Goal: Task Accomplishment & Management: Manage account settings

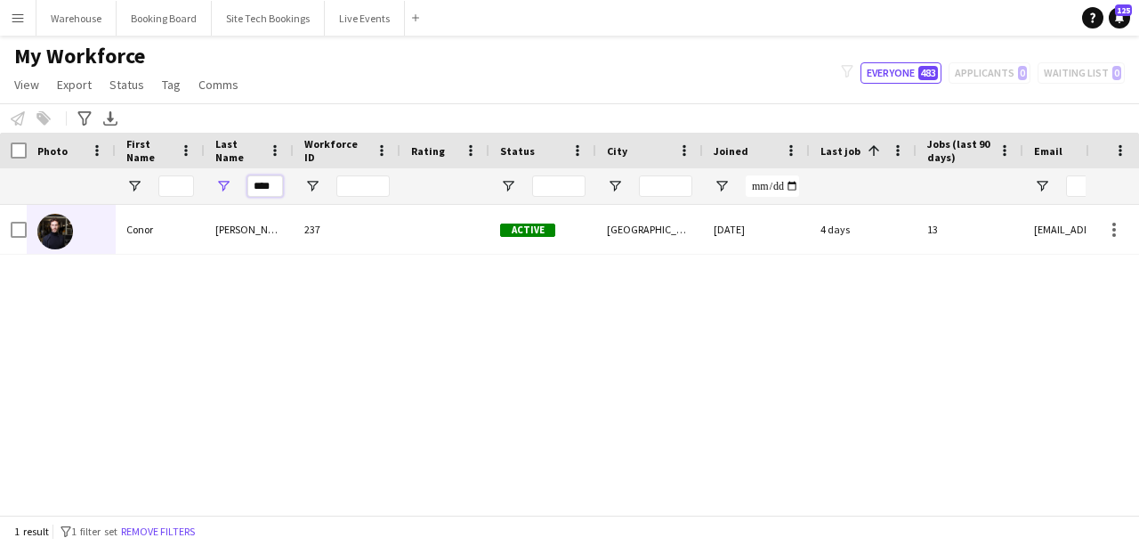
drag, startPoint x: 279, startPoint y: 184, endPoint x: 232, endPoint y: 186, distance: 47.2
click at [232, 186] on div "****" at bounding box center [249, 186] width 89 height 36
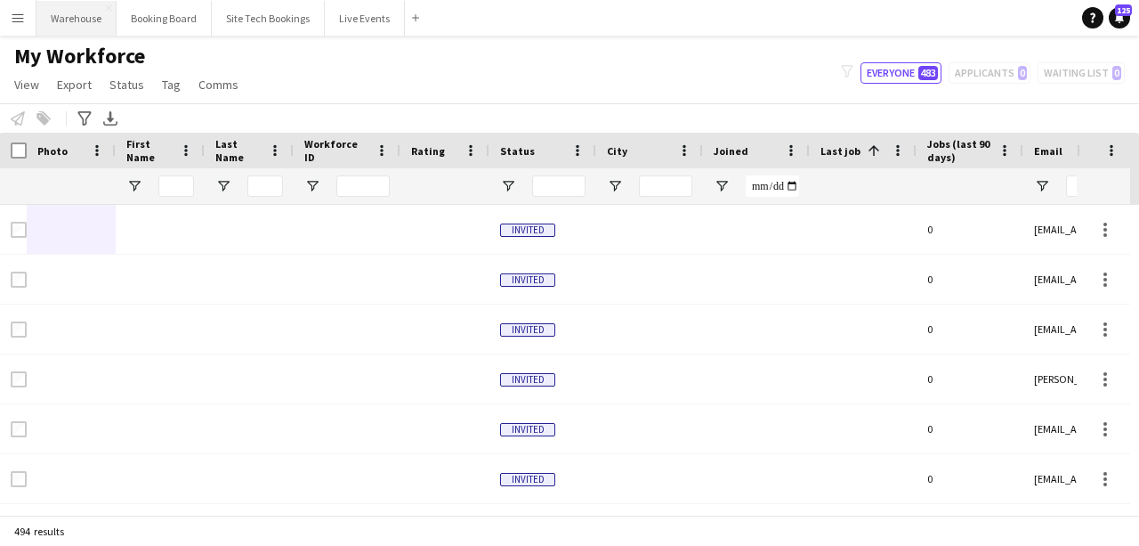
click at [69, 20] on button "Warehouse Close" at bounding box center [76, 18] width 80 height 35
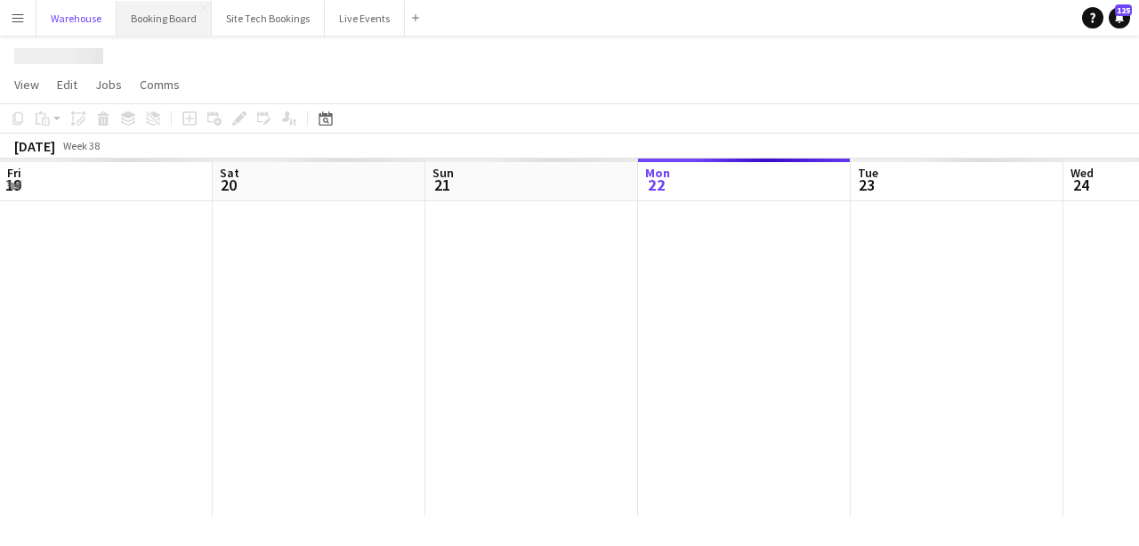
scroll to position [0, 425]
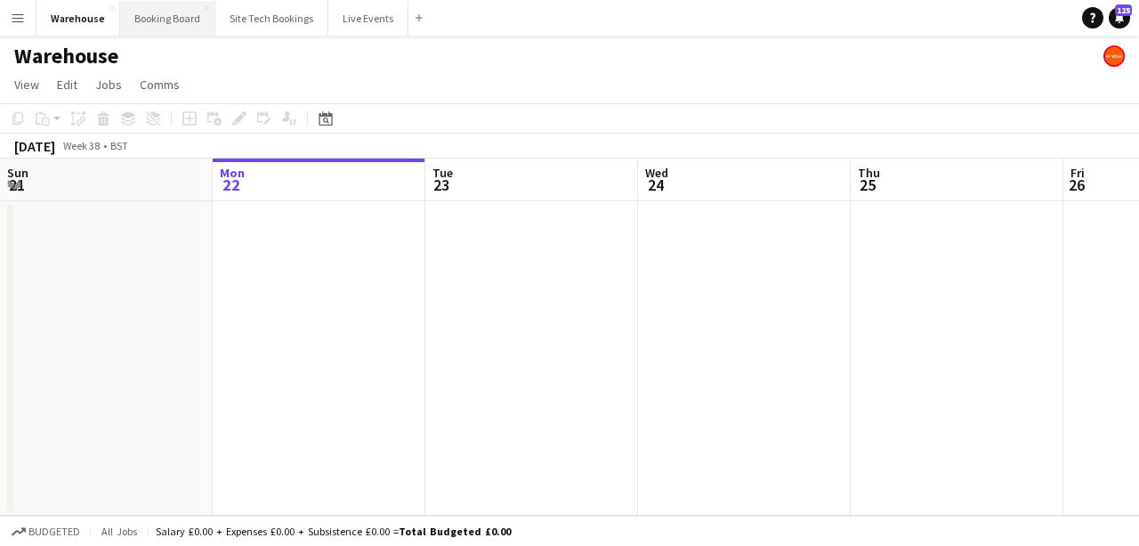
click at [150, 20] on button "Booking Board Close" at bounding box center [167, 18] width 95 height 35
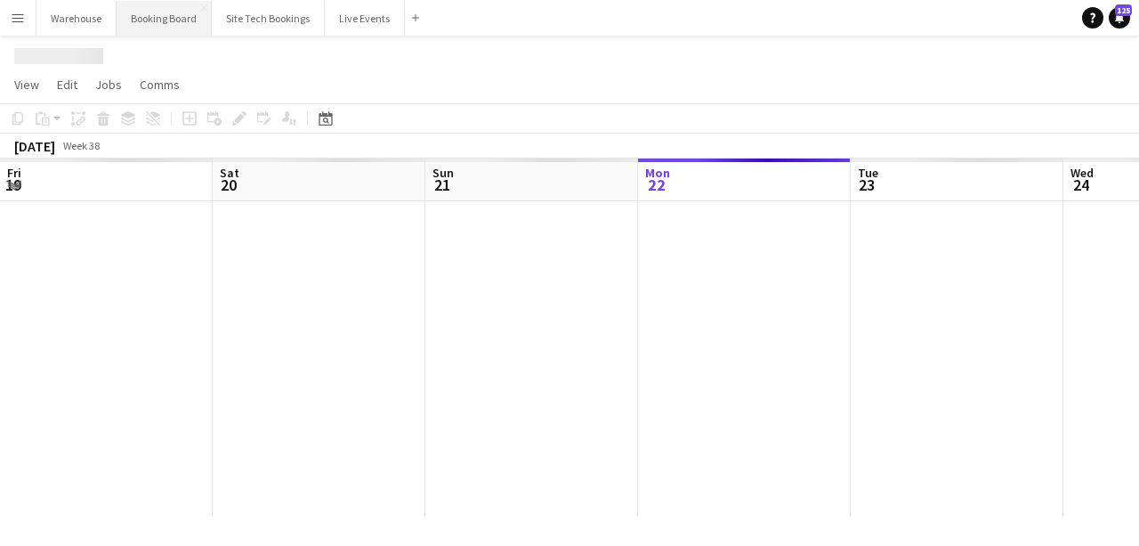
scroll to position [0, 425]
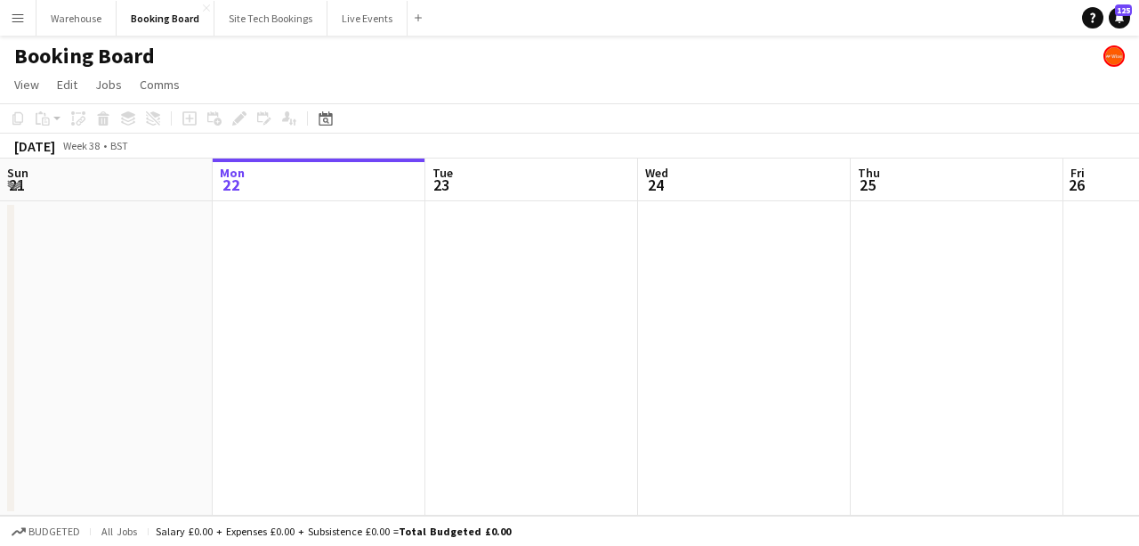
click at [342, 322] on app-date-cell at bounding box center [319, 358] width 213 height 314
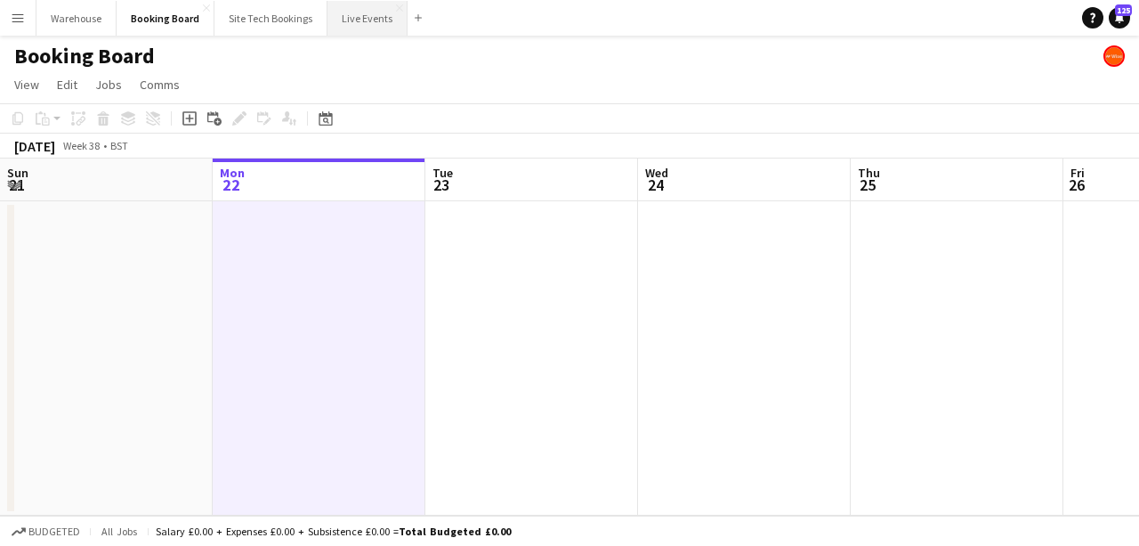
click at [350, 10] on button "Live Events Close" at bounding box center [368, 18] width 80 height 35
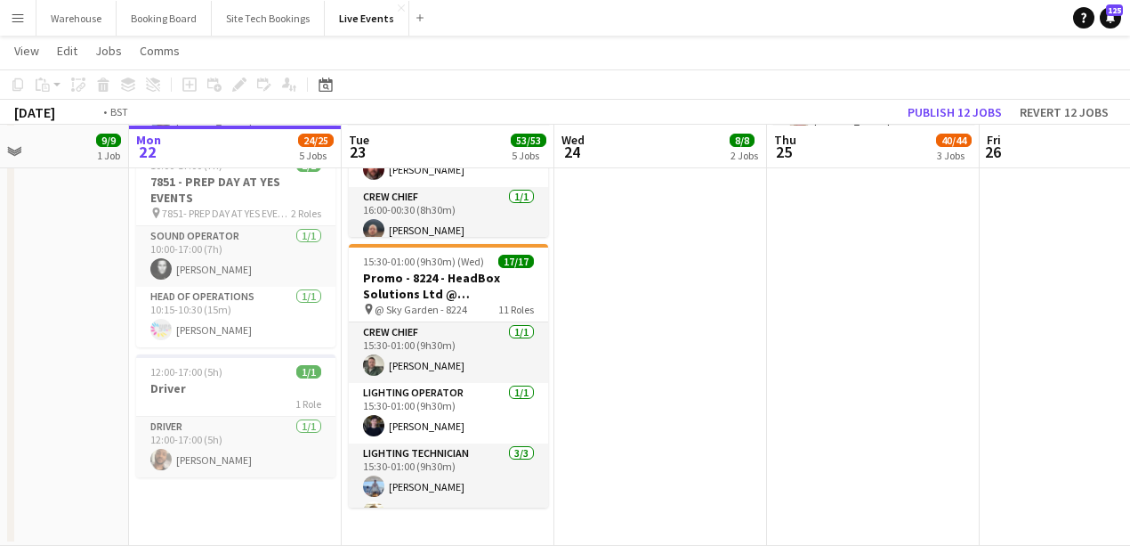
scroll to position [0, 666]
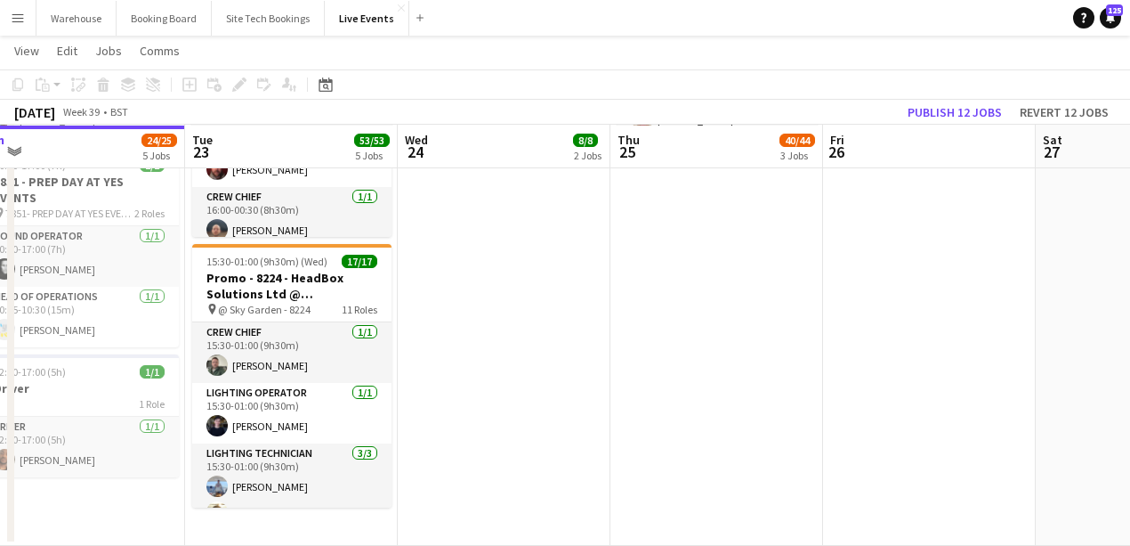
drag, startPoint x: 805, startPoint y: 483, endPoint x: 555, endPoint y: 546, distance: 256.9
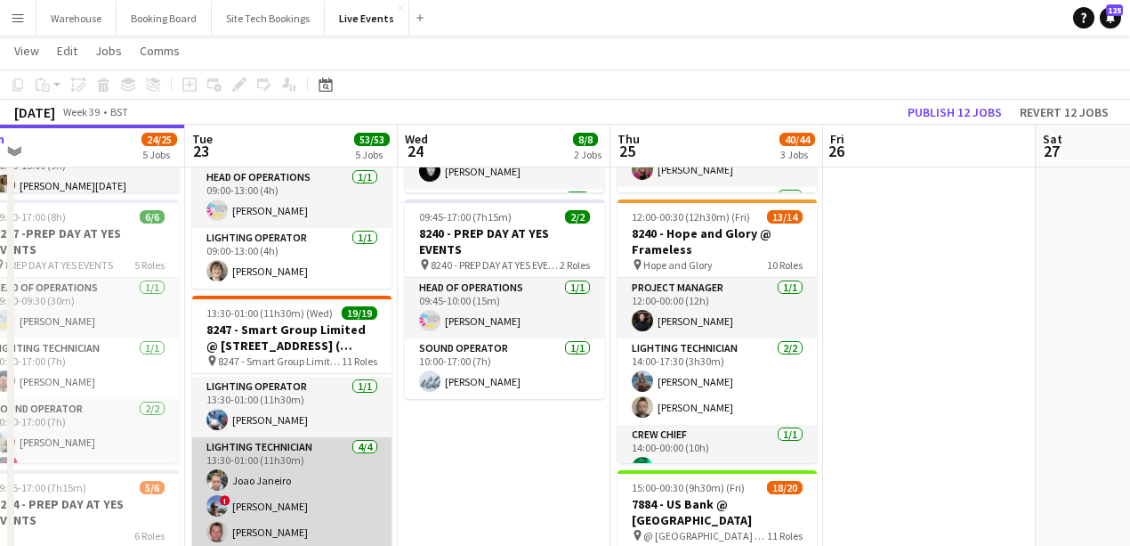
scroll to position [0, 0]
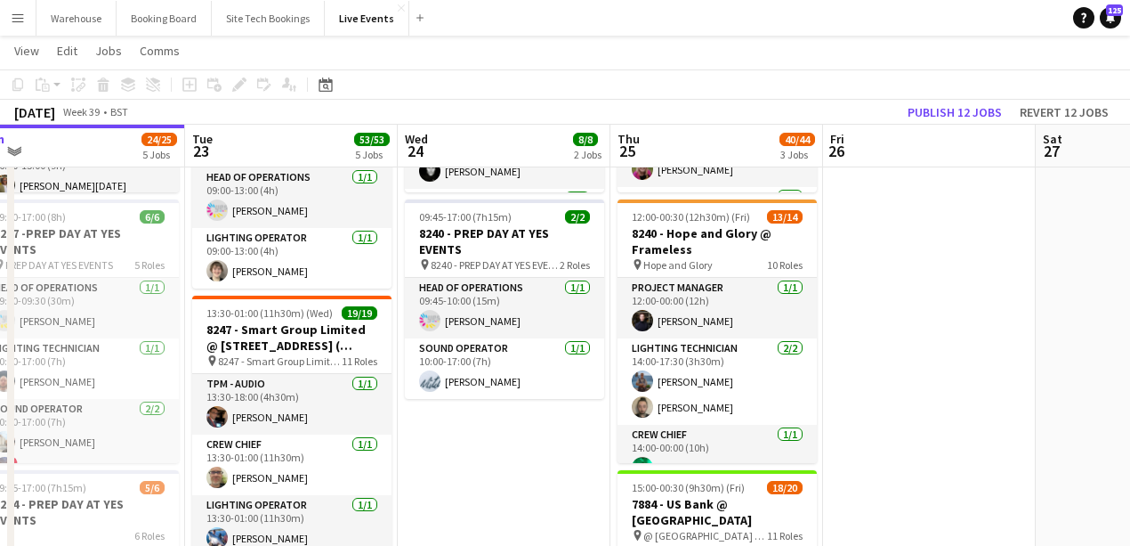
drag, startPoint x: 562, startPoint y: 472, endPoint x: 404, endPoint y: 452, distance: 159.6
click at [404, 452] on app-calendar-viewport "Fri 19 15/15 3 Jobs Sat 20 31/32 2 Jobs Sun 21 9/9 1 Job Mon 22 24/25 5 Jobs Tu…" at bounding box center [565, 465] width 1130 height 1347
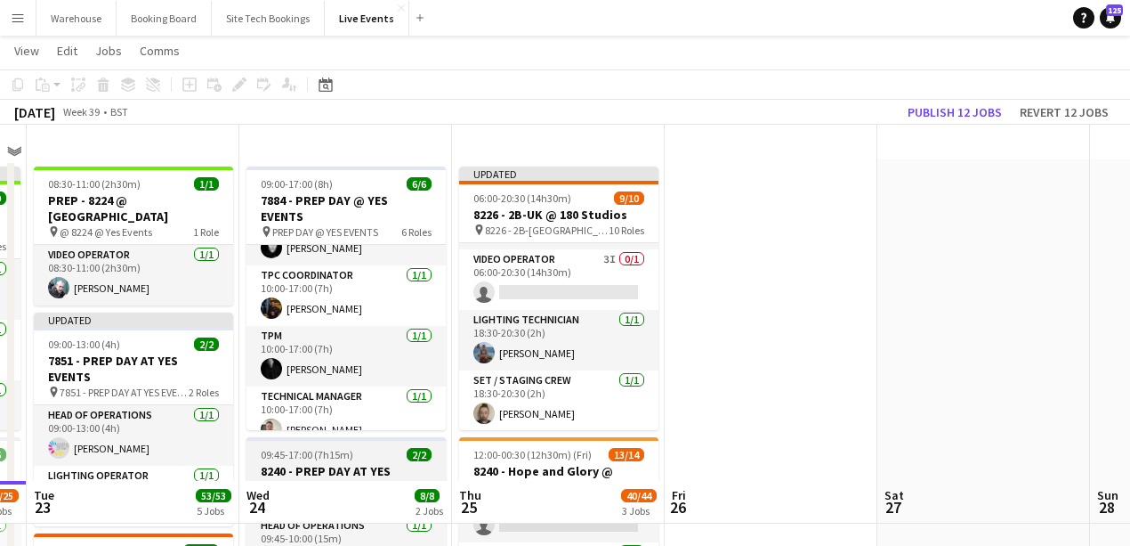
scroll to position [456, 0]
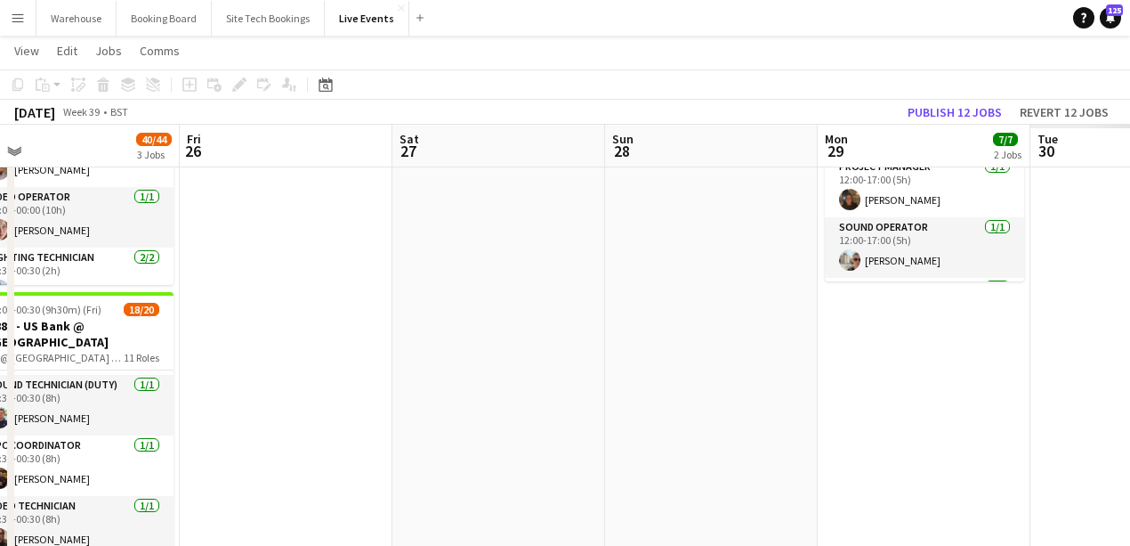
drag, startPoint x: 809, startPoint y: 347, endPoint x: 374, endPoint y: 383, distance: 436.7
click at [105, 400] on app-calendar-viewport "Sun 21 9/9 1 Job Mon 22 24/25 5 Jobs Tue 23 53/53 5 Jobs Wed 24 8/8 2 Jobs Thu …" at bounding box center [565, 287] width 1130 height 1347
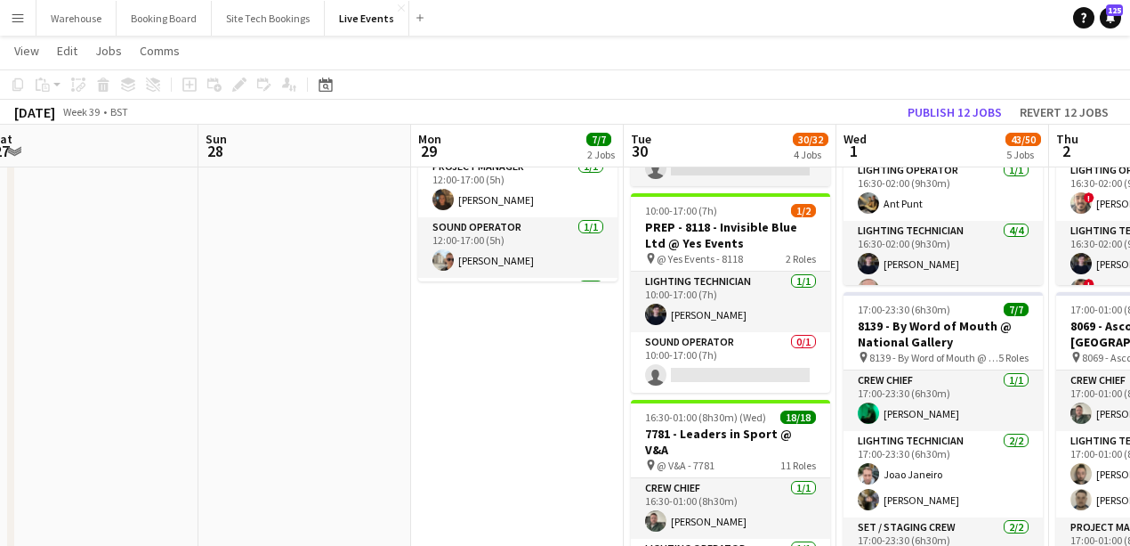
drag, startPoint x: 450, startPoint y: 397, endPoint x: 37, endPoint y: 409, distance: 413.1
click at [37, 409] on app-calendar-viewport "Tue 23 53/53 5 Jobs Wed 24 8/8 2 Jobs Thu 25 40/44 3 Jobs Fri 26 Sat 27 Sun 28 …" at bounding box center [565, 373] width 1130 height 1518
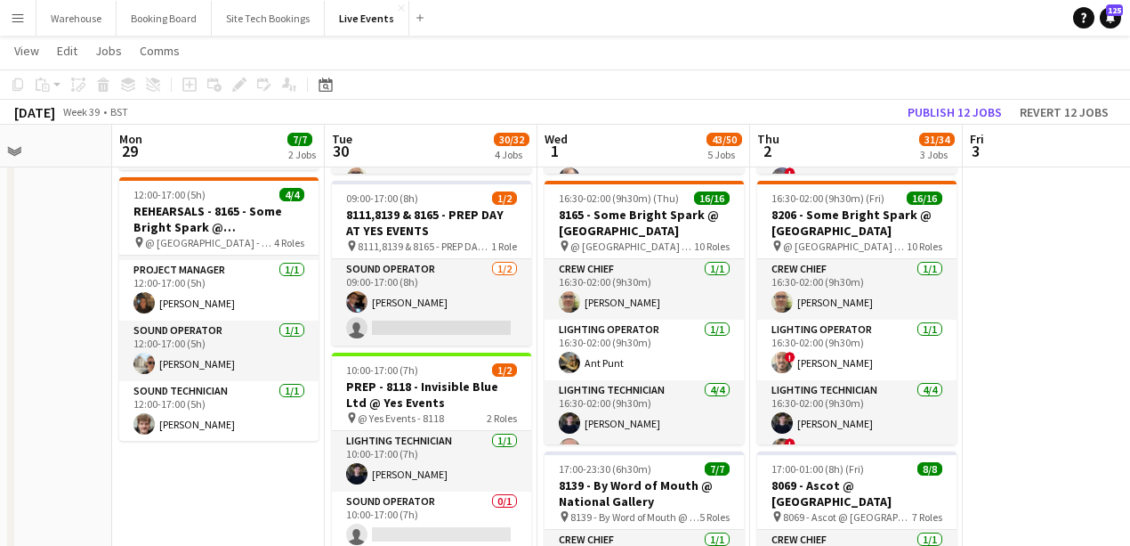
scroll to position [0, 796]
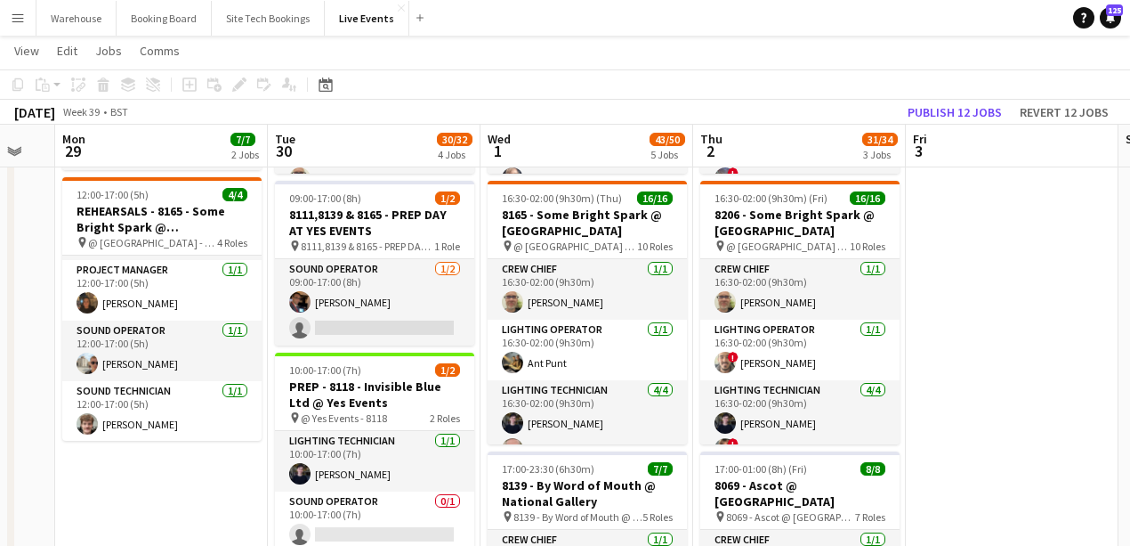
drag, startPoint x: 346, startPoint y: 482, endPoint x: 219, endPoint y: 501, distance: 128.6
click at [219, 501] on app-calendar-viewport "Thu 25 40/44 3 Jobs Fri 26 Sat 27 Sun 28 Mon 29 7/7 2 Jobs Tue 30 30/32 4 Jobs …" at bounding box center [565, 532] width 1130 height 1518
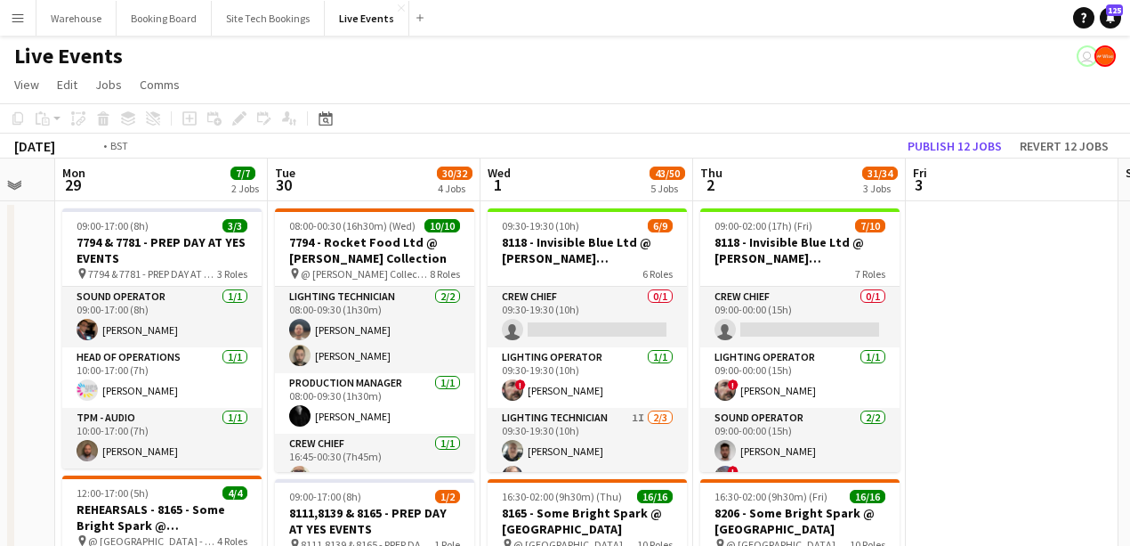
scroll to position [0, 502]
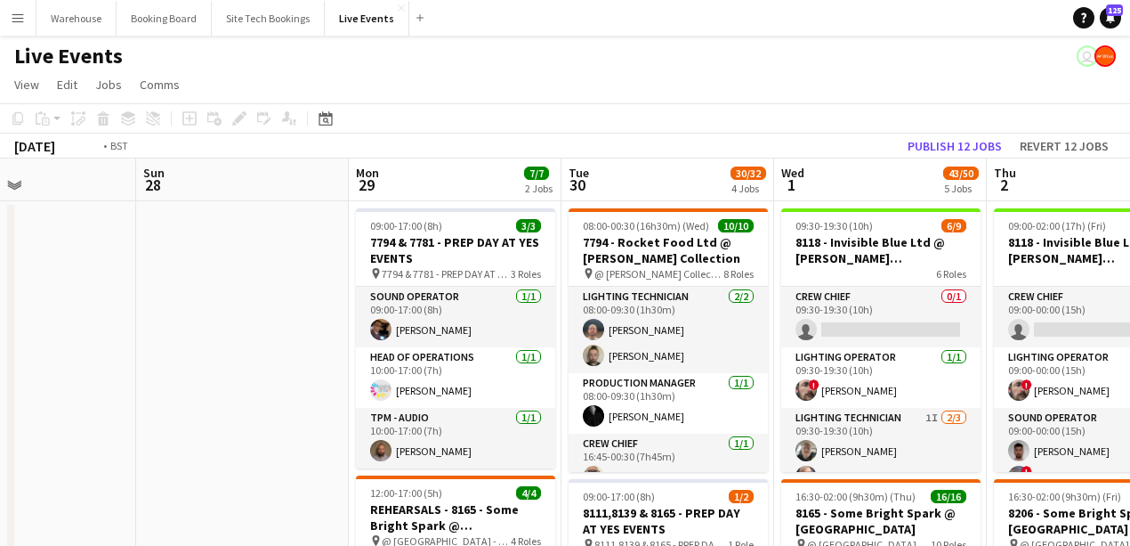
drag, startPoint x: 991, startPoint y: 413, endPoint x: 860, endPoint y: 381, distance: 134.7
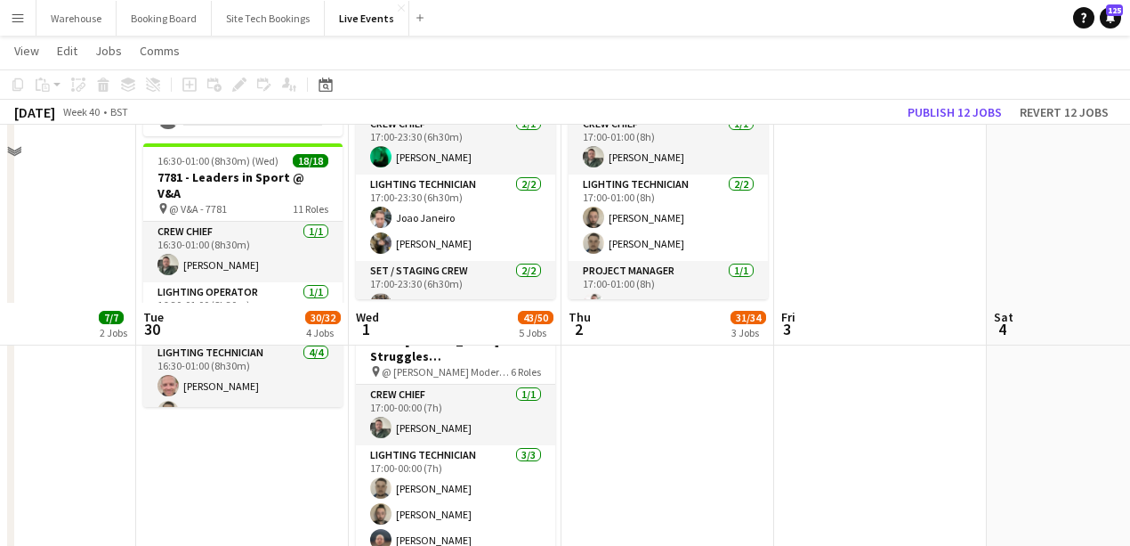
scroll to position [890, 0]
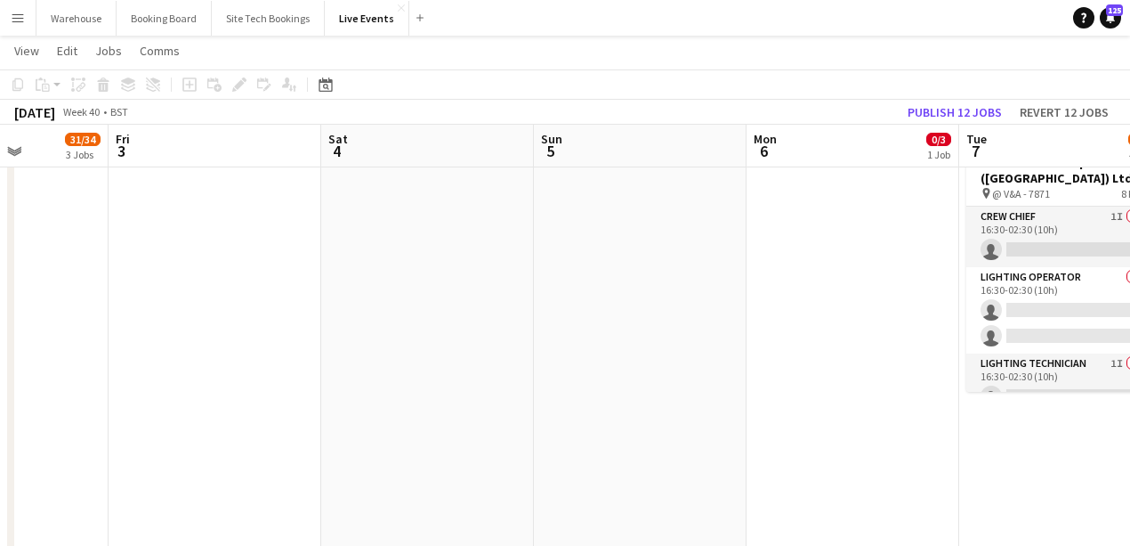
drag, startPoint x: 959, startPoint y: 390, endPoint x: 293, endPoint y: 420, distance: 666.4
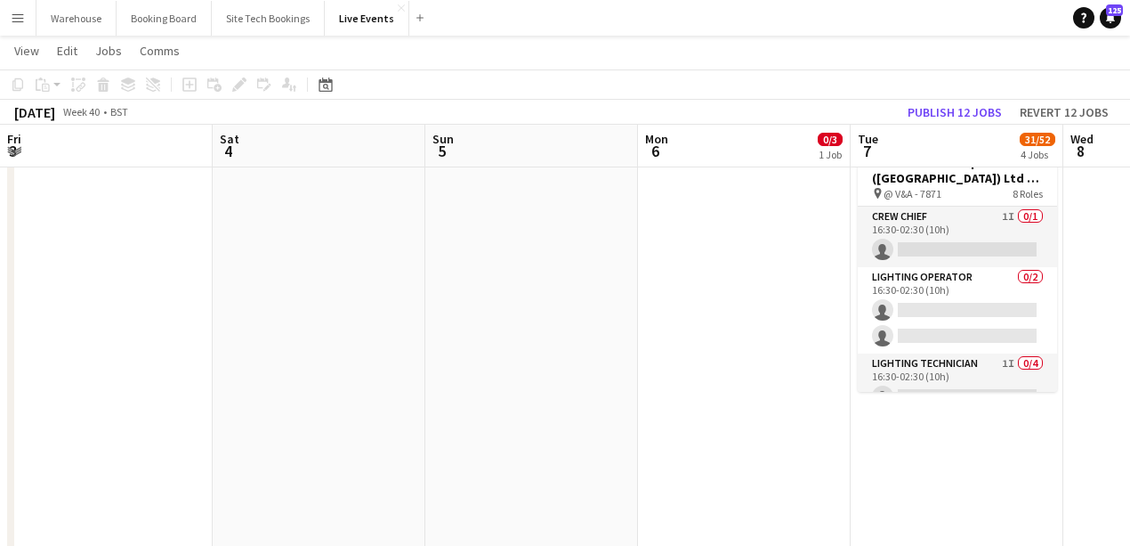
drag, startPoint x: 536, startPoint y: 424, endPoint x: 173, endPoint y: 413, distance: 363.3
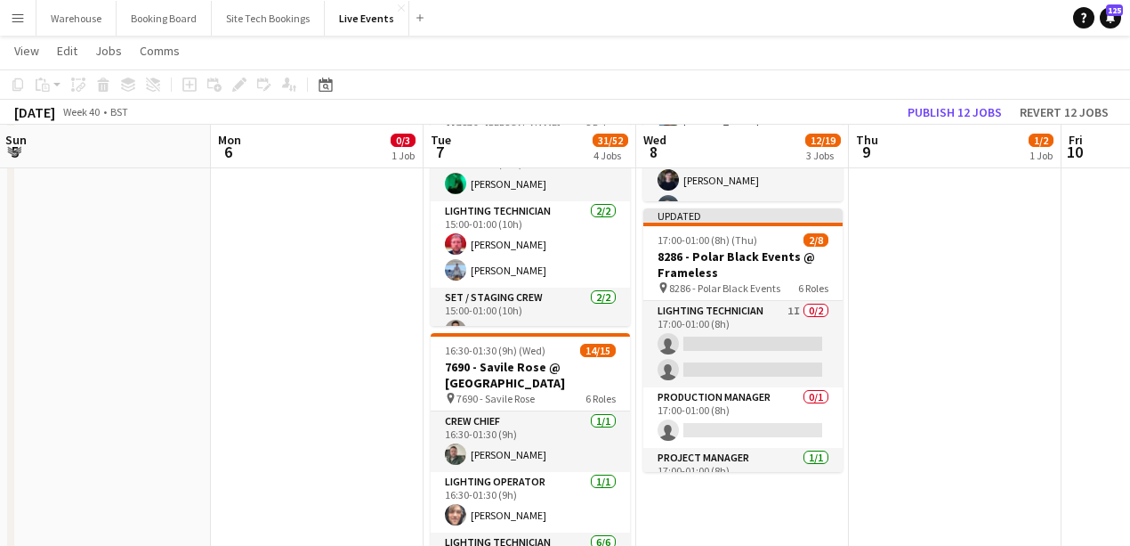
scroll to position [59, 0]
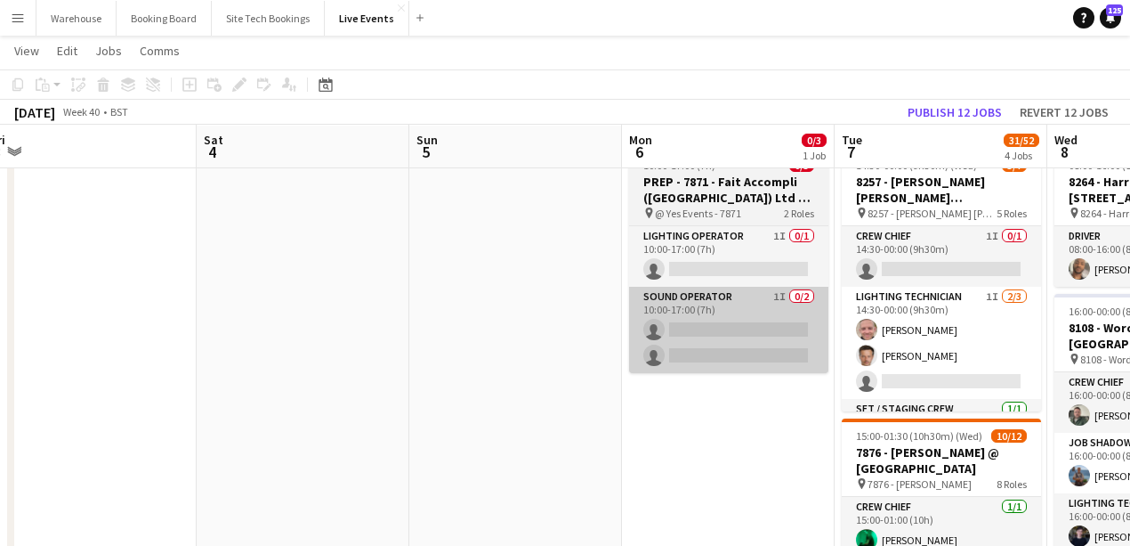
drag, startPoint x: 286, startPoint y: 420, endPoint x: 675, endPoint y: 342, distance: 396.7
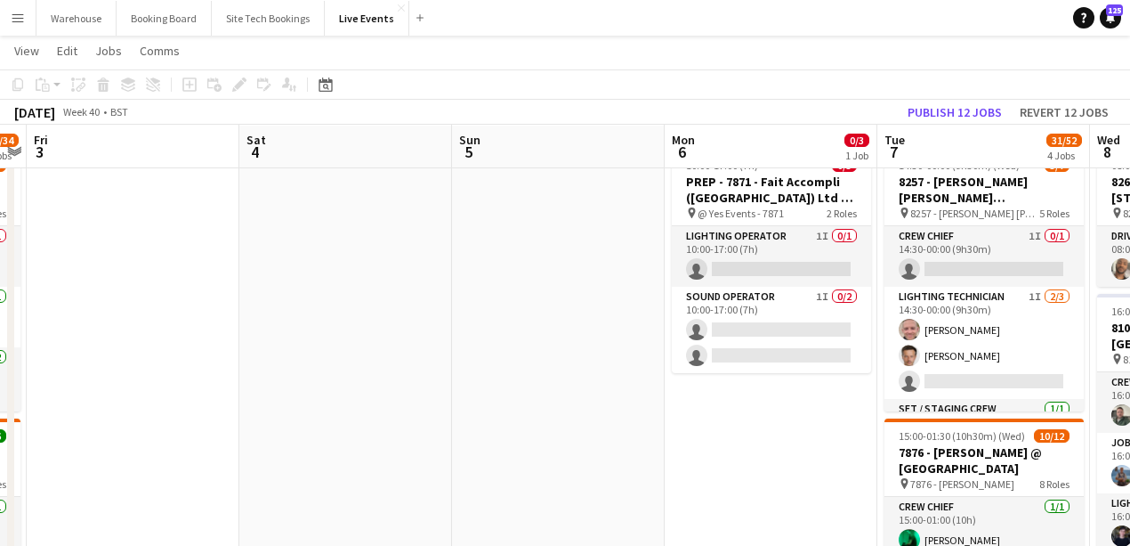
drag, startPoint x: 358, startPoint y: 352, endPoint x: 690, endPoint y: 365, distance: 332.2
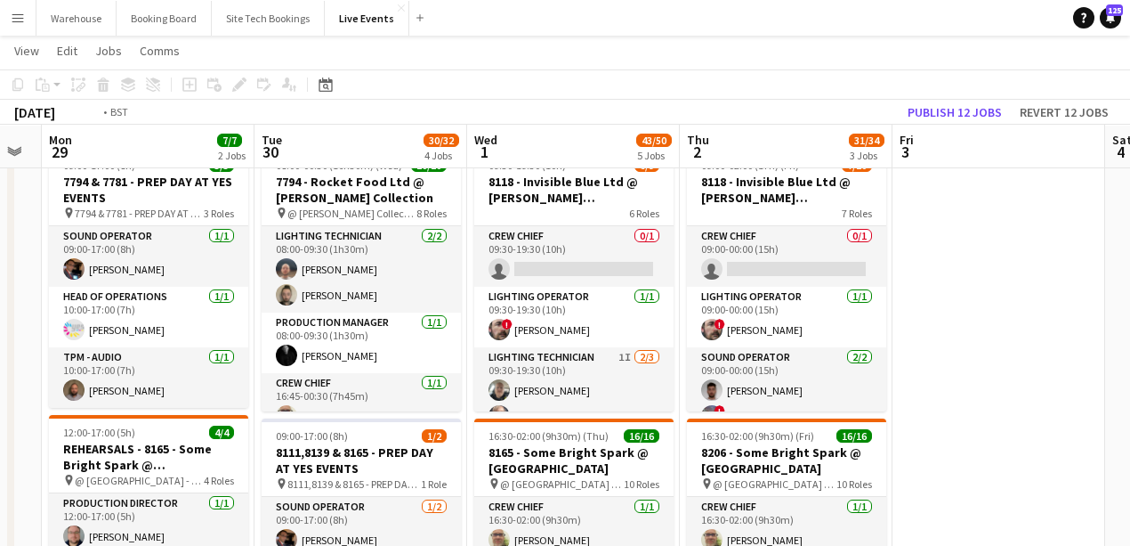
drag, startPoint x: 558, startPoint y: 359, endPoint x: 1077, endPoint y: 335, distance: 519.4
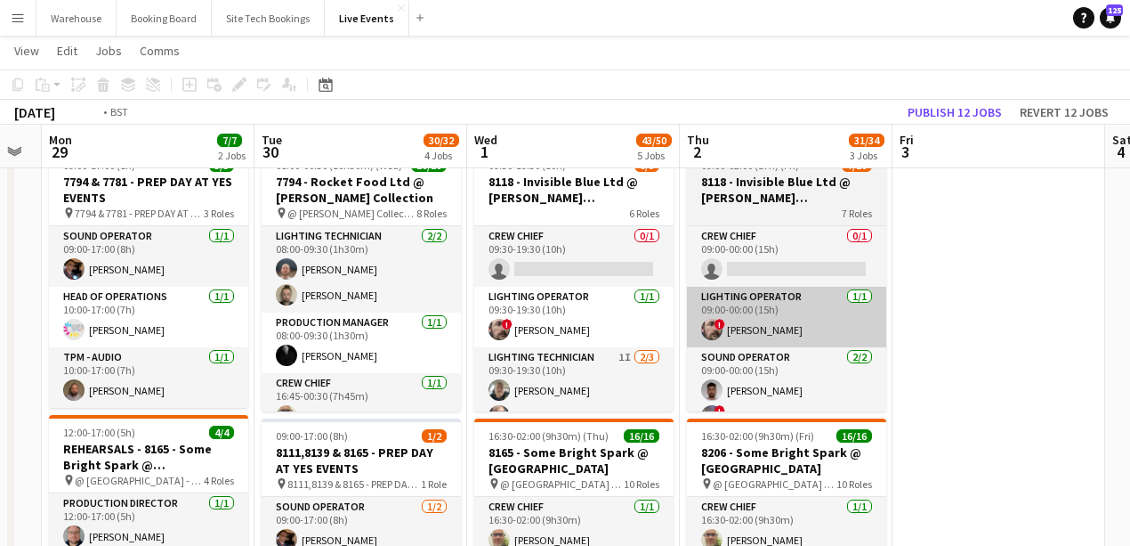
scroll to position [0, 506]
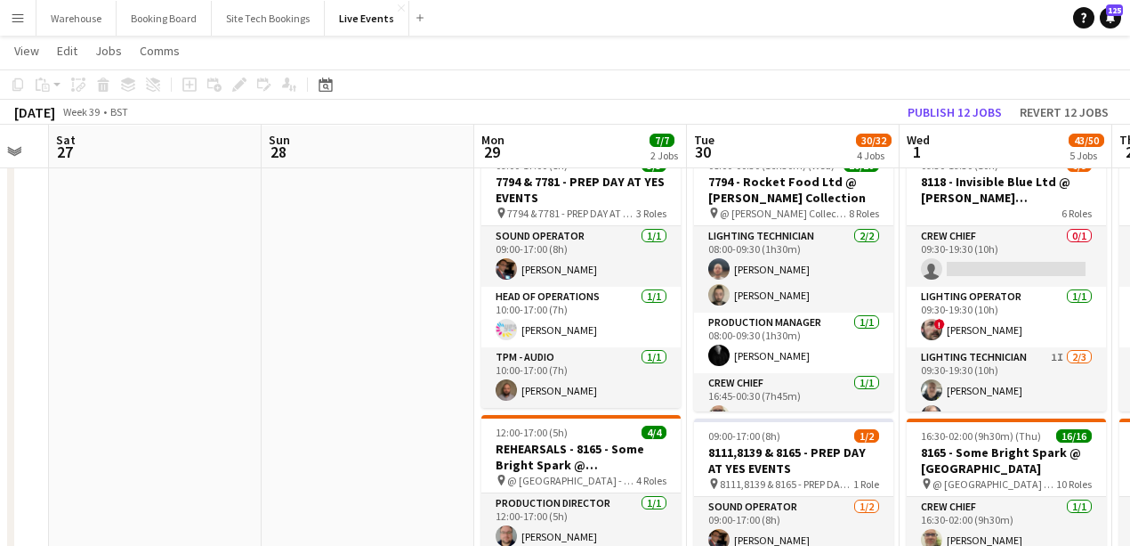
drag, startPoint x: 98, startPoint y: 349, endPoint x: 441, endPoint y: 349, distance: 342.6
drag, startPoint x: 288, startPoint y: 372, endPoint x: 718, endPoint y: 352, distance: 430.3
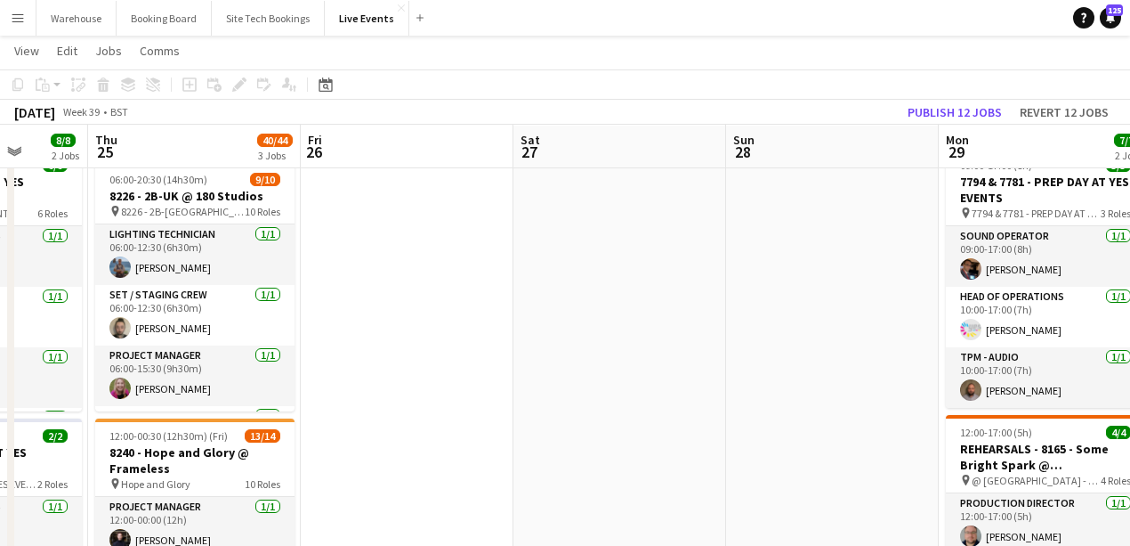
drag, startPoint x: 526, startPoint y: 363, endPoint x: 886, endPoint y: 355, distance: 360.5
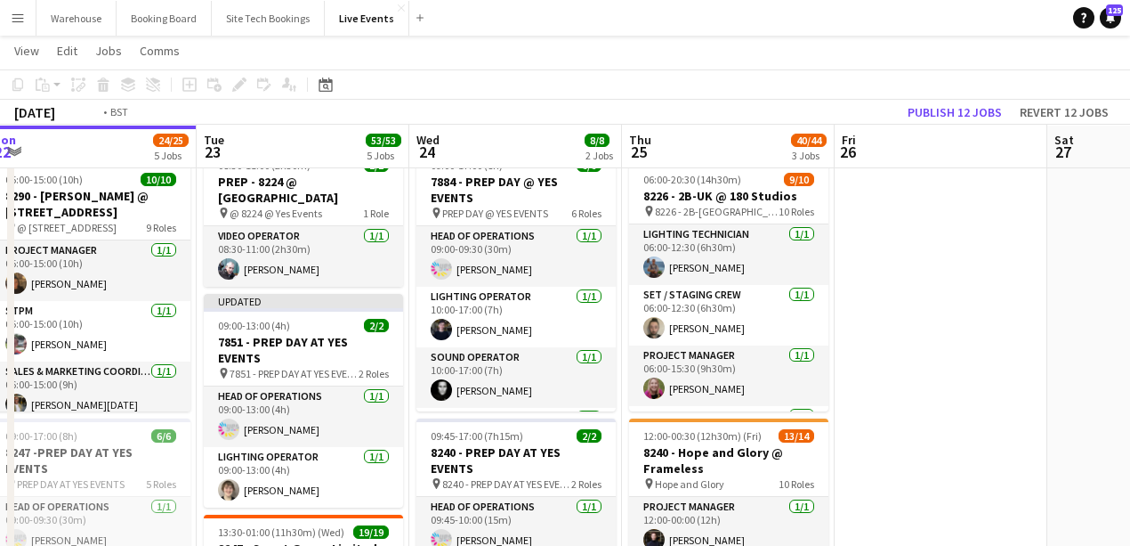
drag, startPoint x: 881, startPoint y: 346, endPoint x: 1029, endPoint y: 336, distance: 148.1
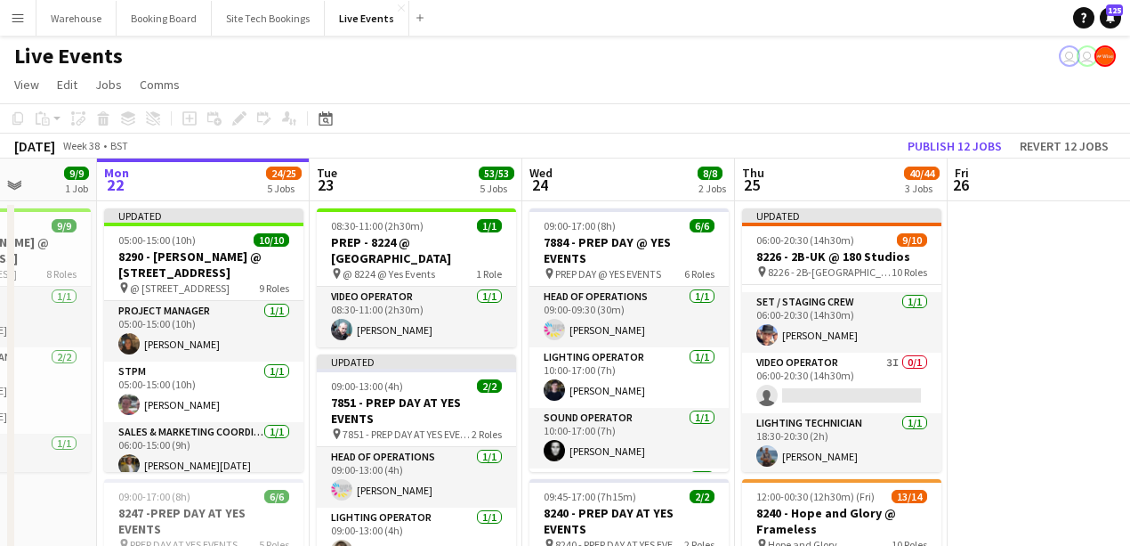
scroll to position [417, 0]
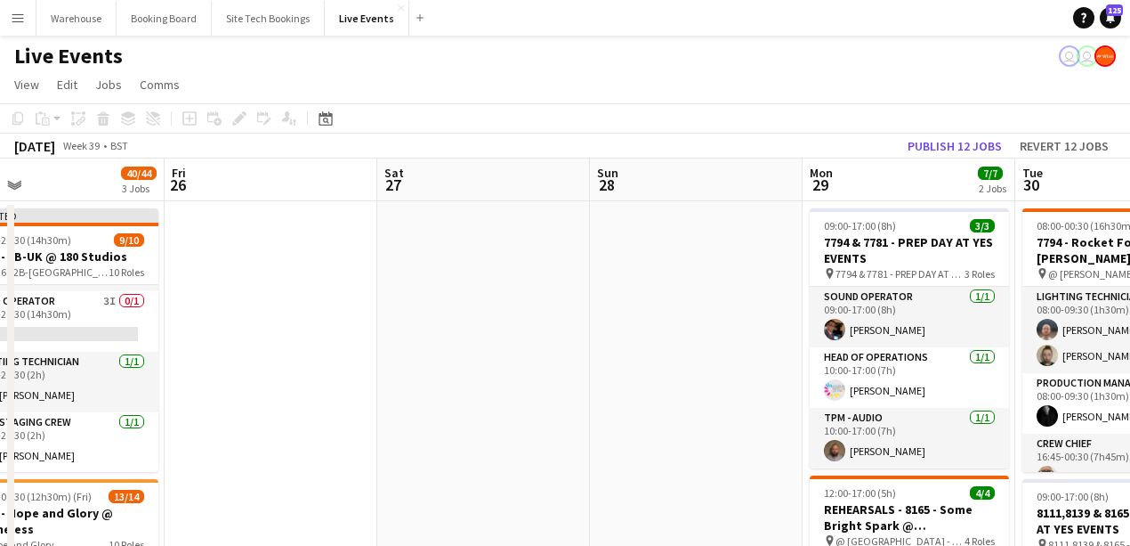
drag, startPoint x: 1000, startPoint y: 317, endPoint x: 188, endPoint y: 371, distance: 814.4
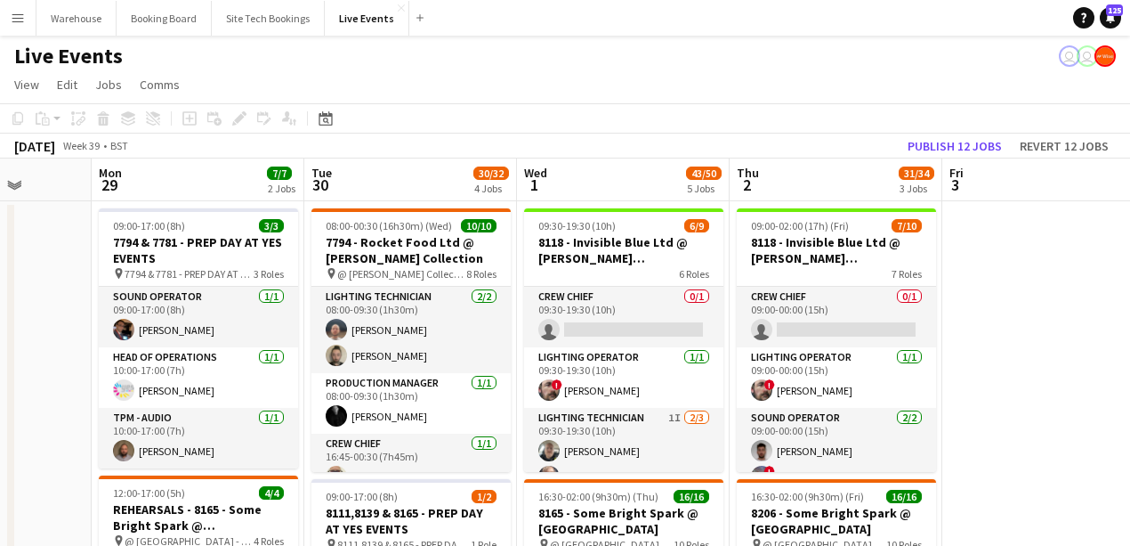
scroll to position [0, 542]
drag, startPoint x: 543, startPoint y: 415, endPoint x: 78, endPoint y: 365, distance: 467.2
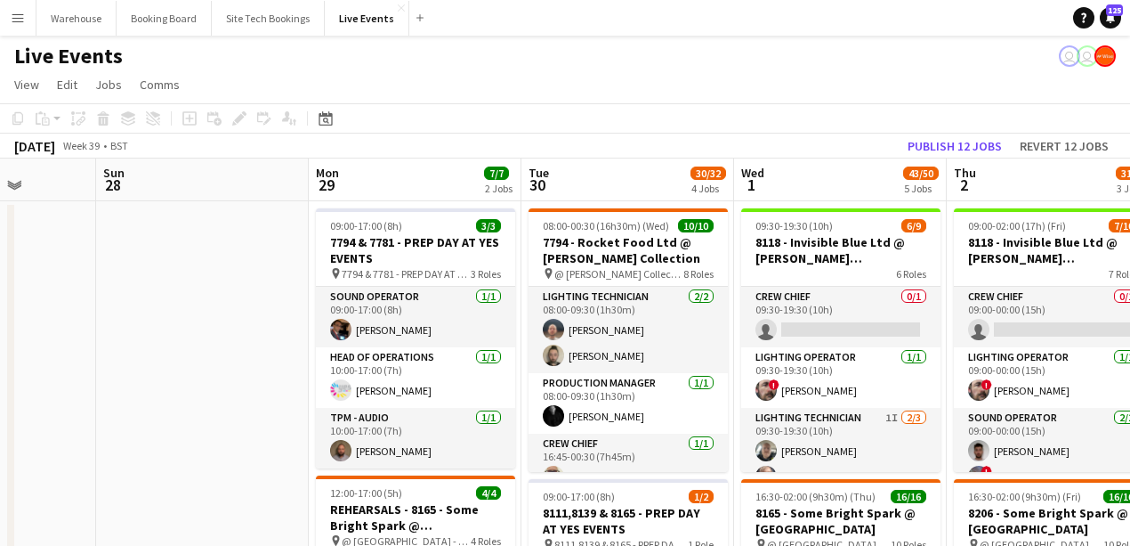
drag, startPoint x: 240, startPoint y: 372, endPoint x: -44, endPoint y: 322, distance: 288.3
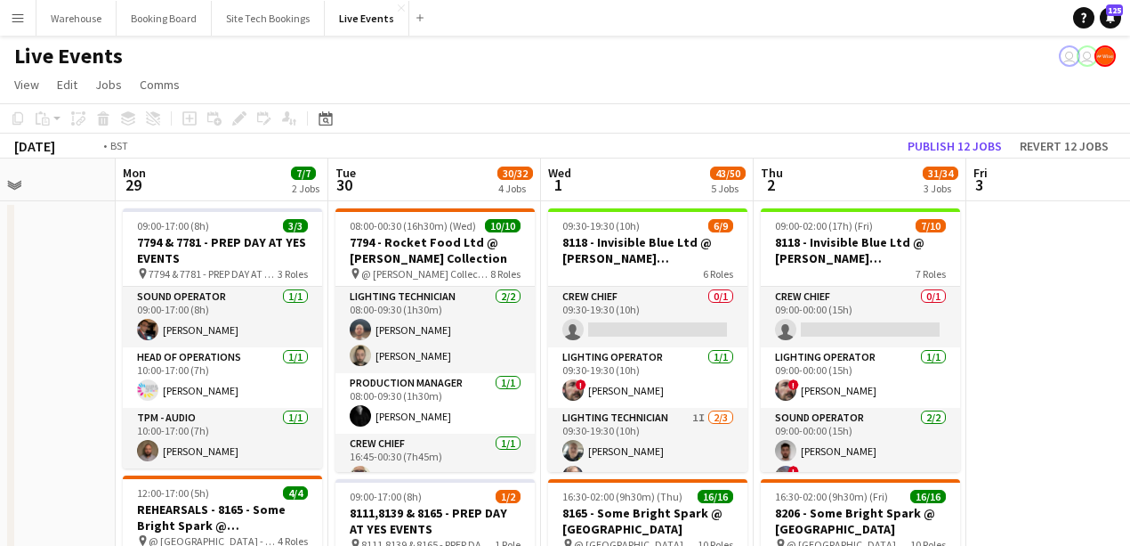
drag, startPoint x: 1060, startPoint y: 344, endPoint x: 497, endPoint y: 340, distance: 563.4
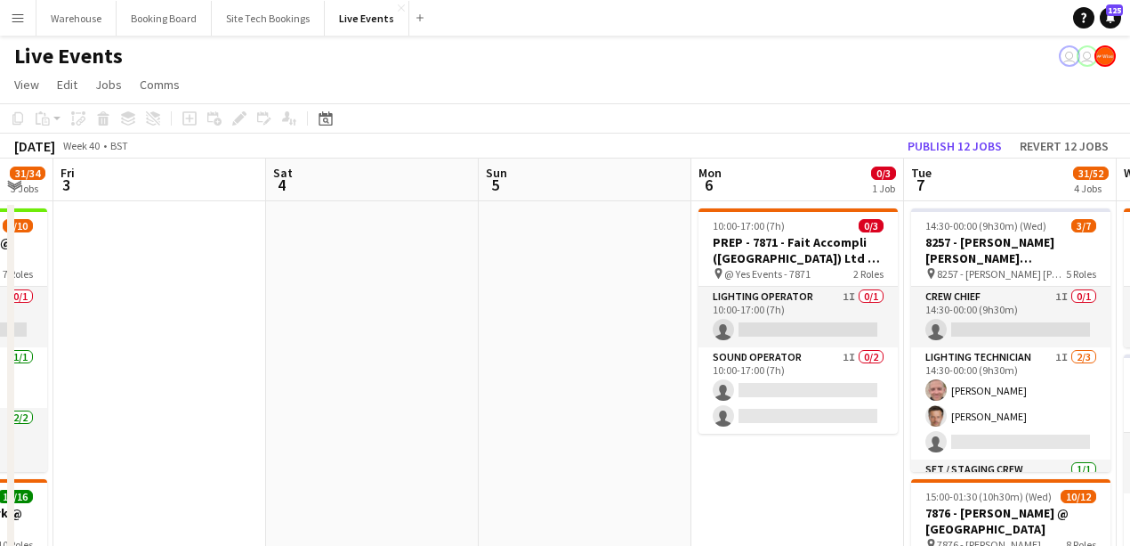
drag, startPoint x: 593, startPoint y: 392, endPoint x: 227, endPoint y: 364, distance: 366.8
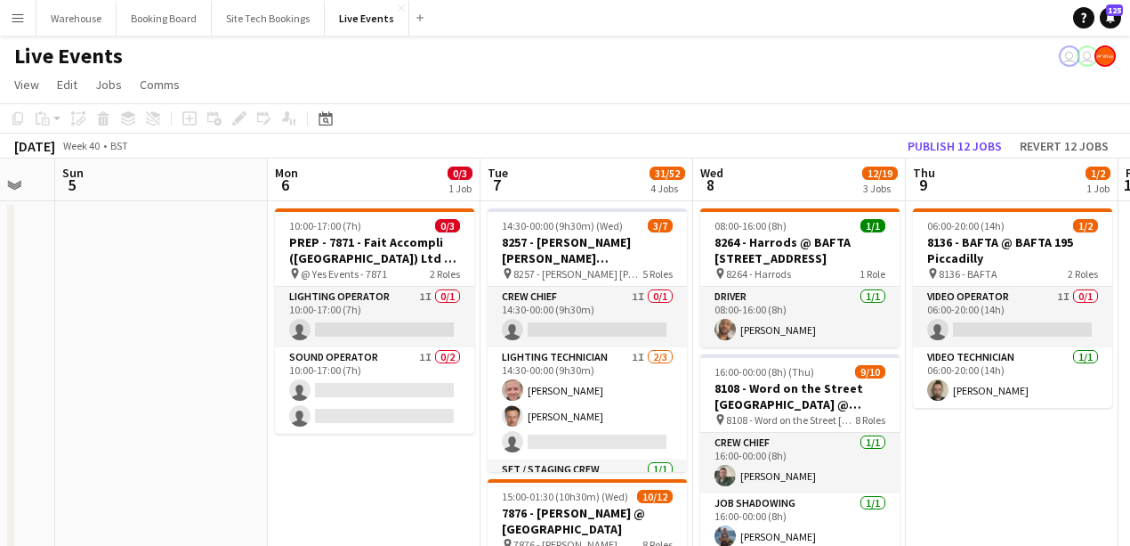
drag, startPoint x: 402, startPoint y: 368, endPoint x: 142, endPoint y: 336, distance: 262.8
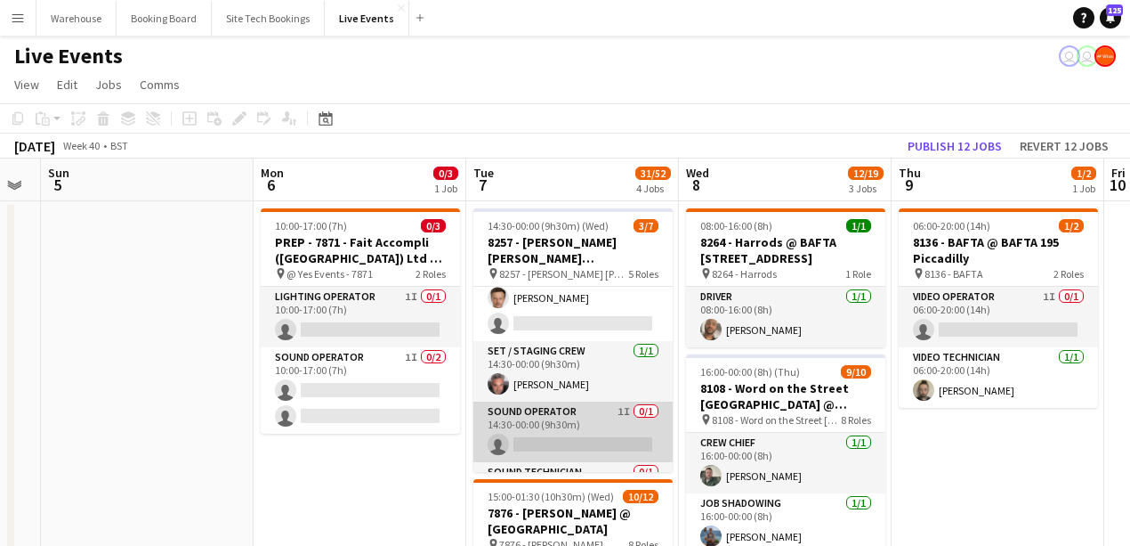
scroll to position [168, 0]
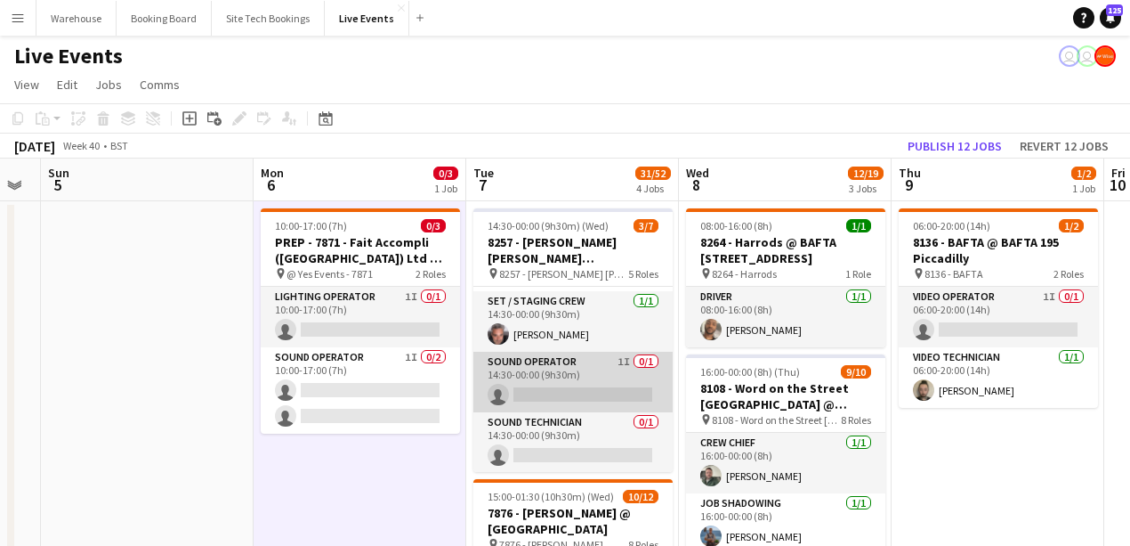
click at [523, 377] on app-card-role "Sound Operator 1I 0/1 14:30-00:00 (9h30m) single-neutral-actions" at bounding box center [572, 382] width 199 height 61
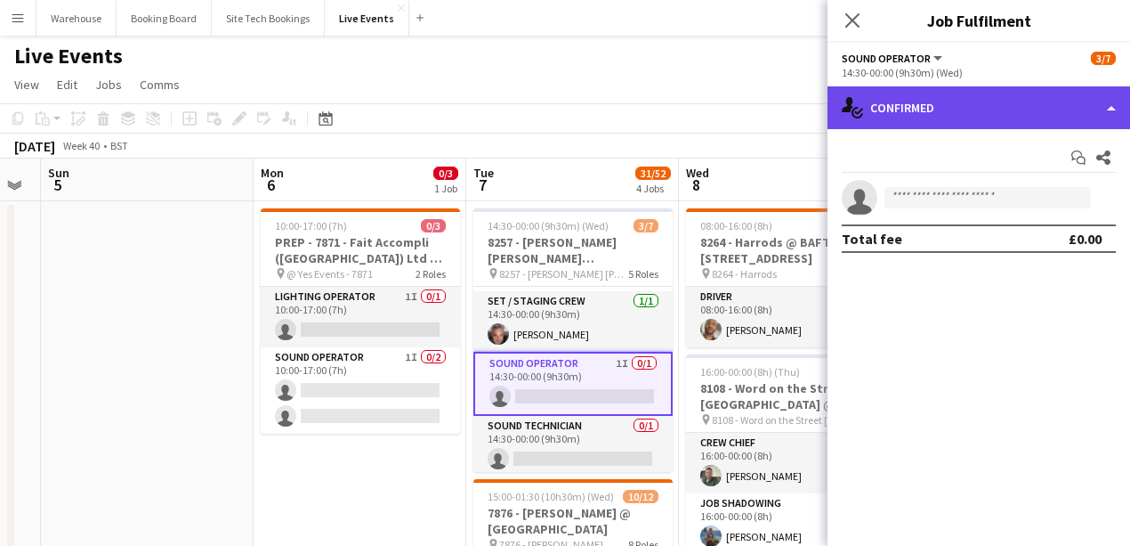
click at [975, 121] on div "single-neutral-actions-check-2 Confirmed" at bounding box center [979, 107] width 303 height 43
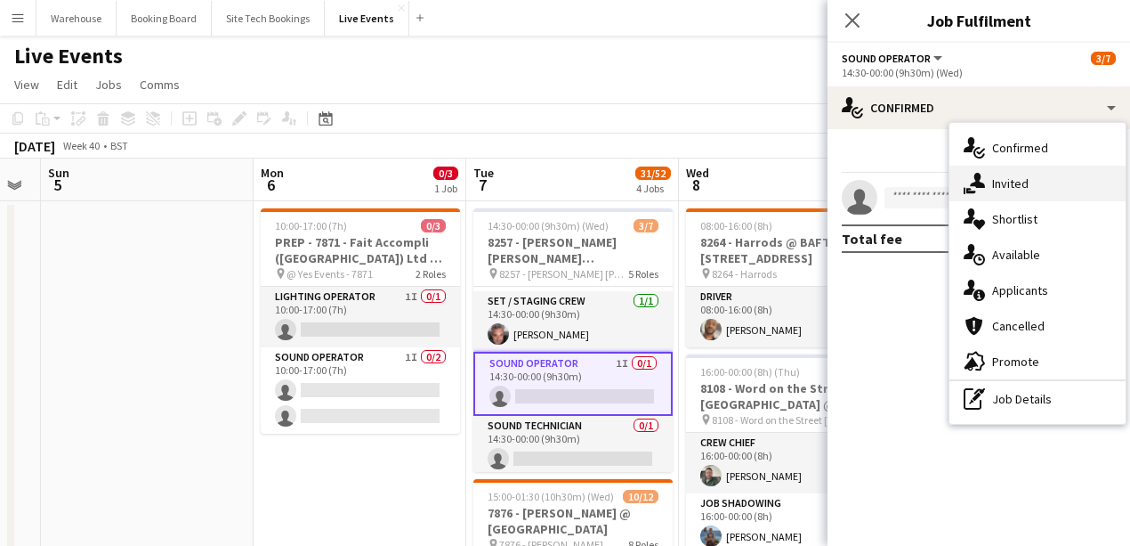
click at [990, 198] on div "single-neutral-actions-share-1 Invited" at bounding box center [1038, 184] width 176 height 36
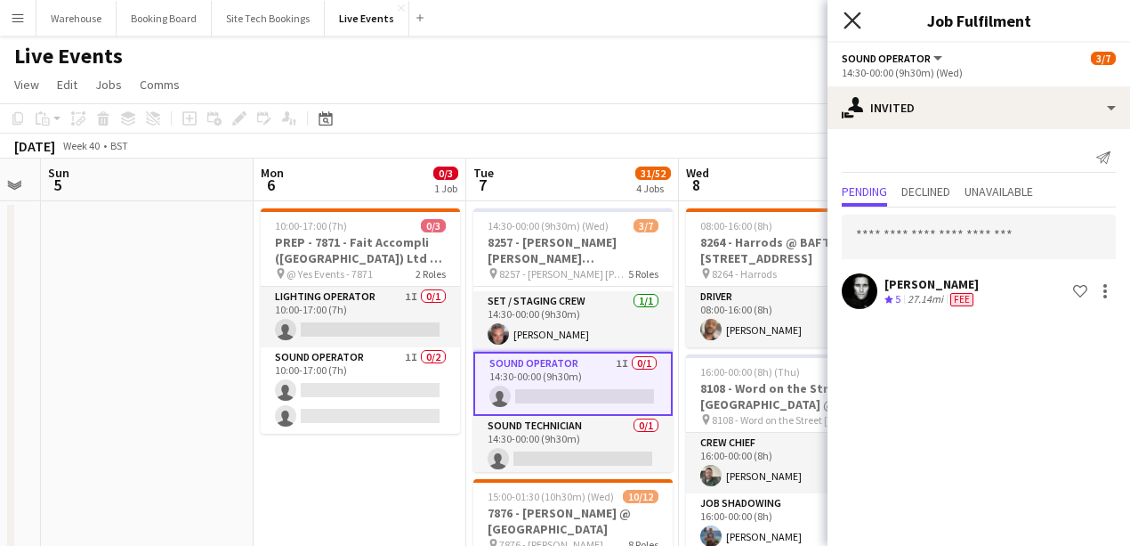
click at [850, 21] on icon at bounding box center [852, 20] width 17 height 17
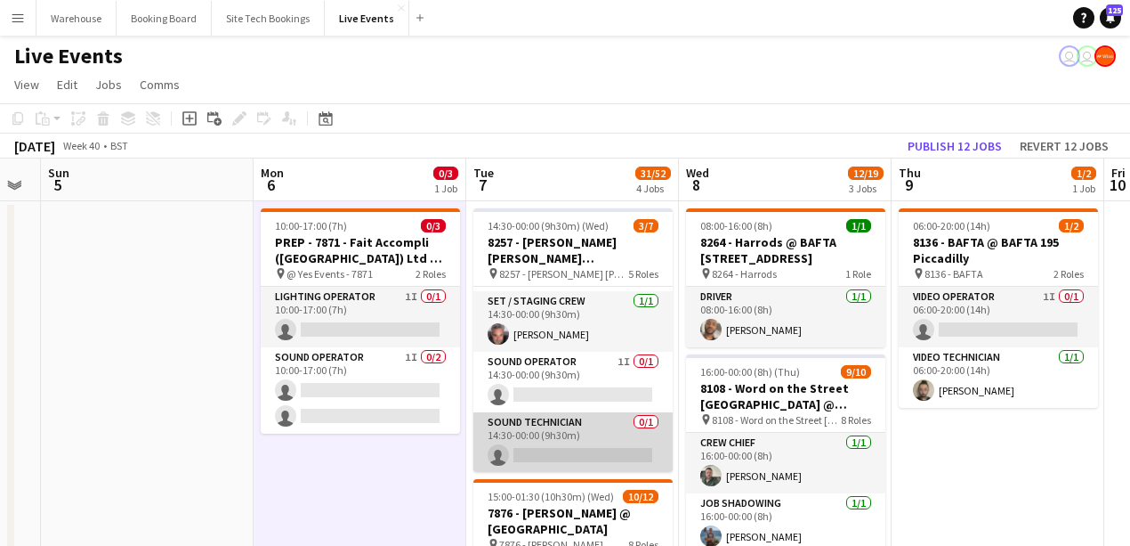
click at [572, 431] on app-card-role "Sound Technician 0/1 14:30-00:00 (9h30m) single-neutral-actions" at bounding box center [572, 442] width 199 height 61
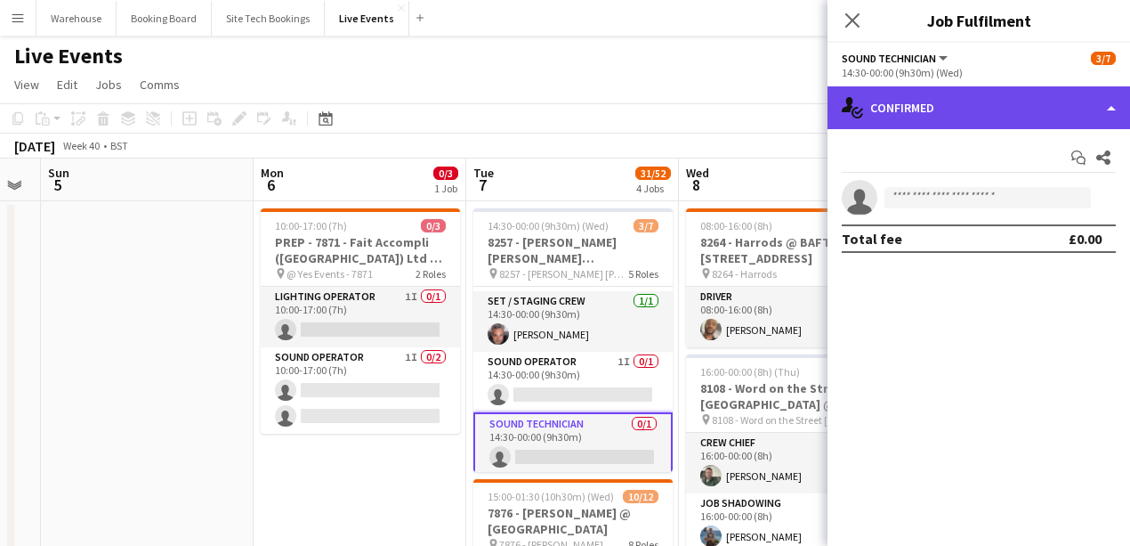
click at [917, 121] on div "single-neutral-actions-check-2 Confirmed" at bounding box center [979, 107] width 303 height 43
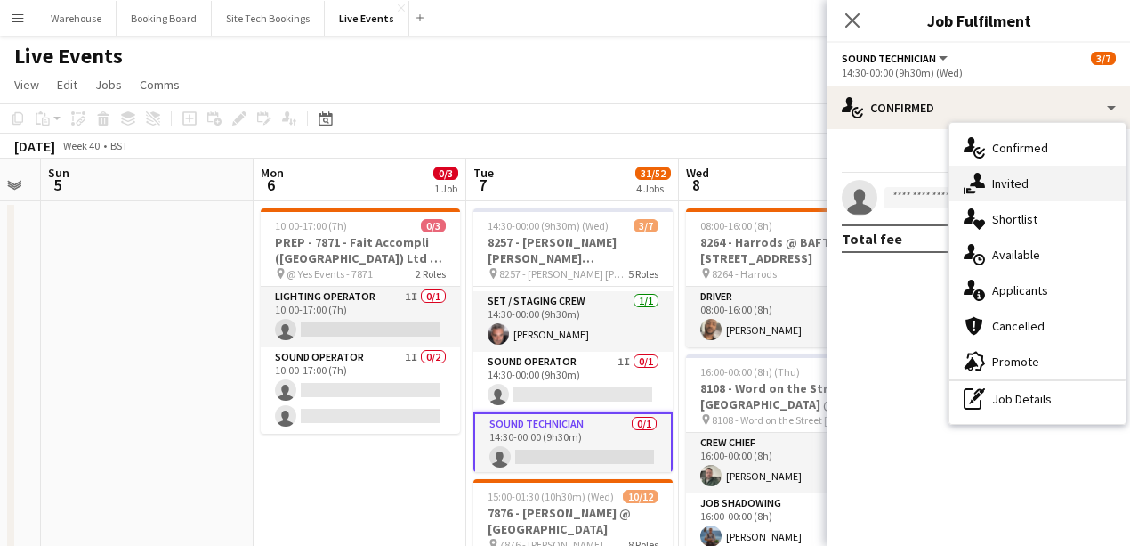
click at [984, 182] on icon "single-neutral-actions-share-1" at bounding box center [974, 183] width 21 height 21
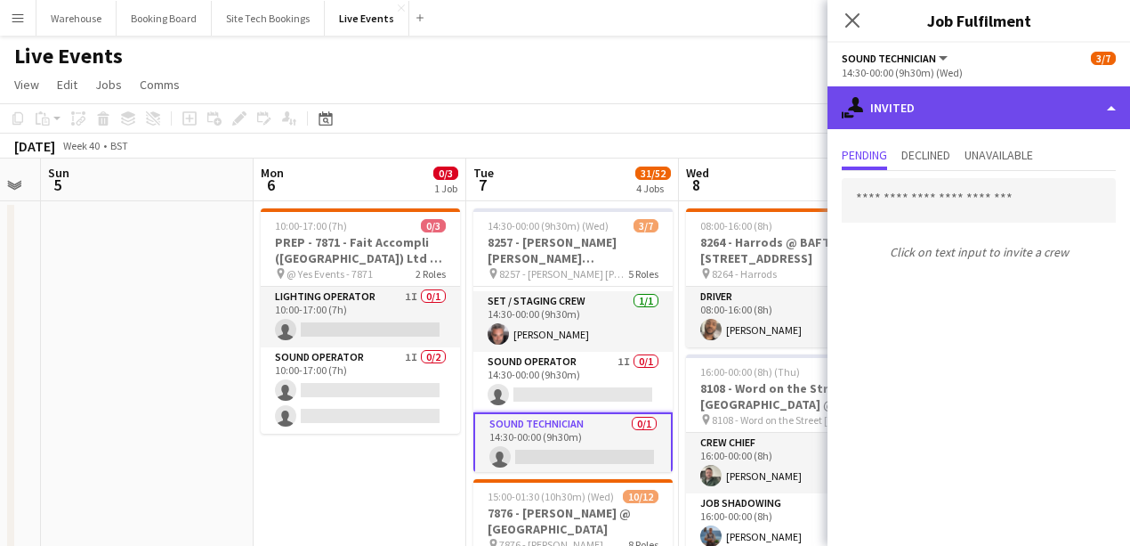
click at [918, 117] on div "single-neutral-actions-share-1 Invited" at bounding box center [979, 107] width 303 height 43
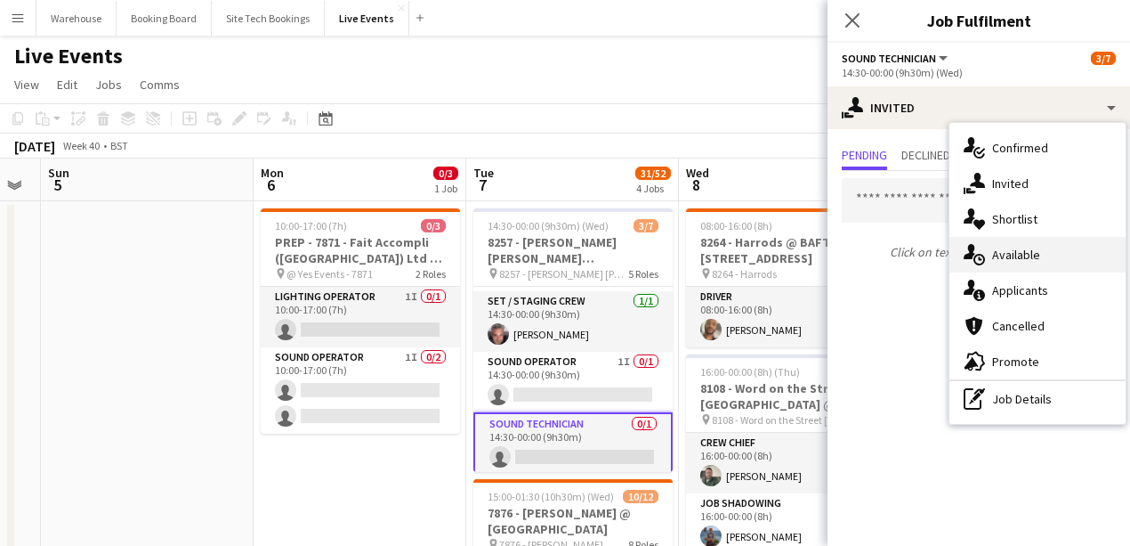
click at [996, 248] on span "Available" at bounding box center [1016, 255] width 48 height 16
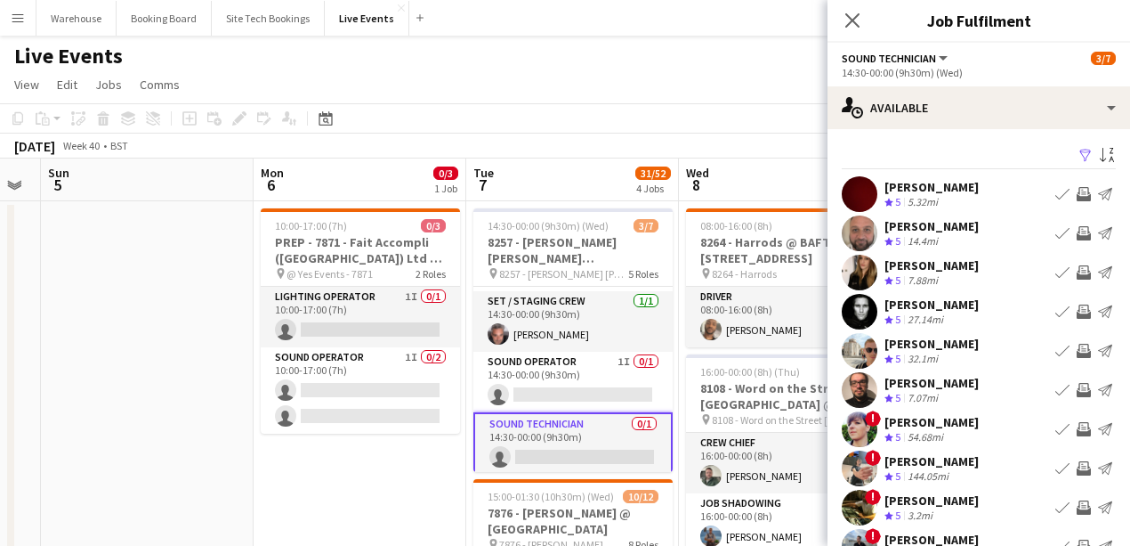
scroll to position [59, 0]
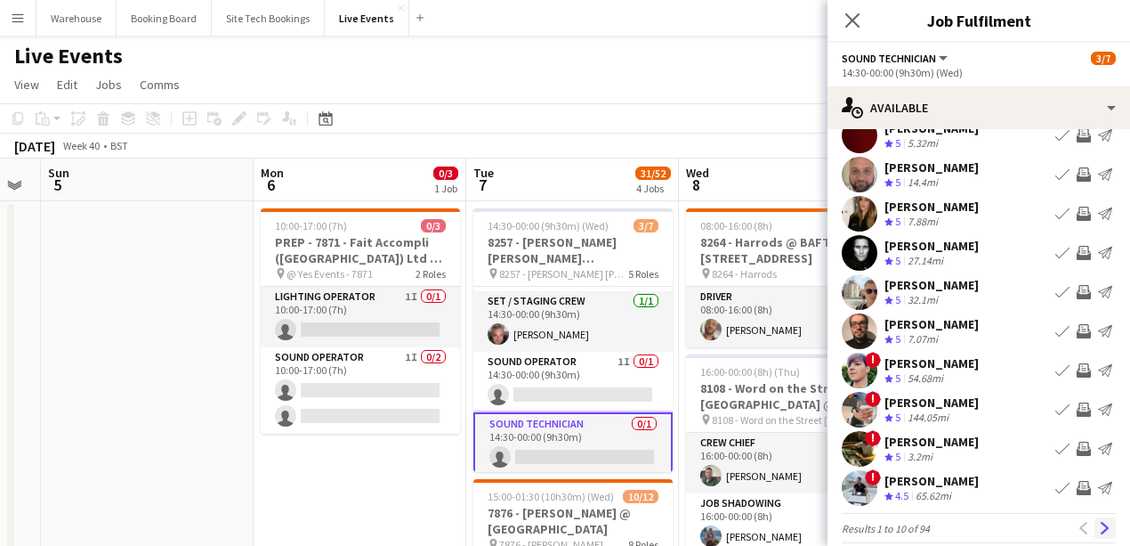
click at [1100, 525] on app-icon "Next" at bounding box center [1105, 528] width 12 height 12
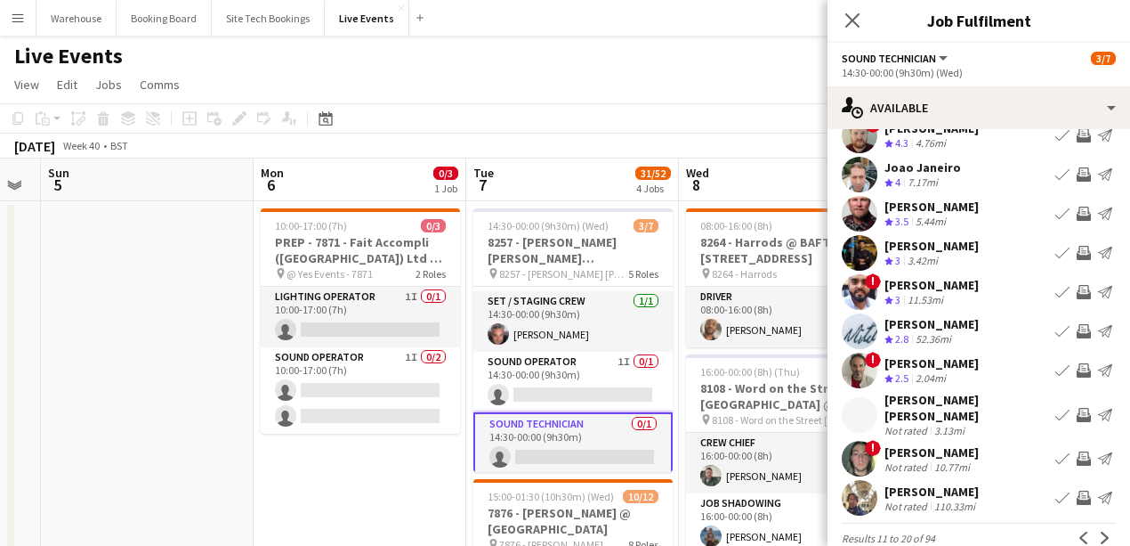
scroll to position [77, 0]
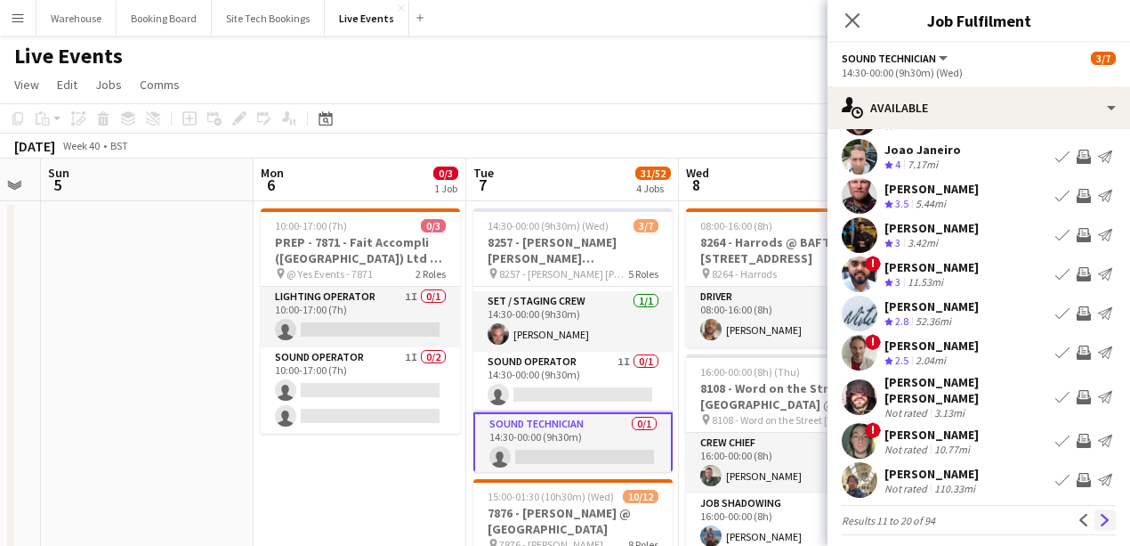
click at [1102, 514] on app-icon "Next" at bounding box center [1105, 520] width 12 height 12
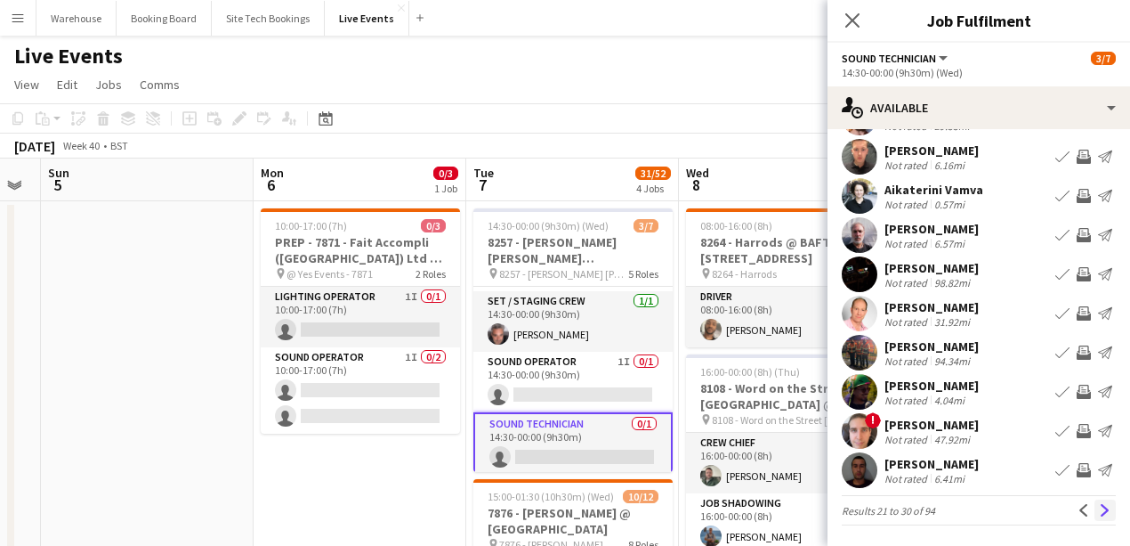
click at [1099, 507] on app-icon "Next" at bounding box center [1105, 510] width 12 height 12
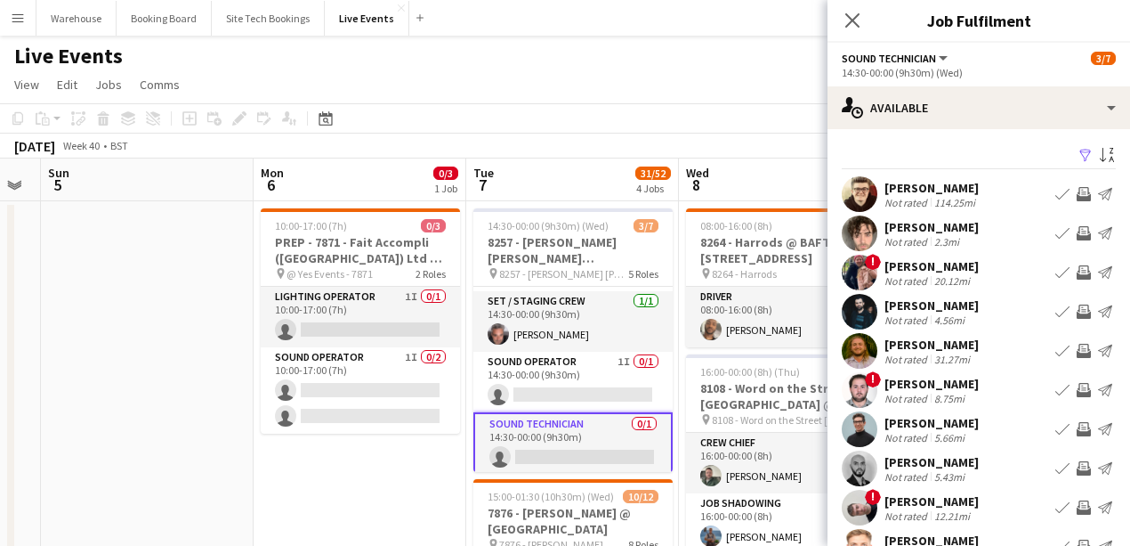
scroll to position [59, 0]
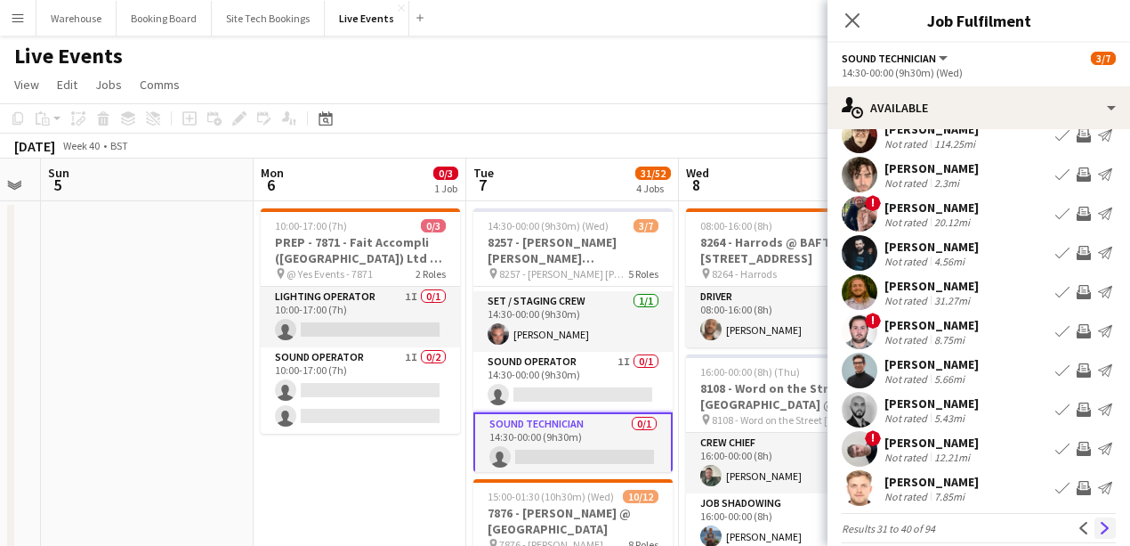
click at [1101, 523] on app-icon "Next" at bounding box center [1105, 528] width 12 height 12
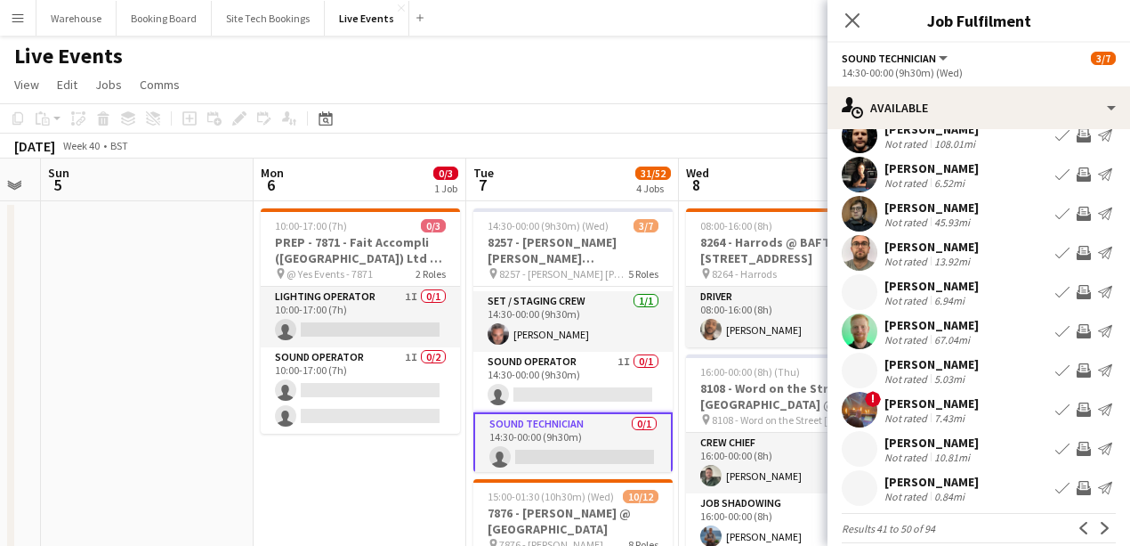
scroll to position [77, 0]
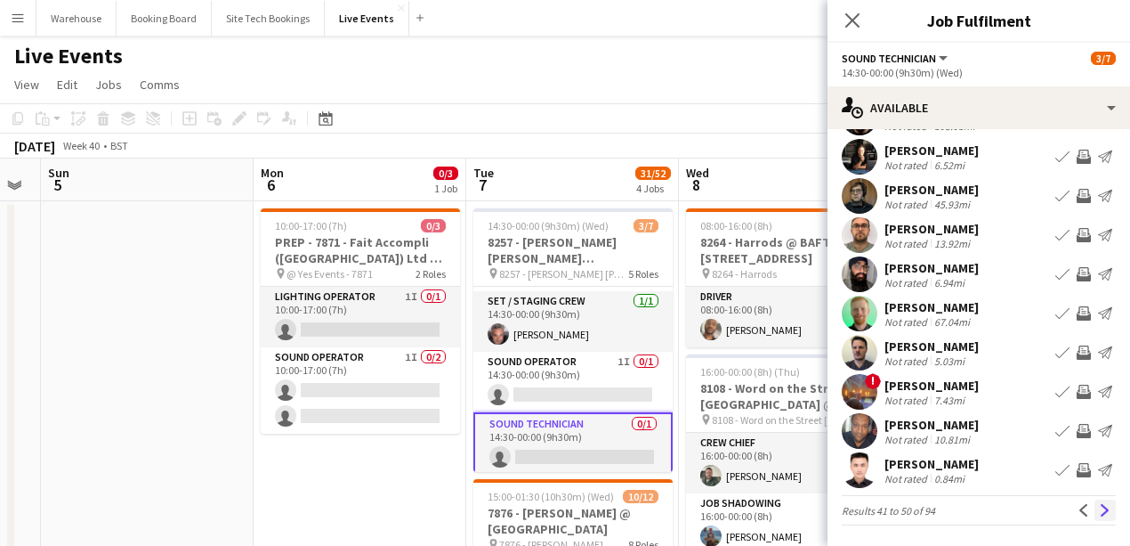
click at [1100, 508] on app-icon "Next" at bounding box center [1105, 510] width 12 height 12
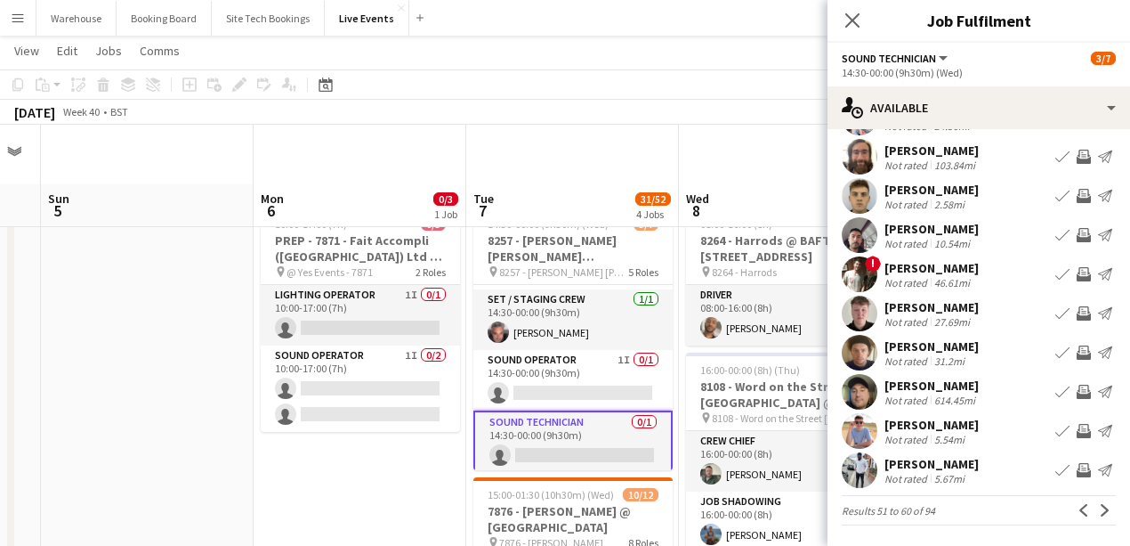
scroll to position [59, 0]
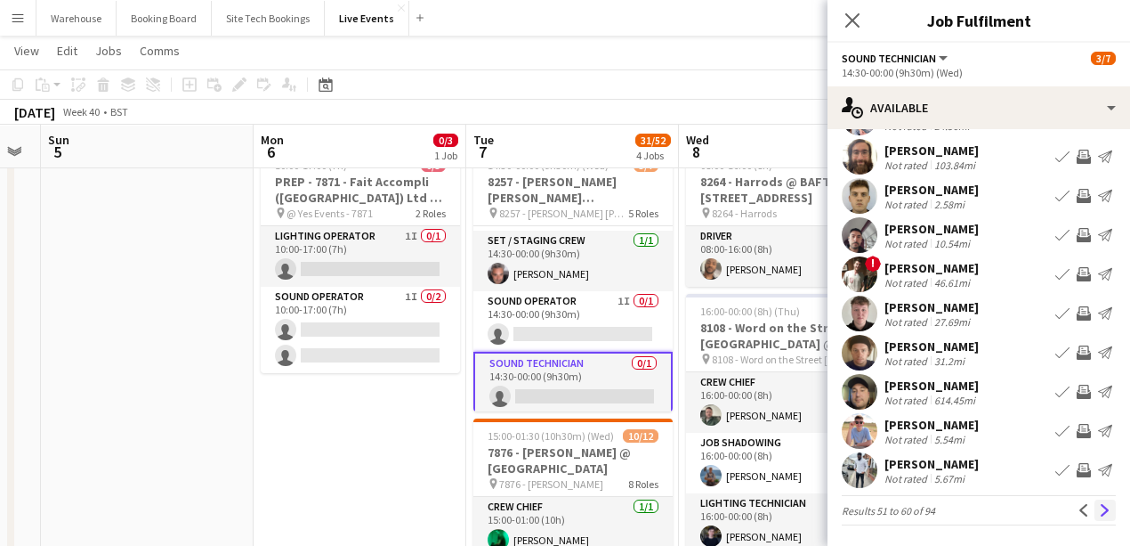
click at [1099, 509] on app-icon "Next" at bounding box center [1105, 510] width 12 height 12
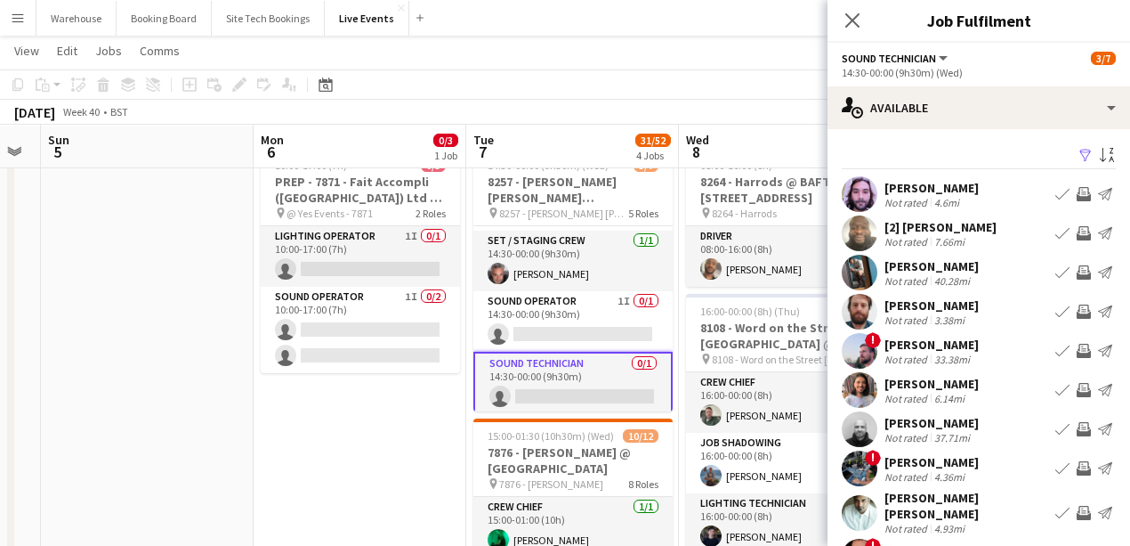
scroll to position [77, 0]
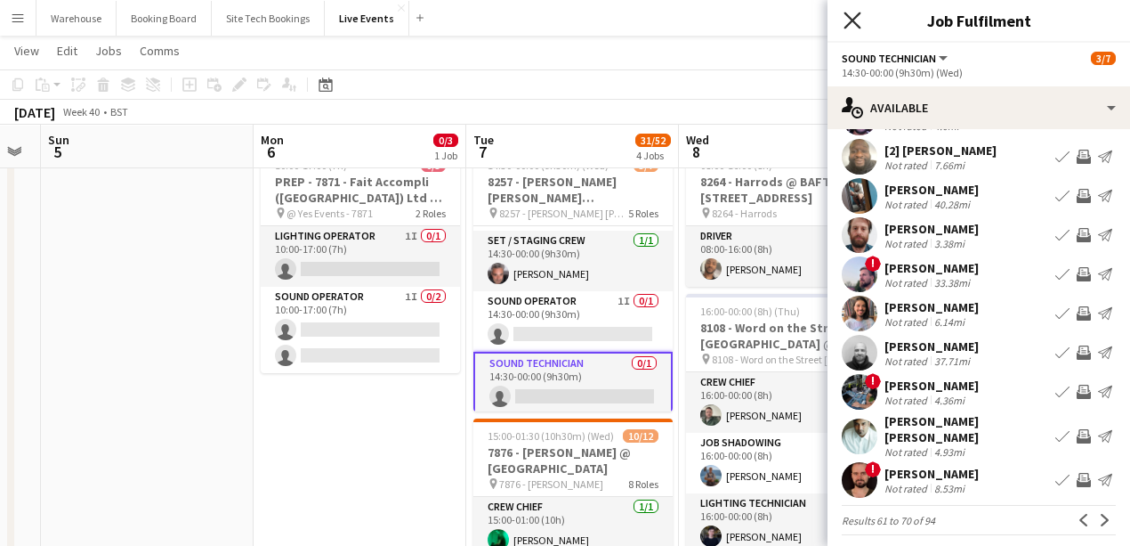
click at [853, 19] on icon "Close pop-in" at bounding box center [852, 20] width 17 height 17
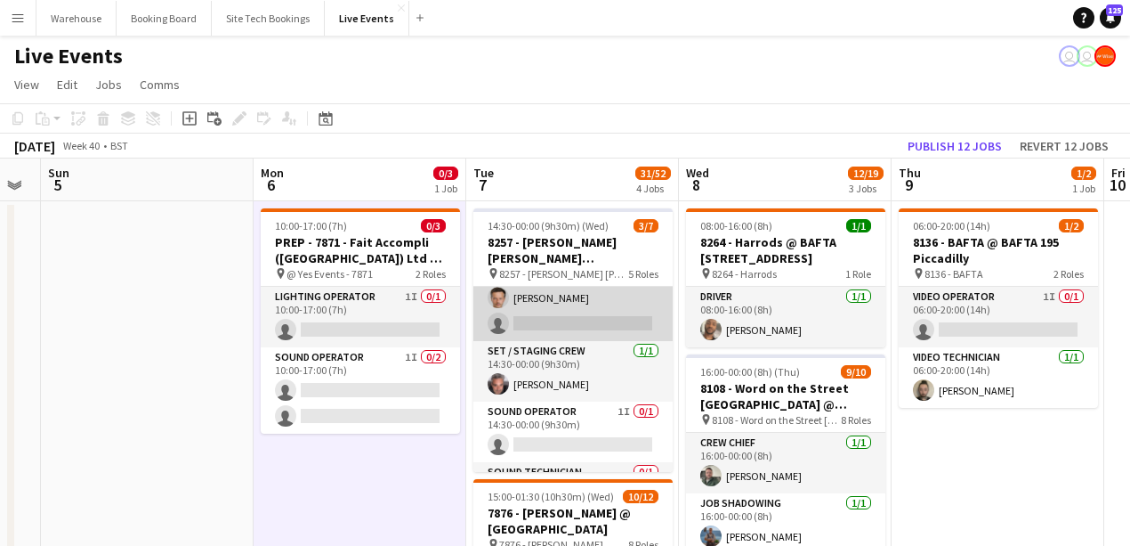
scroll to position [168, 0]
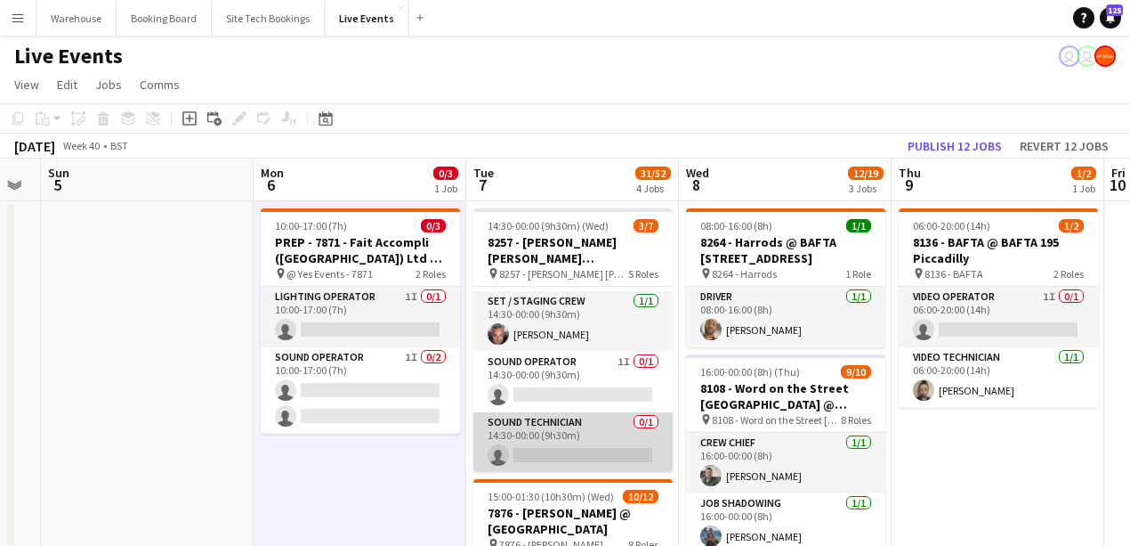
click at [571, 428] on app-card-role "Sound Technician 0/1 14:30-00:00 (9h30m) single-neutral-actions" at bounding box center [572, 442] width 199 height 61
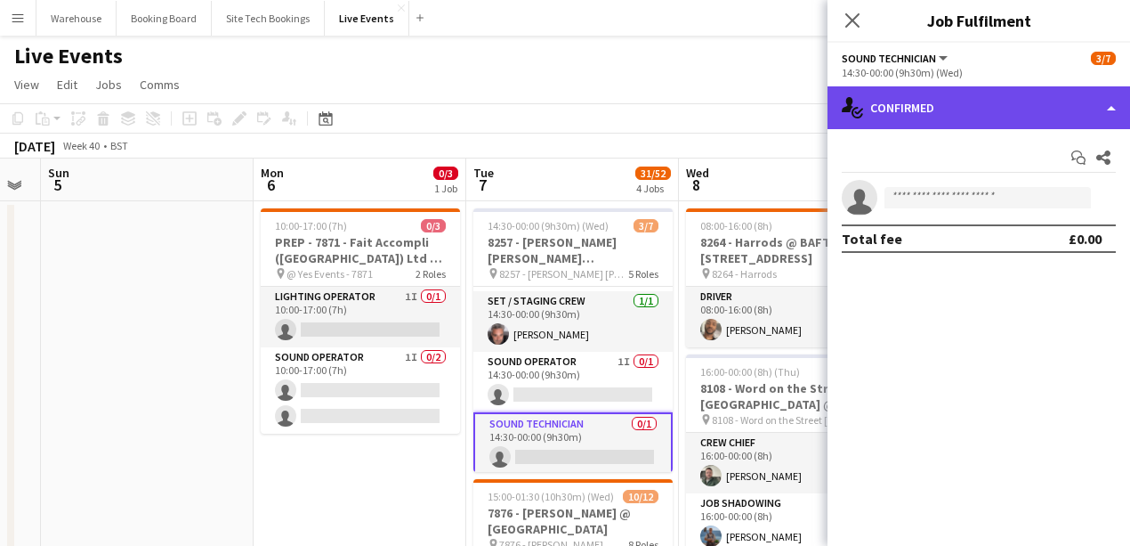
click at [894, 112] on div "single-neutral-actions-check-2 Confirmed" at bounding box center [979, 107] width 303 height 43
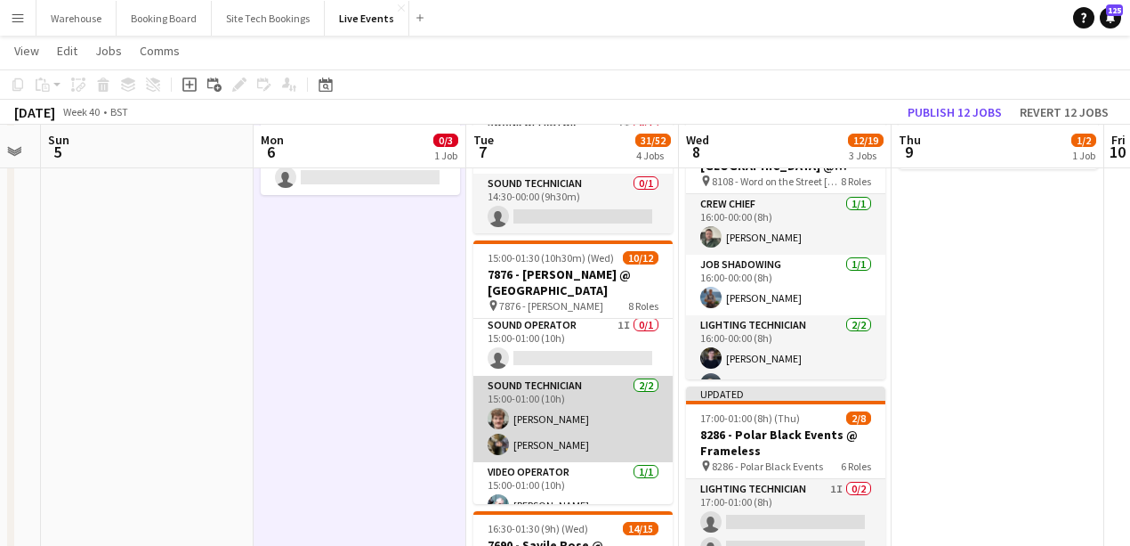
scroll to position [178, 0]
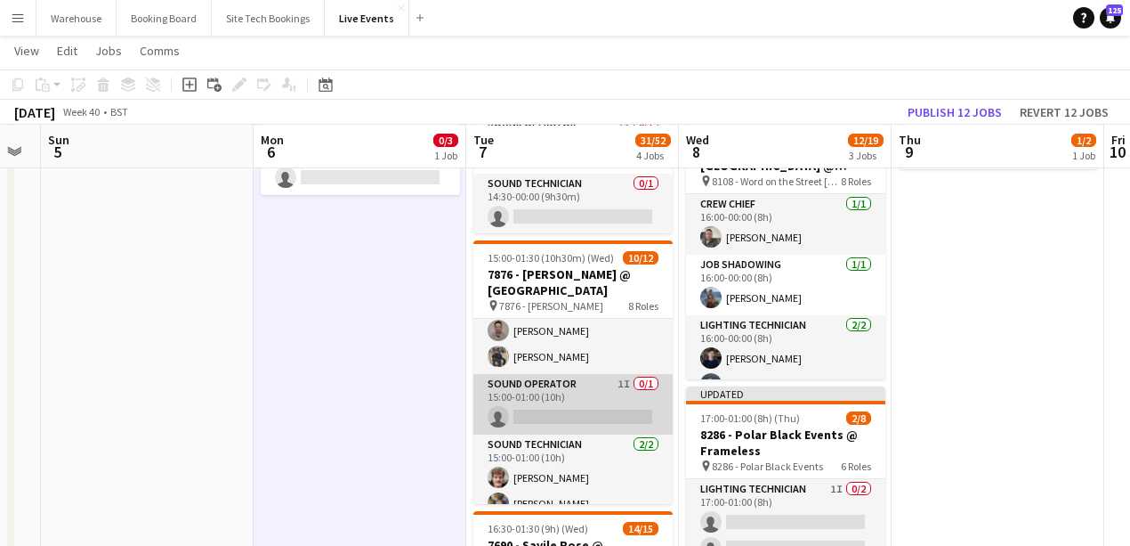
click at [561, 396] on app-card-role "Sound Operator 1I 0/1 15:00-01:00 (10h) single-neutral-actions" at bounding box center [572, 404] width 199 height 61
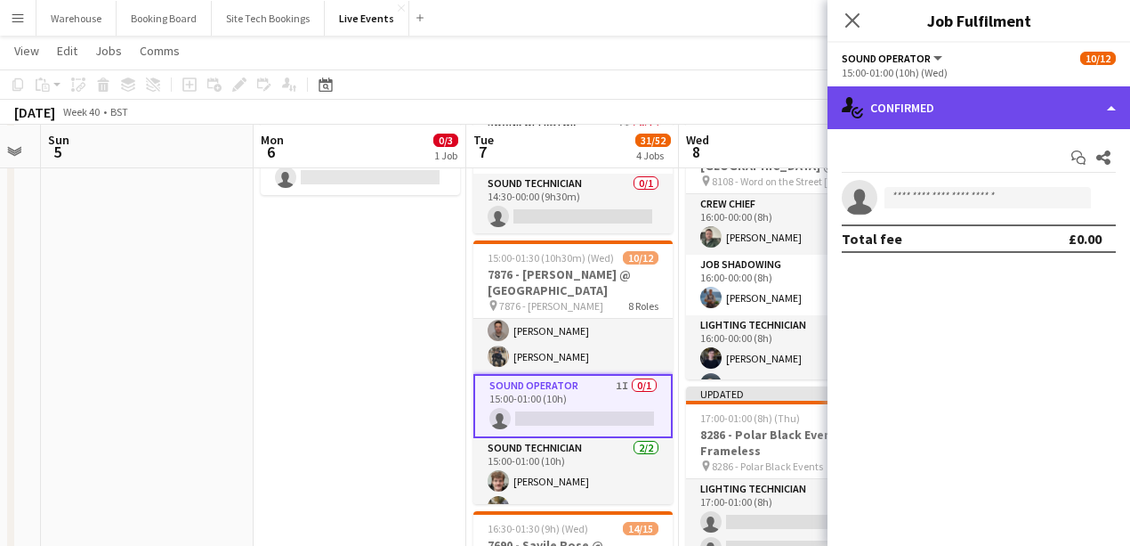
click at [984, 111] on div "single-neutral-actions-check-2 Confirmed" at bounding box center [979, 107] width 303 height 43
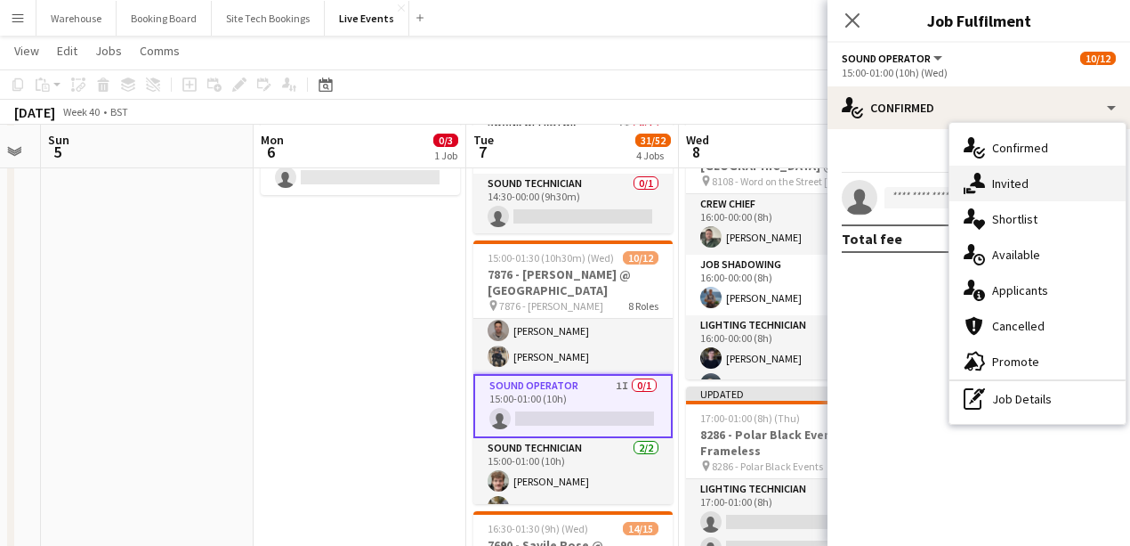
click at [1013, 170] on div "single-neutral-actions-share-1 Invited" at bounding box center [1038, 184] width 176 height 36
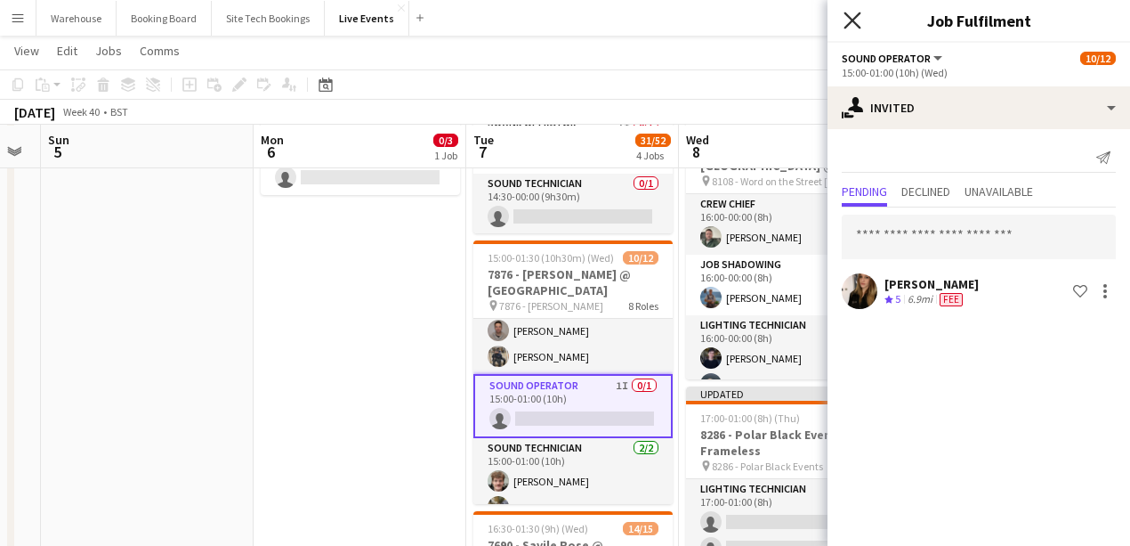
click at [849, 17] on icon at bounding box center [852, 20] width 17 height 17
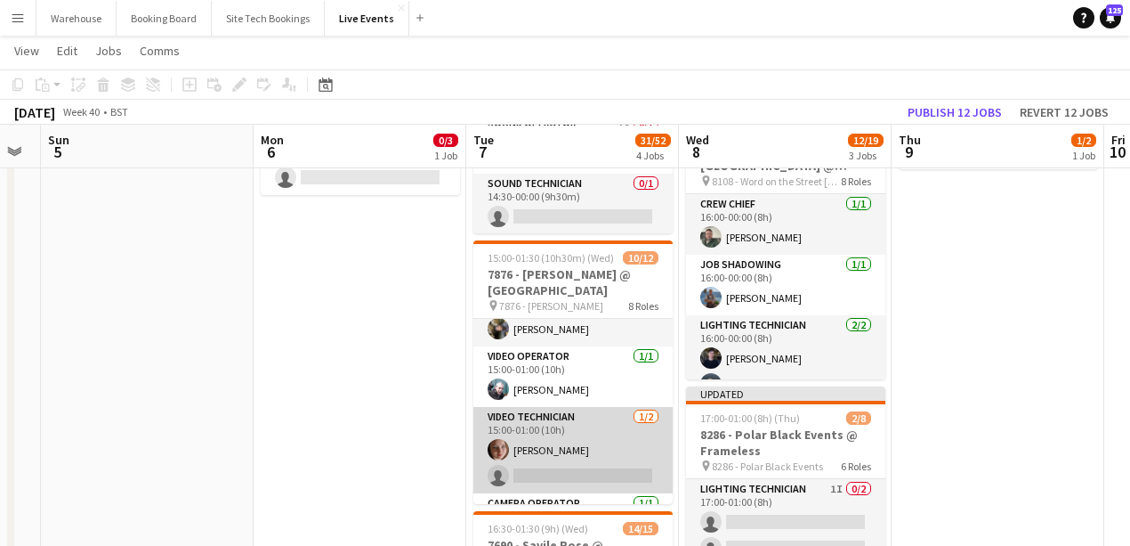
scroll to position [405, 0]
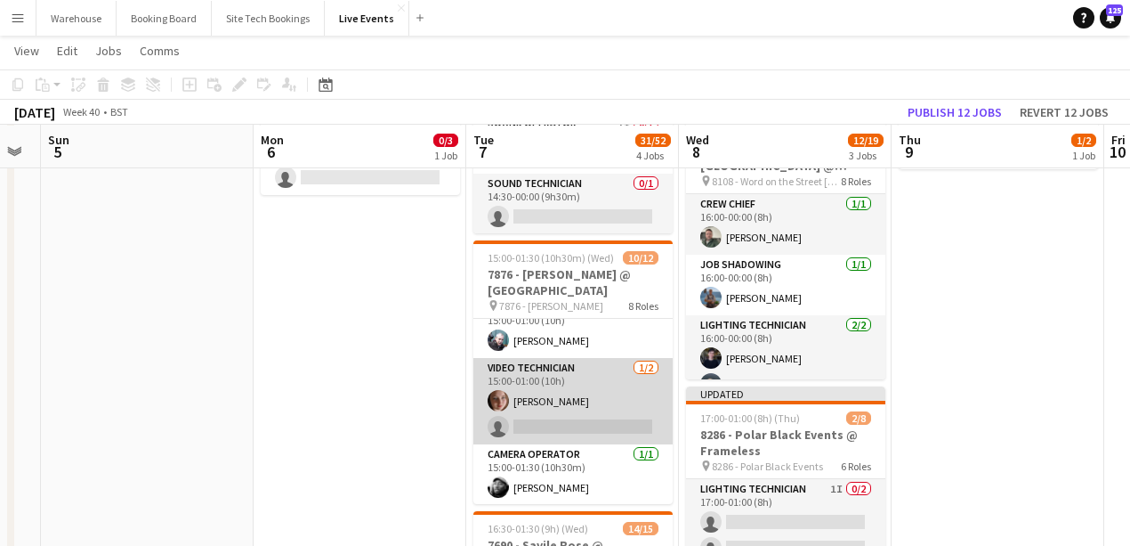
click at [563, 425] on app-card-role "Video Technician 1/2 15:00-01:00 (10h) Mair Baker single-neutral-actions" at bounding box center [572, 401] width 199 height 86
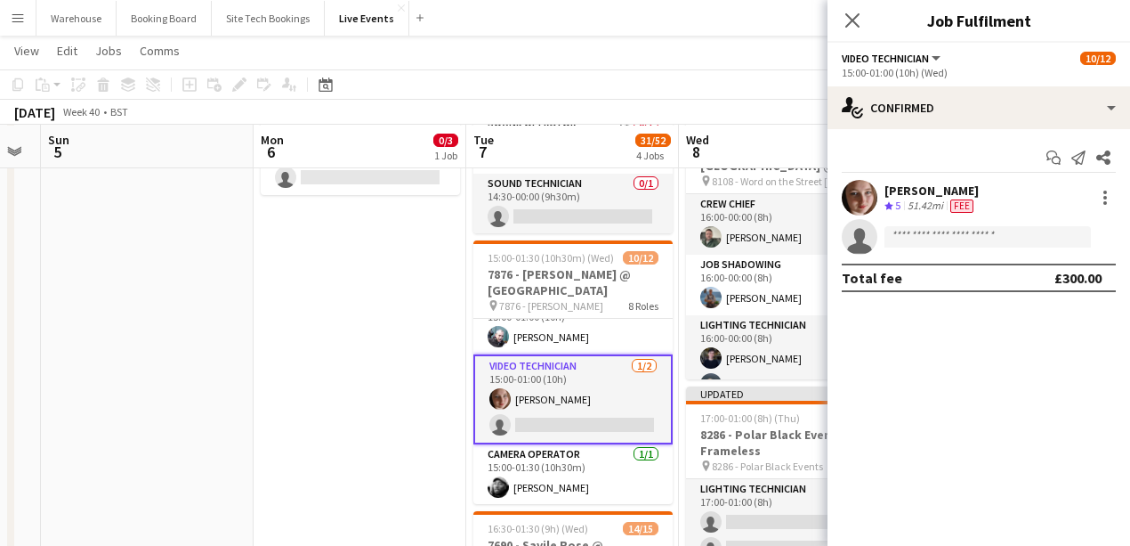
scroll to position [401, 0]
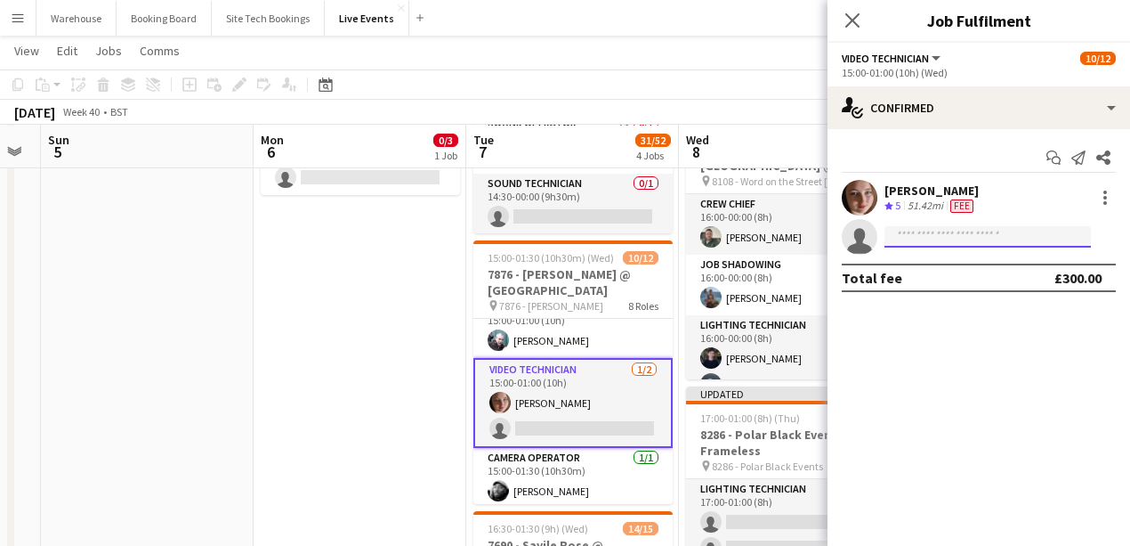
click at [922, 234] on input at bounding box center [988, 236] width 206 height 21
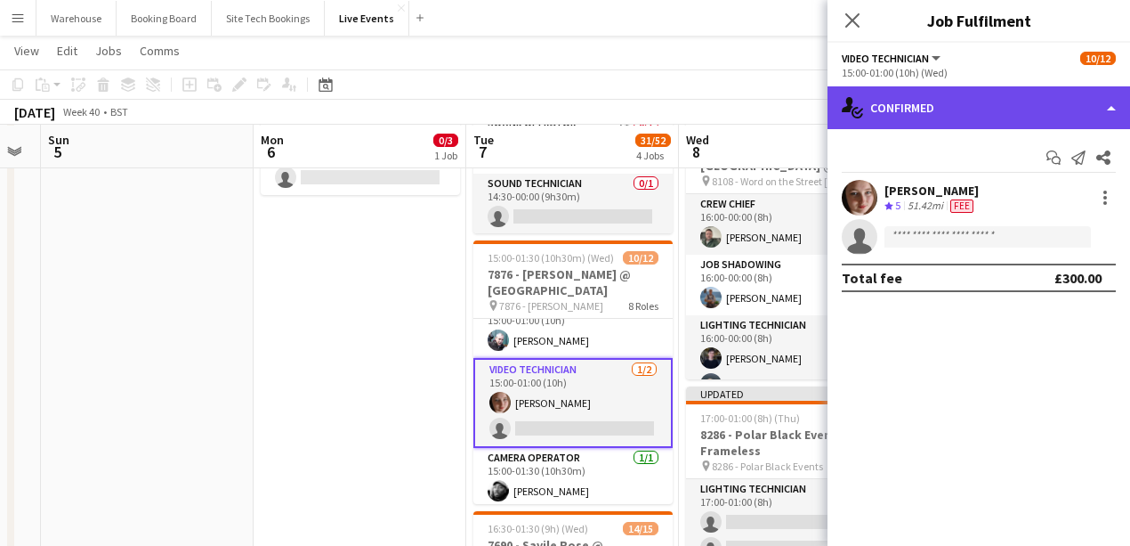
click at [973, 104] on div "single-neutral-actions-check-2 Confirmed" at bounding box center [979, 107] width 303 height 43
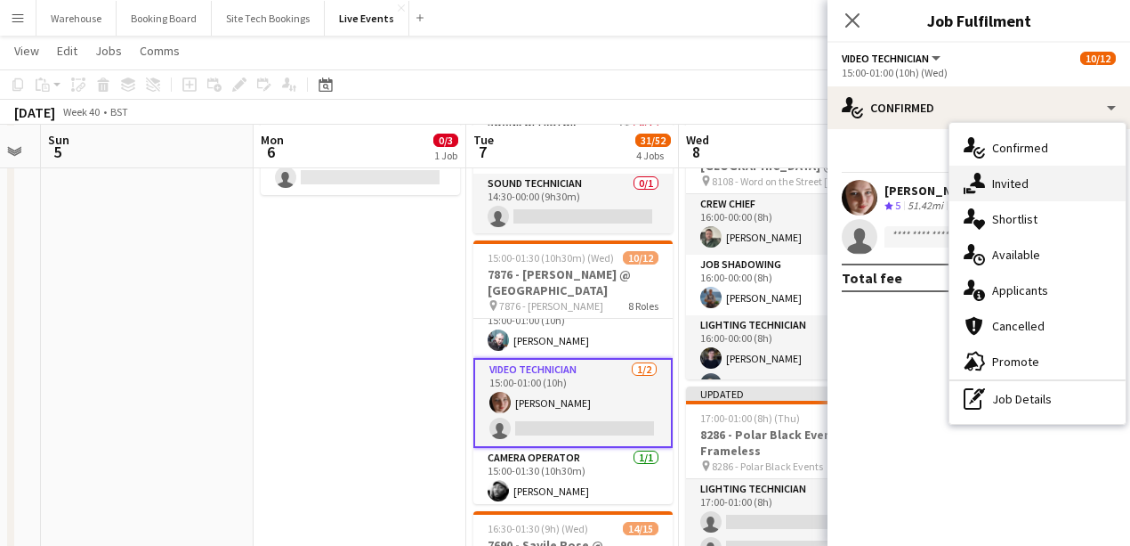
click at [1040, 182] on div "single-neutral-actions-share-1 Invited" at bounding box center [1038, 184] width 176 height 36
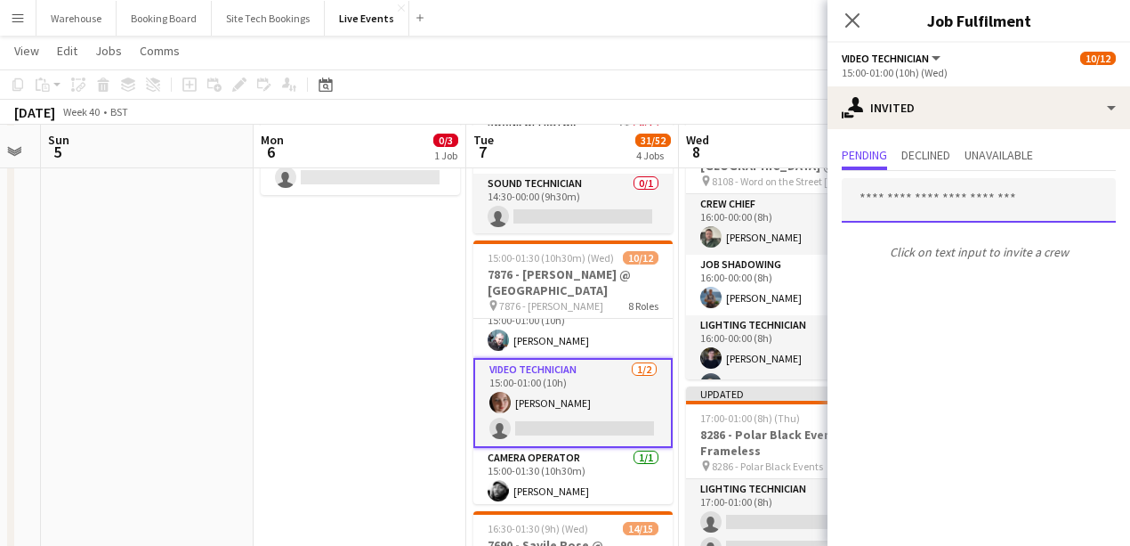
click at [920, 193] on input "text" at bounding box center [979, 200] width 274 height 44
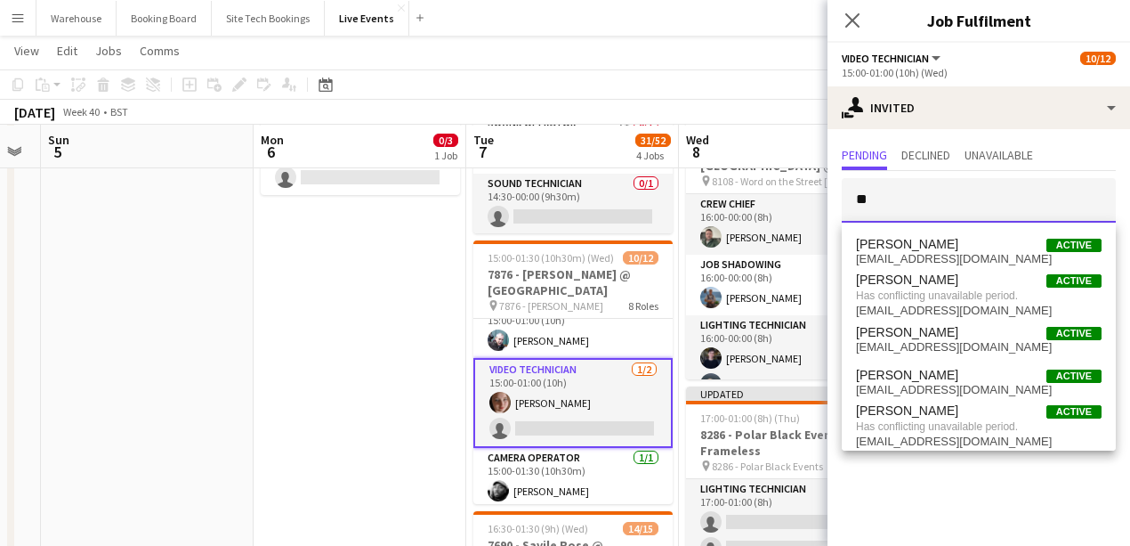
type input "*"
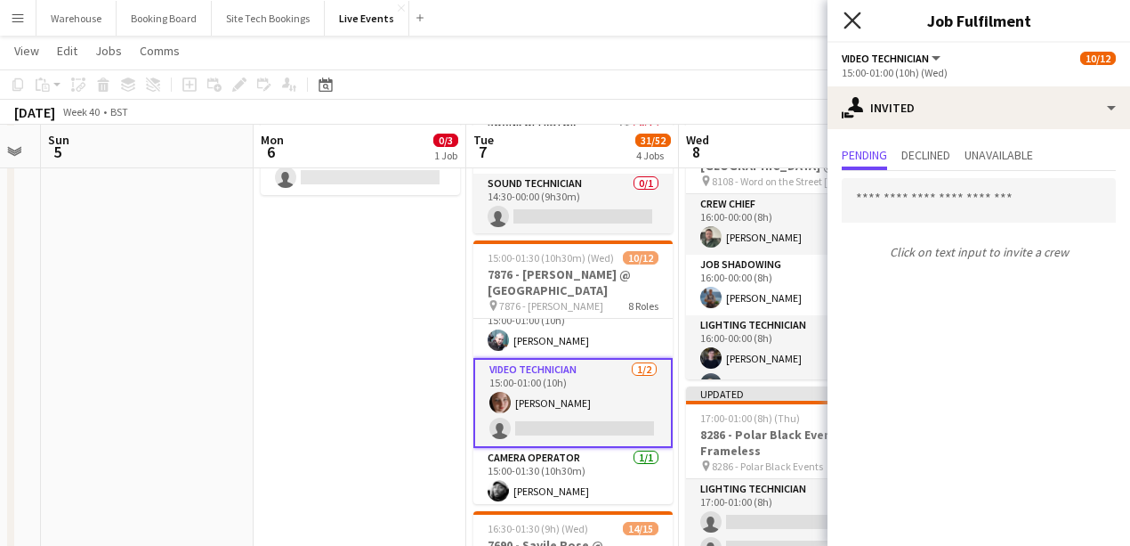
click at [854, 17] on icon "Close pop-in" at bounding box center [852, 20] width 17 height 17
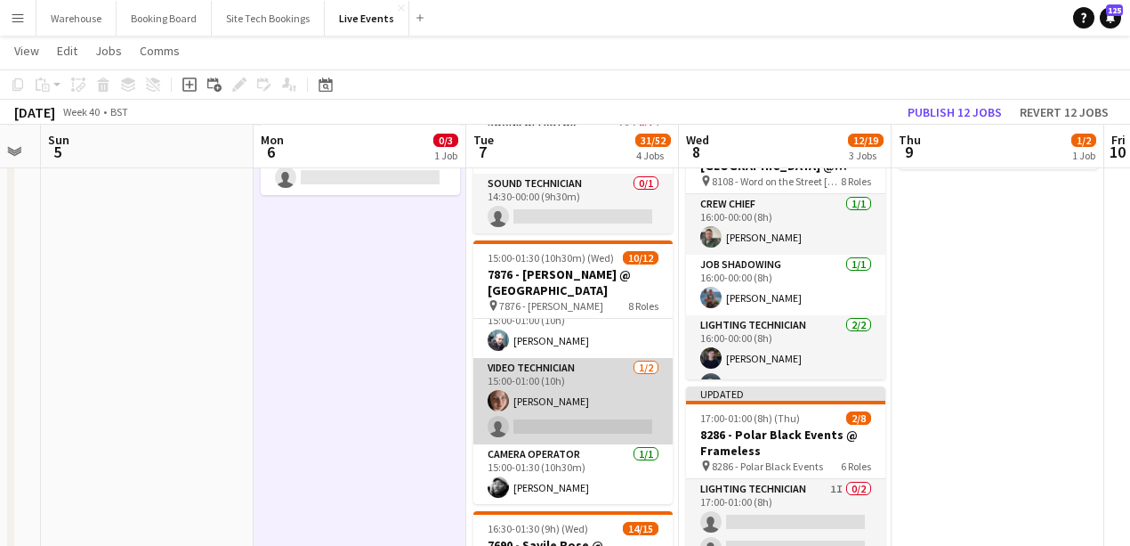
click at [567, 425] on app-card-role "Video Technician 1/2 15:00-01:00 (10h) Mair Baker single-neutral-actions" at bounding box center [572, 401] width 199 height 86
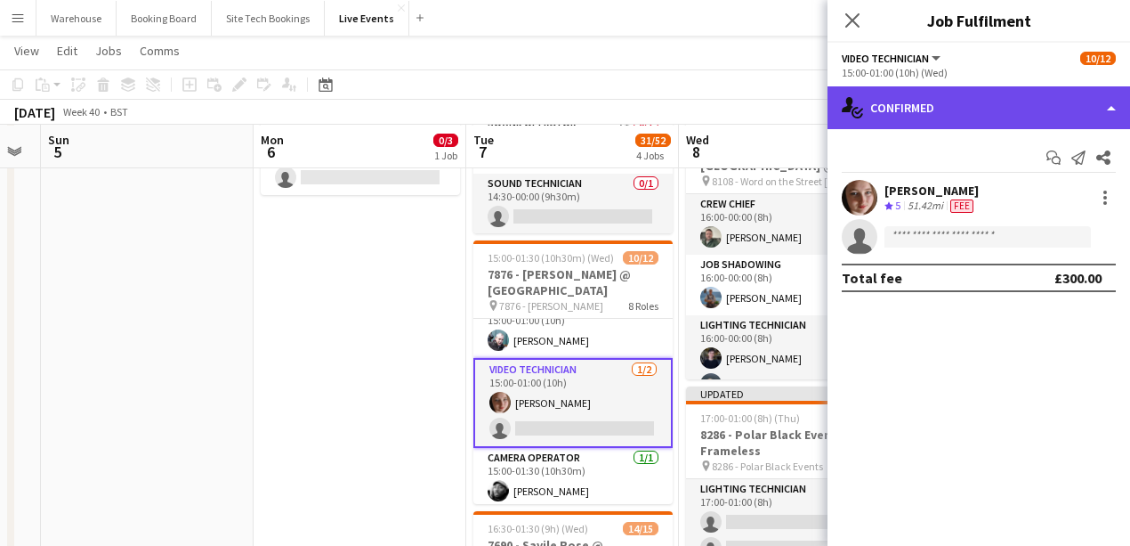
click at [948, 126] on div "single-neutral-actions-check-2 Confirmed" at bounding box center [979, 107] width 303 height 43
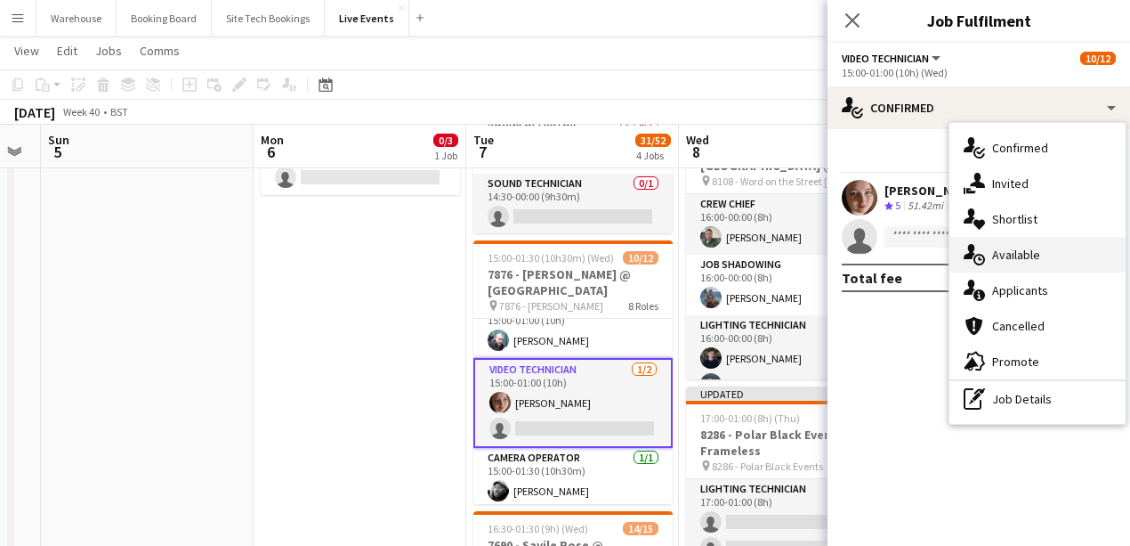
click at [1007, 255] on span "Available" at bounding box center [1016, 255] width 48 height 16
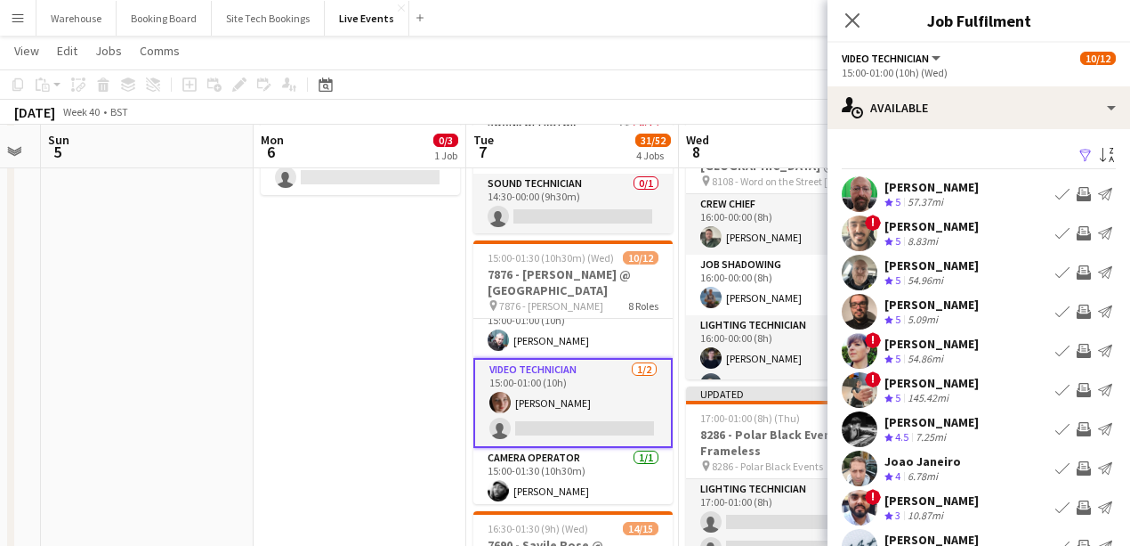
scroll to position [77, 0]
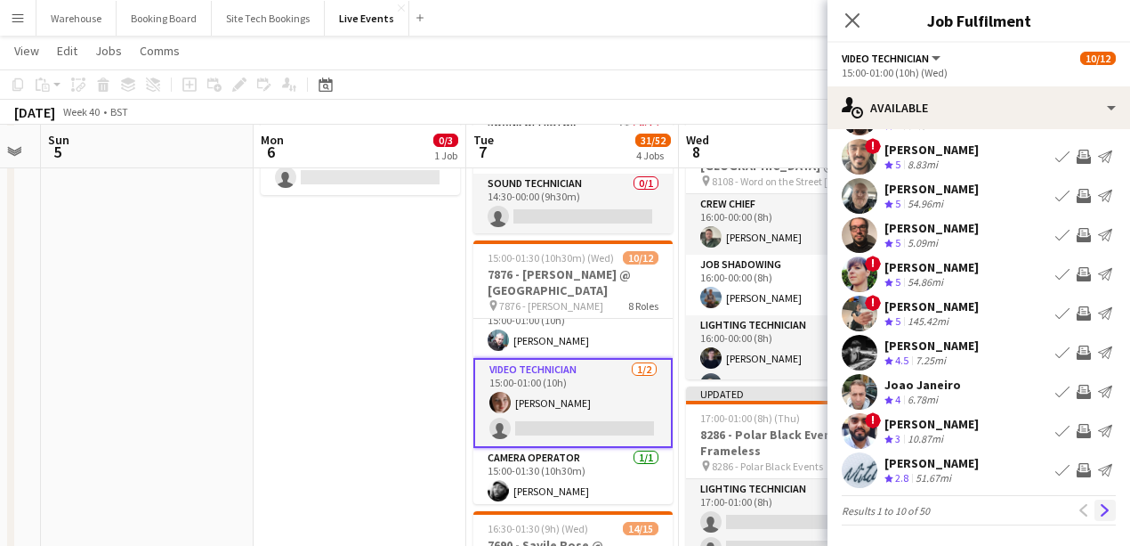
click at [1102, 510] on app-icon "Next" at bounding box center [1105, 510] width 12 height 12
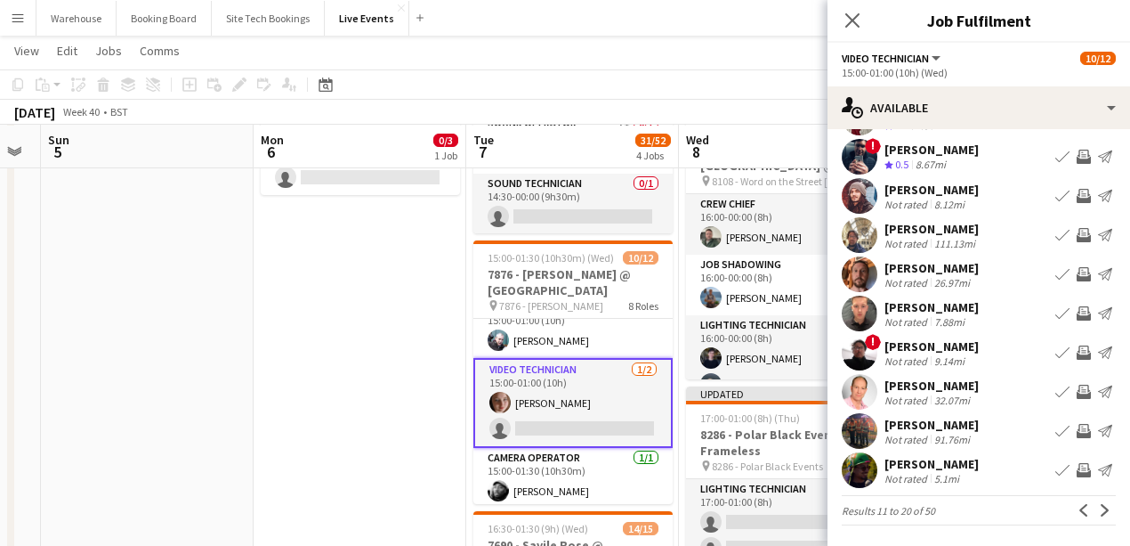
click at [1099, 504] on app-icon "Next" at bounding box center [1105, 510] width 12 height 12
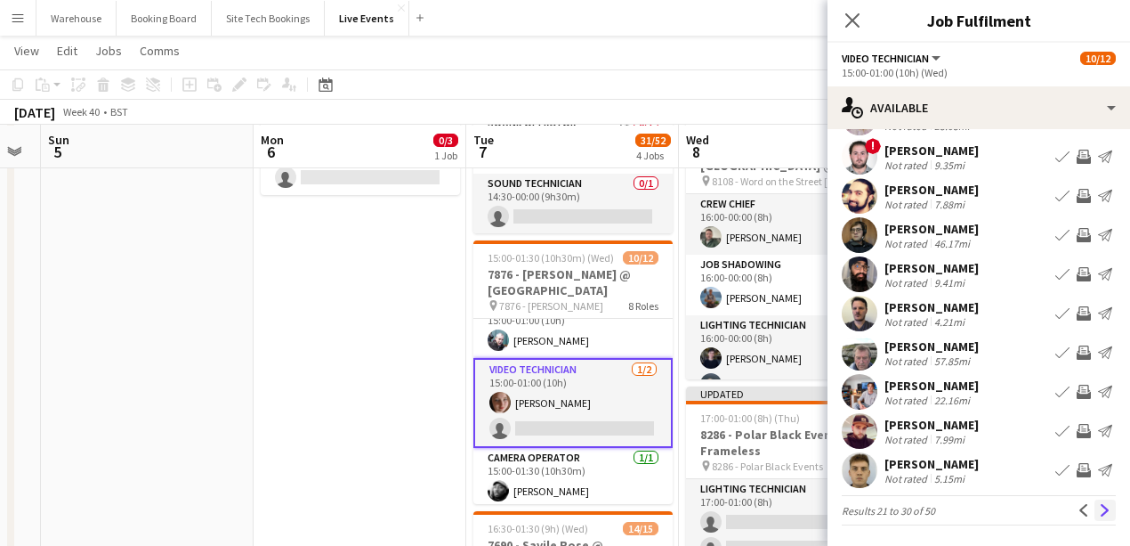
click at [1099, 504] on app-icon "Next" at bounding box center [1105, 510] width 12 height 12
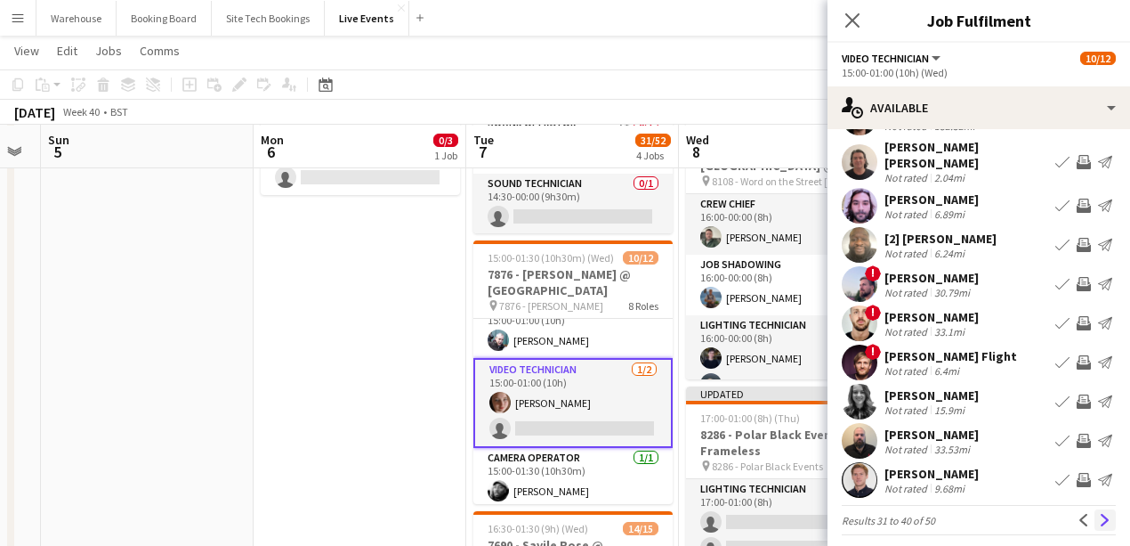
click at [1099, 514] on app-icon "Next" at bounding box center [1105, 520] width 12 height 12
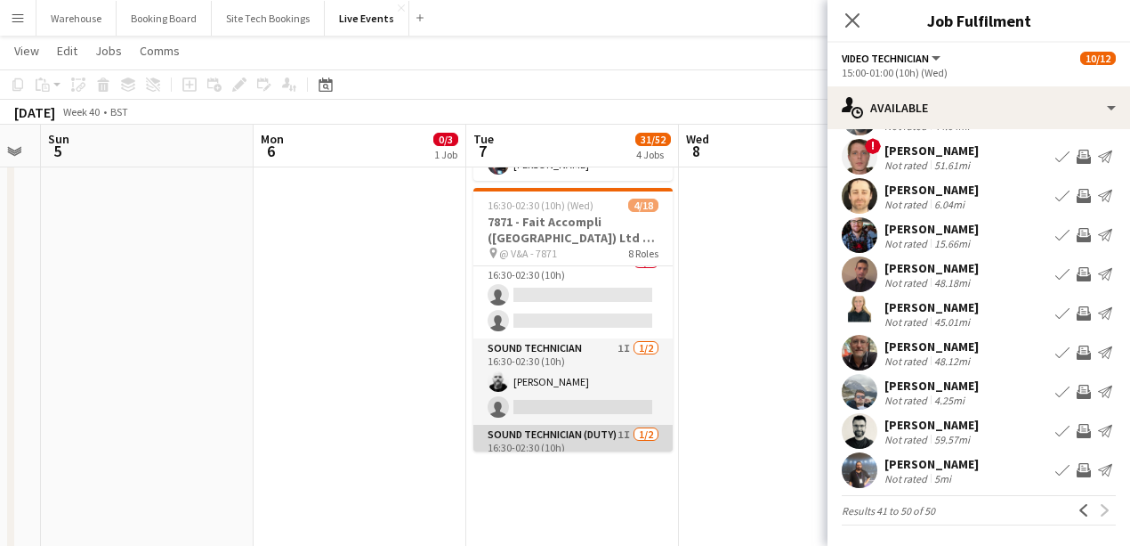
scroll to position [556, 0]
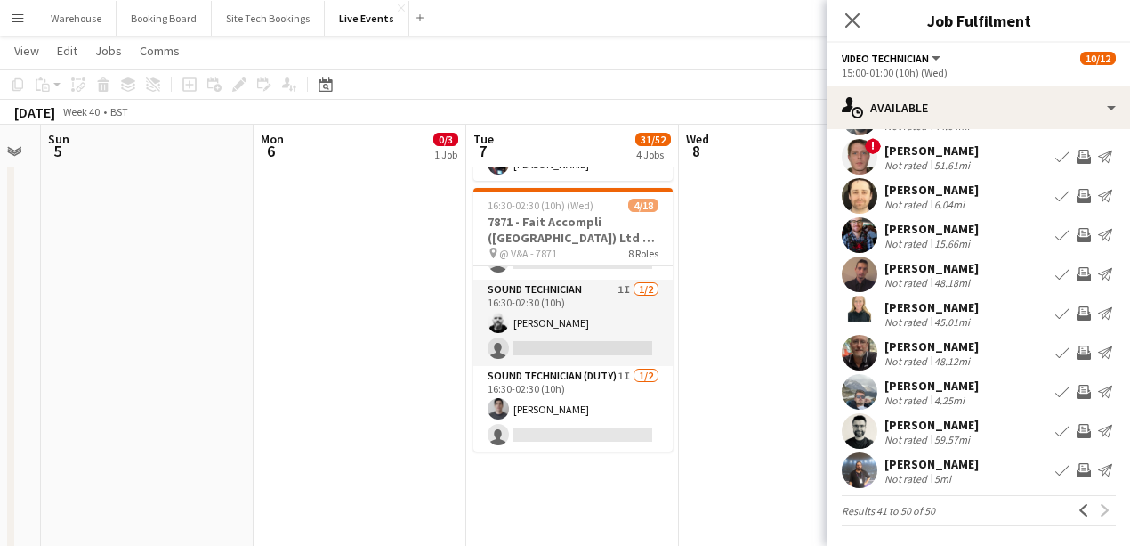
click at [1077, 194] on app-icon "Invite crew" at bounding box center [1084, 196] width 14 height 14
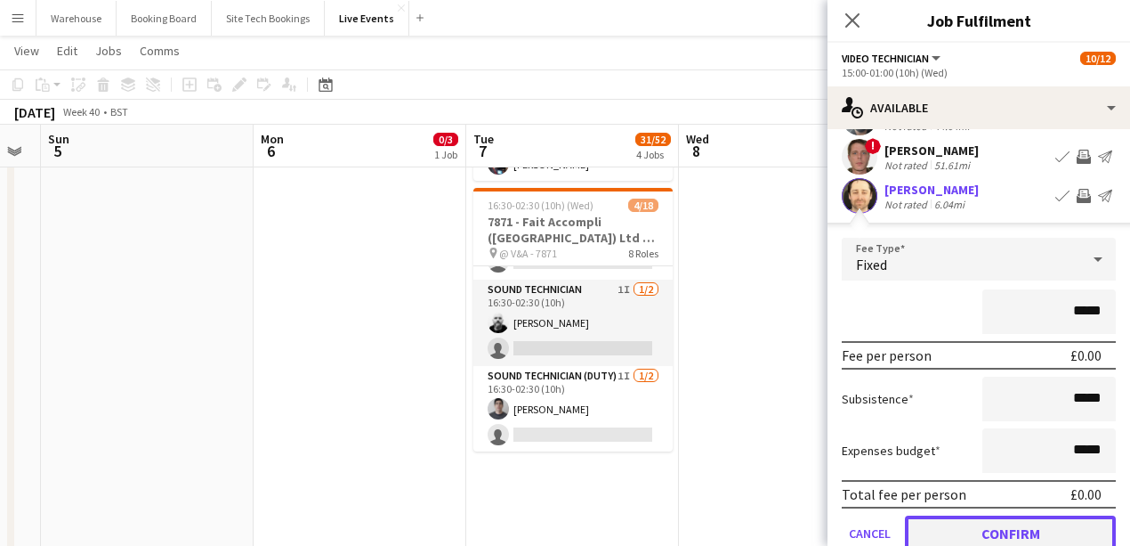
click at [973, 536] on button "Confirm" at bounding box center [1010, 533] width 211 height 36
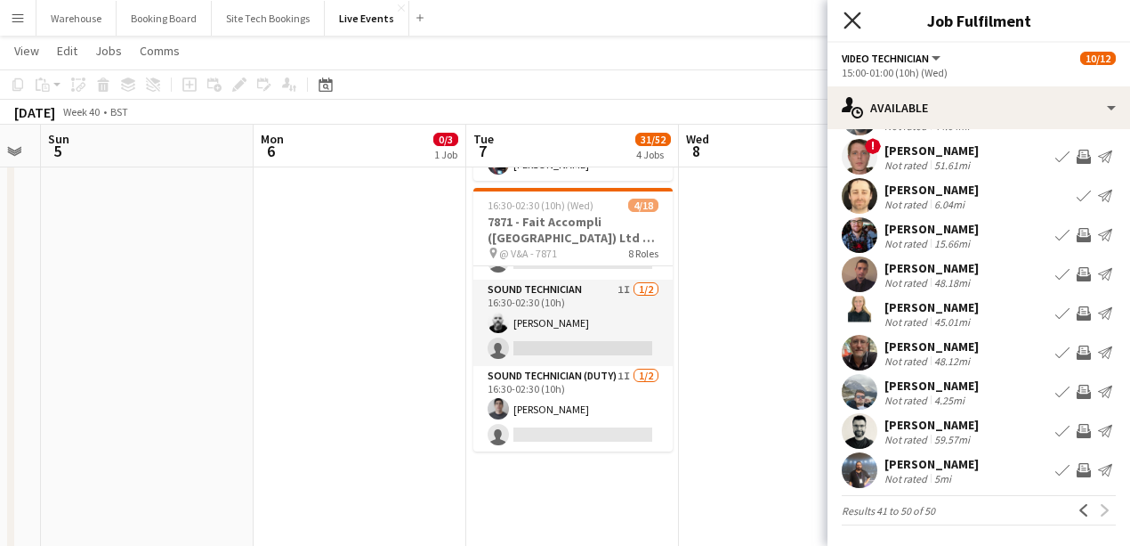
click at [849, 24] on icon at bounding box center [852, 20] width 17 height 17
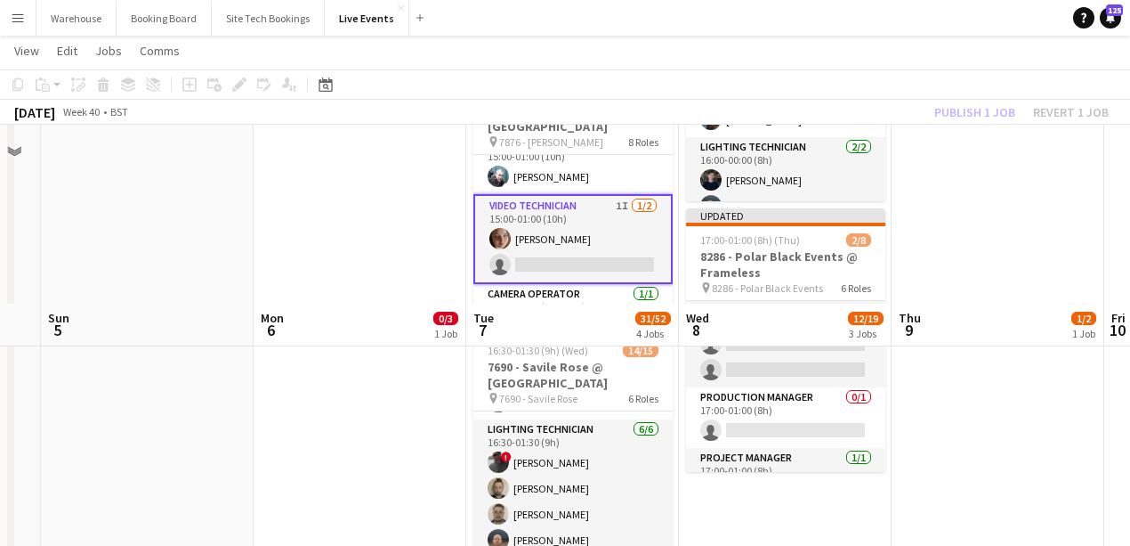
scroll to position [296, 0]
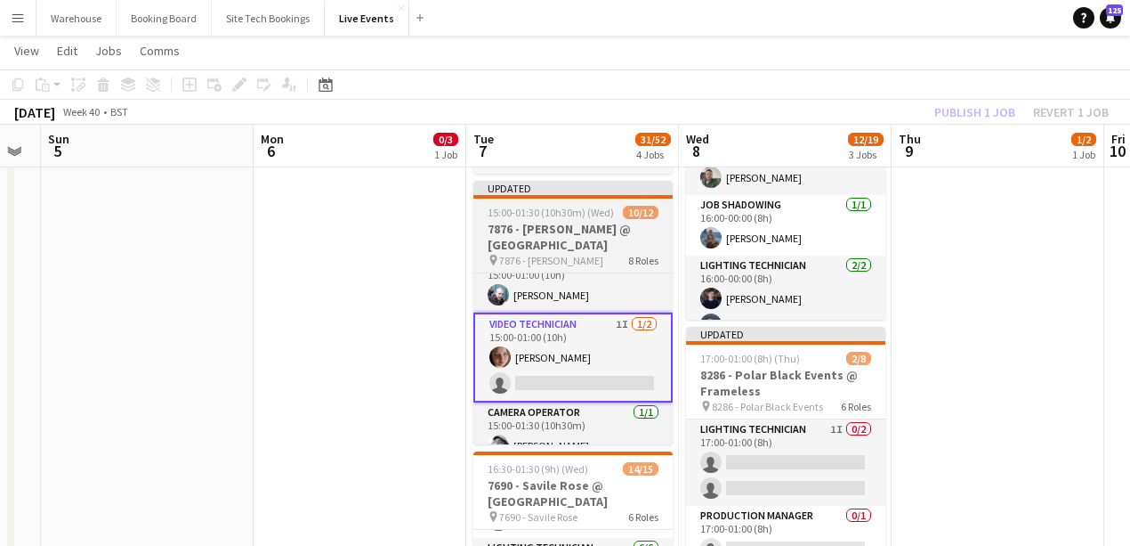
click at [554, 223] on h3 "7876 - [PERSON_NAME] @ [GEOGRAPHIC_DATA]" at bounding box center [572, 237] width 199 height 32
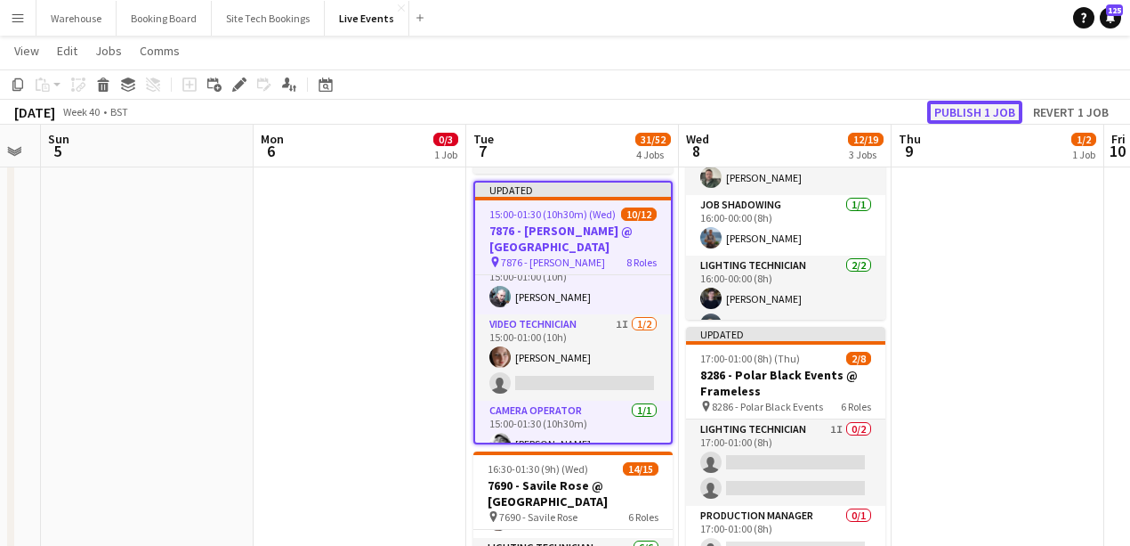
click at [949, 122] on button "Publish 1 job" at bounding box center [974, 112] width 95 height 23
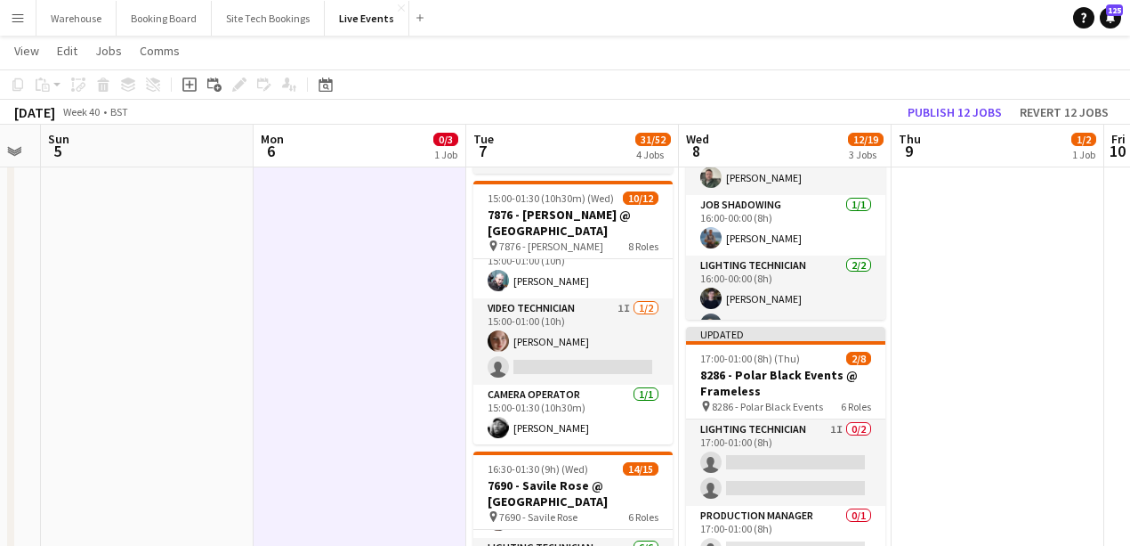
scroll to position [0, 0]
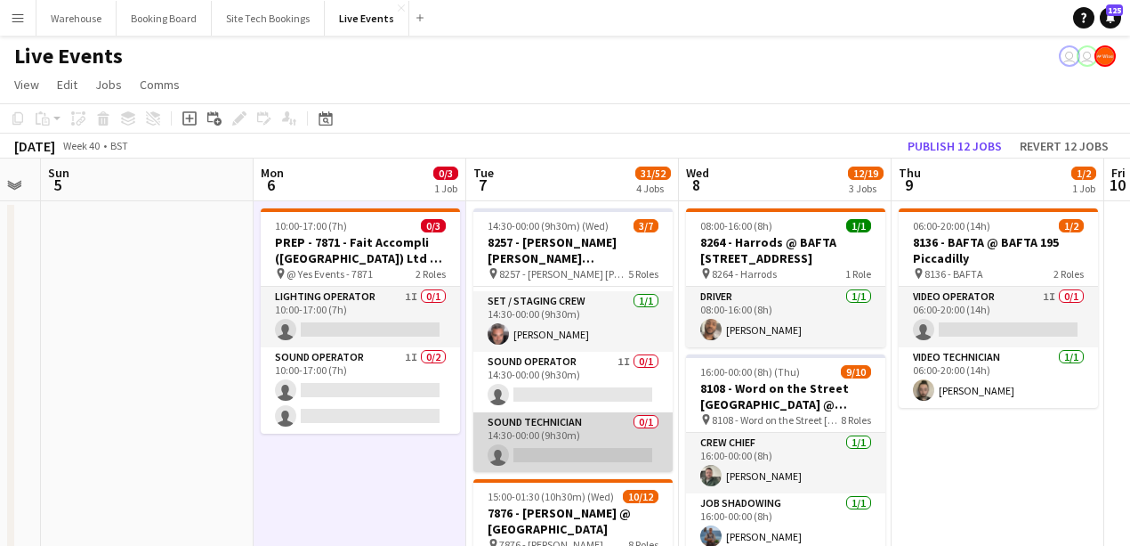
click at [540, 454] on app-card-role "Sound Technician 0/1 14:30-00:00 (9h30m) single-neutral-actions" at bounding box center [572, 442] width 199 height 61
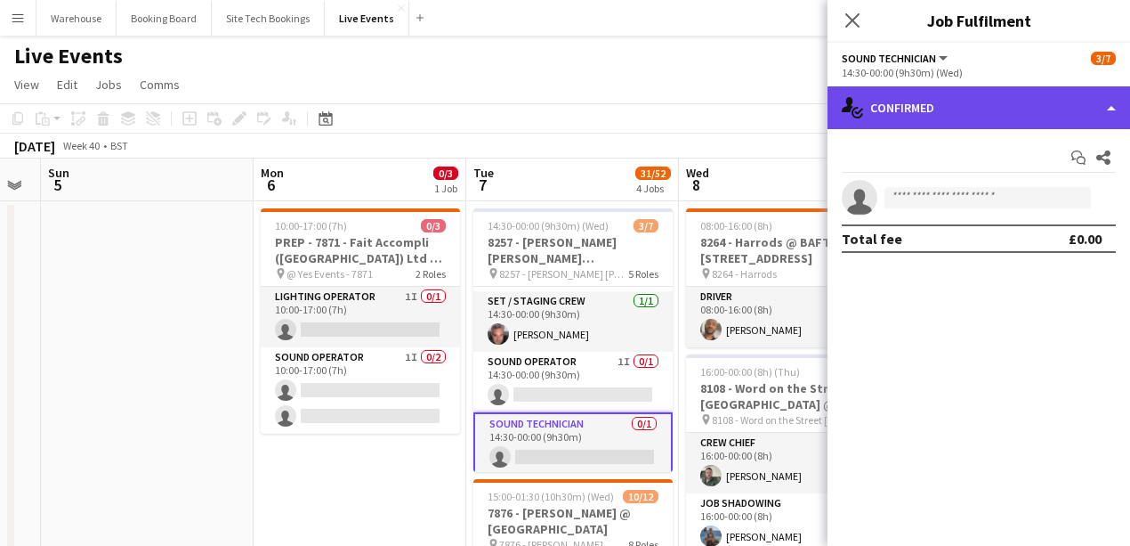
click at [953, 118] on div "single-neutral-actions-check-2 Confirmed" at bounding box center [979, 107] width 303 height 43
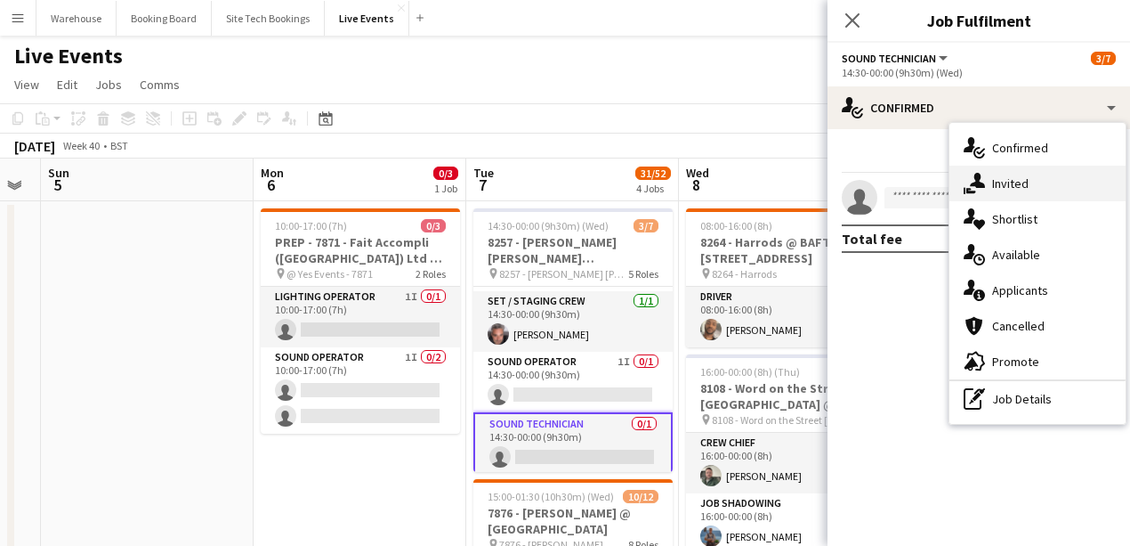
click at [1000, 186] on span "Invited" at bounding box center [1010, 183] width 36 height 16
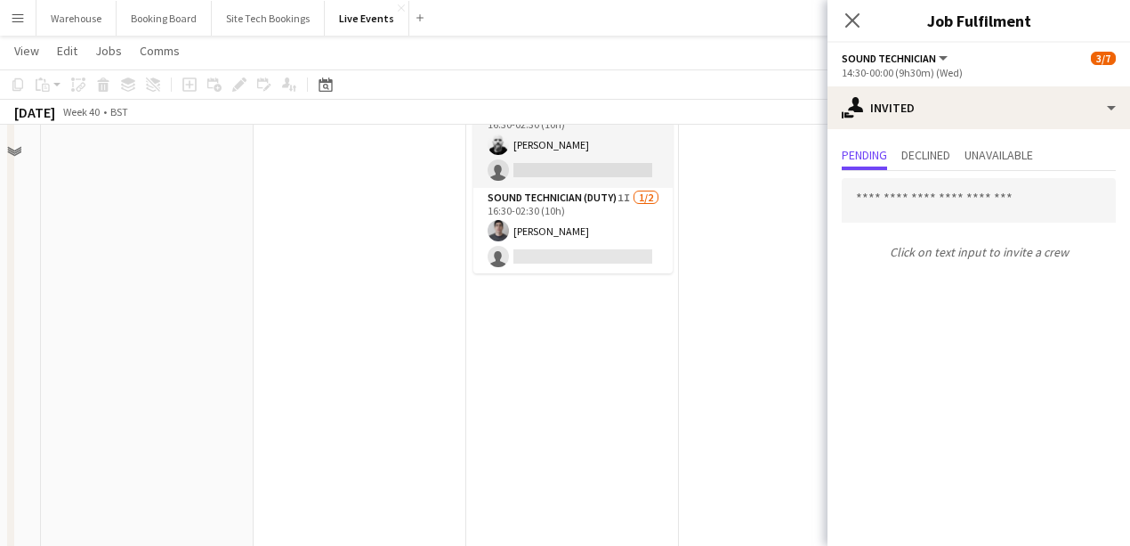
scroll to position [830, 0]
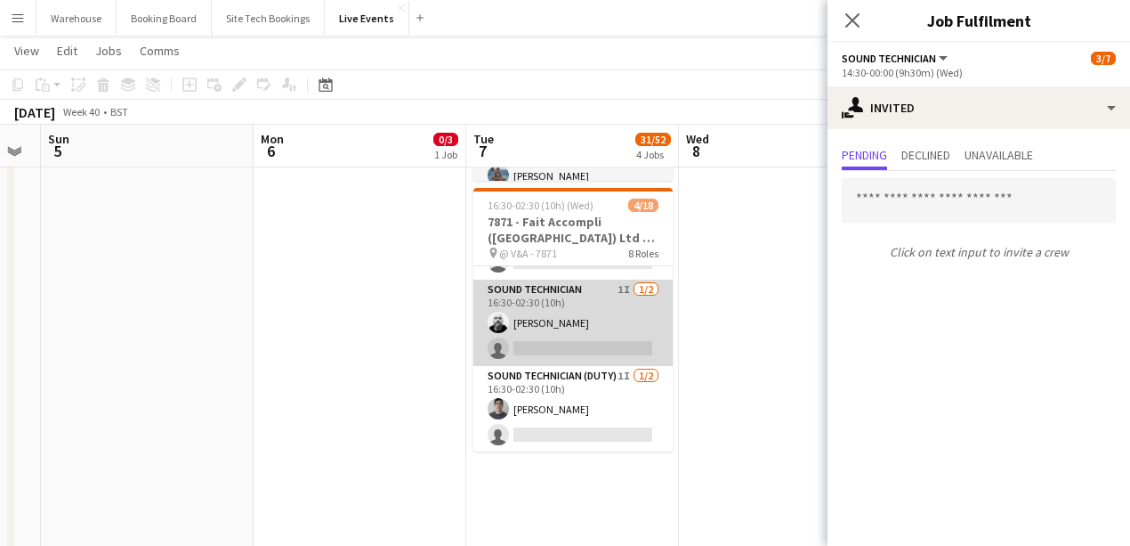
click at [546, 300] on app-card-role "Sound Technician 1I 1/2 16:30-02:30 (10h) Claus Fuss single-neutral-actions" at bounding box center [572, 322] width 199 height 86
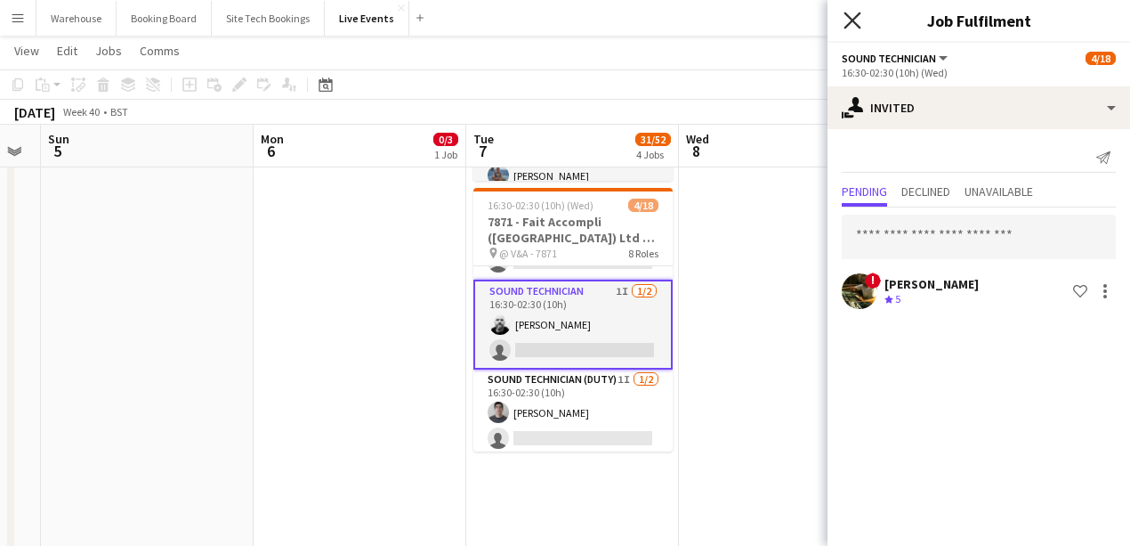
click at [854, 20] on icon at bounding box center [852, 20] width 17 height 17
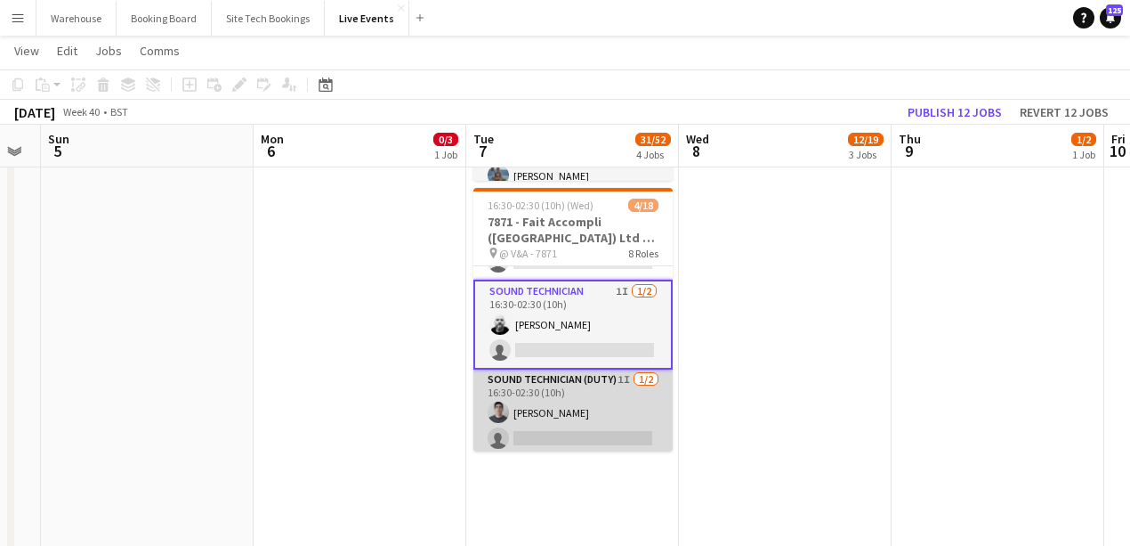
scroll to position [438, 0]
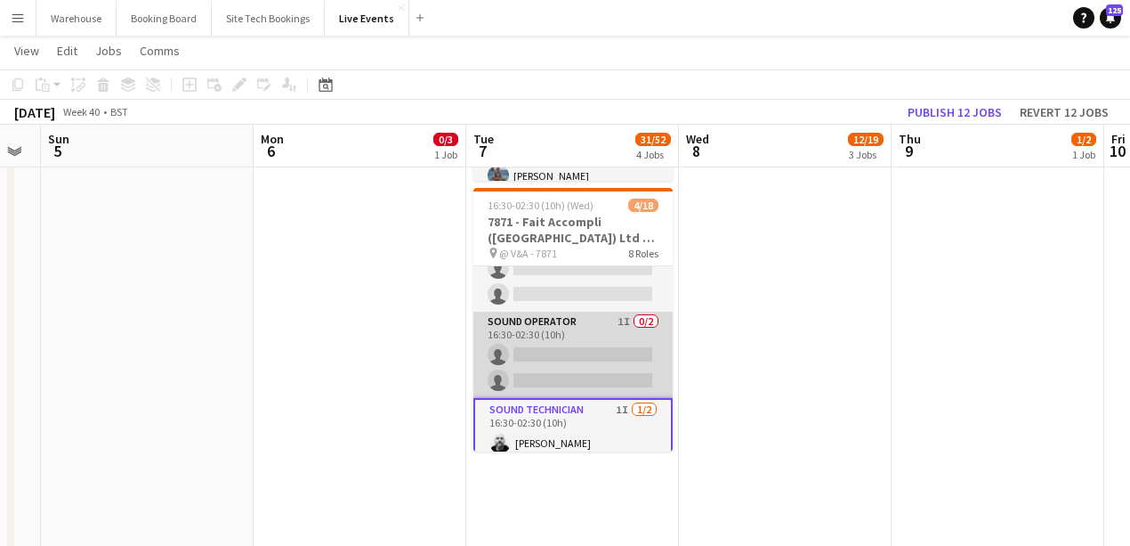
click at [577, 330] on app-card-role "Sound Operator 1I 0/2 16:30-02:30 (10h) single-neutral-actions single-neutral-a…" at bounding box center [572, 354] width 199 height 86
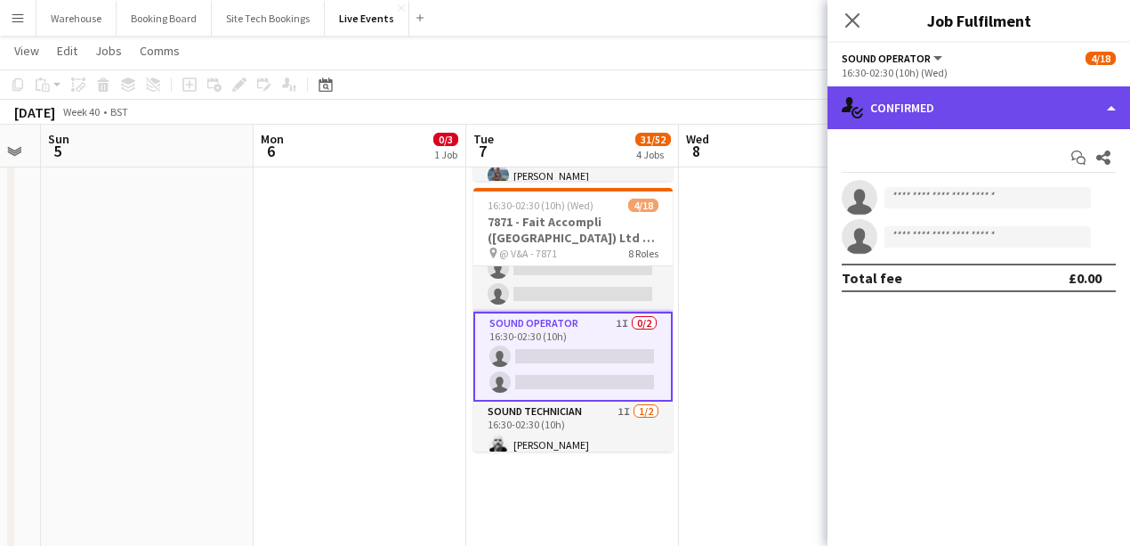
click at [908, 113] on div "single-neutral-actions-check-2 Confirmed" at bounding box center [979, 107] width 303 height 43
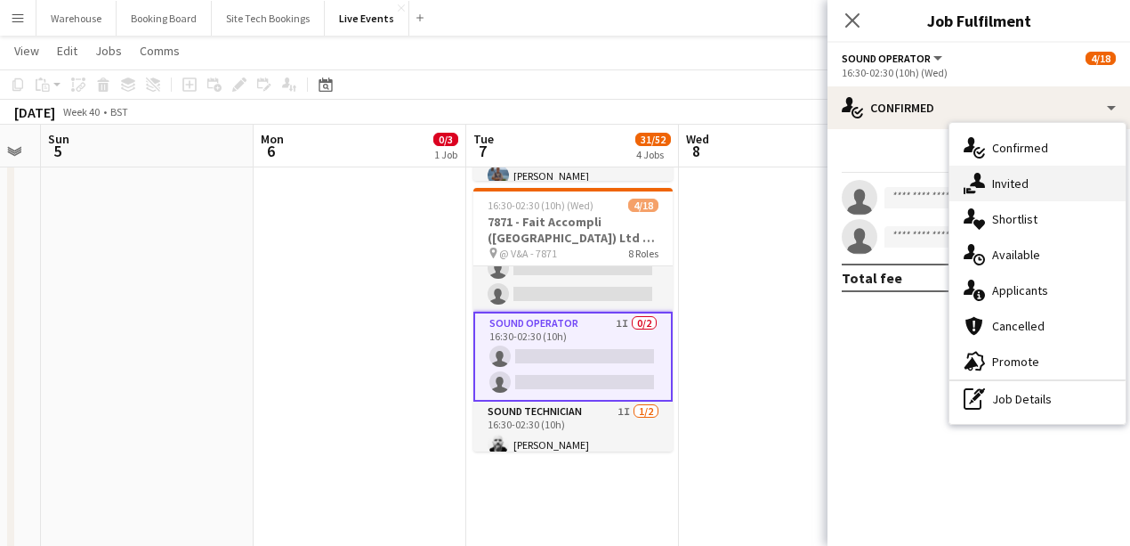
click at [1007, 187] on span "Invited" at bounding box center [1010, 183] width 36 height 16
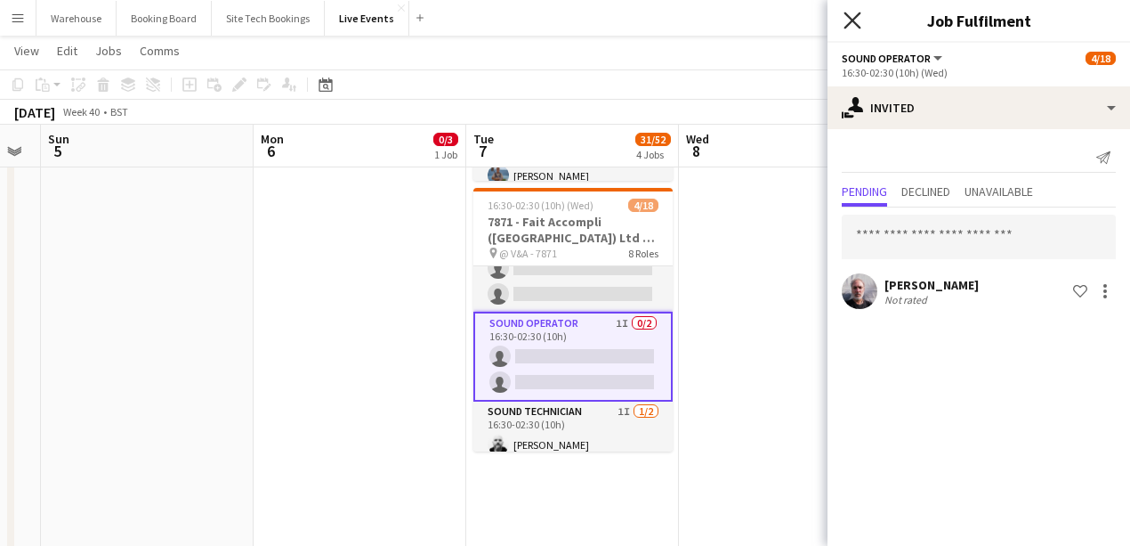
click at [855, 27] on icon "Close pop-in" at bounding box center [852, 20] width 17 height 17
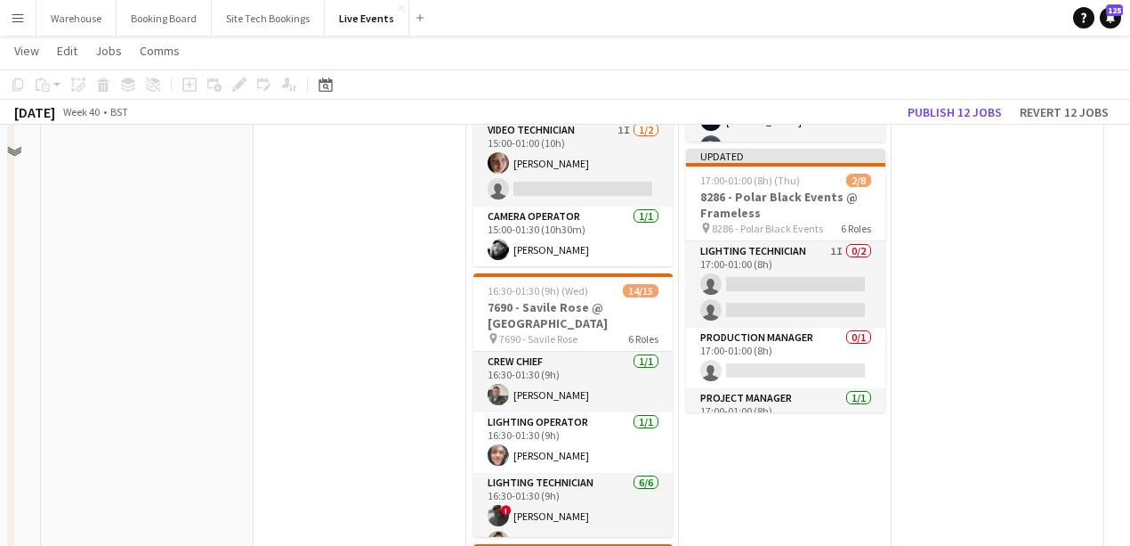
scroll to position [118, 0]
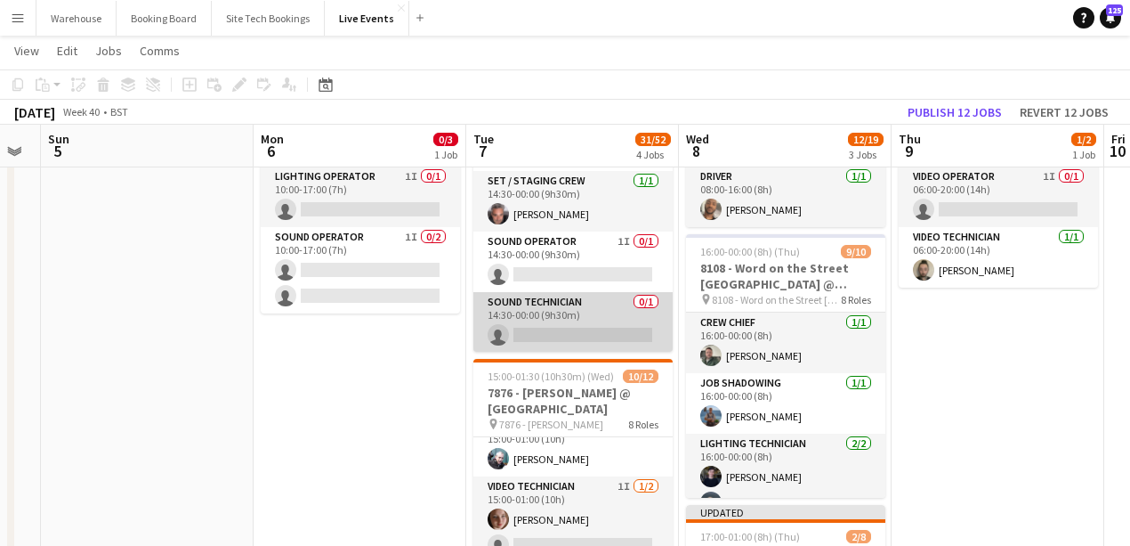
click at [568, 323] on app-card-role "Sound Technician 0/1 14:30-00:00 (9h30m) single-neutral-actions" at bounding box center [572, 322] width 199 height 61
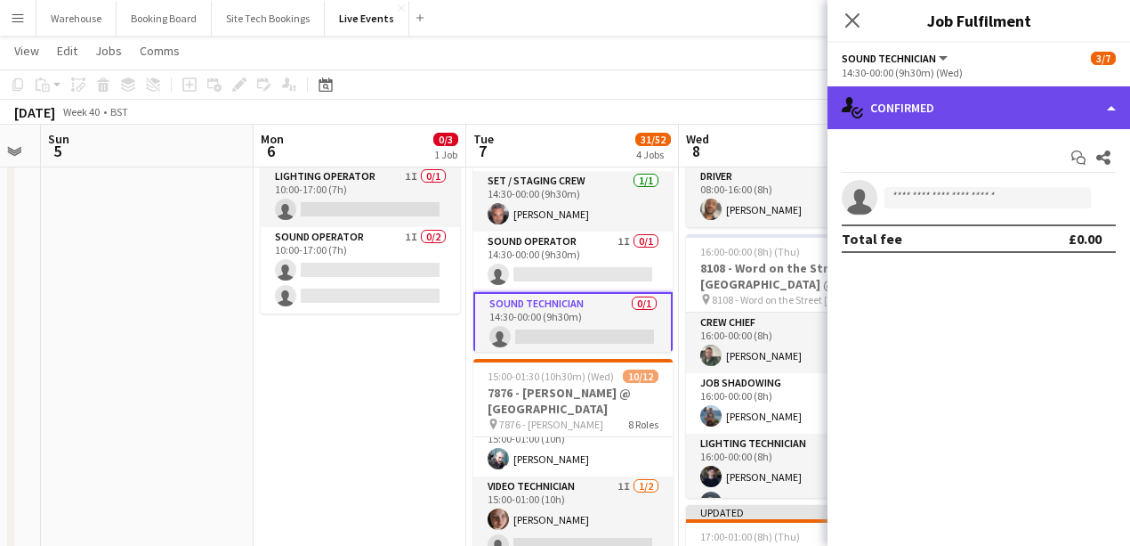
click at [965, 95] on div "single-neutral-actions-check-2 Confirmed" at bounding box center [979, 107] width 303 height 43
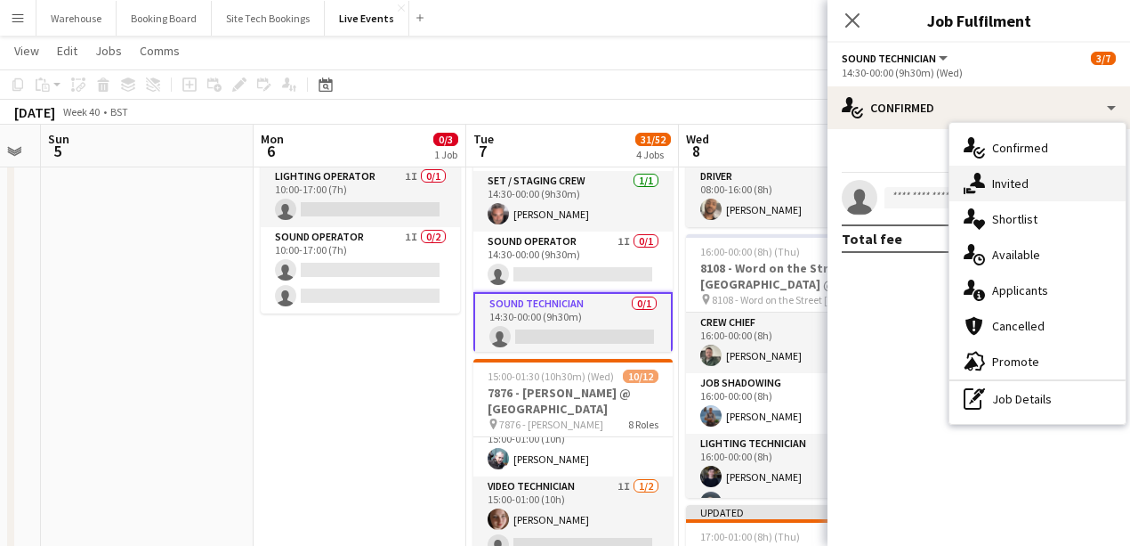
click at [975, 182] on icon at bounding box center [977, 180] width 15 height 15
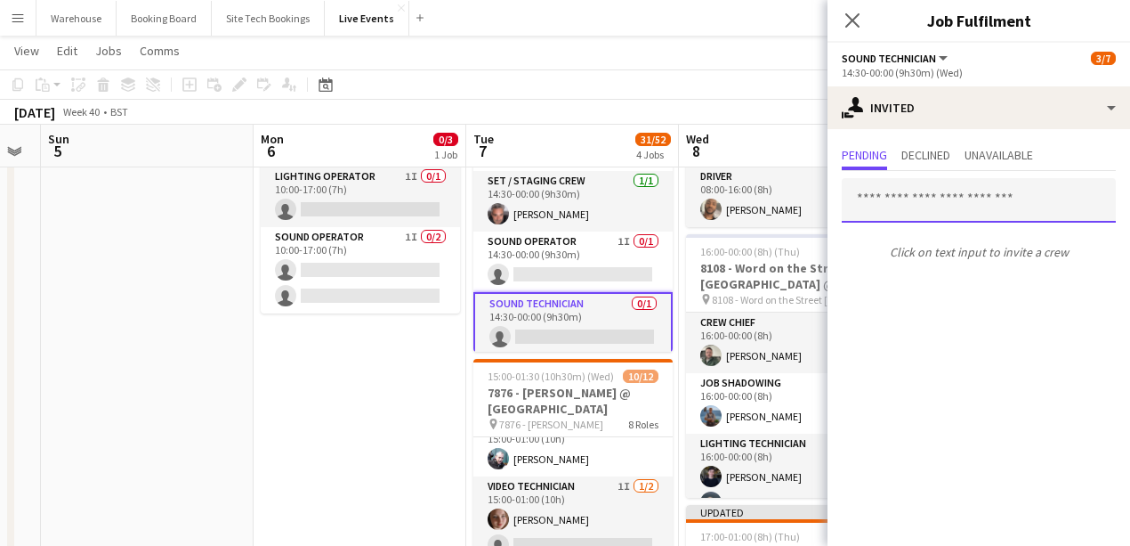
click at [911, 197] on input "text" at bounding box center [979, 200] width 274 height 44
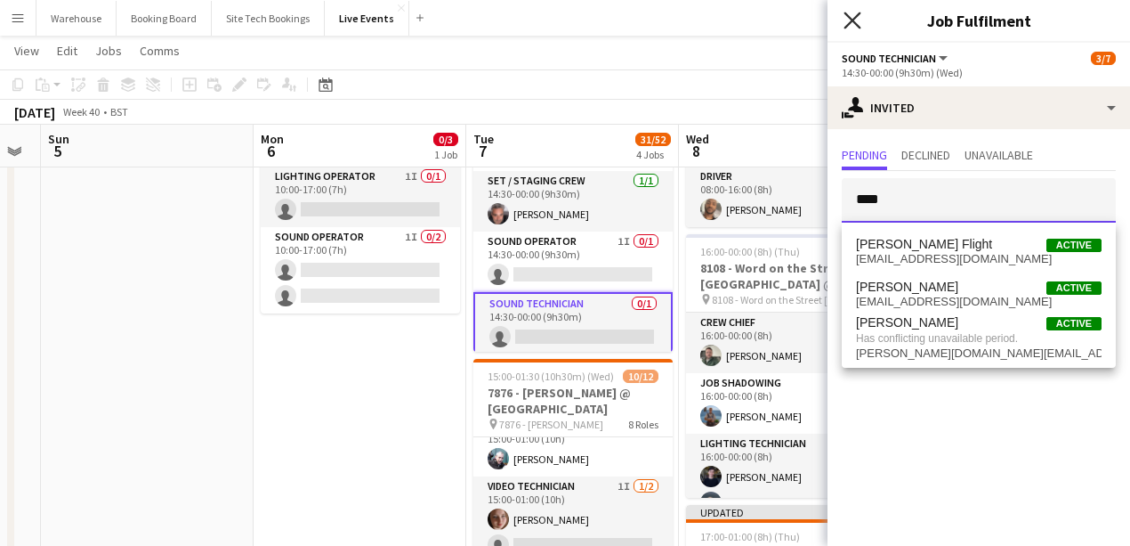
type input "****"
click at [849, 23] on icon at bounding box center [852, 20] width 17 height 17
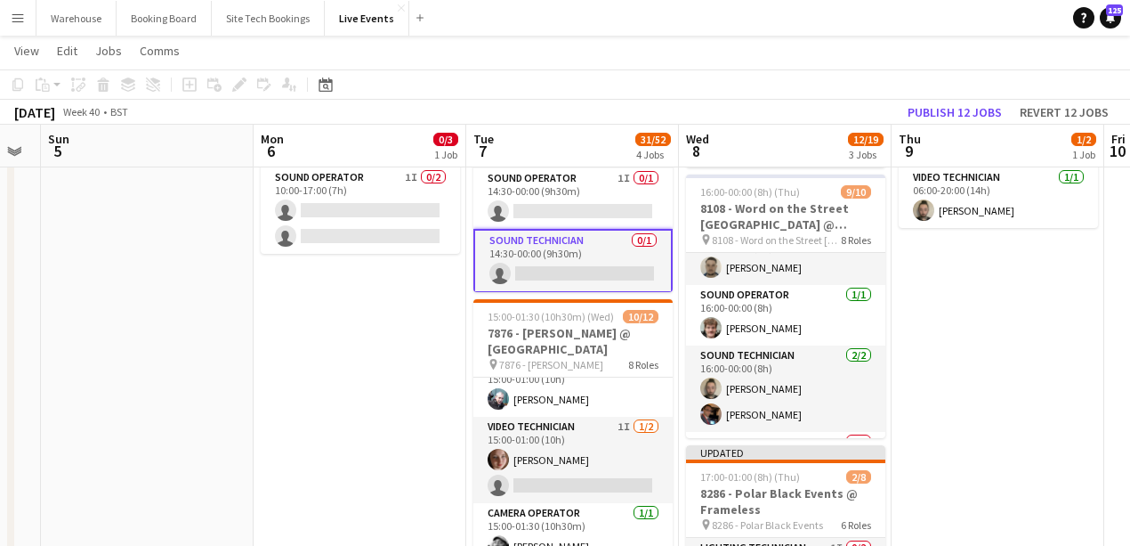
scroll to position [350, 0]
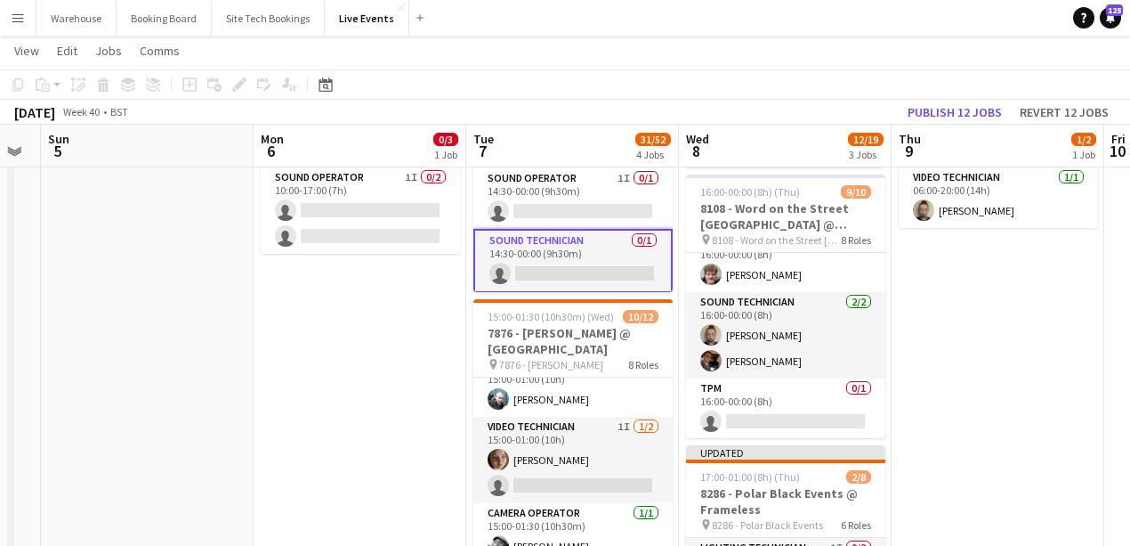
drag, startPoint x: 779, startPoint y: 415, endPoint x: 684, endPoint y: 409, distance: 95.4
click at [779, 415] on app-card-role "TPM 0/1 16:00-00:00 (8h) single-neutral-actions" at bounding box center [785, 408] width 199 height 61
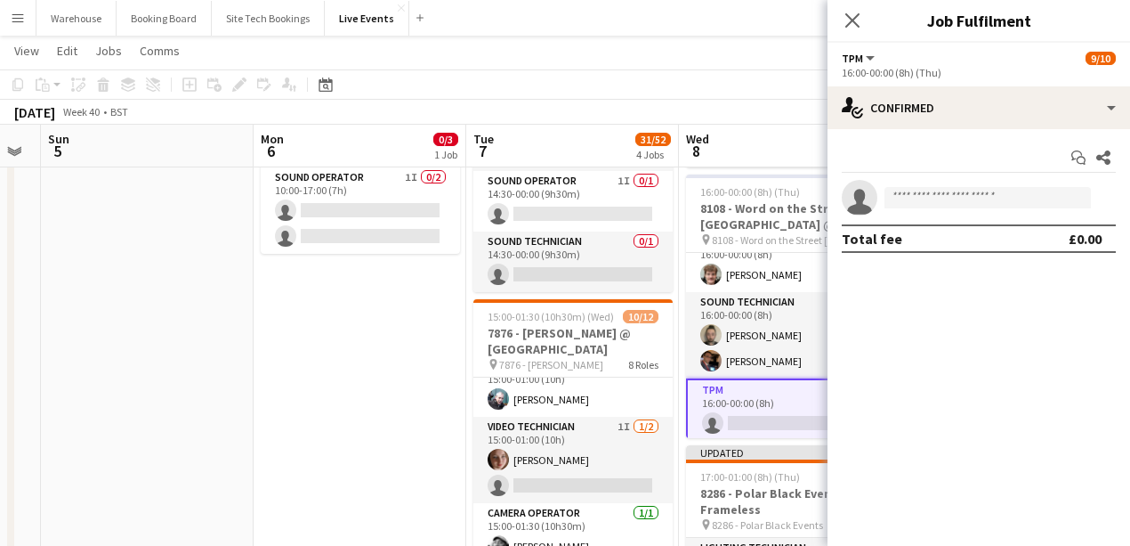
scroll to position [168, 0]
click at [927, 201] on input at bounding box center [988, 197] width 206 height 21
type input "*"
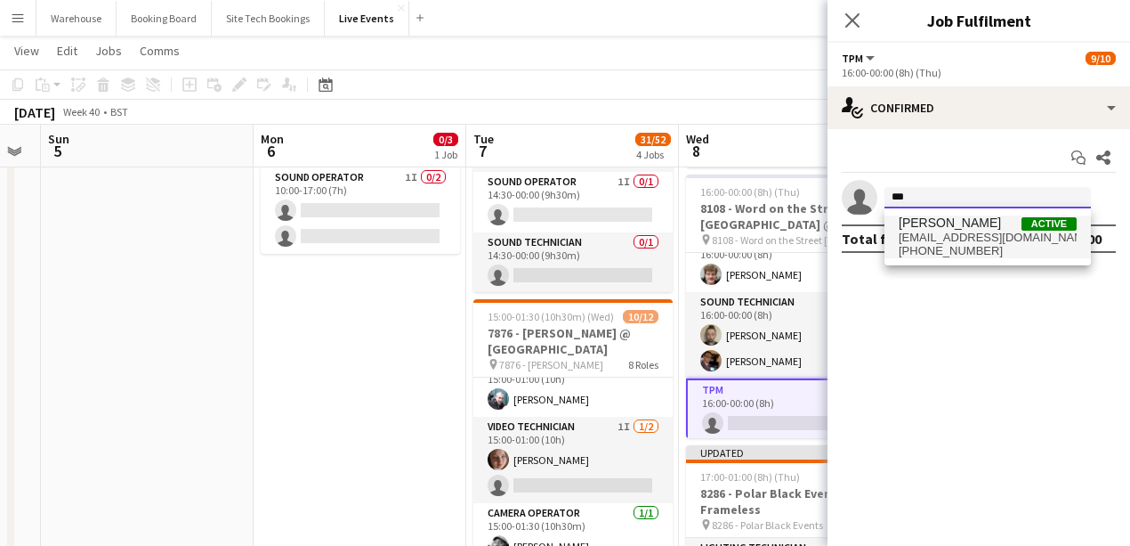
type input "***"
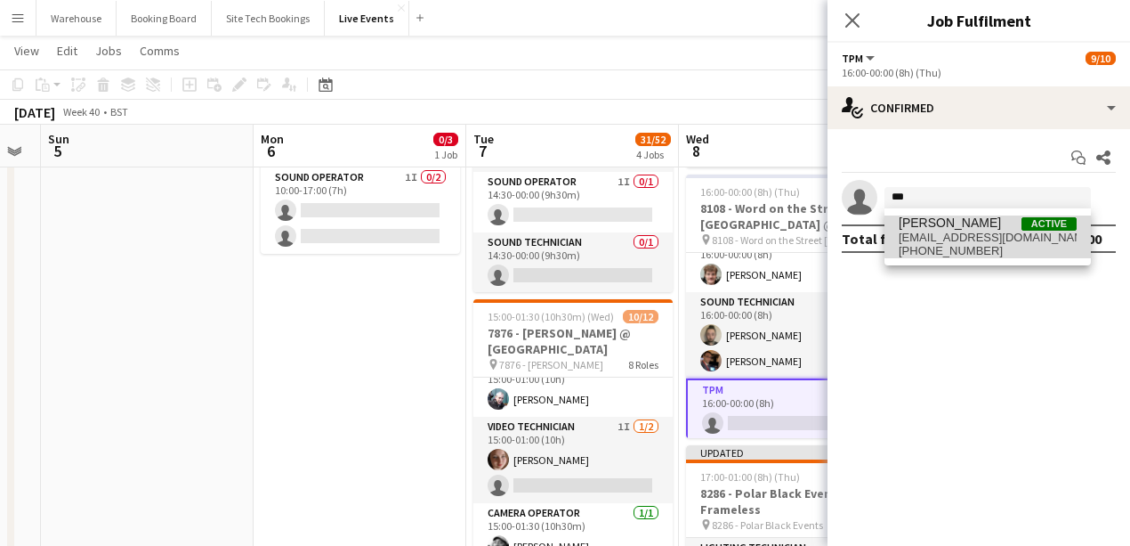
click at [1015, 235] on span "[EMAIL_ADDRESS][DOMAIN_NAME]" at bounding box center [988, 238] width 178 height 14
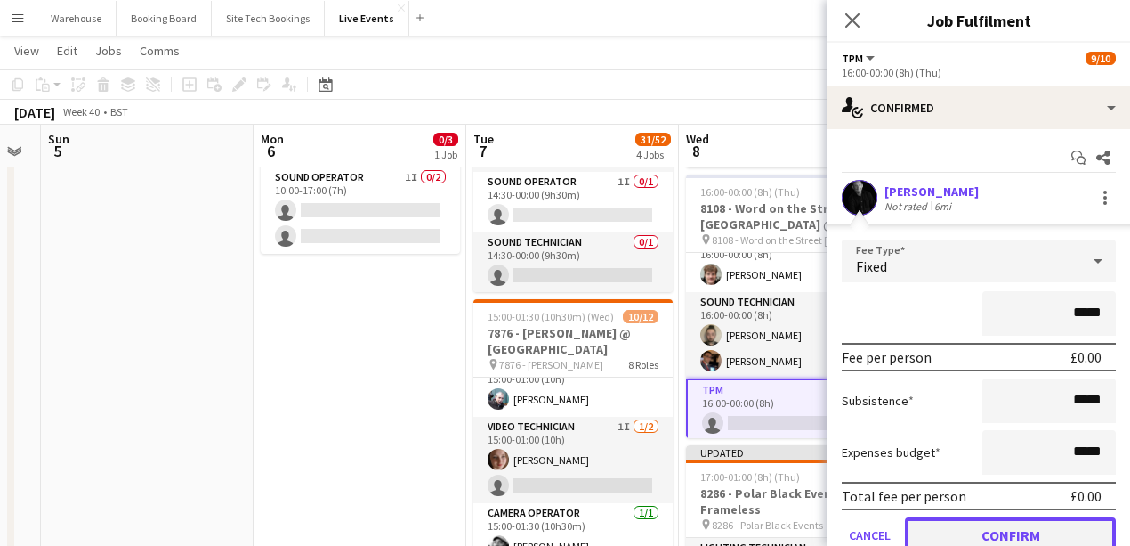
click at [1073, 529] on button "Confirm" at bounding box center [1010, 535] width 211 height 36
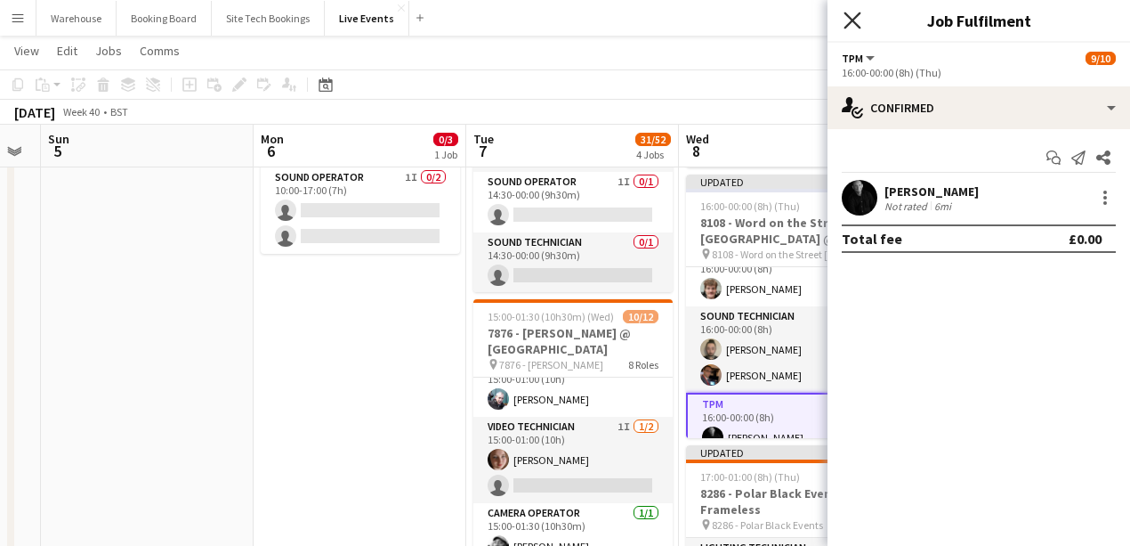
click at [857, 18] on icon "Close pop-in" at bounding box center [852, 20] width 17 height 17
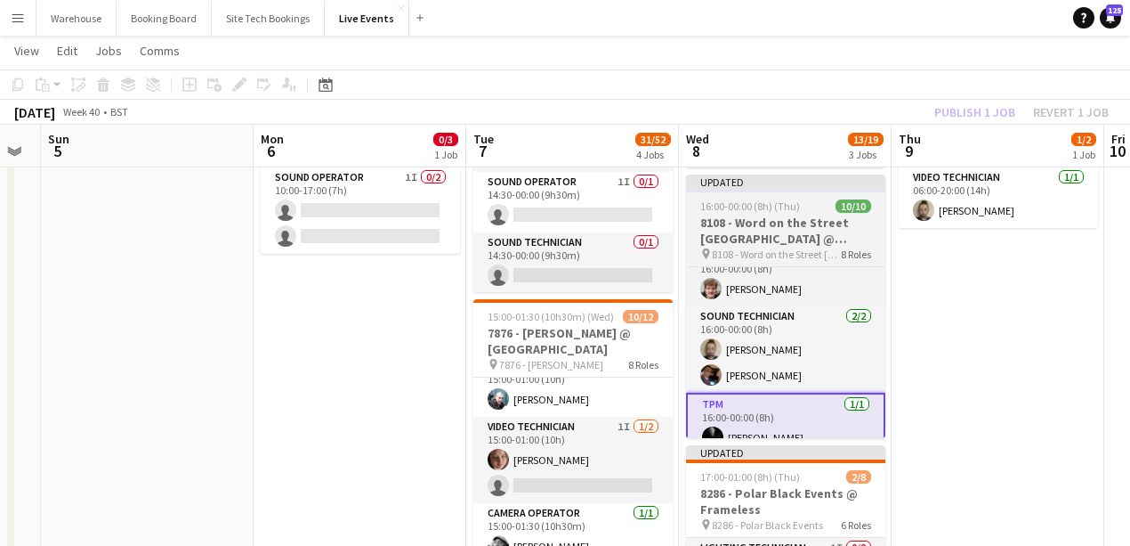
click at [770, 239] on h3 "8108 - Word on the Street [GEOGRAPHIC_DATA] @ Banqueting House" at bounding box center [785, 230] width 199 height 32
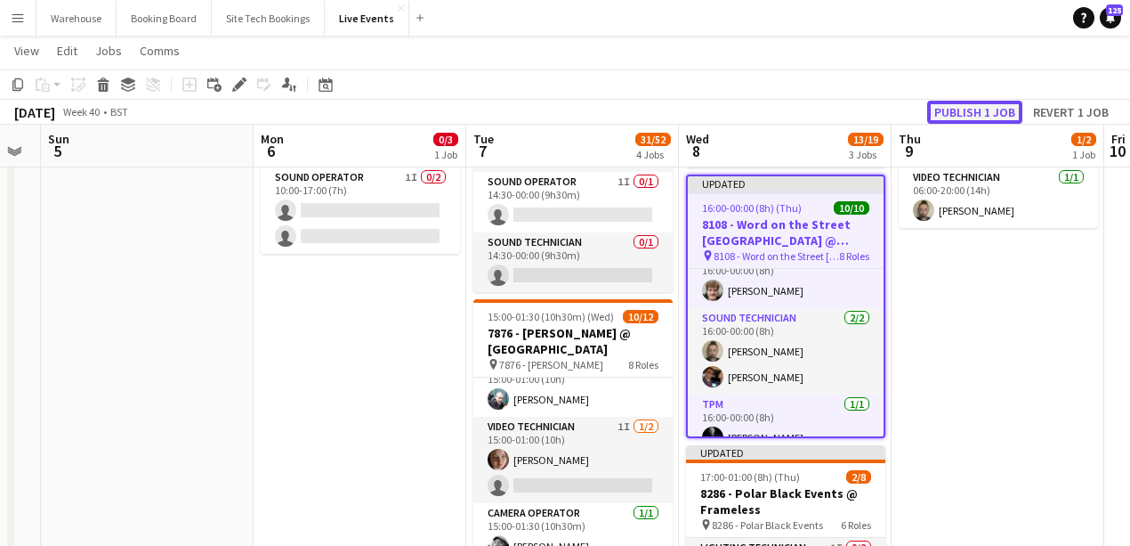
click at [943, 109] on button "Publish 1 job" at bounding box center [974, 112] width 95 height 23
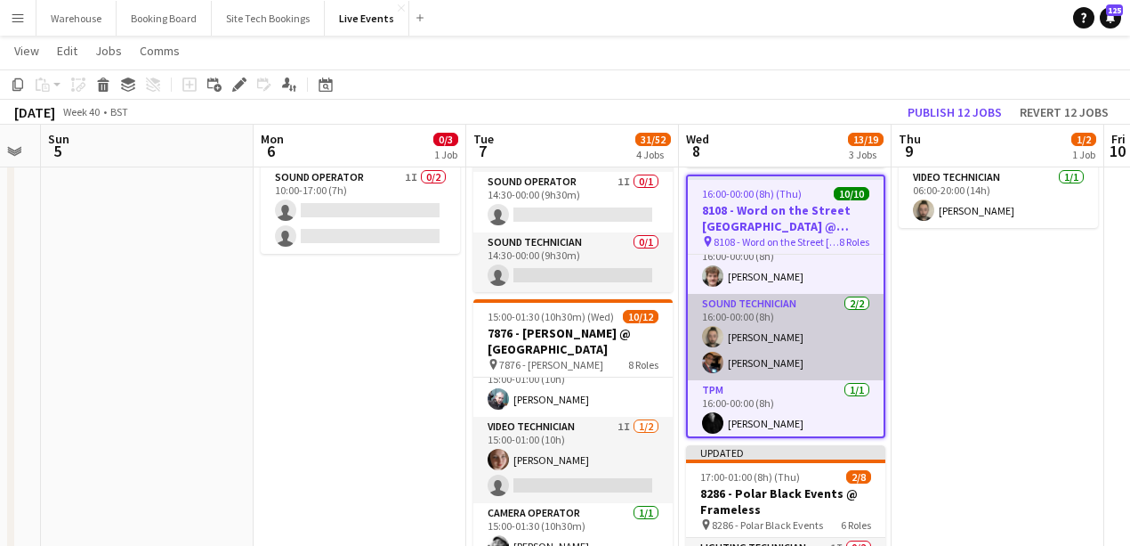
scroll to position [290, 0]
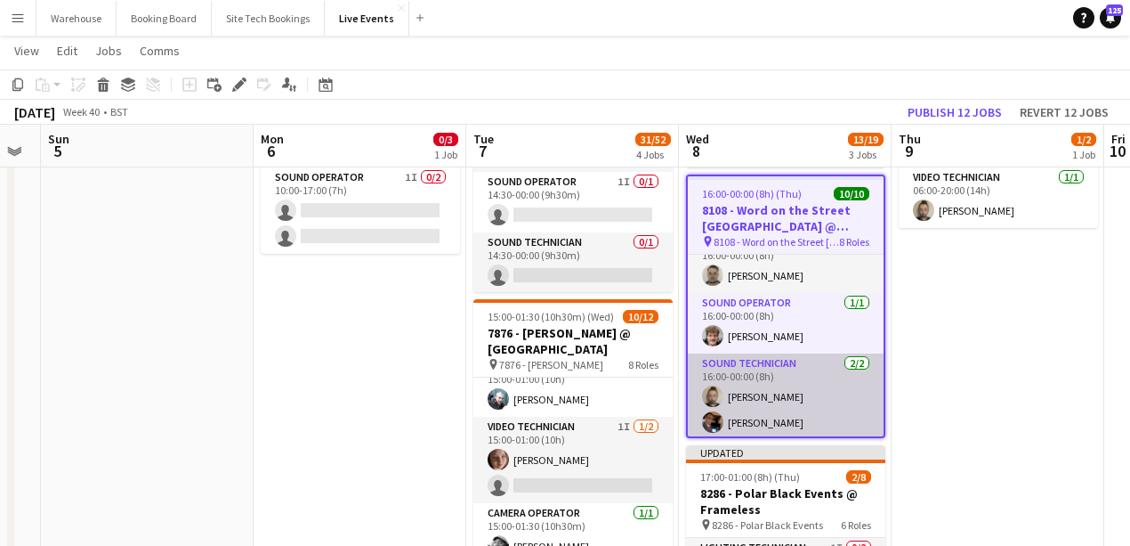
click at [706, 413] on app-user-avatar at bounding box center [712, 421] width 21 height 21
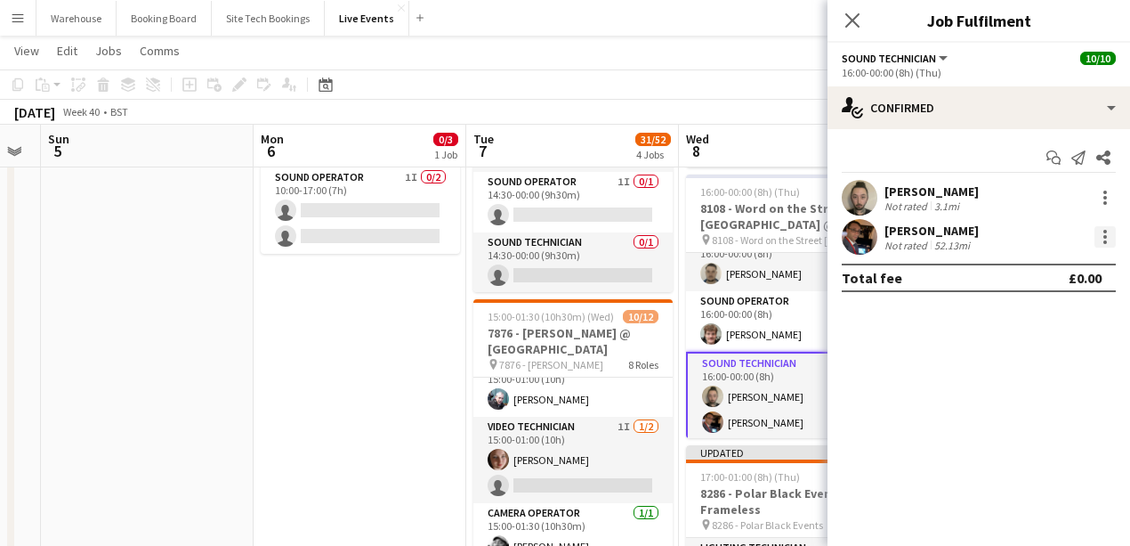
click at [1103, 237] on div at bounding box center [1105, 236] width 21 height 21
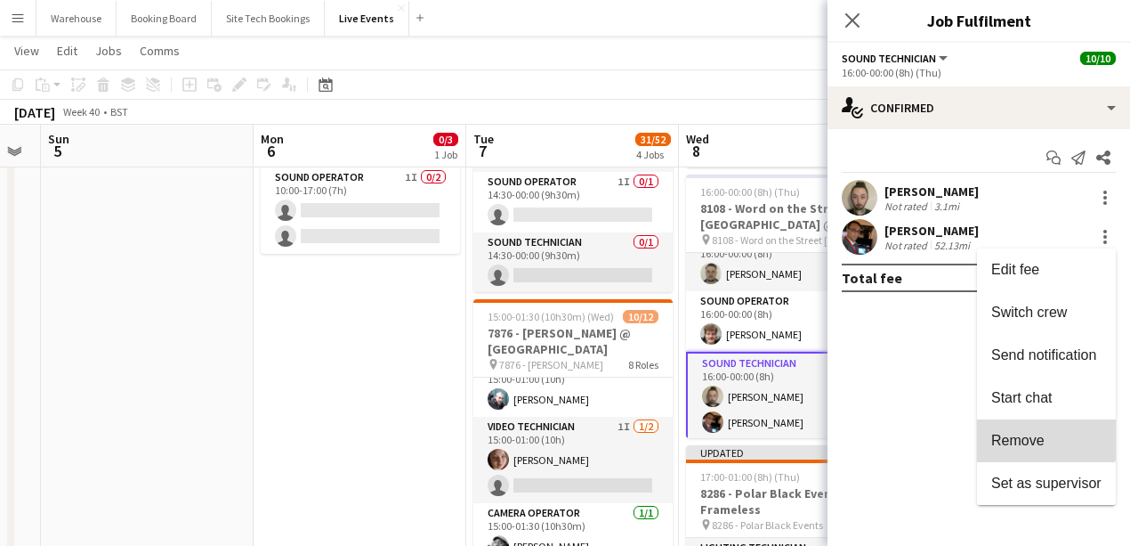
click at [1018, 440] on span "Remove" at bounding box center [1017, 440] width 53 height 15
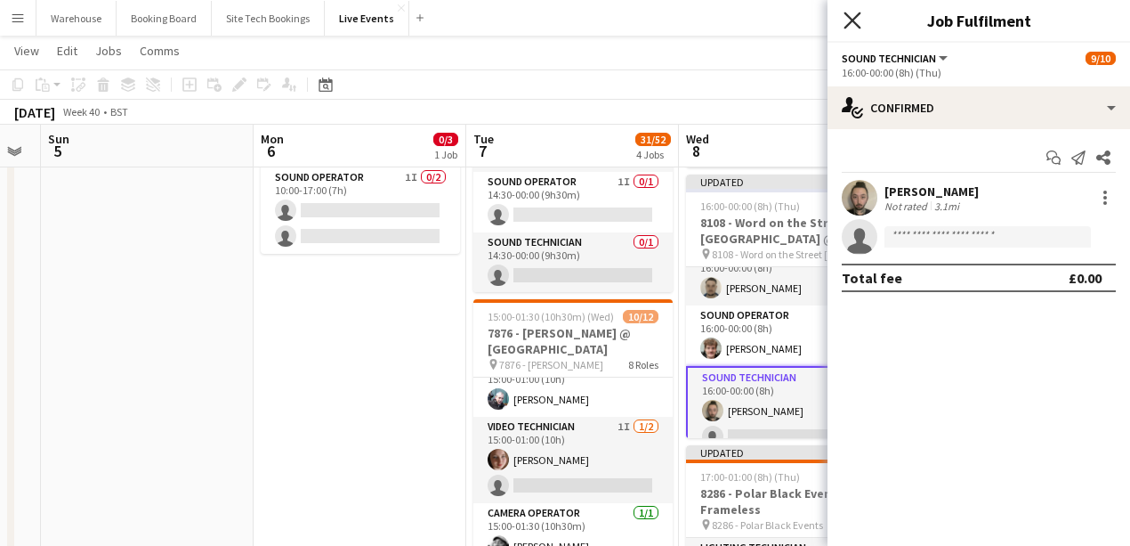
click at [859, 20] on icon "Close pop-in" at bounding box center [852, 20] width 17 height 17
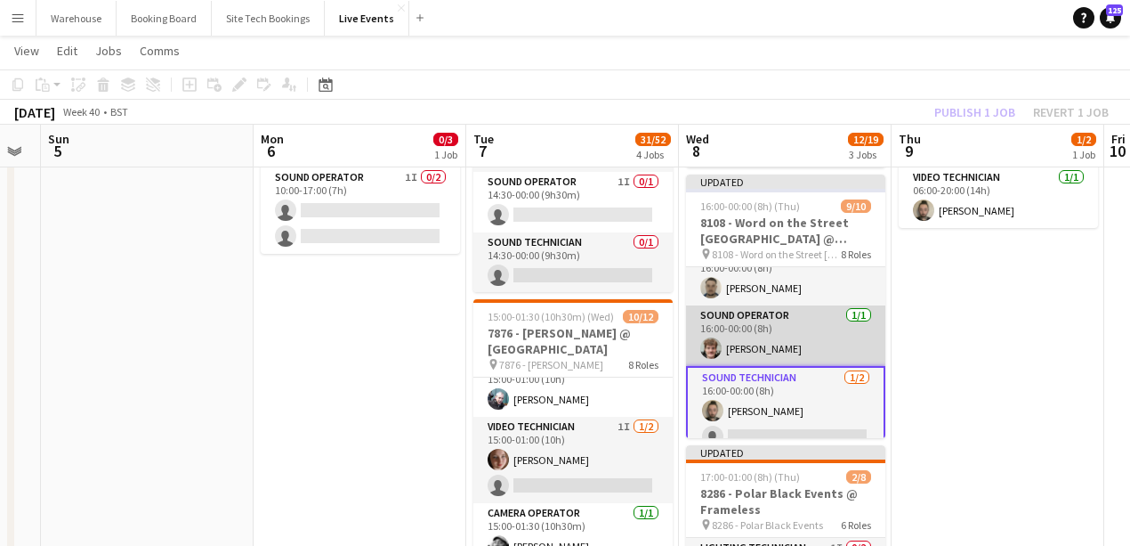
click at [791, 329] on app-card-role "Sound Operator 1/1 16:00-00:00 (8h) James Tillen" at bounding box center [785, 335] width 199 height 61
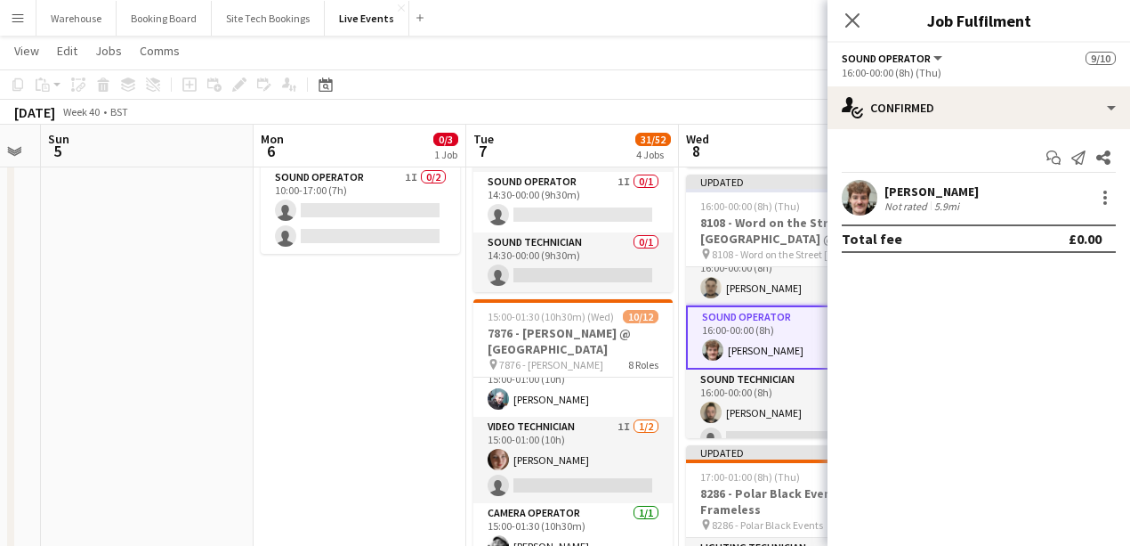
click at [1091, 194] on div at bounding box center [1103, 197] width 25 height 21
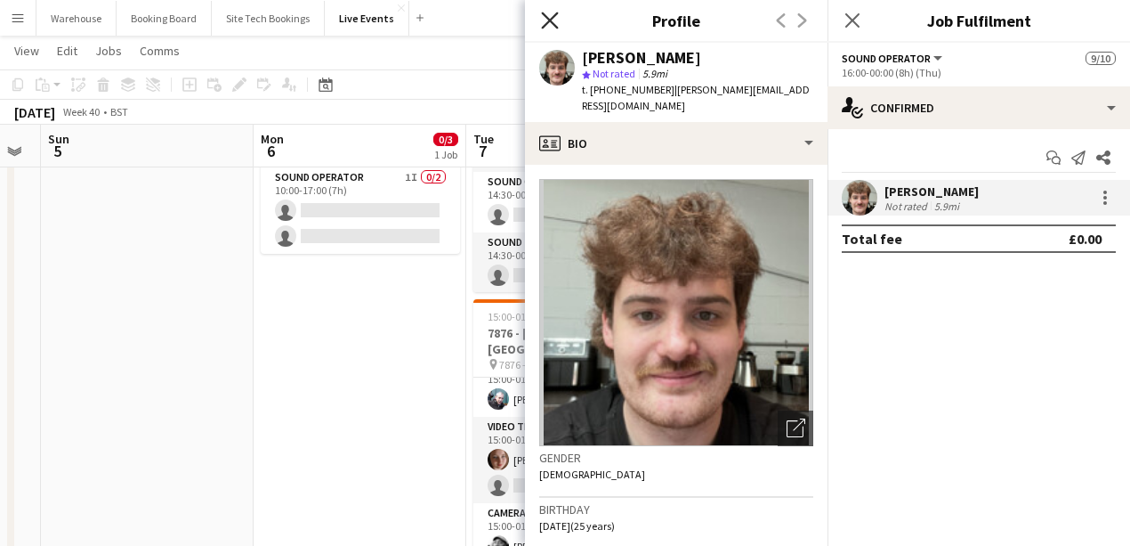
click at [554, 16] on icon at bounding box center [549, 20] width 17 height 17
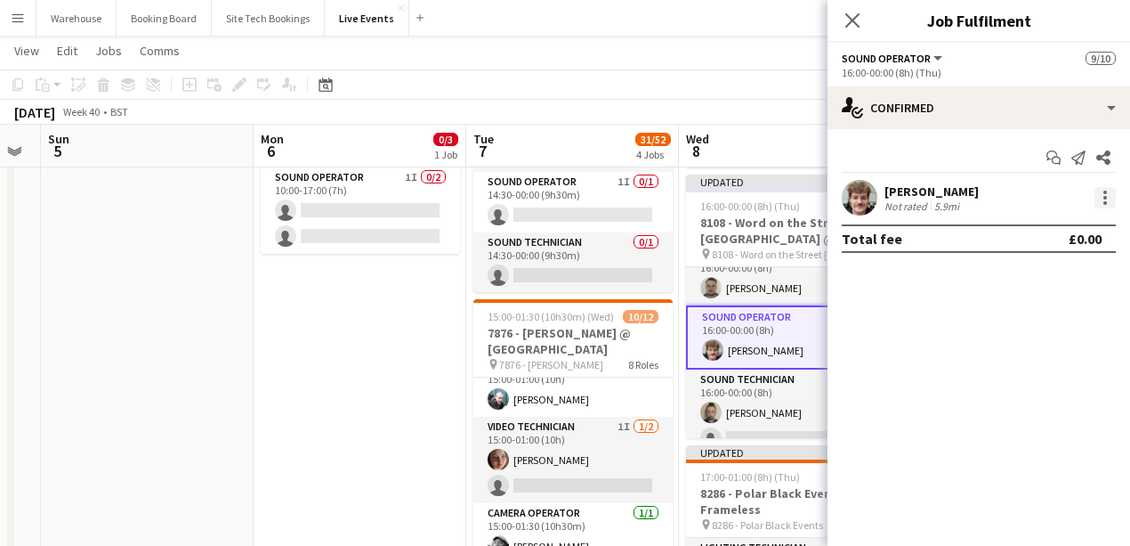
click at [1104, 198] on div at bounding box center [1106, 198] width 4 height 4
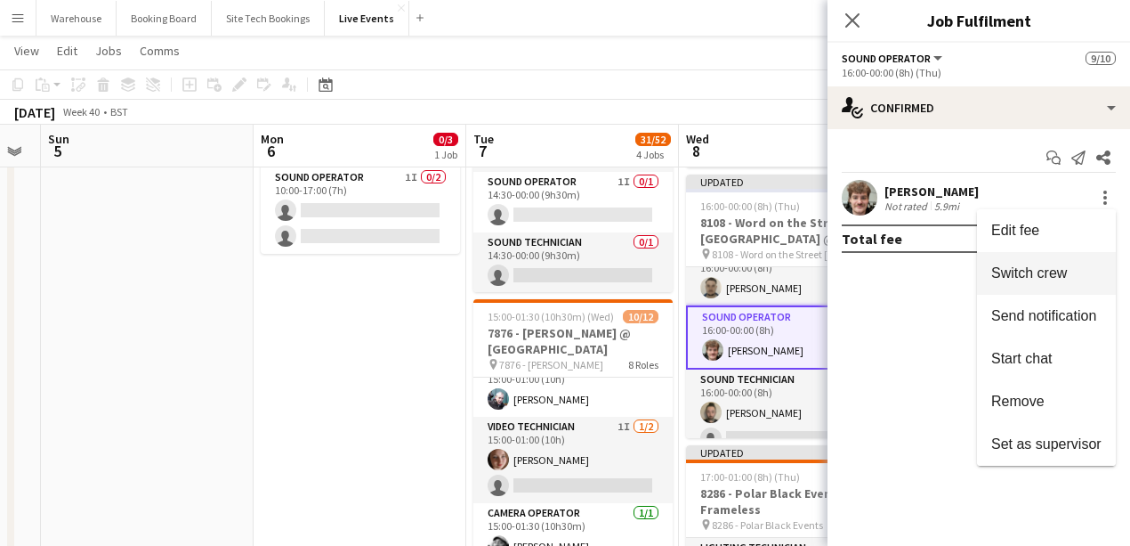
click at [1029, 273] on span "Switch crew" at bounding box center [1029, 272] width 76 height 15
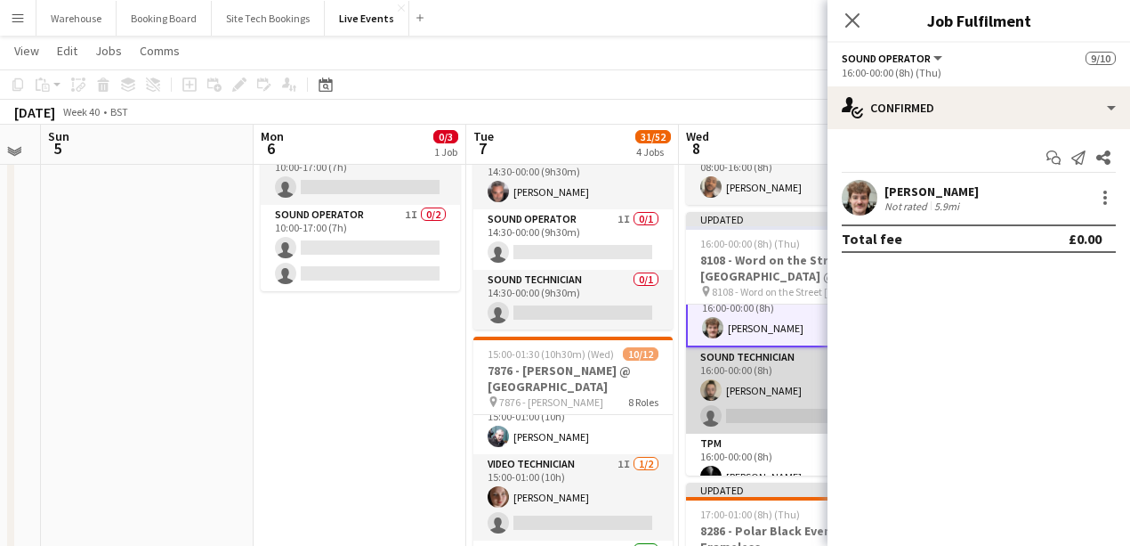
click at [778, 417] on app-card-role "Sound Technician 1/2 16:00-00:00 (8h) Jay Butcher single-neutral-actions" at bounding box center [785, 390] width 199 height 86
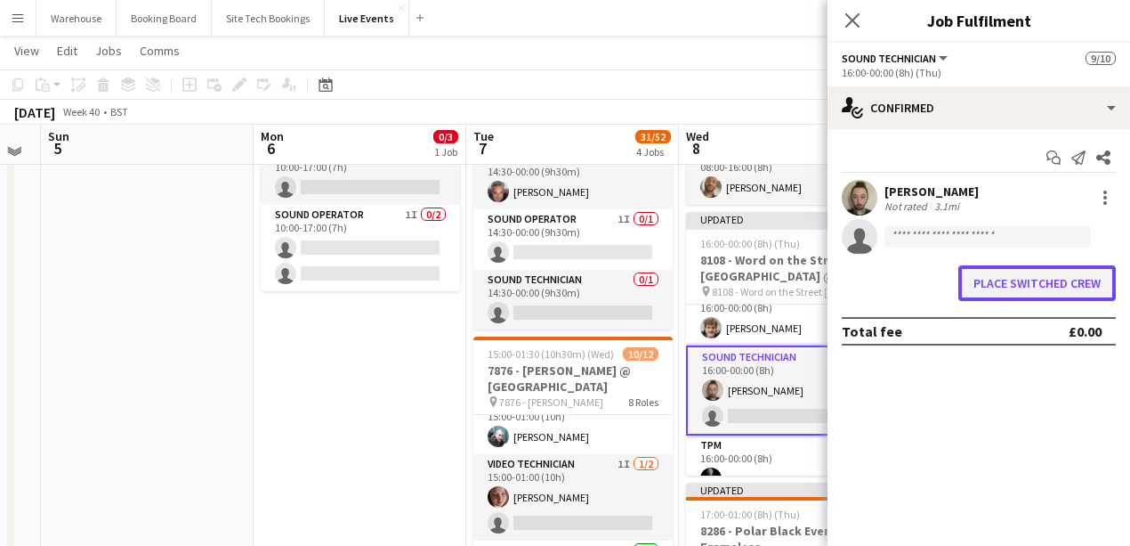
click at [1010, 283] on button "Place switched crew" at bounding box center [1038, 283] width 158 height 36
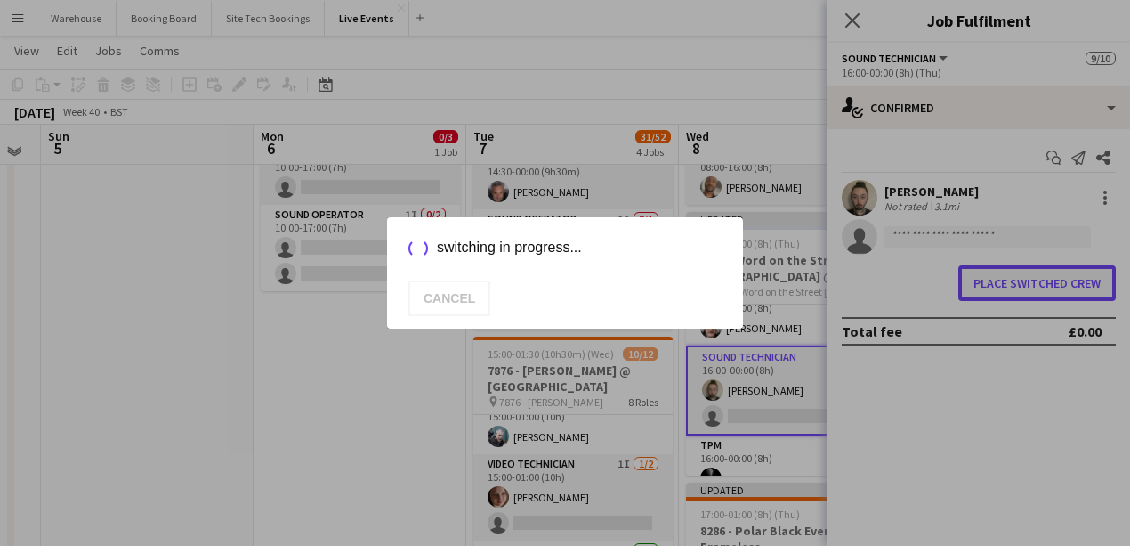
scroll to position [178, 0]
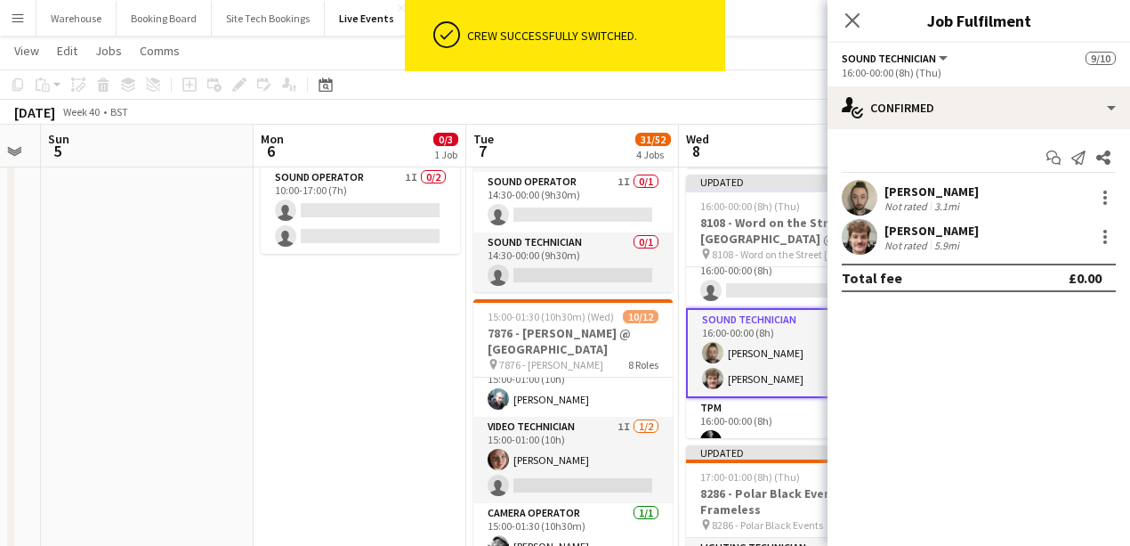
drag, startPoint x: 847, startPoint y: 14, endPoint x: 835, endPoint y: 41, distance: 29.5
click at [848, 15] on icon at bounding box center [852, 20] width 14 height 14
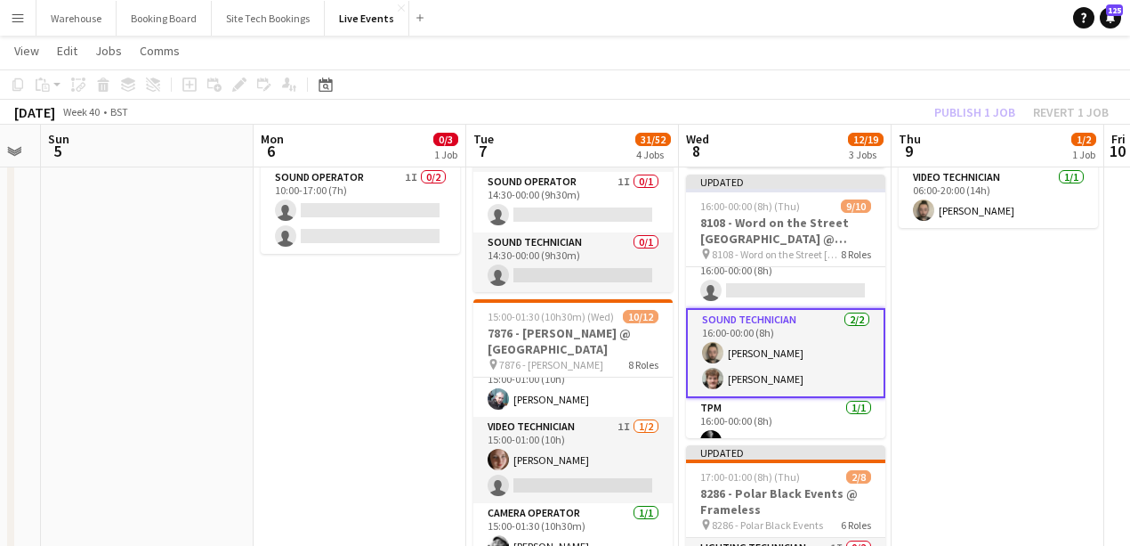
scroll to position [288, 0]
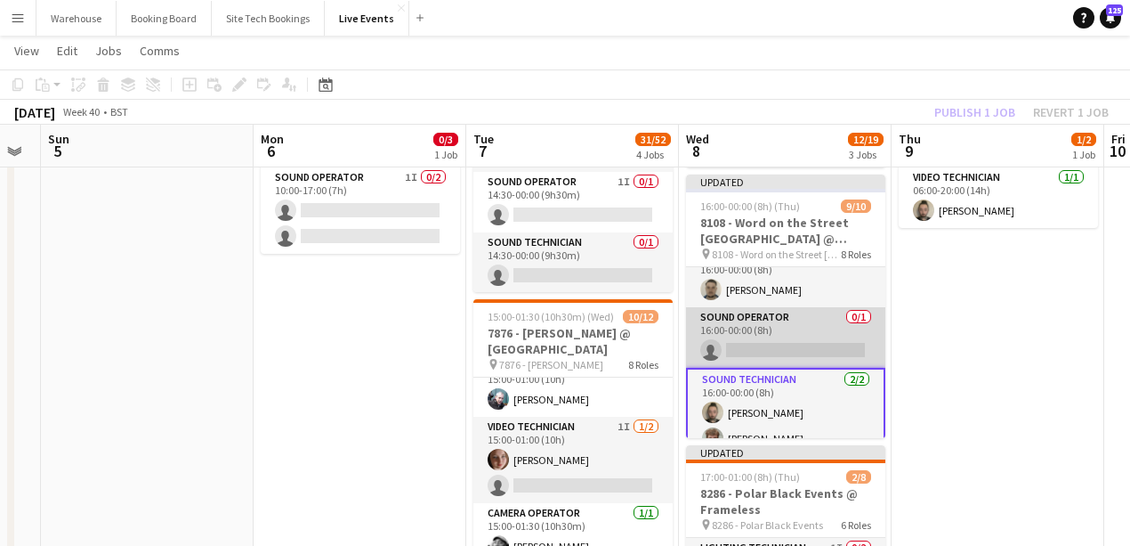
click at [781, 351] on app-card-role "Sound Operator 0/1 16:00-00:00 (8h) single-neutral-actions" at bounding box center [785, 337] width 199 height 61
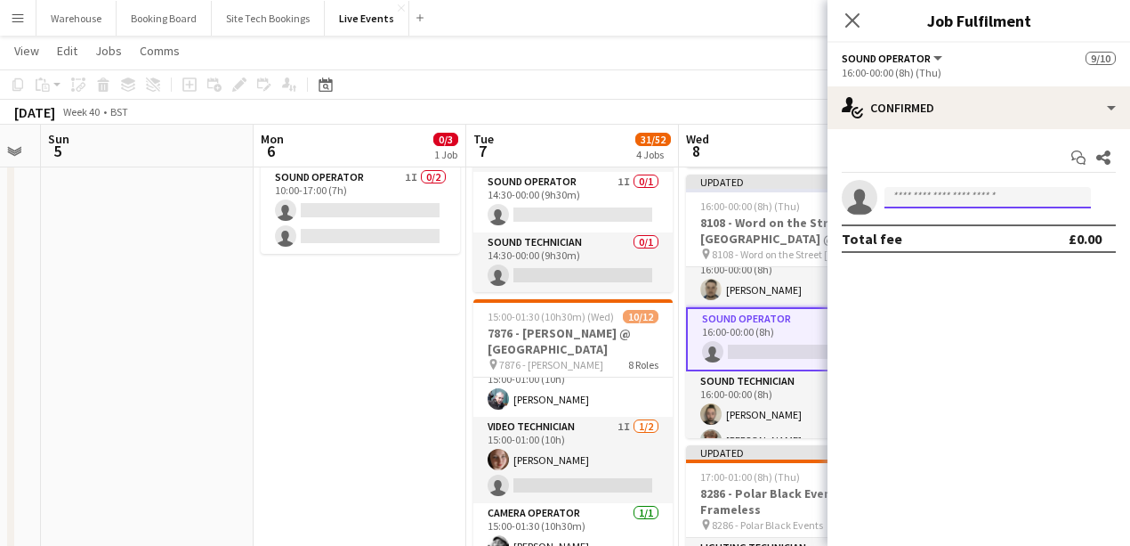
click at [947, 195] on input at bounding box center [988, 197] width 206 height 21
type input "*"
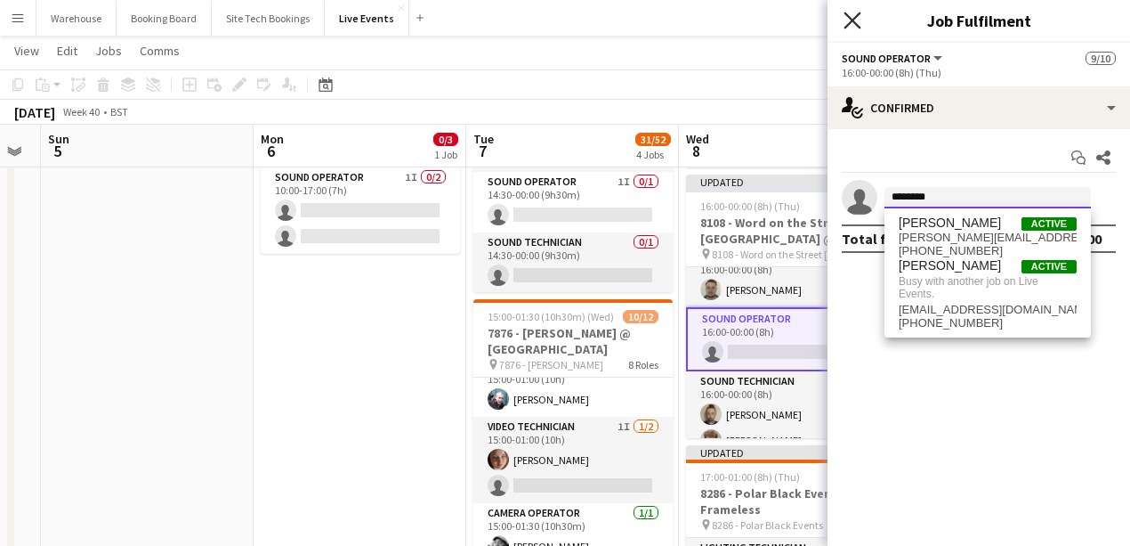
type input "********"
click at [854, 23] on icon "Close pop-in" at bounding box center [852, 20] width 14 height 14
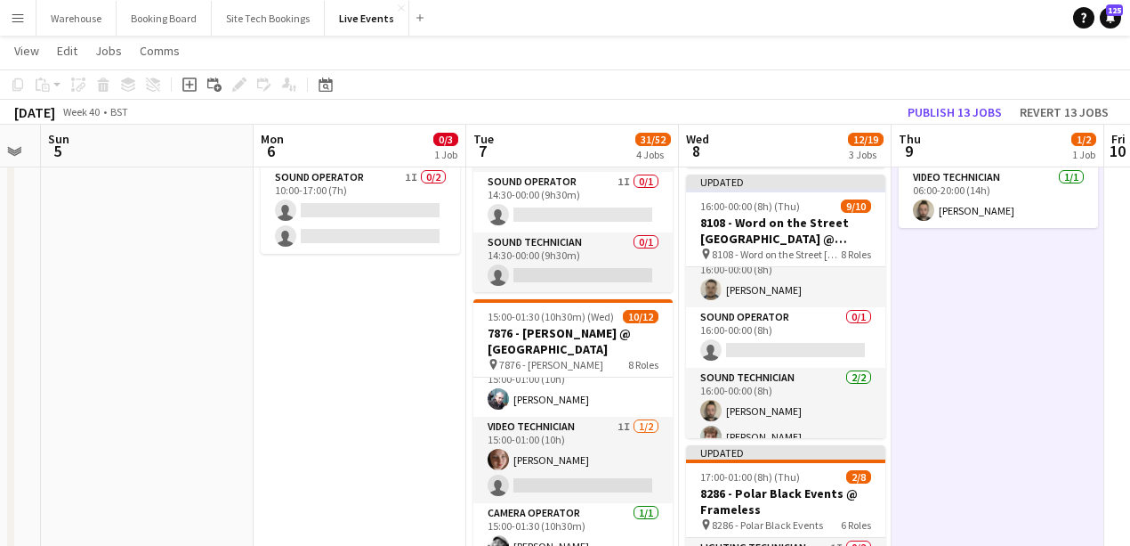
click at [776, 239] on h3 "8108 - Word on the Street [GEOGRAPHIC_DATA] @ Banqueting House" at bounding box center [785, 230] width 199 height 32
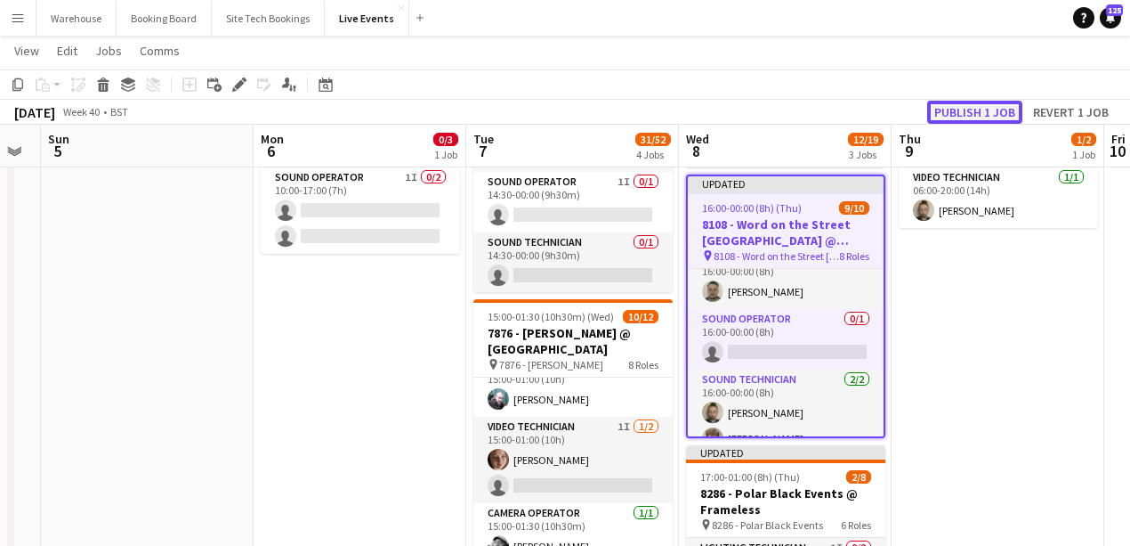
click at [956, 101] on button "Publish 1 job" at bounding box center [974, 112] width 95 height 23
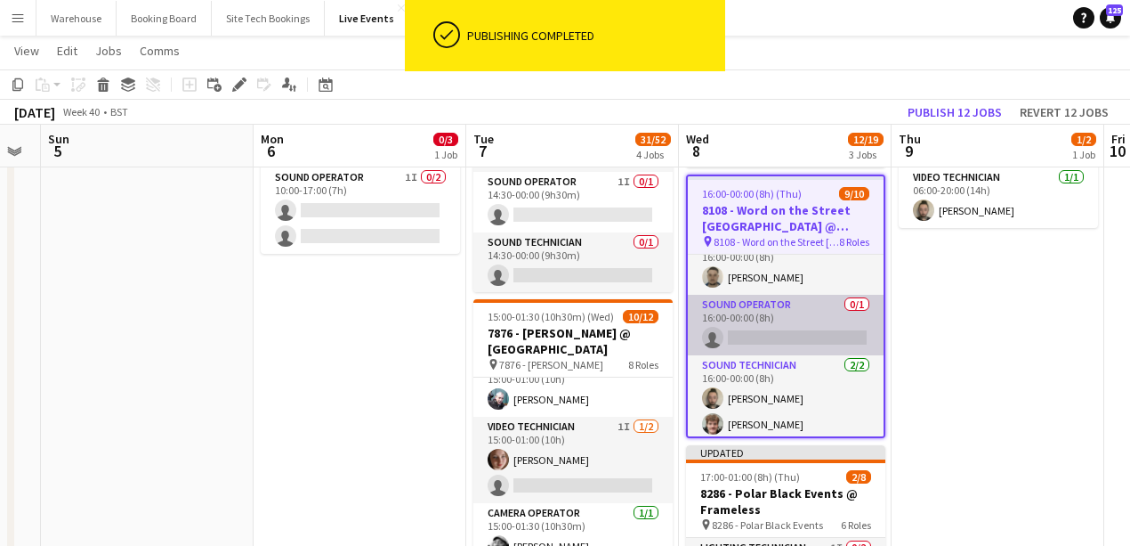
click at [788, 324] on app-card-role "Sound Operator 0/1 16:00-00:00 (8h) single-neutral-actions" at bounding box center [786, 325] width 196 height 61
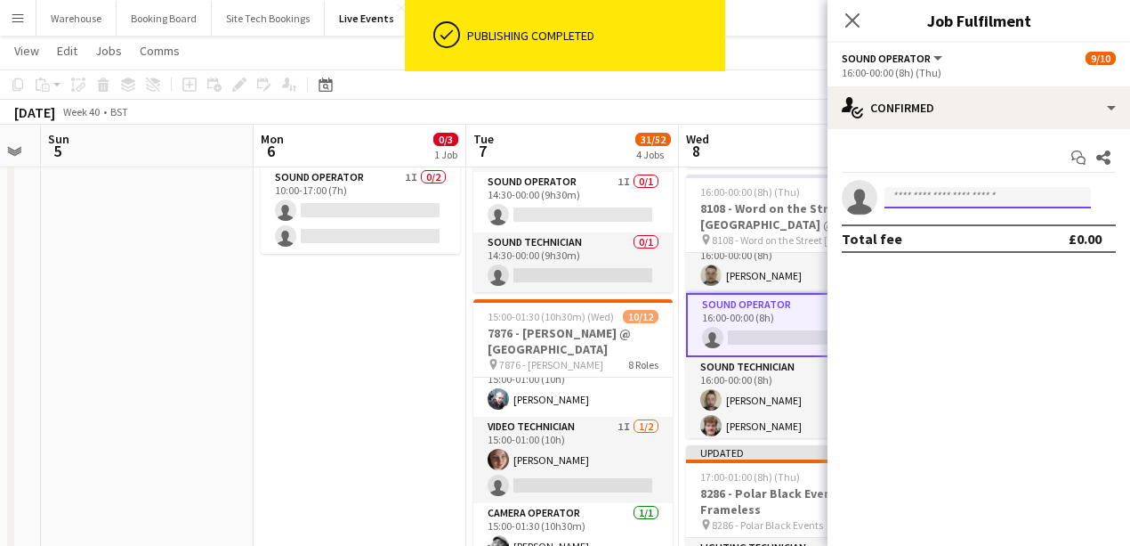
click at [949, 200] on input at bounding box center [988, 197] width 206 height 21
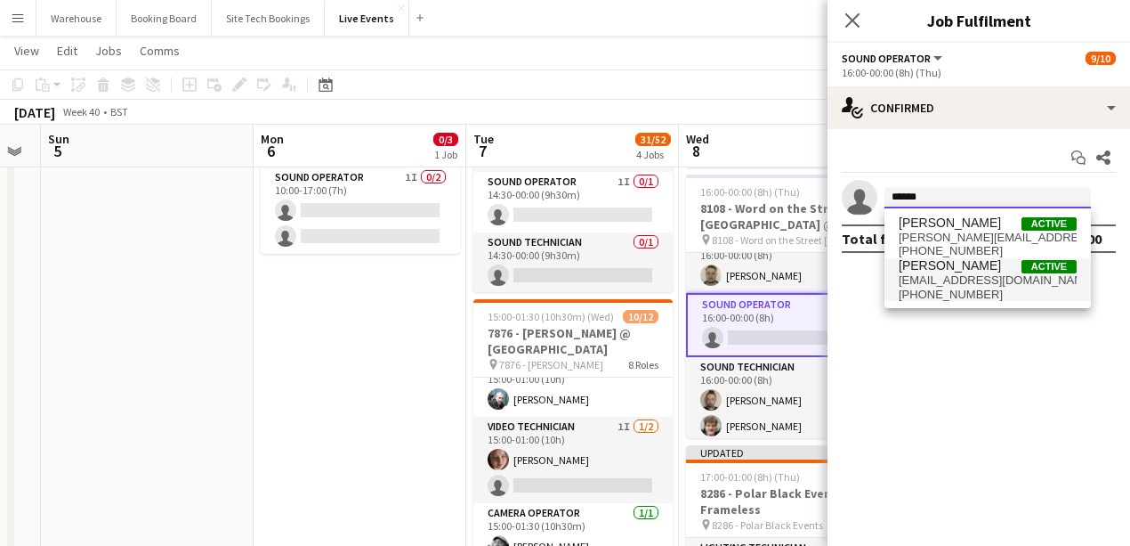
type input "******"
click at [931, 278] on span "[EMAIL_ADDRESS][DOMAIN_NAME]" at bounding box center [988, 280] width 178 height 14
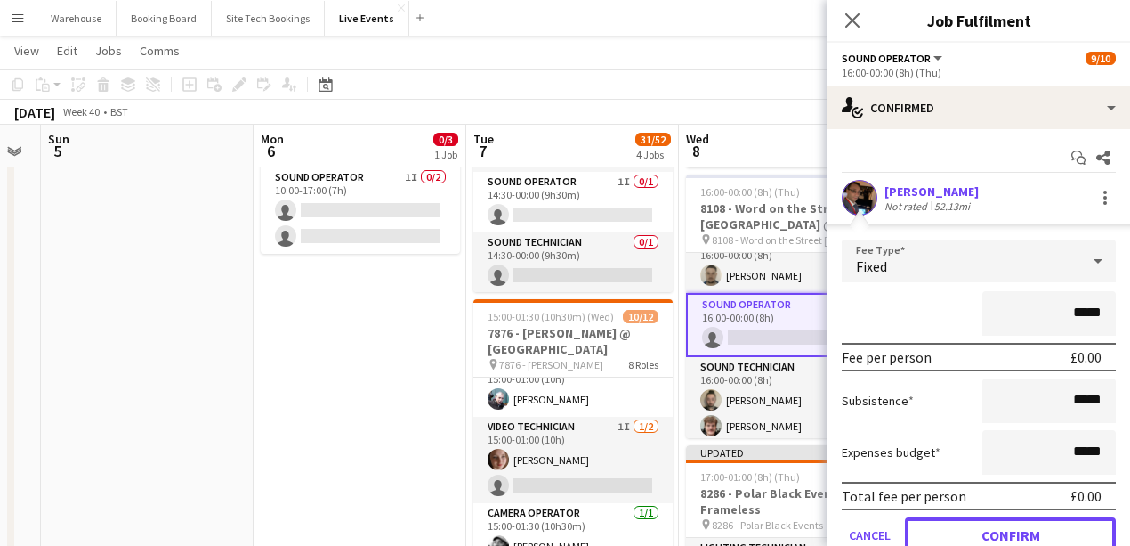
drag, startPoint x: 1040, startPoint y: 535, endPoint x: 983, endPoint y: 449, distance: 102.9
click at [1040, 530] on button "Confirm" at bounding box center [1010, 535] width 211 height 36
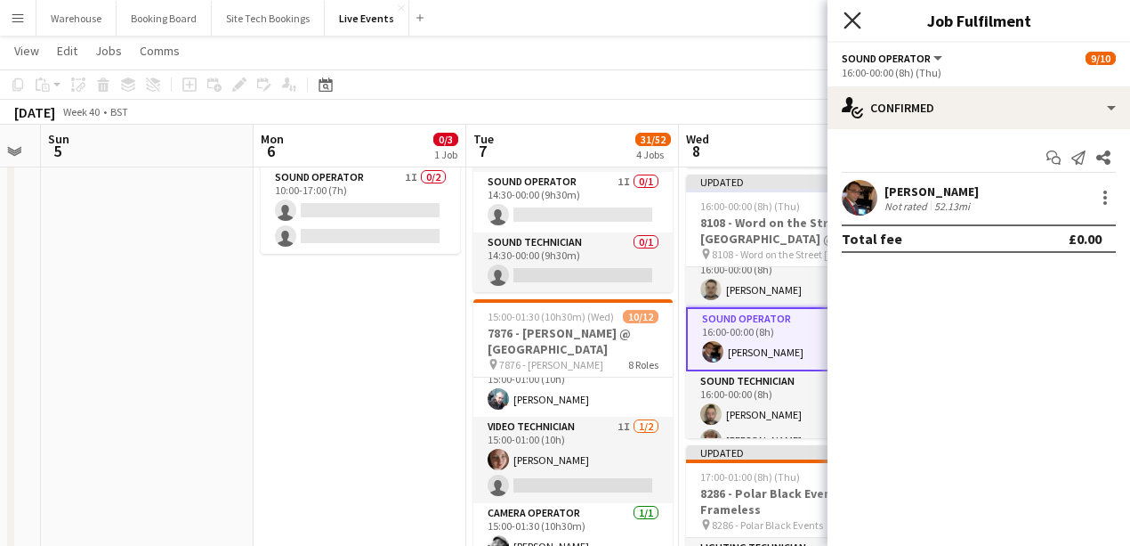
click at [854, 15] on icon "Close pop-in" at bounding box center [852, 20] width 17 height 17
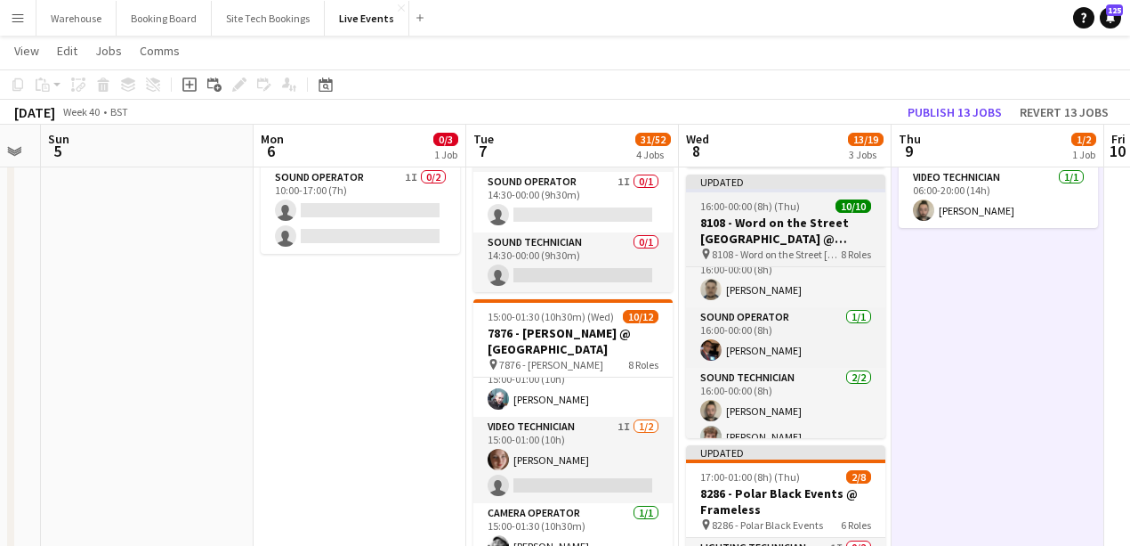
click at [776, 234] on h3 "8108 - Word on the Street [GEOGRAPHIC_DATA] @ Banqueting House" at bounding box center [785, 230] width 199 height 32
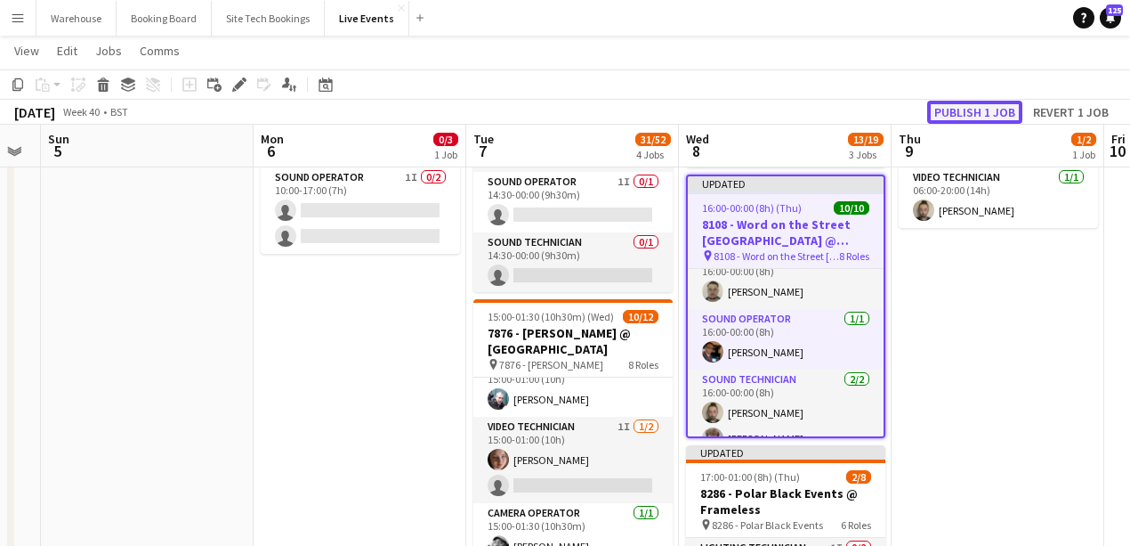
click at [945, 115] on button "Publish 1 job" at bounding box center [974, 112] width 95 height 23
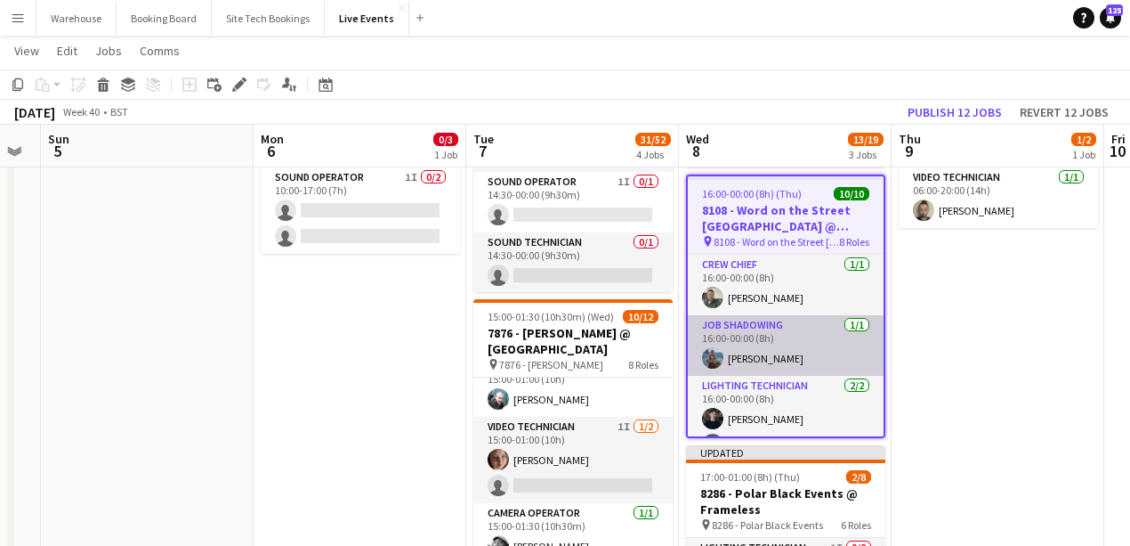
scroll to position [59, 0]
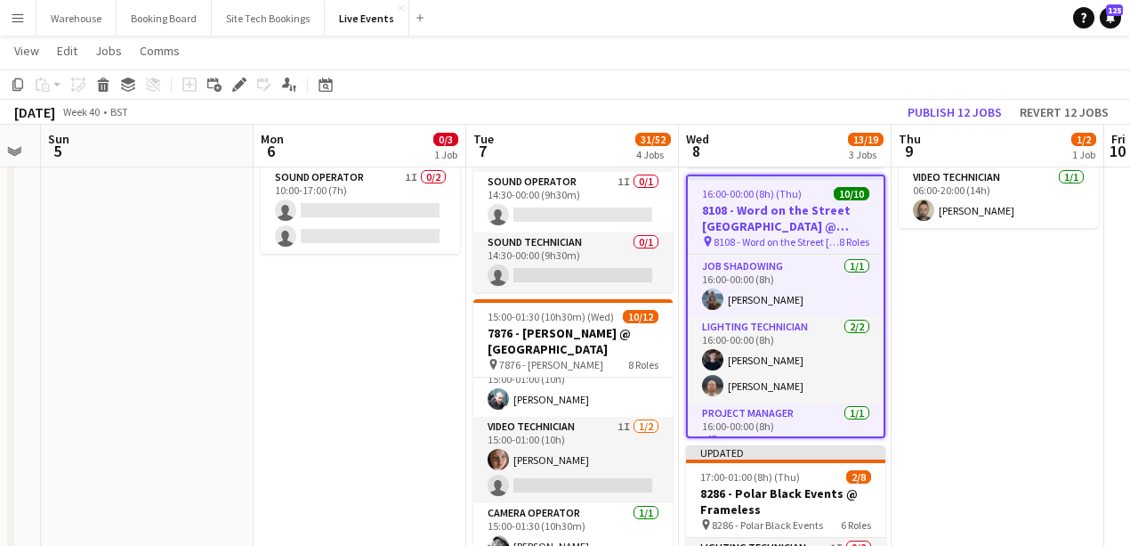
click at [761, 219] on h3 "8108 - Word on the Street [GEOGRAPHIC_DATA] @ Banqueting House" at bounding box center [786, 218] width 196 height 32
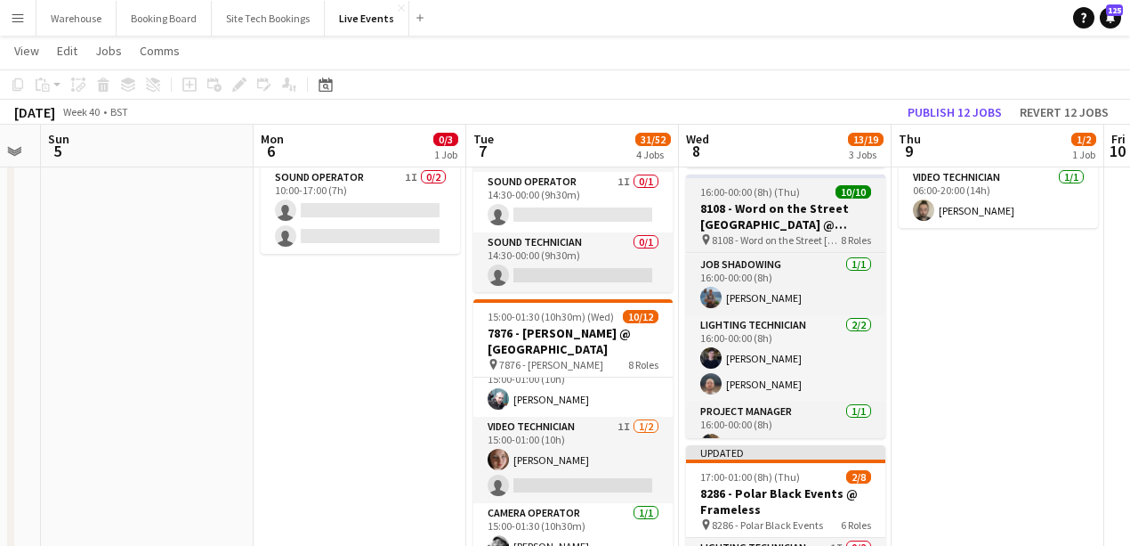
click at [739, 233] on span "8108 - Word on the Street [GEOGRAPHIC_DATA] @ Banqueting House" at bounding box center [776, 239] width 129 height 13
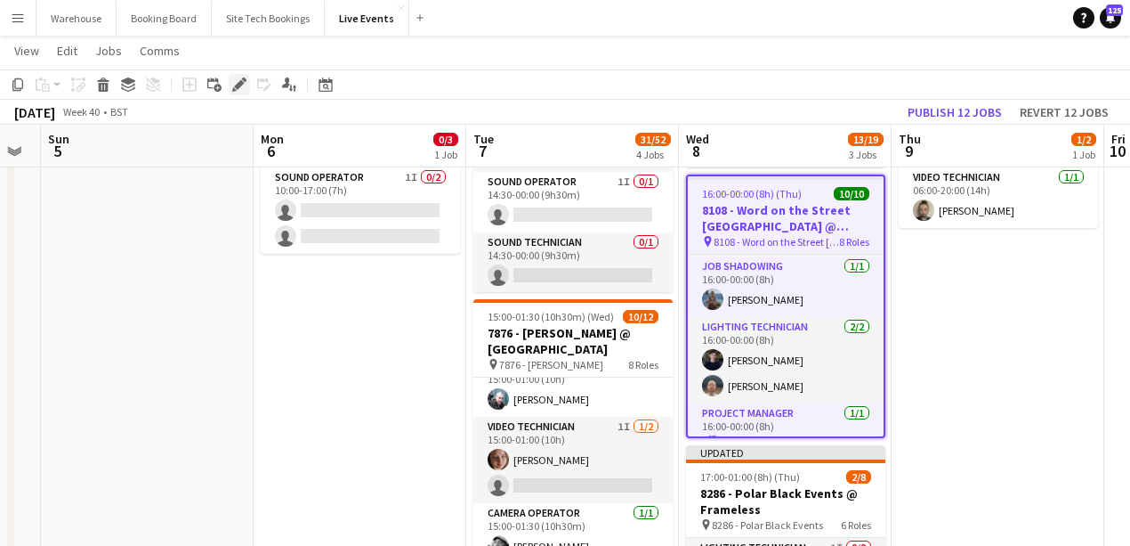
click at [237, 91] on icon "Edit" at bounding box center [239, 84] width 14 height 14
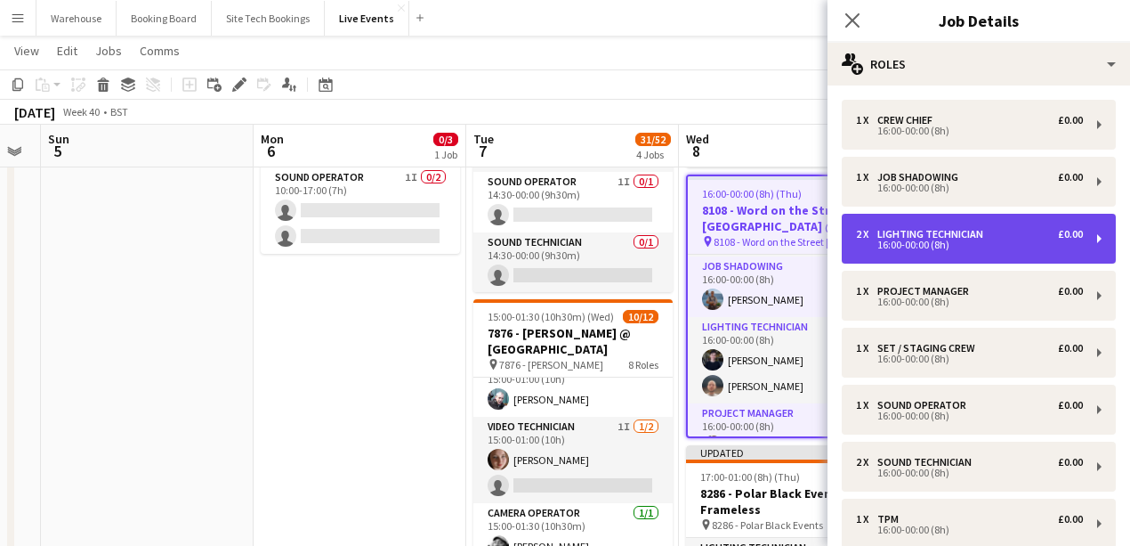
drag, startPoint x: 910, startPoint y: 237, endPoint x: 879, endPoint y: 229, distance: 31.3
click at [910, 237] on div "Lighting Technician" at bounding box center [934, 234] width 113 height 12
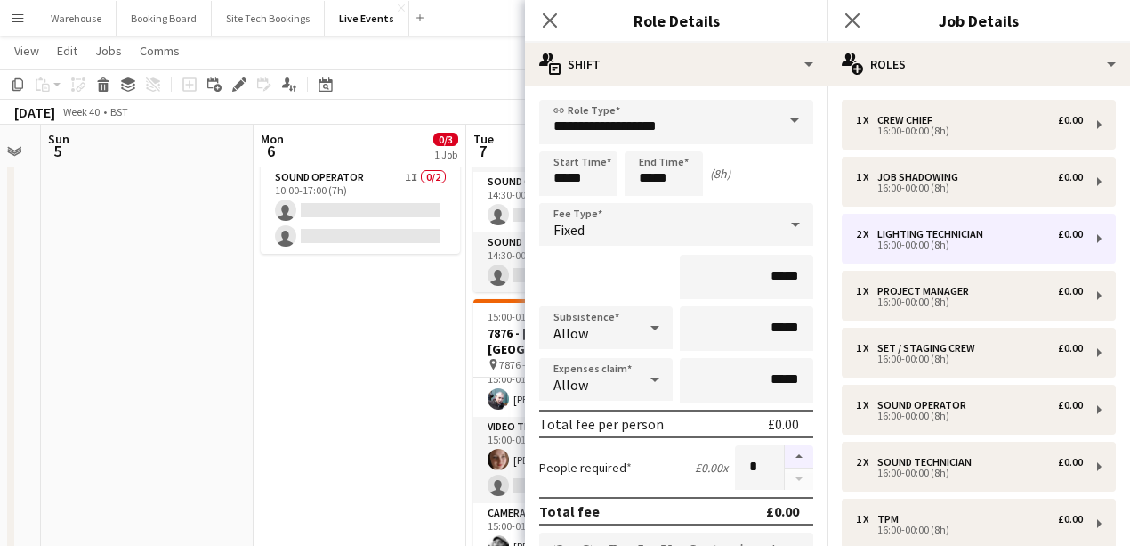
drag, startPoint x: 785, startPoint y: 455, endPoint x: 777, endPoint y: 417, distance: 38.2
click at [785, 454] on button "button" at bounding box center [799, 456] width 28 height 23
type input "*"
click at [554, 17] on icon at bounding box center [549, 20] width 17 height 17
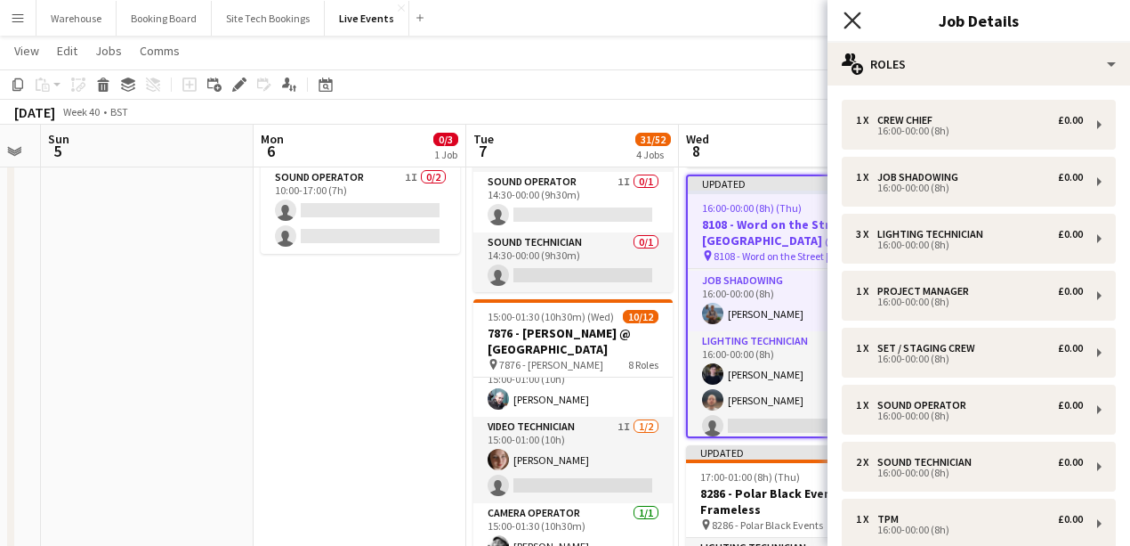
click at [847, 25] on icon at bounding box center [852, 20] width 17 height 17
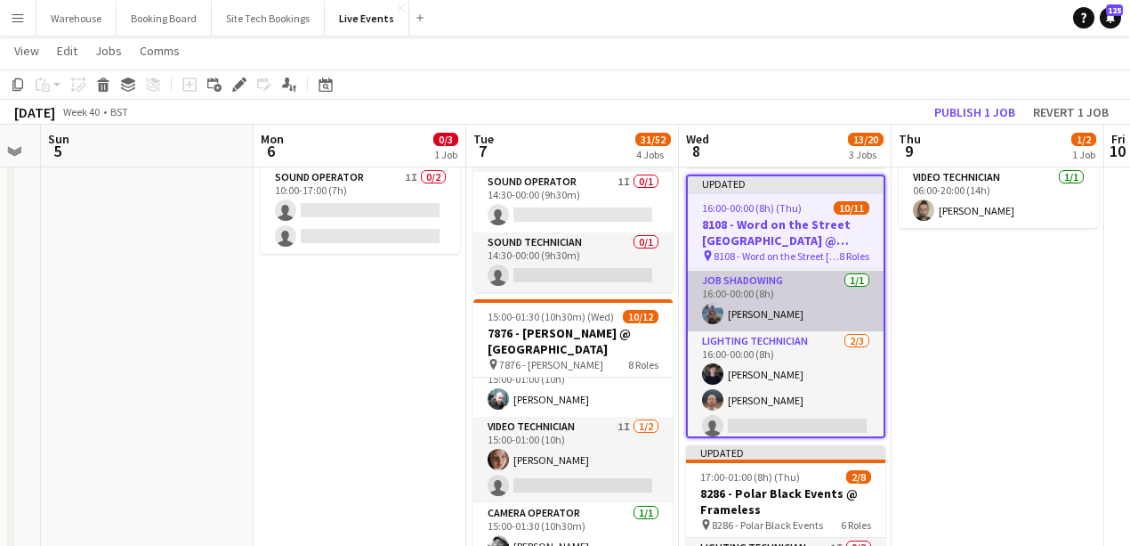
click at [763, 311] on app-card-role "Job Shadowing 1/1 16:00-00:00 (8h) Tom Slade" at bounding box center [786, 301] width 196 height 61
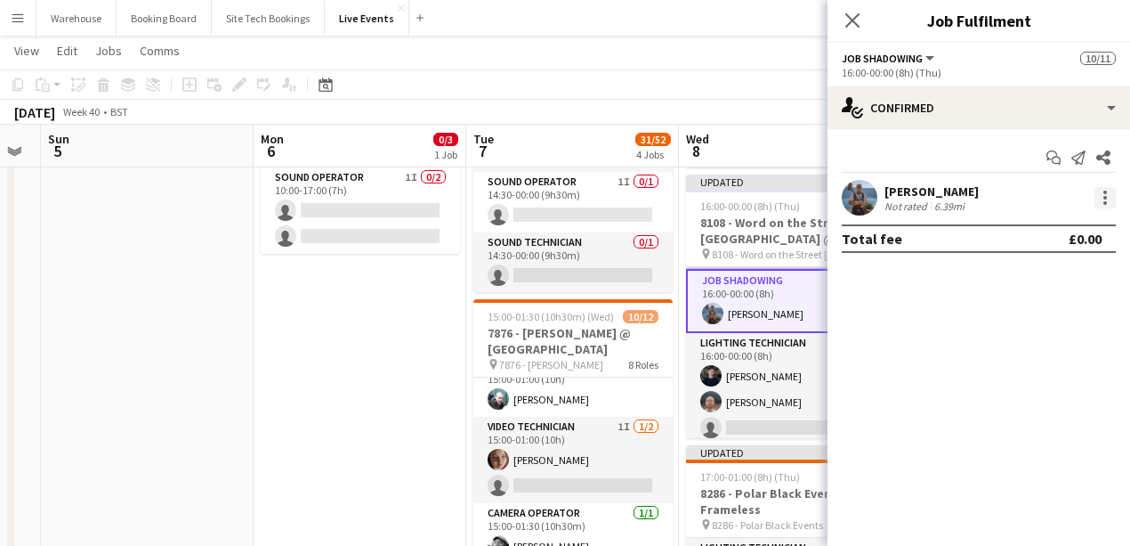
click at [1107, 200] on div at bounding box center [1105, 197] width 21 height 21
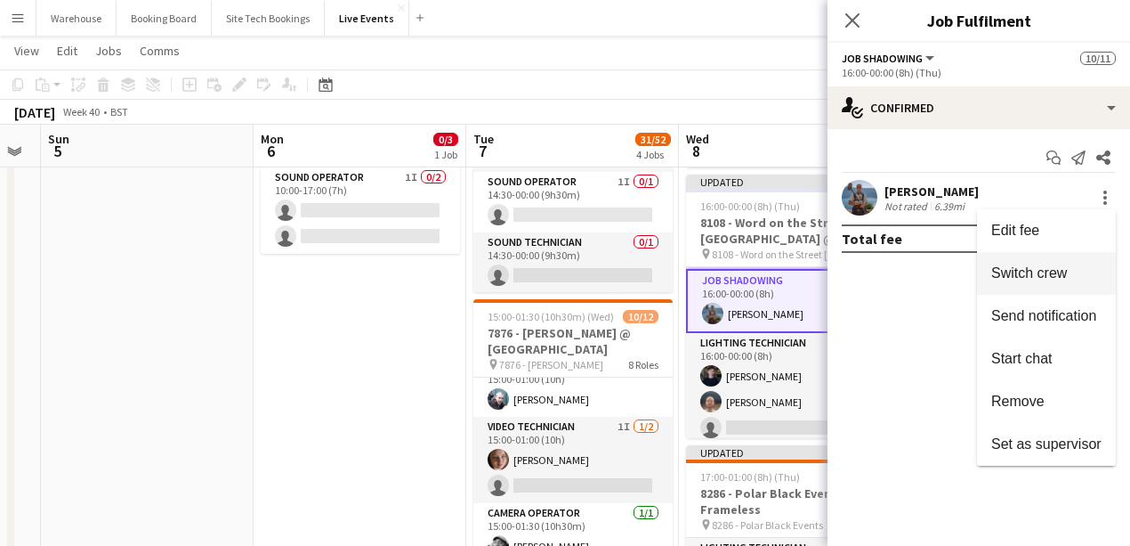
click at [1020, 278] on span "Switch crew" at bounding box center [1029, 272] width 76 height 15
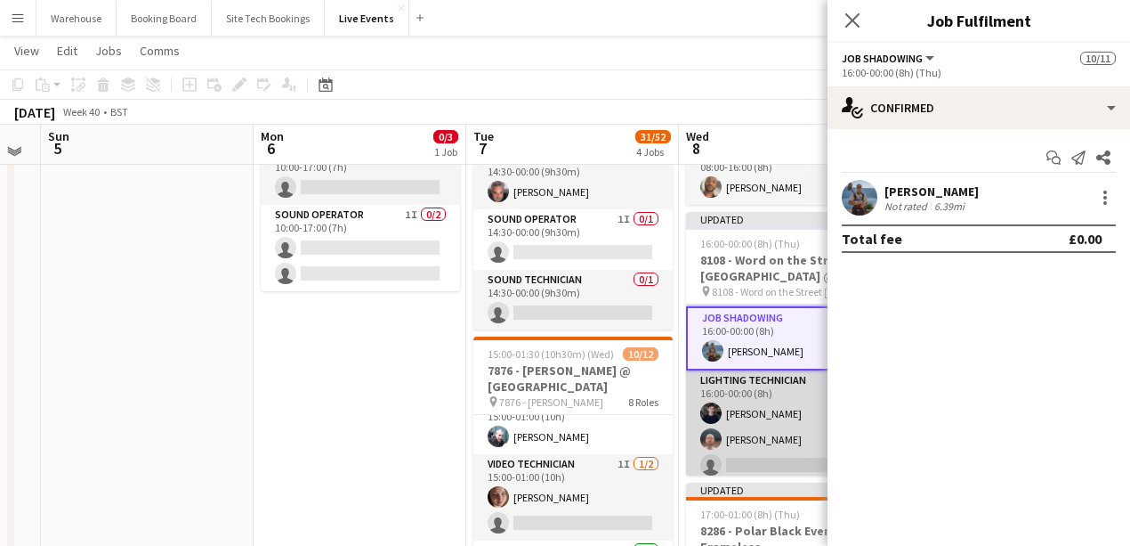
click at [775, 456] on app-card-role "Lighting Technician 2/3 16:00-00:00 (8h) Mathilde Davidson Harrison Ellis singl…" at bounding box center [785, 426] width 199 height 112
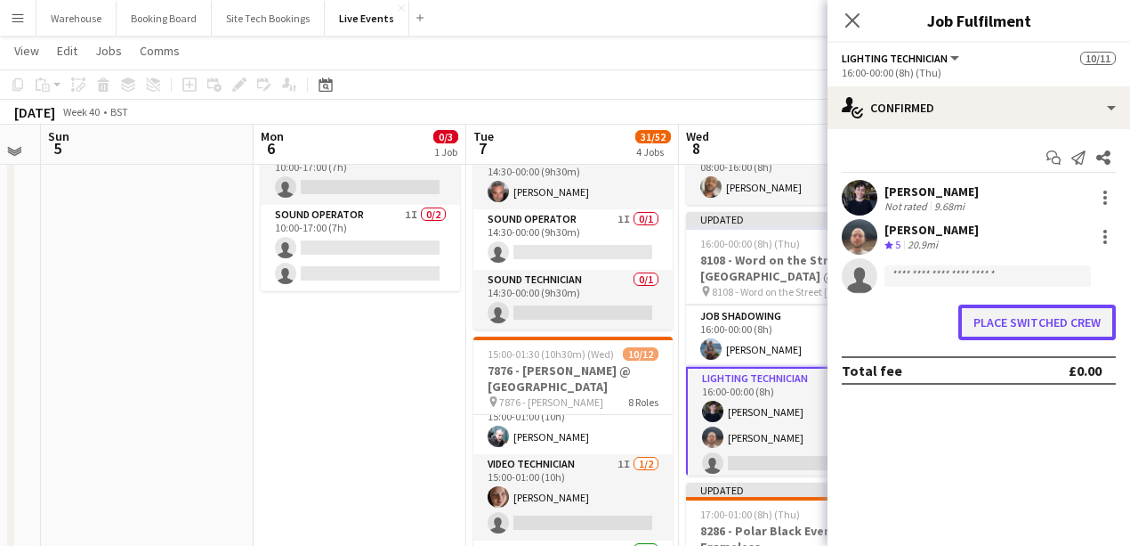
click at [991, 330] on button "Place switched crew" at bounding box center [1038, 322] width 158 height 36
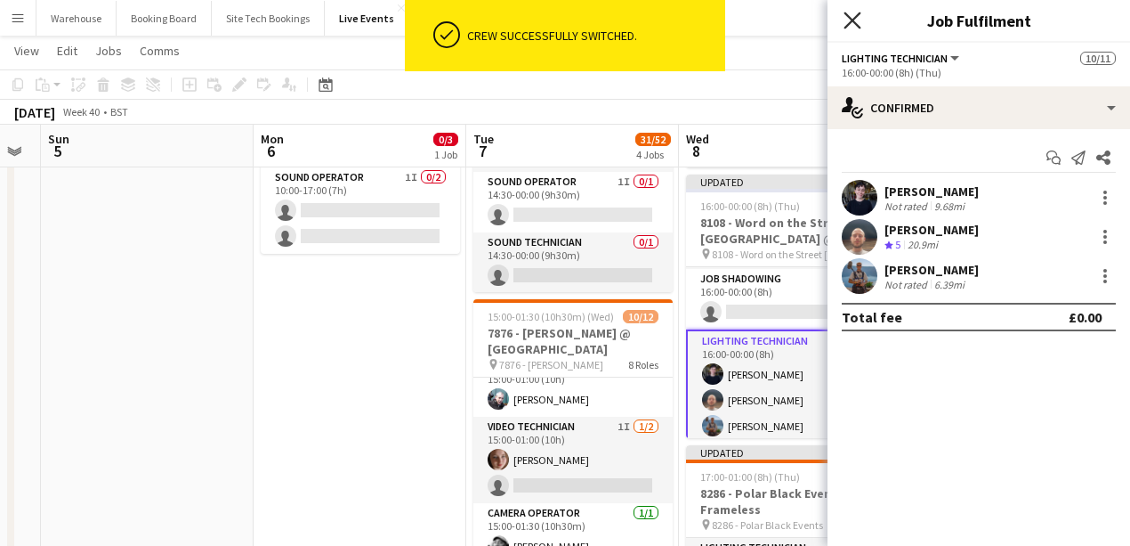
click at [854, 20] on icon at bounding box center [852, 20] width 17 height 17
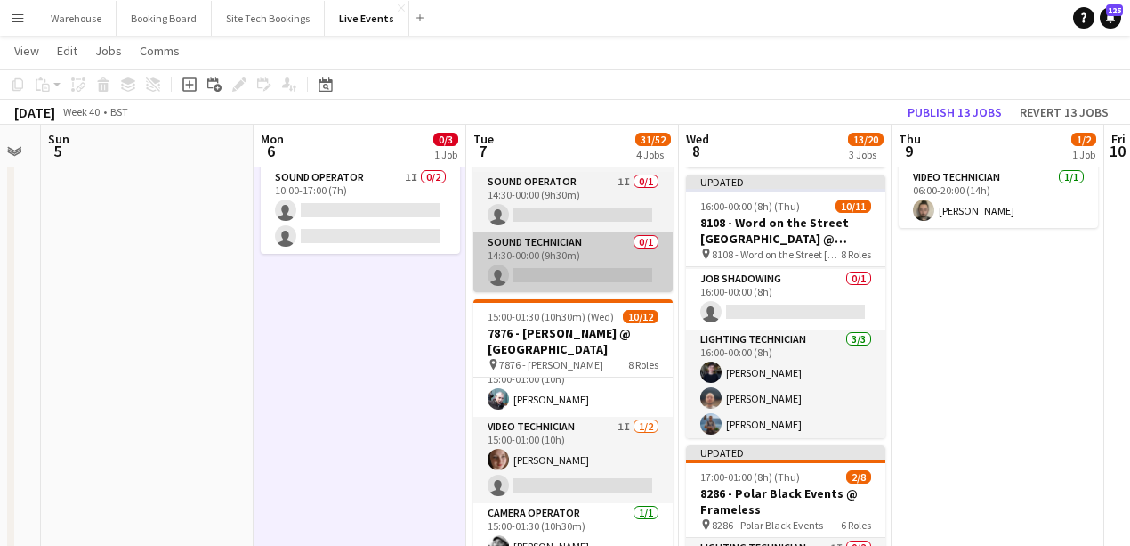
scroll to position [0, 812]
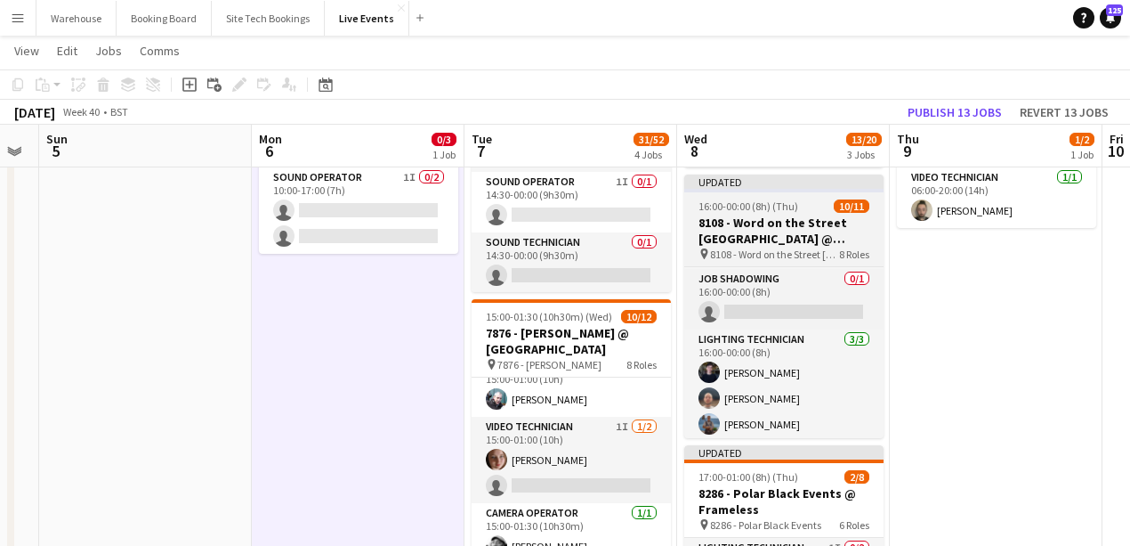
click at [740, 214] on app-job-card "Updated 16:00-00:00 (8h) (Thu) 10/11 8108 - Word on the Street UK @ Banqueting …" at bounding box center [783, 305] width 199 height 263
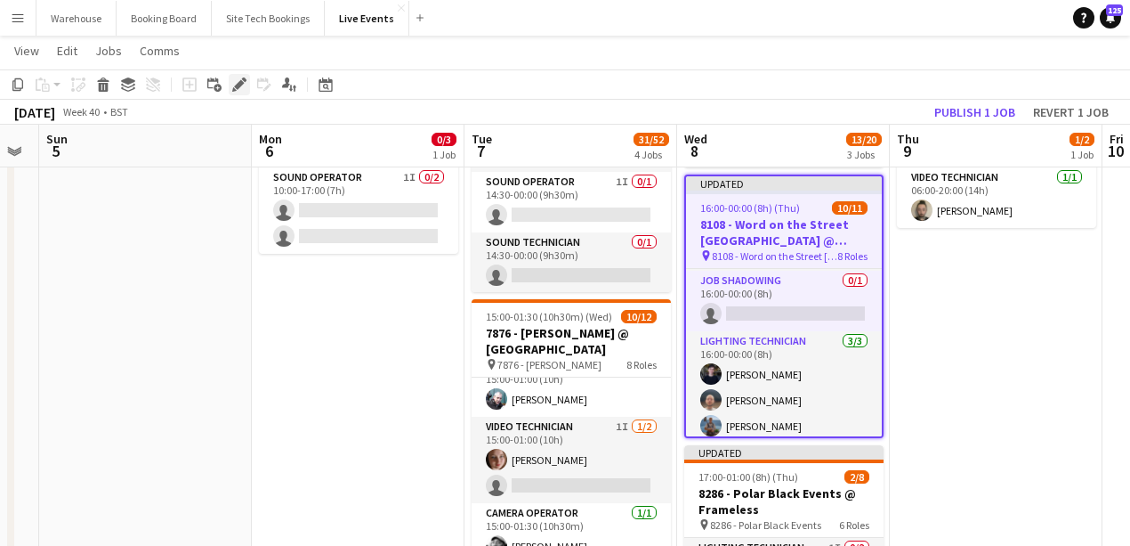
click at [242, 93] on div "Edit" at bounding box center [239, 84] width 21 height 21
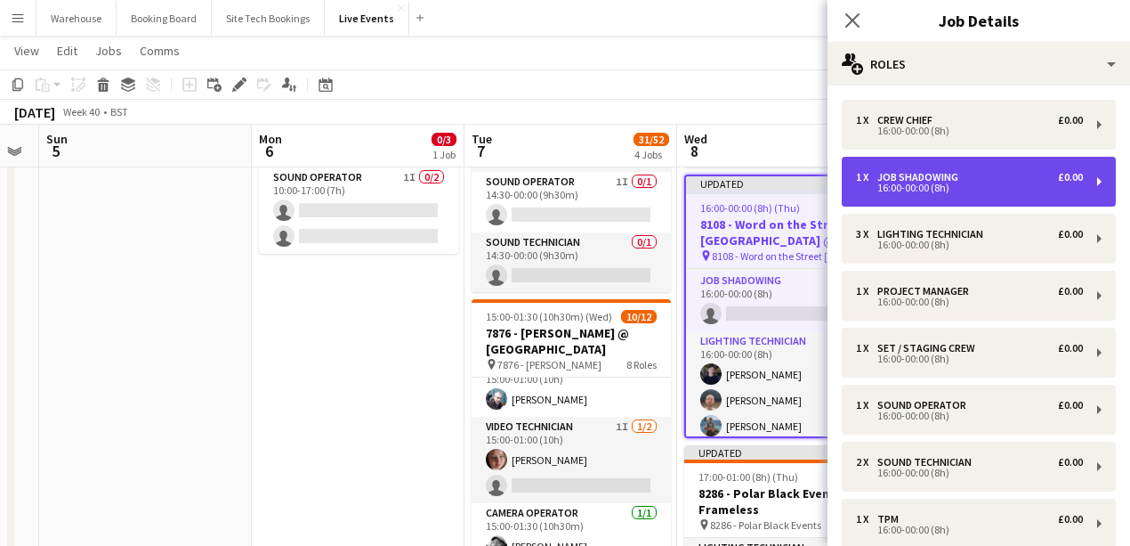
click at [914, 183] on div "16:00-00:00 (8h)" at bounding box center [969, 187] width 227 height 9
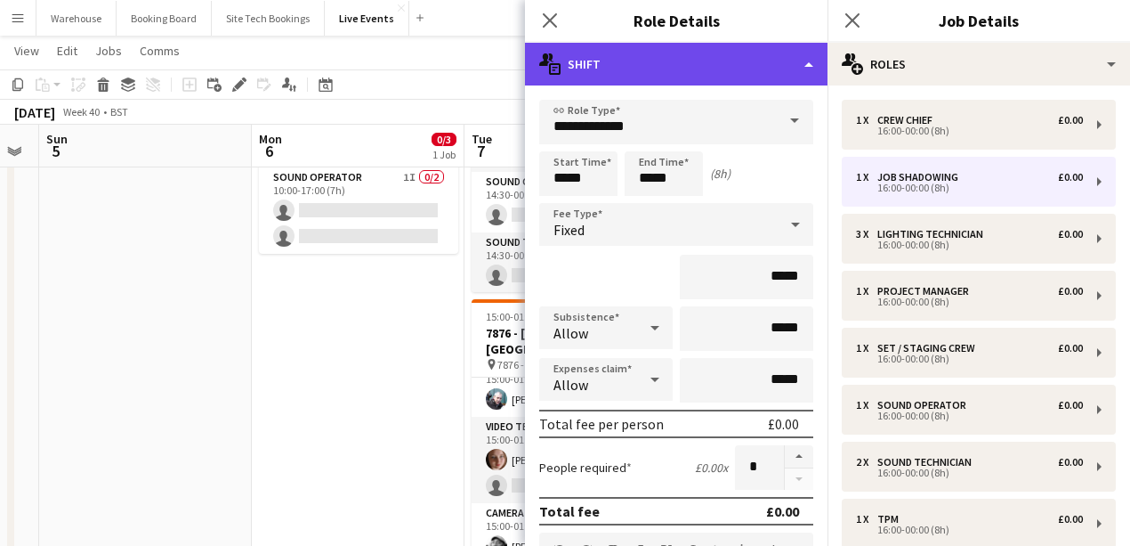
click at [667, 66] on div "multiple-actions-text Shift" at bounding box center [676, 64] width 303 height 43
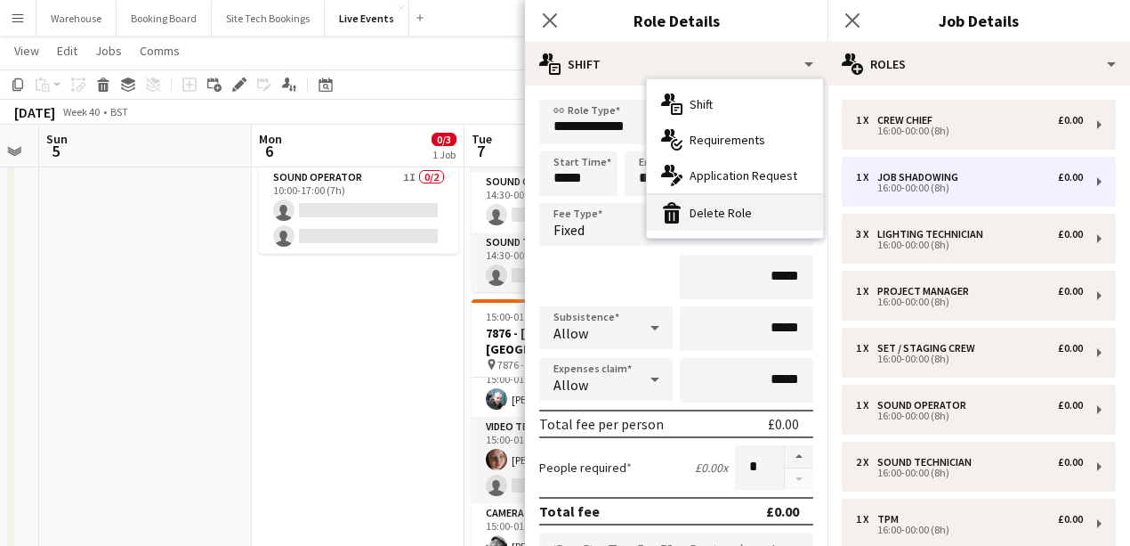
click at [717, 215] on div "bin-2 Delete Role" at bounding box center [735, 213] width 176 height 36
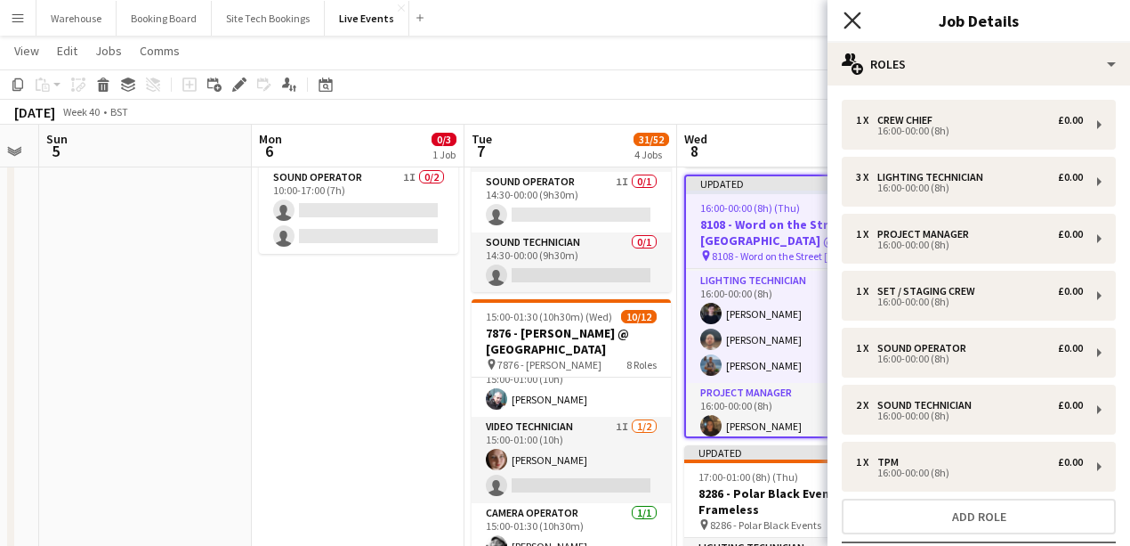
click at [855, 15] on icon "Close pop-in" at bounding box center [852, 20] width 17 height 17
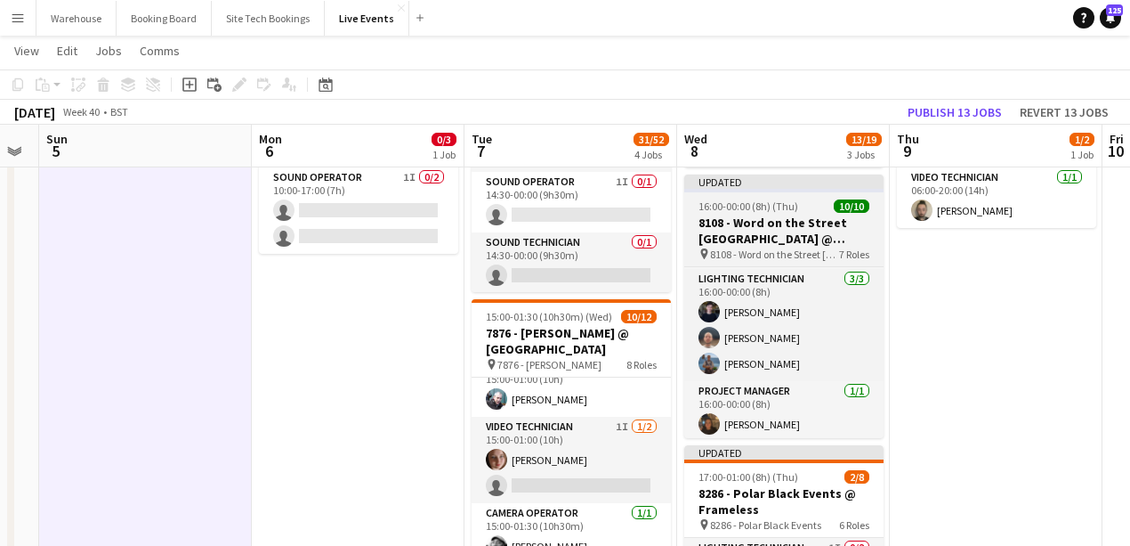
click at [707, 235] on h3 "8108 - Word on the Street [GEOGRAPHIC_DATA] @ Banqueting House" at bounding box center [783, 230] width 199 height 32
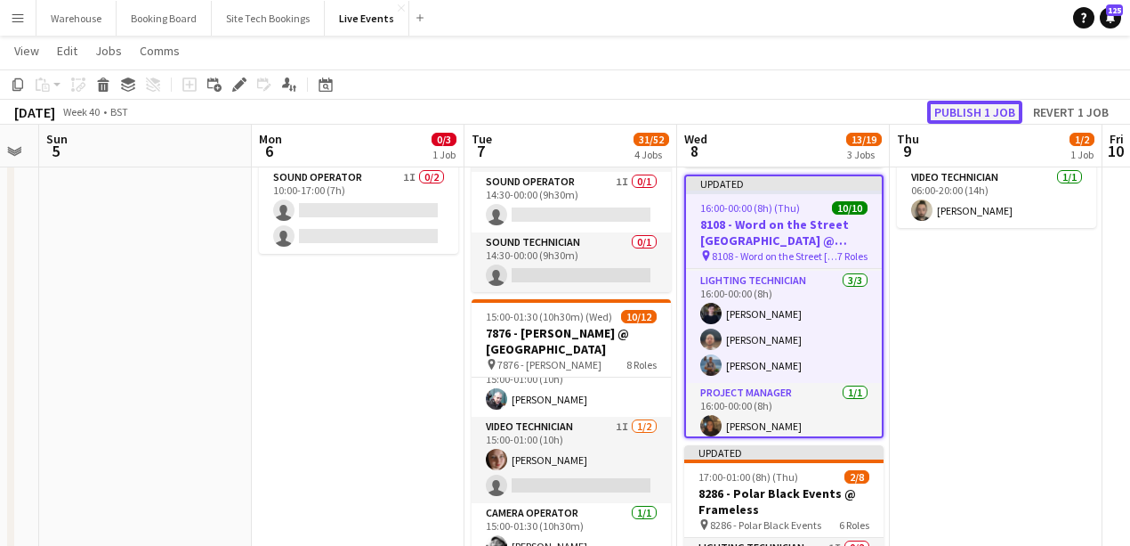
click at [972, 112] on button "Publish 1 job" at bounding box center [974, 112] width 95 height 23
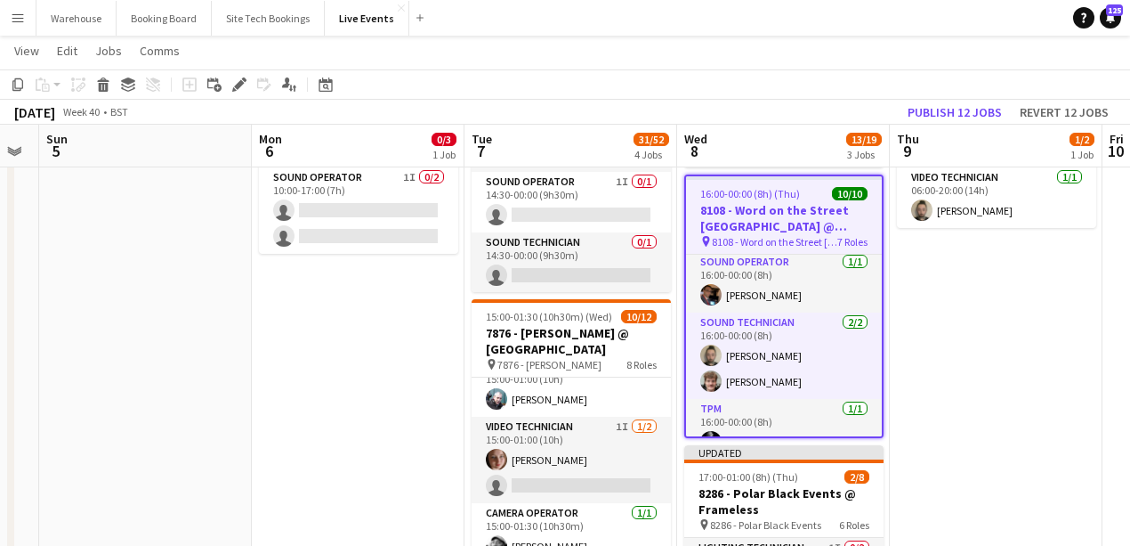
scroll to position [319, 0]
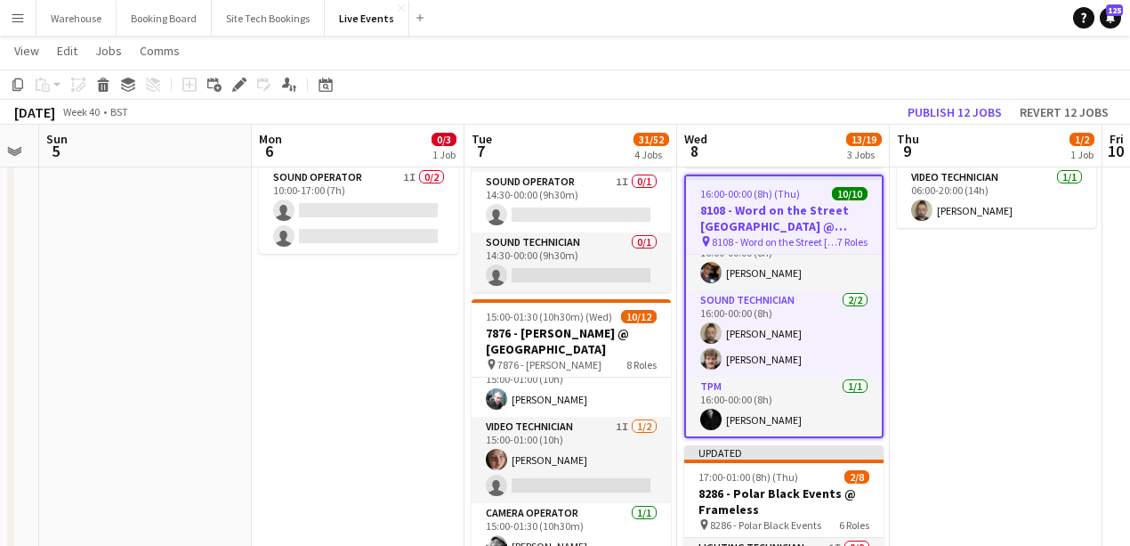
drag, startPoint x: 1057, startPoint y: 438, endPoint x: 969, endPoint y: 421, distance: 89.7
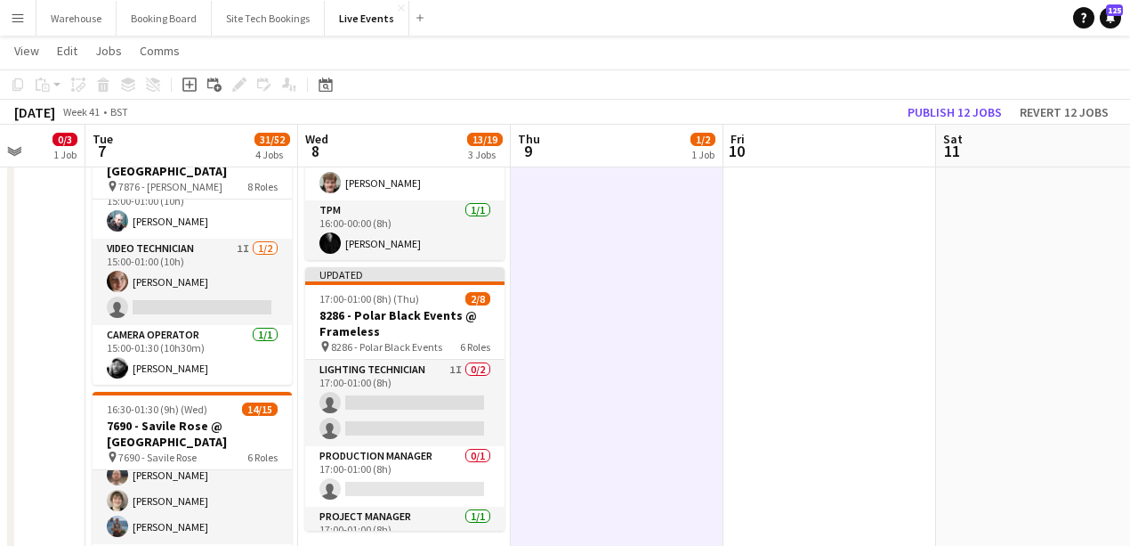
scroll to position [0, 829]
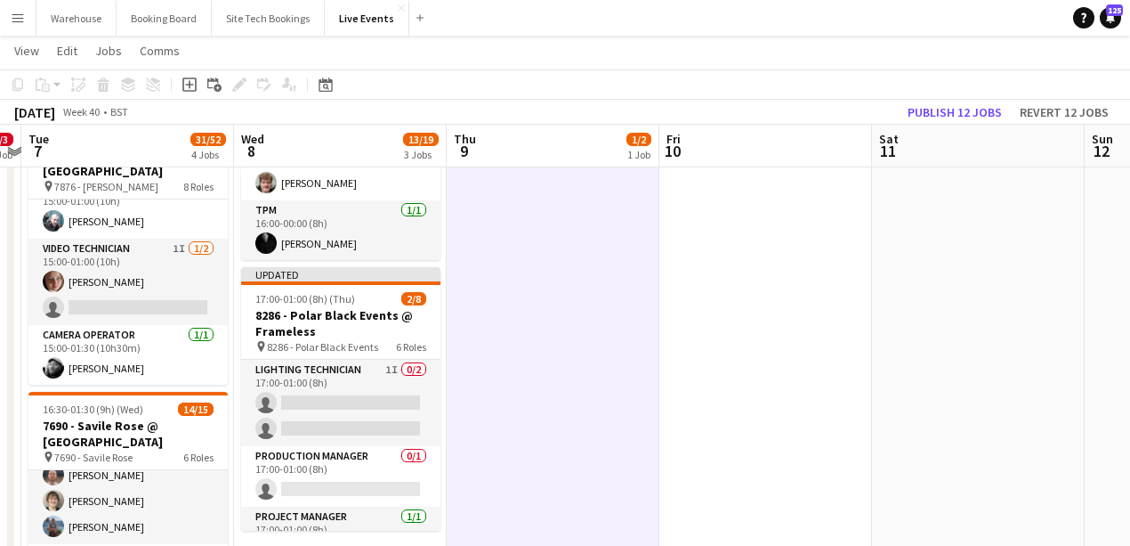
drag, startPoint x: 813, startPoint y: 361, endPoint x: 545, endPoint y: 351, distance: 269.0
click at [545, 351] on app-calendar-viewport "Fri 3 Sat 4 Sun 5 Mon 6 0/3 1 Job Tue 7 31/52 4 Jobs Wed 8 13/19 3 Jobs Thu 9 1…" at bounding box center [565, 472] width 1130 height 1518
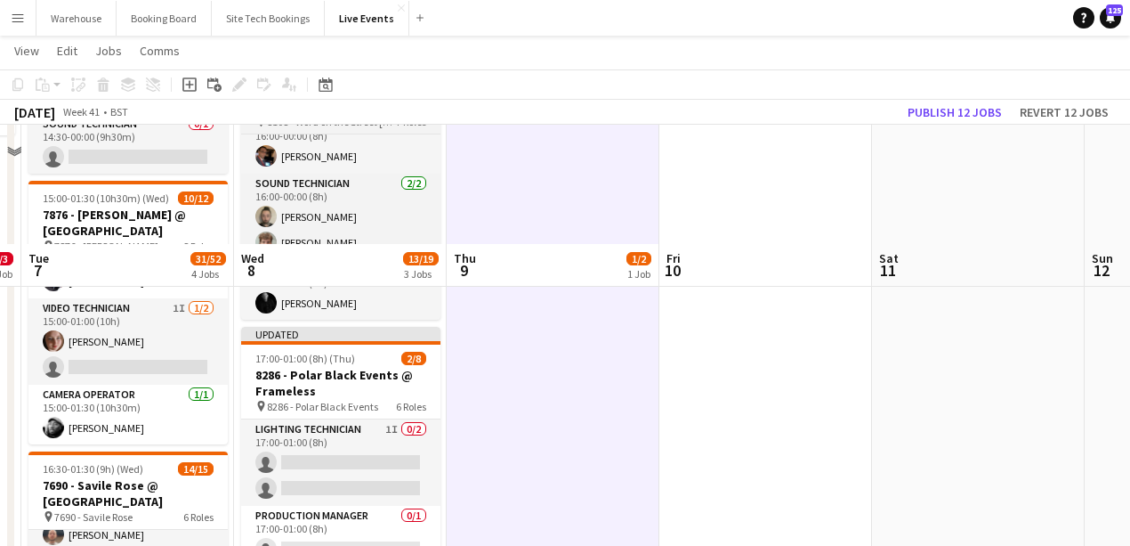
scroll to position [415, 0]
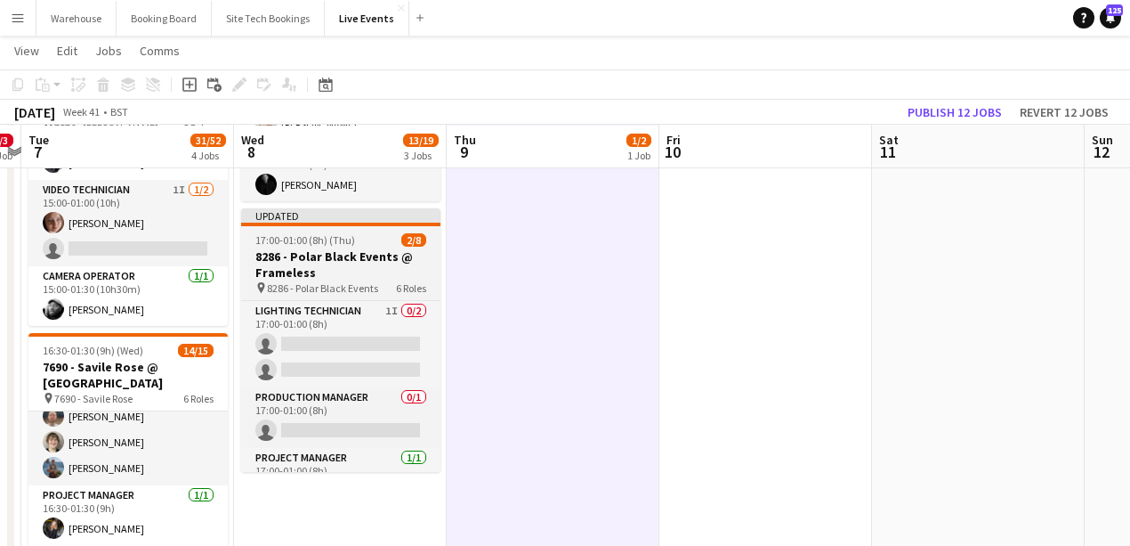
click at [326, 253] on h3 "8286 - Polar Black Events @ Frameless" at bounding box center [340, 264] width 199 height 32
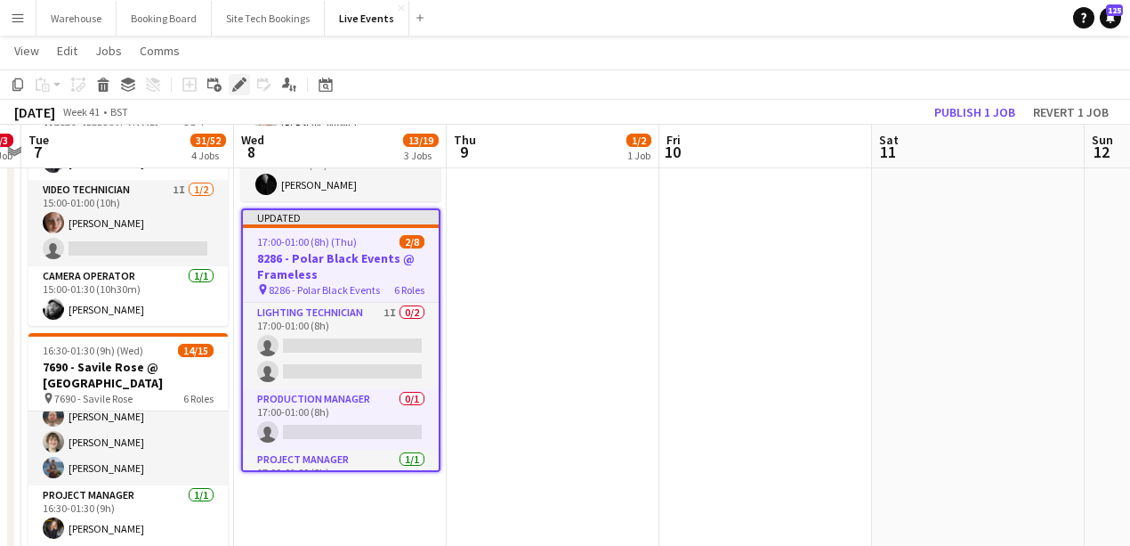
click at [239, 85] on icon at bounding box center [239, 85] width 10 height 10
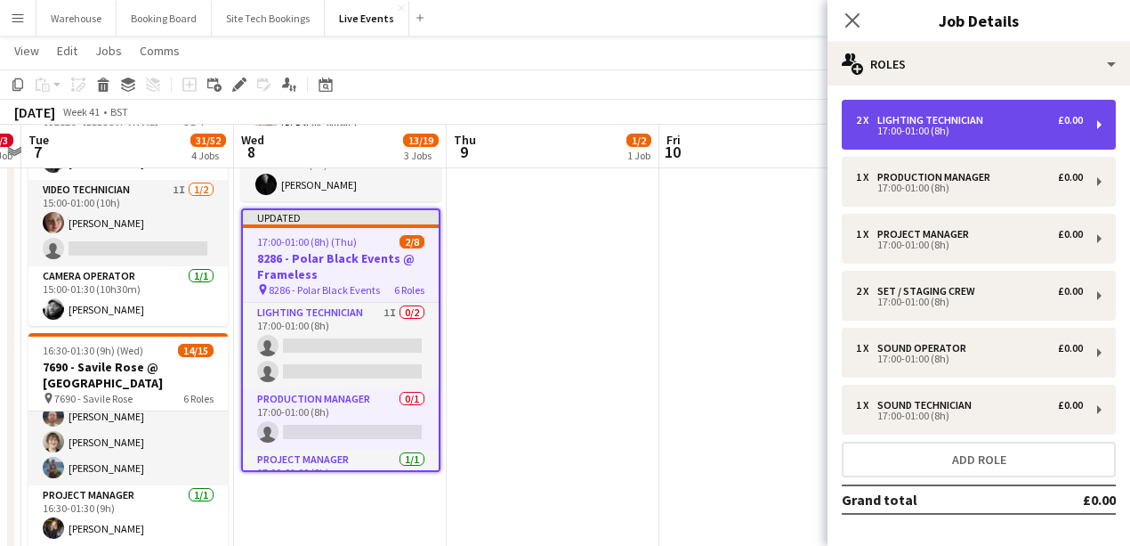
click at [954, 120] on div "Lighting Technician" at bounding box center [934, 120] width 113 height 12
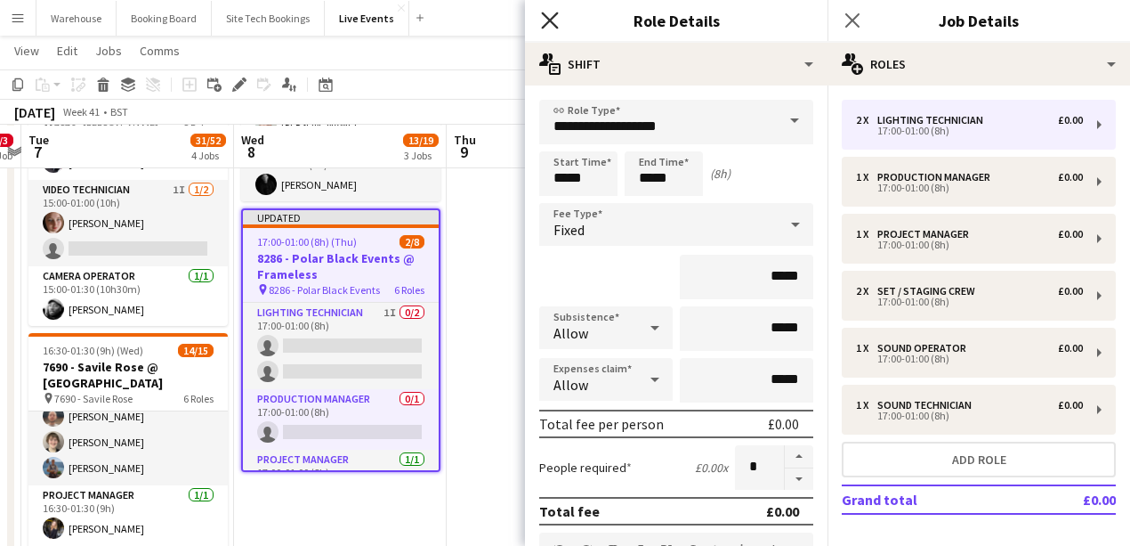
click at [550, 23] on icon "Close pop-in" at bounding box center [549, 20] width 17 height 17
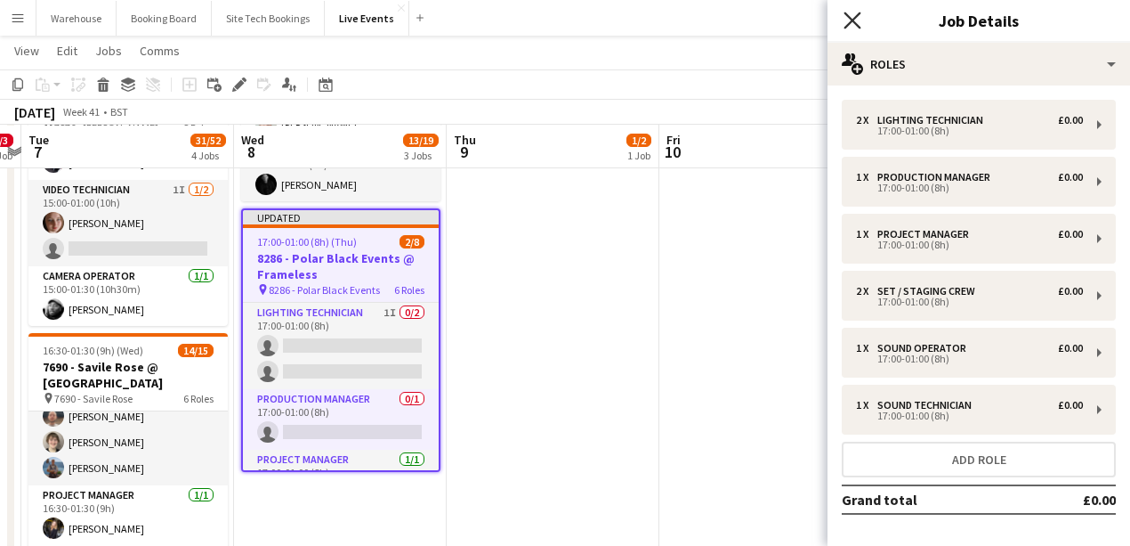
click at [856, 22] on icon "Close pop-in" at bounding box center [852, 20] width 17 height 17
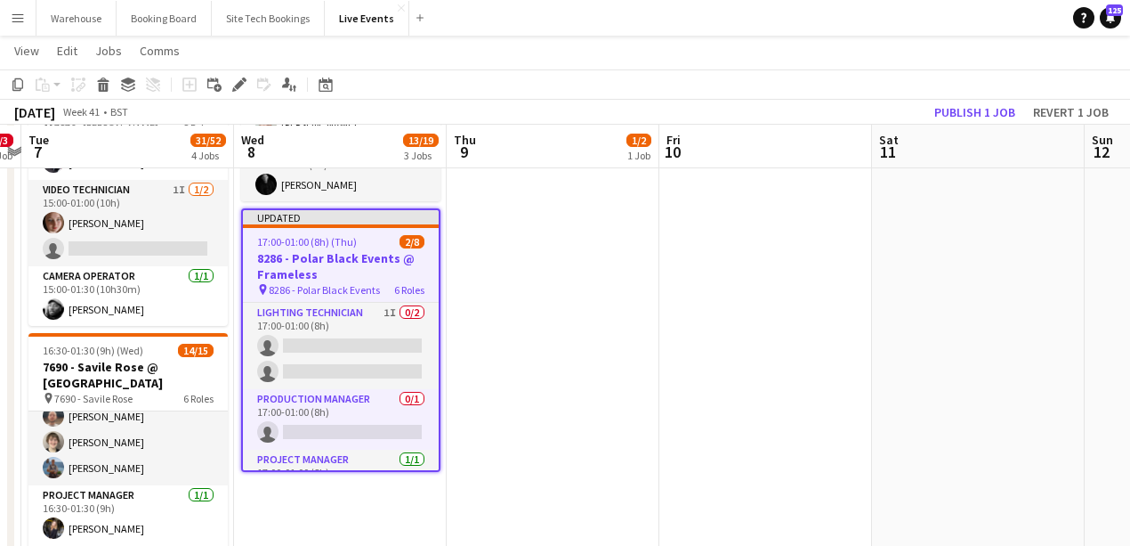
drag, startPoint x: 669, startPoint y: 328, endPoint x: 657, endPoint y: 293, distance: 36.9
click at [669, 328] on app-date-cell at bounding box center [765, 479] width 213 height 1388
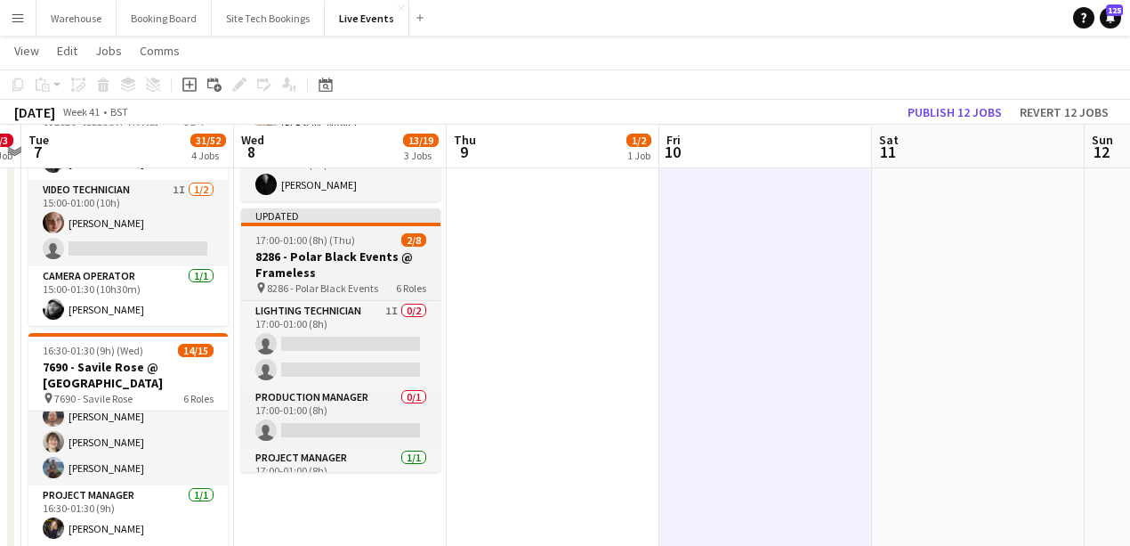
click at [353, 275] on h3 "8286 - Polar Black Events @ Frameless" at bounding box center [340, 264] width 199 height 32
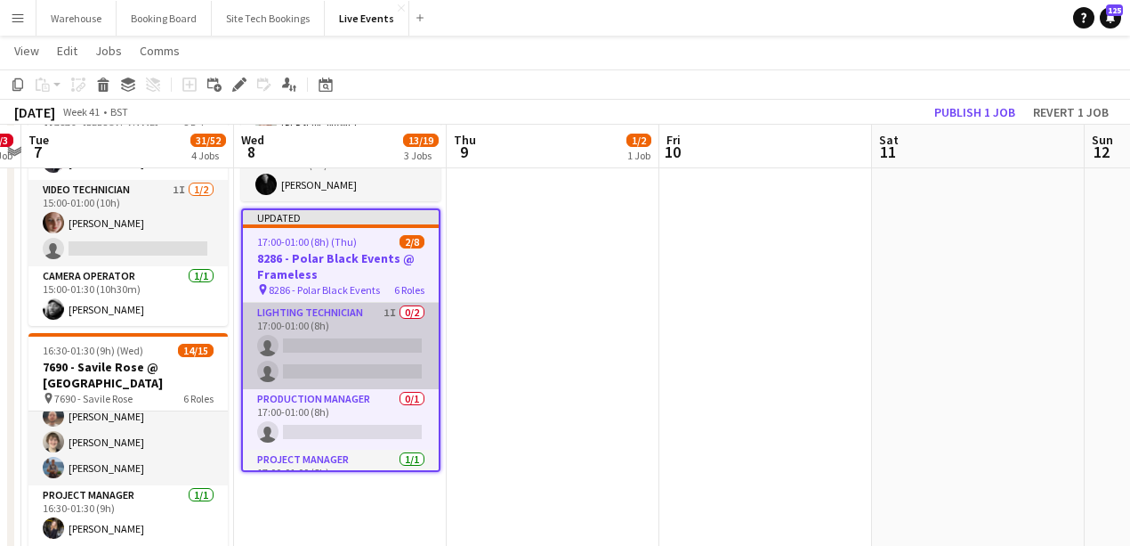
click at [352, 338] on app-card-role "Lighting Technician 1I 0/2 17:00-01:00 (8h) single-neutral-actions single-neutr…" at bounding box center [341, 346] width 196 height 86
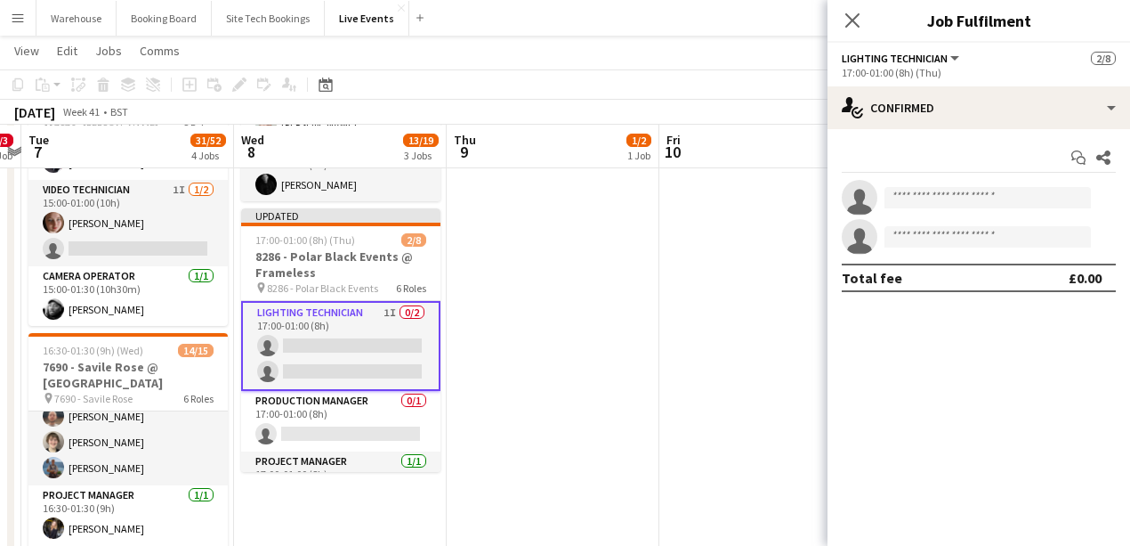
click at [967, 129] on div "Start chat Share single-neutral-actions single-neutral-actions Total fee £0.00" at bounding box center [979, 217] width 303 height 177
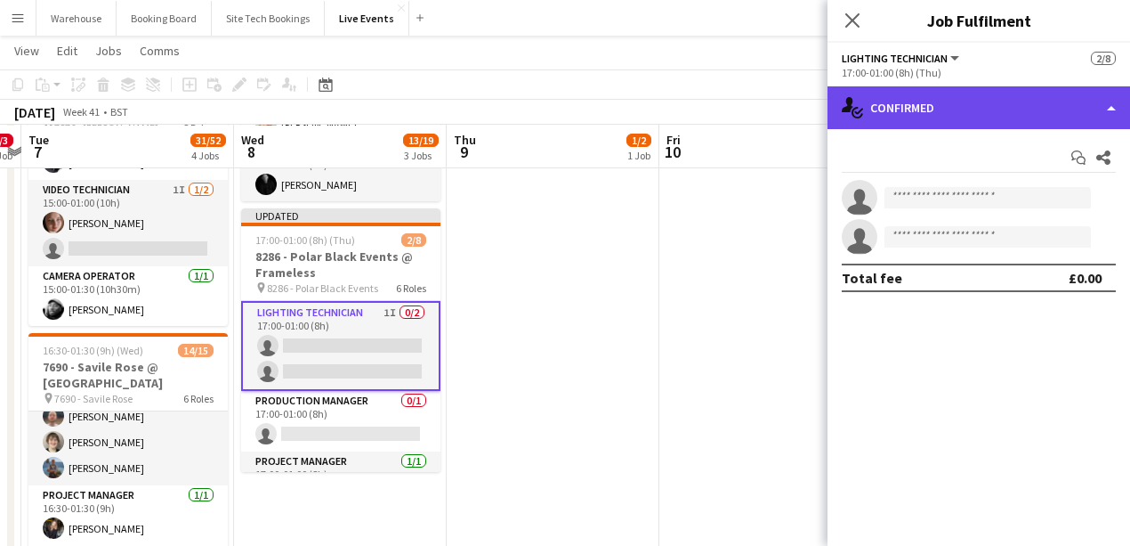
click at [1007, 119] on div "single-neutral-actions-check-2 Confirmed" at bounding box center [979, 107] width 303 height 43
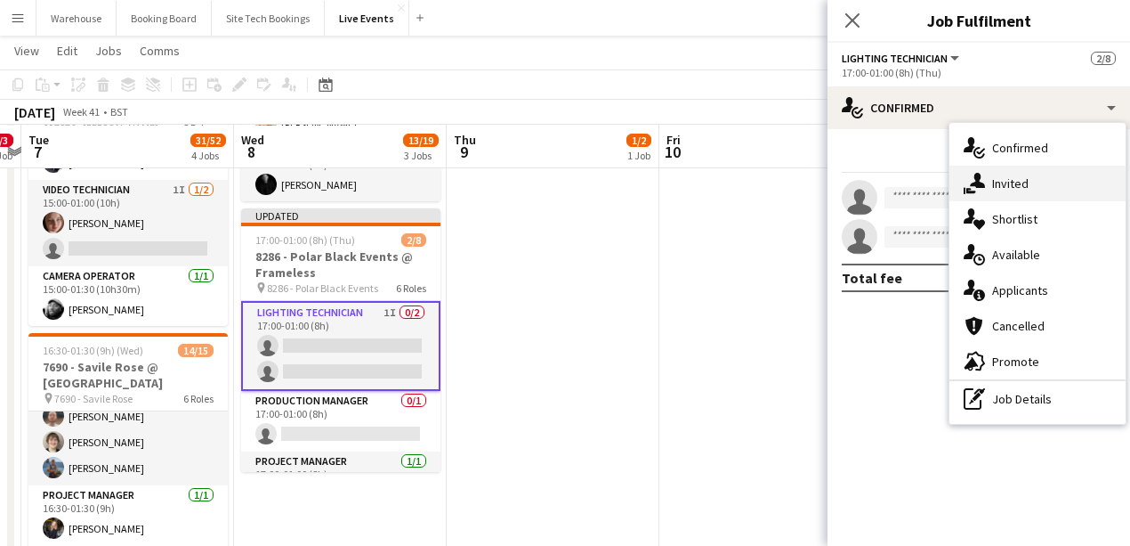
click at [1041, 195] on div "single-neutral-actions-share-1 Invited" at bounding box center [1038, 184] width 176 height 36
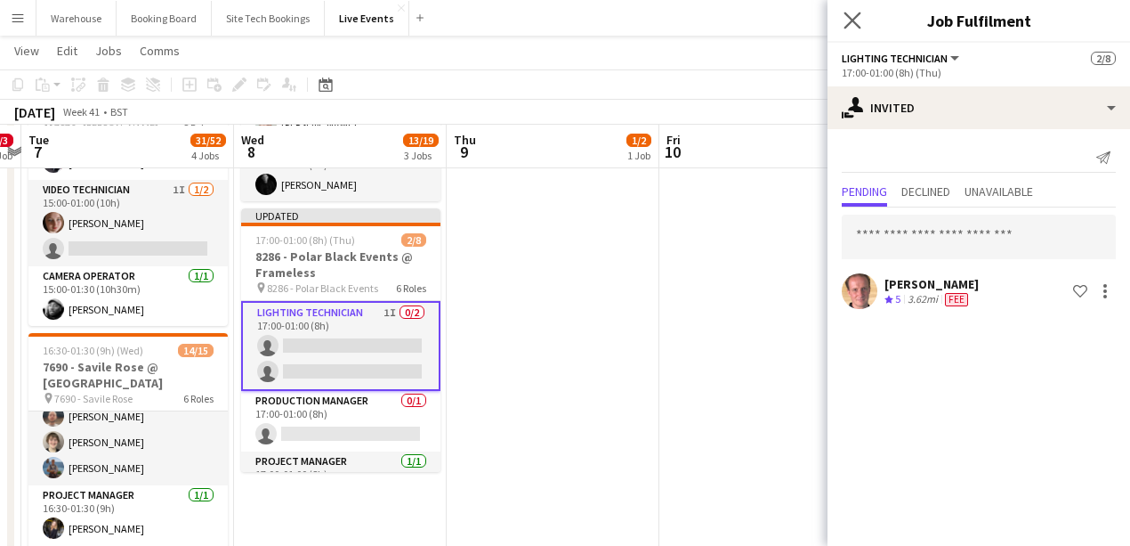
click at [853, 11] on app-icon "Close pop-in" at bounding box center [853, 21] width 26 height 26
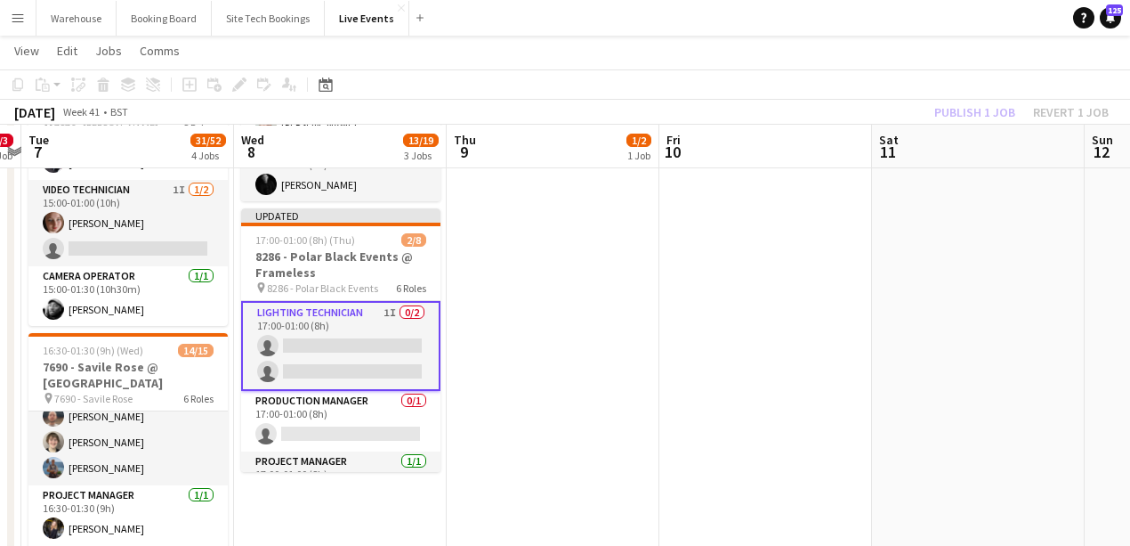
click at [605, 382] on app-date-cell "06:00-20:00 (14h) 1/2 8136 - BAFTA @ BAFTA 195 Piccadilly pin 8136 - BAFTA 2 Ro…" at bounding box center [553, 479] width 213 height 1388
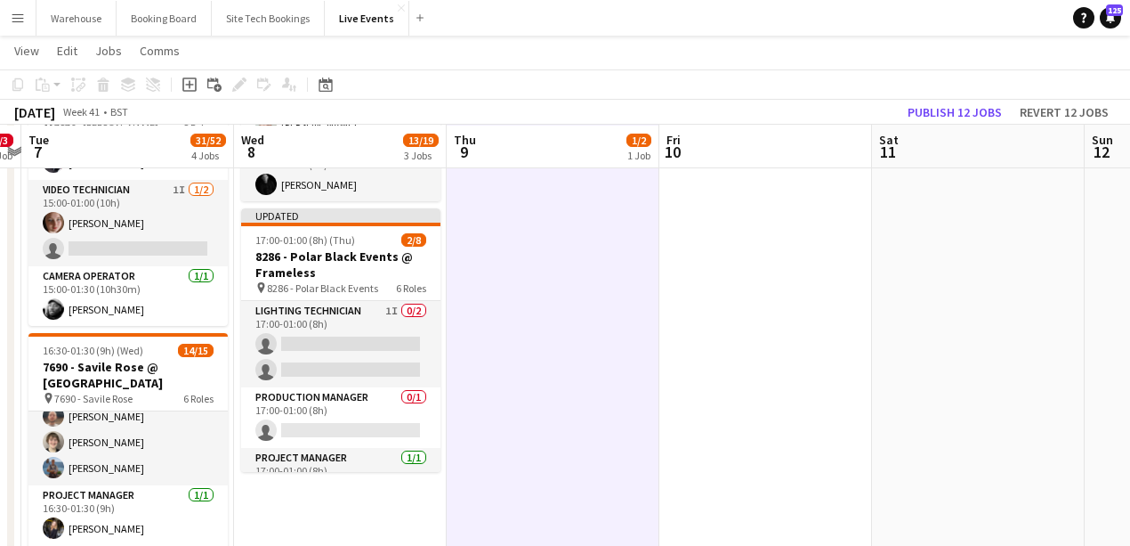
scroll to position [0, 724]
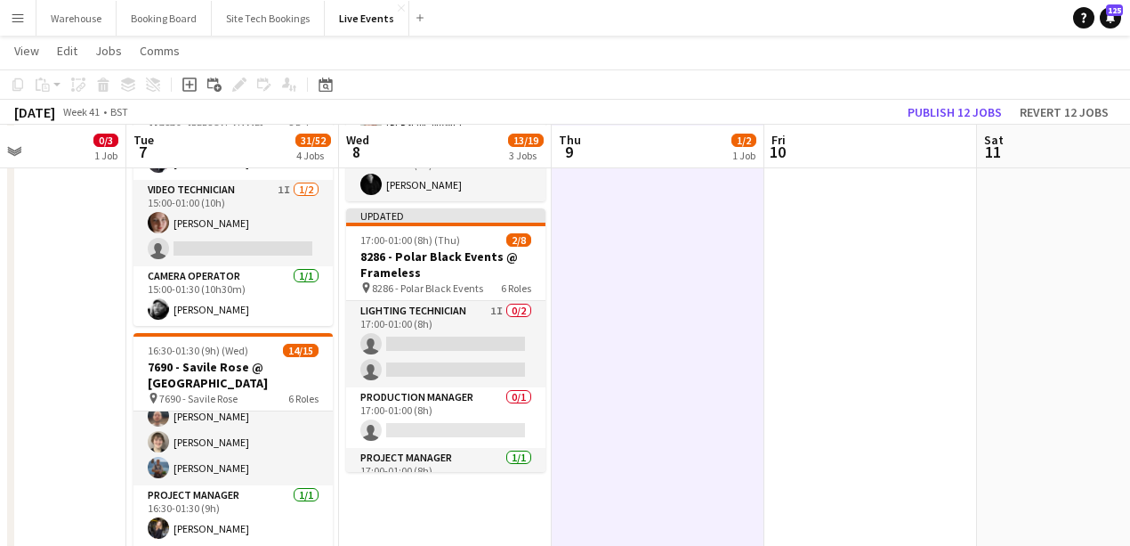
drag, startPoint x: 572, startPoint y: 484, endPoint x: 618, endPoint y: 484, distance: 45.4
click at [618, 484] on app-calendar-viewport "Fri 3 Sat 4 Sun 5 Mon 6 0/3 1 Job Tue 7 31/52 4 Jobs Wed 8 13/19 3 Jobs Thu 9 1…" at bounding box center [565, 414] width 1130 height 1518
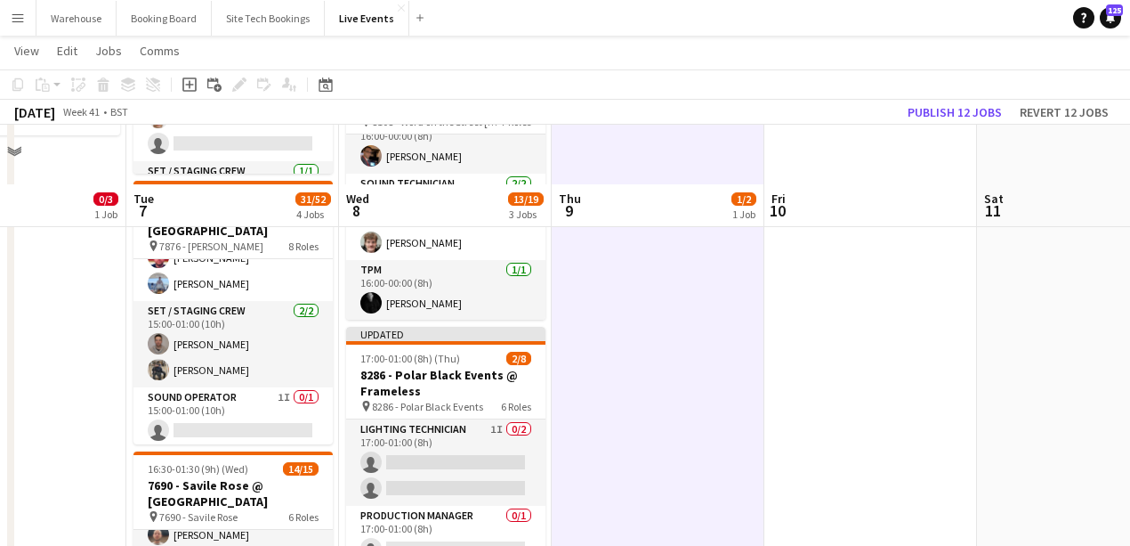
scroll to position [415, 0]
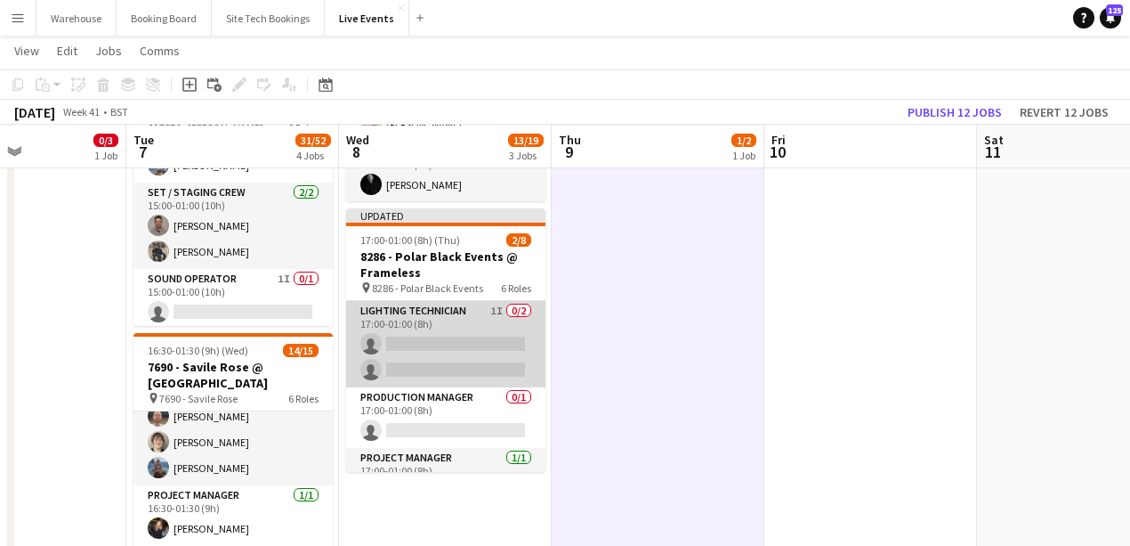
click at [420, 349] on app-card-role "Lighting Technician 1I 0/2 17:00-01:00 (8h) single-neutral-actions single-neutr…" at bounding box center [445, 344] width 199 height 86
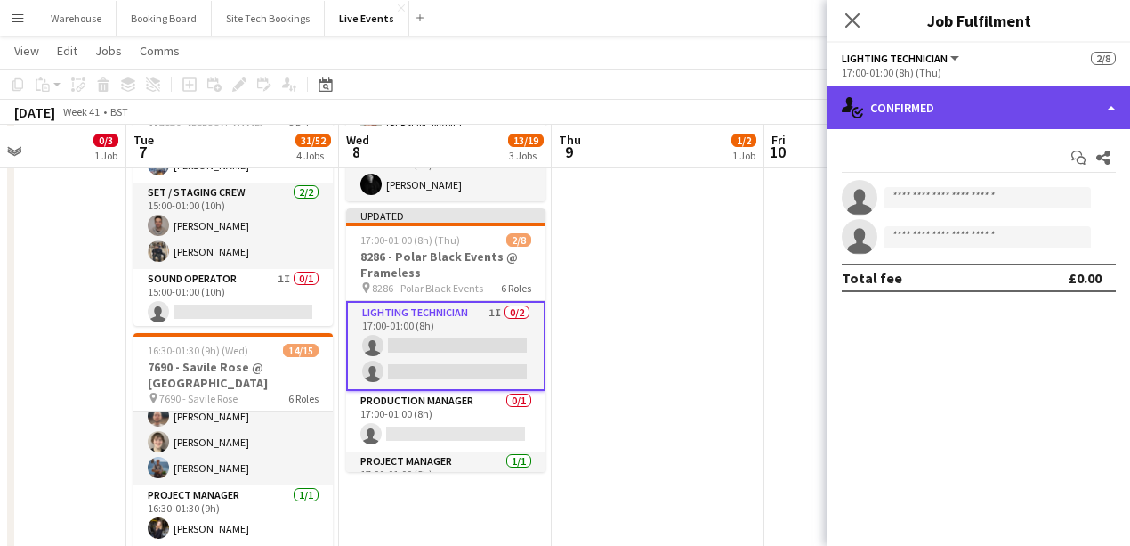
click at [918, 115] on div "single-neutral-actions-check-2 Confirmed" at bounding box center [979, 107] width 303 height 43
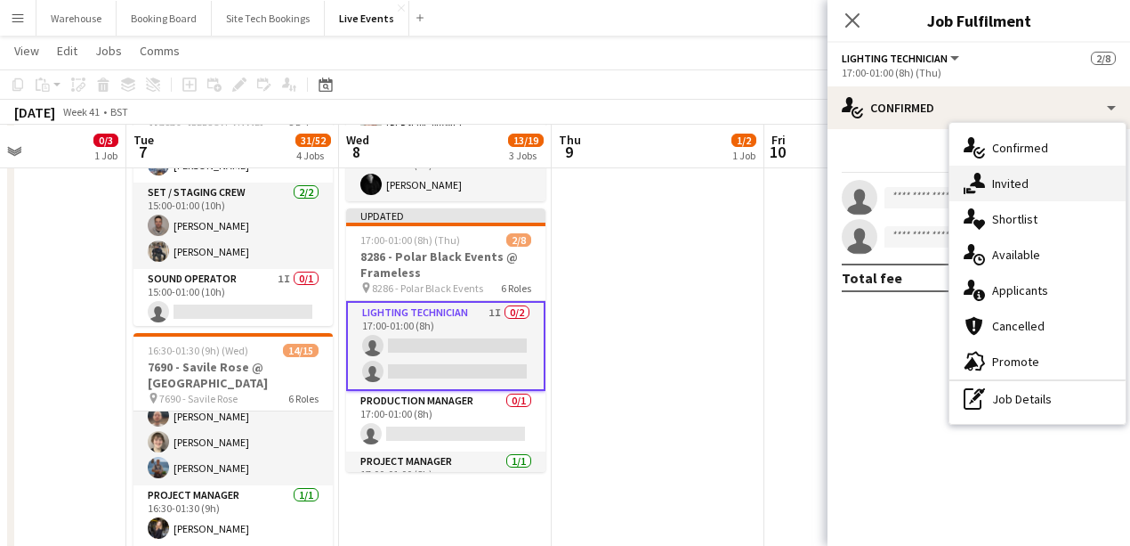
click at [1002, 178] on span "Invited" at bounding box center [1010, 183] width 36 height 16
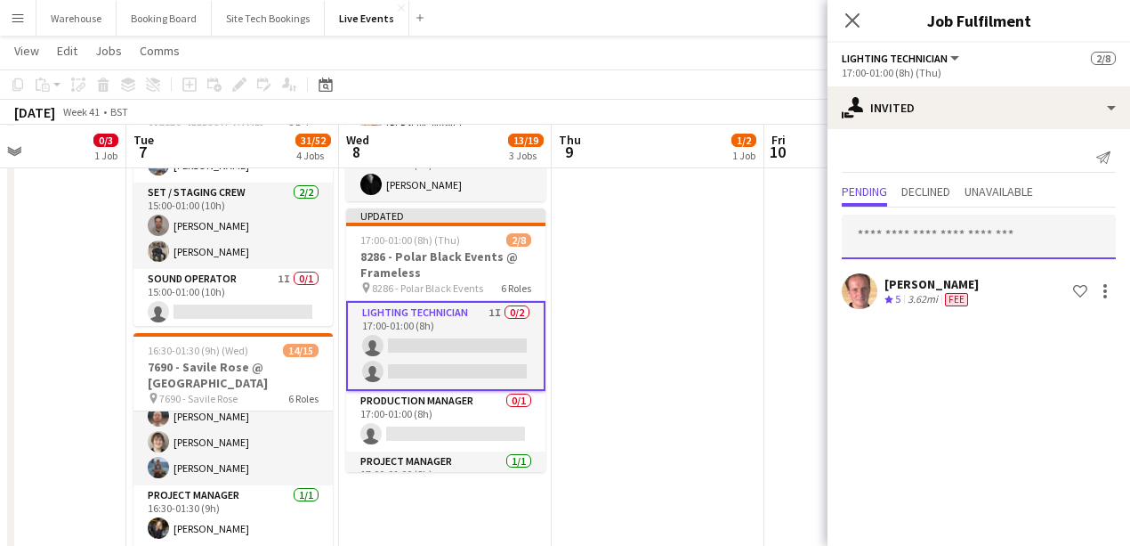
click at [920, 252] on input "text" at bounding box center [979, 236] width 274 height 44
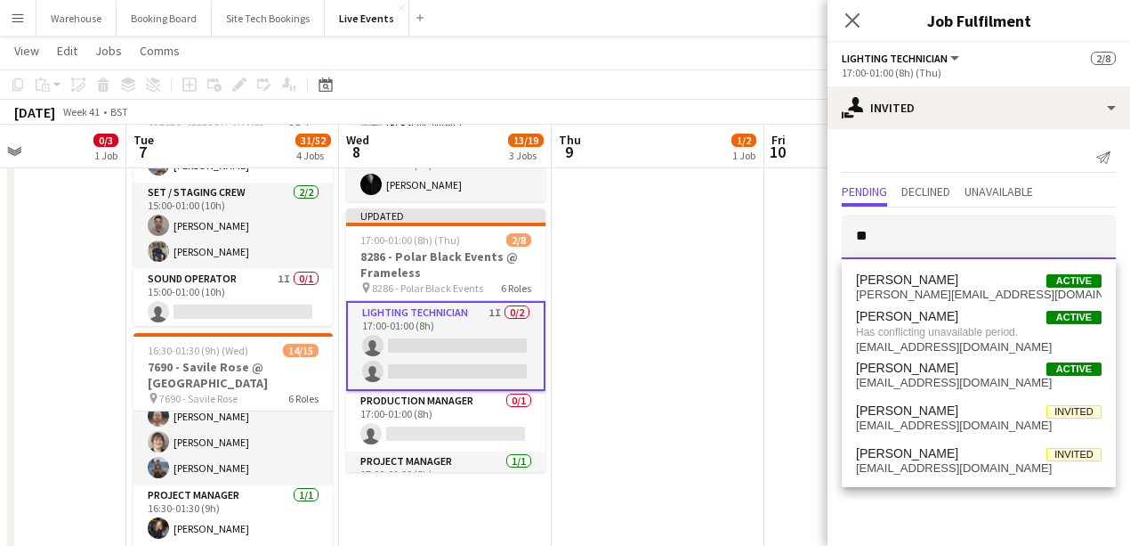
type input "*"
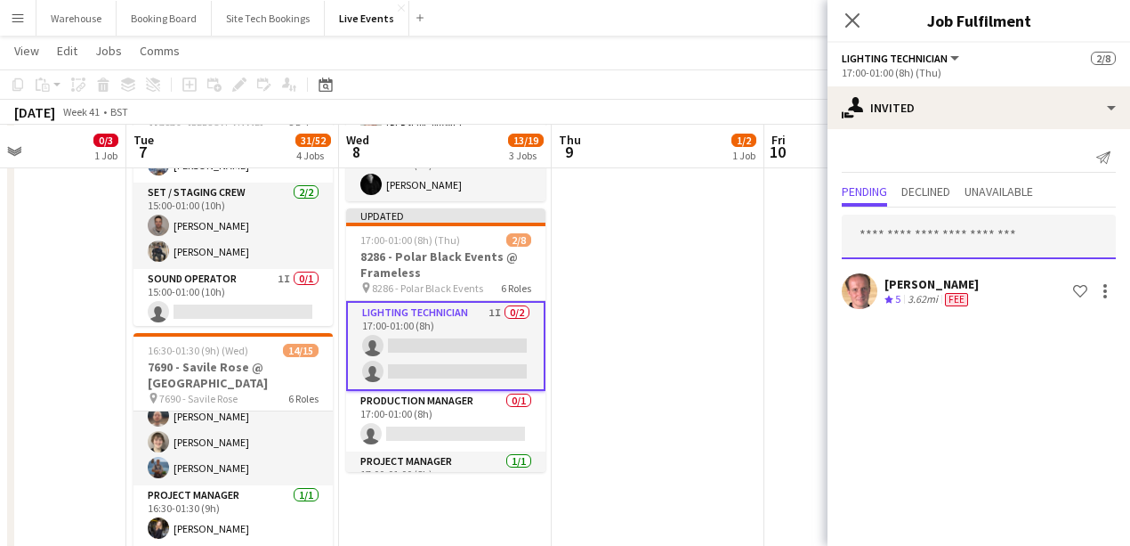
click at [905, 241] on input "text" at bounding box center [979, 236] width 274 height 44
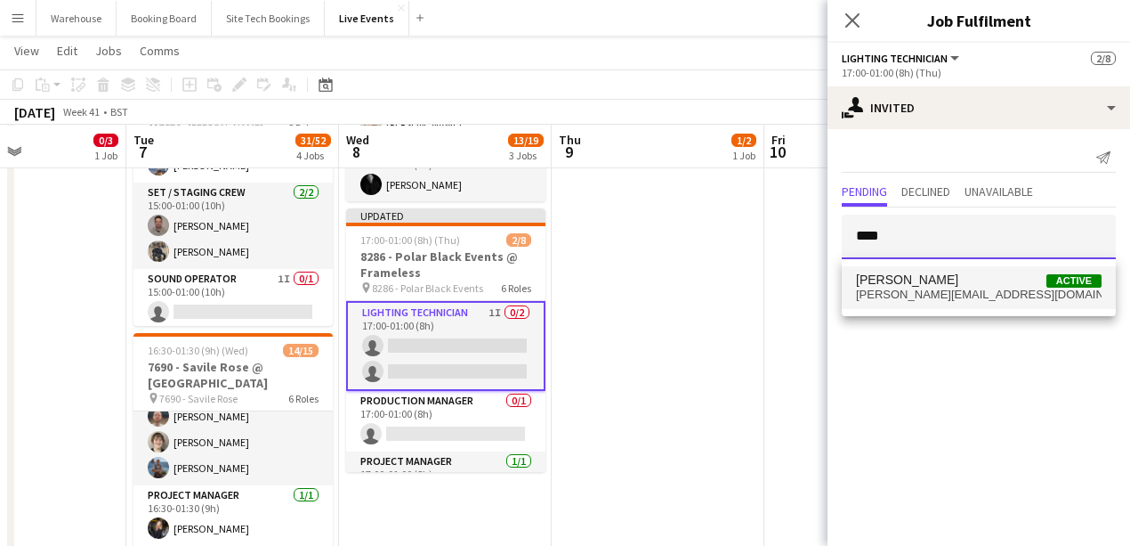
type input "***"
click at [860, 281] on span "[PERSON_NAME]" at bounding box center [907, 279] width 102 height 15
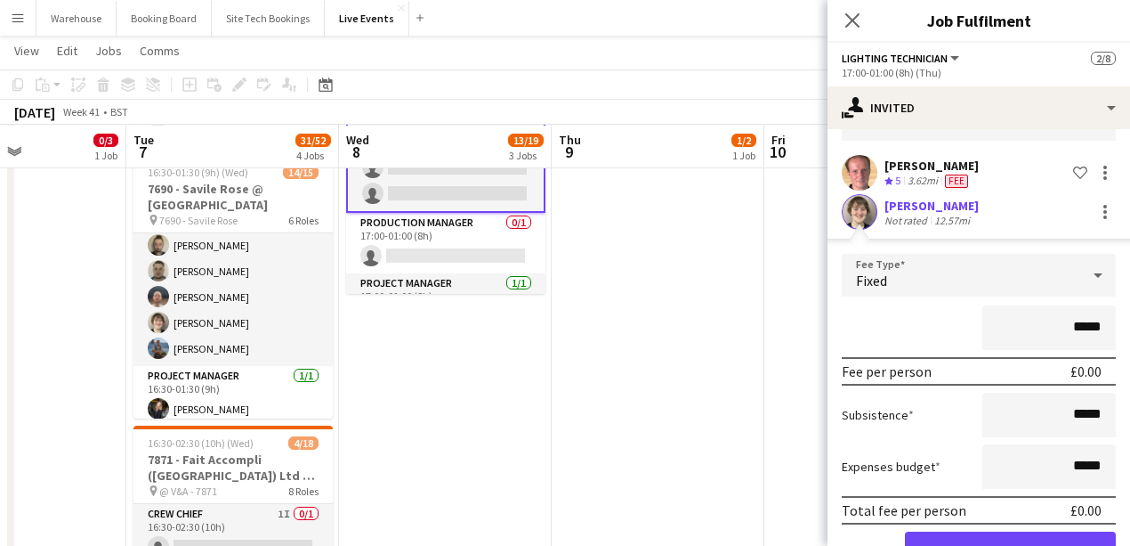
scroll to position [172, 0]
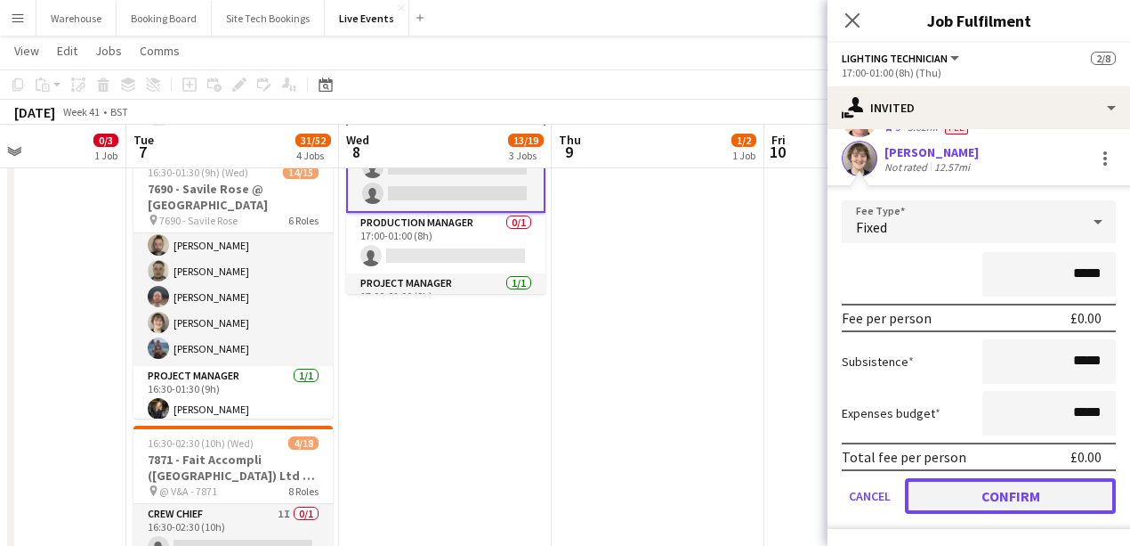
click at [975, 489] on button "Confirm" at bounding box center [1010, 496] width 211 height 36
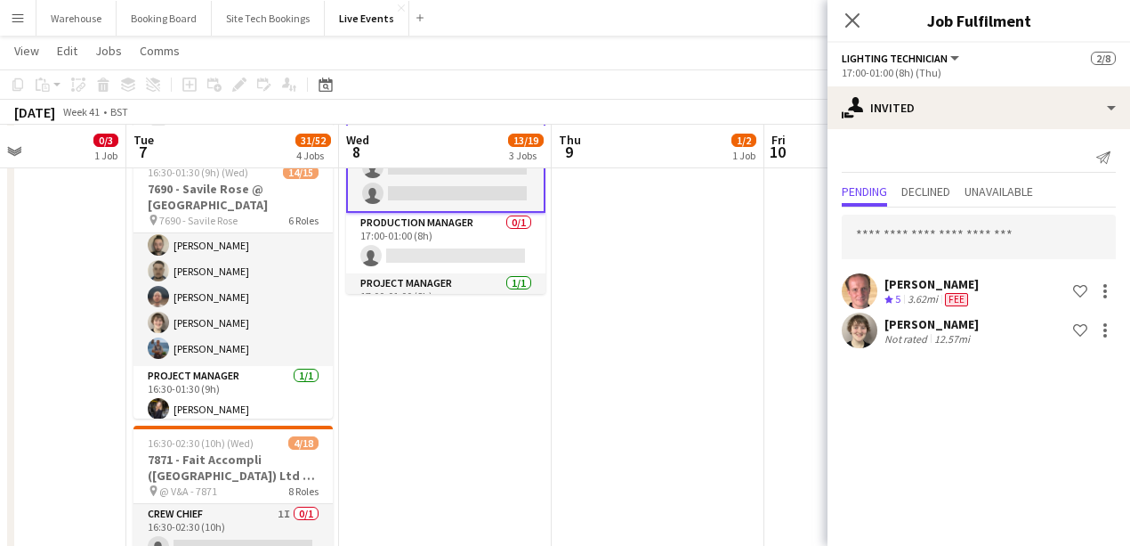
scroll to position [0, 0]
click at [851, 22] on icon at bounding box center [852, 20] width 17 height 17
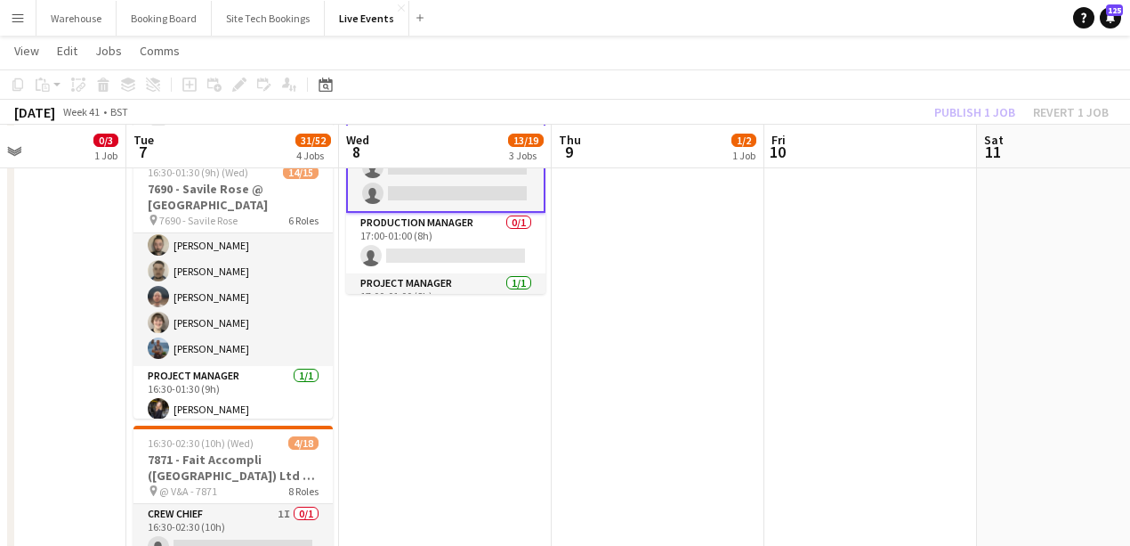
click at [701, 335] on app-date-cell "06:00-20:00 (14h) 1/2 8136 - BAFTA @ BAFTA 195 Piccadilly pin 8136 - BAFTA 2 Ro…" at bounding box center [658, 301] width 213 height 1388
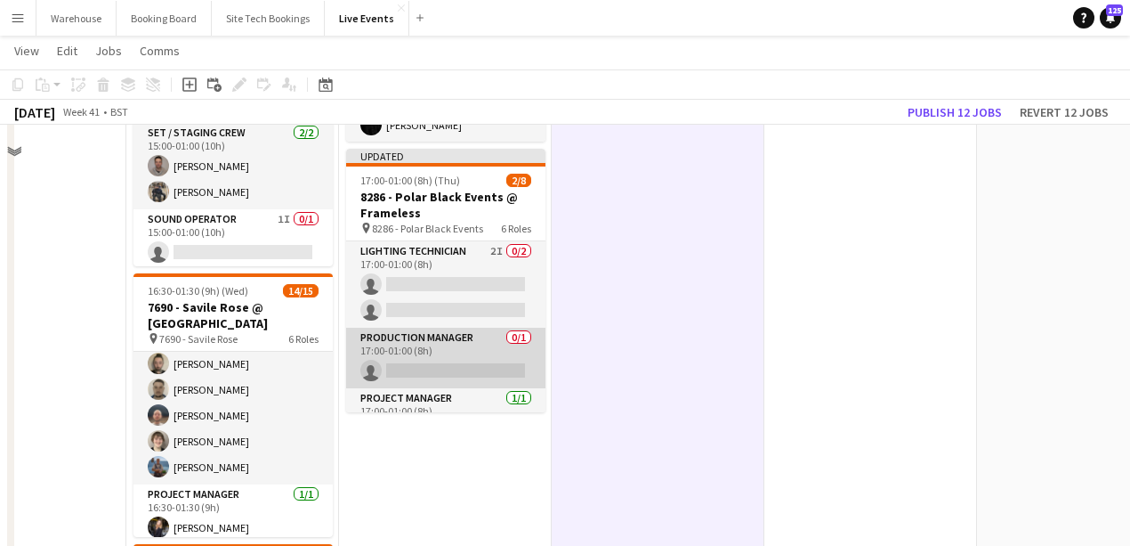
scroll to position [415, 0]
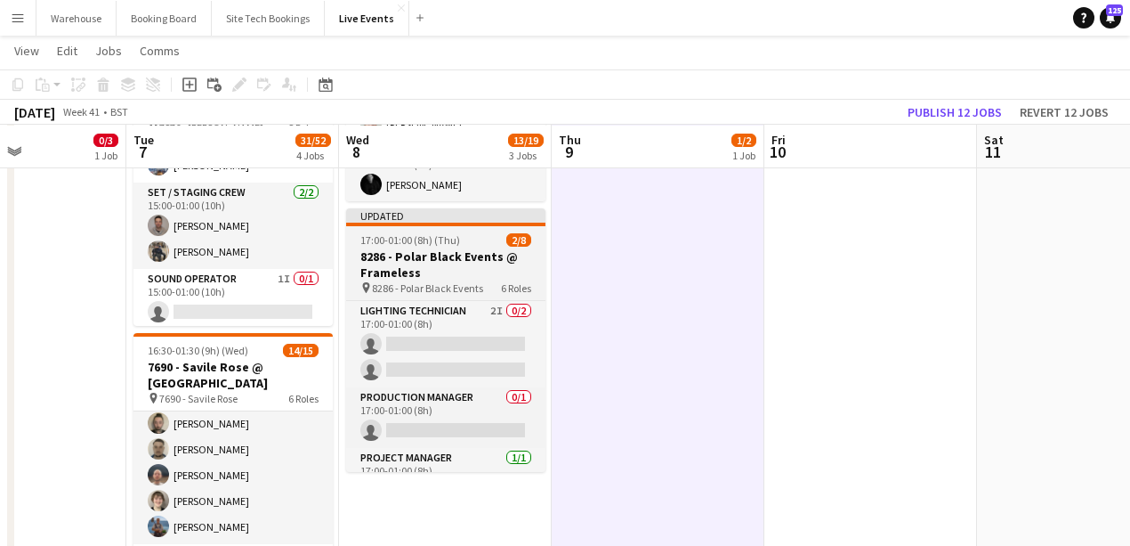
click at [448, 266] on h3 "8286 - Polar Black Events @ Frameless" at bounding box center [445, 264] width 199 height 32
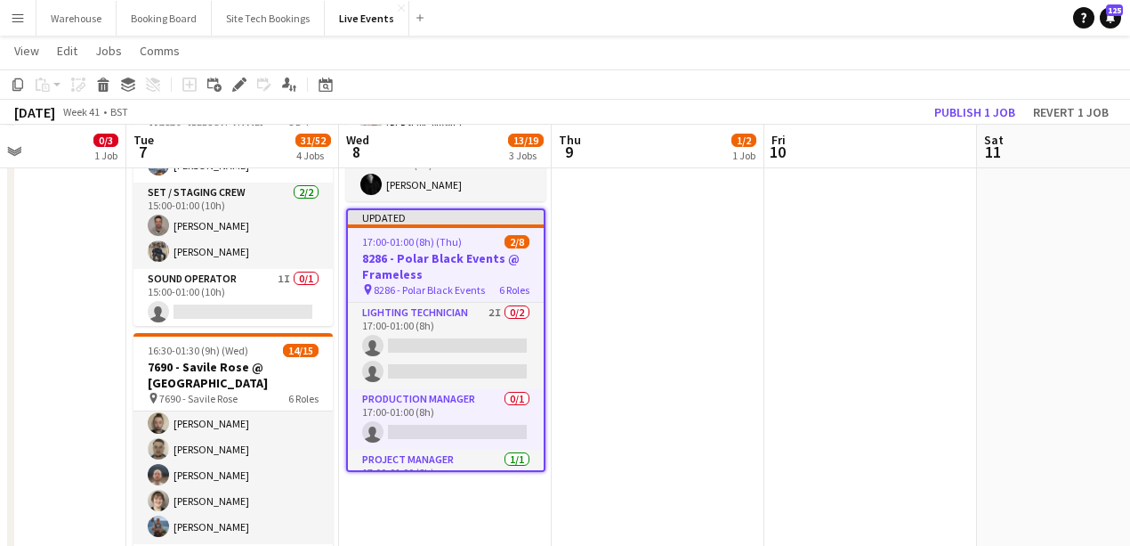
click at [625, 311] on app-date-cell "06:00-20:00 (14h) 1/2 8136 - BAFTA @ BAFTA 195 Piccadilly pin 8136 - BAFTA 2 Ro…" at bounding box center [658, 479] width 213 height 1388
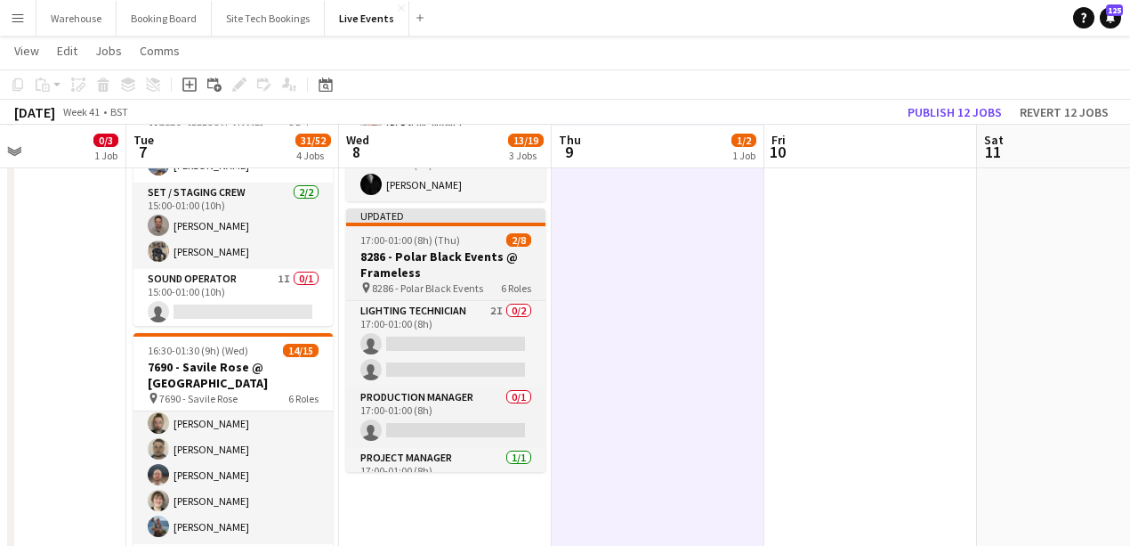
click at [440, 271] on h3 "8286 - Polar Black Events @ Frameless" at bounding box center [445, 264] width 199 height 32
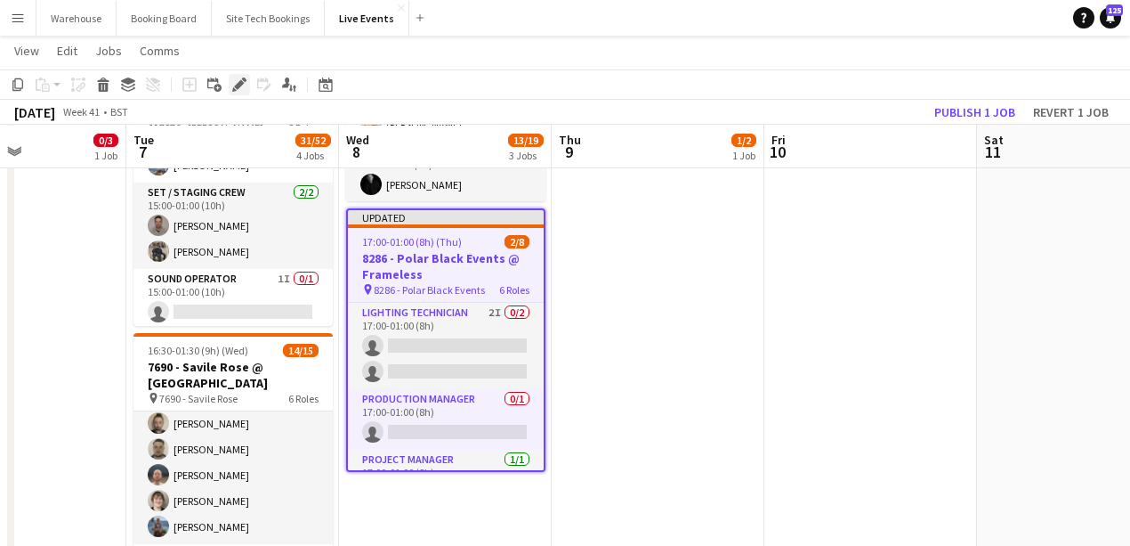
click at [244, 91] on icon "Edit" at bounding box center [239, 84] width 14 height 14
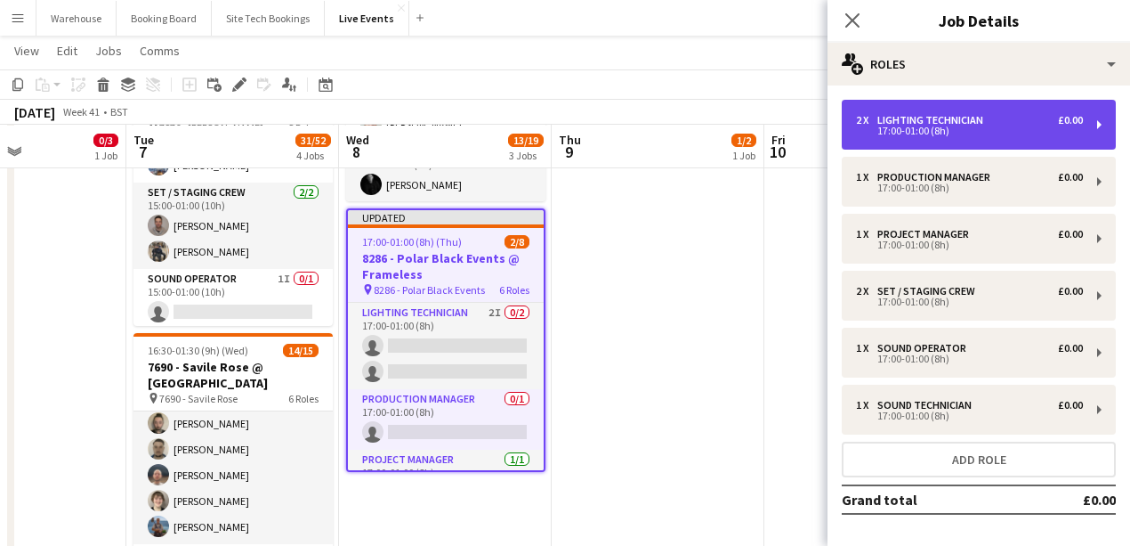
click at [924, 113] on div "2 x Lighting Technician £0.00 17:00-01:00 (8h)" at bounding box center [979, 125] width 274 height 50
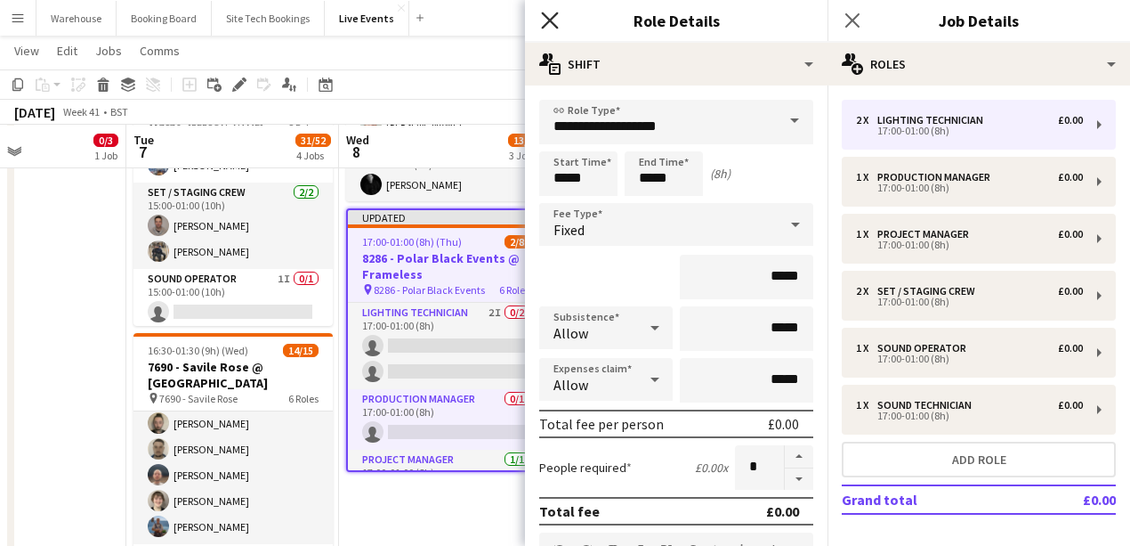
click at [546, 23] on icon at bounding box center [549, 20] width 17 height 17
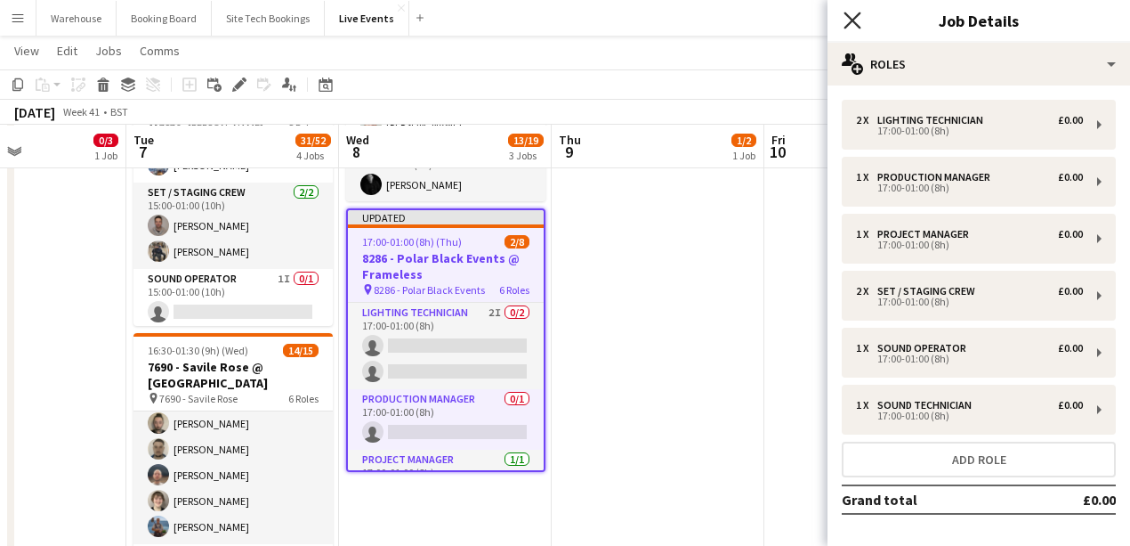
click at [853, 14] on icon "Close pop-in" at bounding box center [852, 20] width 17 height 17
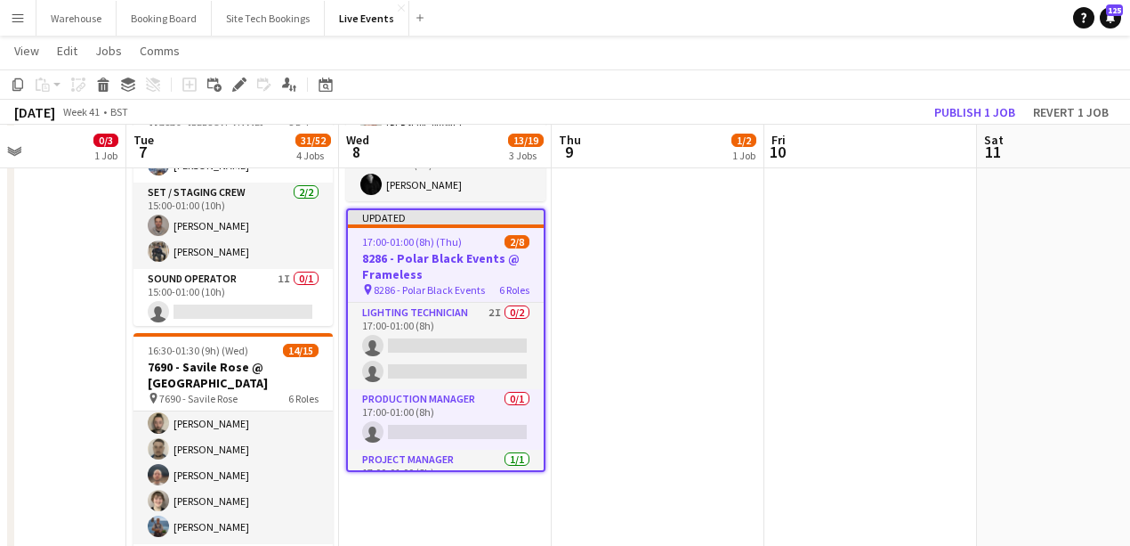
click at [664, 387] on app-date-cell "06:00-20:00 (14h) 1/2 8136 - BAFTA @ BAFTA 195 Piccadilly pin 8136 - BAFTA 2 Ro…" at bounding box center [658, 479] width 213 height 1388
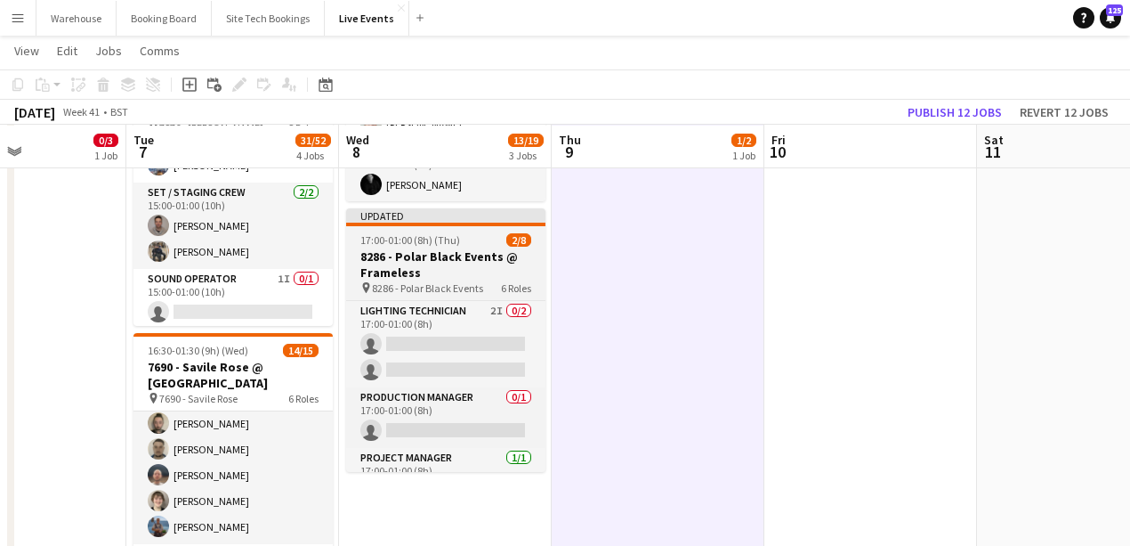
click at [438, 284] on span "8286 - Polar Black Events" at bounding box center [427, 287] width 111 height 13
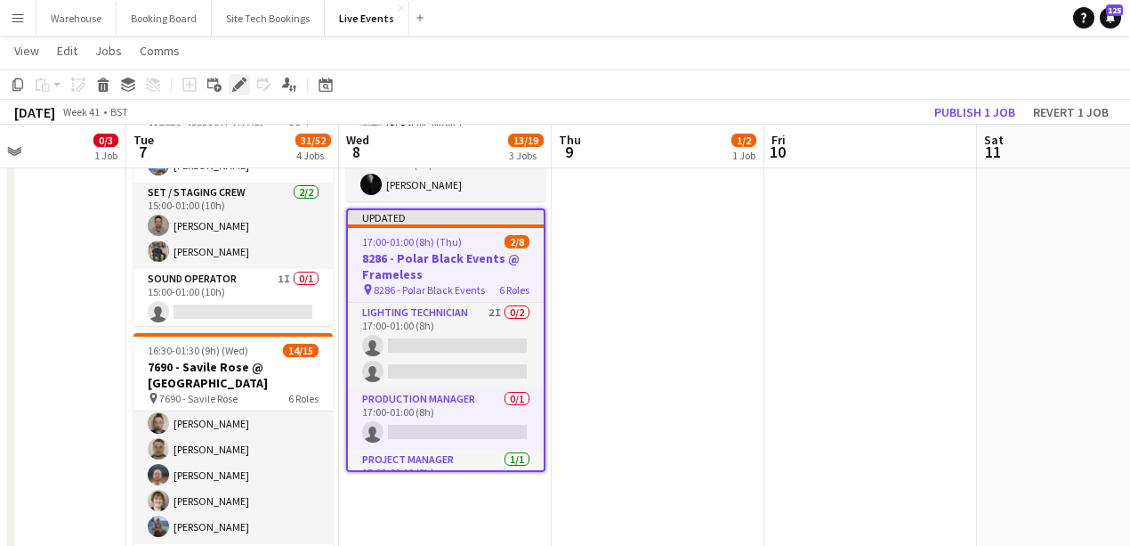
click at [240, 89] on icon "Edit" at bounding box center [239, 84] width 14 height 14
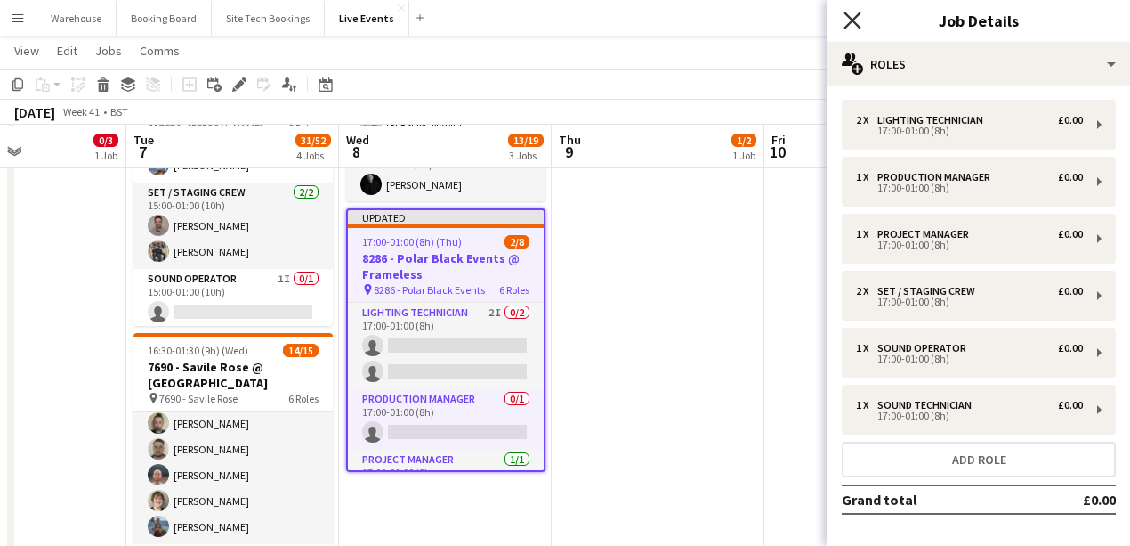
click at [851, 25] on icon "Close pop-in" at bounding box center [852, 20] width 17 height 17
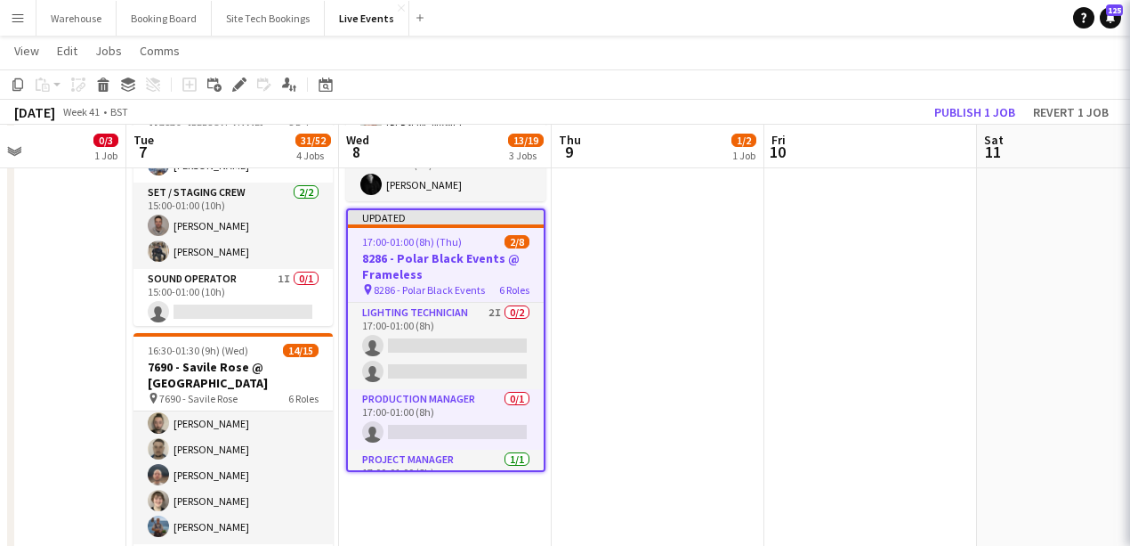
click at [712, 387] on app-date-cell "06:00-20:00 (14h) 1/2 8136 - BAFTA @ BAFTA 195 Piccadilly pin 8136 - BAFTA 2 Ro…" at bounding box center [658, 479] width 213 height 1388
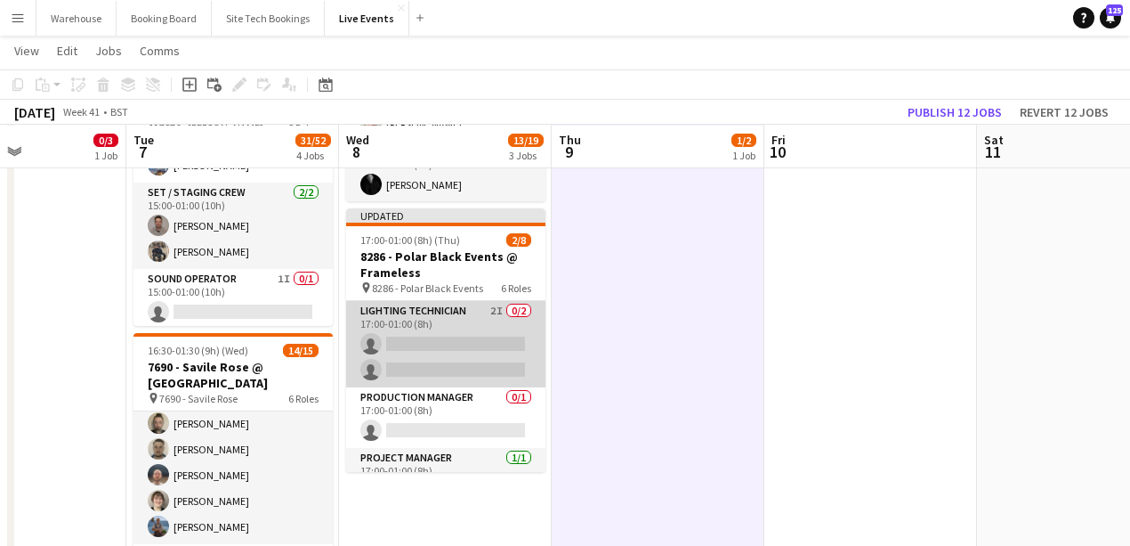
click at [431, 303] on app-card-role "Lighting Technician 2I 0/2 17:00-01:00 (8h) single-neutral-actions single-neutr…" at bounding box center [445, 344] width 199 height 86
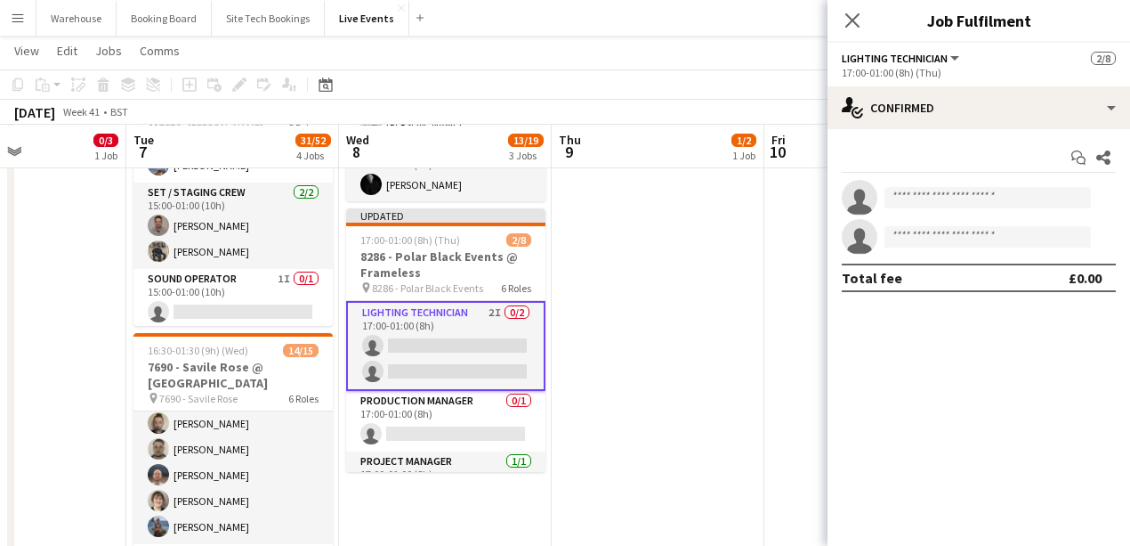
click at [975, 130] on div "Start chat Share single-neutral-actions single-neutral-actions Total fee £0.00" at bounding box center [979, 217] width 303 height 177
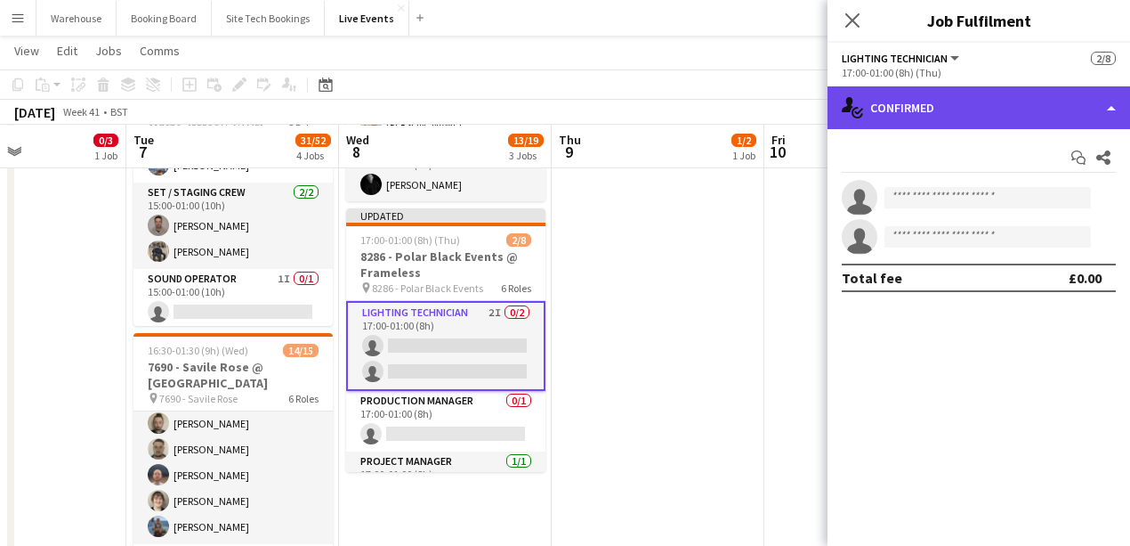
click at [979, 113] on div "single-neutral-actions-check-2 Confirmed" at bounding box center [979, 107] width 303 height 43
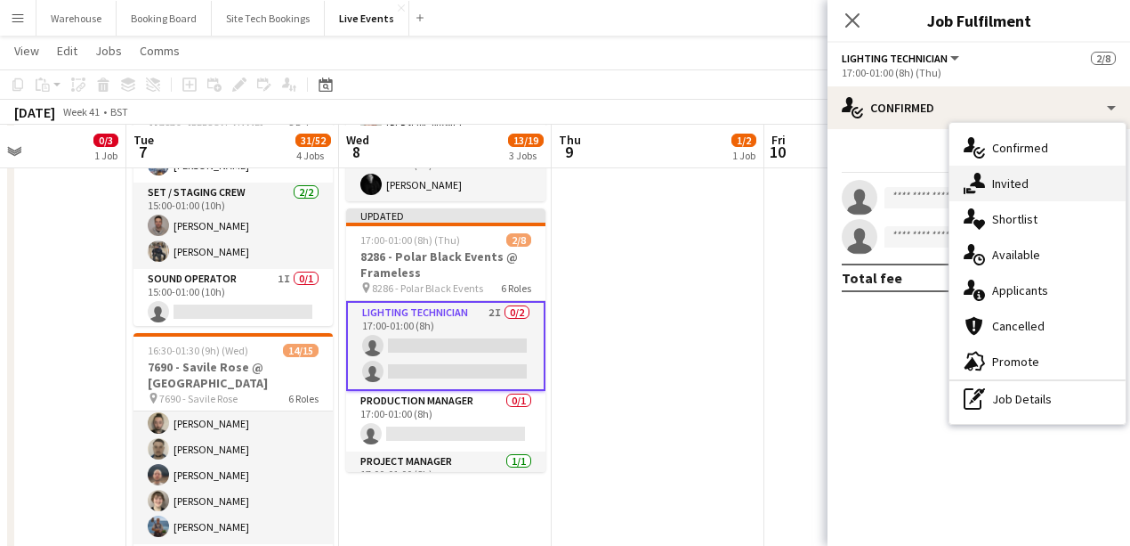
click at [993, 182] on span "Invited" at bounding box center [1010, 183] width 36 height 16
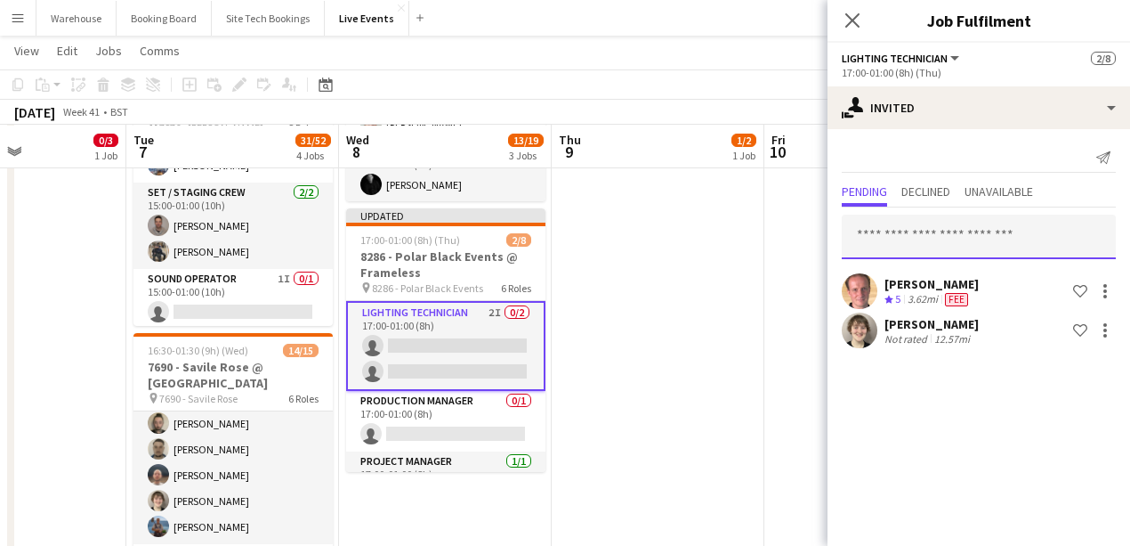
click at [935, 227] on input "text" at bounding box center [979, 236] width 274 height 44
type input "*"
click at [851, 8] on div "Close pop-in" at bounding box center [853, 20] width 50 height 41
click at [854, 11] on app-icon "Close pop-in" at bounding box center [853, 21] width 26 height 26
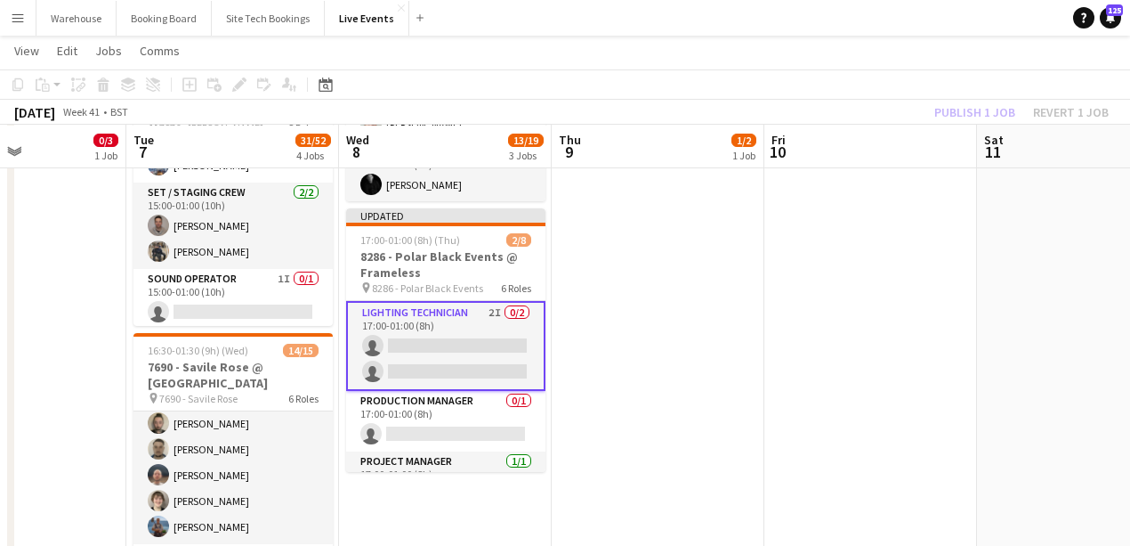
click at [682, 385] on app-date-cell "06:00-20:00 (14h) 1/2 8136 - BAFTA @ BAFTA 195 Piccadilly pin 8136 - BAFTA 2 Ro…" at bounding box center [658, 479] width 213 height 1388
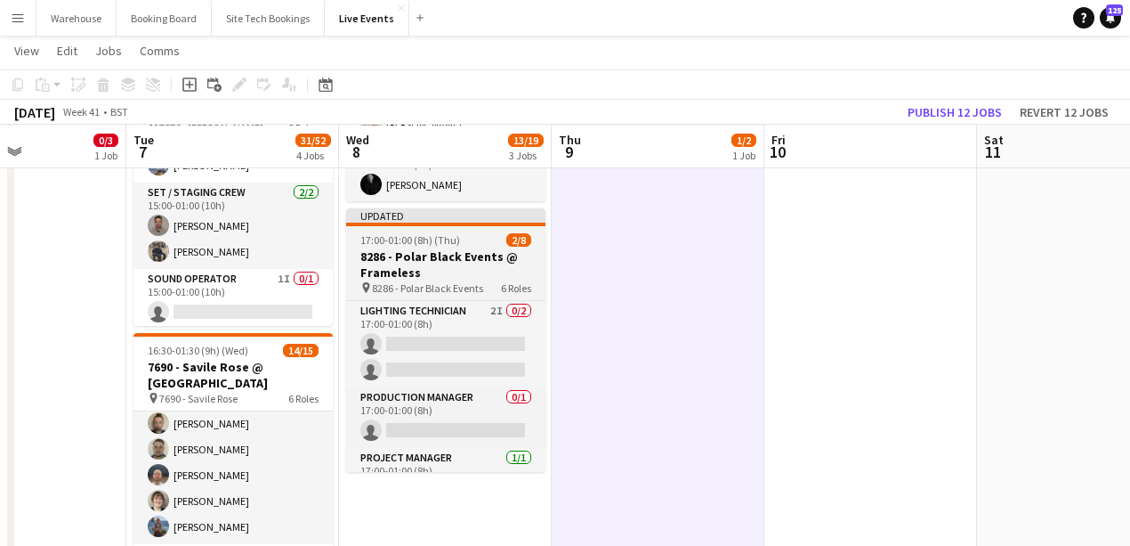
click at [434, 272] on h3 "8286 - Polar Black Events @ Frameless" at bounding box center [445, 264] width 199 height 32
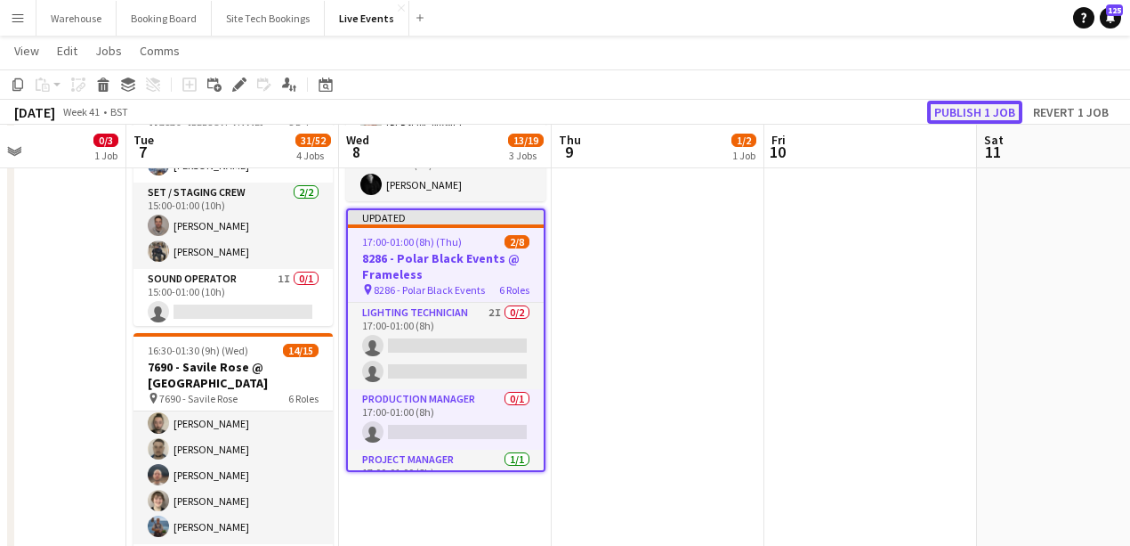
click at [942, 113] on button "Publish 1 job" at bounding box center [974, 112] width 95 height 23
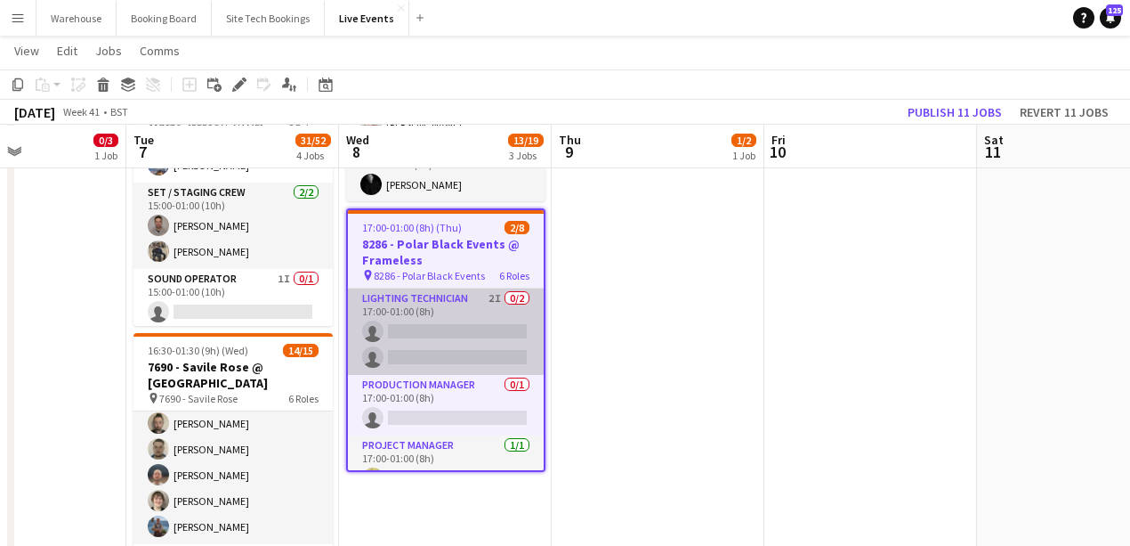
scroll to position [59, 0]
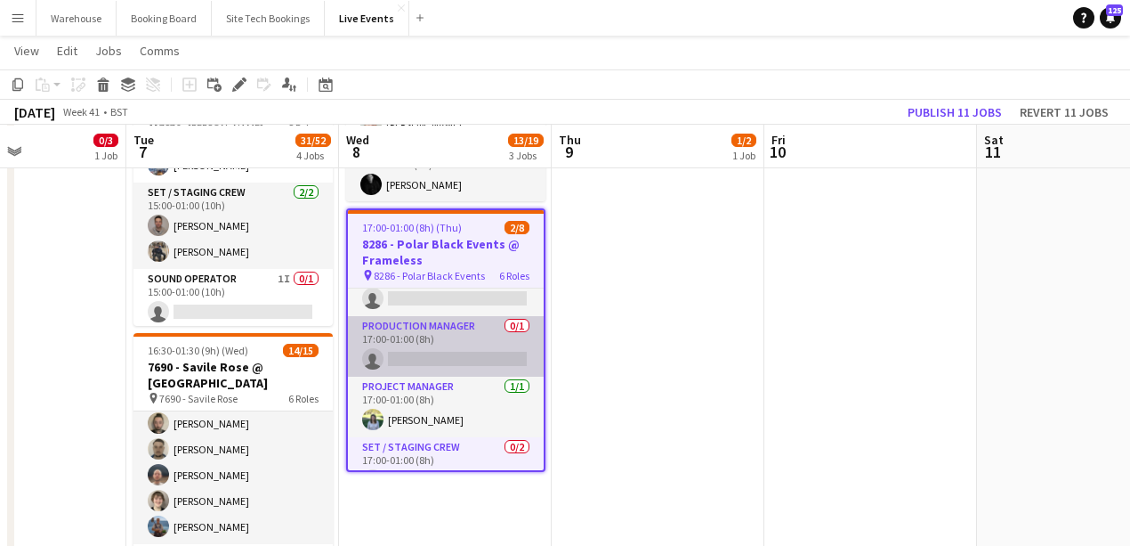
click at [447, 359] on app-card-role "Production Manager 0/1 17:00-01:00 (8h) single-neutral-actions" at bounding box center [446, 346] width 196 height 61
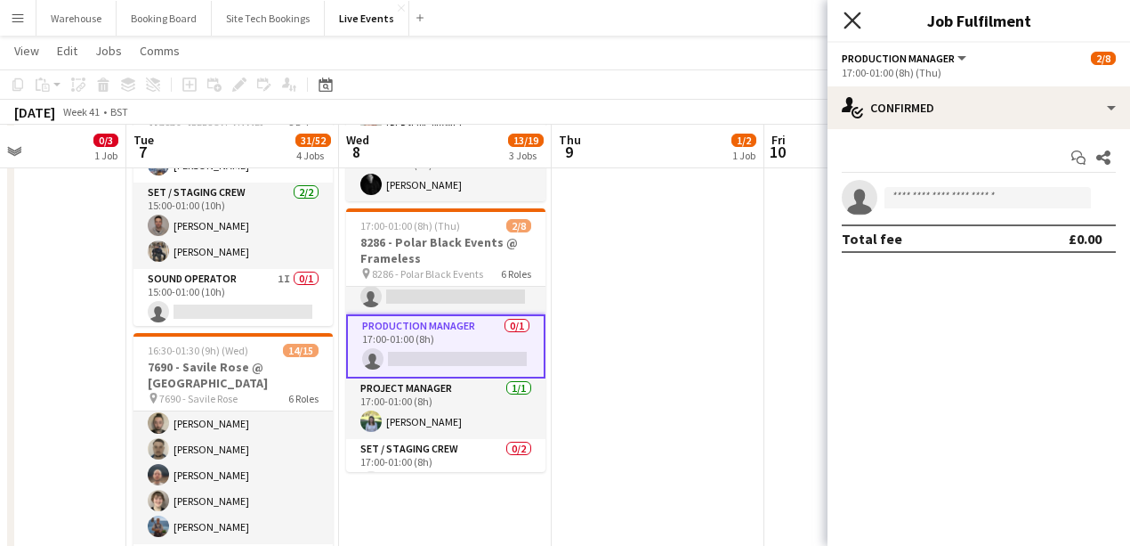
click at [845, 27] on icon at bounding box center [852, 20] width 17 height 17
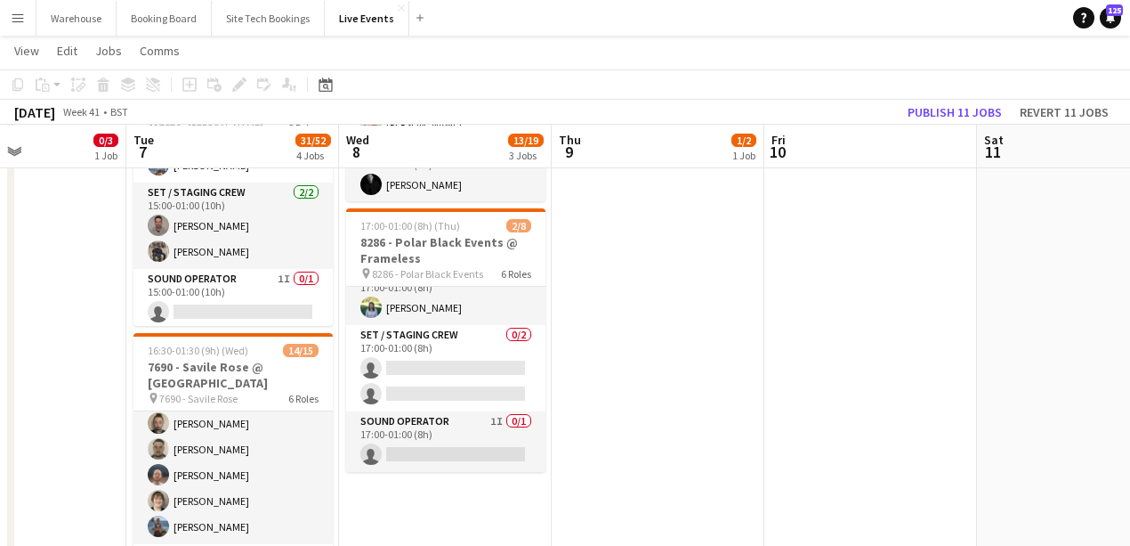
scroll to position [54, 0]
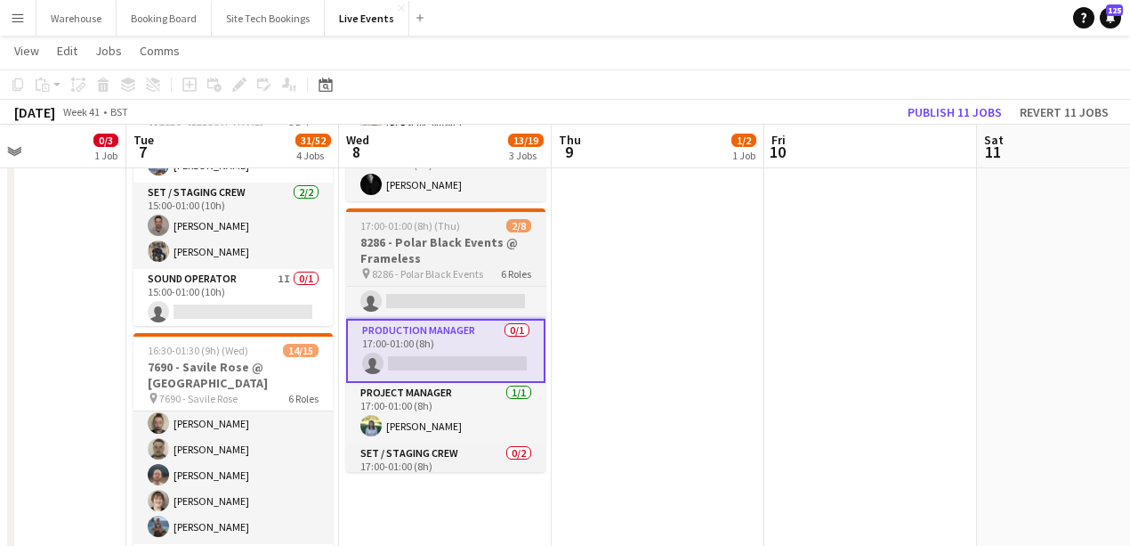
click at [436, 229] on span "17:00-01:00 (8h) (Thu)" at bounding box center [410, 225] width 100 height 13
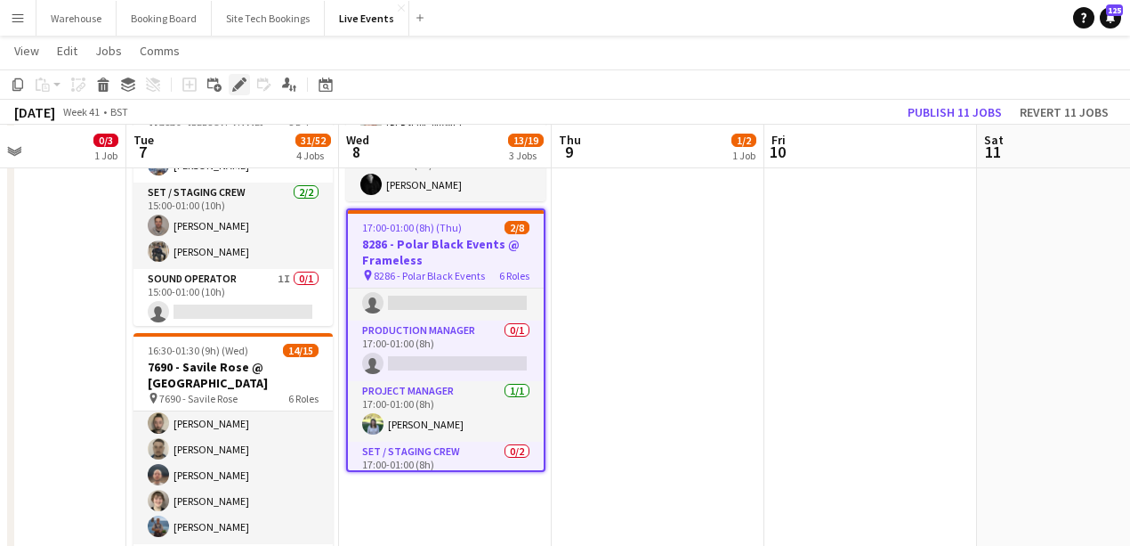
click at [244, 81] on icon "Edit" at bounding box center [239, 84] width 14 height 14
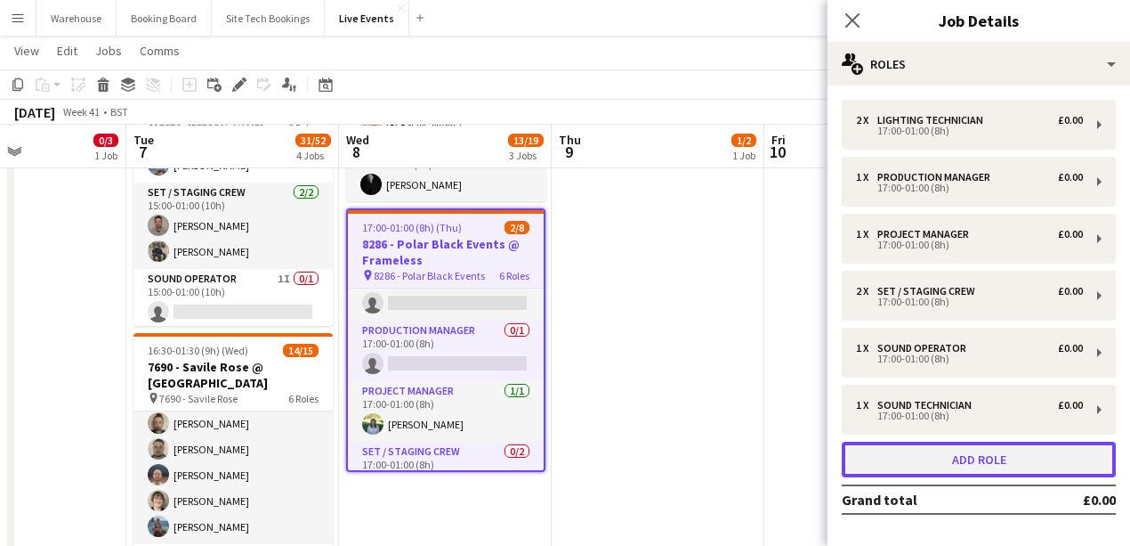
click at [891, 461] on button "Add role" at bounding box center [979, 459] width 274 height 36
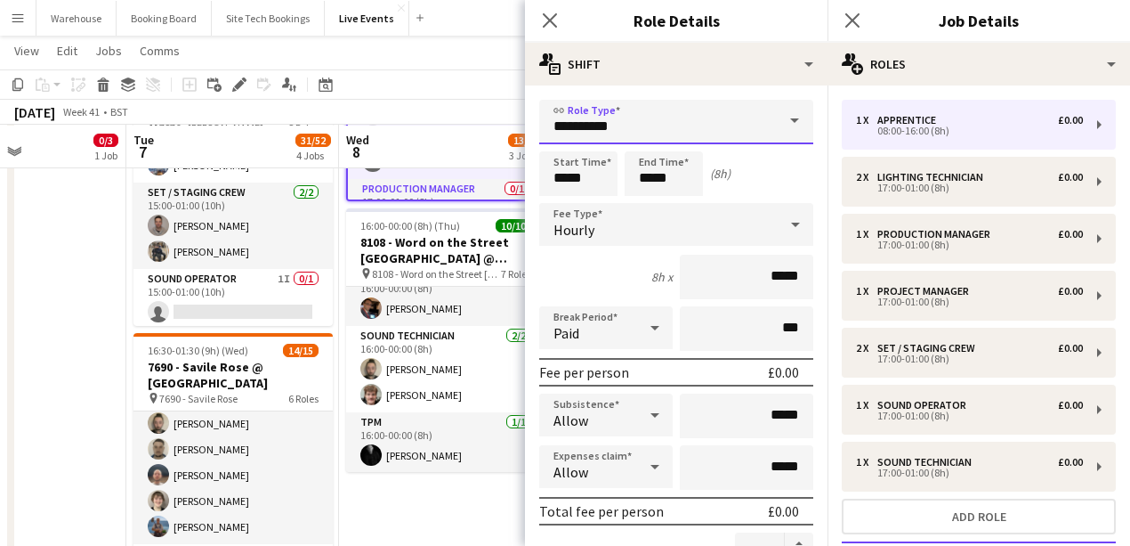
click at [692, 113] on input "**********" at bounding box center [676, 122] width 274 height 44
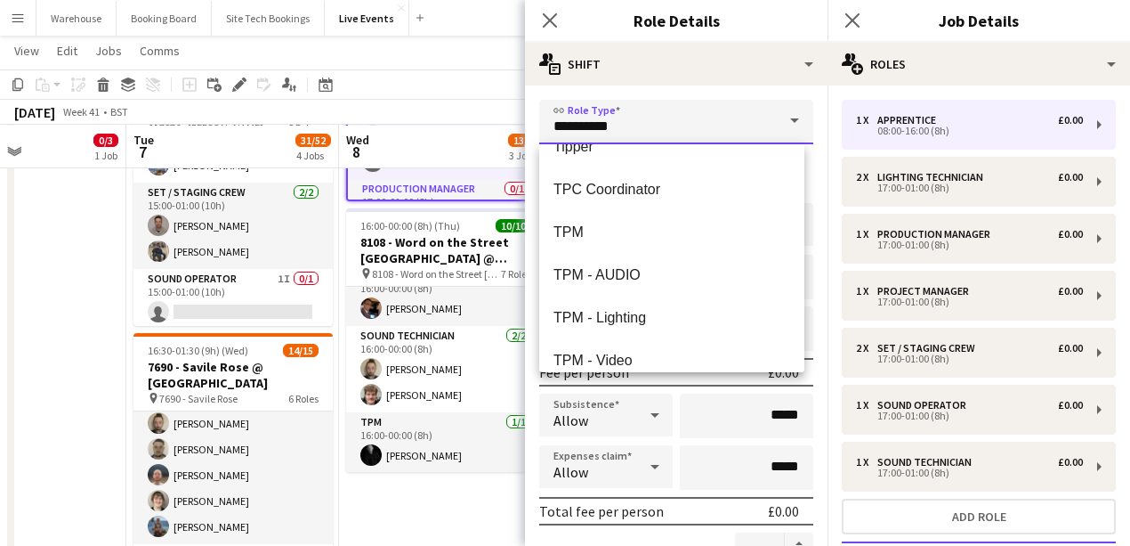
scroll to position [4272, 0]
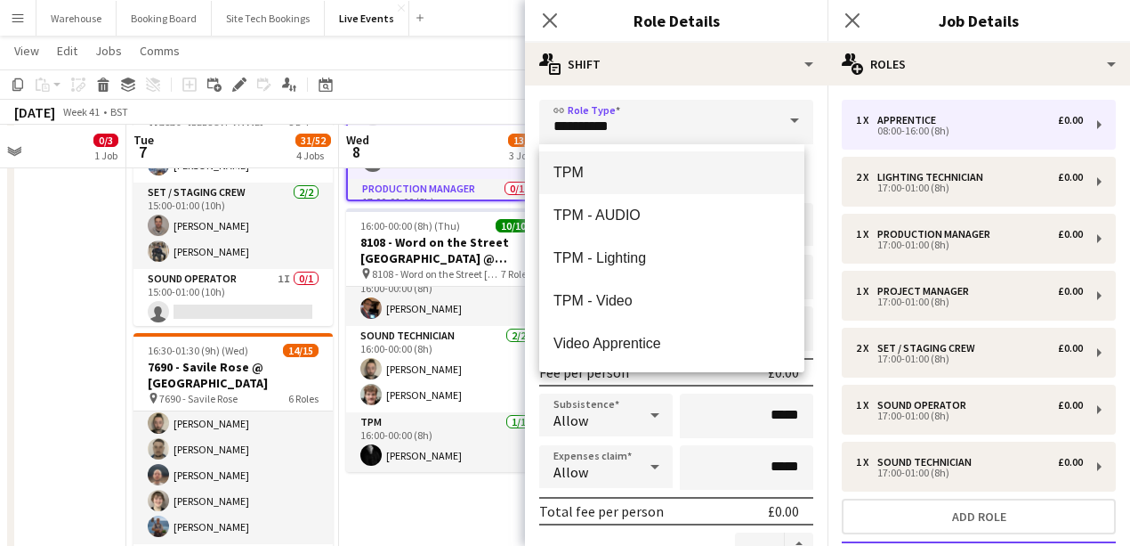
click at [578, 184] on mat-option "TPM" at bounding box center [671, 172] width 265 height 43
type input "***"
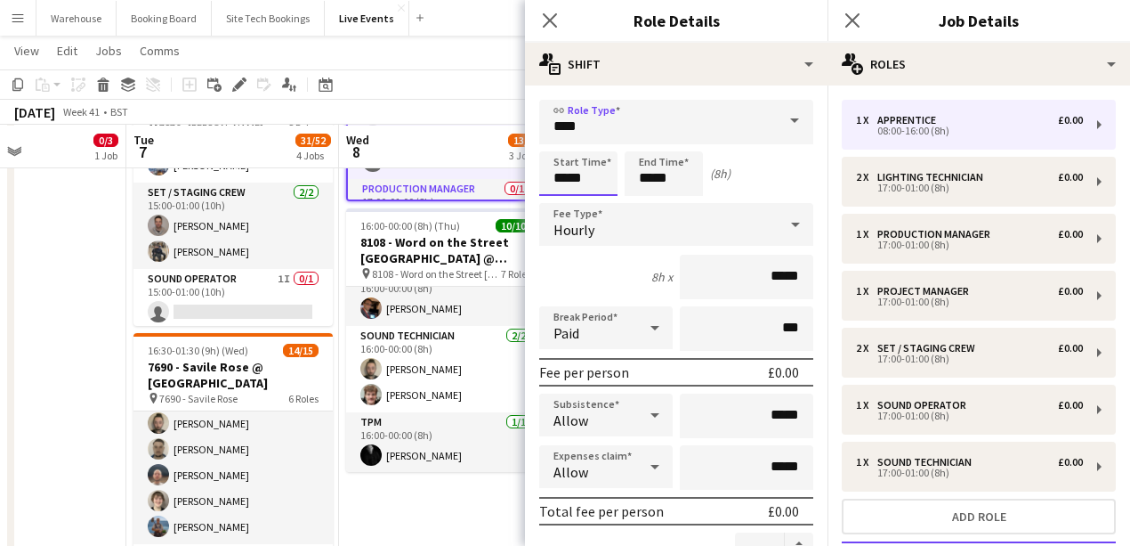
click at [570, 176] on input "*****" at bounding box center [578, 173] width 78 height 44
click at [564, 146] on div at bounding box center [561, 142] width 36 height 18
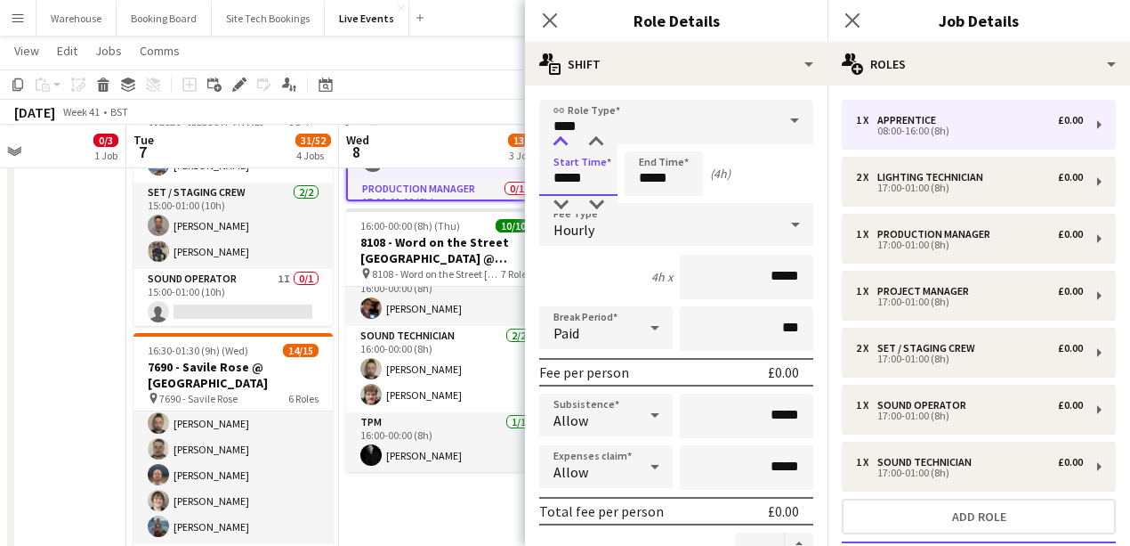
click at [564, 146] on div at bounding box center [561, 142] width 36 height 18
click at [562, 141] on div at bounding box center [561, 142] width 36 height 18
type input "*****"
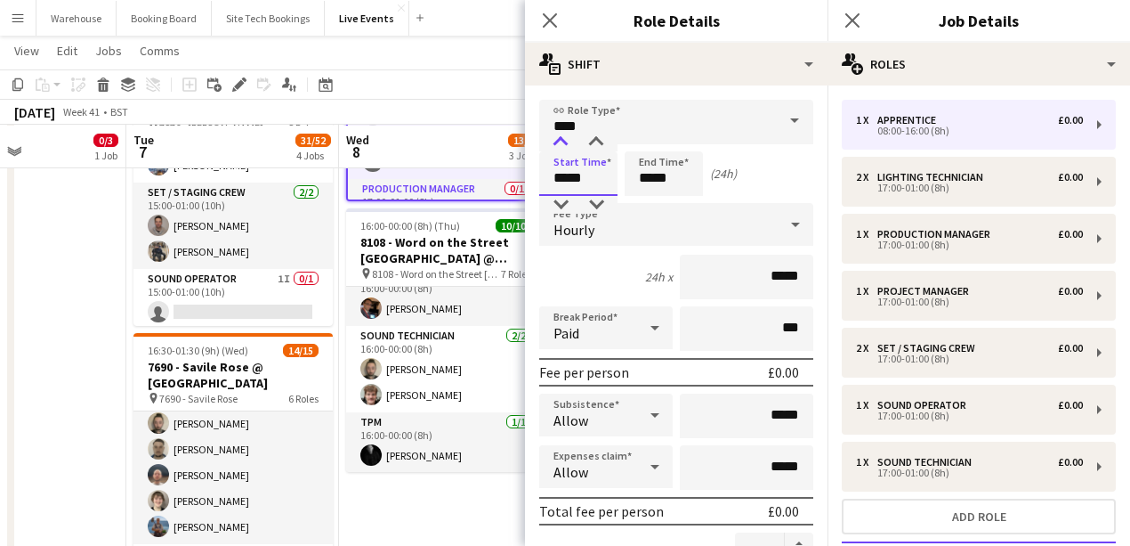
click at [559, 143] on div at bounding box center [561, 142] width 36 height 18
click at [708, 181] on div "Start Time ***** End Time ***** (23h)" at bounding box center [676, 173] width 274 height 44
click at [637, 185] on input "*****" at bounding box center [664, 173] width 78 height 44
click at [639, 213] on div at bounding box center [646, 205] width 36 height 18
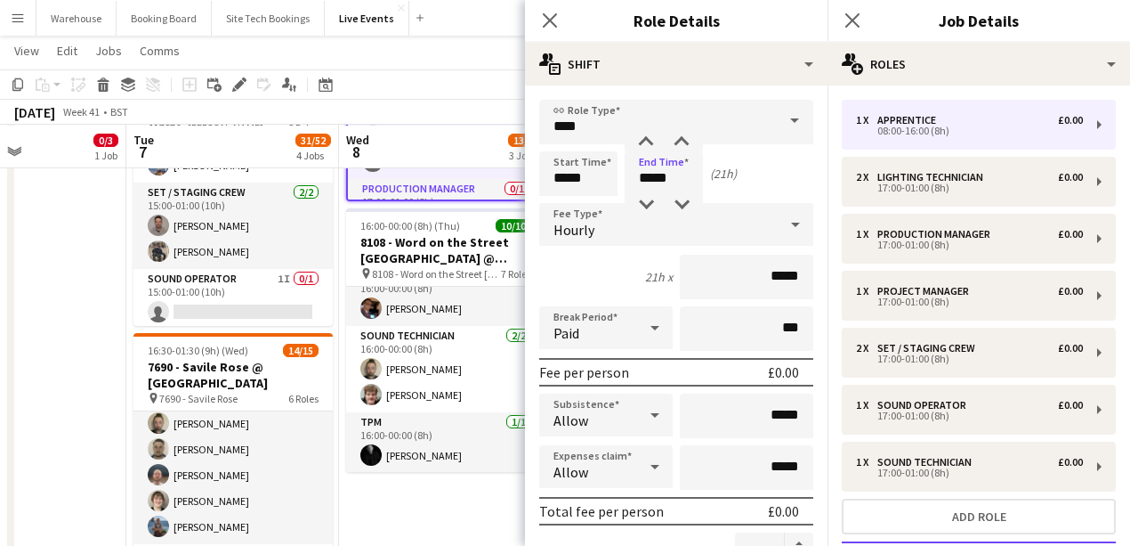
click at [638, 214] on div "Hourly" at bounding box center [658, 224] width 239 height 43
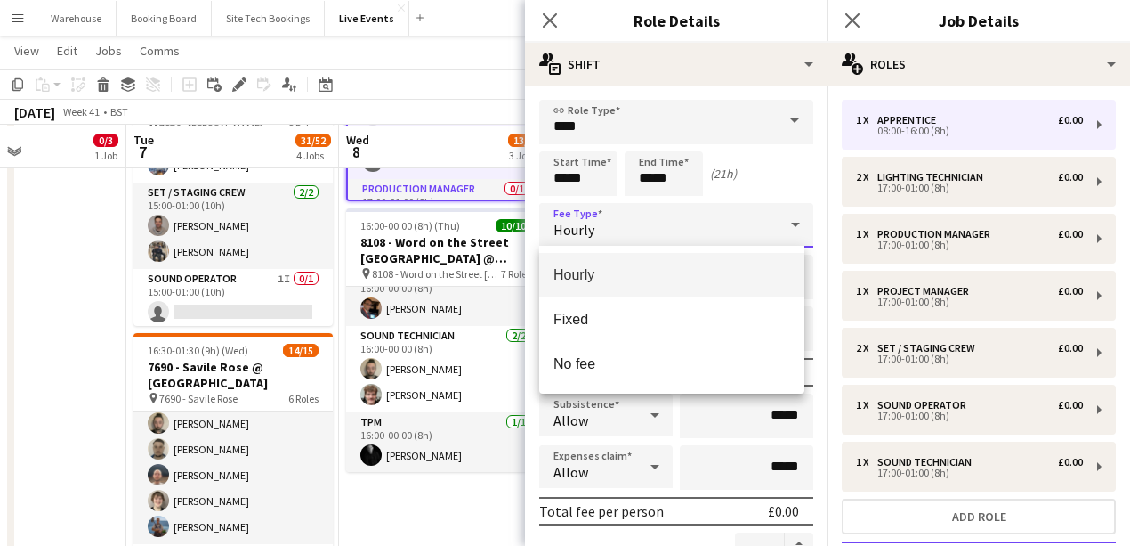
click at [638, 214] on div at bounding box center [565, 273] width 1130 height 546
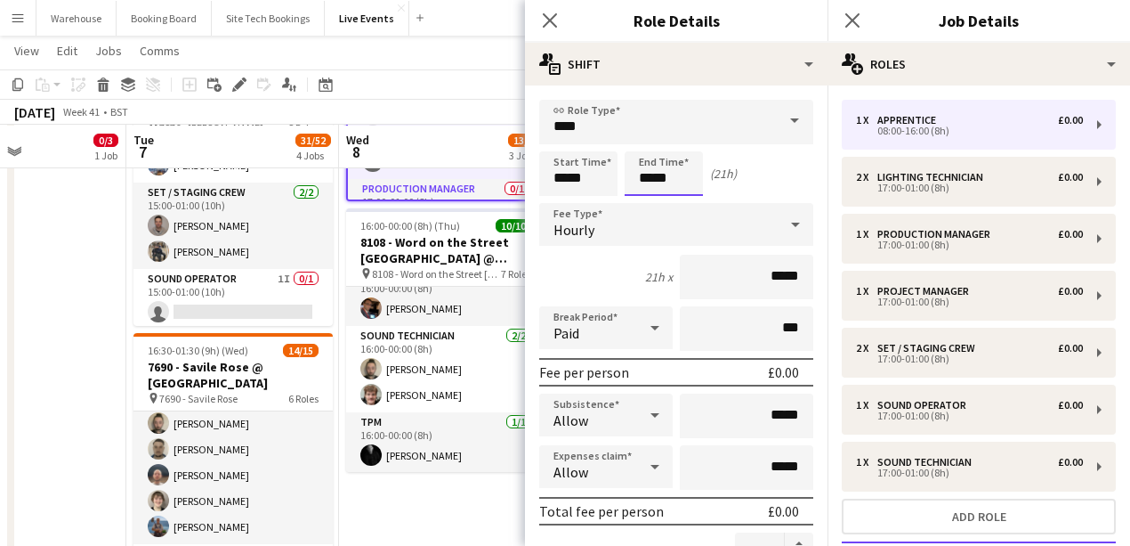
click at [644, 184] on input "*****" at bounding box center [664, 173] width 78 height 44
click at [644, 206] on div at bounding box center [646, 205] width 36 height 18
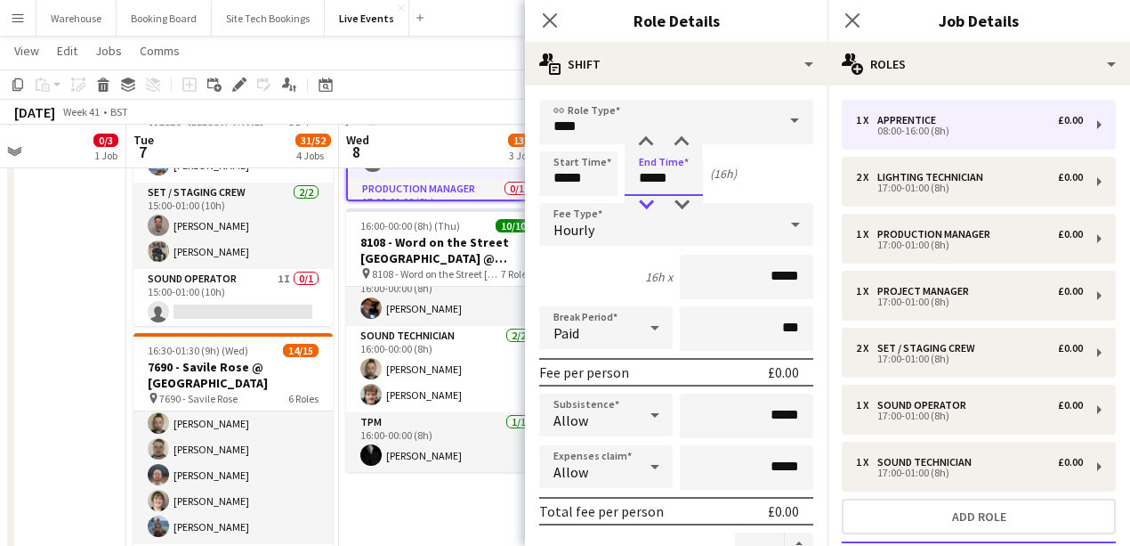
click at [644, 206] on div at bounding box center [646, 205] width 36 height 18
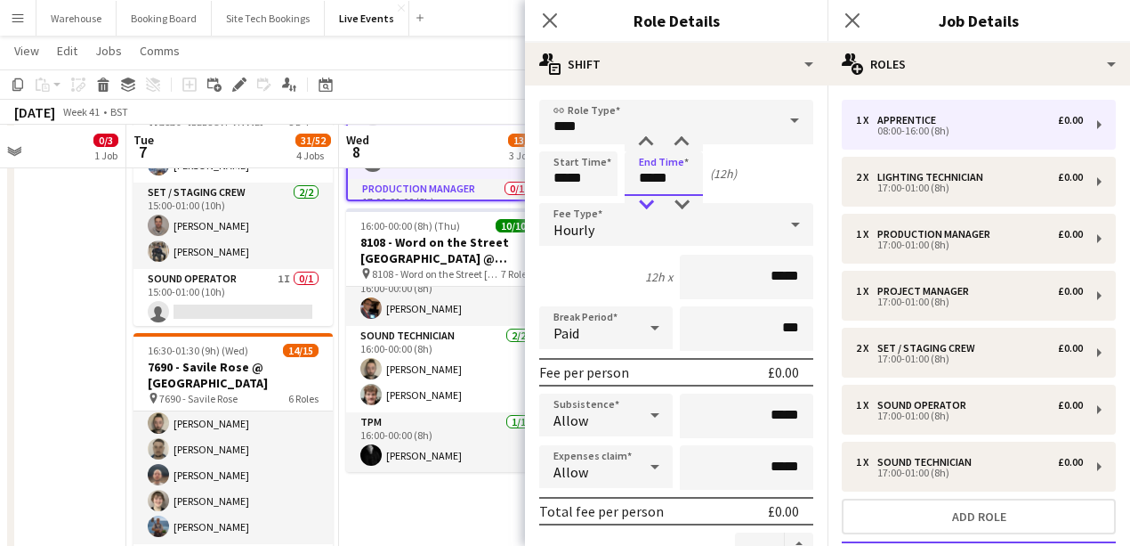
click at [644, 206] on div at bounding box center [646, 205] width 36 height 18
type input "*****"
click at [644, 206] on div at bounding box center [646, 205] width 36 height 18
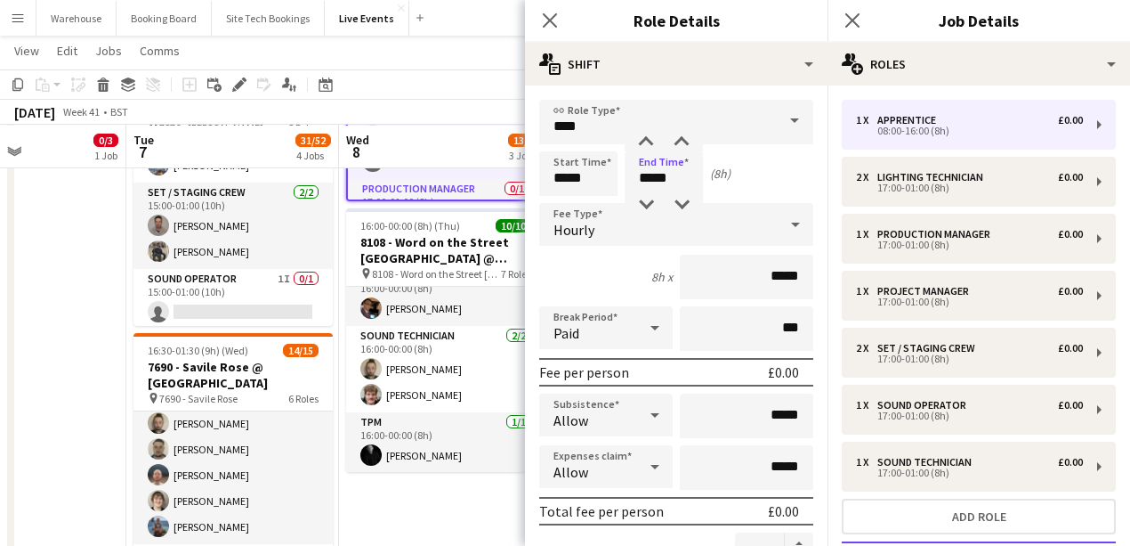
click at [619, 207] on div "Hourly" at bounding box center [658, 224] width 239 height 43
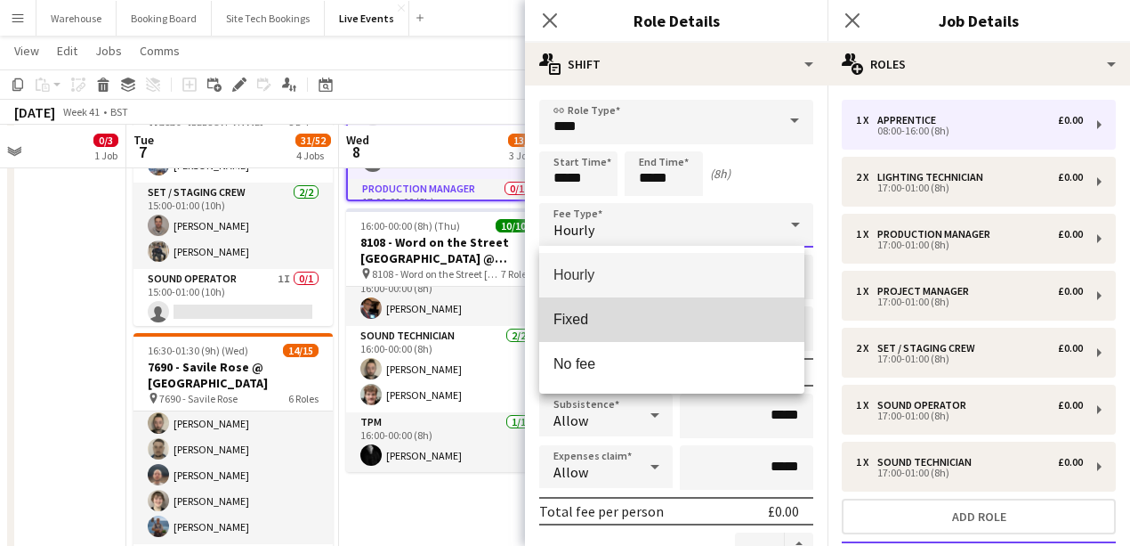
click at [593, 324] on span "Fixed" at bounding box center [672, 319] width 237 height 17
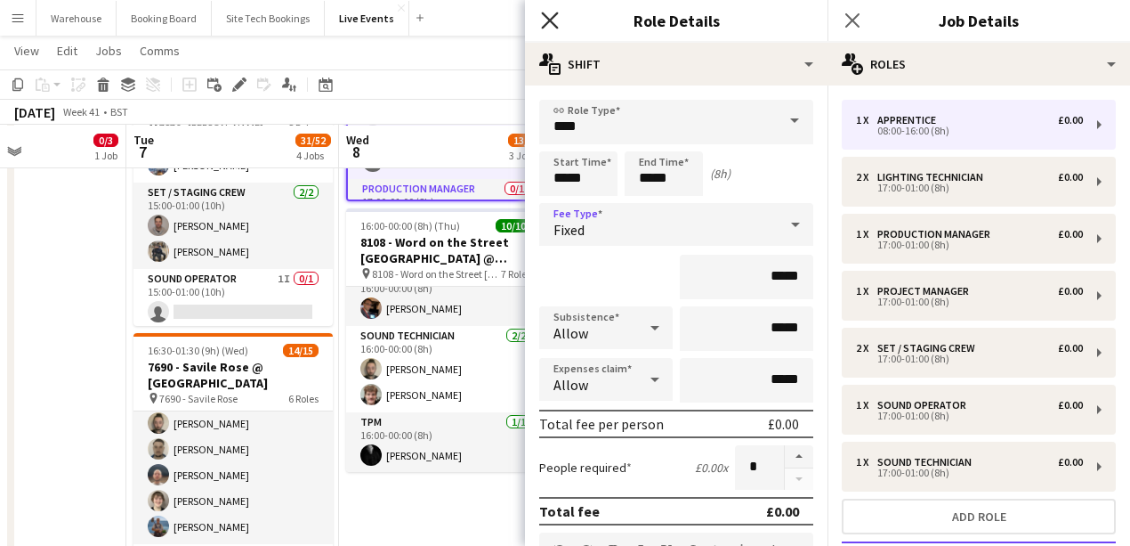
click at [550, 20] on icon at bounding box center [549, 20] width 17 height 17
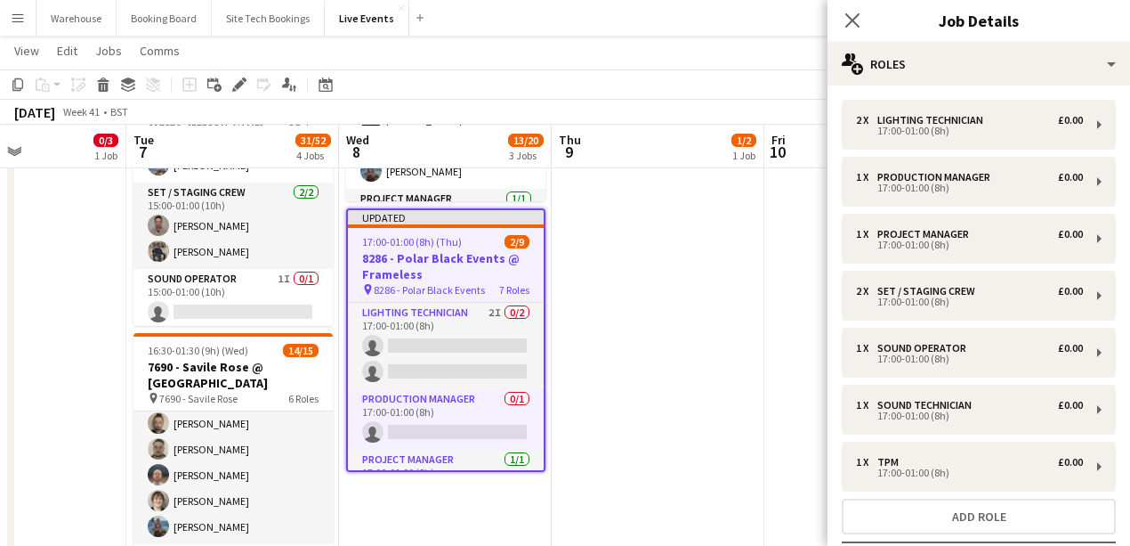
click at [646, 362] on app-date-cell "06:00-20:00 (14h) 1/2 8136 - BAFTA @ BAFTA 195 Piccadilly pin 8136 - BAFTA 2 Ro…" at bounding box center [658, 479] width 213 height 1388
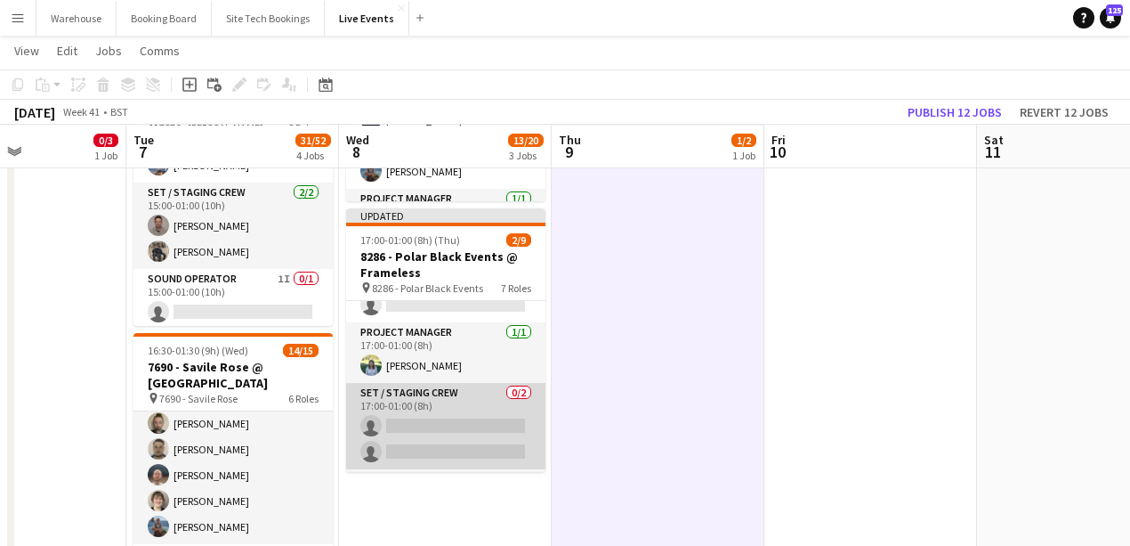
scroll to position [303, 0]
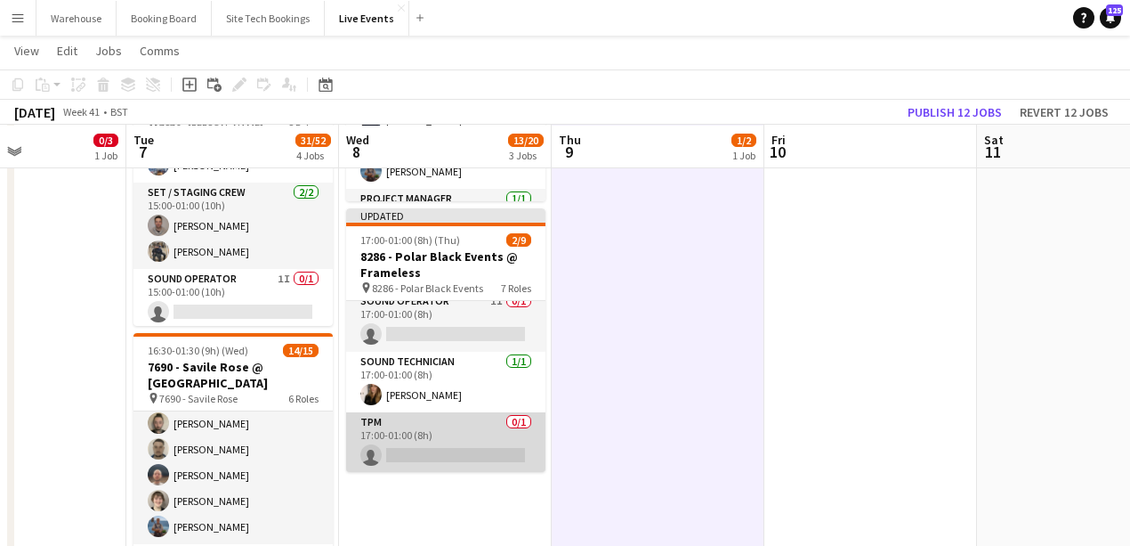
click at [443, 445] on app-card-role "TPM 0/1 17:00-01:00 (8h) single-neutral-actions" at bounding box center [445, 442] width 199 height 61
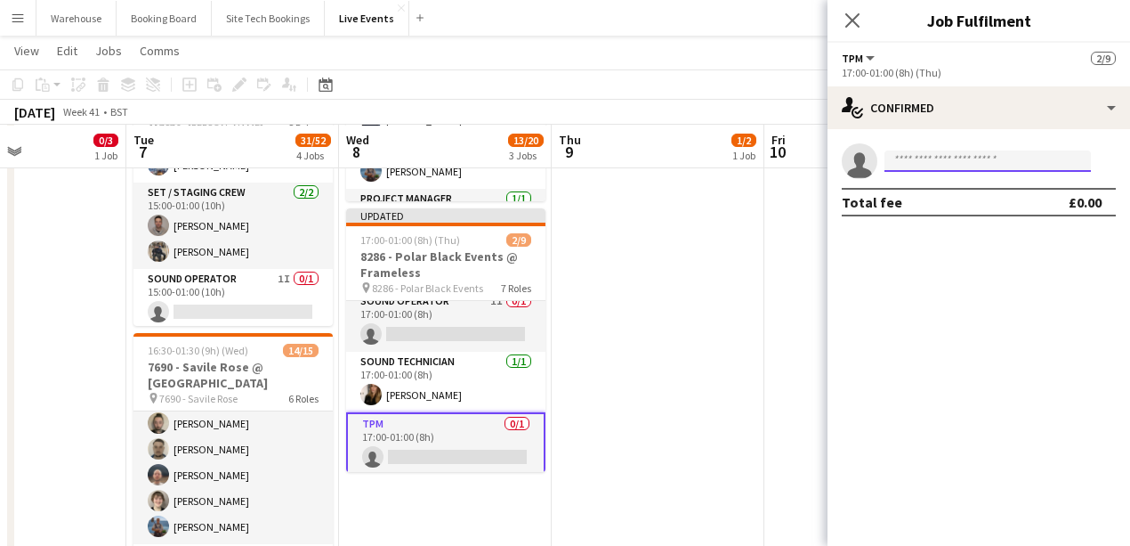
click at [904, 162] on input at bounding box center [988, 160] width 206 height 21
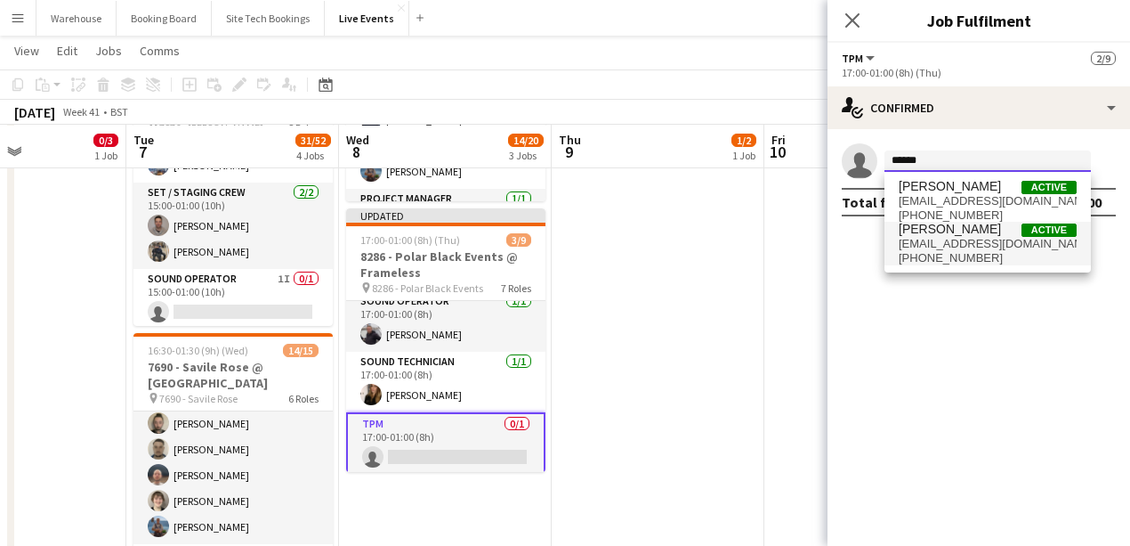
type input "******"
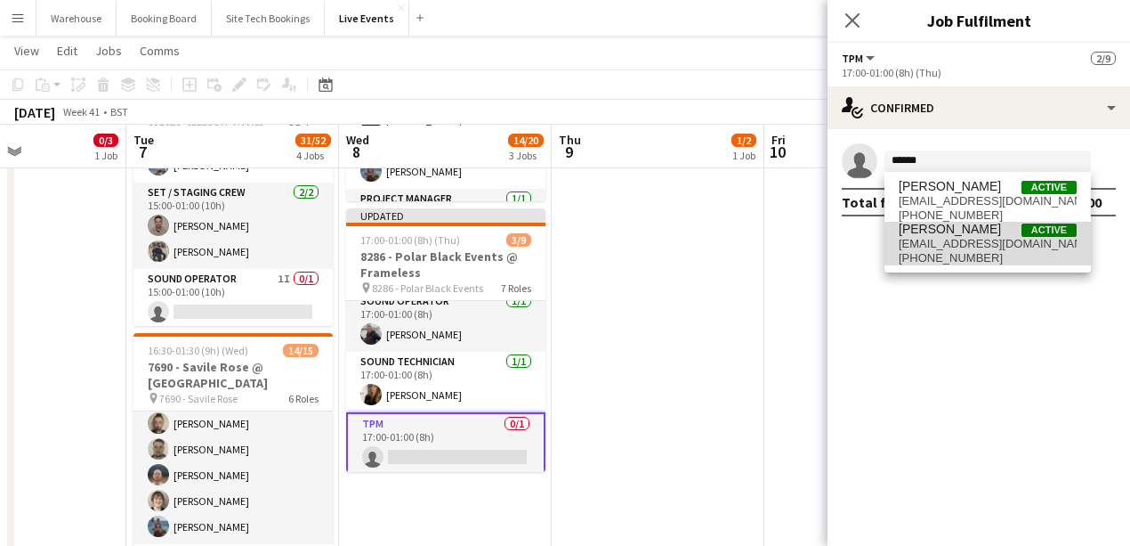
click at [940, 244] on span "stevie@wiseproductions.co.uk" at bounding box center [988, 244] width 178 height 14
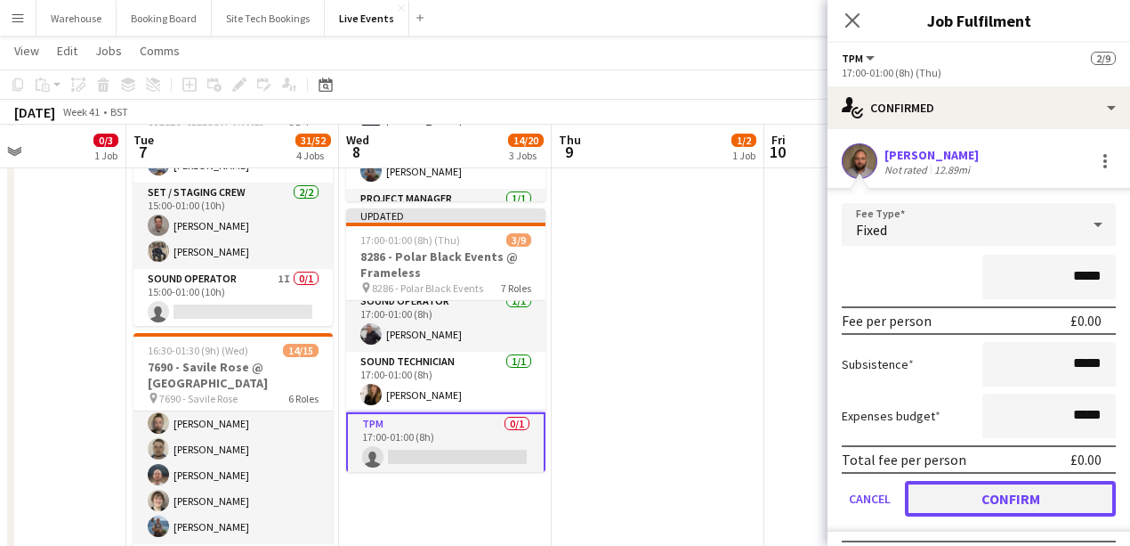
click at [1027, 504] on button "Confirm" at bounding box center [1010, 499] width 211 height 36
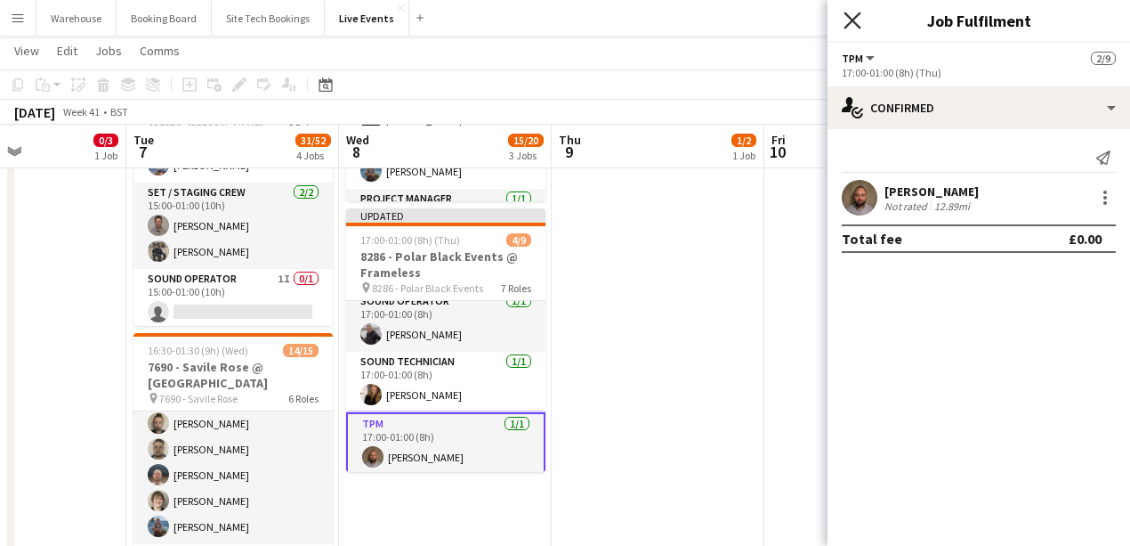
click at [858, 26] on icon at bounding box center [852, 20] width 17 height 17
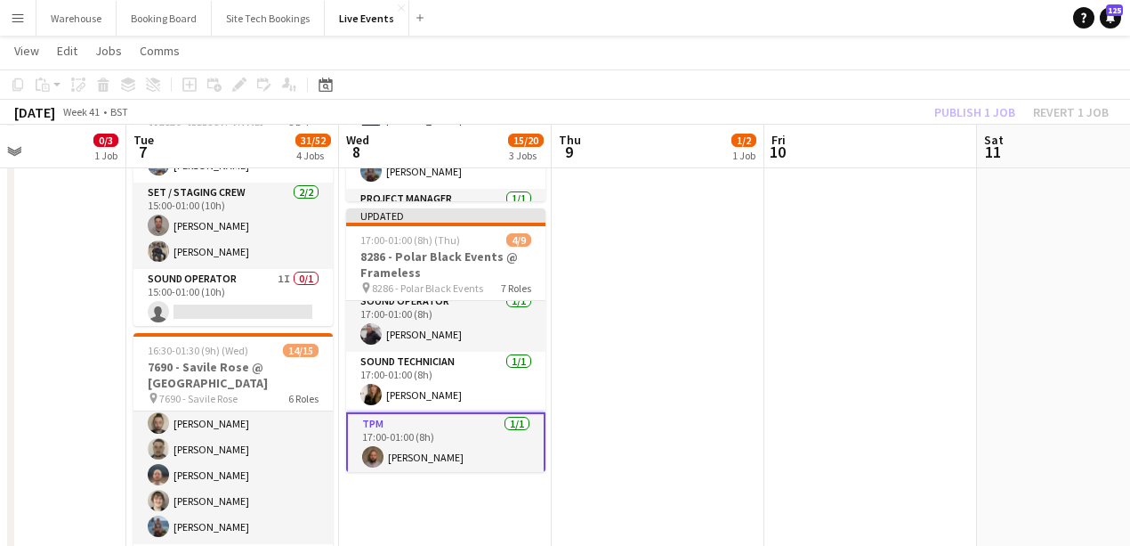
click at [625, 392] on app-date-cell "06:00-20:00 (14h) 1/2 8136 - BAFTA @ BAFTA 195 Piccadilly pin 8136 - BAFTA 2 Ro…" at bounding box center [658, 479] width 213 height 1388
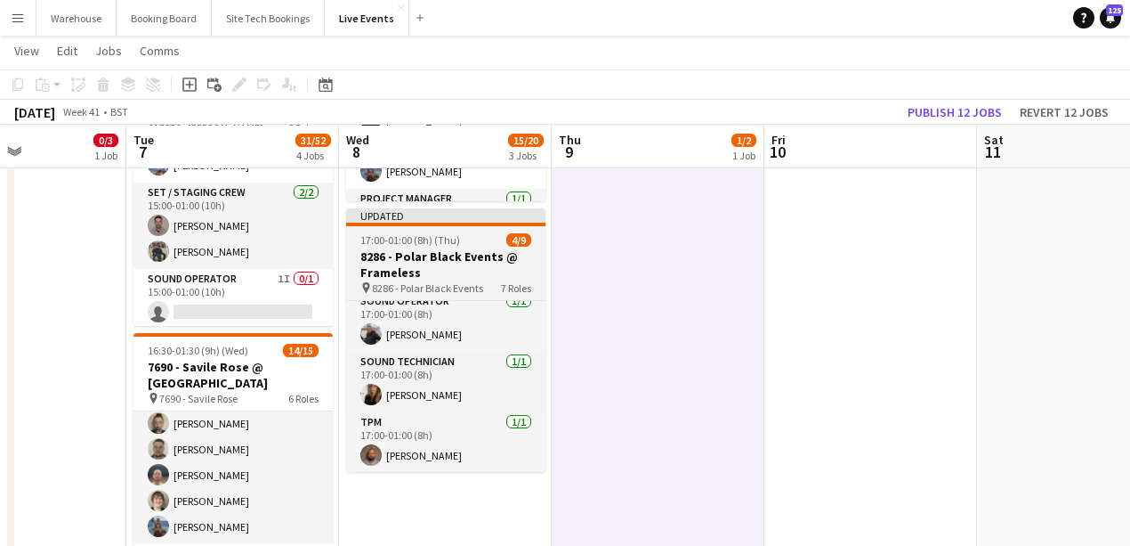
click at [399, 260] on h3 "8286 - Polar Black Events @ Frameless" at bounding box center [445, 264] width 199 height 32
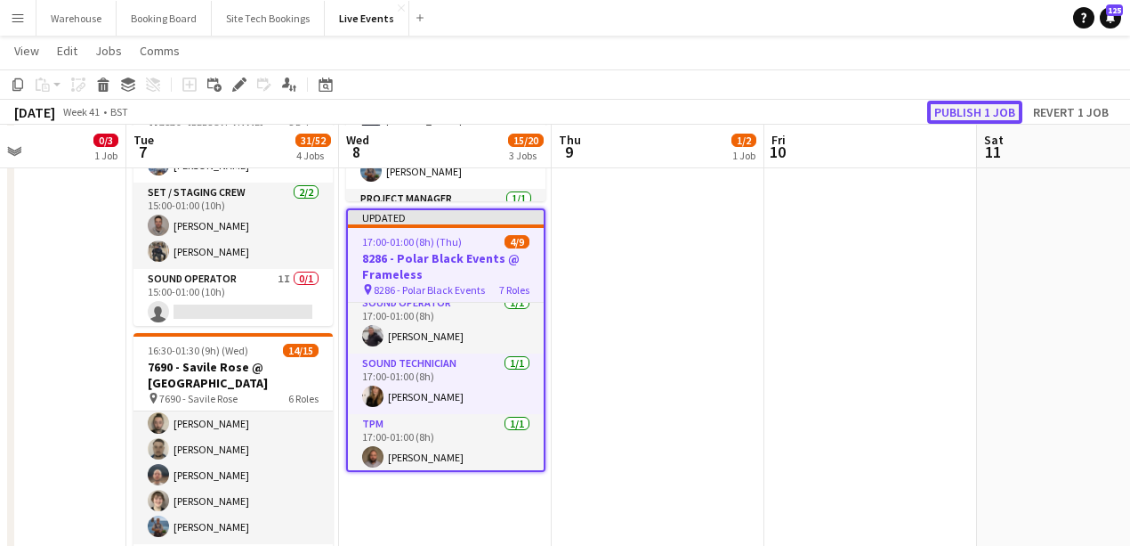
click at [997, 107] on button "Publish 1 job" at bounding box center [974, 112] width 95 height 23
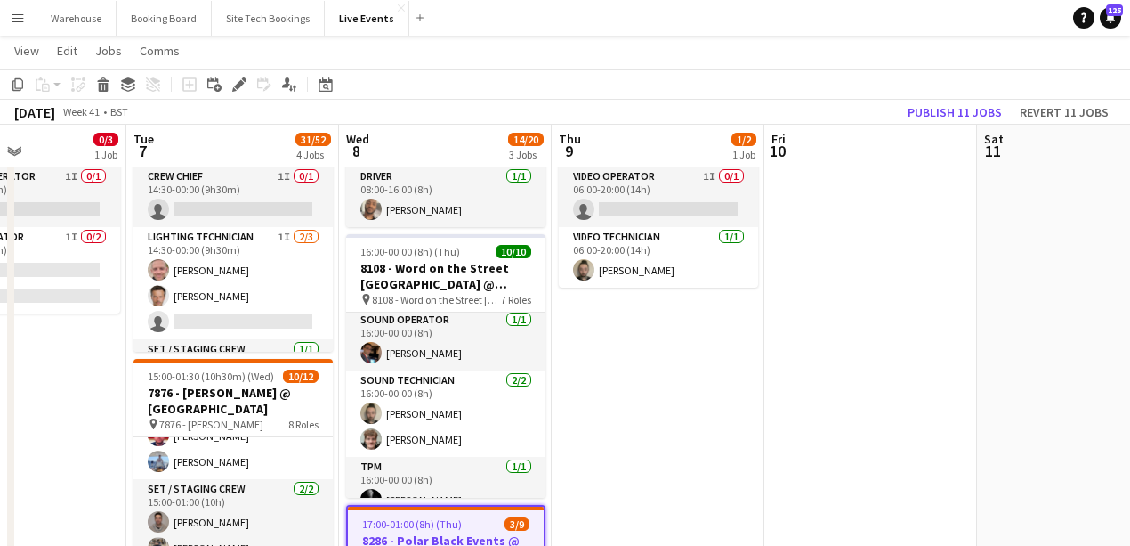
scroll to position [356, 0]
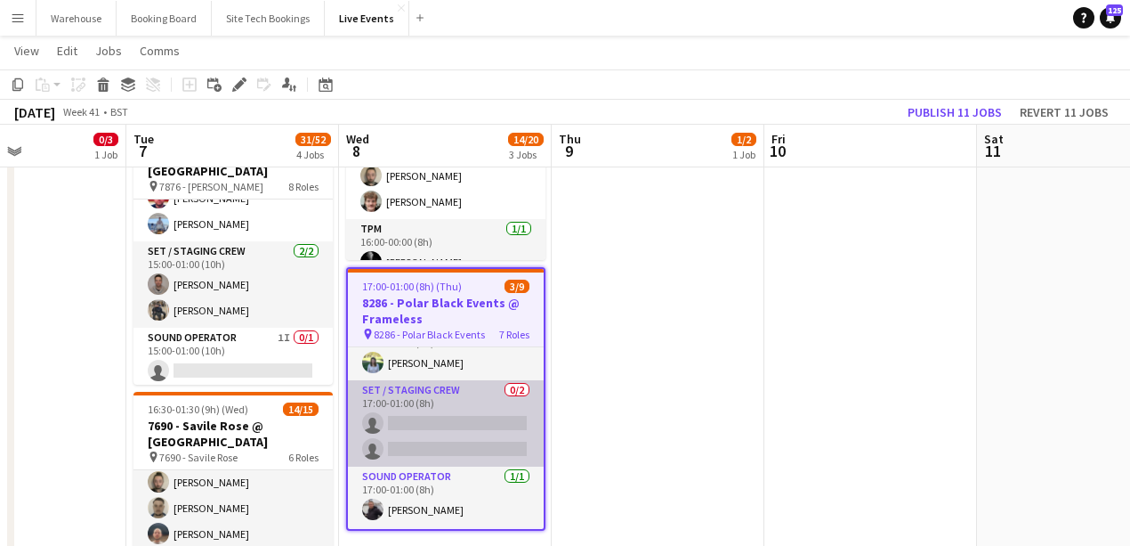
click at [482, 429] on app-card-role "Set / Staging Crew 0/2 17:00-01:00 (8h) single-neutral-actions single-neutral-a…" at bounding box center [446, 423] width 196 height 86
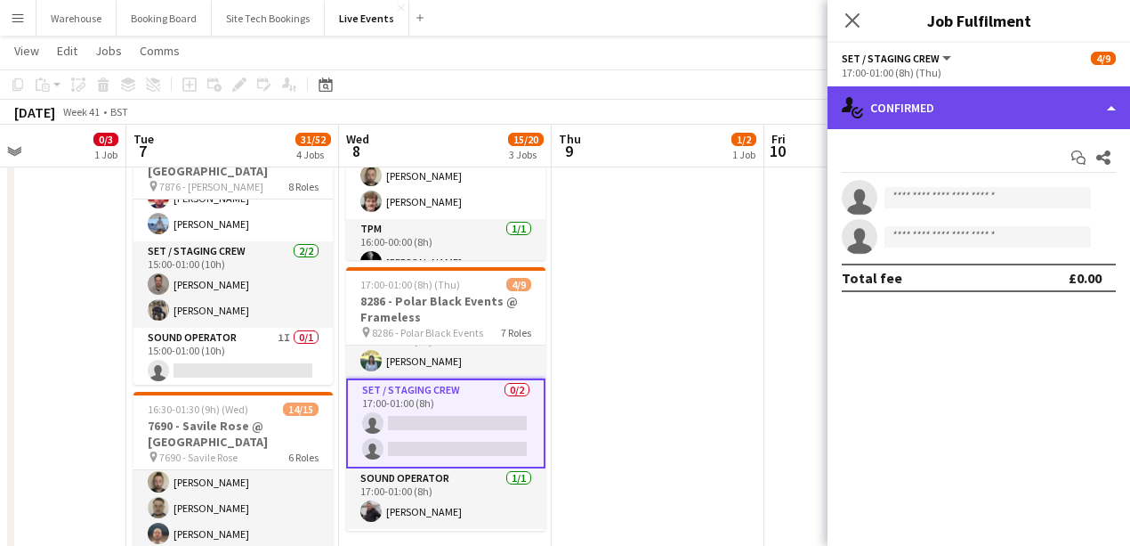
click at [933, 101] on div "single-neutral-actions-check-2 Confirmed" at bounding box center [979, 107] width 303 height 43
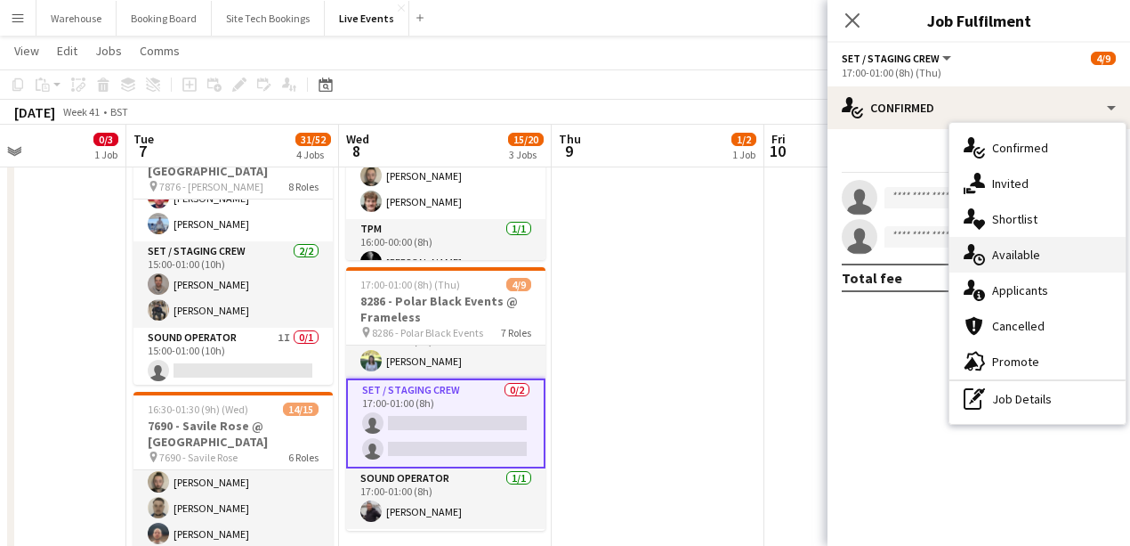
click at [1002, 253] on span "Available" at bounding box center [1016, 255] width 48 height 16
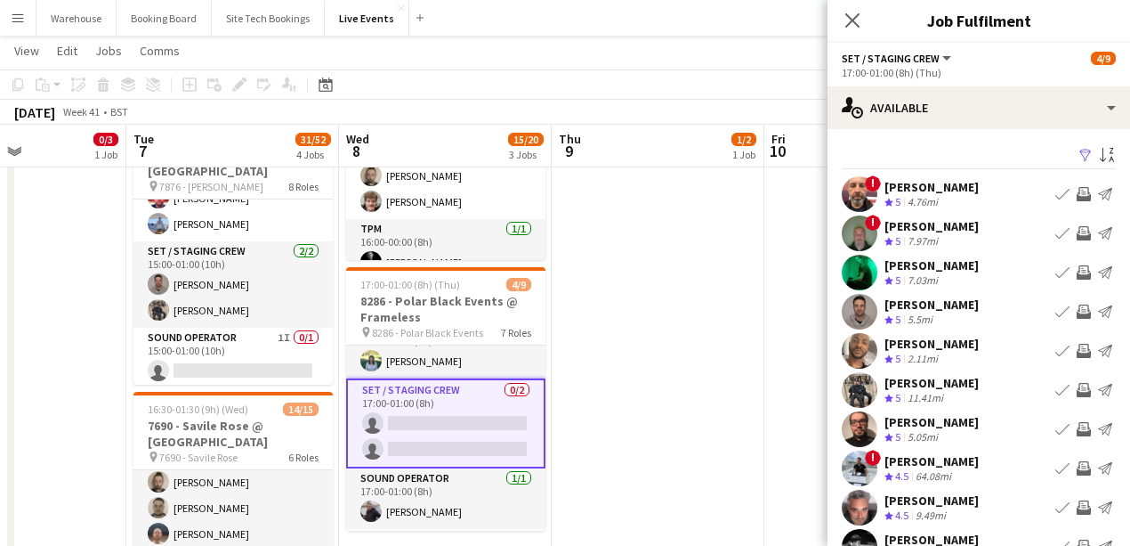
click at [1080, 313] on app-icon "Invite crew" at bounding box center [1084, 311] width 14 height 14
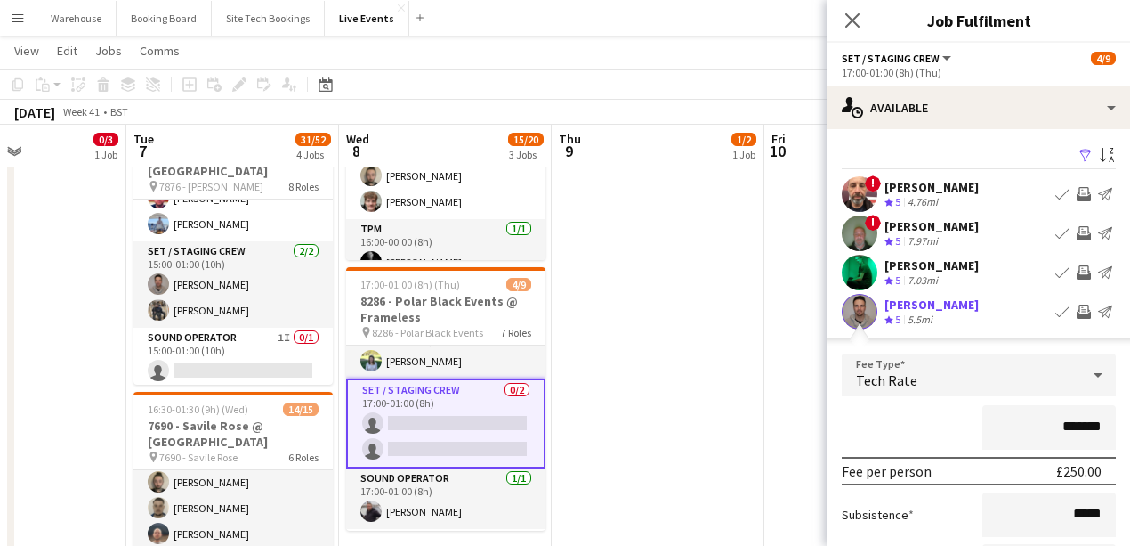
scroll to position [178, 0]
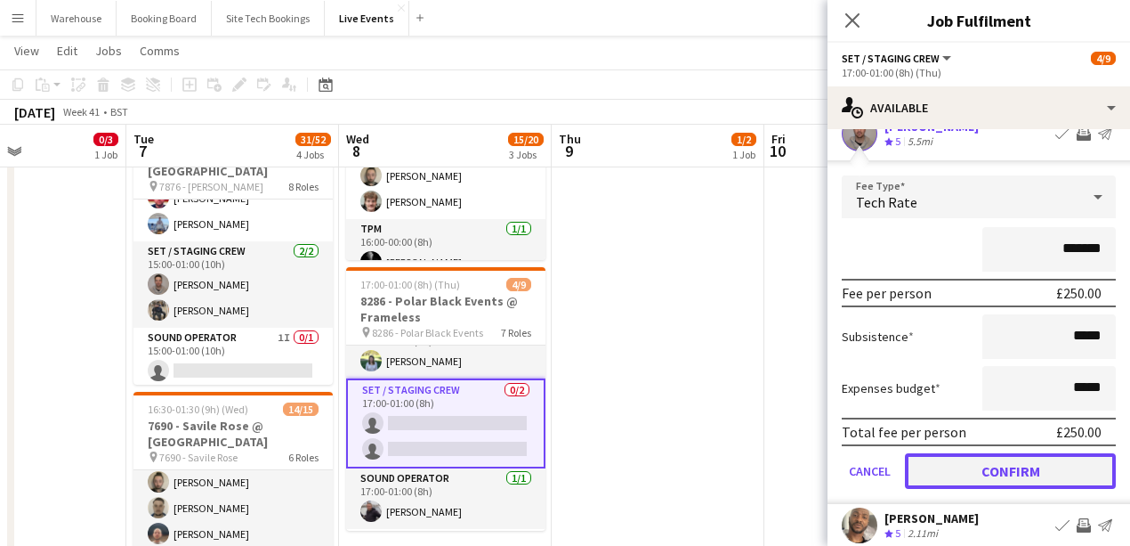
click at [959, 471] on button "Confirm" at bounding box center [1010, 471] width 211 height 36
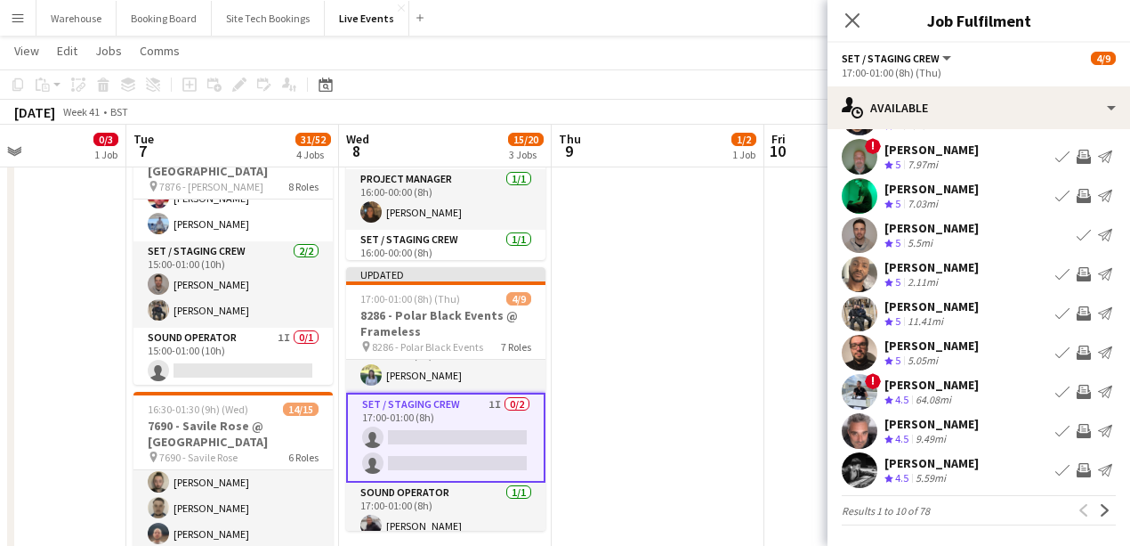
scroll to position [137, 0]
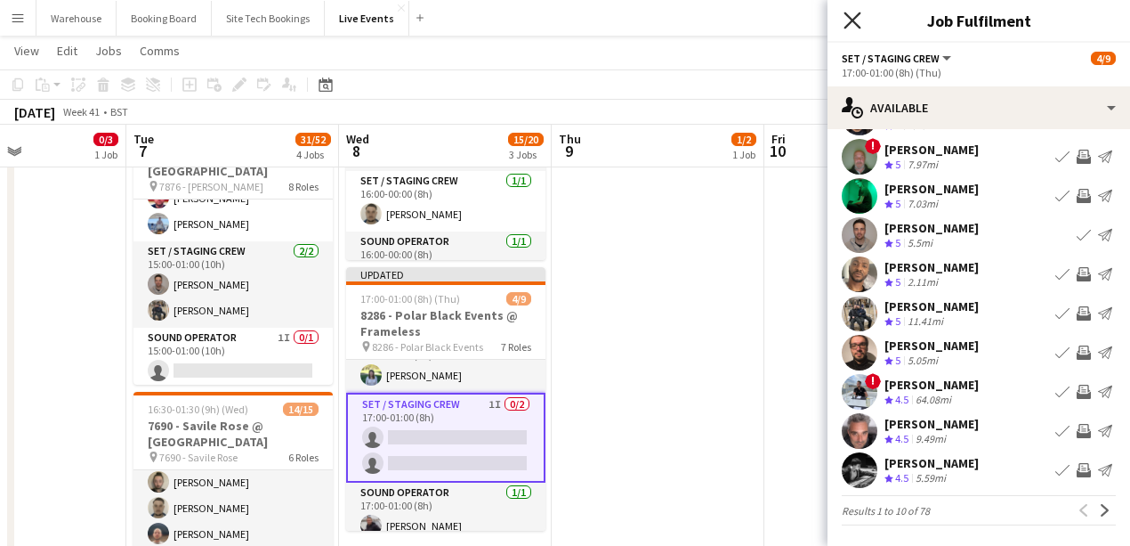
click at [858, 19] on icon "Close pop-in" at bounding box center [852, 20] width 17 height 17
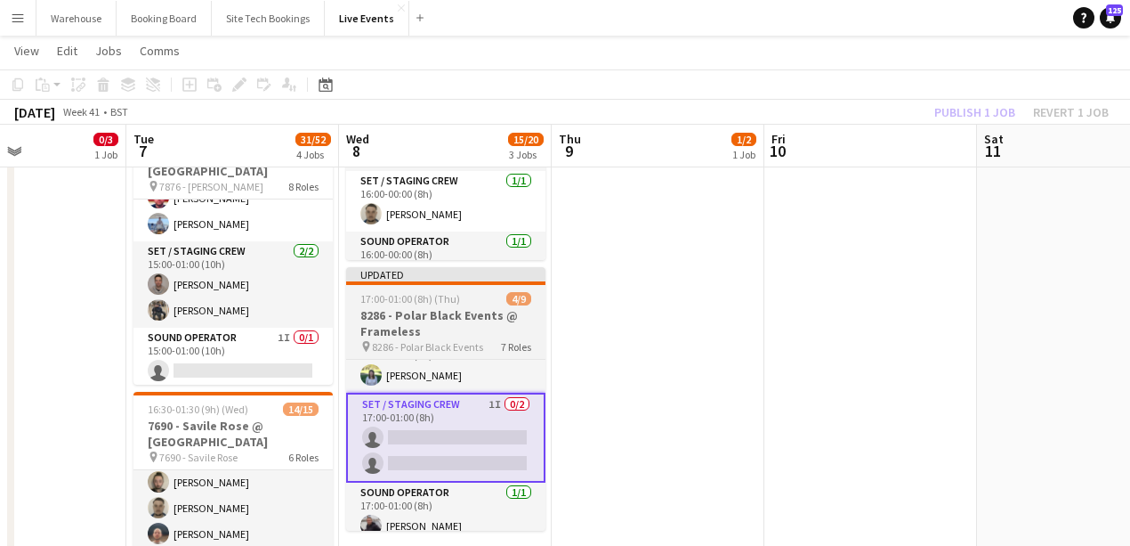
drag, startPoint x: 650, startPoint y: 415, endPoint x: 499, endPoint y: 418, distance: 150.5
click at [647, 415] on app-date-cell "06:00-20:00 (14h) 1/2 8136 - BAFTA @ BAFTA 195 Piccadilly pin 8136 - BAFTA 2 Ro…" at bounding box center [658, 537] width 213 height 1388
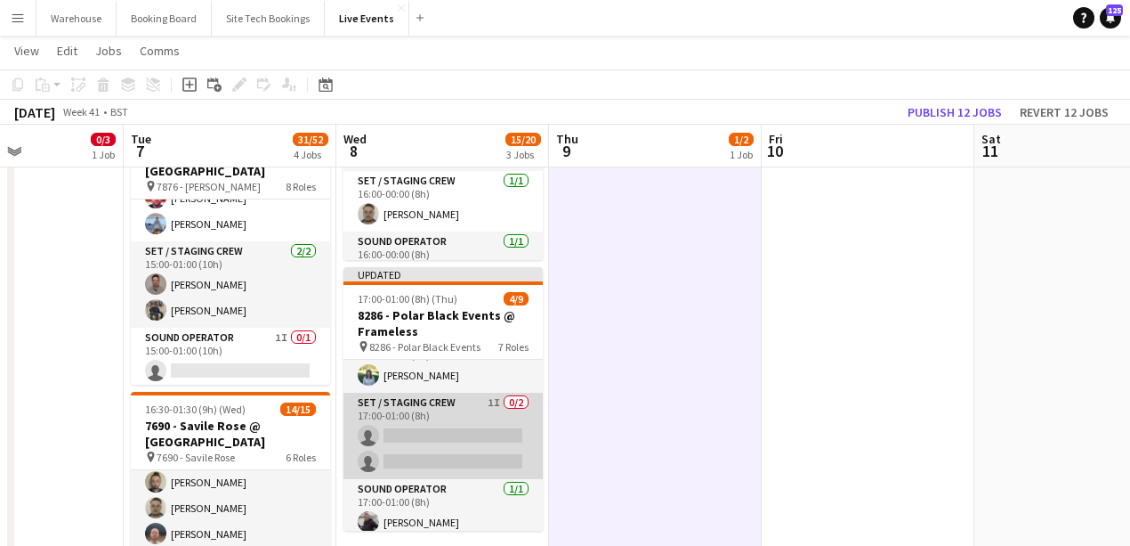
drag, startPoint x: 467, startPoint y: 452, endPoint x: 482, endPoint y: 446, distance: 16.4
click at [468, 453] on app-card-role "Set / Staging Crew 1I 0/2 17:00-01:00 (8h) single-neutral-actions single-neutra…" at bounding box center [443, 435] width 199 height 86
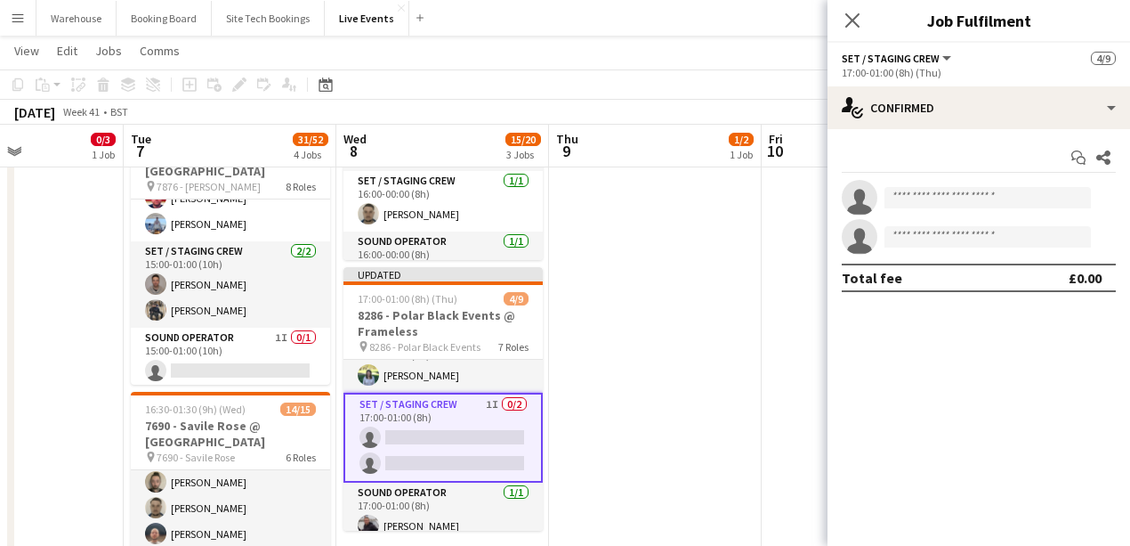
scroll to position [0, 726]
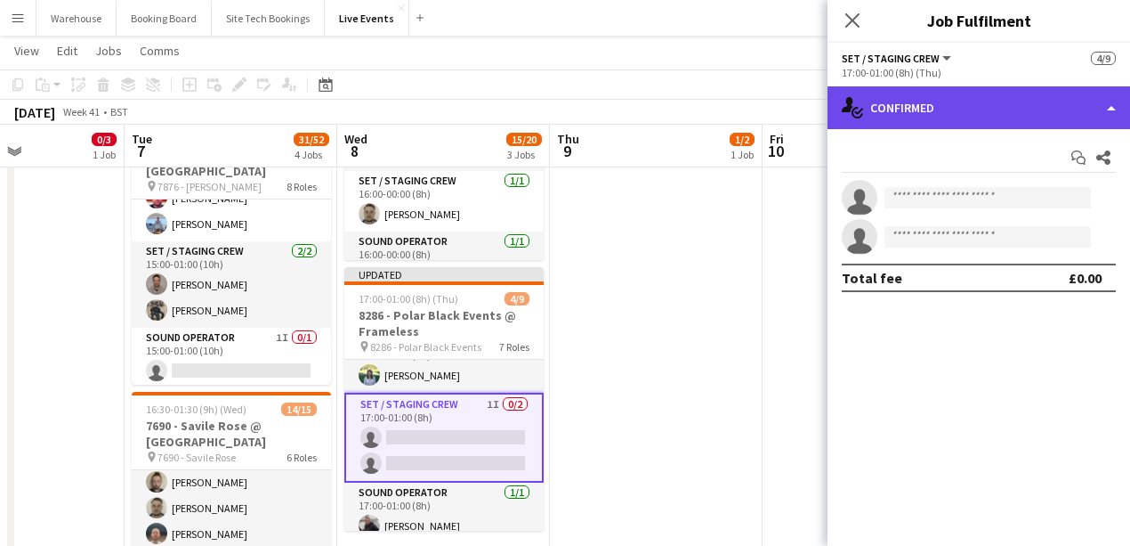
click at [943, 109] on div "single-neutral-actions-check-2 Confirmed" at bounding box center [979, 107] width 303 height 43
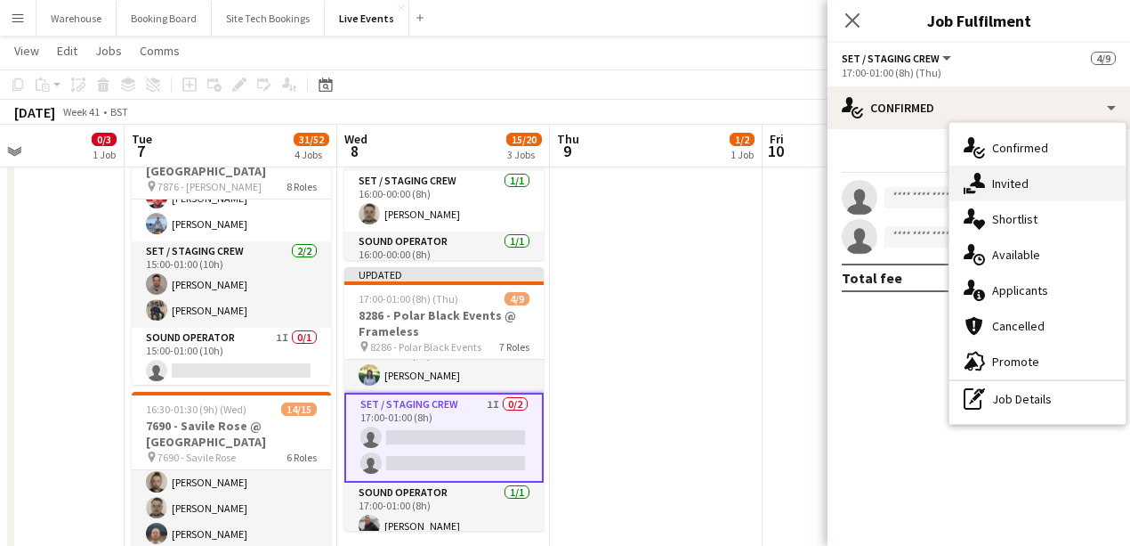
click at [1036, 177] on div "single-neutral-actions-share-1 Invited" at bounding box center [1038, 184] width 176 height 36
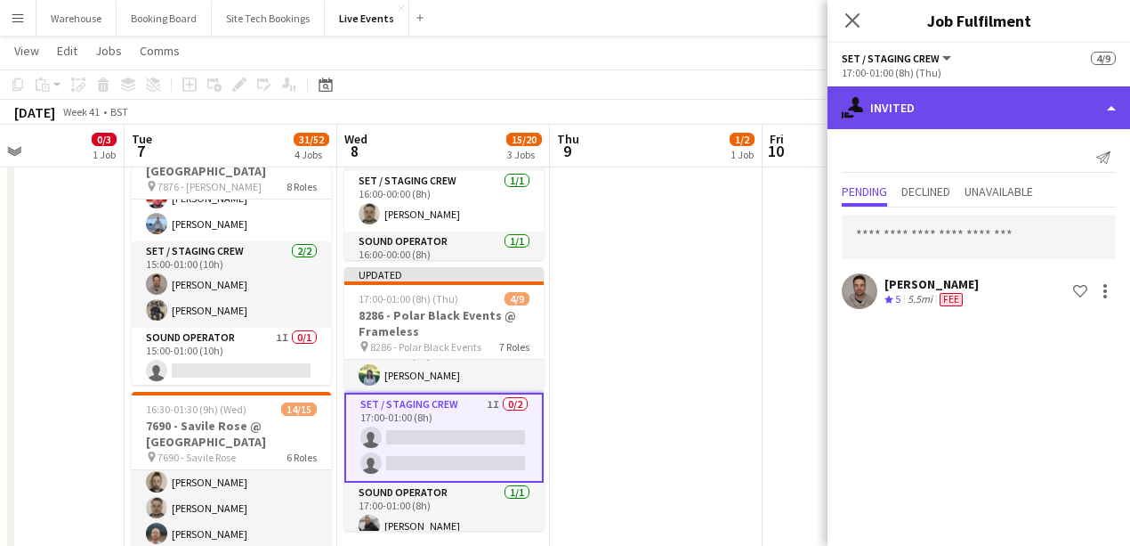
click at [905, 102] on div "single-neutral-actions-share-1 Invited" at bounding box center [979, 107] width 303 height 43
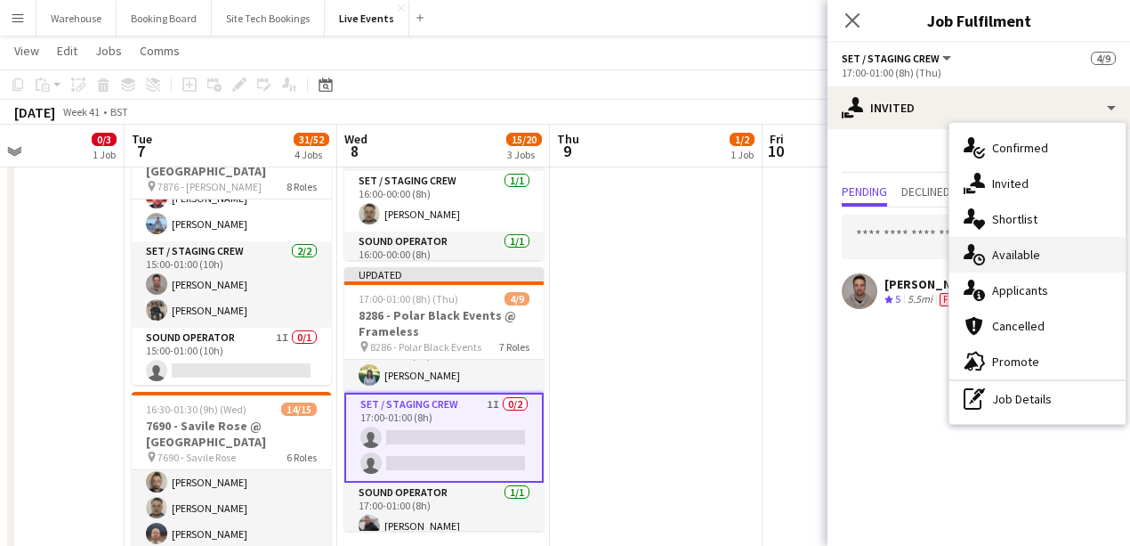
click at [999, 254] on span "Available" at bounding box center [1016, 255] width 48 height 16
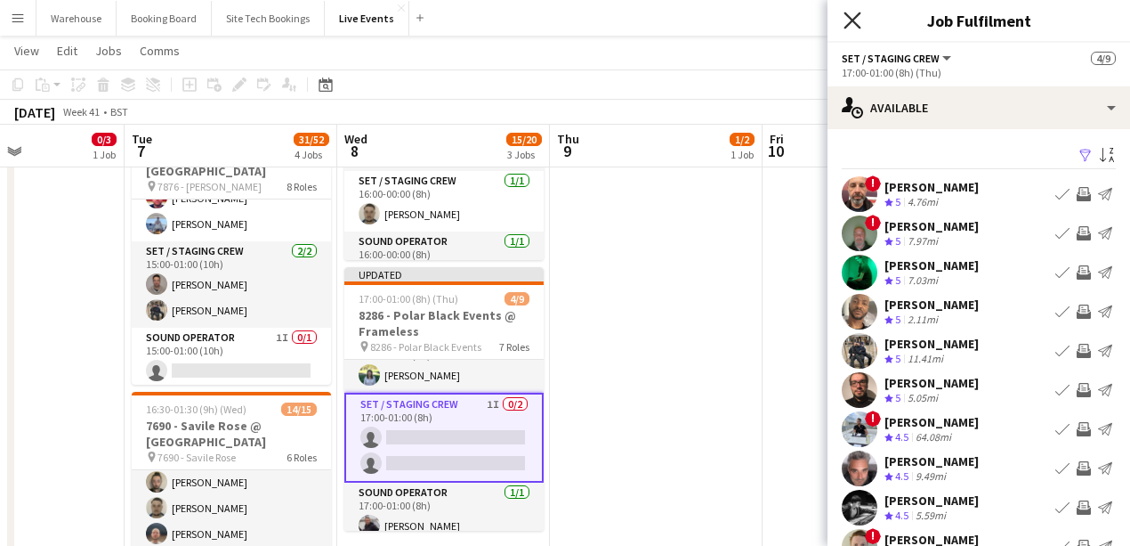
click at [849, 20] on icon "Close pop-in" at bounding box center [852, 20] width 17 height 17
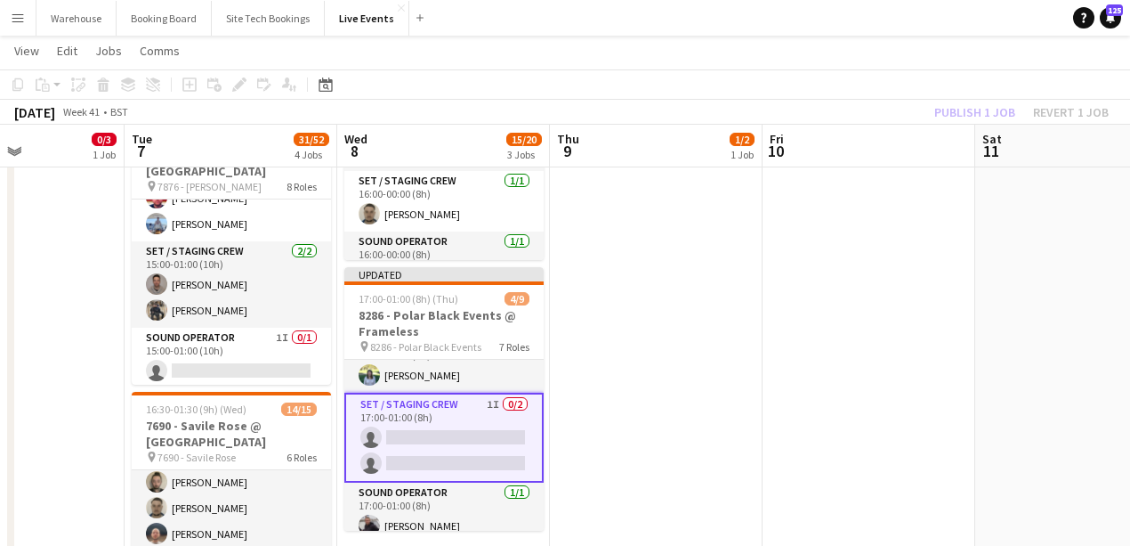
click at [471, 461] on app-card-role "Set / Staging Crew 1I 0/2 17:00-01:00 (8h) single-neutral-actions single-neutra…" at bounding box center [443, 437] width 199 height 90
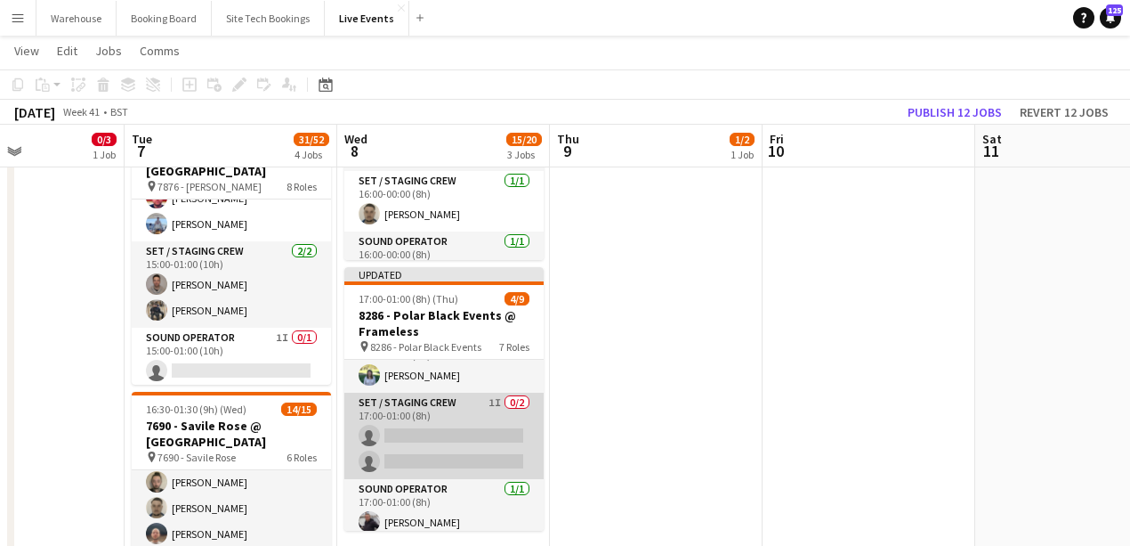
click at [481, 467] on app-card-role "Set / Staging Crew 1I 0/2 17:00-01:00 (8h) single-neutral-actions single-neutra…" at bounding box center [443, 435] width 199 height 86
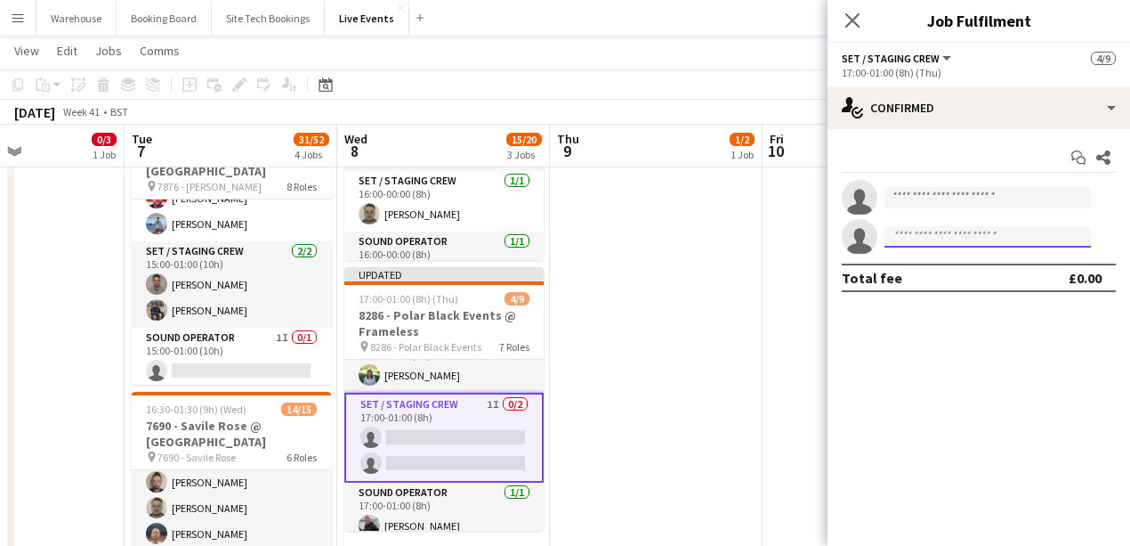
click at [919, 232] on input at bounding box center [988, 236] width 206 height 21
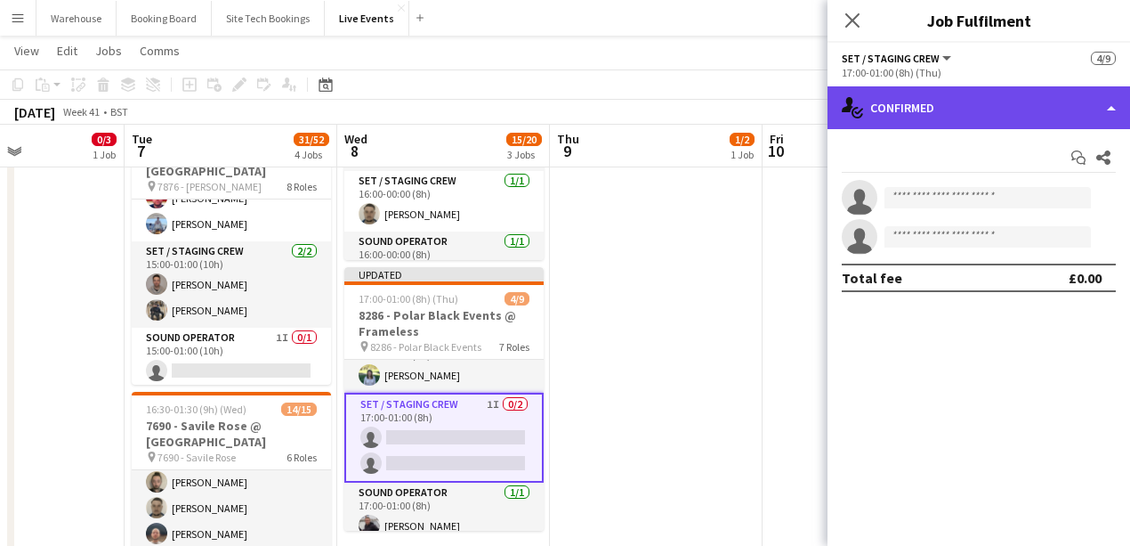
click at [993, 94] on div "single-neutral-actions-check-2 Confirmed" at bounding box center [979, 107] width 303 height 43
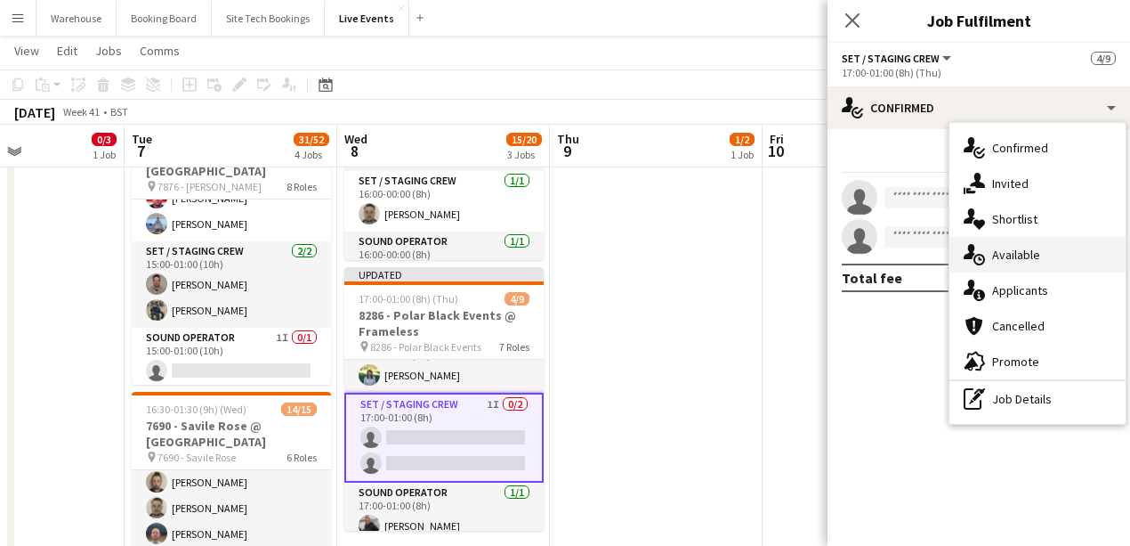
click at [1022, 255] on span "Available" at bounding box center [1016, 255] width 48 height 16
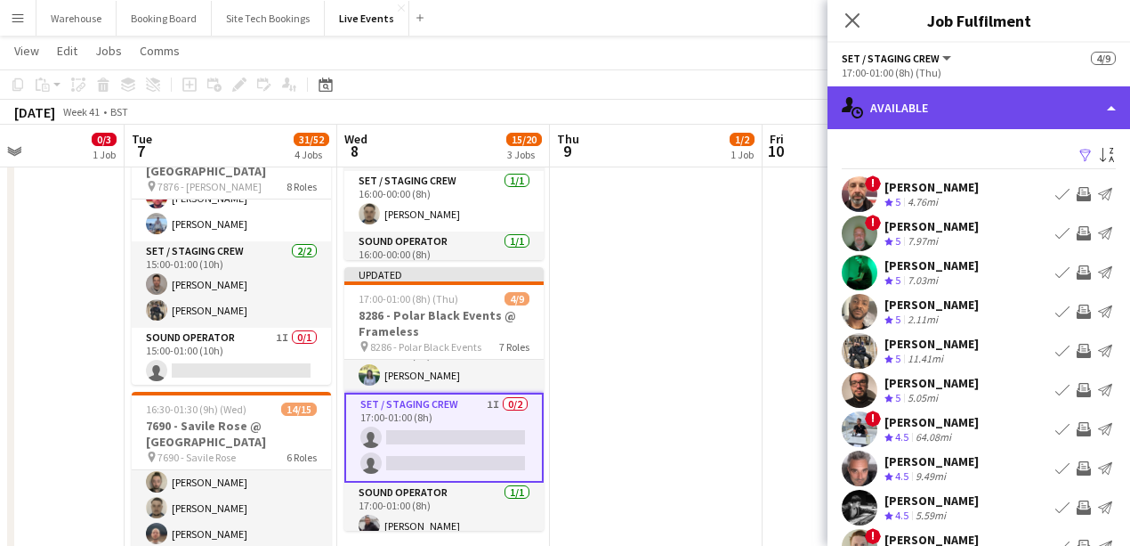
click at [900, 95] on div "single-neutral-actions-upload Available" at bounding box center [979, 107] width 303 height 43
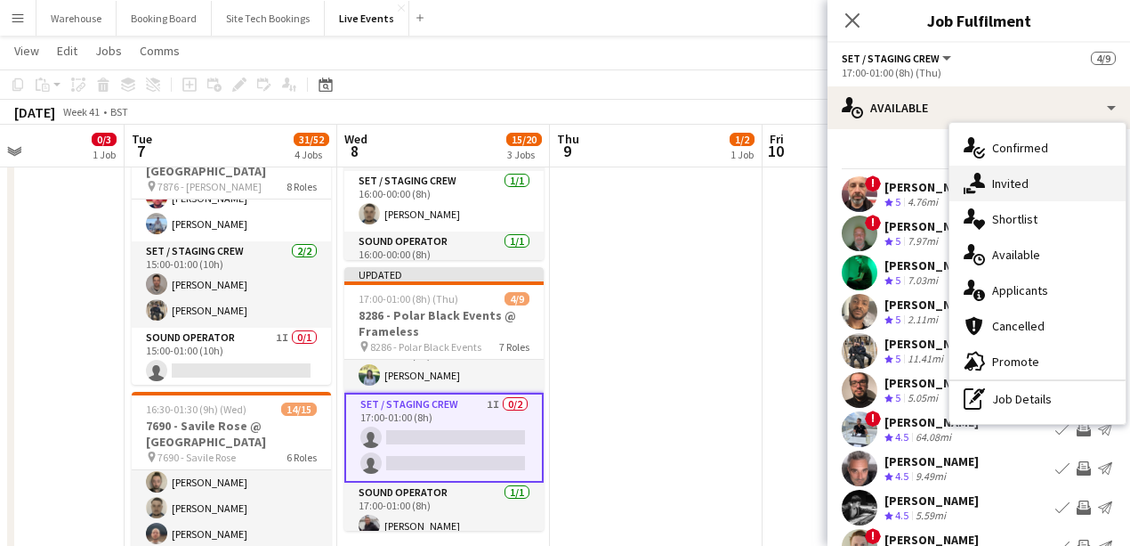
click at [1011, 187] on span "Invited" at bounding box center [1010, 183] width 36 height 16
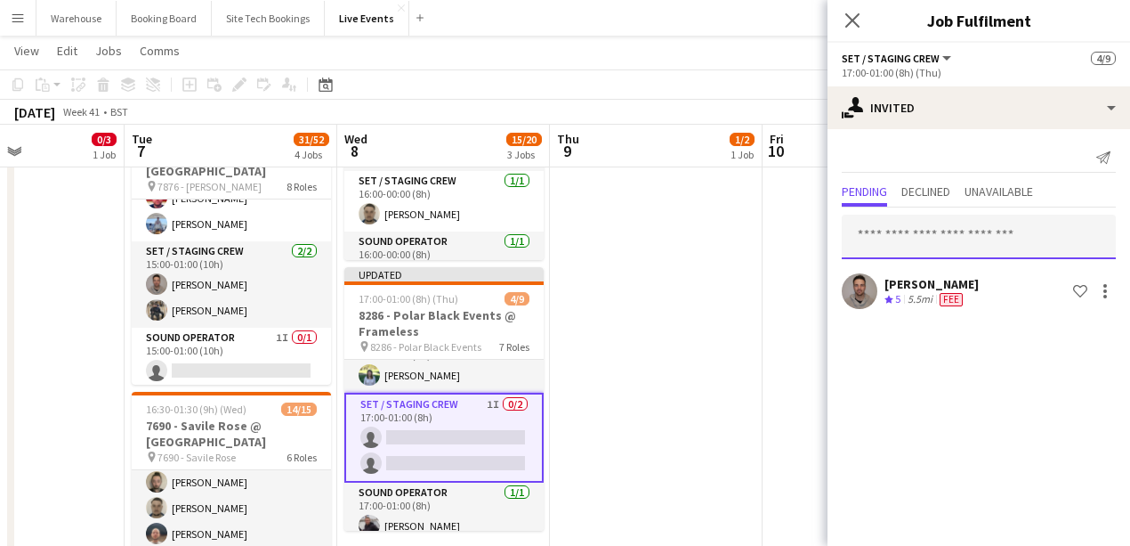
click at [945, 241] on input "text" at bounding box center [979, 236] width 274 height 44
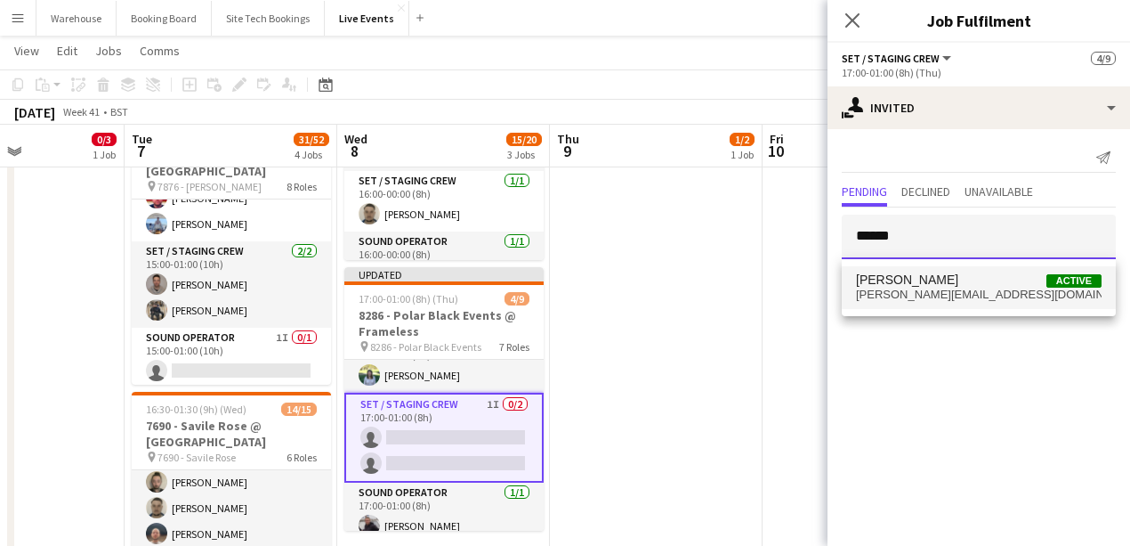
type input "******"
click at [994, 305] on mat-option "Jon Selfe Active j.selfe.set@gmail.com" at bounding box center [979, 287] width 274 height 43
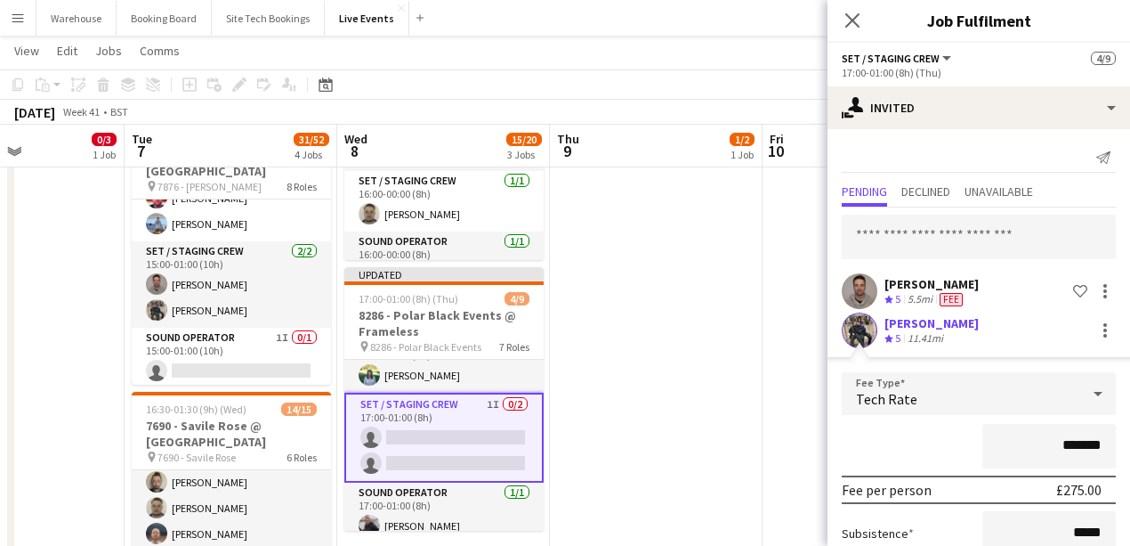
scroll to position [172, 0]
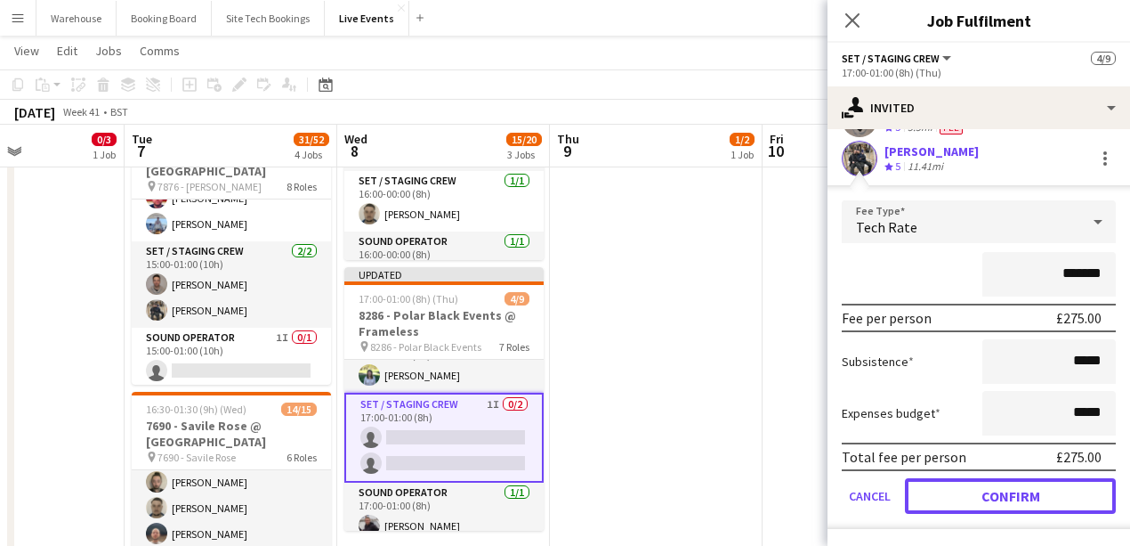
drag, startPoint x: 991, startPoint y: 495, endPoint x: 983, endPoint y: 489, distance: 10.1
click at [991, 495] on button "Confirm" at bounding box center [1010, 496] width 211 height 36
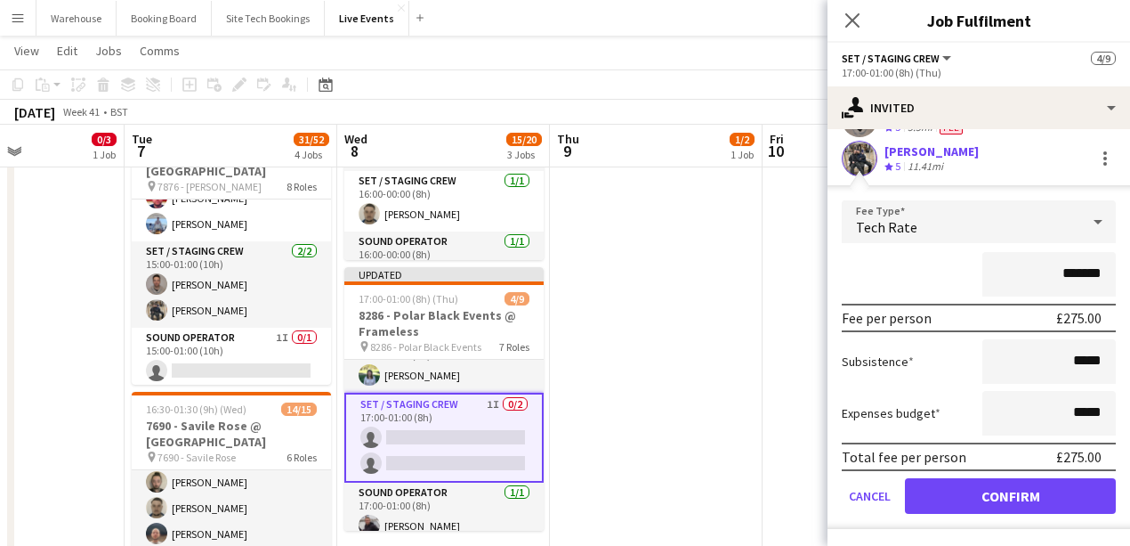
scroll to position [0, 0]
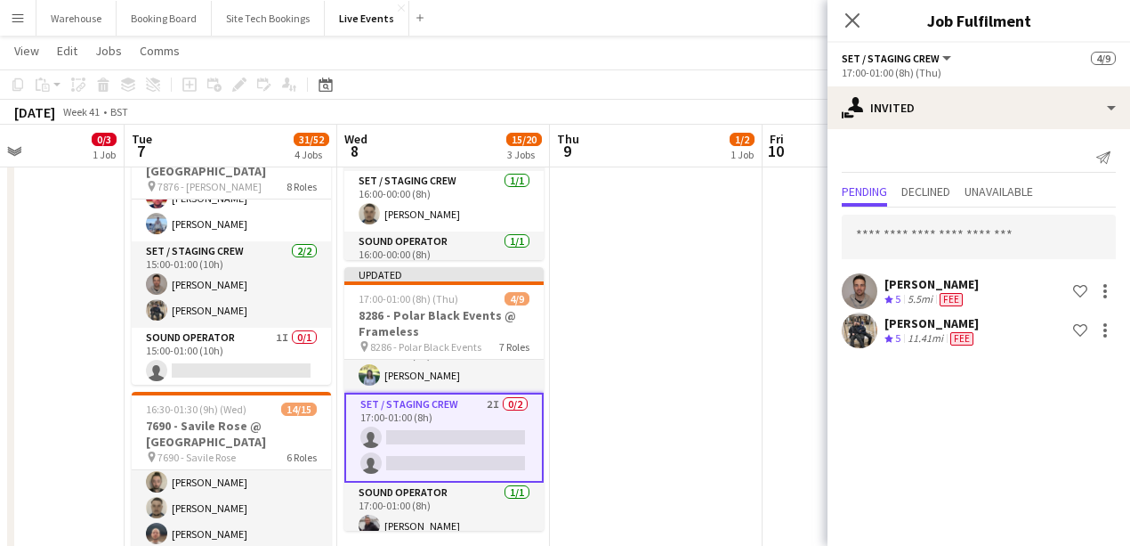
drag, startPoint x: 849, startPoint y: 17, endPoint x: 817, endPoint y: 61, distance: 54.1
click at [849, 16] on icon "Close pop-in" at bounding box center [852, 20] width 14 height 14
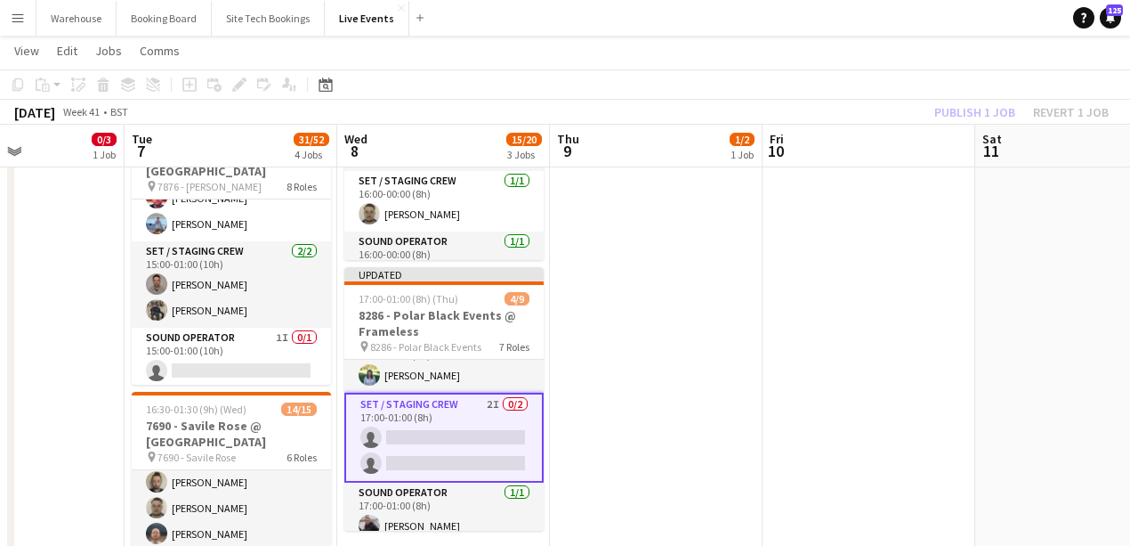
drag, startPoint x: 650, startPoint y: 425, endPoint x: 536, endPoint y: 361, distance: 130.7
click at [639, 419] on app-calendar-viewport "Fri 3 Sat 4 Sun 5 Mon 6 0/3 1 Job Tue 7 31/52 4 Jobs Wed 8 15/20 3 Jobs Thu 9 1…" at bounding box center [565, 472] width 1130 height 1518
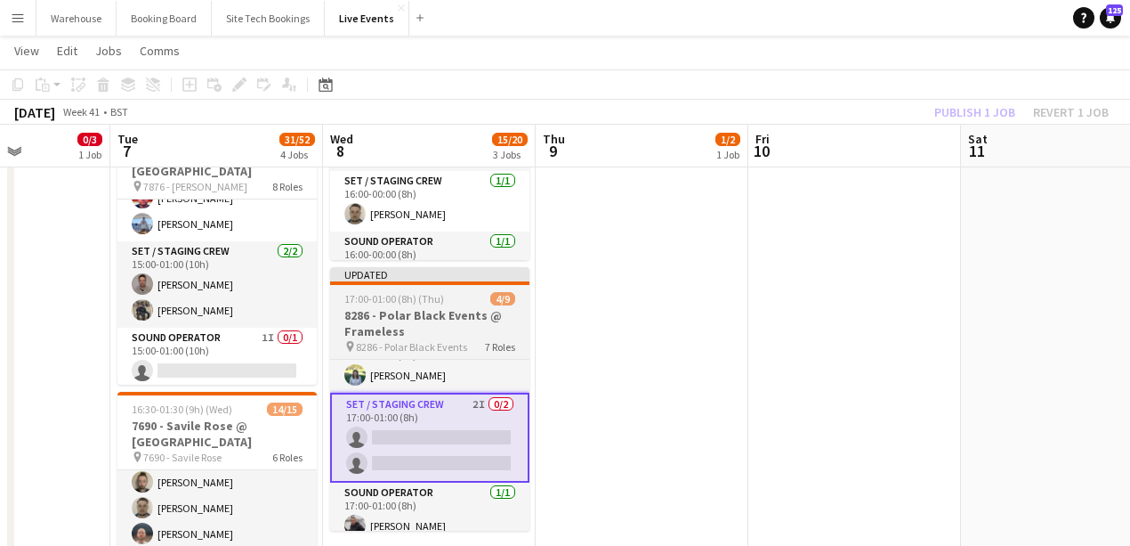
click at [439, 315] on h3 "8286 - Polar Black Events @ Frameless" at bounding box center [429, 323] width 199 height 32
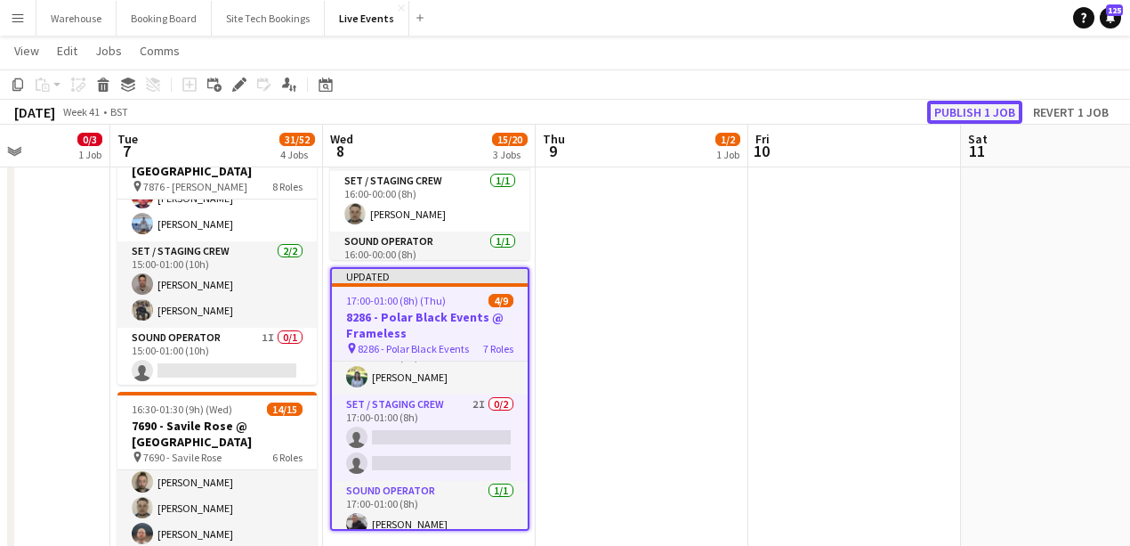
click at [959, 115] on button "Publish 1 job" at bounding box center [974, 112] width 95 height 23
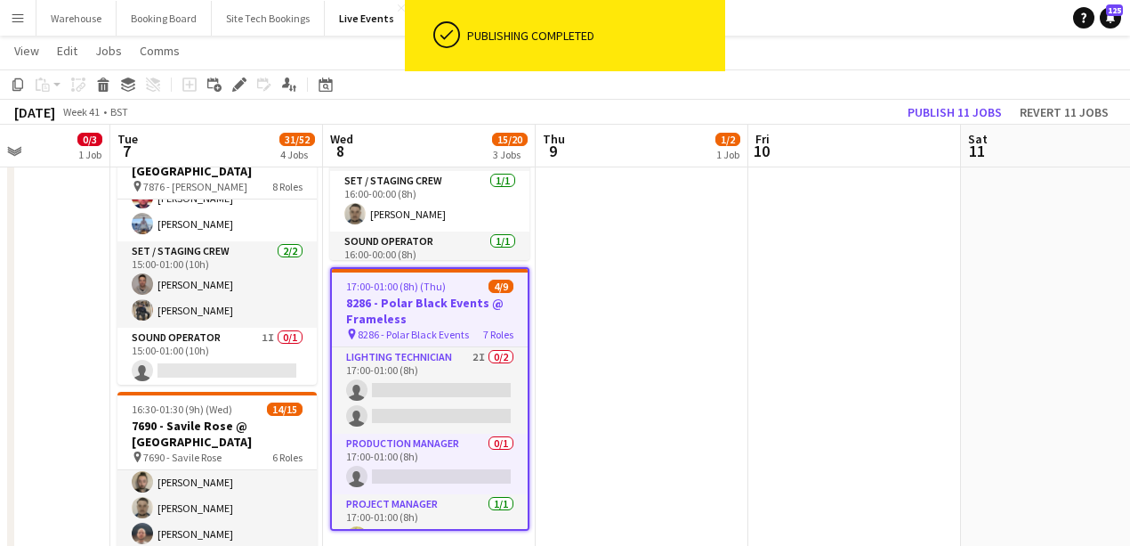
scroll to position [296, 0]
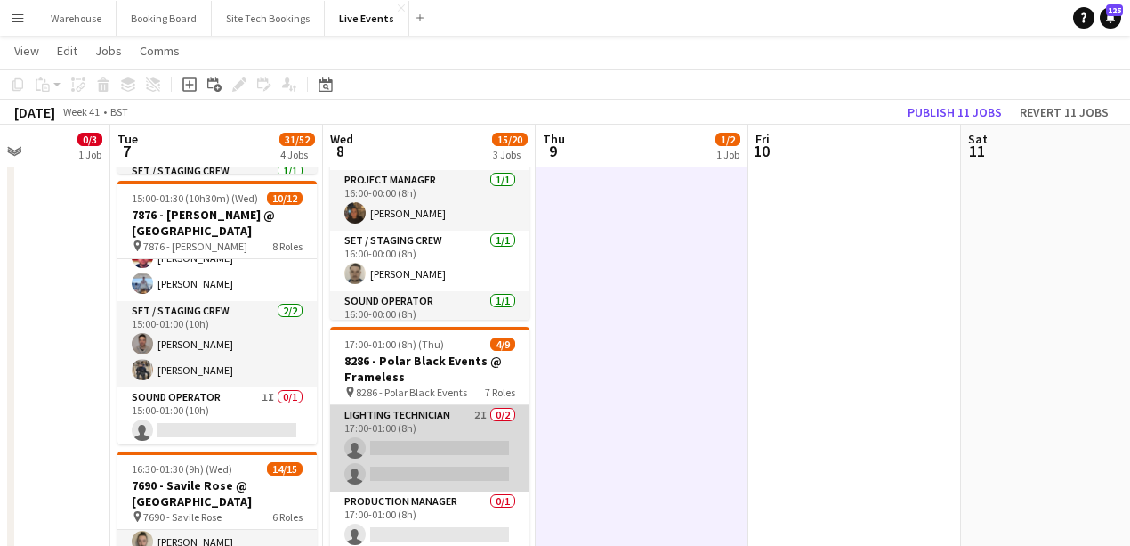
click at [399, 416] on app-card-role "Lighting Technician 2I 0/2 17:00-01:00 (8h) single-neutral-actions single-neutr…" at bounding box center [429, 448] width 199 height 86
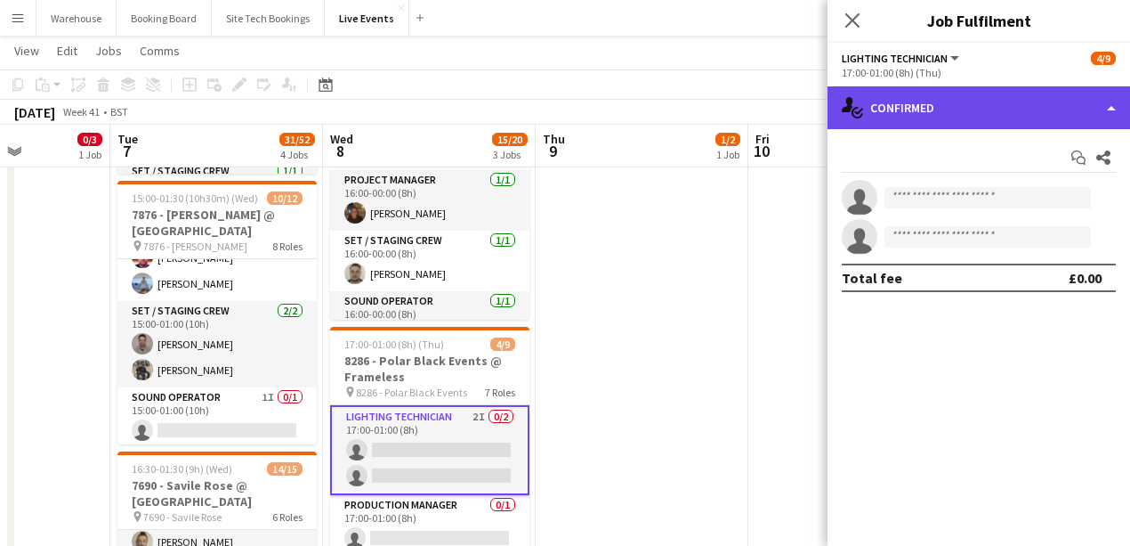
click at [927, 125] on div "single-neutral-actions-check-2 Confirmed" at bounding box center [979, 107] width 303 height 43
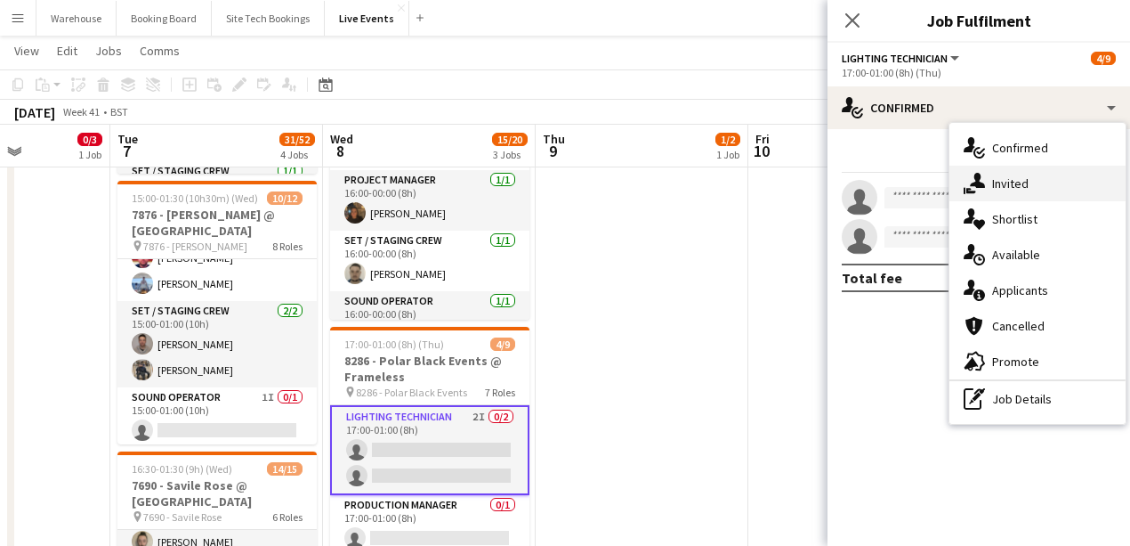
click at [1006, 190] on span "Invited" at bounding box center [1010, 183] width 36 height 16
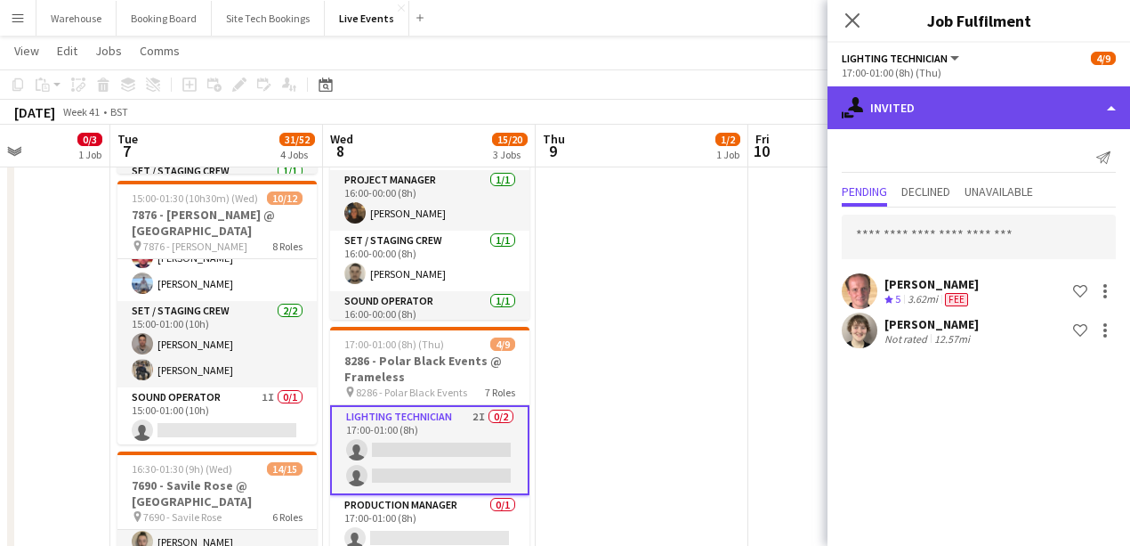
click at [928, 128] on div "single-neutral-actions-share-1 Invited" at bounding box center [979, 107] width 303 height 43
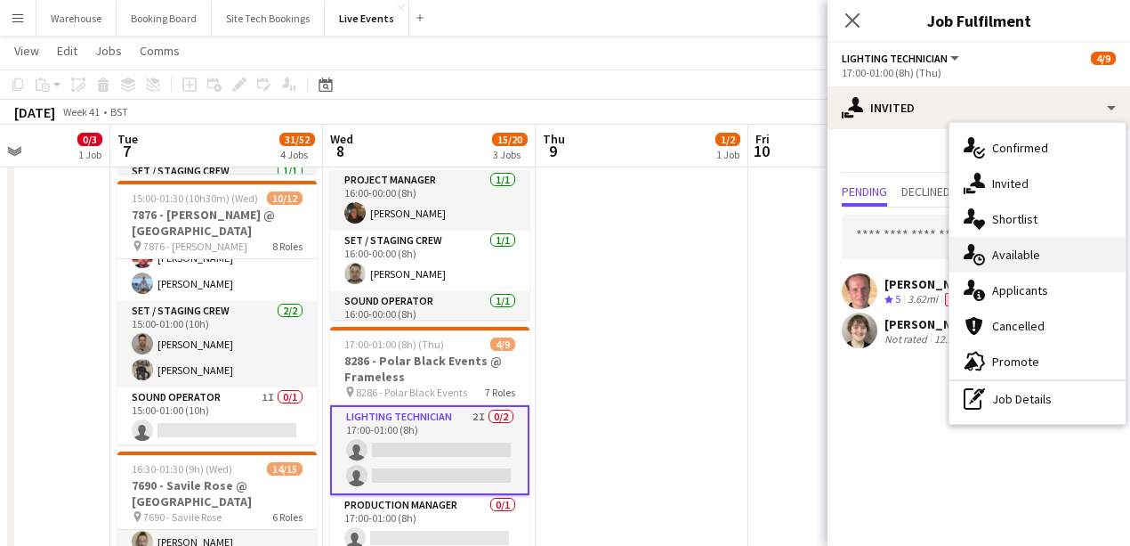
click at [998, 252] on span "Available" at bounding box center [1016, 255] width 48 height 16
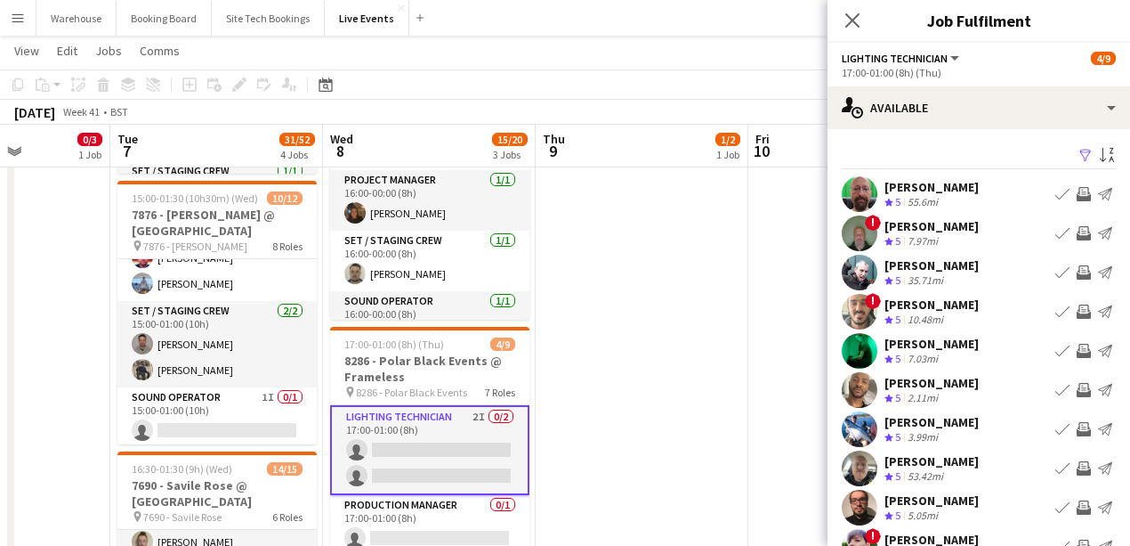
scroll to position [59, 0]
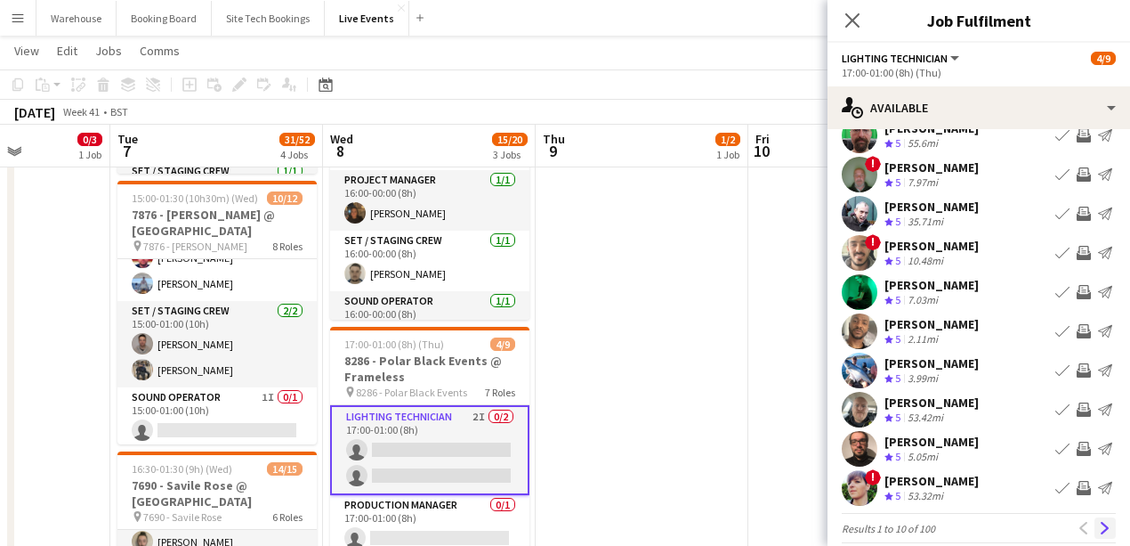
click at [1099, 528] on app-icon "Next" at bounding box center [1105, 528] width 12 height 12
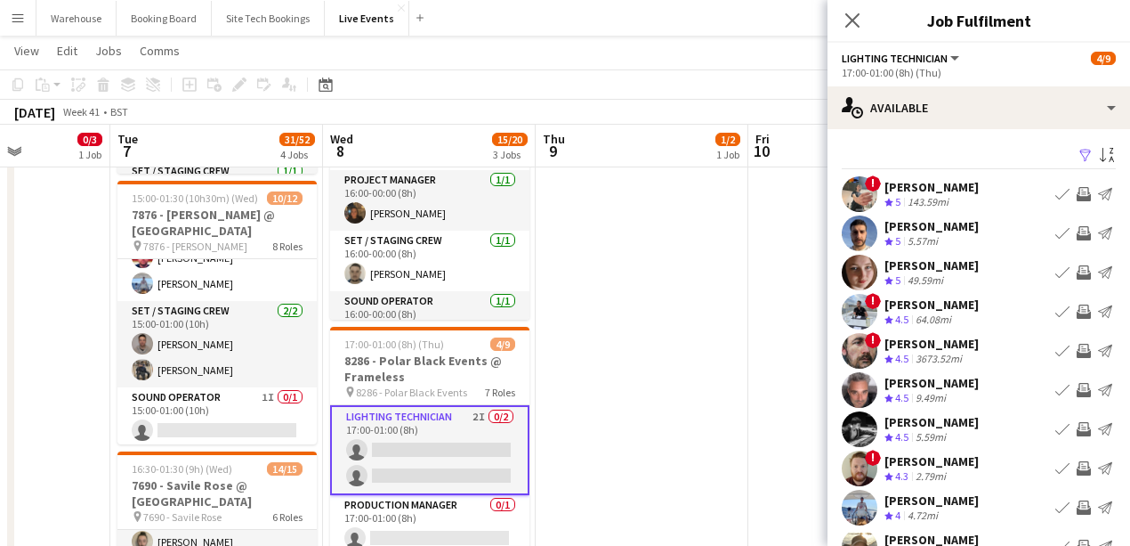
scroll to position [77, 0]
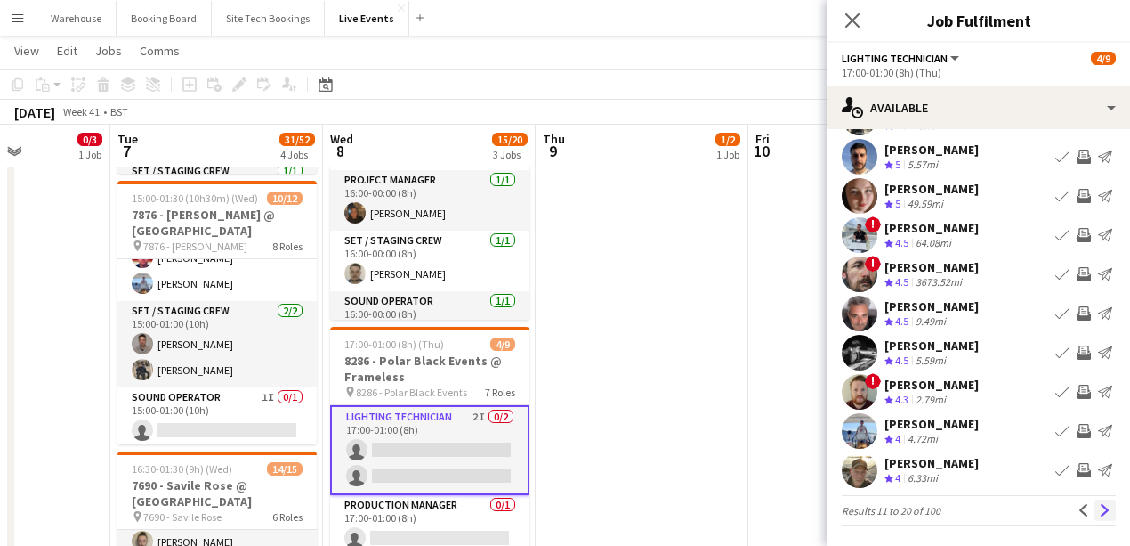
click at [1099, 510] on app-icon "Next" at bounding box center [1105, 510] width 12 height 12
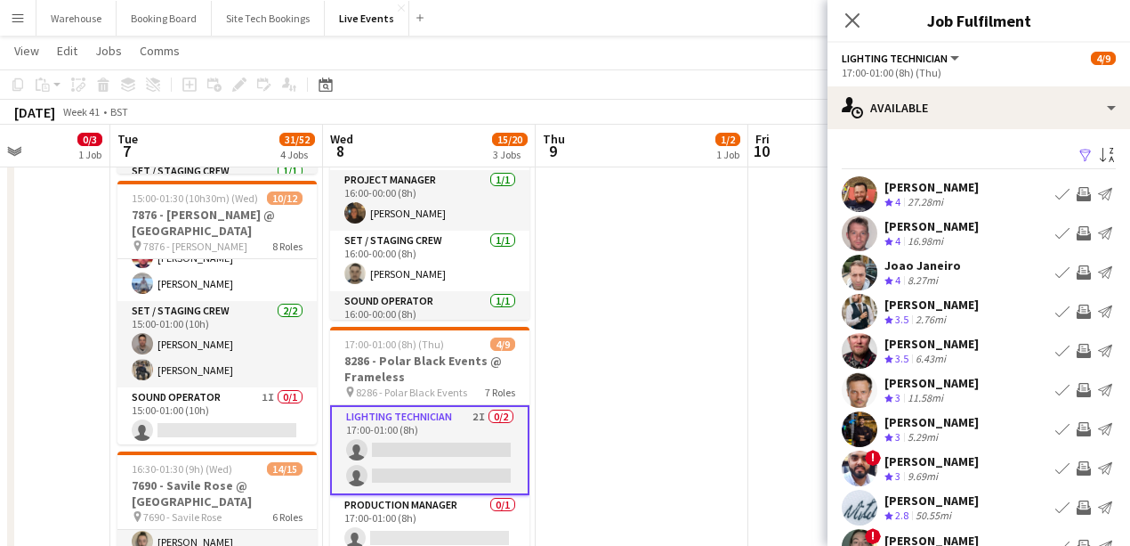
scroll to position [59, 0]
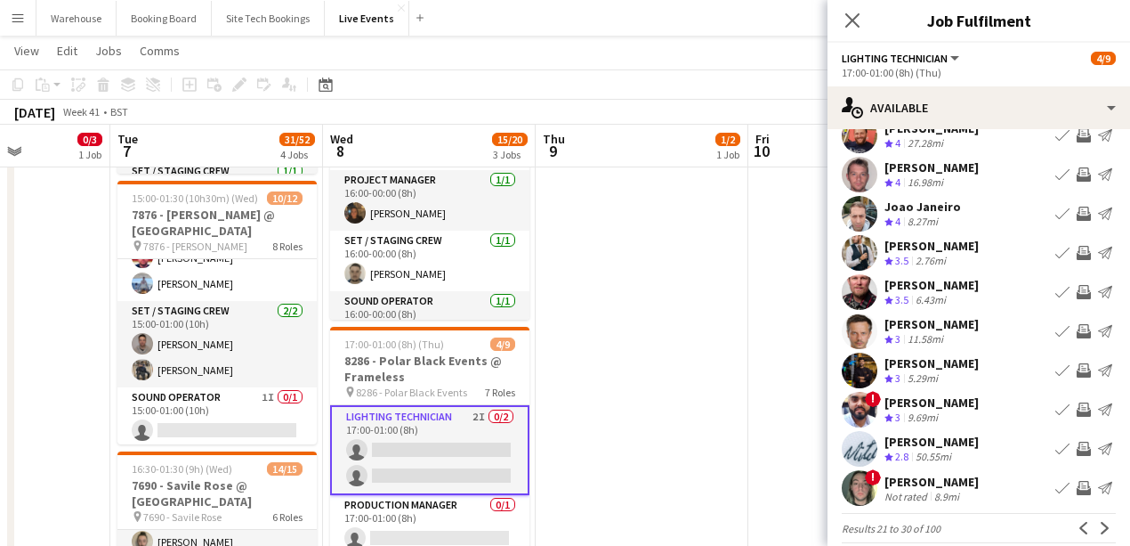
click at [1082, 327] on button "Invite crew" at bounding box center [1083, 330] width 21 height 21
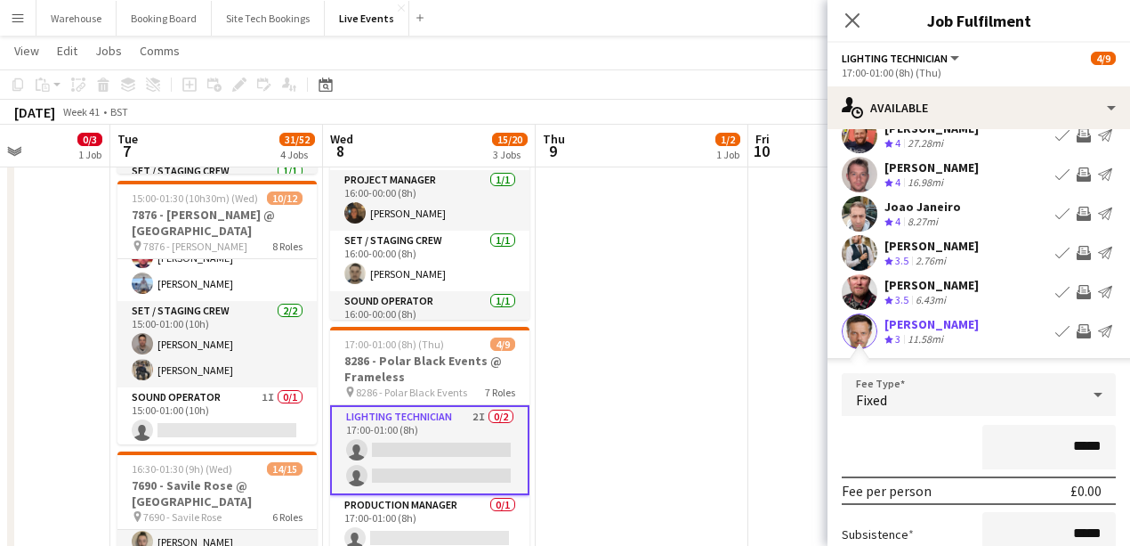
scroll to position [237, 0]
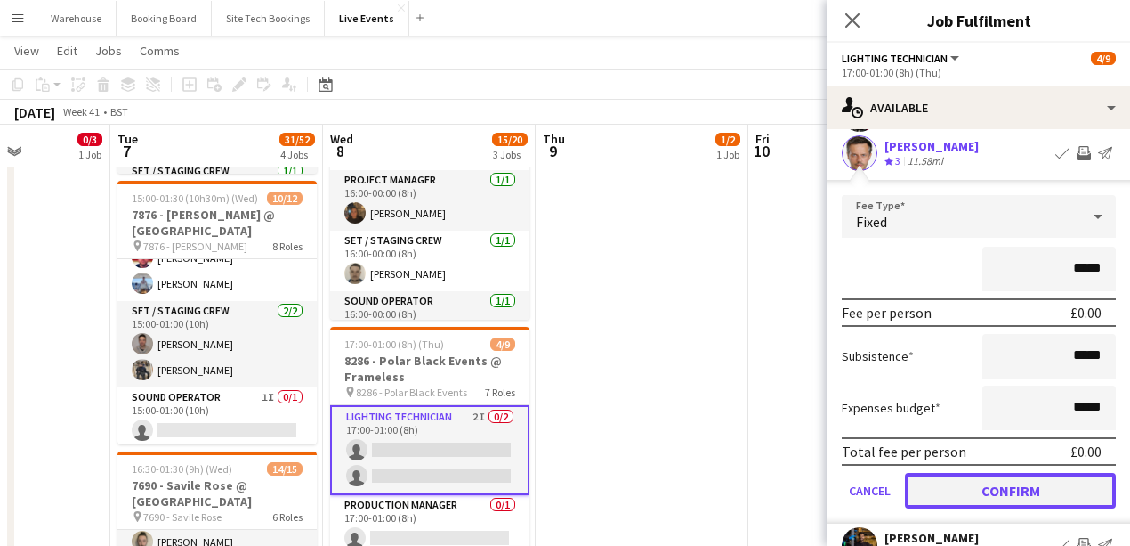
click at [979, 482] on button "Confirm" at bounding box center [1010, 491] width 211 height 36
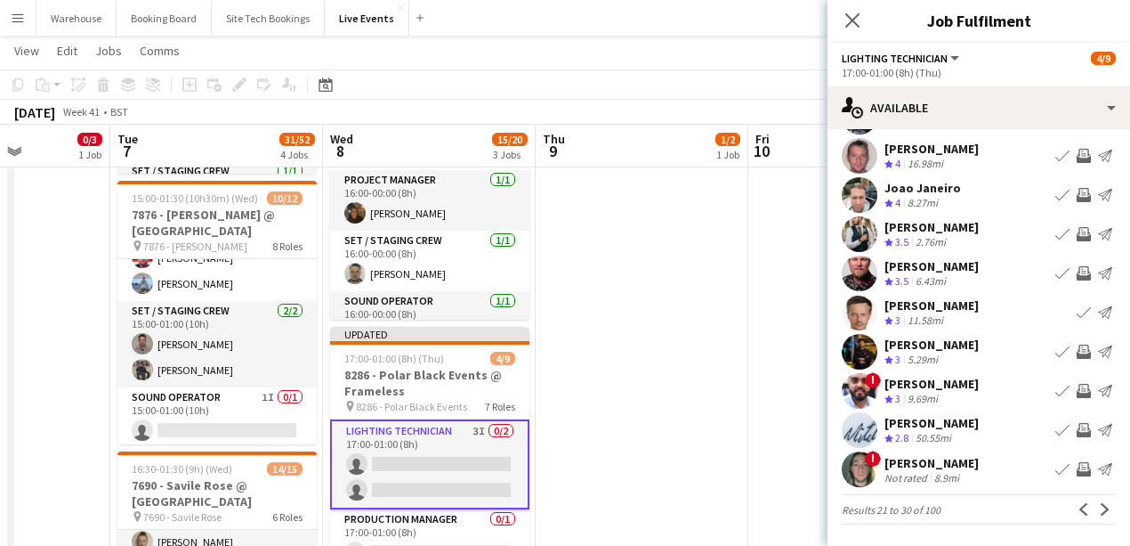
scroll to position [77, 0]
click at [849, 24] on icon at bounding box center [852, 20] width 17 height 17
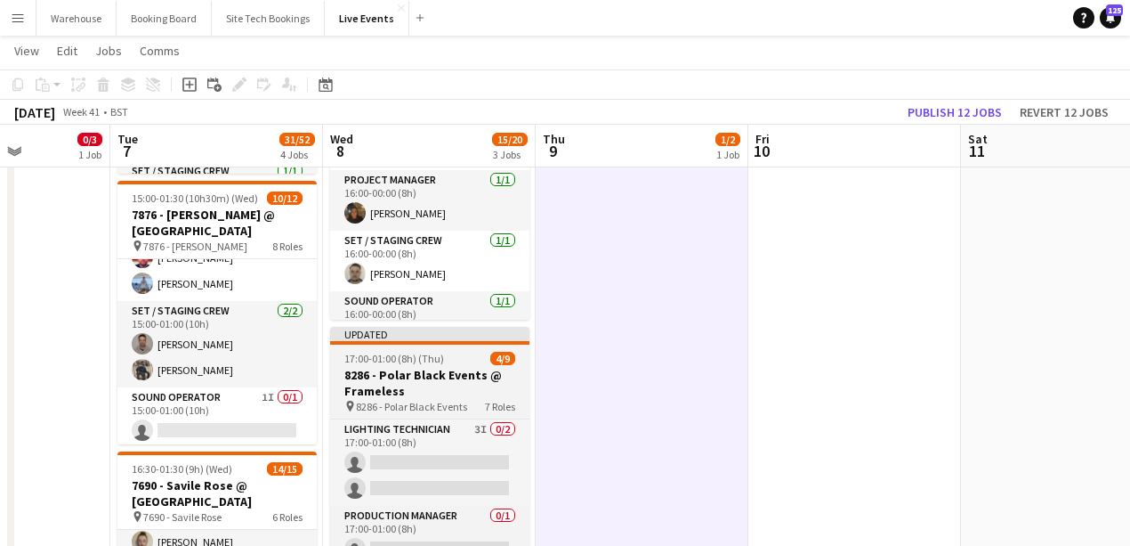
click at [393, 389] on h3 "8286 - Polar Black Events @ Frameless" at bounding box center [429, 383] width 199 height 32
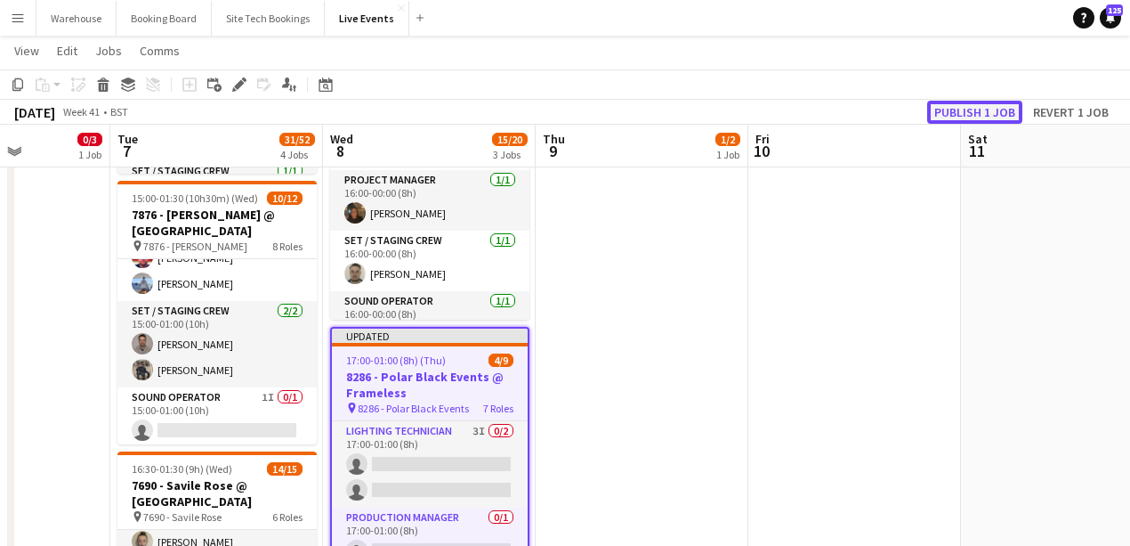
click at [997, 116] on button "Publish 1 job" at bounding box center [974, 112] width 95 height 23
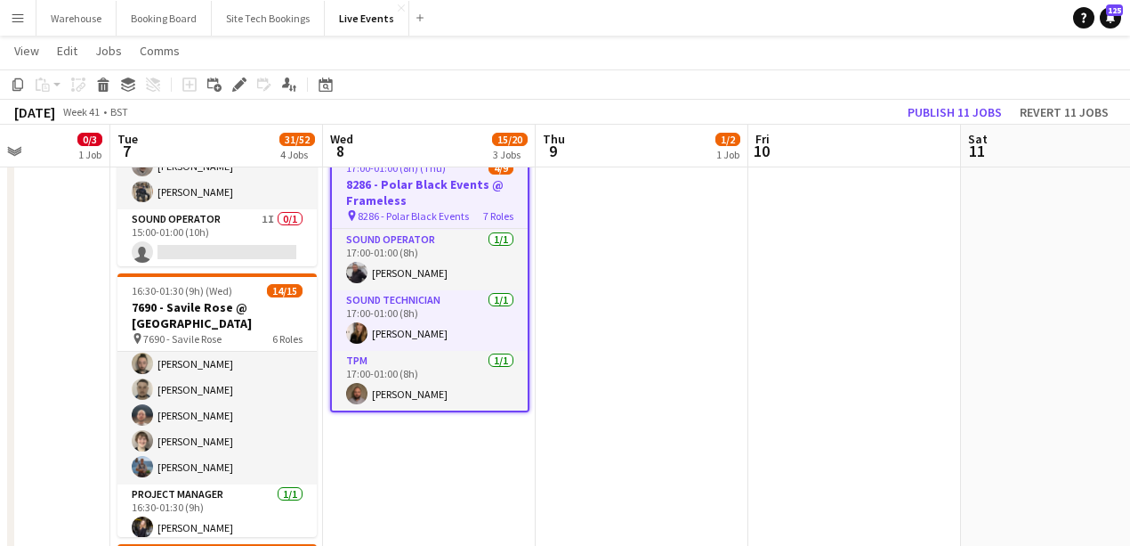
scroll to position [0, 0]
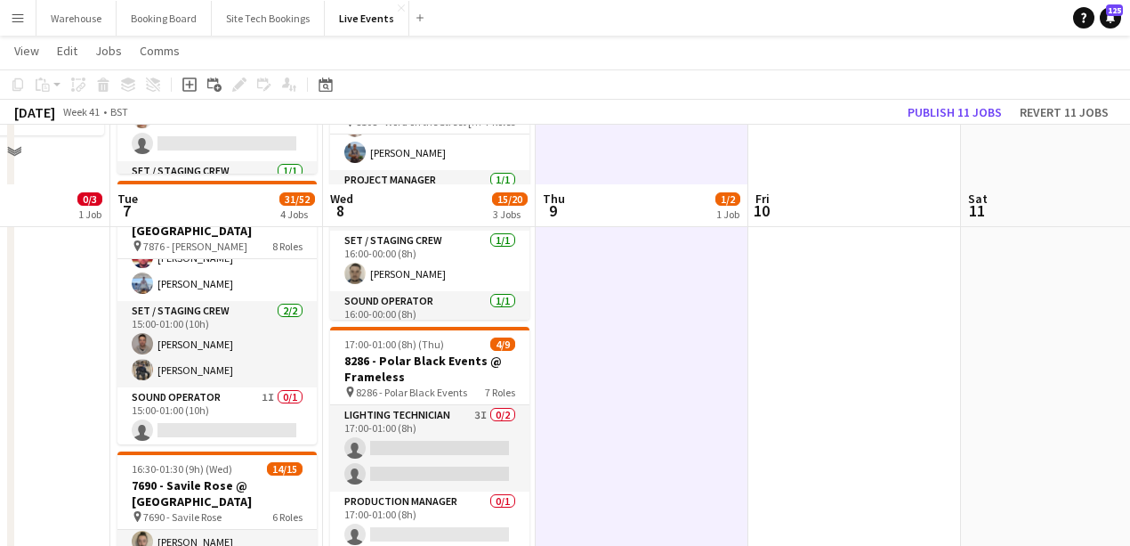
scroll to position [415, 0]
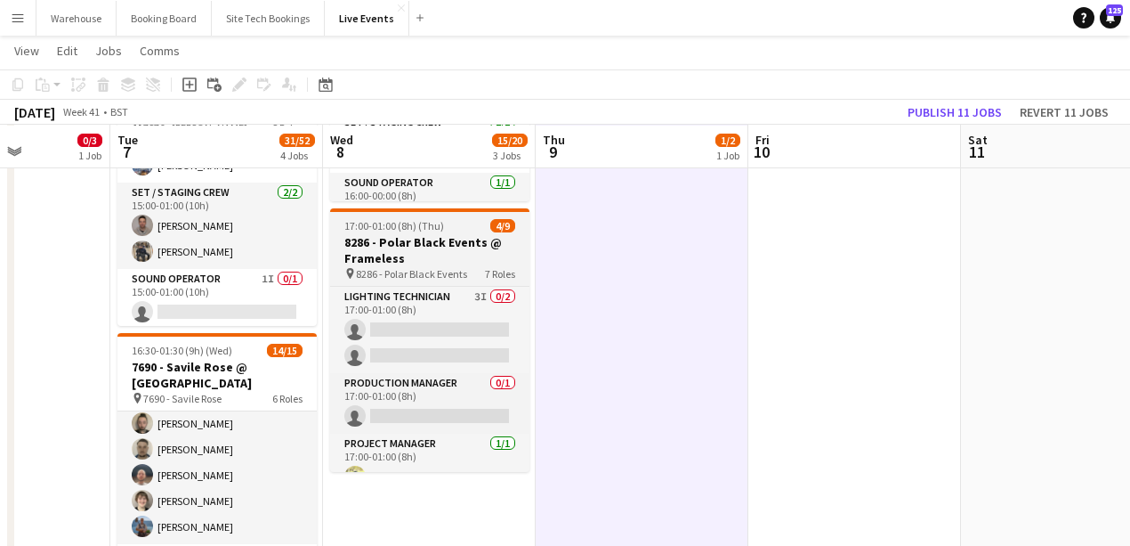
click at [405, 232] on app-job-card "17:00-01:00 (8h) (Thu) 4/9 8286 - Polar Black Events @ Frameless pin 8286 - Pol…" at bounding box center [429, 339] width 199 height 263
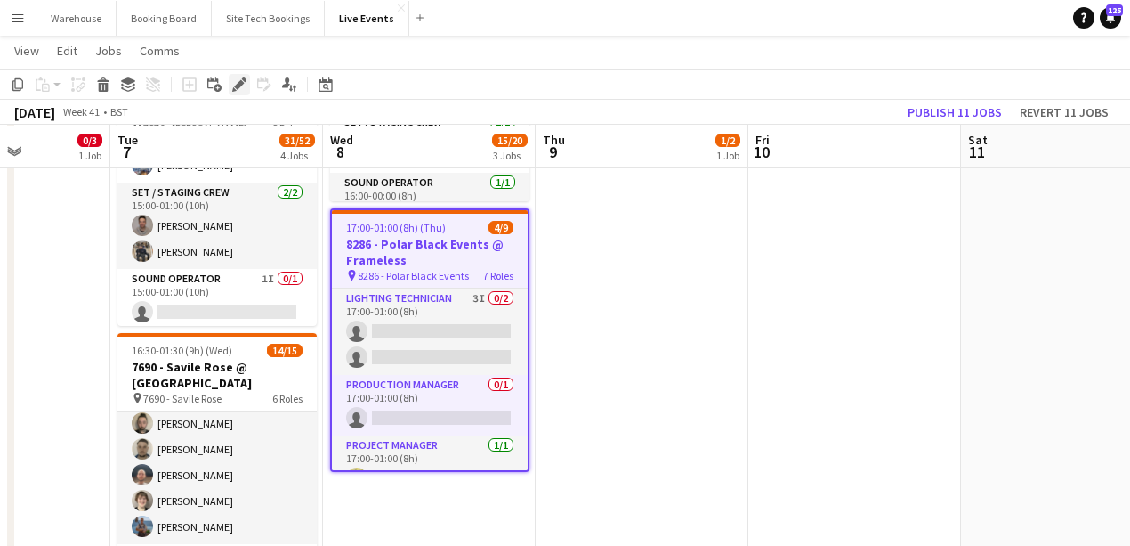
click at [237, 89] on icon at bounding box center [239, 85] width 10 height 10
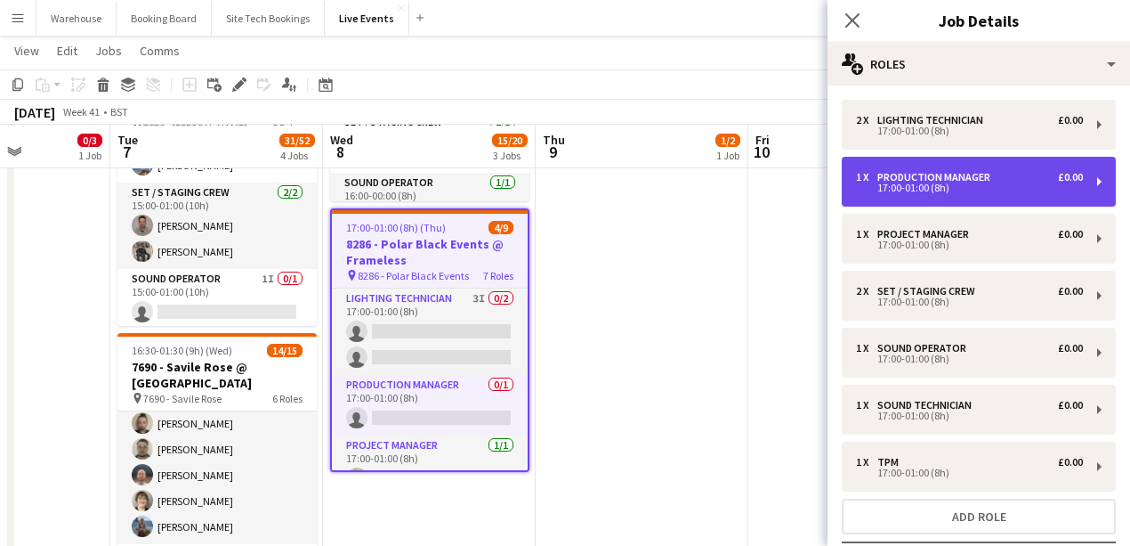
click at [895, 179] on div "Production Manager" at bounding box center [938, 177] width 120 height 12
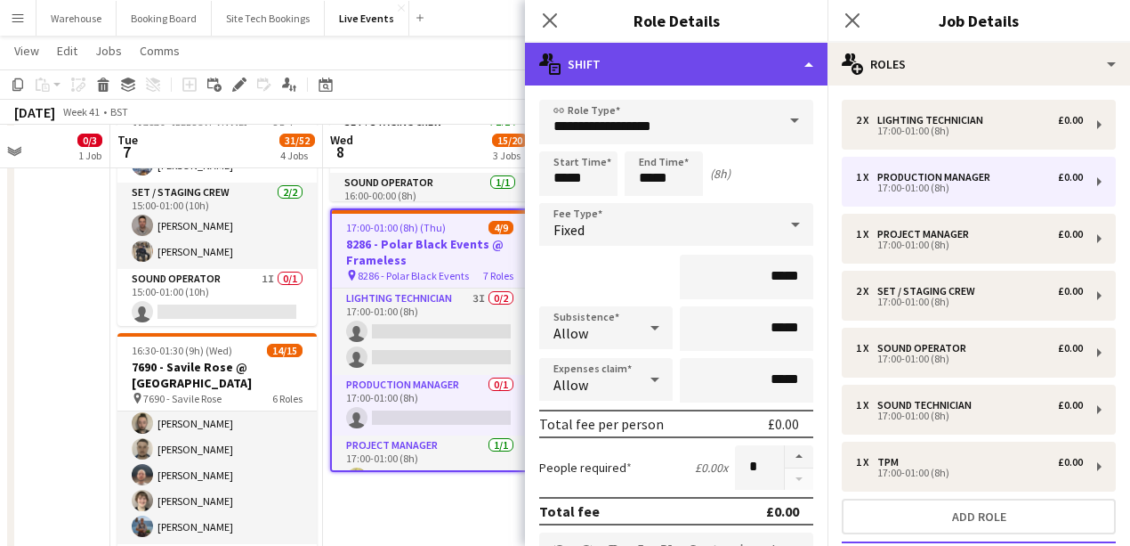
click at [607, 70] on div "multiple-actions-text Shift" at bounding box center [676, 64] width 303 height 43
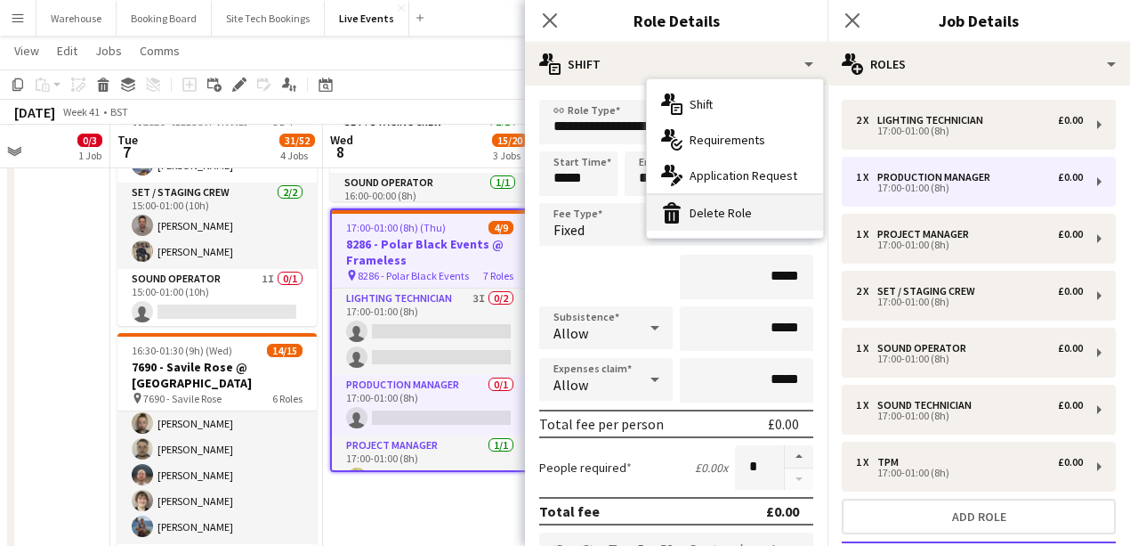
click at [705, 218] on div "bin-2 Delete Role" at bounding box center [735, 213] width 176 height 36
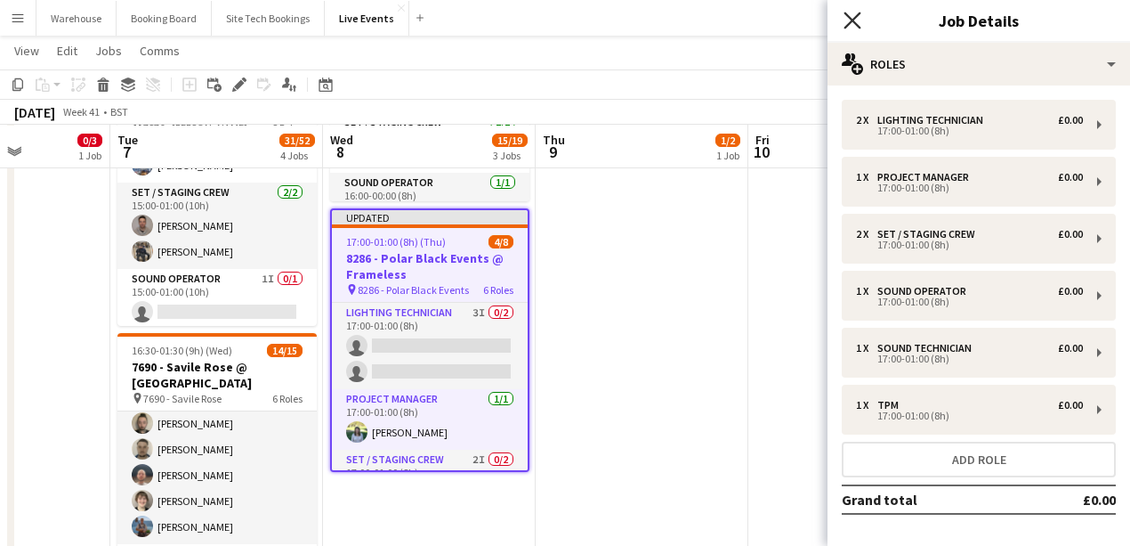
click at [849, 16] on icon at bounding box center [852, 20] width 17 height 17
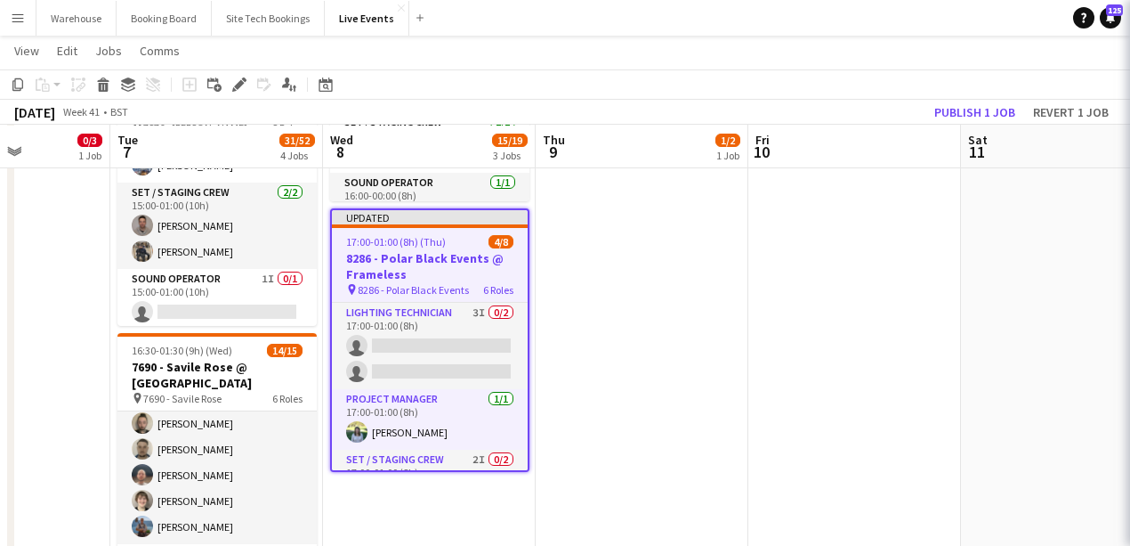
drag, startPoint x: 695, startPoint y: 305, endPoint x: 632, endPoint y: 300, distance: 63.4
click at [692, 306] on app-date-cell "06:00-20:00 (14h) 1/2 8136 - BAFTA @ BAFTA 195 Piccadilly pin 8136 - BAFTA 2 Ro…" at bounding box center [642, 479] width 213 height 1388
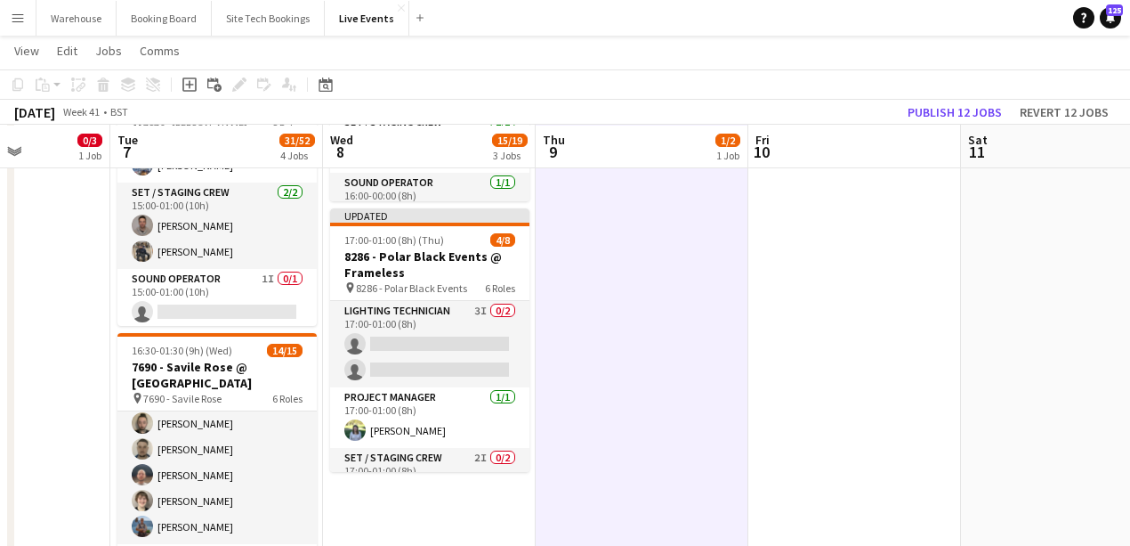
scroll to position [0, 743]
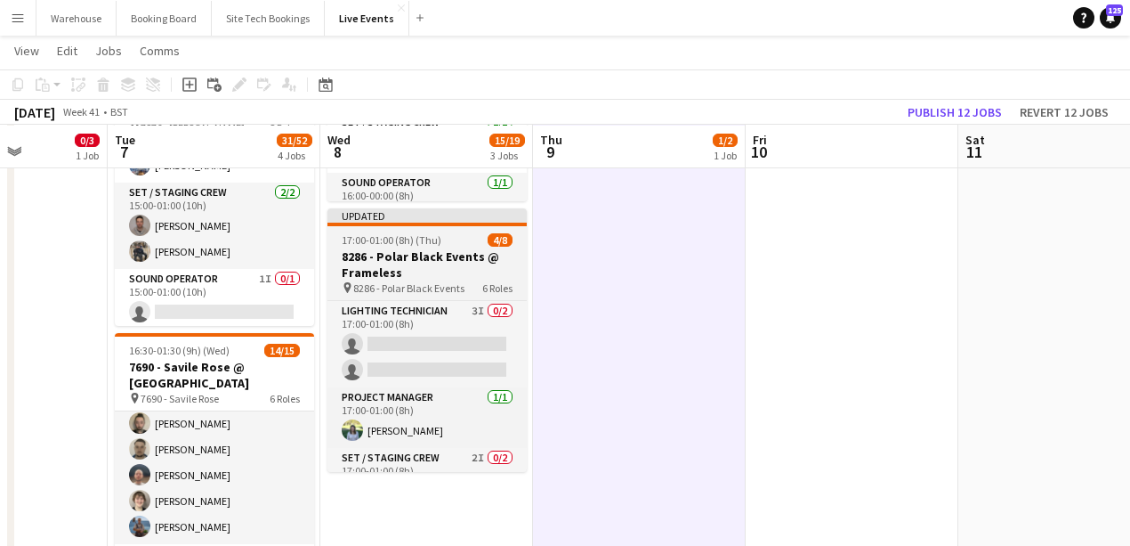
click at [426, 256] on h3 "8286 - Polar Black Events @ Frameless" at bounding box center [427, 264] width 199 height 32
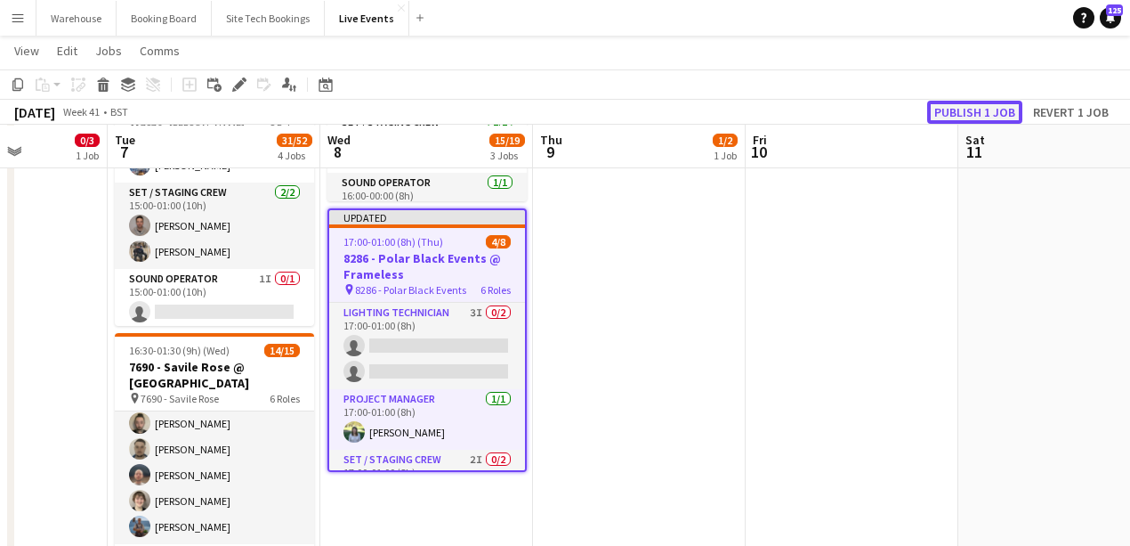
click at [974, 109] on button "Publish 1 job" at bounding box center [974, 112] width 95 height 23
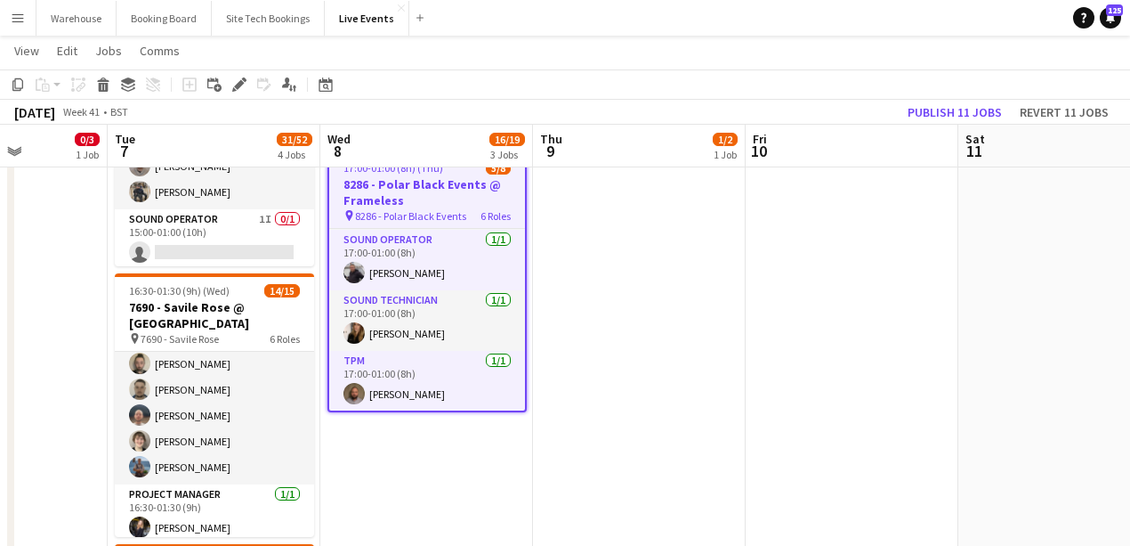
scroll to position [652, 0]
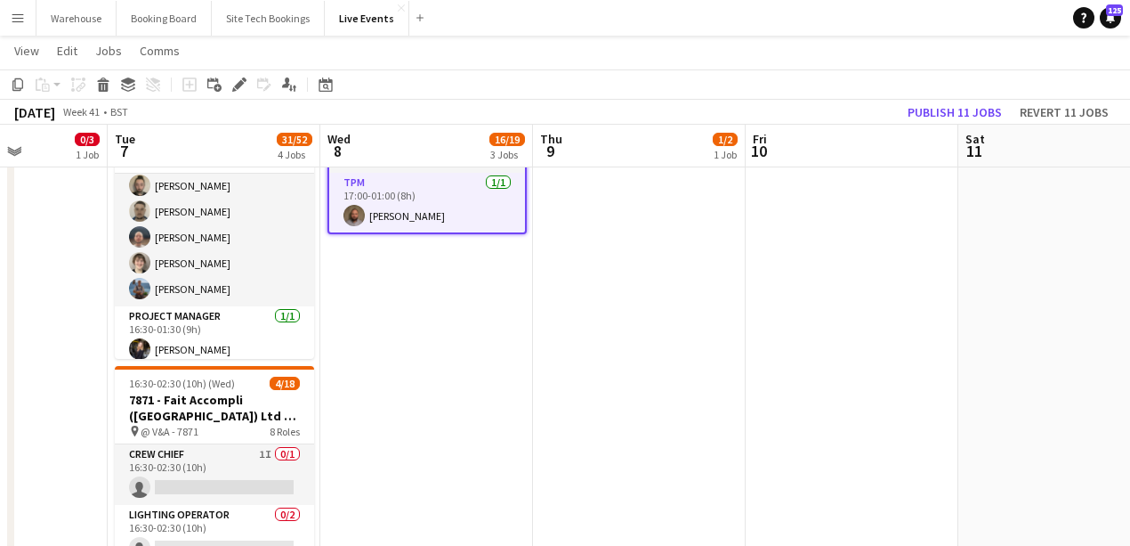
click at [456, 369] on app-date-cell "08:00-16:00 (8h) 1/1 8264 - Harrods @ BAFTA 195 Piccadilly pin 8264 - Harrods 1…" at bounding box center [426, 241] width 213 height 1388
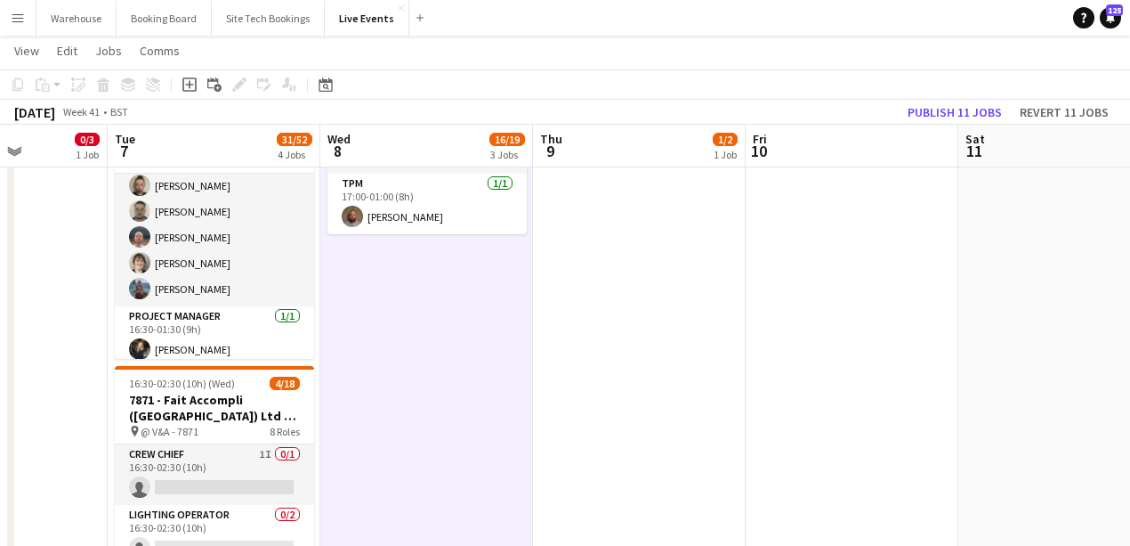
scroll to position [229, 0]
click at [187, 85] on icon "Add job" at bounding box center [189, 84] width 14 height 14
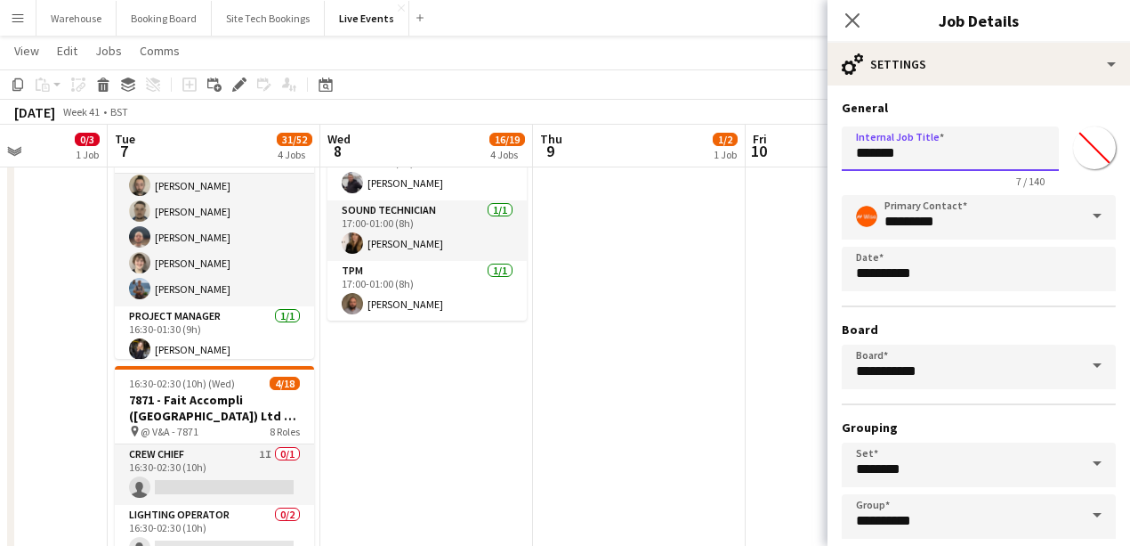
drag, startPoint x: 911, startPoint y: 154, endPoint x: 806, endPoint y: 152, distance: 105.0
click at [806, 152] on body "Menu Boards Boards Boards All jobs Status Workforce Workforce My Workforce Recr…" at bounding box center [565, 142] width 1130 height 1588
paste input "**********"
type input "**********"
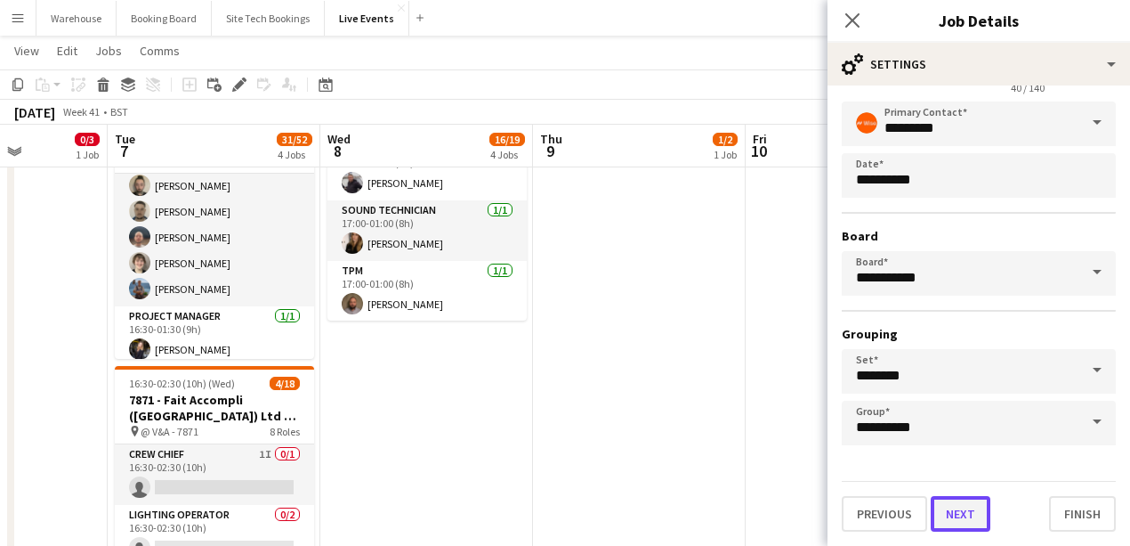
click at [963, 513] on button "Next" at bounding box center [961, 514] width 60 height 36
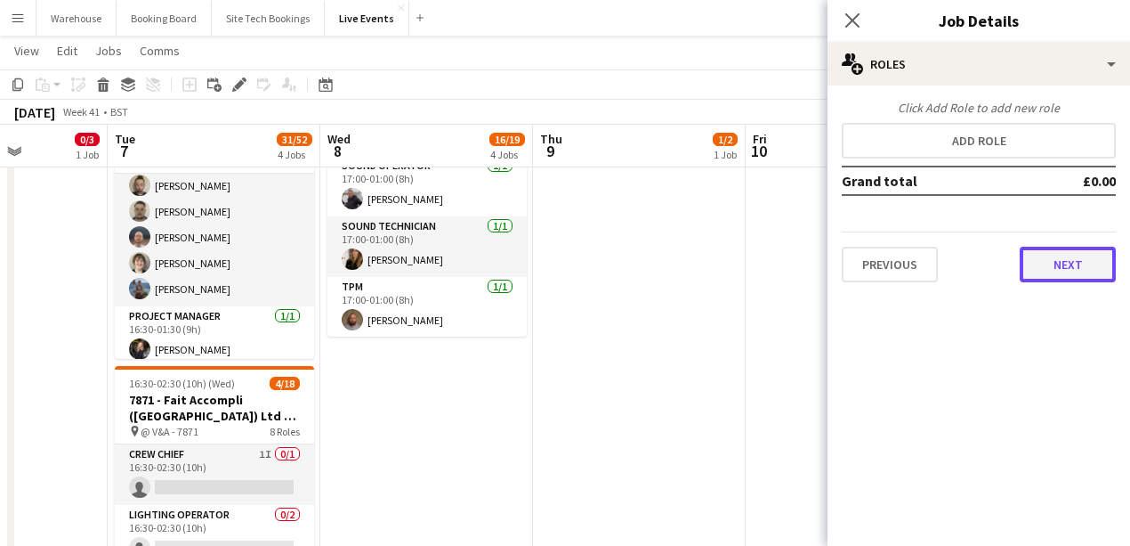
click at [1066, 277] on button "Next" at bounding box center [1068, 265] width 96 height 36
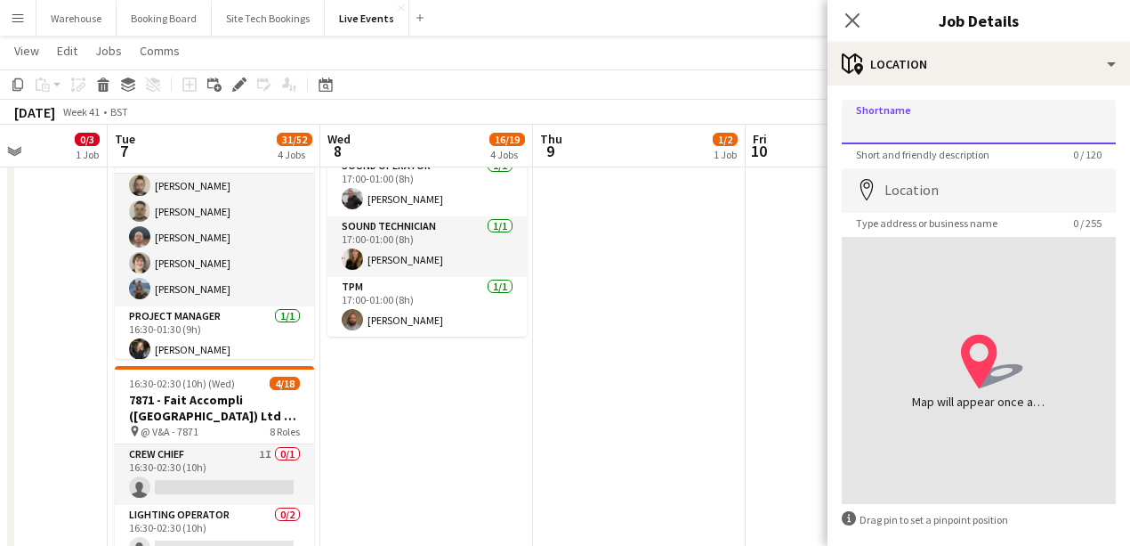
click at [898, 117] on input "Shortname" at bounding box center [979, 122] width 274 height 44
paste input "**********"
type input "**********"
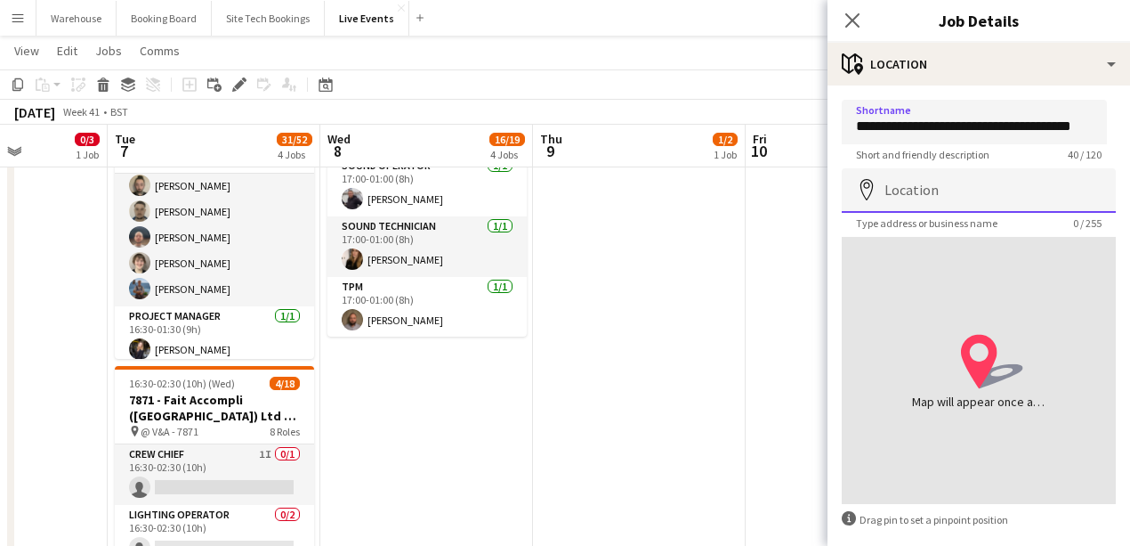
click at [975, 187] on input "Location" at bounding box center [979, 190] width 274 height 44
click at [936, 184] on input "Location" at bounding box center [979, 190] width 274 height 44
paste input "*******"
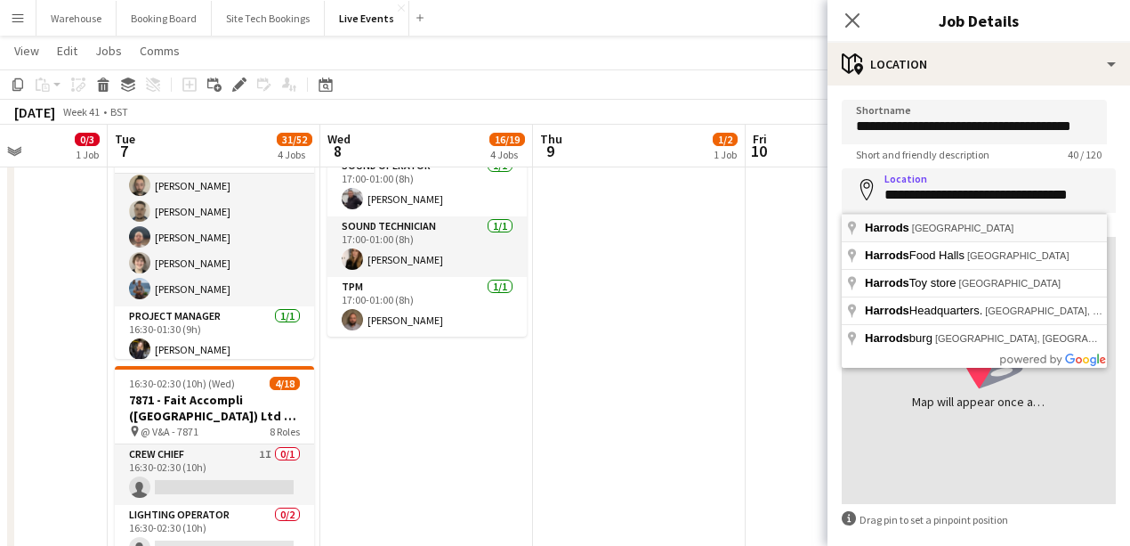
type input "**********"
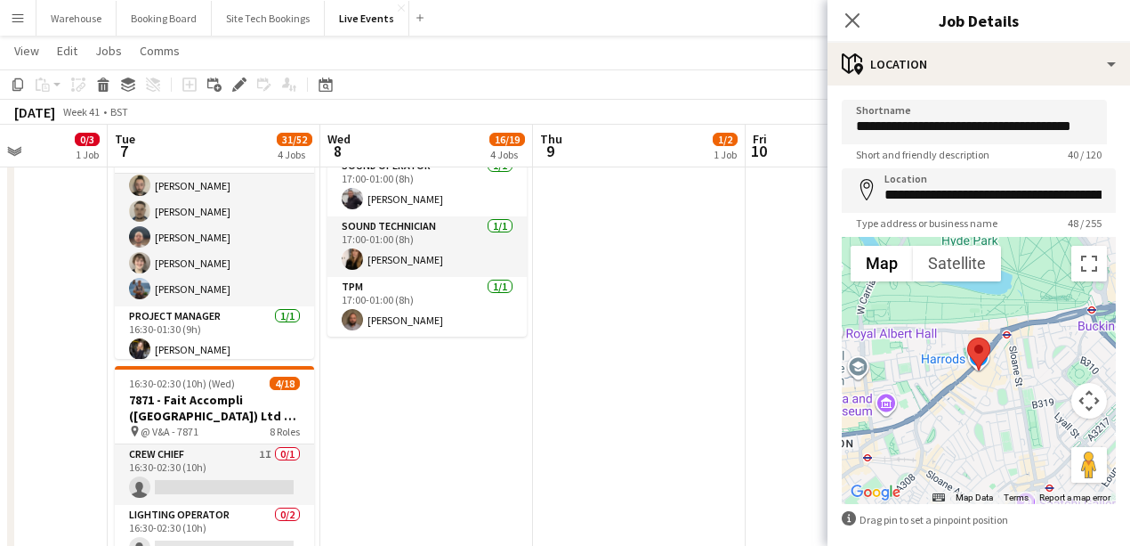
scroll to position [84, 0]
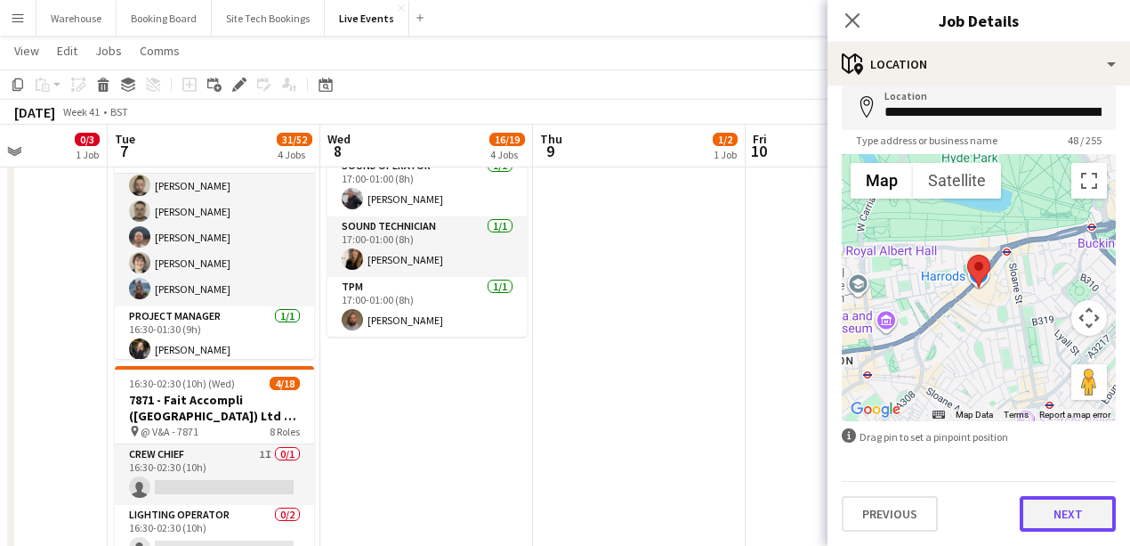
click at [1050, 513] on button "Next" at bounding box center [1068, 514] width 96 height 36
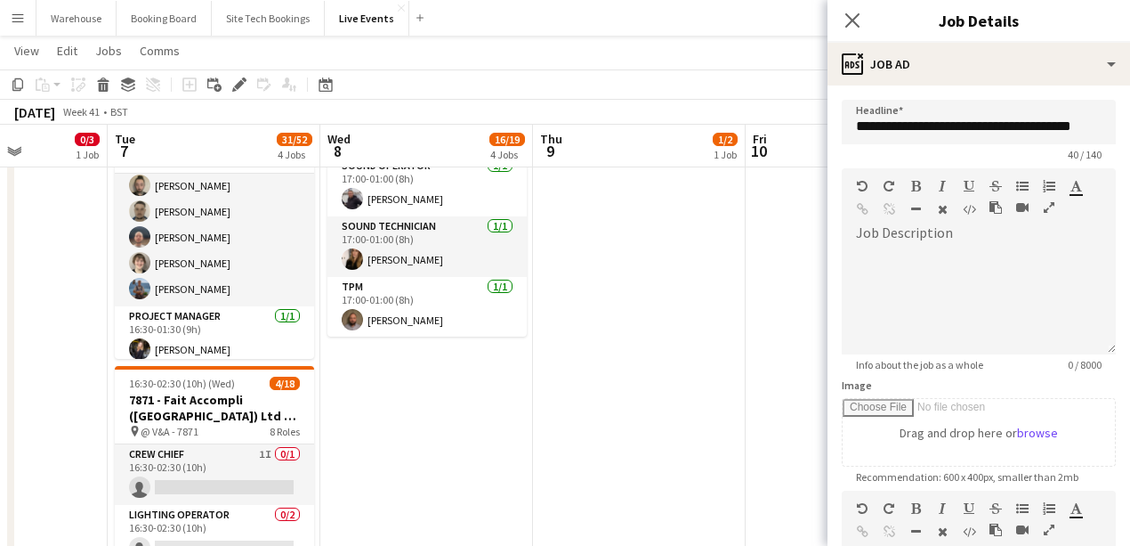
scroll to position [0, 0]
click at [937, 249] on div at bounding box center [979, 300] width 274 height 107
drag, startPoint x: 1045, startPoint y: 209, endPoint x: 1015, endPoint y: 206, distance: 30.4
click at [1045, 209] on icon "button" at bounding box center [1049, 207] width 11 height 12
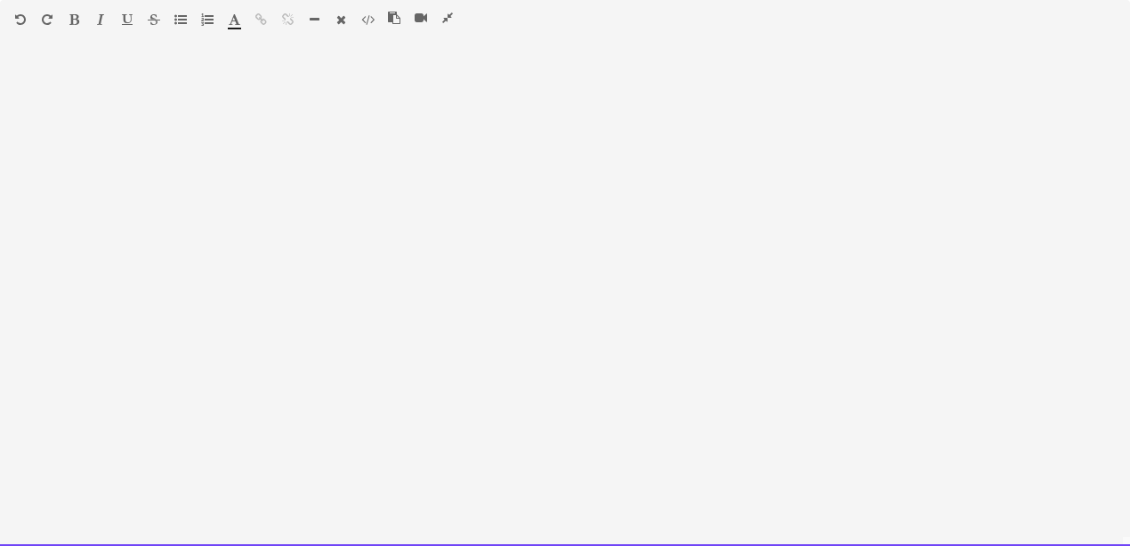
paste div
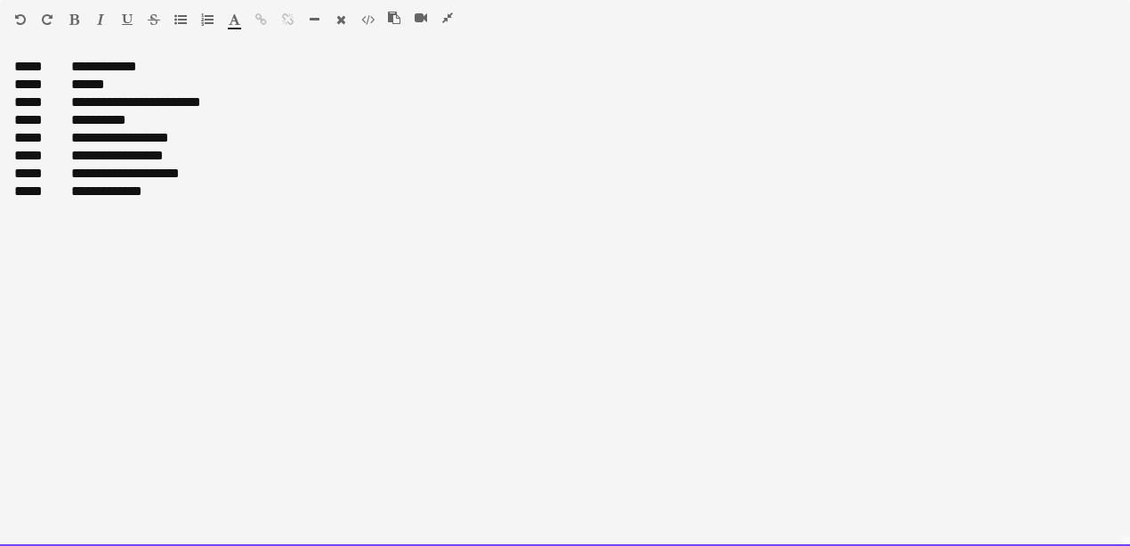
click at [150, 190] on div "**********" at bounding box center [565, 191] width 1102 height 18
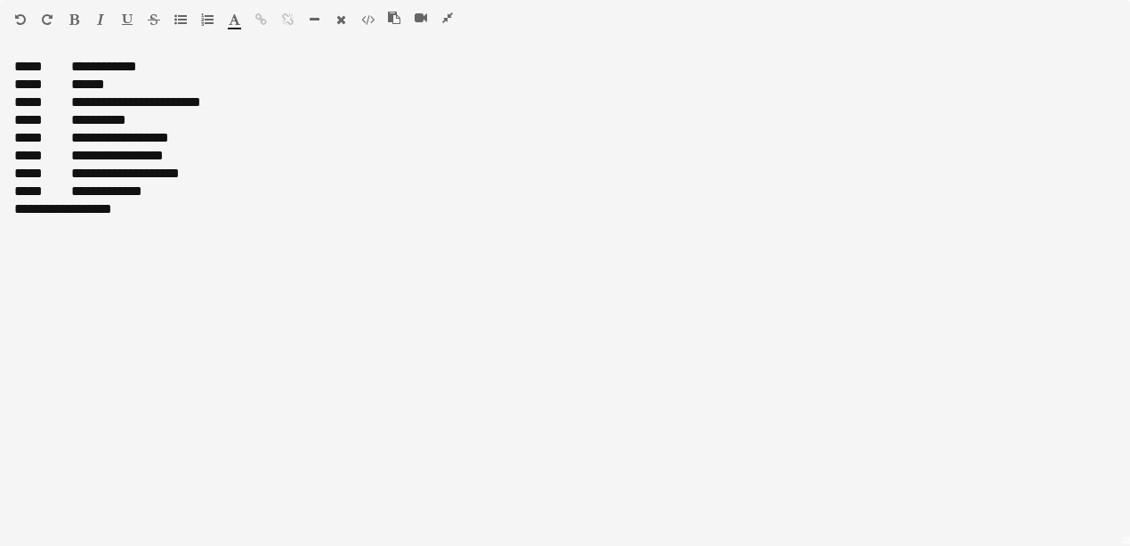
click at [442, 22] on icon "button" at bounding box center [447, 18] width 11 height 12
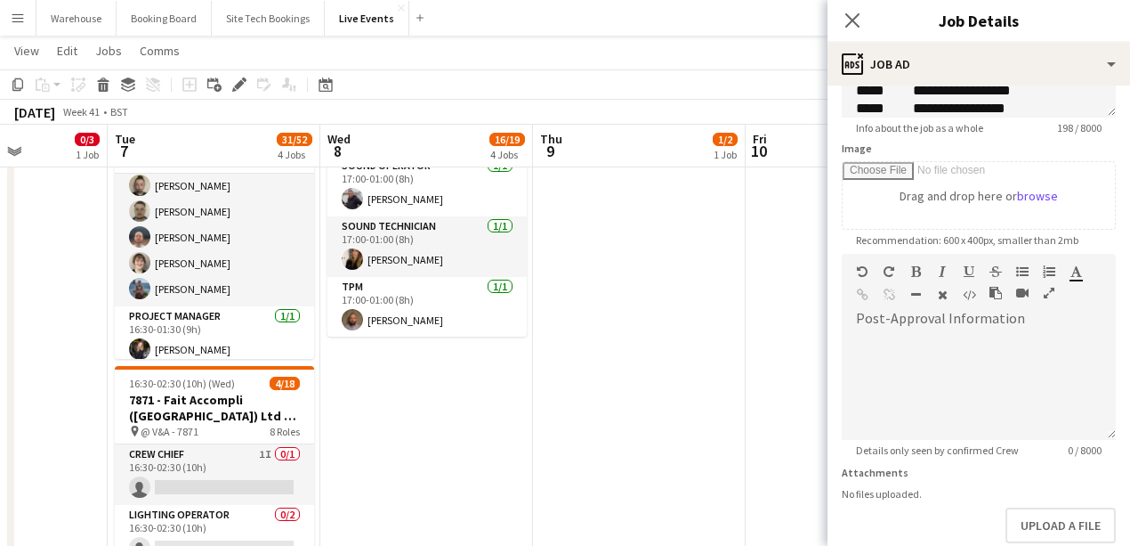
scroll to position [296, 0]
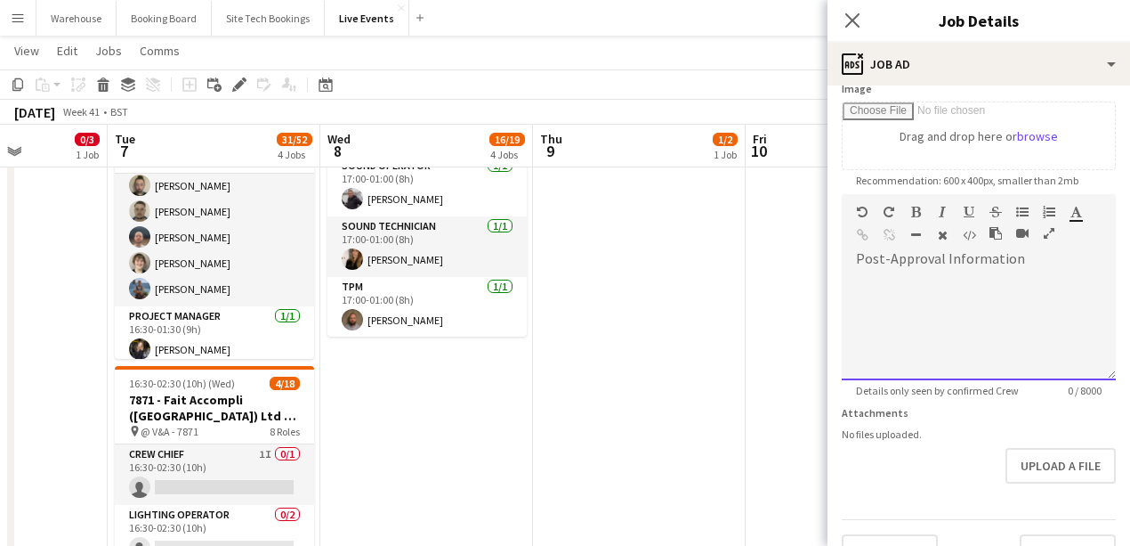
click at [936, 291] on div at bounding box center [979, 326] width 274 height 107
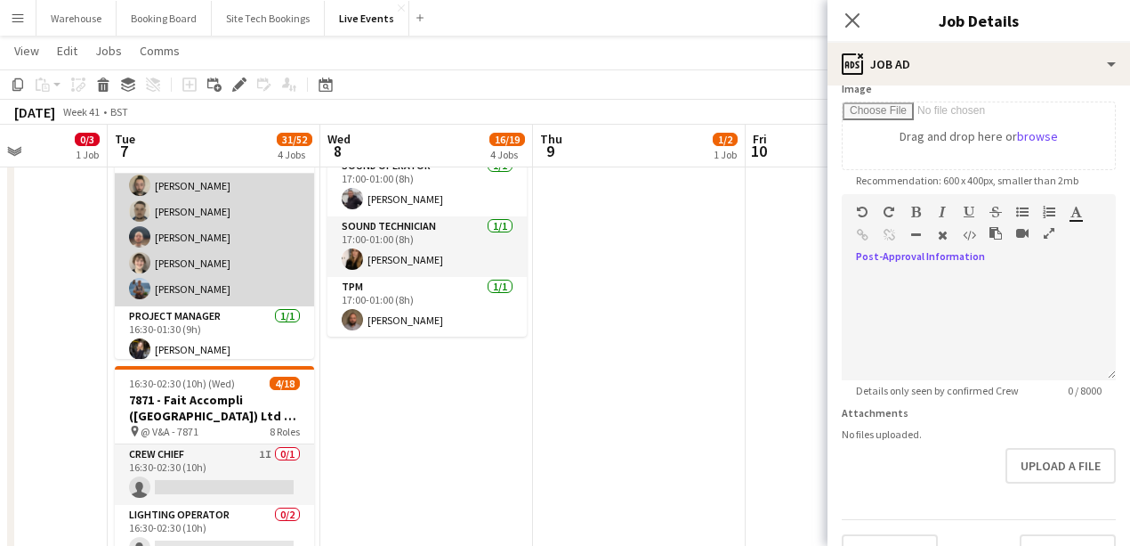
click at [206, 236] on app-card-role "Lighting Technician 6/6 16:30-01:30 (9h) ! richard noton Jay Butcher Sam Scott …" at bounding box center [214, 212] width 199 height 190
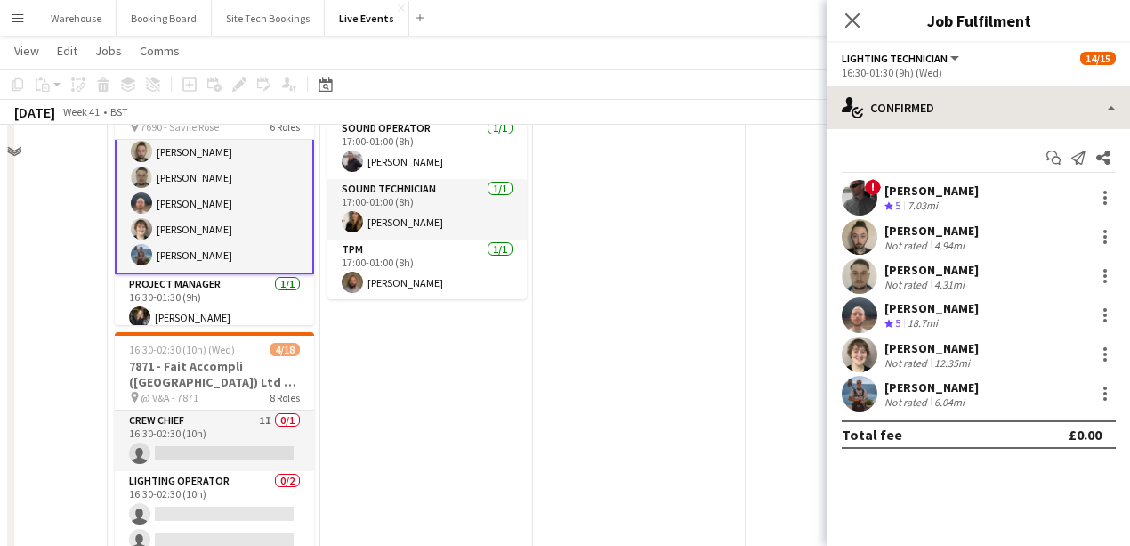
scroll to position [330, 0]
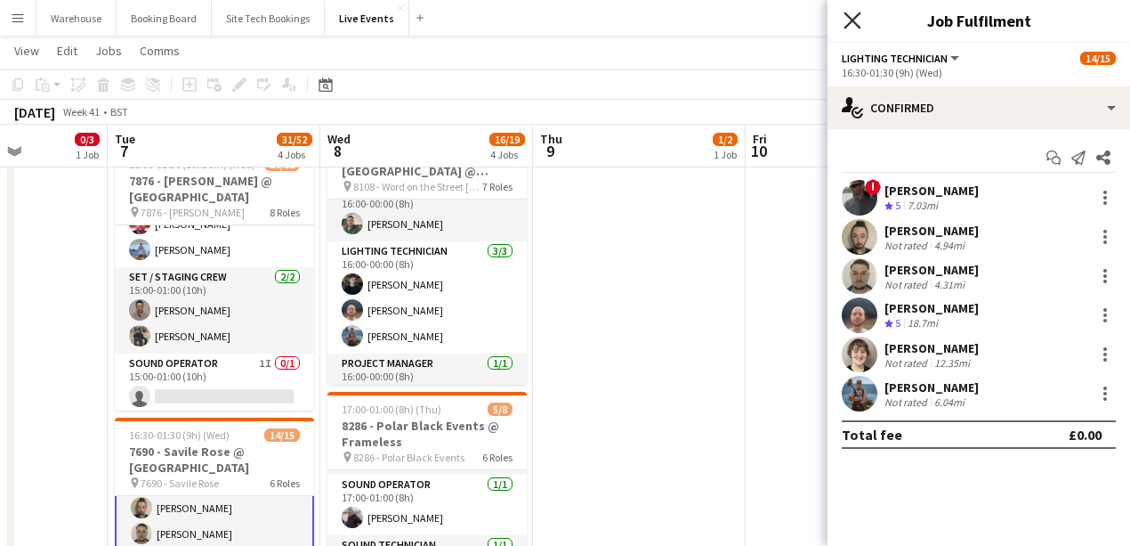
click at [852, 21] on icon at bounding box center [852, 20] width 17 height 17
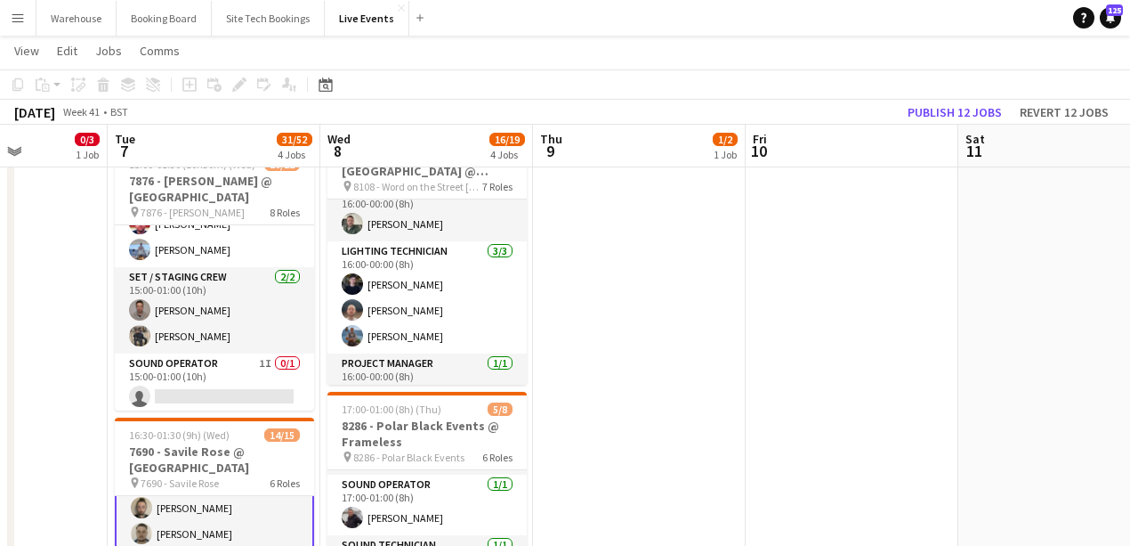
scroll to position [508, 0]
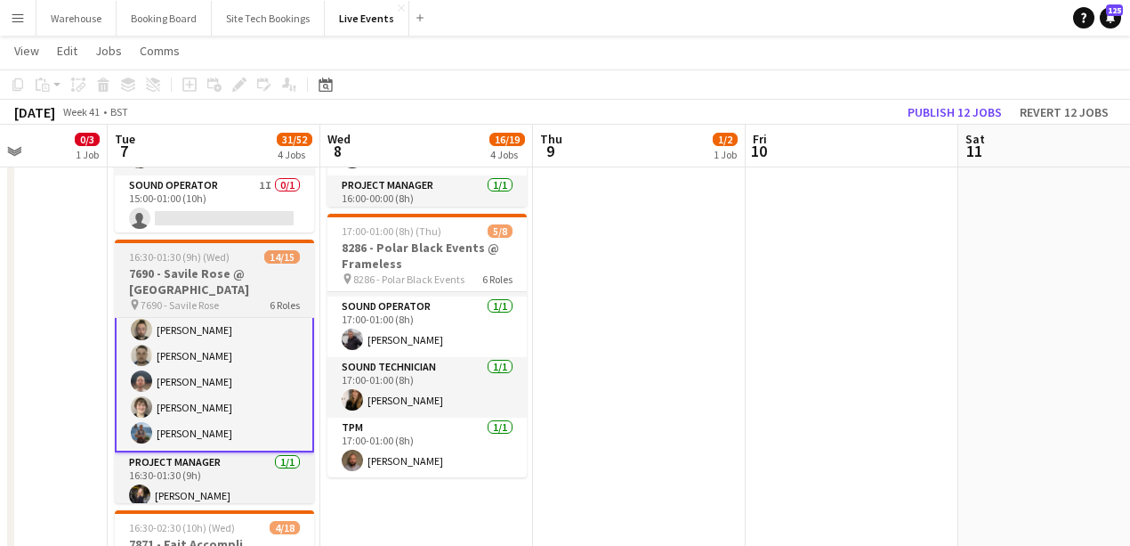
click at [205, 302] on span "7690 - Savile Rose" at bounding box center [180, 304] width 78 height 13
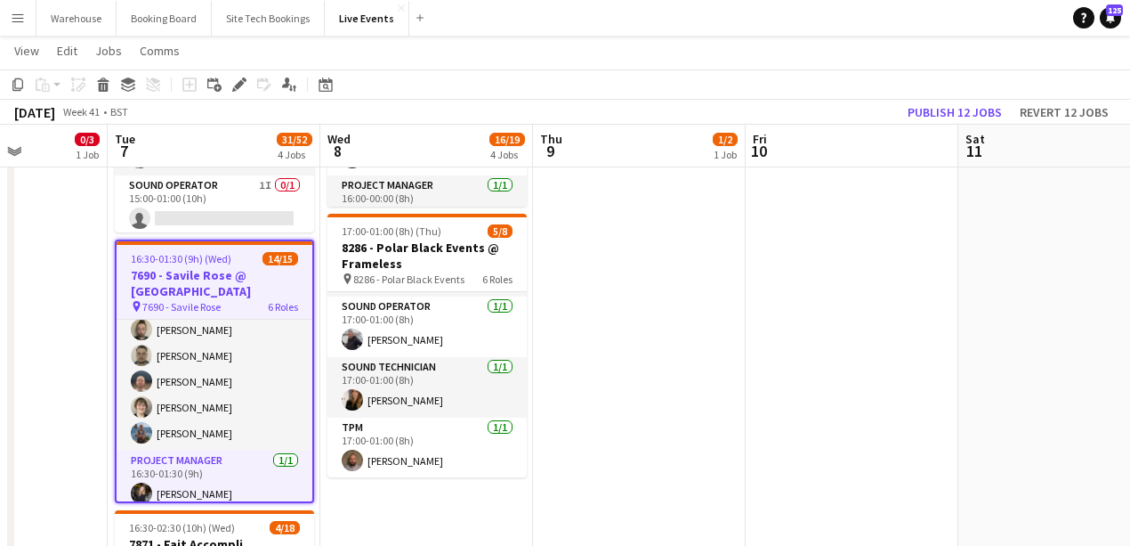
scroll to position [178, 0]
click at [244, 86] on icon "Edit" at bounding box center [239, 84] width 14 height 14
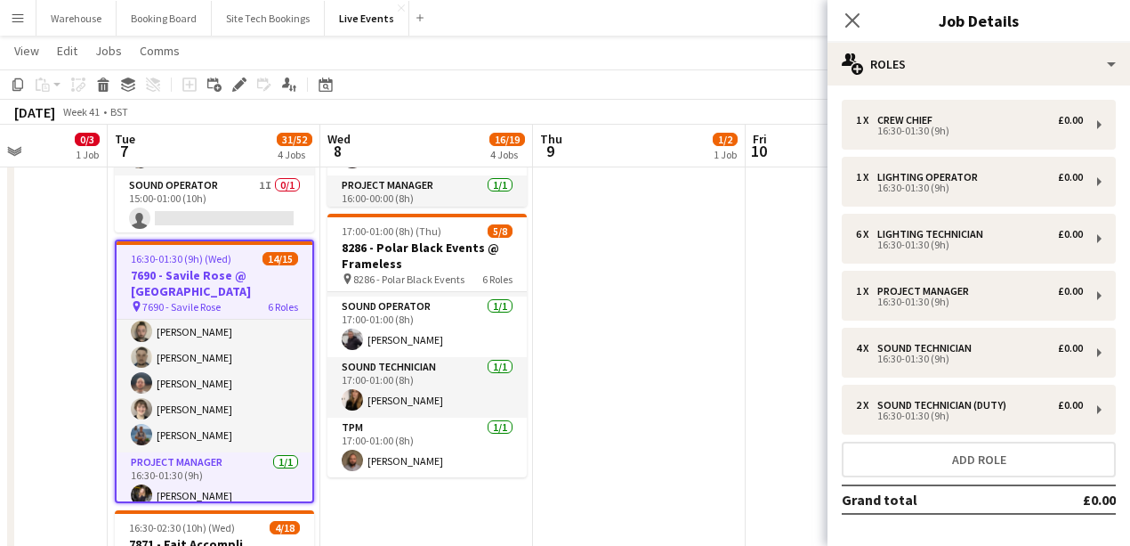
scroll to position [69, 0]
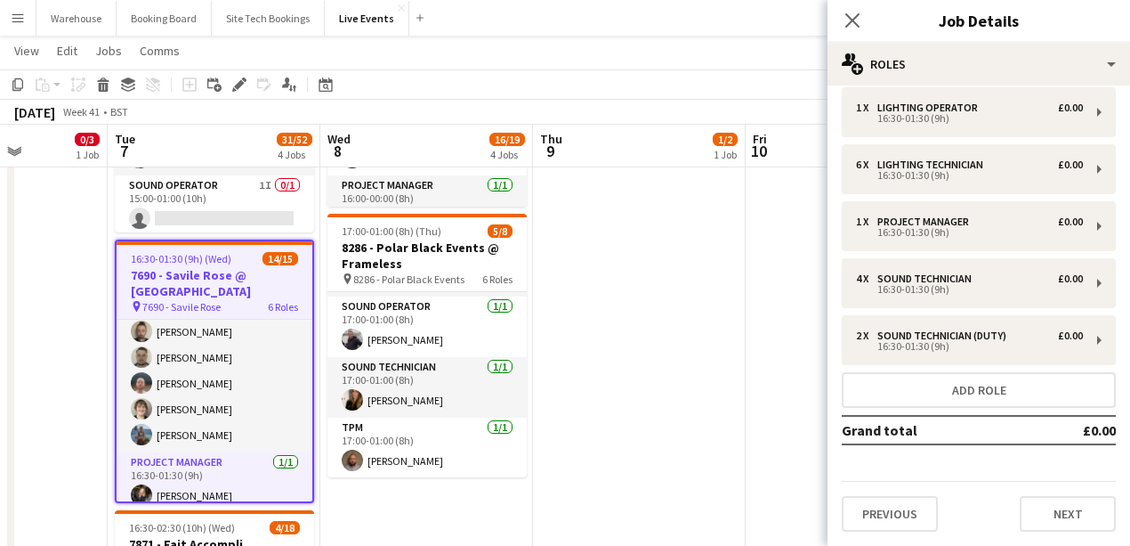
click at [1045, 488] on div "Previous Next" at bounding box center [979, 506] width 274 height 51
click at [1046, 501] on button "Next" at bounding box center [1068, 514] width 96 height 36
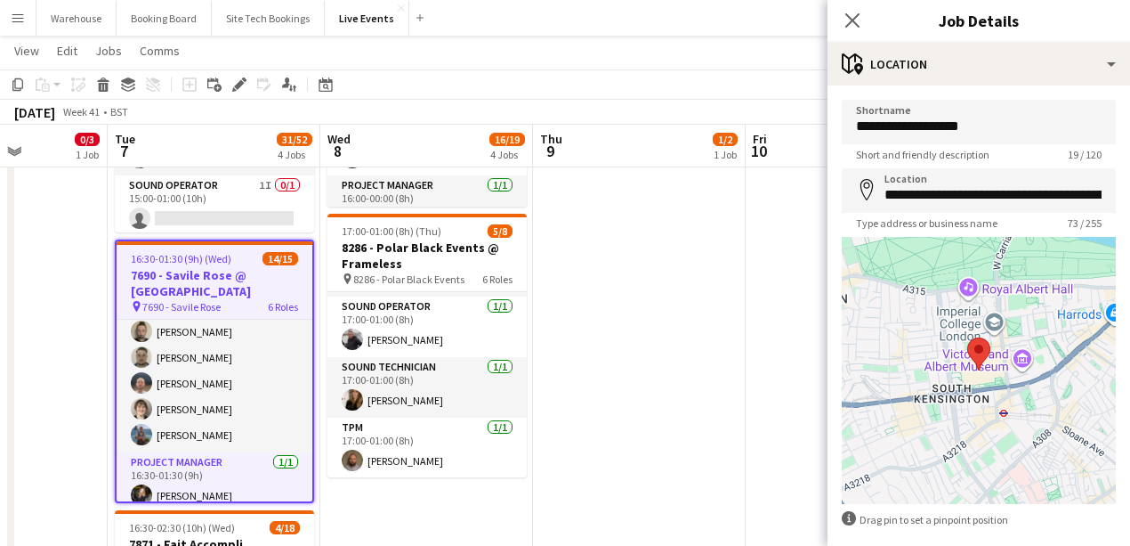
scroll to position [84, 0]
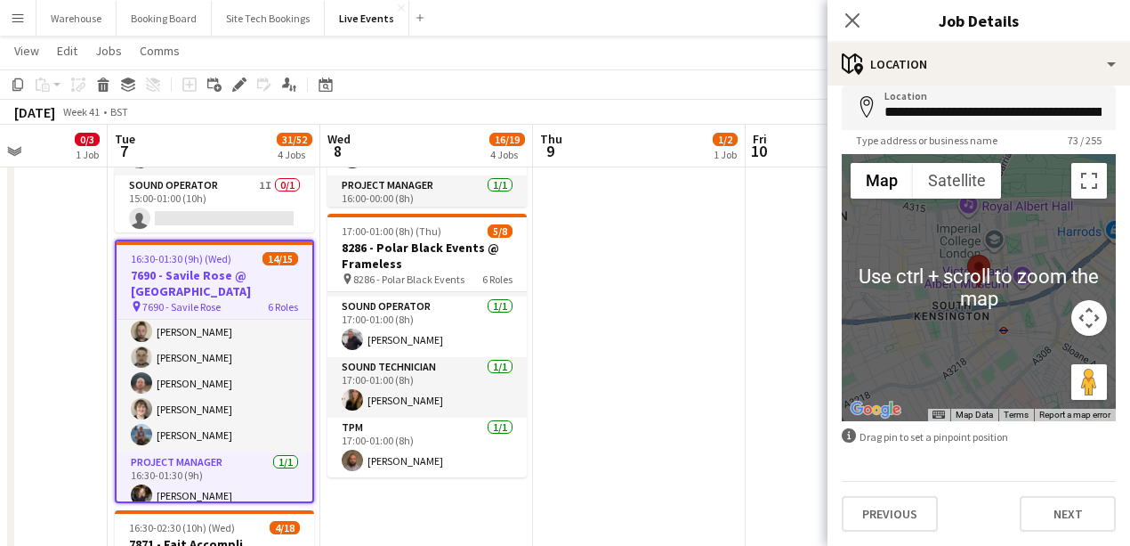
click at [1056, 535] on div "**********" at bounding box center [979, 274] width 303 height 543
click at [1056, 518] on button "Next" at bounding box center [1068, 514] width 96 height 36
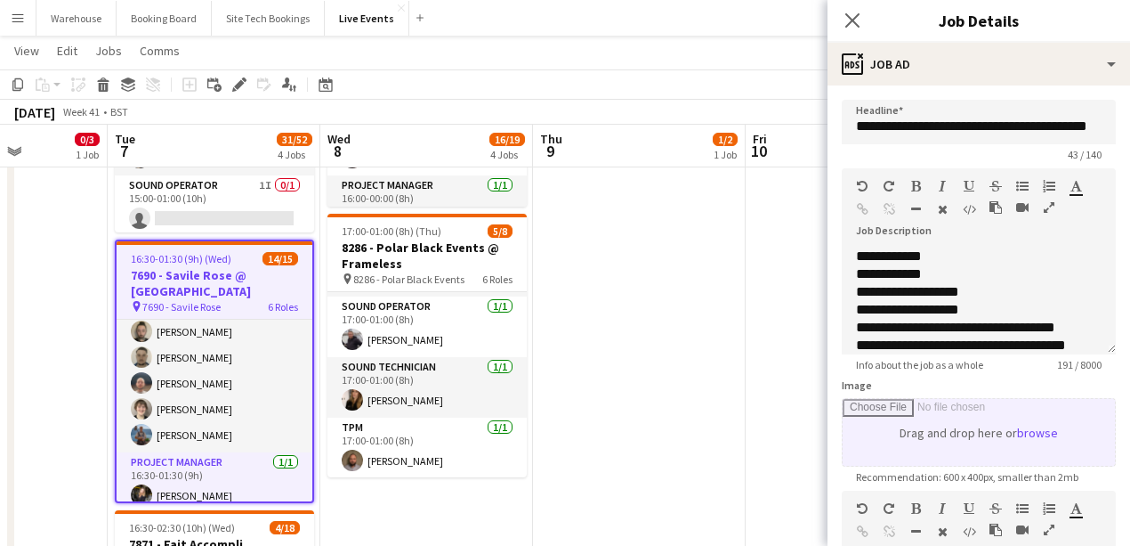
scroll to position [237, 0]
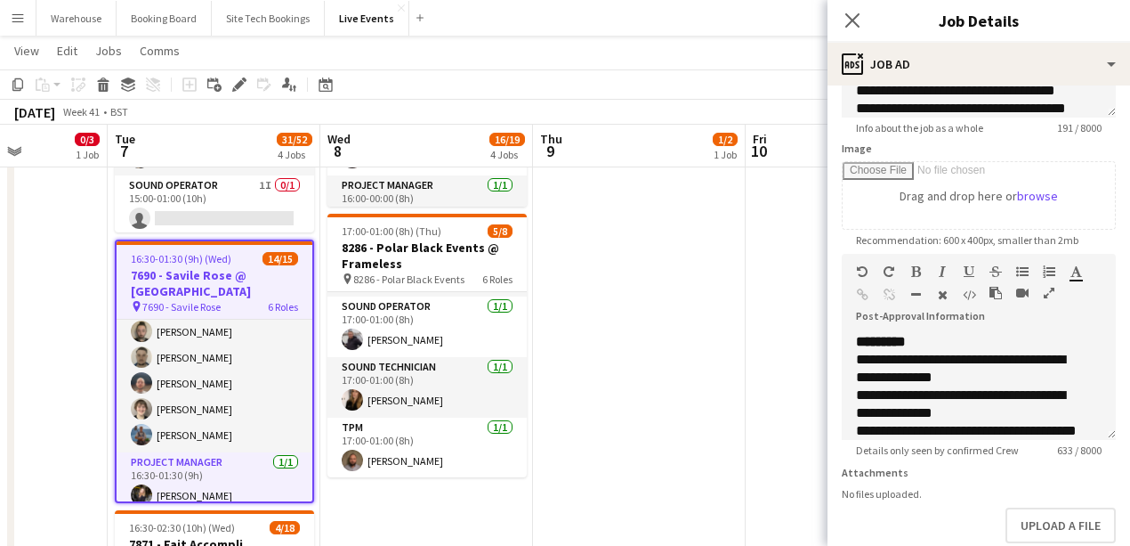
click at [1051, 289] on icon "button" at bounding box center [1049, 293] width 11 height 12
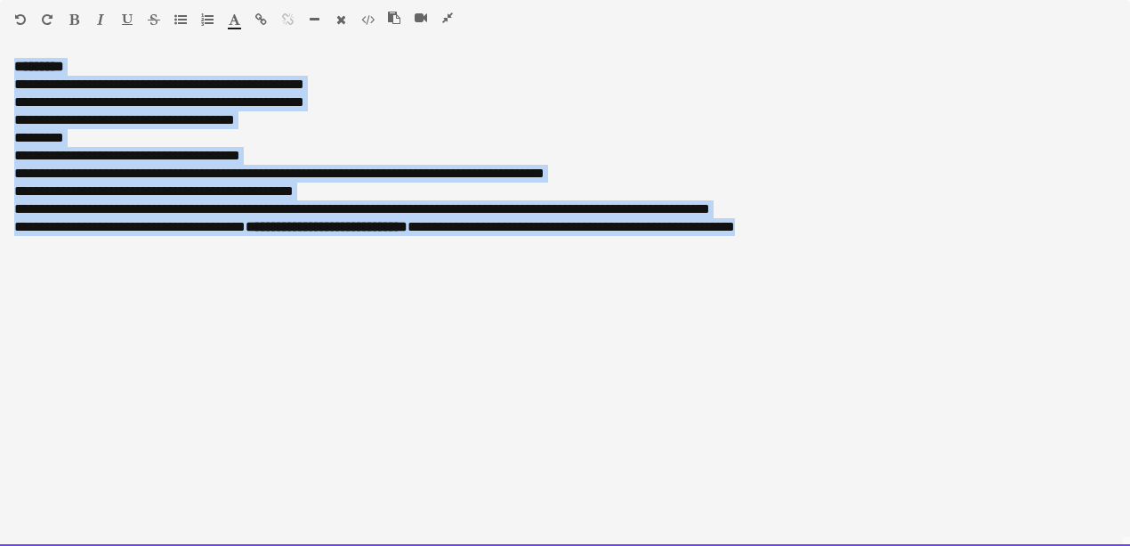
drag, startPoint x: 853, startPoint y: 233, endPoint x: -124, endPoint y: -53, distance: 1017.3
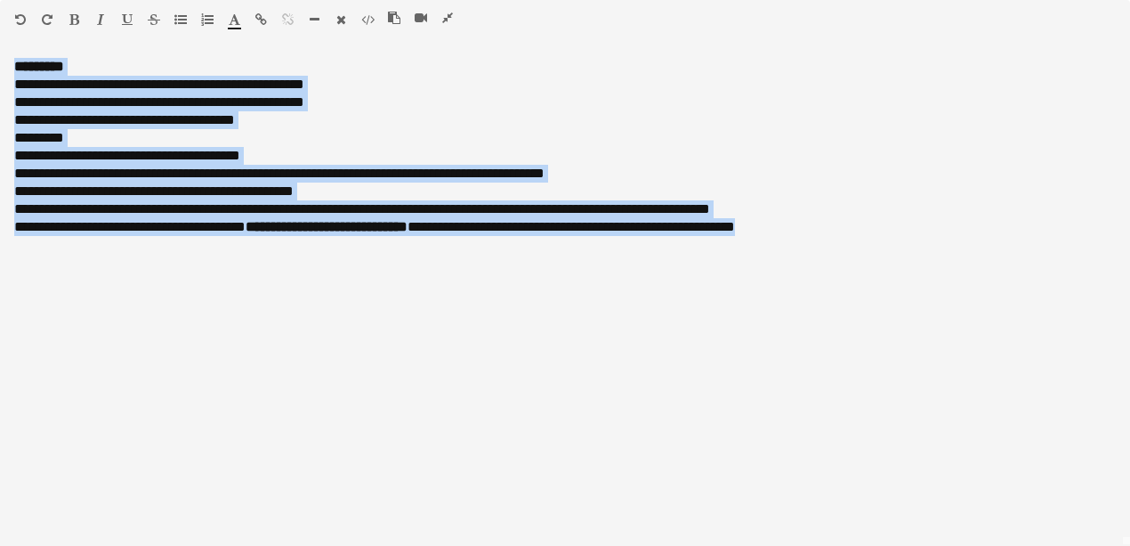
click at [448, 14] on icon "button" at bounding box center [447, 18] width 11 height 12
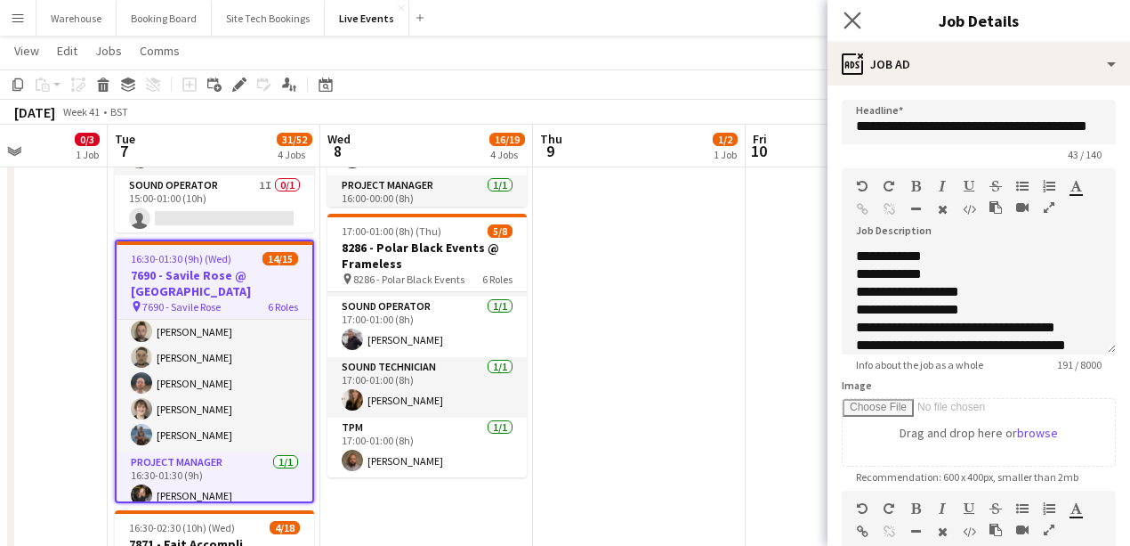
click at [846, 11] on app-icon "Close pop-in" at bounding box center [853, 21] width 26 height 26
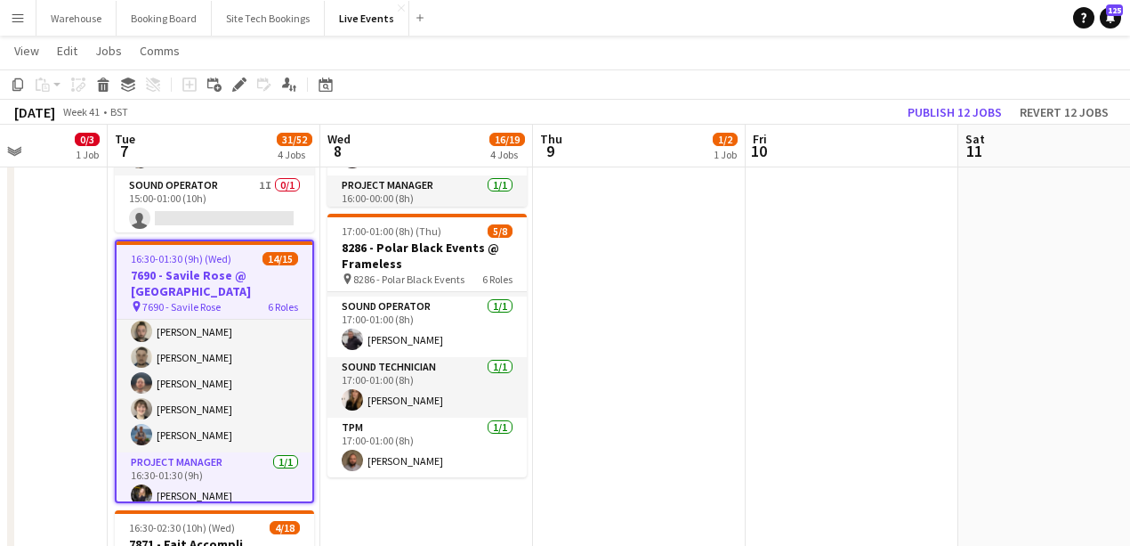
click at [642, 304] on app-date-cell "06:00-20:00 (14h) 1/2 8136 - BAFTA @ BAFTA 195 Piccadilly pin 8136 - BAFTA 2 Ro…" at bounding box center [639, 385] width 213 height 1388
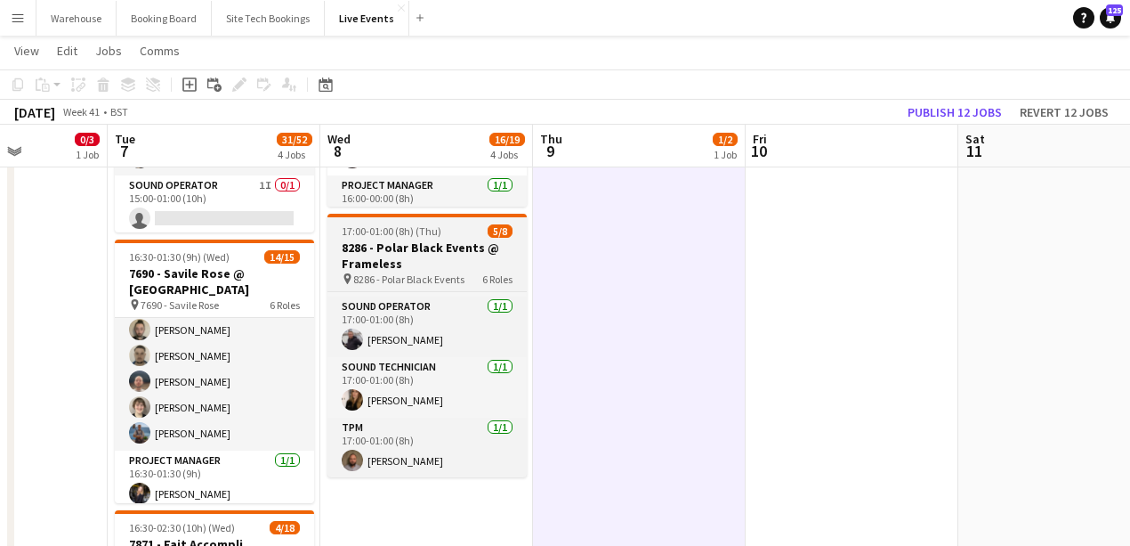
click at [403, 257] on h3 "8286 - Polar Black Events @ Frameless" at bounding box center [427, 255] width 199 height 32
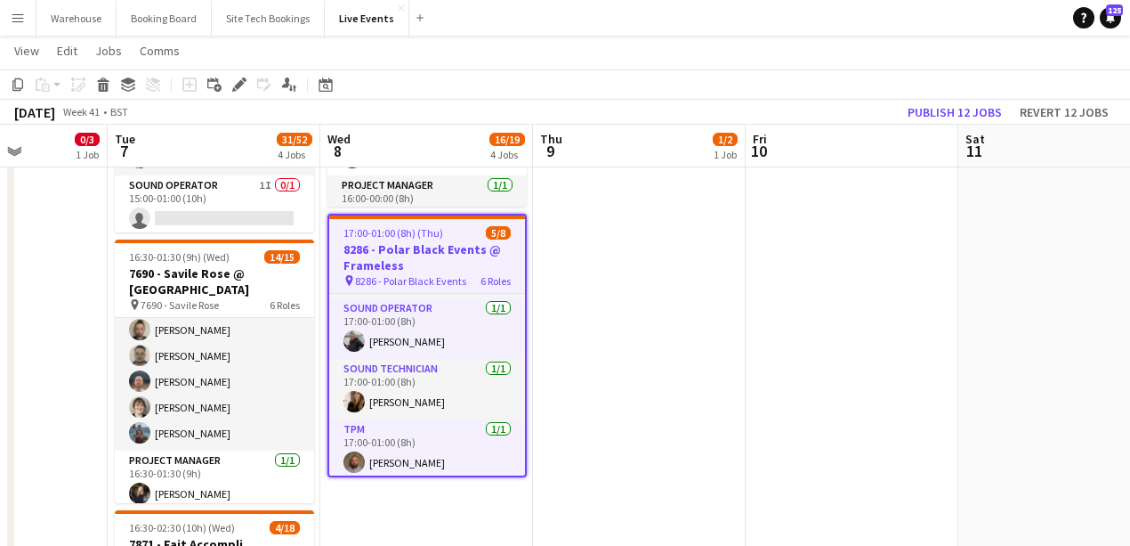
scroll to position [232, 0]
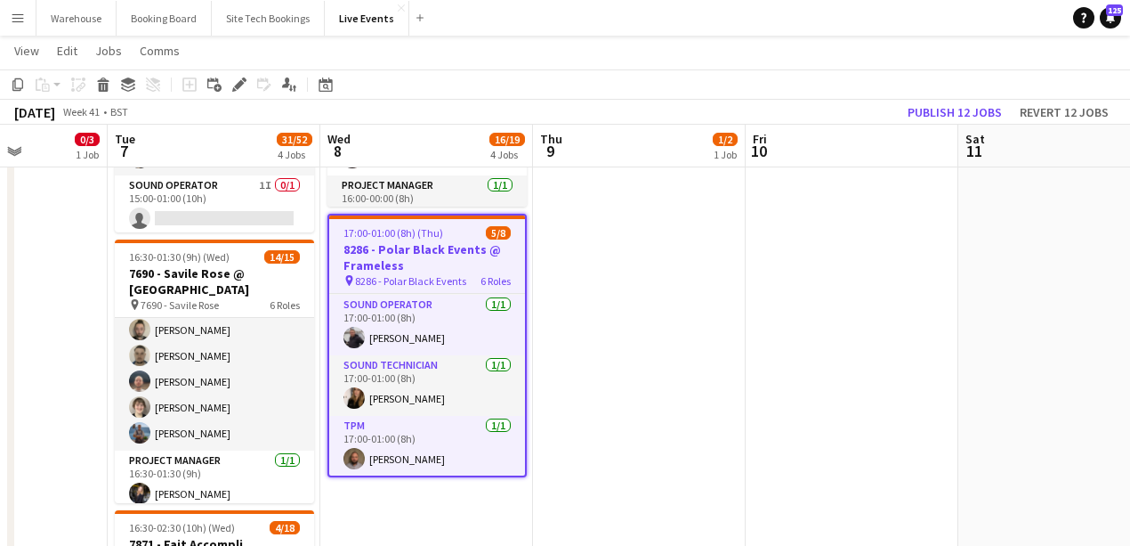
click at [241, 83] on icon at bounding box center [239, 85] width 10 height 10
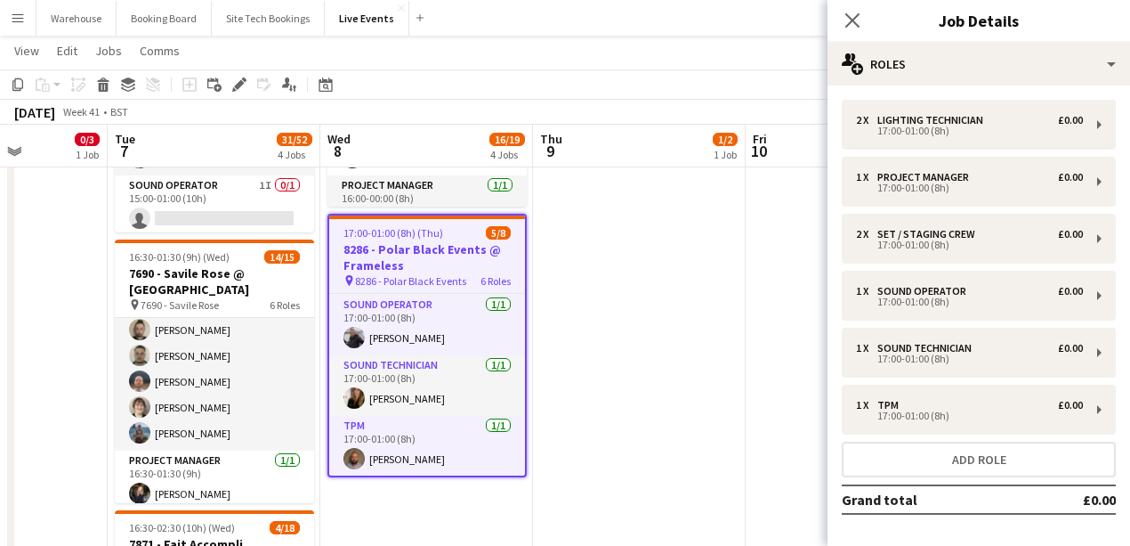
scroll to position [69, 0]
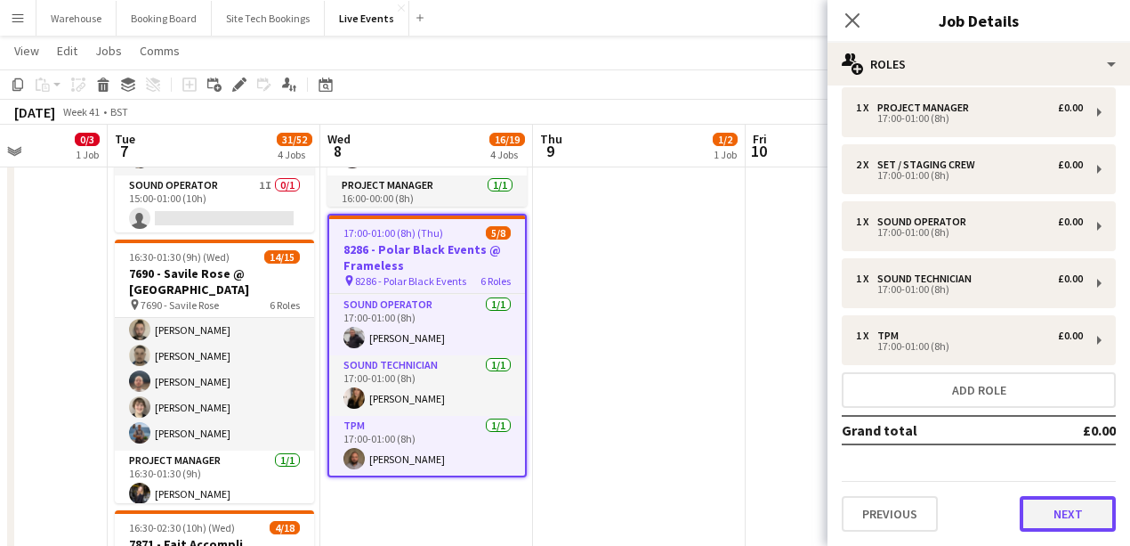
click at [1067, 506] on button "Next" at bounding box center [1068, 514] width 96 height 36
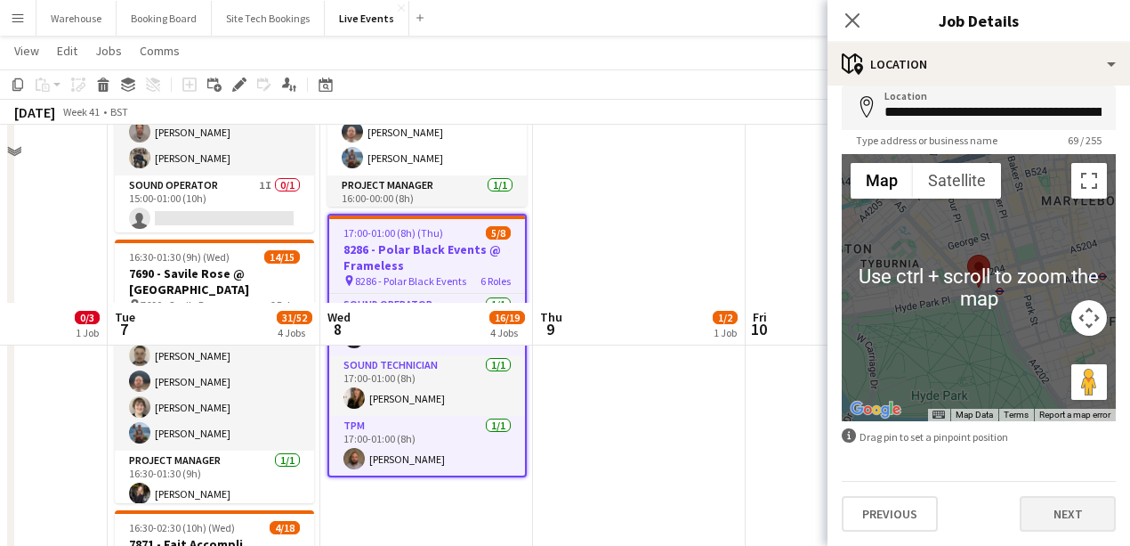
scroll to position [686, 0]
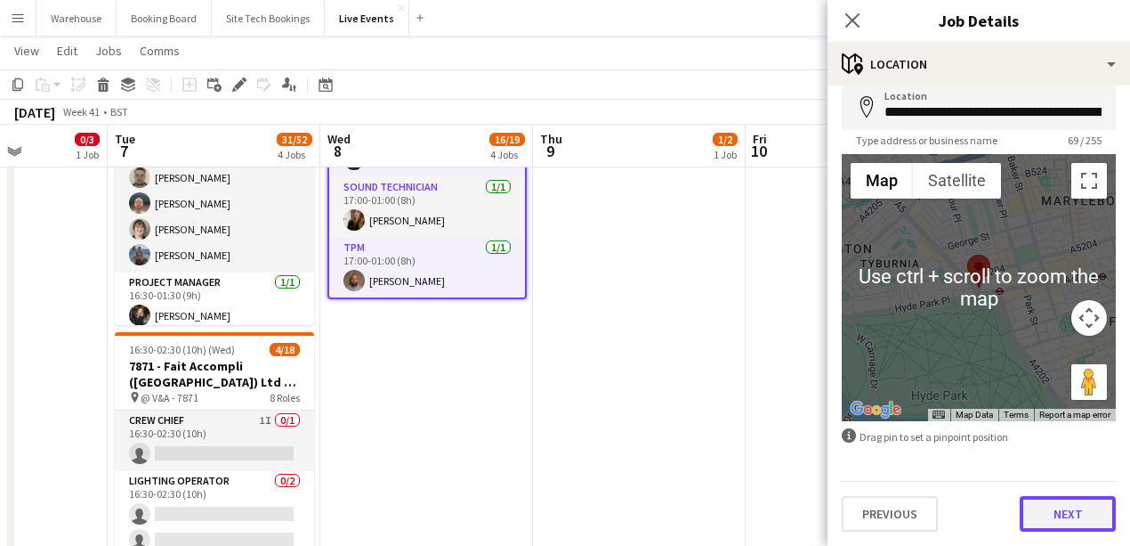
click at [1068, 503] on button "Next" at bounding box center [1068, 514] width 96 height 36
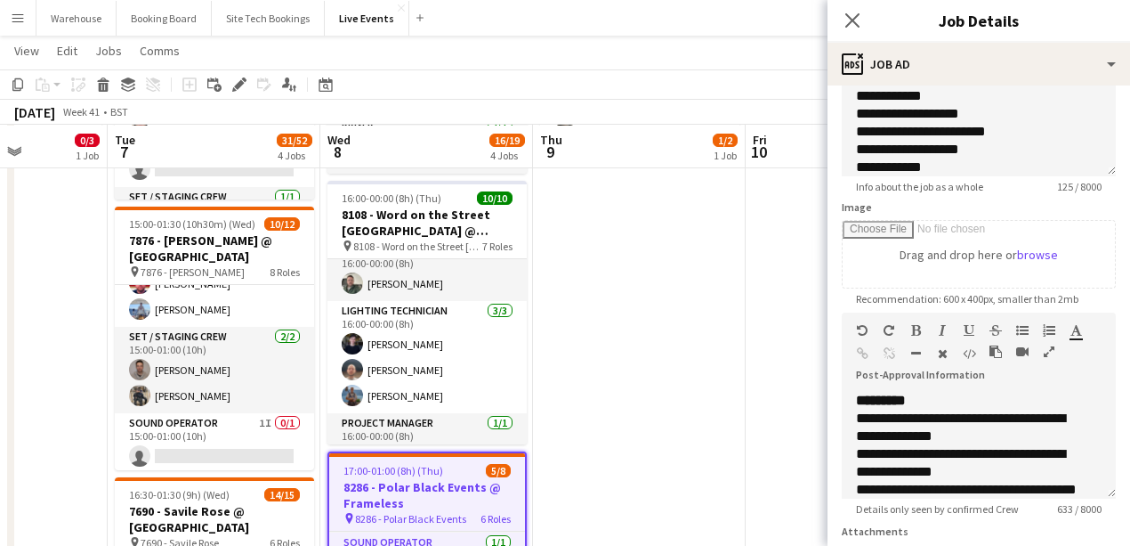
scroll to position [237, 0]
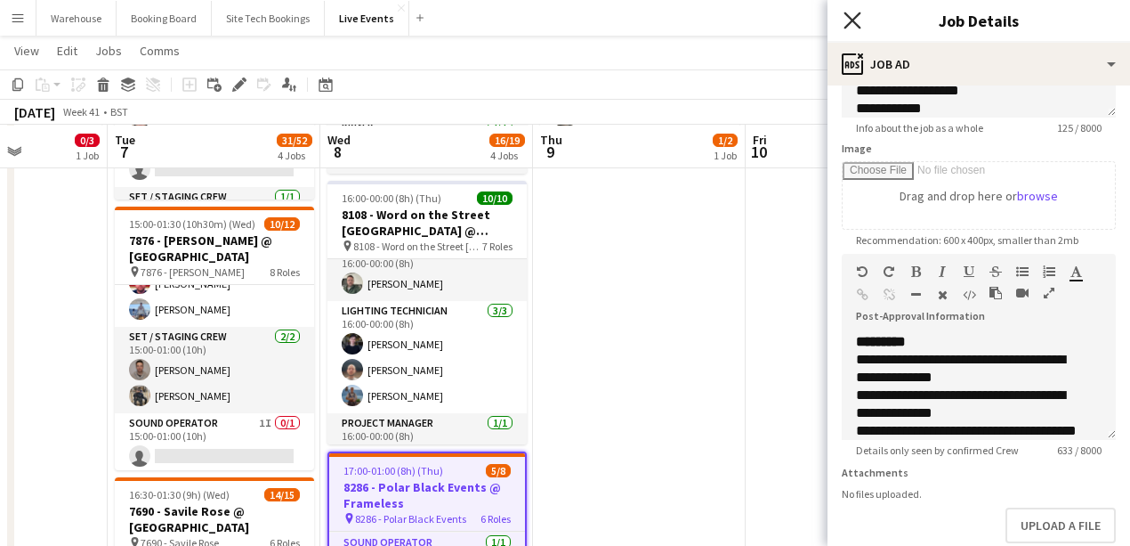
click at [853, 28] on icon "Close pop-in" at bounding box center [852, 20] width 17 height 17
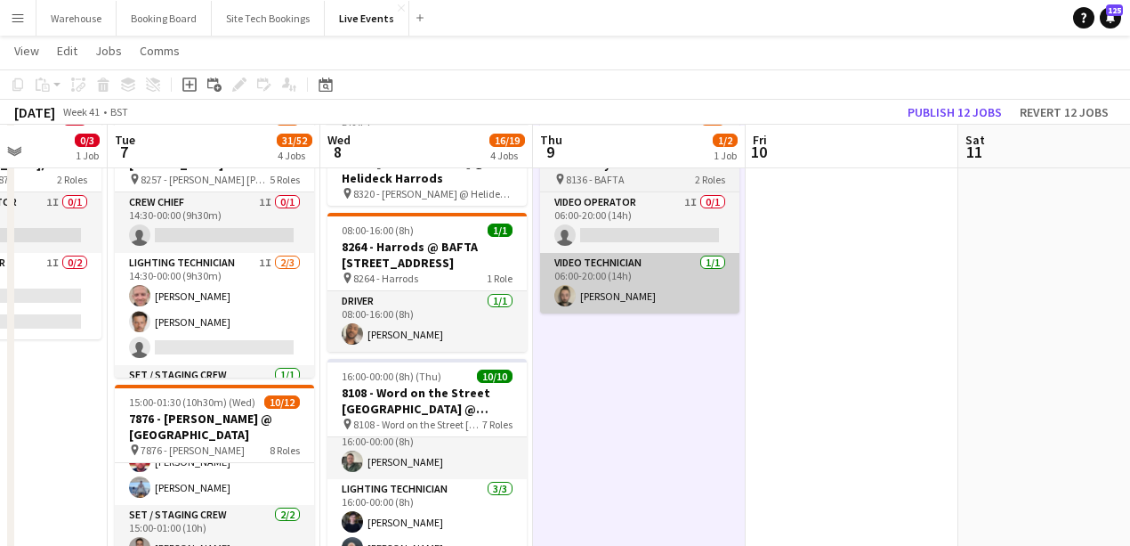
scroll to position [34, 0]
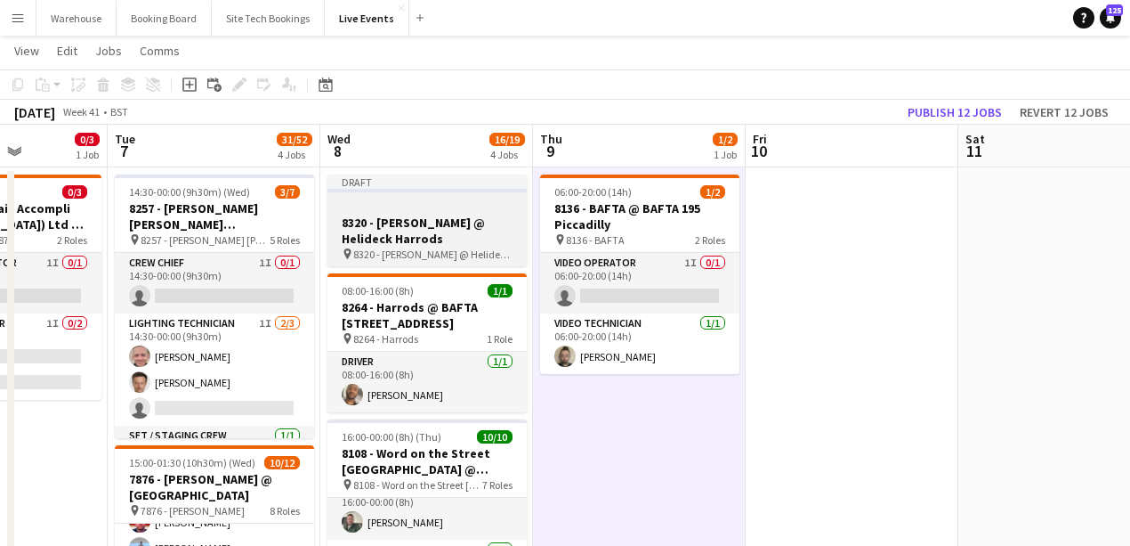
click at [449, 244] on h3 "8320 - [PERSON_NAME] @ Helideck Harrods" at bounding box center [427, 230] width 199 height 32
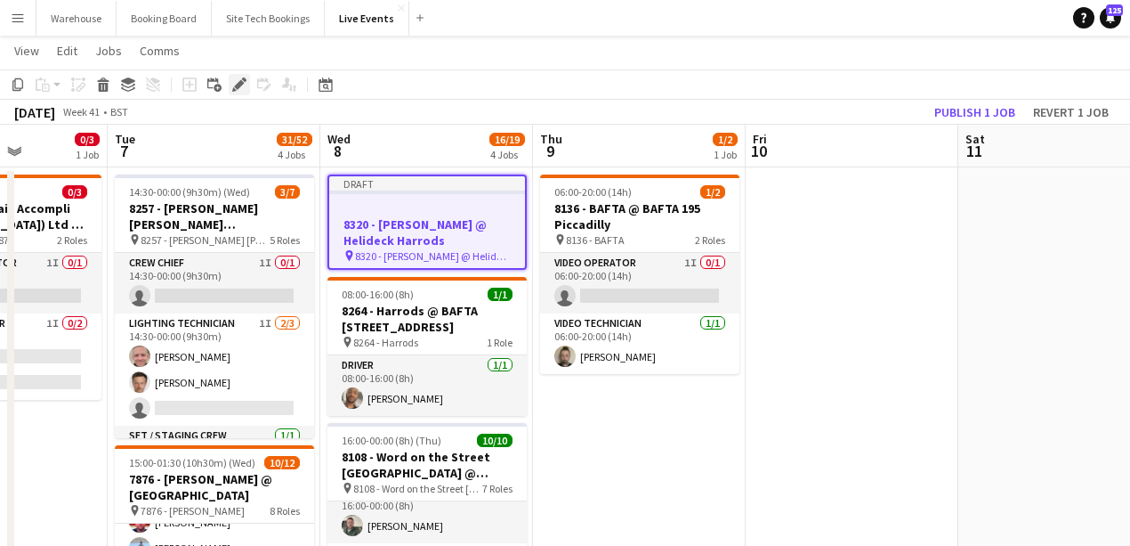
click at [235, 83] on icon "Edit" at bounding box center [239, 84] width 14 height 14
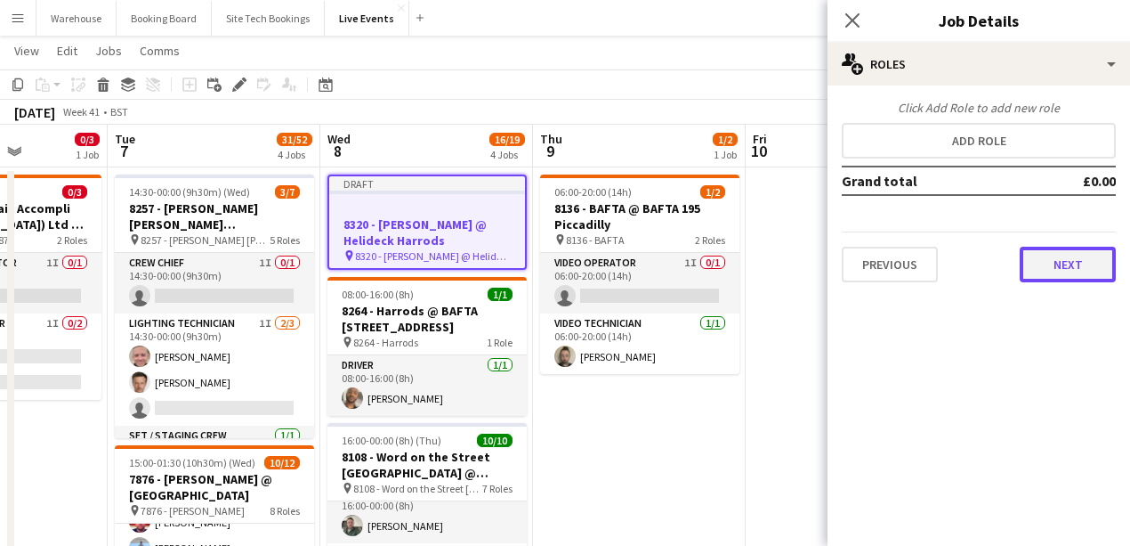
click at [1058, 270] on button "Next" at bounding box center [1068, 265] width 96 height 36
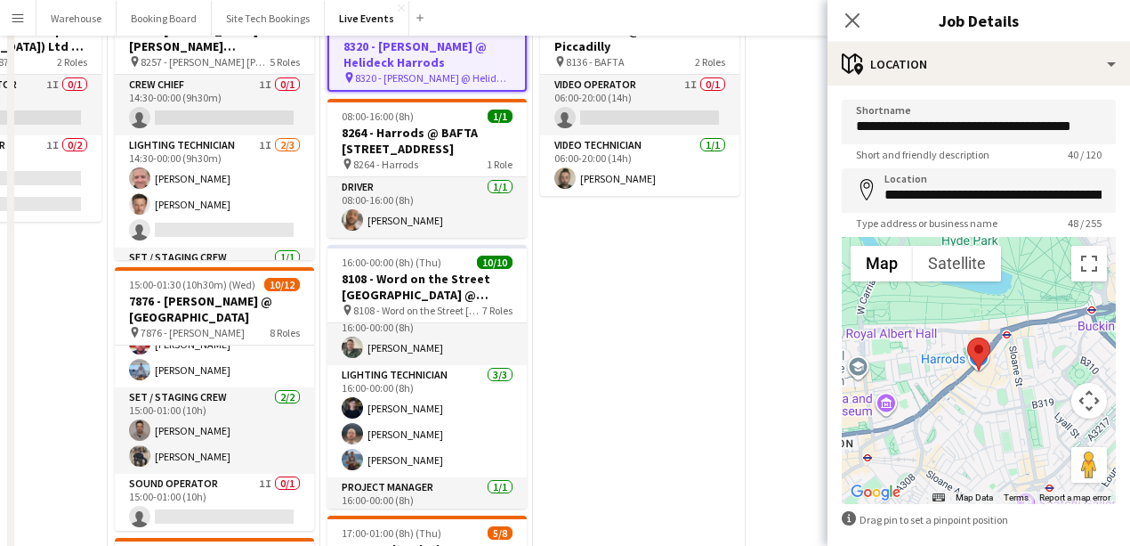
scroll to position [84, 0]
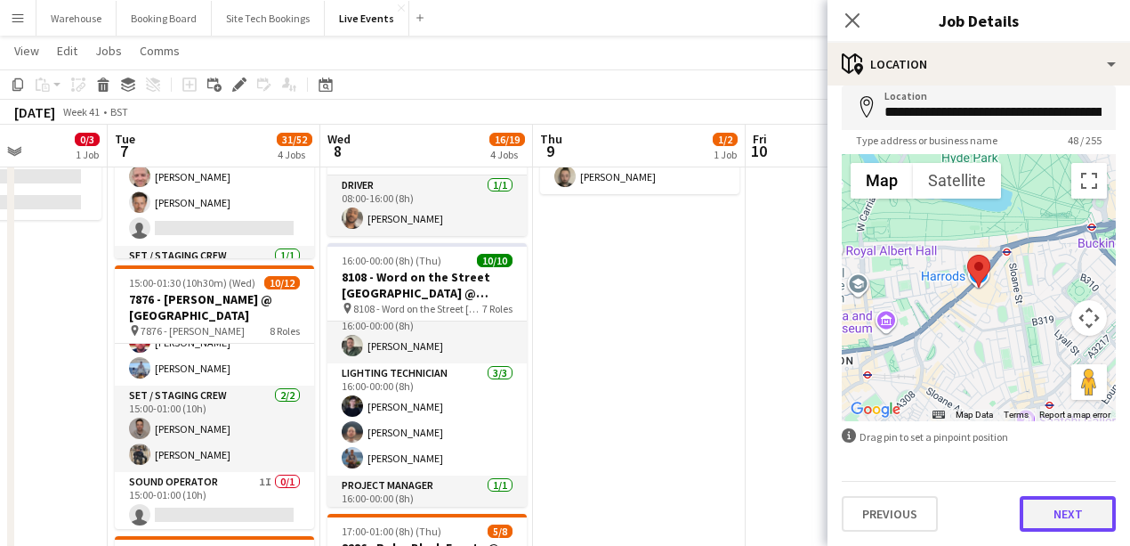
click at [1069, 514] on button "Next" at bounding box center [1068, 514] width 96 height 36
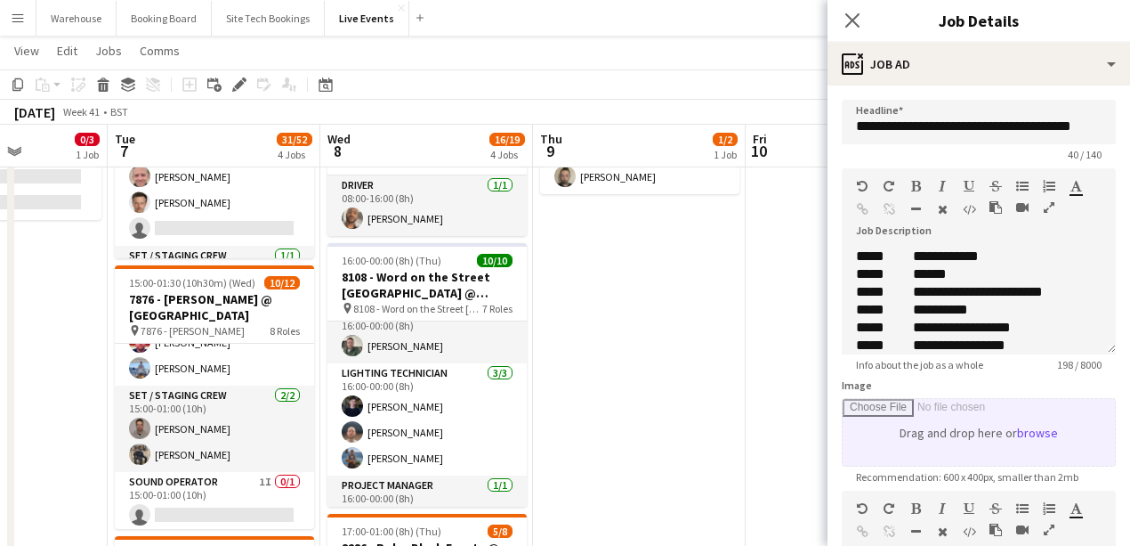
scroll to position [237, 0]
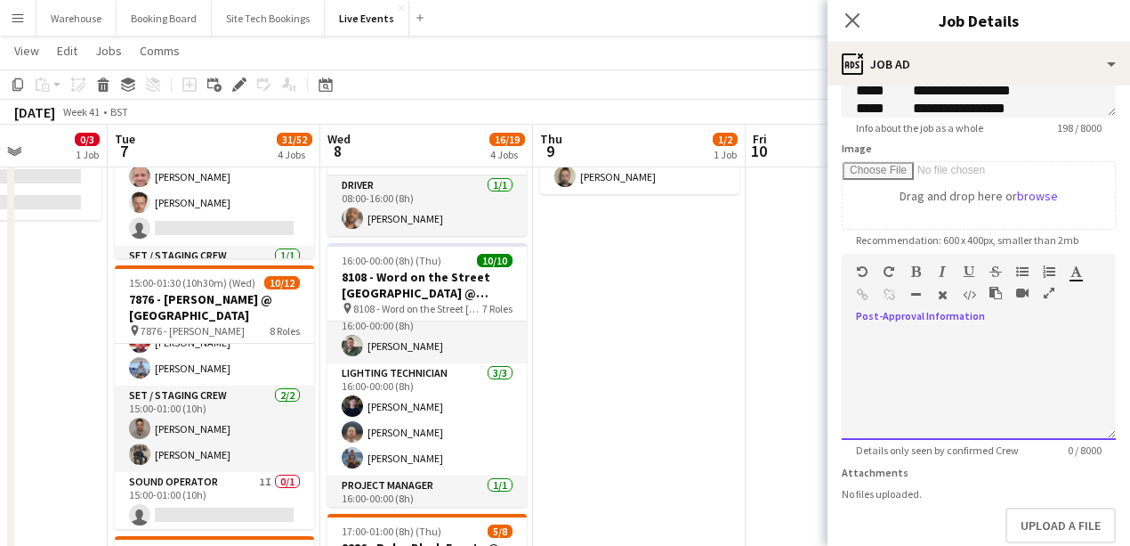
click at [1041, 293] on div at bounding box center [1030, 296] width 80 height 21
click at [1049, 296] on icon "button" at bounding box center [1049, 293] width 11 height 12
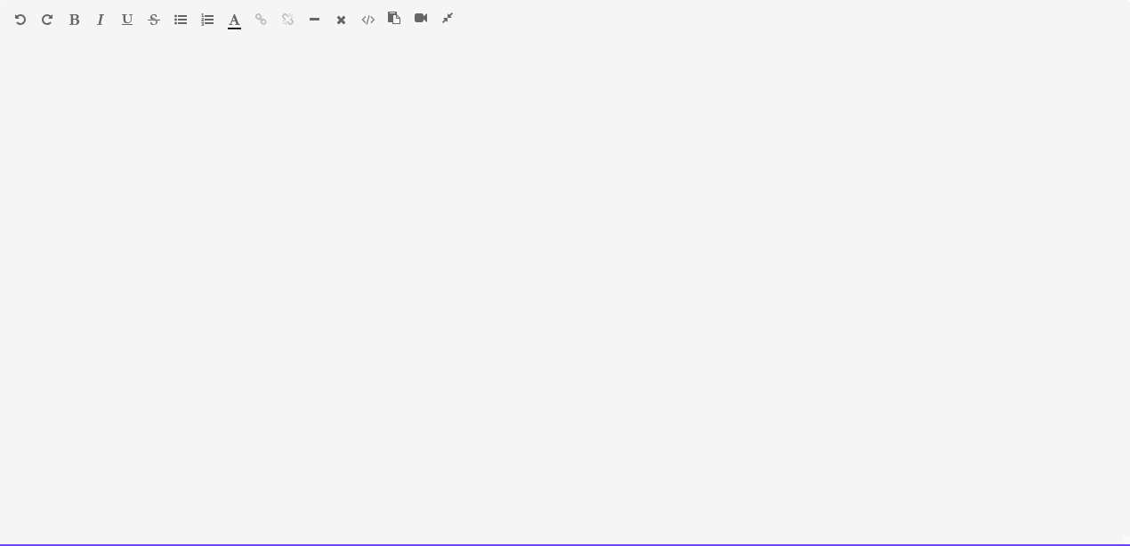
click at [382, 140] on div at bounding box center [565, 302] width 1130 height 488
paste div
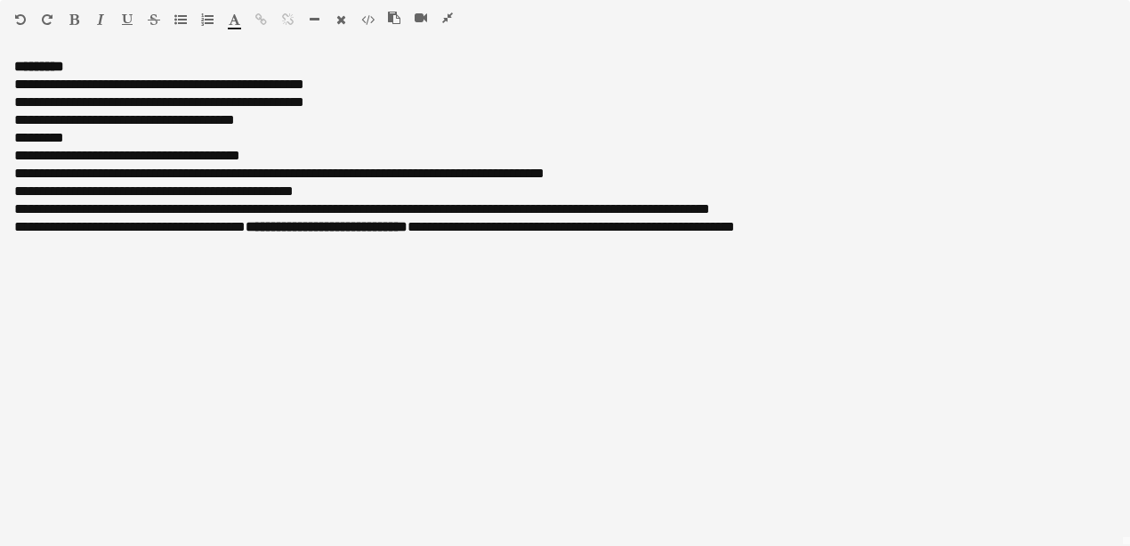
click at [446, 14] on icon "button" at bounding box center [447, 18] width 11 height 12
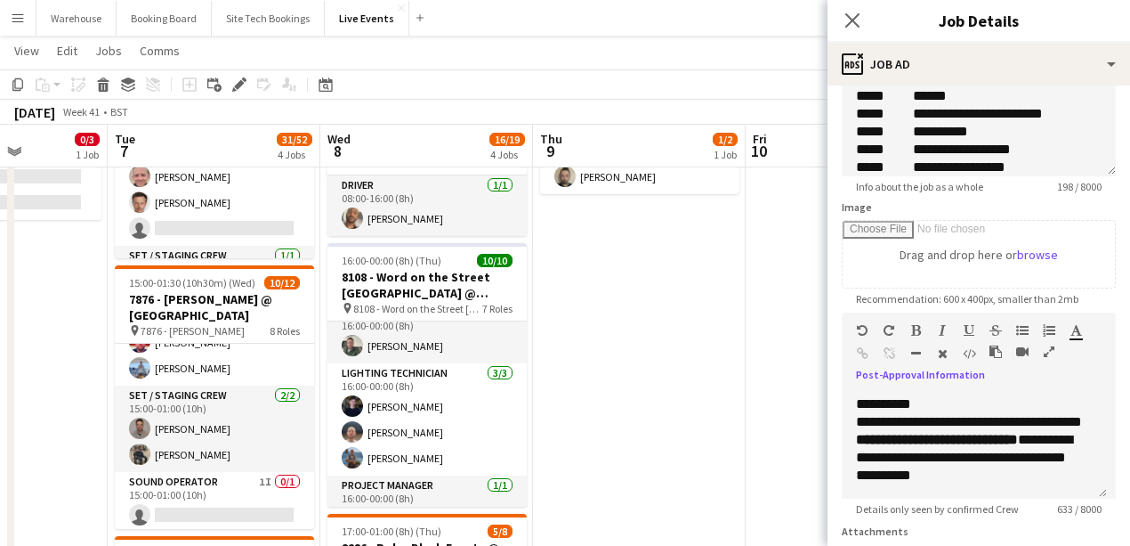
scroll to position [335, 0]
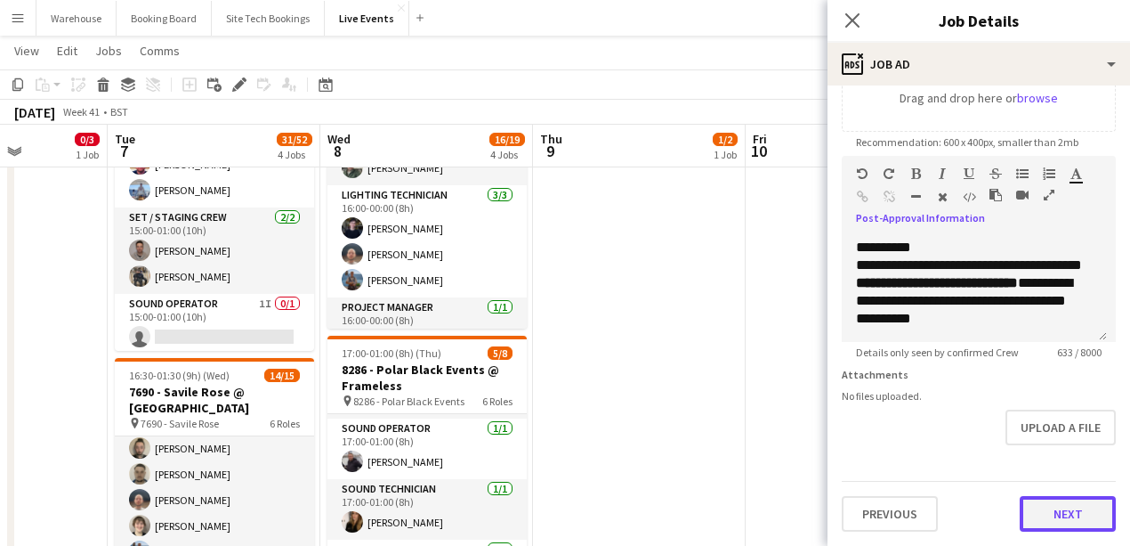
click at [1069, 514] on button "Next" at bounding box center [1068, 514] width 96 height 36
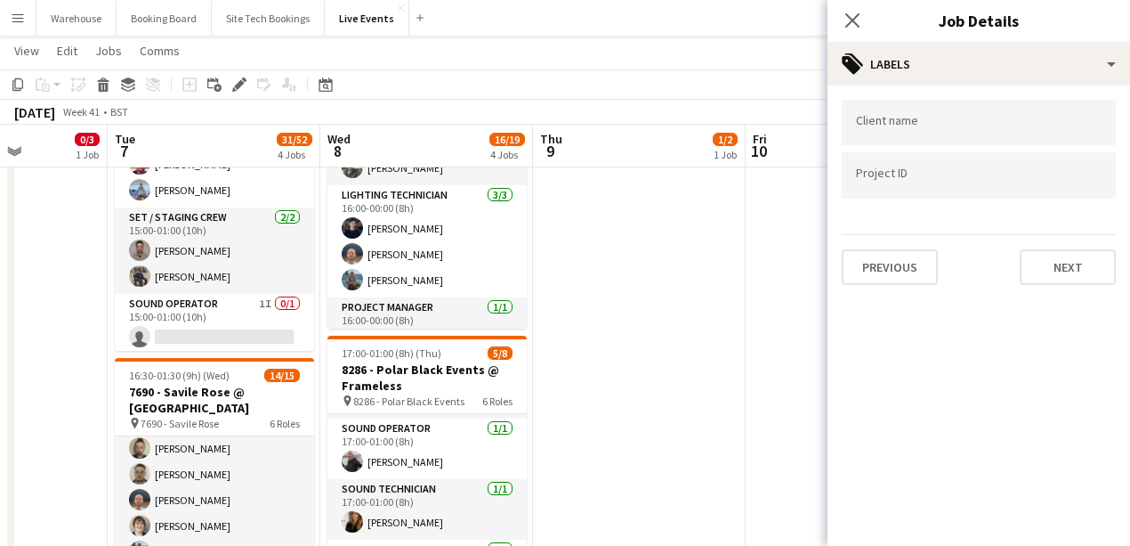
click at [1072, 286] on div "Client name Project ID Previous Next" at bounding box center [979, 192] width 303 height 214
click at [1072, 267] on button "Next" at bounding box center [1068, 267] width 96 height 36
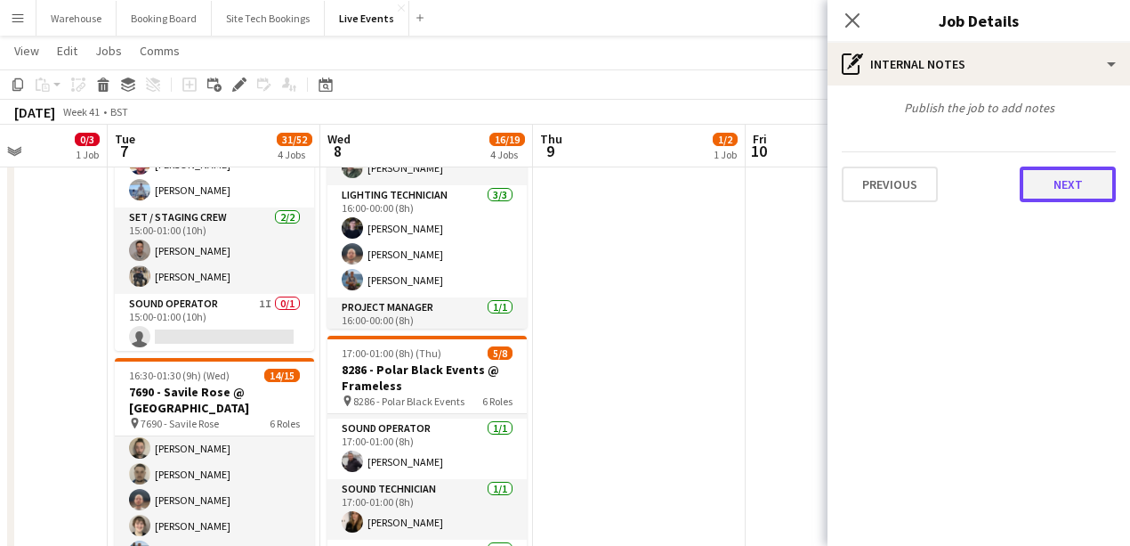
click at [1068, 188] on button "Next" at bounding box center [1068, 184] width 96 height 36
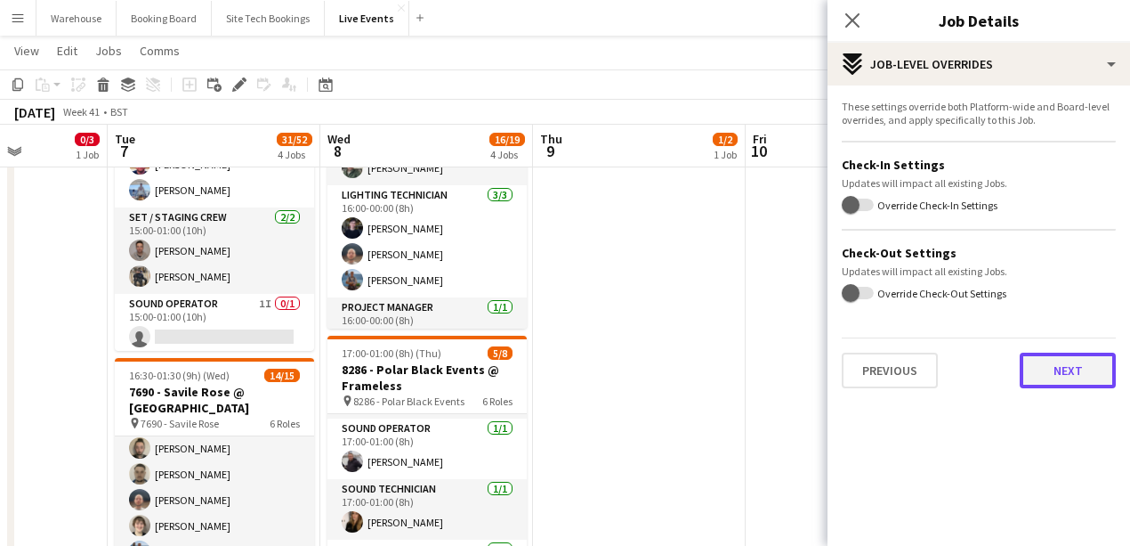
click at [1068, 366] on button "Next" at bounding box center [1068, 370] width 96 height 36
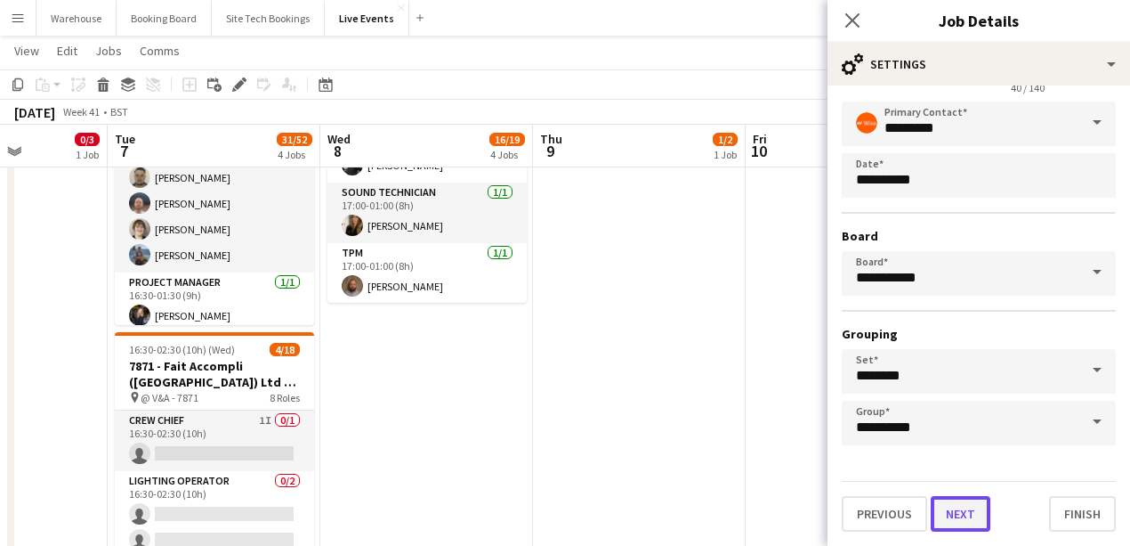
click at [975, 521] on button "Next" at bounding box center [961, 514] width 60 height 36
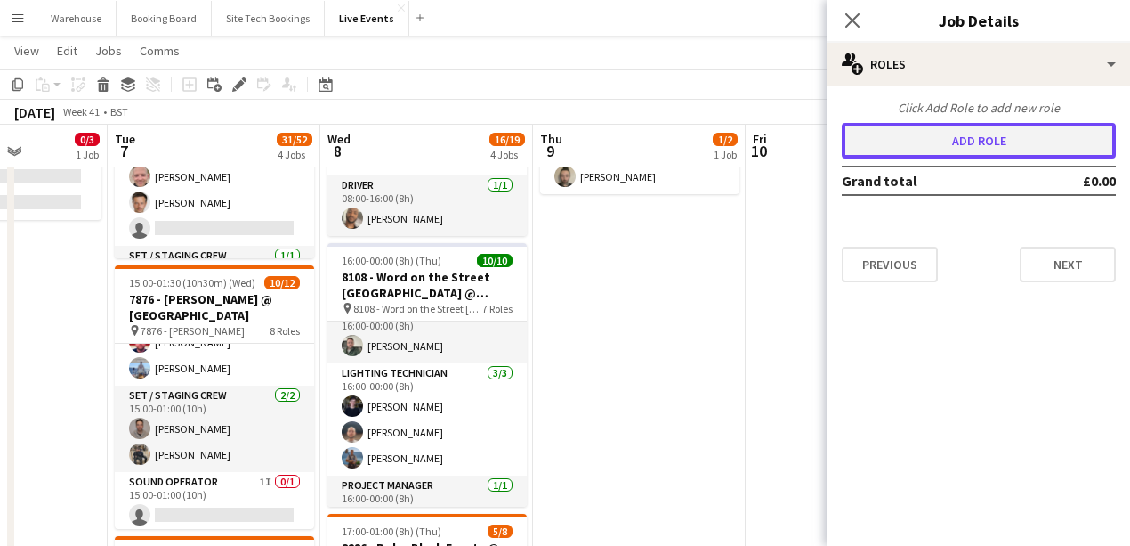
click at [981, 125] on button "Add role" at bounding box center [979, 141] width 274 height 36
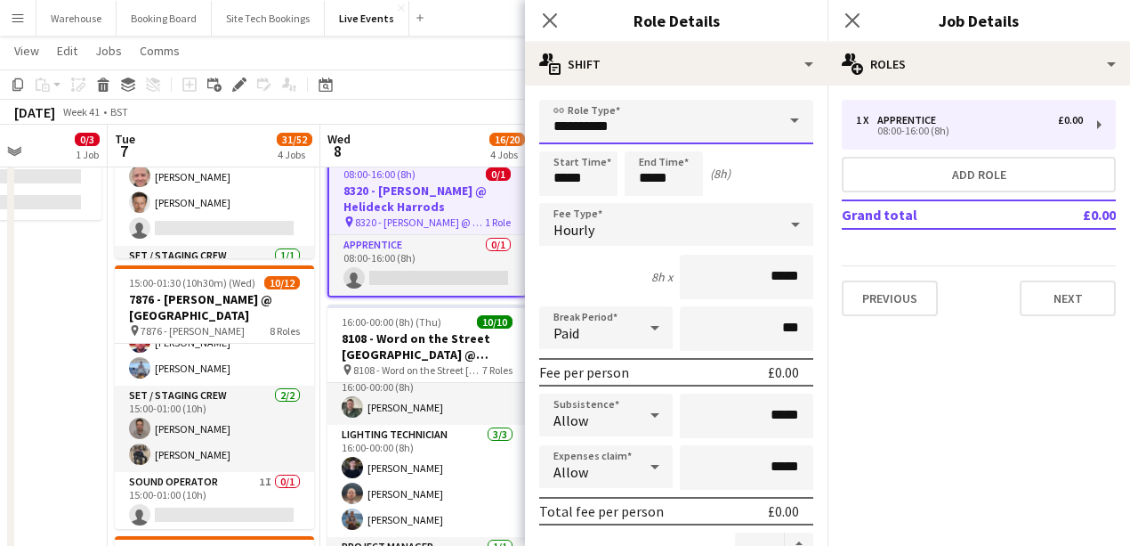
click at [621, 116] on input "**********" at bounding box center [676, 122] width 274 height 44
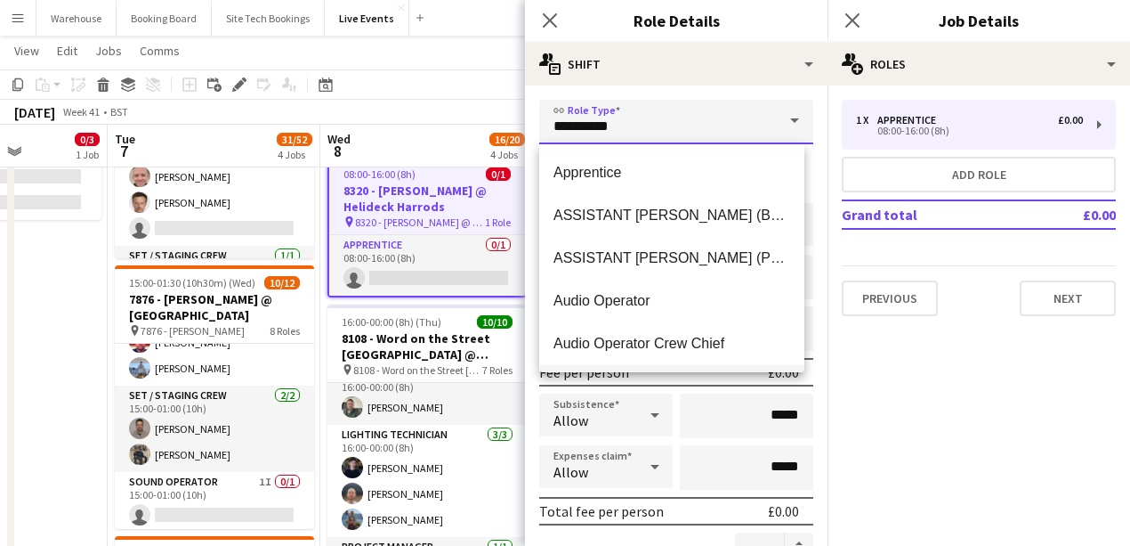
scroll to position [474, 0]
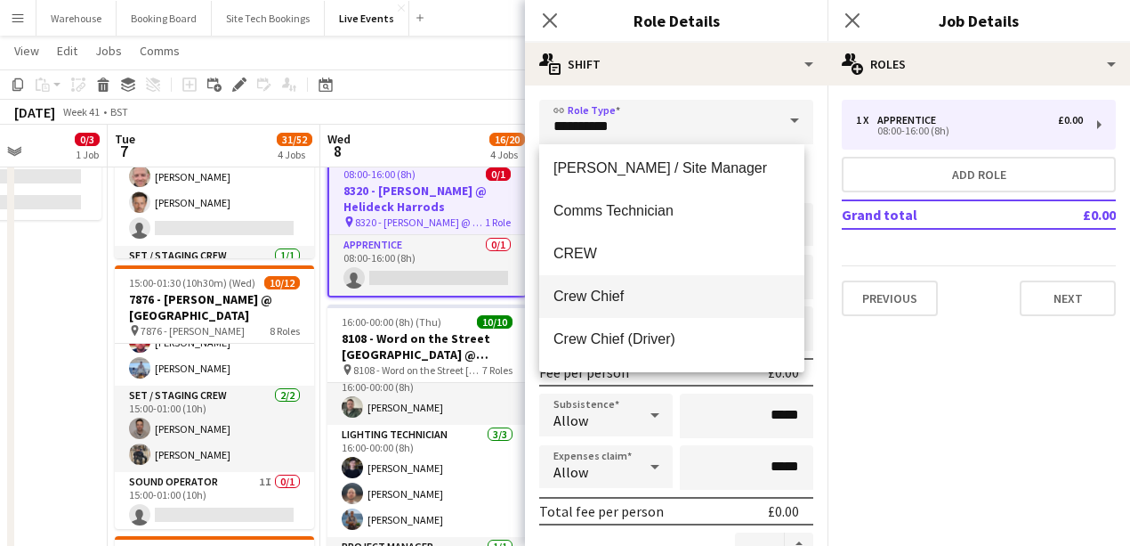
click at [594, 292] on span "Crew Chief" at bounding box center [672, 295] width 237 height 17
type input "**********"
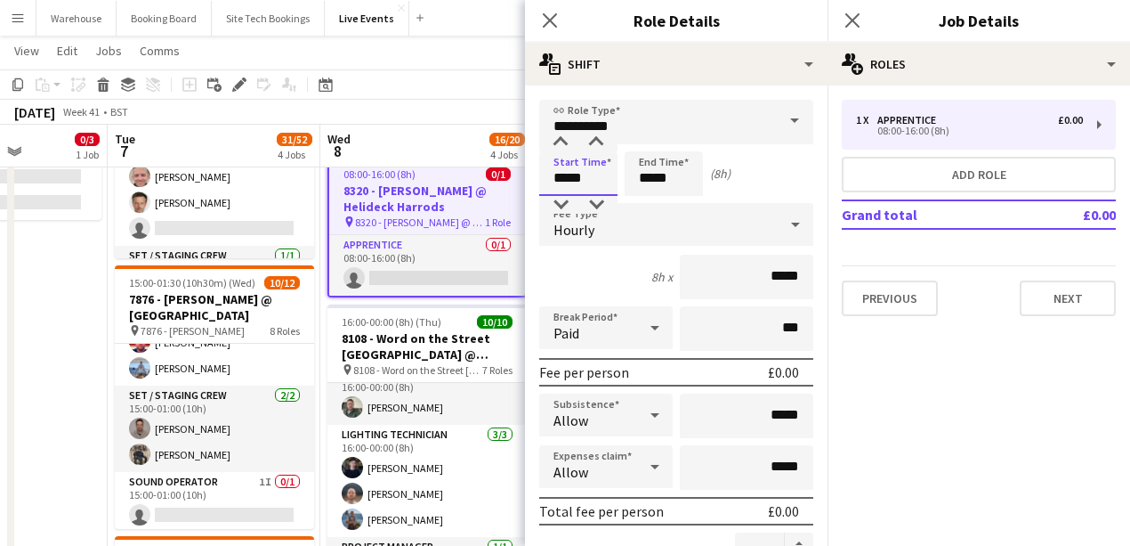
click at [566, 166] on input "*****" at bounding box center [578, 173] width 78 height 44
click at [564, 139] on div at bounding box center [561, 142] width 36 height 18
type input "*****"
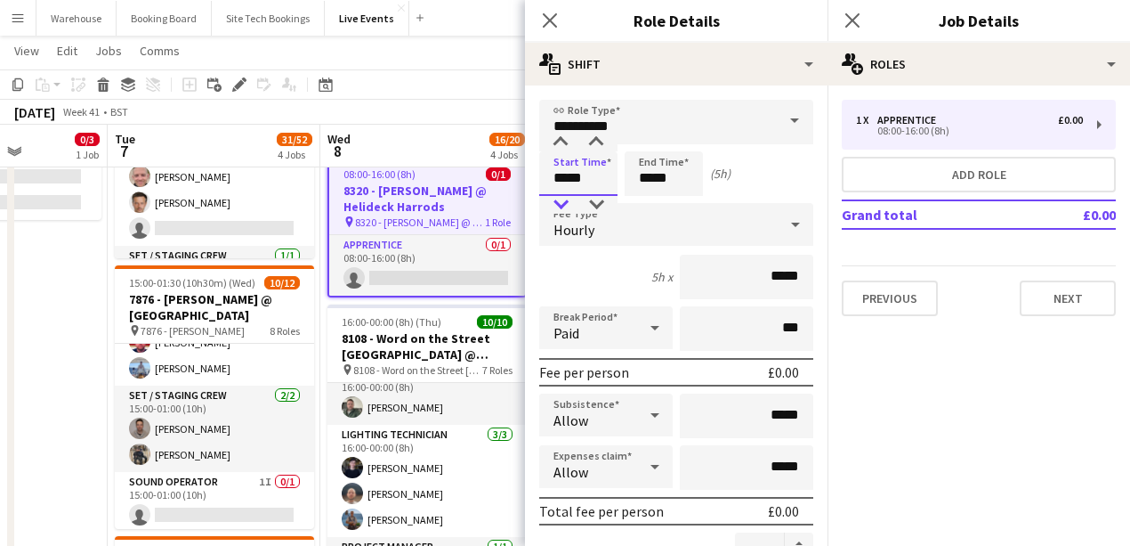
click at [558, 196] on div at bounding box center [561, 205] width 36 height 18
click at [653, 171] on input "*****" at bounding box center [664, 173] width 78 height 44
click at [645, 144] on div at bounding box center [646, 142] width 36 height 18
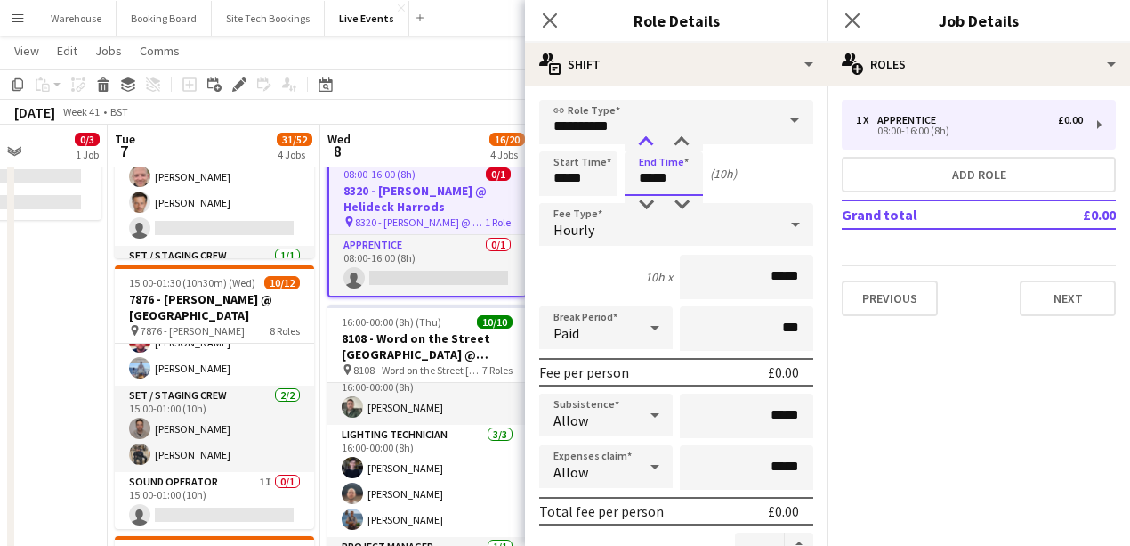
click at [645, 144] on div at bounding box center [646, 142] width 36 height 18
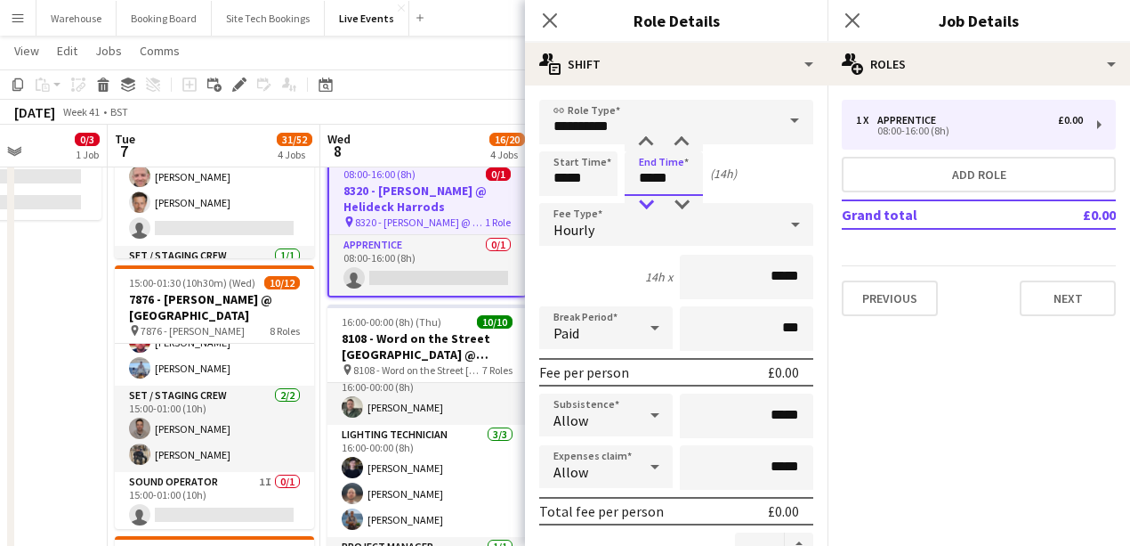
click at [646, 199] on div at bounding box center [646, 205] width 36 height 18
click at [651, 203] on div at bounding box center [646, 205] width 36 height 18
click at [646, 141] on div at bounding box center [646, 142] width 36 height 18
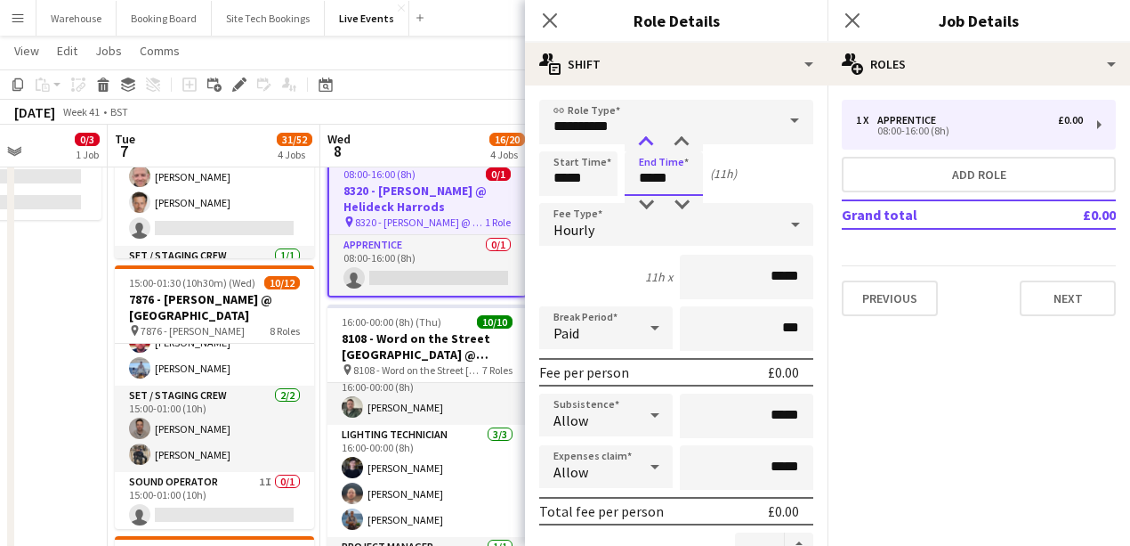
click at [643, 141] on div at bounding box center [646, 142] width 36 height 18
click at [680, 141] on div at bounding box center [682, 142] width 36 height 18
type input "*****"
click at [682, 201] on div at bounding box center [682, 205] width 36 height 18
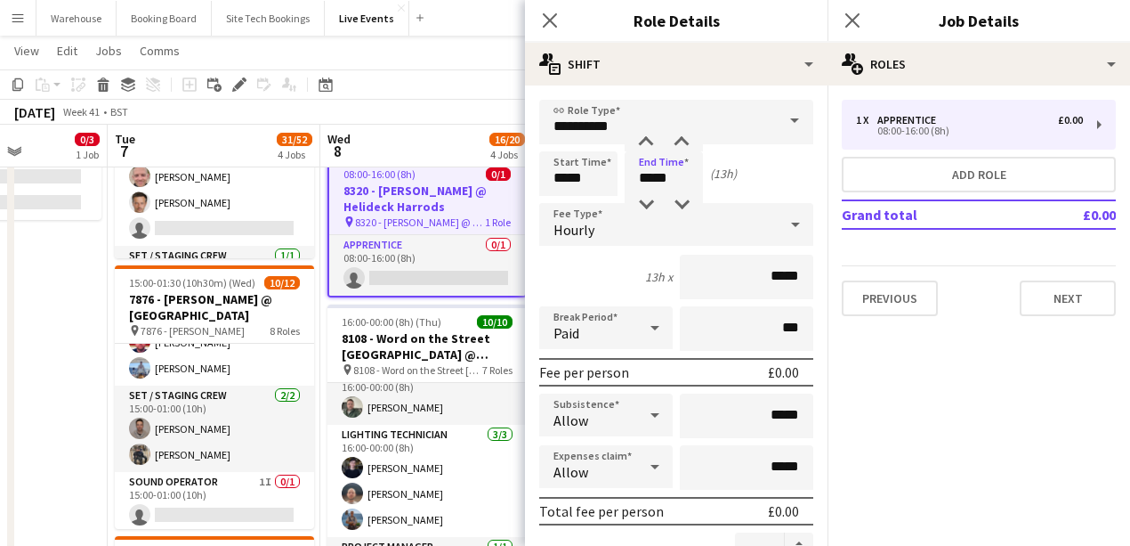
click at [595, 233] on div "Hourly" at bounding box center [658, 224] width 239 height 43
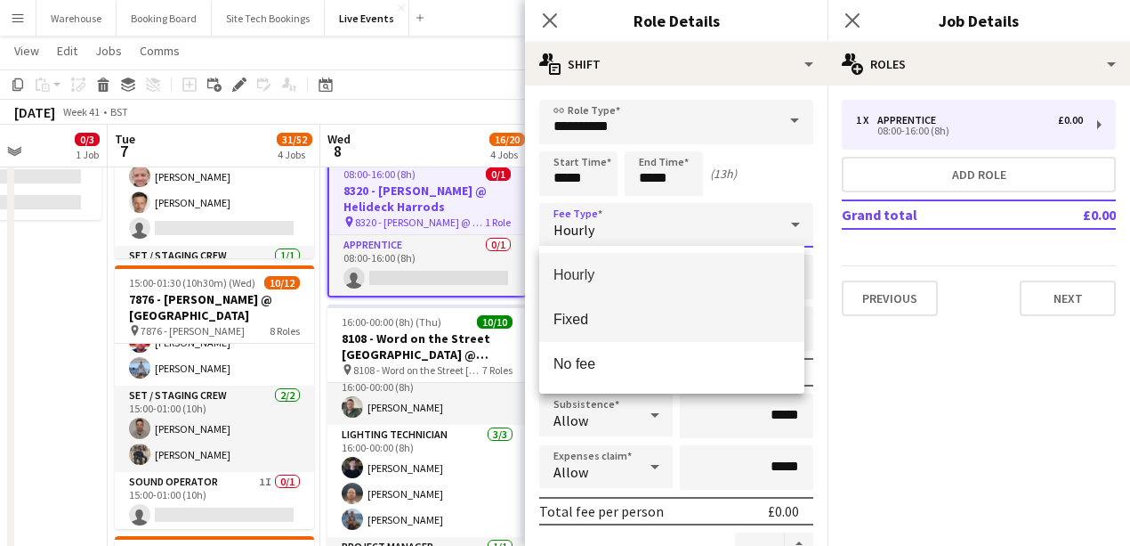
click at [609, 320] on span "Fixed" at bounding box center [672, 319] width 237 height 17
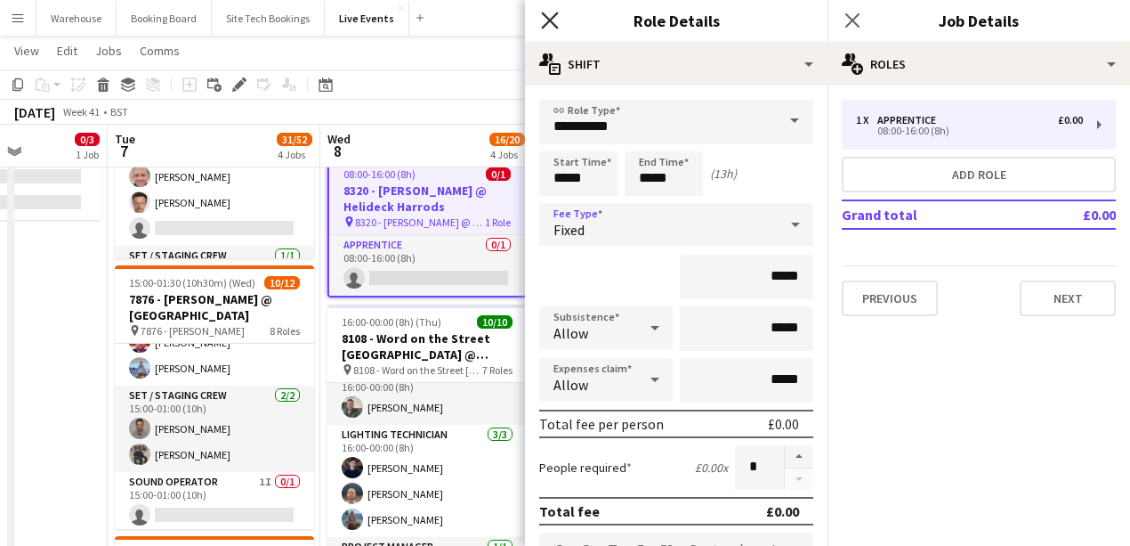
click at [549, 16] on icon "Close pop-in" at bounding box center [549, 20] width 17 height 17
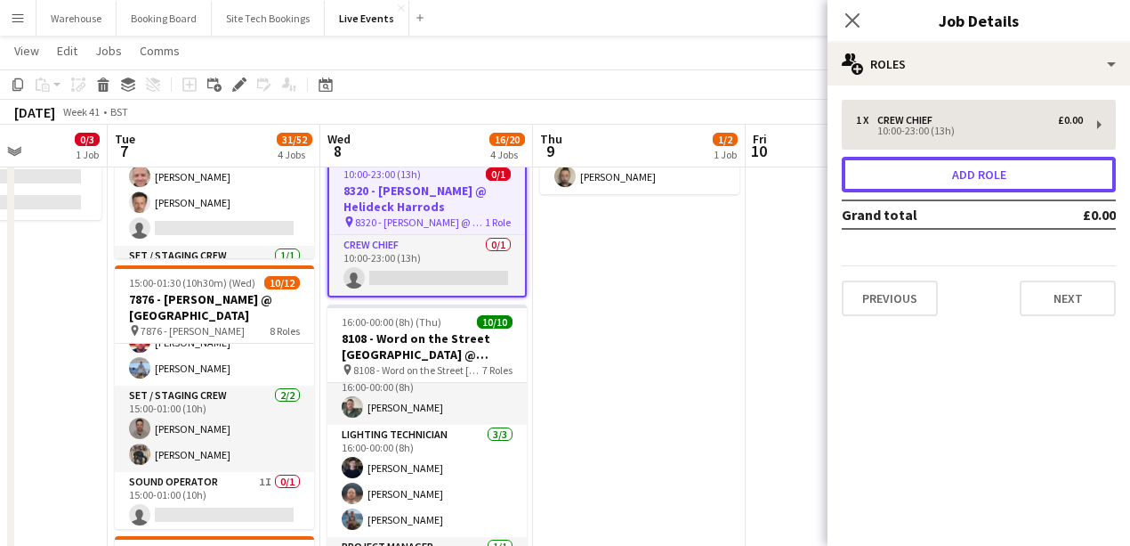
click at [986, 178] on button "Add role" at bounding box center [979, 175] width 274 height 36
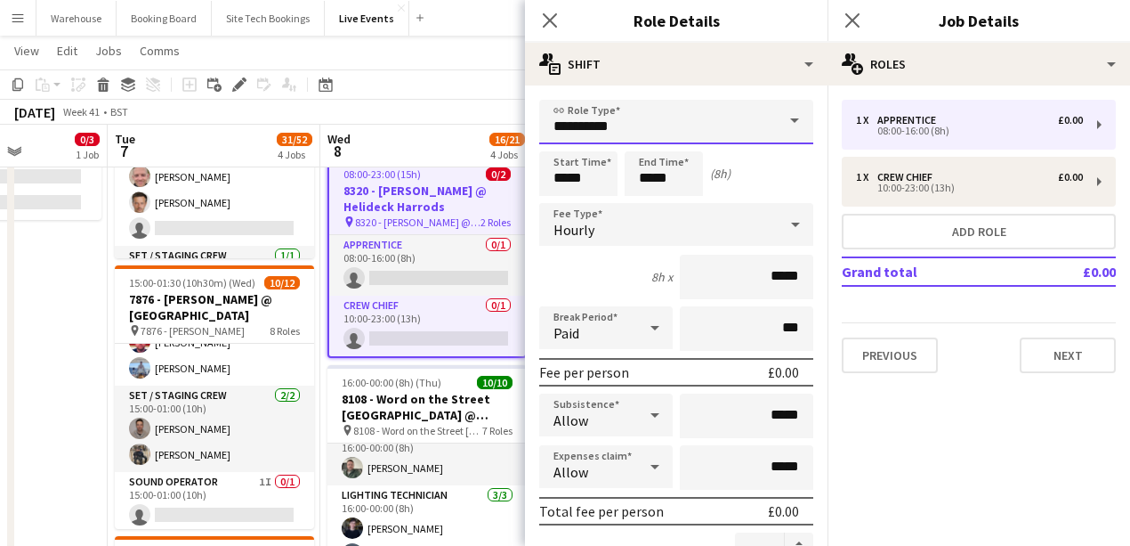
click at [632, 109] on input "**********" at bounding box center [676, 122] width 274 height 44
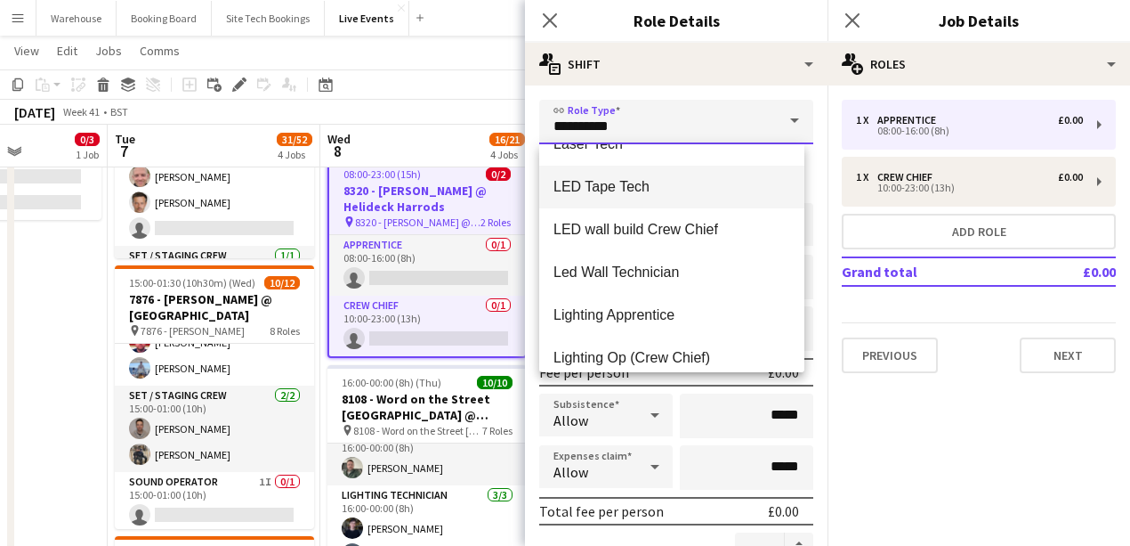
scroll to position [2076, 0]
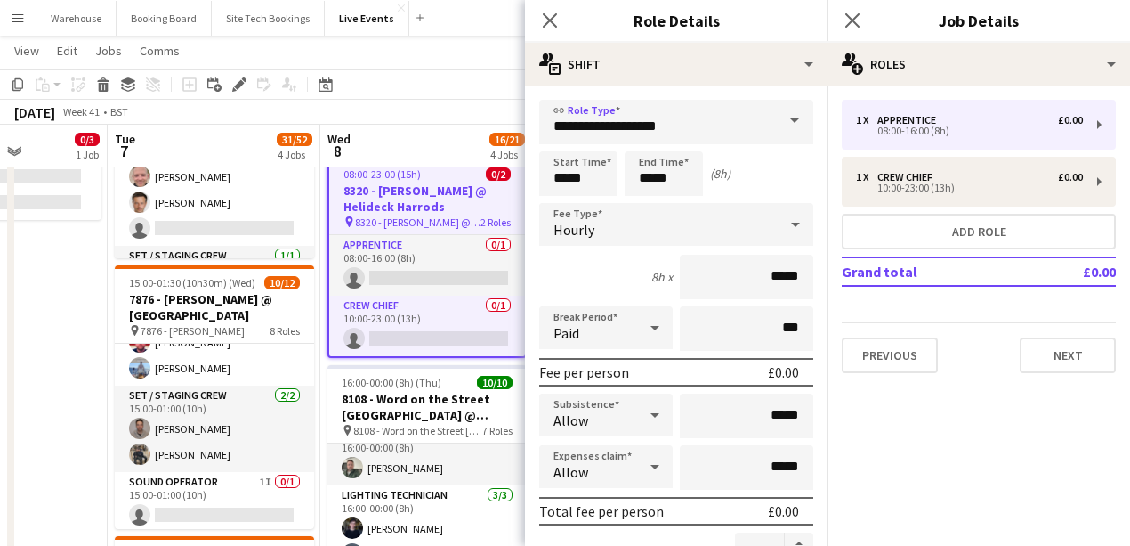
scroll to position [356, 0]
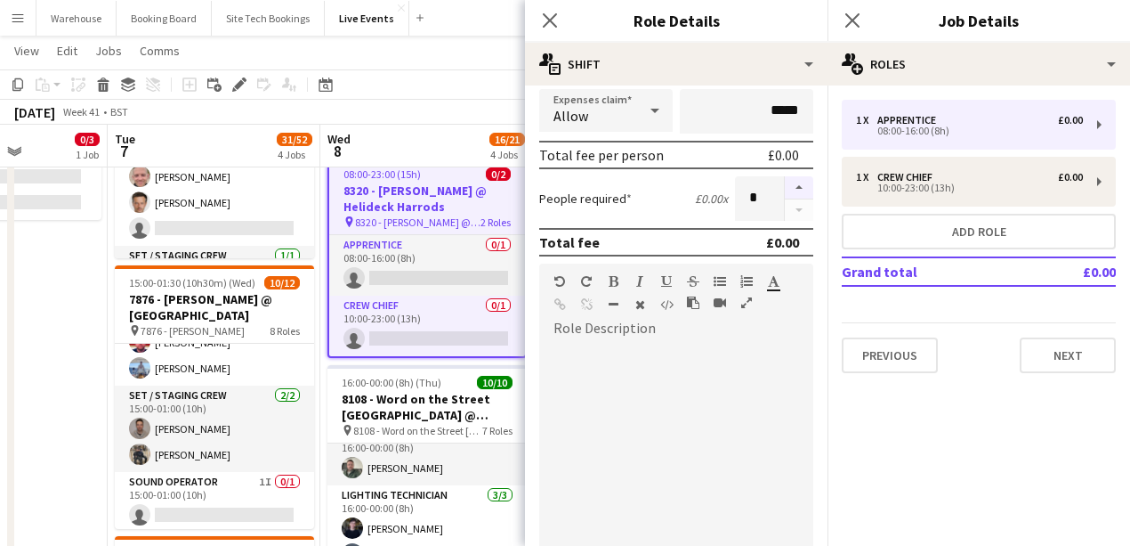
click at [787, 186] on button "button" at bounding box center [799, 187] width 28 height 23
type input "*"
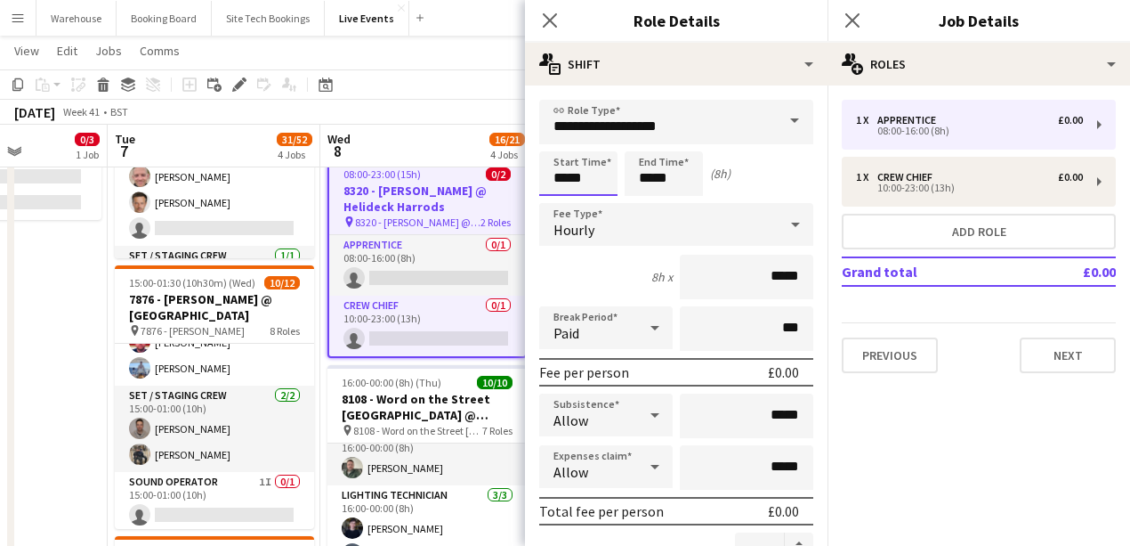
click at [570, 171] on input "*****" at bounding box center [578, 173] width 78 height 44
click at [559, 150] on div at bounding box center [561, 142] width 36 height 18
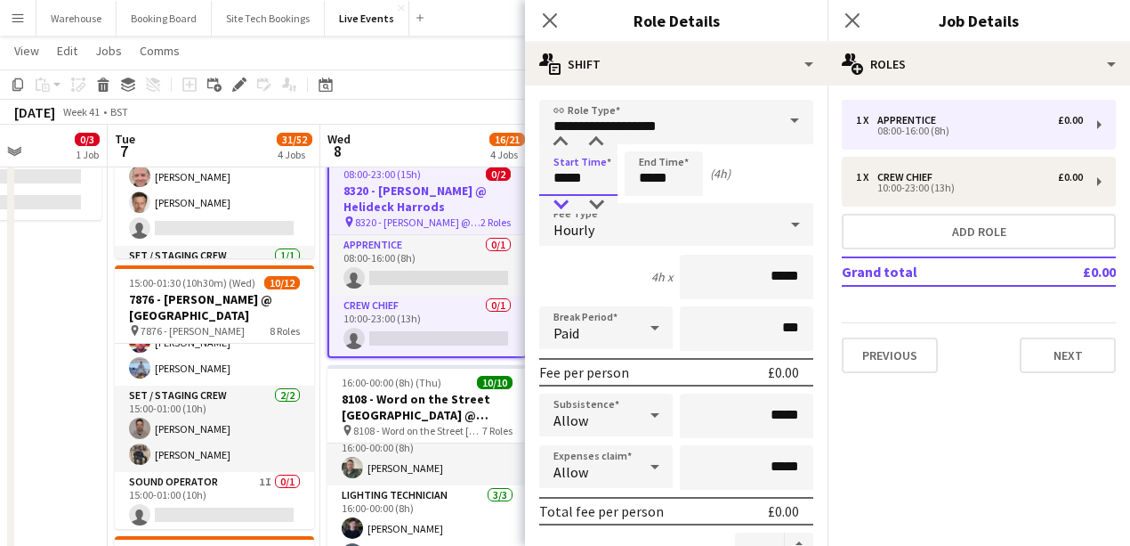
click at [561, 201] on div at bounding box center [561, 205] width 36 height 18
type input "*****"
click at [561, 201] on div at bounding box center [561, 205] width 36 height 18
click at [669, 183] on input "*****" at bounding box center [664, 173] width 78 height 44
click at [648, 139] on div at bounding box center [646, 142] width 36 height 18
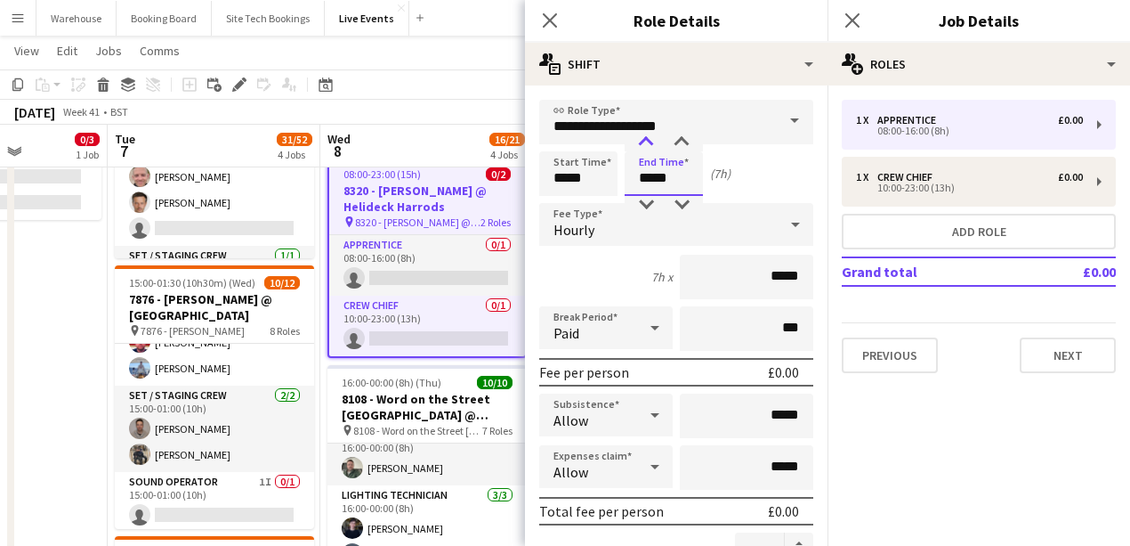
click at [648, 139] on div at bounding box center [646, 142] width 36 height 18
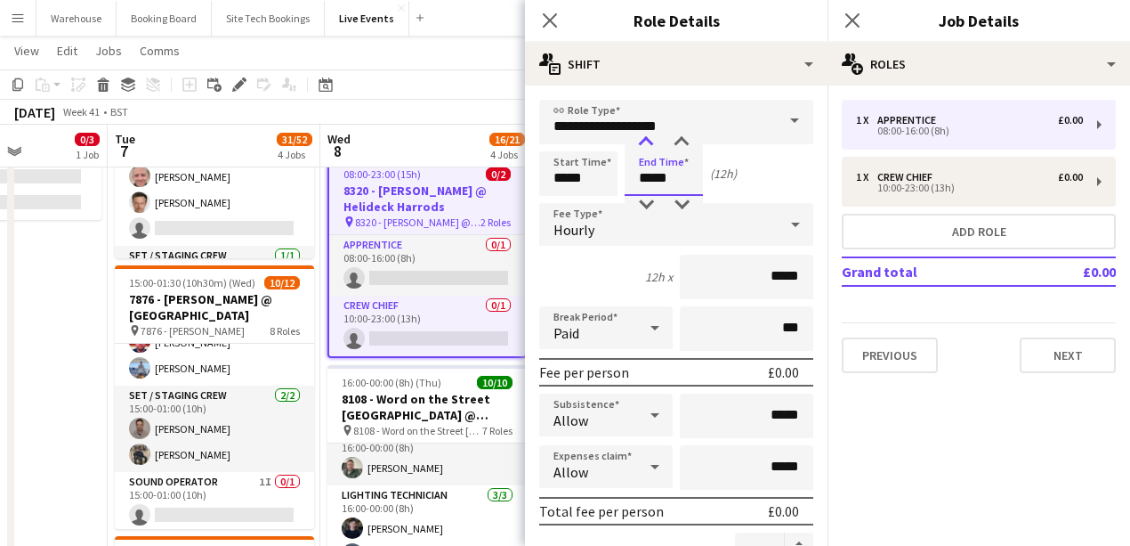
type input "*****"
click at [648, 139] on div at bounding box center [646, 142] width 36 height 18
click at [612, 226] on div "Hourly" at bounding box center [658, 224] width 239 height 43
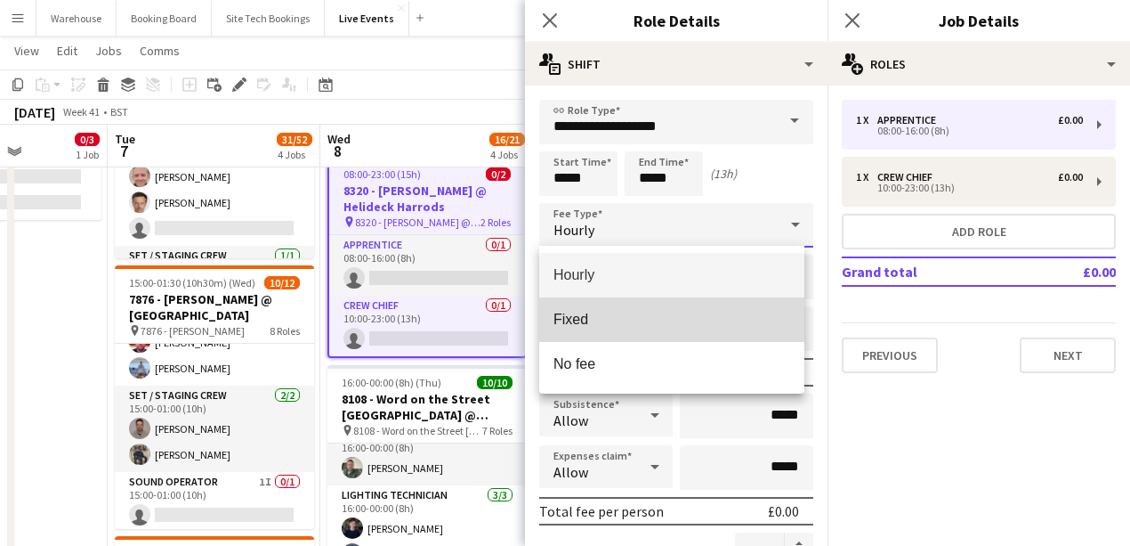
click at [595, 323] on span "Fixed" at bounding box center [672, 319] width 237 height 17
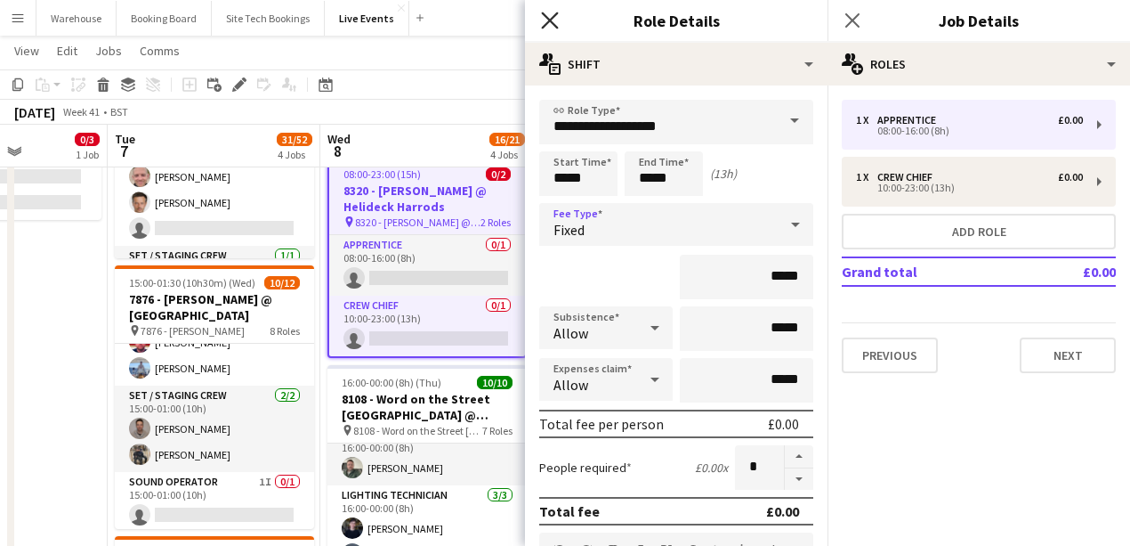
click at [555, 28] on icon "Close pop-in" at bounding box center [549, 20] width 17 height 17
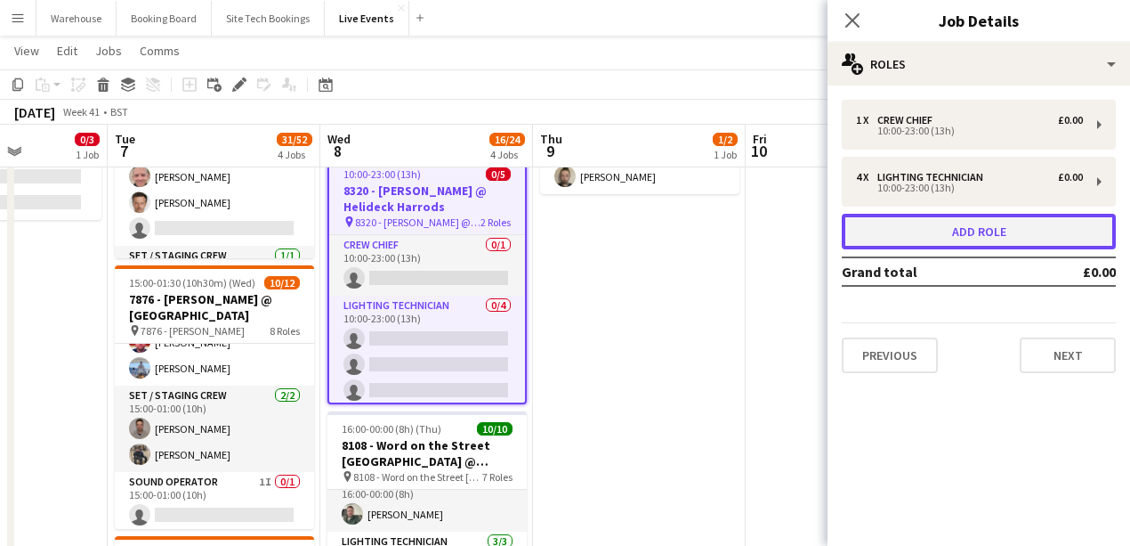
click at [881, 240] on button "Add role" at bounding box center [979, 232] width 274 height 36
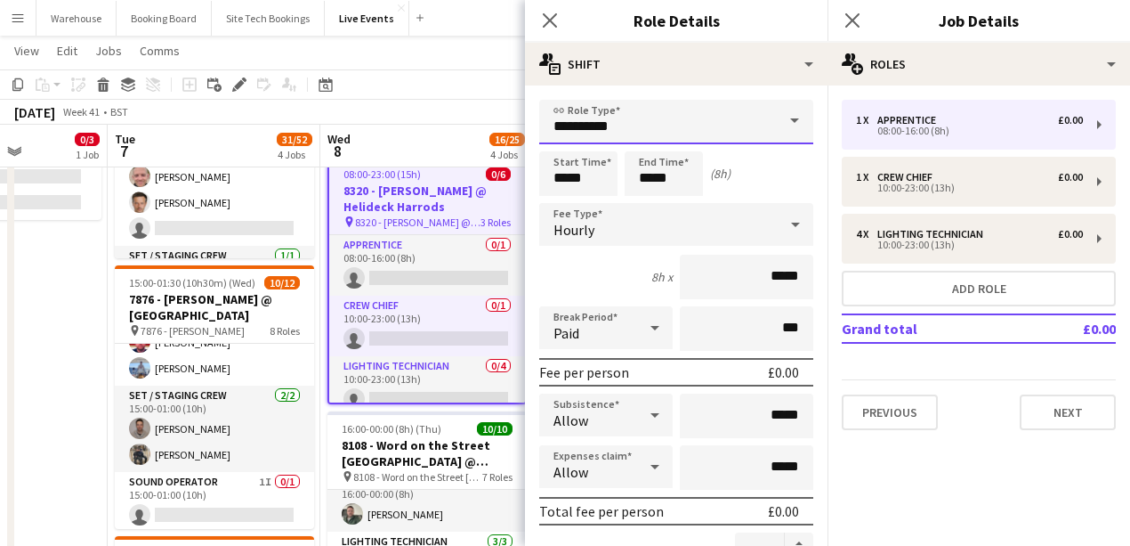
click at [605, 111] on input "**********" at bounding box center [676, 122] width 274 height 44
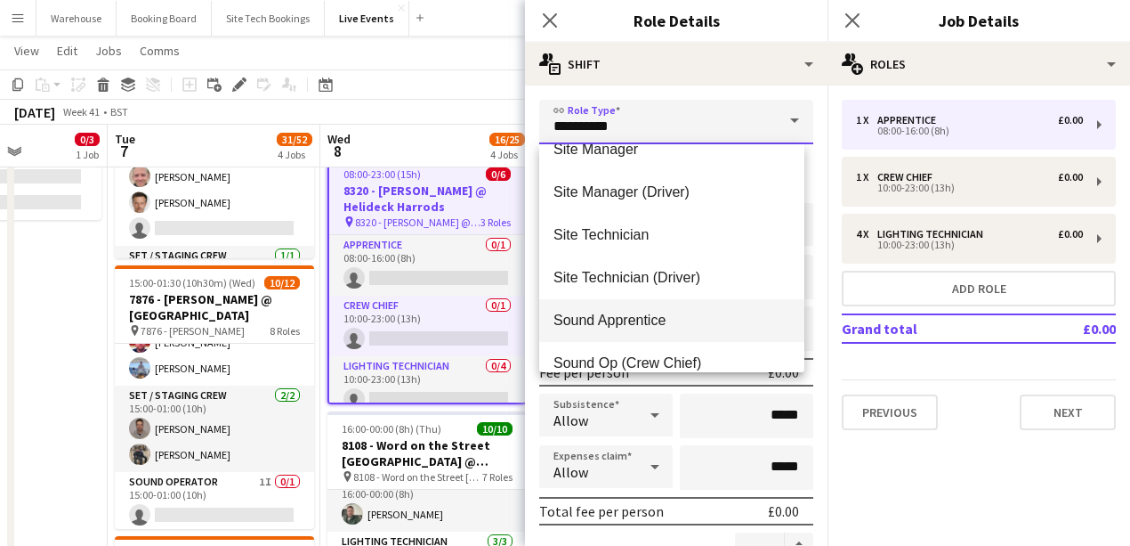
scroll to position [3619, 0]
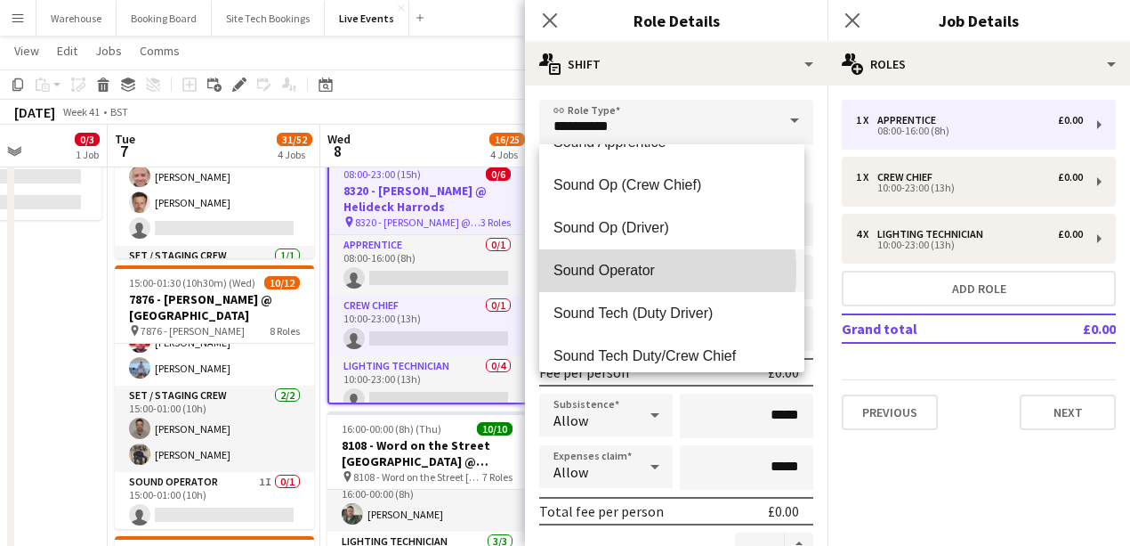
click at [609, 271] on span "Sound Operator" at bounding box center [672, 270] width 237 height 17
type input "**********"
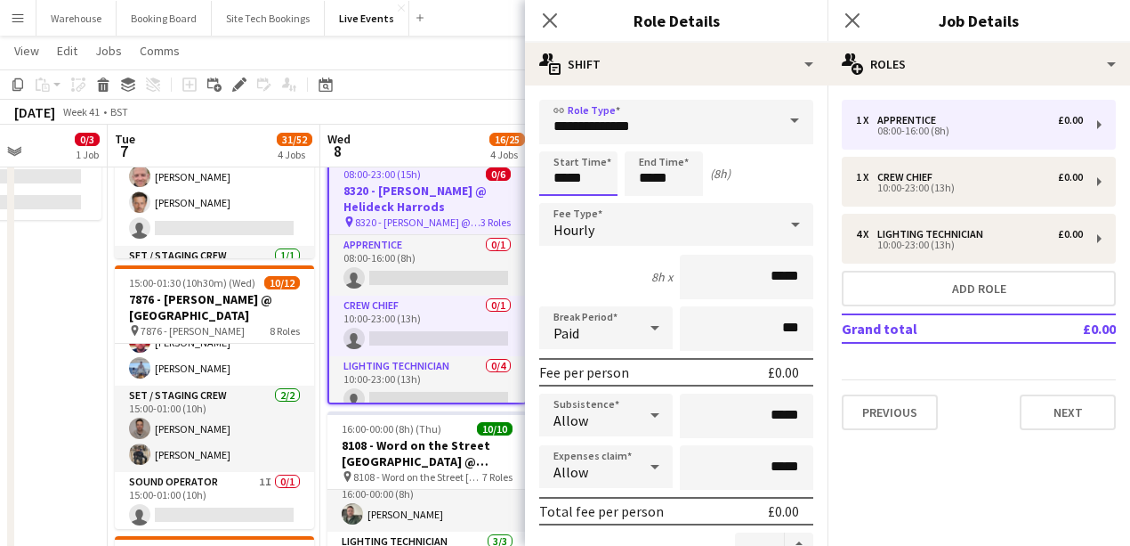
click at [554, 157] on input "*****" at bounding box center [578, 173] width 78 height 44
click at [559, 142] on div at bounding box center [561, 142] width 36 height 18
type input "*****"
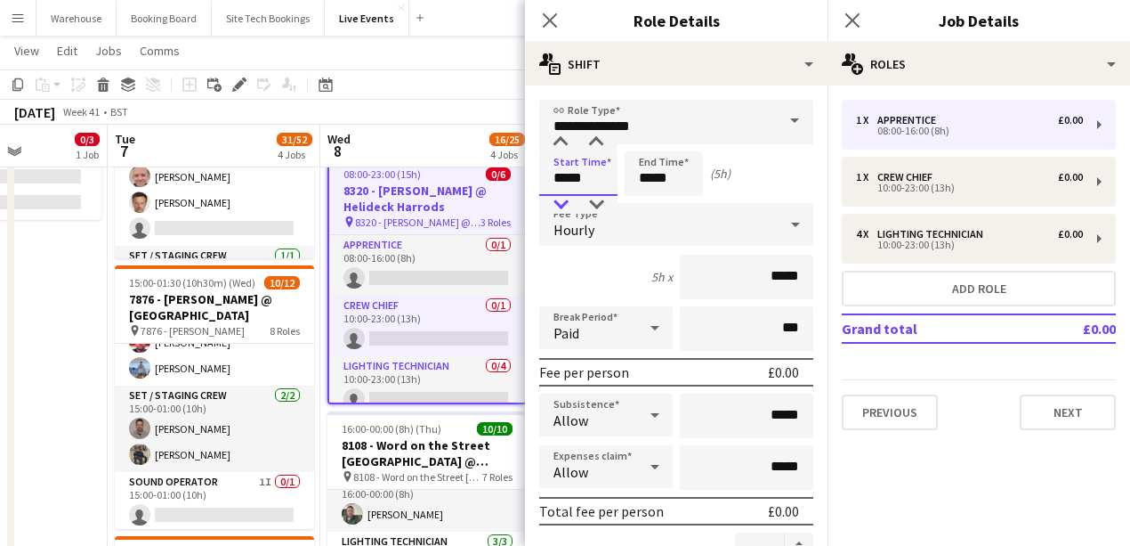
click at [561, 198] on div at bounding box center [561, 205] width 36 height 18
click at [650, 171] on input "*****" at bounding box center [664, 173] width 78 height 44
click at [650, 142] on div at bounding box center [646, 142] width 36 height 18
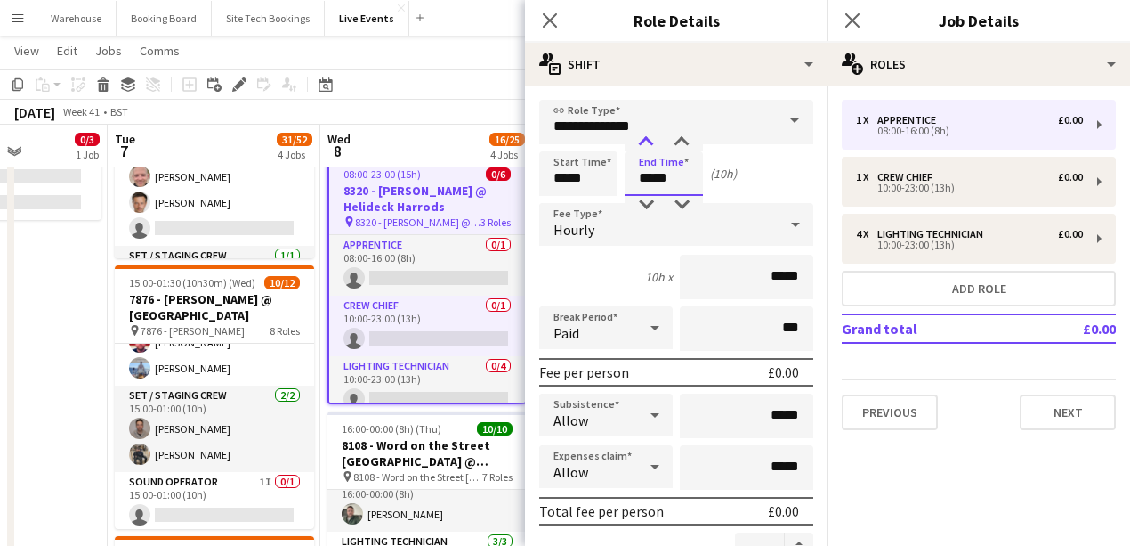
click at [650, 142] on div at bounding box center [646, 142] width 36 height 18
type input "*****"
click at [650, 142] on div at bounding box center [646, 142] width 36 height 18
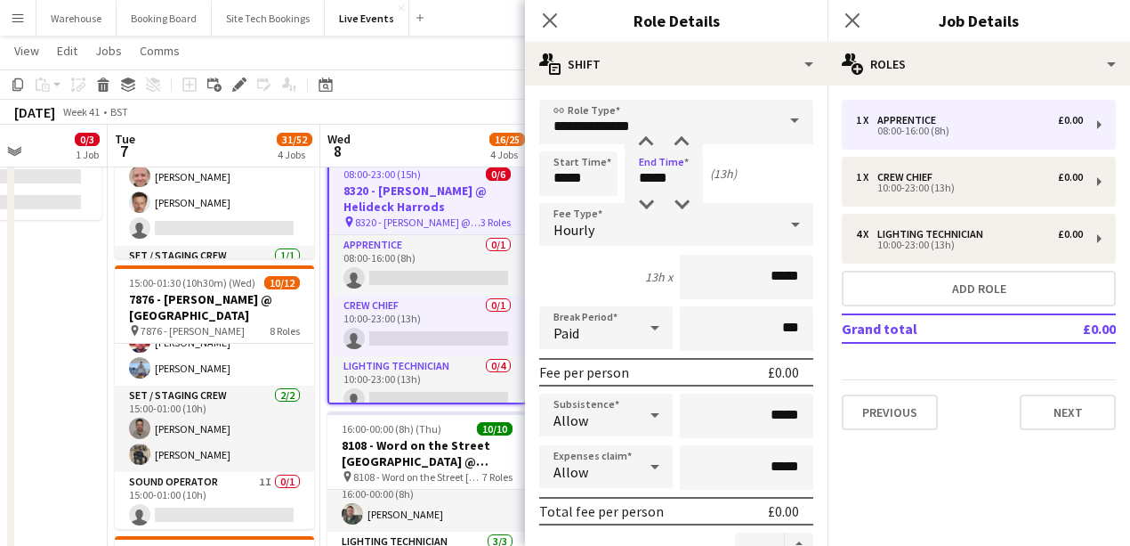
click at [587, 235] on span "Hourly" at bounding box center [574, 230] width 41 height 18
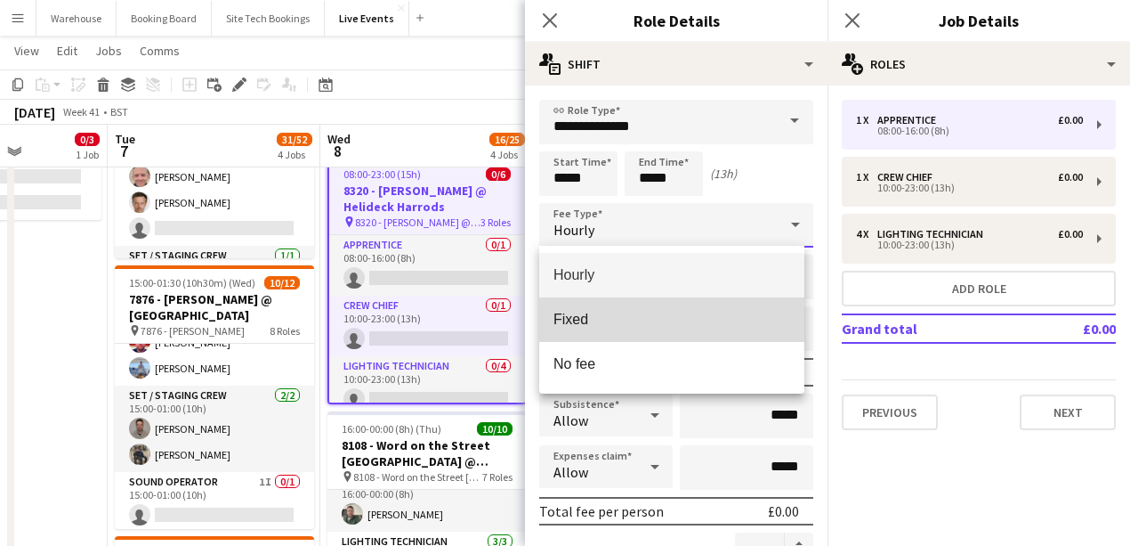
click at [596, 321] on span "Fixed" at bounding box center [672, 319] width 237 height 17
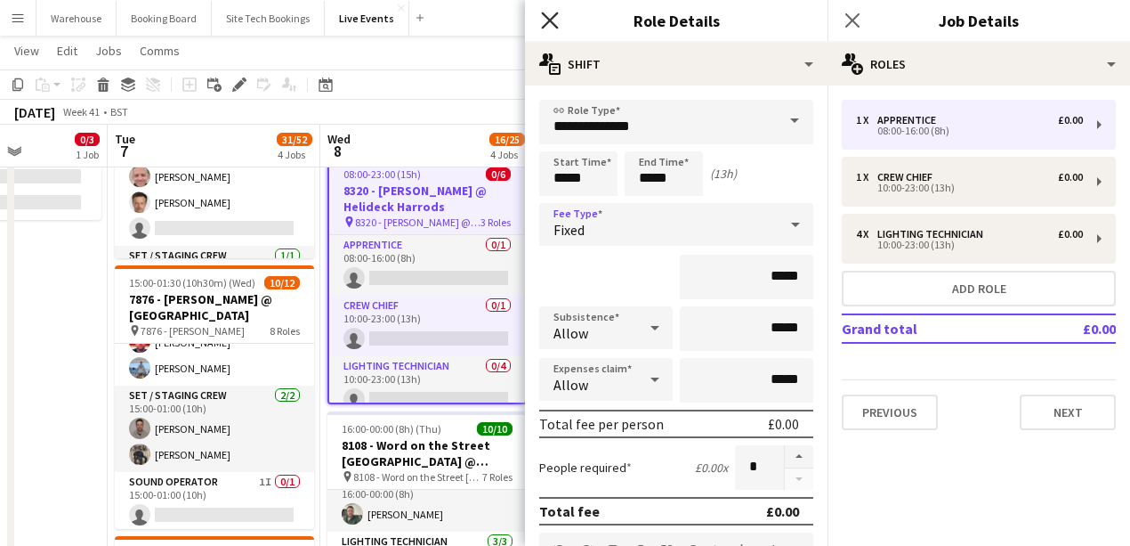
click at [551, 14] on icon "Close pop-in" at bounding box center [549, 20] width 17 height 17
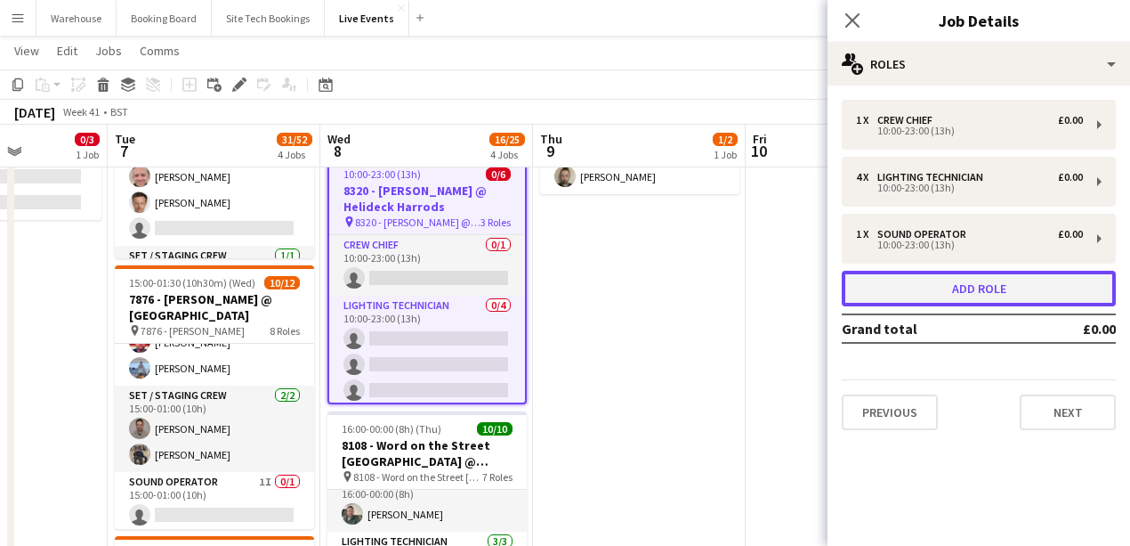
click at [913, 289] on button "Add role" at bounding box center [979, 289] width 274 height 36
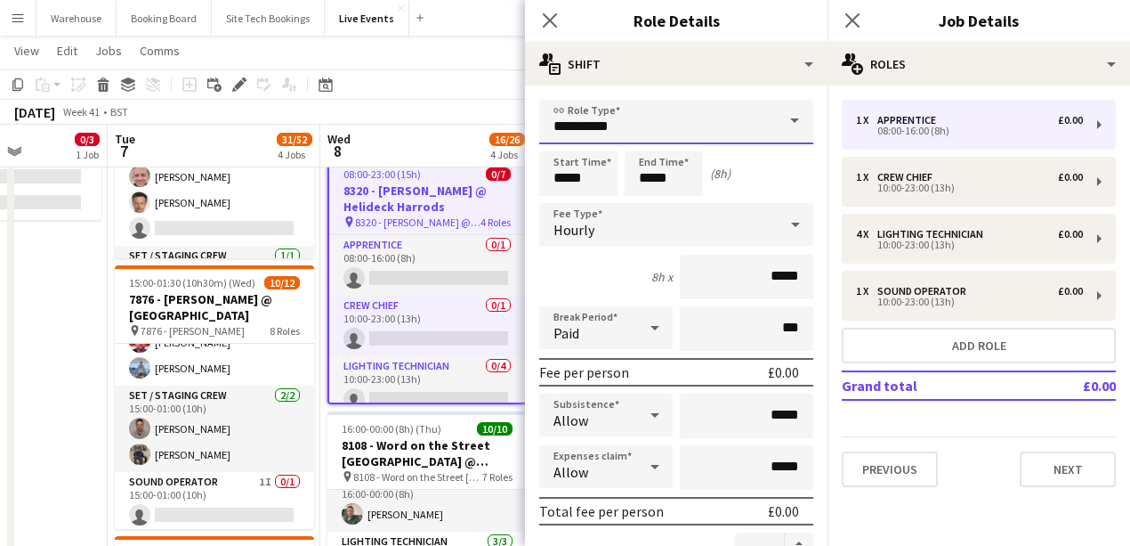
click at [559, 124] on input "**********" at bounding box center [676, 122] width 274 height 44
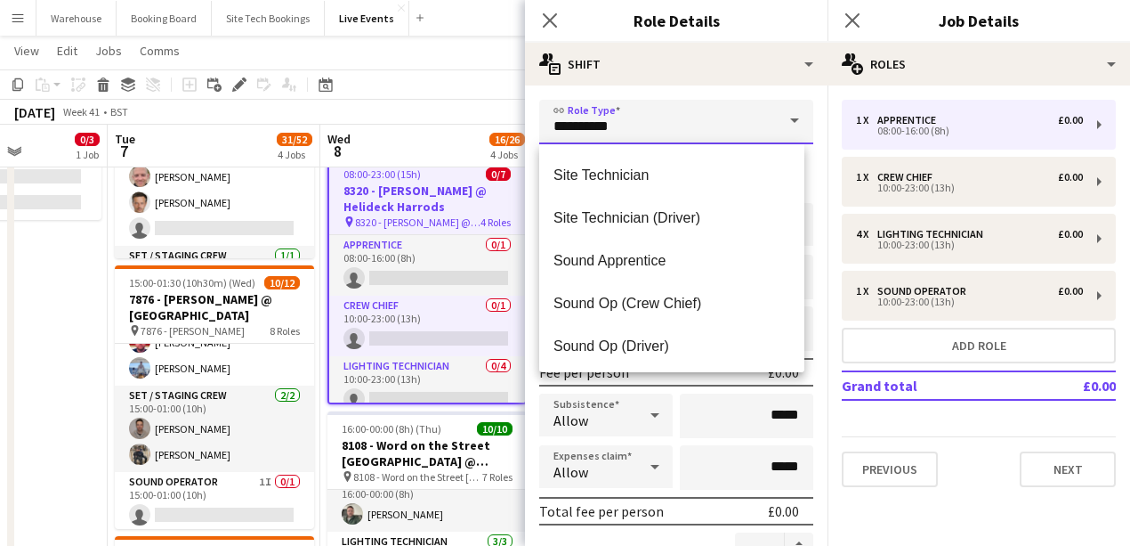
scroll to position [3678, 0]
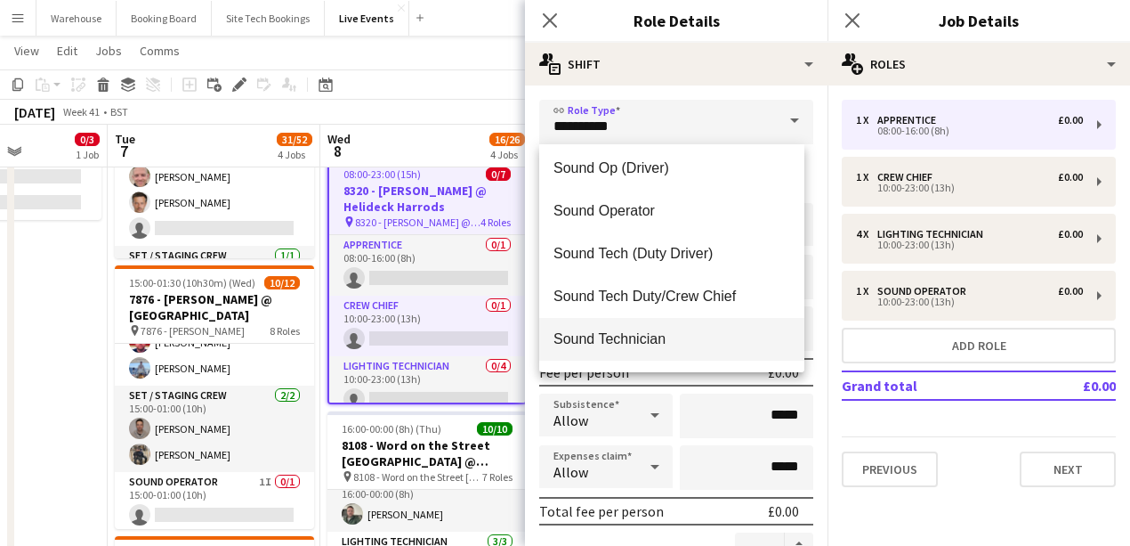
click at [599, 336] on span "Sound Technician" at bounding box center [672, 338] width 237 height 17
type input "**********"
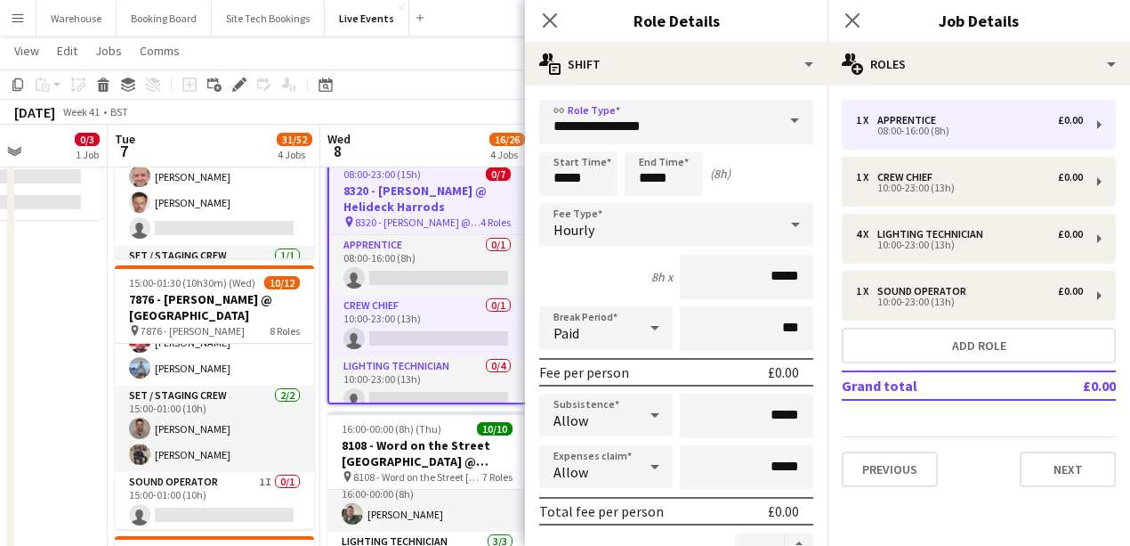
click at [578, 185] on input "*****" at bounding box center [578, 173] width 78 height 44
click at [566, 149] on div at bounding box center [561, 142] width 36 height 18
type input "*****"
click at [566, 149] on div at bounding box center [561, 142] width 36 height 18
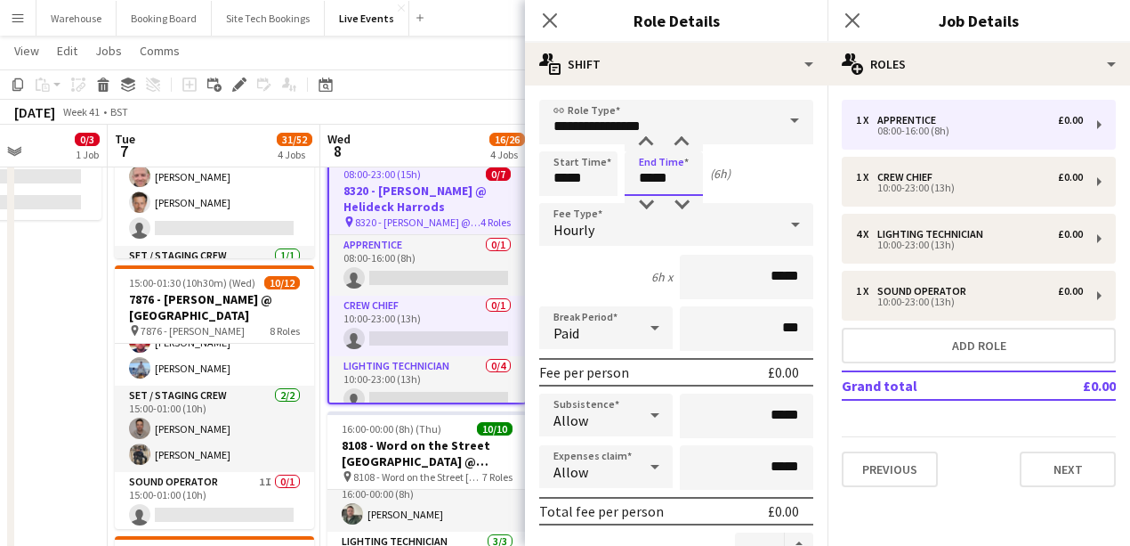
click at [659, 173] on input "*****" at bounding box center [664, 173] width 78 height 44
click at [644, 148] on div at bounding box center [646, 142] width 36 height 18
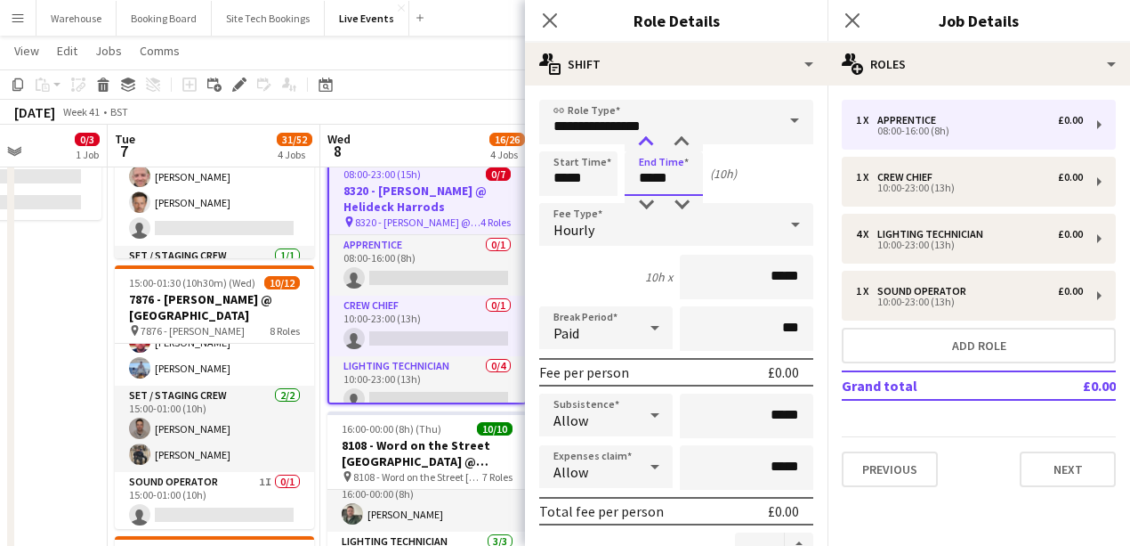
click at [644, 148] on div at bounding box center [646, 142] width 36 height 18
type input "*****"
click at [644, 148] on div at bounding box center [646, 142] width 36 height 18
click at [597, 240] on div "Hourly" at bounding box center [658, 224] width 239 height 43
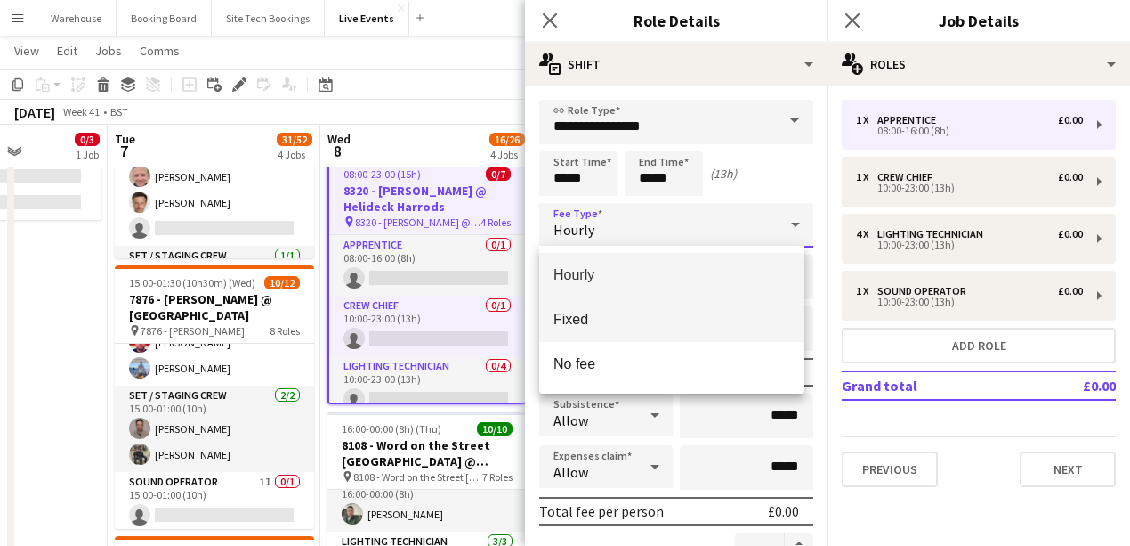
click at [593, 322] on span "Fixed" at bounding box center [672, 319] width 237 height 17
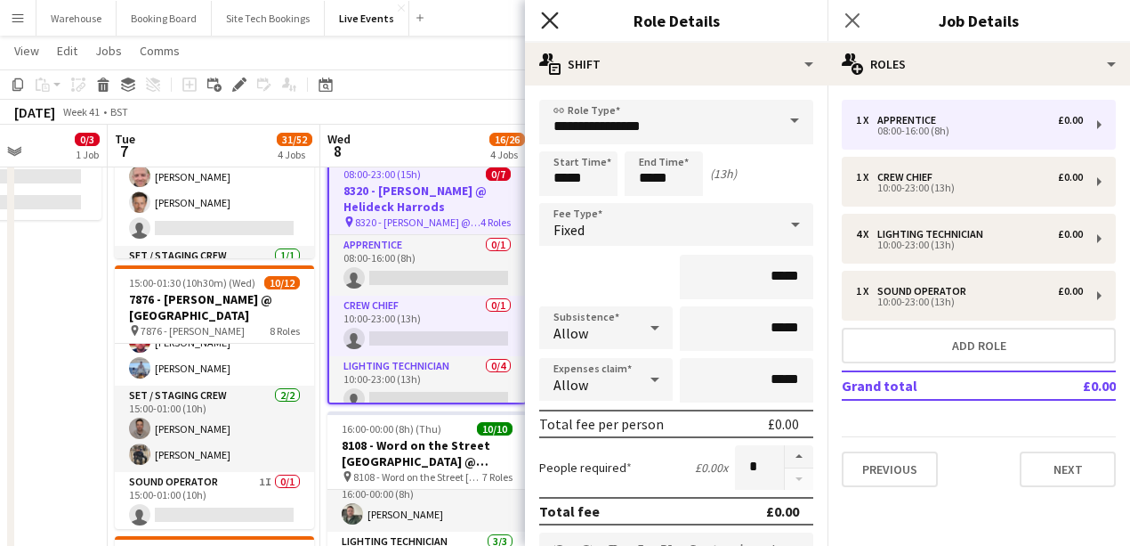
click at [553, 18] on icon at bounding box center [549, 20] width 17 height 17
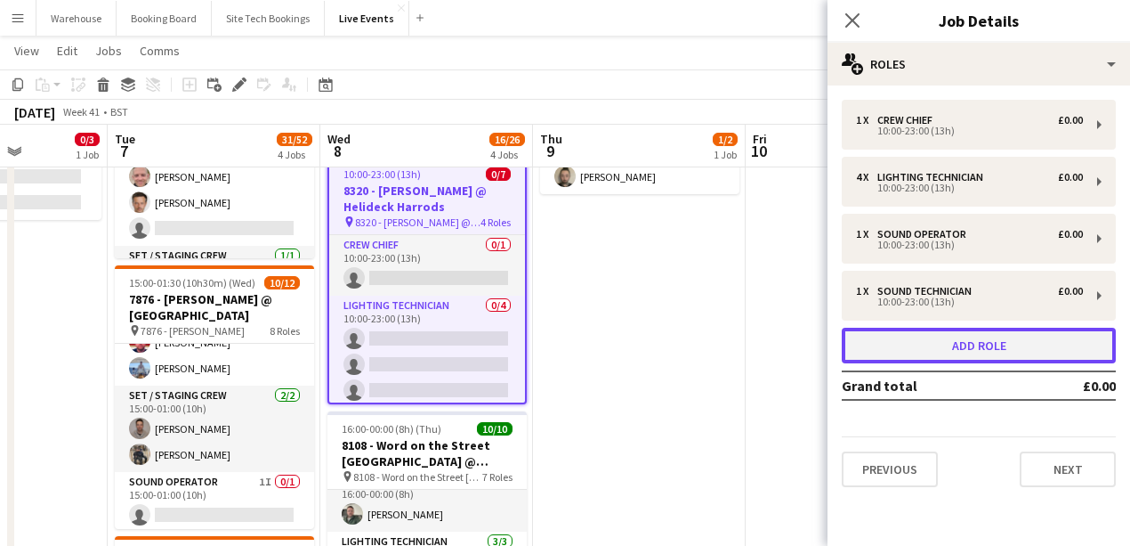
click at [886, 335] on button "Add role" at bounding box center [979, 346] width 274 height 36
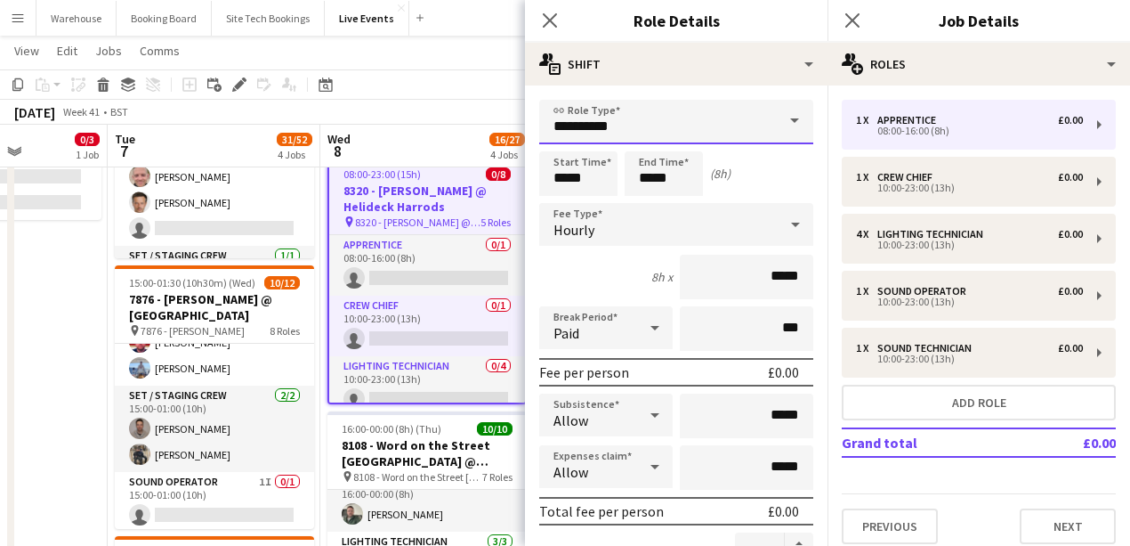
click at [607, 122] on input "**********" at bounding box center [676, 122] width 274 height 44
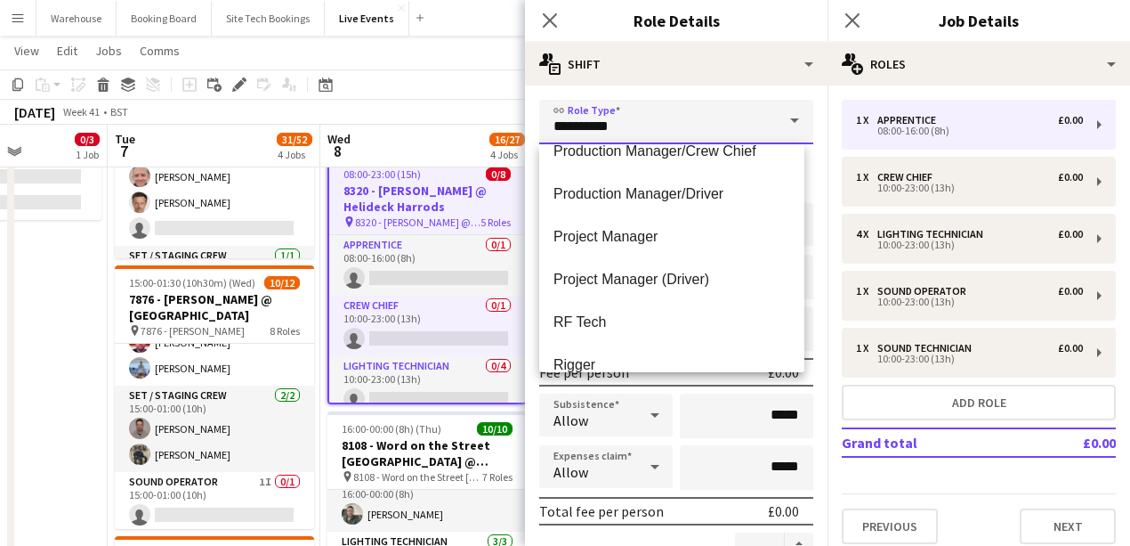
scroll to position [3144, 0]
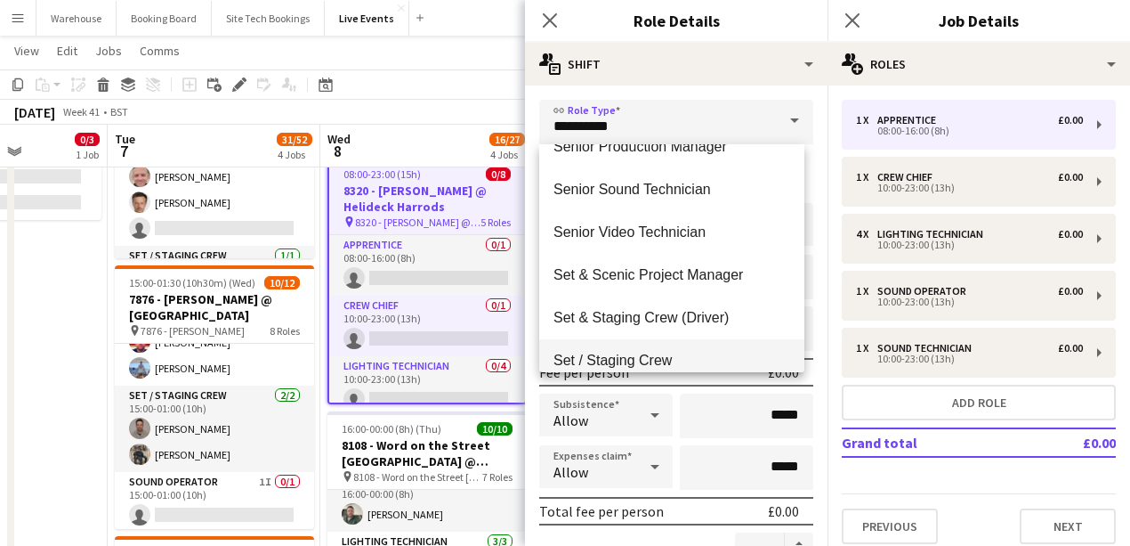
click at [627, 358] on span "Set / Staging Crew" at bounding box center [672, 360] width 237 height 17
type input "**********"
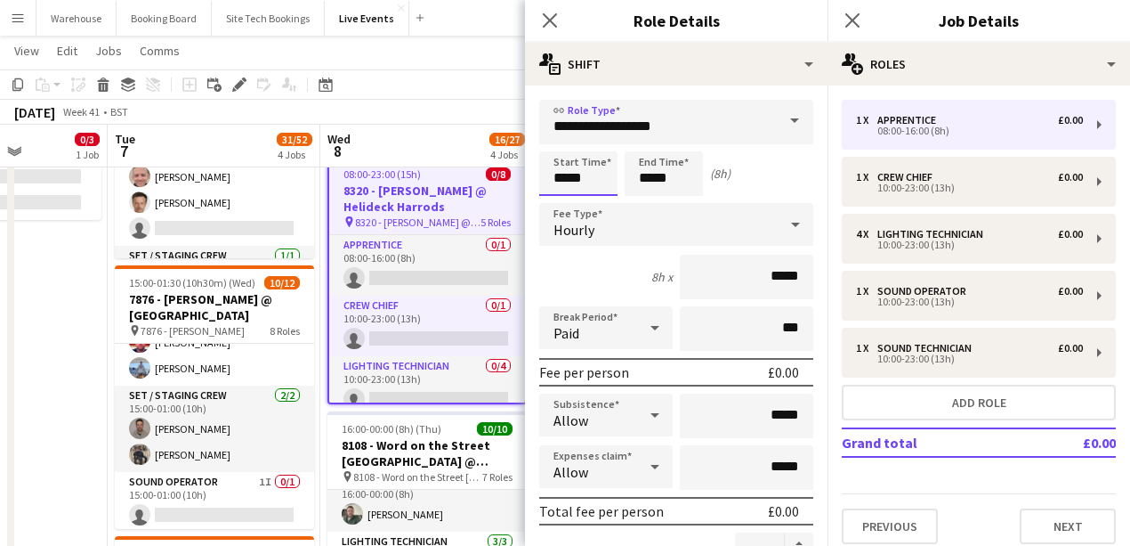
click at [569, 183] on input "*****" at bounding box center [578, 173] width 78 height 44
click at [562, 147] on div at bounding box center [561, 142] width 36 height 18
type input "*****"
click at [562, 147] on div at bounding box center [561, 142] width 36 height 18
click at [673, 182] on input "*****" at bounding box center [664, 173] width 78 height 44
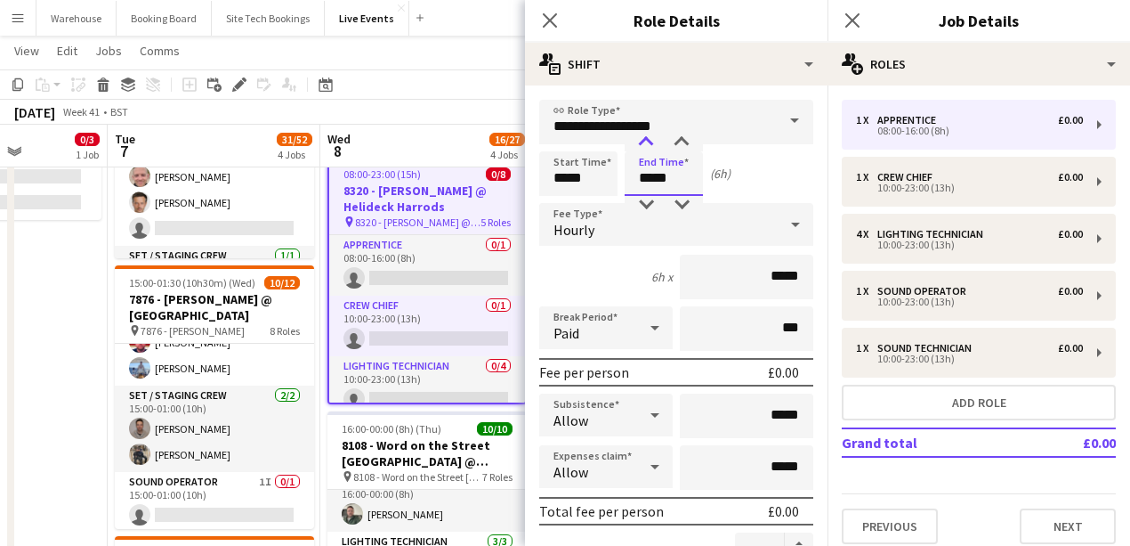
click at [643, 143] on div at bounding box center [646, 142] width 36 height 18
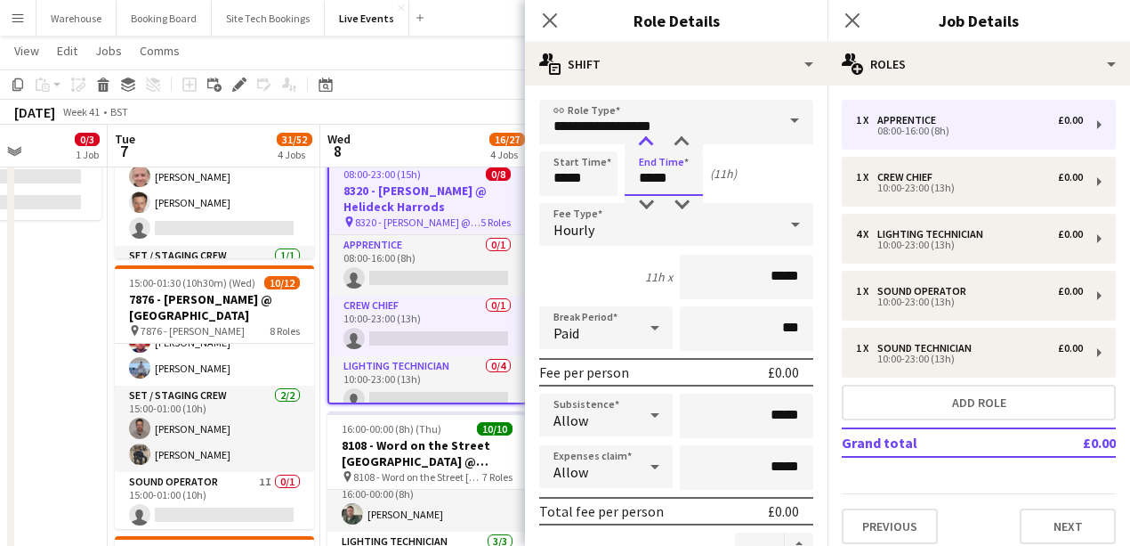
click at [643, 143] on div at bounding box center [646, 142] width 36 height 18
type input "*****"
click at [643, 143] on div at bounding box center [646, 142] width 36 height 18
click at [598, 222] on div "Hourly" at bounding box center [658, 224] width 239 height 43
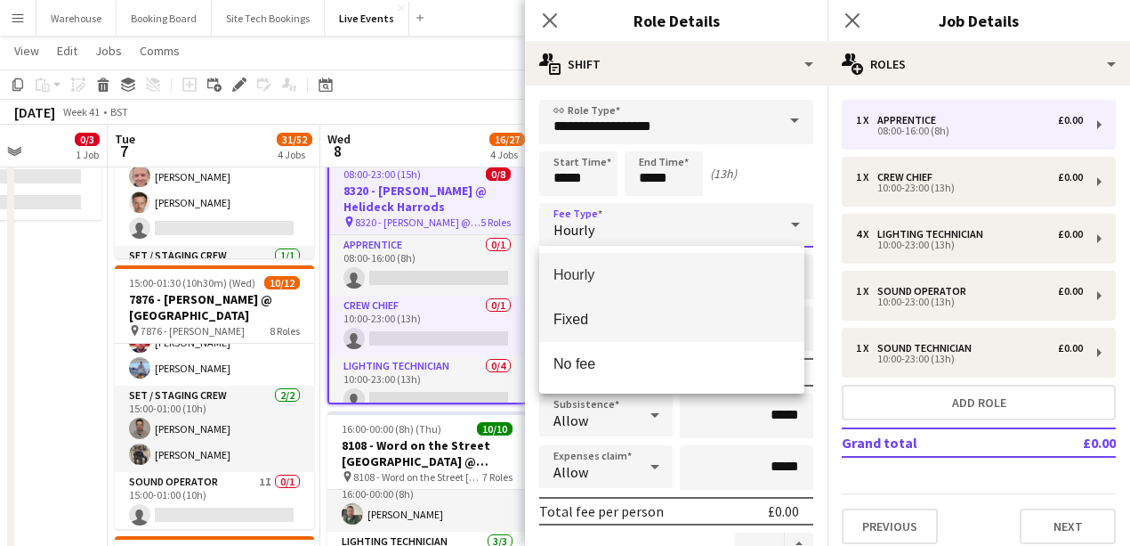
click at [596, 315] on span "Fixed" at bounding box center [672, 319] width 237 height 17
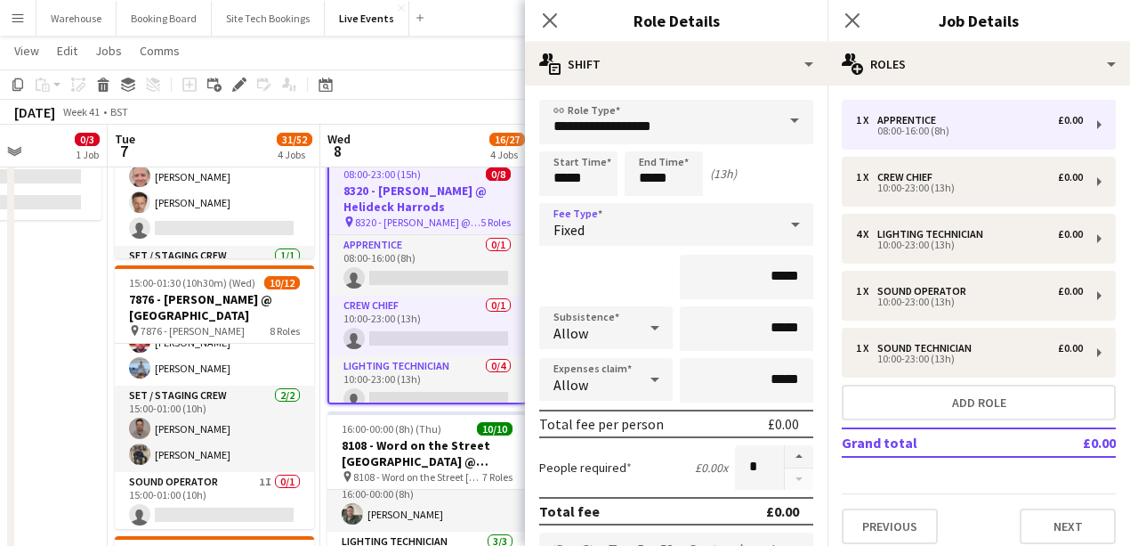
scroll to position [237, 0]
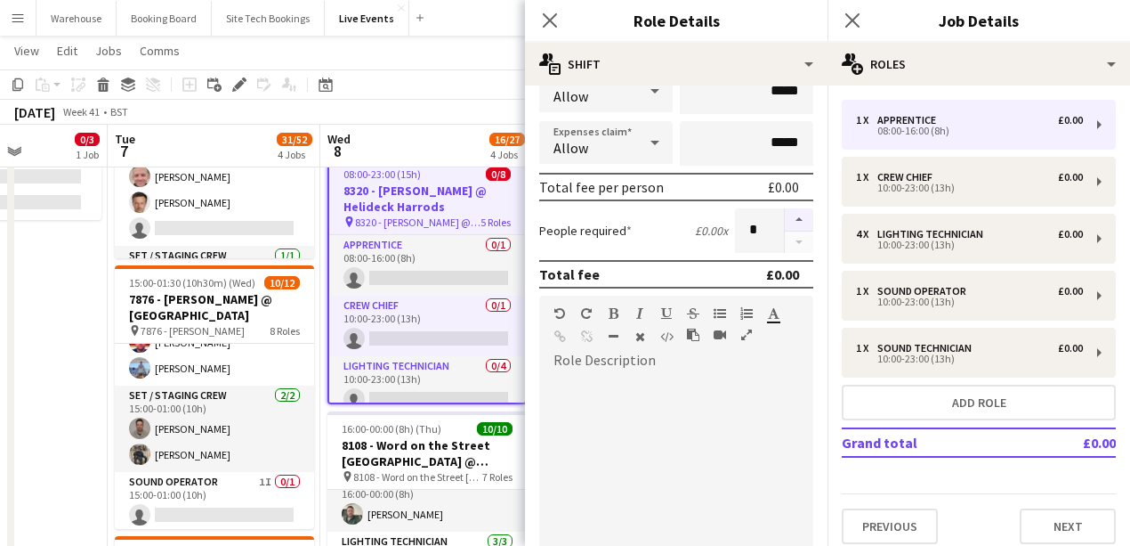
click at [799, 219] on button "button" at bounding box center [799, 219] width 28 height 23
type input "*"
click at [548, 18] on icon "Close pop-in" at bounding box center [549, 20] width 17 height 17
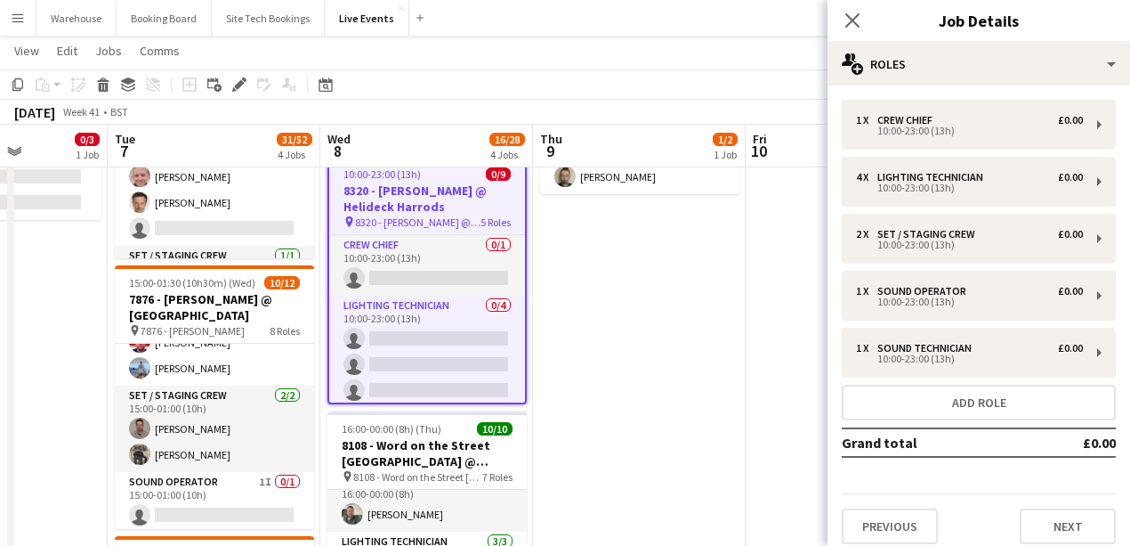
drag, startPoint x: 856, startPoint y: 16, endPoint x: 844, endPoint y: 18, distance: 12.6
click at [856, 16] on icon at bounding box center [852, 20] width 14 height 14
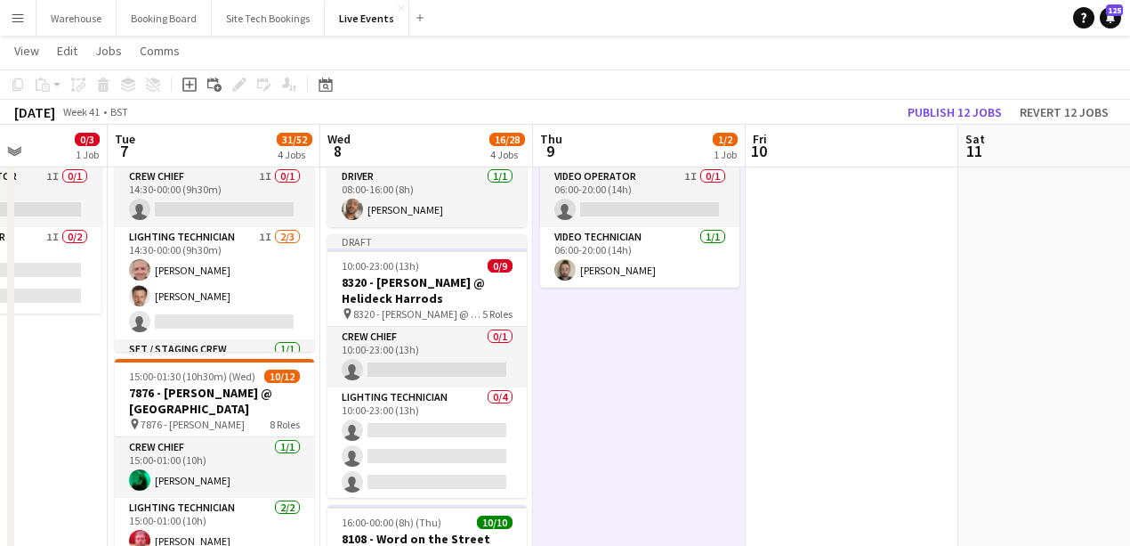
scroll to position [296, 0]
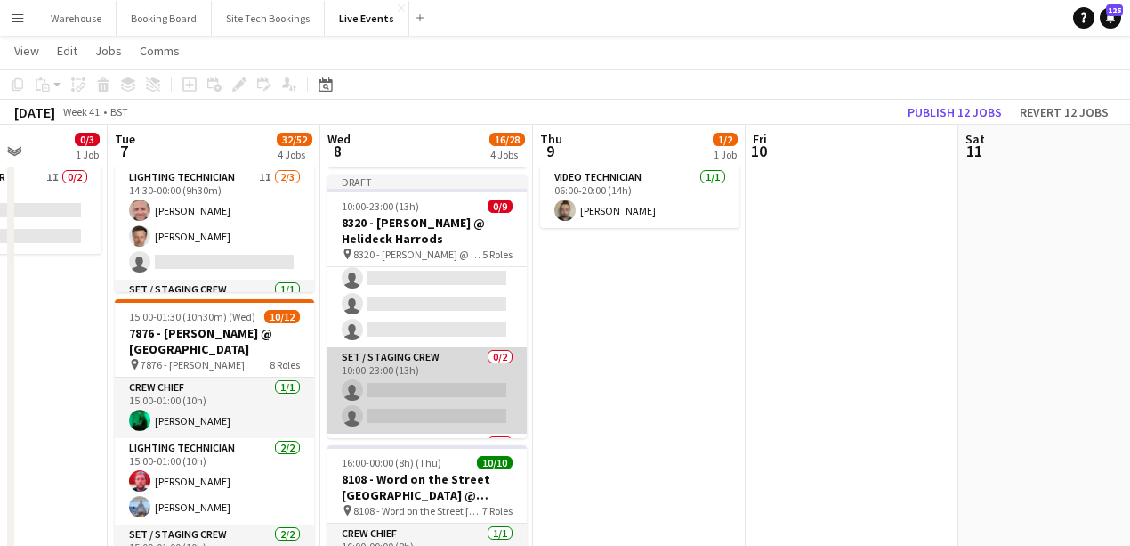
scroll to position [0, 0]
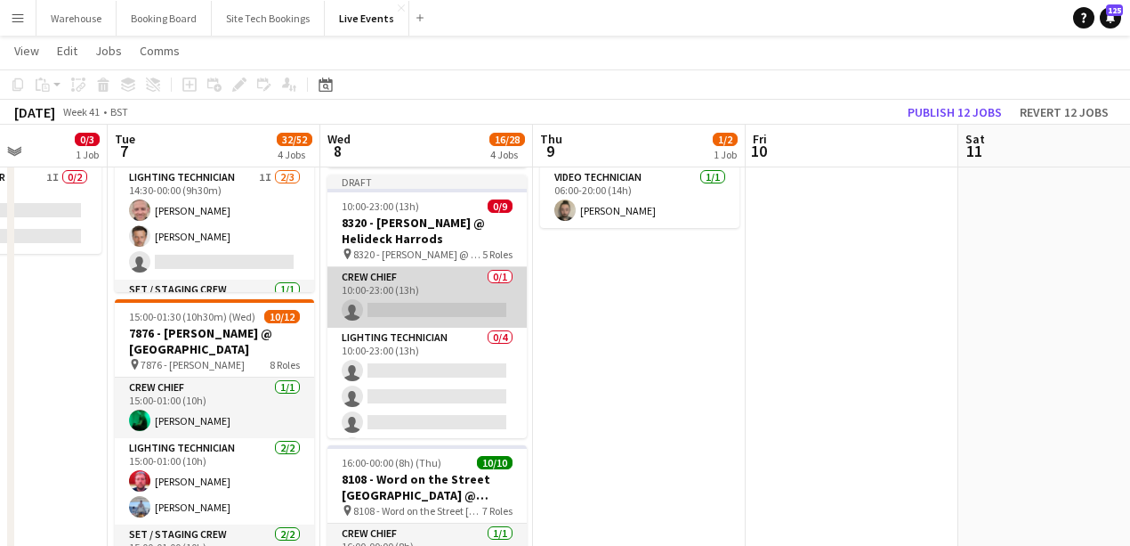
drag, startPoint x: 425, startPoint y: 308, endPoint x: 370, endPoint y: 322, distance: 56.1
click at [425, 308] on app-card-role "Crew Chief 0/1 10:00-23:00 (13h) single-neutral-actions" at bounding box center [427, 297] width 199 height 61
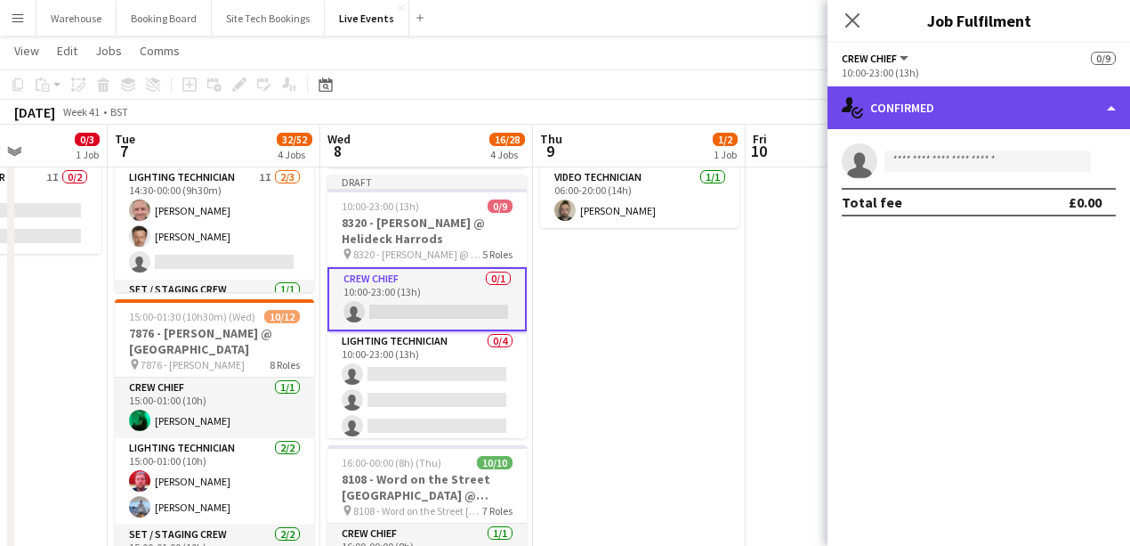
click at [975, 109] on div "single-neutral-actions-check-2 Confirmed" at bounding box center [979, 107] width 303 height 43
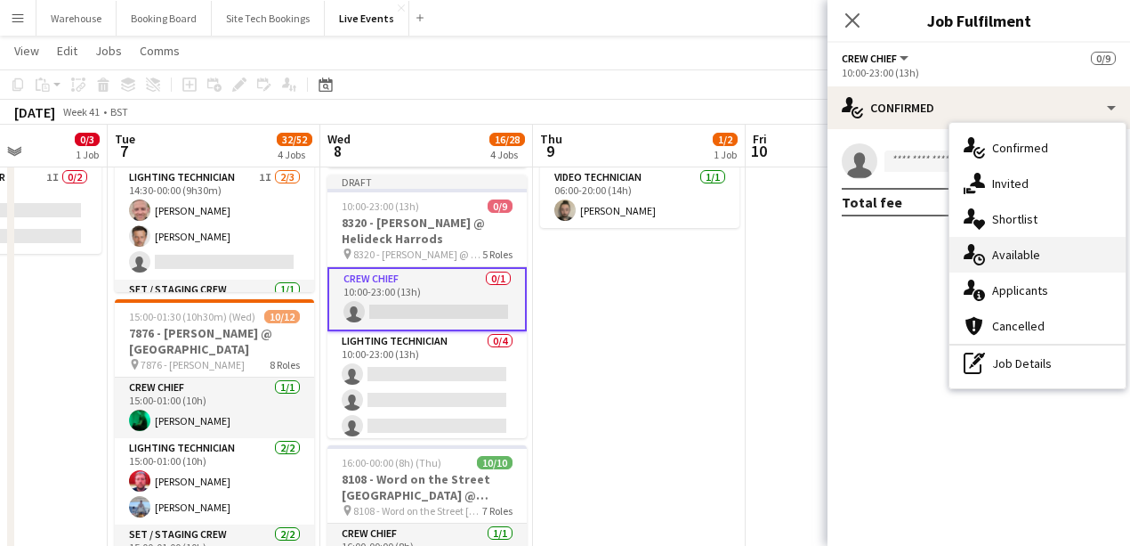
click at [1013, 253] on span "Available" at bounding box center [1016, 255] width 48 height 16
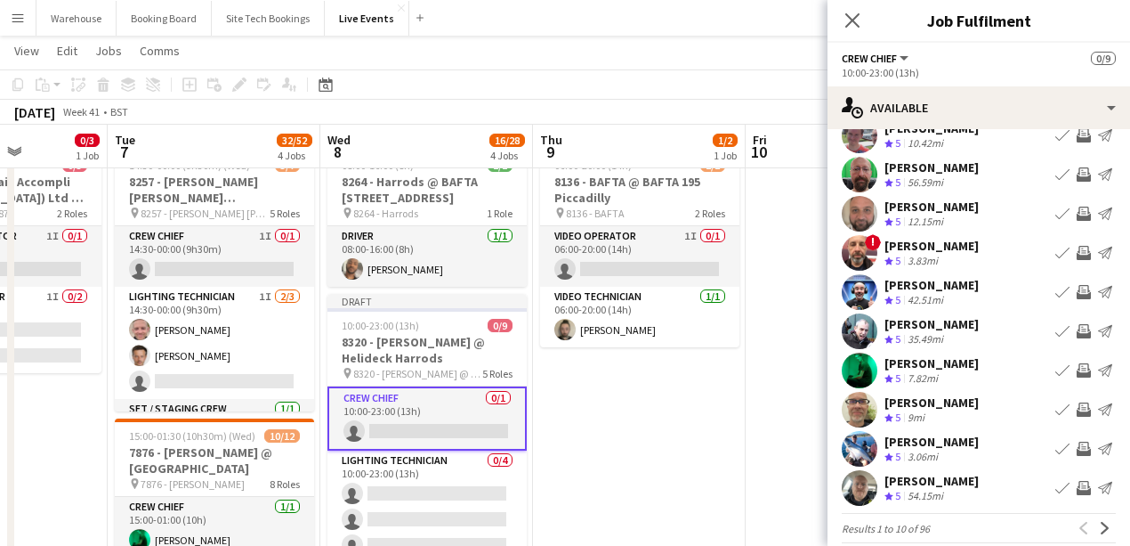
scroll to position [77, 0]
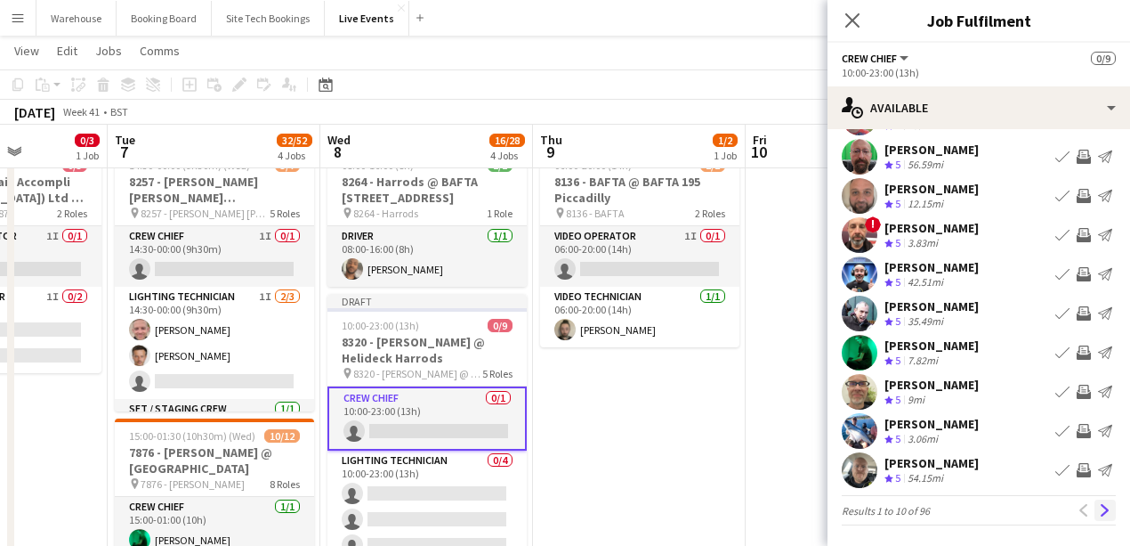
click at [1096, 500] on button "Next" at bounding box center [1105, 509] width 21 height 21
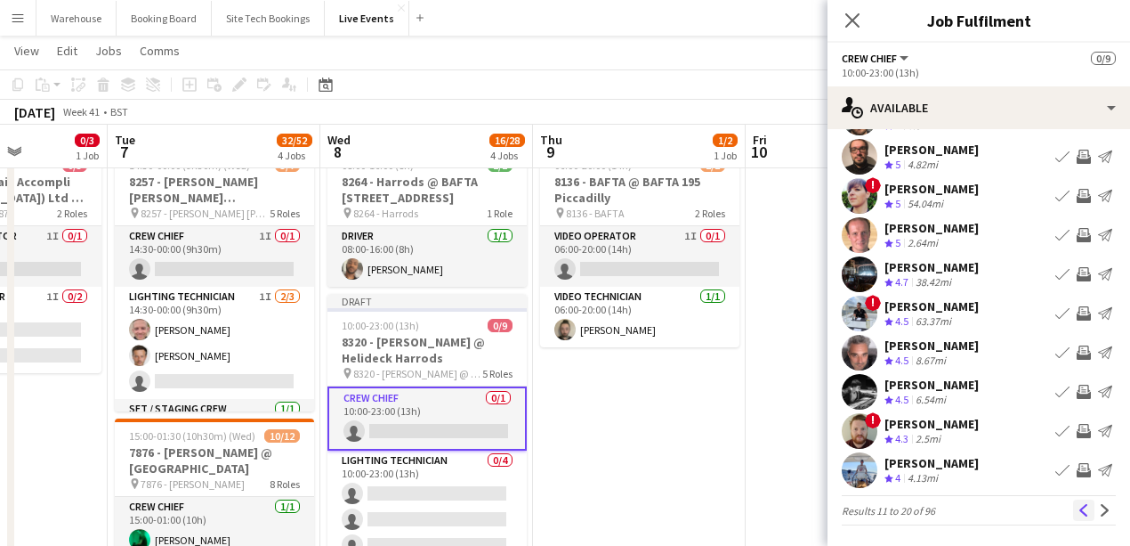
click at [1073, 515] on button "Previous" at bounding box center [1083, 509] width 21 height 21
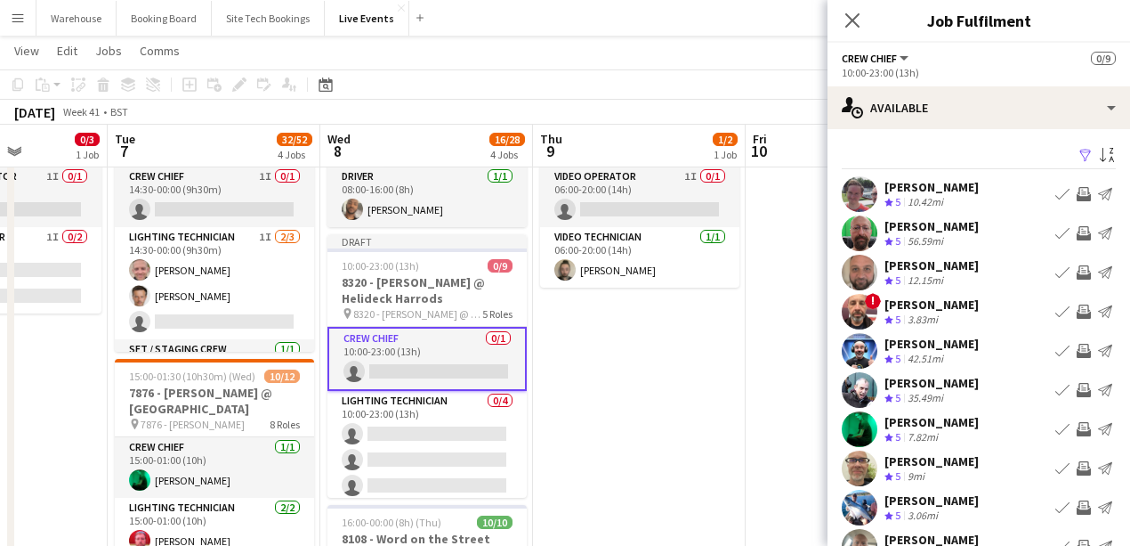
scroll to position [59, 0]
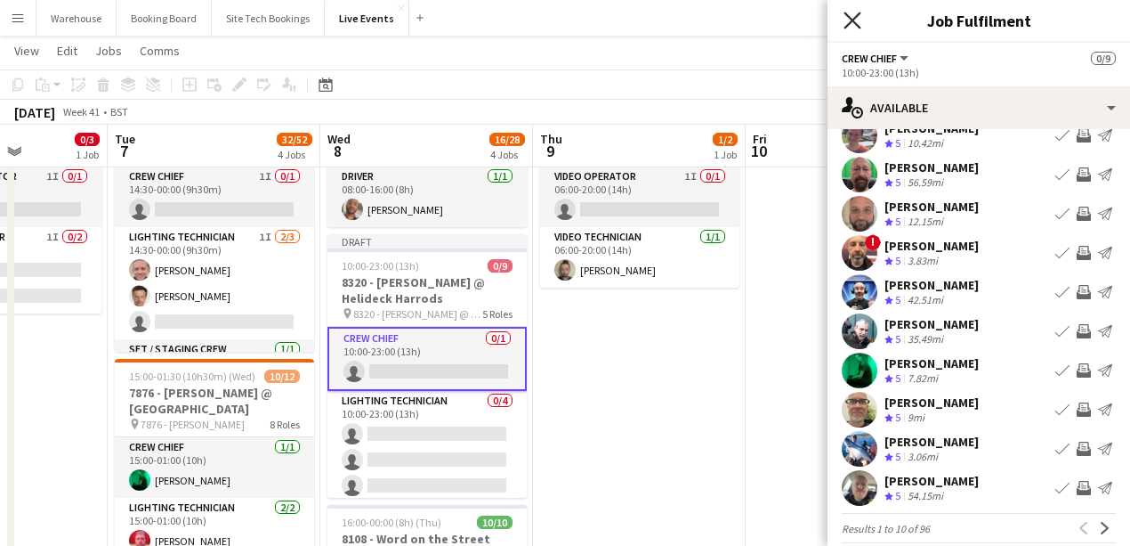
click at [853, 25] on icon "Close pop-in" at bounding box center [852, 20] width 17 height 17
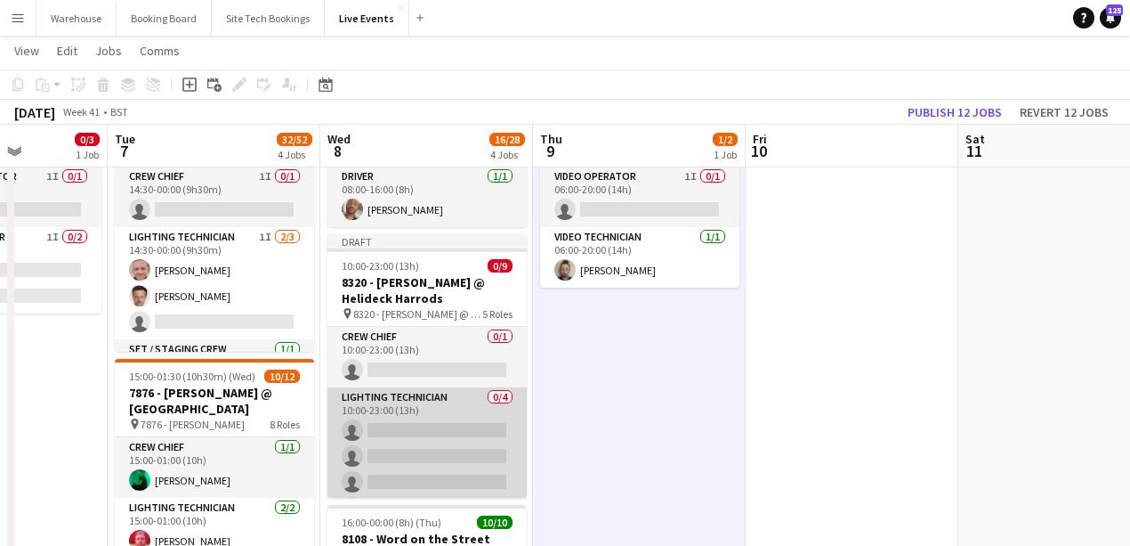
click at [459, 422] on app-card-role "Lighting Technician 0/4 10:00-23:00 (13h) single-neutral-actions single-neutral…" at bounding box center [427, 456] width 199 height 138
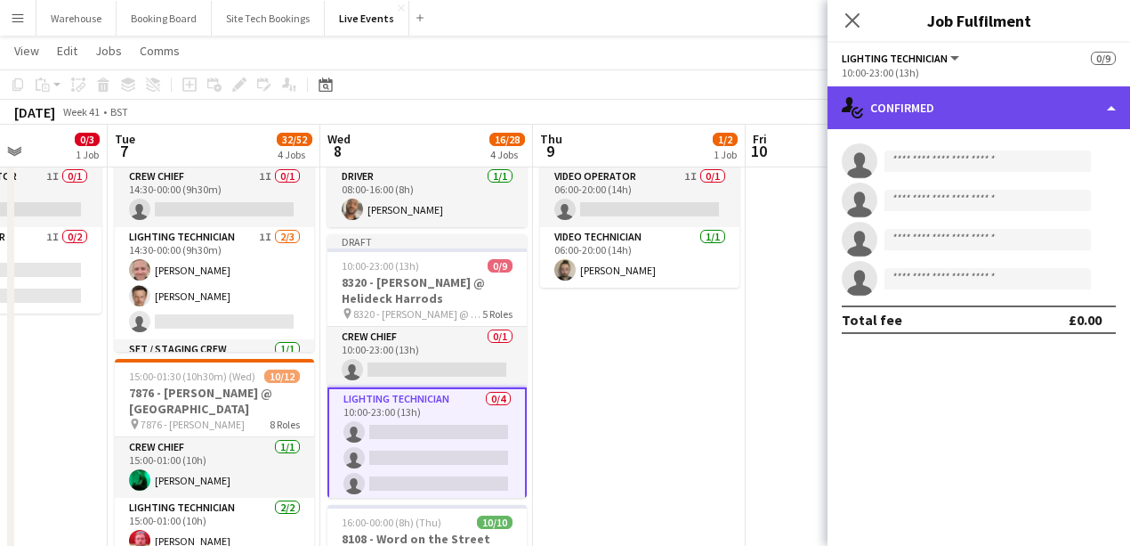
click at [1006, 89] on div "single-neutral-actions-check-2 Confirmed" at bounding box center [979, 107] width 303 height 43
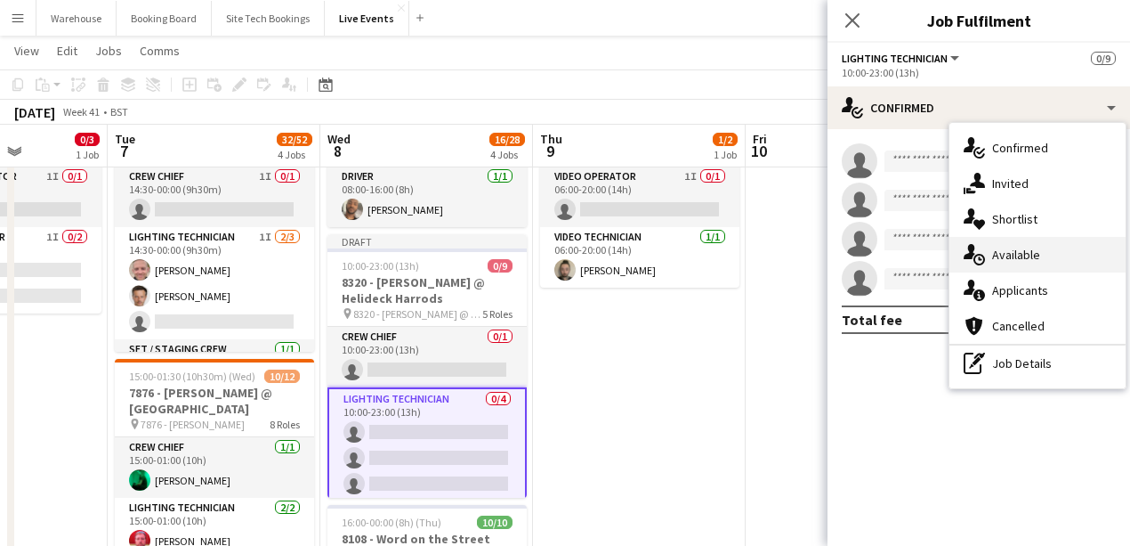
click at [1027, 247] on span "Available" at bounding box center [1016, 255] width 48 height 16
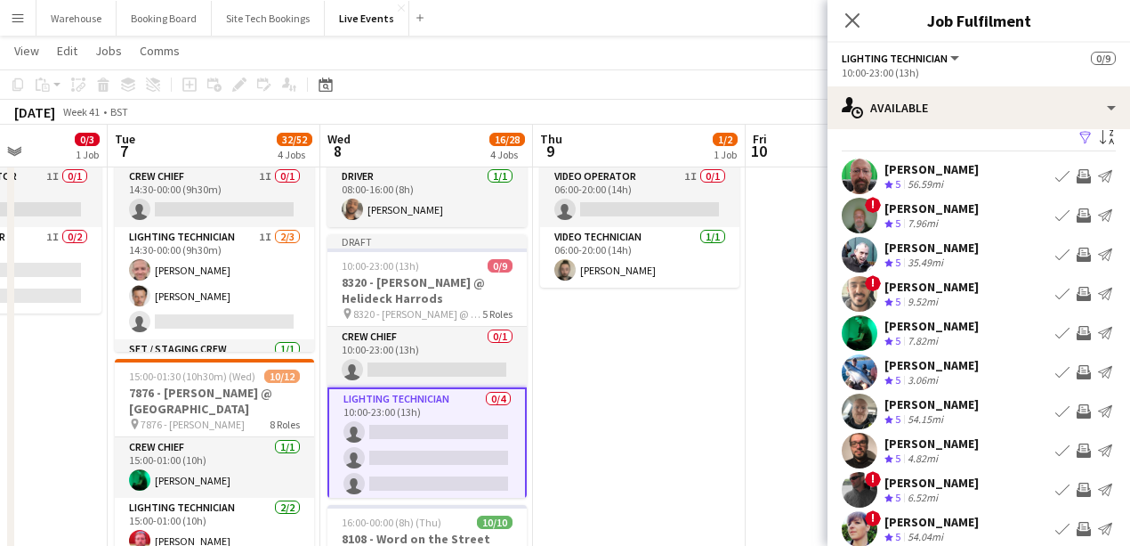
scroll to position [77, 0]
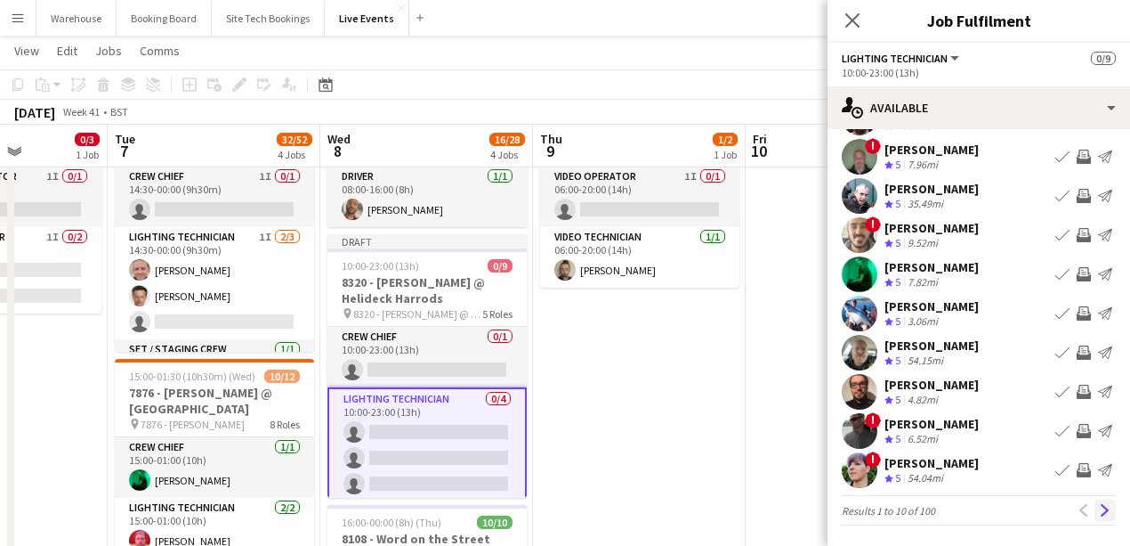
click at [1099, 507] on app-icon "Next" at bounding box center [1105, 510] width 12 height 12
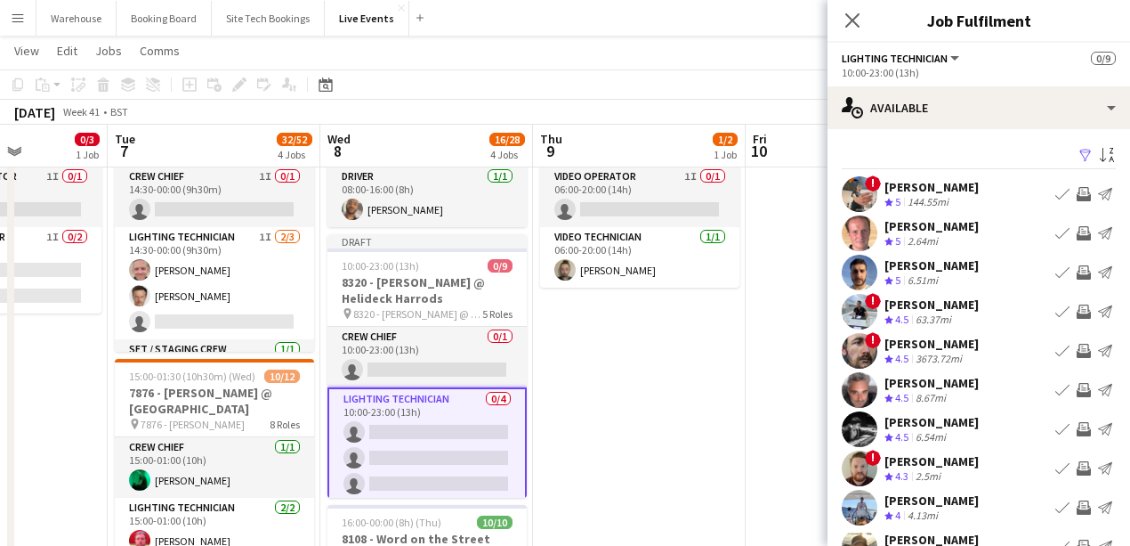
scroll to position [59, 0]
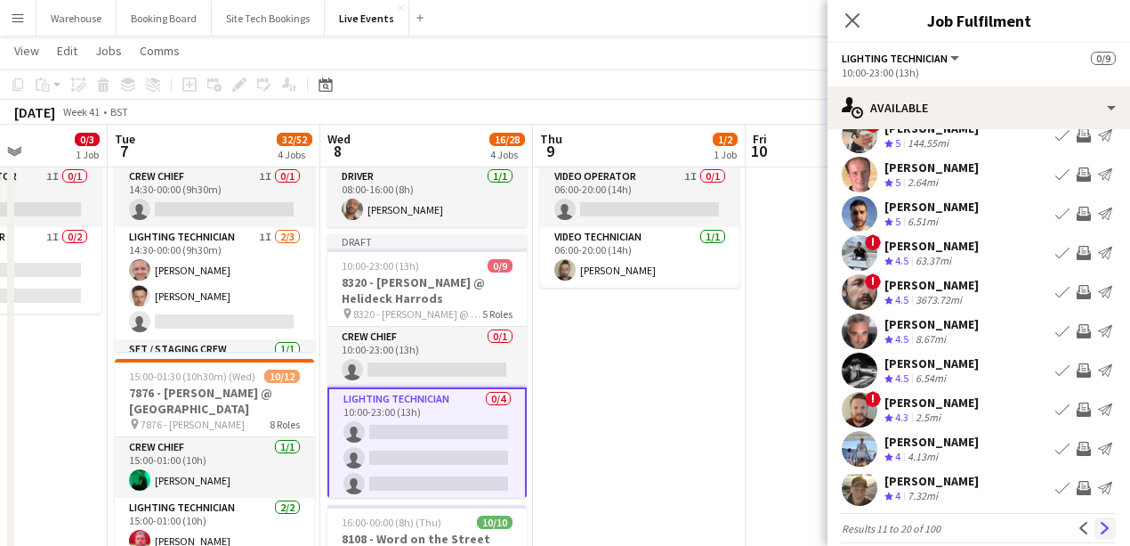
click at [1095, 520] on button "Next" at bounding box center [1105, 527] width 21 height 21
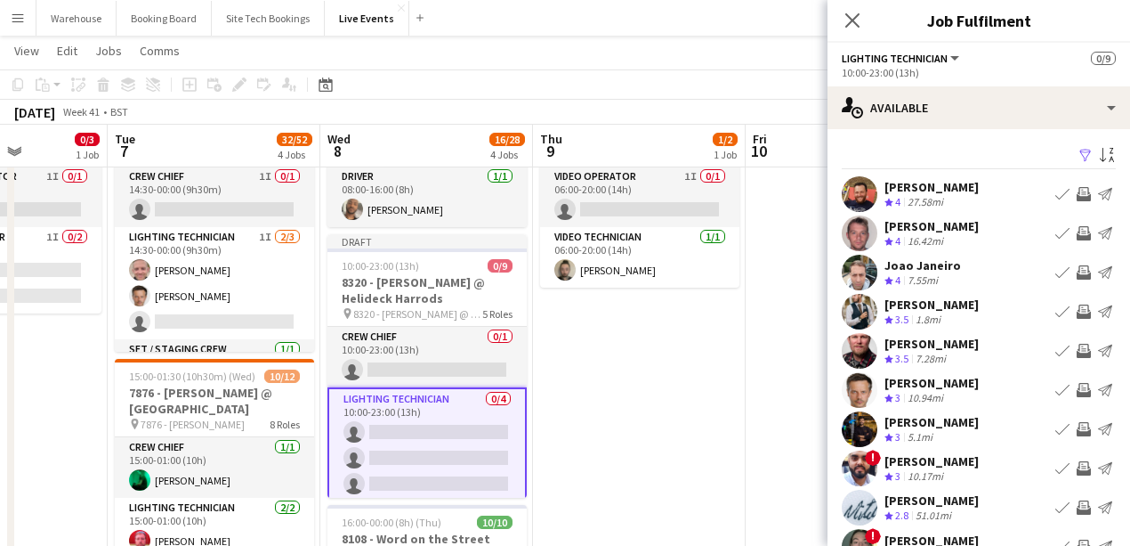
scroll to position [77, 0]
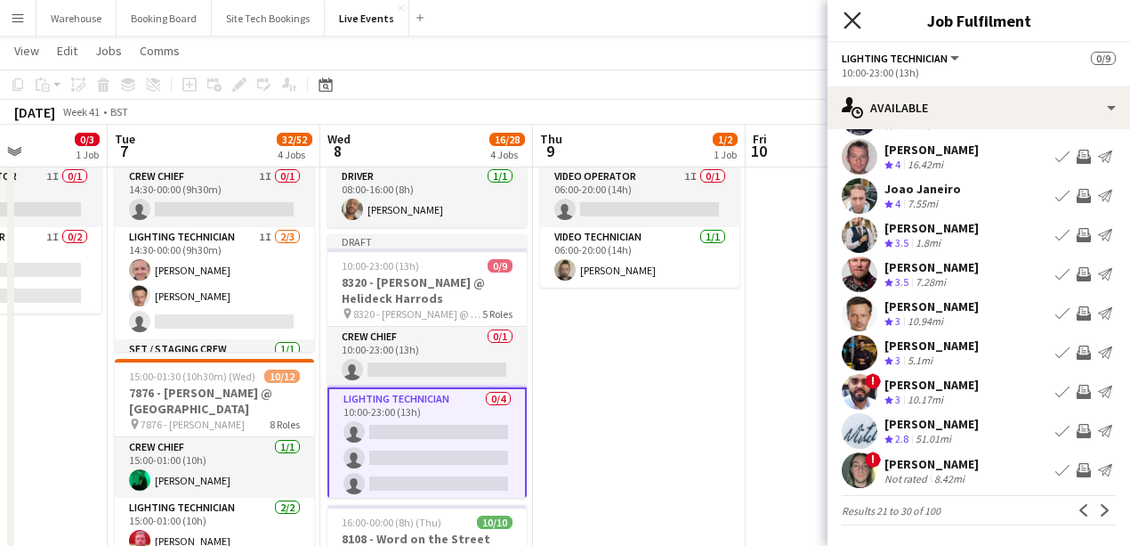
click at [854, 24] on icon "Close pop-in" at bounding box center [852, 20] width 17 height 17
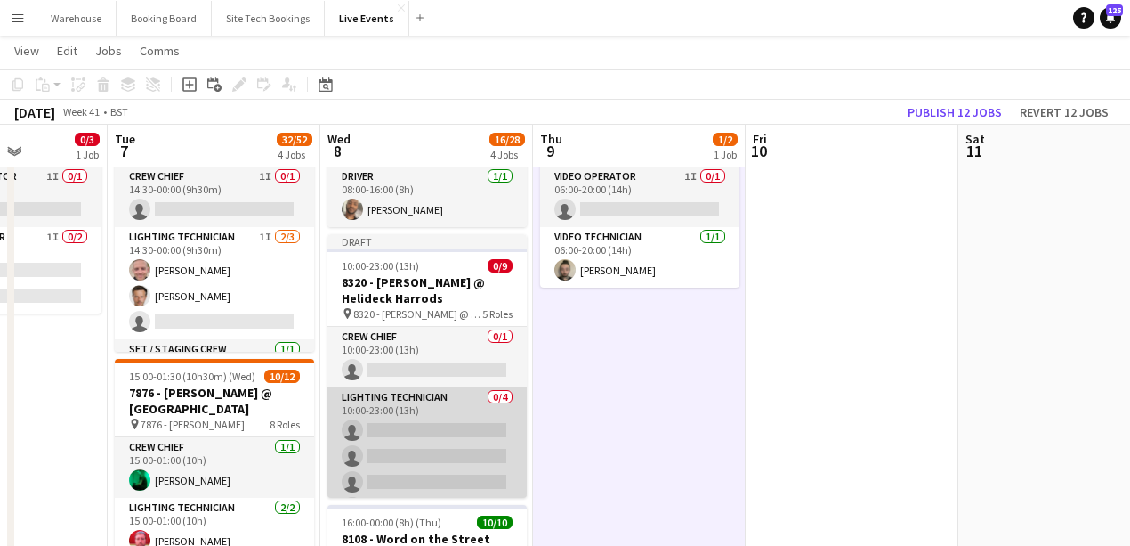
click at [470, 429] on app-card-role "Lighting Technician 0/4 10:00-23:00 (13h) single-neutral-actions single-neutral…" at bounding box center [427, 456] width 199 height 138
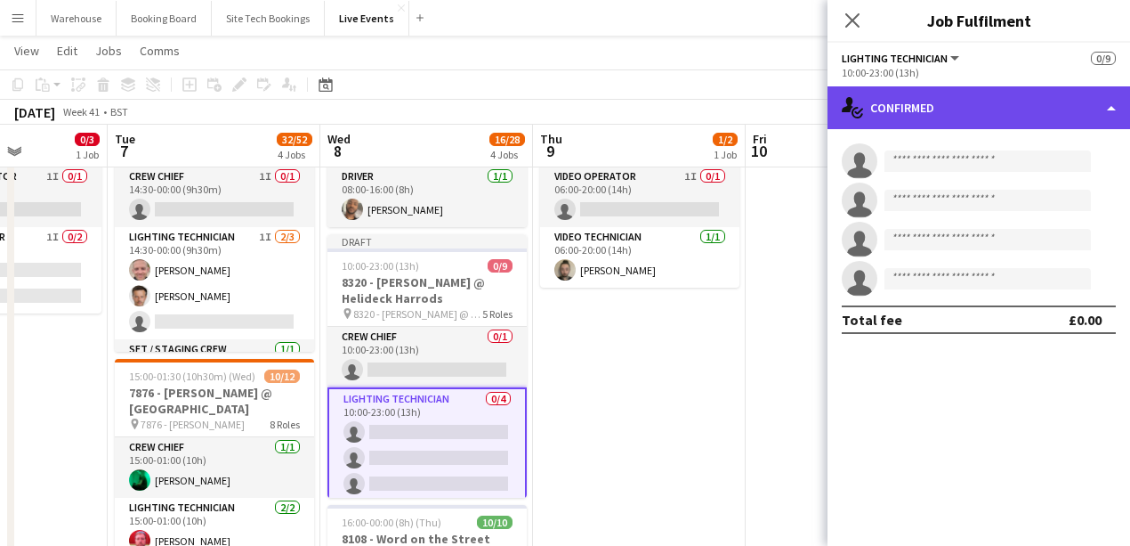
click at [1015, 125] on div "single-neutral-actions-check-2 Confirmed" at bounding box center [979, 107] width 303 height 43
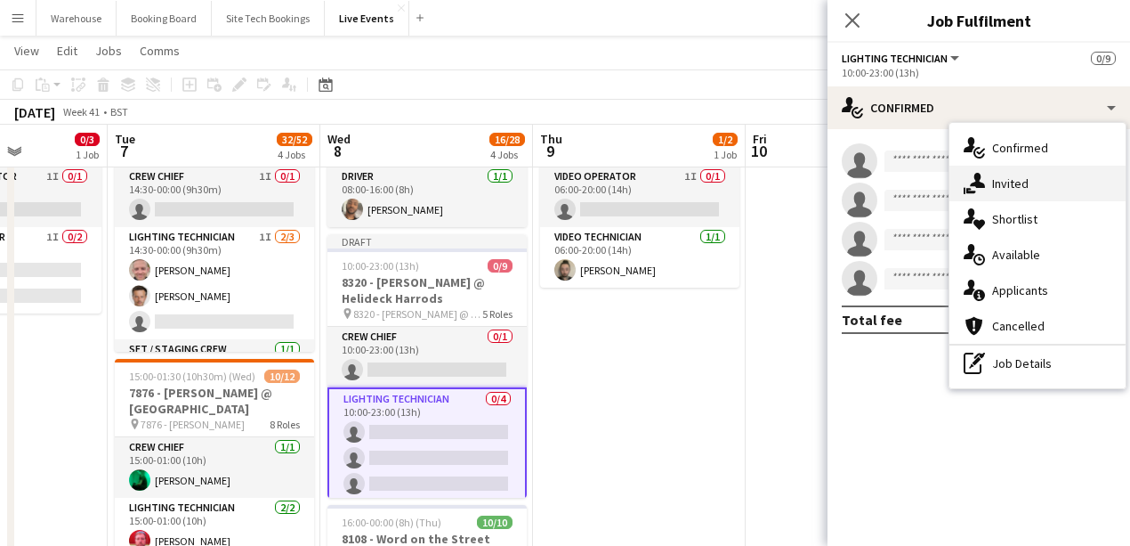
click at [1049, 180] on div "single-neutral-actions-share-1 Invited" at bounding box center [1038, 184] width 176 height 36
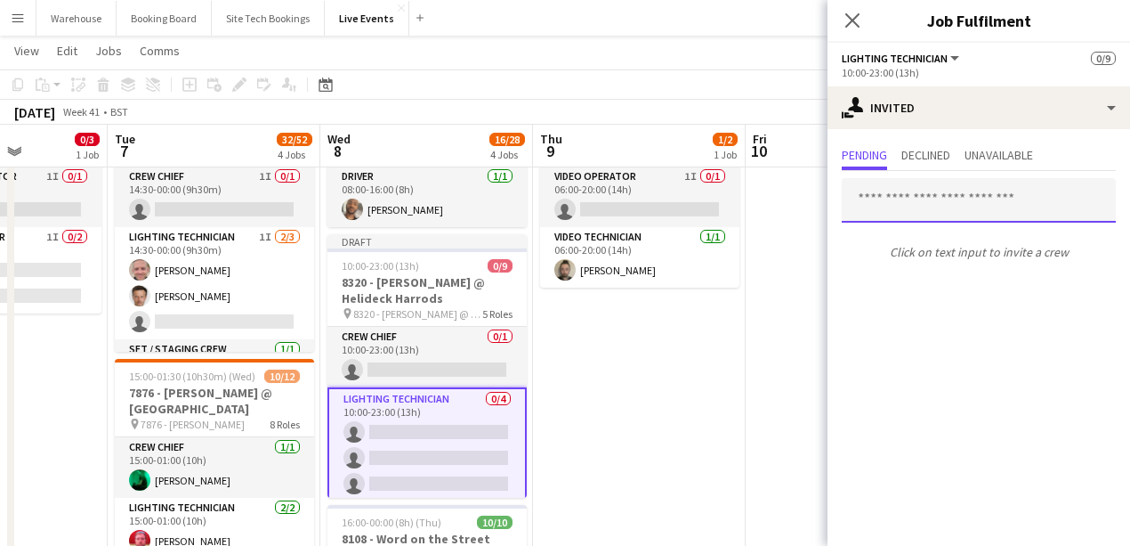
click at [929, 198] on input "text" at bounding box center [979, 200] width 274 height 44
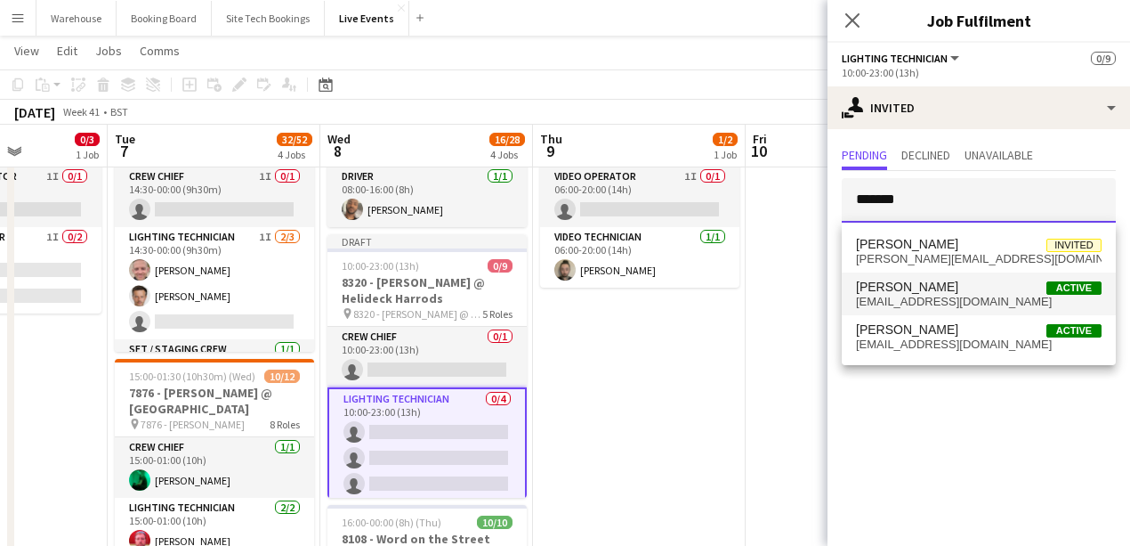
type input "*******"
click at [929, 291] on span "[PERSON_NAME]" at bounding box center [907, 286] width 102 height 15
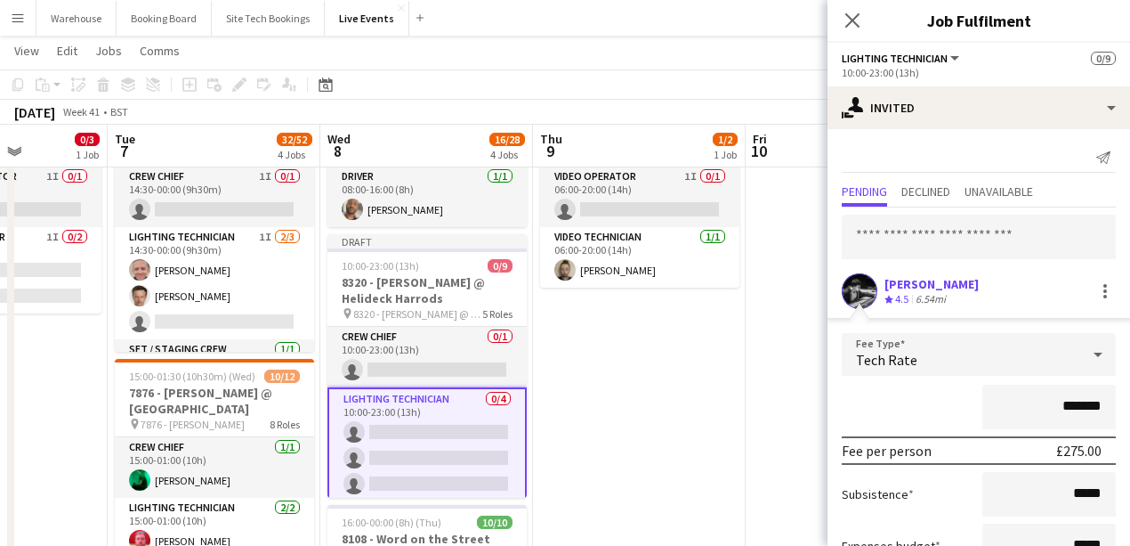
scroll to position [133, 0]
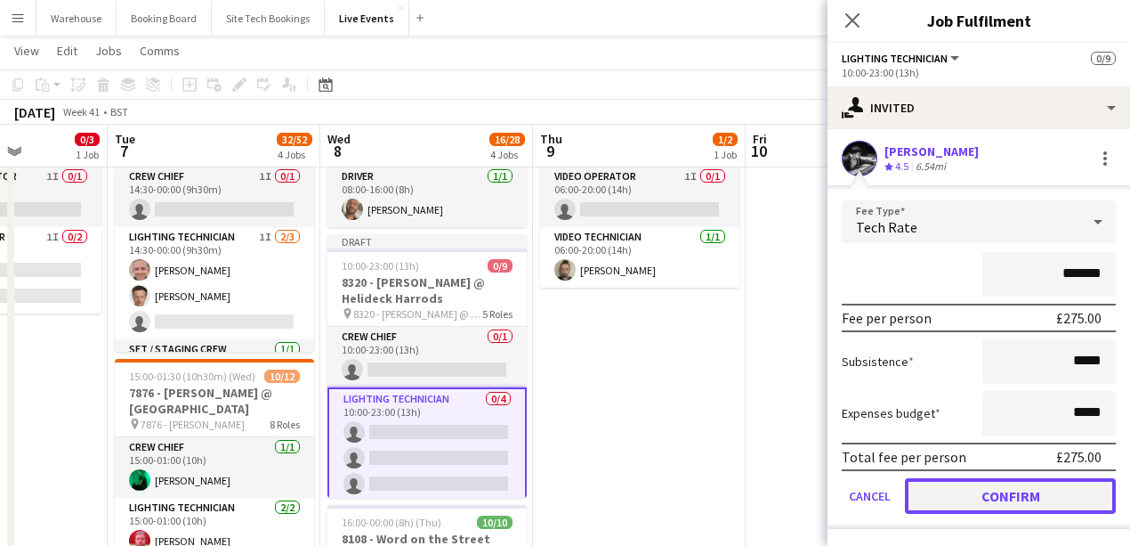
click at [988, 491] on button "Confirm" at bounding box center [1010, 496] width 211 height 36
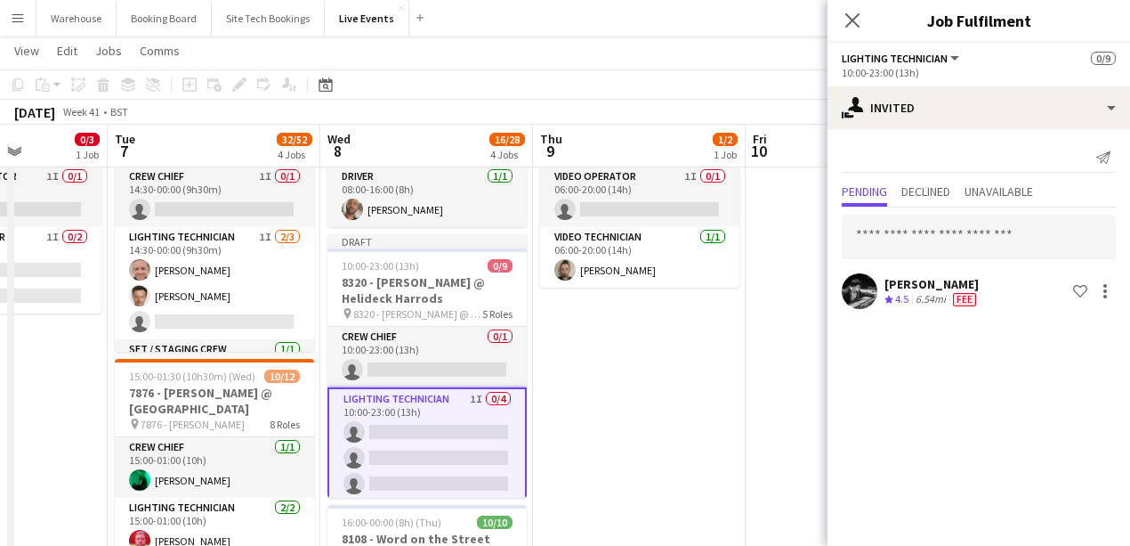
scroll to position [0, 0]
click at [906, 231] on input "text" at bounding box center [979, 236] width 274 height 44
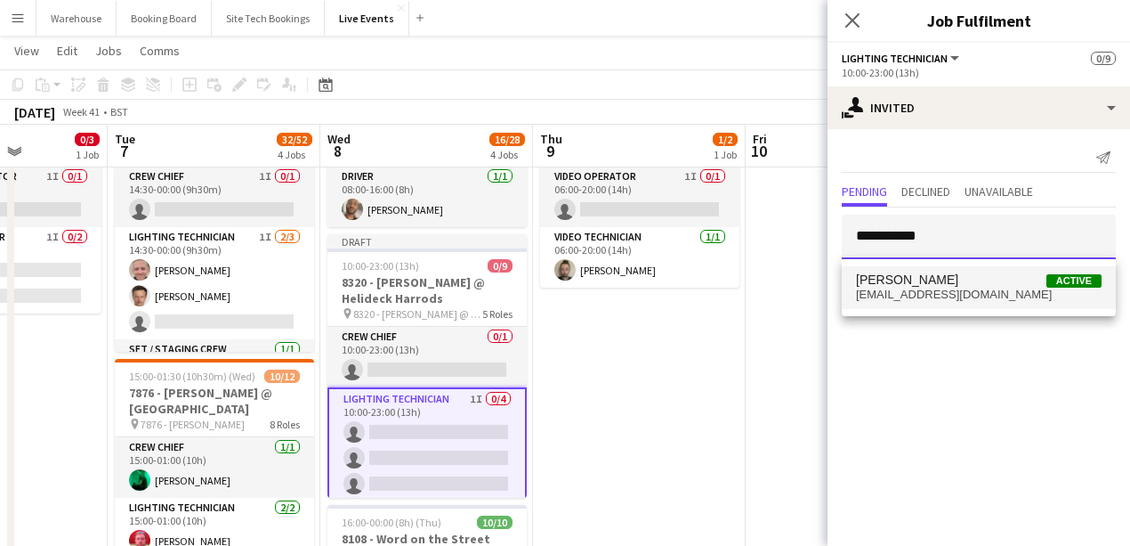
type input "**********"
click at [915, 288] on span "georgepfrost@gmail.com" at bounding box center [979, 294] width 246 height 14
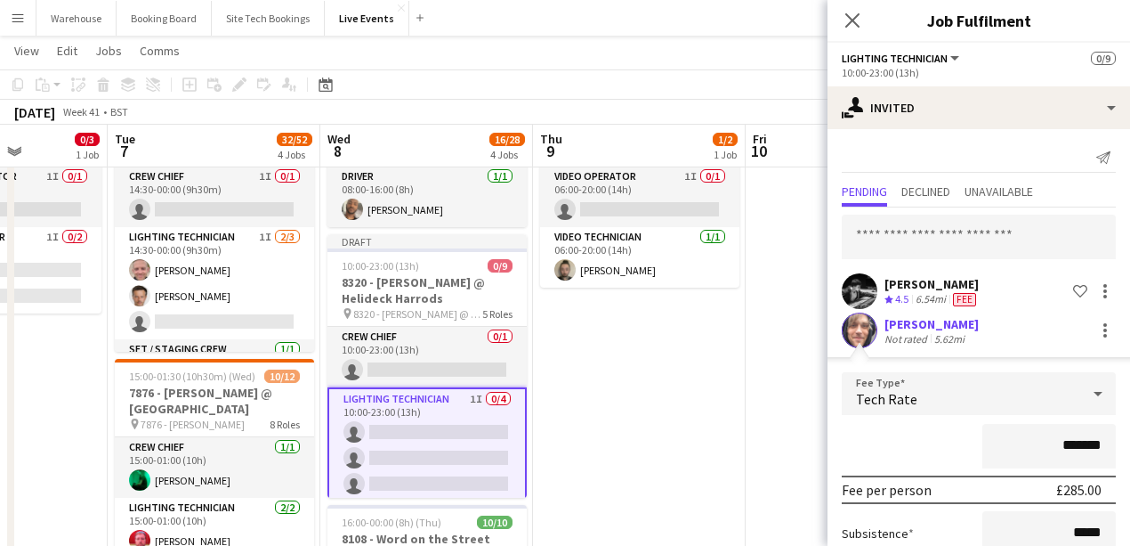
scroll to position [172, 0]
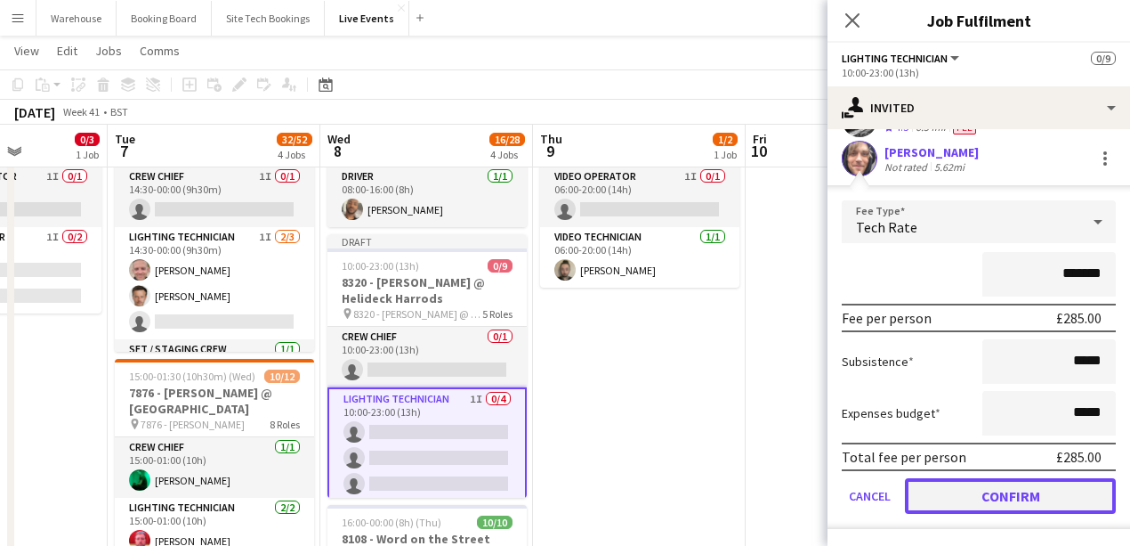
click at [990, 495] on button "Confirm" at bounding box center [1010, 496] width 211 height 36
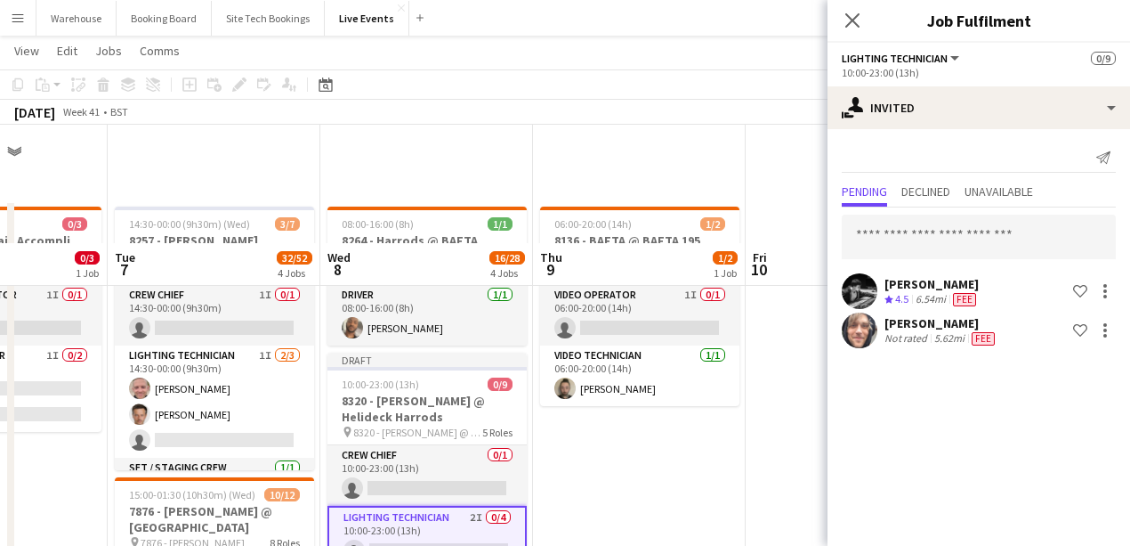
scroll to position [178, 0]
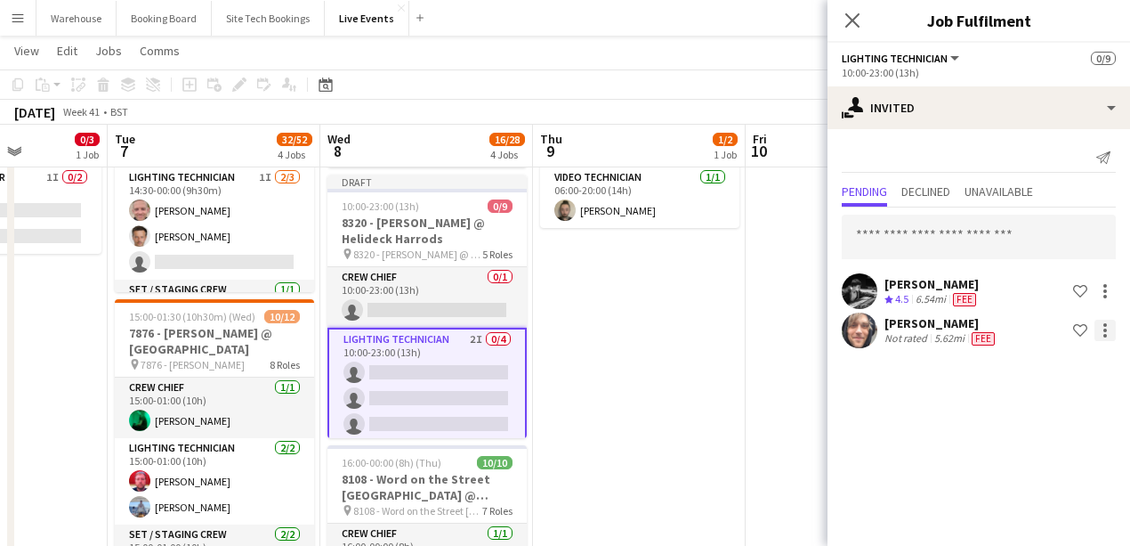
click at [1104, 332] on div at bounding box center [1105, 330] width 21 height 21
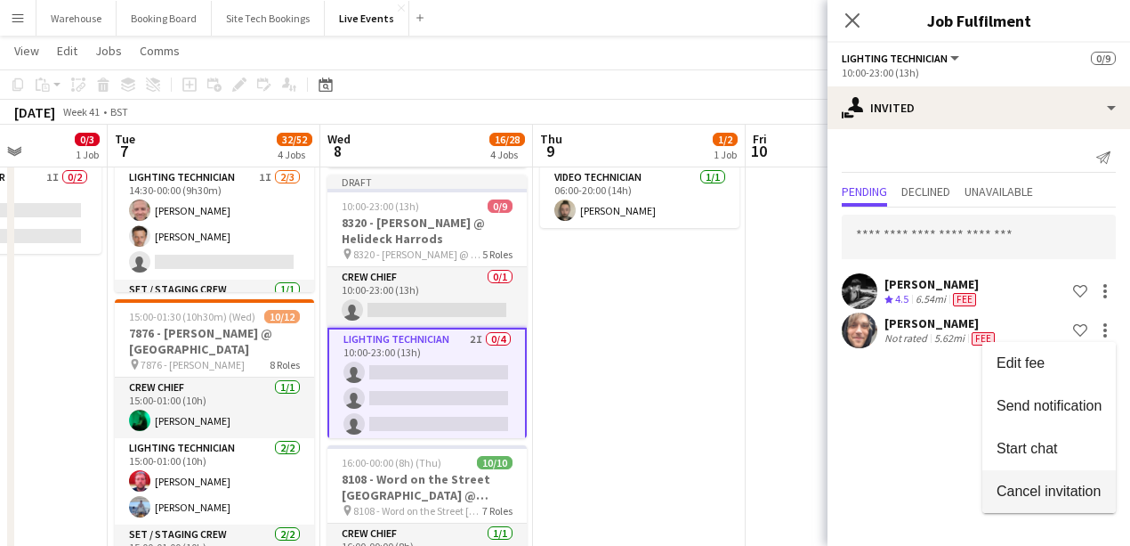
click at [1027, 486] on span "Cancel invitation" at bounding box center [1049, 489] width 104 height 15
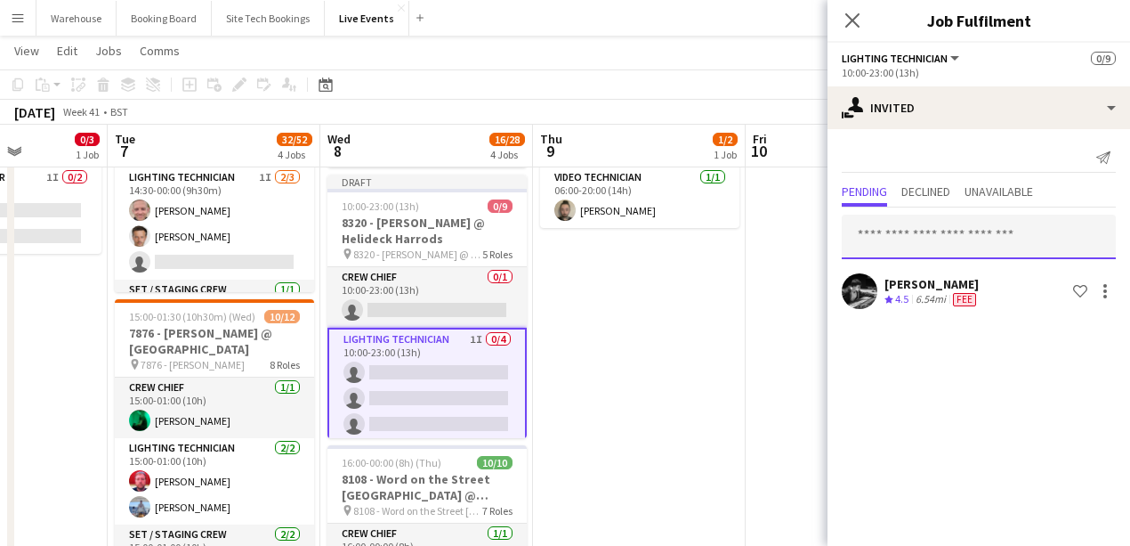
click at [913, 237] on input "text" at bounding box center [979, 236] width 274 height 44
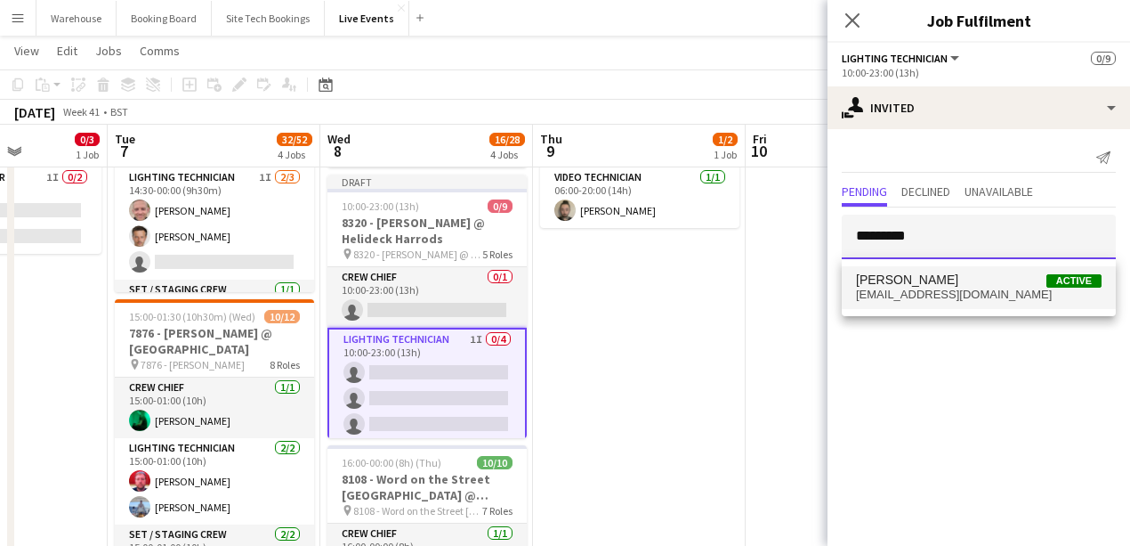
type input "*********"
click at [876, 299] on span "georgepfrost@gmail.com" at bounding box center [979, 294] width 246 height 14
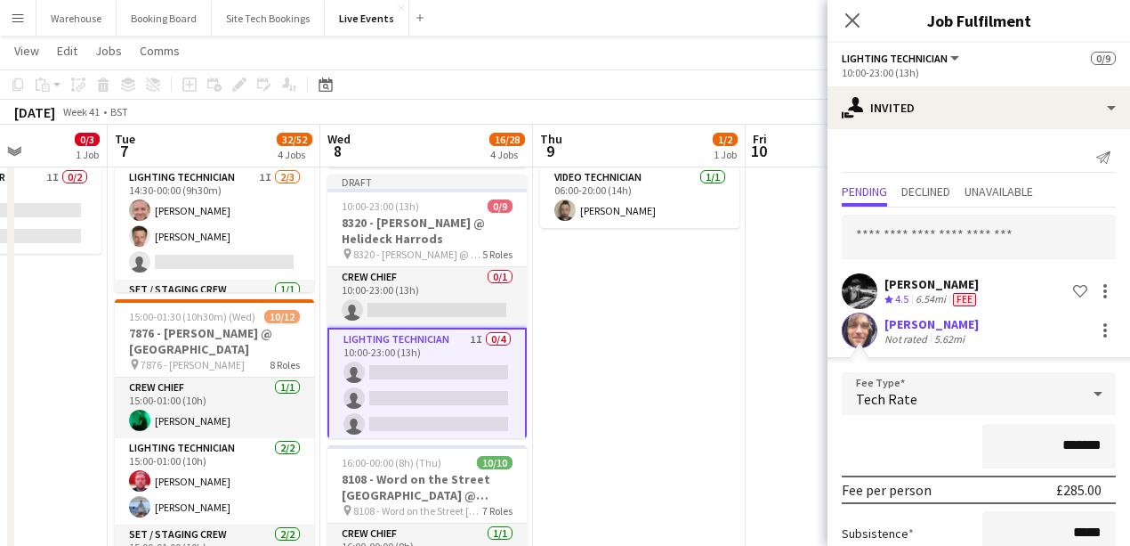
click at [901, 412] on div "Tech Rate" at bounding box center [961, 393] width 239 height 43
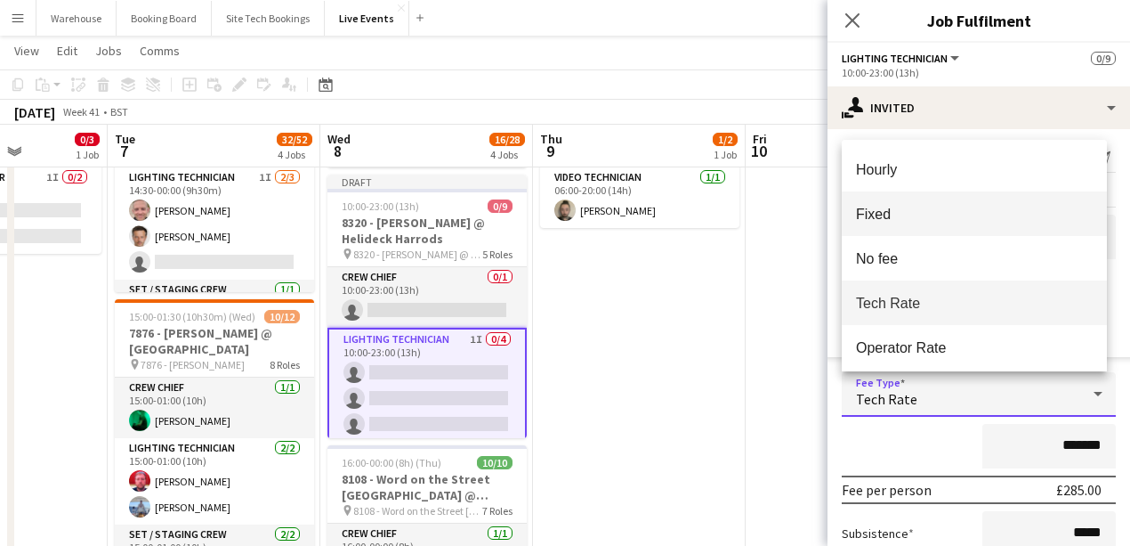
click at [880, 214] on span "Fixed" at bounding box center [974, 214] width 237 height 17
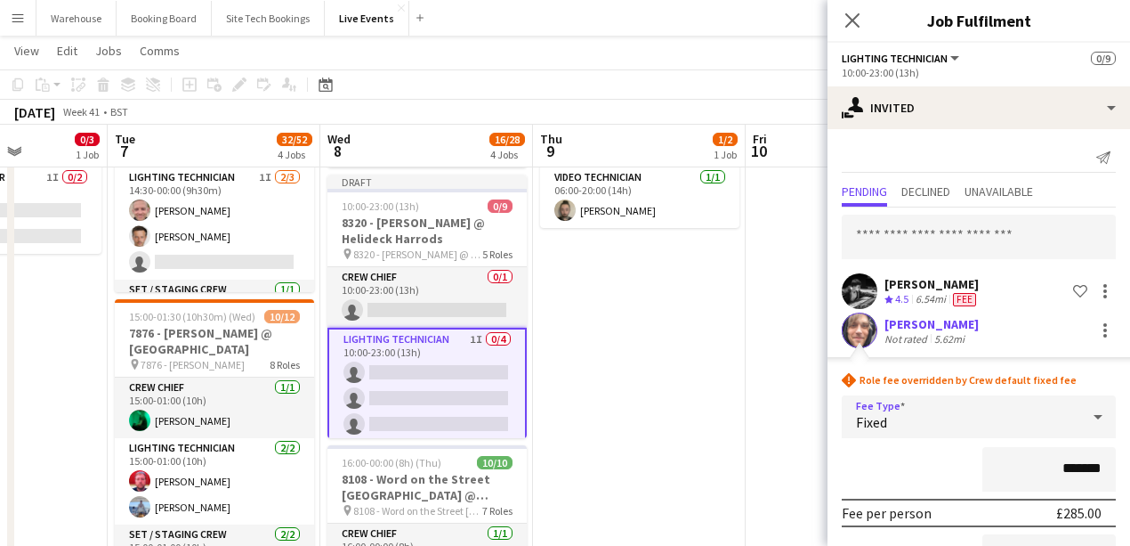
click at [911, 414] on div "Fixed" at bounding box center [961, 416] width 239 height 43
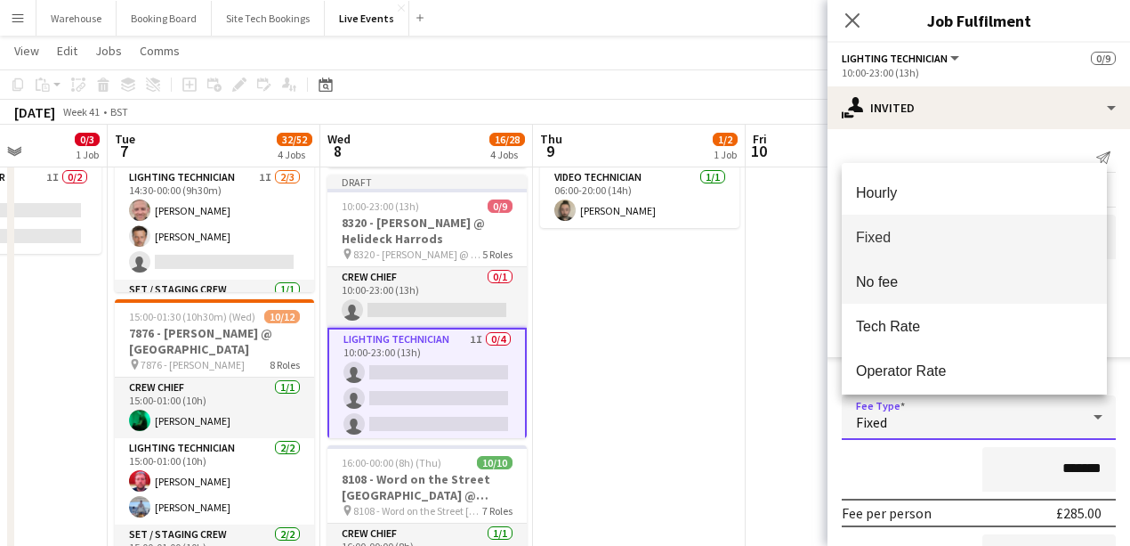
click at [875, 301] on mat-option "No fee" at bounding box center [974, 281] width 265 height 44
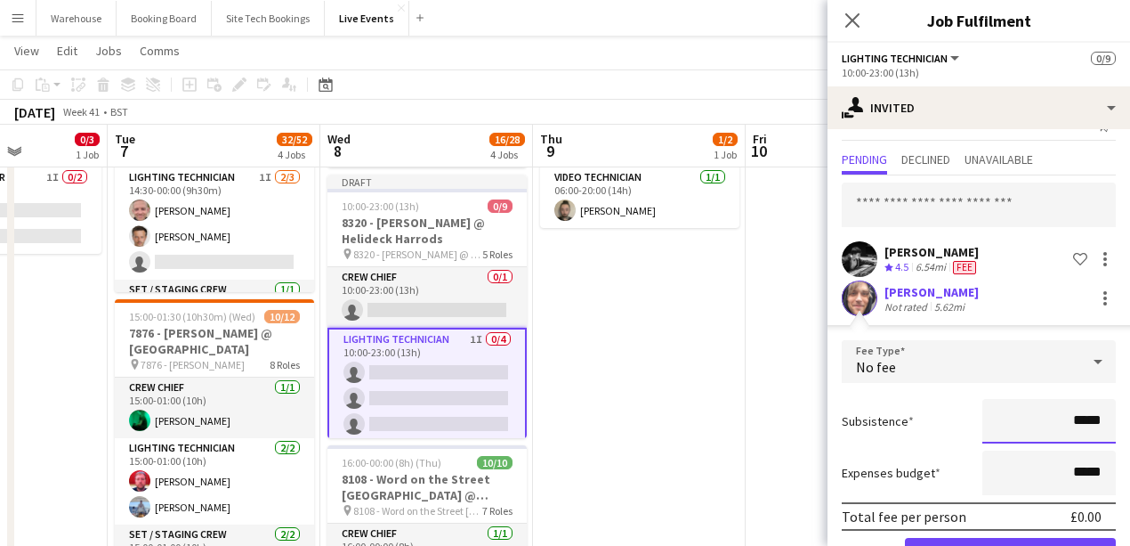
scroll to position [92, 0]
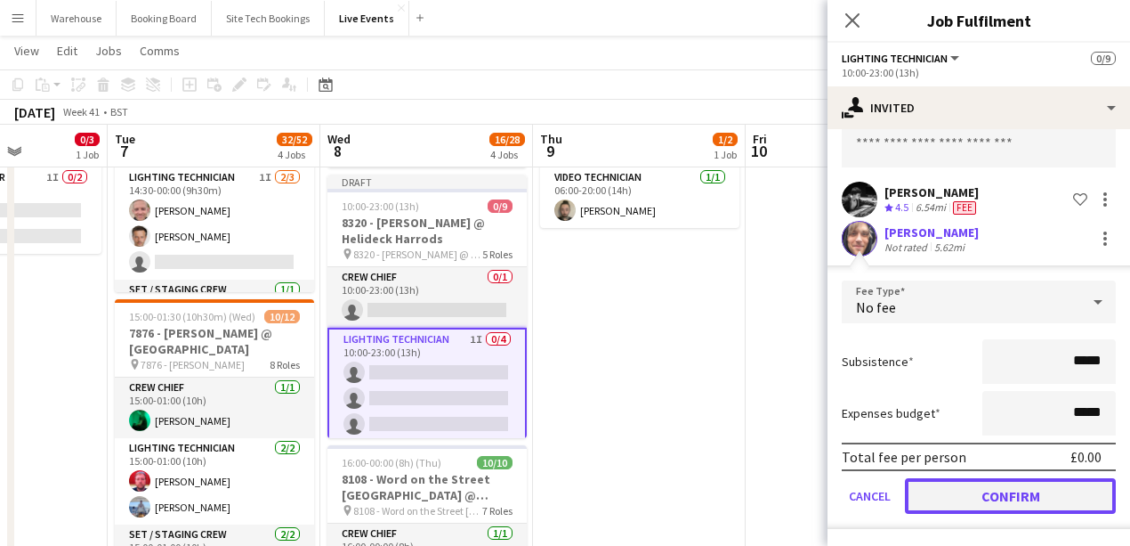
click at [983, 489] on button "Confirm" at bounding box center [1010, 496] width 211 height 36
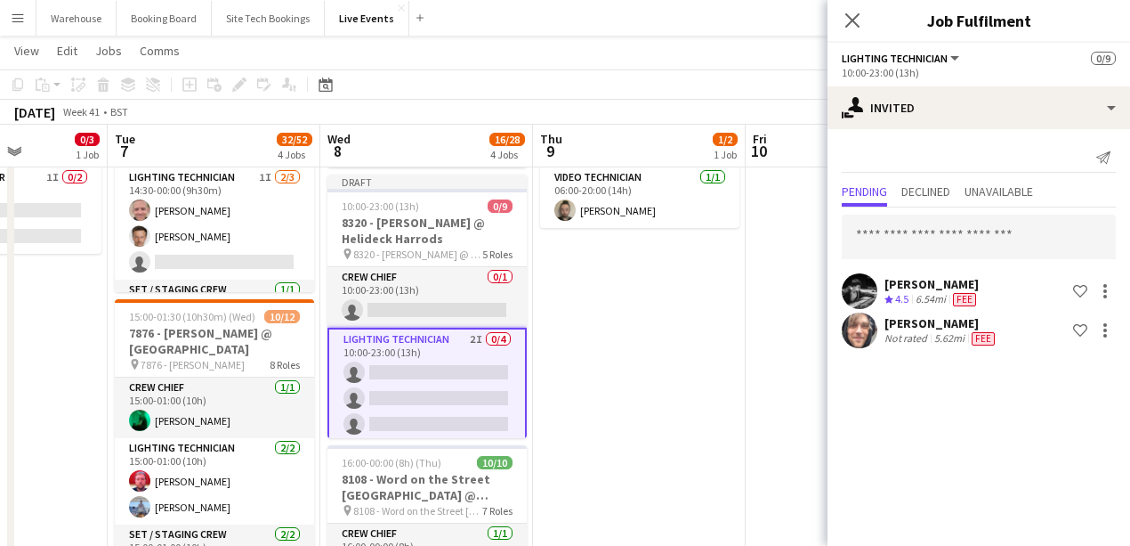
scroll to position [0, 0]
click at [922, 247] on input "text" at bounding box center [979, 236] width 274 height 44
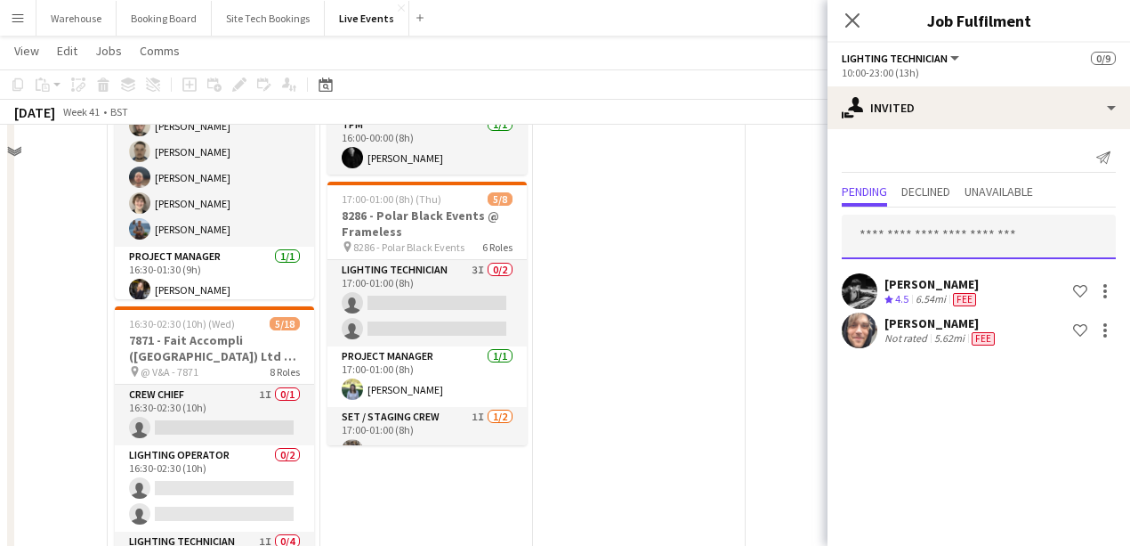
scroll to position [534, 0]
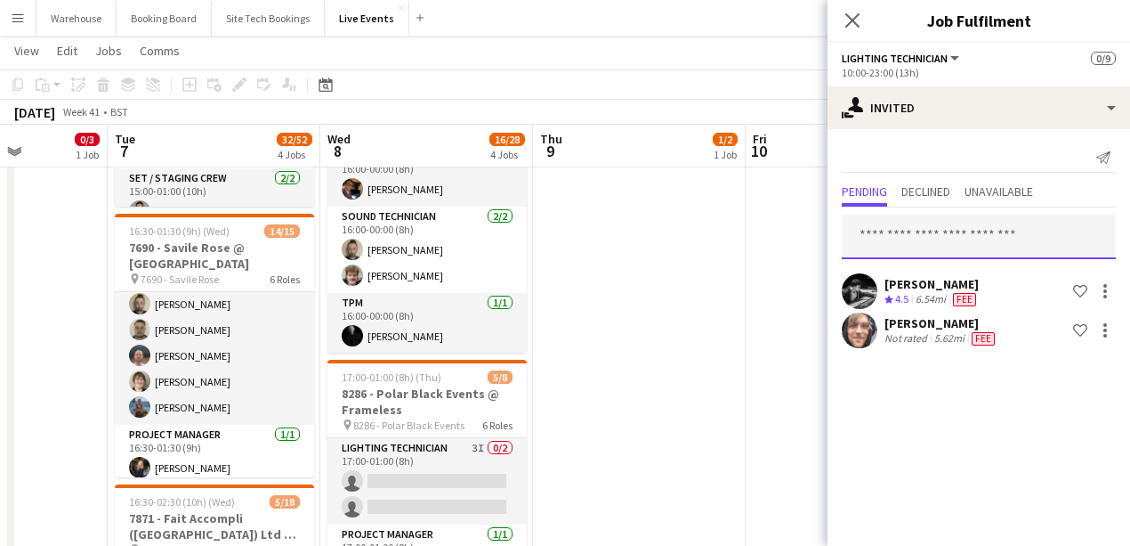
click at [918, 229] on input "text" at bounding box center [979, 236] width 274 height 44
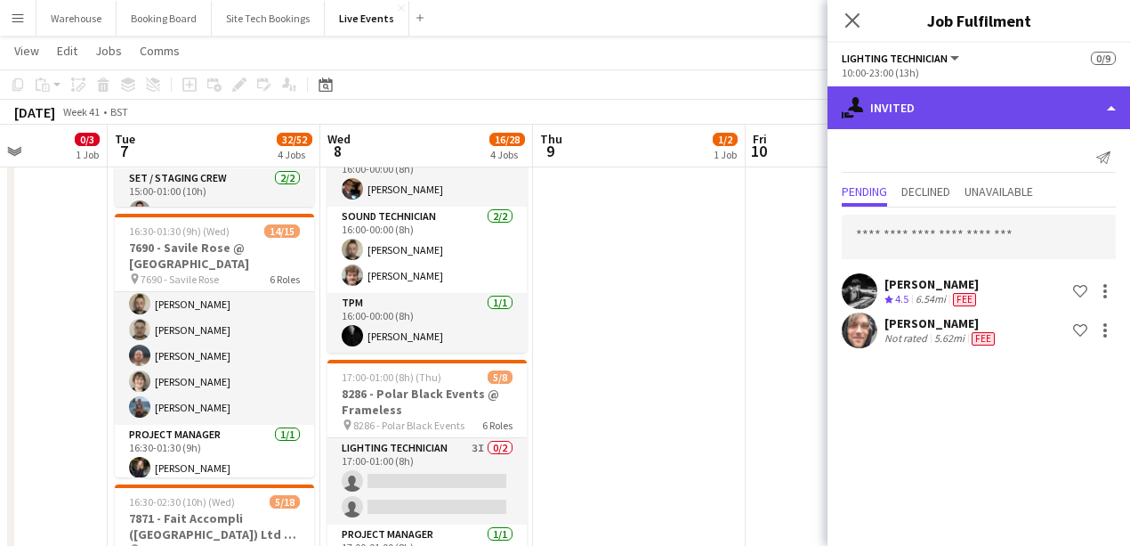
click at [925, 105] on div "single-neutral-actions-share-1 Invited" at bounding box center [979, 107] width 303 height 43
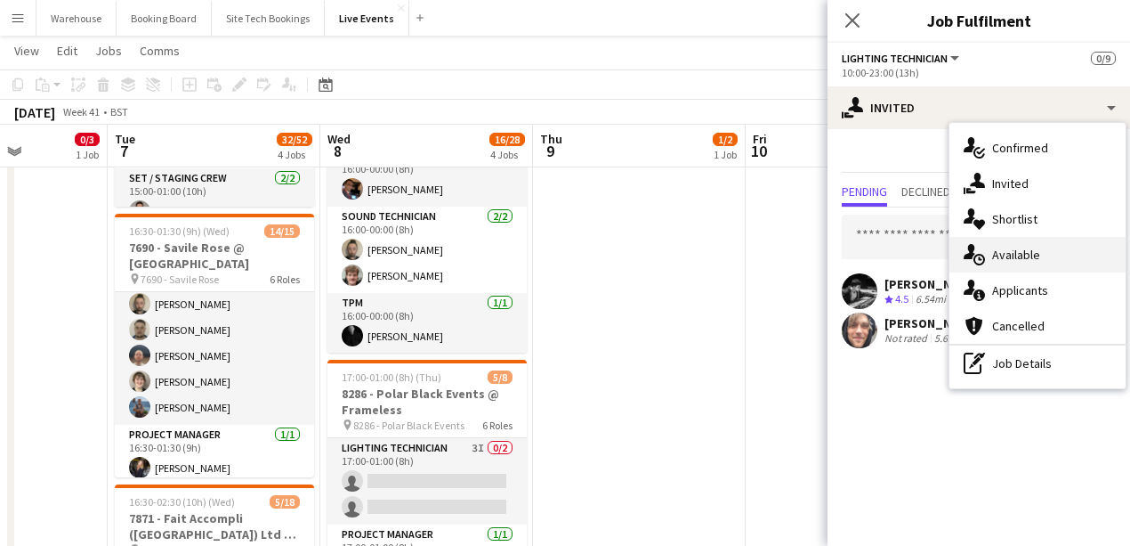
click at [1009, 251] on span "Available" at bounding box center [1016, 255] width 48 height 16
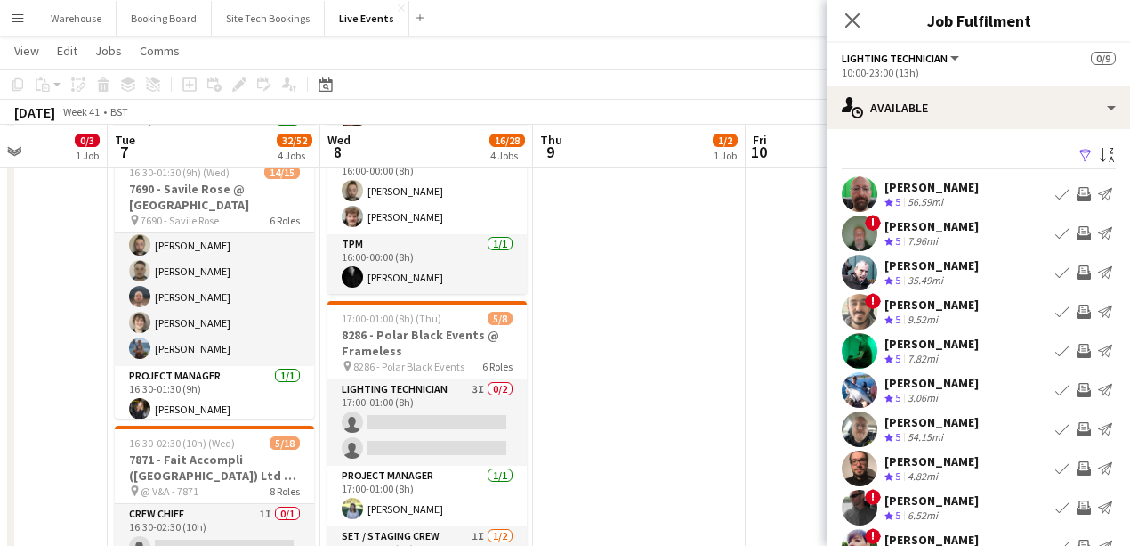
scroll to position [59, 0]
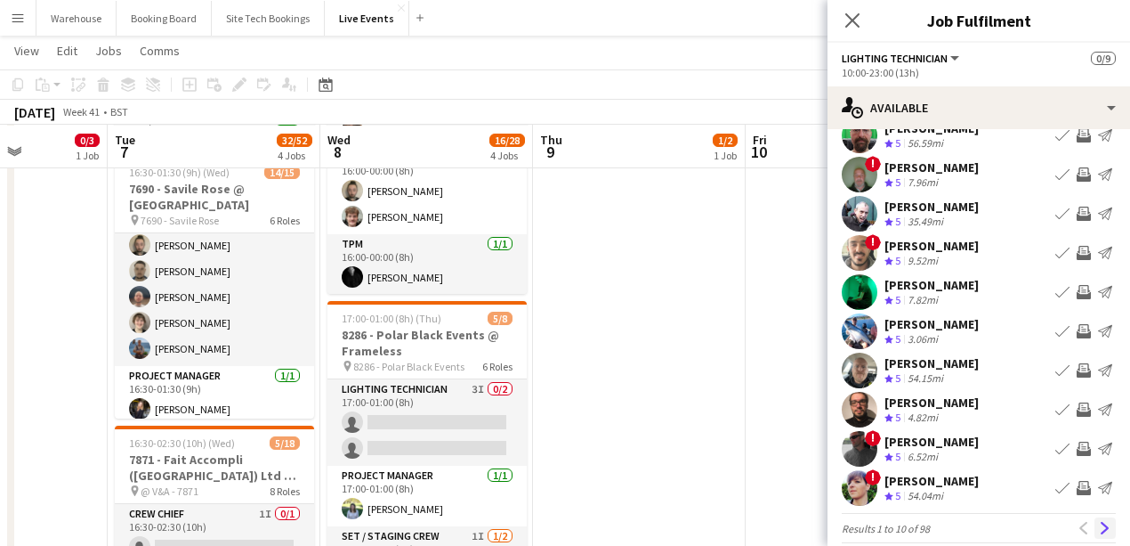
click at [1099, 526] on app-icon "Next" at bounding box center [1105, 528] width 12 height 12
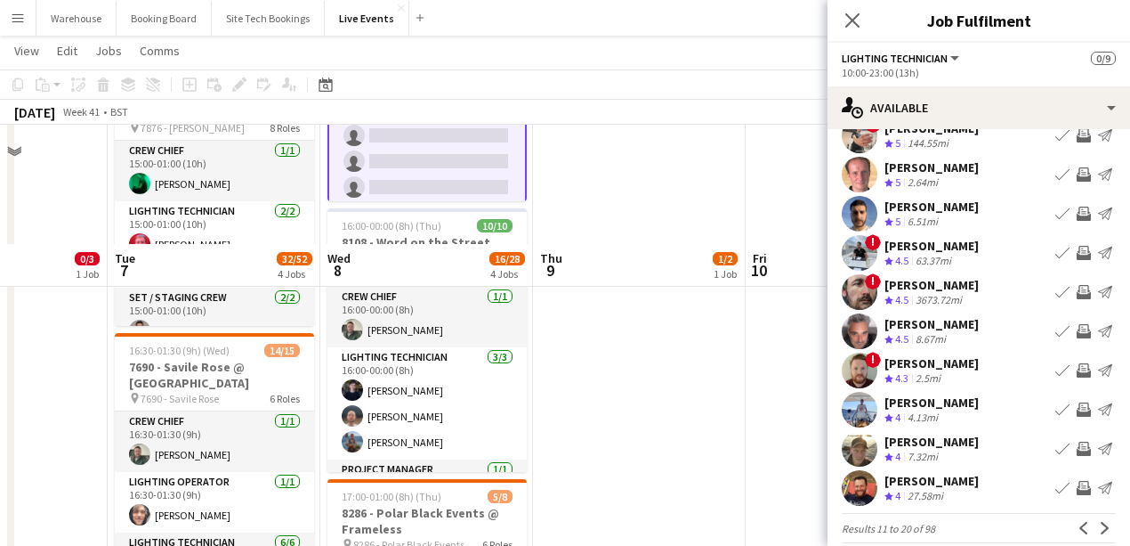
scroll to position [534, 0]
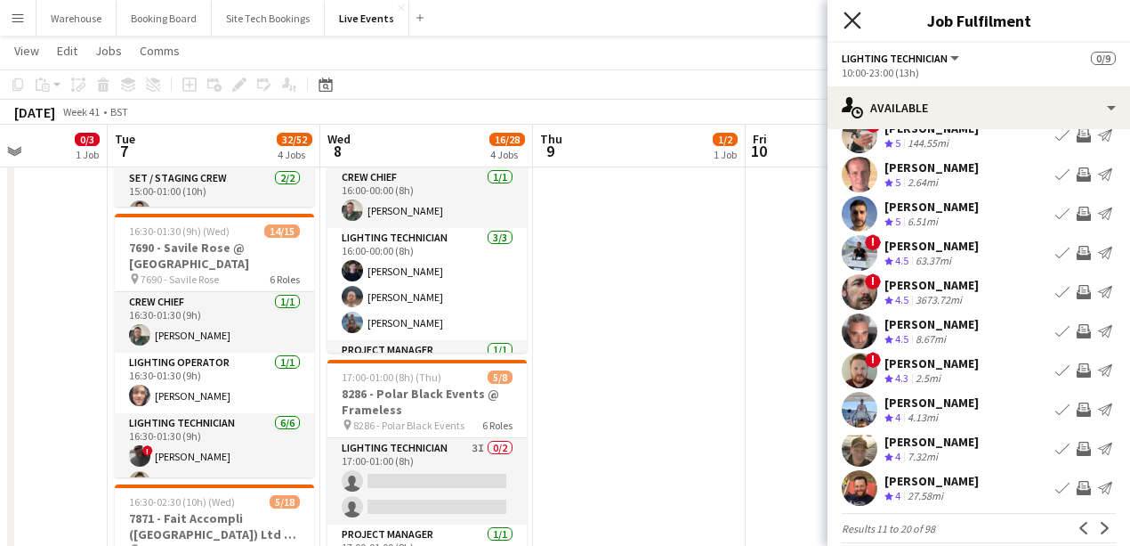
click at [853, 21] on icon at bounding box center [852, 20] width 17 height 17
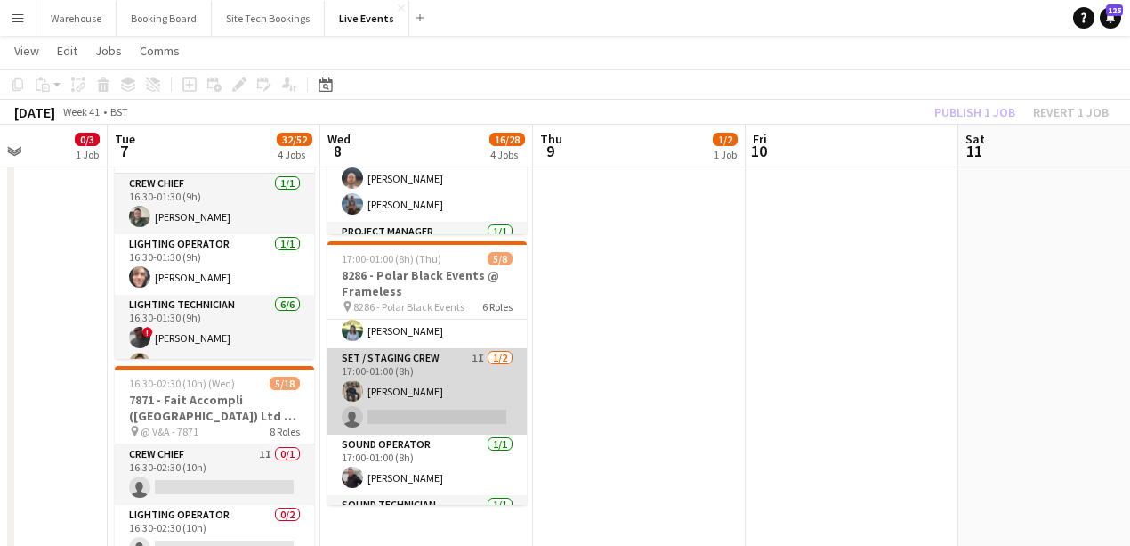
scroll to position [0, 0]
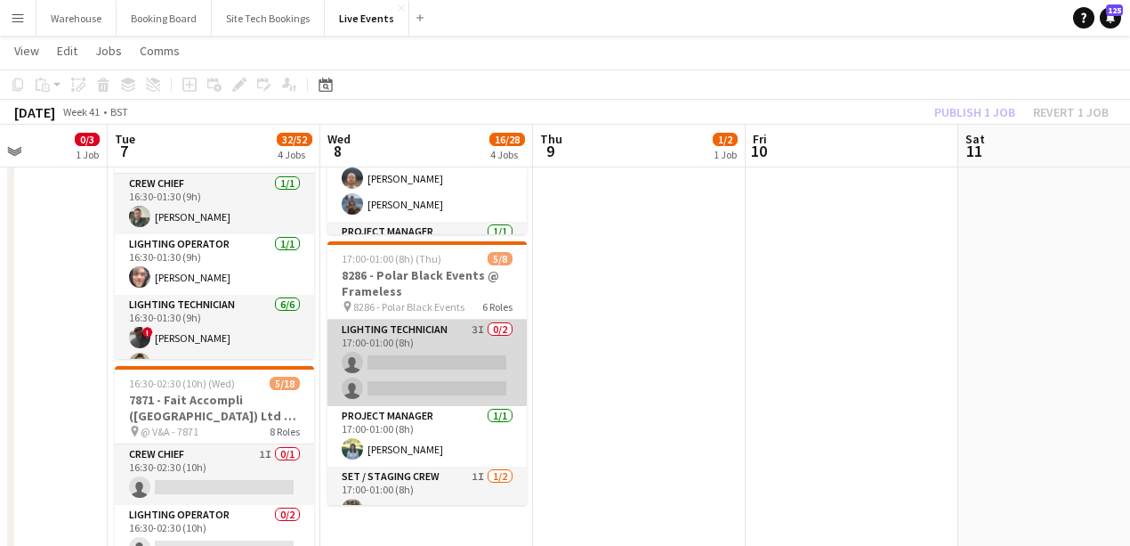
click at [425, 329] on app-card-role "Lighting Technician 3I 0/2 17:00-01:00 (8h) single-neutral-actions single-neutr…" at bounding box center [427, 363] width 199 height 86
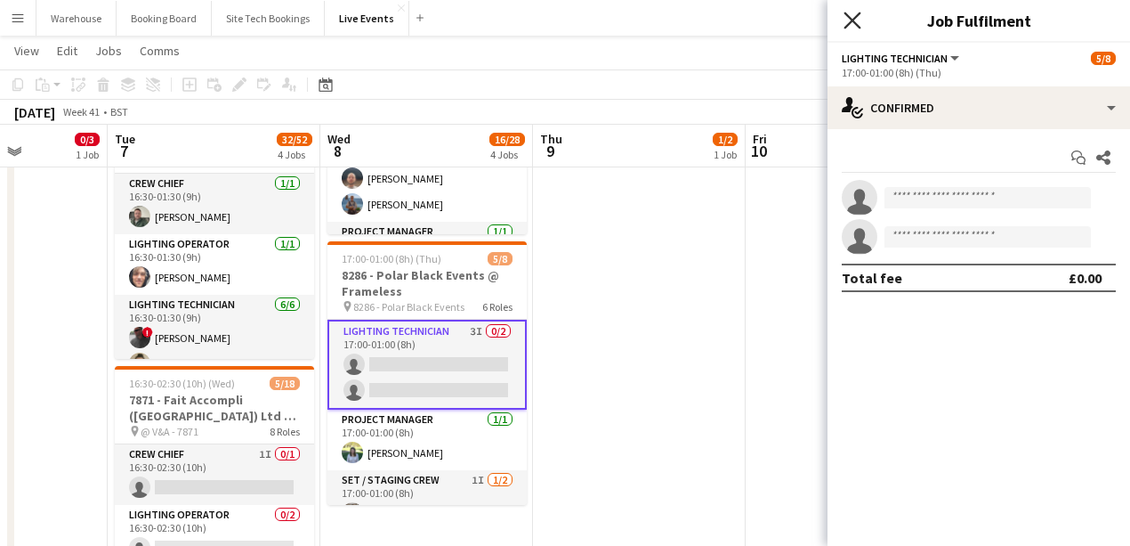
click at [858, 21] on icon "Close pop-in" at bounding box center [852, 20] width 17 height 17
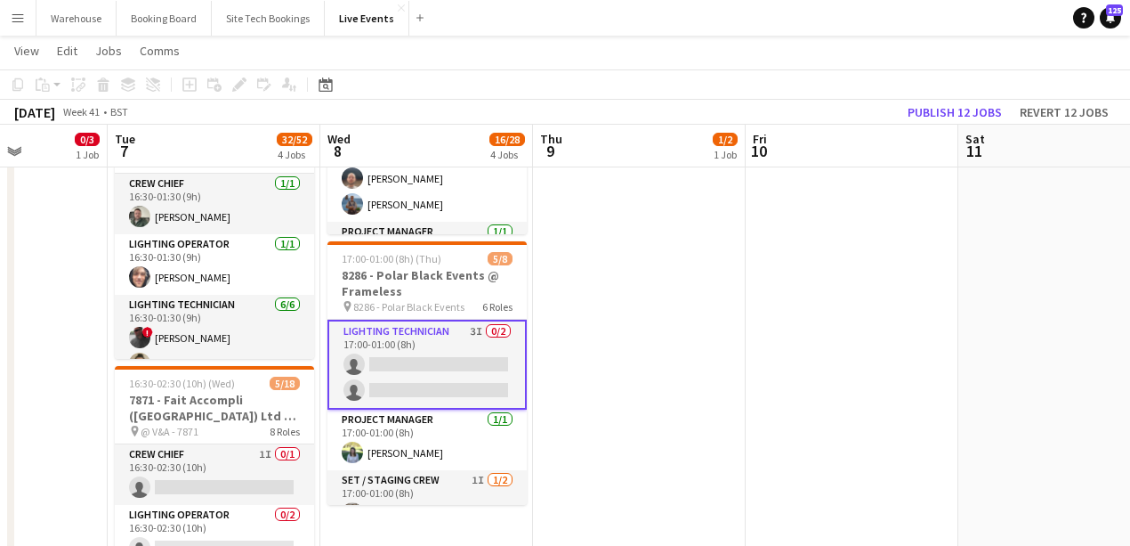
click at [625, 403] on app-date-cell "06:00-20:00 (14h) 1/2 8136 - BAFTA @ BAFTA 195 Piccadilly pin 8136 - BAFTA 2 Ro…" at bounding box center [639, 241] width 213 height 1388
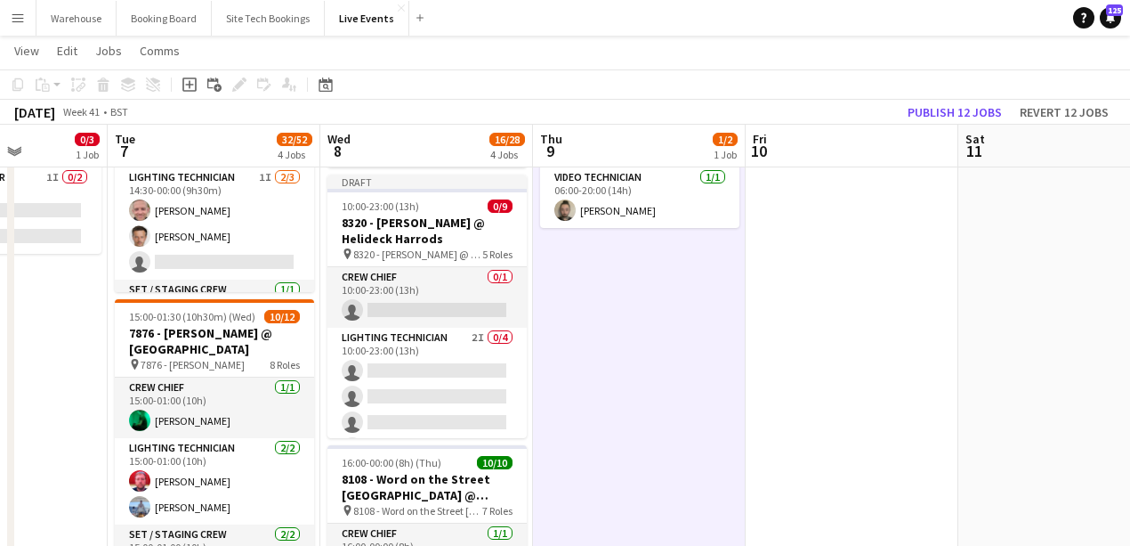
scroll to position [118, 0]
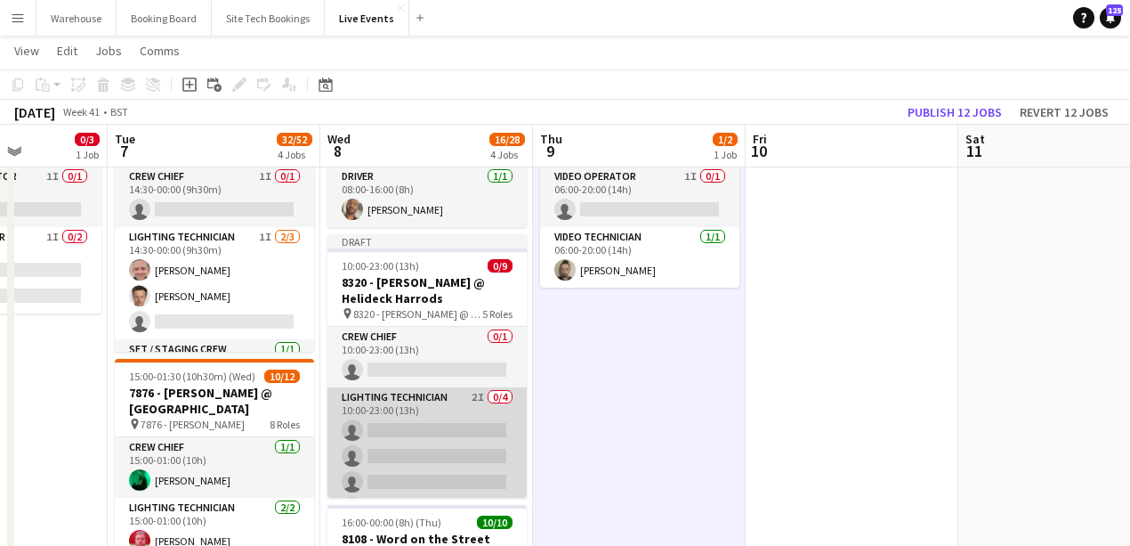
click at [432, 395] on app-card-role "Lighting Technician 2I 0/4 10:00-23:00 (13h) single-neutral-actions single-neut…" at bounding box center [427, 456] width 199 height 138
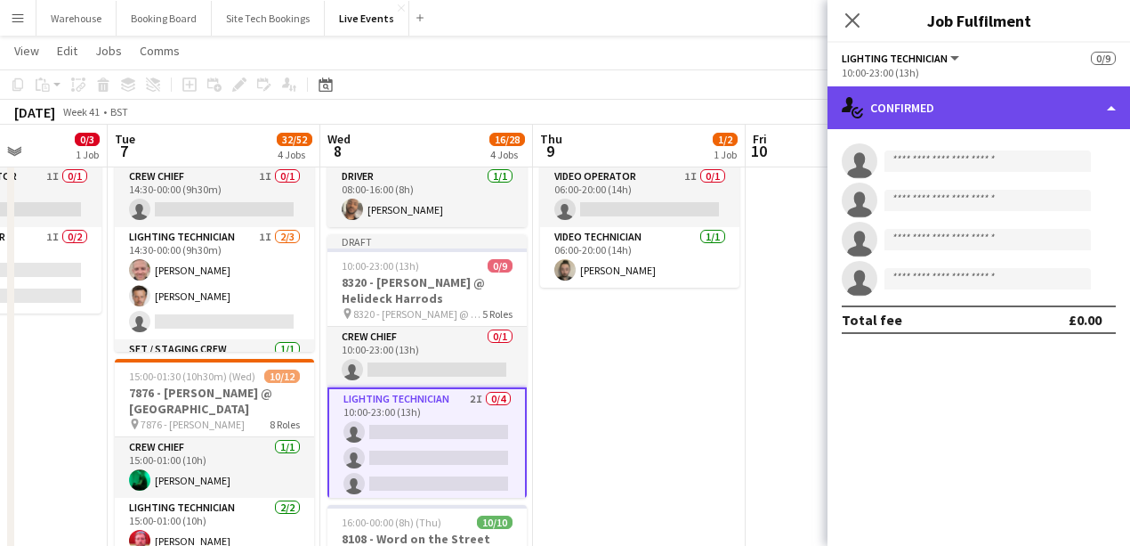
click at [941, 105] on div "single-neutral-actions-check-2 Confirmed" at bounding box center [979, 107] width 303 height 43
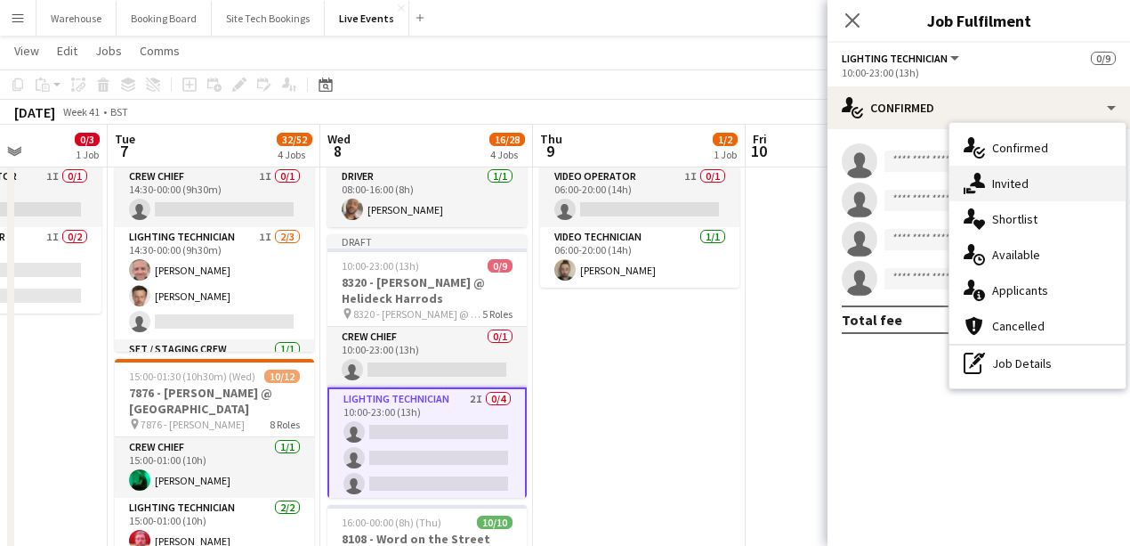
click at [977, 180] on icon at bounding box center [977, 180] width 15 height 15
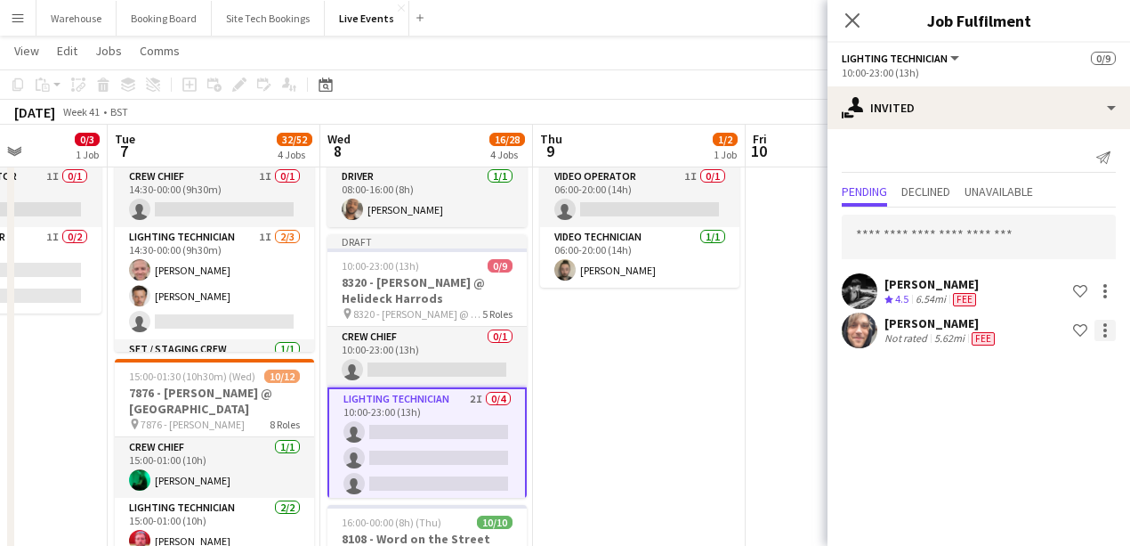
click at [1112, 337] on div at bounding box center [1105, 330] width 21 height 21
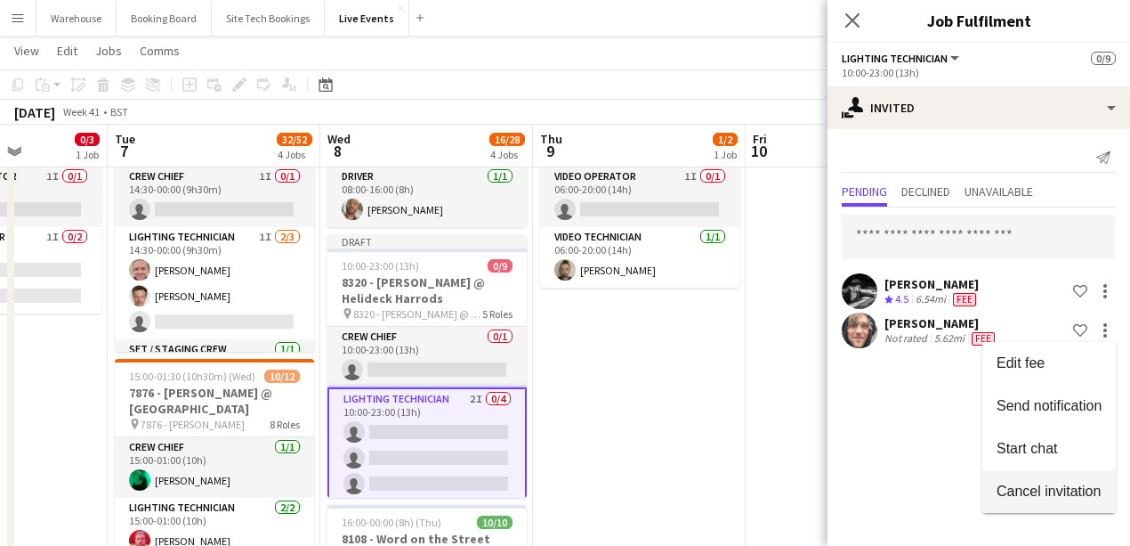
click at [1015, 487] on span "Cancel invitation" at bounding box center [1049, 489] width 104 height 15
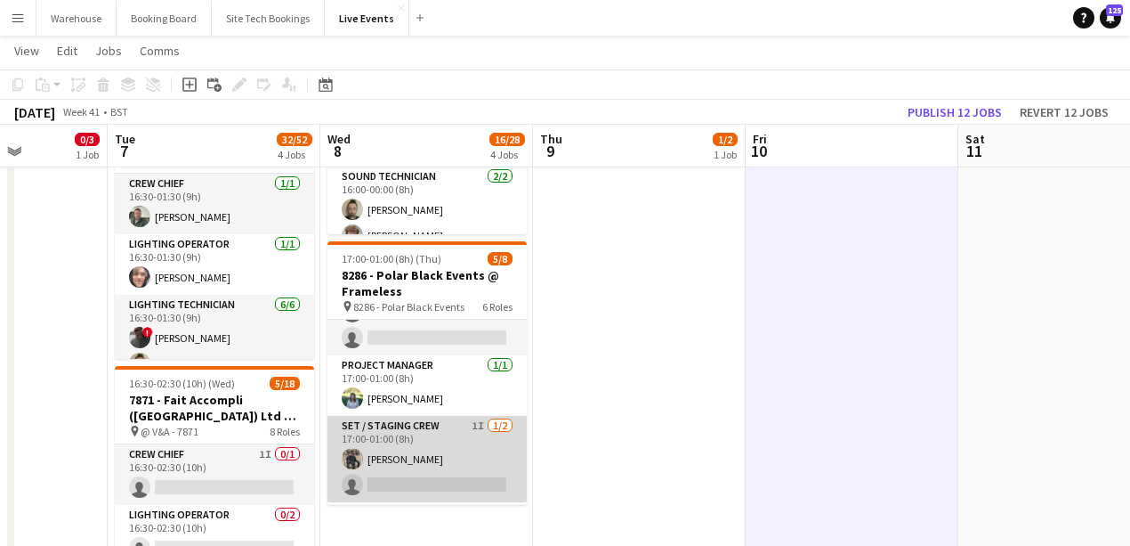
scroll to position [0, 0]
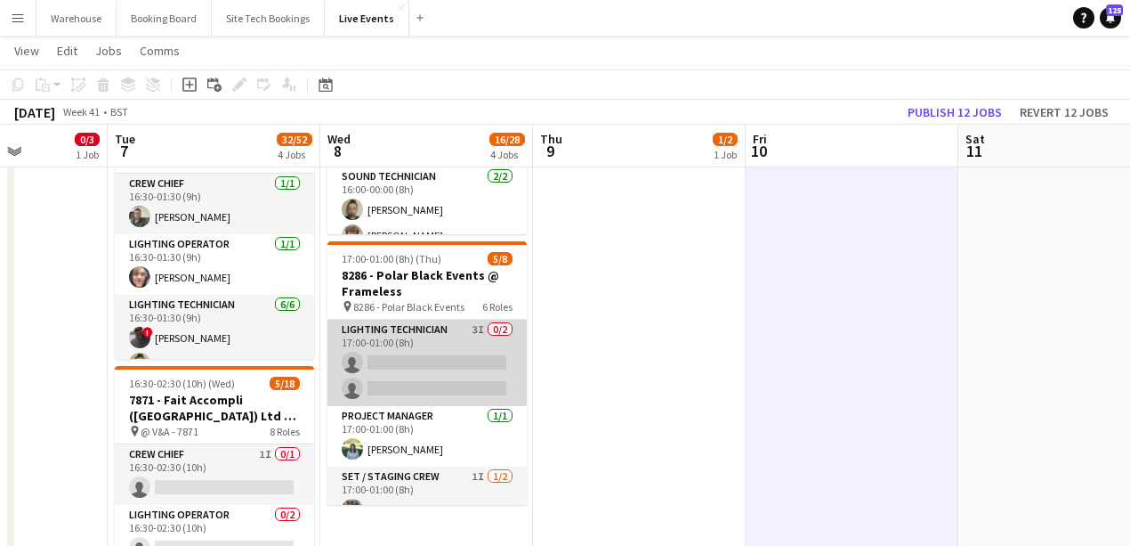
click at [438, 331] on app-card-role "Lighting Technician 3I 0/2 17:00-01:00 (8h) single-neutral-actions single-neutr…" at bounding box center [427, 363] width 199 height 86
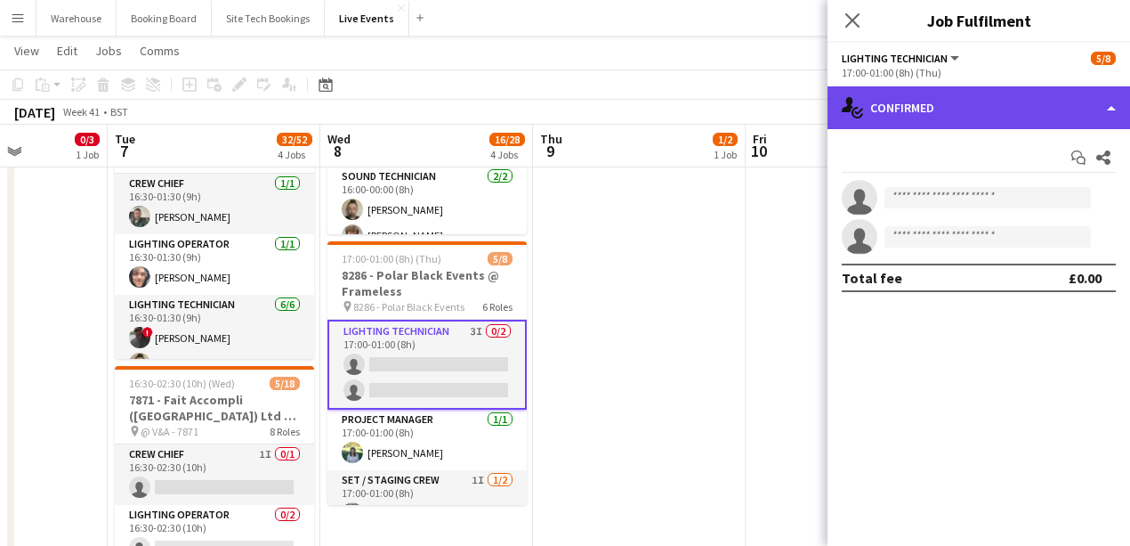
click at [890, 117] on div "single-neutral-actions-check-2 Confirmed" at bounding box center [979, 107] width 303 height 43
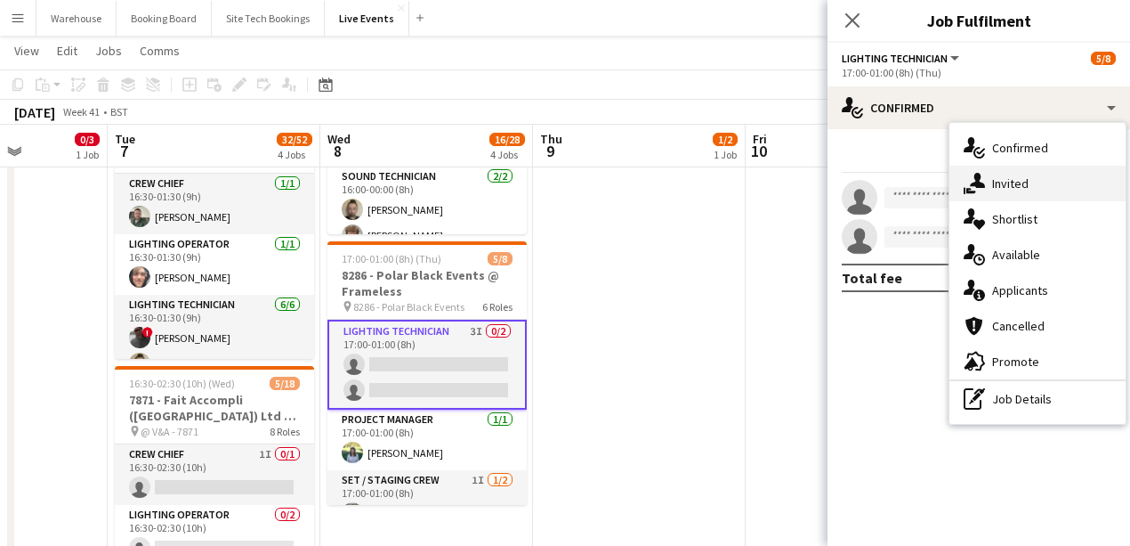
click at [986, 186] on div "single-neutral-actions-share-1 Invited" at bounding box center [1038, 184] width 176 height 36
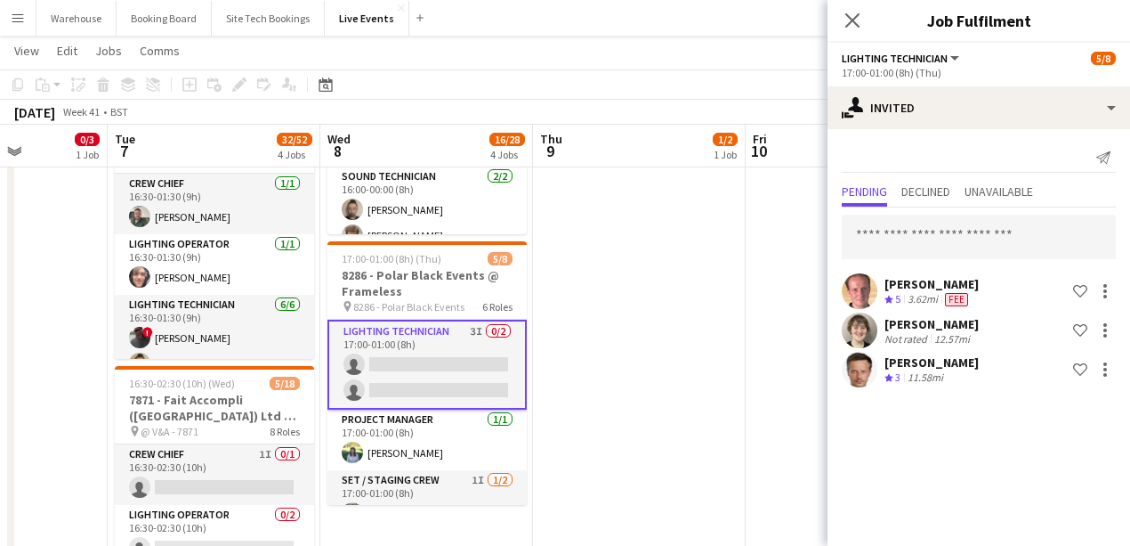
click at [863, 21] on div "Close pop-in" at bounding box center [853, 20] width 50 height 41
click at [849, 23] on icon at bounding box center [852, 20] width 17 height 17
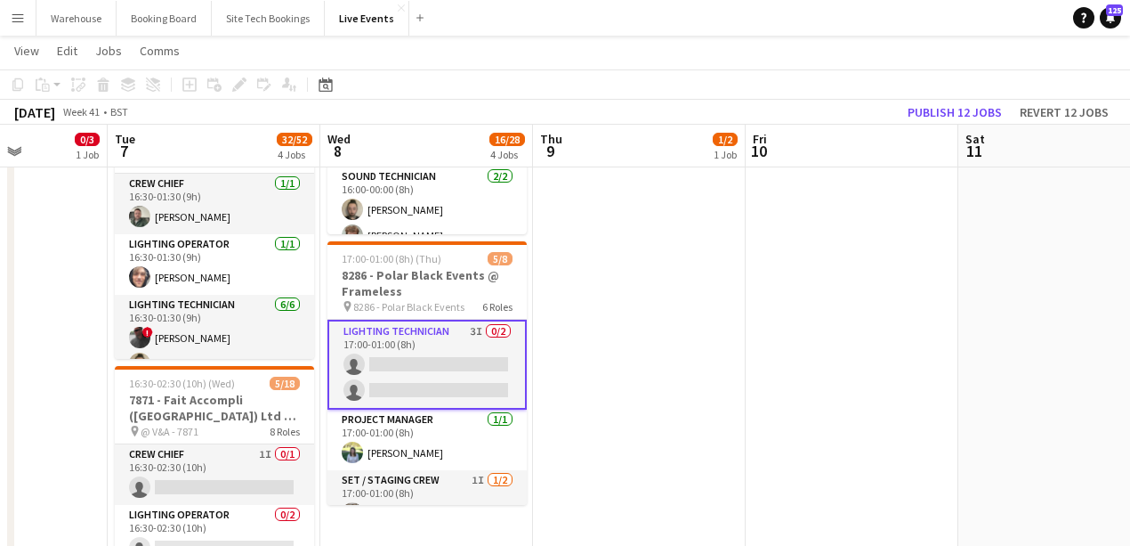
click at [687, 318] on app-date-cell "06:00-20:00 (14h) 1/2 8136 - BAFTA @ BAFTA 195 Piccadilly pin 8136 - BAFTA 2 Ro…" at bounding box center [639, 241] width 213 height 1388
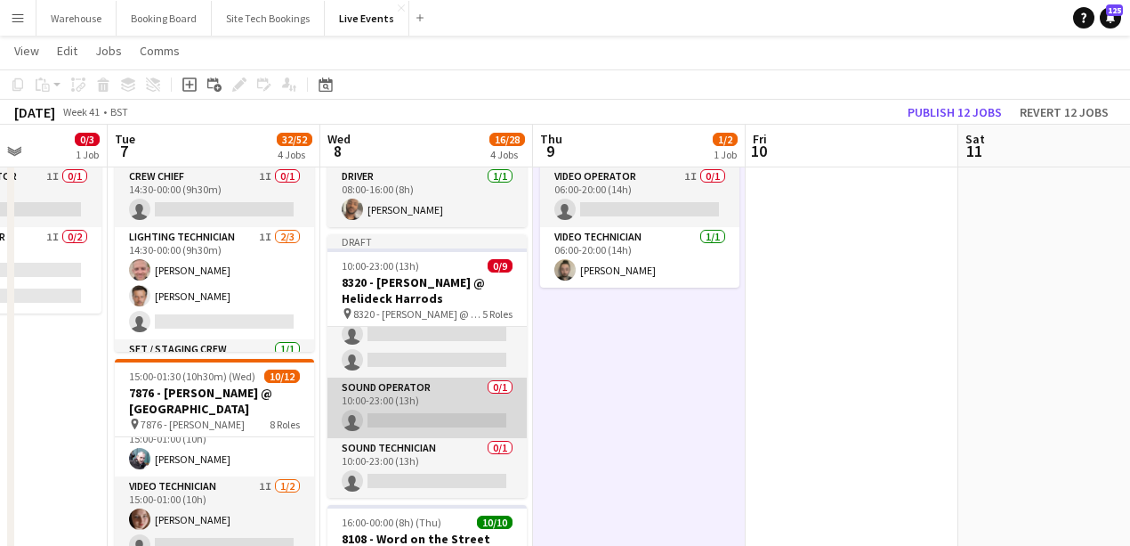
click at [402, 392] on app-card-role "Sound Operator 0/1 10:00-23:00 (13h) single-neutral-actions" at bounding box center [427, 407] width 199 height 61
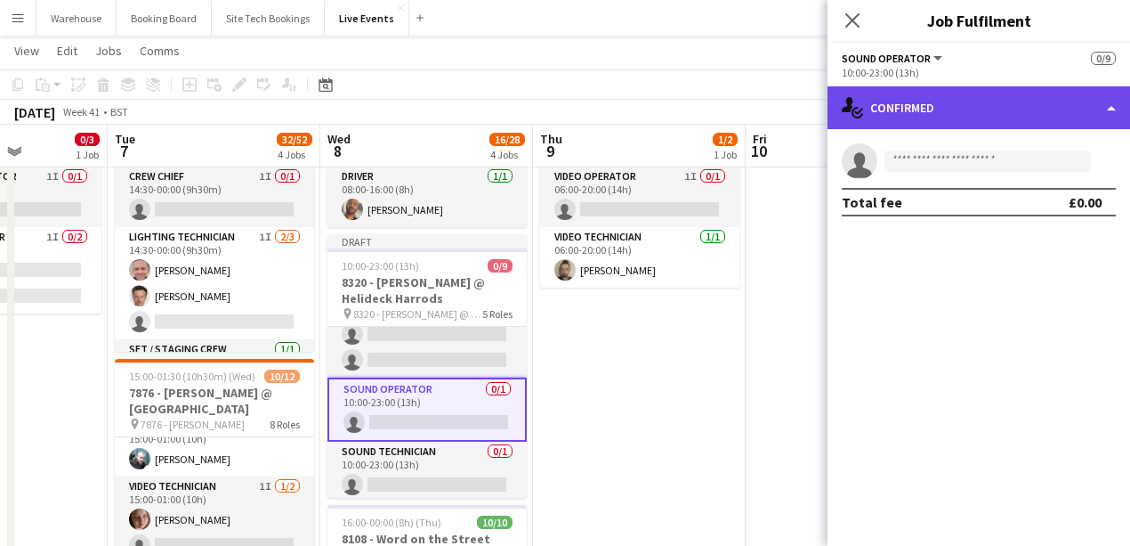
click at [897, 109] on div "single-neutral-actions-check-2 Confirmed" at bounding box center [979, 107] width 303 height 43
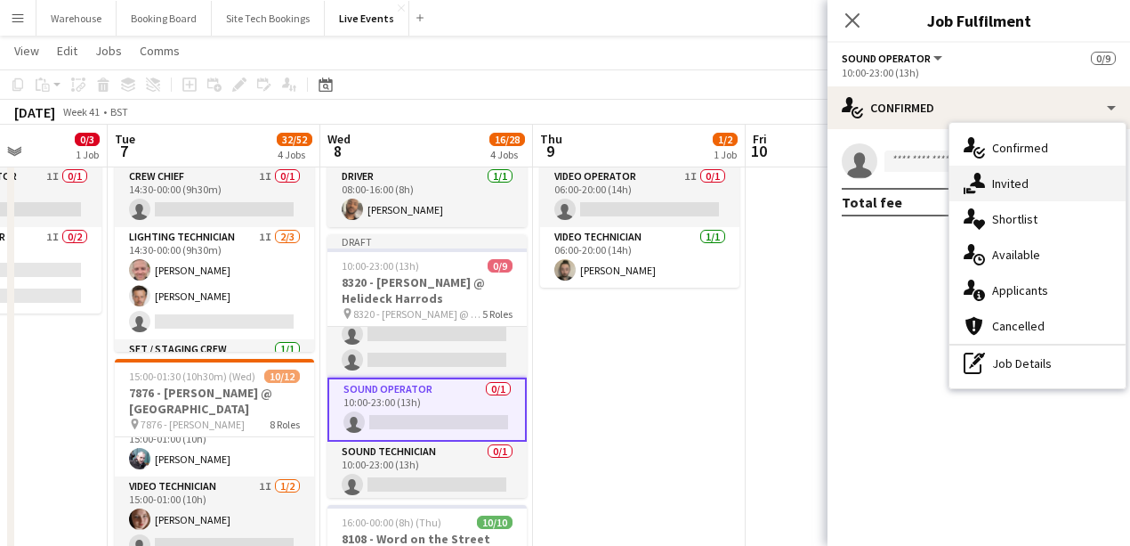
click at [959, 182] on div "single-neutral-actions-share-1 Invited" at bounding box center [1038, 184] width 176 height 36
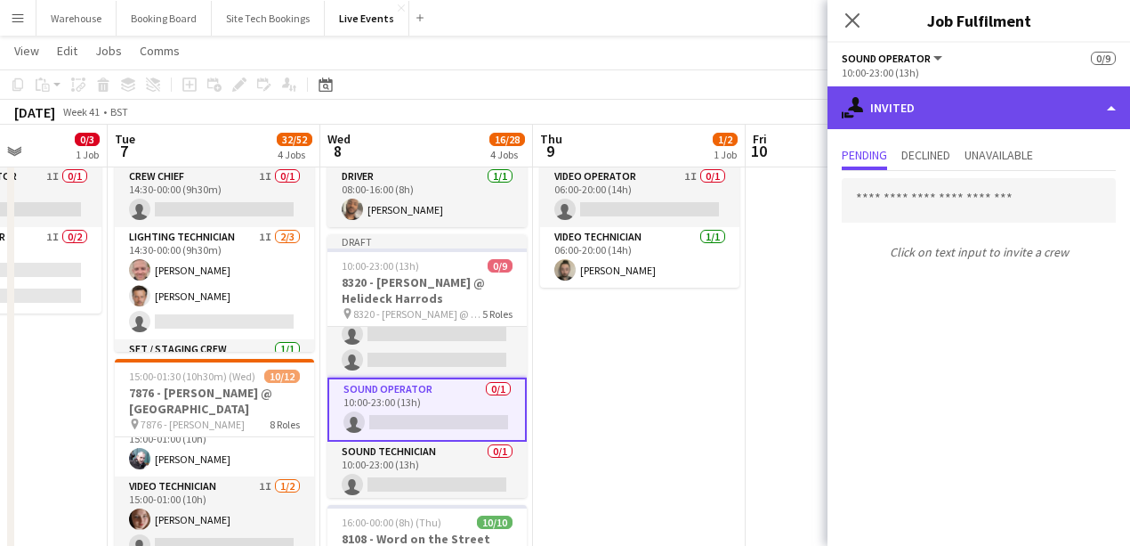
click at [931, 115] on div "single-neutral-actions-share-1 Invited" at bounding box center [979, 107] width 303 height 43
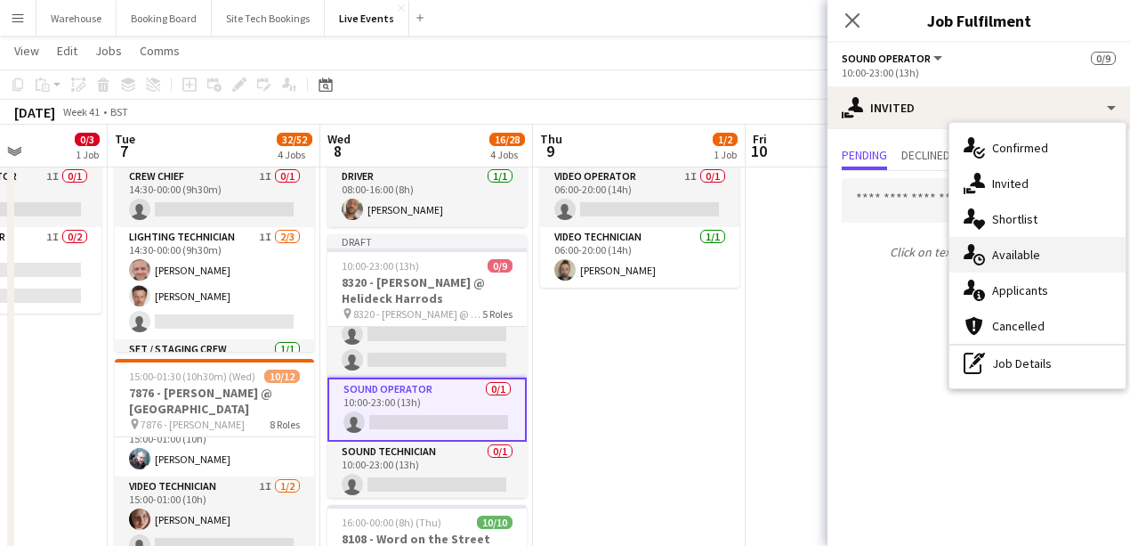
click at [979, 263] on icon "single-neutral-actions-upload" at bounding box center [974, 254] width 21 height 21
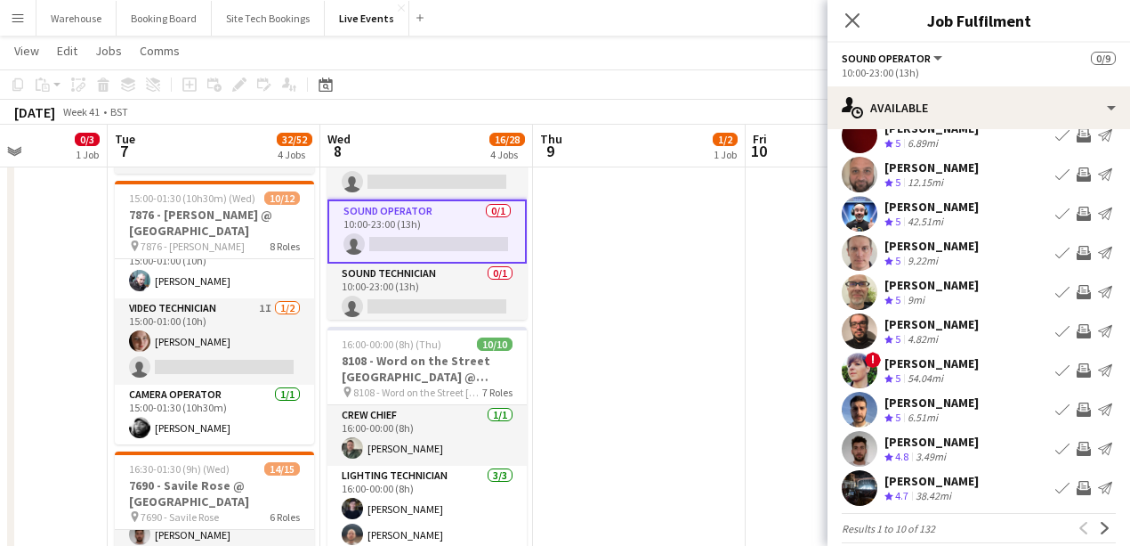
scroll to position [77, 0]
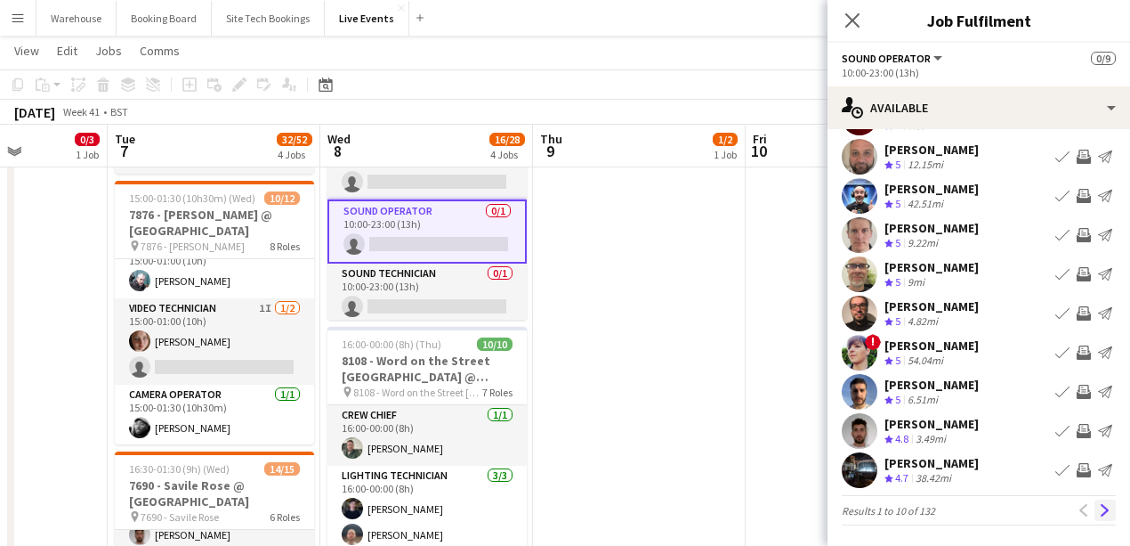
click at [1102, 506] on app-icon "Next" at bounding box center [1105, 510] width 12 height 12
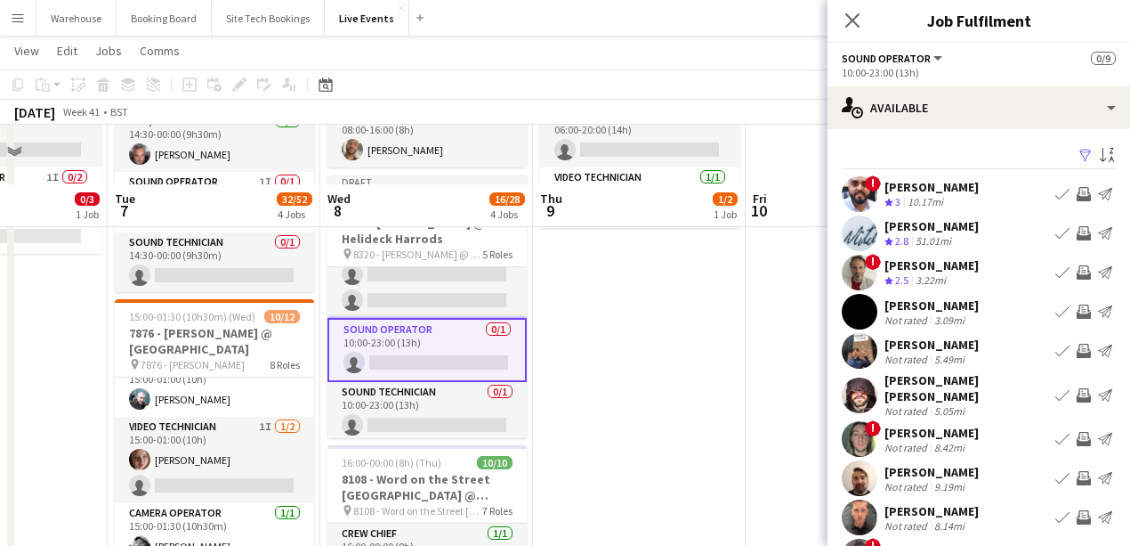
scroll to position [118, 0]
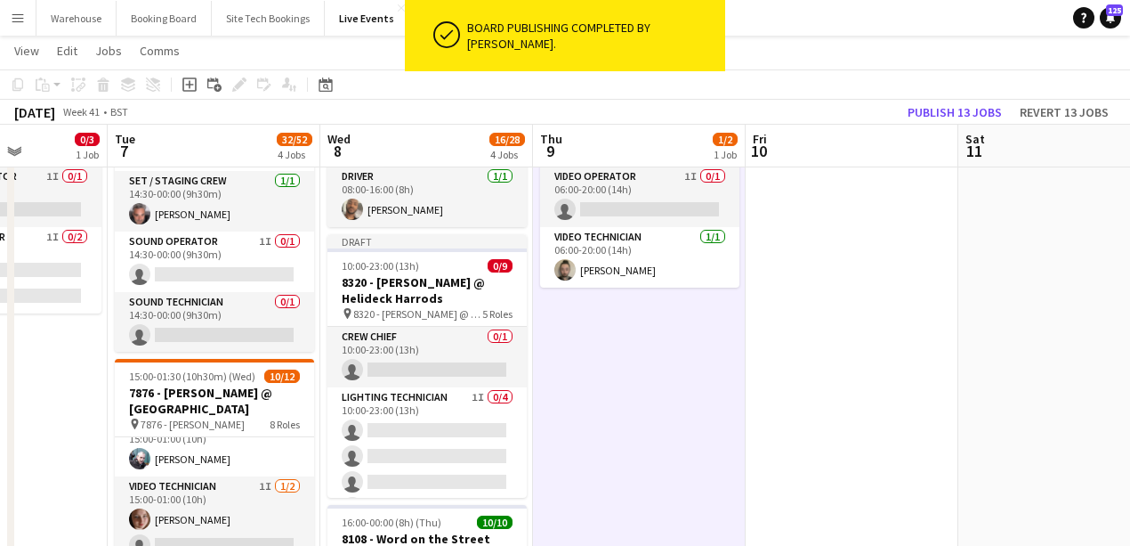
scroll to position [0, 686]
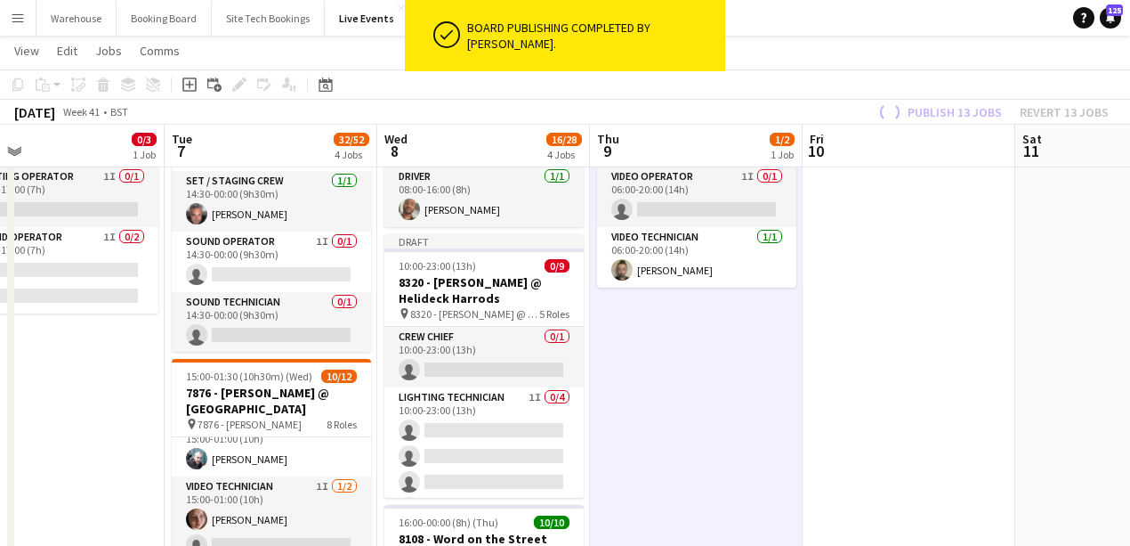
drag, startPoint x: 572, startPoint y: 415, endPoint x: 629, endPoint y: 417, distance: 57.0
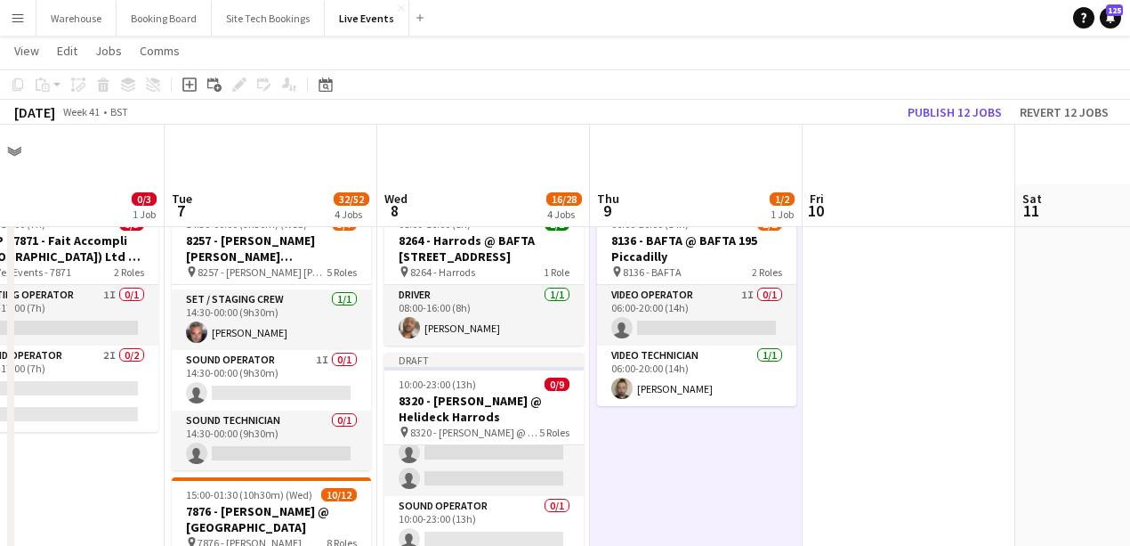
scroll to position [118, 0]
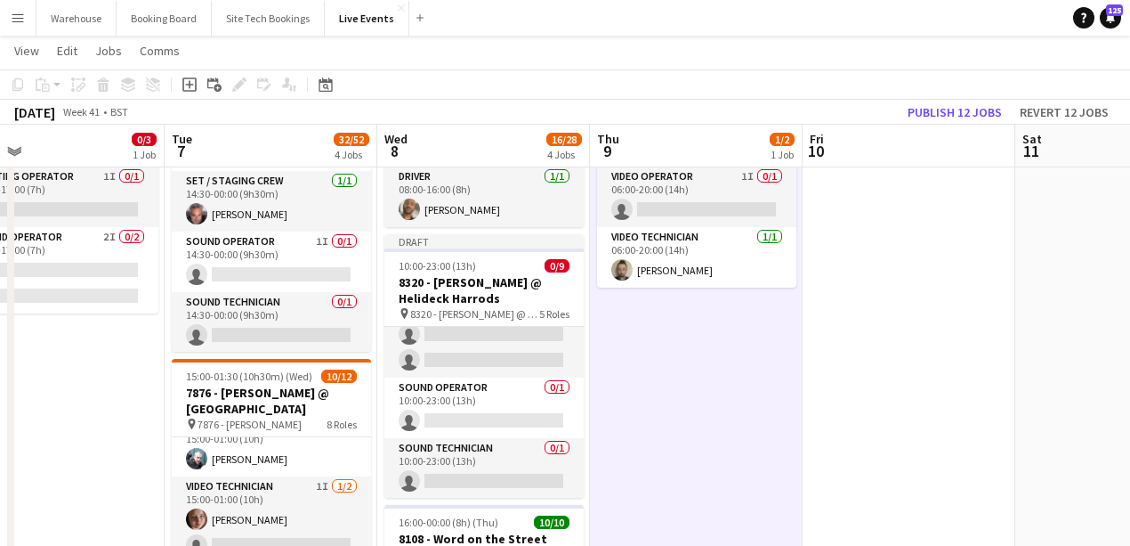
drag, startPoint x: 428, startPoint y: 192, endPoint x: 685, endPoint y: 432, distance: 351.4
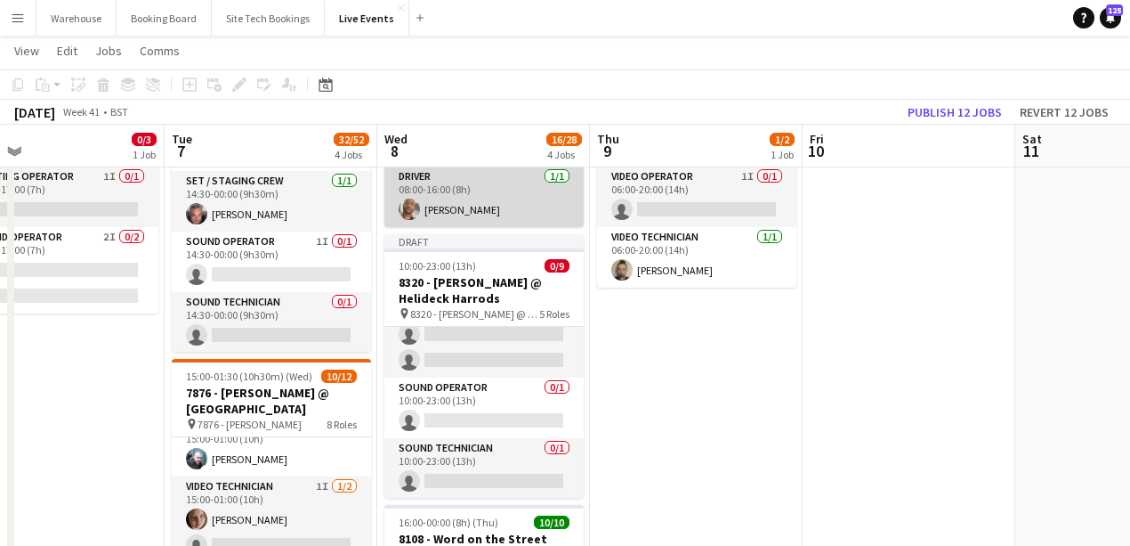
click at [434, 219] on app-card-role "Driver 1/1 08:00-16:00 (8h) Paul Harris" at bounding box center [483, 196] width 199 height 61
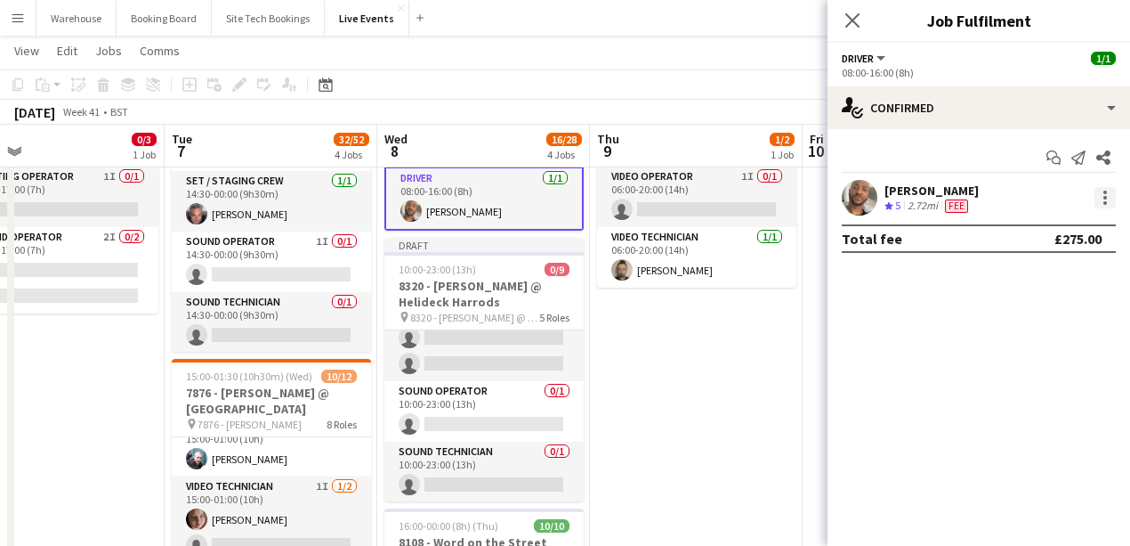
click at [1099, 192] on div at bounding box center [1105, 197] width 21 height 21
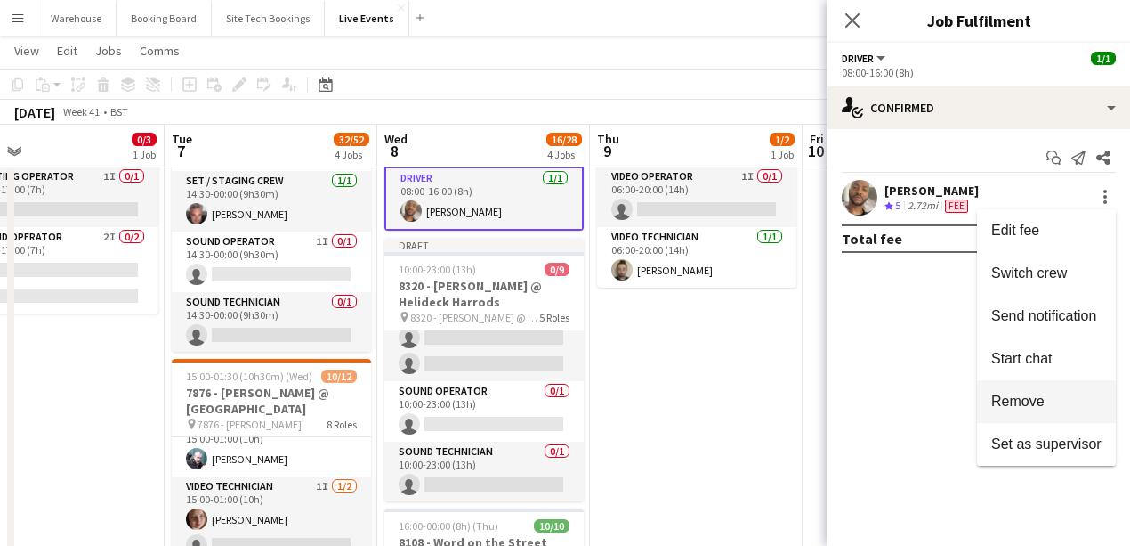
click at [1010, 401] on span "Remove" at bounding box center [1017, 400] width 53 height 15
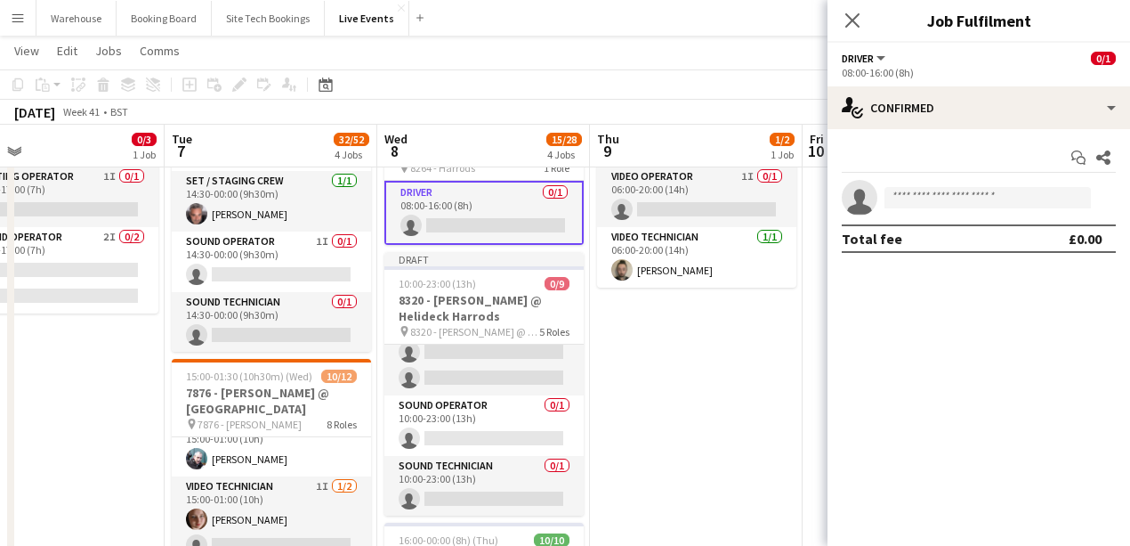
drag, startPoint x: 698, startPoint y: 375, endPoint x: 733, endPoint y: 381, distance: 36.1
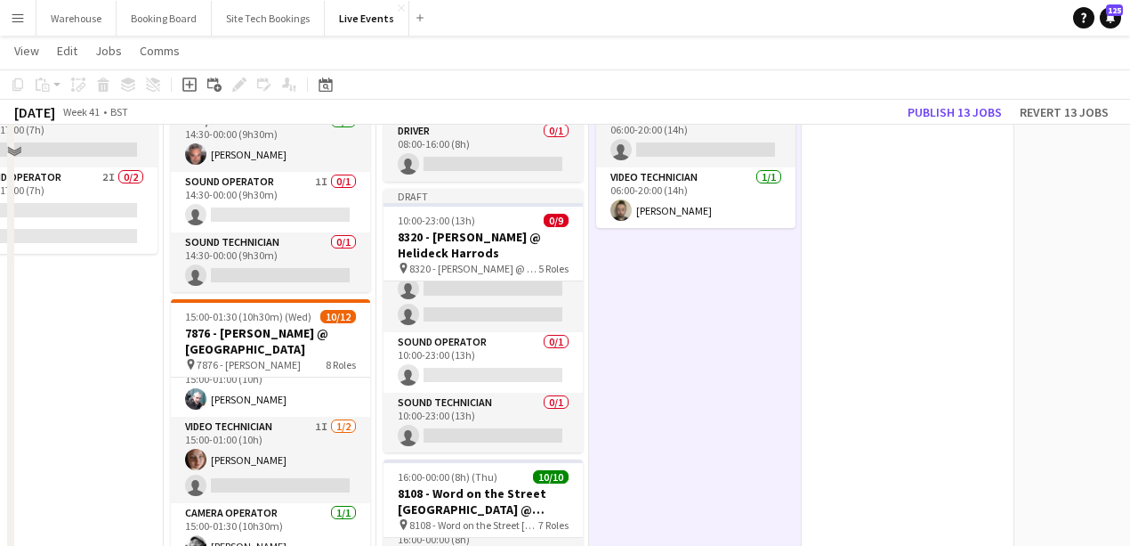
scroll to position [534, 0]
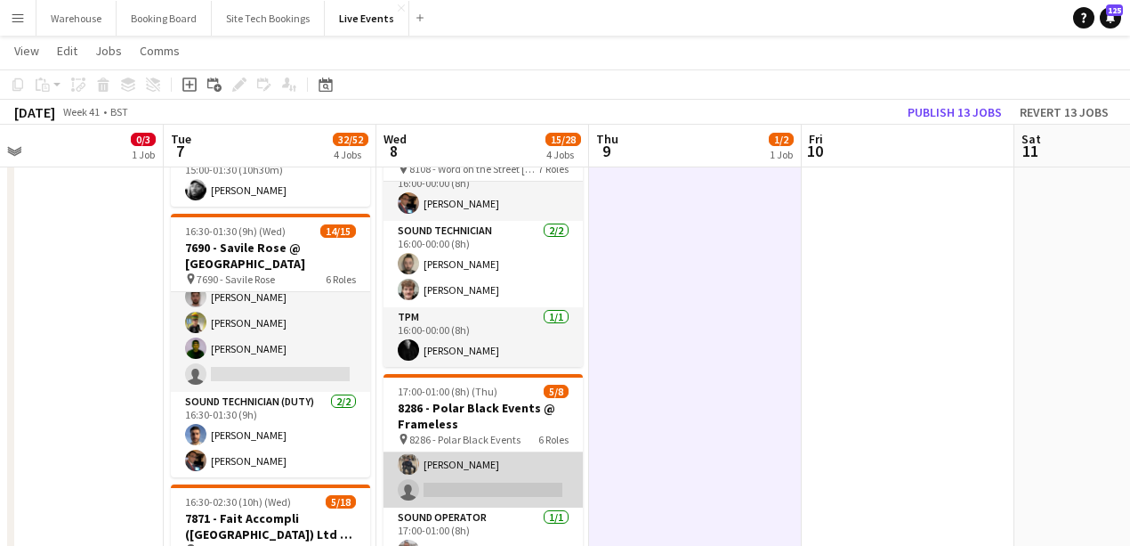
click at [490, 486] on app-card-role "Set / Staging Crew 1I 1/2 17:00-01:00 (8h) Jon Selfe single-neutral-actions" at bounding box center [483, 464] width 199 height 86
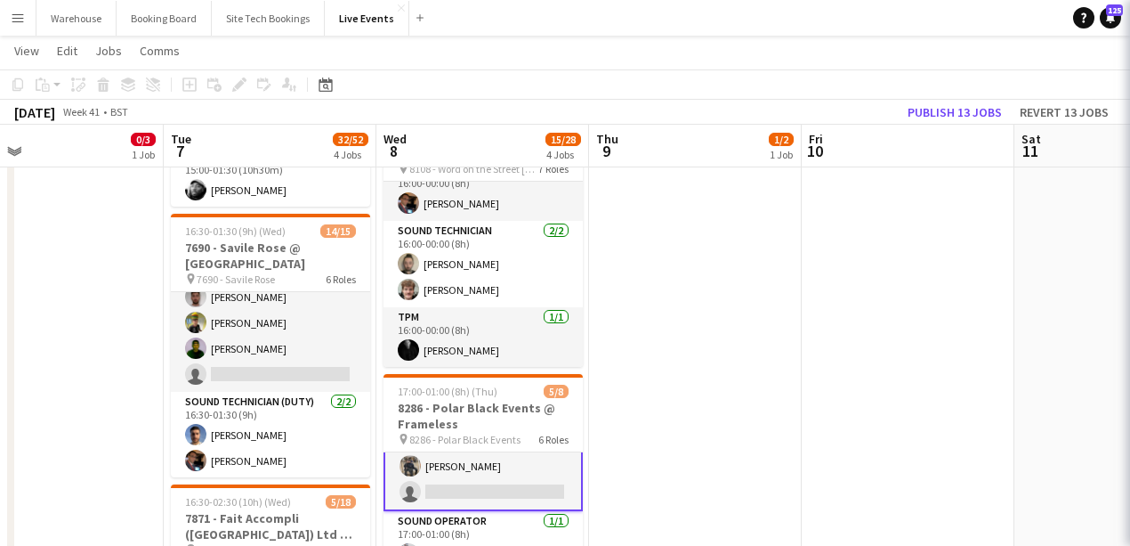
scroll to position [180, 0]
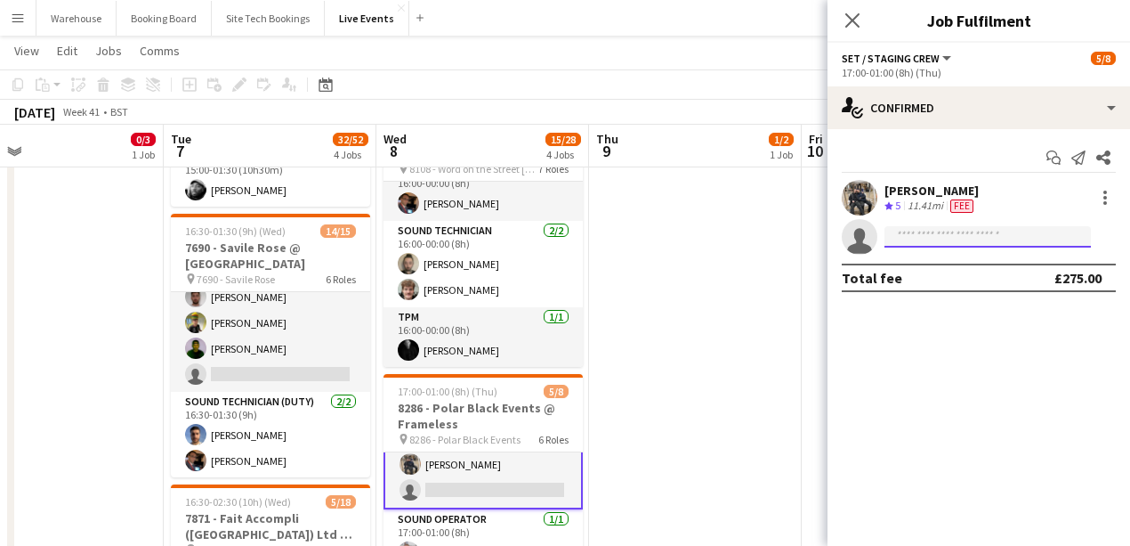
click at [980, 232] on input at bounding box center [988, 236] width 206 height 21
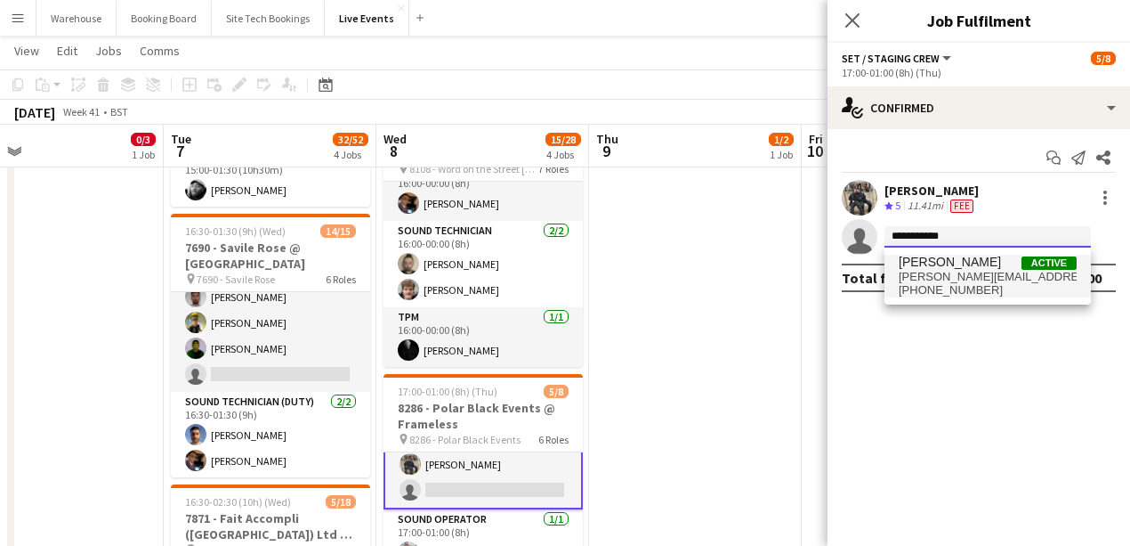
type input "**********"
click at [967, 281] on span "[PERSON_NAME][EMAIL_ADDRESS][DOMAIN_NAME]" at bounding box center [988, 277] width 178 height 14
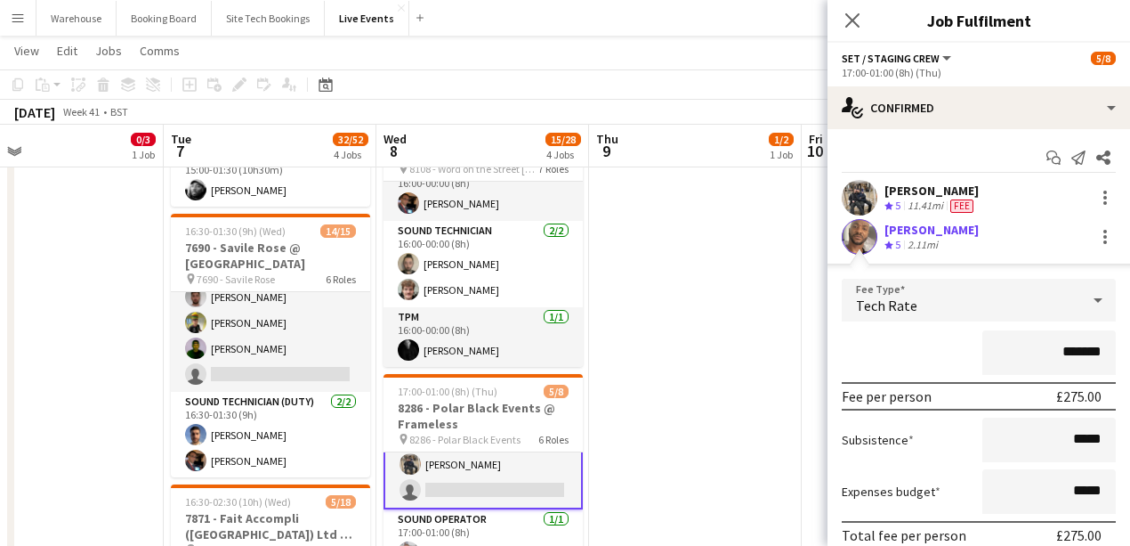
scroll to position [112, 0]
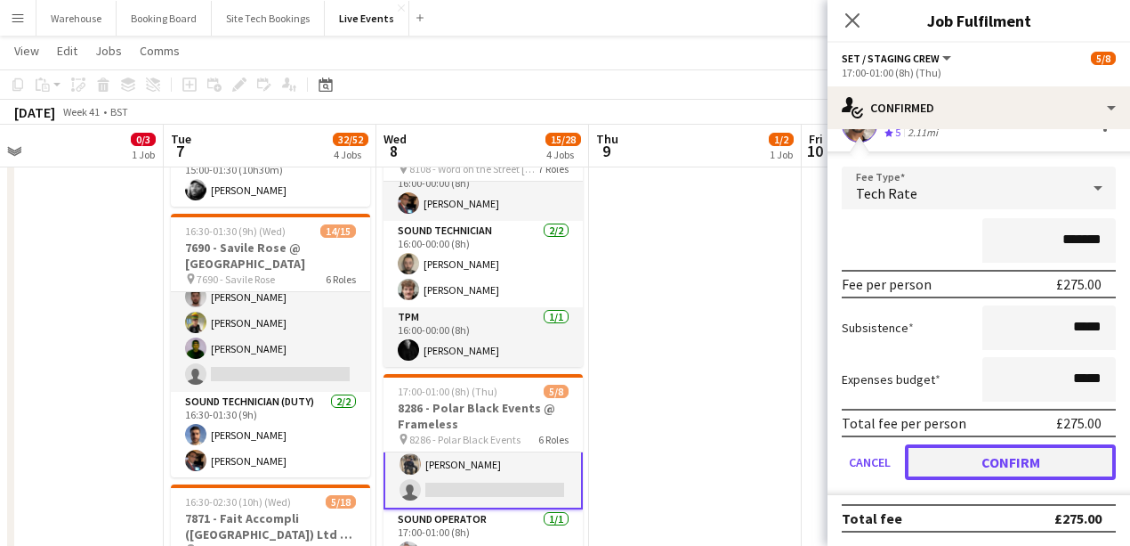
click at [975, 452] on button "Confirm" at bounding box center [1010, 462] width 211 height 36
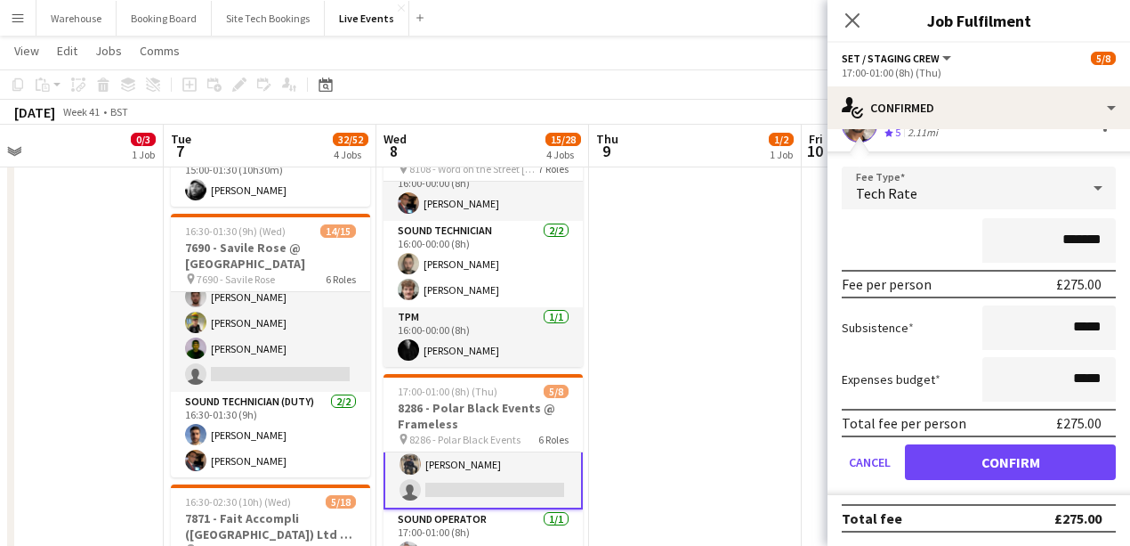
scroll to position [0, 0]
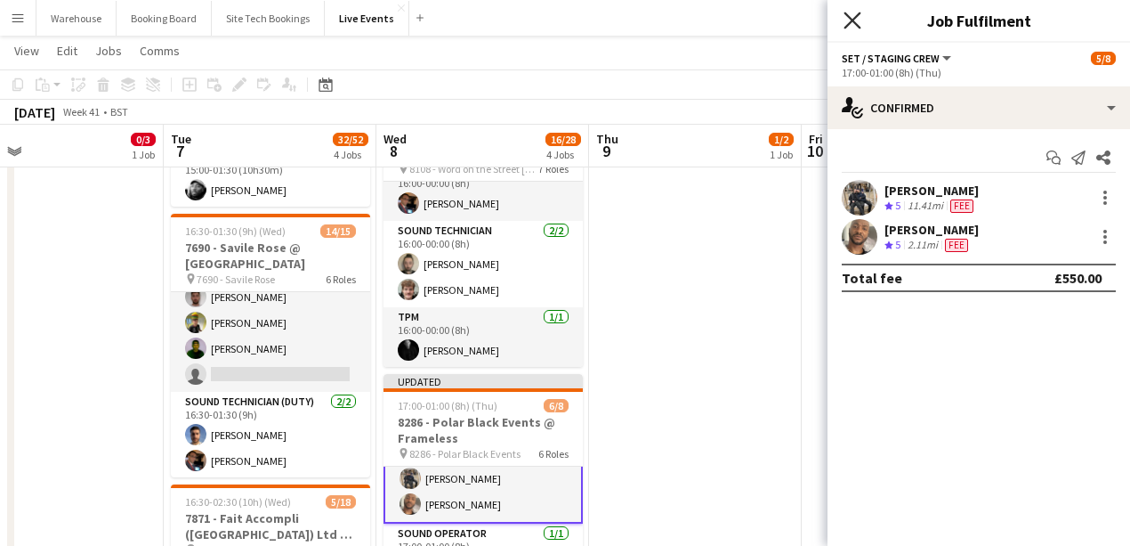
click at [854, 14] on icon "Close pop-in" at bounding box center [852, 20] width 17 height 17
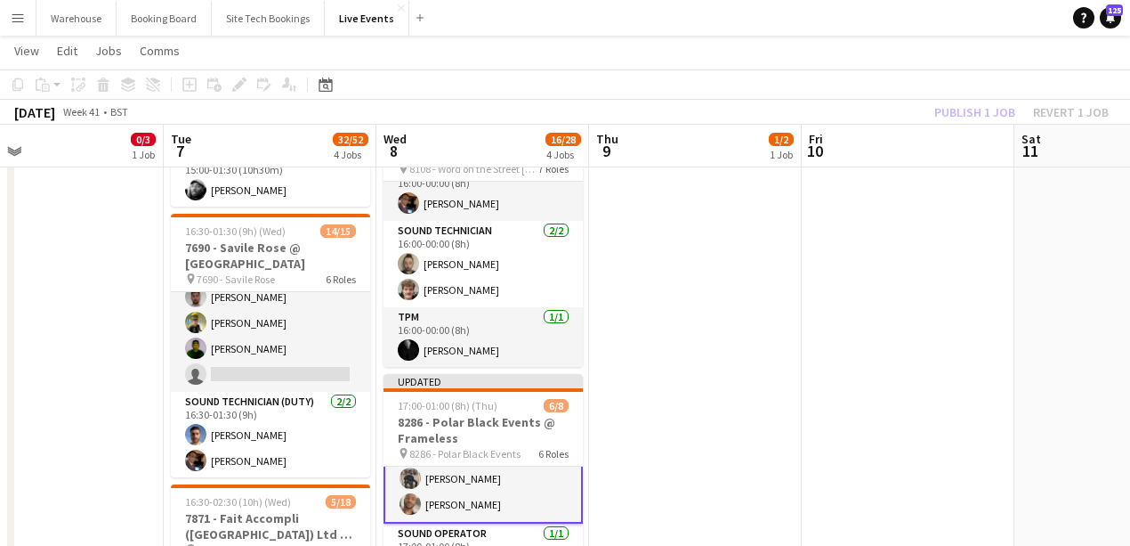
click at [705, 420] on app-date-cell "06:00-20:00 (14h) 1/2 8136 - BAFTA @ BAFTA 195 Piccadilly pin 8136 - BAFTA 2 Ro…" at bounding box center [695, 359] width 213 height 1388
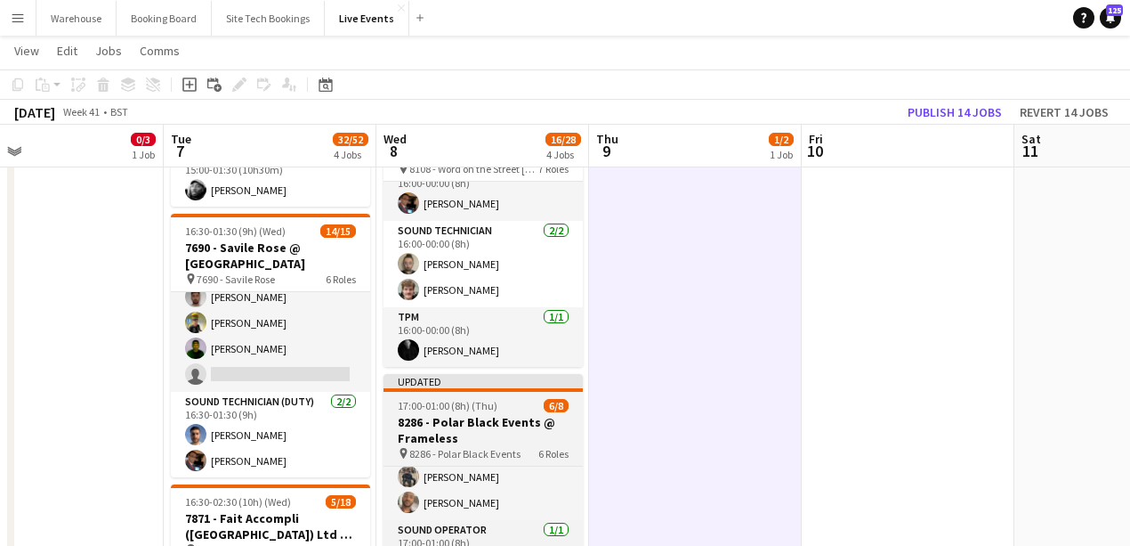
scroll to position [178, 0]
click at [511, 409] on div "17:00-01:00 (8h) (Thu) 6/8" at bounding box center [483, 405] width 199 height 13
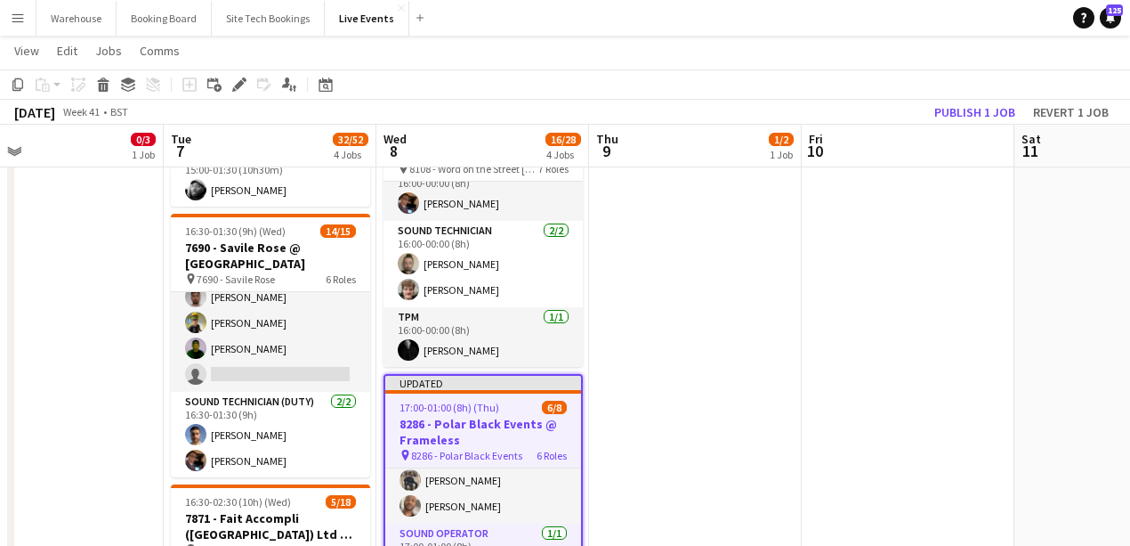
scroll to position [0, 689]
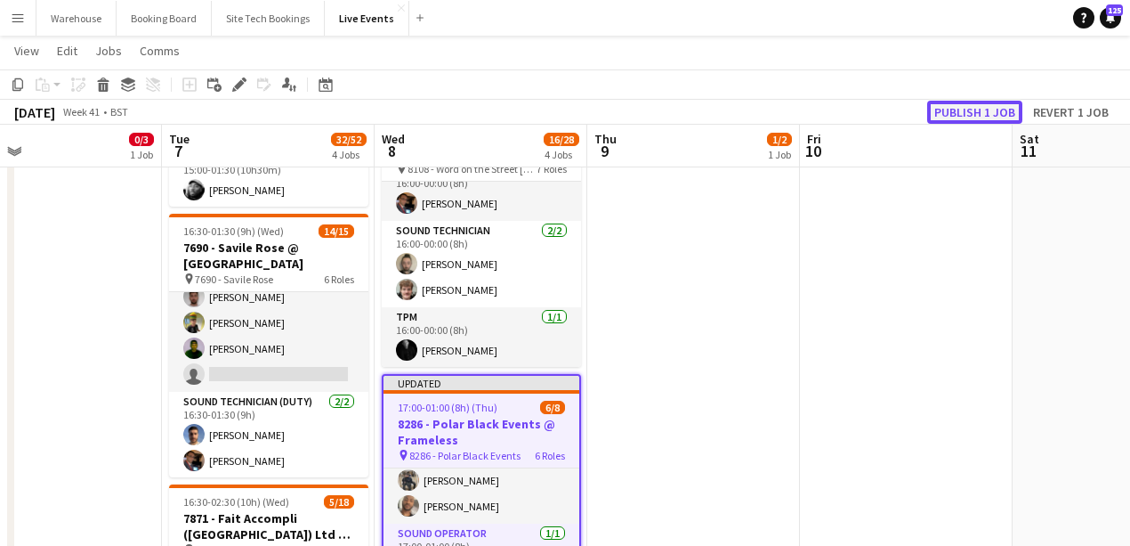
click at [950, 113] on button "Publish 1 job" at bounding box center [974, 112] width 95 height 23
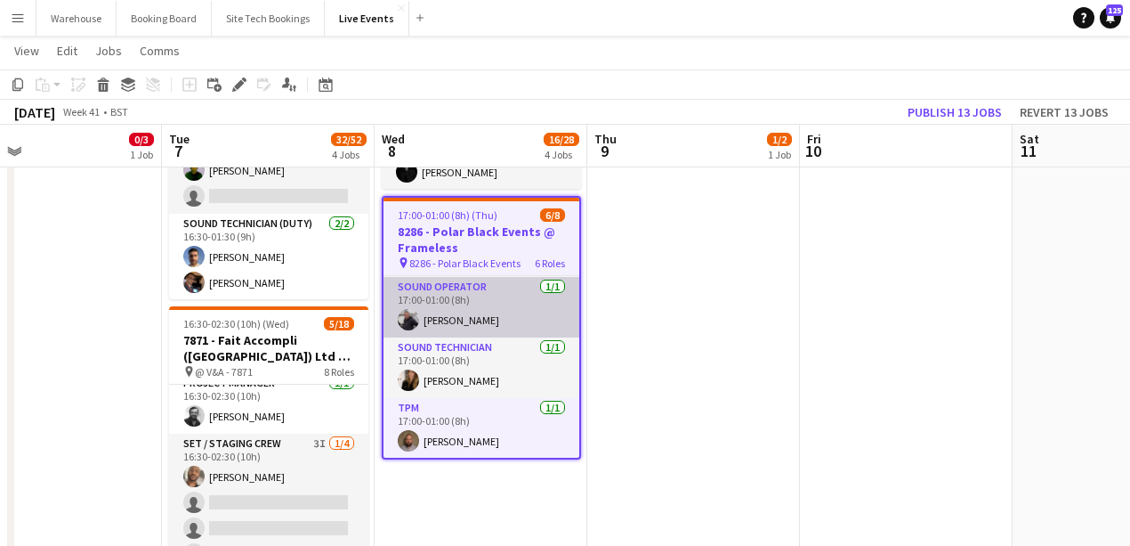
scroll to position [0, 0]
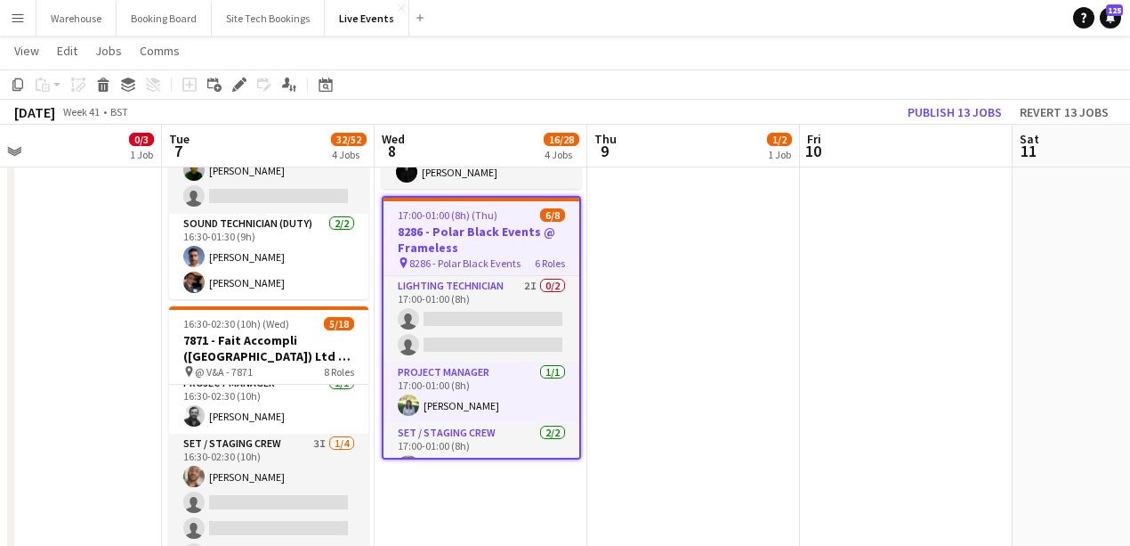
click at [667, 378] on app-date-cell "06:00-20:00 (14h) 1/2 8136 - BAFTA @ BAFTA 195 Piccadilly pin 8136 - BAFTA 2 Ro…" at bounding box center [693, 181] width 213 height 1388
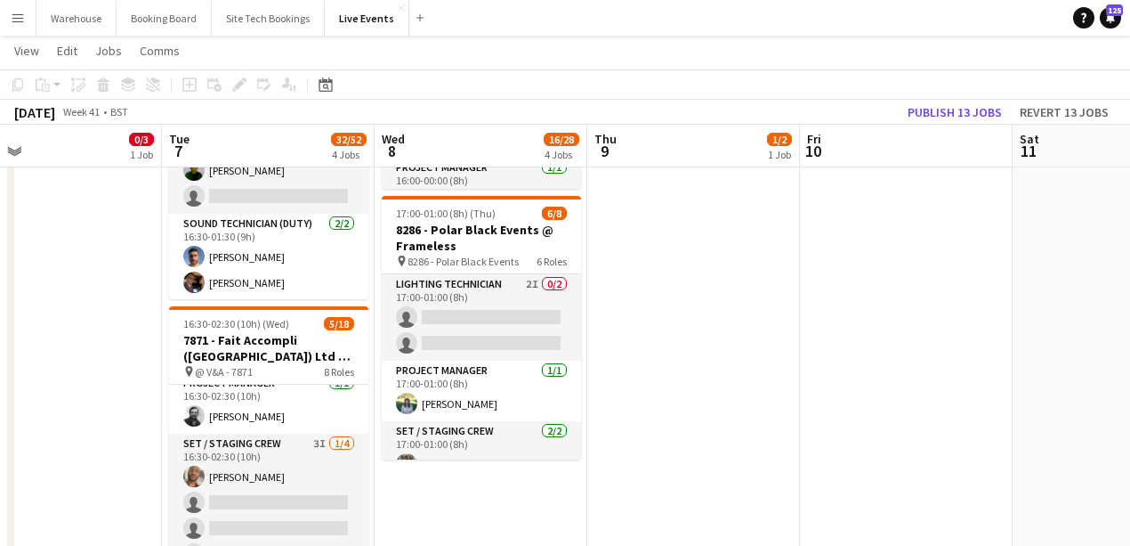
click at [685, 377] on app-date-cell "06:00-20:00 (14h) 1/2 8136 - BAFTA @ BAFTA 195 Piccadilly pin 8136 - BAFTA 2 Ro…" at bounding box center [693, 181] width 213 height 1388
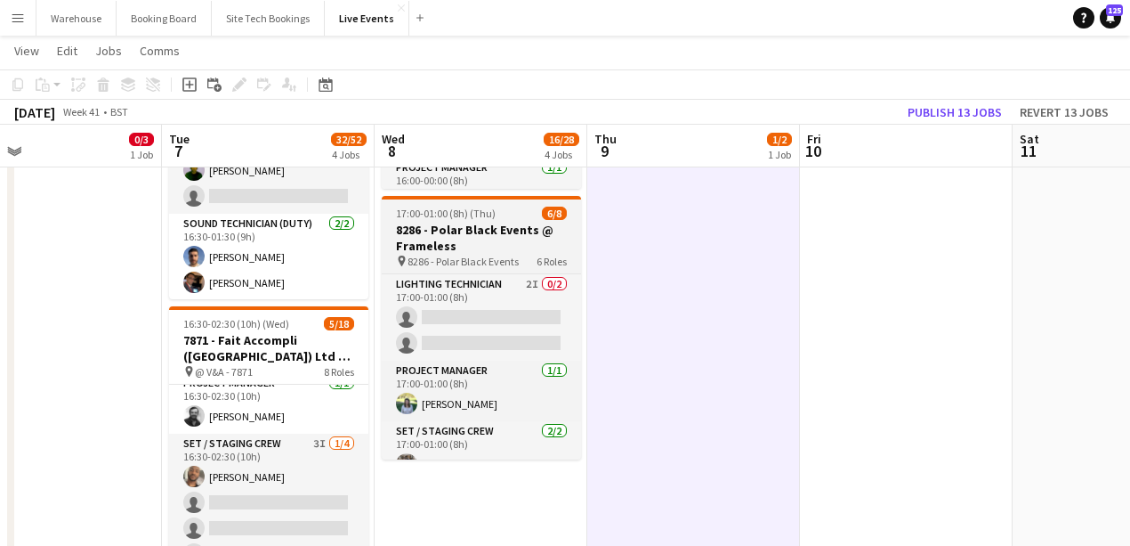
click at [477, 243] on h3 "8286 - Polar Black Events @ Frameless" at bounding box center [481, 238] width 199 height 32
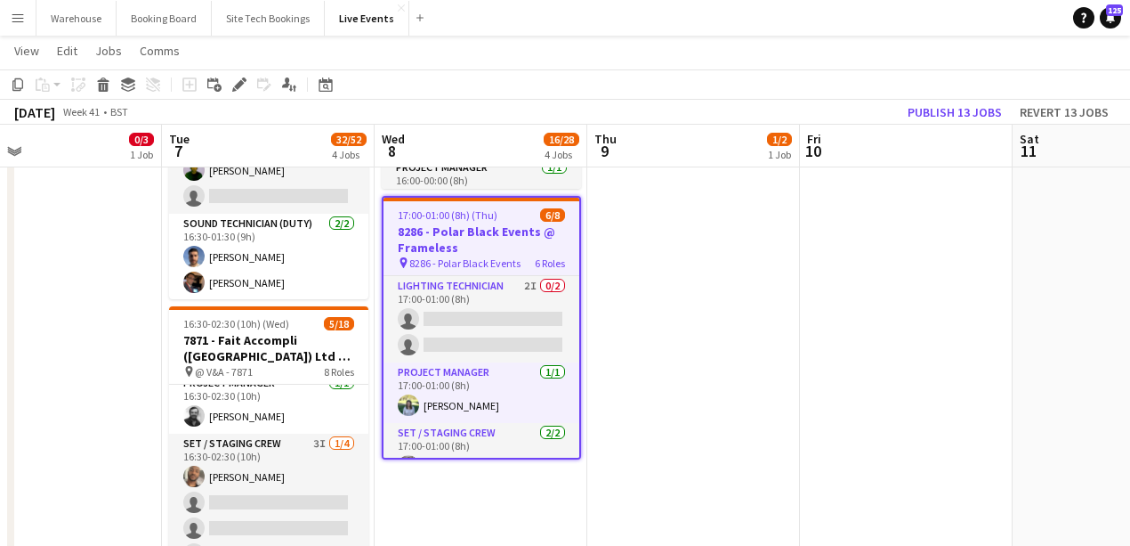
click at [899, 352] on app-date-cell at bounding box center [906, 181] width 213 height 1388
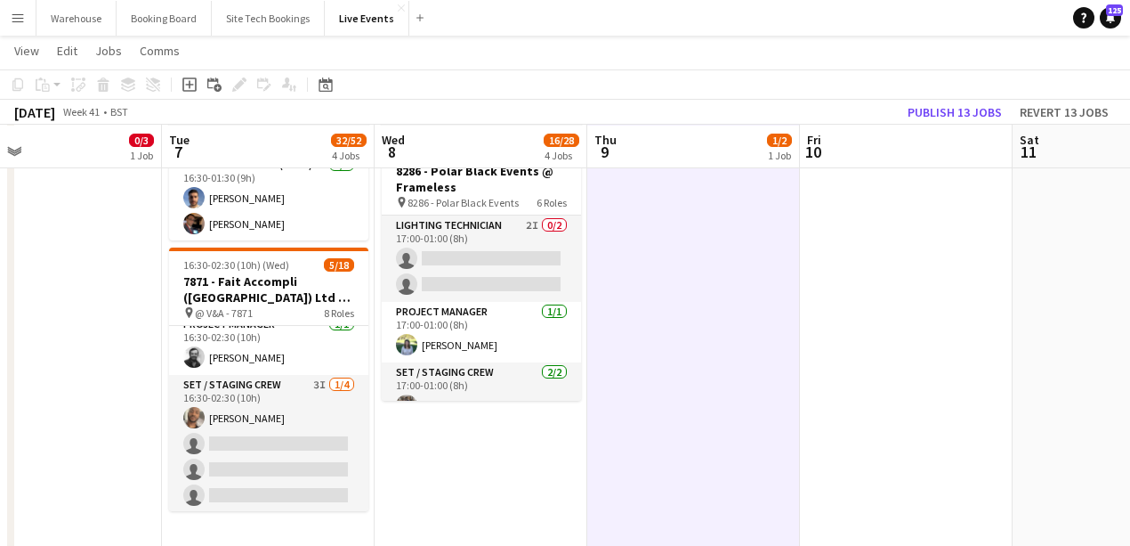
click at [490, 481] on app-date-cell "Updated 08:00-16:00 (8h) 0/1 8264 - Harrods @ BAFTA 195 Piccadilly pin 8264 - H…" at bounding box center [481, 123] width 213 height 1388
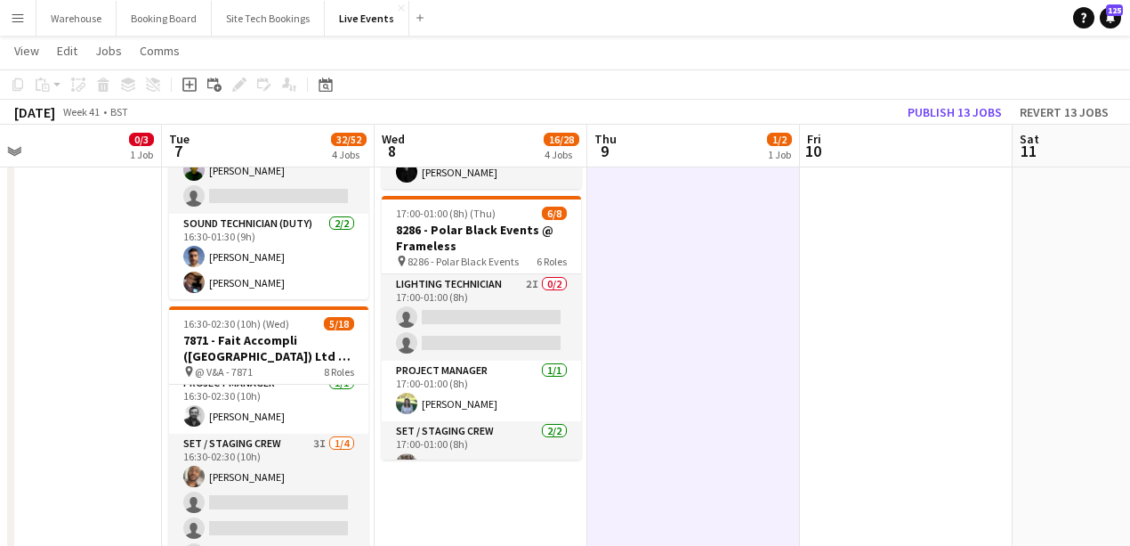
click at [722, 416] on app-date-cell "06:00-20:00 (14h) 1/2 8136 - BAFTA @ BAFTA 195 Piccadilly pin 8136 - BAFTA 2 Ro…" at bounding box center [693, 181] width 213 height 1388
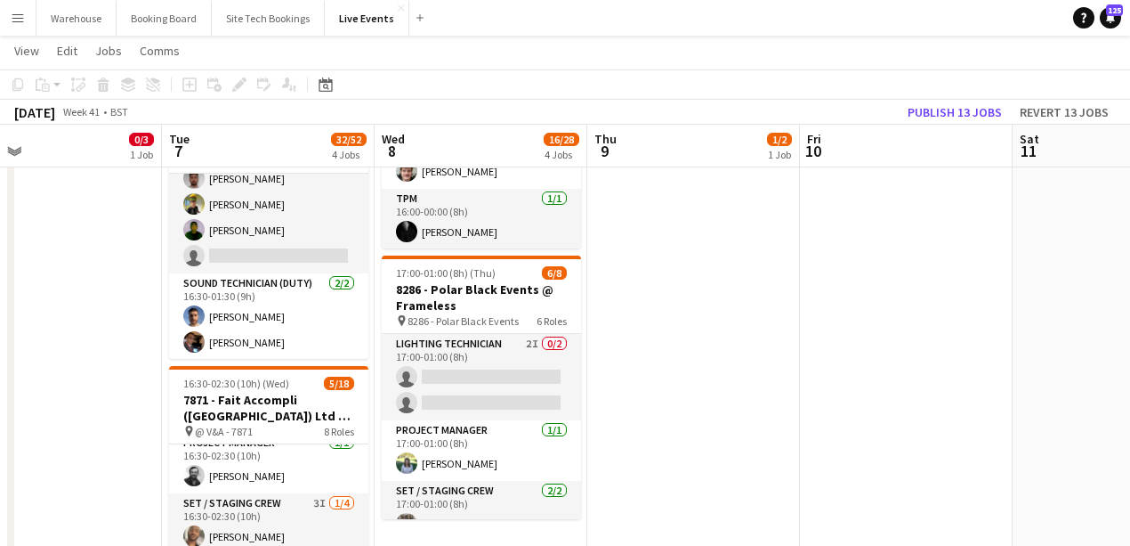
scroll to position [890, 0]
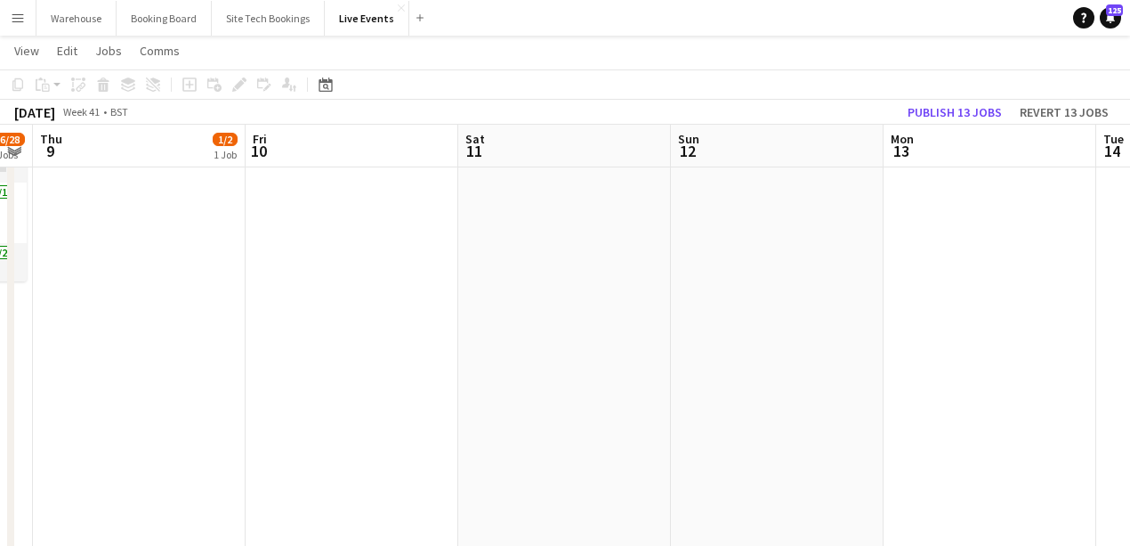
drag, startPoint x: 826, startPoint y: 379, endPoint x: 264, endPoint y: 394, distance: 561.8
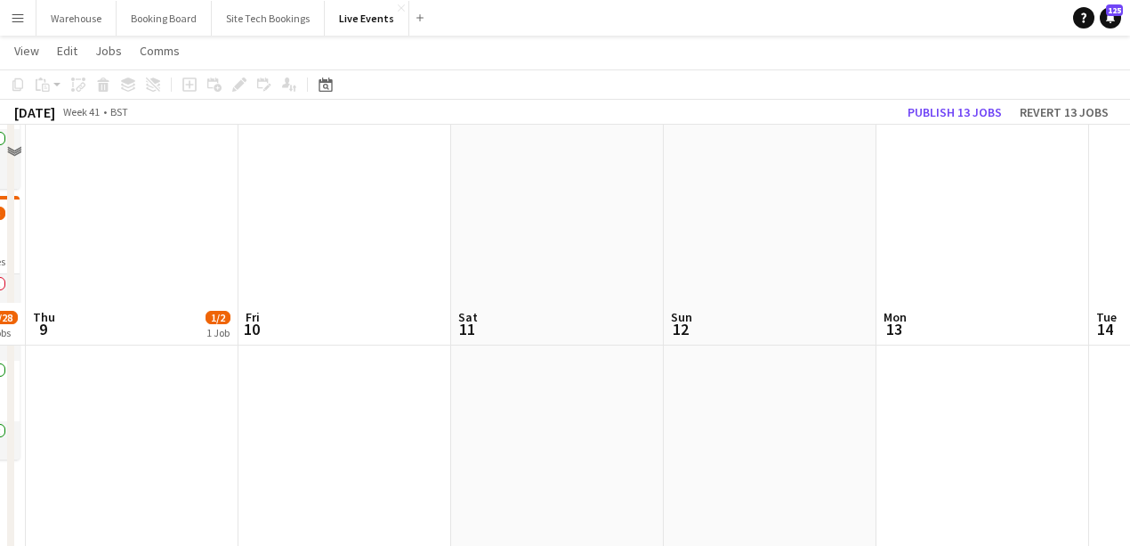
scroll to position [534, 0]
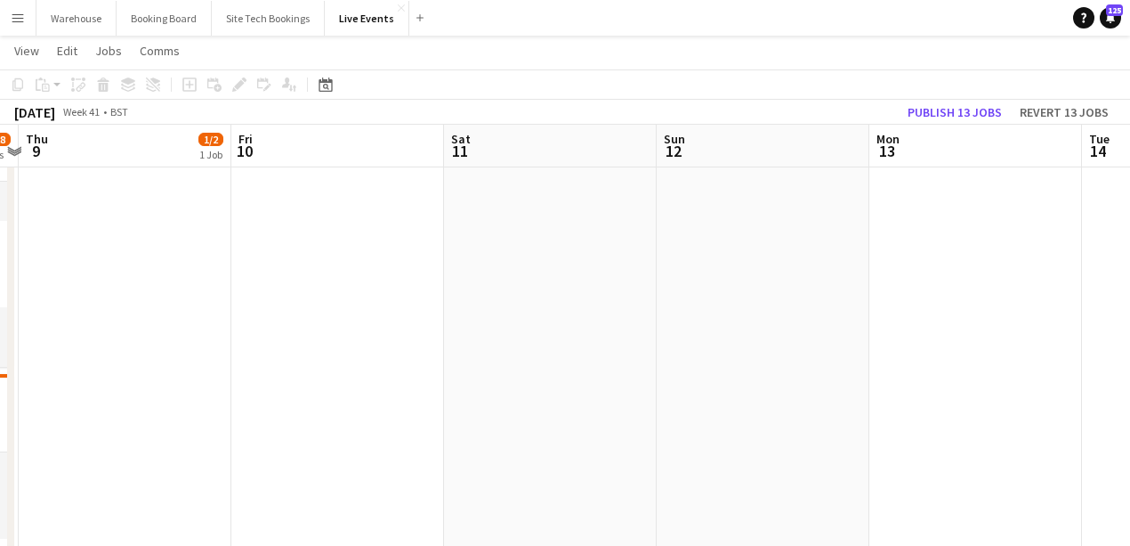
click at [776, 339] on app-calendar-viewport "Sun 5 Mon 6 0/3 1 Job Tue 7 32/52 4 Jobs Wed 8 16/28 4 Jobs Thu 9 1/2 1 Job Fri…" at bounding box center [565, 294] width 1130 height 1518
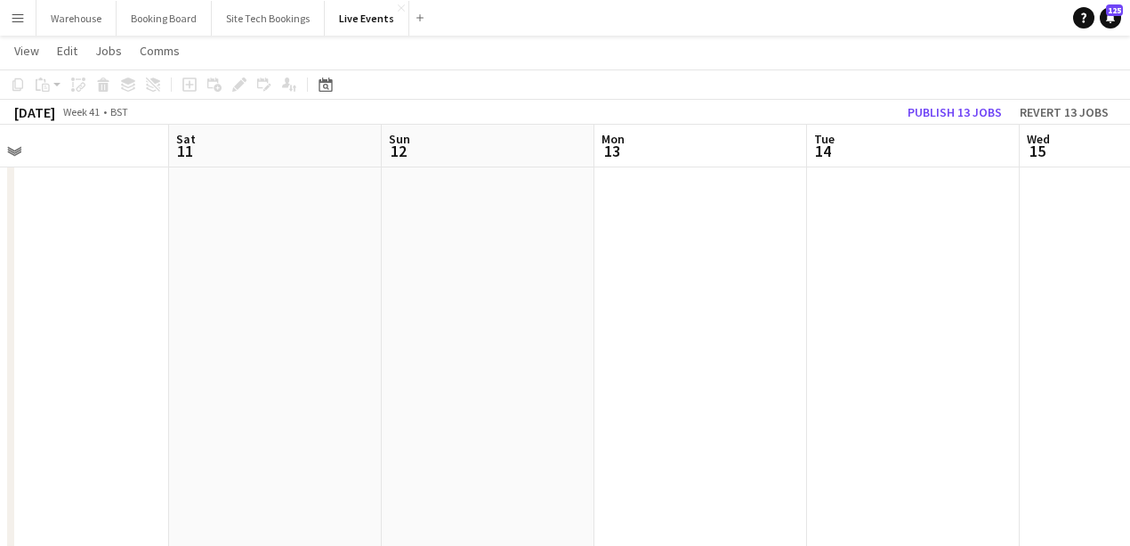
scroll to position [0, 476]
drag, startPoint x: 776, startPoint y: 339, endPoint x: 281, endPoint y: 357, distance: 495.2
click at [281, 358] on app-calendar-viewport "Tue 7 32/52 4 Jobs Wed 8 16/28 4 Jobs Thu 9 1/2 1 Job Fri 10 Sat 11 Sun 12 Mon …" at bounding box center [565, 294] width 1130 height 1518
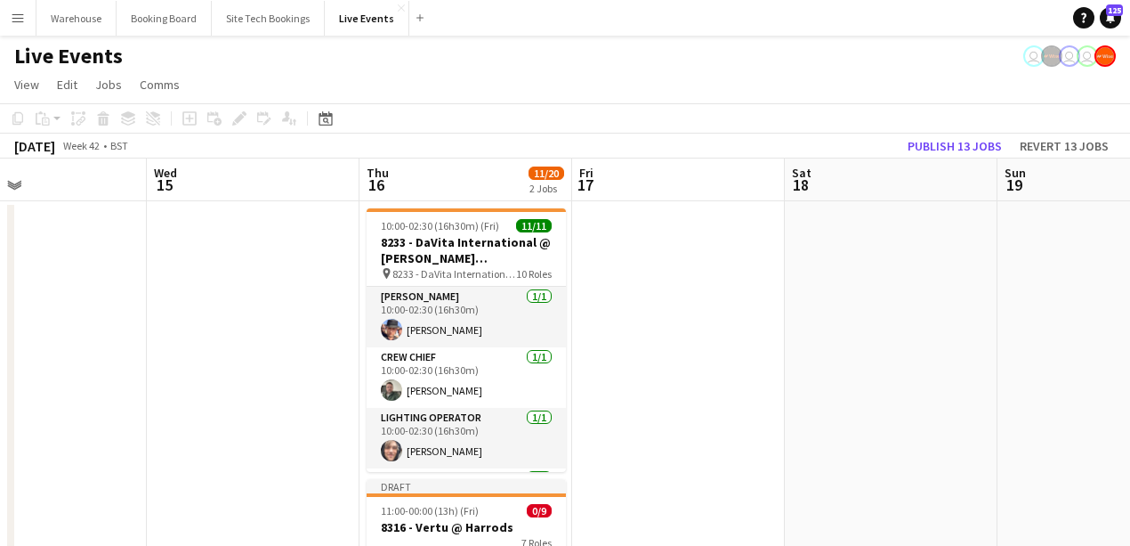
scroll to position [0, 470]
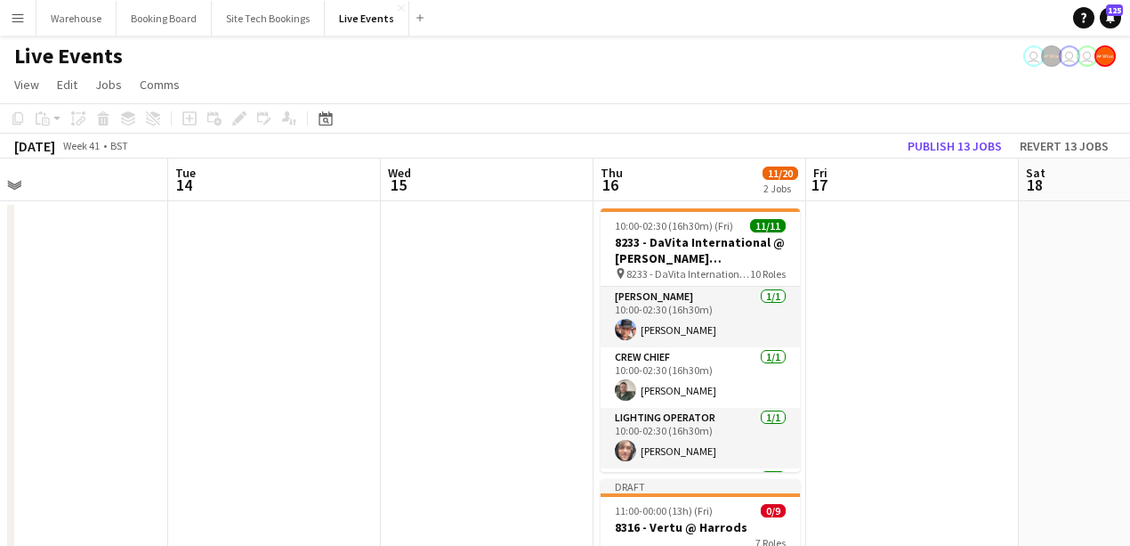
drag, startPoint x: 657, startPoint y: 378, endPoint x: 360, endPoint y: 353, distance: 297.4
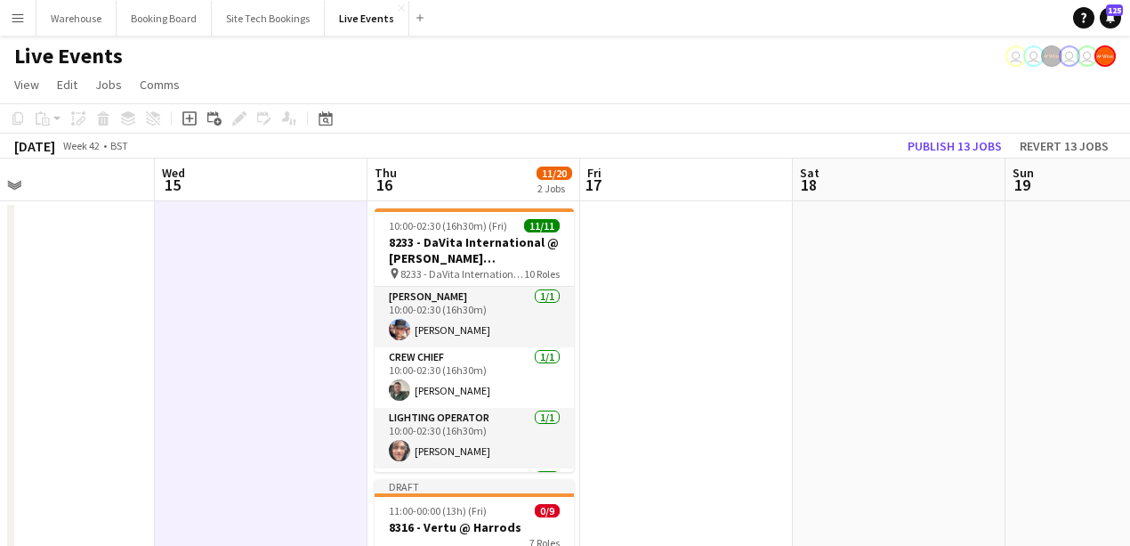
scroll to position [0, 755]
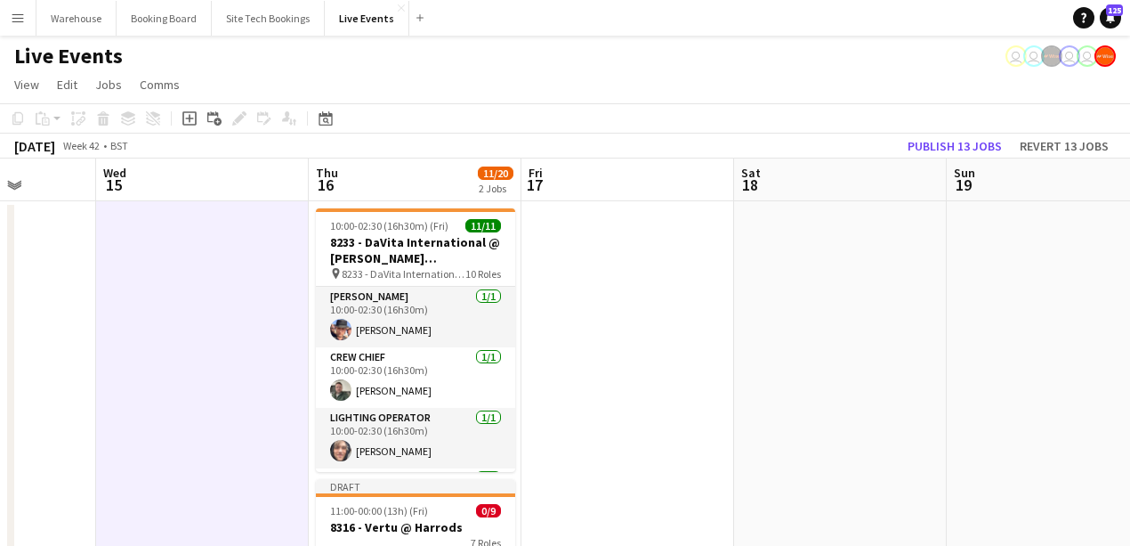
drag, startPoint x: 957, startPoint y: 392, endPoint x: 673, endPoint y: 384, distance: 284.0
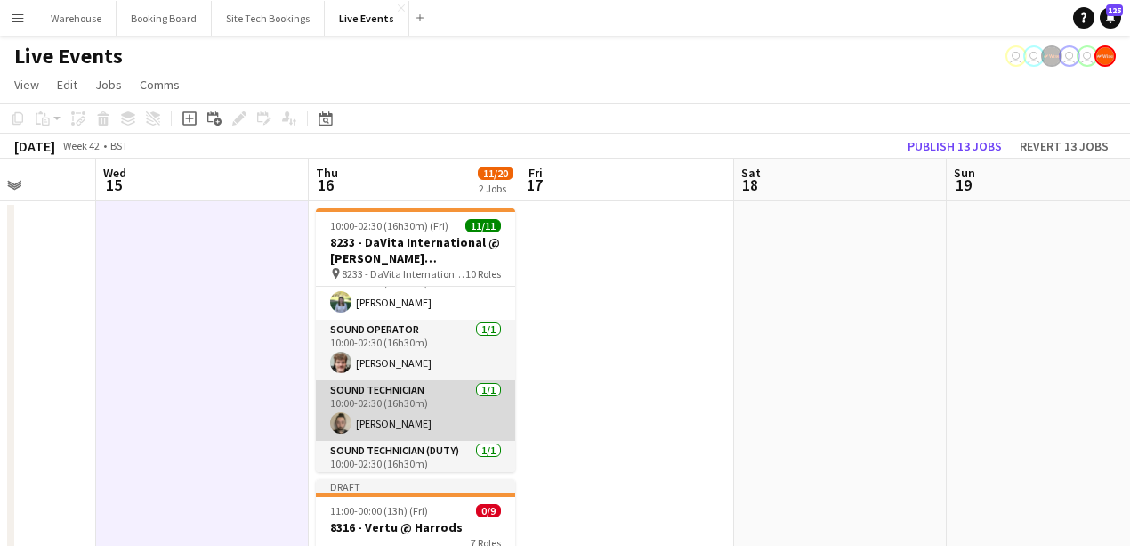
scroll to position [0, 0]
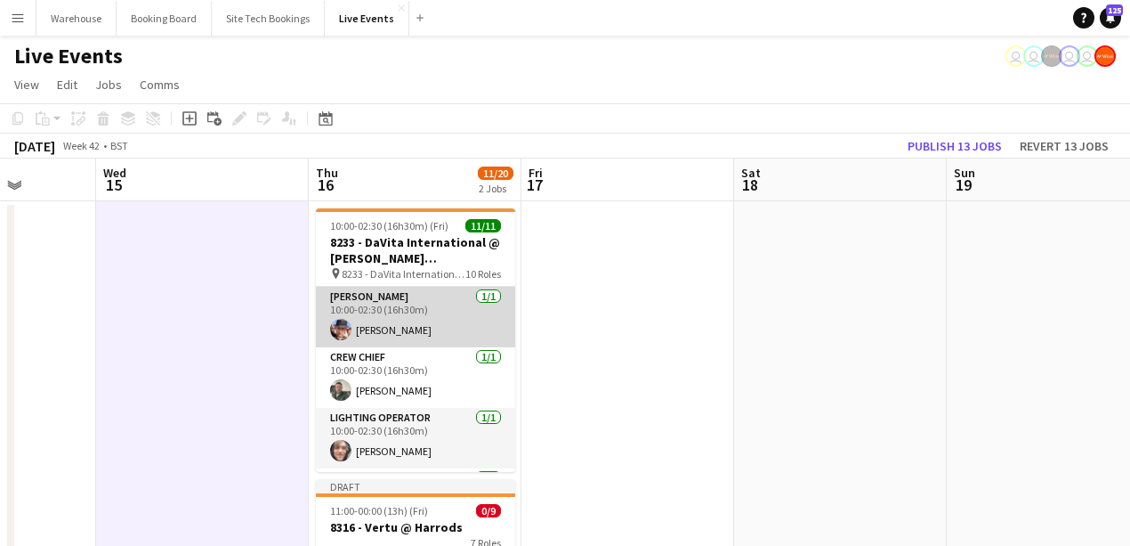
click at [383, 320] on app-card-role "Carpenter 1/1 10:00-02:30 (16h30m) Michael Pickering" at bounding box center [415, 317] width 199 height 61
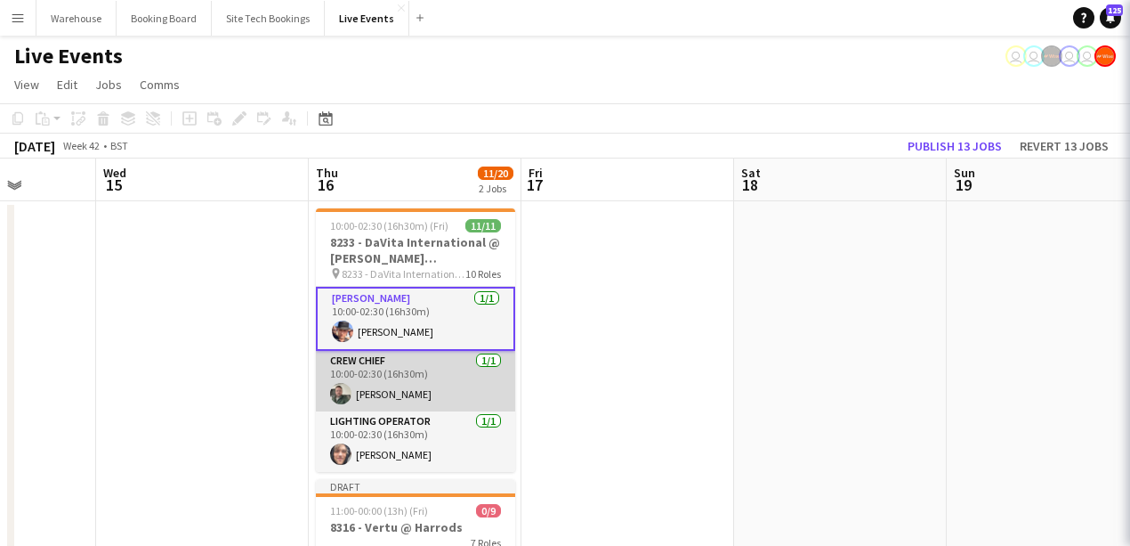
click at [418, 379] on app-card-role "Crew Chief 1/1 10:00-02:30 (16h30m) Andrew Gorman" at bounding box center [415, 381] width 199 height 61
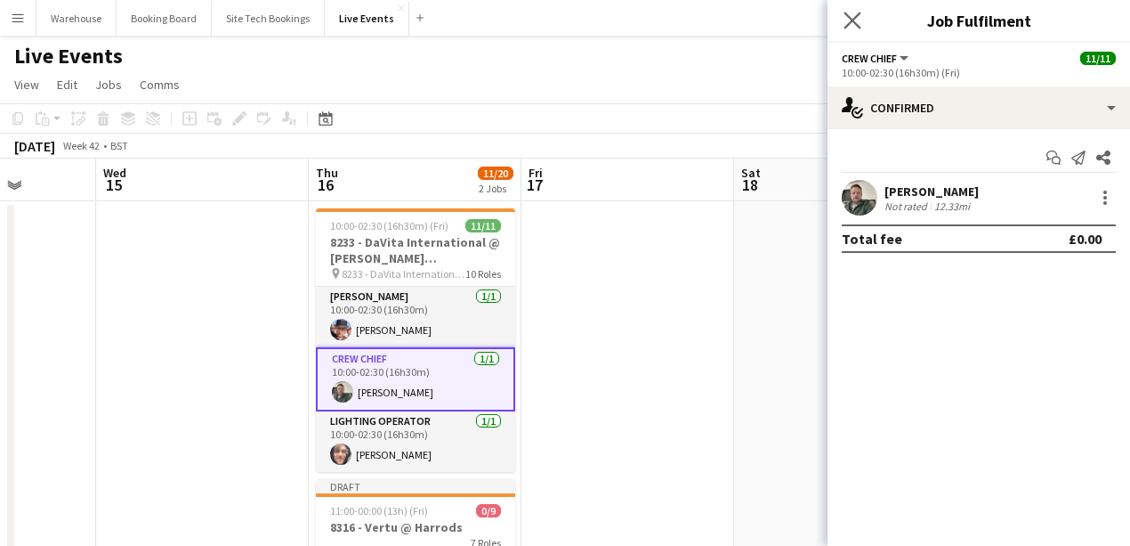
click at [844, 25] on icon "Close pop-in" at bounding box center [852, 20] width 17 height 17
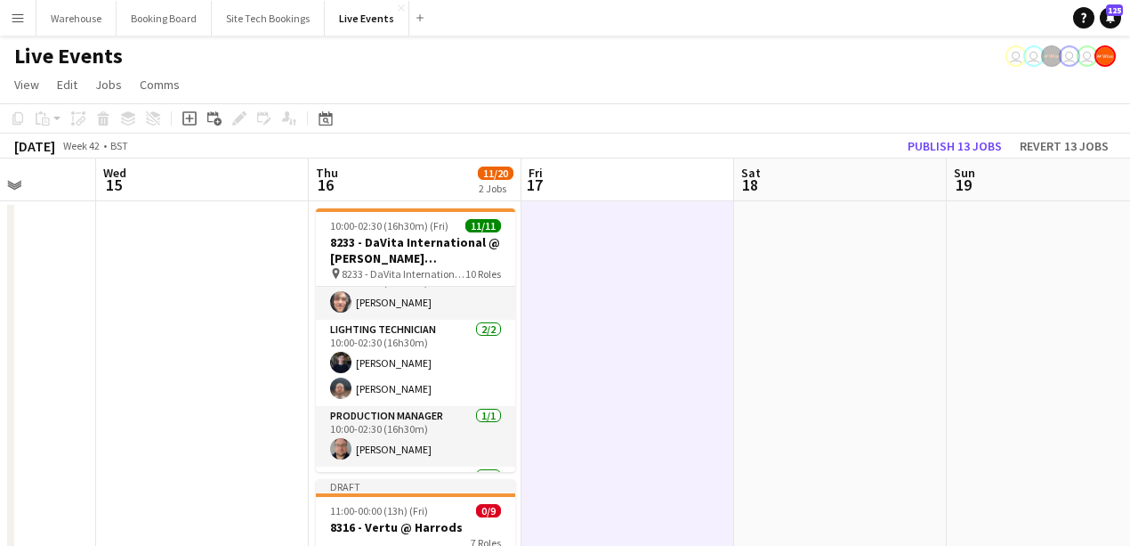
scroll to position [89, 0]
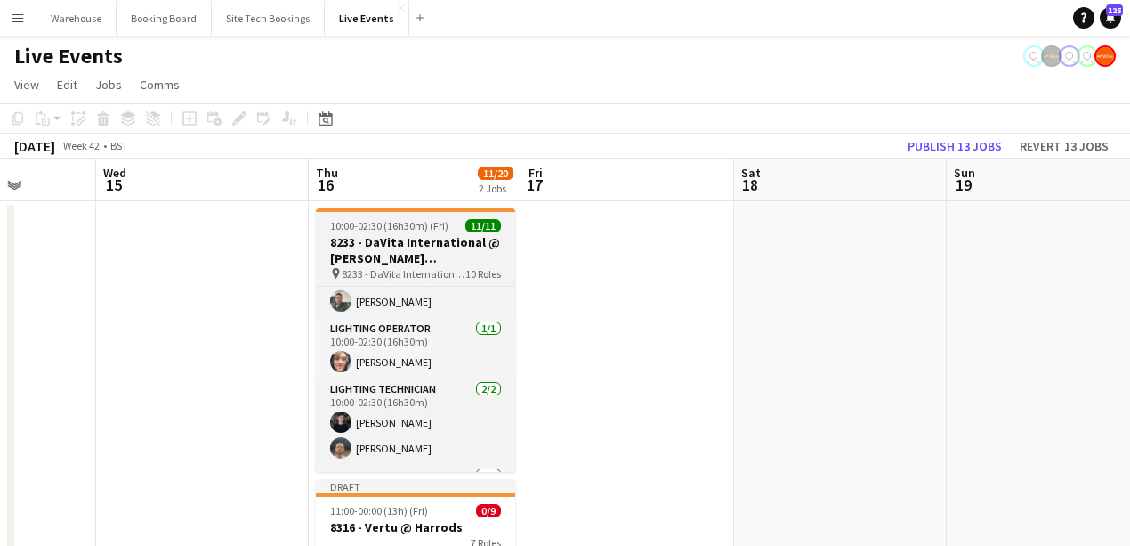
click at [377, 231] on span "10:00-02:30 (16h30m) (Fri)" at bounding box center [389, 225] width 118 height 13
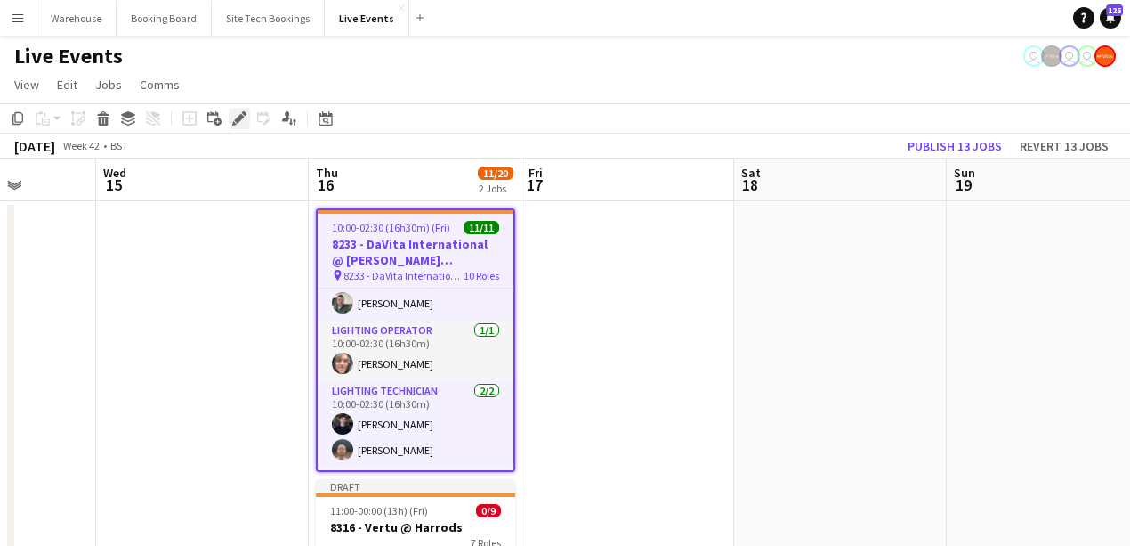
click at [237, 119] on icon at bounding box center [239, 119] width 10 height 10
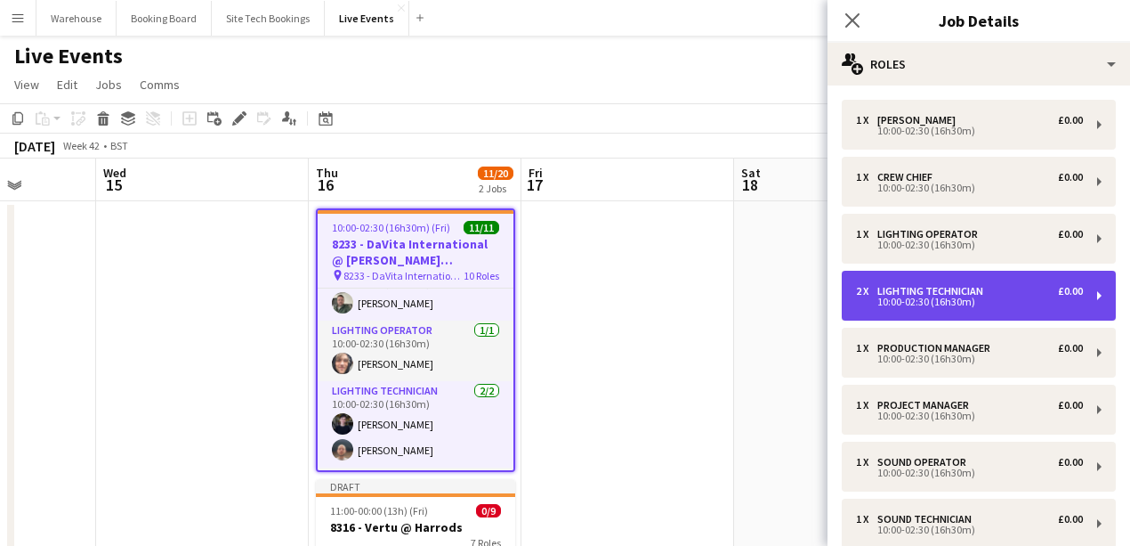
click at [936, 301] on div "10:00-02:30 (16h30m)" at bounding box center [969, 301] width 227 height 9
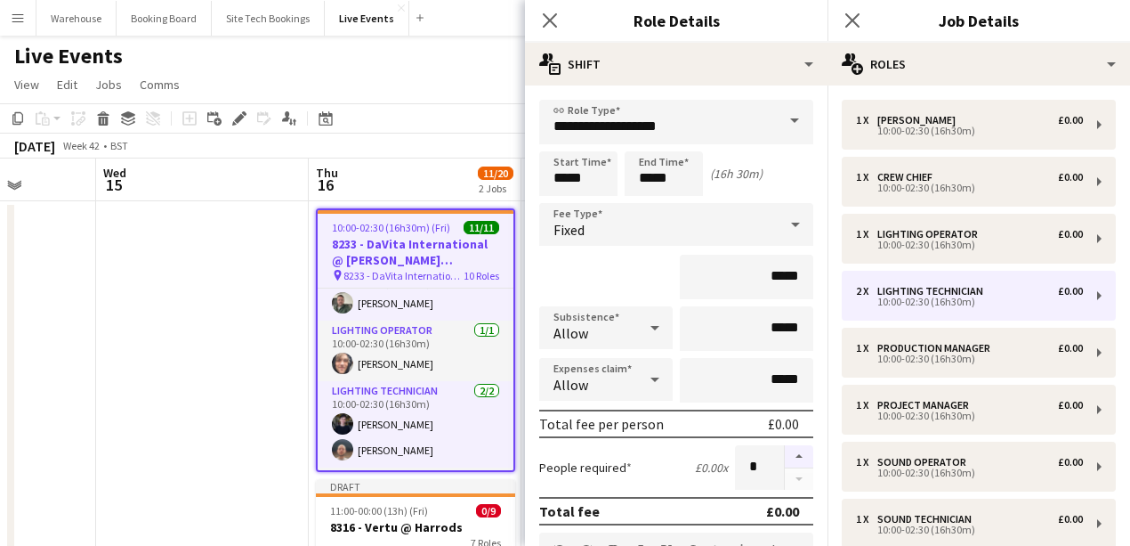
click at [794, 461] on button "button" at bounding box center [799, 456] width 28 height 23
type input "*"
click at [552, 20] on icon "Close pop-in" at bounding box center [549, 20] width 17 height 17
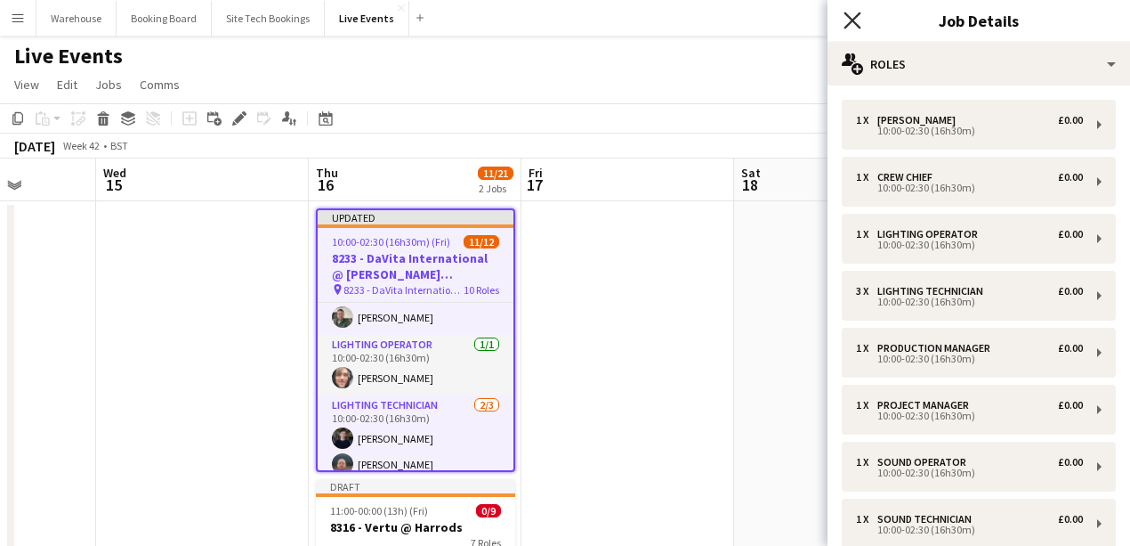
click at [851, 16] on icon "Close pop-in" at bounding box center [852, 20] width 17 height 17
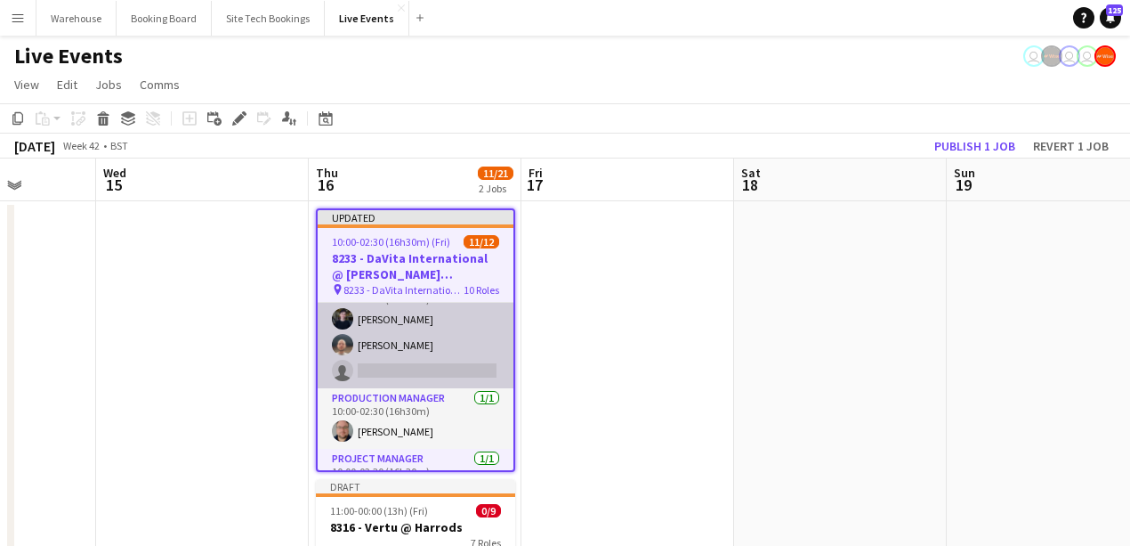
click at [456, 363] on app-card-role "Lighting Technician 2/3 10:00-02:30 (16h30m) Mathilde Davidson Harrison Ellis s…" at bounding box center [416, 332] width 196 height 112
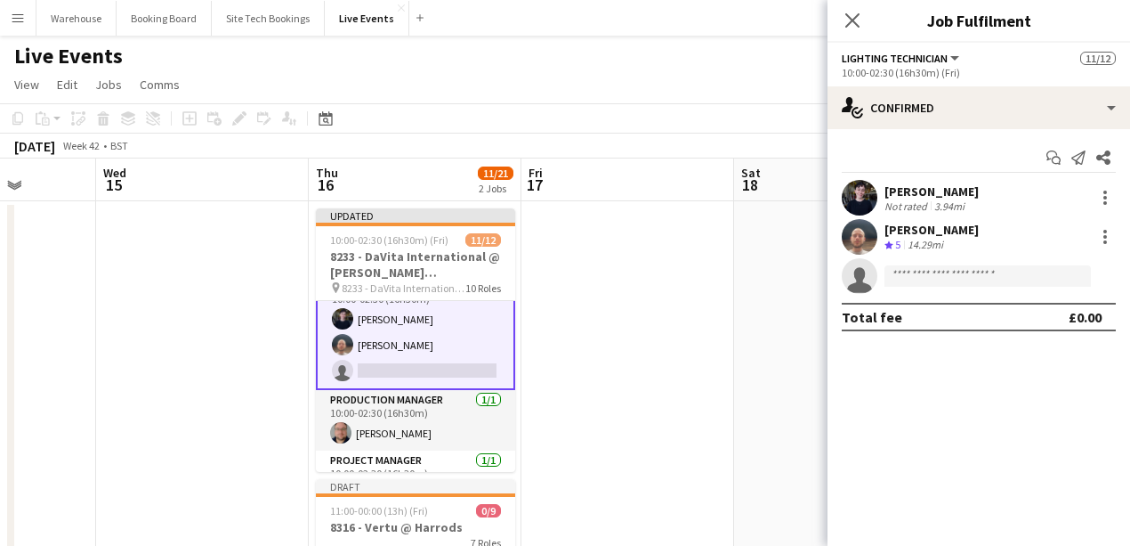
scroll to position [210, 0]
click at [936, 262] on app-invite-slot "single-neutral-actions" at bounding box center [979, 276] width 303 height 36
click at [938, 278] on input at bounding box center [988, 275] width 206 height 21
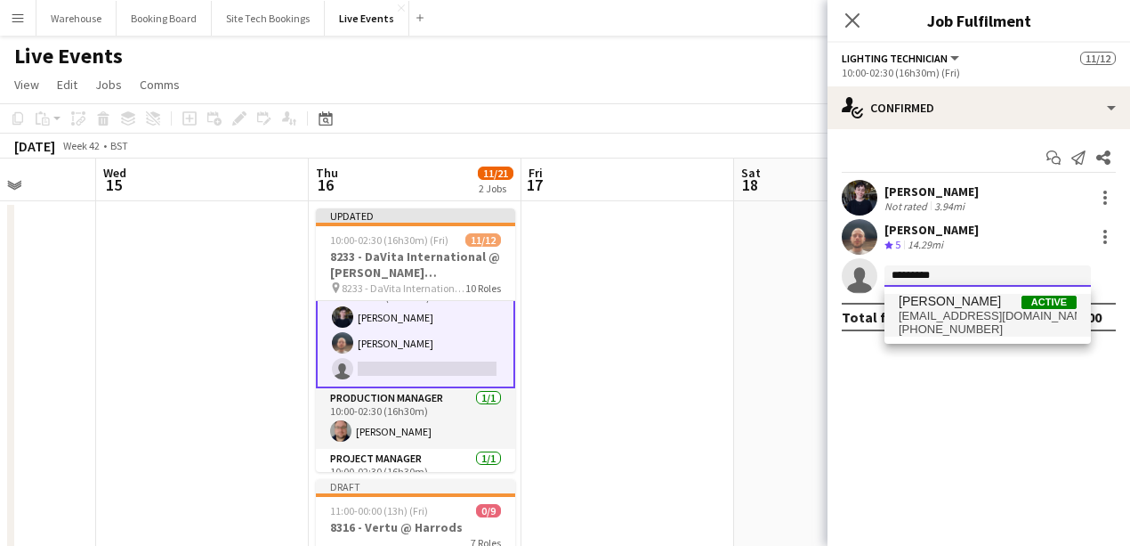
type input "*********"
click at [931, 320] on span "[EMAIL_ADDRESS][DOMAIN_NAME]" at bounding box center [988, 316] width 178 height 14
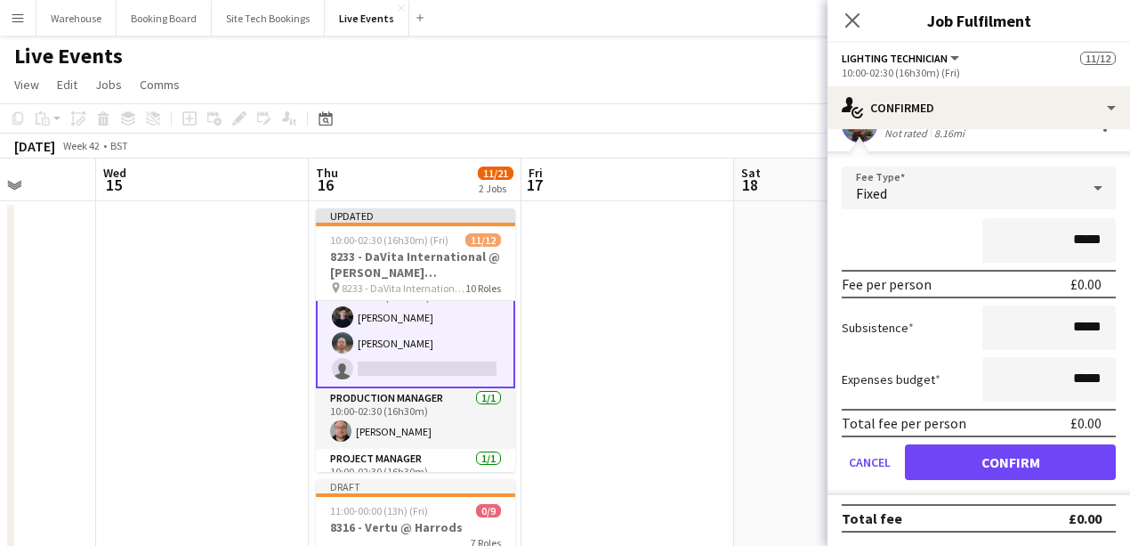
scroll to position [59, 0]
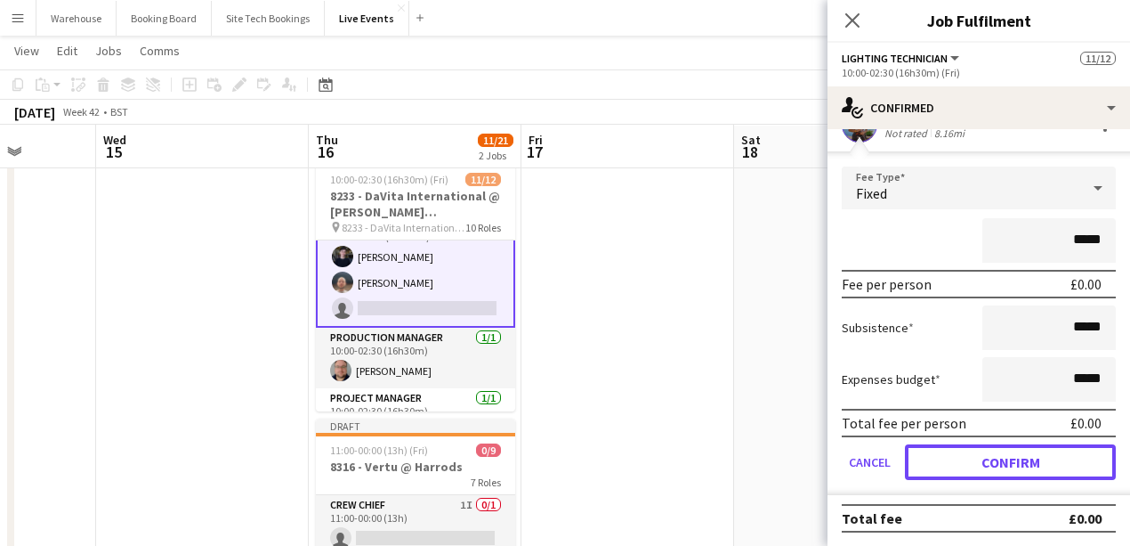
click at [991, 460] on button "Confirm" at bounding box center [1010, 462] width 211 height 36
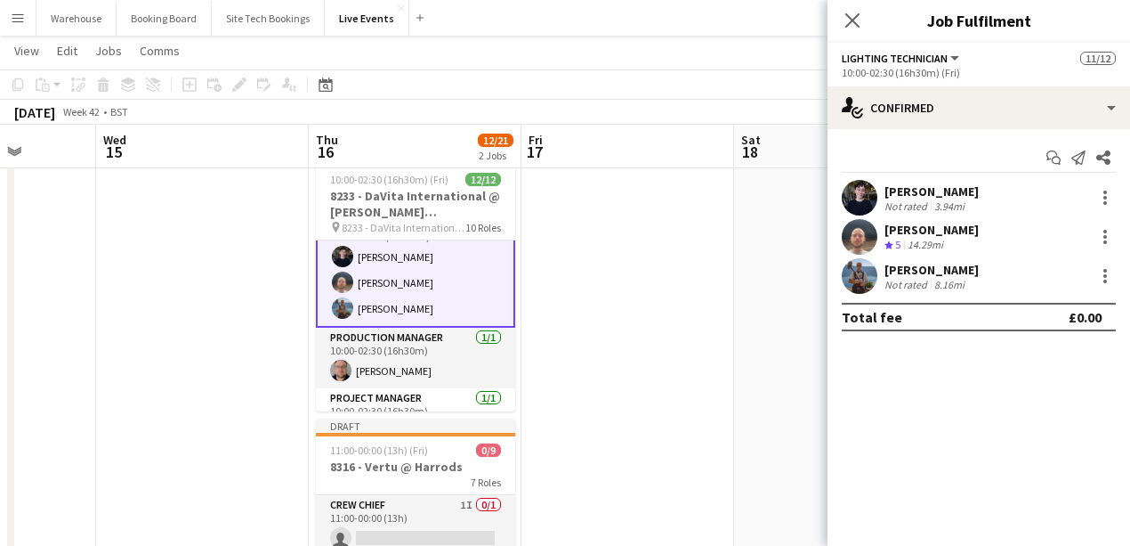
scroll to position [0, 0]
click at [851, 20] on icon at bounding box center [852, 20] width 14 height 14
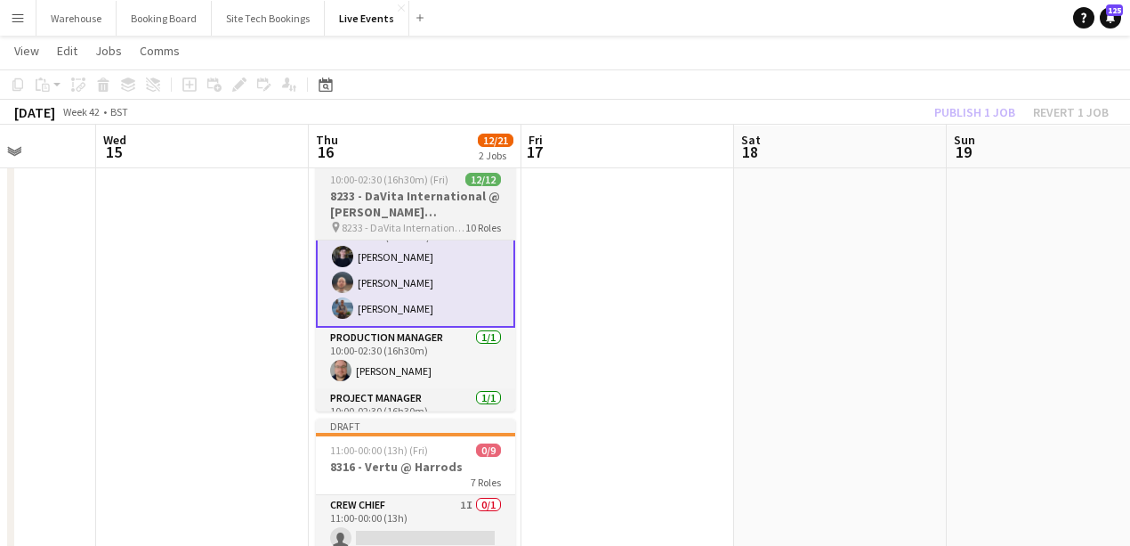
drag, startPoint x: 605, startPoint y: 299, endPoint x: 431, endPoint y: 235, distance: 185.8
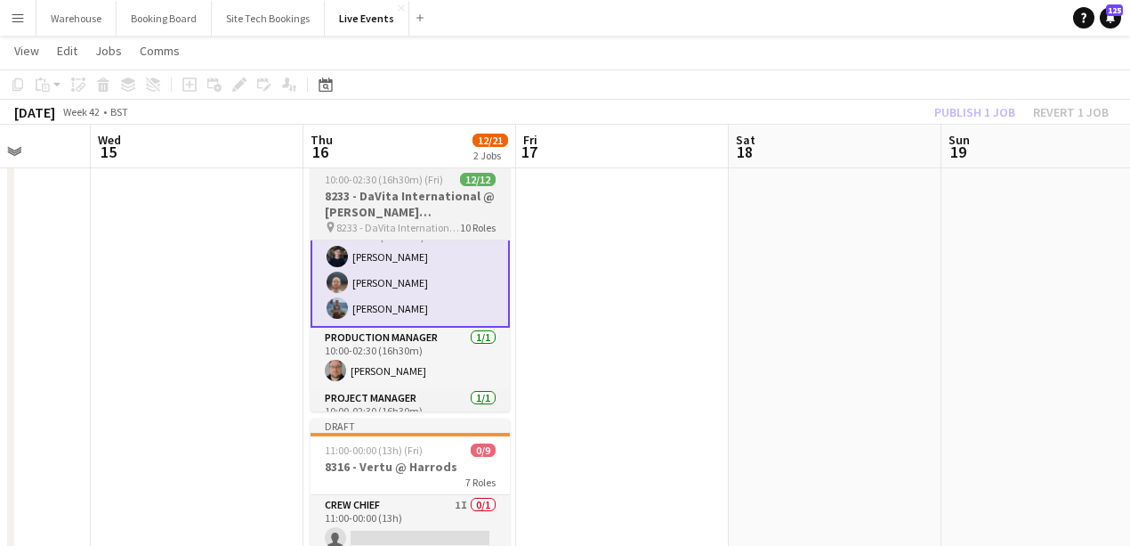
click at [392, 211] on h3 "8233 - DaVita International @ [PERSON_NAME][GEOGRAPHIC_DATA]" at bounding box center [410, 204] width 199 height 32
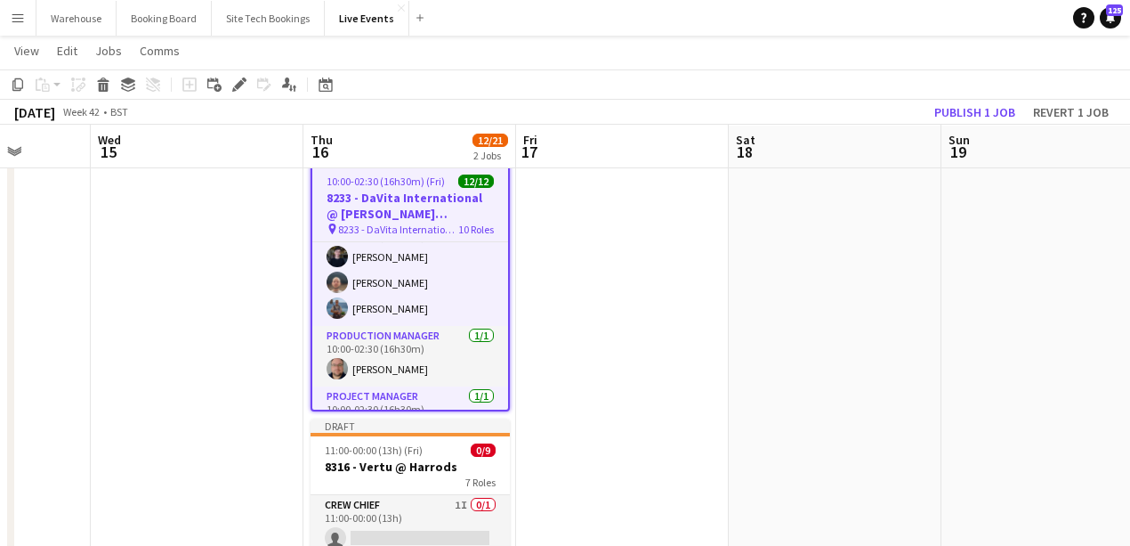
scroll to position [208, 0]
click at [947, 109] on button "Publish 1 job" at bounding box center [974, 112] width 95 height 23
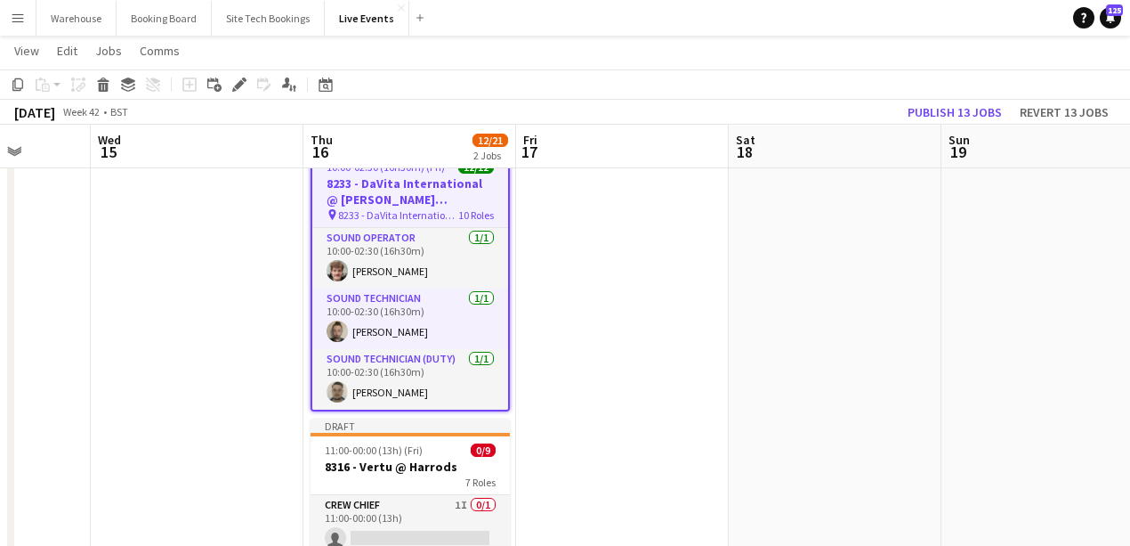
scroll to position [474, 0]
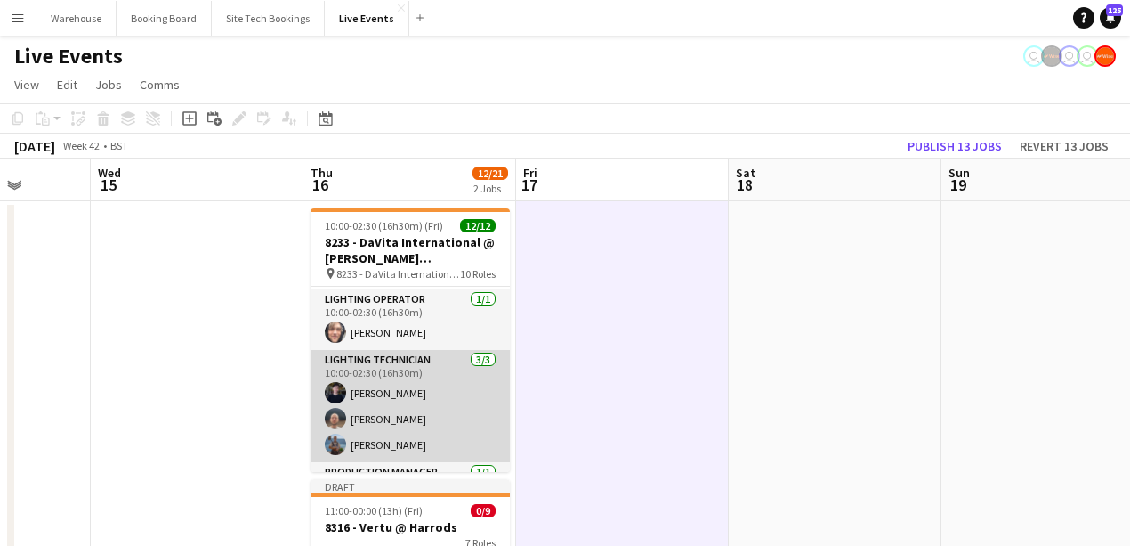
scroll to position [178, 0]
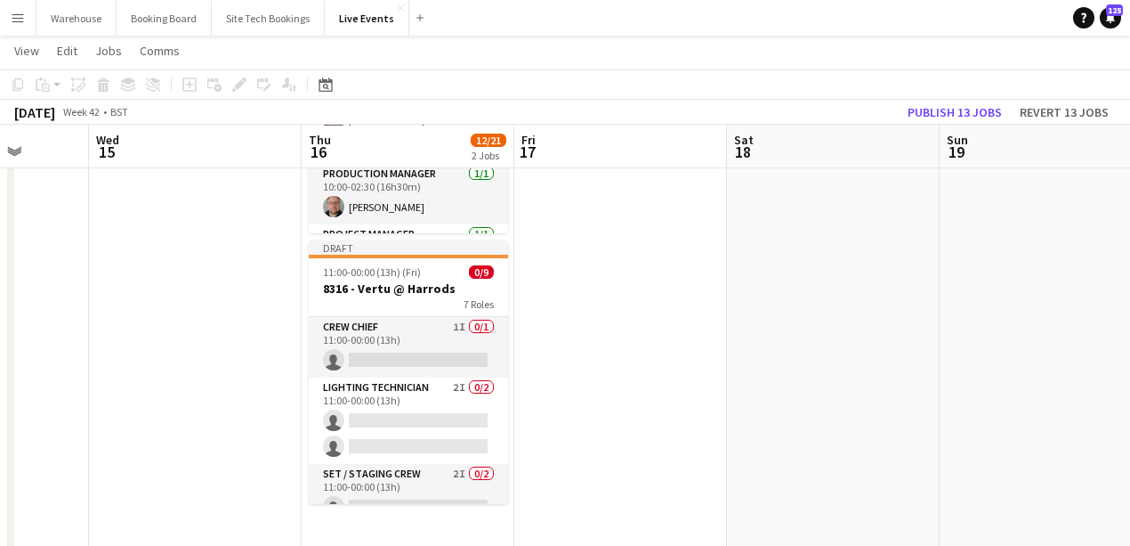
scroll to position [0, 0]
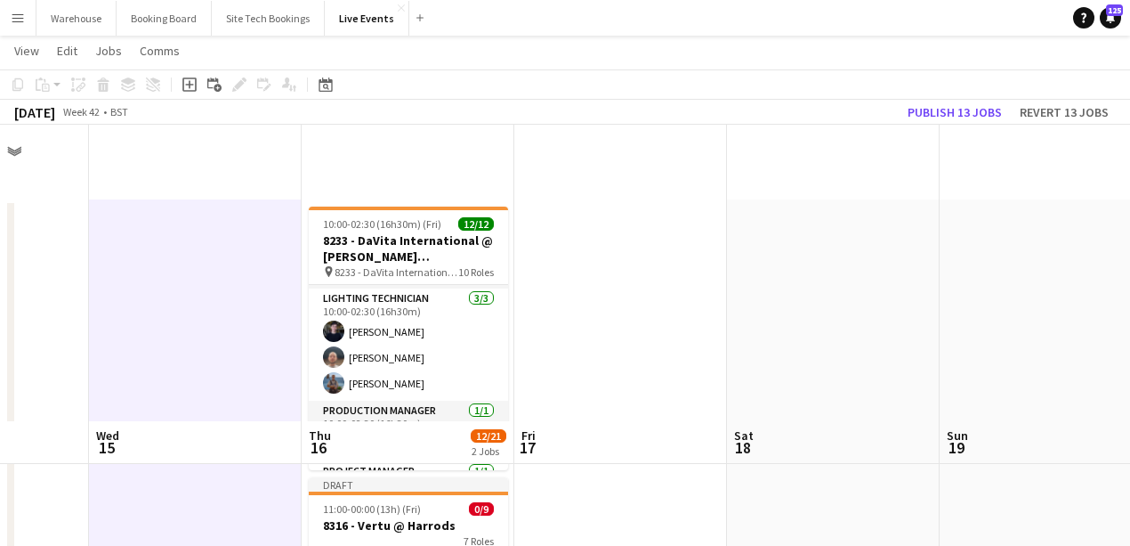
scroll to position [296, 0]
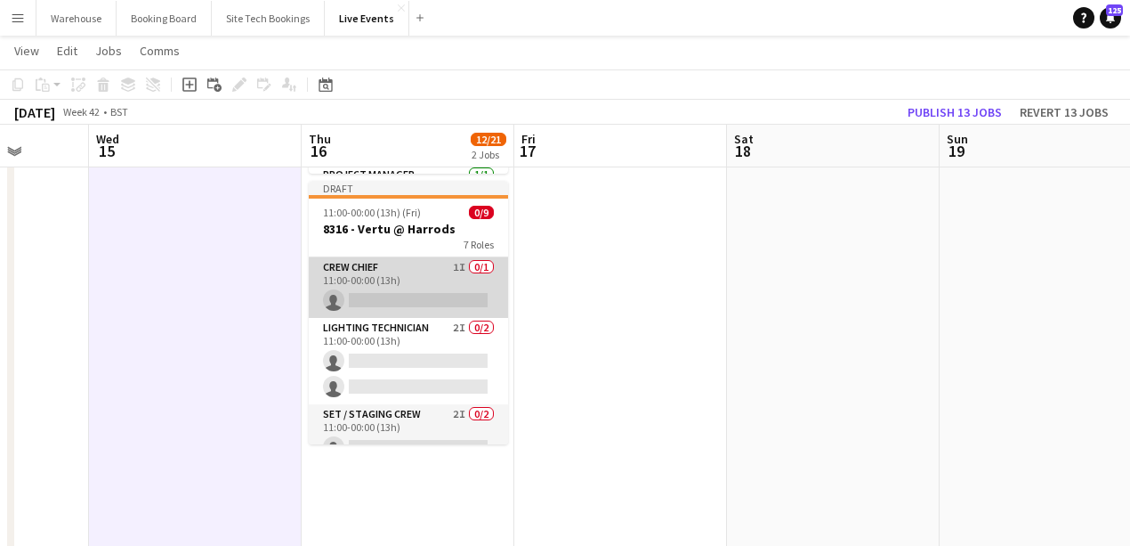
click at [360, 278] on app-card-role "Crew Chief 1I 0/1 11:00-00:00 (13h) single-neutral-actions" at bounding box center [408, 287] width 199 height 61
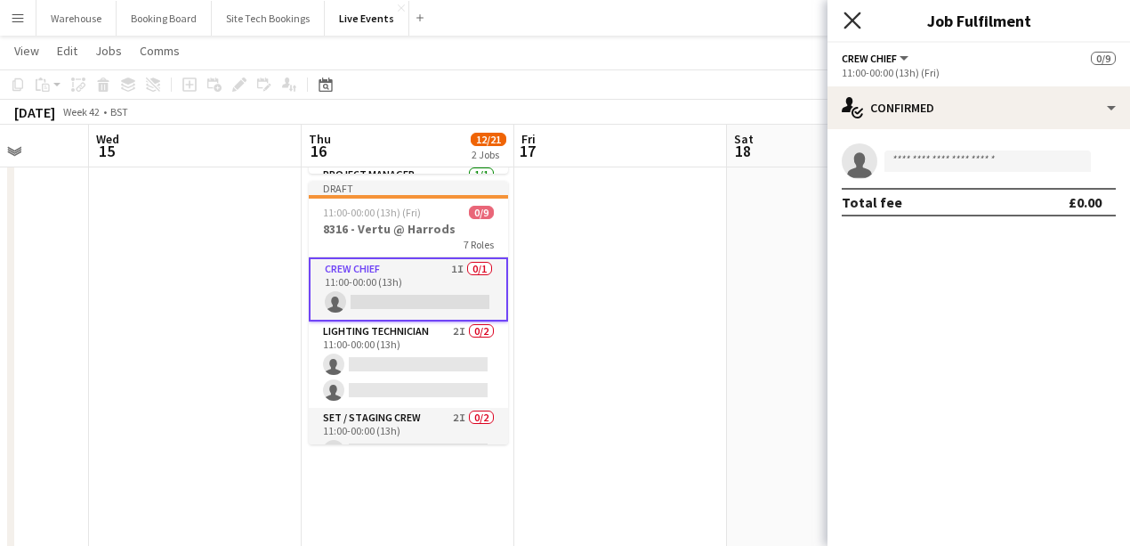
click at [848, 25] on icon at bounding box center [852, 20] width 17 height 17
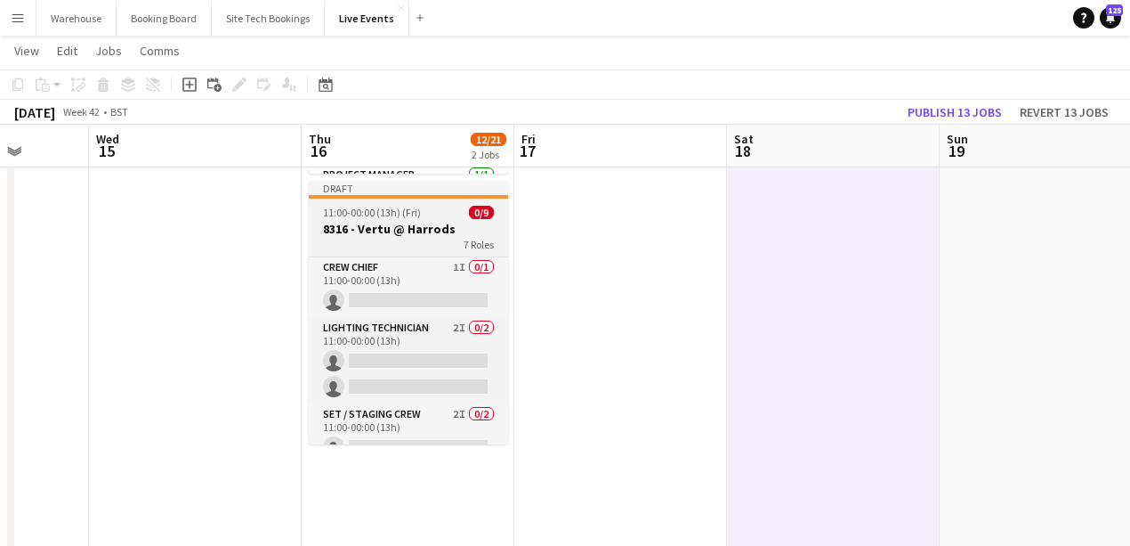
click at [360, 226] on h3 "8316 - Vertu @ Harrods" at bounding box center [408, 229] width 199 height 16
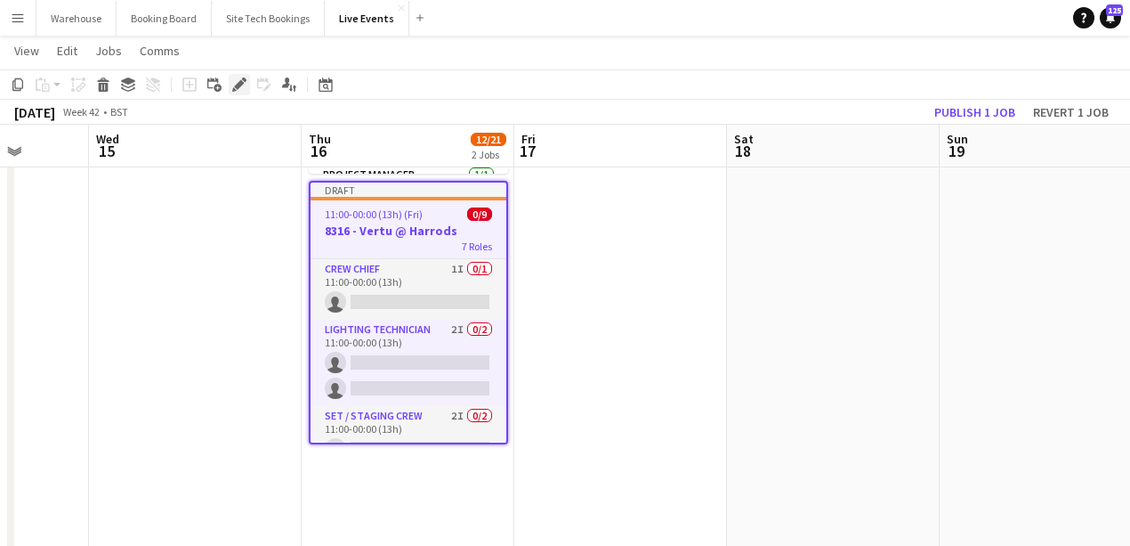
click at [233, 89] on icon at bounding box center [234, 89] width 4 height 4
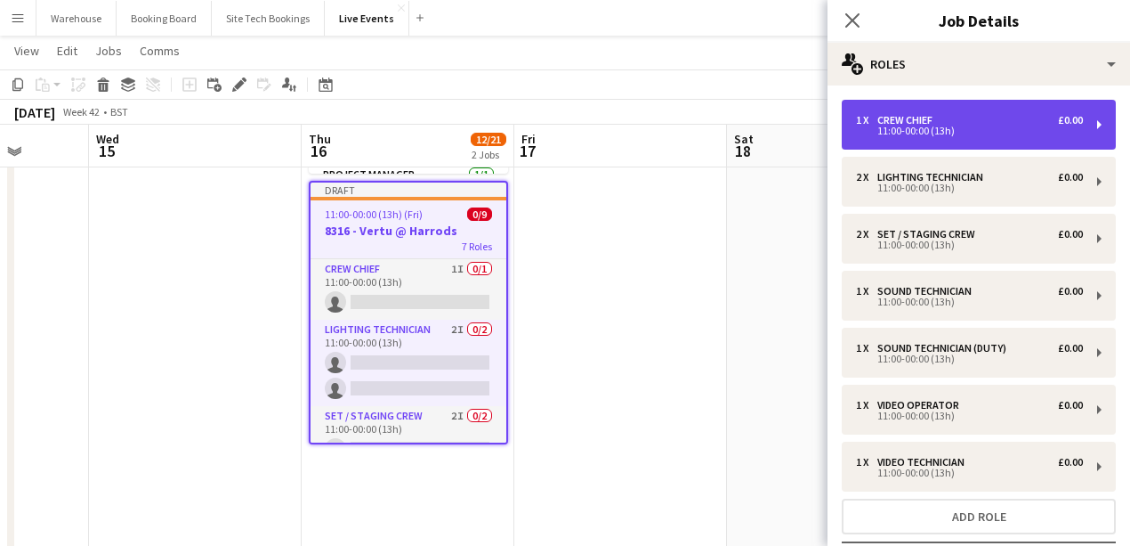
click at [913, 117] on div "Crew Chief" at bounding box center [909, 120] width 62 height 12
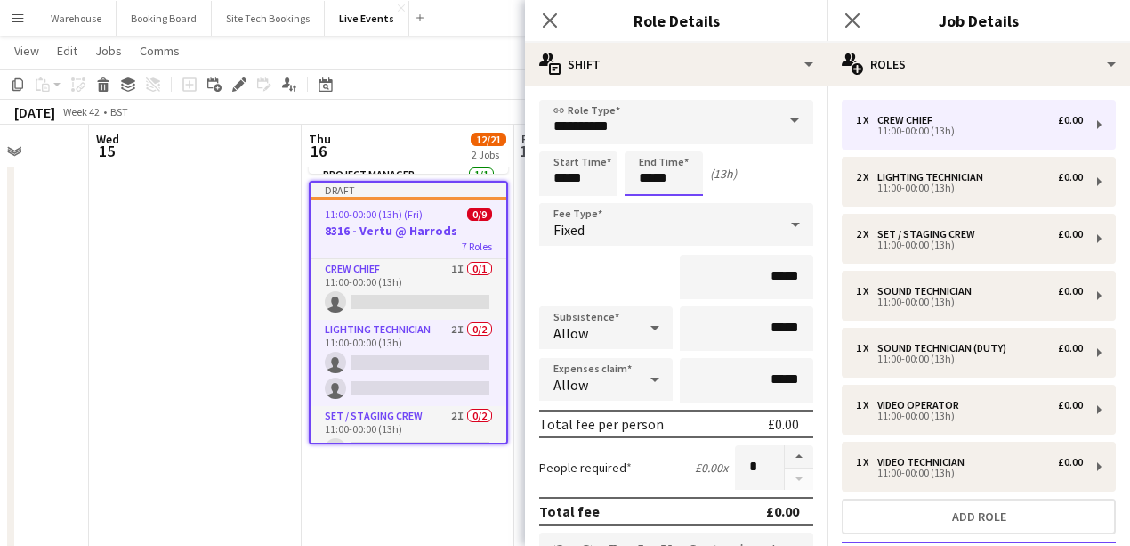
click at [648, 182] on input "*****" at bounding box center [664, 173] width 78 height 44
click at [643, 203] on div at bounding box center [646, 205] width 36 height 18
click at [683, 142] on div at bounding box center [682, 142] width 36 height 18
click at [686, 145] on div at bounding box center [682, 142] width 36 height 18
click at [647, 142] on div at bounding box center [646, 142] width 36 height 18
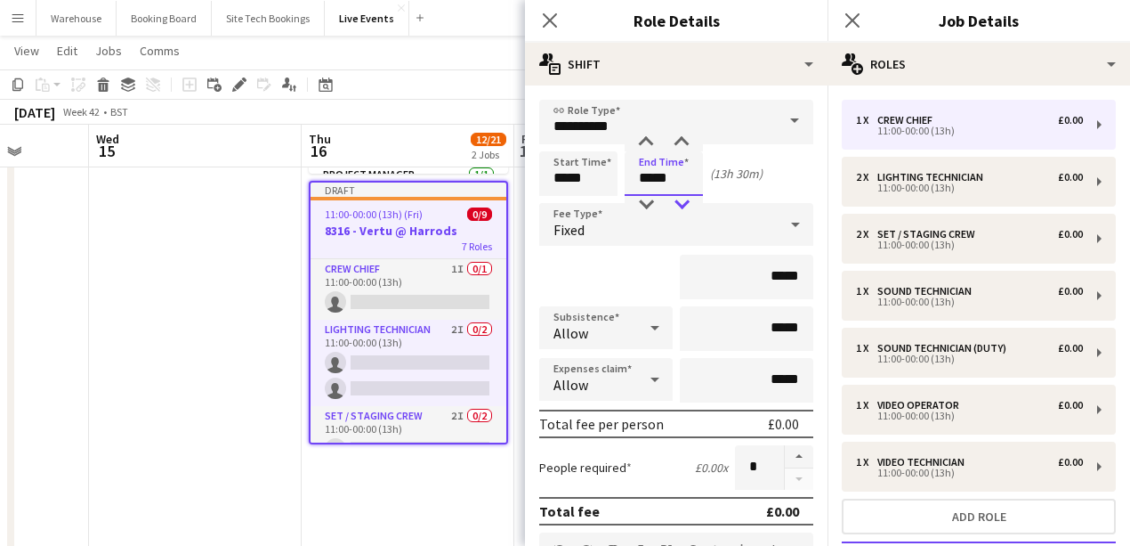
click at [683, 201] on div at bounding box center [682, 205] width 36 height 18
type input "*****"
click at [683, 201] on div at bounding box center [682, 205] width 36 height 18
click at [554, 23] on icon at bounding box center [549, 20] width 17 height 17
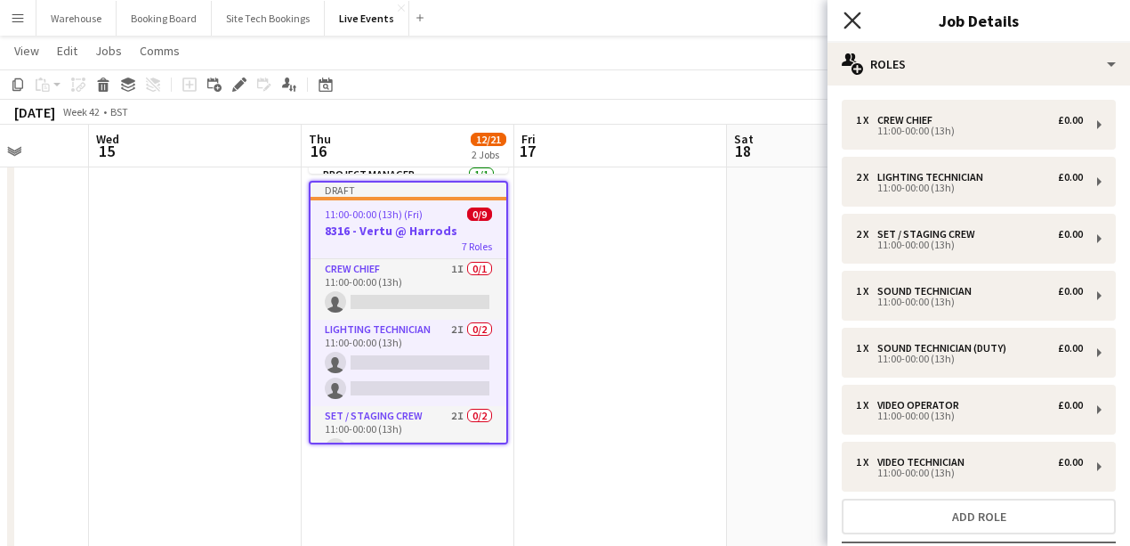
click at [854, 21] on icon at bounding box center [852, 20] width 17 height 17
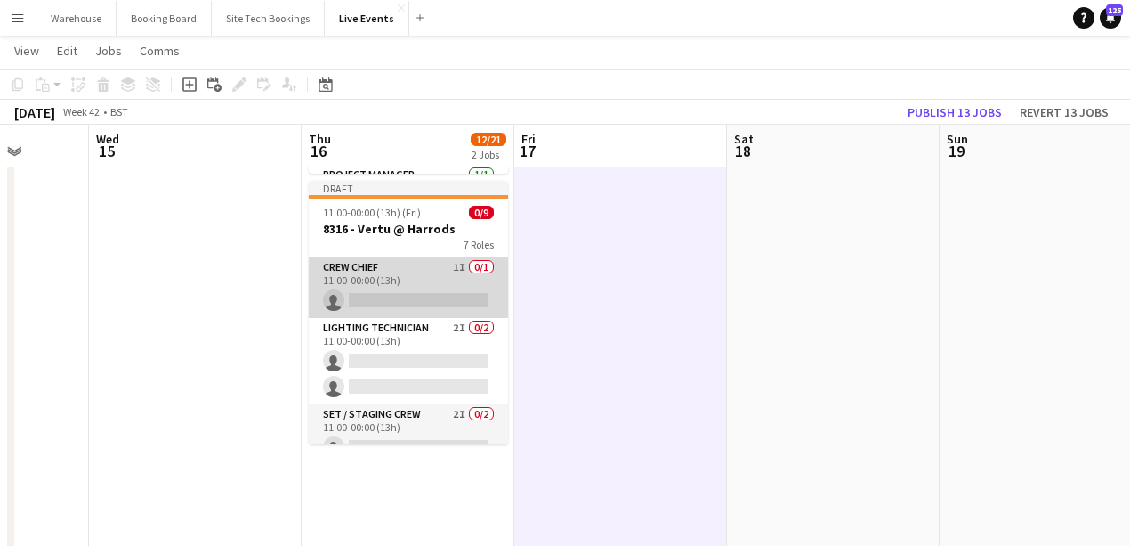
click at [392, 280] on app-card-role "Crew Chief 1I 0/1 11:00-00:00 (13h) single-neutral-actions" at bounding box center [408, 287] width 199 height 61
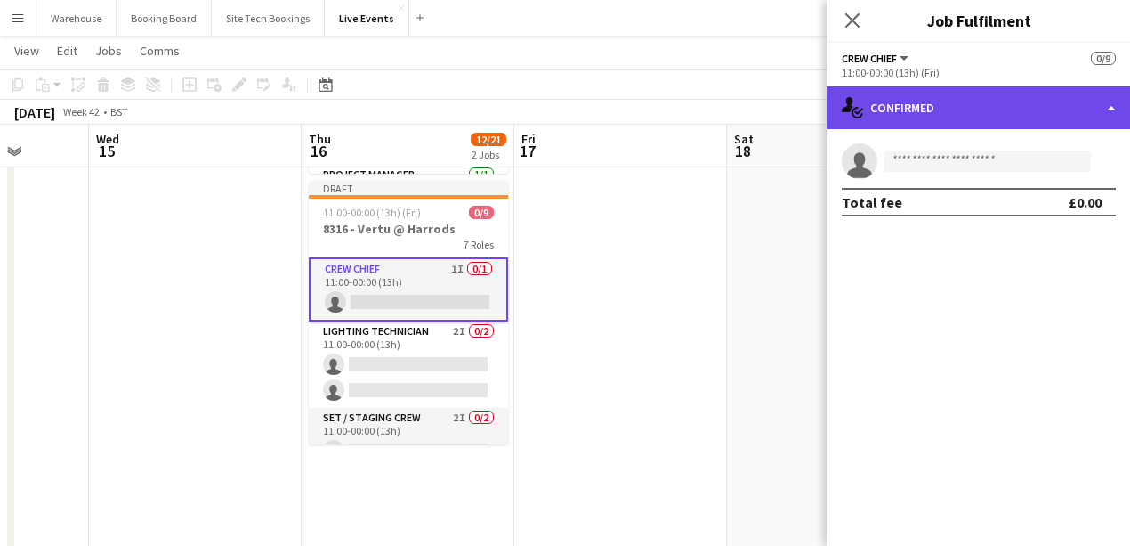
click at [937, 94] on div "single-neutral-actions-check-2 Confirmed" at bounding box center [979, 107] width 303 height 43
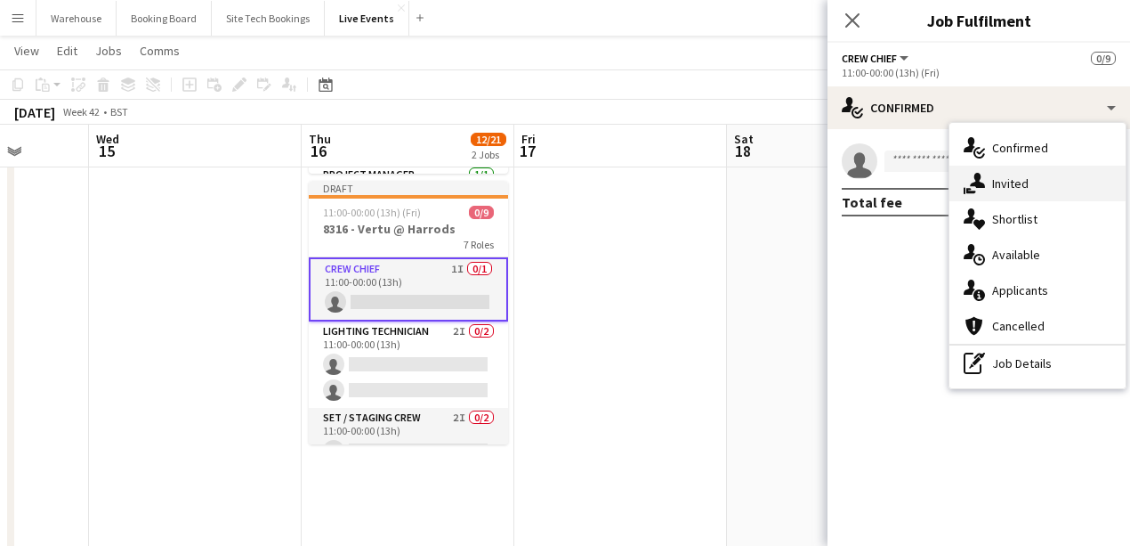
click at [1027, 185] on span "Invited" at bounding box center [1010, 183] width 36 height 16
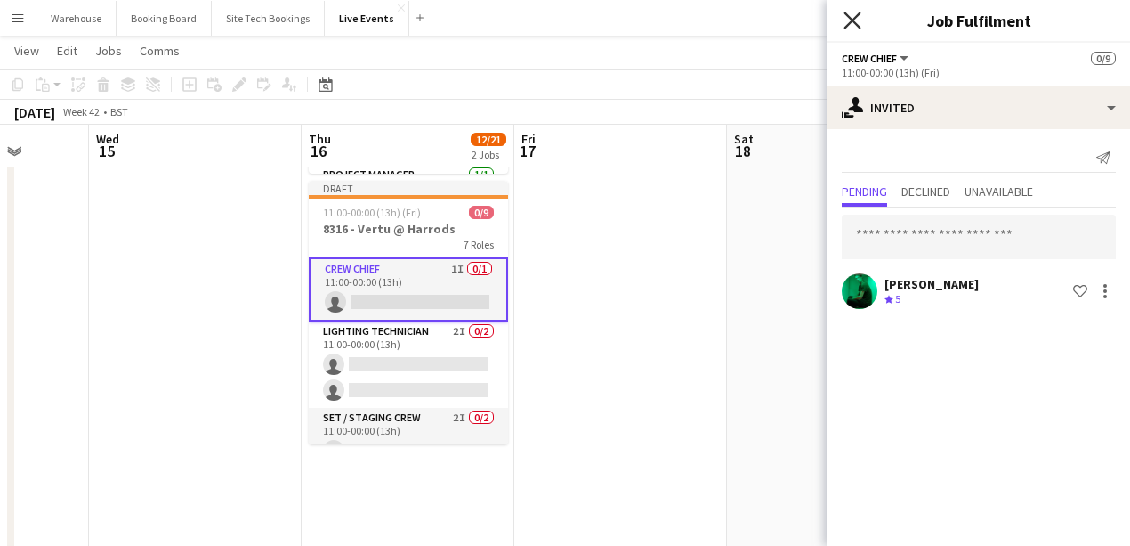
click at [854, 22] on icon at bounding box center [852, 20] width 17 height 17
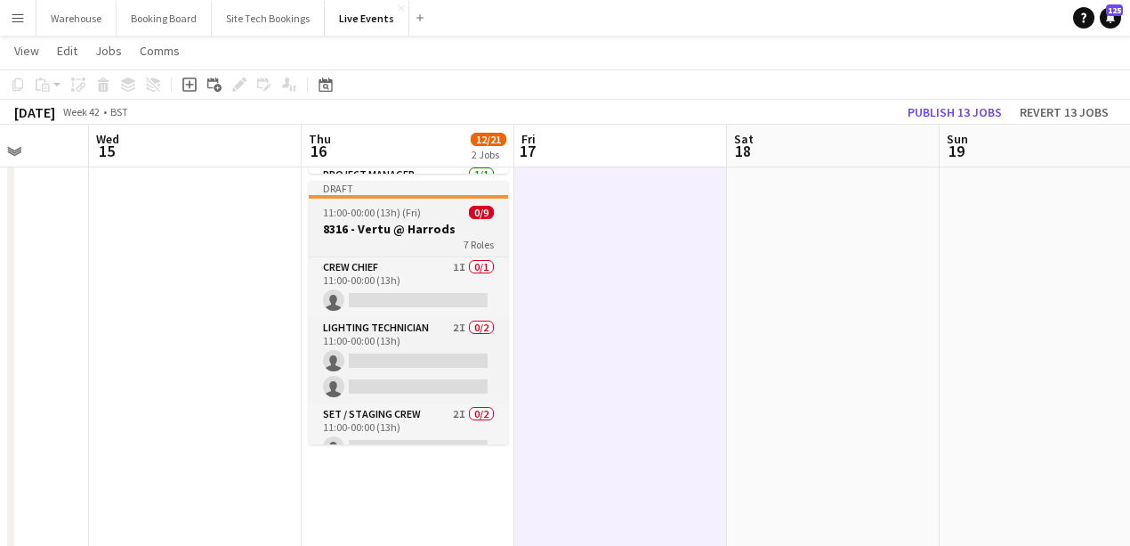
click at [378, 235] on h3 "8316 - Vertu @ Harrods" at bounding box center [408, 229] width 199 height 16
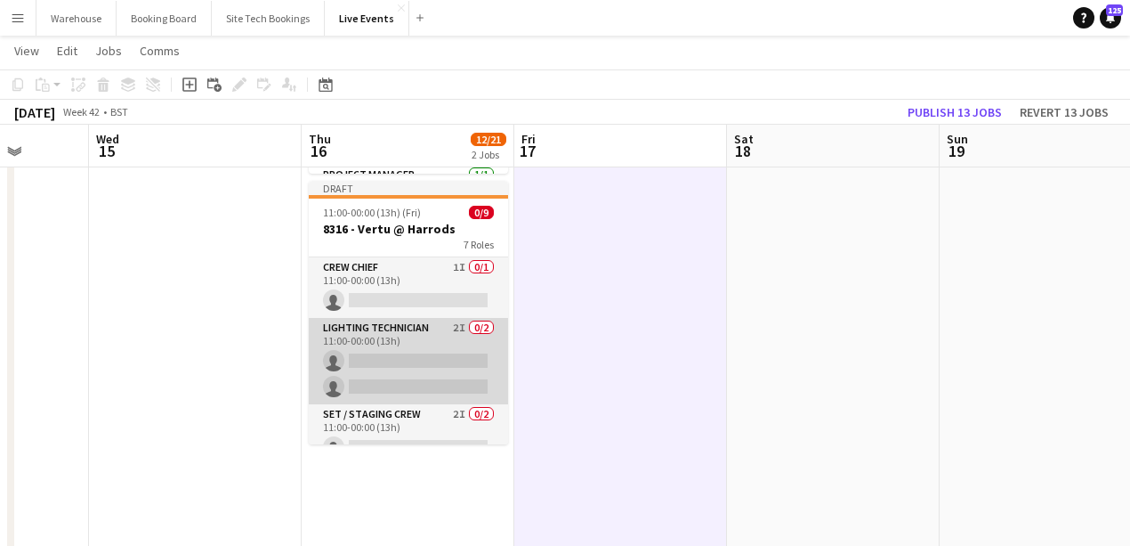
click at [374, 333] on app-card-role "Lighting Technician 2I 0/2 11:00-00:00 (13h) single-neutral-actions single-neut…" at bounding box center [408, 361] width 199 height 86
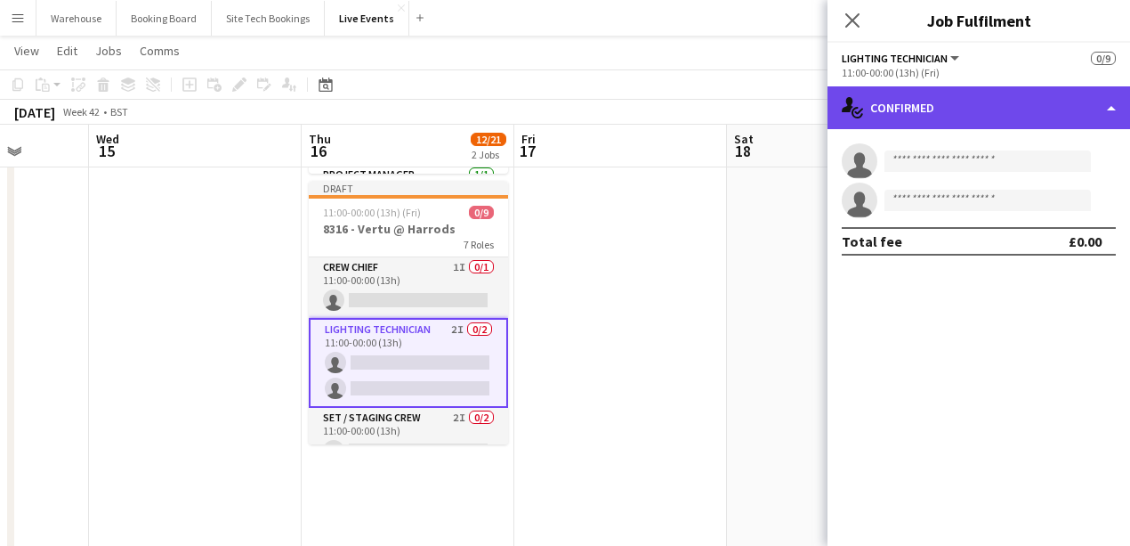
click at [904, 119] on div "single-neutral-actions-check-2 Confirmed" at bounding box center [979, 107] width 303 height 43
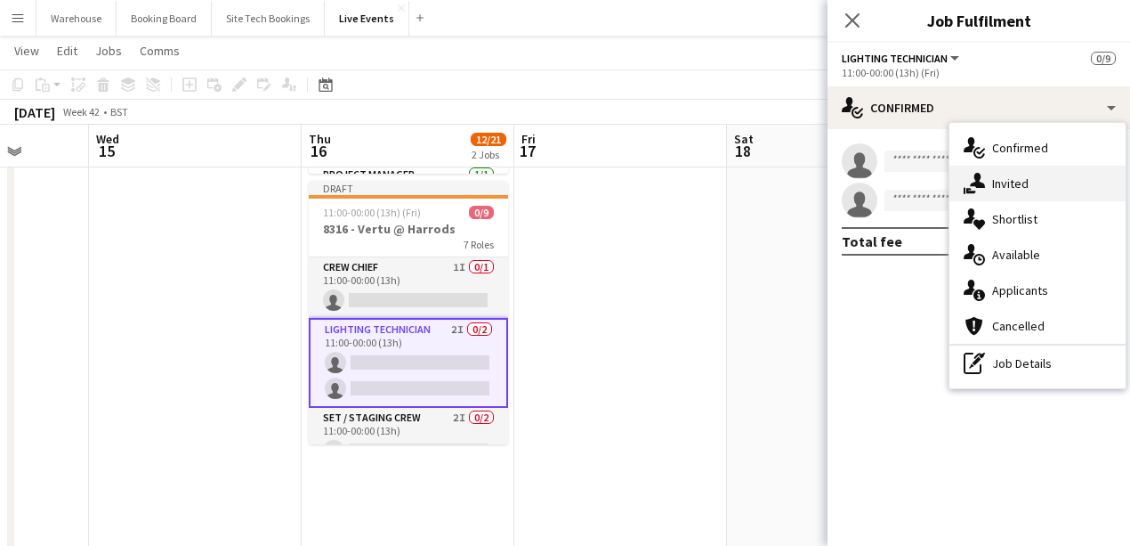
click at [1011, 187] on span "Invited" at bounding box center [1010, 183] width 36 height 16
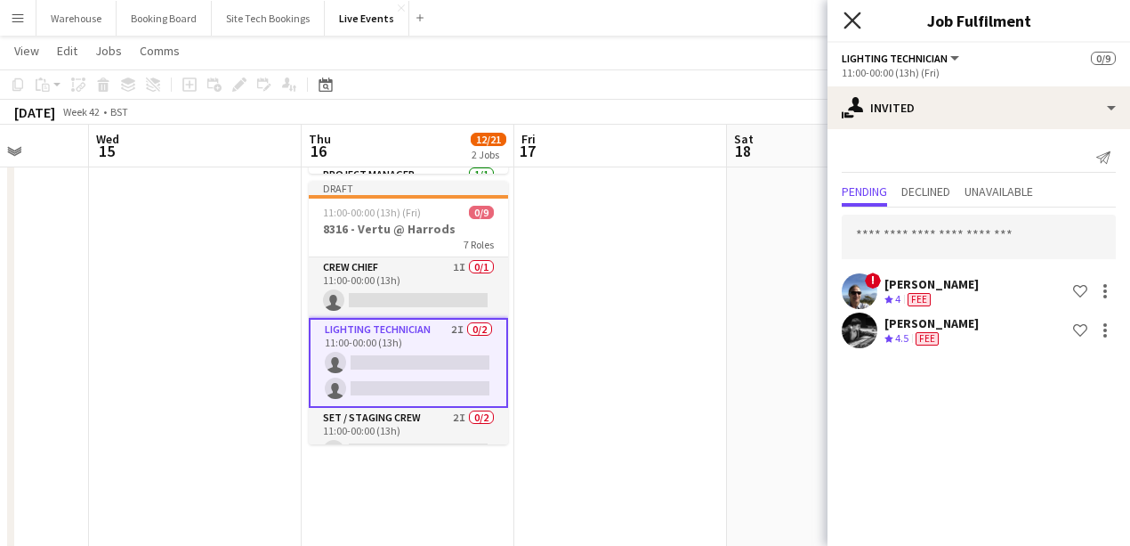
click at [852, 20] on icon at bounding box center [852, 20] width 17 height 17
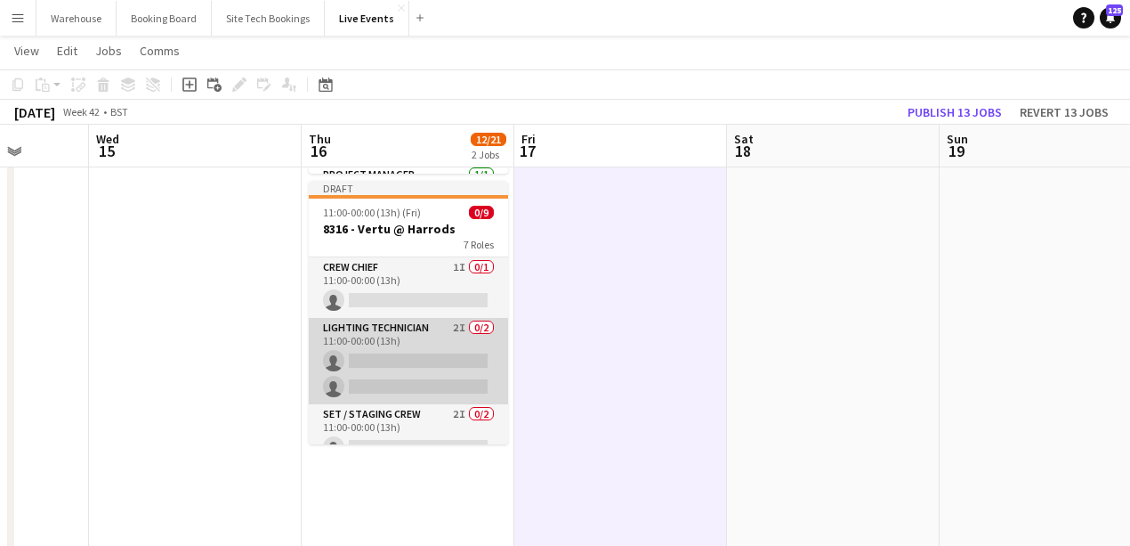
scroll to position [118, 0]
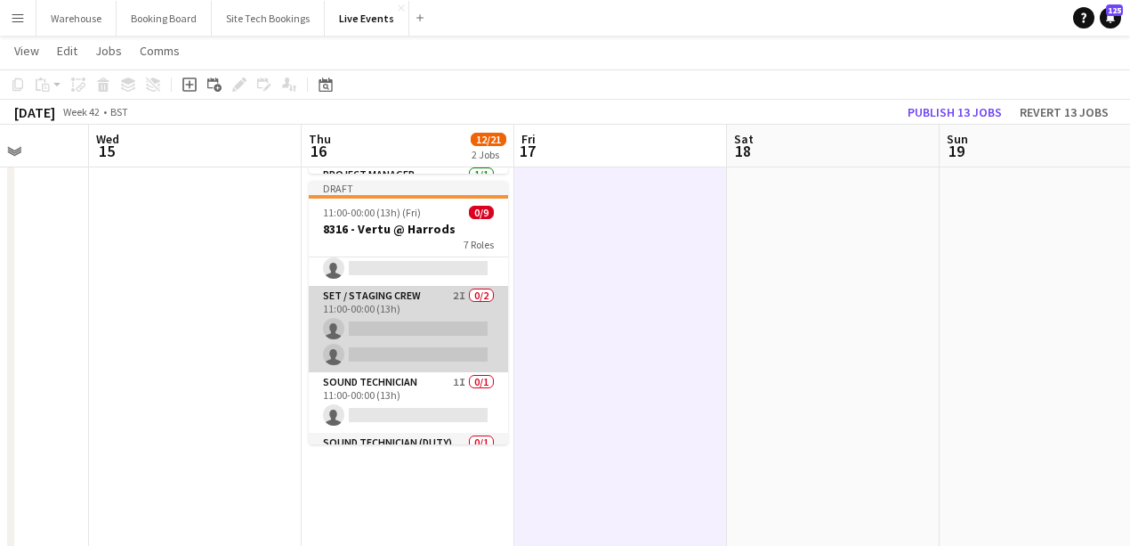
click at [389, 289] on app-card-role "Set / Staging Crew 2I 0/2 11:00-00:00 (13h) single-neutral-actions single-neutr…" at bounding box center [408, 329] width 199 height 86
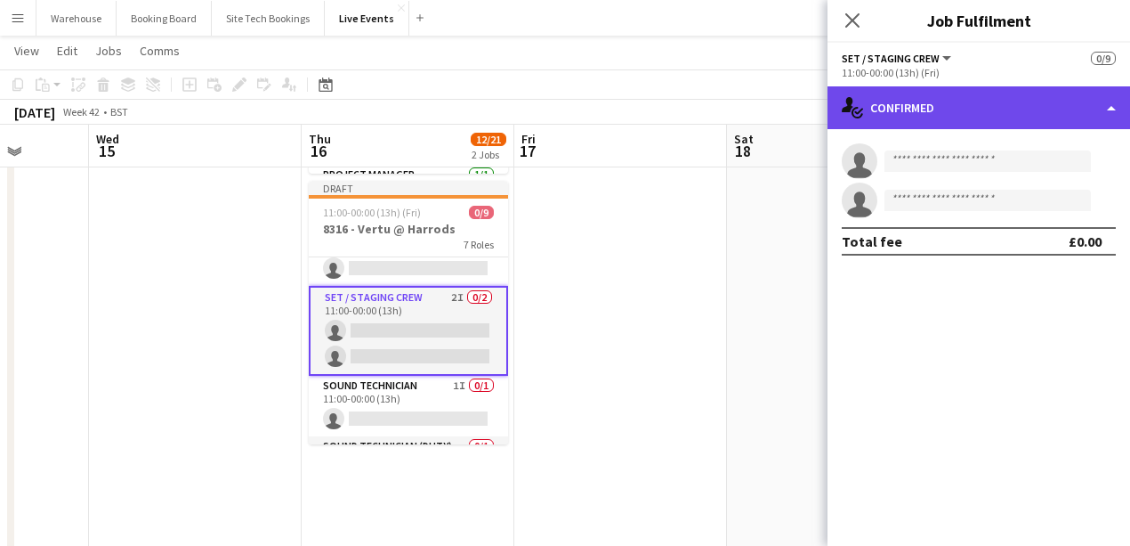
click at [960, 91] on div "single-neutral-actions-check-2 Confirmed" at bounding box center [979, 107] width 303 height 43
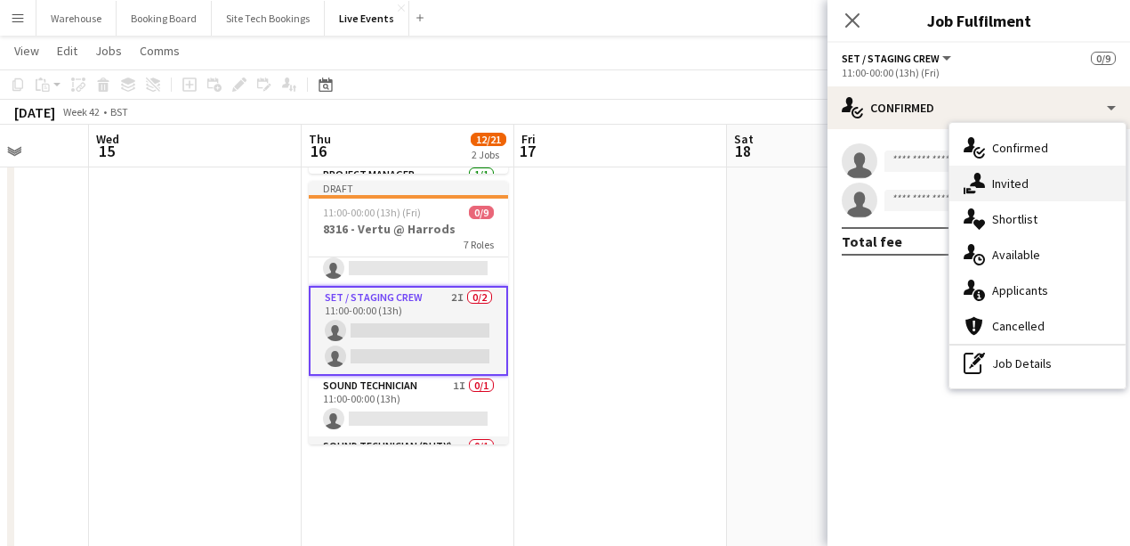
click at [982, 190] on icon "single-neutral-actions-share-1" at bounding box center [974, 183] width 21 height 21
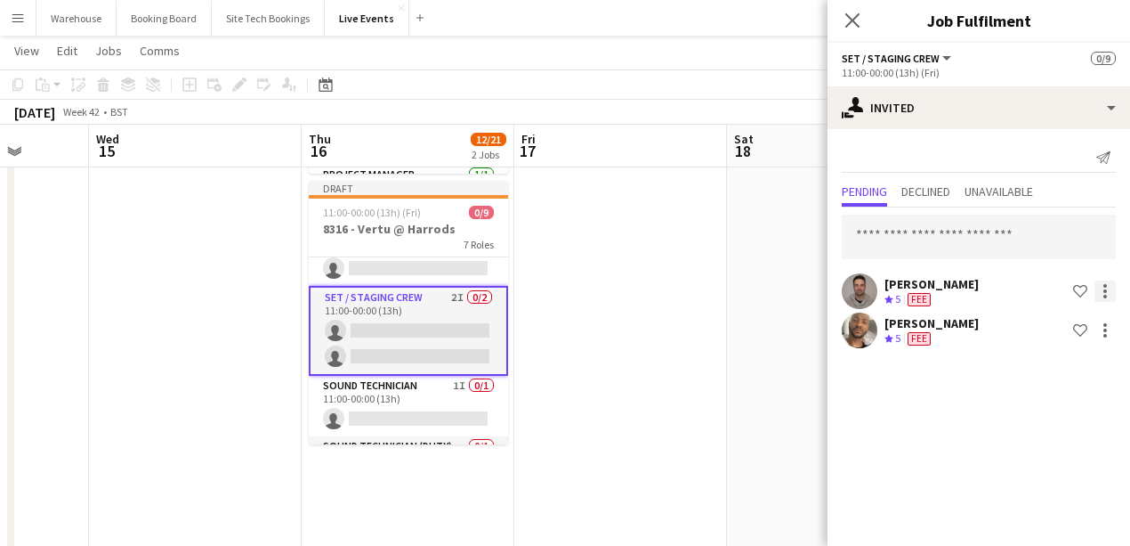
click at [1109, 294] on div at bounding box center [1105, 290] width 21 height 21
click at [855, 23] on div at bounding box center [565, 273] width 1130 height 546
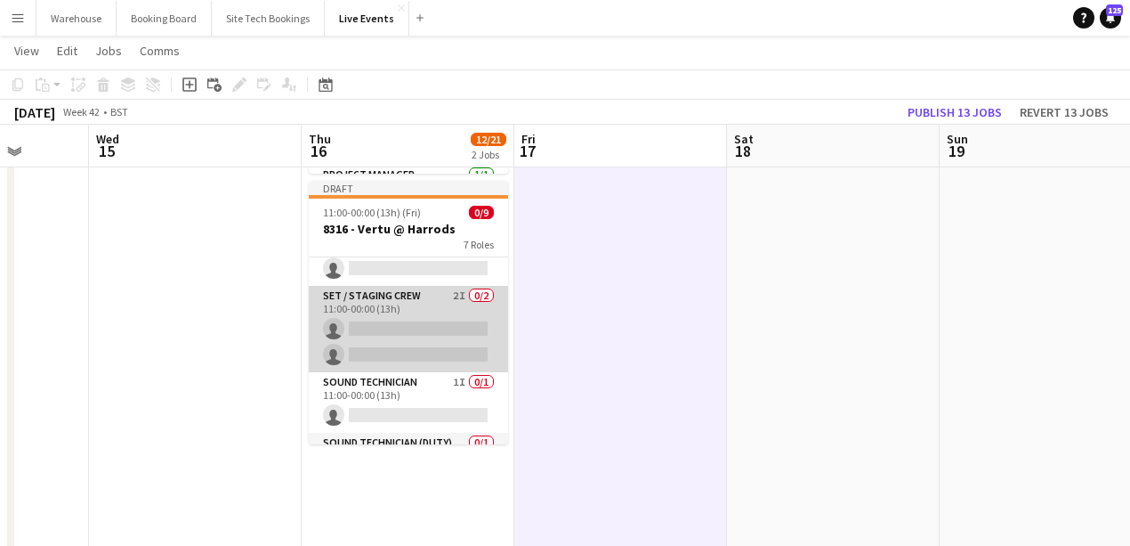
scroll to position [178, 0]
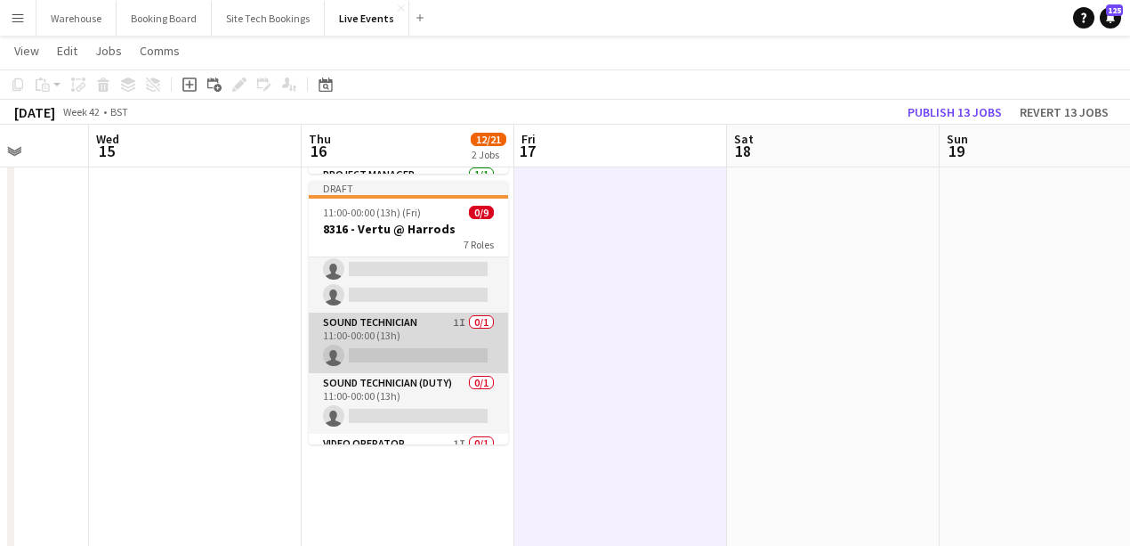
click at [384, 317] on app-card-role "Sound Technician 1I 0/1 11:00-00:00 (13h) single-neutral-actions" at bounding box center [408, 342] width 199 height 61
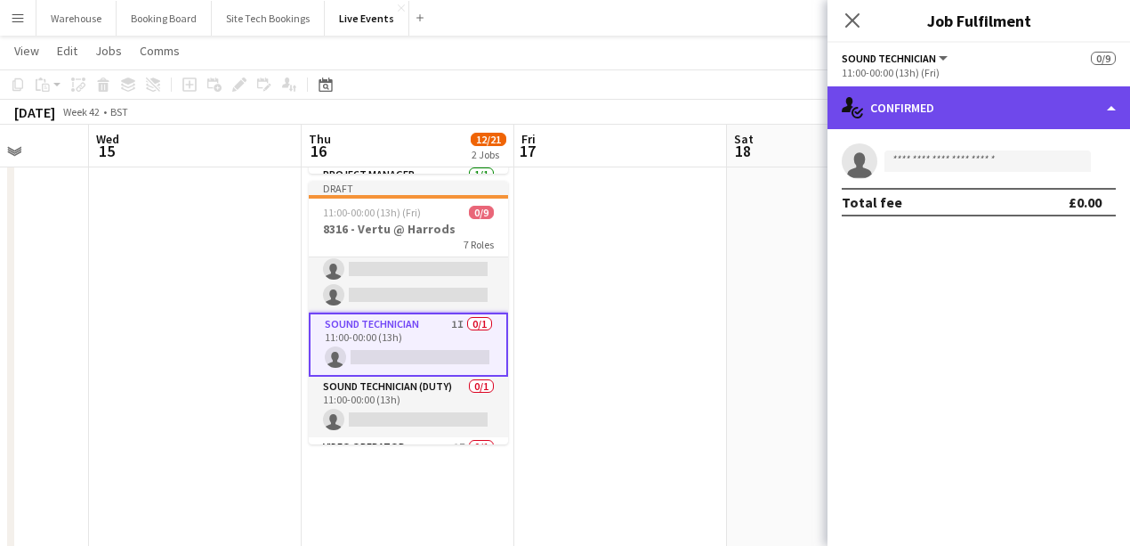
click at [910, 112] on div "single-neutral-actions-check-2 Confirmed" at bounding box center [979, 107] width 303 height 43
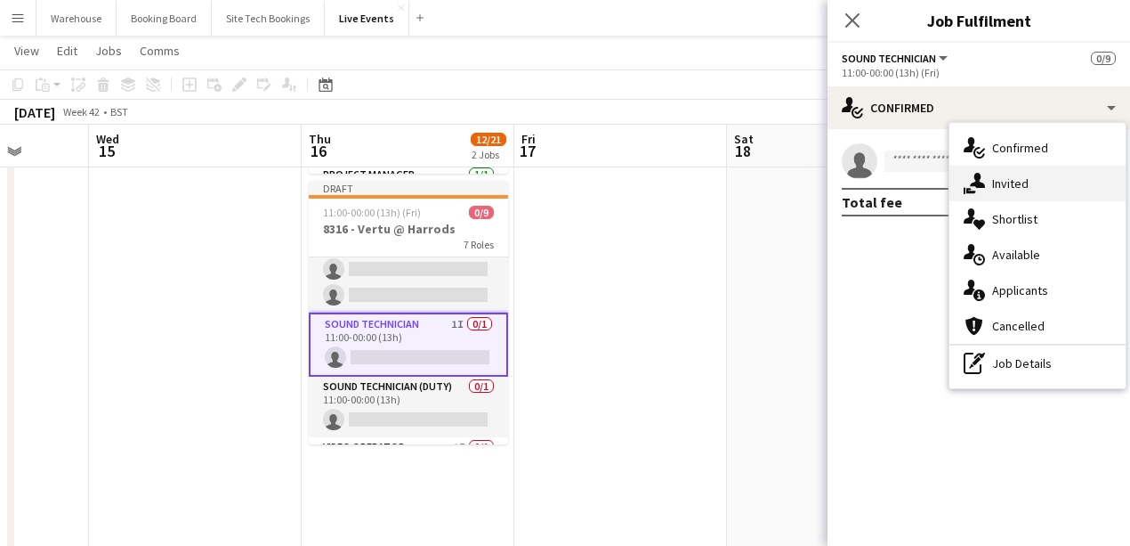
click at [980, 187] on icon at bounding box center [977, 180] width 15 height 15
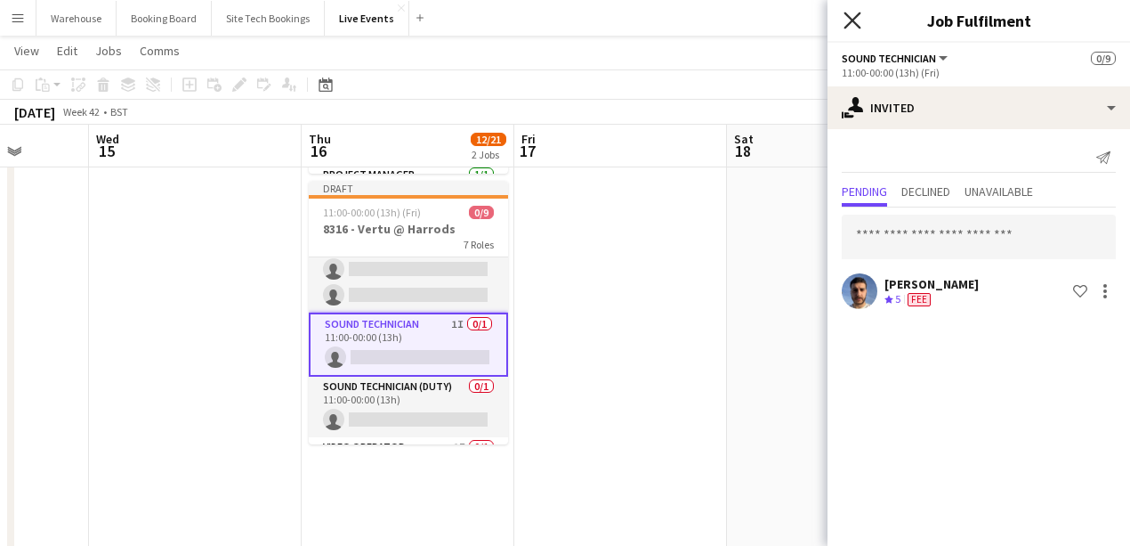
click at [853, 20] on icon at bounding box center [852, 20] width 17 height 17
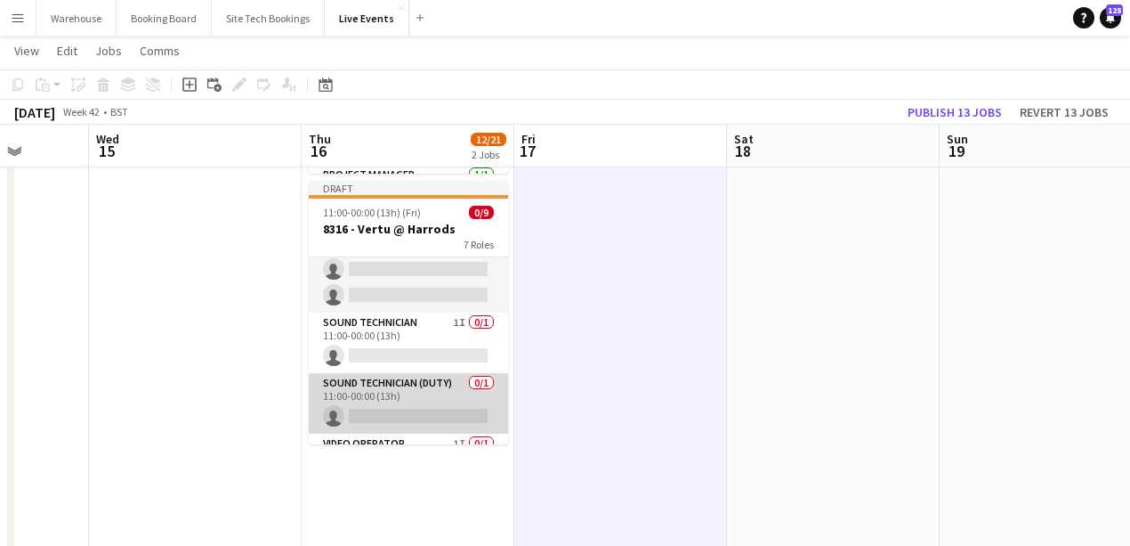
click at [426, 395] on app-card-role "Sound Technician (Duty) 0/1 11:00-00:00 (13h) single-neutral-actions" at bounding box center [408, 403] width 199 height 61
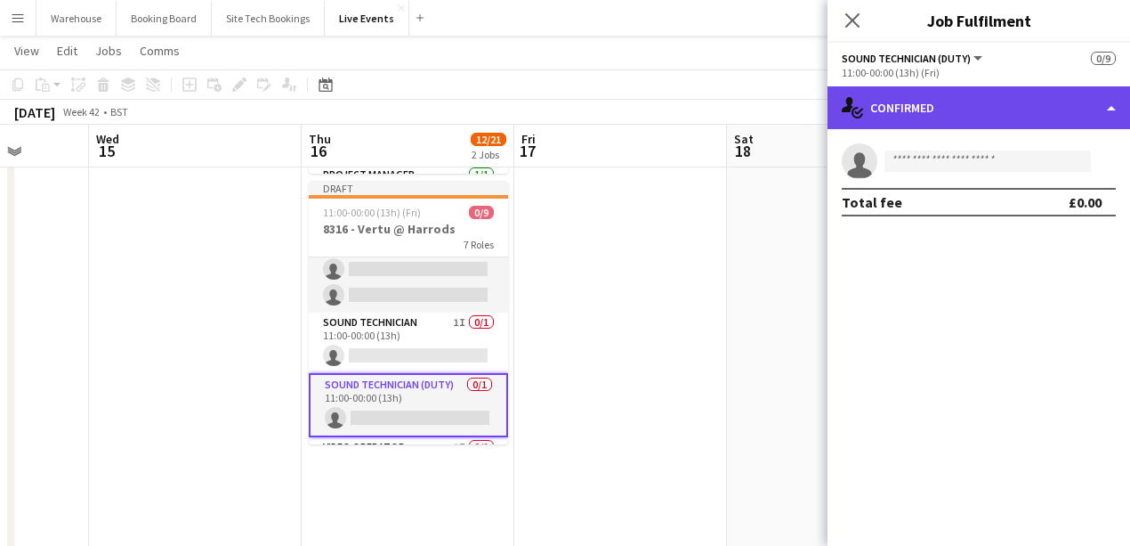
click at [936, 98] on div "single-neutral-actions-check-2 Confirmed" at bounding box center [979, 107] width 303 height 43
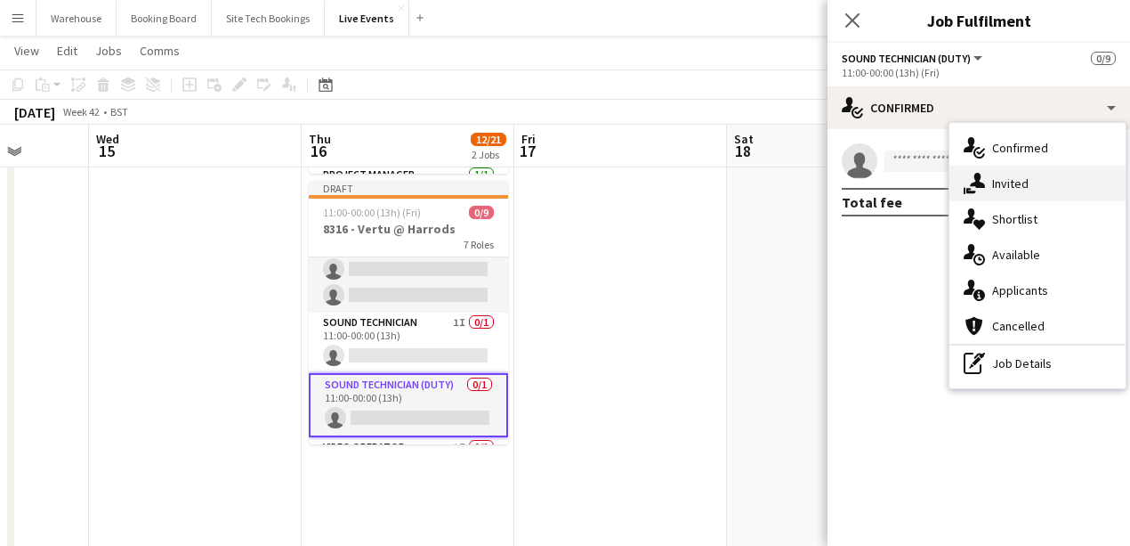
click at [988, 182] on div "single-neutral-actions-share-1 Invited" at bounding box center [1038, 184] width 176 height 36
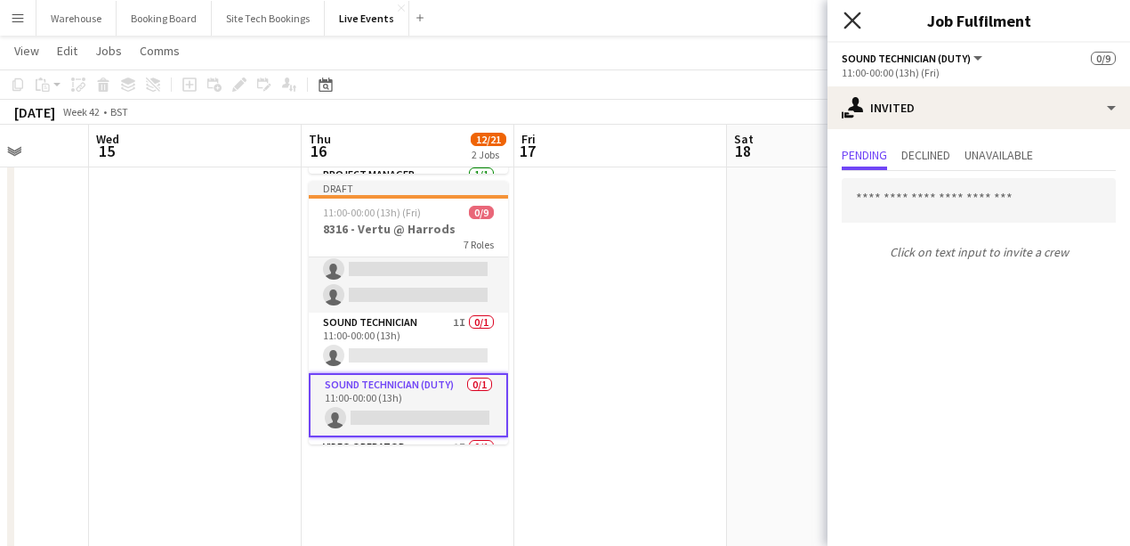
click at [854, 25] on icon "Close pop-in" at bounding box center [852, 20] width 17 height 17
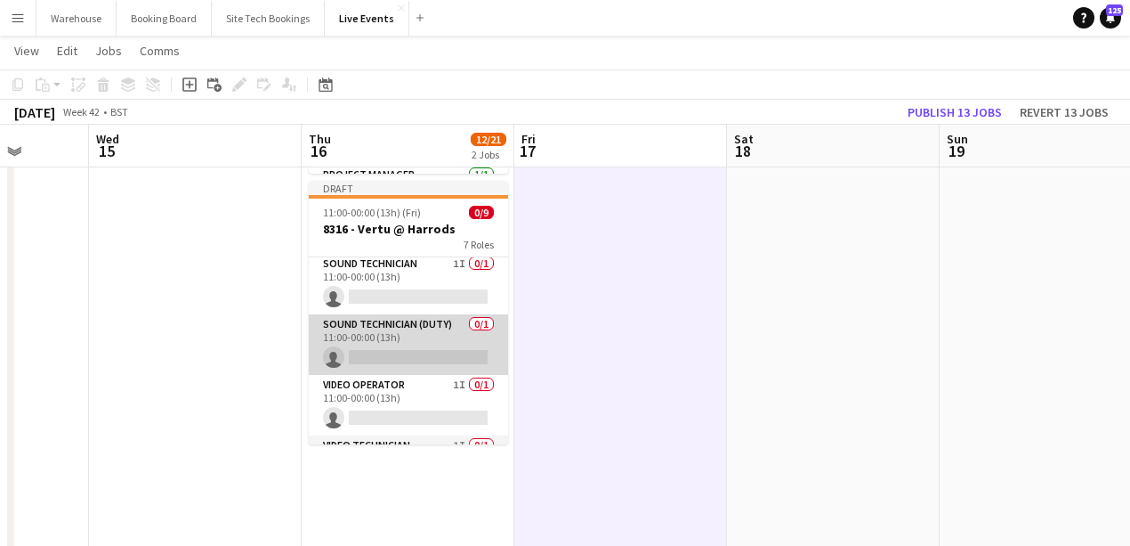
scroll to position [287, 0]
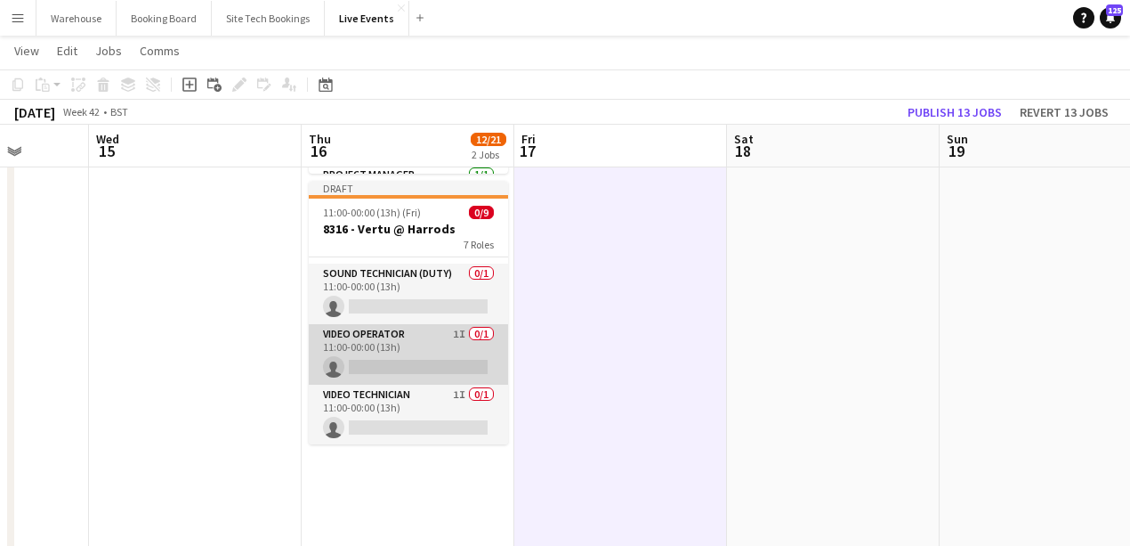
click at [415, 352] on app-card-role "Video Operator 1I 0/1 11:00-00:00 (13h) single-neutral-actions" at bounding box center [408, 354] width 199 height 61
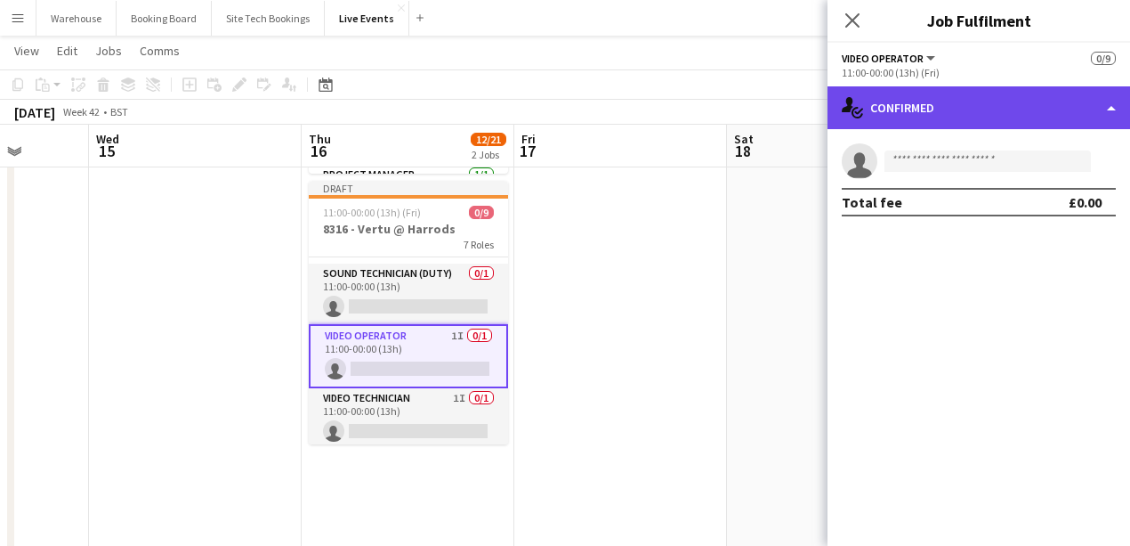
click at [968, 100] on div "single-neutral-actions-check-2 Confirmed" at bounding box center [979, 107] width 303 height 43
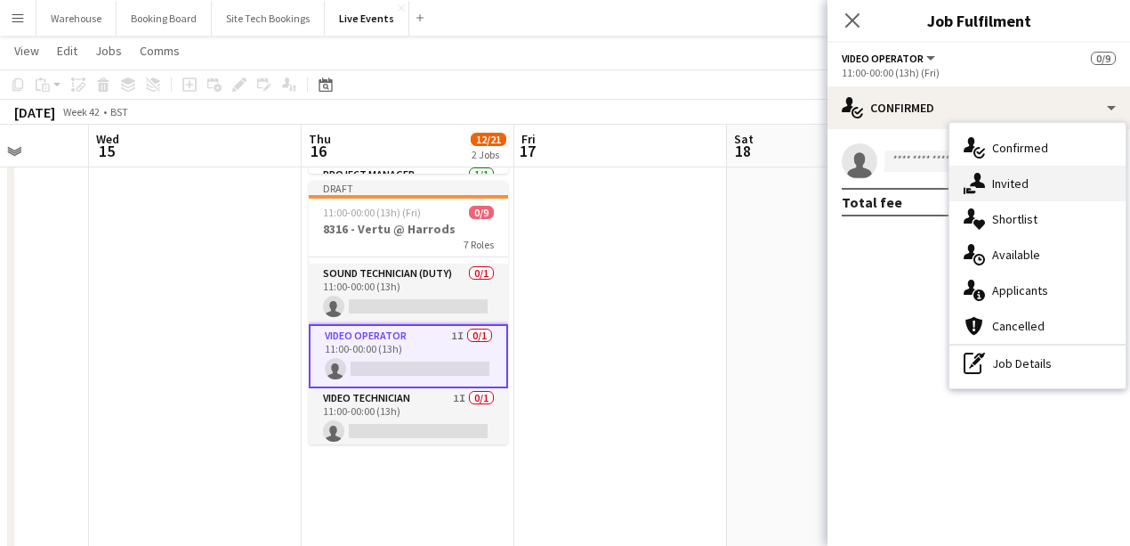
click at [1010, 175] on span "Invited" at bounding box center [1010, 183] width 36 height 16
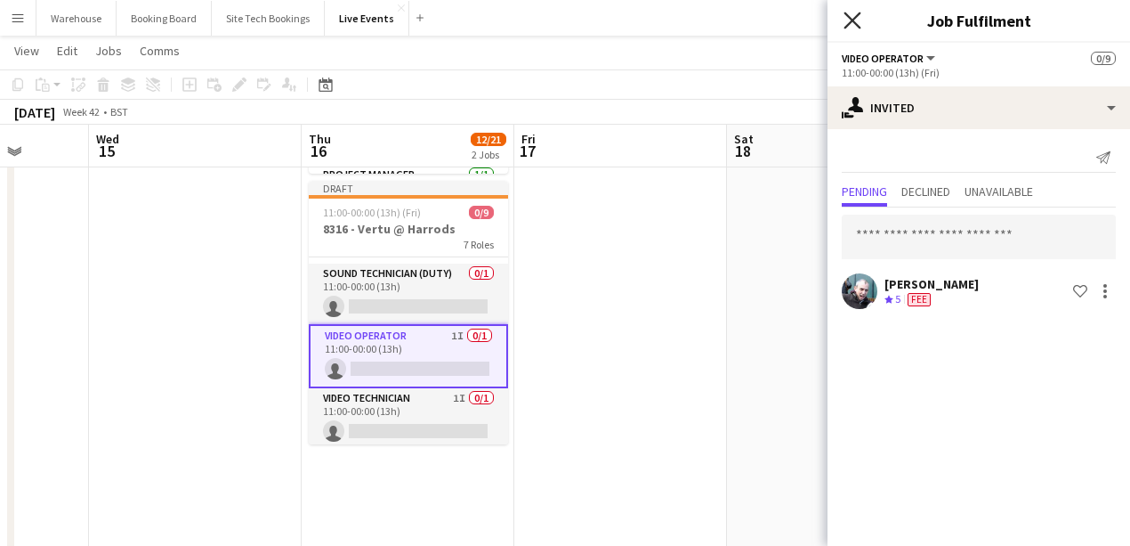
click at [846, 17] on icon "Close pop-in" at bounding box center [852, 20] width 17 height 17
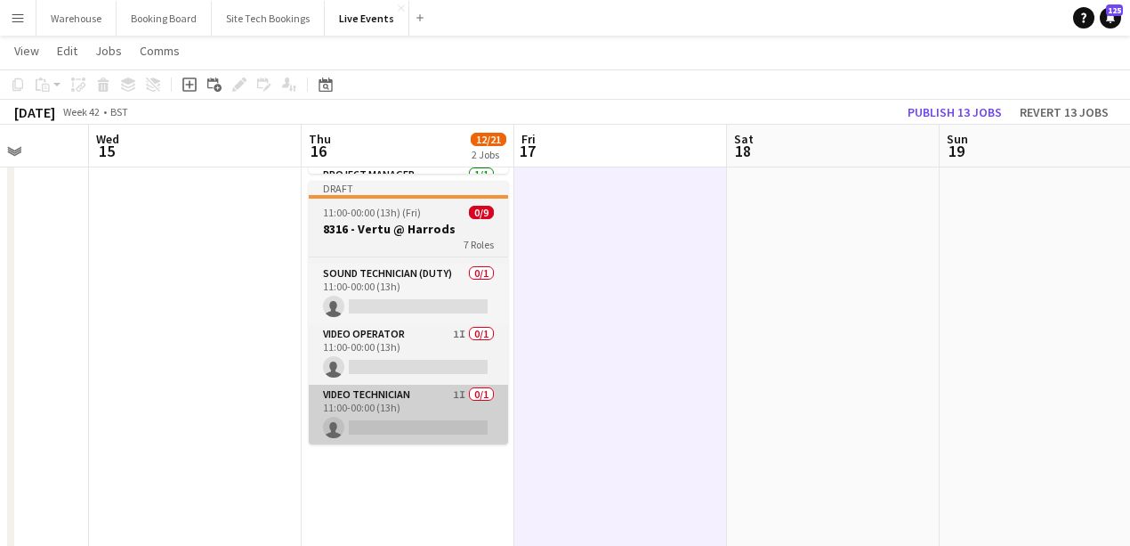
scroll to position [0, 763]
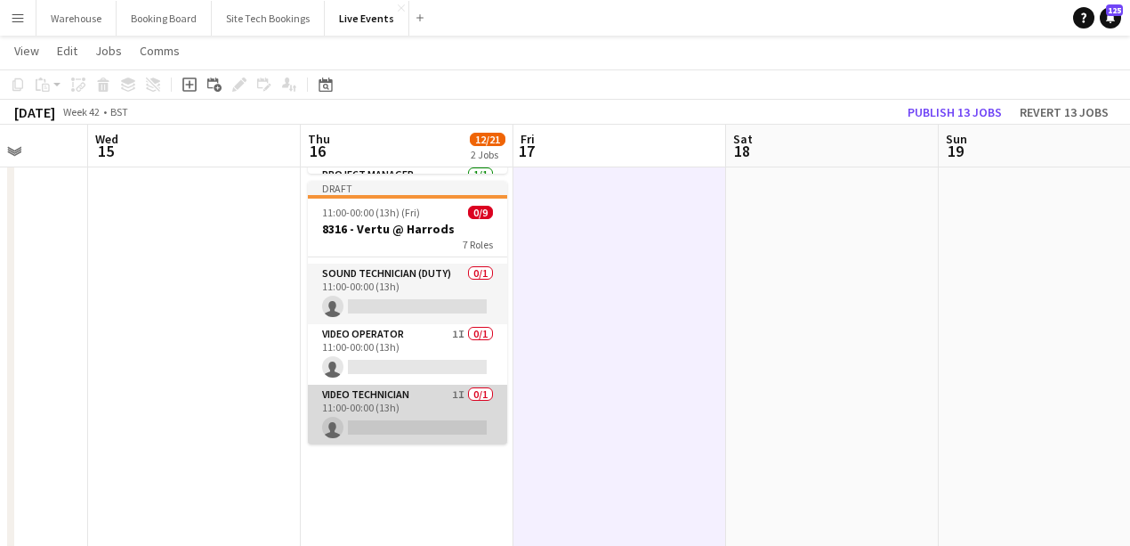
click at [408, 419] on app-card-role "Video Technician 1I 0/1 11:00-00:00 (13h) single-neutral-actions" at bounding box center [407, 414] width 199 height 61
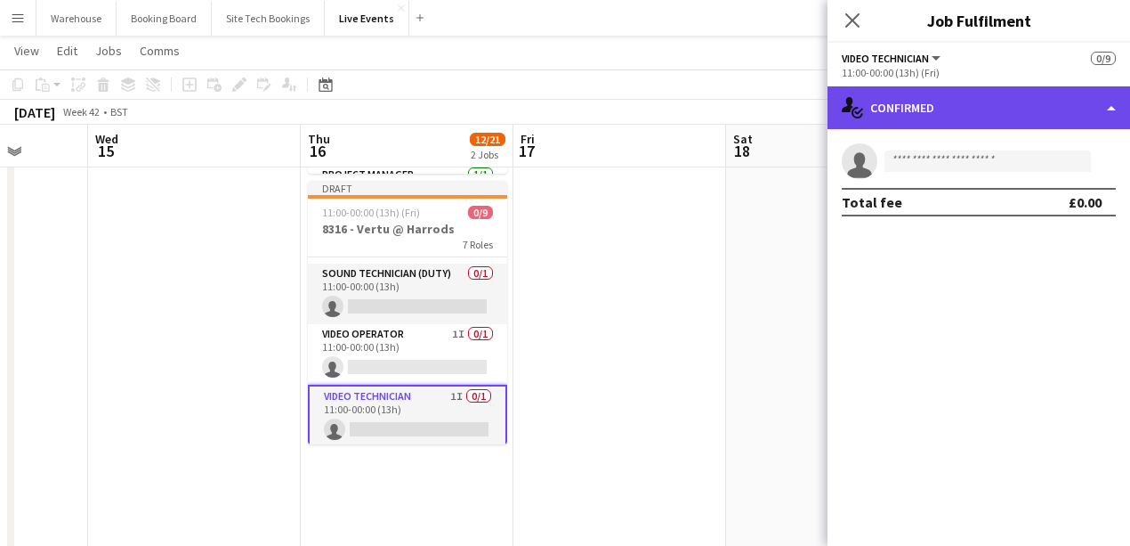
click at [907, 107] on div "single-neutral-actions-check-2 Confirmed" at bounding box center [979, 107] width 303 height 43
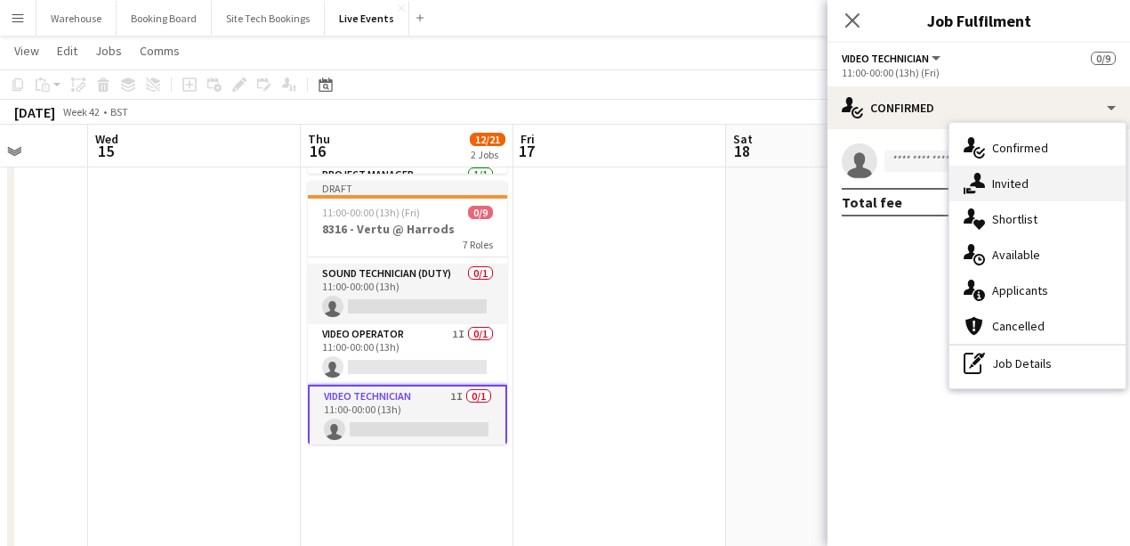
click at [985, 168] on div "single-neutral-actions-share-1 Invited" at bounding box center [1038, 184] width 176 height 36
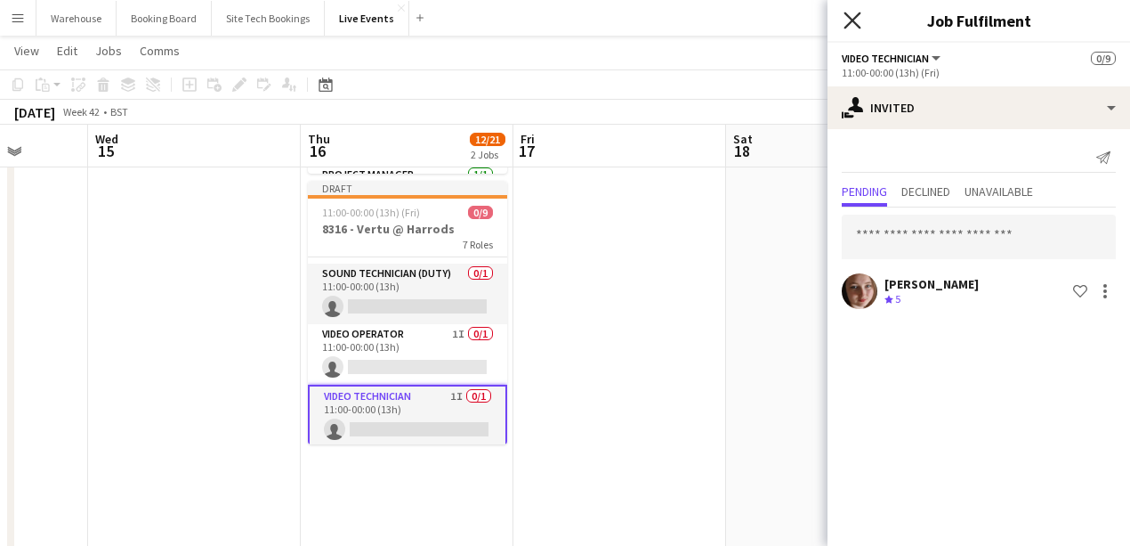
click at [853, 28] on icon "Close pop-in" at bounding box center [852, 20] width 17 height 17
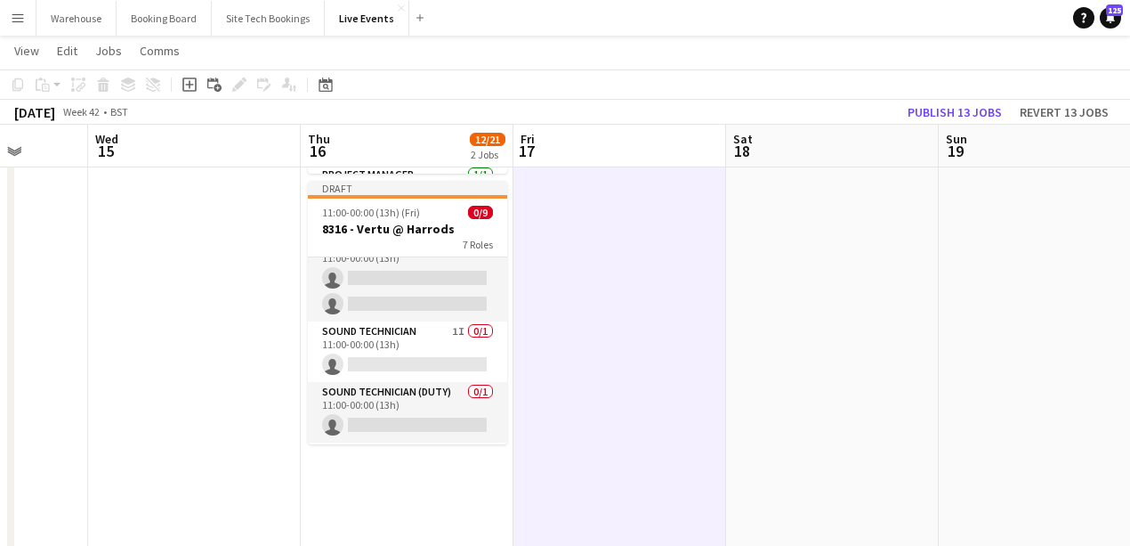
scroll to position [0, 0]
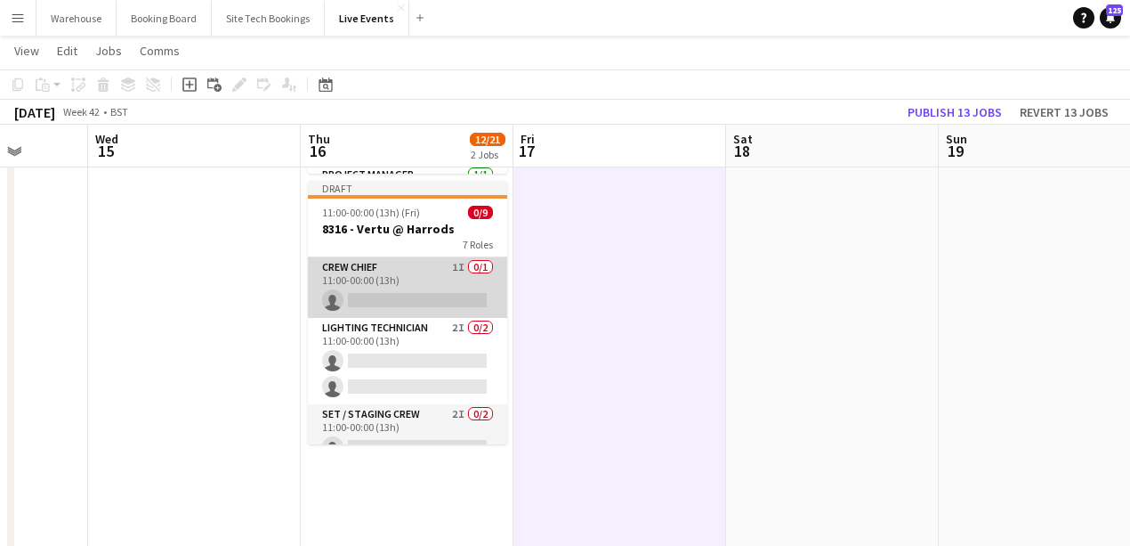
click at [386, 263] on app-card-role "Crew Chief 1I 0/1 11:00-00:00 (13h) single-neutral-actions" at bounding box center [407, 287] width 199 height 61
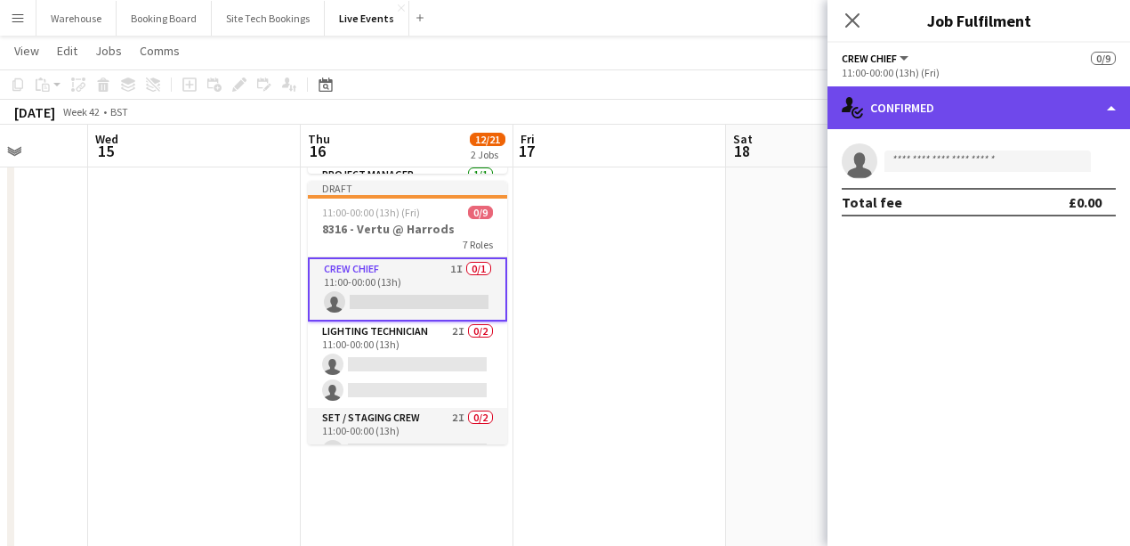
click at [916, 105] on div "single-neutral-actions-check-2 Confirmed" at bounding box center [979, 107] width 303 height 43
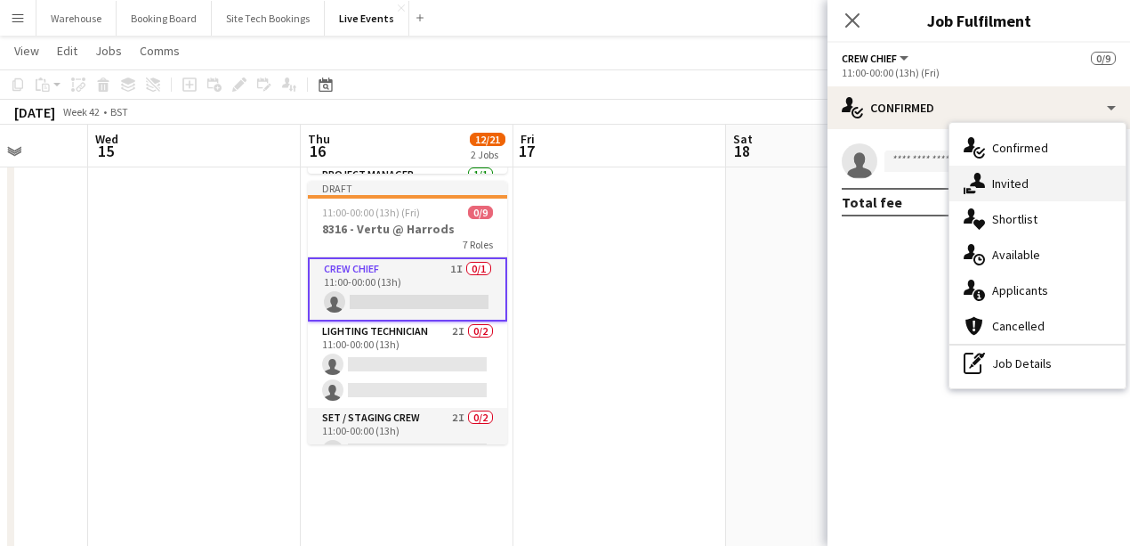
click at [984, 181] on div "single-neutral-actions-share-1 Invited" at bounding box center [1038, 184] width 176 height 36
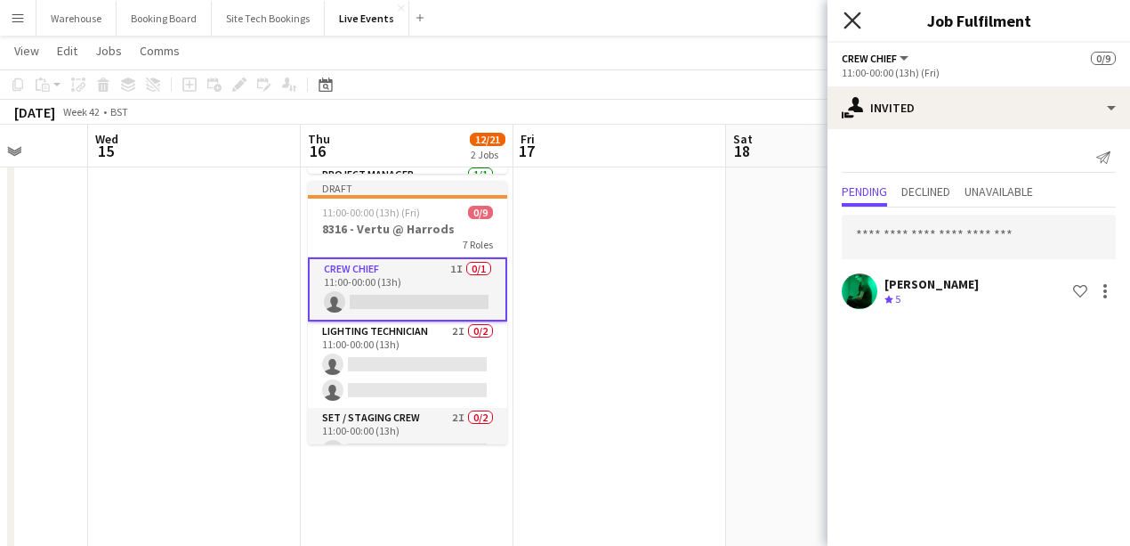
click at [850, 18] on icon at bounding box center [852, 20] width 17 height 17
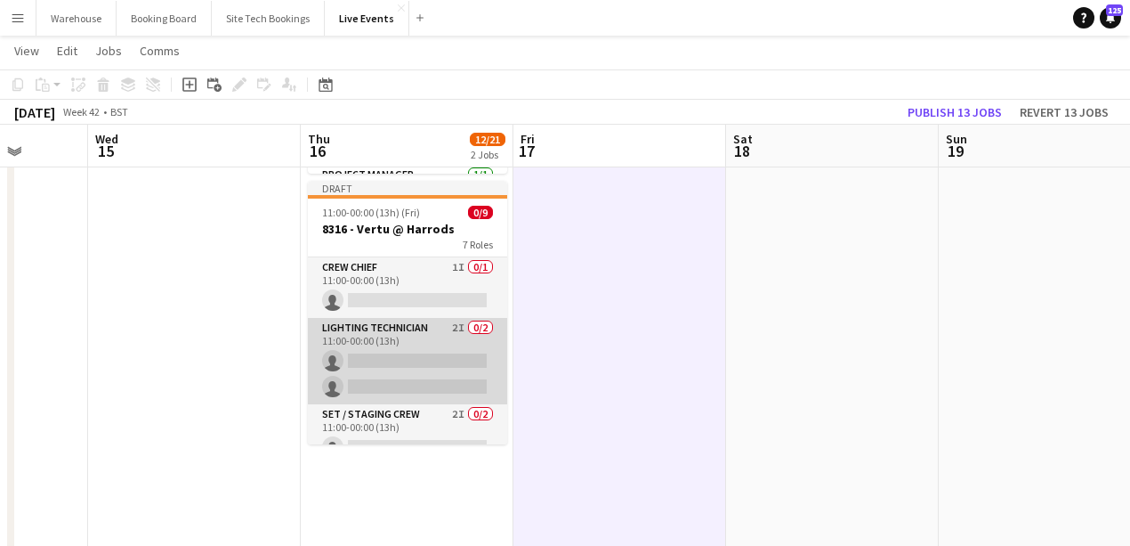
click at [361, 327] on app-card-role "Lighting Technician 2I 0/2 11:00-00:00 (13h) single-neutral-actions single-neut…" at bounding box center [407, 361] width 199 height 86
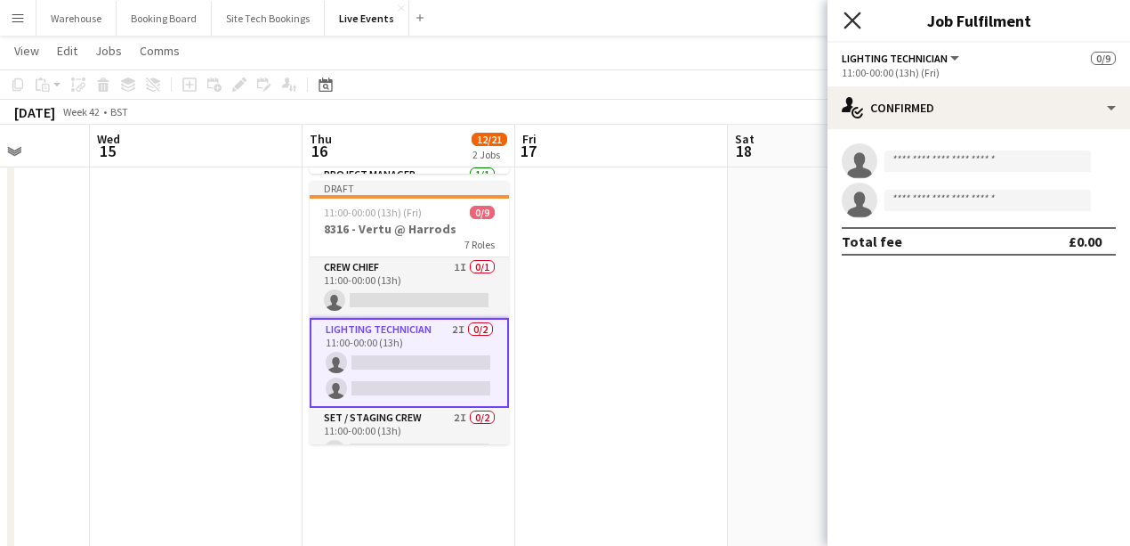
click at [854, 27] on icon "Close pop-in" at bounding box center [852, 20] width 17 height 17
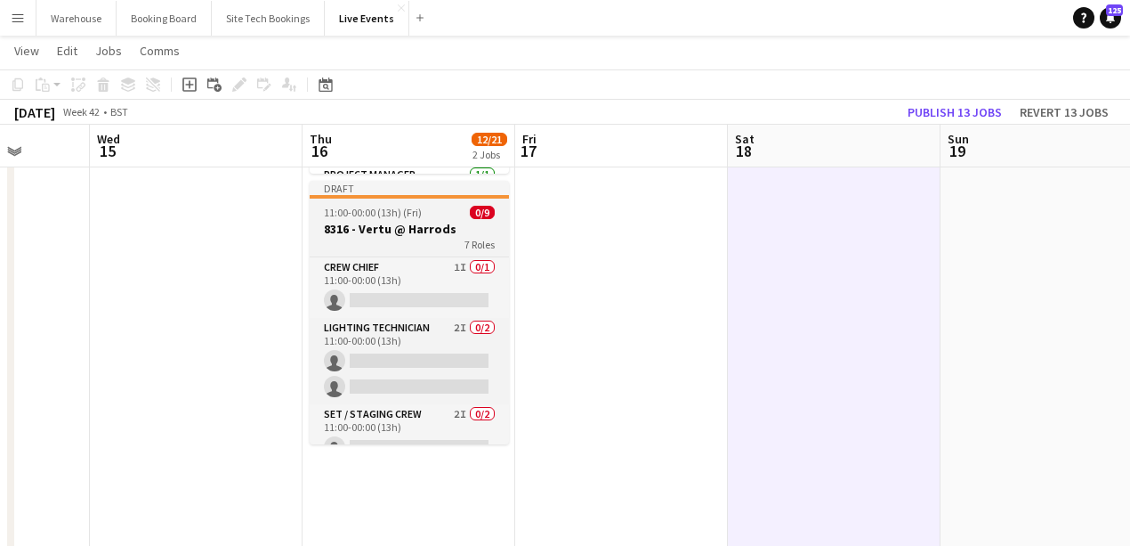
scroll to position [0, 760]
click at [362, 240] on div "7 Roles" at bounding box center [410, 244] width 199 height 14
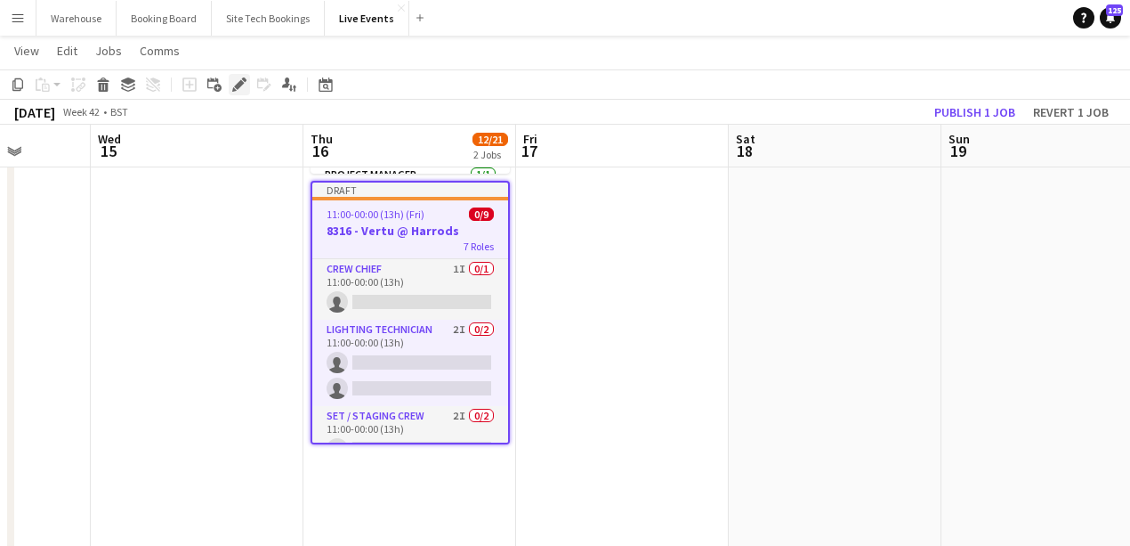
click at [241, 85] on icon "Edit" at bounding box center [239, 84] width 14 height 14
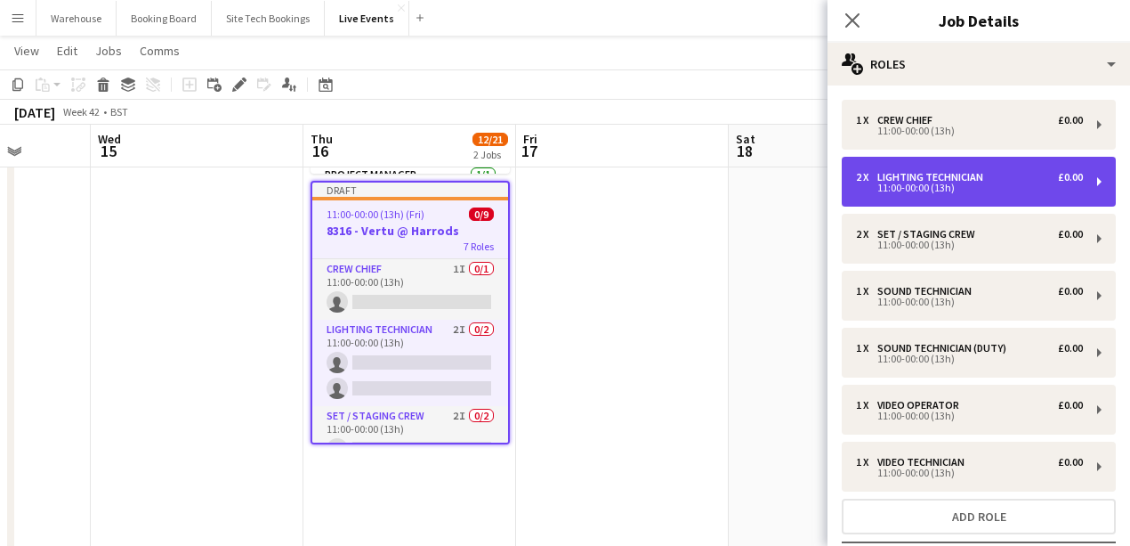
click at [915, 180] on div "Lighting Technician" at bounding box center [934, 177] width 113 height 12
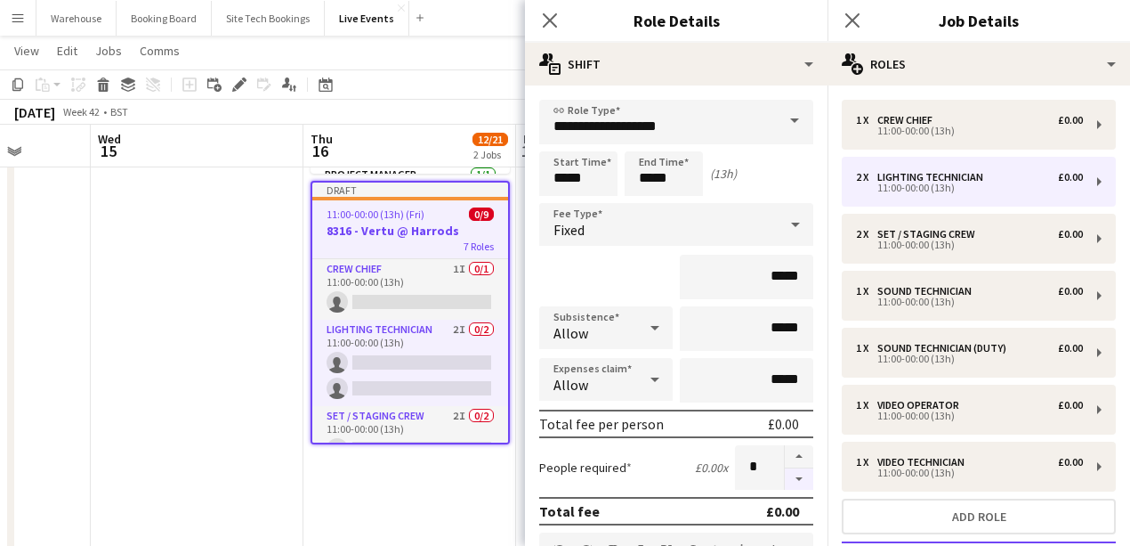
click at [785, 479] on button "button" at bounding box center [799, 479] width 28 height 22
type input "*"
click at [556, 20] on icon "Close pop-in" at bounding box center [549, 20] width 17 height 17
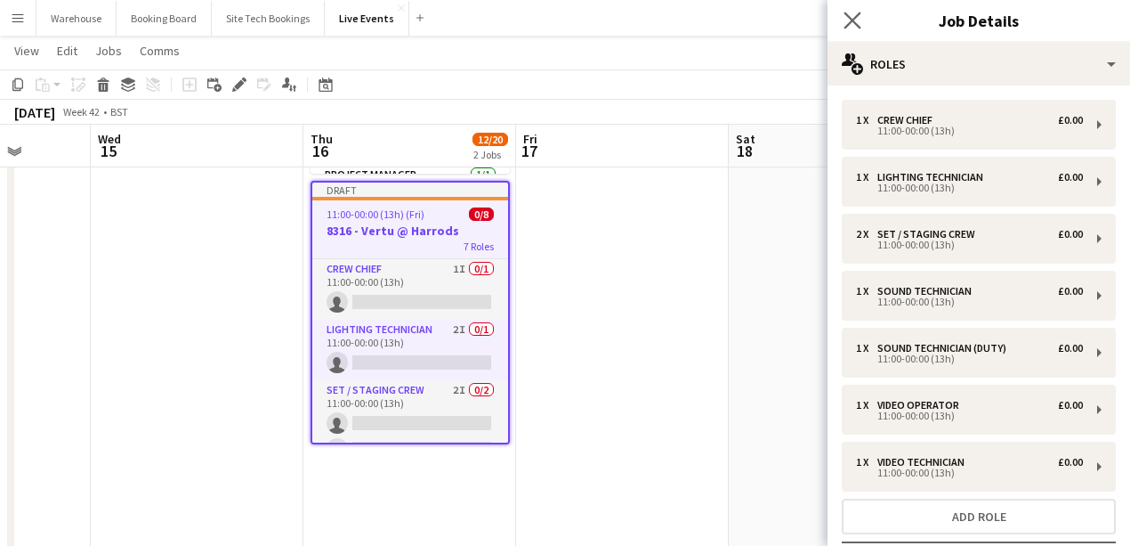
click at [862, 19] on app-icon "Close pop-in" at bounding box center [853, 21] width 26 height 26
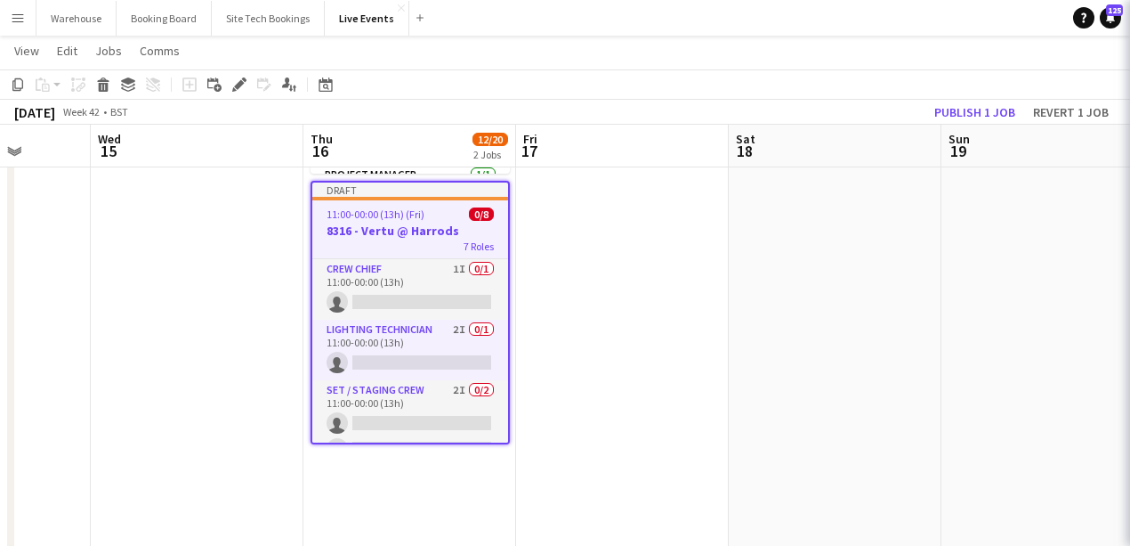
drag, startPoint x: 762, startPoint y: 313, endPoint x: 711, endPoint y: 311, distance: 50.8
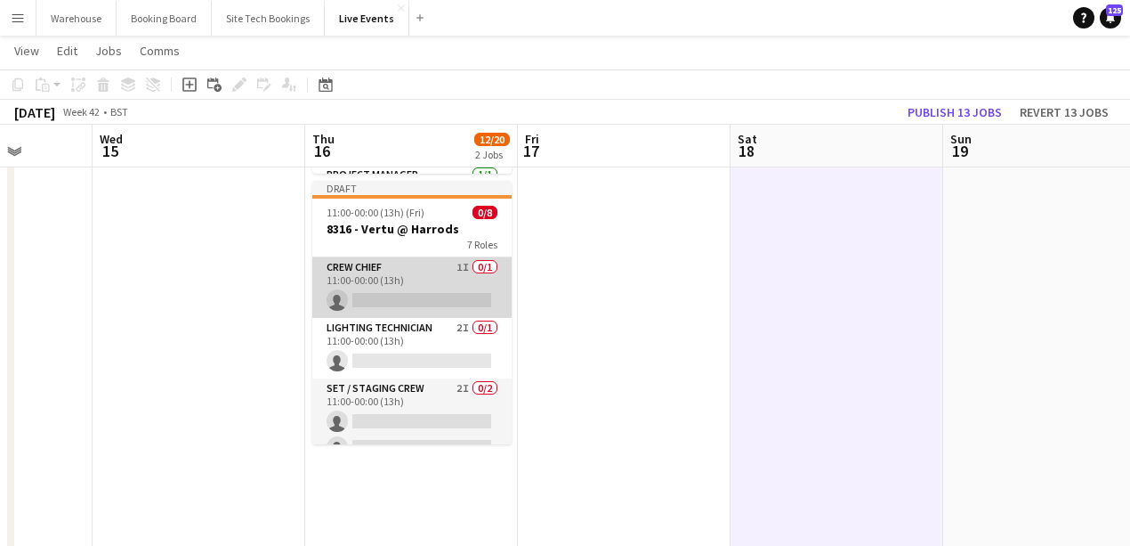
click at [440, 315] on app-card-role "Crew Chief 1I 0/1 11:00-00:00 (13h) single-neutral-actions" at bounding box center [411, 287] width 199 height 61
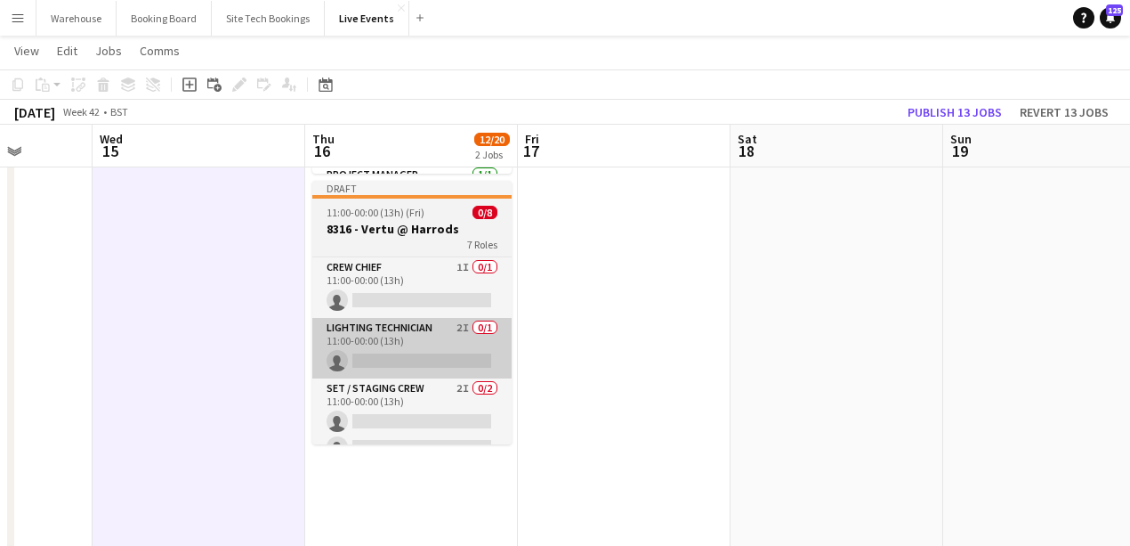
click at [390, 339] on app-card-role "Lighting Technician 2I 0/1 11:00-00:00 (13h) single-neutral-actions" at bounding box center [411, 348] width 199 height 61
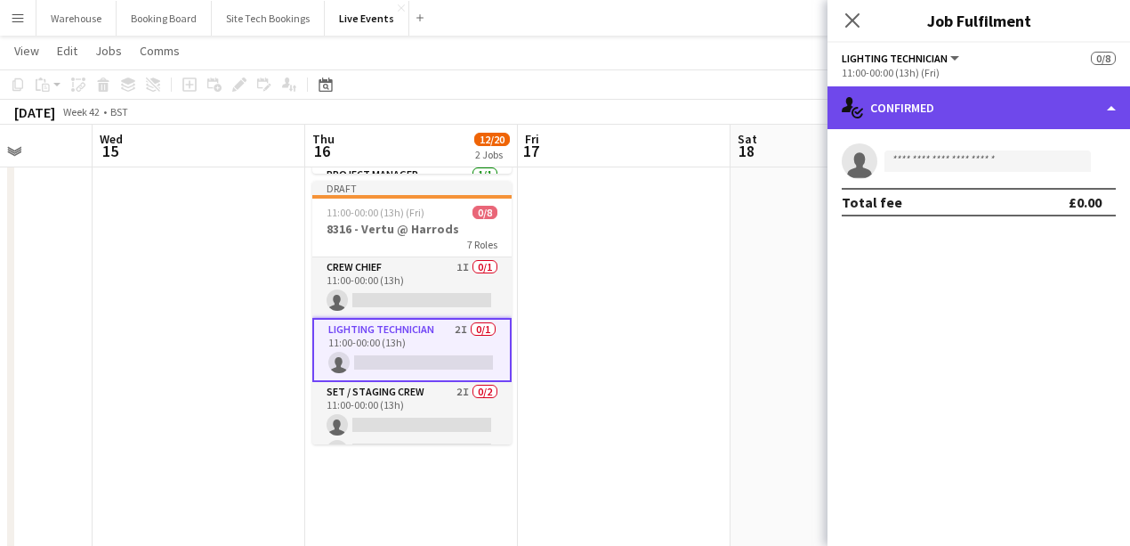
click at [940, 112] on div "single-neutral-actions-check-2 Confirmed" at bounding box center [979, 107] width 303 height 43
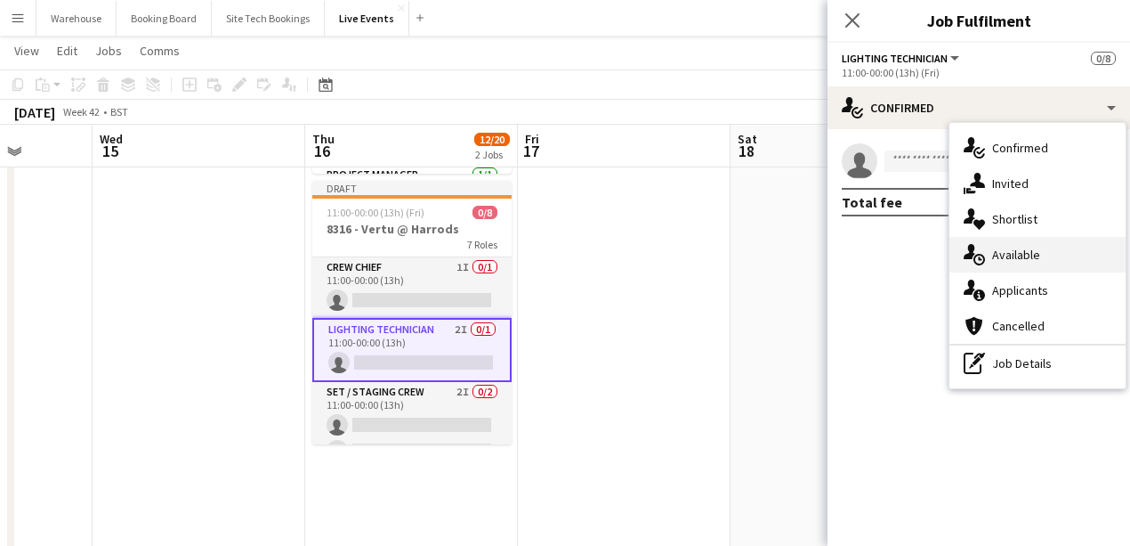
click at [1000, 253] on span "Available" at bounding box center [1016, 255] width 48 height 16
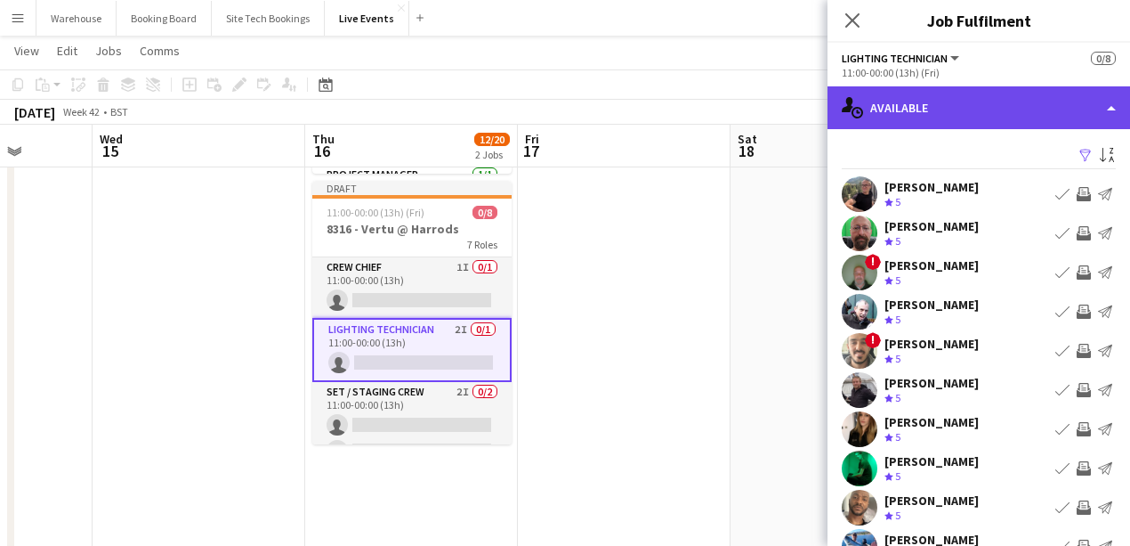
click at [916, 107] on div "single-neutral-actions-upload Available" at bounding box center [979, 107] width 303 height 43
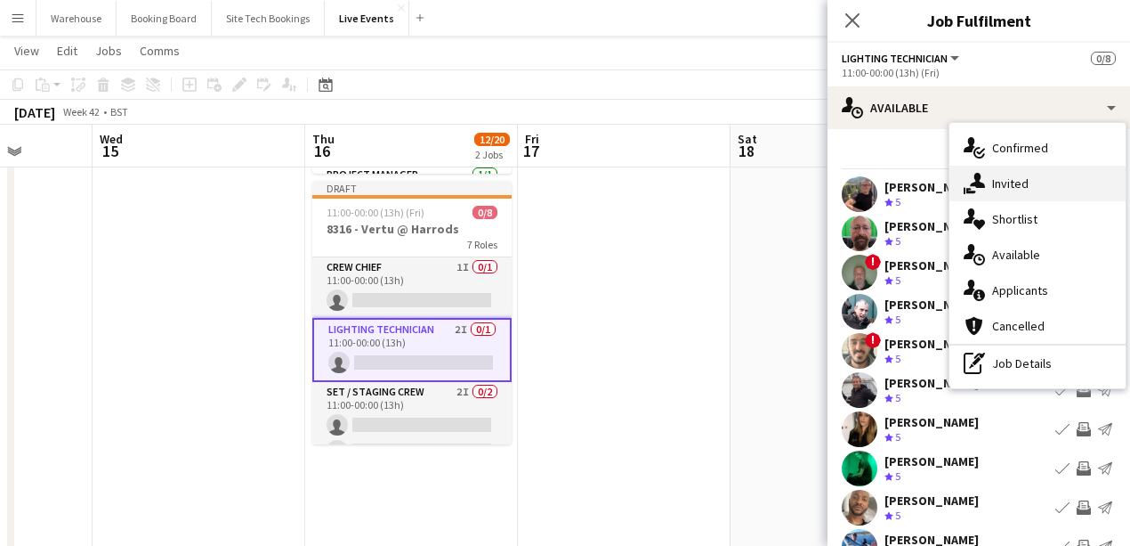
click at [1007, 184] on span "Invited" at bounding box center [1010, 183] width 36 height 16
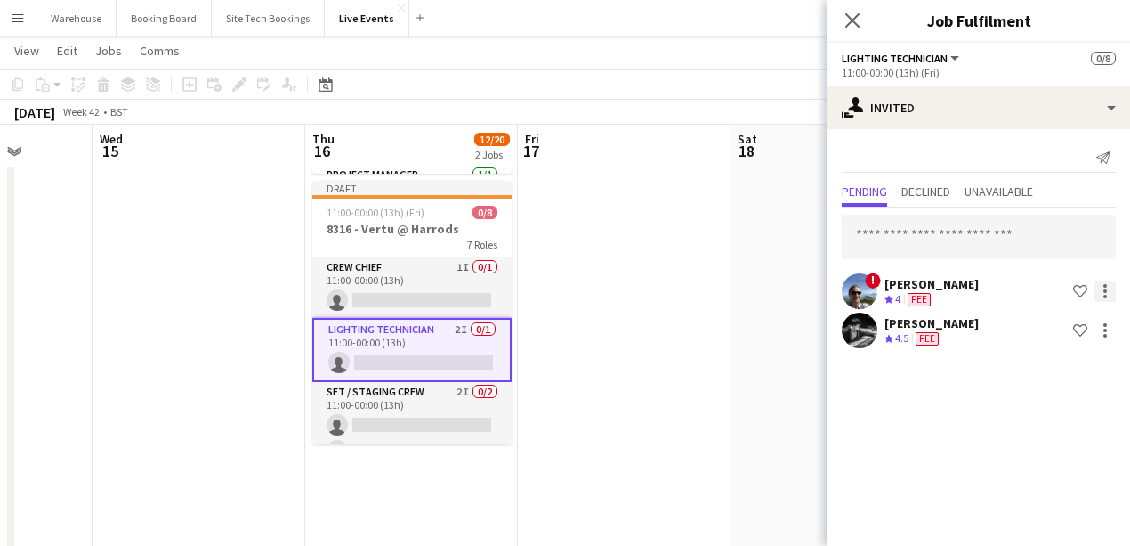
click at [1104, 299] on div at bounding box center [1105, 290] width 21 height 21
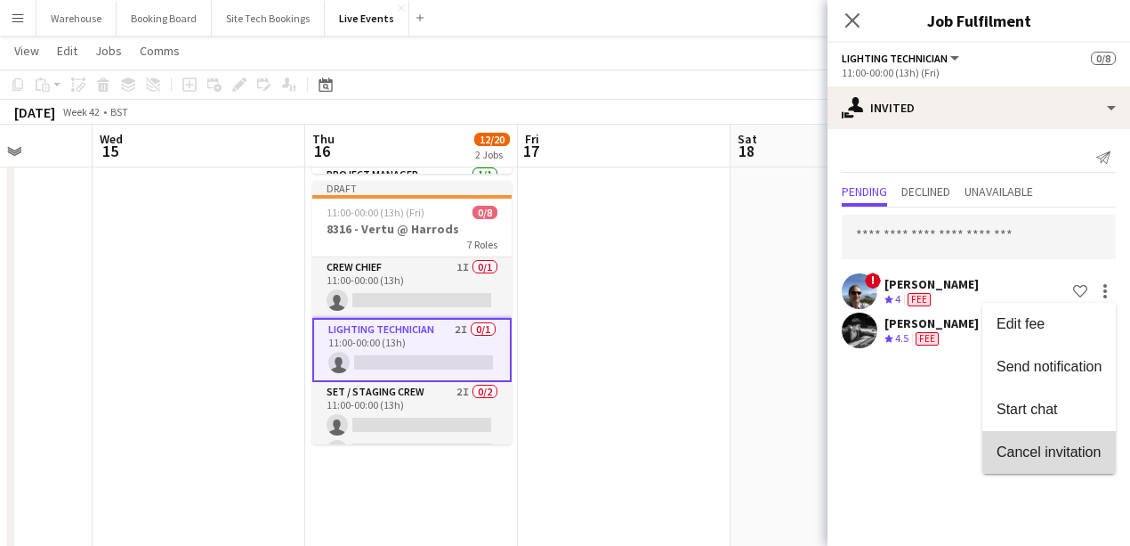
click at [1037, 454] on span "Cancel invitation" at bounding box center [1049, 450] width 104 height 15
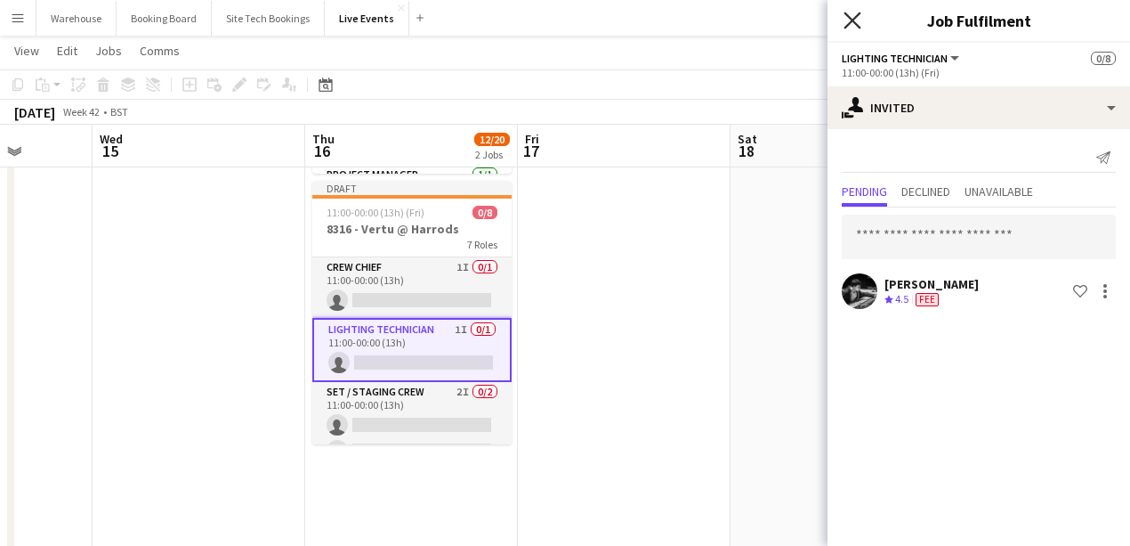
click at [851, 20] on icon at bounding box center [852, 20] width 17 height 17
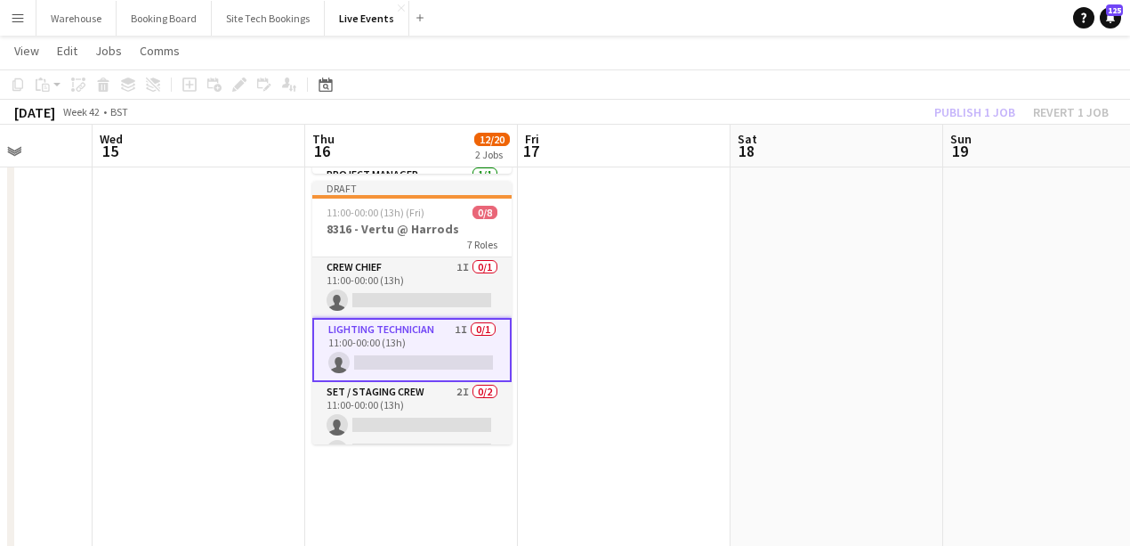
drag, startPoint x: 684, startPoint y: 368, endPoint x: 669, endPoint y: 361, distance: 16.7
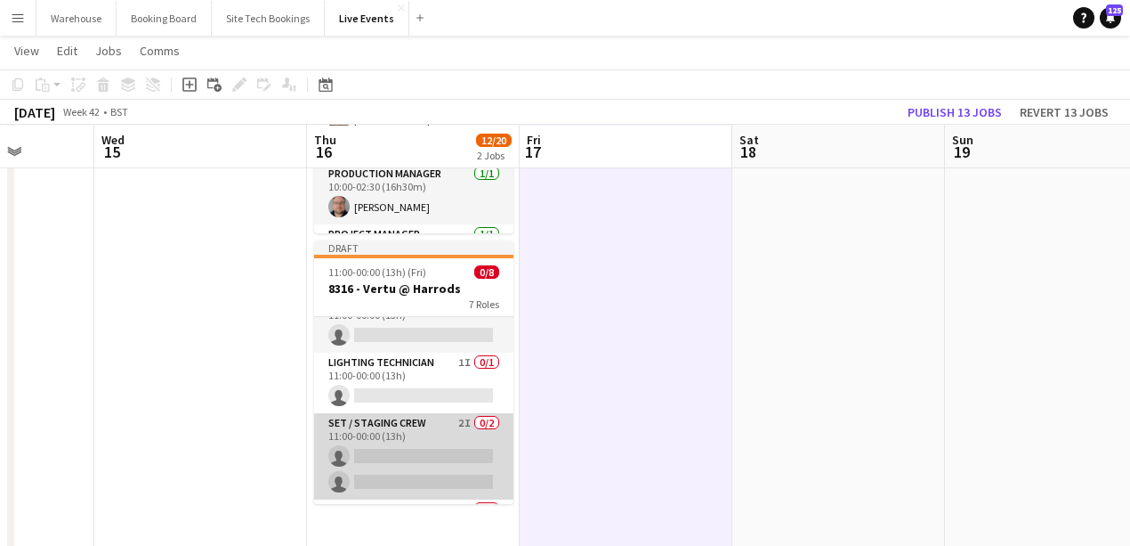
scroll to position [0, 0]
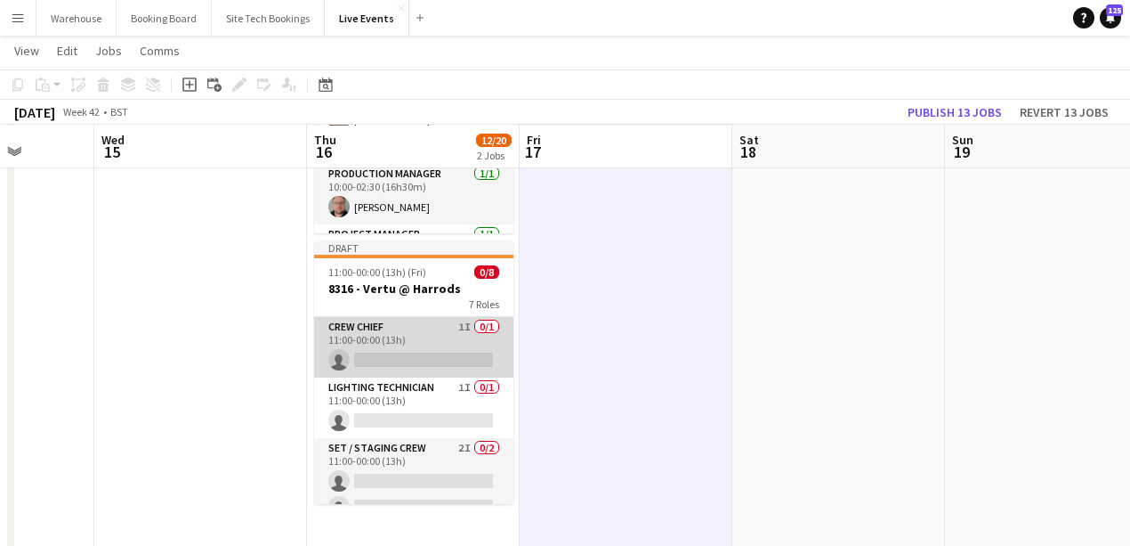
click at [377, 326] on app-card-role "Crew Chief 1I 0/1 11:00-00:00 (13h) single-neutral-actions" at bounding box center [413, 347] width 199 height 61
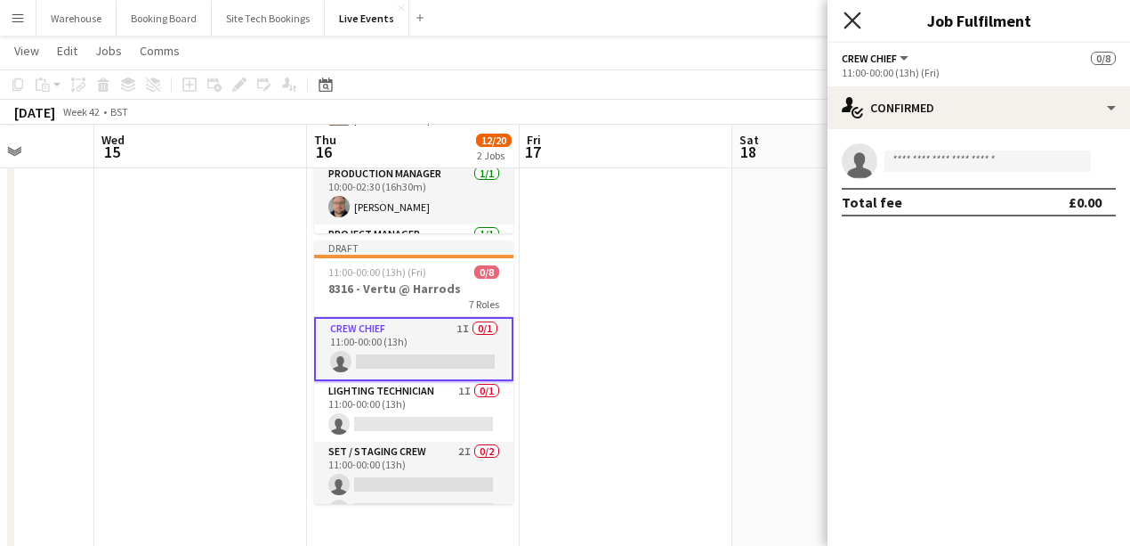
click at [861, 18] on icon "Close pop-in" at bounding box center [852, 20] width 17 height 17
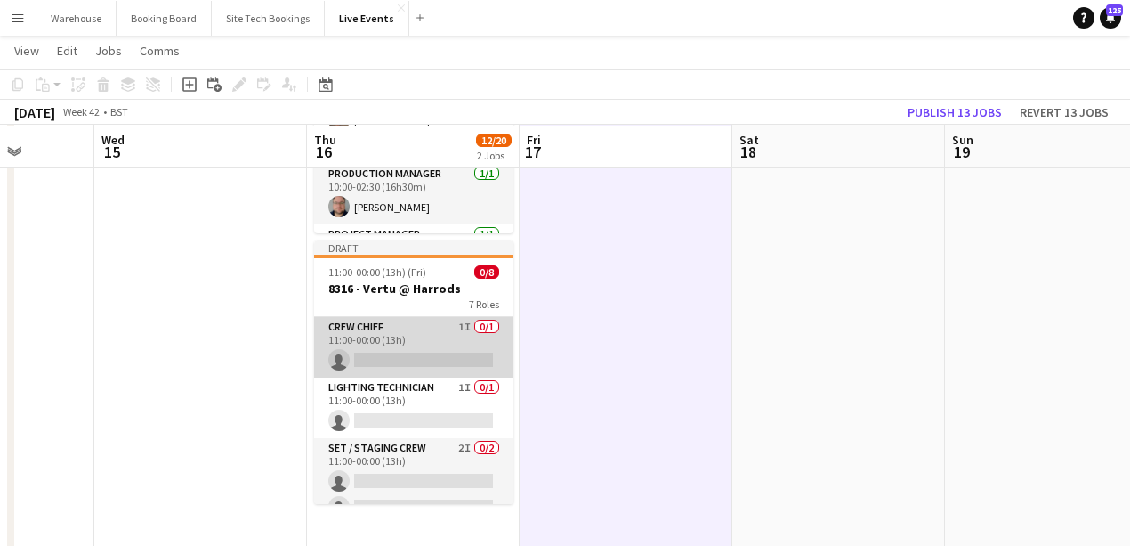
click at [392, 338] on app-card-role "Crew Chief 1I 0/1 11:00-00:00 (13h) single-neutral-actions" at bounding box center [413, 347] width 199 height 61
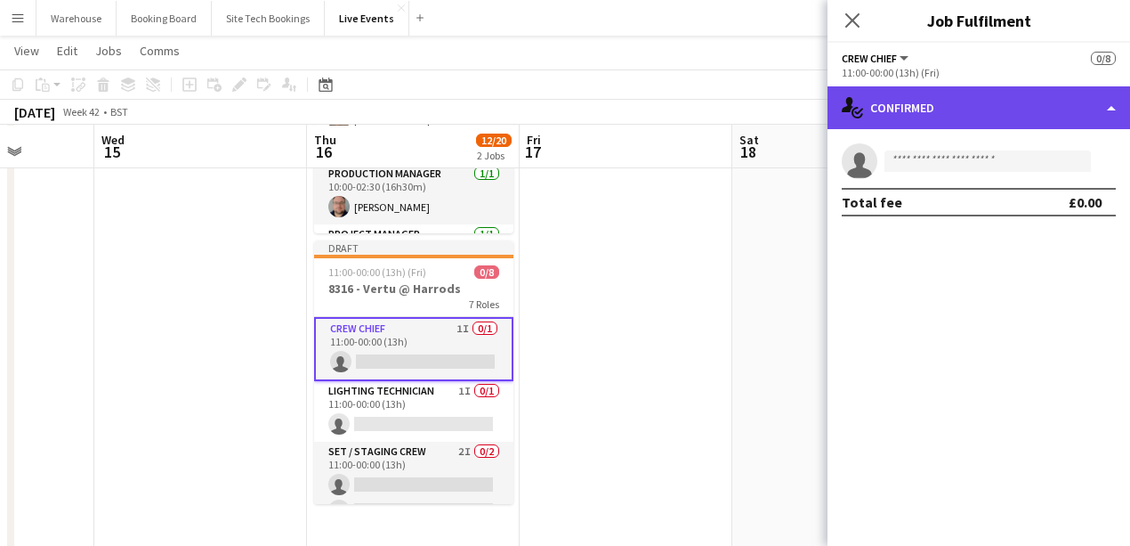
click at [975, 102] on div "single-neutral-actions-check-2 Confirmed" at bounding box center [979, 107] width 303 height 43
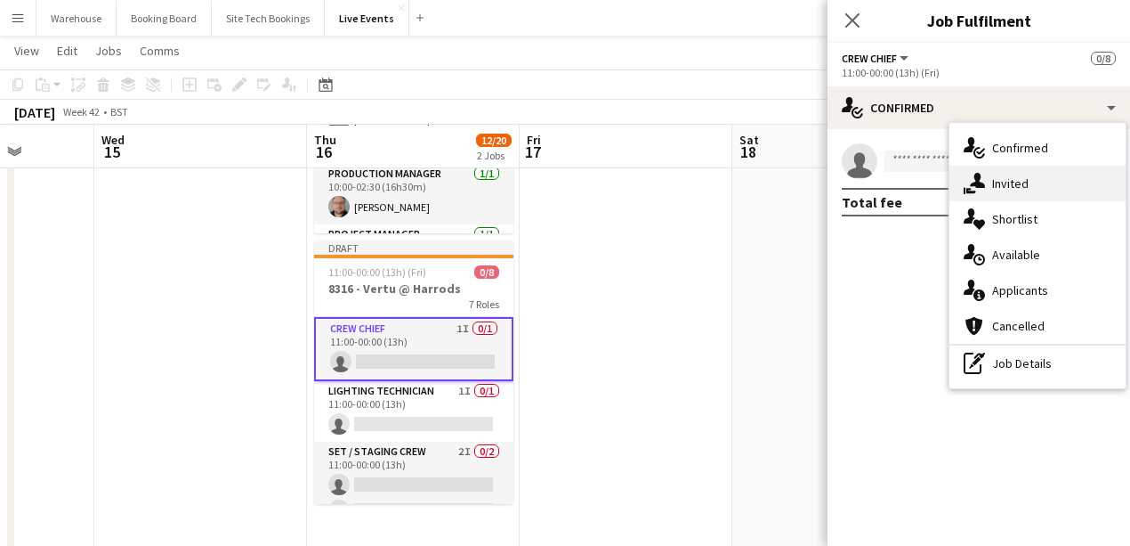
click at [1029, 186] on div "single-neutral-actions-share-1 Invited" at bounding box center [1038, 184] width 176 height 36
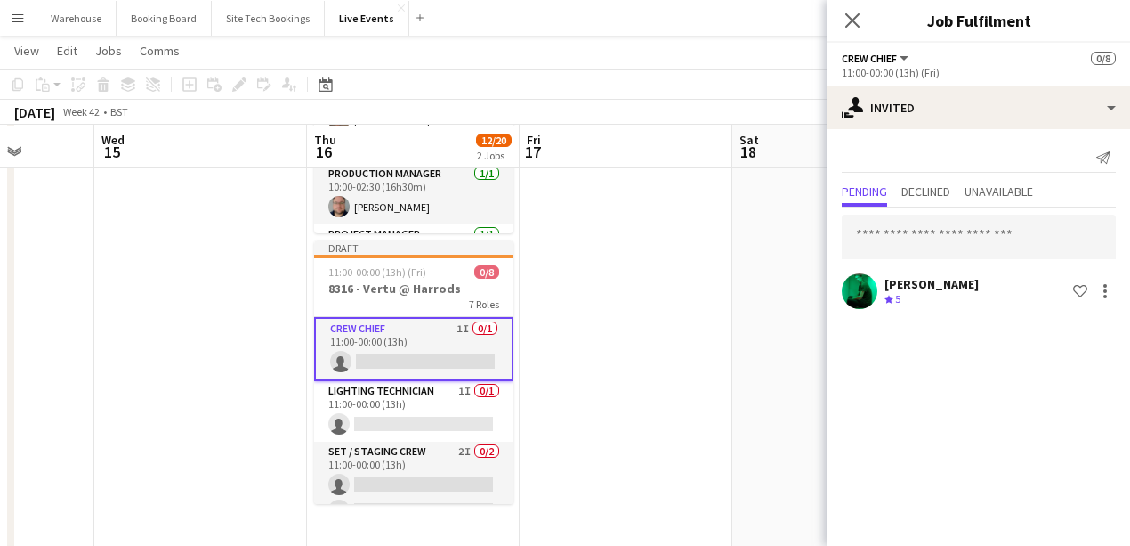
click at [854, 23] on icon at bounding box center [852, 20] width 14 height 14
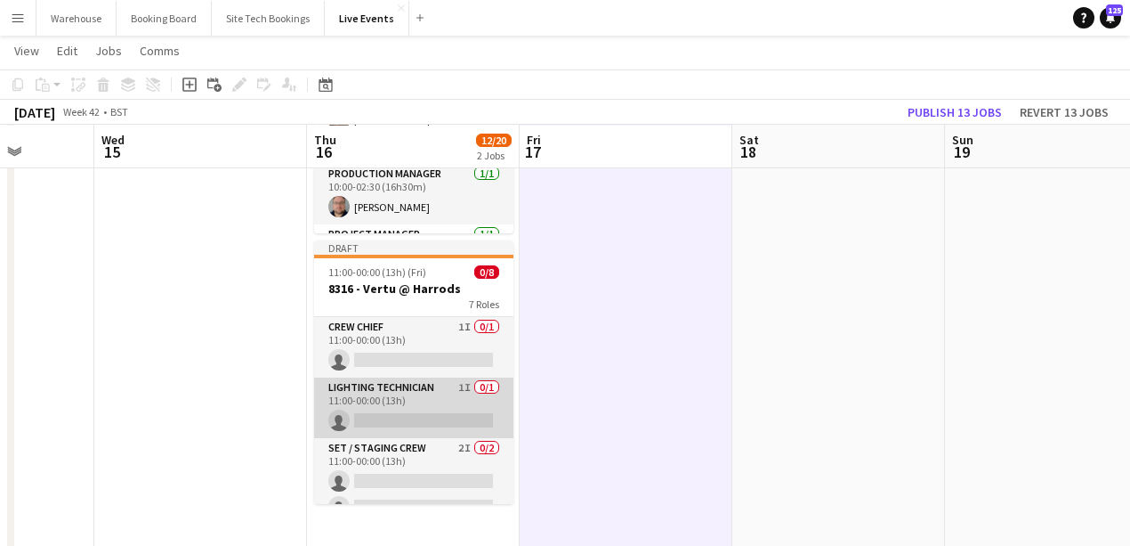
click at [408, 383] on app-card-role "Lighting Technician 1I 0/1 11:00-00:00 (13h) single-neutral-actions" at bounding box center [413, 407] width 199 height 61
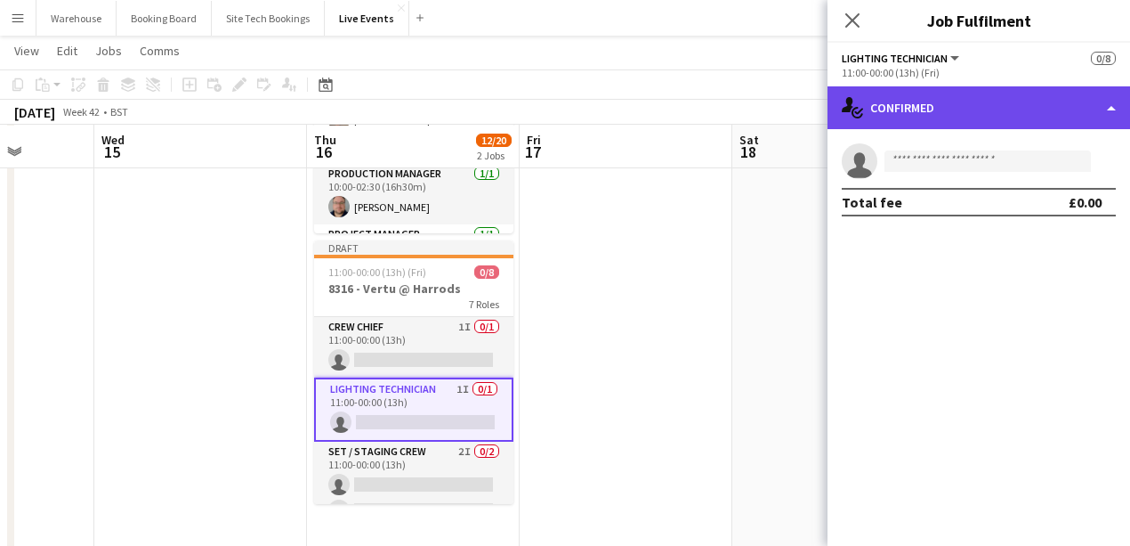
click at [947, 125] on div "single-neutral-actions-check-2 Confirmed" at bounding box center [979, 107] width 303 height 43
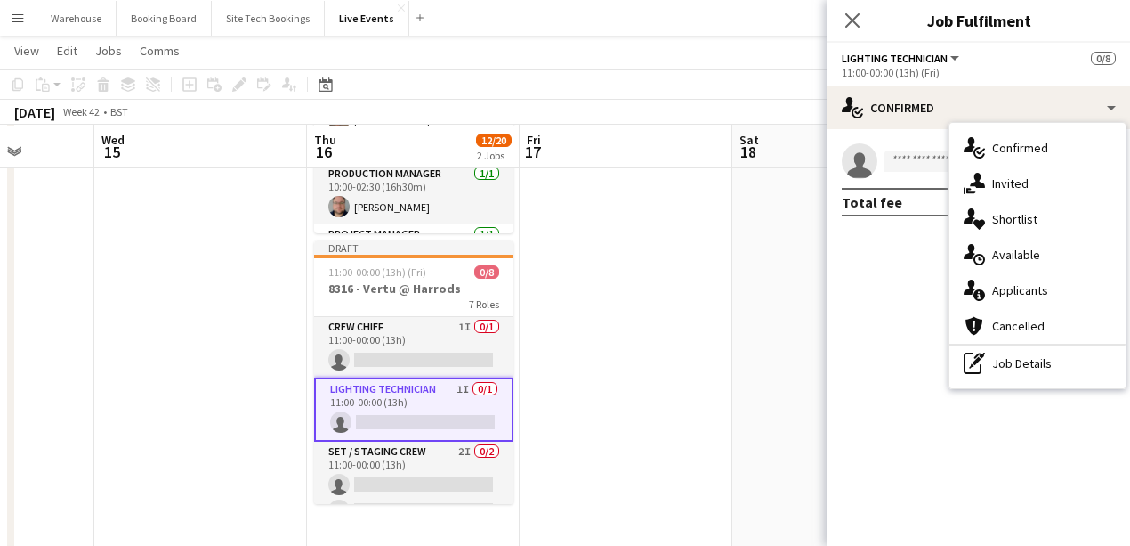
click at [984, 188] on icon "single-neutral-actions-share-1" at bounding box center [974, 183] width 21 height 21
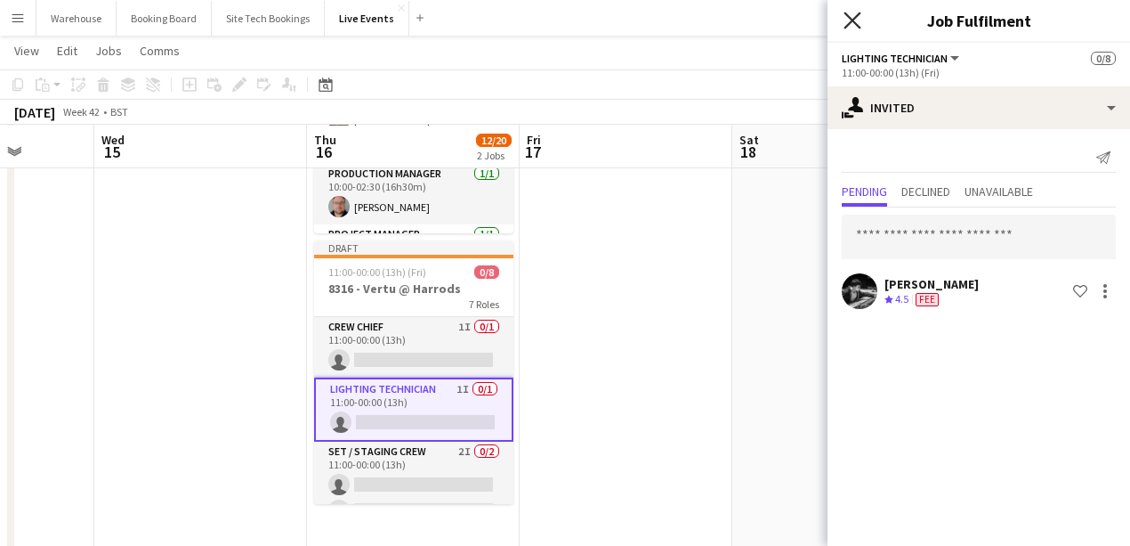
click at [851, 20] on icon at bounding box center [852, 20] width 17 height 17
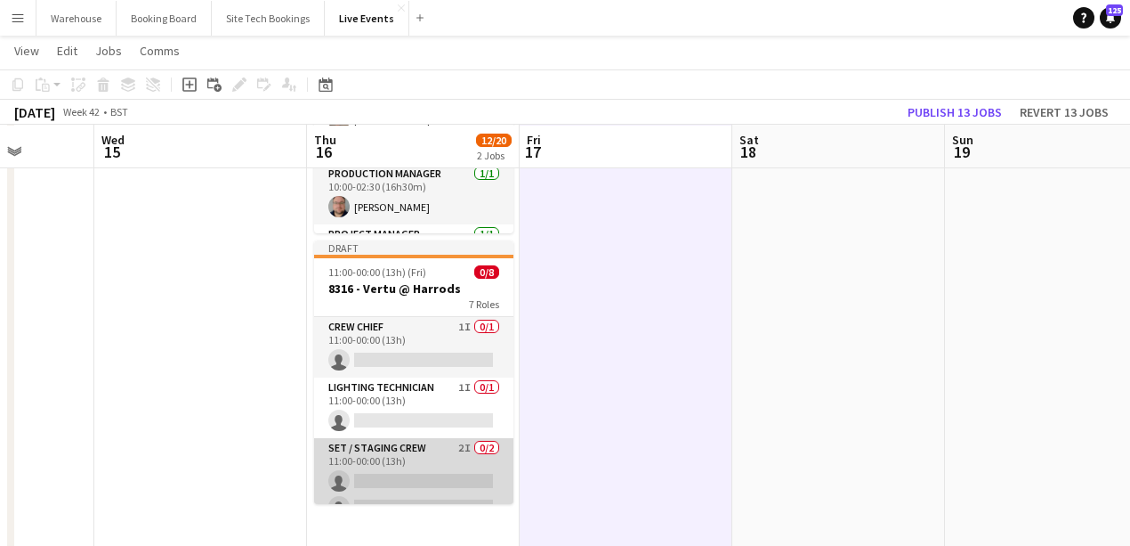
click at [401, 455] on app-card-role "Set / Staging Crew 2I 0/2 11:00-00:00 (13h) single-neutral-actions single-neutr…" at bounding box center [413, 481] width 199 height 86
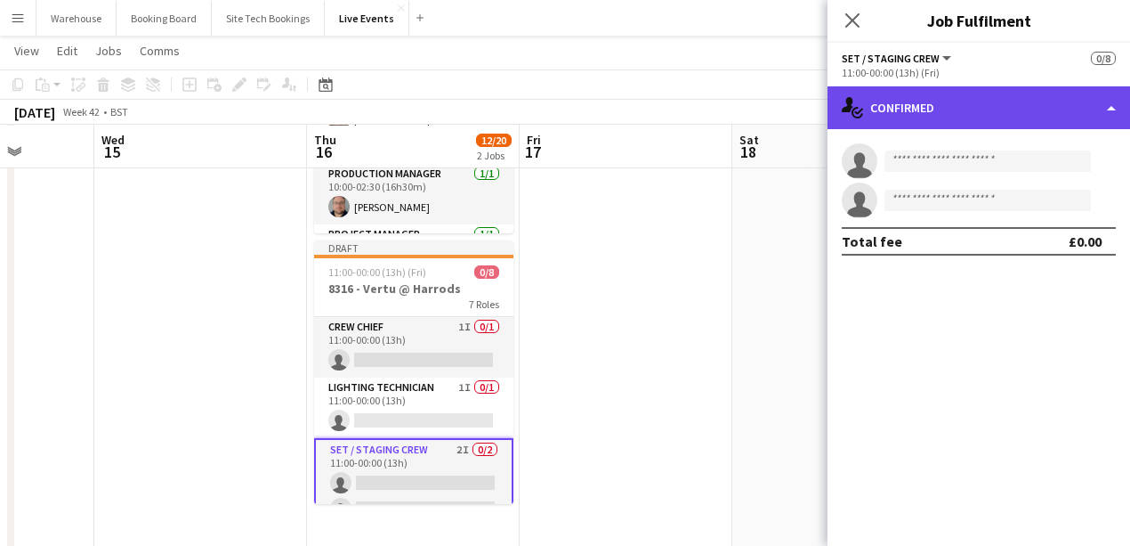
click at [956, 119] on div "single-neutral-actions-check-2 Confirmed" at bounding box center [979, 107] width 303 height 43
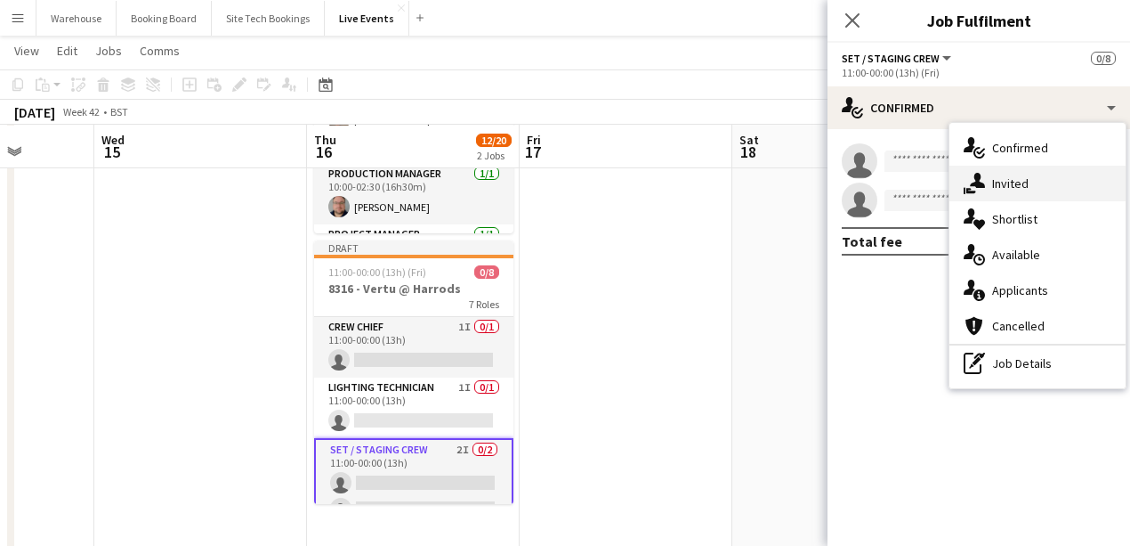
click at [997, 179] on span "Invited" at bounding box center [1010, 183] width 36 height 16
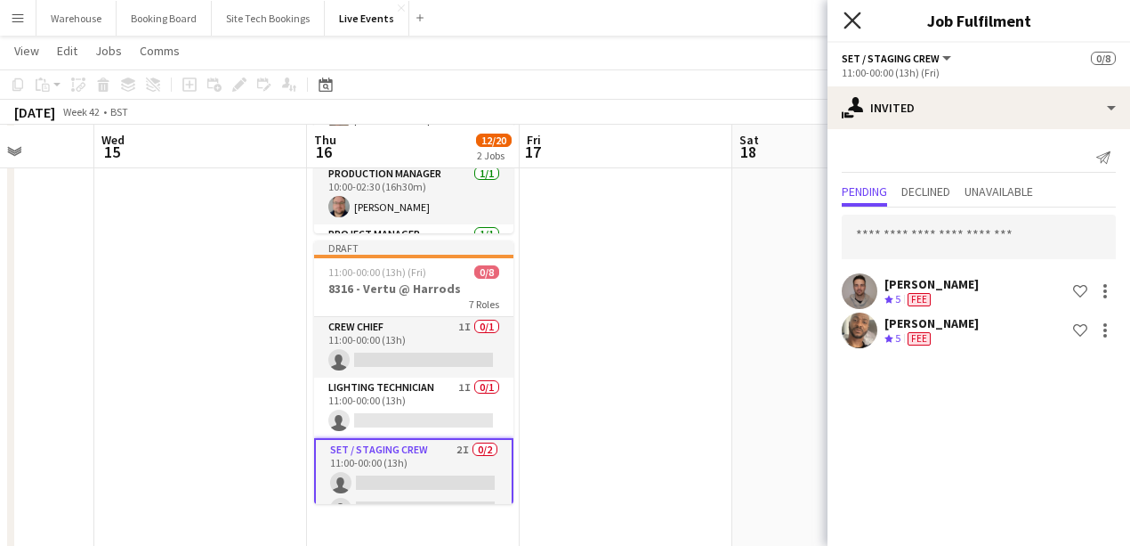
click at [854, 14] on icon "Close pop-in" at bounding box center [852, 20] width 17 height 17
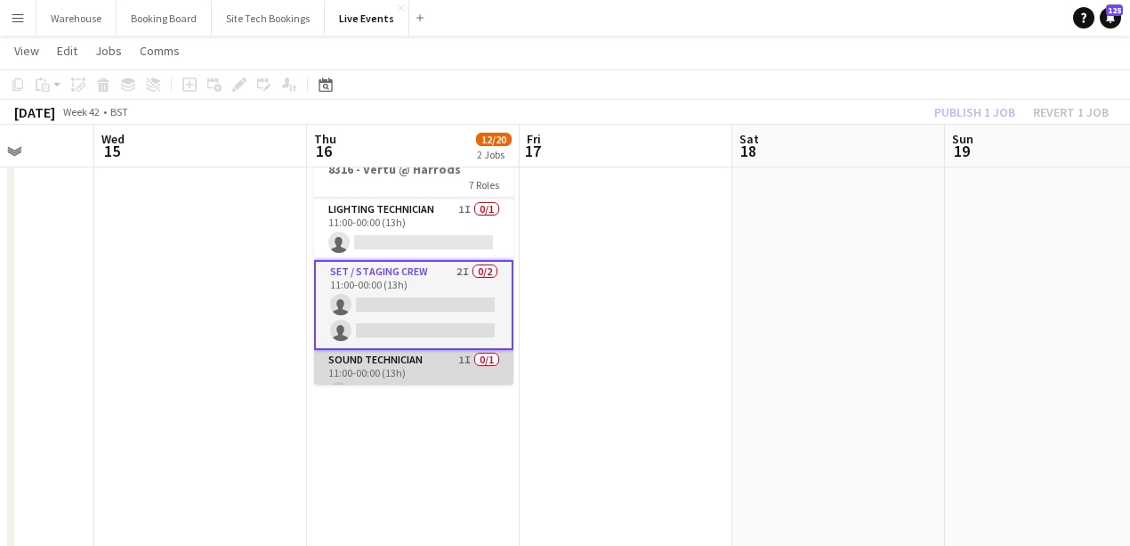
scroll to position [178, 0]
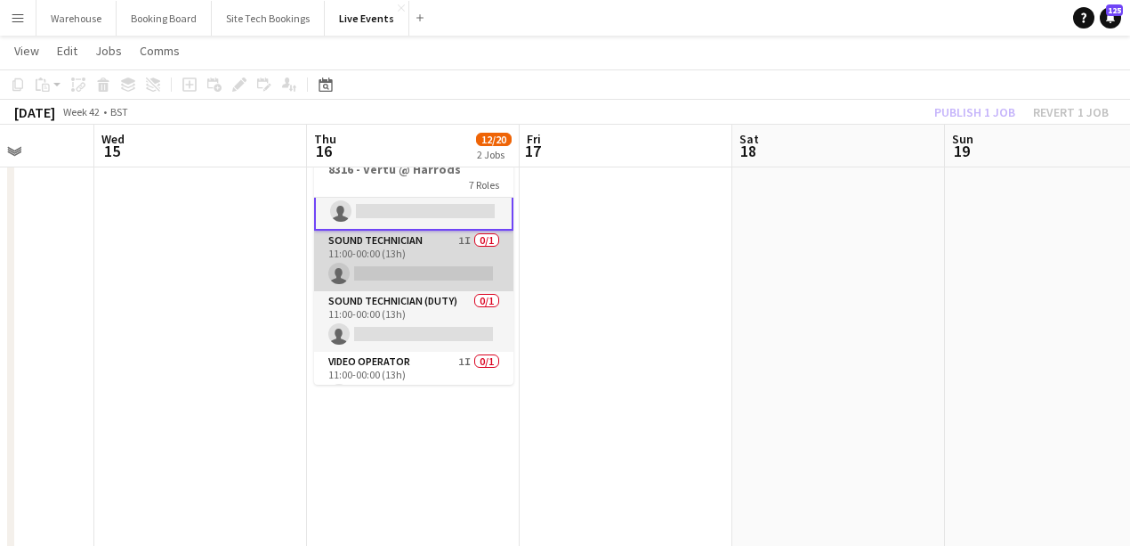
click at [415, 242] on app-card-role "Sound Technician 1I 0/1 11:00-00:00 (13h) single-neutral-actions" at bounding box center [413, 261] width 199 height 61
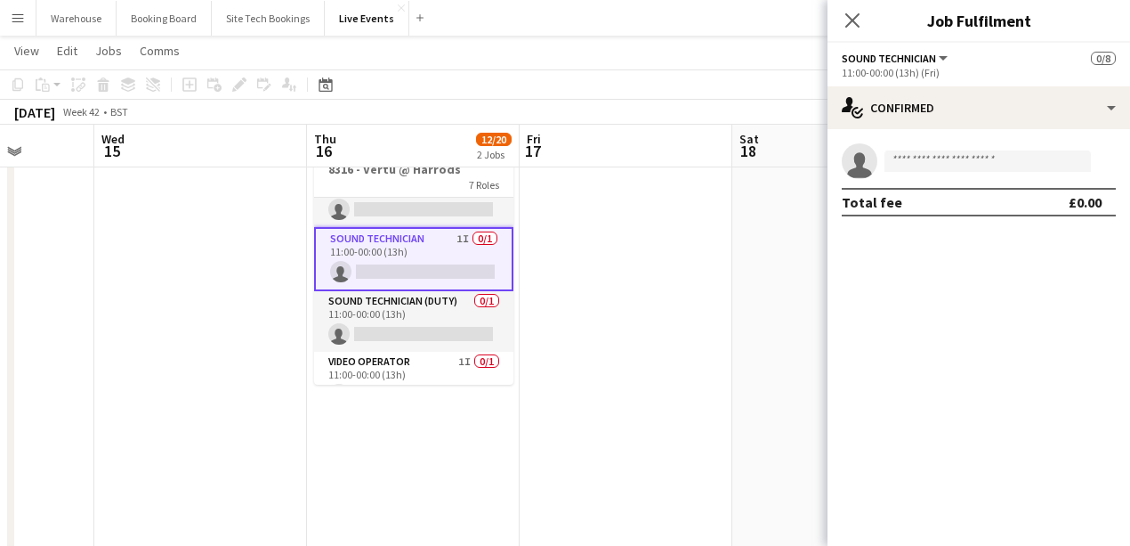
scroll to position [176, 0]
click at [647, 310] on app-date-cell at bounding box center [626, 537] width 213 height 1388
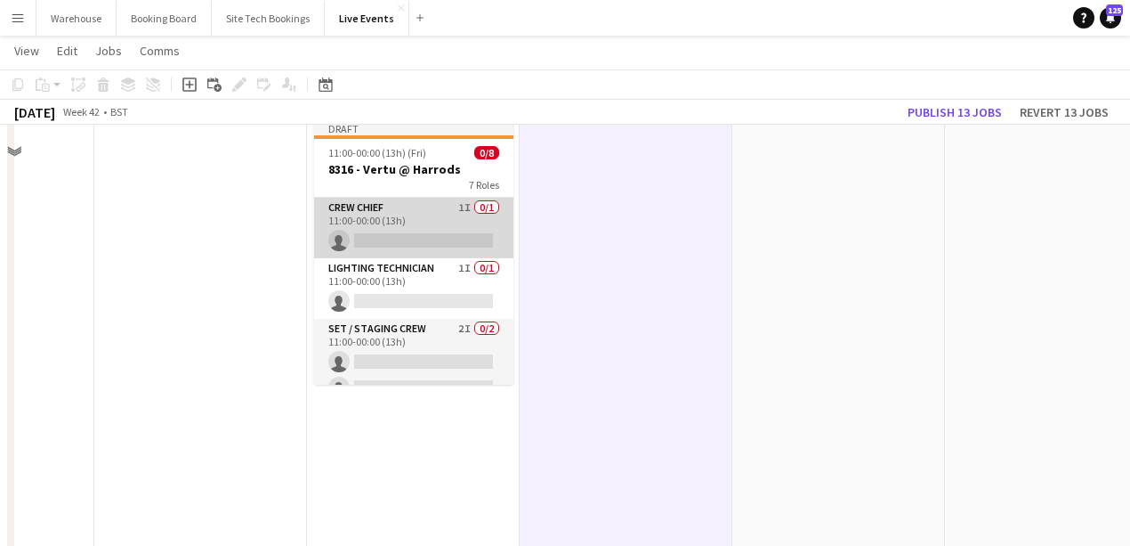
scroll to position [296, 0]
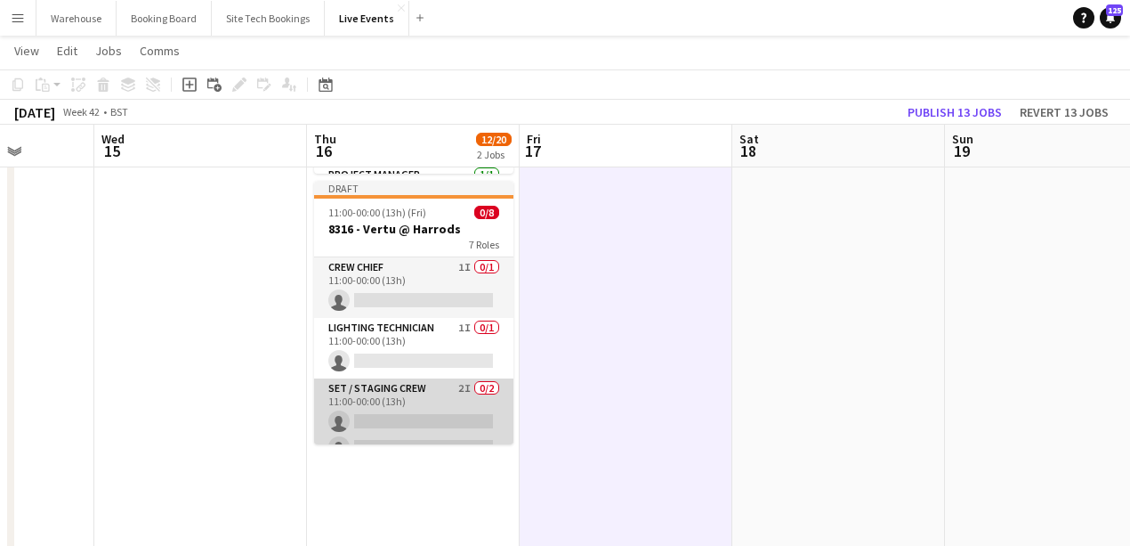
click at [427, 402] on app-card-role "Set / Staging Crew 2I 0/2 11:00-00:00 (13h) single-neutral-actions single-neutr…" at bounding box center [413, 421] width 199 height 86
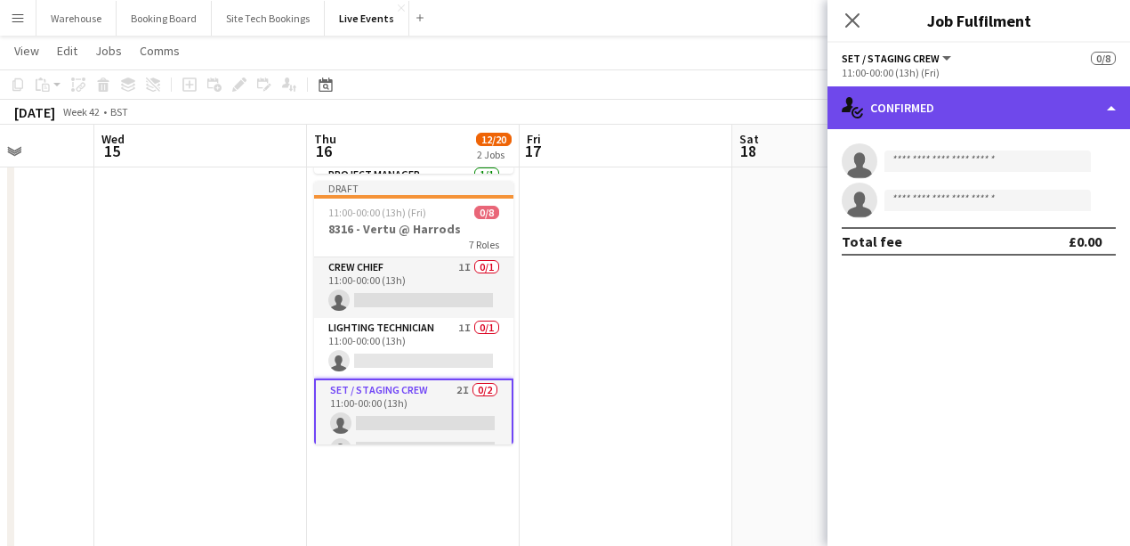
click at [1022, 98] on div "single-neutral-actions-check-2 Confirmed" at bounding box center [979, 107] width 303 height 43
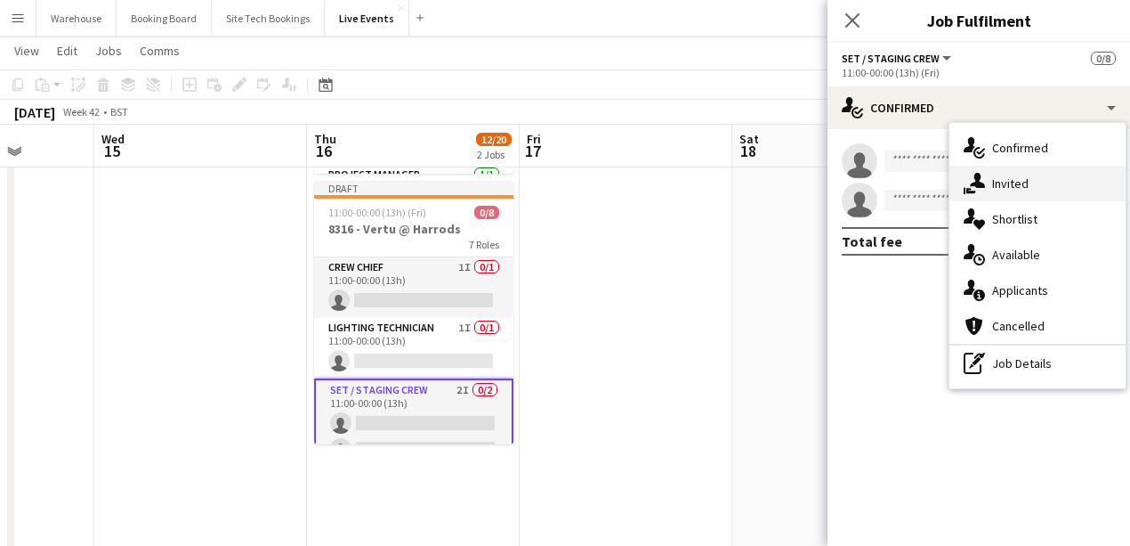
click at [1000, 190] on span "Invited" at bounding box center [1010, 183] width 36 height 16
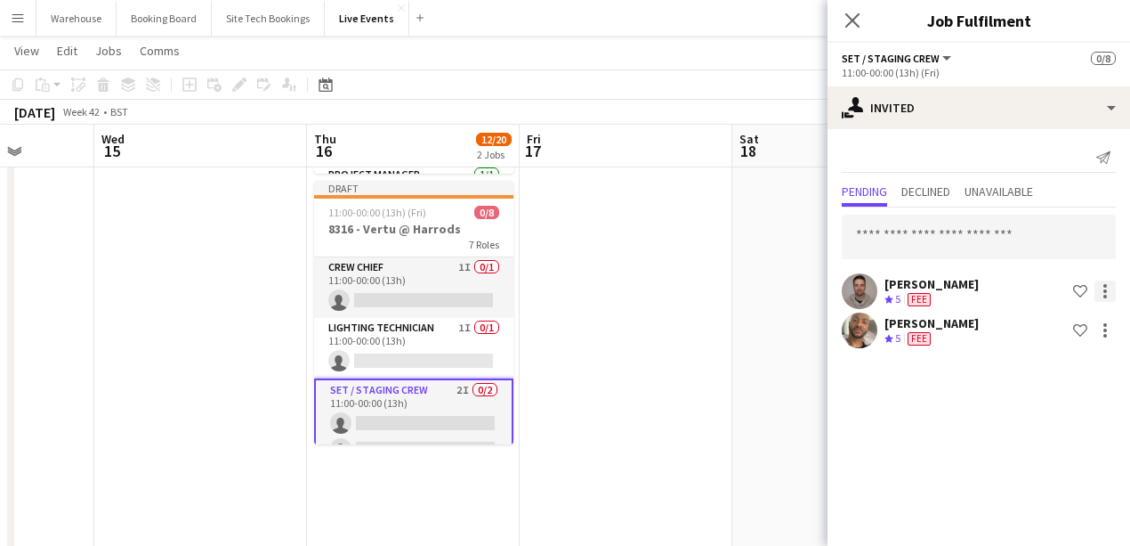
click at [1102, 293] on div at bounding box center [1105, 290] width 21 height 21
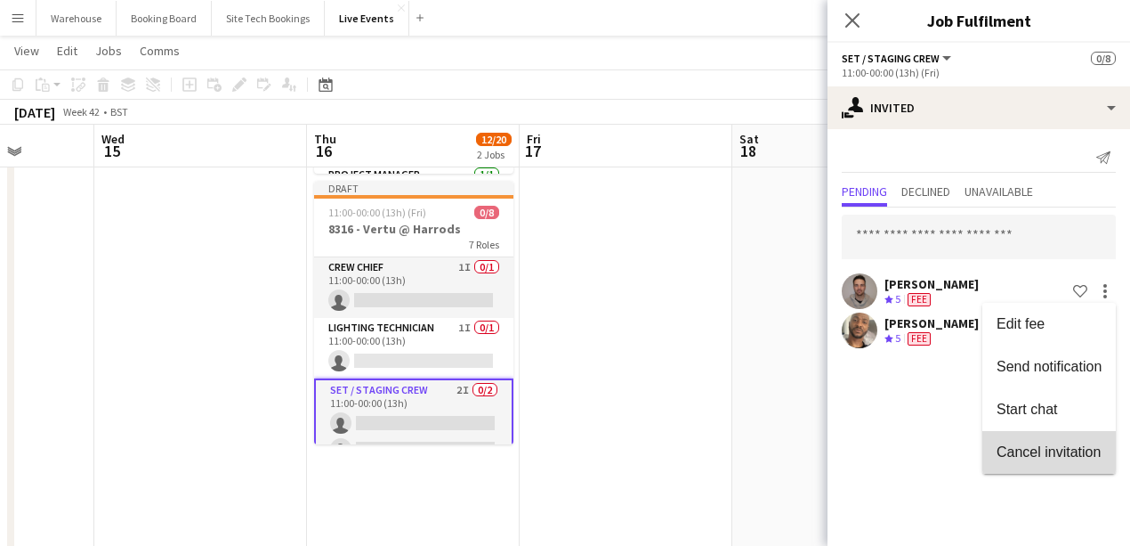
click at [1042, 449] on span "Cancel invitation" at bounding box center [1049, 450] width 104 height 15
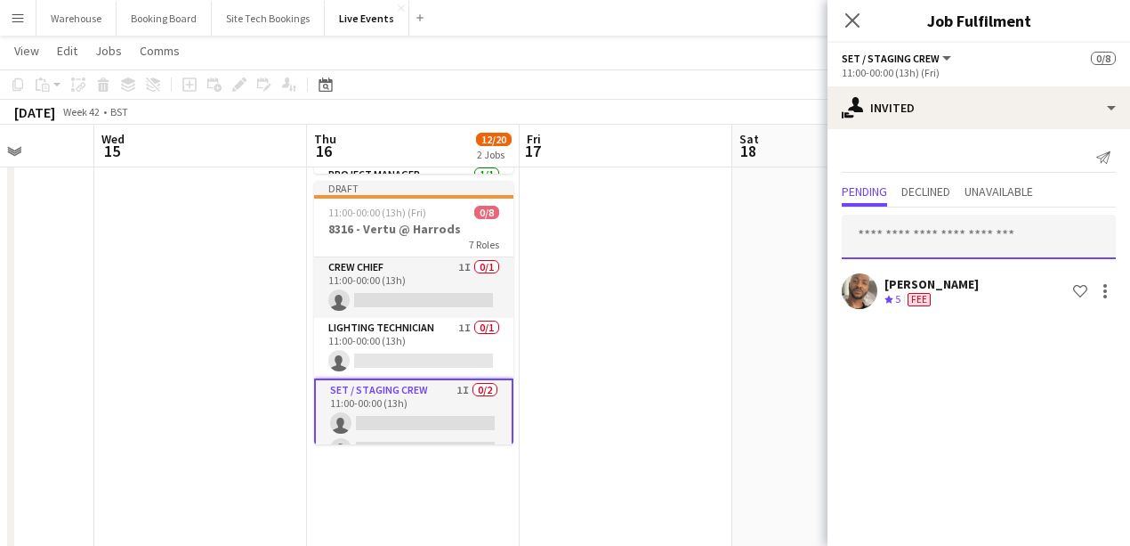
click at [920, 230] on input "text" at bounding box center [979, 236] width 274 height 44
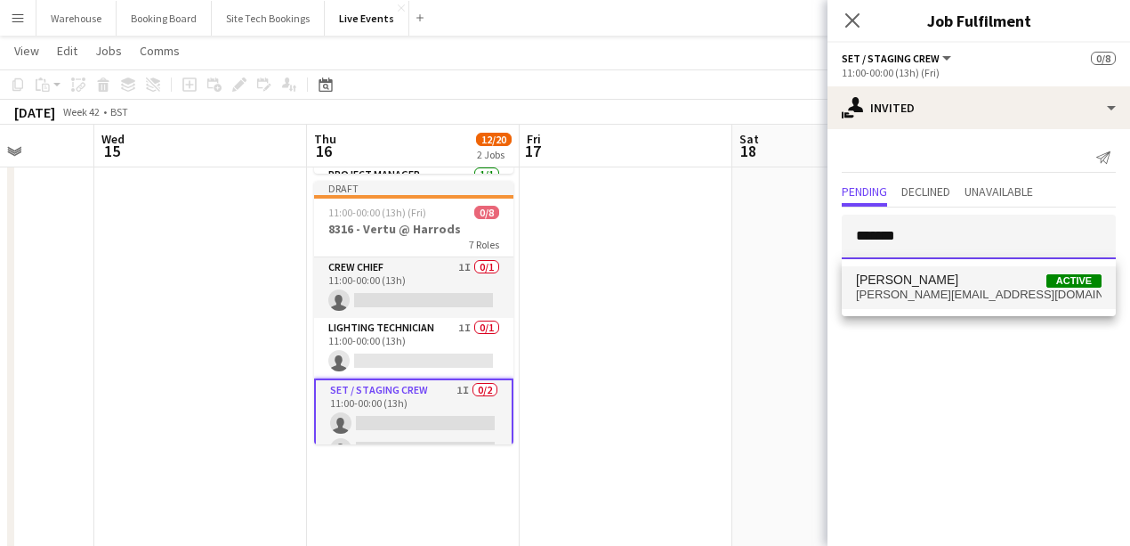
type input "*******"
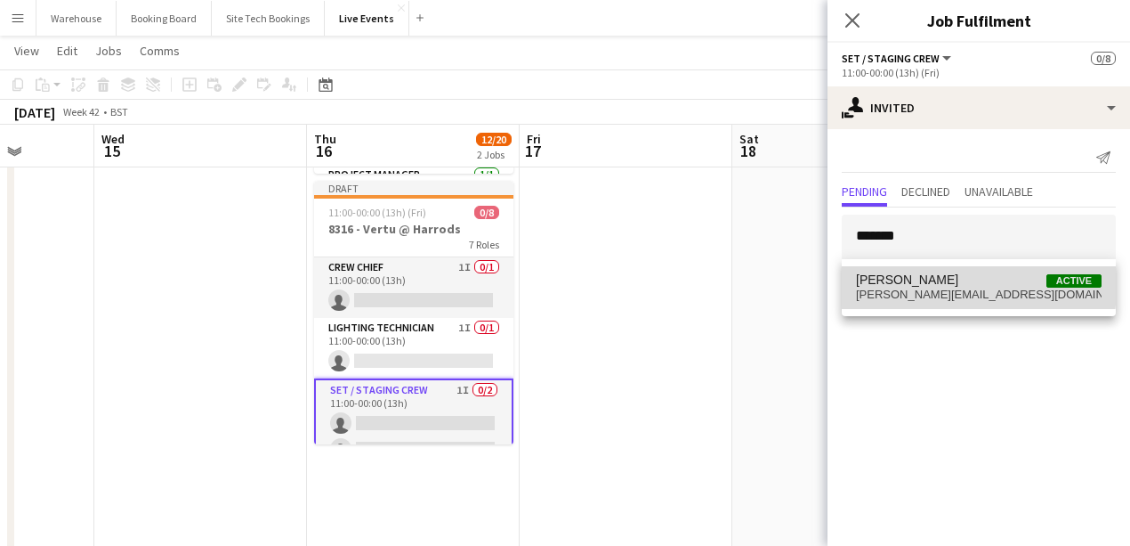
click at [900, 278] on span "[PERSON_NAME]" at bounding box center [907, 279] width 102 height 15
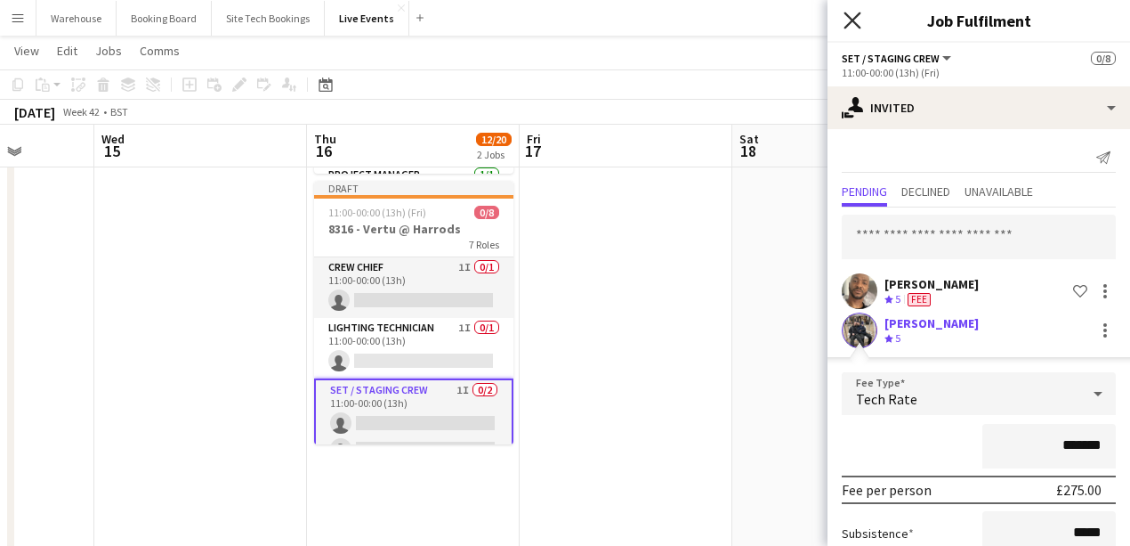
click at [856, 13] on icon "Close pop-in" at bounding box center [852, 20] width 17 height 17
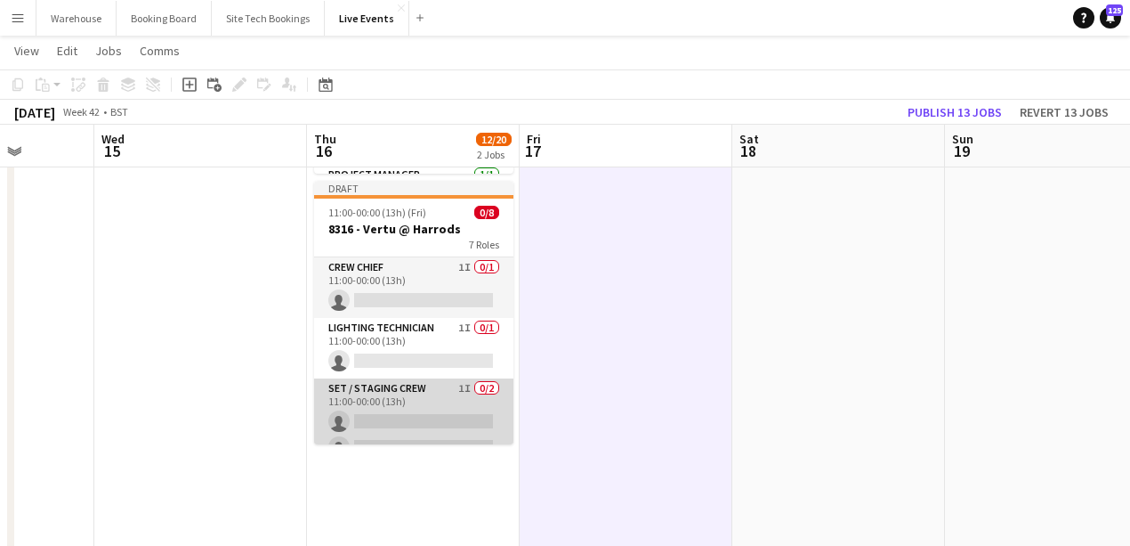
click at [394, 383] on app-card-role "Set / Staging Crew 1I 0/2 11:00-00:00 (13h) single-neutral-actions single-neutr…" at bounding box center [413, 421] width 199 height 86
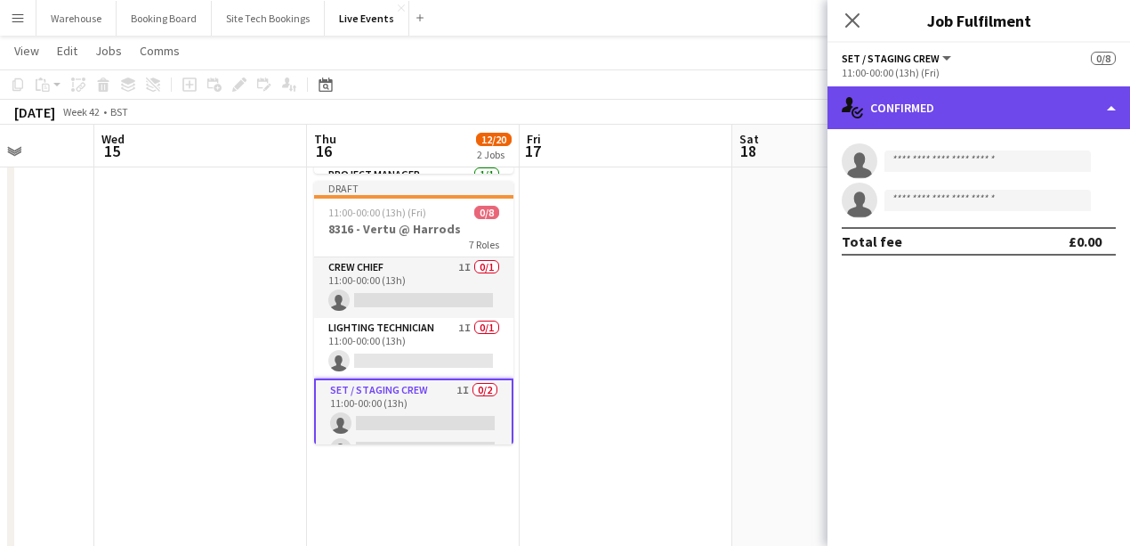
click at [962, 125] on div "single-neutral-actions-check-2 Confirmed" at bounding box center [979, 107] width 303 height 43
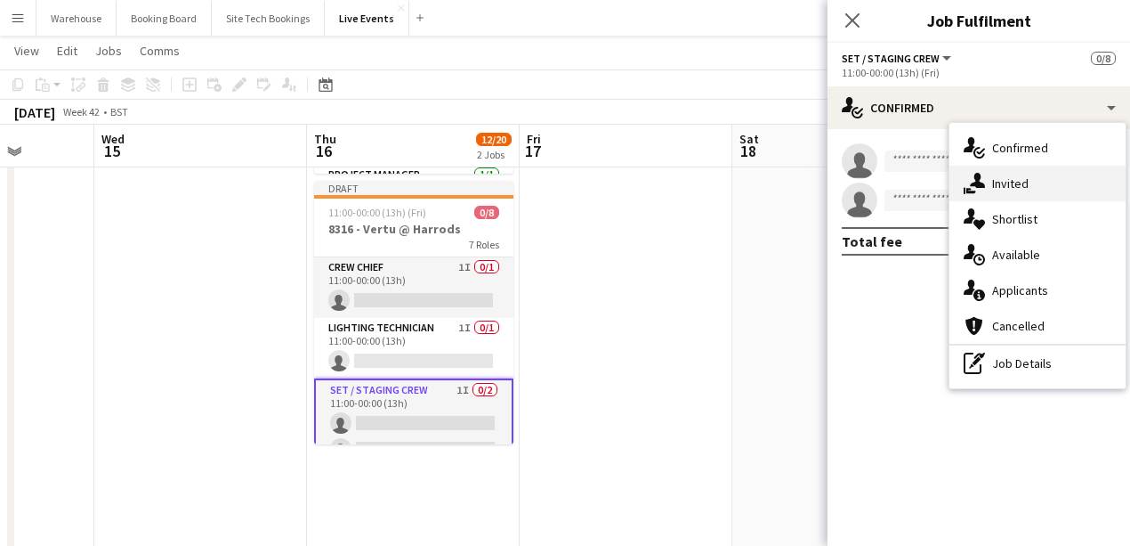
click at [1023, 175] on span "Invited" at bounding box center [1010, 183] width 36 height 16
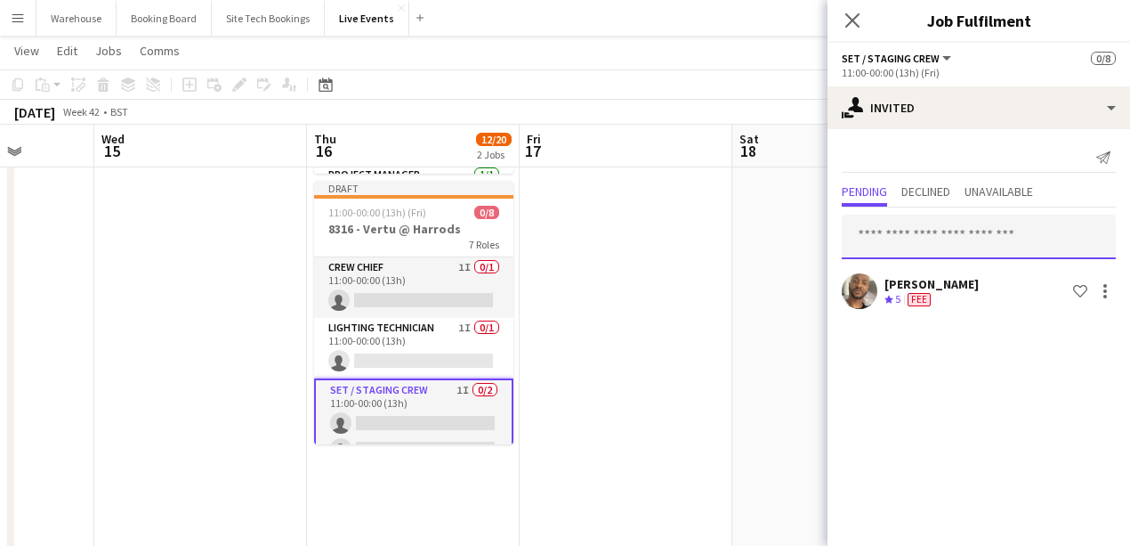
click at [940, 246] on input "text" at bounding box center [979, 236] width 274 height 44
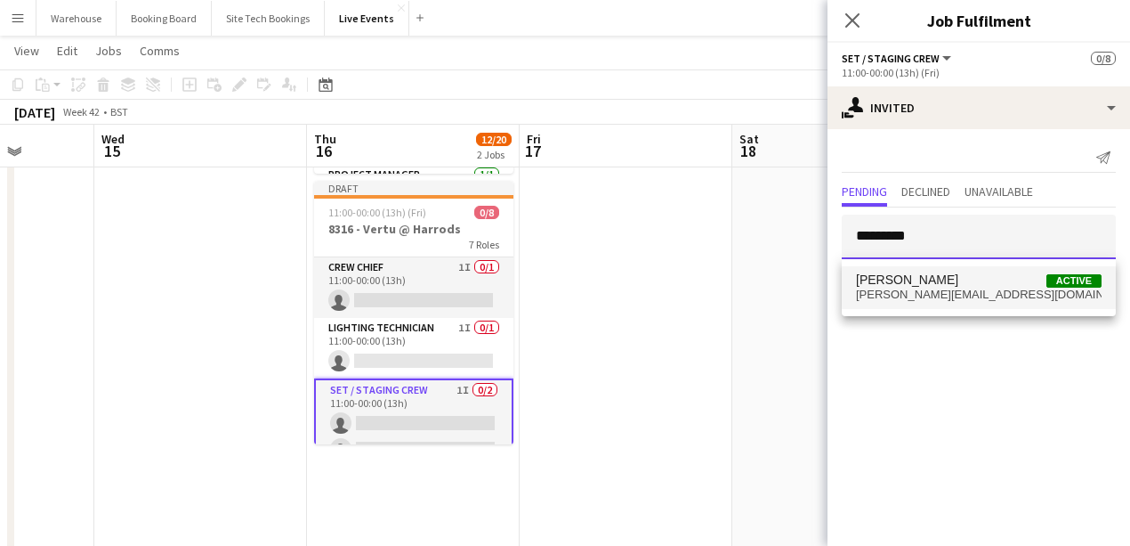
type input "*********"
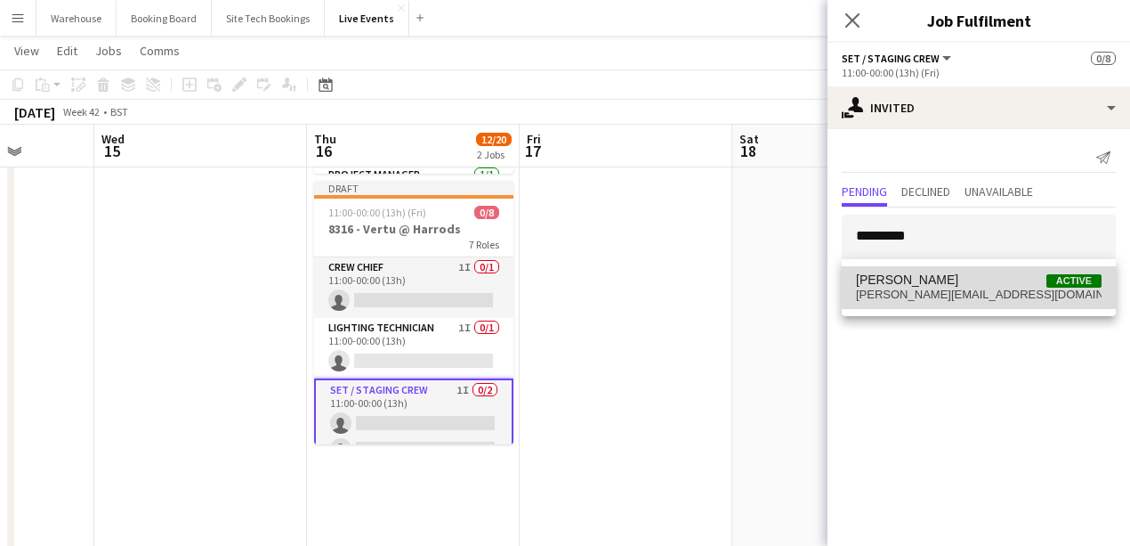
click at [943, 284] on span "Jon Selfe Active" at bounding box center [979, 279] width 246 height 15
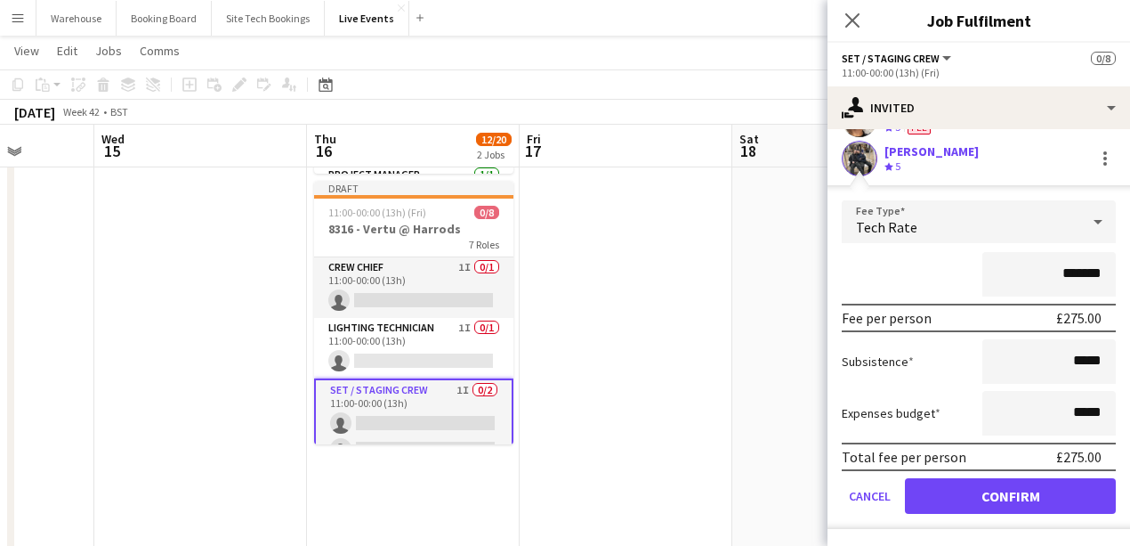
scroll to position [474, 0]
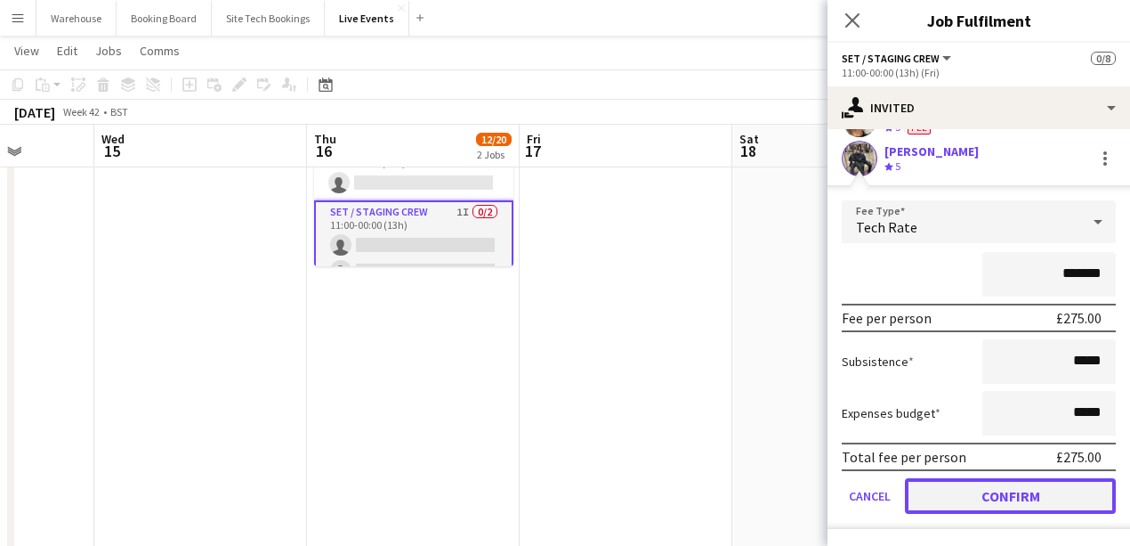
click at [970, 489] on button "Confirm" at bounding box center [1010, 496] width 211 height 36
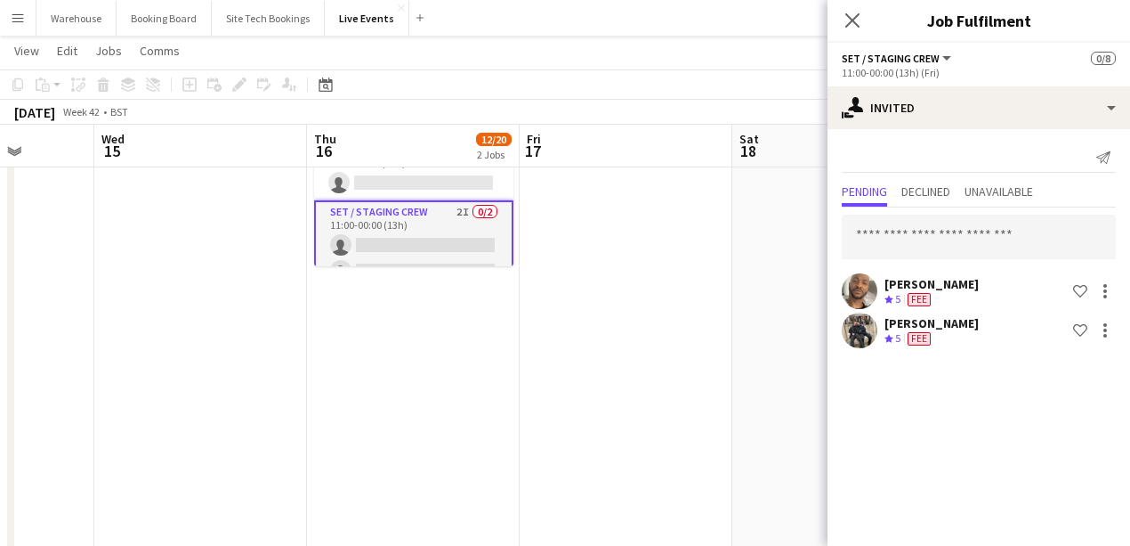
scroll to position [0, 0]
click at [859, 19] on icon "Close pop-in" at bounding box center [852, 20] width 17 height 17
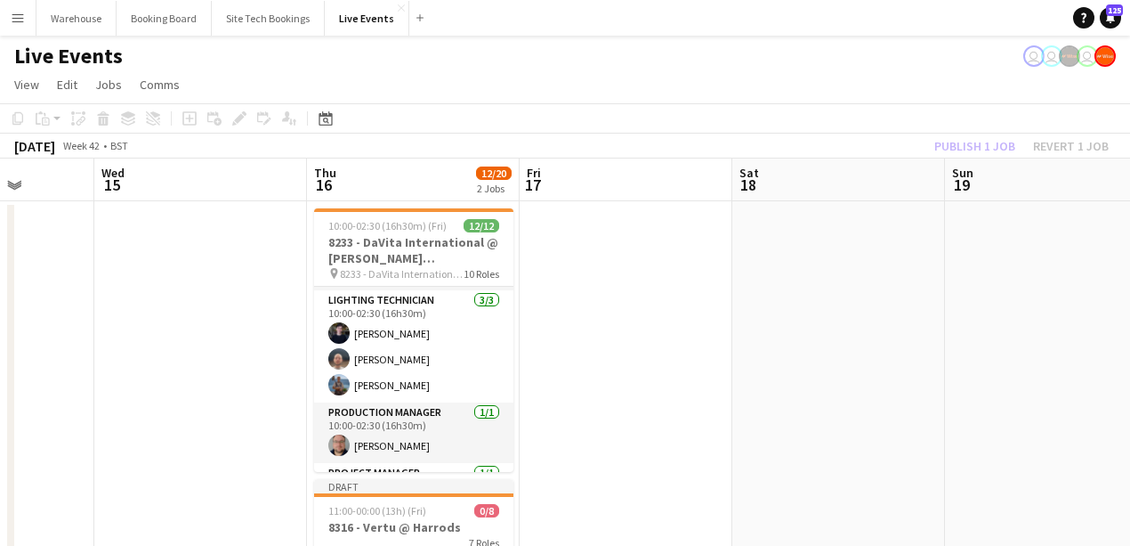
drag, startPoint x: 570, startPoint y: 239, endPoint x: 583, endPoint y: 242, distance: 13.8
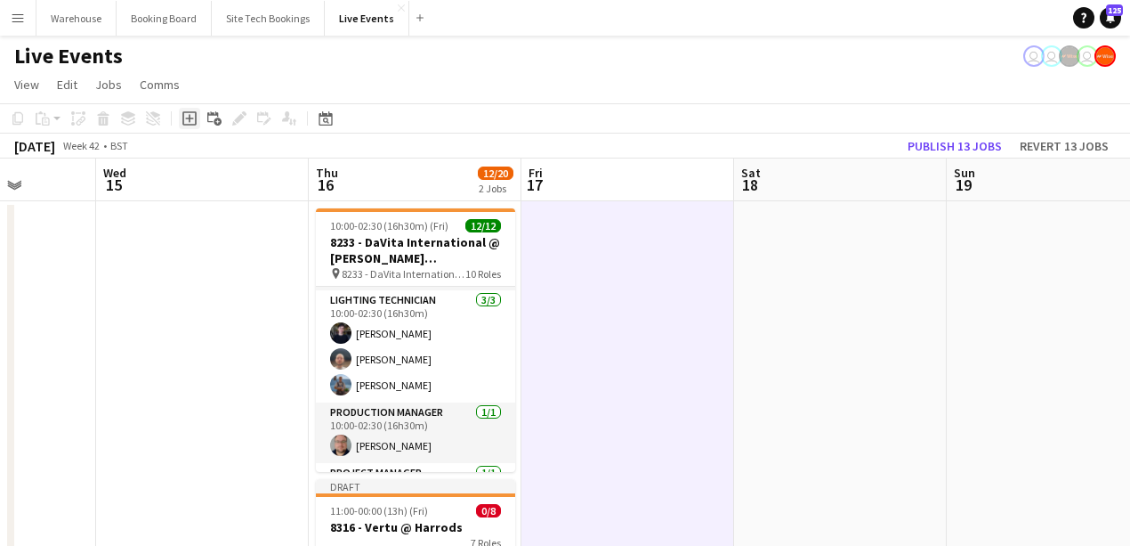
click at [184, 120] on icon "Add job" at bounding box center [189, 118] width 14 height 14
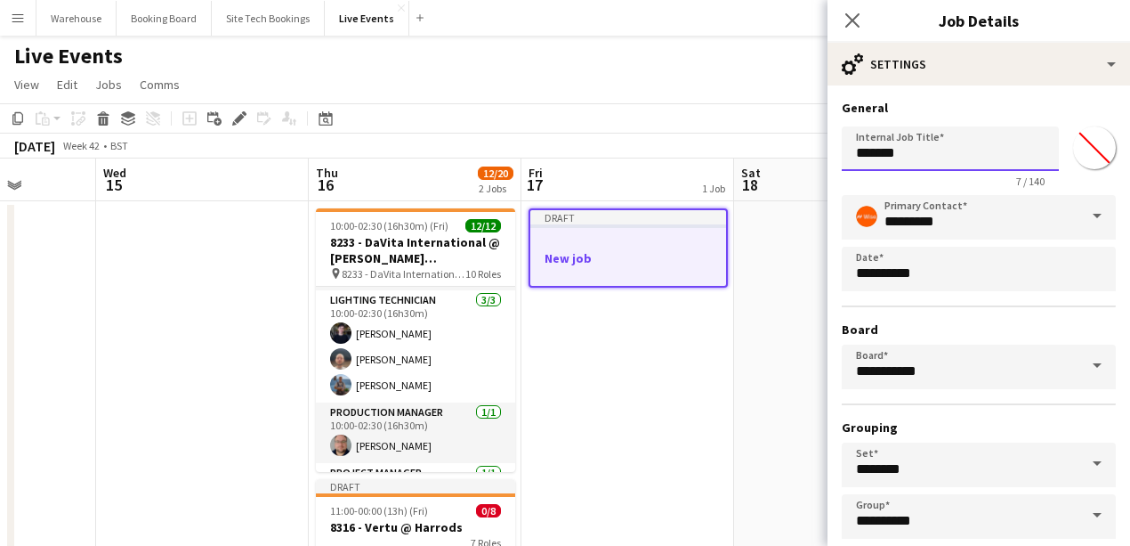
drag, startPoint x: 870, startPoint y: 153, endPoint x: 853, endPoint y: 151, distance: 17.0
click at [870, 153] on input "*******" at bounding box center [950, 148] width 217 height 44
type input "******"
drag, startPoint x: 928, startPoint y: 148, endPoint x: 773, endPoint y: 154, distance: 155.9
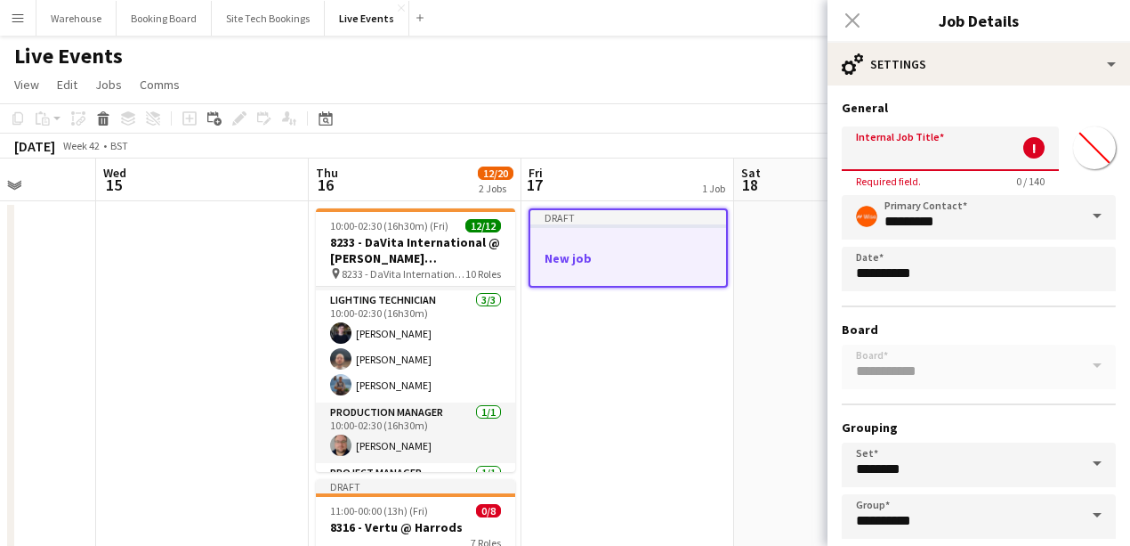
paste input "**********"
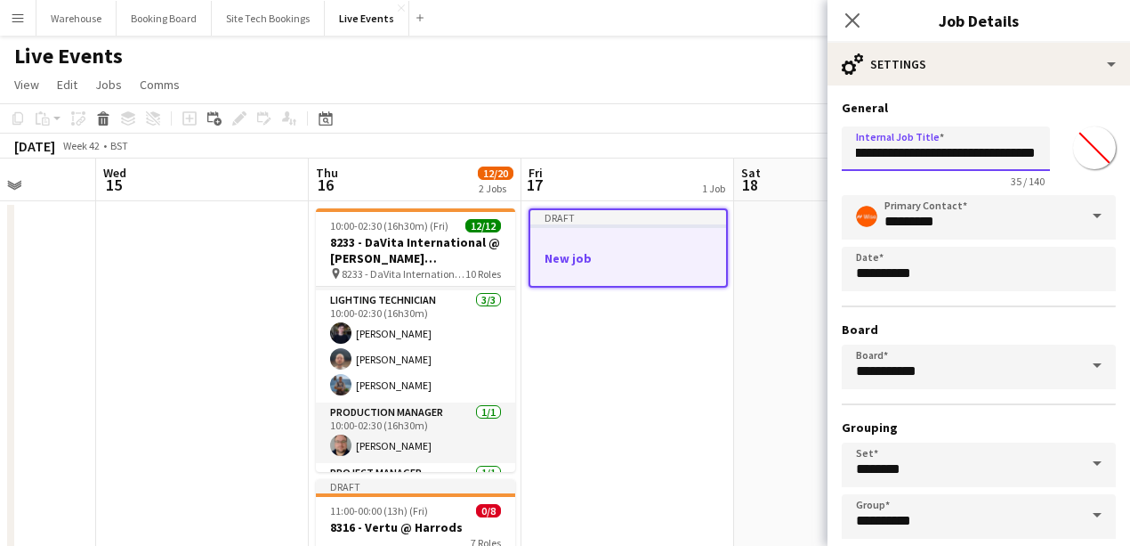
scroll to position [93, 0]
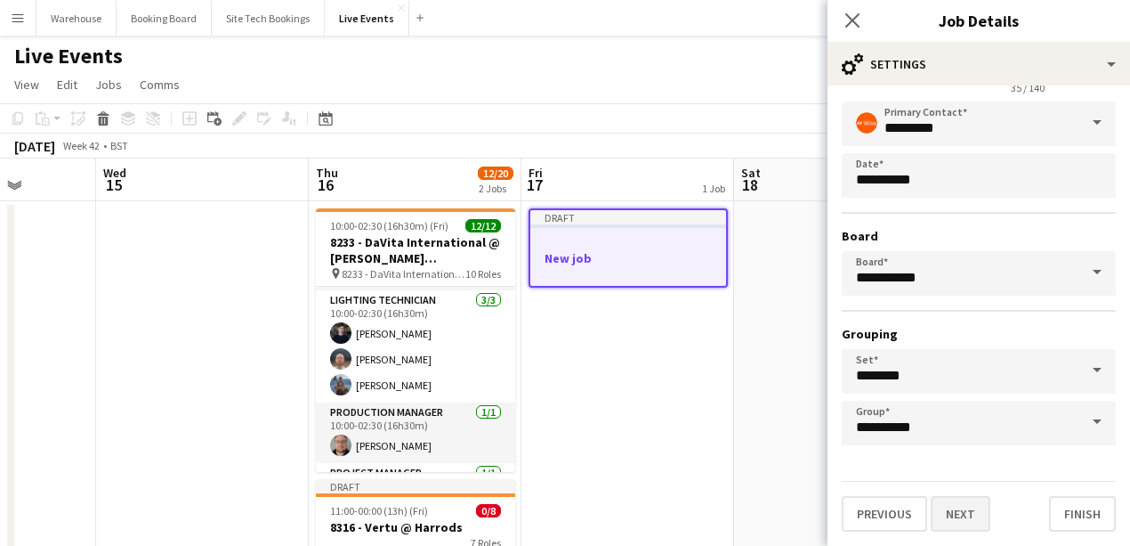
type input "**********"
click at [975, 522] on button "Next" at bounding box center [961, 514] width 60 height 36
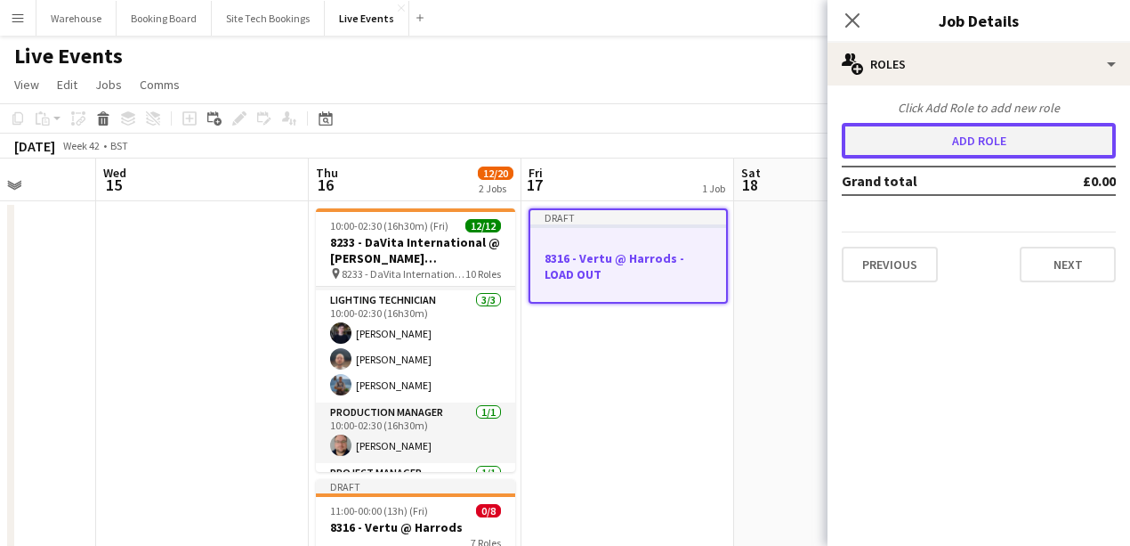
click at [923, 142] on button "Add role" at bounding box center [979, 141] width 274 height 36
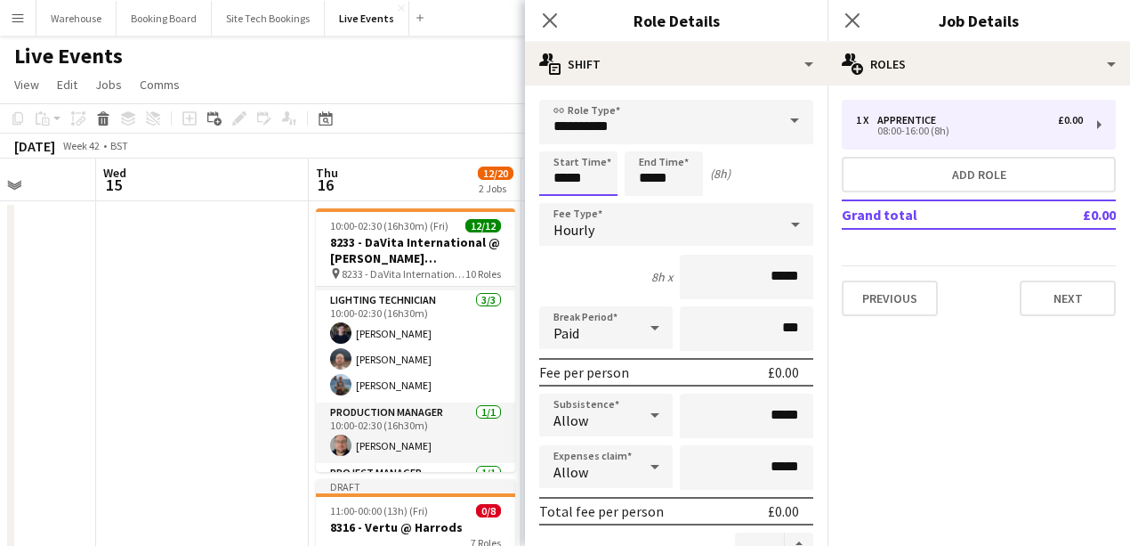
click at [588, 175] on input "*****" at bounding box center [578, 173] width 78 height 44
type input "*****"
click at [558, 146] on div at bounding box center [561, 142] width 36 height 18
click at [676, 174] on input "*****" at bounding box center [664, 173] width 78 height 44
click at [648, 206] on div at bounding box center [646, 205] width 36 height 18
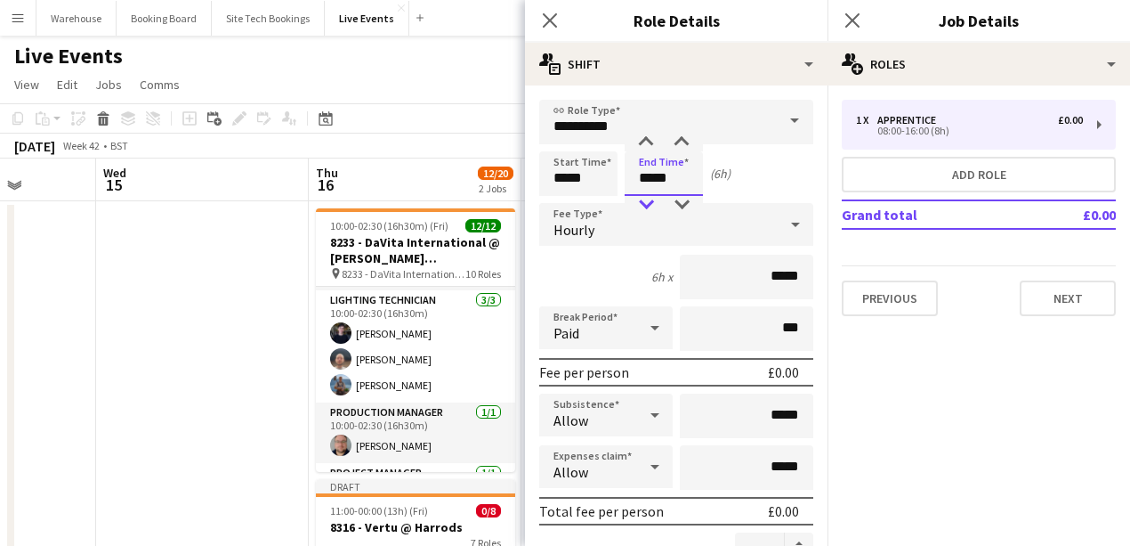
click at [648, 206] on div at bounding box center [646, 205] width 36 height 18
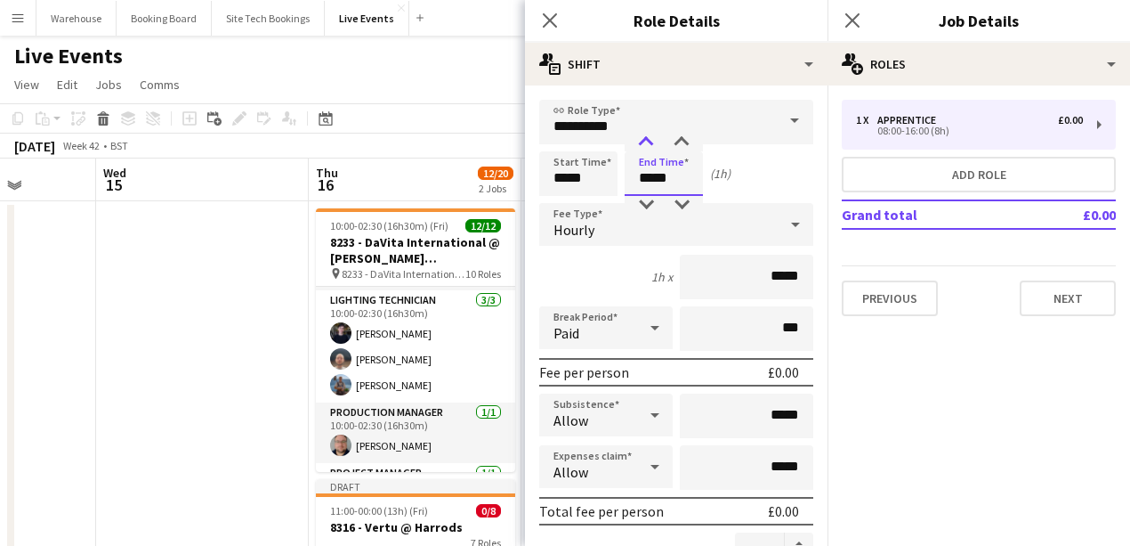
click at [645, 141] on div at bounding box center [646, 142] width 36 height 18
type input "*****"
click at [643, 206] on div at bounding box center [646, 205] width 36 height 18
click at [571, 123] on input "**********" at bounding box center [676, 122] width 274 height 44
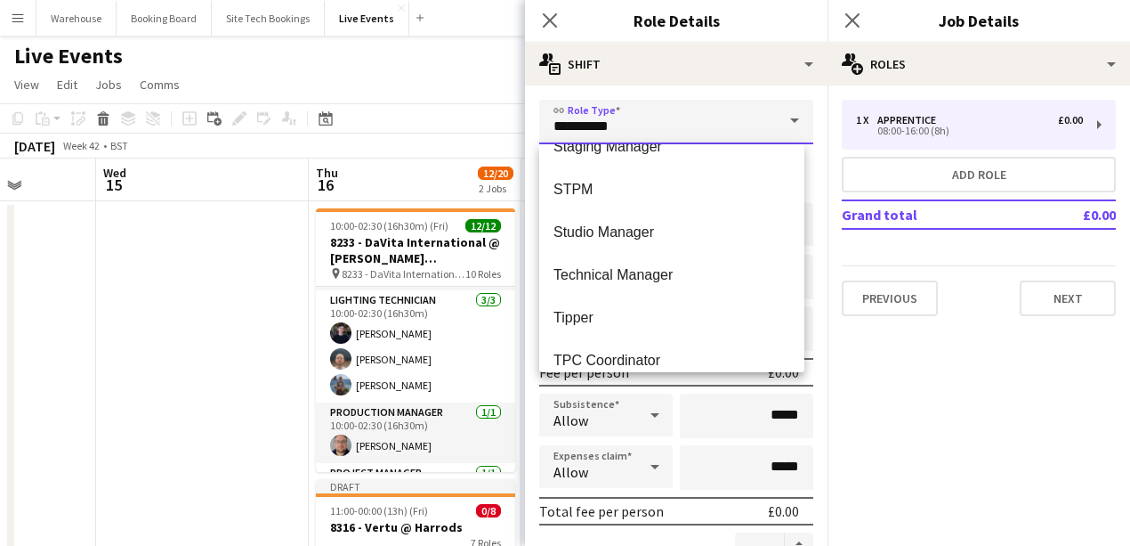
scroll to position [3982, 0]
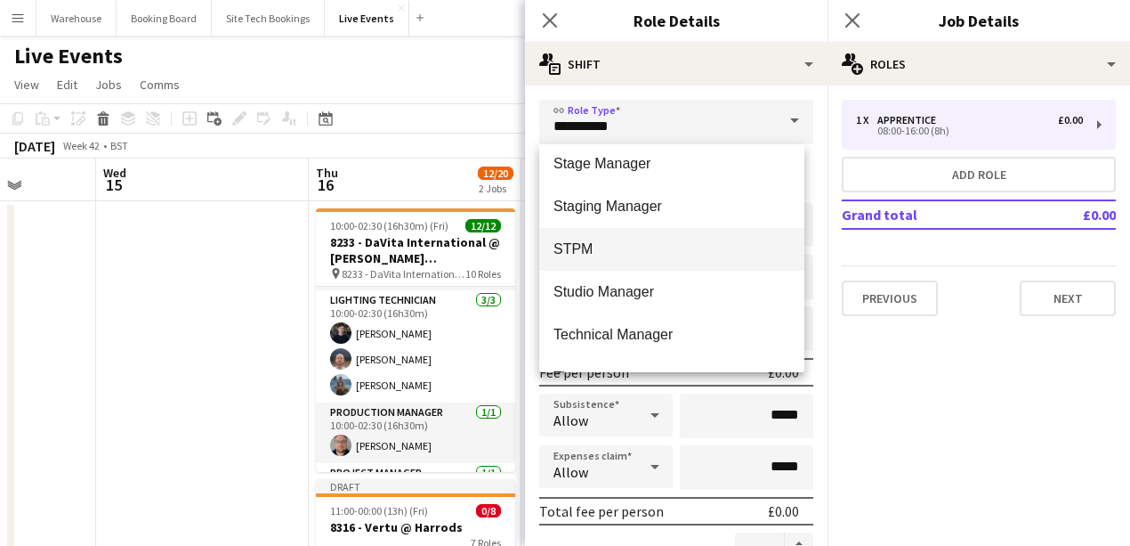
click at [577, 247] on span "STPM" at bounding box center [672, 248] width 237 height 17
type input "****"
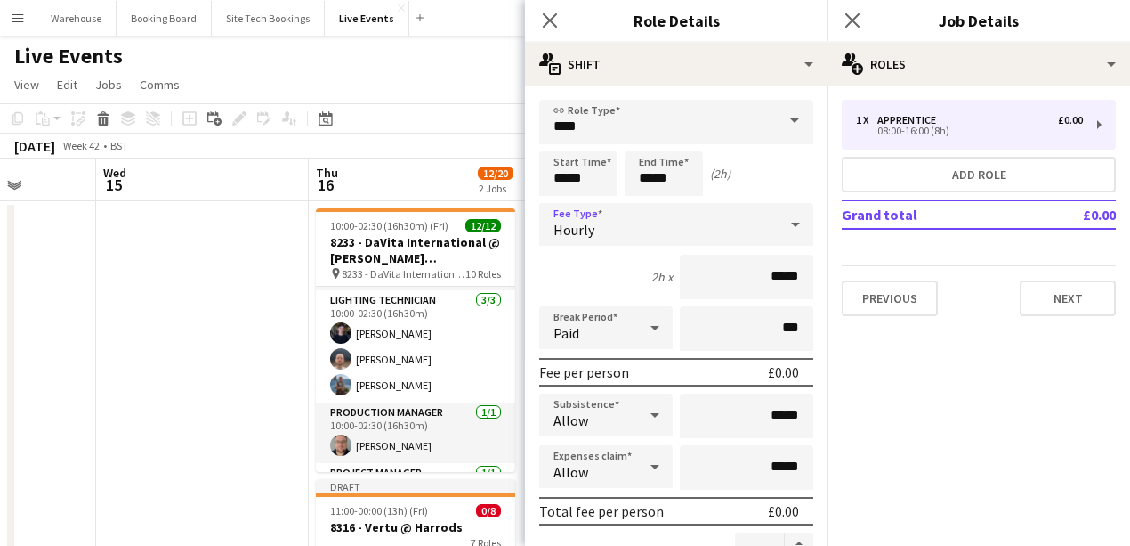
click at [604, 222] on div "Hourly" at bounding box center [658, 224] width 239 height 43
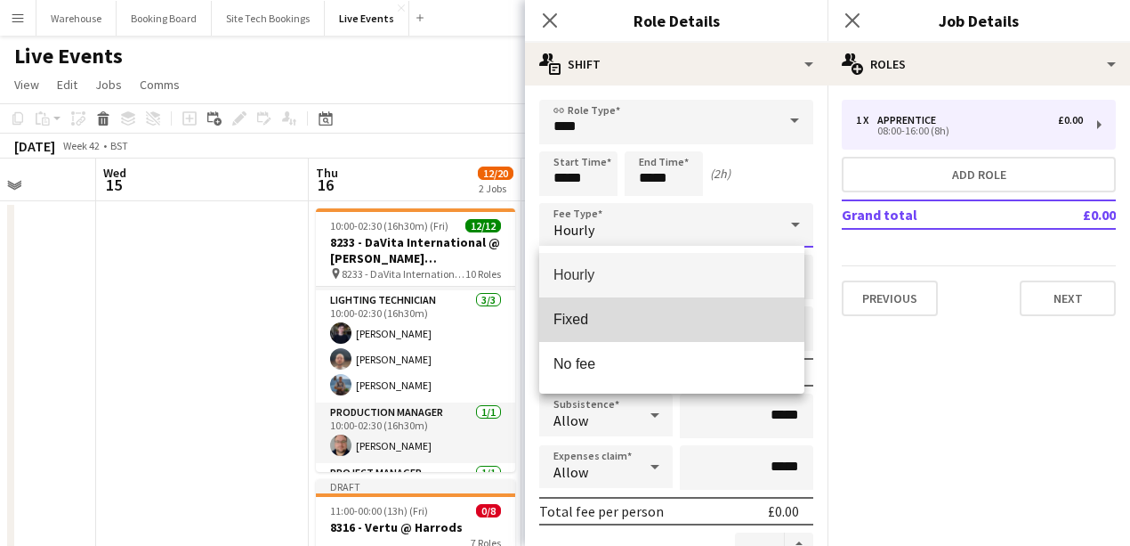
click at [566, 311] on span "Fixed" at bounding box center [672, 319] width 237 height 17
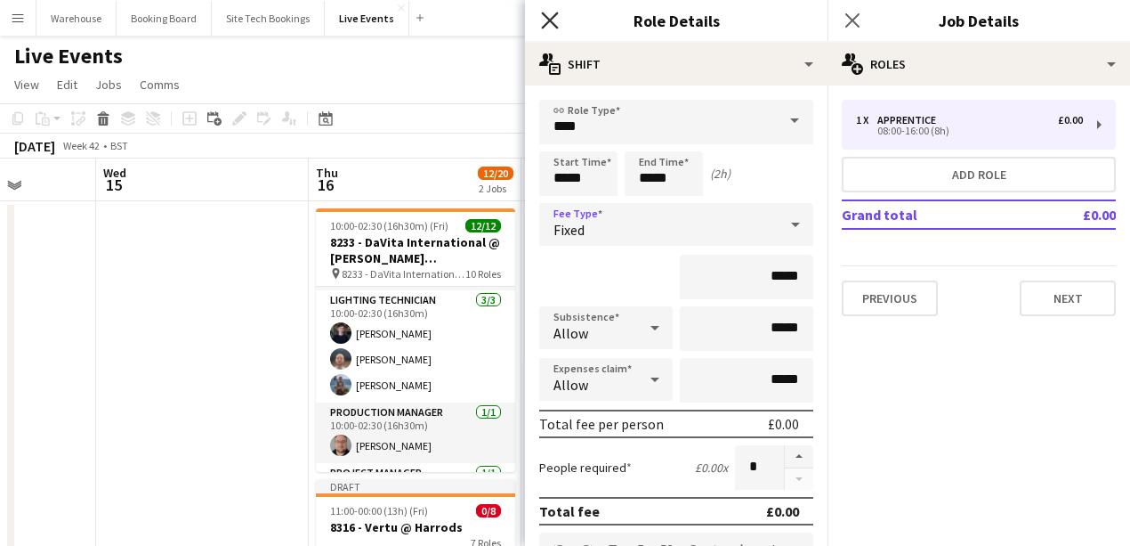
click at [545, 25] on icon at bounding box center [549, 20] width 17 height 17
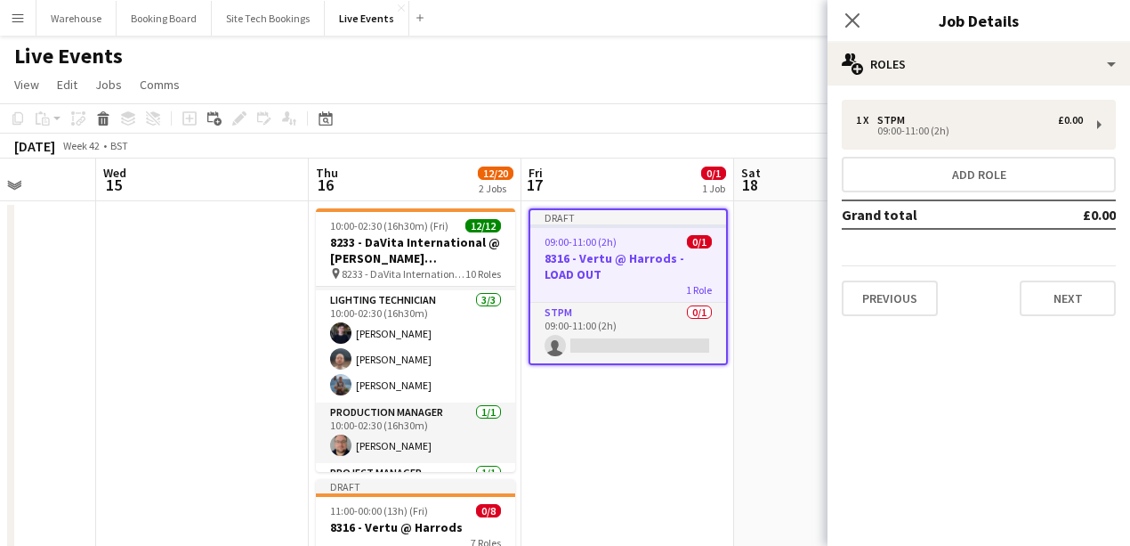
drag, startPoint x: 851, startPoint y: 23, endPoint x: 807, endPoint y: 77, distance: 68.9
click at [850, 22] on icon at bounding box center [852, 20] width 14 height 14
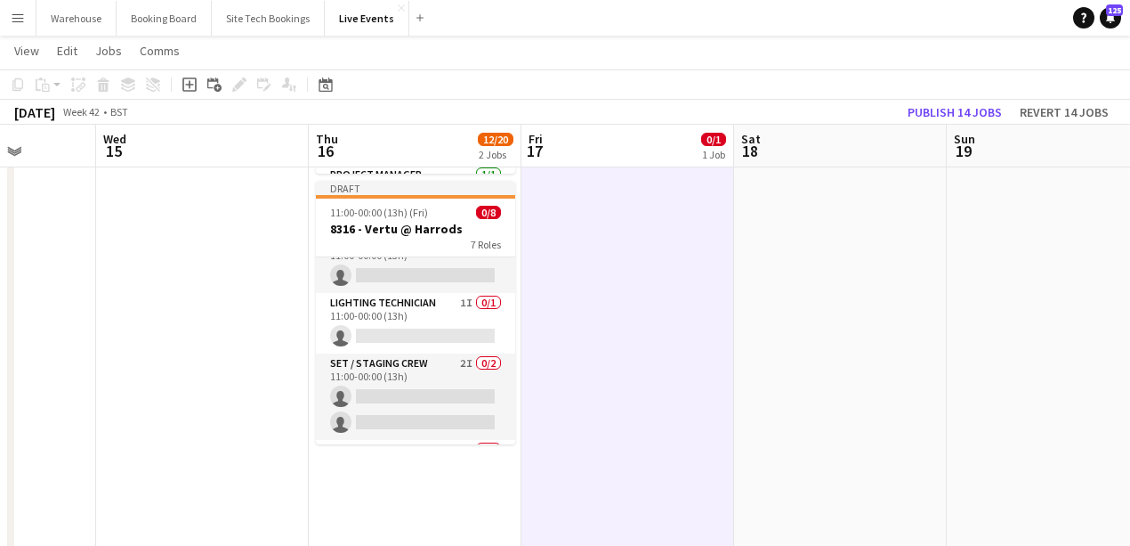
scroll to position [0, 0]
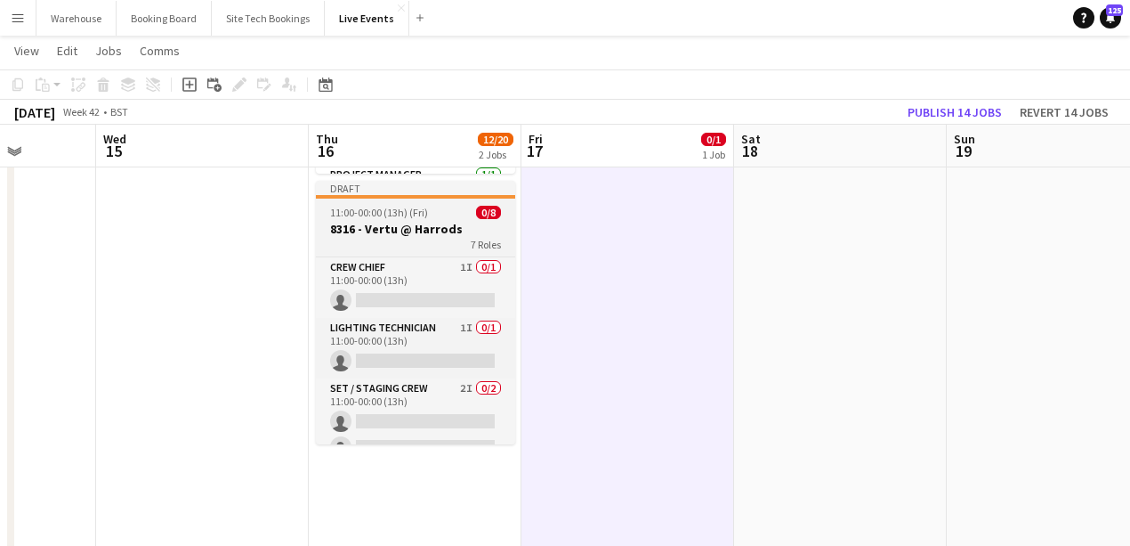
click at [375, 233] on h3 "8316 - Vertu @ Harrods" at bounding box center [415, 229] width 199 height 16
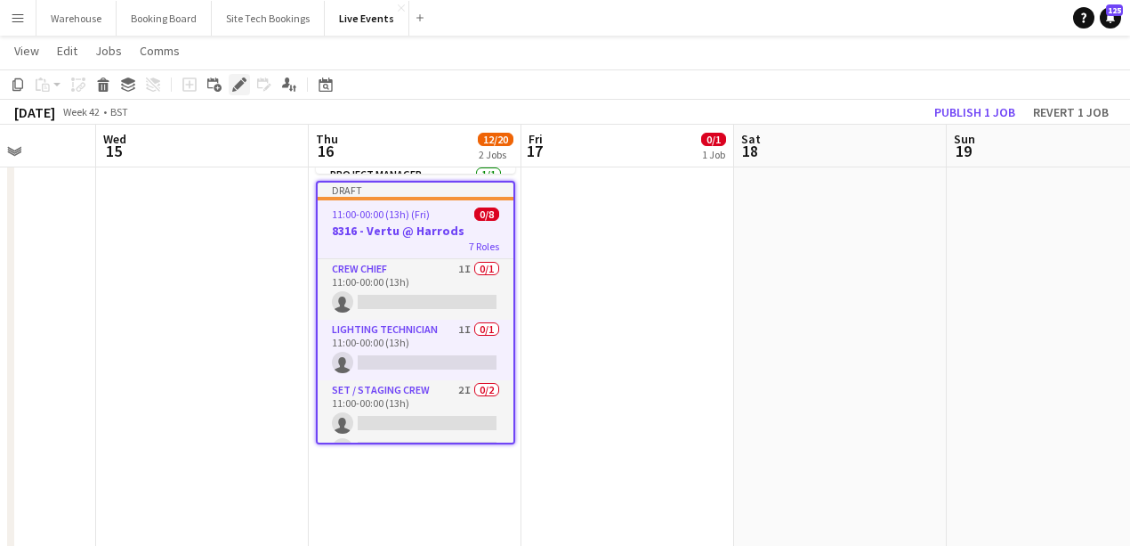
click at [238, 80] on icon "Edit" at bounding box center [239, 84] width 14 height 14
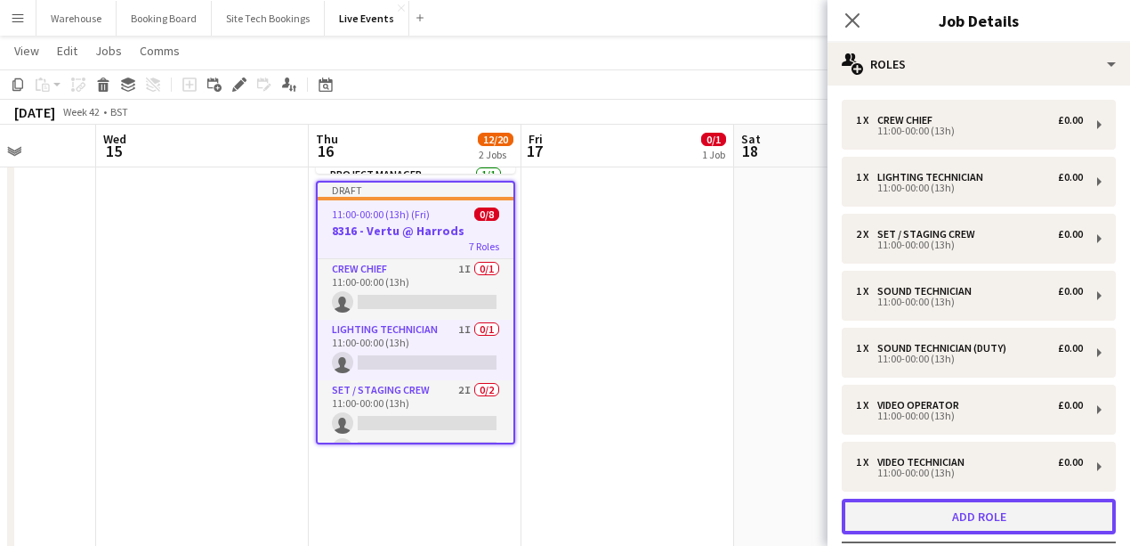
click at [1011, 518] on button "Add role" at bounding box center [979, 516] width 274 height 36
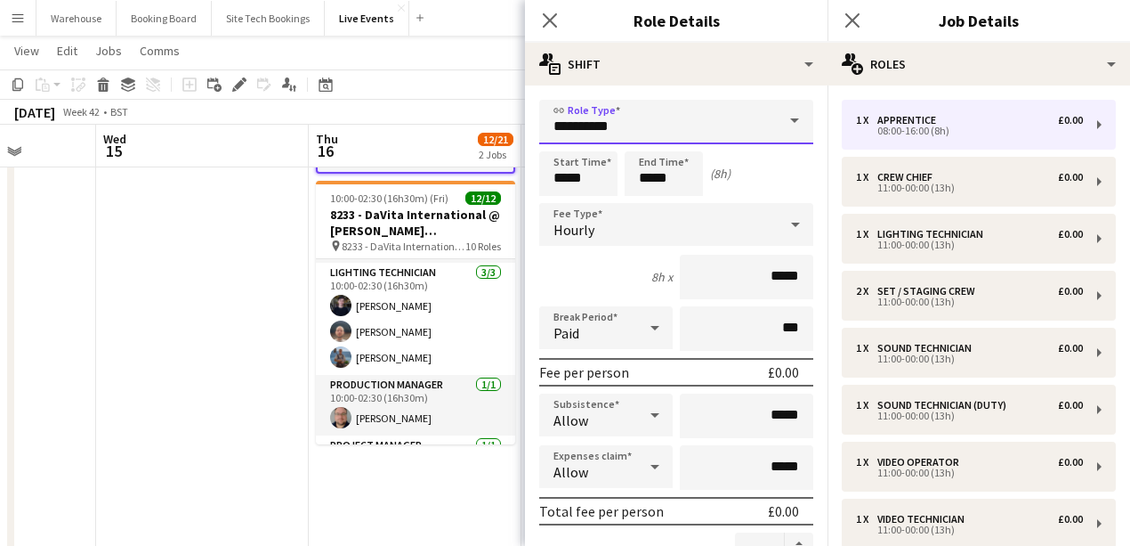
click at [644, 118] on input "**********" at bounding box center [676, 122] width 274 height 44
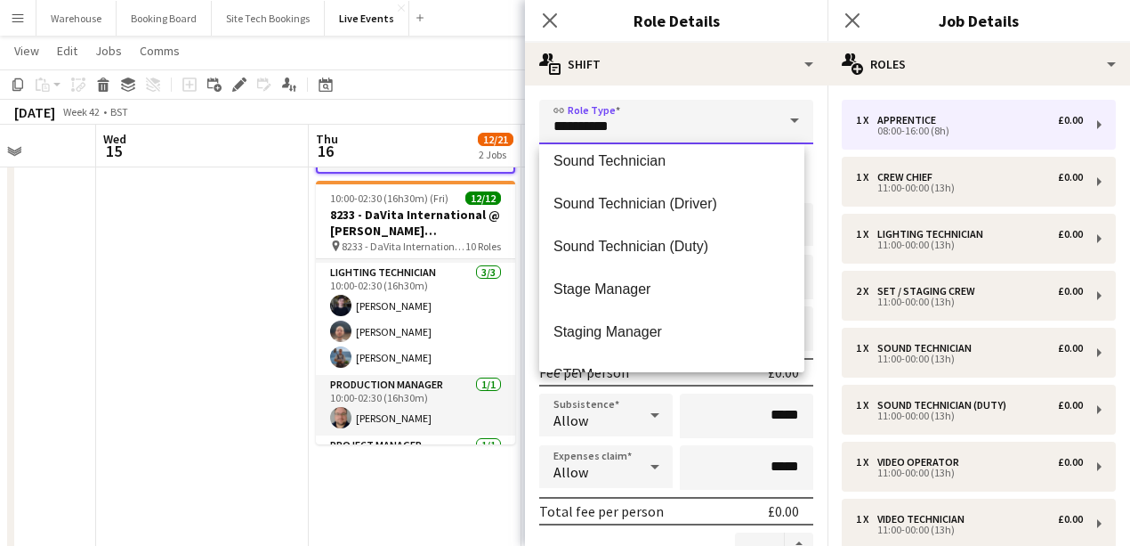
scroll to position [4153, 0]
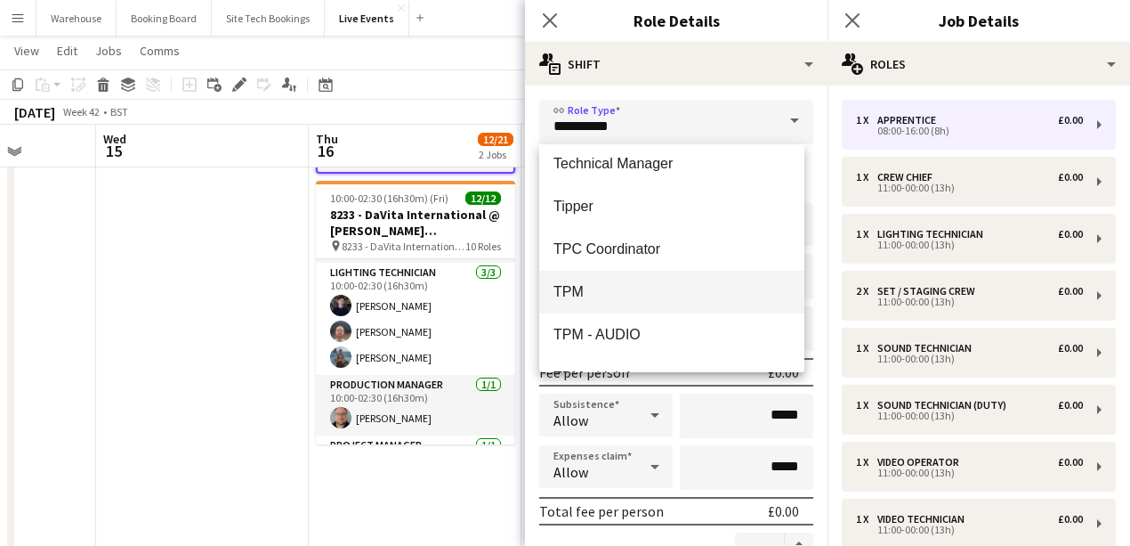
click at [608, 281] on mat-option "TPM" at bounding box center [671, 292] width 265 height 43
type input "***"
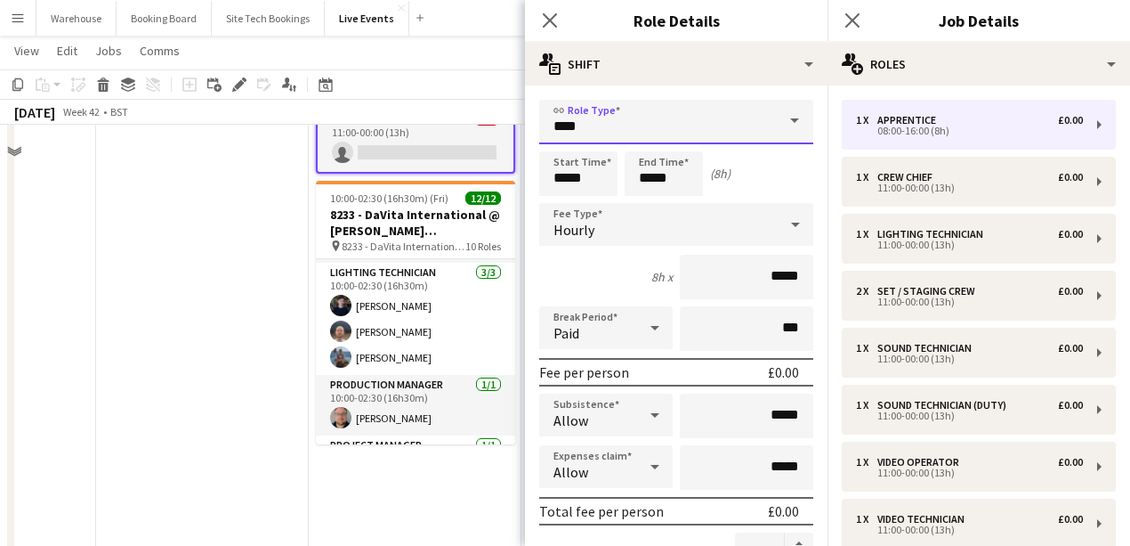
scroll to position [59, 0]
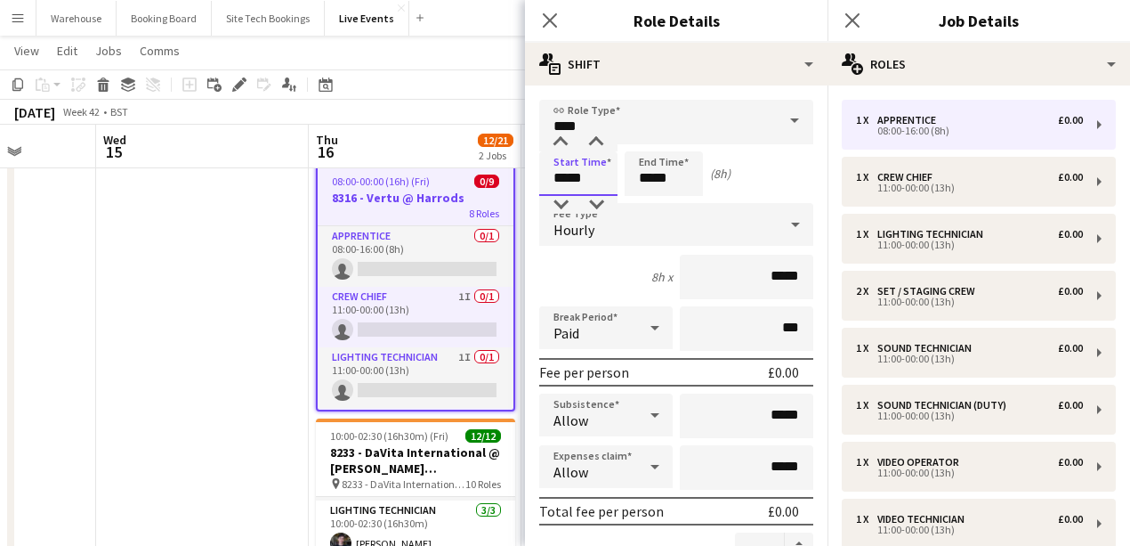
click at [571, 182] on input "*****" at bounding box center [578, 173] width 78 height 44
click at [558, 148] on div at bounding box center [561, 142] width 36 height 18
type input "*****"
click at [558, 146] on div at bounding box center [561, 142] width 36 height 18
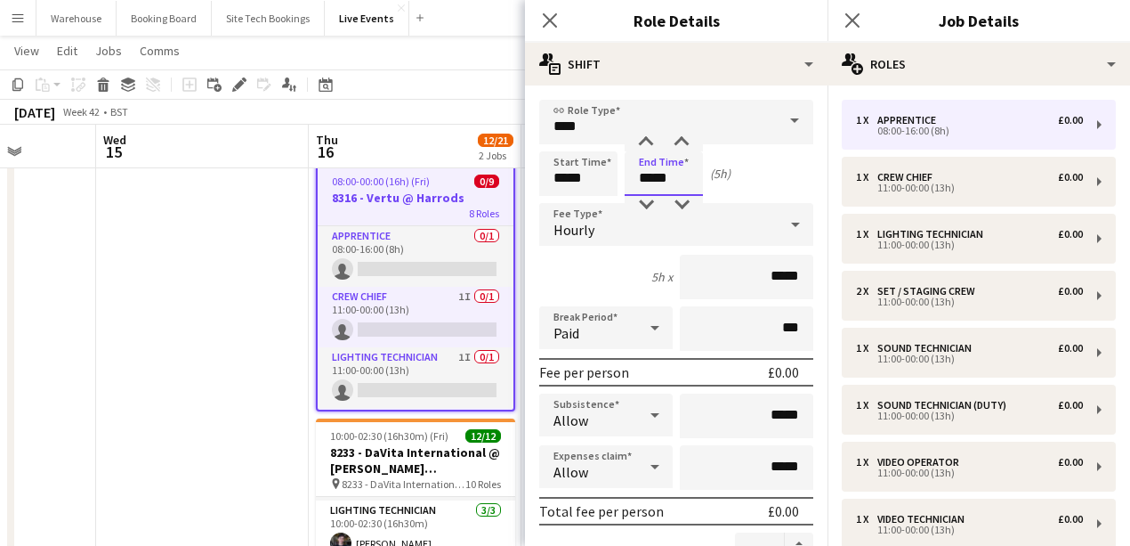
click at [649, 171] on input "*****" at bounding box center [664, 173] width 78 height 44
click at [647, 148] on div at bounding box center [646, 142] width 36 height 18
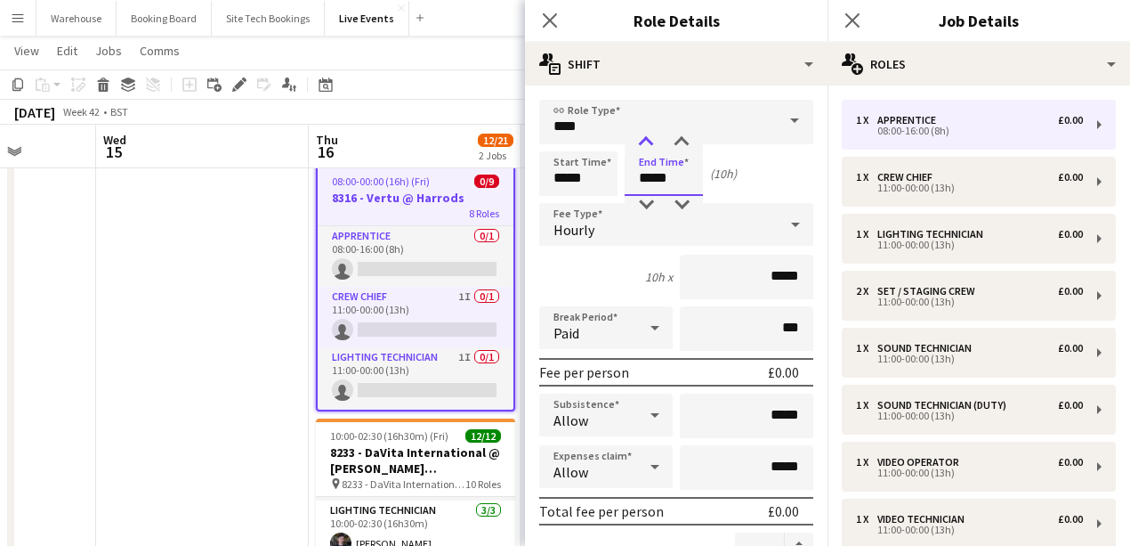
click at [647, 148] on div at bounding box center [646, 142] width 36 height 18
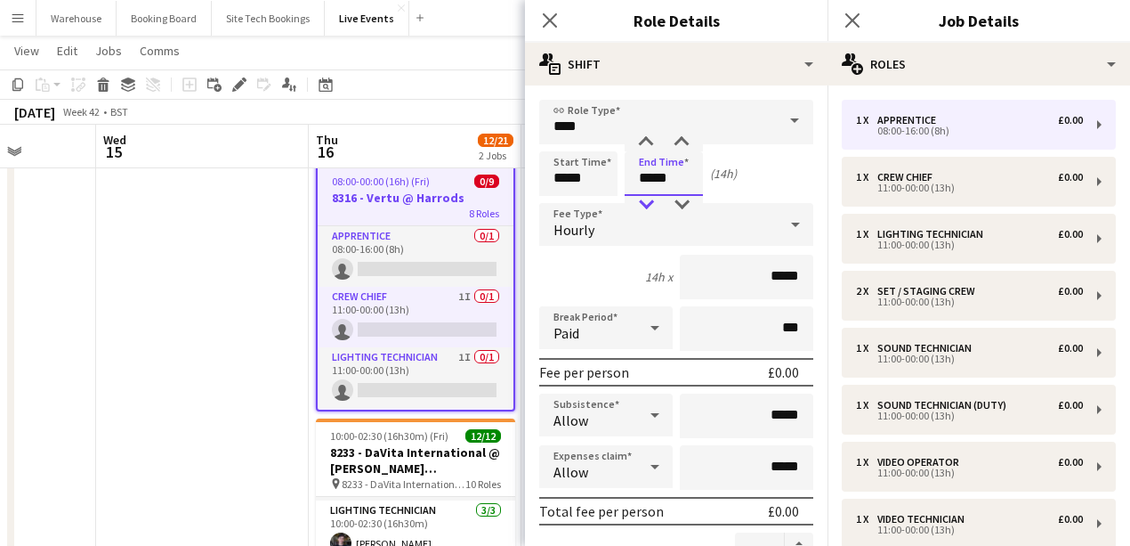
type input "*****"
click at [643, 204] on div at bounding box center [646, 205] width 36 height 18
click at [601, 224] on div "Hourly" at bounding box center [658, 224] width 239 height 43
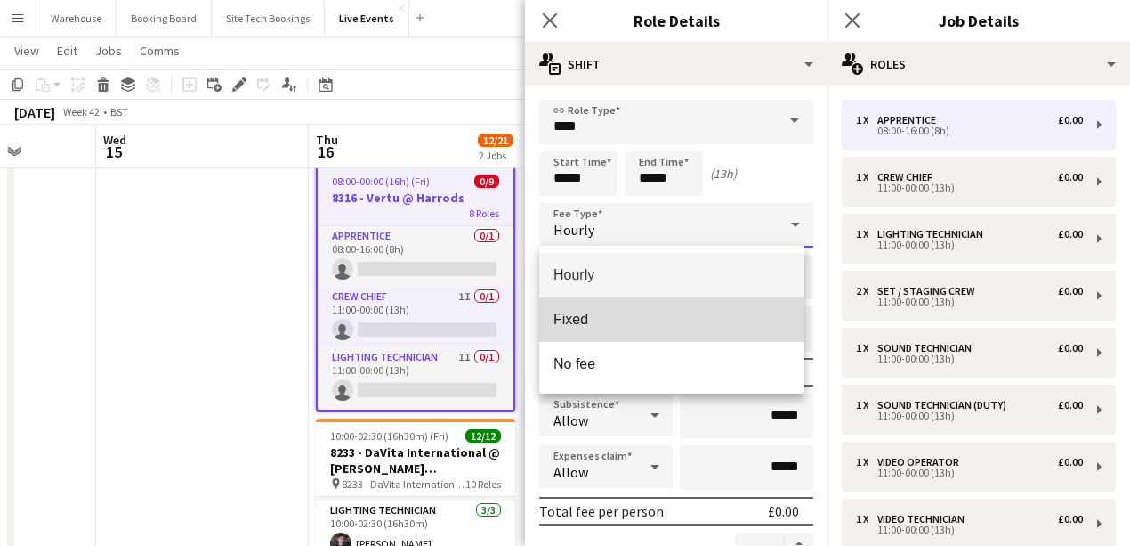
drag, startPoint x: 571, startPoint y: 324, endPoint x: 575, endPoint y: 113, distance: 211.0
click at [572, 324] on span "Fixed" at bounding box center [672, 319] width 237 height 17
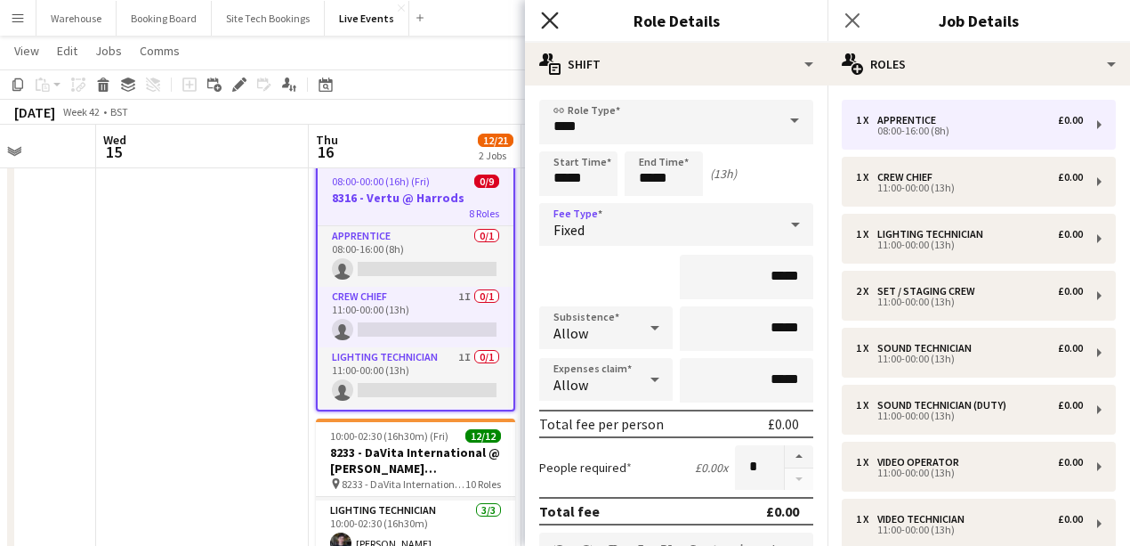
click at [544, 23] on icon "Close pop-in" at bounding box center [549, 20] width 17 height 17
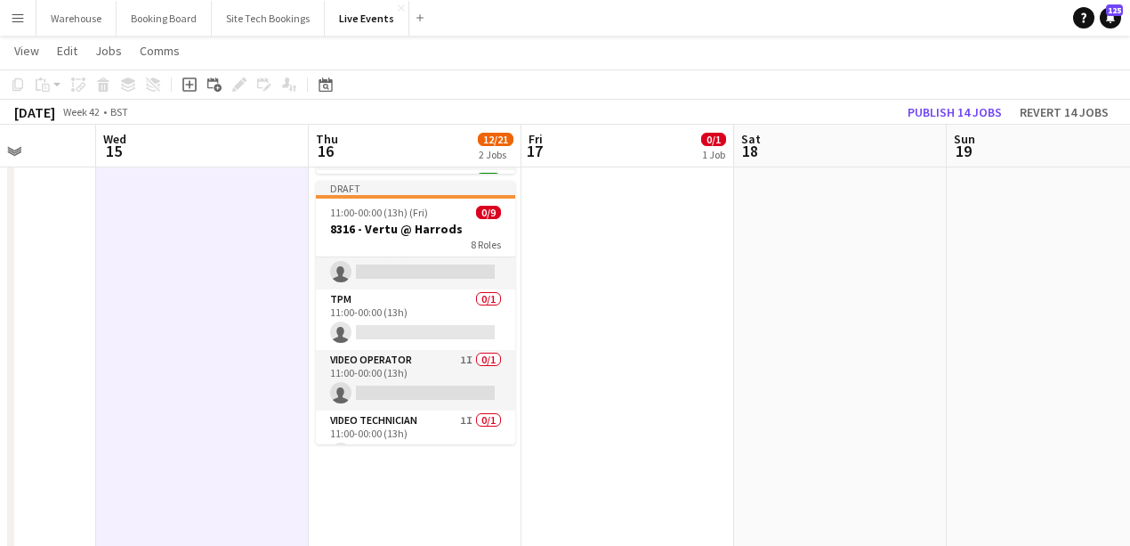
scroll to position [237, 0]
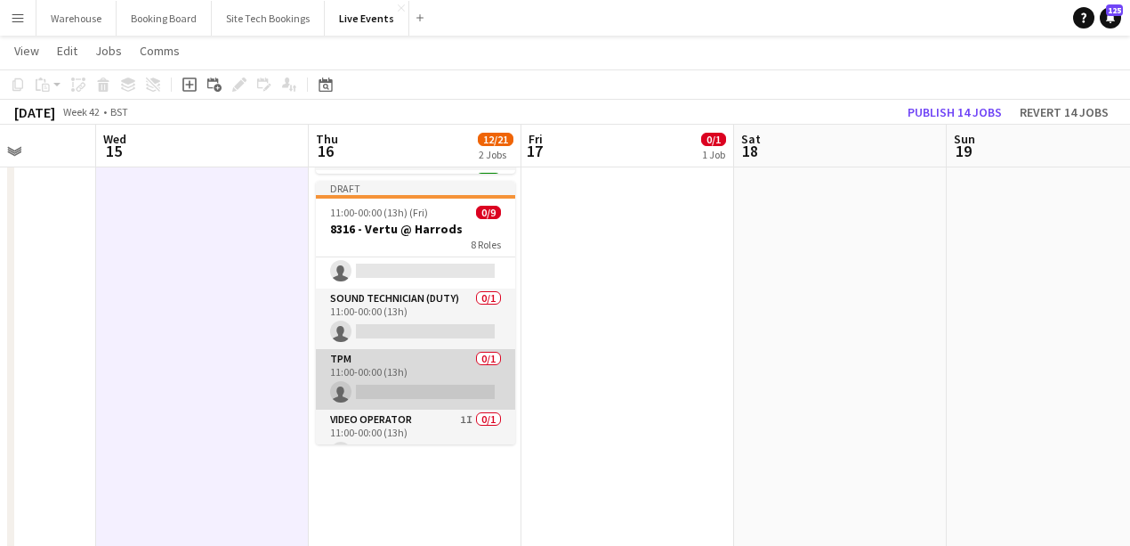
click at [391, 395] on app-card-role "TPM 0/1 11:00-00:00 (13h) single-neutral-actions" at bounding box center [415, 379] width 199 height 61
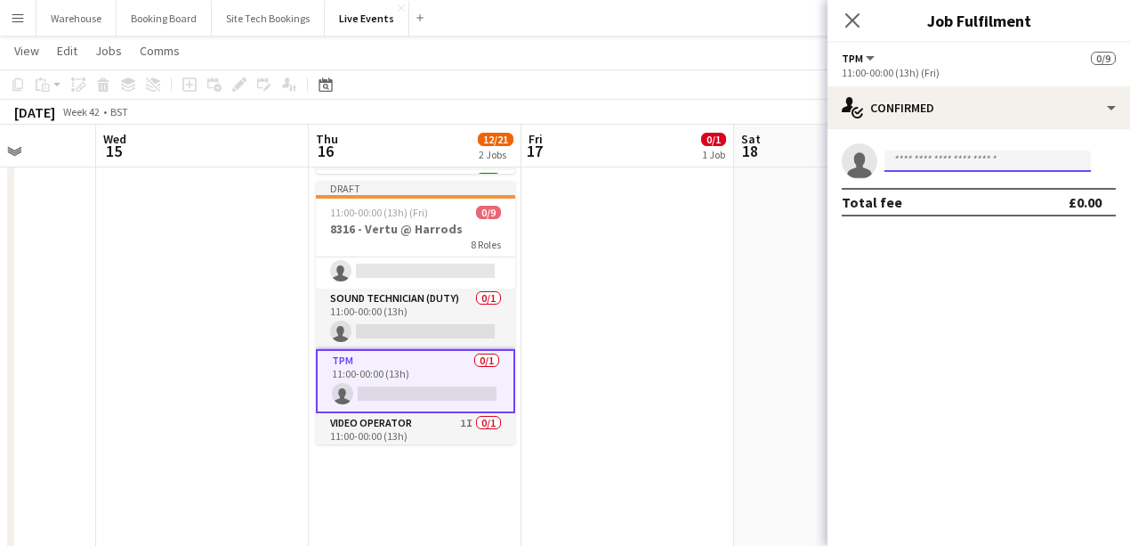
click at [915, 160] on input at bounding box center [988, 160] width 206 height 21
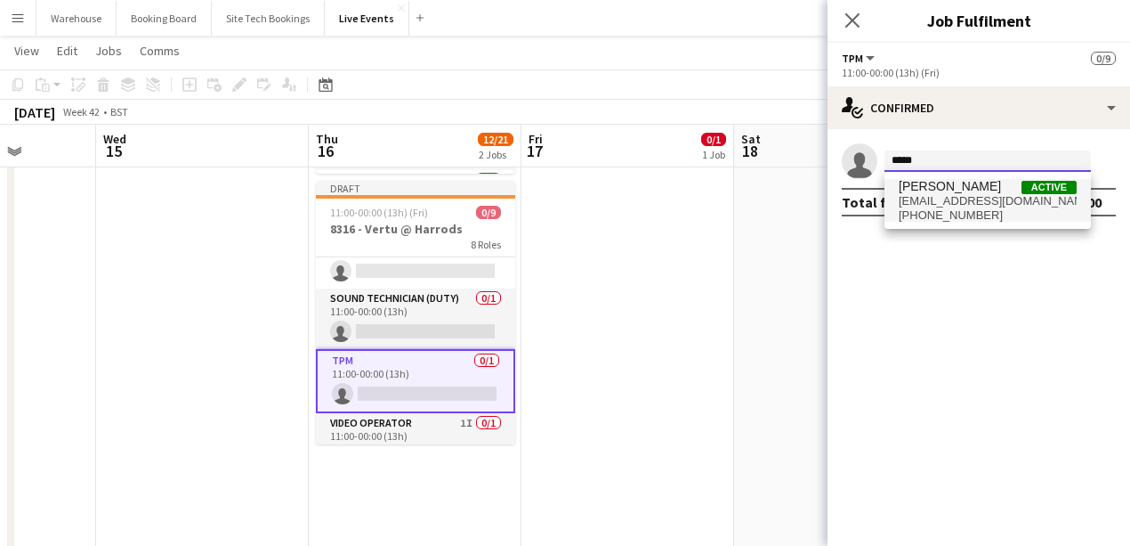
type input "*****"
click at [953, 194] on span "[EMAIL_ADDRESS][DOMAIN_NAME]" at bounding box center [988, 201] width 178 height 14
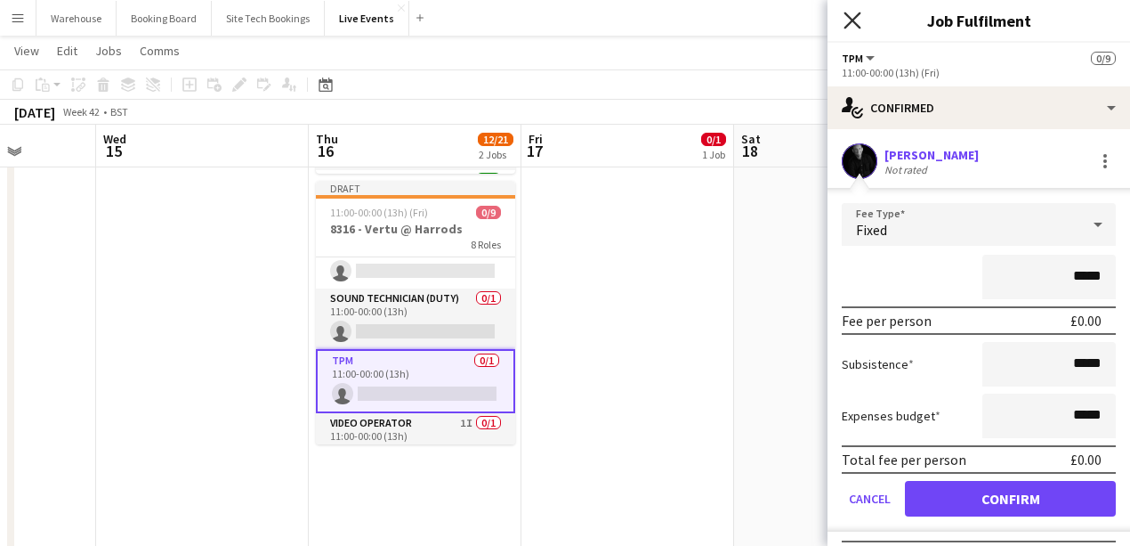
click at [854, 20] on icon "Close pop-in" at bounding box center [852, 20] width 17 height 17
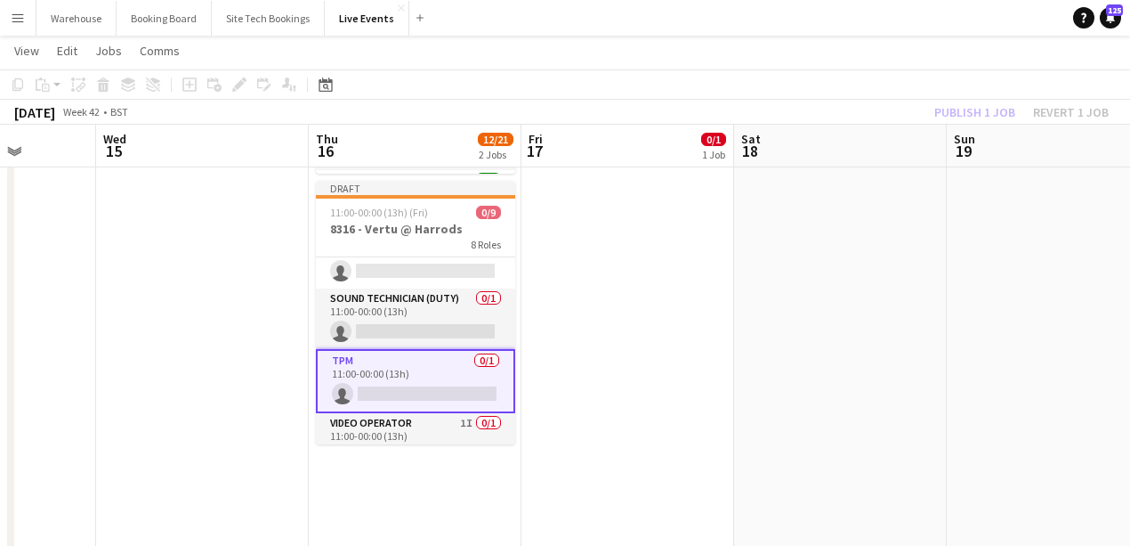
click at [433, 397] on app-card-role "TPM 0/1 11:00-00:00 (13h) single-neutral-actions" at bounding box center [415, 381] width 199 height 64
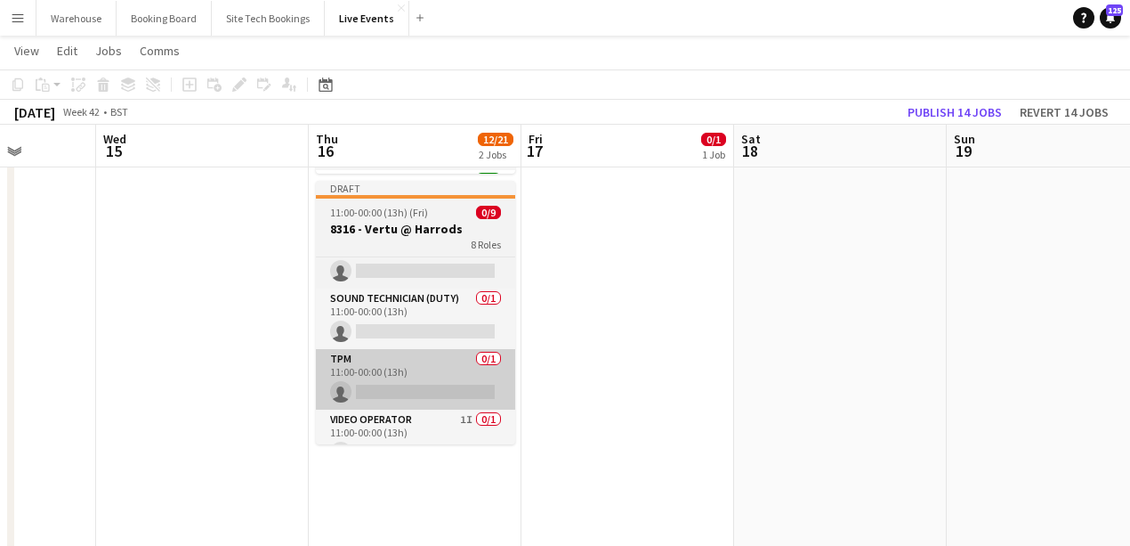
drag, startPoint x: 701, startPoint y: 371, endPoint x: 495, endPoint y: 379, distance: 206.6
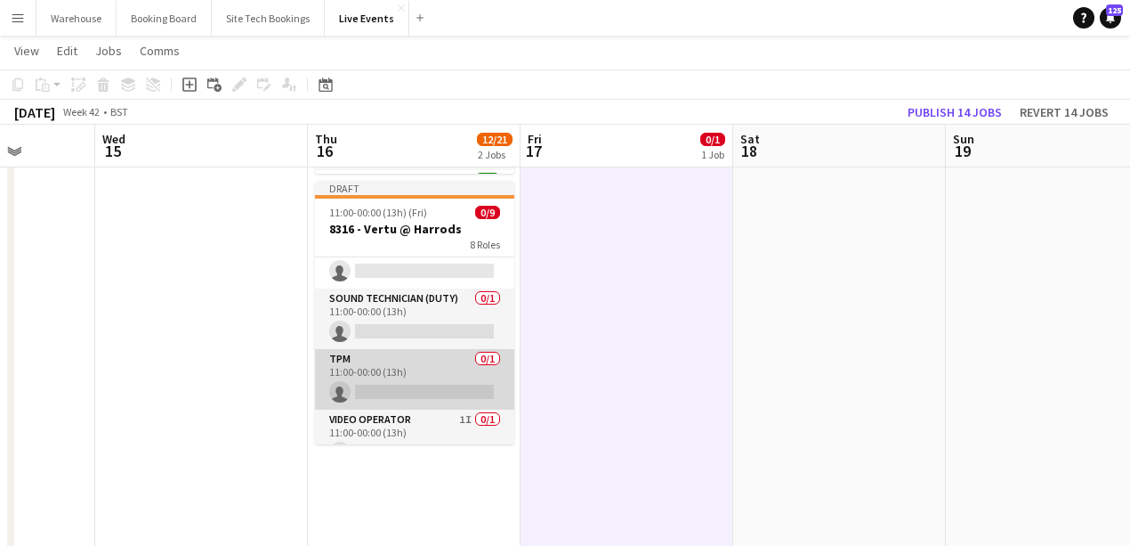
click at [440, 390] on app-card-role "TPM 0/1 11:00-00:00 (13h) single-neutral-actions" at bounding box center [414, 379] width 199 height 61
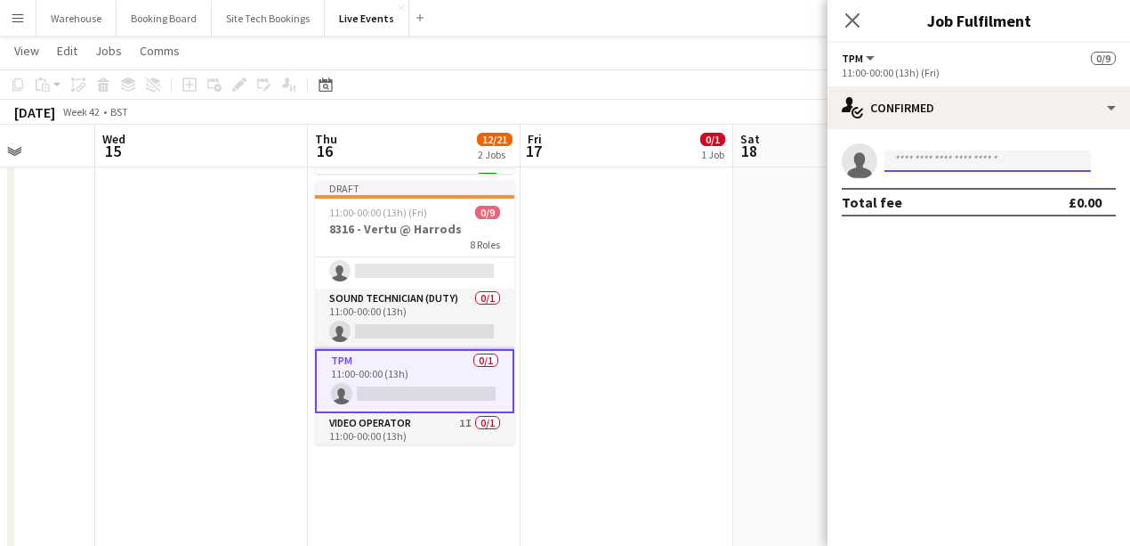
click at [976, 167] on input at bounding box center [988, 160] width 206 height 21
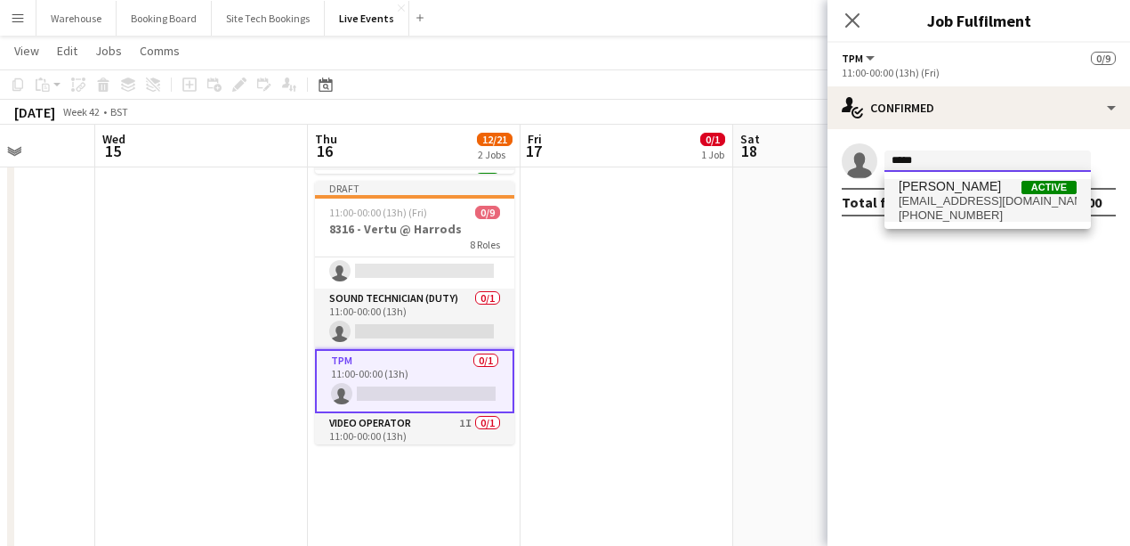
type input "*****"
click at [961, 205] on span "[EMAIL_ADDRESS][DOMAIN_NAME]" at bounding box center [988, 201] width 178 height 14
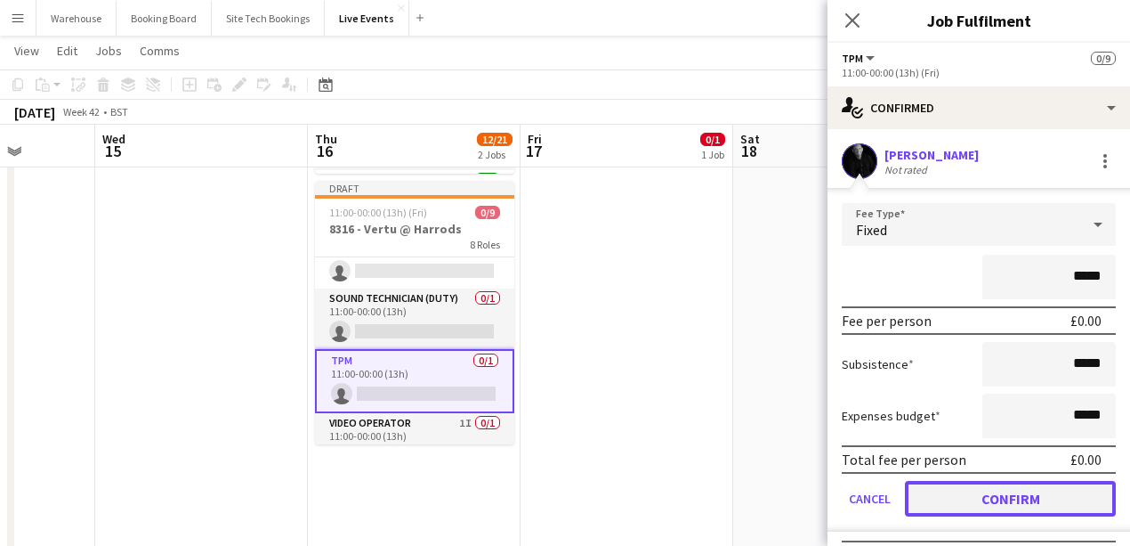
click at [1003, 499] on button "Confirm" at bounding box center [1010, 499] width 211 height 36
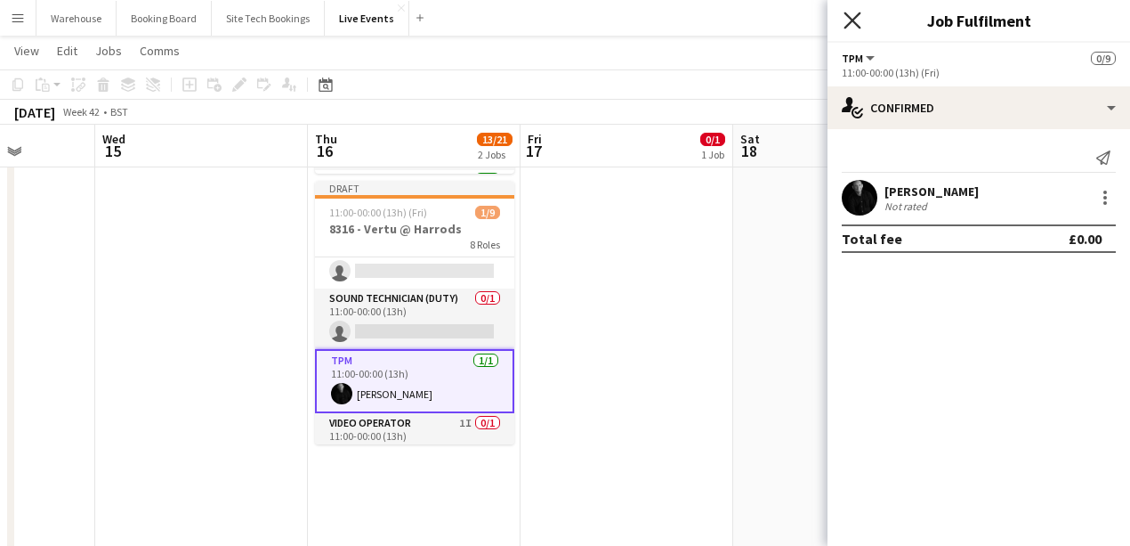
click at [852, 20] on icon at bounding box center [852, 20] width 17 height 17
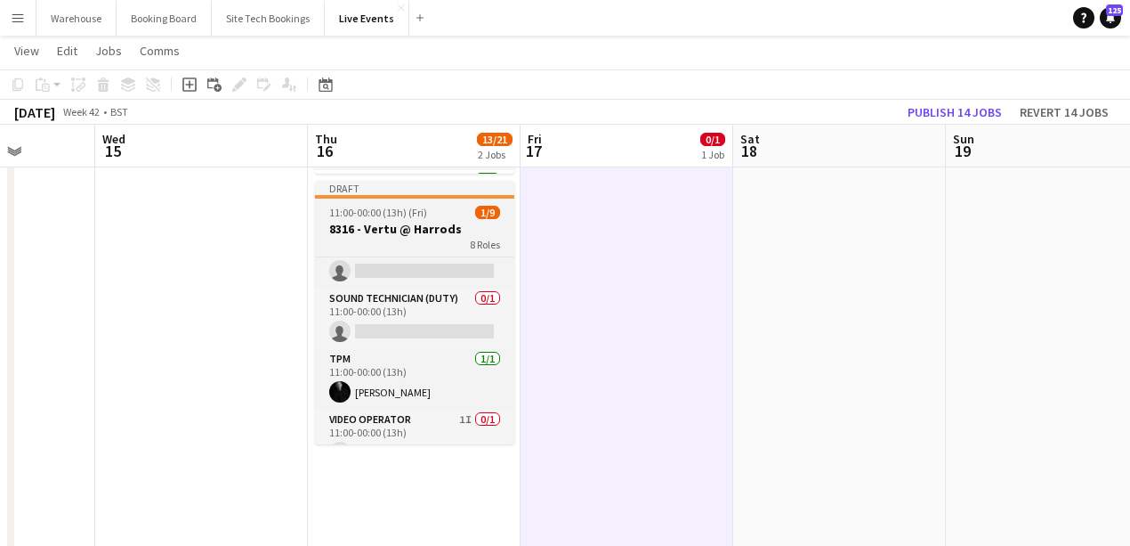
click at [408, 240] on div "8 Roles" at bounding box center [414, 244] width 199 height 14
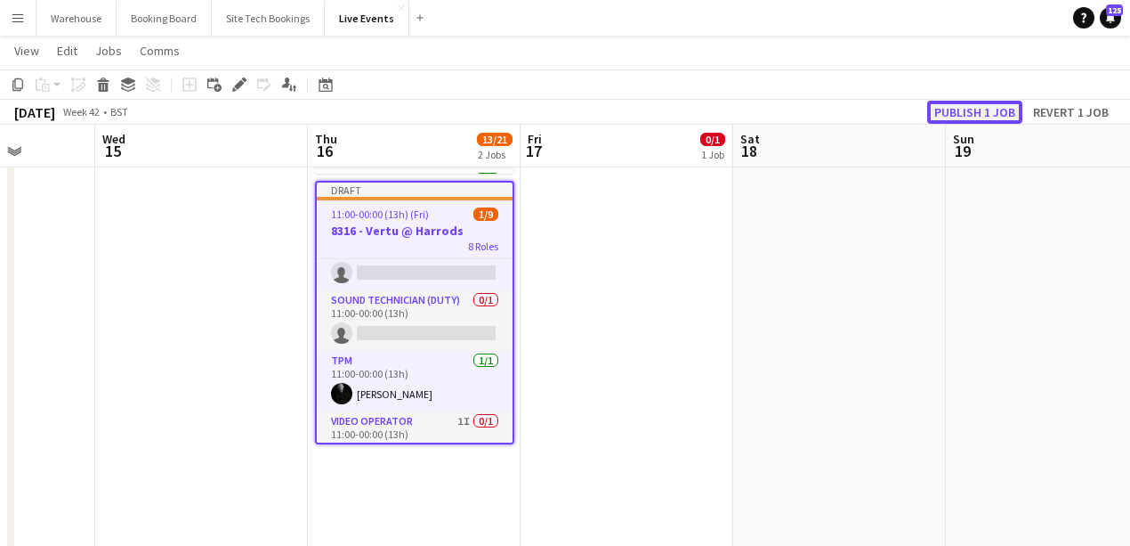
click at [943, 116] on button "Publish 1 job" at bounding box center [974, 112] width 95 height 23
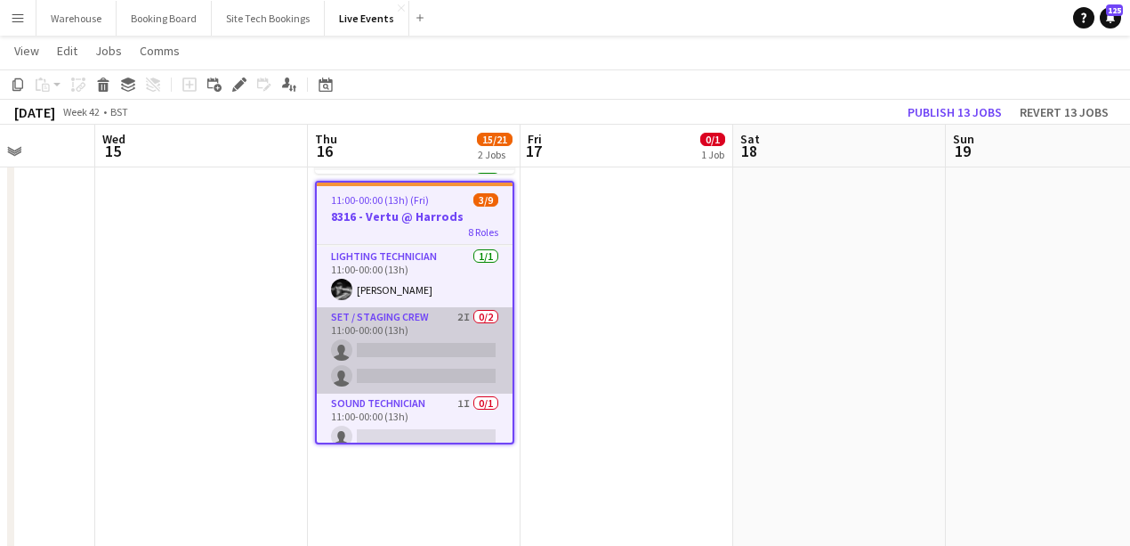
scroll to position [0, 0]
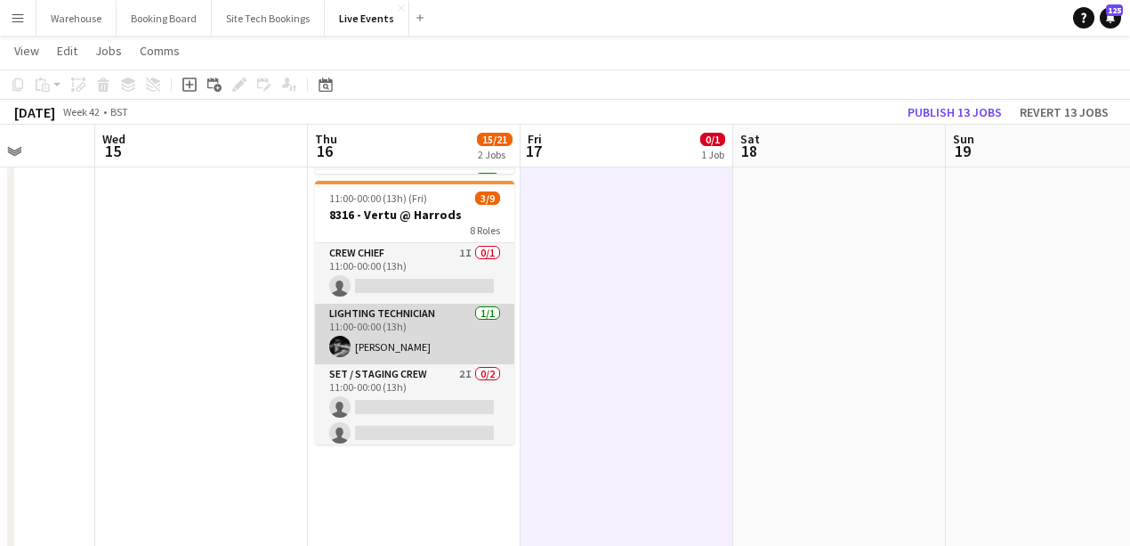
scroll to position [59, 0]
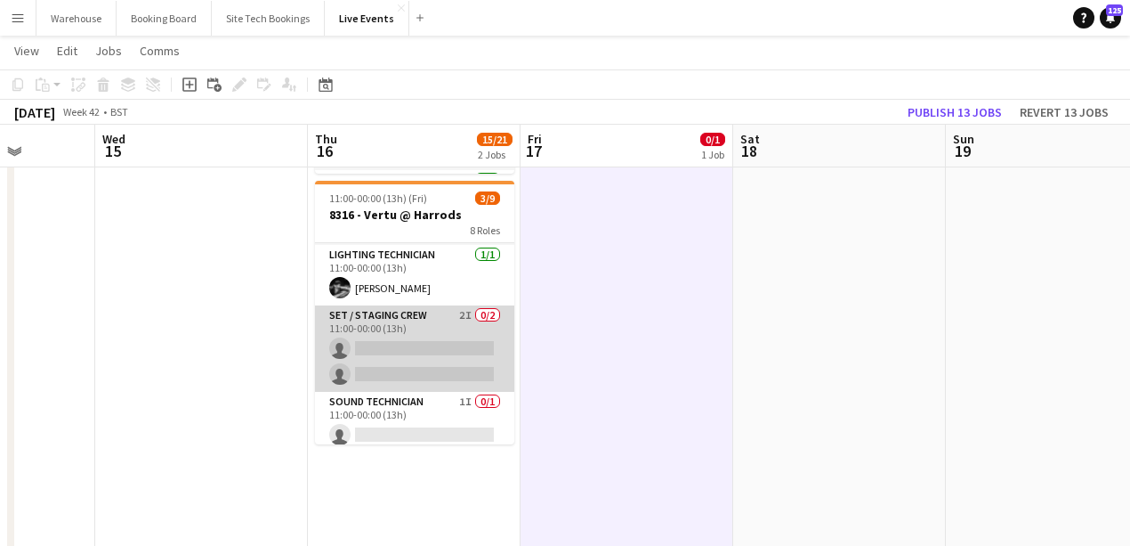
click at [405, 319] on app-card-role "Set / Staging Crew 2I 0/2 11:00-00:00 (13h) single-neutral-actions single-neutr…" at bounding box center [414, 348] width 199 height 86
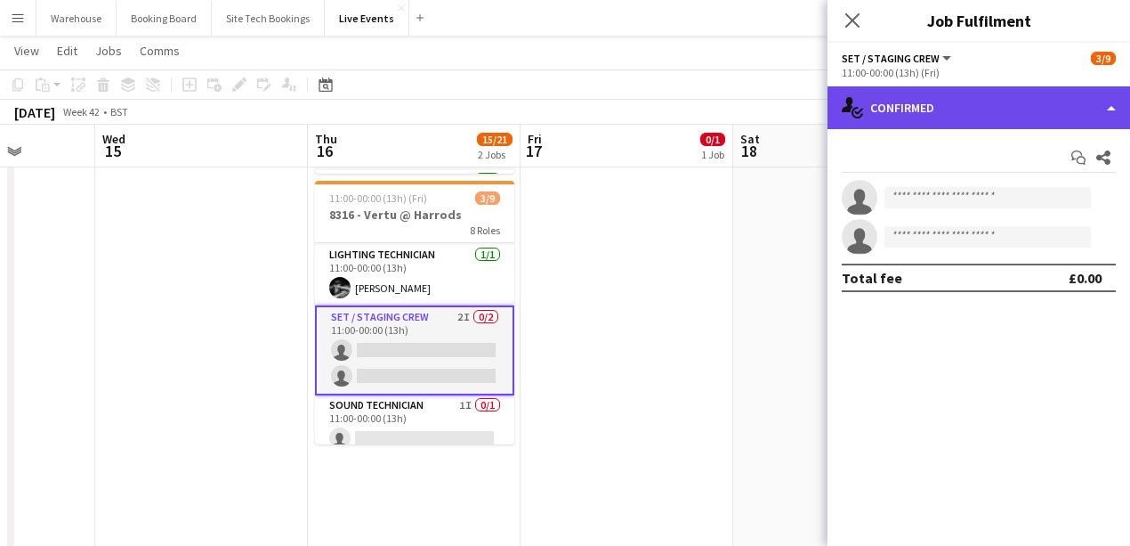
click at [915, 103] on div "single-neutral-actions-check-2 Confirmed" at bounding box center [979, 107] width 303 height 43
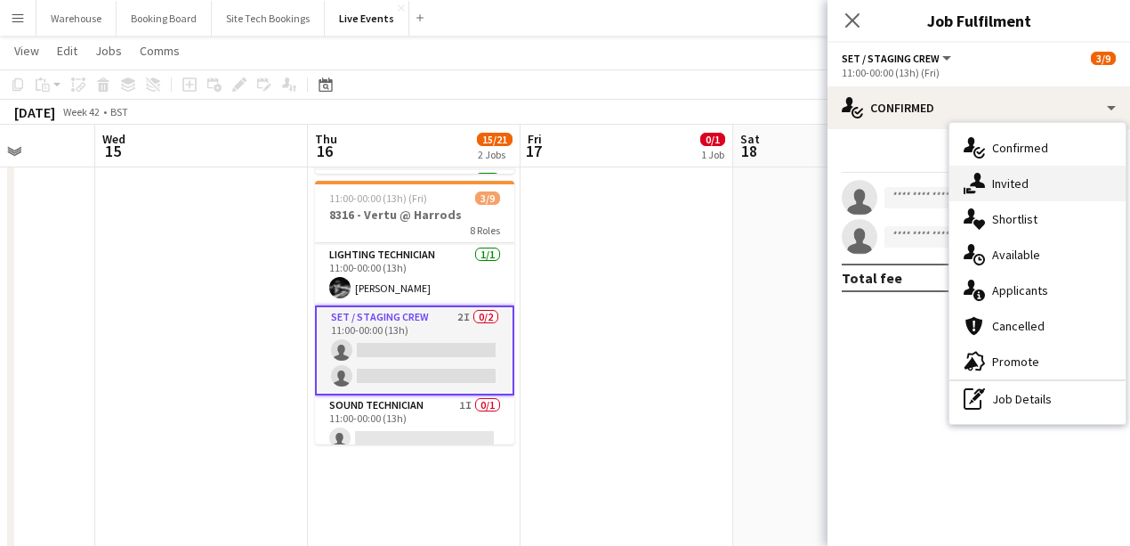
click at [984, 183] on icon "single-neutral-actions-share-1" at bounding box center [974, 183] width 21 height 21
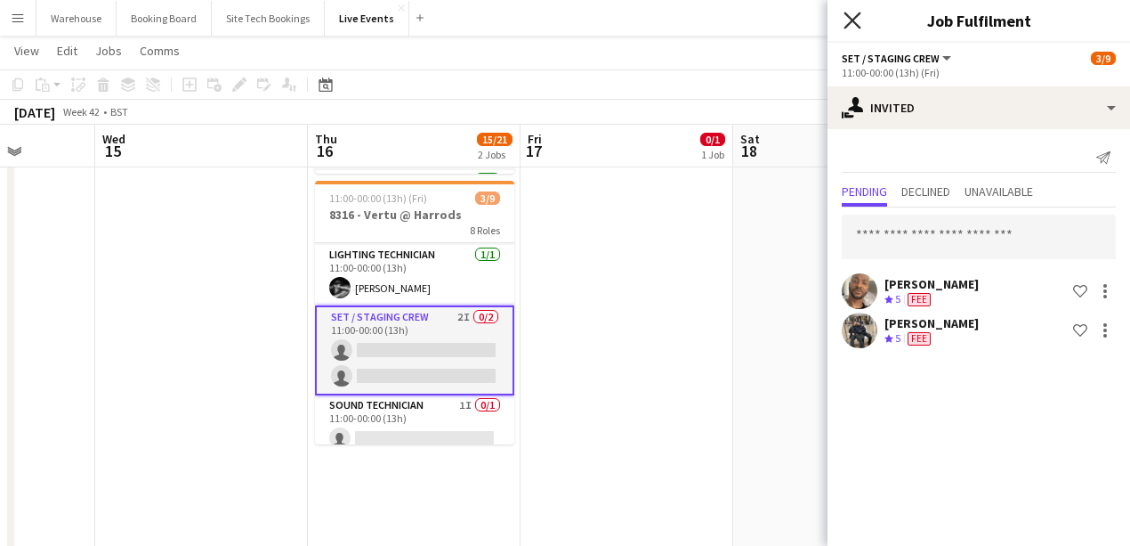
click at [847, 14] on icon at bounding box center [852, 20] width 17 height 17
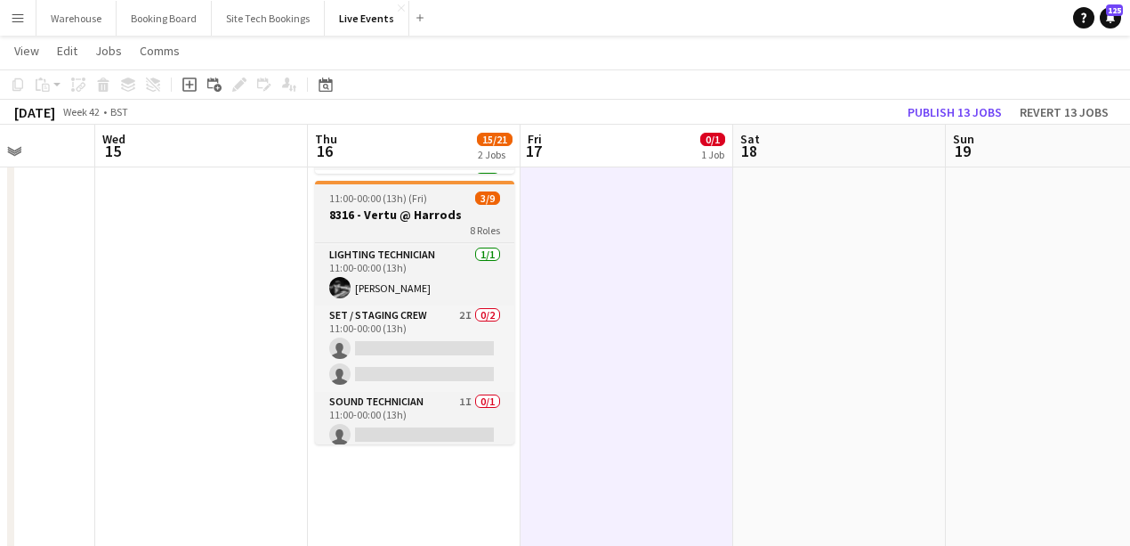
click at [412, 214] on h3 "8316 - Vertu @ Harrods" at bounding box center [414, 214] width 199 height 16
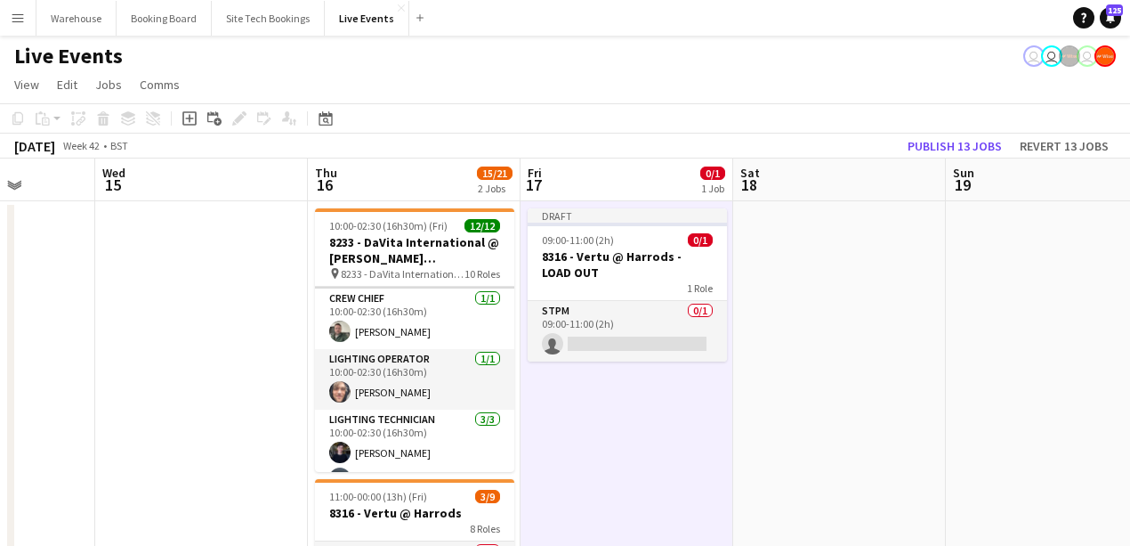
scroll to position [0, 0]
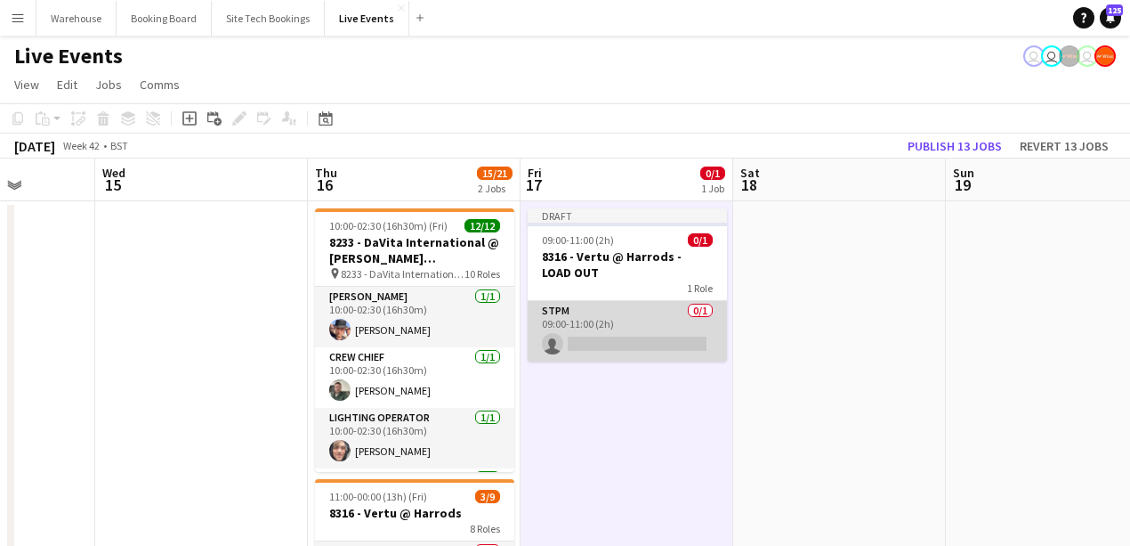
click at [588, 317] on app-card-role "STPM 0/1 09:00-11:00 (2h) single-neutral-actions" at bounding box center [627, 331] width 199 height 61
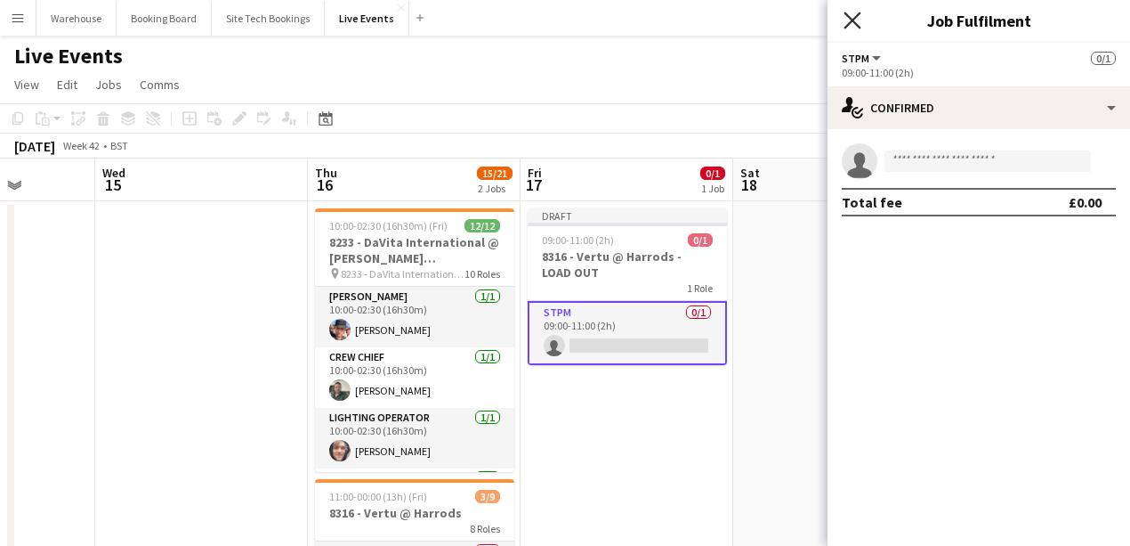
click at [858, 21] on icon "Close pop-in" at bounding box center [852, 20] width 17 height 17
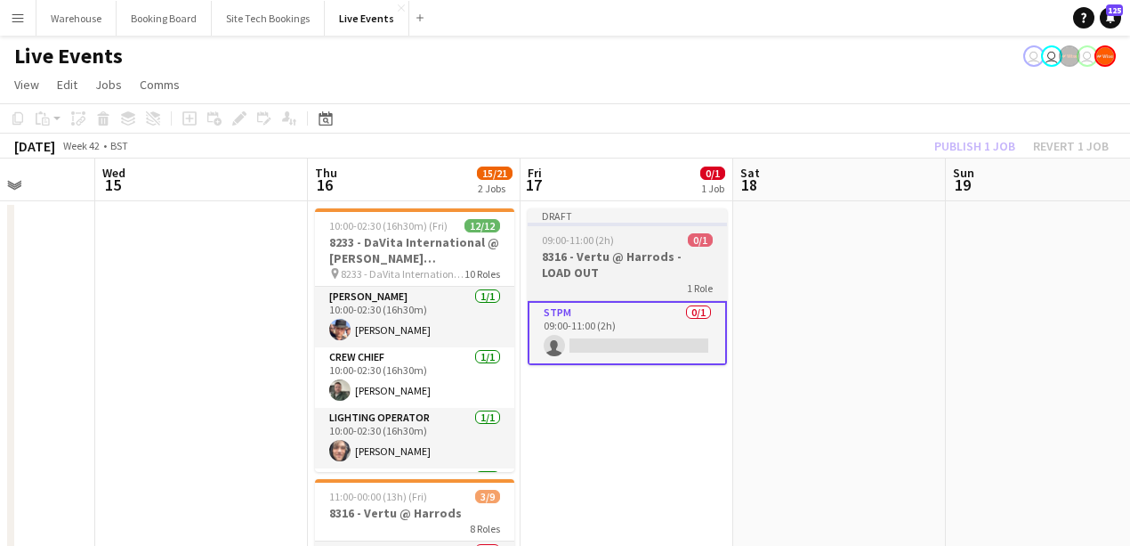
drag, startPoint x: 669, startPoint y: 402, endPoint x: 605, endPoint y: 311, distance: 111.1
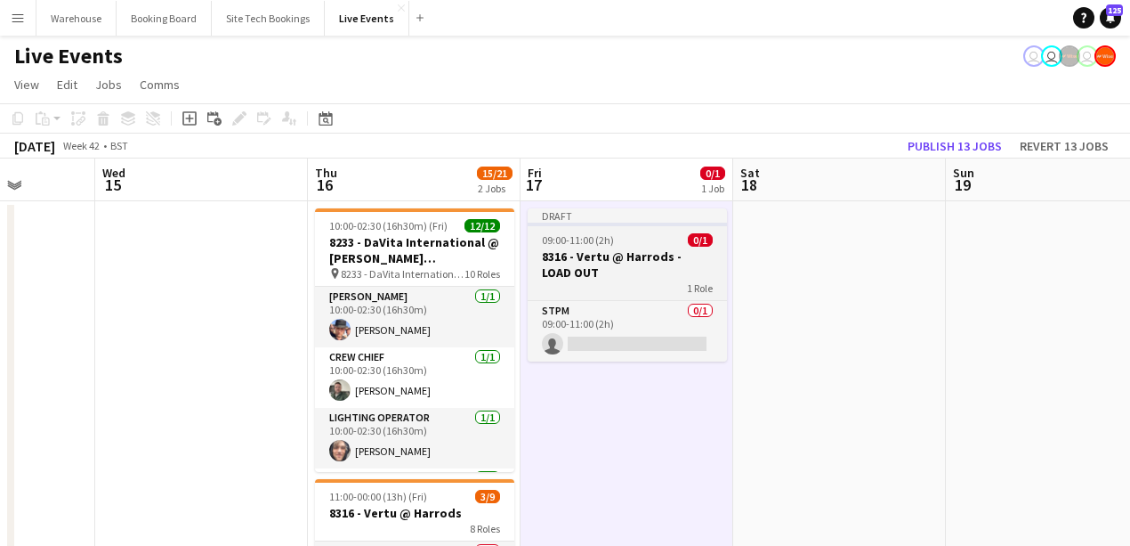
click at [605, 249] on h3 "8316 - Vertu @ Harrods - LOAD OUT" at bounding box center [627, 264] width 199 height 32
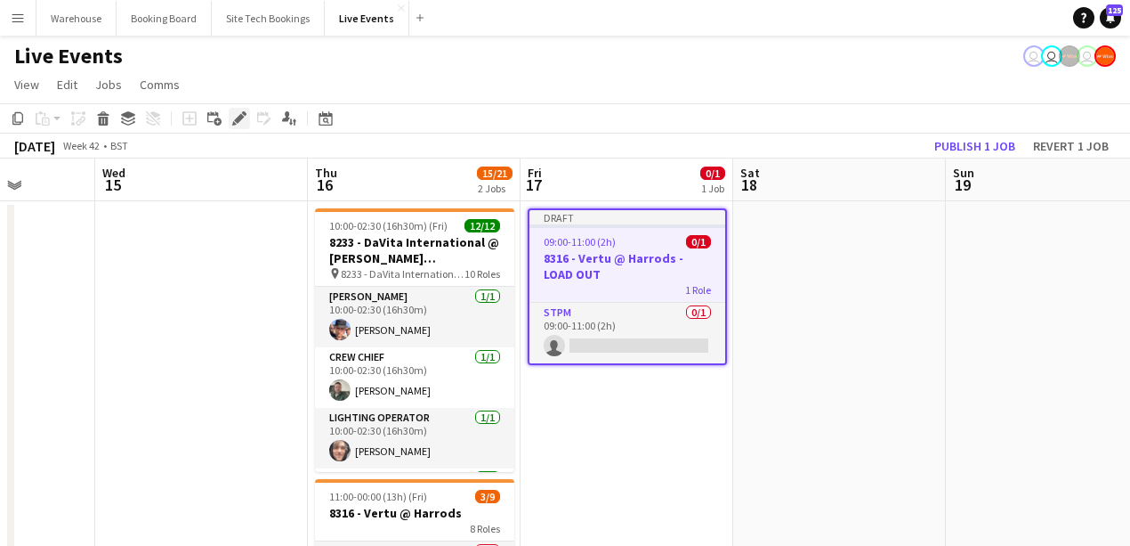
click at [240, 125] on icon "Edit" at bounding box center [239, 118] width 14 height 14
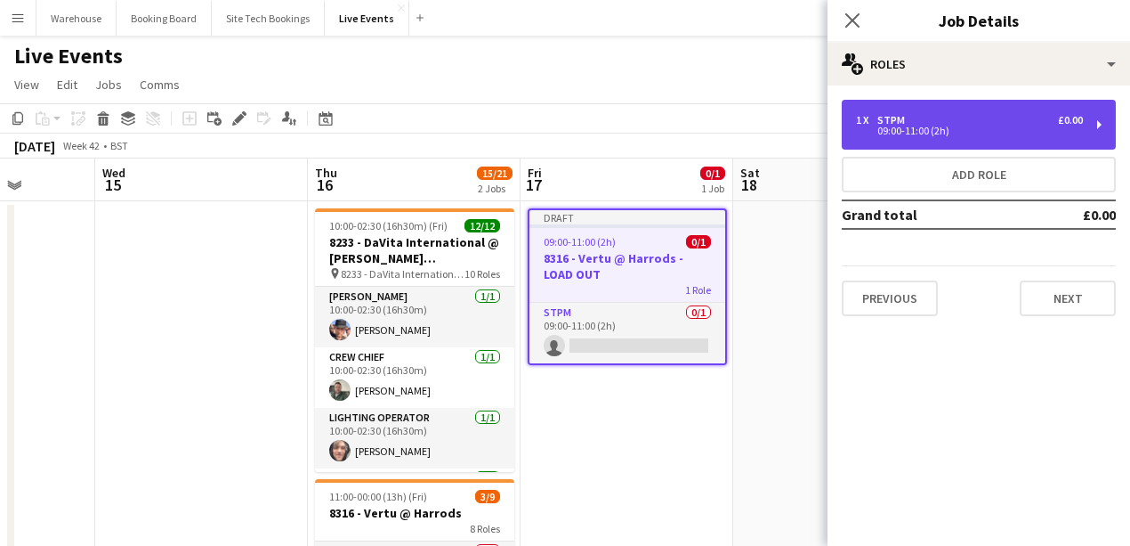
click at [909, 133] on div "09:00-11:00 (2h)" at bounding box center [969, 130] width 227 height 9
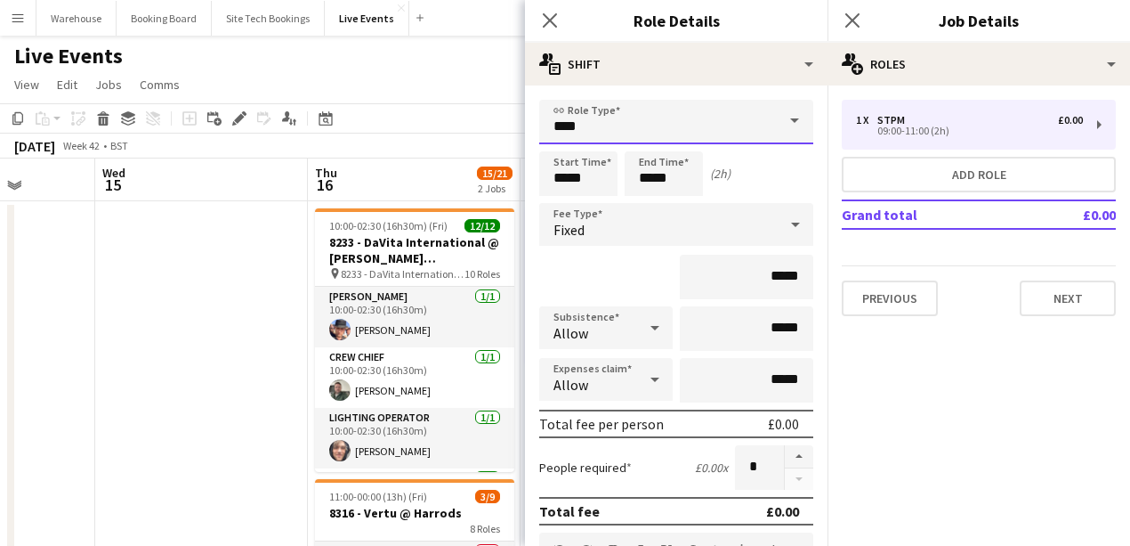
click at [628, 132] on input "****" at bounding box center [676, 122] width 274 height 44
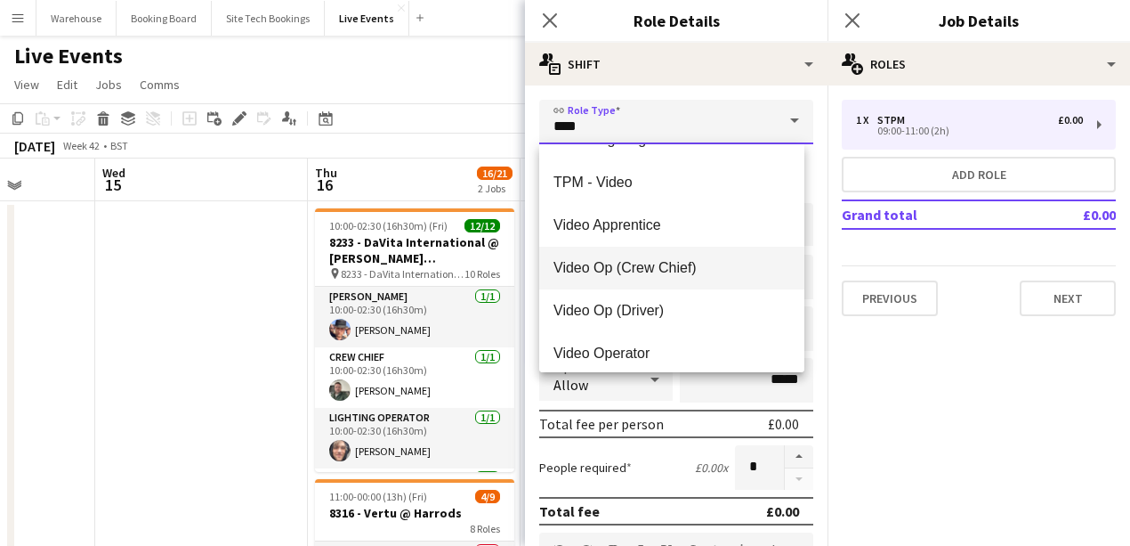
scroll to position [4272, 0]
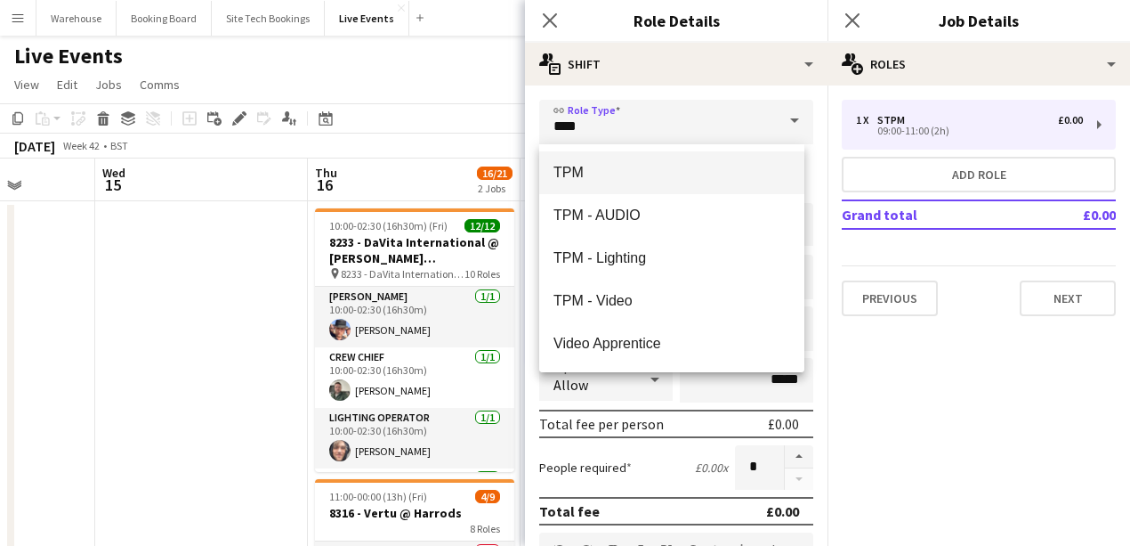
click at [594, 174] on span "TPM" at bounding box center [672, 172] width 237 height 17
type input "***"
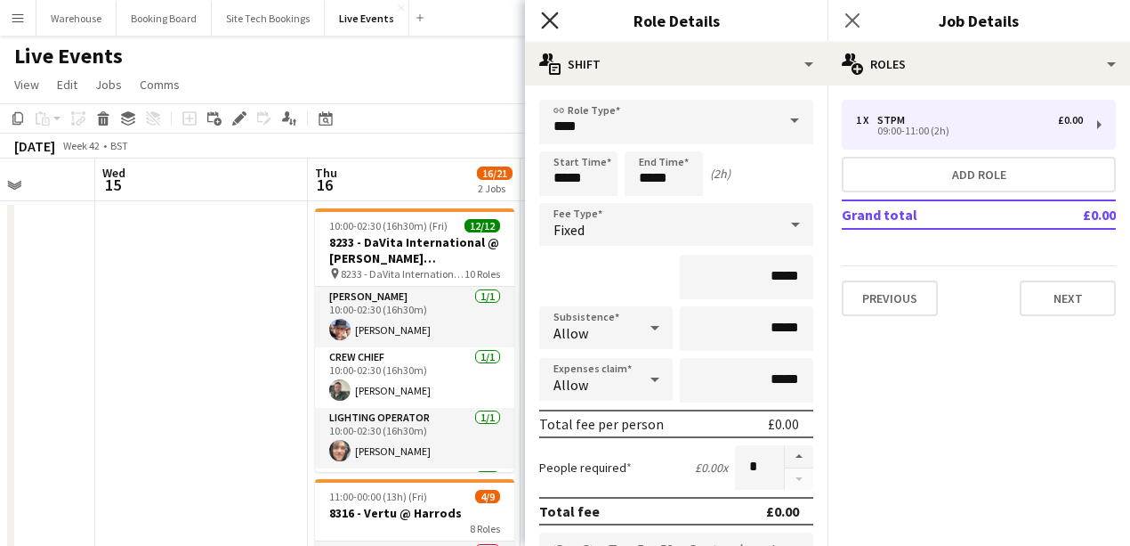
click at [553, 16] on icon at bounding box center [549, 20] width 17 height 17
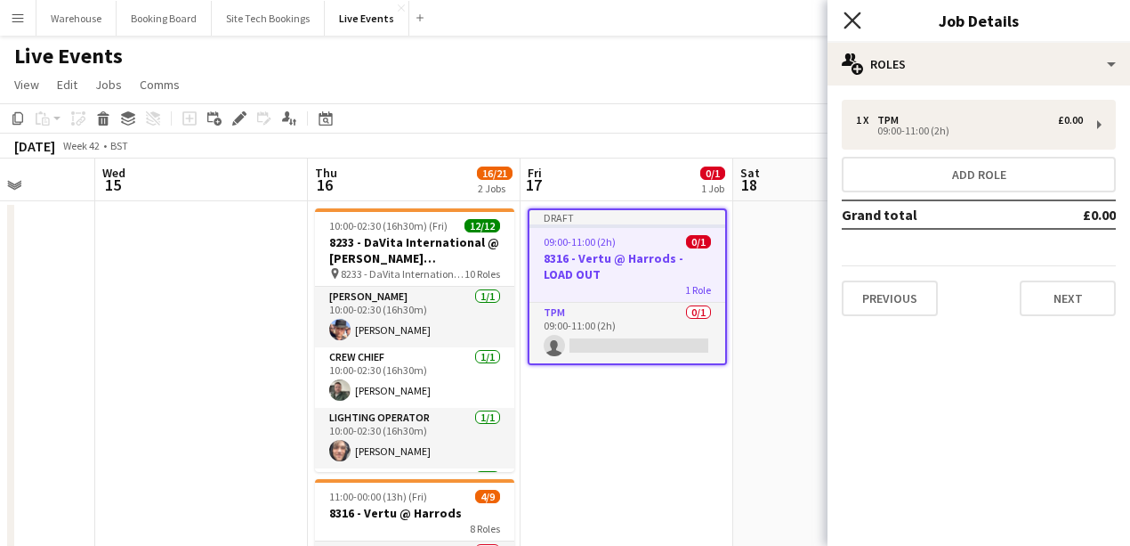
click at [859, 16] on icon "Close pop-in" at bounding box center [852, 20] width 17 height 17
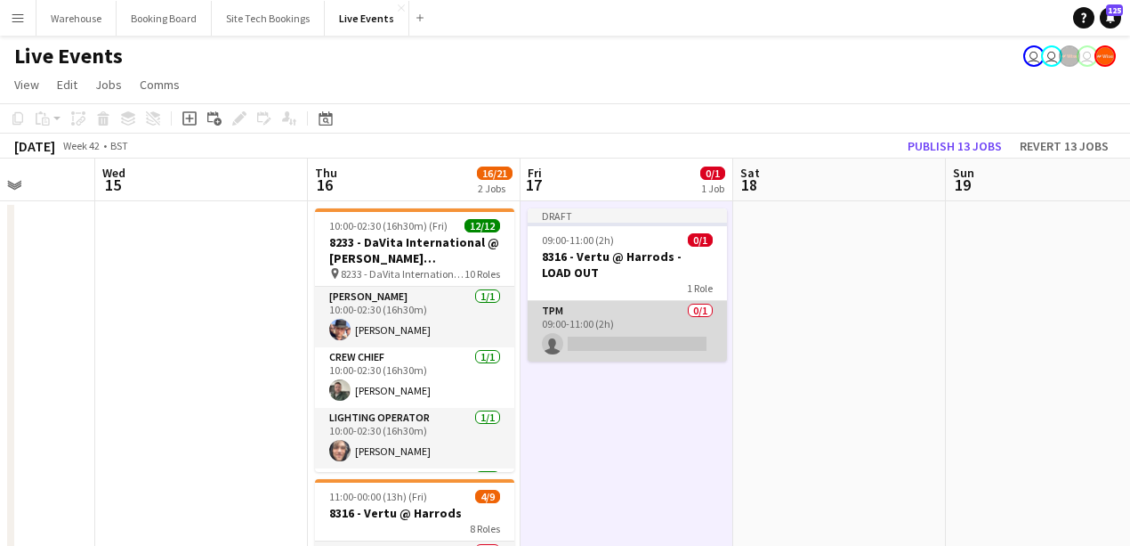
click at [627, 339] on app-card-role "TPM 0/1 09:00-11:00 (2h) single-neutral-actions" at bounding box center [627, 331] width 199 height 61
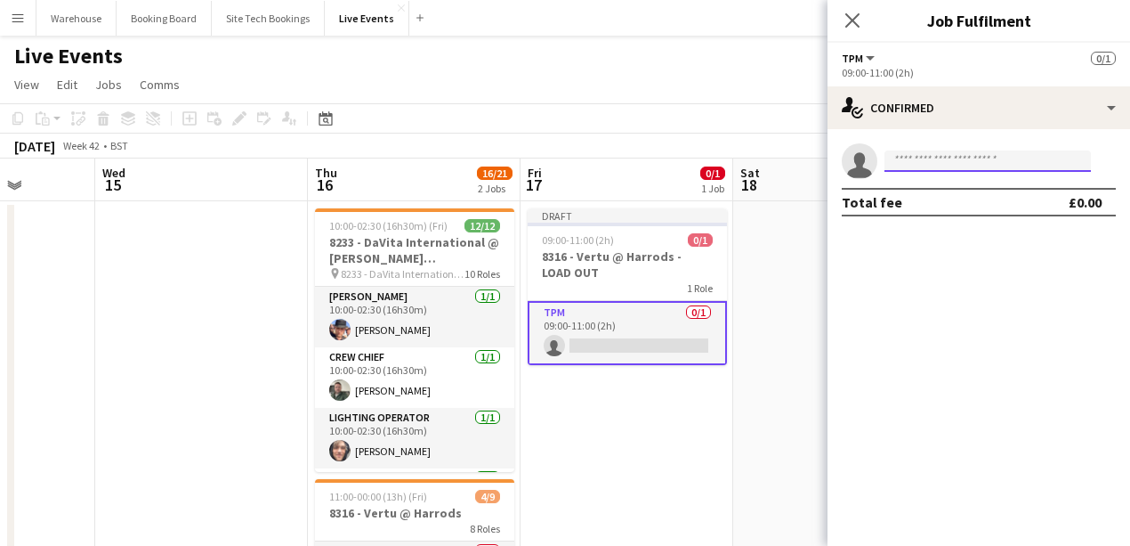
click at [971, 160] on input at bounding box center [988, 160] width 206 height 21
type input "*"
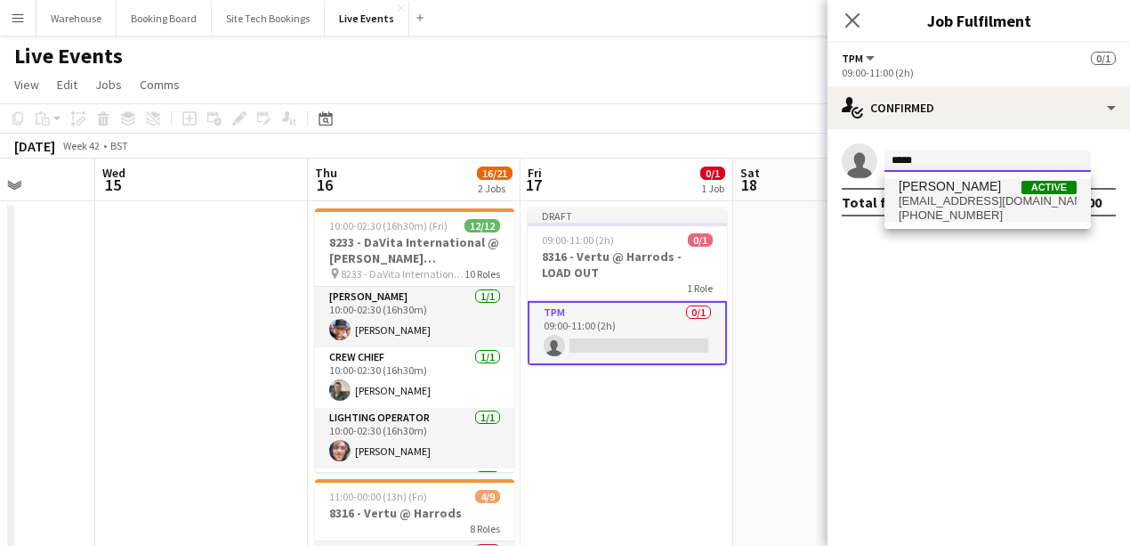
type input "*****"
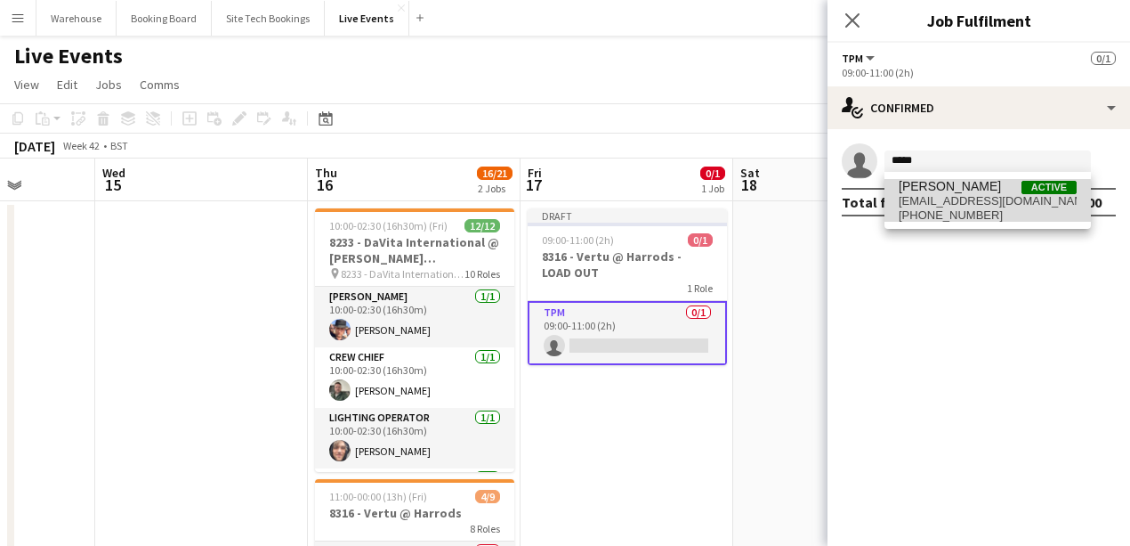
click at [966, 201] on span "jeaffrey@wiseproductions.co.uk" at bounding box center [988, 201] width 178 height 14
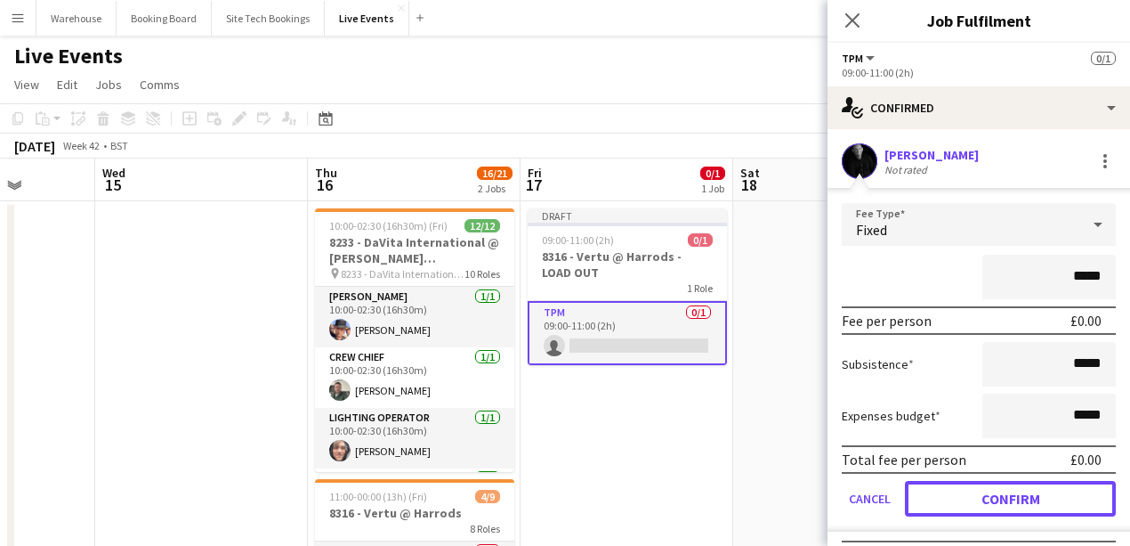
drag, startPoint x: 1041, startPoint y: 498, endPoint x: 1034, endPoint y: 480, distance: 20.0
click at [1041, 498] on button "Confirm" at bounding box center [1010, 499] width 211 height 36
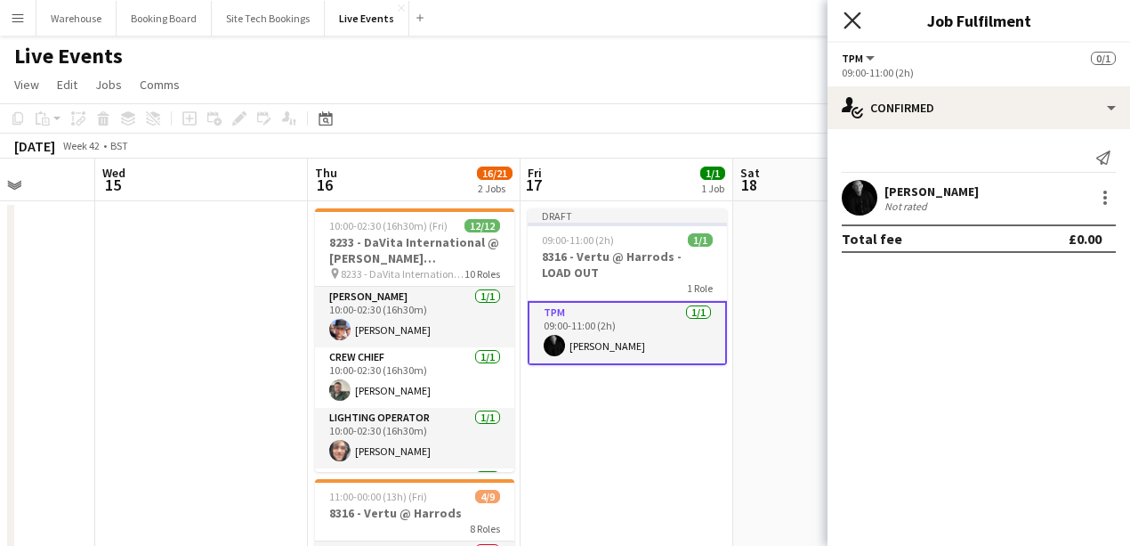
click at [854, 12] on icon "Close pop-in" at bounding box center [852, 20] width 17 height 17
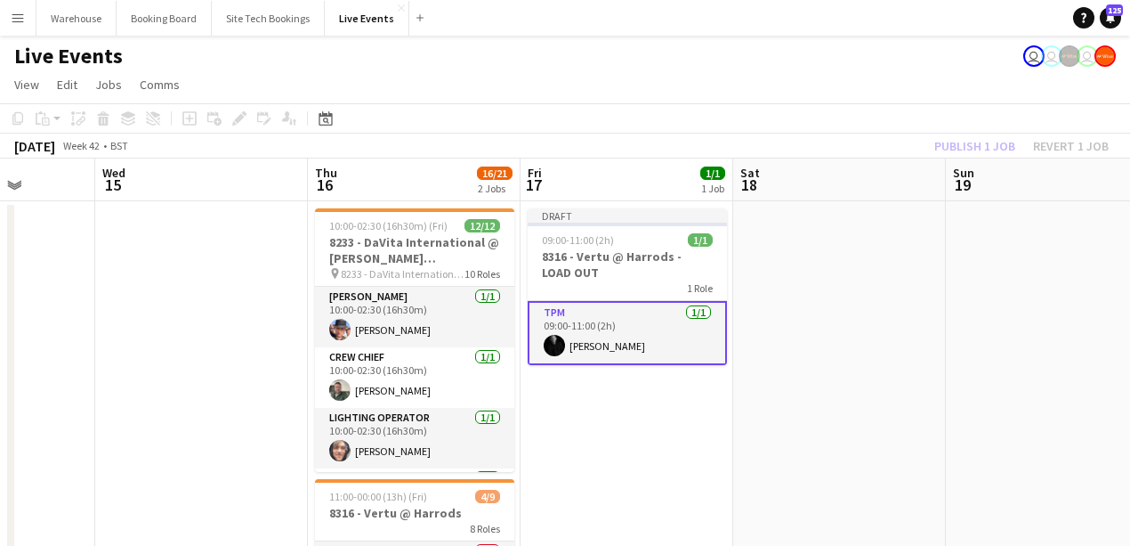
drag, startPoint x: 805, startPoint y: 377, endPoint x: 775, endPoint y: 354, distance: 37.4
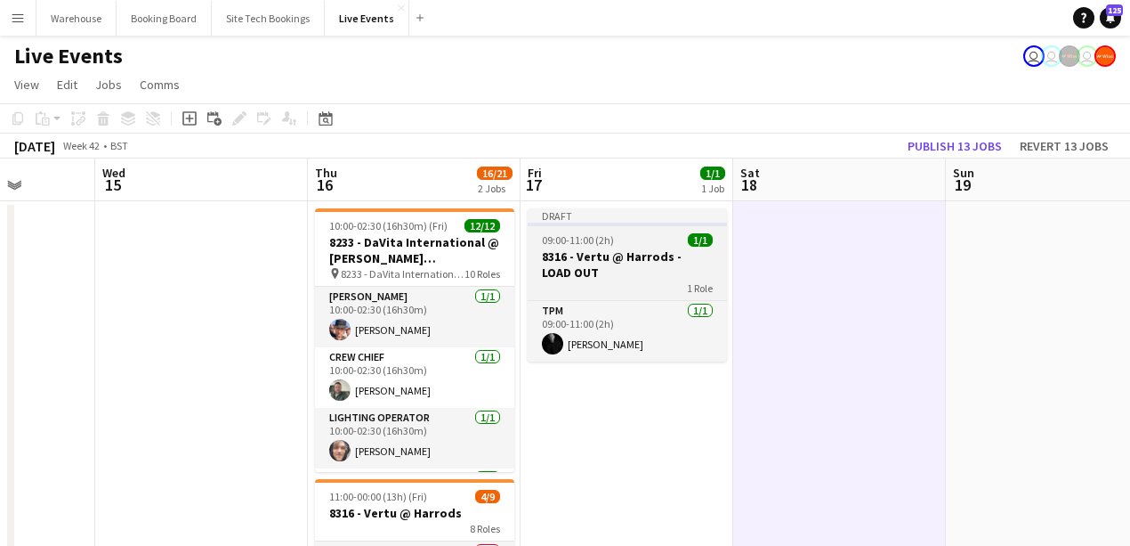
scroll to position [0, 758]
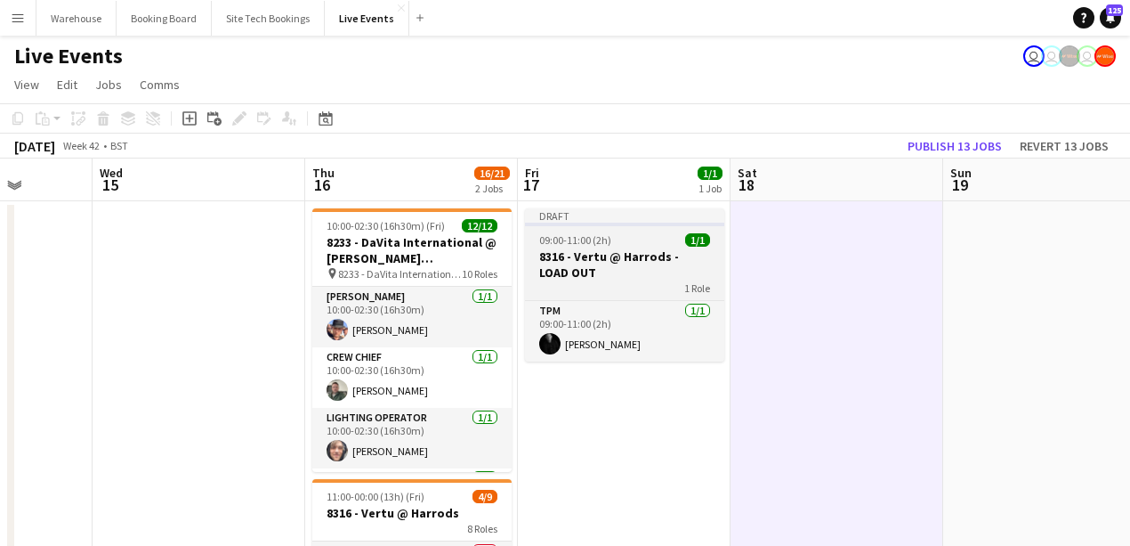
click at [657, 283] on div "1 Role" at bounding box center [624, 287] width 199 height 14
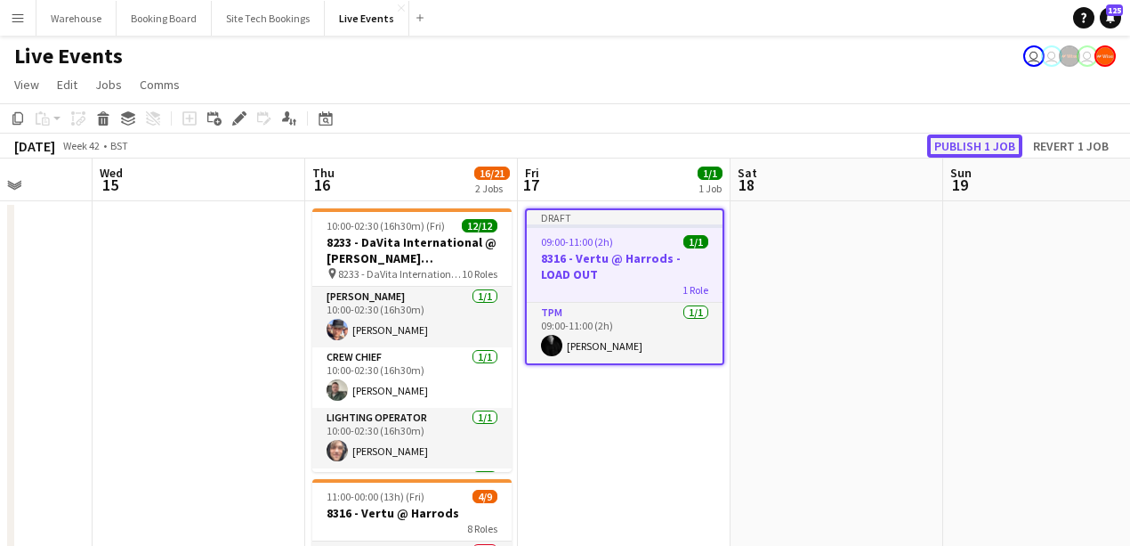
click at [993, 143] on button "Publish 1 job" at bounding box center [974, 145] width 95 height 23
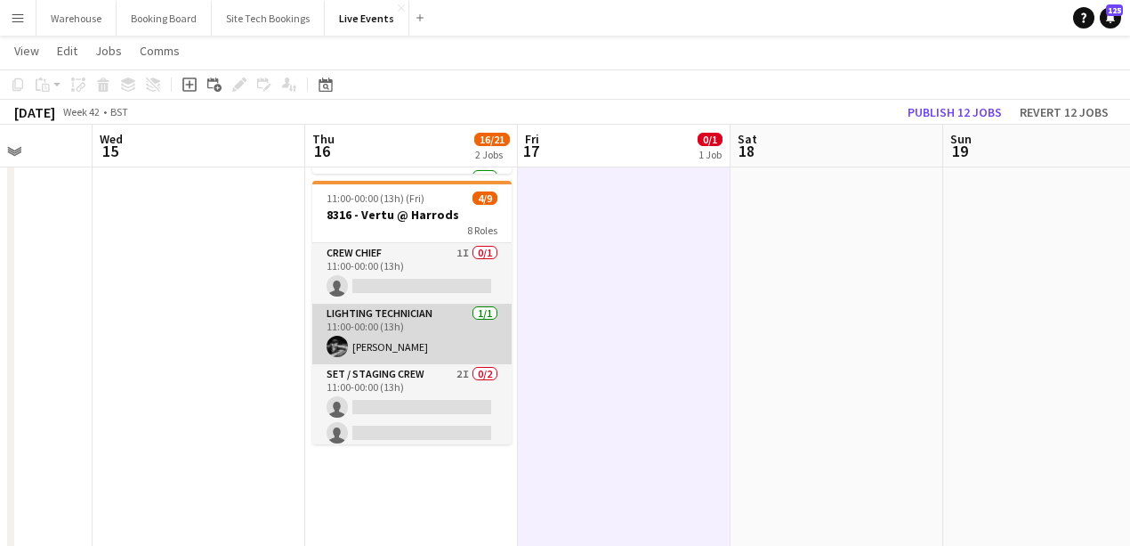
scroll to position [118, 0]
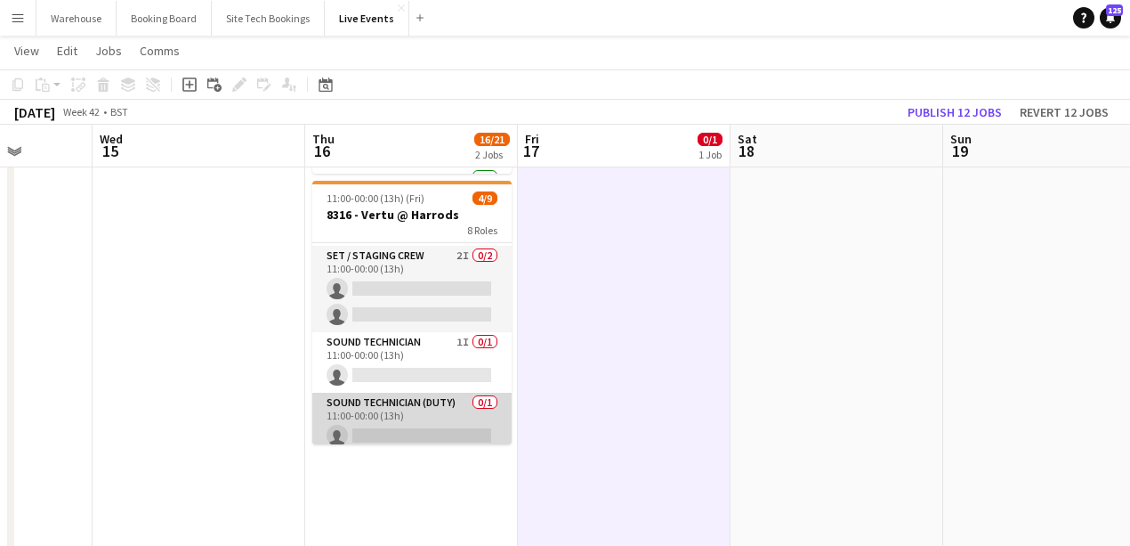
click at [404, 414] on app-card-role "Sound Technician (Duty) 0/1 11:00-00:00 (13h) single-neutral-actions" at bounding box center [411, 422] width 199 height 61
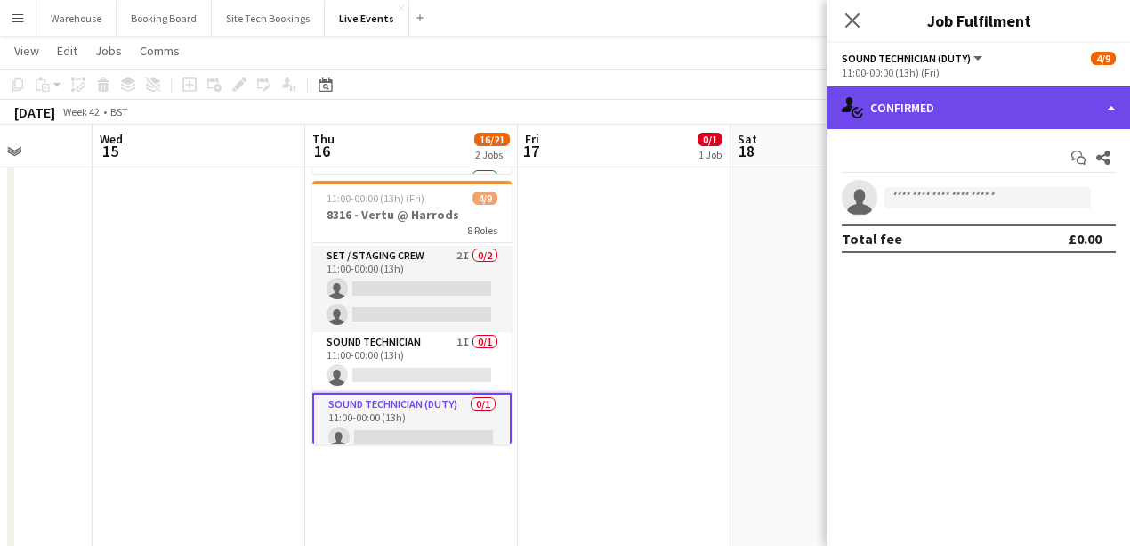
click at [918, 117] on div "single-neutral-actions-check-2 Confirmed" at bounding box center [979, 107] width 303 height 43
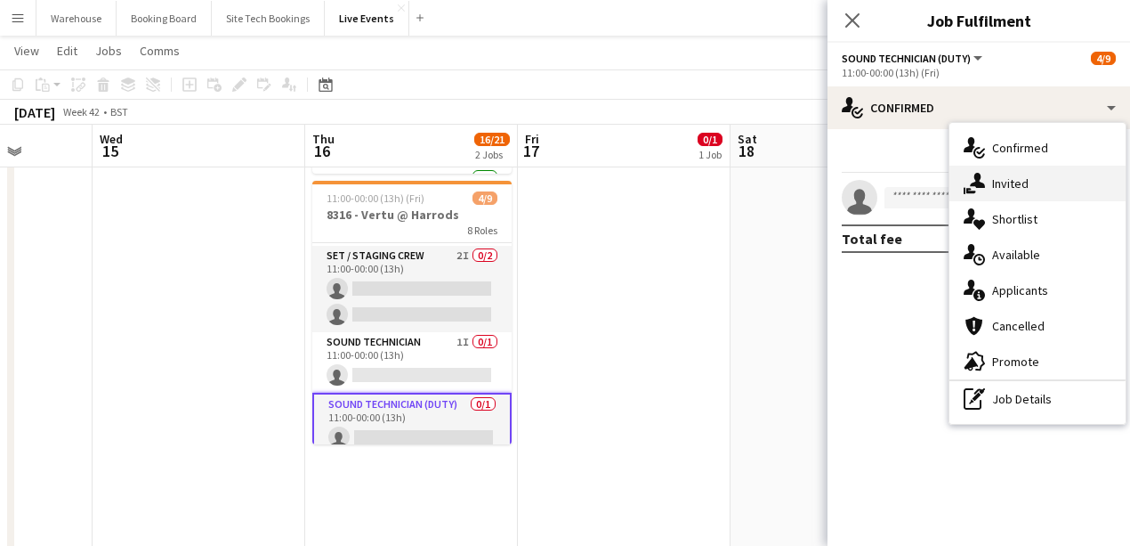
click at [1013, 188] on span "Invited" at bounding box center [1010, 183] width 36 height 16
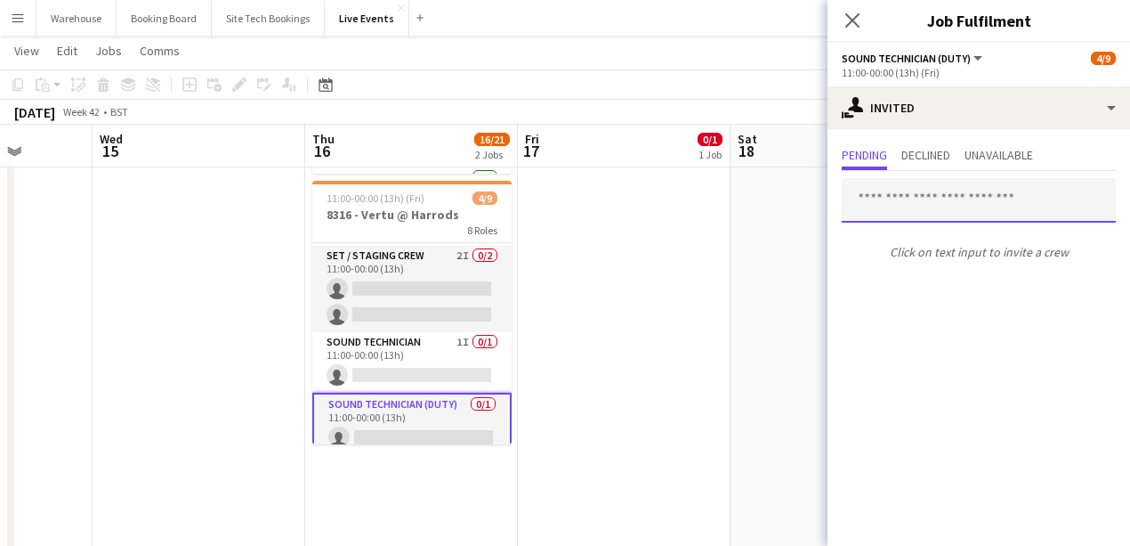
click at [920, 220] on input "text" at bounding box center [979, 200] width 274 height 44
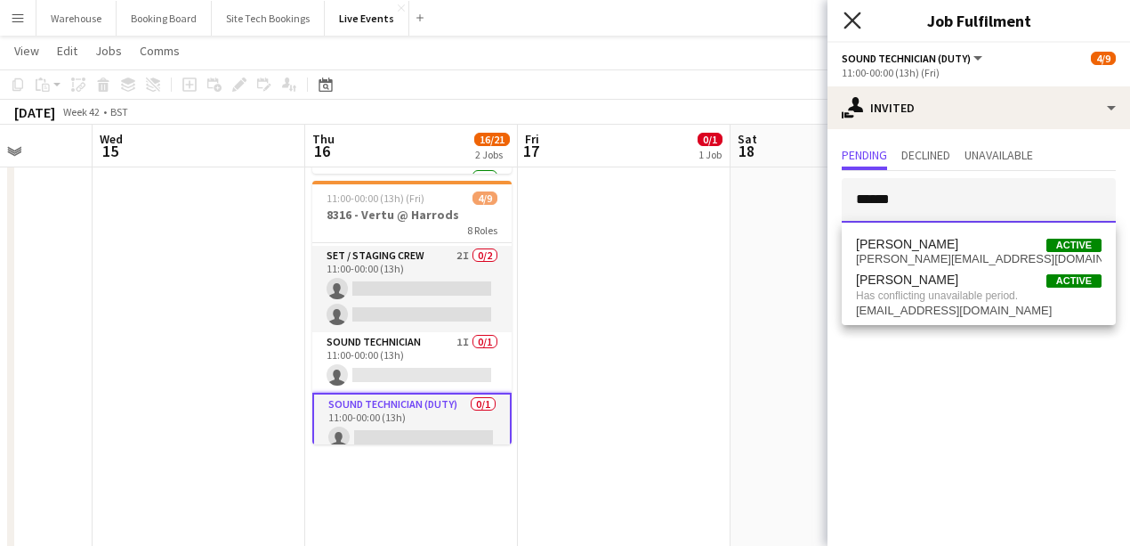
type input "******"
drag, startPoint x: 856, startPoint y: 21, endPoint x: 816, endPoint y: 78, distance: 69.6
click at [856, 21] on icon "Close pop-in" at bounding box center [852, 20] width 14 height 14
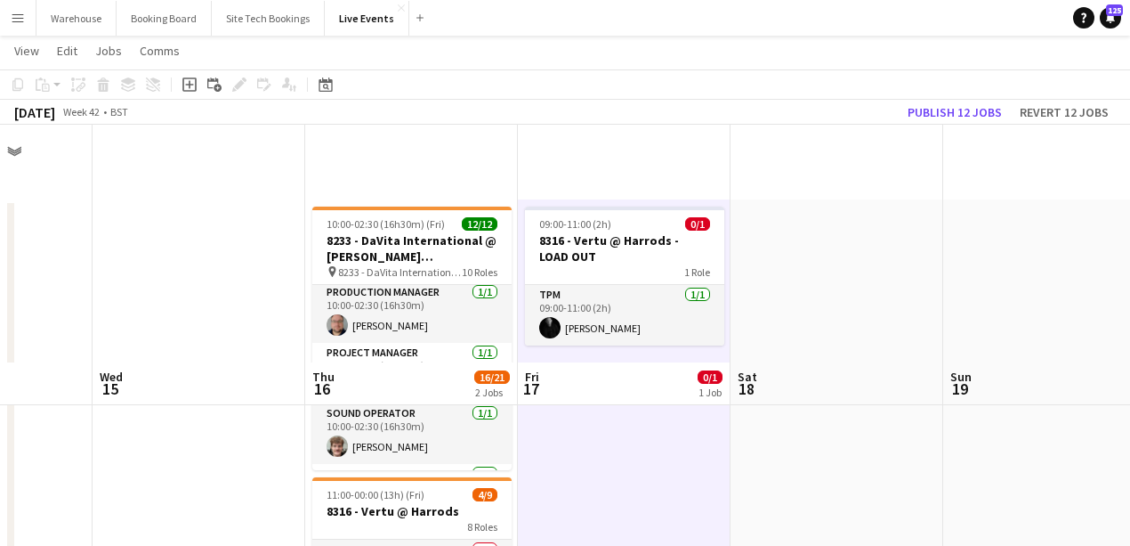
scroll to position [237, 0]
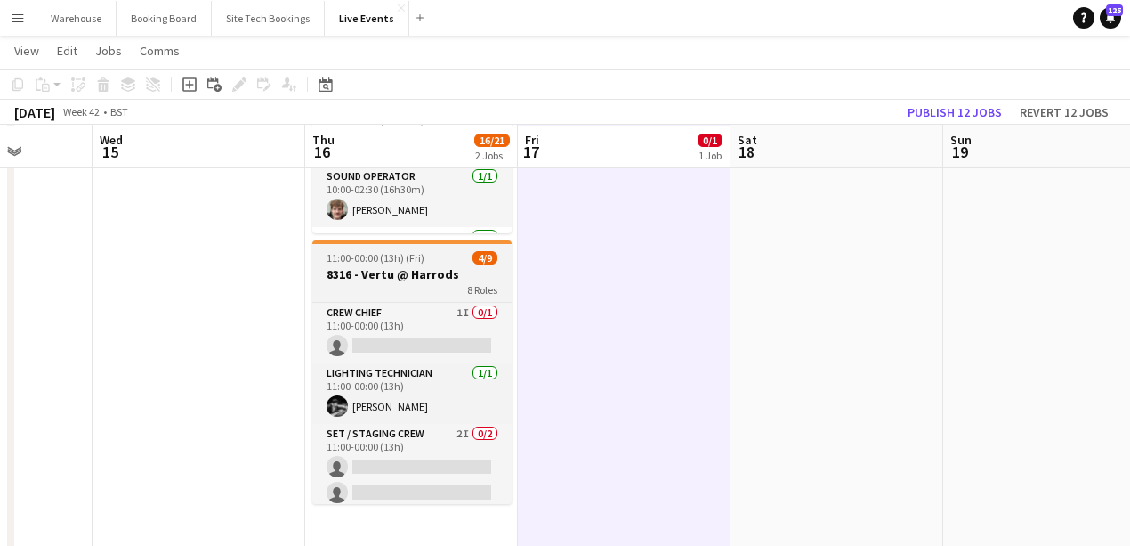
click at [404, 274] on h3 "8316 - Vertu @ Harrods" at bounding box center [411, 274] width 199 height 16
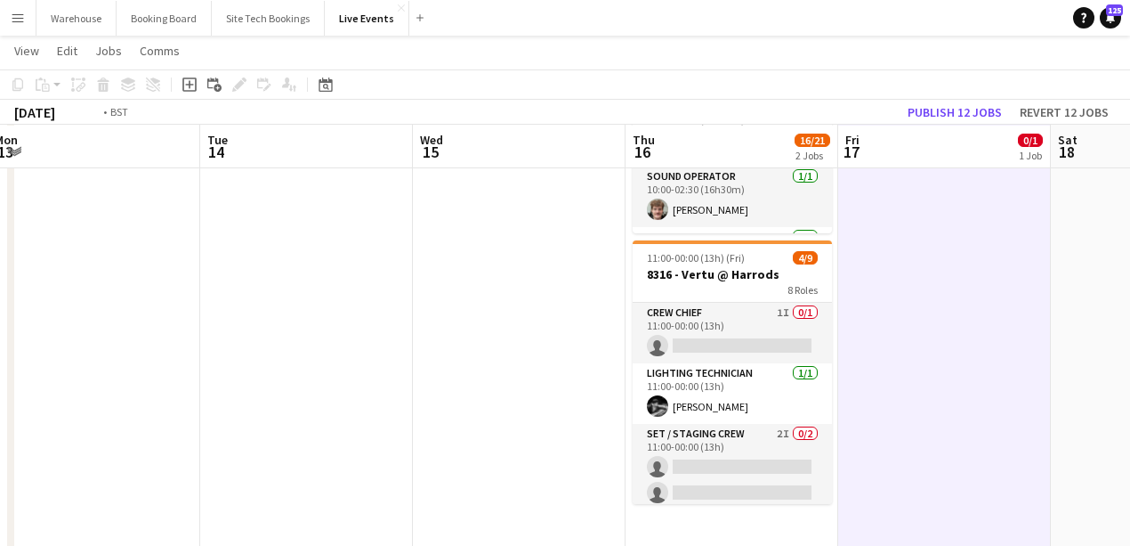
drag, startPoint x: 176, startPoint y: 319, endPoint x: 786, endPoint y: 306, distance: 609.8
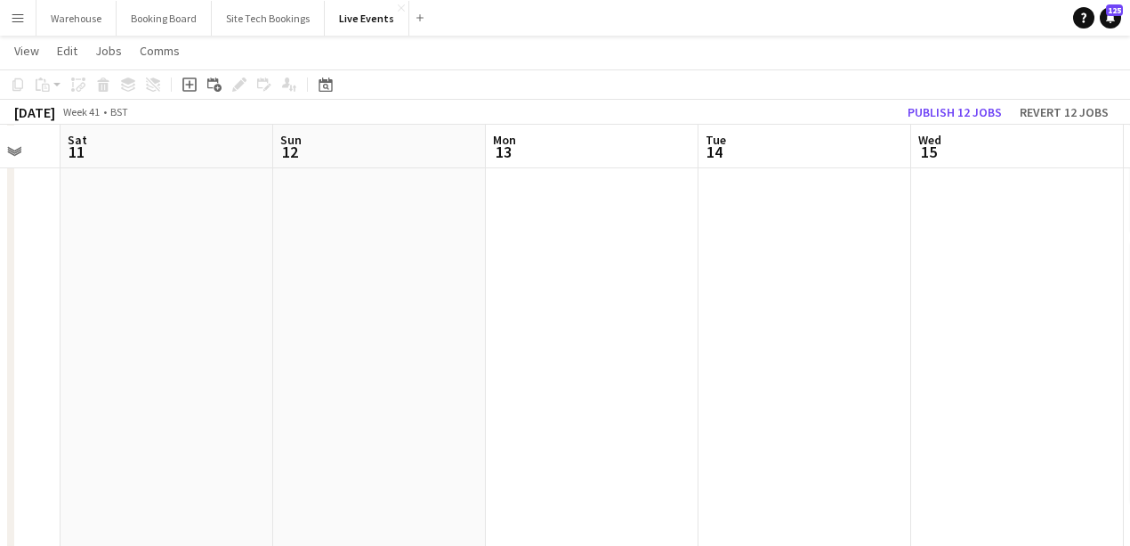
drag, startPoint x: 548, startPoint y: 332, endPoint x: 911, endPoint y: 321, distance: 363.3
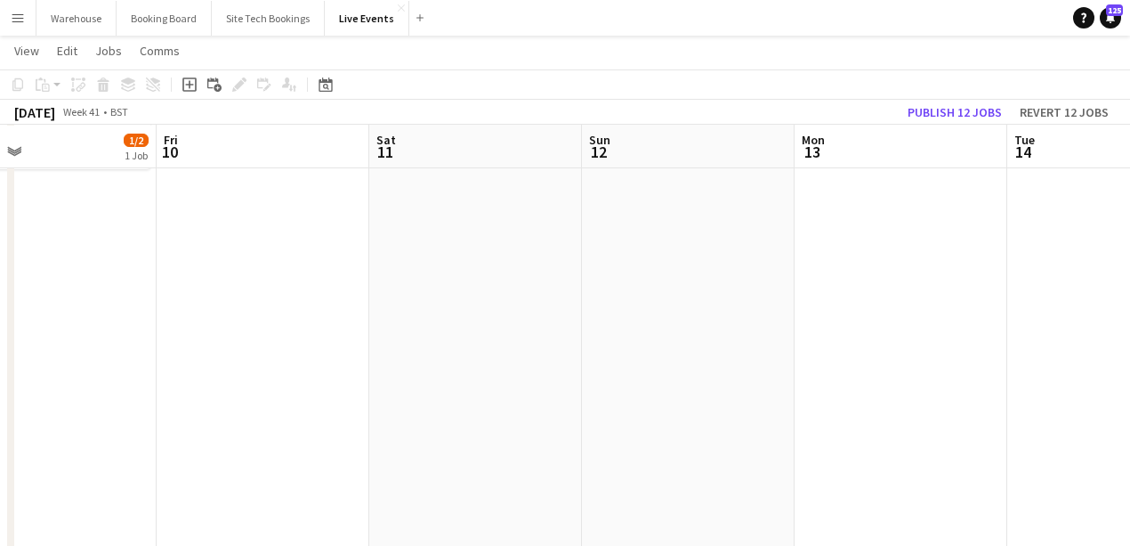
drag, startPoint x: 483, startPoint y: 333, endPoint x: 930, endPoint y: 317, distance: 447.1
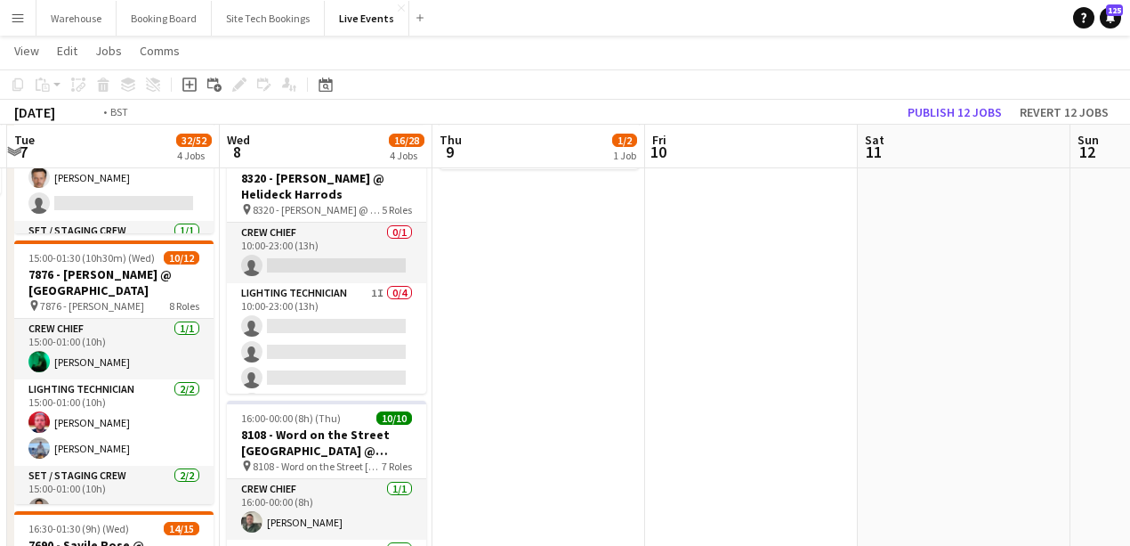
drag, startPoint x: 581, startPoint y: 348, endPoint x: 973, endPoint y: 330, distance: 392.0
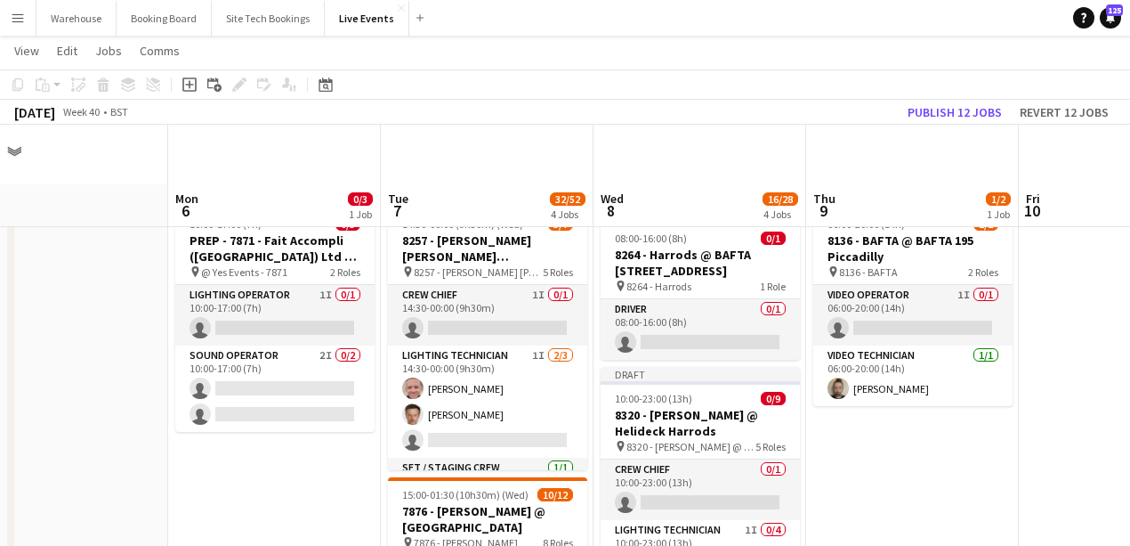
scroll to position [118, 0]
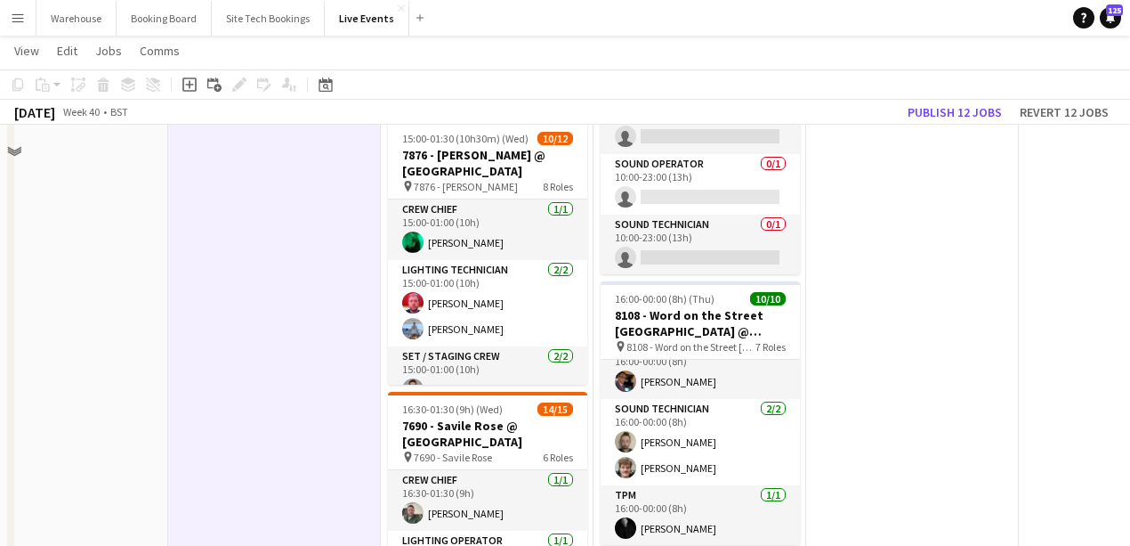
scroll to position [59, 0]
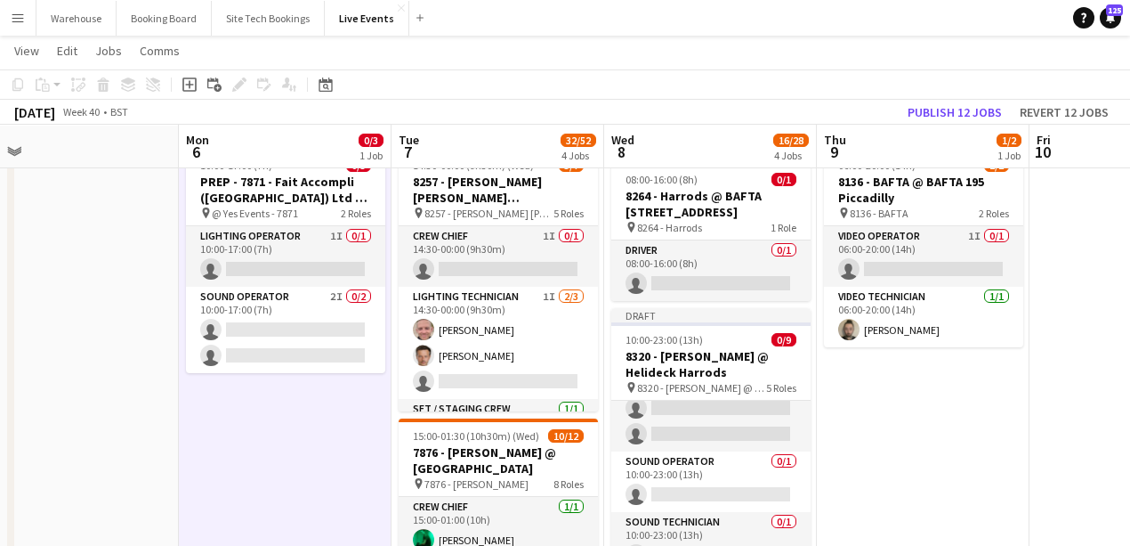
drag, startPoint x: 896, startPoint y: 465, endPoint x: 500, endPoint y: 424, distance: 398.3
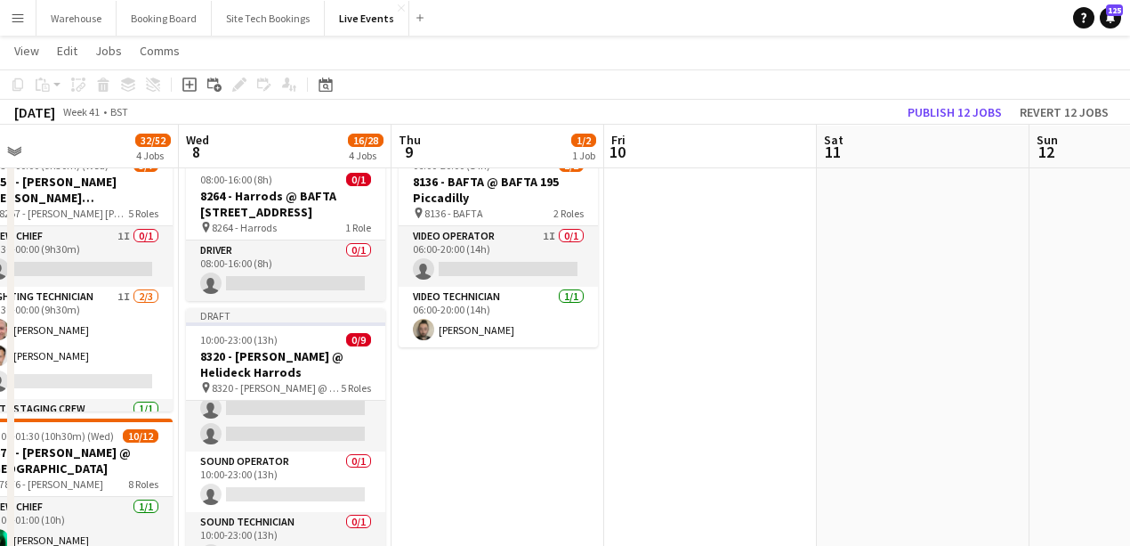
scroll to position [0, 481]
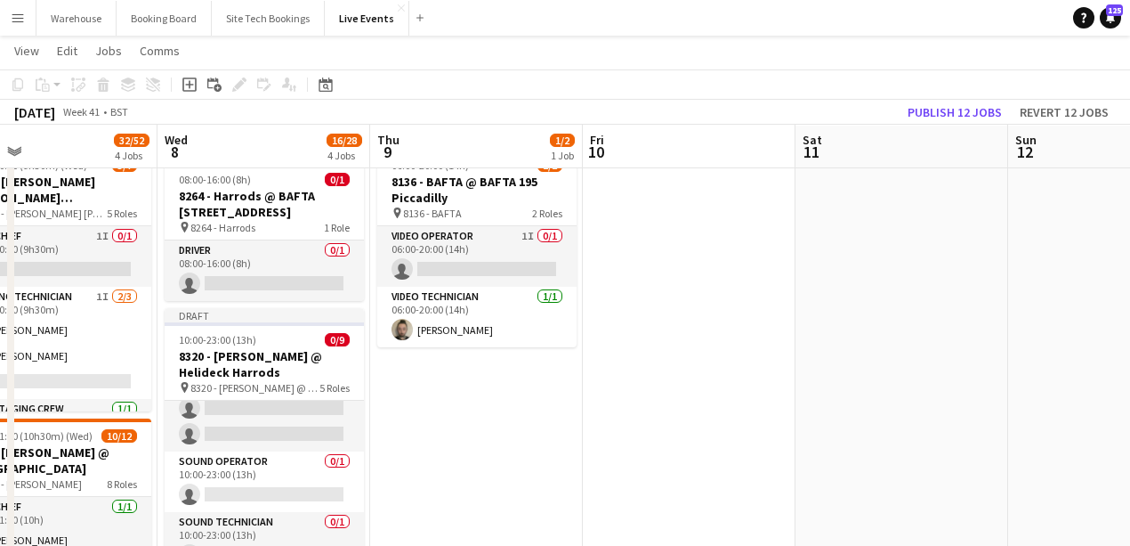
drag, startPoint x: 862, startPoint y: 426, endPoint x: 400, endPoint y: 365, distance: 466.0
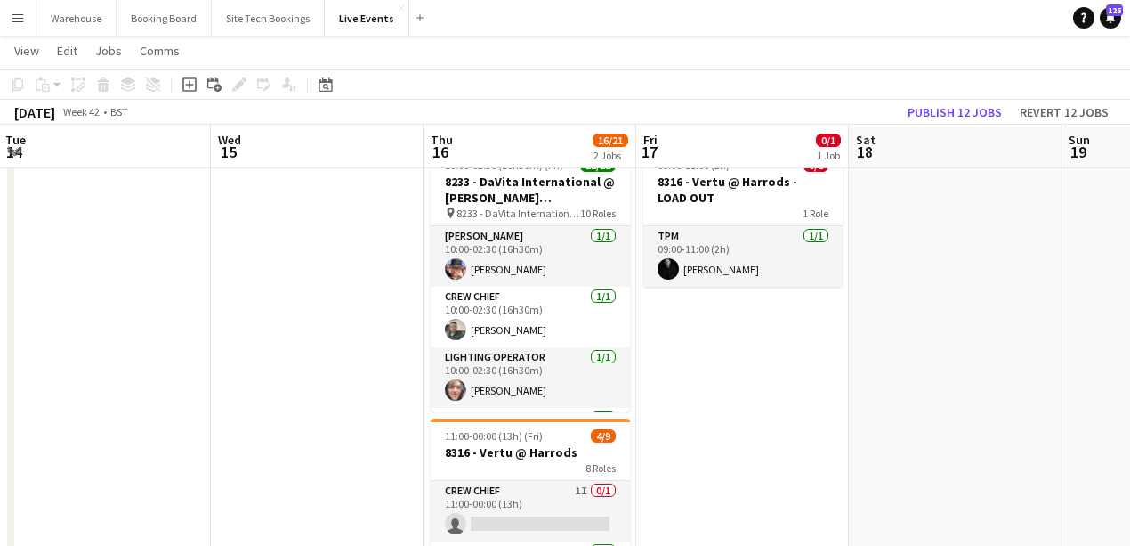
drag, startPoint x: 296, startPoint y: 360, endPoint x: 254, endPoint y: 356, distance: 42.9
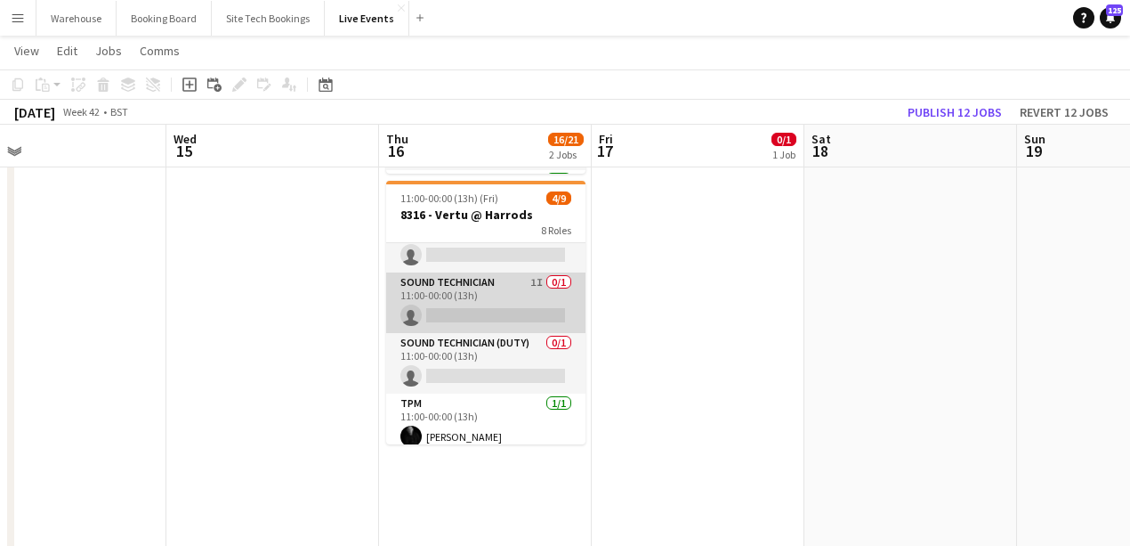
scroll to position [0, 0]
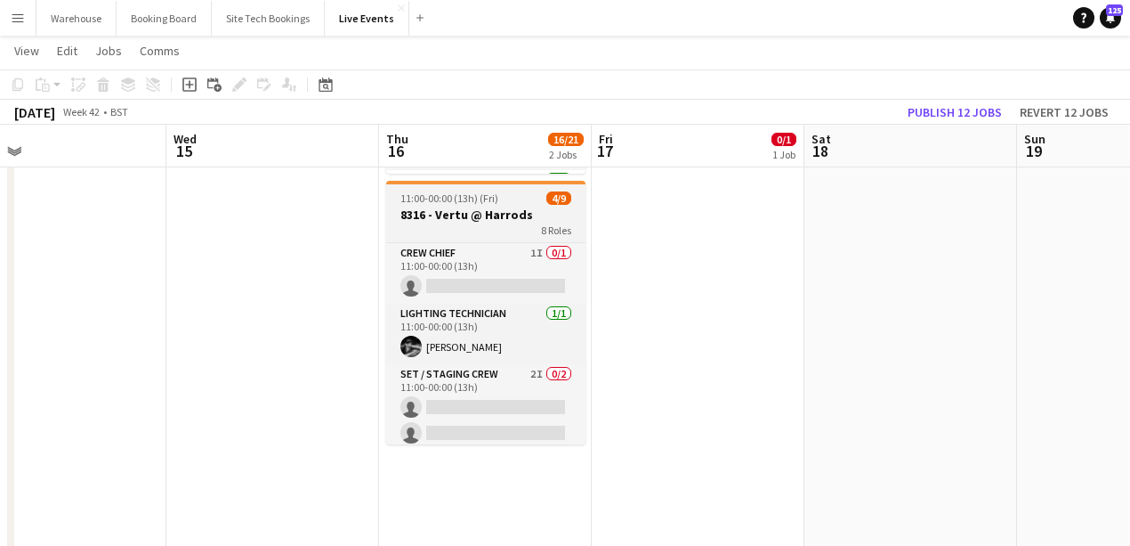
click at [510, 219] on h3 "8316 - Vertu @ Harrods" at bounding box center [485, 214] width 199 height 16
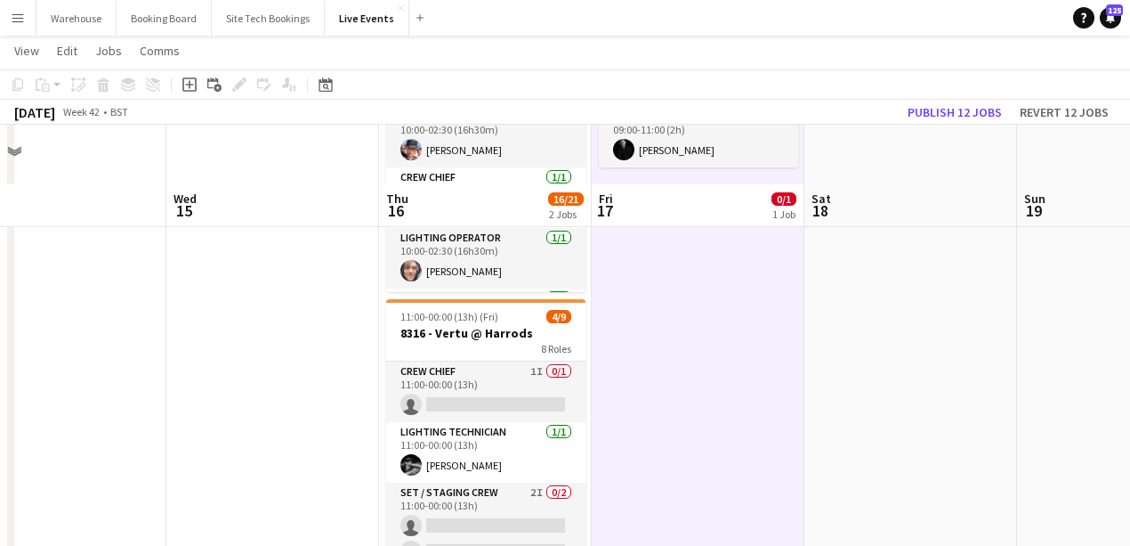
scroll to position [415, 0]
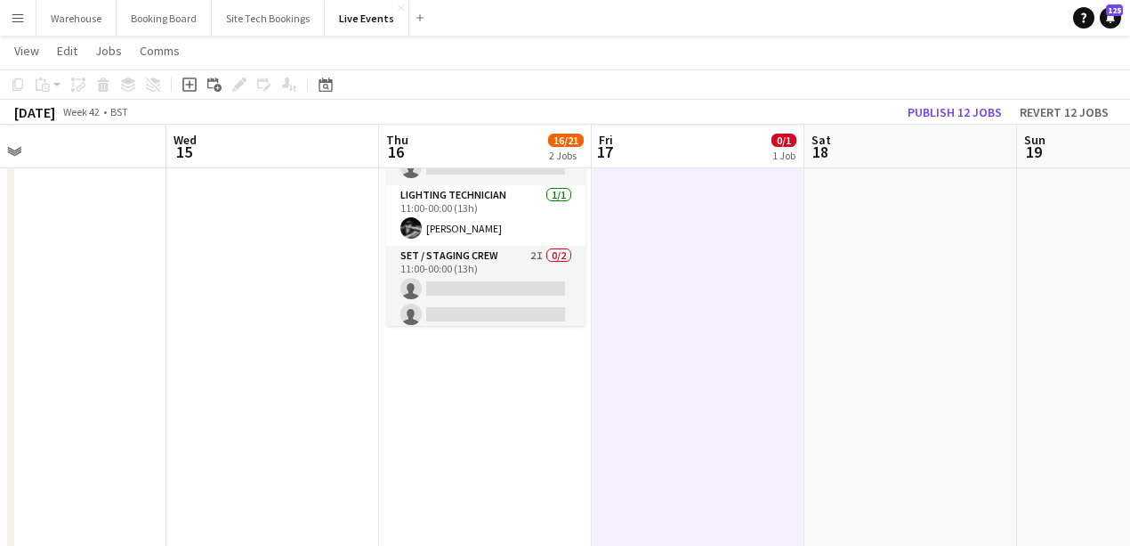
click at [306, 334] on app-date-cell at bounding box center [272, 479] width 213 height 1388
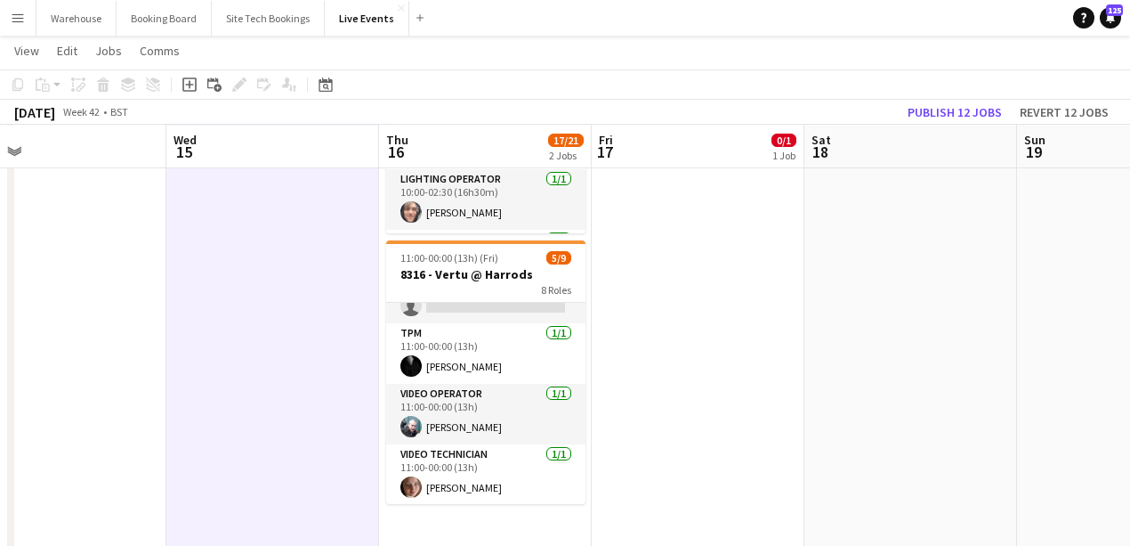
scroll to position [0, 0]
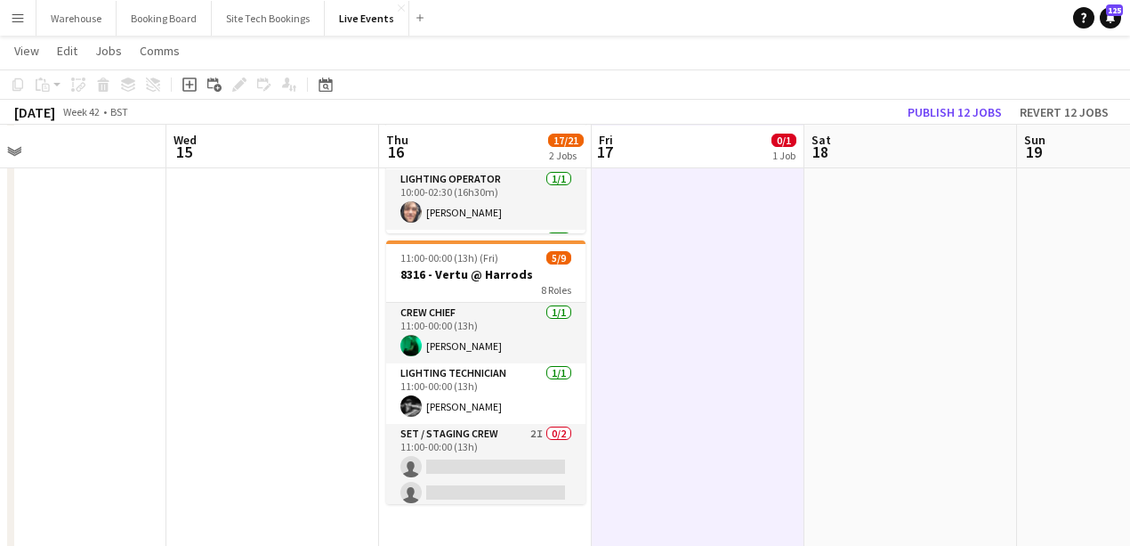
scroll to position [178, 0]
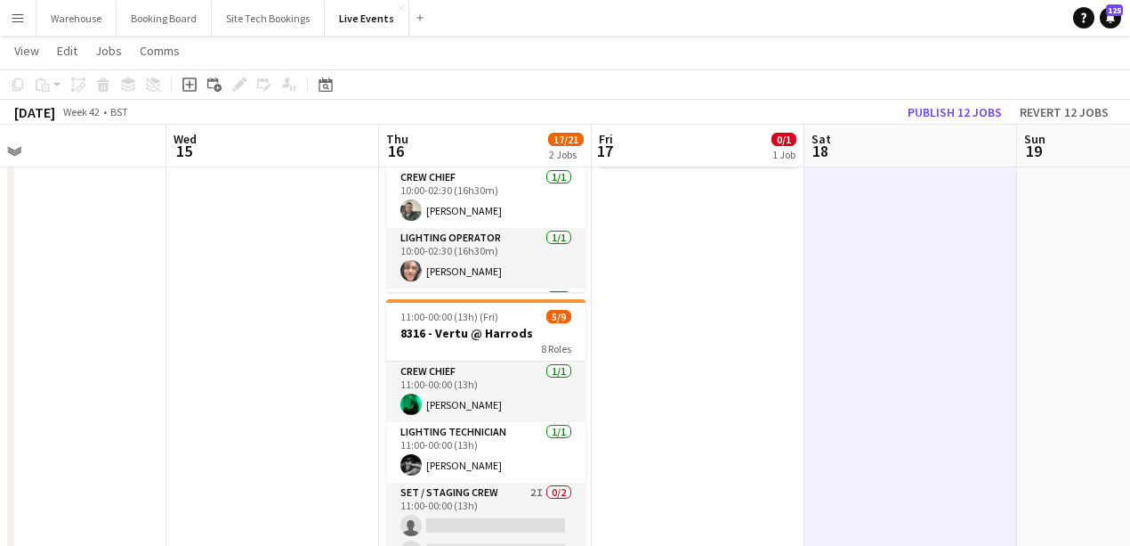
scroll to position [0, 0]
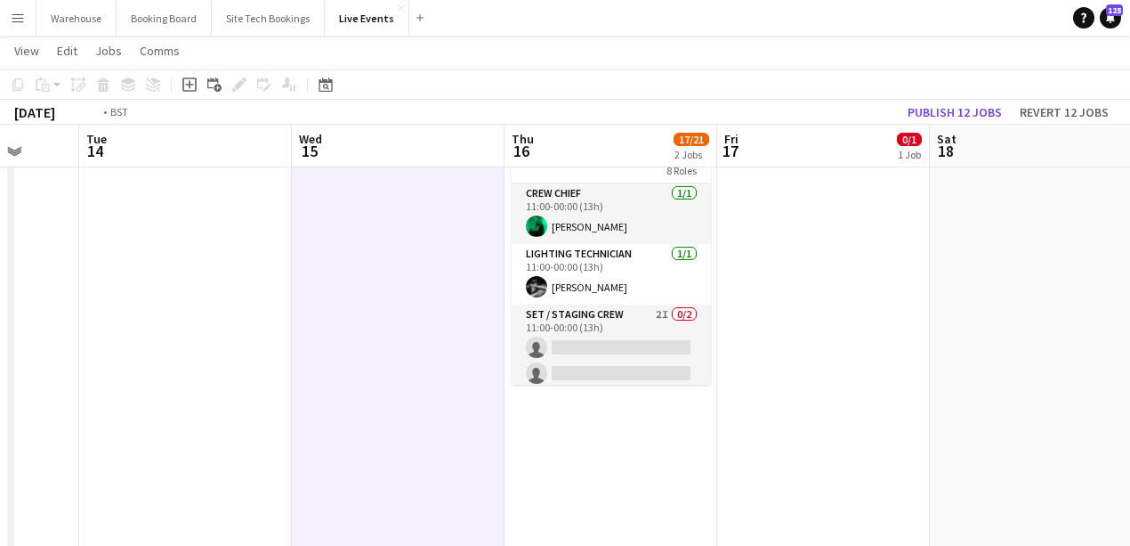
drag, startPoint x: 473, startPoint y: 433, endPoint x: 860, endPoint y: 429, distance: 387.2
click at [854, 430] on app-calendar-viewport "Sat 11 Sun 12 Mon 13 Tue 14 Wed 15 Thu 16 17/21 2 Jobs Fri 17 0/1 1 Job Sat 18 …" at bounding box center [565, 472] width 1130 height 1518
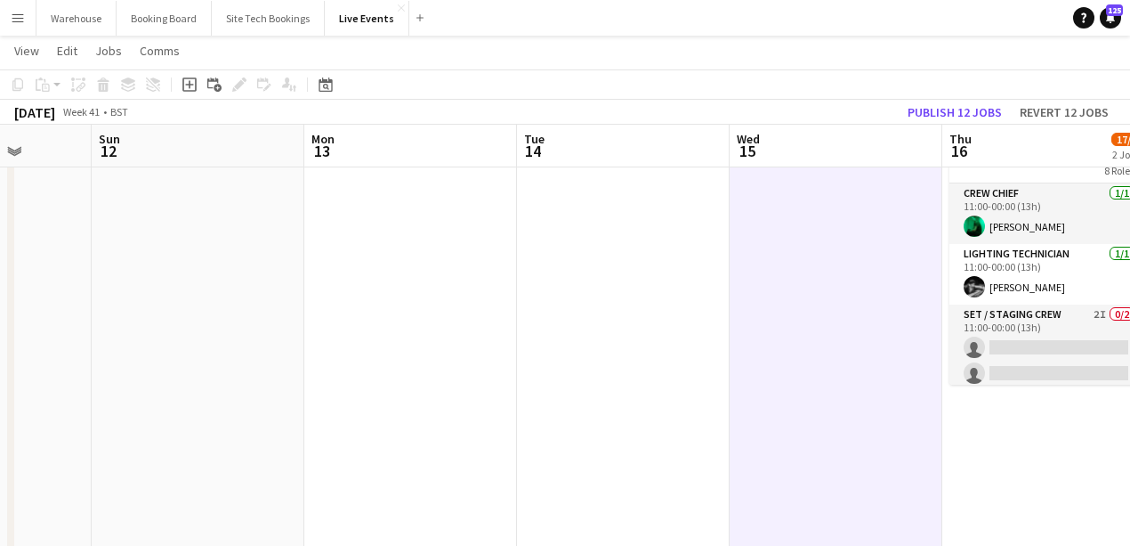
drag, startPoint x: 379, startPoint y: 386, endPoint x: 794, endPoint y: 391, distance: 414.8
click at [802, 391] on app-calendar-viewport "Fri 10 Sat 11 Sun 12 Mon 13 Tue 14 Wed 15 Thu 16 17/21 2 Jobs Fri 17 0/1 1 Job …" at bounding box center [565, 472] width 1130 height 1518
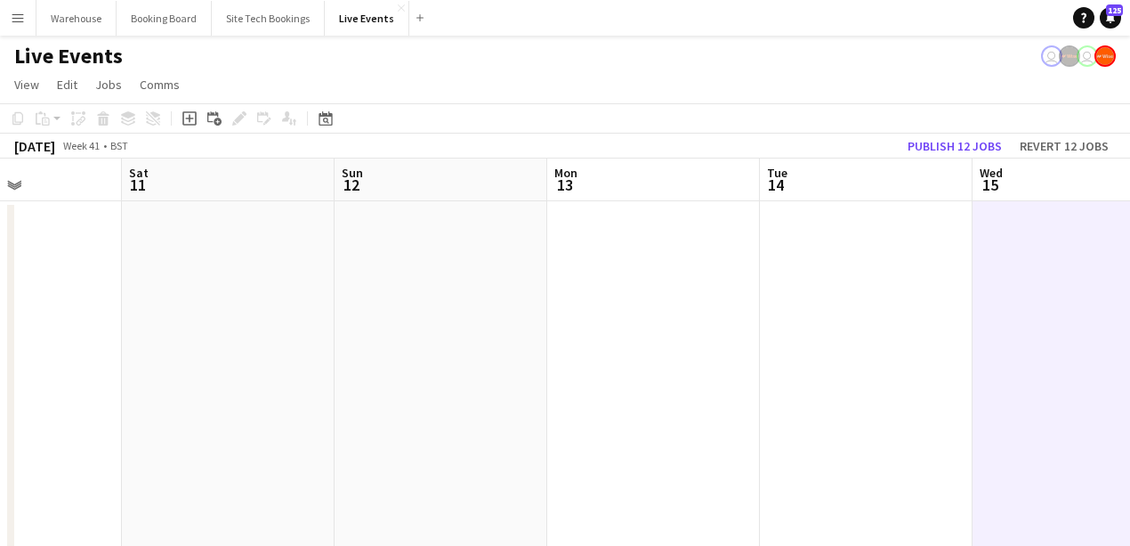
drag, startPoint x: 330, startPoint y: 369, endPoint x: 751, endPoint y: 418, distance: 423.8
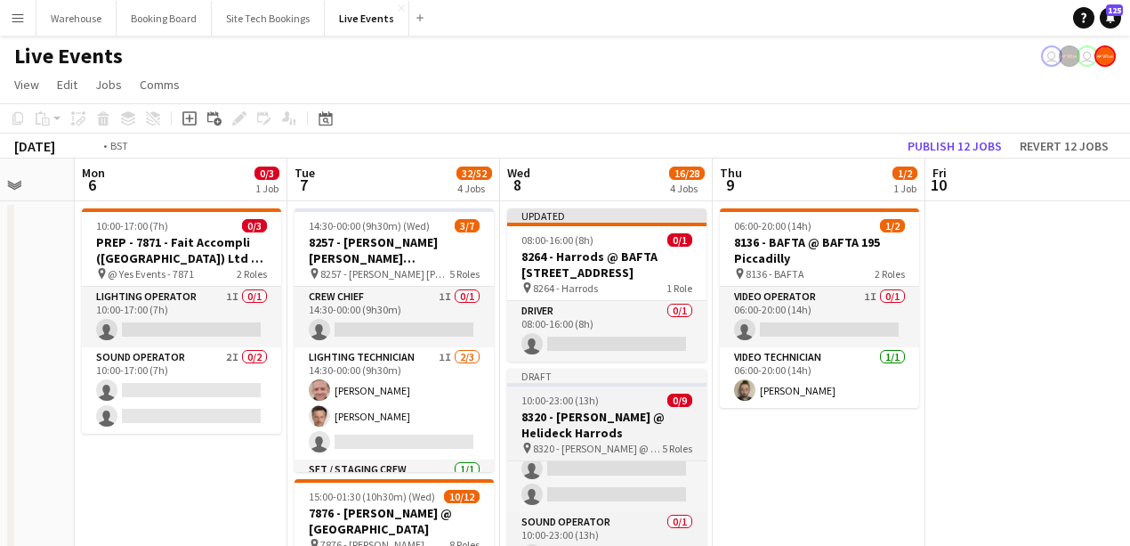
drag, startPoint x: 524, startPoint y: 443, endPoint x: 680, endPoint y: 392, distance: 164.1
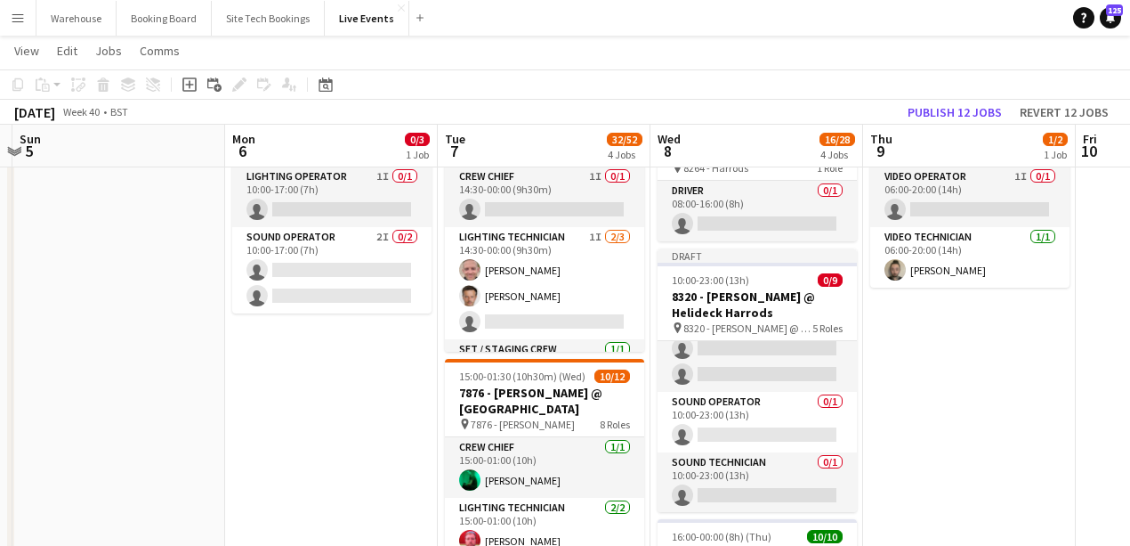
scroll to position [0, 463]
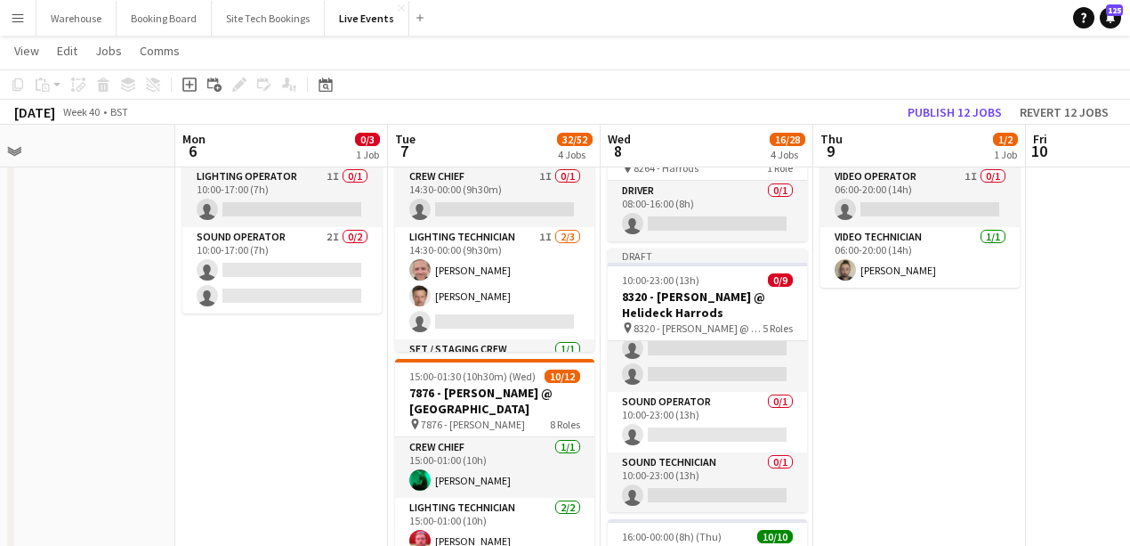
drag, startPoint x: 247, startPoint y: 402, endPoint x: 318, endPoint y: 425, distance: 74.6
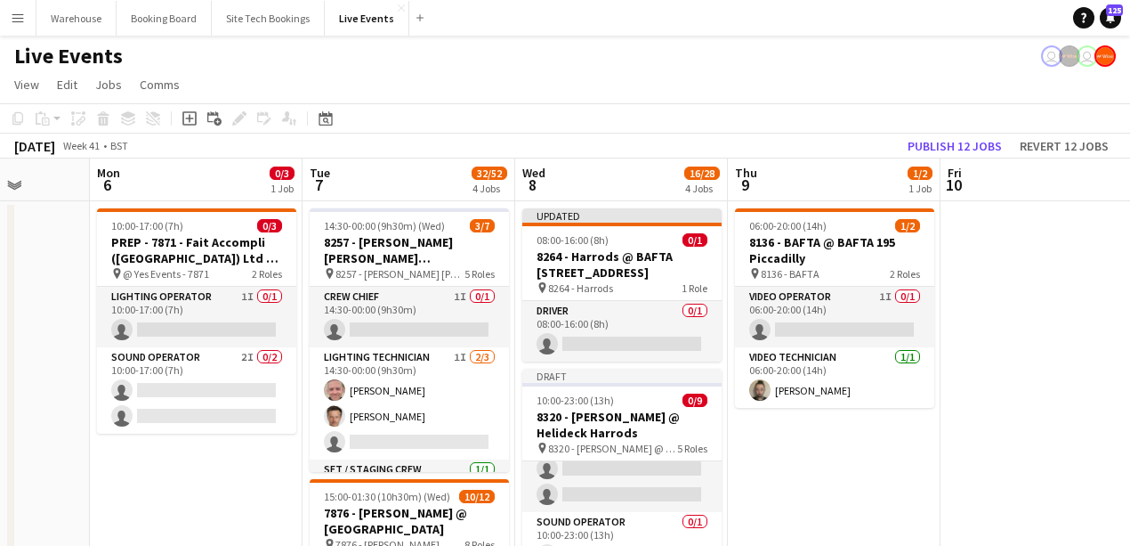
scroll to position [0, 733]
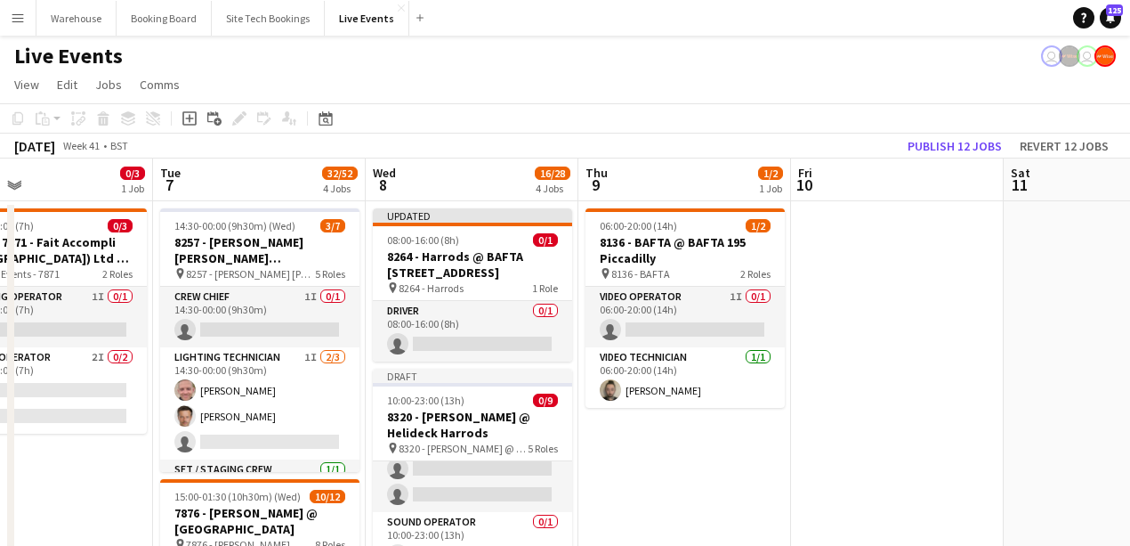
drag, startPoint x: 1080, startPoint y: 437, endPoint x: 395, endPoint y: 397, distance: 685.6
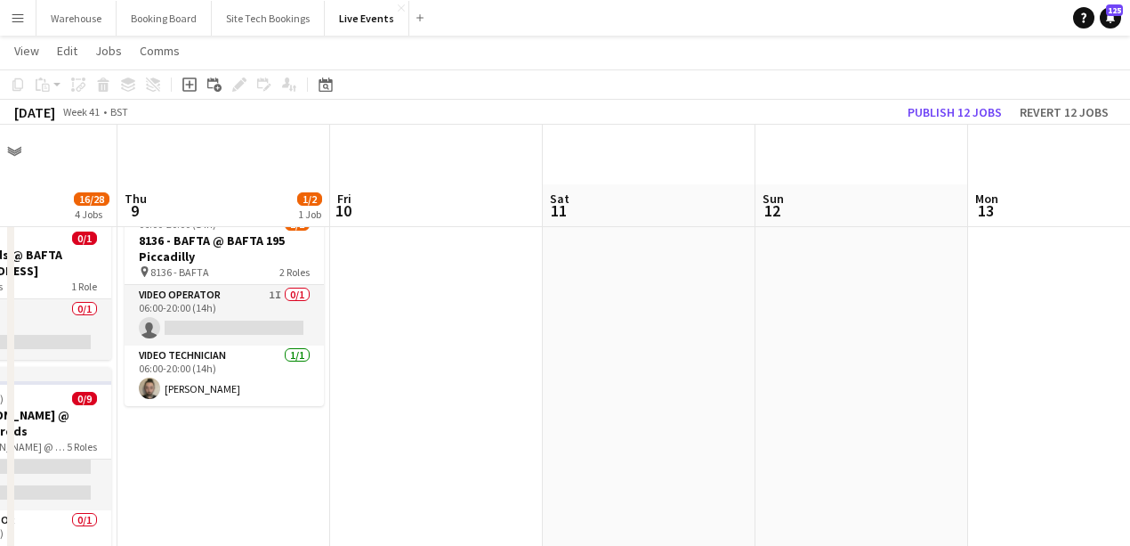
scroll to position [118, 0]
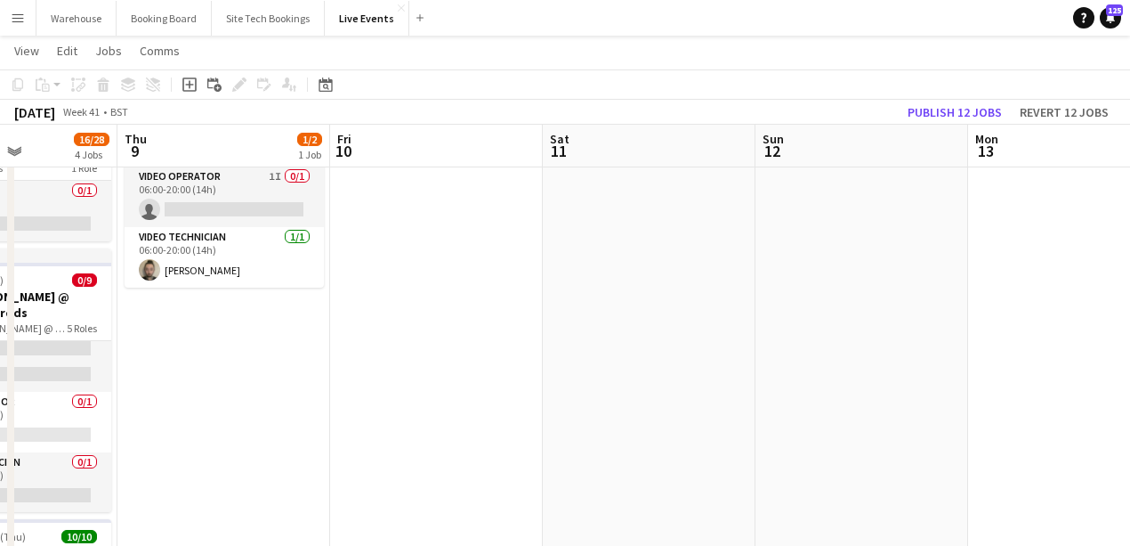
drag, startPoint x: 217, startPoint y: 437, endPoint x: 510, endPoint y: 459, distance: 293.7
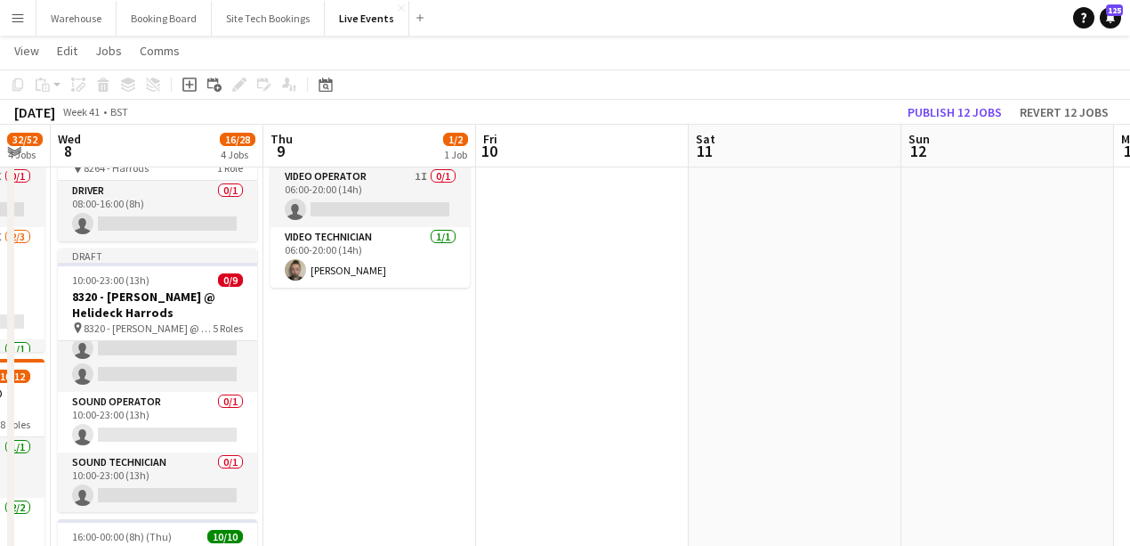
drag, startPoint x: 388, startPoint y: 487, endPoint x: 376, endPoint y: 478, distance: 15.3
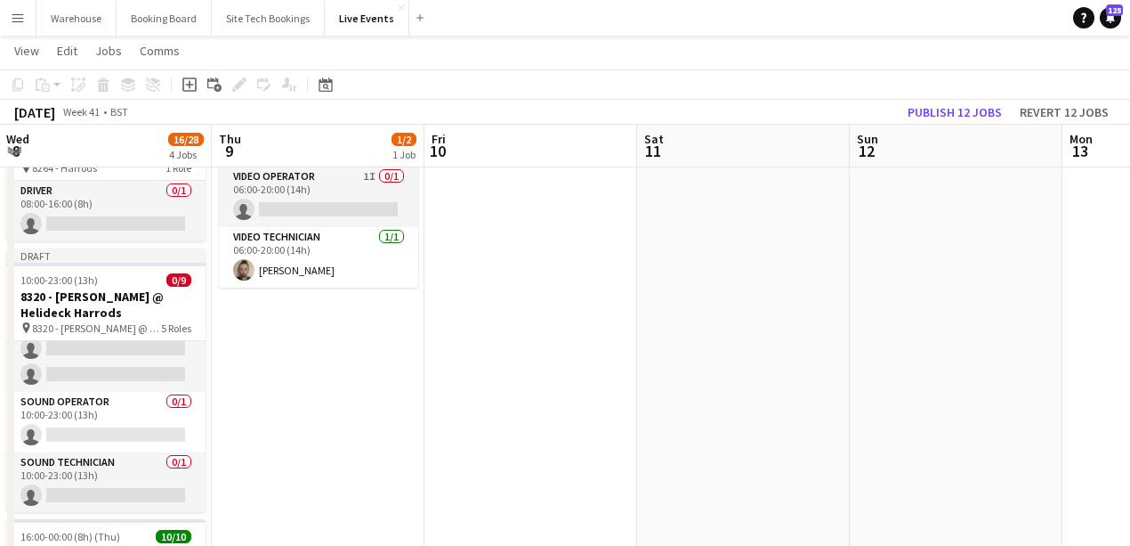
scroll to position [0, 0]
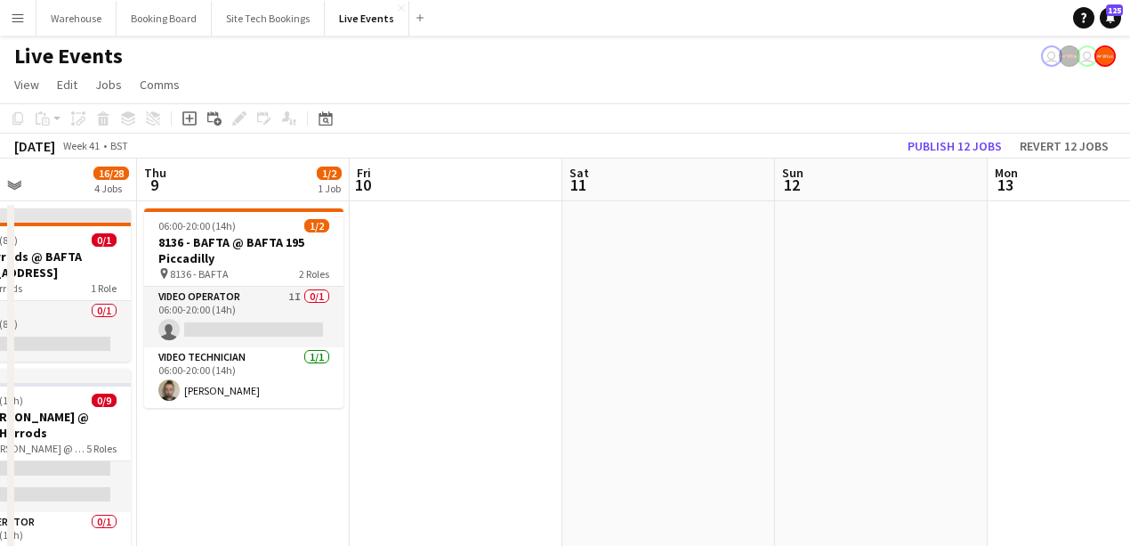
drag, startPoint x: 336, startPoint y: 476, endPoint x: 680, endPoint y: 449, distance: 344.6
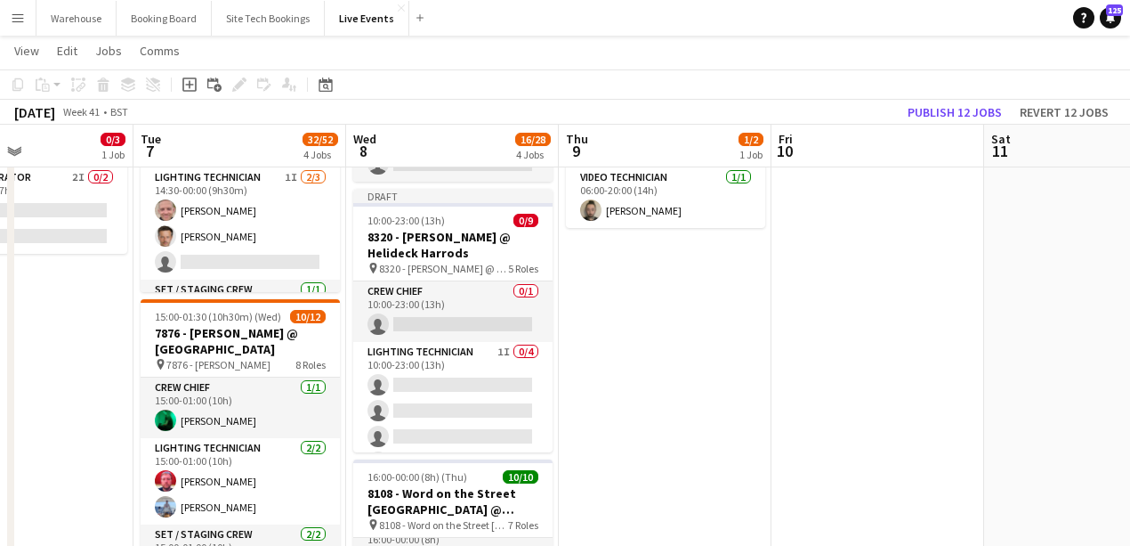
scroll to position [59, 0]
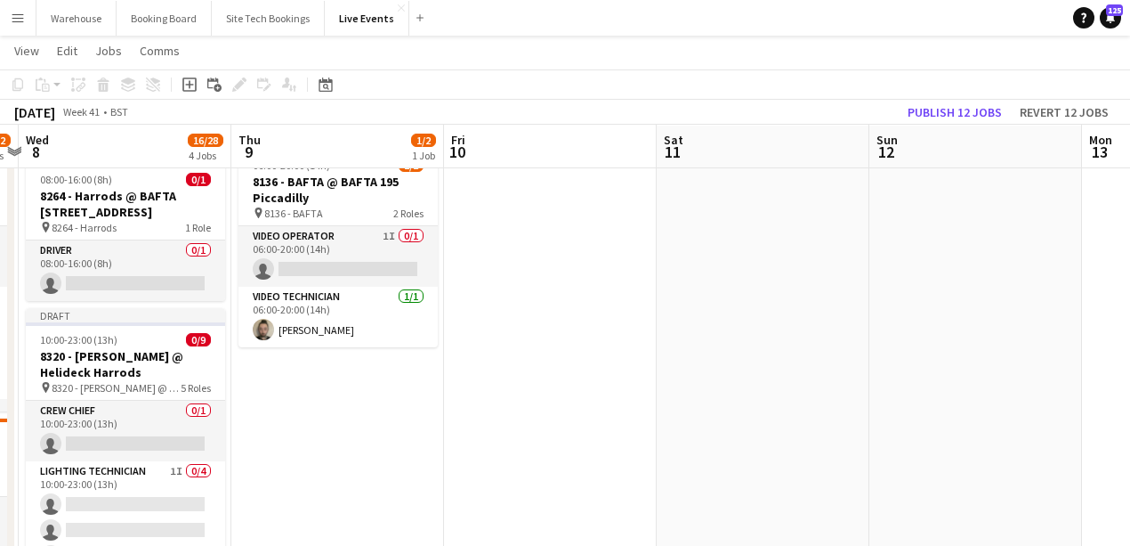
drag, startPoint x: 657, startPoint y: 413, endPoint x: 337, endPoint y: 407, distance: 319.6
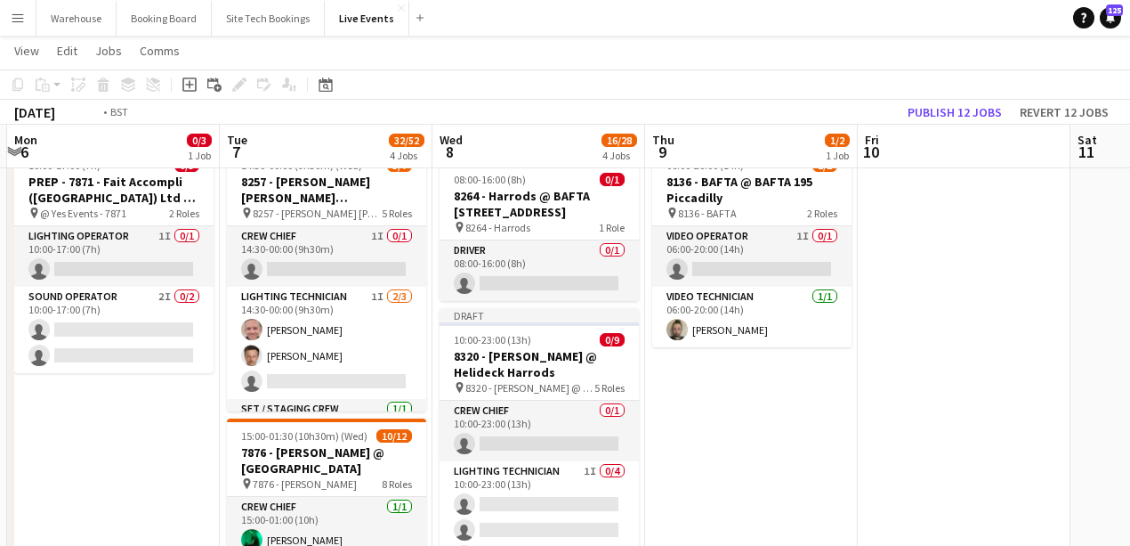
drag, startPoint x: 290, startPoint y: 430, endPoint x: 773, endPoint y: 437, distance: 482.4
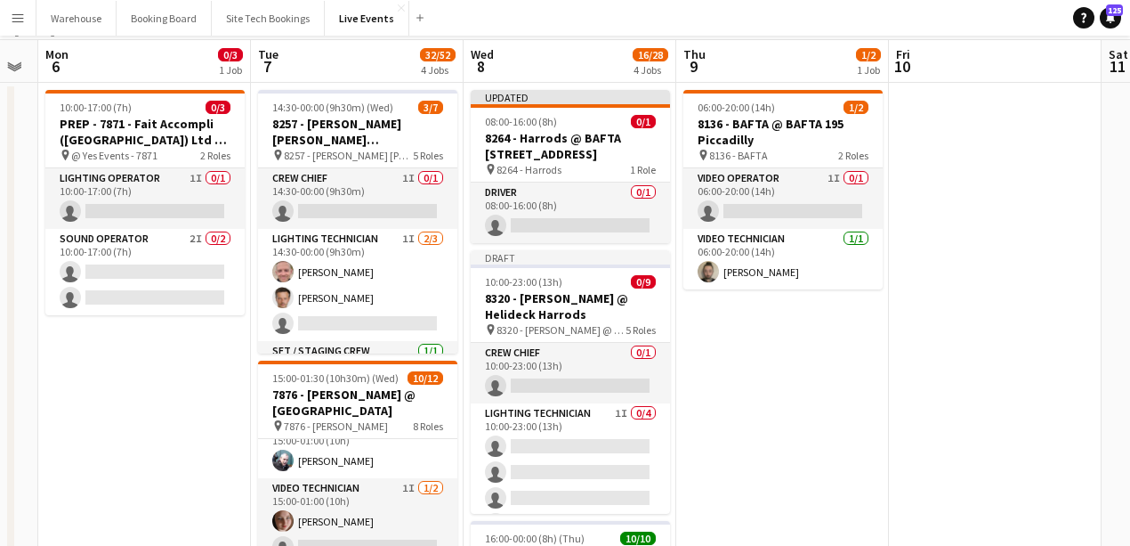
scroll to position [0, 0]
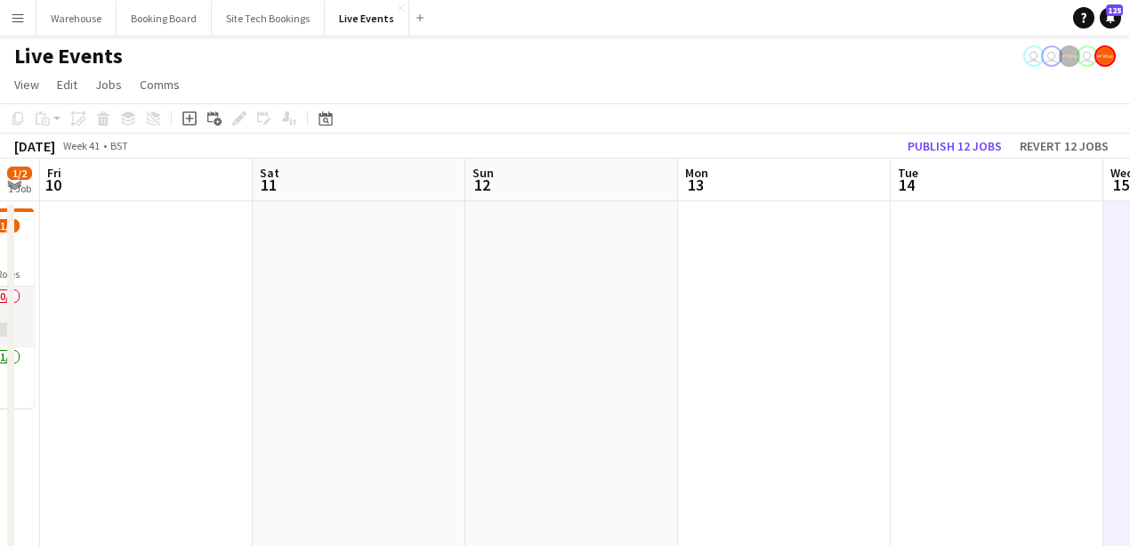
drag, startPoint x: 876, startPoint y: 436, endPoint x: 379, endPoint y: 368, distance: 501.2
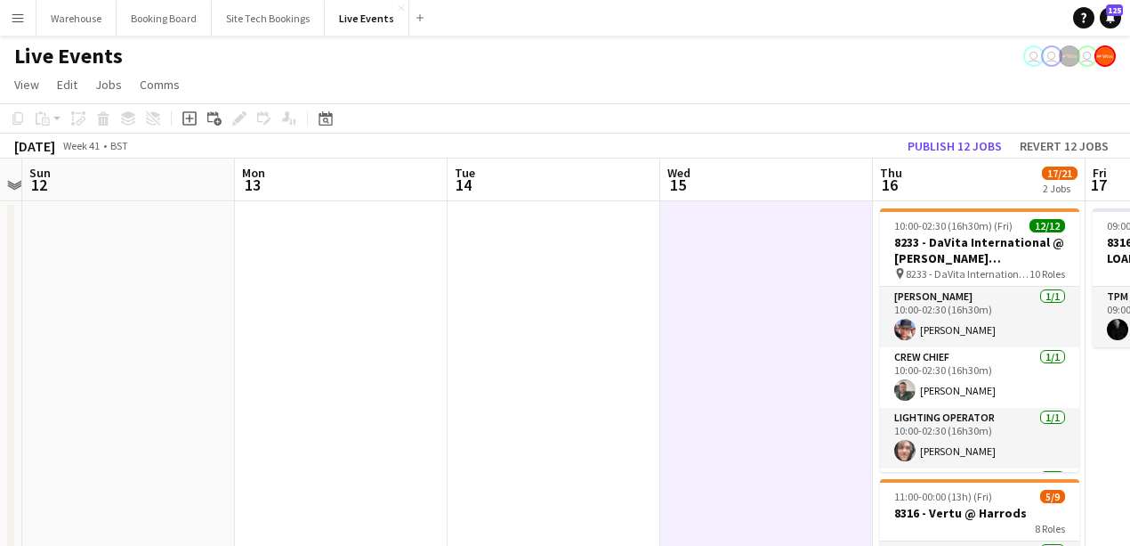
drag, startPoint x: 509, startPoint y: 377, endPoint x: 36, endPoint y: 319, distance: 477.1
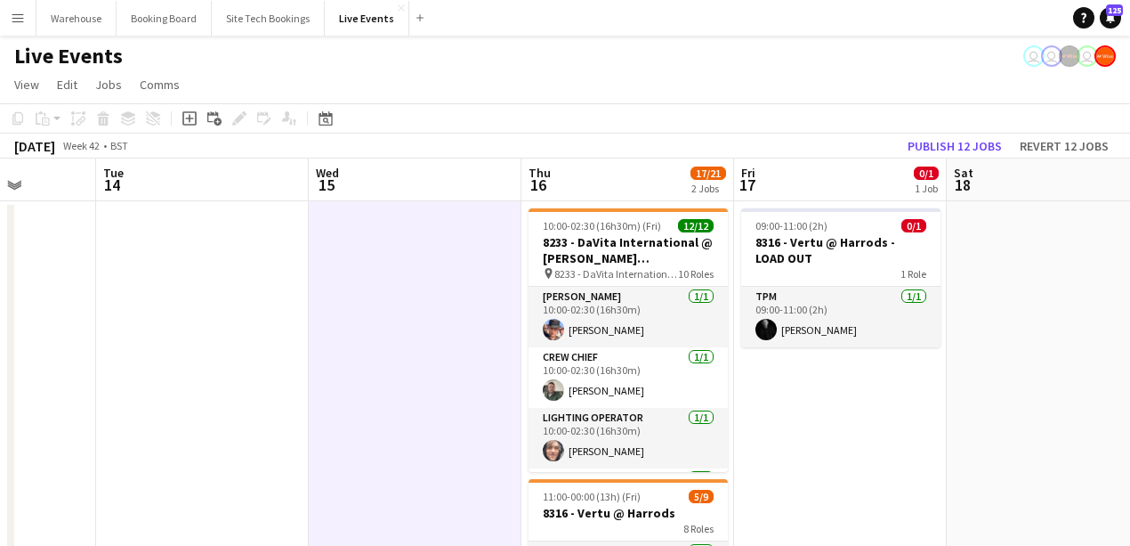
drag, startPoint x: 175, startPoint y: 314, endPoint x: 77, endPoint y: 303, distance: 99.5
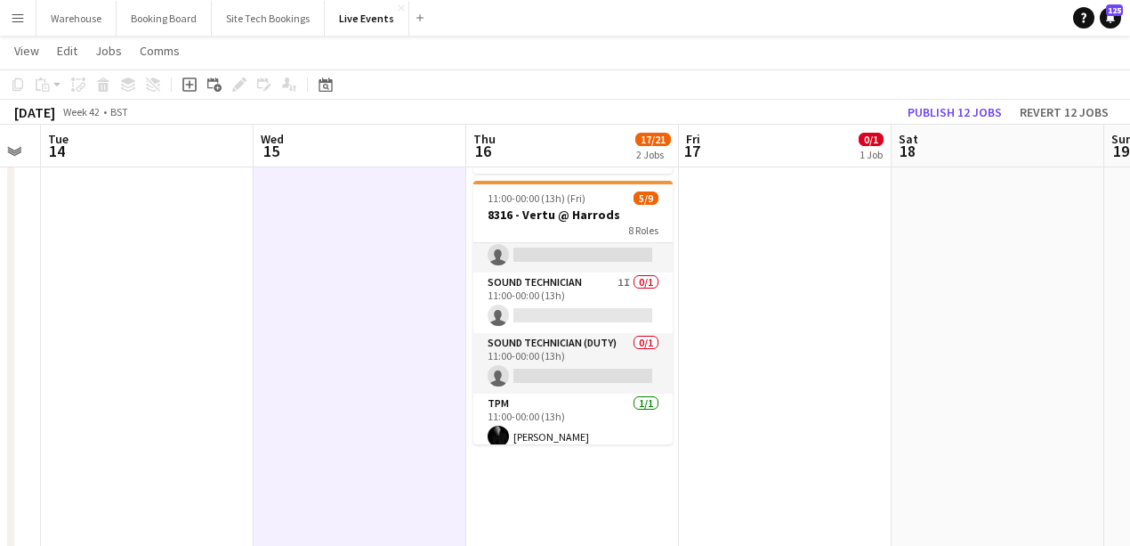
scroll to position [0, 380]
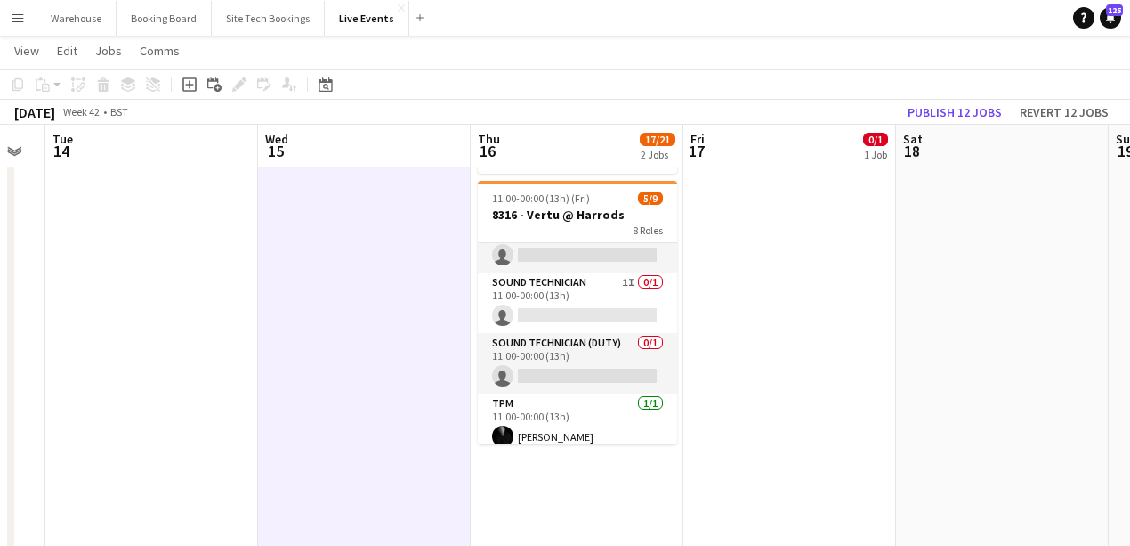
drag, startPoint x: 210, startPoint y: 330, endPoint x: 262, endPoint y: 328, distance: 51.7
click at [262, 328] on app-calendar-viewport "Sun 12 Mon 13 Tue 14 Wed 15 Thu 16 17/21 2 Jobs Fri 17 0/1 1 Job Sat 18 Sun 19 …" at bounding box center [565, 532] width 1130 height 1518
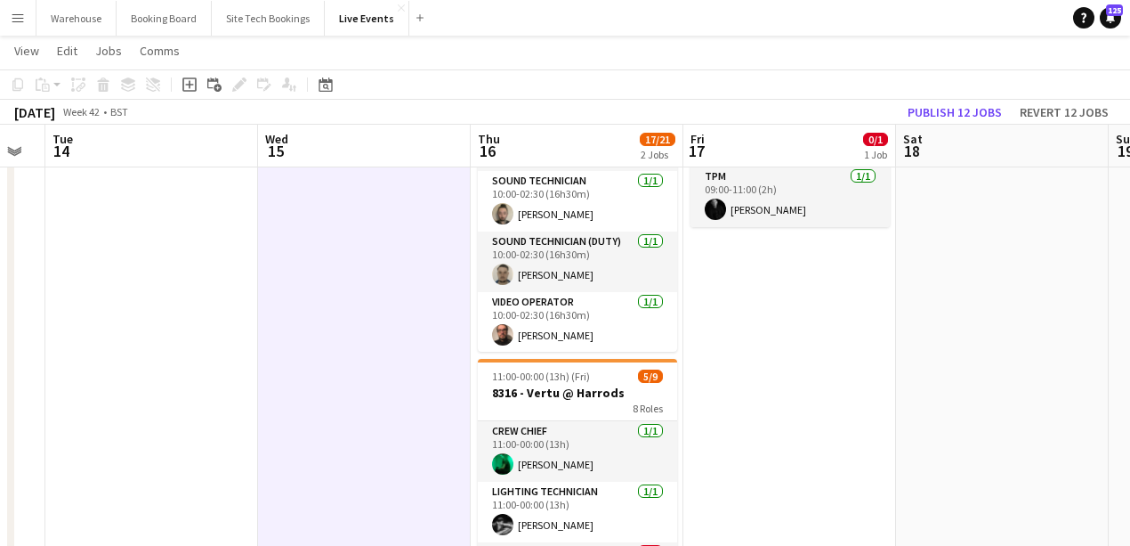
scroll to position [0, 0]
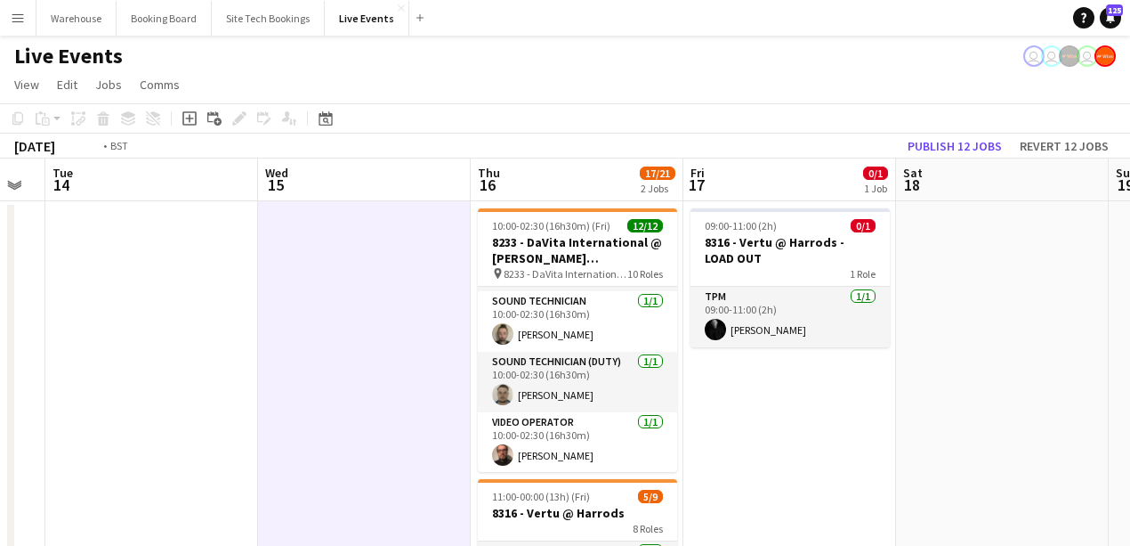
drag, startPoint x: 399, startPoint y: 313, endPoint x: 786, endPoint y: 289, distance: 387.9
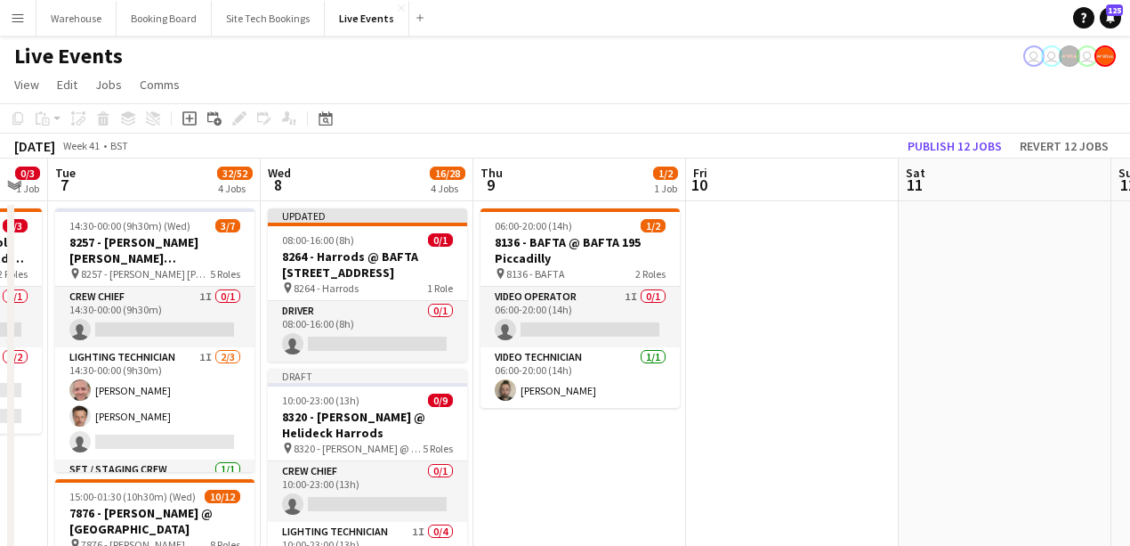
drag, startPoint x: 780, startPoint y: 349, endPoint x: 857, endPoint y: 349, distance: 77.4
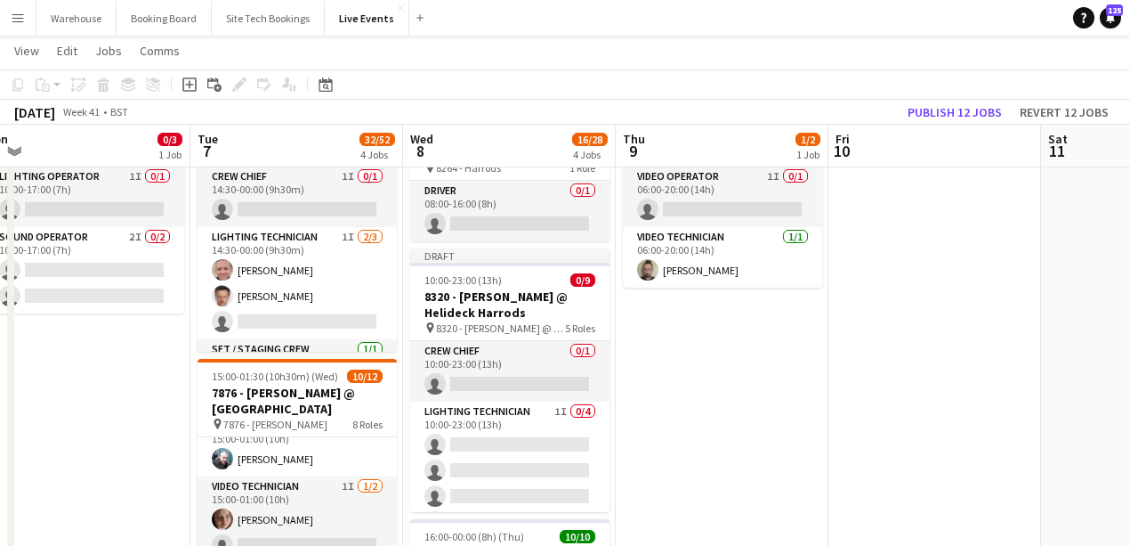
scroll to position [59, 0]
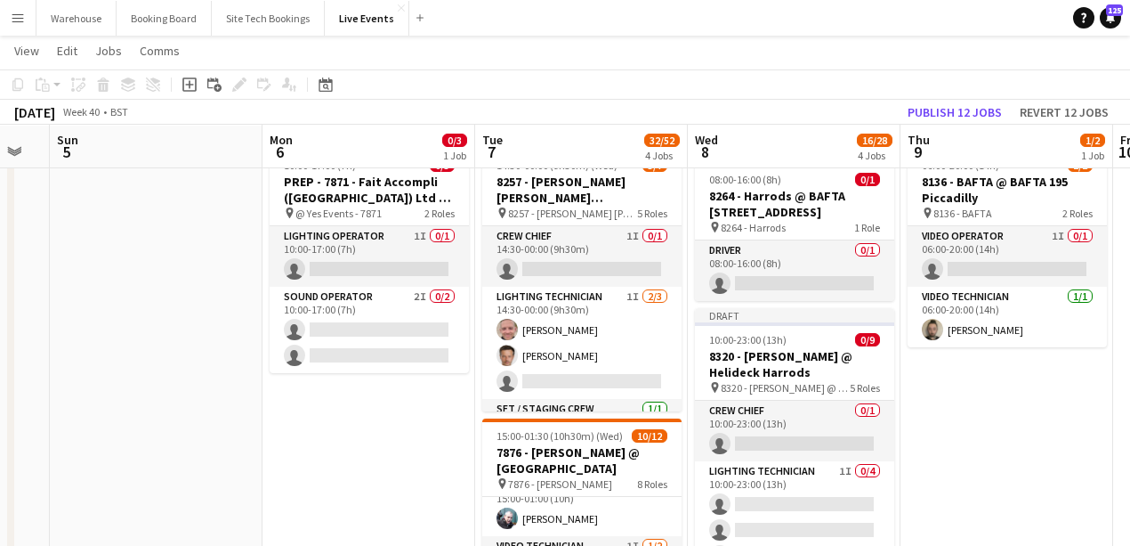
drag, startPoint x: 105, startPoint y: 397, endPoint x: 367, endPoint y: 388, distance: 261.8
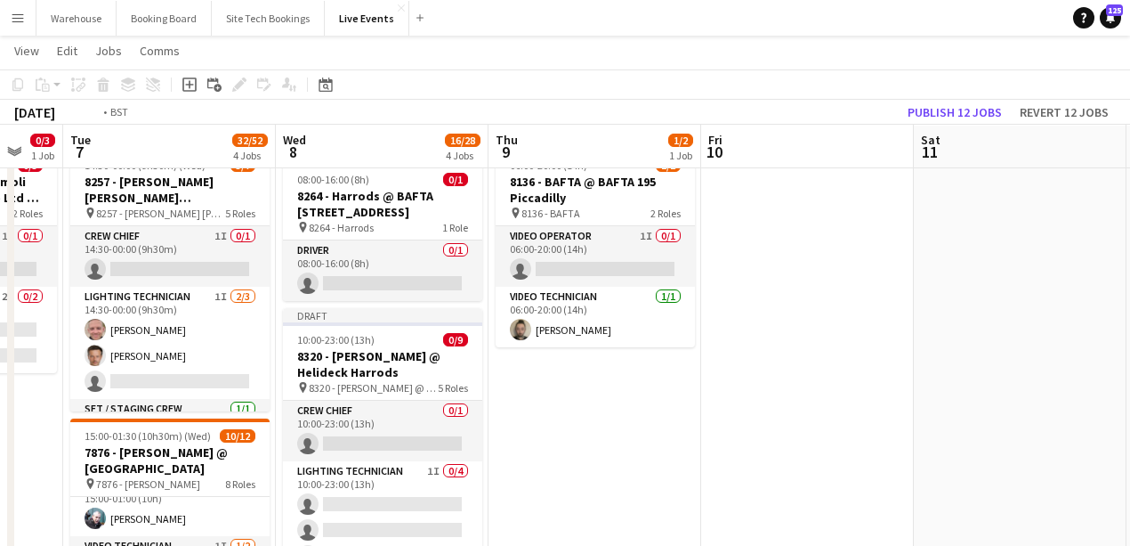
drag, startPoint x: 918, startPoint y: 378, endPoint x: 452, endPoint y: 374, distance: 466.4
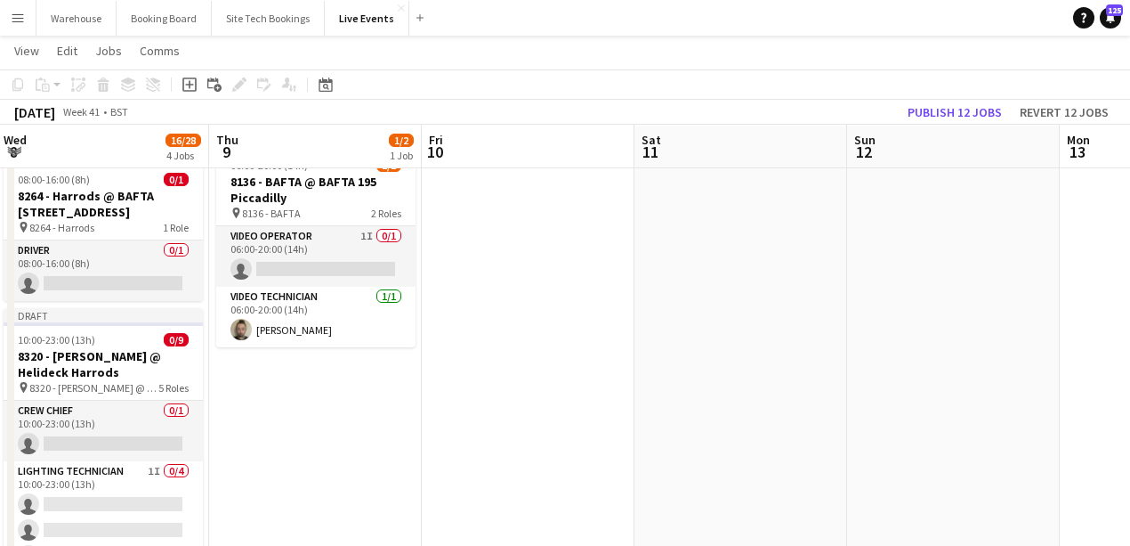
drag, startPoint x: 551, startPoint y: 375, endPoint x: 253, endPoint y: 371, distance: 298.2
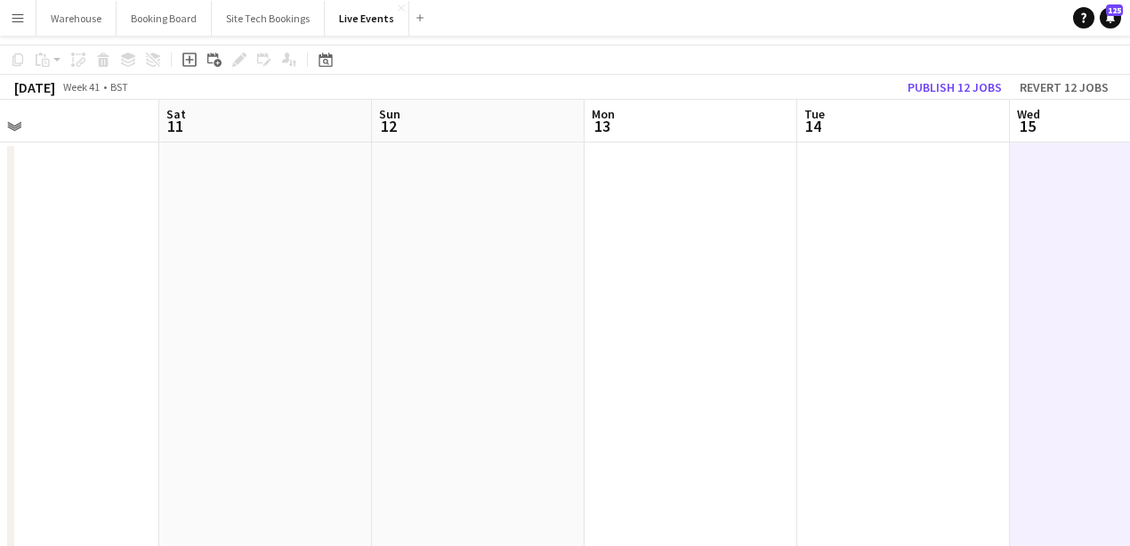
scroll to position [0, 0]
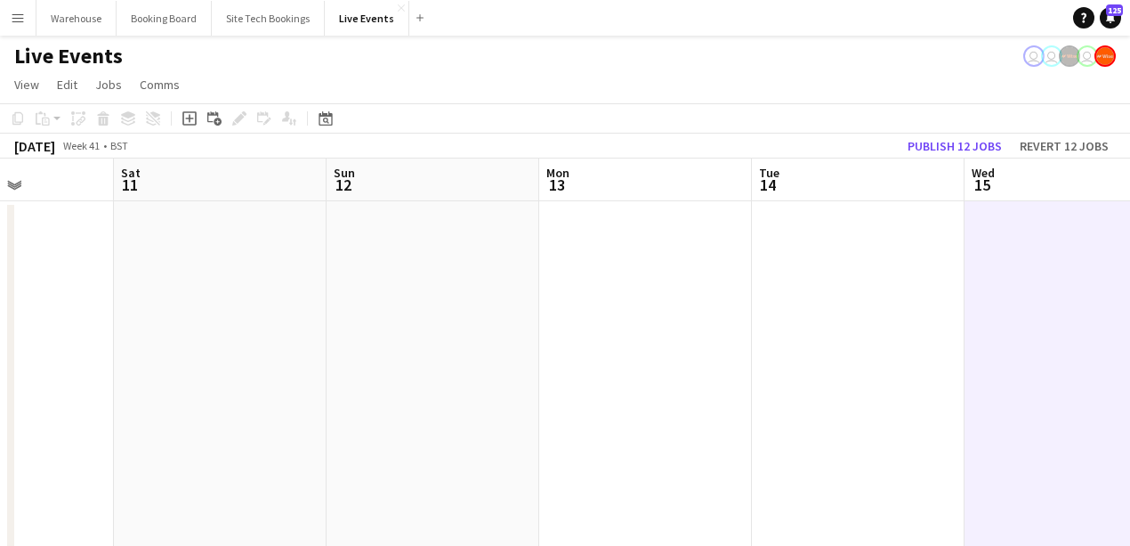
drag, startPoint x: 830, startPoint y: 384, endPoint x: 316, endPoint y: 373, distance: 514.5
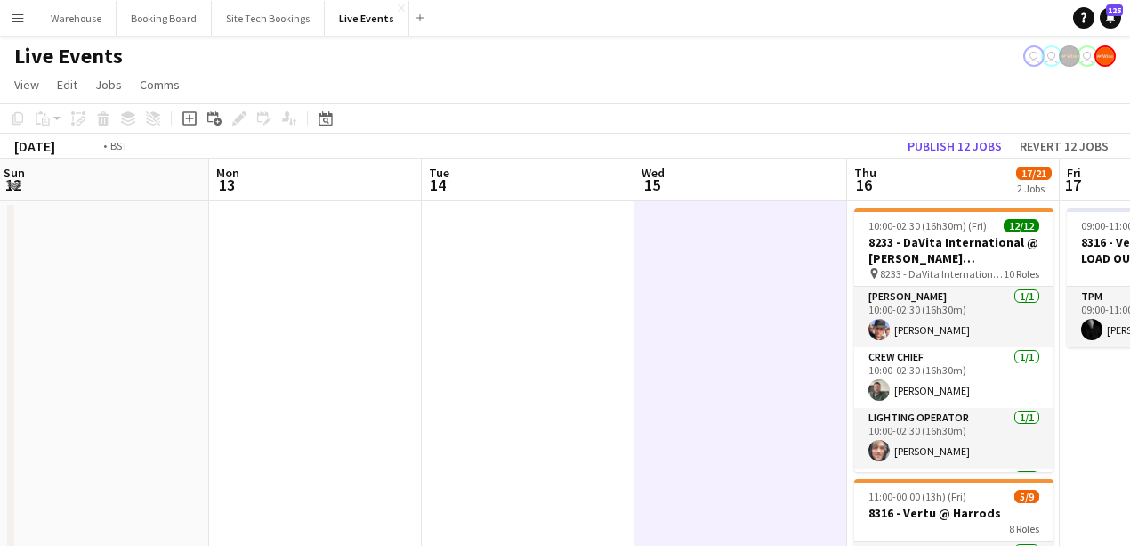
drag, startPoint x: 354, startPoint y: 349, endPoint x: 328, endPoint y: 347, distance: 26.8
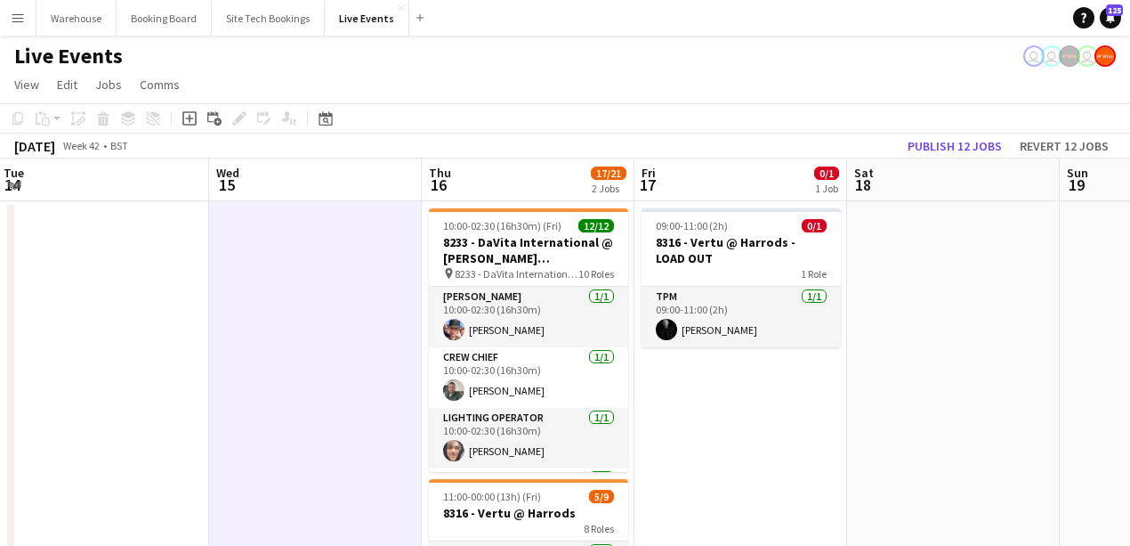
scroll to position [0, 651]
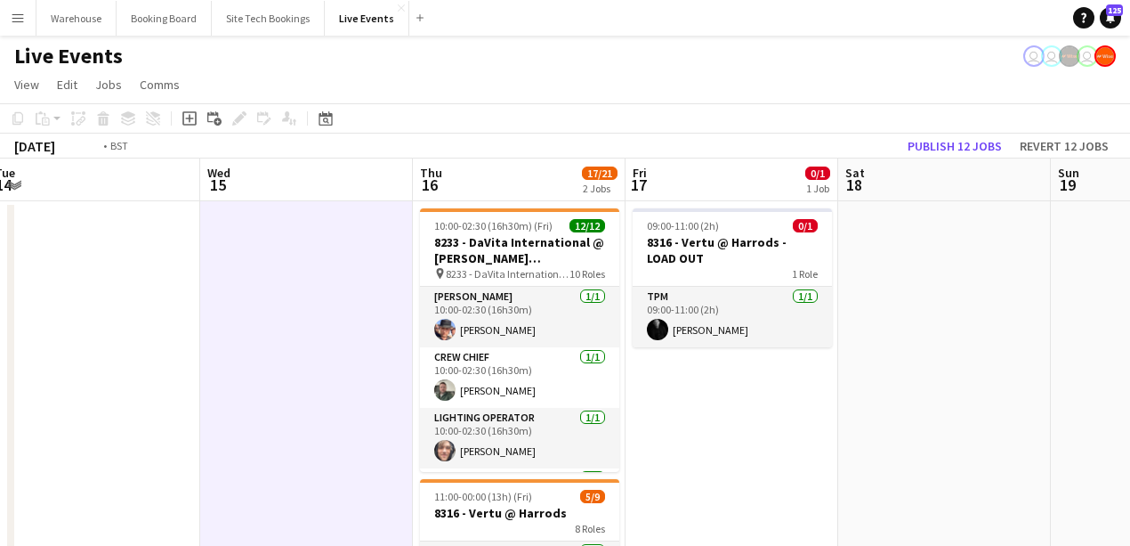
drag, startPoint x: 178, startPoint y: 359, endPoint x: 625, endPoint y: 356, distance: 446.8
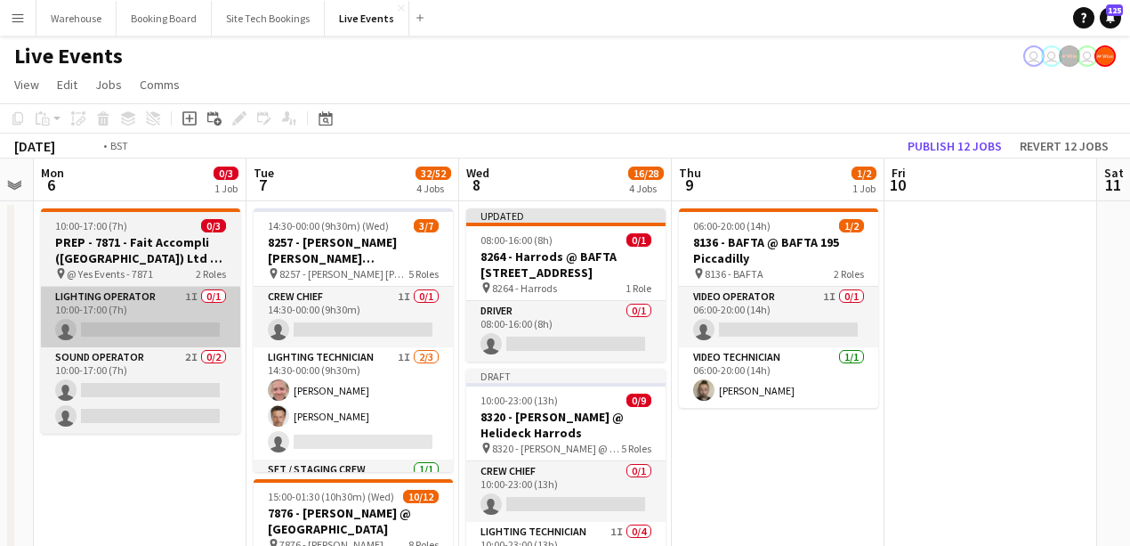
scroll to position [0, 625]
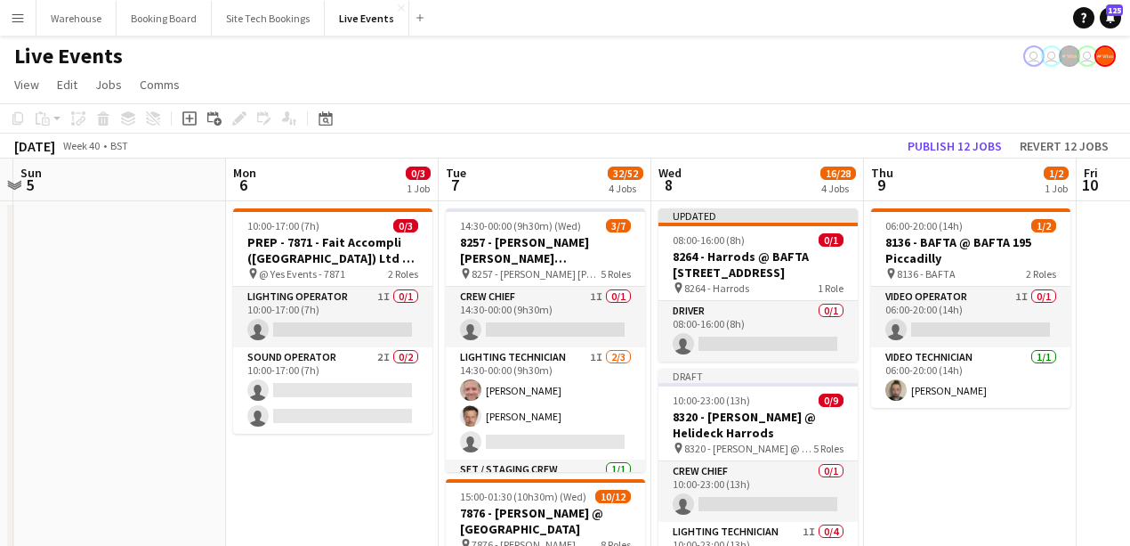
drag, startPoint x: 486, startPoint y: 350, endPoint x: 409, endPoint y: 351, distance: 77.4
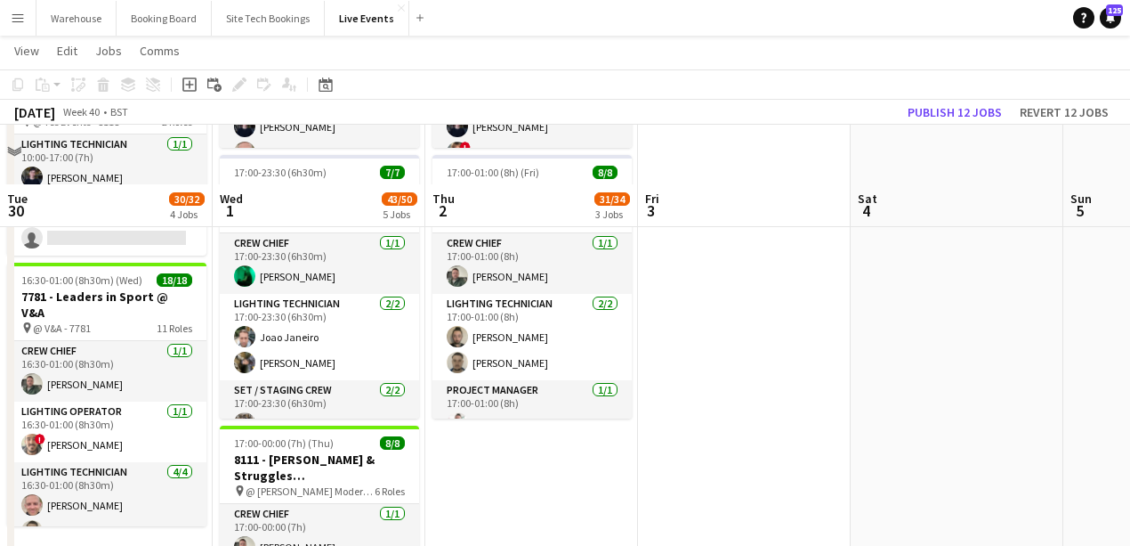
scroll to position [652, 0]
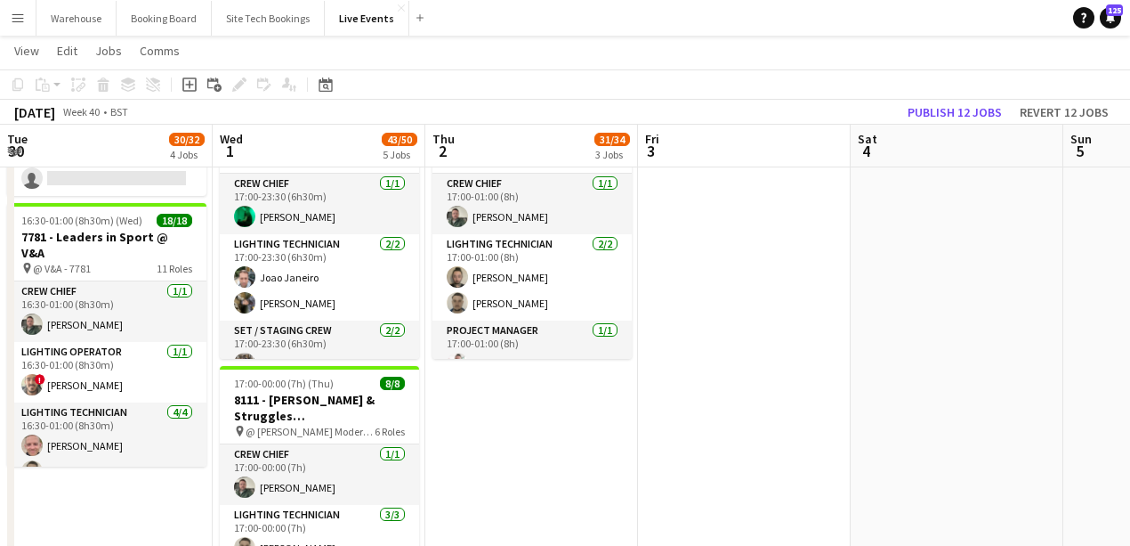
drag, startPoint x: 562, startPoint y: 477, endPoint x: 761, endPoint y: 474, distance: 198.5
click at [761, 479] on app-calendar-viewport "Sun 28 Mon 29 7/7 2 Jobs Tue 30 30/32 4 Jobs Wed 1 43/50 5 Jobs Thu 2 31/34 3 J…" at bounding box center [565, 176] width 1130 height 1518
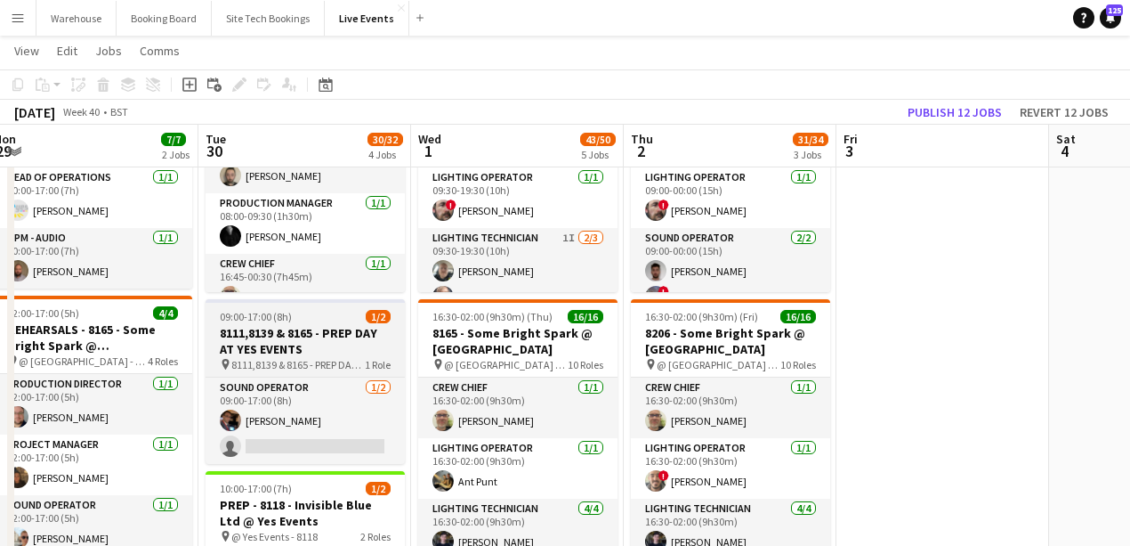
scroll to position [118, 0]
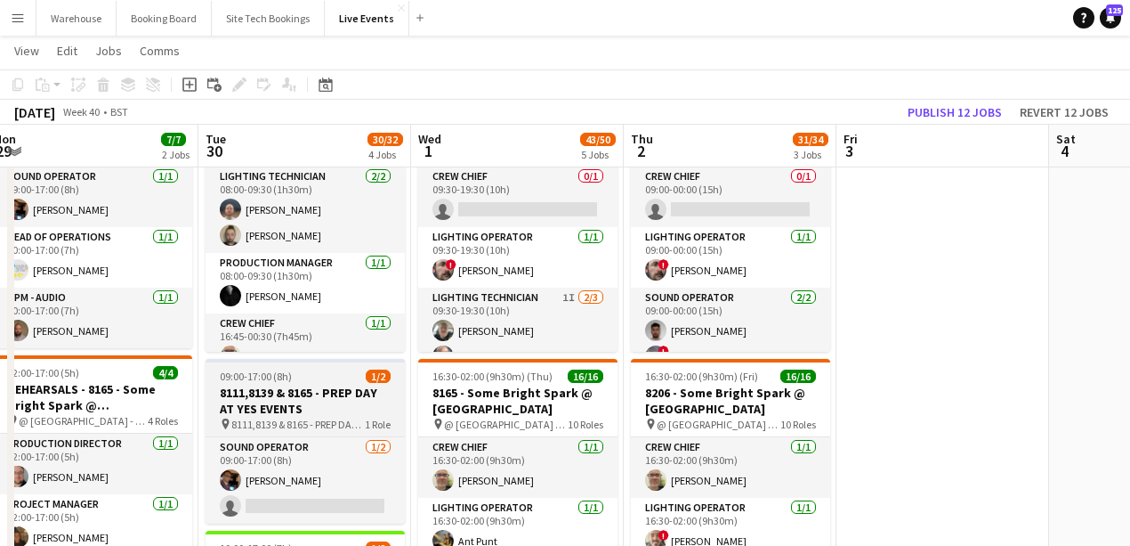
click at [292, 392] on h3 "8111,8139 & 8165 - PREP DAY AT YES EVENTS" at bounding box center [305, 400] width 199 height 32
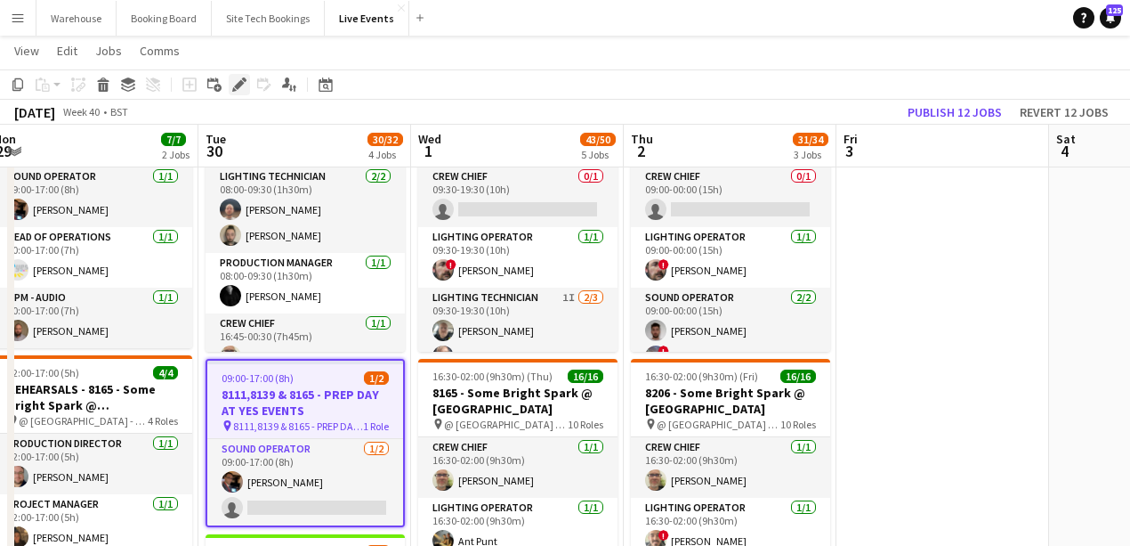
click at [243, 79] on icon at bounding box center [244, 79] width 4 height 4
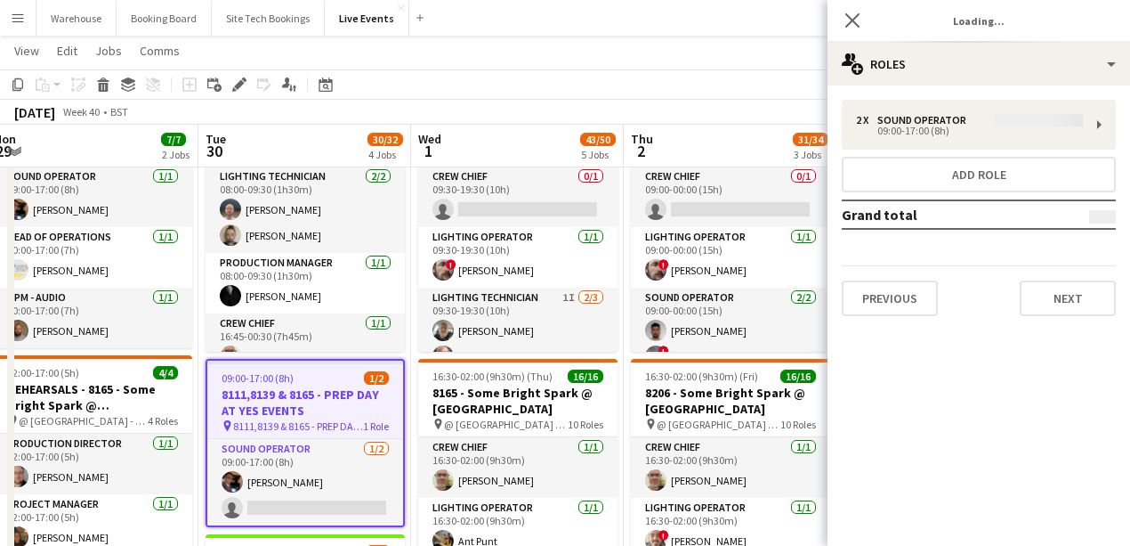
type input "*******"
click at [918, 301] on button "Previous" at bounding box center [890, 298] width 96 height 36
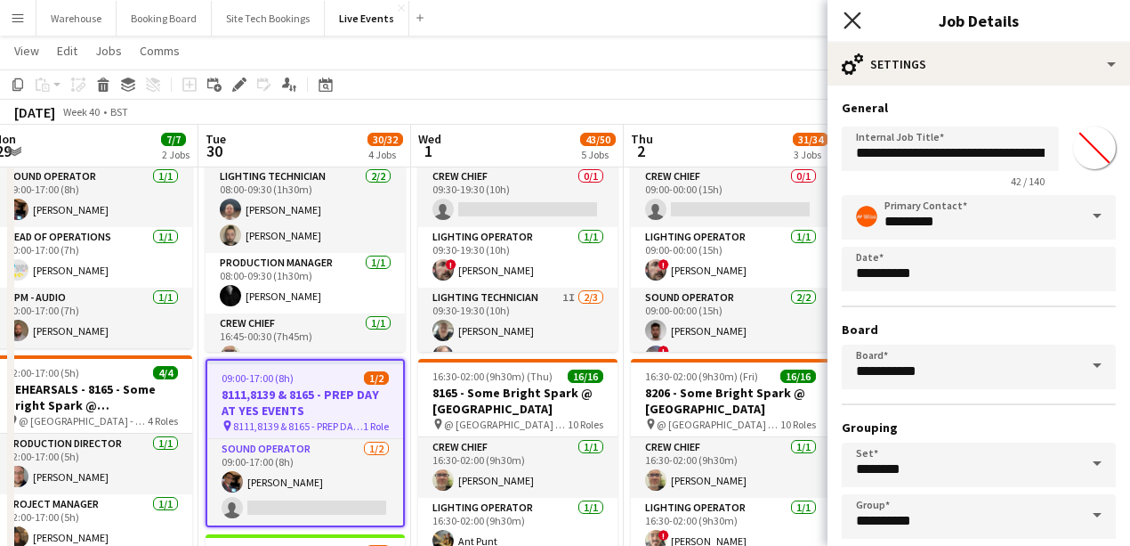
click at [849, 22] on icon at bounding box center [852, 20] width 17 height 17
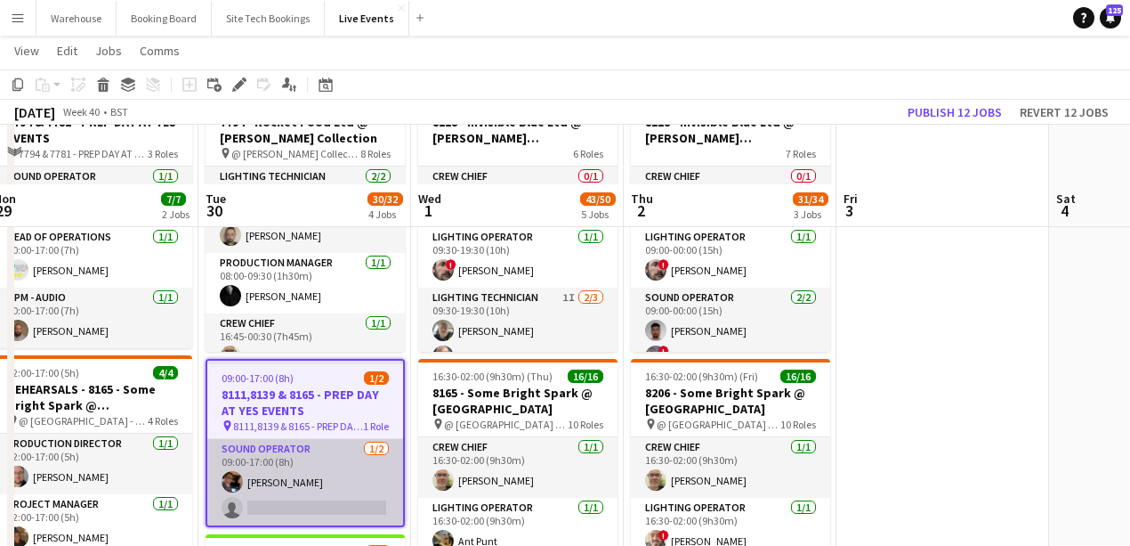
scroll to position [178, 0]
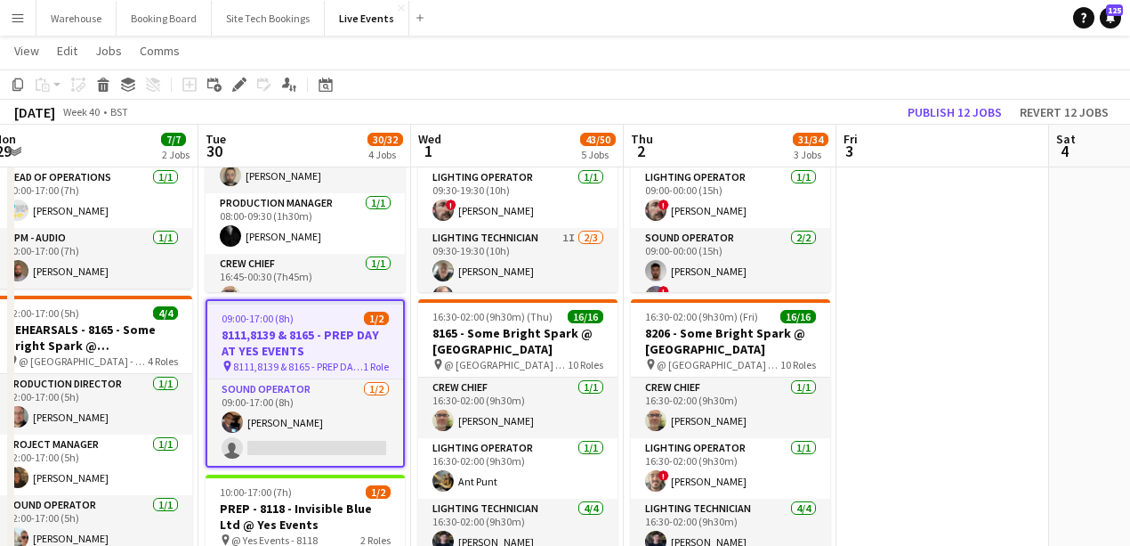
click at [294, 355] on h3 "8111,8139 & 8165 - PREP DAY AT YES EVENTS" at bounding box center [305, 343] width 196 height 32
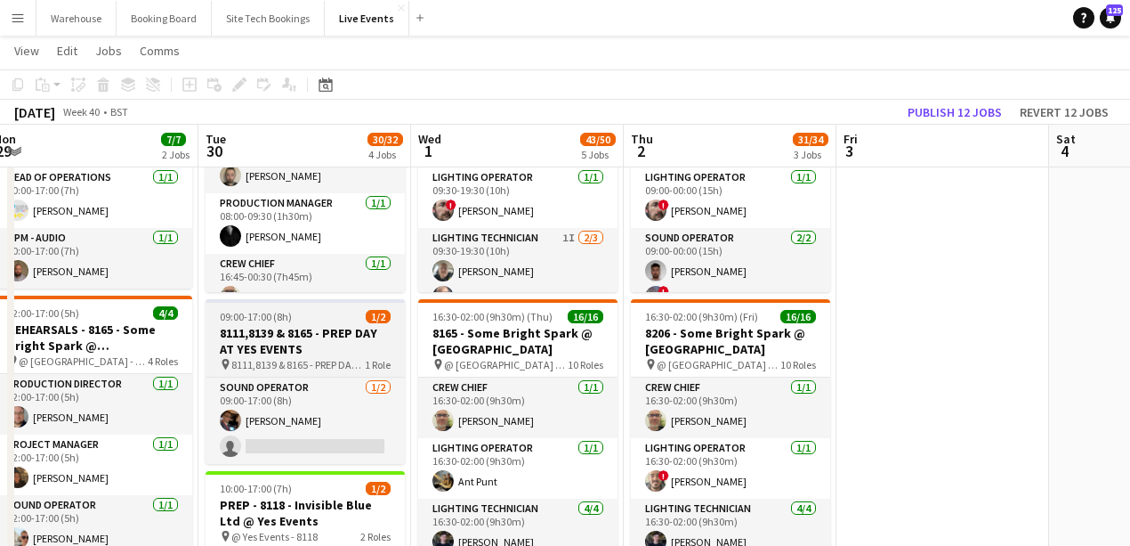
click at [294, 355] on h3 "8111,8139 & 8165 - PREP DAY AT YES EVENTS" at bounding box center [305, 341] width 199 height 32
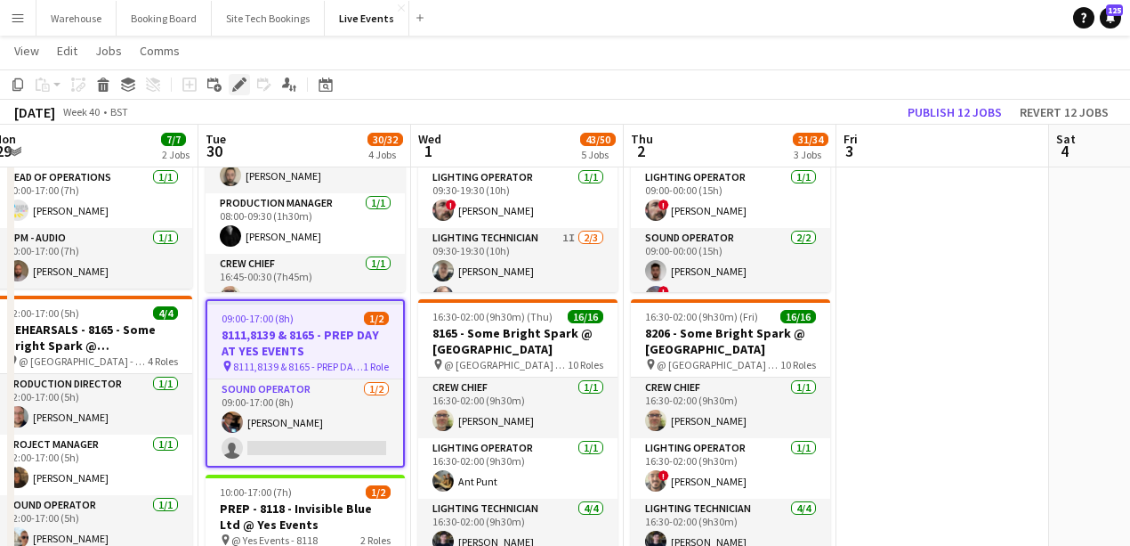
click at [240, 83] on icon at bounding box center [239, 85] width 10 height 10
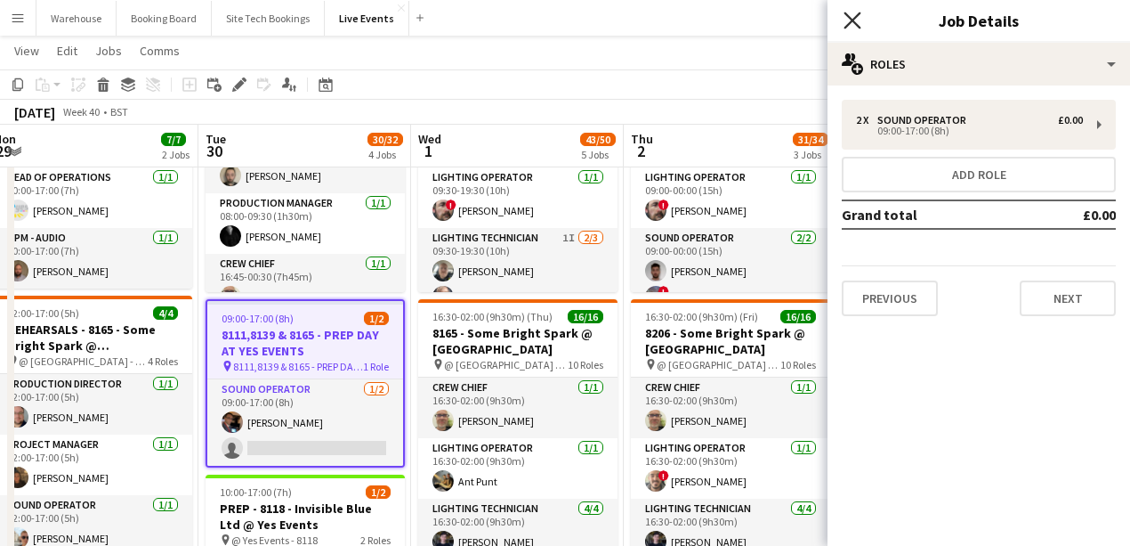
click at [853, 21] on icon at bounding box center [852, 20] width 17 height 17
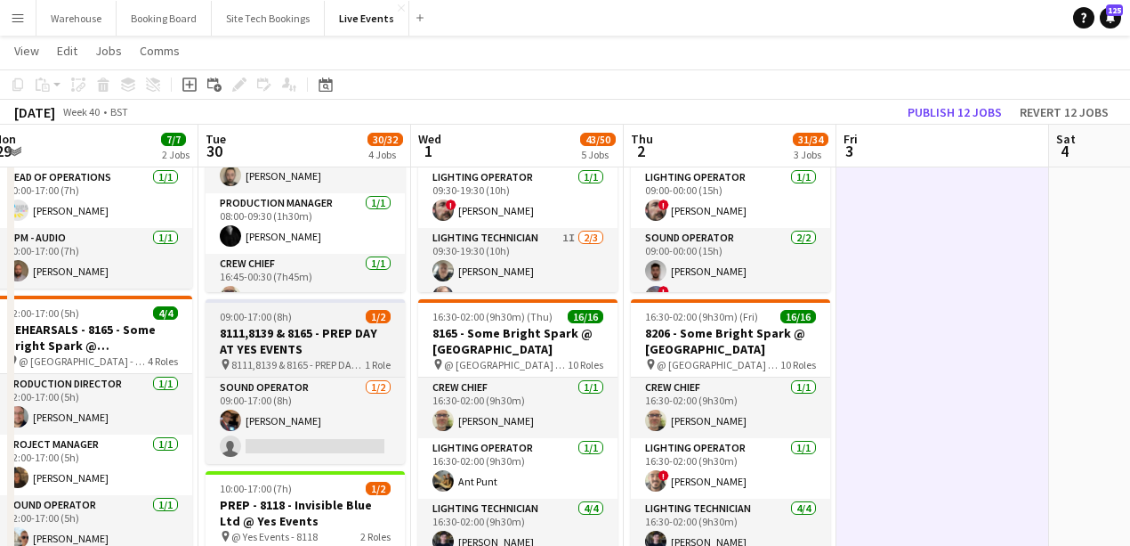
click at [265, 327] on h3 "8111,8139 & 8165 - PREP DAY AT YES EVENTS" at bounding box center [305, 341] width 199 height 32
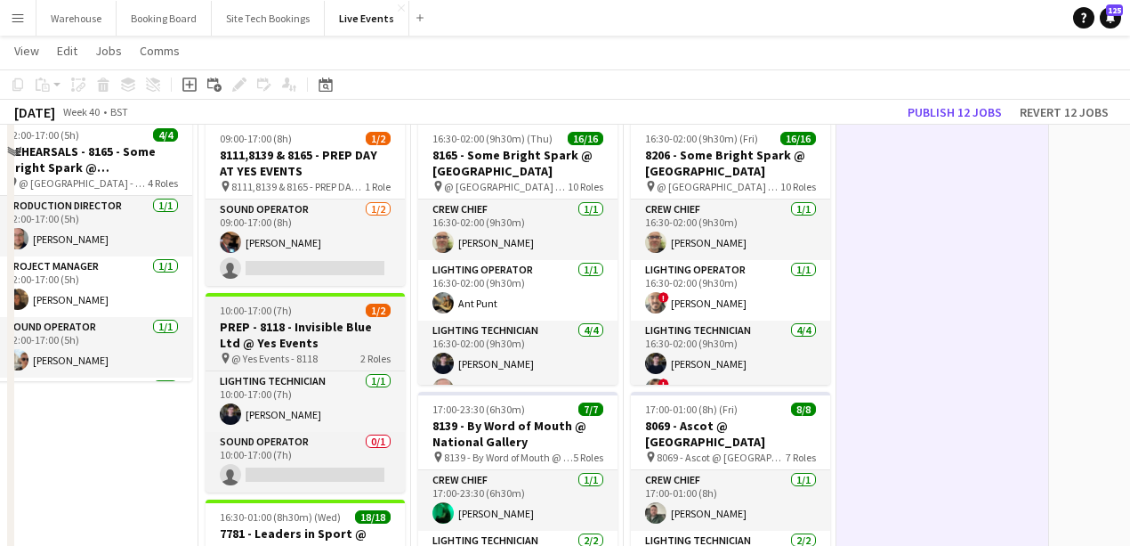
scroll to position [237, 0]
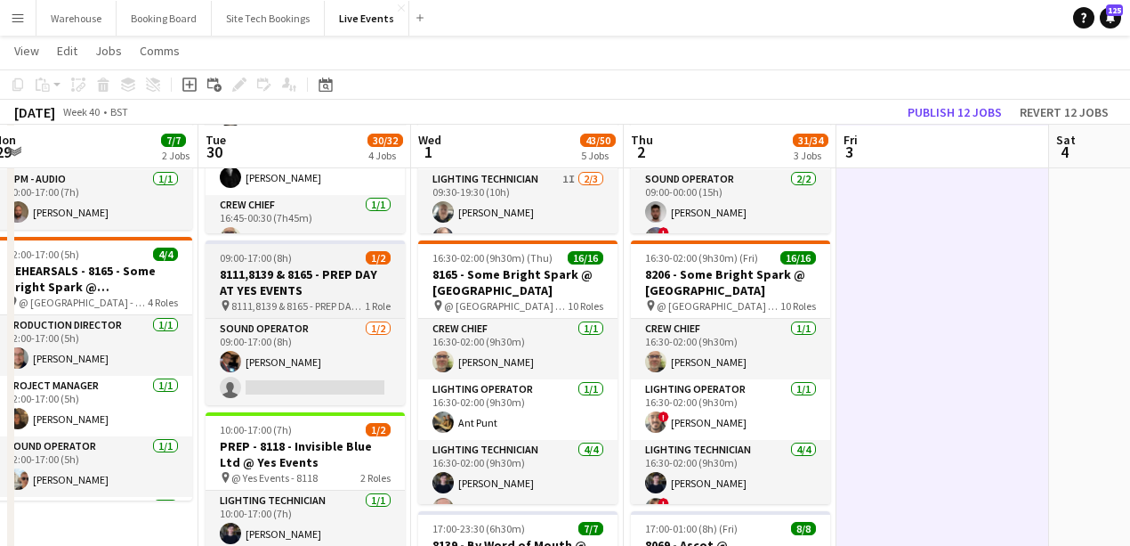
click at [281, 255] on span "09:00-17:00 (8h)" at bounding box center [256, 257] width 72 height 13
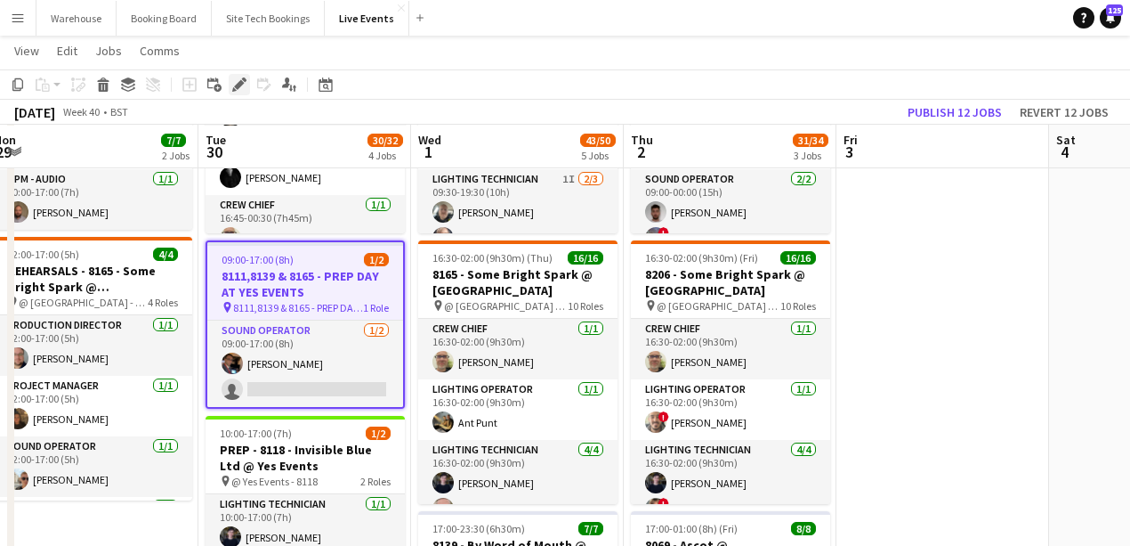
click at [236, 88] on icon at bounding box center [239, 85] width 10 height 10
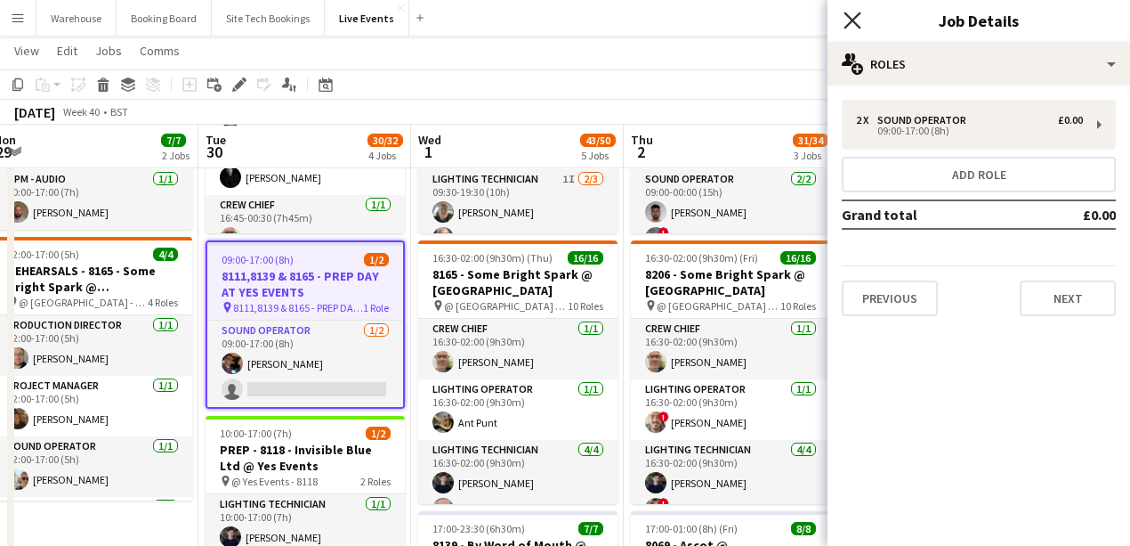
click at [854, 23] on icon at bounding box center [852, 20] width 17 height 17
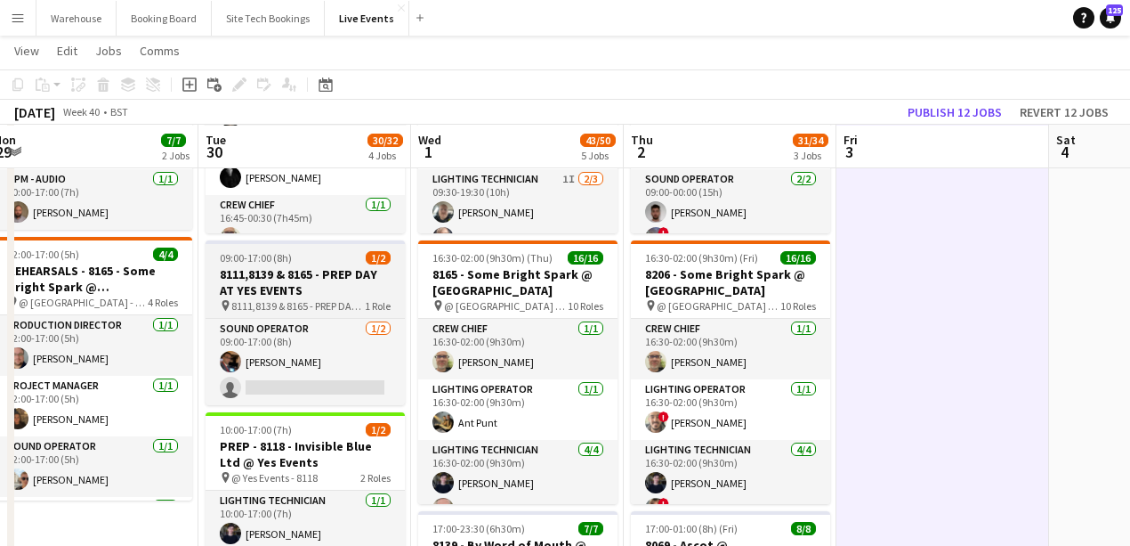
drag, startPoint x: 239, startPoint y: 300, endPoint x: 265, endPoint y: 305, distance: 27.2
click at [241, 301] on span "8111,8139 & 8165 - PREP DAY AT YES EVENTS" at bounding box center [297, 305] width 133 height 13
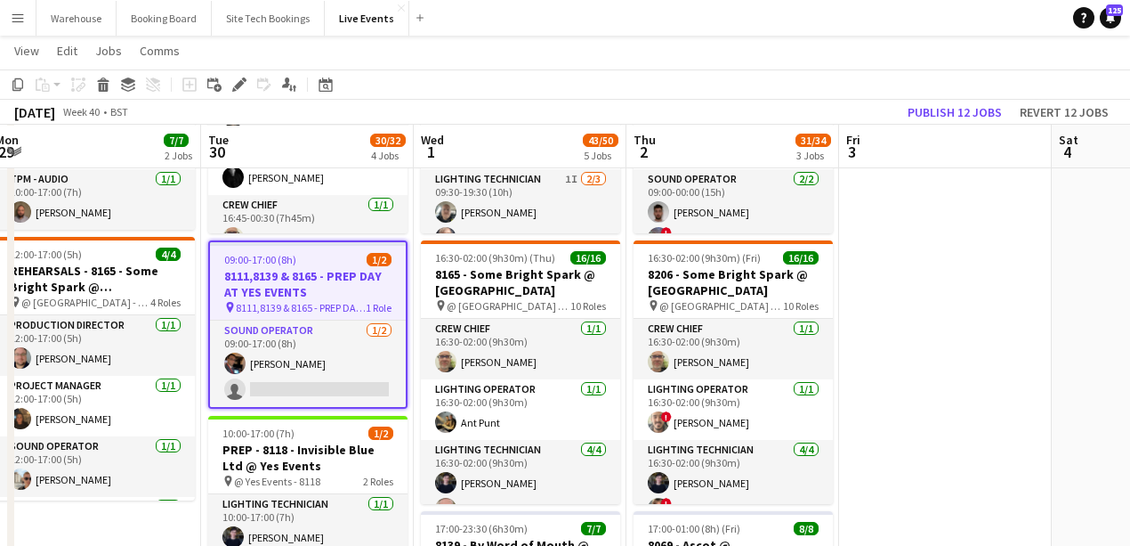
click at [228, 85] on div "Add job Add linked Job Edit Edit linked Job Applicants" at bounding box center [232, 84] width 136 height 21
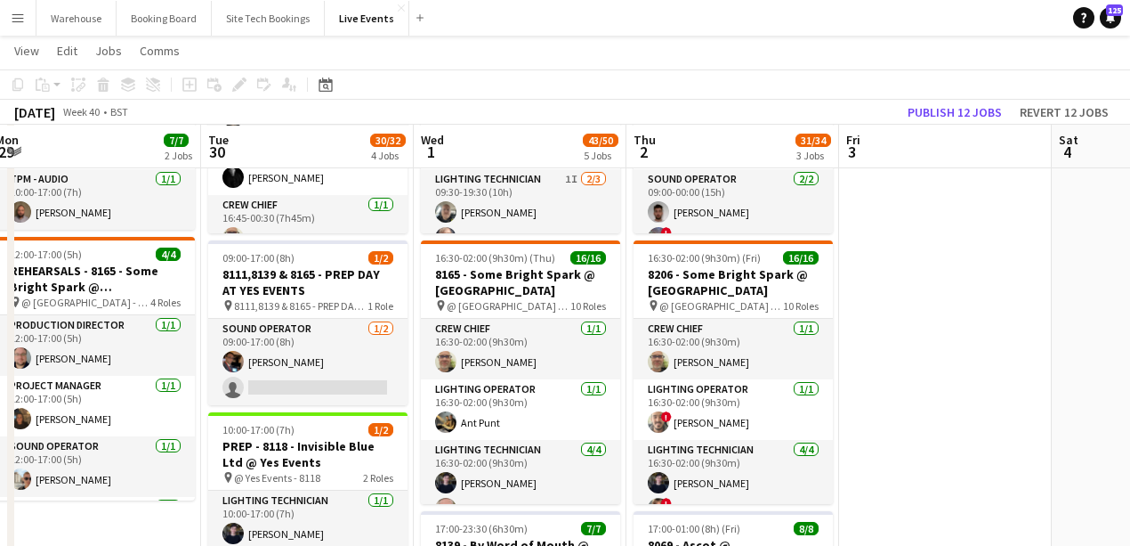
click at [238, 85] on div "Add job Add linked Job Edit Edit linked Job Applicants" at bounding box center [232, 84] width 136 height 21
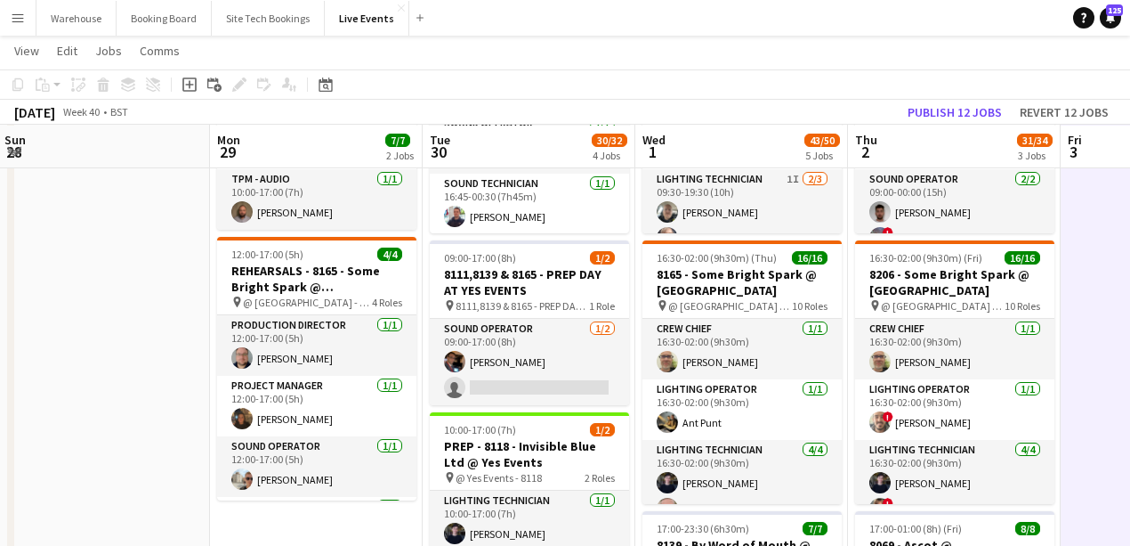
scroll to position [0, 515]
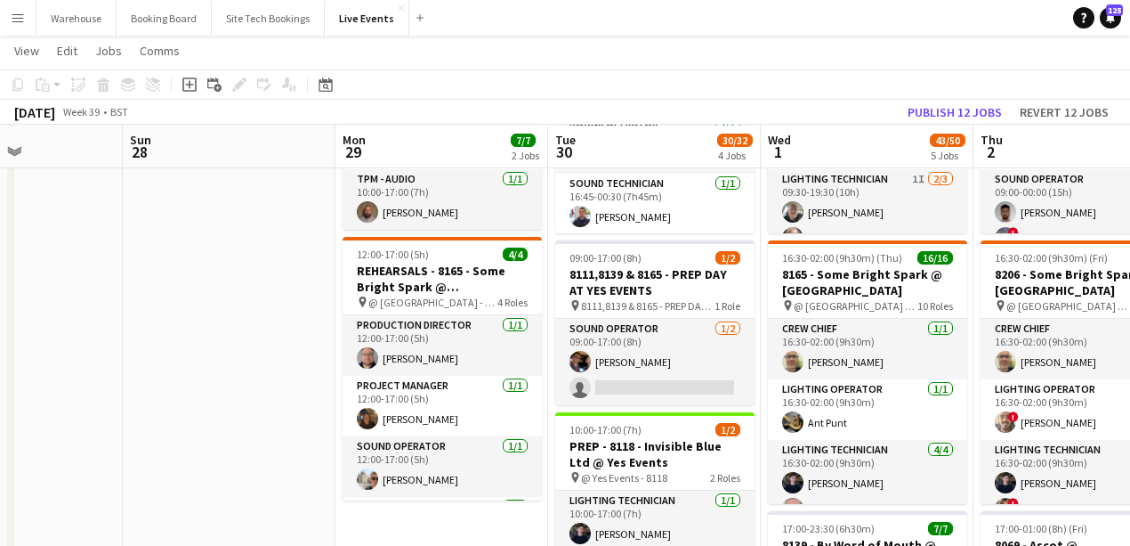
drag, startPoint x: 98, startPoint y: 533, endPoint x: 445, endPoint y: 507, distance: 348.1
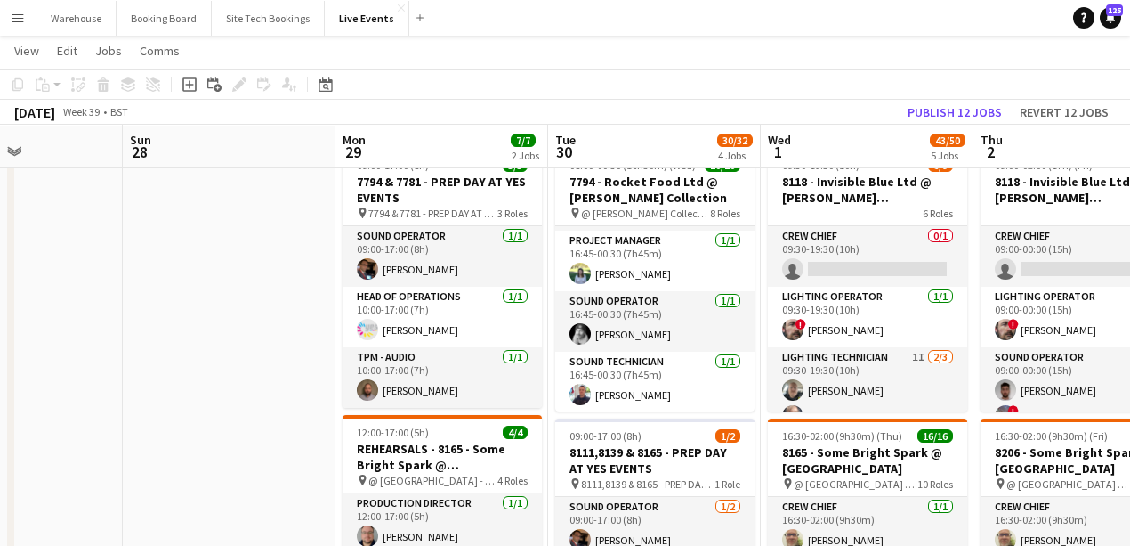
scroll to position [0, 0]
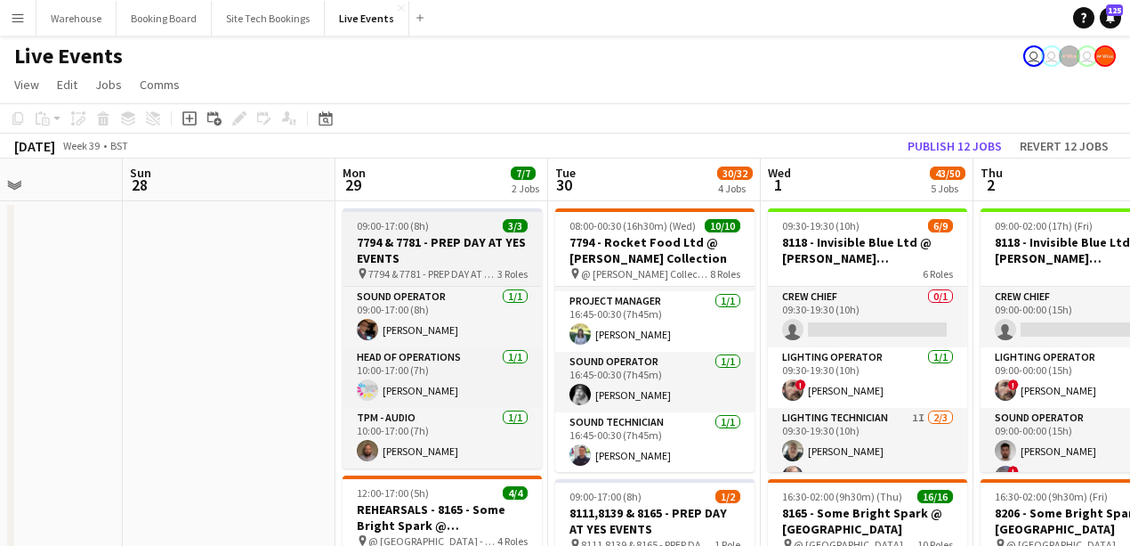
click at [404, 256] on h3 "7794 & 7781 - PREP DAY AT YES EVENTS" at bounding box center [442, 250] width 199 height 32
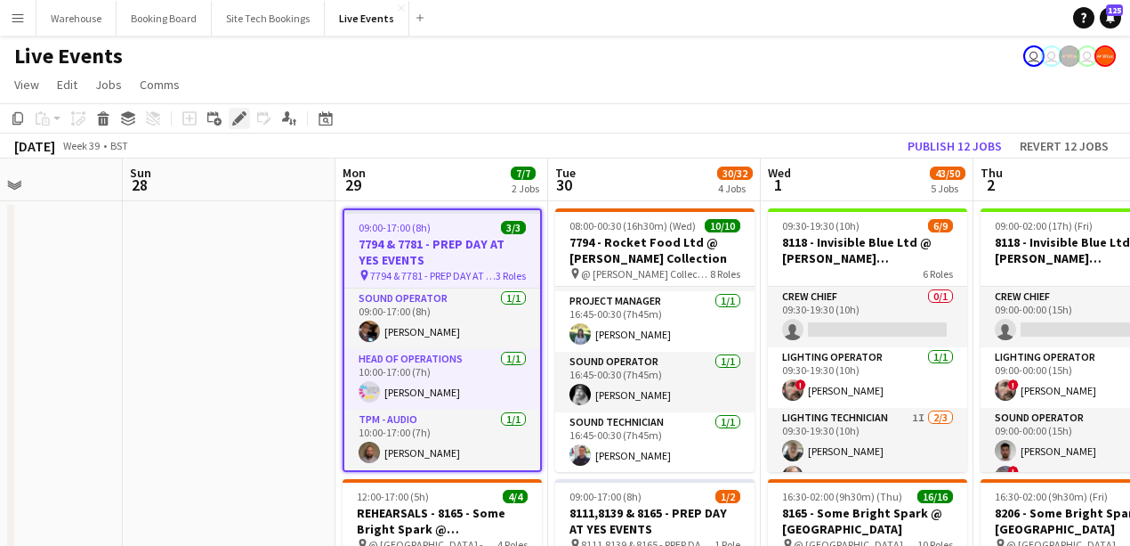
click at [240, 125] on div "Edit" at bounding box center [239, 118] width 21 height 21
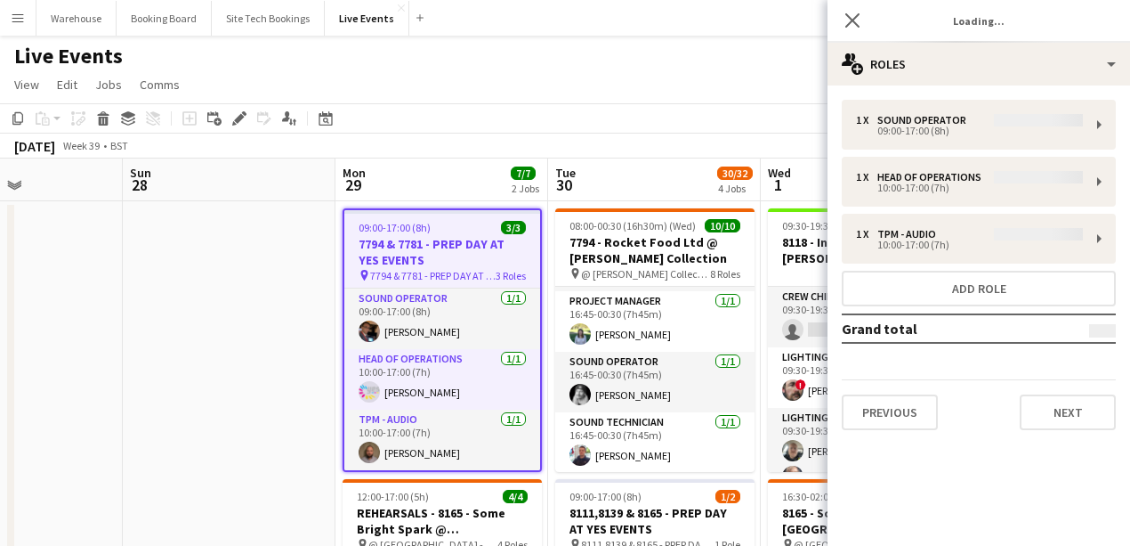
type input "*******"
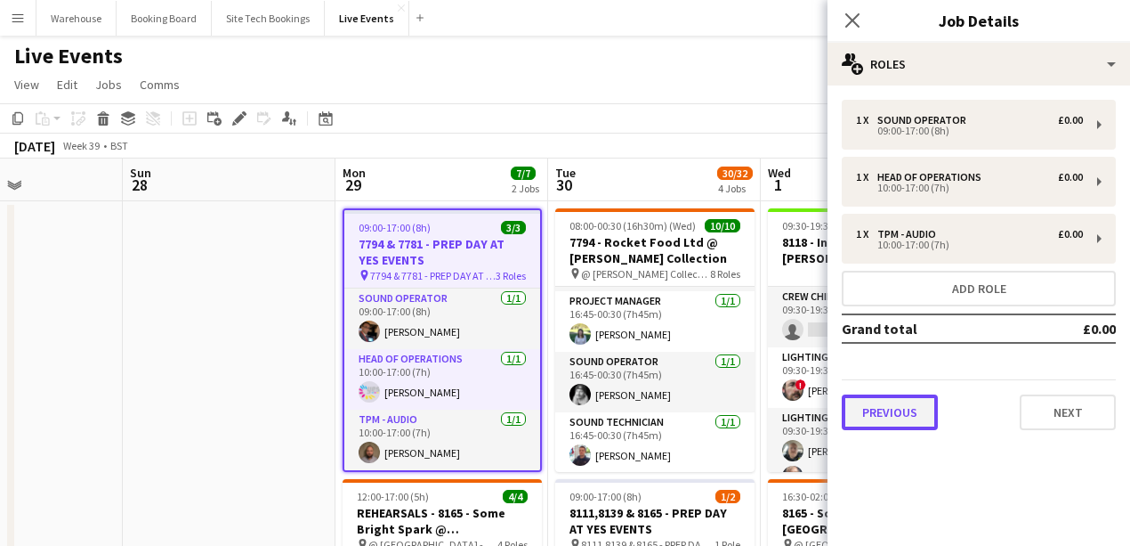
click at [876, 412] on button "Previous" at bounding box center [890, 412] width 96 height 36
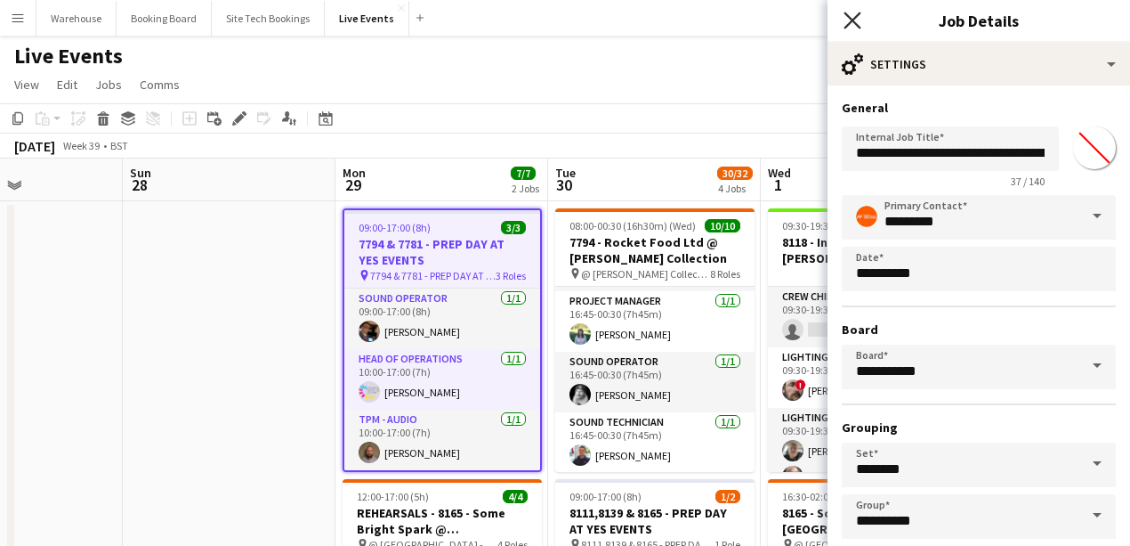
click at [846, 28] on icon at bounding box center [852, 20] width 17 height 17
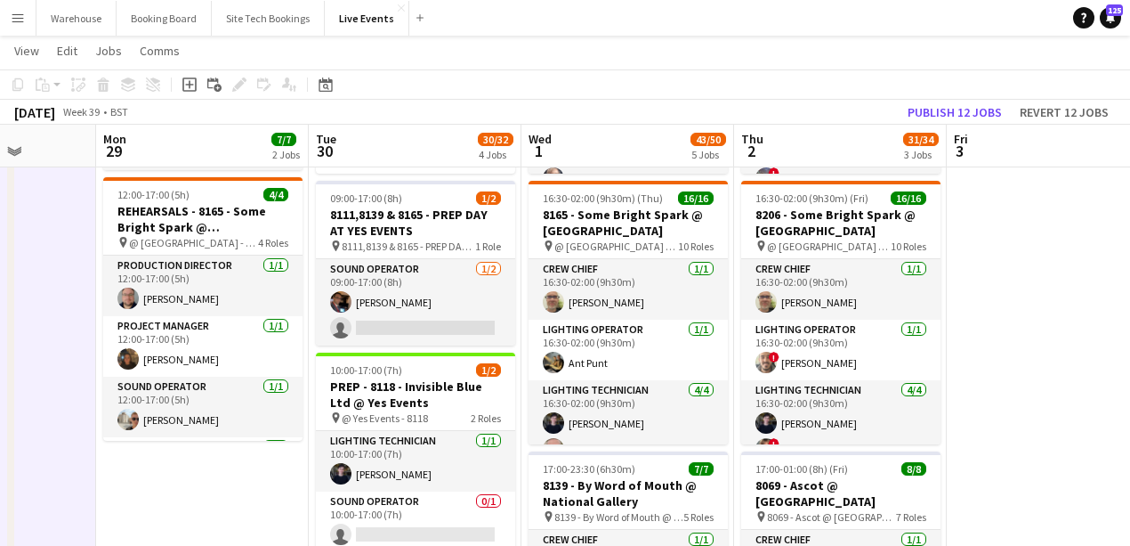
scroll to position [0, 760]
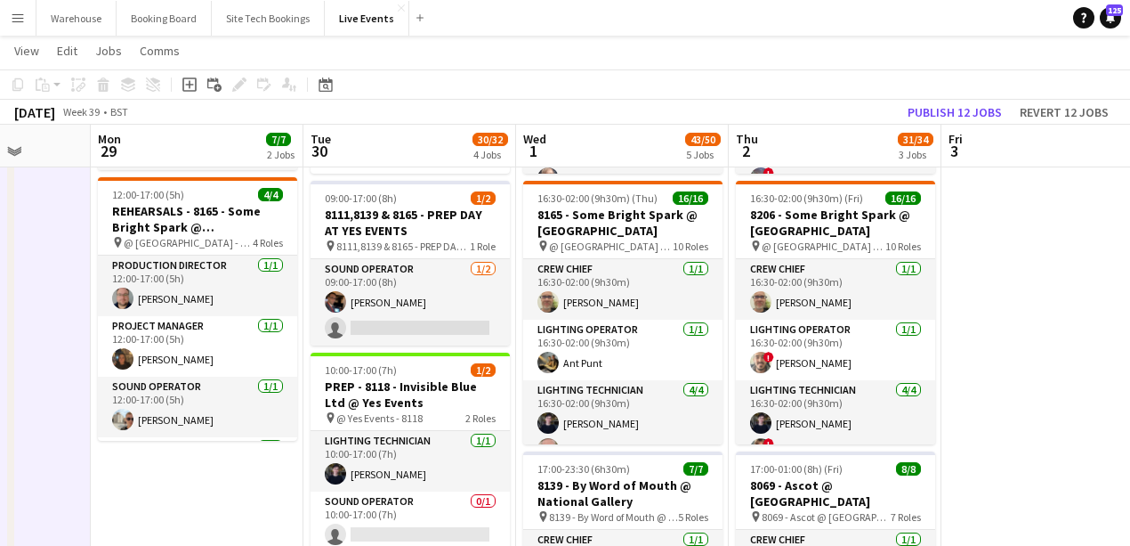
drag, startPoint x: 446, startPoint y: 519, endPoint x: 201, endPoint y: 499, distance: 245.5
click at [201, 499] on app-calendar-viewport "Thu 25 40/44 3 Jobs Fri 26 Sat 27 Sun 28 Mon 29 7/7 2 Jobs Tue 30 30/32 4 Jobs …" at bounding box center [565, 532] width 1130 height 1518
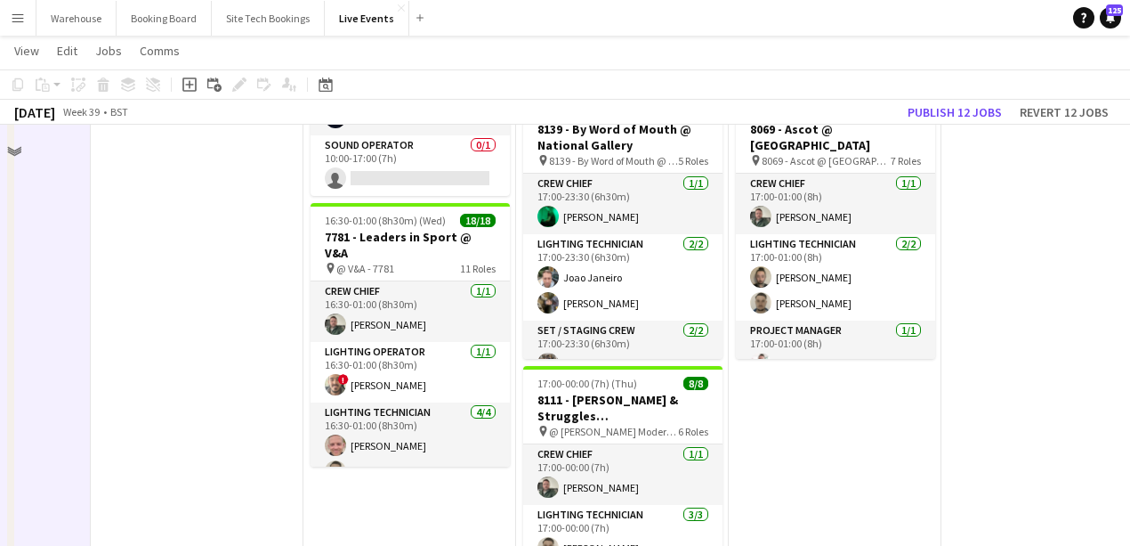
scroll to position [296, 0]
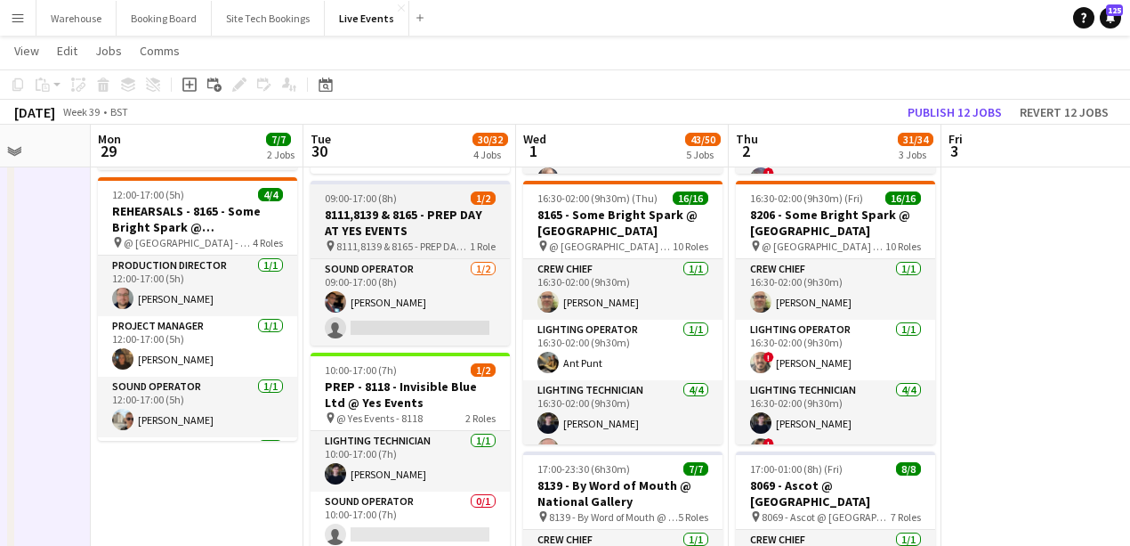
click at [401, 245] on span "8111,8139 & 8165 - PREP DAY AT YES EVENTS" at bounding box center [402, 245] width 133 height 13
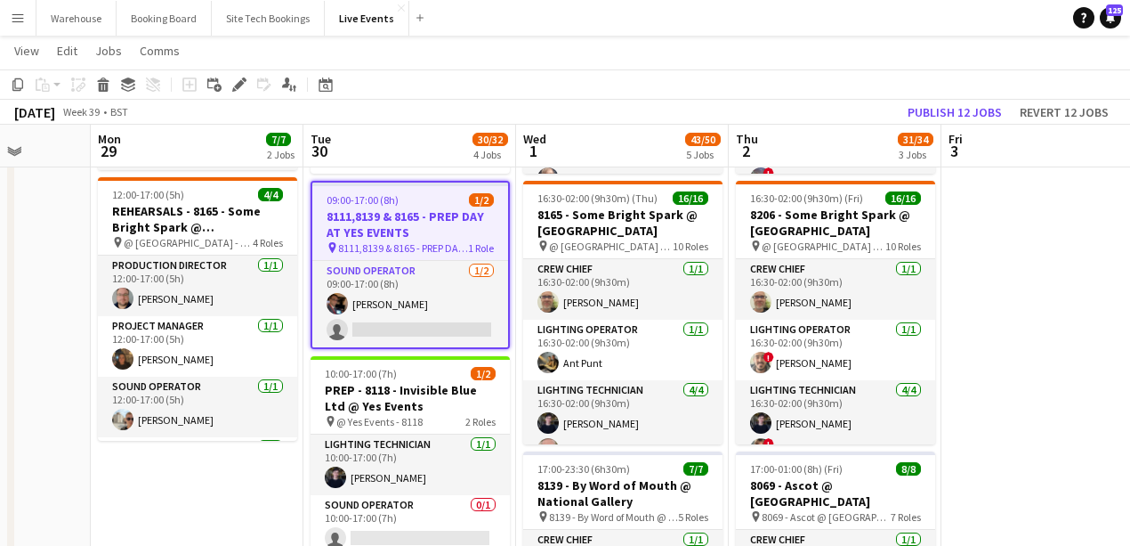
click at [388, 215] on h3 "8111,8139 & 8165 - PREP DAY AT YES EVENTS" at bounding box center [410, 224] width 196 height 32
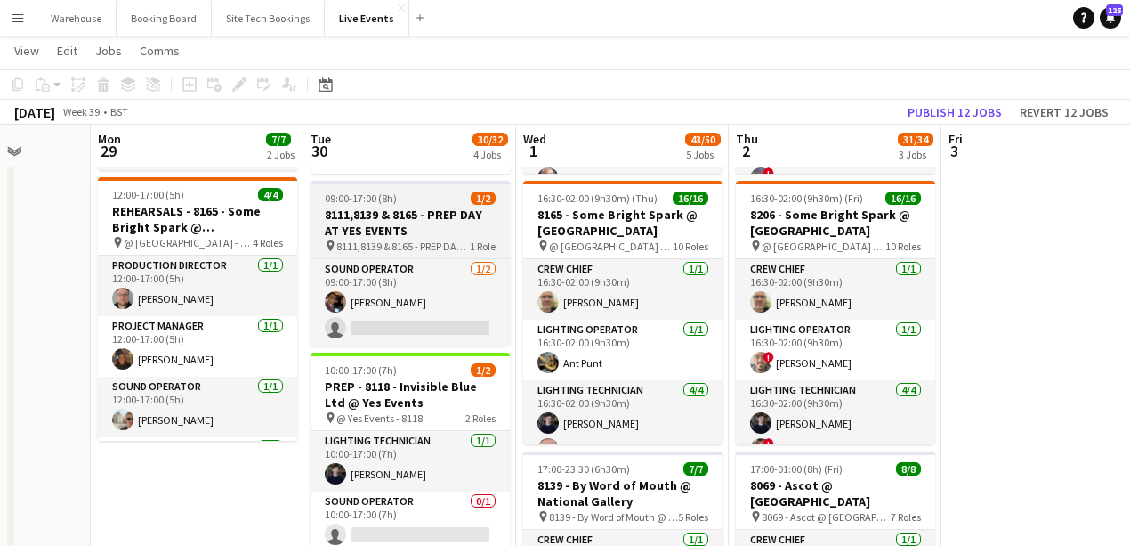
click at [335, 218] on h3 "8111,8139 & 8165 - PREP DAY AT YES EVENTS" at bounding box center [410, 222] width 199 height 32
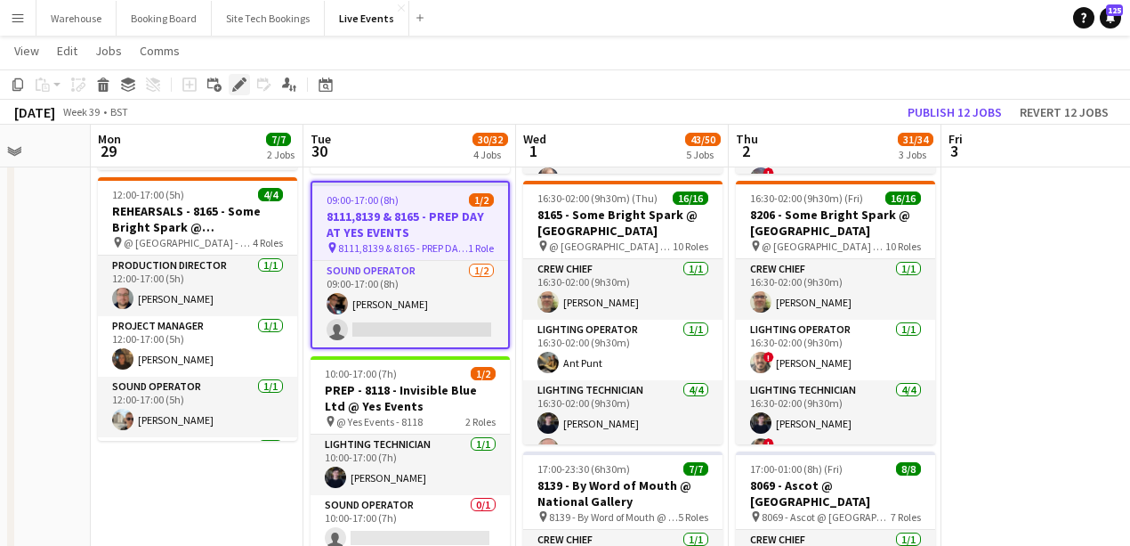
click at [241, 84] on icon at bounding box center [239, 85] width 10 height 10
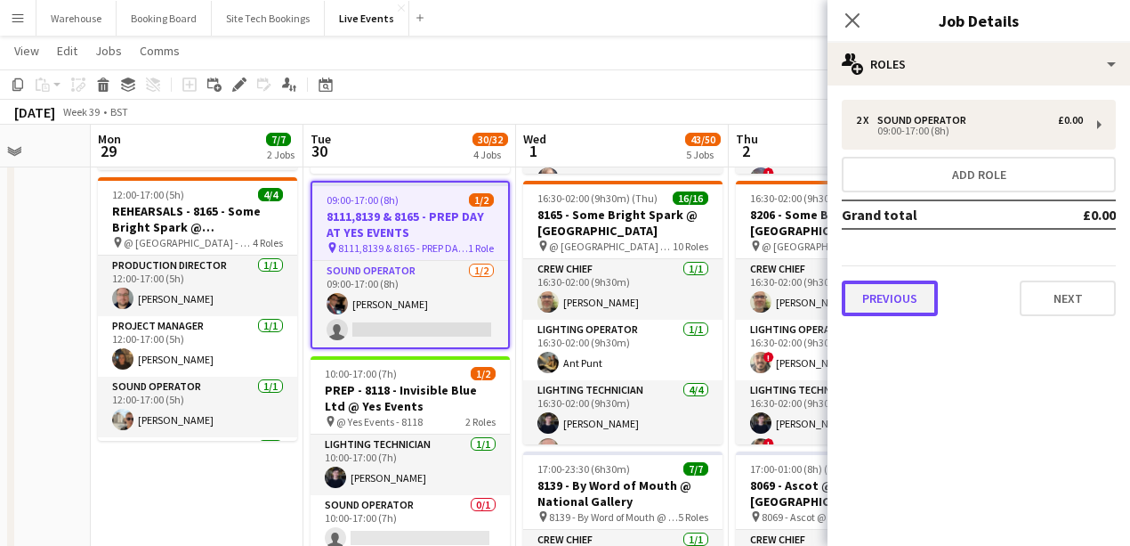
click at [890, 310] on button "Previous" at bounding box center [890, 298] width 96 height 36
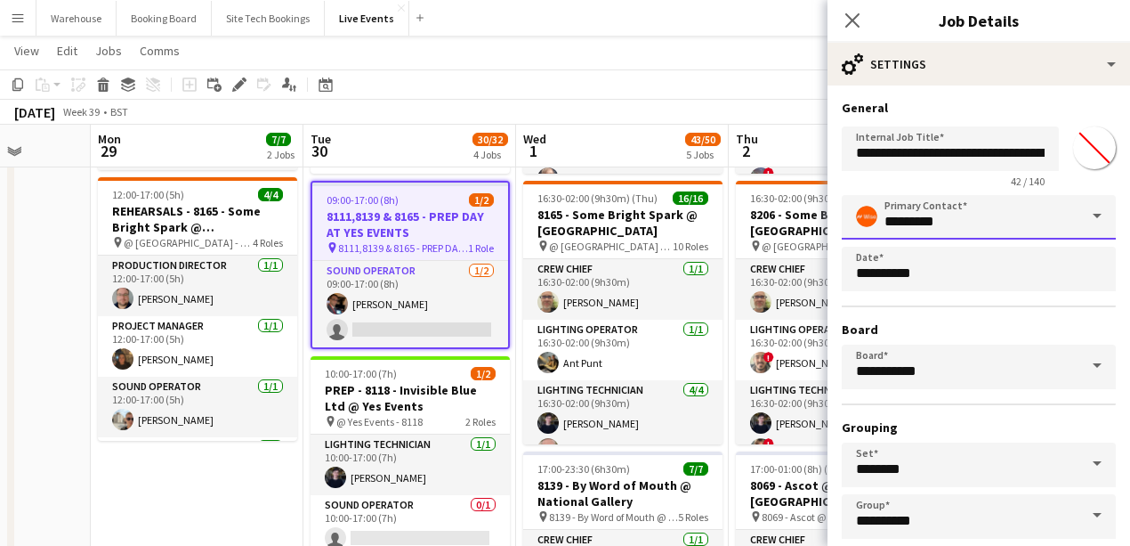
click at [958, 204] on input "*********" at bounding box center [979, 217] width 274 height 44
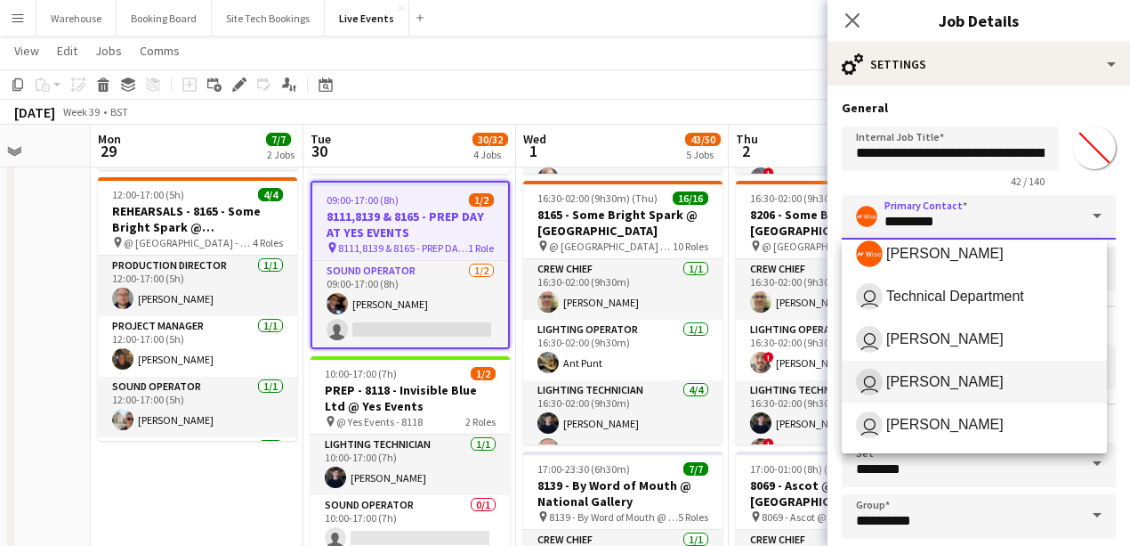
scroll to position [0, 0]
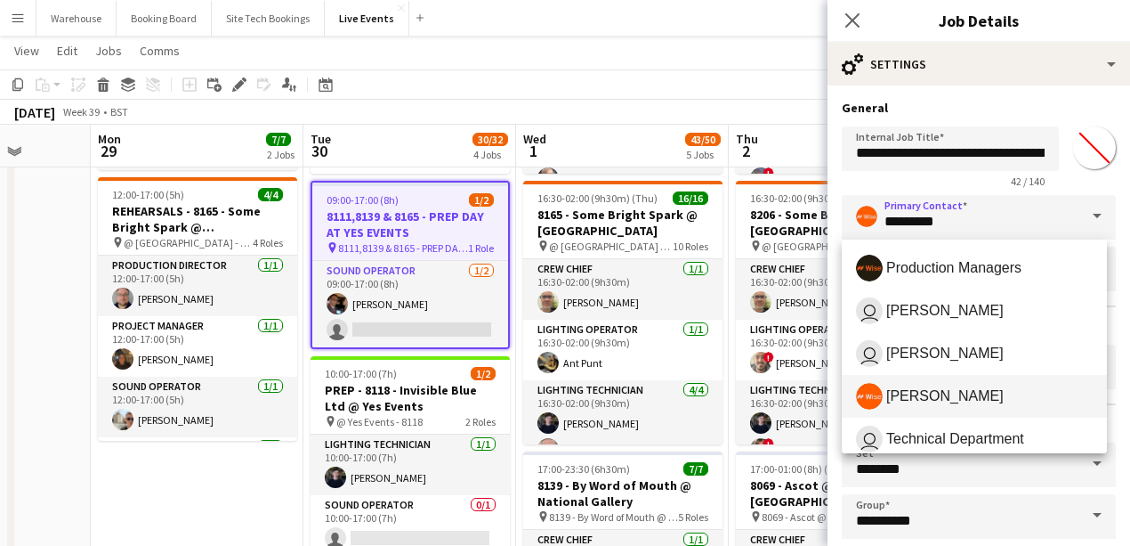
click at [918, 385] on span "Alex Gill" at bounding box center [974, 396] width 237 height 27
type input "*********"
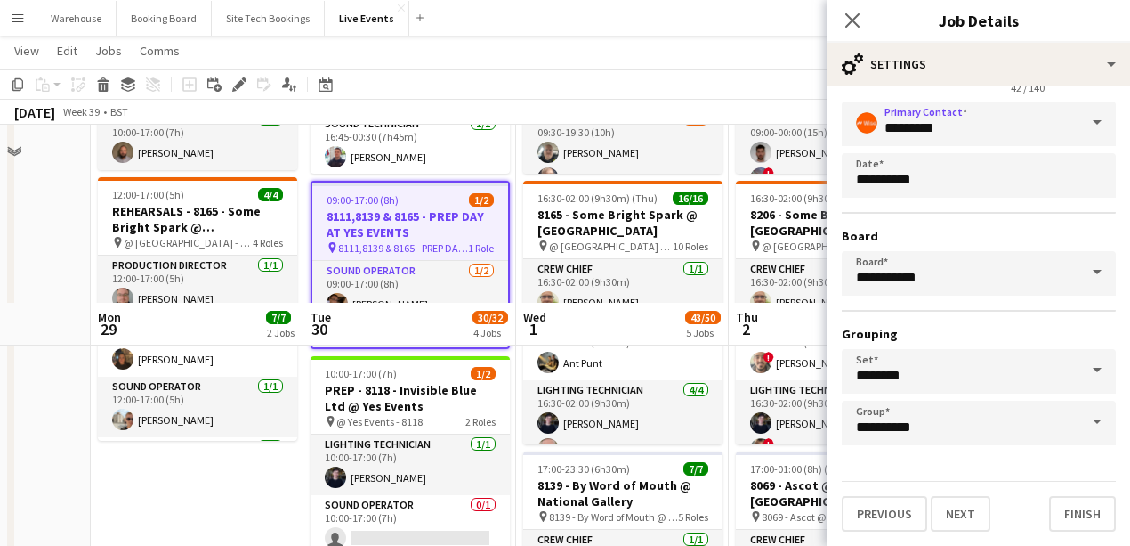
scroll to position [474, 0]
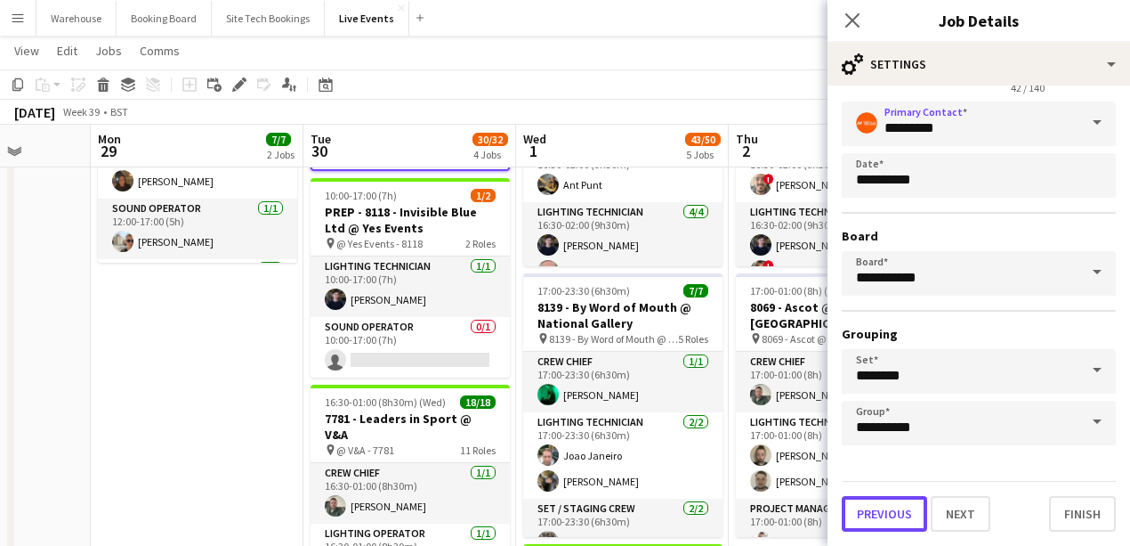
click at [888, 502] on button "Previous" at bounding box center [884, 514] width 85 height 36
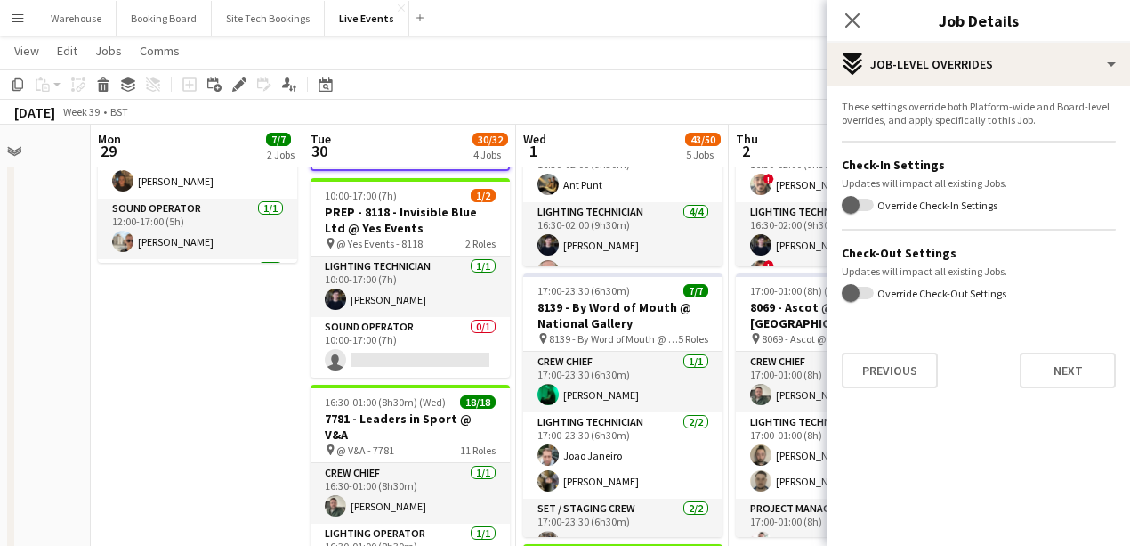
scroll to position [0, 0]
click at [921, 368] on button "Previous" at bounding box center [890, 370] width 96 height 36
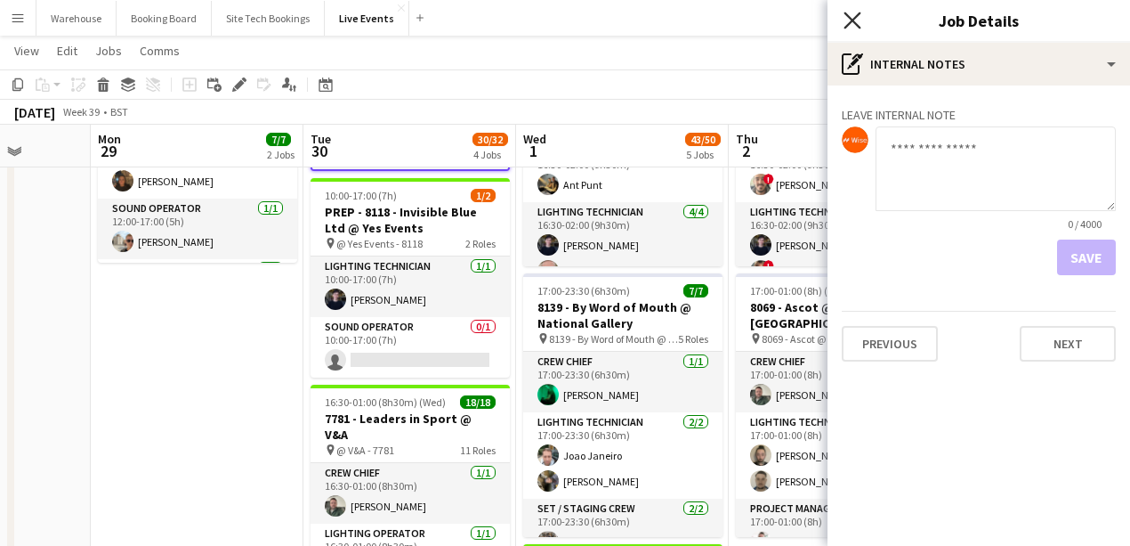
click at [849, 20] on icon "Close pop-in" at bounding box center [852, 20] width 17 height 17
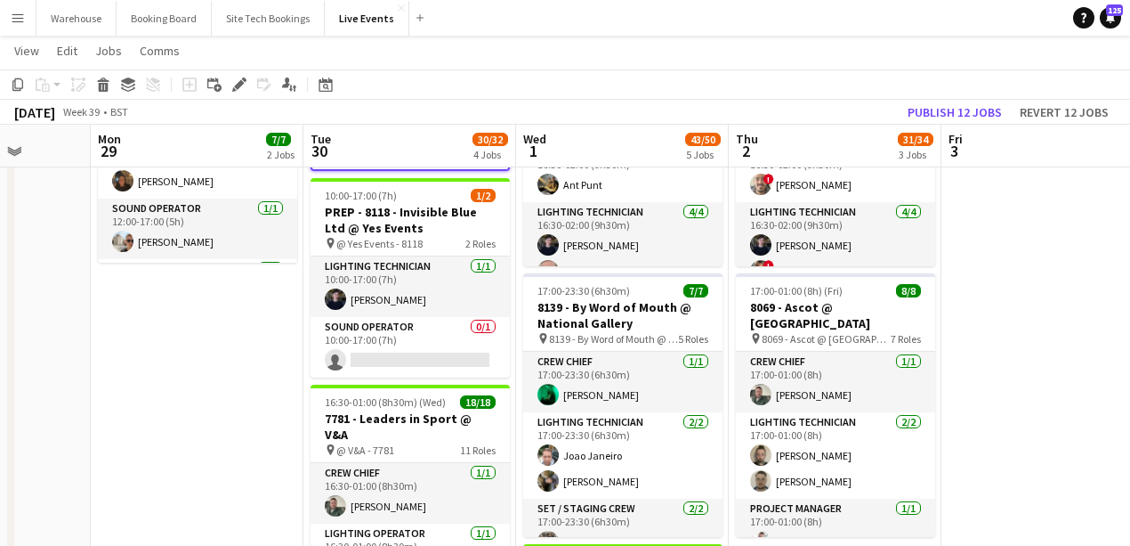
drag, startPoint x: 125, startPoint y: 465, endPoint x: 151, endPoint y: 458, distance: 27.6
click at [126, 465] on app-date-cell "09:00-17:00 (8h) 3/3 7794 & 7781 - PREP DAY AT YES EVENTS pin 7794 & 7781 - PRE…" at bounding box center [197, 419] width 213 height 1388
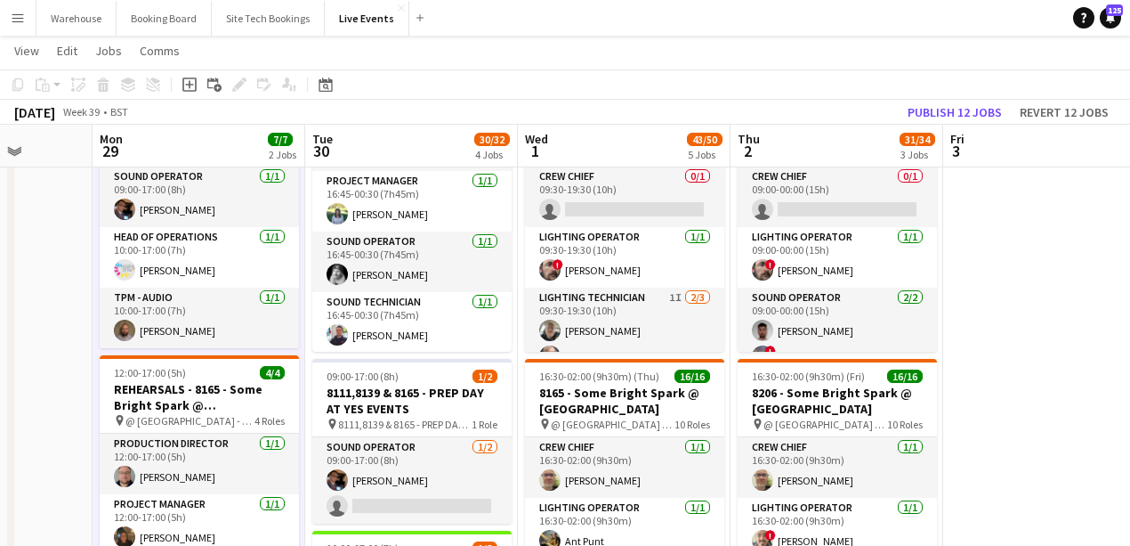
scroll to position [237, 0]
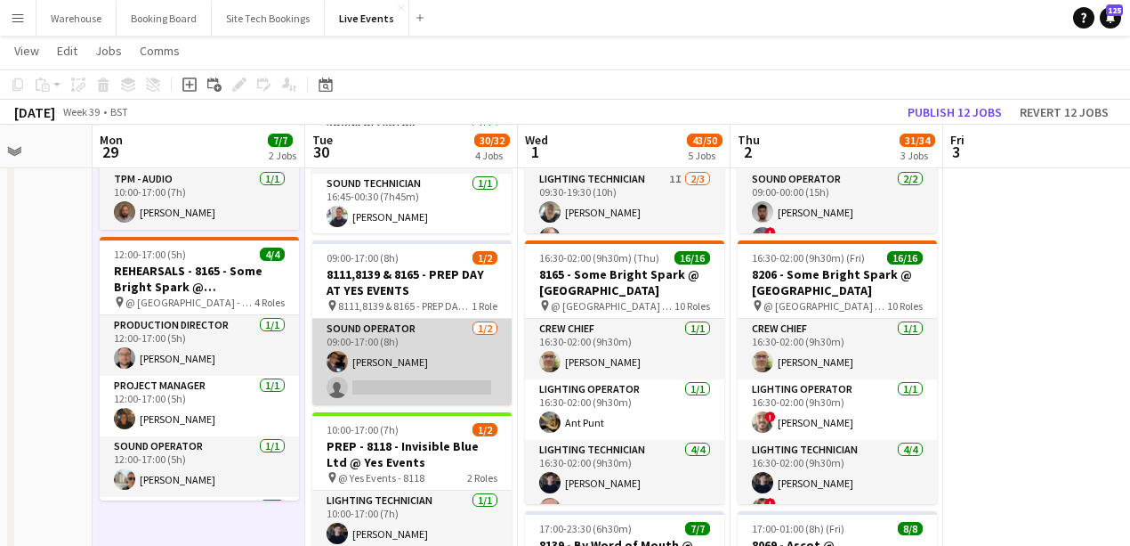
click at [335, 362] on app-user-avatar at bounding box center [337, 361] width 21 height 21
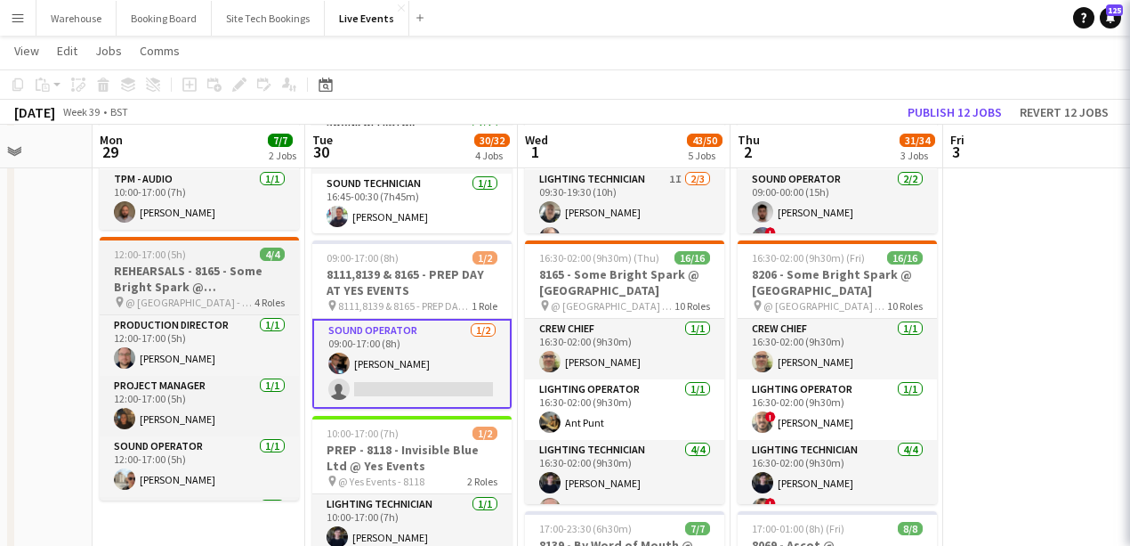
scroll to position [0, 758]
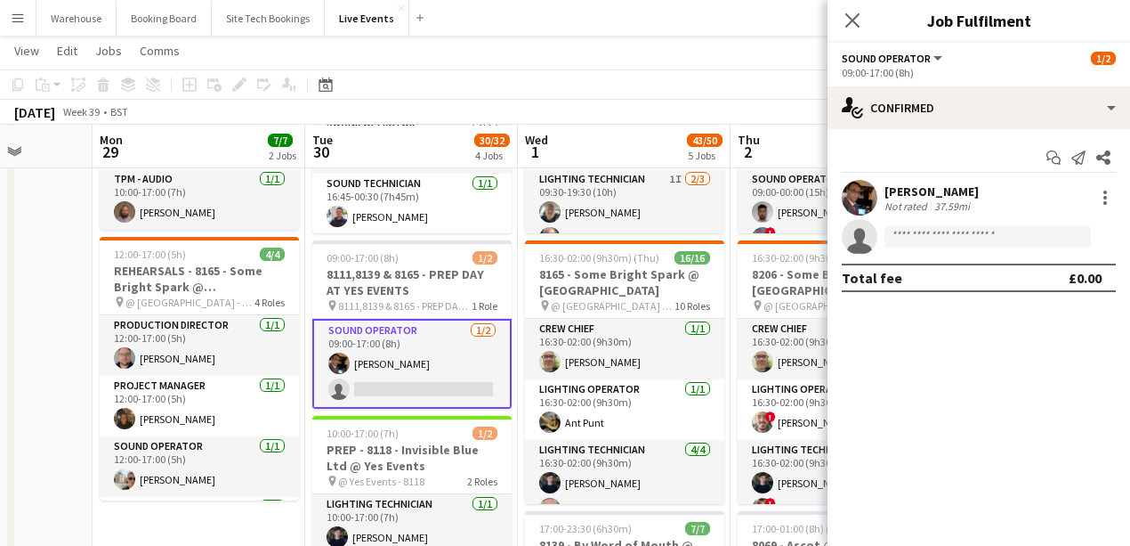
click at [867, 197] on app-user-avatar at bounding box center [860, 198] width 36 height 36
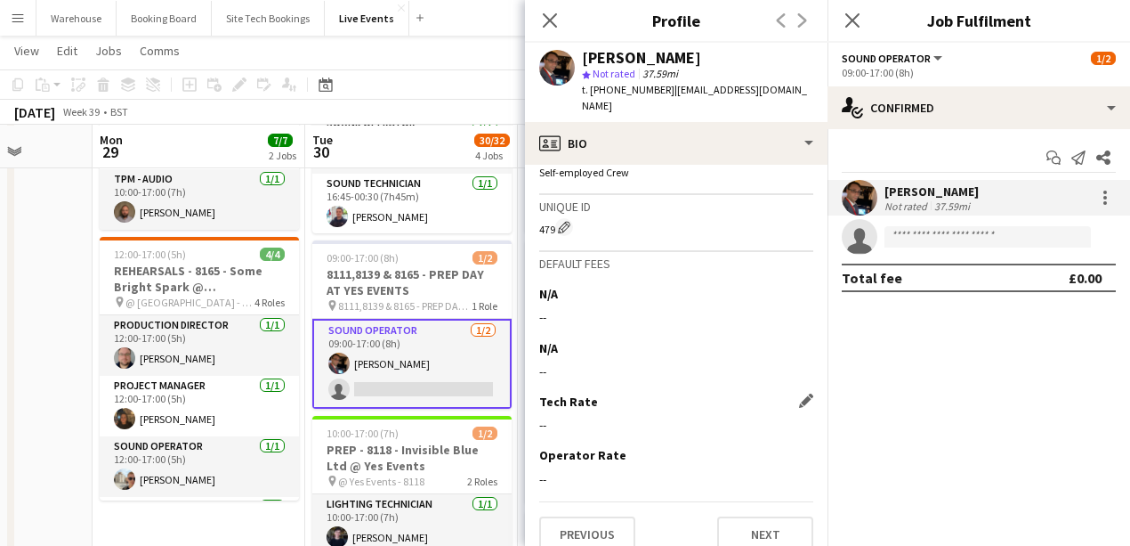
scroll to position [1266, 0]
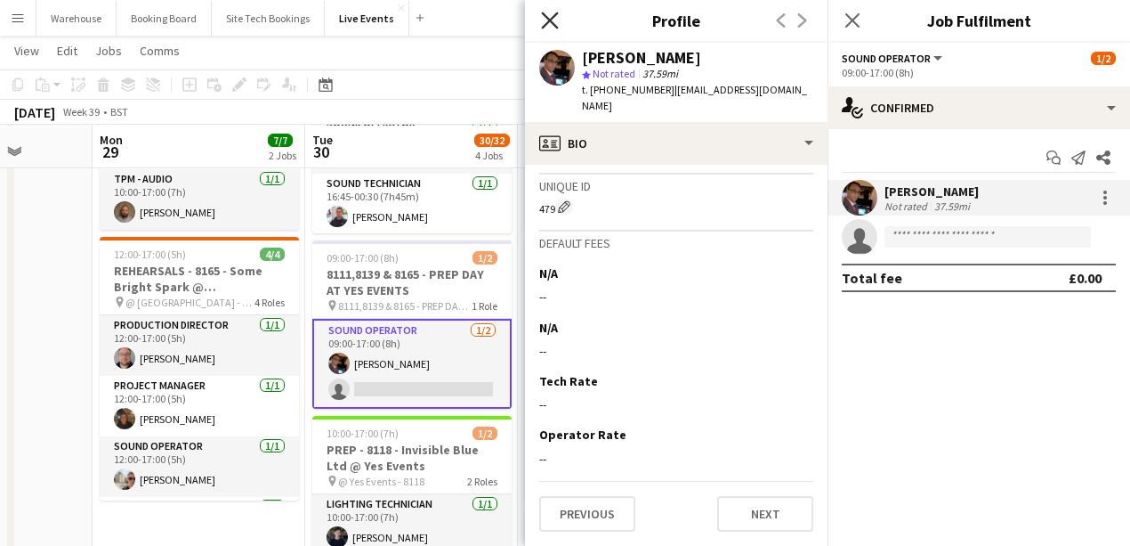
click at [543, 26] on icon "Close pop-in" at bounding box center [549, 20] width 17 height 17
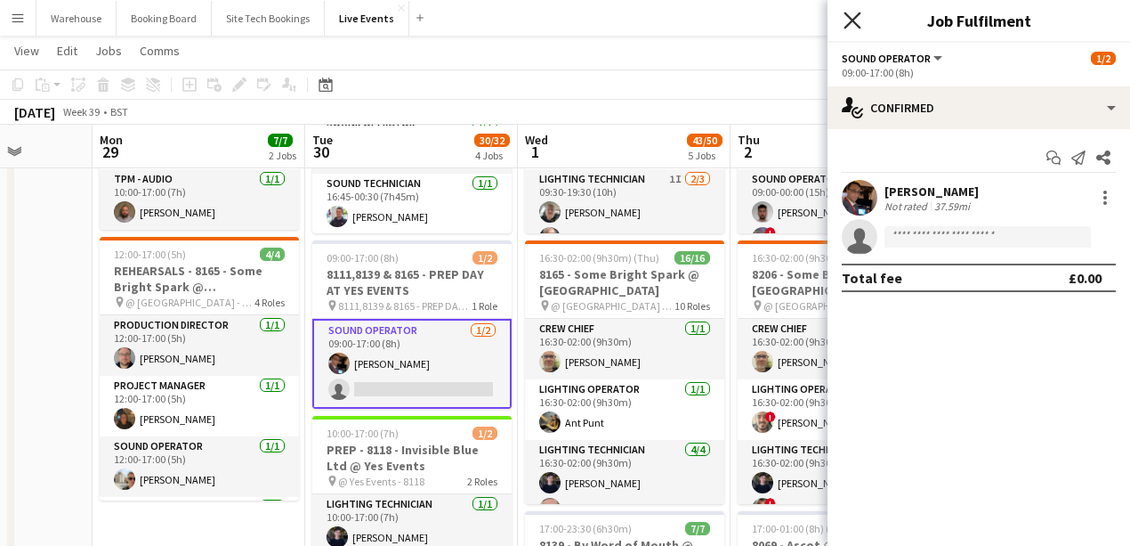
click at [853, 27] on icon "Close pop-in" at bounding box center [852, 20] width 17 height 17
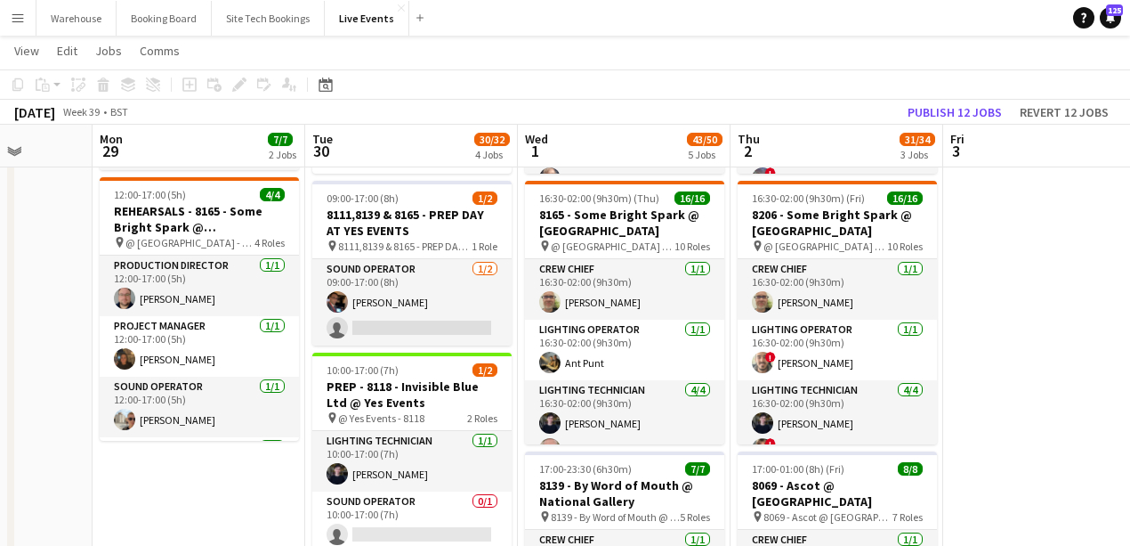
scroll to position [0, 714]
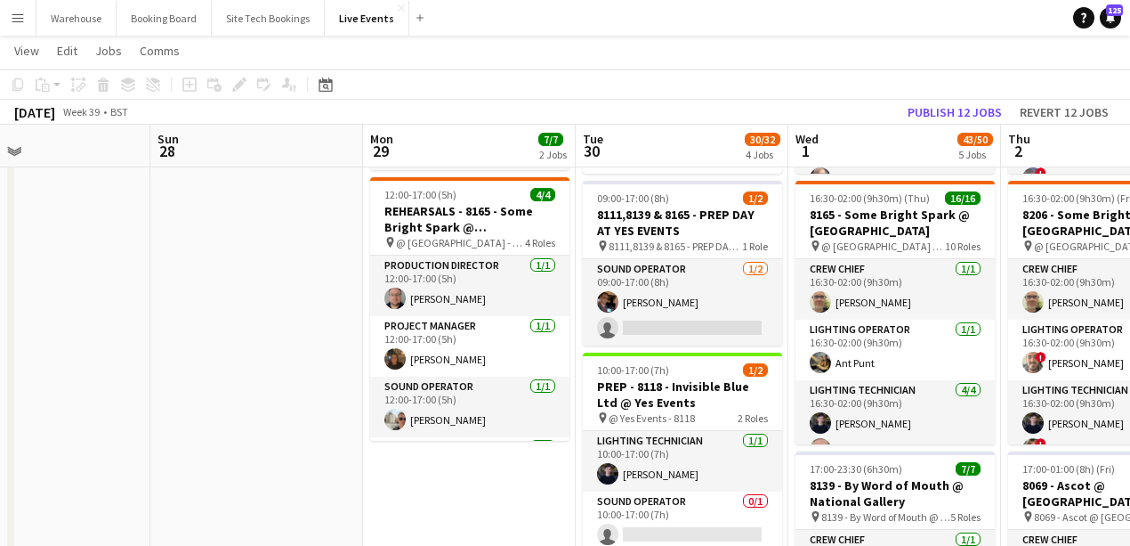
drag, startPoint x: 144, startPoint y: 493, endPoint x: 575, endPoint y: 473, distance: 431.2
click at [628, 482] on app-calendar-viewport "Thu 25 40/44 3 Jobs Fri 26 Sat 27 Sun 28 Mon 29 7/7 2 Jobs Tue 30 30/32 4 Jobs …" at bounding box center [565, 532] width 1130 height 1518
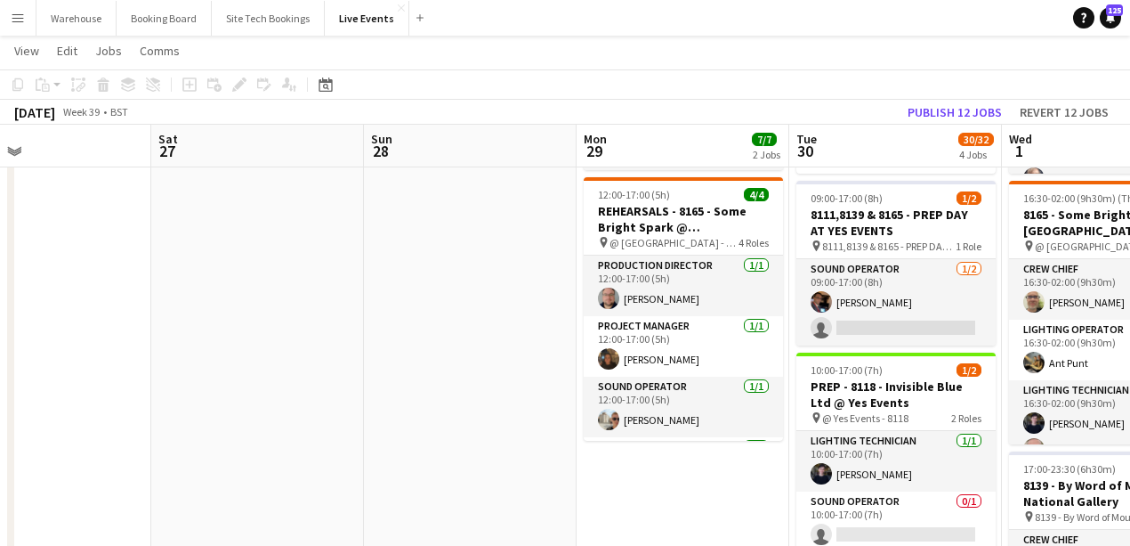
drag, startPoint x: 531, startPoint y: 444, endPoint x: 611, endPoint y: 451, distance: 79.5
click at [587, 446] on app-calendar-viewport "Wed 24 8/8 2 Jobs Thu 25 40/44 3 Jobs Fri 26 Sat 27 Sun 28 Mon 29 7/7 2 Jobs Tu…" at bounding box center [565, 532] width 1130 height 1518
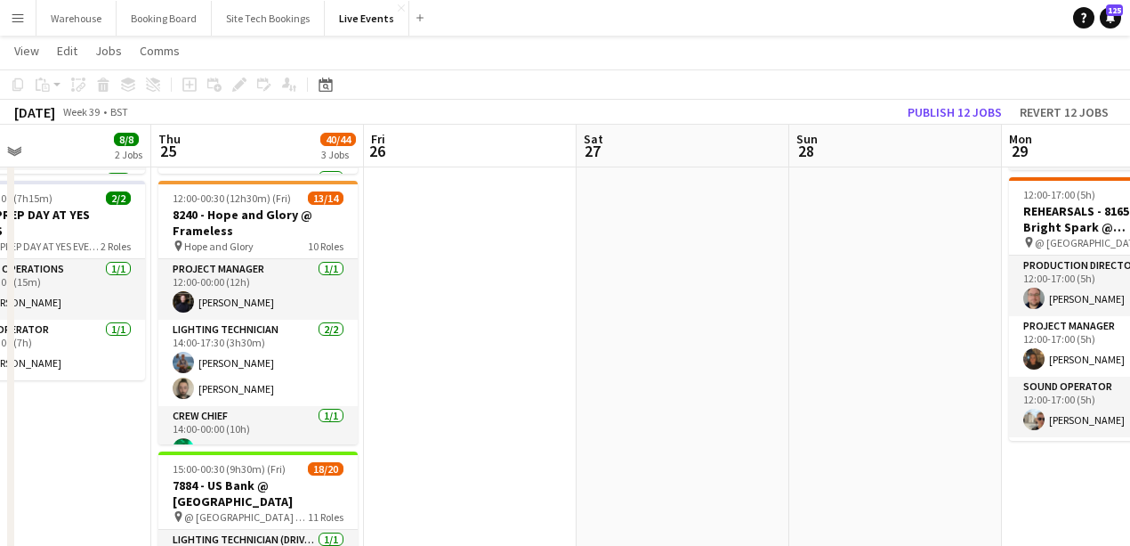
drag, startPoint x: 611, startPoint y: 451, endPoint x: 620, endPoint y: 452, distance: 9.8
click at [620, 452] on app-calendar-viewport "Mon 22 24/25 5 Jobs Tue 23 53/53 5 Jobs Wed 24 8/8 2 Jobs Thu 25 40/44 3 Jobs F…" at bounding box center [565, 532] width 1130 height 1518
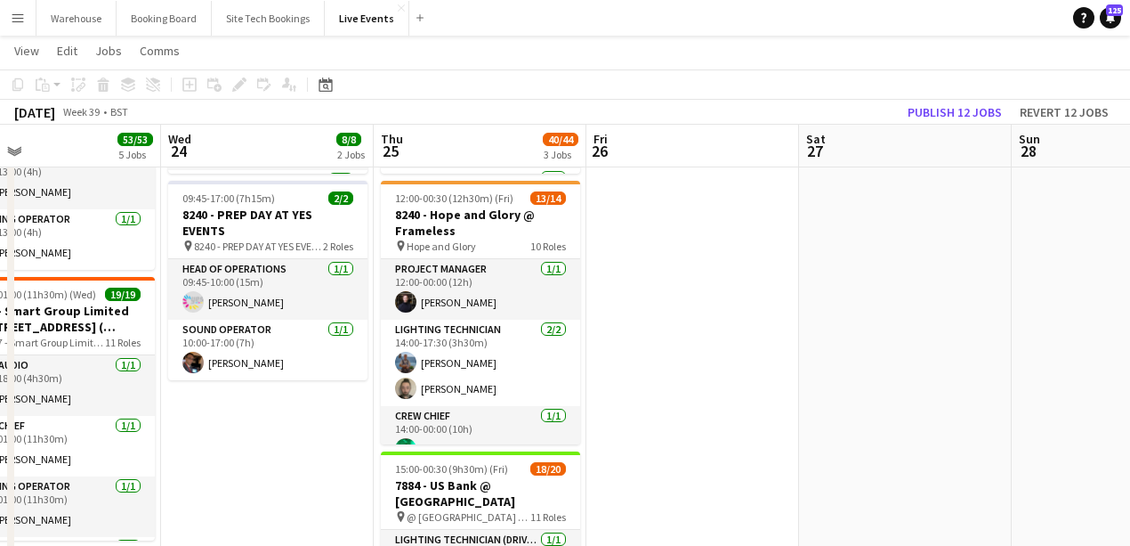
drag, startPoint x: 740, startPoint y: 407, endPoint x: 554, endPoint y: 400, distance: 187.0
click at [995, 400] on app-calendar-viewport "Sun 21 9/9 1 Job Mon 22 24/25 5 Jobs Tue 23 53/53 5 Jobs Wed 24 8/8 2 Jobs Thu …" at bounding box center [565, 532] width 1130 height 1518
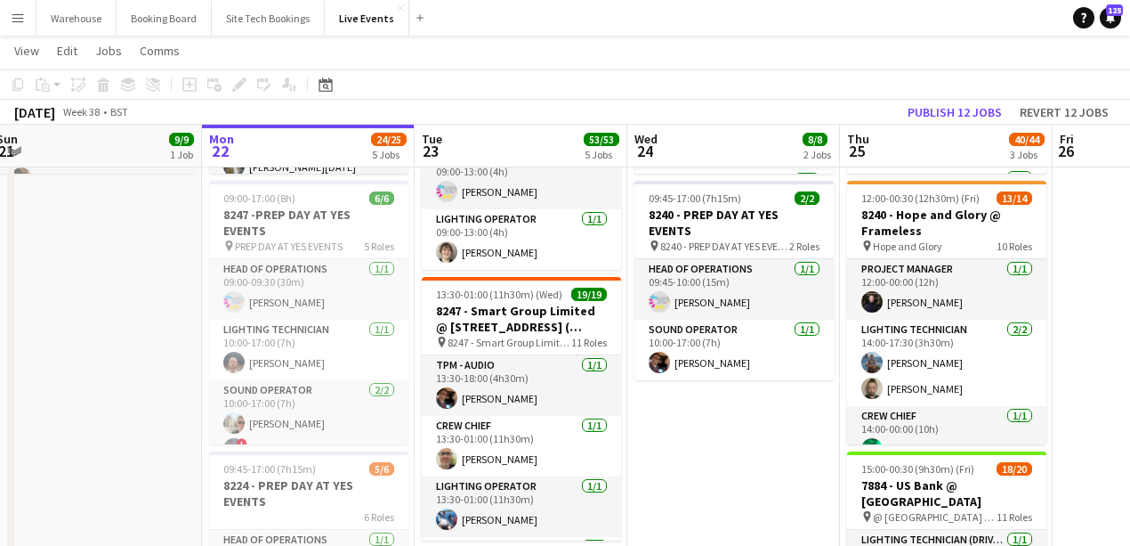
drag, startPoint x: 441, startPoint y: 449, endPoint x: 726, endPoint y: 452, distance: 285.7
click at [726, 452] on app-calendar-viewport "Fri 19 15/15 3 Jobs Sat 20 31/32 2 Jobs Sun 21 9/9 1 Job Mon 22 24/25 5 Jobs Tu…" at bounding box center [565, 532] width 1130 height 1518
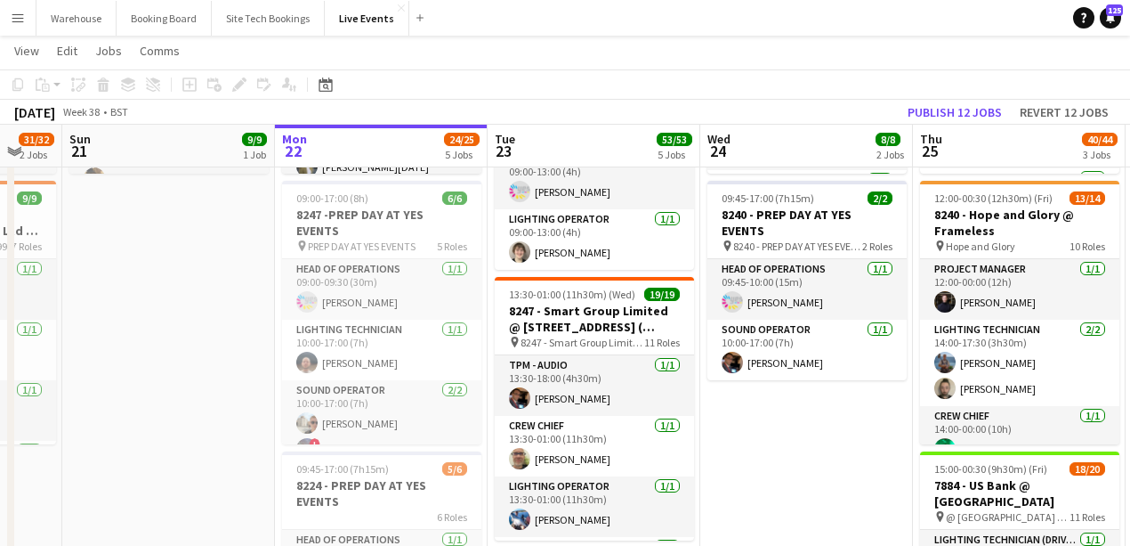
scroll to position [118, 0]
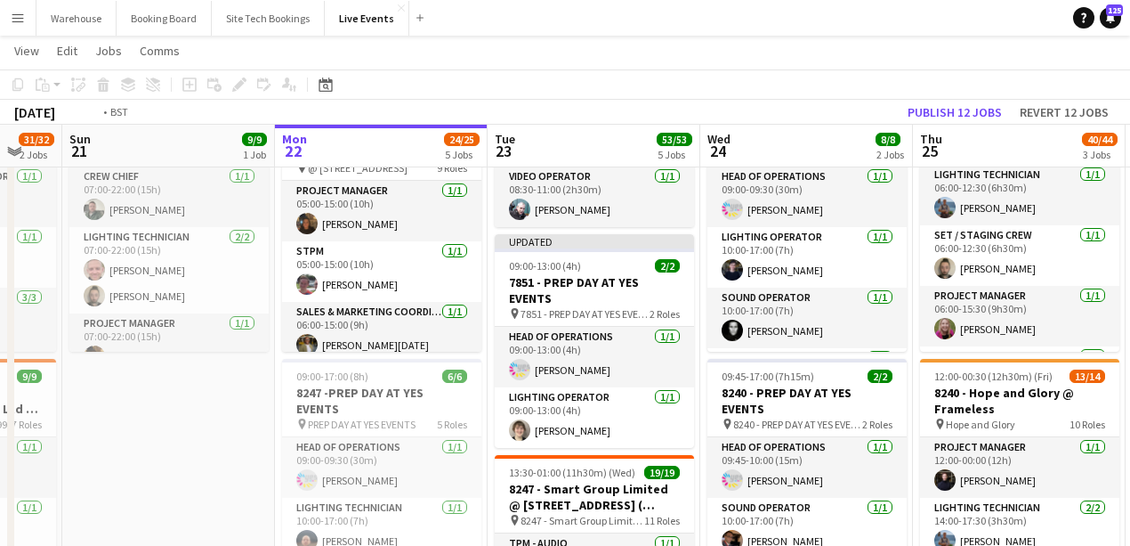
drag, startPoint x: 287, startPoint y: 388, endPoint x: 30, endPoint y: 356, distance: 258.3
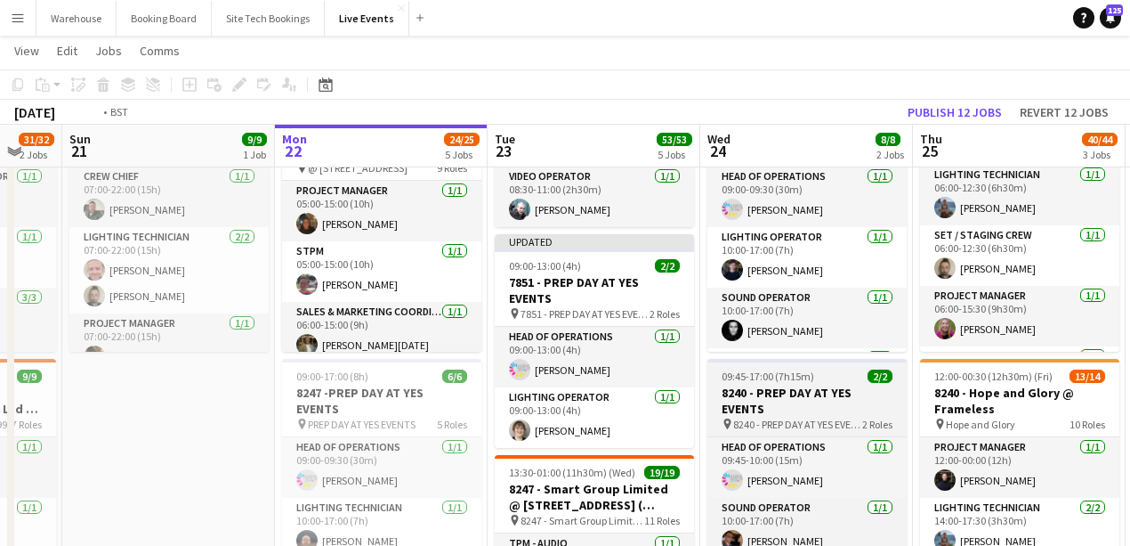
scroll to position [0, 650]
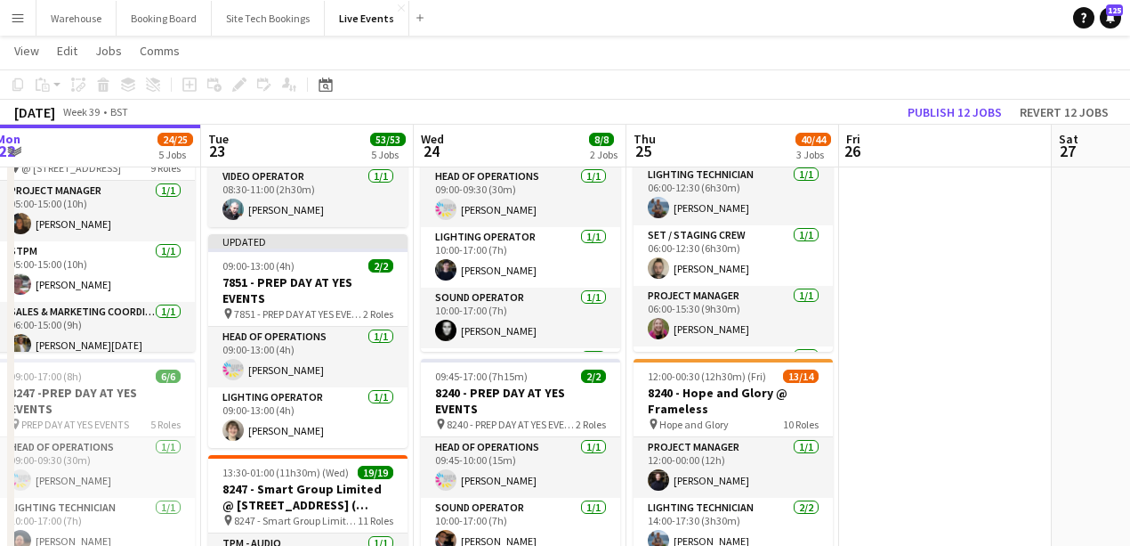
drag, startPoint x: 575, startPoint y: 400, endPoint x: 655, endPoint y: 389, distance: 80.9
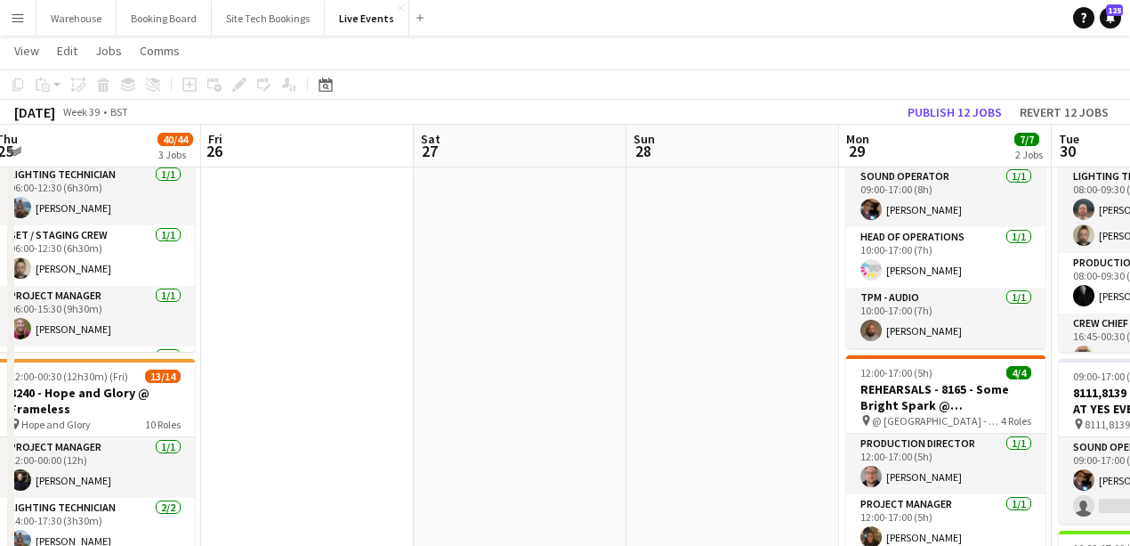
drag, startPoint x: 655, startPoint y: 389, endPoint x: 101, endPoint y: 328, distance: 557.8
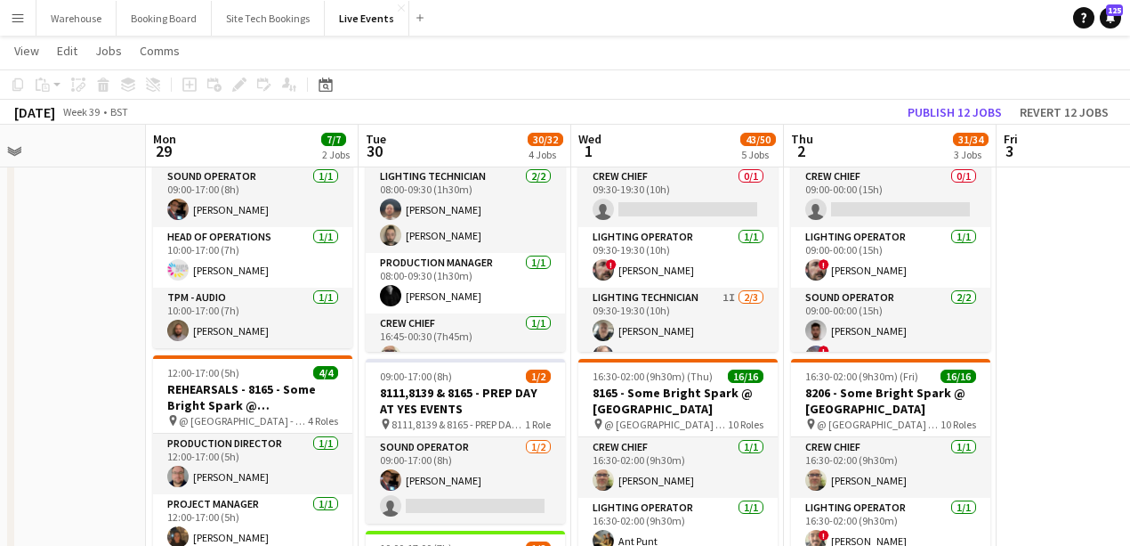
scroll to position [0, 721]
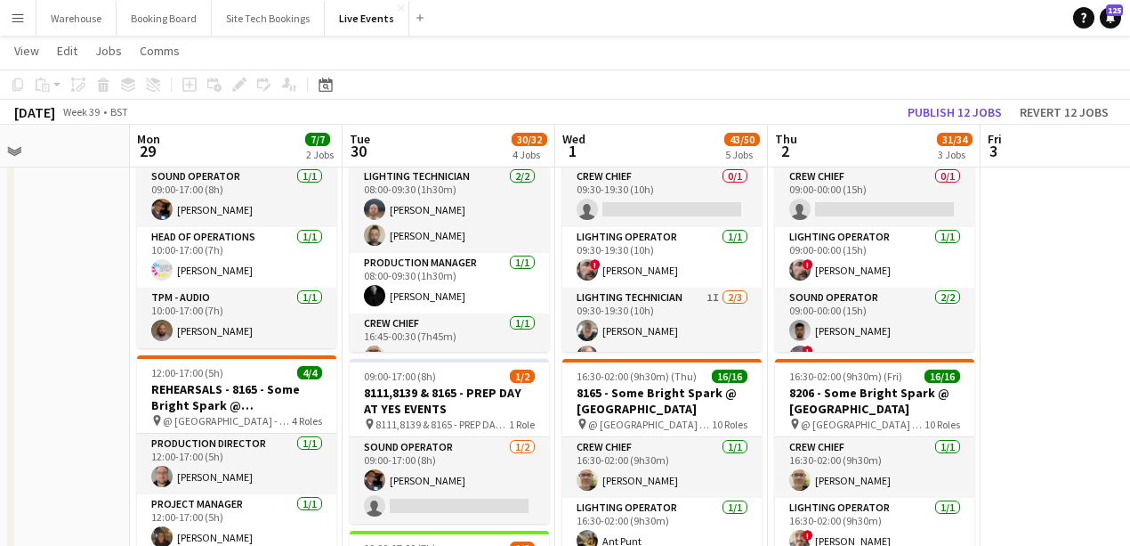
drag, startPoint x: 265, startPoint y: 355, endPoint x: 117, endPoint y: 336, distance: 149.9
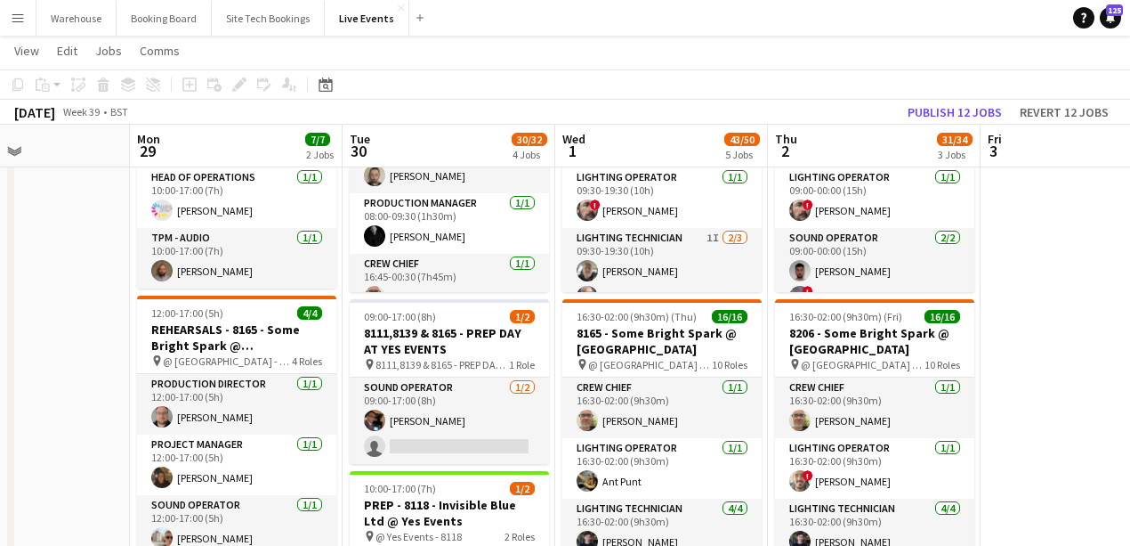
scroll to position [296, 0]
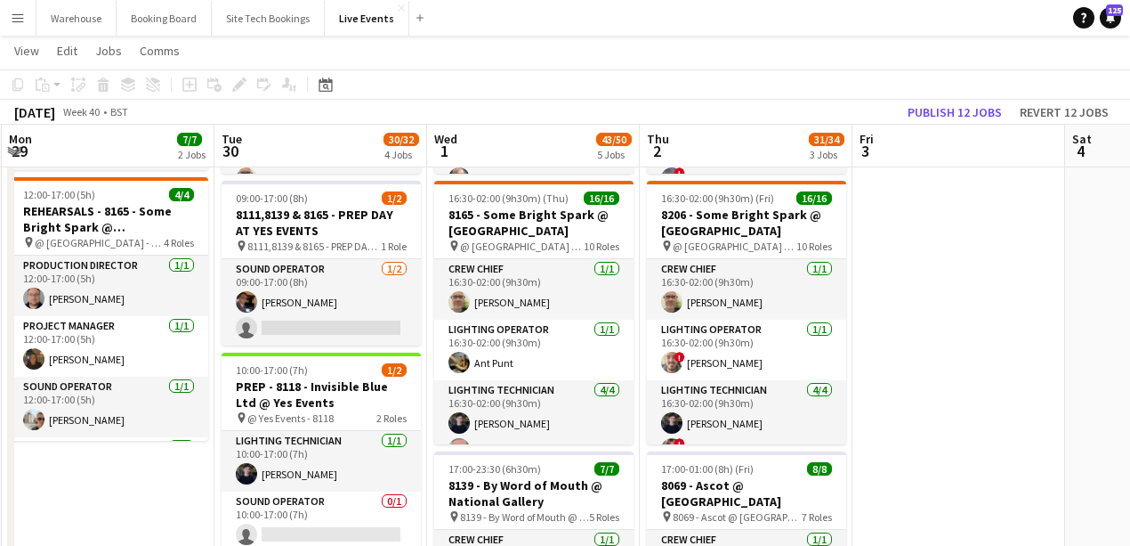
drag, startPoint x: 212, startPoint y: 484, endPoint x: 84, endPoint y: 470, distance: 128.9
click at [59, 483] on app-calendar-viewport "Thu 25 40/44 3 Jobs Fri 26 Sat 27 Sun 28 Mon 29 7/7 2 Jobs Tue 30 30/32 4 Jobs …" at bounding box center [565, 532] width 1130 height 1518
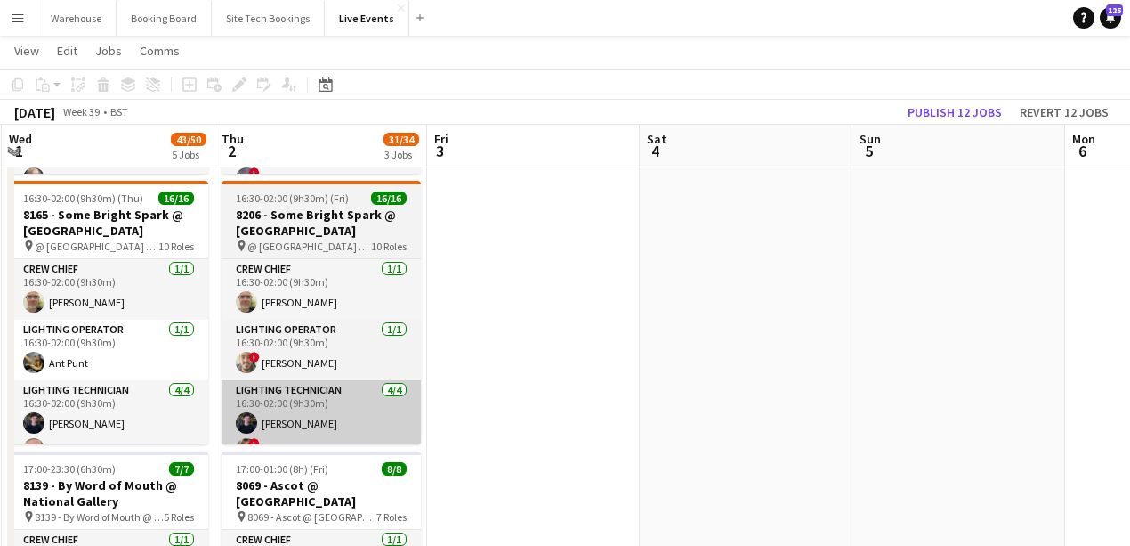
scroll to position [0, 449]
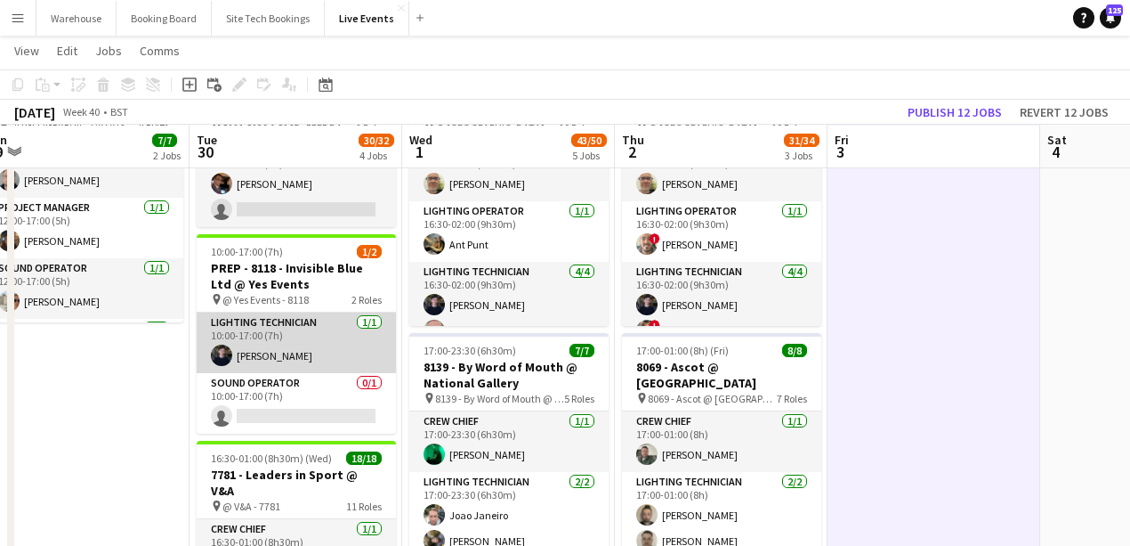
scroll to position [474, 0]
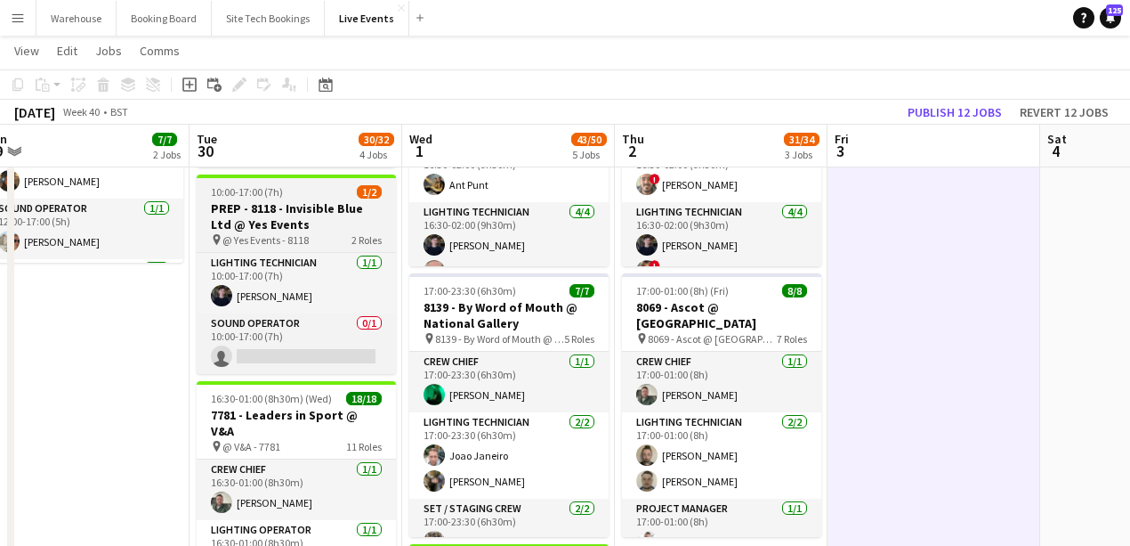
click at [288, 219] on h3 "PREP - 8118 - Invisible Blue Ltd @ Yes Events" at bounding box center [296, 216] width 199 height 32
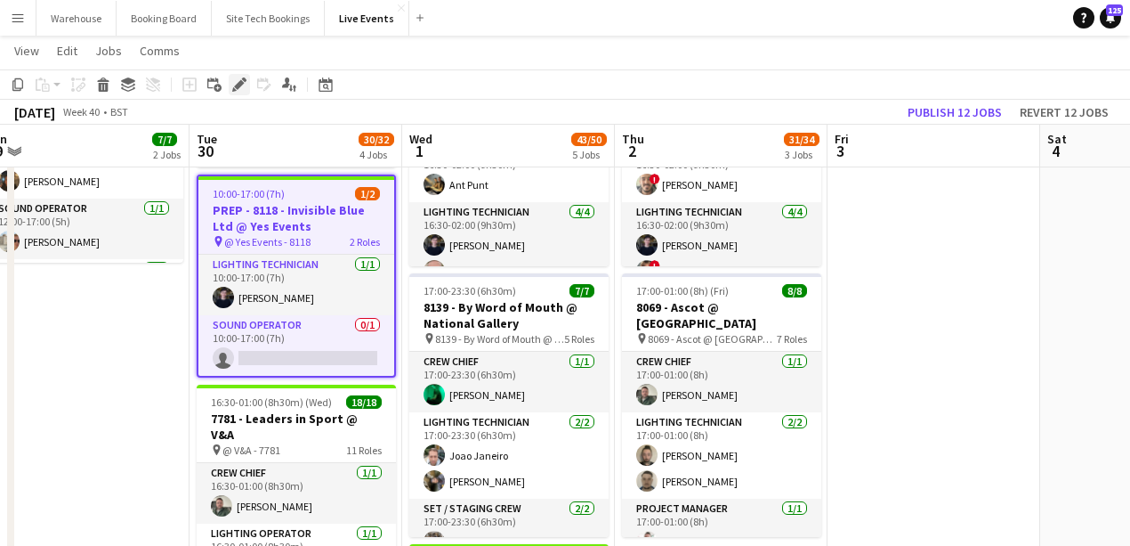
click at [235, 84] on icon "Edit" at bounding box center [239, 84] width 14 height 14
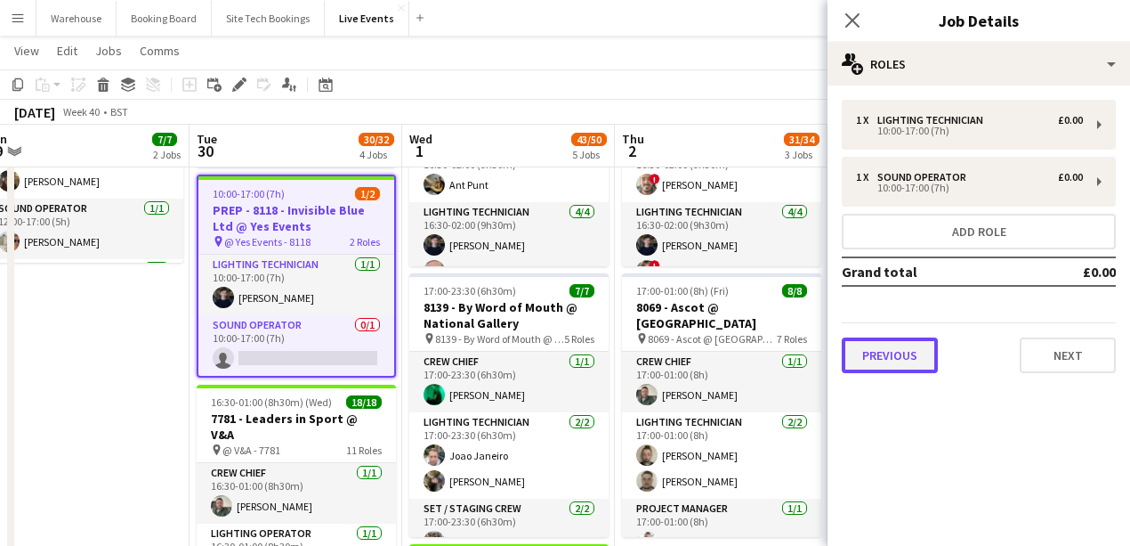
click at [879, 357] on button "Previous" at bounding box center [890, 355] width 96 height 36
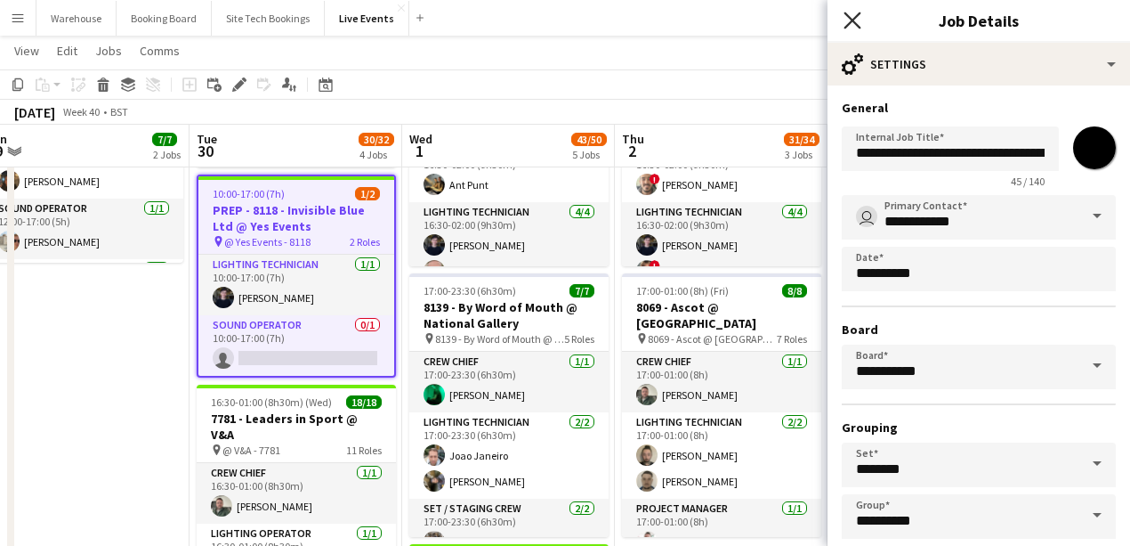
click at [858, 26] on icon at bounding box center [852, 20] width 17 height 17
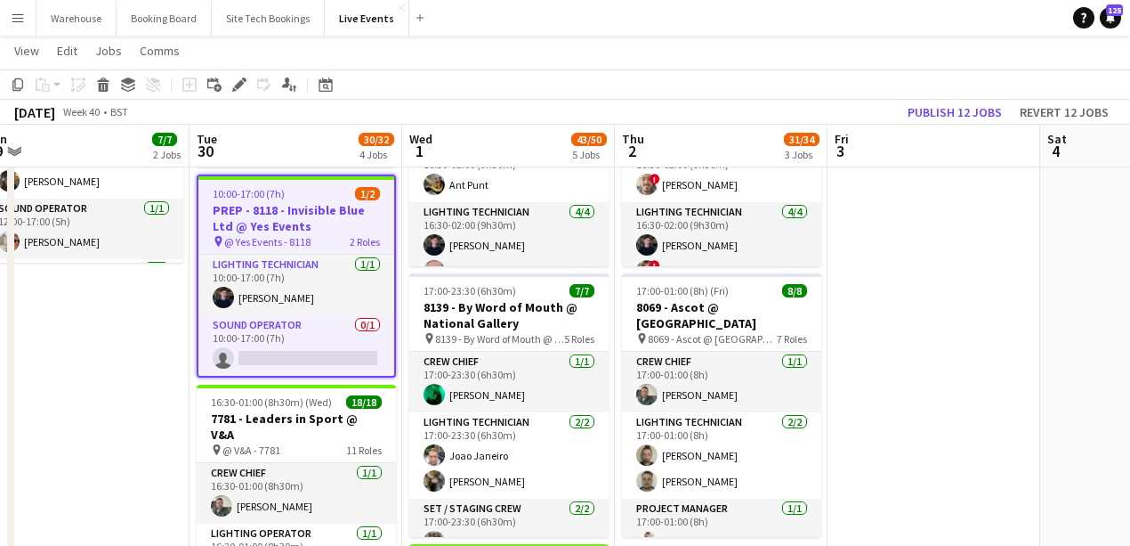
click at [68, 432] on app-date-cell "09:00-17:00 (8h) 3/3 7794 & 7781 - PREP DAY AT YES EVENTS pin 7794 & 7781 - PRE…" at bounding box center [83, 419] width 213 height 1388
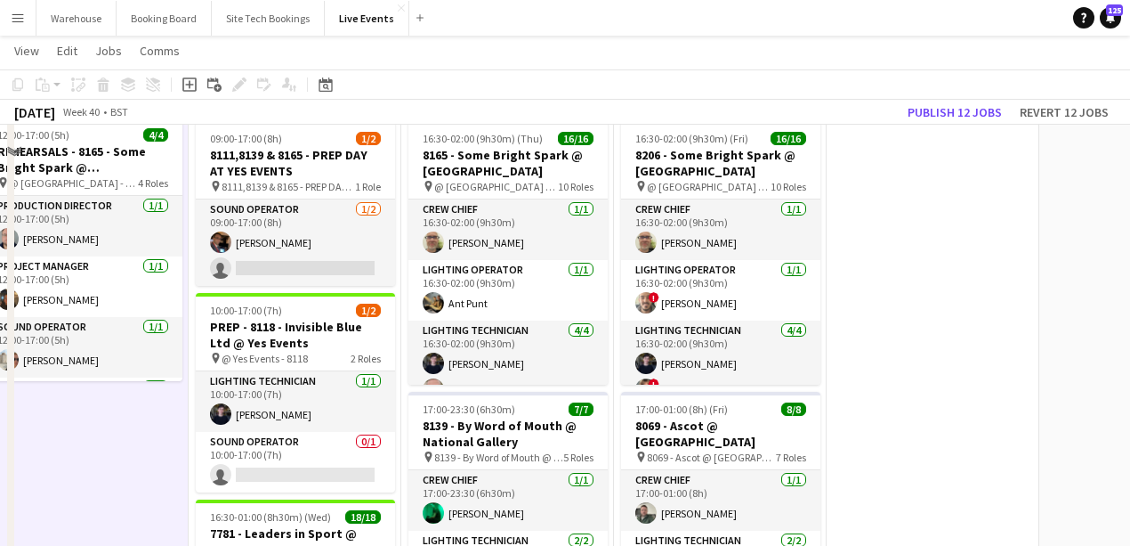
scroll to position [178, 0]
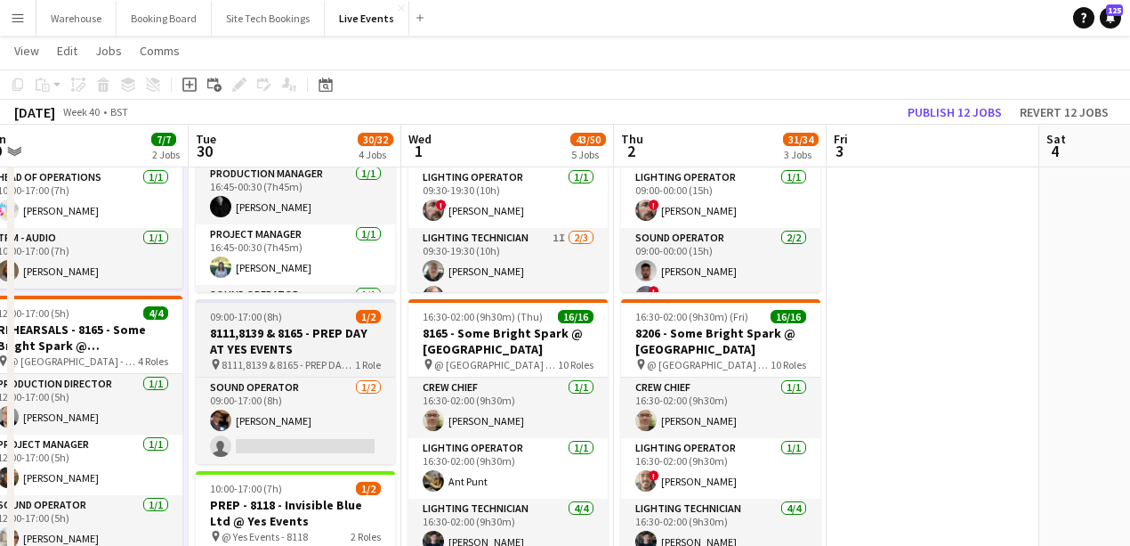
click at [249, 359] on span "8111,8139 & 8165 - PREP DAY AT YES EVENTS" at bounding box center [288, 364] width 133 height 13
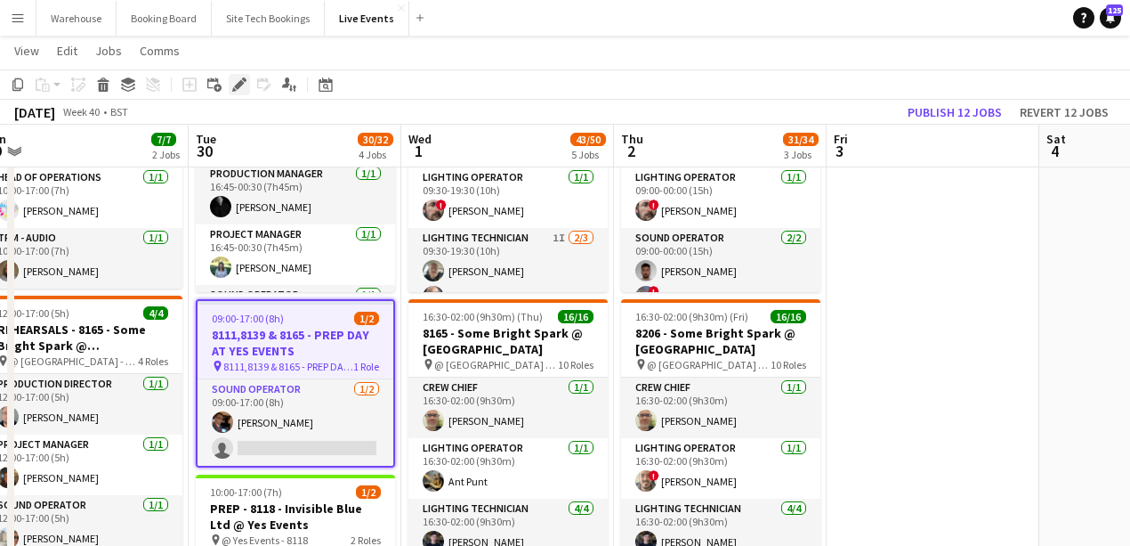
click at [231, 90] on div "Edit" at bounding box center [239, 84] width 21 height 21
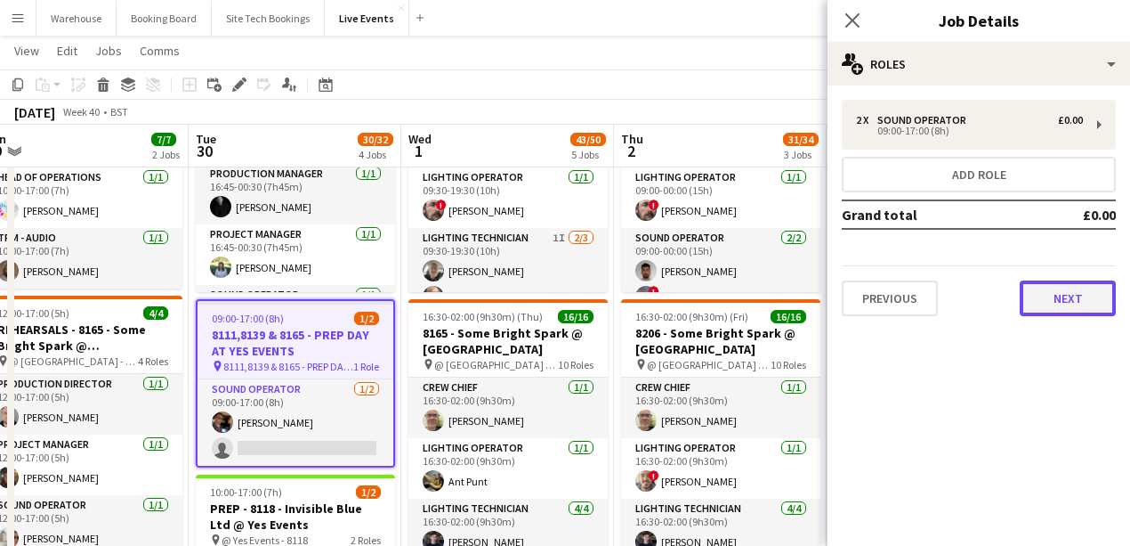
click at [1063, 313] on button "Next" at bounding box center [1068, 298] width 96 height 36
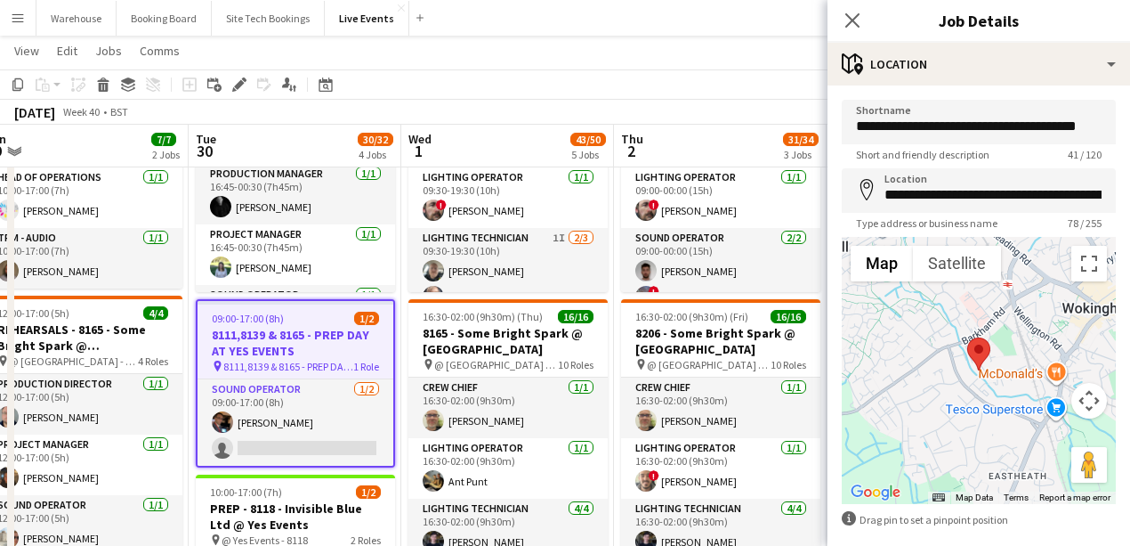
scroll to position [84, 0]
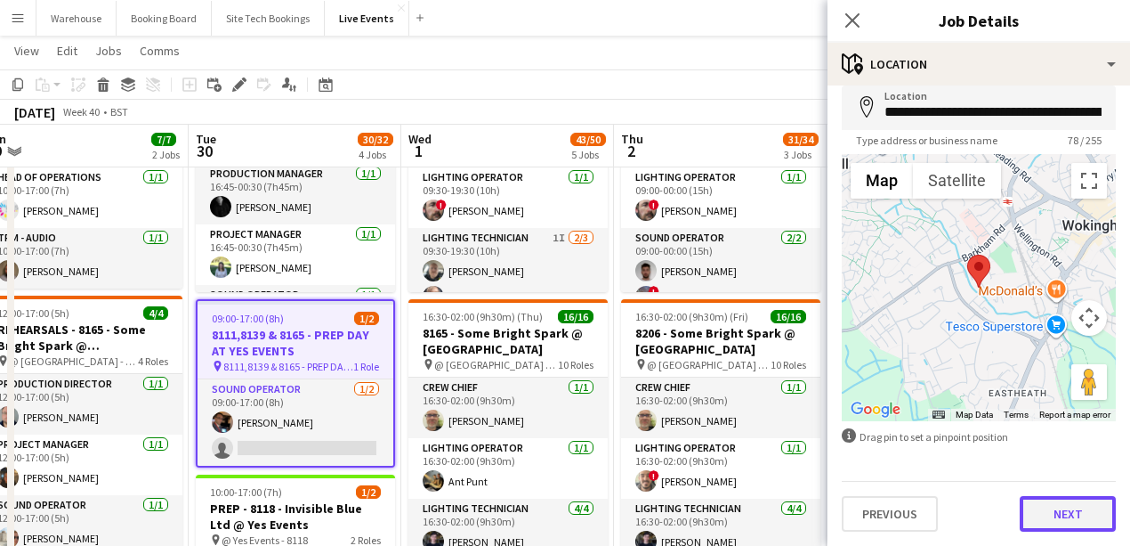
click at [1059, 517] on button "Next" at bounding box center [1068, 514] width 96 height 36
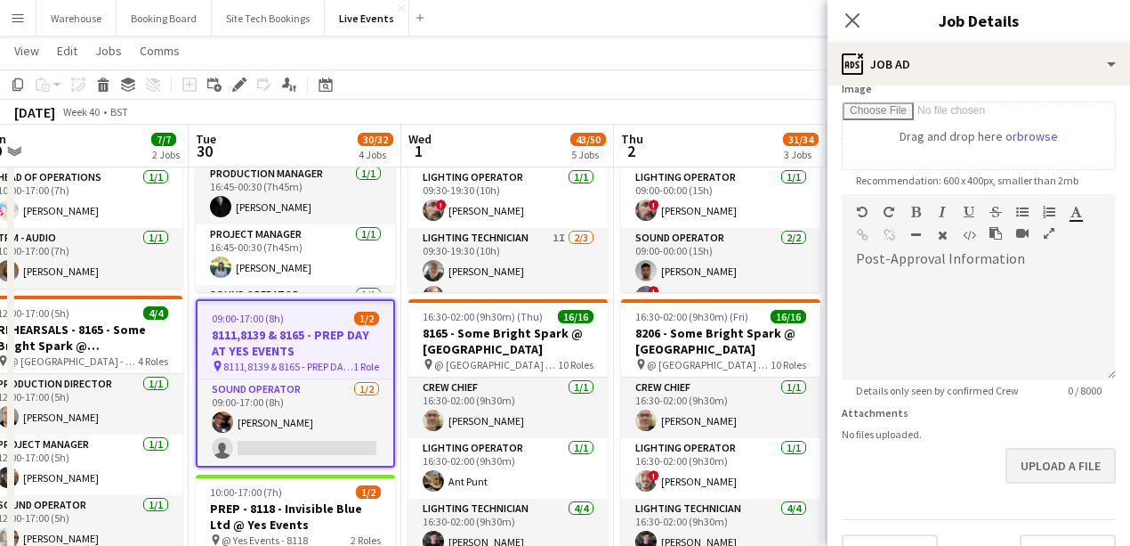
scroll to position [335, 0]
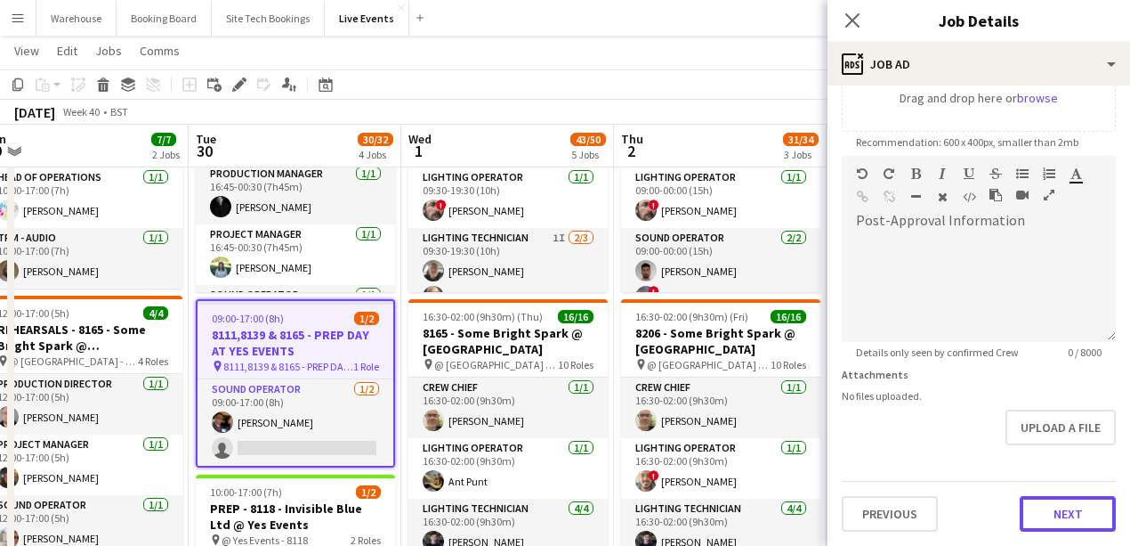
click at [1059, 500] on button "Next" at bounding box center [1068, 514] width 96 height 36
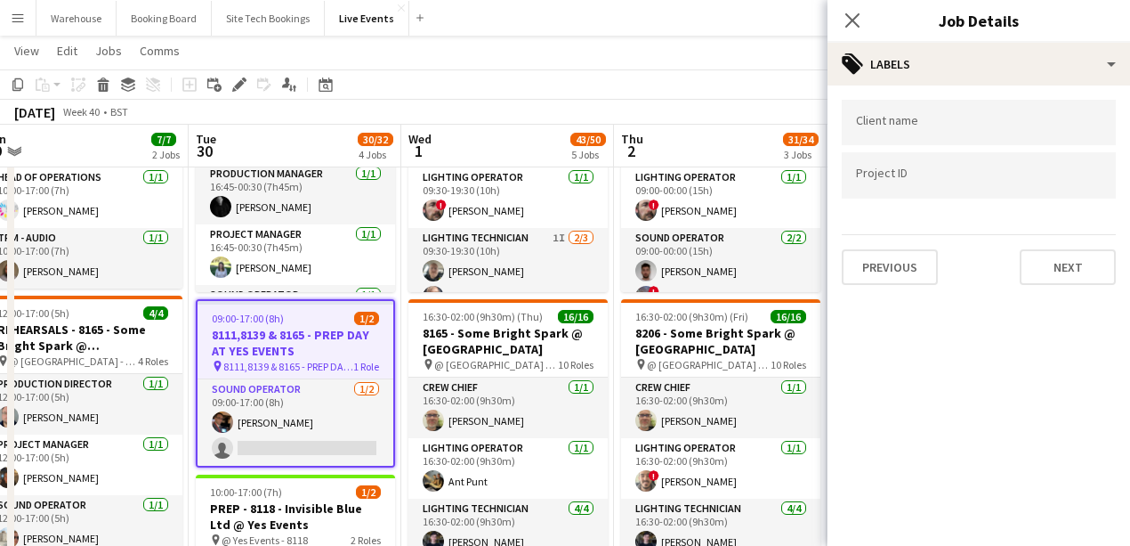
scroll to position [0, 0]
click at [1077, 258] on button "Next" at bounding box center [1068, 267] width 96 height 36
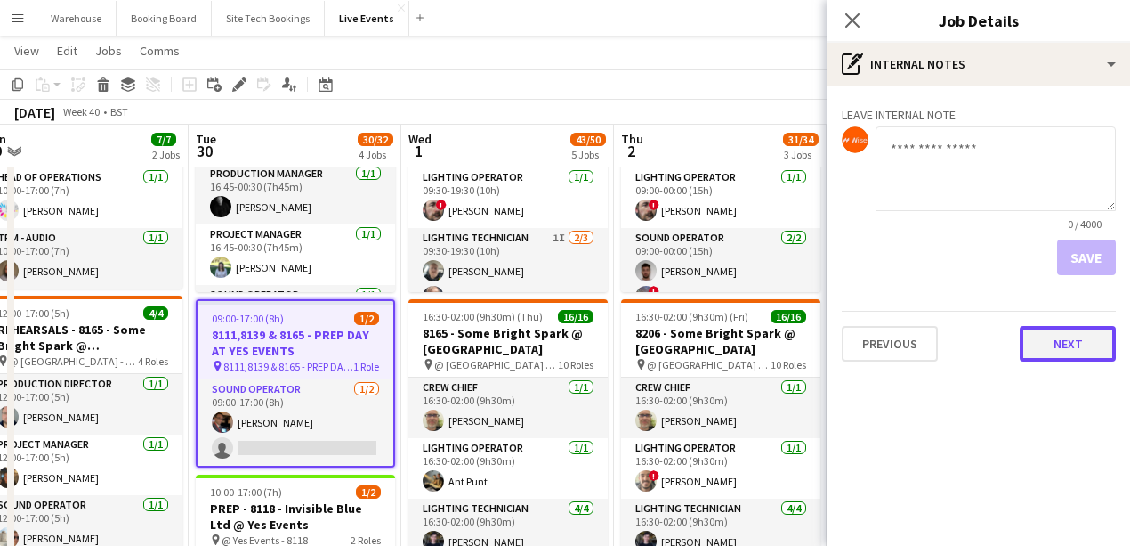
click at [1061, 360] on button "Next" at bounding box center [1068, 344] width 96 height 36
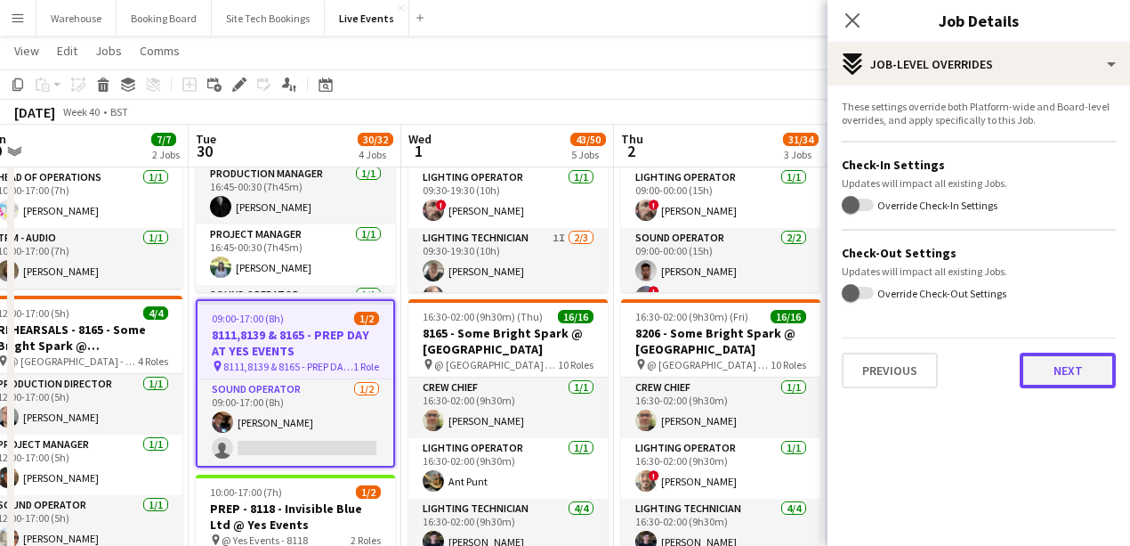
click at [1058, 371] on button "Next" at bounding box center [1068, 370] width 96 height 36
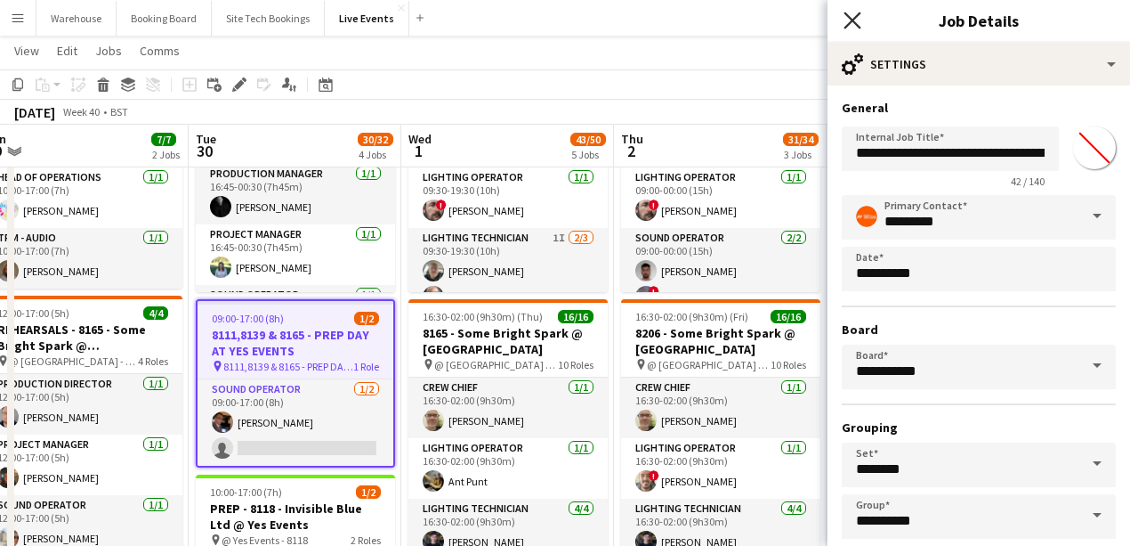
click at [851, 20] on icon at bounding box center [852, 20] width 17 height 17
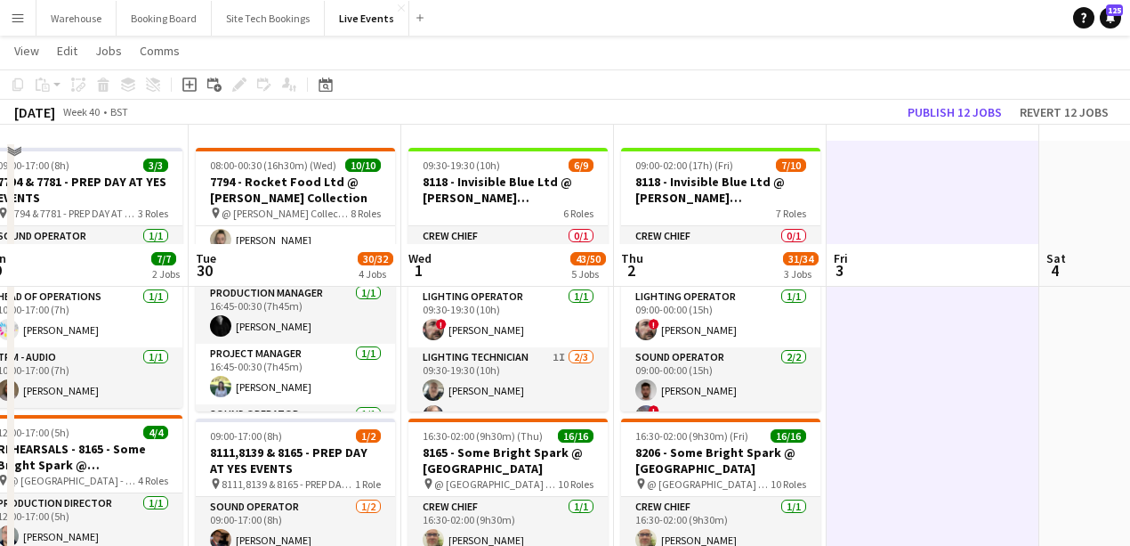
scroll to position [178, 0]
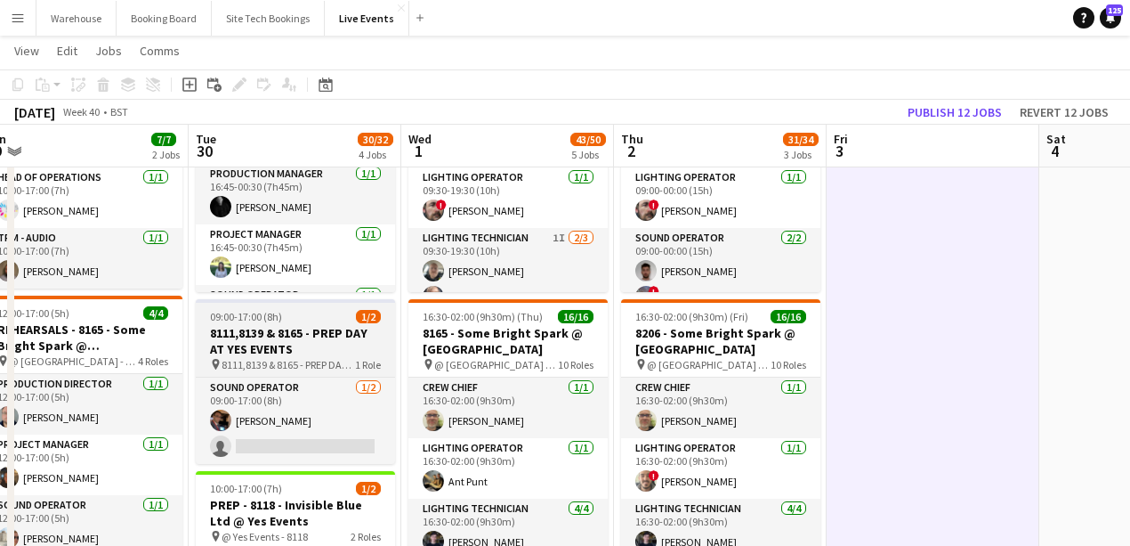
click at [267, 331] on h3 "8111,8139 & 8165 - PREP DAY AT YES EVENTS" at bounding box center [295, 341] width 199 height 32
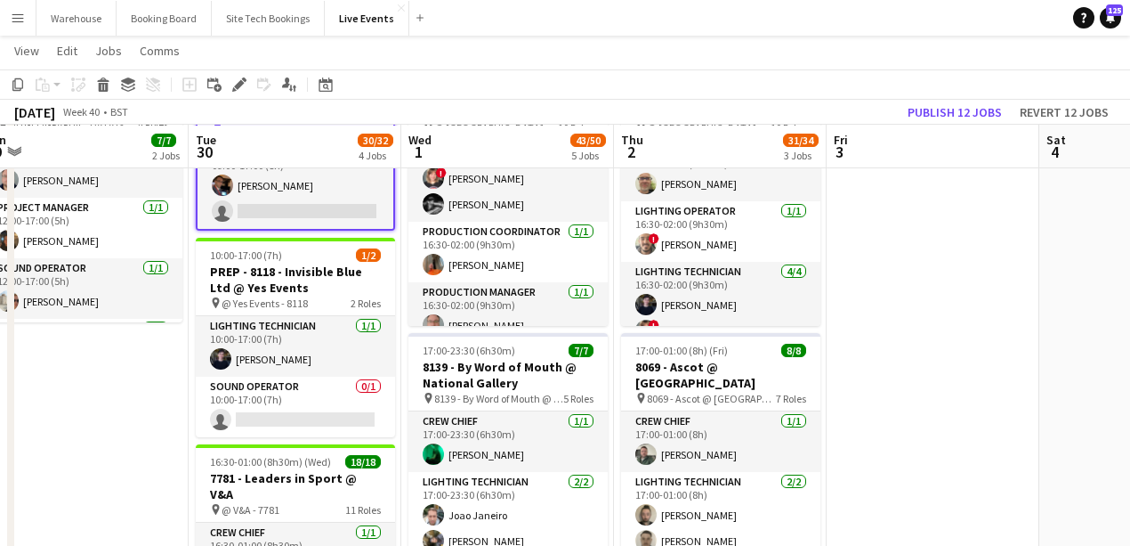
scroll to position [771, 0]
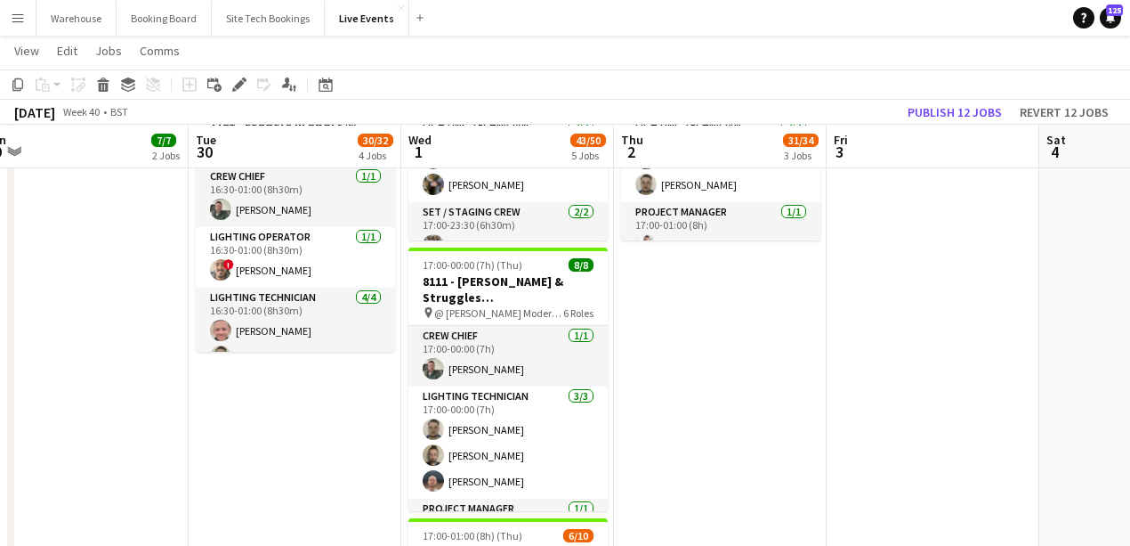
click at [279, 403] on app-date-cell "08:00-00:30 (16h30m) (Wed) 10/10 7794 - Rocket Food Ltd @ Wallace Collection pi…" at bounding box center [295, 123] width 213 height 1388
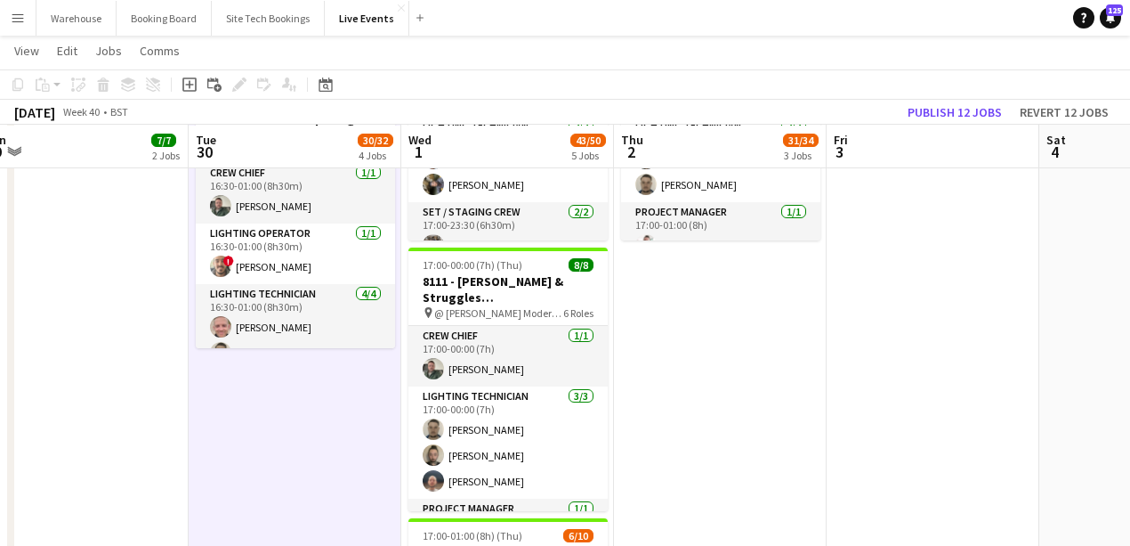
click at [941, 427] on app-date-cell at bounding box center [933, 123] width 213 height 1388
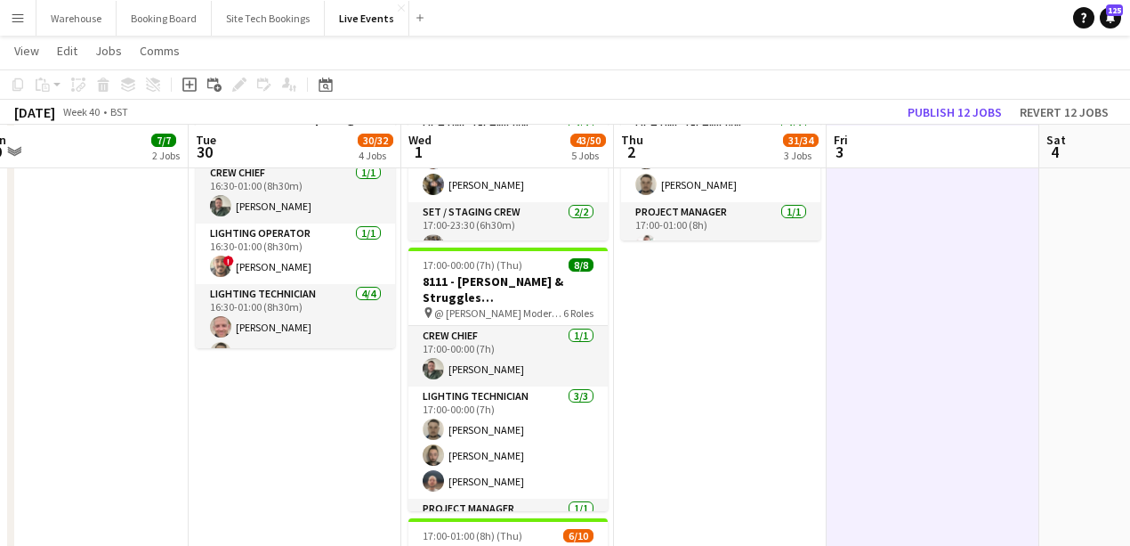
click at [250, 415] on app-date-cell "08:00-00:30 (16h30m) (Wed) 10/10 7794 - Rocket Food Ltd @ Wallace Collection pi…" at bounding box center [295, 123] width 213 height 1388
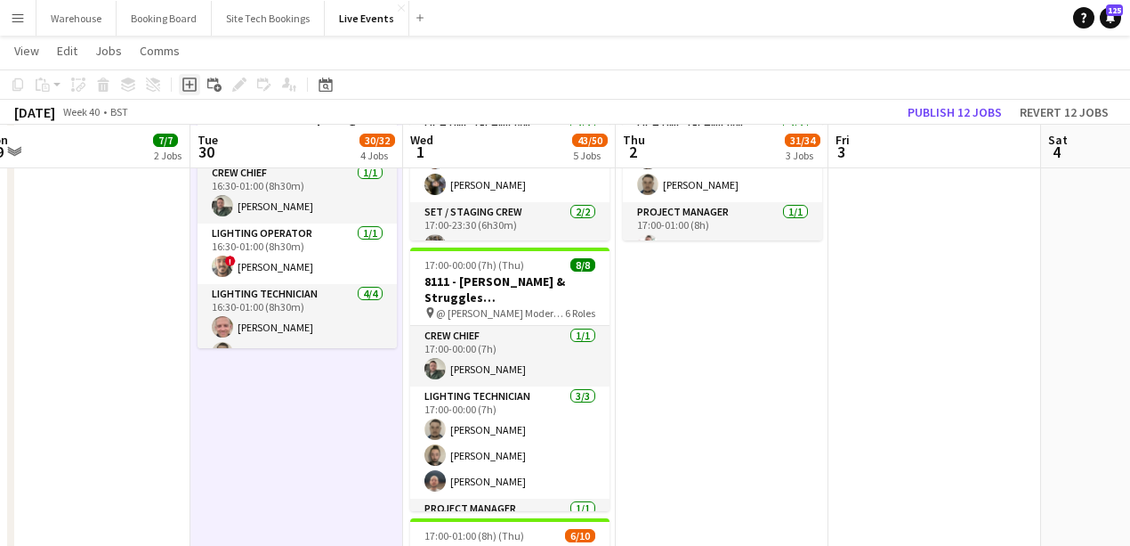
click at [188, 85] on icon "Add job" at bounding box center [189, 84] width 14 height 14
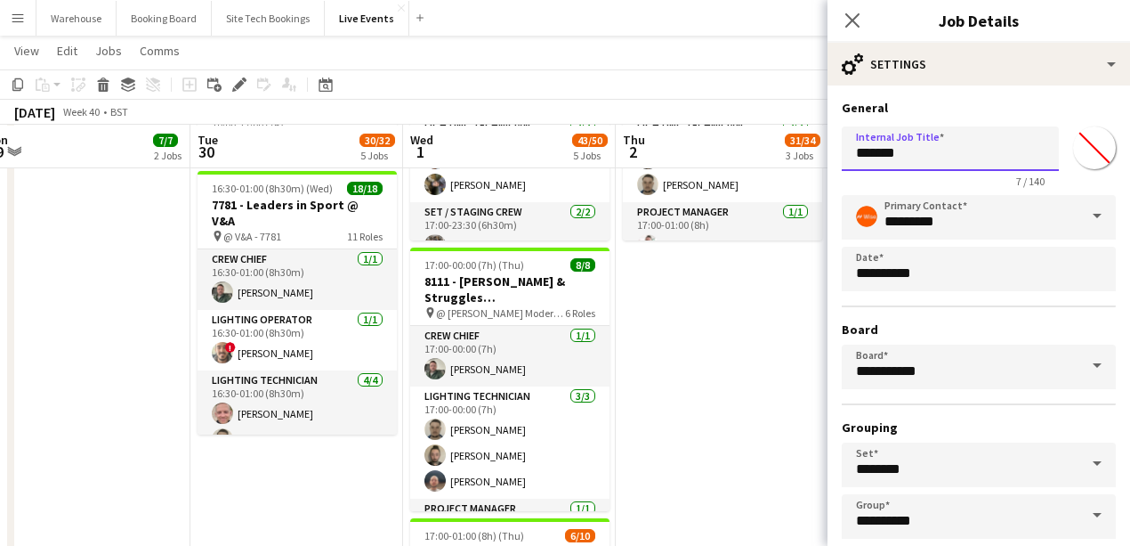
drag, startPoint x: 884, startPoint y: 146, endPoint x: 797, endPoint y: 142, distance: 87.3
click at [766, 143] on body "Menu Boards Boards Boards All jobs Status Workforce Workforce My Workforce Recr…" at bounding box center [565, 23] width 1130 height 1588
type input "**********"
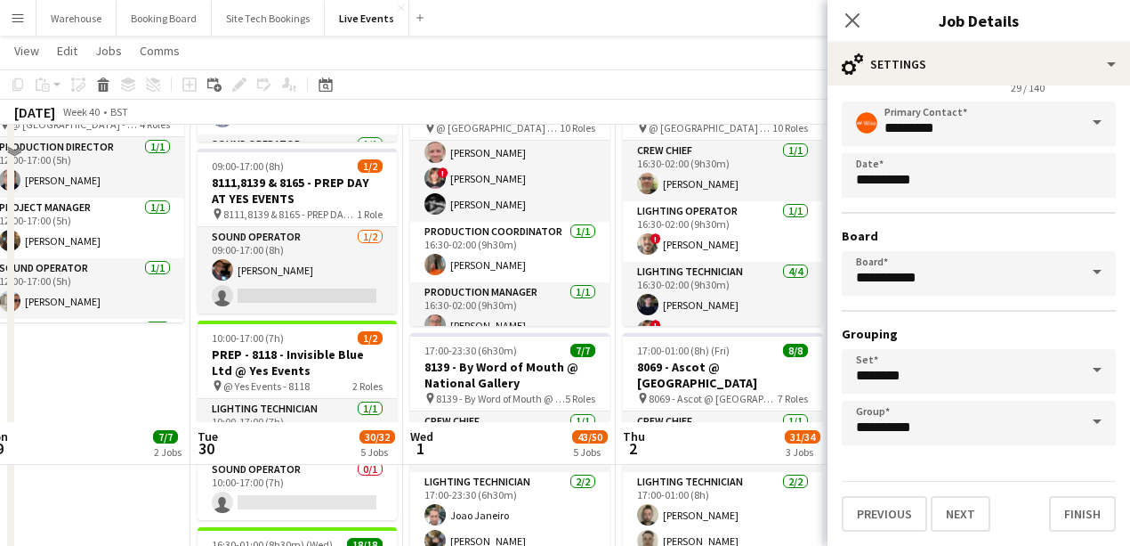
scroll to position [771, 0]
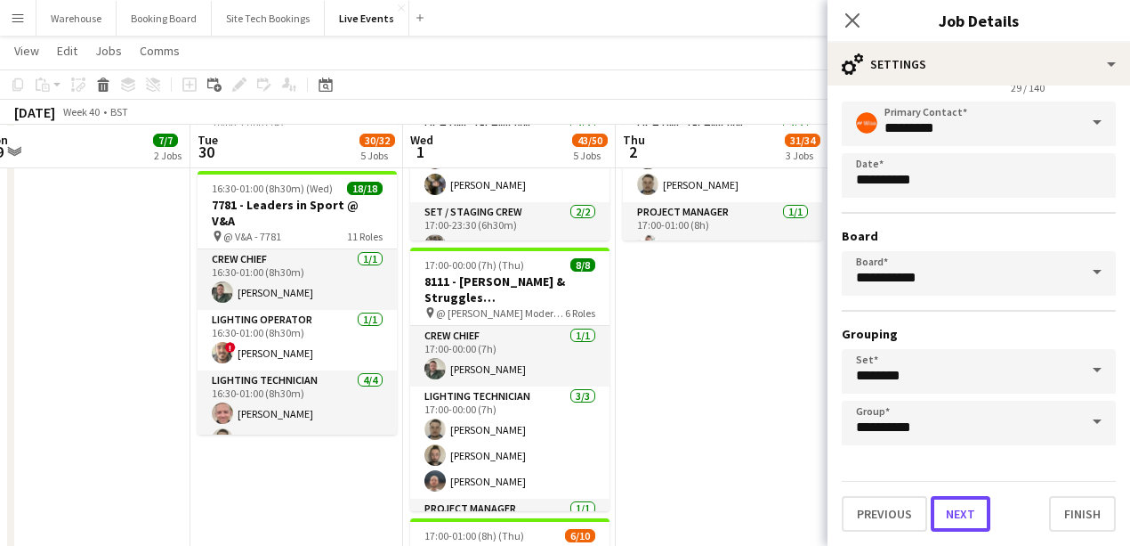
click at [964, 506] on button "Next" at bounding box center [961, 514] width 60 height 36
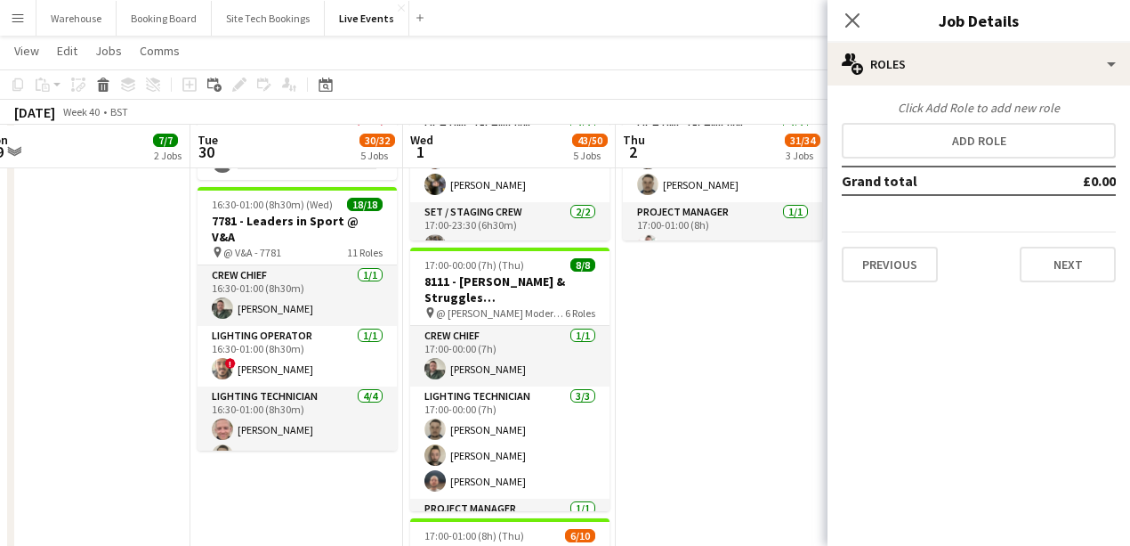
scroll to position [0, 0]
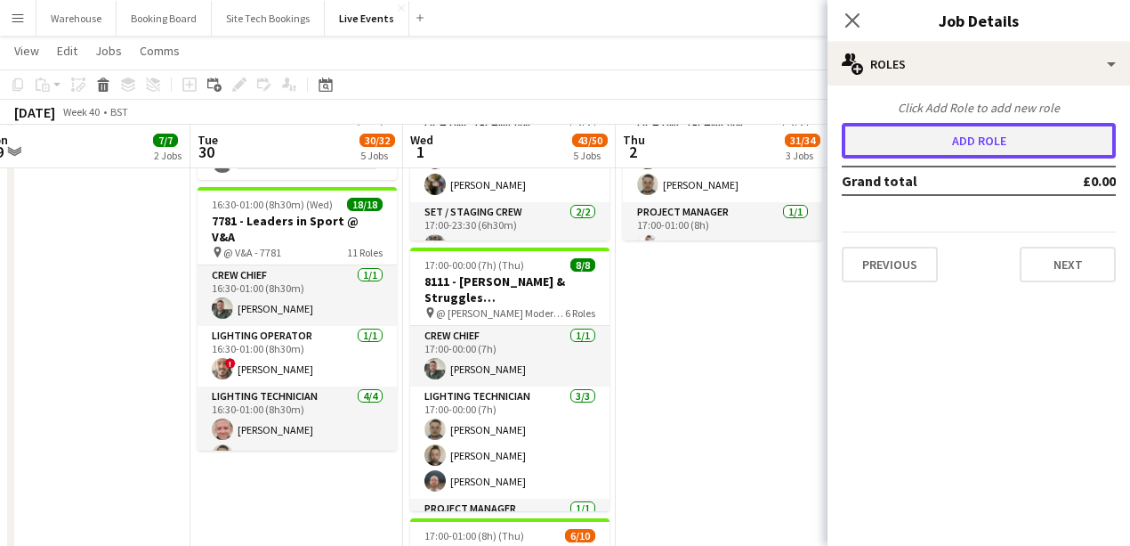
click at [967, 144] on button "Add role" at bounding box center [979, 141] width 274 height 36
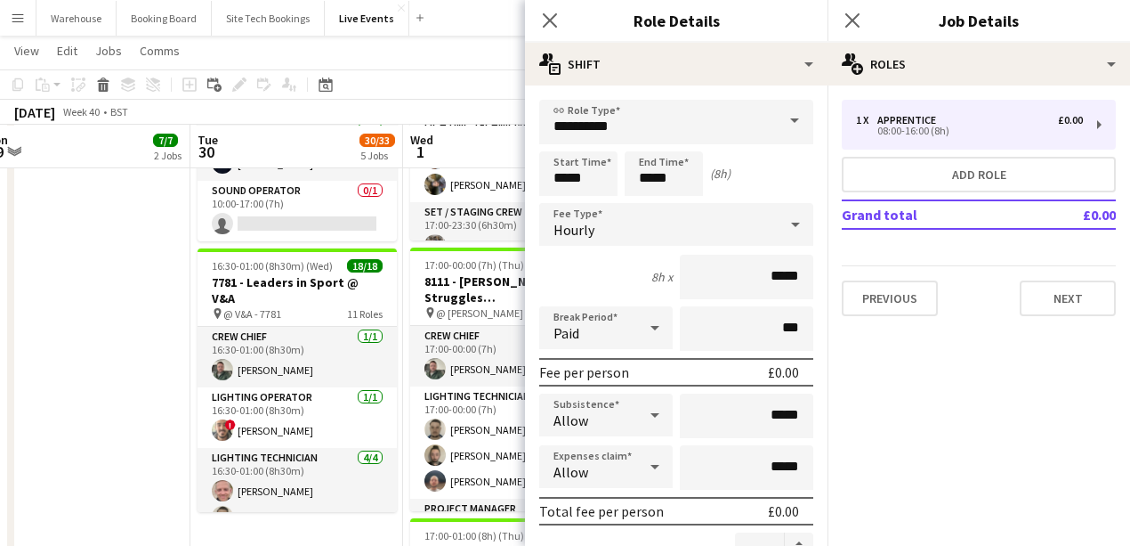
drag, startPoint x: 642, startPoint y: 133, endPoint x: 639, endPoint y: 172, distance: 38.4
click at [642, 132] on input "**********" at bounding box center [676, 122] width 274 height 44
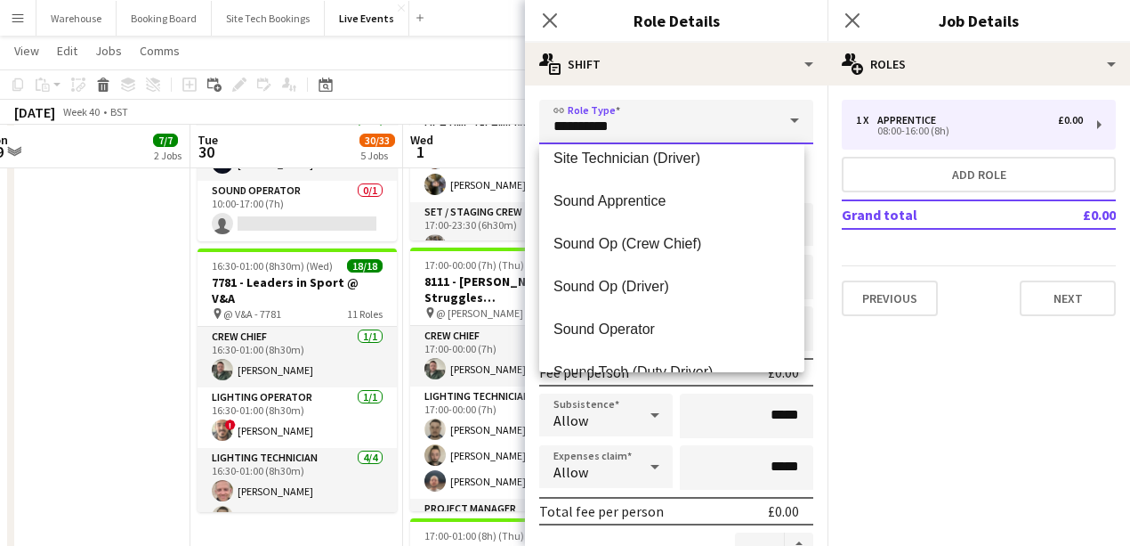
scroll to position [3619, 0]
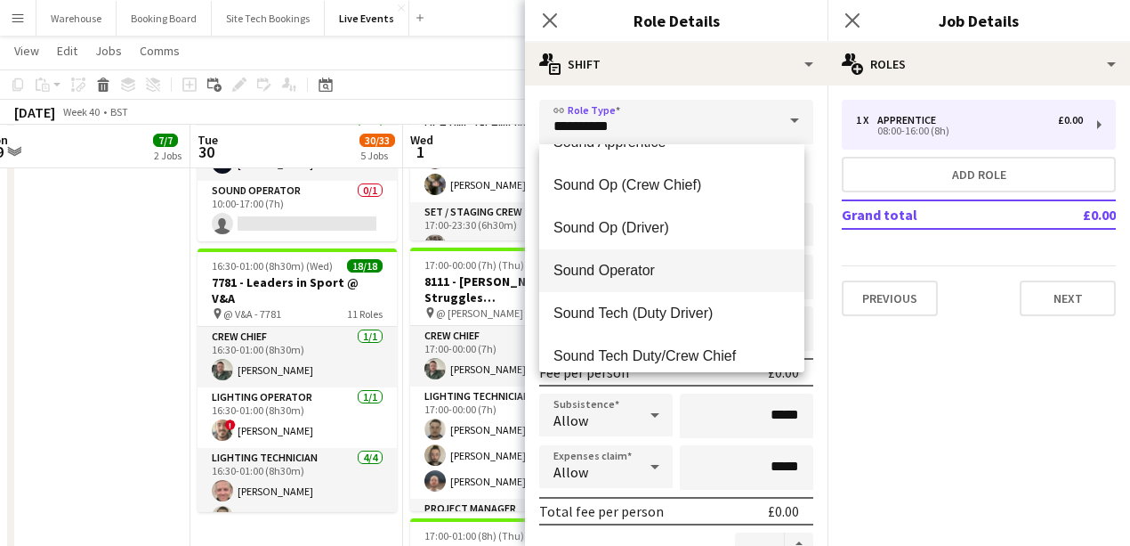
click at [662, 274] on span "Sound Operator" at bounding box center [672, 270] width 237 height 17
type input "**********"
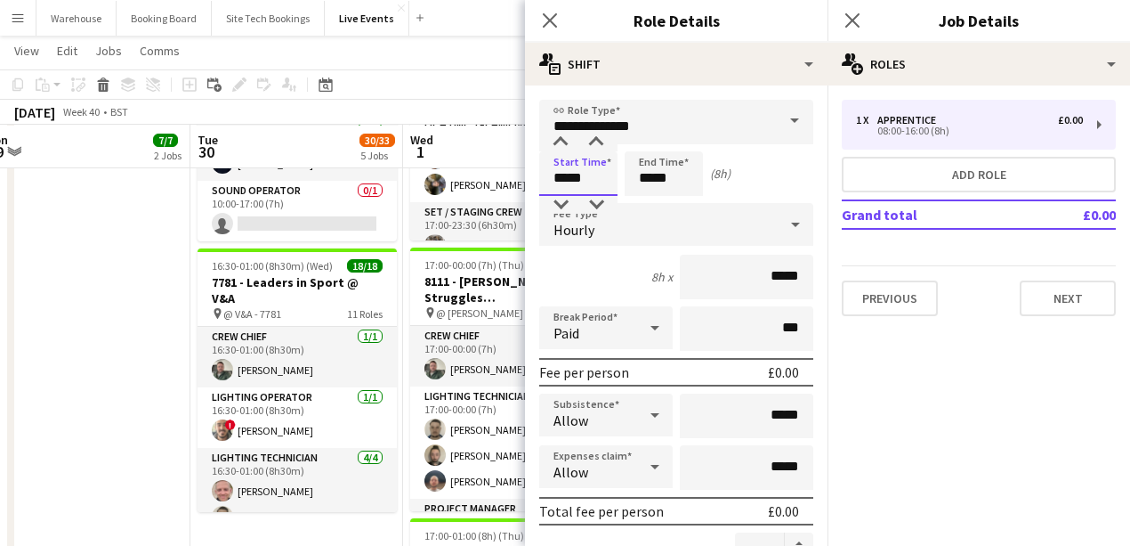
drag, startPoint x: 554, startPoint y: 169, endPoint x: 559, endPoint y: 182, distance: 13.2
click at [554, 169] on input "*****" at bounding box center [578, 173] width 78 height 44
type input "*****"
click at [562, 133] on div at bounding box center [561, 142] width 36 height 18
click at [653, 176] on input "*****" at bounding box center [664, 173] width 78 height 44
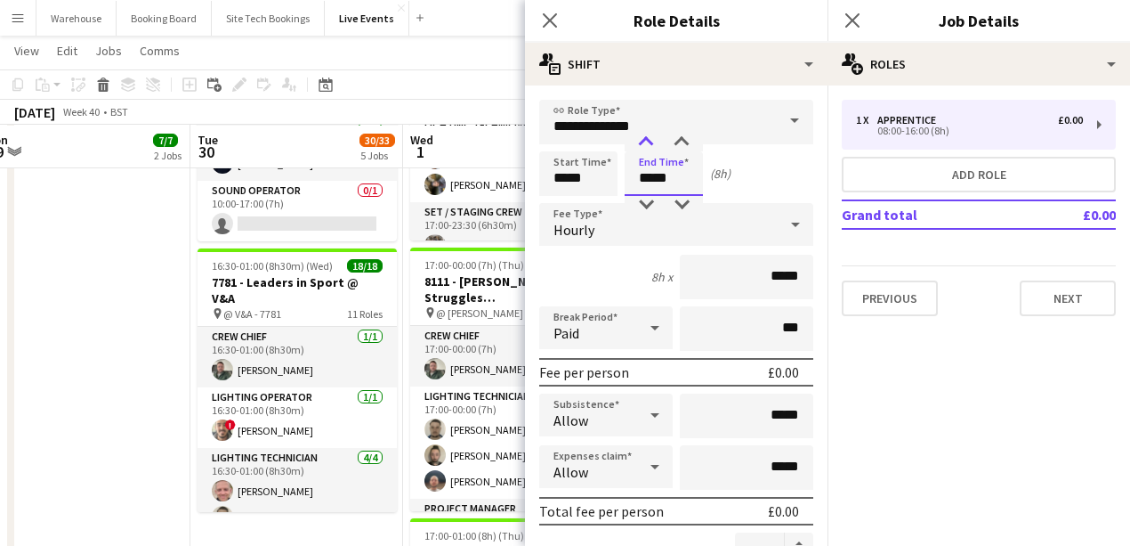
click at [644, 139] on div at bounding box center [646, 142] width 36 height 18
click at [619, 242] on div "Hourly" at bounding box center [658, 224] width 239 height 43
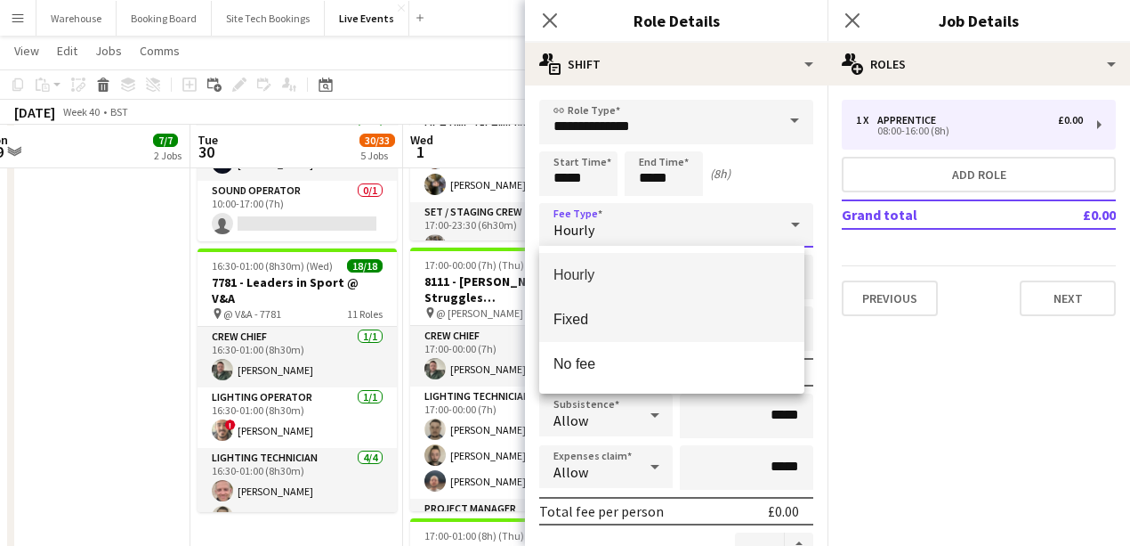
click at [617, 334] on mat-option "Fixed" at bounding box center [671, 319] width 265 height 44
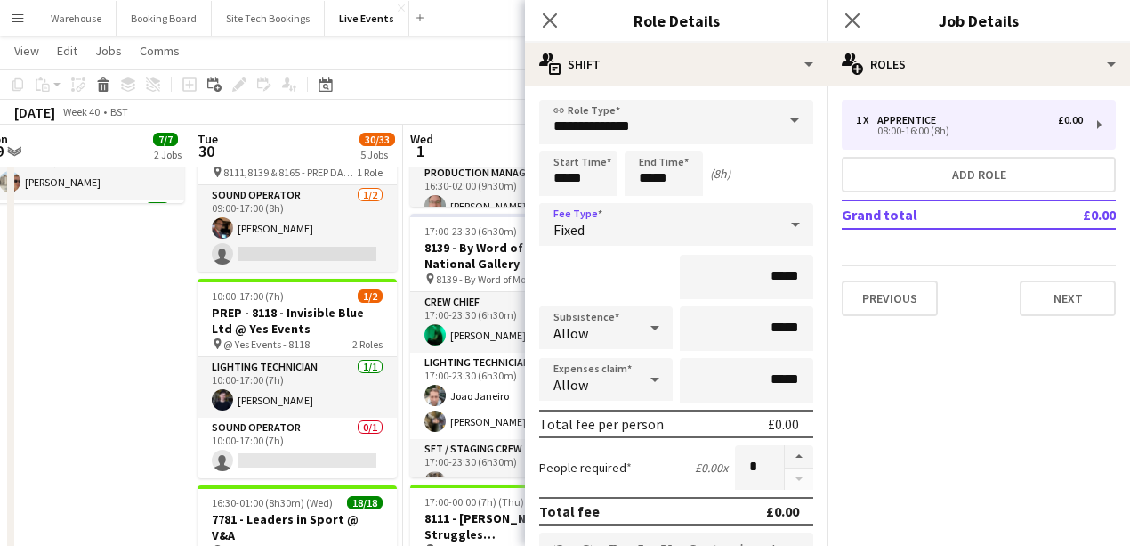
scroll to position [415, 0]
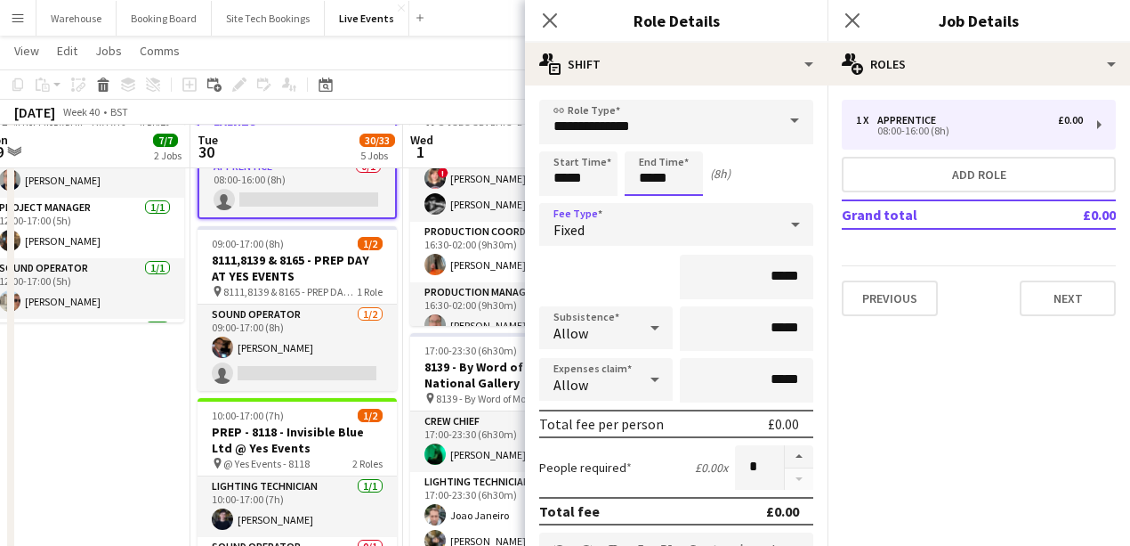
click at [642, 183] on input "*****" at bounding box center [664, 173] width 78 height 44
click at [648, 141] on div at bounding box center [646, 142] width 36 height 18
click at [651, 206] on div at bounding box center [646, 205] width 36 height 18
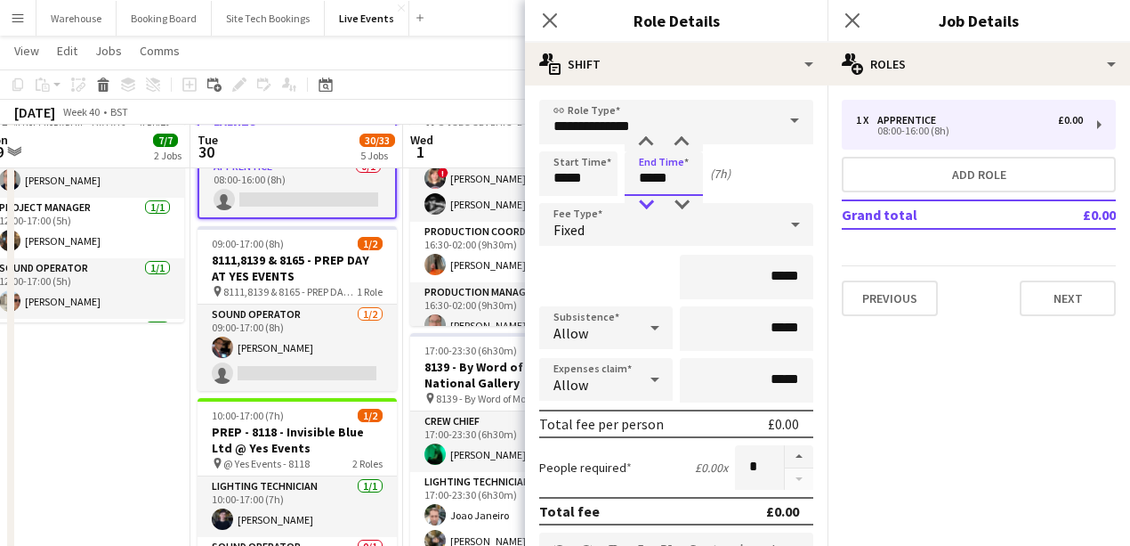
click at [651, 206] on div at bounding box center [646, 205] width 36 height 18
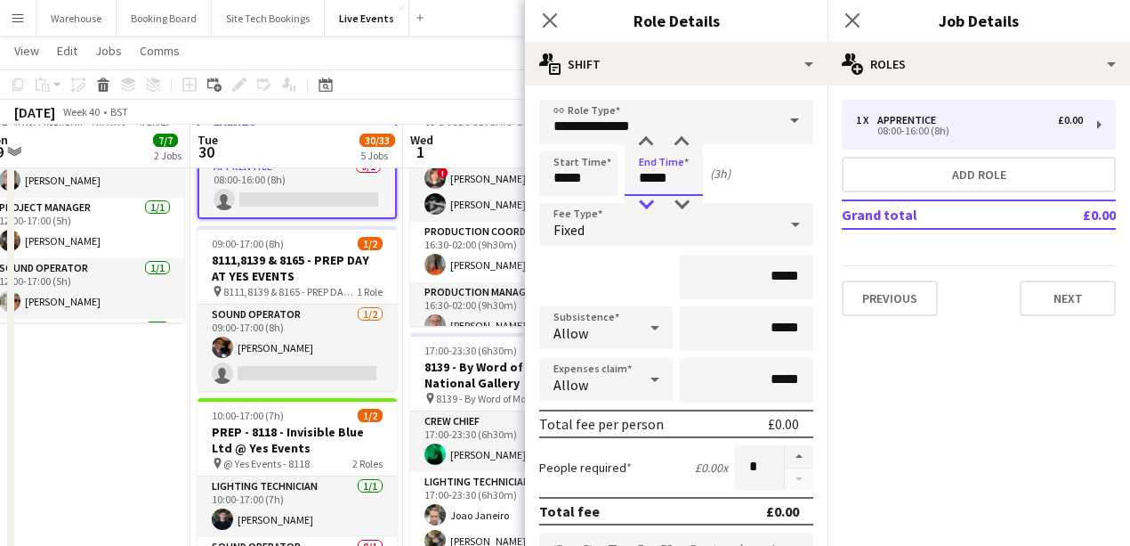
click at [651, 206] on div at bounding box center [646, 205] width 36 height 18
type input "*****"
click at [650, 139] on div at bounding box center [646, 142] width 36 height 18
click at [565, 176] on input "*****" at bounding box center [578, 173] width 78 height 44
type input "*****"
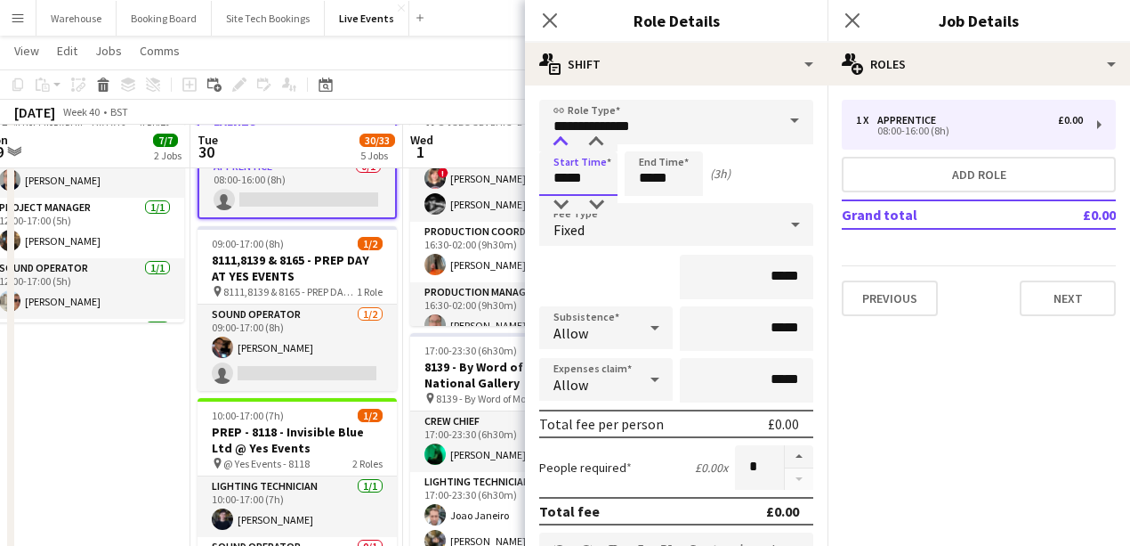
click at [557, 139] on div at bounding box center [561, 142] width 36 height 18
click at [643, 171] on input "*****" at bounding box center [664, 173] width 78 height 44
type input "*****"
click at [640, 145] on div at bounding box center [646, 142] width 36 height 18
drag, startPoint x: 549, startPoint y: 19, endPoint x: 434, endPoint y: 62, distance: 122.8
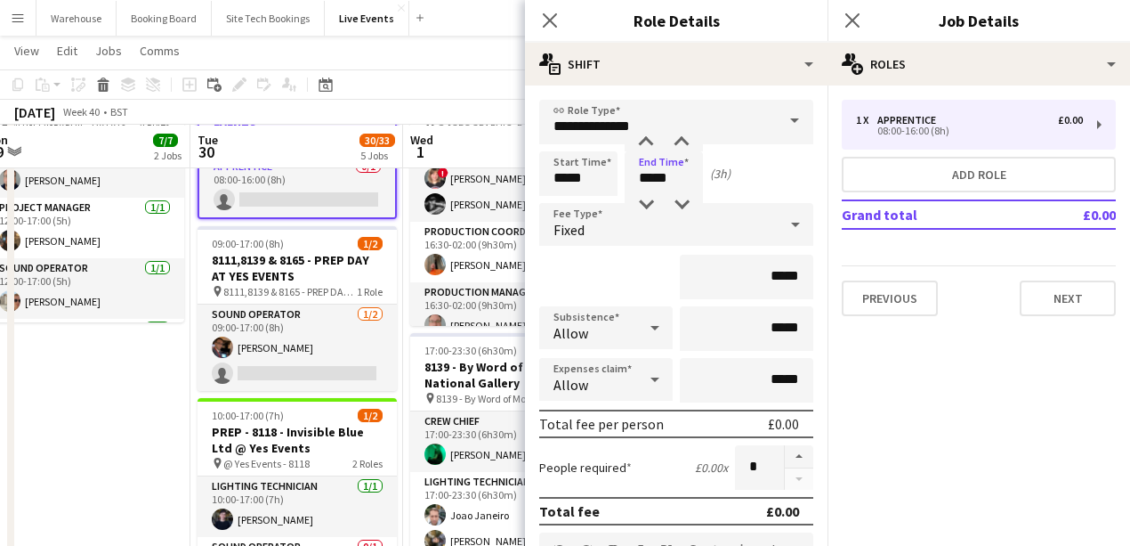
click at [550, 19] on icon "Close pop-in" at bounding box center [550, 20] width 14 height 14
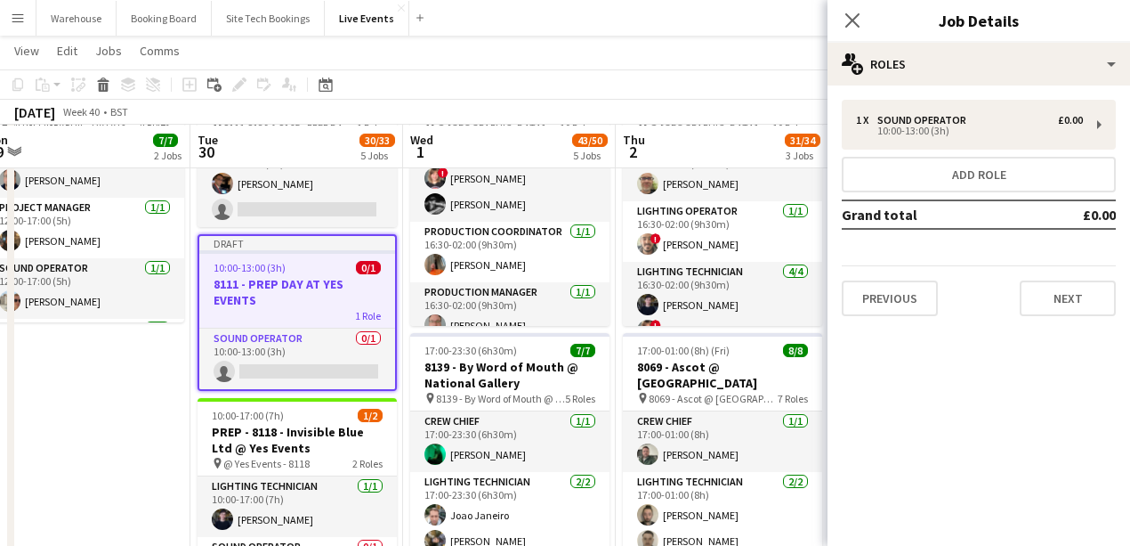
click at [115, 404] on app-date-cell "09:00-17:00 (8h) 3/3 7794 & 7781 - PREP DAY AT YES EVENTS pin 7794 & 7781 - PRE…" at bounding box center [84, 479] width 213 height 1388
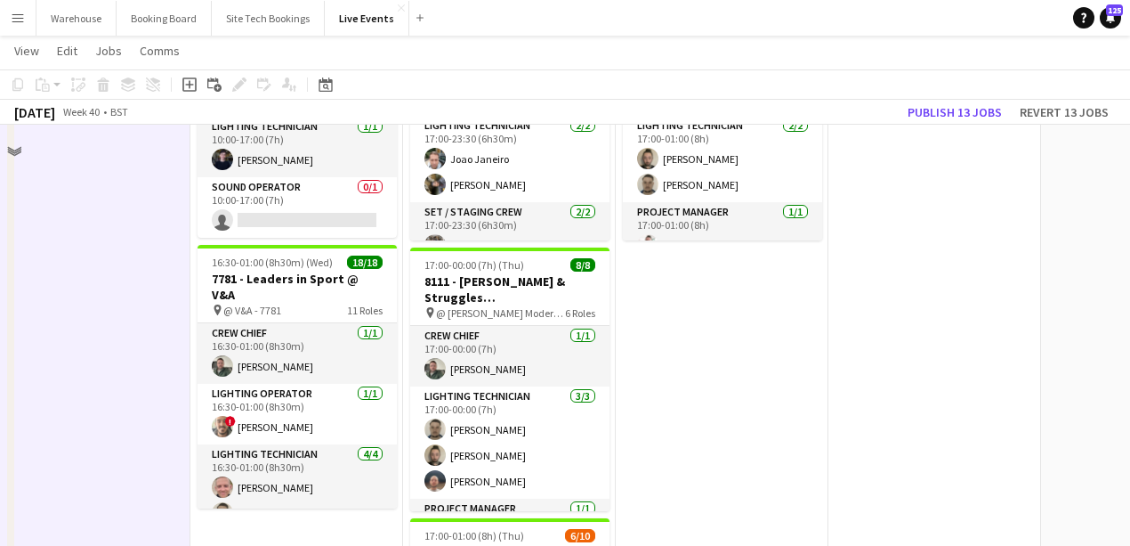
scroll to position [296, 0]
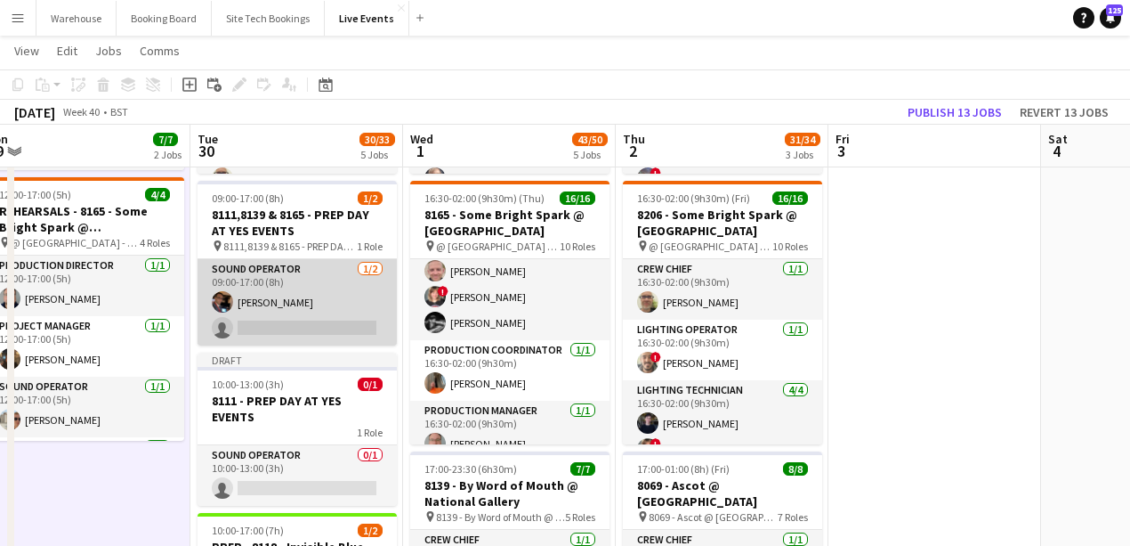
click at [225, 295] on app-user-avatar at bounding box center [222, 301] width 21 height 21
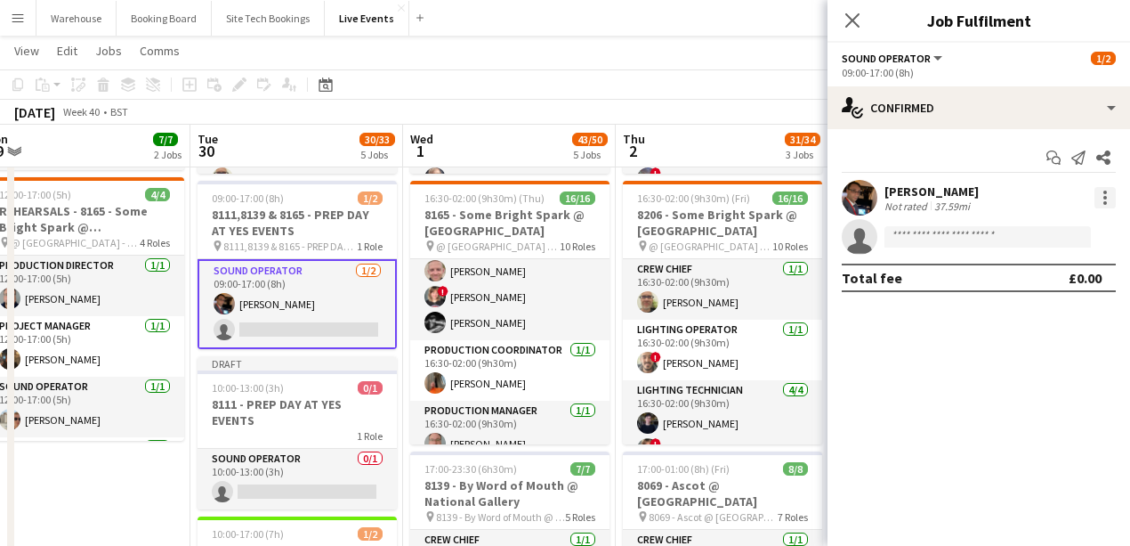
click at [1103, 196] on div at bounding box center [1105, 197] width 21 height 21
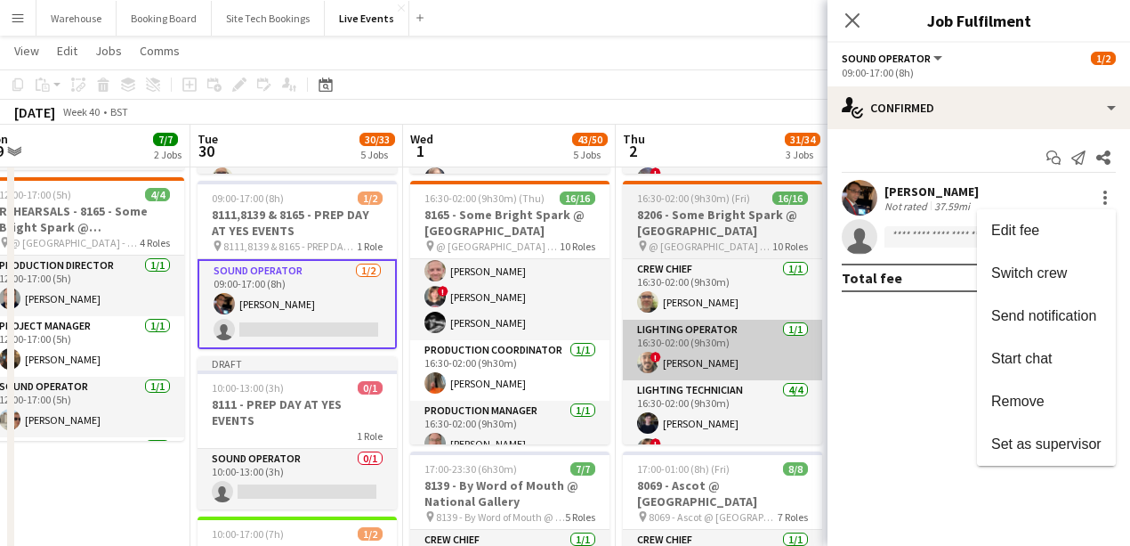
click at [1012, 400] on span "Remove" at bounding box center [1017, 400] width 53 height 15
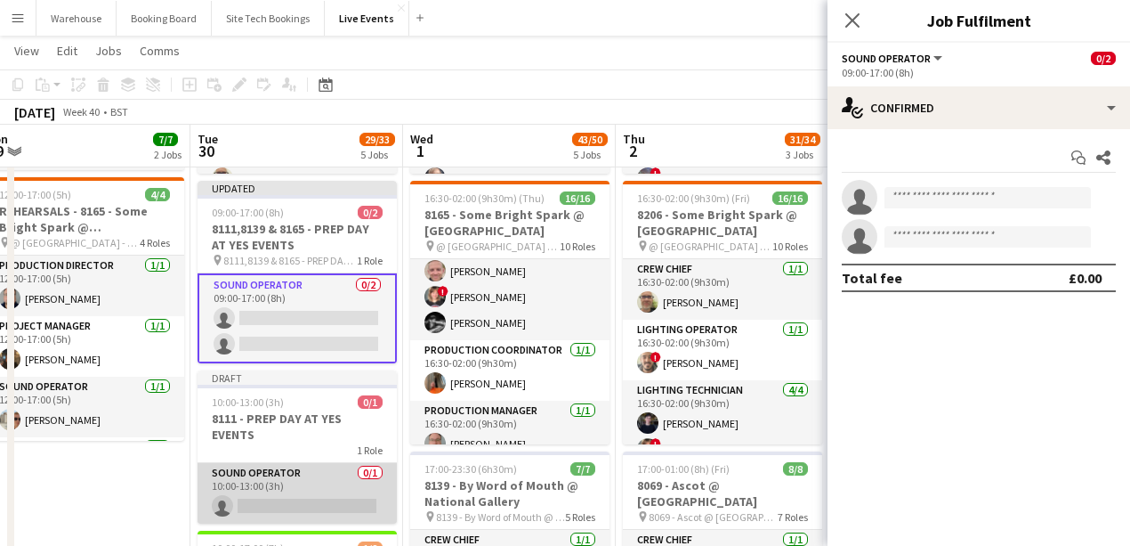
click at [309, 495] on app-card-role "Sound Operator 0/1 10:00-13:00 (3h) single-neutral-actions" at bounding box center [297, 493] width 199 height 61
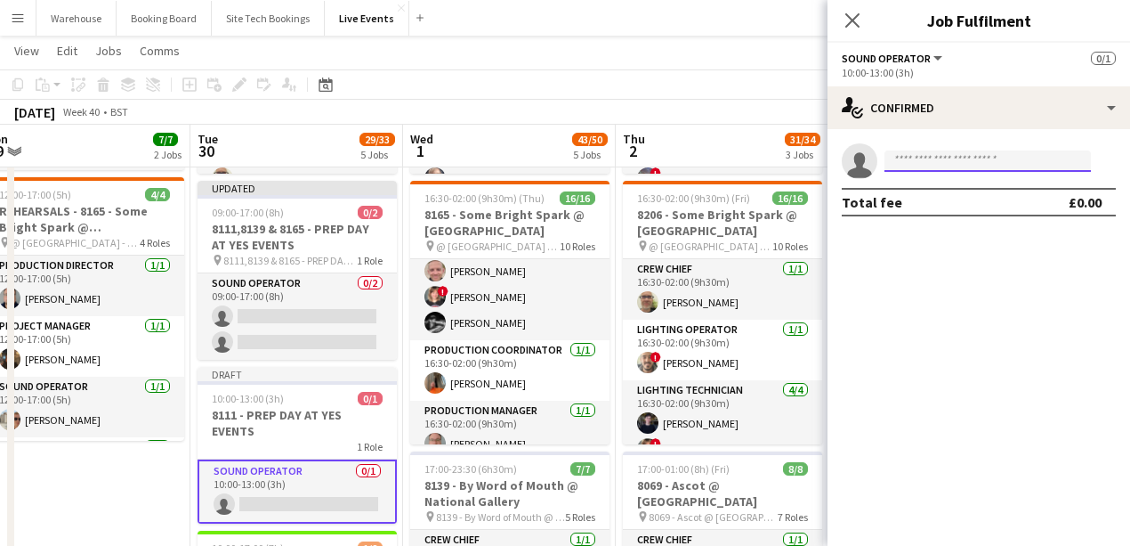
click at [926, 166] on input at bounding box center [988, 160] width 206 height 21
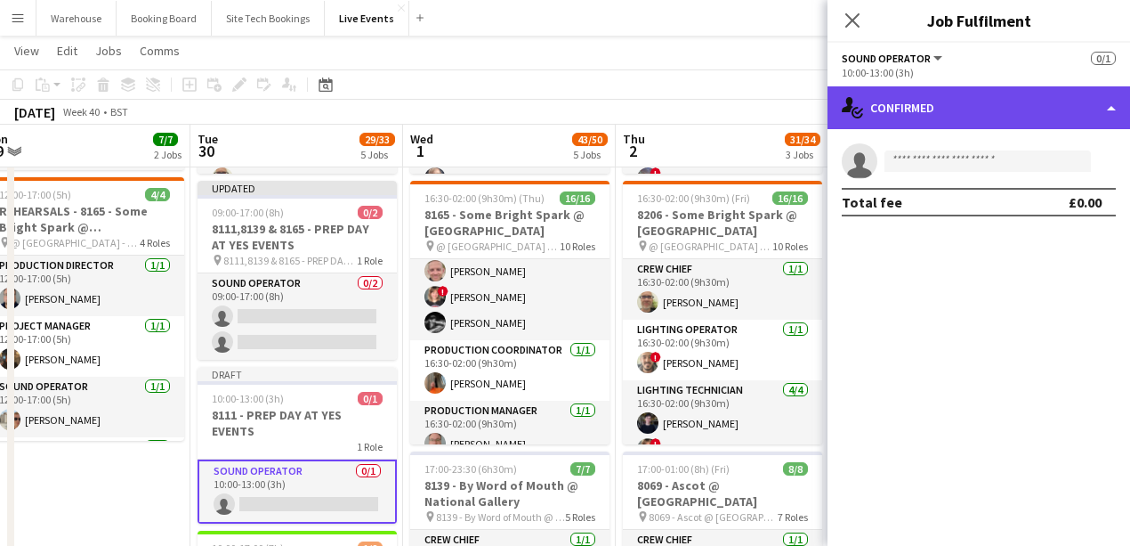
click at [938, 109] on div "single-neutral-actions-check-2 Confirmed" at bounding box center [979, 107] width 303 height 43
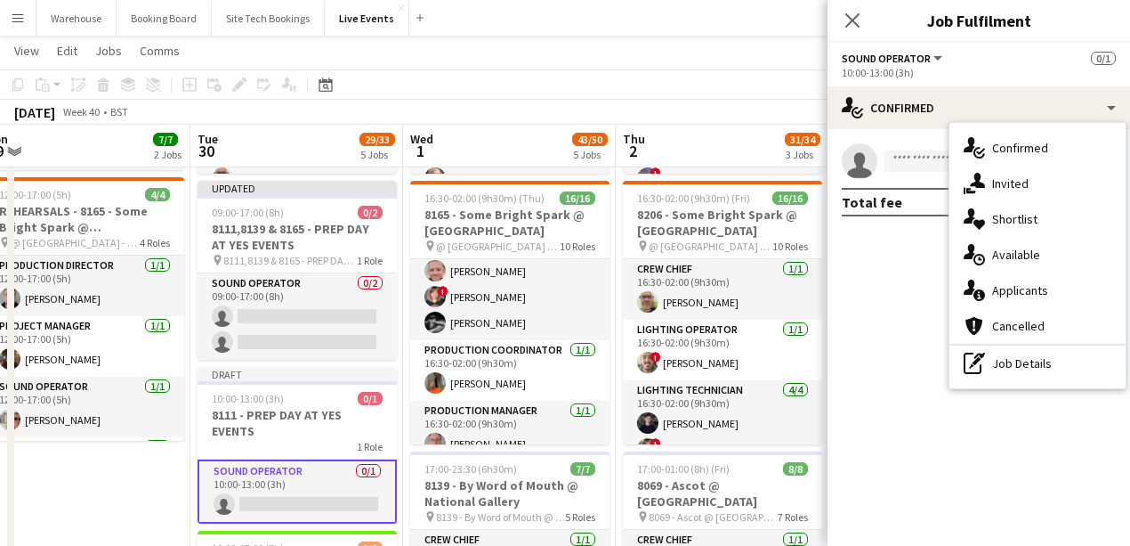
click at [923, 278] on mat-expansion-panel "check Confirmed single-neutral-actions Total fee £0.00" at bounding box center [979, 337] width 303 height 417
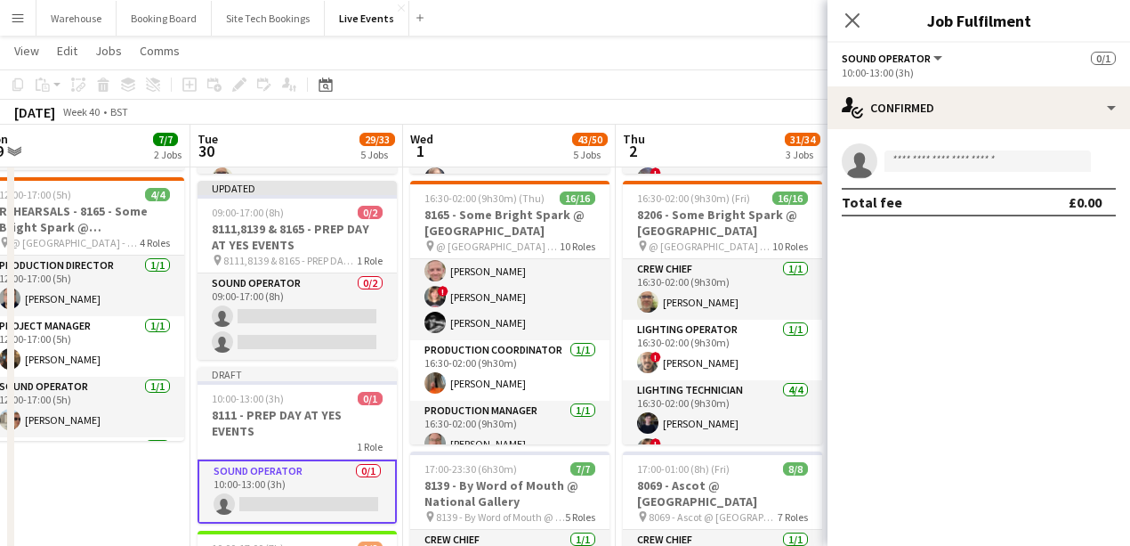
drag, startPoint x: 934, startPoint y: 158, endPoint x: 918, endPoint y: 208, distance: 52.4
click at [894, 304] on mat-expansion-panel "check Confirmed single-neutral-actions Total fee £0.00" at bounding box center [979, 337] width 303 height 417
click at [931, 166] on input at bounding box center [988, 160] width 206 height 21
click at [853, 21] on icon at bounding box center [852, 20] width 17 height 17
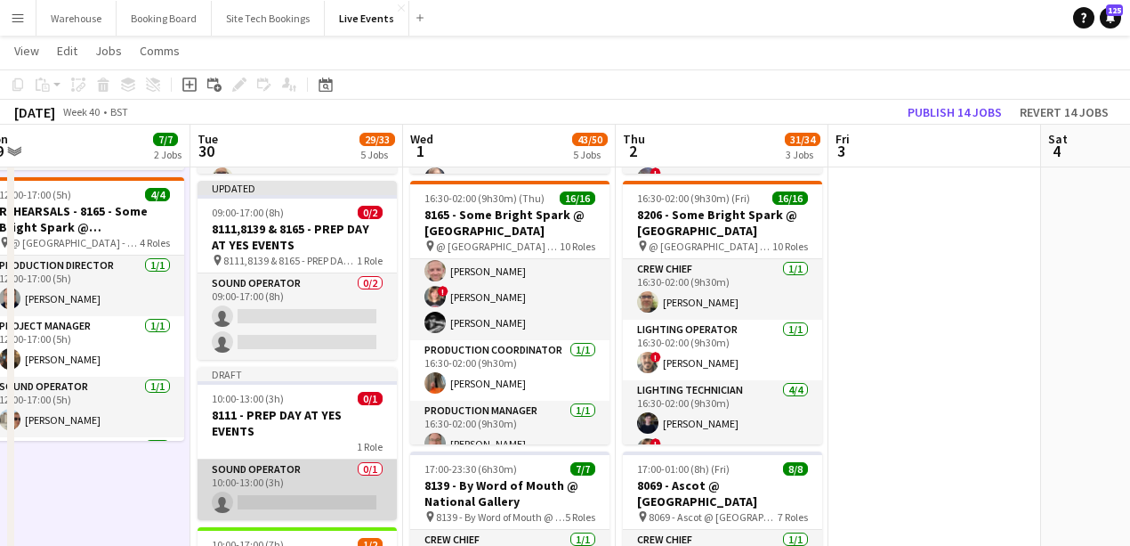
click at [255, 498] on app-card-role "Sound Operator 0/1 10:00-13:00 (3h) single-neutral-actions" at bounding box center [297, 489] width 199 height 61
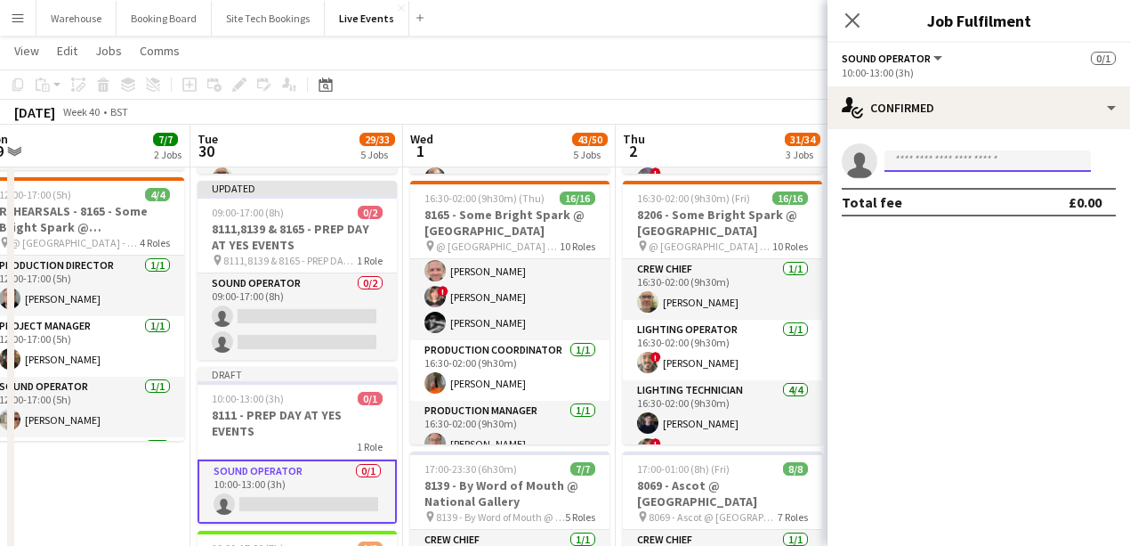
click at [1005, 154] on input at bounding box center [988, 160] width 206 height 21
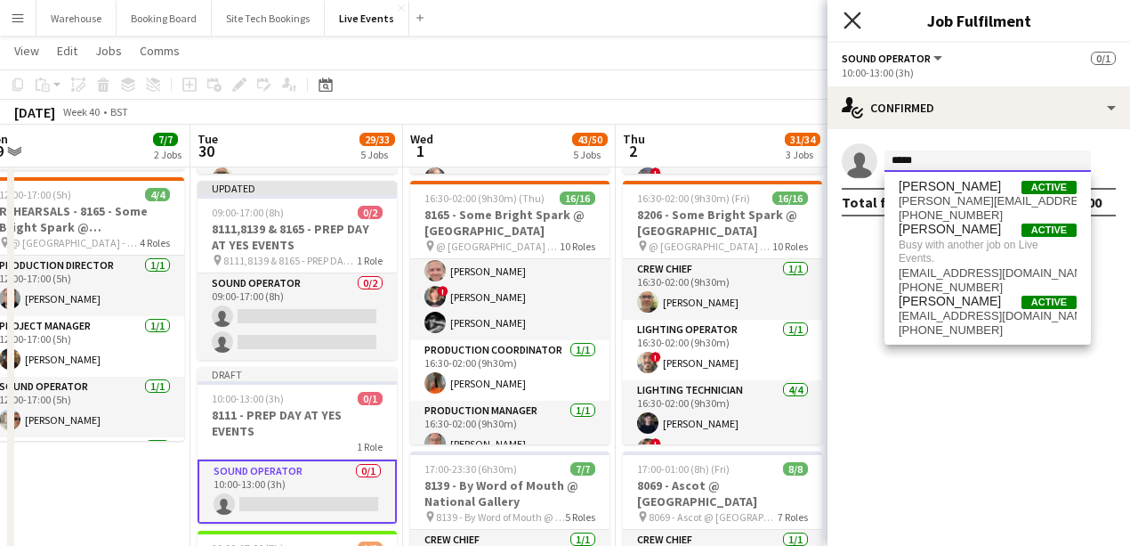
type input "*****"
click at [851, 15] on icon "Close pop-in" at bounding box center [852, 20] width 17 height 17
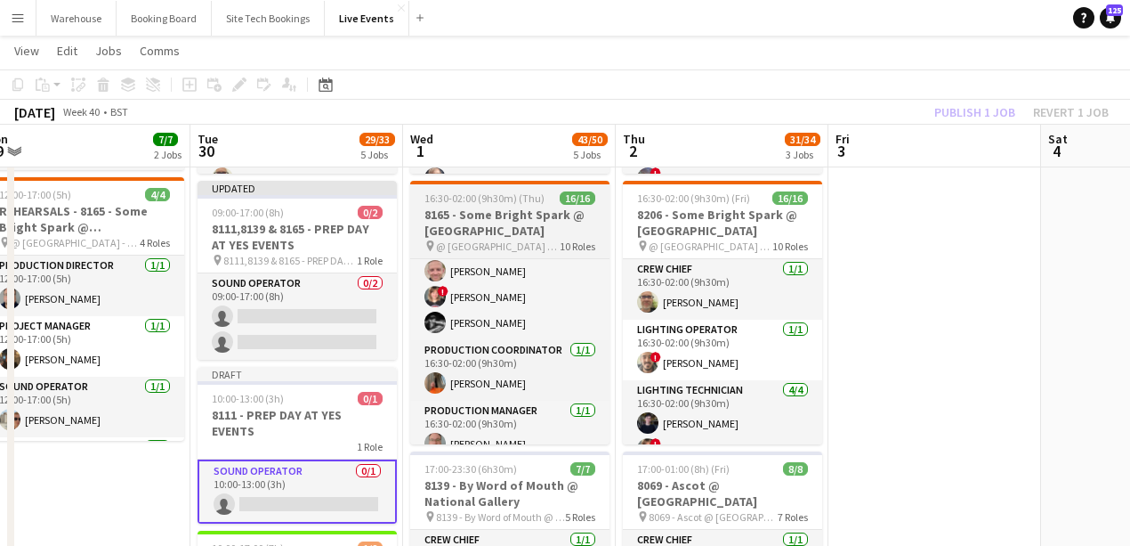
click at [276, 217] on span "09:00-17:00 (8h)" at bounding box center [248, 212] width 72 height 13
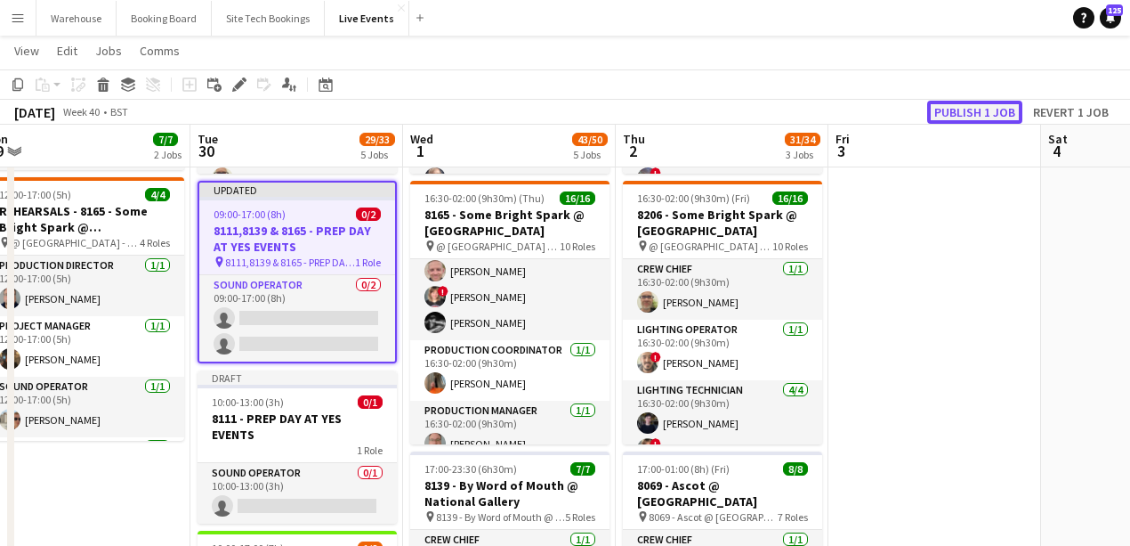
click at [979, 110] on button "Publish 1 job" at bounding box center [974, 112] width 95 height 23
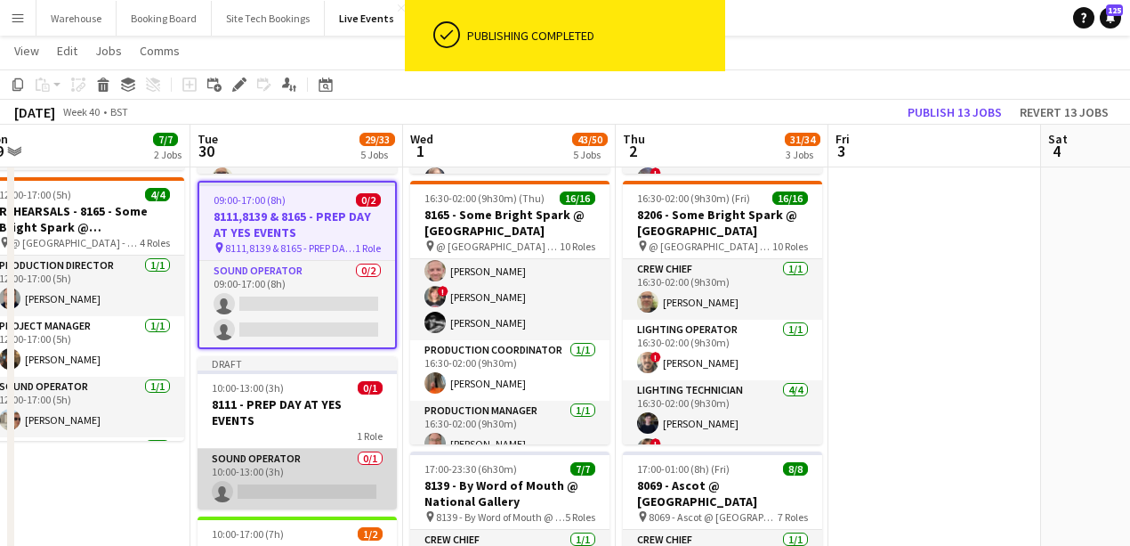
click at [280, 482] on app-card-role "Sound Operator 0/1 10:00-13:00 (3h) single-neutral-actions" at bounding box center [297, 479] width 199 height 61
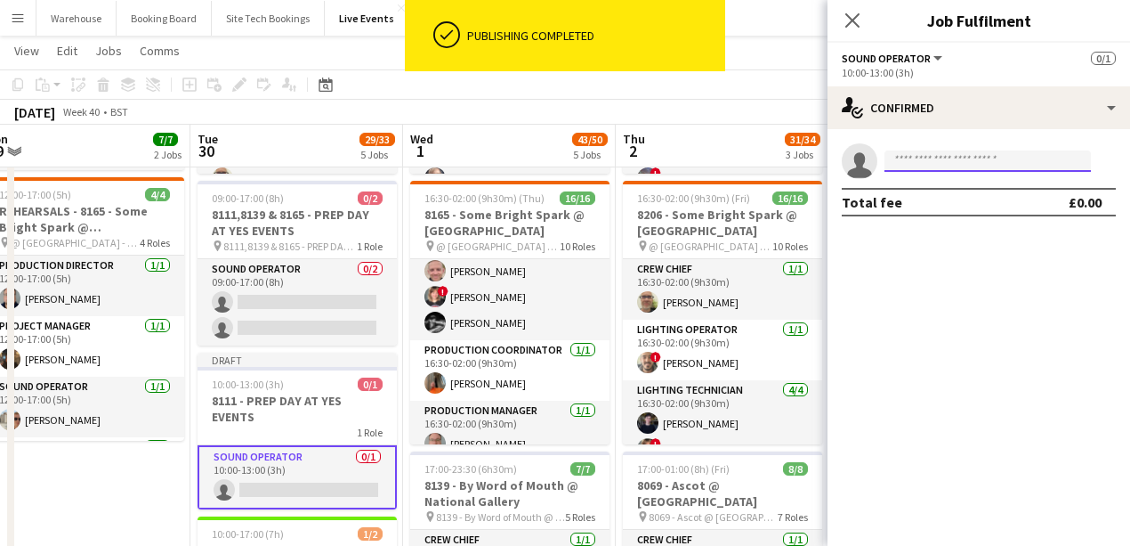
click at [910, 157] on input at bounding box center [988, 160] width 206 height 21
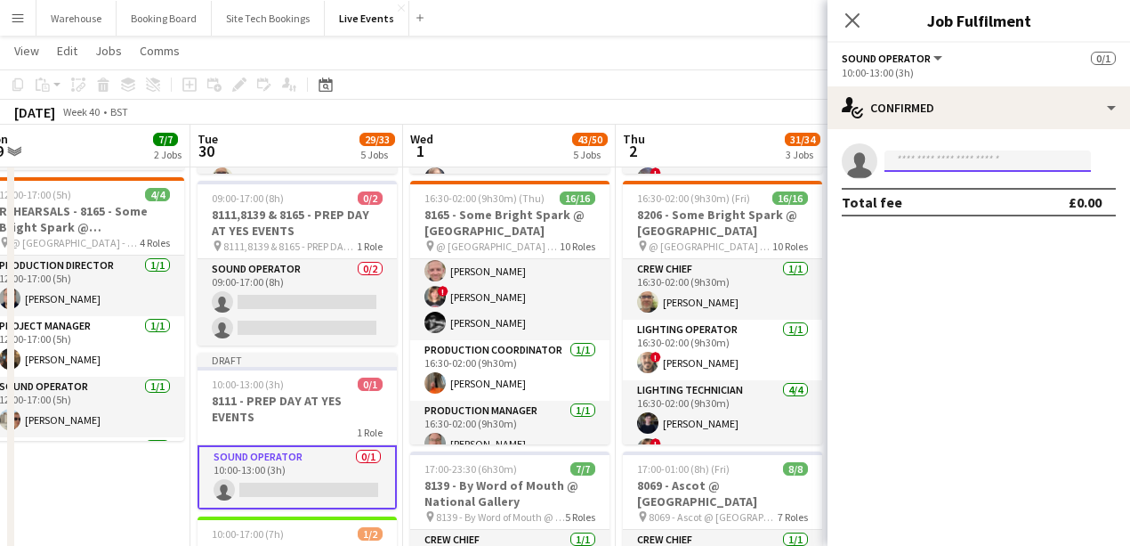
type input "*"
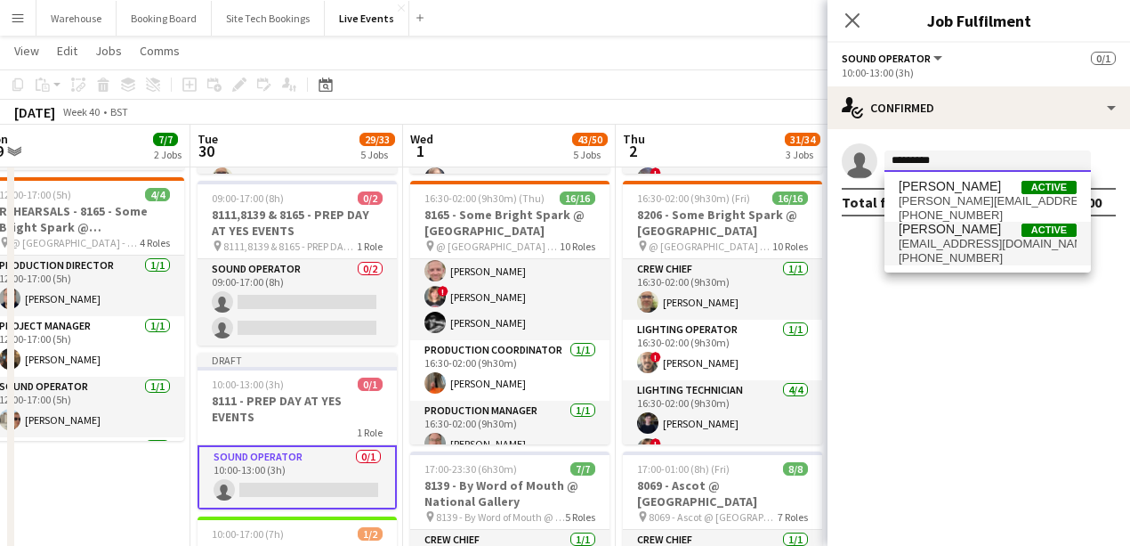
type input "*********"
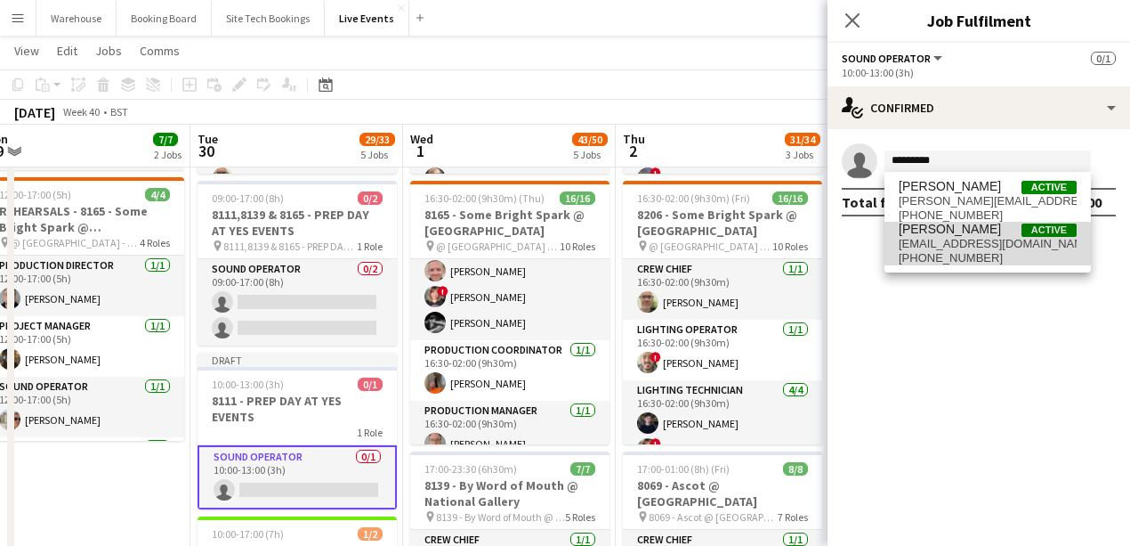
click at [969, 243] on span "[EMAIL_ADDRESS][DOMAIN_NAME]" at bounding box center [988, 244] width 178 height 14
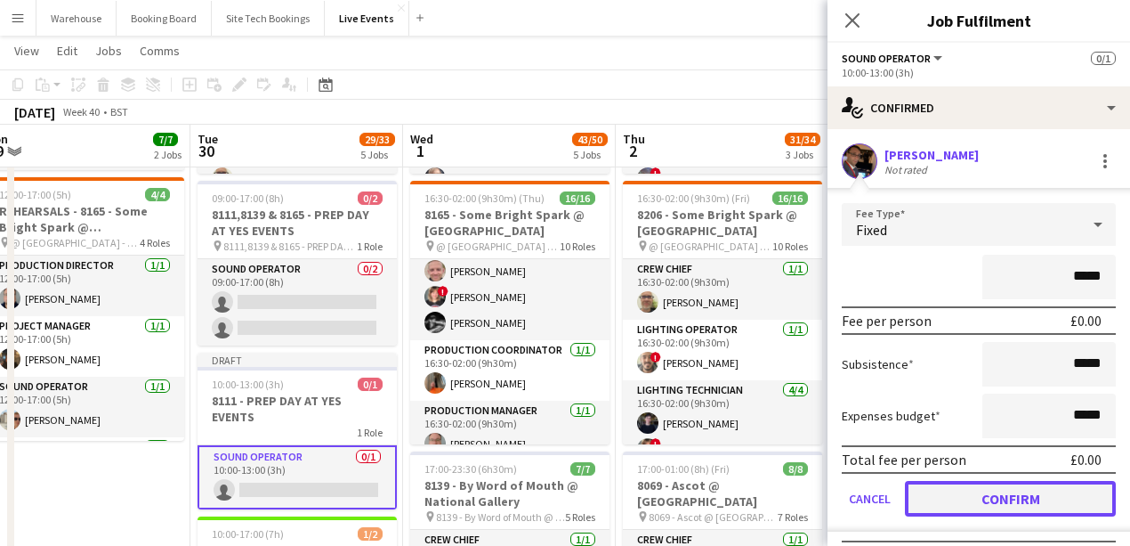
click at [986, 488] on button "Confirm" at bounding box center [1010, 499] width 211 height 36
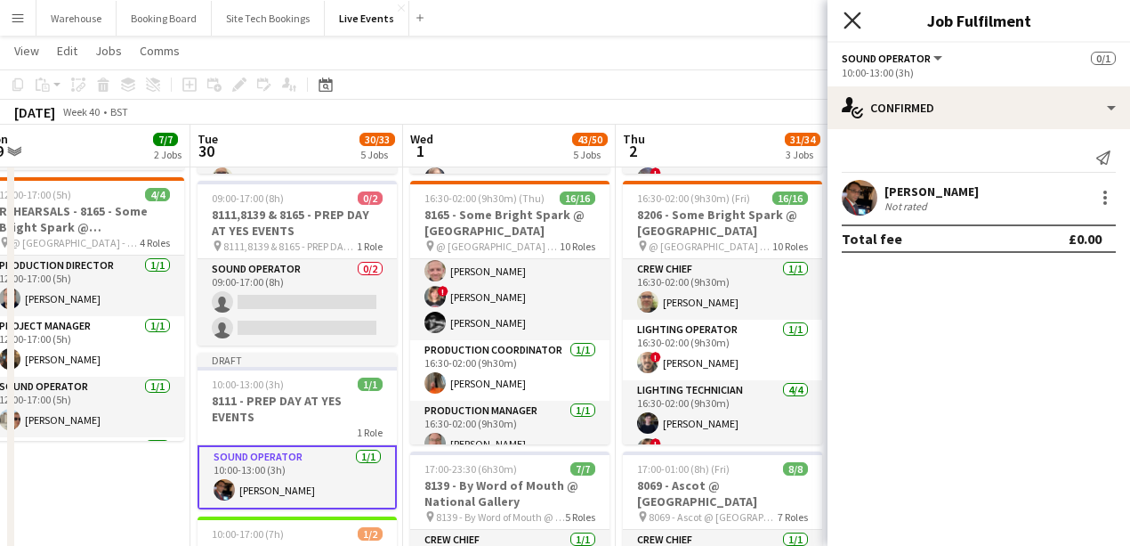
click at [851, 21] on icon at bounding box center [852, 20] width 17 height 17
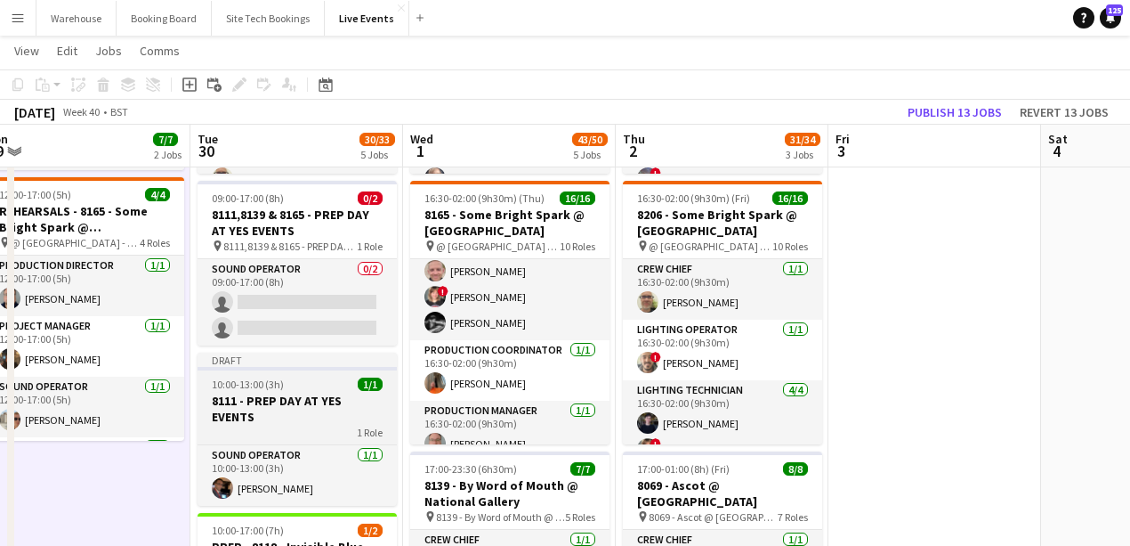
click at [243, 402] on h3 "8111 - PREP DAY AT YES EVENTS" at bounding box center [297, 408] width 199 height 32
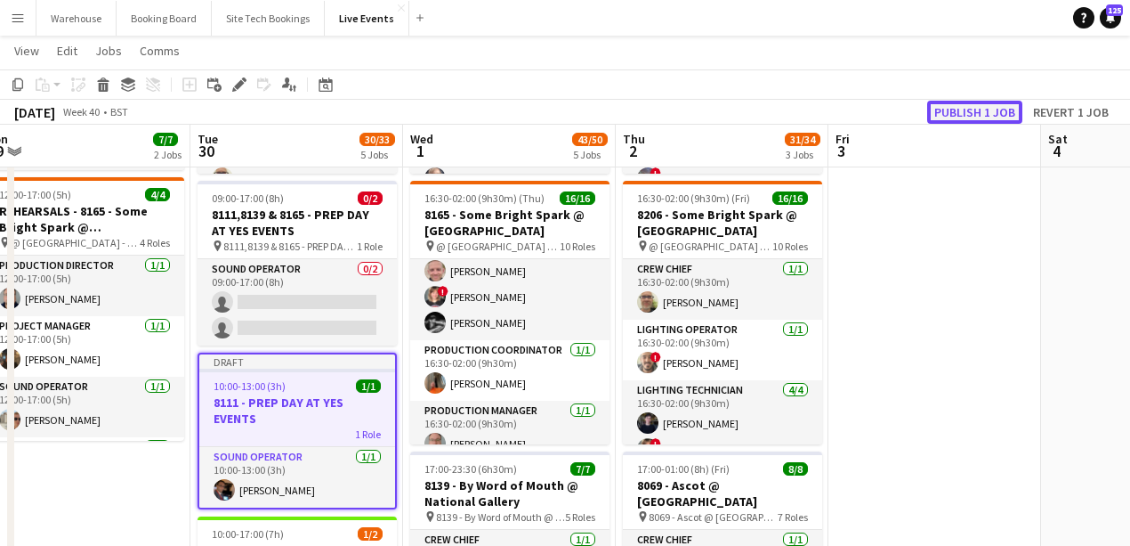
click at [1001, 115] on button "Publish 1 job" at bounding box center [974, 112] width 95 height 23
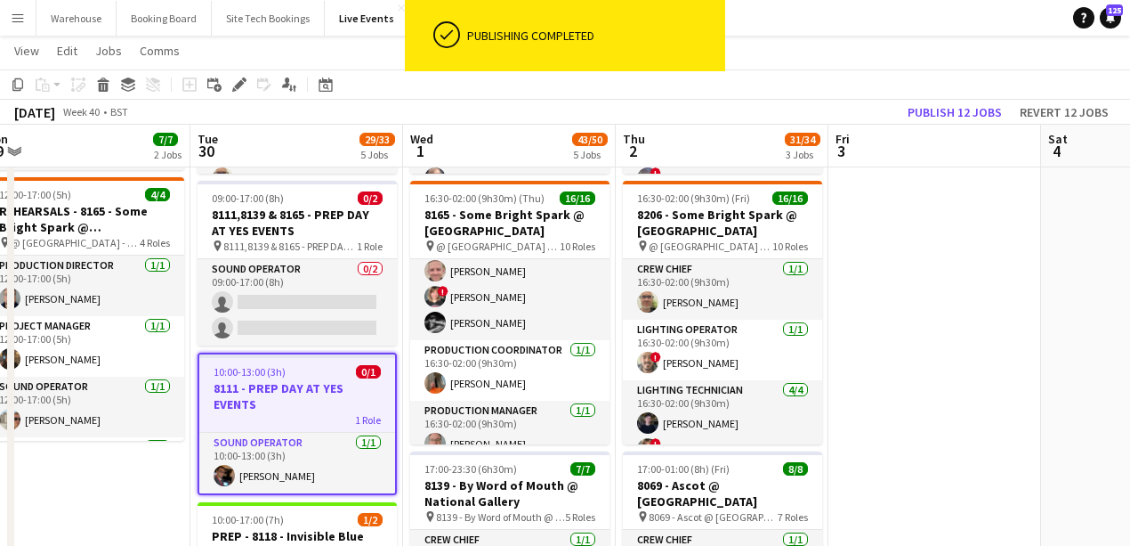
drag, startPoint x: 312, startPoint y: 385, endPoint x: 320, endPoint y: 393, distance: 10.7
click at [312, 384] on h3 "8111 - PREP DAY AT YES EVENTS" at bounding box center [297, 396] width 196 height 32
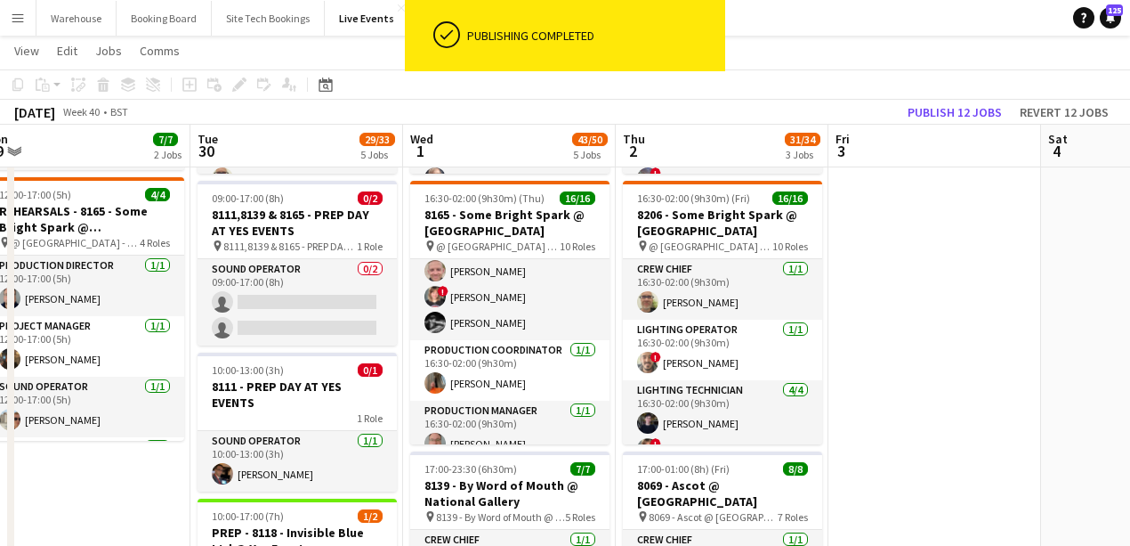
scroll to position [356, 0]
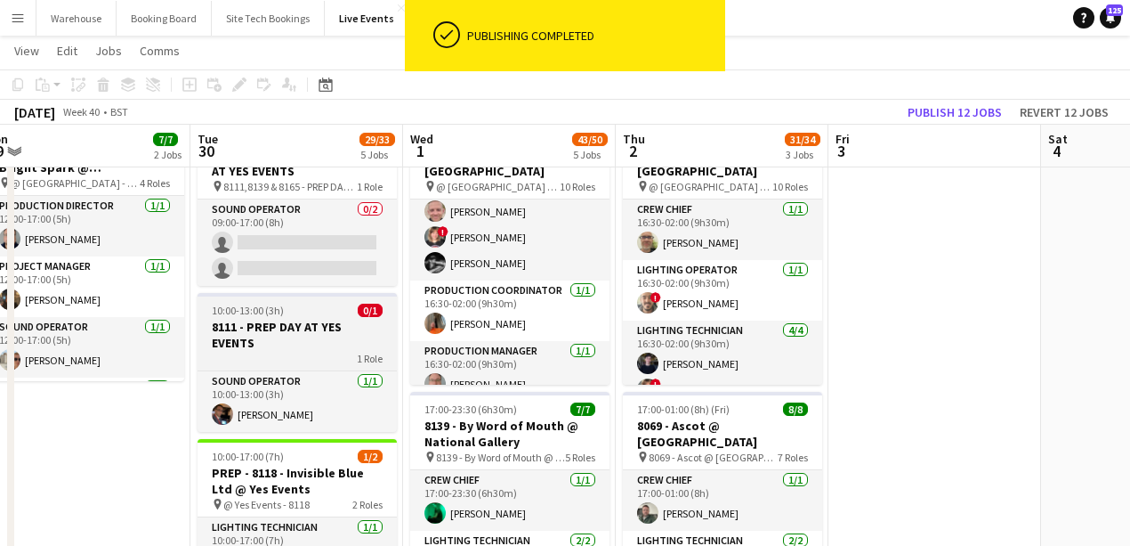
click at [248, 344] on h3 "8111 - PREP DAY AT YES EVENTS" at bounding box center [297, 335] width 199 height 32
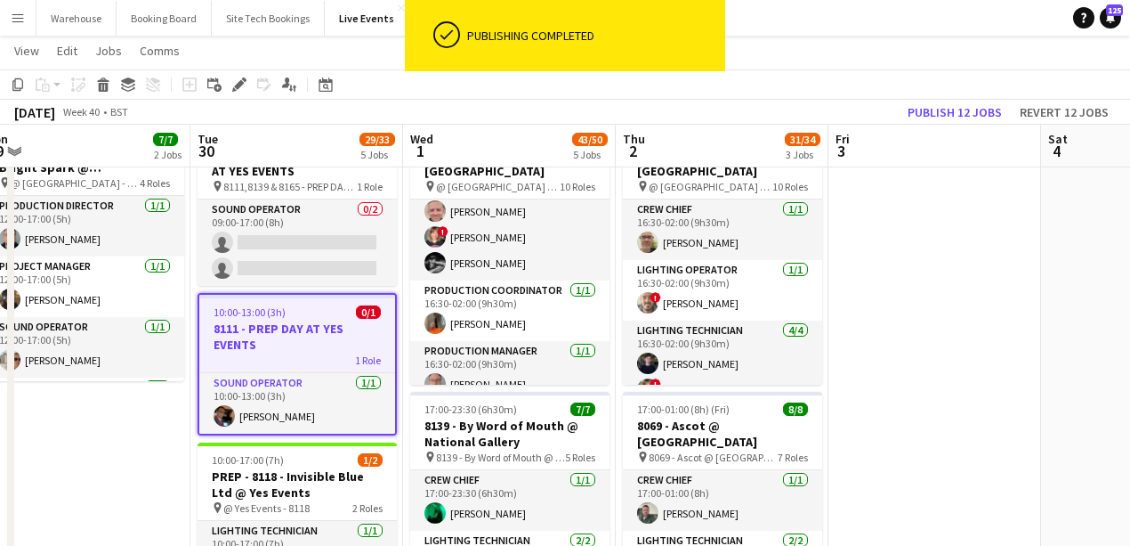
drag, startPoint x: 233, startPoint y: 93, endPoint x: 847, endPoint y: 256, distance: 635.6
click at [234, 93] on div "Edit" at bounding box center [239, 84] width 21 height 21
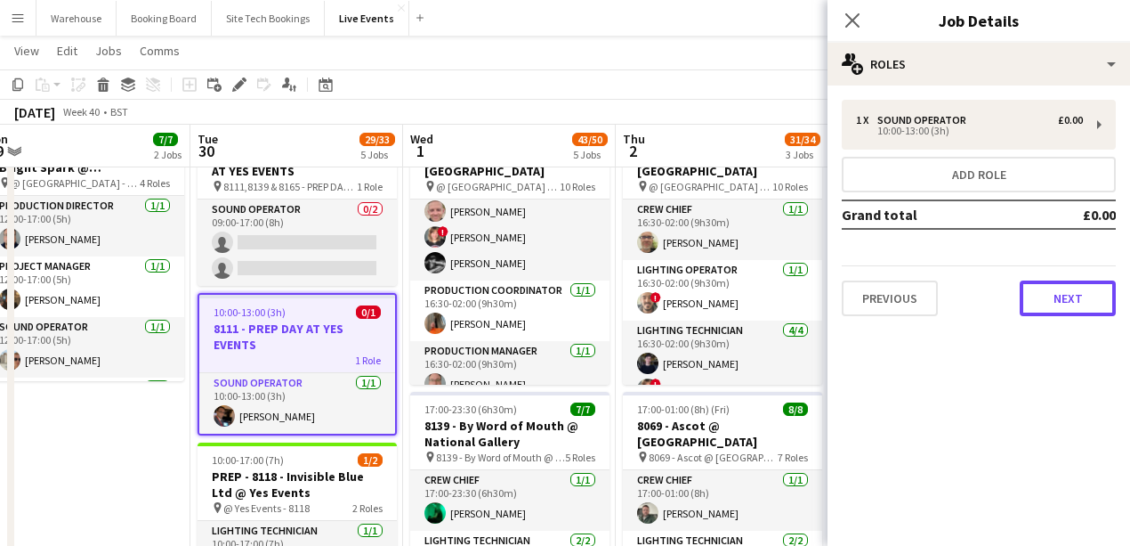
click at [1070, 311] on button "Next" at bounding box center [1068, 298] width 96 height 36
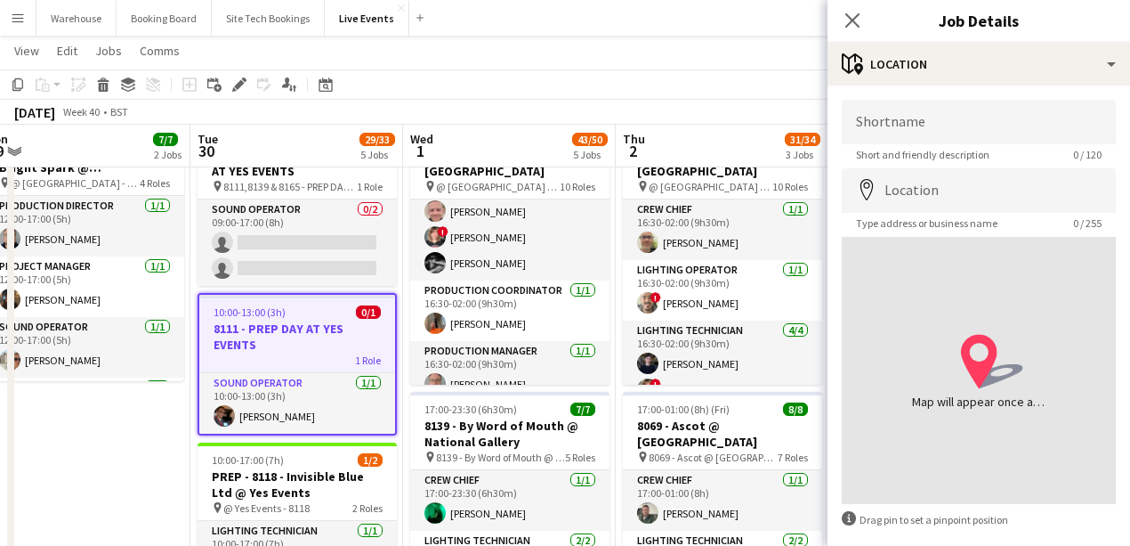
click at [1063, 294] on div "location-icon Created with Sketch. Map will appear once address has been added" at bounding box center [979, 370] width 274 height 267
click at [903, 126] on input "Shortname" at bounding box center [979, 122] width 274 height 44
type input "**********"
click at [1028, 192] on input "Location" at bounding box center [979, 190] width 274 height 44
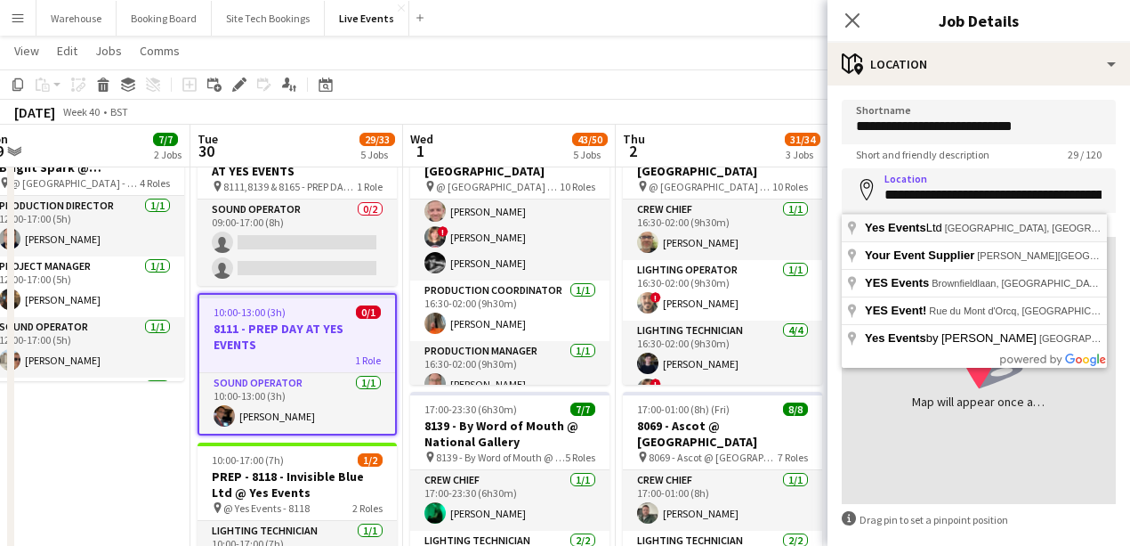
type input "**********"
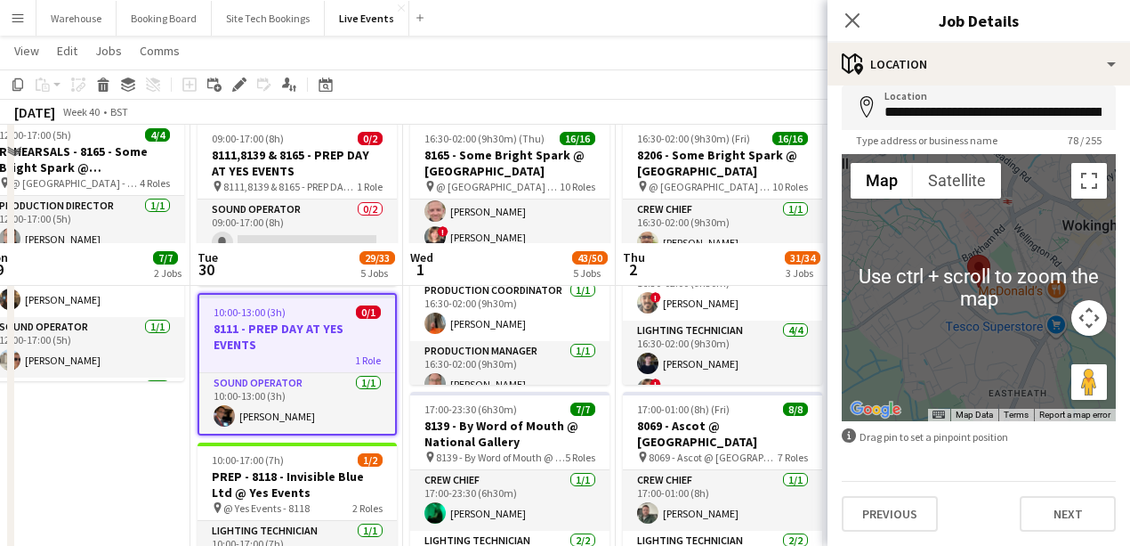
scroll to position [534, 0]
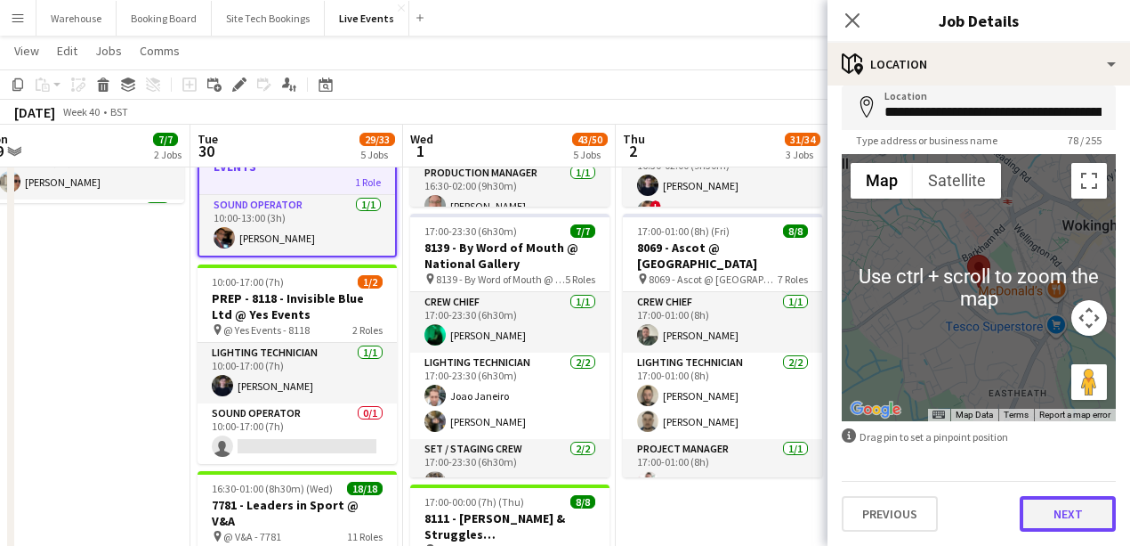
click at [1039, 511] on button "Next" at bounding box center [1068, 514] width 96 height 36
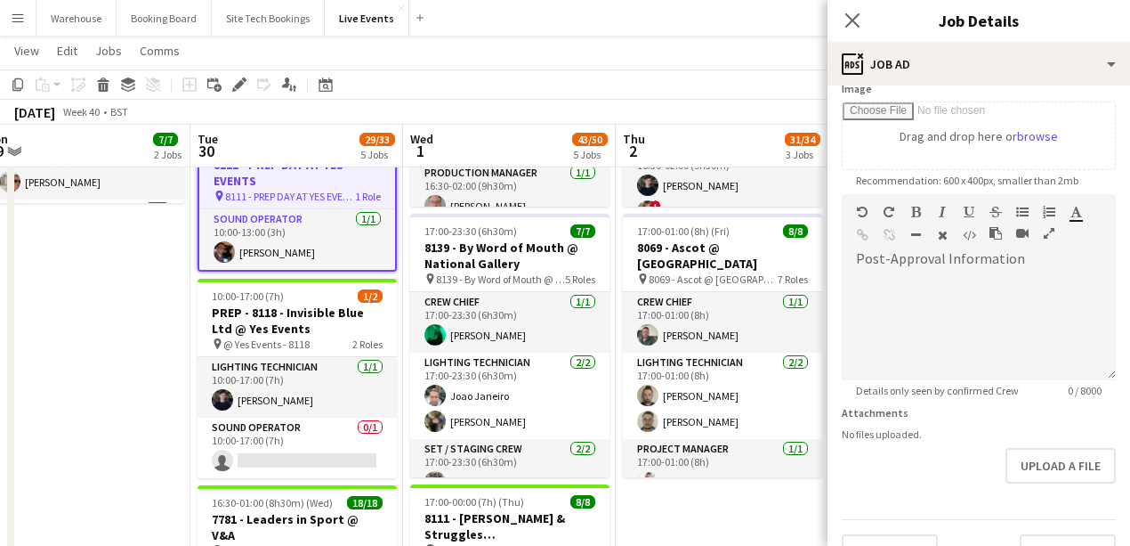
scroll to position [335, 0]
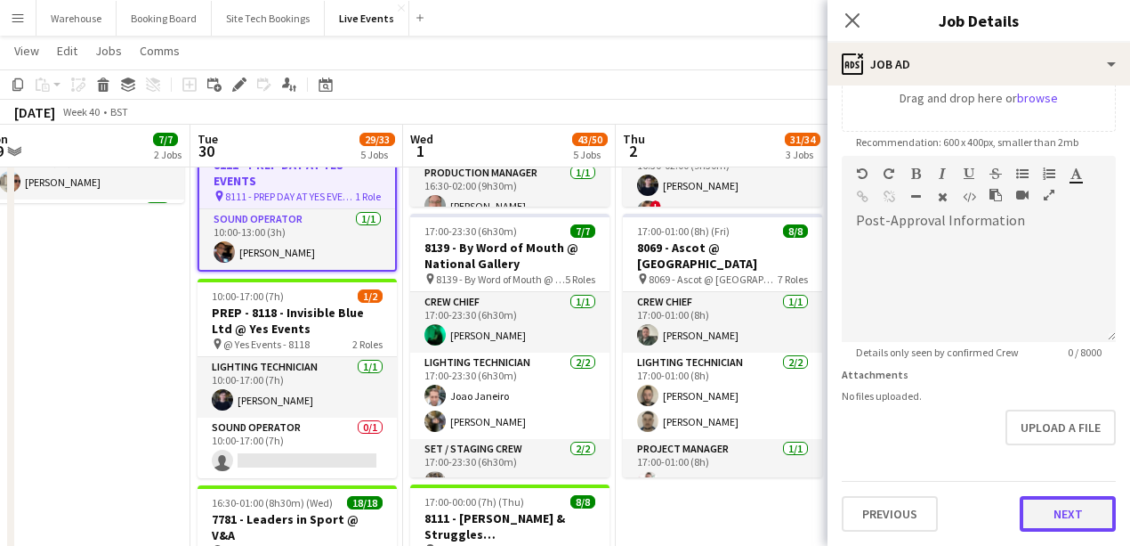
click at [1059, 505] on button "Next" at bounding box center [1068, 514] width 96 height 36
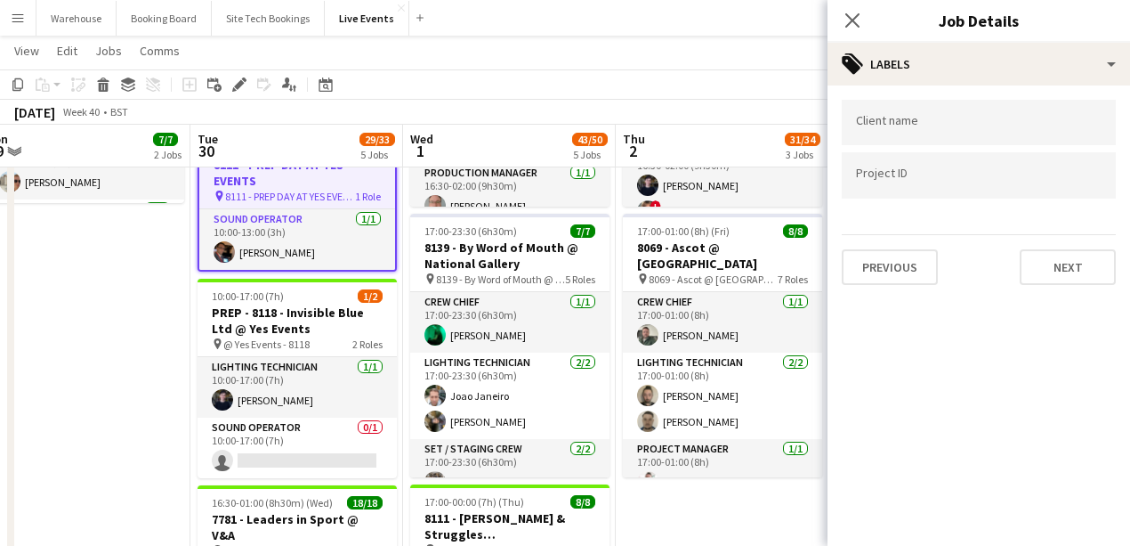
scroll to position [0, 0]
click at [1046, 271] on button "Next" at bounding box center [1068, 267] width 96 height 36
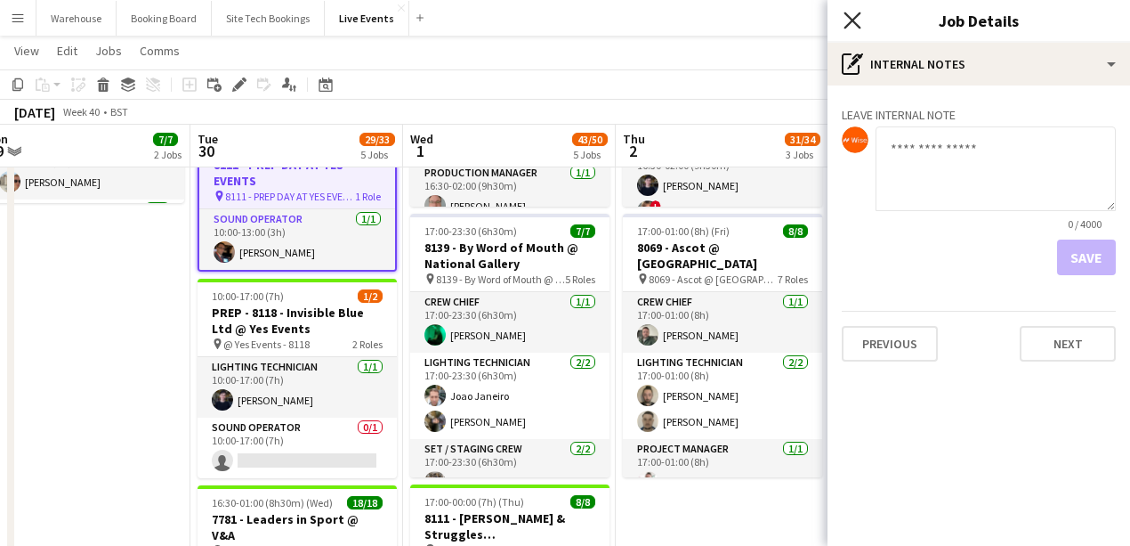
click at [858, 23] on icon "Close pop-in" at bounding box center [852, 20] width 17 height 17
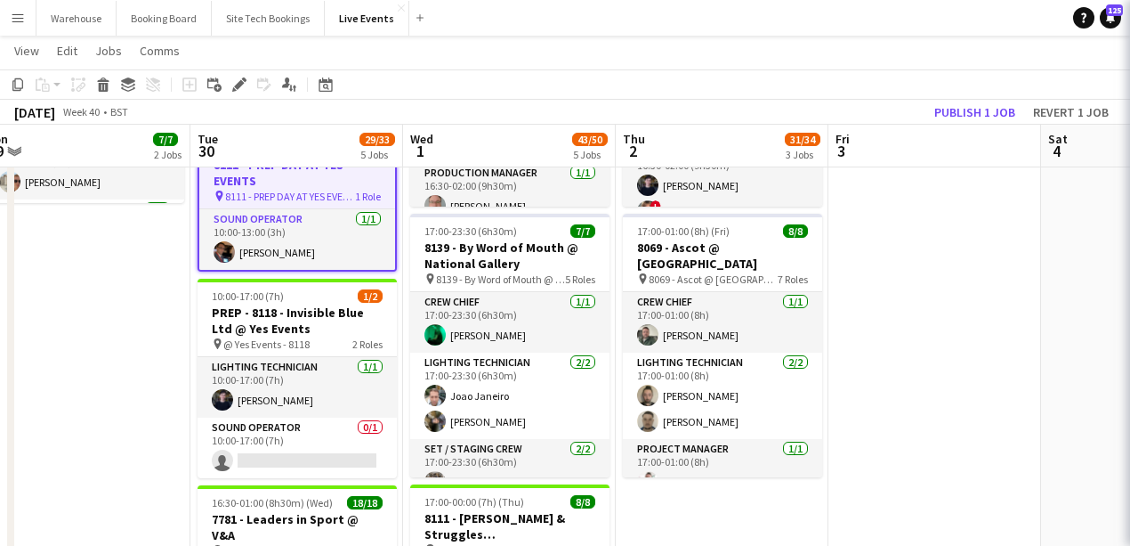
click at [89, 394] on app-date-cell "09:00-17:00 (8h) 3/3 7794 & 7781 - PREP DAY AT YES EVENTS pin 7794 & 7781 - PRE…" at bounding box center [84, 359] width 213 height 1388
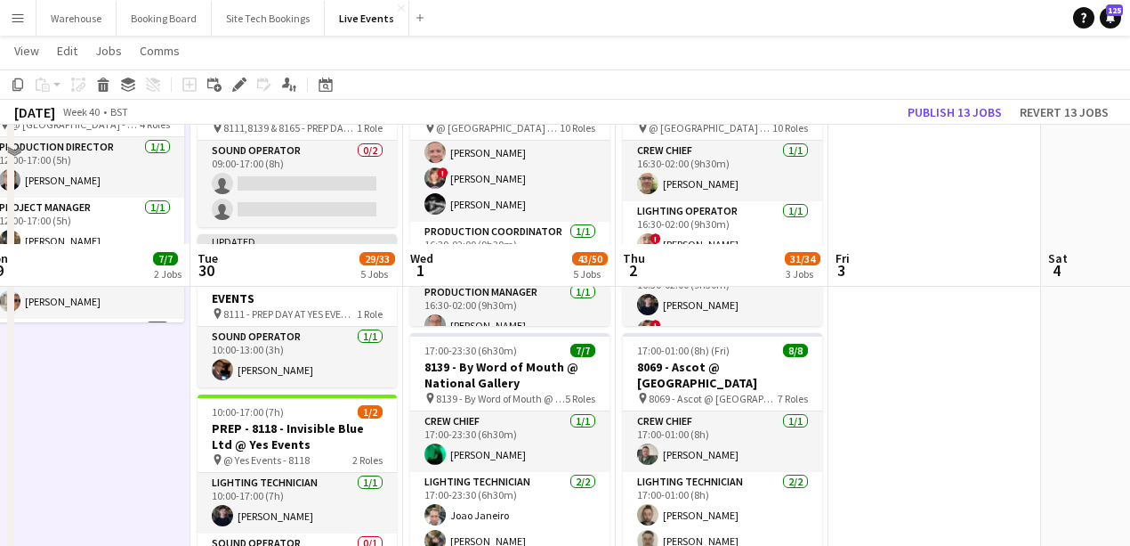
scroll to position [0, 445]
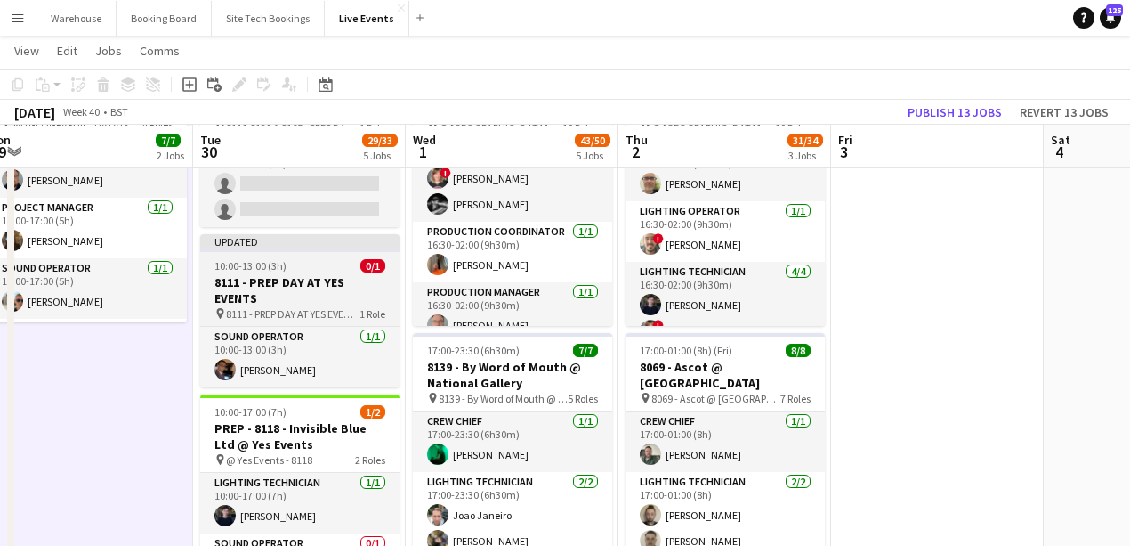
click at [236, 292] on h3 "8111 - PREP DAY AT YES EVENTS" at bounding box center [299, 290] width 199 height 32
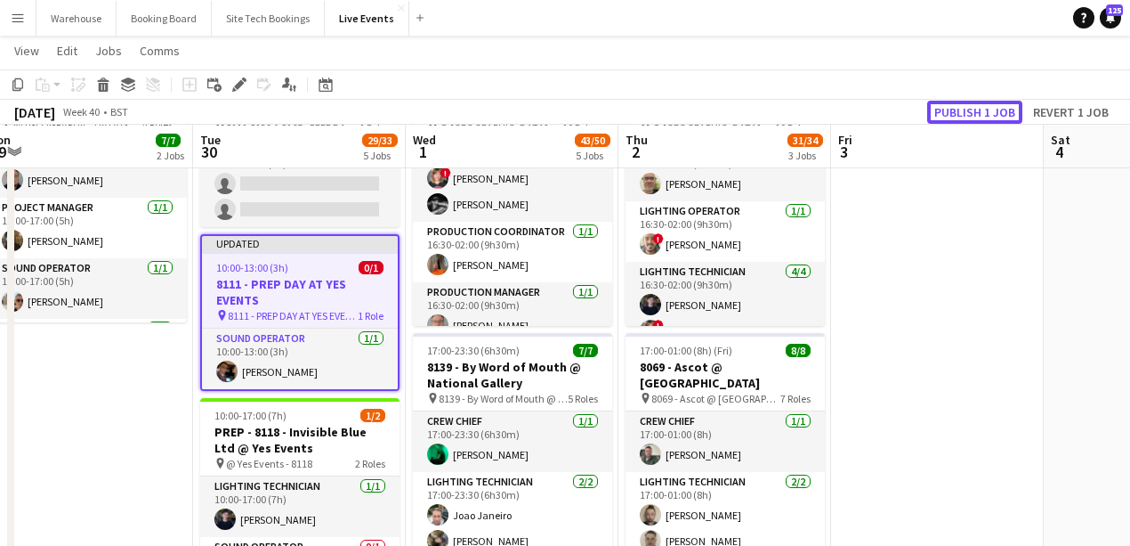
click at [999, 119] on button "Publish 1 job" at bounding box center [974, 112] width 95 height 23
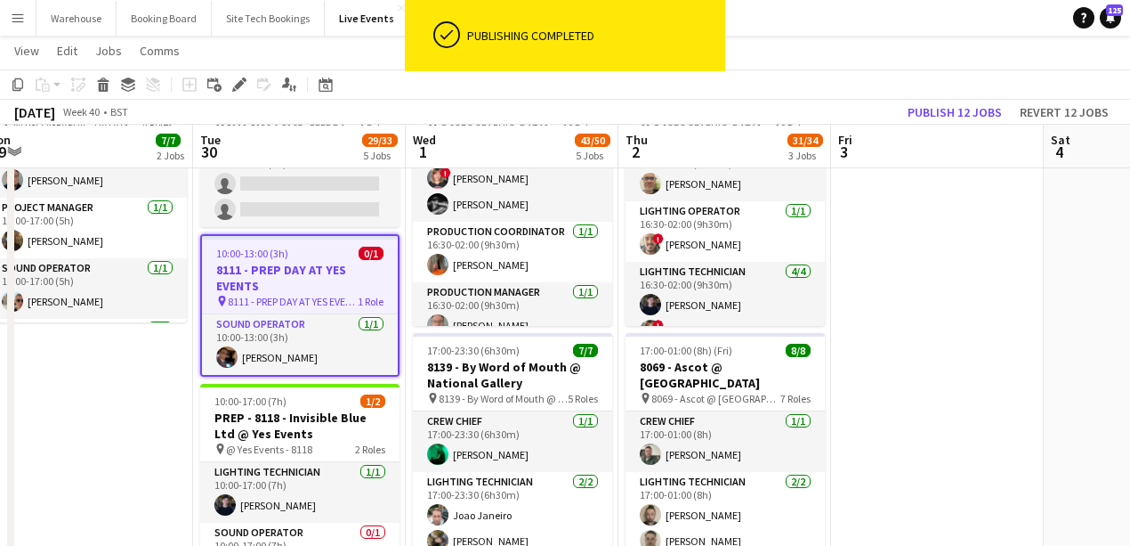
scroll to position [237, 0]
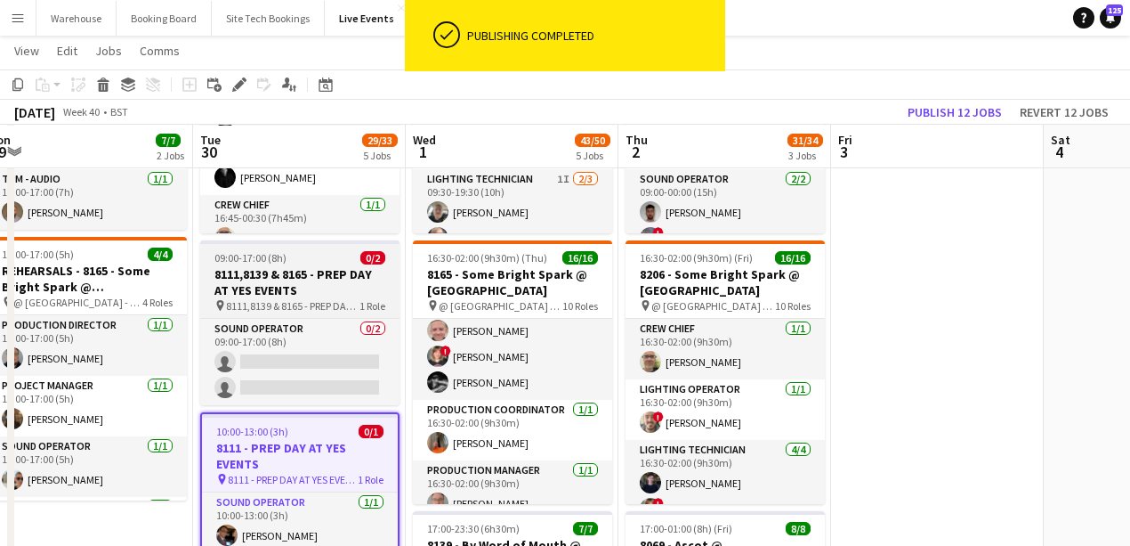
click at [325, 290] on h3 "8111,8139 & 8165 - PREP DAY AT YES EVENTS" at bounding box center [299, 282] width 199 height 32
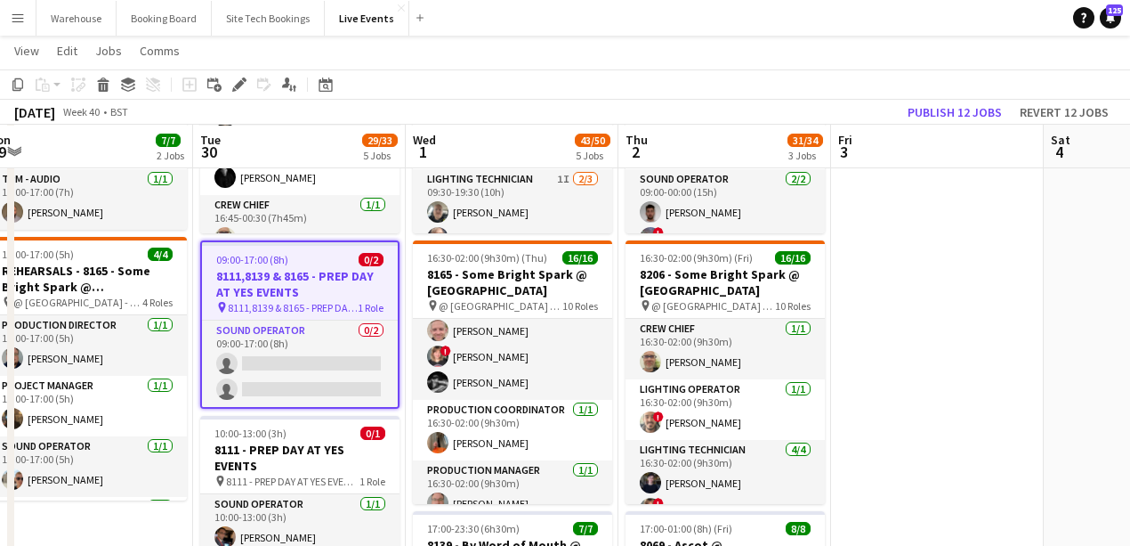
scroll to position [0, 443]
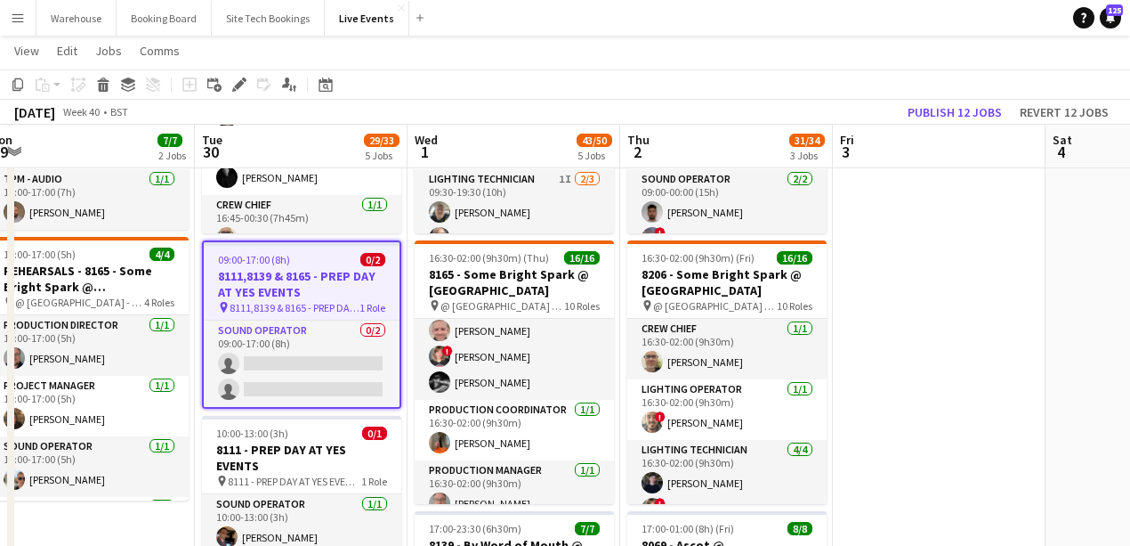
click at [239, 84] on icon at bounding box center [239, 85] width 10 height 10
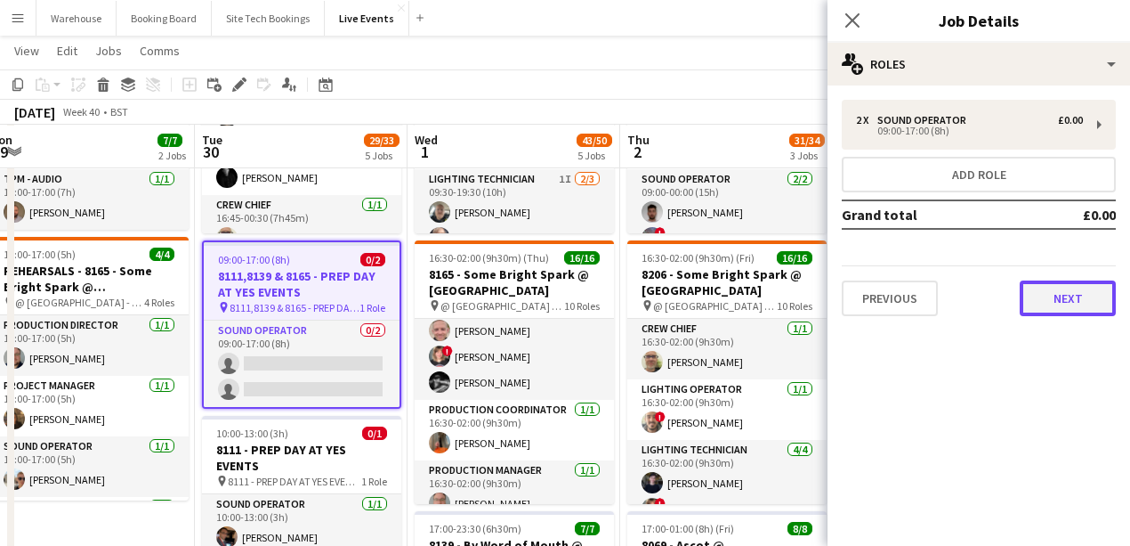
click at [1057, 295] on button "Next" at bounding box center [1068, 298] width 96 height 36
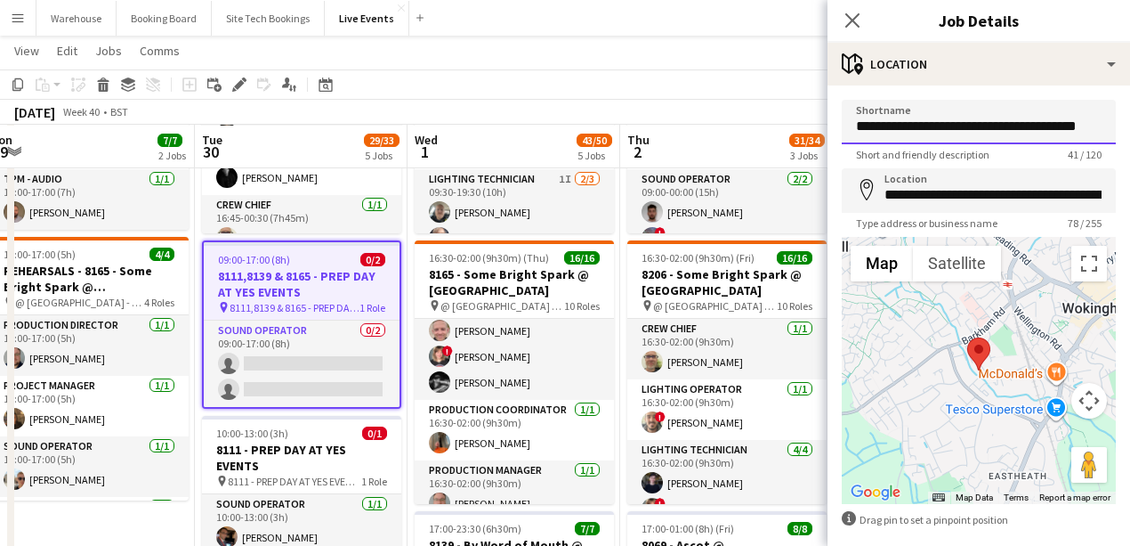
click at [890, 136] on input "**********" at bounding box center [979, 122] width 274 height 44
drag, startPoint x: 886, startPoint y: 125, endPoint x: 829, endPoint y: 125, distance: 56.1
click at [829, 125] on form "**********" at bounding box center [979, 357] width 303 height 514
click at [860, 125] on input "**********" at bounding box center [979, 122] width 274 height 44
type input "**********"
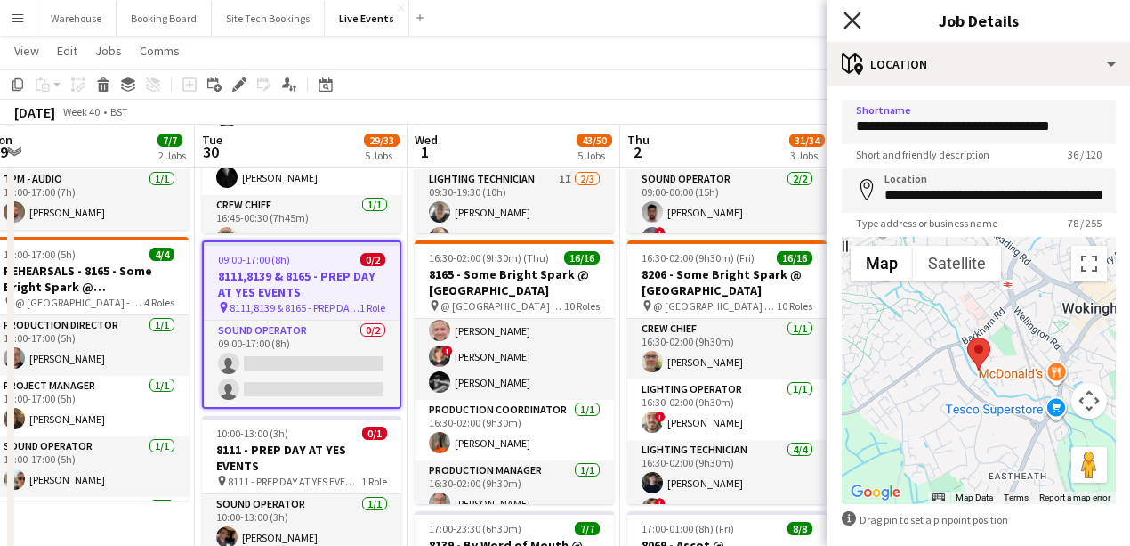
click at [851, 20] on icon at bounding box center [852, 20] width 17 height 17
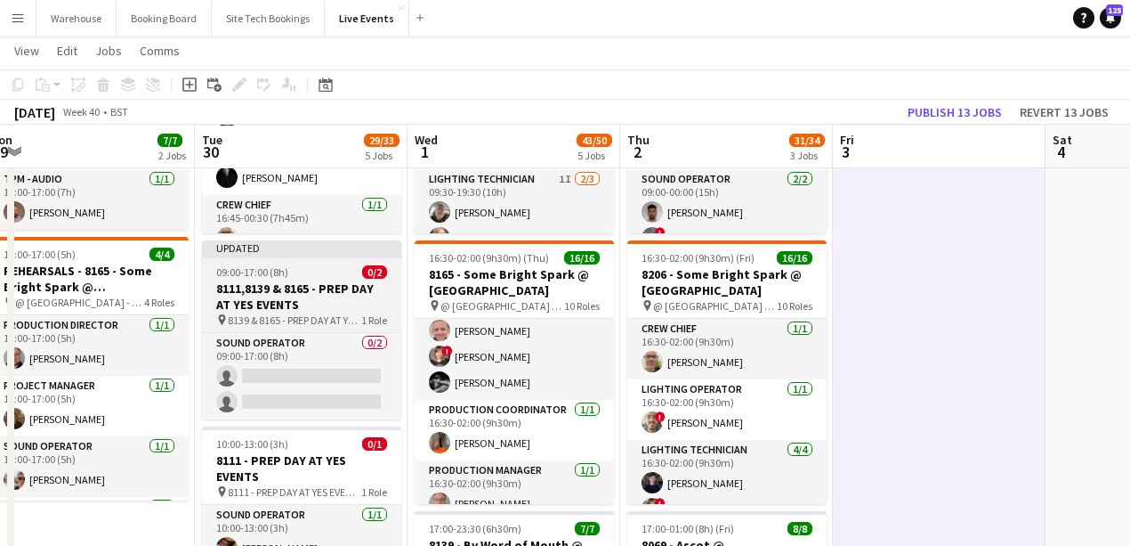
click at [261, 297] on h3 "8111,8139 & 8165 - PREP DAY AT YES EVENTS" at bounding box center [301, 296] width 199 height 32
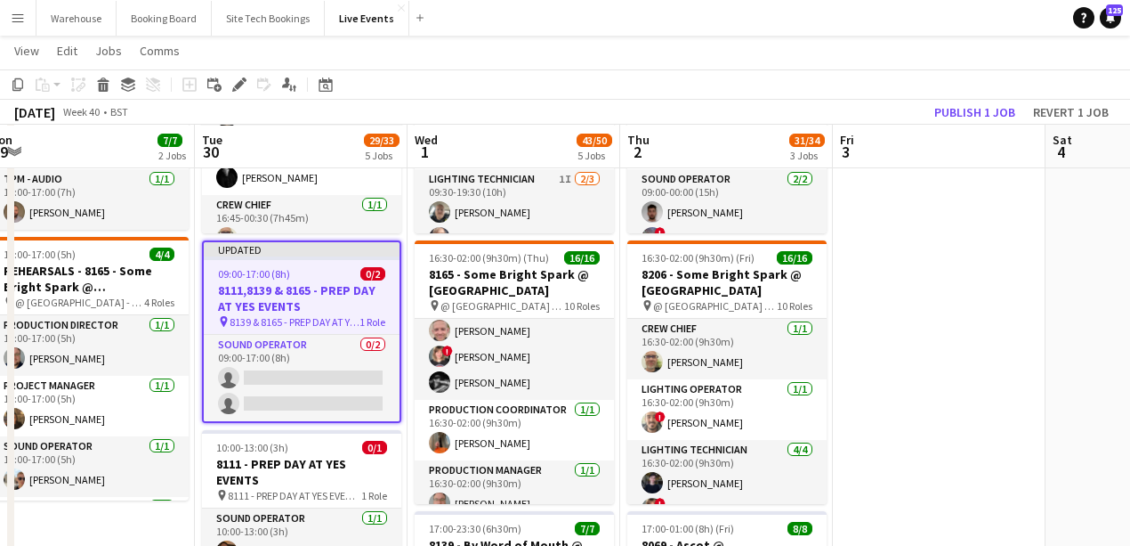
click at [236, 81] on icon "Edit" at bounding box center [239, 84] width 14 height 14
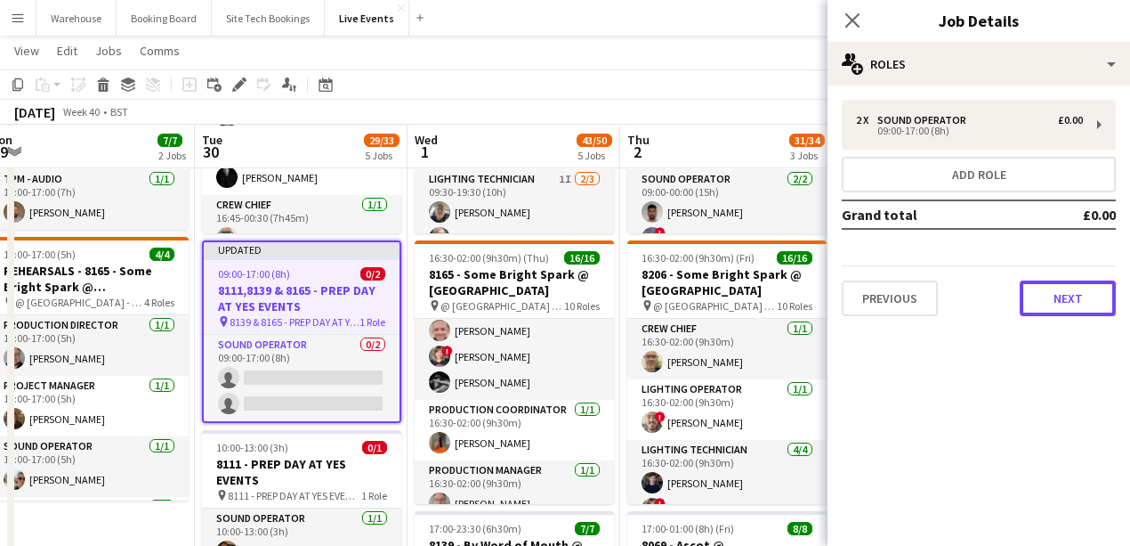
drag, startPoint x: 1071, startPoint y: 304, endPoint x: 1052, endPoint y: 299, distance: 19.4
click at [1070, 303] on button "Next" at bounding box center [1068, 298] width 96 height 36
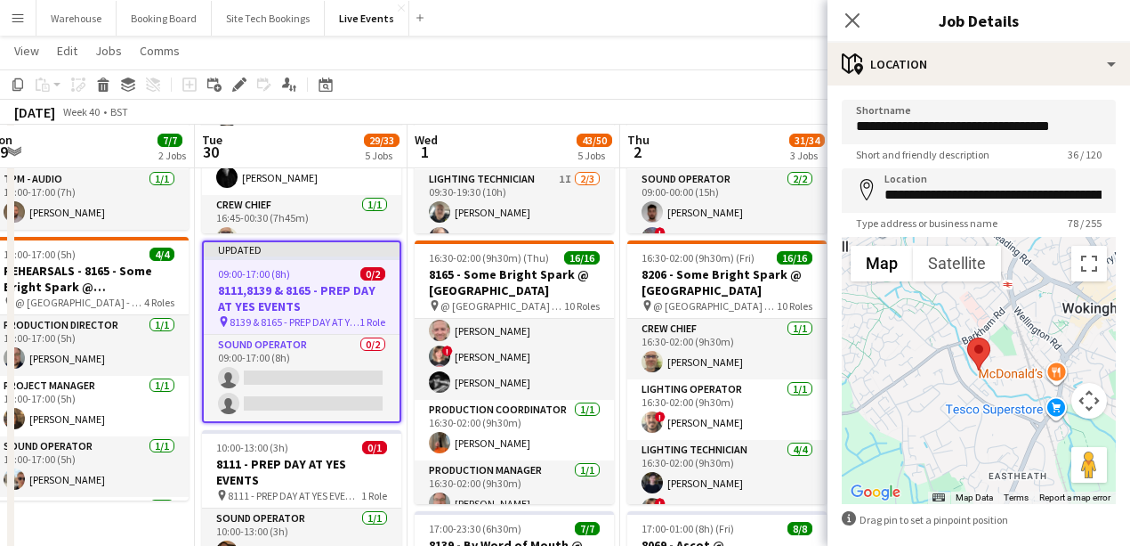
scroll to position [84, 0]
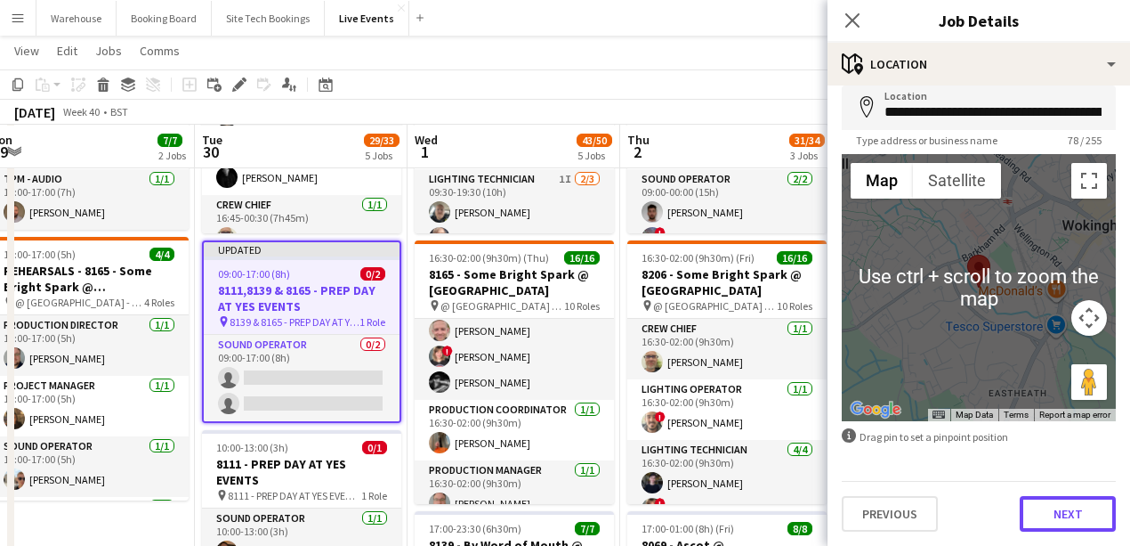
click at [1055, 514] on button "Next" at bounding box center [1068, 514] width 96 height 36
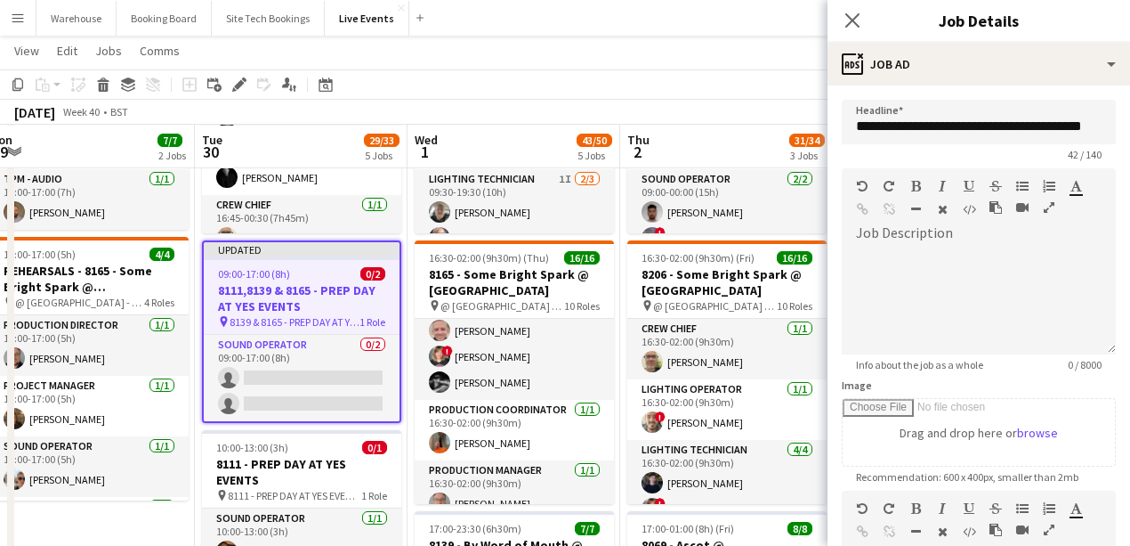
scroll to position [0, 0]
drag, startPoint x: 887, startPoint y: 127, endPoint x: 830, endPoint y: 134, distance: 57.4
click at [830, 134] on form "**********" at bounding box center [979, 483] width 303 height 766
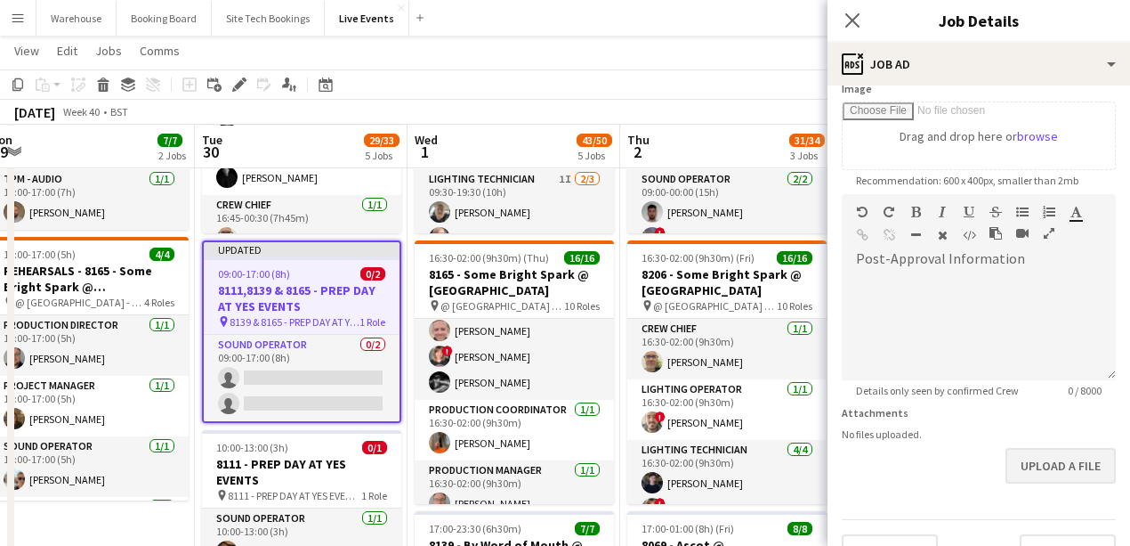
scroll to position [335, 0]
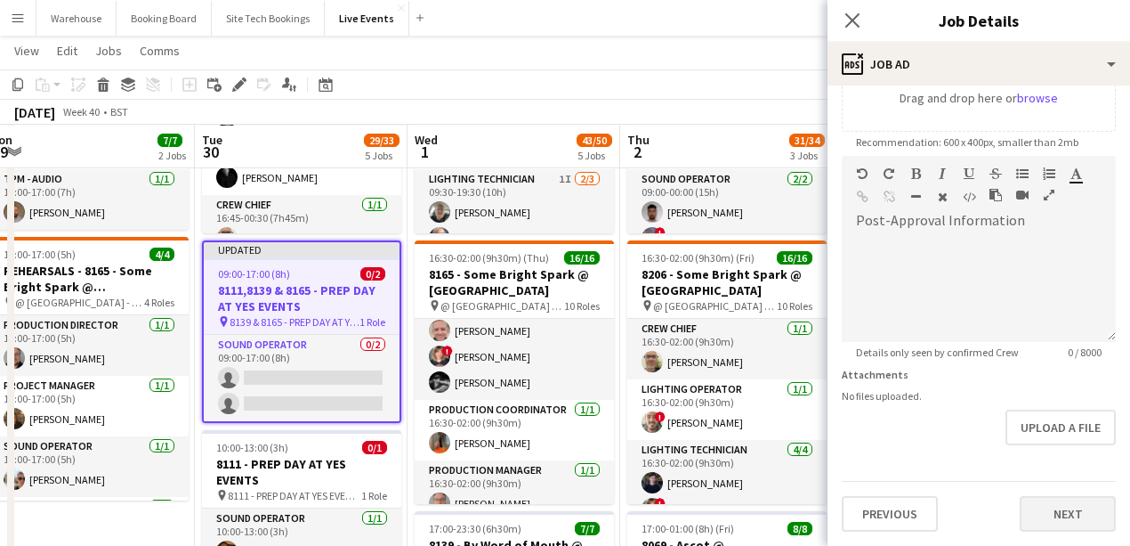
type input "**********"
click at [1055, 507] on button "Next" at bounding box center [1068, 514] width 96 height 36
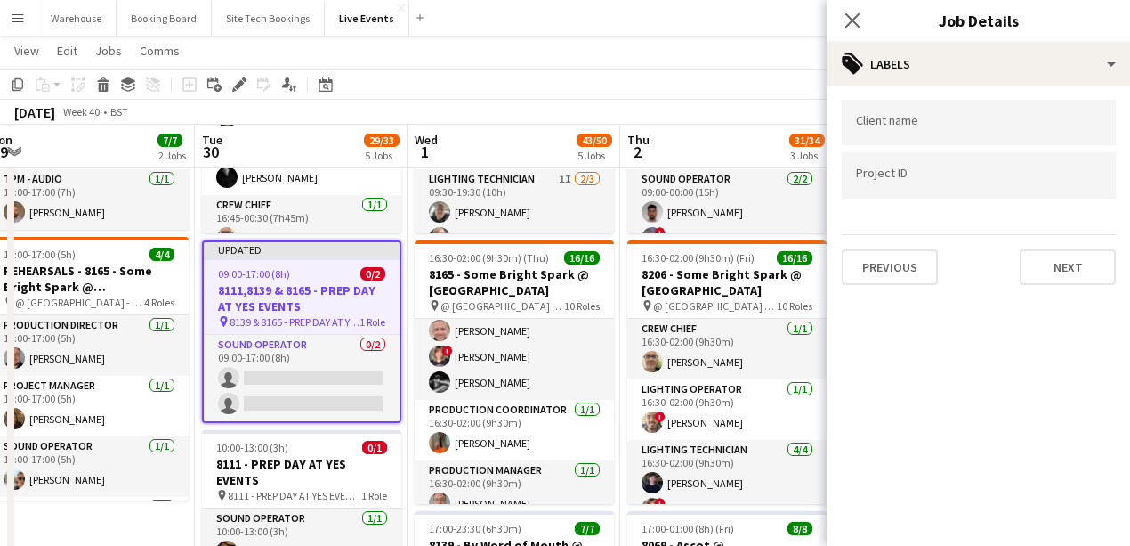
scroll to position [0, 0]
click at [1071, 267] on button "Next" at bounding box center [1068, 267] width 96 height 36
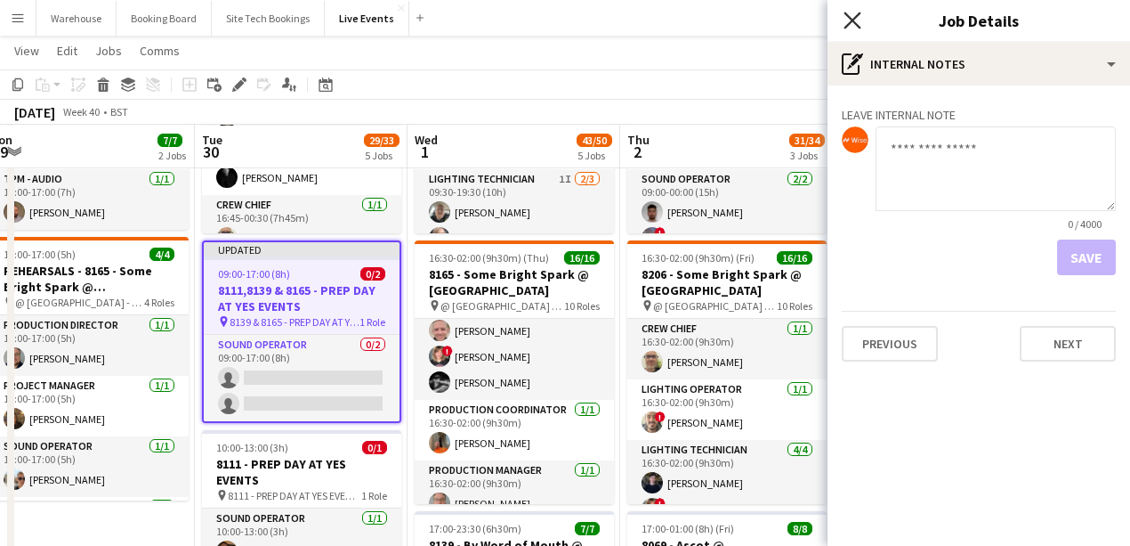
click at [848, 19] on icon "Close pop-in" at bounding box center [852, 20] width 17 height 17
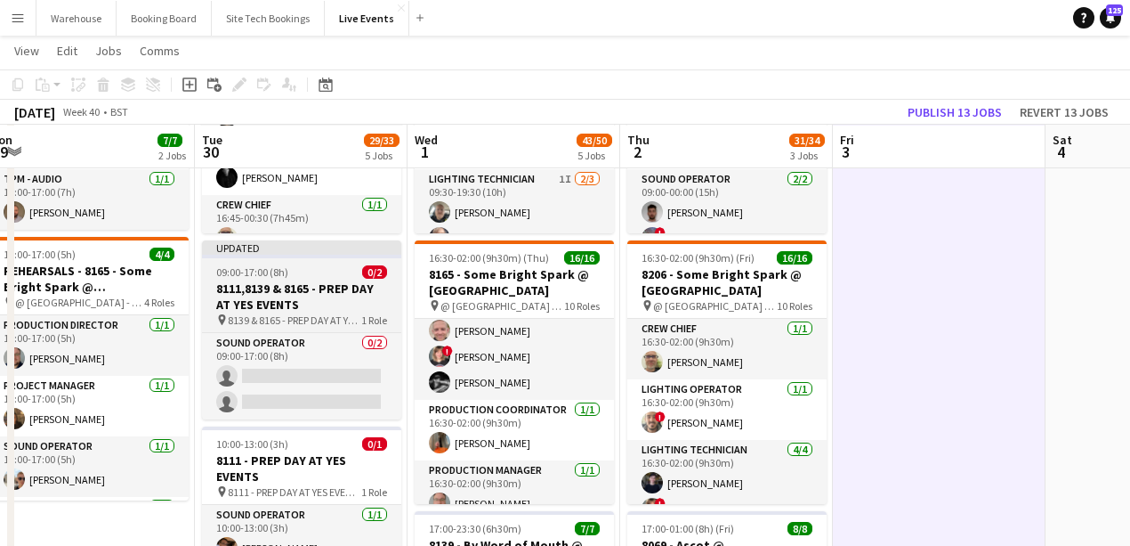
click at [295, 292] on h3 "8111,8139 & 8165 - PREP DAY AT YES EVENTS" at bounding box center [301, 296] width 199 height 32
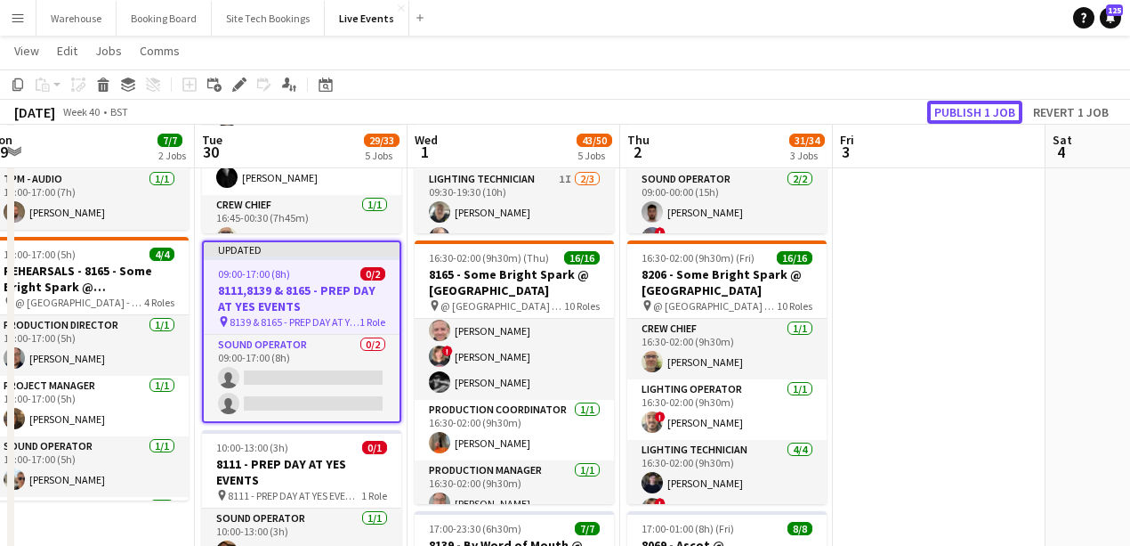
click at [983, 107] on button "Publish 1 job" at bounding box center [974, 112] width 95 height 23
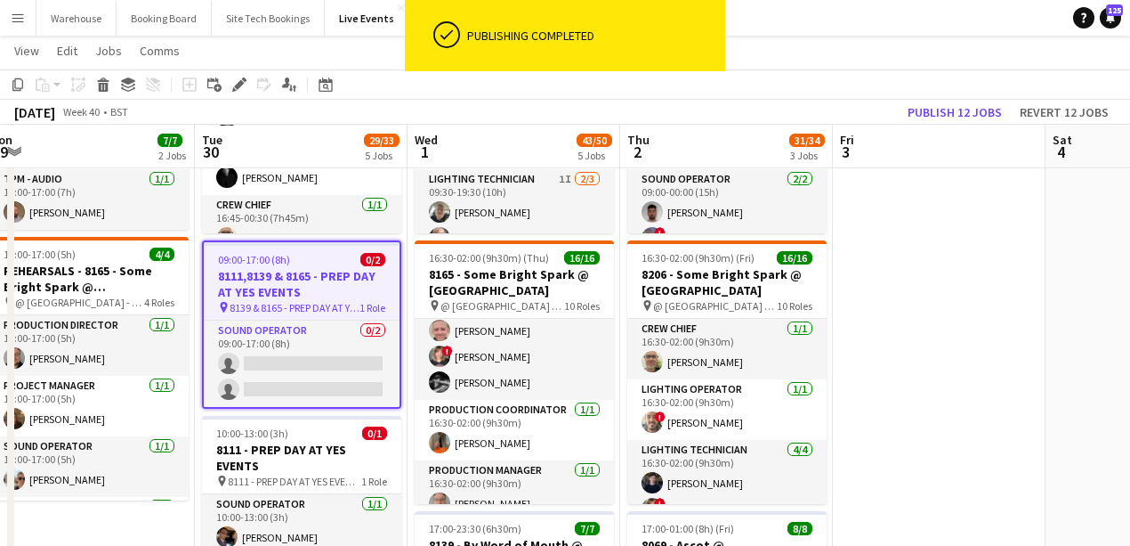
click at [307, 297] on h3 "8111,8139 & 8165 - PREP DAY AT YES EVENTS" at bounding box center [302, 284] width 196 height 32
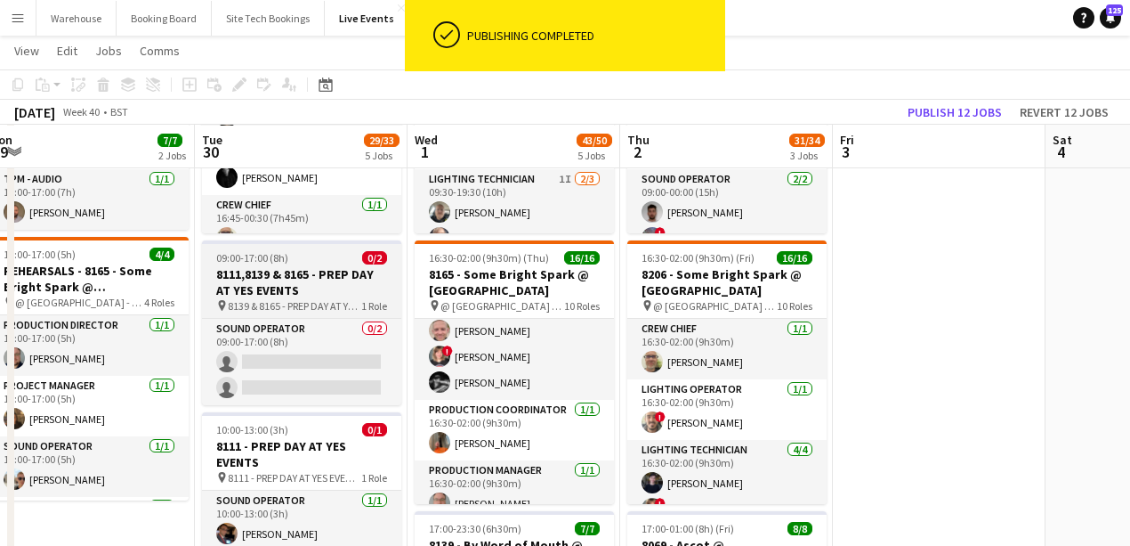
click at [304, 299] on span "8139 & 8165 - PREP DAY AT YES EVENTS" at bounding box center [294, 305] width 133 height 13
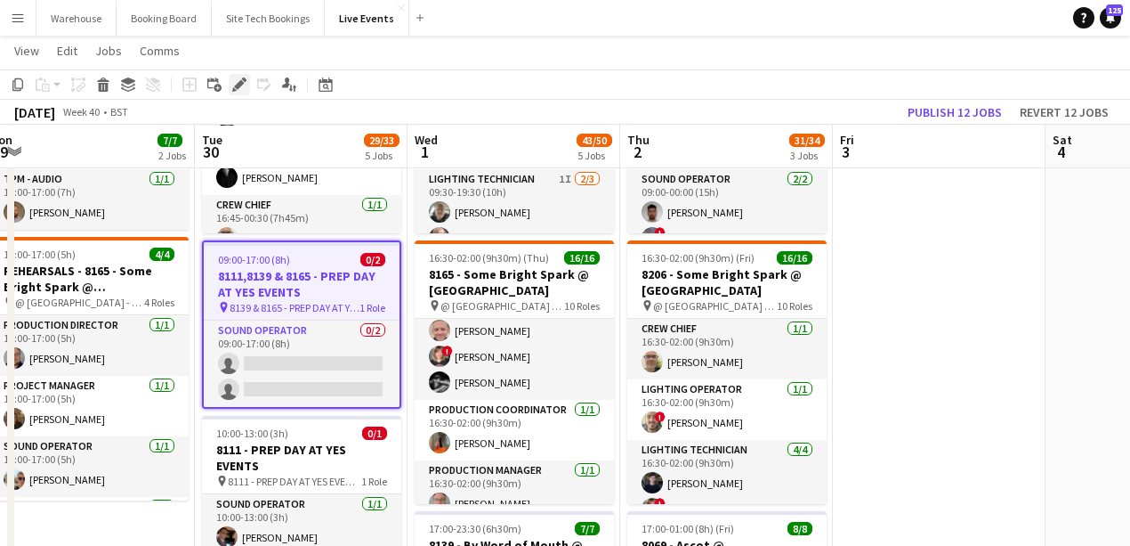
click at [238, 87] on icon at bounding box center [239, 85] width 10 height 10
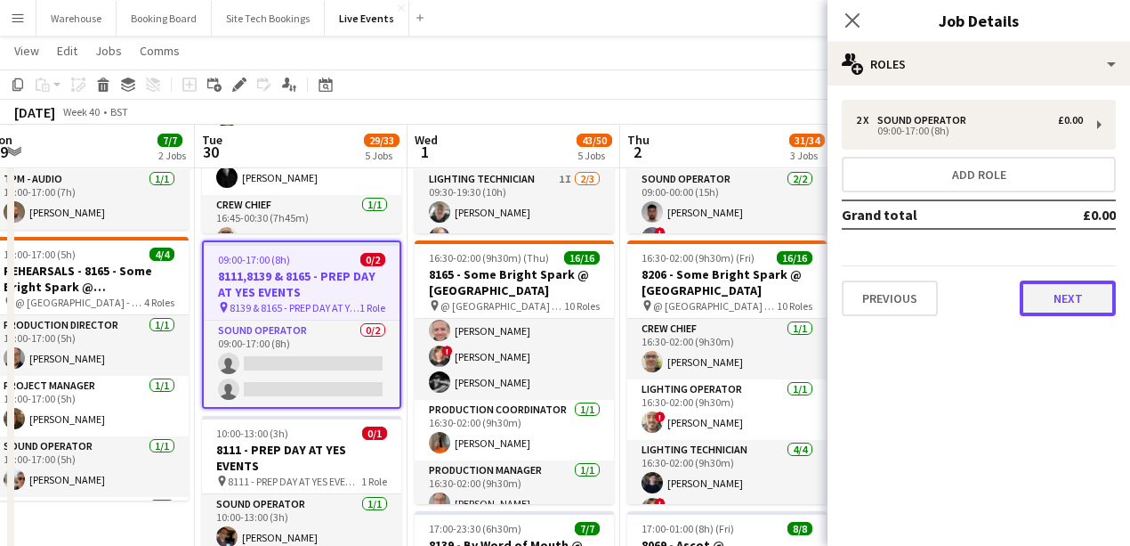
click at [1064, 303] on button "Next" at bounding box center [1068, 298] width 96 height 36
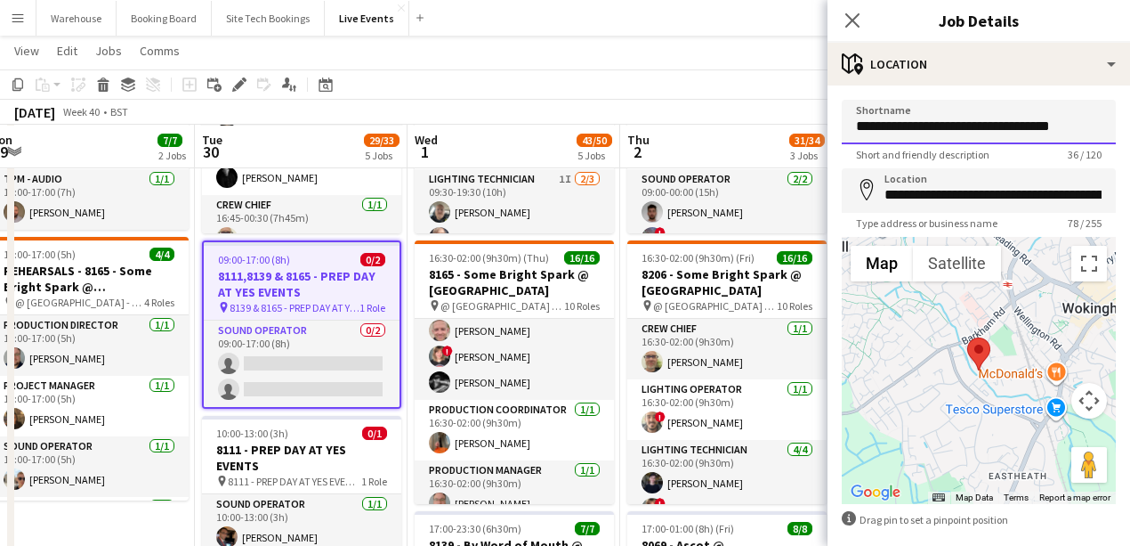
click at [910, 133] on input "**********" at bounding box center [979, 122] width 274 height 44
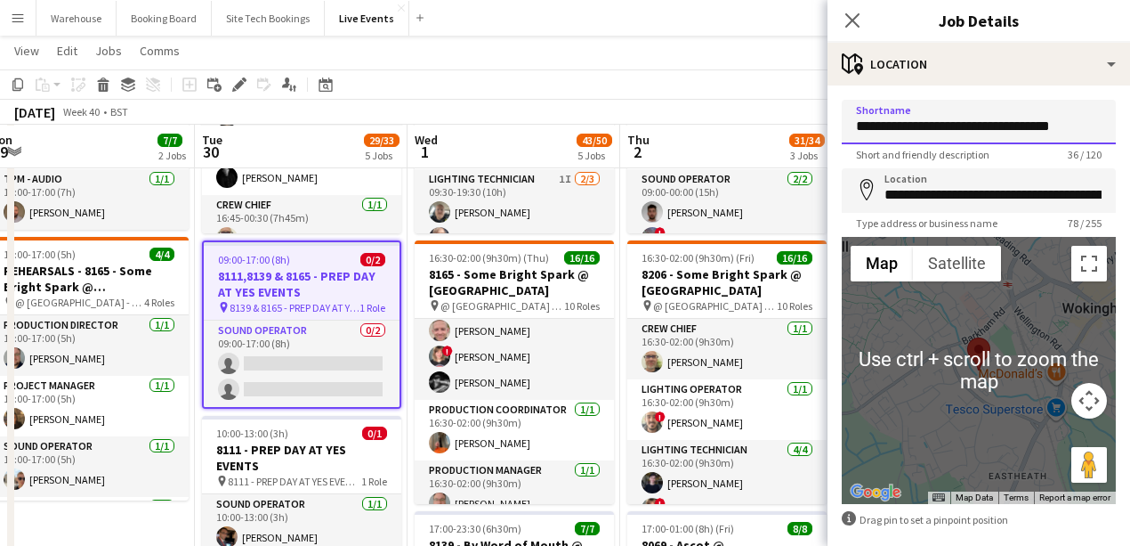
scroll to position [84, 0]
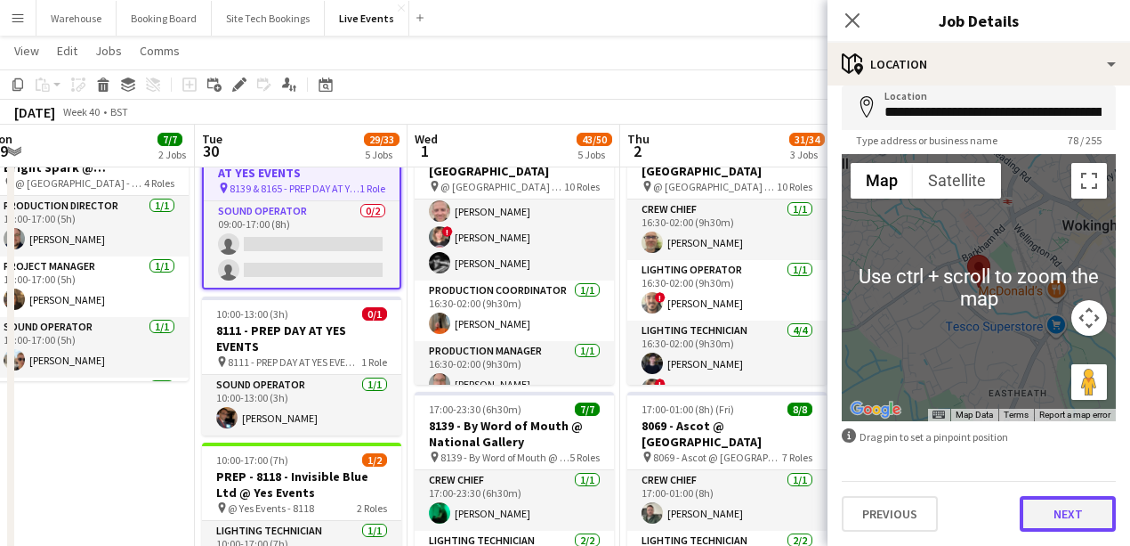
click at [1065, 513] on button "Next" at bounding box center [1068, 514] width 96 height 36
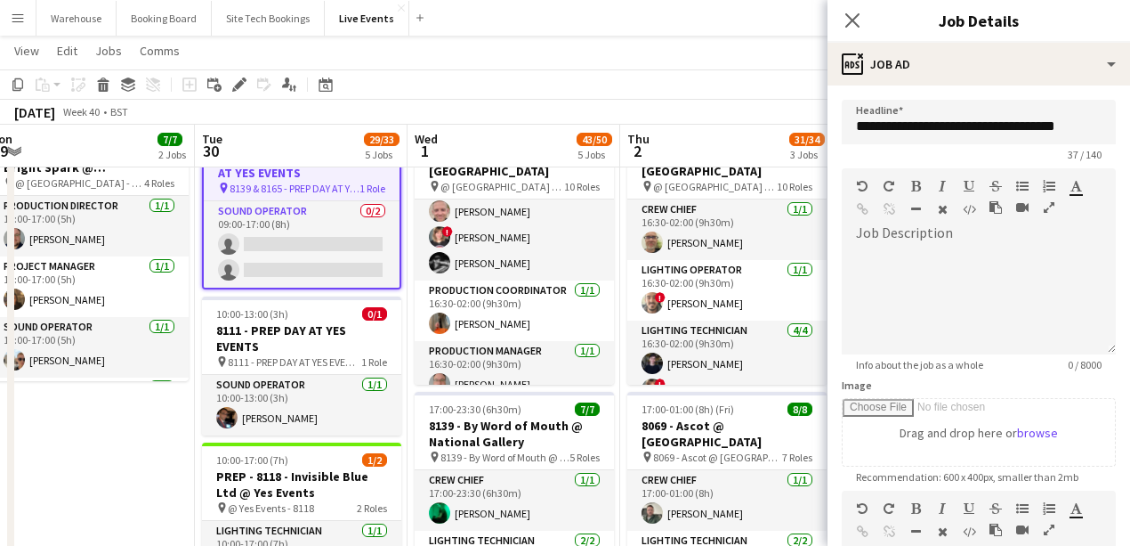
scroll to position [0, 0]
click at [912, 139] on input "**********" at bounding box center [979, 122] width 274 height 44
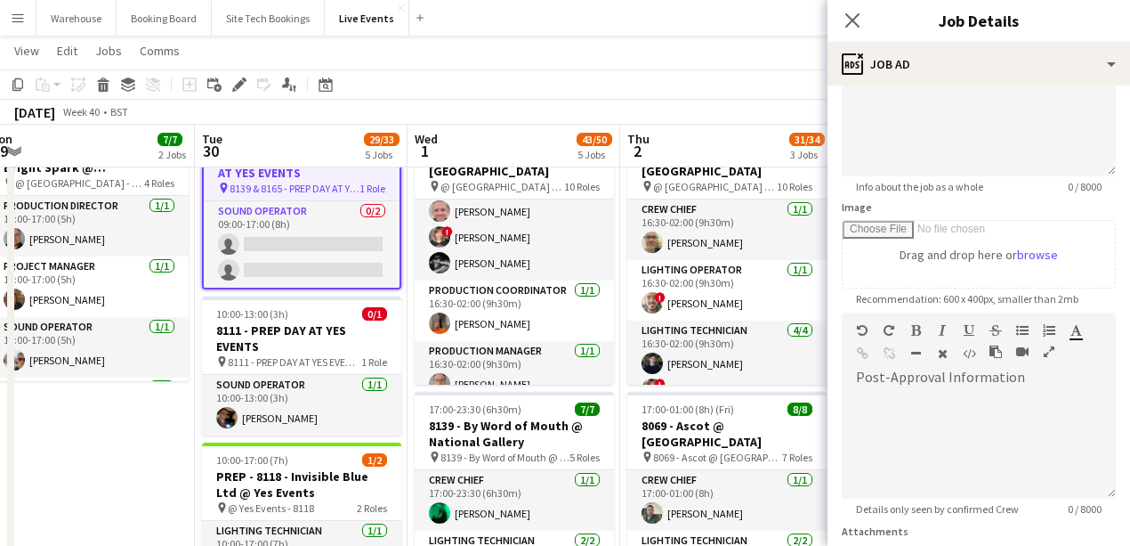
scroll to position [335, 0]
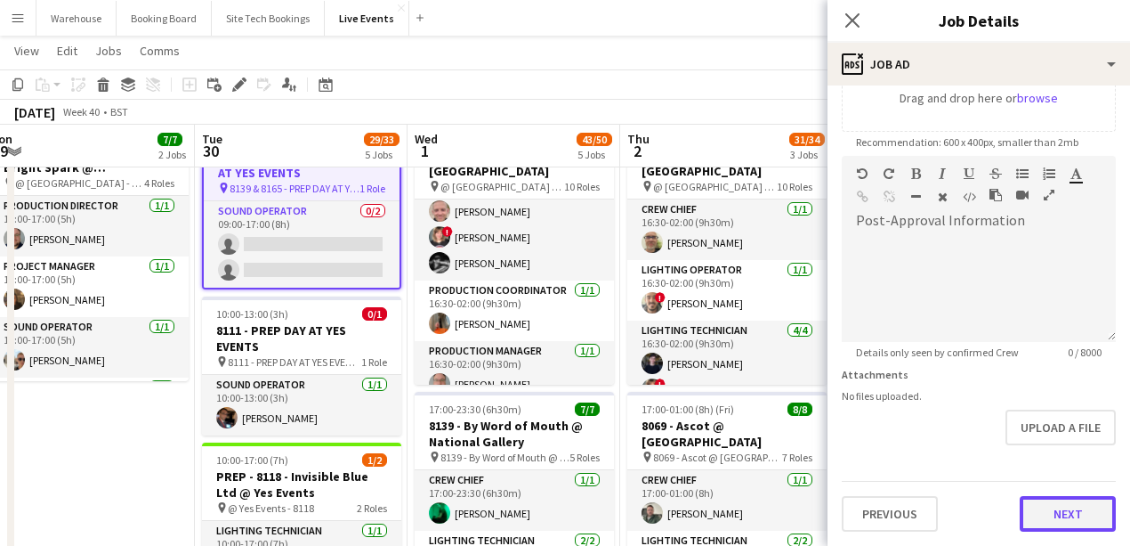
click at [1070, 522] on button "Next" at bounding box center [1068, 514] width 96 height 36
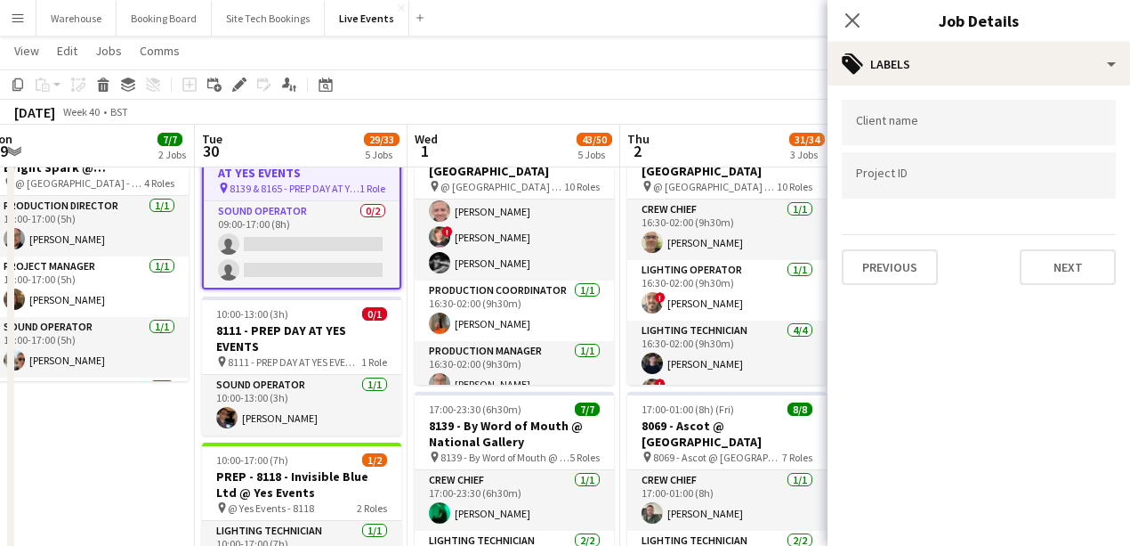
scroll to position [0, 0]
click at [1072, 259] on button "Next" at bounding box center [1068, 267] width 96 height 36
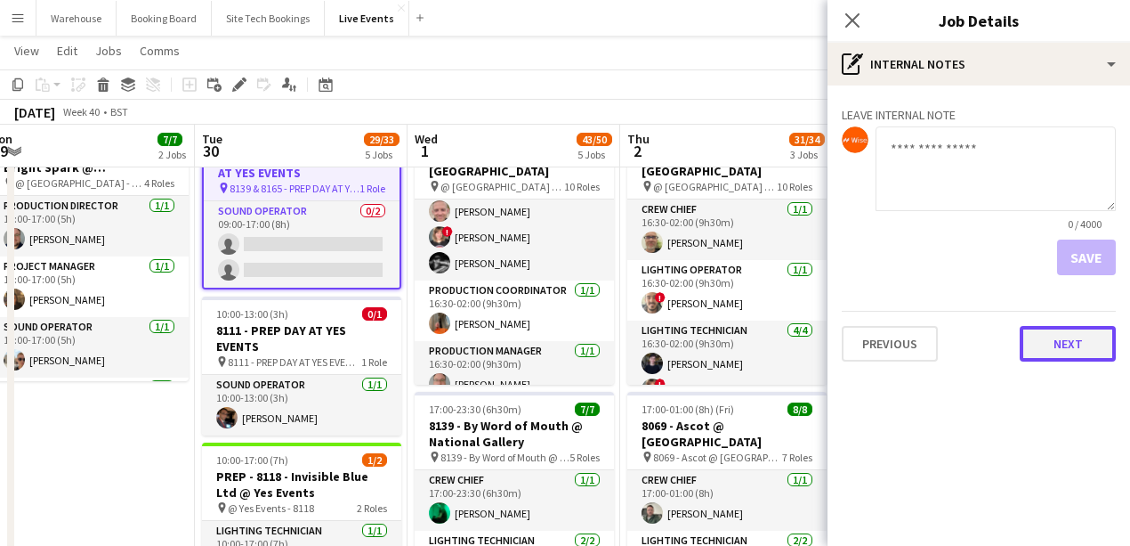
click at [1055, 337] on button "Next" at bounding box center [1068, 344] width 96 height 36
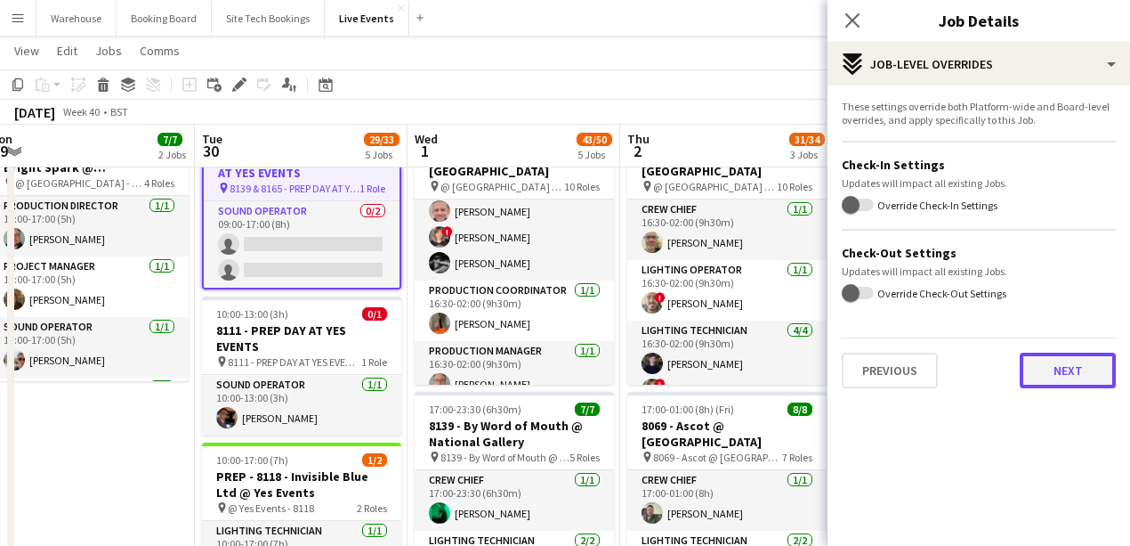
click at [1084, 379] on button "Next" at bounding box center [1068, 370] width 96 height 36
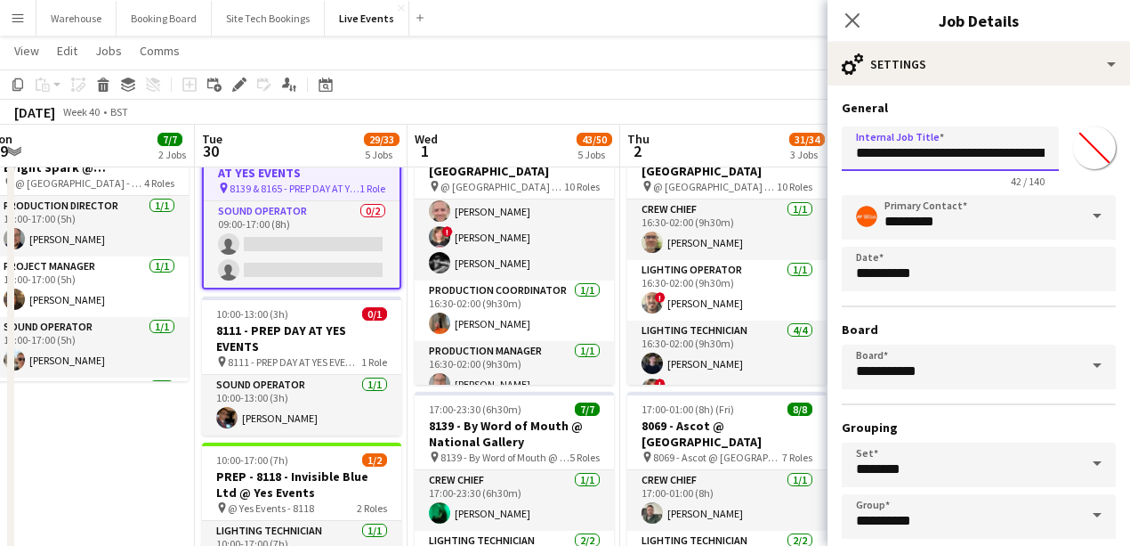
drag, startPoint x: 883, startPoint y: 155, endPoint x: 809, endPoint y: 160, distance: 74.1
click at [809, 160] on body "Menu Boards Boards Boards All jobs Status Workforce Workforce My Workforce Recr…" at bounding box center [565, 438] width 1130 height 1588
click at [861, 153] on input "**********" at bounding box center [950, 148] width 217 height 44
type input "**********"
drag, startPoint x: 858, startPoint y: 25, endPoint x: 606, endPoint y: 84, distance: 258.6
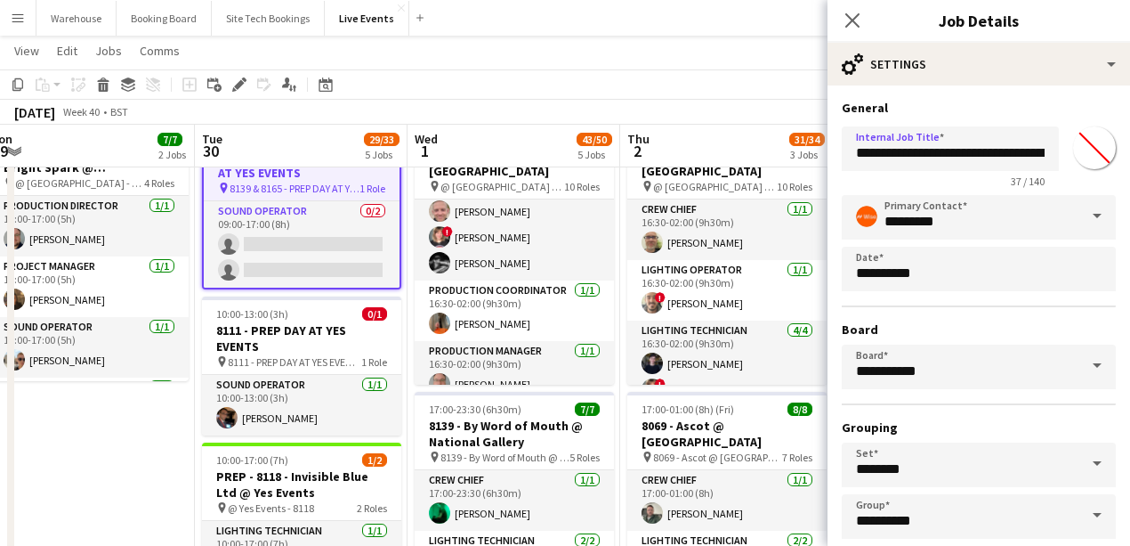
click at [858, 24] on icon "Close pop-in" at bounding box center [852, 20] width 14 height 14
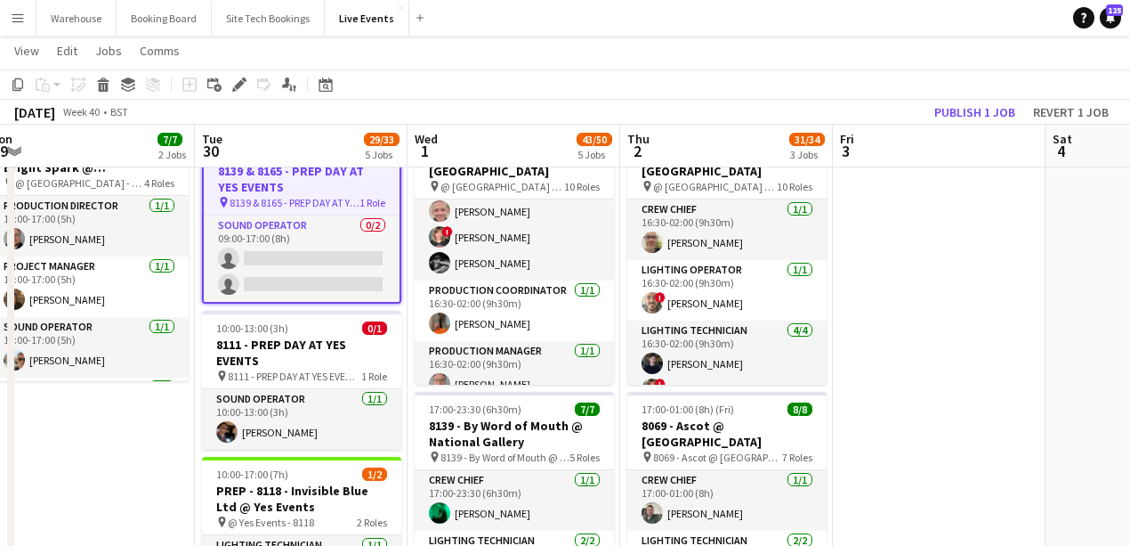
click at [125, 390] on app-date-cell "09:00-17:00 (8h) 3/3 7794 & 7781 - PREP DAY AT YES EVENTS pin 7794 & 7781 - PRE…" at bounding box center [88, 537] width 213 height 1388
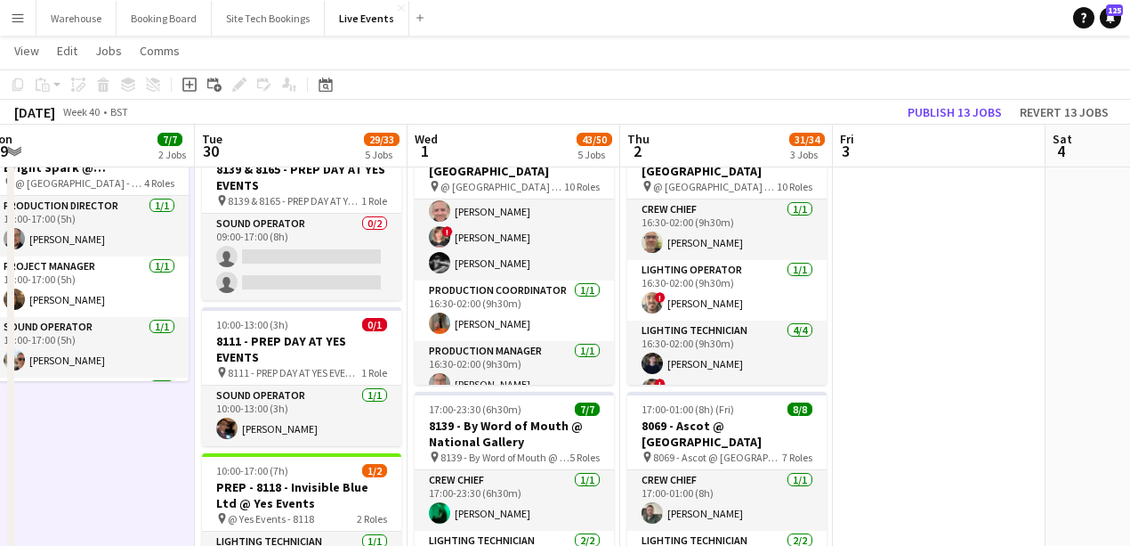
scroll to position [178, 0]
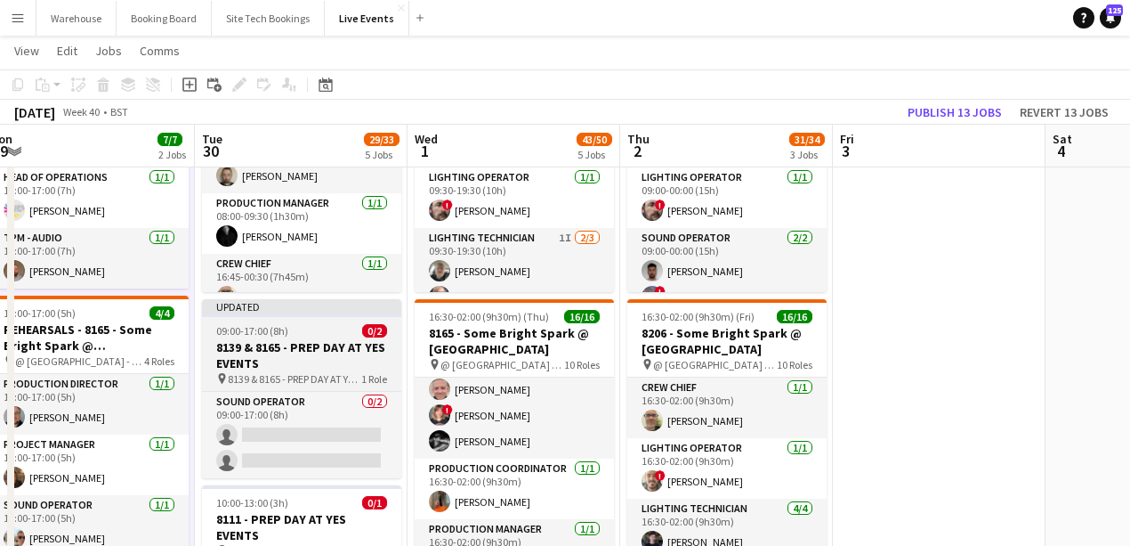
click at [256, 356] on h3 "8139 & 8165 - PREP DAY AT YES EVENTS" at bounding box center [301, 355] width 199 height 32
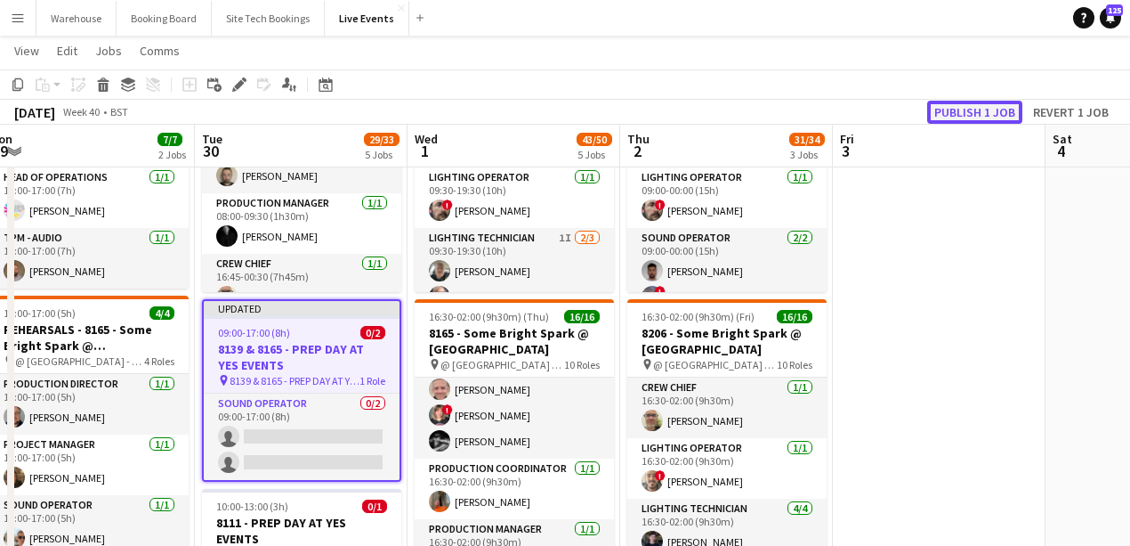
click at [952, 114] on button "Publish 1 job" at bounding box center [974, 112] width 95 height 23
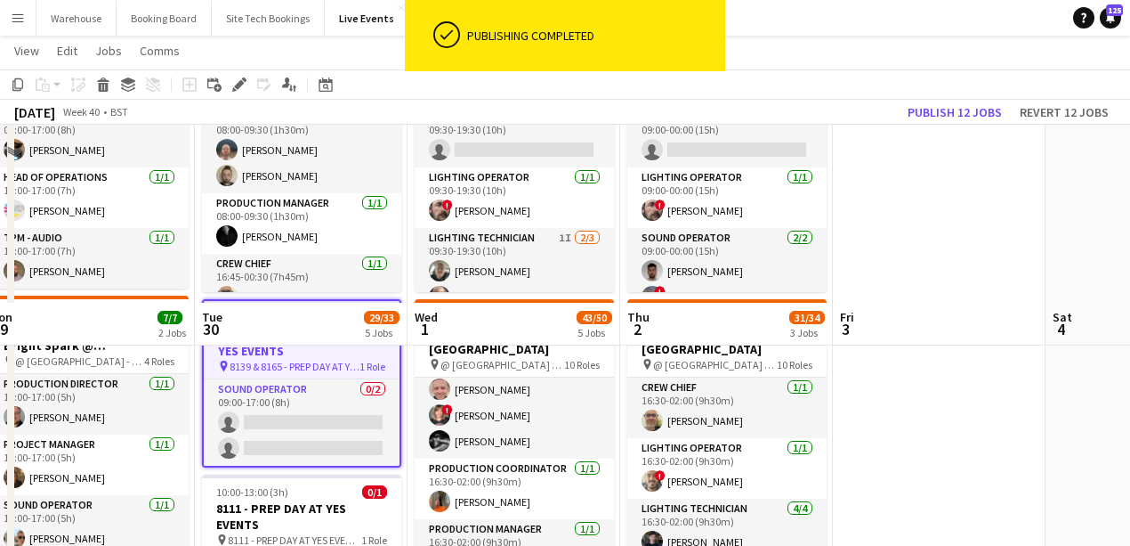
scroll to position [356, 0]
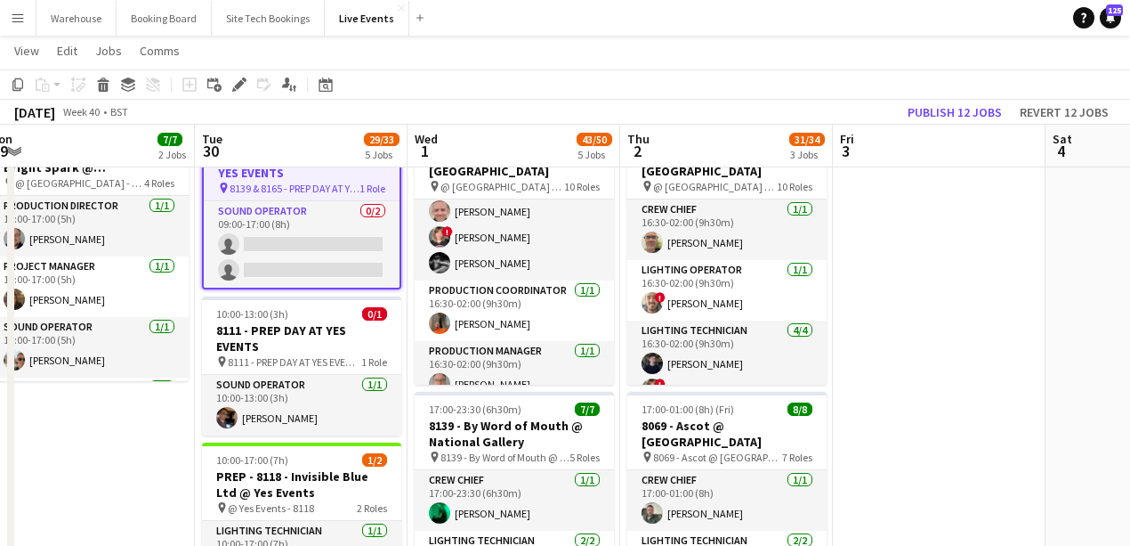
click at [119, 506] on app-date-cell "09:00-17:00 (8h) 3/3 7794 & 7781 - PREP DAY AT YES EVENTS pin 7794 & 7781 - PRE…" at bounding box center [88, 537] width 213 height 1388
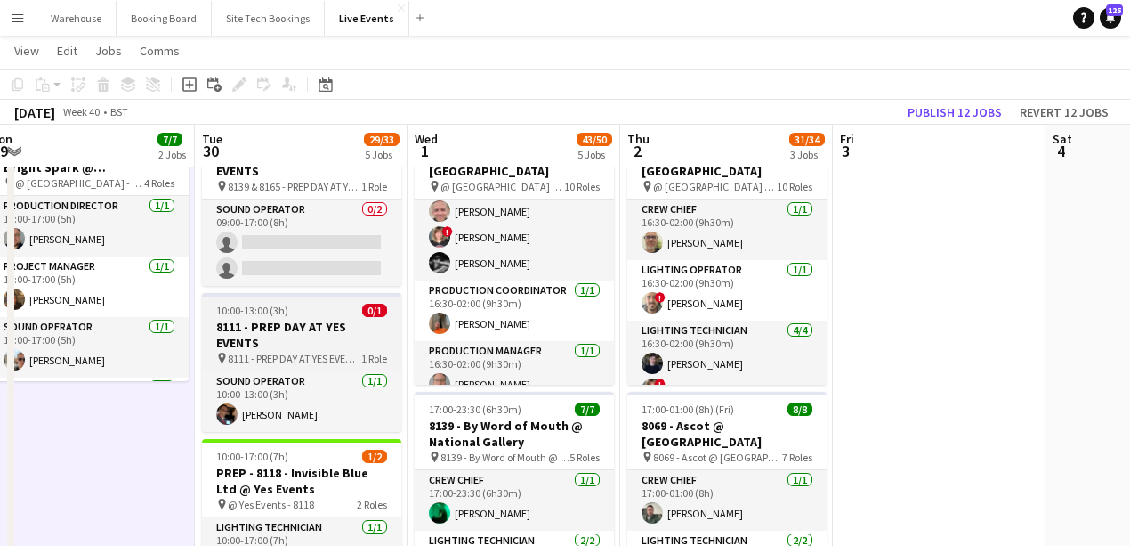
click at [262, 336] on h3 "8111 - PREP DAY AT YES EVENTS" at bounding box center [301, 335] width 199 height 32
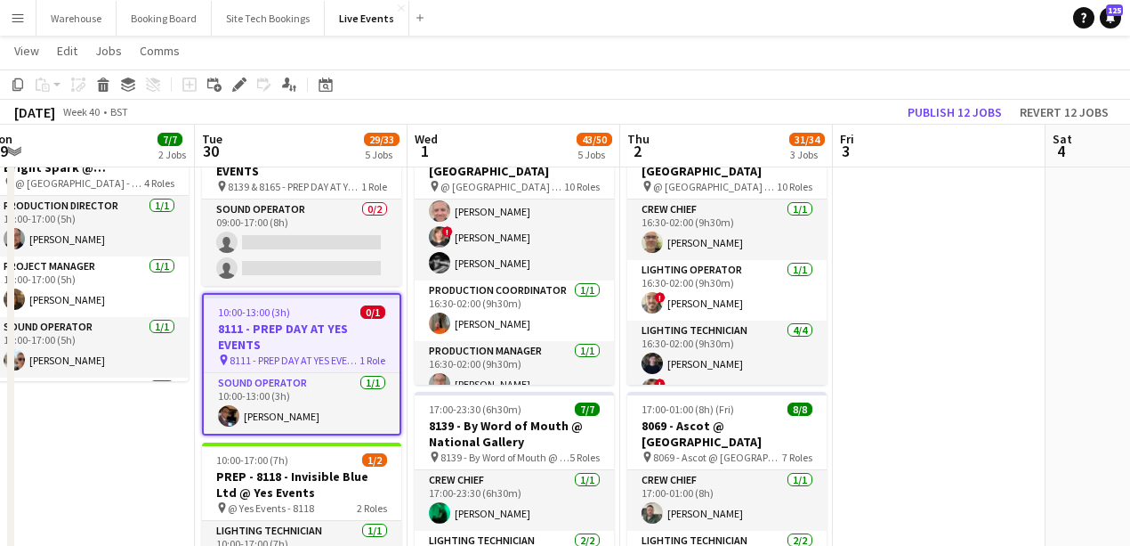
click at [232, 85] on icon "Edit" at bounding box center [239, 84] width 14 height 14
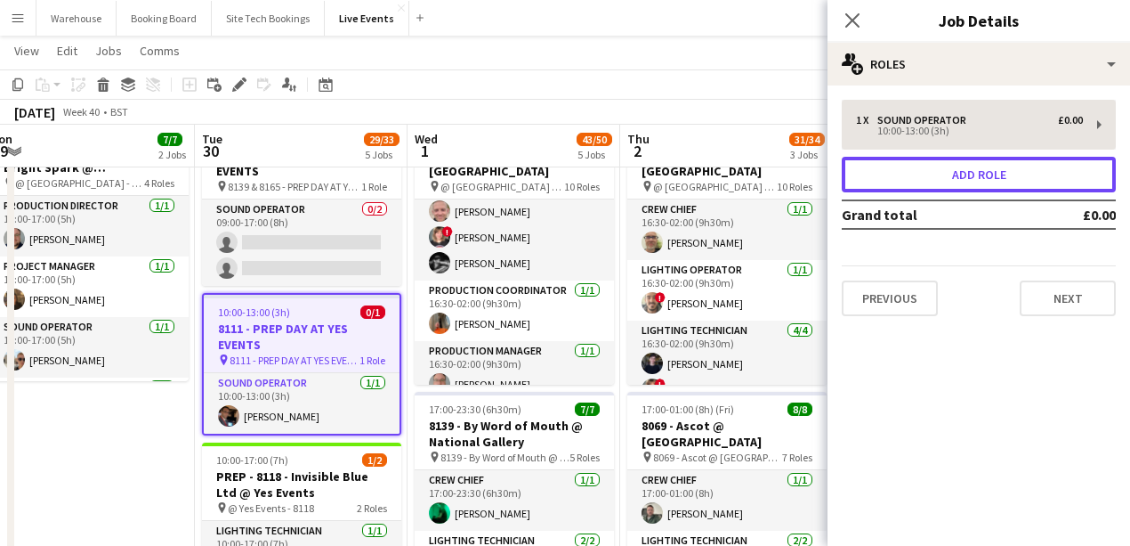
click at [913, 185] on button "Add role" at bounding box center [979, 175] width 274 height 36
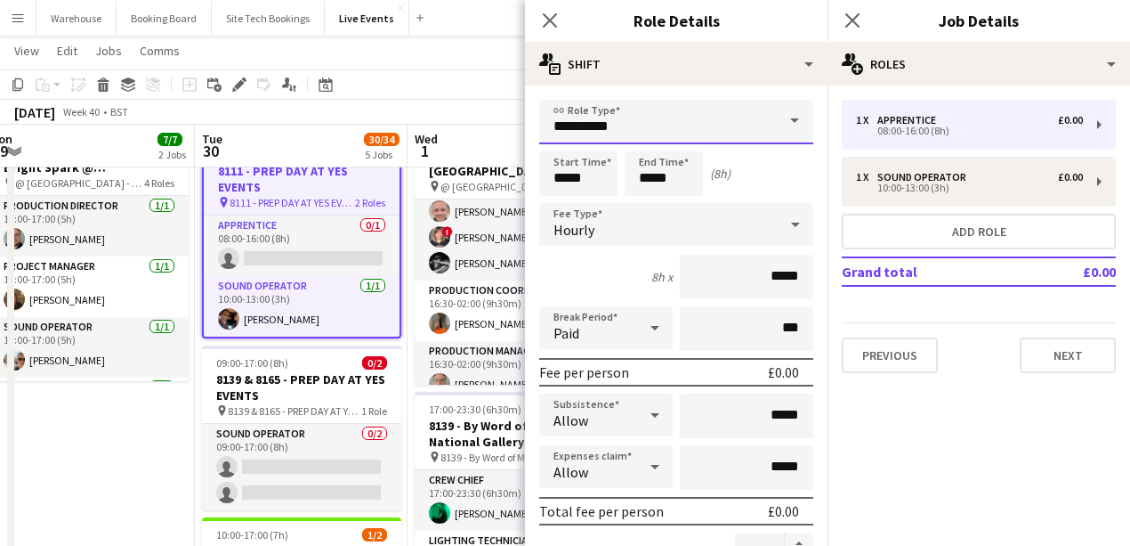
drag, startPoint x: 614, startPoint y: 118, endPoint x: 624, endPoint y: 126, distance: 12.6
click at [614, 117] on input "**********" at bounding box center [676, 122] width 274 height 44
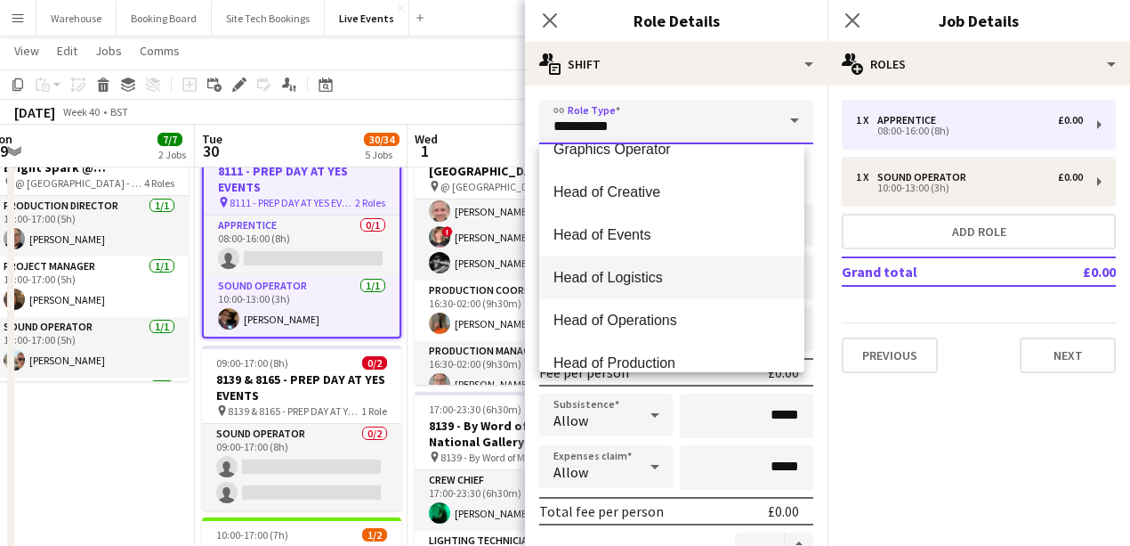
scroll to position [1364, 0]
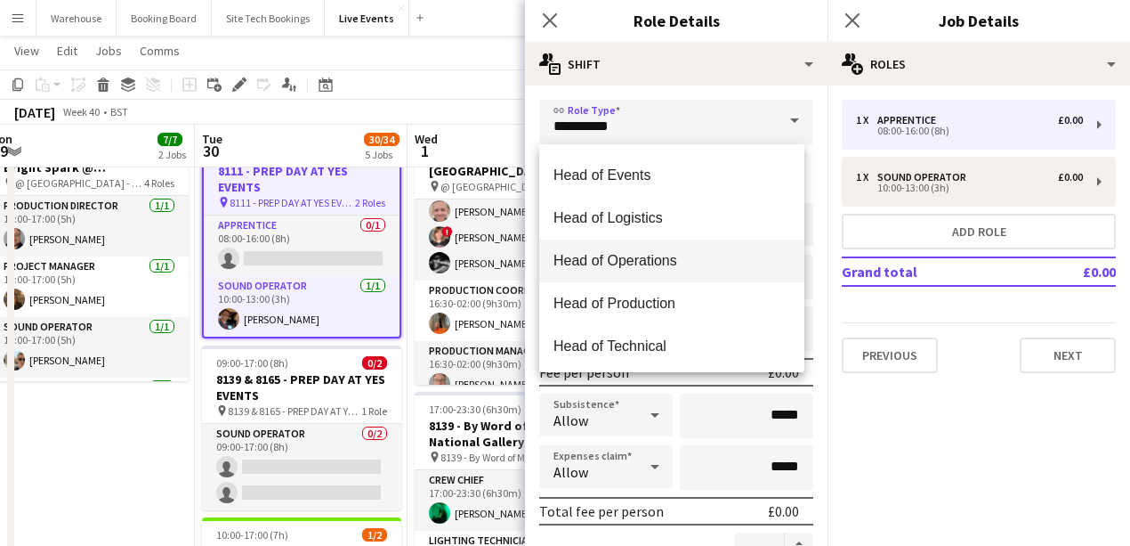
click at [639, 256] on span "Head of Operations" at bounding box center [672, 260] width 237 height 17
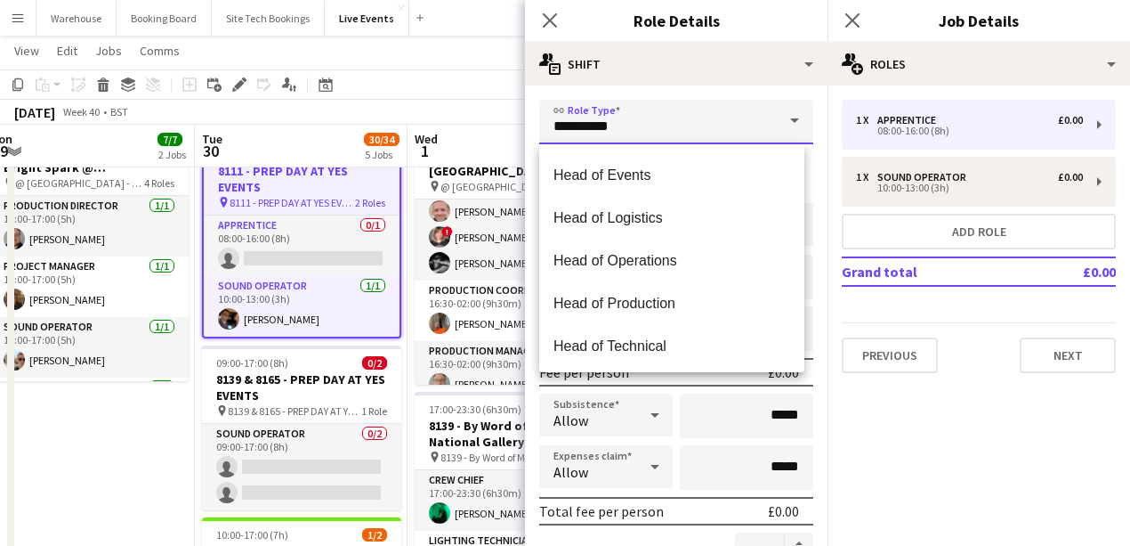
type input "**********"
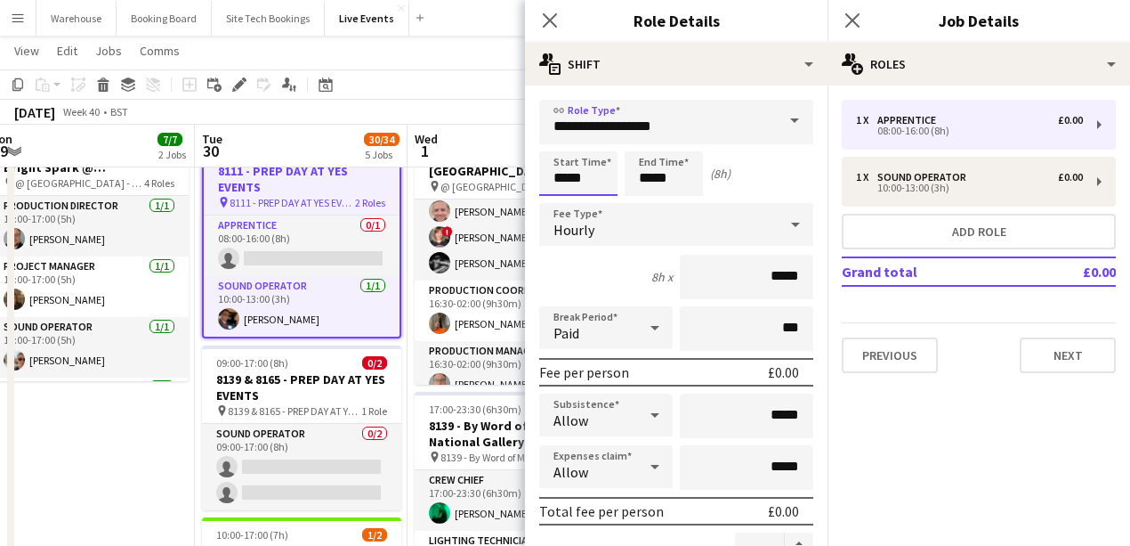
click at [608, 178] on input "*****" at bounding box center [578, 173] width 78 height 44
click at [555, 206] on div at bounding box center [561, 205] width 36 height 18
click at [556, 202] on div at bounding box center [561, 205] width 36 height 18
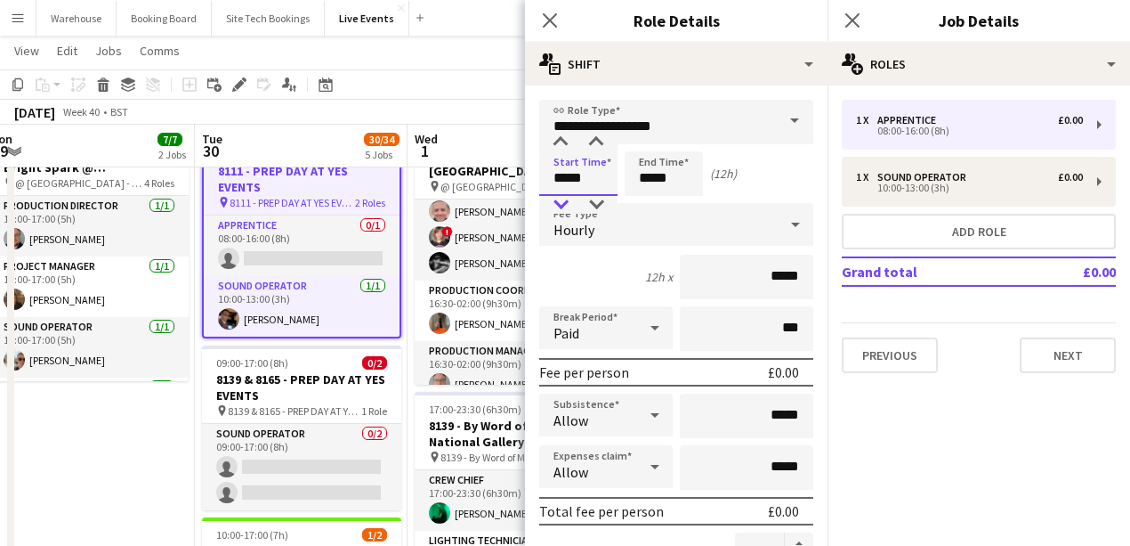
click at [557, 203] on div at bounding box center [561, 205] width 36 height 18
click at [565, 148] on div at bounding box center [561, 142] width 36 height 18
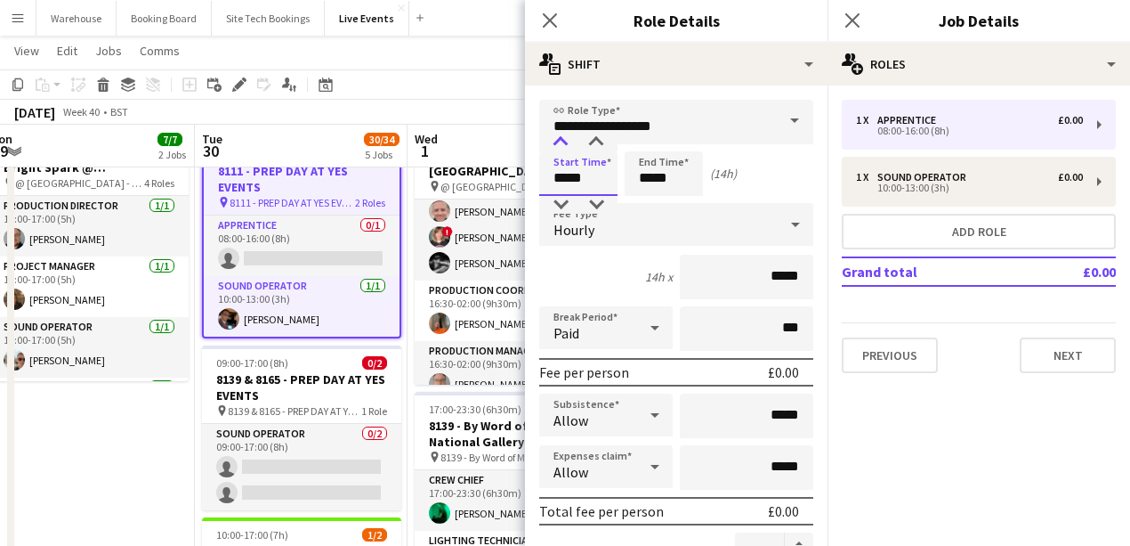
click at [565, 148] on div at bounding box center [561, 142] width 36 height 18
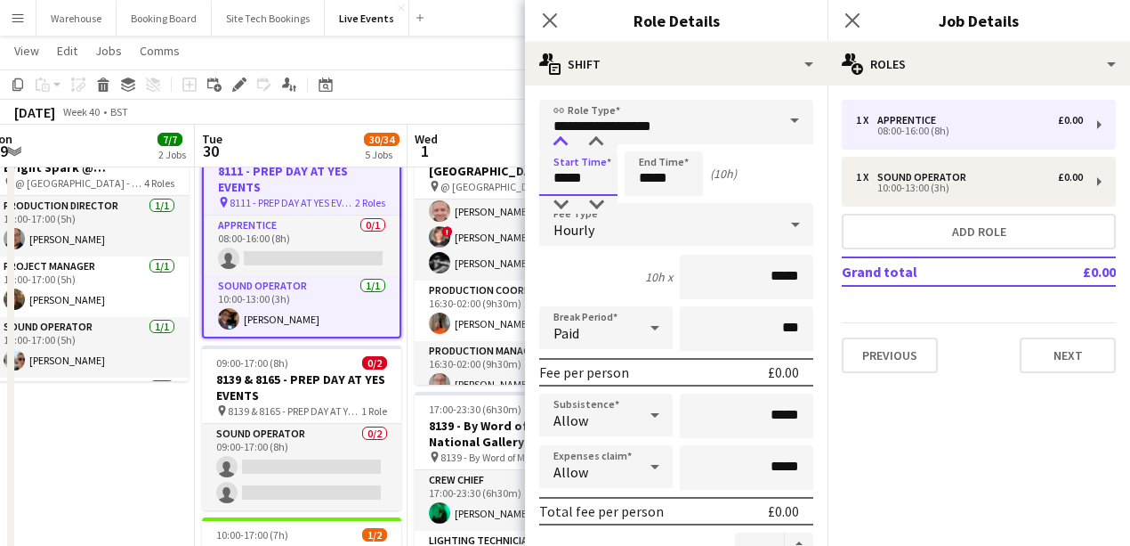
click at [565, 148] on div at bounding box center [561, 142] width 36 height 18
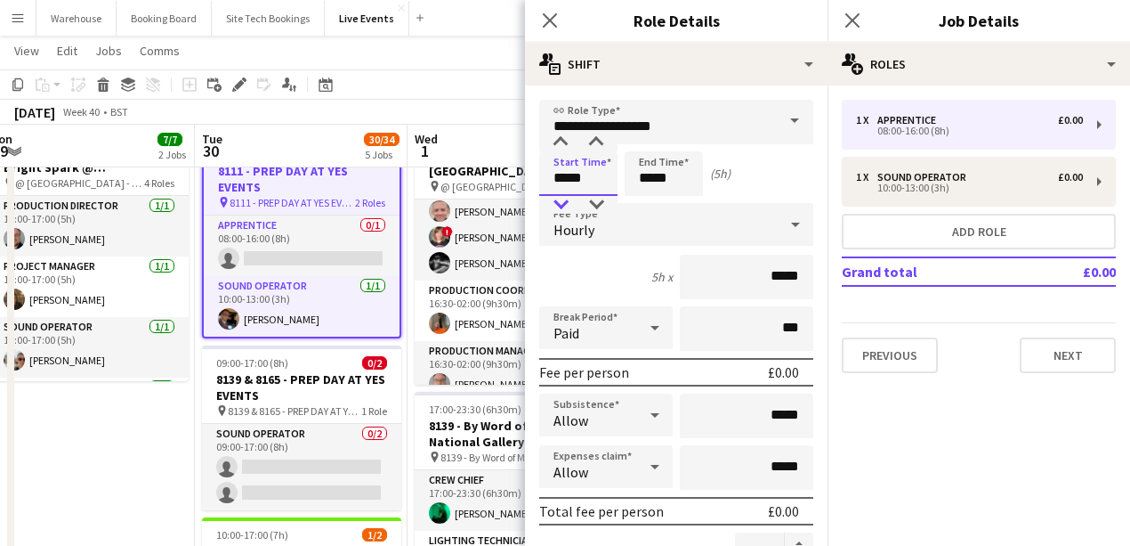
type input "*****"
click at [558, 206] on div at bounding box center [561, 205] width 36 height 18
click at [648, 151] on input "*****" at bounding box center [664, 173] width 78 height 44
click at [643, 199] on div at bounding box center [646, 205] width 36 height 18
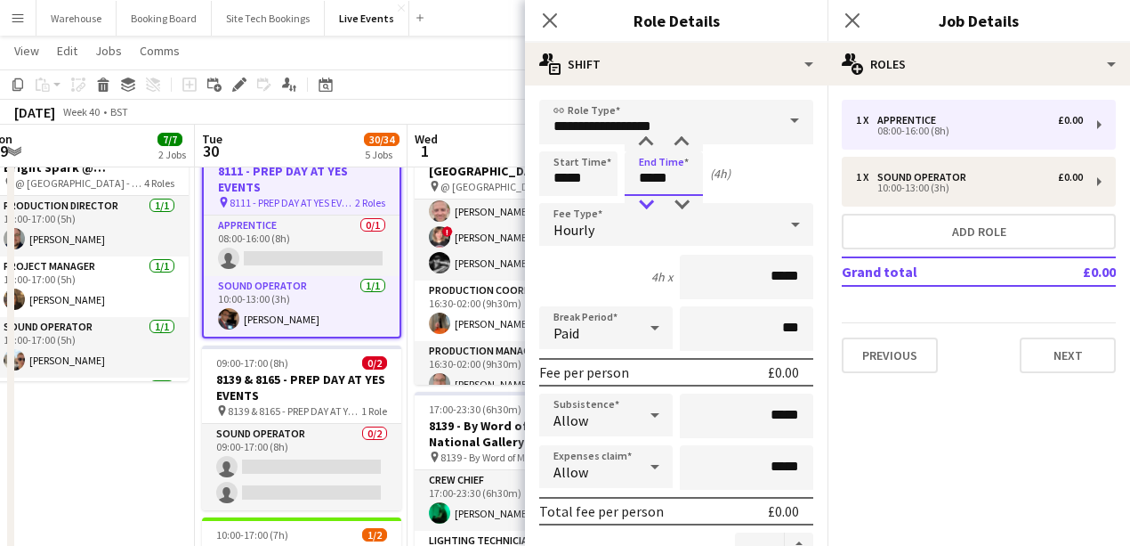
click at [643, 199] on div at bounding box center [646, 205] width 36 height 18
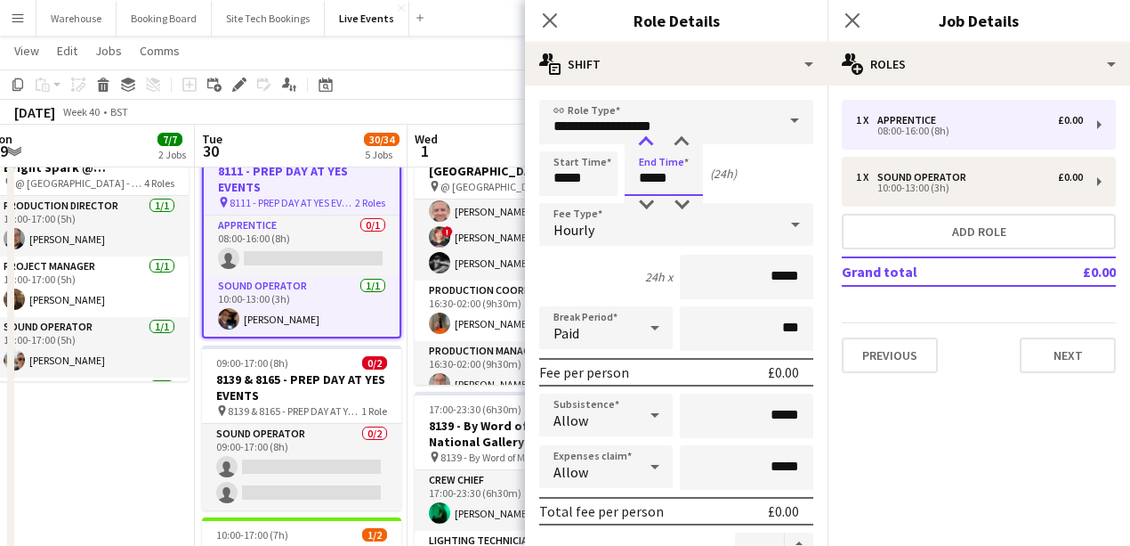
click at [646, 146] on div at bounding box center [646, 142] width 36 height 18
type input "*****"
click at [679, 144] on div at bounding box center [682, 142] width 36 height 18
click at [554, 18] on icon at bounding box center [550, 20] width 14 height 14
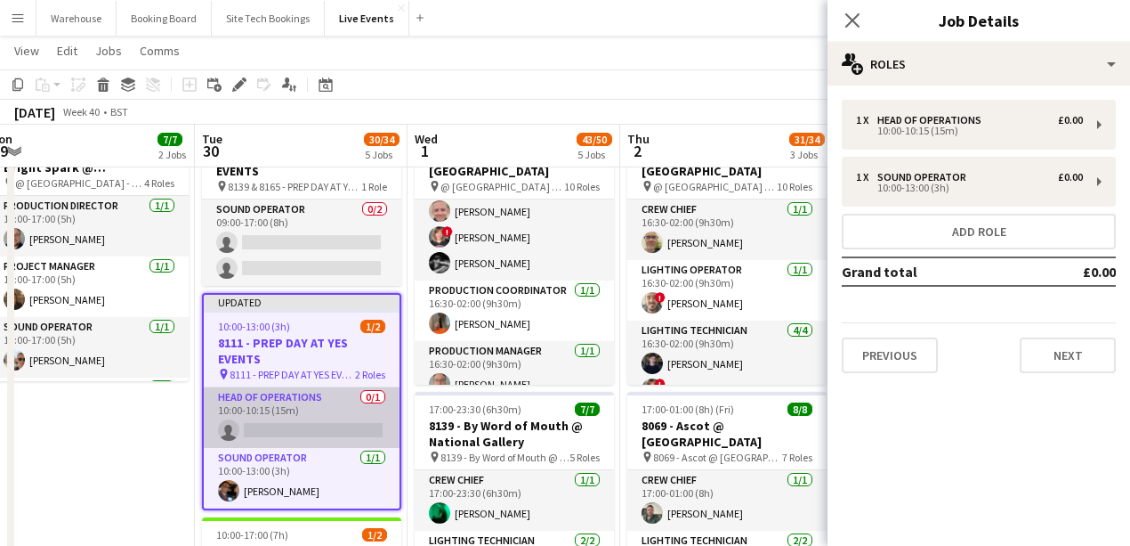
click at [293, 425] on app-card-role "Head of Operations 0/1 10:00-10:15 (15m) single-neutral-actions" at bounding box center [302, 417] width 196 height 61
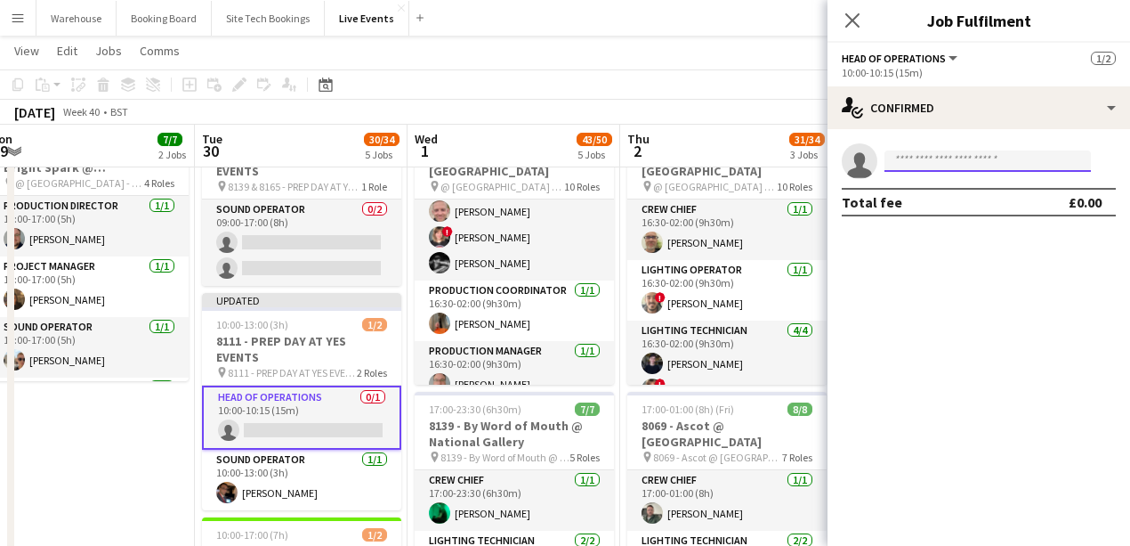
click at [920, 164] on input at bounding box center [988, 160] width 206 height 21
type input "*"
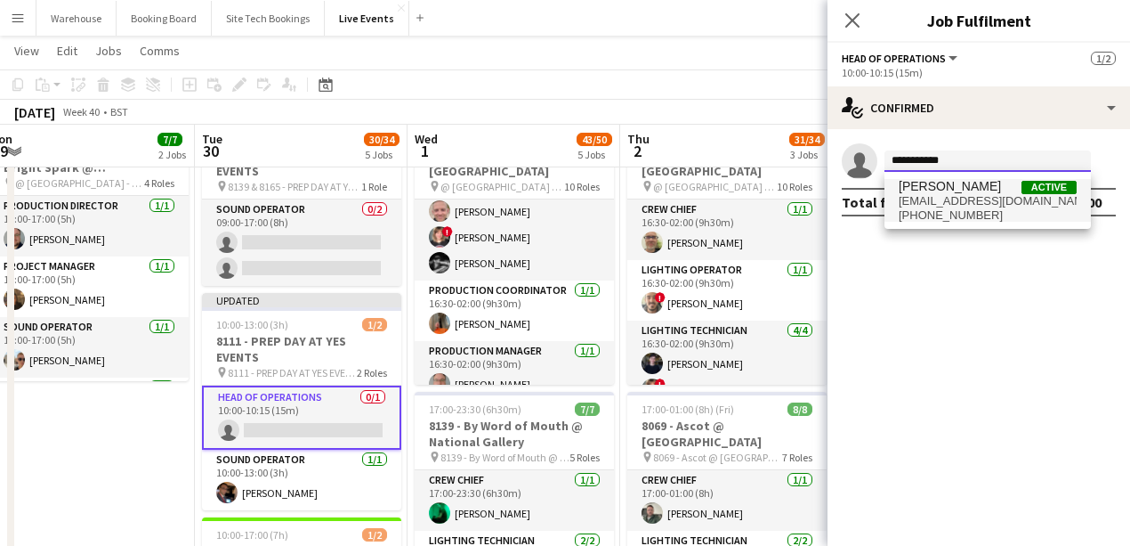
type input "**********"
click at [961, 199] on span "[EMAIL_ADDRESS][DOMAIN_NAME]" at bounding box center [988, 201] width 178 height 14
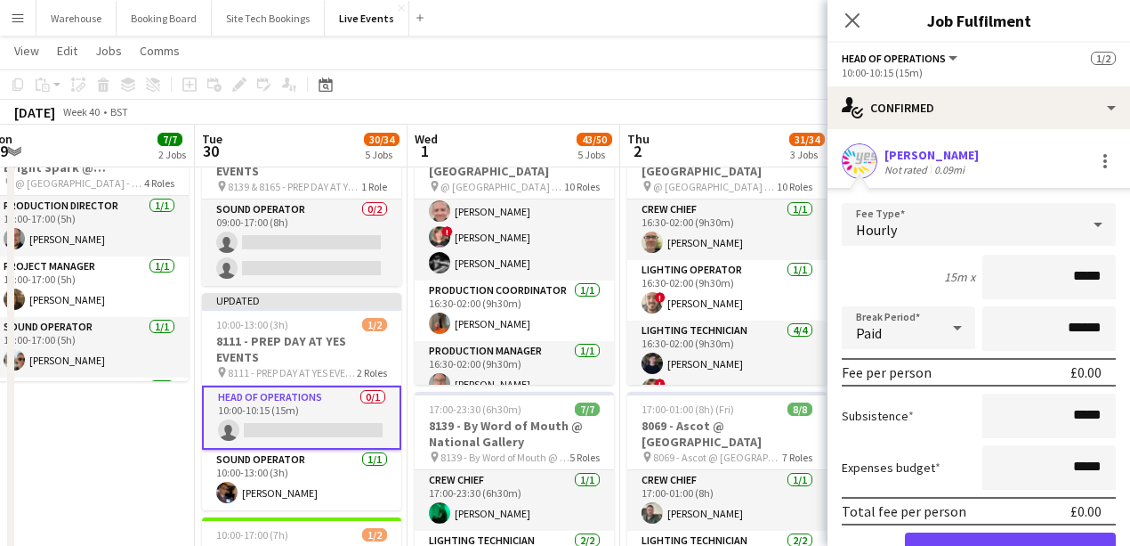
scroll to position [89, 0]
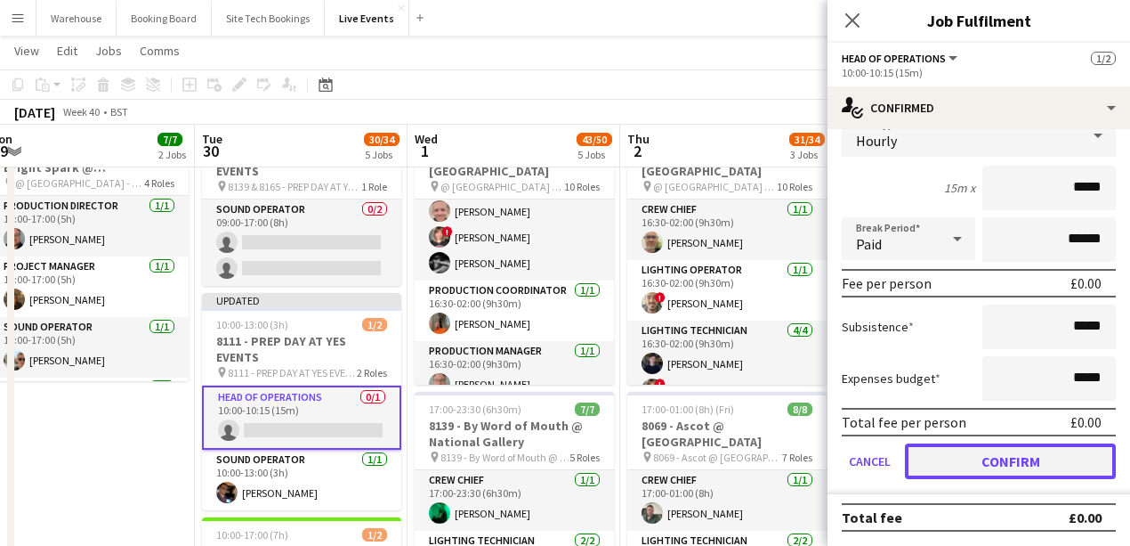
click at [1002, 459] on button "Confirm" at bounding box center [1010, 461] width 211 height 36
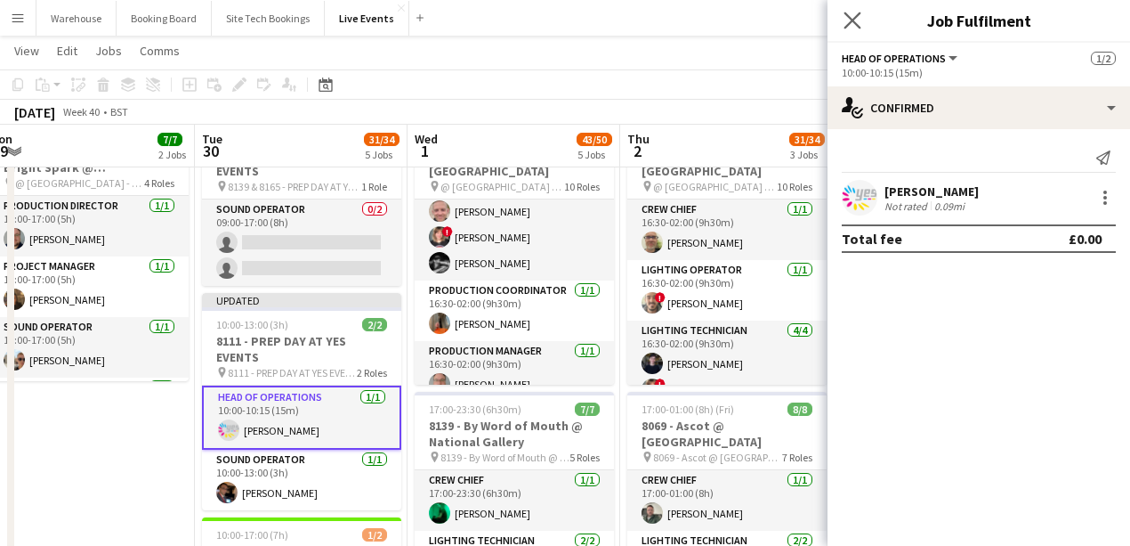
scroll to position [0, 0]
click at [853, 12] on icon "Close pop-in" at bounding box center [852, 20] width 17 height 17
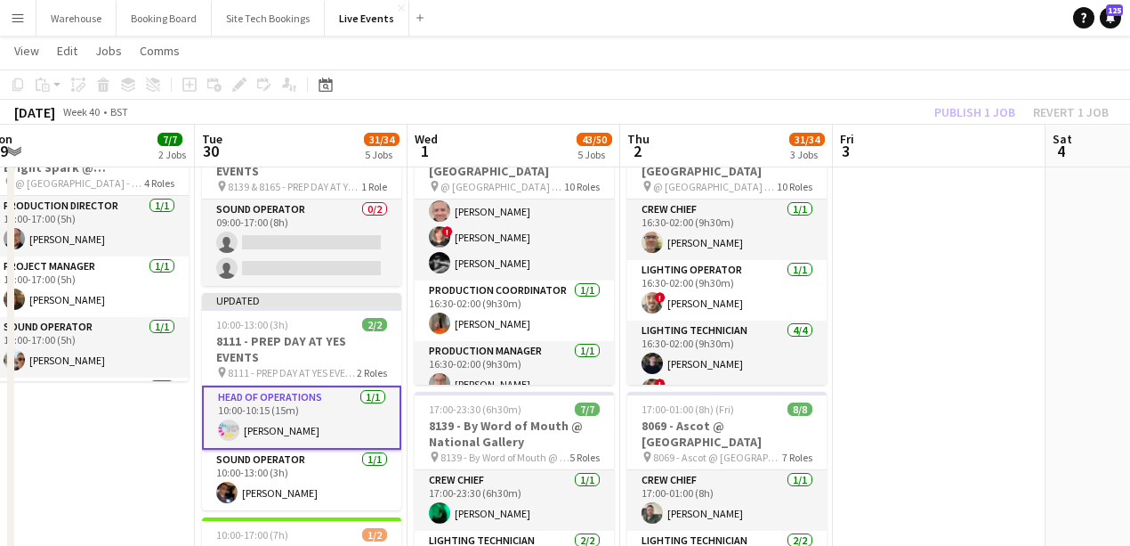
click at [83, 486] on app-date-cell "09:00-17:00 (8h) 3/3 7794 & 7781 - PREP DAY AT YES EVENTS pin 7794 & 7781 - PRE…" at bounding box center [88, 537] width 213 height 1388
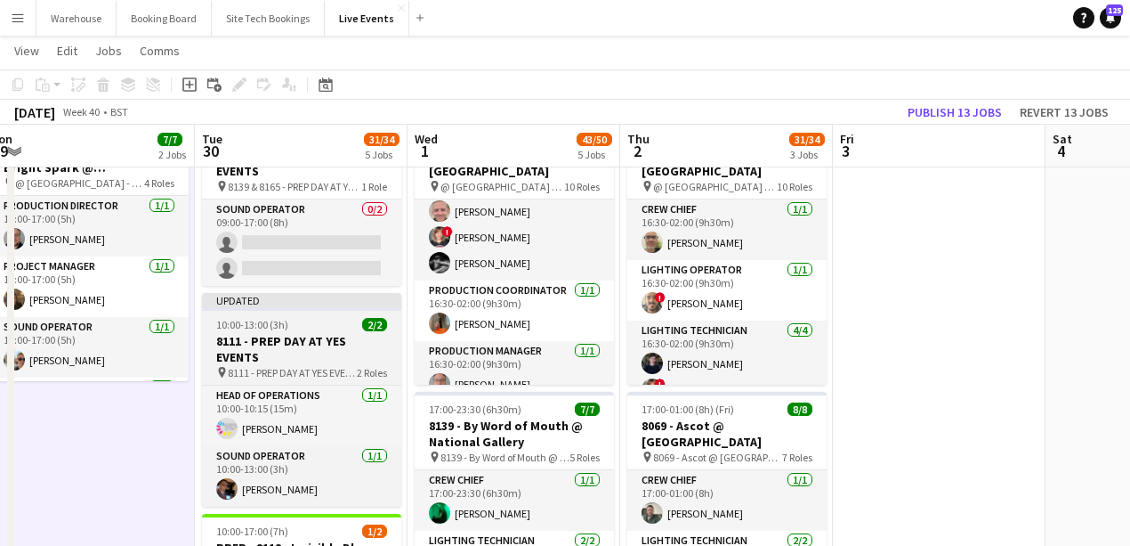
drag, startPoint x: 285, startPoint y: 342, endPoint x: 296, endPoint y: 336, distance: 12.7
click at [287, 342] on h3 "8111 - PREP DAY AT YES EVENTS" at bounding box center [301, 349] width 199 height 32
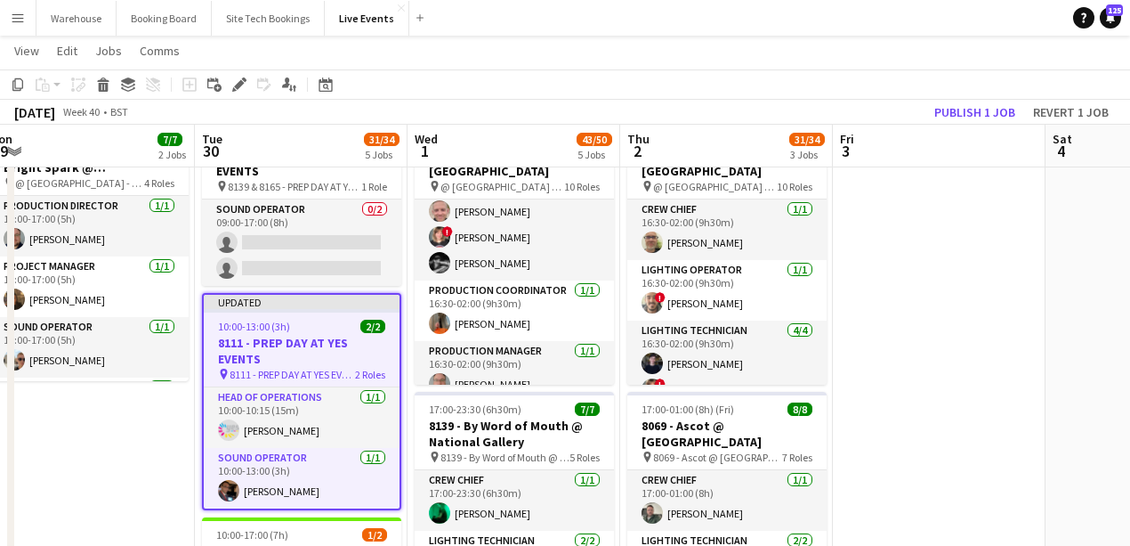
scroll to position [0, 441]
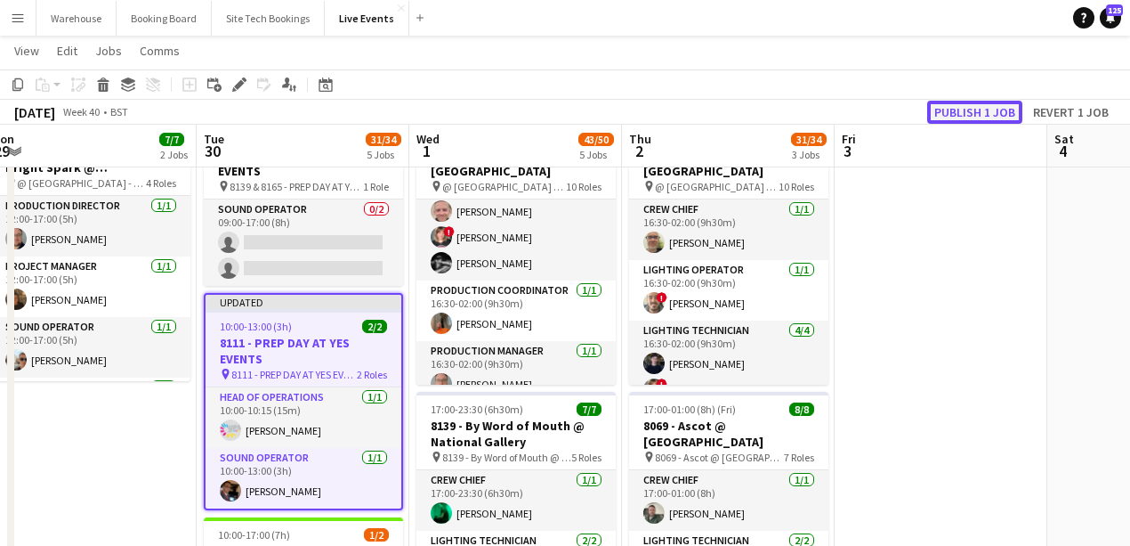
click at [986, 110] on button "Publish 1 job" at bounding box center [974, 112] width 95 height 23
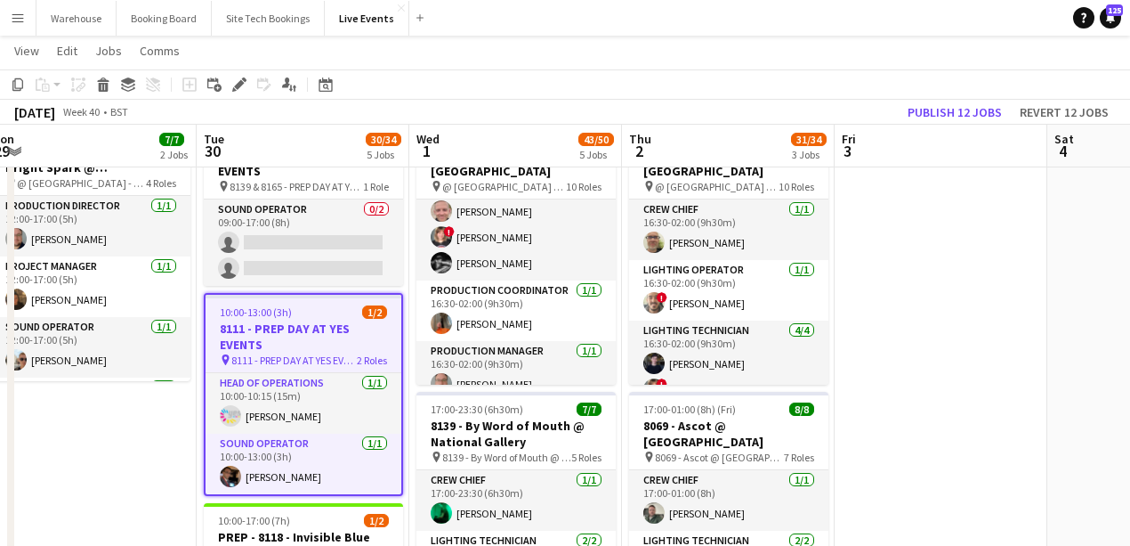
click at [961, 388] on app-date-cell at bounding box center [941, 537] width 213 height 1388
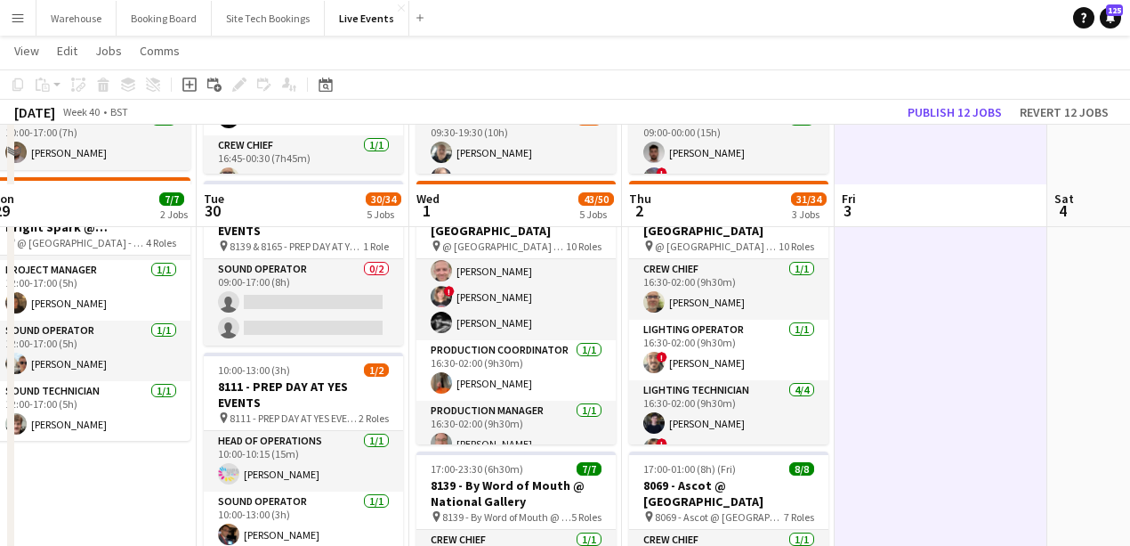
scroll to position [356, 0]
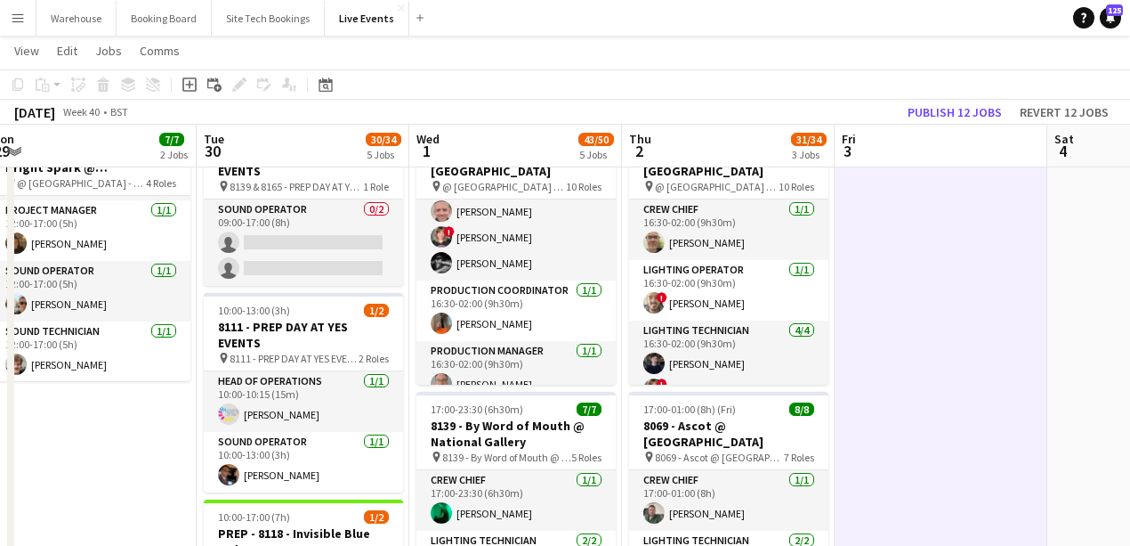
drag, startPoint x: 109, startPoint y: 463, endPoint x: 117, endPoint y: 470, distance: 11.4
click at [109, 463] on app-date-cell "09:00-17:00 (8h) 3/3 7794 & 7781 - PREP DAY AT YES EVENTS pin 7794 & 7781 - PRE…" at bounding box center [90, 537] width 213 height 1388
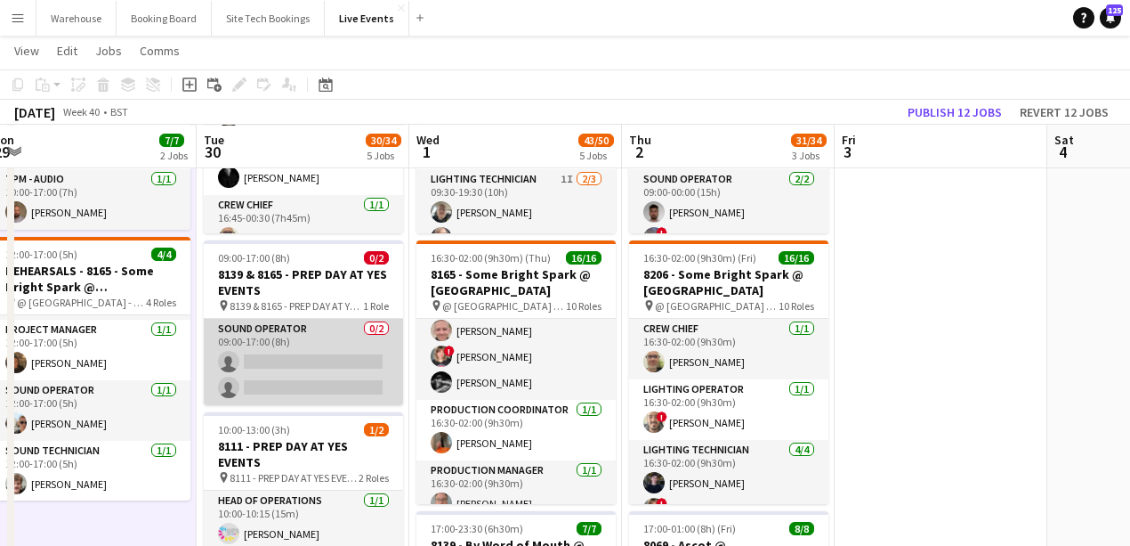
scroll to position [296, 0]
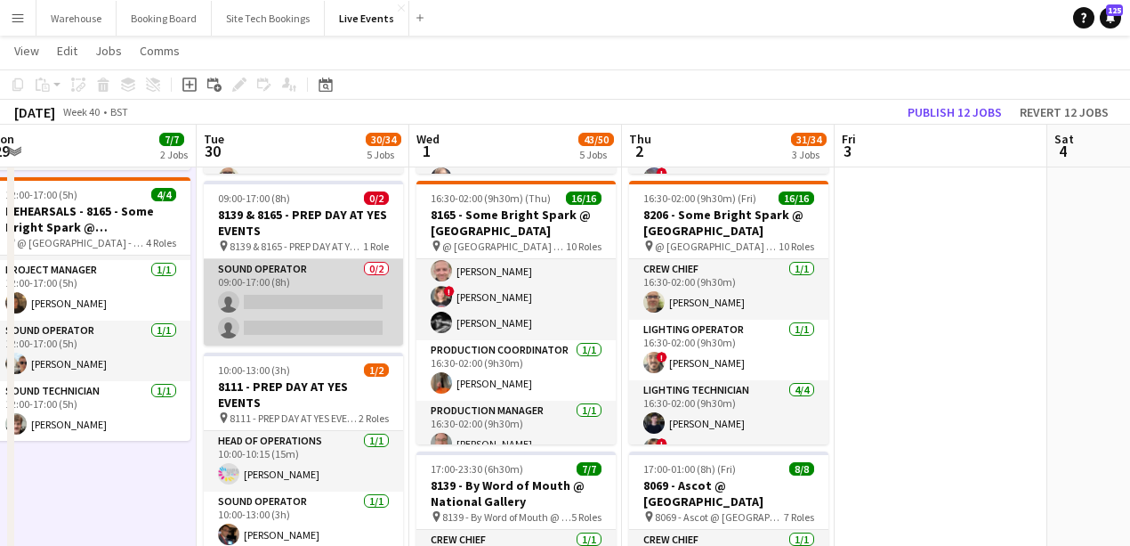
click at [272, 259] on app-card-role "Sound Operator 0/2 09:00-17:00 (8h) single-neutral-actions single-neutral-actio…" at bounding box center [303, 302] width 199 height 86
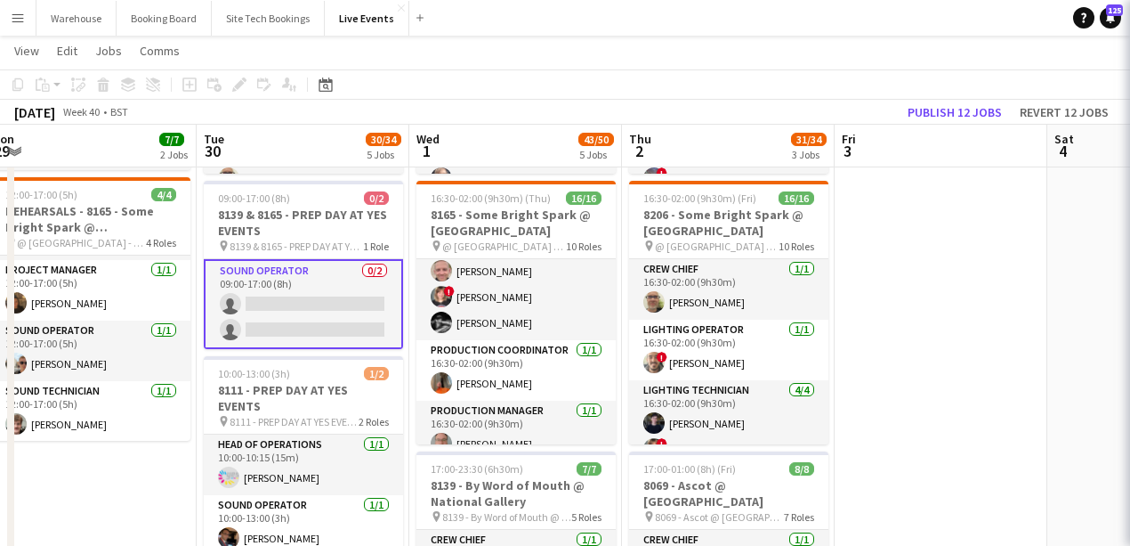
scroll to position [0, 441]
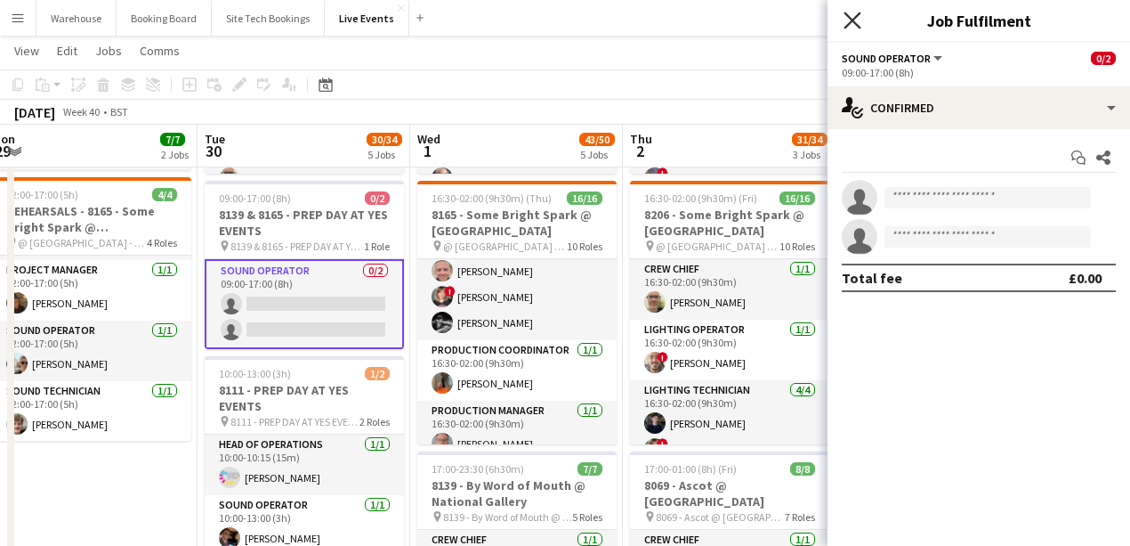
click at [857, 23] on icon "Close pop-in" at bounding box center [852, 20] width 17 height 17
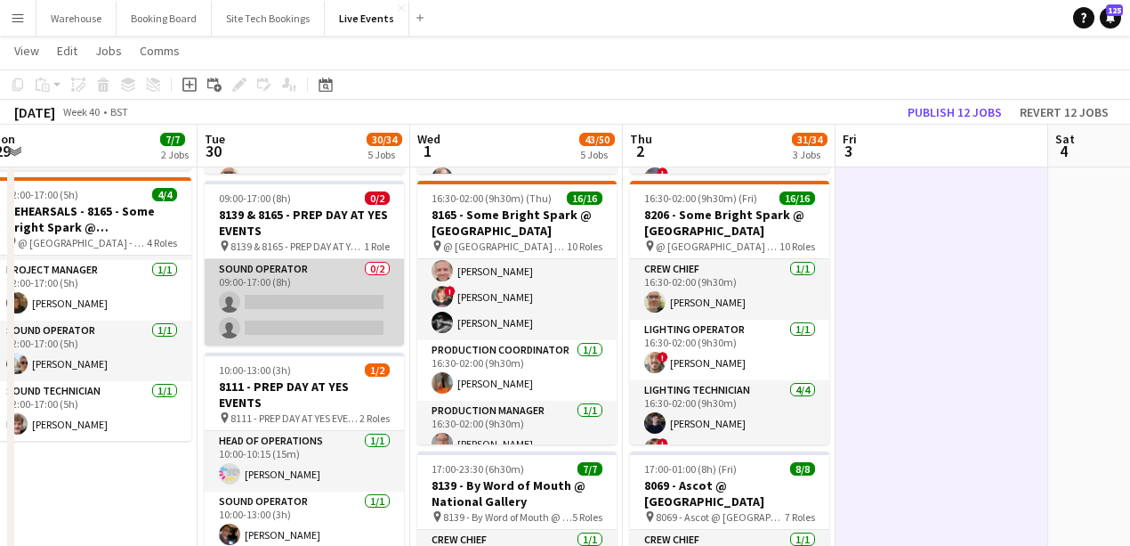
click at [294, 284] on app-card-role "Sound Operator 0/2 09:00-17:00 (8h) single-neutral-actions single-neutral-actio…" at bounding box center [304, 302] width 199 height 86
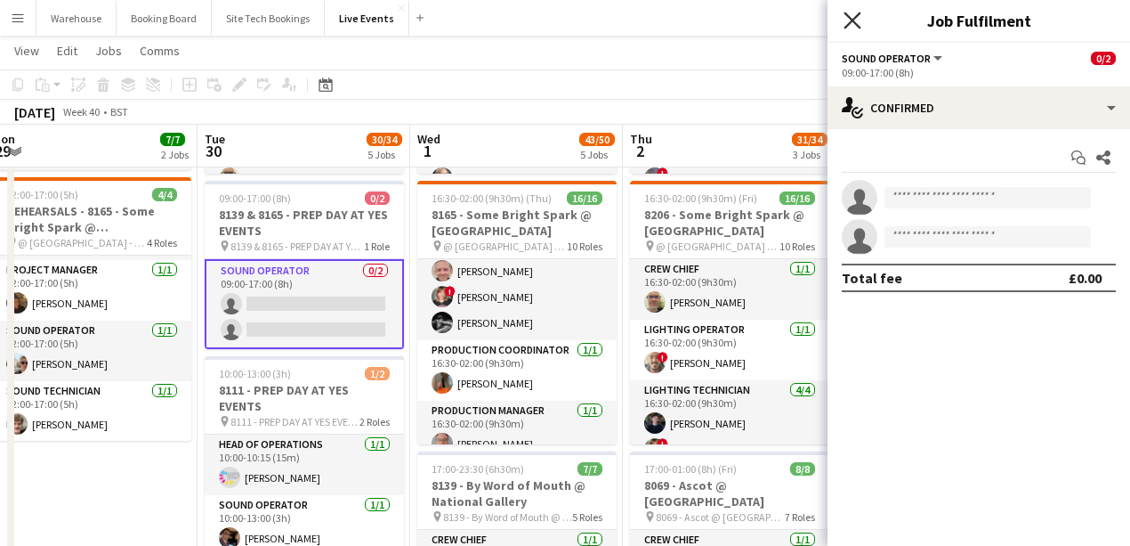
click at [847, 18] on icon "Close pop-in" at bounding box center [852, 20] width 17 height 17
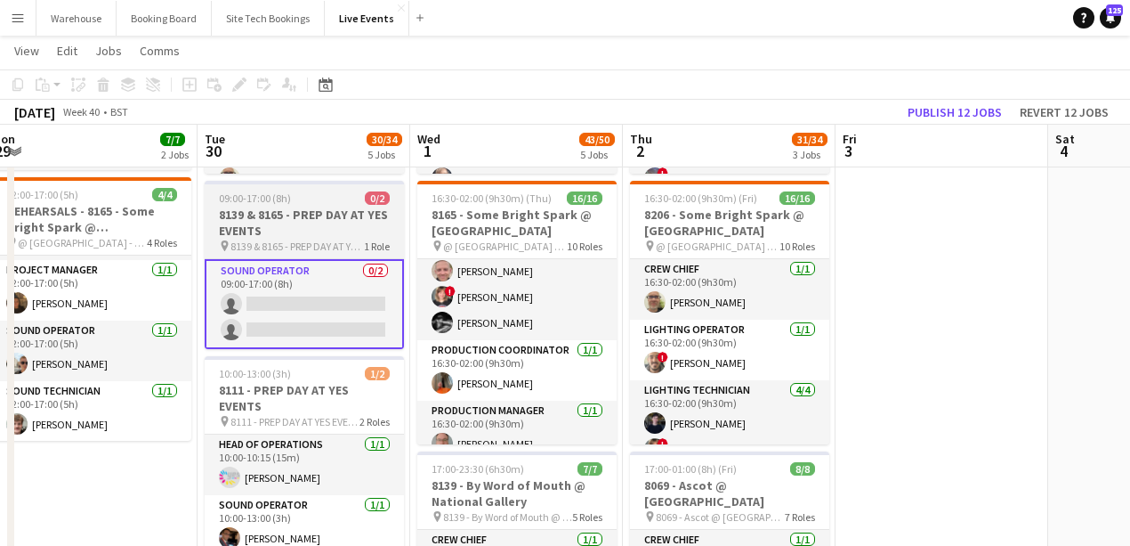
click at [309, 214] on h3 "8139 & 8165 - PREP DAY AT YES EVENTS" at bounding box center [304, 222] width 199 height 32
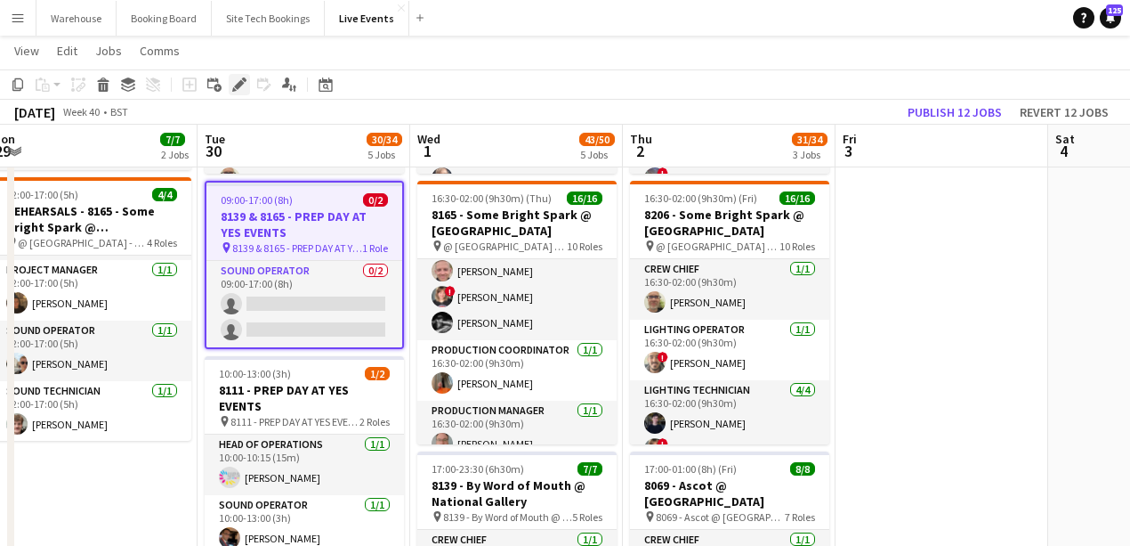
click at [233, 84] on icon "Edit" at bounding box center [239, 84] width 14 height 14
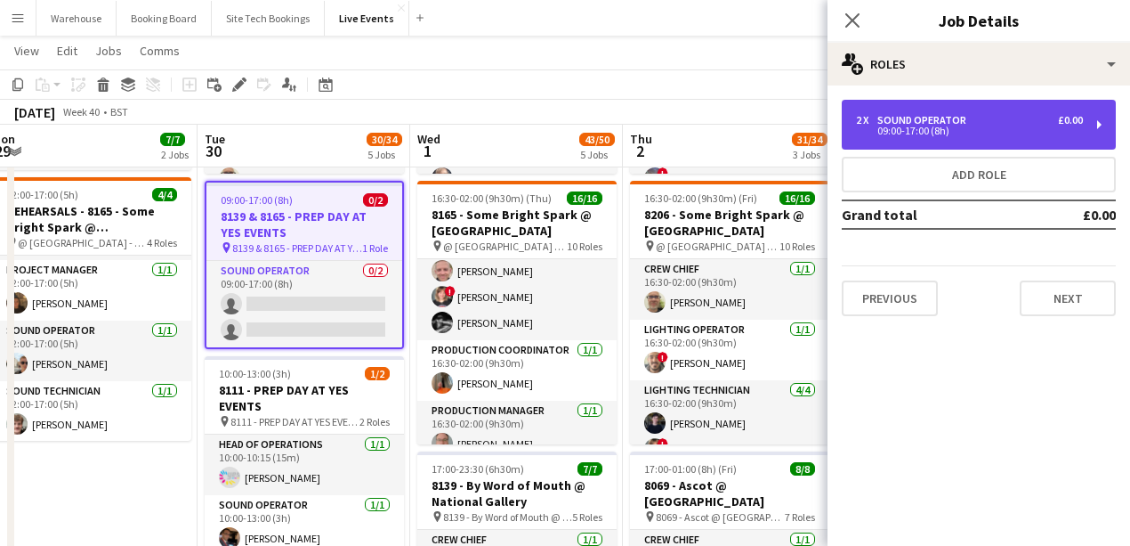
click at [926, 137] on div "2 x Sound Operator £0.00 09:00-17:00 (8h)" at bounding box center [979, 125] width 274 height 50
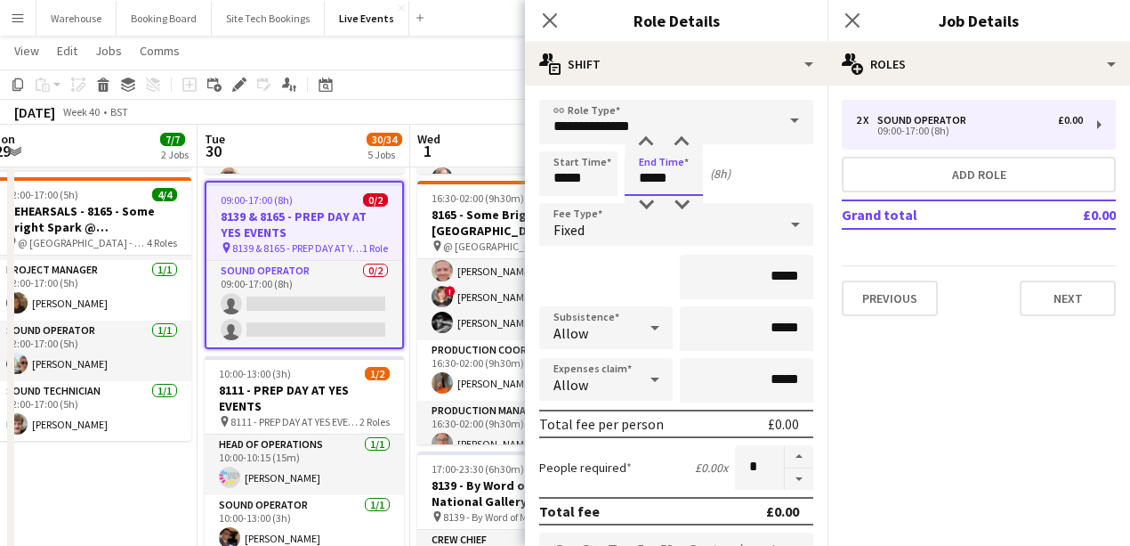
click at [666, 183] on input "*****" at bounding box center [664, 173] width 78 height 44
click at [643, 205] on div at bounding box center [646, 205] width 36 height 18
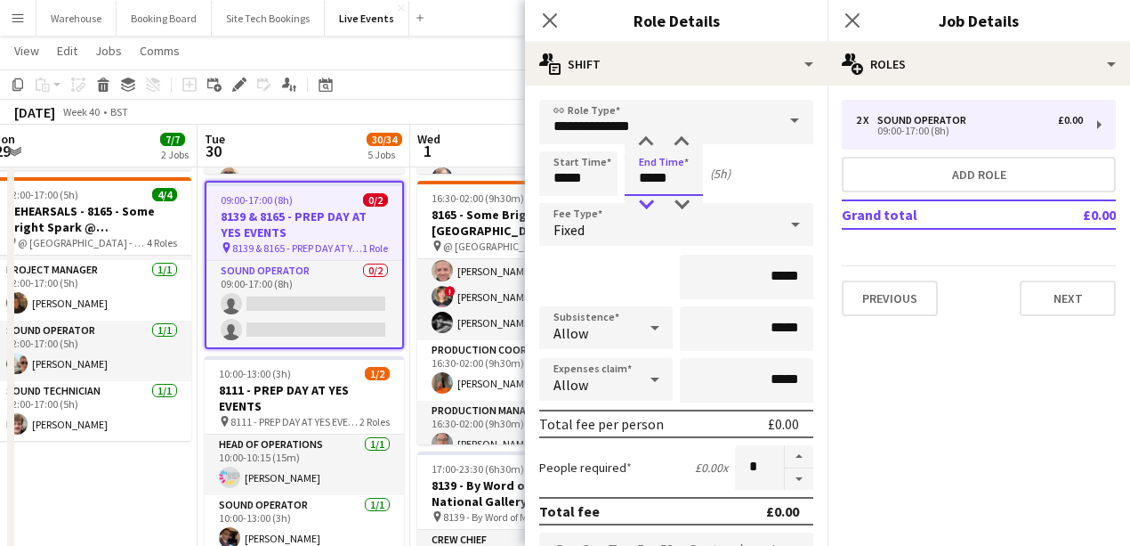
click at [643, 205] on div at bounding box center [646, 205] width 36 height 18
type input "*****"
click at [646, 143] on div at bounding box center [646, 142] width 36 height 18
click at [588, 239] on div "Fixed" at bounding box center [658, 224] width 239 height 43
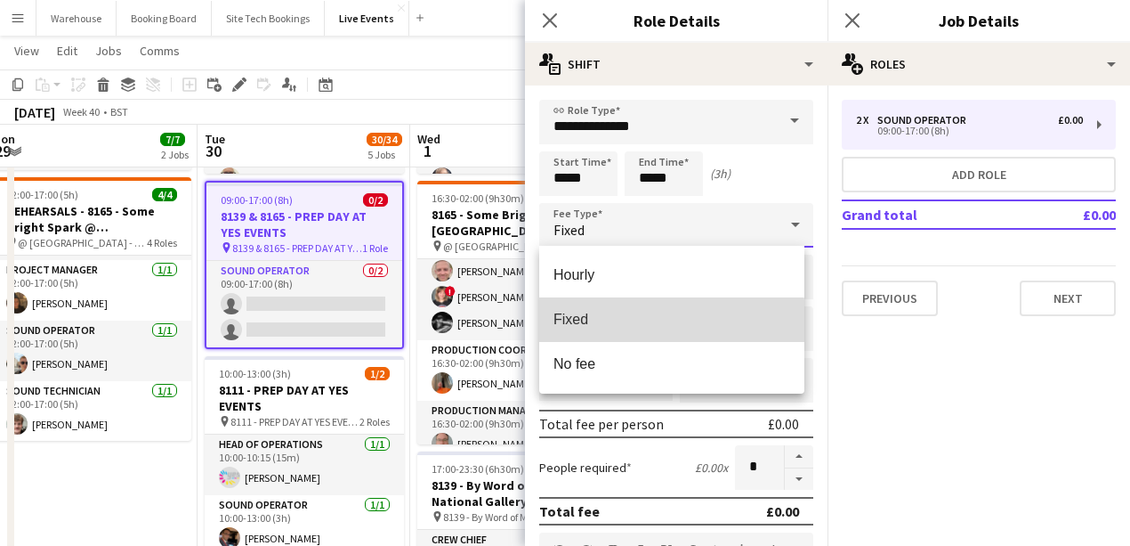
click at [596, 327] on span "Fixed" at bounding box center [672, 319] width 237 height 17
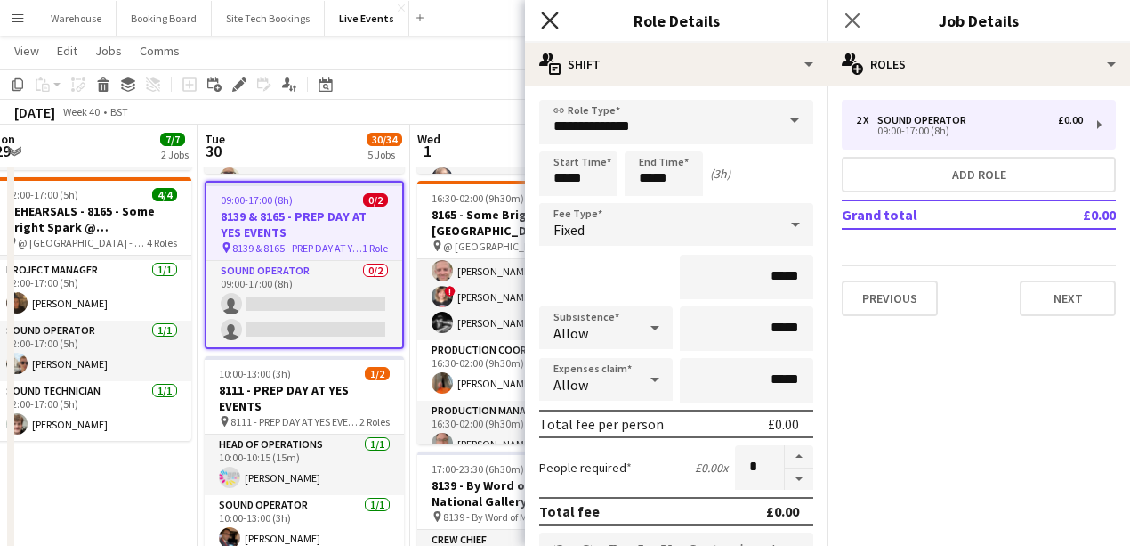
click at [554, 17] on icon at bounding box center [549, 20] width 17 height 17
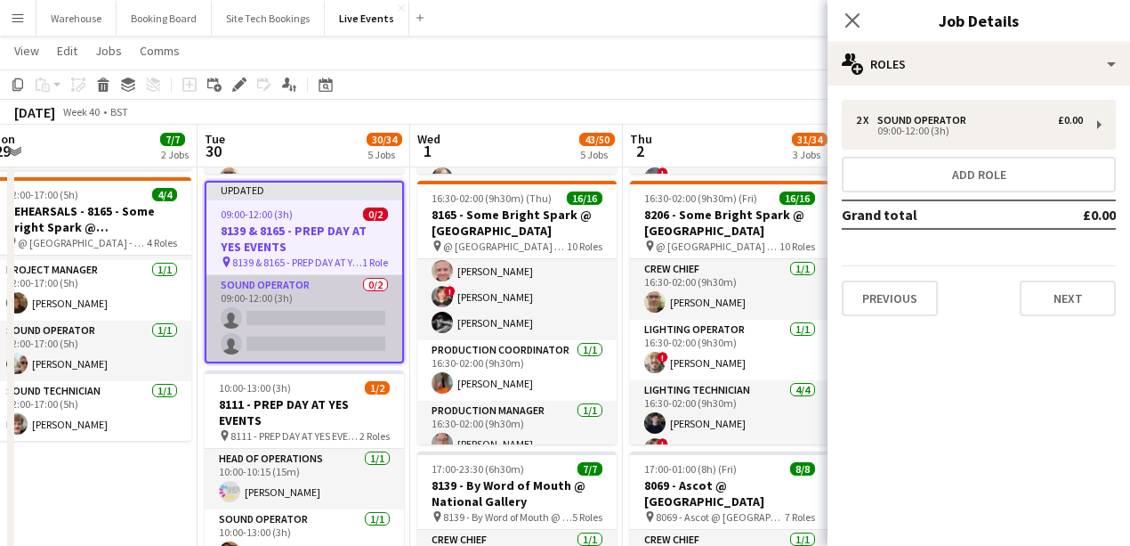
click at [306, 311] on app-card-role "Sound Operator 0/2 09:00-12:00 (3h) single-neutral-actions single-neutral-actio…" at bounding box center [304, 318] width 196 height 86
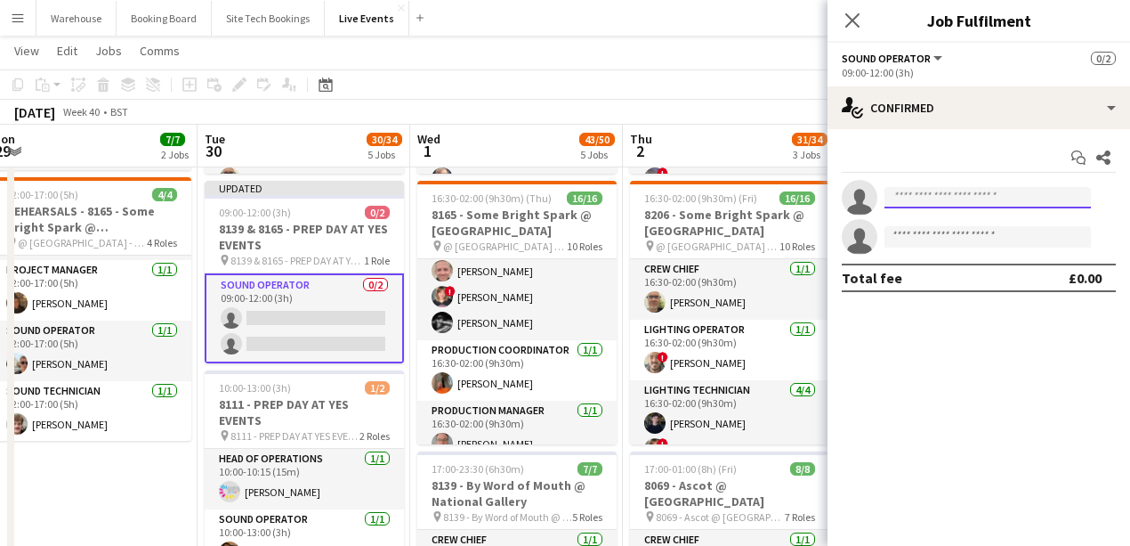
click at [952, 200] on input at bounding box center [988, 197] width 206 height 21
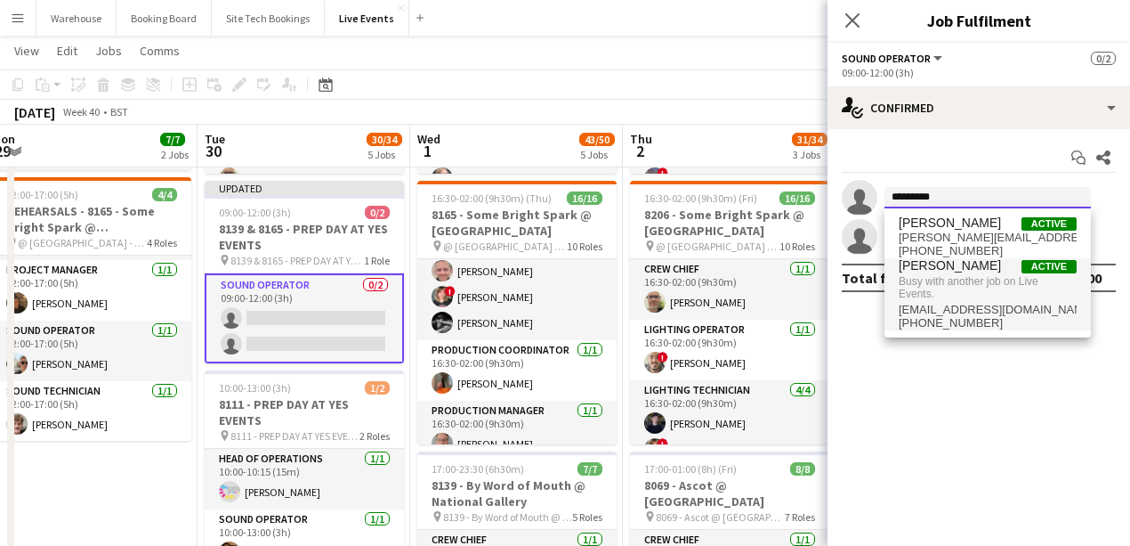
type input "*********"
click at [929, 316] on span "+447896278565" at bounding box center [988, 323] width 178 height 14
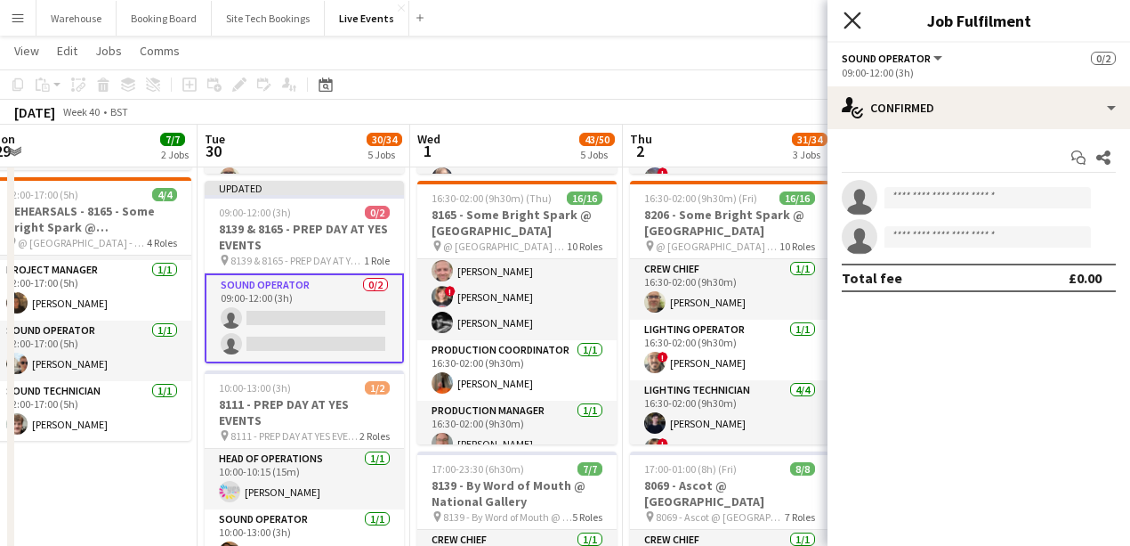
click at [851, 20] on icon at bounding box center [852, 20] width 17 height 17
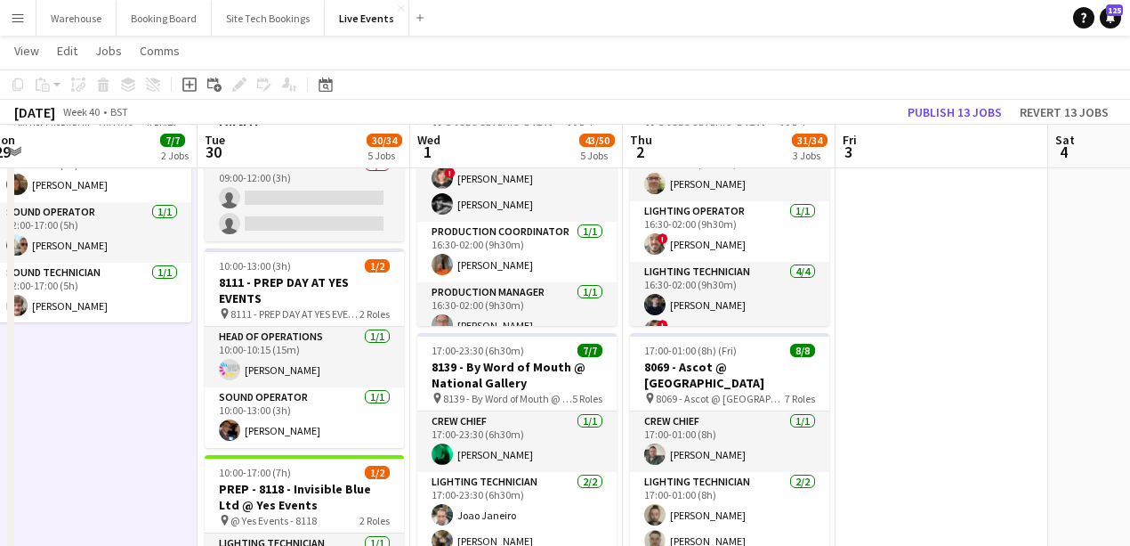
scroll to position [356, 0]
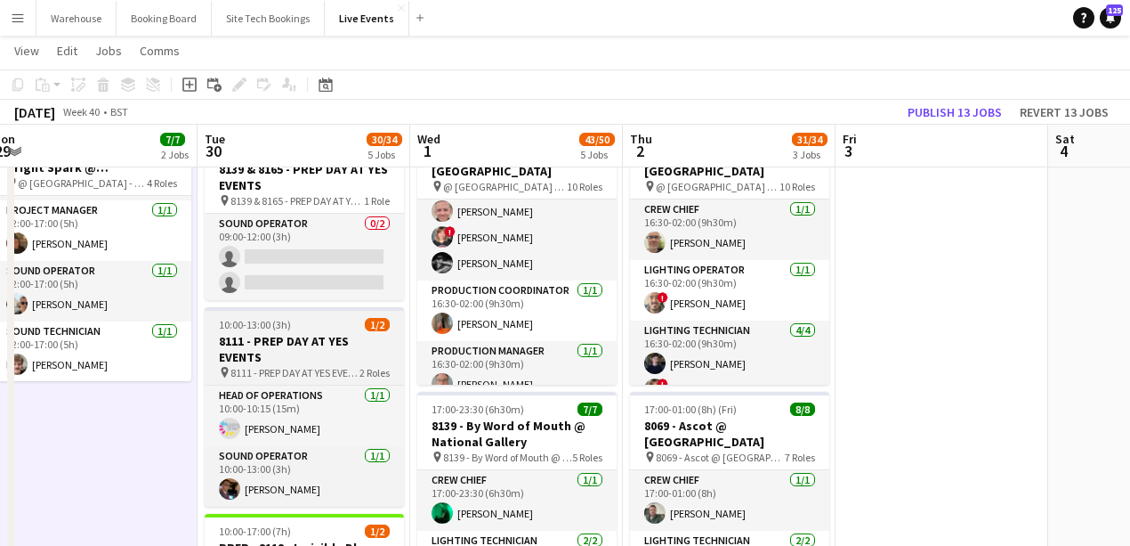
click at [246, 355] on h3 "8111 - PREP DAY AT YES EVENTS" at bounding box center [304, 349] width 199 height 32
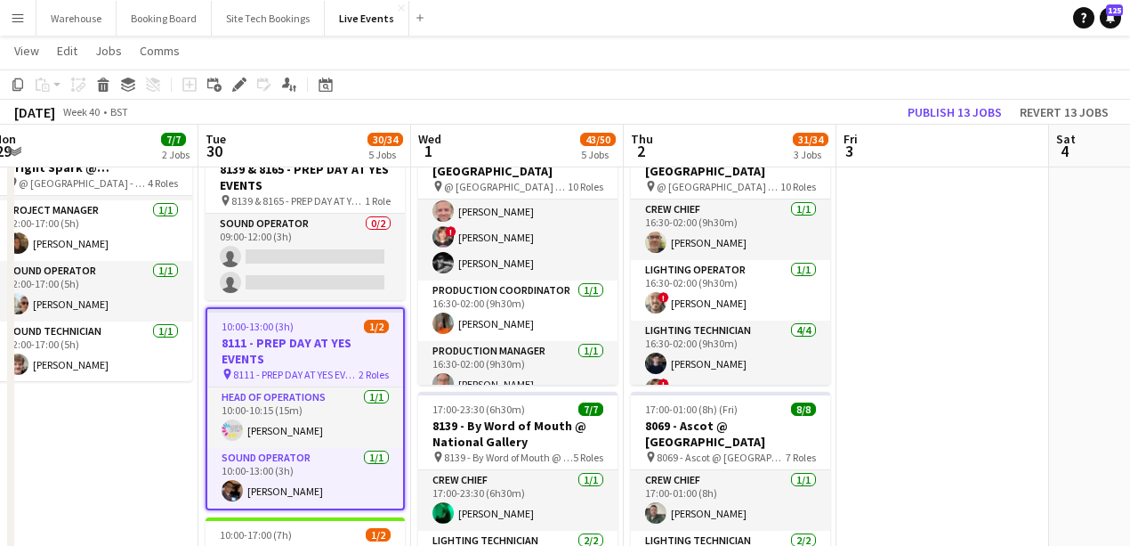
click at [112, 500] on app-date-cell "09:00-17:00 (8h) 3/3 7794 & 7781 - PREP DAY AT YES EVENTS pin 7794 & 7781 - PRE…" at bounding box center [92, 537] width 213 height 1388
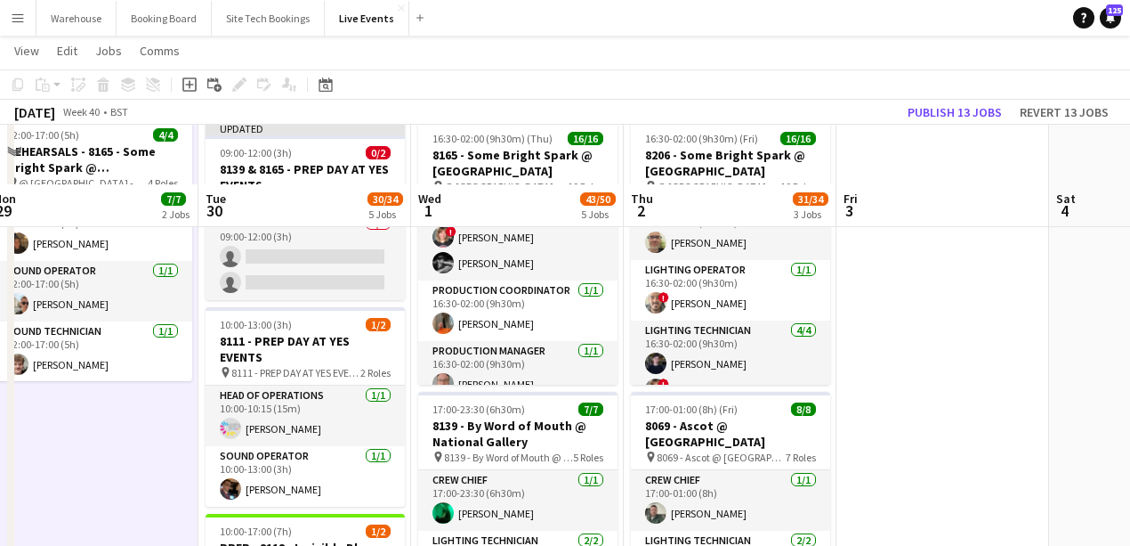
scroll to position [296, 0]
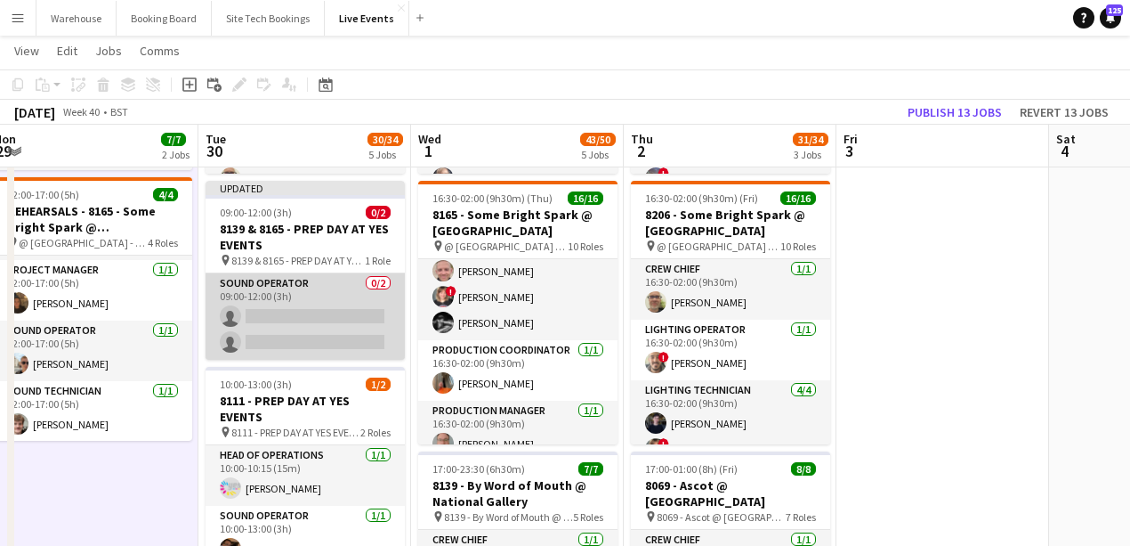
click at [283, 311] on app-card-role "Sound Operator 0/2 09:00-12:00 (3h) single-neutral-actions single-neutral-actio…" at bounding box center [305, 316] width 199 height 86
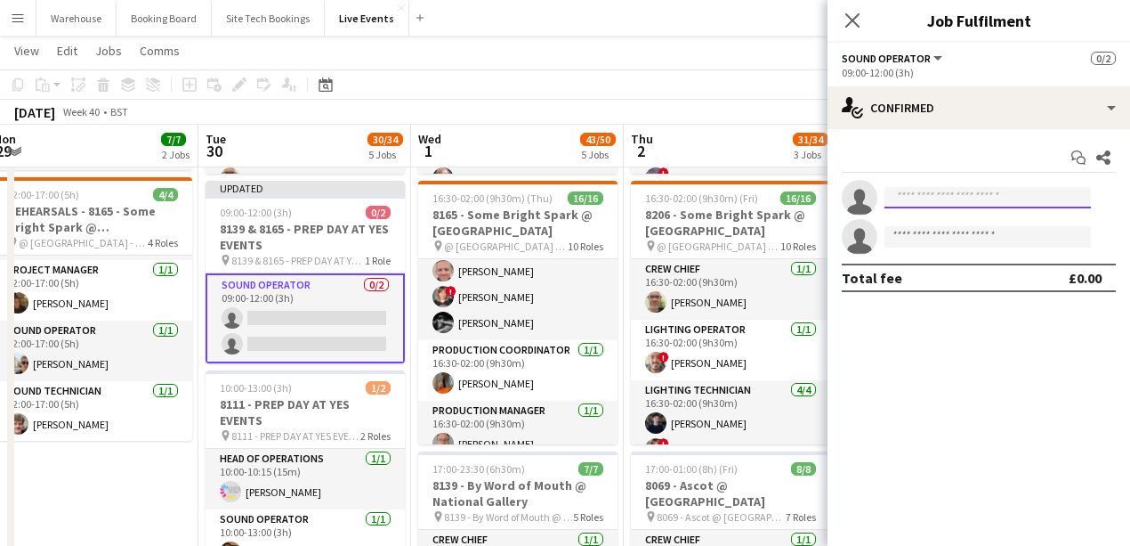
click at [927, 194] on input at bounding box center [988, 197] width 206 height 21
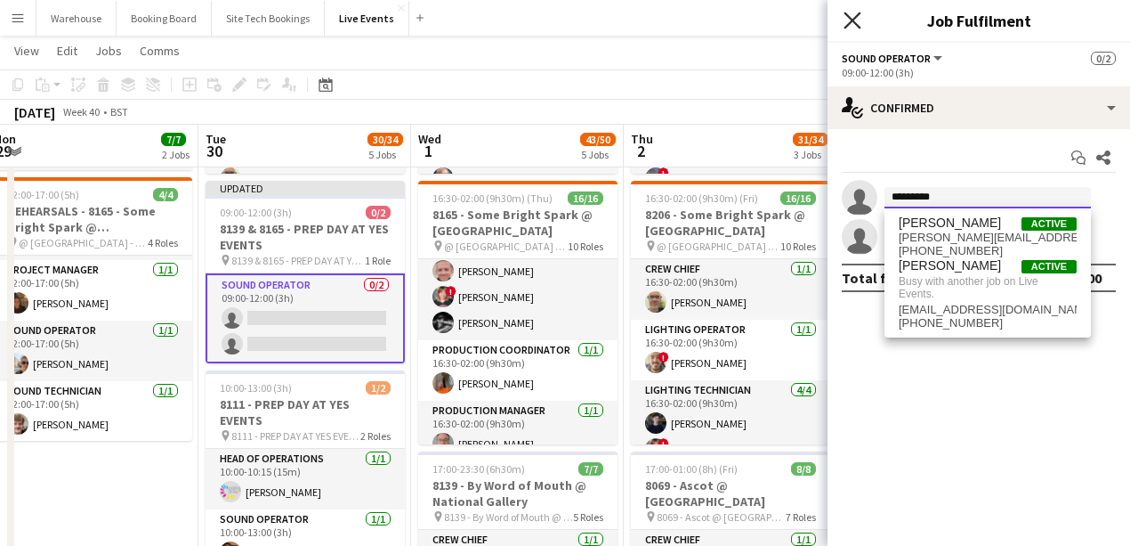
type input "*********"
click at [849, 27] on icon "Close pop-in" at bounding box center [852, 20] width 17 height 17
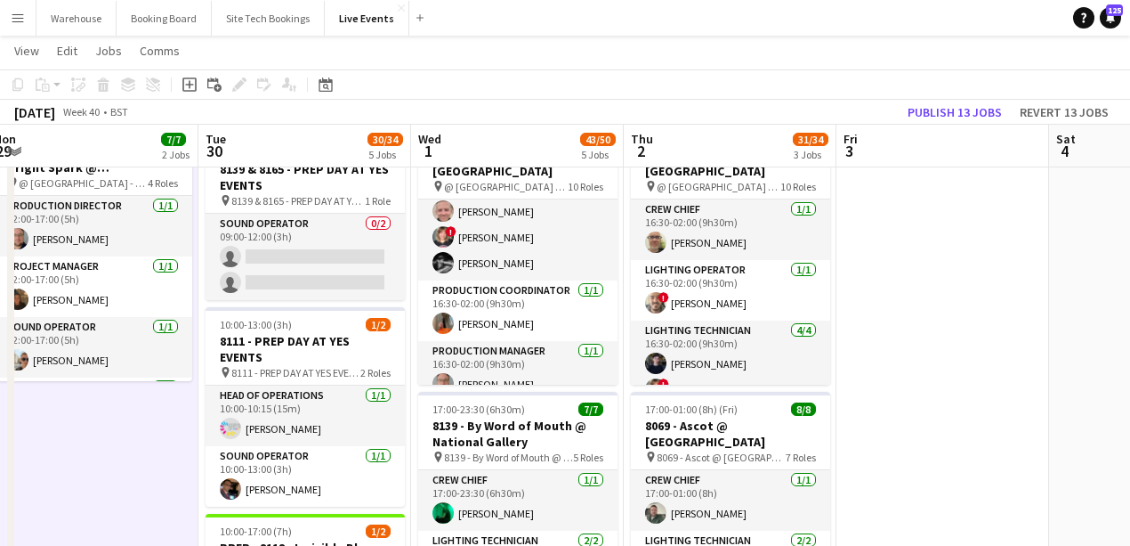
scroll to position [237, 0]
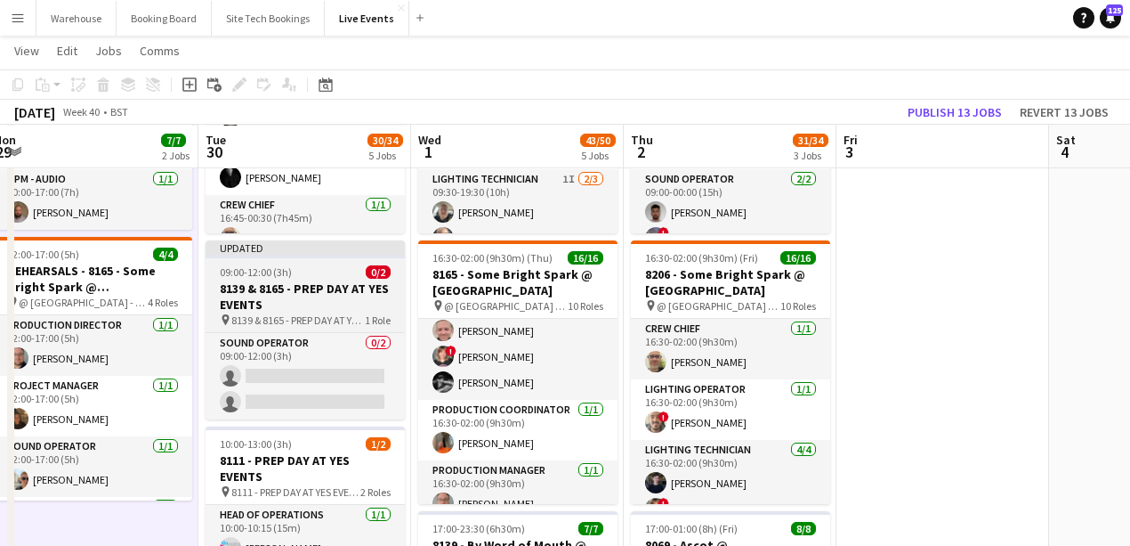
click at [290, 280] on h3 "8139 & 8165 - PREP DAY AT YES EVENTS" at bounding box center [305, 296] width 199 height 32
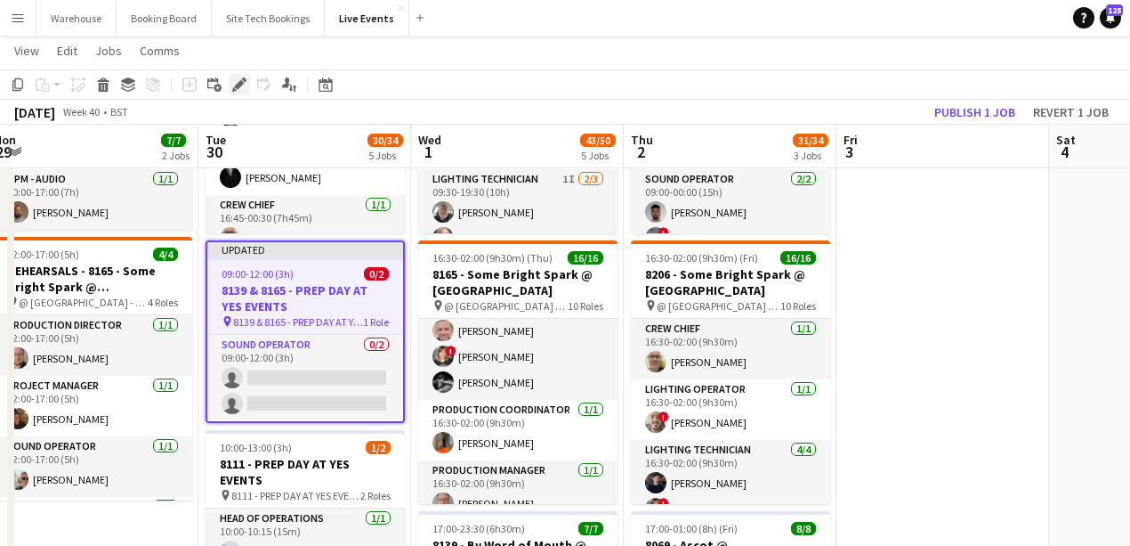
click at [235, 86] on icon at bounding box center [239, 85] width 10 height 10
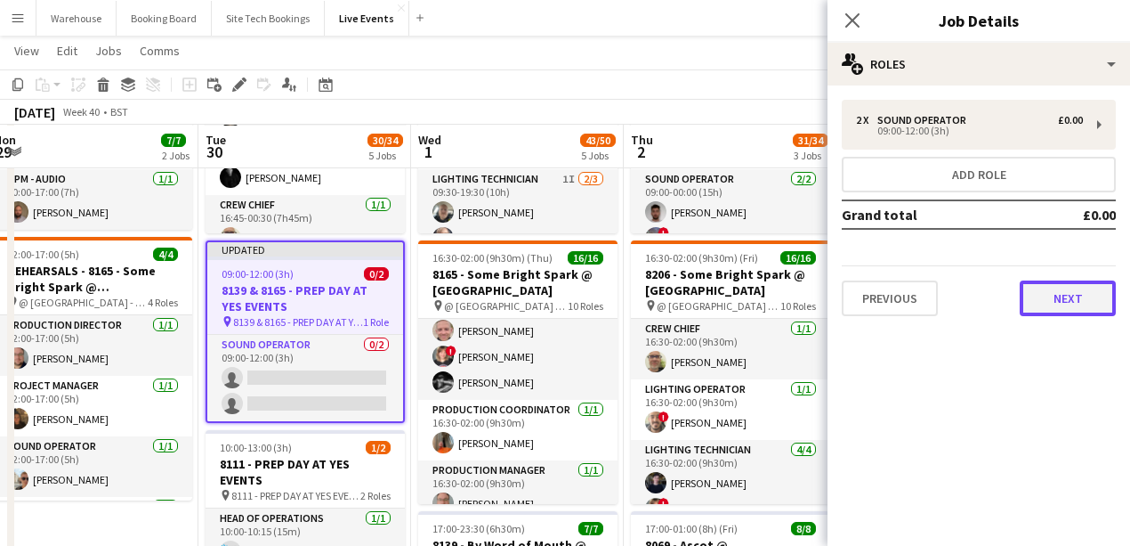
click at [1063, 296] on button "Next" at bounding box center [1068, 298] width 96 height 36
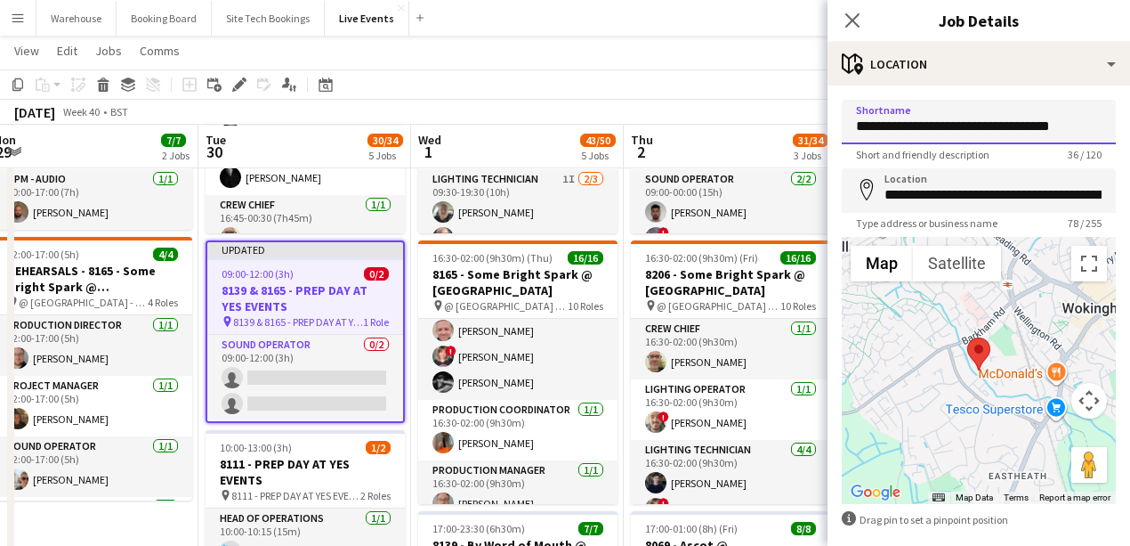
drag, startPoint x: 888, startPoint y: 125, endPoint x: 926, endPoint y: 127, distance: 37.4
click at [926, 127] on input "**********" at bounding box center [979, 122] width 274 height 44
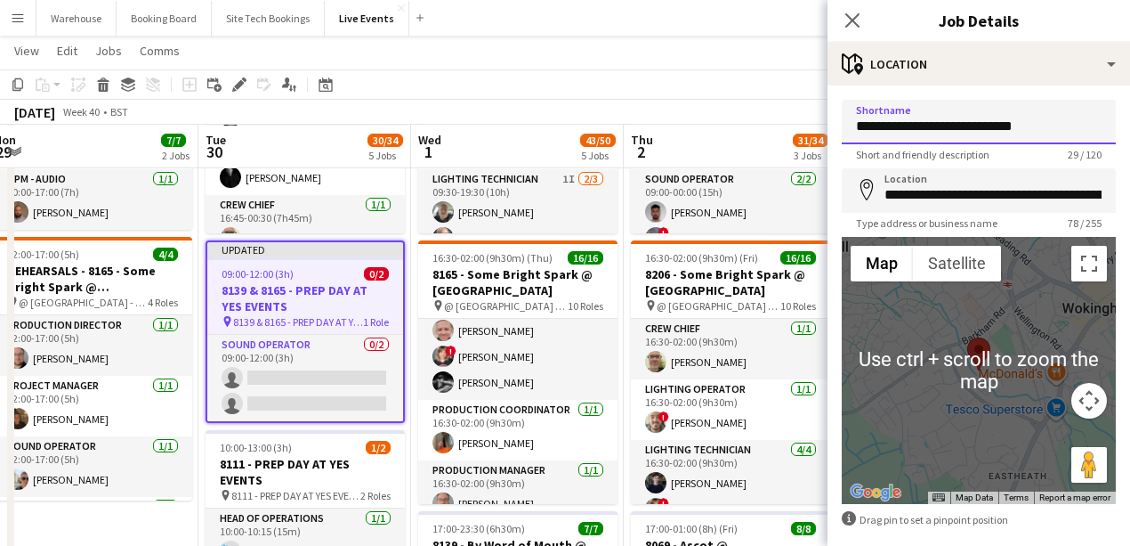
scroll to position [84, 0]
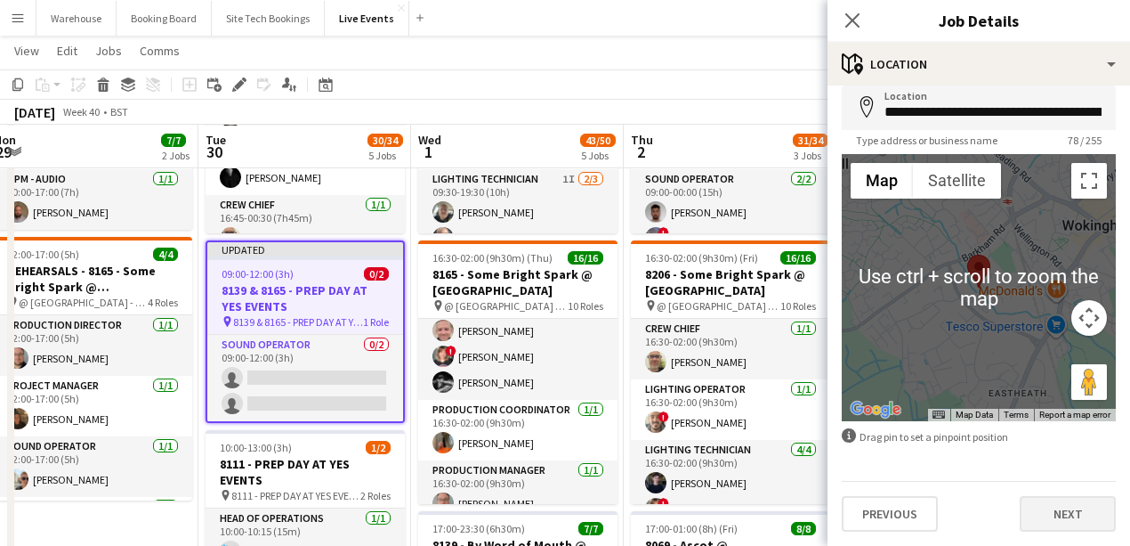
type input "**********"
click at [1095, 522] on button "Next" at bounding box center [1068, 514] width 96 height 36
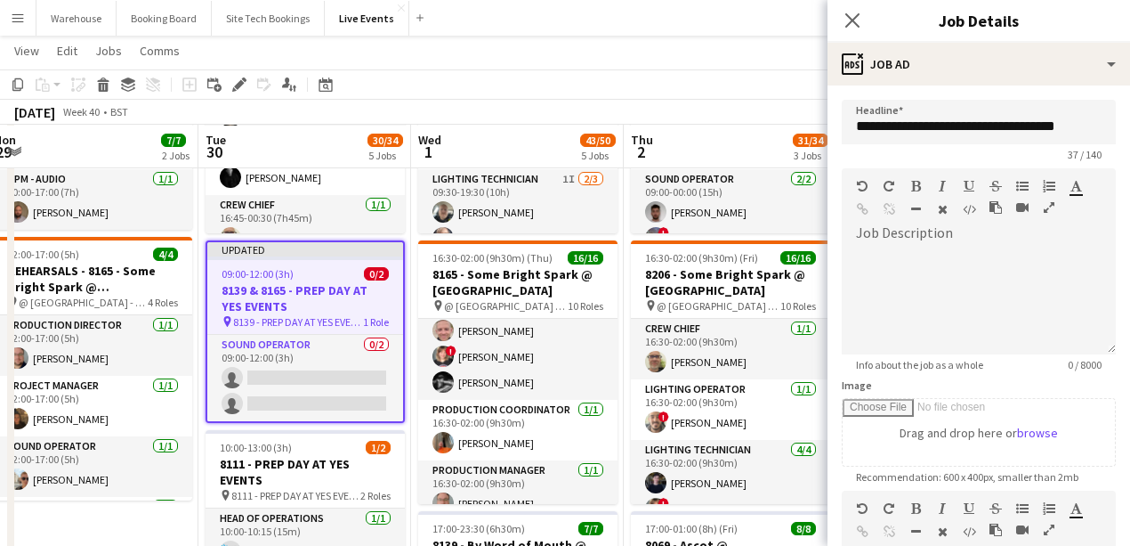
scroll to position [0, 0]
drag, startPoint x: 890, startPoint y: 128, endPoint x: 925, endPoint y: 126, distance: 34.8
click at [925, 126] on input "**********" at bounding box center [979, 122] width 274 height 44
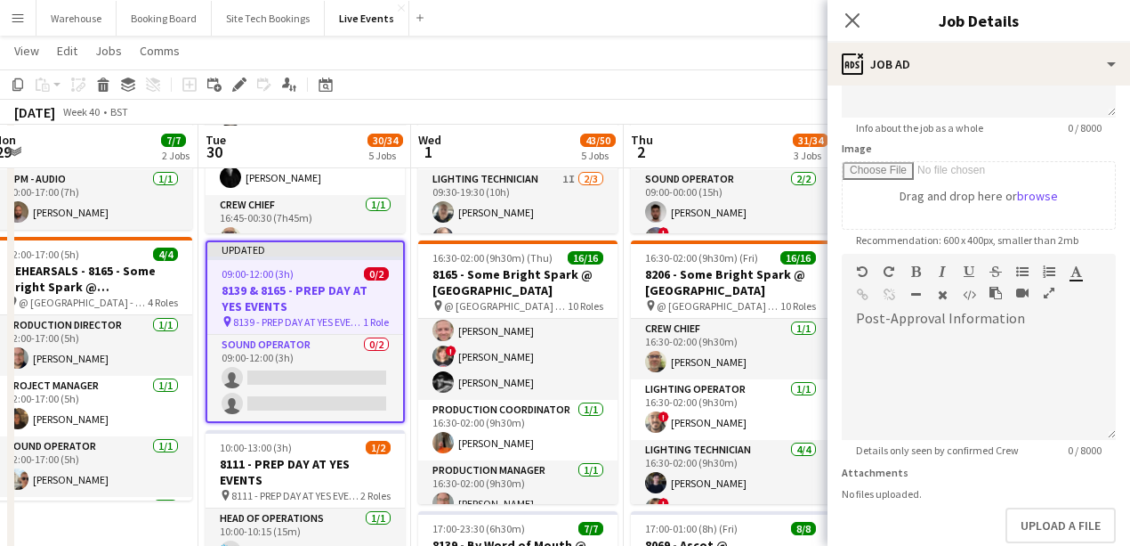
scroll to position [335, 0]
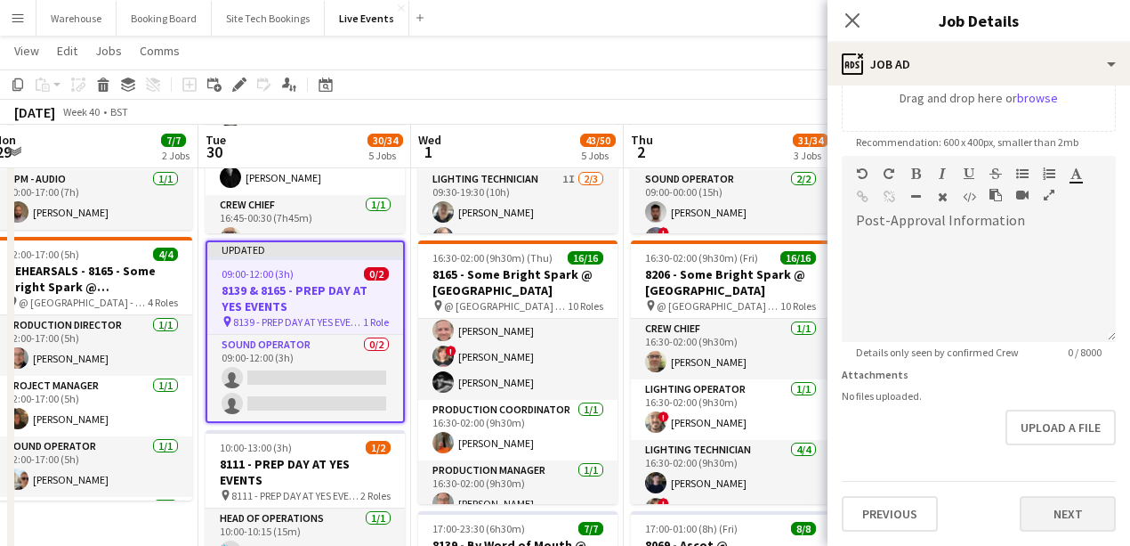
type input "**********"
click at [1045, 518] on button "Next" at bounding box center [1068, 514] width 96 height 36
type input "*******"
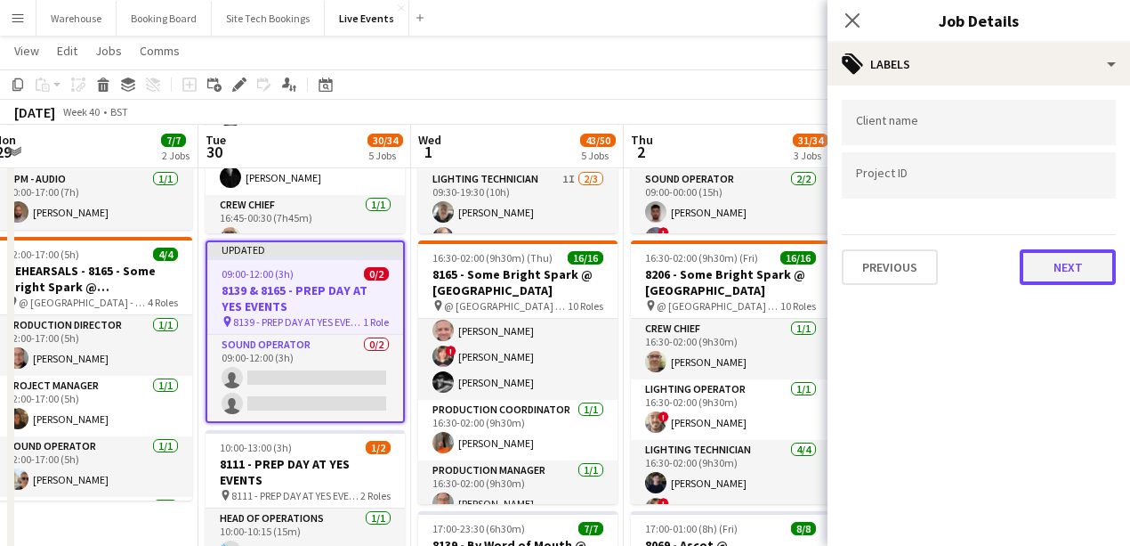
click at [1068, 270] on button "Next" at bounding box center [1068, 267] width 96 height 36
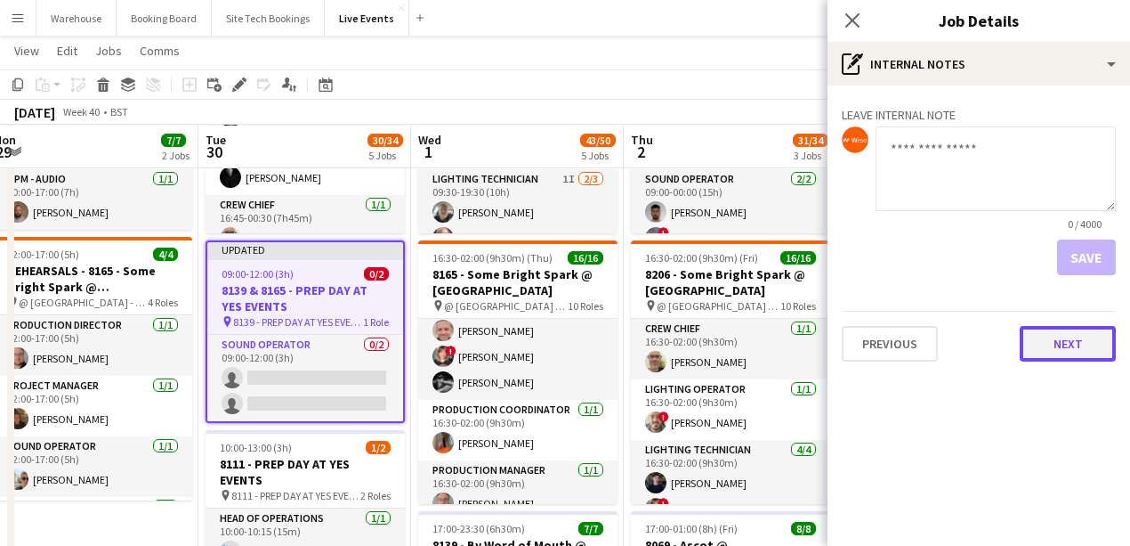
click at [1054, 360] on button "Next" at bounding box center [1068, 344] width 96 height 36
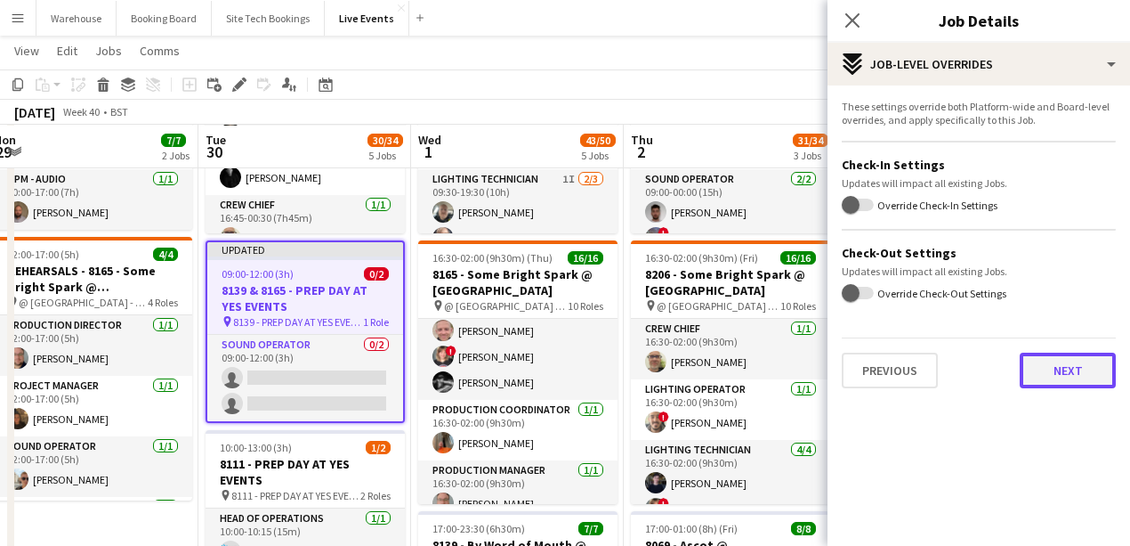
click at [1042, 379] on button "Next" at bounding box center [1068, 370] width 96 height 36
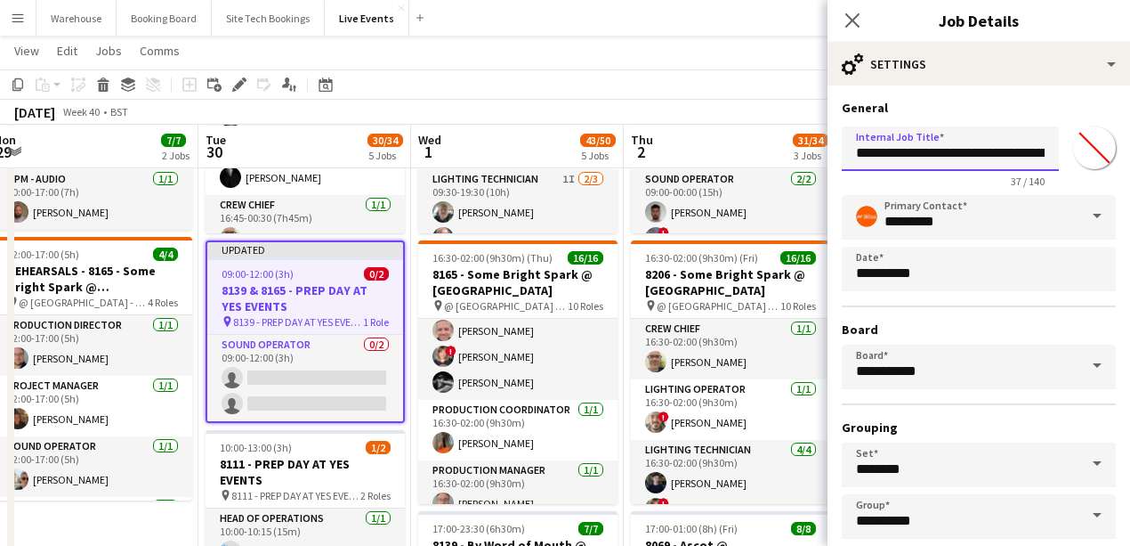
drag, startPoint x: 889, startPoint y: 153, endPoint x: 929, endPoint y: 153, distance: 40.0
click at [929, 153] on input "**********" at bounding box center [950, 148] width 217 height 44
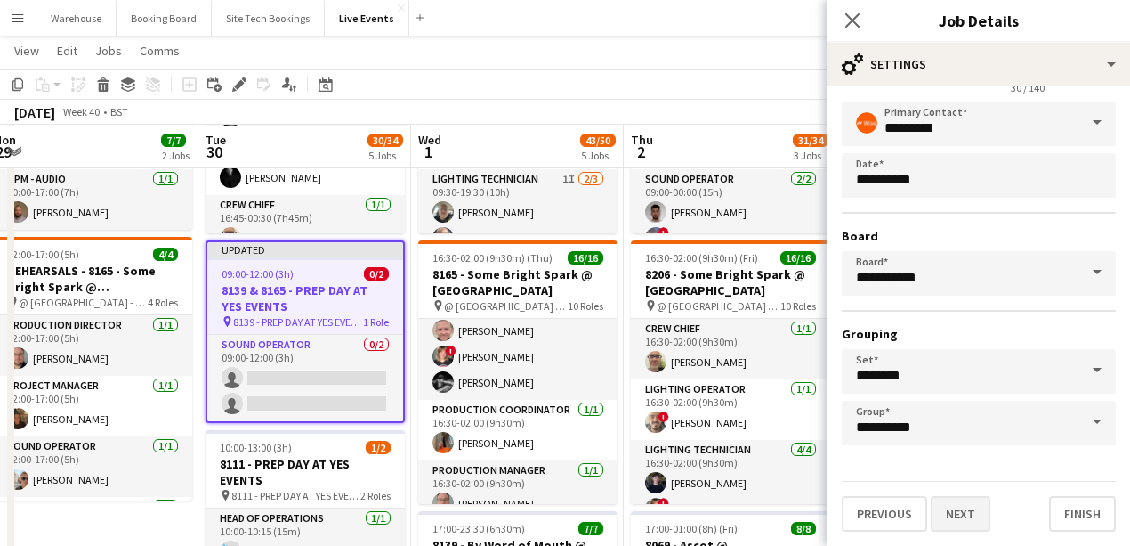
type input "**********"
click at [986, 518] on button "Next" at bounding box center [961, 514] width 60 height 36
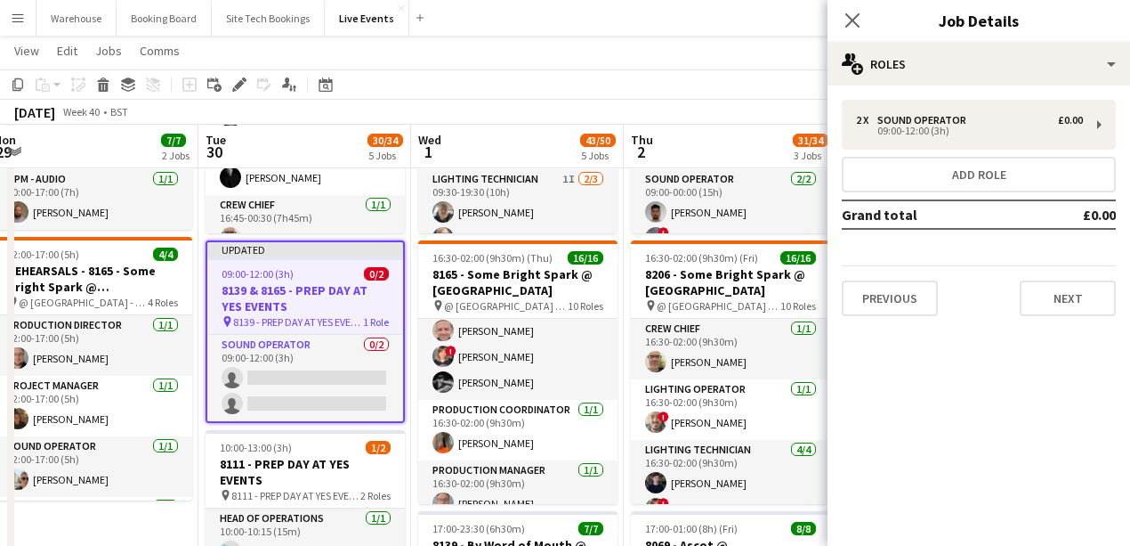
scroll to position [0, 0]
click at [849, 18] on icon at bounding box center [852, 20] width 17 height 17
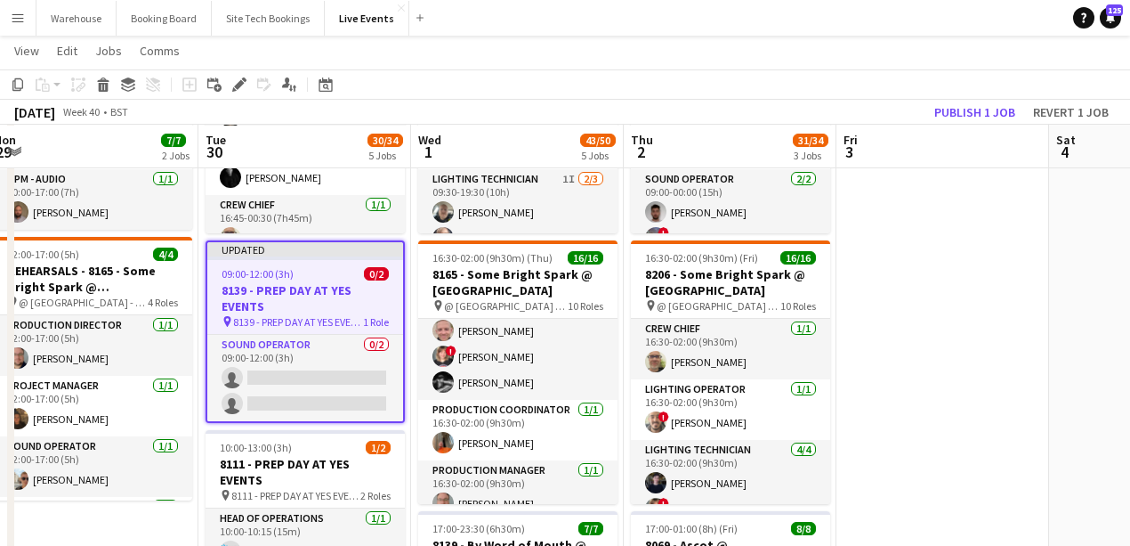
drag, startPoint x: 274, startPoint y: 295, endPoint x: 304, endPoint y: 283, distance: 32.4
click at [274, 293] on h3 "8139 - PREP DAY AT YES EVENTS" at bounding box center [305, 298] width 196 height 32
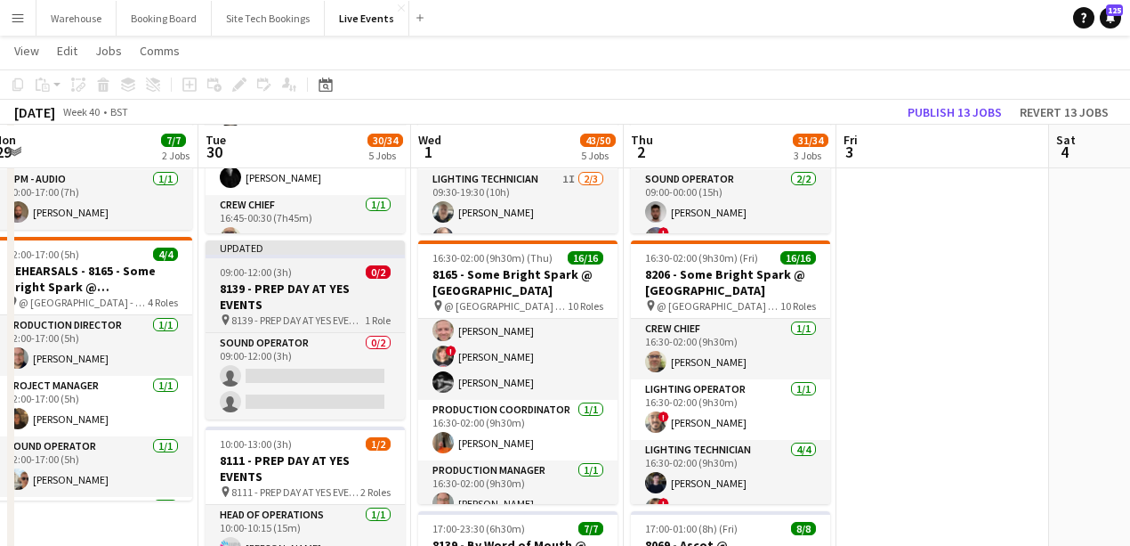
click at [327, 280] on h3 "8139 - PREP DAY AT YES EVENTS" at bounding box center [305, 296] width 199 height 32
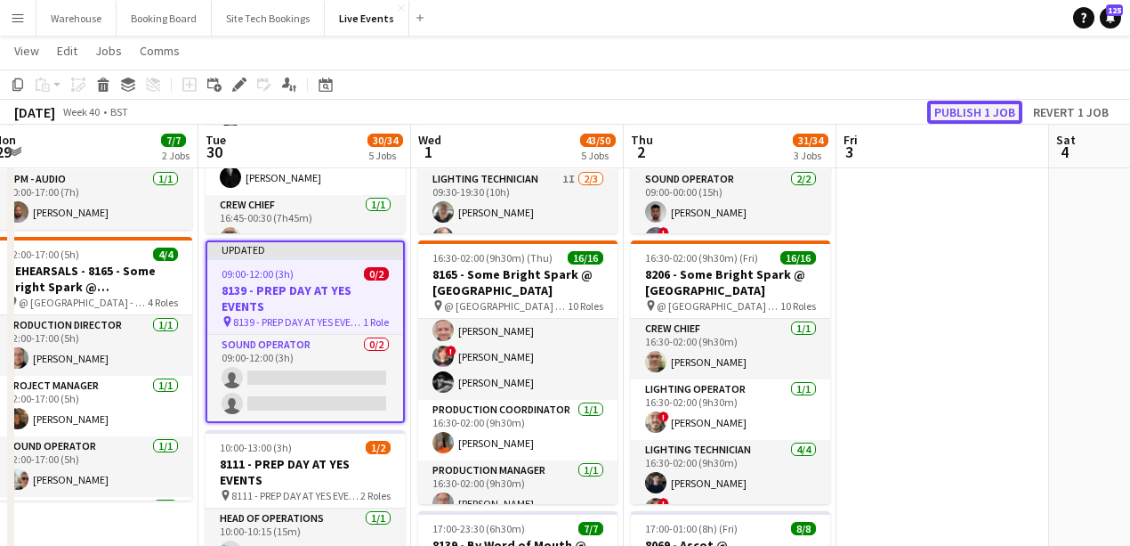
click at [936, 109] on button "Publish 1 job" at bounding box center [974, 112] width 95 height 23
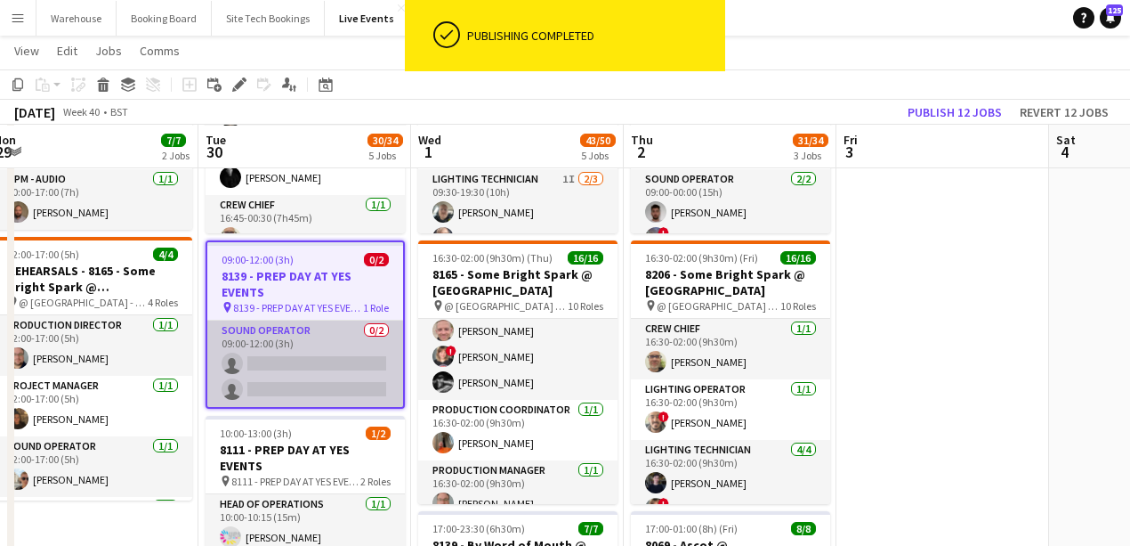
click at [287, 360] on app-card-role "Sound Operator 0/2 09:00-12:00 (3h) single-neutral-actions single-neutral-actio…" at bounding box center [305, 363] width 196 height 86
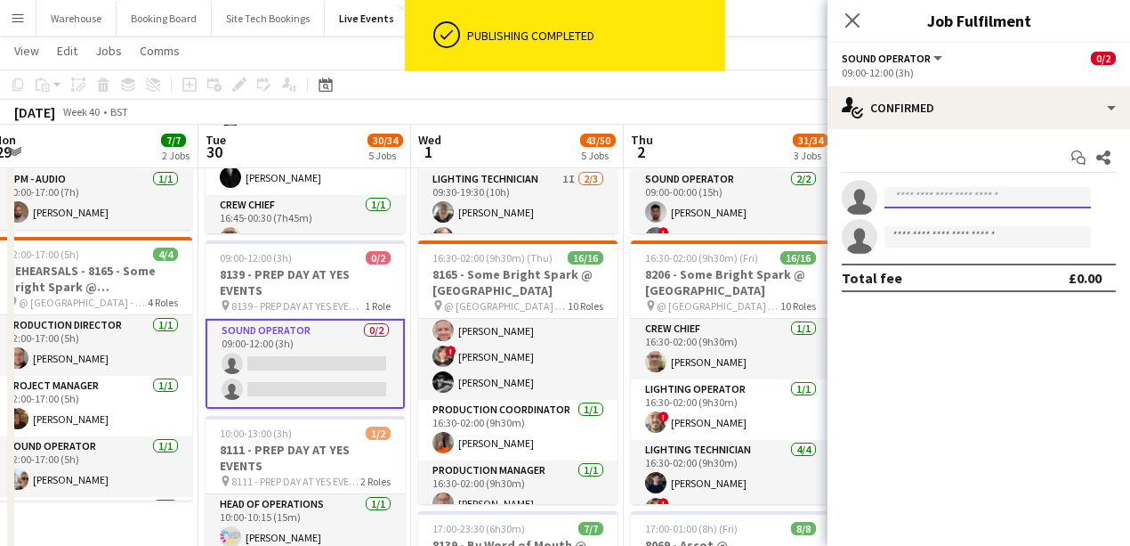
click at [954, 205] on input at bounding box center [988, 197] width 206 height 21
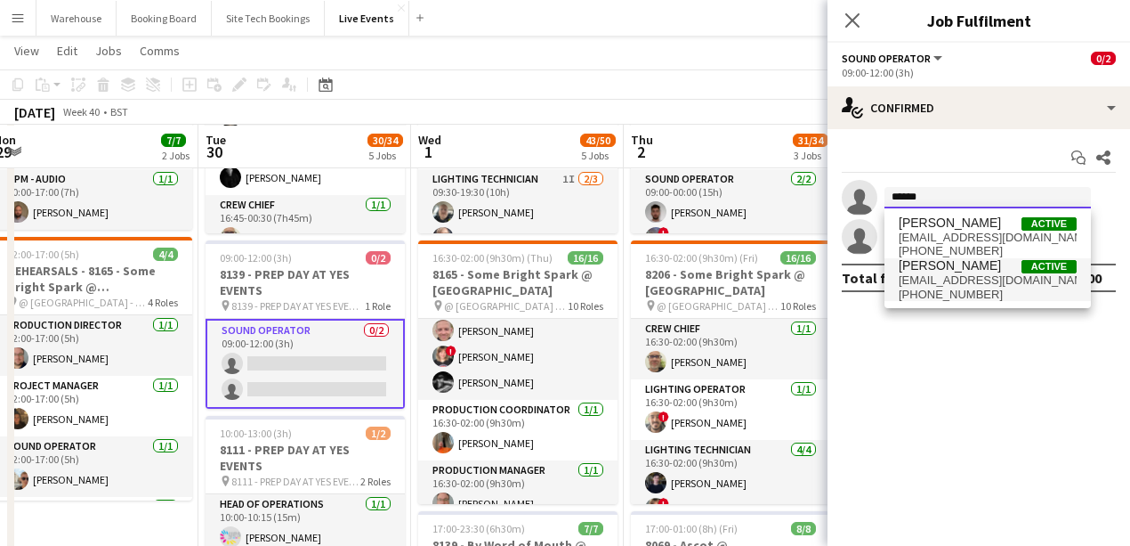
type input "******"
click at [958, 288] on span "+4407854679629" at bounding box center [988, 294] width 178 height 14
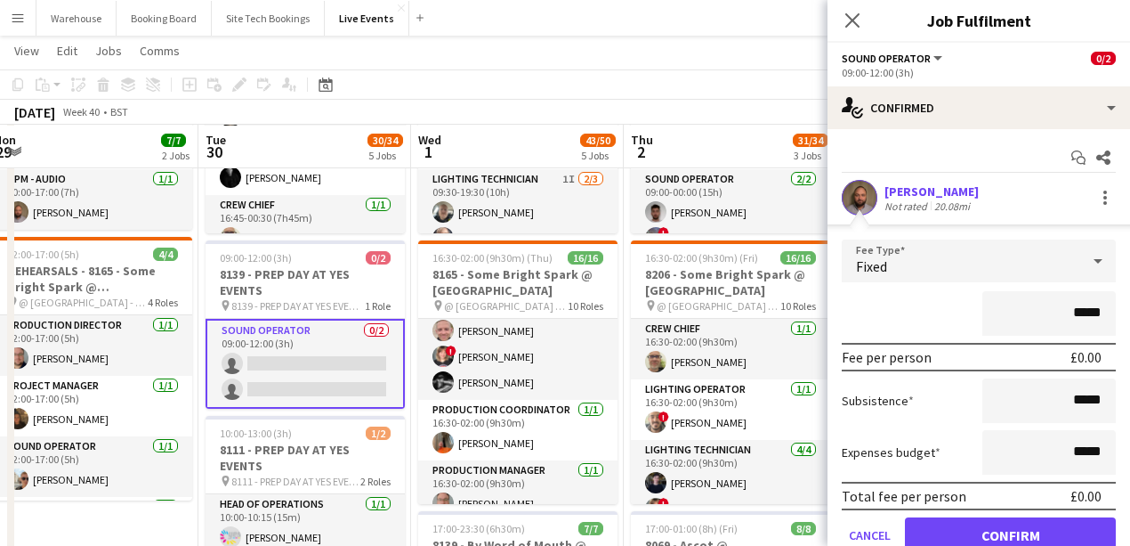
scroll to position [112, 0]
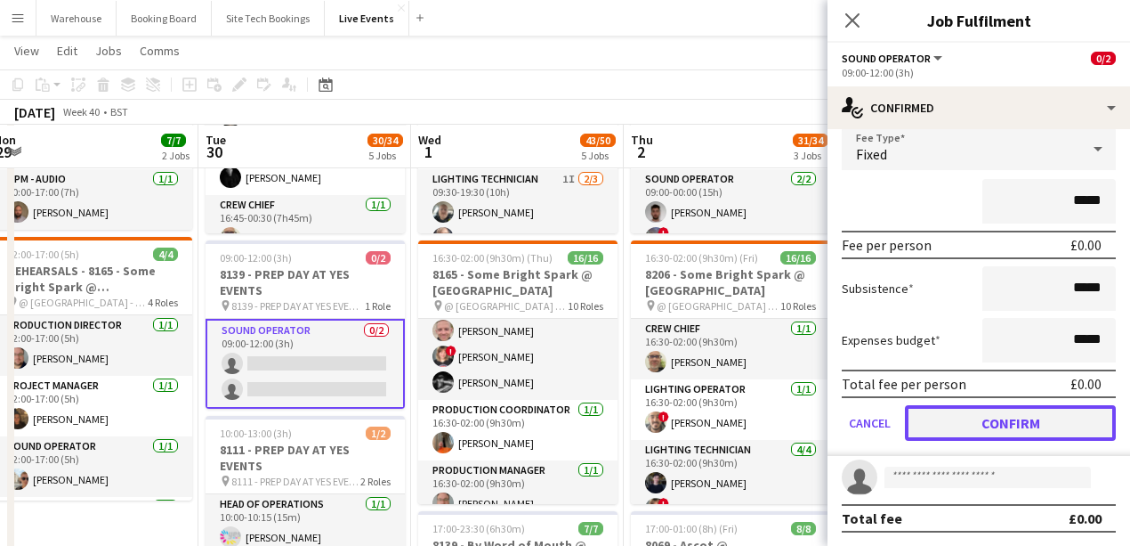
click at [1017, 422] on button "Confirm" at bounding box center [1010, 423] width 211 height 36
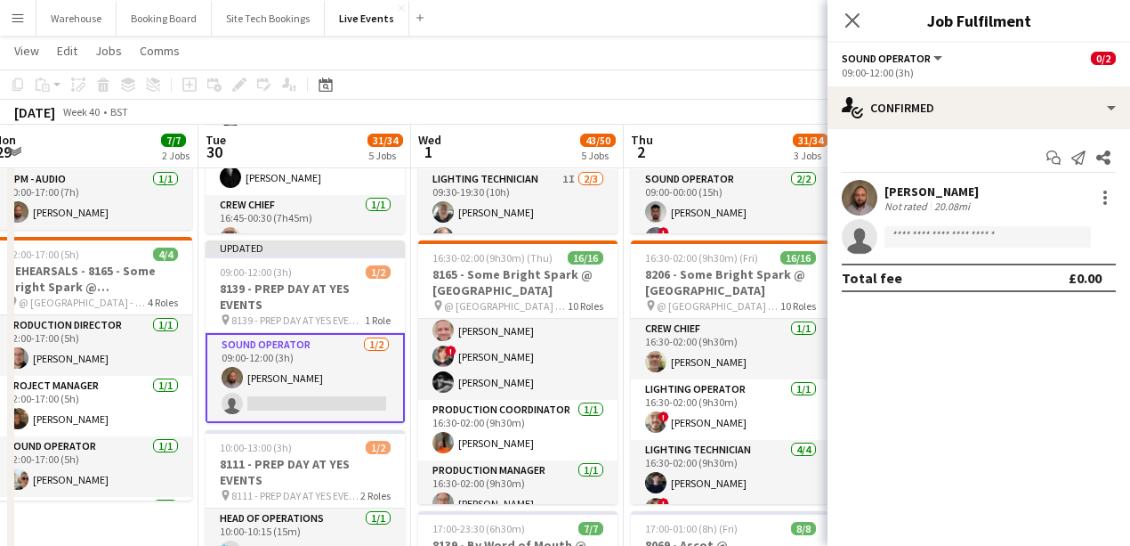
scroll to position [0, 0]
click at [851, 16] on icon "Close pop-in" at bounding box center [852, 20] width 14 height 14
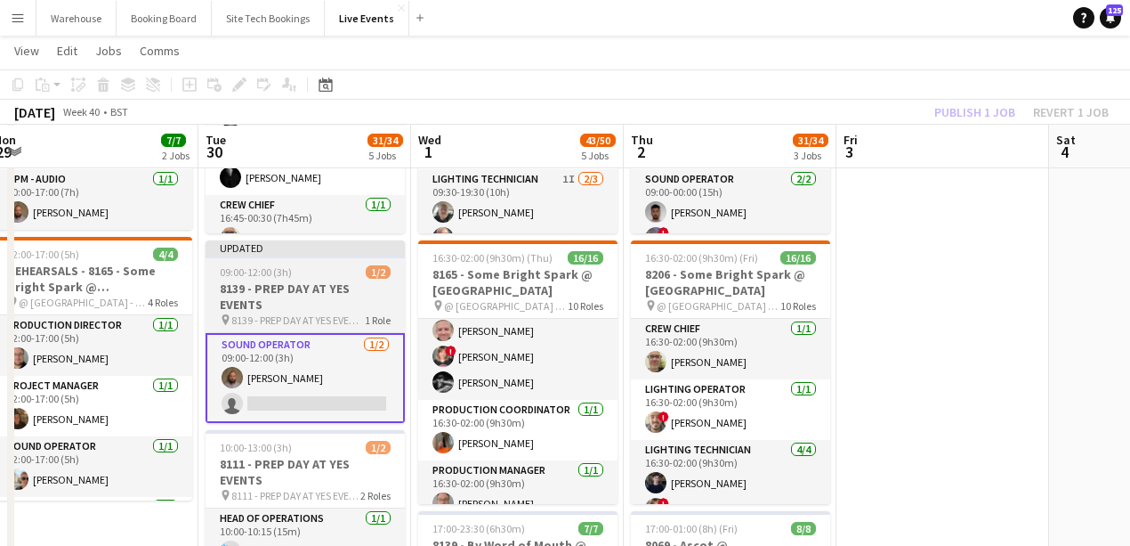
click at [289, 286] on h3 "8139 - PREP DAY AT YES EVENTS" at bounding box center [305, 296] width 199 height 32
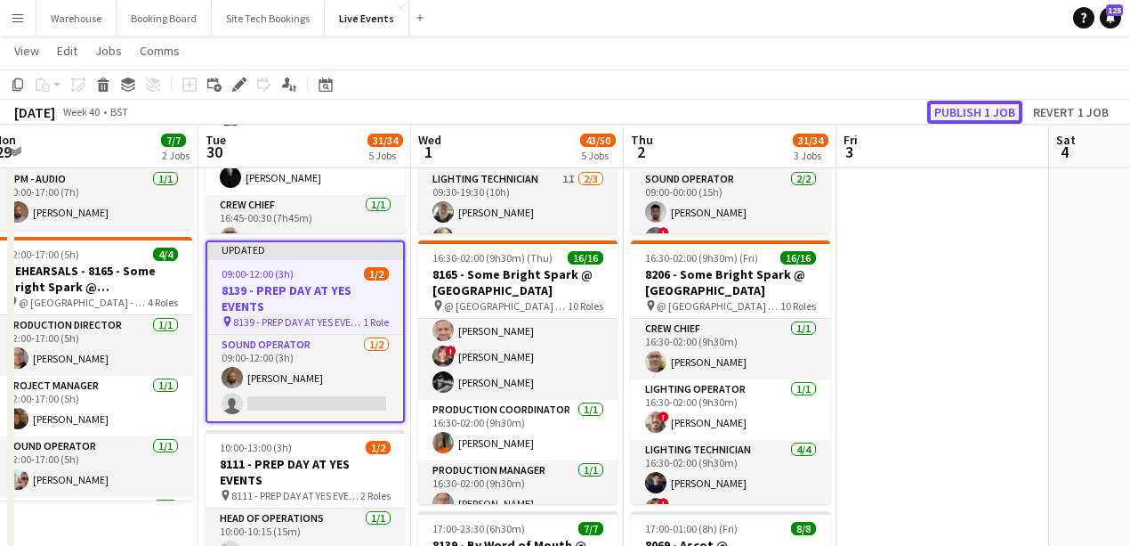
click at [959, 116] on button "Publish 1 job" at bounding box center [974, 112] width 95 height 23
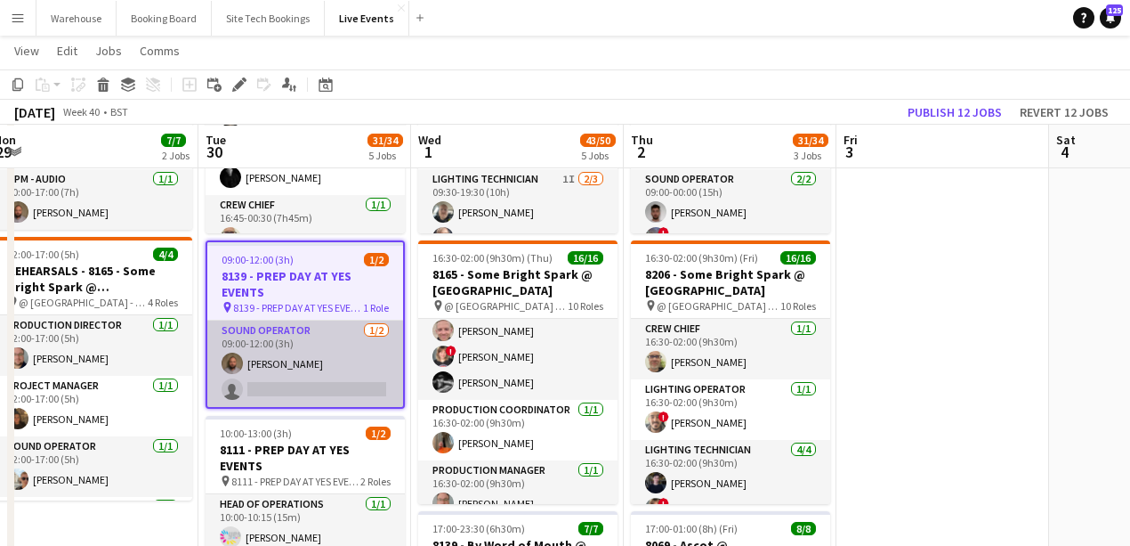
drag, startPoint x: 278, startPoint y: 360, endPoint x: 231, endPoint y: 372, distance: 48.8
click at [230, 377] on app-card-role "Sound Operator 1/2 09:00-12:00 (3h) Stevie Wyatt single-neutral-actions" at bounding box center [305, 363] width 196 height 86
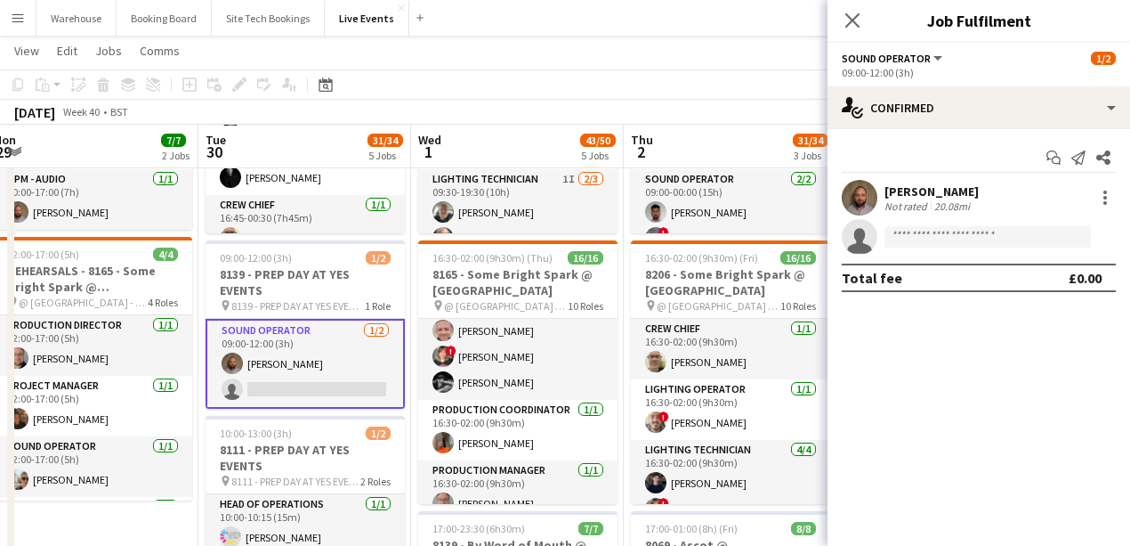
click at [235, 365] on app-user-avatar at bounding box center [232, 362] width 21 height 21
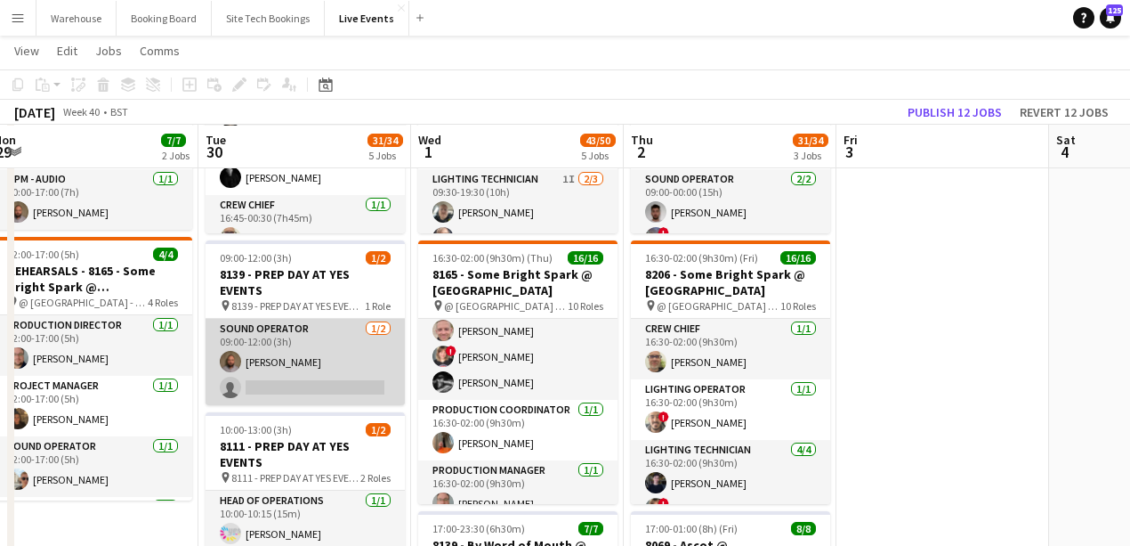
click at [256, 352] on app-card-role "Sound Operator 1/2 09:00-12:00 (3h) Stevie Wyatt single-neutral-actions" at bounding box center [305, 362] width 199 height 86
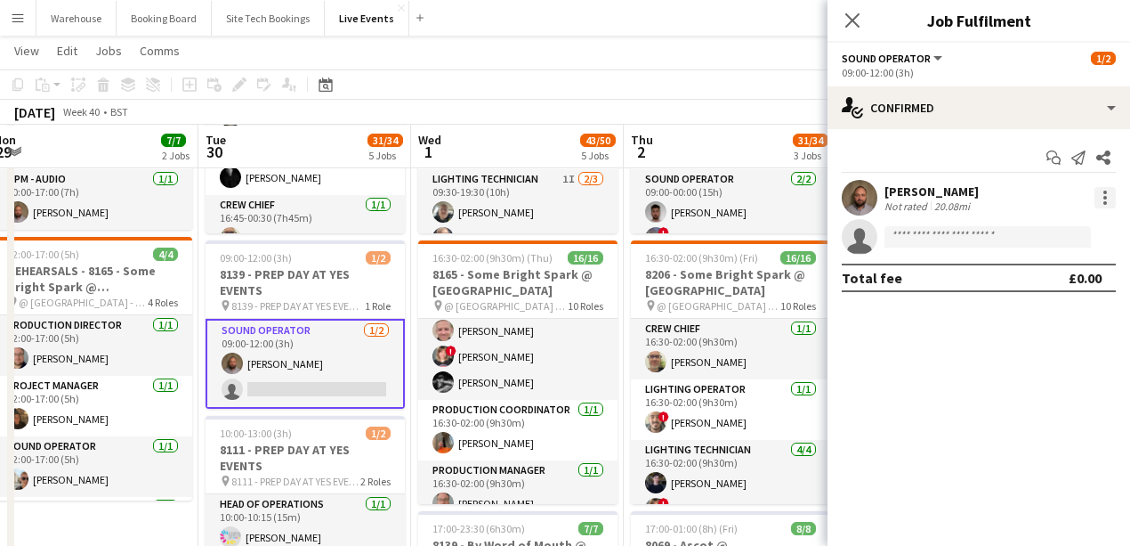
click at [1112, 203] on div at bounding box center [1105, 197] width 21 height 21
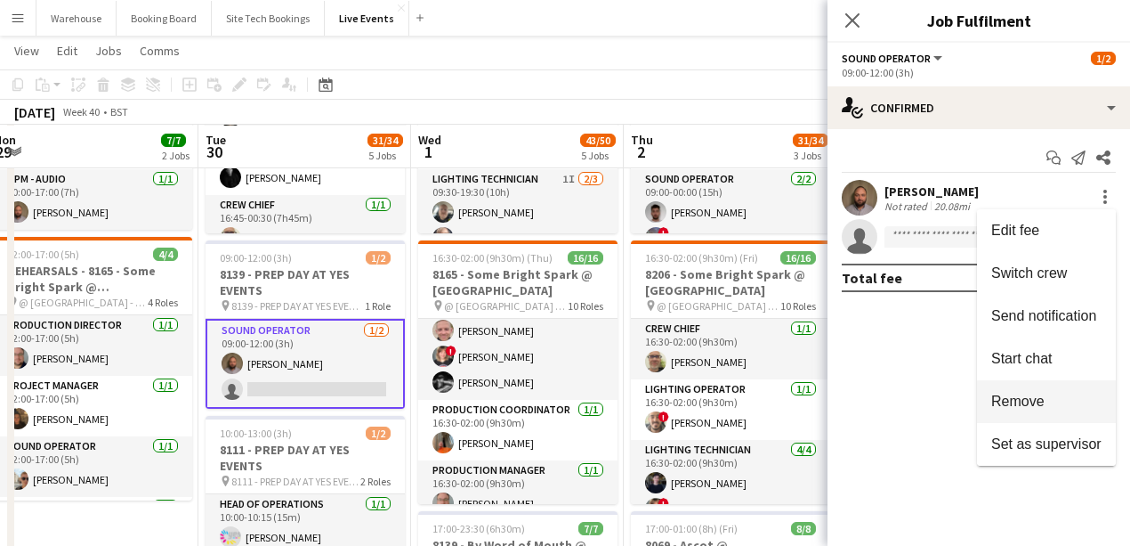
click at [1030, 402] on span "Remove" at bounding box center [1017, 400] width 53 height 15
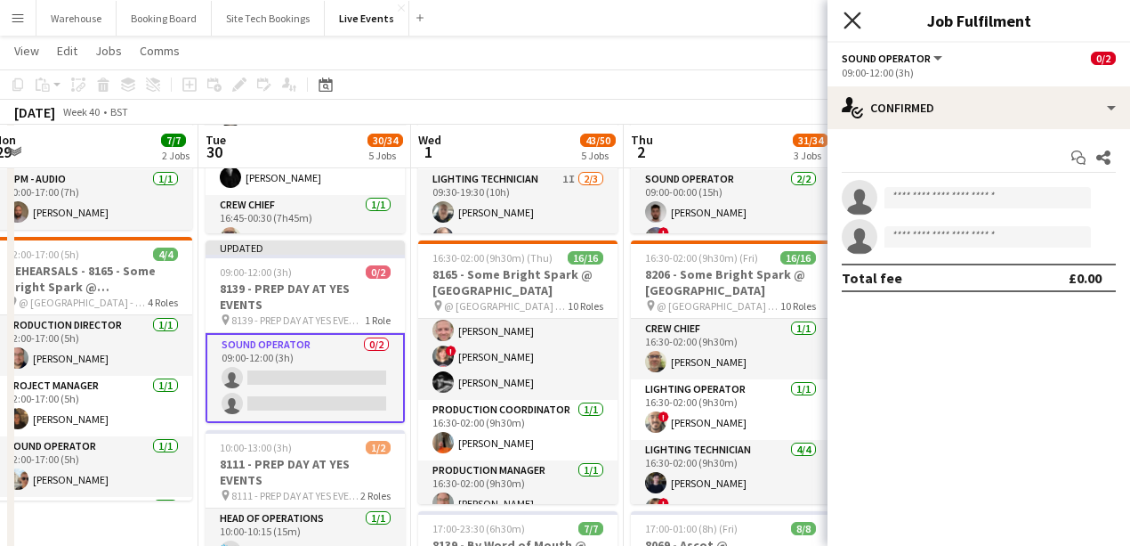
click at [858, 23] on icon "Close pop-in" at bounding box center [852, 20] width 17 height 17
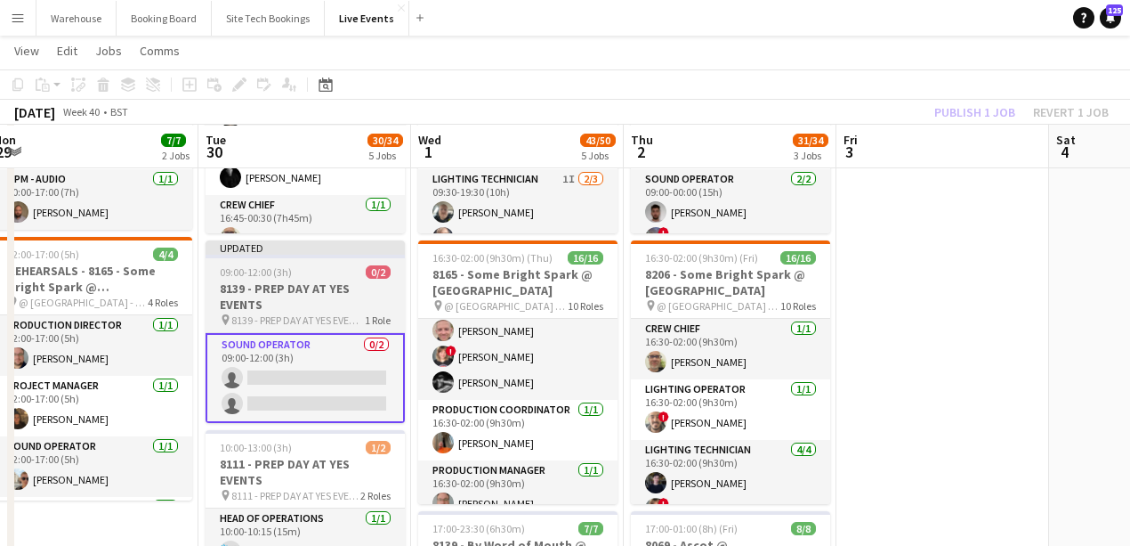
click at [299, 294] on h3 "8139 - PREP DAY AT YES EVENTS" at bounding box center [305, 296] width 199 height 32
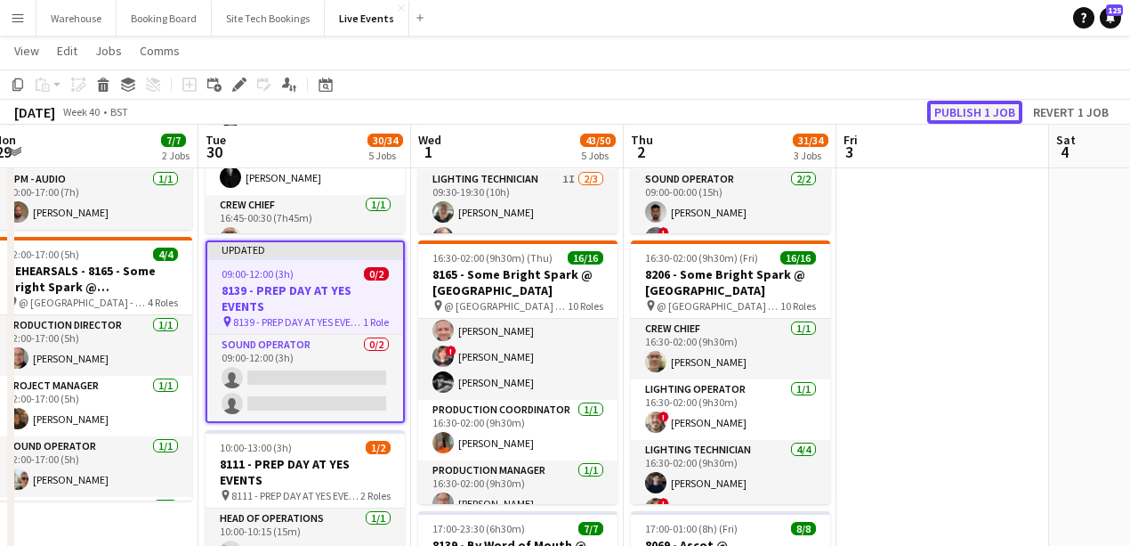
click at [959, 110] on button "Publish 1 job" at bounding box center [974, 112] width 95 height 23
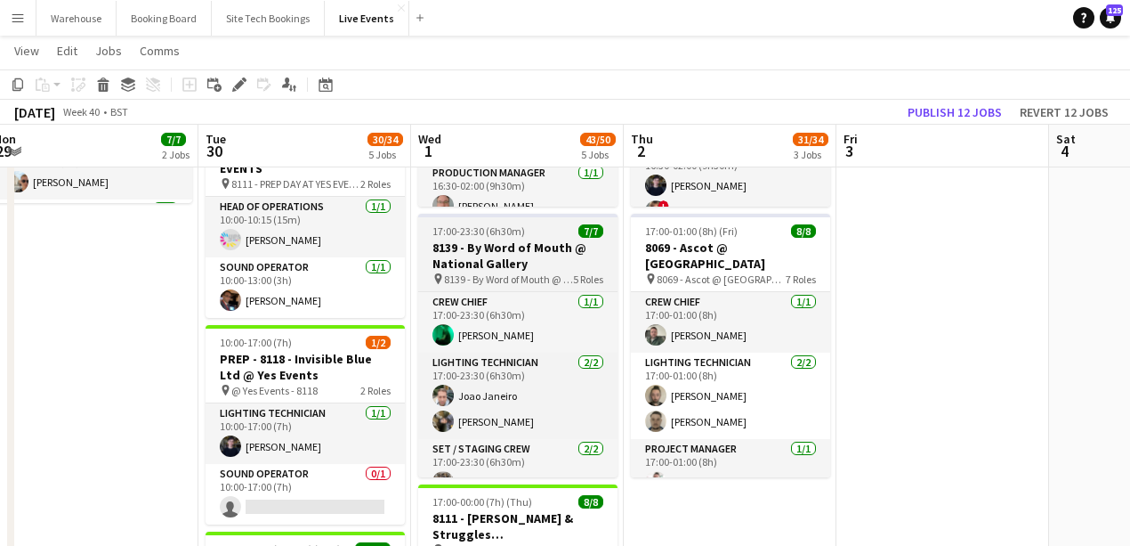
click at [493, 266] on h3 "8139 - By Word of Mouth @ National Gallery" at bounding box center [517, 255] width 199 height 32
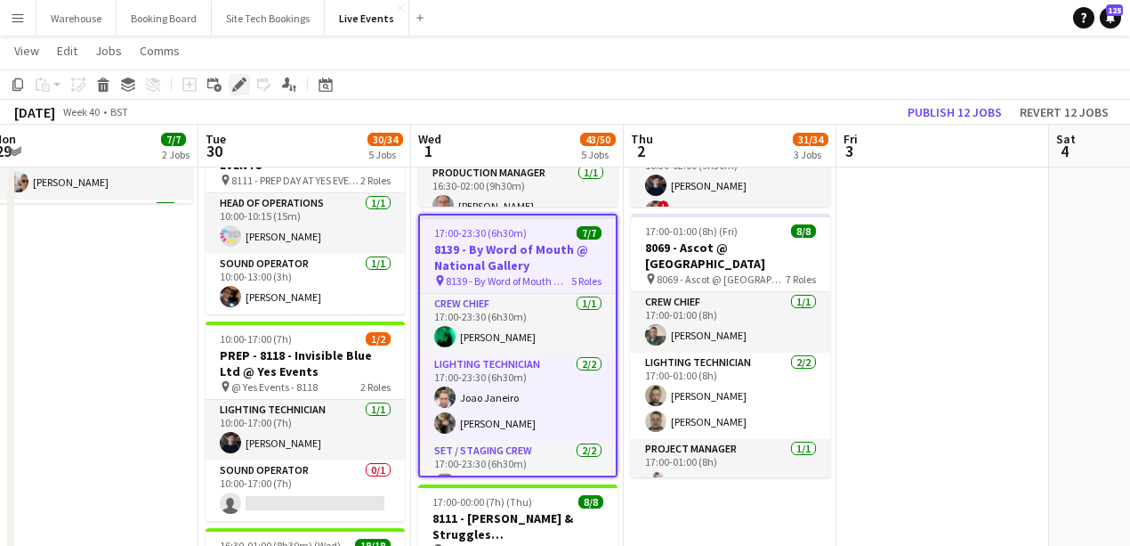
click at [240, 85] on icon at bounding box center [239, 85] width 10 height 10
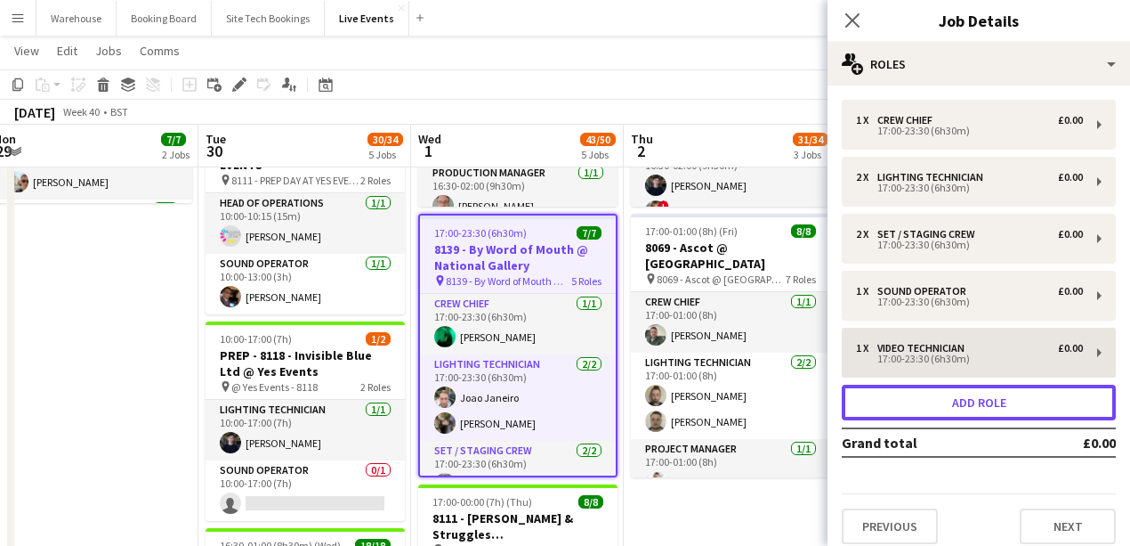
drag, startPoint x: 952, startPoint y: 411, endPoint x: 934, endPoint y: 406, distance: 18.6
click at [952, 411] on button "Add role" at bounding box center [979, 402] width 274 height 36
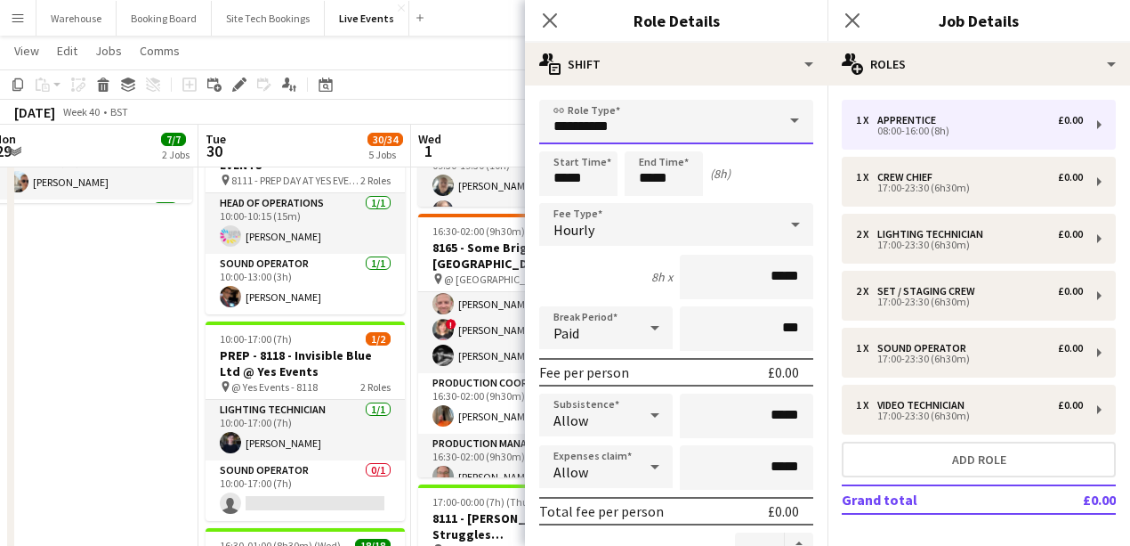
click at [643, 123] on input "**********" at bounding box center [676, 122] width 274 height 44
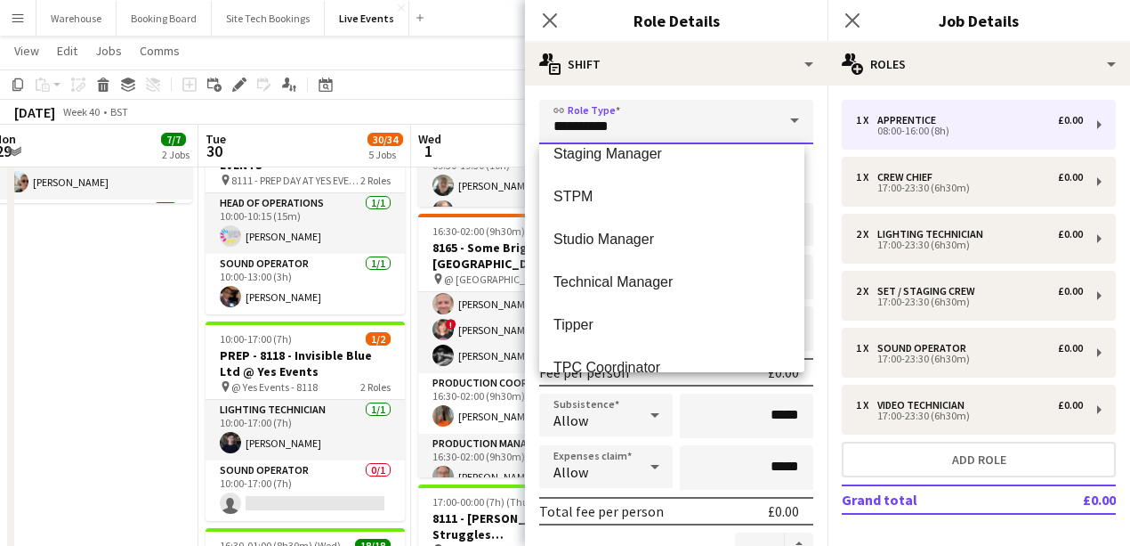
scroll to position [4212, 0]
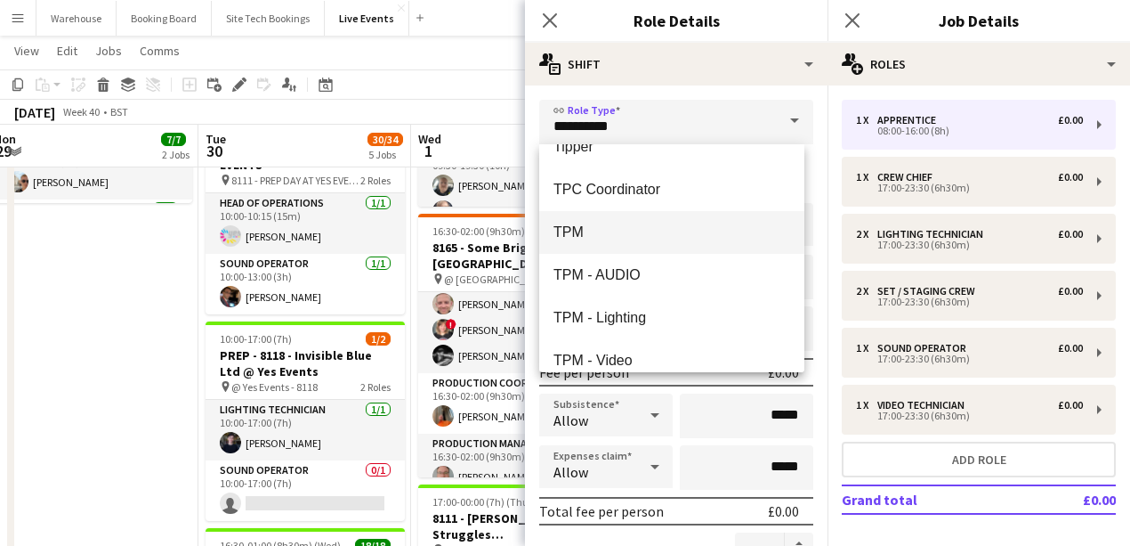
click at [588, 239] on span "TPM" at bounding box center [672, 231] width 237 height 17
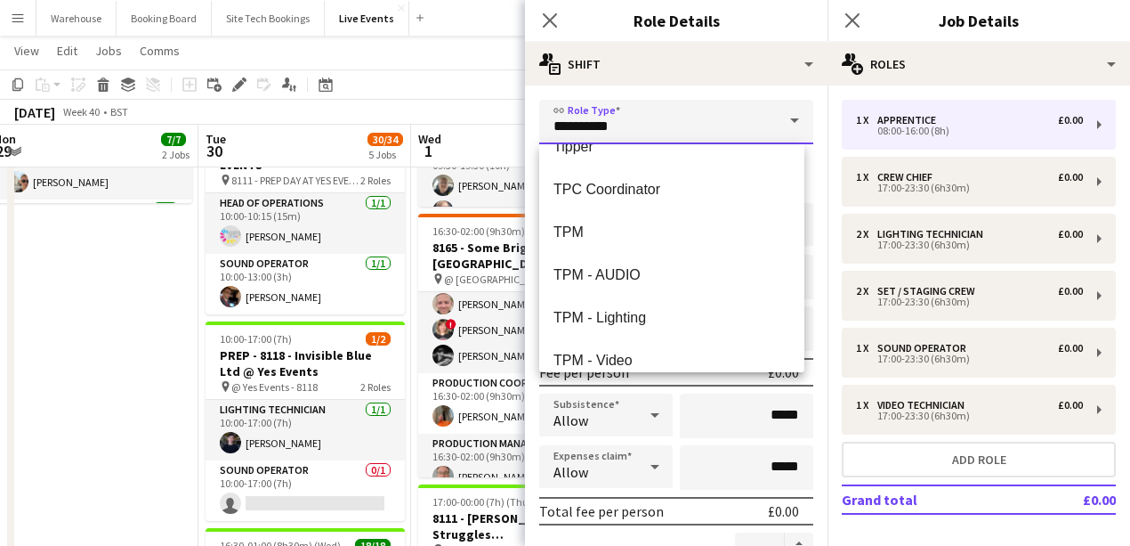
type input "***"
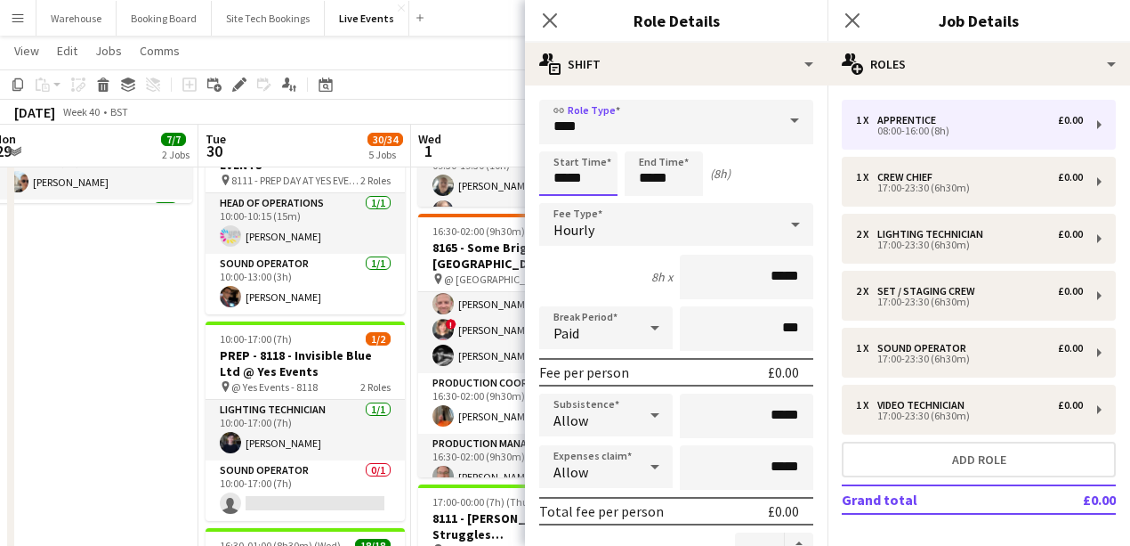
click at [584, 169] on input "*****" at bounding box center [578, 173] width 78 height 44
click at [562, 147] on div at bounding box center [561, 142] width 36 height 18
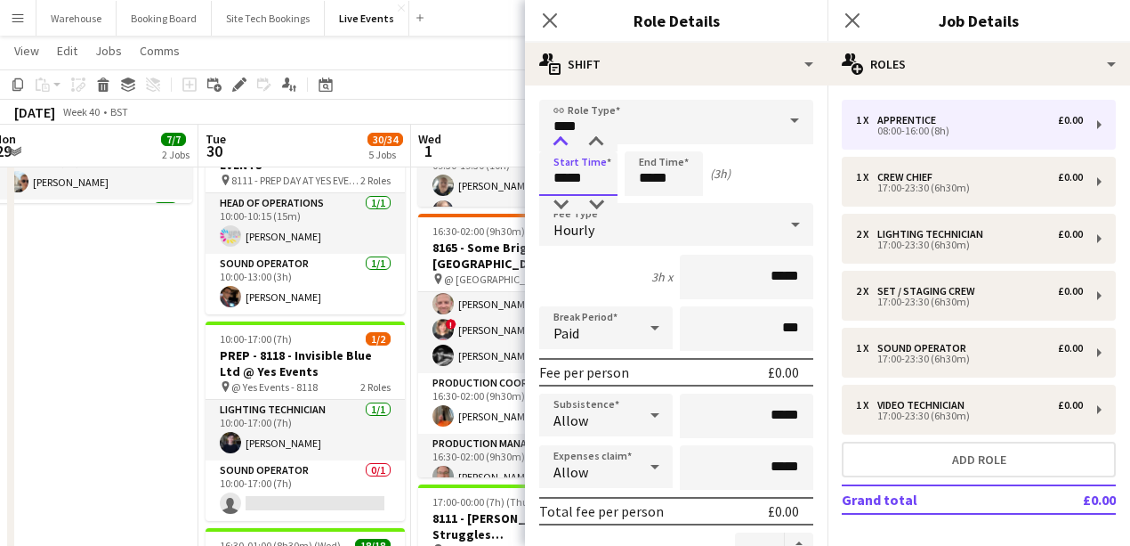
click at [562, 147] on div at bounding box center [561, 142] width 36 height 18
type input "*****"
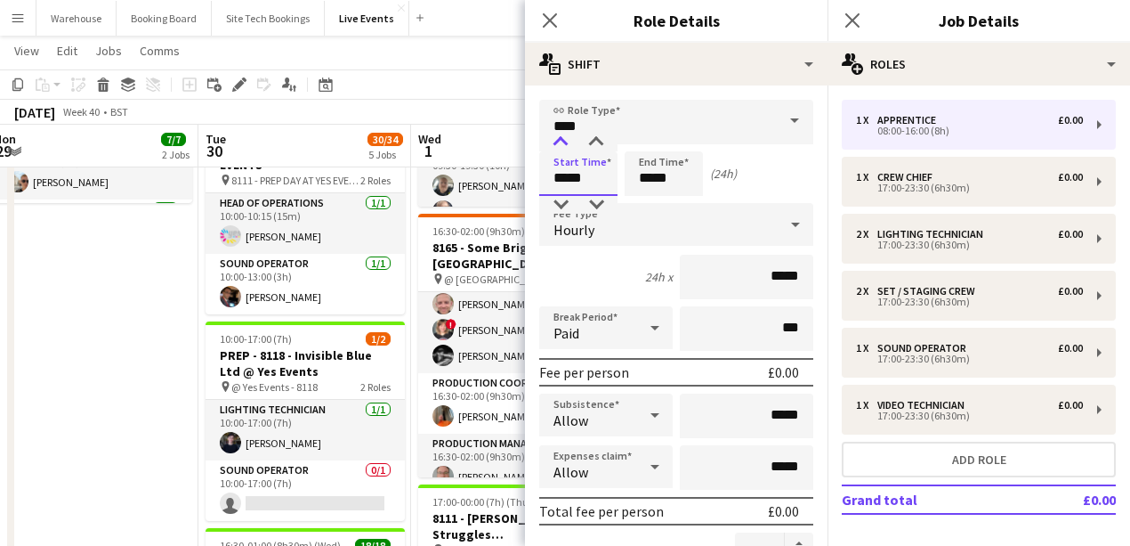
click at [562, 147] on div at bounding box center [561, 142] width 36 height 18
click at [676, 185] on input "*****" at bounding box center [664, 173] width 78 height 44
click at [646, 139] on div at bounding box center [646, 142] width 36 height 18
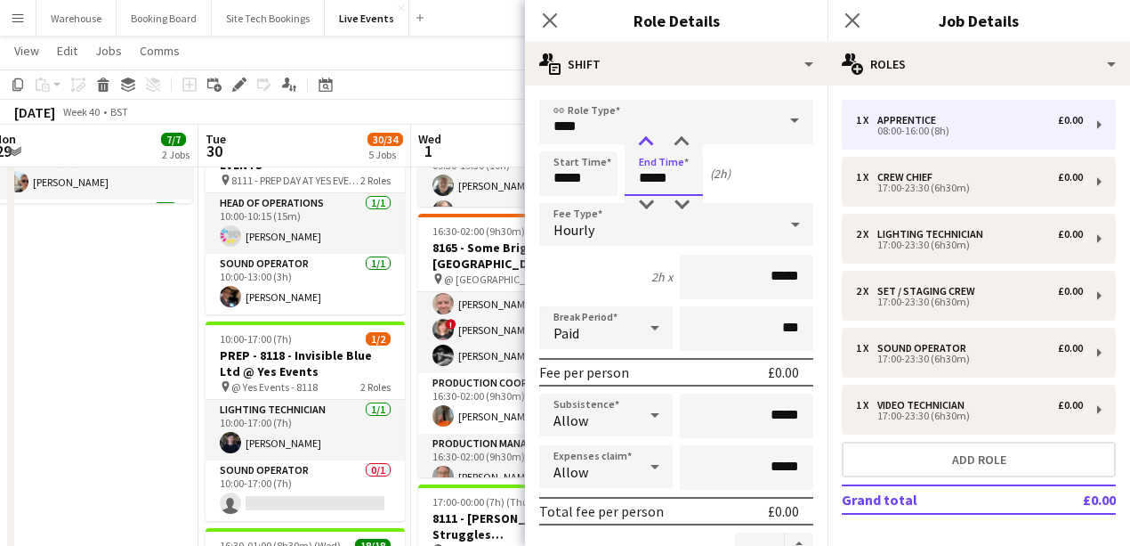
click at [646, 139] on div at bounding box center [646, 142] width 36 height 18
click at [676, 142] on div at bounding box center [682, 142] width 36 height 18
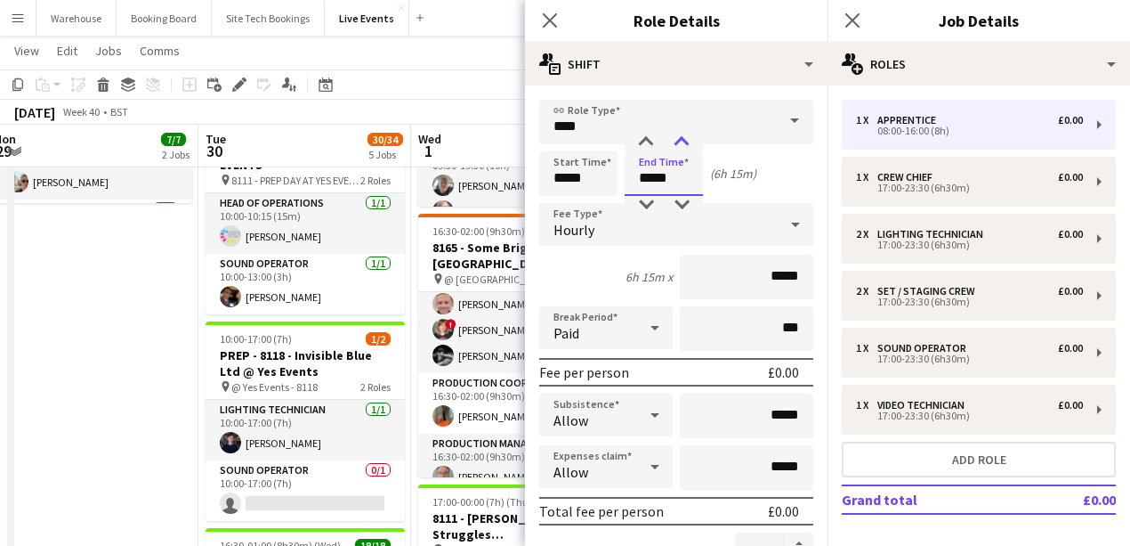
type input "*****"
click at [676, 142] on div at bounding box center [682, 142] width 36 height 18
click at [612, 231] on div "Hourly" at bounding box center [658, 224] width 239 height 43
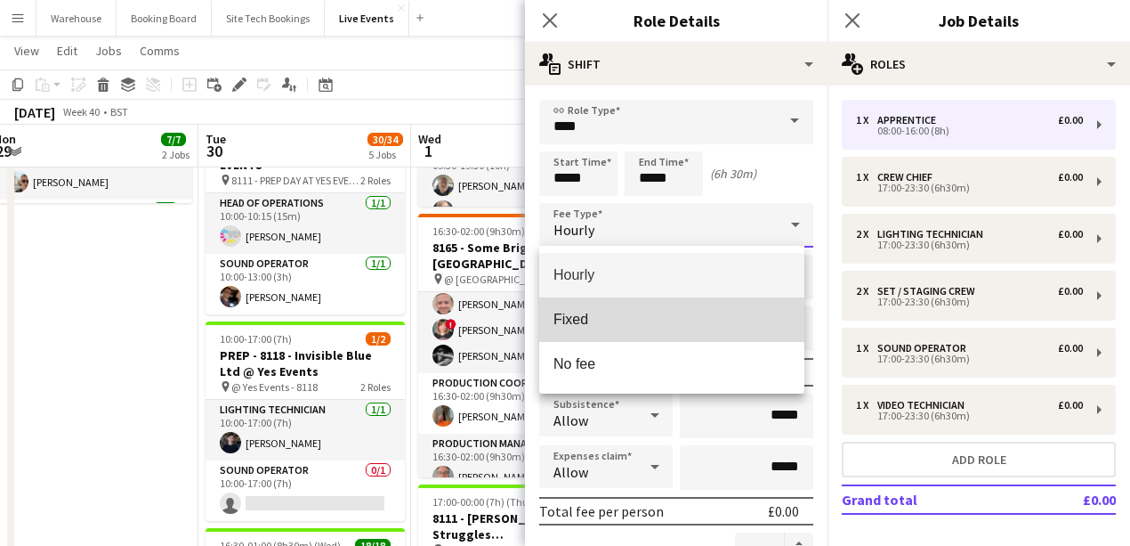
click at [595, 326] on span "Fixed" at bounding box center [672, 319] width 237 height 17
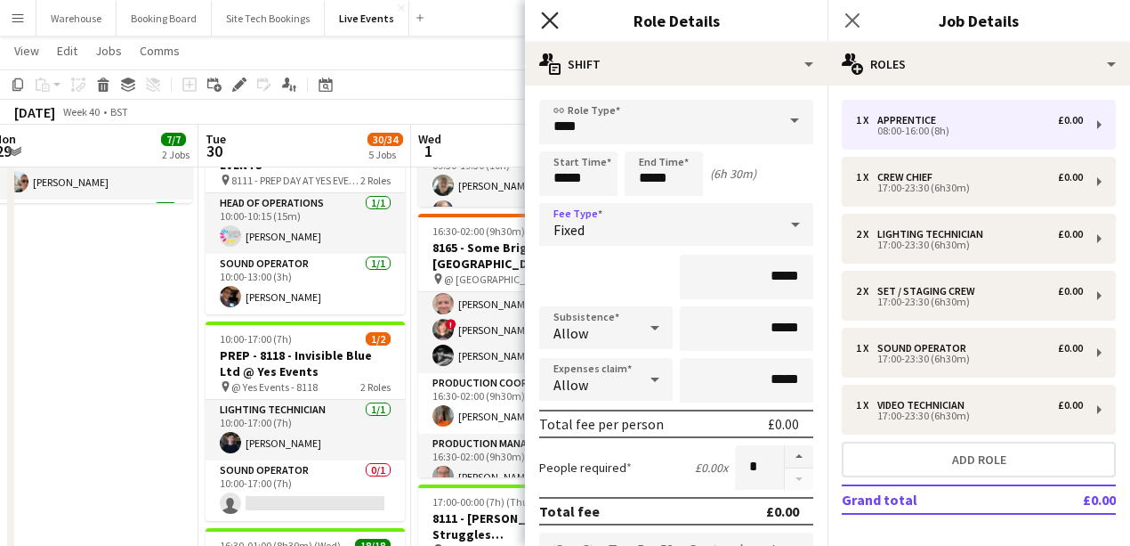
click at [554, 22] on icon "Close pop-in" at bounding box center [549, 20] width 17 height 17
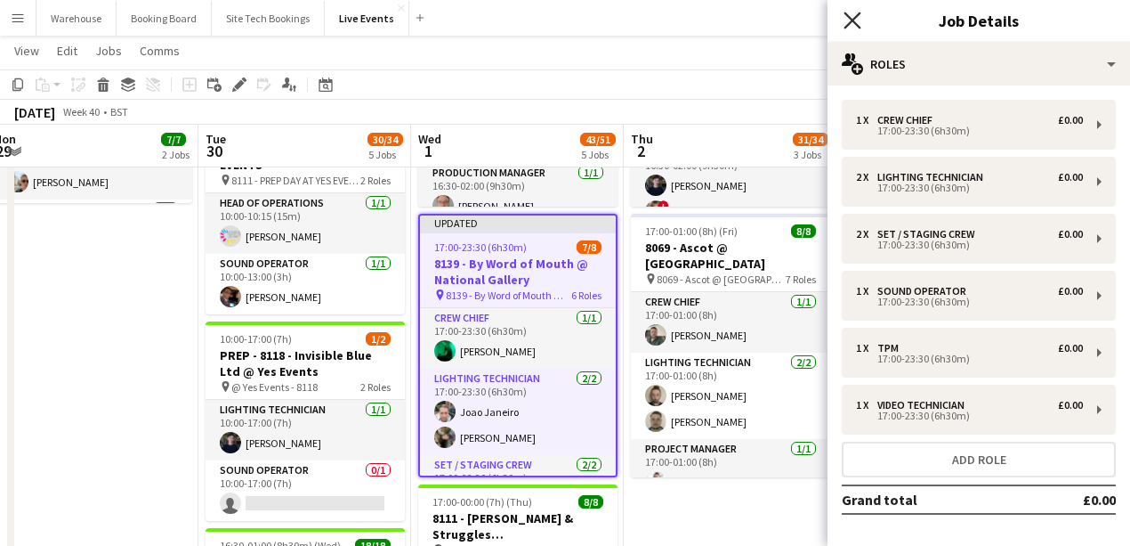
click at [845, 21] on icon "Close pop-in" at bounding box center [852, 20] width 17 height 17
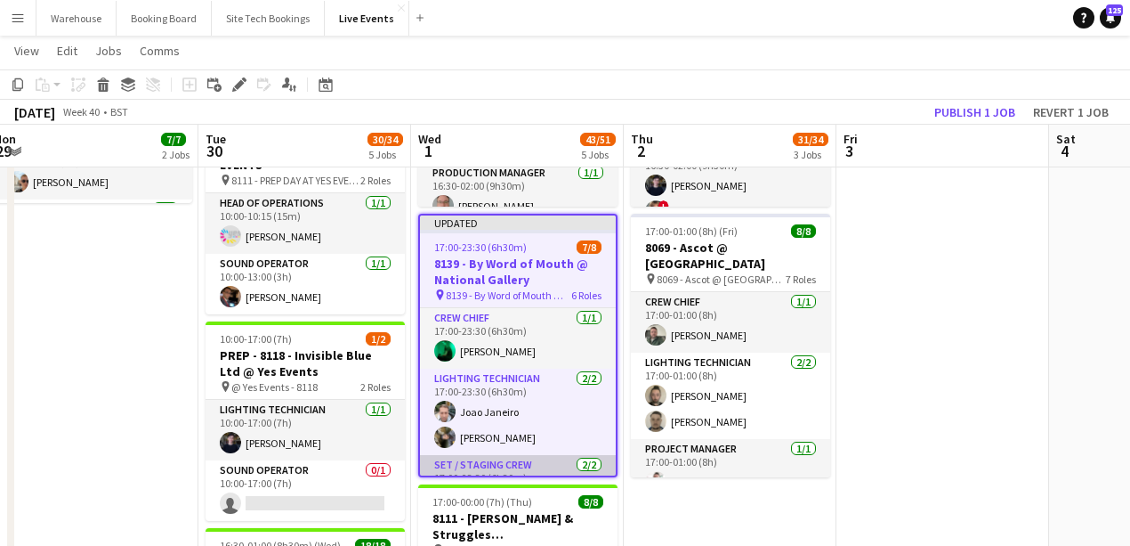
scroll to position [247, 0]
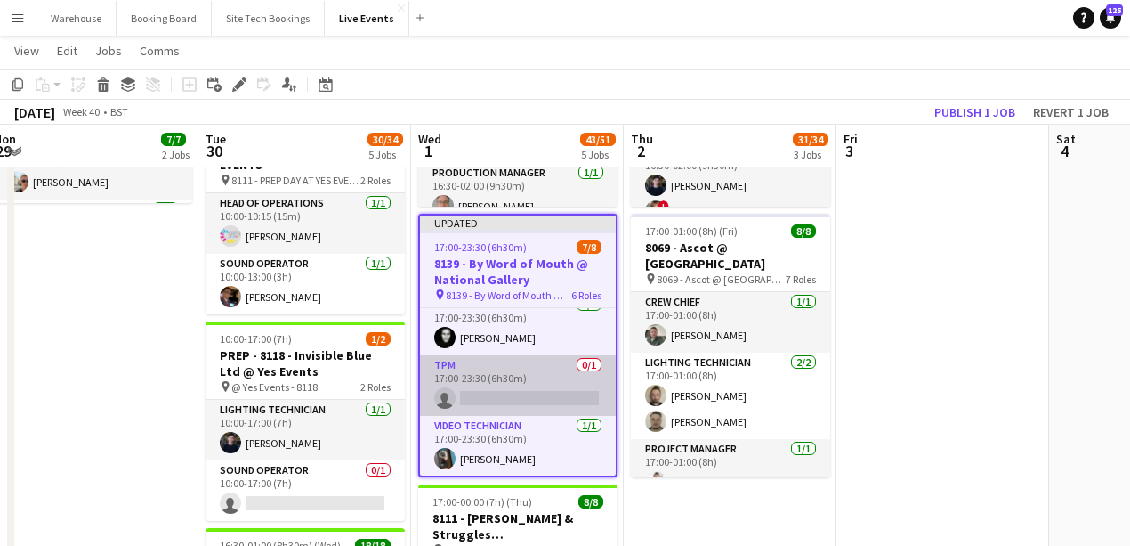
click at [529, 393] on app-card-role "TPM 0/1 17:00-23:30 (6h30m) single-neutral-actions" at bounding box center [518, 385] width 196 height 61
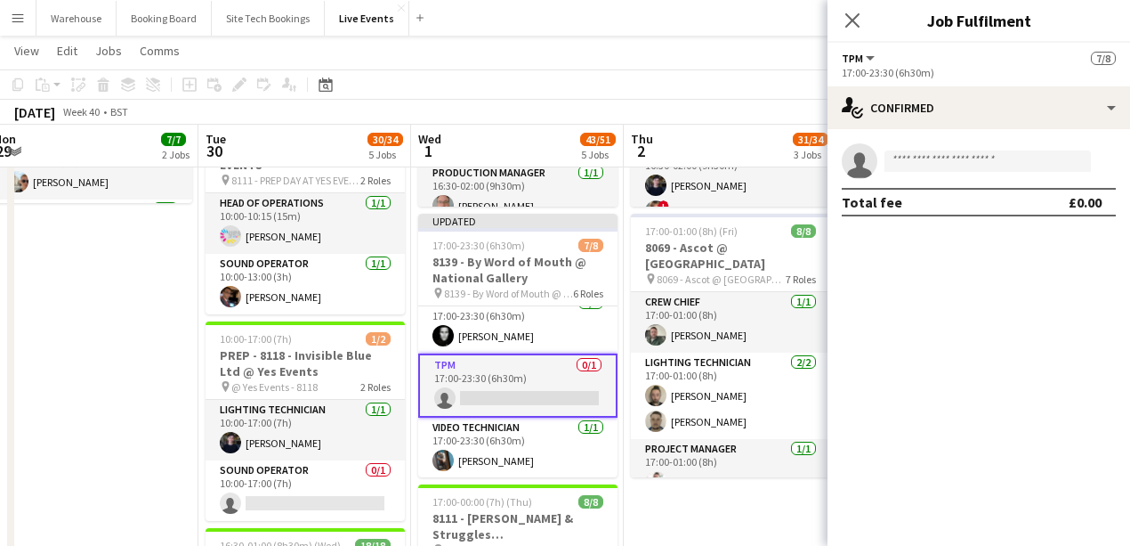
click at [917, 173] on app-invite-slot "single-neutral-actions" at bounding box center [979, 161] width 303 height 36
click at [920, 167] on input at bounding box center [988, 160] width 206 height 21
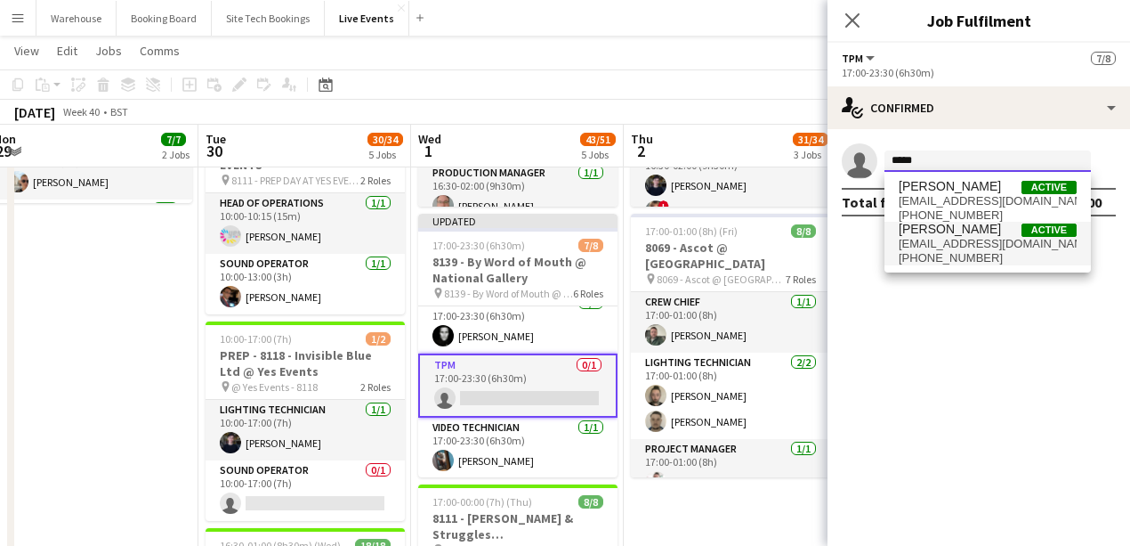
type input "*****"
click at [945, 254] on span "+4407854679629" at bounding box center [988, 258] width 178 height 14
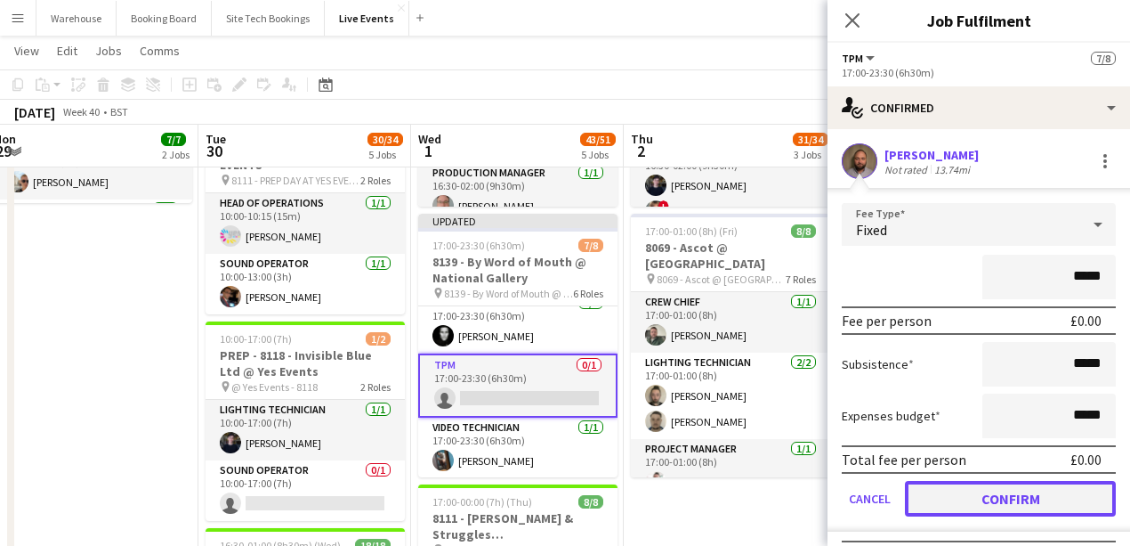
click at [1000, 489] on button "Confirm" at bounding box center [1010, 499] width 211 height 36
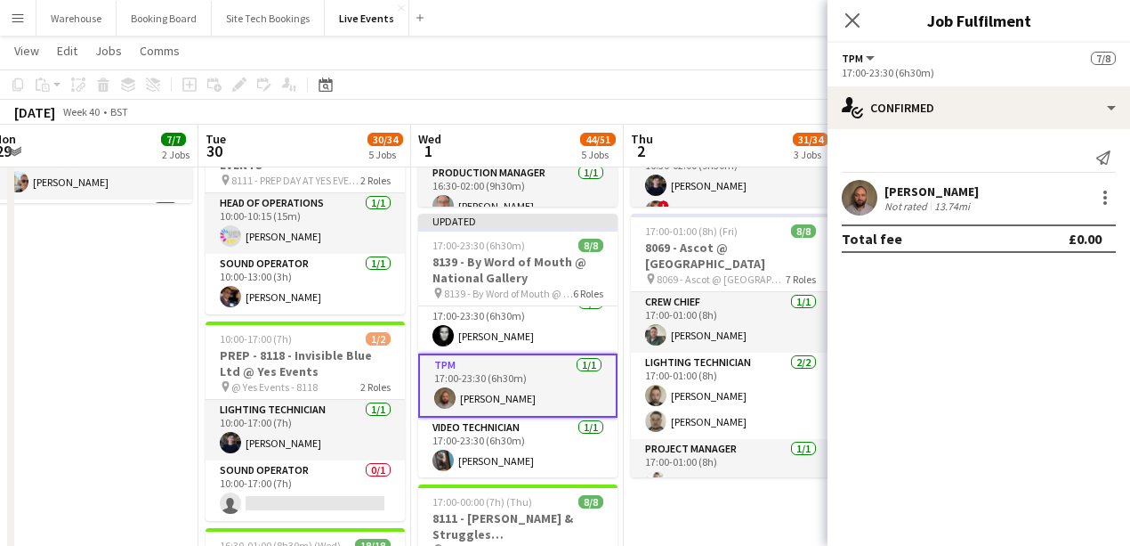
click at [853, 20] on icon at bounding box center [852, 20] width 14 height 14
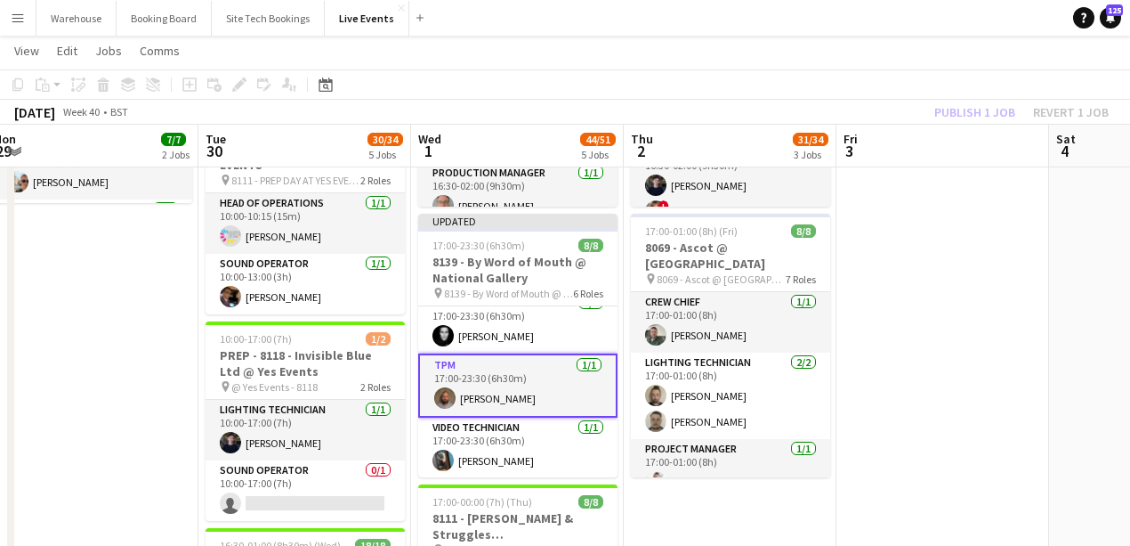
drag, startPoint x: 537, startPoint y: 265, endPoint x: 619, endPoint y: 239, distance: 86.7
click at [536, 264] on h3 "8139 - By Word of Mouth @ National Gallery" at bounding box center [517, 270] width 199 height 32
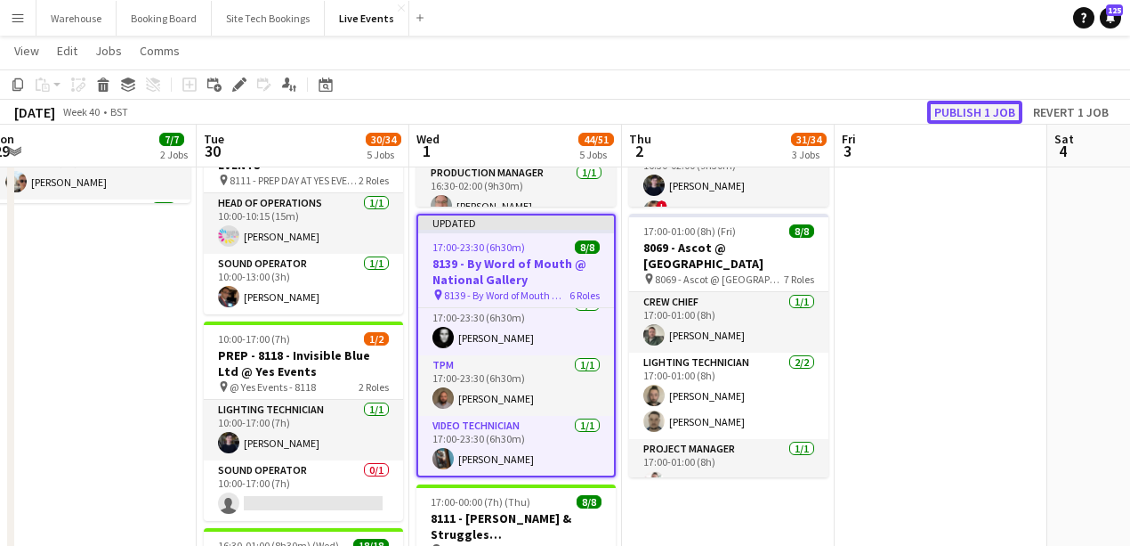
click at [962, 106] on button "Publish 1 job" at bounding box center [974, 112] width 95 height 23
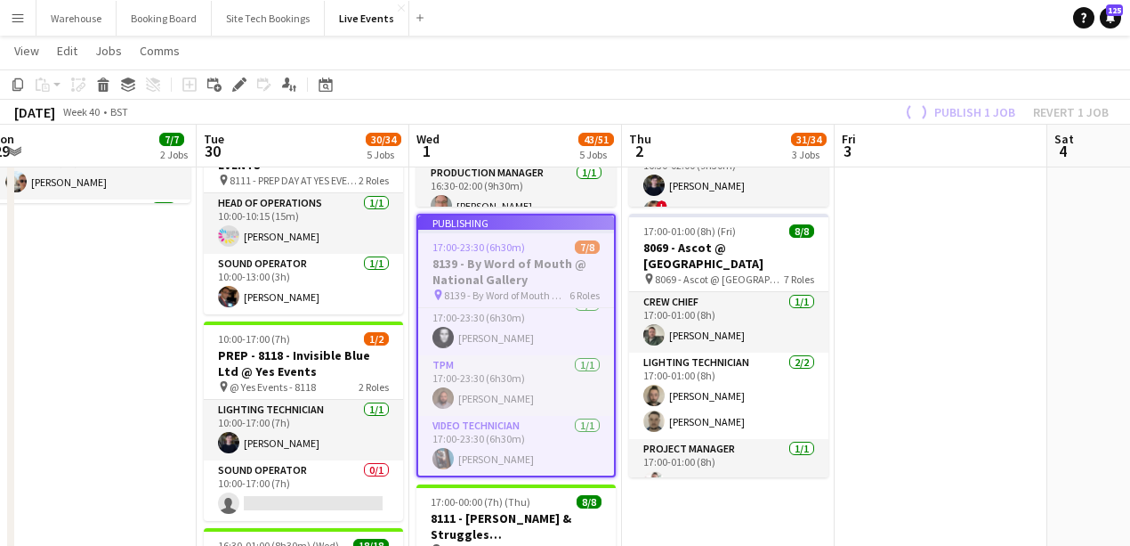
scroll to position [232, 0]
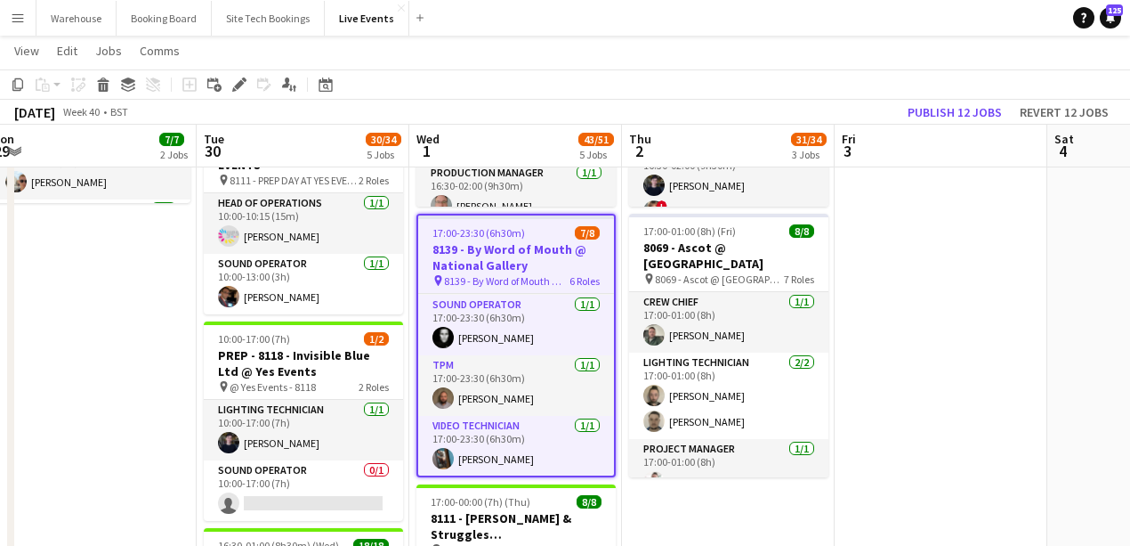
drag, startPoint x: 64, startPoint y: 363, endPoint x: 77, endPoint y: 368, distance: 13.2
click at [64, 363] on app-date-cell "09:00-17:00 (8h) 3/3 7794 & 7781 - PREP DAY AT YES EVENTS pin 7794 & 7781 - PRE…" at bounding box center [90, 359] width 213 height 1388
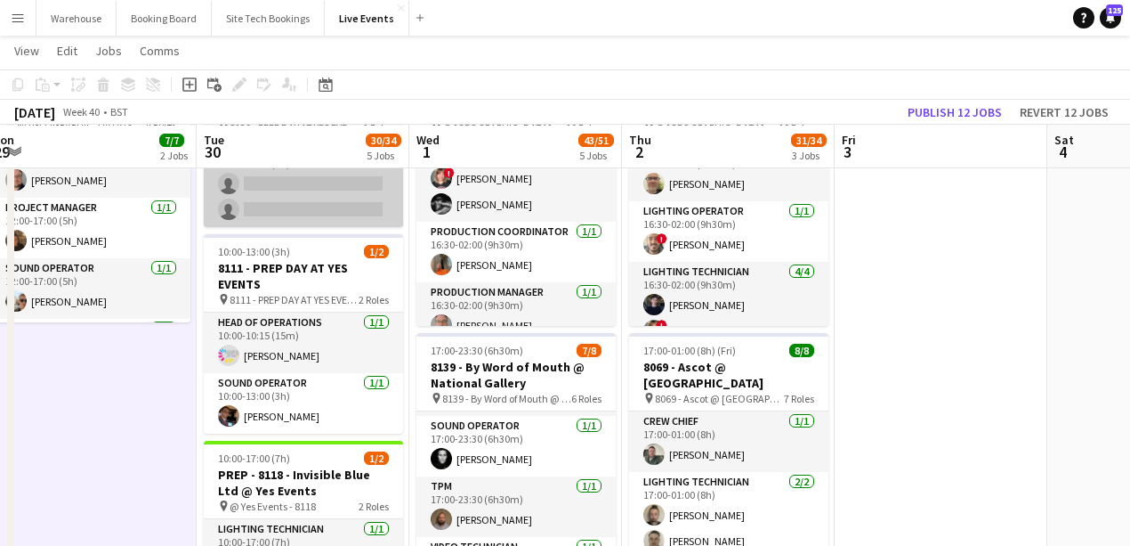
scroll to position [237, 0]
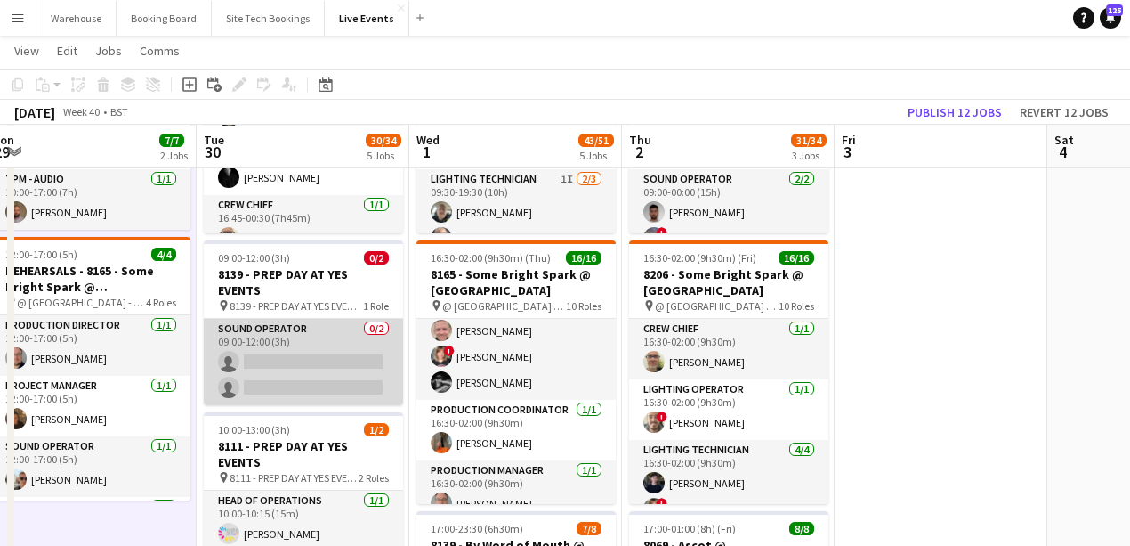
click at [292, 352] on app-card-role "Sound Operator 0/2 09:00-12:00 (3h) single-neutral-actions single-neutral-actio…" at bounding box center [303, 362] width 199 height 86
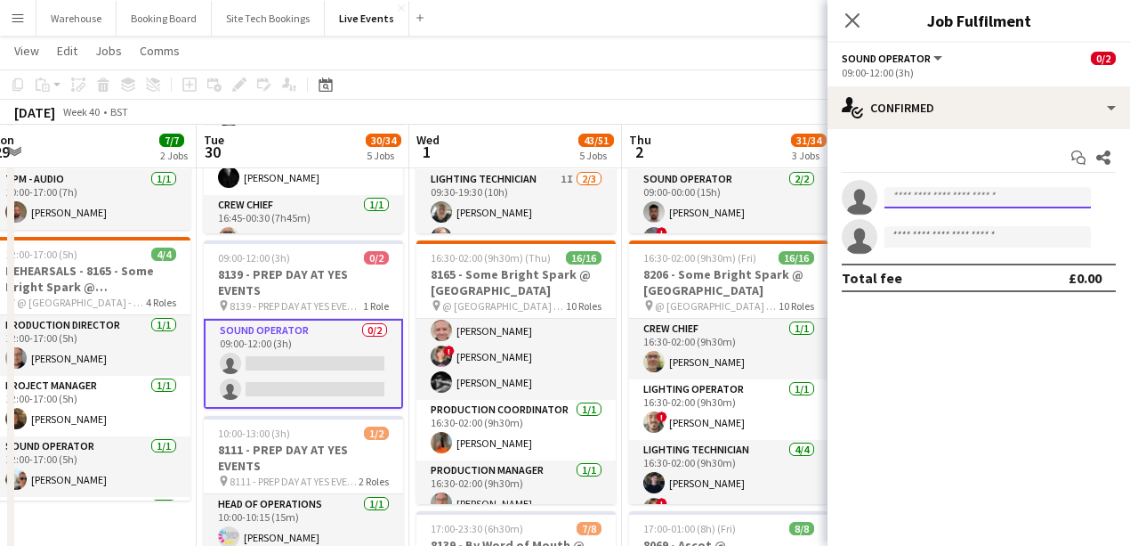
click at [974, 194] on input at bounding box center [988, 197] width 206 height 21
type input "*"
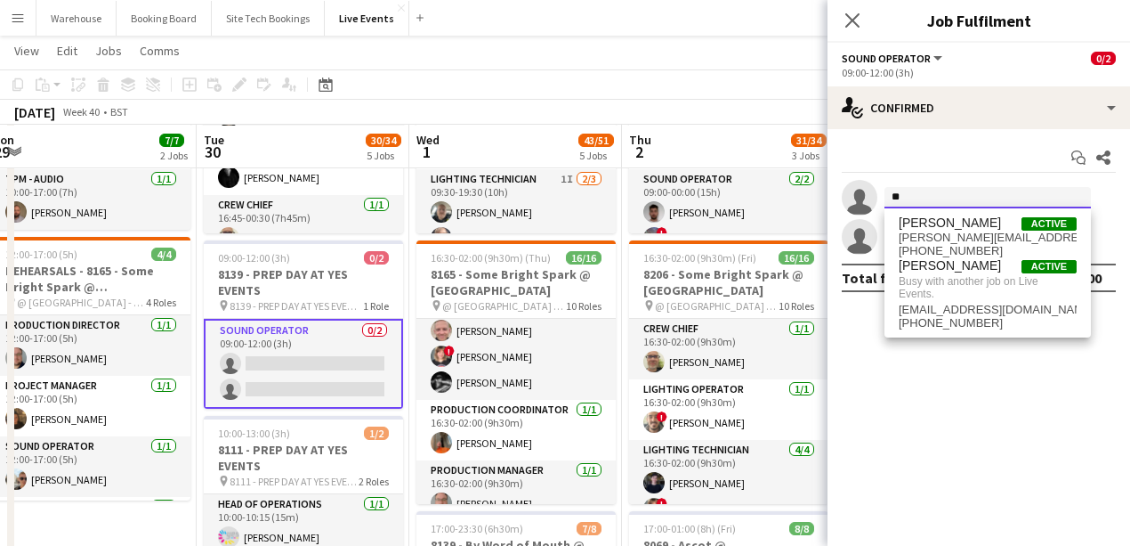
type input "*"
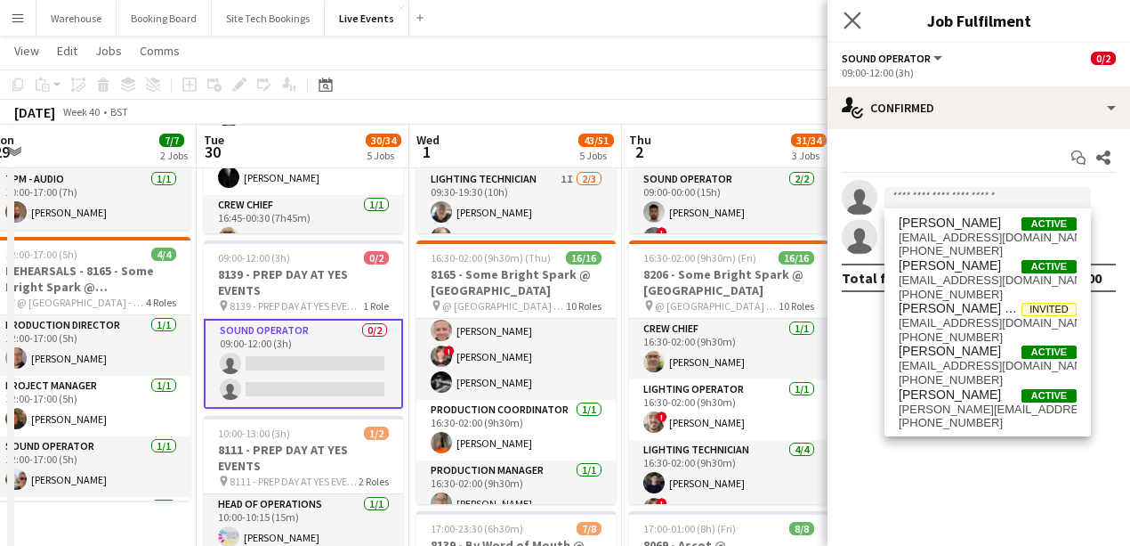
click at [862, 14] on app-icon "Close pop-in" at bounding box center [853, 21] width 26 height 26
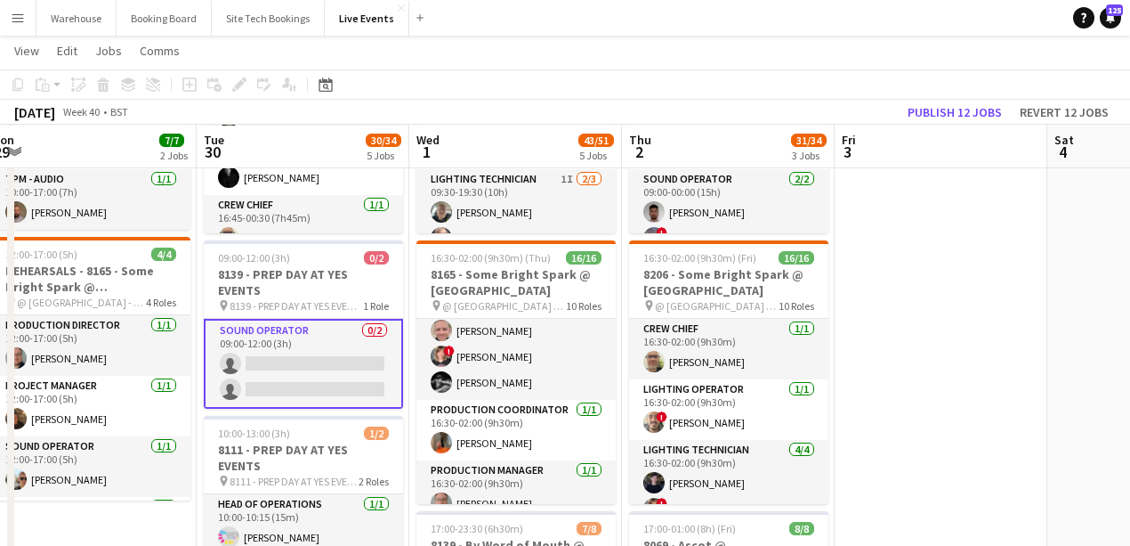
scroll to position [356, 0]
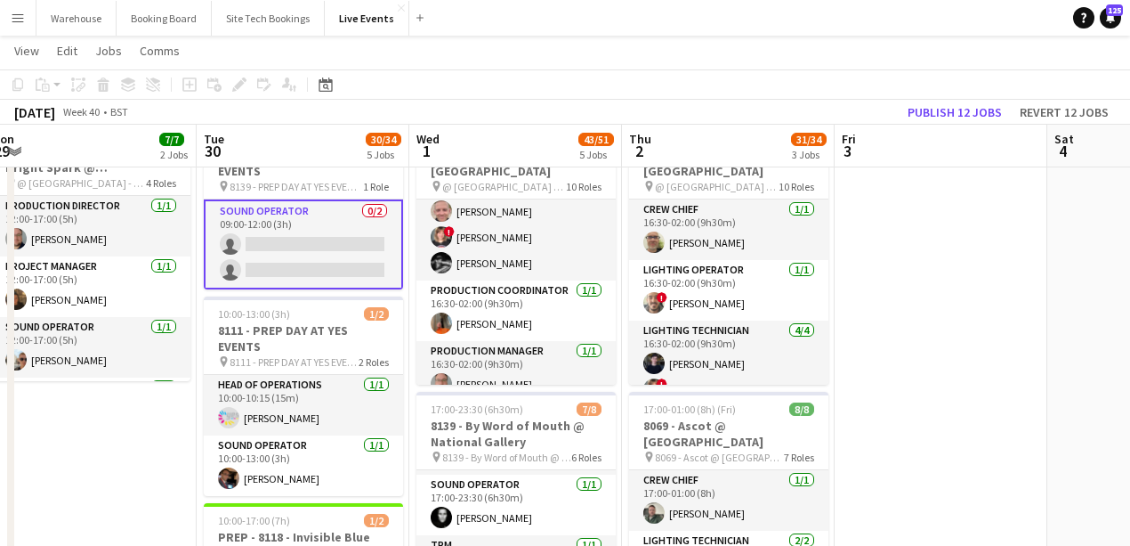
click at [122, 472] on app-date-cell "09:00-17:00 (8h) 3/3 7794 & 7781 - PREP DAY AT YES EVENTS pin 7794 & 7781 - PRE…" at bounding box center [90, 537] width 213 height 1388
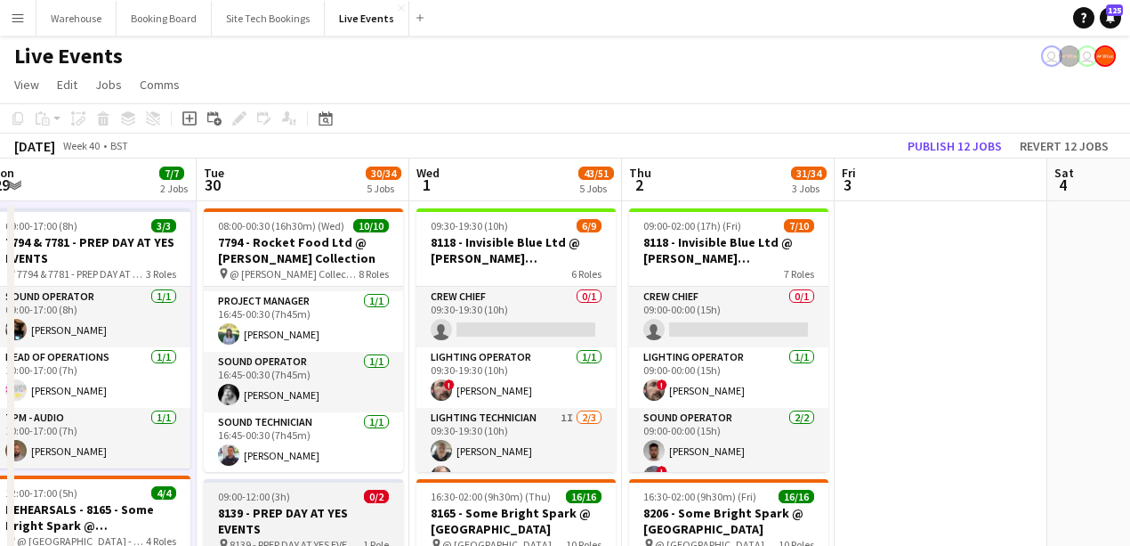
scroll to position [237, 0]
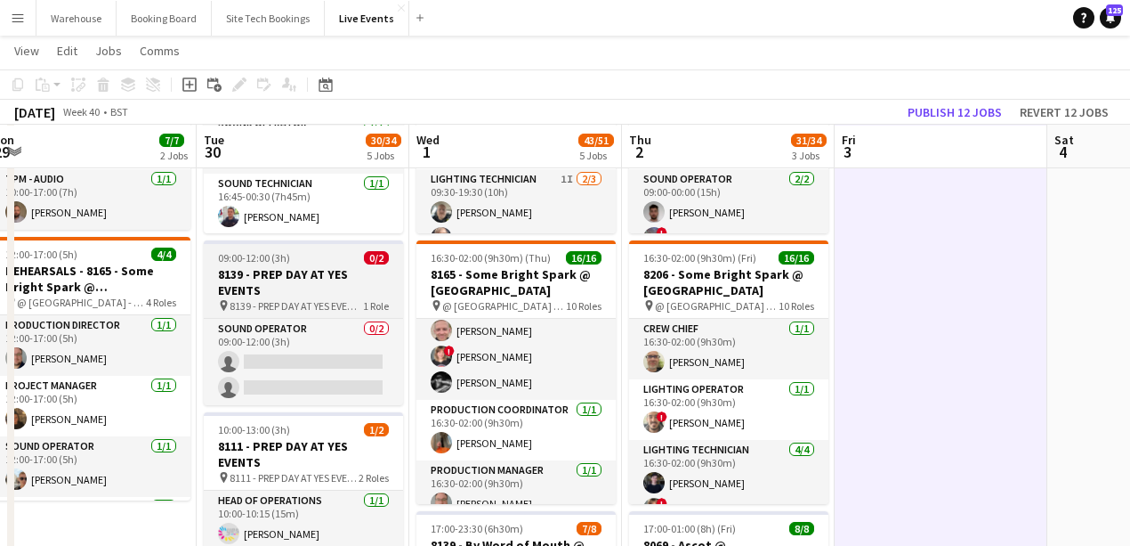
click at [255, 276] on h3 "8139 - PREP DAY AT YES EVENTS" at bounding box center [303, 282] width 199 height 32
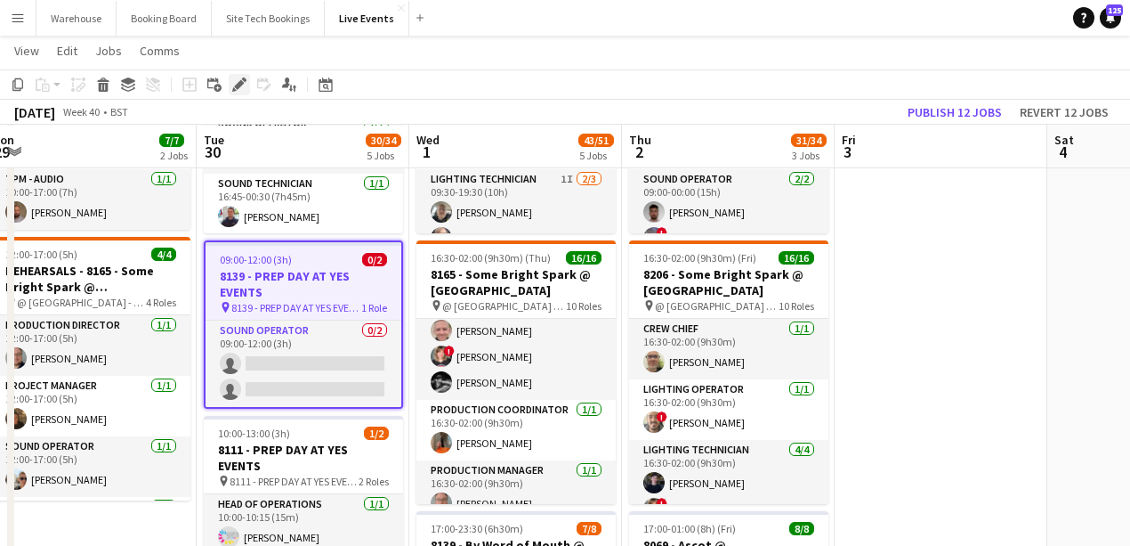
click at [232, 81] on icon "Edit" at bounding box center [239, 84] width 14 height 14
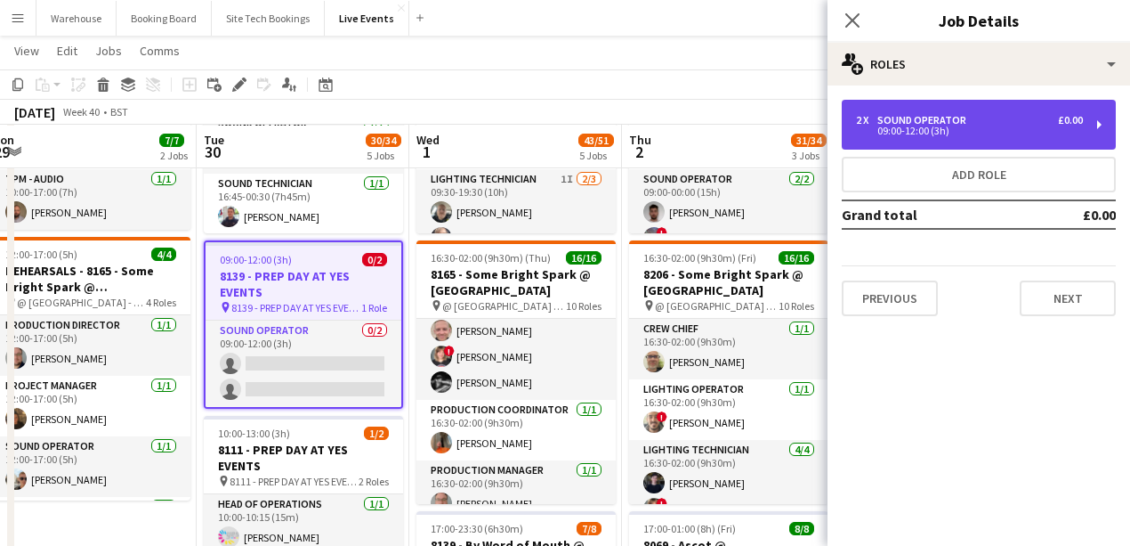
click at [894, 131] on div "09:00-12:00 (3h)" at bounding box center [969, 130] width 227 height 9
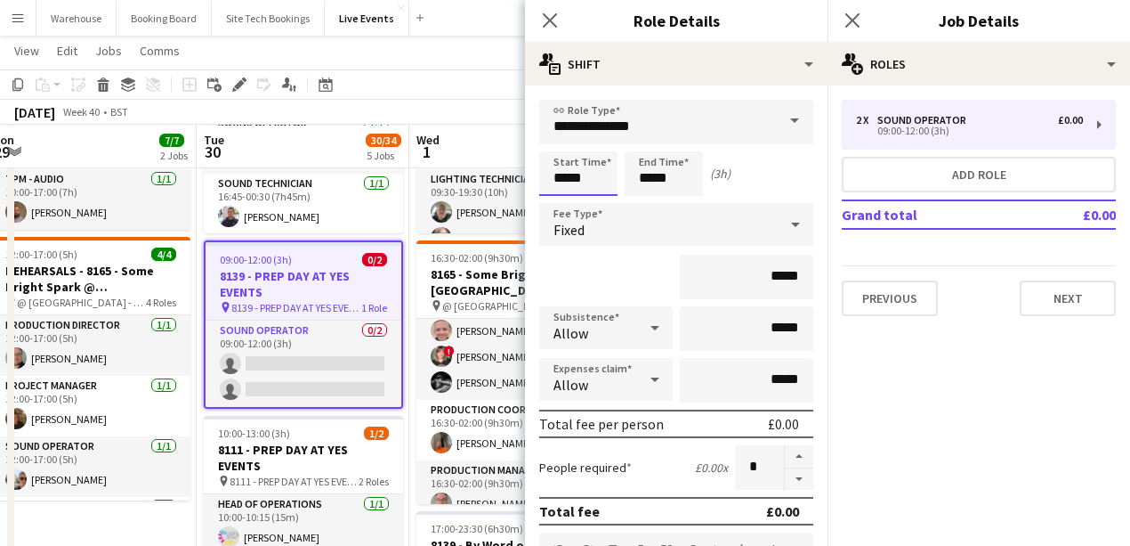
click at [587, 178] on input "*****" at bounding box center [578, 173] width 78 height 44
click at [552, 21] on icon at bounding box center [549, 20] width 17 height 17
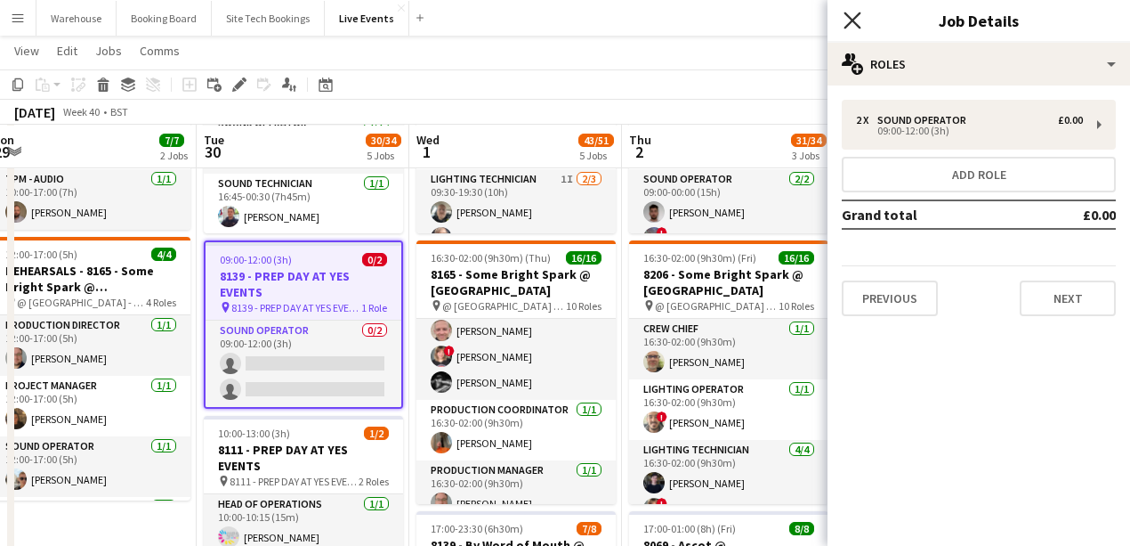
click at [847, 18] on icon "Close pop-in" at bounding box center [852, 20] width 17 height 17
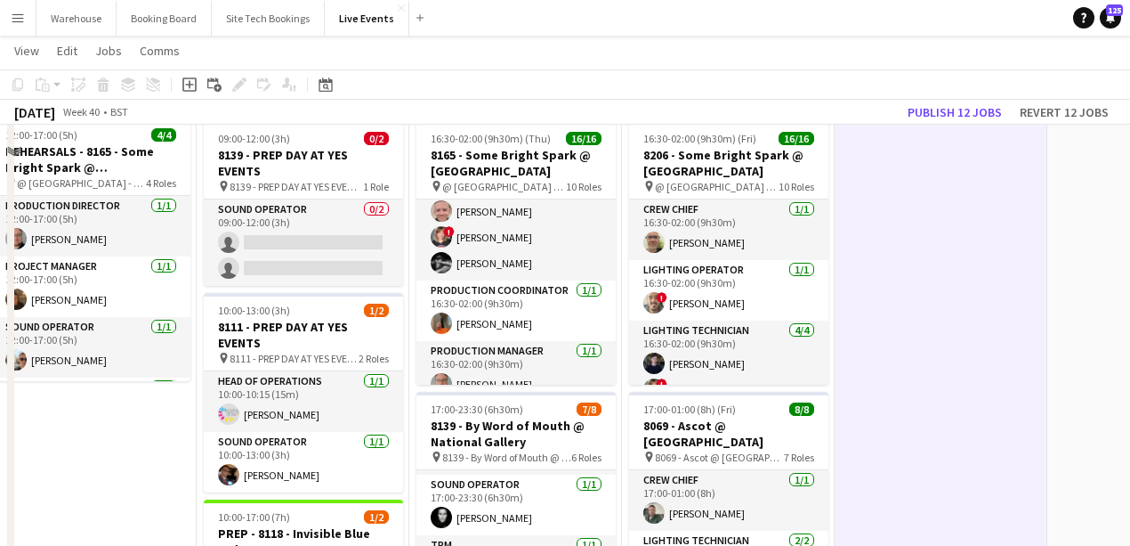
scroll to position [296, 0]
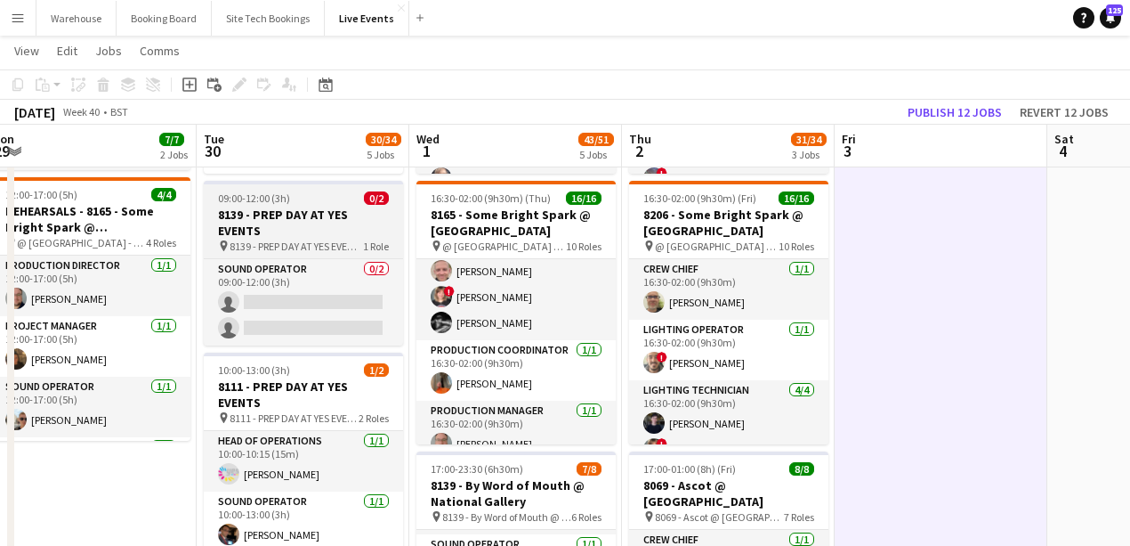
click at [300, 239] on app-job-card "09:00-12:00 (3h) 0/2 8139 - PREP DAY AT YES EVENTS pin 8139 - PREP DAY AT YES E…" at bounding box center [303, 263] width 199 height 165
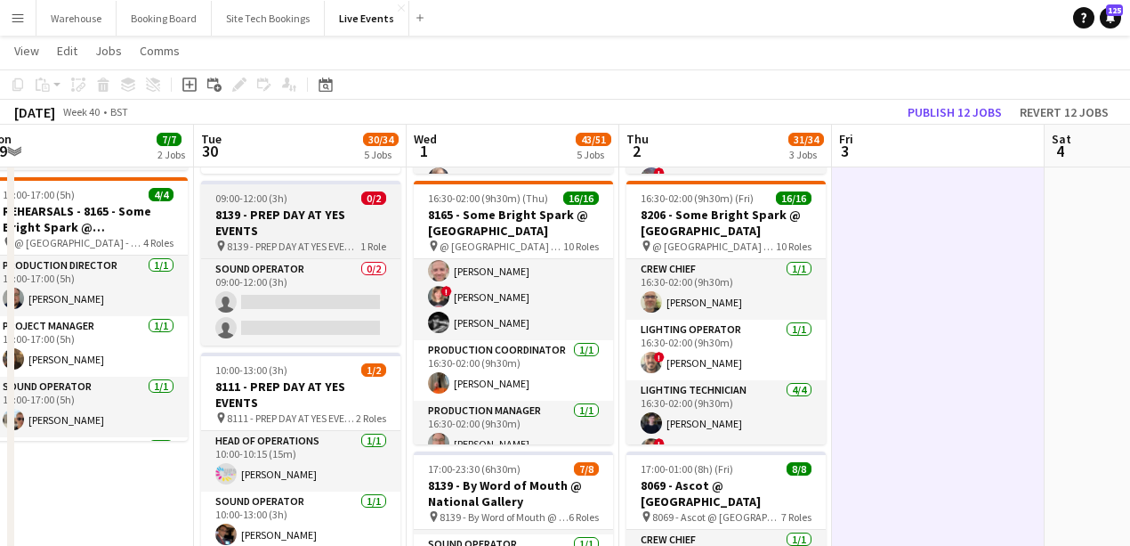
click at [255, 221] on h3 "8139 - PREP DAY AT YES EVENTS" at bounding box center [300, 222] width 199 height 32
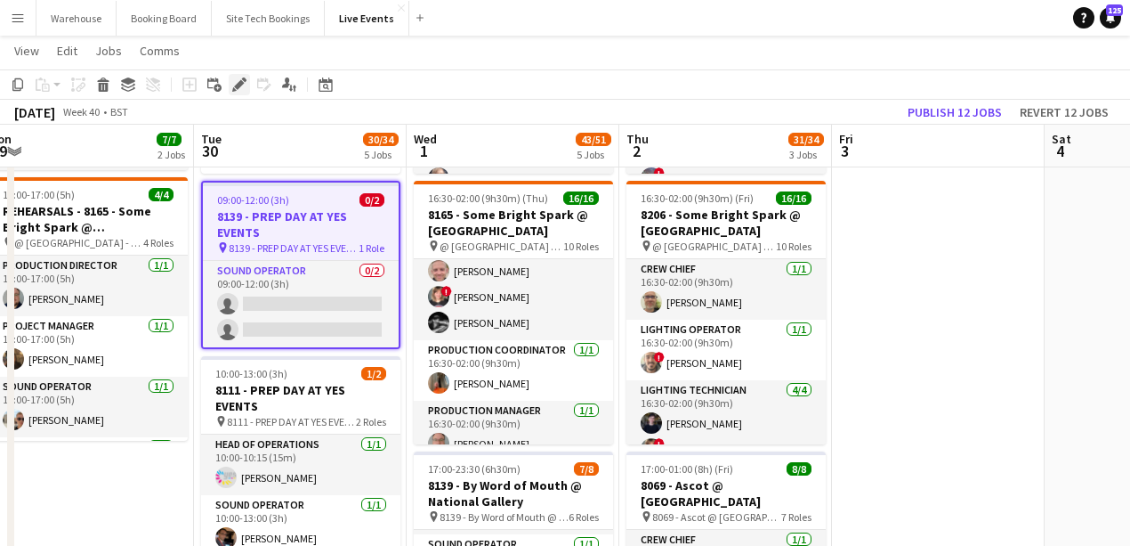
click at [243, 84] on icon "Edit" at bounding box center [239, 84] width 14 height 14
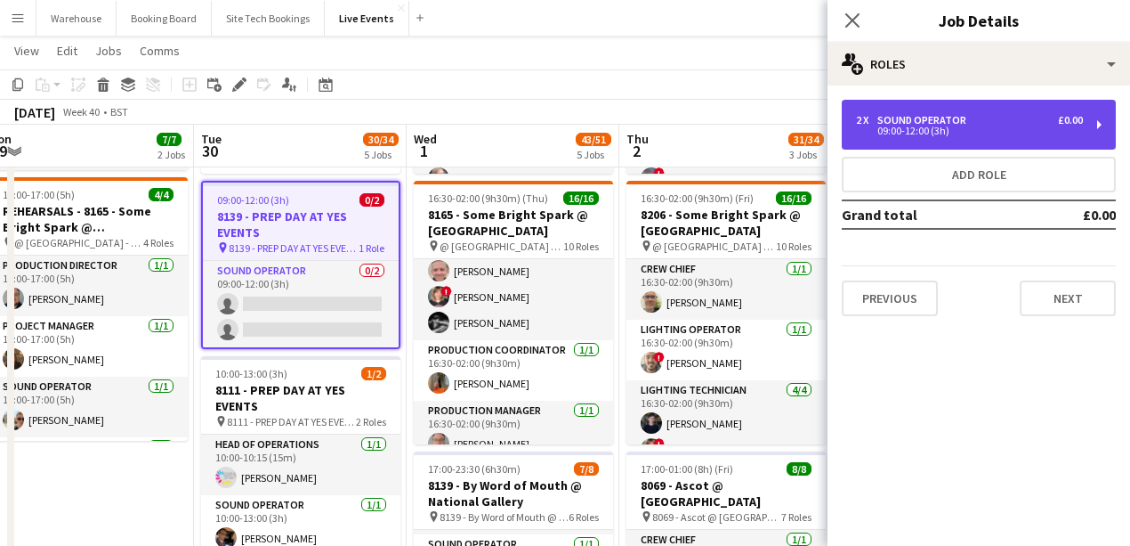
click at [992, 146] on div "2 x Sound Operator £0.00 09:00-12:00 (3h)" at bounding box center [979, 125] width 274 height 50
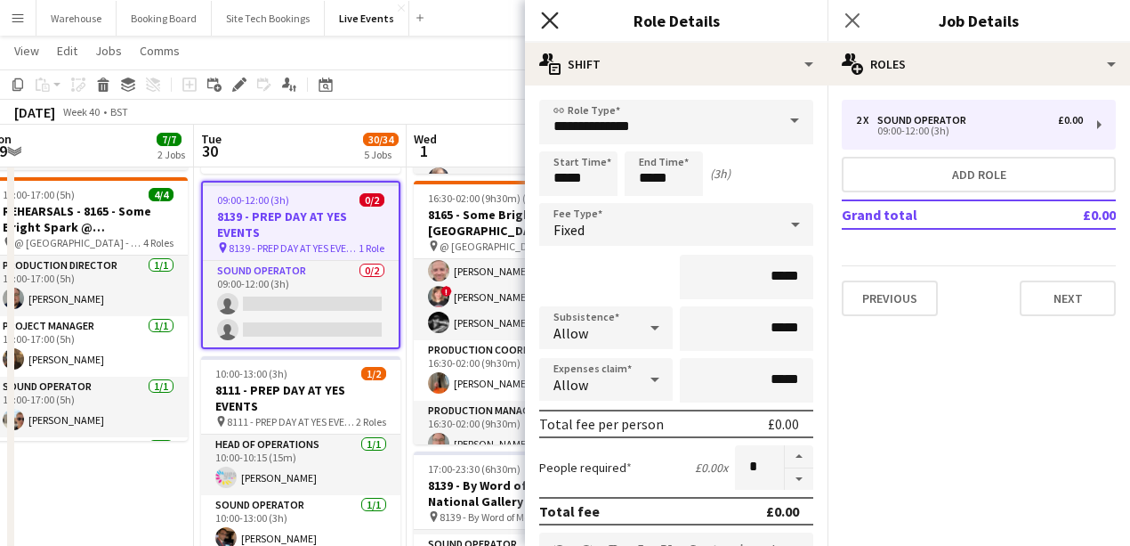
click at [556, 25] on icon "Close pop-in" at bounding box center [549, 20] width 17 height 17
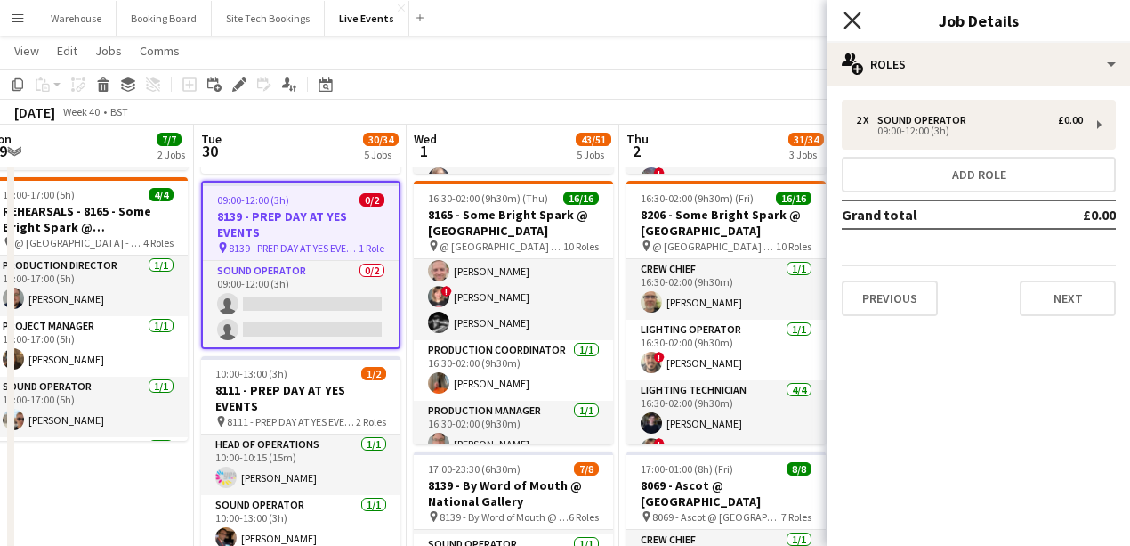
click at [854, 23] on icon at bounding box center [852, 20] width 17 height 17
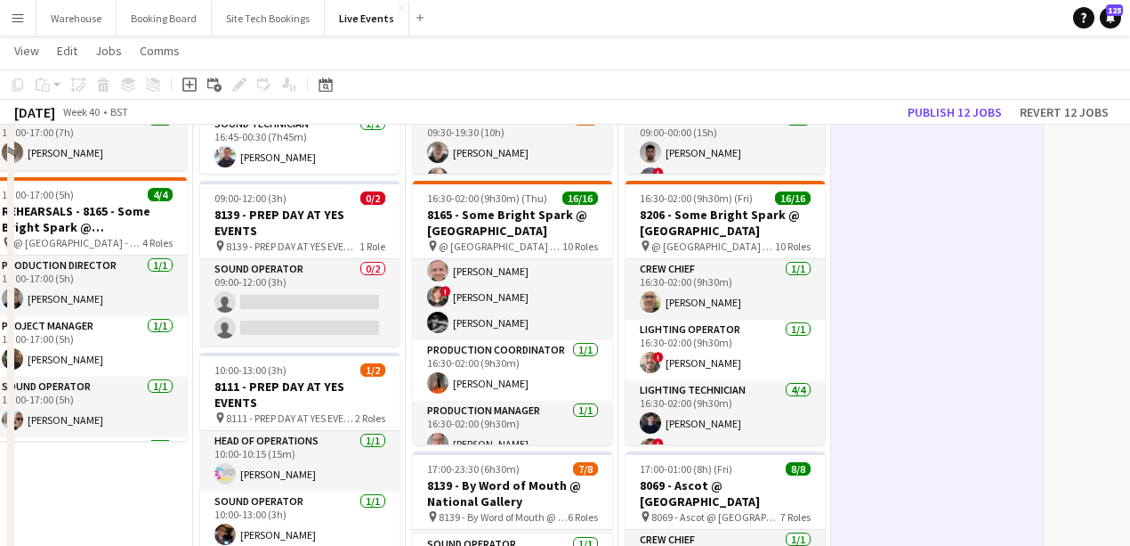
scroll to position [178, 0]
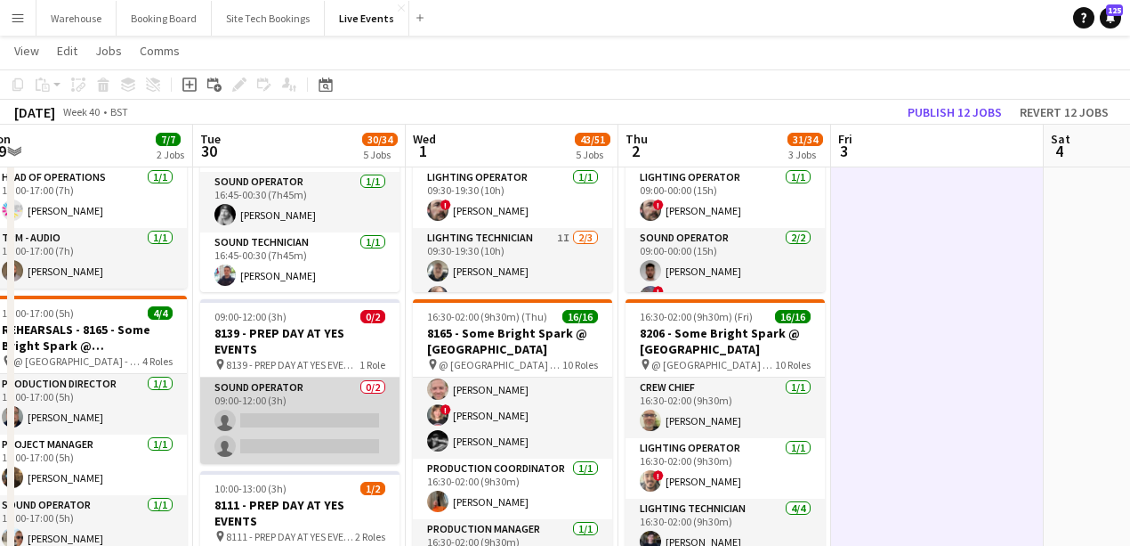
click at [294, 417] on app-card-role "Sound Operator 0/2 09:00-12:00 (3h) single-neutral-actions single-neutral-actio…" at bounding box center [299, 420] width 199 height 86
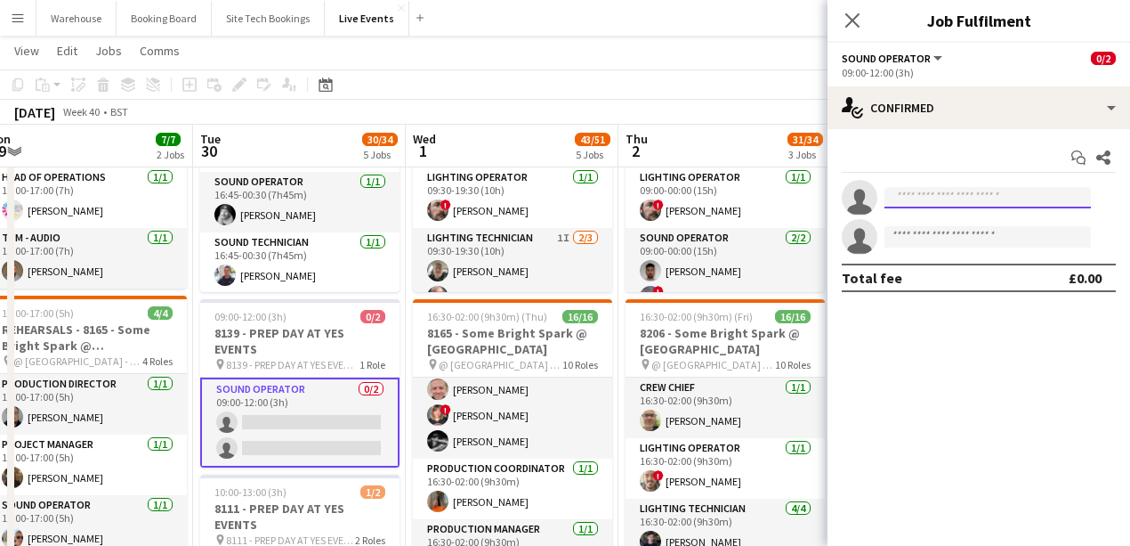
click at [932, 189] on input at bounding box center [988, 197] width 206 height 21
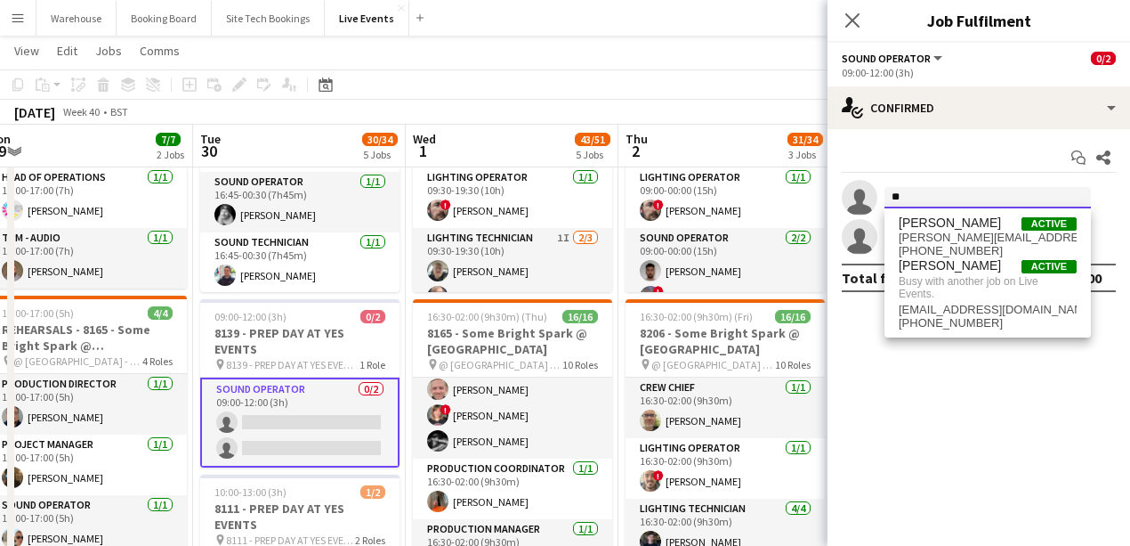
type input "*"
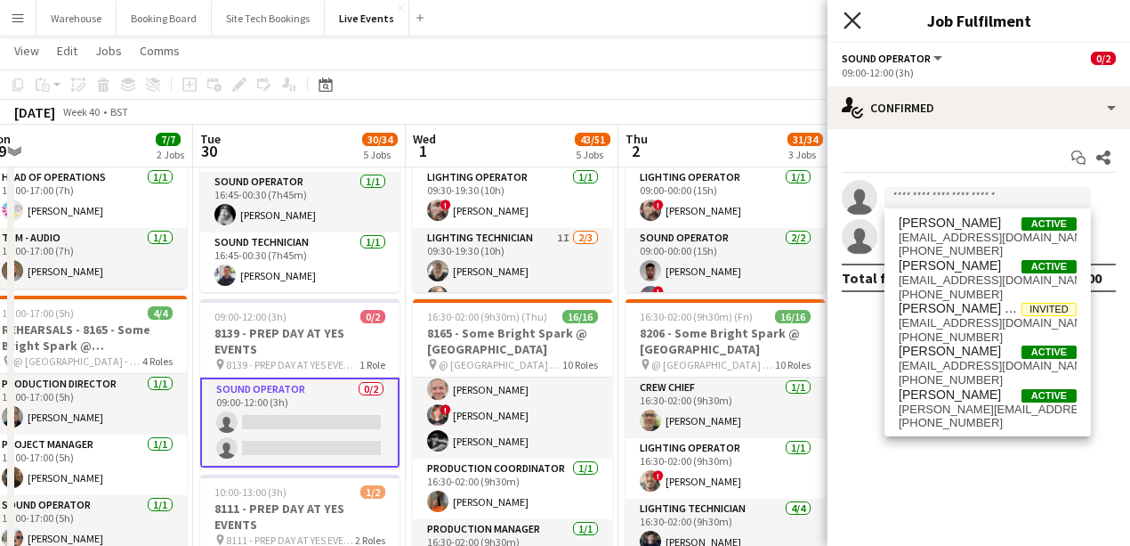
click at [849, 20] on icon "Close pop-in" at bounding box center [852, 20] width 17 height 17
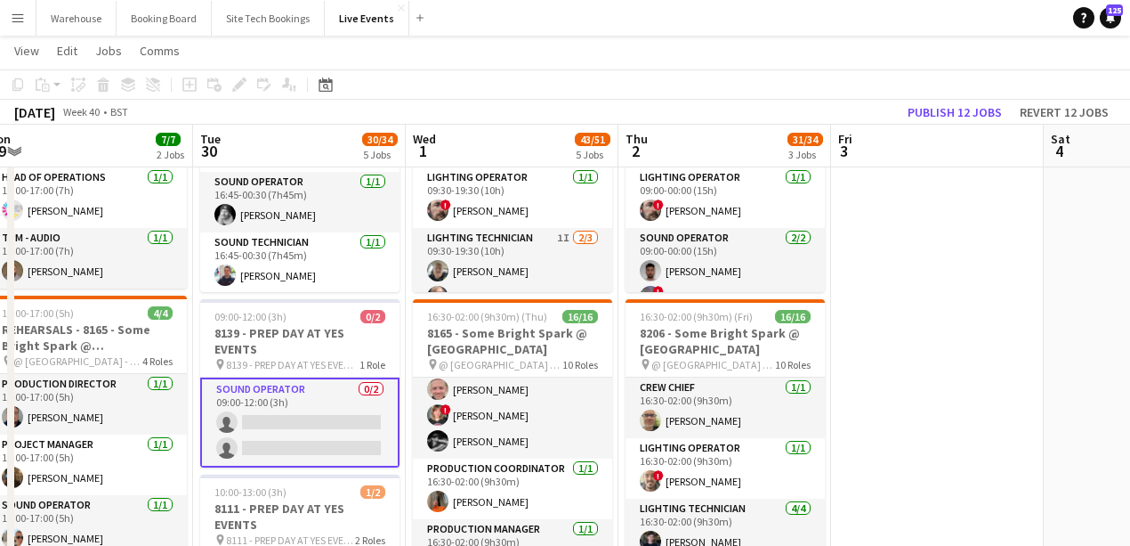
scroll to position [415, 0]
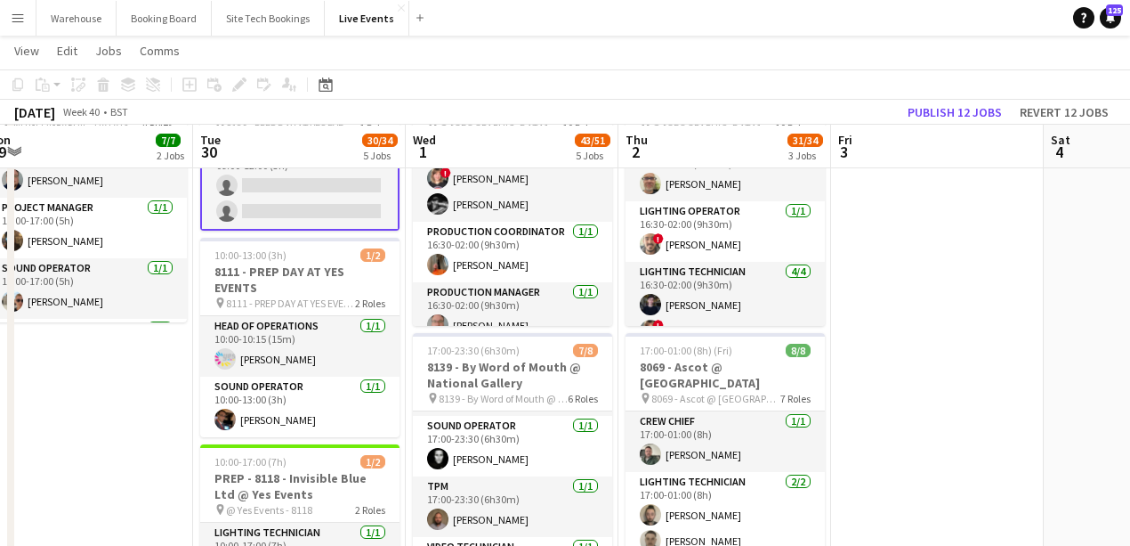
click at [190, 392] on app-date-cell "09:00-17:00 (8h) 3/3 7794 & 7781 - PREP DAY AT YES EVENTS pin 7794 & 7781 - PRE…" at bounding box center [86, 479] width 213 height 1388
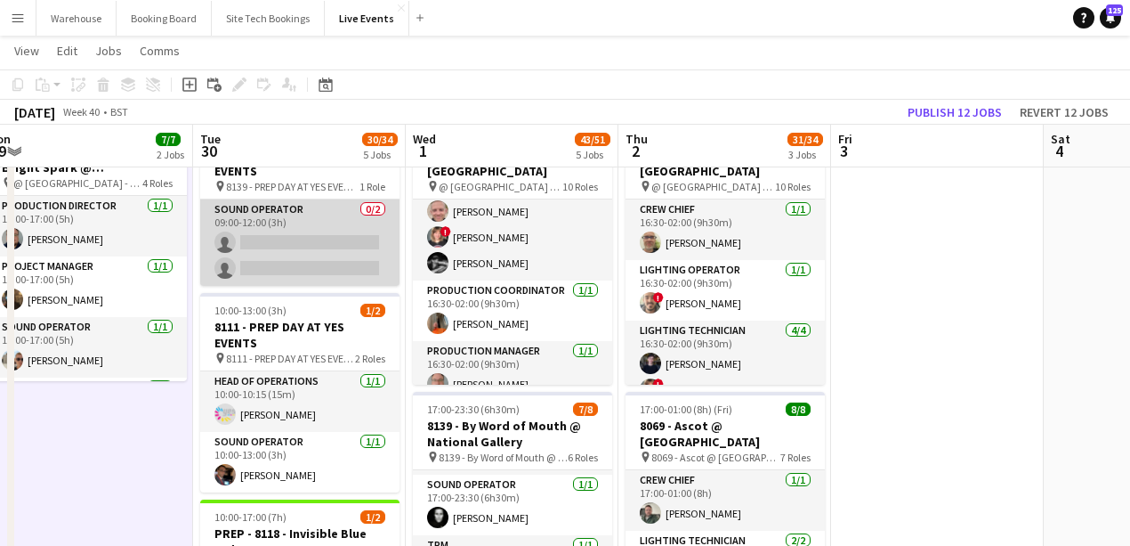
scroll to position [296, 0]
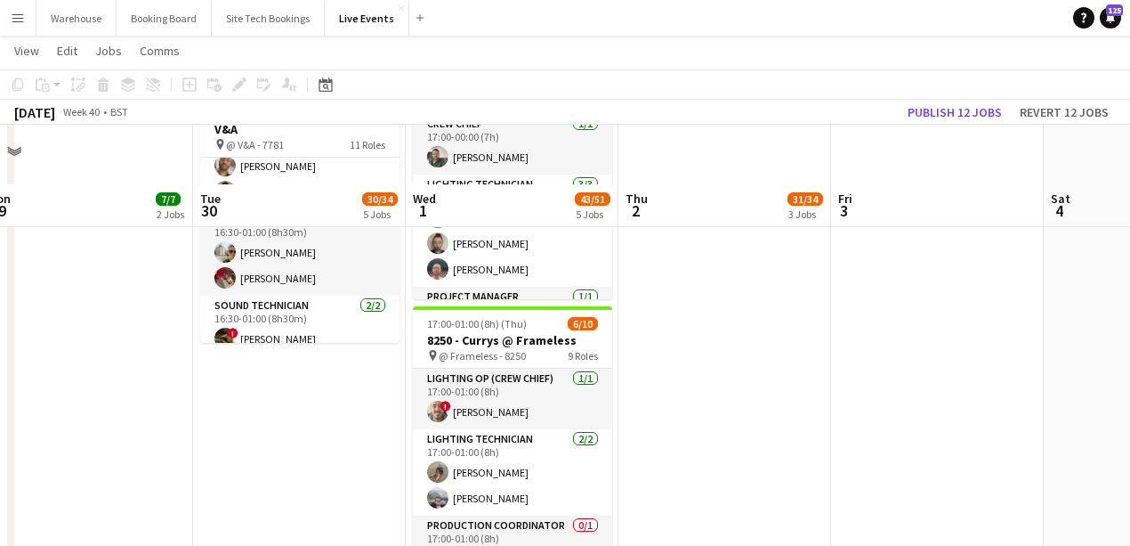
scroll to position [1042, 0]
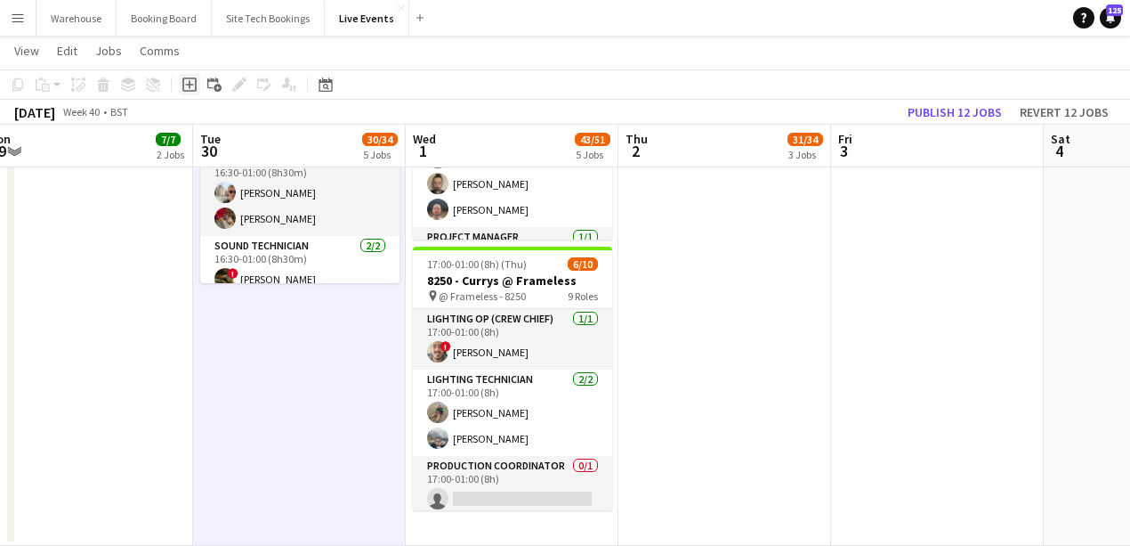
click at [187, 87] on icon "Add job" at bounding box center [189, 84] width 14 height 14
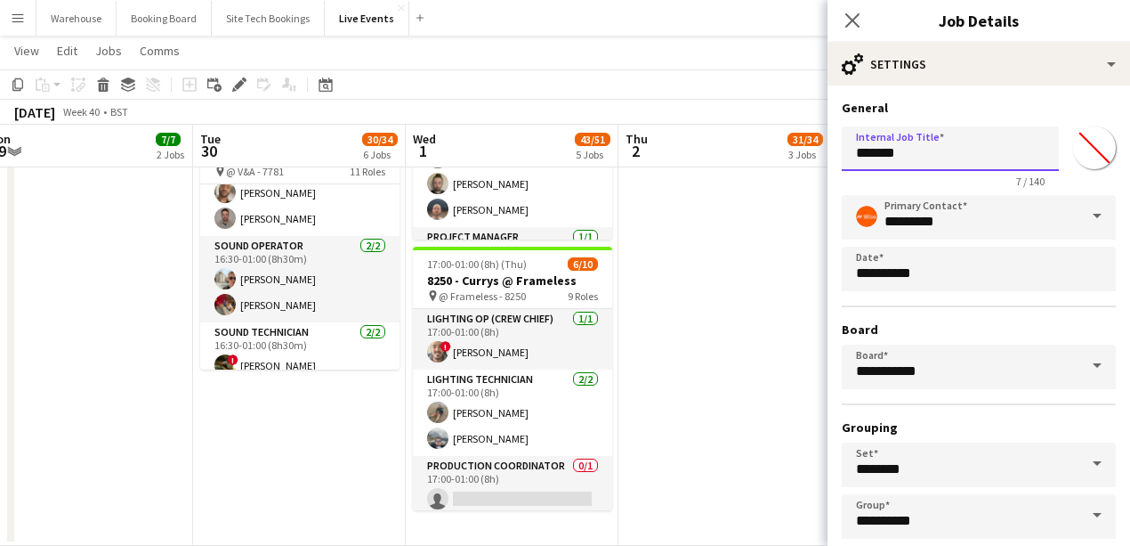
drag, startPoint x: 934, startPoint y: 156, endPoint x: 781, endPoint y: 151, distance: 153.1
click at [862, 152] on input "**********" at bounding box center [946, 148] width 208 height 44
drag, startPoint x: 858, startPoint y: 155, endPoint x: 1113, endPoint y: 162, distance: 255.5
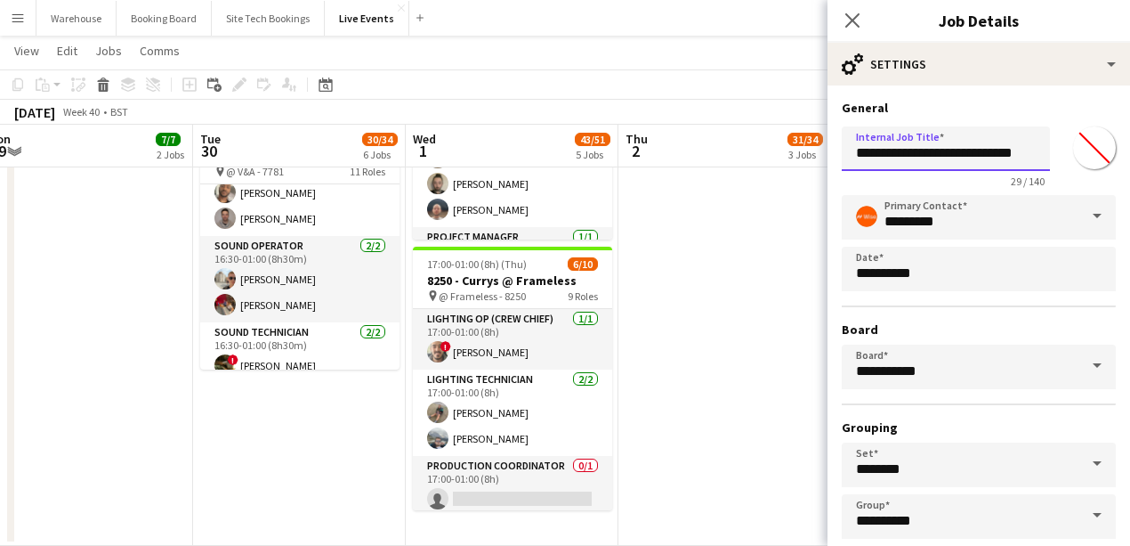
click at [1113, 162] on form "**********" at bounding box center [979, 362] width 303 height 525
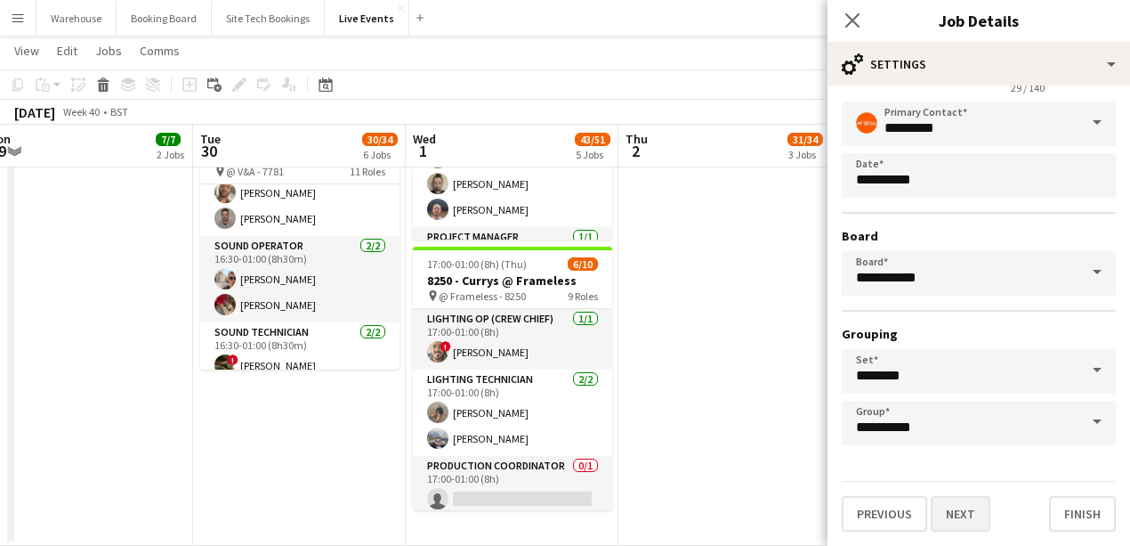
type input "**********"
click at [974, 505] on button "Next" at bounding box center [961, 514] width 60 height 36
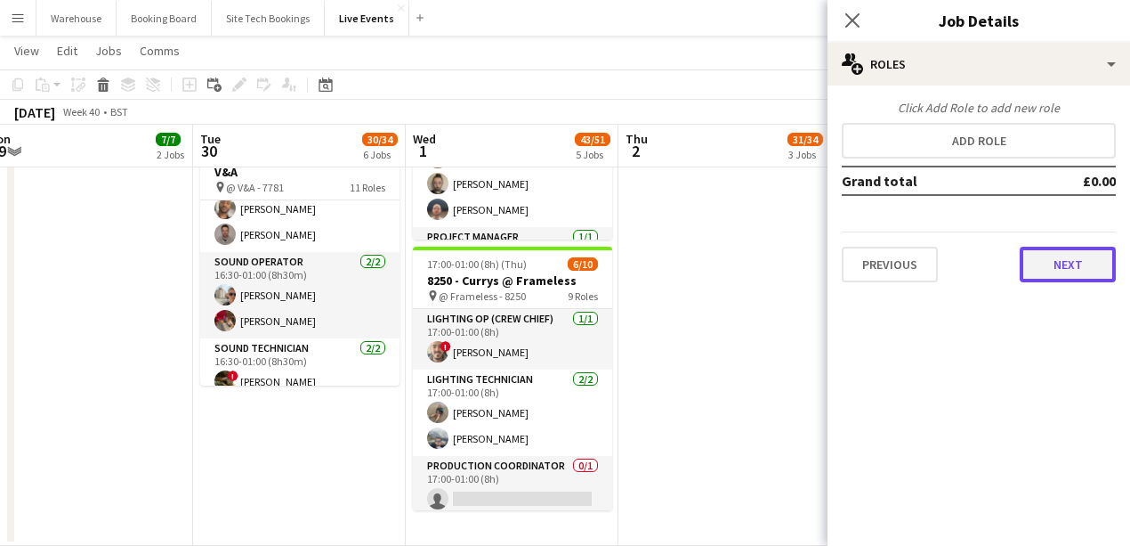
click at [1079, 265] on button "Next" at bounding box center [1068, 265] width 96 height 36
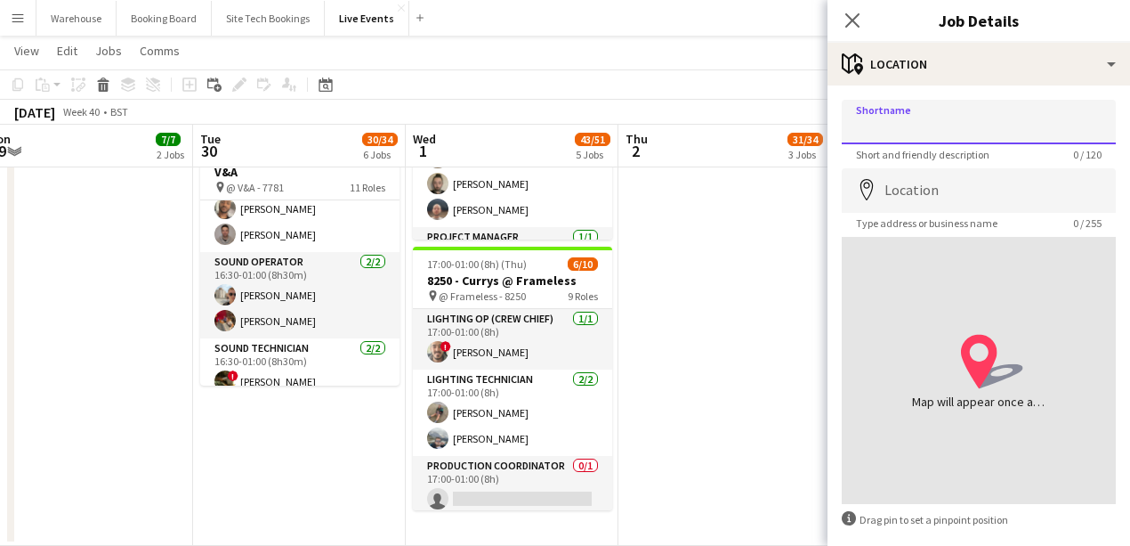
click at [893, 123] on input "Shortname" at bounding box center [979, 122] width 274 height 44
paste input "**********"
type input "**********"
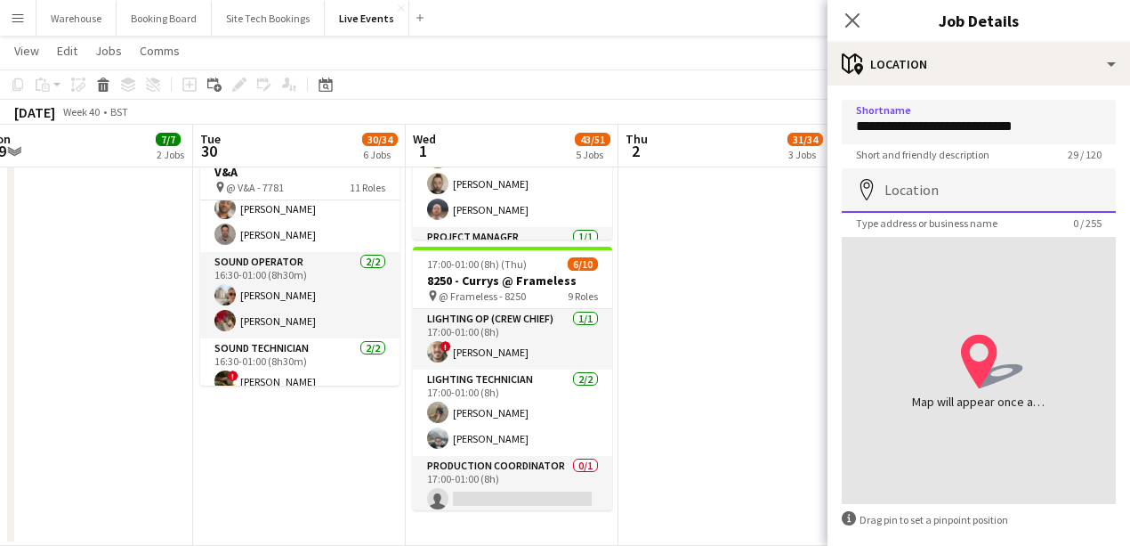
click at [905, 185] on input "Location" at bounding box center [979, 190] width 274 height 44
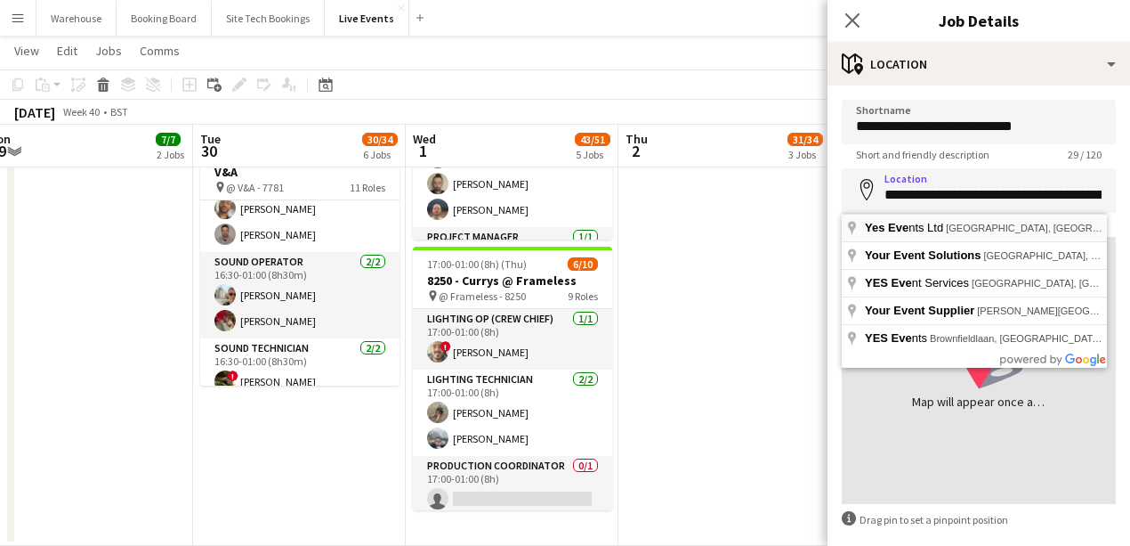
type input "**********"
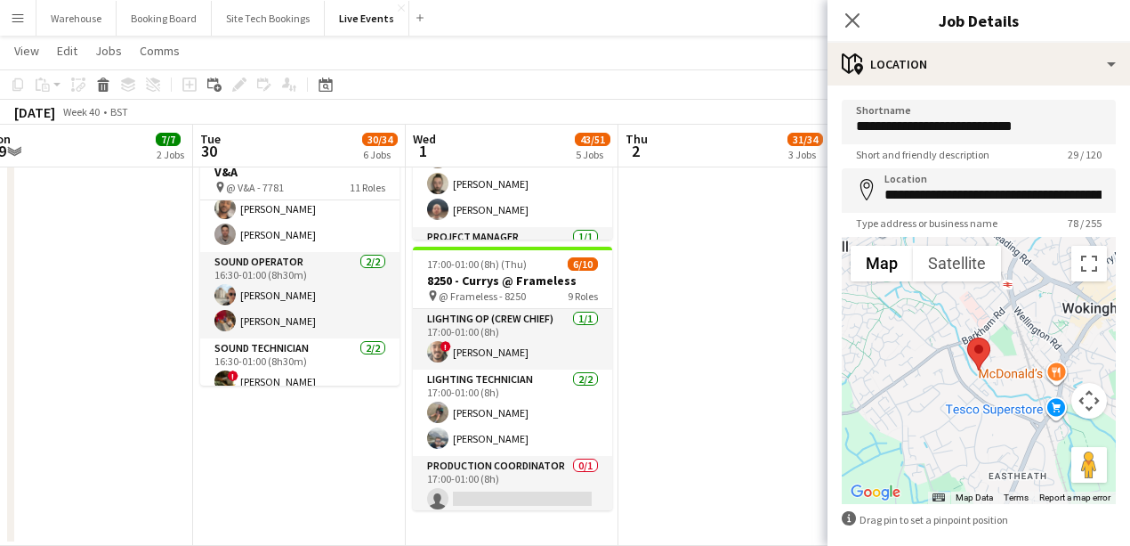
scroll to position [84, 0]
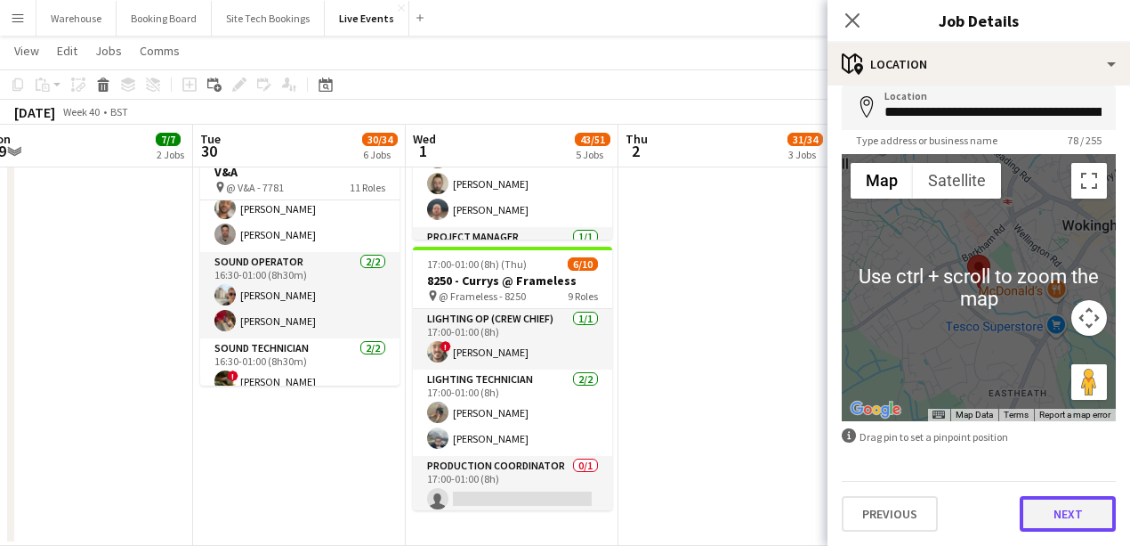
click at [1065, 524] on button "Next" at bounding box center [1068, 514] width 96 height 36
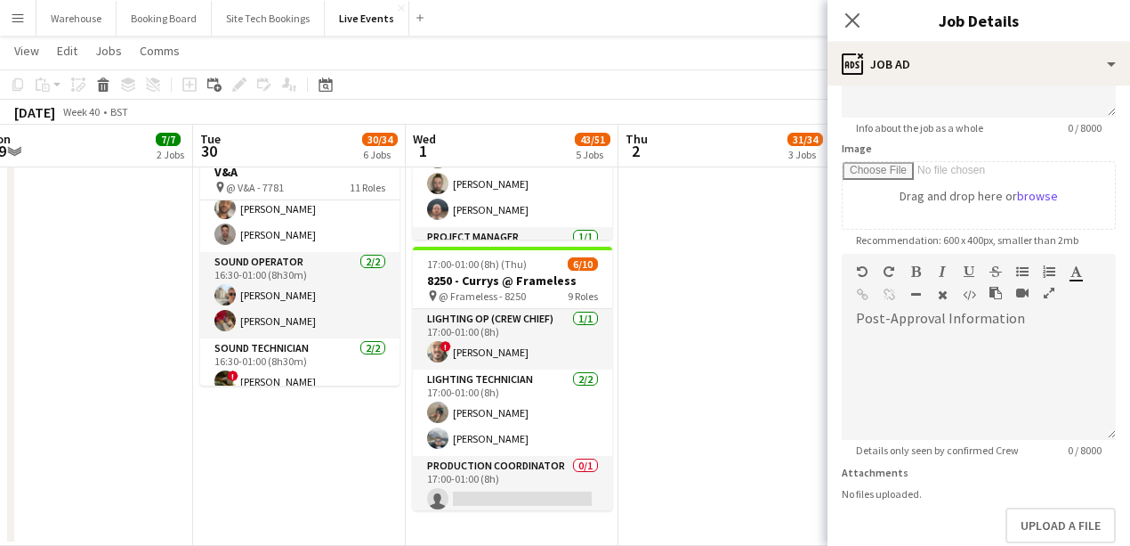
scroll to position [335, 0]
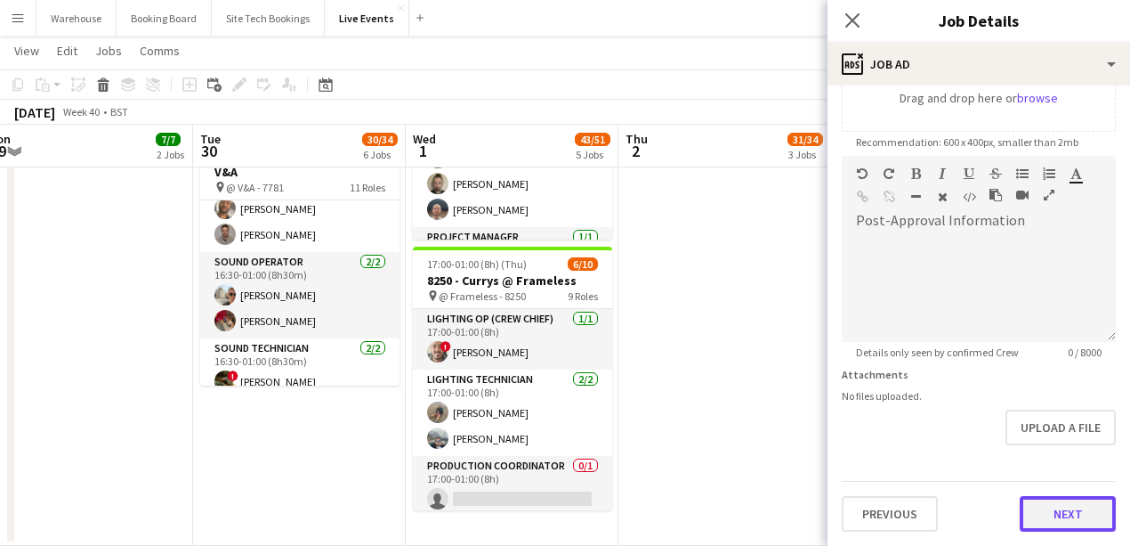
click at [1034, 506] on button "Next" at bounding box center [1068, 514] width 96 height 36
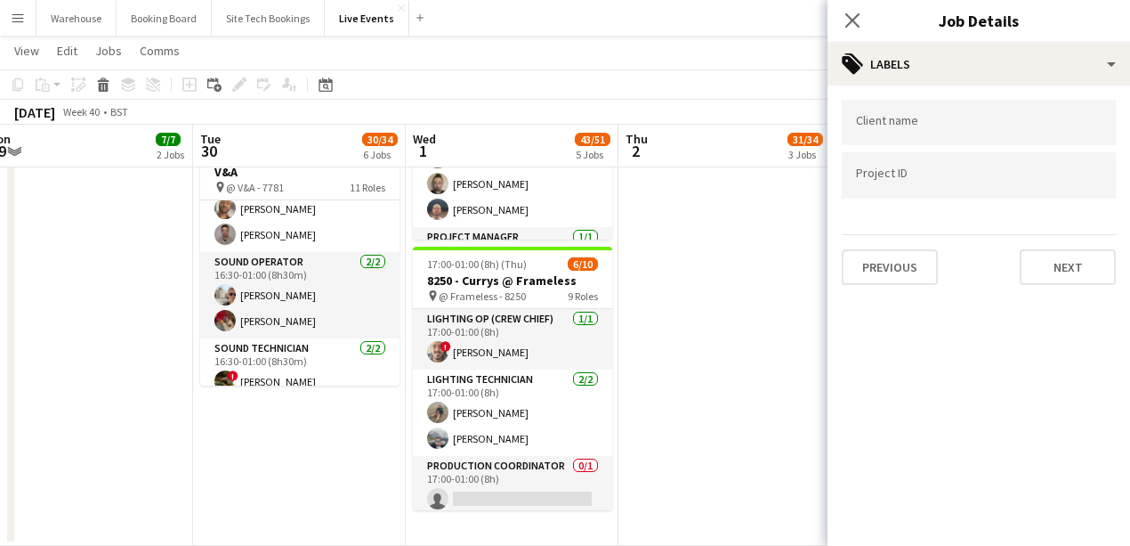
scroll to position [0, 0]
click at [1037, 279] on button "Next" at bounding box center [1068, 267] width 96 height 36
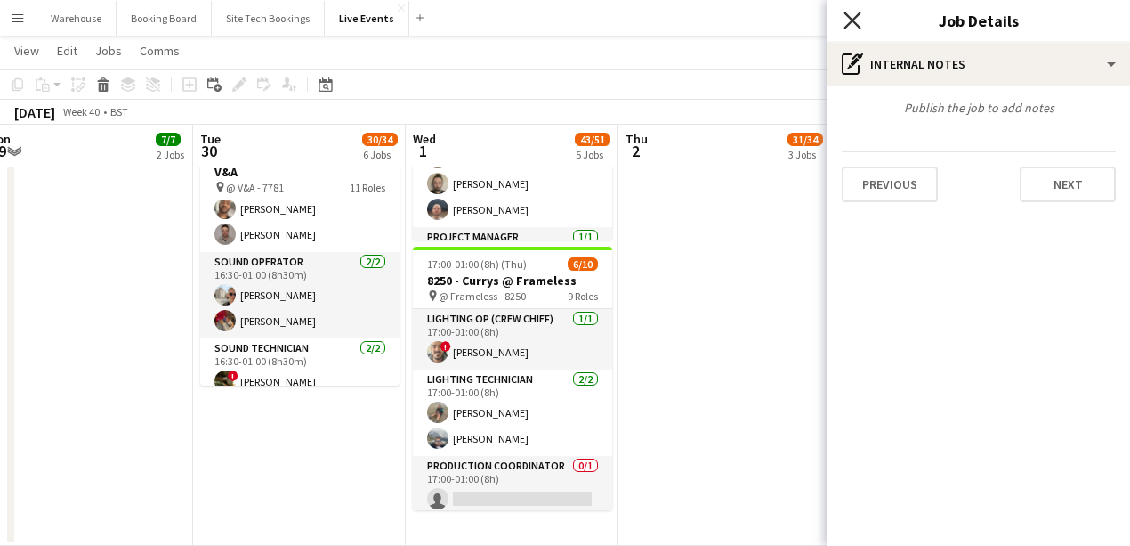
click at [857, 25] on icon at bounding box center [852, 20] width 17 height 17
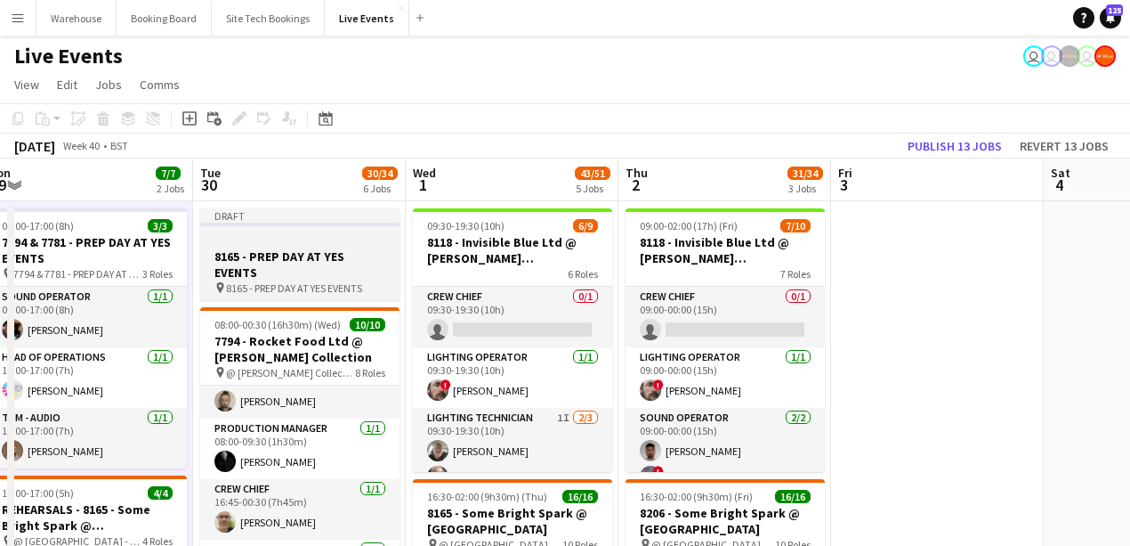
click at [347, 278] on h3 "8165 - PREP DAY AT YES EVENTS" at bounding box center [299, 264] width 199 height 32
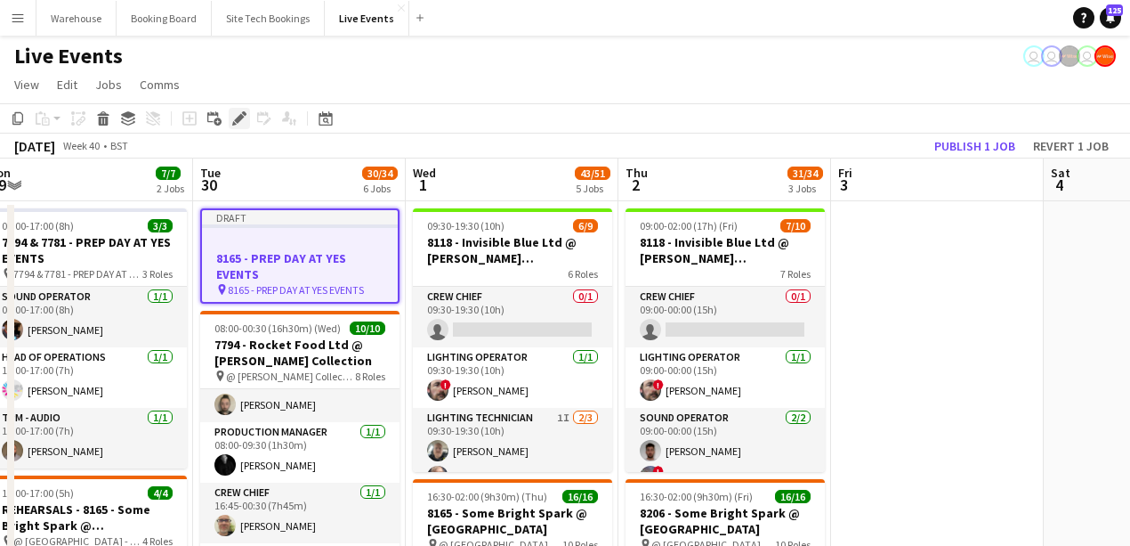
click at [236, 119] on icon at bounding box center [239, 119] width 10 height 10
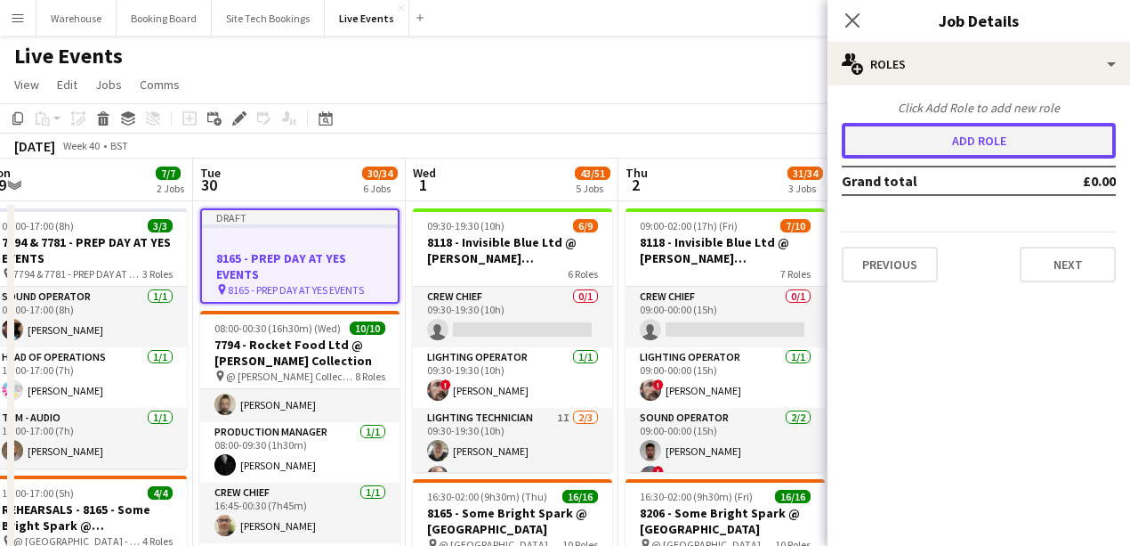
click at [974, 143] on button "Add role" at bounding box center [979, 141] width 274 height 36
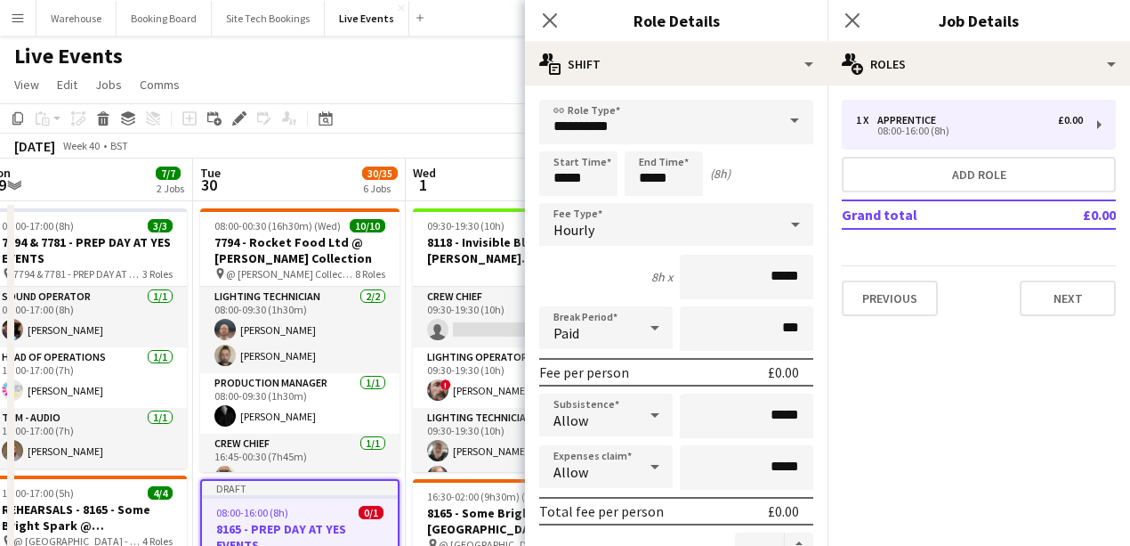
click at [712, 123] on input "**********" at bounding box center [676, 122] width 274 height 44
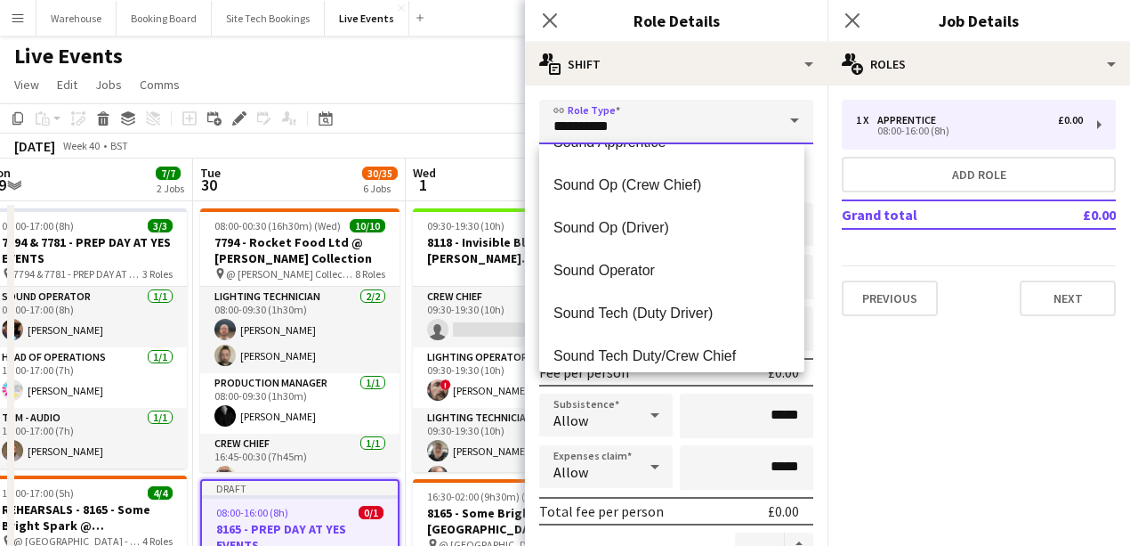
scroll to position [3678, 0]
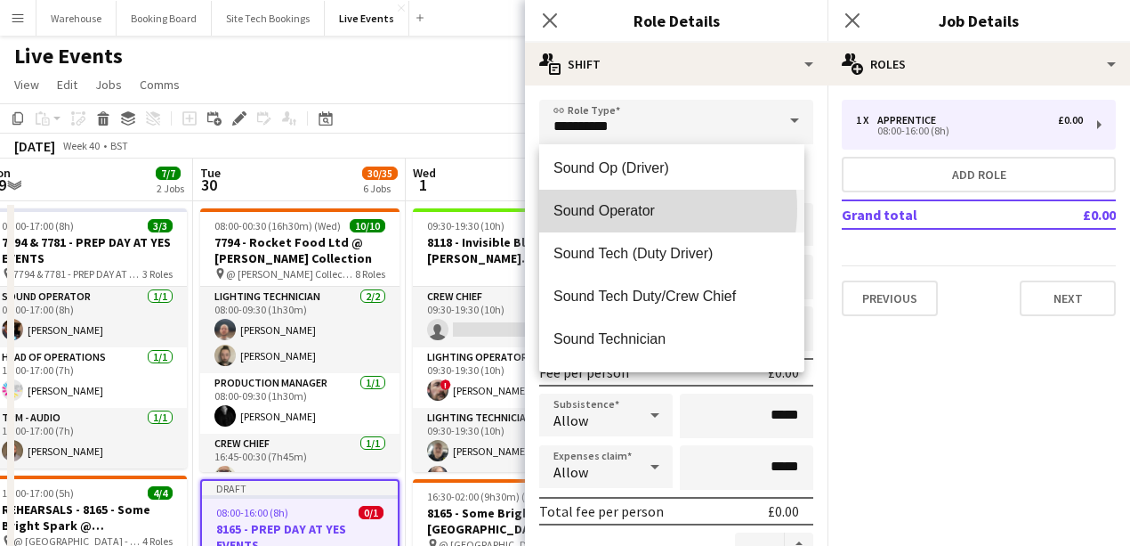
click at [617, 208] on span "Sound Operator" at bounding box center [672, 210] width 237 height 17
type input "**********"
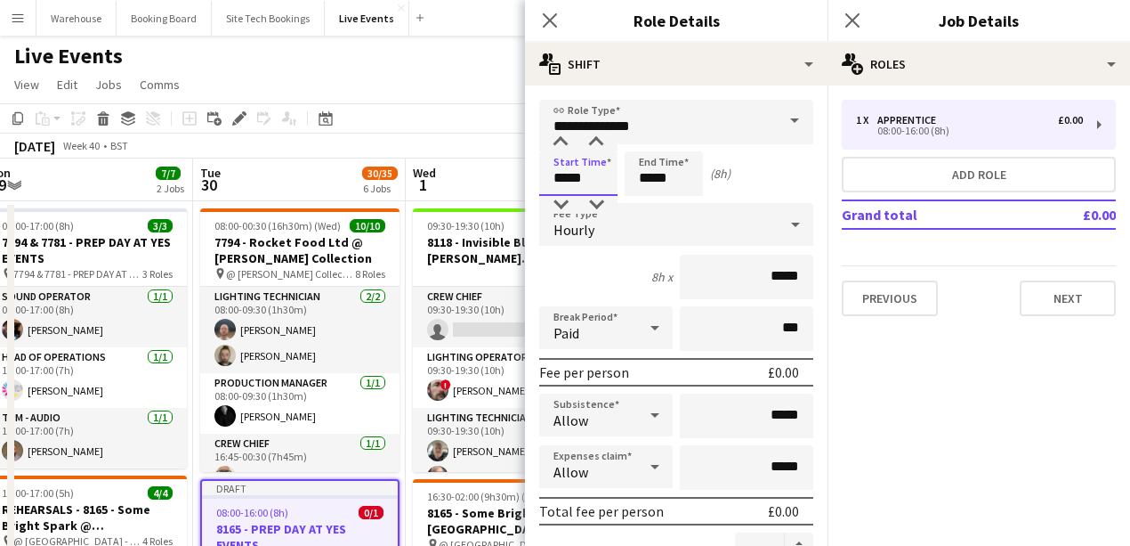
click at [587, 174] on input "*****" at bounding box center [578, 173] width 78 height 44
click at [563, 144] on div at bounding box center [561, 142] width 36 height 18
type input "*****"
click at [556, 201] on div at bounding box center [561, 205] width 36 height 18
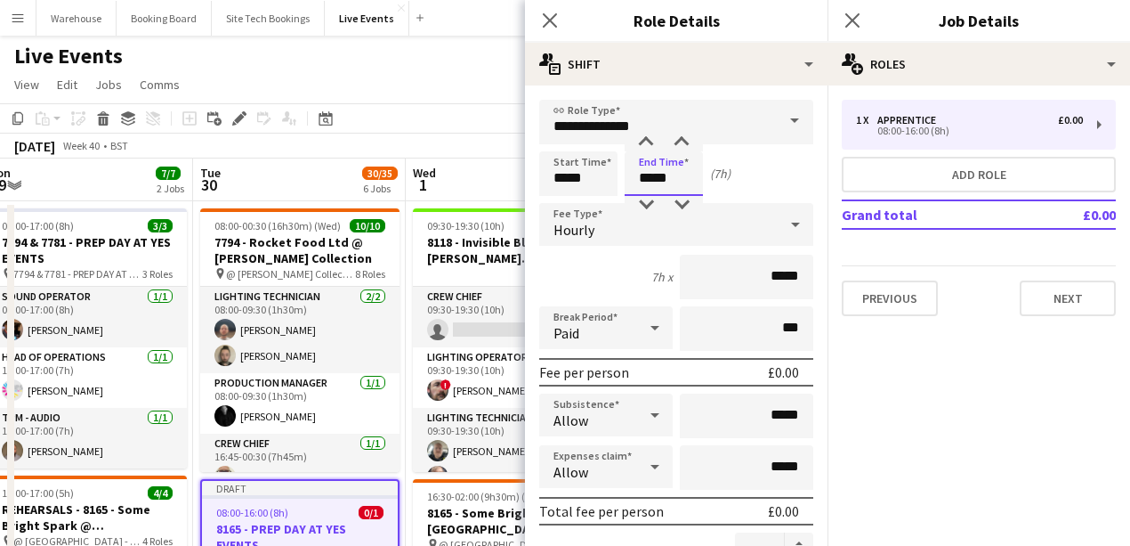
click at [666, 175] on input "*****" at bounding box center [664, 173] width 78 height 44
click at [649, 144] on div at bounding box center [646, 142] width 36 height 18
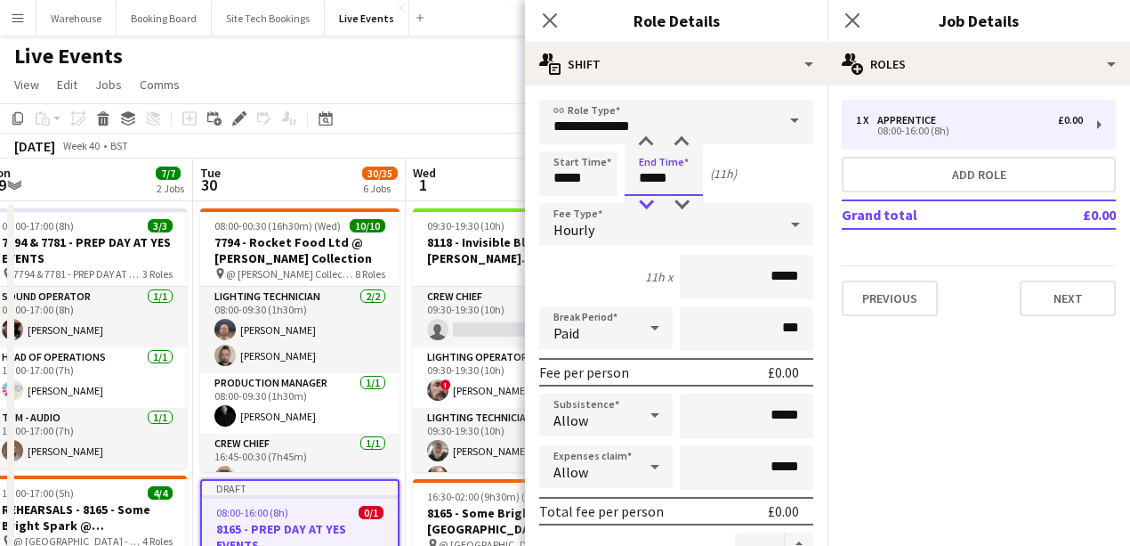
click at [645, 201] on div at bounding box center [646, 205] width 36 height 18
type input "*****"
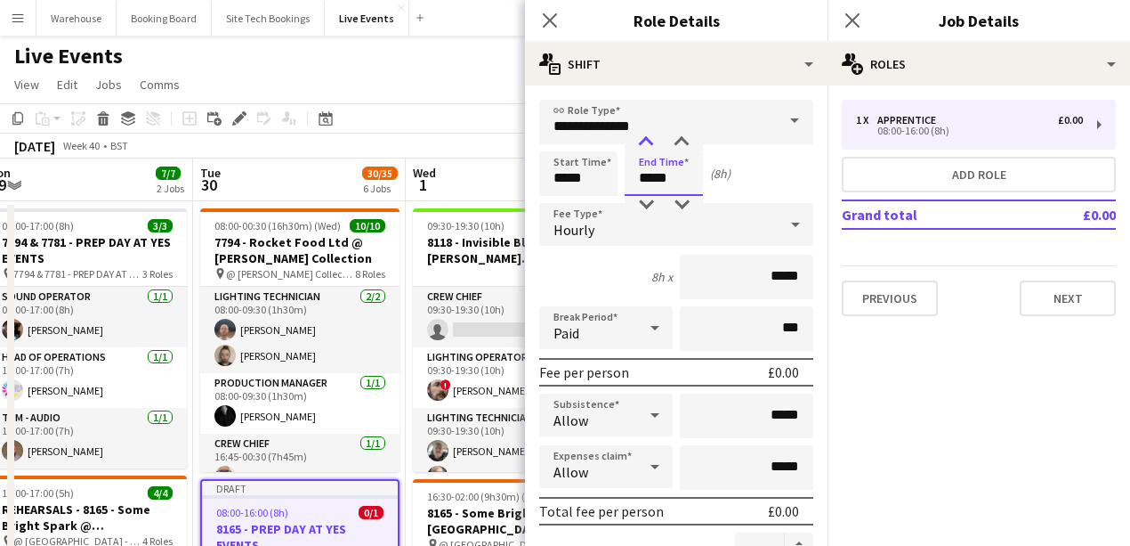
click at [650, 150] on div at bounding box center [646, 142] width 36 height 18
click at [598, 230] on div "Hourly" at bounding box center [658, 224] width 239 height 43
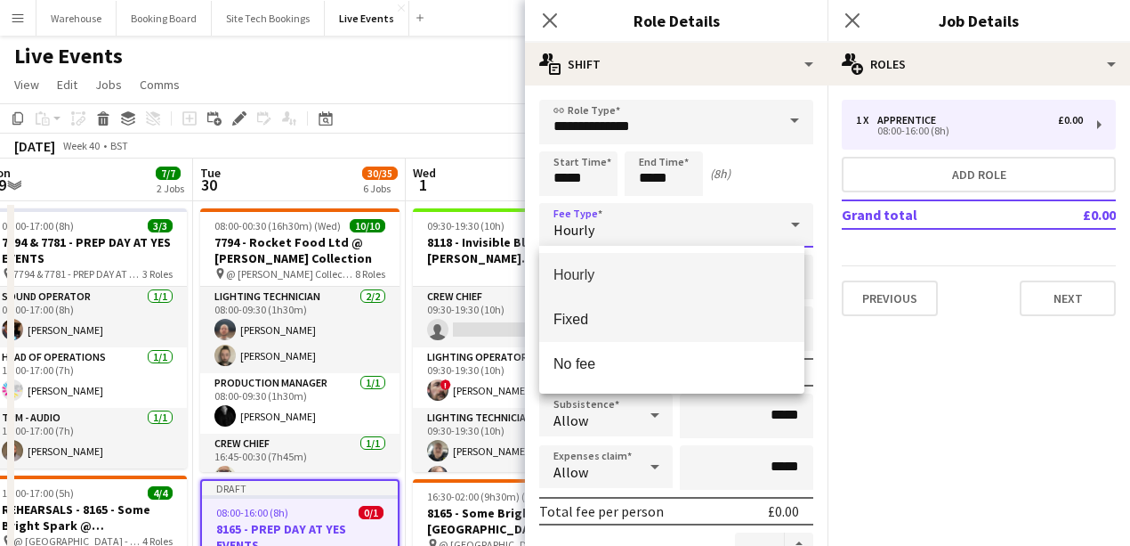
click at [600, 316] on span "Fixed" at bounding box center [672, 319] width 237 height 17
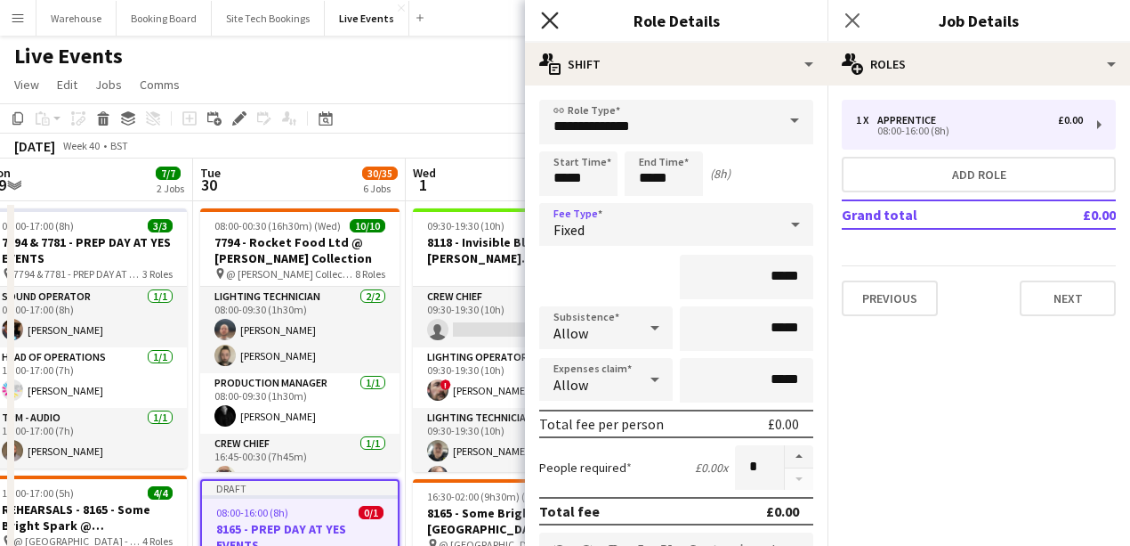
click at [554, 18] on icon "Close pop-in" at bounding box center [549, 20] width 17 height 17
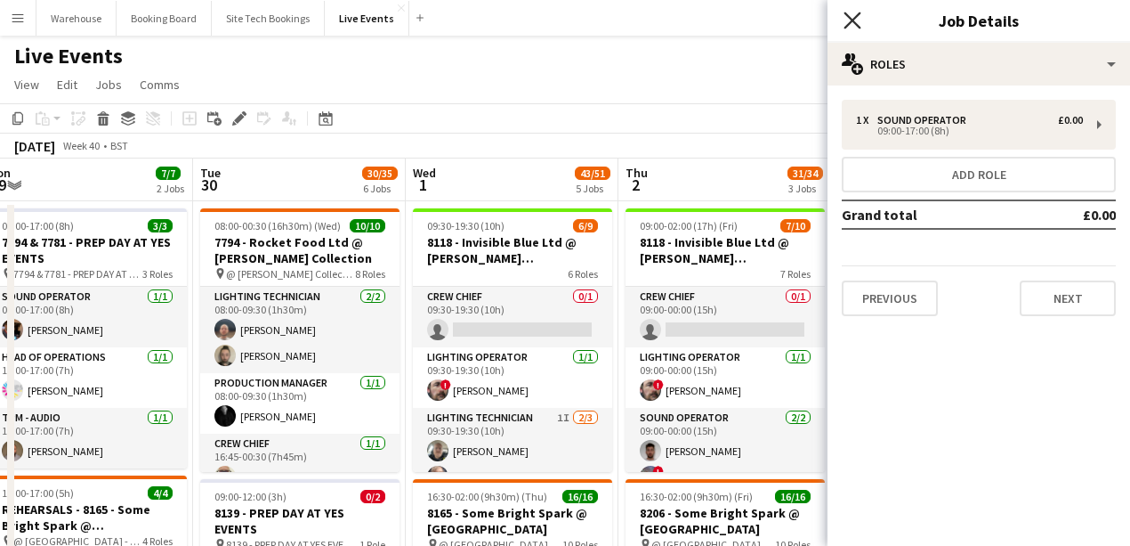
click at [852, 25] on icon "Close pop-in" at bounding box center [852, 20] width 17 height 17
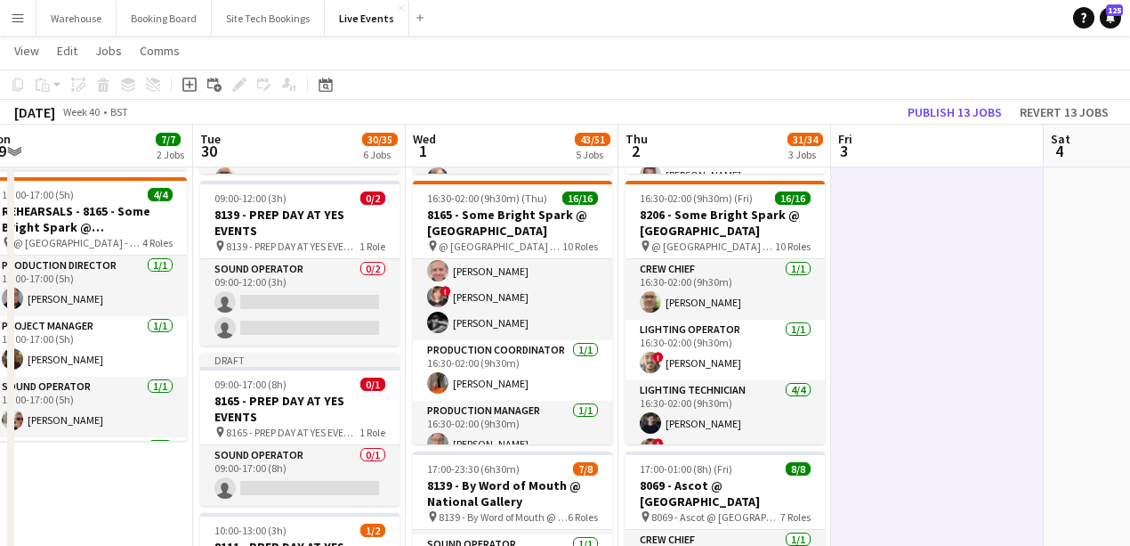
scroll to position [356, 0]
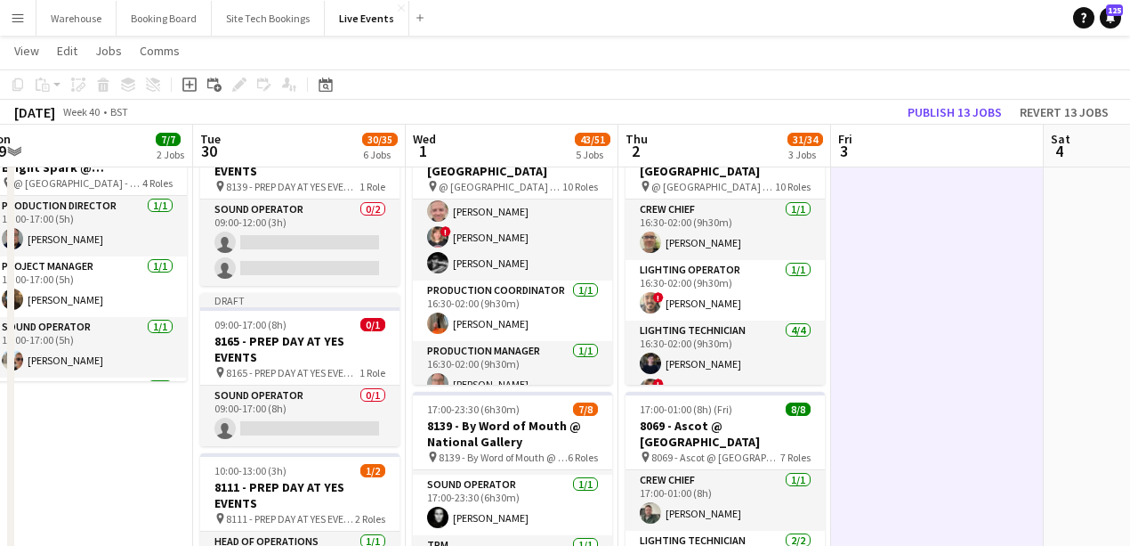
click at [70, 449] on app-date-cell "09:00-17:00 (8h) 3/3 7794 & 7781 - PREP DAY AT YES EVENTS pin 7794 & 7781 - PRE…" at bounding box center [86, 537] width 213 height 1388
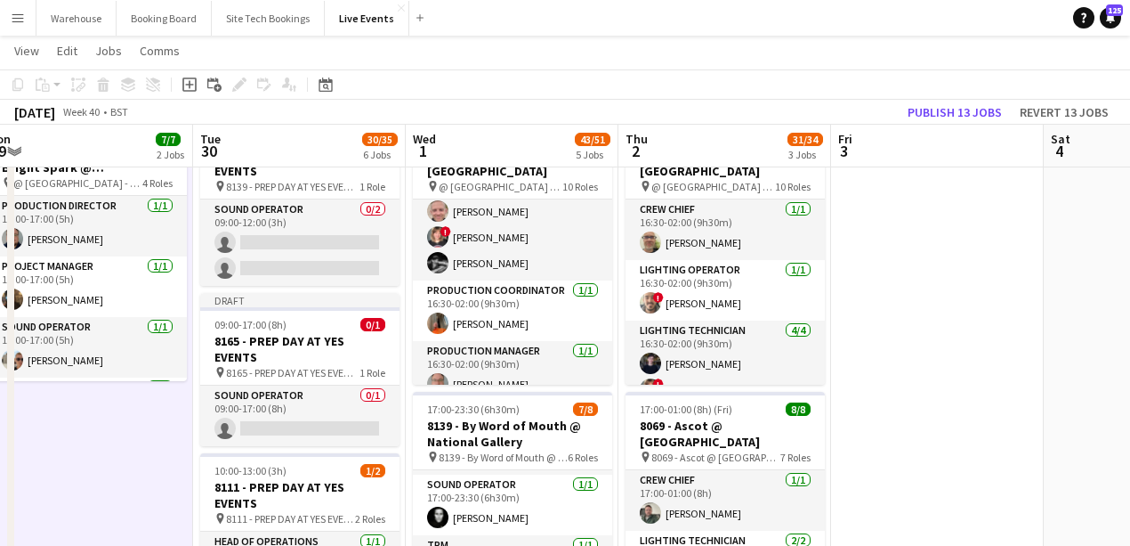
scroll to position [415, 0]
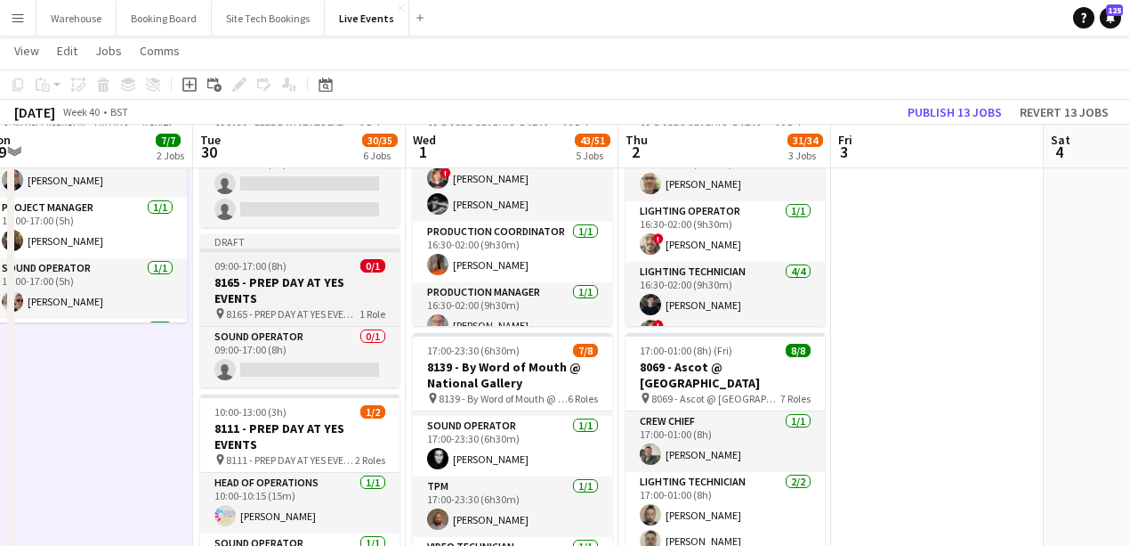
click at [251, 308] on span "8165 - PREP DAY AT YES EVENTS" at bounding box center [292, 313] width 133 height 13
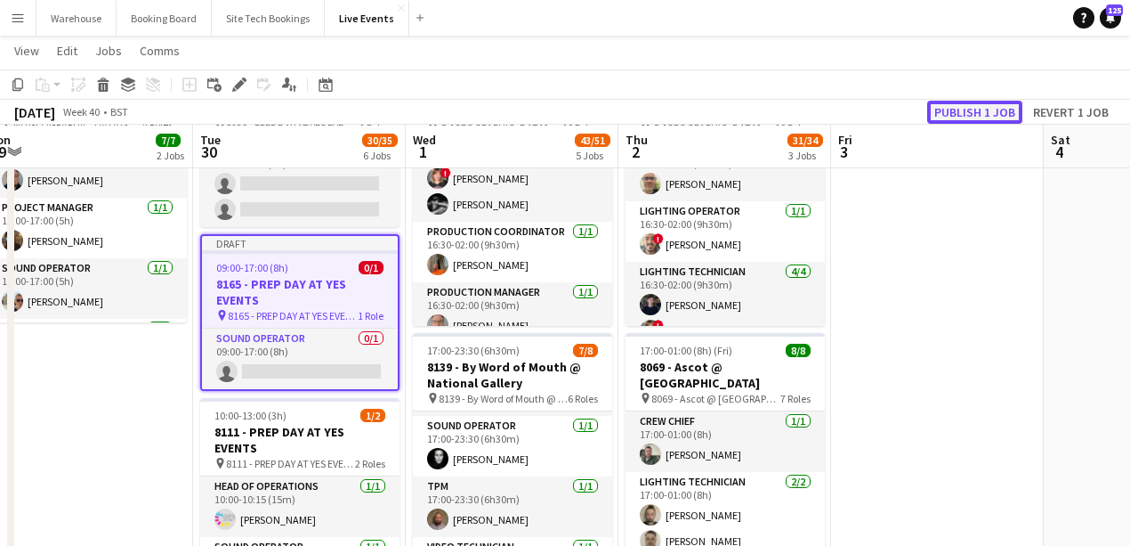
click at [978, 115] on button "Publish 1 job" at bounding box center [974, 112] width 95 height 23
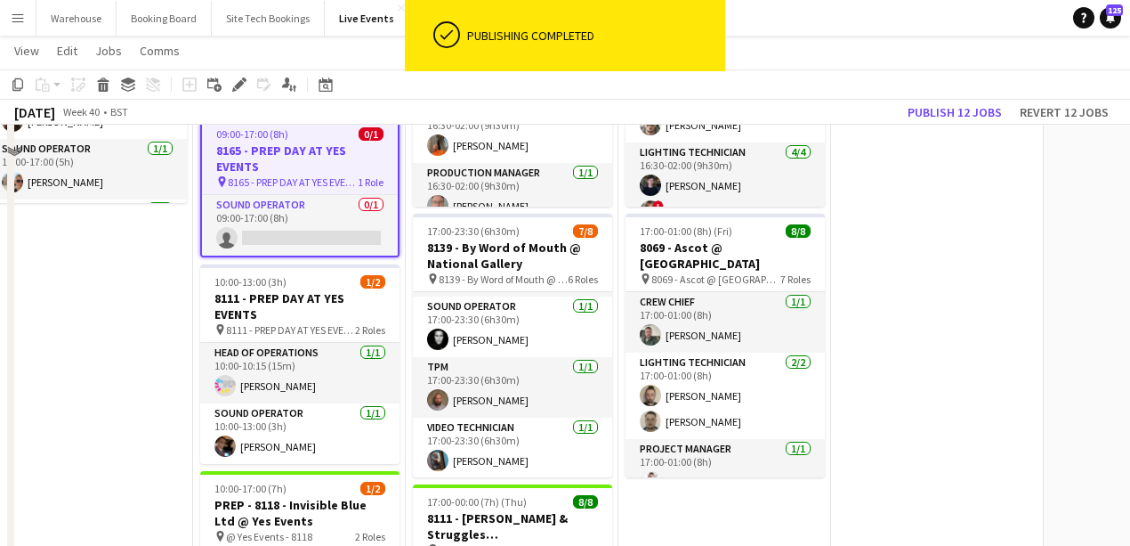
scroll to position [474, 0]
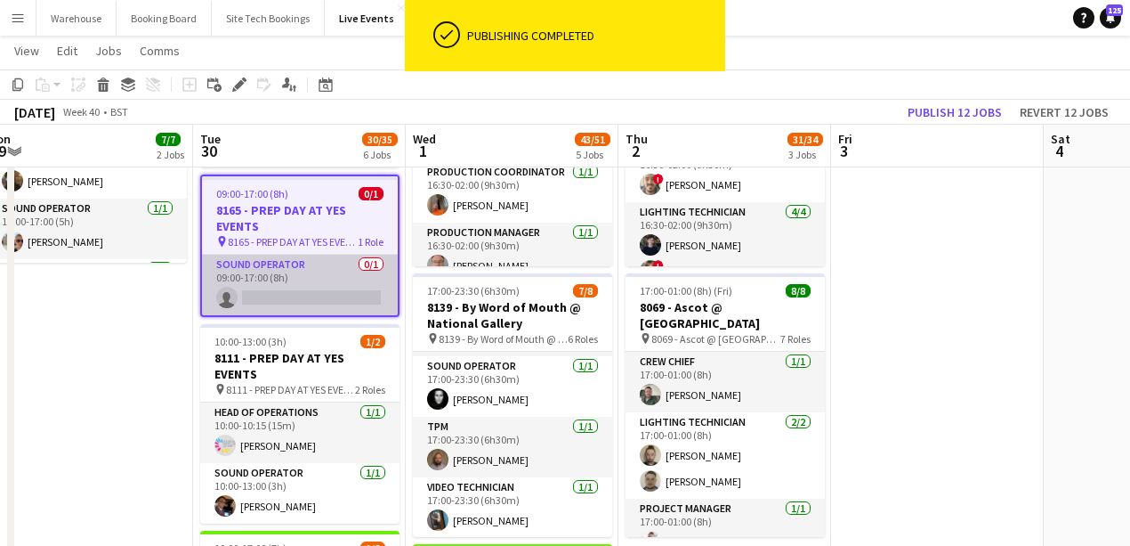
click at [284, 272] on app-card-role "Sound Operator 0/1 09:00-17:00 (8h) single-neutral-actions" at bounding box center [300, 285] width 196 height 61
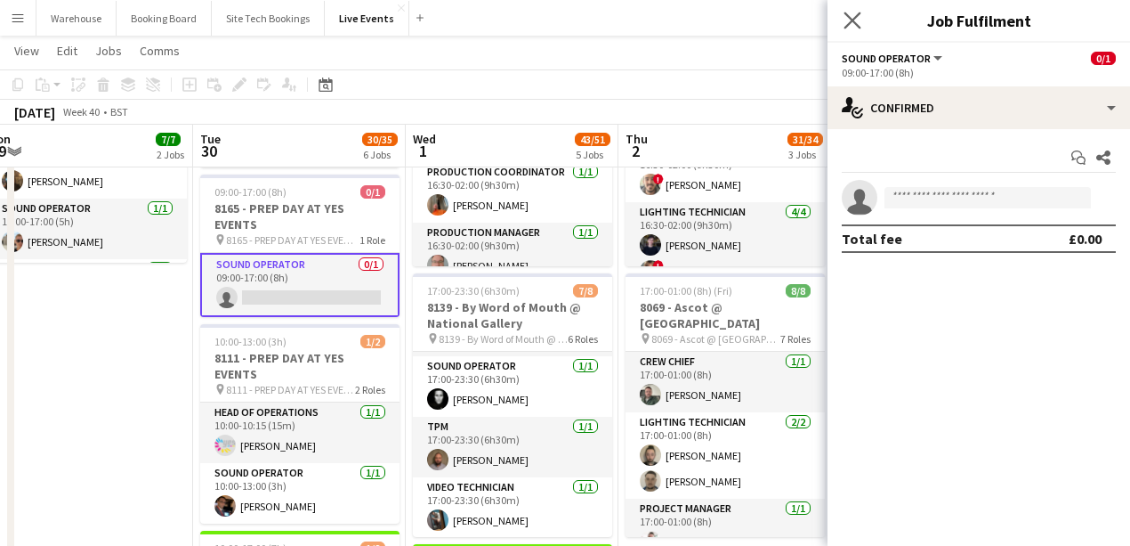
click at [850, 12] on icon "Close pop-in" at bounding box center [852, 20] width 17 height 17
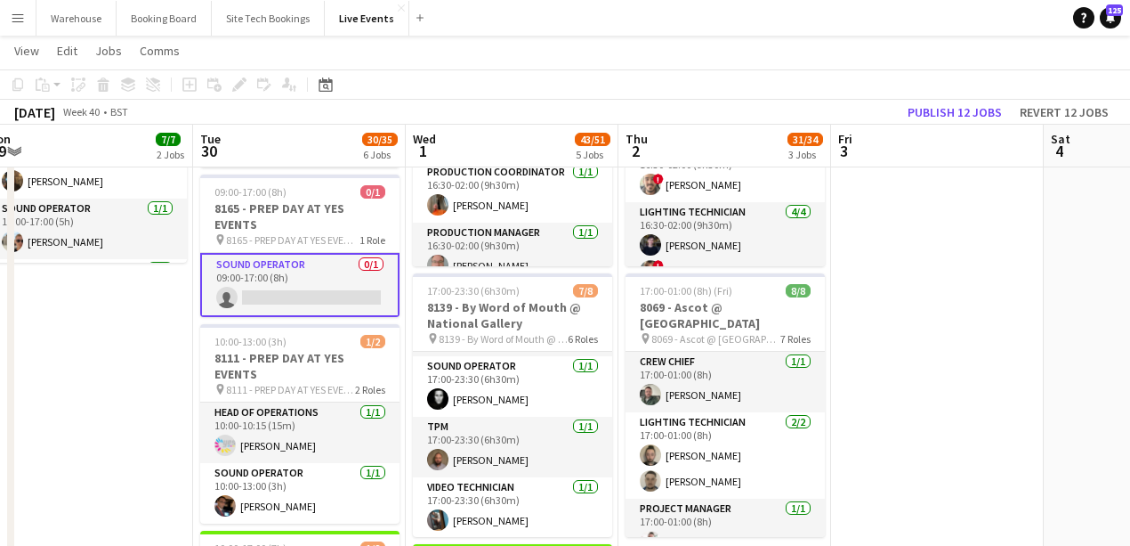
drag, startPoint x: 292, startPoint y: 206, endPoint x: 403, endPoint y: 185, distance: 113.3
click at [294, 206] on h3 "8165 - PREP DAY AT YES EVENTS" at bounding box center [299, 216] width 199 height 32
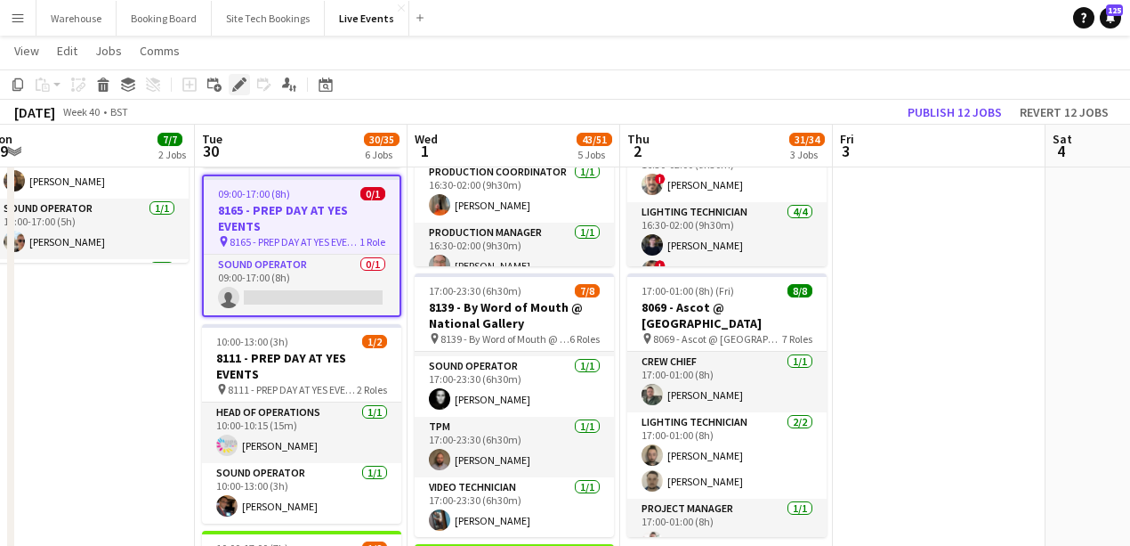
click at [241, 89] on icon "Edit" at bounding box center [239, 84] width 14 height 14
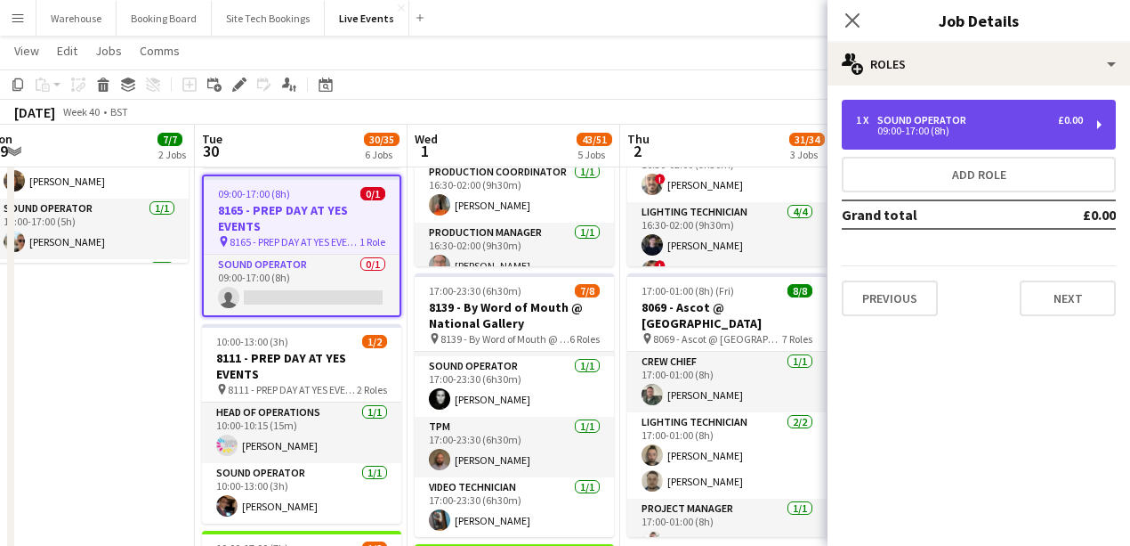
click at [922, 123] on div "Sound Operator" at bounding box center [926, 120] width 96 height 12
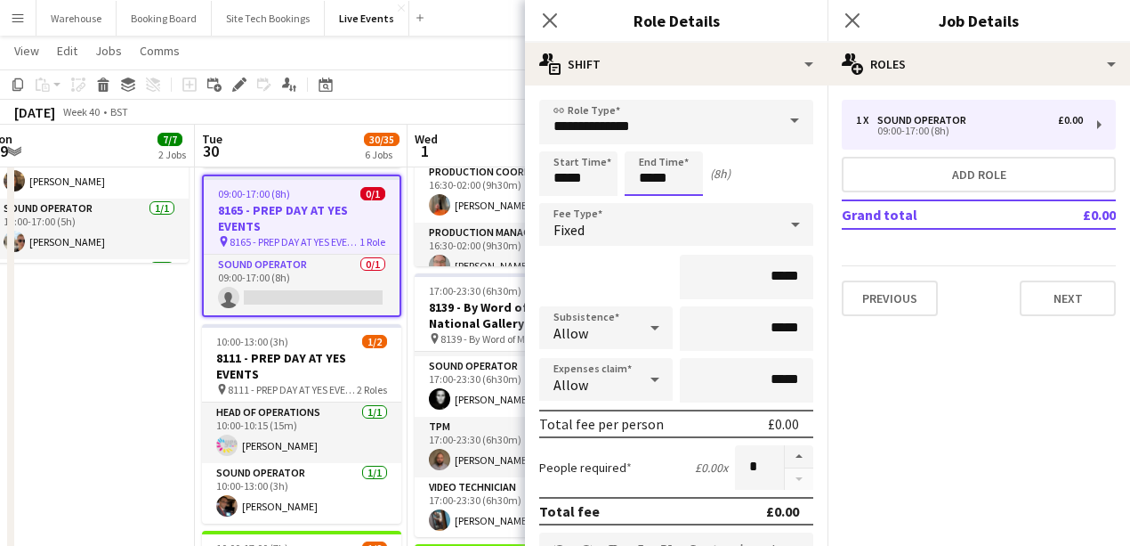
click at [639, 174] on input "*****" at bounding box center [664, 173] width 78 height 44
click at [653, 201] on div at bounding box center [646, 205] width 36 height 18
click at [652, 202] on div at bounding box center [646, 205] width 36 height 18
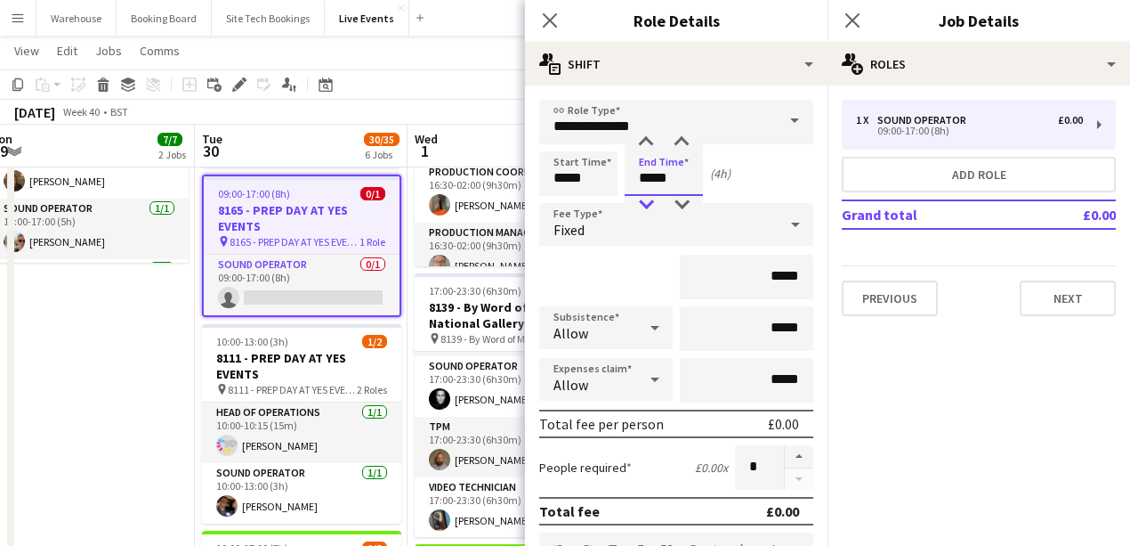
click at [652, 202] on div at bounding box center [646, 205] width 36 height 18
click at [602, 209] on div "Fixed" at bounding box center [658, 224] width 239 height 43
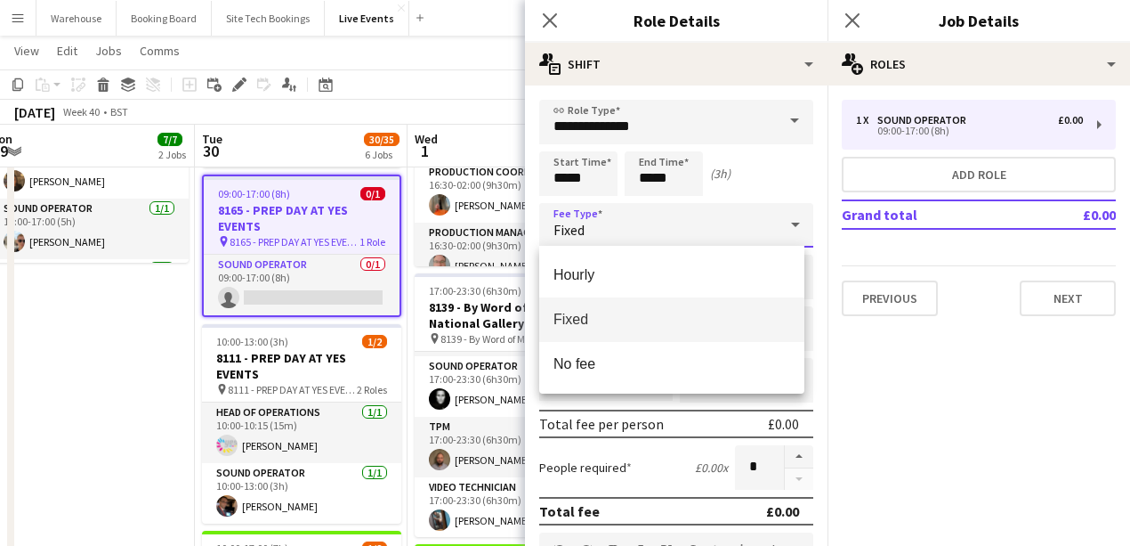
click at [563, 333] on mat-option "Fixed" at bounding box center [671, 319] width 265 height 44
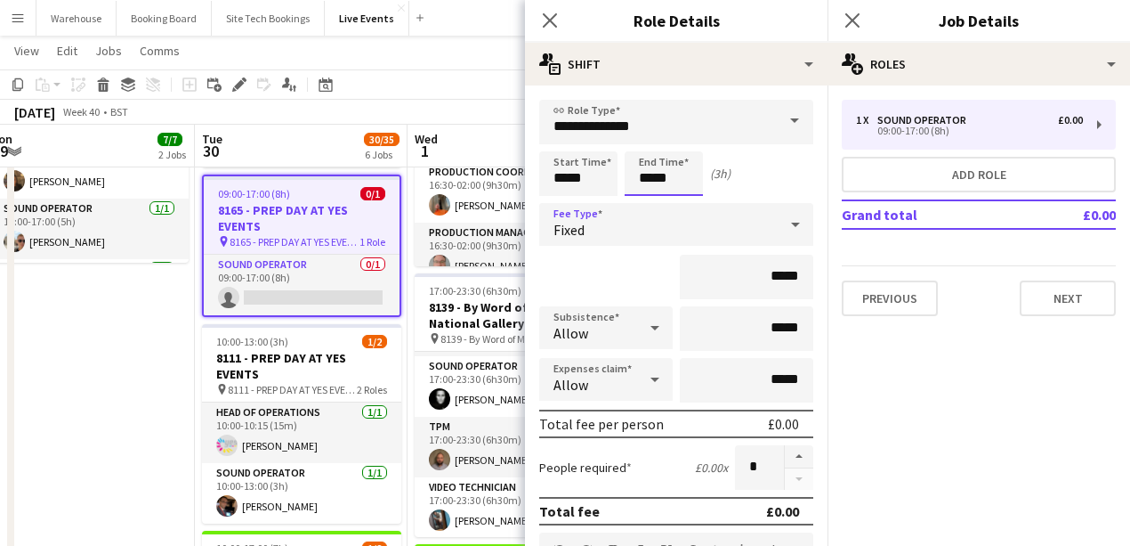
click at [660, 178] on input "*****" at bounding box center [664, 173] width 78 height 44
click at [637, 210] on div at bounding box center [646, 205] width 36 height 18
type input "*****"
click at [651, 203] on div at bounding box center [646, 205] width 36 height 18
click at [546, 227] on div "Fixed" at bounding box center [658, 224] width 239 height 43
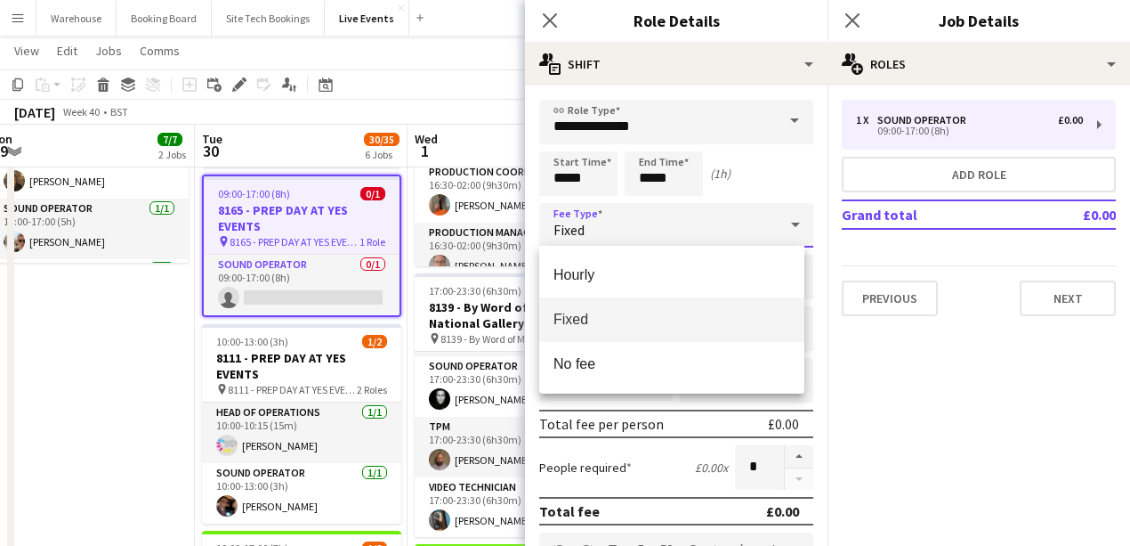
click at [557, 311] on span "Fixed" at bounding box center [672, 319] width 237 height 17
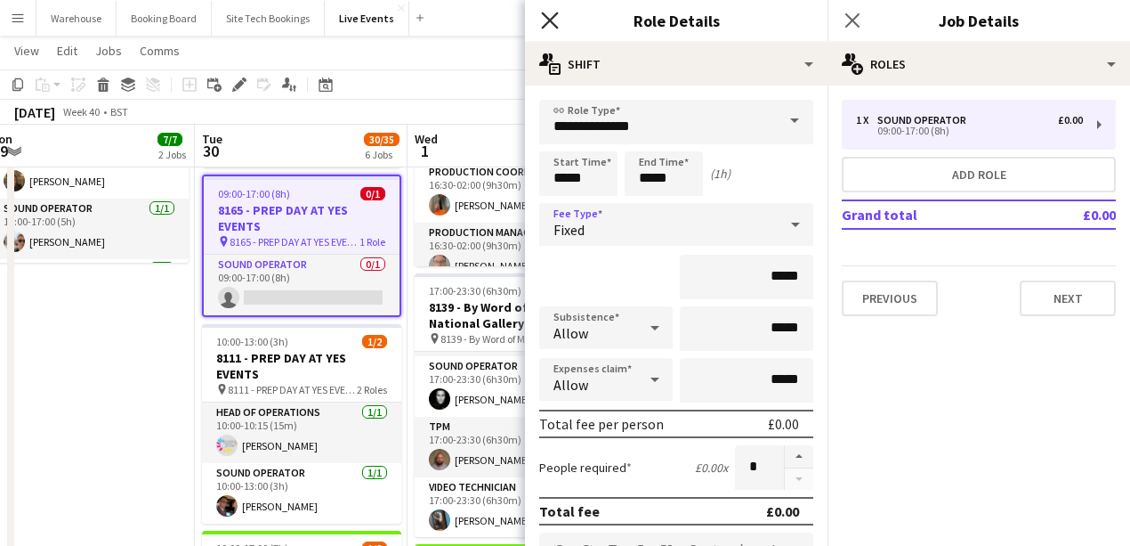
click at [548, 21] on icon at bounding box center [549, 20] width 17 height 17
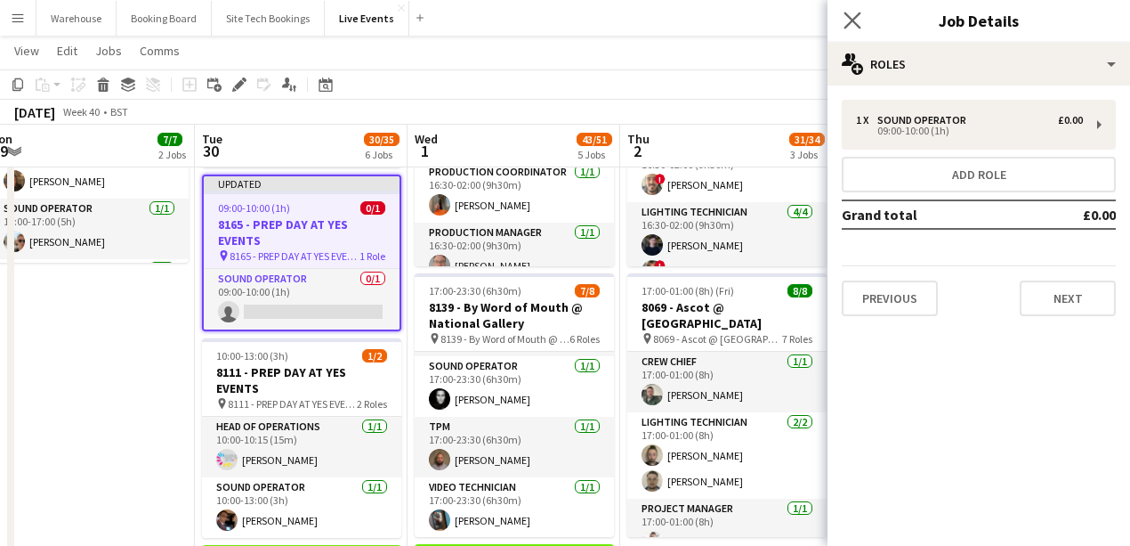
click at [862, 16] on app-icon "Close pop-in" at bounding box center [853, 21] width 26 height 26
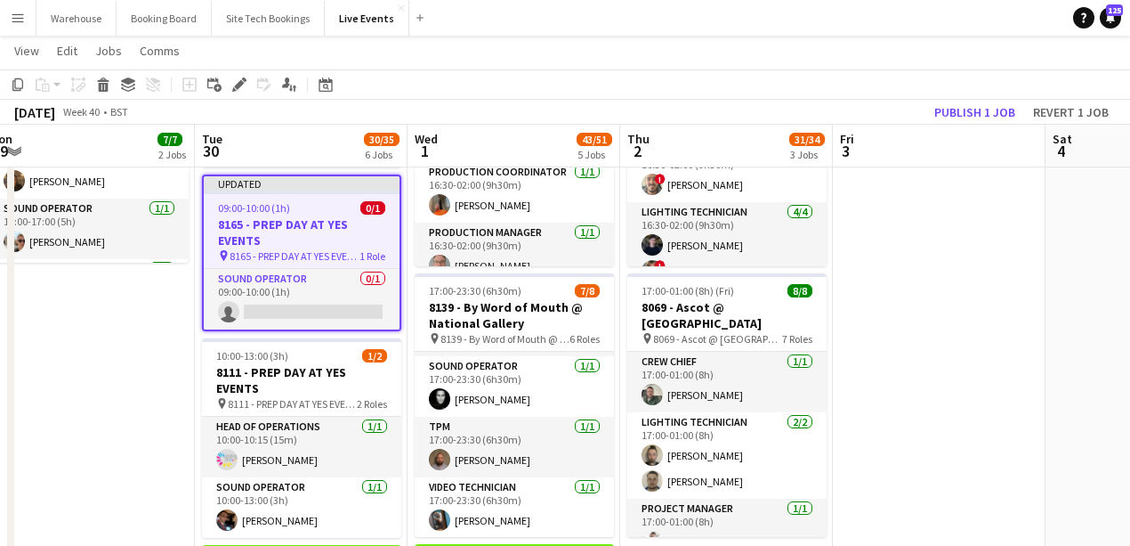
click at [151, 427] on app-date-cell "09:00-17:00 (8h) 3/3 7794 & 7781 - PREP DAY AT YES EVENTS pin 7794 & 7781 - PRE…" at bounding box center [88, 419] width 213 height 1388
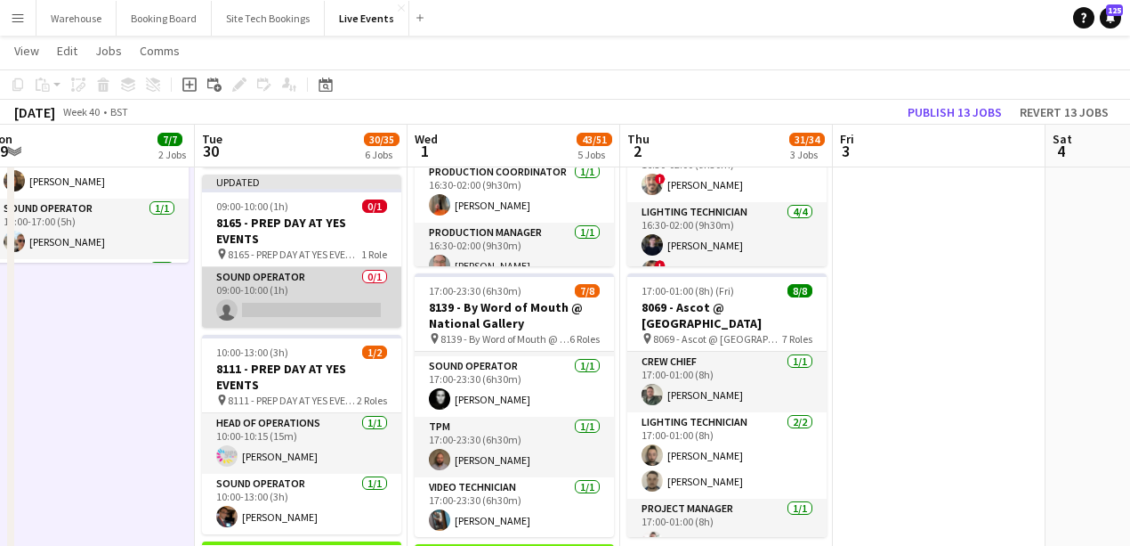
click at [312, 306] on app-card-role "Sound Operator 0/1 09:00-10:00 (1h) single-neutral-actions" at bounding box center [301, 297] width 199 height 61
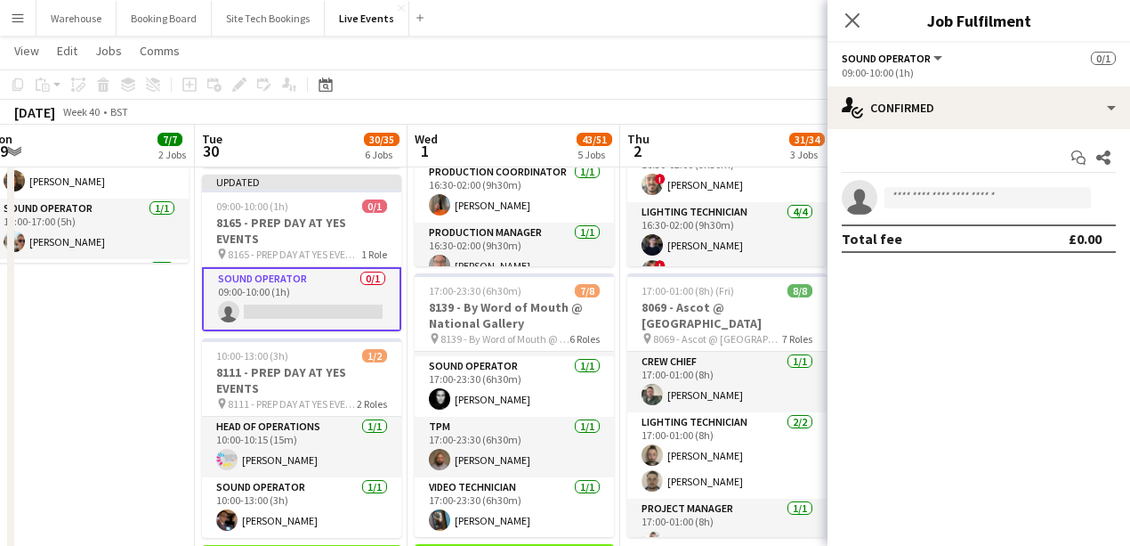
click at [917, 210] on app-invite-slot "single-neutral-actions" at bounding box center [979, 198] width 303 height 36
click at [917, 199] on input at bounding box center [988, 197] width 206 height 21
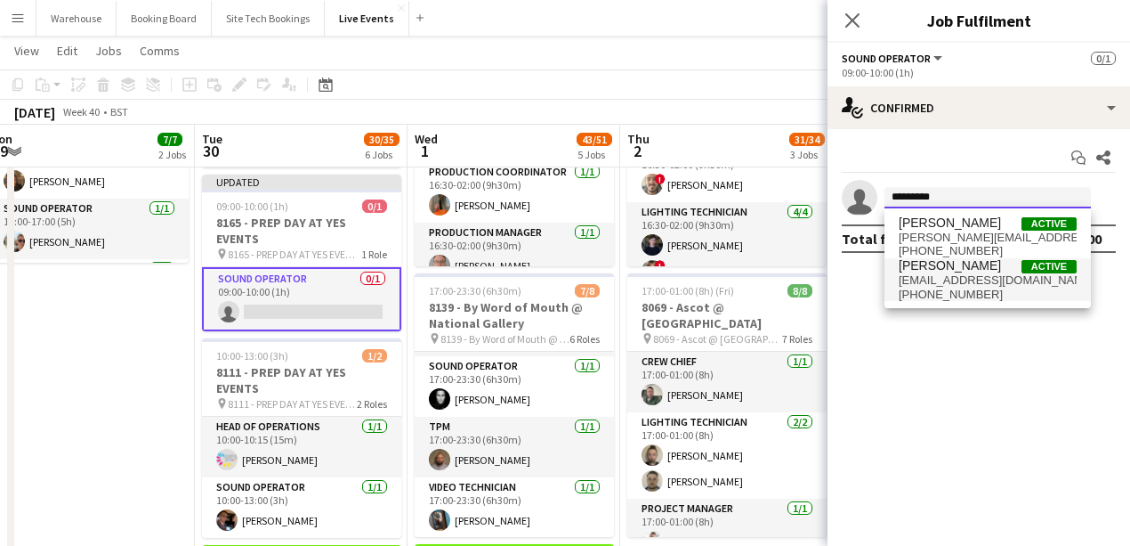
type input "*********"
click at [956, 289] on span "+447896278565" at bounding box center [988, 294] width 178 height 14
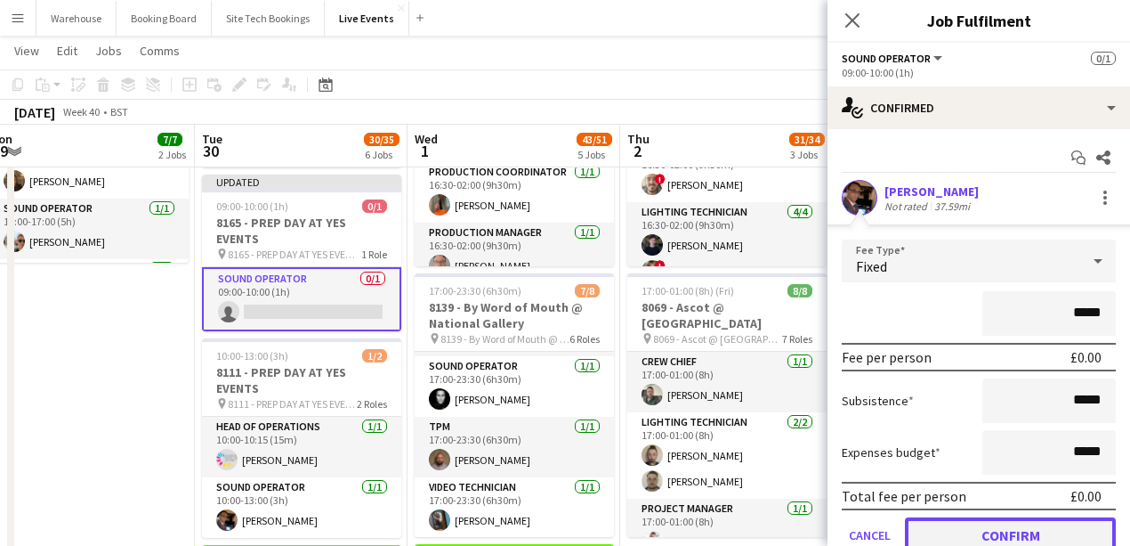
click at [1014, 530] on button "Confirm" at bounding box center [1010, 535] width 211 height 36
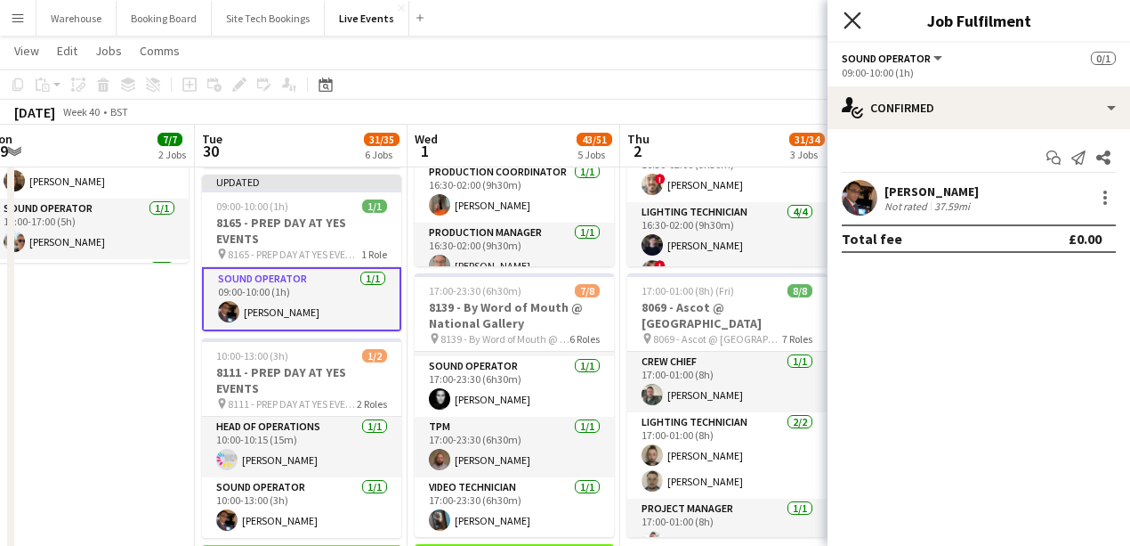
click at [858, 25] on icon at bounding box center [852, 20] width 17 height 17
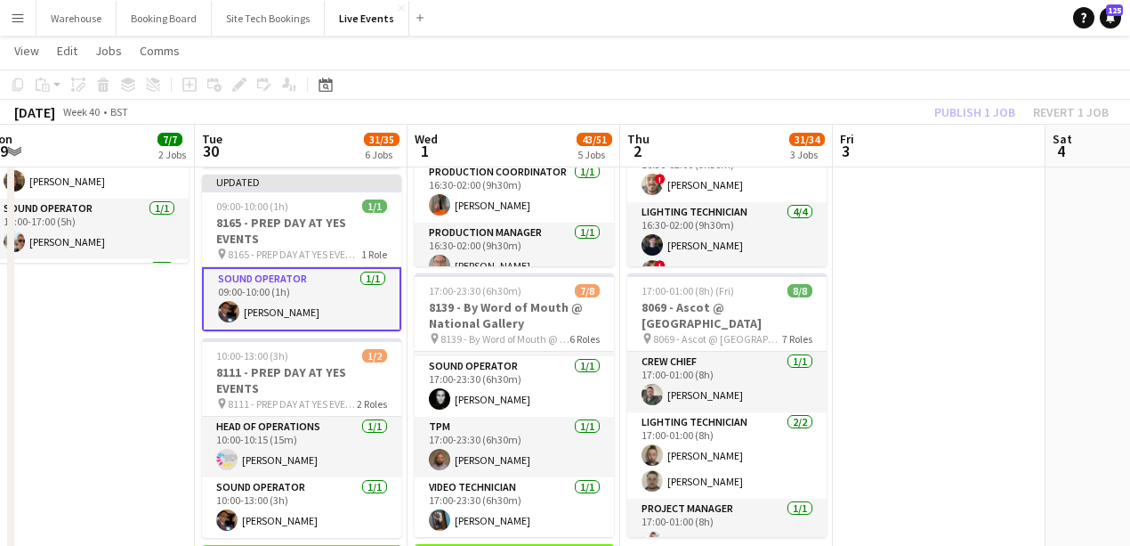
drag, startPoint x: 82, startPoint y: 392, endPoint x: 129, endPoint y: 358, distance: 58.6
click at [85, 388] on app-date-cell "09:00-17:00 (8h) 3/3 7794 & 7781 - PREP DAY AT YES EVENTS pin 7794 & 7781 - PRE…" at bounding box center [88, 419] width 213 height 1388
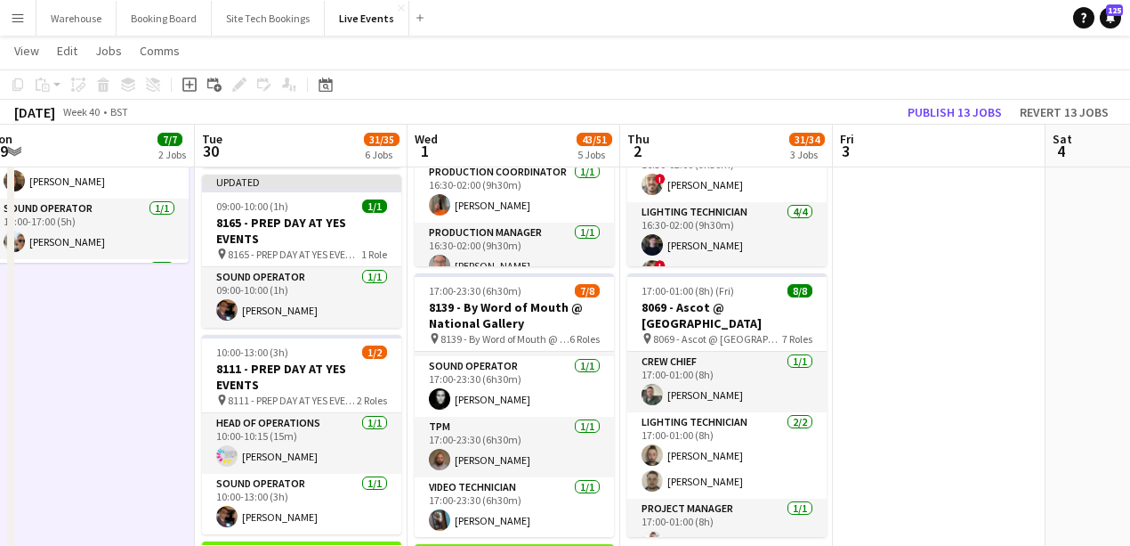
scroll to position [0, 440]
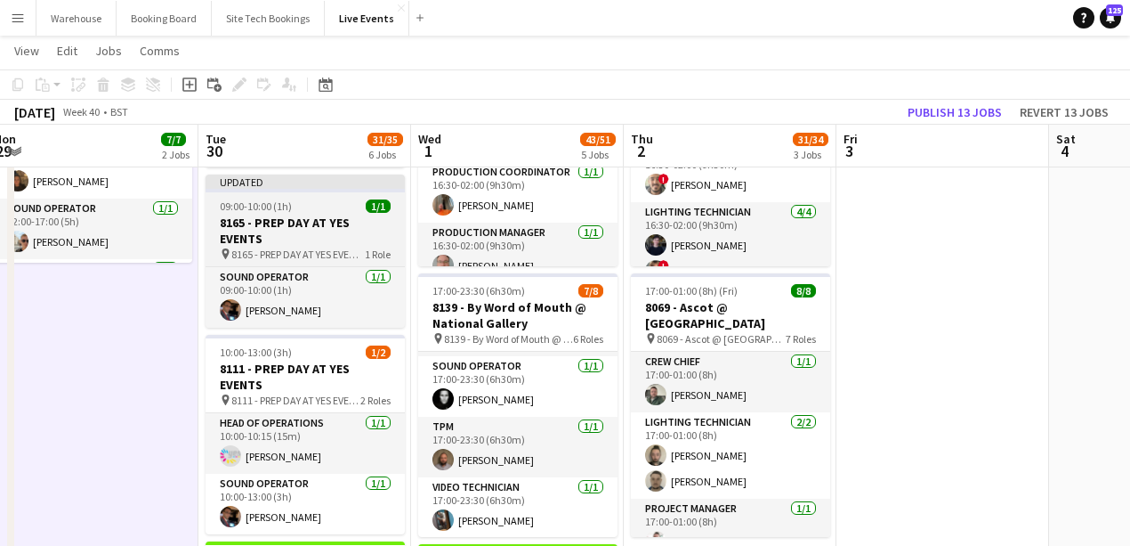
click at [267, 224] on h3 "8165 - PREP DAY AT YES EVENTS" at bounding box center [305, 230] width 199 height 32
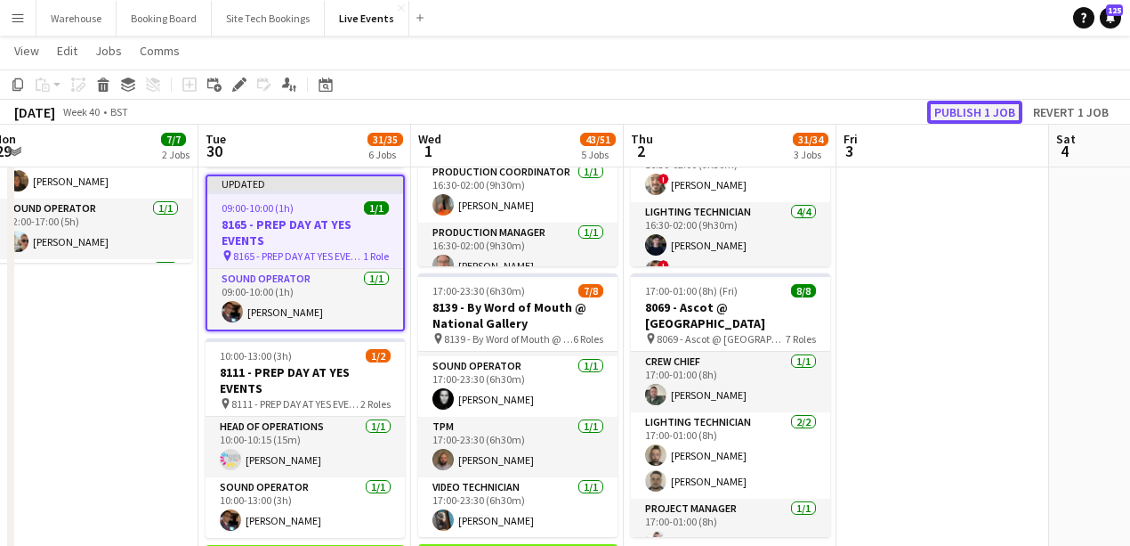
click at [1004, 116] on button "Publish 1 job" at bounding box center [974, 112] width 95 height 23
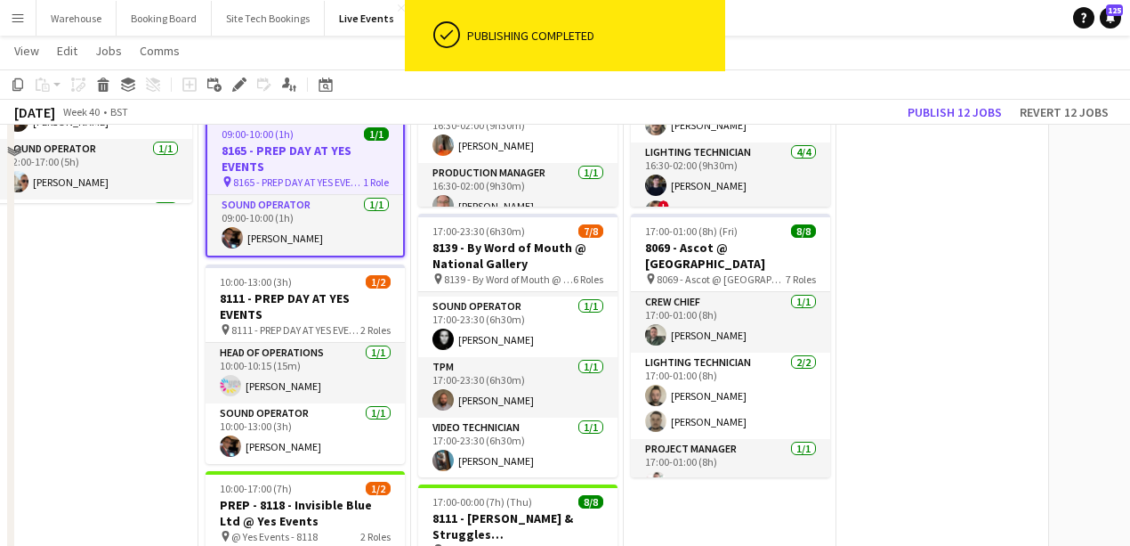
scroll to position [474, 0]
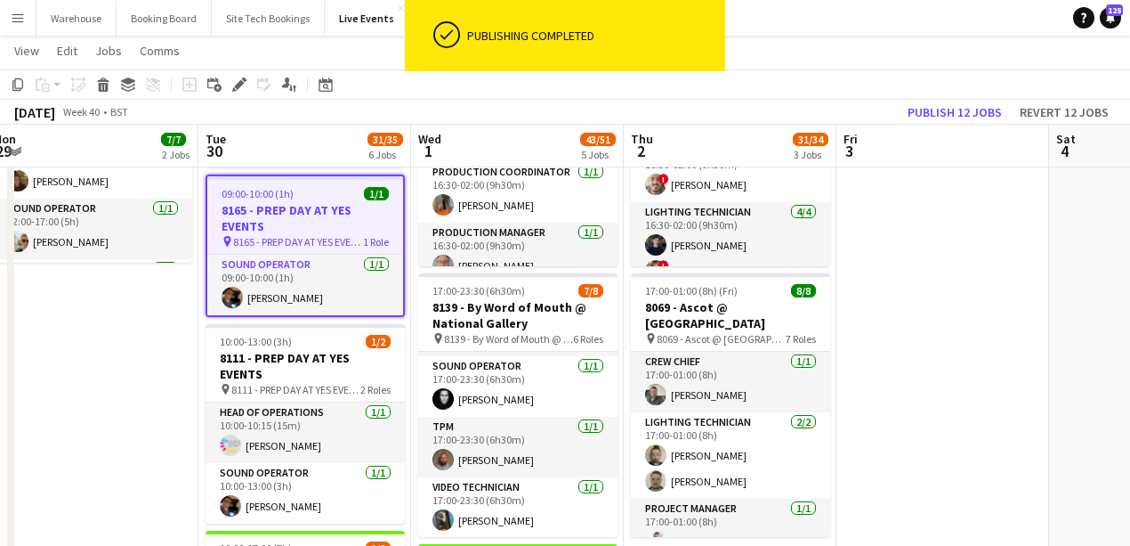
click at [339, 198] on div "09:00-10:00 (1h) 1/1" at bounding box center [305, 193] width 196 height 13
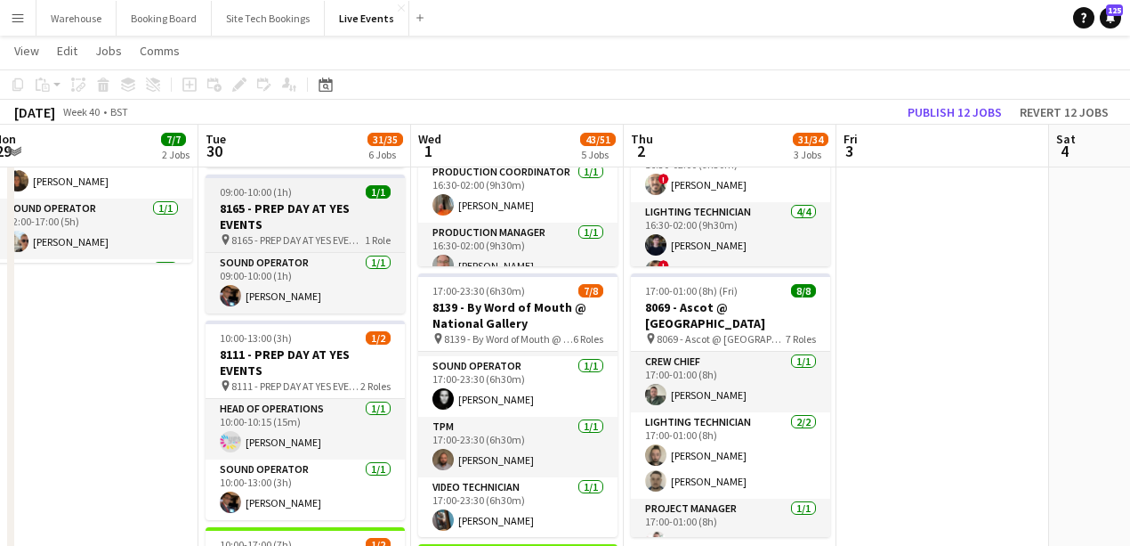
click at [279, 226] on h3 "8165 - PREP DAY AT YES EVENTS" at bounding box center [305, 216] width 199 height 32
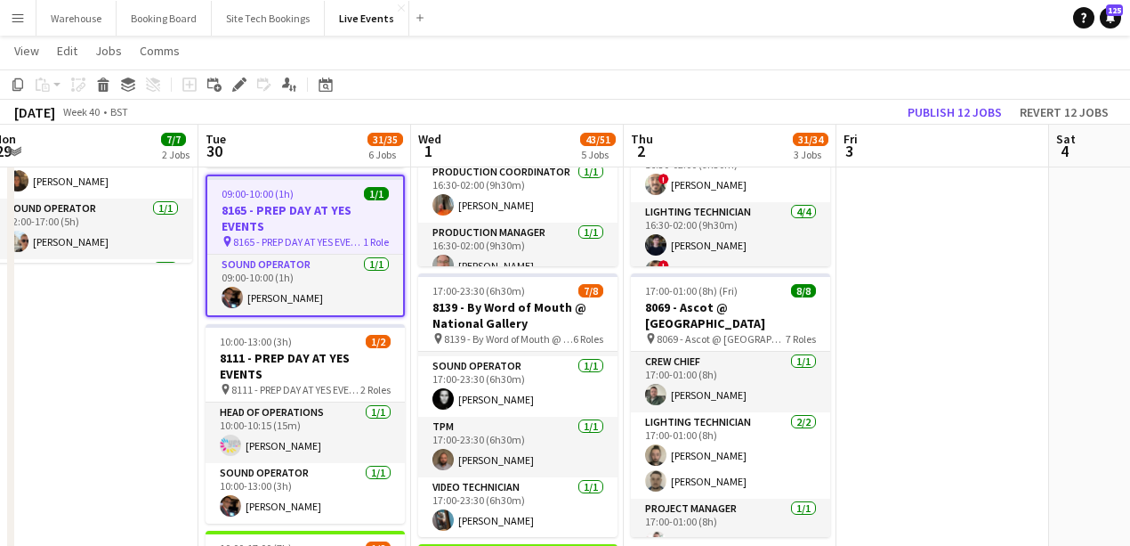
drag, startPoint x: 234, startPoint y: 82, endPoint x: 363, endPoint y: 130, distance: 137.7
click at [235, 82] on icon "Edit" at bounding box center [239, 84] width 14 height 14
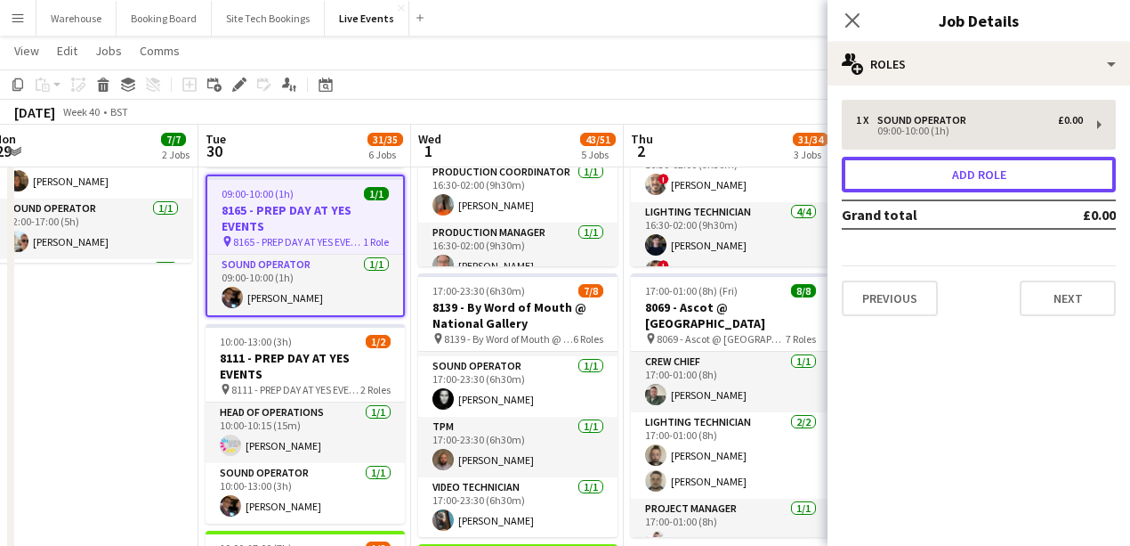
click at [989, 174] on button "Add role" at bounding box center [979, 175] width 274 height 36
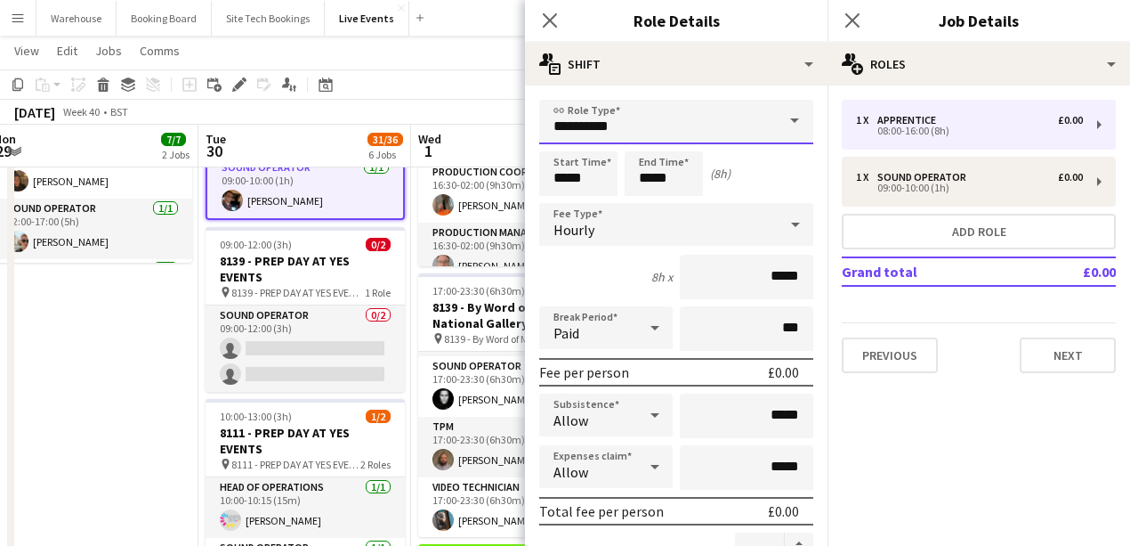
click at [618, 117] on input "**********" at bounding box center [676, 122] width 274 height 44
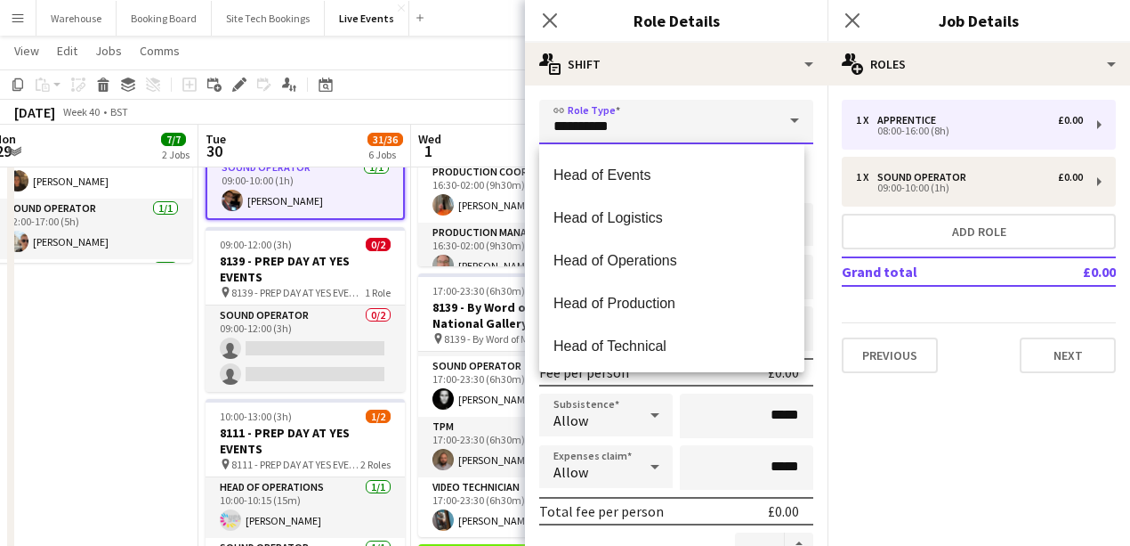
scroll to position [1305, 0]
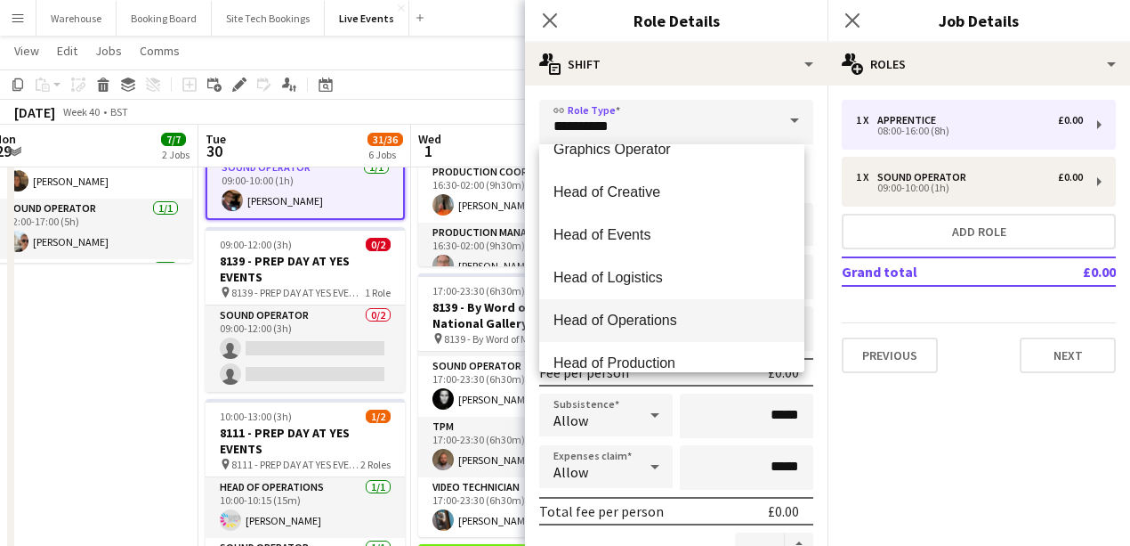
click at [634, 317] on span "Head of Operations" at bounding box center [672, 319] width 237 height 17
type input "**********"
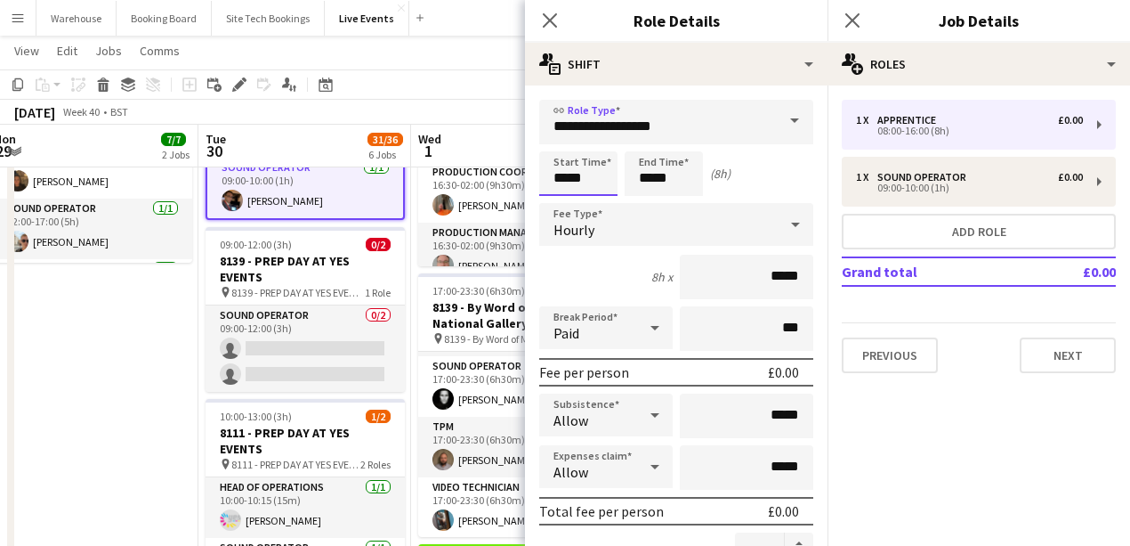
click at [588, 166] on input "*****" at bounding box center [578, 173] width 78 height 44
type input "*****"
click at [560, 139] on div at bounding box center [561, 142] width 36 height 18
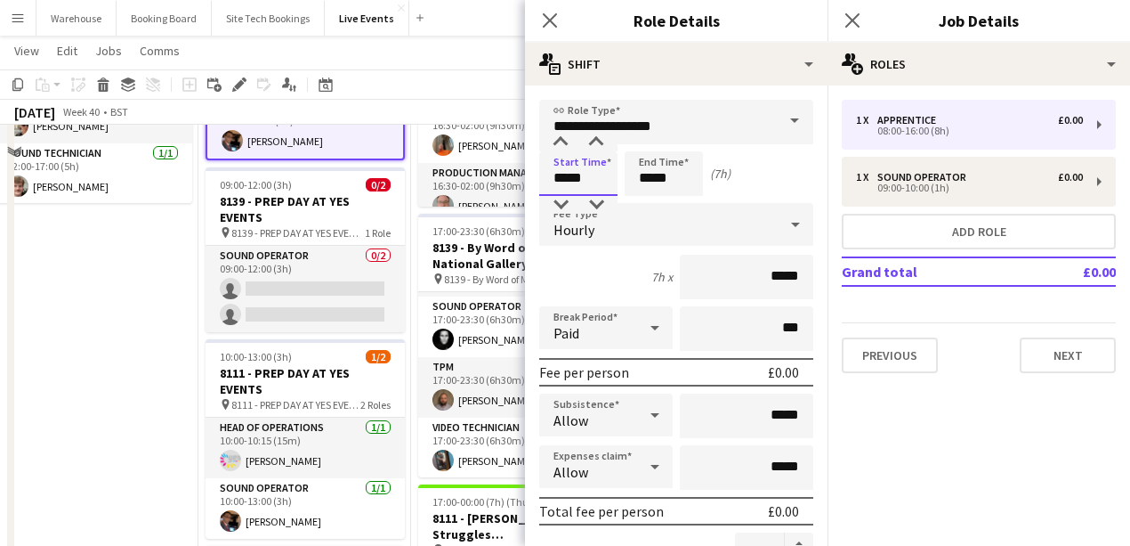
scroll to position [415, 0]
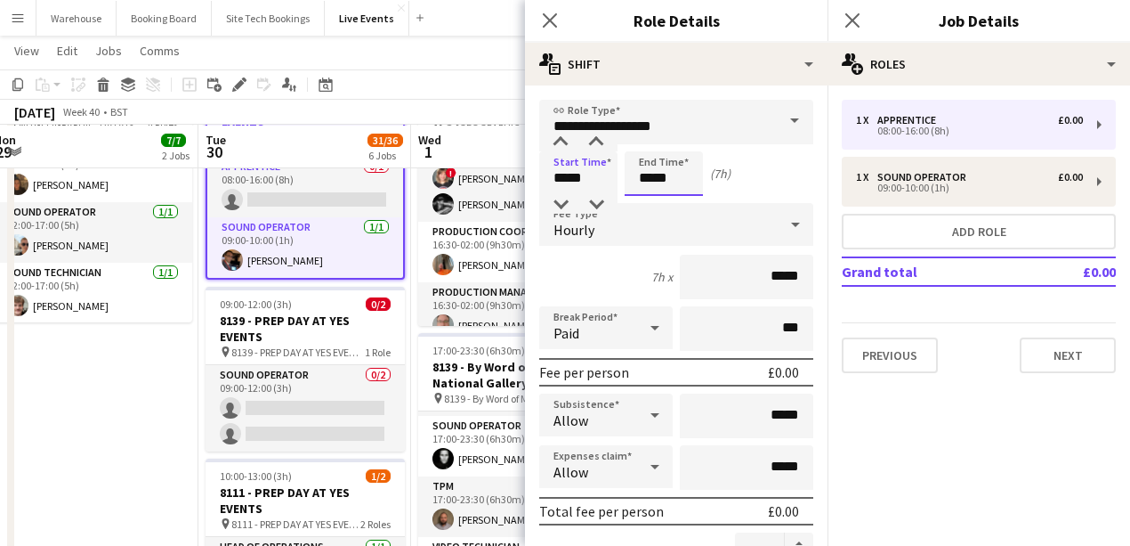
click at [679, 180] on input "*****" at bounding box center [664, 173] width 78 height 44
click at [646, 147] on div at bounding box center [646, 142] width 36 height 18
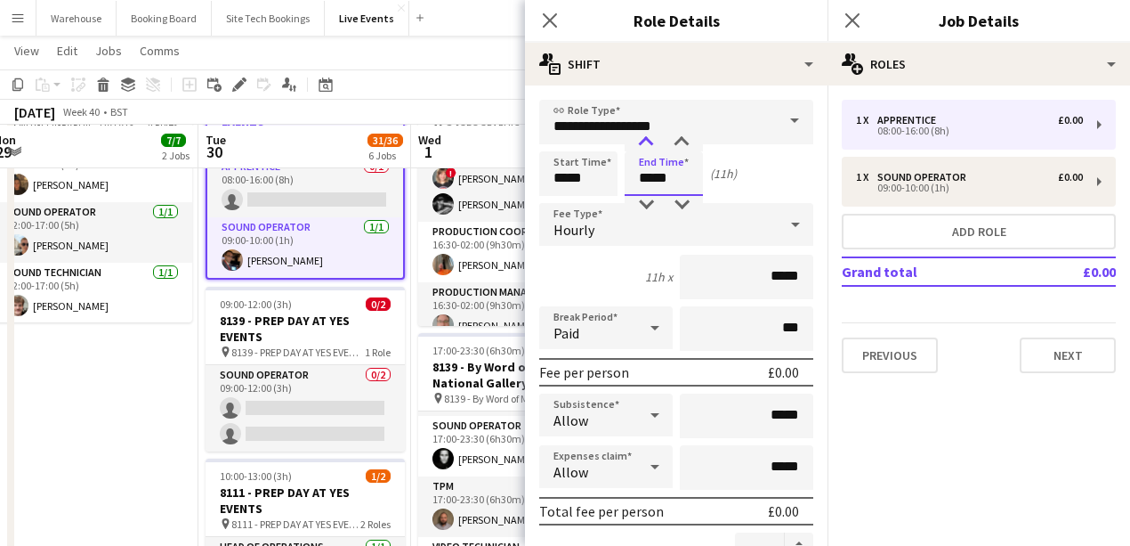
click at [646, 147] on div at bounding box center [646, 142] width 36 height 18
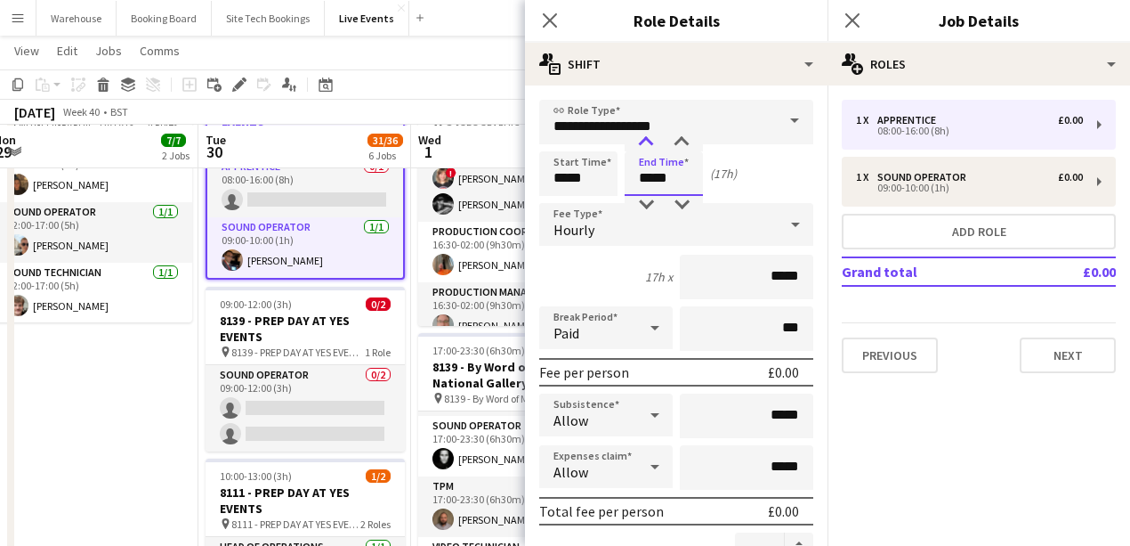
click at [646, 147] on div at bounding box center [646, 142] width 36 height 18
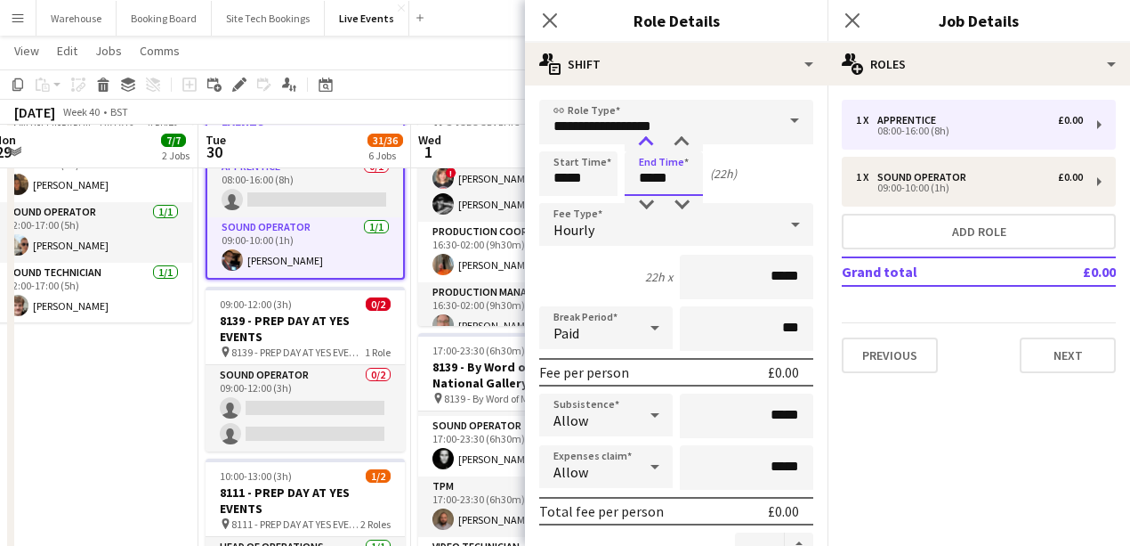
click at [646, 147] on div at bounding box center [646, 142] width 36 height 18
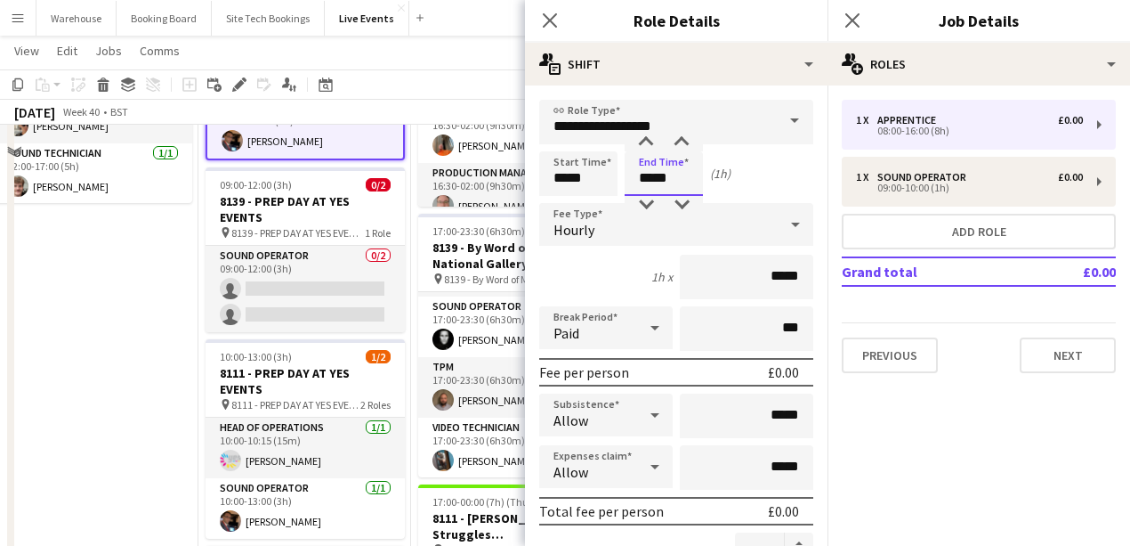
scroll to position [652, 0]
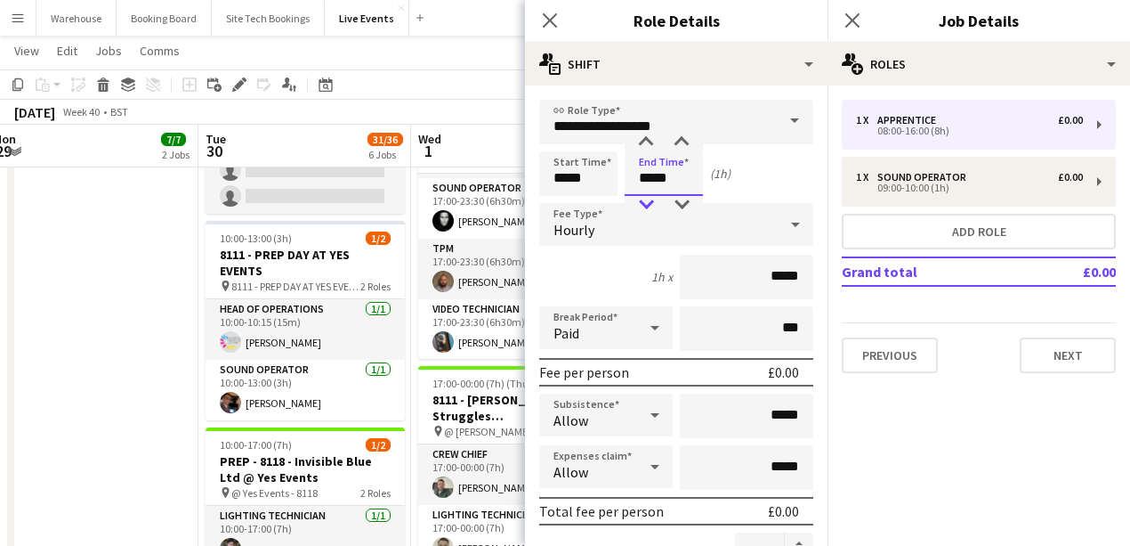
click at [650, 203] on div at bounding box center [646, 205] width 36 height 18
click at [688, 148] on div at bounding box center [682, 142] width 36 height 18
type input "*****"
click at [688, 148] on div at bounding box center [682, 142] width 36 height 18
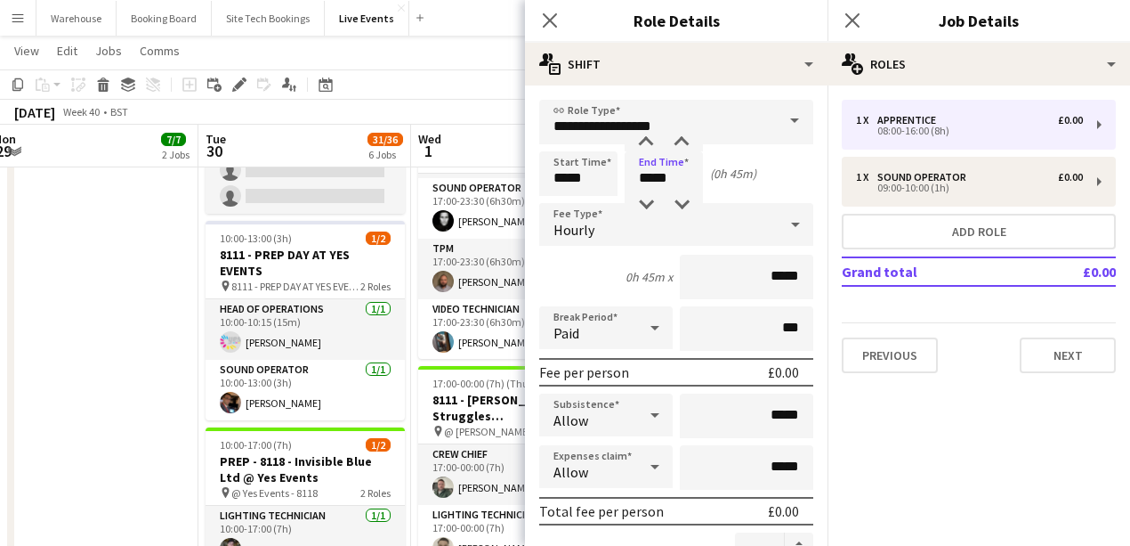
click at [604, 234] on div "Hourly" at bounding box center [658, 224] width 239 height 43
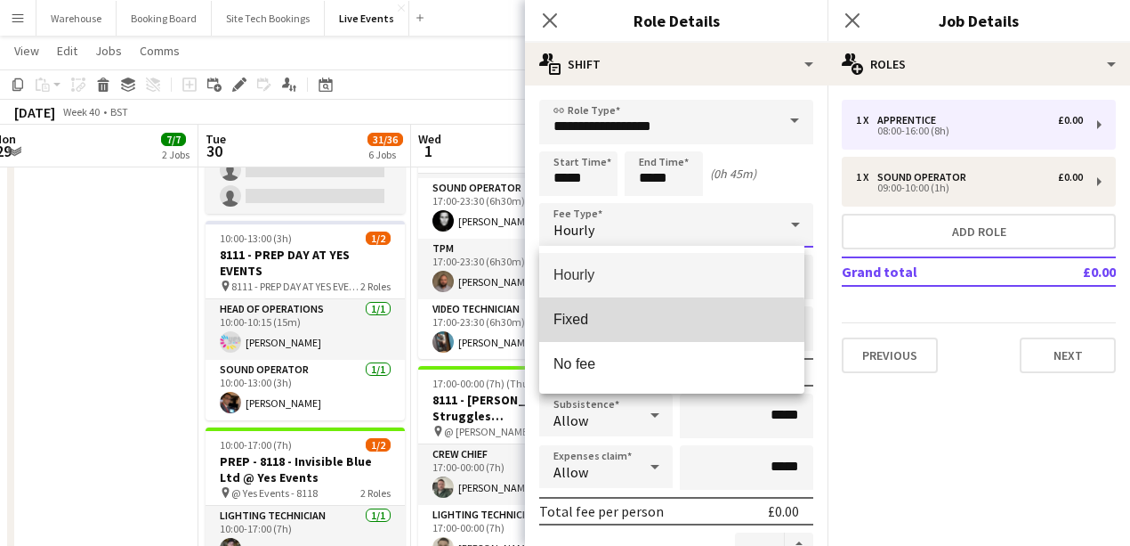
click at [596, 320] on span "Fixed" at bounding box center [672, 319] width 237 height 17
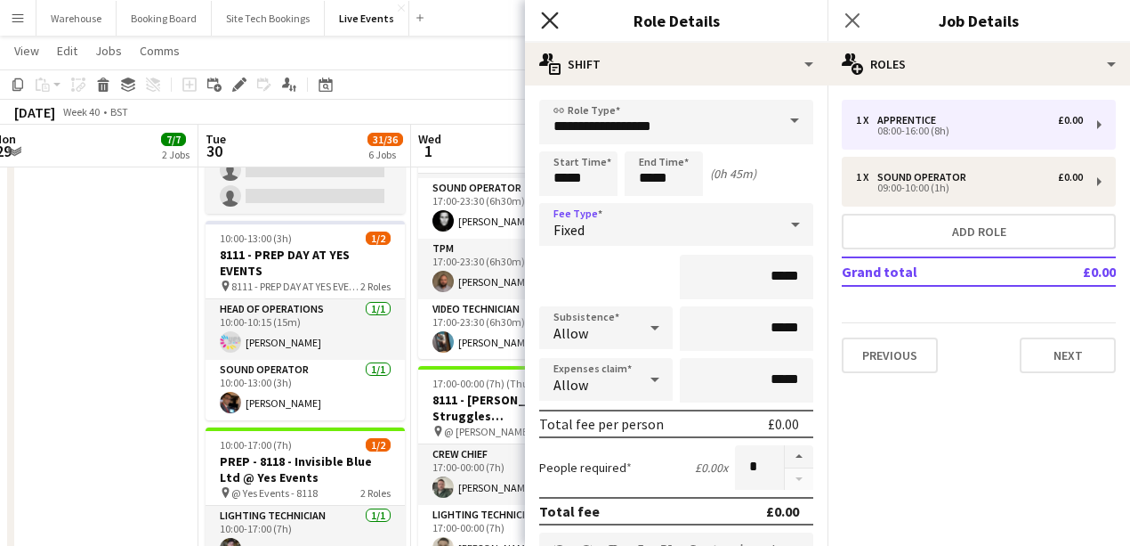
click at [547, 26] on icon "Close pop-in" at bounding box center [549, 20] width 17 height 17
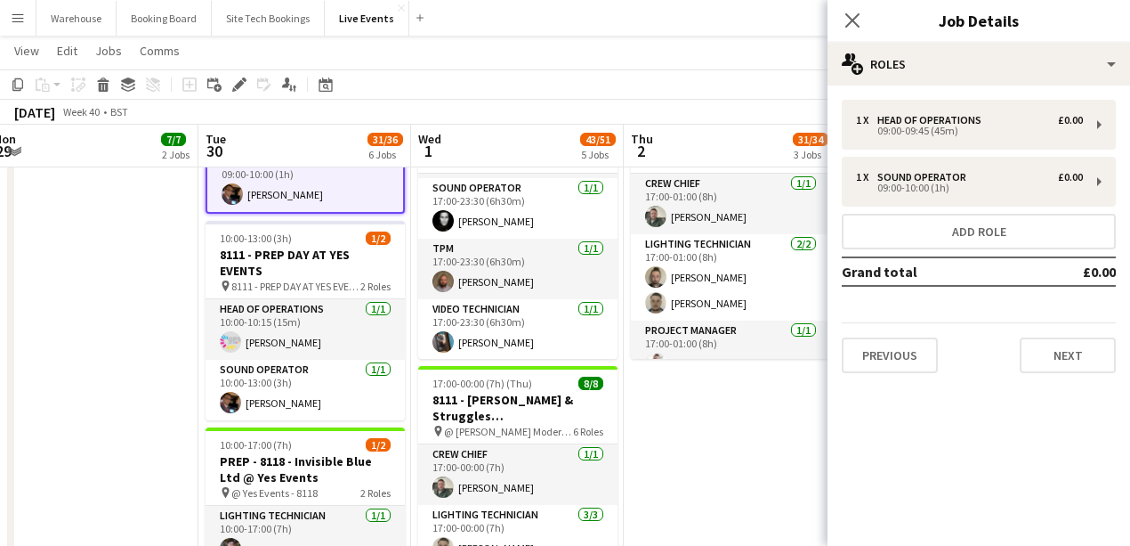
drag, startPoint x: 851, startPoint y: 23, endPoint x: 796, endPoint y: 27, distance: 55.3
click at [851, 23] on icon at bounding box center [852, 20] width 14 height 14
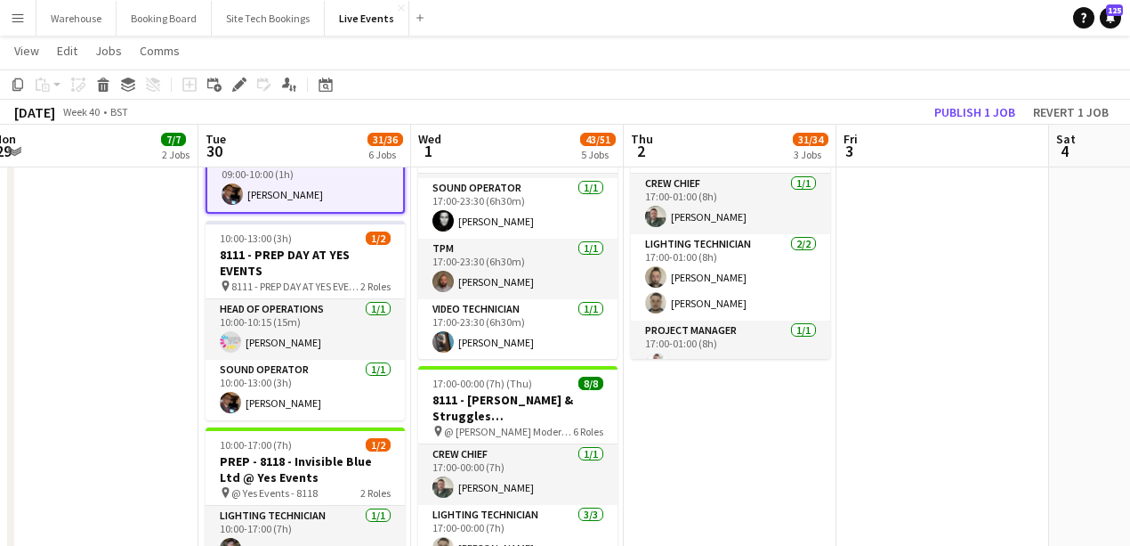
click at [75, 375] on app-date-cell "09:00-17:00 (8h) 3/3 7794 & 7781 - PREP DAY AT YES EVENTS pin 7794 & 7781 - PRE…" at bounding box center [92, 241] width 213 height 1388
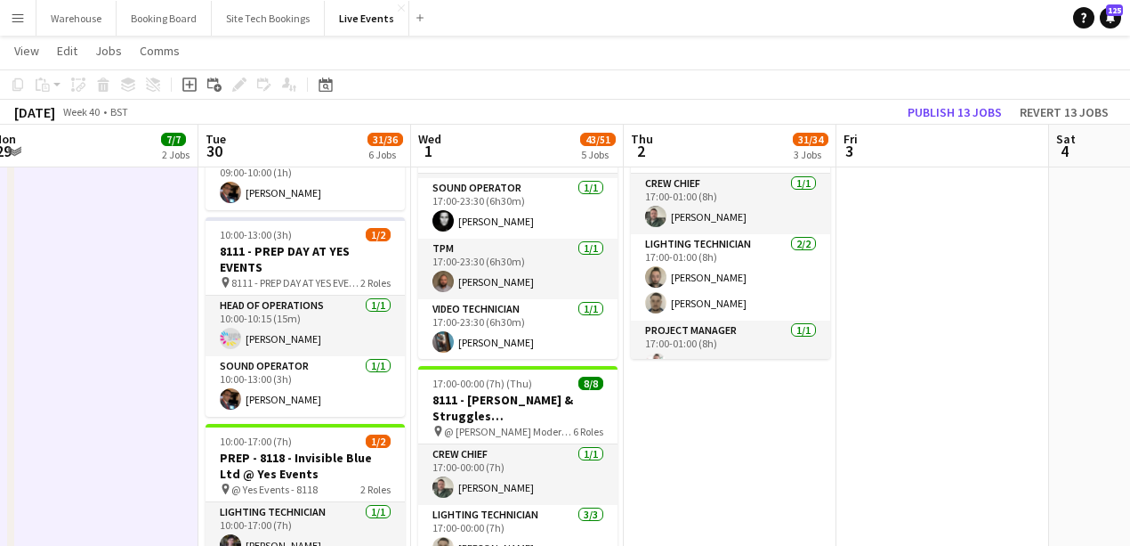
scroll to position [534, 0]
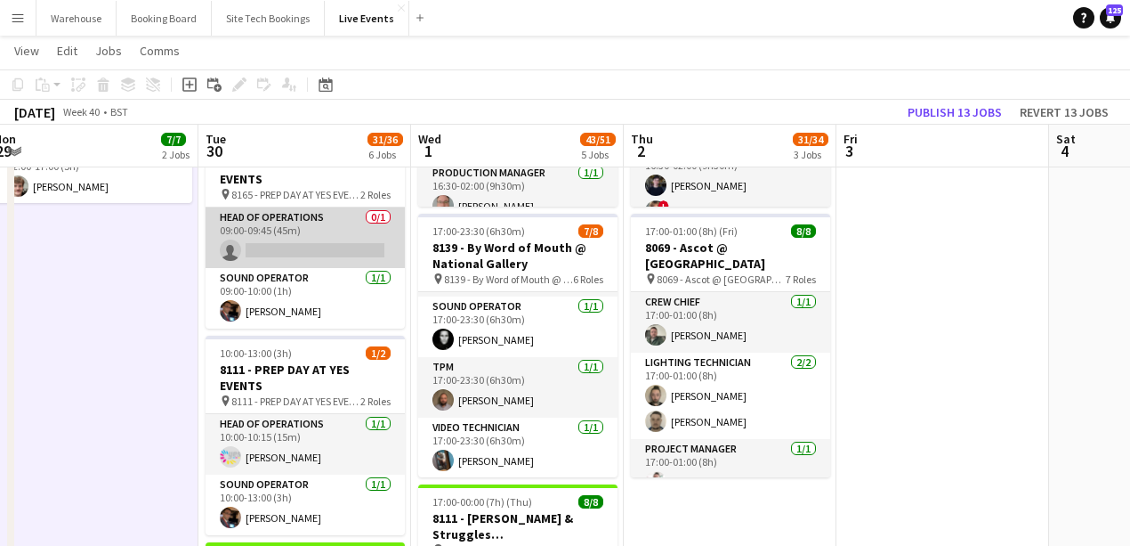
click at [284, 251] on app-card-role "Head of Operations 0/1 09:00-09:45 (45m) single-neutral-actions" at bounding box center [305, 237] width 199 height 61
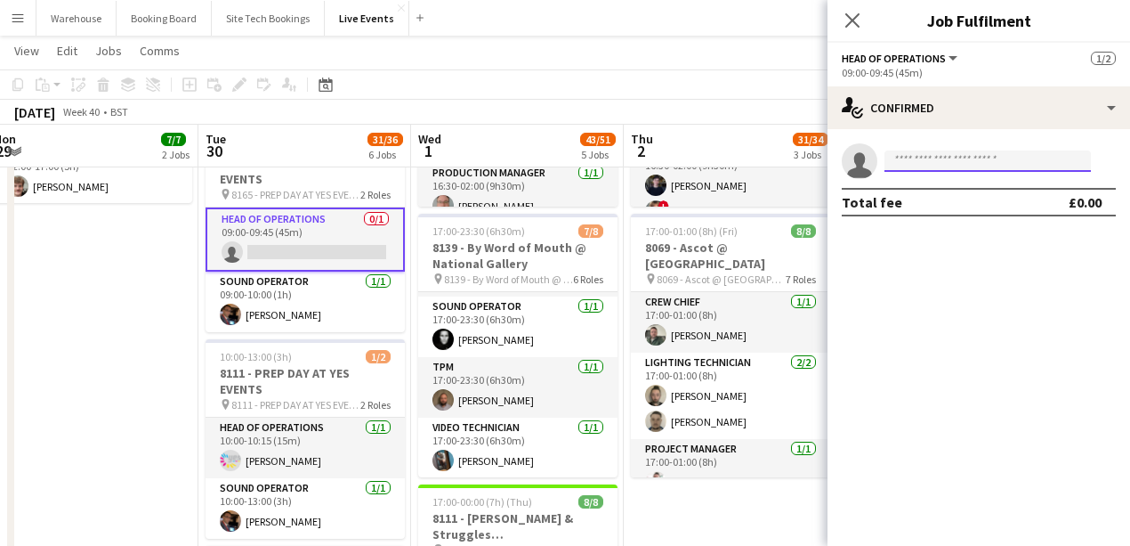
click at [950, 160] on input at bounding box center [988, 160] width 206 height 21
type input "*"
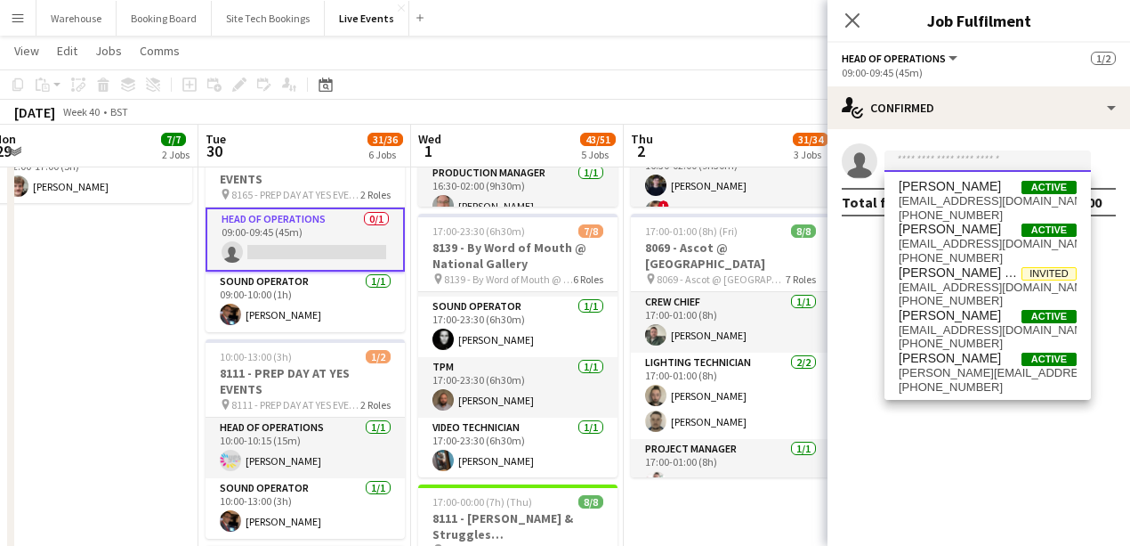
type input "*"
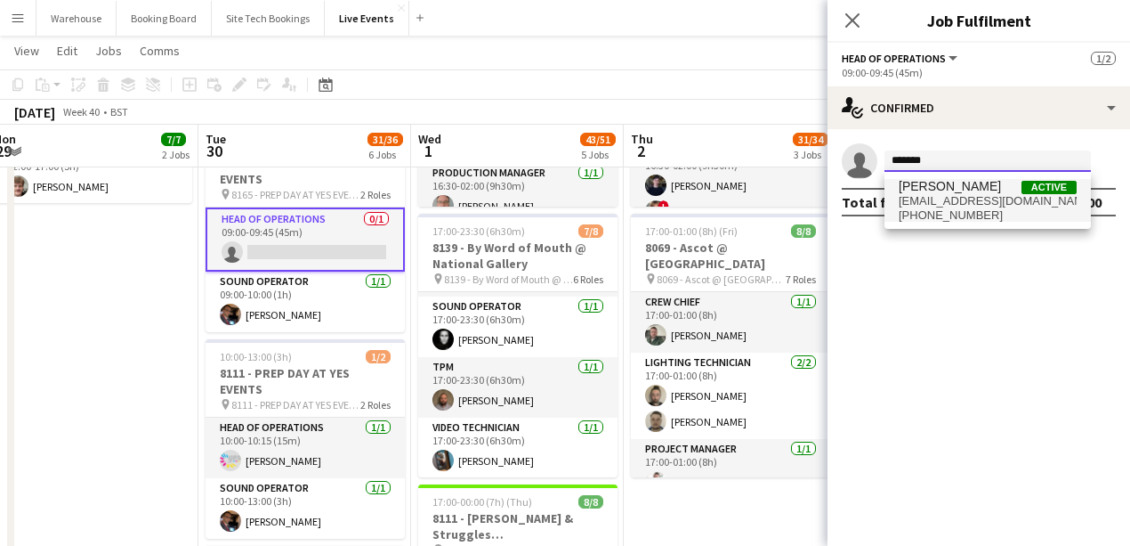
type input "*******"
click at [955, 198] on span "logistics@yesevents.co.uk" at bounding box center [988, 201] width 178 height 14
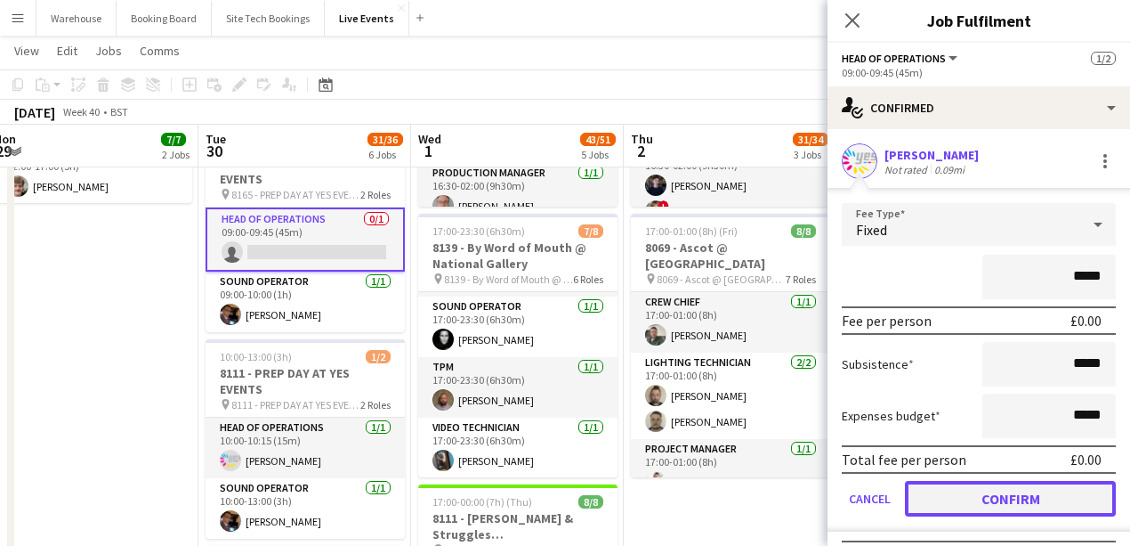
click at [1012, 497] on button "Confirm" at bounding box center [1010, 499] width 211 height 36
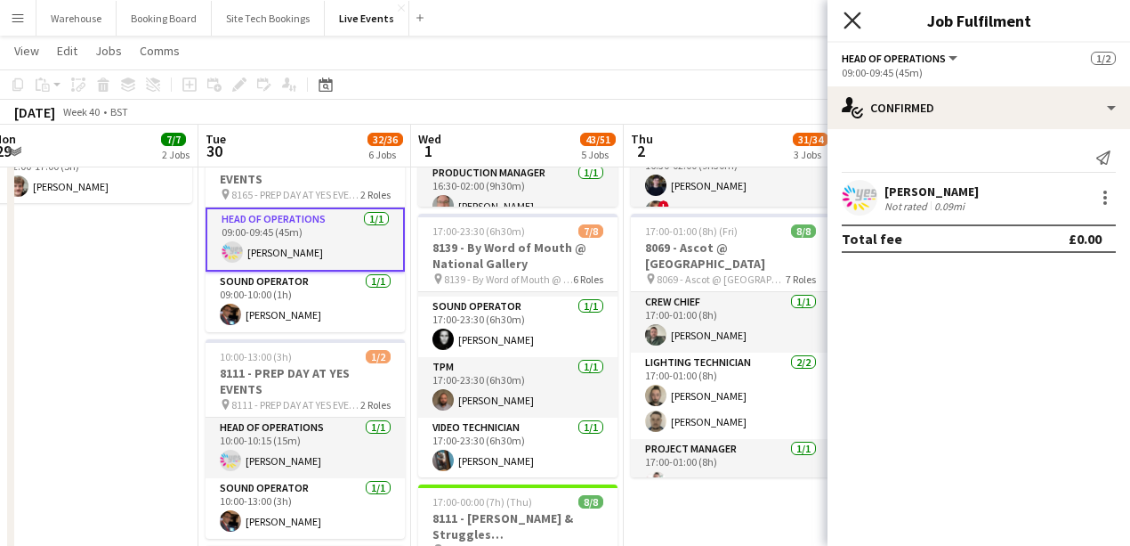
click at [849, 23] on icon at bounding box center [852, 20] width 17 height 17
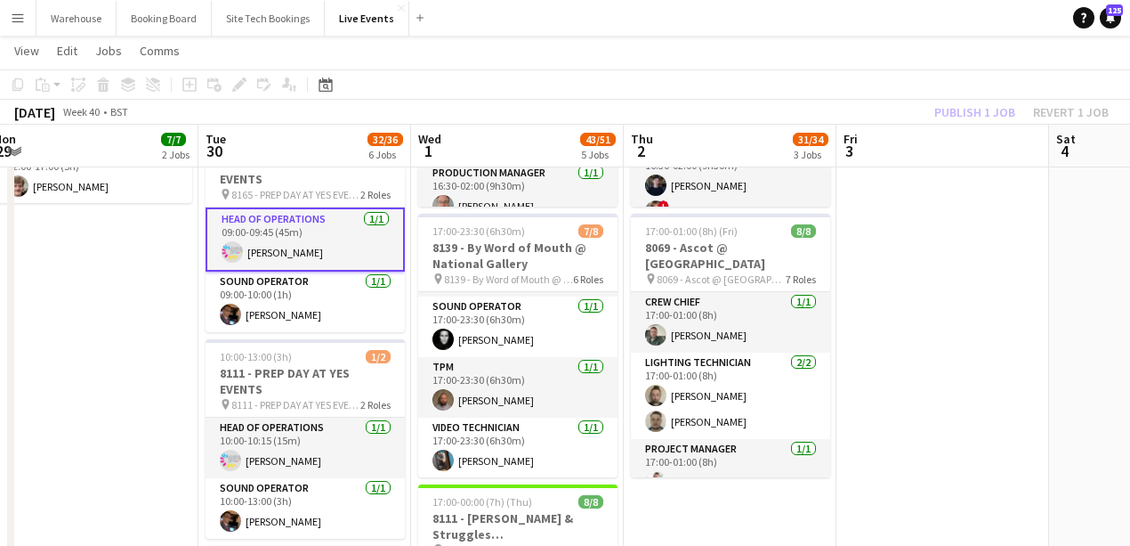
drag, startPoint x: 114, startPoint y: 361, endPoint x: 183, endPoint y: 311, distance: 85.5
click at [118, 360] on app-date-cell "09:00-17:00 (8h) 3/3 7794 & 7781 - PREP DAY AT YES EVENTS pin 7794 & 7781 - PRE…" at bounding box center [92, 359] width 213 height 1388
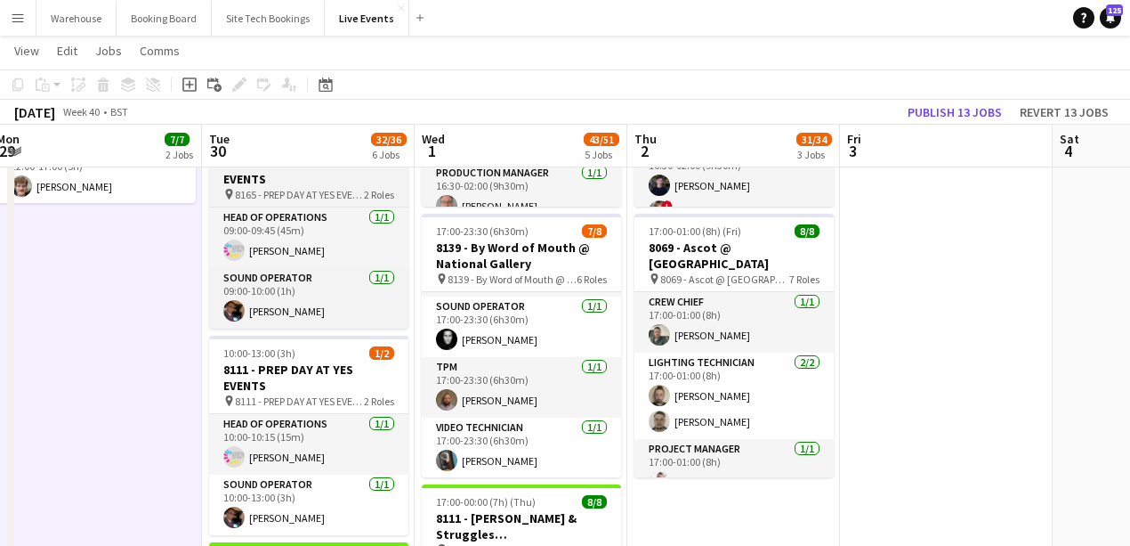
click at [260, 189] on span "8165 - PREP DAY AT YES EVENTS" at bounding box center [299, 194] width 129 height 13
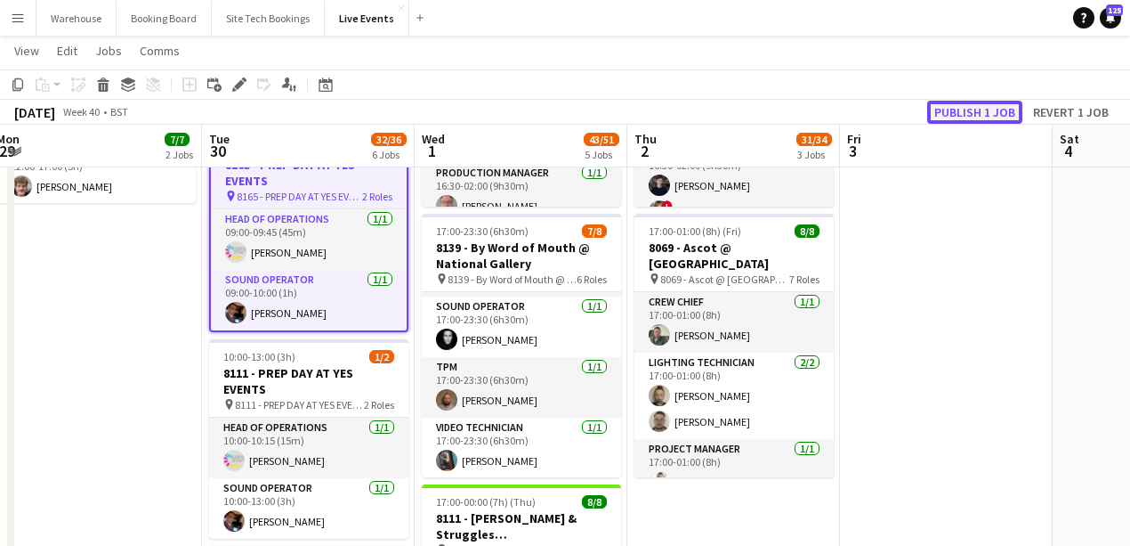
click at [969, 117] on button "Publish 1 job" at bounding box center [974, 112] width 95 height 23
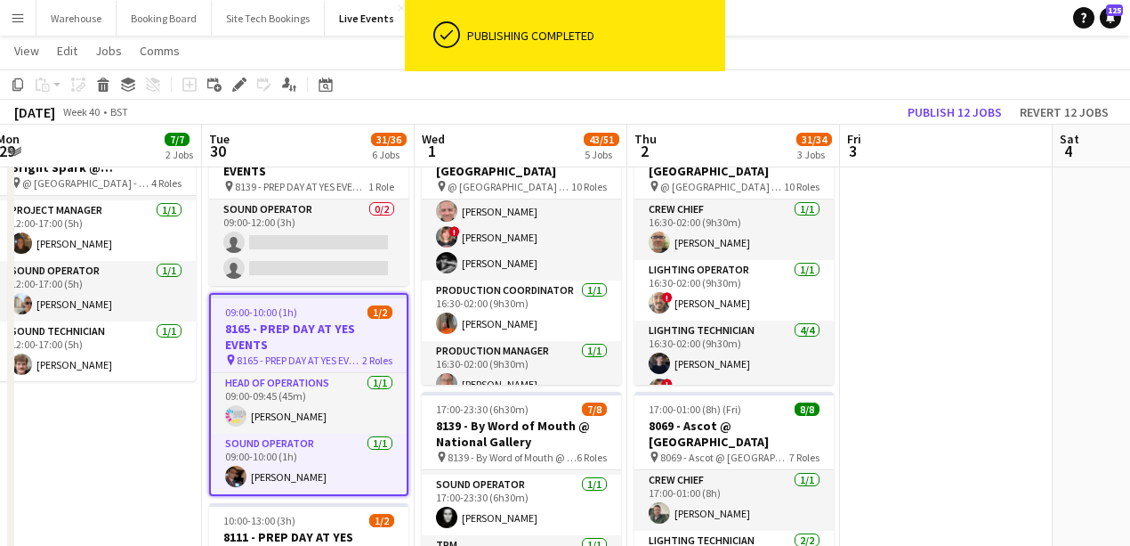
scroll to position [296, 0]
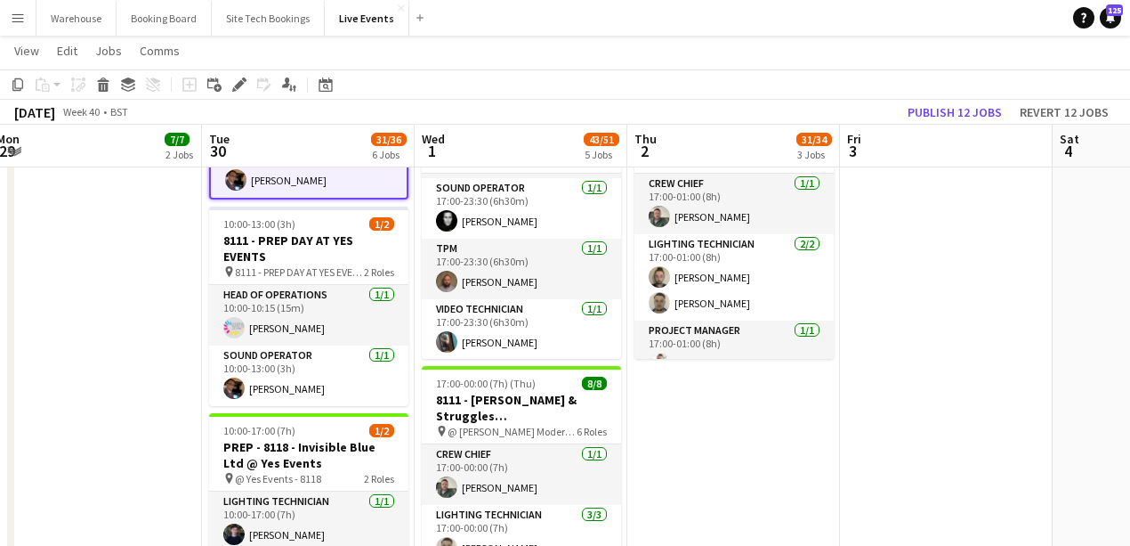
click at [162, 422] on app-date-cell "09:00-17:00 (8h) 3/3 7794 & 7781 - PREP DAY AT YES EVENTS pin 7794 & 7781 - PRE…" at bounding box center [95, 241] width 213 height 1388
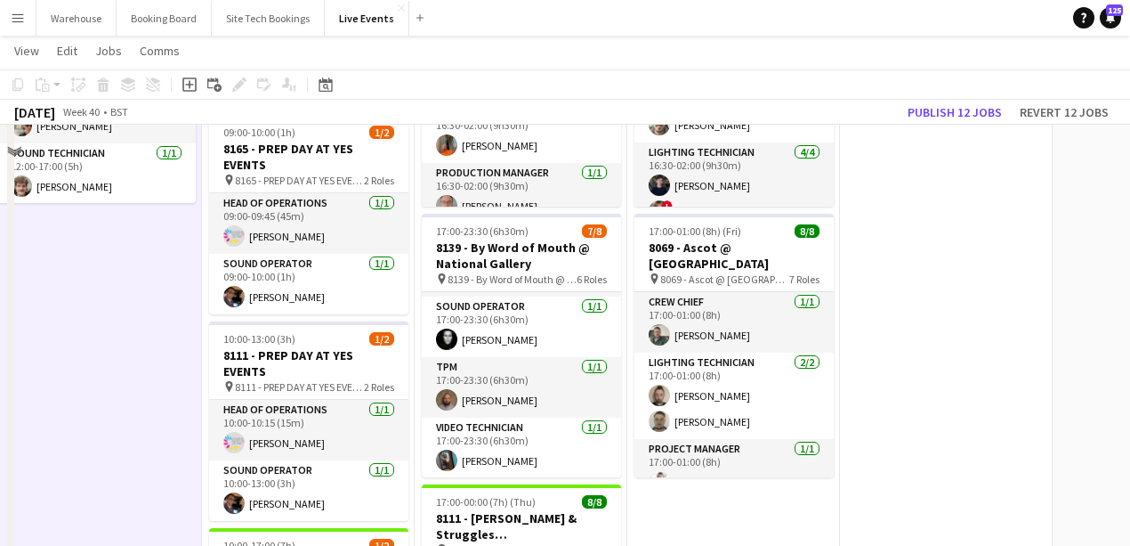
scroll to position [178, 0]
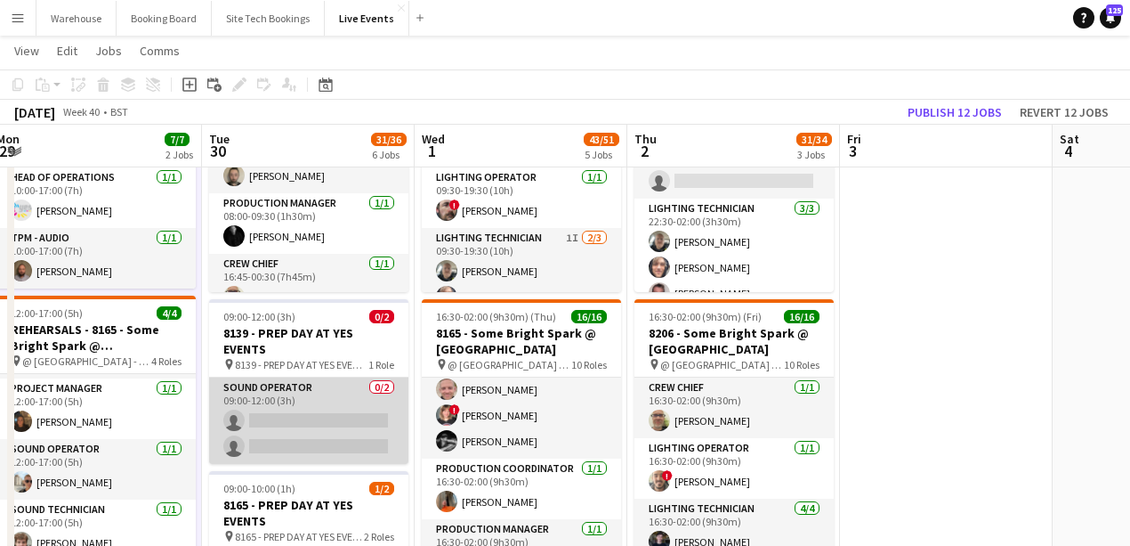
click at [255, 398] on app-card-role "Sound Operator 0/2 09:00-12:00 (3h) single-neutral-actions single-neutral-actio…" at bounding box center [308, 420] width 199 height 86
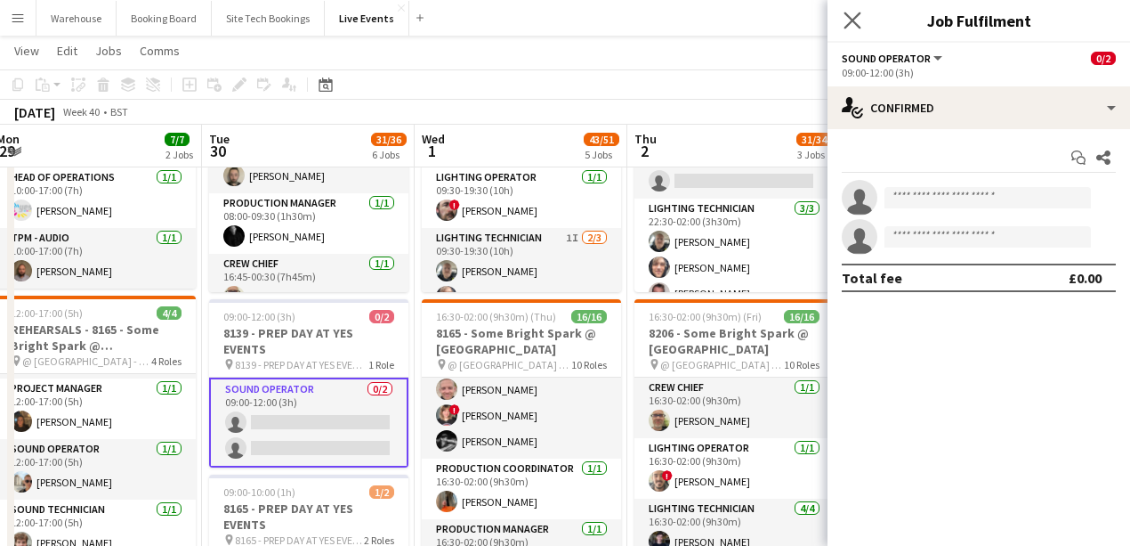
click at [862, 18] on app-icon "Close pop-in" at bounding box center [853, 21] width 26 height 26
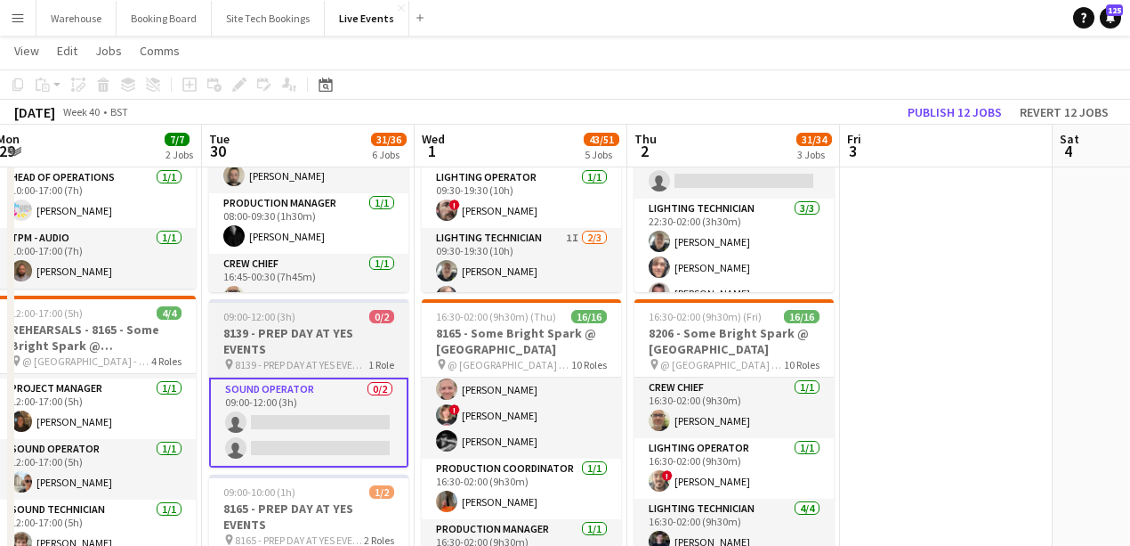
click at [294, 368] on span "8139 - PREP DAY AT YES EVENTS" at bounding box center [301, 364] width 133 height 13
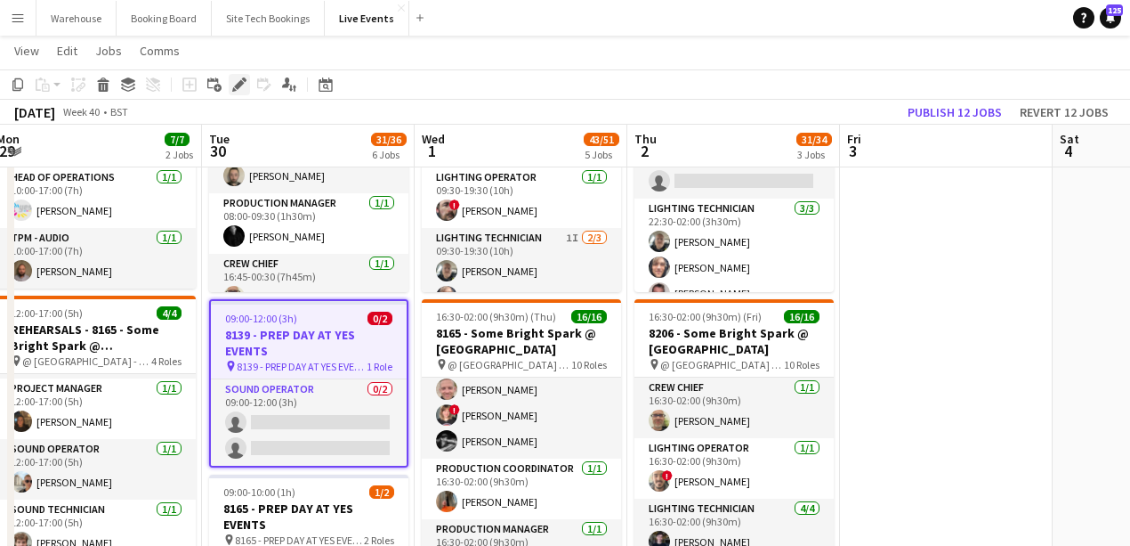
click at [242, 82] on icon at bounding box center [239, 85] width 10 height 10
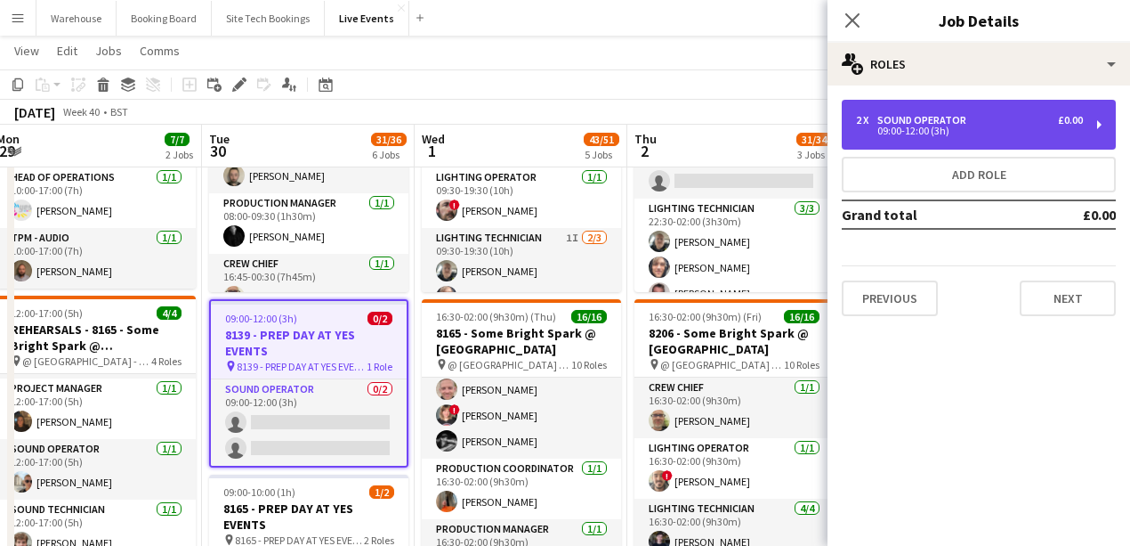
drag, startPoint x: 951, startPoint y: 121, endPoint x: 921, endPoint y: 123, distance: 29.4
click at [951, 122] on div "Sound Operator" at bounding box center [926, 120] width 96 height 12
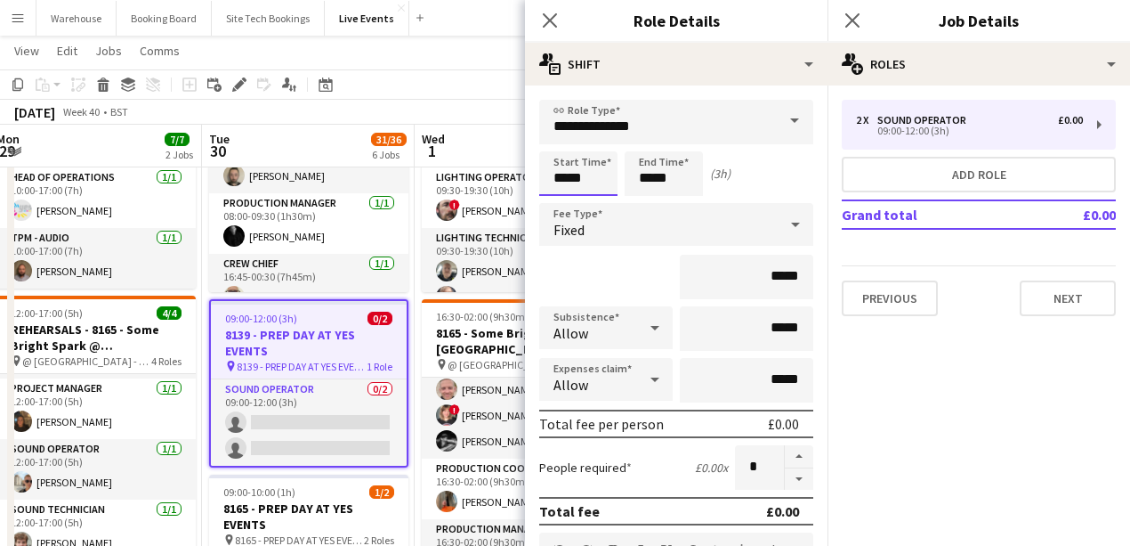
click at [585, 182] on input "*****" at bounding box center [578, 173] width 78 height 44
click at [563, 153] on input "*****" at bounding box center [578, 173] width 78 height 44
click at [562, 143] on div at bounding box center [561, 142] width 36 height 18
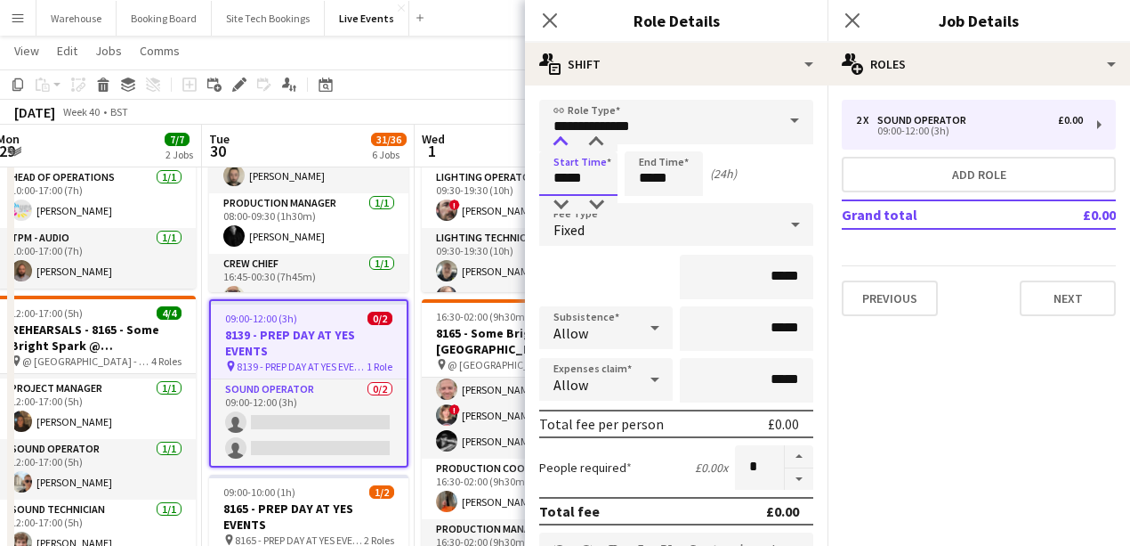
click at [563, 143] on div at bounding box center [561, 142] width 36 height 18
click at [560, 201] on div at bounding box center [561, 205] width 36 height 18
click at [584, 182] on input "*****" at bounding box center [578, 173] width 78 height 44
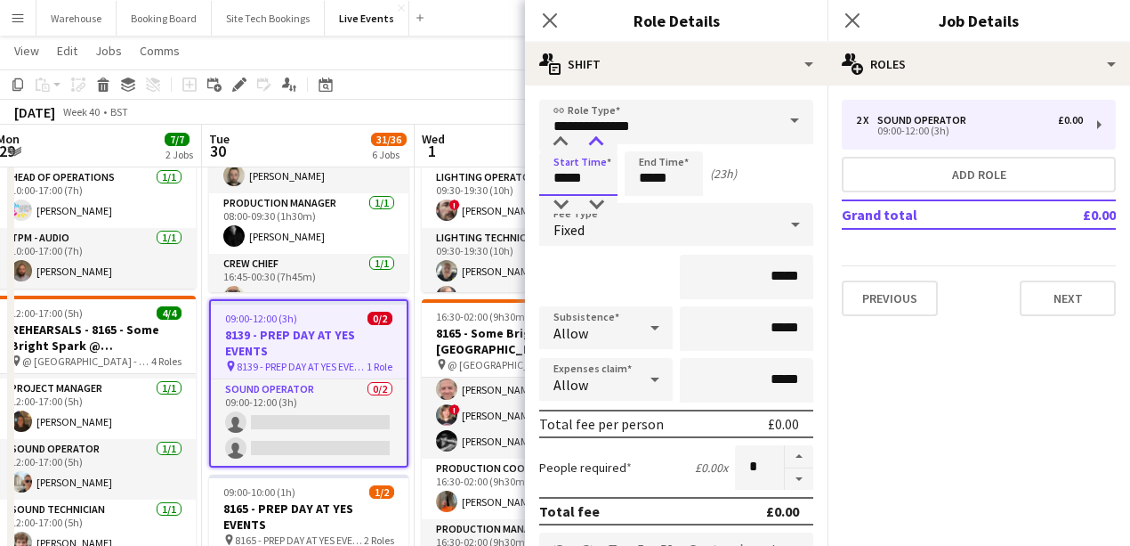
type input "*****"
click at [595, 150] on div at bounding box center [596, 142] width 36 height 18
click at [654, 181] on input "*****" at bounding box center [664, 173] width 78 height 44
click at [634, 141] on div at bounding box center [646, 142] width 36 height 18
click at [646, 138] on div at bounding box center [646, 142] width 36 height 18
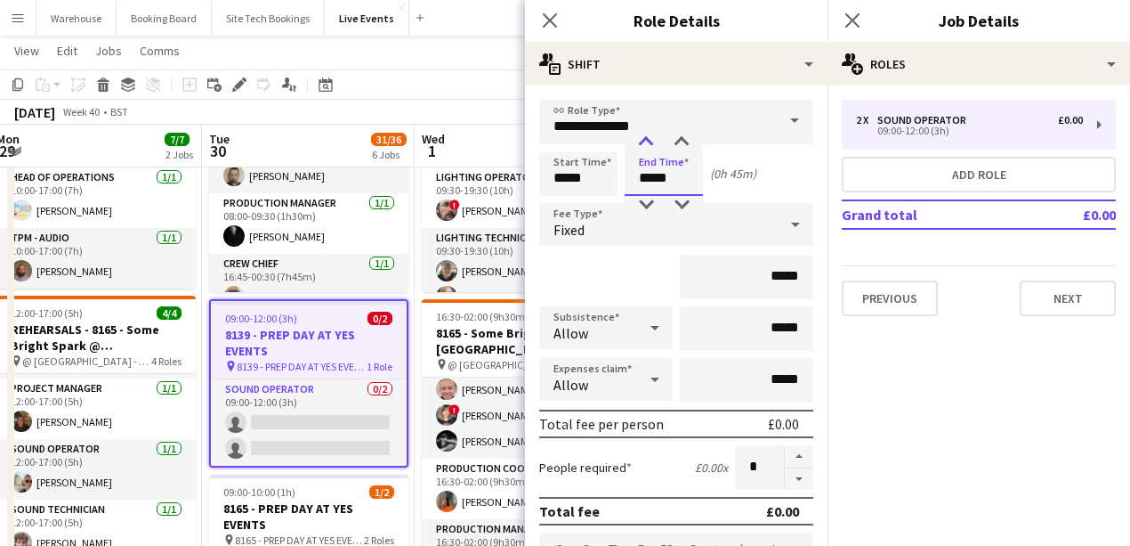
click at [646, 138] on div at bounding box center [646, 142] width 36 height 18
type input "*****"
click at [646, 138] on div at bounding box center [646, 142] width 36 height 18
click at [556, 17] on icon "Close pop-in" at bounding box center [549, 20] width 17 height 17
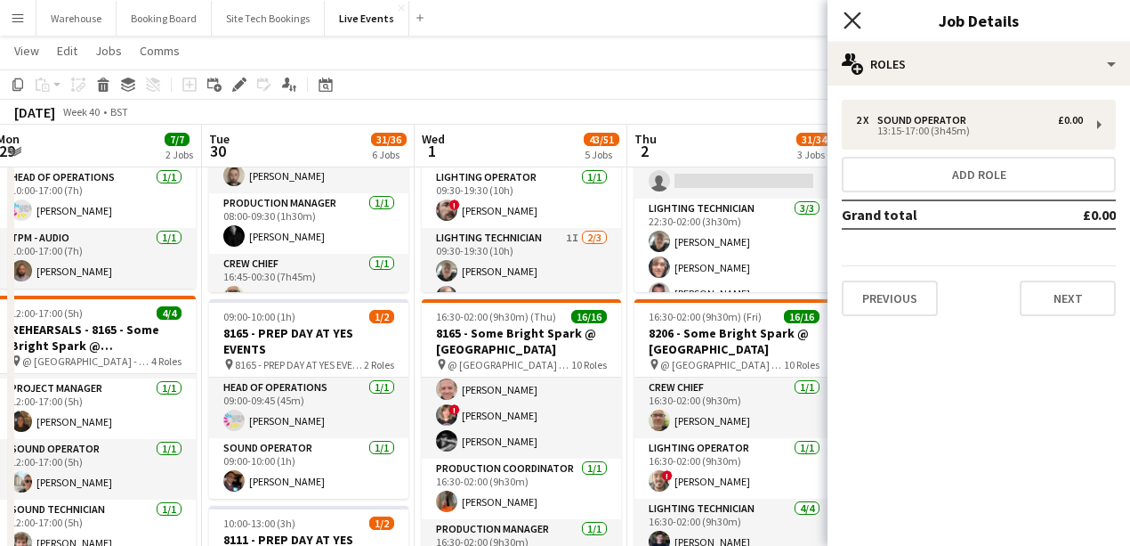
click at [852, 18] on icon "Close pop-in" at bounding box center [852, 20] width 17 height 17
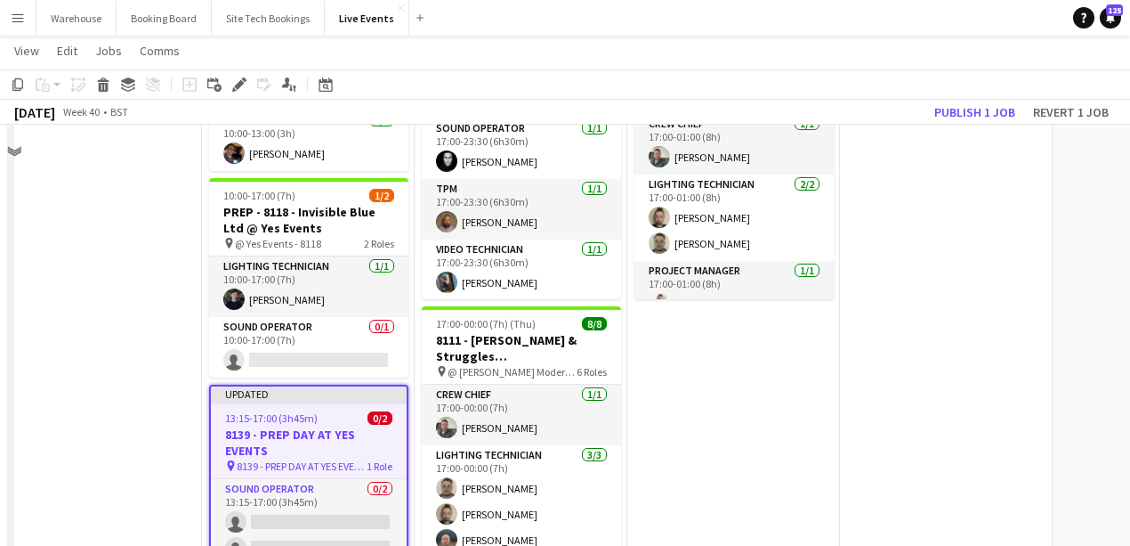
scroll to position [830, 0]
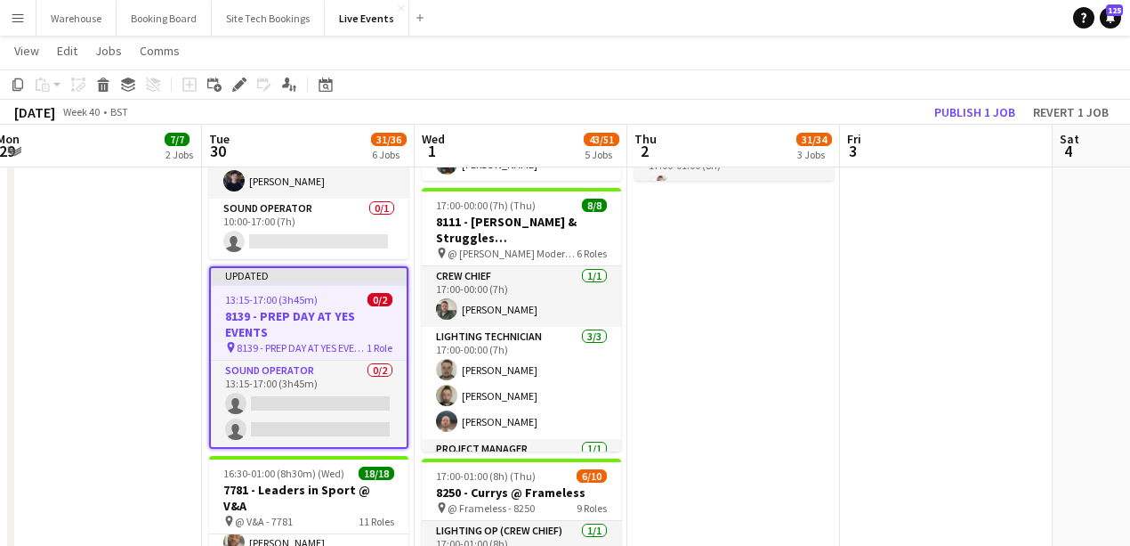
click at [124, 386] on app-date-cell "09:00-17:00 (8h) 3/3 7794 & 7781 - PREP DAY AT YES EVENTS pin 7794 & 7781 - PRE…" at bounding box center [95, 63] width 213 height 1388
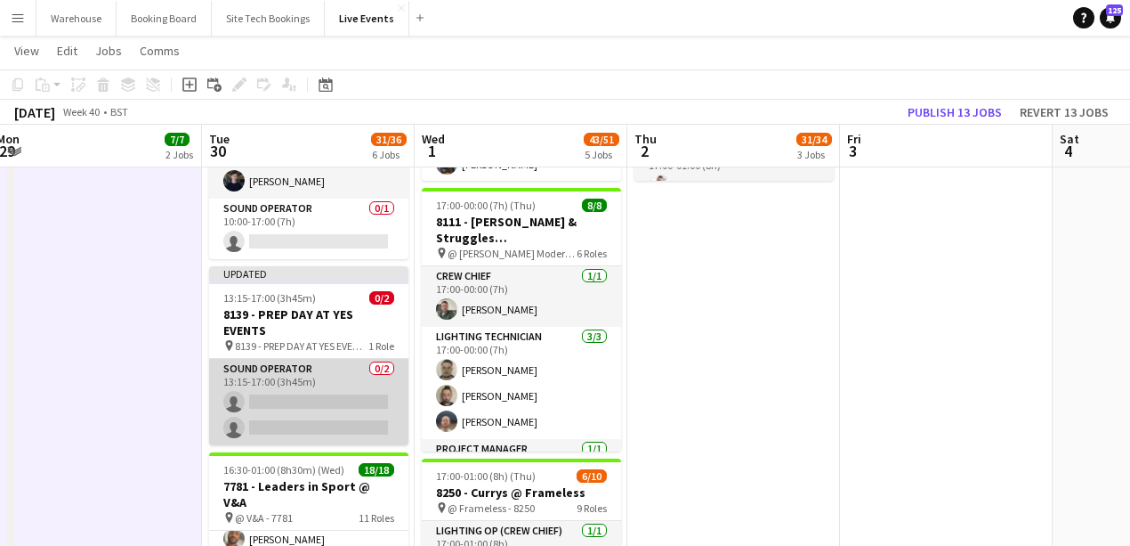
click at [260, 400] on app-card-role "Sound Operator 0/2 13:15-17:00 (3h45m) single-neutral-actions single-neutral-ac…" at bounding box center [308, 402] width 199 height 86
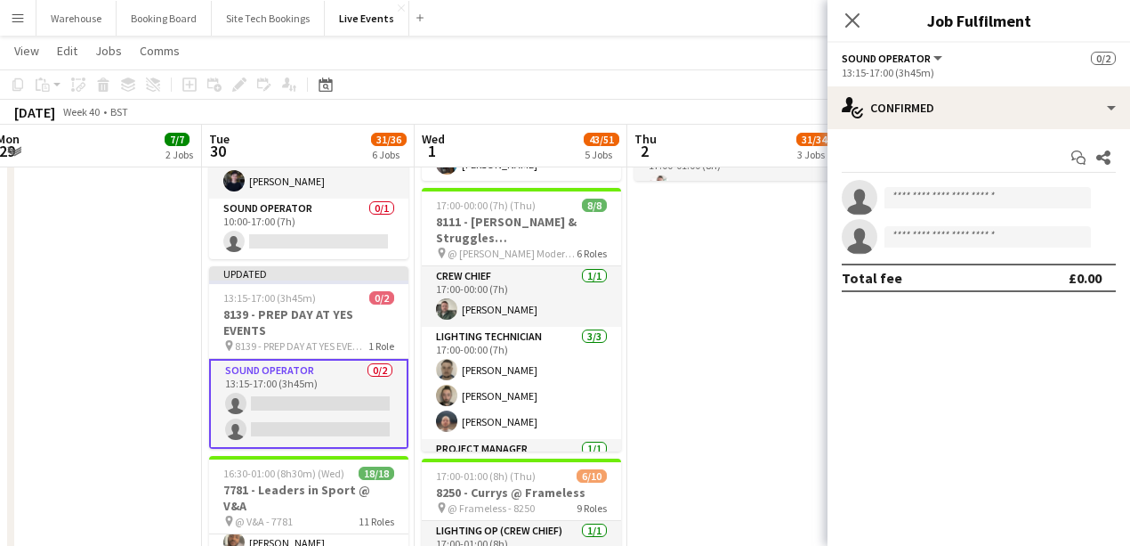
click at [959, 217] on div "single-neutral-actions single-neutral-actions" at bounding box center [979, 217] width 303 height 75
click at [950, 202] on input at bounding box center [988, 197] width 206 height 21
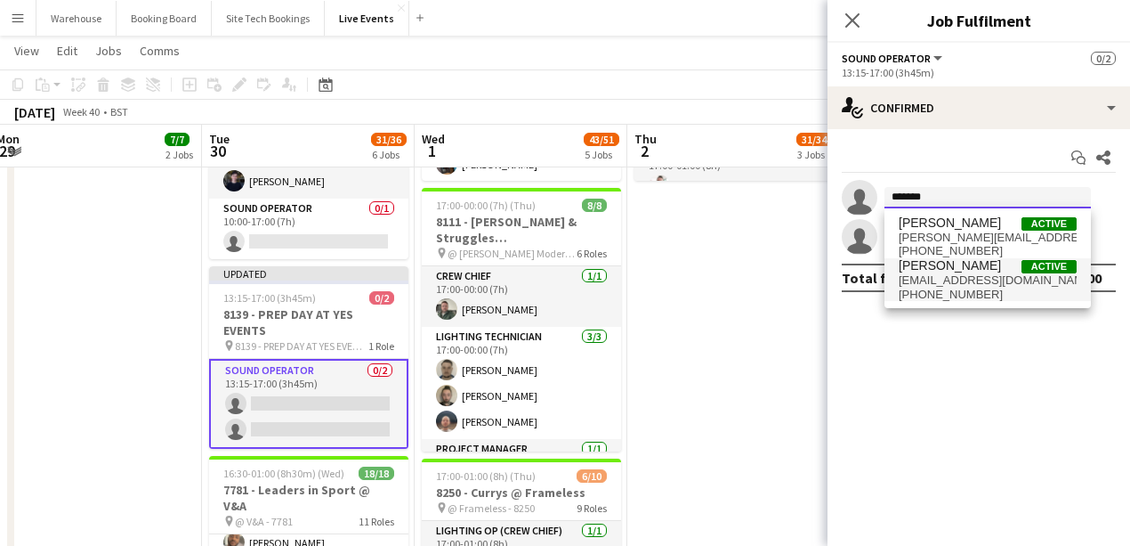
type input "*******"
click at [952, 287] on span "+447896278565" at bounding box center [988, 294] width 178 height 14
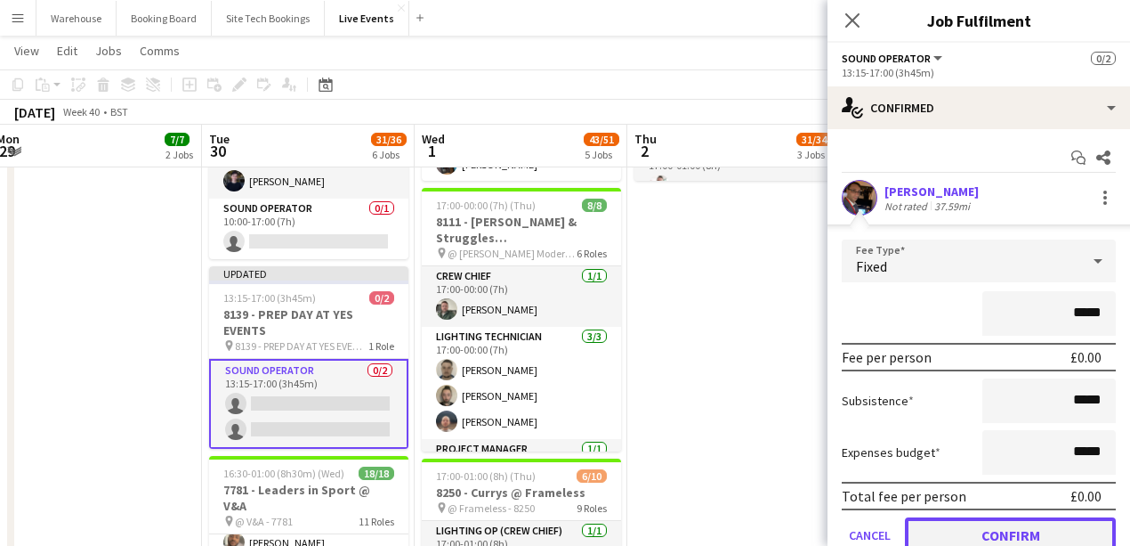
click at [1015, 524] on button "Confirm" at bounding box center [1010, 535] width 211 height 36
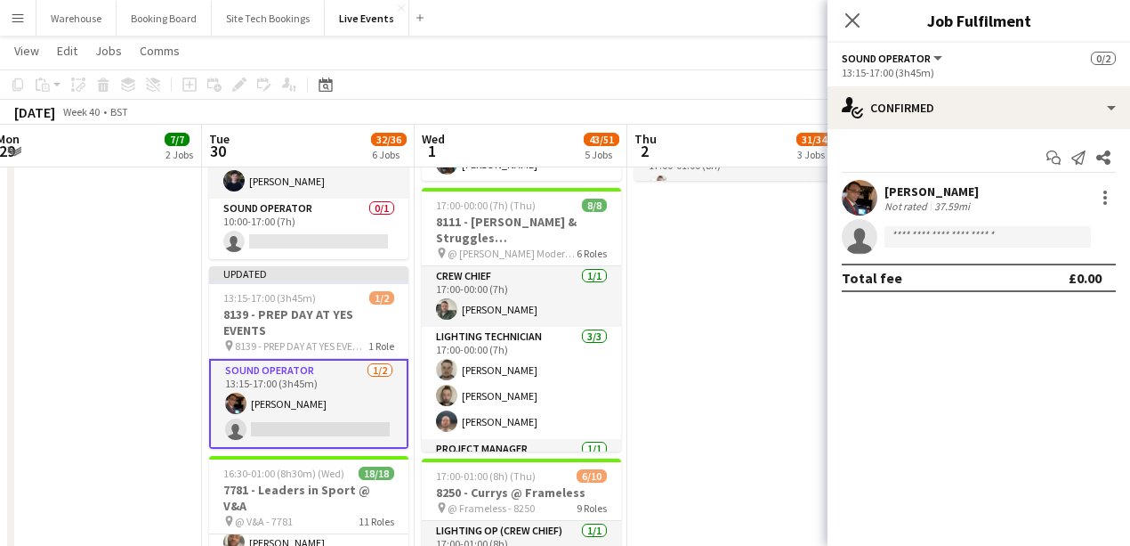
click at [855, 16] on icon at bounding box center [852, 20] width 14 height 14
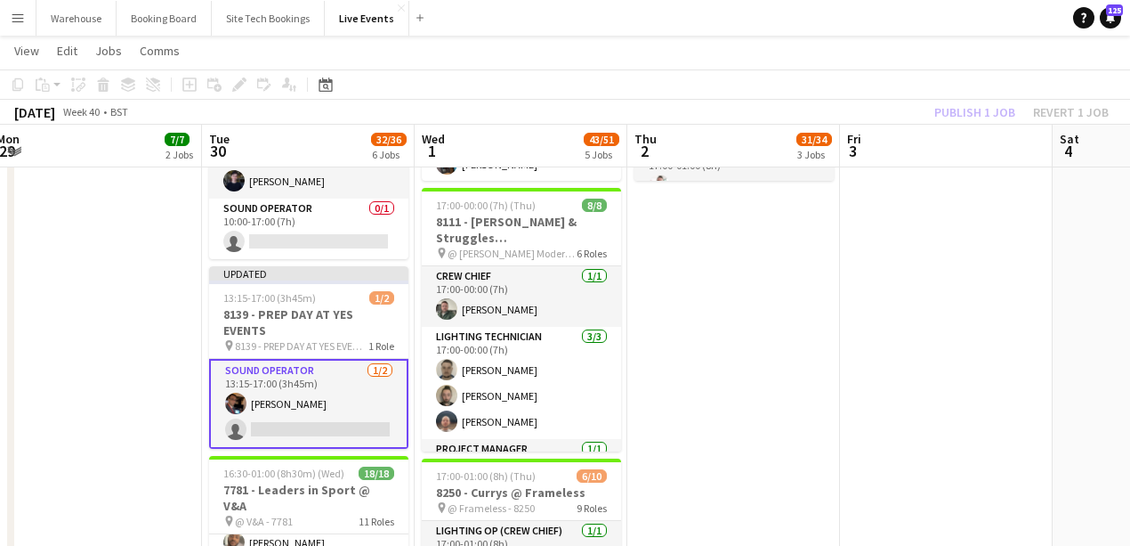
click at [135, 445] on app-date-cell "09:00-17:00 (8h) 3/3 7794 & 7781 - PREP DAY AT YES EVENTS pin 7794 & 7781 - PRE…" at bounding box center [95, 63] width 213 height 1388
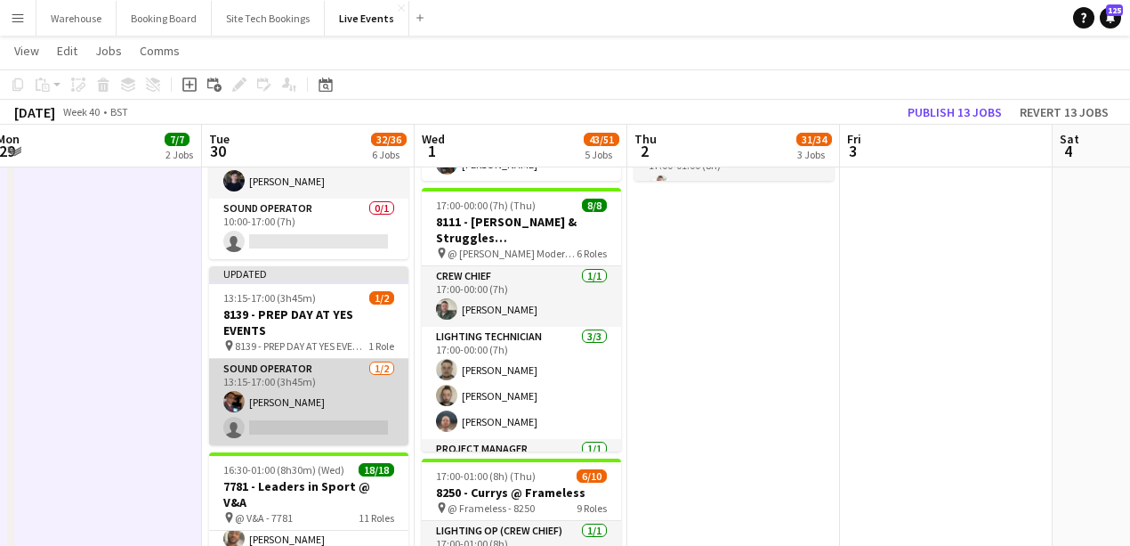
click at [284, 427] on app-card-role "Sound Operator 1/2 13:15-17:00 (3h45m) Tom Mitchell single-neutral-actions" at bounding box center [308, 402] width 199 height 86
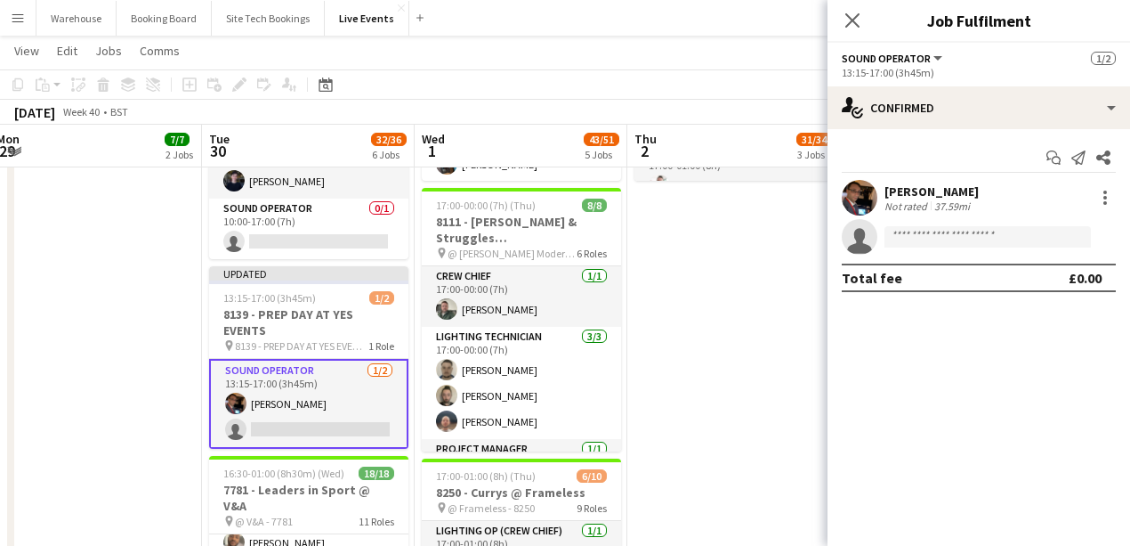
click at [135, 376] on app-date-cell "09:00-17:00 (8h) 3/3 7794 & 7781 - PREP DAY AT YES EVENTS pin 7794 & 7781 - PRE…" at bounding box center [95, 63] width 213 height 1388
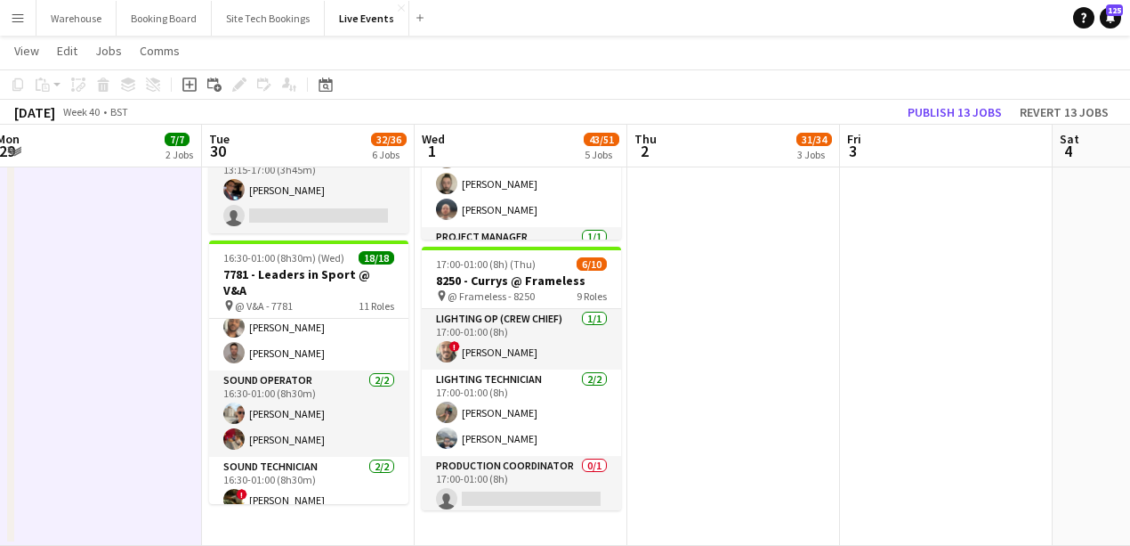
scroll to position [924, 0]
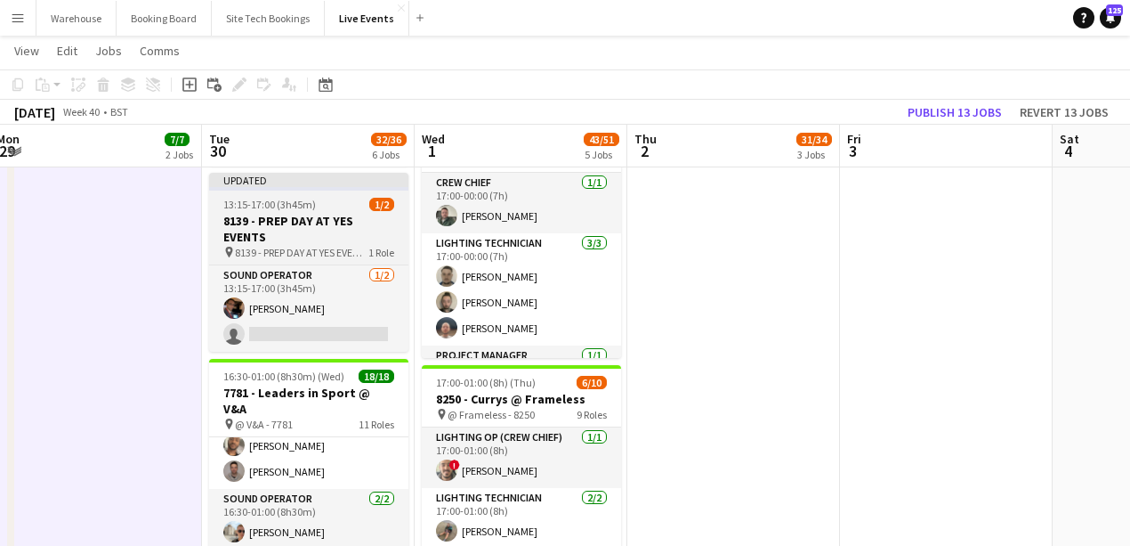
click at [322, 219] on h3 "8139 - PREP DAY AT YES EVENTS" at bounding box center [308, 229] width 199 height 32
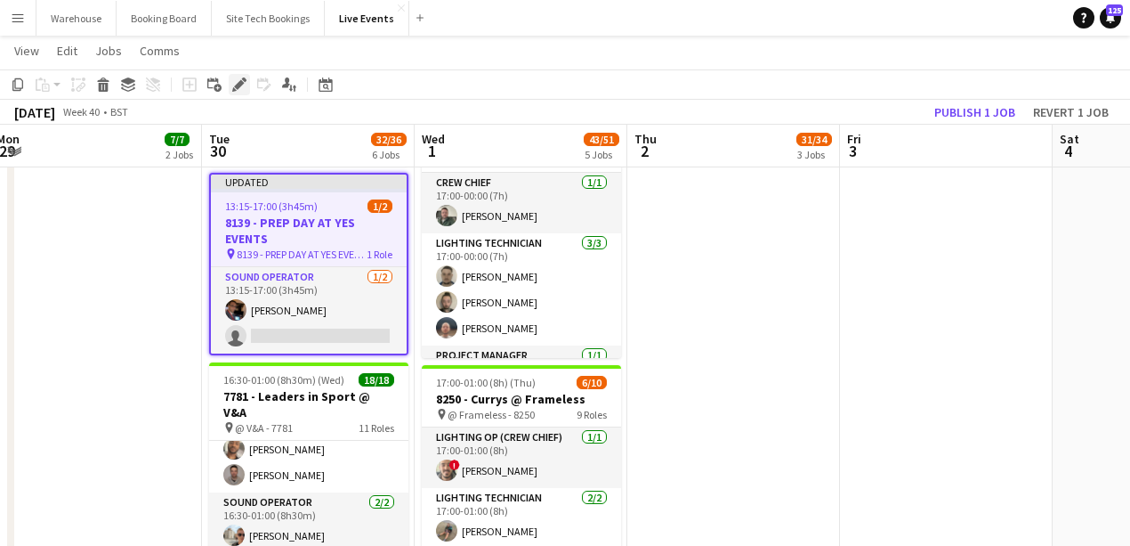
click at [246, 85] on icon "Edit" at bounding box center [239, 84] width 14 height 14
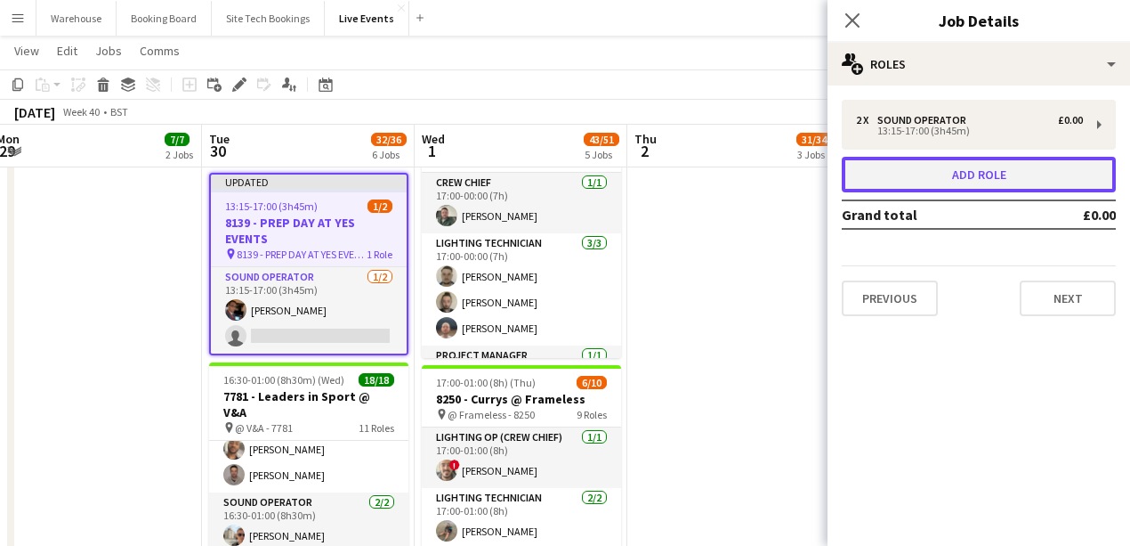
click at [948, 176] on button "Add role" at bounding box center [979, 175] width 274 height 36
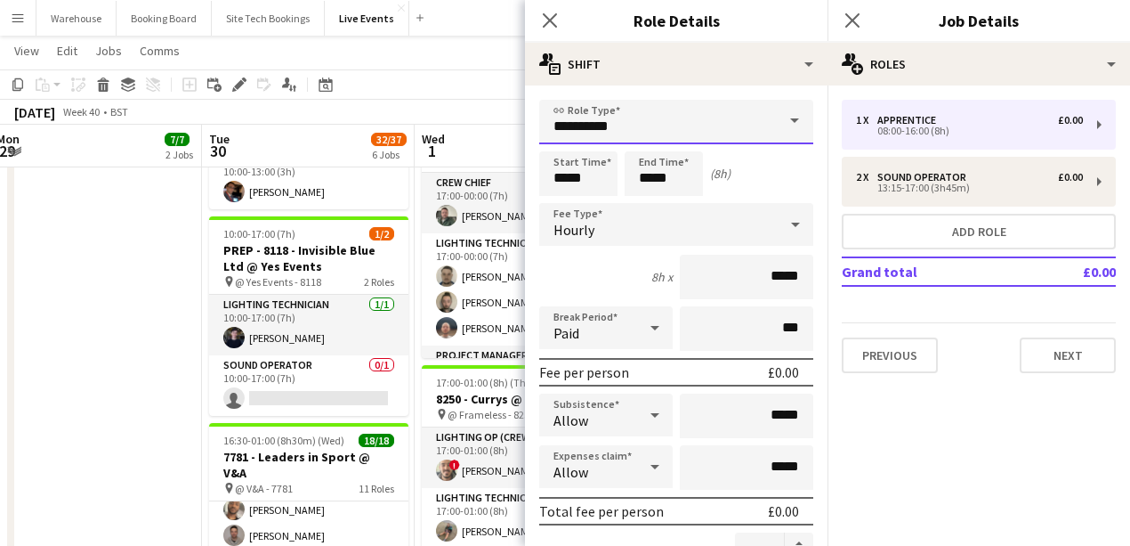
click at [662, 119] on input "**********" at bounding box center [676, 122] width 274 height 44
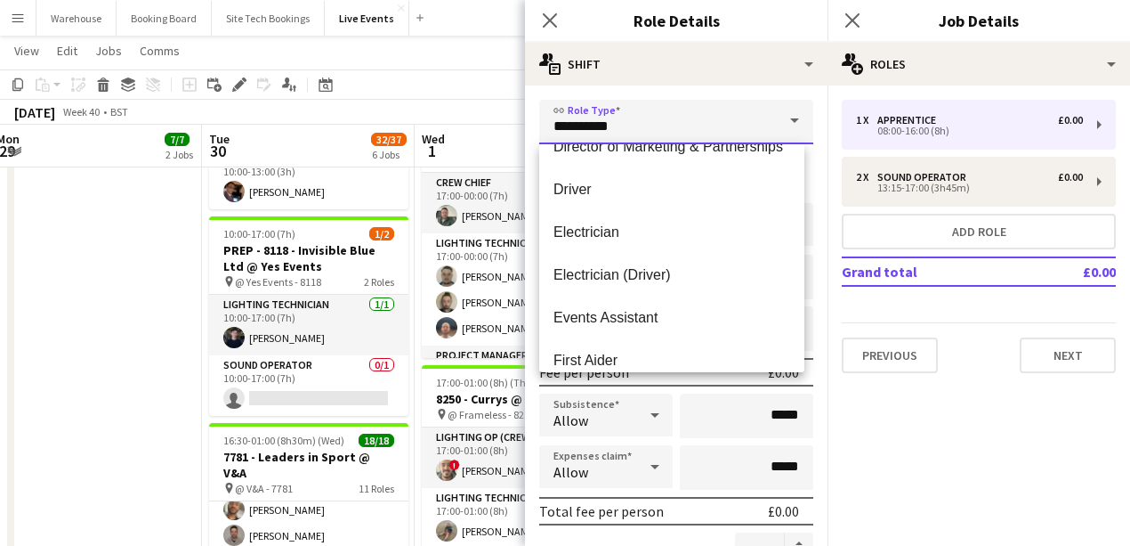
scroll to position [1305, 0]
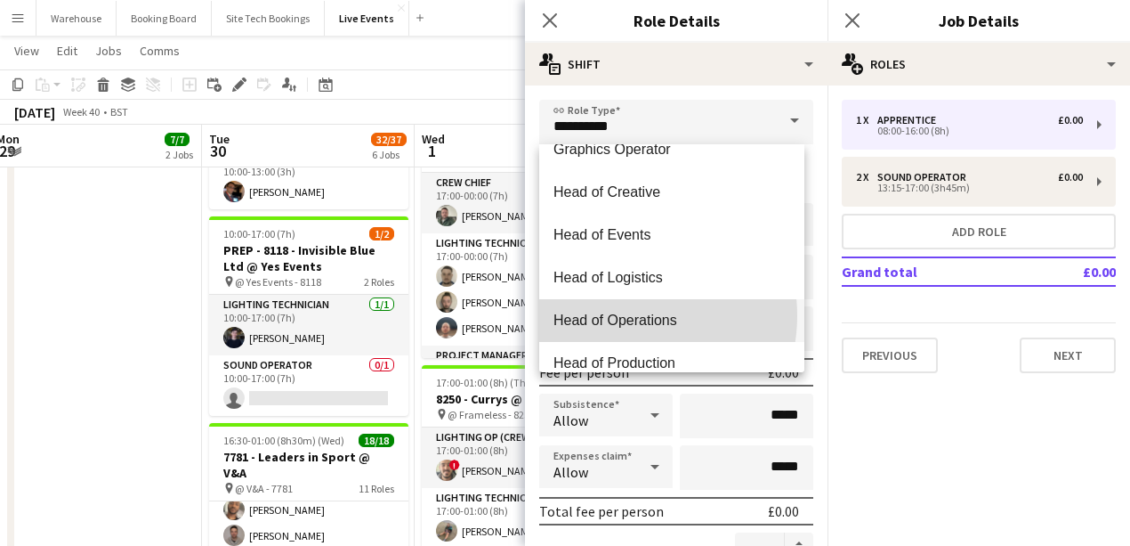
click at [629, 315] on span "Head of Operations" at bounding box center [672, 319] width 237 height 17
type input "**********"
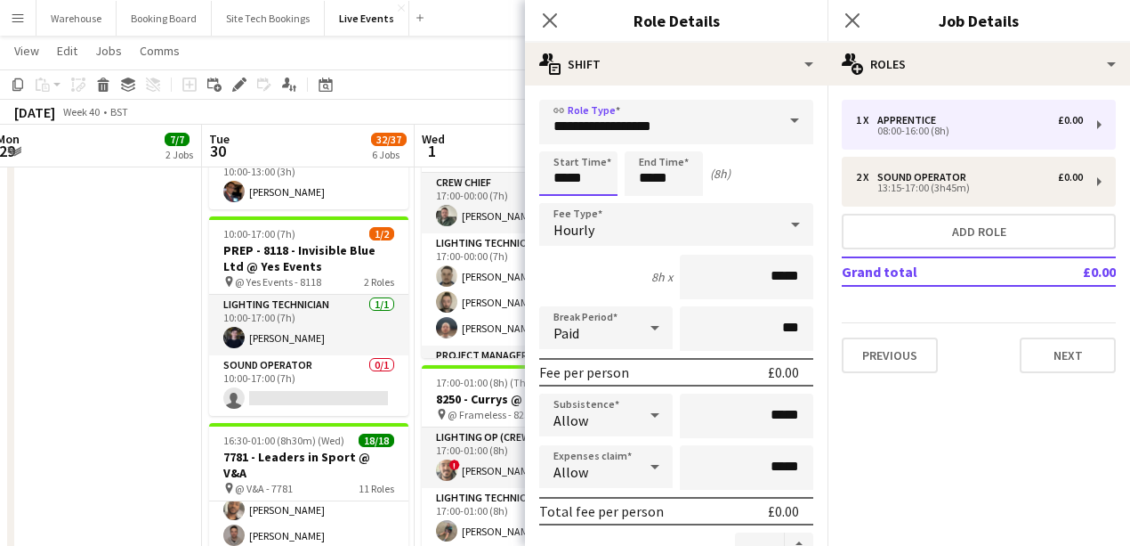
click at [549, 176] on input "*****" at bounding box center [578, 173] width 78 height 44
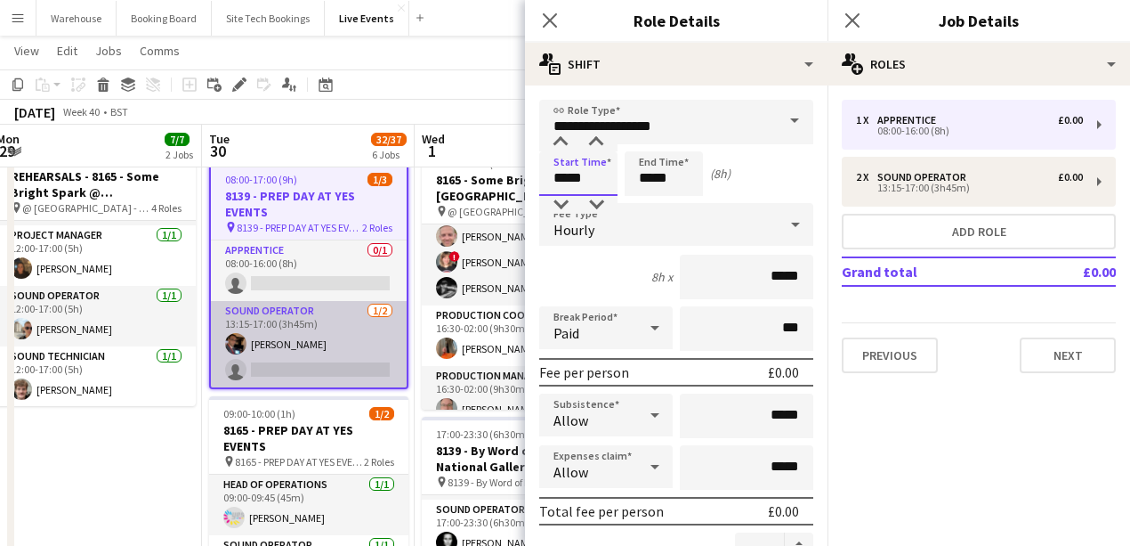
scroll to position [212, 0]
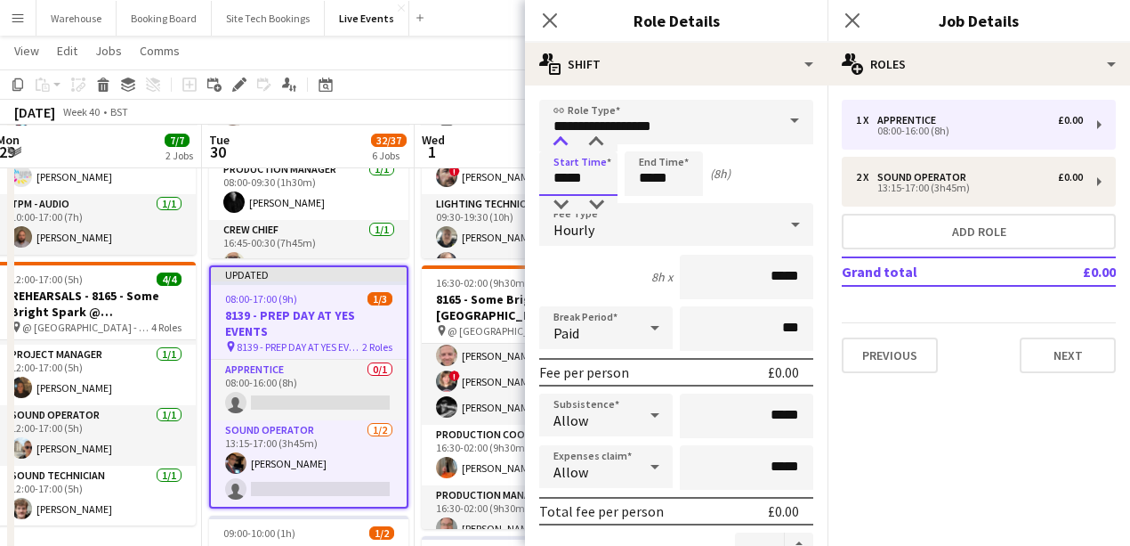
click at [564, 142] on div at bounding box center [561, 142] width 36 height 18
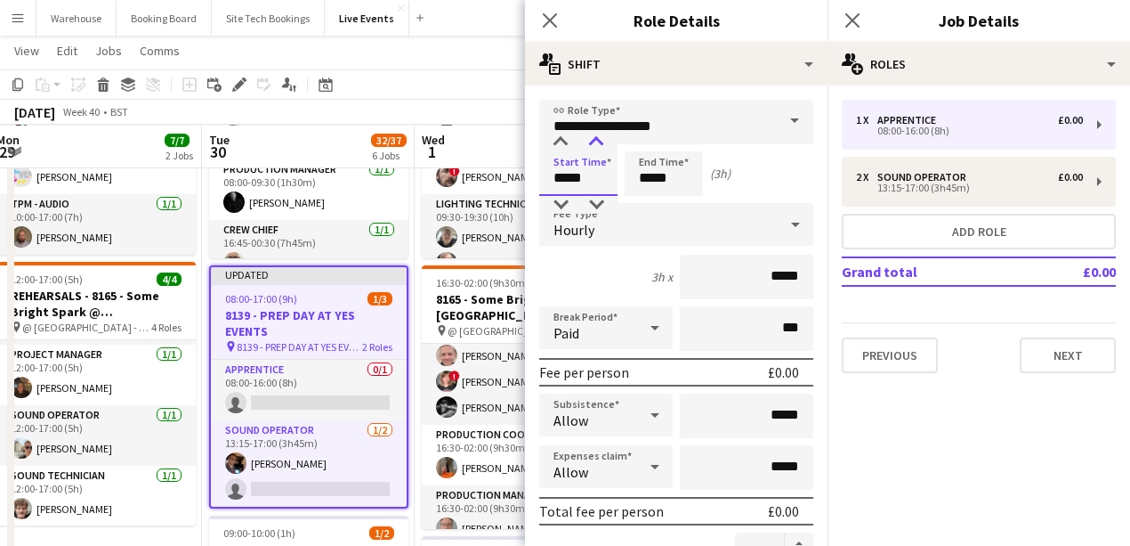
click at [590, 144] on div at bounding box center [596, 142] width 36 height 18
type input "*****"
click at [600, 207] on div at bounding box center [596, 205] width 36 height 18
click at [618, 158] on div "Start Time ***** End Time ***** (2h 45m)" at bounding box center [676, 173] width 274 height 44
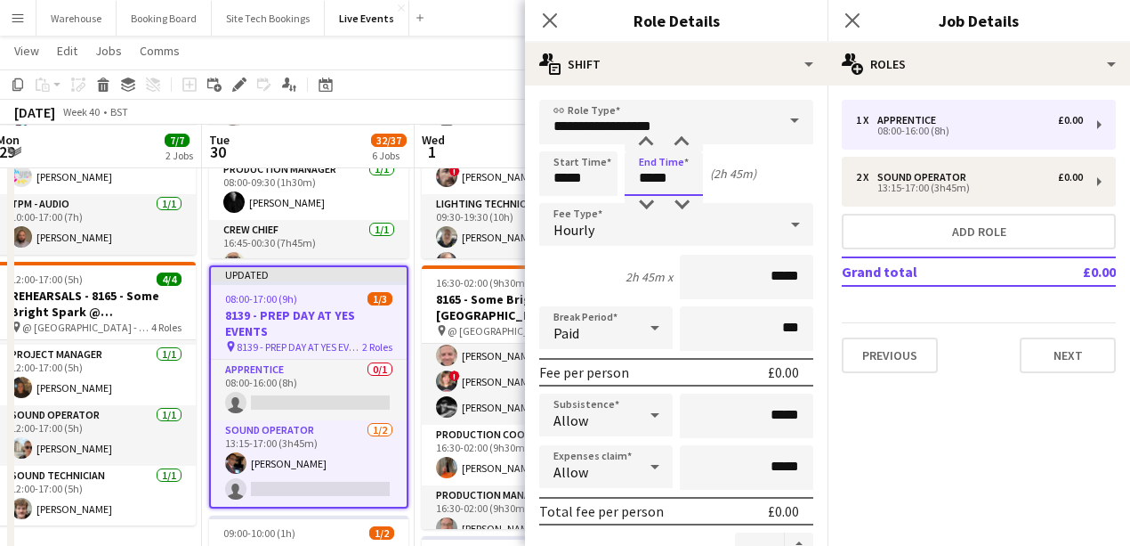
click at [641, 160] on input "*****" at bounding box center [664, 173] width 78 height 44
type input "*****"
click at [637, 139] on div at bounding box center [646, 142] width 36 height 18
click at [595, 227] on div "Hourly" at bounding box center [658, 224] width 239 height 43
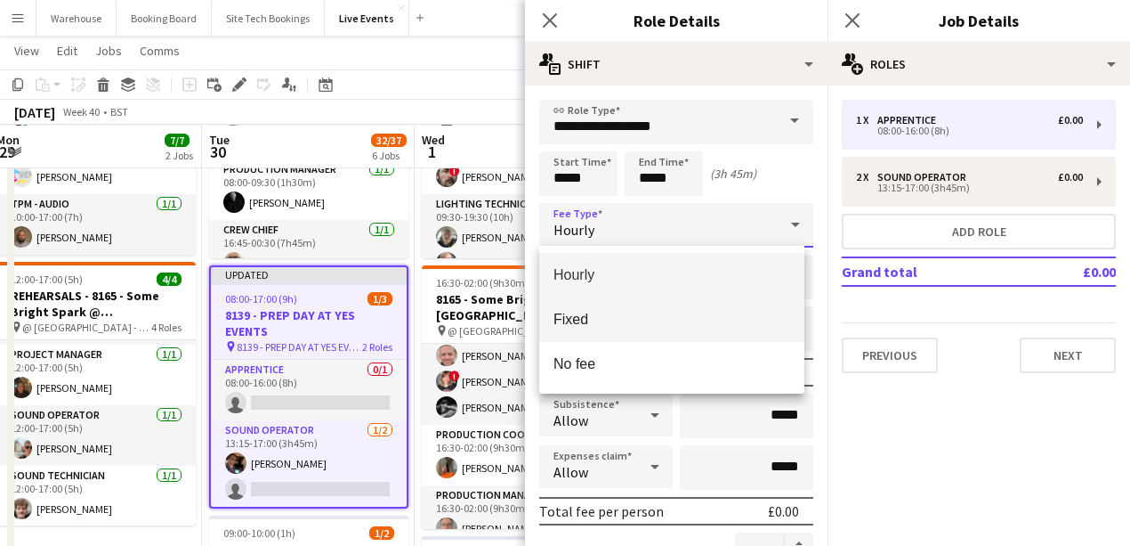
click at [584, 324] on span "Fixed" at bounding box center [672, 319] width 237 height 17
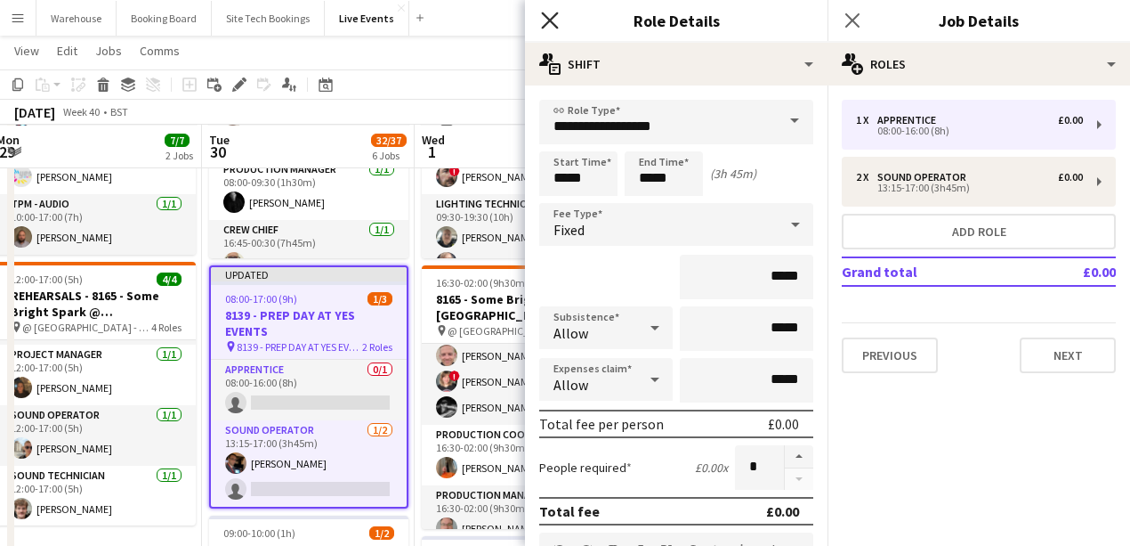
click at [548, 23] on icon at bounding box center [549, 20] width 17 height 17
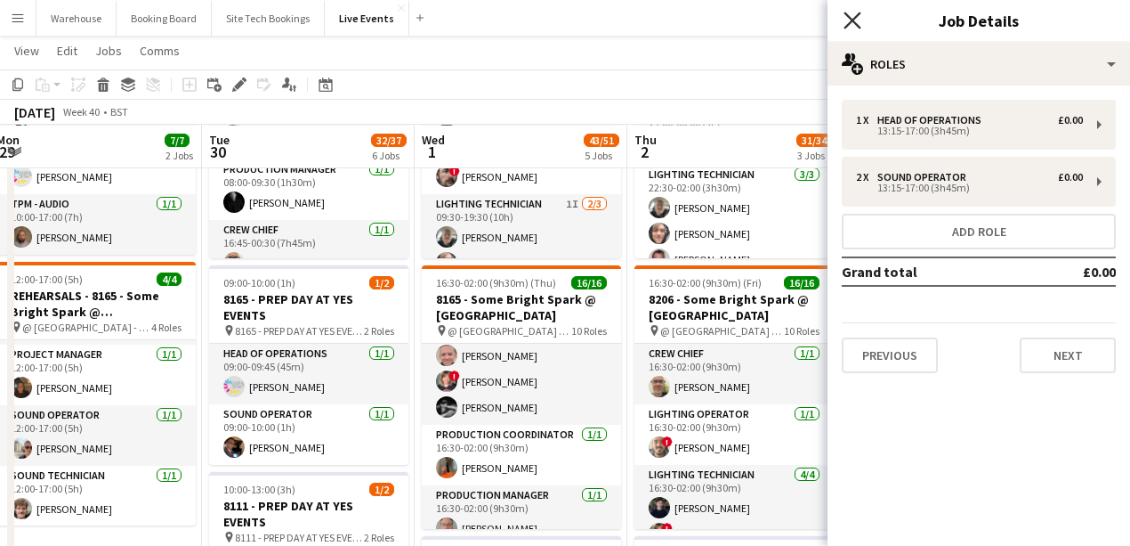
click at [854, 20] on icon at bounding box center [852, 20] width 17 height 17
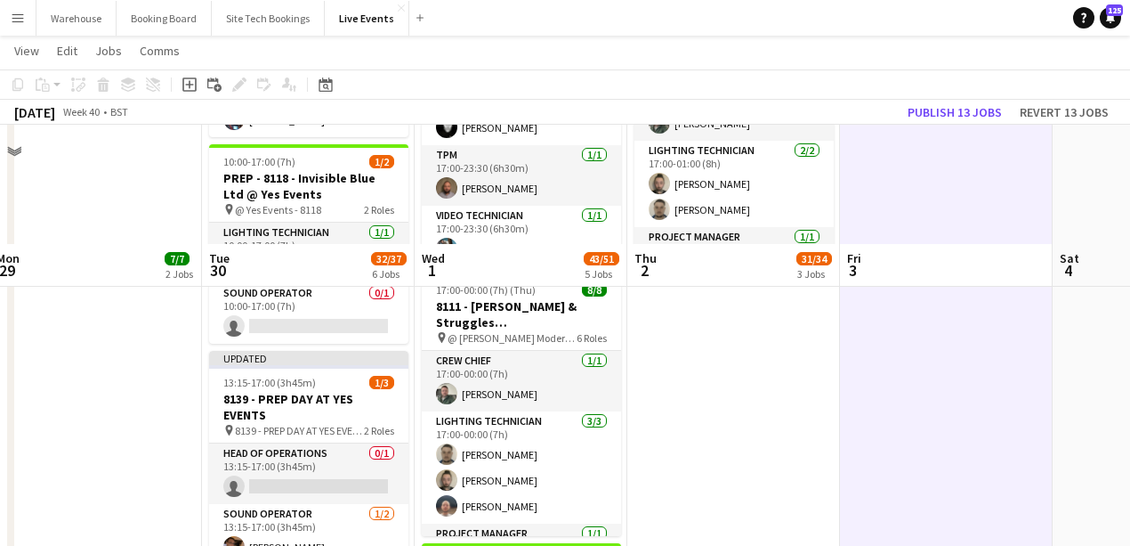
scroll to position [865, 0]
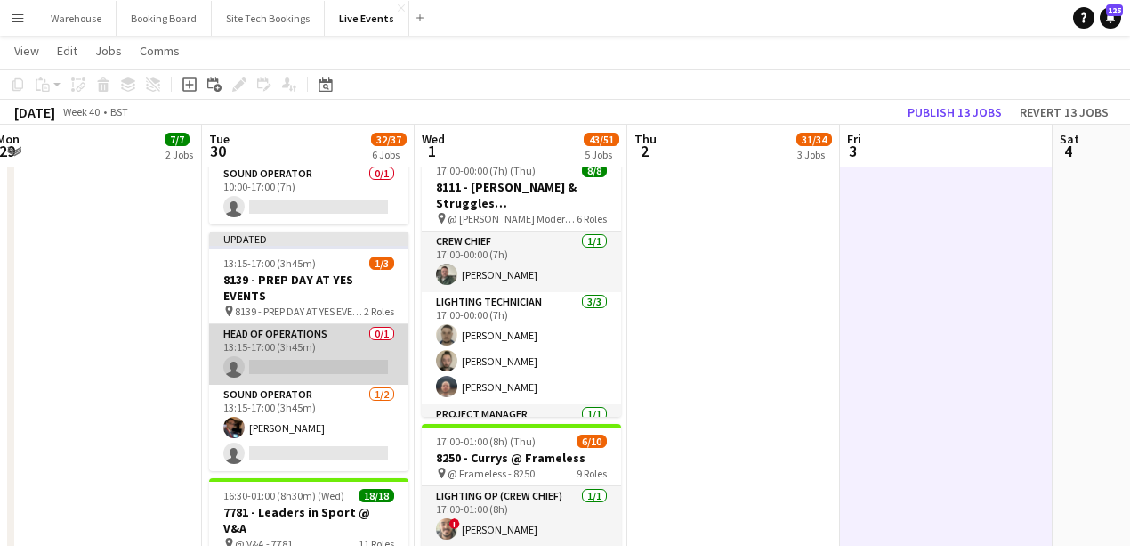
click at [316, 362] on app-card-role "Head of Operations 0/1 13:15-17:00 (3h45m) single-neutral-actions" at bounding box center [308, 354] width 199 height 61
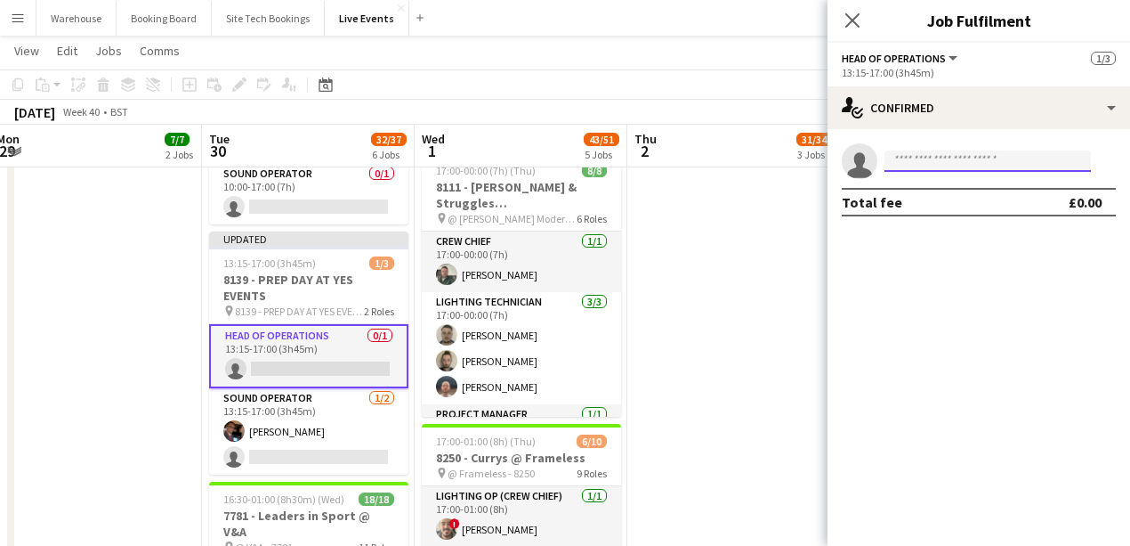
click at [924, 157] on input at bounding box center [988, 160] width 206 height 21
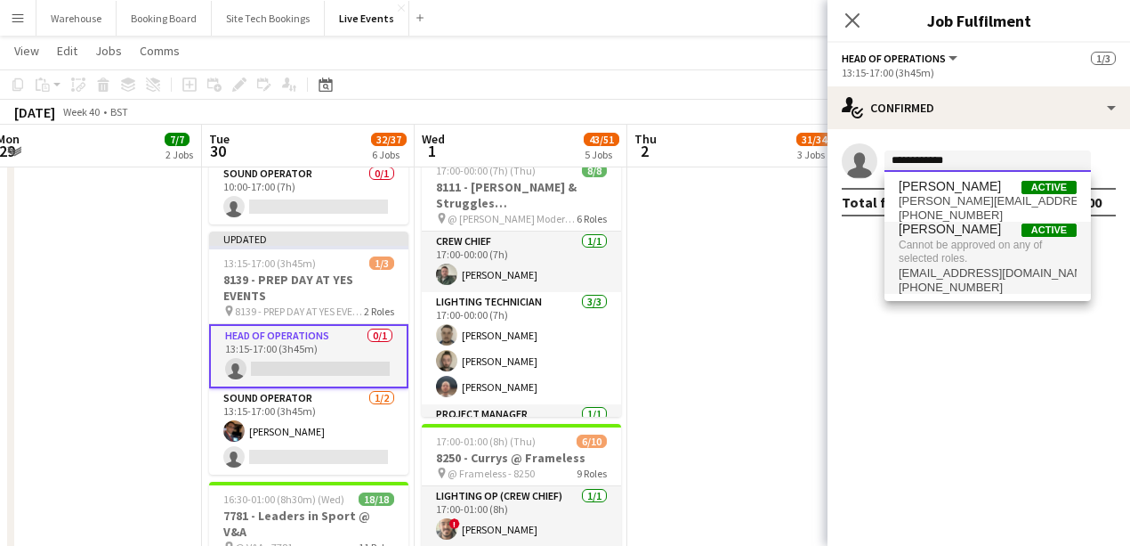
type input "**********"
click at [952, 271] on span "tommitchellaudio@gmail.com" at bounding box center [988, 273] width 178 height 14
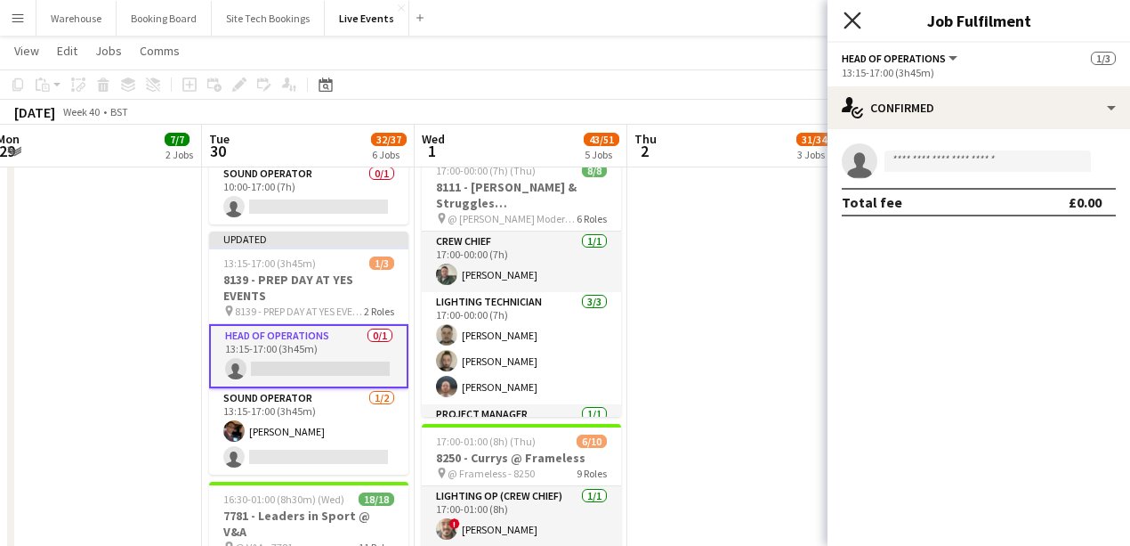
click at [854, 18] on icon at bounding box center [852, 20] width 17 height 17
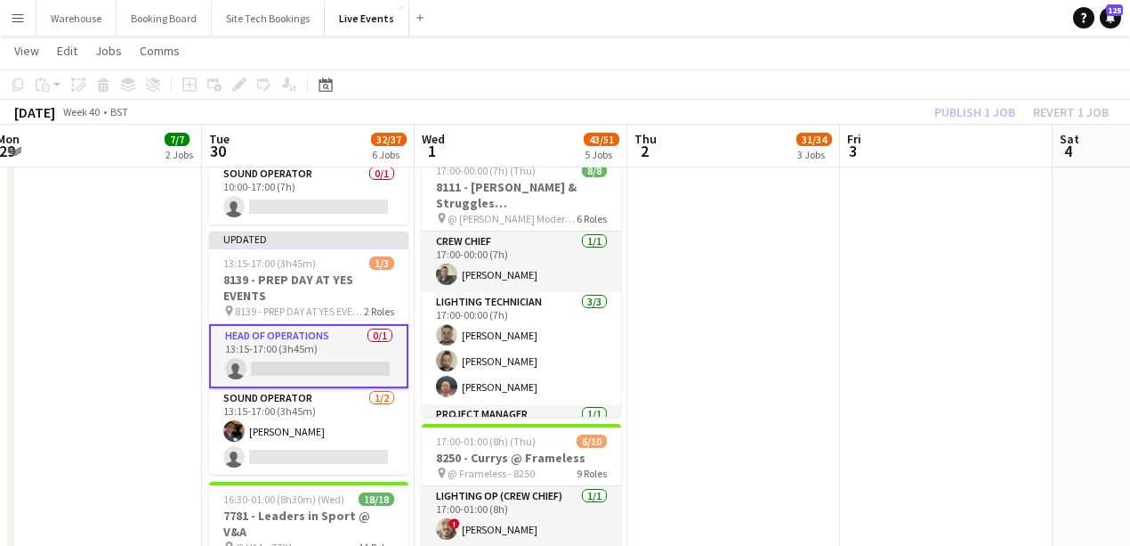
click at [110, 377] on app-date-cell "09:00-17:00 (8h) 3/3 7794 & 7781 - PREP DAY AT YES EVENTS pin 7794 & 7781 - PRE…" at bounding box center [95, 58] width 213 height 1448
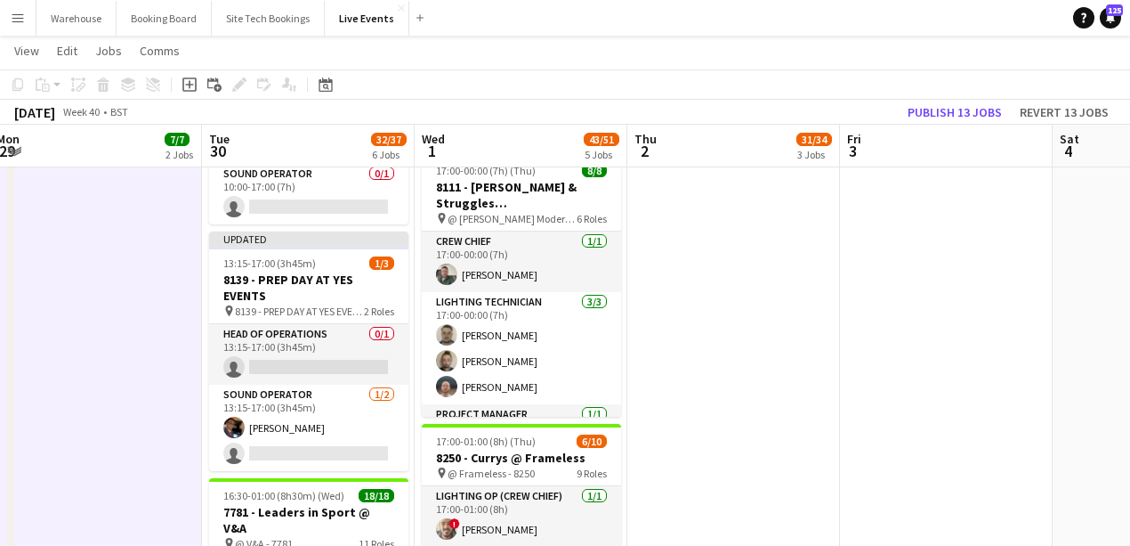
click at [168, 368] on app-date-cell "09:00-17:00 (8h) 3/3 7794 & 7781 - PREP DAY AT YES EVENTS pin 7794 & 7781 - PRE…" at bounding box center [95, 58] width 213 height 1448
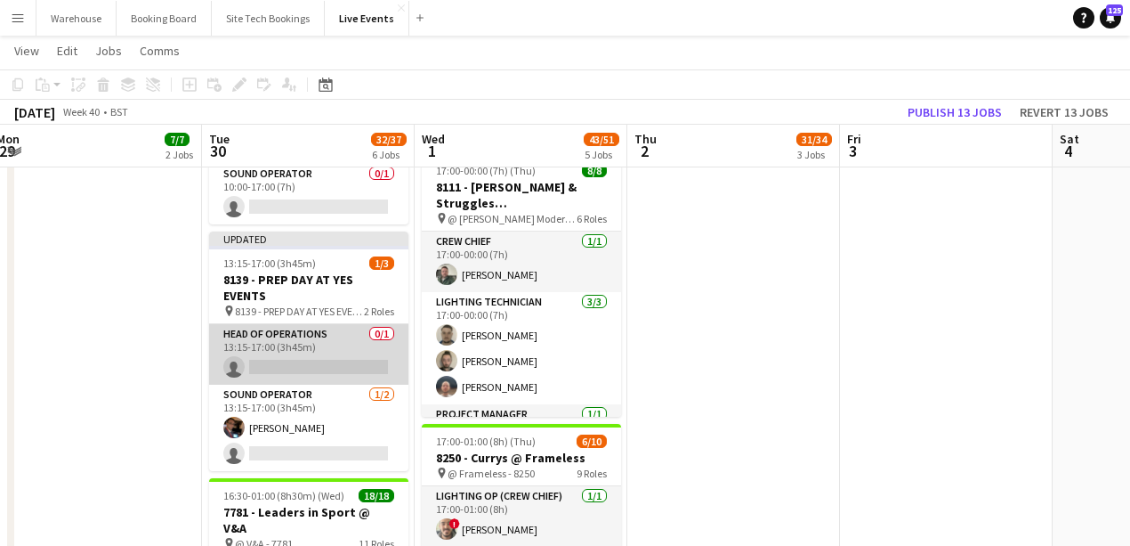
click at [314, 360] on app-card-role "Head of Operations 0/1 13:15-17:00 (3h45m) single-neutral-actions" at bounding box center [308, 354] width 199 height 61
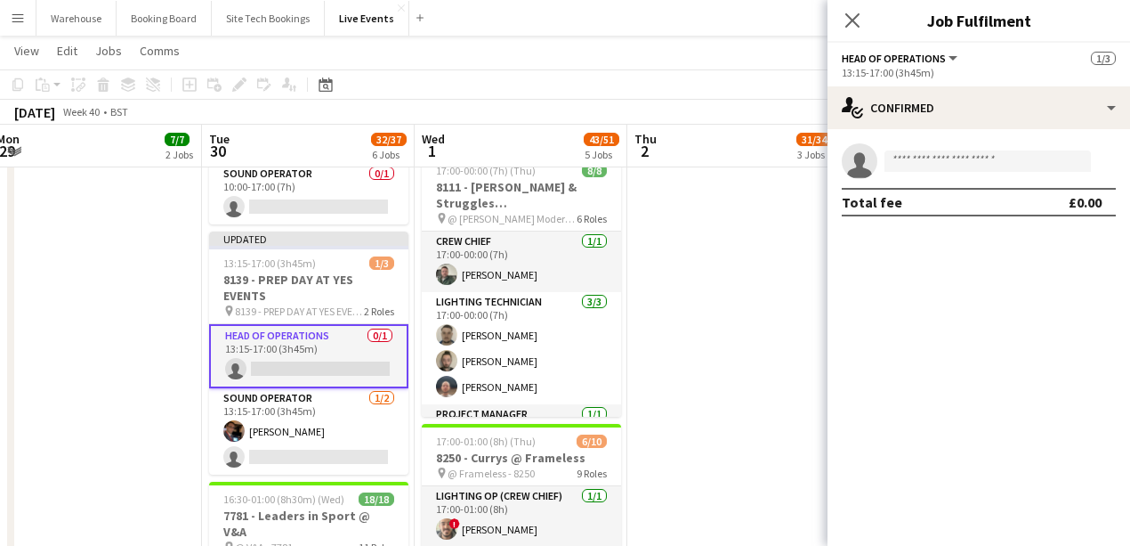
click at [974, 149] on app-invite-slot "single-neutral-actions" at bounding box center [979, 161] width 303 height 36
click at [968, 158] on input at bounding box center [988, 160] width 206 height 21
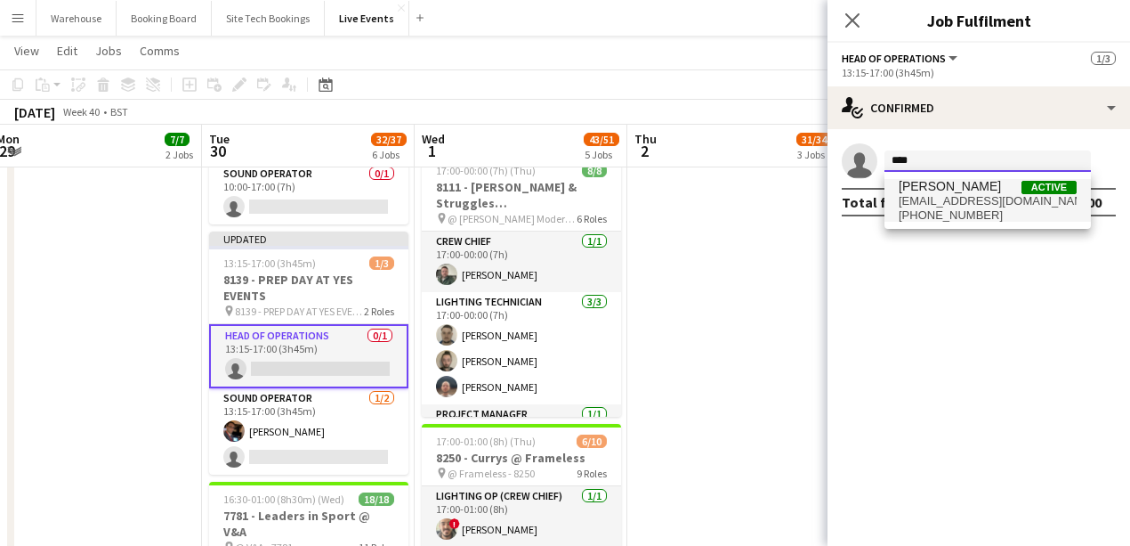
type input "****"
click at [955, 198] on span "logistics@yesevents.co.uk" at bounding box center [988, 201] width 178 height 14
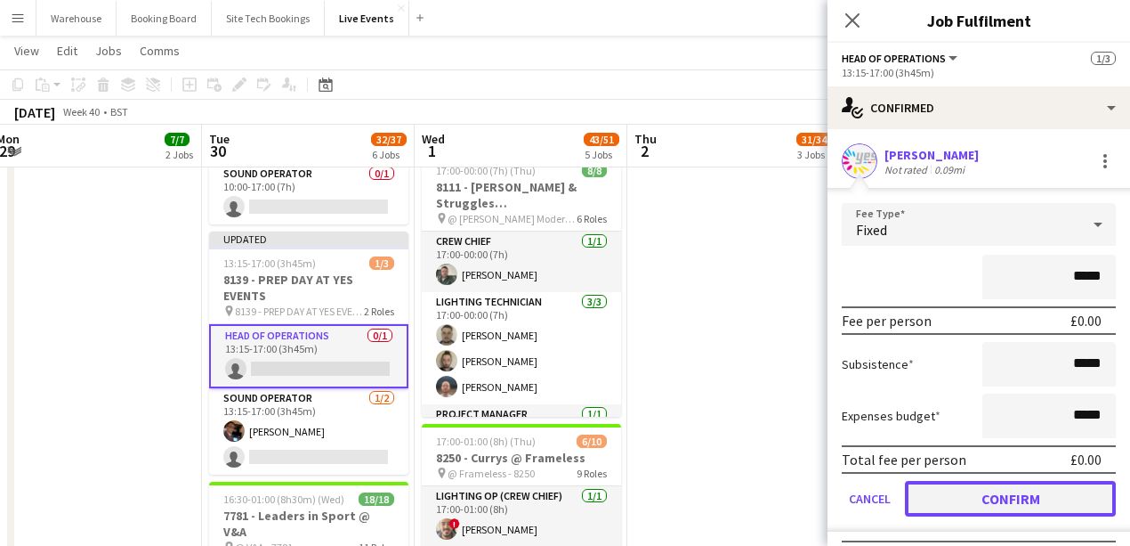
click at [999, 489] on button "Confirm" at bounding box center [1010, 499] width 211 height 36
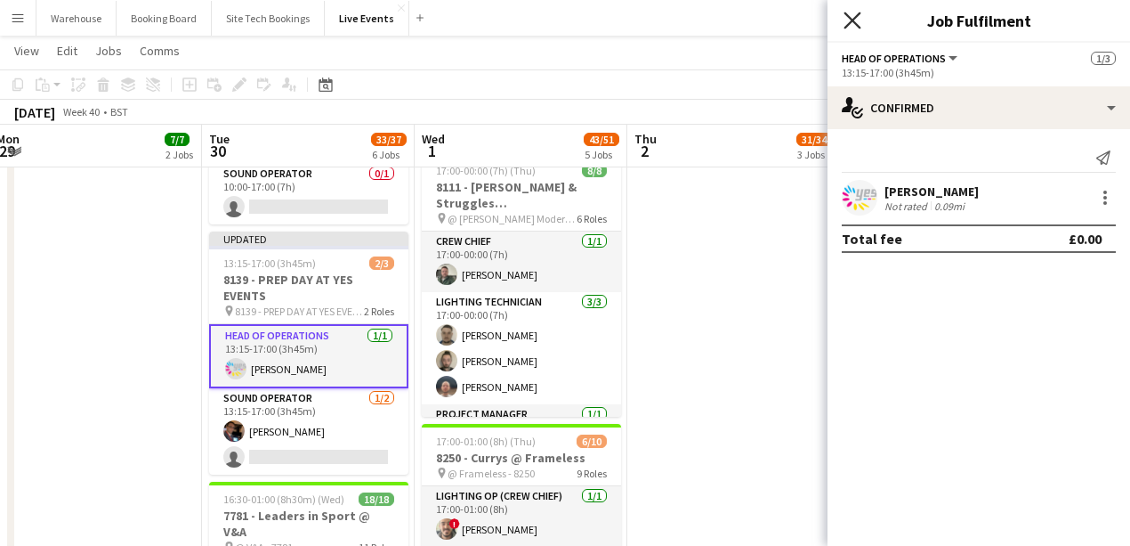
click at [856, 25] on icon at bounding box center [852, 20] width 17 height 17
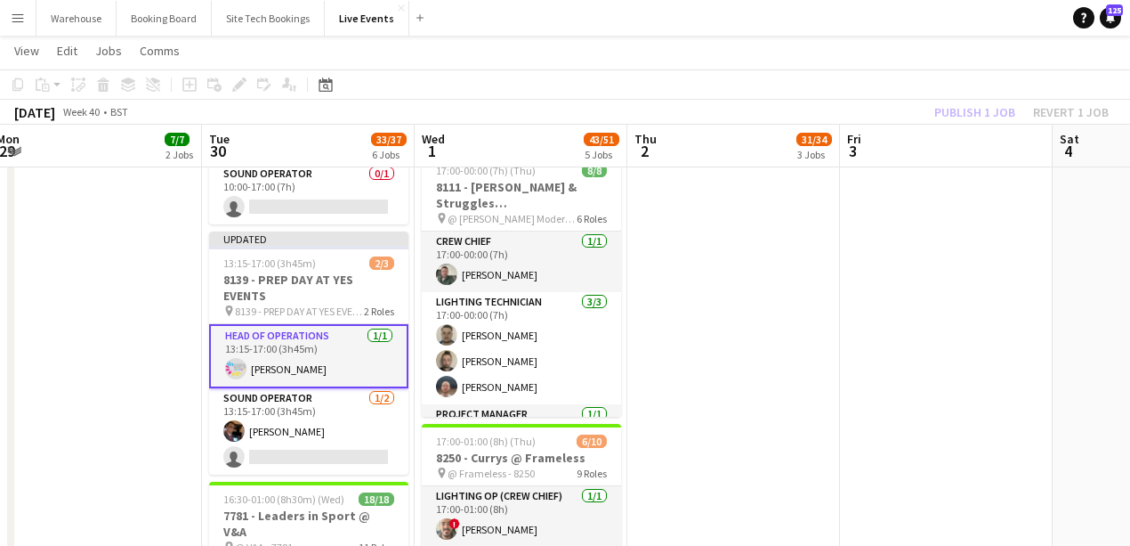
click at [115, 332] on app-date-cell "09:00-17:00 (8h) 3/3 7794 & 7781 - PREP DAY AT YES EVENTS pin 7794 & 7781 - PRE…" at bounding box center [95, 58] width 213 height 1448
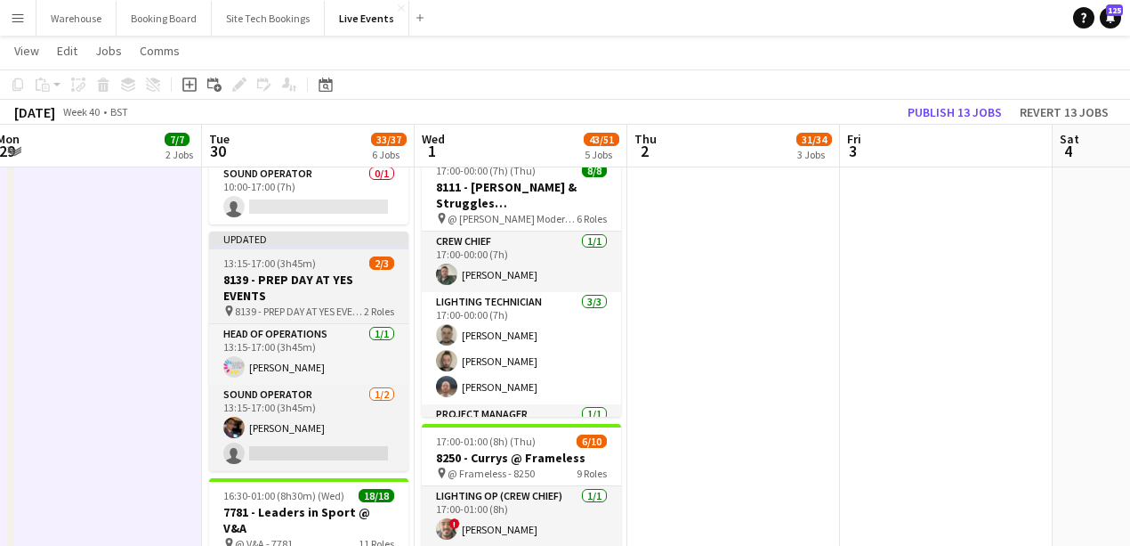
click at [242, 270] on app-job-card "Updated 13:15-17:00 (3h45m) 2/3 8139 - PREP DAY AT YES EVENTS pin 8139 - PREP D…" at bounding box center [308, 350] width 199 height 239
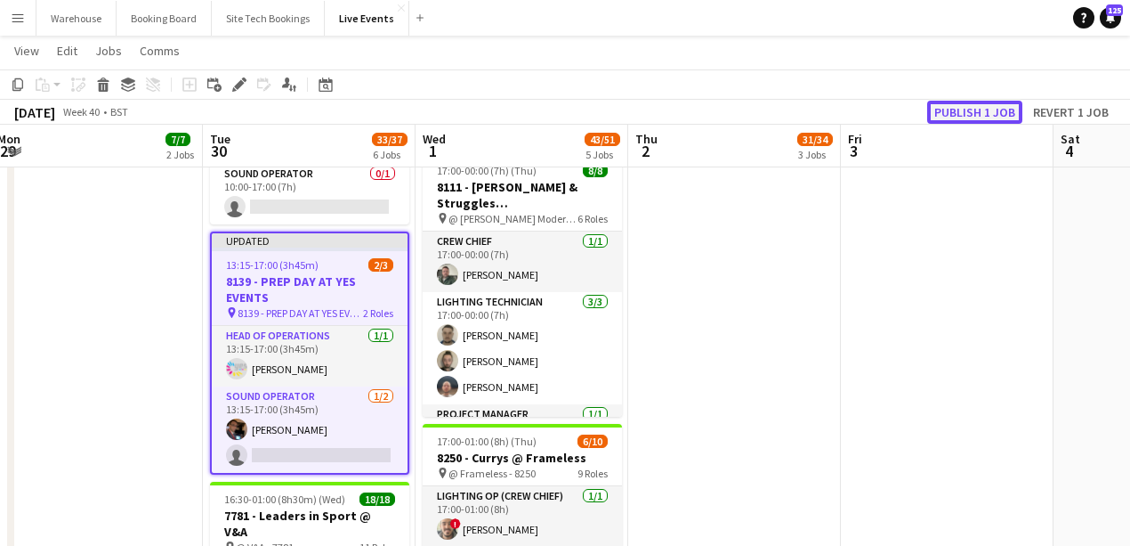
click at [1014, 105] on button "Publish 1 job" at bounding box center [974, 112] width 95 height 23
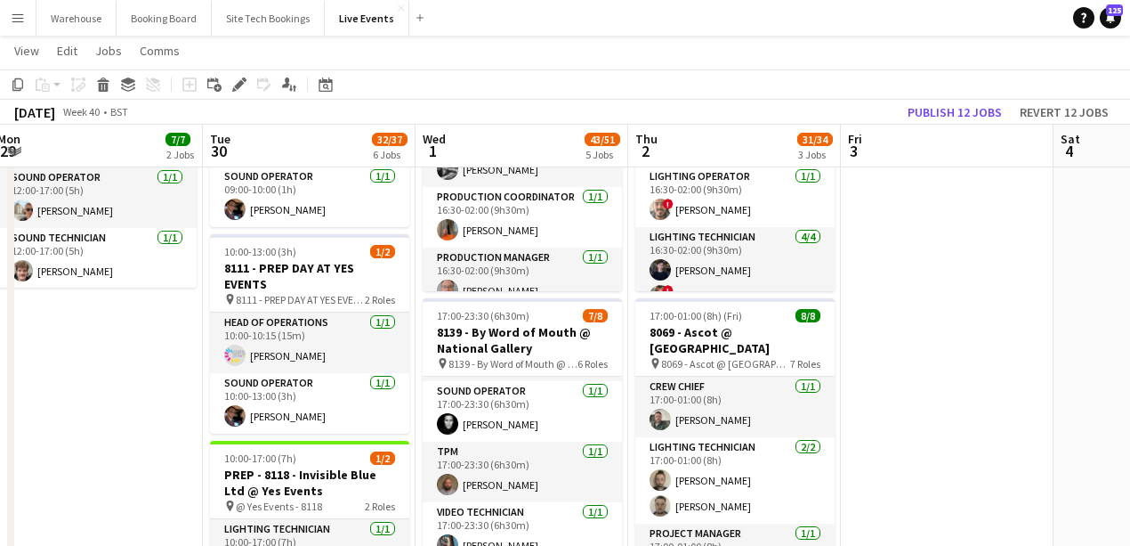
scroll to position [746, 0]
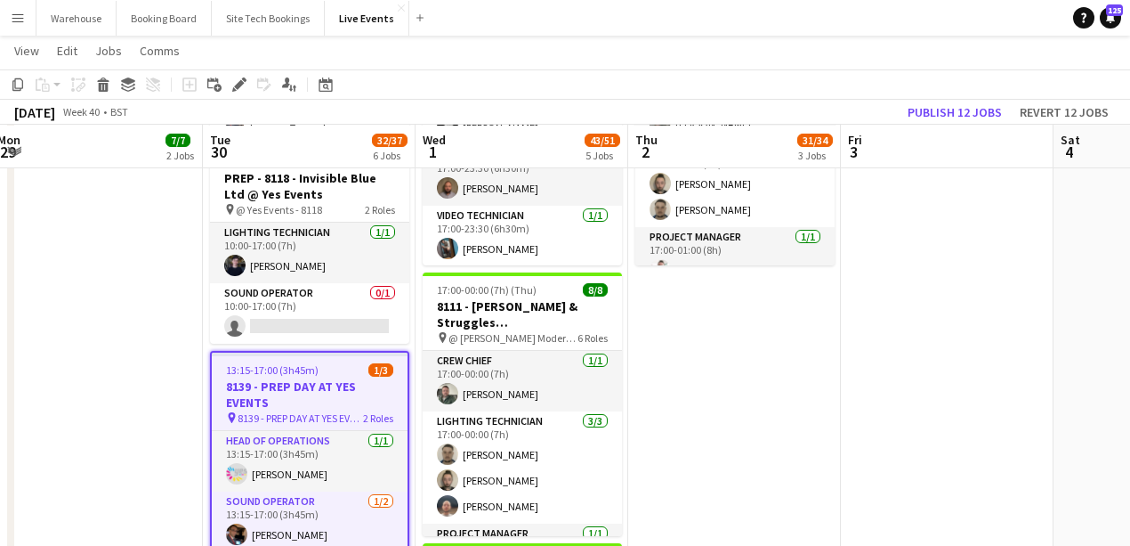
click at [107, 378] on app-date-cell "09:00-17:00 (8h) 3/3 7794 & 7781 - PREP DAY AT YES EVENTS pin 7794 & 7781 - PRE…" at bounding box center [96, 178] width 213 height 1448
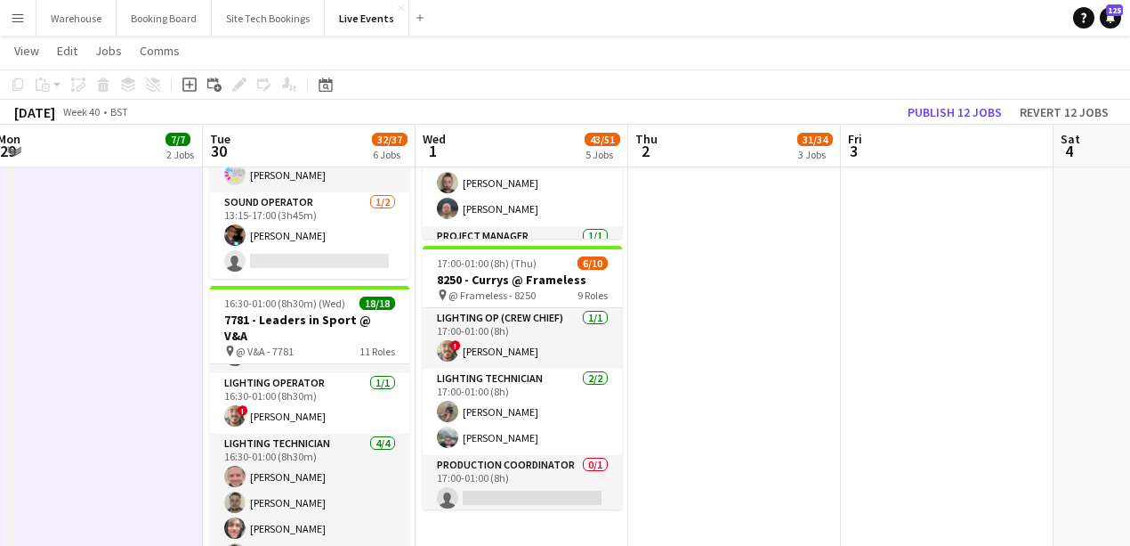
scroll to position [805, 0]
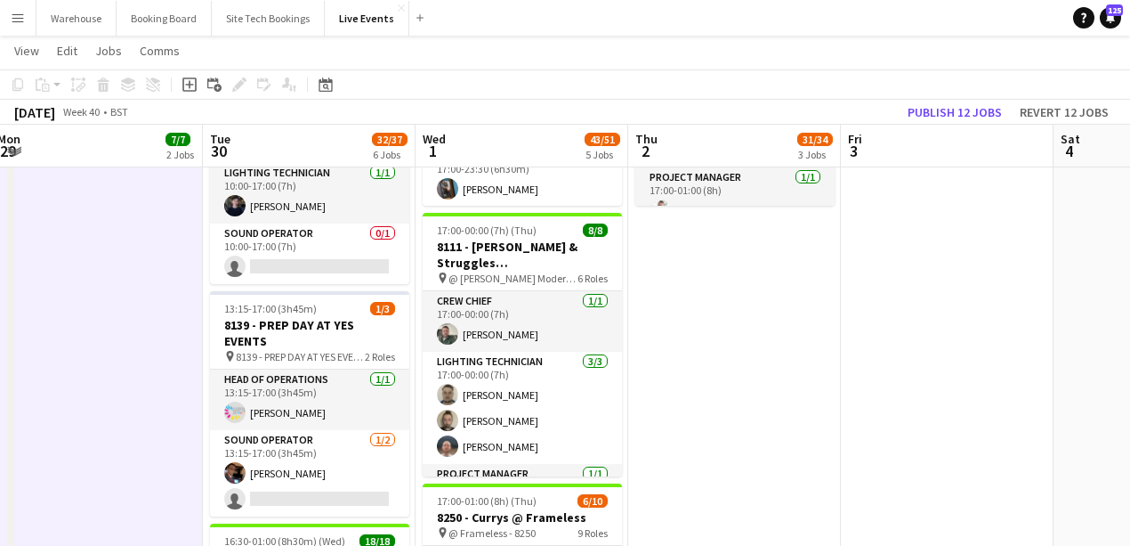
click at [93, 386] on app-date-cell "09:00-17:00 (8h) 3/3 7794 & 7781 - PREP DAY AT YES EVENTS pin 7794 & 7781 - PRE…" at bounding box center [96, 118] width 213 height 1448
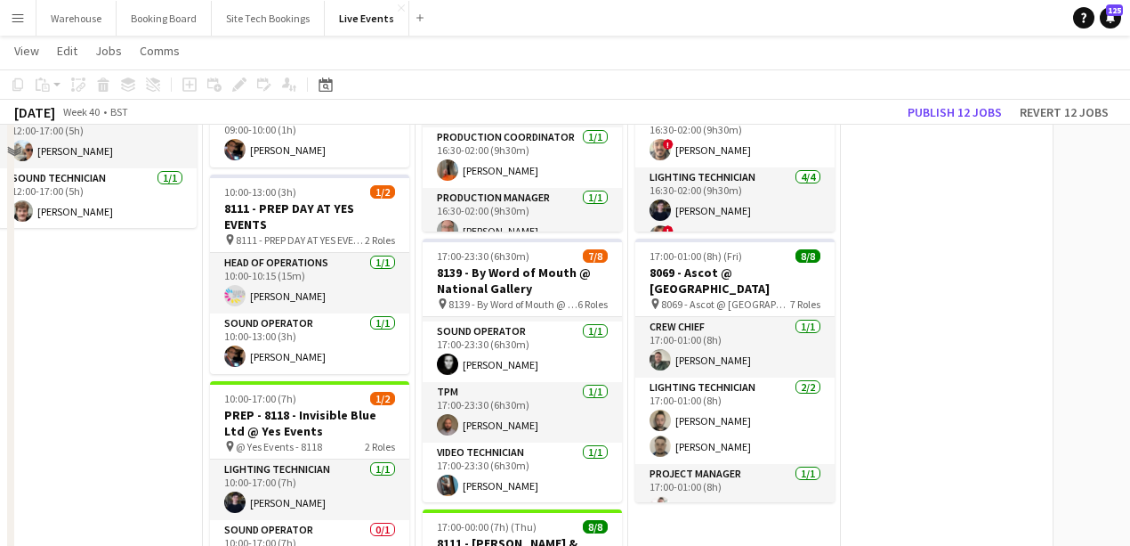
scroll to position [153, 0]
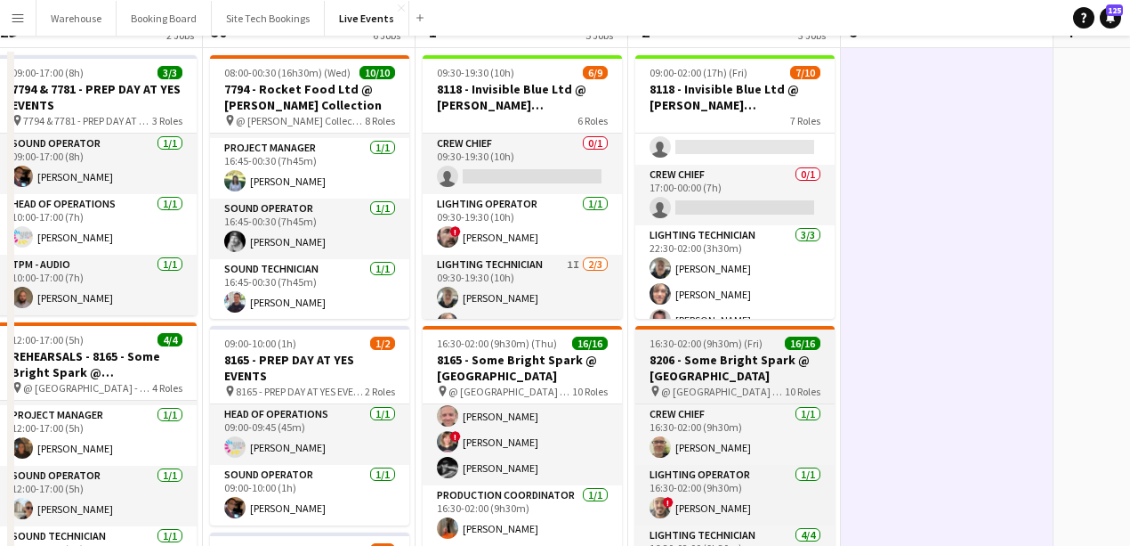
scroll to position [0, 0]
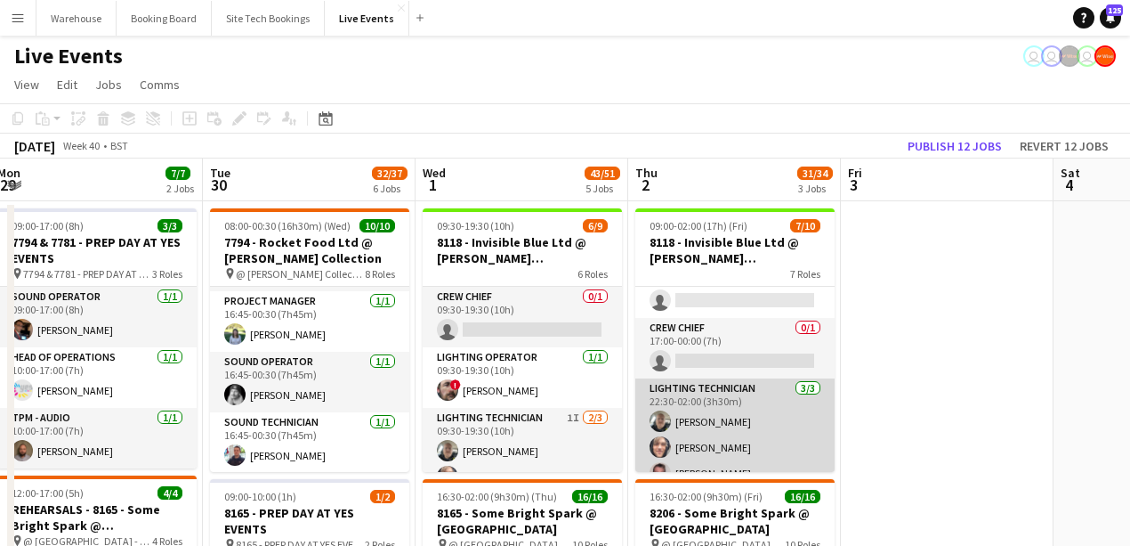
scroll to position [237, 0]
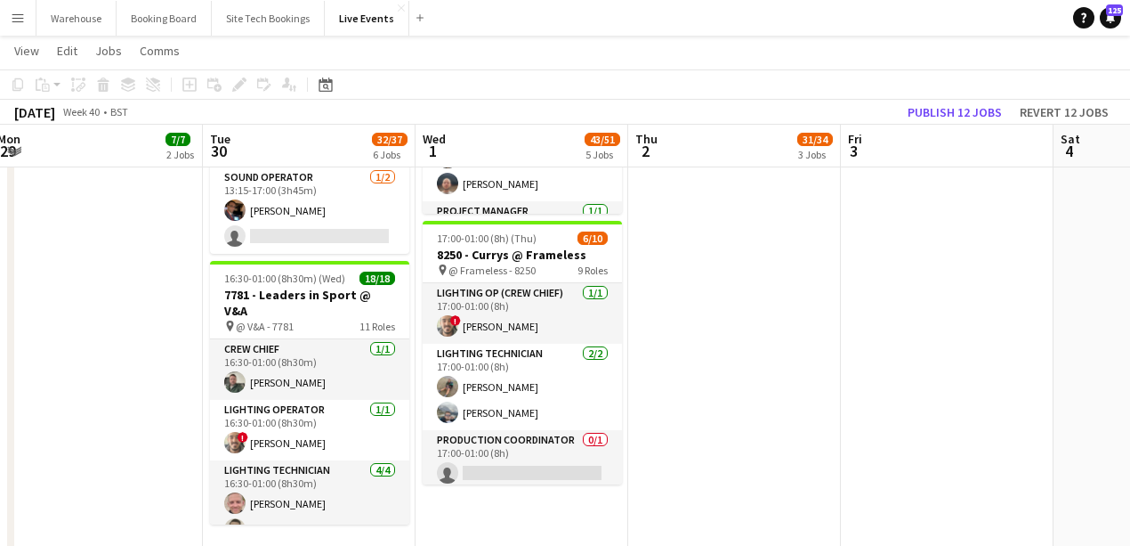
scroll to position [1102, 0]
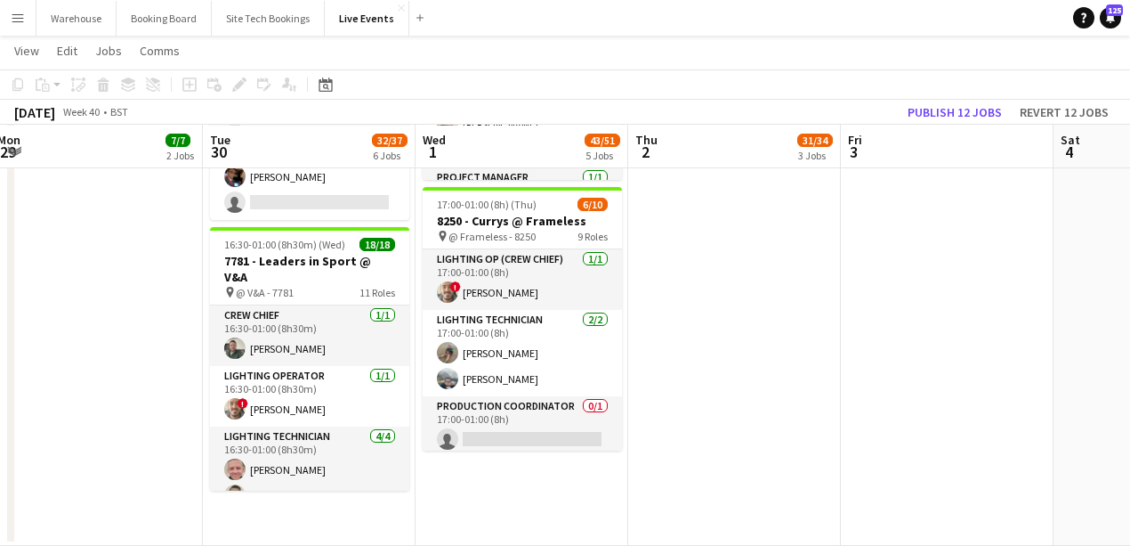
drag, startPoint x: 780, startPoint y: 263, endPoint x: 769, endPoint y: 263, distance: 10.7
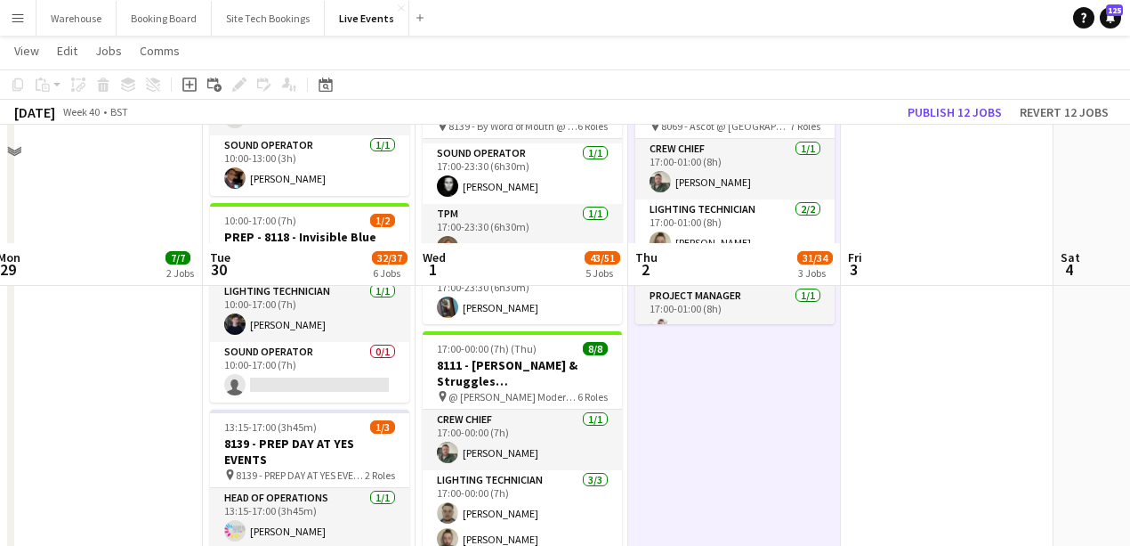
scroll to position [865, 0]
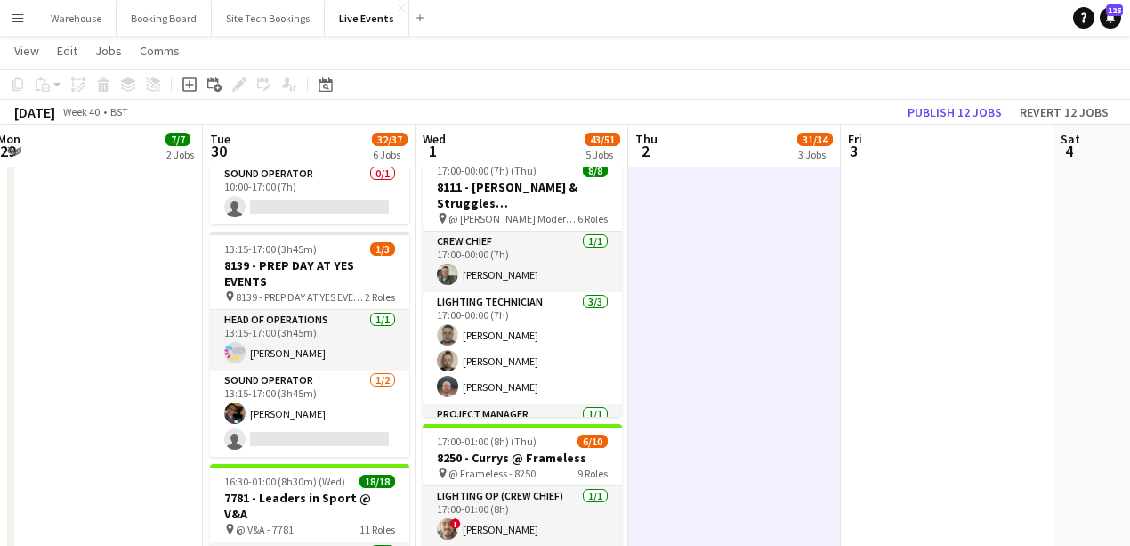
drag, startPoint x: 794, startPoint y: 280, endPoint x: 769, endPoint y: 266, distance: 28.7
click at [794, 280] on app-date-cell "09:00-02:00 (17h) (Fri) 7/10 8118 - Invisible Blue Ltd @ [PERSON_NAME] Modern 7…" at bounding box center [734, 58] width 213 height 1448
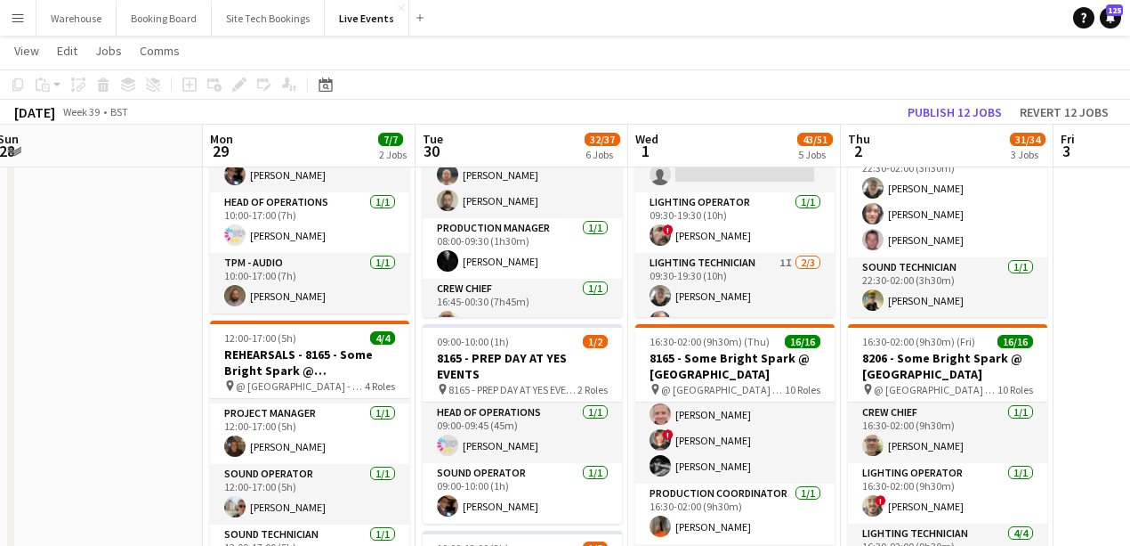
scroll to position [0, 421]
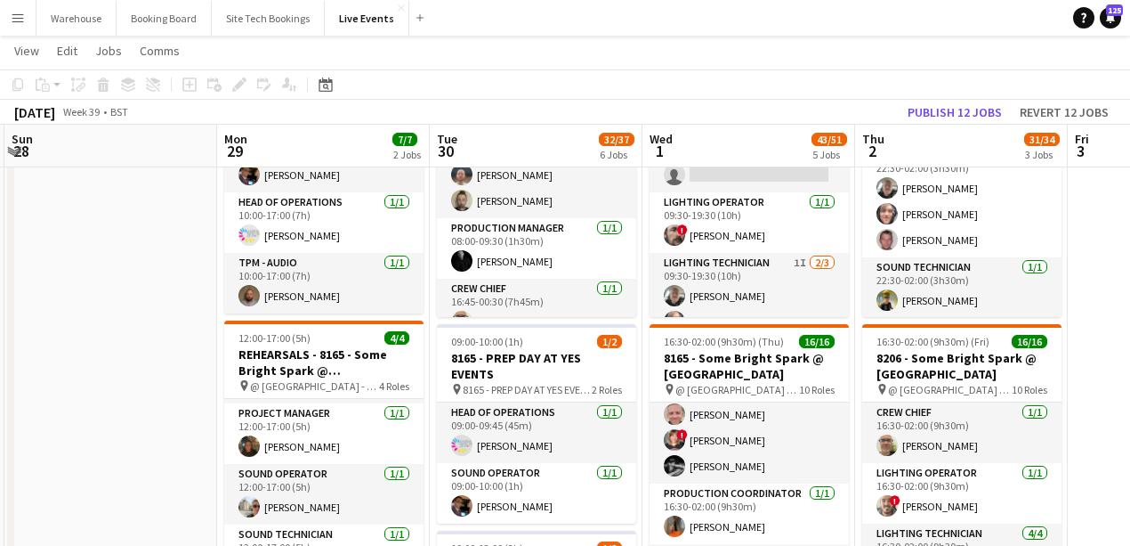
drag, startPoint x: 878, startPoint y: 420, endPoint x: 1100, endPoint y: 408, distance: 222.0
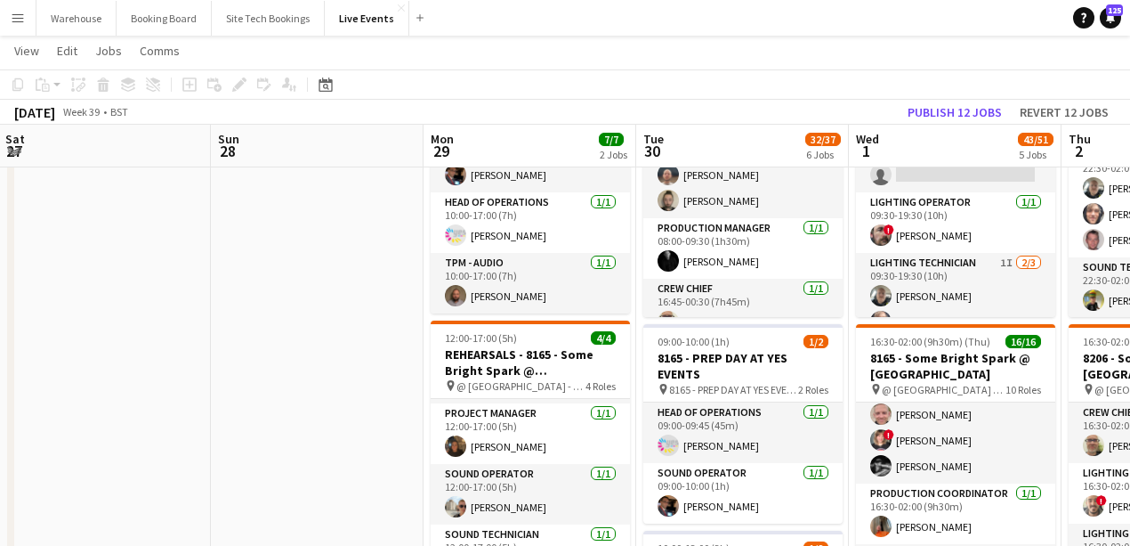
scroll to position [0, 380]
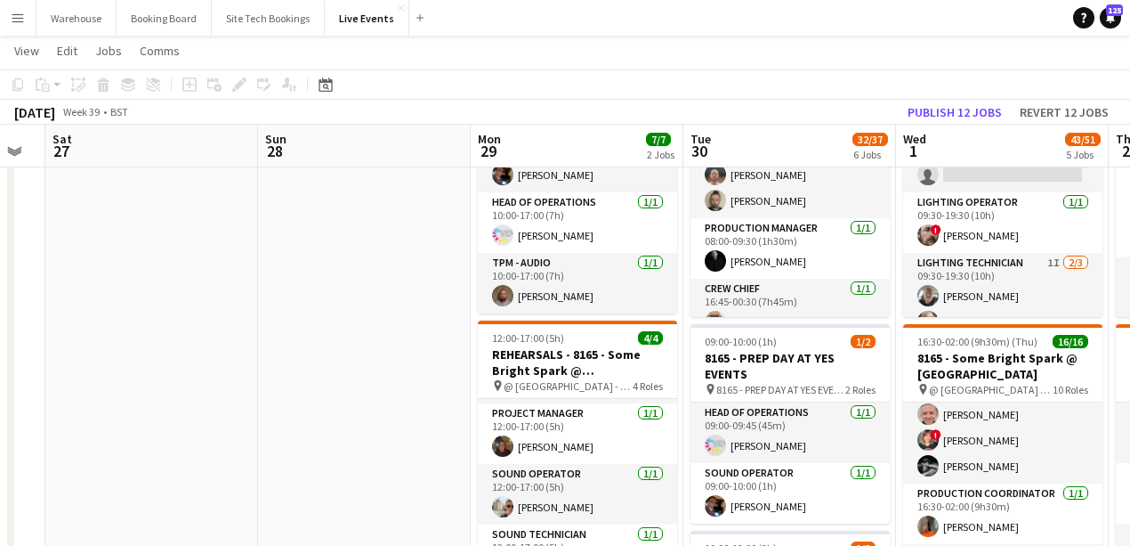
drag, startPoint x: 154, startPoint y: 423, endPoint x: 408, endPoint y: 436, distance: 254.0
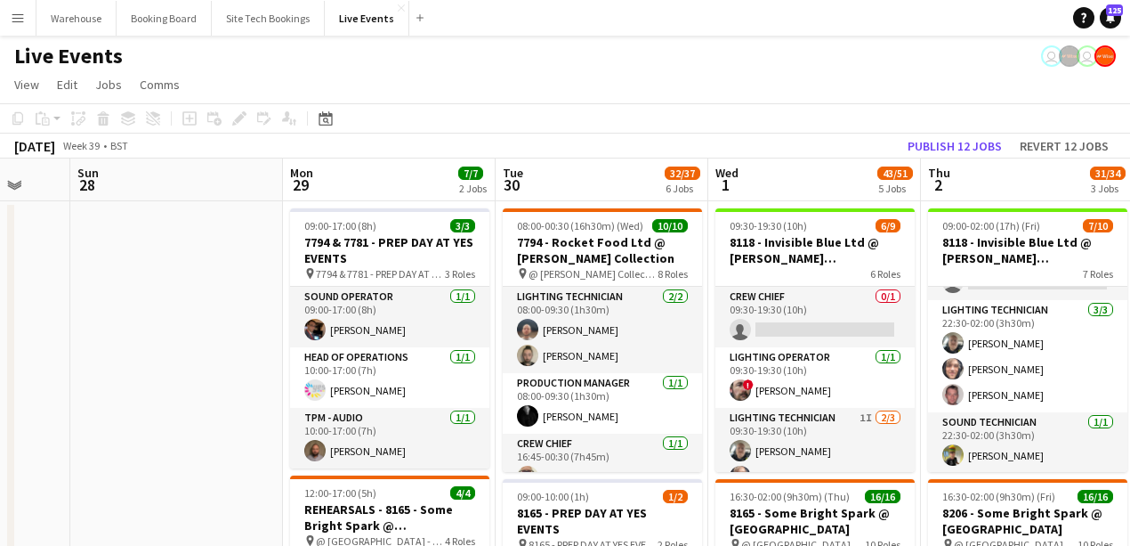
scroll to position [0, 596]
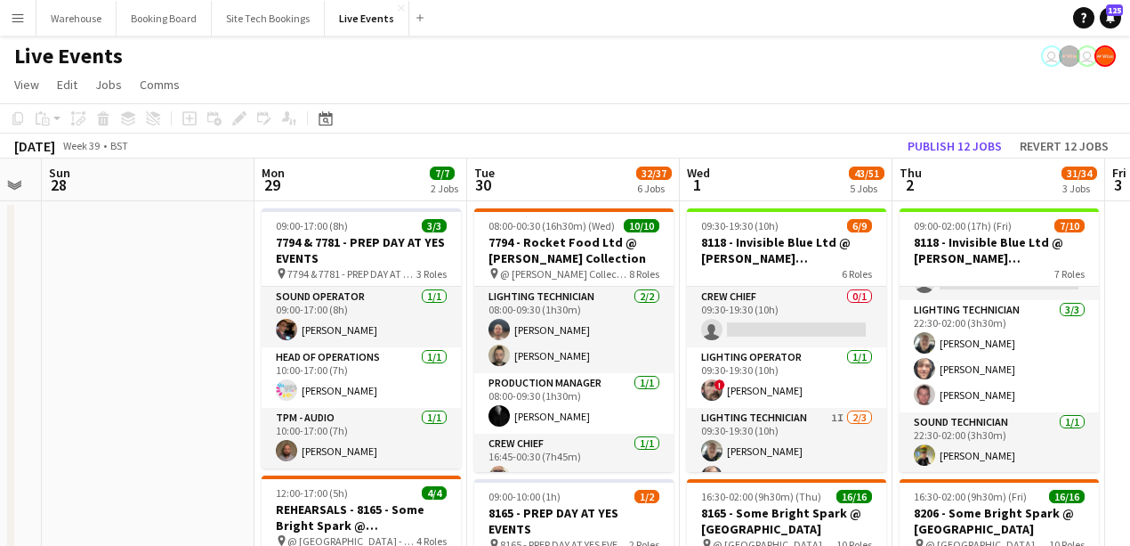
drag, startPoint x: 391, startPoint y: 421, endPoint x: 174, endPoint y: 392, distance: 218.3
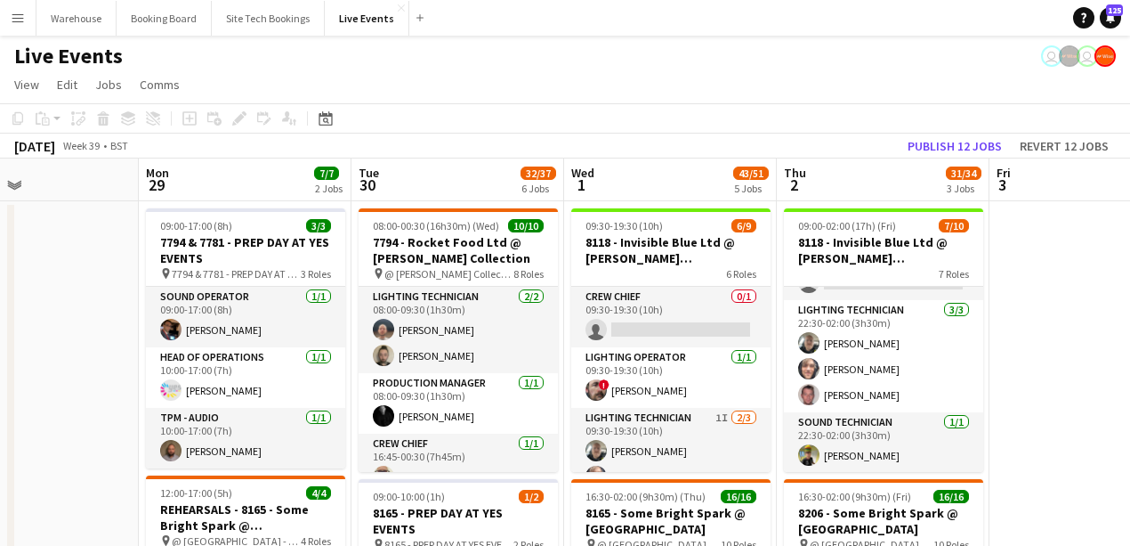
drag, startPoint x: 214, startPoint y: 384, endPoint x: 99, endPoint y: 376, distance: 115.2
drag, startPoint x: 118, startPoint y: 361, endPoint x: 51, endPoint y: 358, distance: 67.7
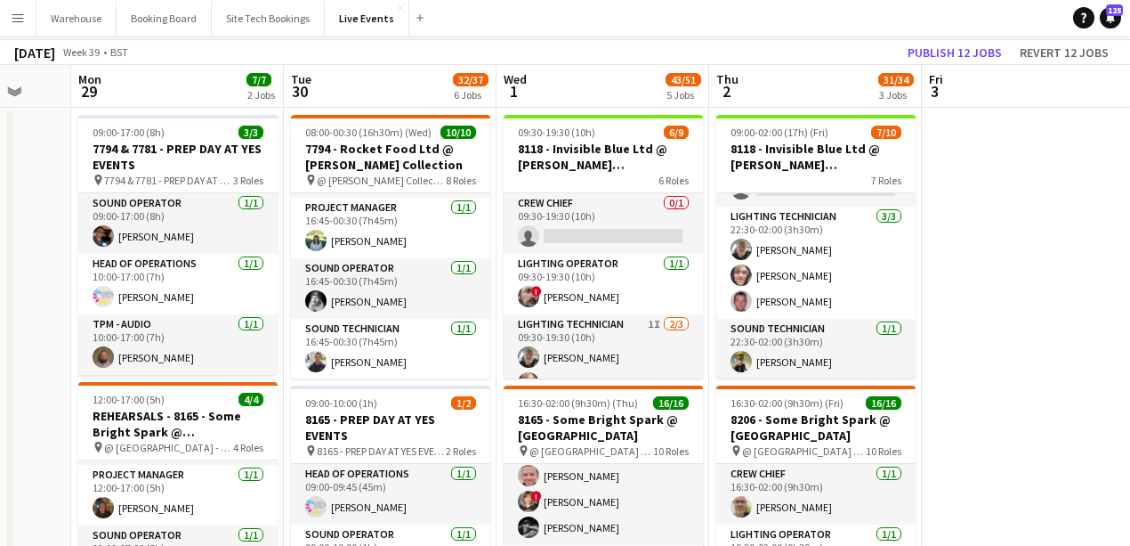
scroll to position [0, 0]
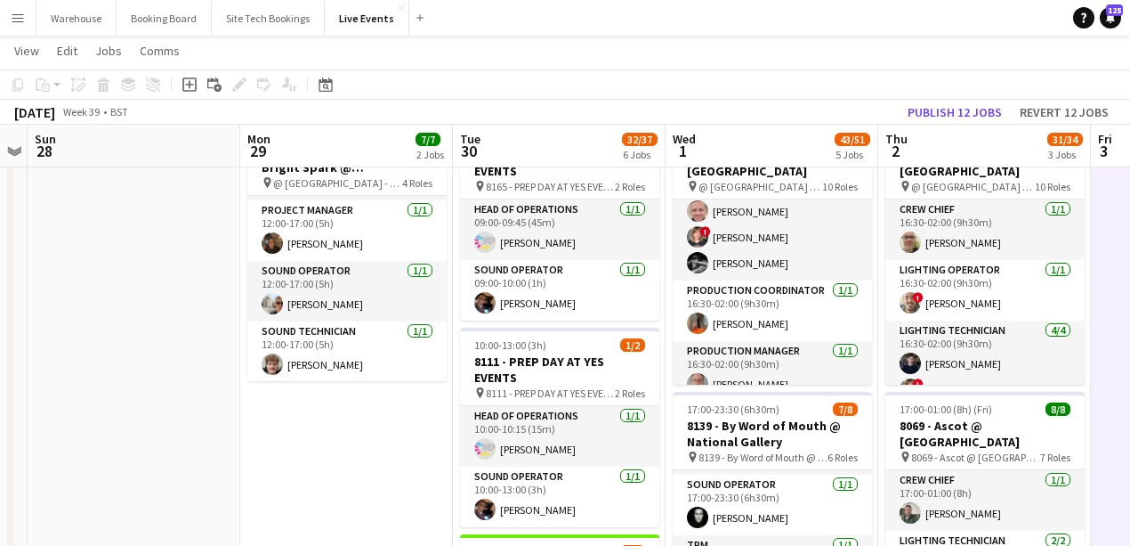
scroll to position [0, 607]
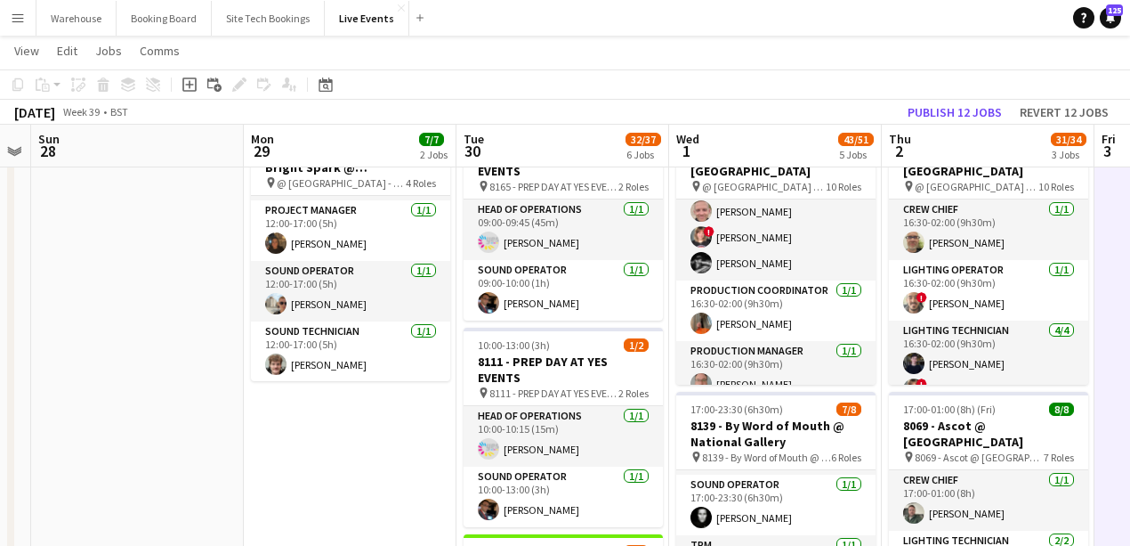
drag, startPoint x: 182, startPoint y: 467, endPoint x: 354, endPoint y: 464, distance: 172.7
click at [354, 464] on app-calendar-viewport "Thu 25 40/44 3 Jobs Fri 26 Sat 27 Sun 28 Mon 29 7/7 2 Jobs Tue 30 32/37 6 Jobs …" at bounding box center [565, 502] width 1130 height 1578
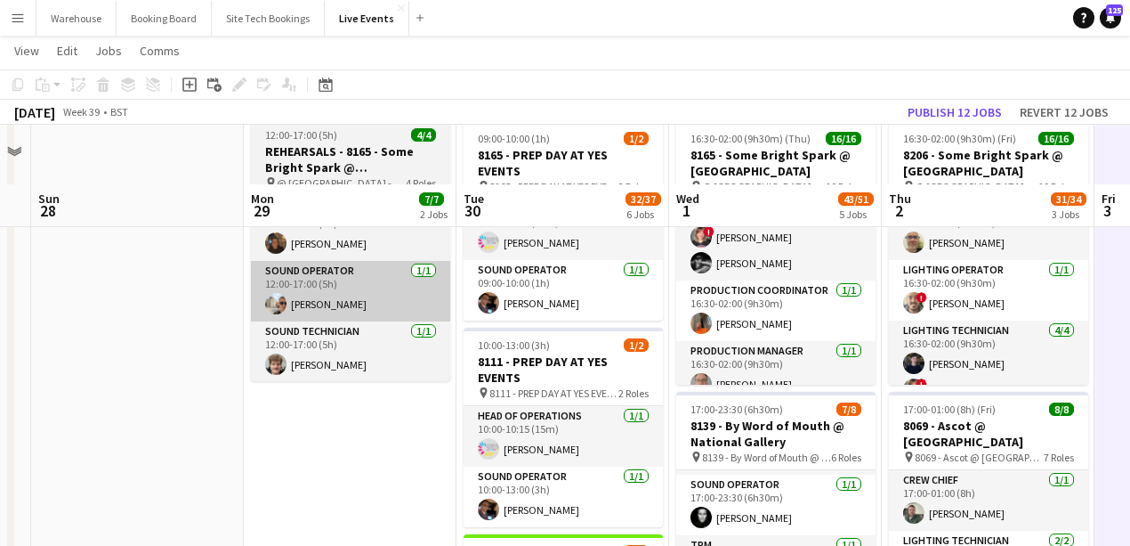
scroll to position [415, 0]
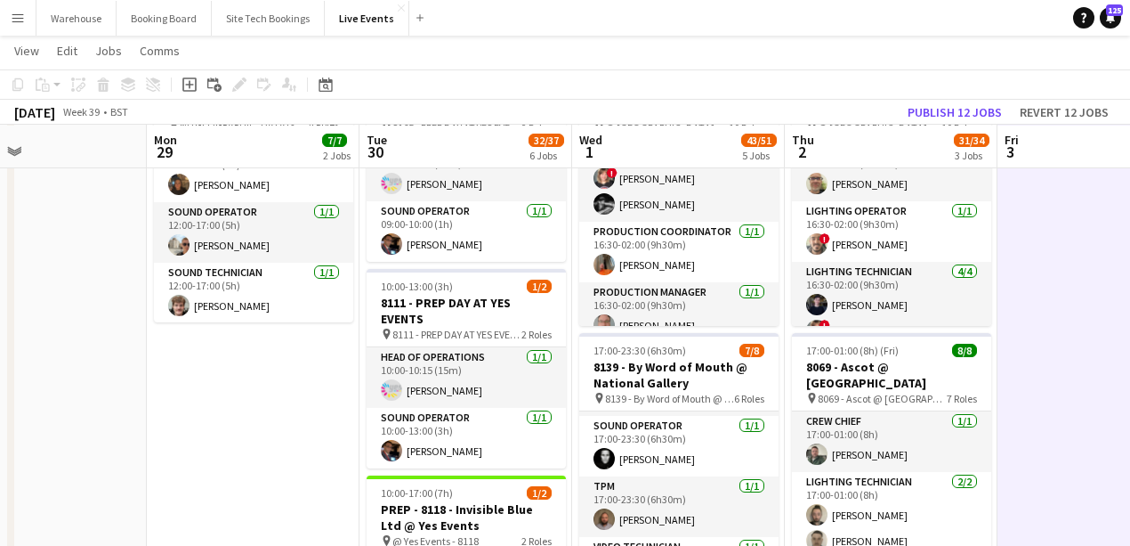
click at [276, 360] on app-calendar-viewport "Thu 25 40/44 3 Jobs Fri 26 Sat 27 Sun 28 Mon 29 7/7 2 Jobs Tue 30 32/37 6 Jobs …" at bounding box center [565, 444] width 1130 height 1578
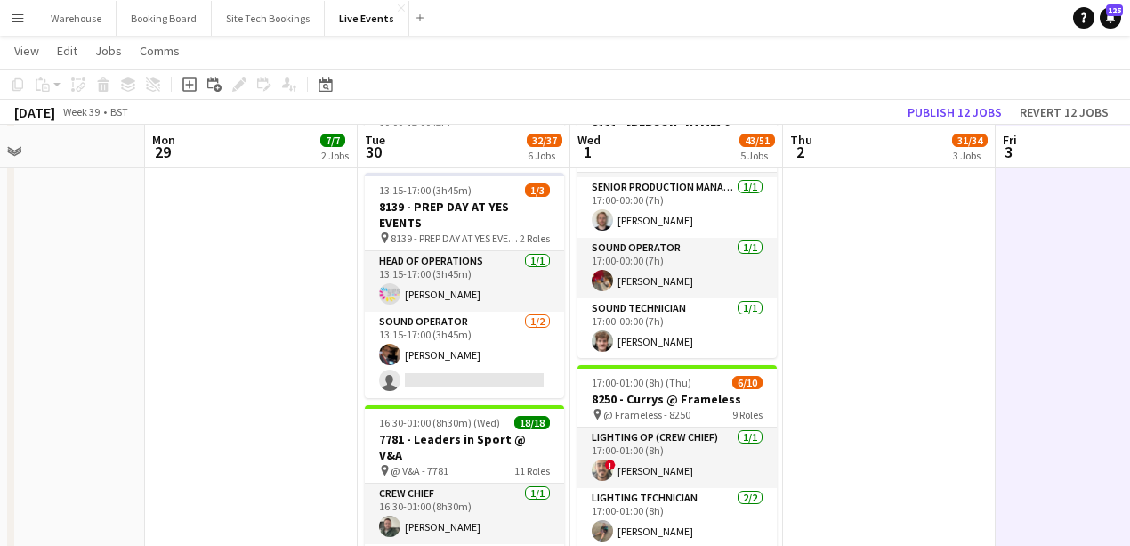
scroll to position [1102, 0]
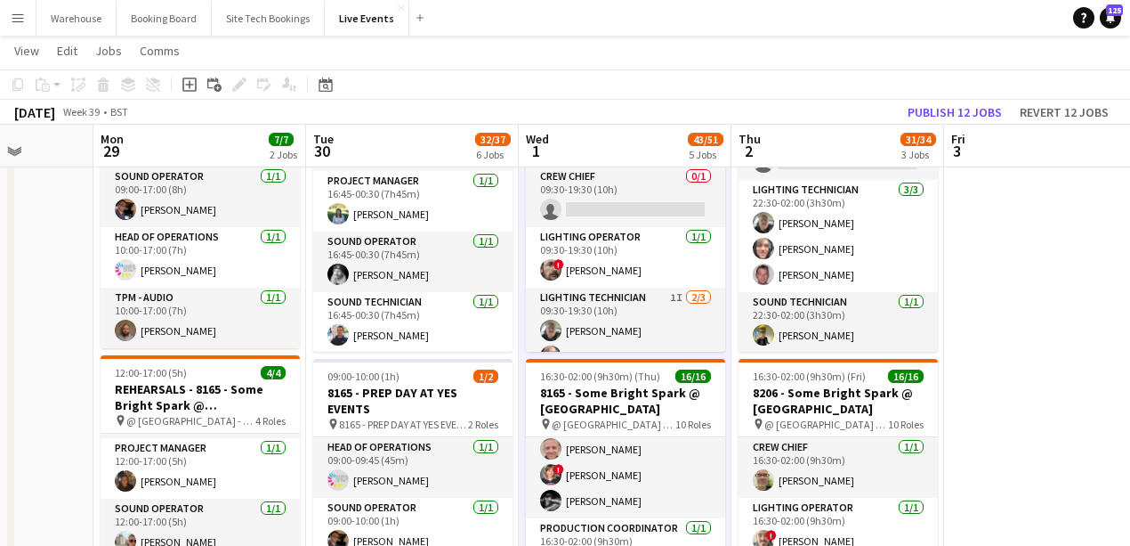
scroll to position [0, 516]
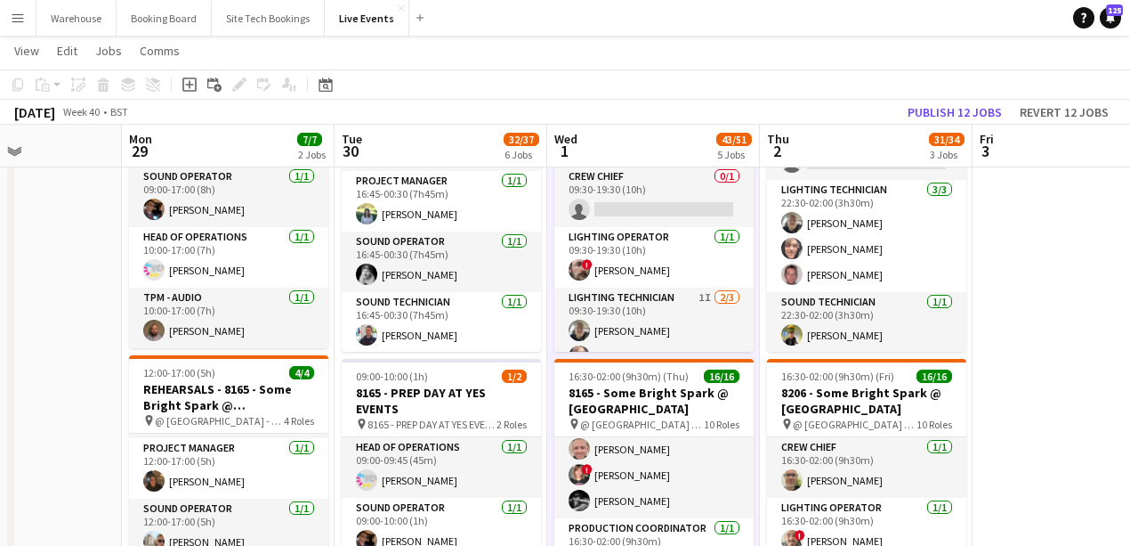
drag, startPoint x: 1043, startPoint y: 296, endPoint x: 1020, endPoint y: 267, distance: 37.4
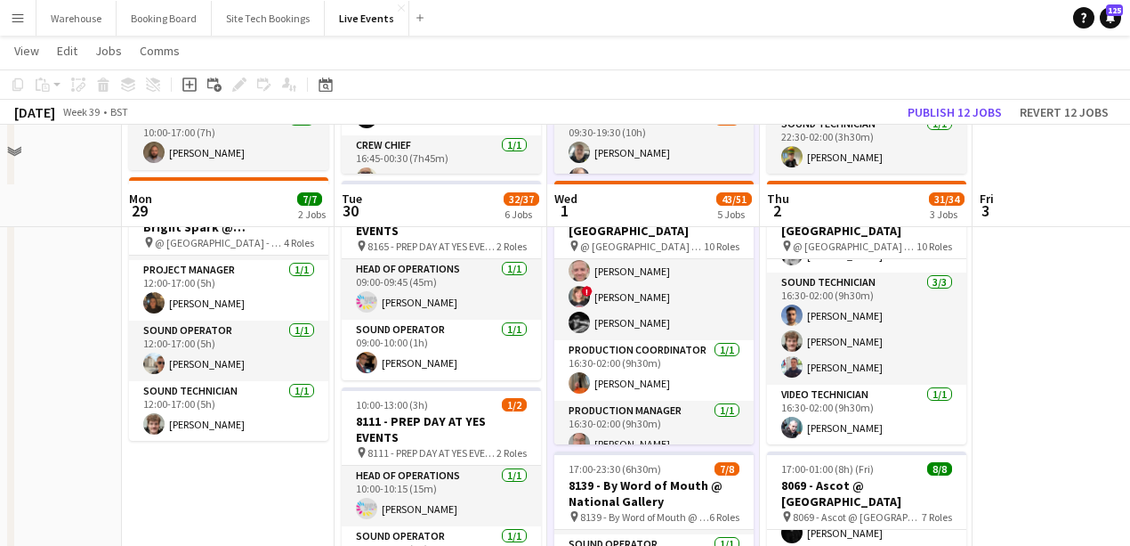
scroll to position [712, 0]
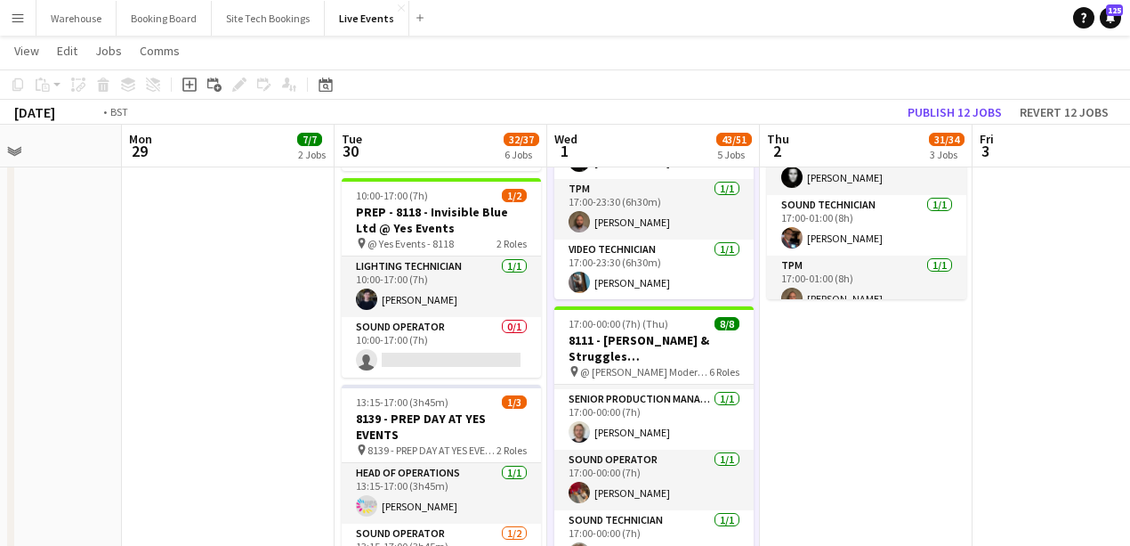
drag, startPoint x: 920, startPoint y: 424, endPoint x: 399, endPoint y: 356, distance: 525.9
click at [399, 356] on app-calendar-viewport "Fri 26 Sat 27 Sun 28 Mon 29 7/7 2 Jobs Tue 30 32/37 6 Jobs Wed 1 43/51 5 Jobs T…" at bounding box center [565, 146] width 1130 height 1578
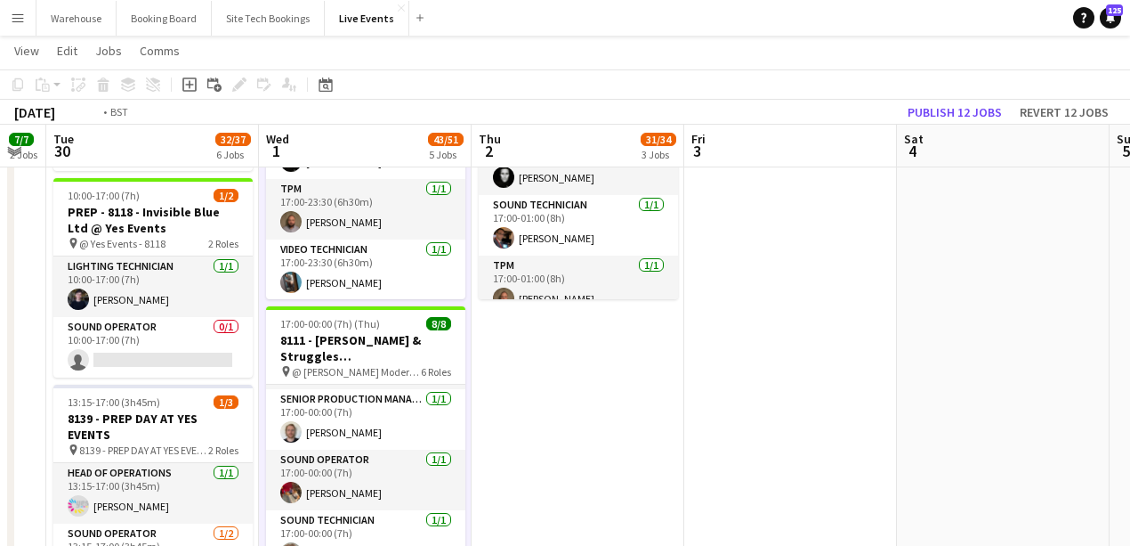
drag, startPoint x: 635, startPoint y: 372, endPoint x: 954, endPoint y: 367, distance: 318.7
click at [954, 367] on app-calendar-viewport "Sun 28 Mon 29 7/7 2 Jobs Tue 30 32/37 6 Jobs Wed 1 43/51 5 Jobs Thu 2 31/34 3 J…" at bounding box center [565, 146] width 1130 height 1578
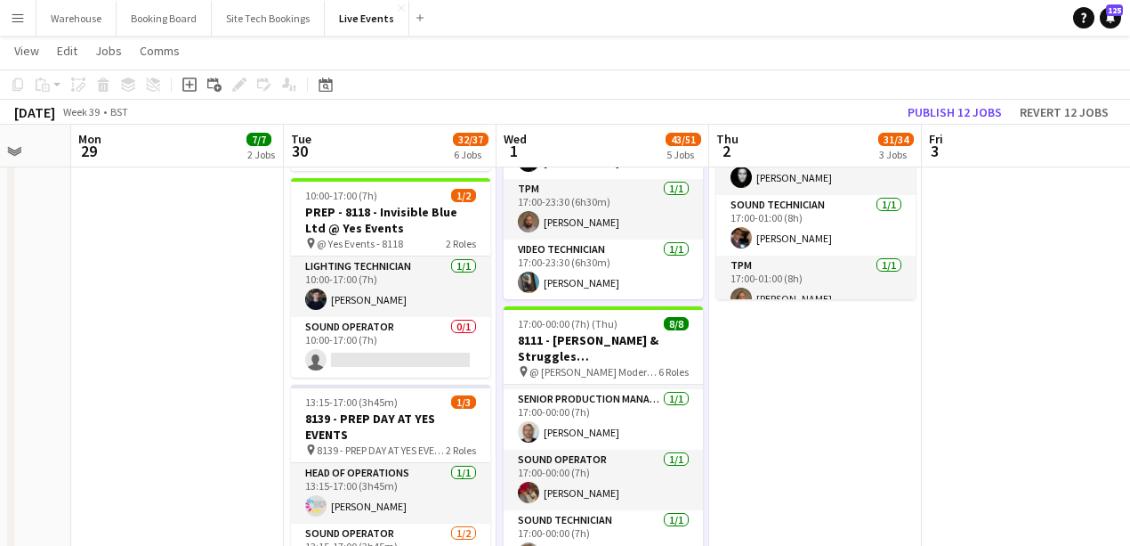
scroll to position [1008, 0]
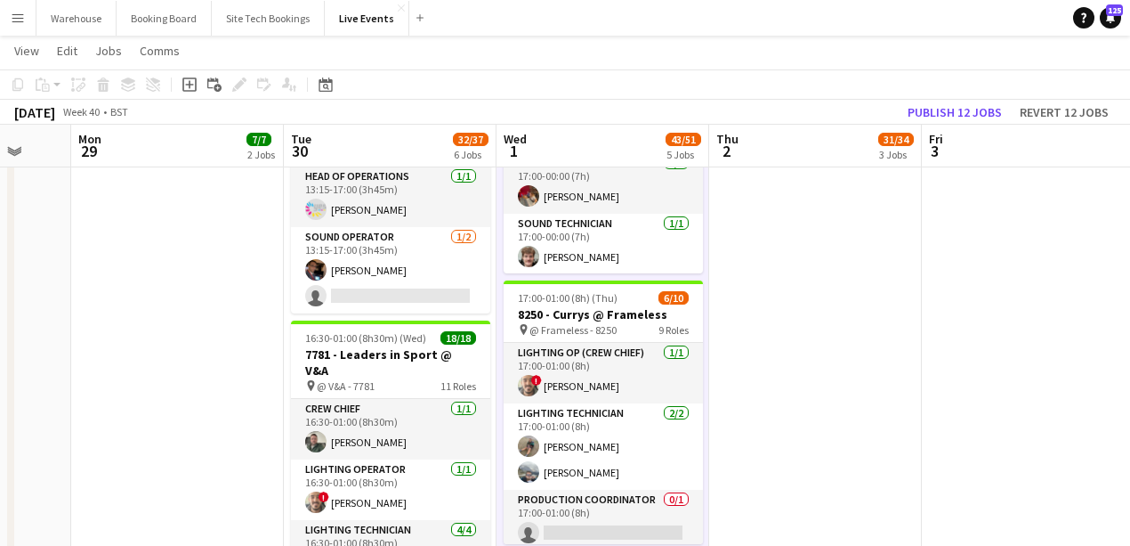
drag, startPoint x: 414, startPoint y: 329, endPoint x: 619, endPoint y: 335, distance: 205.7
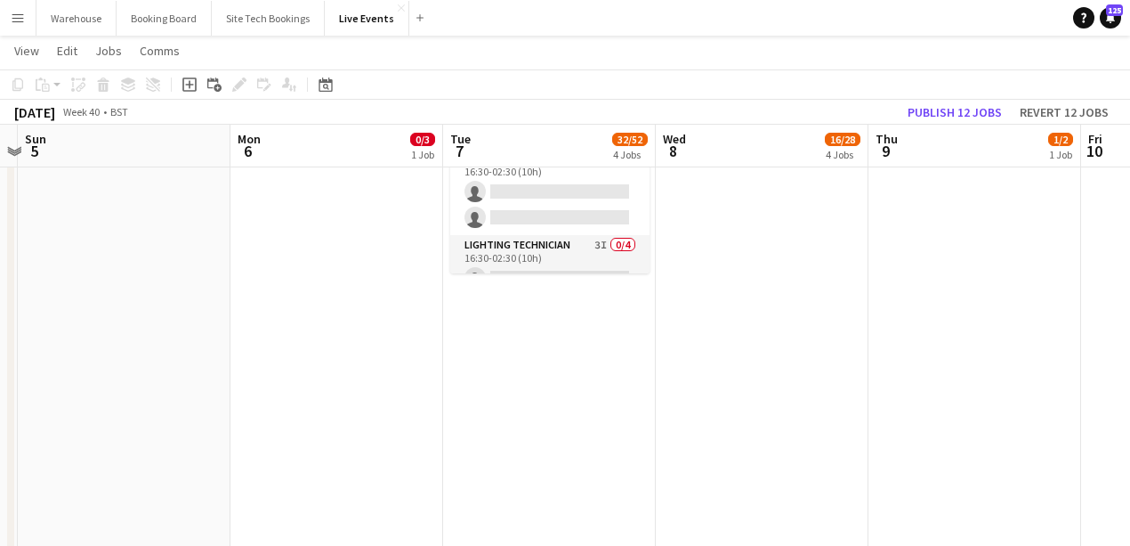
drag, startPoint x: 434, startPoint y: 344, endPoint x: 141, endPoint y: 322, distance: 294.5
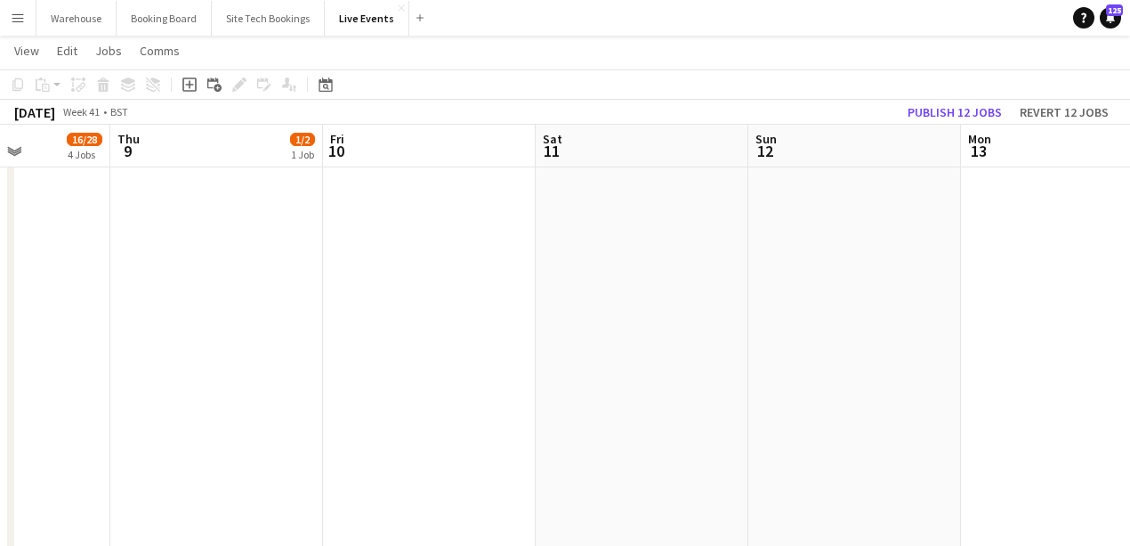
drag, startPoint x: 603, startPoint y: 370, endPoint x: 117, endPoint y: 354, distance: 486.2
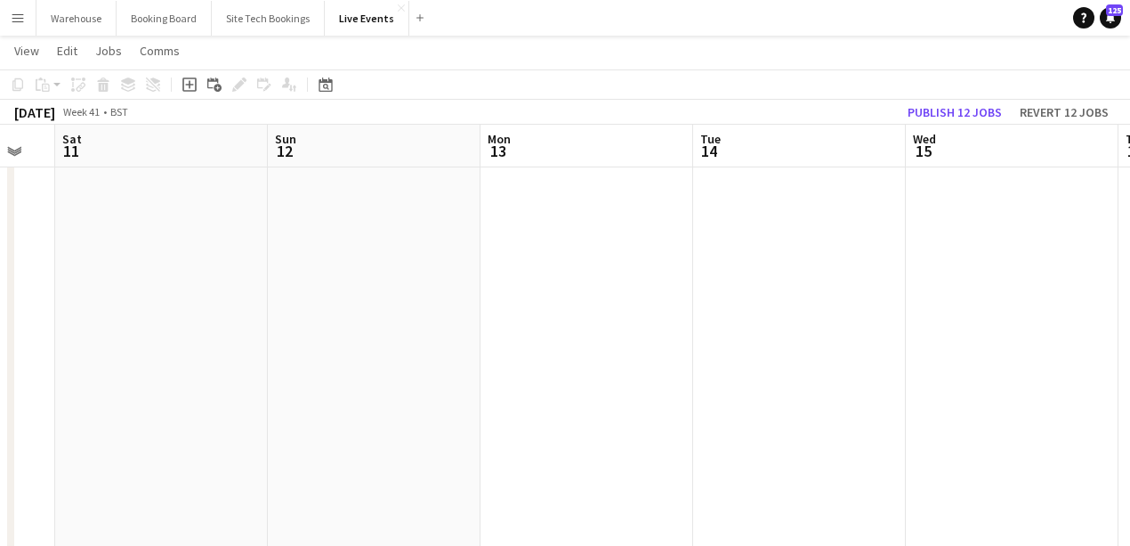
drag, startPoint x: 653, startPoint y: 363, endPoint x: 139, endPoint y: 349, distance: 514.6
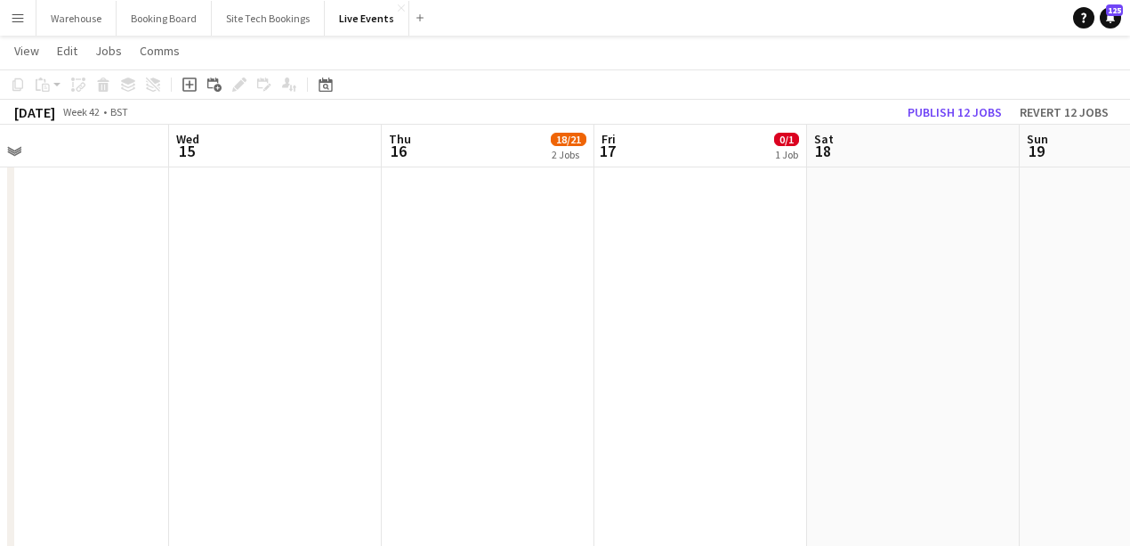
drag, startPoint x: 336, startPoint y: 354, endPoint x: 167, endPoint y: 338, distance: 169.9
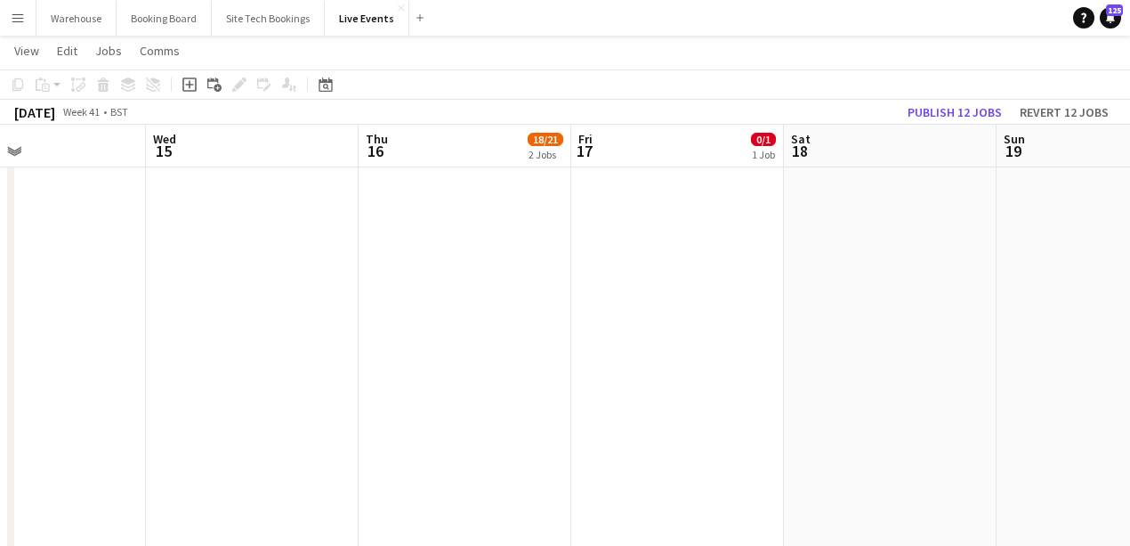
drag, startPoint x: 600, startPoint y: 347, endPoint x: 94, endPoint y: 340, distance: 505.6
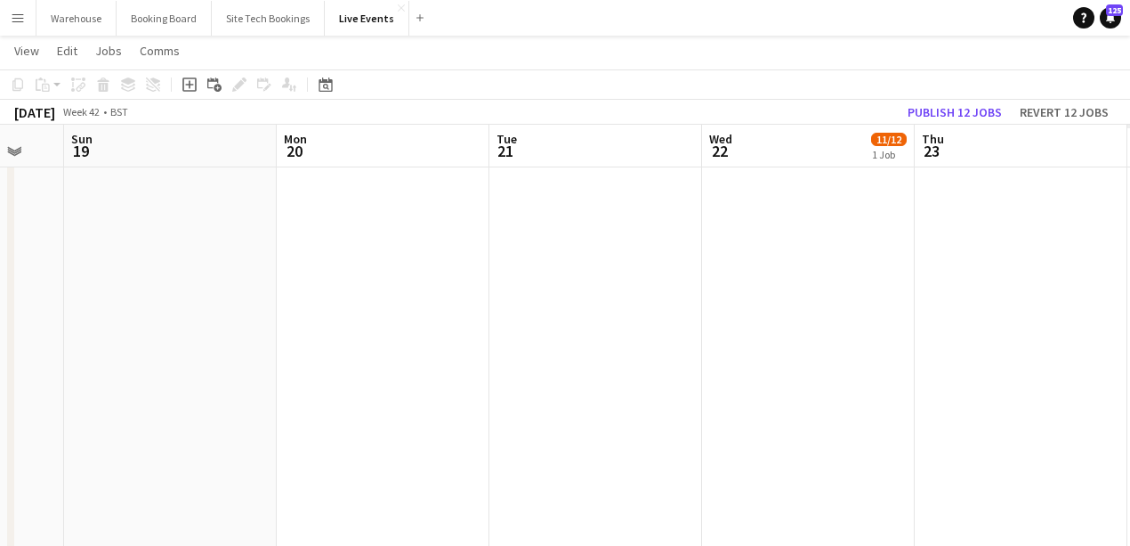
drag, startPoint x: 313, startPoint y: 340, endPoint x: 361, endPoint y: 327, distance: 49.9
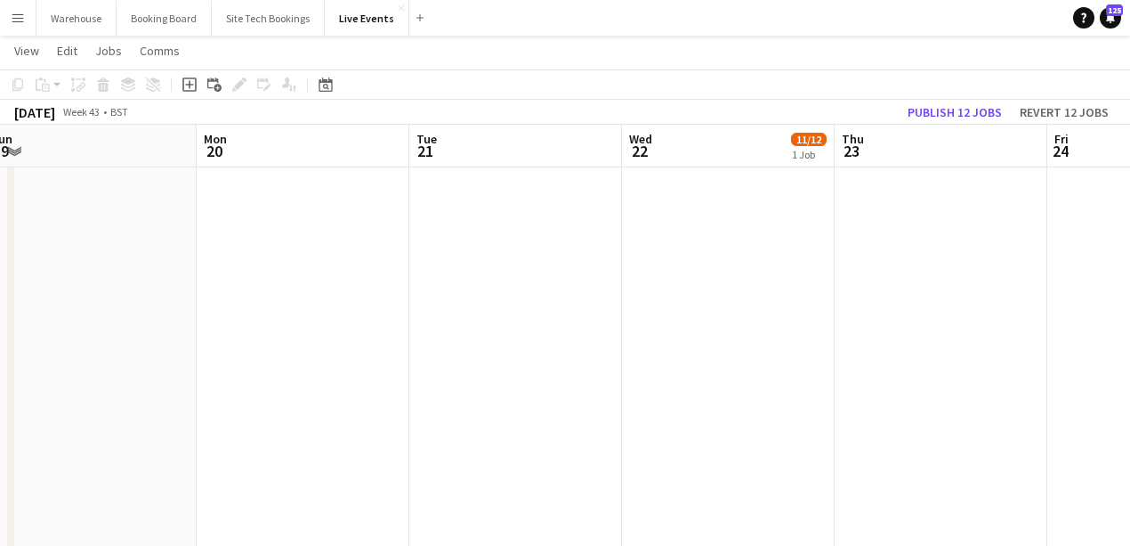
drag, startPoint x: 372, startPoint y: 332, endPoint x: 182, endPoint y: 328, distance: 190.5
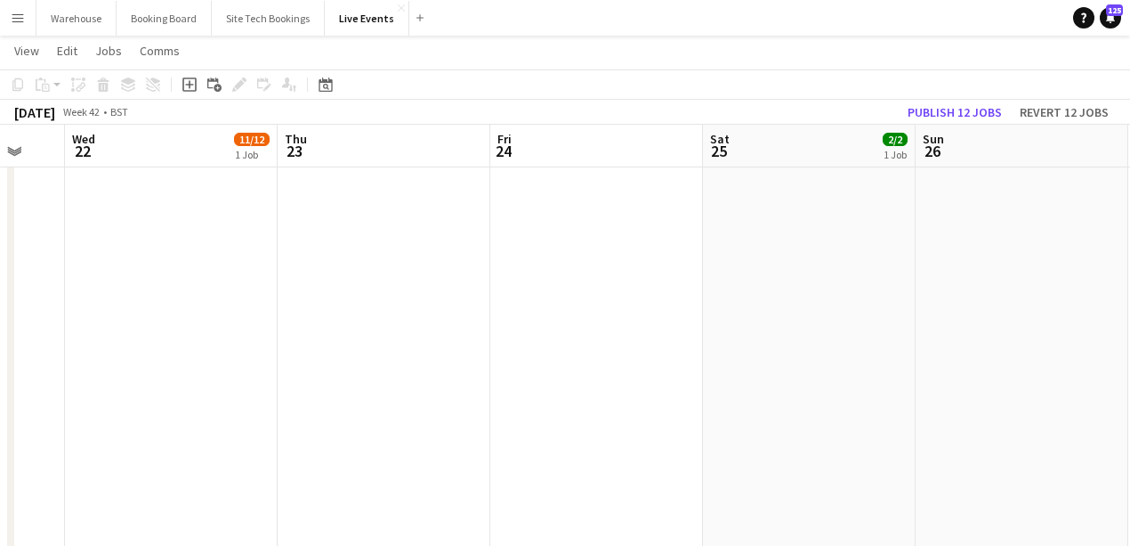
drag, startPoint x: 489, startPoint y: 340, endPoint x: 169, endPoint y: 326, distance: 320.7
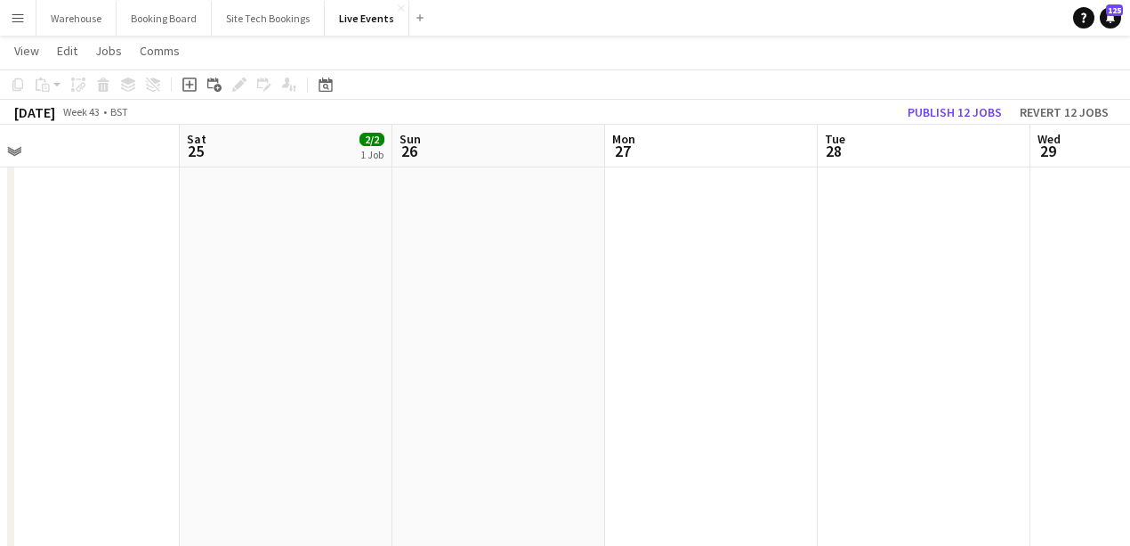
drag, startPoint x: 164, startPoint y: 326, endPoint x: 206, endPoint y: 321, distance: 42.1
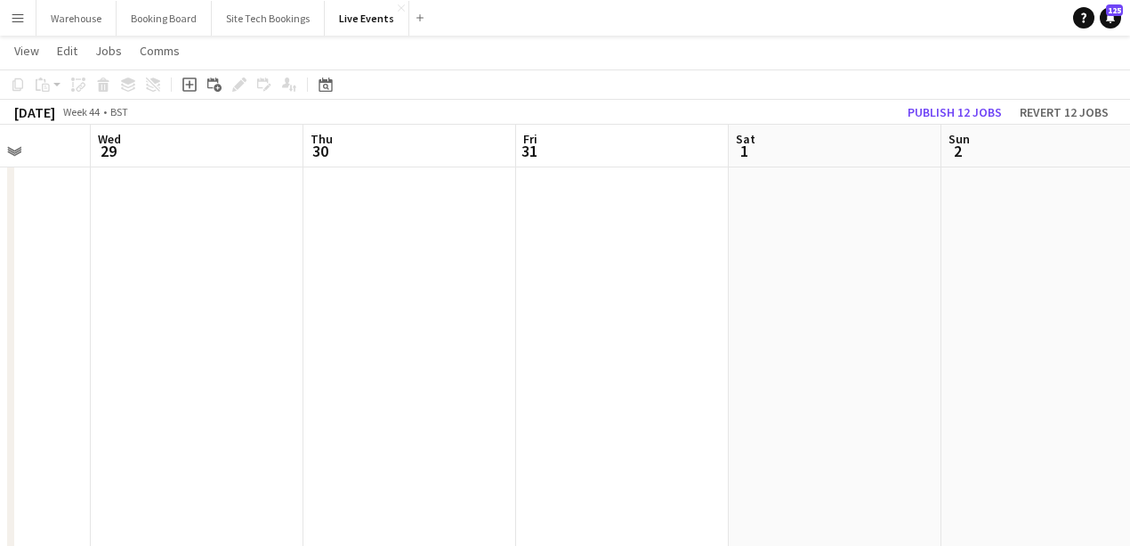
drag, startPoint x: 374, startPoint y: 331, endPoint x: 169, endPoint y: 320, distance: 205.0
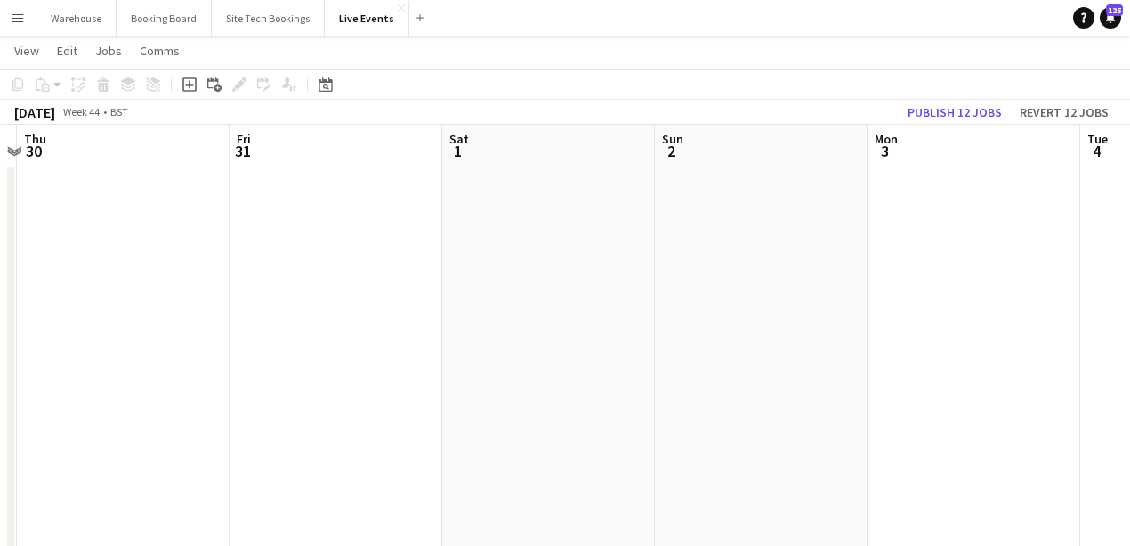
drag, startPoint x: 689, startPoint y: 298, endPoint x: 520, endPoint y: 311, distance: 169.6
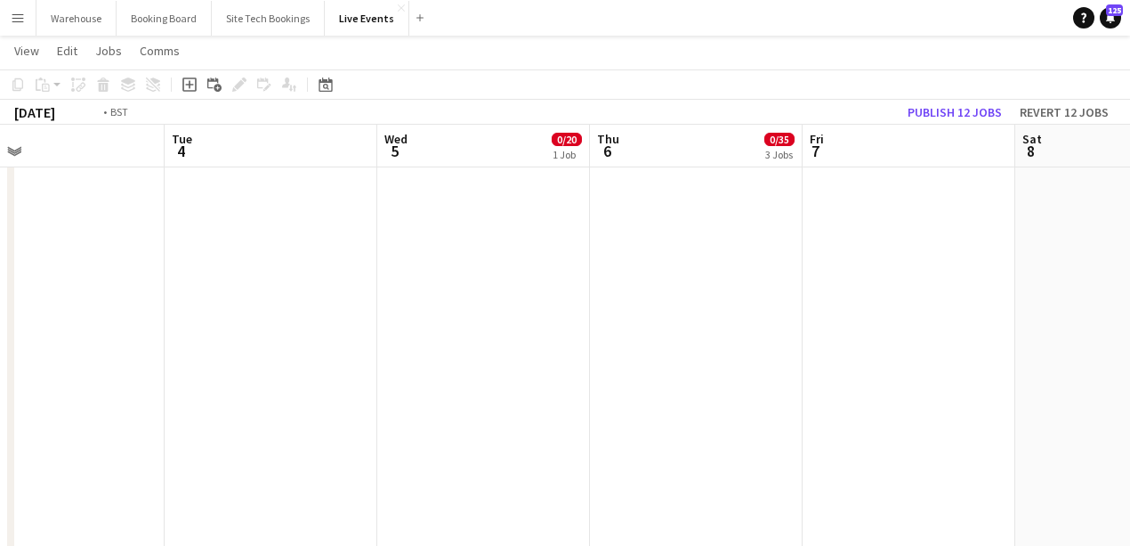
drag, startPoint x: 740, startPoint y: 367, endPoint x: 231, endPoint y: 358, distance: 509.2
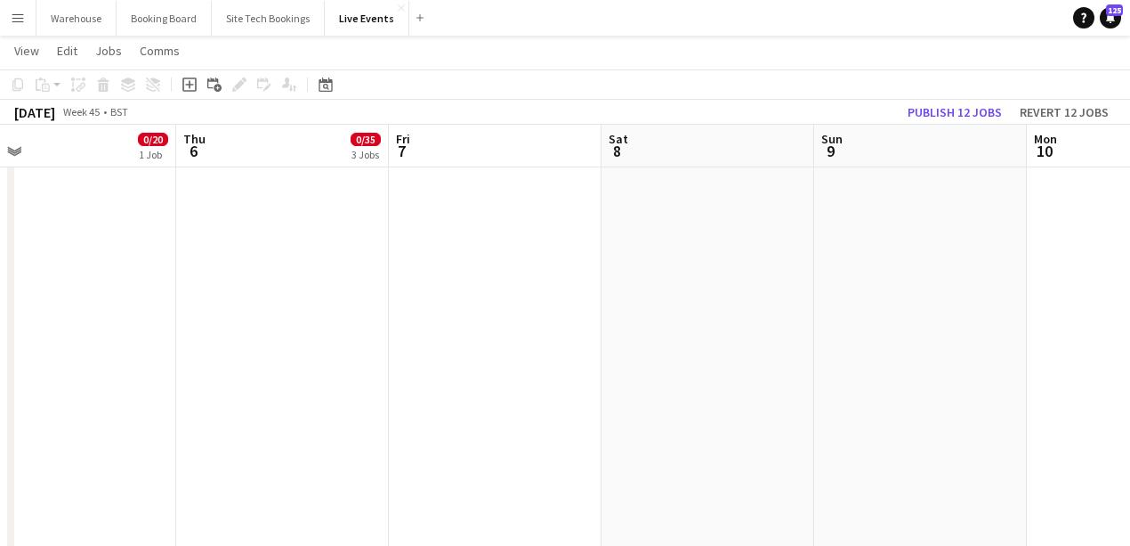
scroll to position [0, 752]
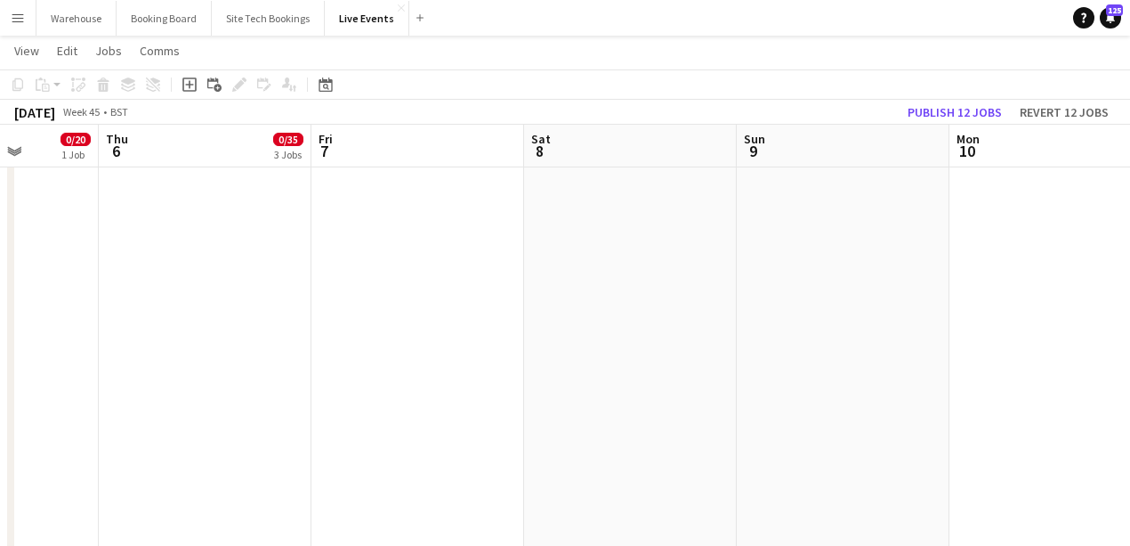
drag, startPoint x: 566, startPoint y: 336, endPoint x: 285, endPoint y: 333, distance: 281.3
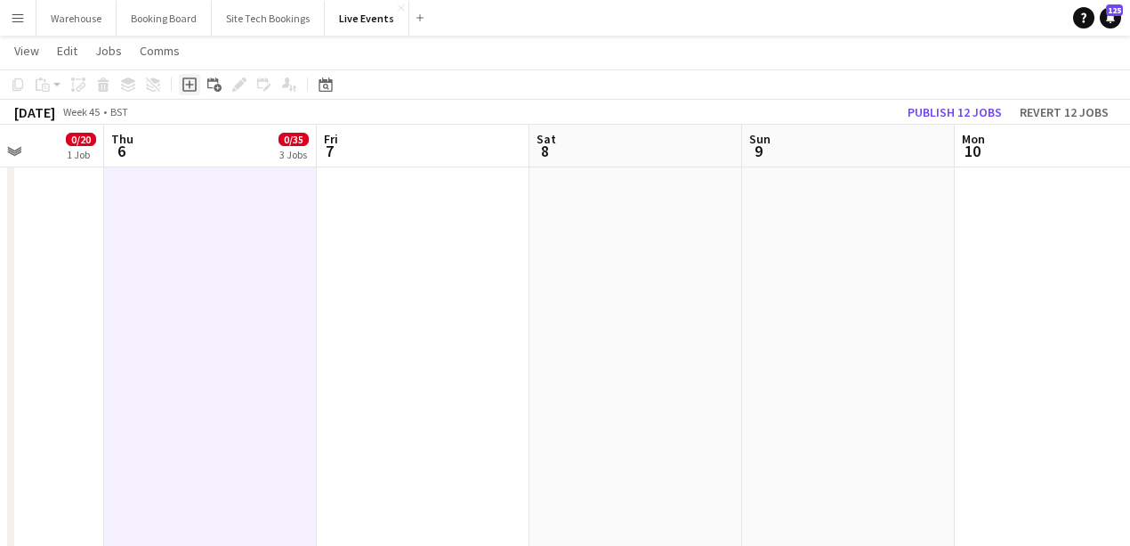
click at [190, 89] on icon "Add job" at bounding box center [189, 84] width 14 height 14
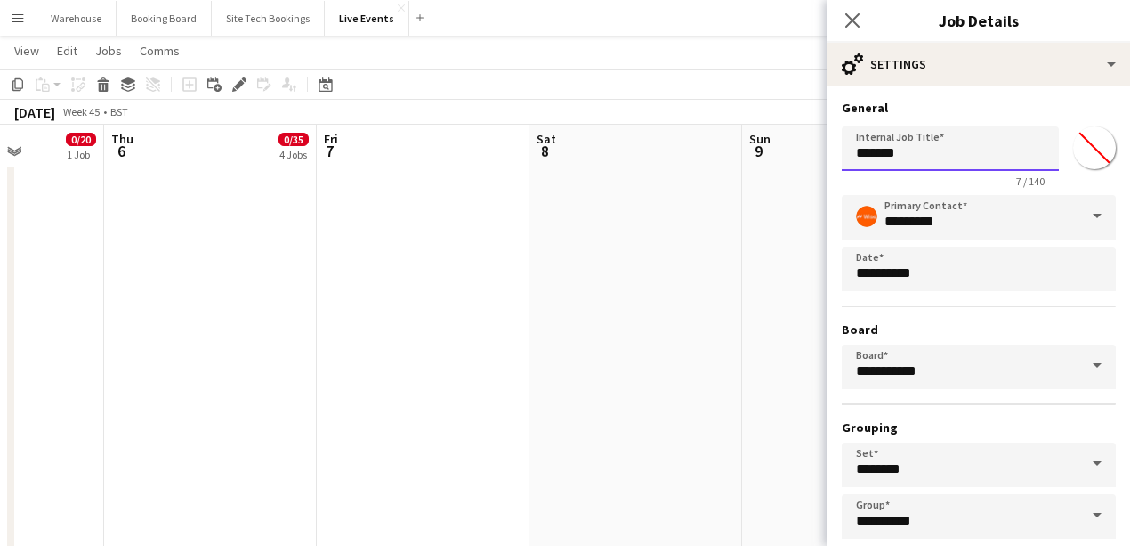
click at [907, 157] on input "*******" at bounding box center [950, 148] width 217 height 44
drag, startPoint x: 910, startPoint y: 155, endPoint x: 793, endPoint y: 156, distance: 116.6
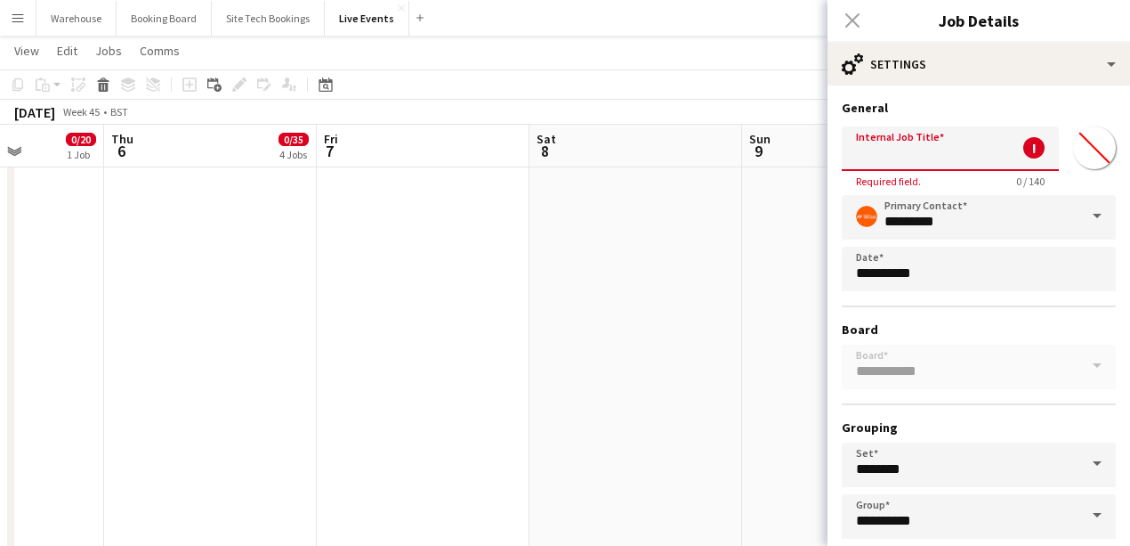
paste input "**********"
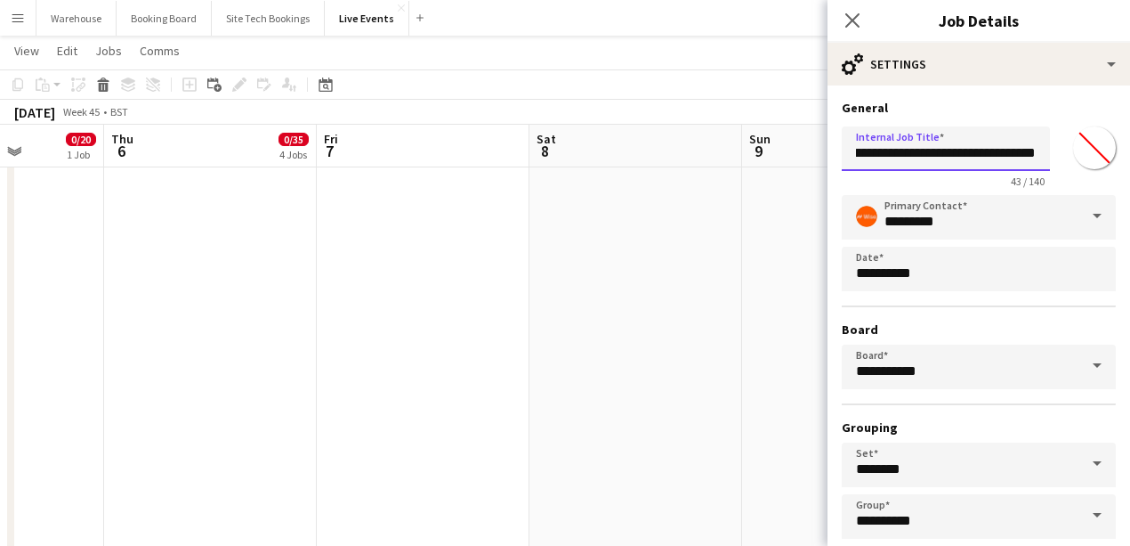
scroll to position [93, 0]
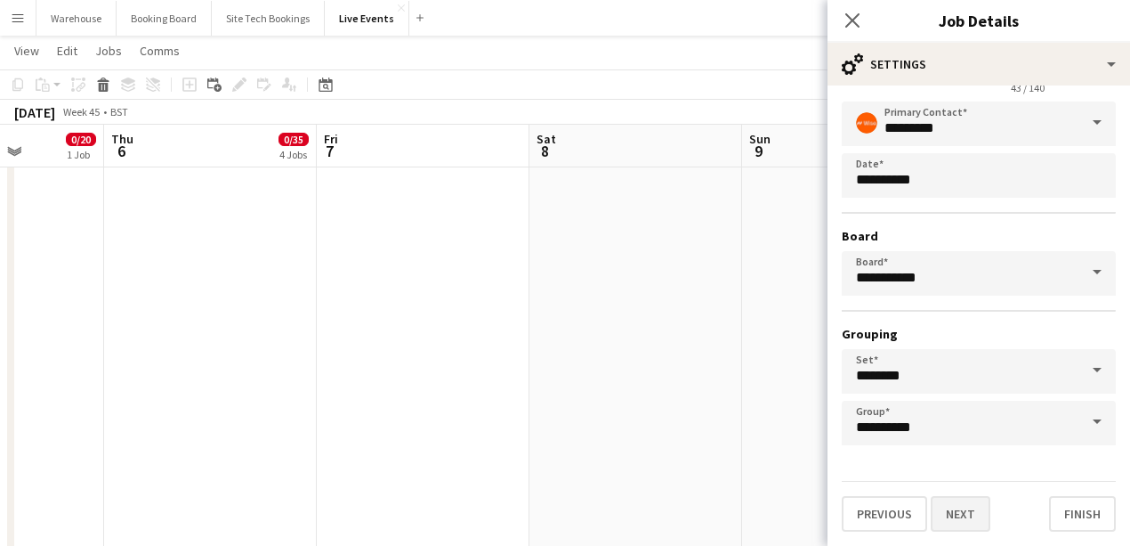
type input "**********"
click at [963, 517] on button "Next" at bounding box center [961, 514] width 60 height 36
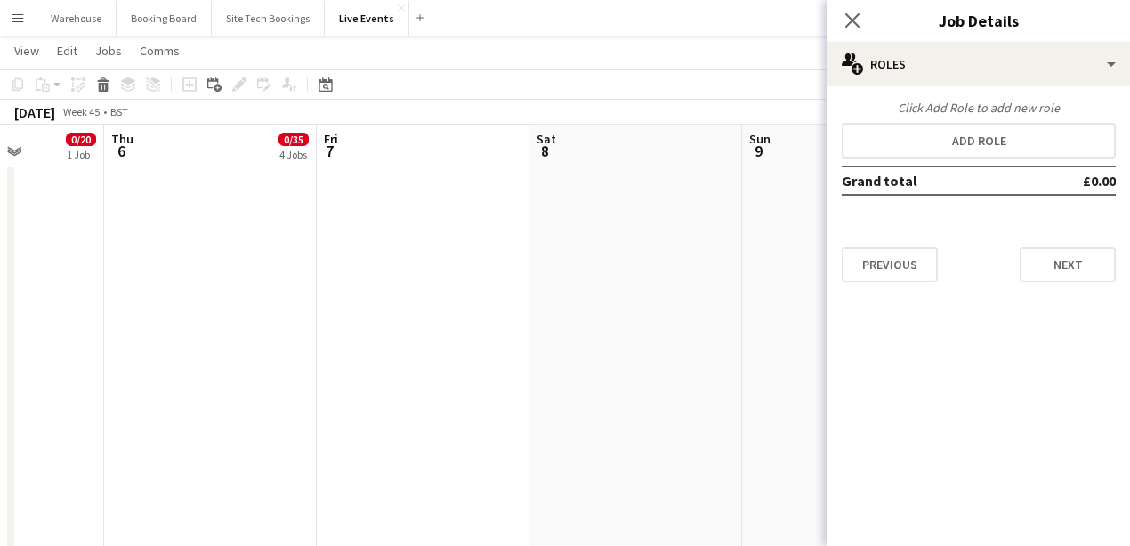
scroll to position [0, 0]
click at [1077, 263] on button "Next" at bounding box center [1068, 265] width 96 height 36
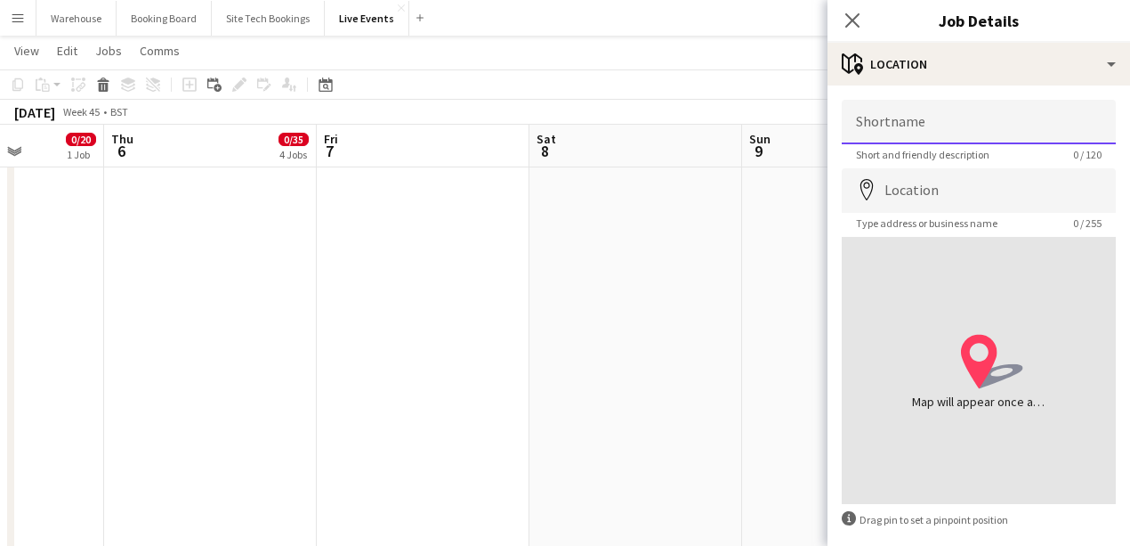
click at [937, 128] on input "Shortname" at bounding box center [979, 122] width 274 height 44
paste input "**********"
type input "**********"
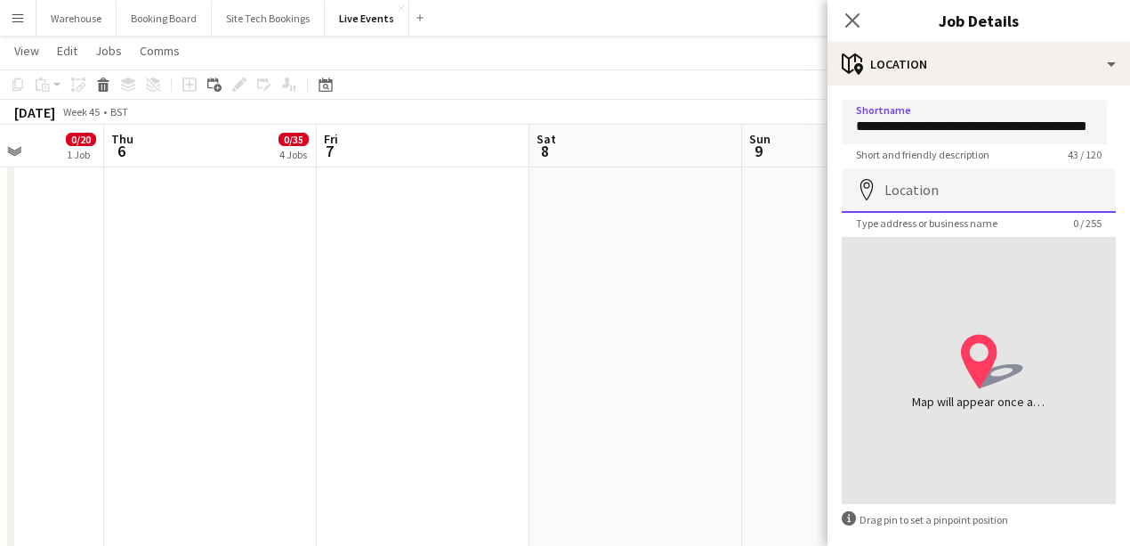
click at [947, 190] on input "Location" at bounding box center [979, 190] width 274 height 44
drag, startPoint x: 904, startPoint y: 176, endPoint x: 871, endPoint y: 169, distance: 33.7
click at [904, 176] on input "Location" at bounding box center [979, 190] width 274 height 44
paste input "**********"
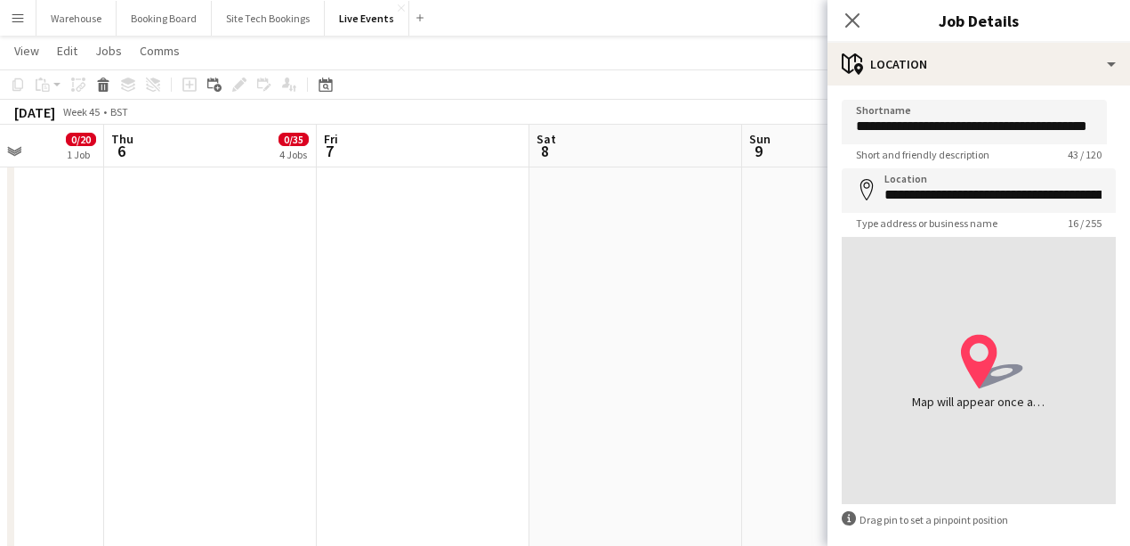
type input "**********"
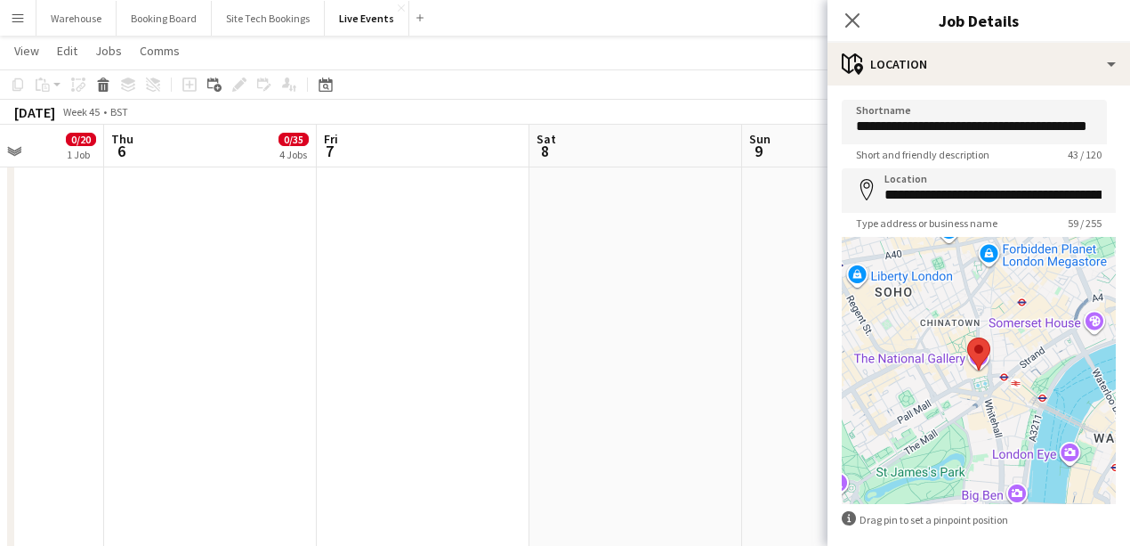
scroll to position [84, 0]
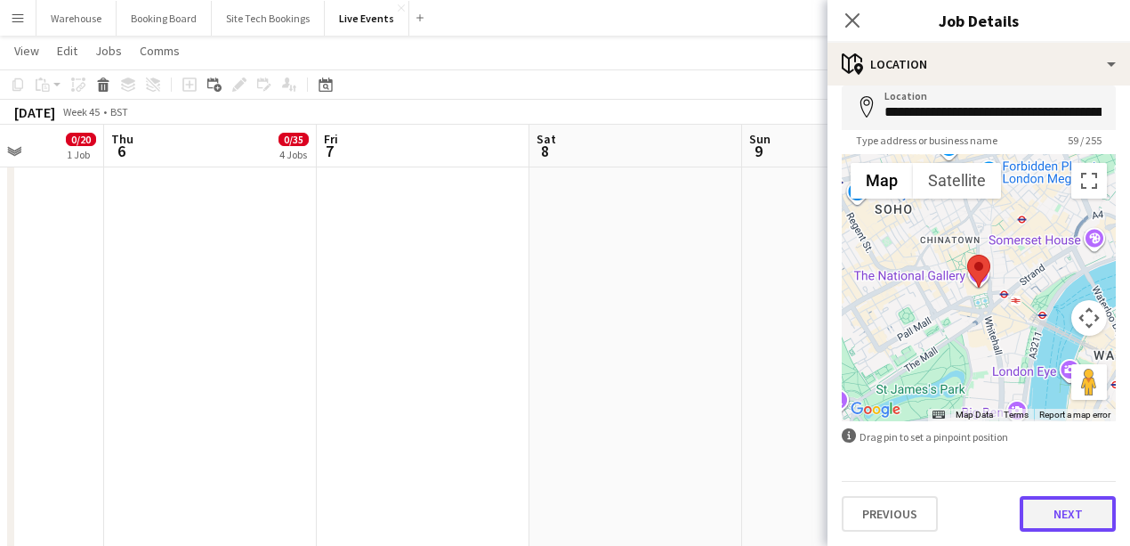
click at [1055, 501] on button "Next" at bounding box center [1068, 514] width 96 height 36
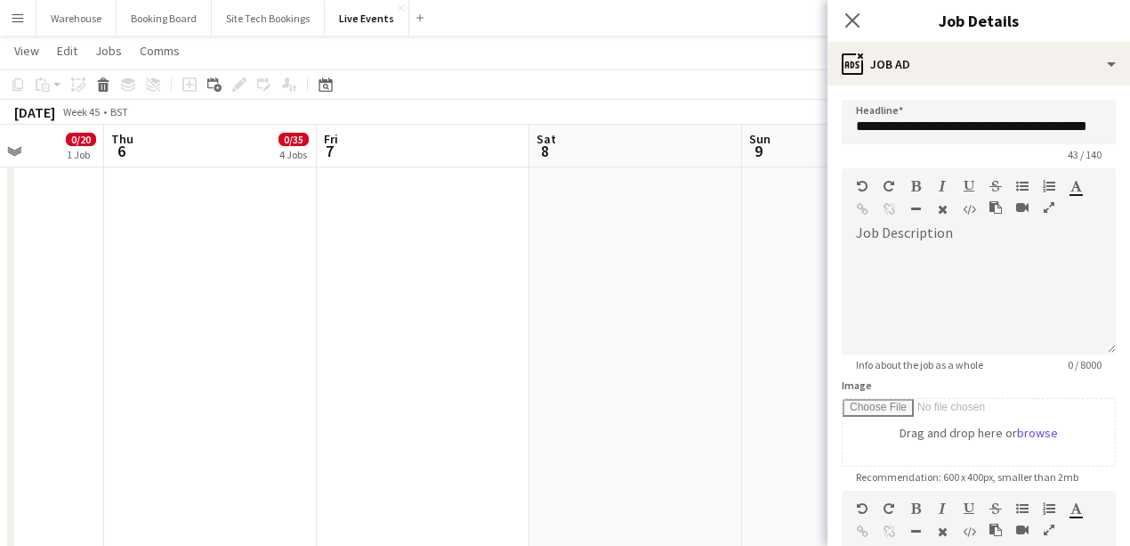
scroll to position [0, 0]
click at [904, 260] on div at bounding box center [979, 300] width 274 height 107
paste div
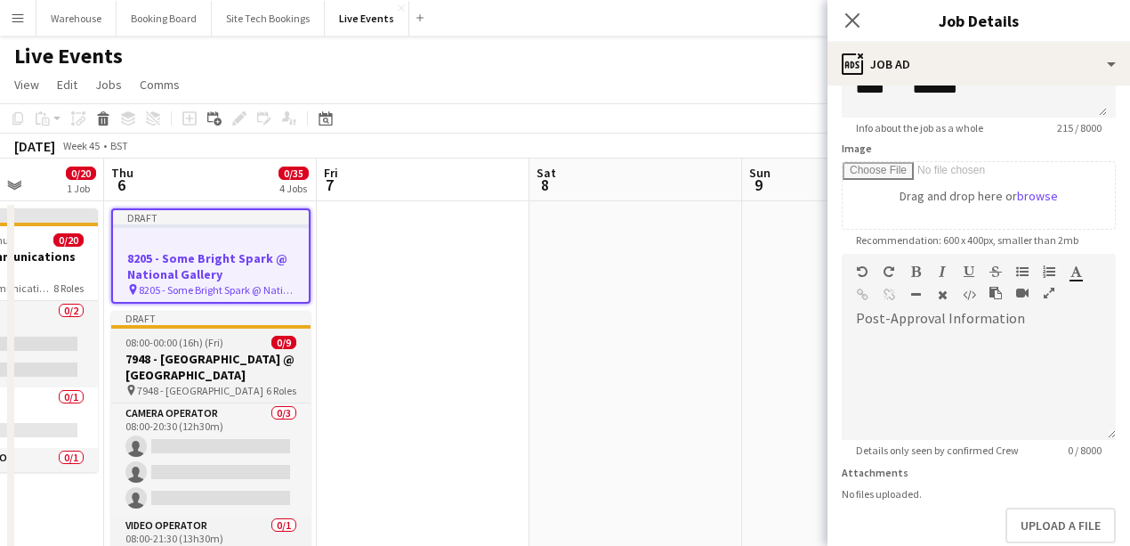
click at [224, 359] on h3 "7948 - [GEOGRAPHIC_DATA] @ [GEOGRAPHIC_DATA]" at bounding box center [210, 367] width 199 height 32
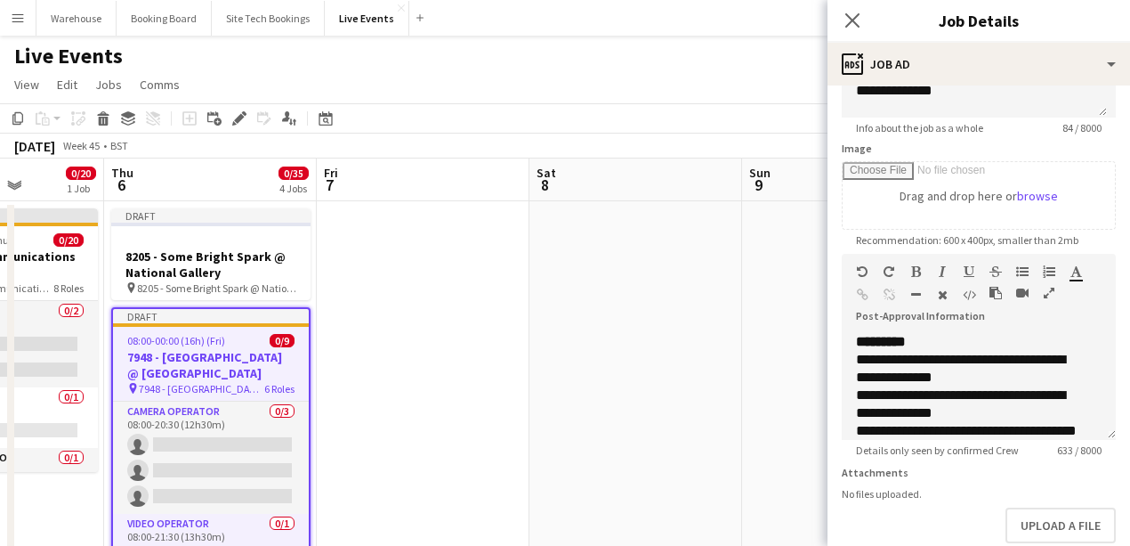
click at [1050, 294] on icon "button" at bounding box center [1049, 293] width 11 height 12
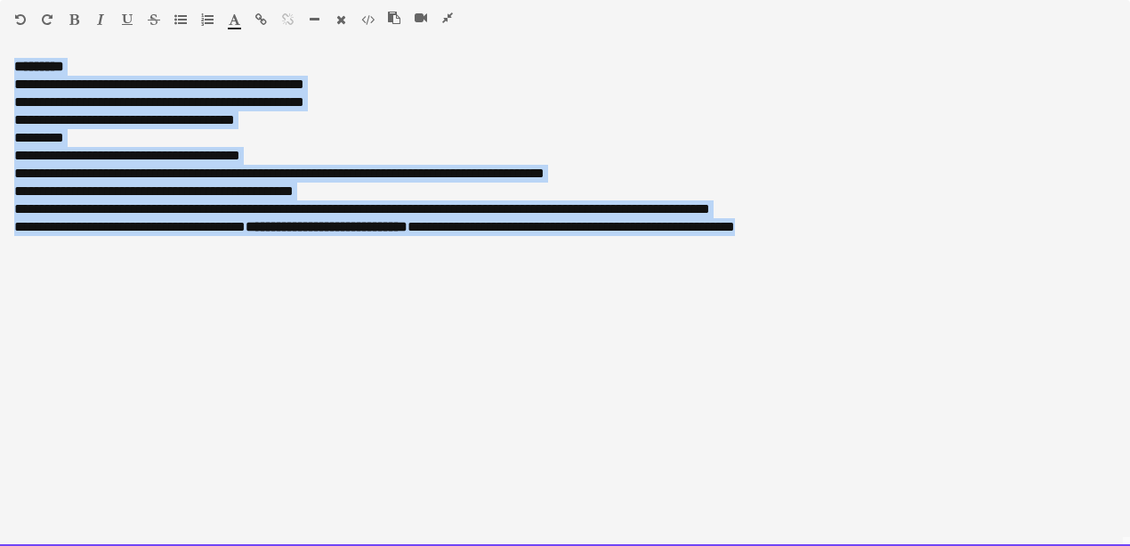
drag, startPoint x: 905, startPoint y: 226, endPoint x: -23, endPoint y: 71, distance: 941.1
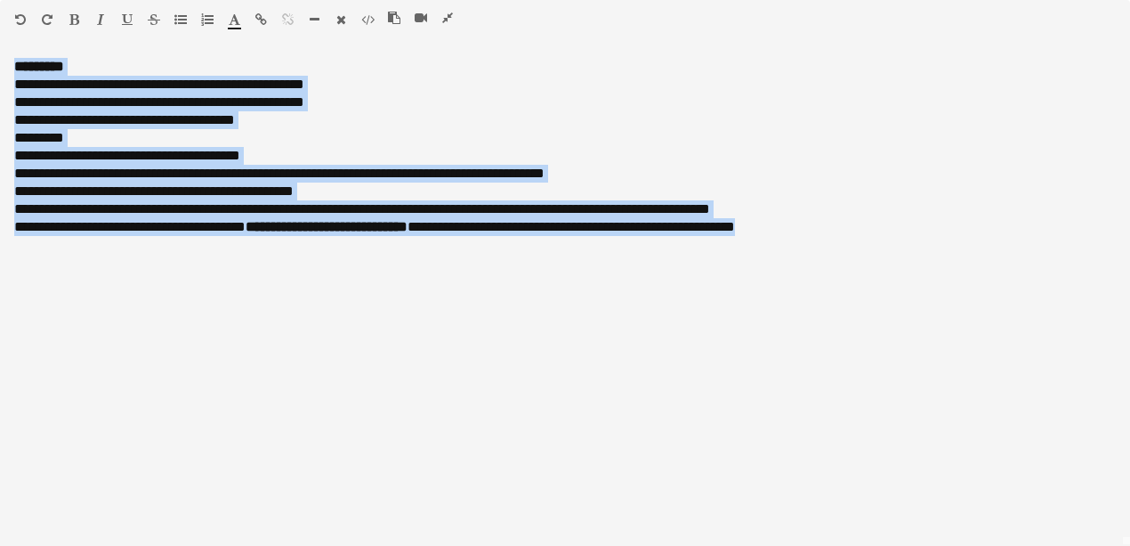
click at [447, 18] on icon "button" at bounding box center [447, 18] width 11 height 12
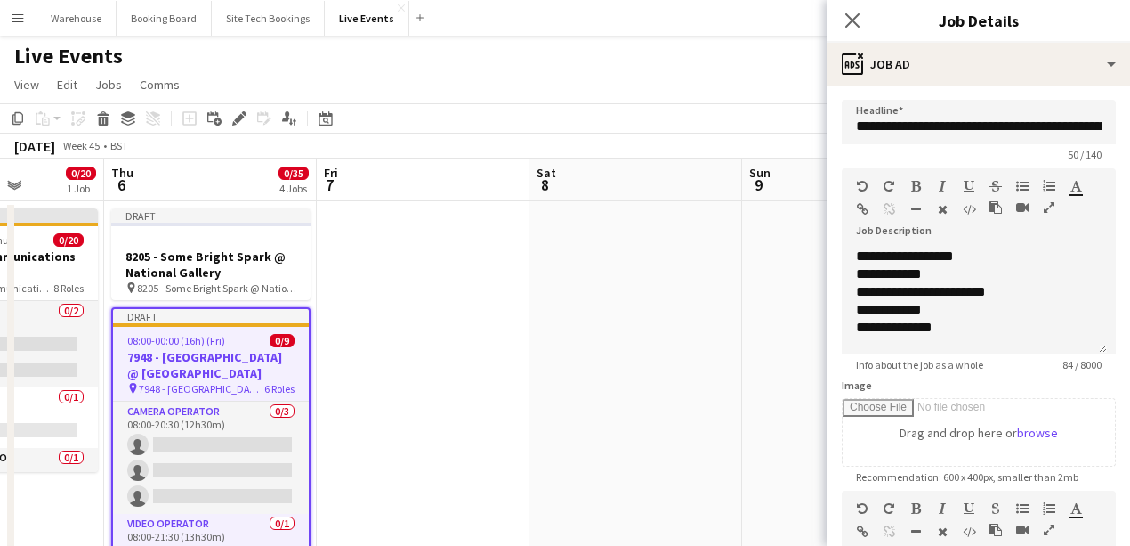
scroll to position [178, 0]
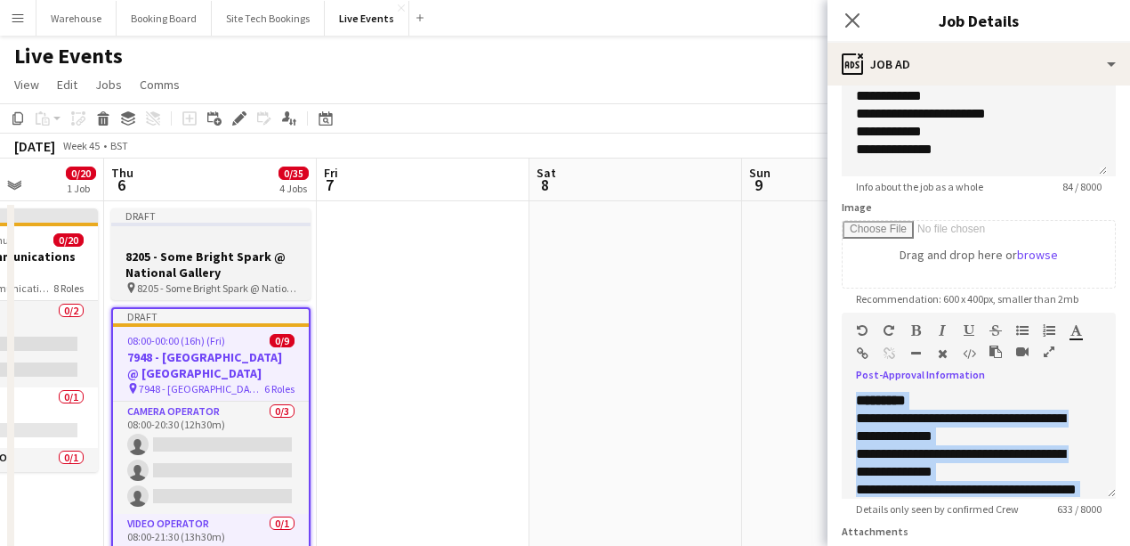
click at [213, 274] on h3 "8205 - Some Bright Spark @ National Gallery" at bounding box center [210, 264] width 199 height 32
type input "**********"
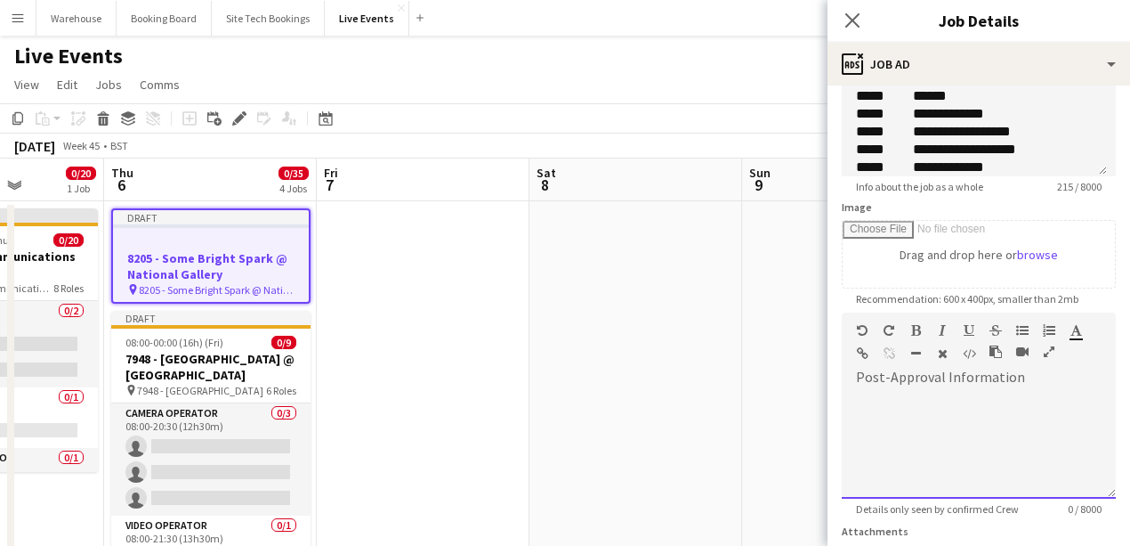
click at [980, 395] on div at bounding box center [979, 445] width 274 height 107
paste div
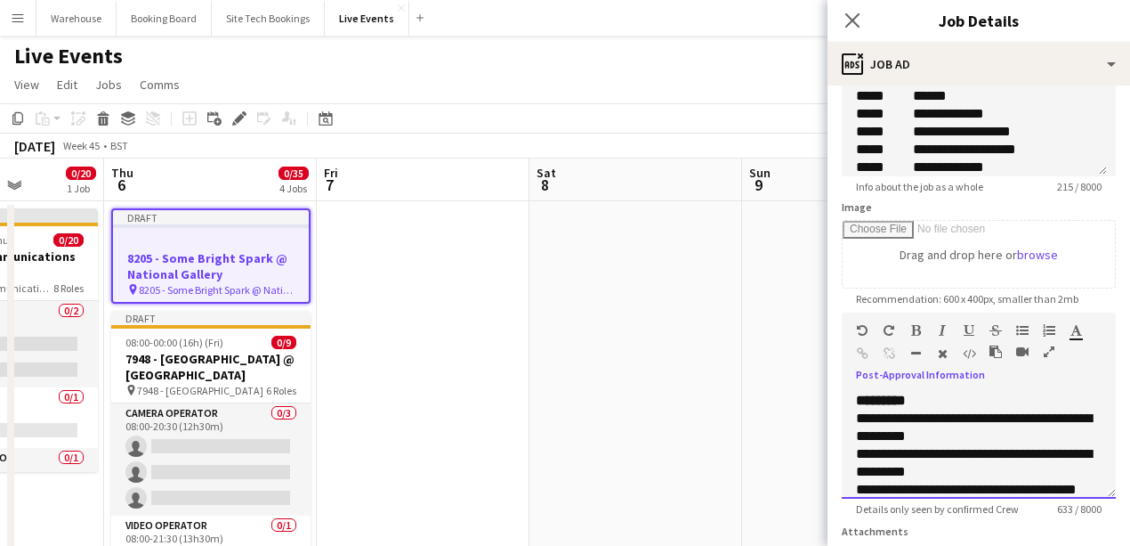
scroll to position [287, 0]
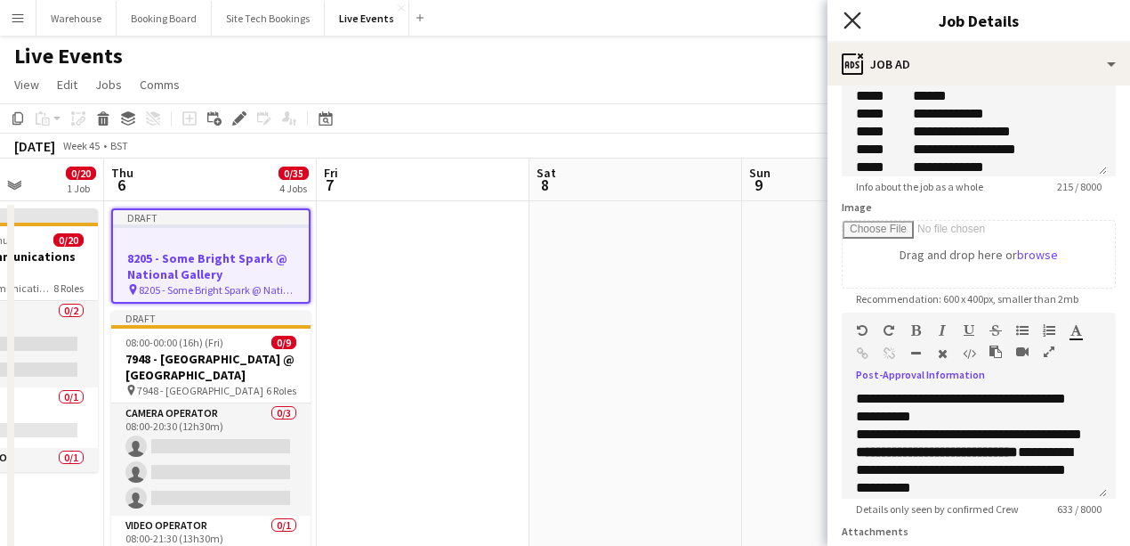
click at [848, 18] on icon "Close pop-in" at bounding box center [852, 20] width 17 height 17
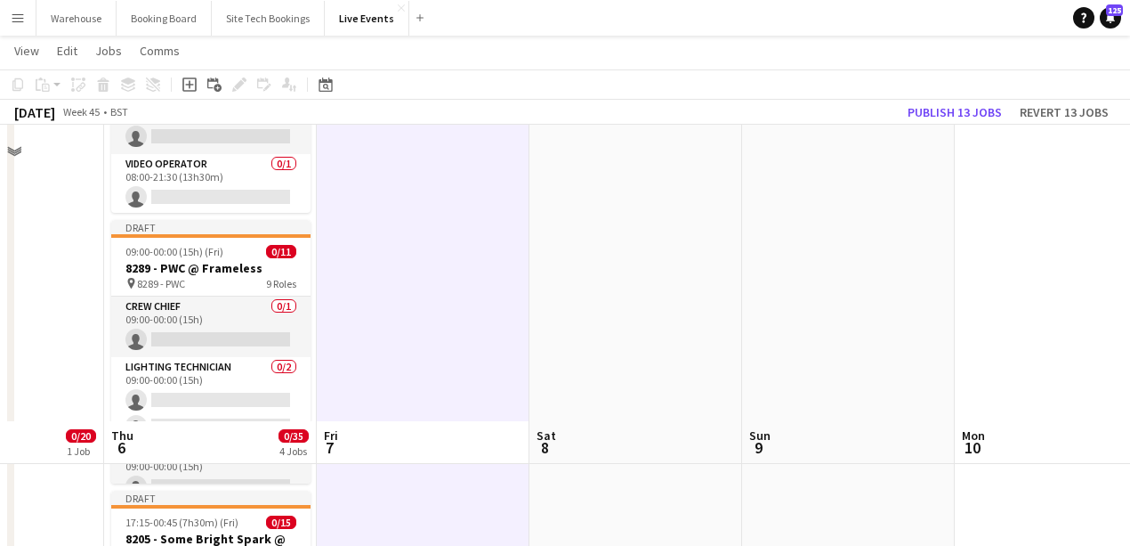
scroll to position [652, 0]
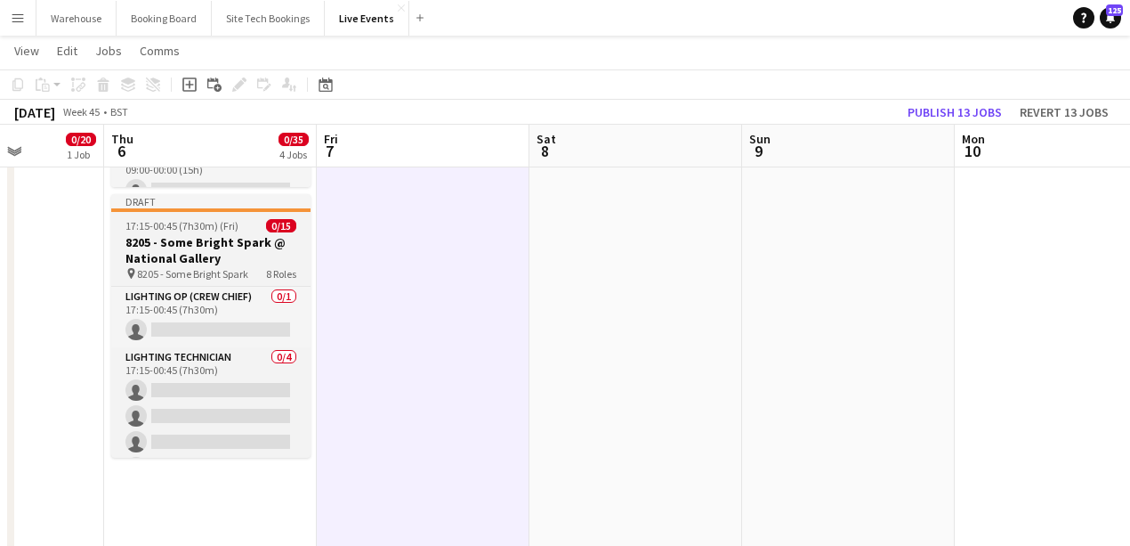
click at [190, 255] on h3 "8205 - Some Bright Spark @ National Gallery" at bounding box center [210, 250] width 199 height 32
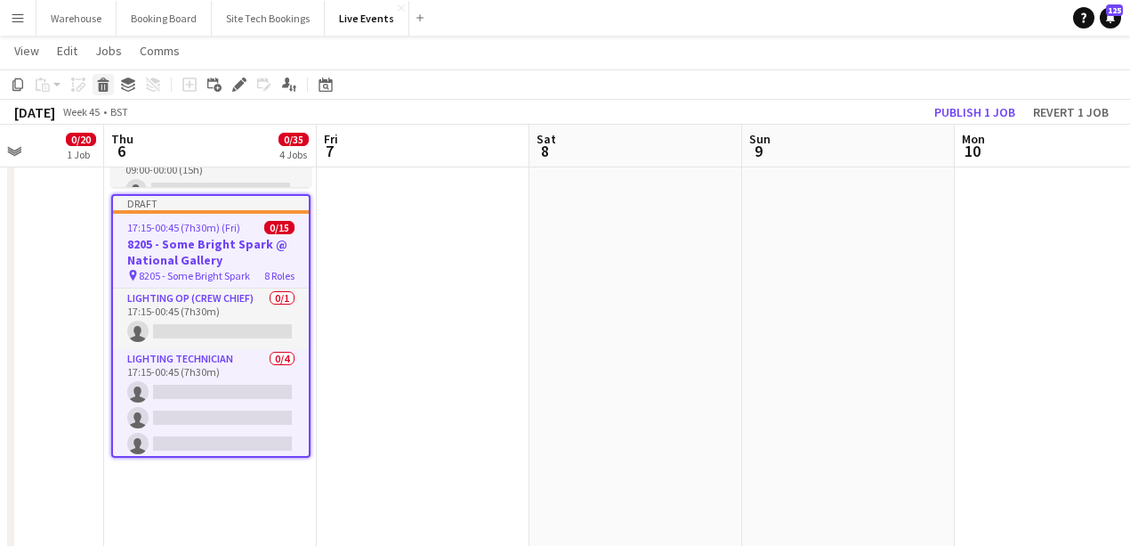
click at [109, 86] on icon "Delete" at bounding box center [103, 84] width 14 height 14
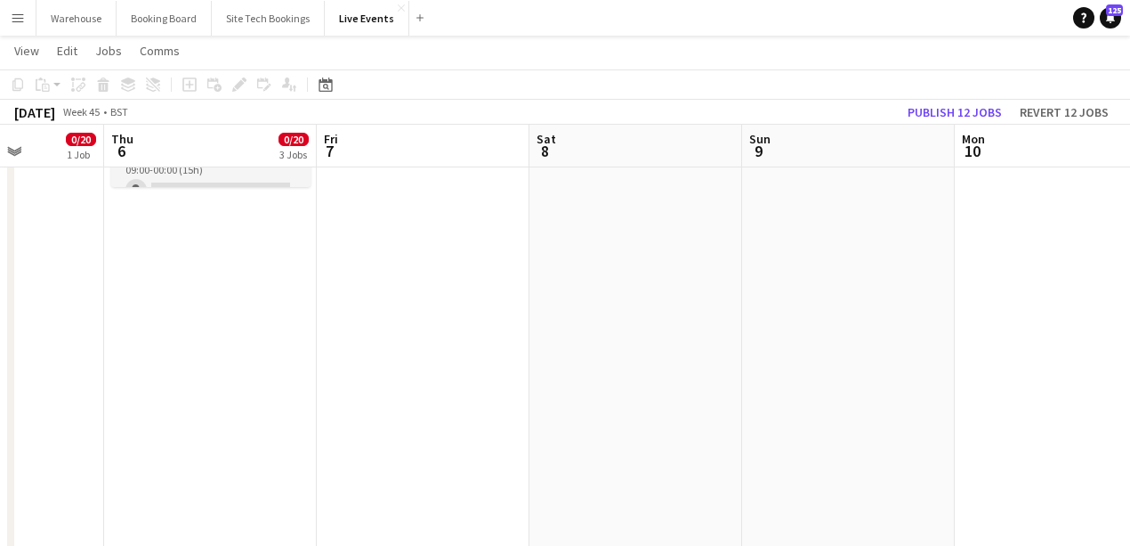
click at [406, 351] on app-date-cell at bounding box center [423, 264] width 213 height 1434
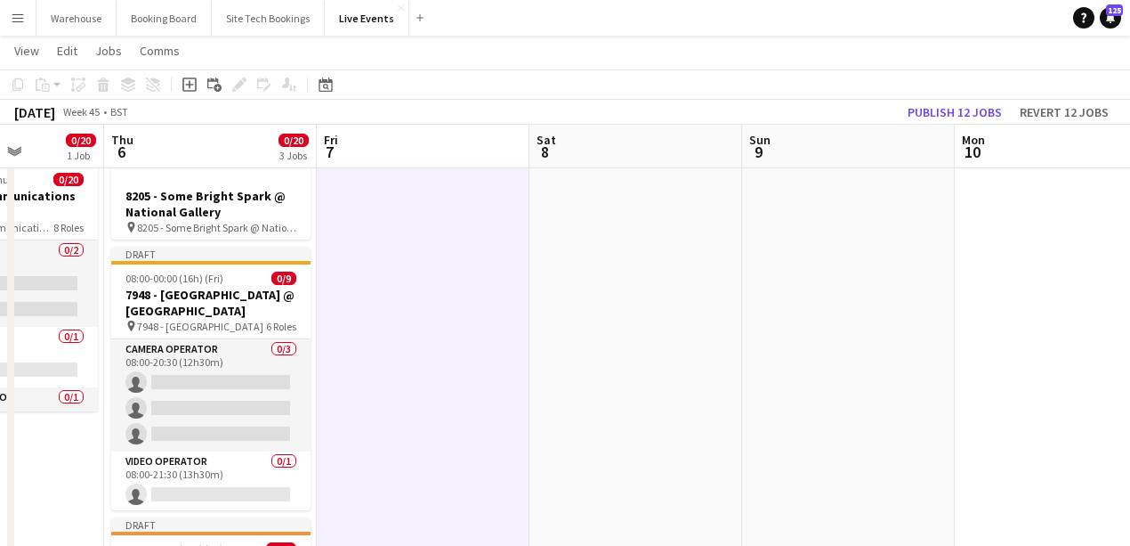
scroll to position [0, 0]
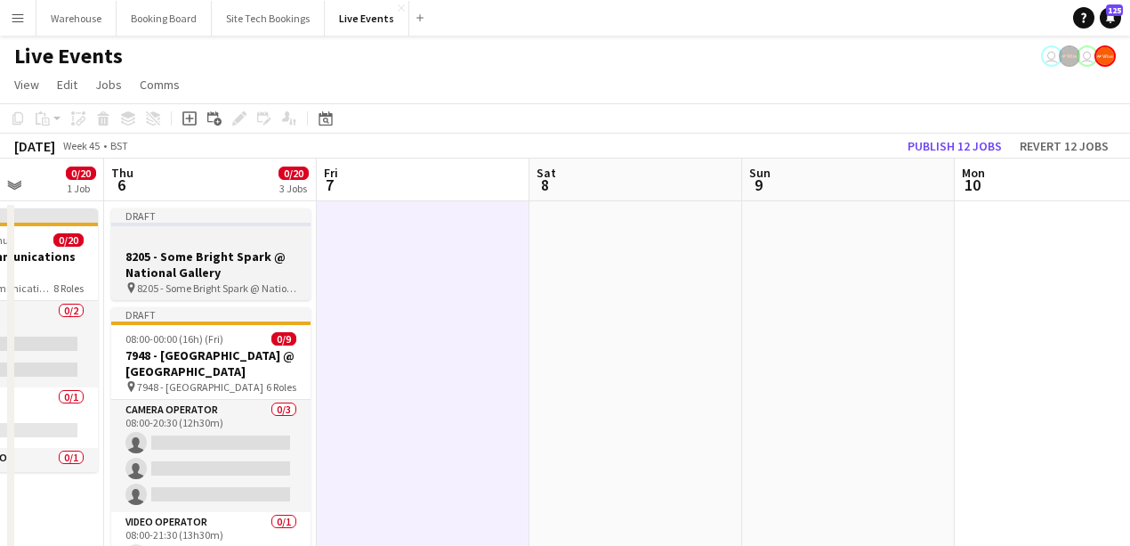
click at [224, 262] on h3 "8205 - Some Bright Spark @ National Gallery" at bounding box center [210, 264] width 199 height 32
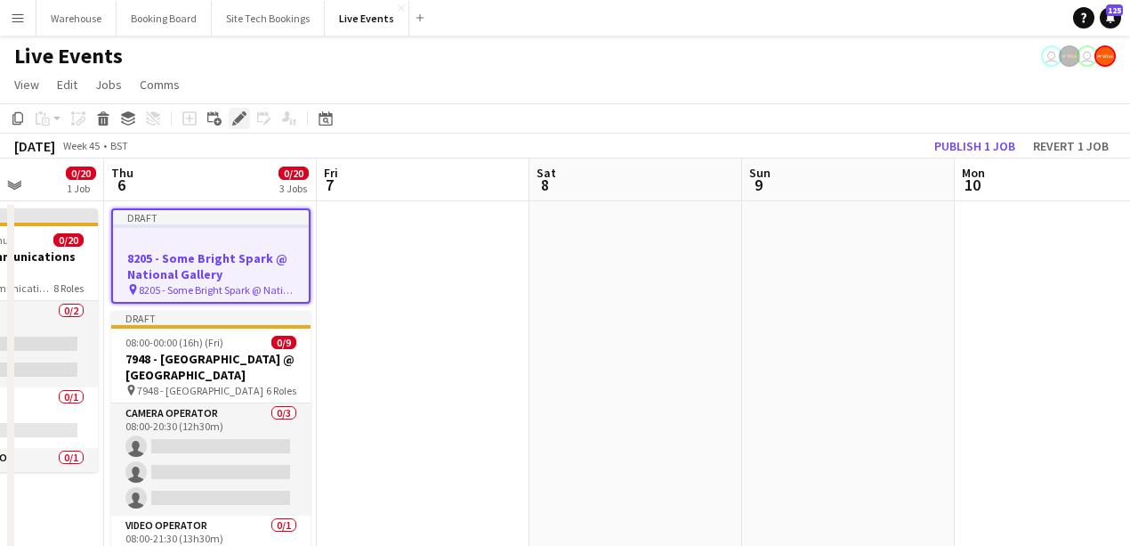
click at [241, 124] on icon "Edit" at bounding box center [239, 118] width 14 height 14
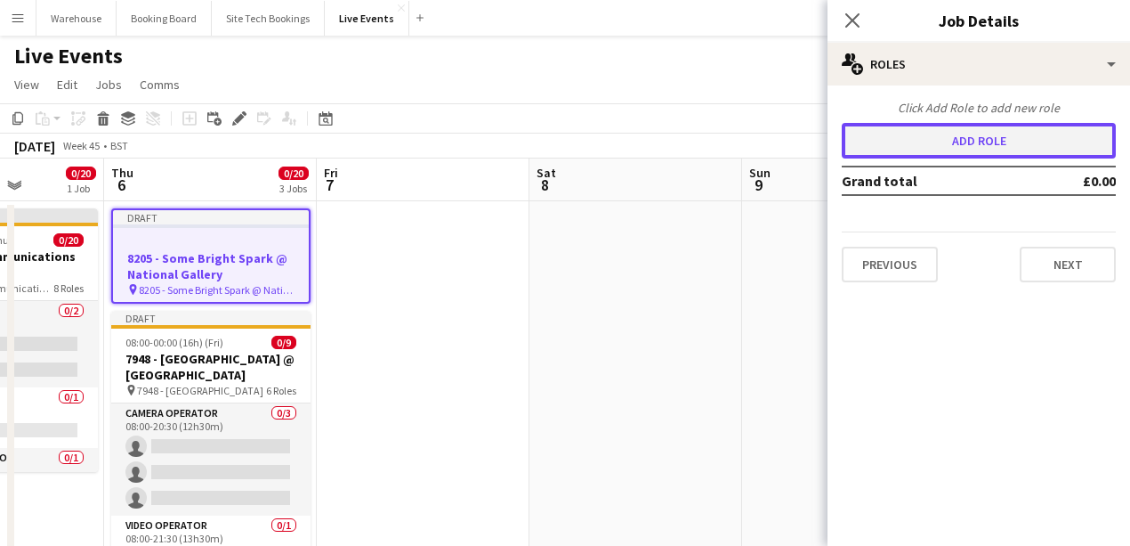
drag, startPoint x: 970, startPoint y: 137, endPoint x: 897, endPoint y: 189, distance: 89.4
click at [970, 138] on button "Add role" at bounding box center [979, 141] width 274 height 36
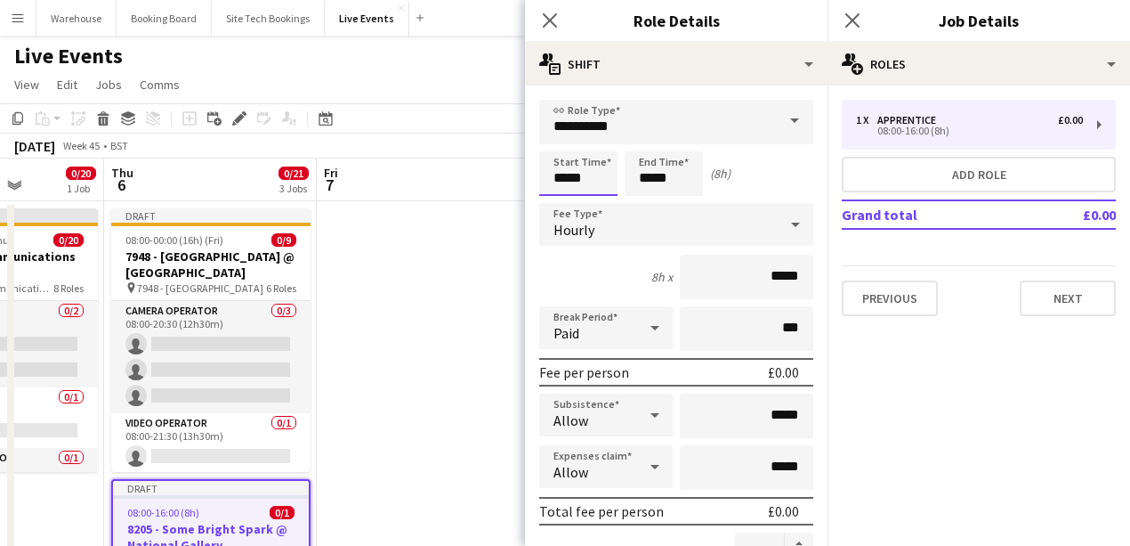
click at [562, 176] on input "*****" at bounding box center [578, 173] width 78 height 44
click at [568, 133] on input "**********" at bounding box center [676, 122] width 274 height 44
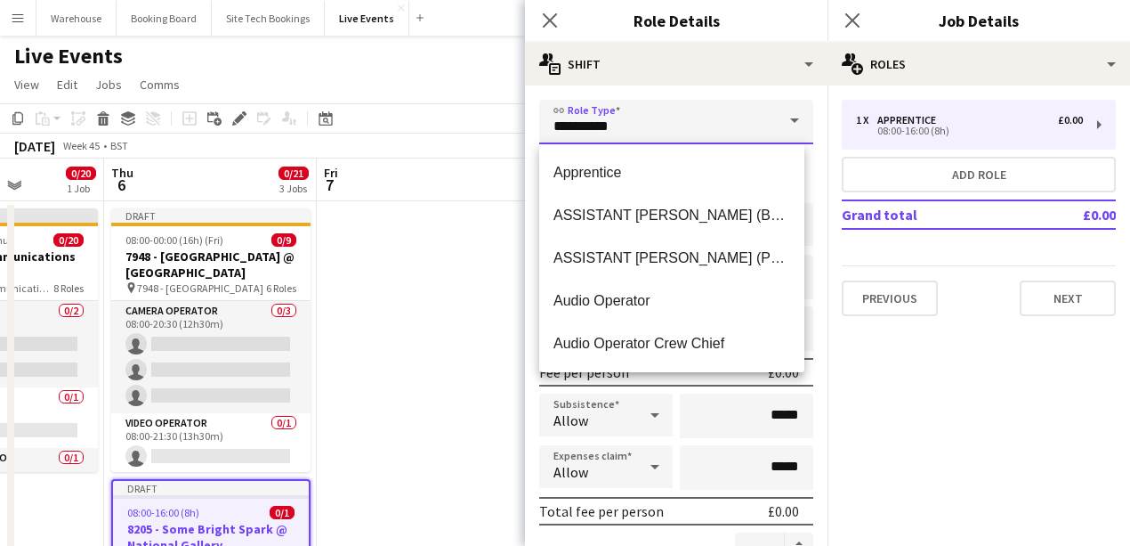
click at [589, 120] on input "**********" at bounding box center [676, 122] width 274 height 44
click at [700, 401] on input "*****" at bounding box center [746, 415] width 133 height 44
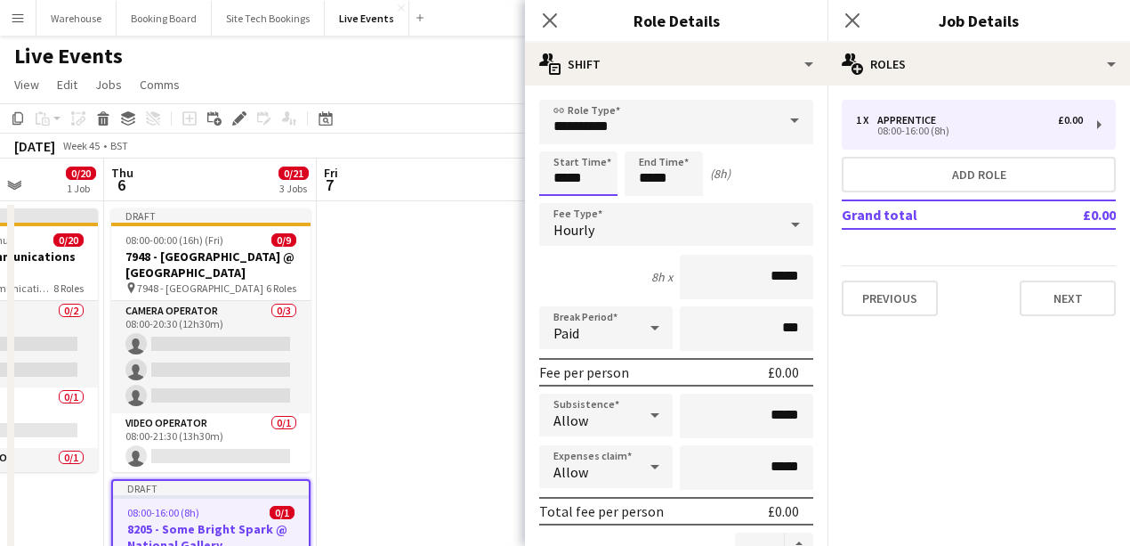
click at [555, 166] on input "*****" at bounding box center [578, 173] width 78 height 44
click at [565, 143] on div at bounding box center [561, 142] width 36 height 18
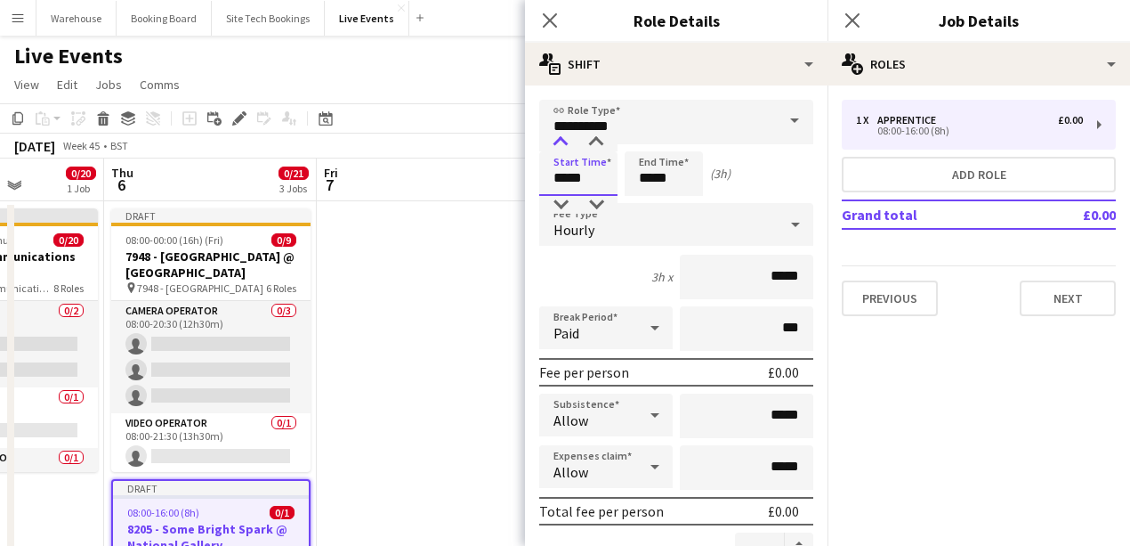
click at [565, 143] on div at bounding box center [561, 142] width 36 height 18
type input "*****"
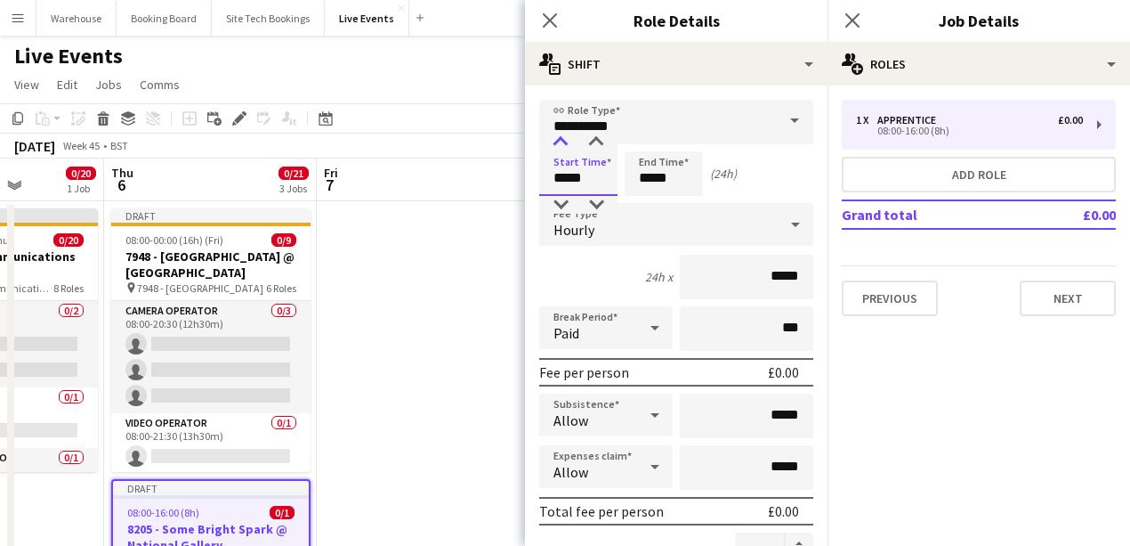
click at [565, 143] on div at bounding box center [561, 142] width 36 height 18
click at [666, 174] on input "*****" at bounding box center [664, 173] width 78 height 44
click at [650, 151] on input "*****" at bounding box center [664, 173] width 78 height 44
click at [650, 150] on div at bounding box center [646, 142] width 36 height 18
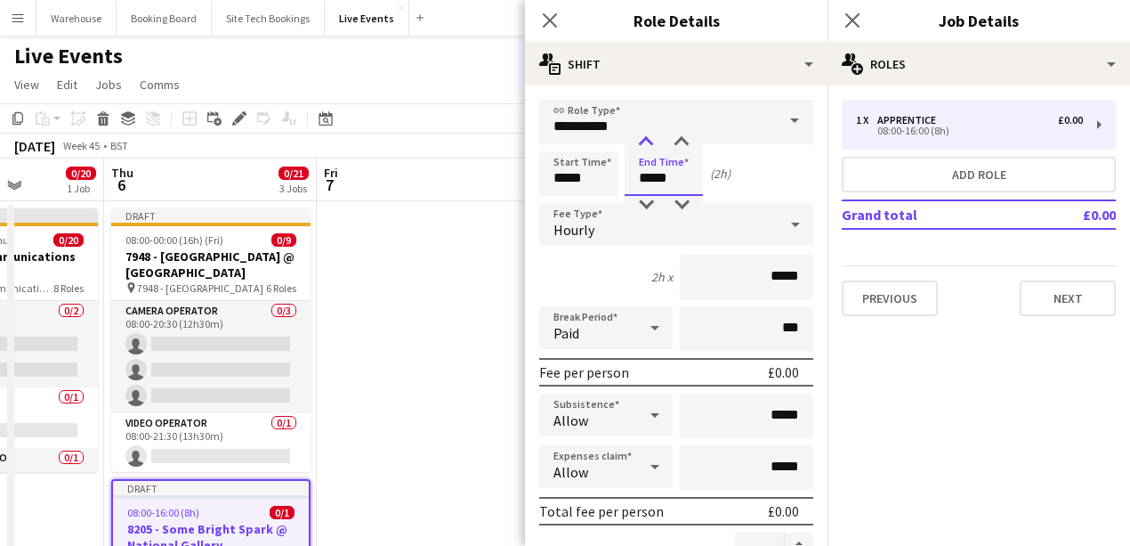
click at [650, 146] on div at bounding box center [646, 142] width 36 height 18
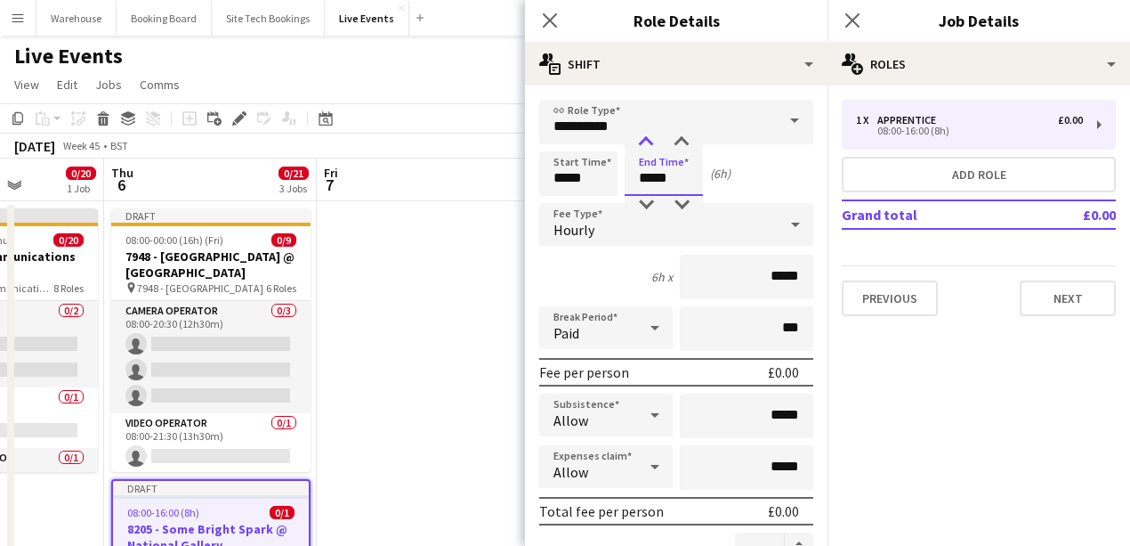
click at [650, 146] on div at bounding box center [646, 142] width 36 height 18
type input "*****"
click at [653, 198] on div at bounding box center [646, 205] width 36 height 18
click at [570, 229] on span "Hourly" at bounding box center [574, 230] width 41 height 18
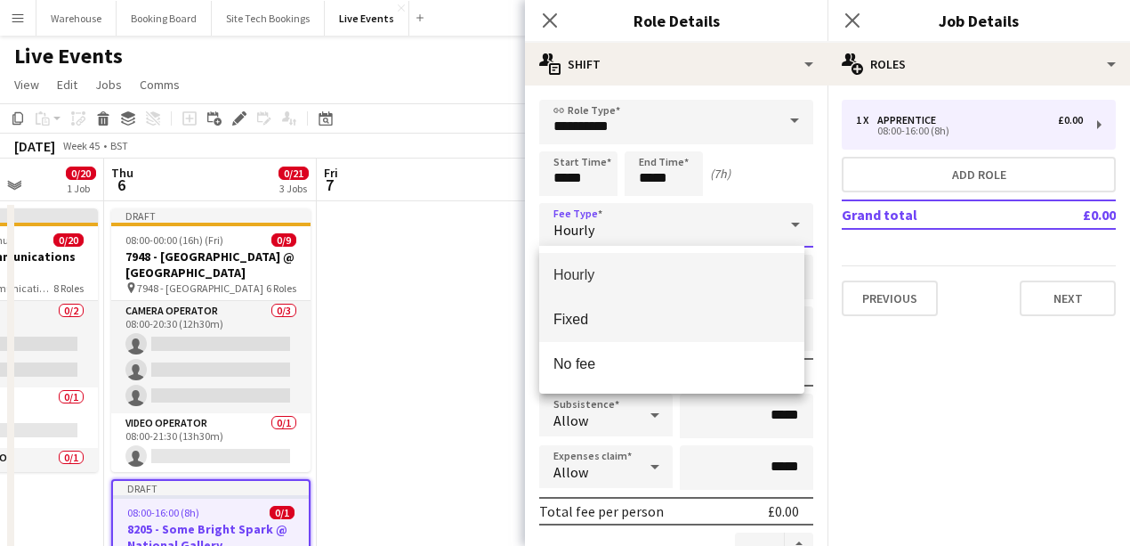
click at [578, 326] on span "Fixed" at bounding box center [672, 319] width 237 height 17
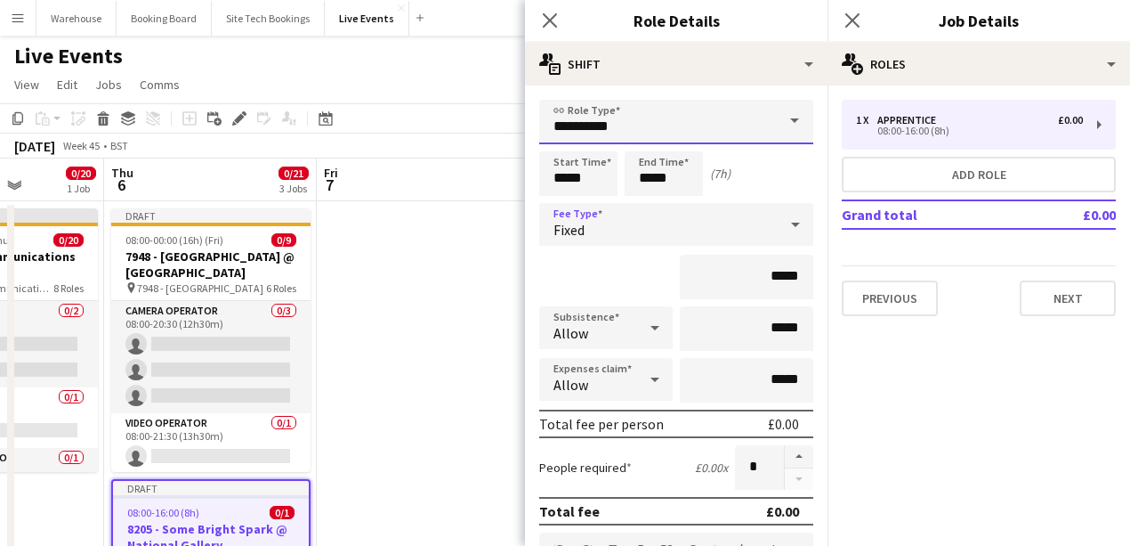
click at [595, 126] on input "**********" at bounding box center [676, 122] width 274 height 44
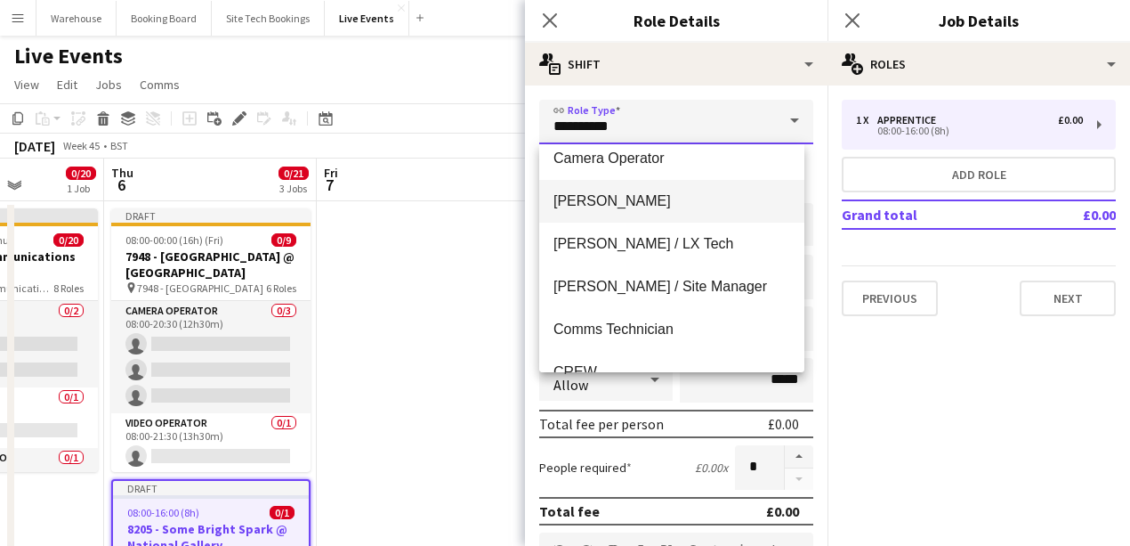
scroll to position [534, 0]
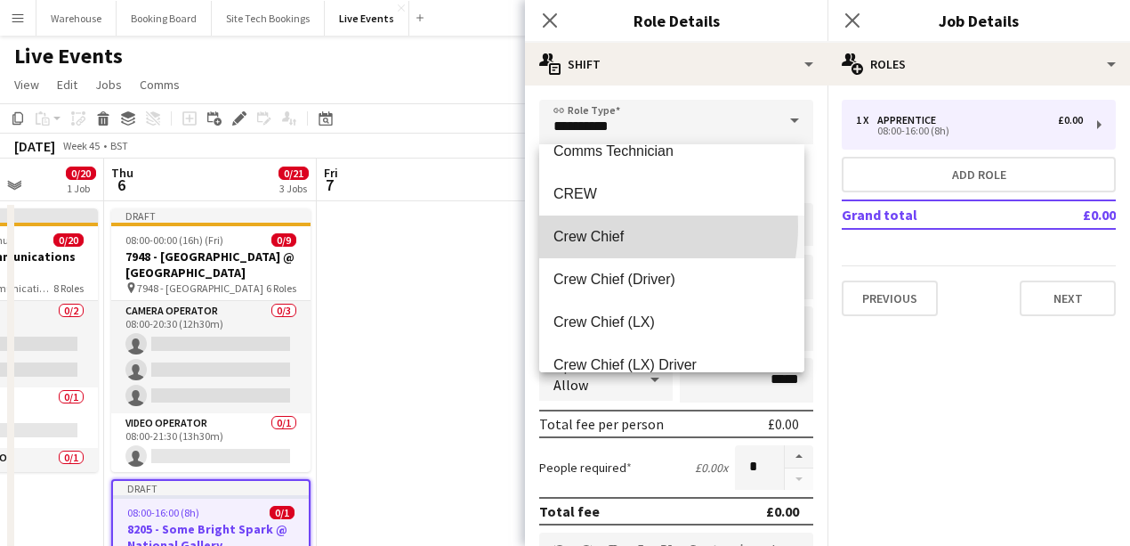
click at [603, 226] on mat-option "Crew Chief" at bounding box center [671, 236] width 265 height 43
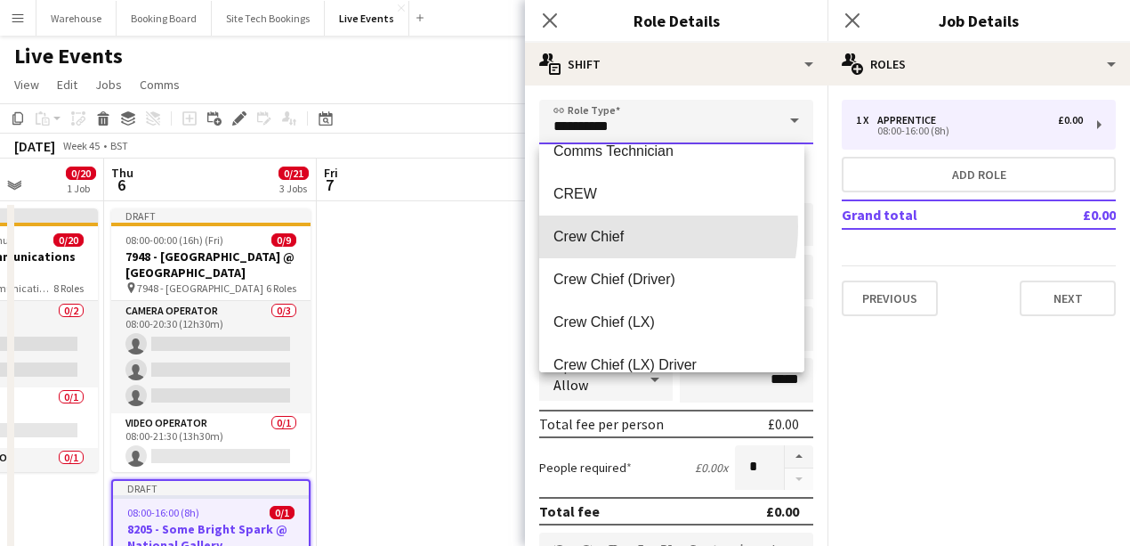
type input "**********"
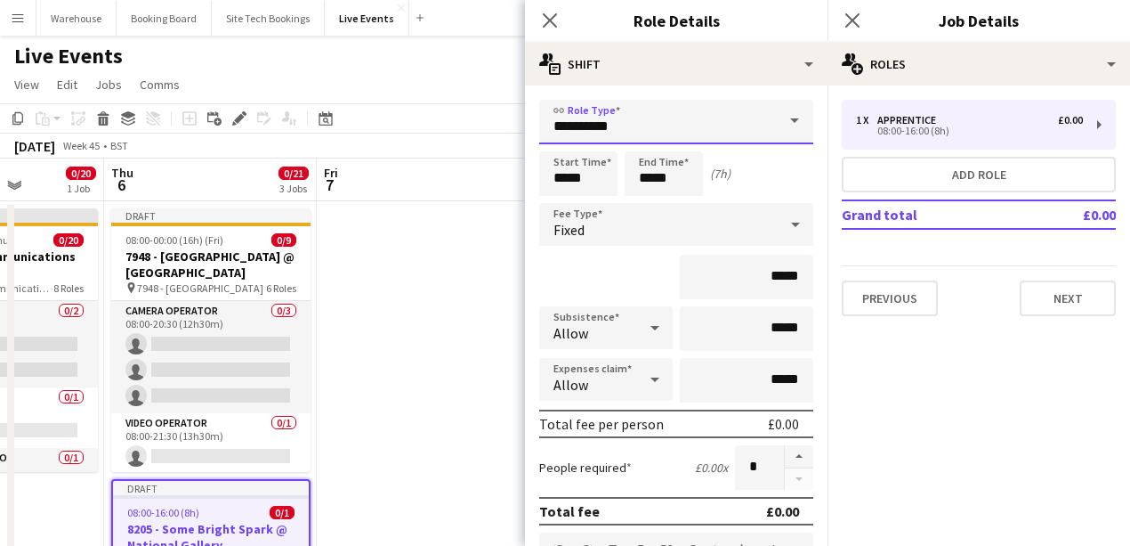
scroll to position [356, 0]
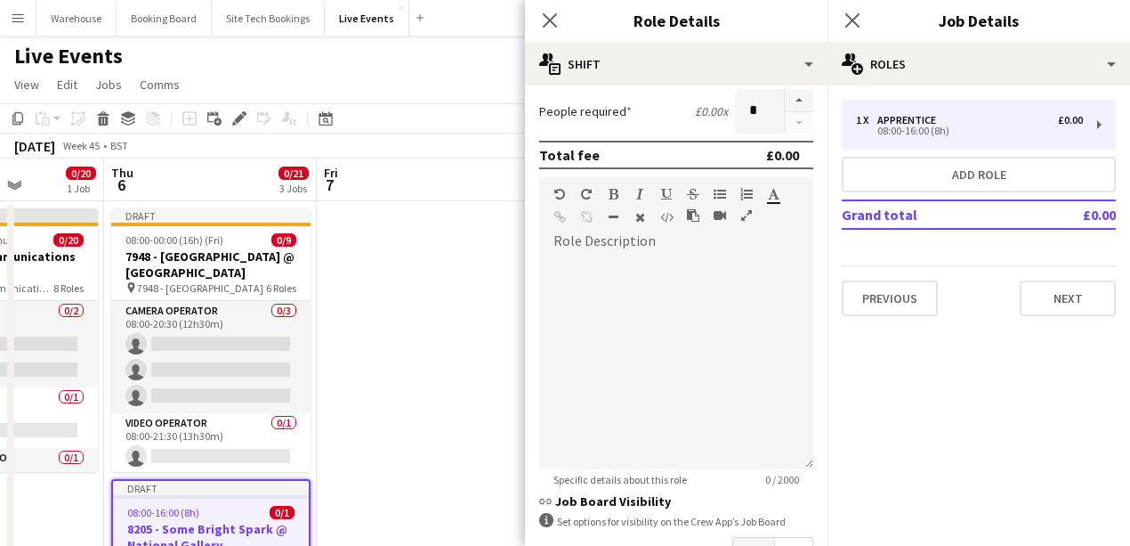
click at [561, 16] on app-icon "Close pop-in" at bounding box center [549, 20] width 21 height 21
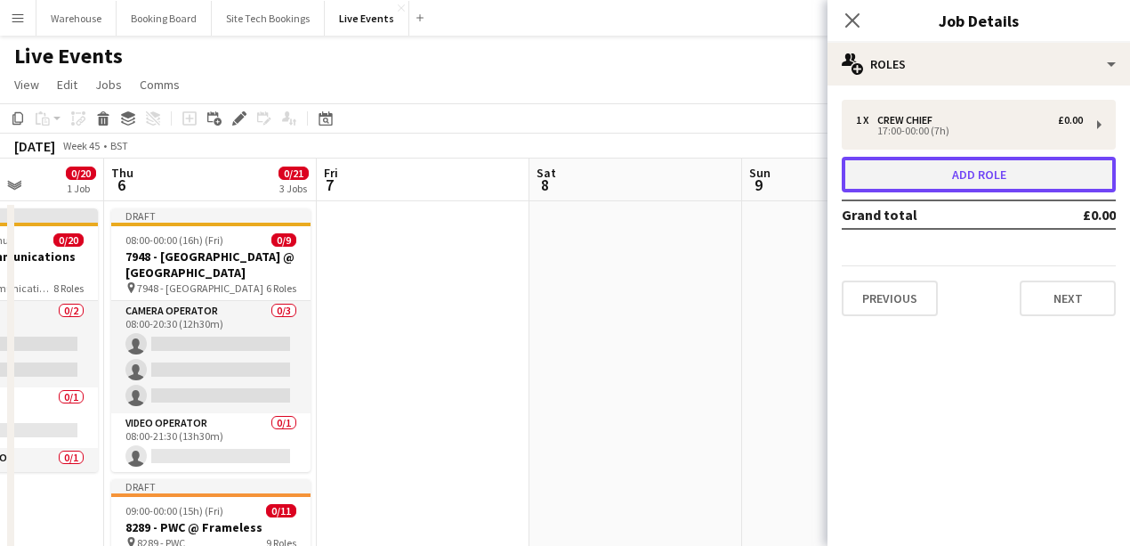
click at [968, 174] on button "Add role" at bounding box center [979, 175] width 274 height 36
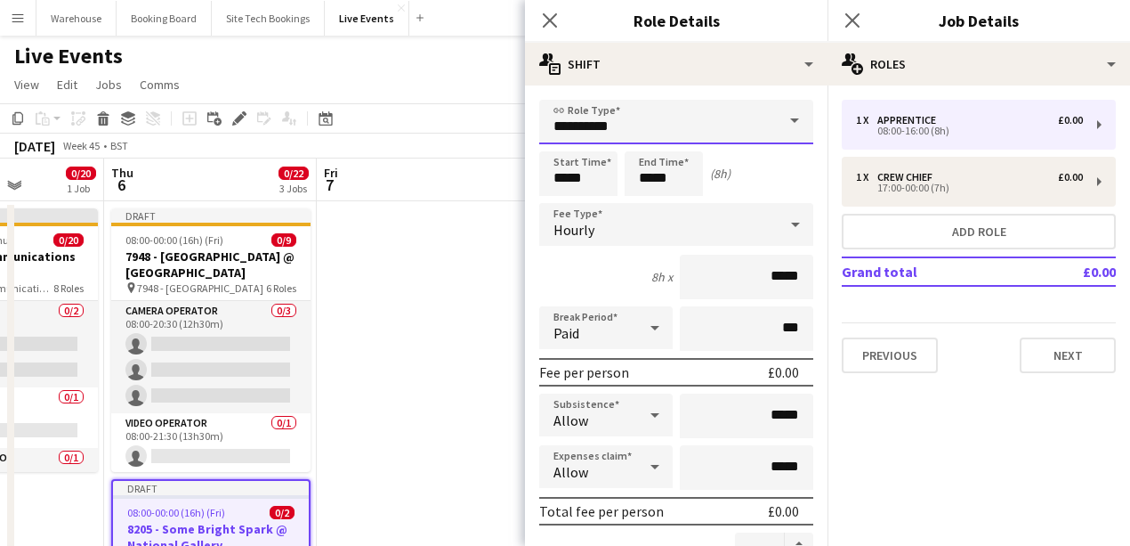
click at [614, 132] on input "**********" at bounding box center [676, 122] width 274 height 44
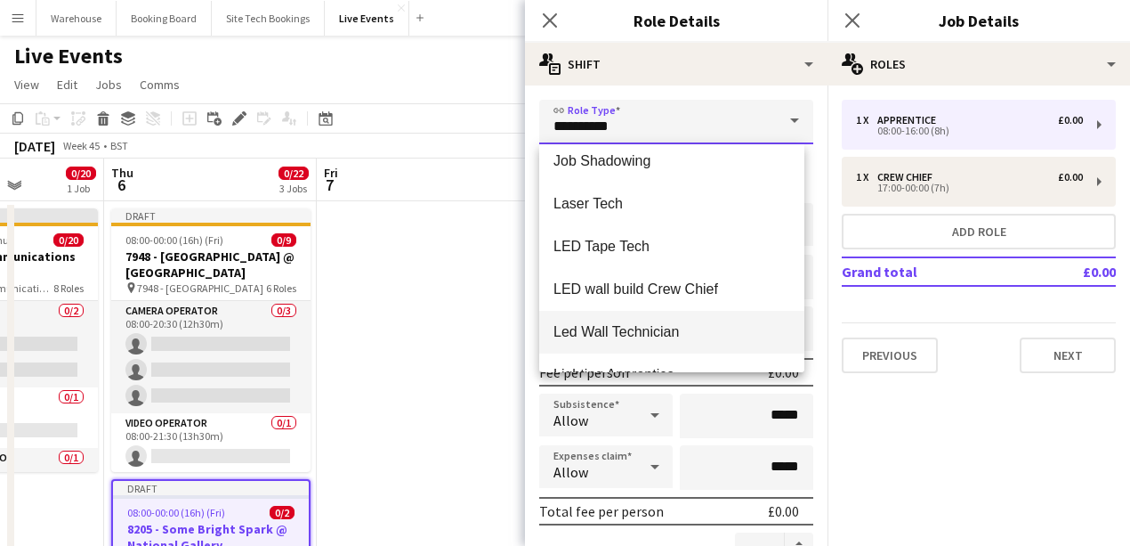
scroll to position [1958, 0]
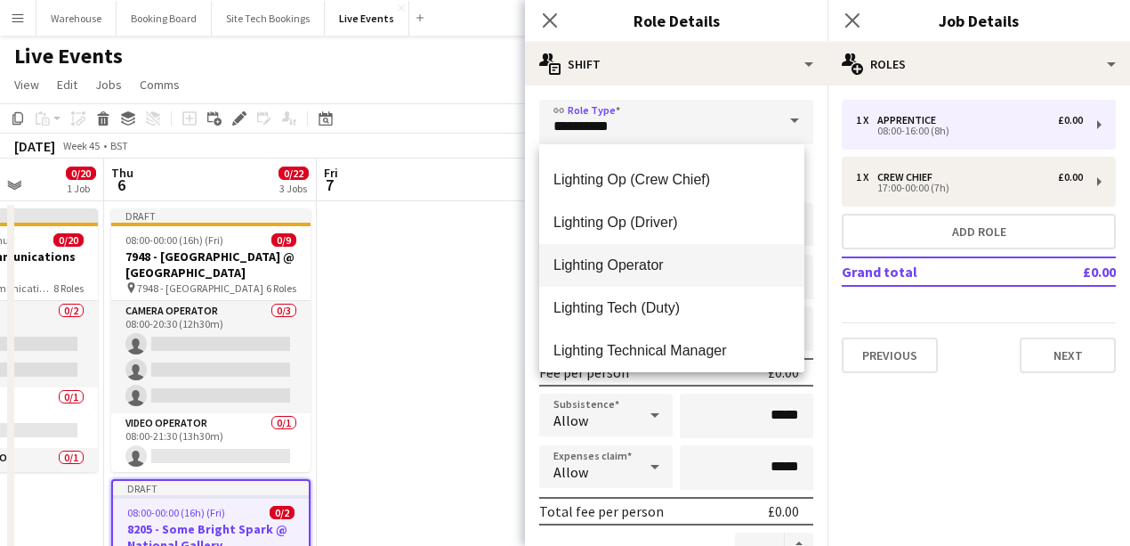
click at [602, 262] on span "Lighting Operator" at bounding box center [672, 264] width 237 height 17
type input "**********"
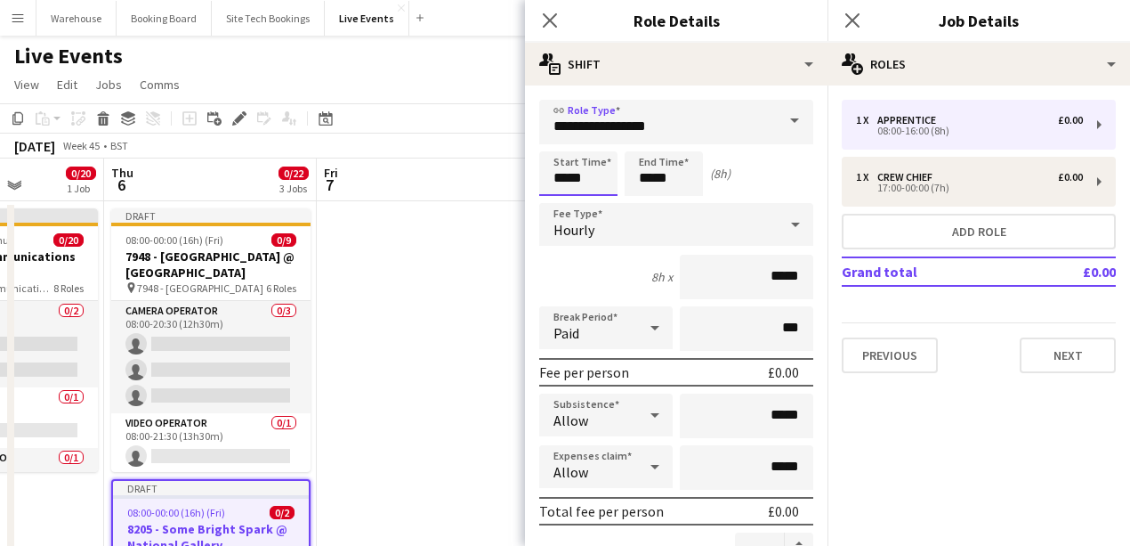
click at [581, 174] on input "*****" at bounding box center [578, 173] width 78 height 44
click at [566, 132] on input "**********" at bounding box center [676, 122] width 274 height 44
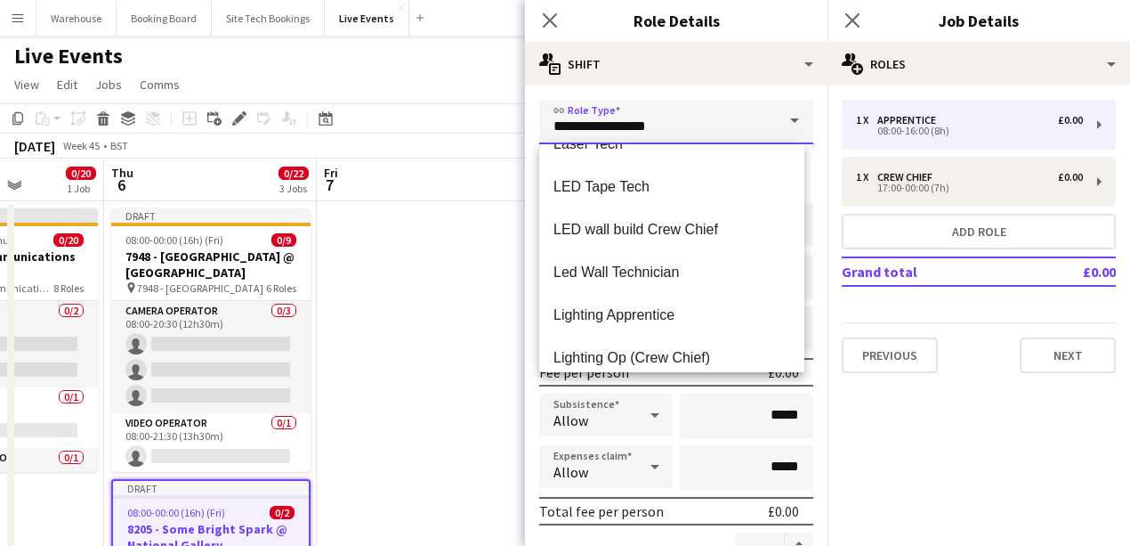
scroll to position [1898, 0]
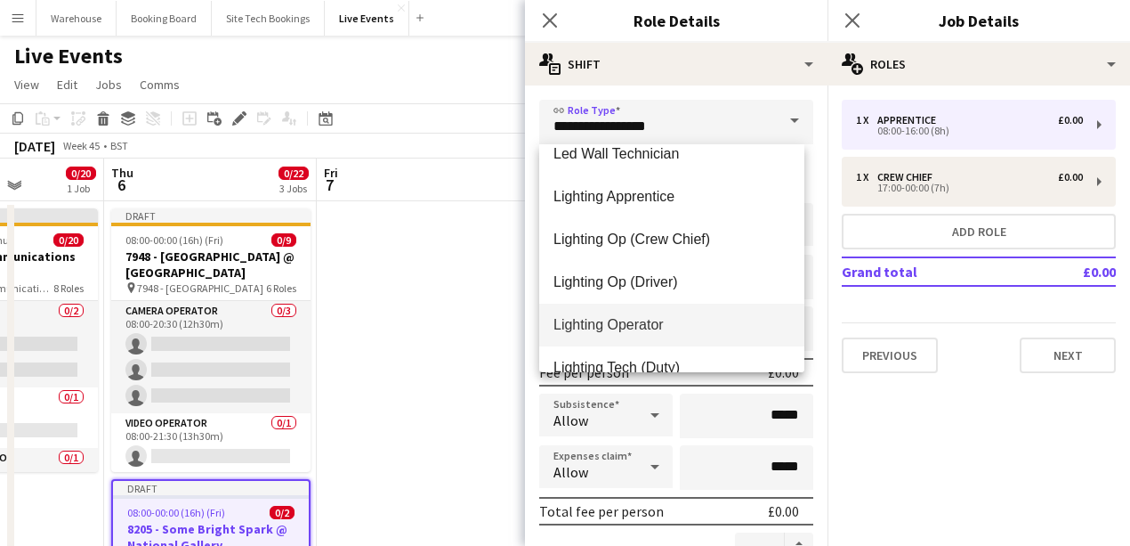
click at [641, 321] on span "Lighting Operator" at bounding box center [672, 324] width 237 height 17
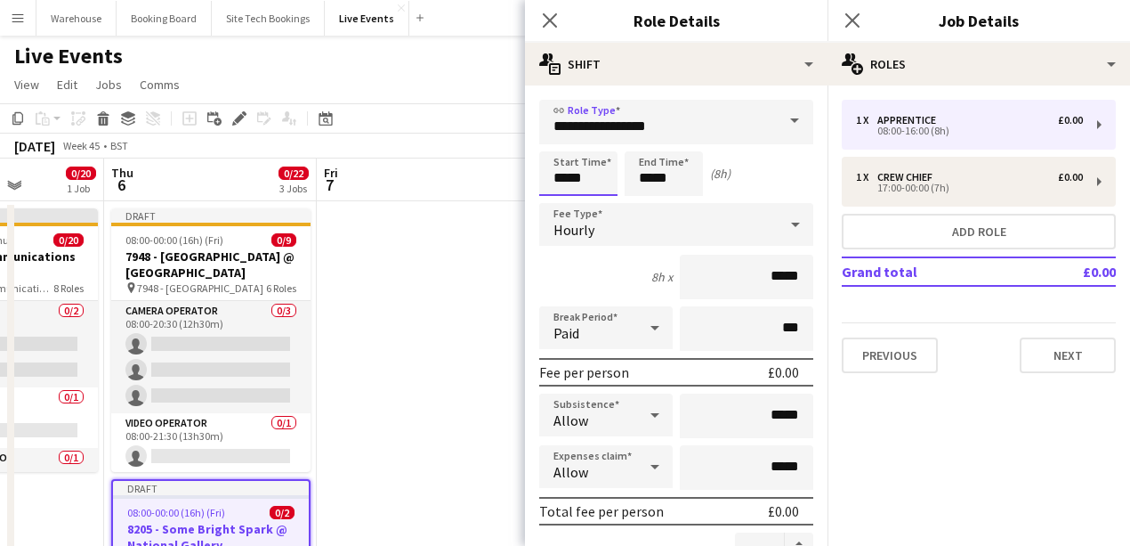
click at [575, 167] on input "*****" at bounding box center [578, 173] width 78 height 44
click at [562, 142] on div at bounding box center [561, 142] width 36 height 18
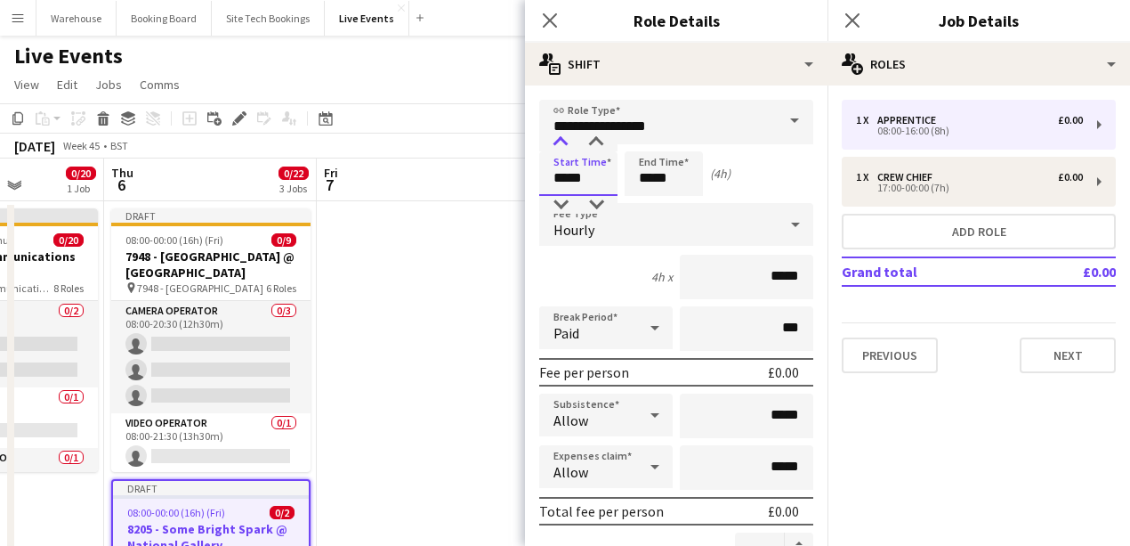
click at [562, 142] on div at bounding box center [561, 142] width 36 height 18
click at [557, 141] on div at bounding box center [561, 142] width 36 height 18
type input "*****"
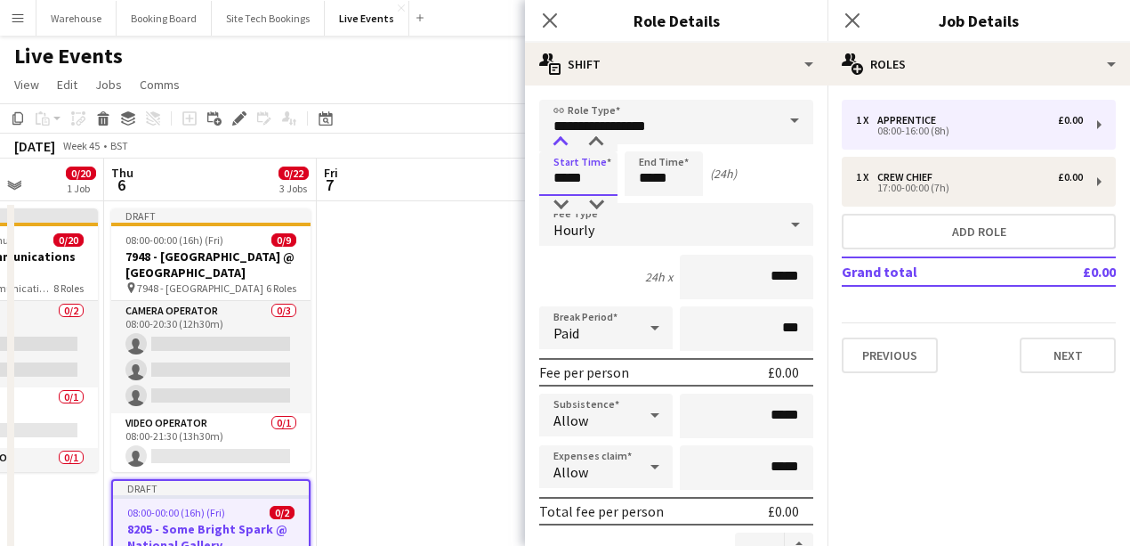
click at [557, 141] on div at bounding box center [561, 142] width 36 height 18
click at [662, 168] on input "*****" at bounding box center [664, 173] width 78 height 44
click at [650, 146] on div at bounding box center [646, 142] width 36 height 18
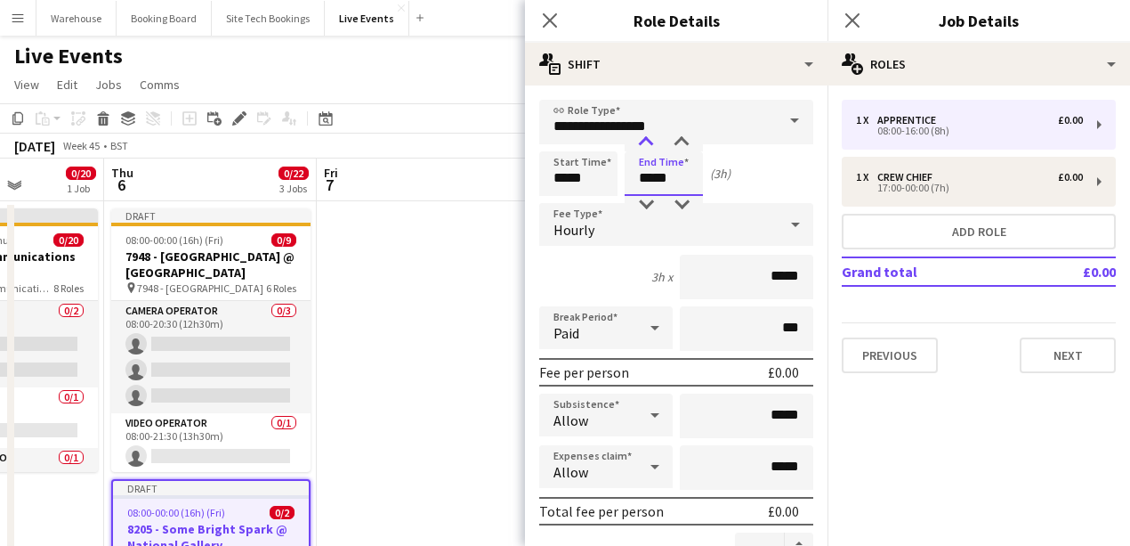
click at [650, 146] on div at bounding box center [646, 142] width 36 height 18
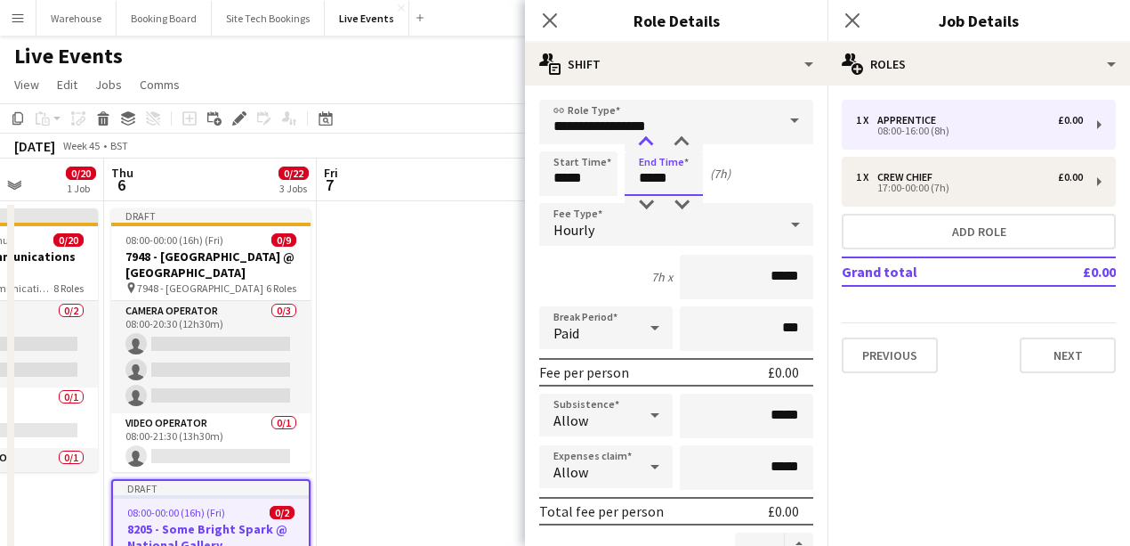
click at [650, 146] on div at bounding box center [646, 142] width 36 height 18
type input "*****"
click at [651, 206] on div at bounding box center [646, 205] width 36 height 18
click at [596, 222] on div "Hourly" at bounding box center [658, 224] width 239 height 43
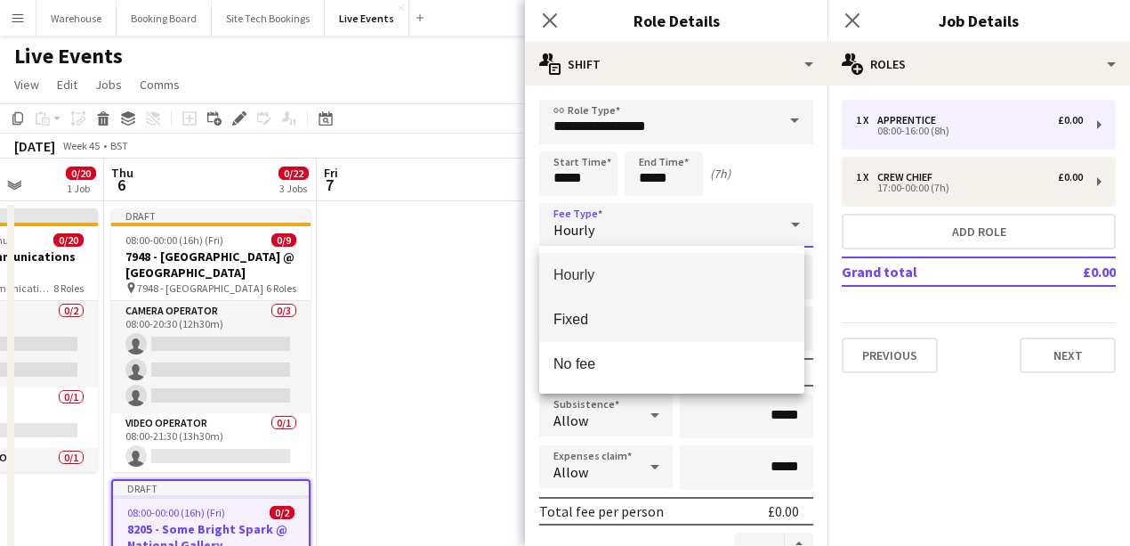
click at [595, 317] on span "Fixed" at bounding box center [672, 319] width 237 height 17
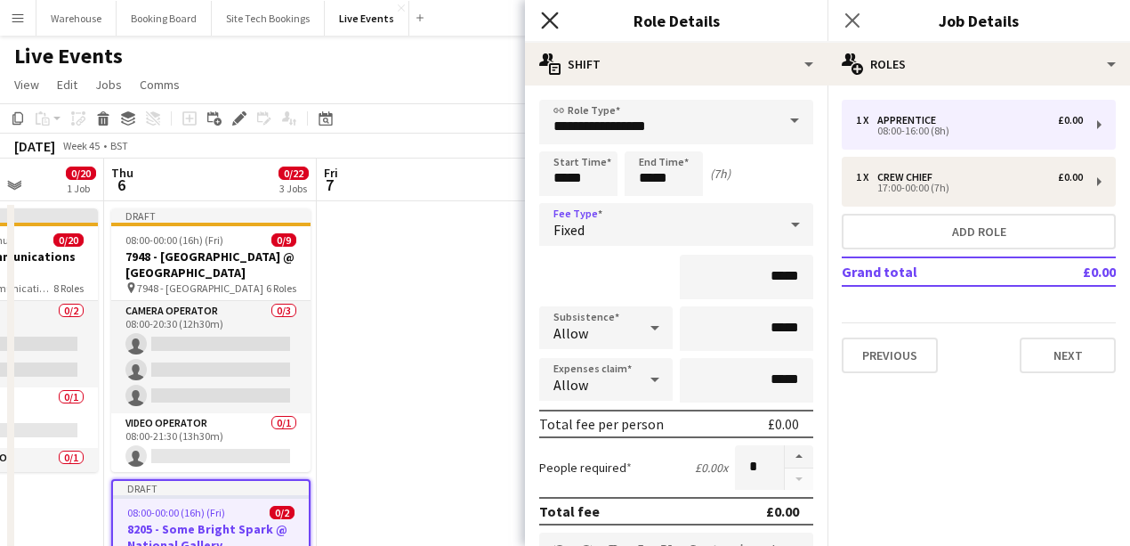
click at [544, 21] on icon "Close pop-in" at bounding box center [549, 20] width 17 height 17
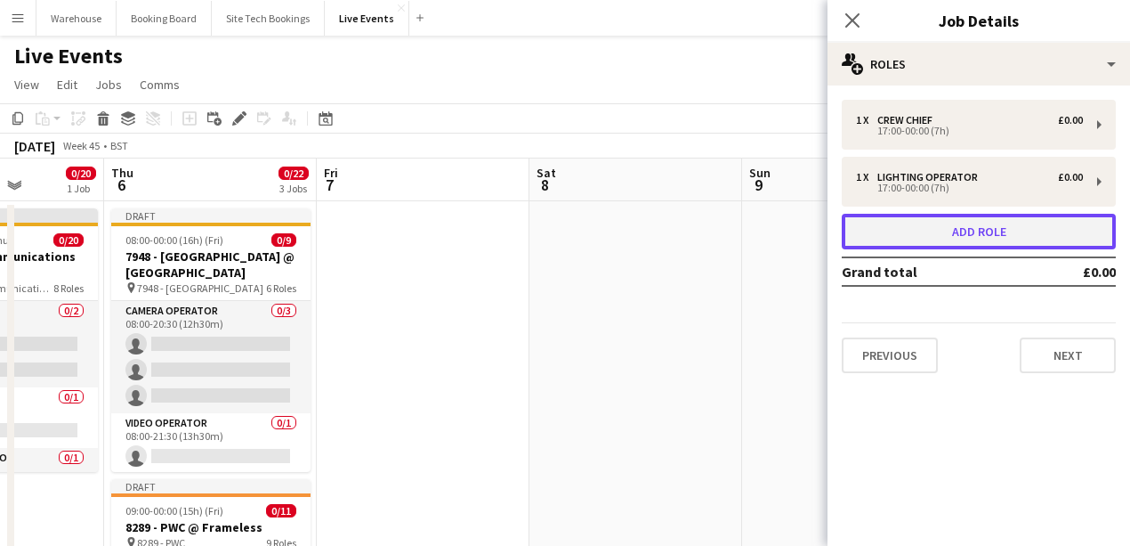
click at [869, 242] on button "Add role" at bounding box center [979, 232] width 274 height 36
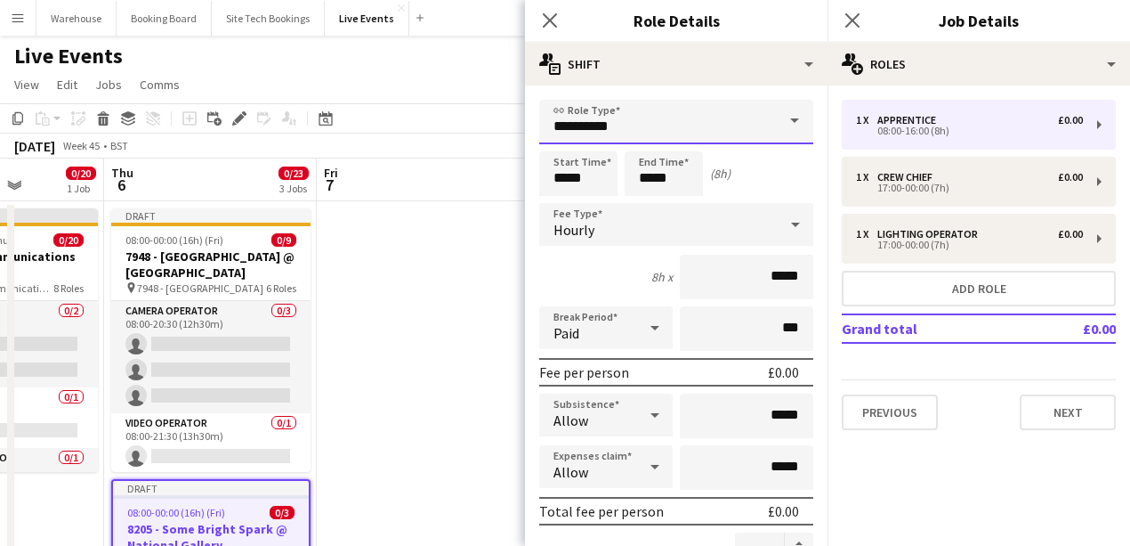
click at [590, 123] on input "**********" at bounding box center [676, 122] width 274 height 44
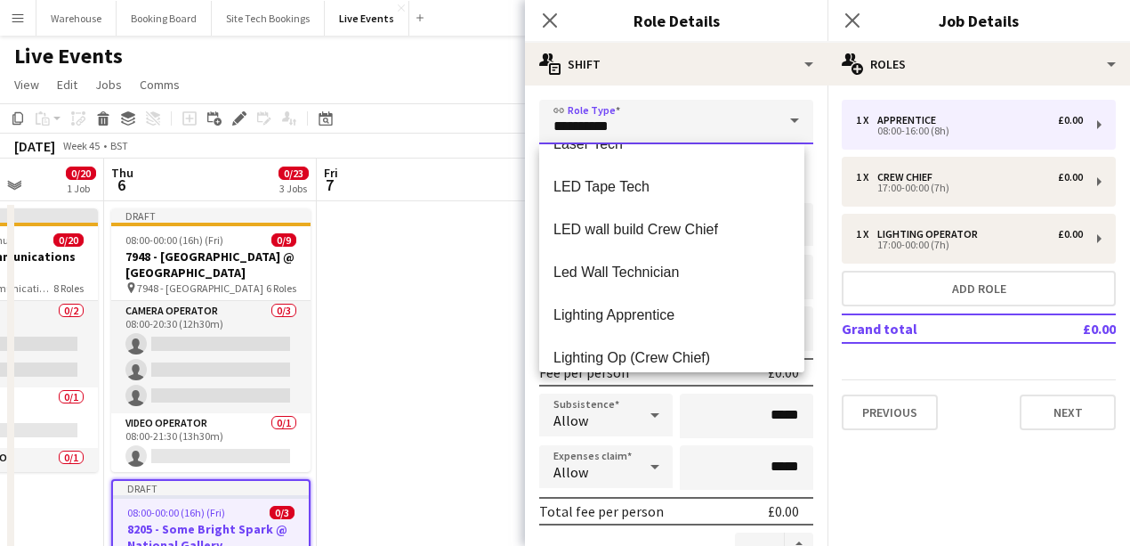
scroll to position [2076, 0]
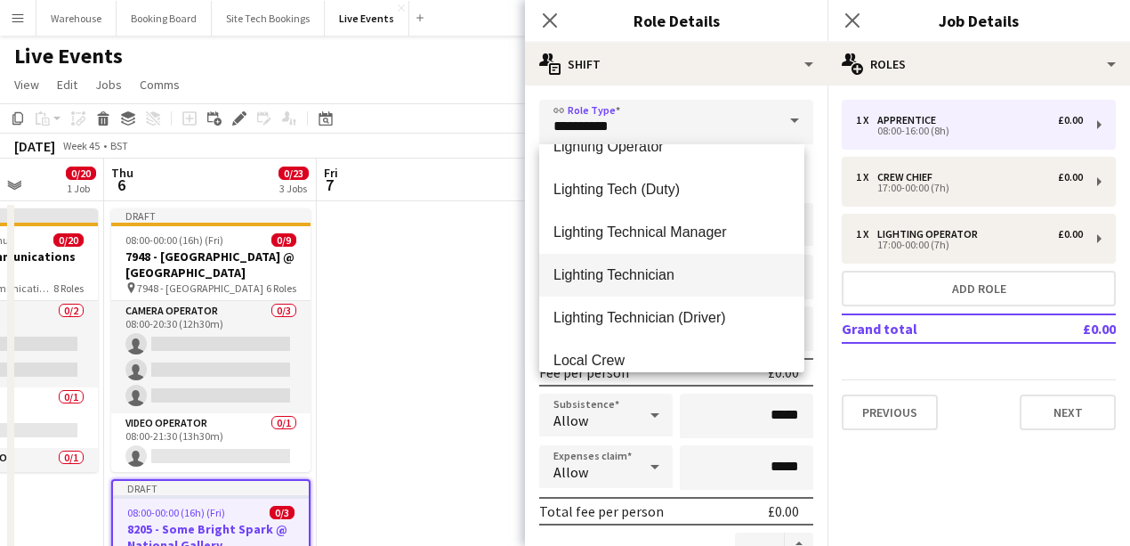
click at [629, 275] on span "Lighting Technician" at bounding box center [672, 274] width 237 height 17
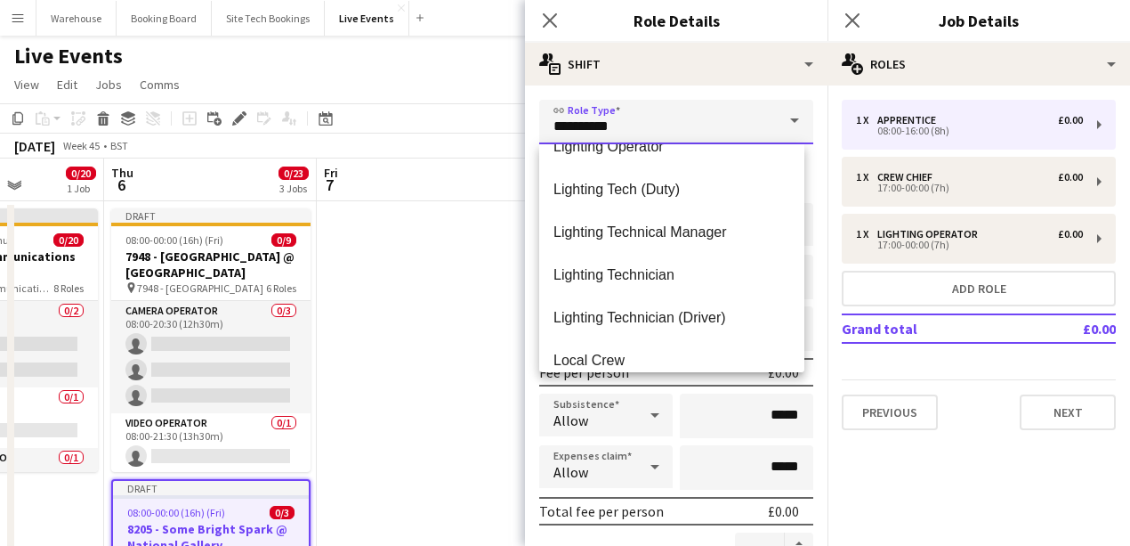
type input "**********"
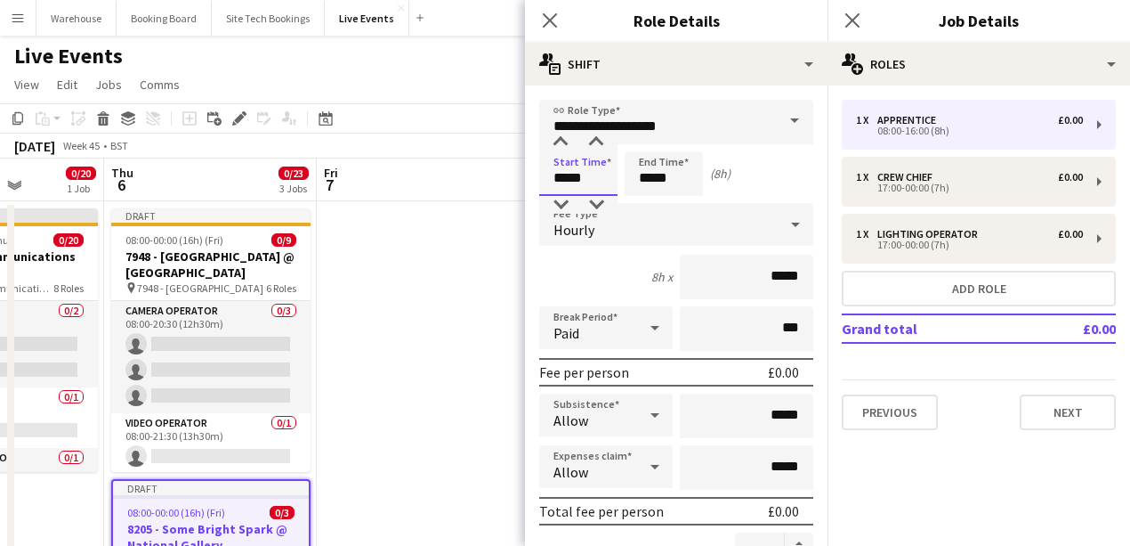
click at [568, 176] on input "*****" at bounding box center [578, 173] width 78 height 44
click at [554, 142] on div at bounding box center [561, 142] width 36 height 18
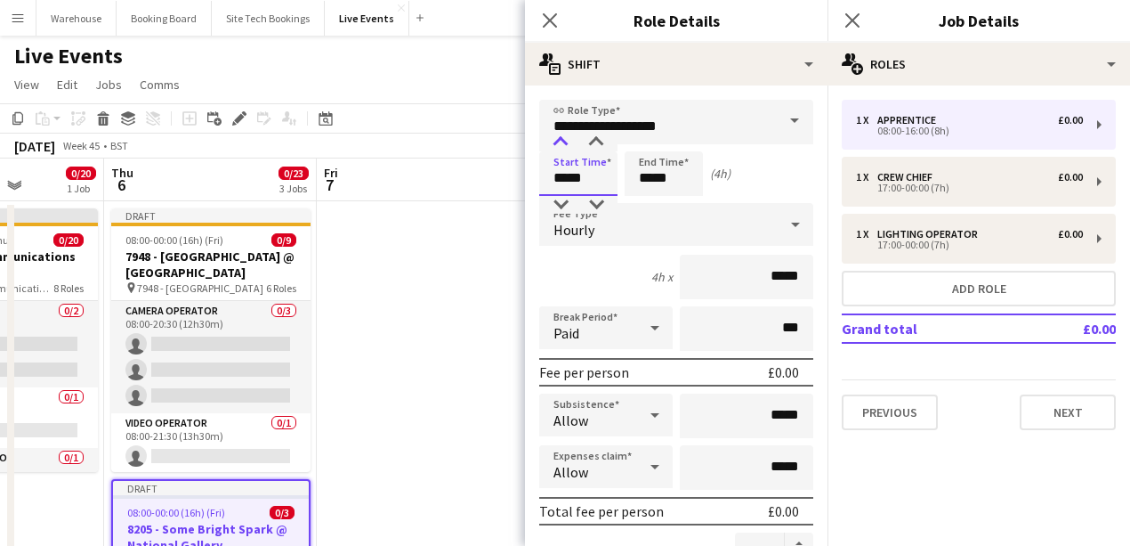
click at [554, 142] on div at bounding box center [561, 142] width 36 height 18
type input "*****"
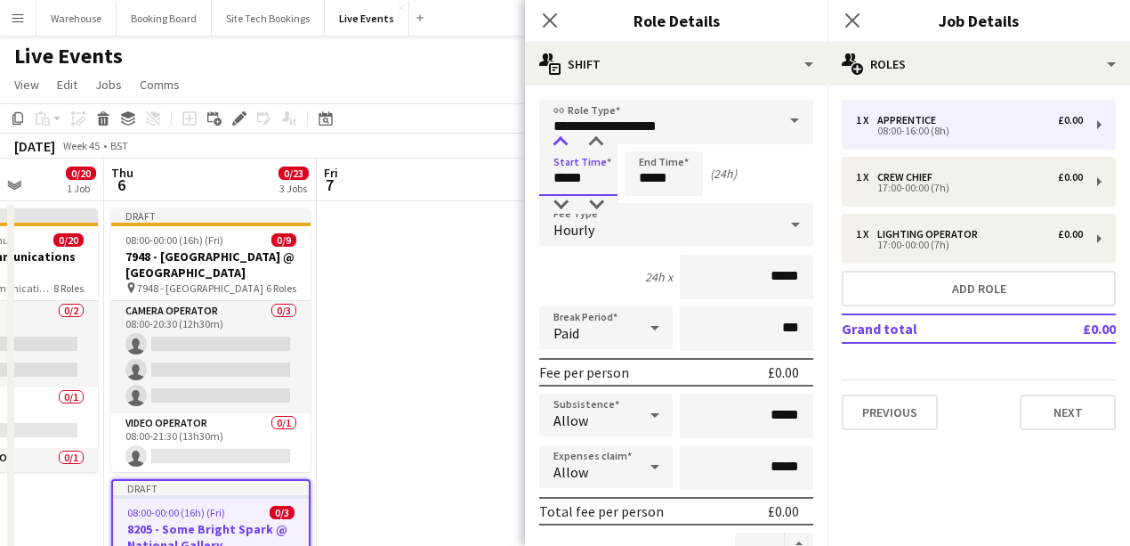
click at [554, 142] on div at bounding box center [561, 142] width 36 height 18
click at [646, 174] on input "*****" at bounding box center [664, 173] width 78 height 44
click at [643, 148] on div at bounding box center [646, 142] width 36 height 18
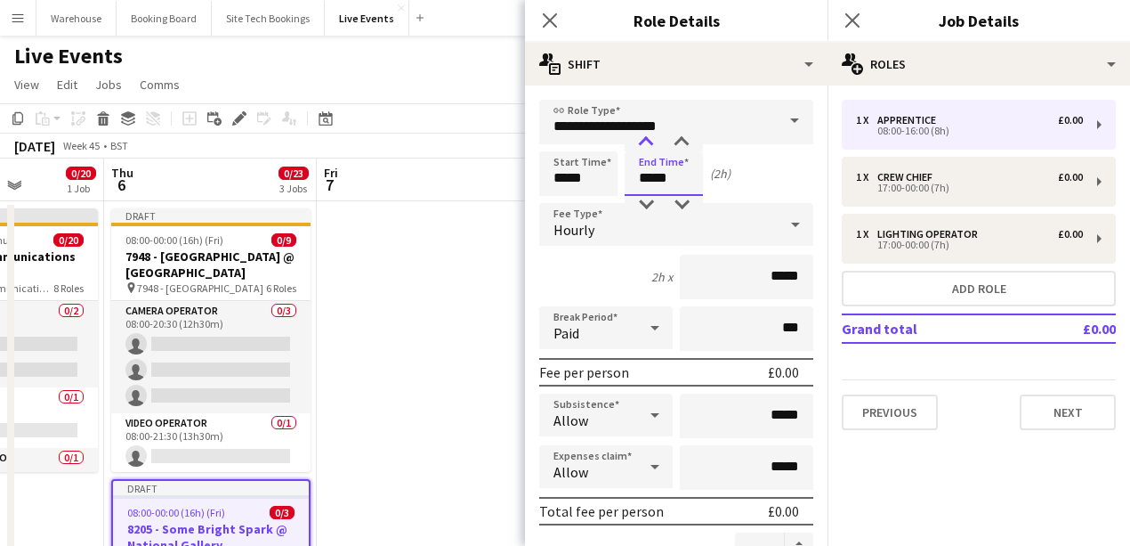
click at [643, 148] on div at bounding box center [646, 142] width 36 height 18
type input "*****"
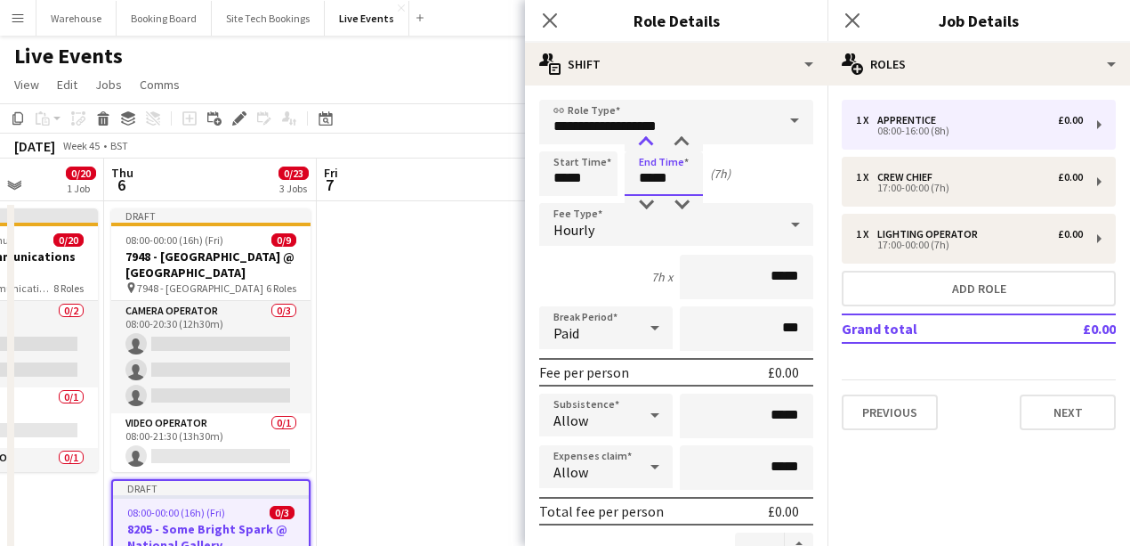
click at [643, 148] on div at bounding box center [646, 142] width 36 height 18
click at [602, 217] on div "Hourly" at bounding box center [658, 224] width 239 height 43
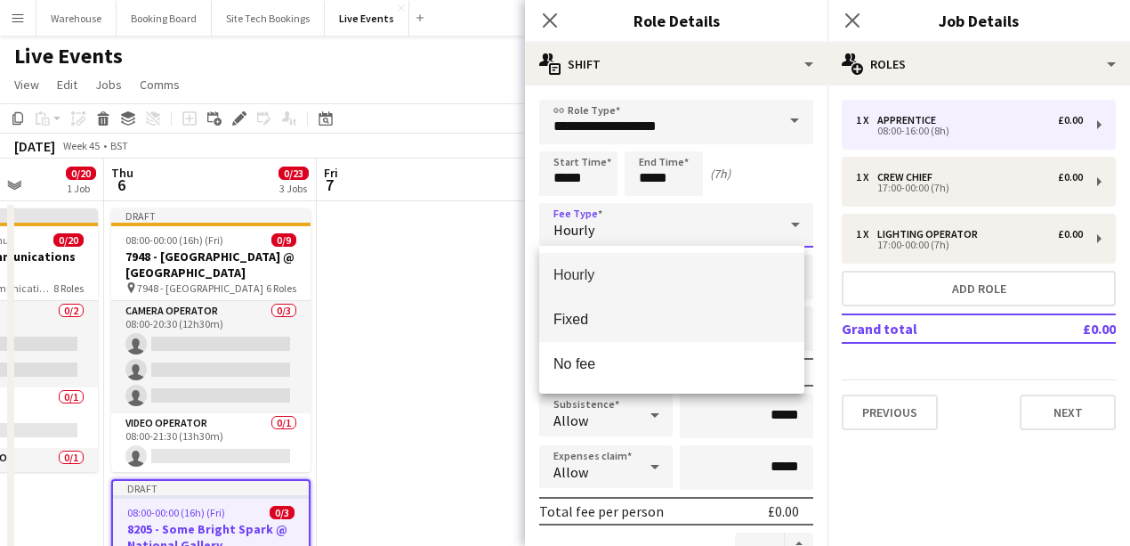
click at [578, 329] on mat-option "Fixed" at bounding box center [671, 319] width 265 height 44
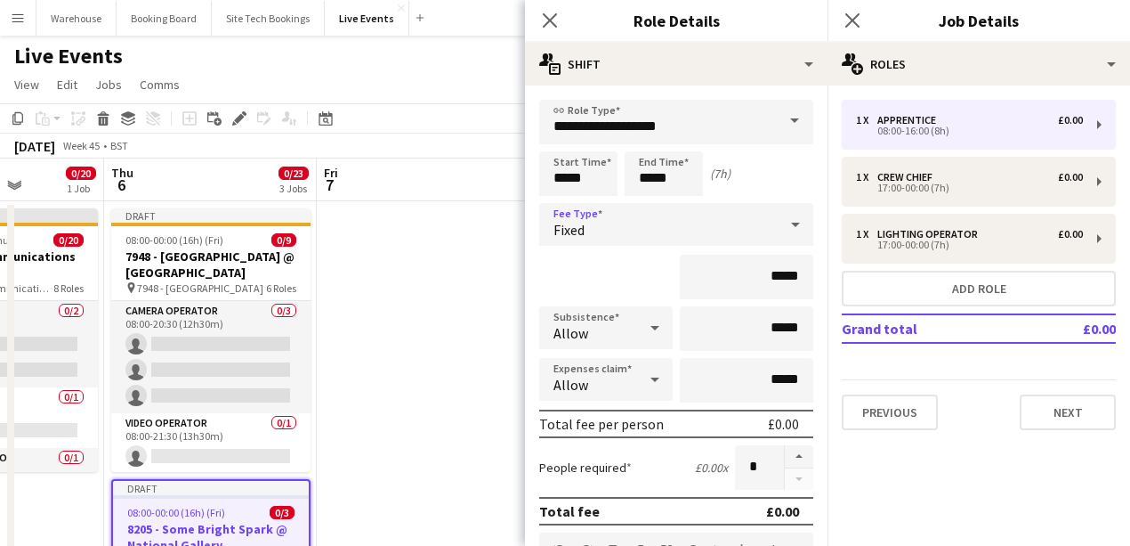
scroll to position [178, 0]
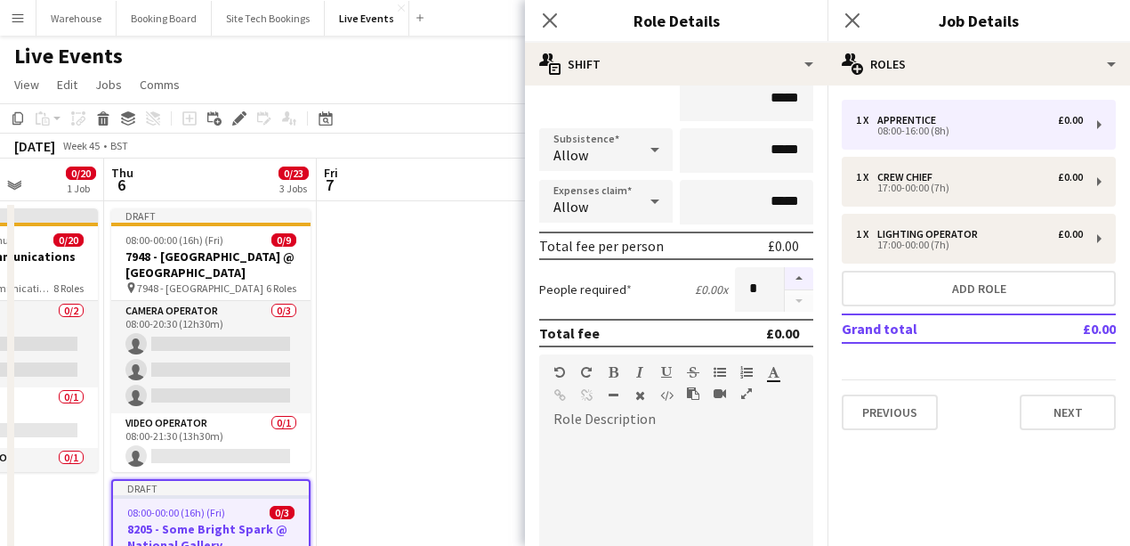
click at [790, 288] on button "button" at bounding box center [799, 278] width 28 height 23
click at [790, 303] on button "button" at bounding box center [799, 301] width 28 height 22
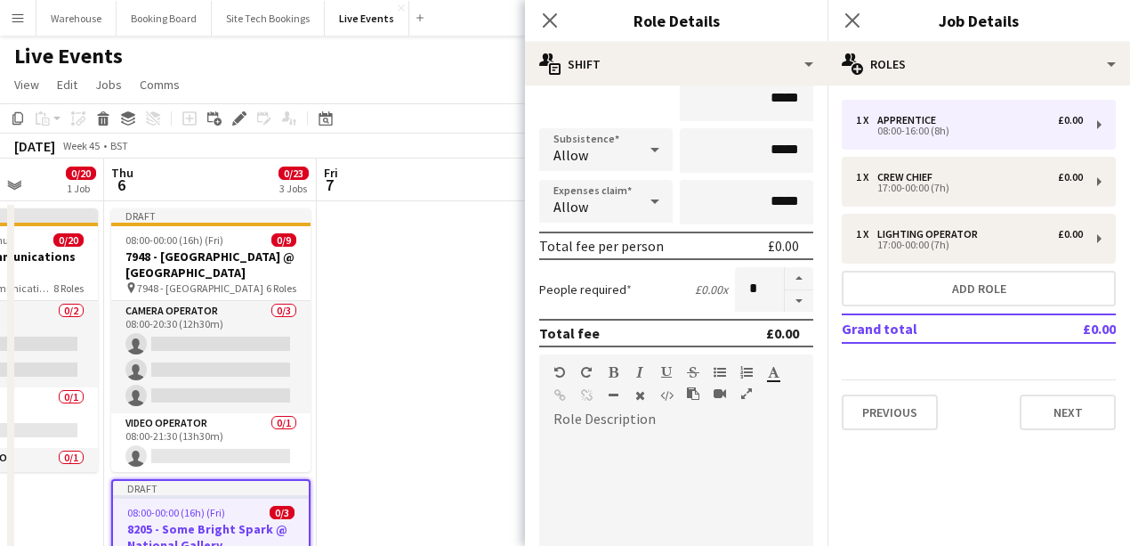
type input "*"
click at [549, 13] on icon "Close pop-in" at bounding box center [549, 20] width 17 height 17
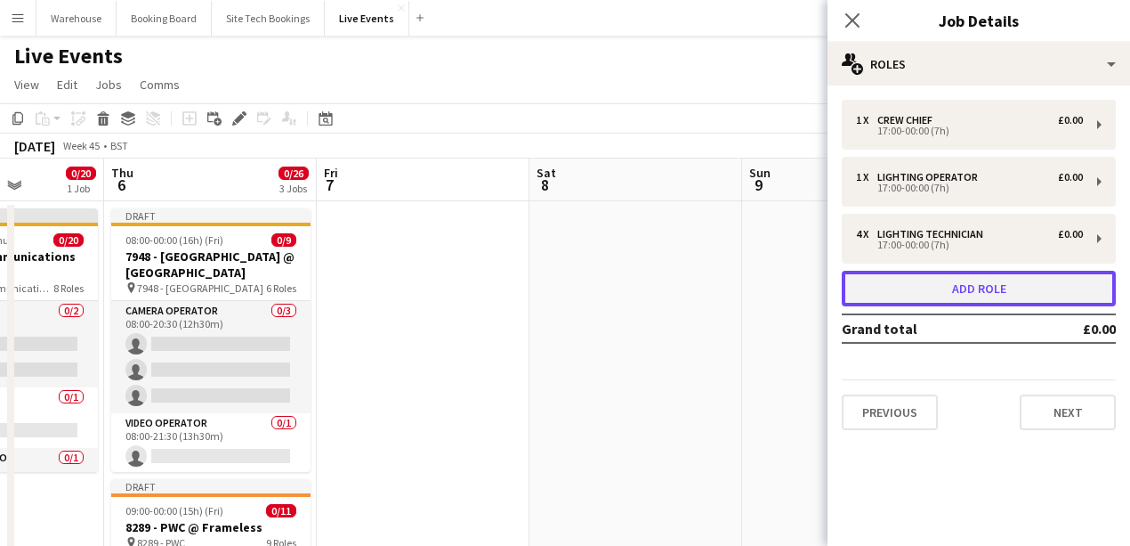
click at [883, 298] on button "Add role" at bounding box center [979, 289] width 274 height 36
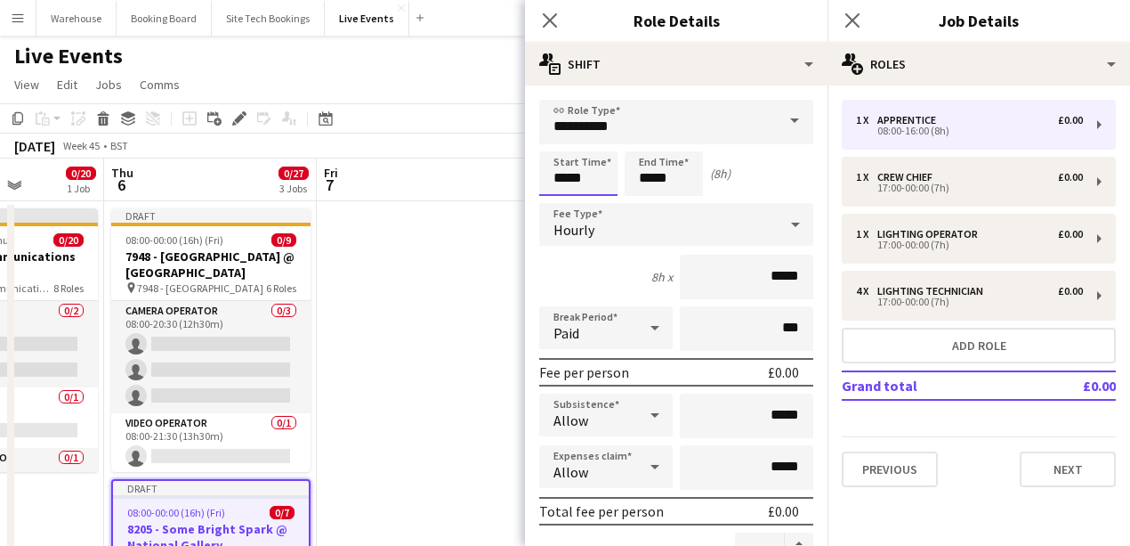
click at [573, 176] on input "*****" at bounding box center [578, 173] width 78 height 44
click at [557, 148] on div at bounding box center [561, 142] width 36 height 18
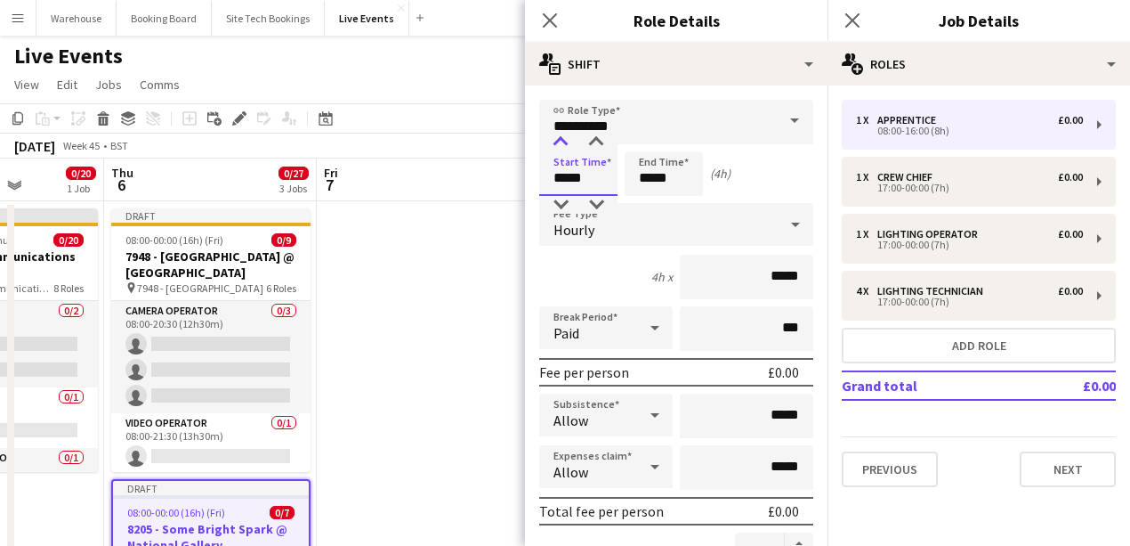
click at [557, 148] on div at bounding box center [561, 142] width 36 height 18
type input "*****"
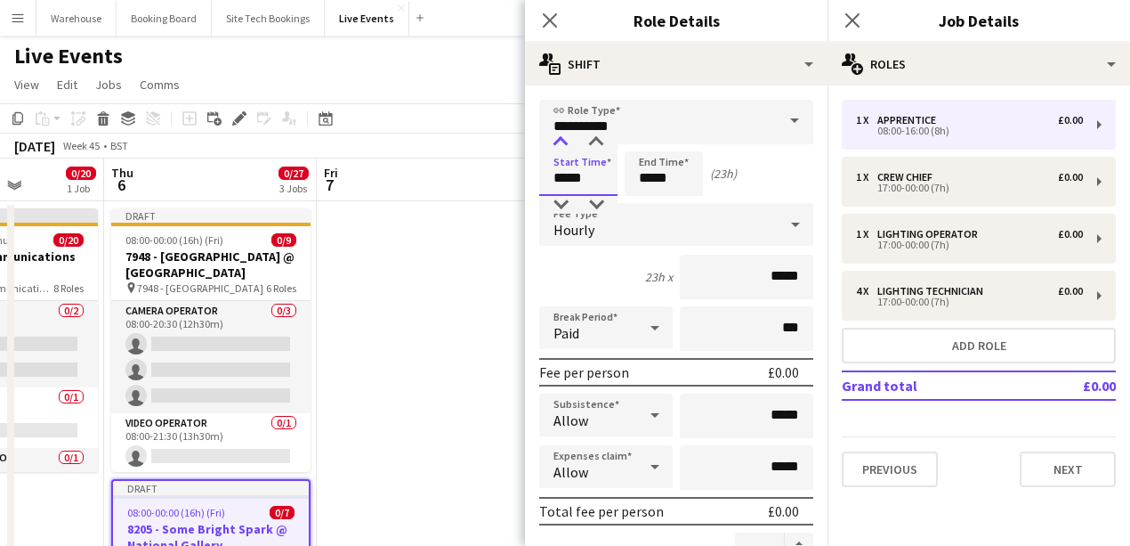
click at [561, 150] on div at bounding box center [561, 142] width 36 height 18
click at [673, 184] on input "*****" at bounding box center [664, 173] width 78 height 44
click at [657, 155] on input "*****" at bounding box center [664, 173] width 78 height 44
click at [651, 147] on div at bounding box center [646, 142] width 36 height 18
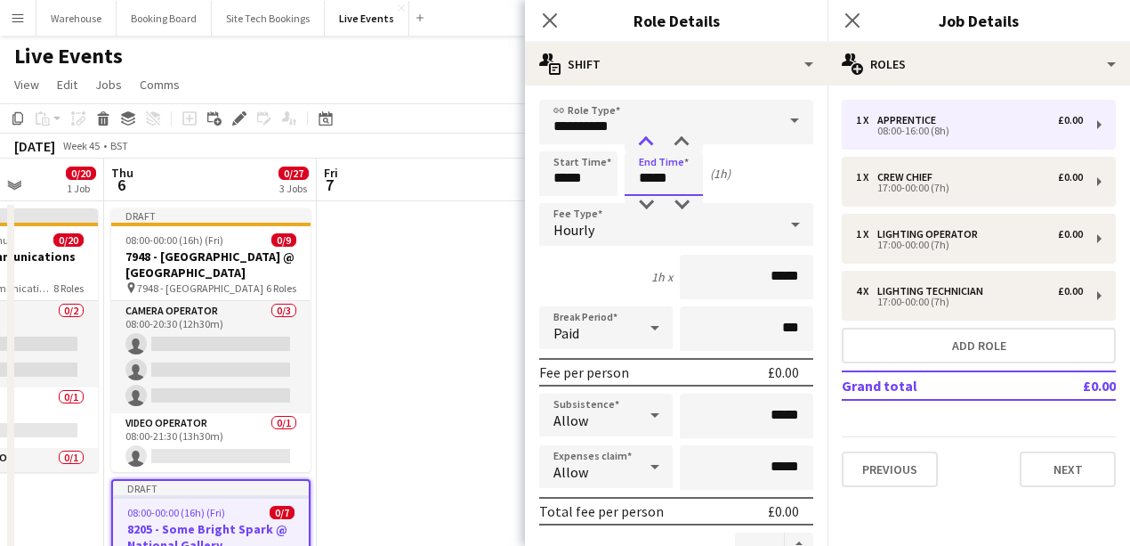
click at [651, 147] on div at bounding box center [646, 142] width 36 height 18
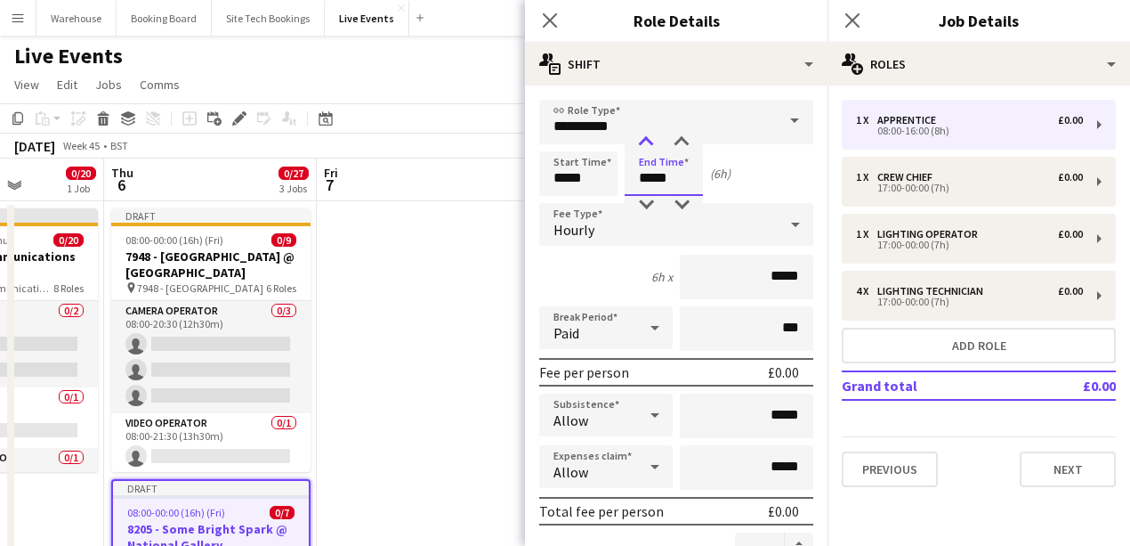
type input "*****"
click at [651, 147] on div at bounding box center [646, 142] width 36 height 18
click at [575, 118] on input "**********" at bounding box center [676, 122] width 274 height 44
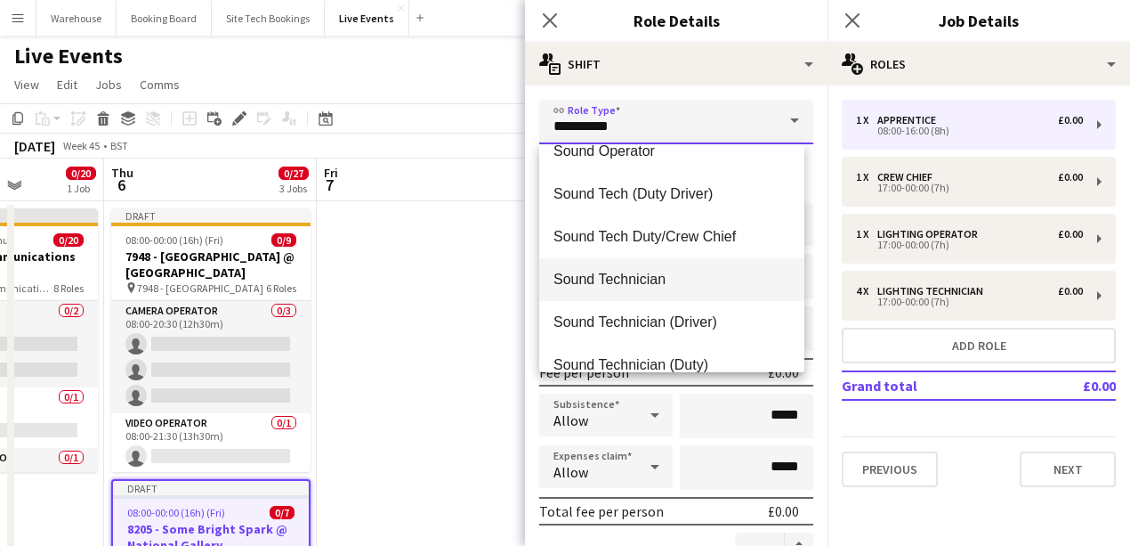
scroll to position [3678, 0]
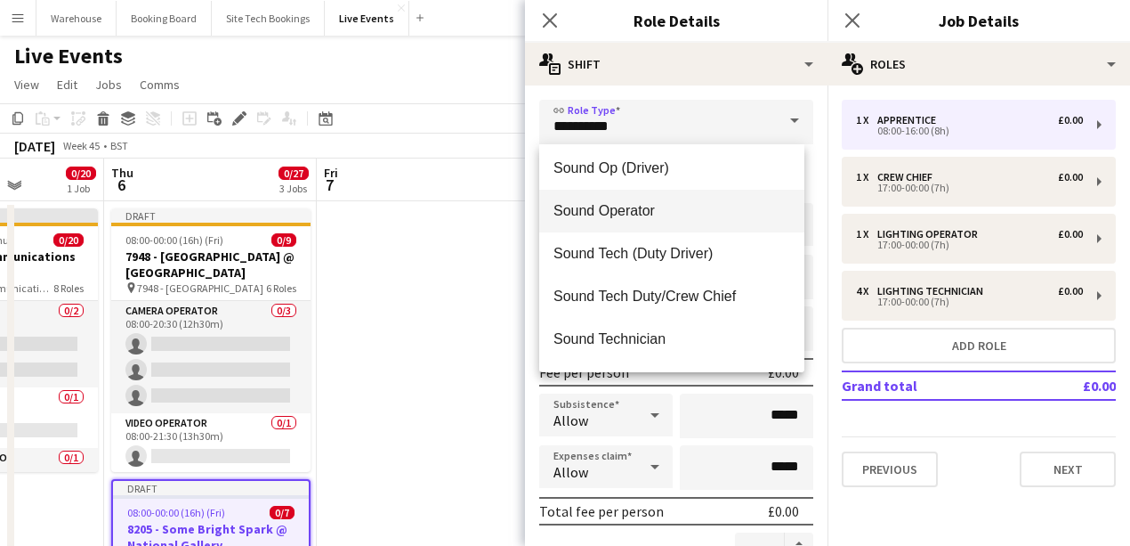
click at [590, 213] on span "Sound Operator" at bounding box center [672, 210] width 237 height 17
type input "**********"
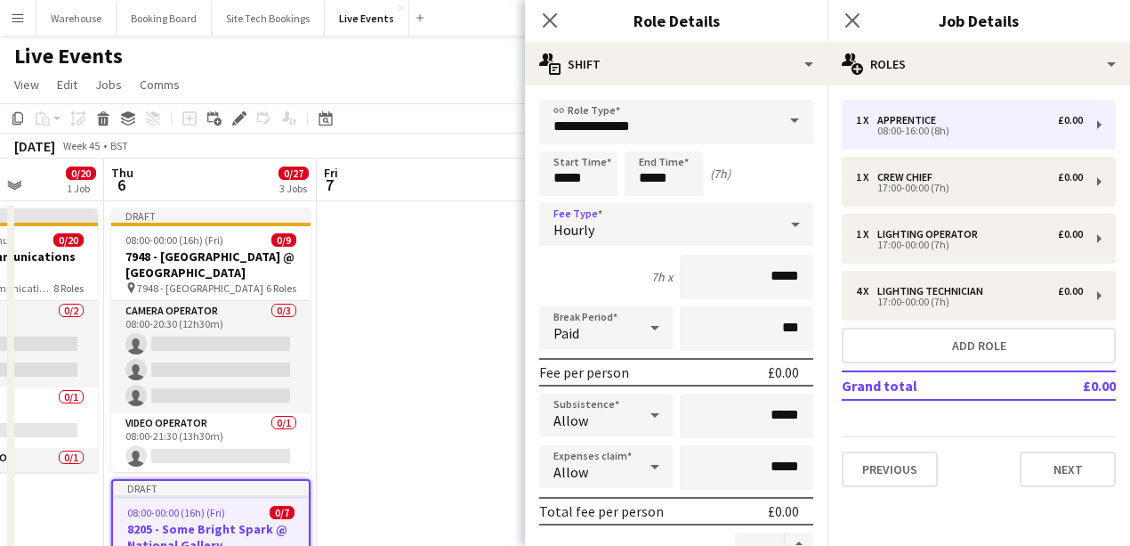
click at [621, 231] on div "Hourly" at bounding box center [658, 224] width 239 height 43
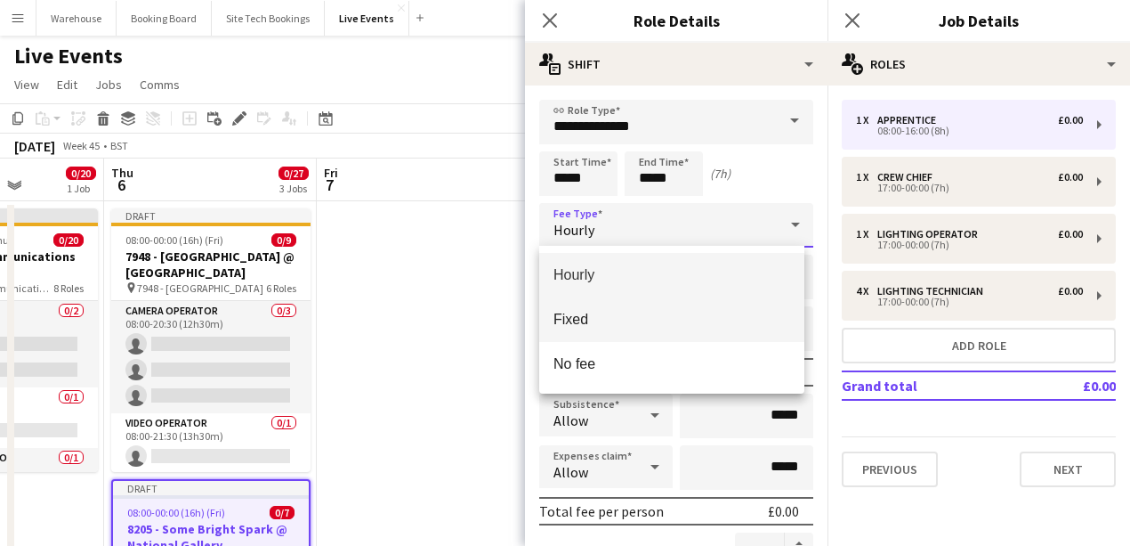
click at [618, 326] on span "Fixed" at bounding box center [672, 319] width 237 height 17
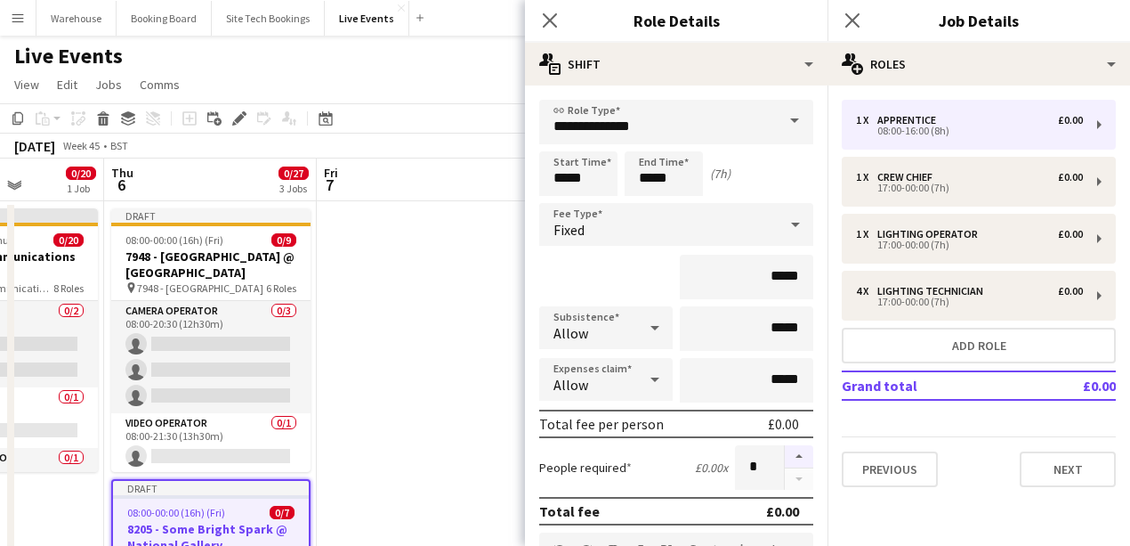
click at [785, 461] on button "button" at bounding box center [799, 456] width 28 height 23
type input "*"
click at [552, 12] on icon "Close pop-in" at bounding box center [549, 20] width 17 height 17
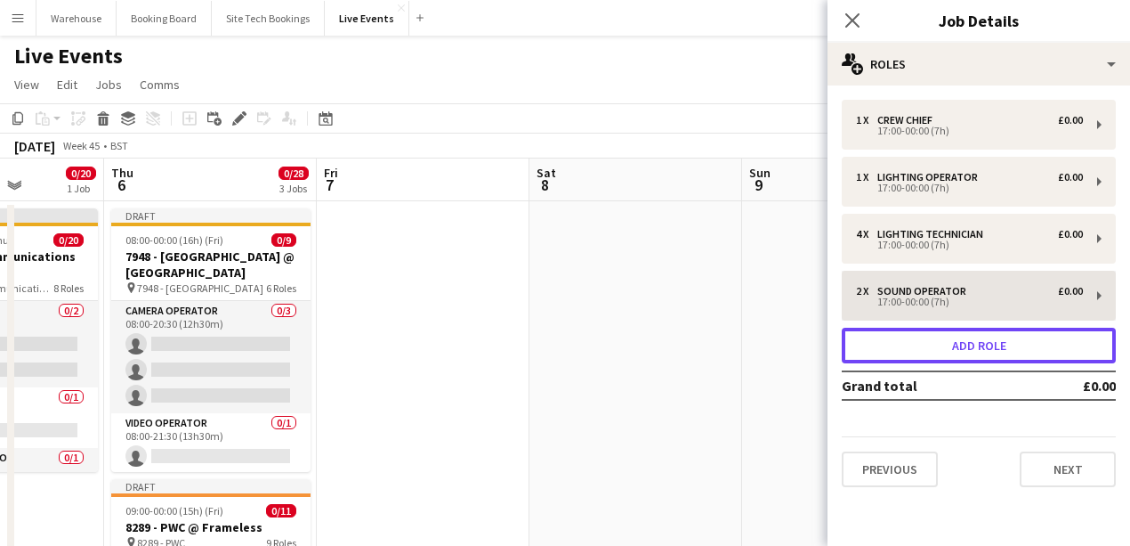
drag, startPoint x: 952, startPoint y: 352, endPoint x: 926, endPoint y: 370, distance: 31.4
click at [951, 352] on button "Add role" at bounding box center [979, 346] width 274 height 36
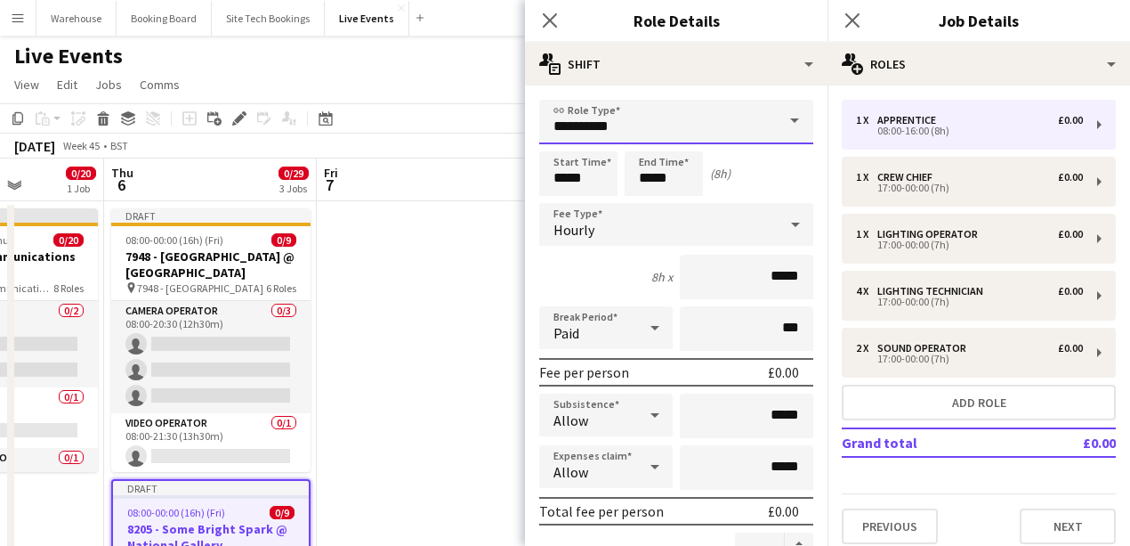
click at [592, 119] on input "**********" at bounding box center [676, 122] width 274 height 44
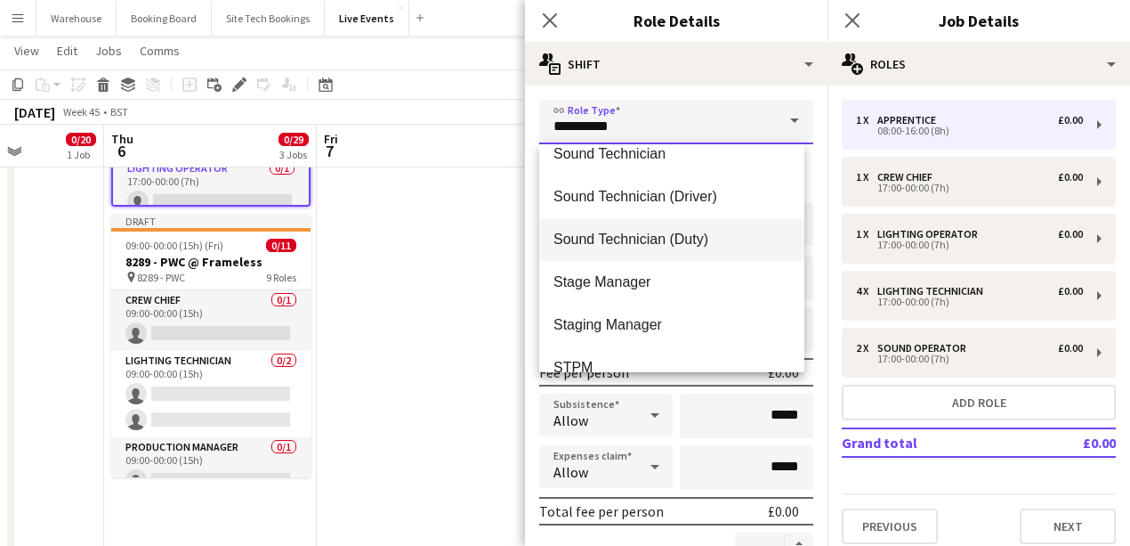
scroll to position [3804, 0]
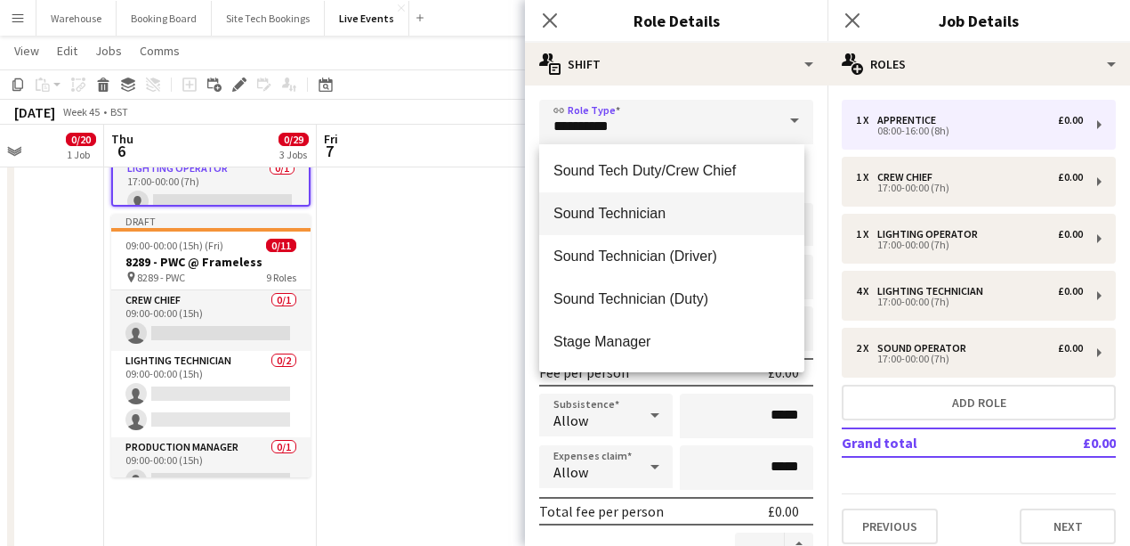
click at [640, 211] on span "Sound Technician" at bounding box center [672, 213] width 237 height 17
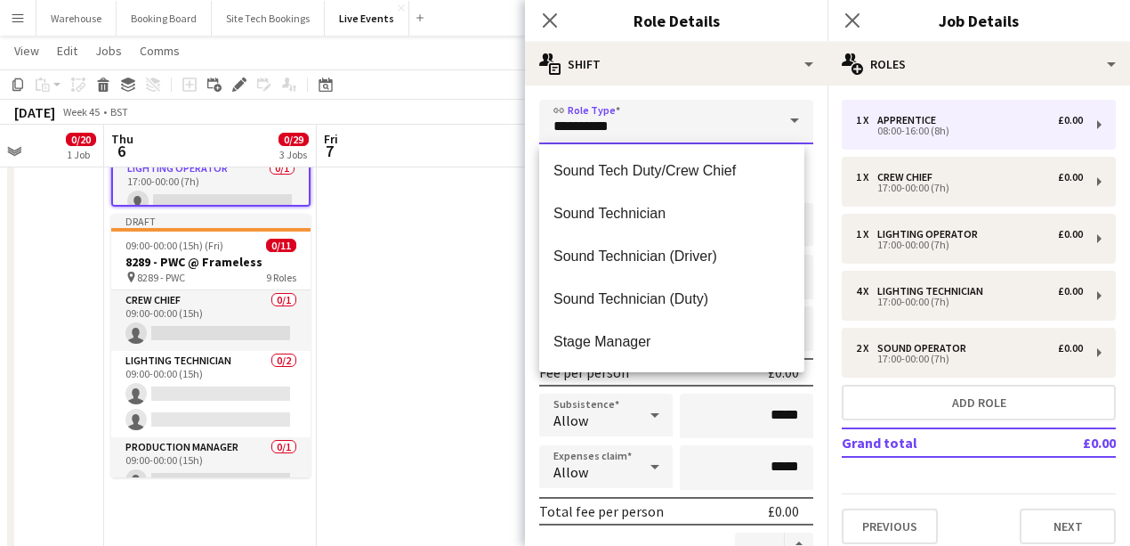
type input "**********"
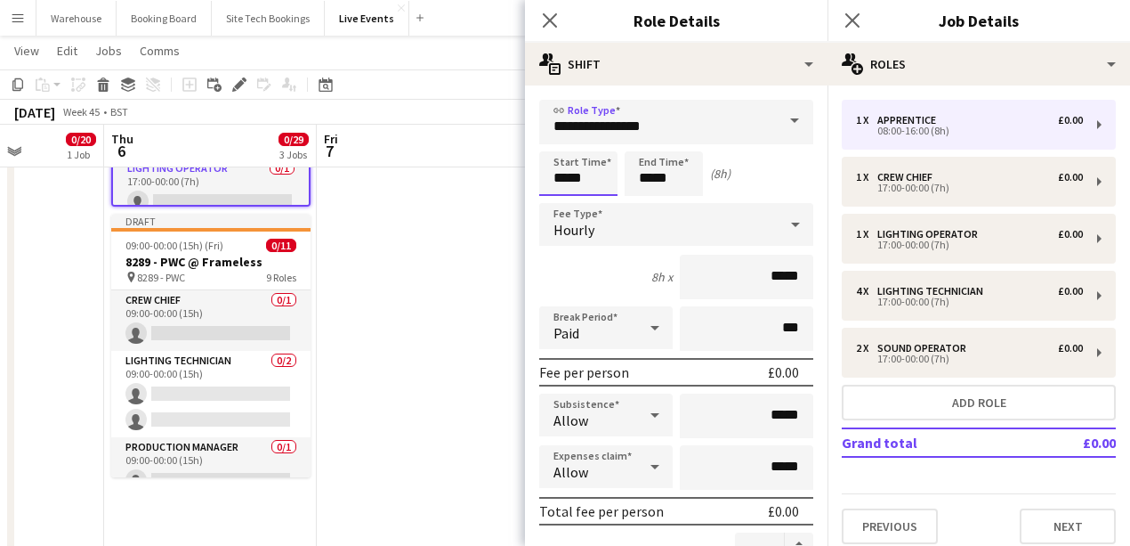
click at [585, 182] on input "*****" at bounding box center [578, 173] width 78 height 44
click at [554, 137] on div at bounding box center [561, 142] width 36 height 18
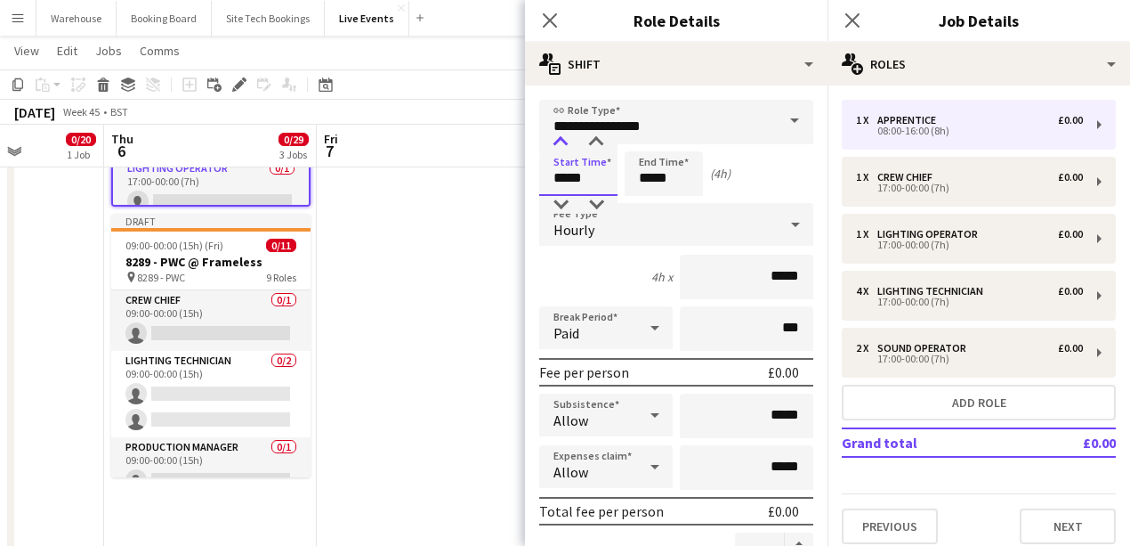
click at [554, 137] on div at bounding box center [561, 142] width 36 height 18
type input "*****"
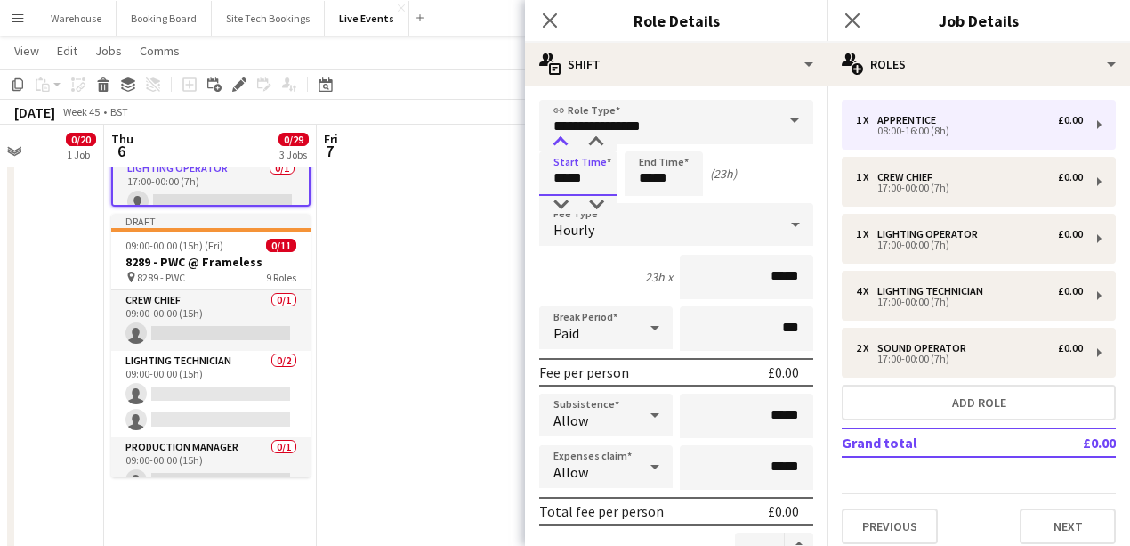
click at [554, 137] on div at bounding box center [561, 142] width 36 height 18
click at [651, 170] on input "*****" at bounding box center [664, 173] width 78 height 44
click at [648, 147] on div at bounding box center [646, 142] width 36 height 18
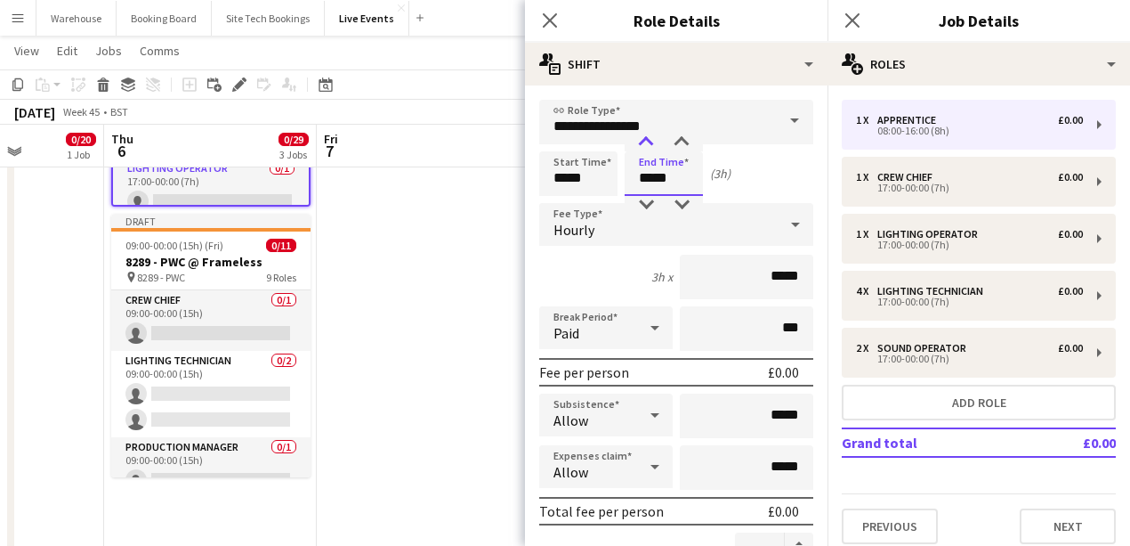
click at [648, 147] on div at bounding box center [646, 142] width 36 height 18
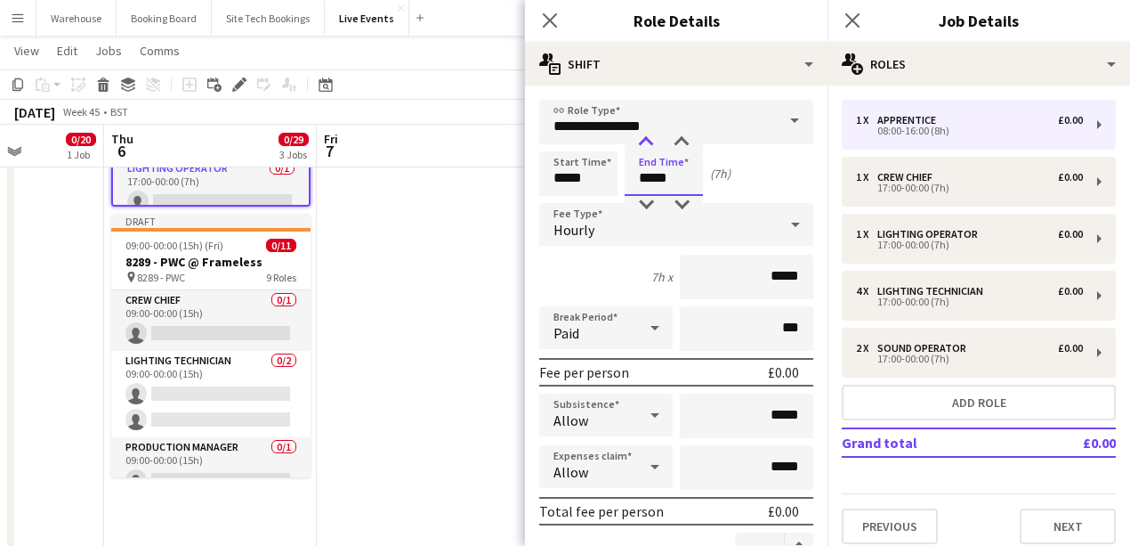
click at [648, 147] on div at bounding box center [646, 142] width 36 height 18
type input "*****"
click at [644, 206] on div at bounding box center [646, 205] width 36 height 18
click at [587, 231] on span "Hourly" at bounding box center [574, 230] width 41 height 18
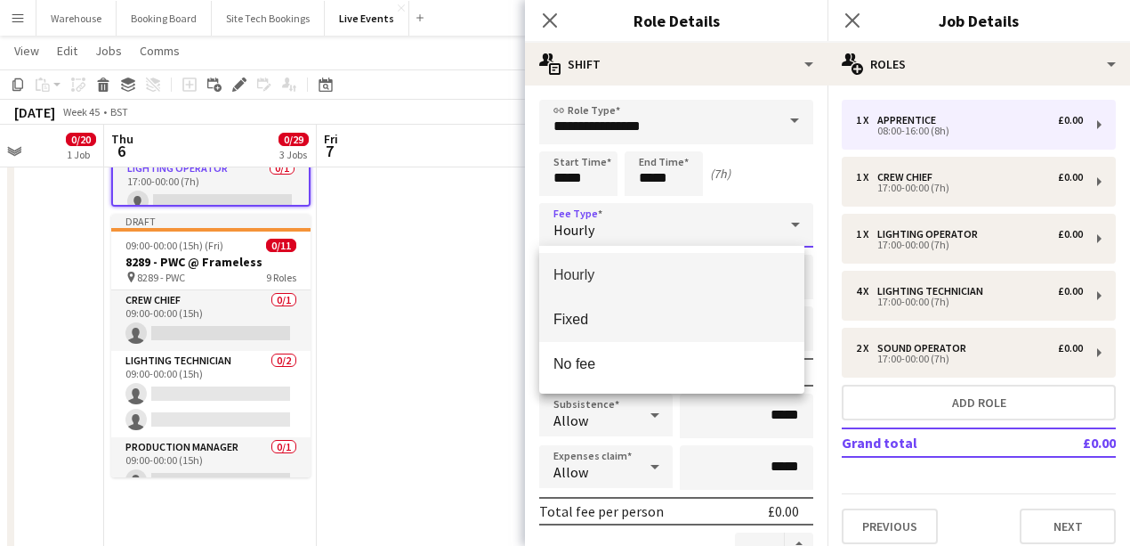
click at [589, 329] on mat-option "Fixed" at bounding box center [671, 319] width 265 height 44
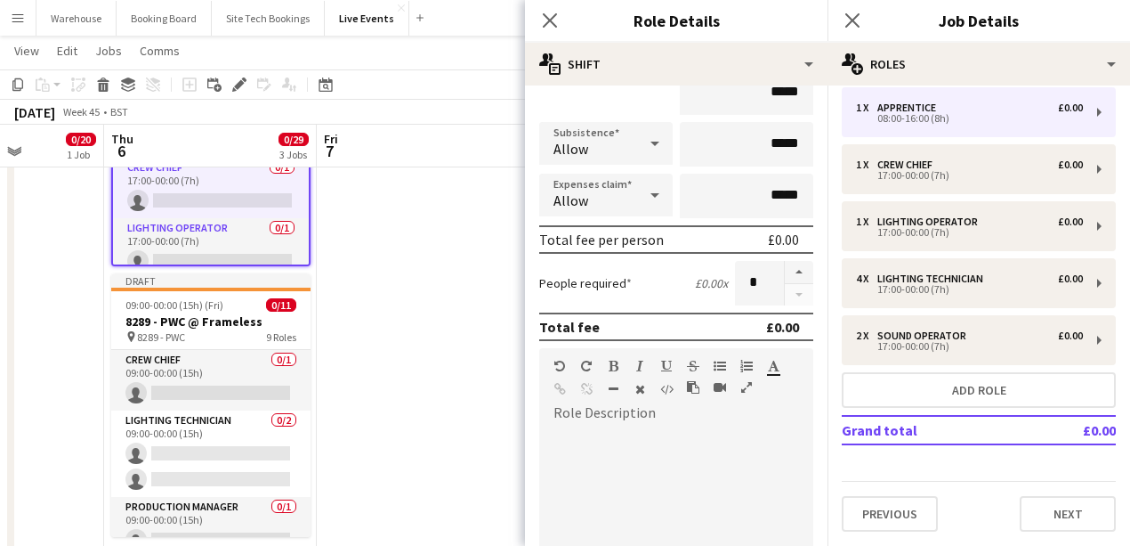
scroll to position [356, 0]
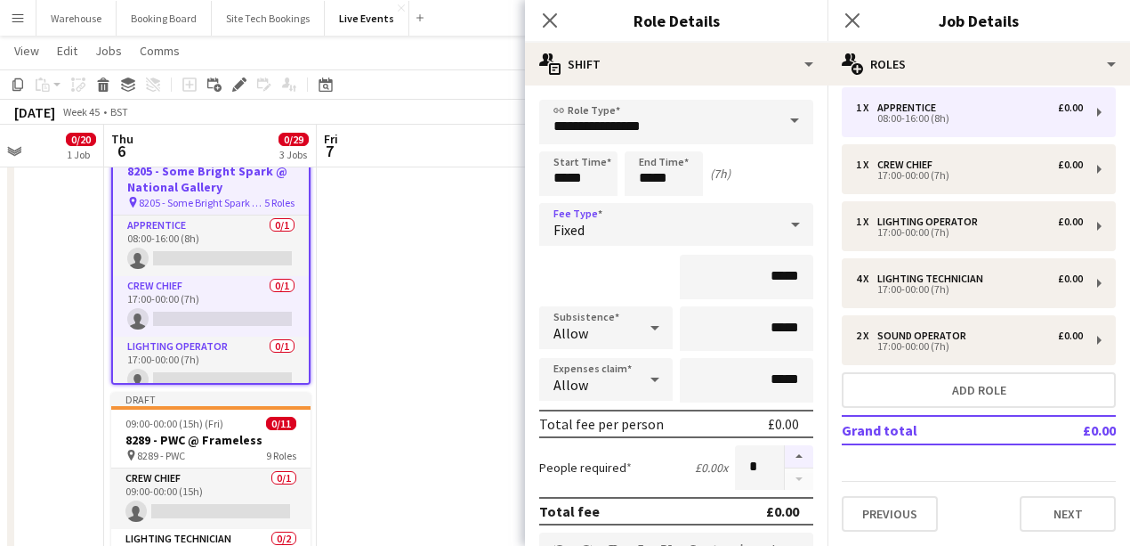
click at [788, 454] on button "button" at bounding box center [799, 456] width 28 height 23
type input "*"
click at [550, 23] on icon "Close pop-in" at bounding box center [549, 20] width 17 height 17
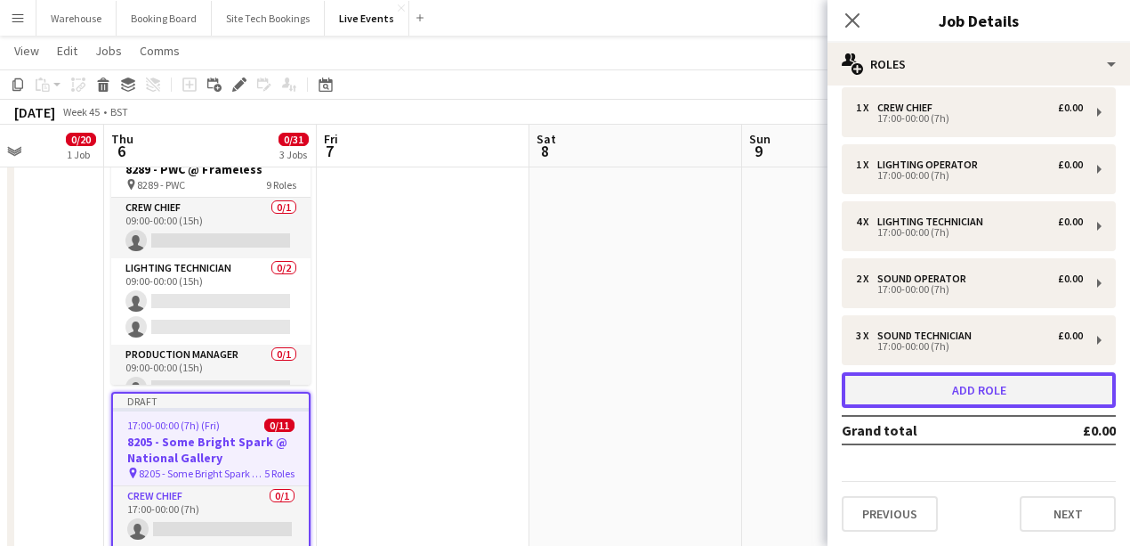
click at [1007, 400] on button "Add role" at bounding box center [979, 390] width 274 height 36
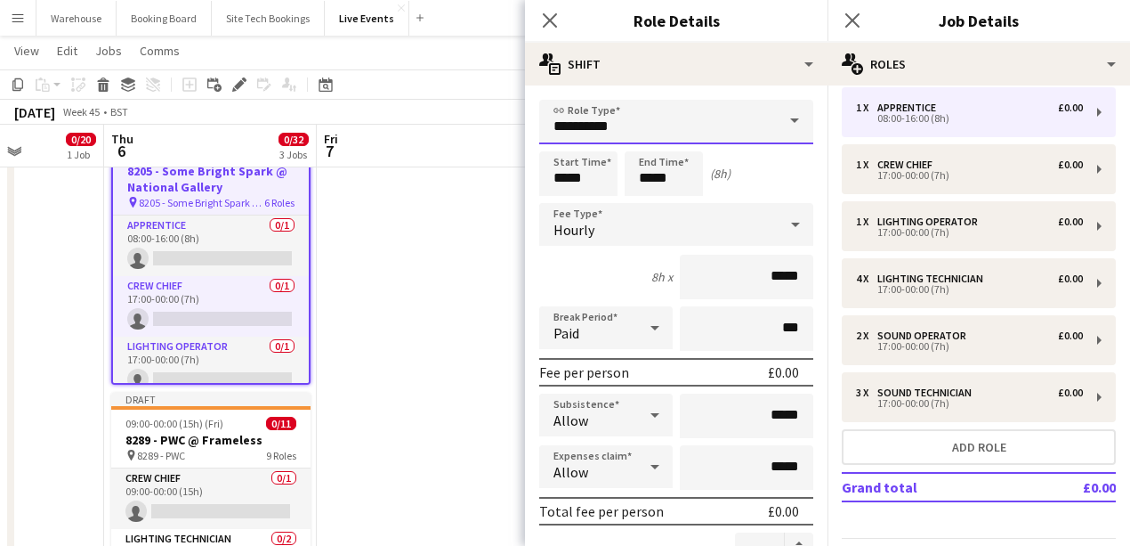
click at [607, 131] on input "**********" at bounding box center [676, 122] width 274 height 44
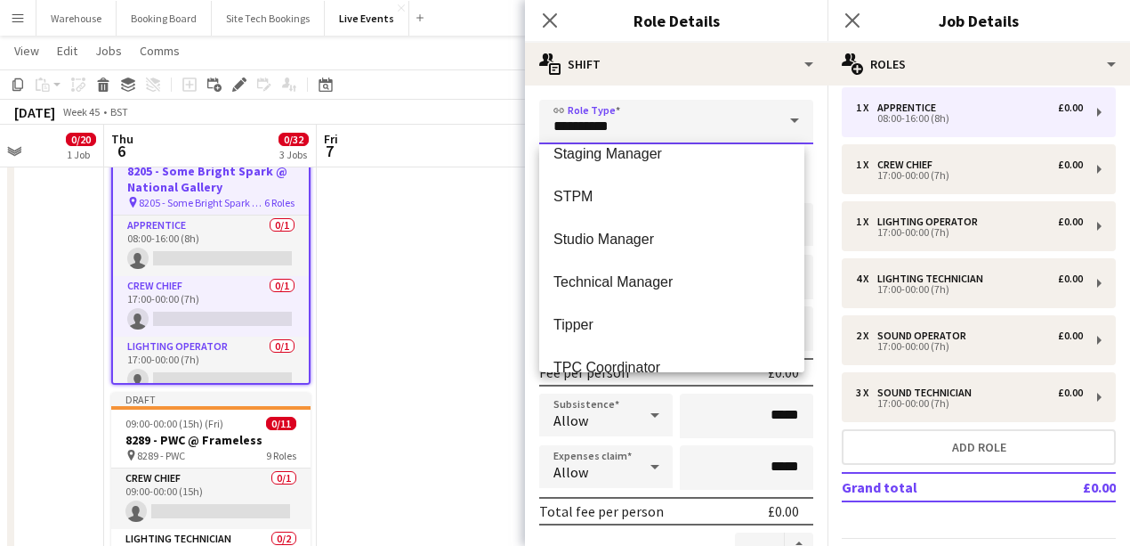
scroll to position [4450, 0]
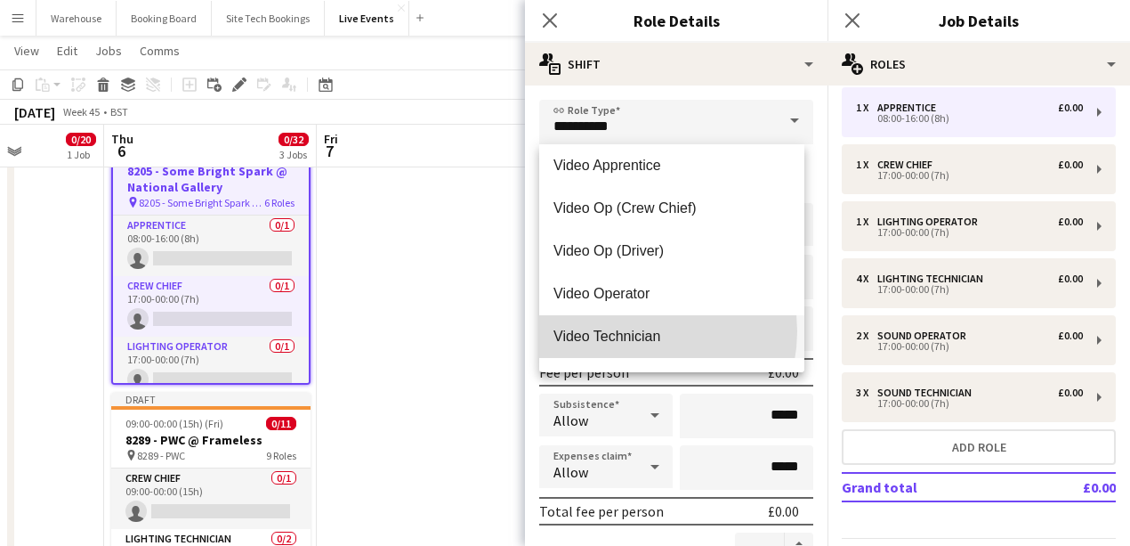
drag, startPoint x: 634, startPoint y: 331, endPoint x: 656, endPoint y: 343, distance: 25.1
click at [634, 333] on span "Video Technician" at bounding box center [672, 336] width 237 height 17
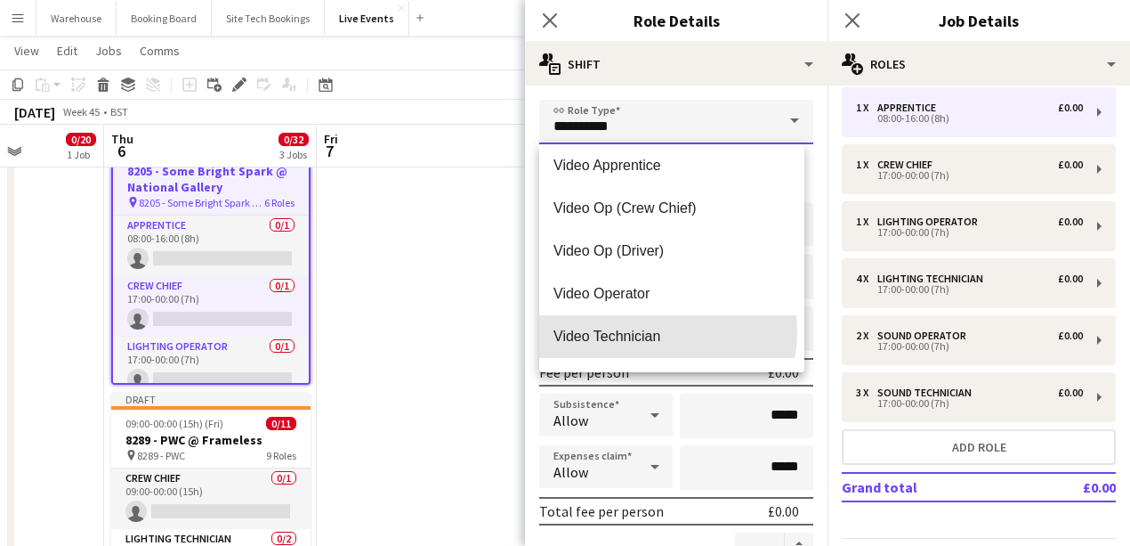
type input "**********"
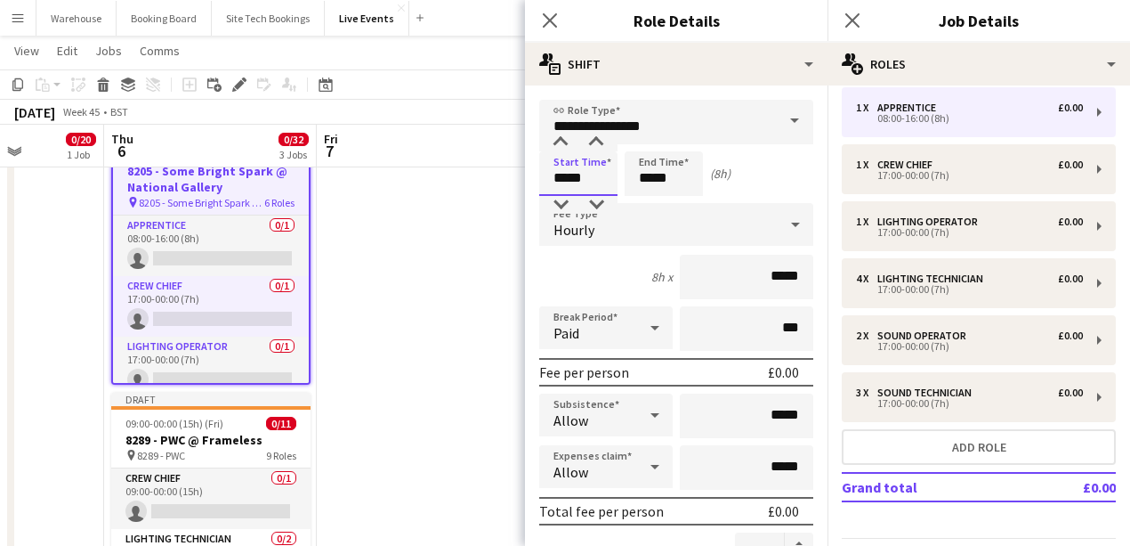
click at [595, 183] on input "*****" at bounding box center [578, 173] width 78 height 44
click at [556, 142] on div at bounding box center [561, 142] width 36 height 18
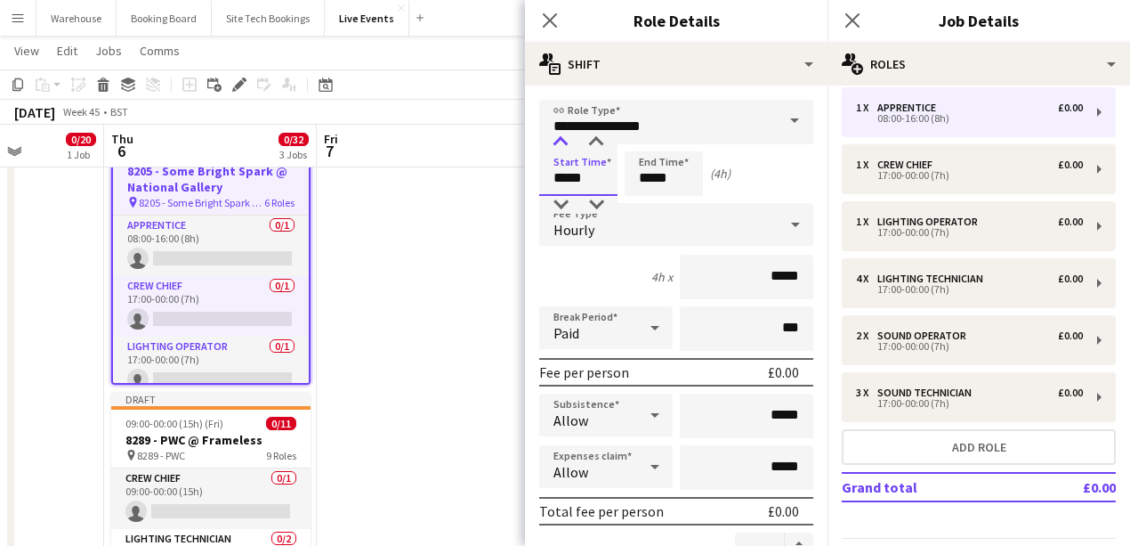
click at [556, 142] on div at bounding box center [561, 142] width 36 height 18
click at [557, 142] on div at bounding box center [561, 142] width 36 height 18
type input "*****"
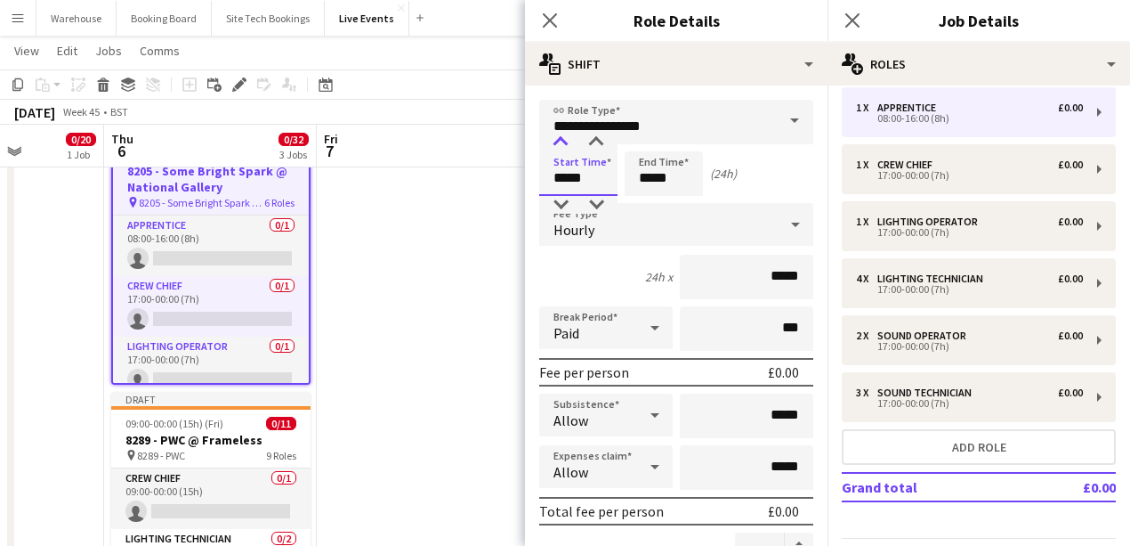
click at [557, 142] on div at bounding box center [561, 142] width 36 height 18
click at [655, 176] on input "*****" at bounding box center [664, 173] width 78 height 44
click at [637, 151] on input "*****" at bounding box center [664, 173] width 78 height 44
click at [650, 143] on div at bounding box center [646, 142] width 36 height 18
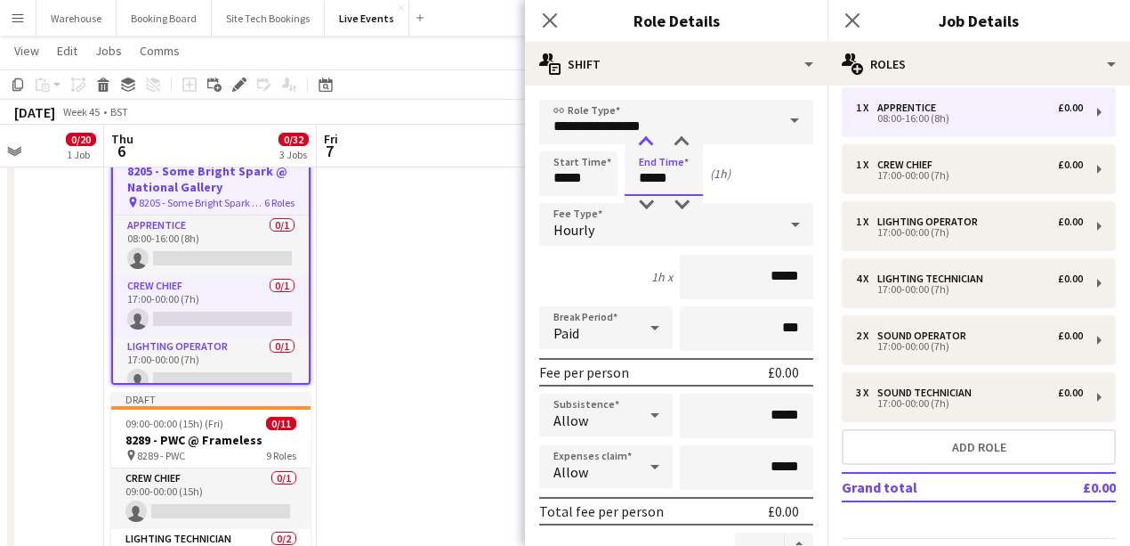
click at [650, 143] on div at bounding box center [646, 142] width 36 height 18
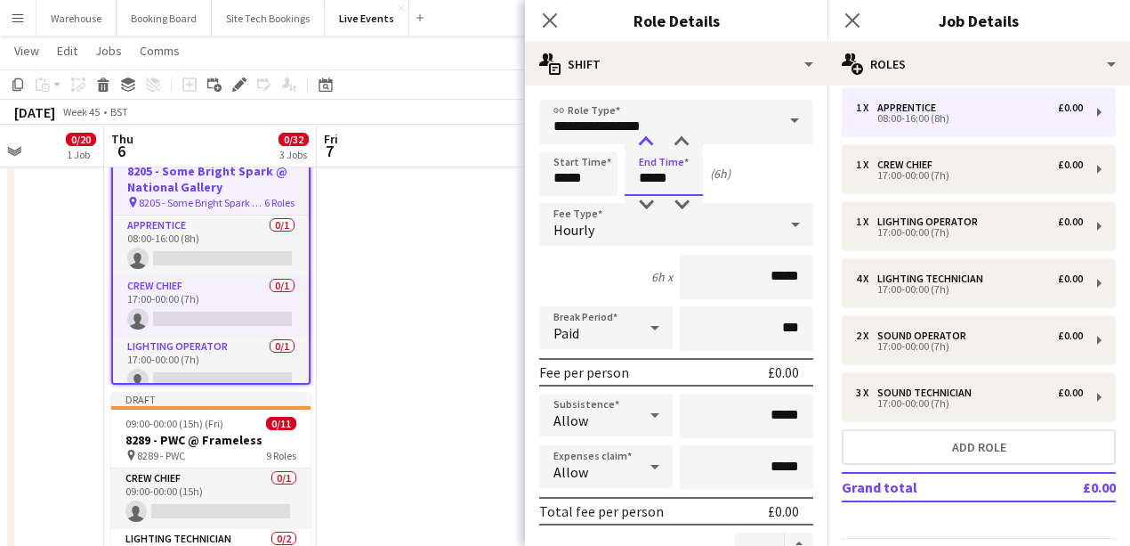
type input "*****"
click at [650, 143] on div at bounding box center [646, 142] width 36 height 18
click at [602, 239] on div "Hourly" at bounding box center [658, 224] width 239 height 43
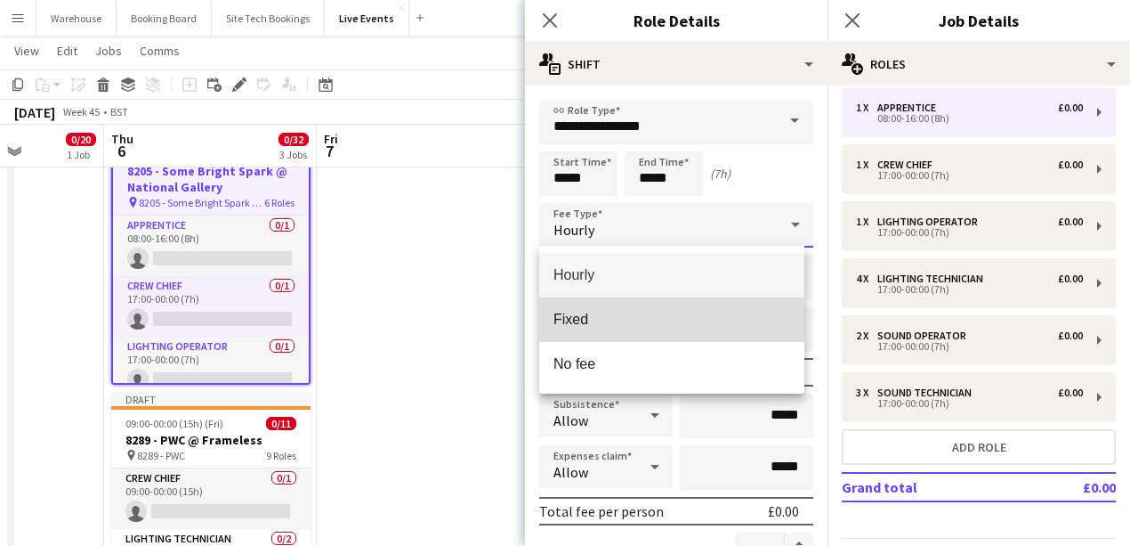
click at [591, 333] on mat-option "Fixed" at bounding box center [671, 319] width 265 height 44
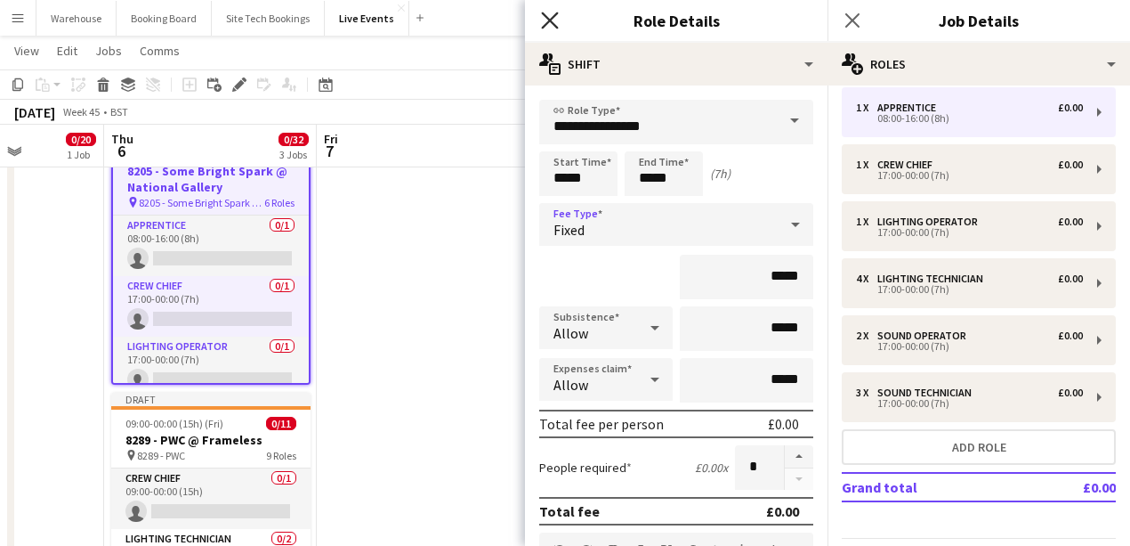
click at [552, 26] on icon "Close pop-in" at bounding box center [549, 20] width 17 height 17
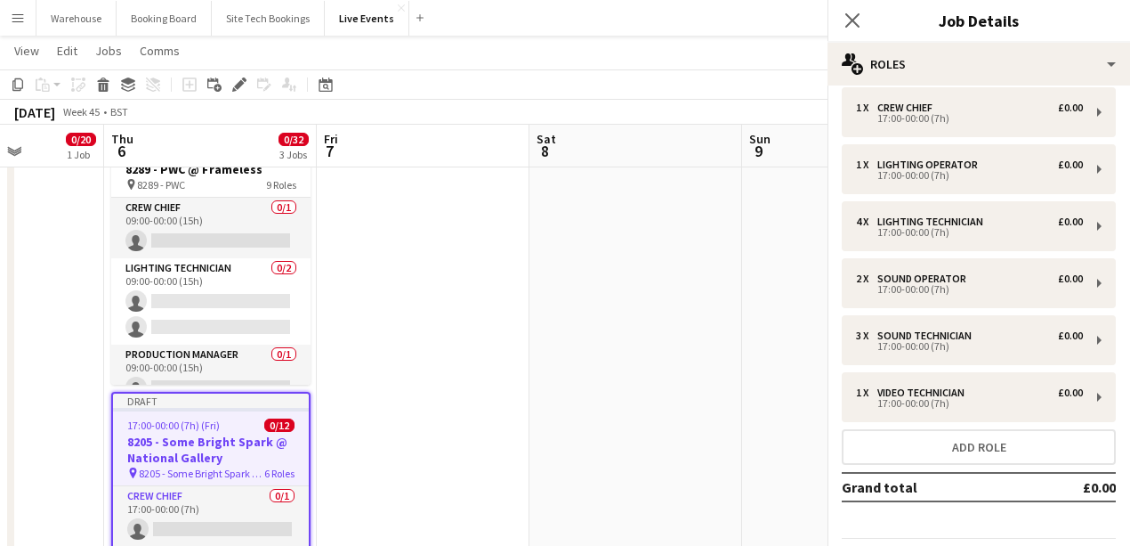
scroll to position [69, 0]
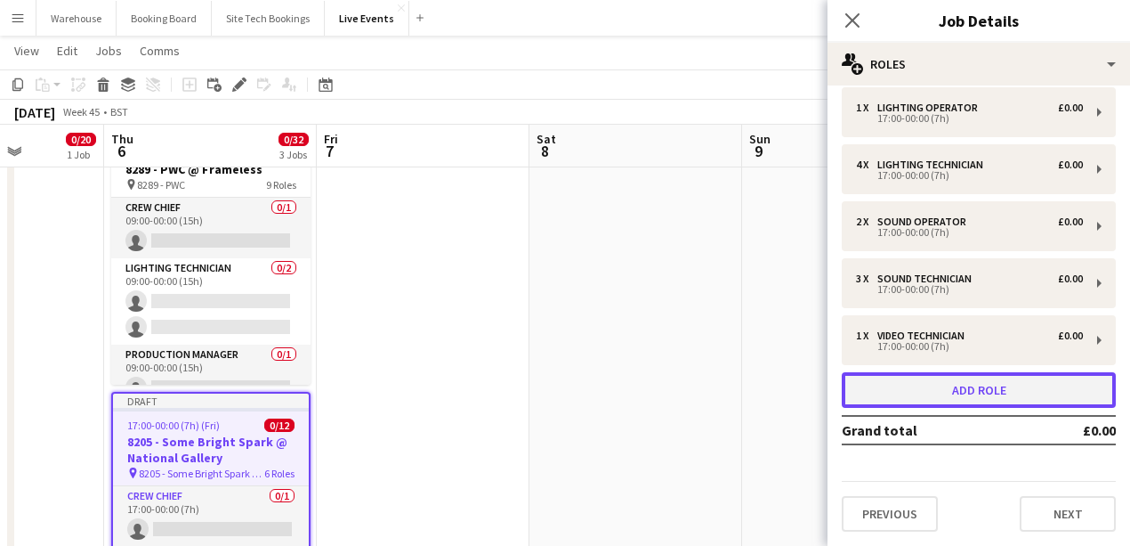
click at [890, 388] on button "Add role" at bounding box center [979, 390] width 274 height 36
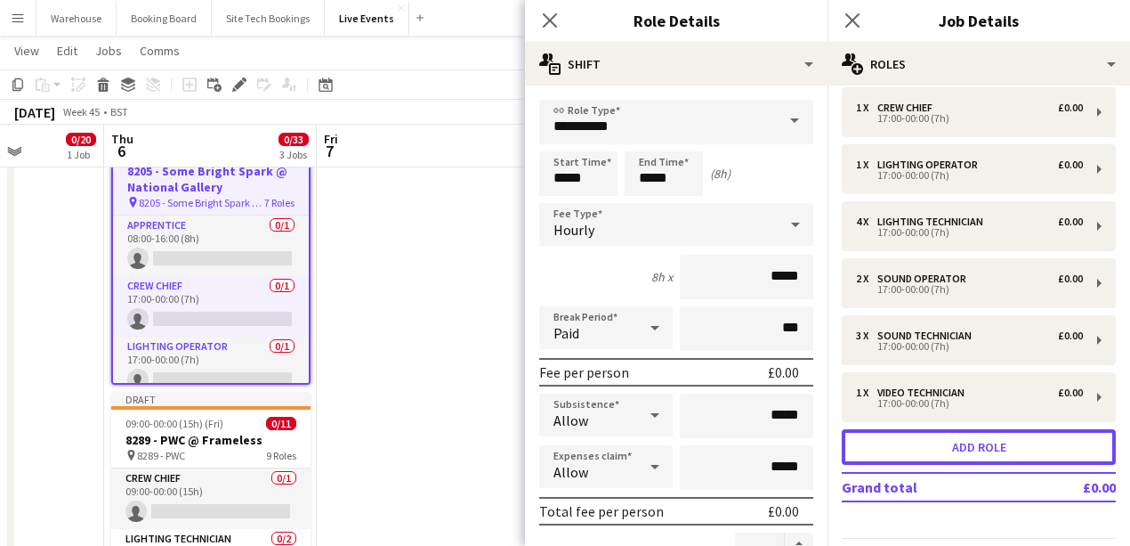
scroll to position [126, 0]
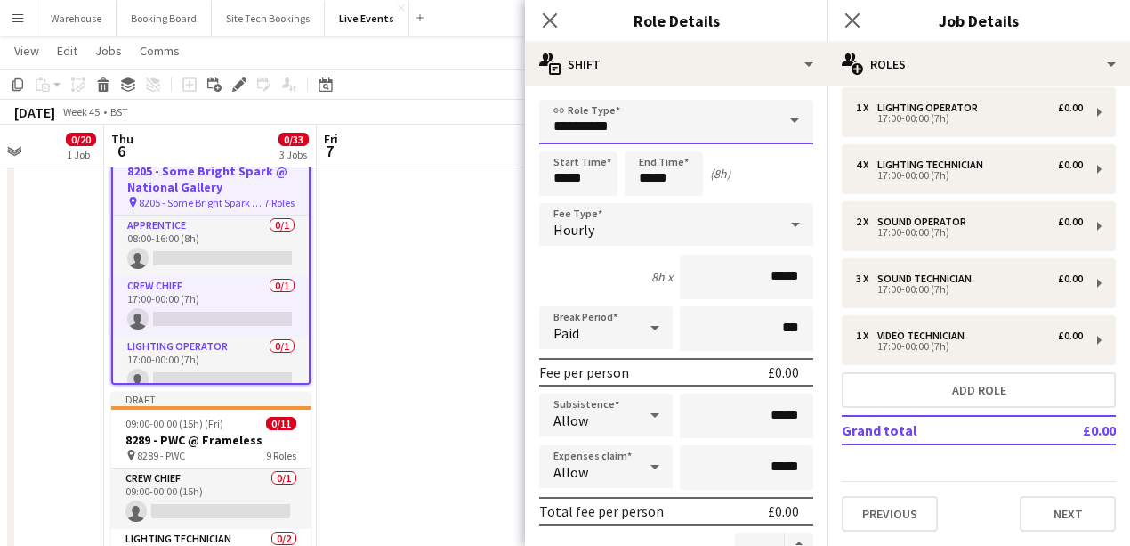
click at [624, 119] on input "**********" at bounding box center [676, 122] width 274 height 44
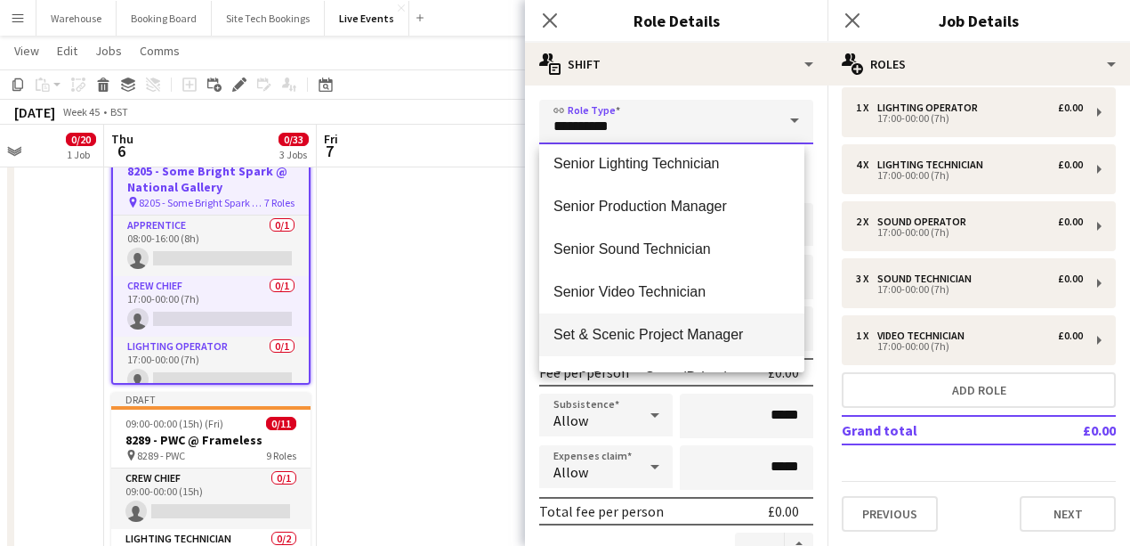
scroll to position [3263, 0]
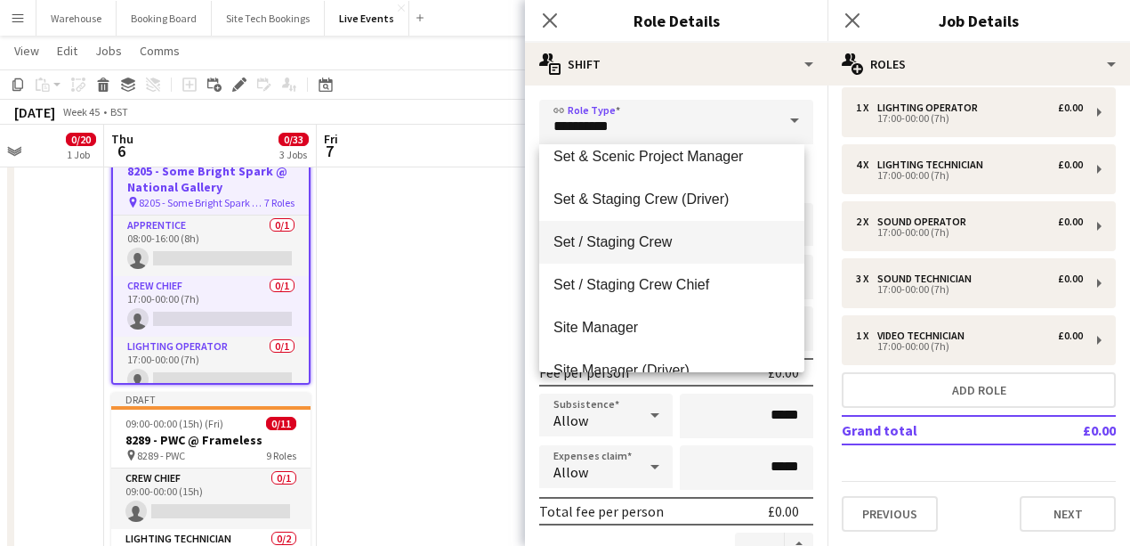
click at [635, 245] on span "Set / Staging Crew" at bounding box center [672, 241] width 237 height 17
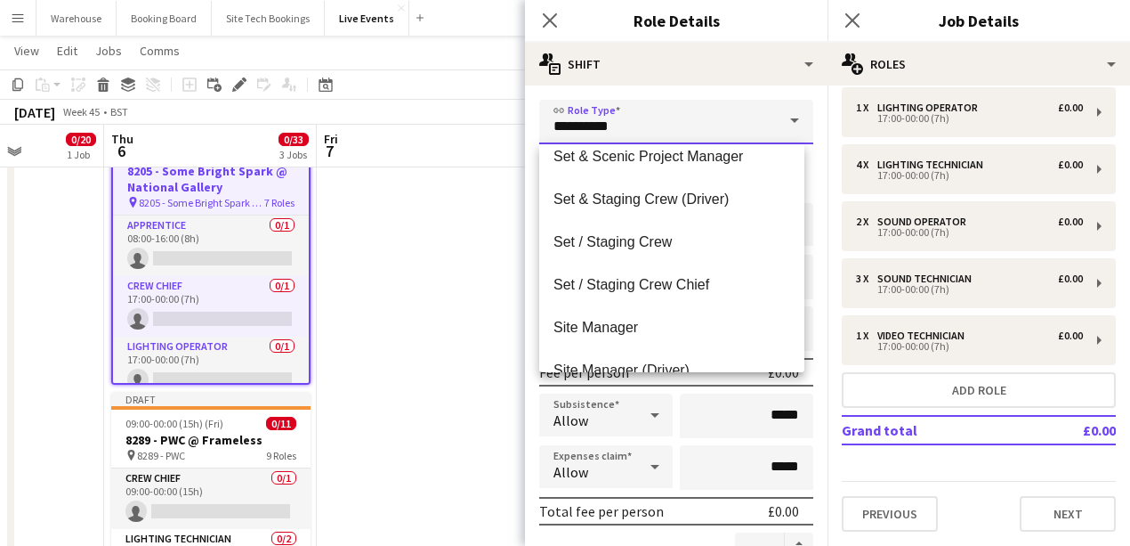
type input "**********"
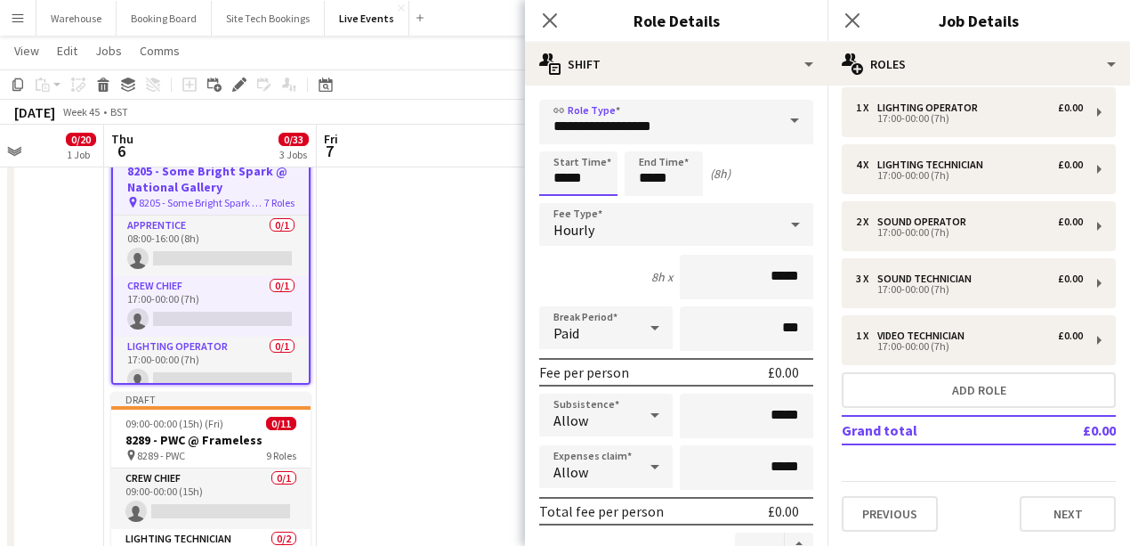
click at [570, 162] on input "*****" at bounding box center [578, 173] width 78 height 44
click at [564, 142] on div at bounding box center [561, 142] width 36 height 18
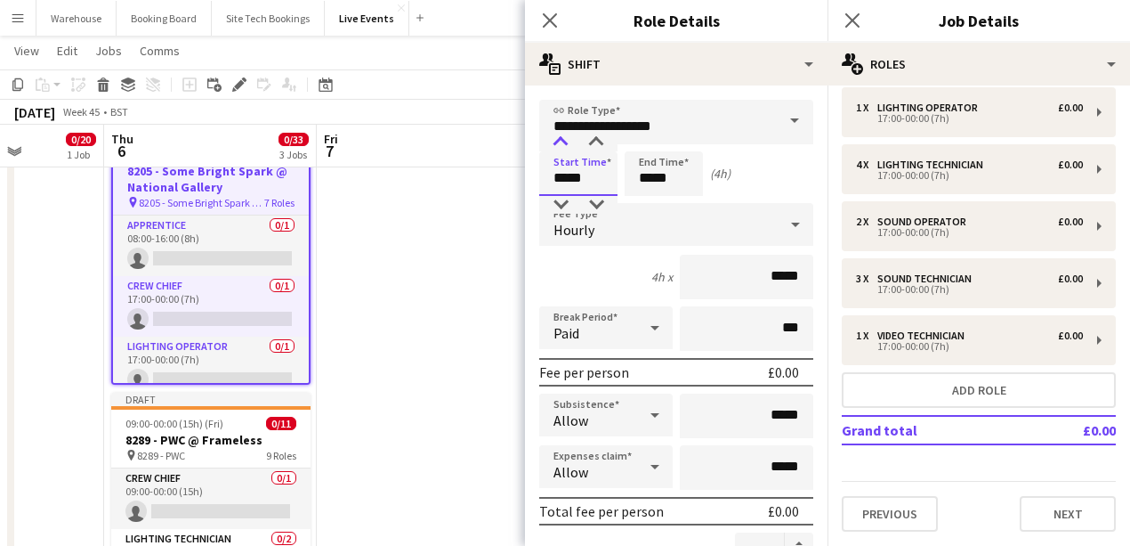
click at [564, 142] on div at bounding box center [561, 142] width 36 height 18
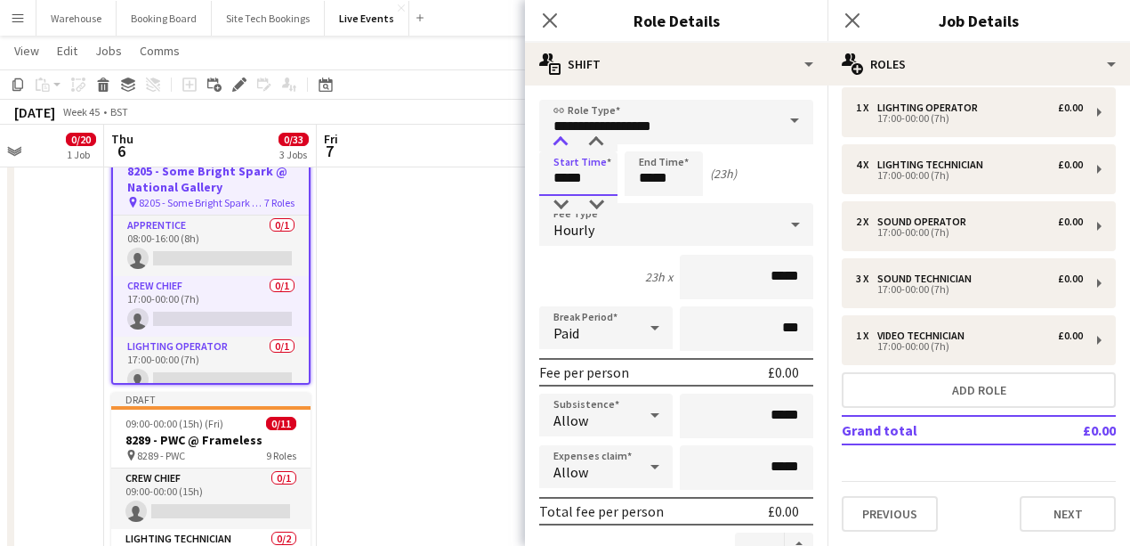
click at [564, 142] on div at bounding box center [561, 142] width 36 height 18
type input "*****"
click at [559, 201] on div at bounding box center [561, 205] width 36 height 18
click at [666, 180] on input "*****" at bounding box center [664, 173] width 78 height 44
click at [656, 142] on div at bounding box center [646, 142] width 36 height 18
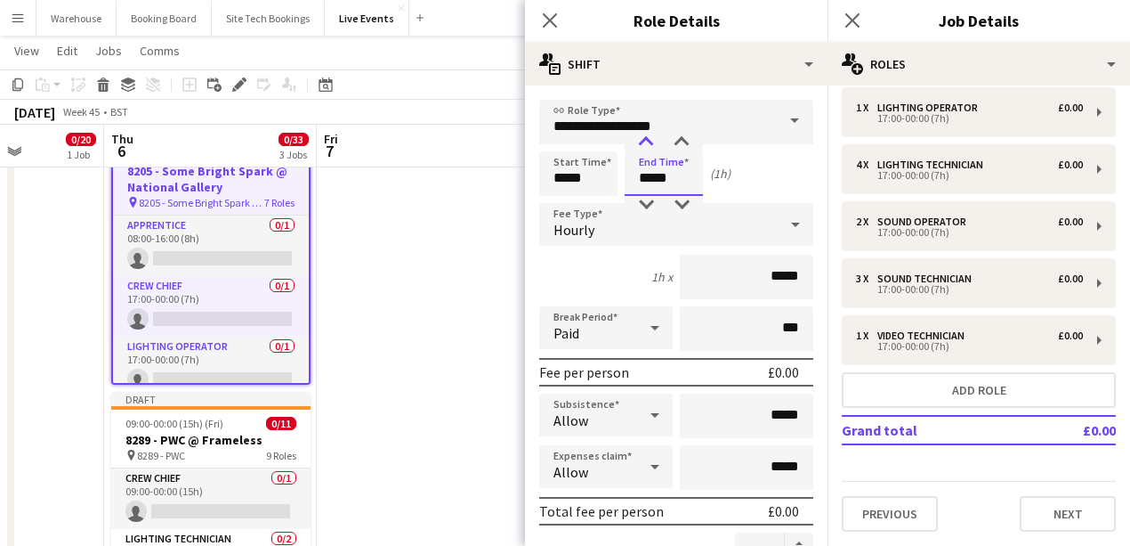
click at [651, 137] on div at bounding box center [646, 142] width 36 height 18
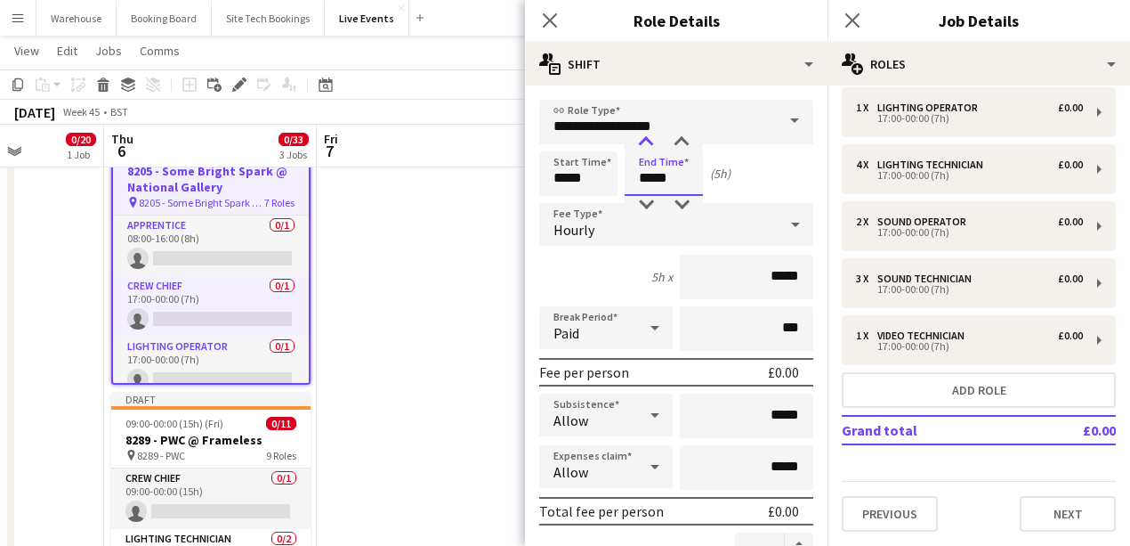
click at [651, 137] on div at bounding box center [646, 142] width 36 height 18
type input "*****"
click at [645, 206] on div at bounding box center [646, 205] width 36 height 18
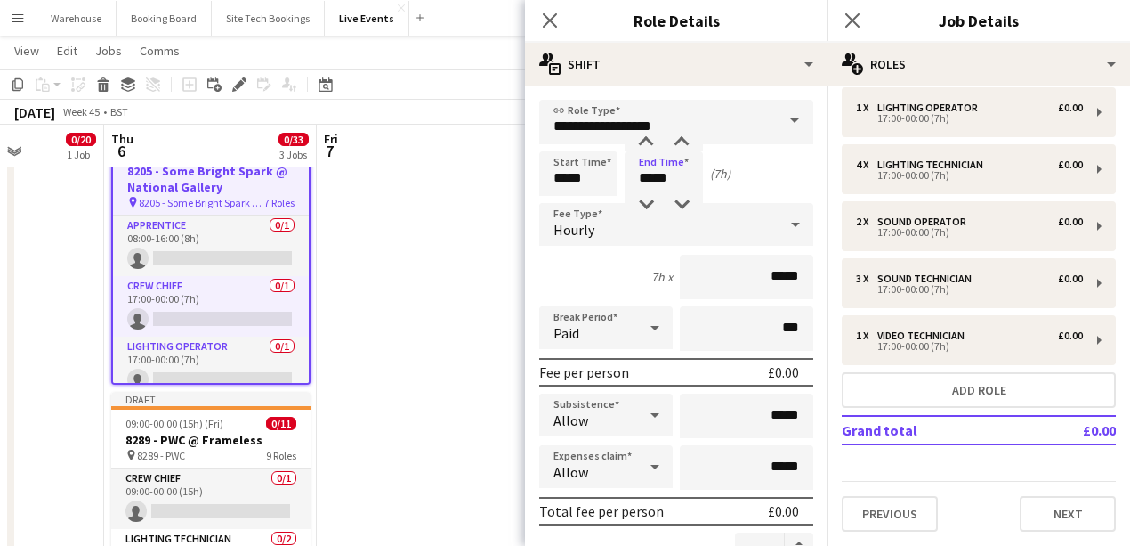
click at [586, 230] on span "Hourly" at bounding box center [574, 230] width 41 height 18
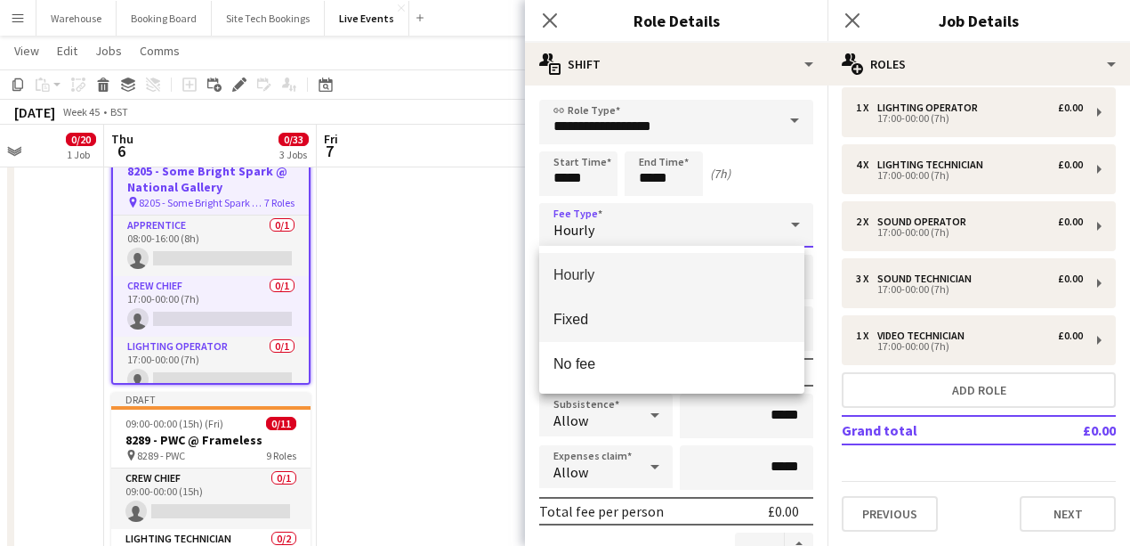
click at [575, 320] on span "Fixed" at bounding box center [672, 319] width 237 height 17
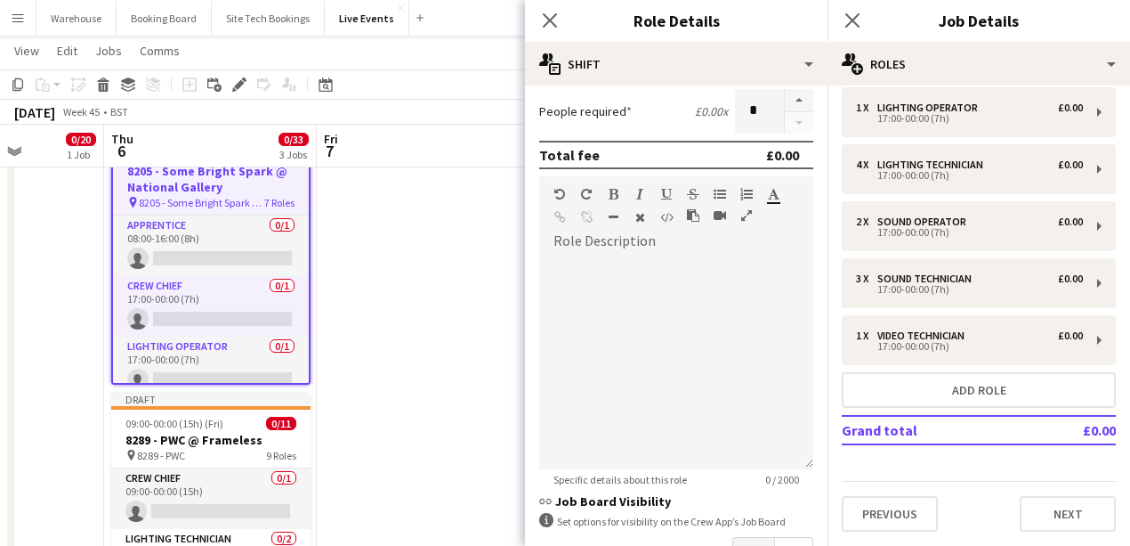
scroll to position [237, 0]
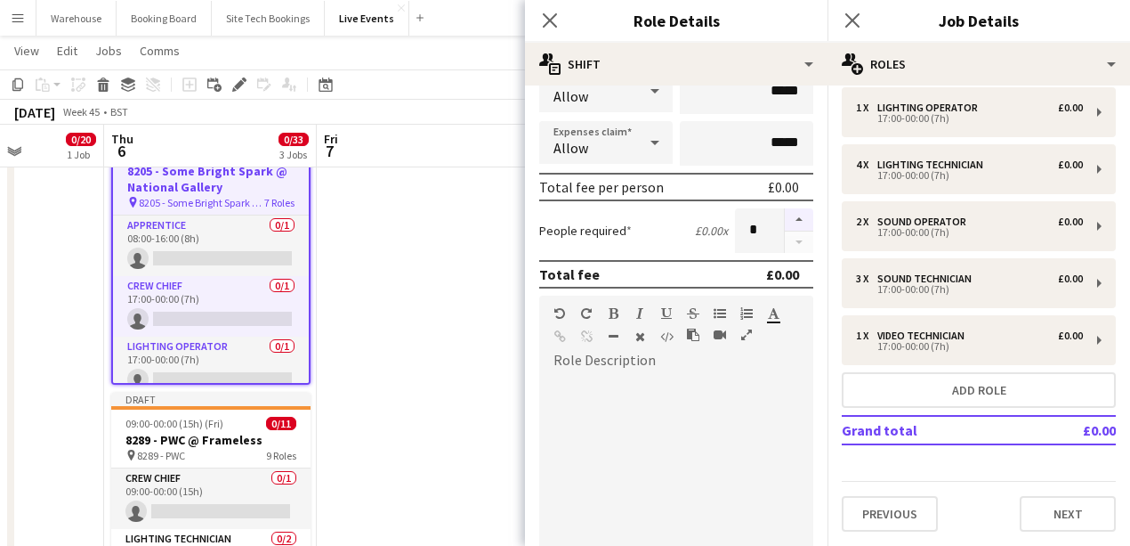
click at [792, 210] on button "button" at bounding box center [799, 219] width 28 height 23
type input "*"
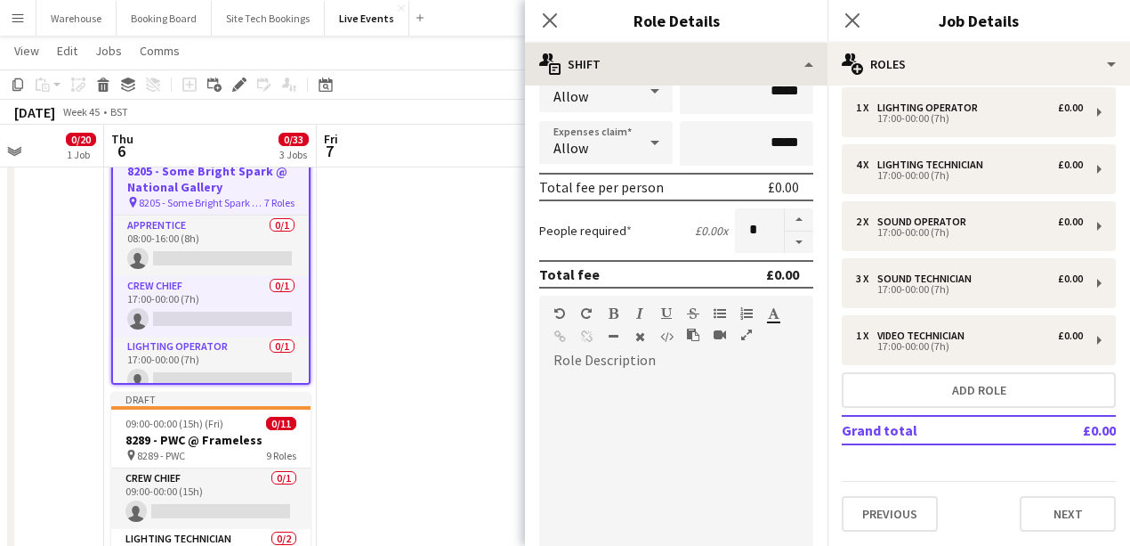
click at [550, 23] on icon "Close pop-in" at bounding box center [550, 20] width 14 height 14
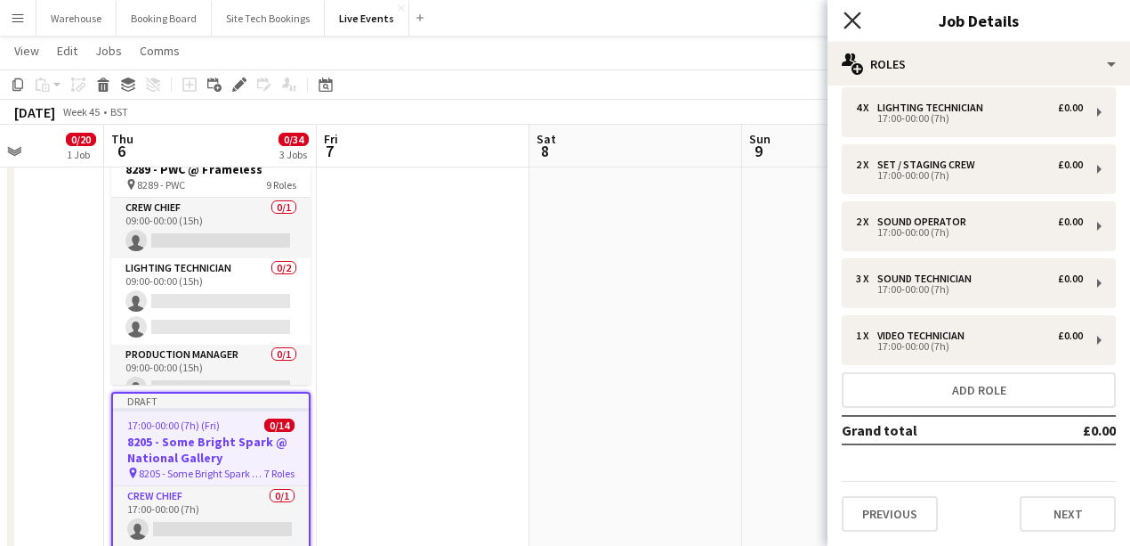
click at [847, 21] on icon "Close pop-in" at bounding box center [852, 20] width 17 height 17
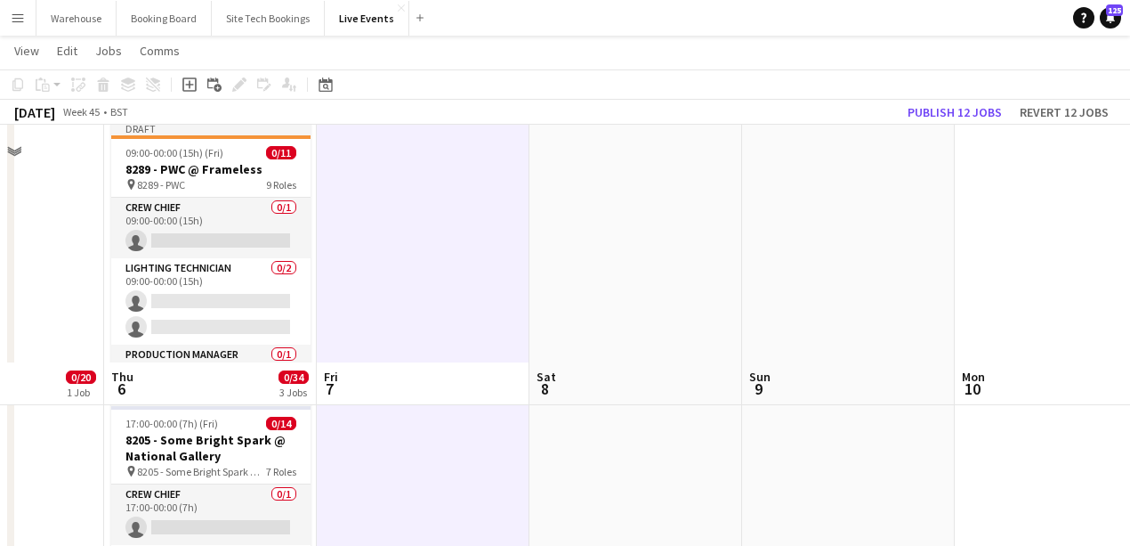
scroll to position [593, 0]
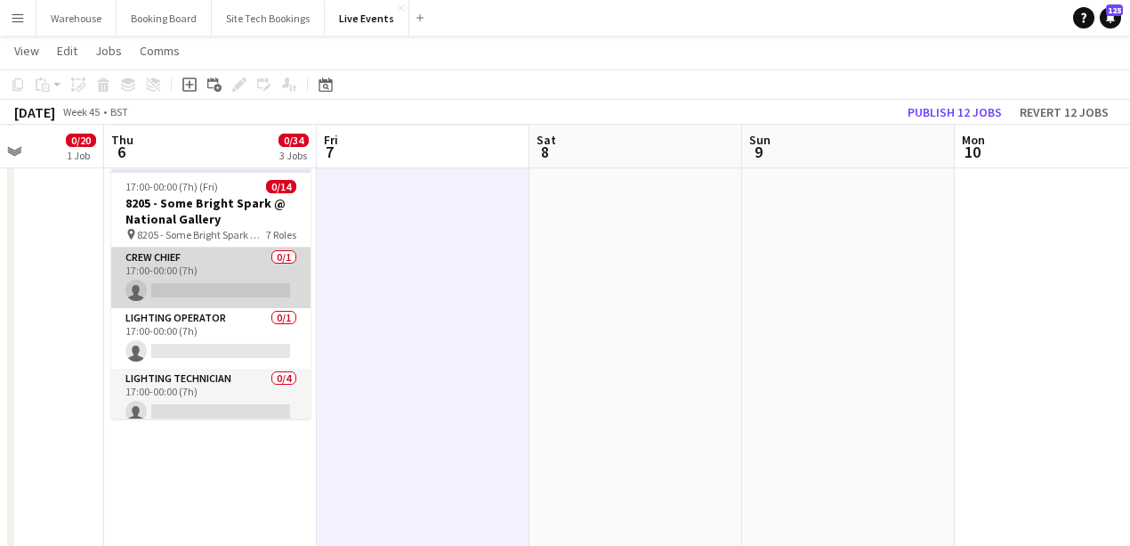
click at [176, 282] on app-card-role "Crew Chief 0/1 17:00-00:00 (7h) single-neutral-actions" at bounding box center [210, 277] width 199 height 61
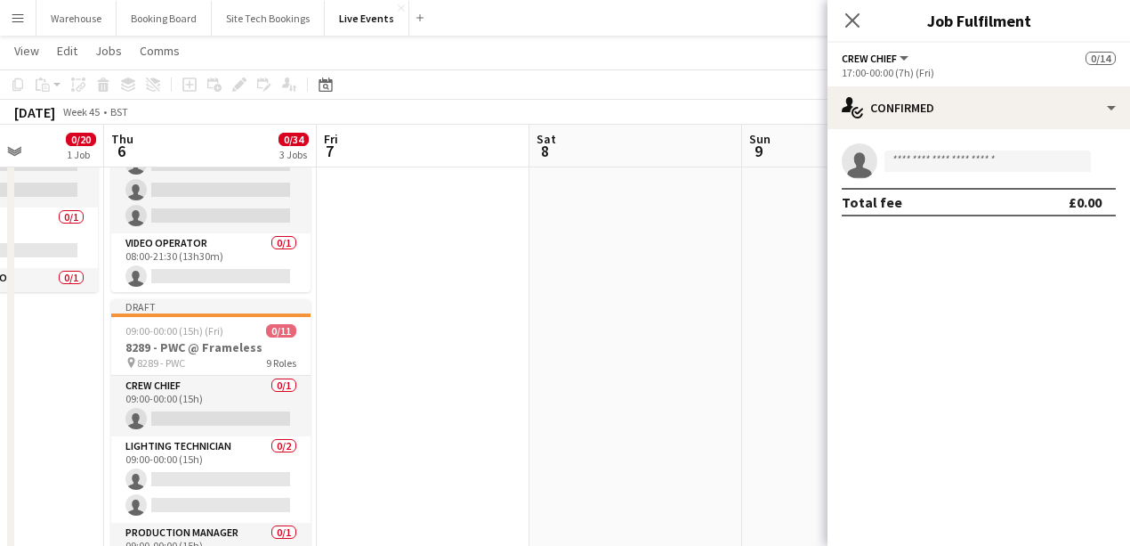
scroll to position [118, 0]
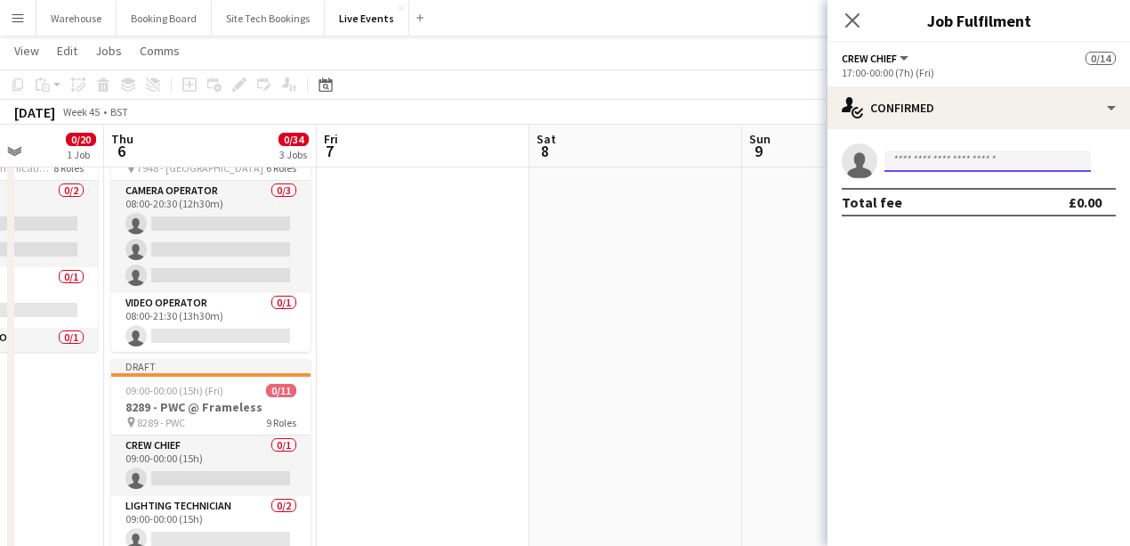
click at [959, 166] on input at bounding box center [988, 160] width 206 height 21
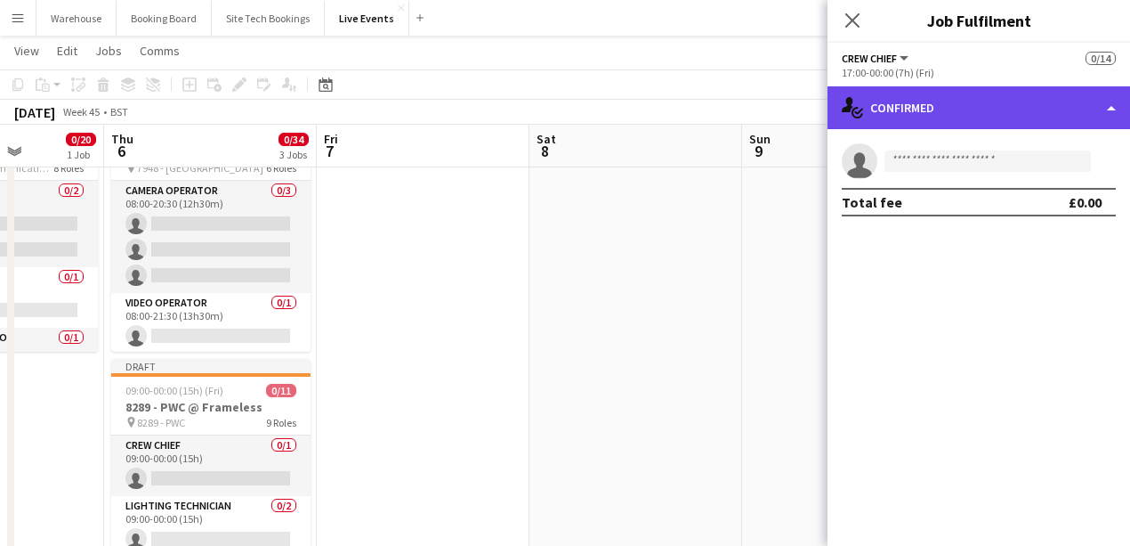
click at [951, 103] on div "single-neutral-actions-check-2 Confirmed" at bounding box center [979, 107] width 303 height 43
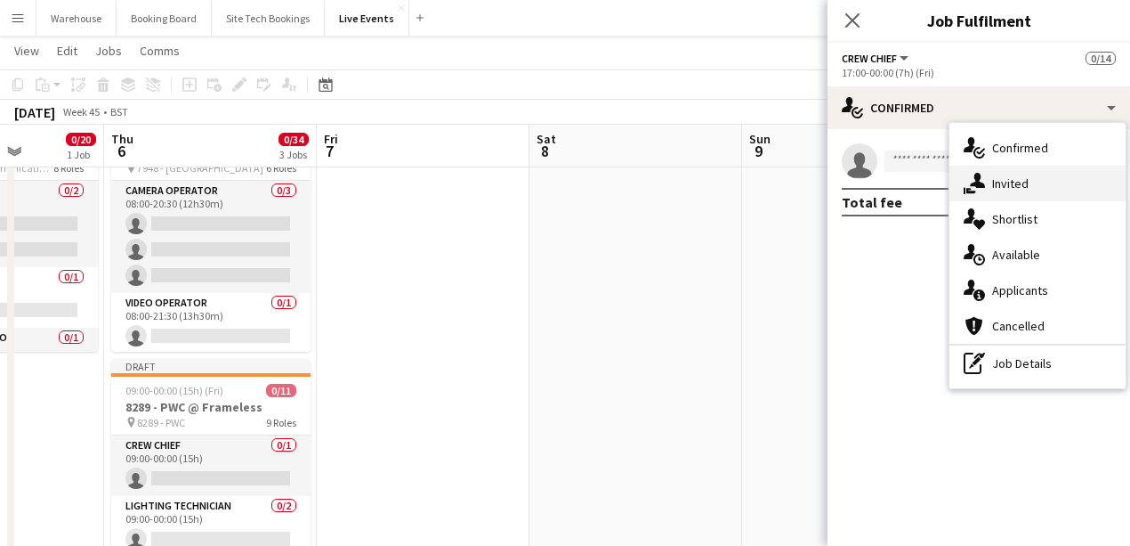
click at [1017, 183] on span "Invited" at bounding box center [1010, 183] width 36 height 16
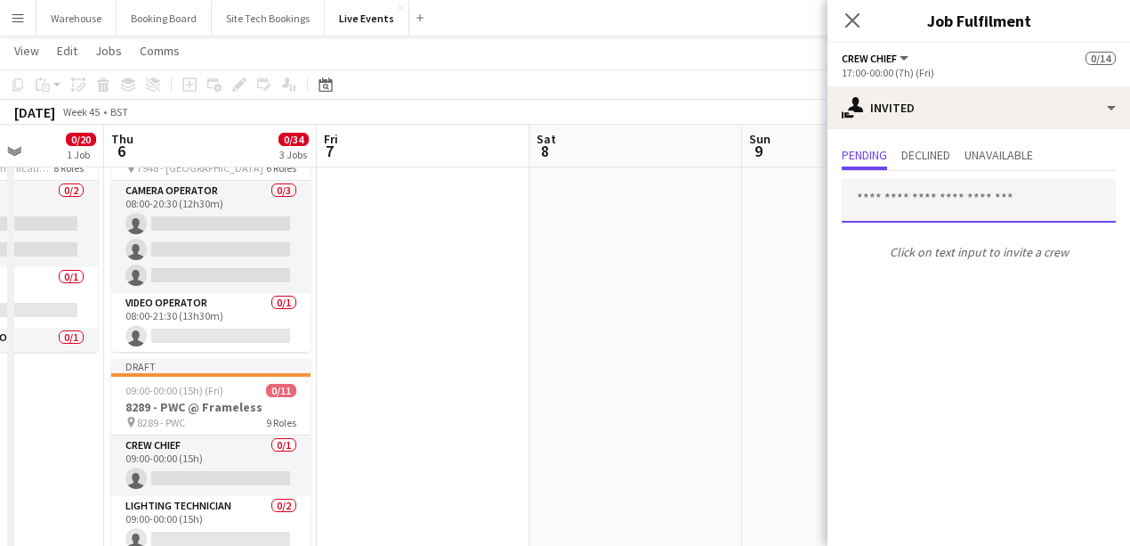
click at [902, 194] on input "text" at bounding box center [979, 200] width 274 height 44
click at [870, 26] on div "Close pop-in" at bounding box center [853, 20] width 50 height 41
click at [860, 23] on icon "Close pop-in" at bounding box center [852, 20] width 17 height 17
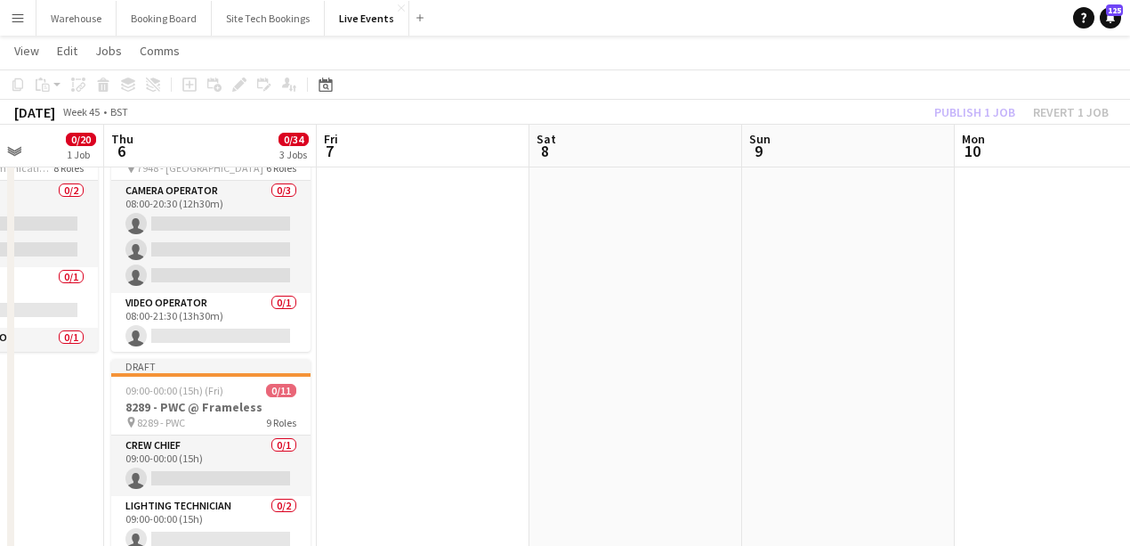
drag, startPoint x: 434, startPoint y: 378, endPoint x: 422, endPoint y: 376, distance: 12.7
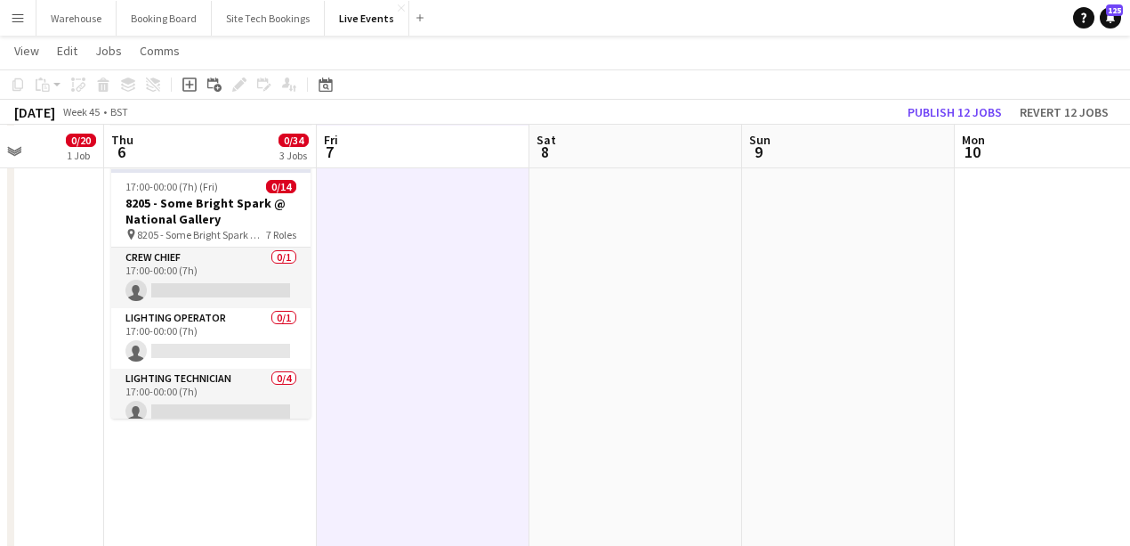
scroll to position [474, 0]
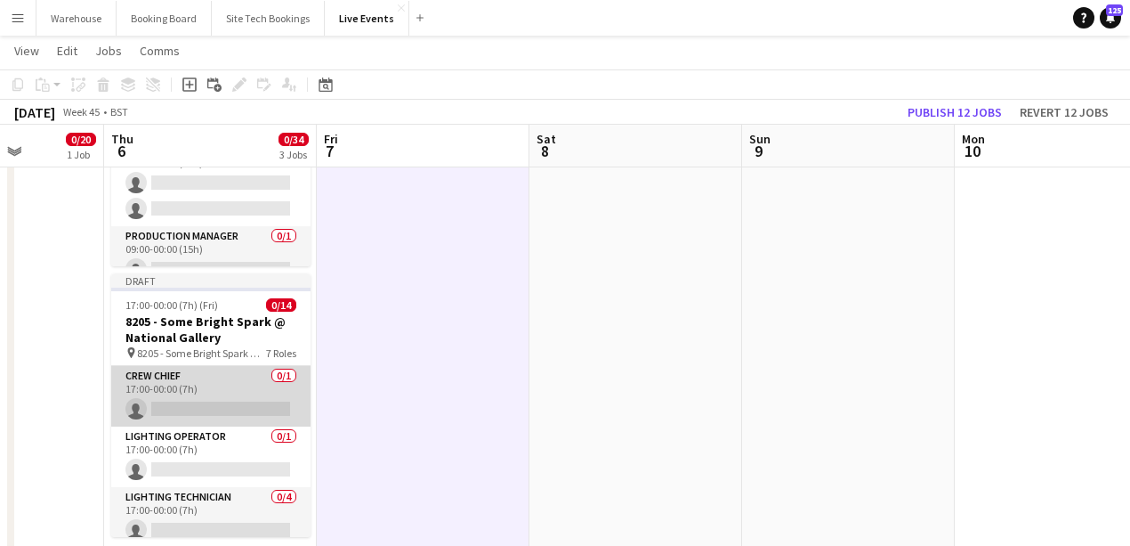
click at [204, 398] on app-card-role "Crew Chief 0/1 17:00-00:00 (7h) single-neutral-actions" at bounding box center [210, 396] width 199 height 61
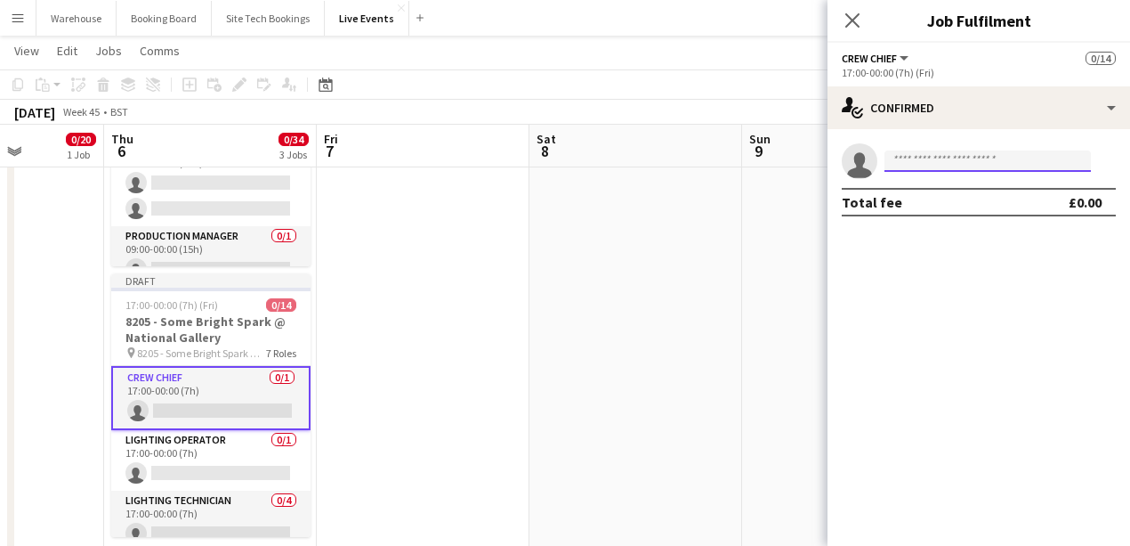
click at [965, 167] on input at bounding box center [988, 160] width 206 height 21
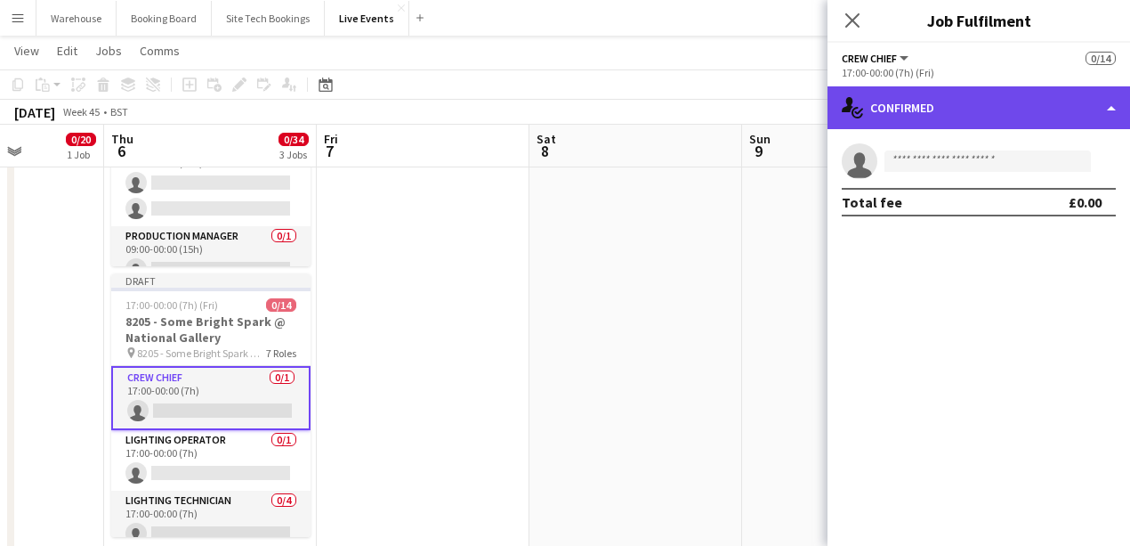
click at [1009, 109] on div "single-neutral-actions-check-2 Confirmed" at bounding box center [979, 107] width 303 height 43
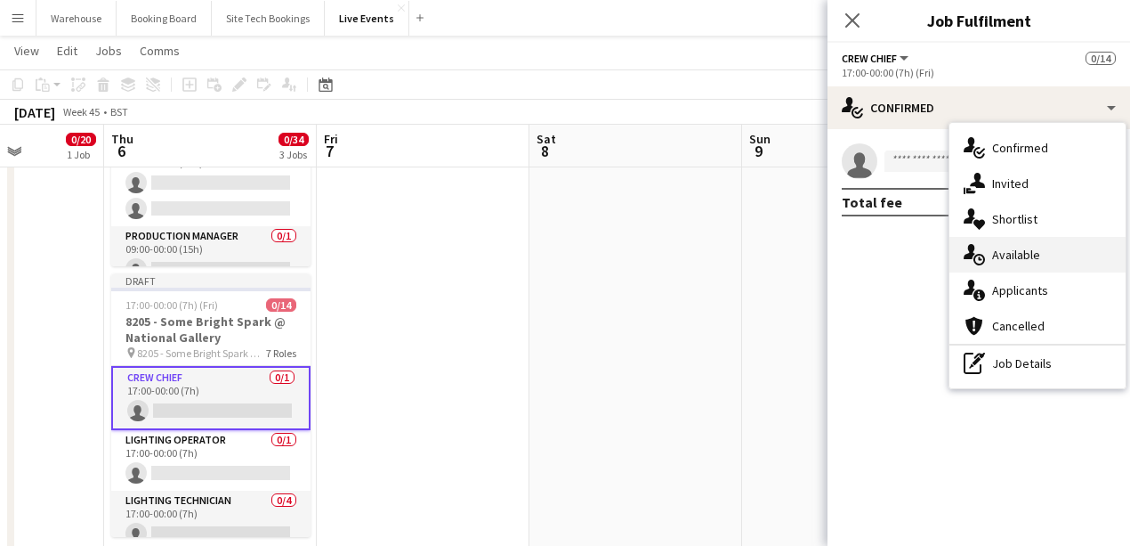
click at [1015, 255] on span "Available" at bounding box center [1016, 255] width 48 height 16
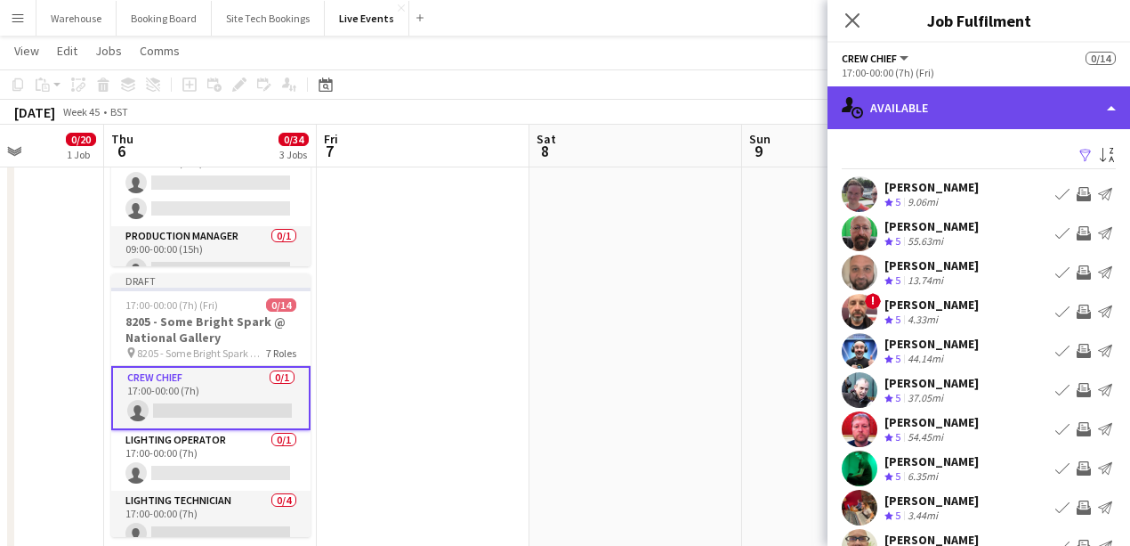
click at [936, 114] on div "single-neutral-actions-upload Available" at bounding box center [979, 107] width 303 height 43
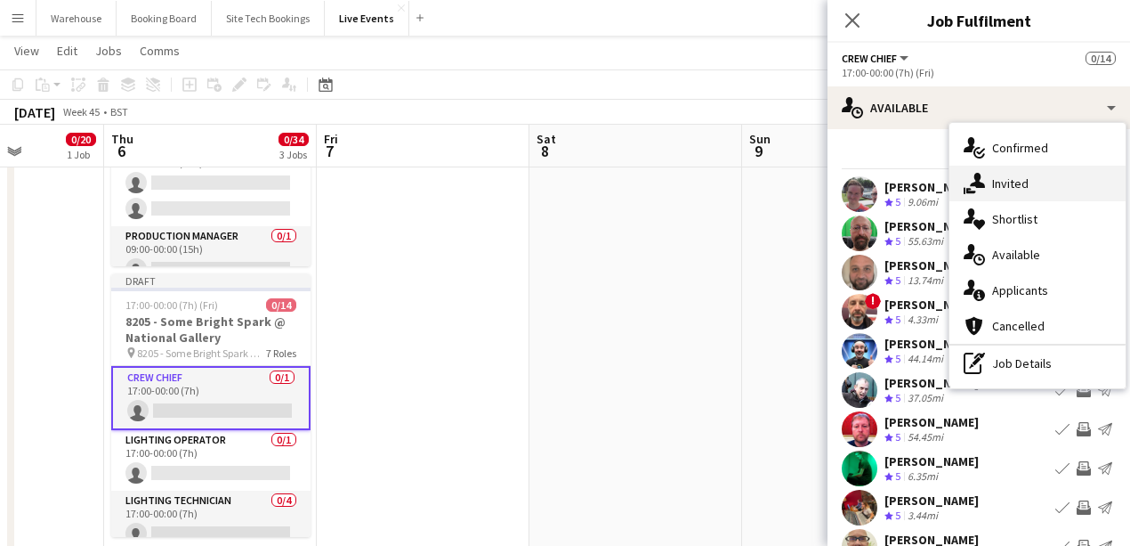
click at [1018, 178] on span "Invited" at bounding box center [1010, 183] width 36 height 16
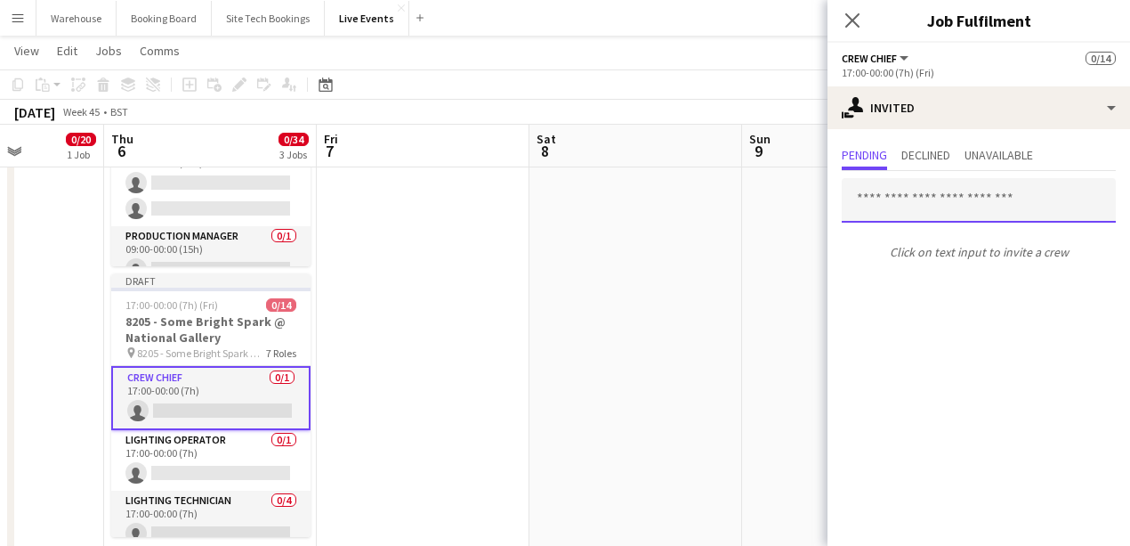
click at [959, 205] on input "text" at bounding box center [979, 200] width 274 height 44
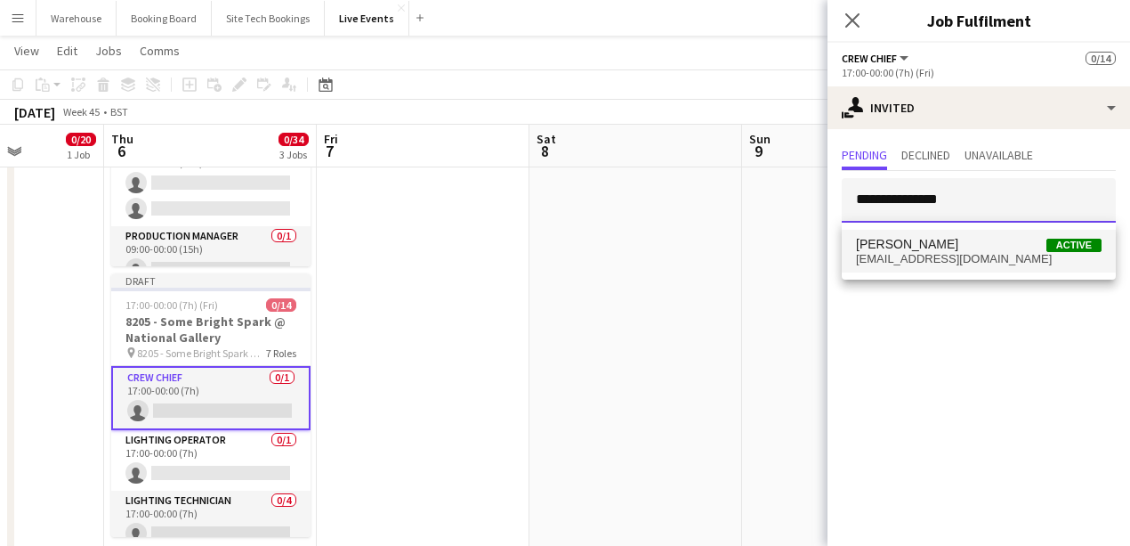
type input "**********"
click at [979, 262] on span "[EMAIL_ADDRESS][DOMAIN_NAME]" at bounding box center [979, 259] width 246 height 14
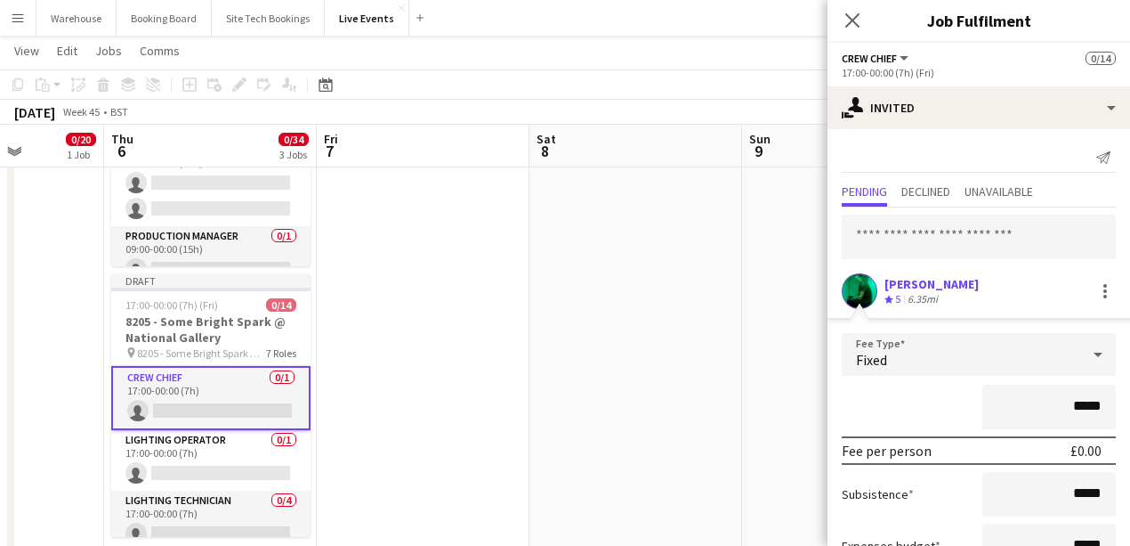
scroll to position [133, 0]
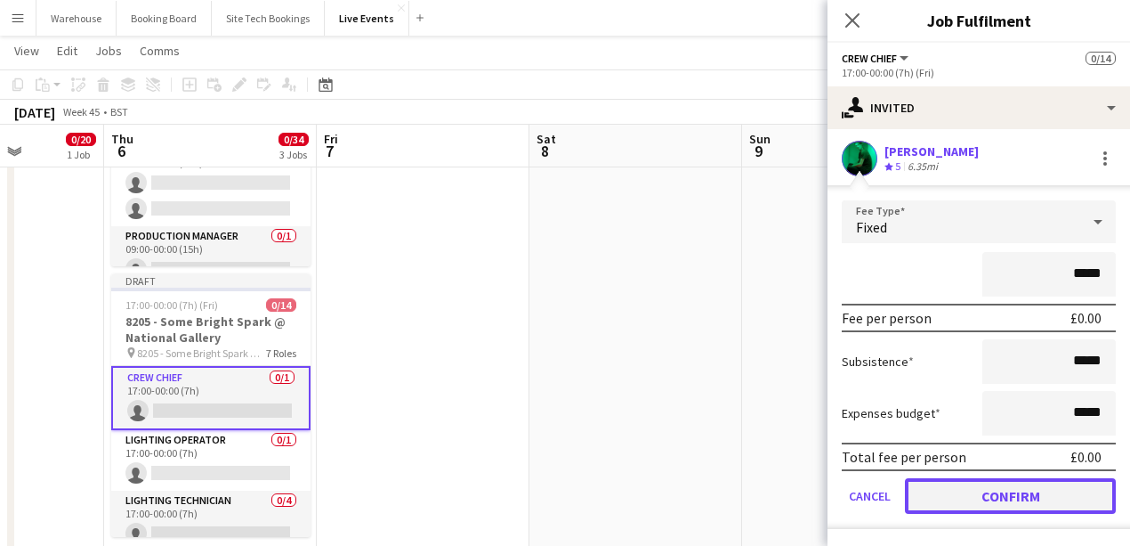
click at [1010, 486] on button "Confirm" at bounding box center [1010, 496] width 211 height 36
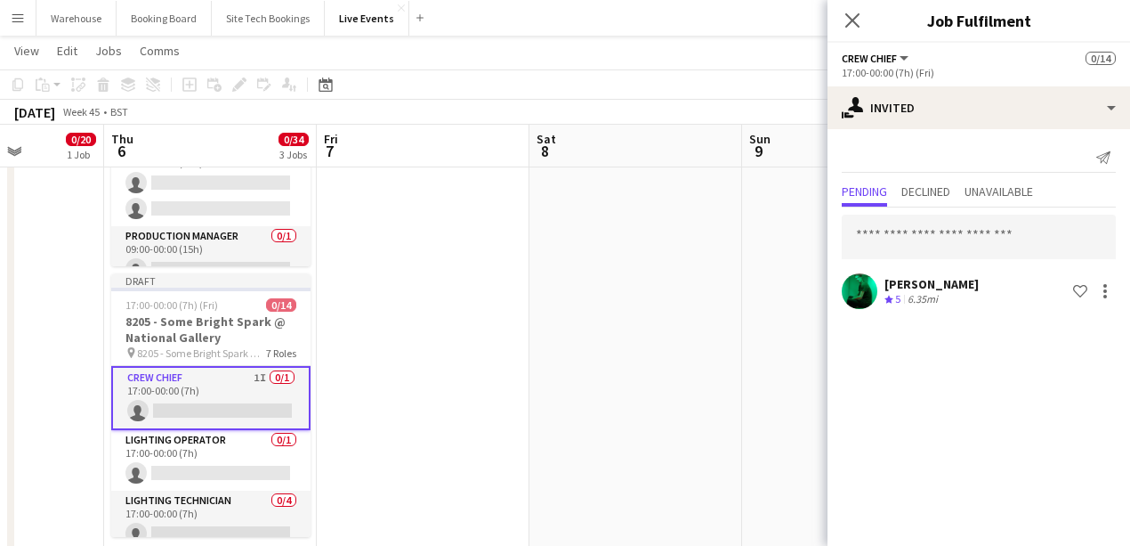
scroll to position [0, 0]
drag, startPoint x: 849, startPoint y: 27, endPoint x: 838, endPoint y: 36, distance: 13.9
click at [849, 27] on icon "Close pop-in" at bounding box center [852, 20] width 14 height 14
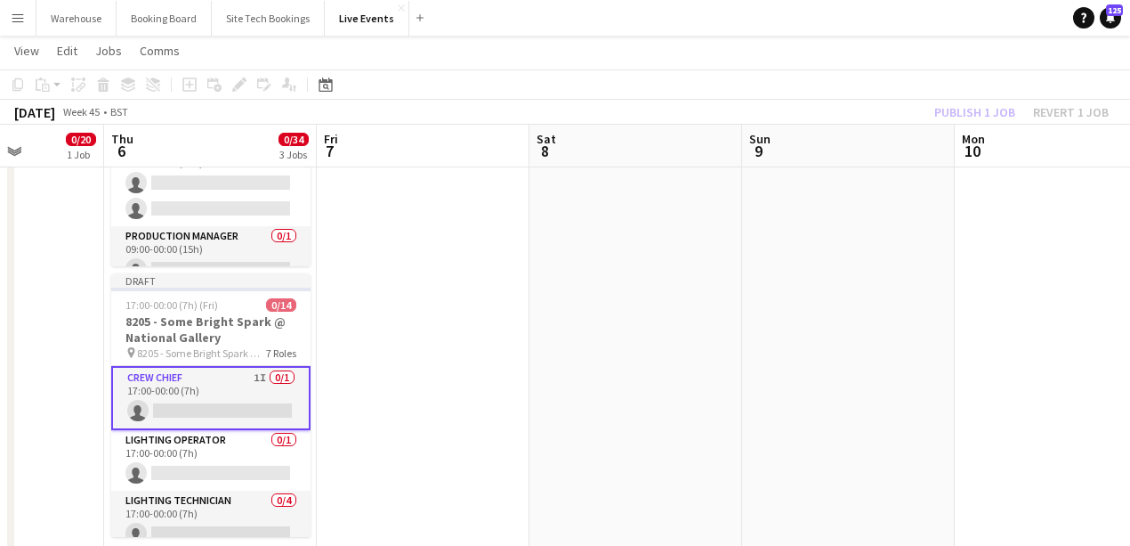
click at [338, 424] on app-date-cell at bounding box center [423, 442] width 213 height 1434
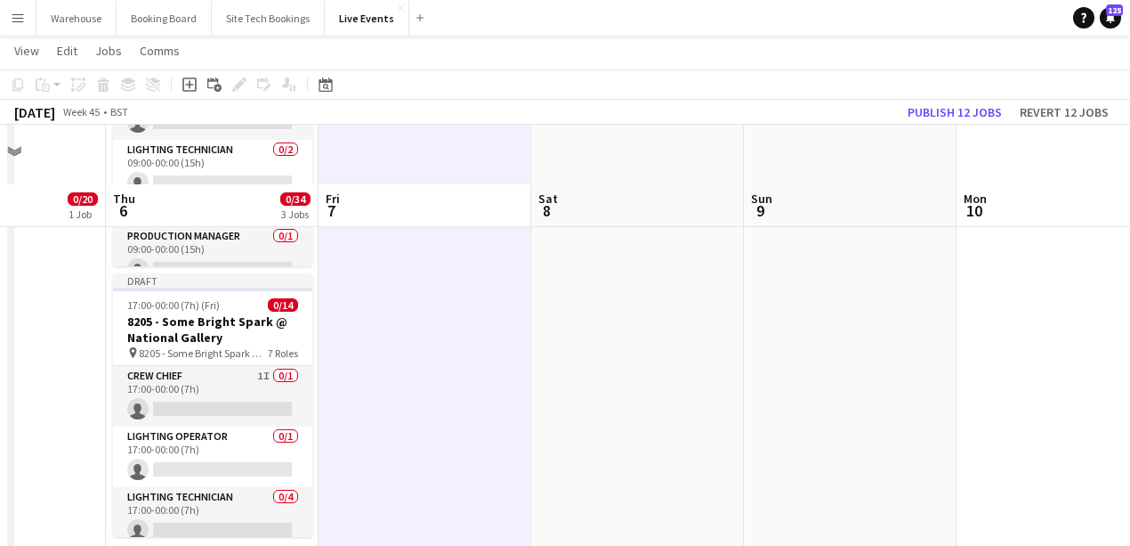
scroll to position [534, 0]
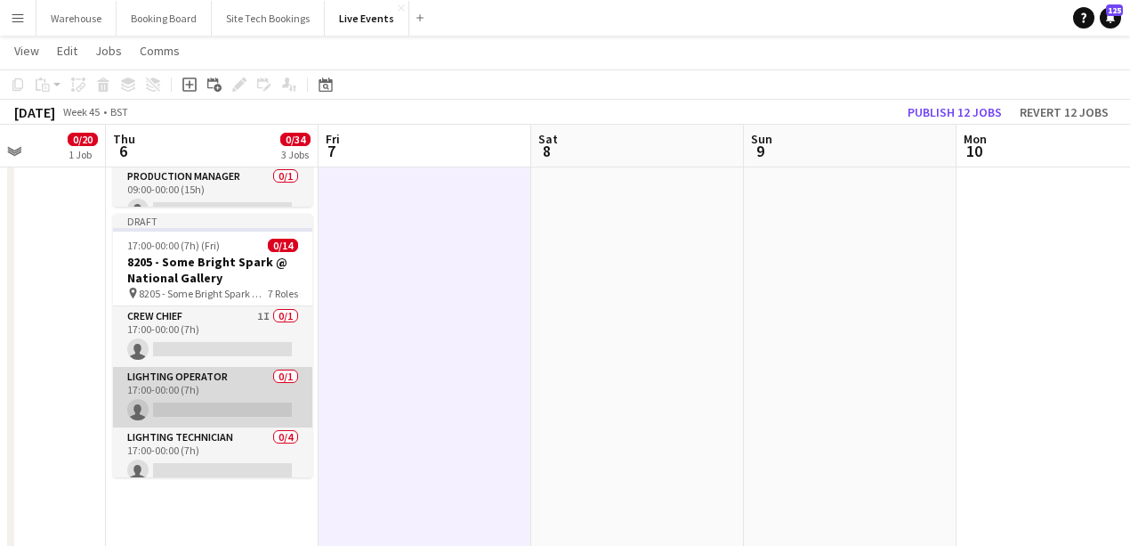
click at [183, 381] on app-card-role "Lighting Operator 0/1 17:00-00:00 (7h) single-neutral-actions" at bounding box center [212, 397] width 199 height 61
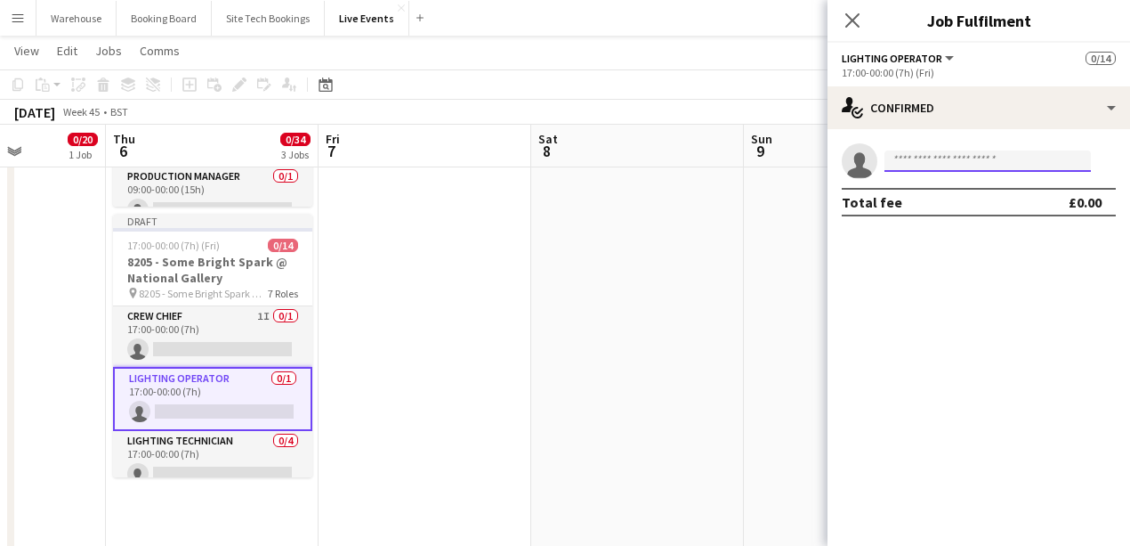
click at [985, 167] on input at bounding box center [988, 160] width 206 height 21
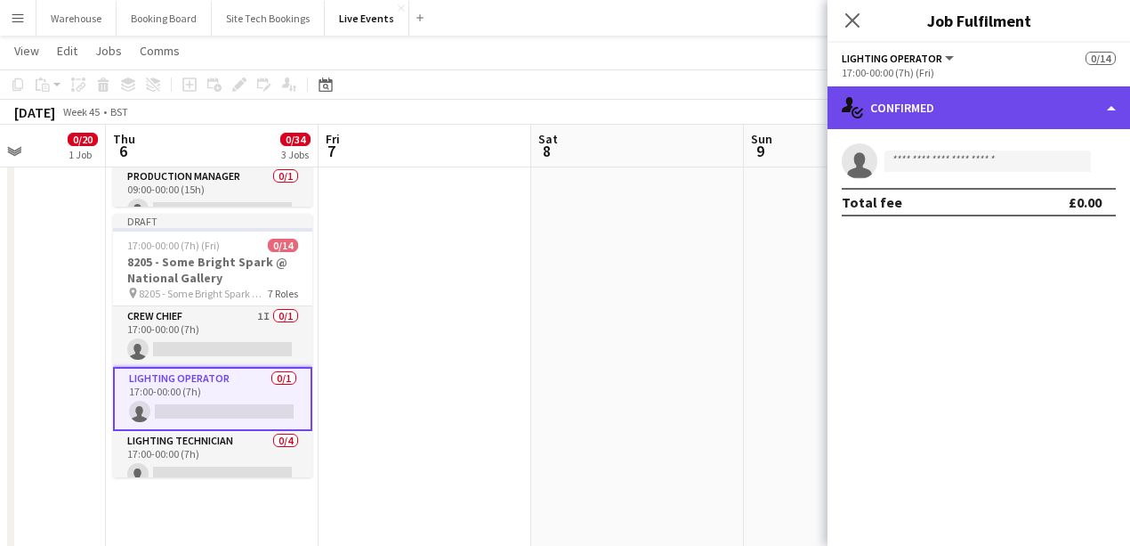
click at [968, 109] on div "single-neutral-actions-check-2 Confirmed" at bounding box center [979, 107] width 303 height 43
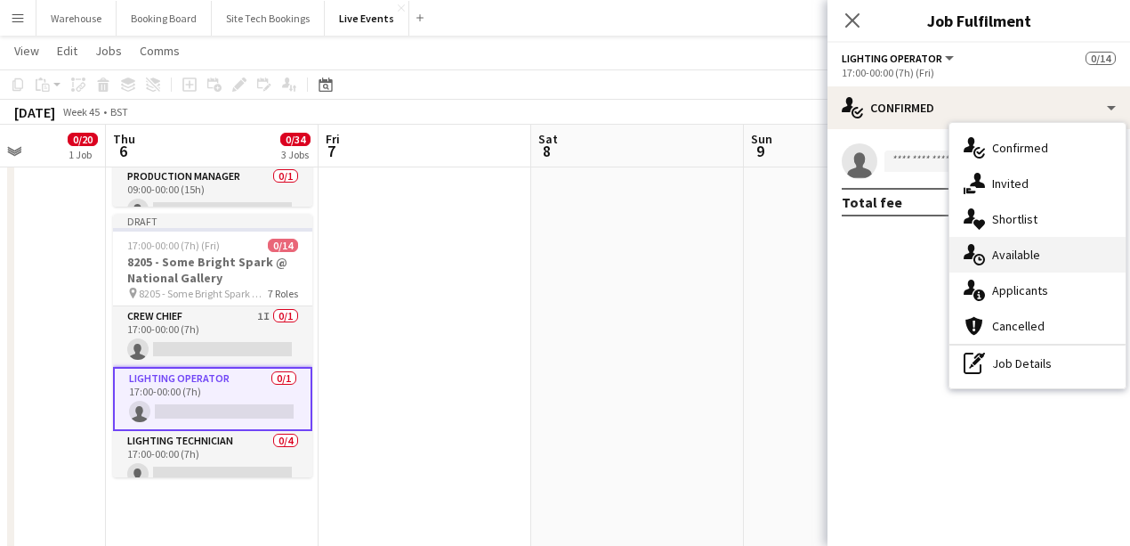
click at [1034, 255] on span "Available" at bounding box center [1016, 255] width 48 height 16
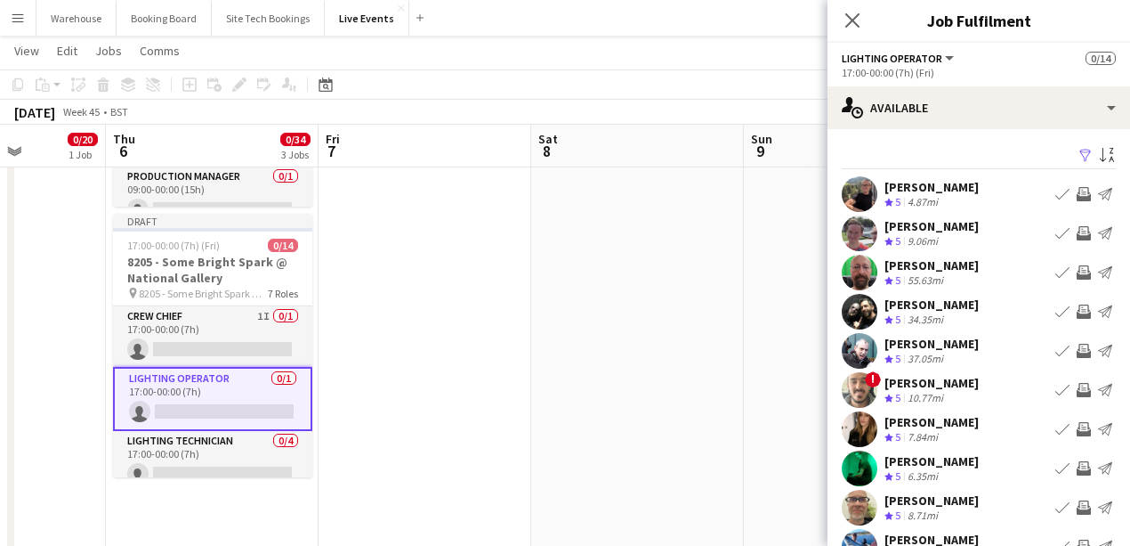
click at [1077, 390] on app-icon "Invite crew" at bounding box center [1084, 390] width 14 height 14
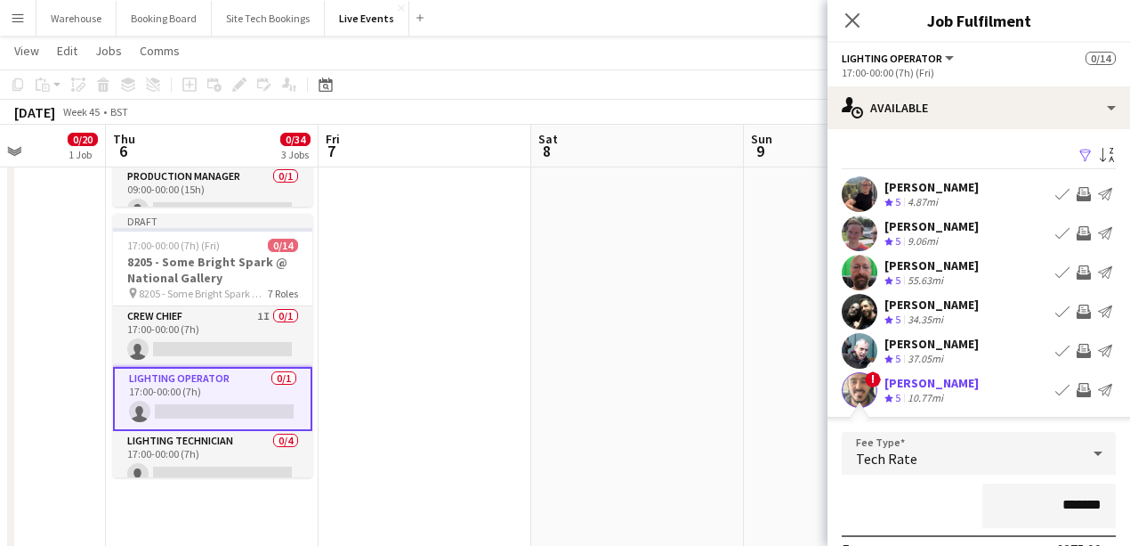
scroll to position [59, 0]
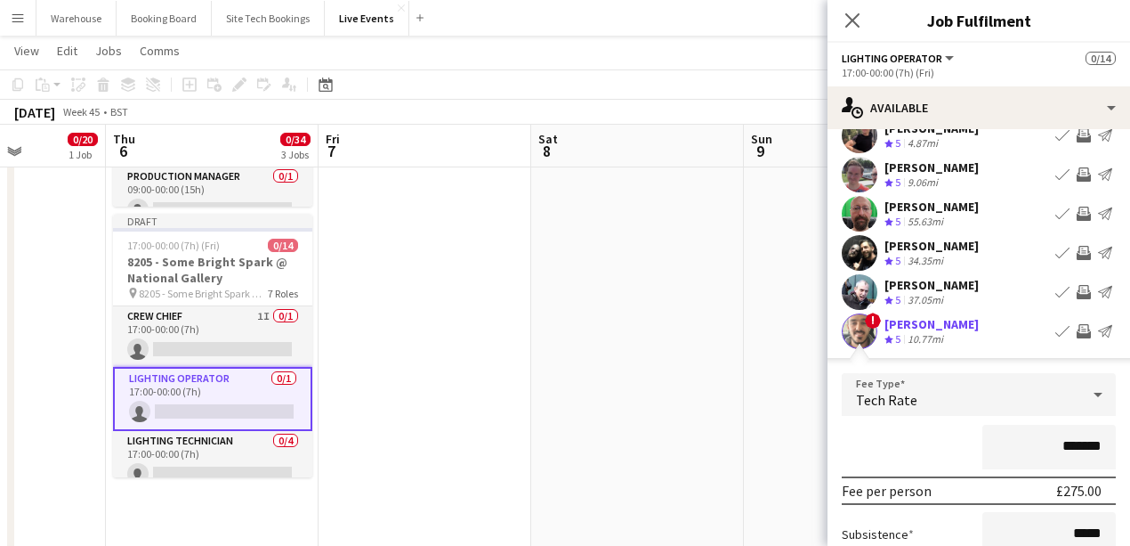
click at [902, 391] on span "Tech Rate" at bounding box center [886, 400] width 61 height 18
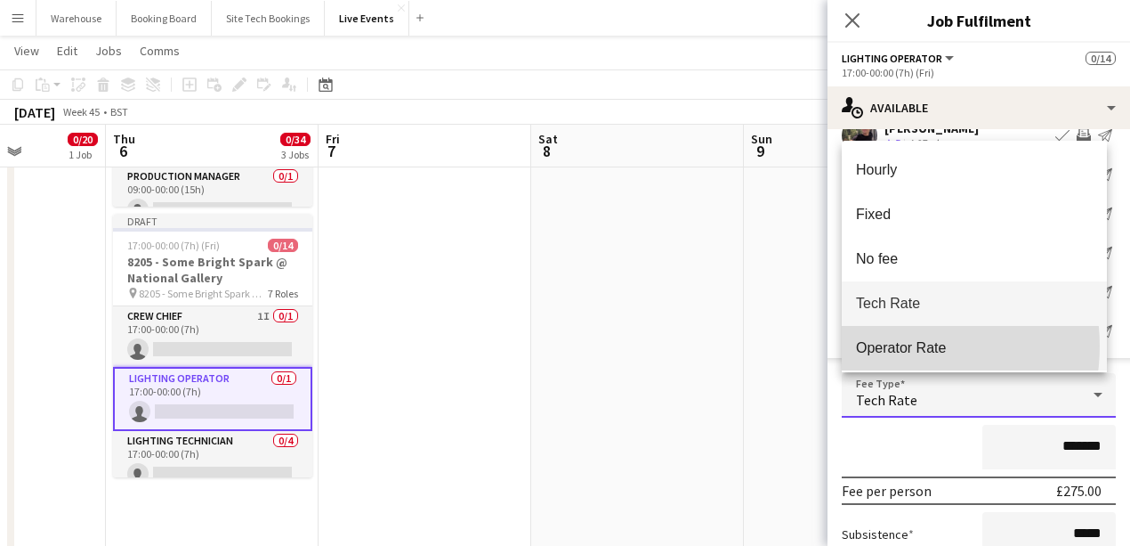
click at [893, 345] on span "Operator Rate" at bounding box center [974, 347] width 237 height 17
type input "*******"
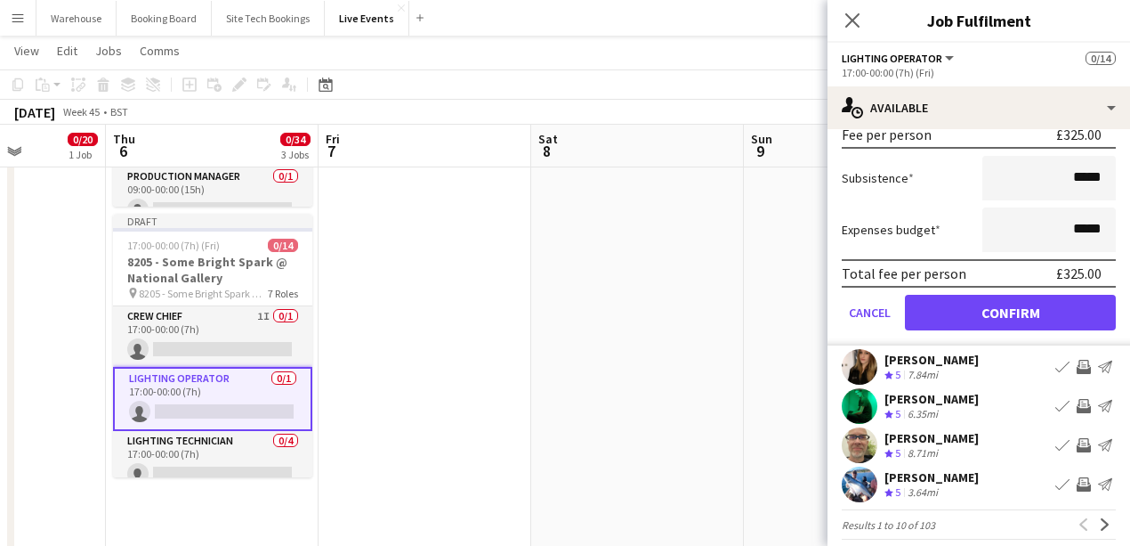
scroll to position [429, 0]
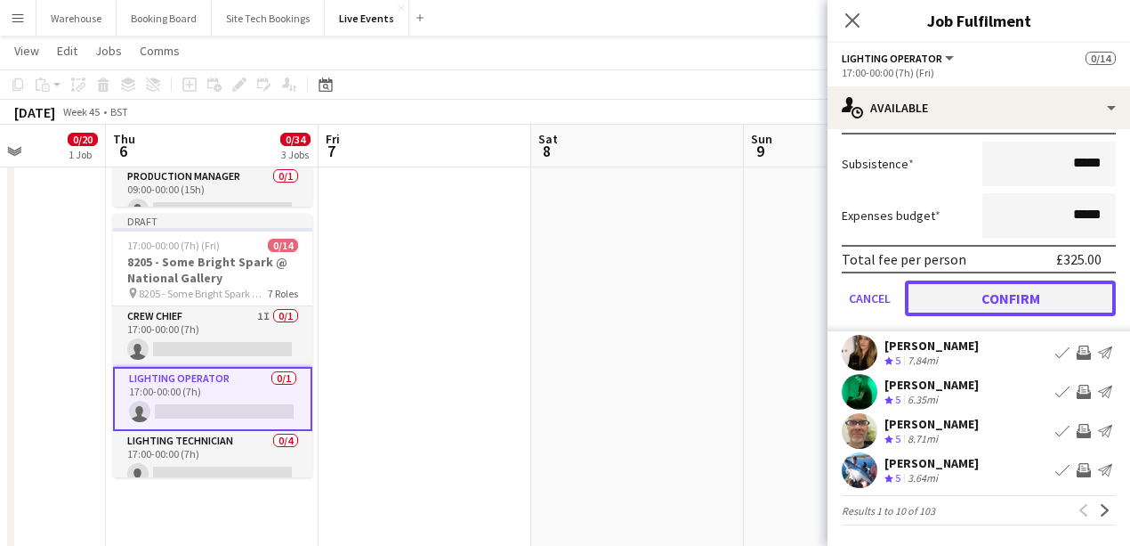
click at [1010, 299] on button "Confirm" at bounding box center [1010, 298] width 211 height 36
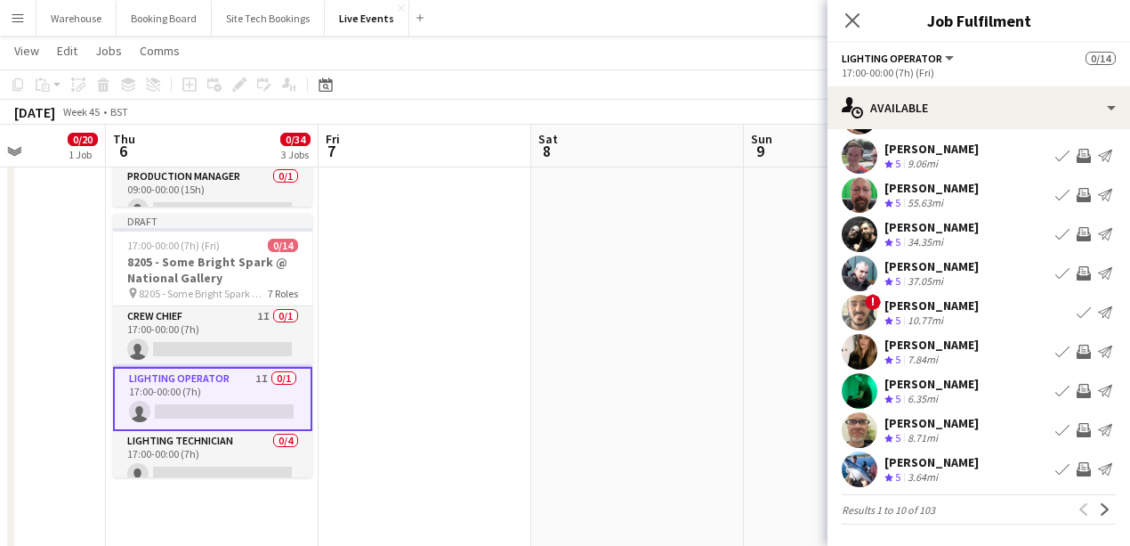
scroll to position [77, 0]
click at [844, 23] on icon "Close pop-in" at bounding box center [852, 20] width 17 height 17
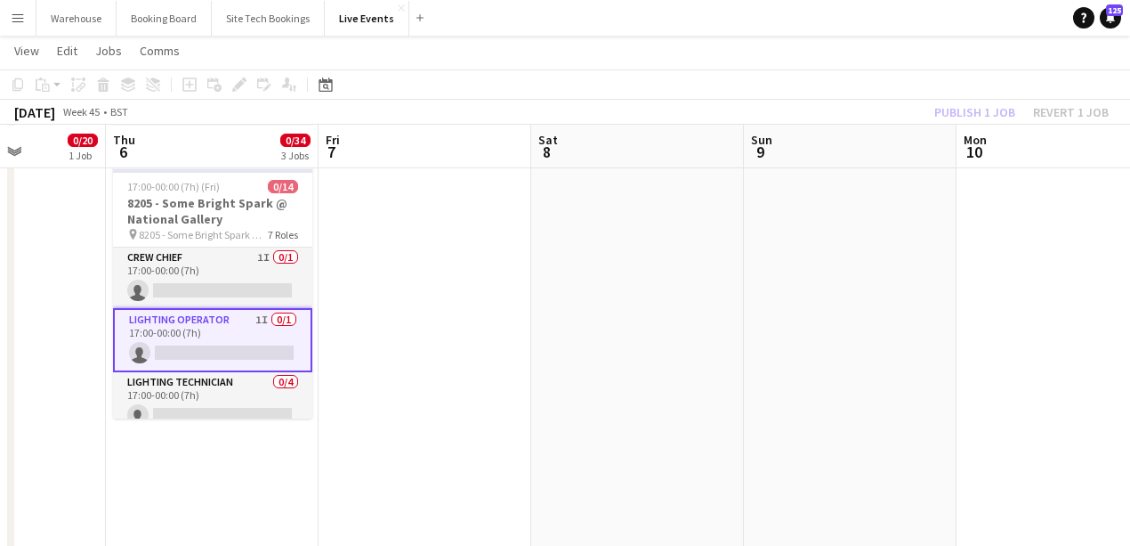
scroll to position [59, 0]
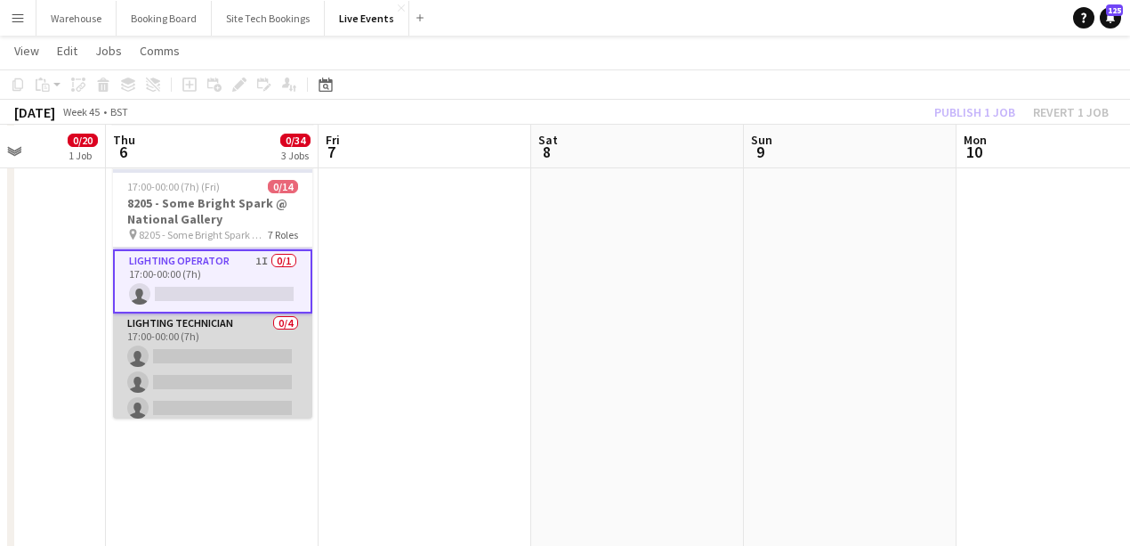
click at [195, 331] on app-card-role "Lighting Technician 0/4 17:00-00:00 (7h) single-neutral-actions single-neutral-…" at bounding box center [212, 382] width 199 height 138
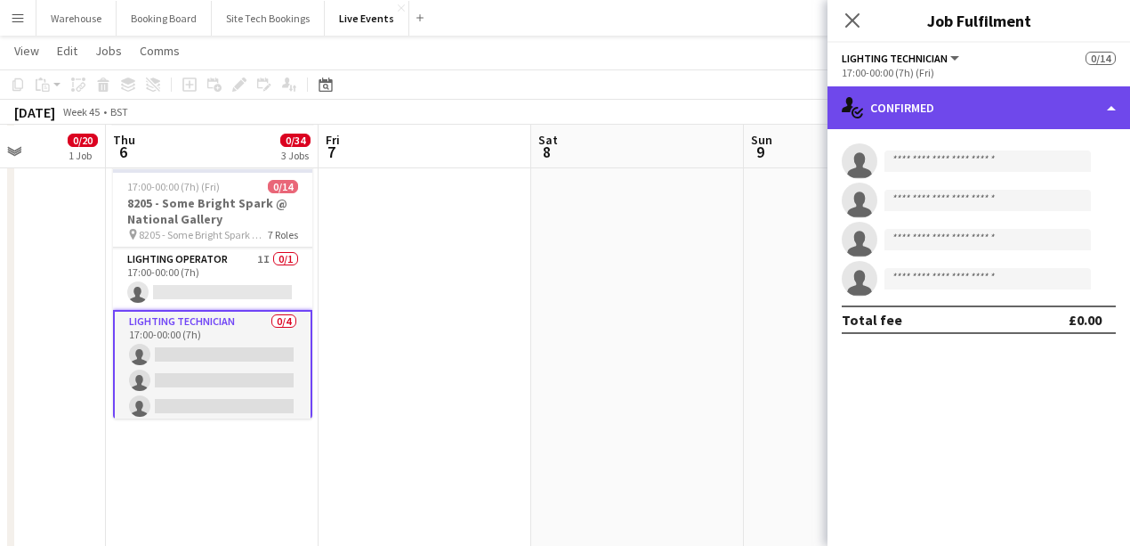
click at [945, 100] on div "single-neutral-actions-check-2 Confirmed" at bounding box center [979, 107] width 303 height 43
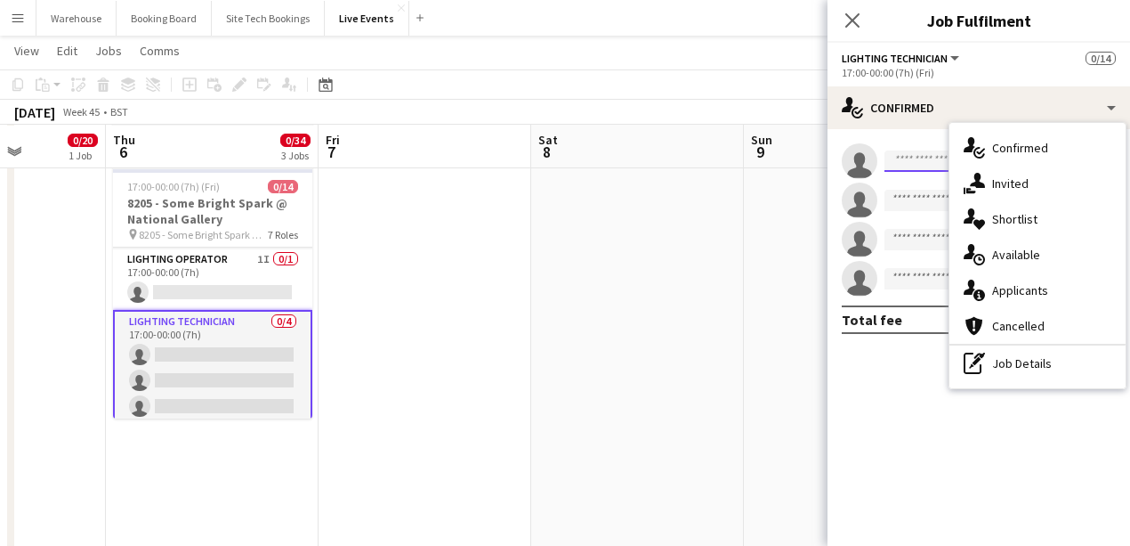
click at [904, 171] on body "Menu Boards Boards Boards All jobs Status Workforce Workforce My Workforce Recr…" at bounding box center [565, 223] width 1130 height 1633
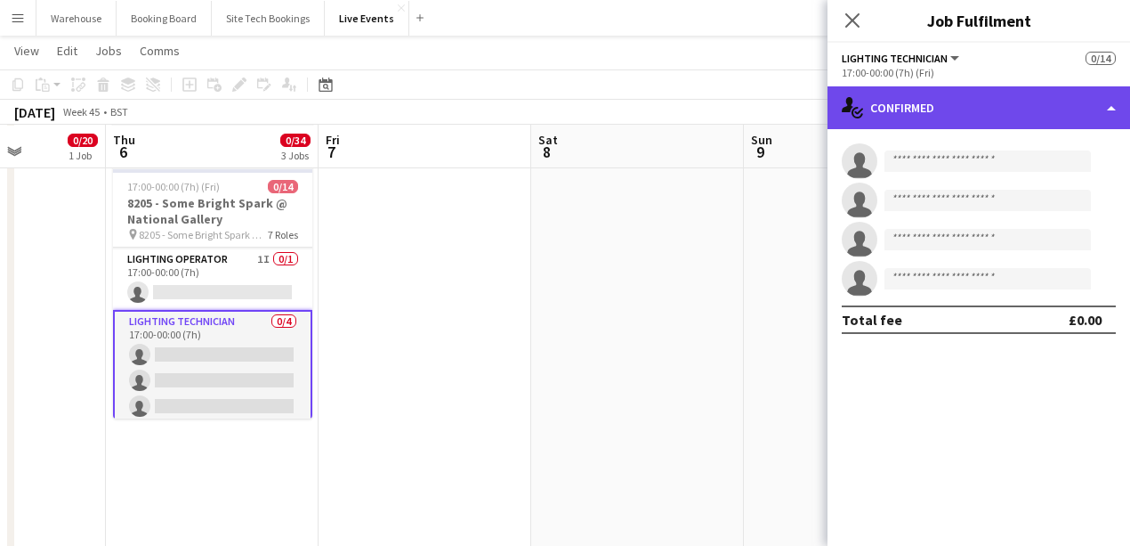
click at [915, 103] on div "single-neutral-actions-check-2 Confirmed" at bounding box center [979, 107] width 303 height 43
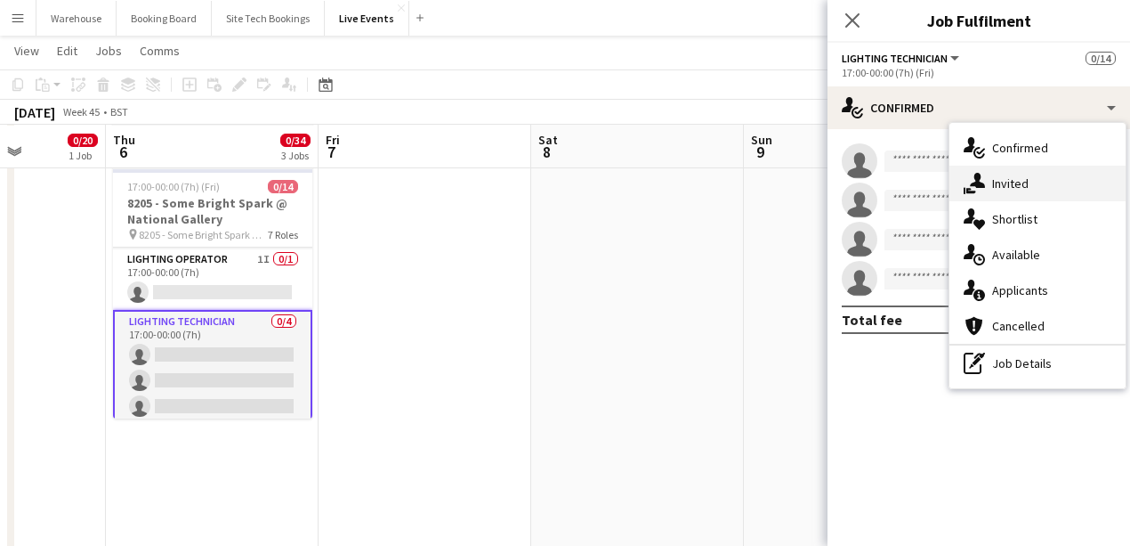
click at [1010, 190] on span "Invited" at bounding box center [1010, 183] width 36 height 16
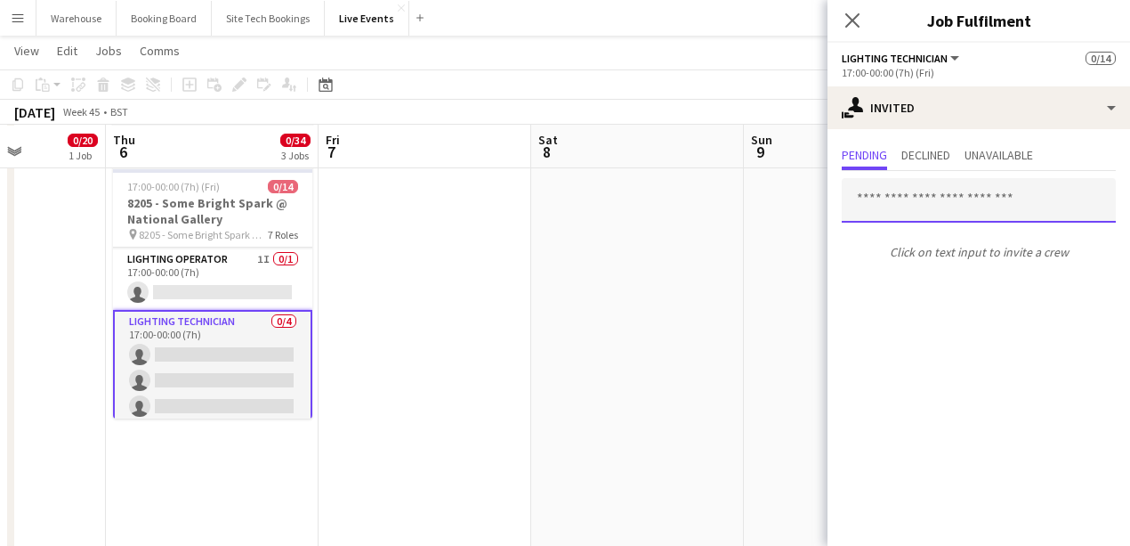
click at [913, 202] on input "text" at bounding box center [979, 200] width 274 height 44
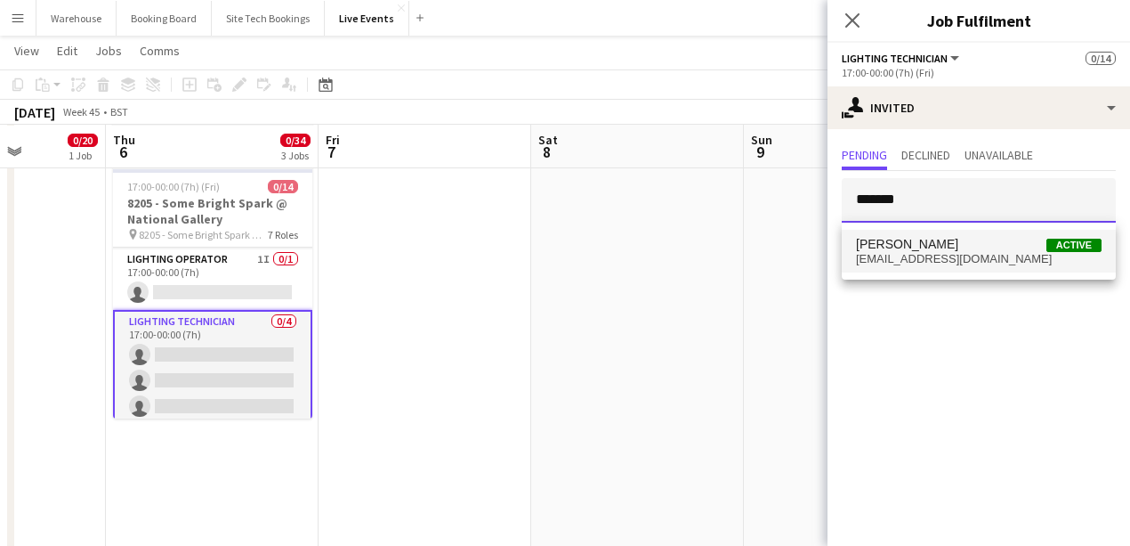
type input "*******"
click at [938, 239] on span "[PERSON_NAME]" at bounding box center [907, 244] width 102 height 15
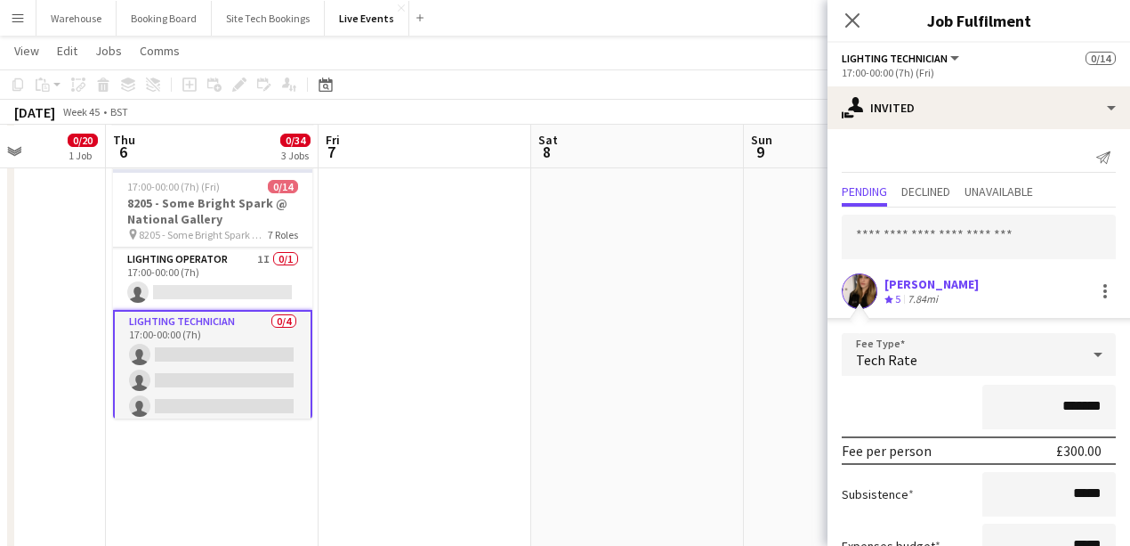
scroll to position [133, 0]
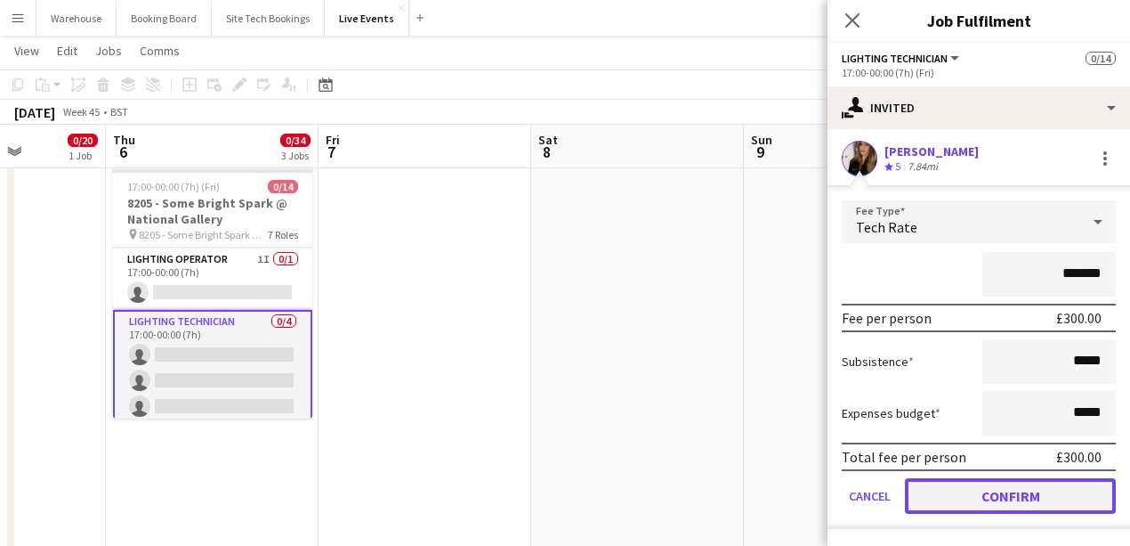
click at [1029, 488] on button "Confirm" at bounding box center [1010, 496] width 211 height 36
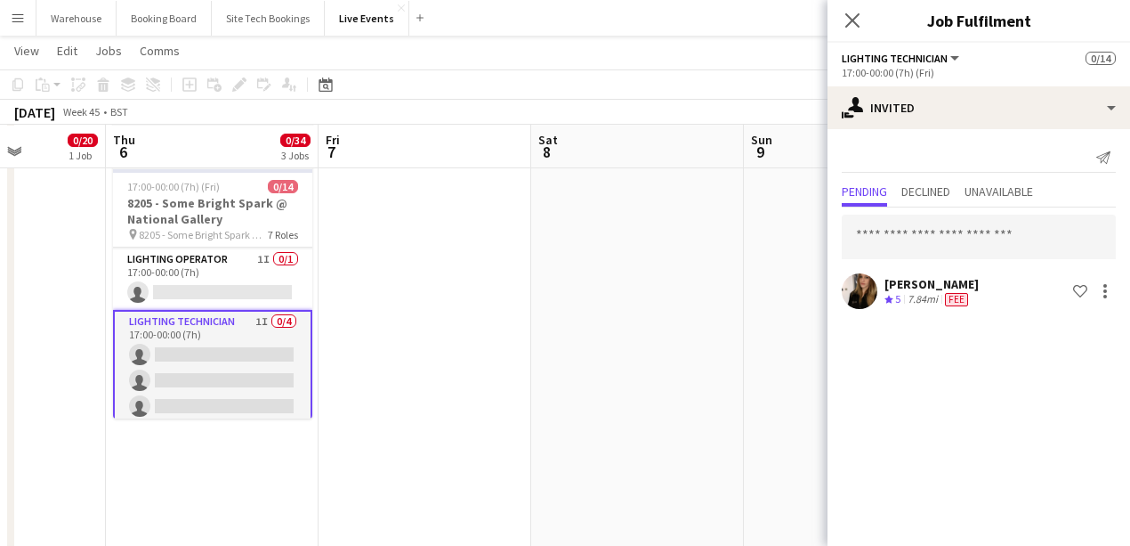
scroll to position [0, 0]
click at [962, 233] on input "text" at bounding box center [979, 236] width 274 height 44
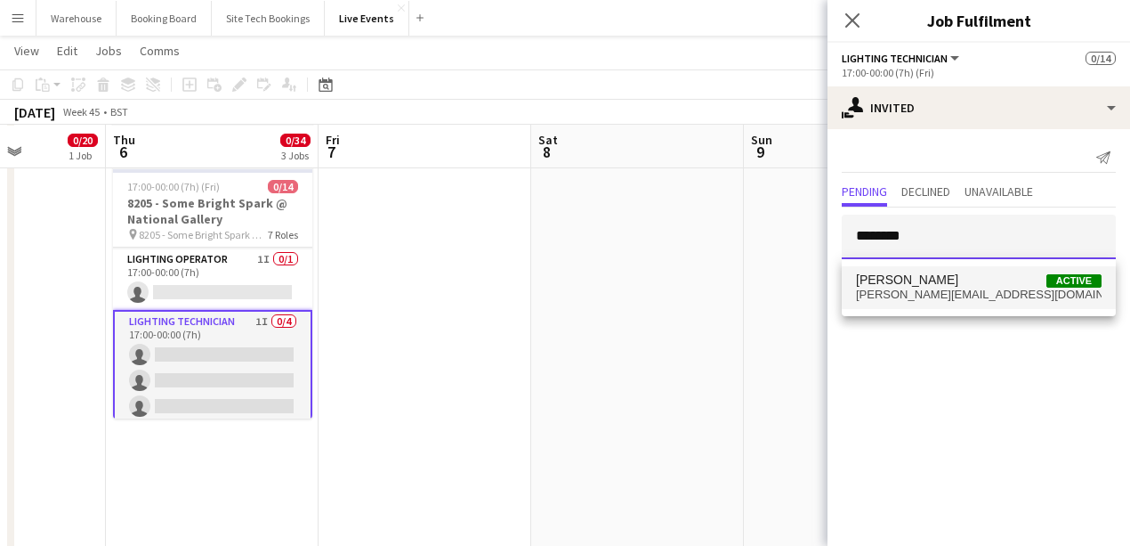
type input "********"
click at [951, 295] on span "[PERSON_NAME][EMAIL_ADDRESS][DOMAIN_NAME]" at bounding box center [979, 294] width 246 height 14
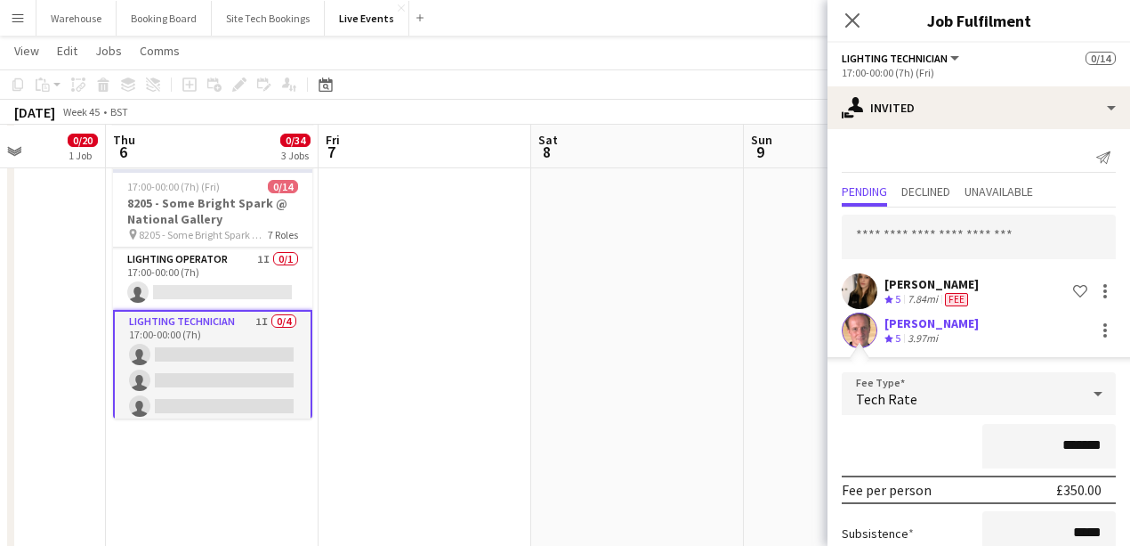
scroll to position [172, 0]
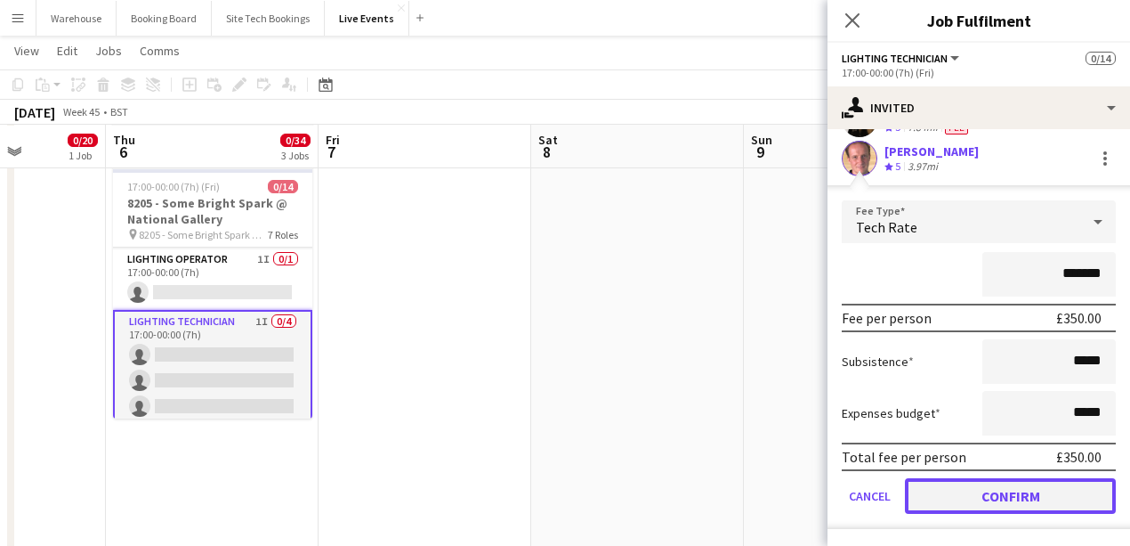
click at [1007, 489] on button "Confirm" at bounding box center [1010, 496] width 211 height 36
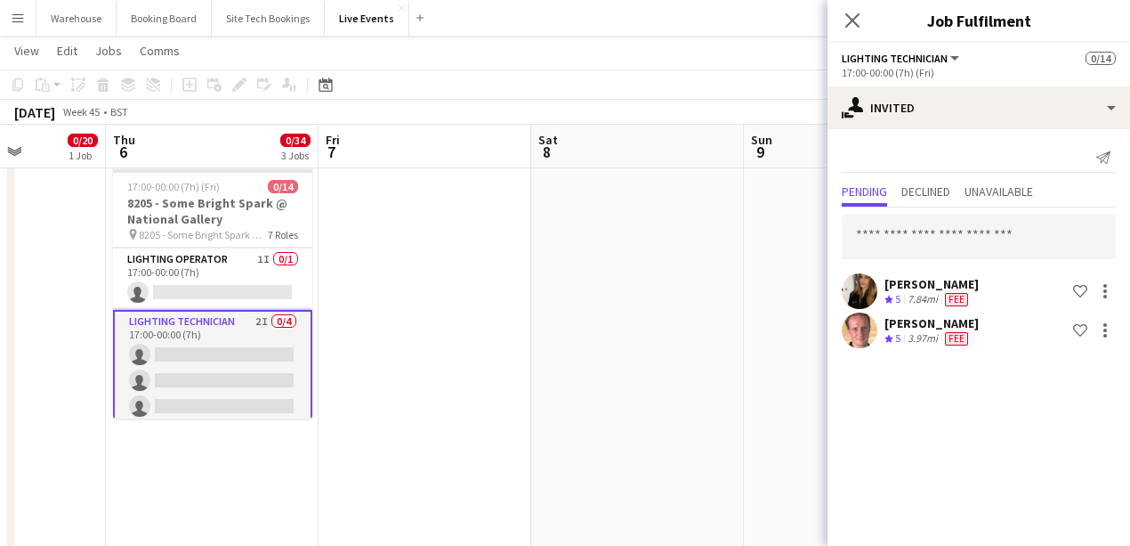
scroll to position [0, 0]
click at [902, 233] on input "text" at bounding box center [979, 236] width 274 height 44
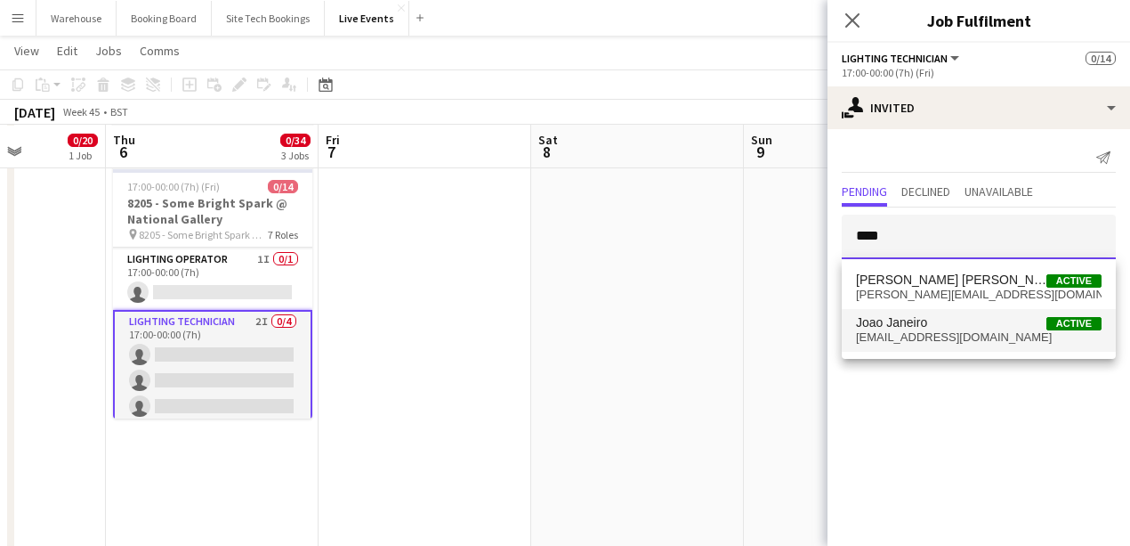
type input "****"
click at [938, 327] on span "[PERSON_NAME] Active" at bounding box center [979, 322] width 246 height 15
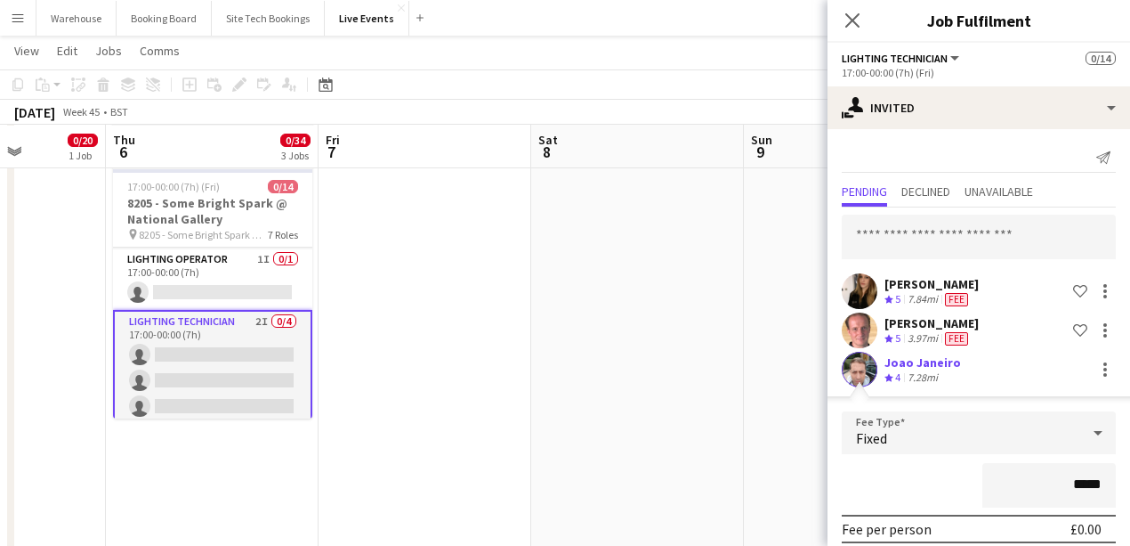
scroll to position [211, 0]
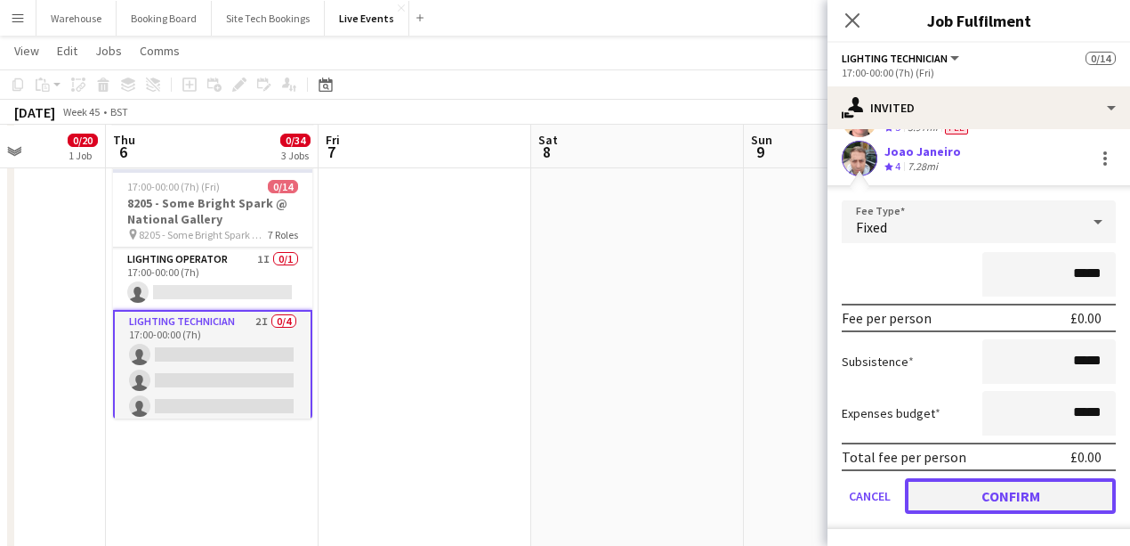
click at [1065, 491] on button "Confirm" at bounding box center [1010, 496] width 211 height 36
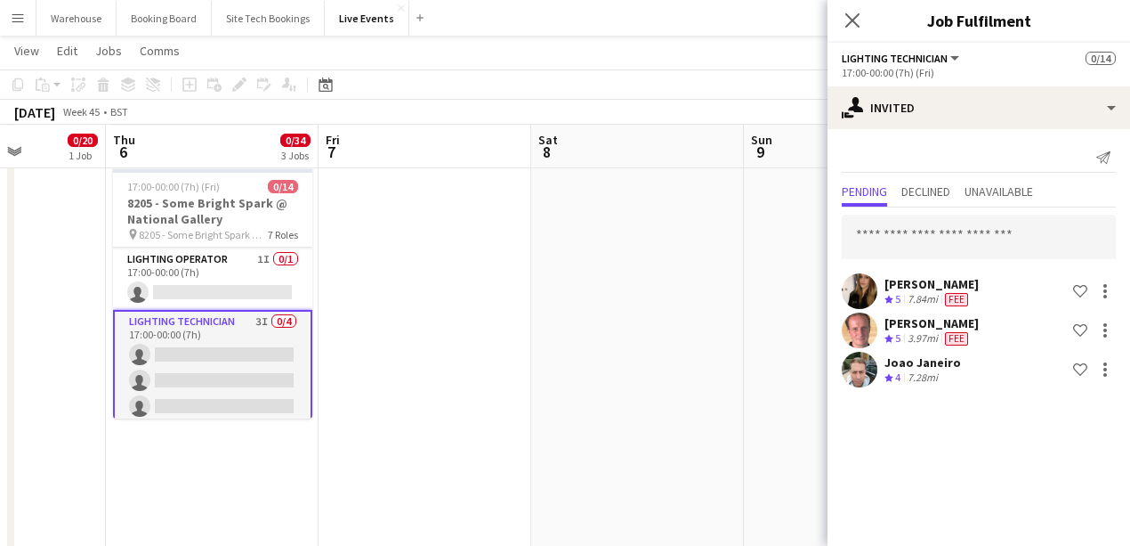
scroll to position [0, 0]
click at [942, 254] on input "text" at bounding box center [979, 236] width 274 height 44
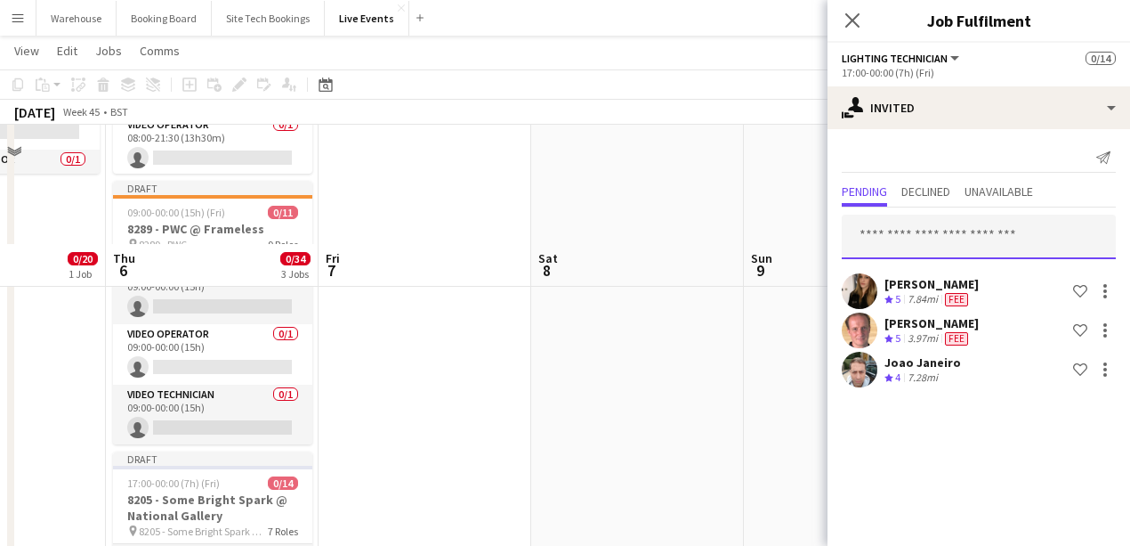
scroll to position [534, 0]
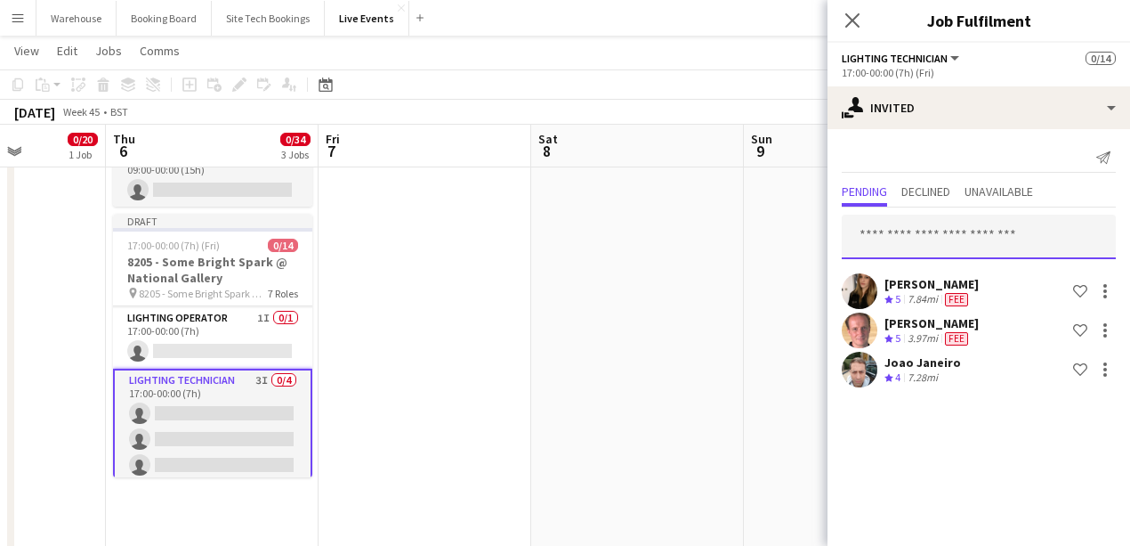
click at [885, 235] on input "text" at bounding box center [979, 236] width 274 height 44
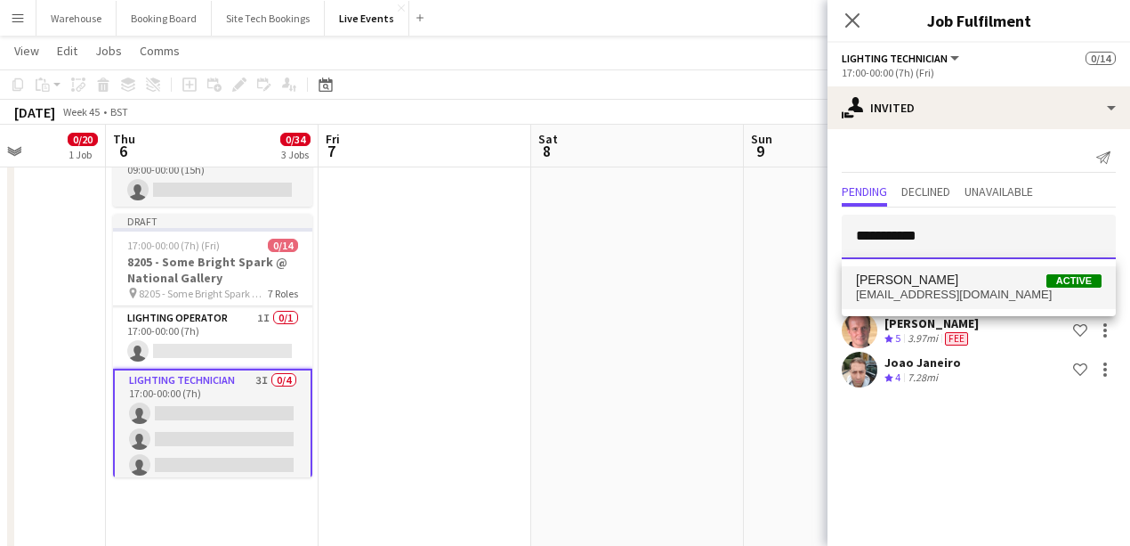
type input "**********"
click at [1022, 296] on span "[EMAIL_ADDRESS][DOMAIN_NAME]" at bounding box center [979, 294] width 246 height 14
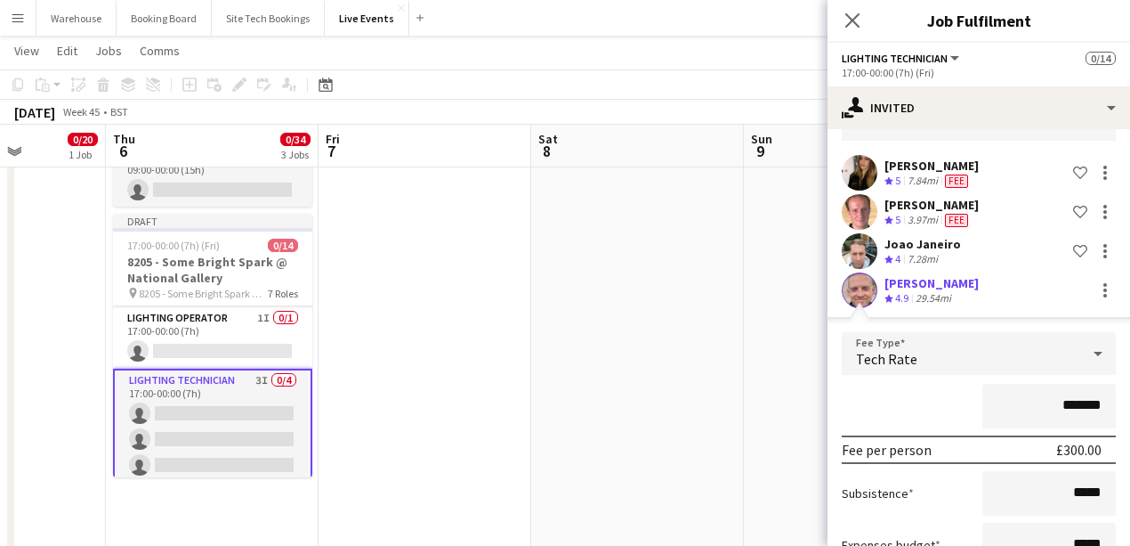
scroll to position [250, 0]
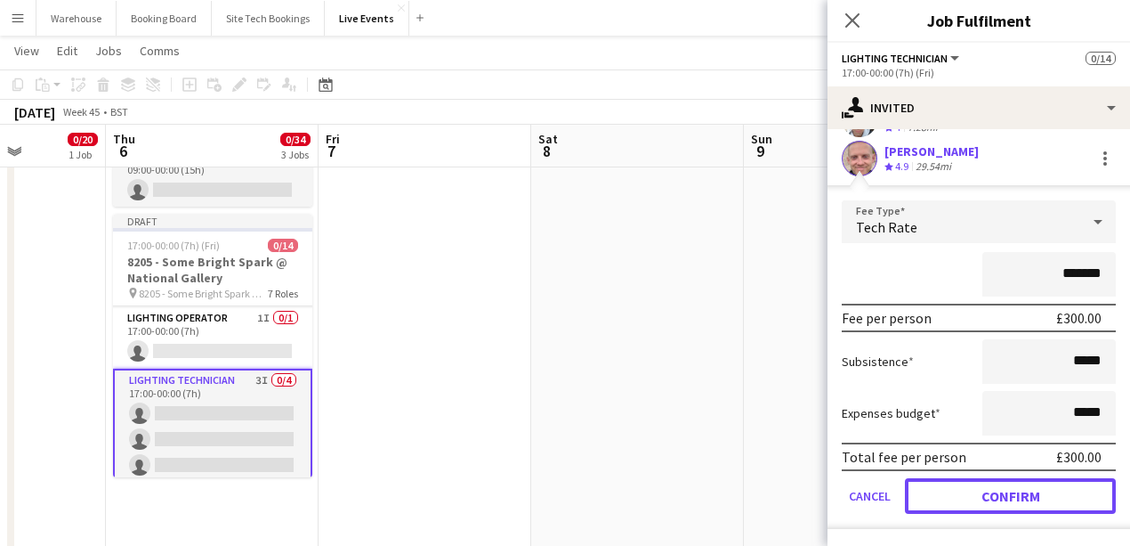
click at [977, 487] on button "Confirm" at bounding box center [1010, 496] width 211 height 36
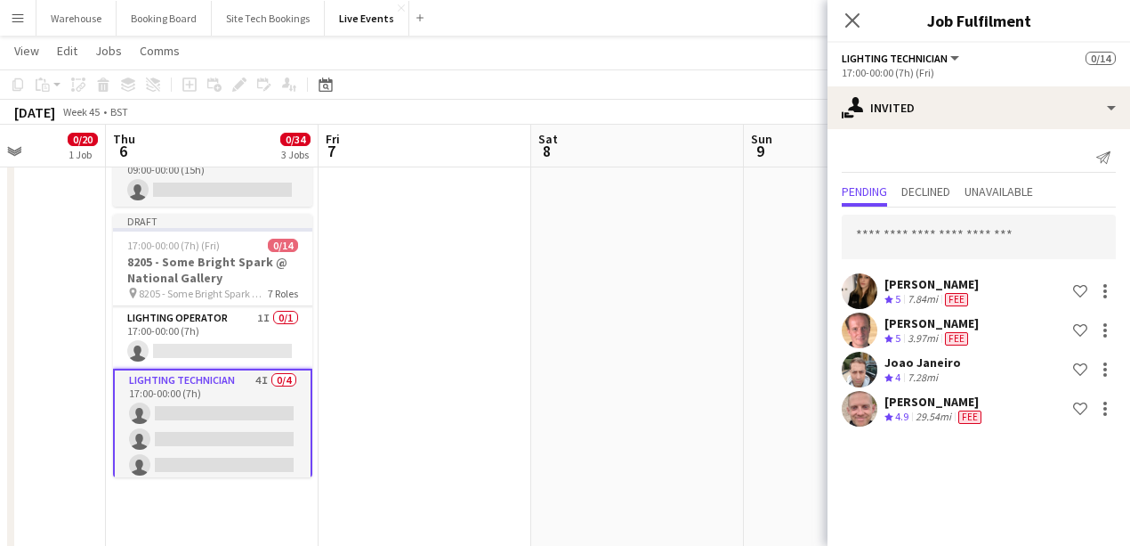
scroll to position [0, 0]
click at [858, 20] on icon "Close pop-in" at bounding box center [852, 20] width 17 height 17
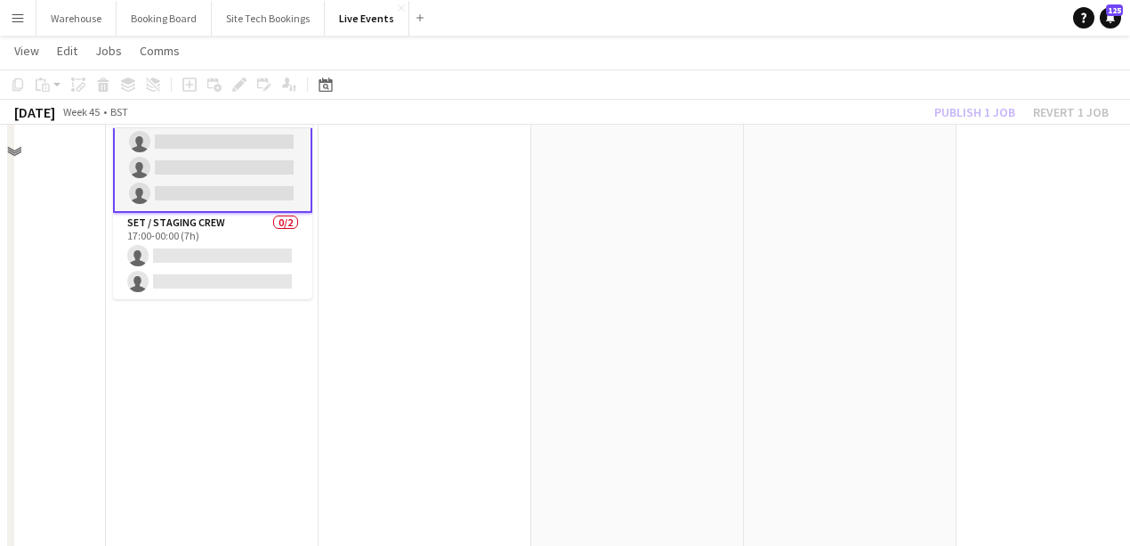
scroll to position [652, 0]
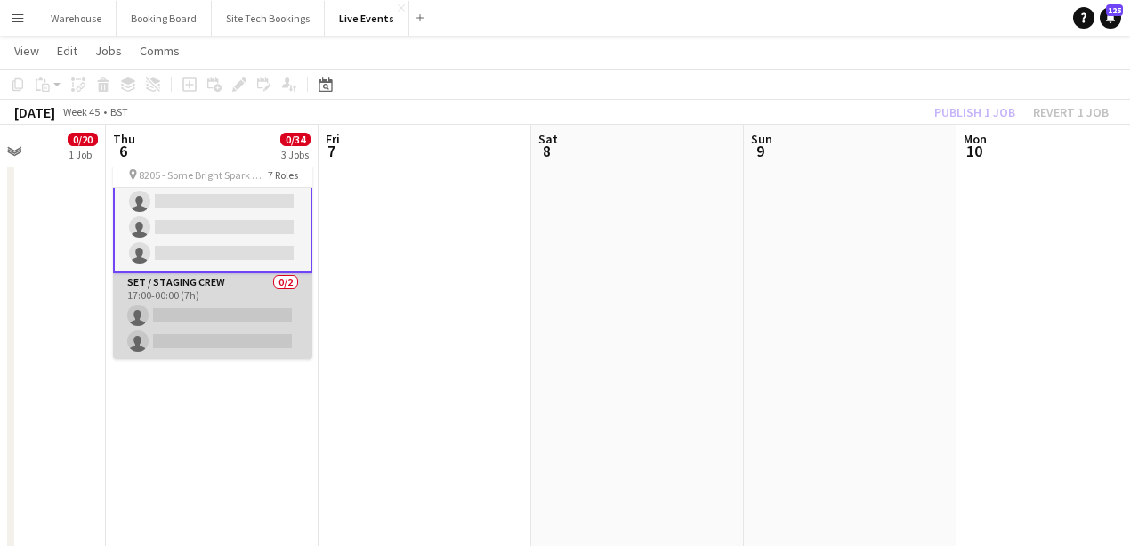
click at [233, 317] on app-card-role "Set / Staging Crew 0/2 17:00-00:00 (7h) single-neutral-actions single-neutral-a…" at bounding box center [212, 315] width 199 height 86
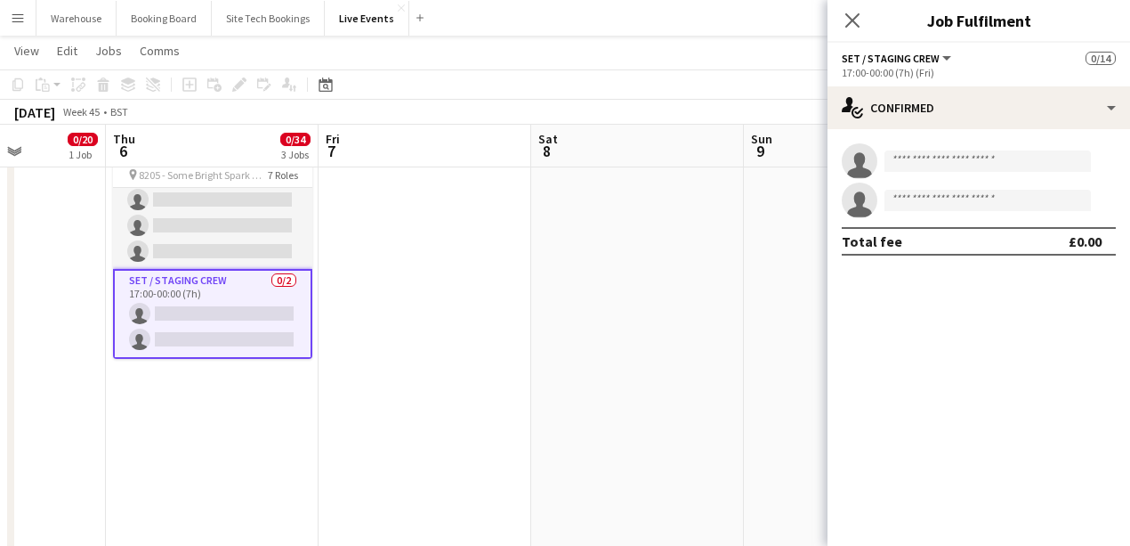
scroll to position [176, 0]
click at [929, 166] on input at bounding box center [988, 160] width 206 height 21
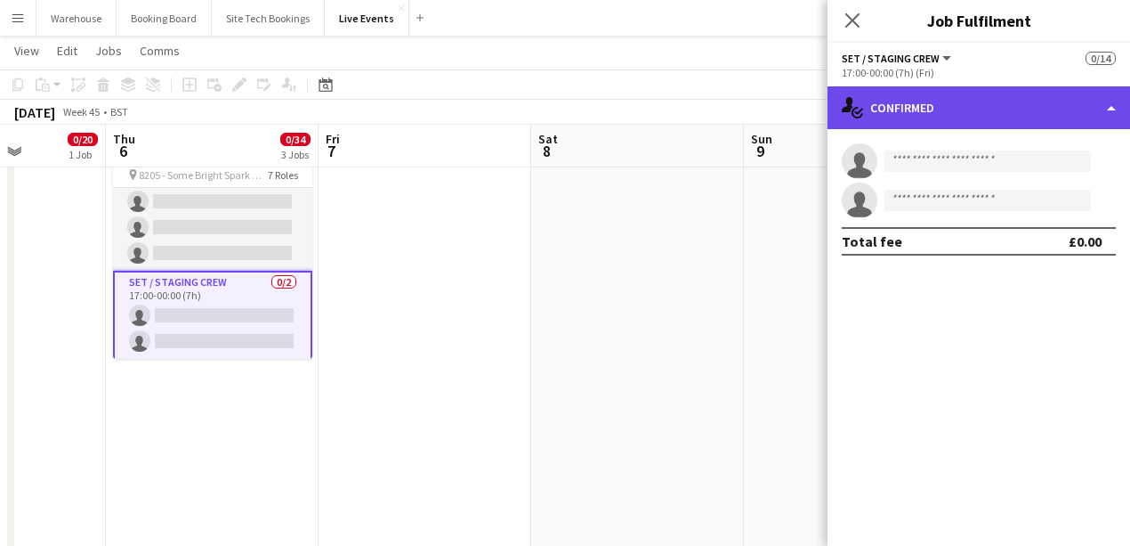
click at [1013, 107] on div "single-neutral-actions-check-2 Confirmed" at bounding box center [979, 107] width 303 height 43
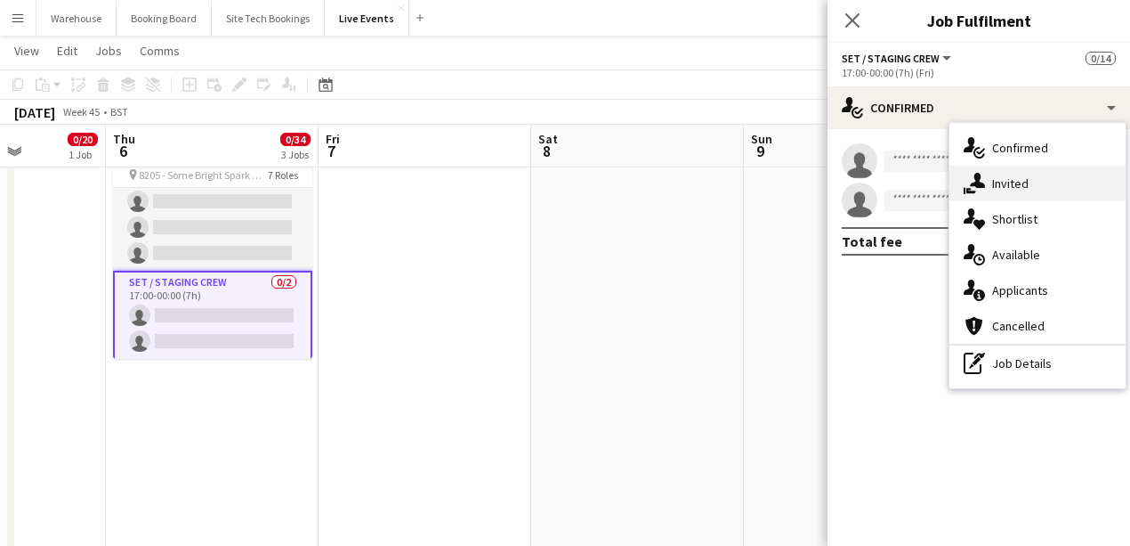
click at [1010, 181] on span "Invited" at bounding box center [1010, 183] width 36 height 16
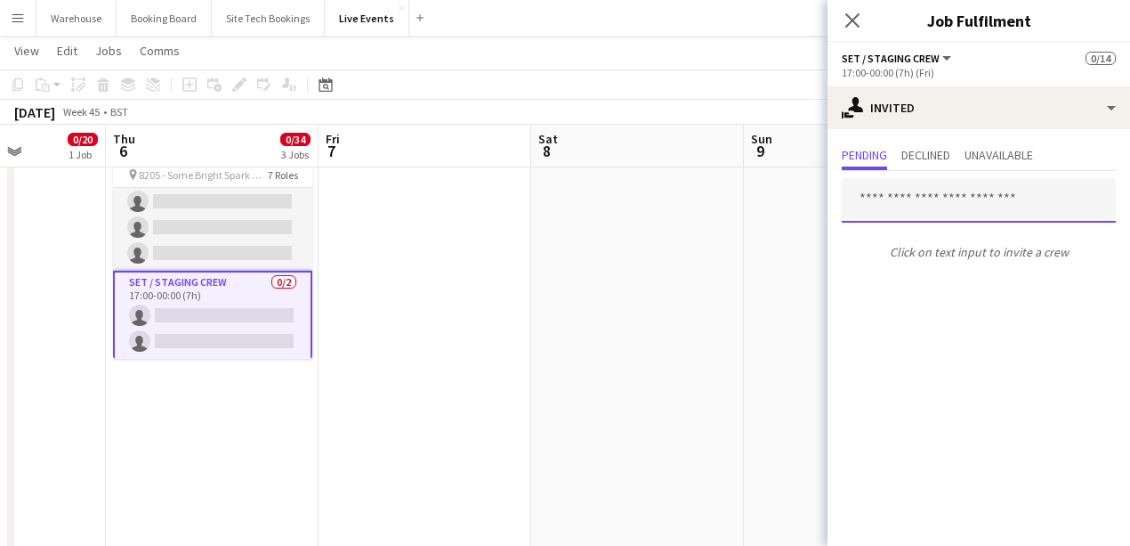
click at [942, 216] on input "text" at bounding box center [979, 200] width 274 height 44
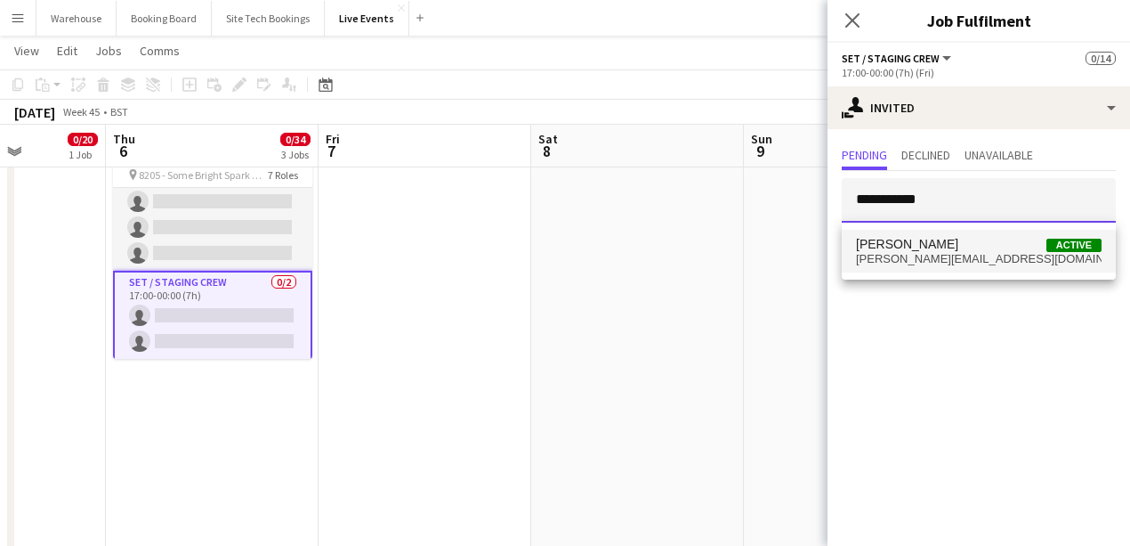
type input "**********"
click at [926, 239] on span "[PERSON_NAME] Active" at bounding box center [979, 244] width 246 height 15
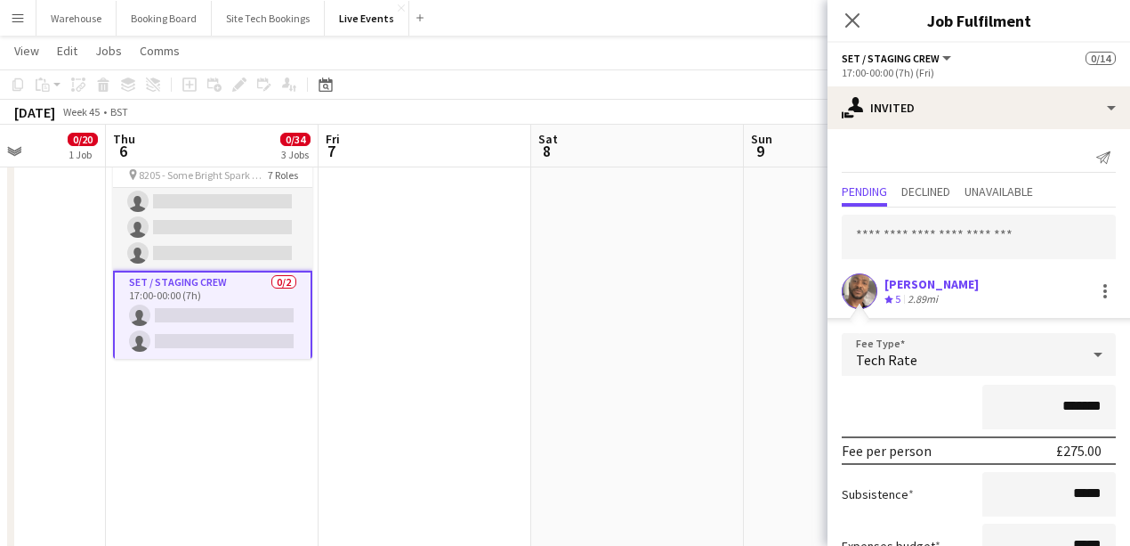
scroll to position [133, 0]
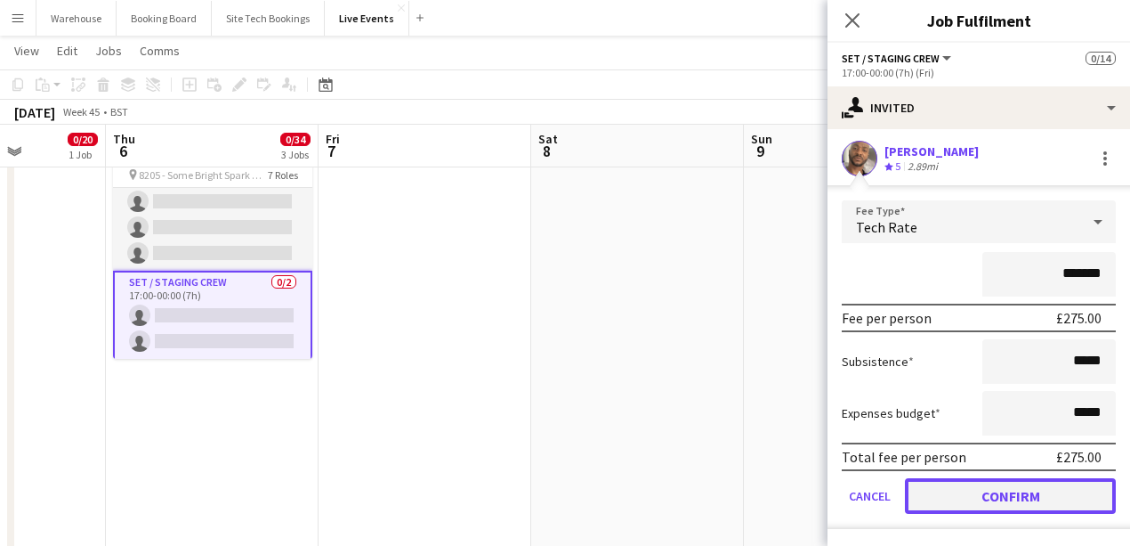
click at [1032, 498] on button "Confirm" at bounding box center [1010, 496] width 211 height 36
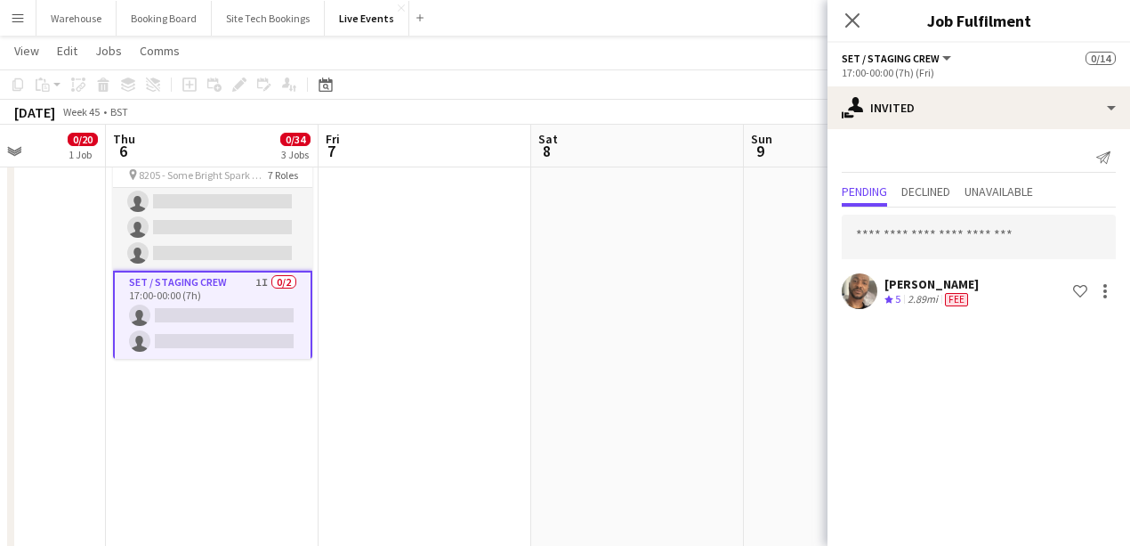
scroll to position [0, 0]
click at [254, 344] on app-card-role "Set / Staging Crew 1I 0/2 17:00-00:00 (7h) single-neutral-actions single-neutra…" at bounding box center [212, 316] width 199 height 90
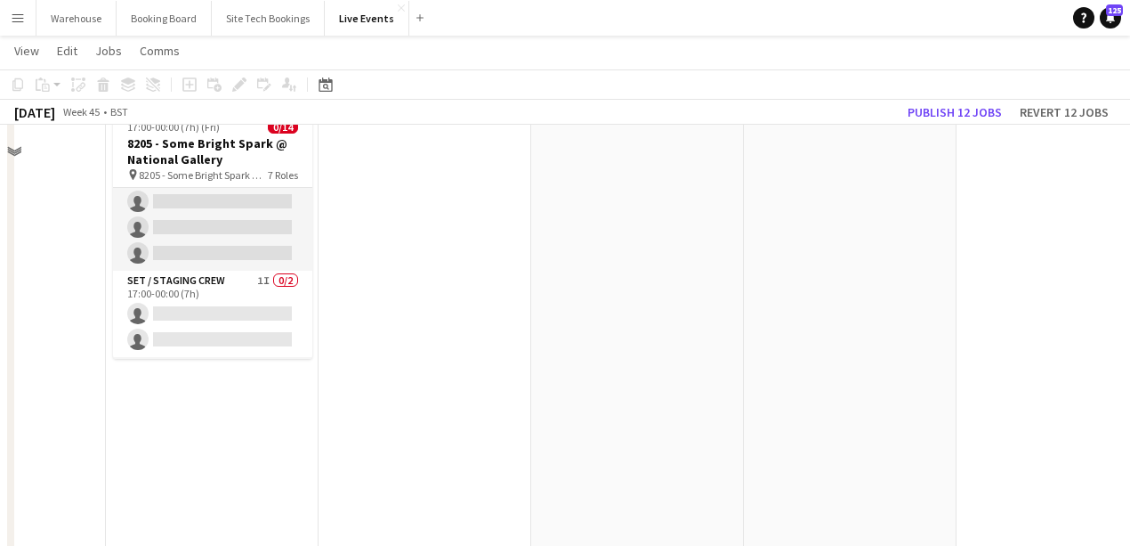
scroll to position [534, 0]
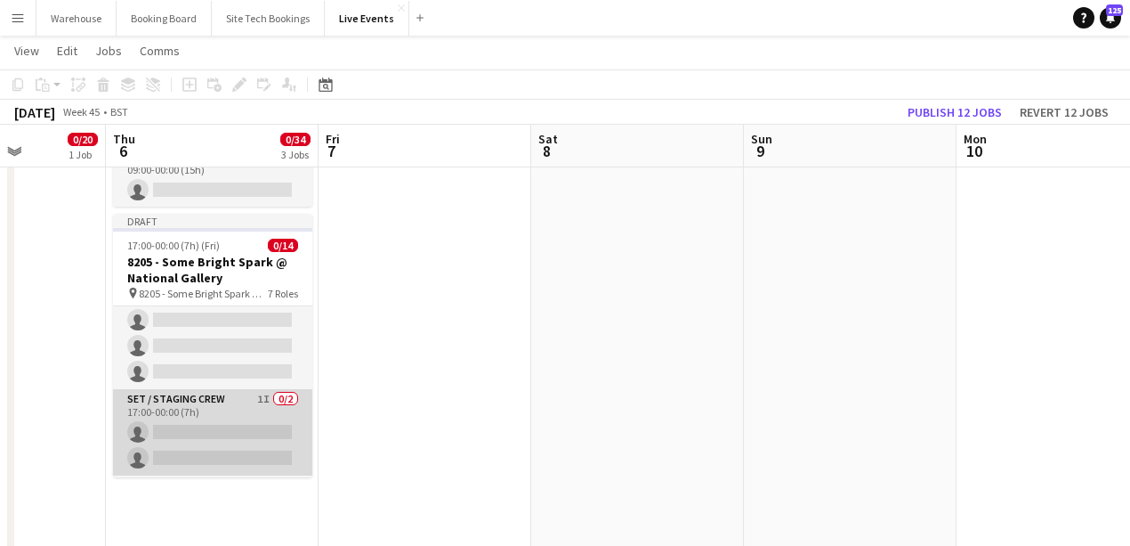
click at [228, 452] on app-card-role "Set / Staging Crew 1I 0/2 17:00-00:00 (7h) single-neutral-actions single-neutra…" at bounding box center [212, 432] width 199 height 86
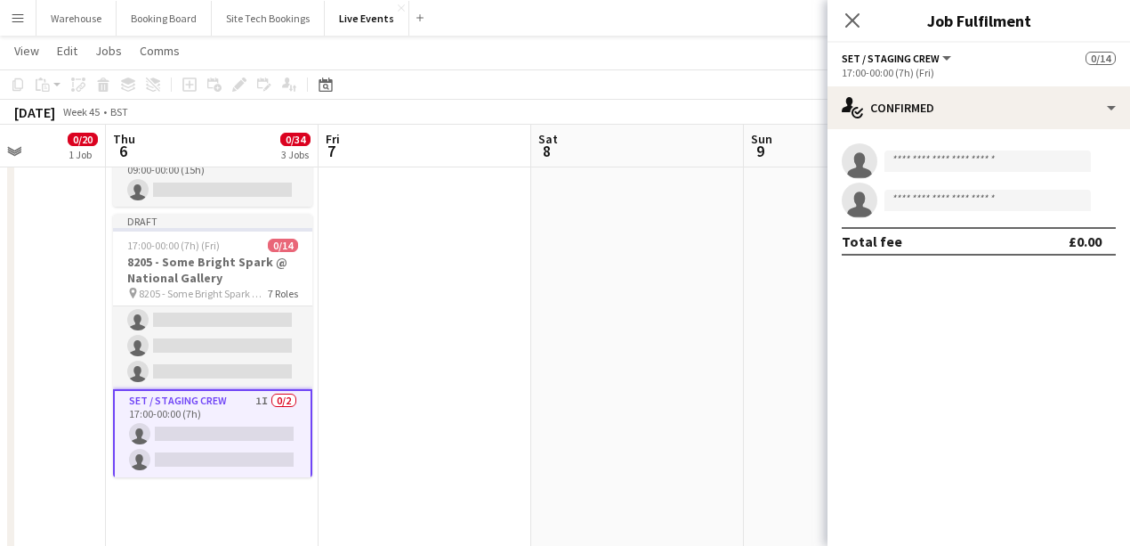
click at [228, 452] on app-card-role "Set / Staging Crew 1I 0/2 17:00-00:00 (7h) single-neutral-actions single-neutra…" at bounding box center [212, 434] width 199 height 90
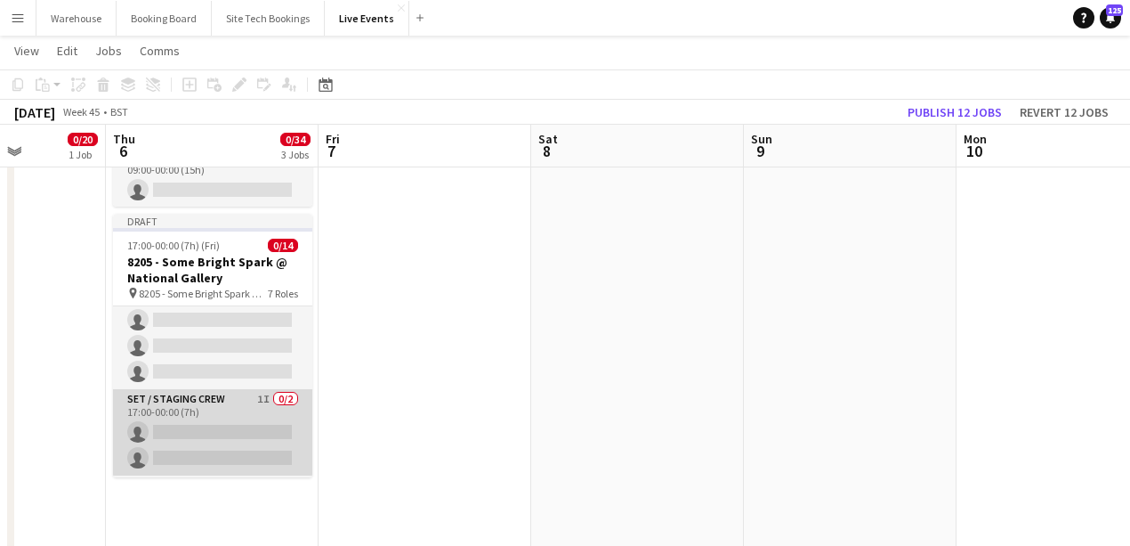
click at [228, 452] on app-card-role "Set / Staging Crew 1I 0/2 17:00-00:00 (7h) single-neutral-actions single-neutra…" at bounding box center [212, 432] width 199 height 86
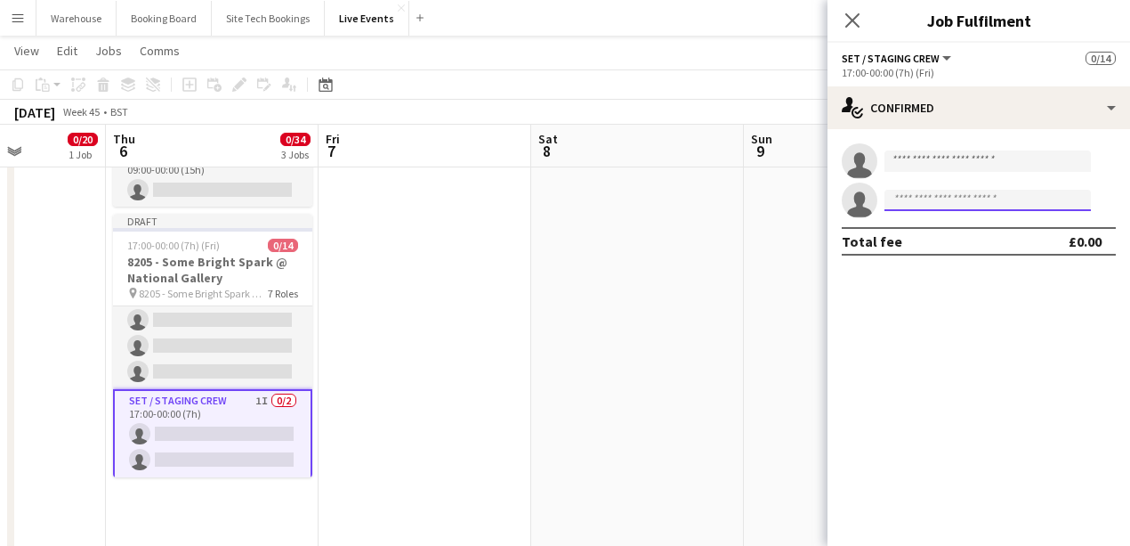
click at [940, 201] on input at bounding box center [988, 200] width 206 height 21
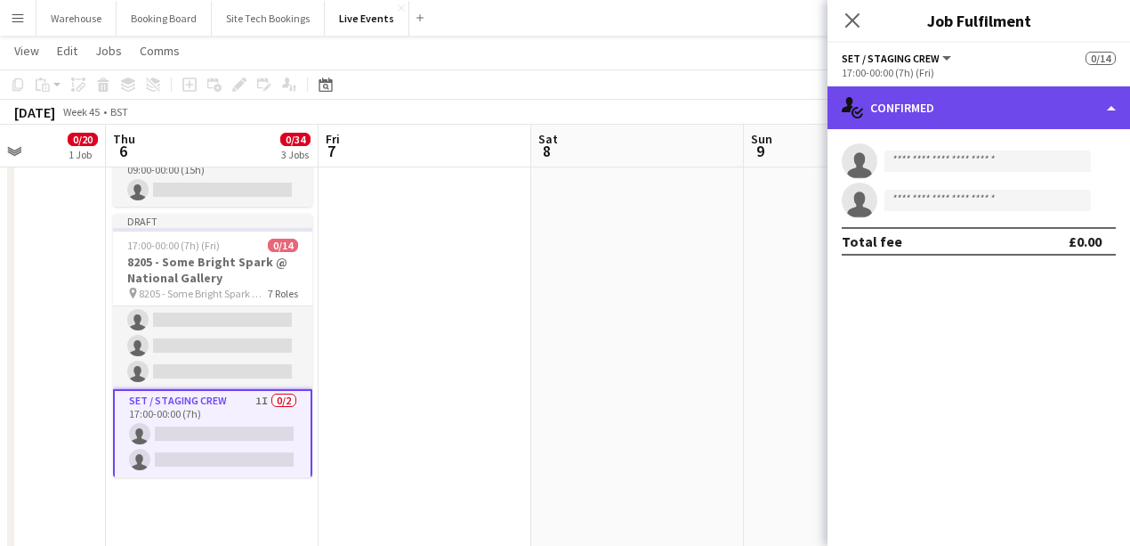
click at [935, 117] on div "single-neutral-actions-check-2 Confirmed" at bounding box center [979, 107] width 303 height 43
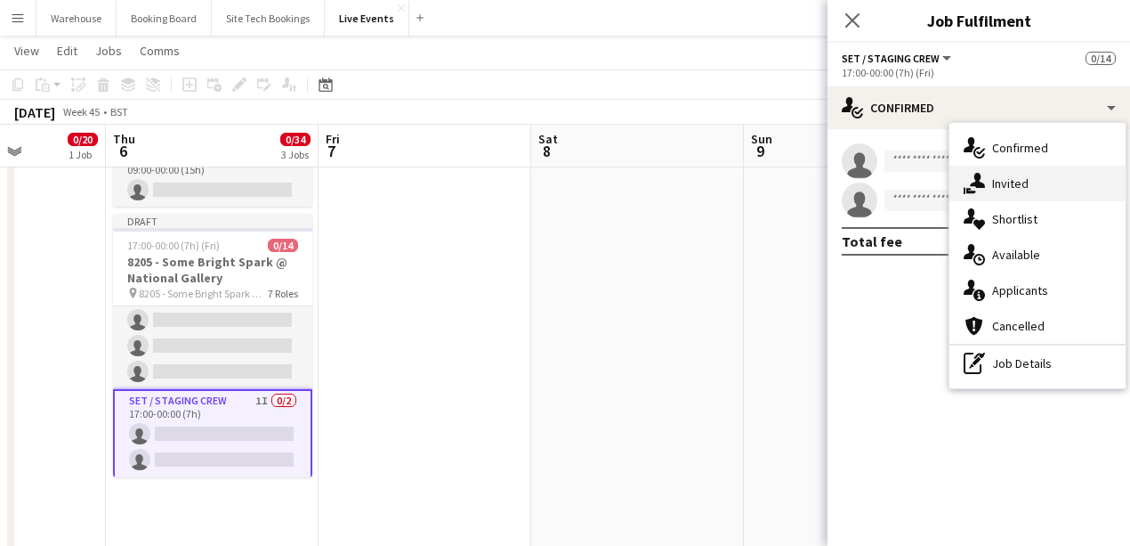
click at [981, 178] on icon "single-neutral-actions-share-1" at bounding box center [974, 183] width 21 height 21
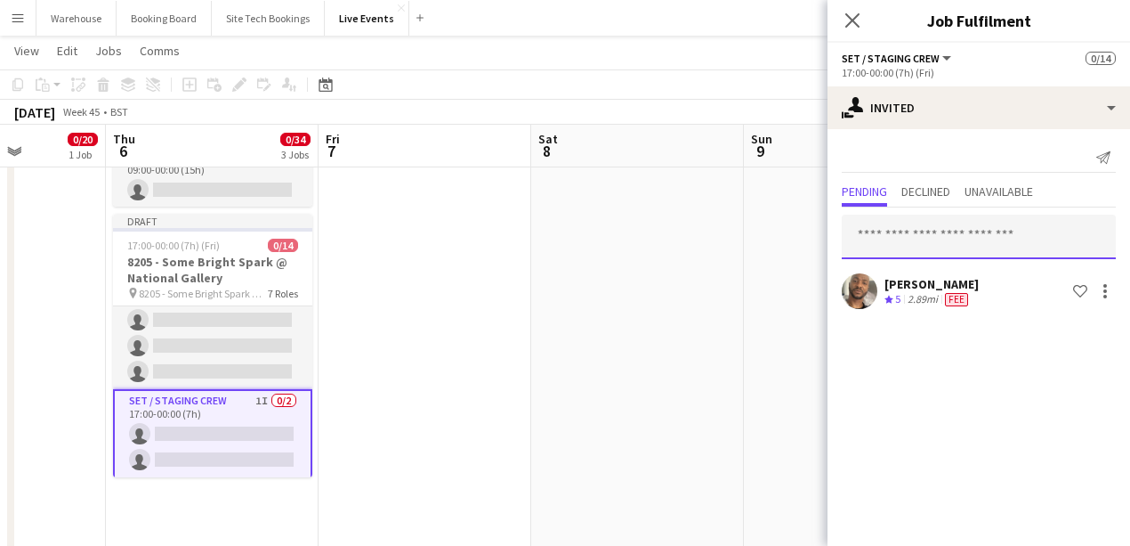
click at [942, 224] on input "text" at bounding box center [979, 236] width 274 height 44
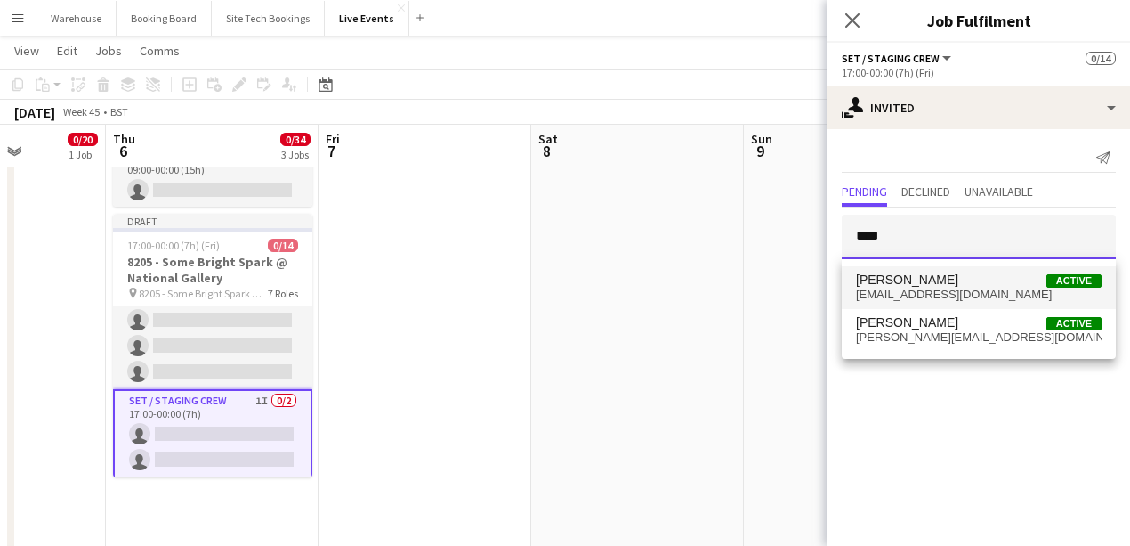
type input "****"
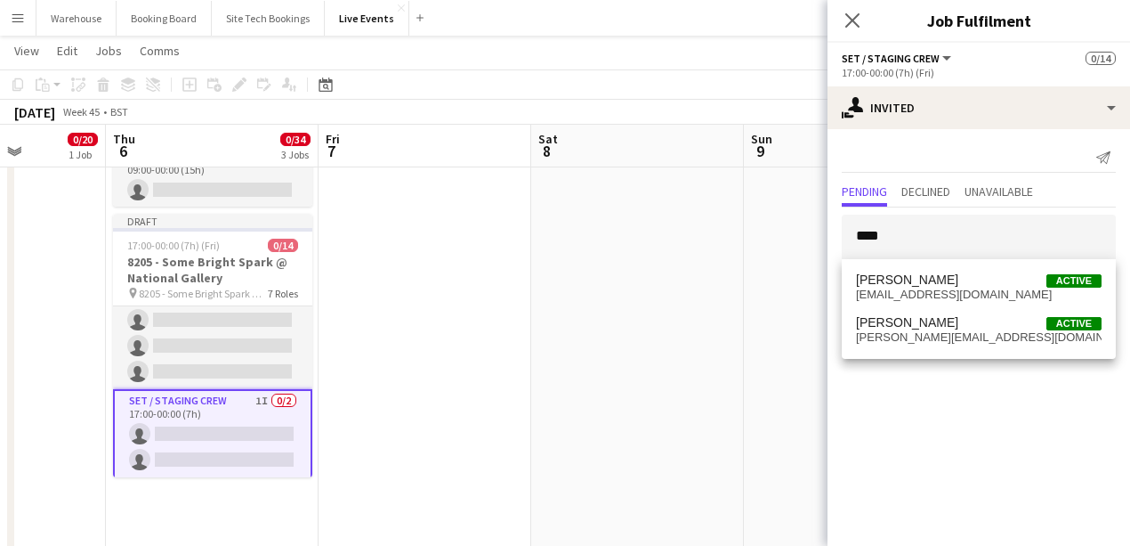
drag, startPoint x: 929, startPoint y: 288, endPoint x: 927, endPoint y: 277, distance: 11.7
click at [929, 288] on span "[EMAIL_ADDRESS][DOMAIN_NAME]" at bounding box center [979, 294] width 246 height 14
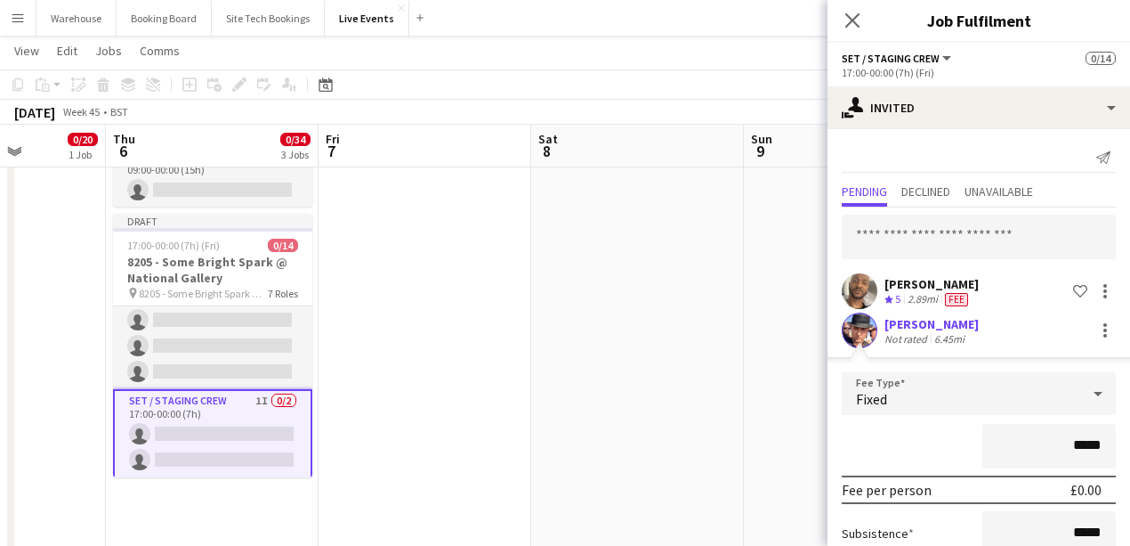
scroll to position [172, 0]
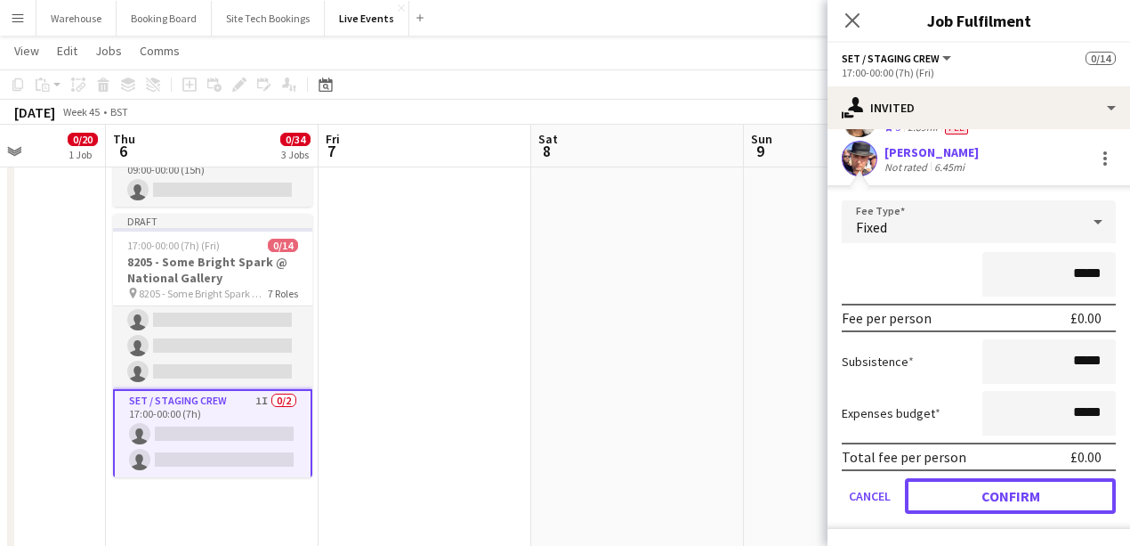
drag, startPoint x: 968, startPoint y: 489, endPoint x: 869, endPoint y: 327, distance: 191.0
click at [968, 489] on button "Confirm" at bounding box center [1010, 496] width 211 height 36
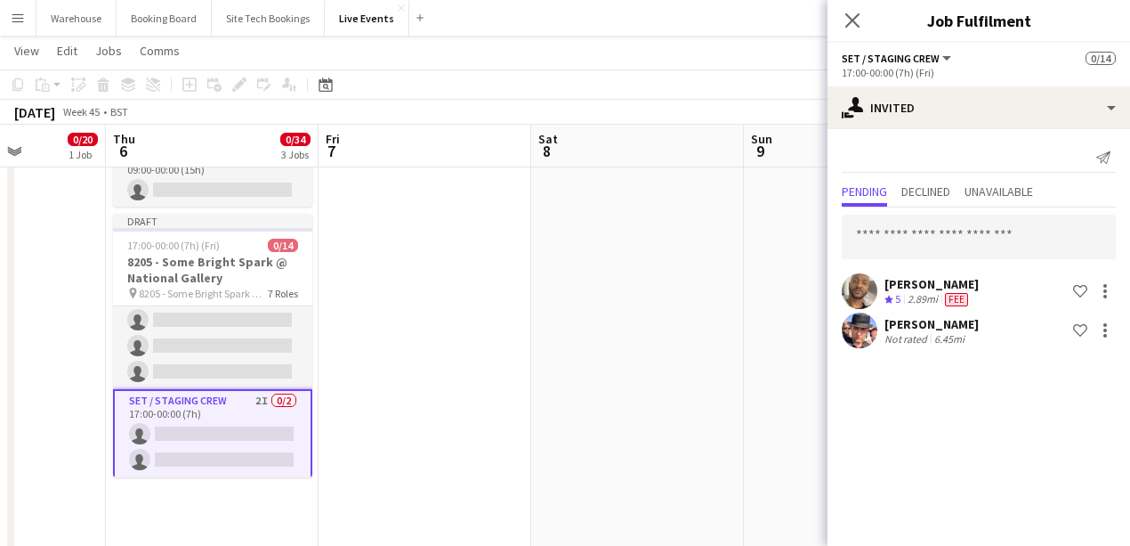
scroll to position [0, 0]
click at [845, 20] on icon "Close pop-in" at bounding box center [852, 20] width 17 height 17
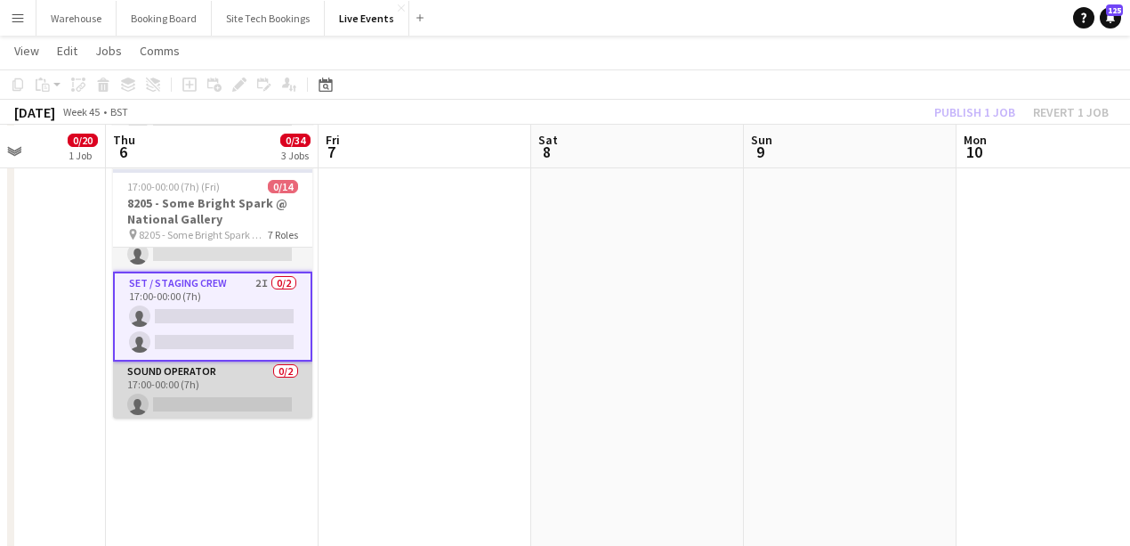
scroll to position [295, 0]
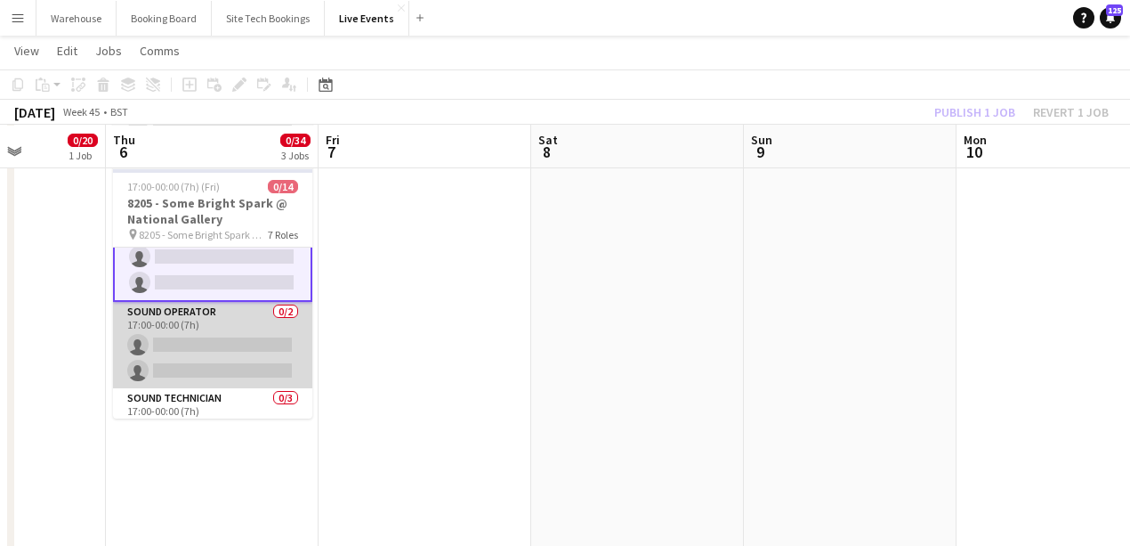
click at [226, 344] on app-card-role "Sound Operator 0/2 17:00-00:00 (7h) single-neutral-actions single-neutral-actio…" at bounding box center [212, 345] width 199 height 86
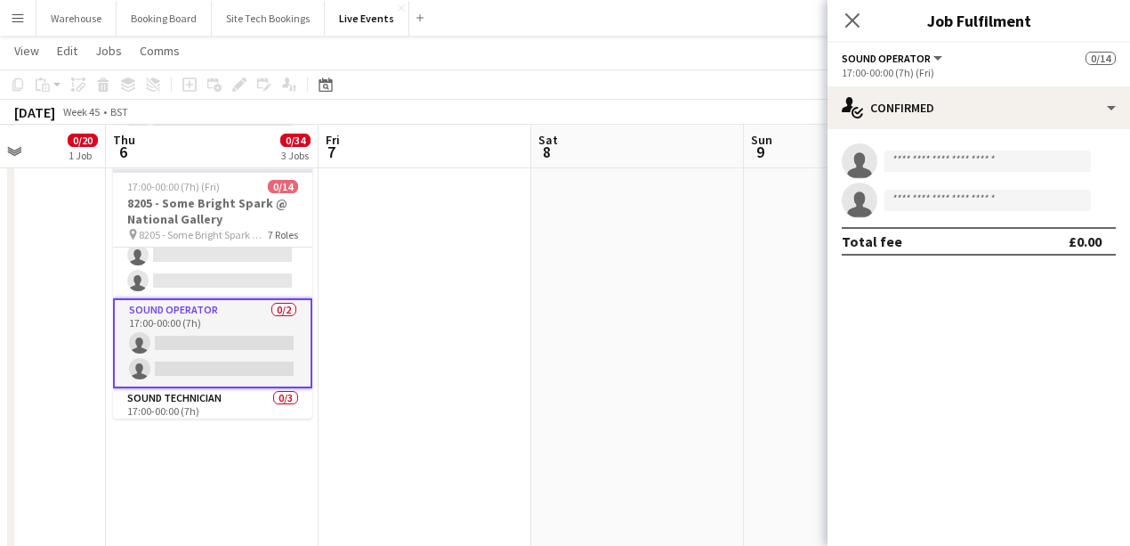
scroll to position [293, 0]
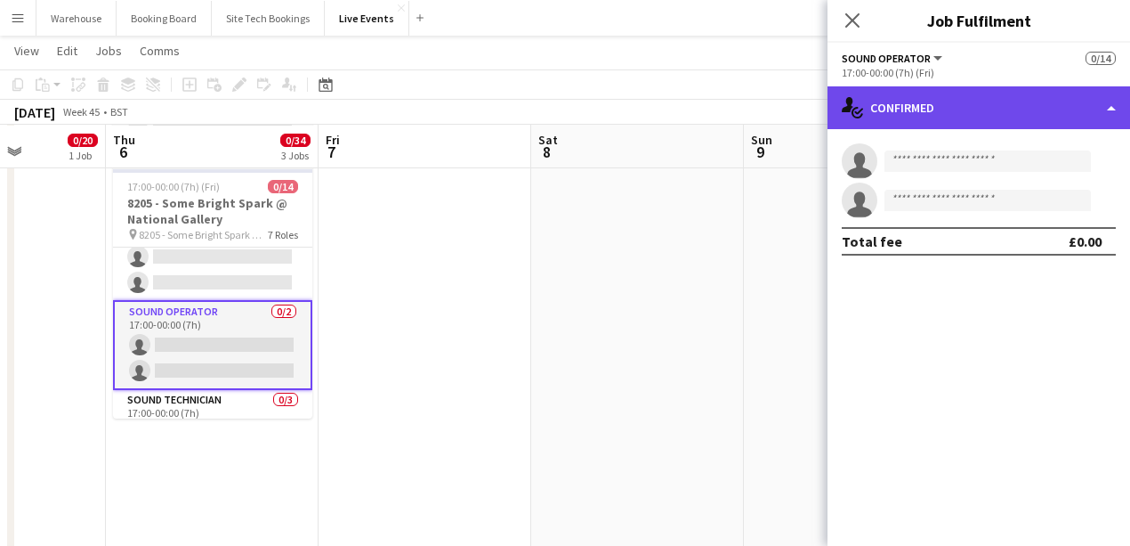
click at [947, 101] on div "single-neutral-actions-check-2 Confirmed" at bounding box center [979, 107] width 303 height 43
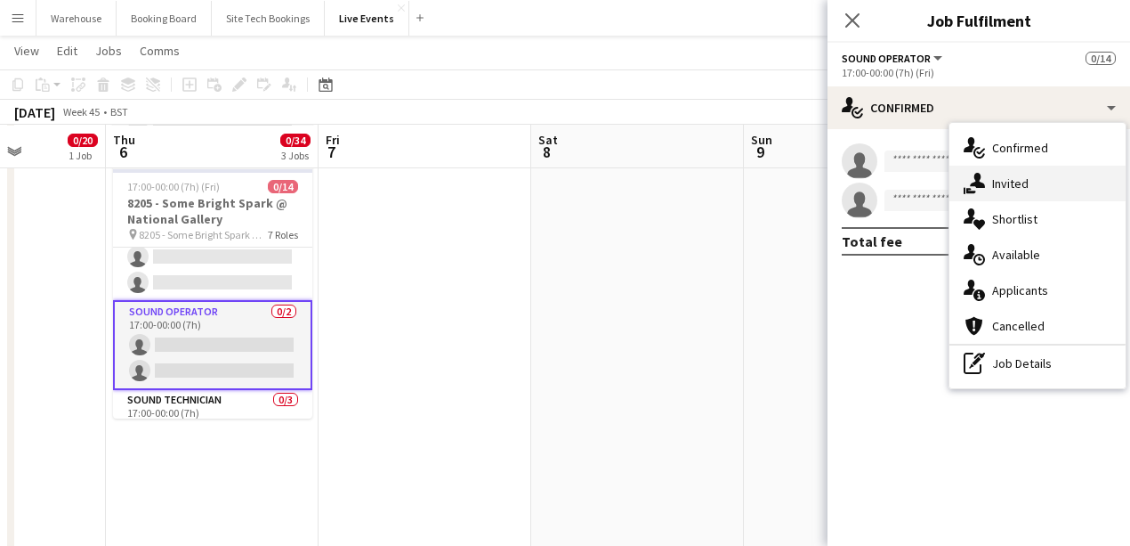
click at [1015, 189] on span "Invited" at bounding box center [1010, 183] width 36 height 16
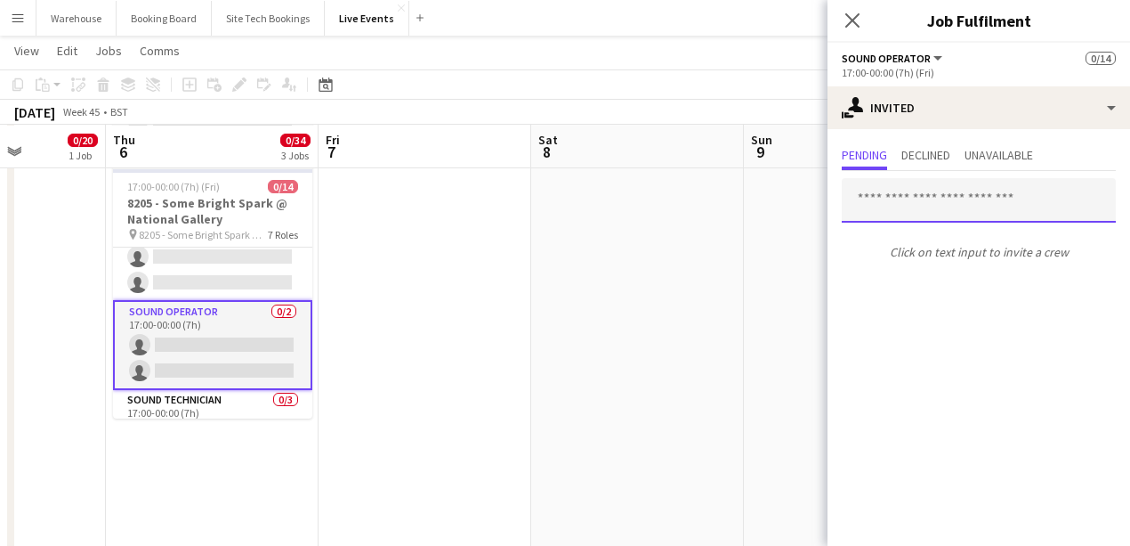
click at [920, 205] on input "text" at bounding box center [979, 200] width 274 height 44
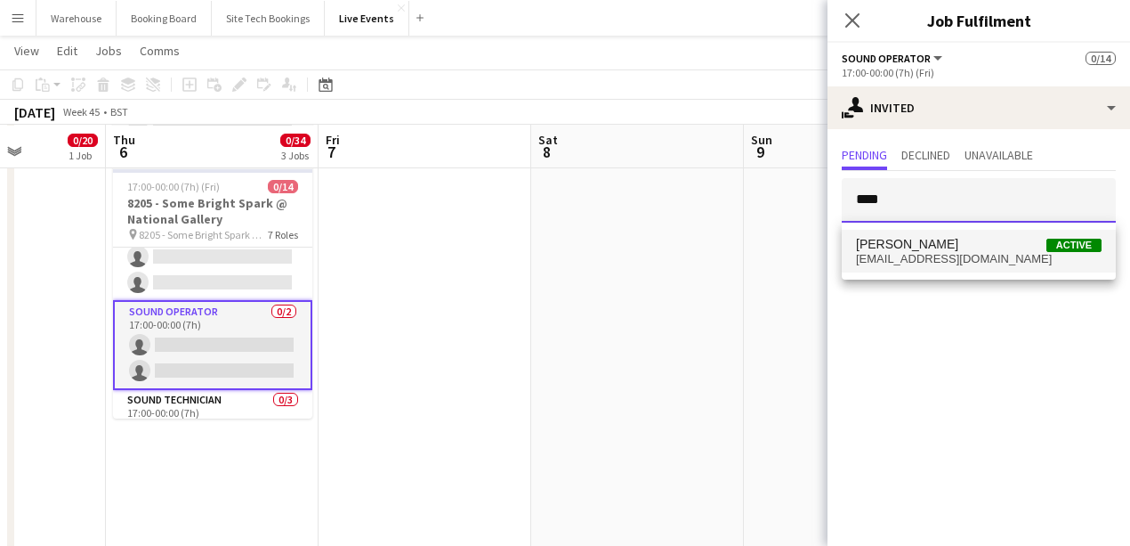
type input "****"
click at [916, 247] on span "[PERSON_NAME]" at bounding box center [907, 244] width 102 height 15
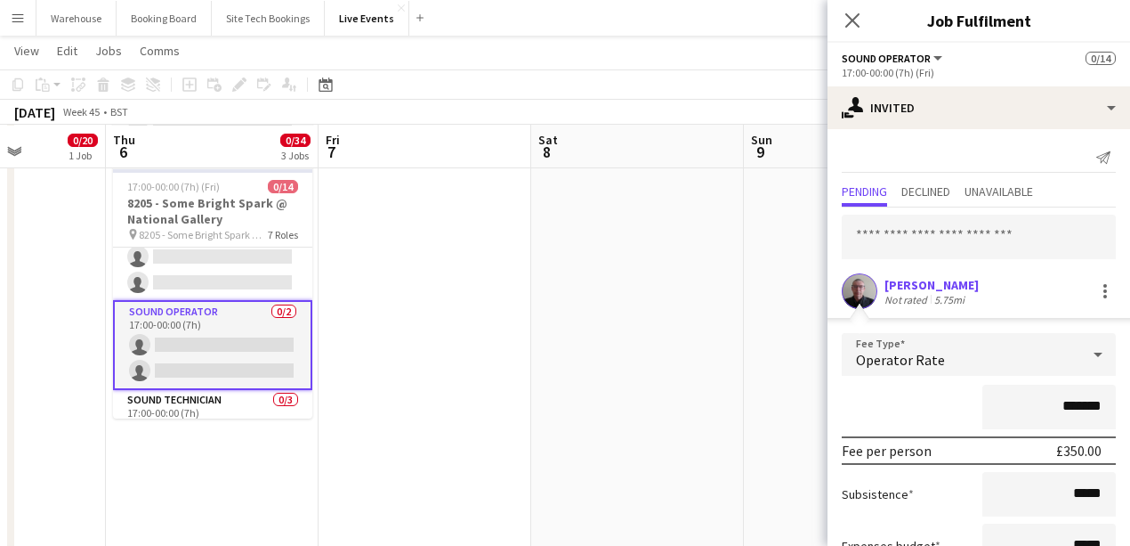
scroll to position [133, 0]
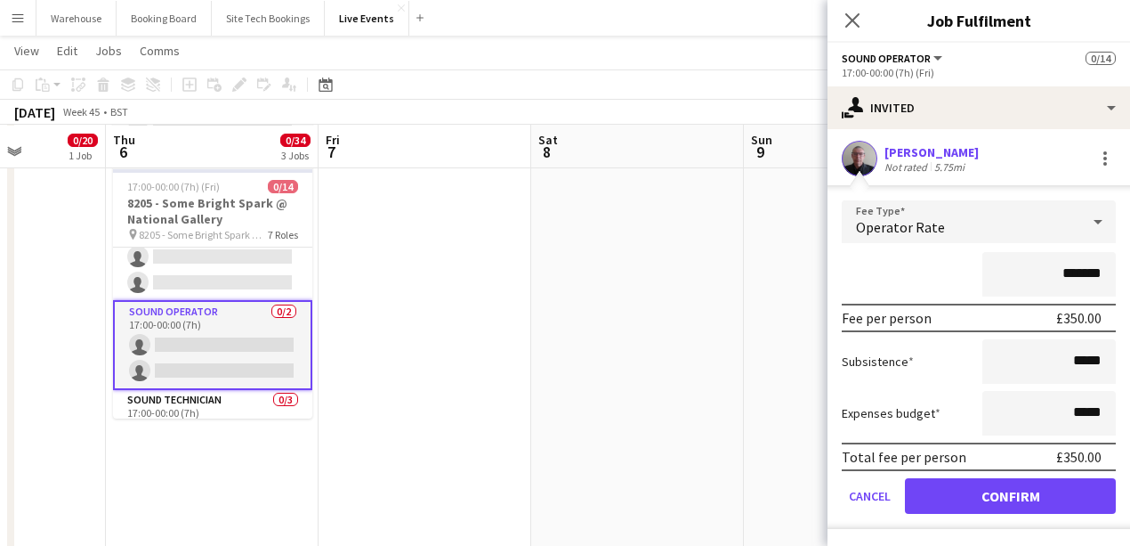
click at [1014, 516] on form "Fee Type Operator Rate ******* Fee per person £350.00 Subsistence ***** Expense…" at bounding box center [979, 364] width 303 height 328
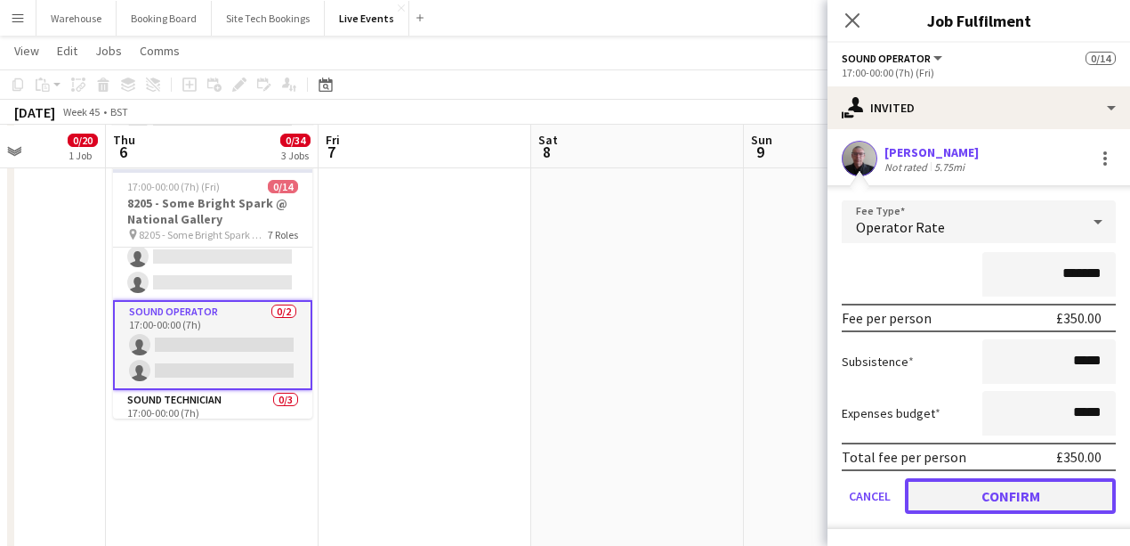
click at [1016, 497] on button "Confirm" at bounding box center [1010, 496] width 211 height 36
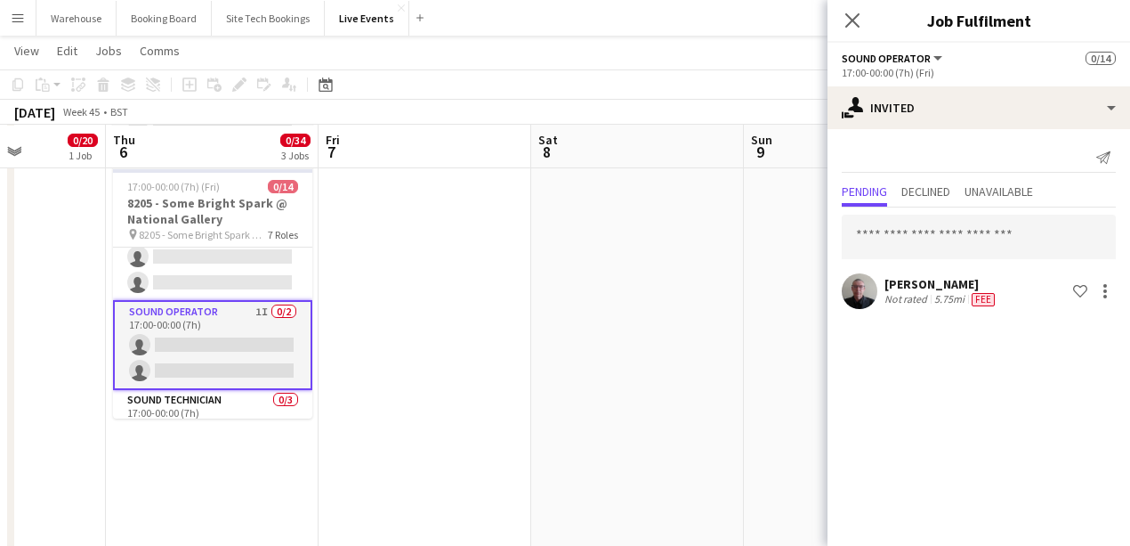
scroll to position [0, 0]
click at [933, 237] on input "text" at bounding box center [979, 236] width 274 height 44
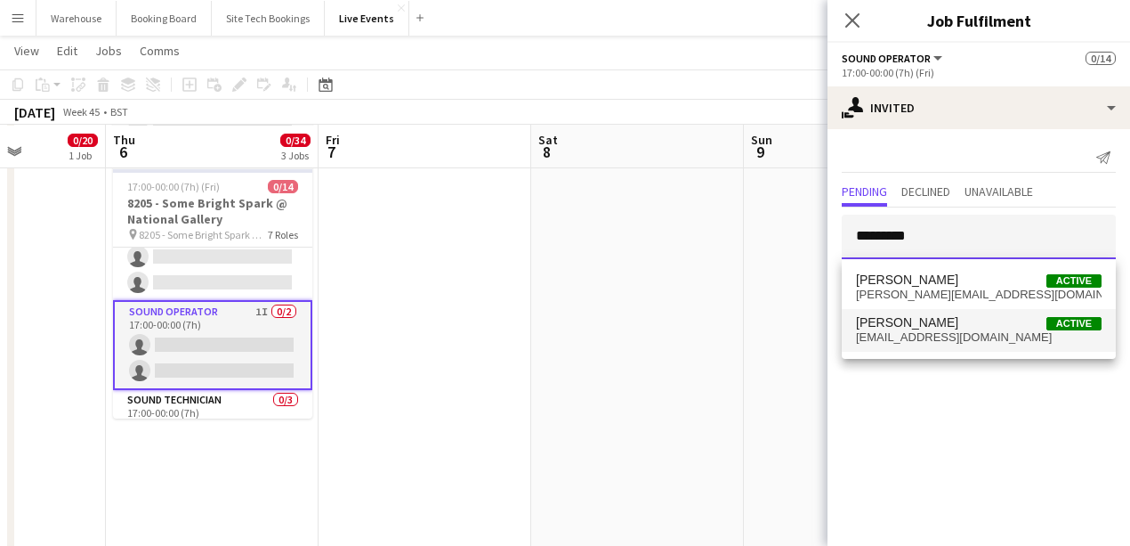
type input "*********"
click at [934, 342] on span "[EMAIL_ADDRESS][DOMAIN_NAME]" at bounding box center [979, 337] width 246 height 14
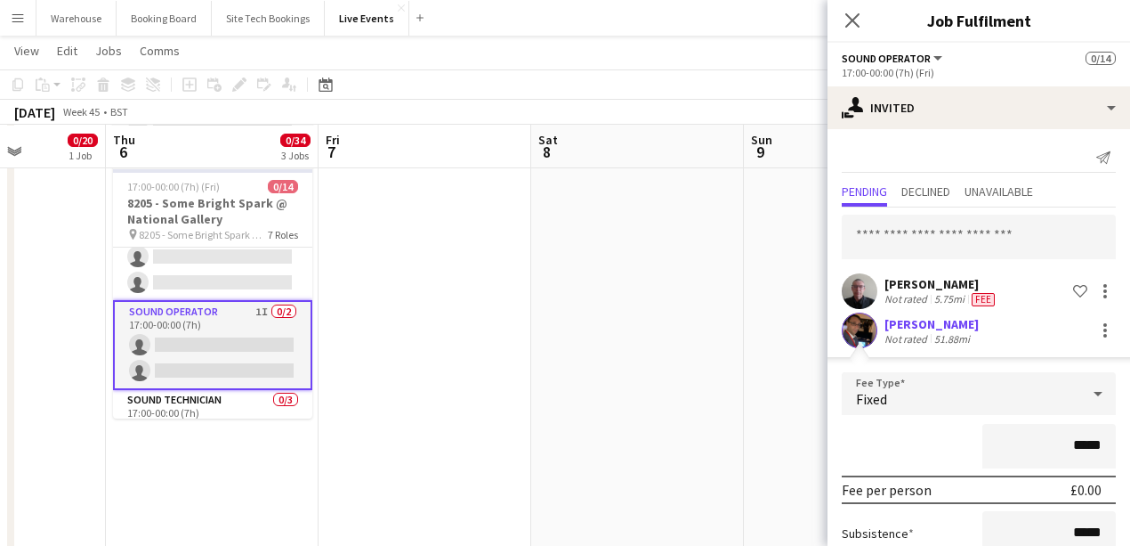
scroll to position [172, 0]
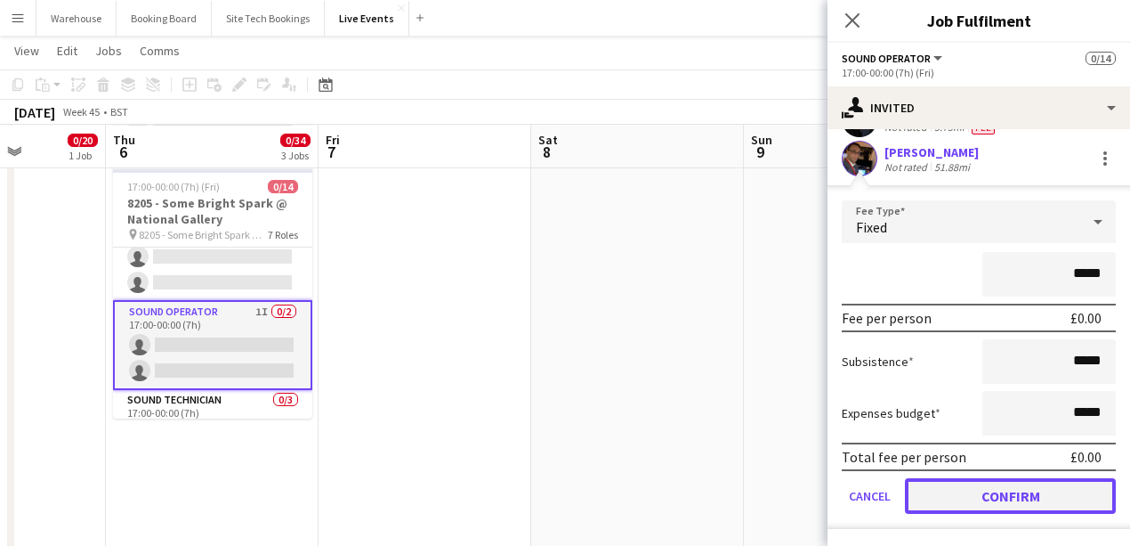
click at [1059, 495] on button "Confirm" at bounding box center [1010, 496] width 211 height 36
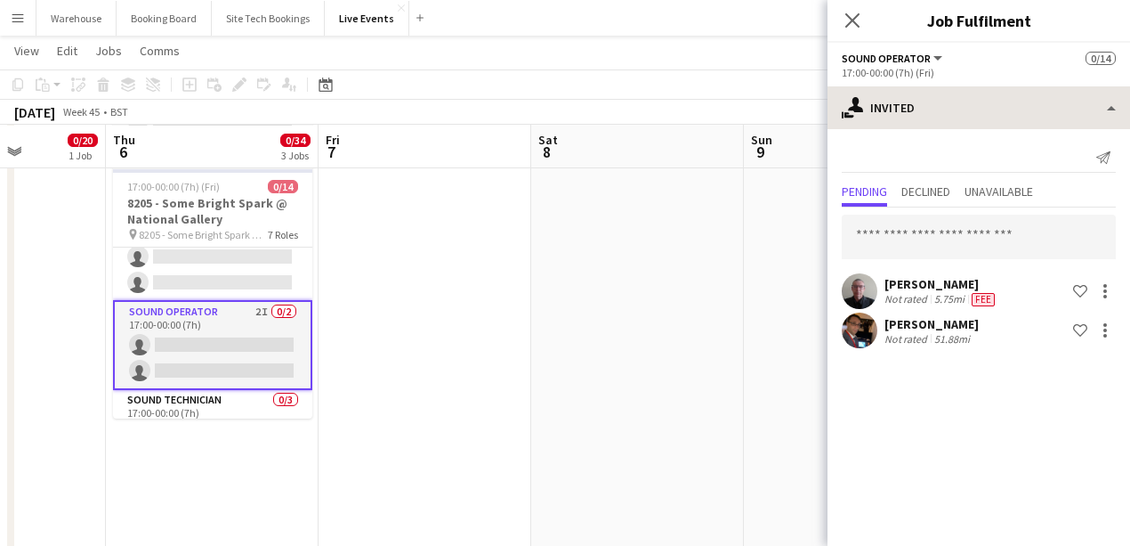
scroll to position [0, 0]
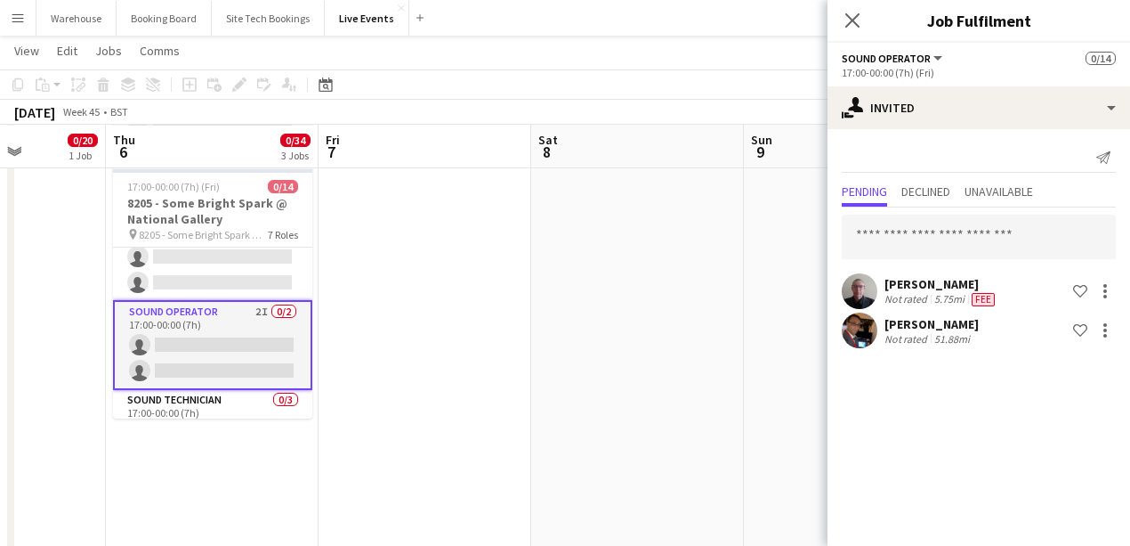
drag, startPoint x: 853, startPoint y: 21, endPoint x: 786, endPoint y: 44, distance: 70.4
click at [853, 20] on icon at bounding box center [852, 20] width 14 height 14
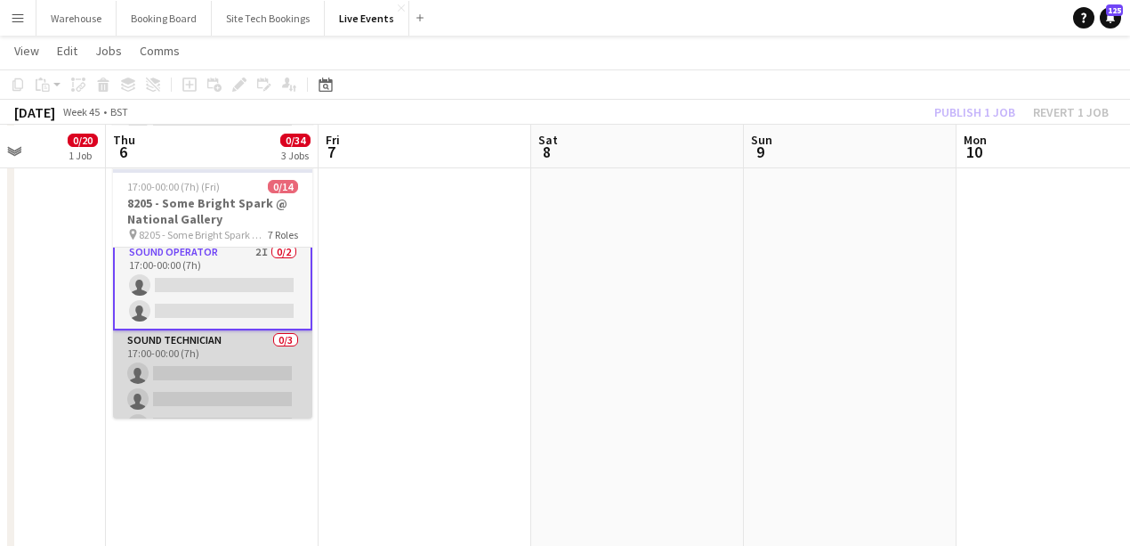
scroll to position [411, 0]
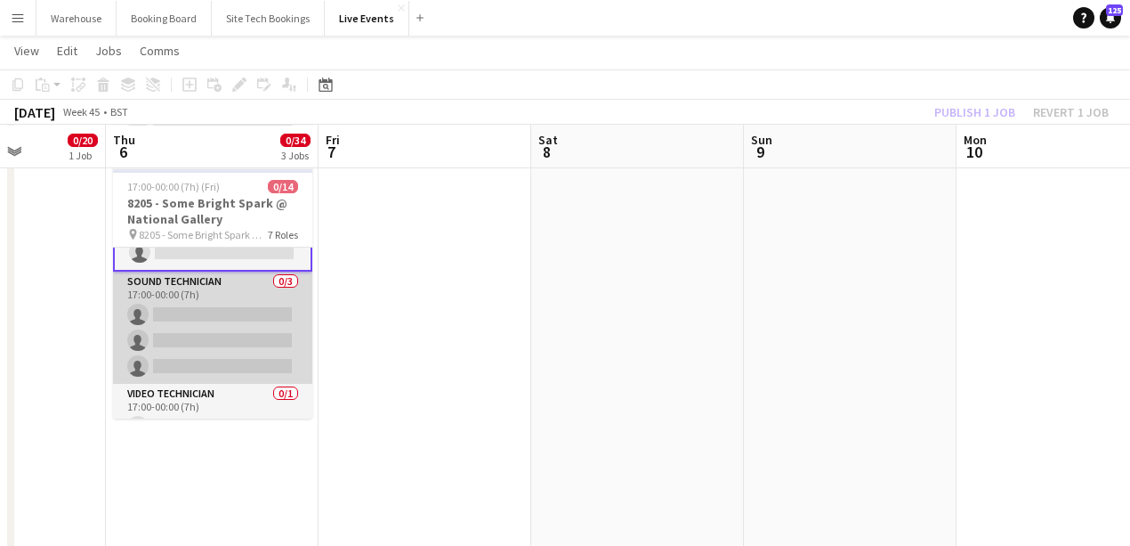
click at [215, 311] on app-card-role "Sound Technician 0/3 17:00-00:00 (7h) single-neutral-actions single-neutral-act…" at bounding box center [212, 327] width 199 height 112
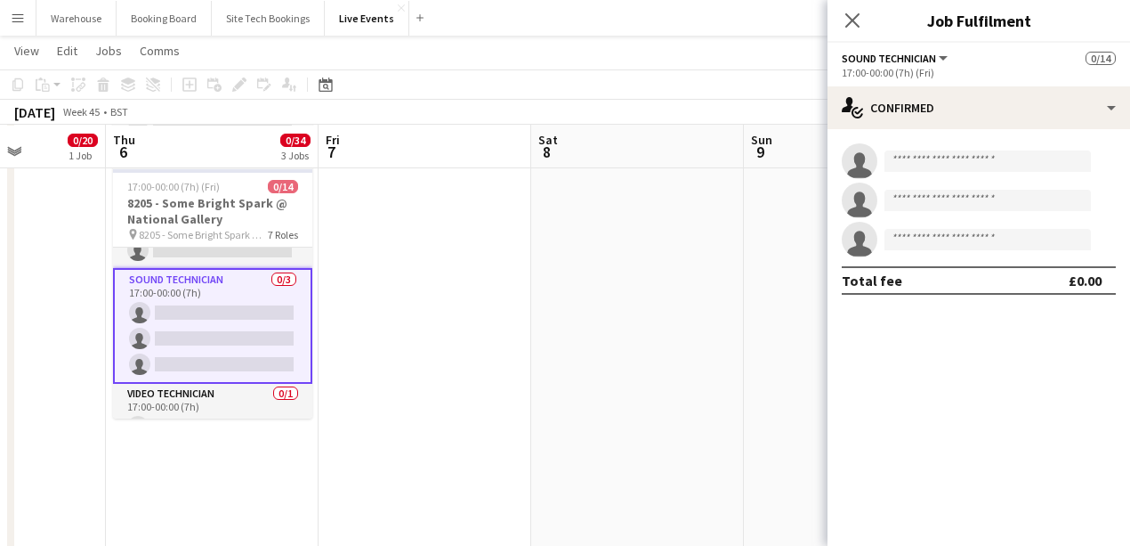
scroll to position [409, 0]
click at [972, 167] on input at bounding box center [988, 160] width 206 height 21
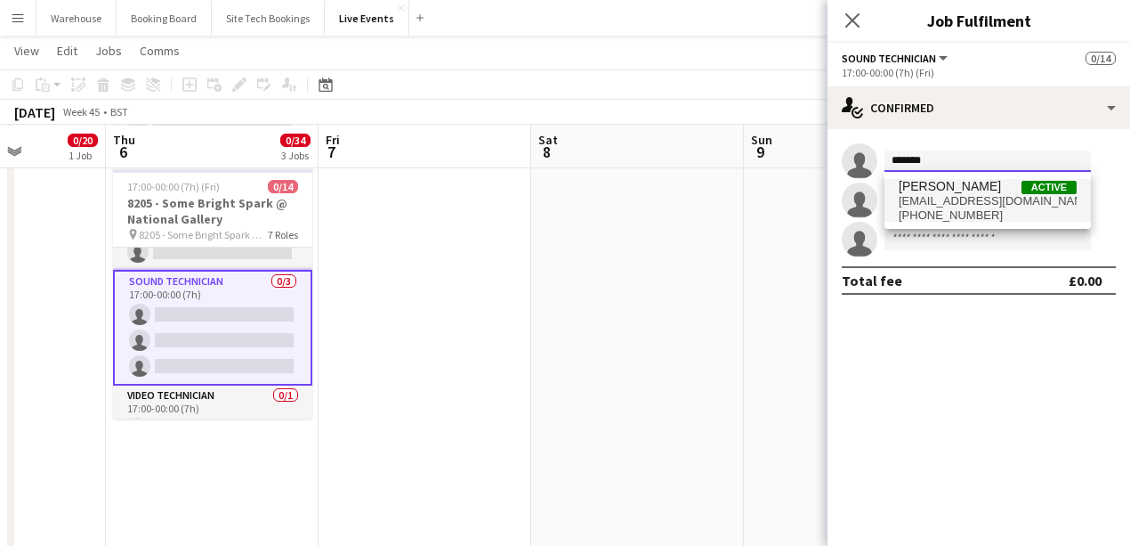
type input "*******"
click at [1023, 199] on span "[EMAIL_ADDRESS][DOMAIN_NAME]" at bounding box center [988, 201] width 178 height 14
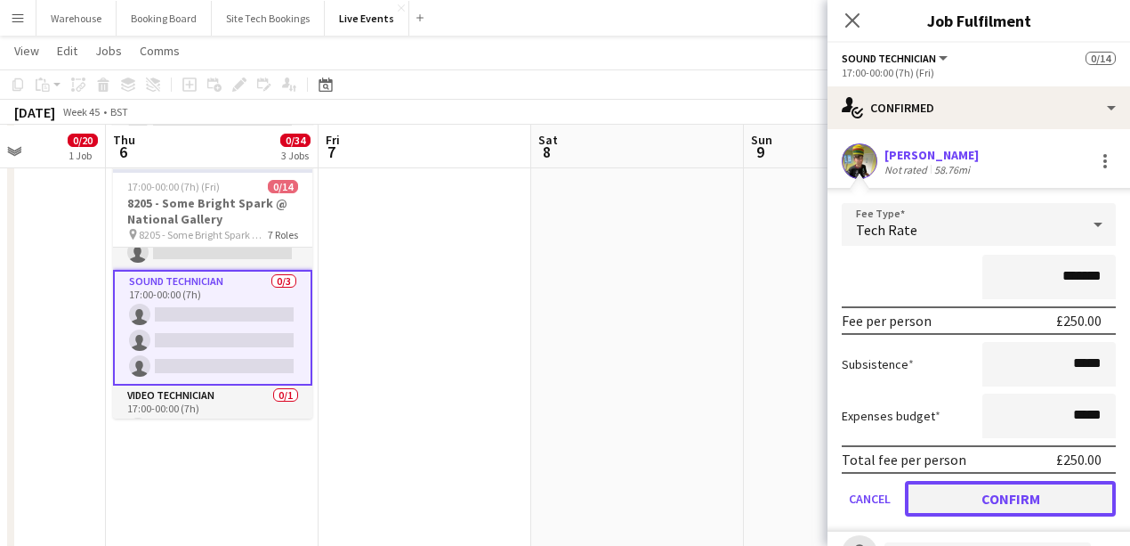
click at [999, 497] on button "Confirm" at bounding box center [1010, 499] width 211 height 36
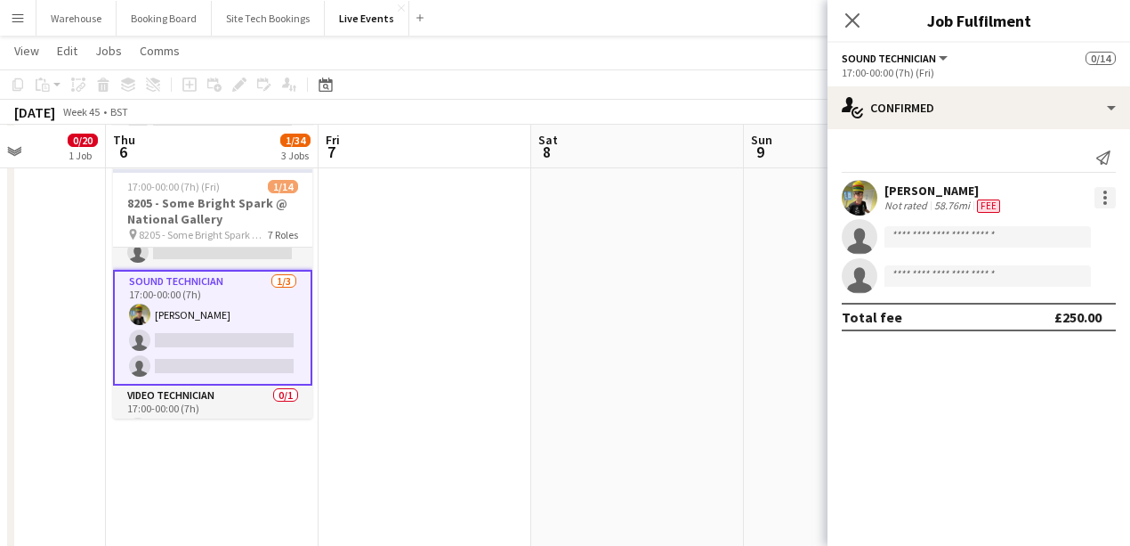
click at [1111, 192] on div at bounding box center [1105, 197] width 21 height 21
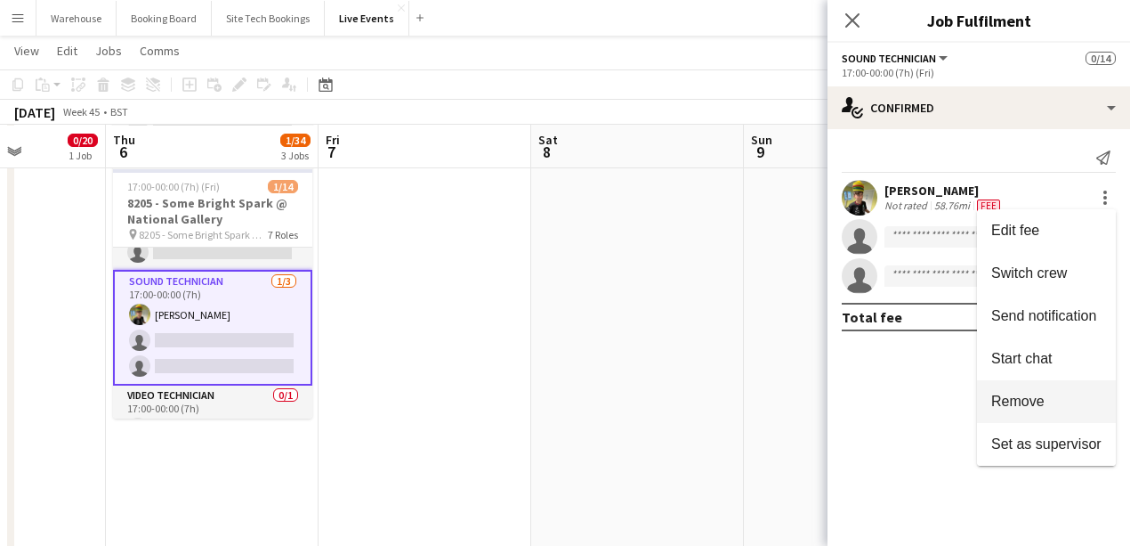
click at [1030, 395] on span "Remove" at bounding box center [1017, 400] width 53 height 15
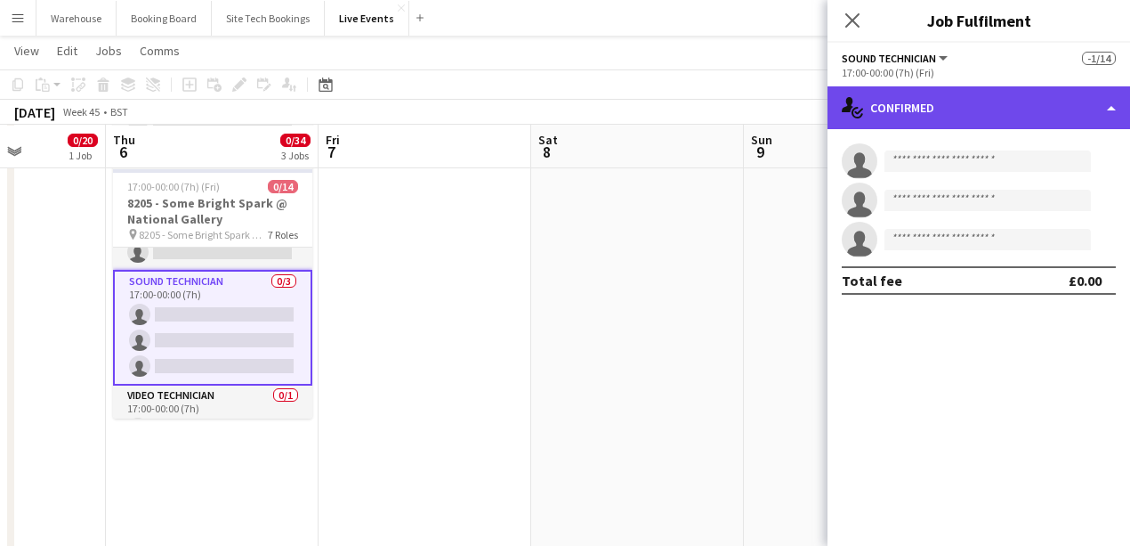
click at [936, 105] on div "single-neutral-actions-check-2 Confirmed" at bounding box center [979, 107] width 303 height 43
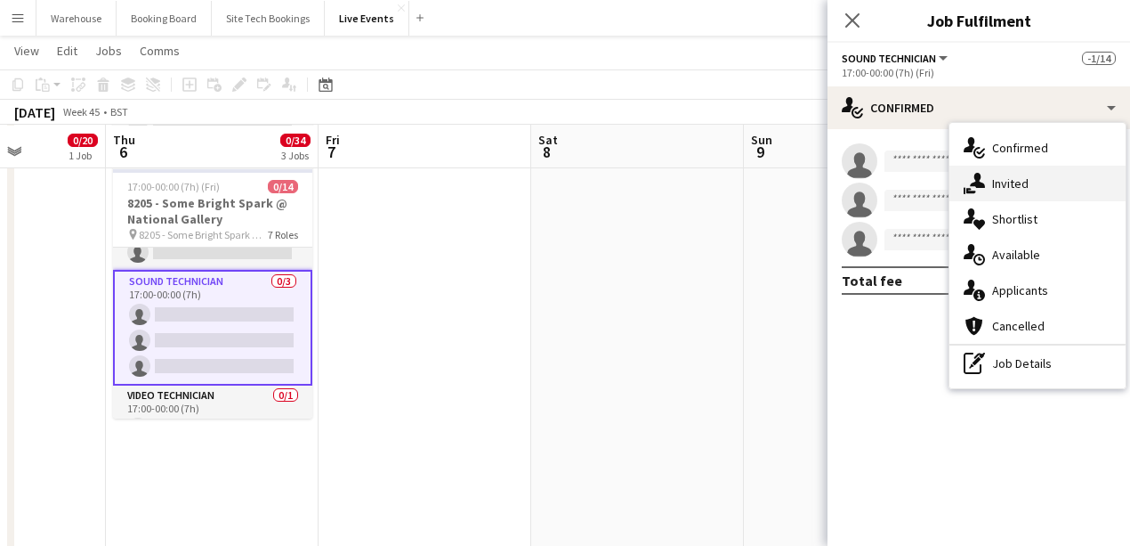
click at [1027, 189] on span "Invited" at bounding box center [1010, 183] width 36 height 16
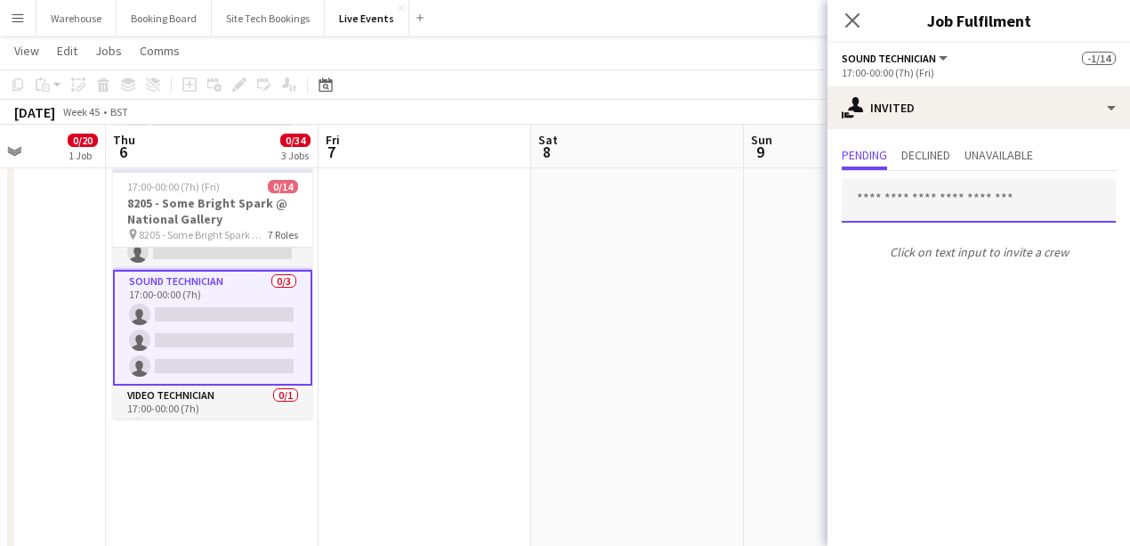
click at [934, 202] on input "text" at bounding box center [979, 200] width 274 height 44
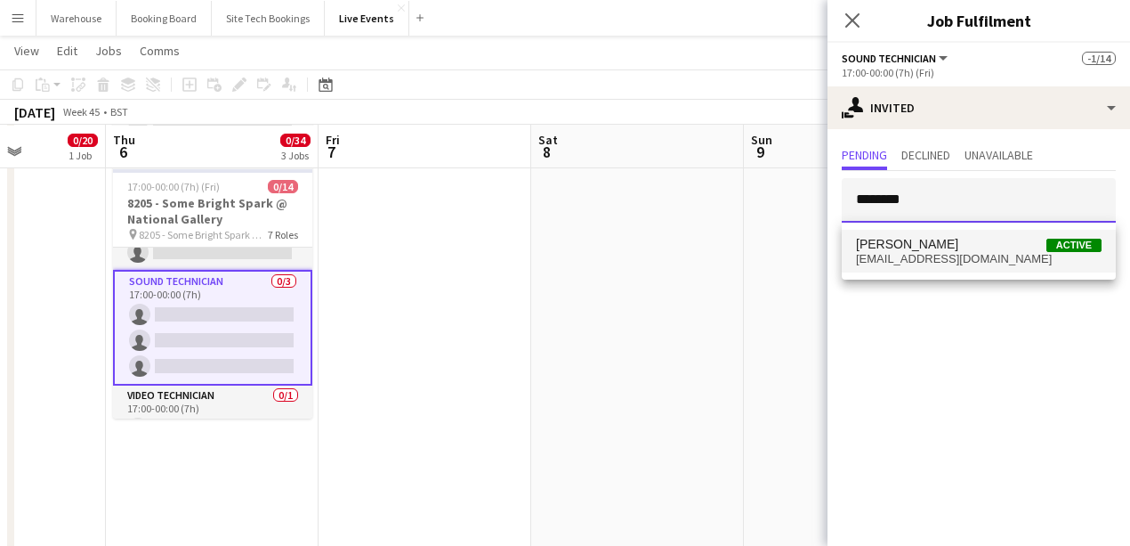
type input "********"
click at [937, 262] on span "[EMAIL_ADDRESS][DOMAIN_NAME]" at bounding box center [979, 259] width 246 height 14
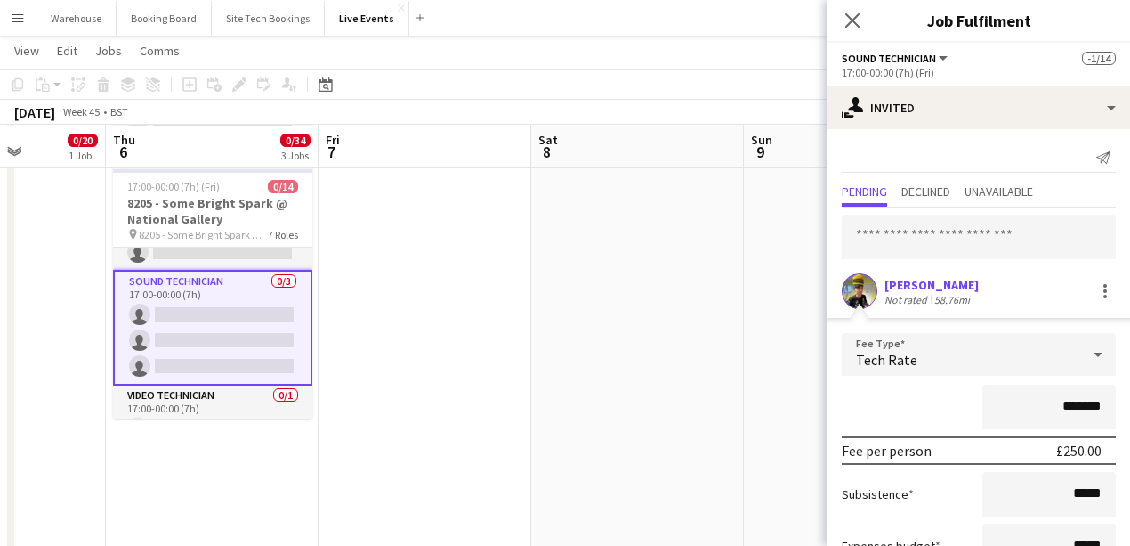
scroll to position [133, 0]
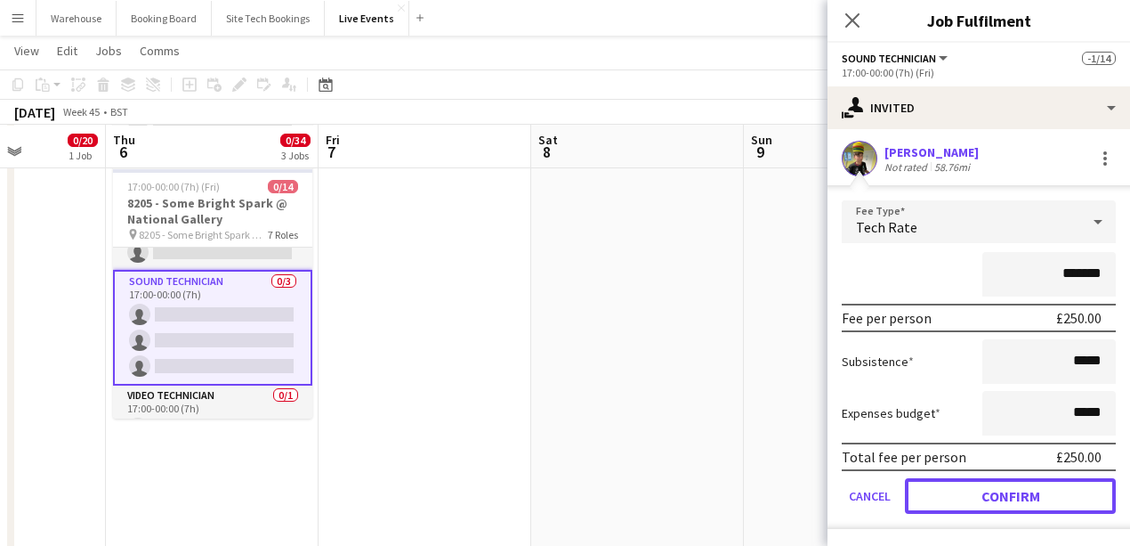
drag, startPoint x: 997, startPoint y: 489, endPoint x: 984, endPoint y: 475, distance: 18.9
click at [997, 489] on button "Confirm" at bounding box center [1010, 496] width 211 height 36
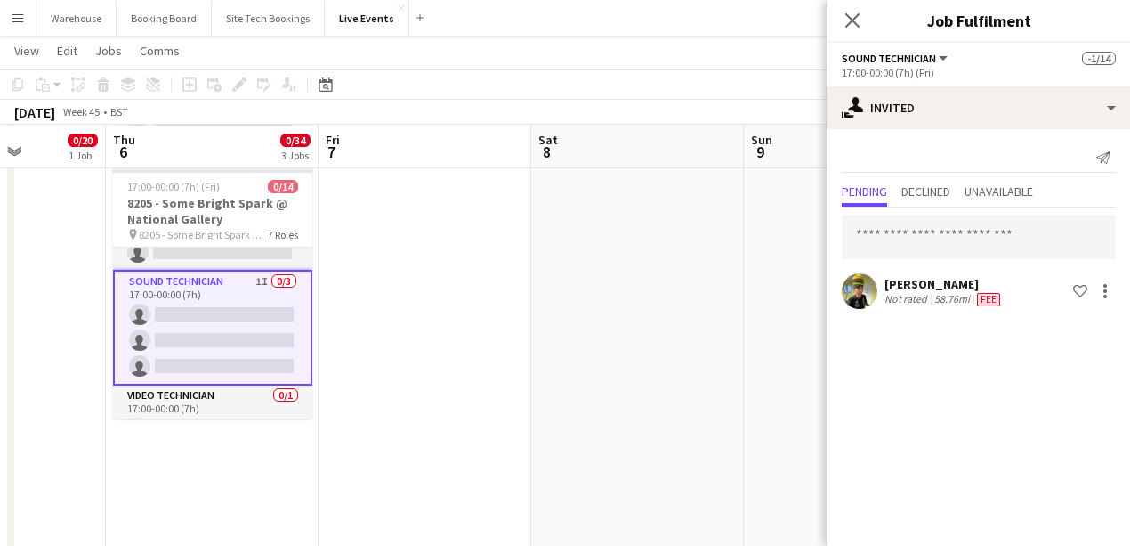
scroll to position [0, 0]
click at [900, 233] on input "text" at bounding box center [979, 236] width 274 height 44
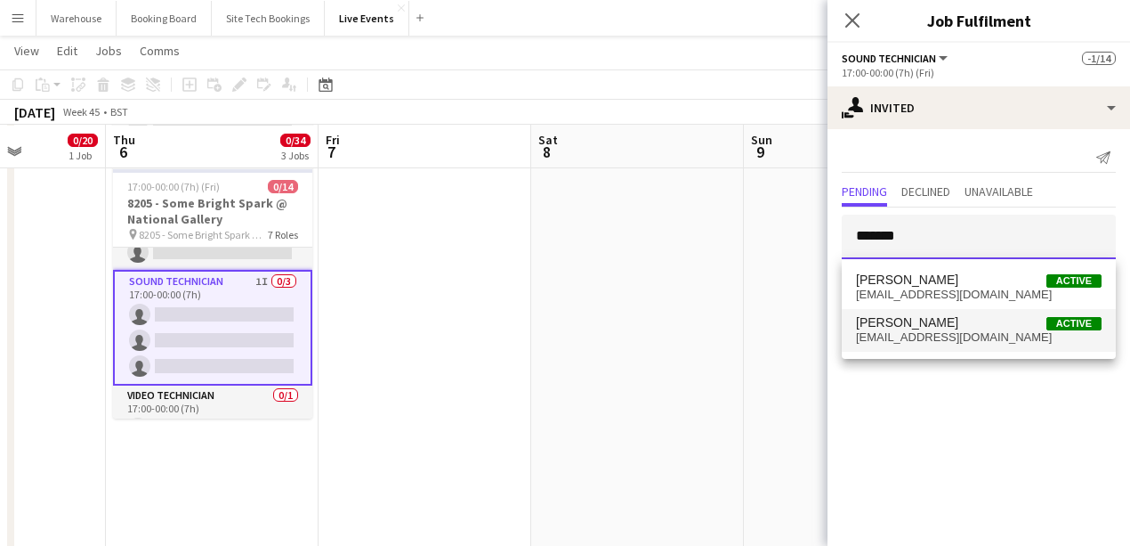
type input "*******"
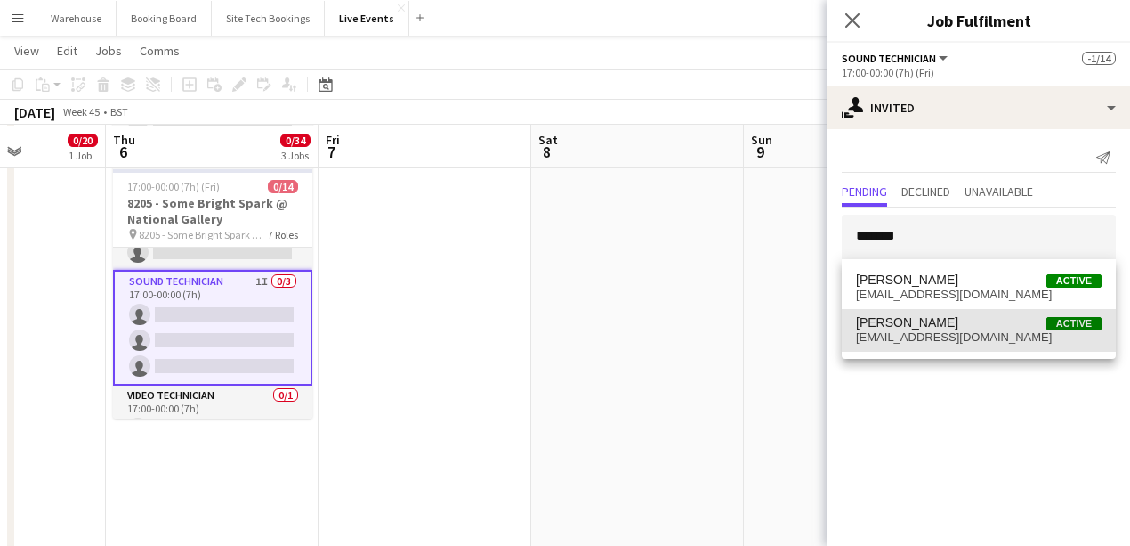
click at [920, 334] on span "[EMAIL_ADDRESS][DOMAIN_NAME]" at bounding box center [979, 337] width 246 height 14
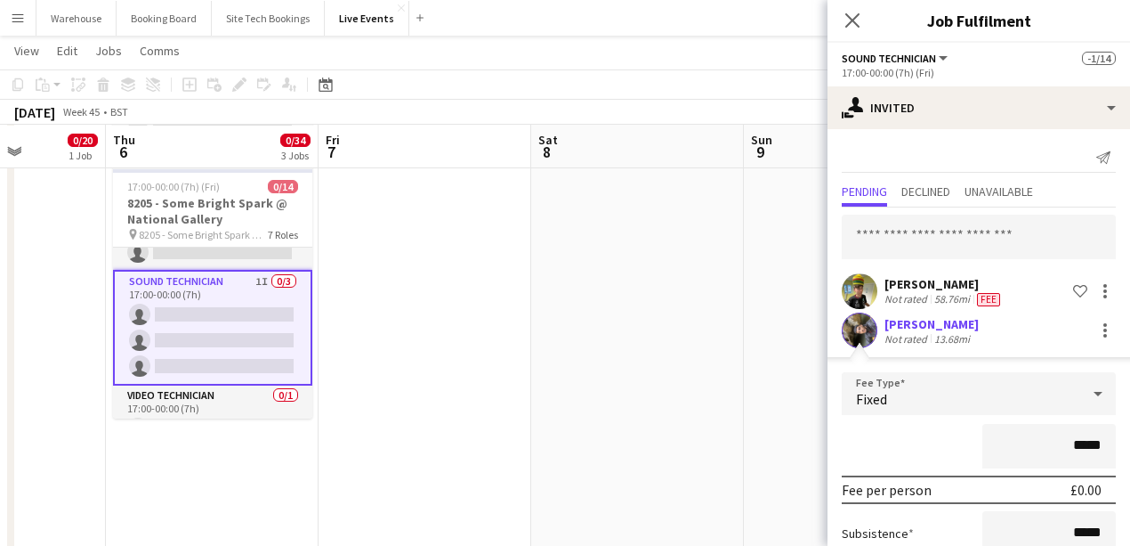
scroll to position [172, 0]
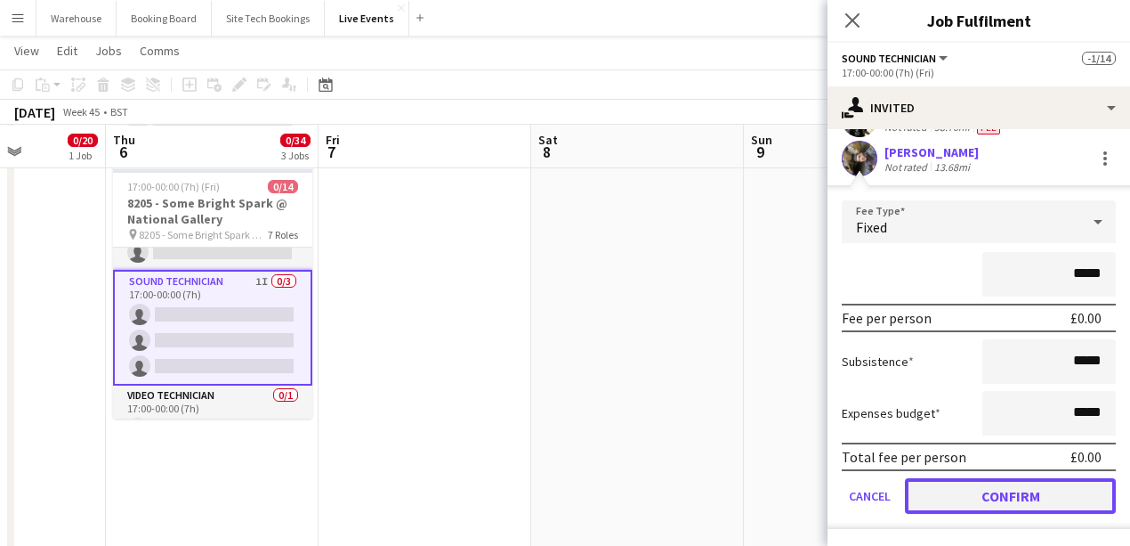
click at [1029, 489] on button "Confirm" at bounding box center [1010, 496] width 211 height 36
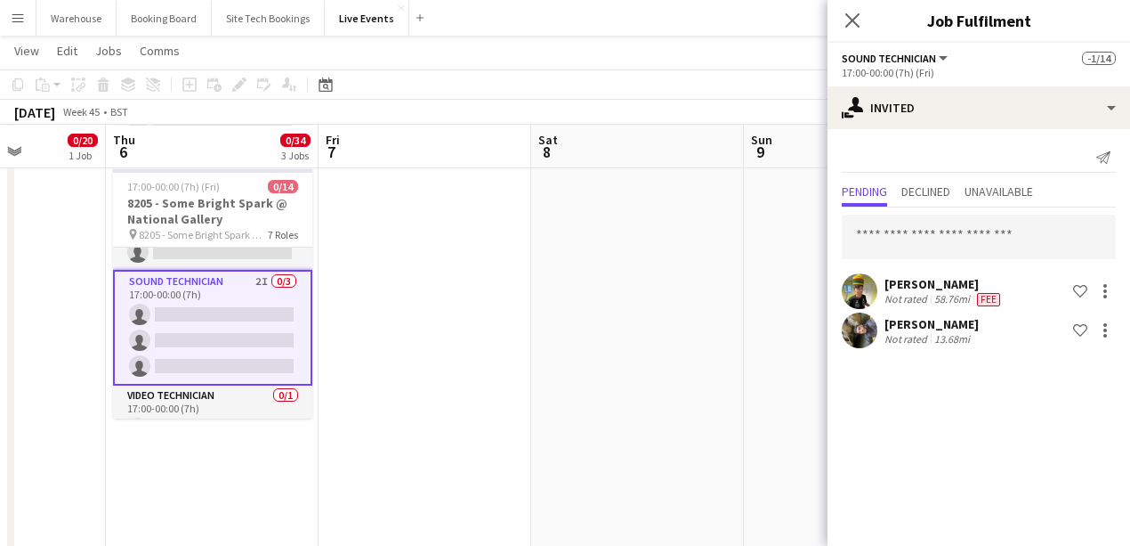
scroll to position [0, 0]
click at [927, 240] on input "text" at bounding box center [979, 236] width 274 height 44
type input "*"
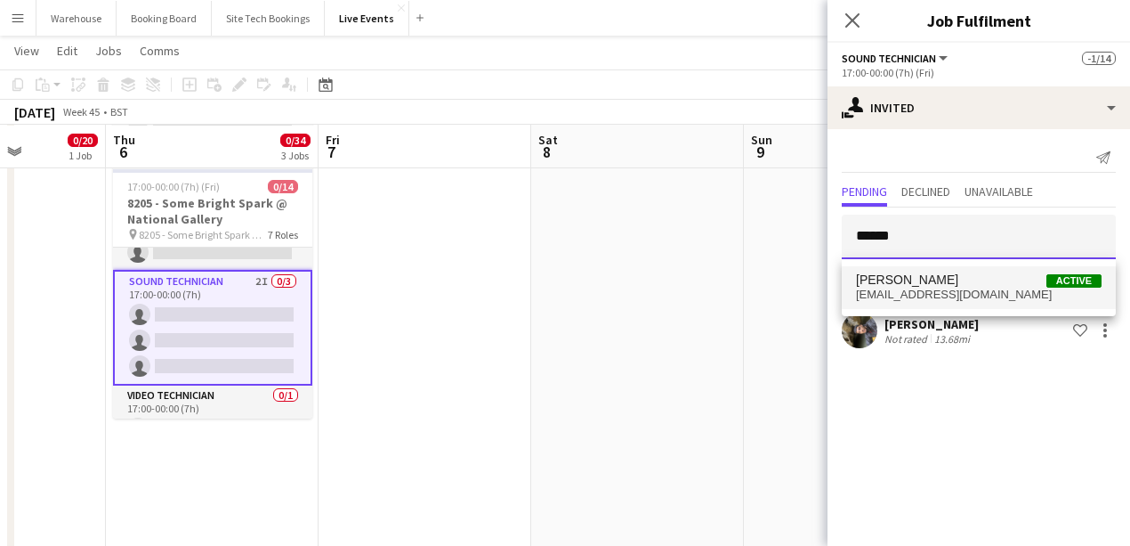
type input "*****"
click at [865, 288] on span "[EMAIL_ADDRESS][DOMAIN_NAME]" at bounding box center [979, 294] width 246 height 14
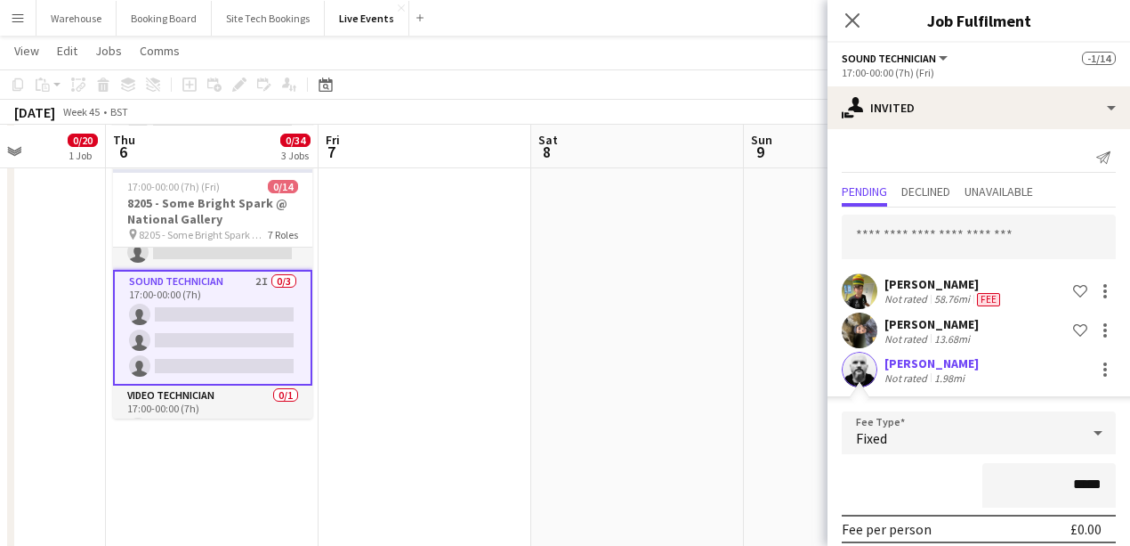
scroll to position [211, 0]
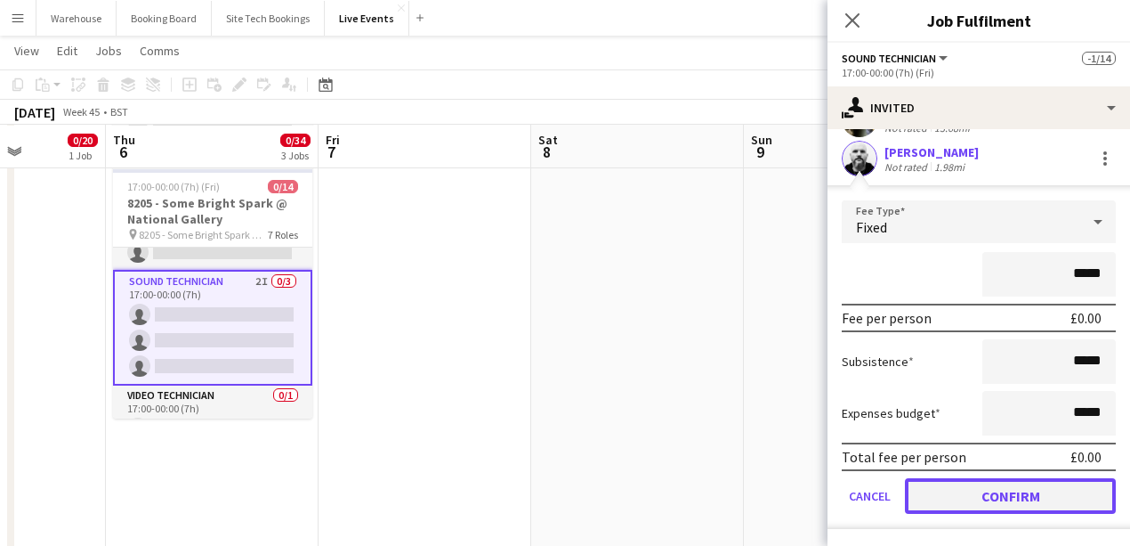
click at [1042, 498] on button "Confirm" at bounding box center [1010, 496] width 211 height 36
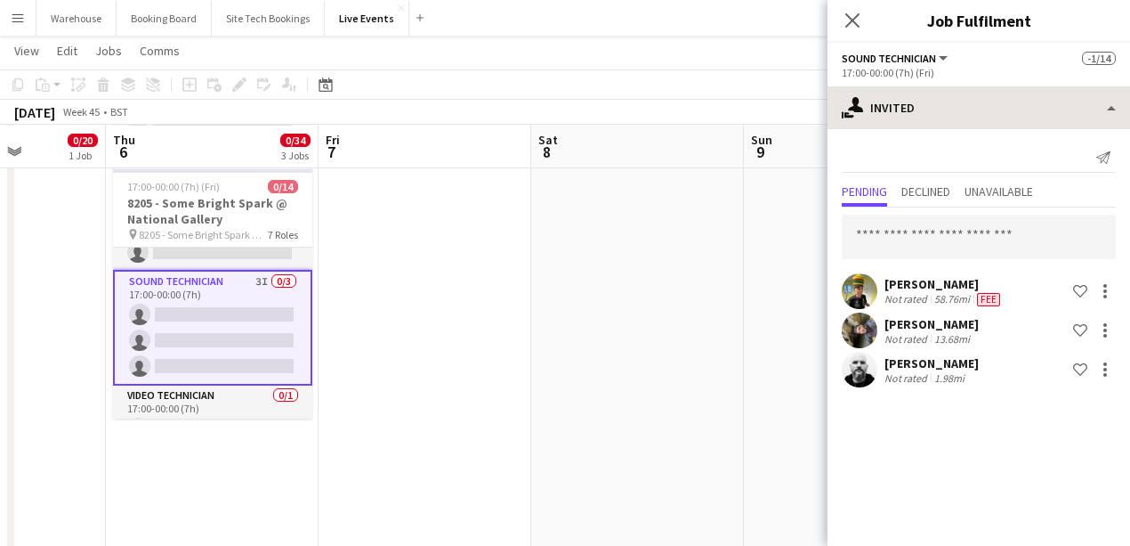
scroll to position [0, 0]
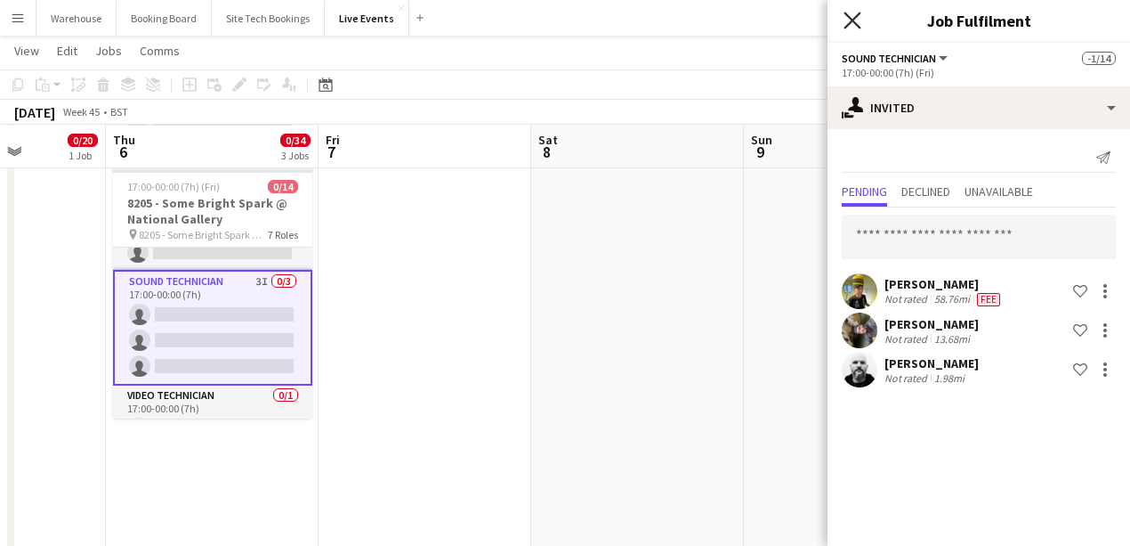
click at [849, 20] on icon "Close pop-in" at bounding box center [852, 20] width 17 height 17
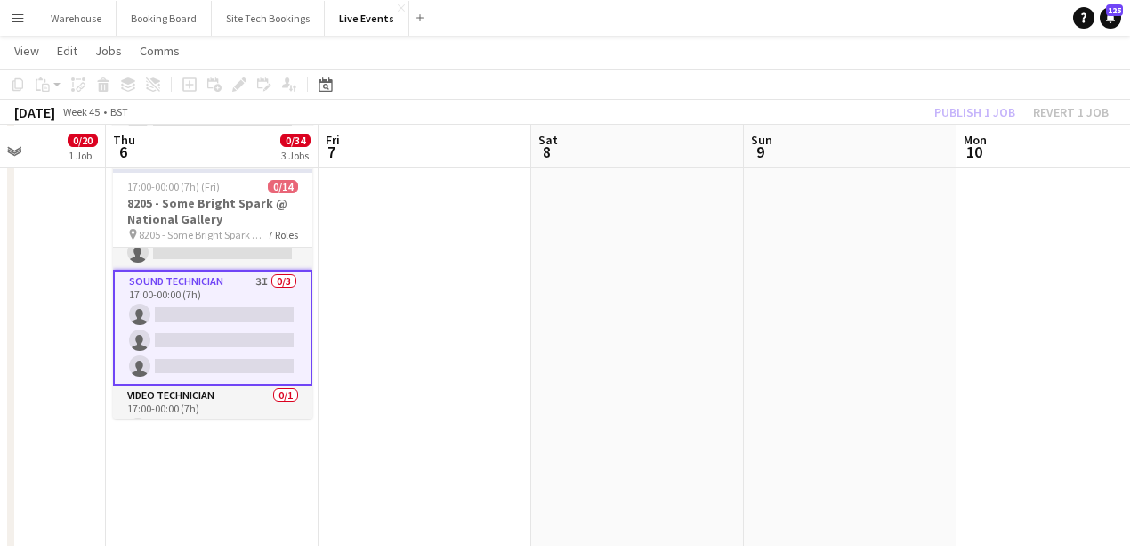
drag, startPoint x: 380, startPoint y: 360, endPoint x: 359, endPoint y: 357, distance: 21.5
click at [381, 360] on app-date-cell at bounding box center [425, 324] width 213 height 1434
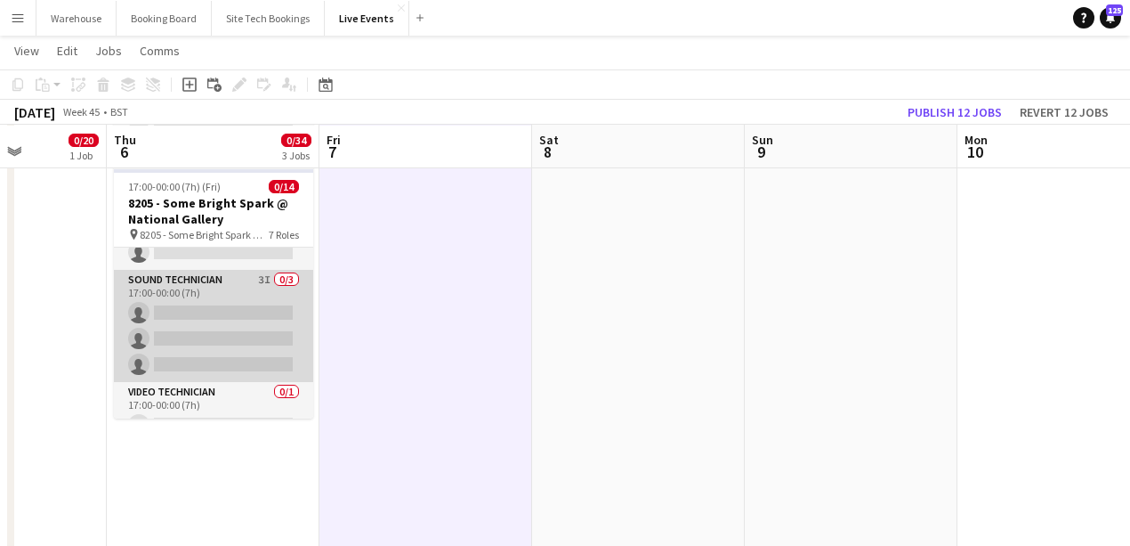
scroll to position [433, 0]
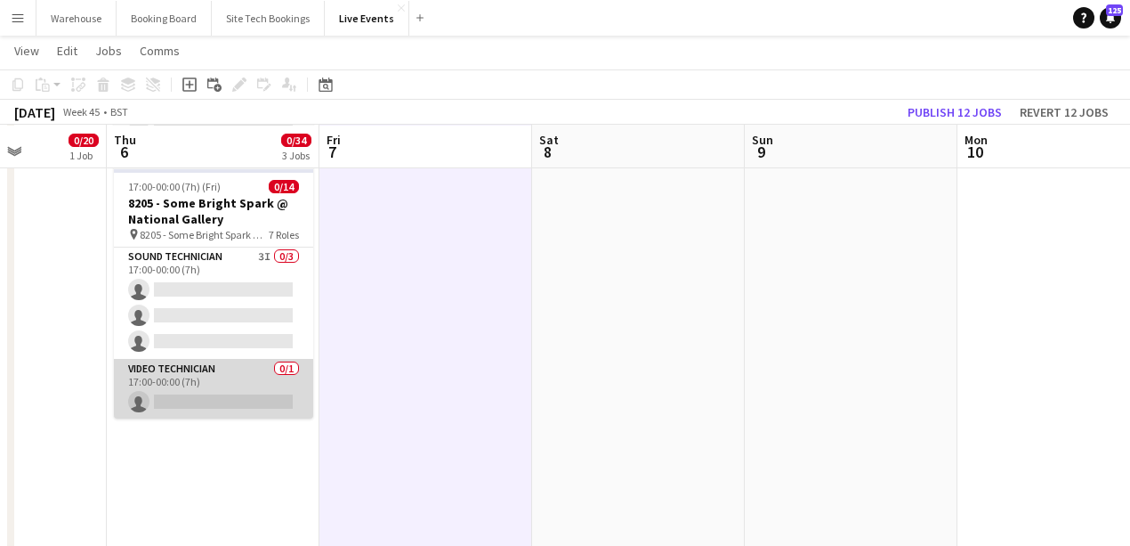
click at [213, 395] on app-card-role "Video Technician 0/1 17:00-00:00 (7h) single-neutral-actions" at bounding box center [213, 389] width 199 height 61
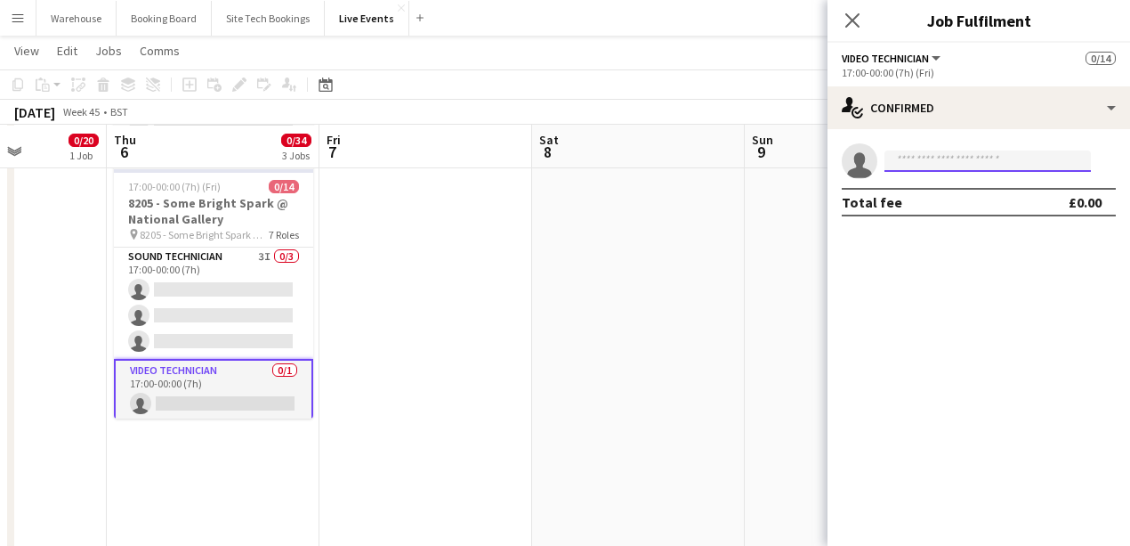
click at [933, 160] on input at bounding box center [988, 160] width 206 height 21
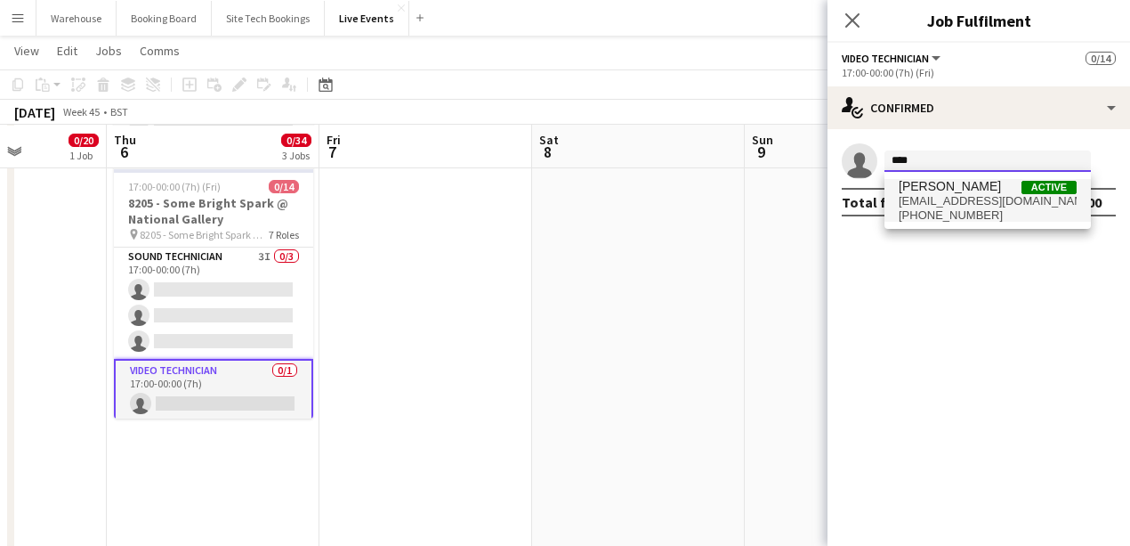
type input "****"
click at [910, 205] on span "[EMAIL_ADDRESS][DOMAIN_NAME]" at bounding box center [988, 201] width 178 height 14
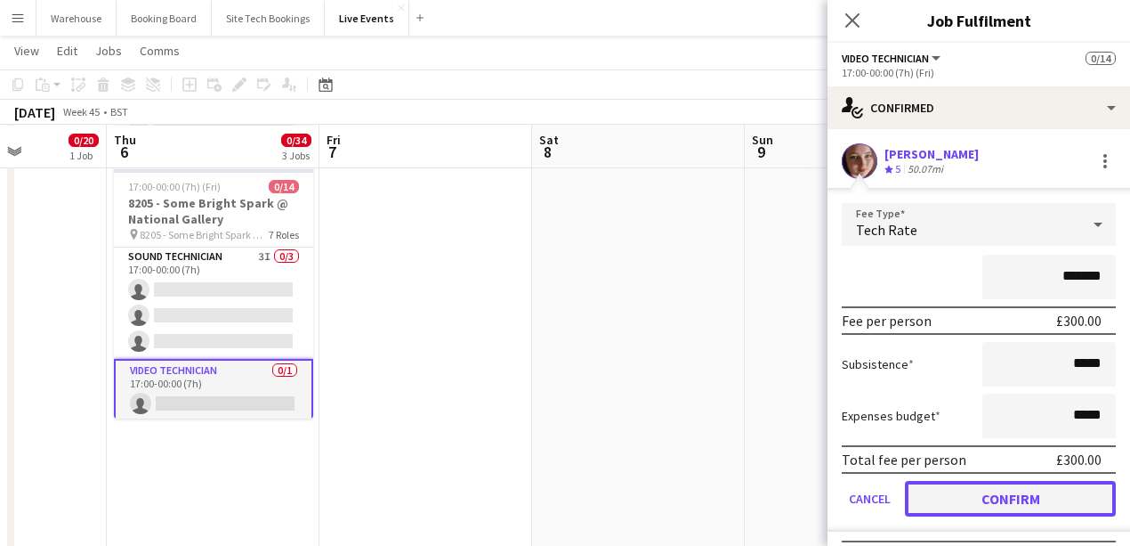
click at [972, 497] on button "Confirm" at bounding box center [1010, 499] width 211 height 36
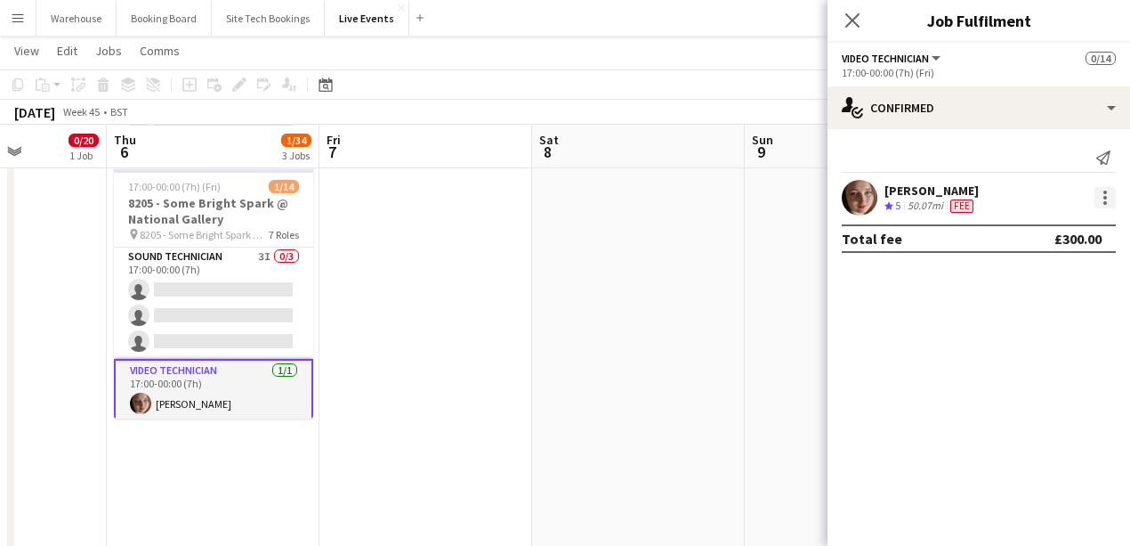
click at [1111, 198] on div at bounding box center [1105, 197] width 21 height 21
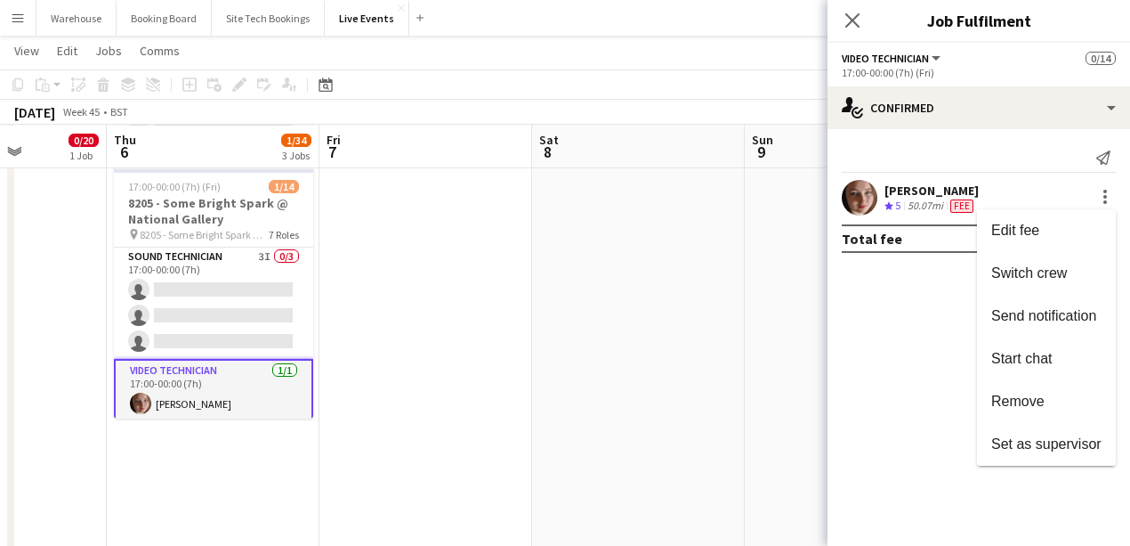
click at [1014, 395] on span "Remove" at bounding box center [1017, 400] width 53 height 15
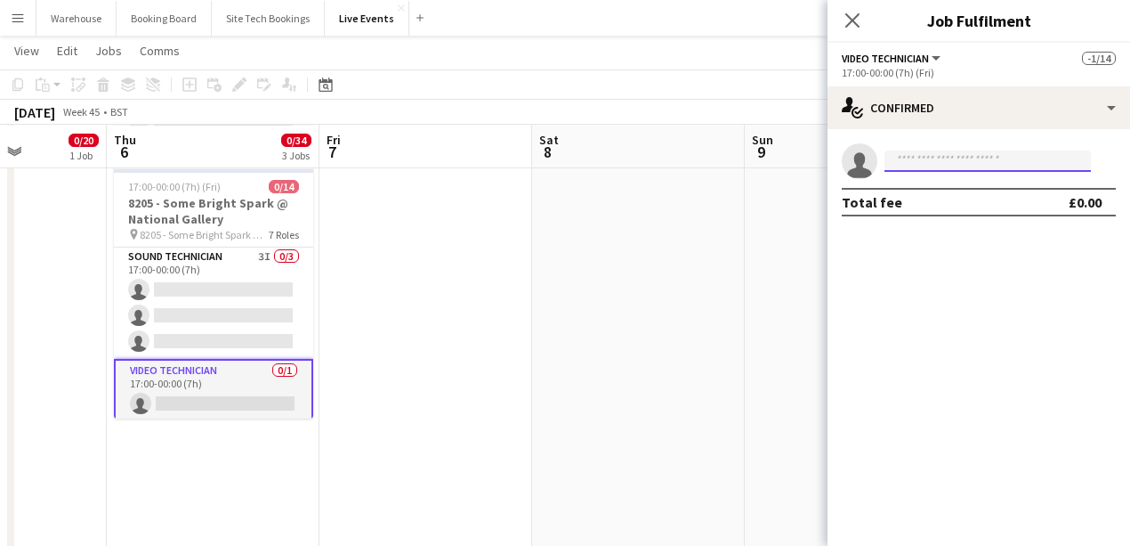
click at [989, 166] on input at bounding box center [988, 160] width 206 height 21
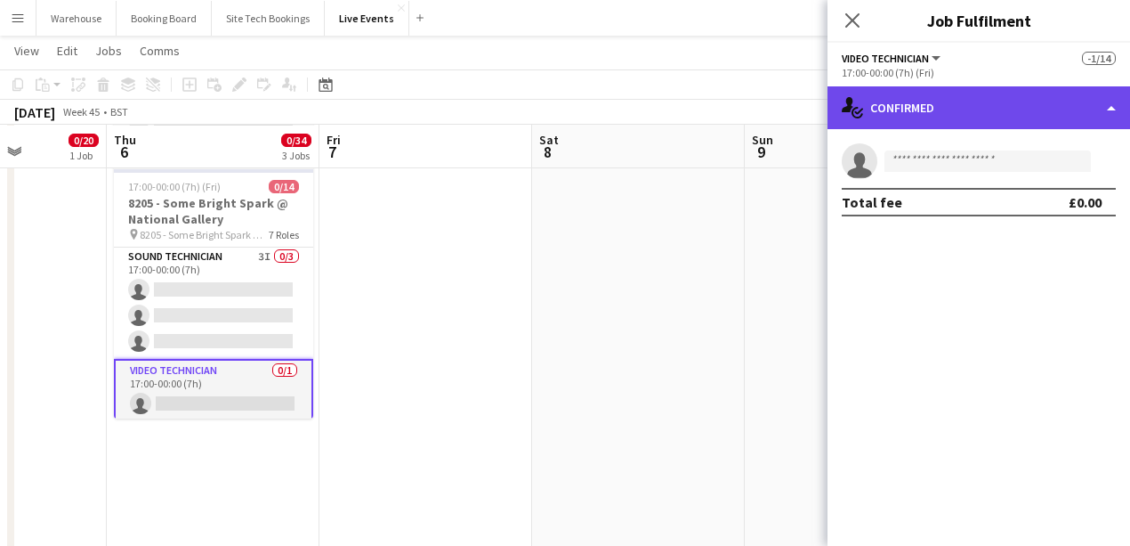
click at [984, 119] on div "single-neutral-actions-check-2 Confirmed" at bounding box center [979, 107] width 303 height 43
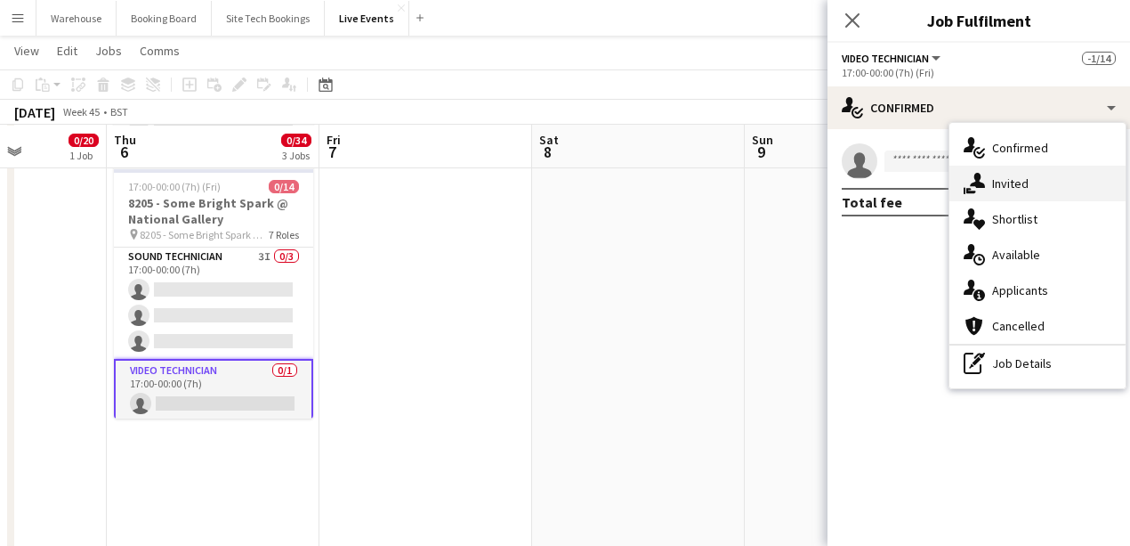
click at [1020, 185] on span "Invited" at bounding box center [1010, 183] width 36 height 16
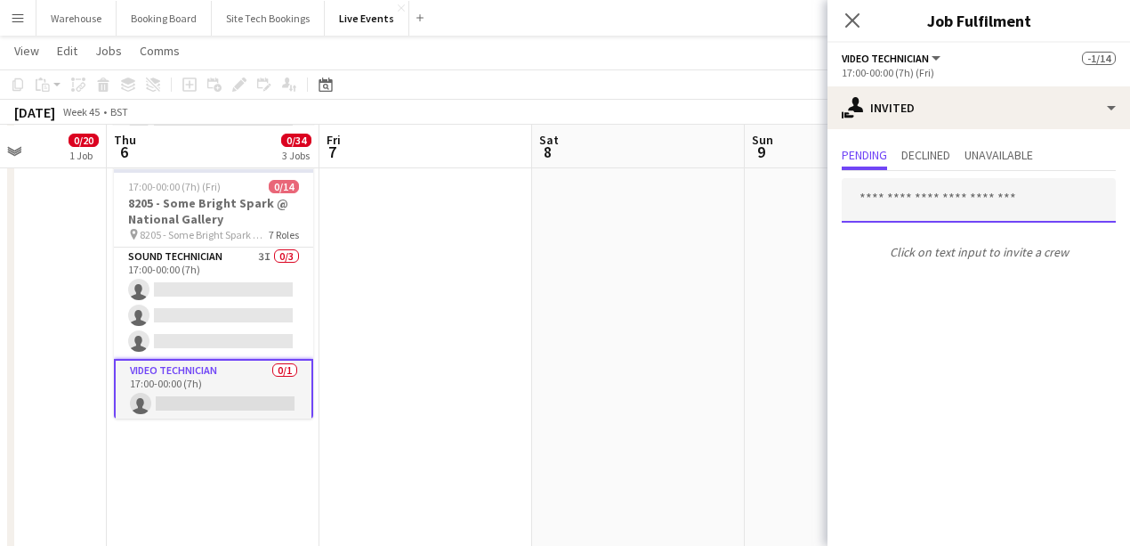
click at [949, 199] on input "text" at bounding box center [979, 200] width 274 height 44
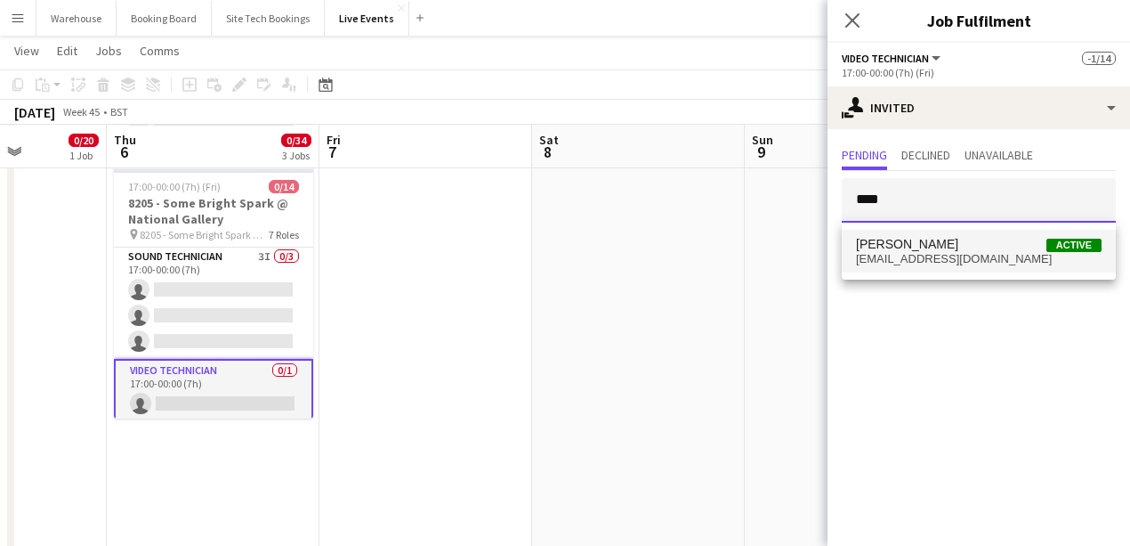
type input "****"
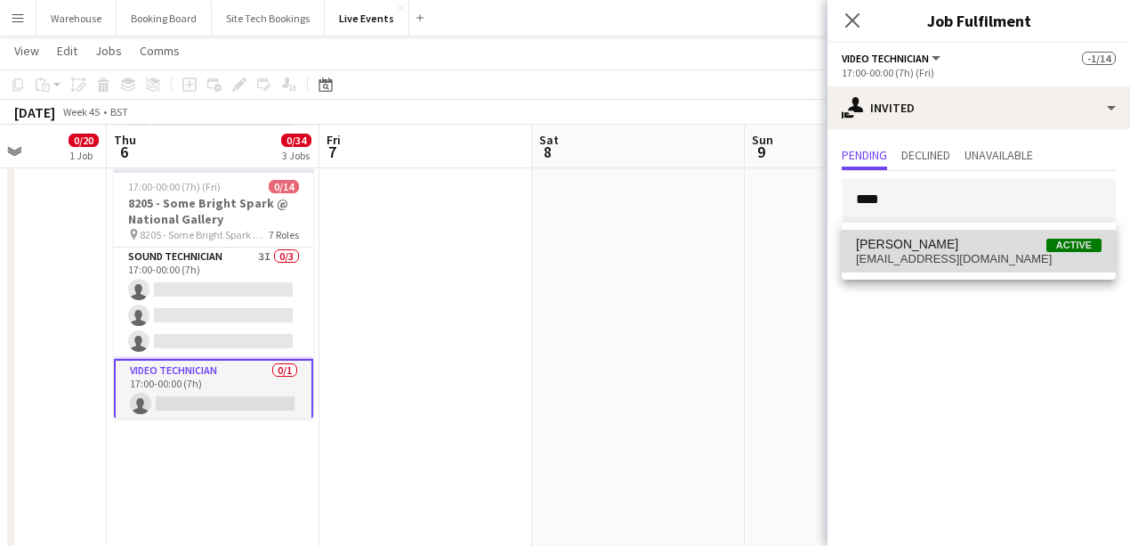
click at [910, 252] on span "[EMAIL_ADDRESS][DOMAIN_NAME]" at bounding box center [979, 259] width 246 height 14
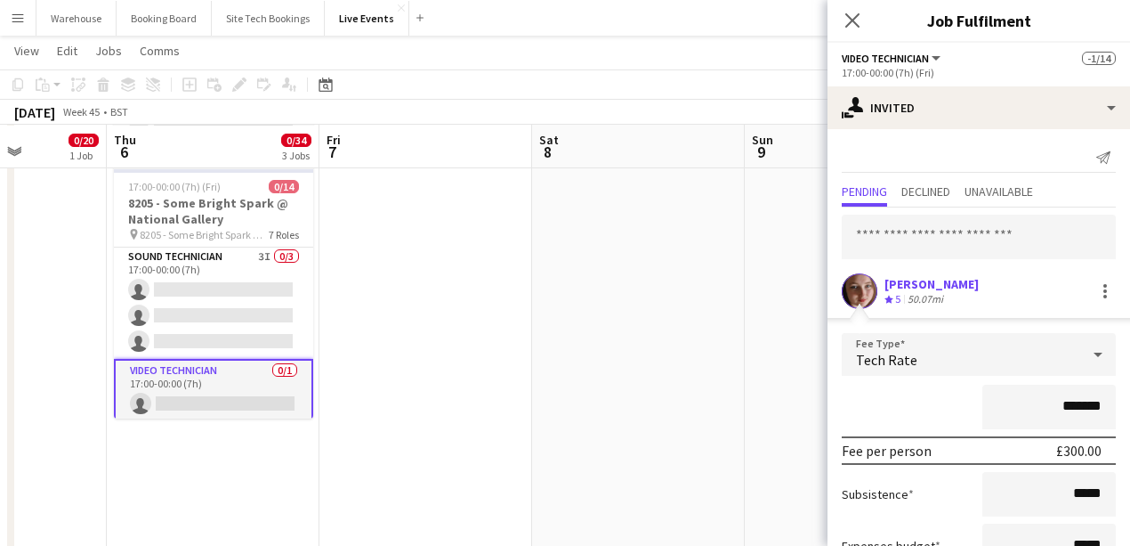
scroll to position [133, 0]
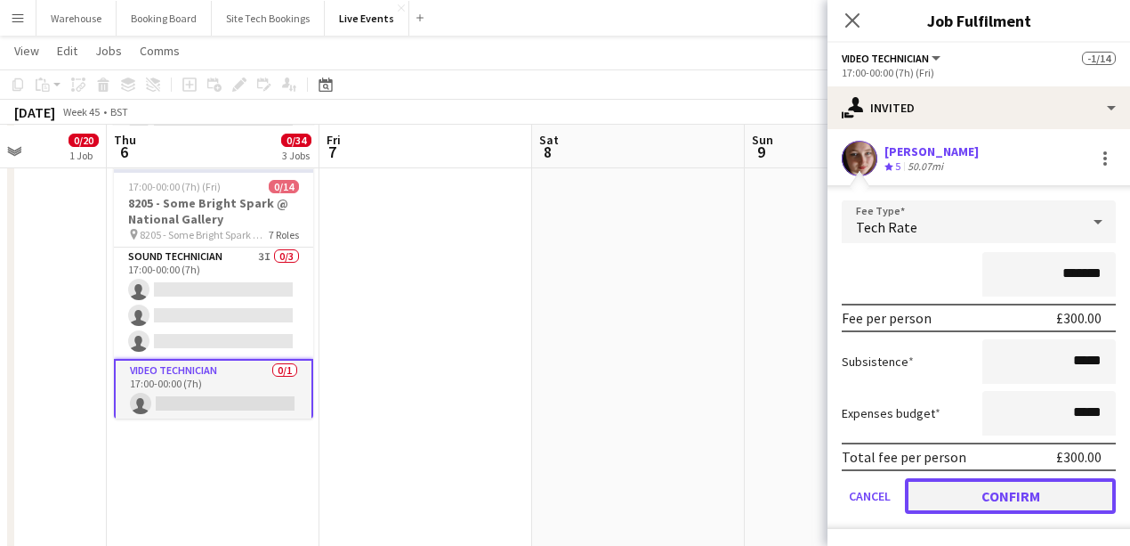
click at [959, 488] on button "Confirm" at bounding box center [1010, 496] width 211 height 36
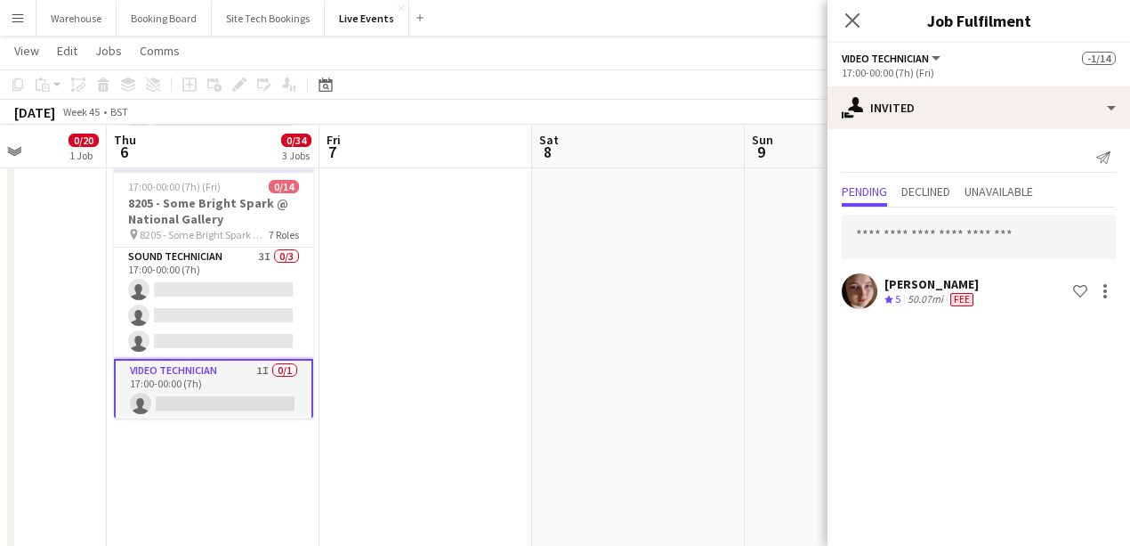
scroll to position [0, 0]
click at [849, 20] on icon "Close pop-in" at bounding box center [852, 20] width 17 height 17
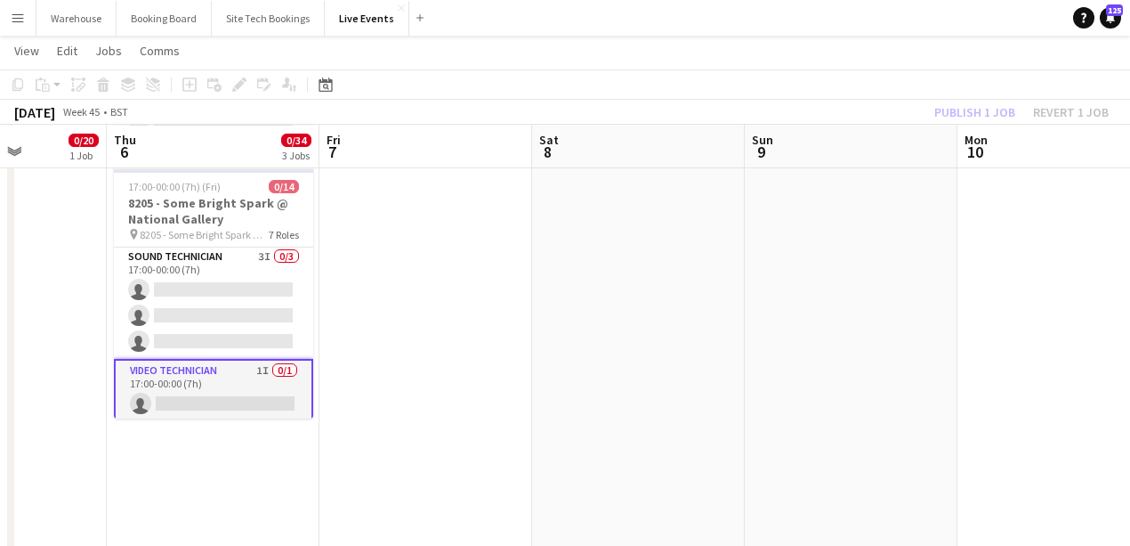
click at [354, 394] on app-date-cell at bounding box center [426, 324] width 213 height 1434
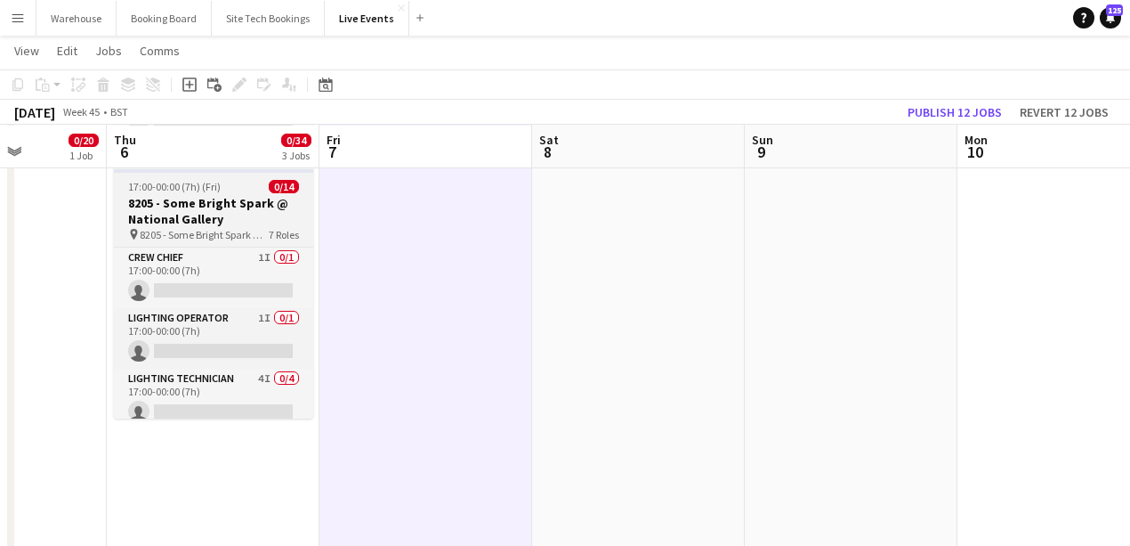
click at [217, 205] on h3 "8205 - Some Bright Spark @ National Gallery" at bounding box center [213, 211] width 199 height 32
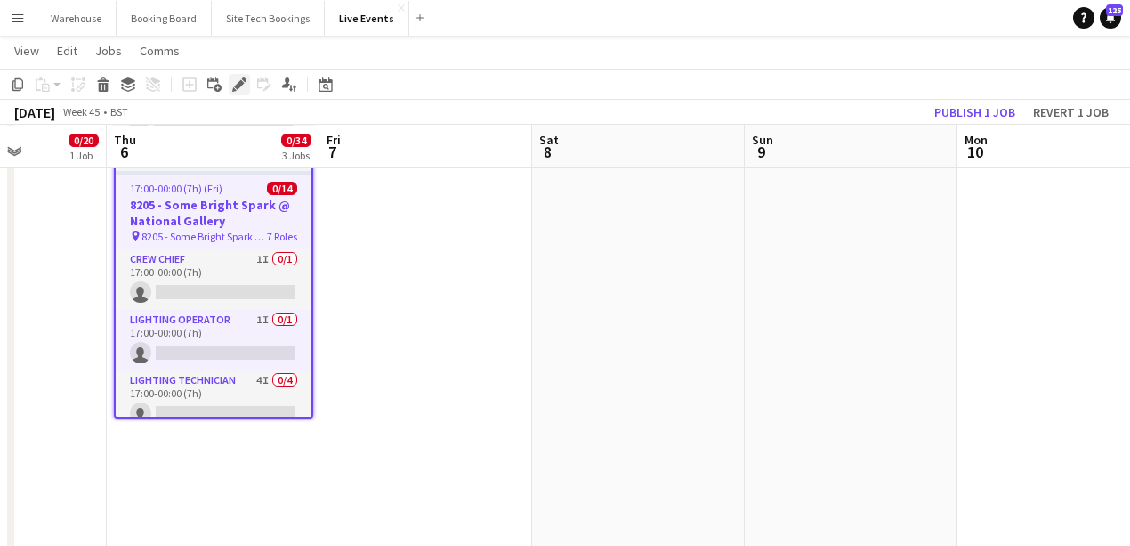
click at [239, 92] on div "Edit" at bounding box center [239, 84] width 21 height 21
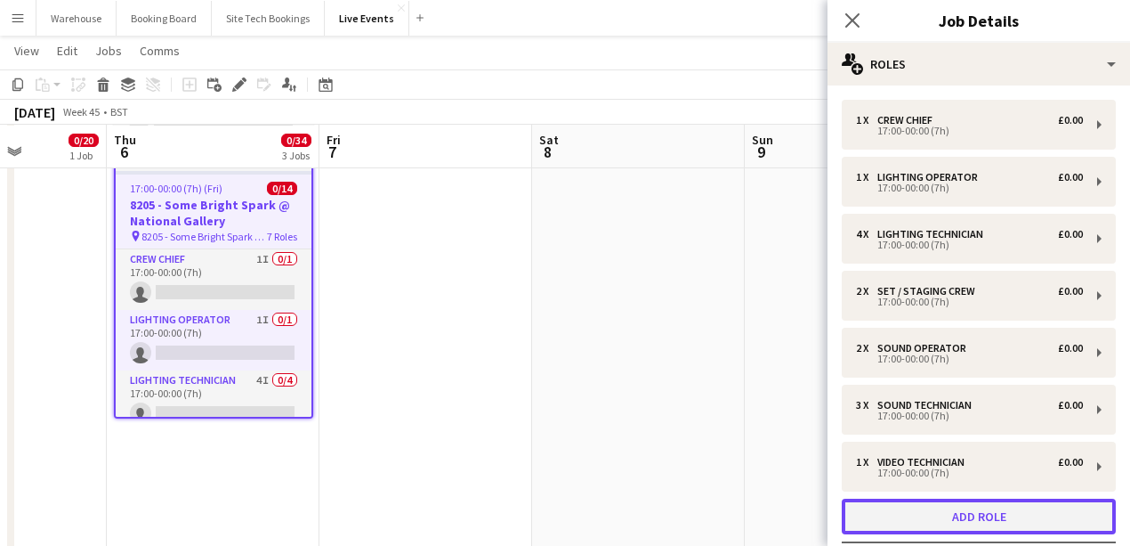
click at [952, 514] on button "Add role" at bounding box center [979, 516] width 274 height 36
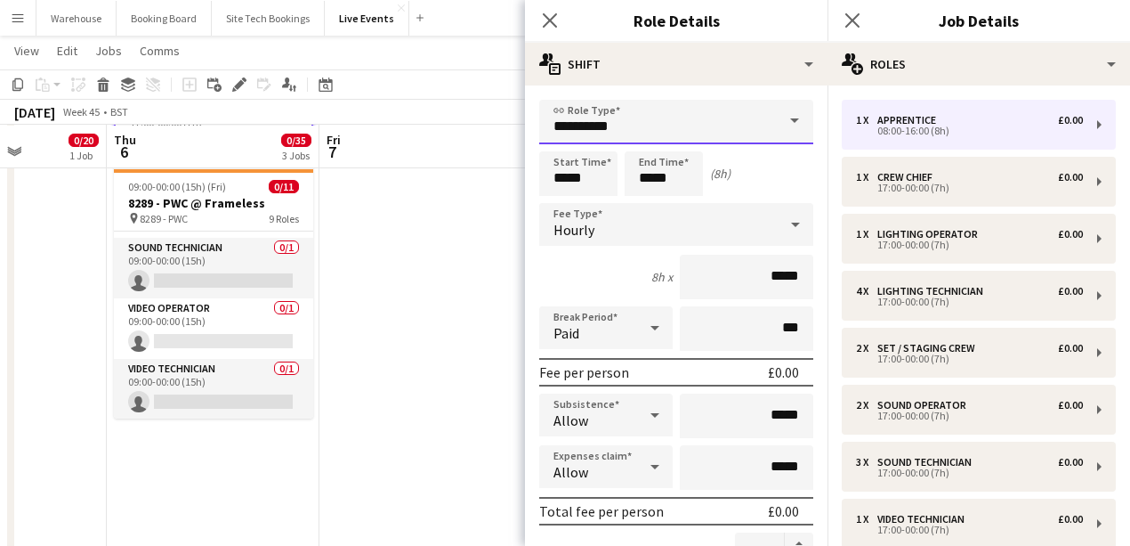
click at [635, 133] on input "**********" at bounding box center [676, 122] width 274 height 44
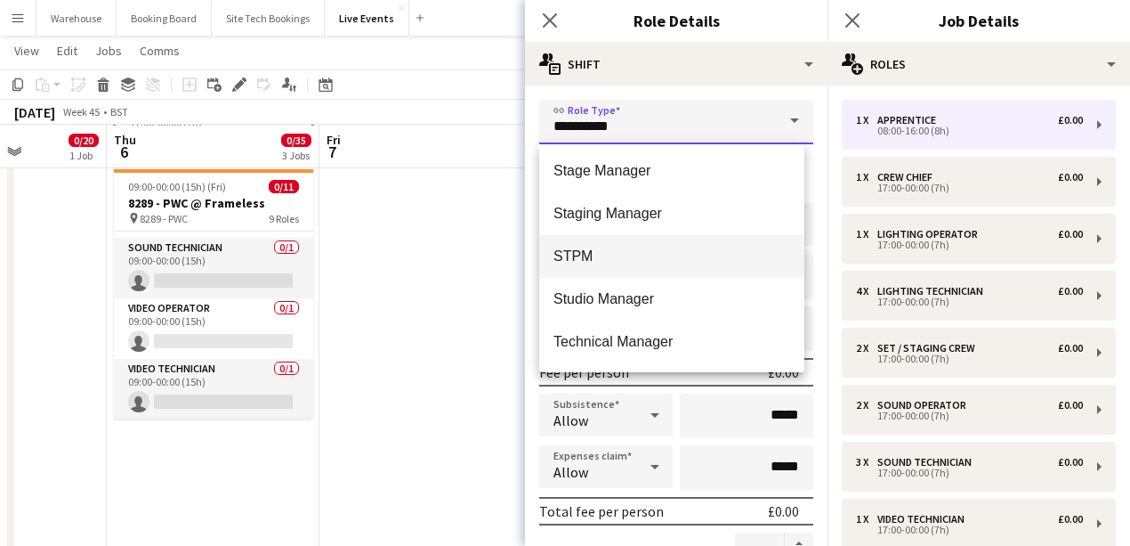
scroll to position [4212, 0]
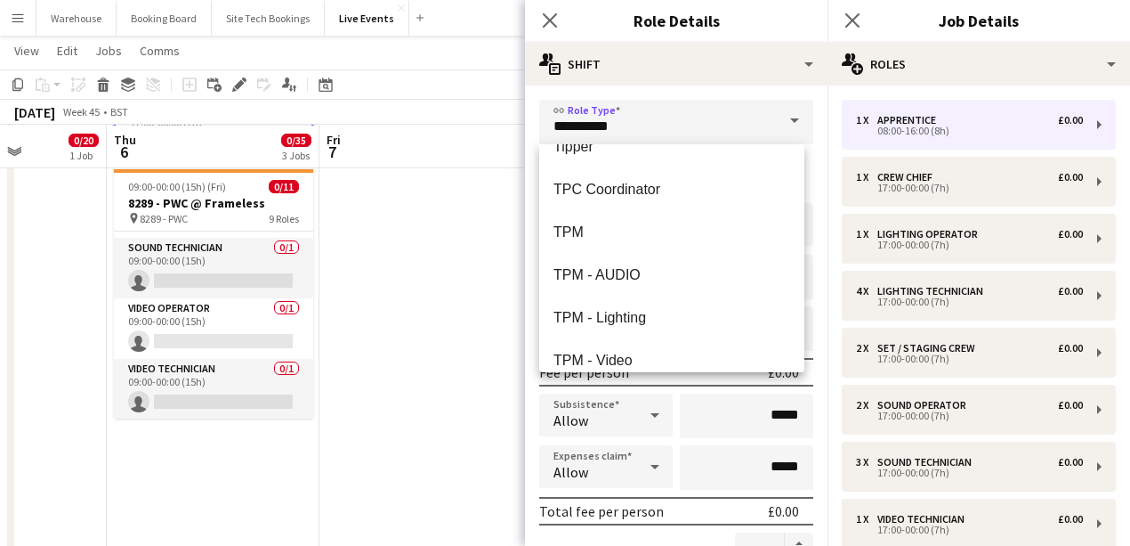
click at [581, 231] on span "TPM" at bounding box center [672, 231] width 237 height 17
type input "***"
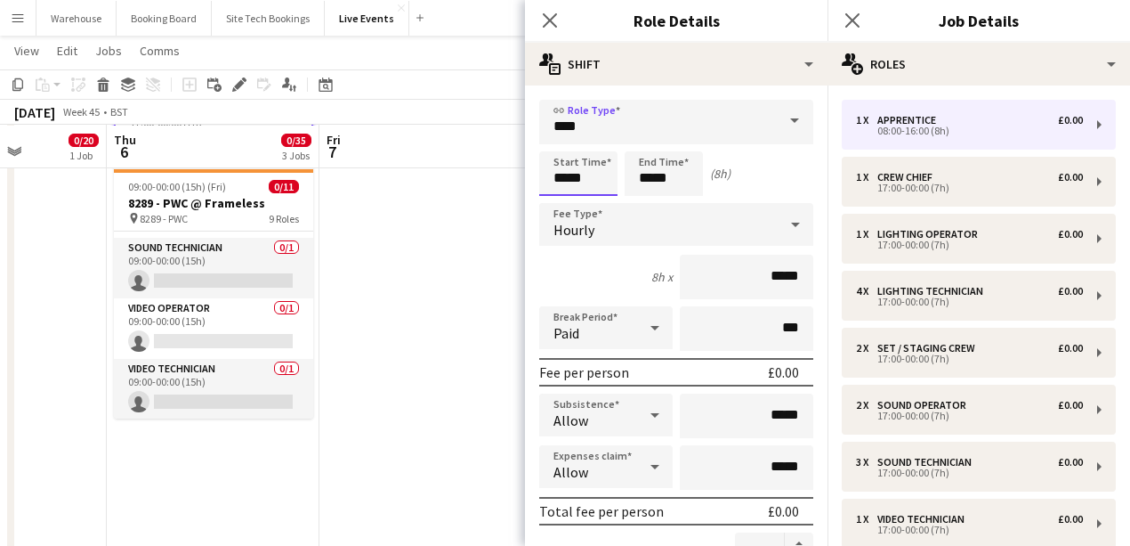
click at [587, 178] on input "*****" at bounding box center [578, 173] width 78 height 44
click at [555, 143] on div at bounding box center [561, 142] width 36 height 18
click at [556, 143] on div at bounding box center [561, 142] width 36 height 18
click at [557, 143] on div at bounding box center [561, 142] width 36 height 18
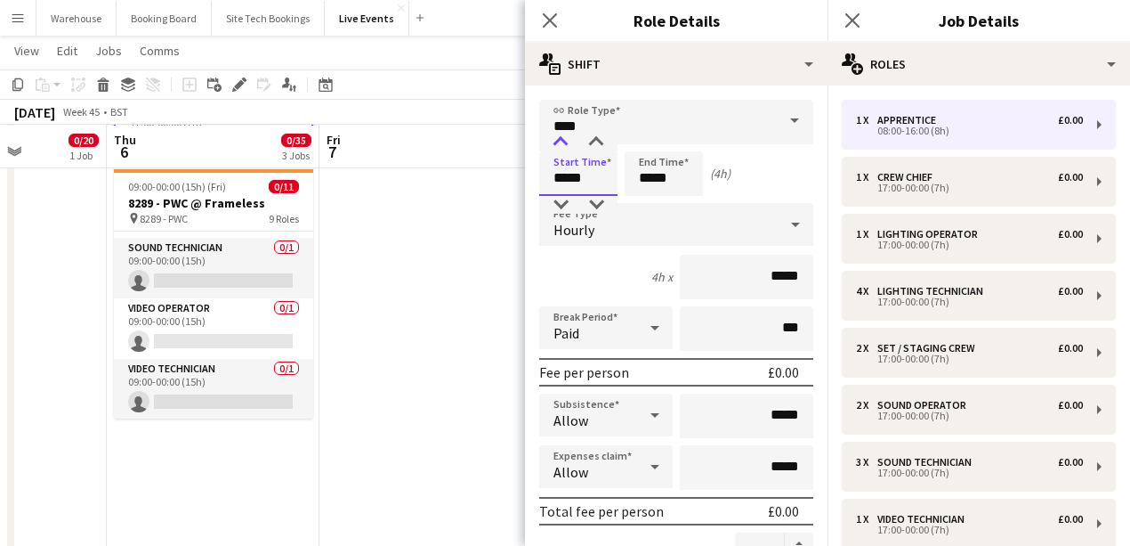
click at [557, 144] on div at bounding box center [561, 142] width 36 height 18
type input "*****"
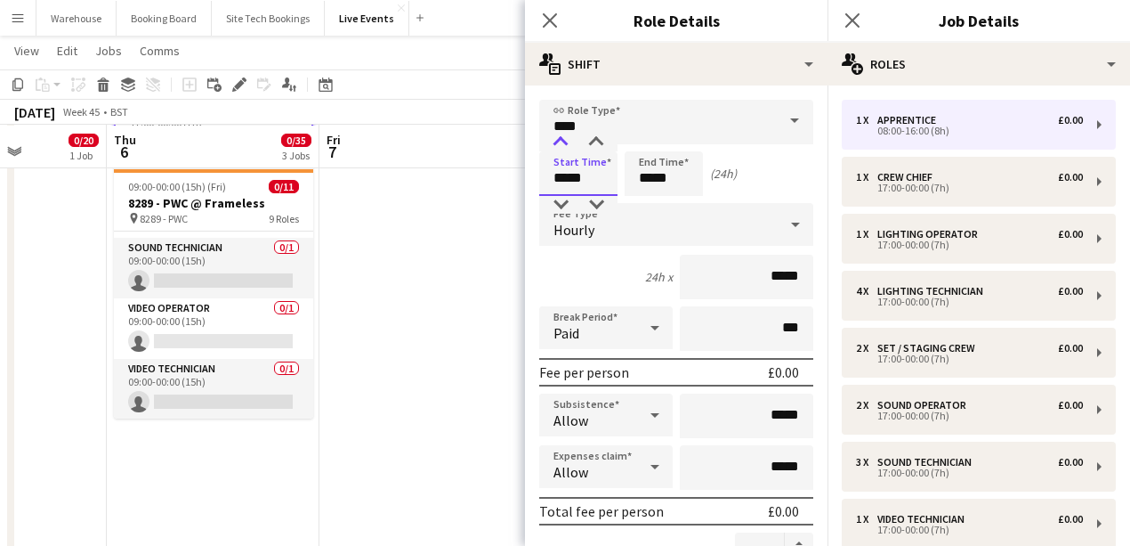
click at [557, 144] on div at bounding box center [561, 142] width 36 height 18
click at [655, 174] on input "*****" at bounding box center [664, 173] width 78 height 44
click at [643, 145] on div at bounding box center [646, 142] width 36 height 18
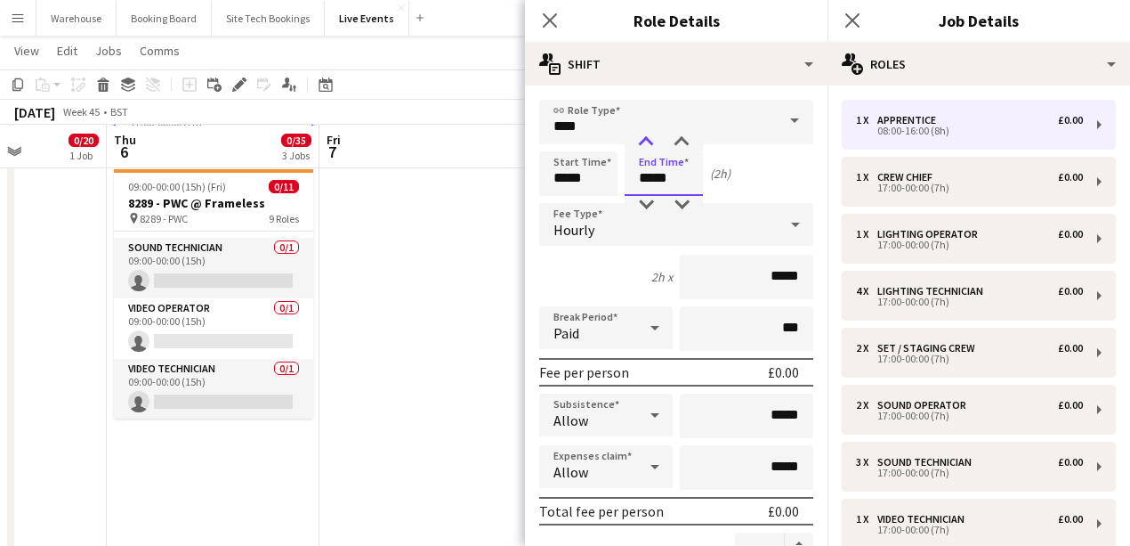
click at [643, 145] on div at bounding box center [646, 142] width 36 height 18
type input "*****"
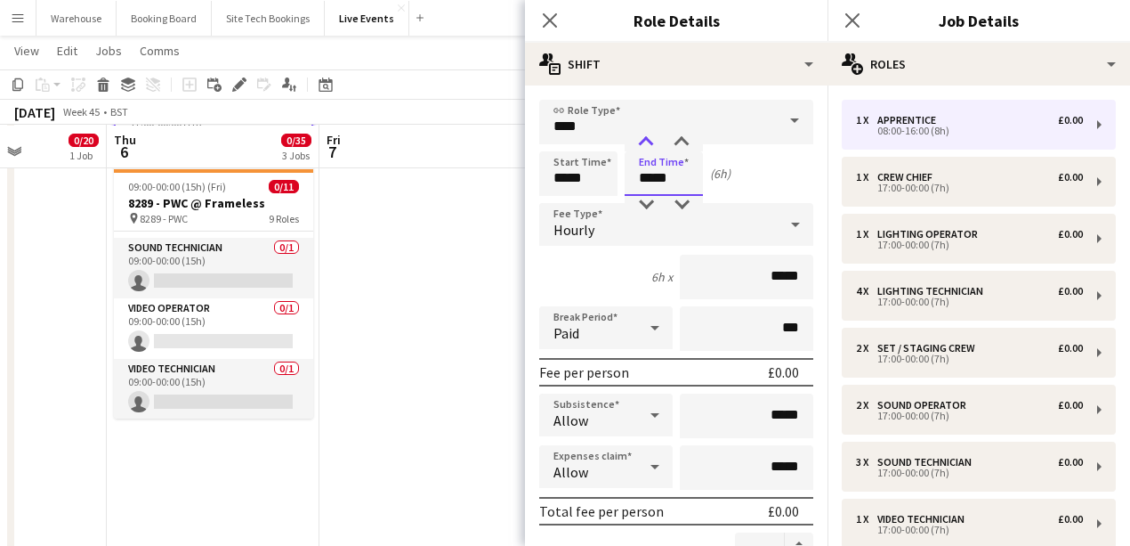
click at [643, 145] on div at bounding box center [646, 142] width 36 height 18
click at [595, 230] on div "Hourly" at bounding box center [658, 224] width 239 height 43
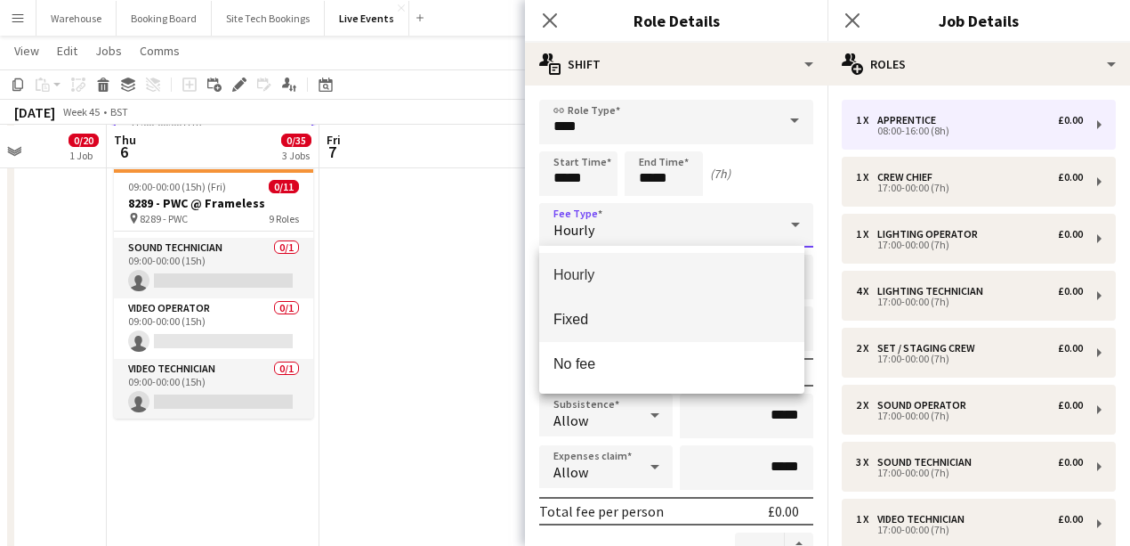
click at [579, 320] on span "Fixed" at bounding box center [672, 319] width 237 height 17
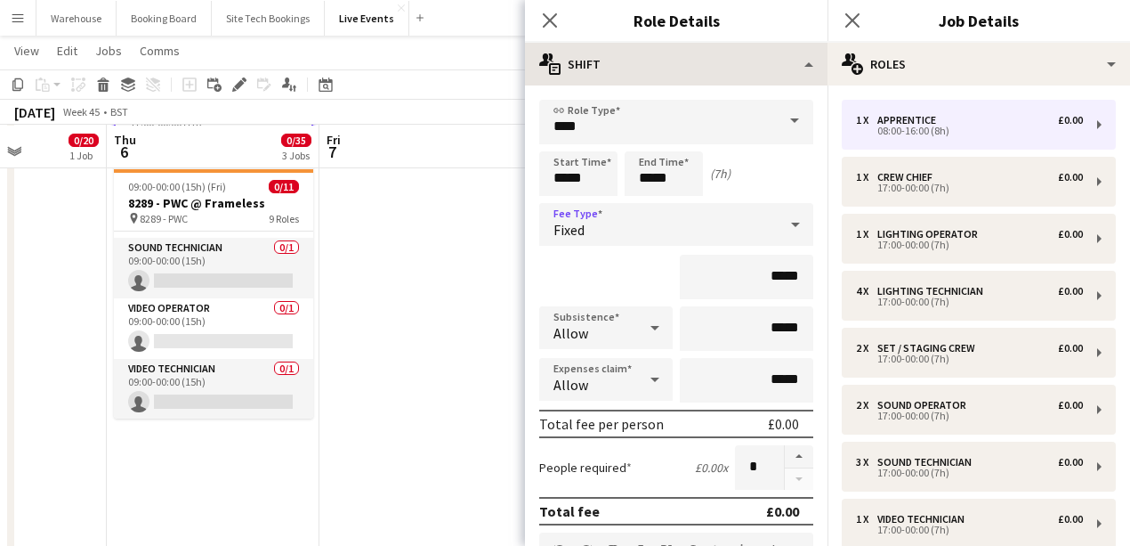
click at [552, 24] on icon "Close pop-in" at bounding box center [550, 20] width 14 height 14
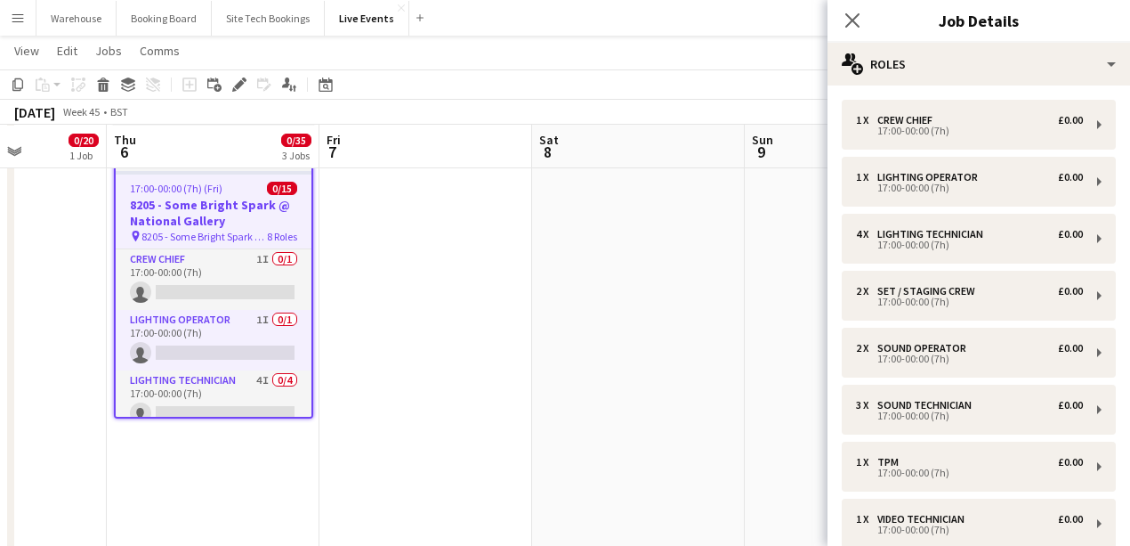
drag, startPoint x: 854, startPoint y: 18, endPoint x: 724, endPoint y: 73, distance: 141.2
click at [851, 16] on icon "Close pop-in" at bounding box center [852, 20] width 14 height 14
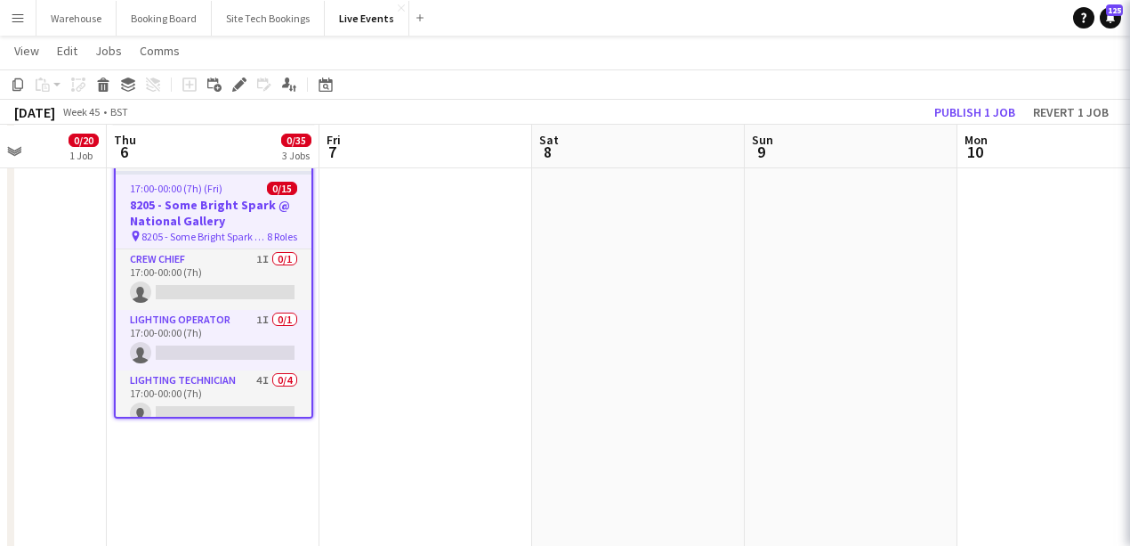
click at [427, 342] on app-date-cell at bounding box center [426, 324] width 213 height 1434
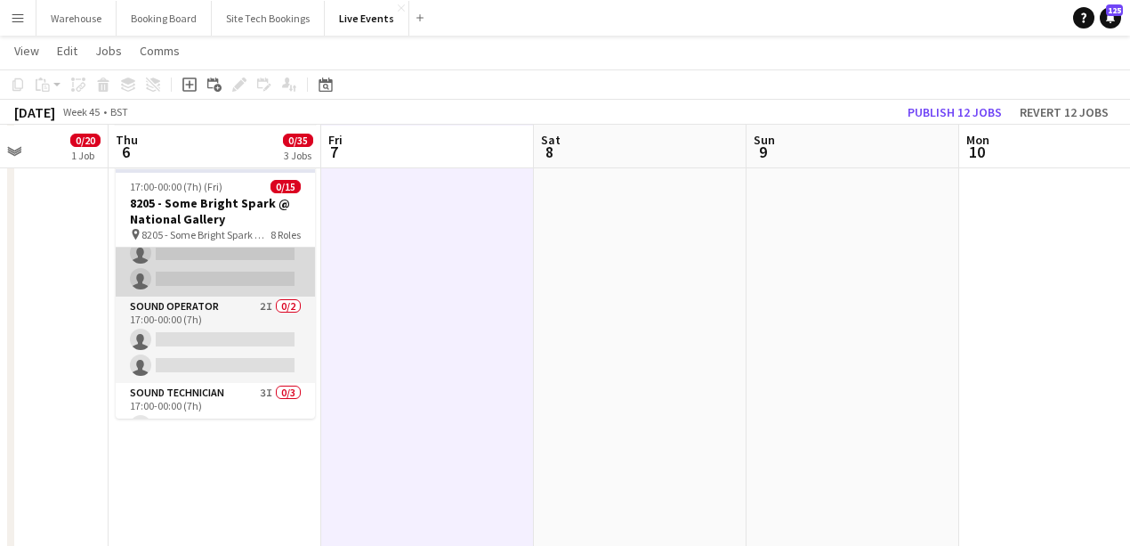
scroll to position [493, 0]
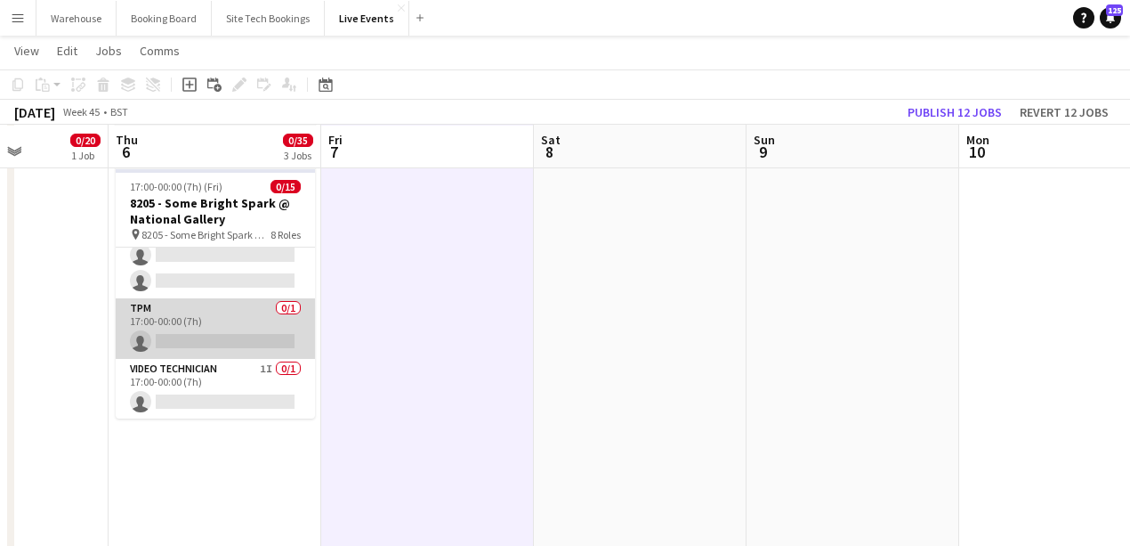
click at [229, 349] on app-card-role "TPM 0/1 17:00-00:00 (7h) single-neutral-actions" at bounding box center [215, 328] width 199 height 61
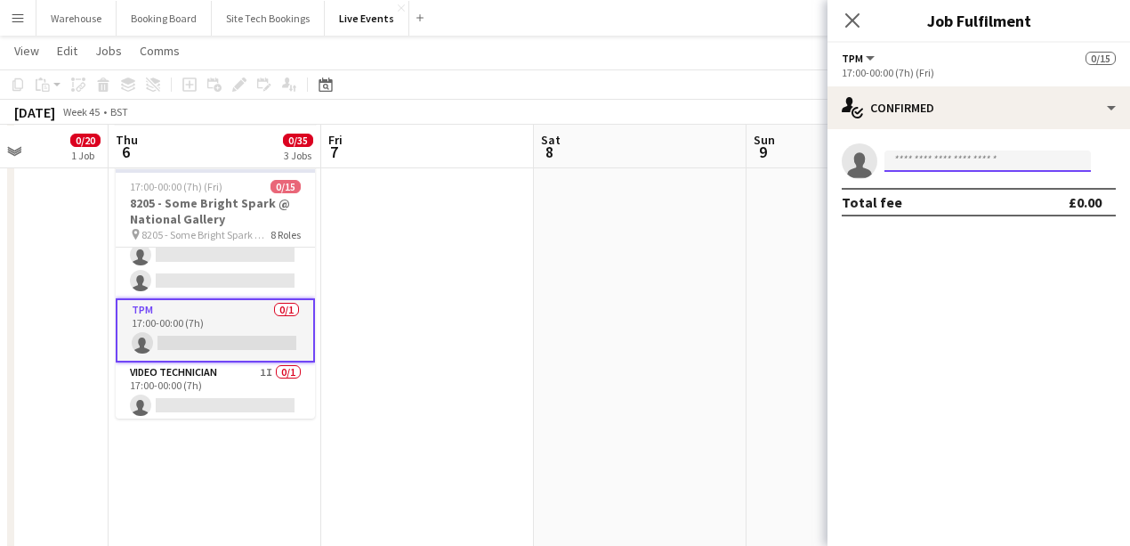
click at [982, 171] on input at bounding box center [988, 160] width 206 height 21
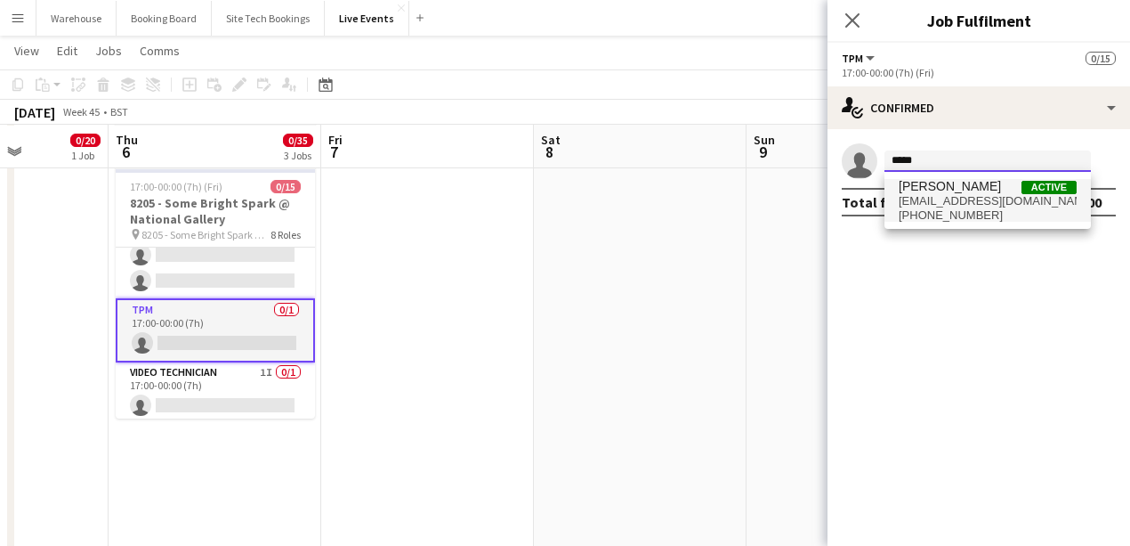
type input "*****"
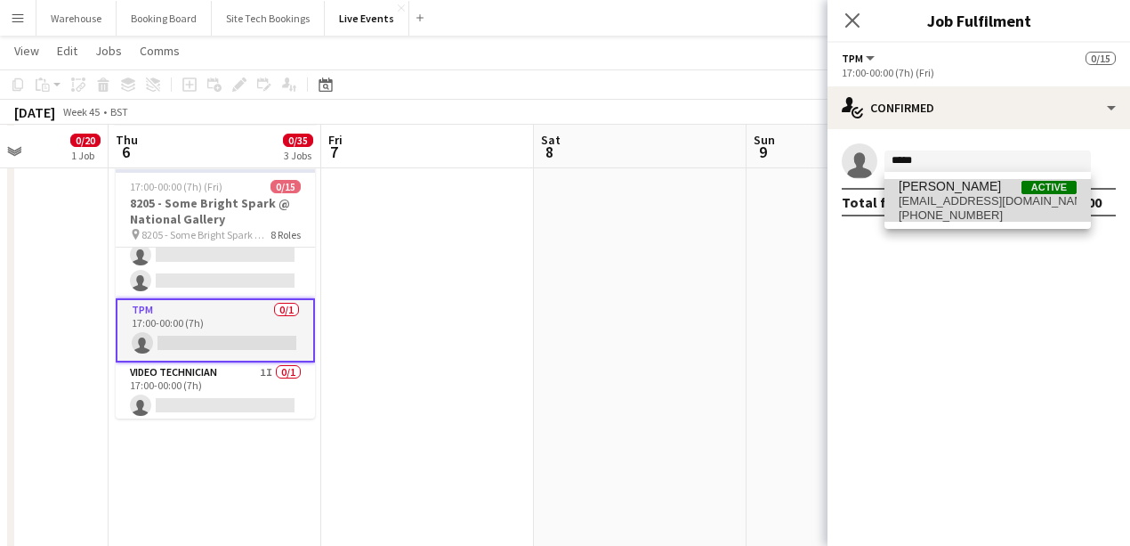
click at [967, 193] on span "[PERSON_NAME]" at bounding box center [950, 186] width 102 height 15
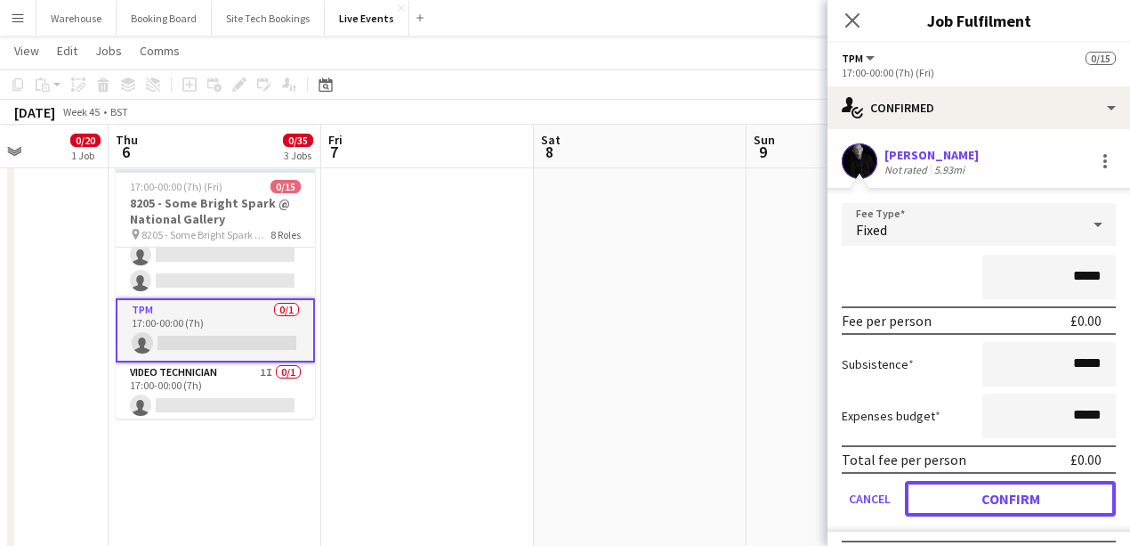
click at [1040, 491] on button "Confirm" at bounding box center [1010, 499] width 211 height 36
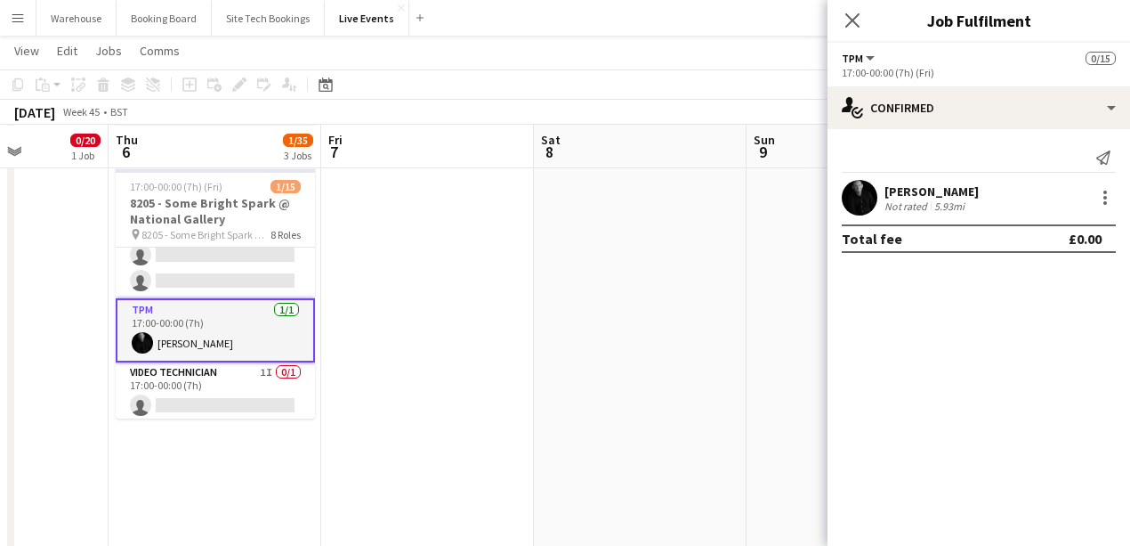
click at [848, 21] on icon "Close pop-in" at bounding box center [852, 20] width 14 height 14
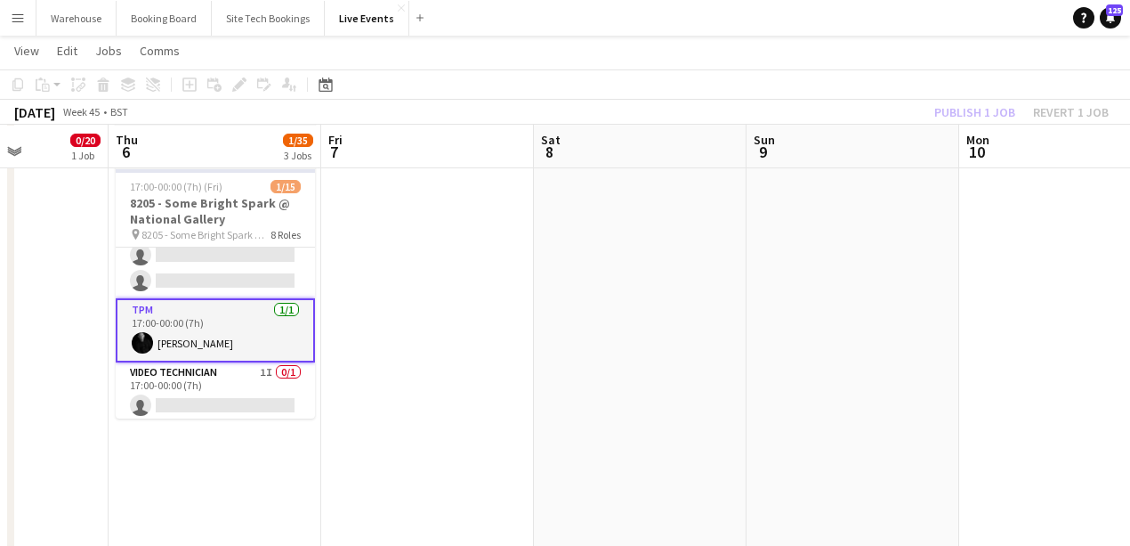
click at [192, 522] on app-date-cell "Draft 08:00-00:00 (16h) (Fri) 0/9 7948 - [GEOGRAPHIC_DATA] @ [GEOGRAPHIC_DATA] …" at bounding box center [215, 324] width 213 height 1434
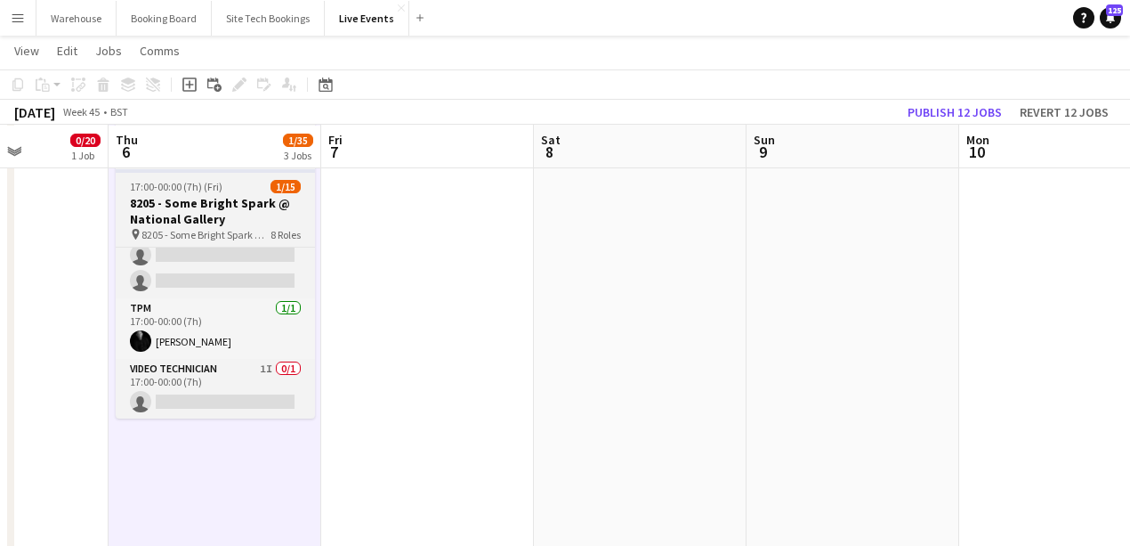
click at [192, 206] on h3 "8205 - Some Bright Spark @ National Gallery" at bounding box center [215, 211] width 199 height 32
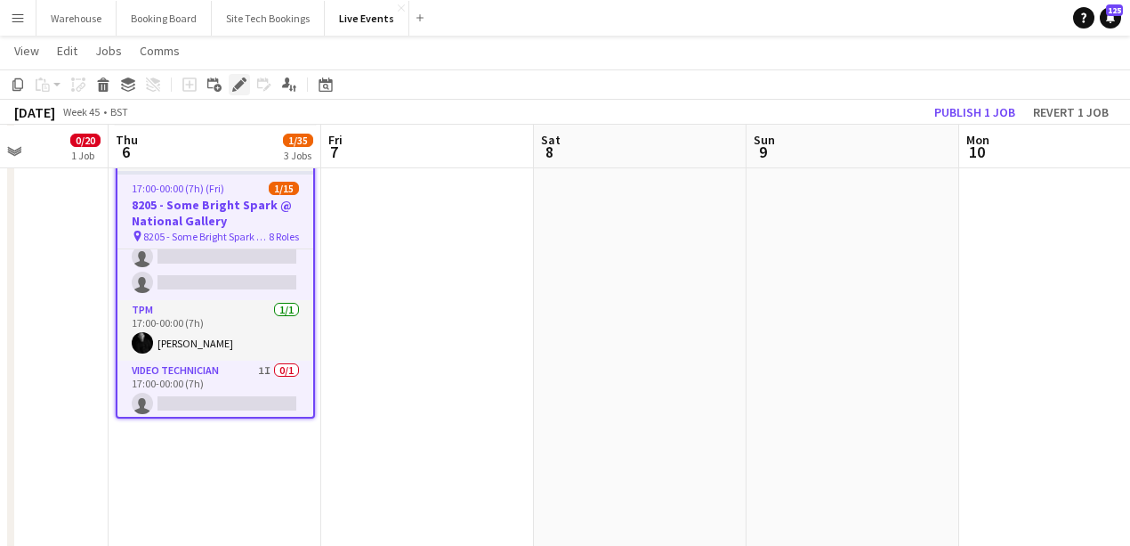
click at [237, 86] on icon at bounding box center [239, 85] width 10 height 10
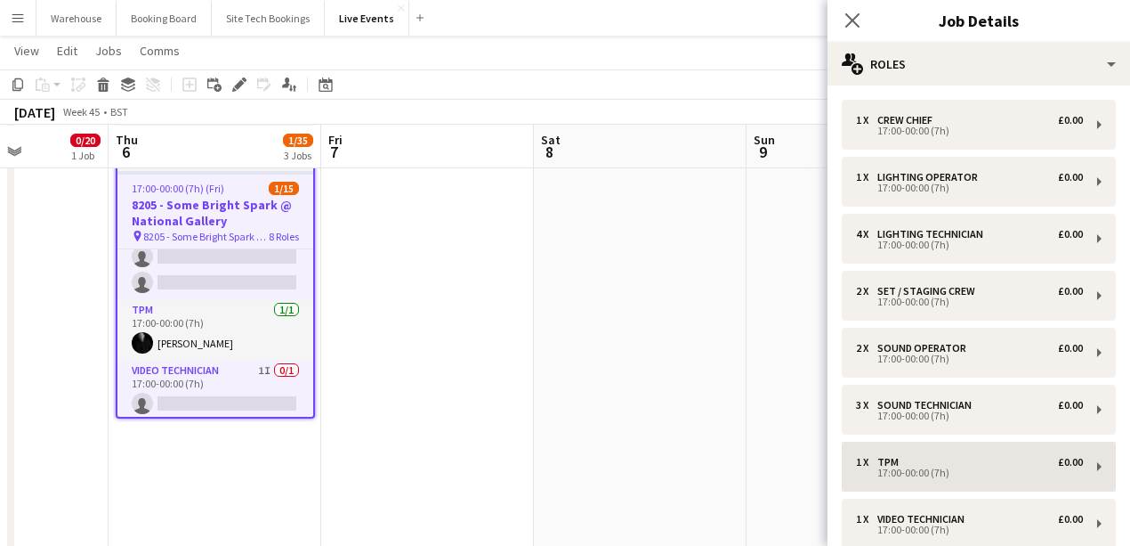
scroll to position [183, 0]
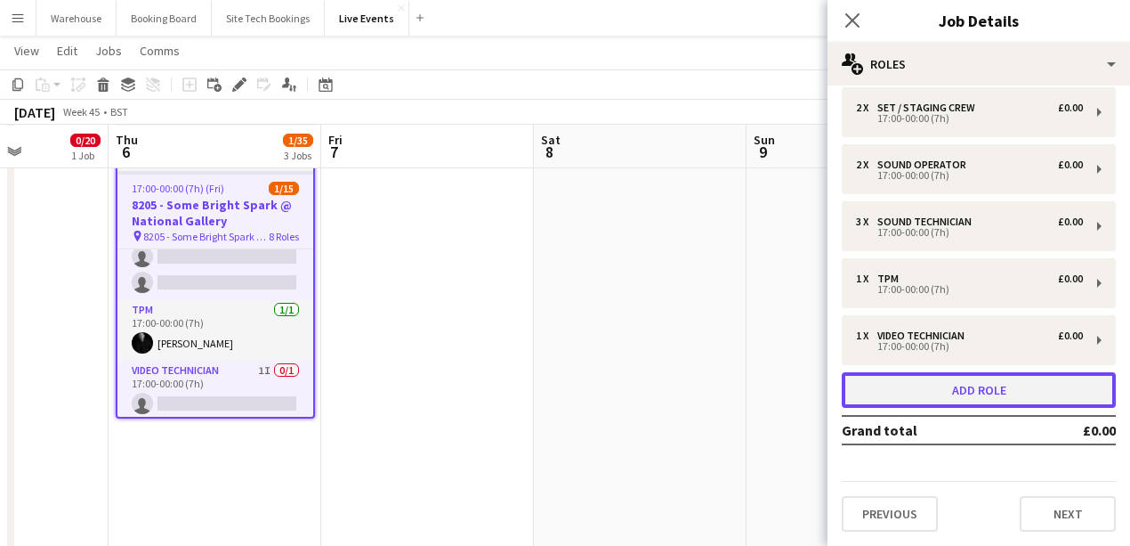
click at [967, 386] on button "Add role" at bounding box center [979, 390] width 274 height 36
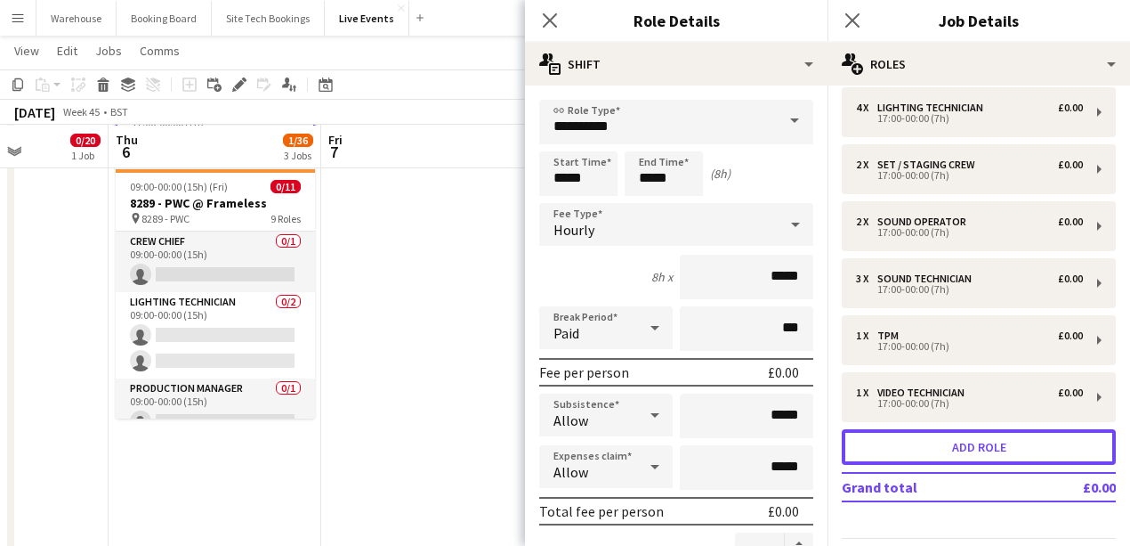
scroll to position [240, 0]
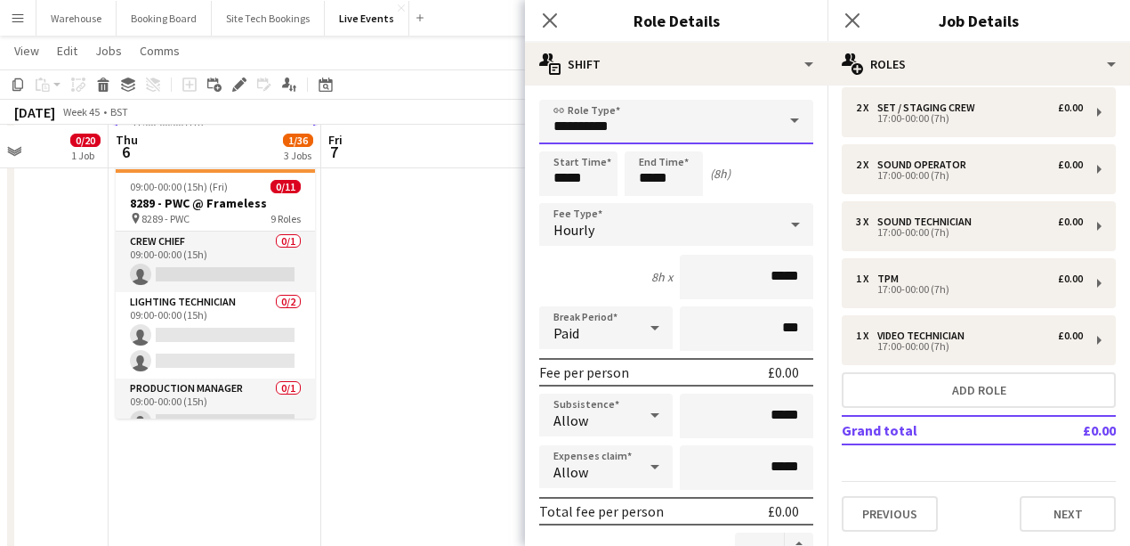
click at [611, 123] on input "**********" at bounding box center [676, 122] width 274 height 44
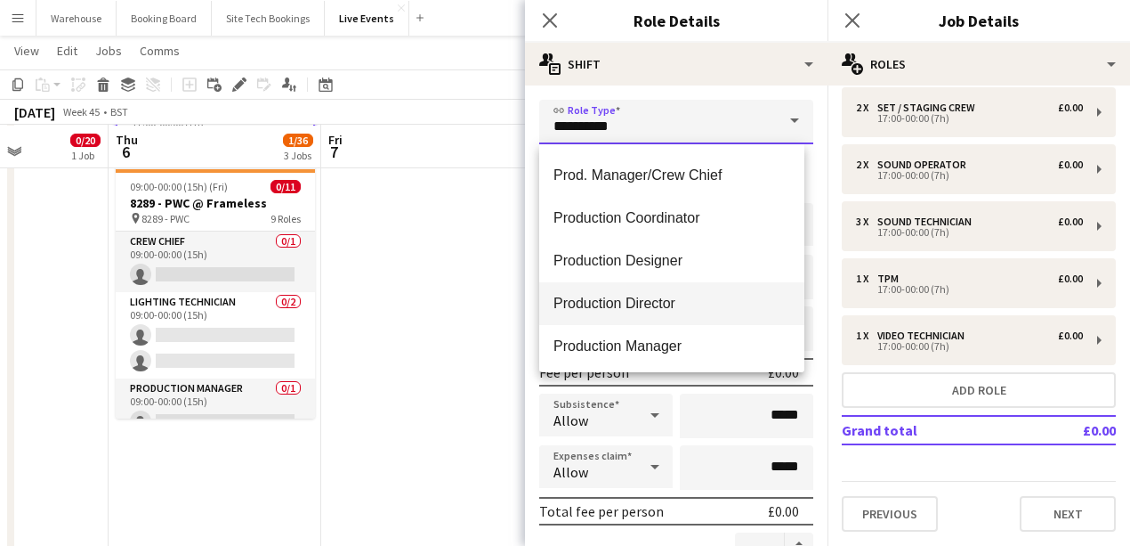
scroll to position [2314, 0]
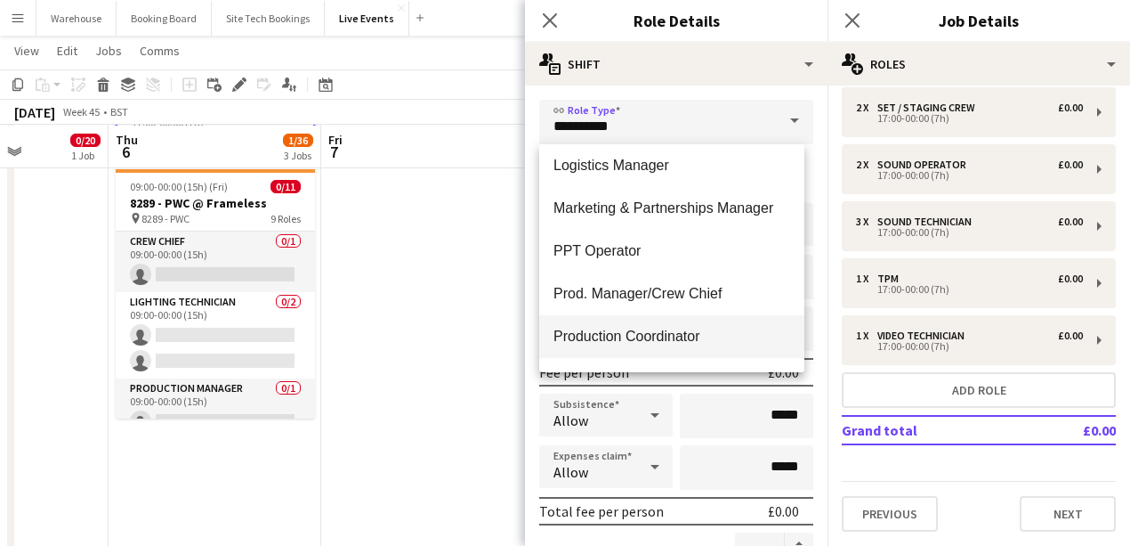
click at [611, 336] on span "Production Coordinator" at bounding box center [672, 336] width 237 height 17
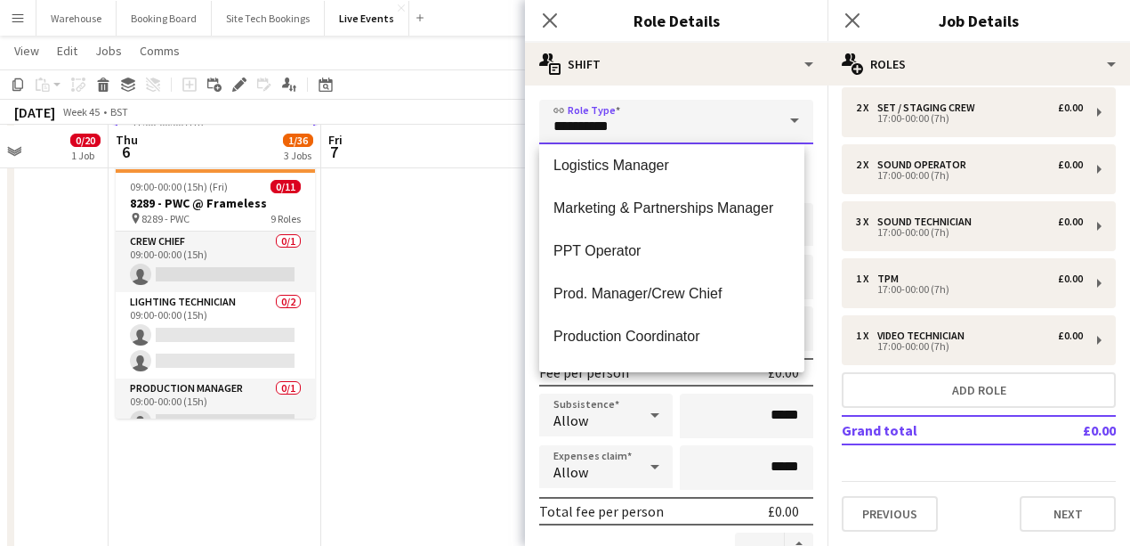
type input "**********"
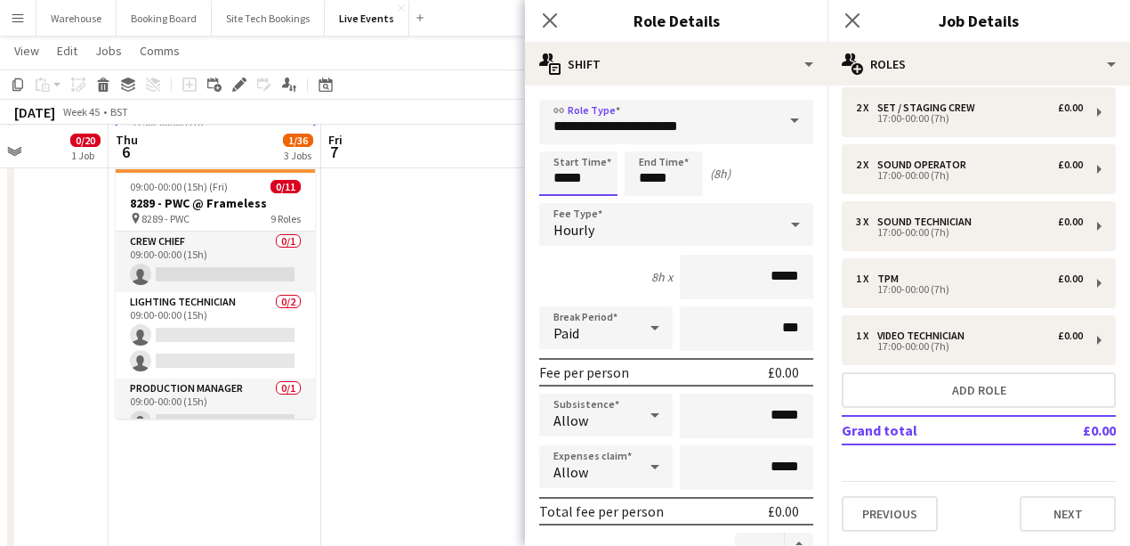
click at [587, 164] on input "*****" at bounding box center [578, 173] width 78 height 44
click at [557, 134] on div at bounding box center [561, 142] width 36 height 18
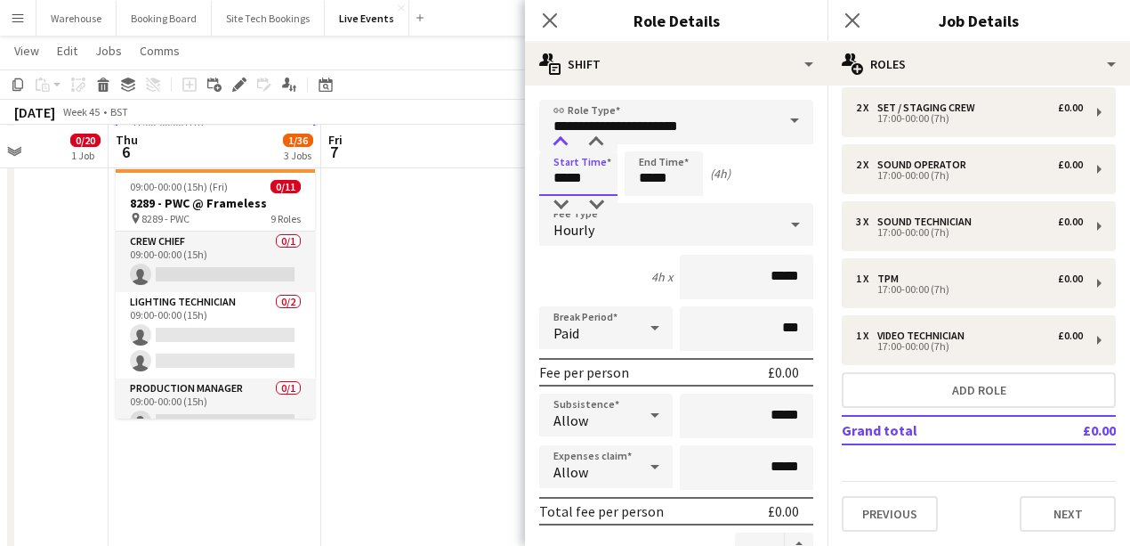
click at [557, 134] on div at bounding box center [561, 142] width 36 height 18
type input "*****"
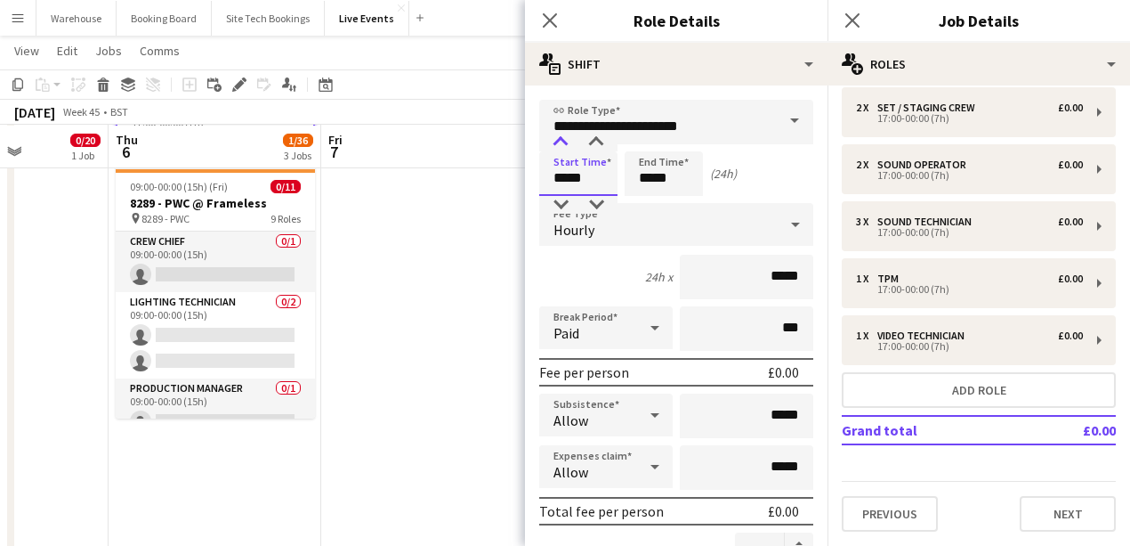
click at [557, 134] on div at bounding box center [561, 142] width 36 height 18
click at [664, 167] on input "*****" at bounding box center [664, 173] width 78 height 44
click at [651, 144] on div at bounding box center [646, 142] width 36 height 18
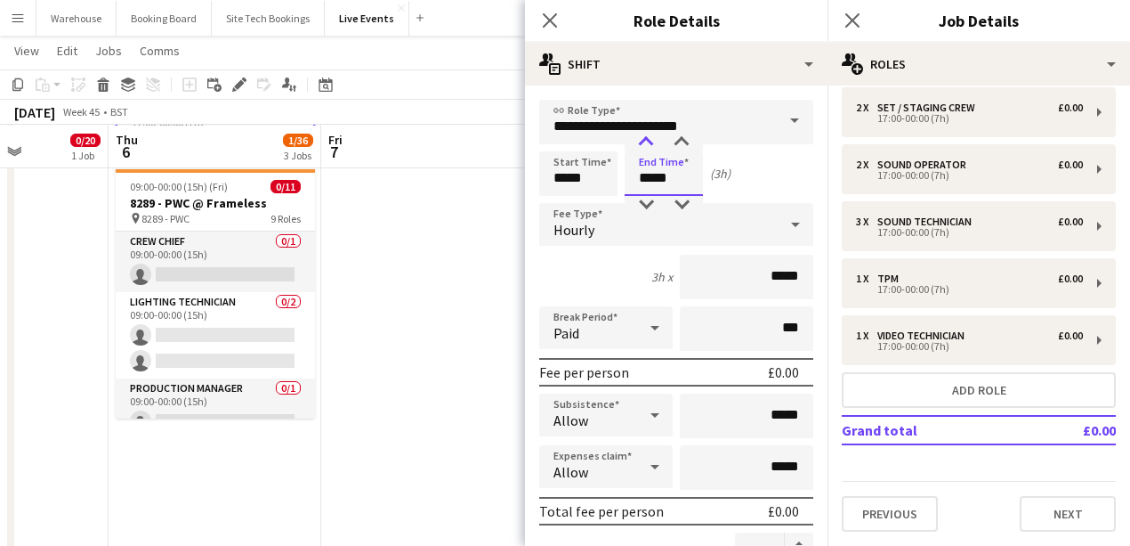
click at [651, 144] on div at bounding box center [646, 142] width 36 height 18
type input "*****"
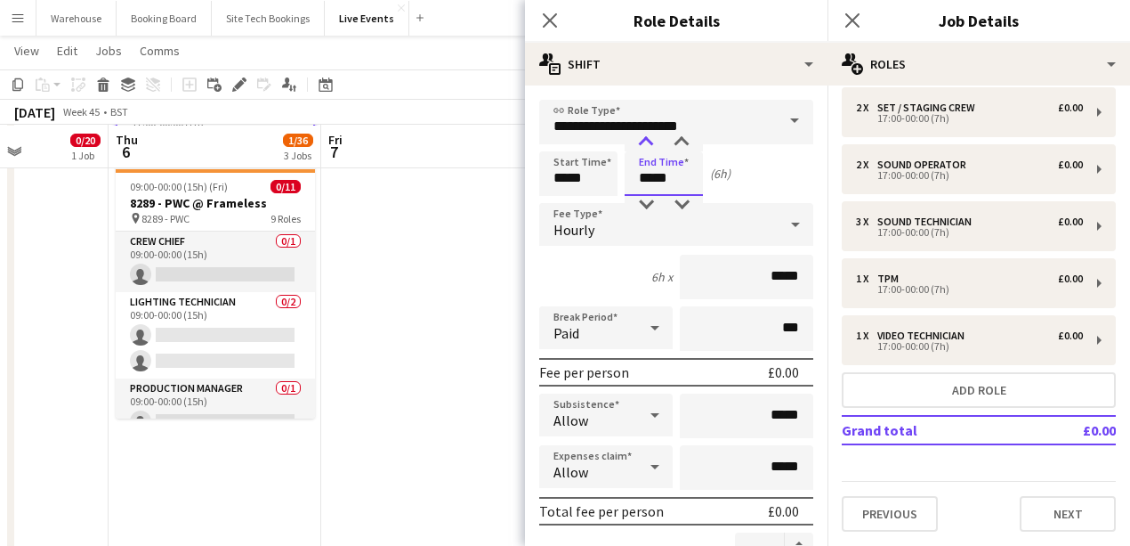
click at [651, 144] on div at bounding box center [646, 142] width 36 height 18
click at [599, 231] on div "Hourly" at bounding box center [658, 224] width 239 height 43
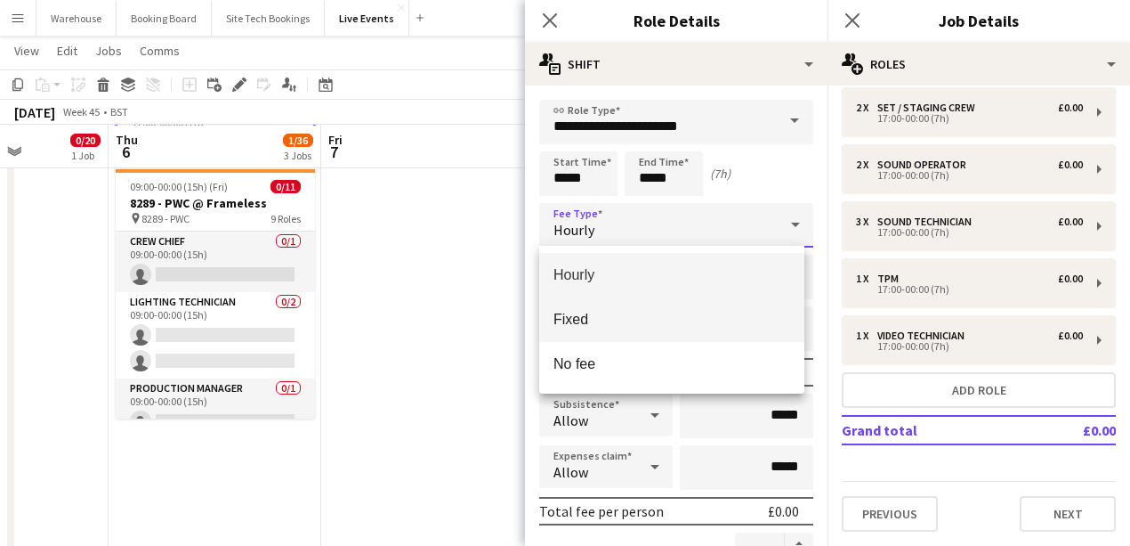
click at [573, 331] on mat-option "Fixed" at bounding box center [671, 319] width 265 height 44
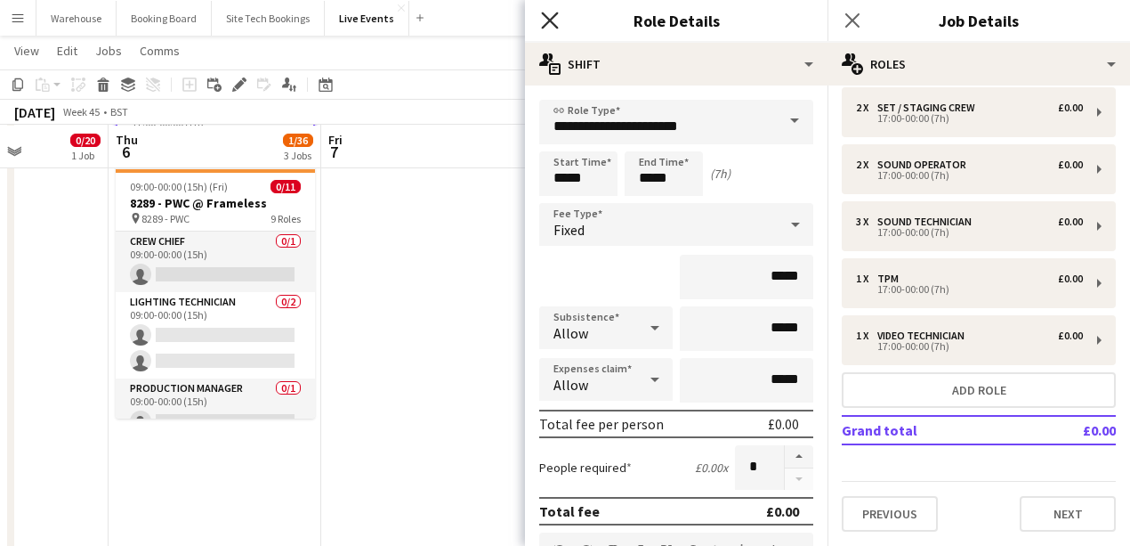
click at [543, 21] on icon "Close pop-in" at bounding box center [549, 20] width 17 height 17
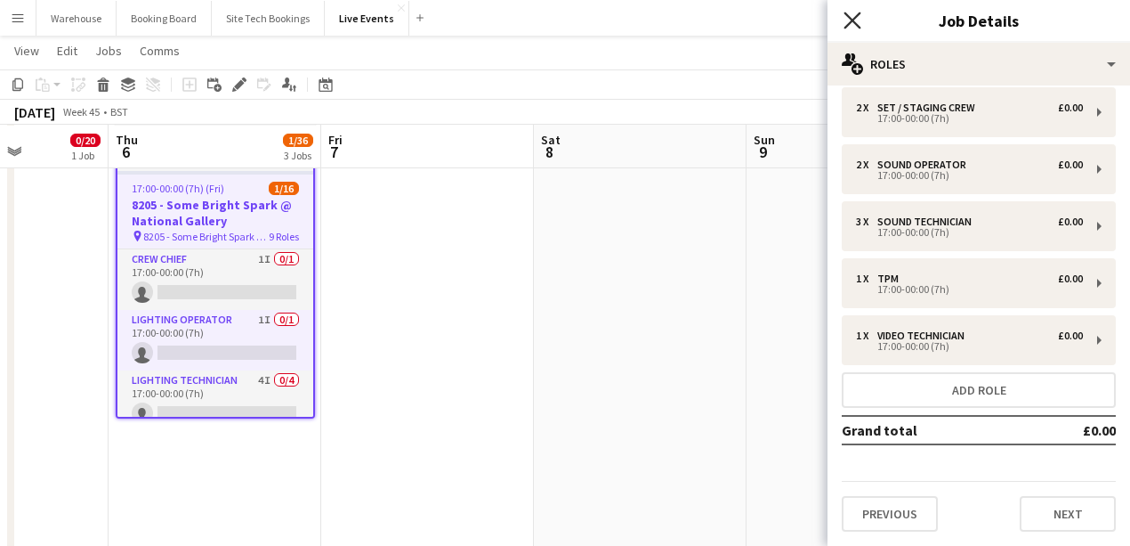
click at [849, 18] on icon at bounding box center [852, 20] width 17 height 17
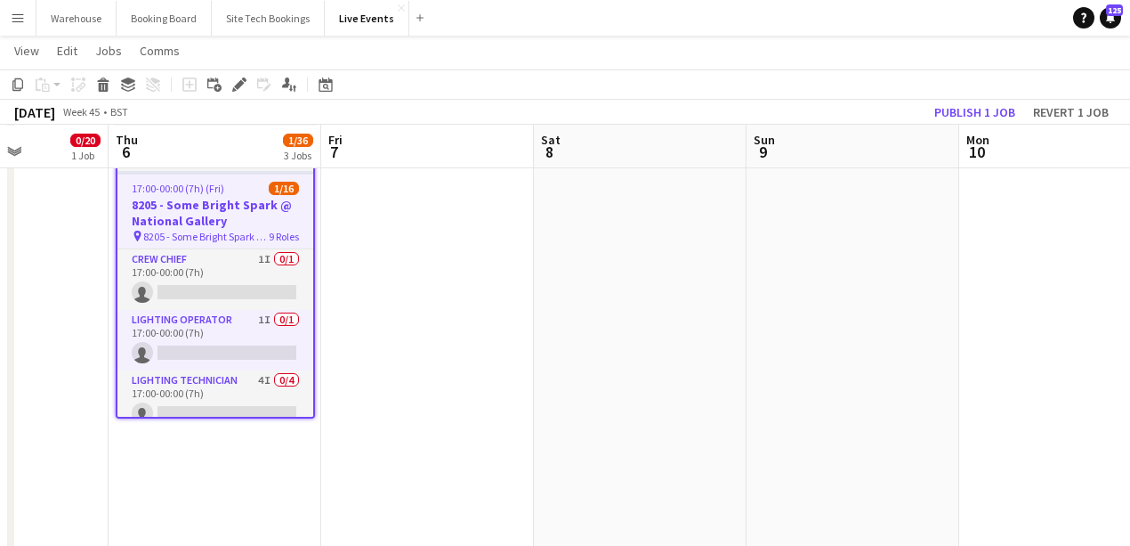
click at [497, 407] on app-date-cell at bounding box center [427, 324] width 213 height 1434
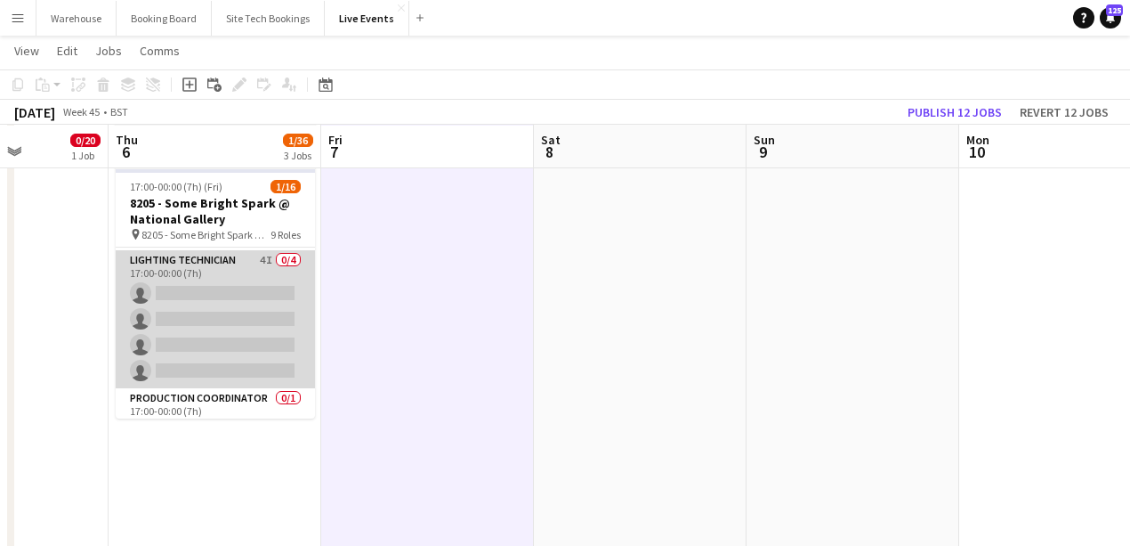
scroll to position [178, 0]
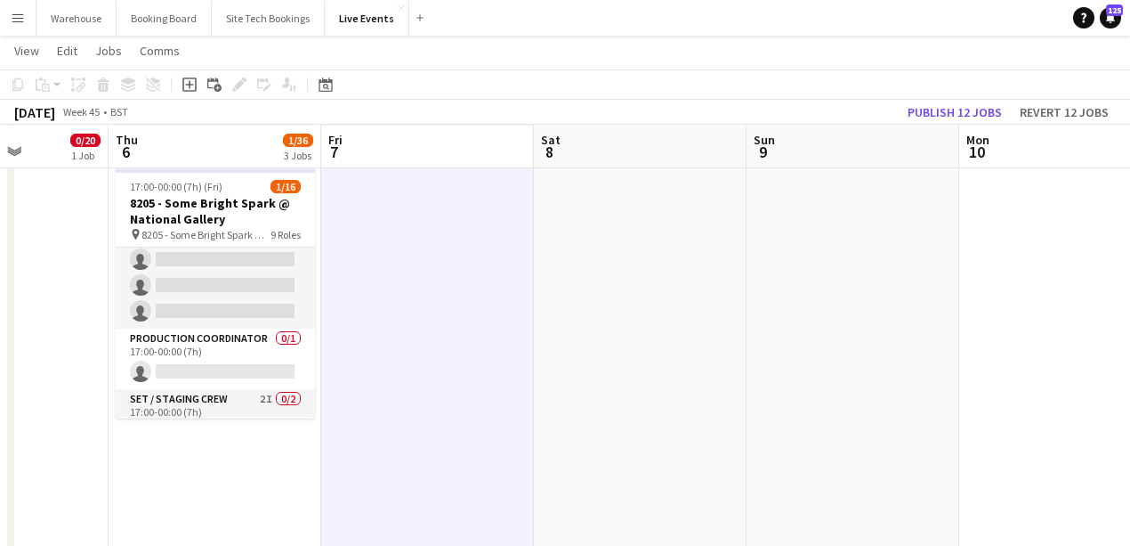
click at [204, 372] on app-card-role "Production Coordinator 0/1 17:00-00:00 (7h) single-neutral-actions" at bounding box center [215, 358] width 199 height 61
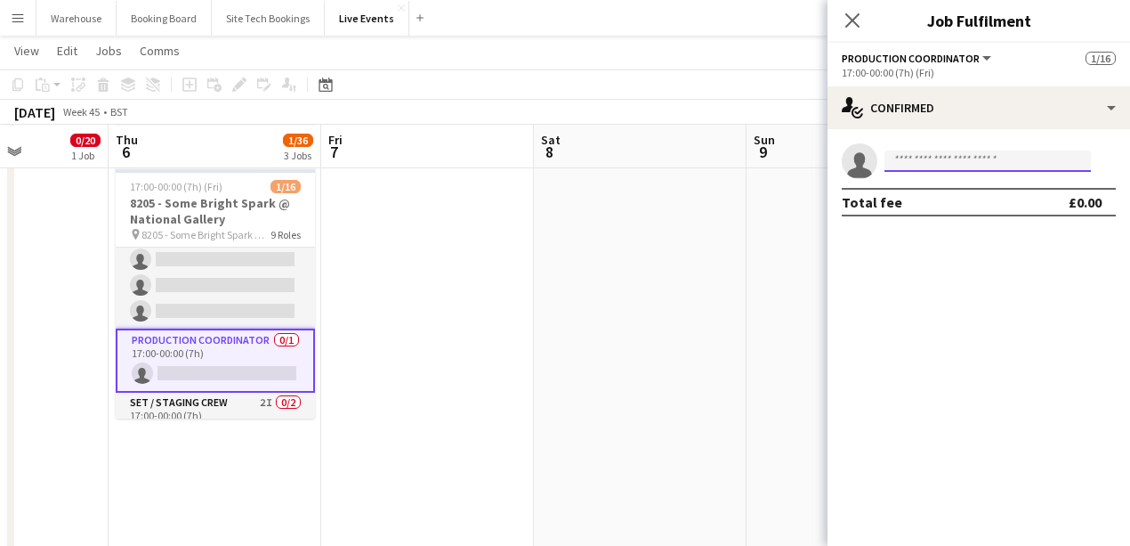
click at [947, 167] on input at bounding box center [988, 160] width 206 height 21
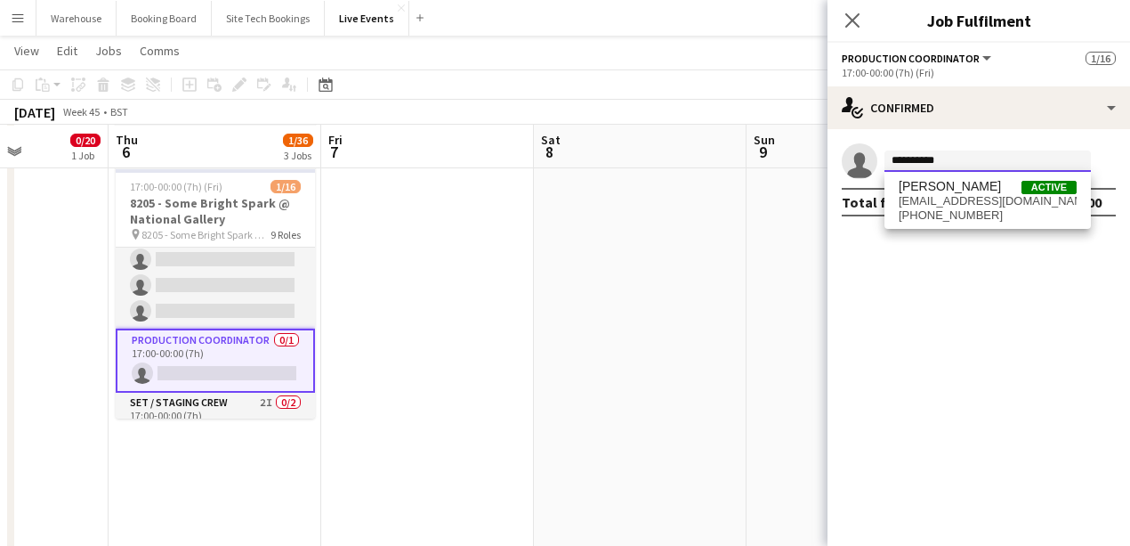
type input "**********"
click at [999, 198] on span "[EMAIL_ADDRESS][DOMAIN_NAME]" at bounding box center [988, 201] width 178 height 14
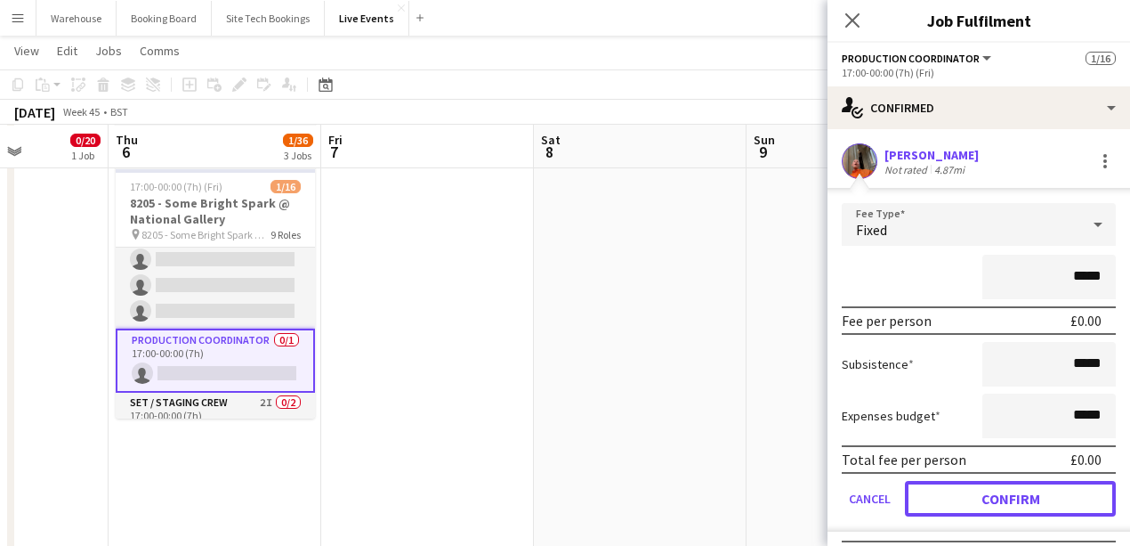
drag, startPoint x: 1004, startPoint y: 500, endPoint x: 860, endPoint y: 59, distance: 464.4
click at [1005, 500] on button "Confirm" at bounding box center [1010, 499] width 211 height 36
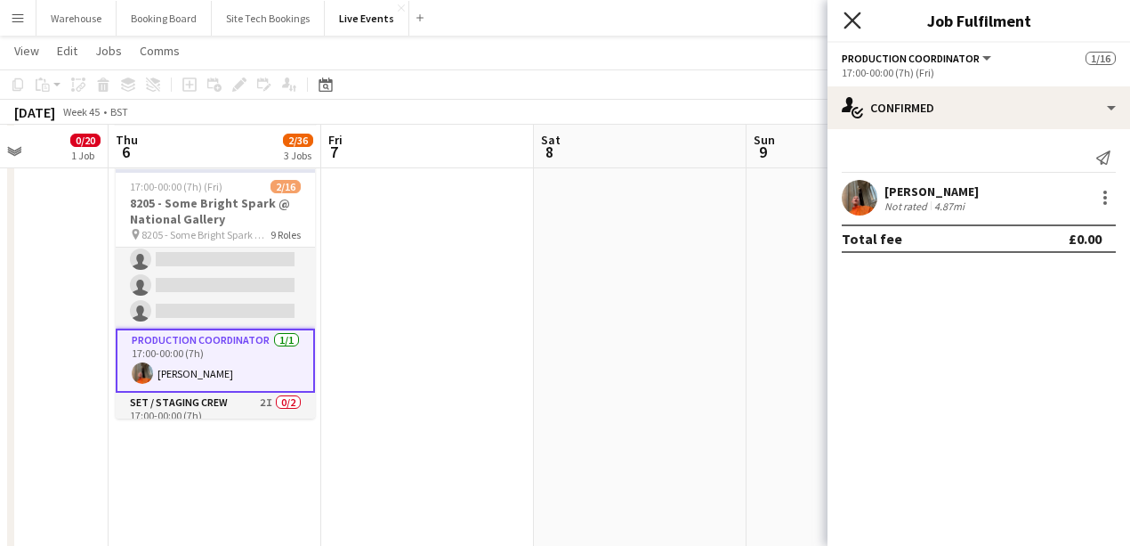
click at [849, 21] on icon "Close pop-in" at bounding box center [852, 20] width 17 height 17
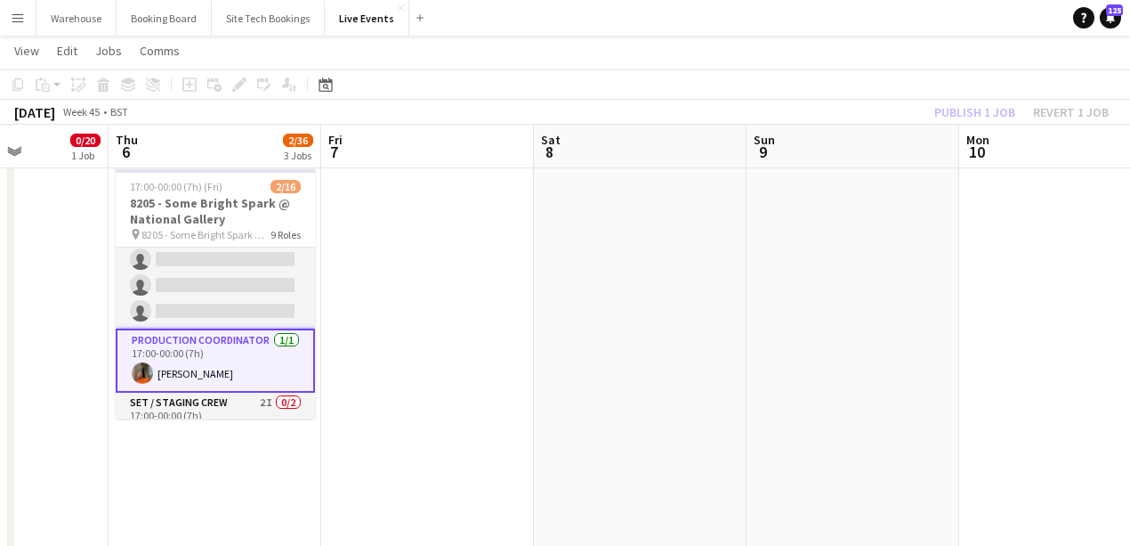
click at [455, 384] on app-date-cell at bounding box center [427, 324] width 213 height 1434
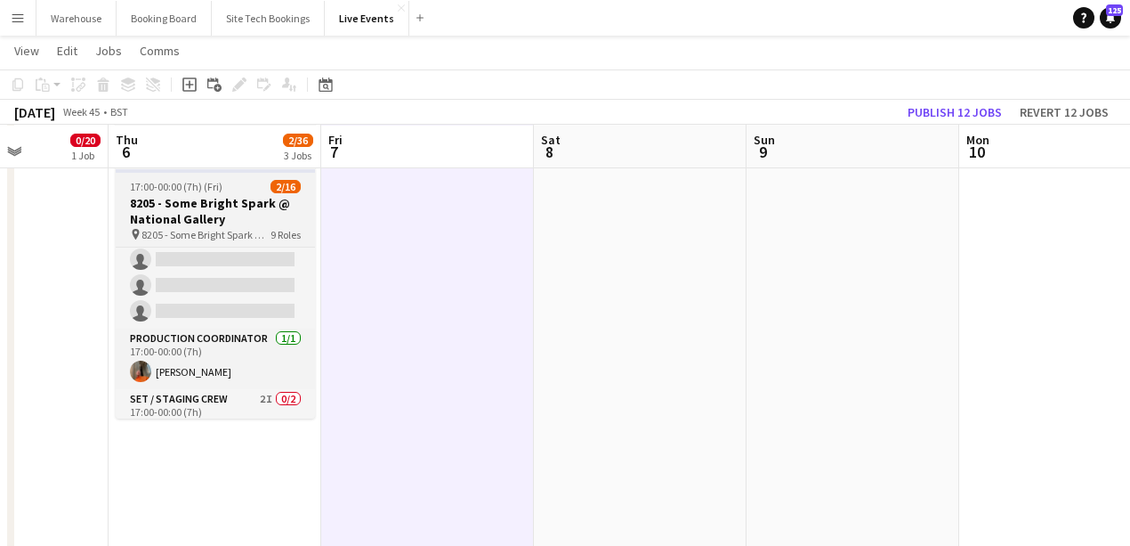
click at [196, 212] on h3 "8205 - Some Bright Spark @ National Gallery" at bounding box center [215, 211] width 199 height 32
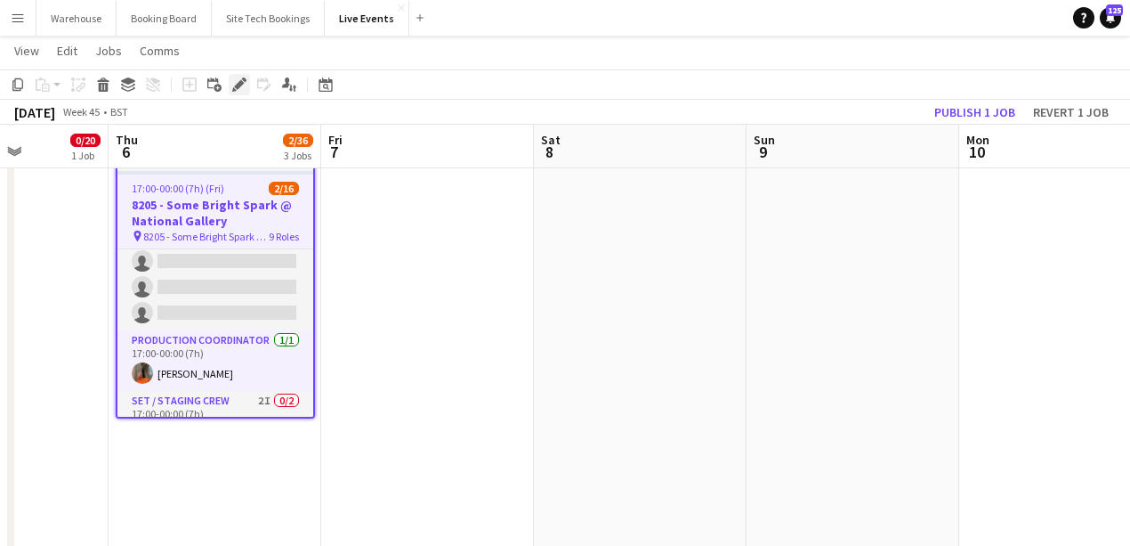
click at [234, 80] on icon "Edit" at bounding box center [239, 84] width 14 height 14
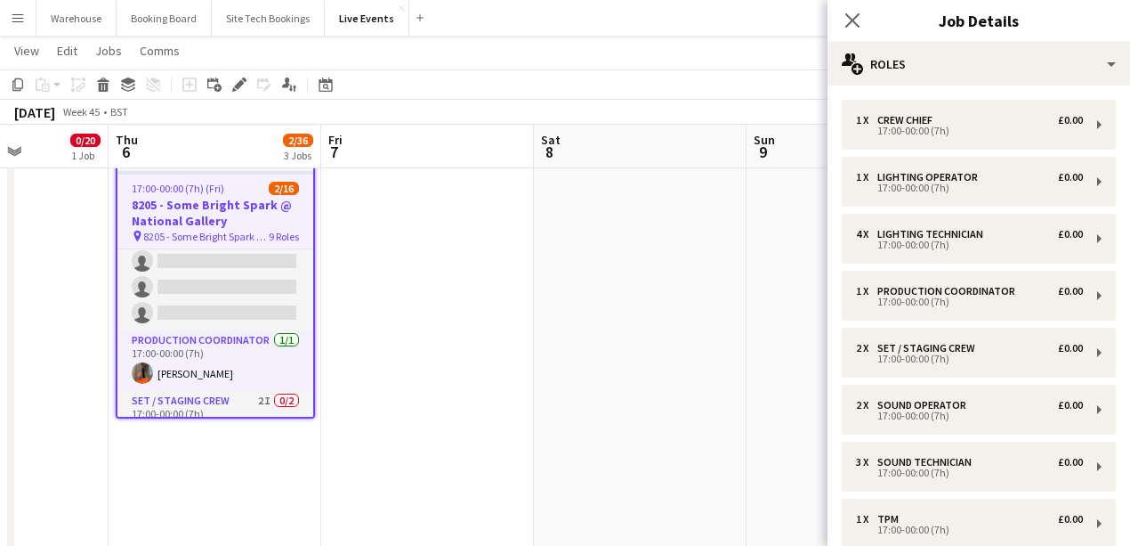
scroll to position [240, 0]
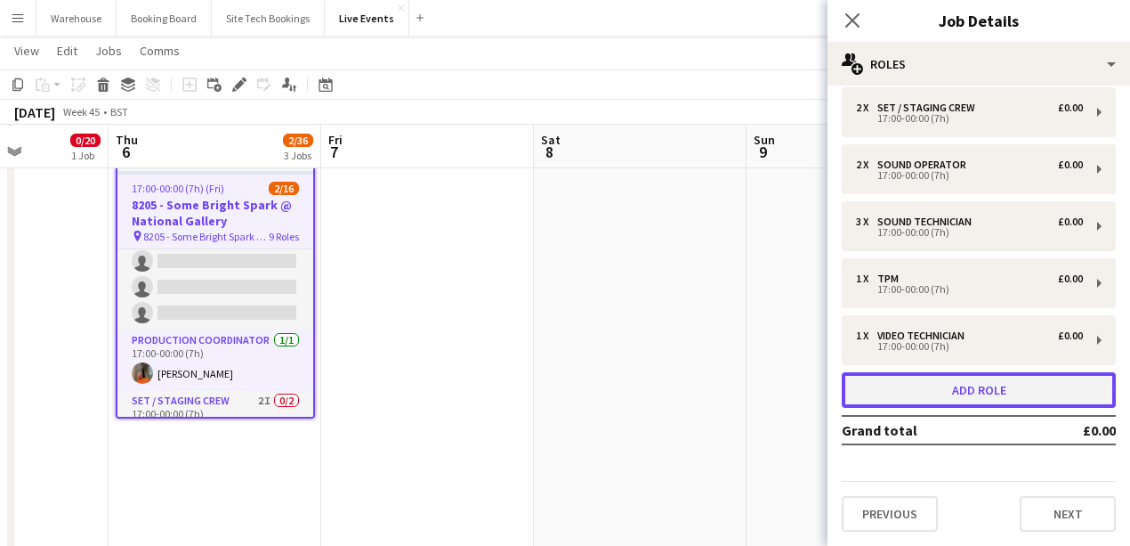
click at [959, 375] on button "Add role" at bounding box center [979, 390] width 274 height 36
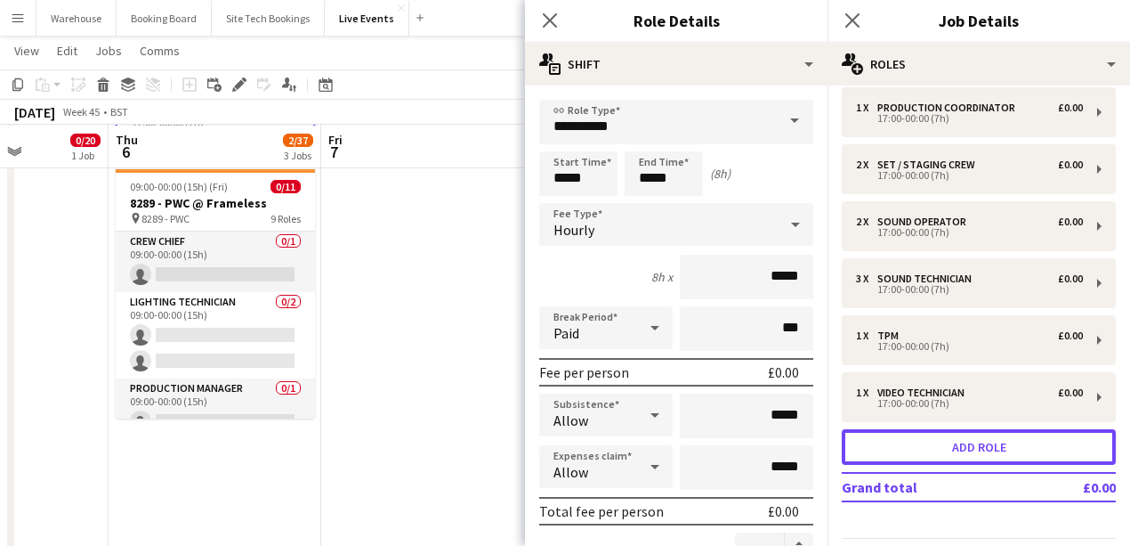
scroll to position [297, 0]
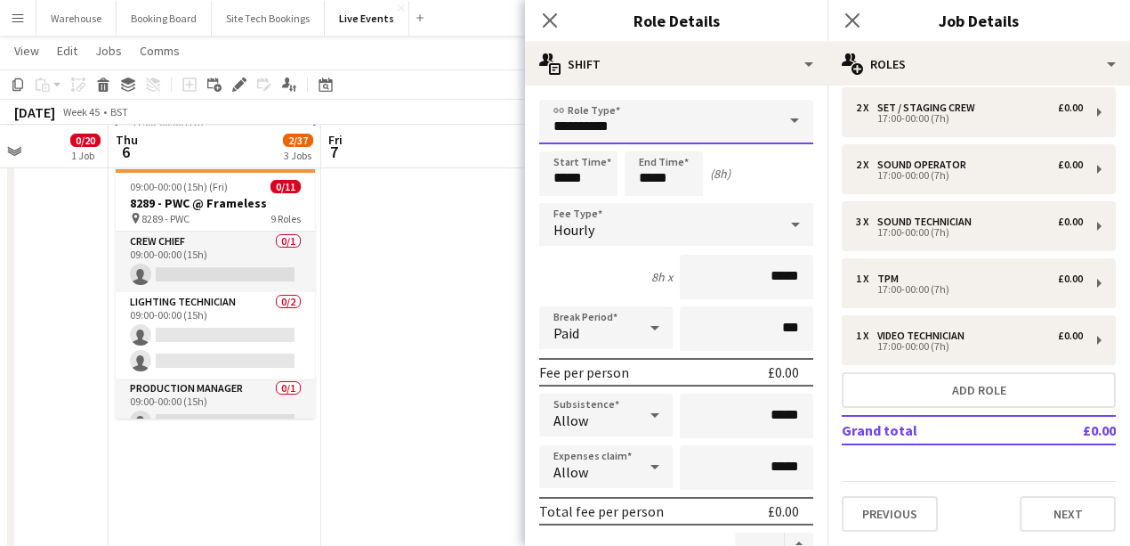
click at [650, 117] on input "**********" at bounding box center [676, 122] width 274 height 44
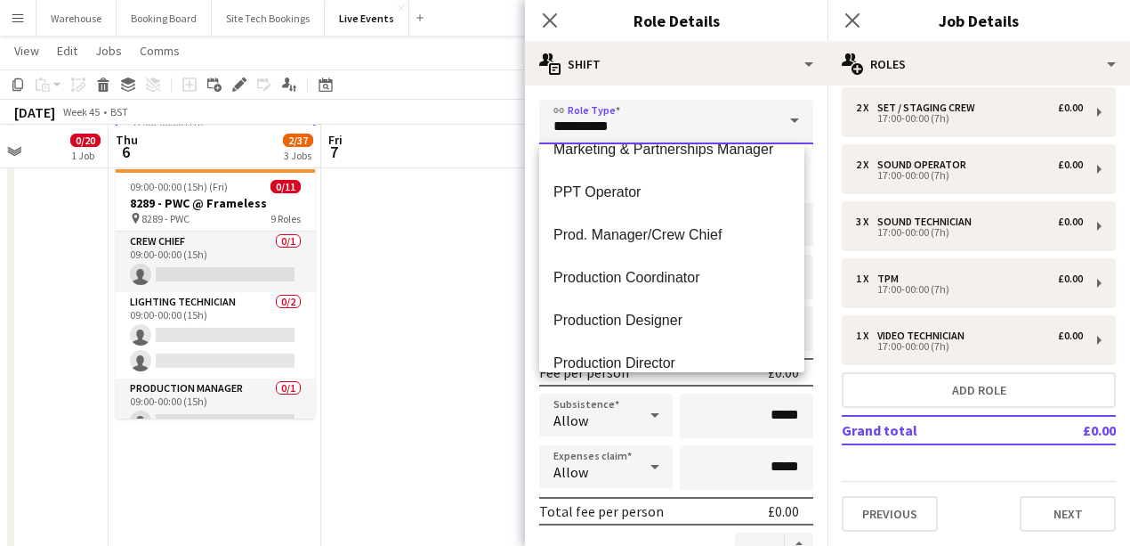
scroll to position [2551, 0]
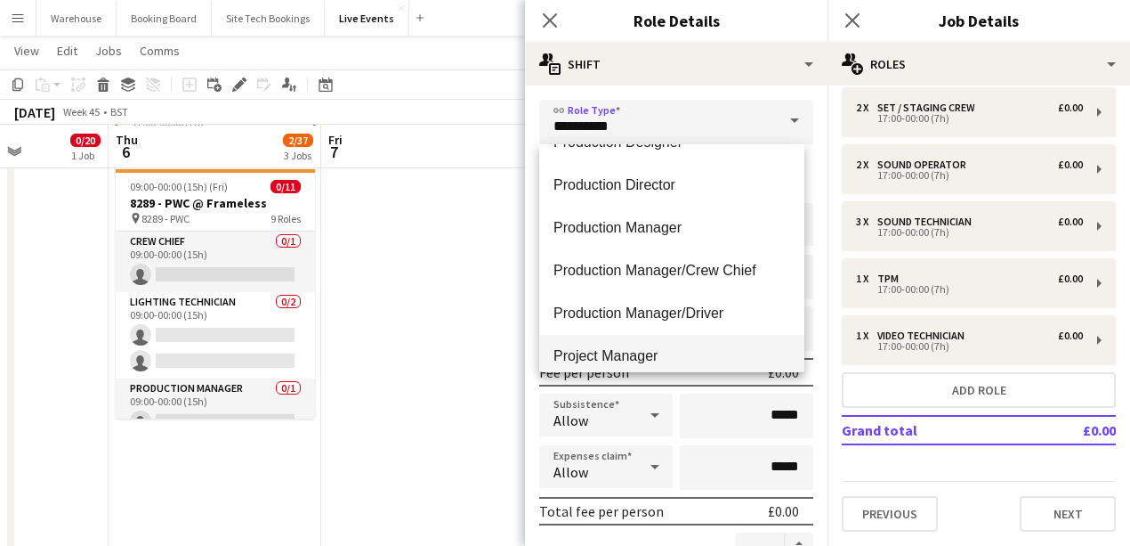
click at [602, 360] on span "Project Manager" at bounding box center [672, 355] width 237 height 17
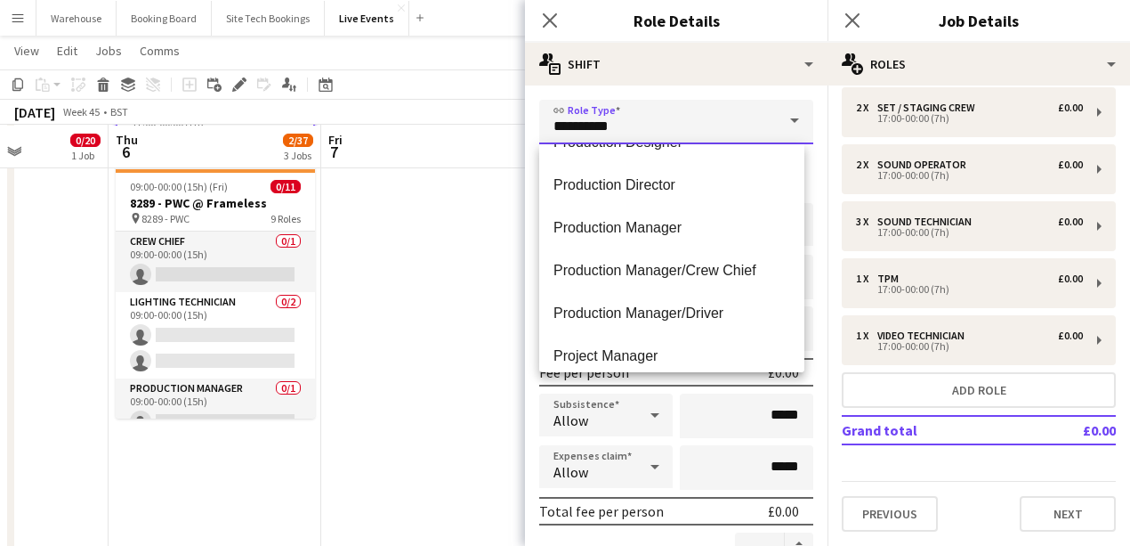
type input "**********"
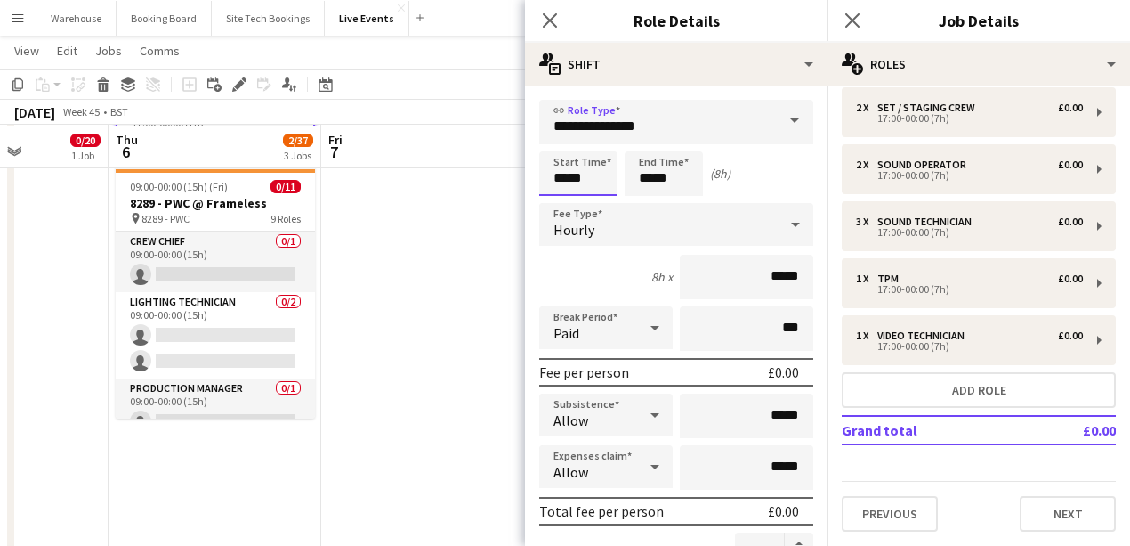
click at [580, 155] on input "*****" at bounding box center [578, 173] width 78 height 44
click at [557, 137] on div at bounding box center [561, 142] width 36 height 18
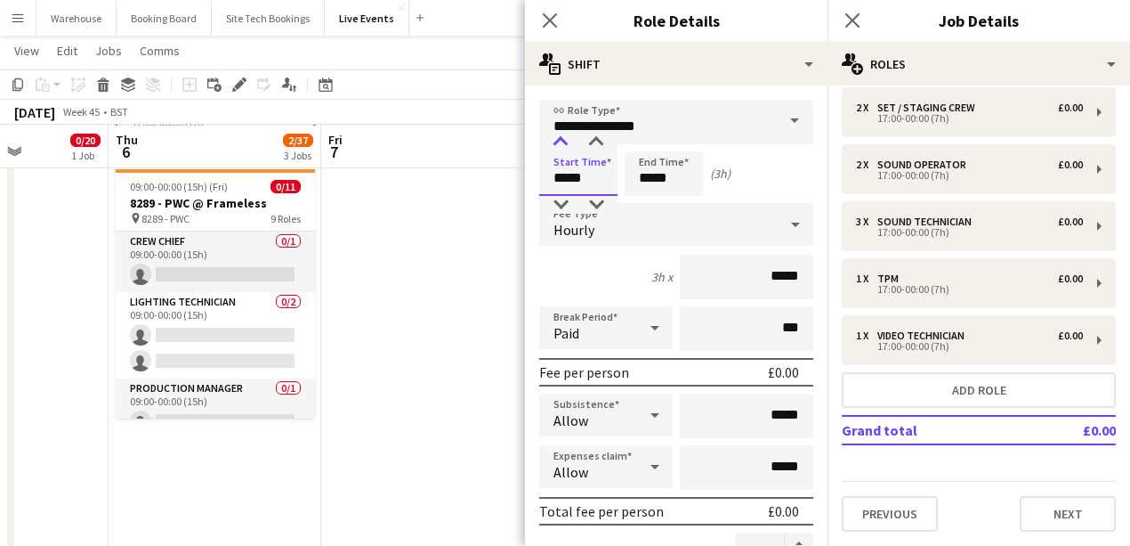
click at [557, 137] on div at bounding box center [561, 142] width 36 height 18
type input "*****"
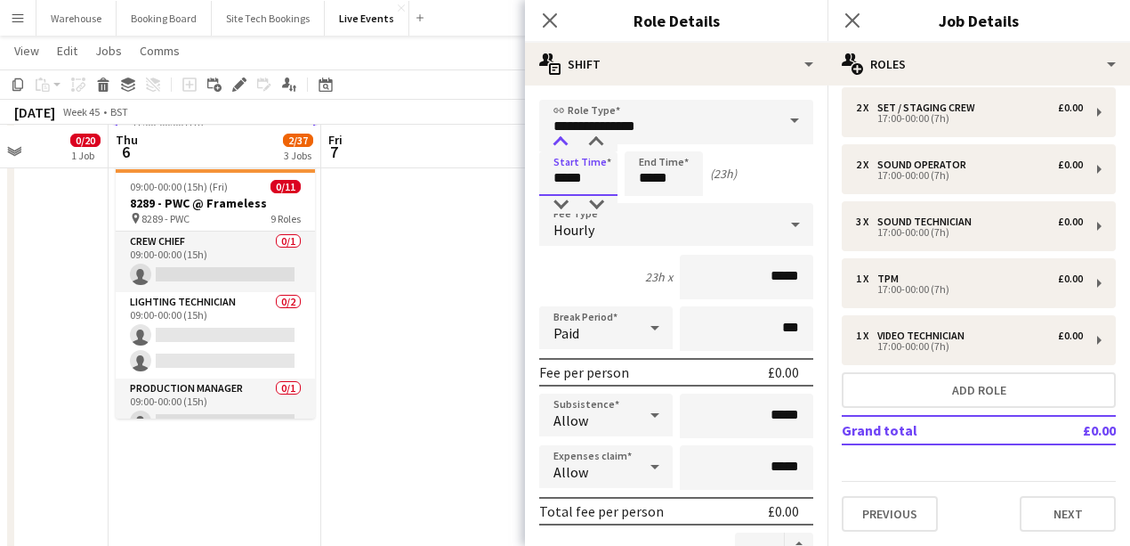
click at [557, 137] on div at bounding box center [561, 142] width 36 height 18
click at [663, 187] on input "*****" at bounding box center [664, 173] width 78 height 44
click at [651, 144] on div at bounding box center [646, 142] width 36 height 18
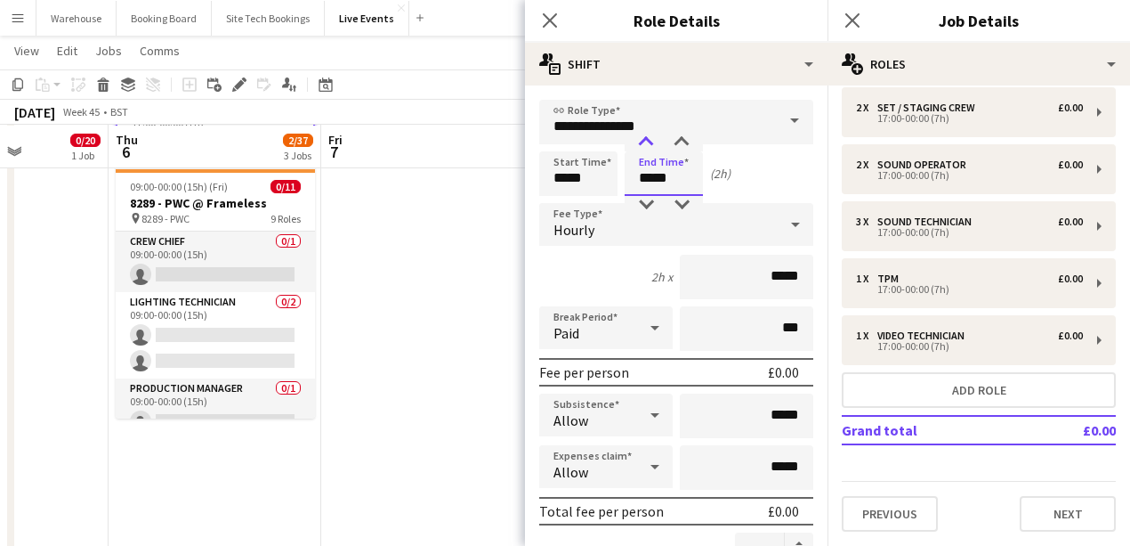
click at [651, 144] on div at bounding box center [646, 142] width 36 height 18
type input "*****"
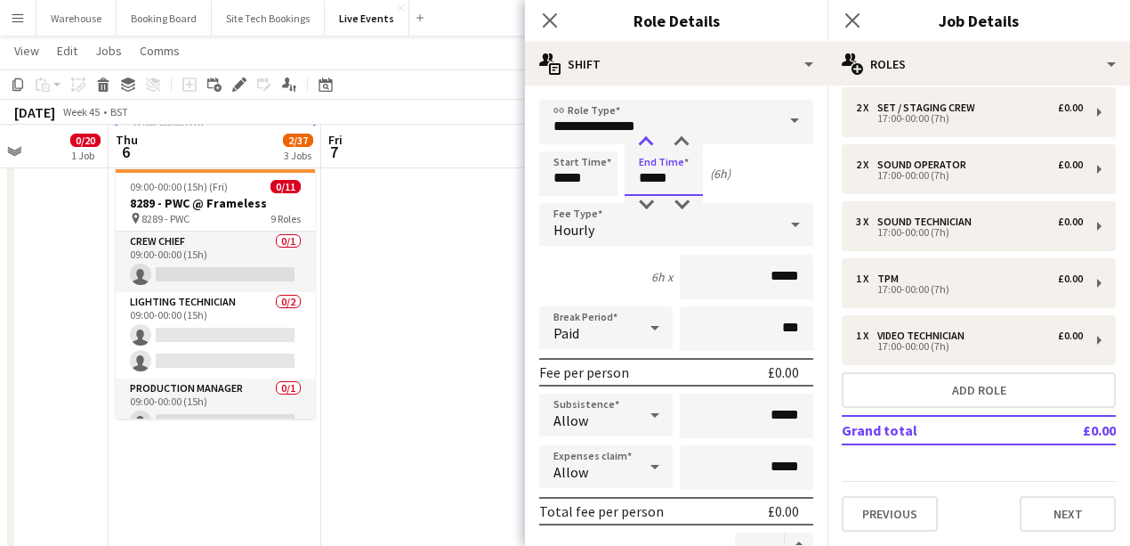
click at [651, 144] on div at bounding box center [646, 142] width 36 height 18
click at [580, 228] on span "Hourly" at bounding box center [574, 230] width 41 height 18
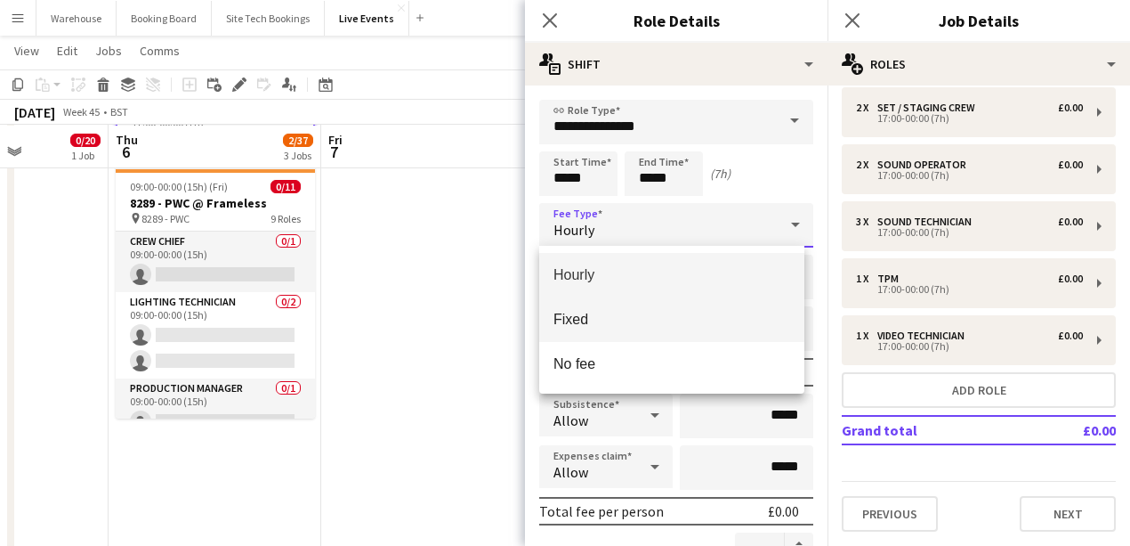
click at [590, 335] on mat-option "Fixed" at bounding box center [671, 319] width 265 height 44
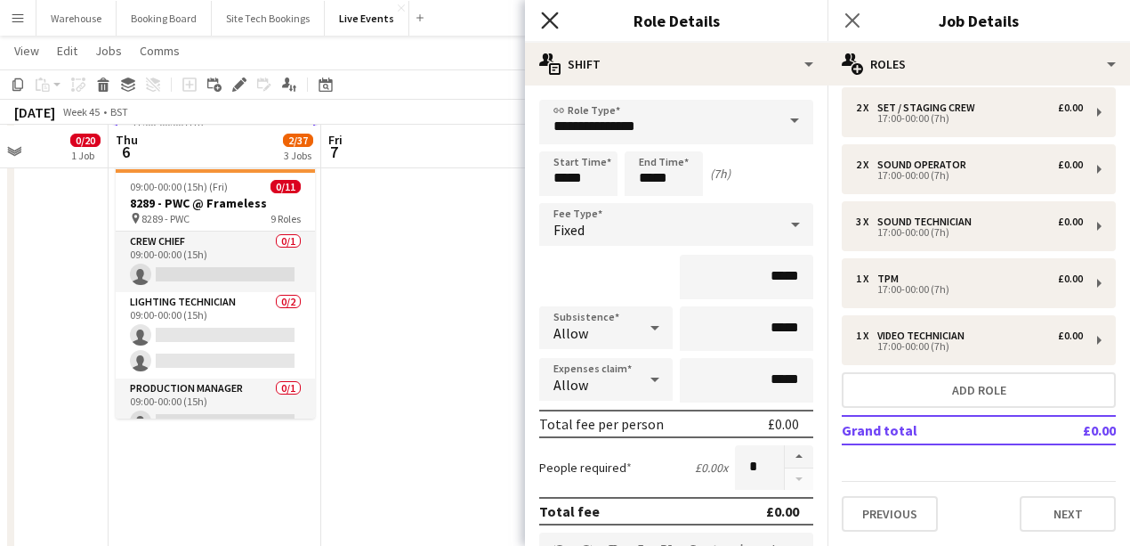
click at [554, 14] on icon "Close pop-in" at bounding box center [549, 20] width 17 height 17
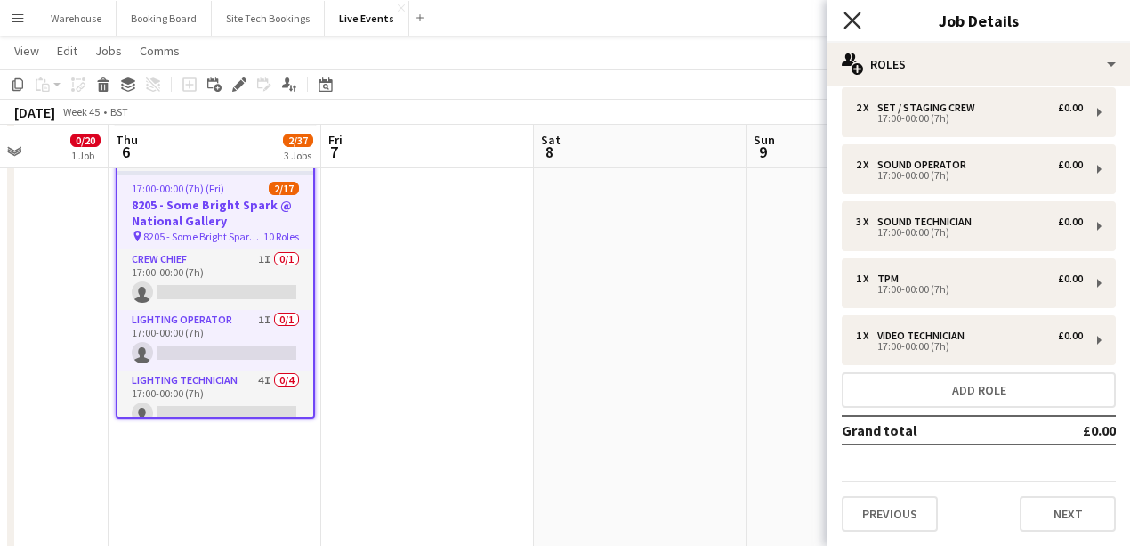
click at [857, 22] on icon "Close pop-in" at bounding box center [852, 20] width 17 height 17
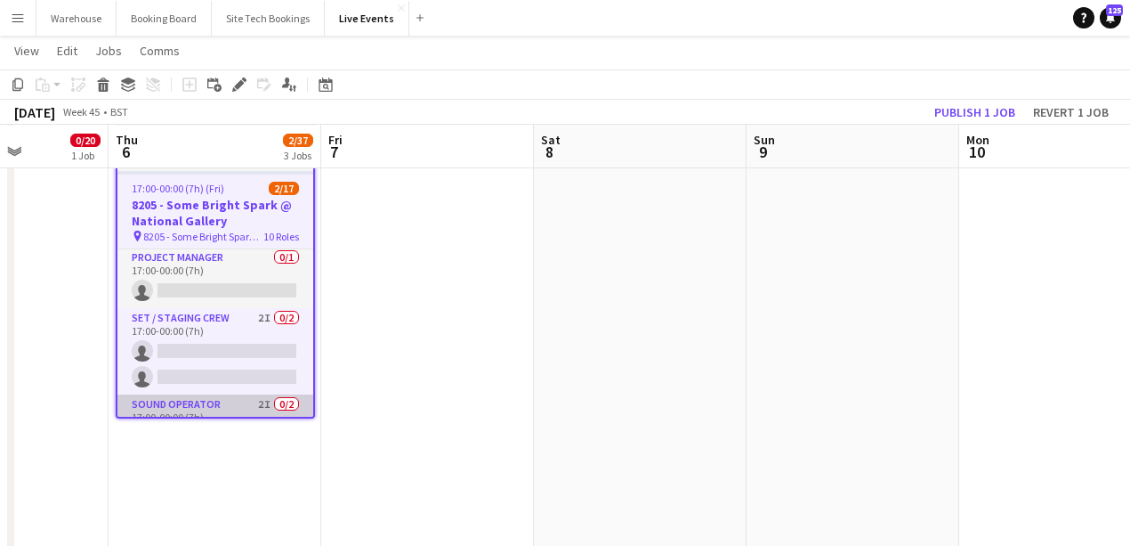
scroll to position [262, 0]
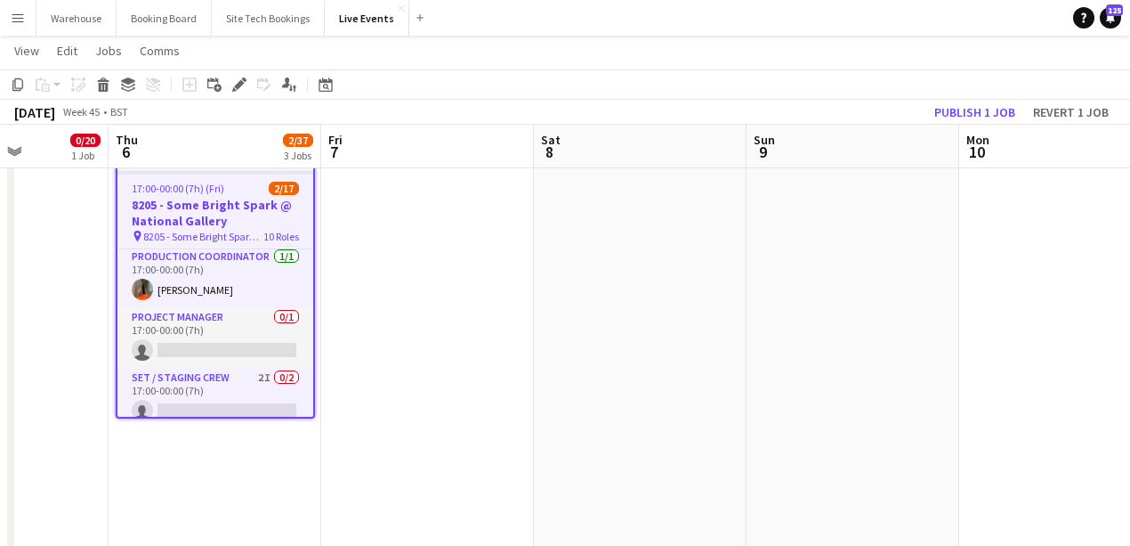
drag, startPoint x: 235, startPoint y: 345, endPoint x: 305, endPoint y: 335, distance: 71.1
click at [235, 346] on app-card-role "Project Manager 0/1 17:00-00:00 (7h) single-neutral-actions" at bounding box center [215, 337] width 196 height 61
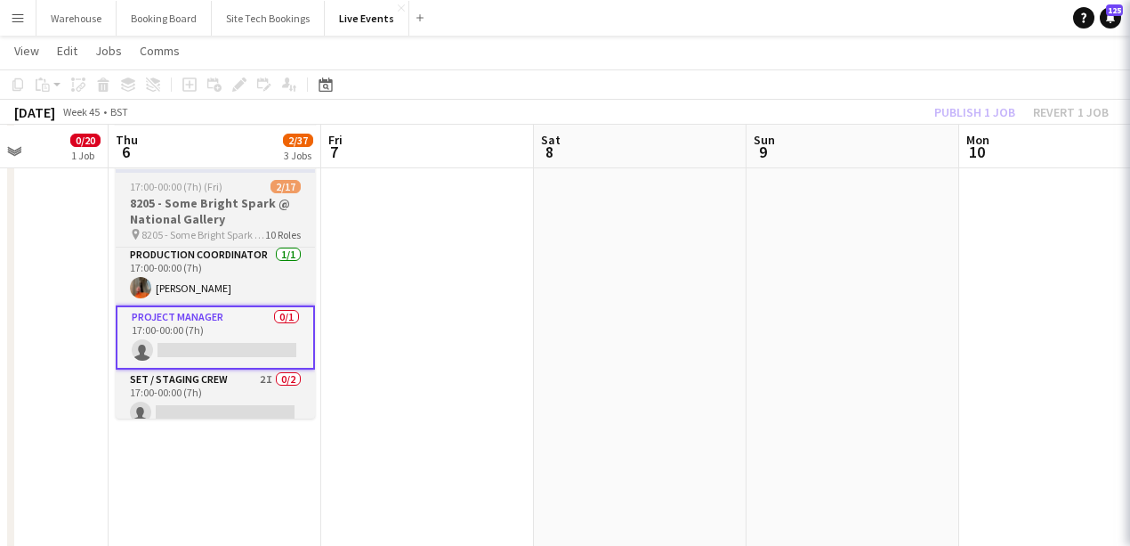
click at [258, 356] on app-card-role "Project Manager 0/1 17:00-00:00 (7h) single-neutral-actions" at bounding box center [215, 337] width 199 height 64
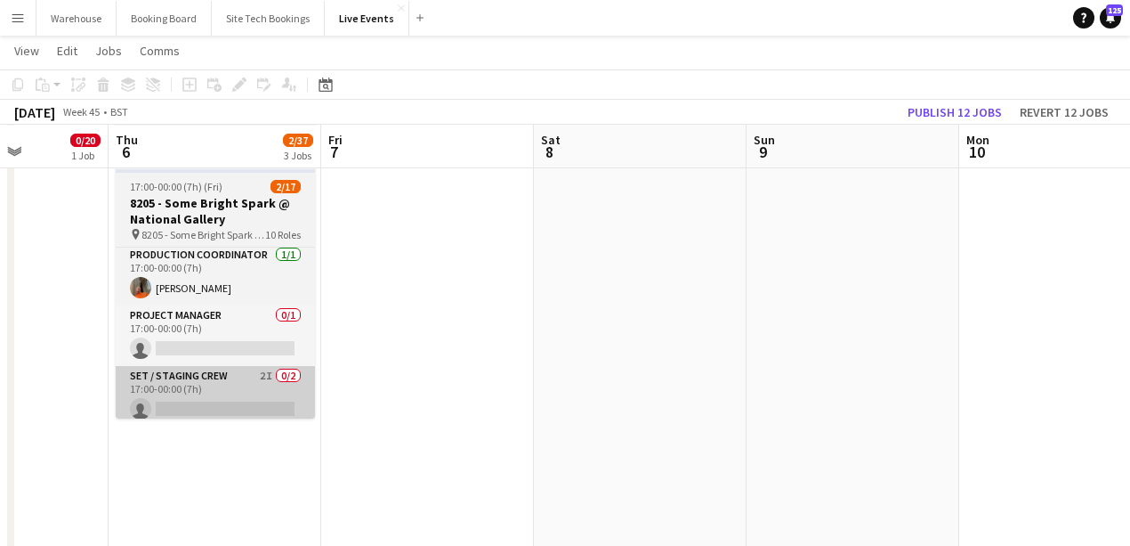
drag, startPoint x: 440, startPoint y: 368, endPoint x: 233, endPoint y: 372, distance: 206.5
click at [440, 368] on app-date-cell at bounding box center [427, 324] width 213 height 1434
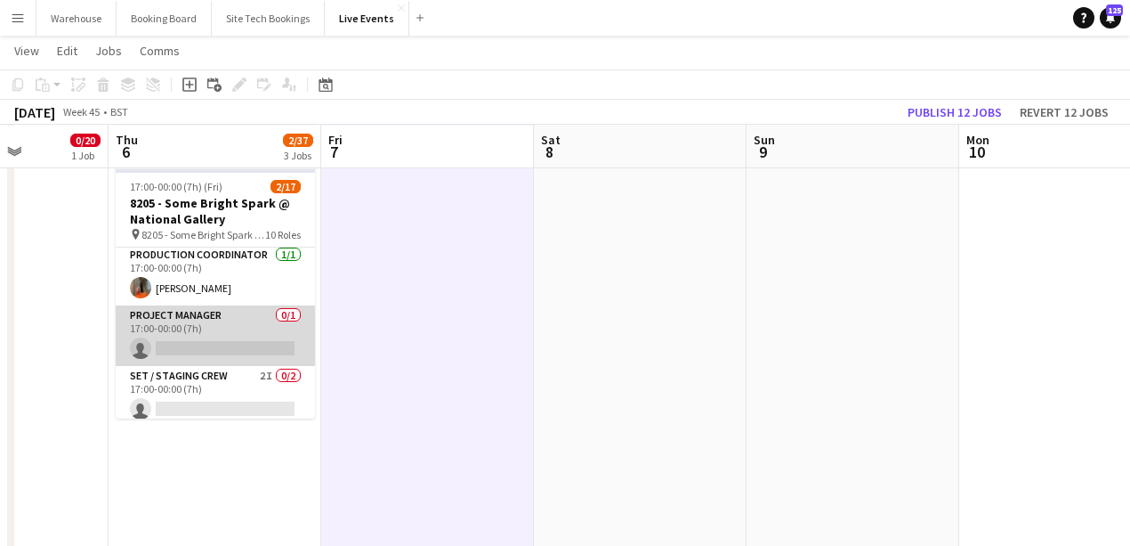
click at [205, 346] on app-card-role "Project Manager 0/1 17:00-00:00 (7h) single-neutral-actions" at bounding box center [215, 335] width 199 height 61
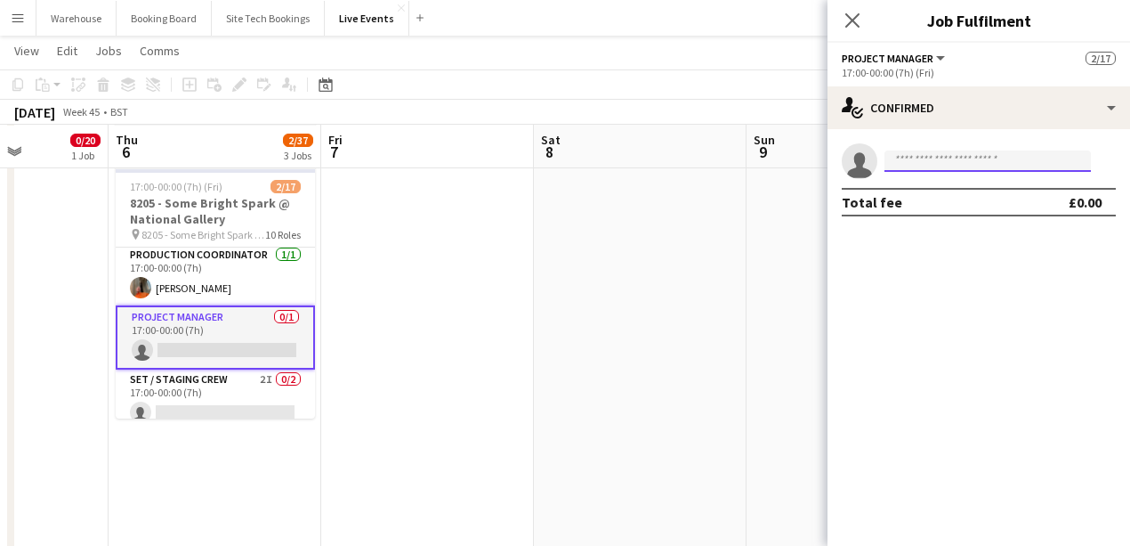
click at [979, 162] on input at bounding box center [988, 160] width 206 height 21
type input "*"
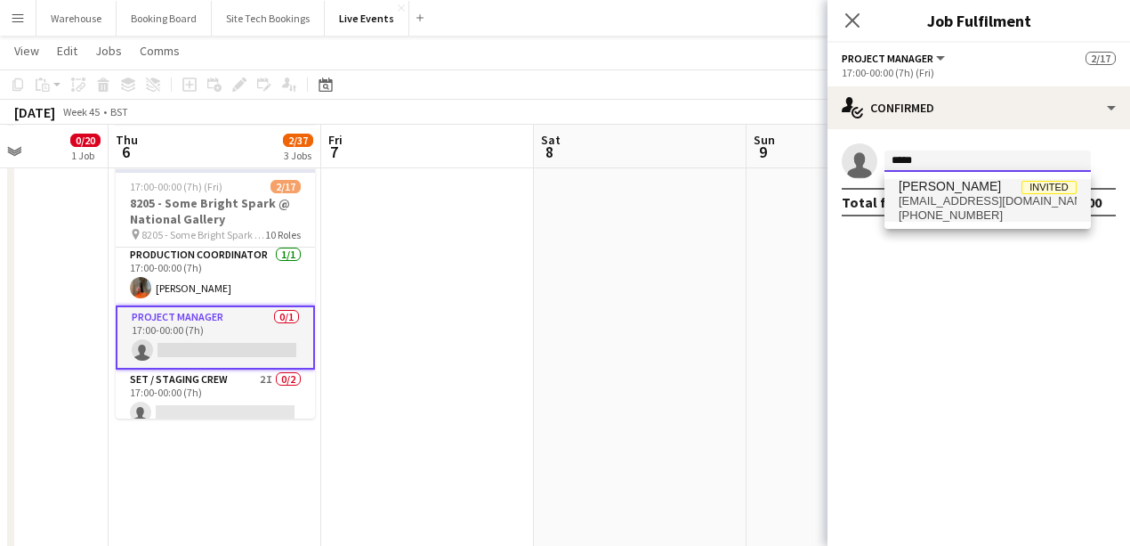
type input "*****"
click at [990, 196] on span "[EMAIL_ADDRESS][DOMAIN_NAME]" at bounding box center [988, 201] width 178 height 14
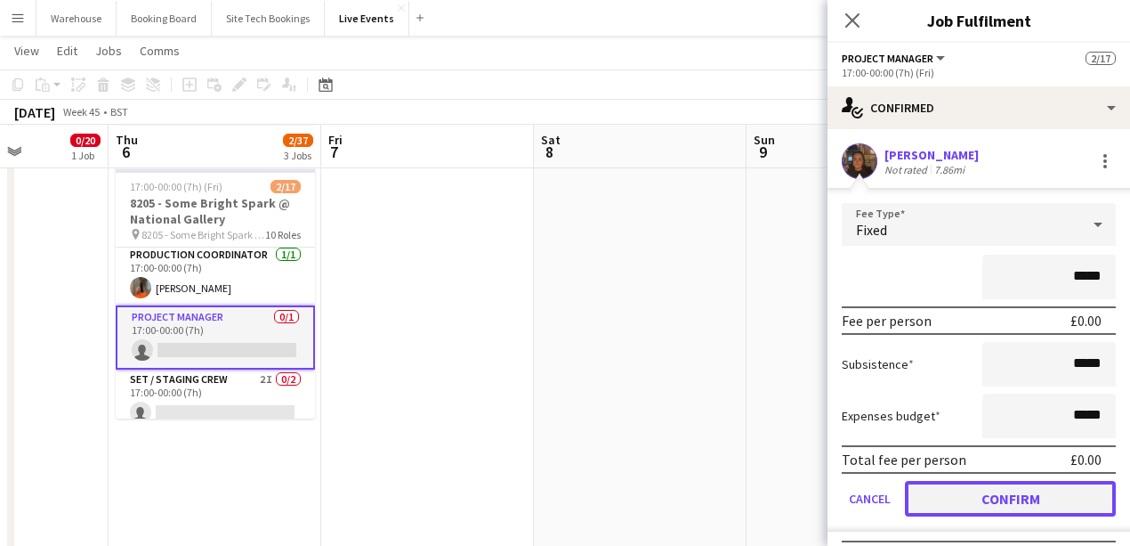
click at [985, 500] on button "Confirm" at bounding box center [1010, 499] width 211 height 36
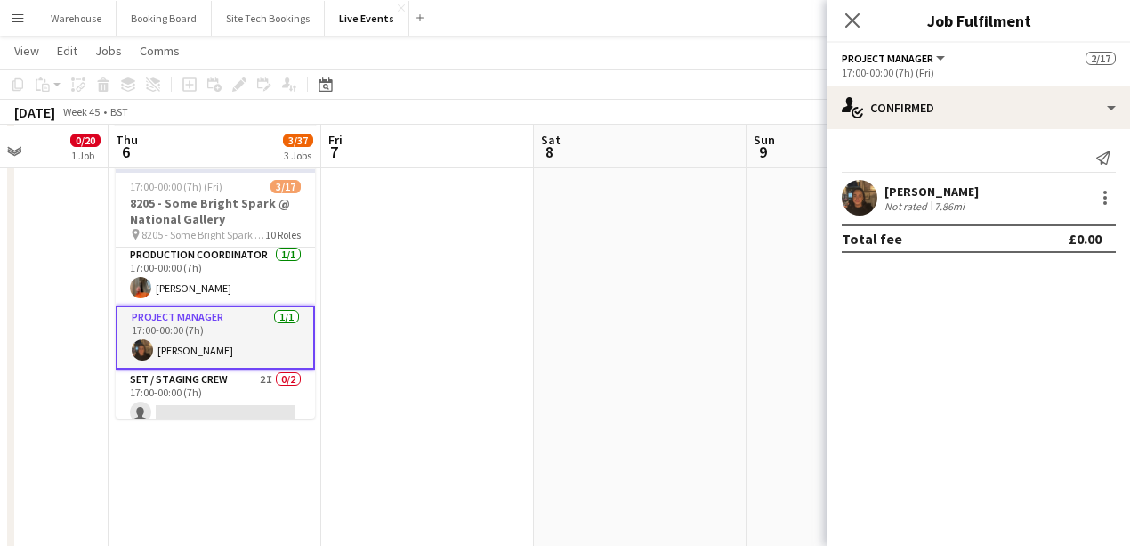
click at [856, 21] on icon "Close pop-in" at bounding box center [852, 20] width 14 height 14
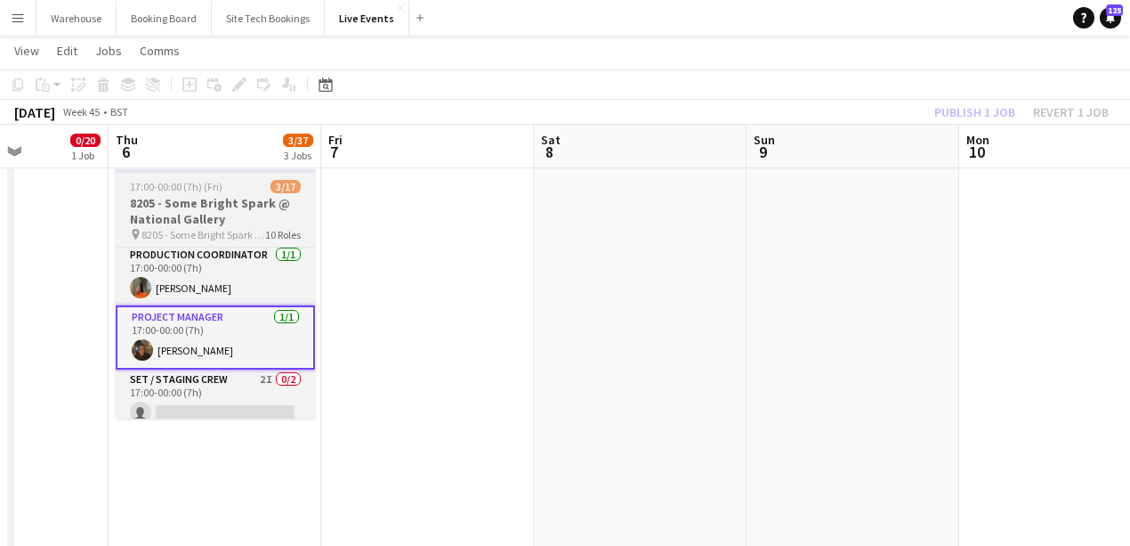
click at [395, 457] on app-date-cell at bounding box center [427, 324] width 213 height 1434
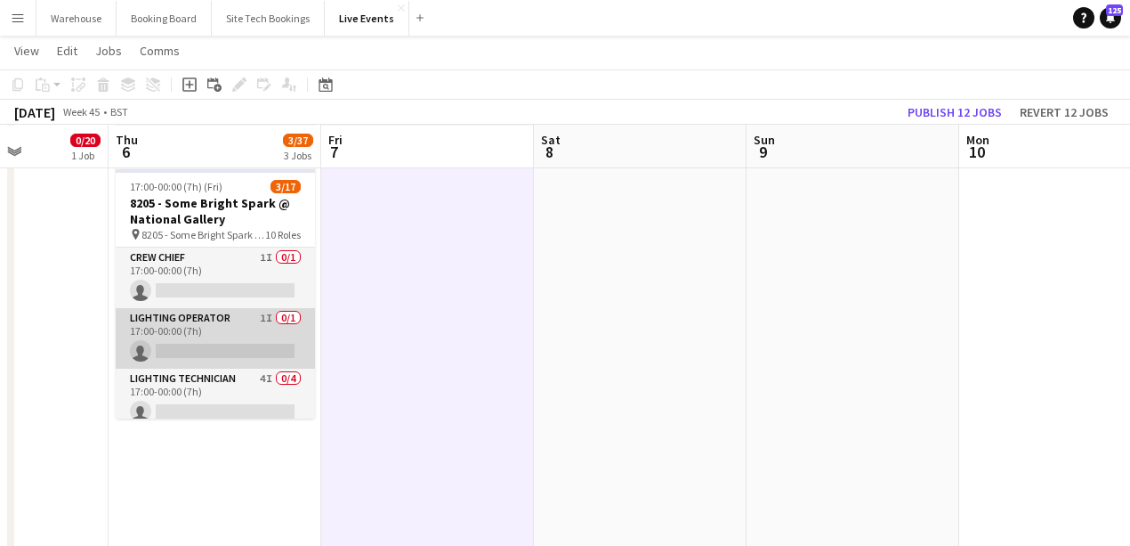
scroll to position [534, 0]
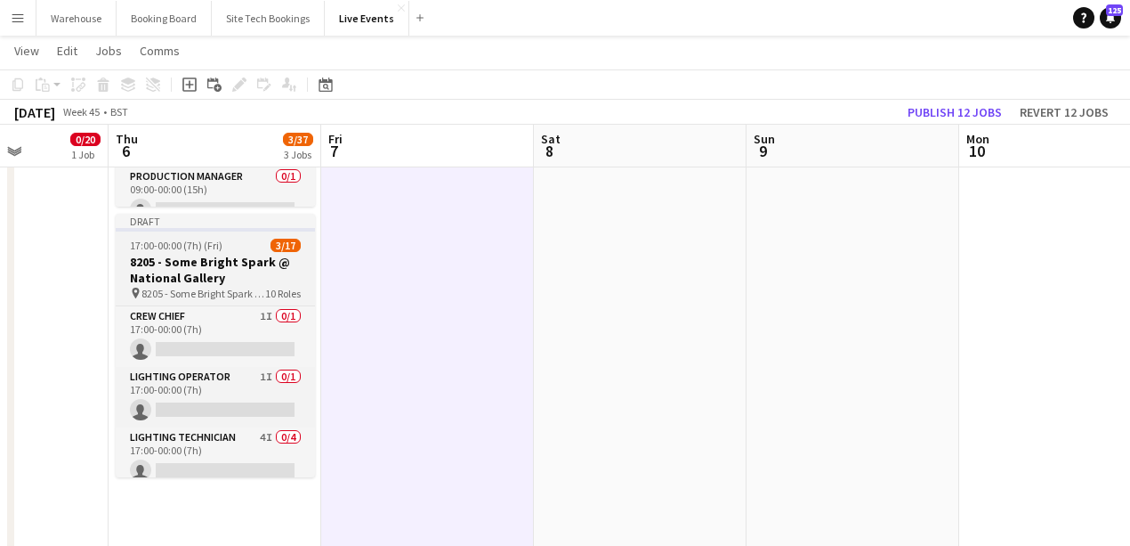
click at [207, 276] on h3 "8205 - Some Bright Spark @ National Gallery" at bounding box center [215, 270] width 199 height 32
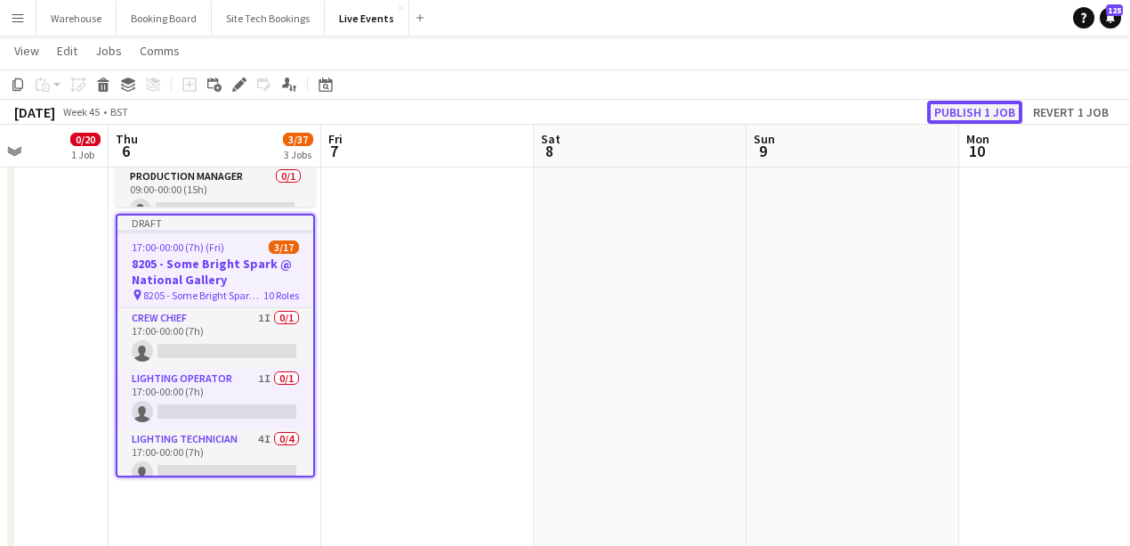
click at [960, 110] on button "Publish 1 job" at bounding box center [974, 112] width 95 height 23
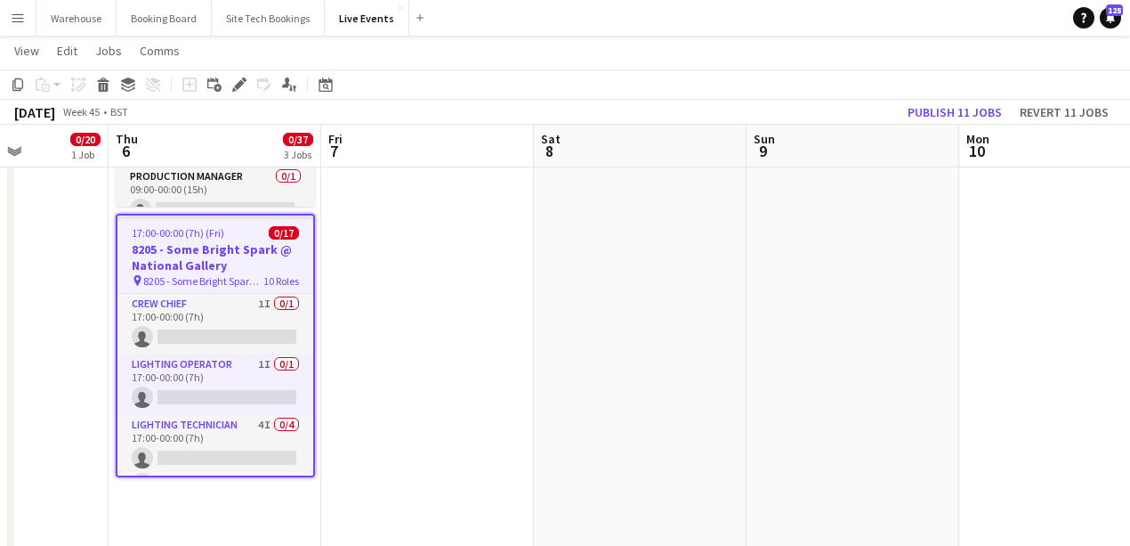
scroll to position [0, 527]
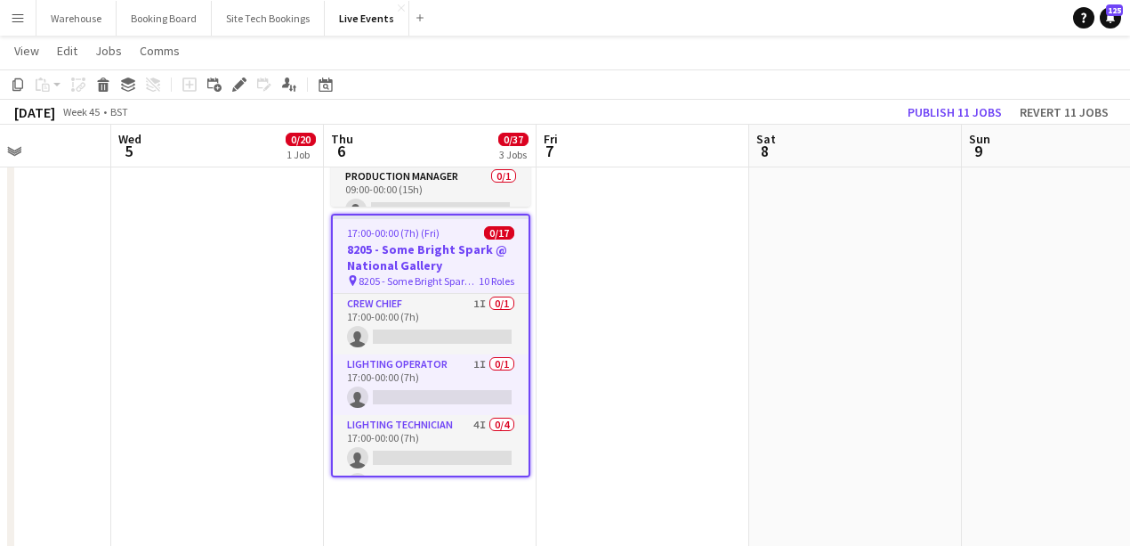
drag, startPoint x: 226, startPoint y: 494, endPoint x: 441, endPoint y: 497, distance: 215.4
click at [441, 497] on app-calendar-viewport "Sun 2 Mon 3 Tue 4 Wed 5 0/20 1 Job Thu 6 0/37 3 Jobs Fri 7 Sat 8 Sun 9 Mon 10 T…" at bounding box center [565, 317] width 1130 height 1564
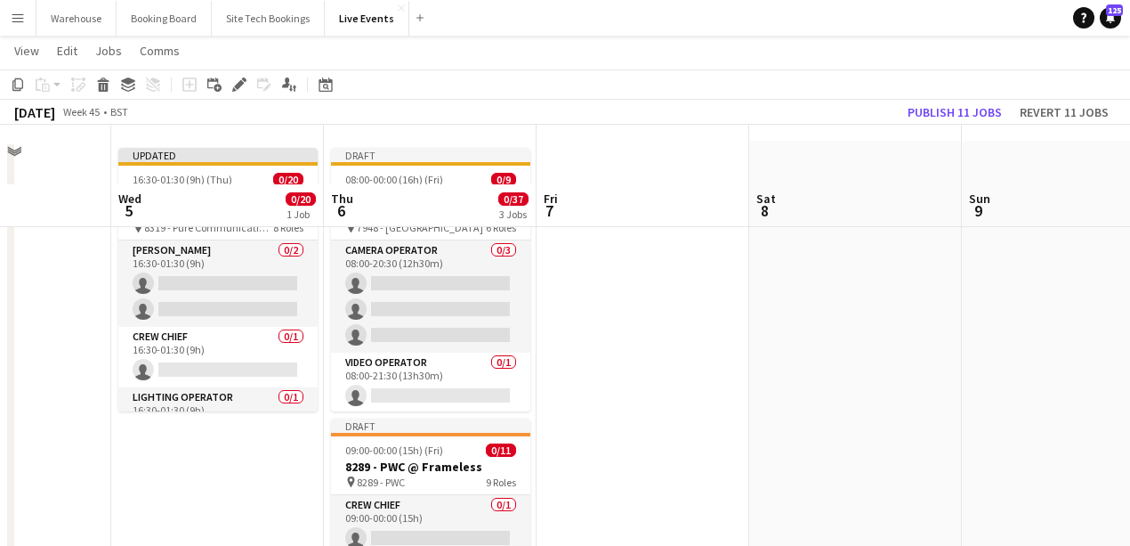
scroll to position [118, 0]
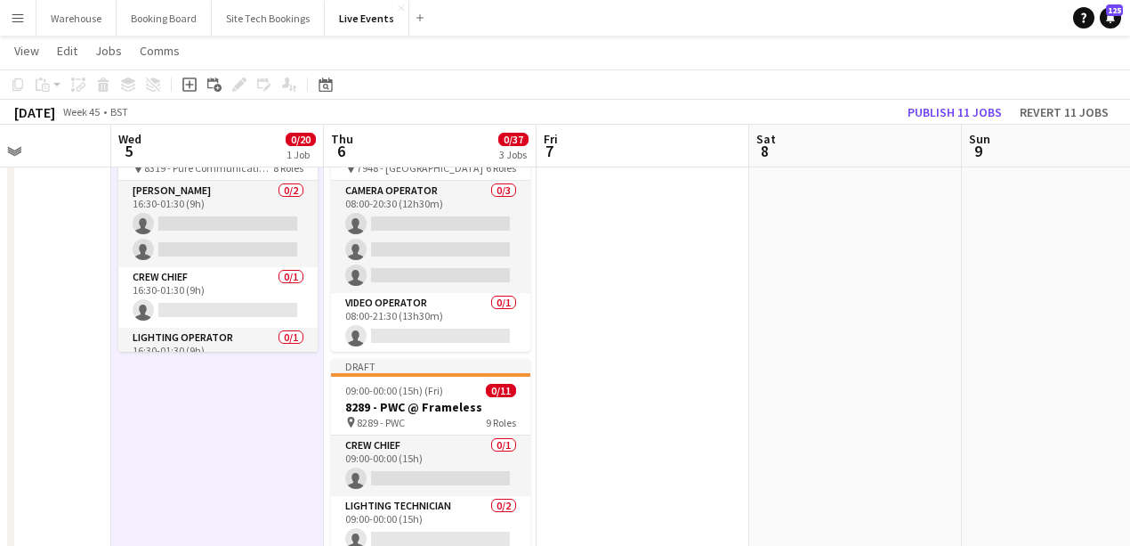
click at [184, 75] on div "Add job" at bounding box center [189, 84] width 21 height 21
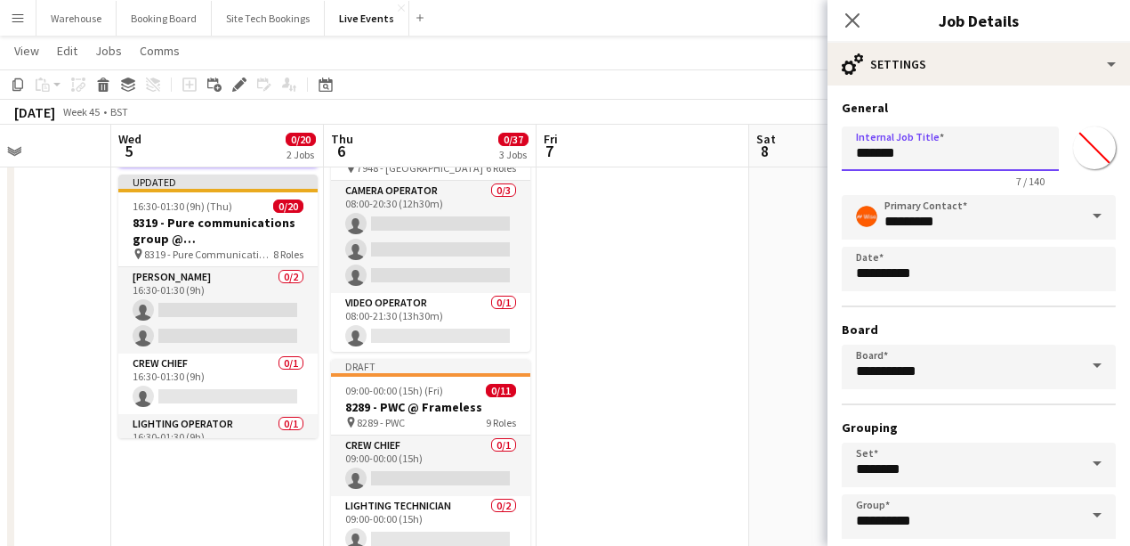
drag, startPoint x: 913, startPoint y: 157, endPoint x: 744, endPoint y: 132, distance: 170.9
click at [884, 163] on input "**********" at bounding box center [946, 148] width 208 height 44
drag, startPoint x: 856, startPoint y: 151, endPoint x: 1100, endPoint y: 147, distance: 243.9
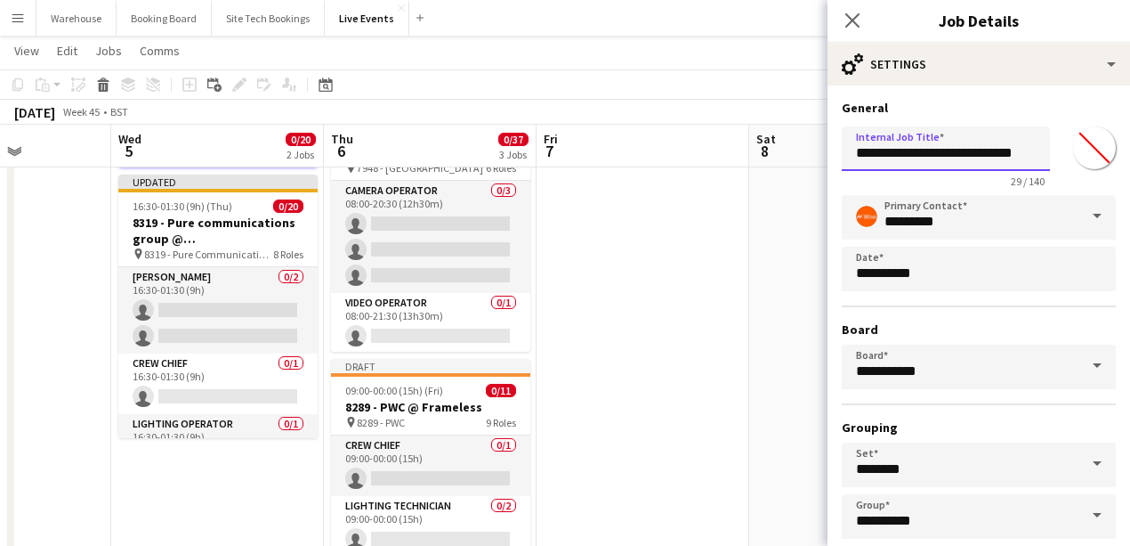
click at [1100, 147] on div "**********" at bounding box center [979, 153] width 274 height 69
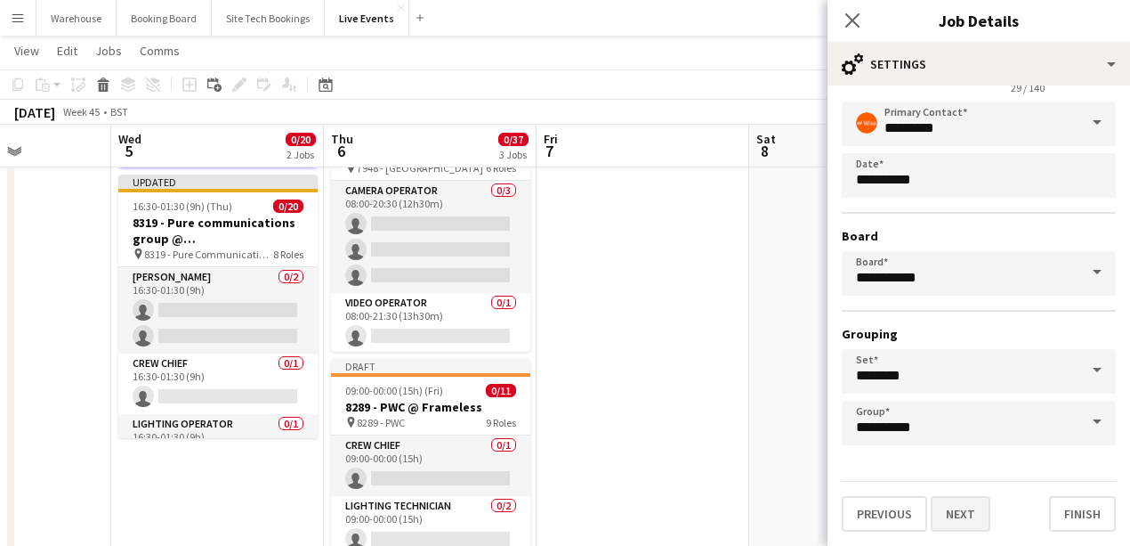
type input "**********"
click at [977, 502] on button "Next" at bounding box center [961, 514] width 60 height 36
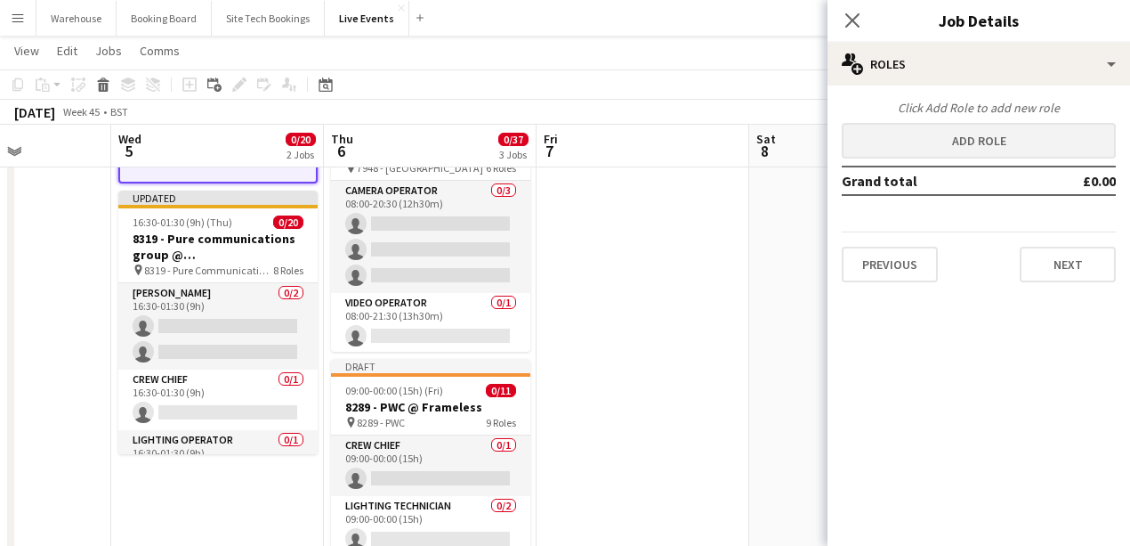
scroll to position [0, 0]
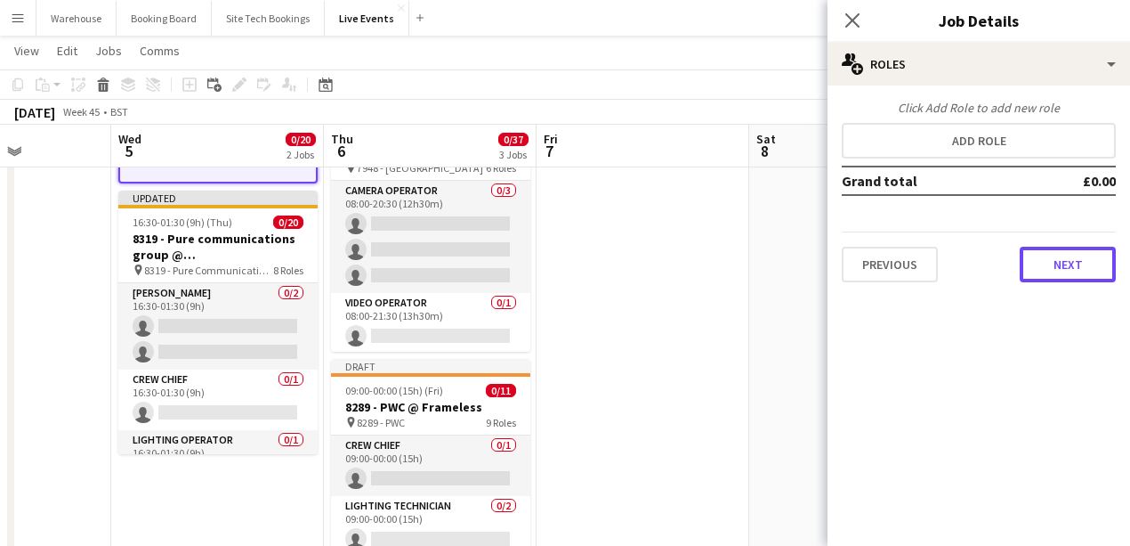
click at [1066, 272] on button "Next" at bounding box center [1068, 265] width 96 height 36
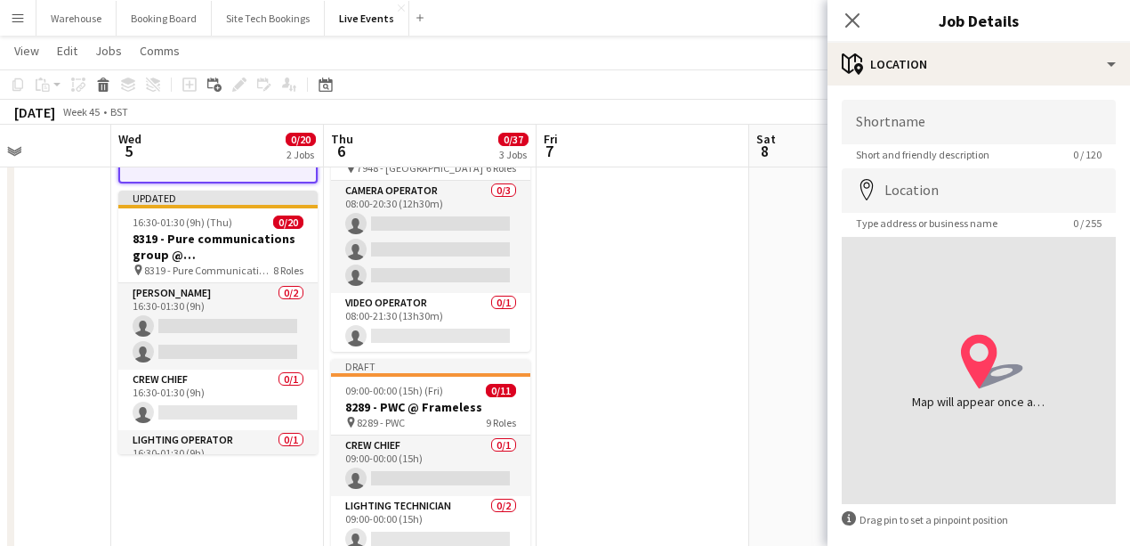
click at [895, 144] on app-form-group "Shortname Short and friendly description 0 / 120" at bounding box center [979, 130] width 274 height 61
click at [894, 131] on input "Shortname" at bounding box center [979, 122] width 274 height 44
click at [890, 124] on input "Shortname" at bounding box center [979, 122] width 274 height 44
paste input "**********"
type input "**********"
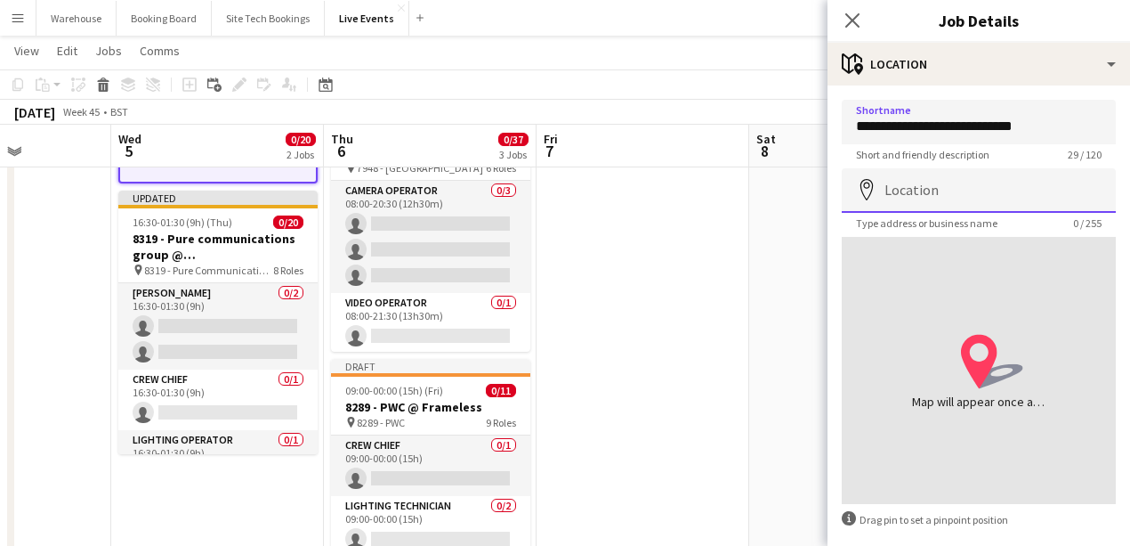
click at [939, 173] on input "Location" at bounding box center [979, 190] width 274 height 44
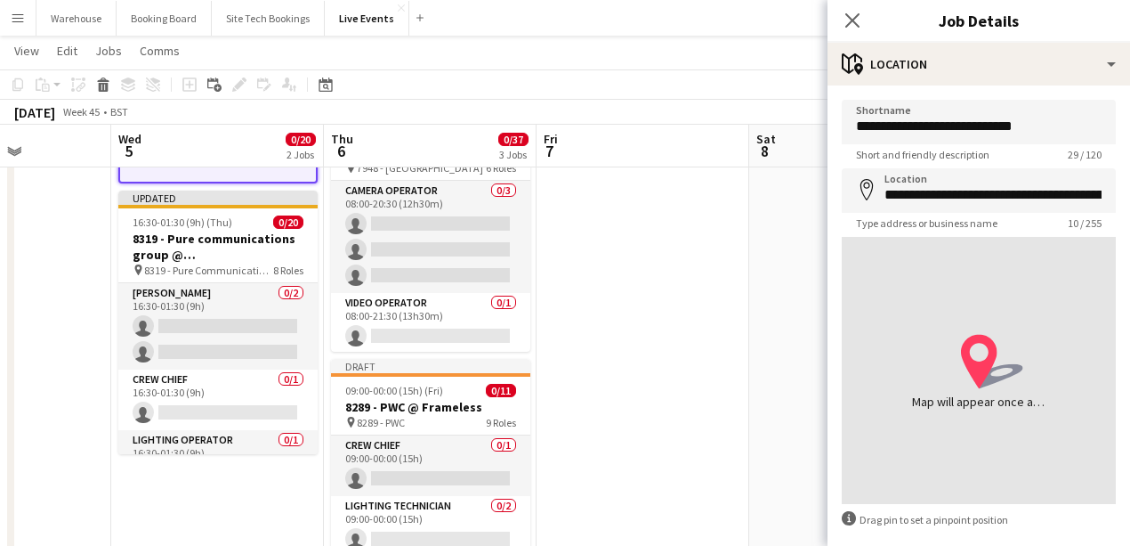
type input "**********"
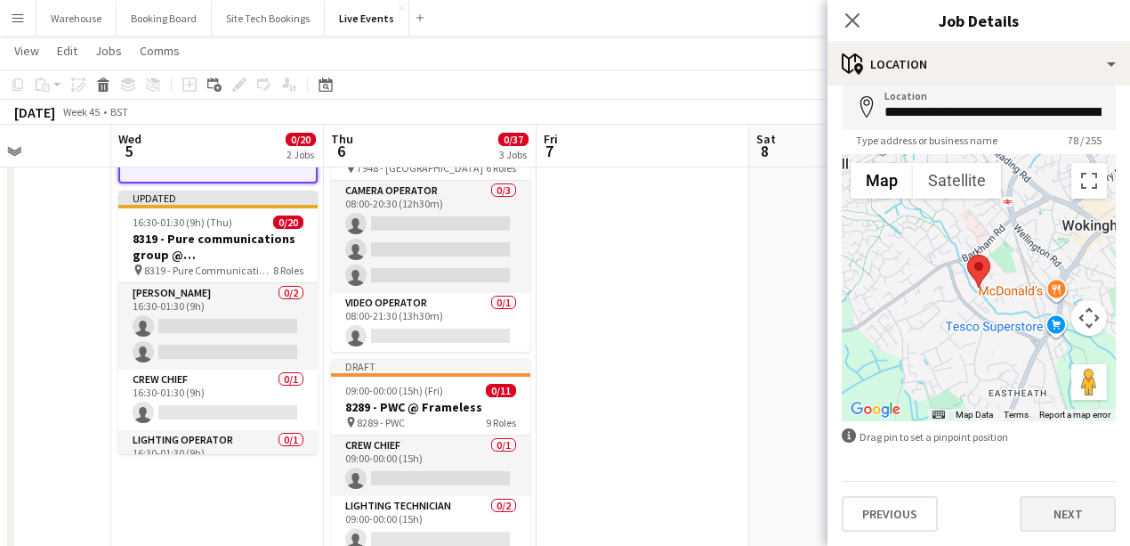
scroll to position [415, 0]
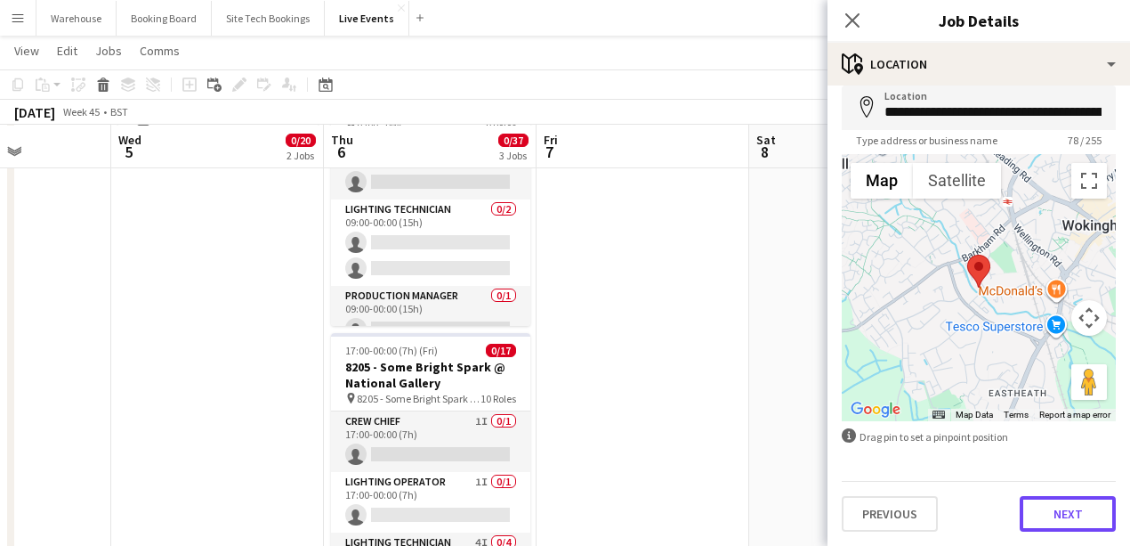
click at [1044, 513] on button "Next" at bounding box center [1068, 514] width 96 height 36
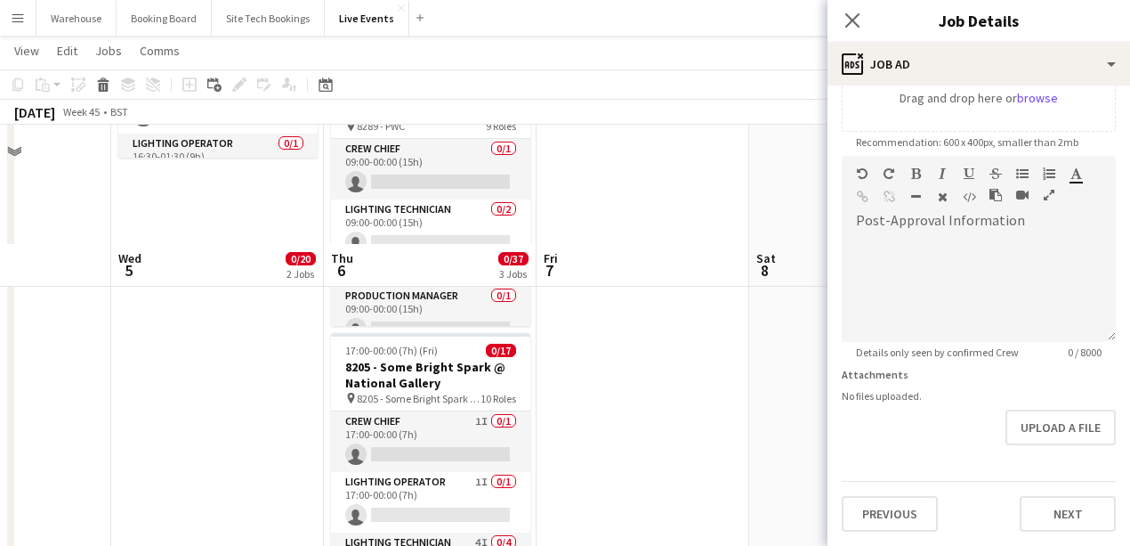
scroll to position [712, 0]
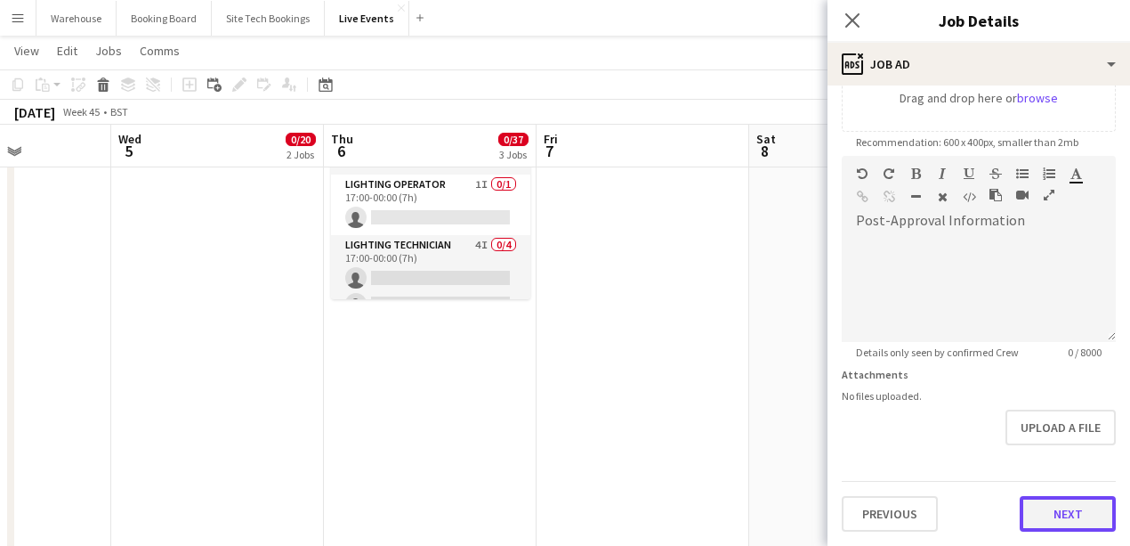
click at [1052, 514] on button "Next" at bounding box center [1068, 514] width 96 height 36
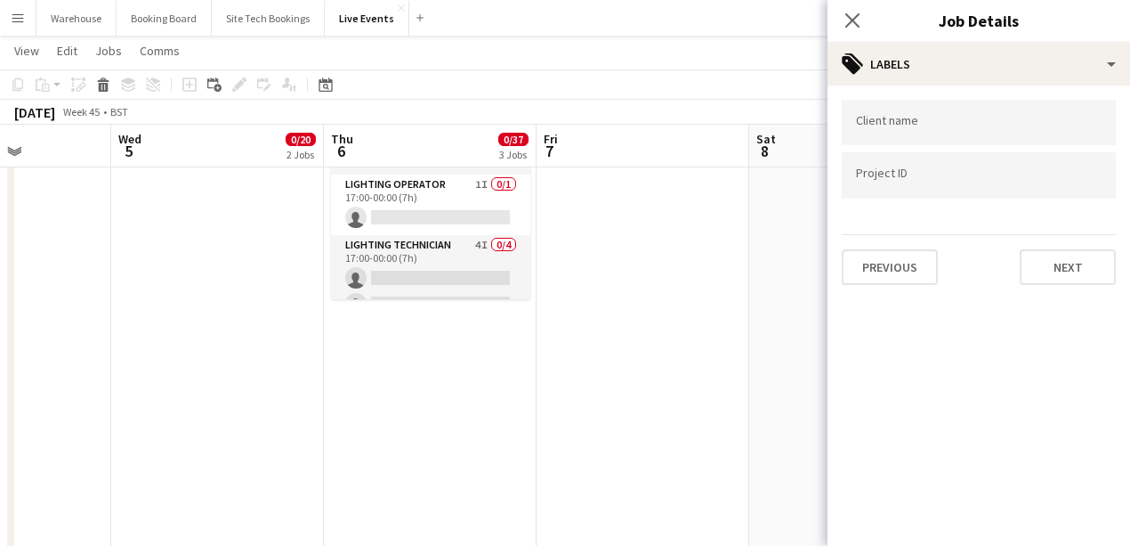
scroll to position [0, 0]
click at [1068, 256] on button "Next" at bounding box center [1068, 267] width 96 height 36
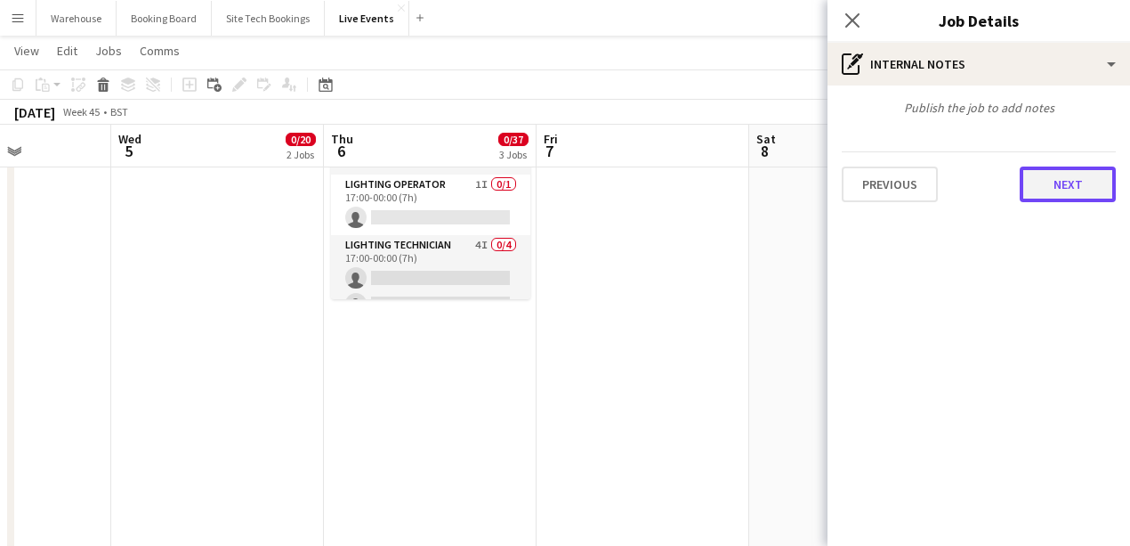
click at [1064, 188] on button "Next" at bounding box center [1068, 184] width 96 height 36
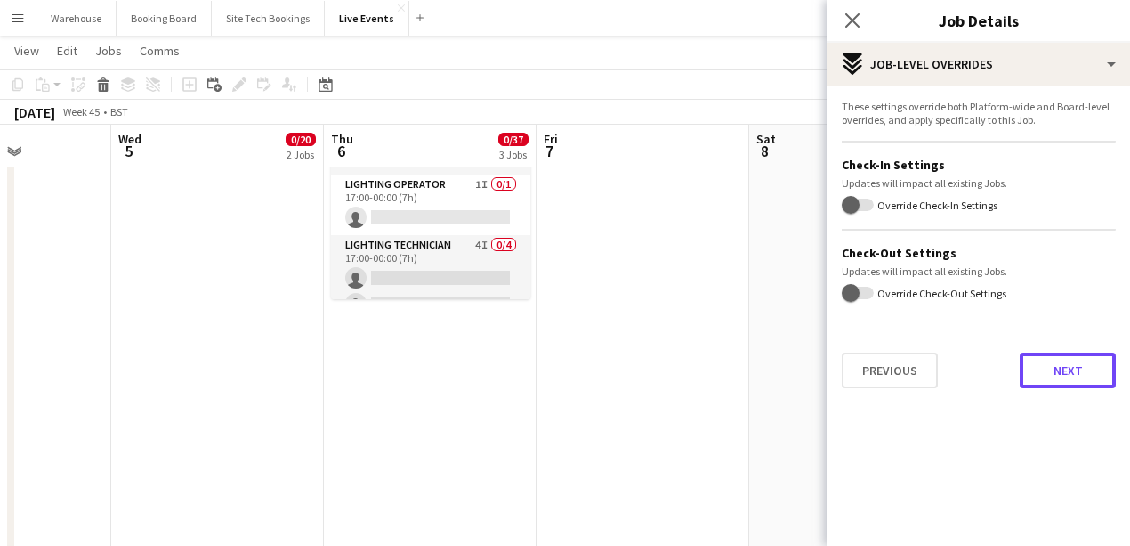
click at [1051, 376] on button "Next" at bounding box center [1068, 370] width 96 height 36
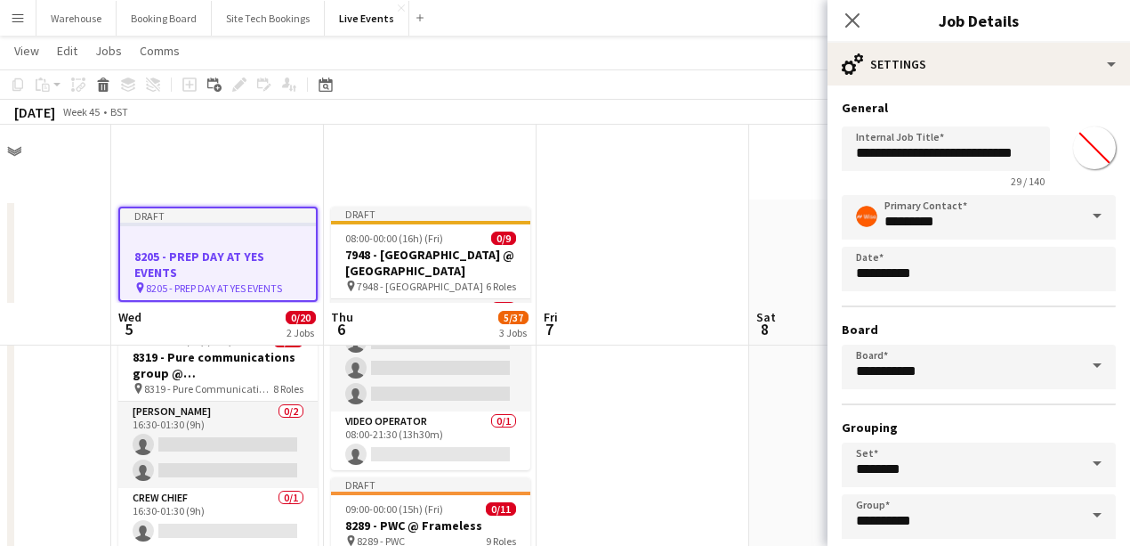
scroll to position [178, 0]
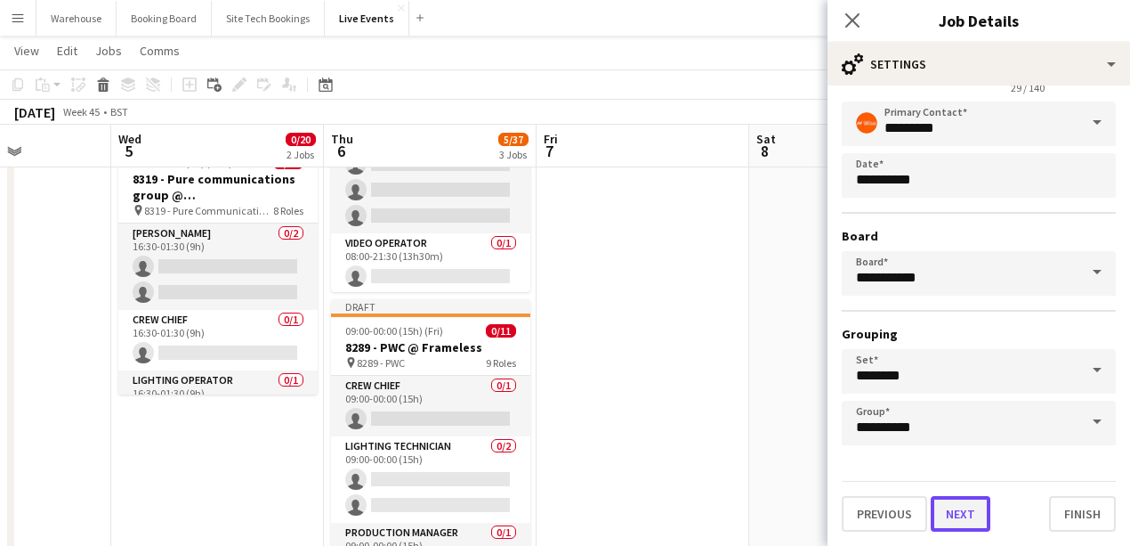
click at [974, 518] on button "Next" at bounding box center [961, 514] width 60 height 36
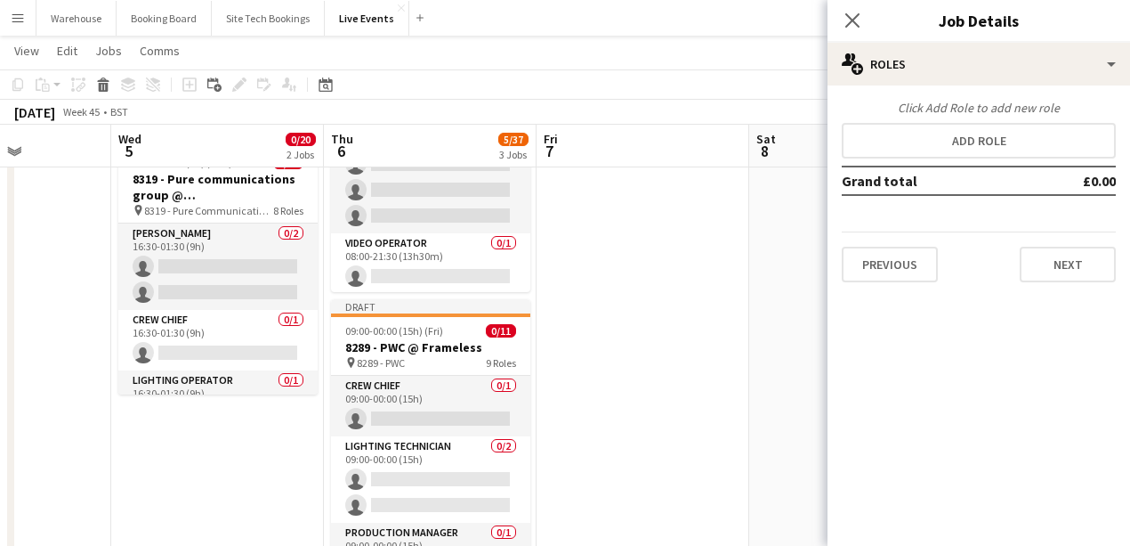
scroll to position [0, 0]
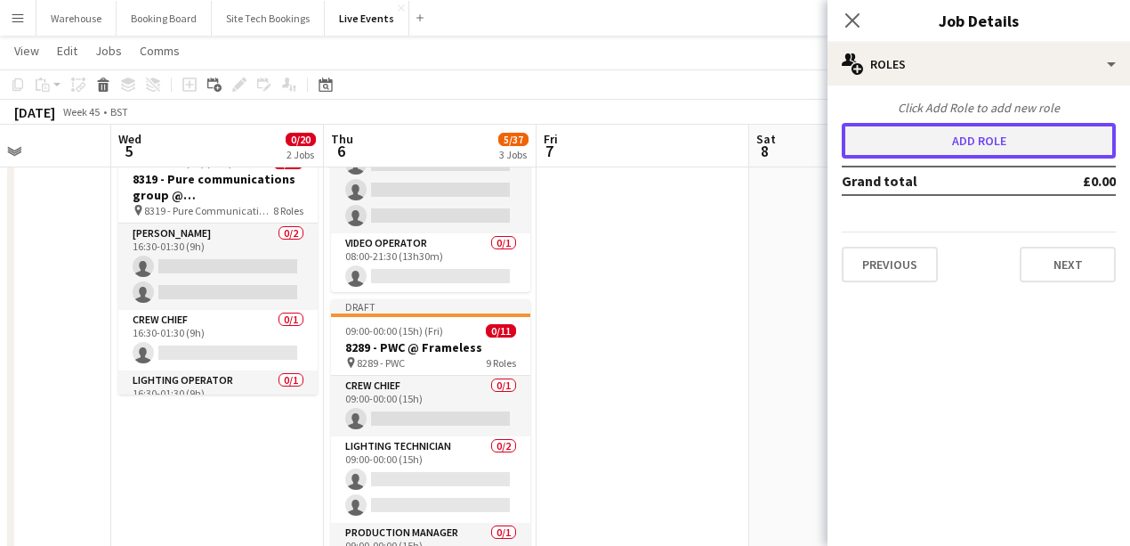
click at [942, 142] on button "Add role" at bounding box center [979, 141] width 274 height 36
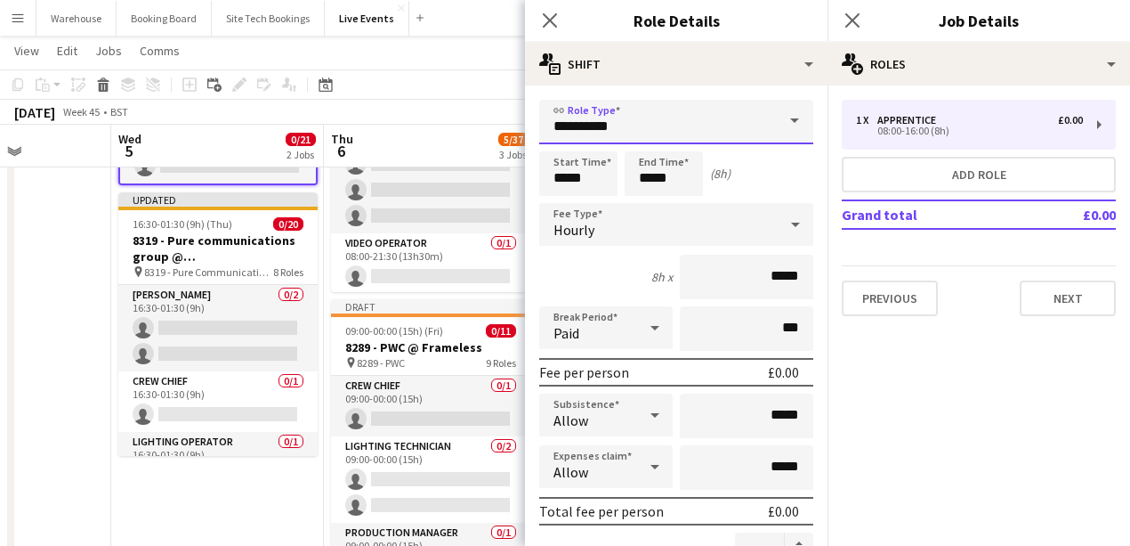
click at [660, 134] on input "**********" at bounding box center [676, 122] width 274 height 44
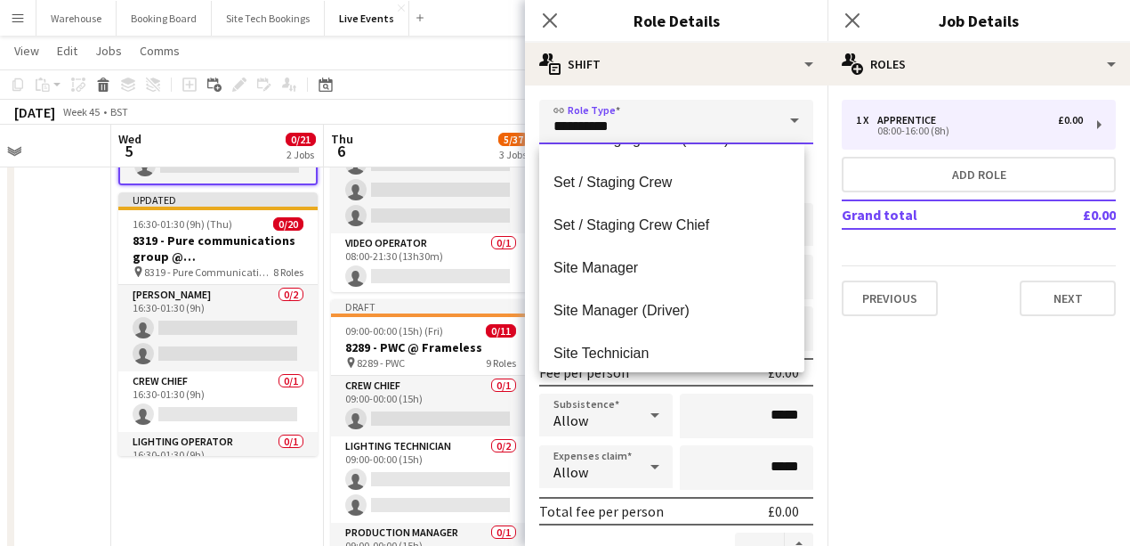
scroll to position [3678, 0]
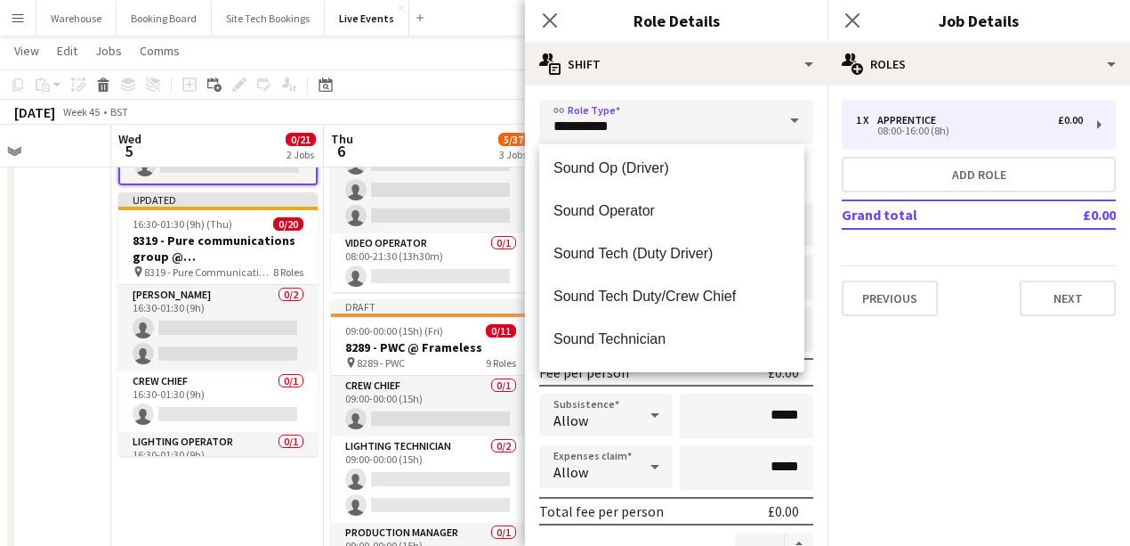
click at [627, 214] on span "Sound Operator" at bounding box center [672, 210] width 237 height 17
type input "**********"
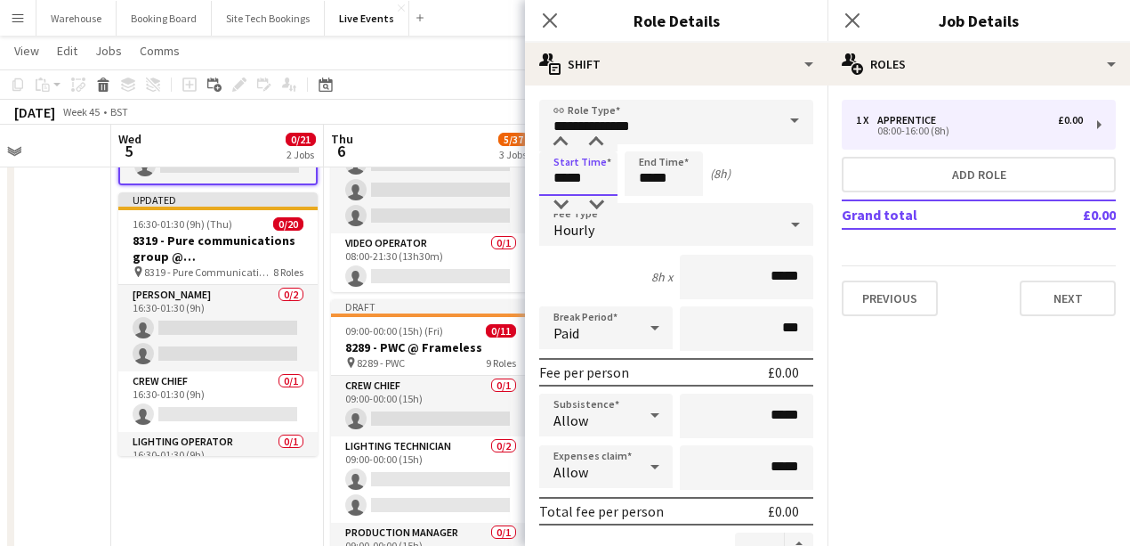
click at [576, 174] on input "*****" at bounding box center [578, 173] width 78 height 44
click at [562, 151] on input "*****" at bounding box center [578, 173] width 78 height 44
click at [560, 146] on div at bounding box center [561, 142] width 36 height 18
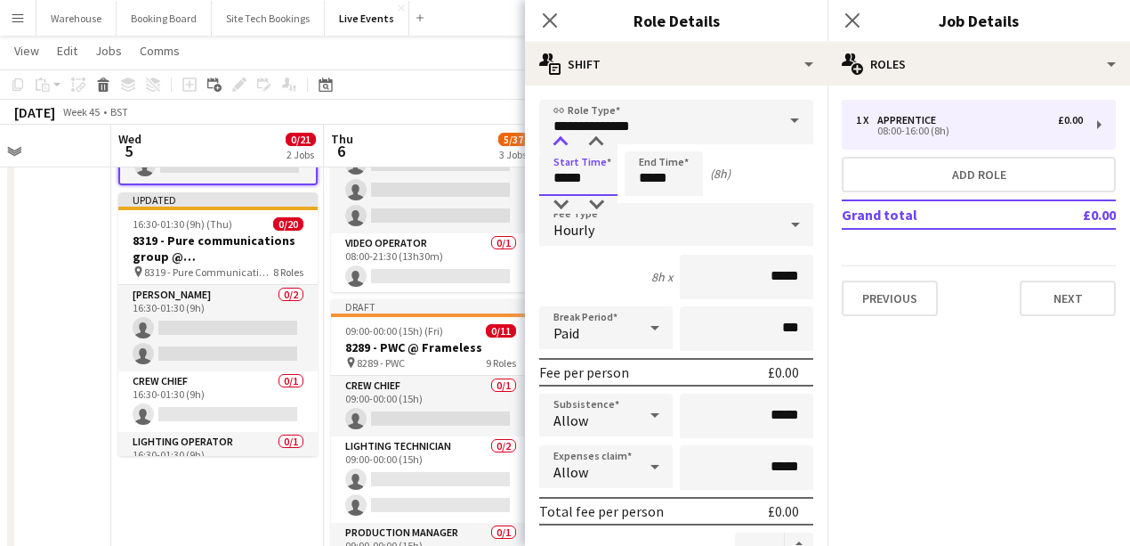
type input "*****"
click at [560, 146] on div at bounding box center [561, 142] width 36 height 18
click at [651, 174] on input "*****" at bounding box center [664, 173] width 78 height 44
type input "*****"
click at [653, 148] on div at bounding box center [646, 142] width 36 height 18
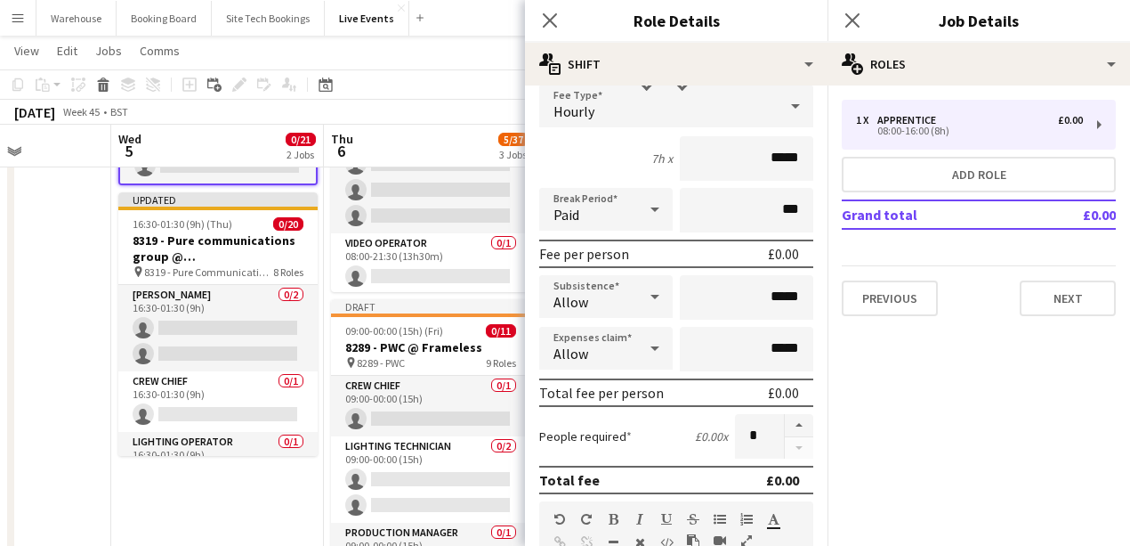
scroll to position [0, 0]
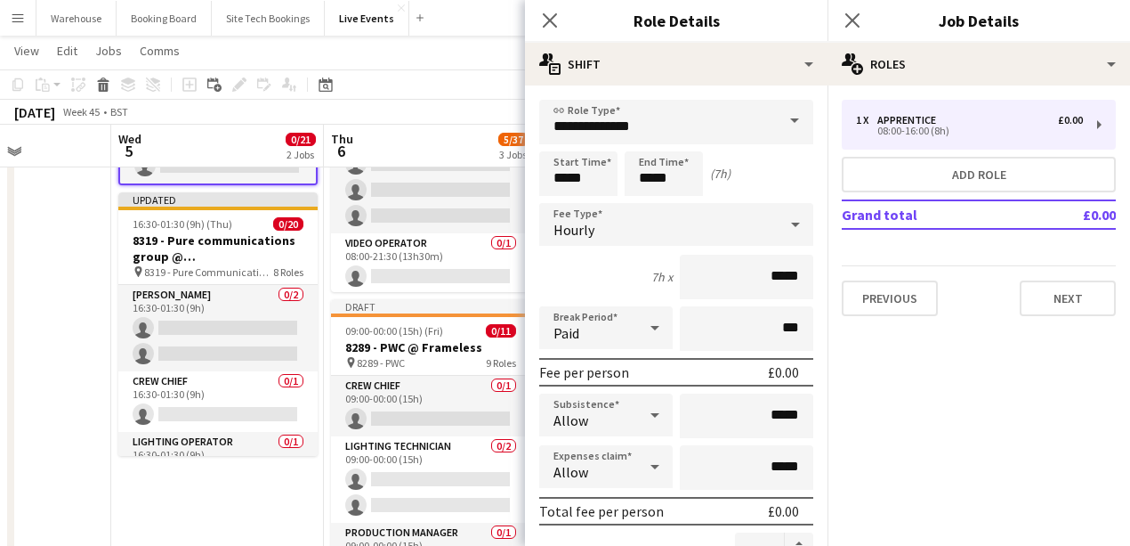
drag, startPoint x: 547, startPoint y: 23, endPoint x: 598, endPoint y: 23, distance: 50.7
click at [547, 23] on icon at bounding box center [550, 20] width 14 height 14
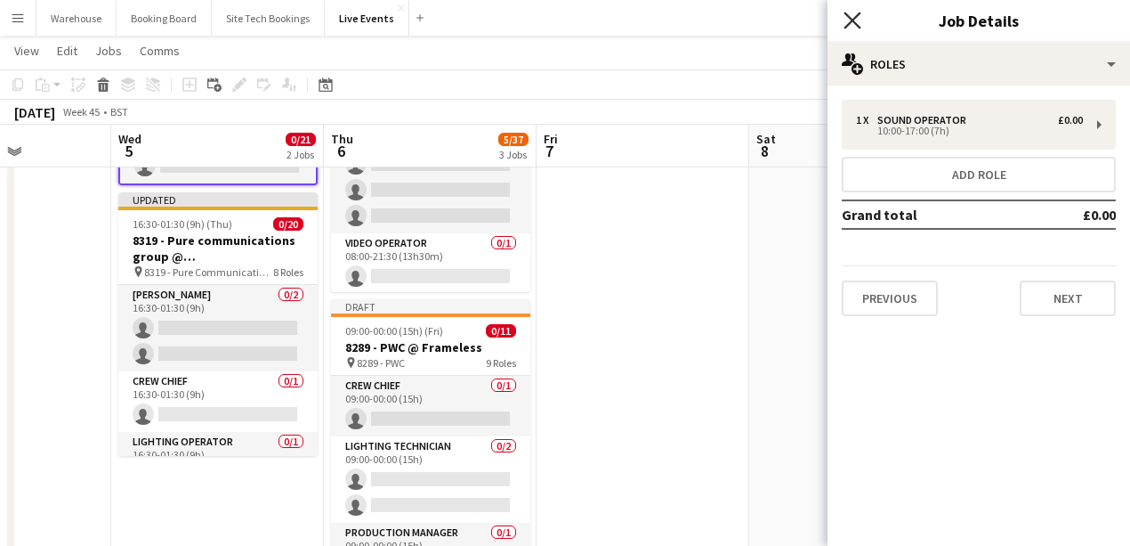
click at [845, 25] on icon "Close pop-in" at bounding box center [852, 20] width 17 height 17
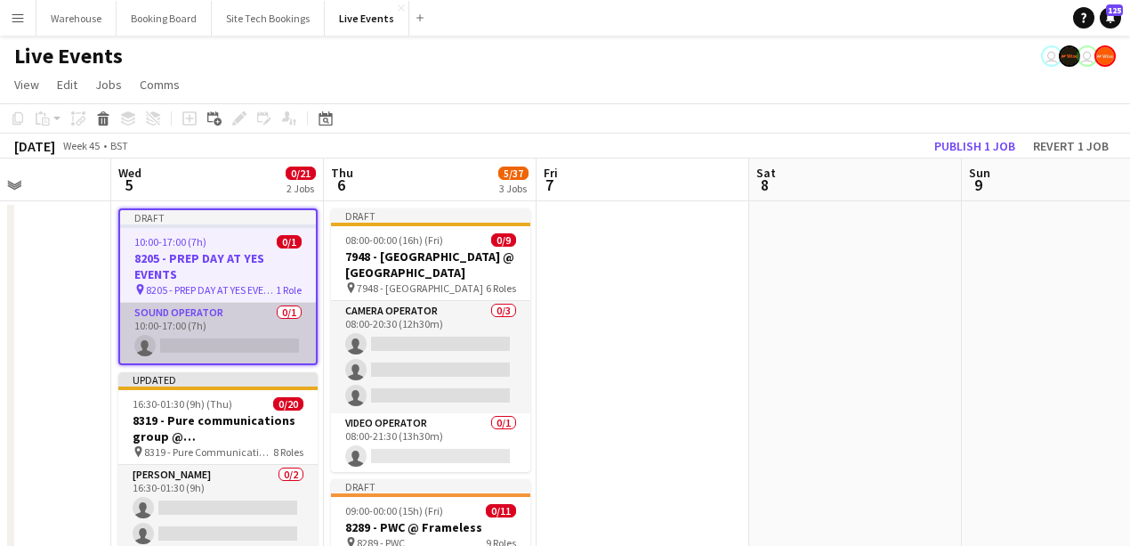
click at [214, 338] on app-card-role "Sound Operator 0/1 10:00-17:00 (7h) single-neutral-actions" at bounding box center [218, 333] width 196 height 61
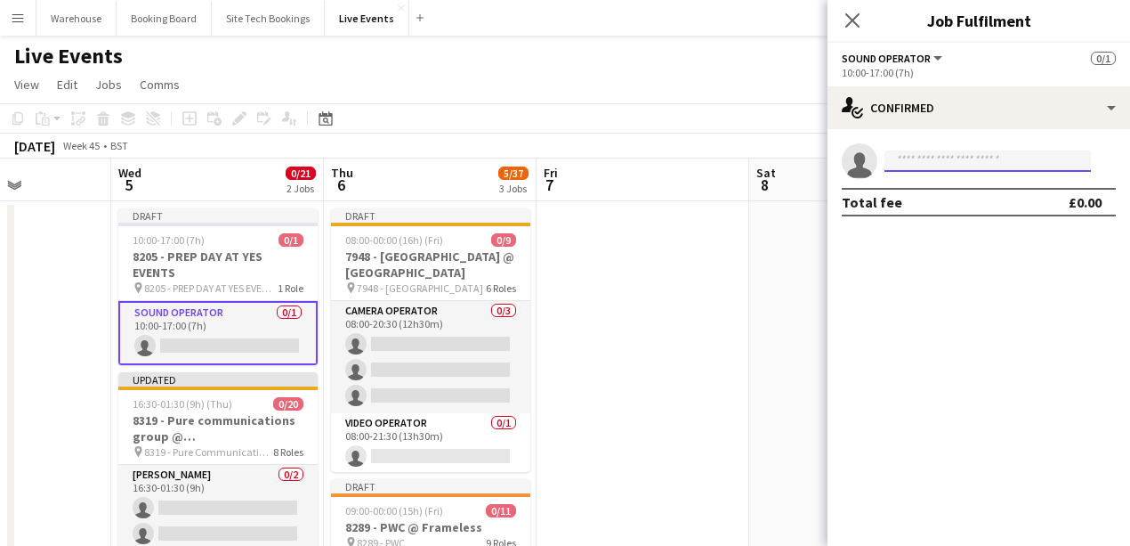
click at [951, 163] on input at bounding box center [988, 160] width 206 height 21
click at [949, 160] on input at bounding box center [988, 160] width 206 height 21
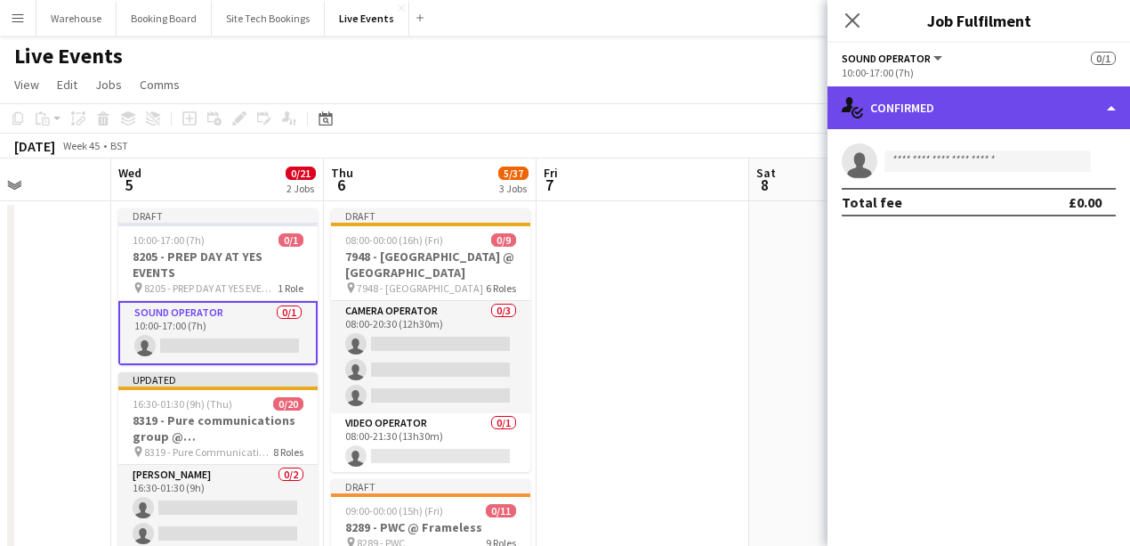
click at [1009, 110] on div "single-neutral-actions-check-2 Confirmed" at bounding box center [979, 107] width 303 height 43
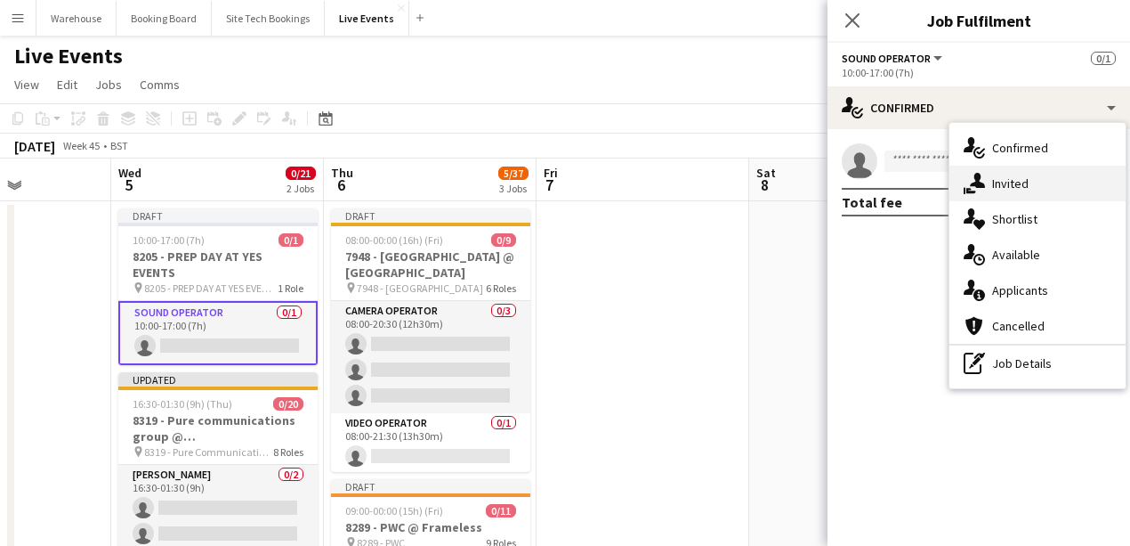
click at [1044, 183] on div "single-neutral-actions-share-1 Invited" at bounding box center [1038, 184] width 176 height 36
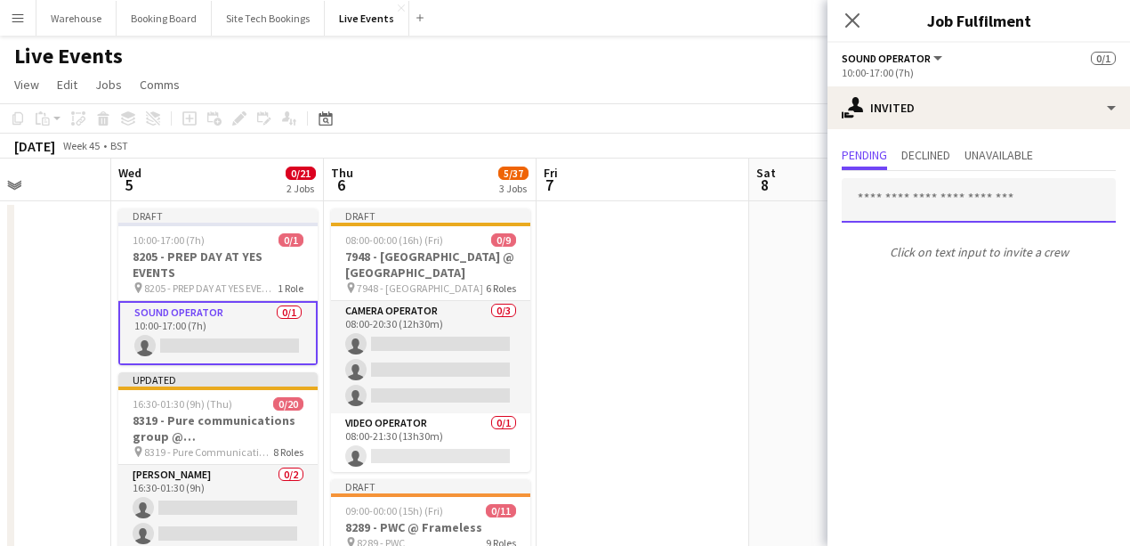
click at [878, 208] on input "text" at bounding box center [979, 200] width 274 height 44
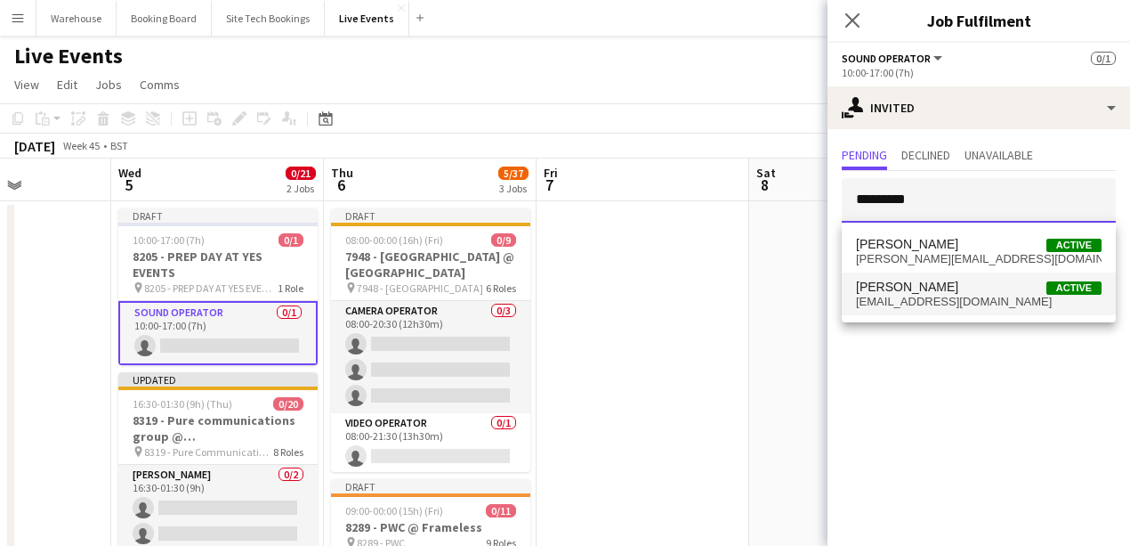
type input "*********"
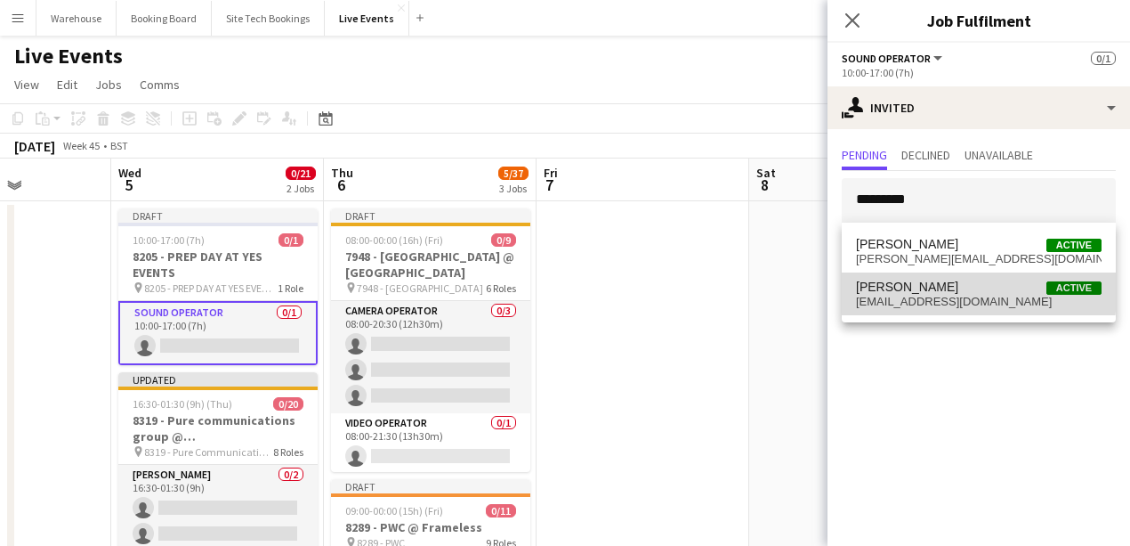
click at [915, 292] on span "[PERSON_NAME]" at bounding box center [907, 286] width 102 height 15
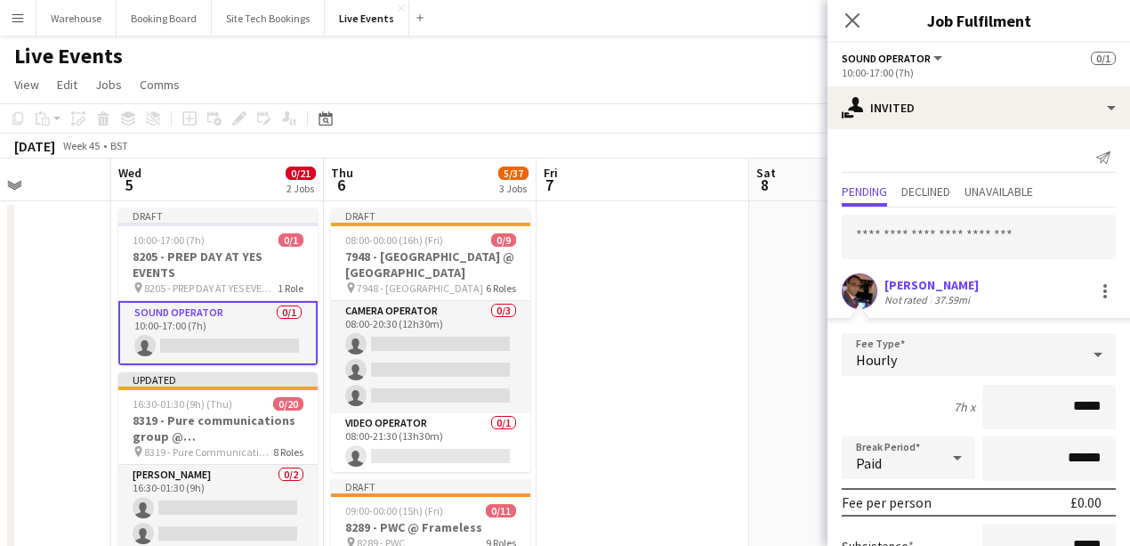
scroll to position [184, 0]
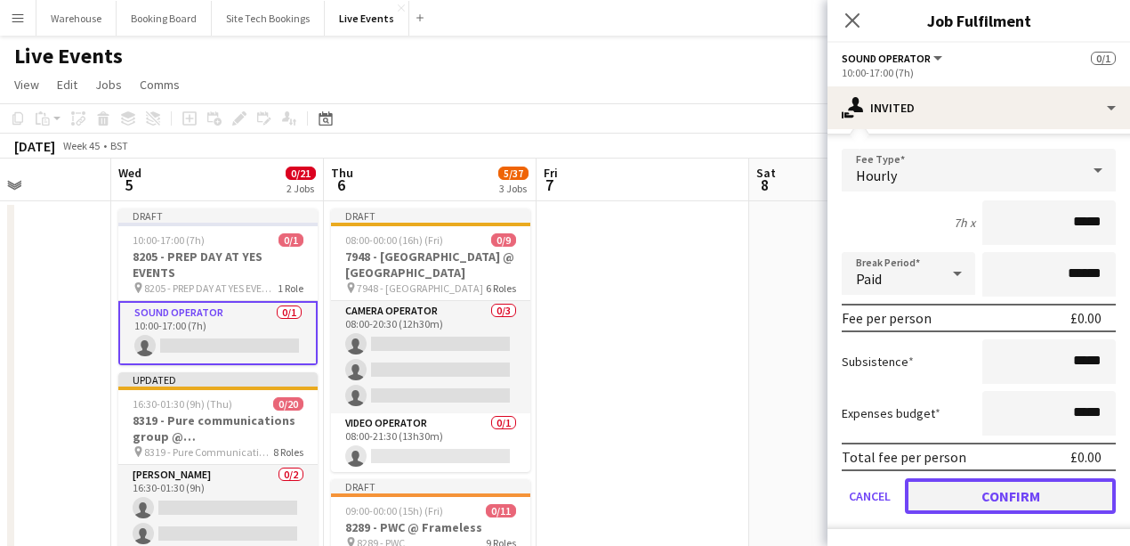
click at [986, 489] on button "Confirm" at bounding box center [1010, 496] width 211 height 36
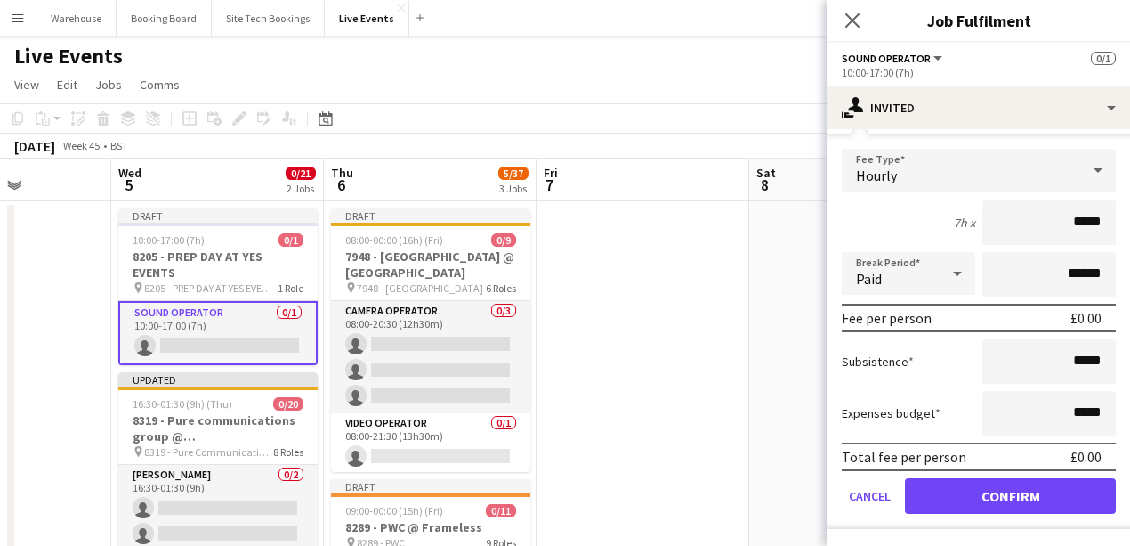
scroll to position [0, 0]
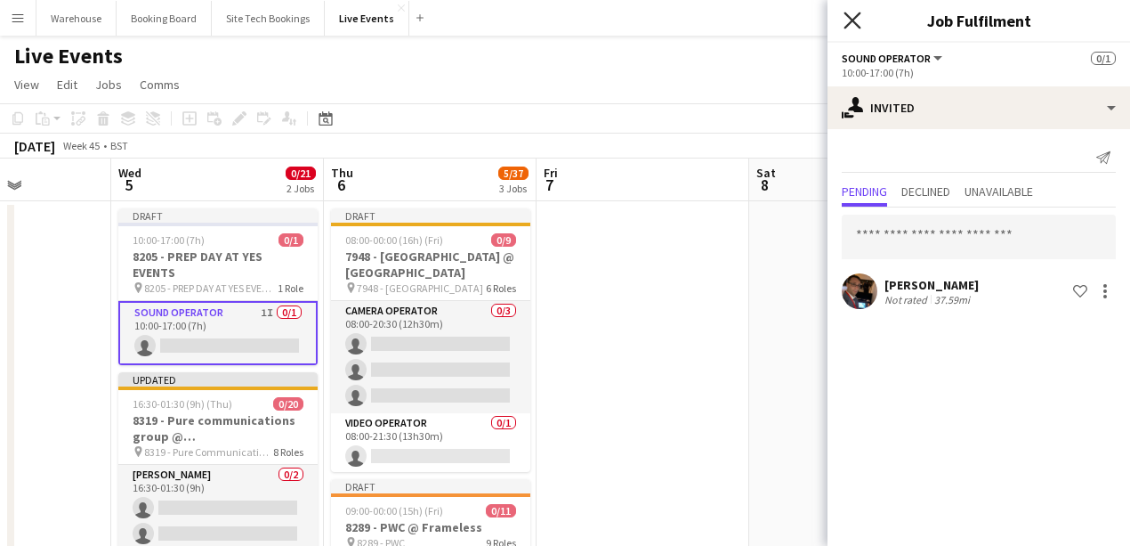
click at [854, 21] on icon at bounding box center [852, 20] width 17 height 17
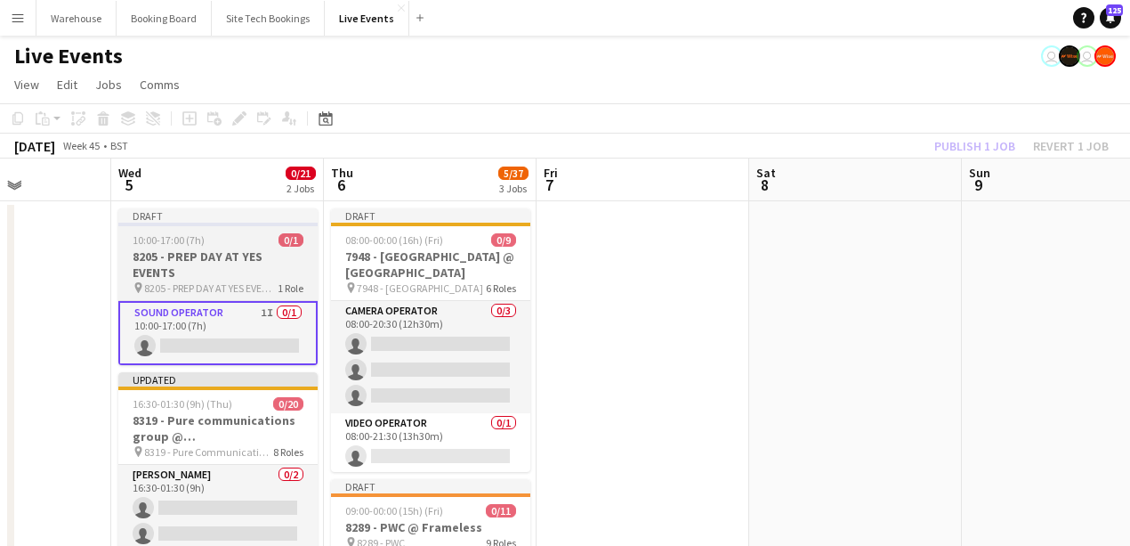
click at [184, 271] on h3 "8205 - PREP DAY AT YES EVENTS" at bounding box center [217, 264] width 199 height 32
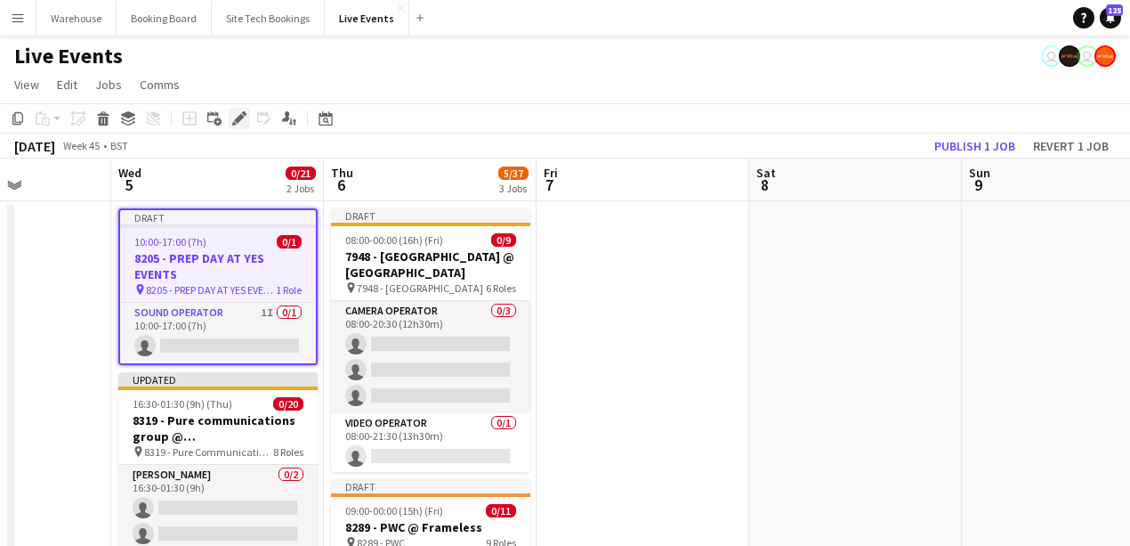
click at [242, 126] on div "Edit" at bounding box center [239, 118] width 21 height 21
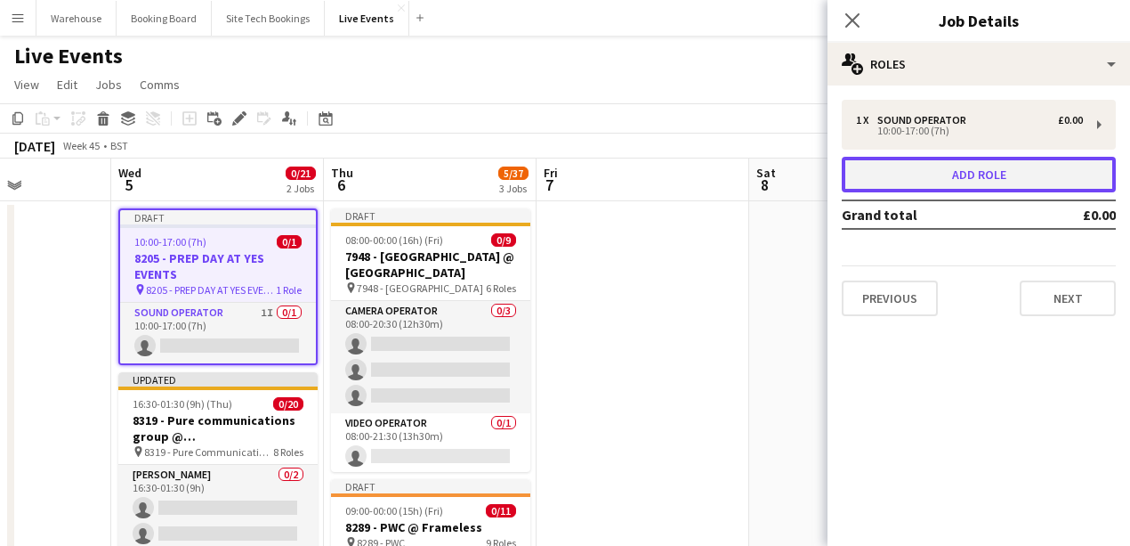
click at [931, 158] on button "Add role" at bounding box center [979, 175] width 274 height 36
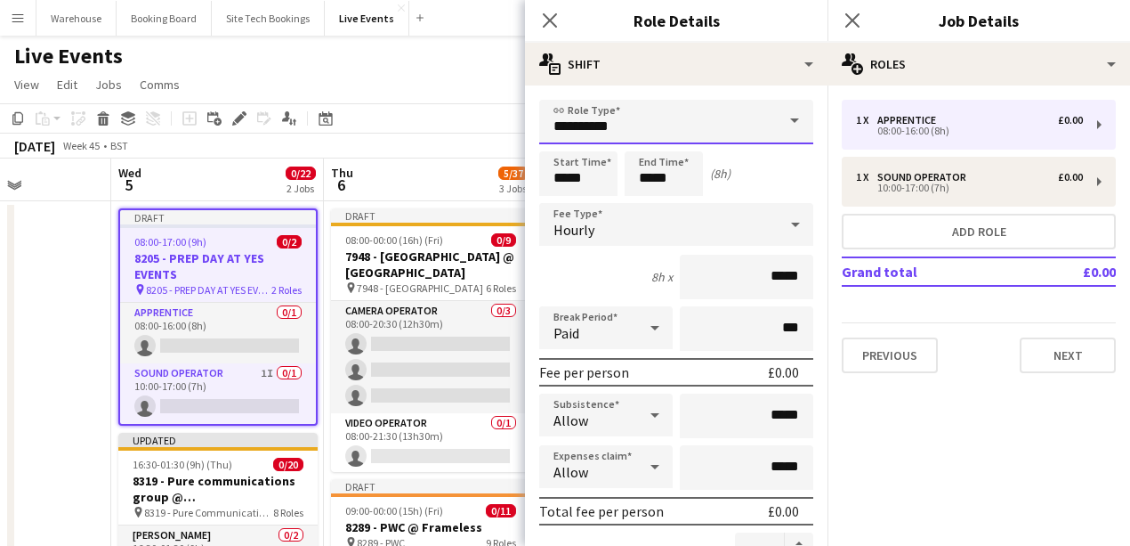
click at [608, 137] on input "**********" at bounding box center [676, 122] width 274 height 44
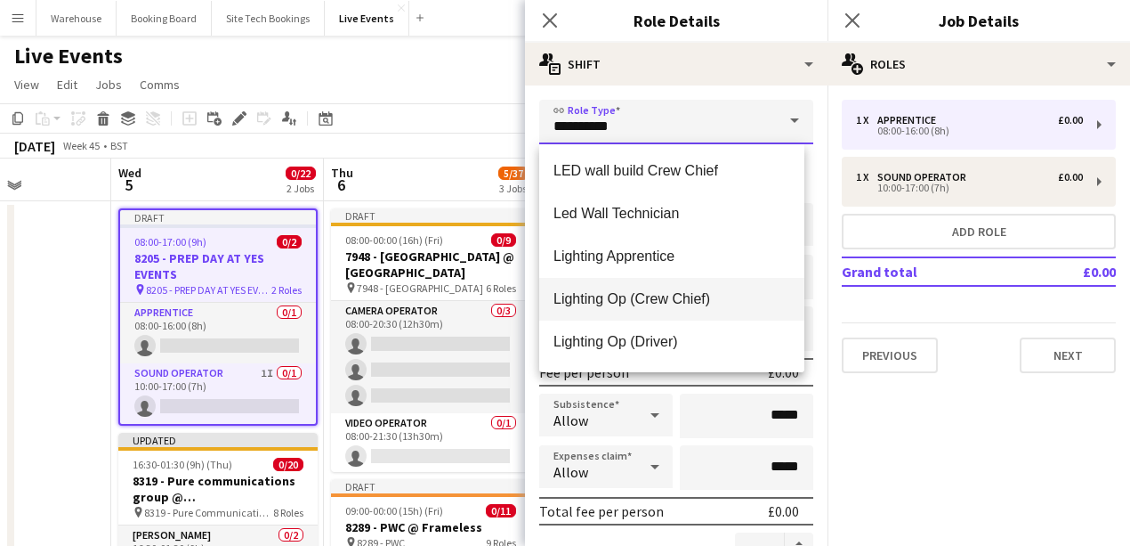
scroll to position [1898, 0]
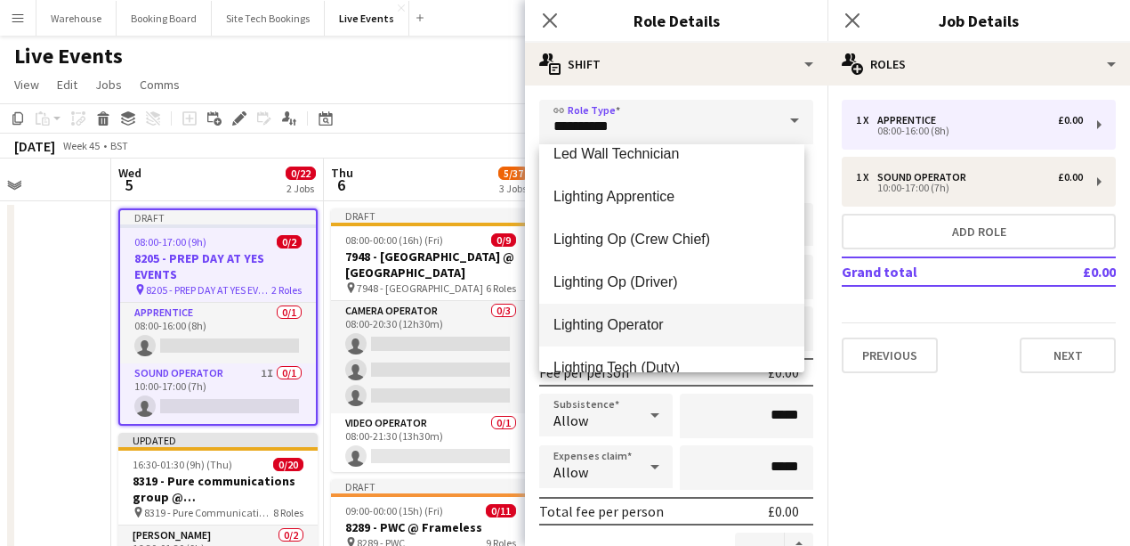
click at [599, 331] on span "Lighting Operator" at bounding box center [672, 324] width 237 height 17
type input "**********"
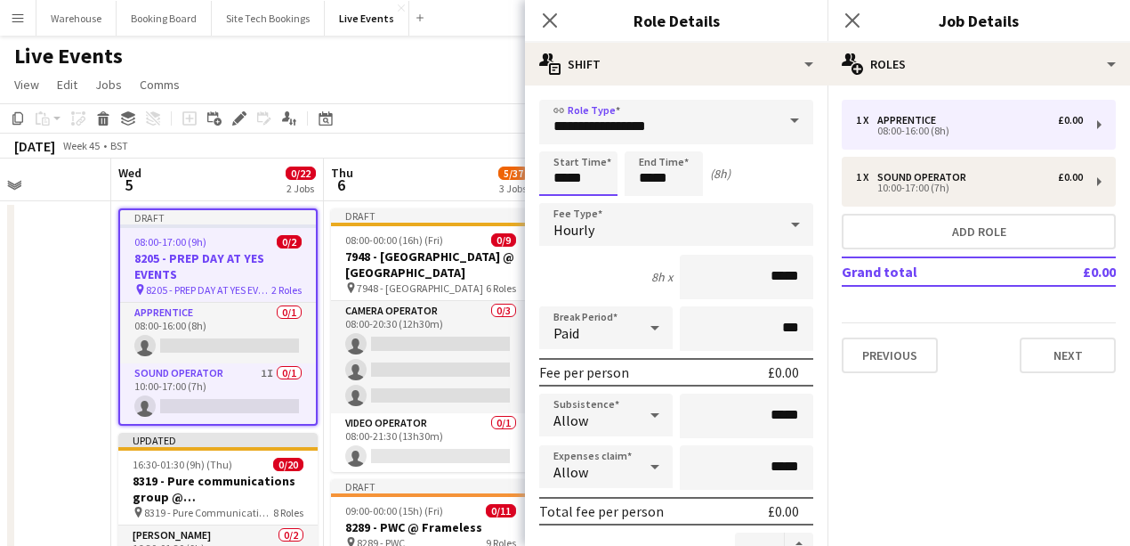
click at [587, 167] on input "*****" at bounding box center [578, 173] width 78 height 44
click at [550, 141] on div at bounding box center [561, 142] width 36 height 18
click at [552, 139] on div at bounding box center [561, 142] width 36 height 18
type input "*****"
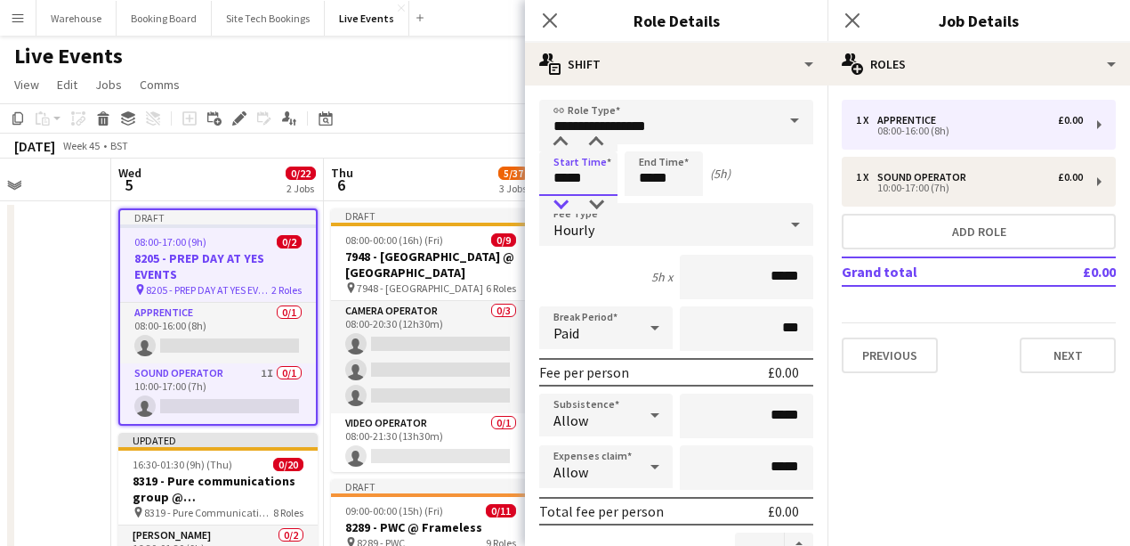
click at [559, 199] on div at bounding box center [561, 205] width 36 height 18
click at [668, 171] on input "*****" at bounding box center [664, 173] width 78 height 44
click at [643, 127] on input "**********" at bounding box center [676, 122] width 274 height 44
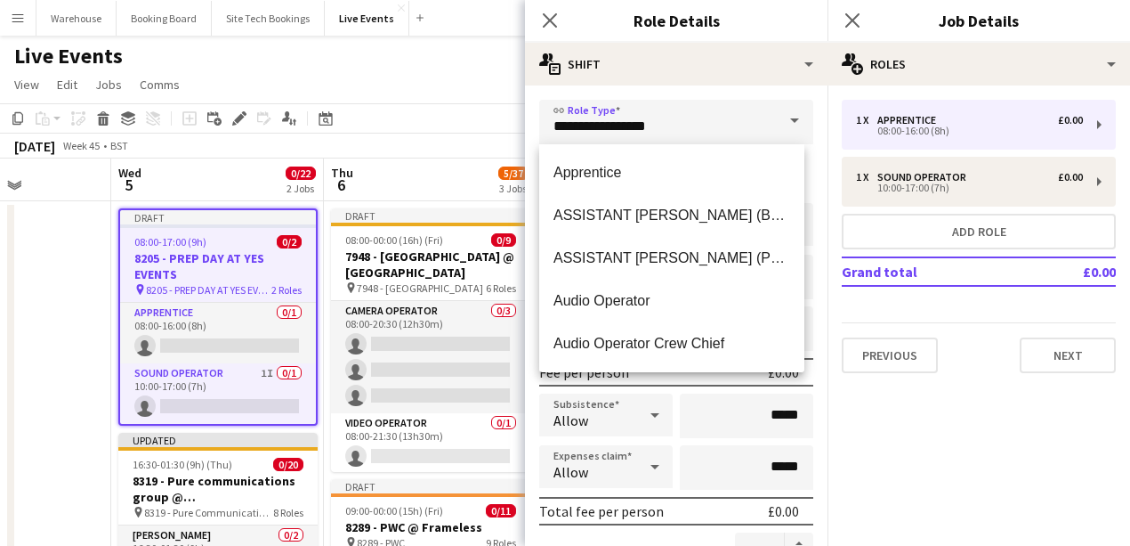
click at [689, 374] on div "Fee per person £0.00" at bounding box center [676, 372] width 274 height 28
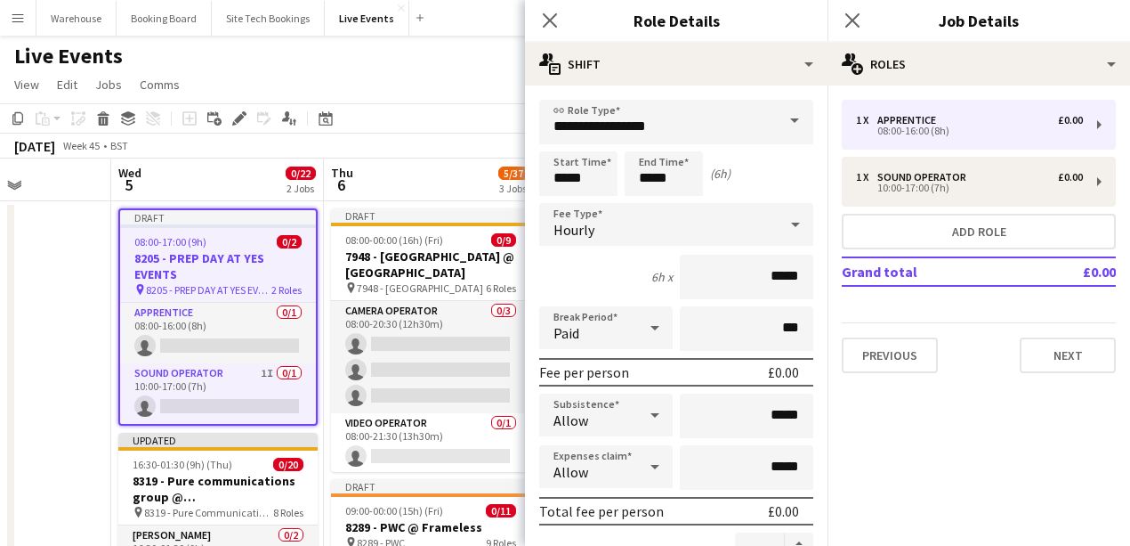
click at [655, 171] on input "*****" at bounding box center [664, 173] width 78 height 44
type input "*****"
click at [639, 141] on div at bounding box center [646, 142] width 36 height 18
click at [602, 222] on div "Hourly" at bounding box center [658, 224] width 239 height 43
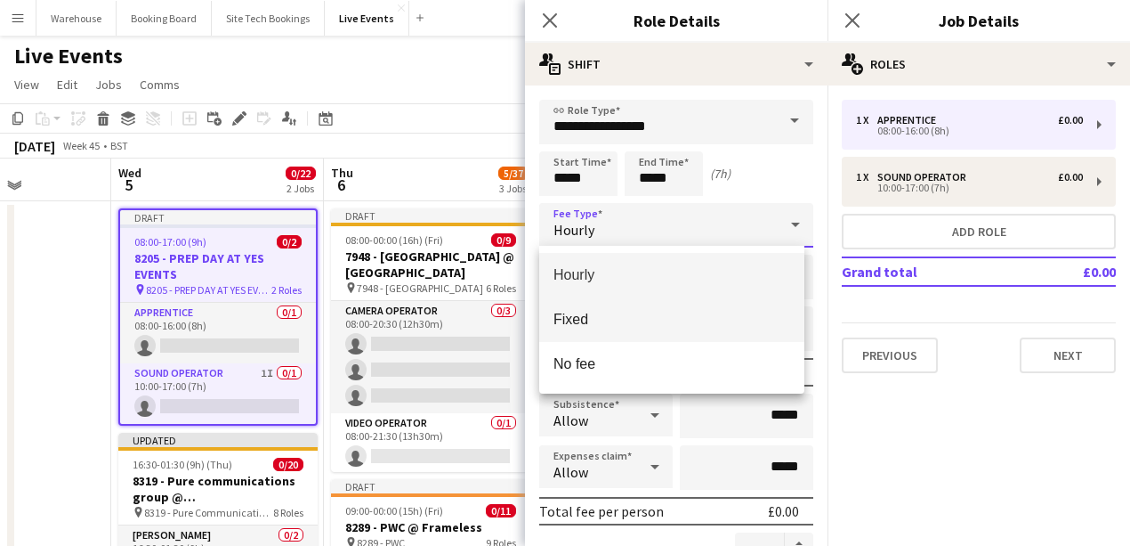
click at [578, 316] on span "Fixed" at bounding box center [672, 319] width 237 height 17
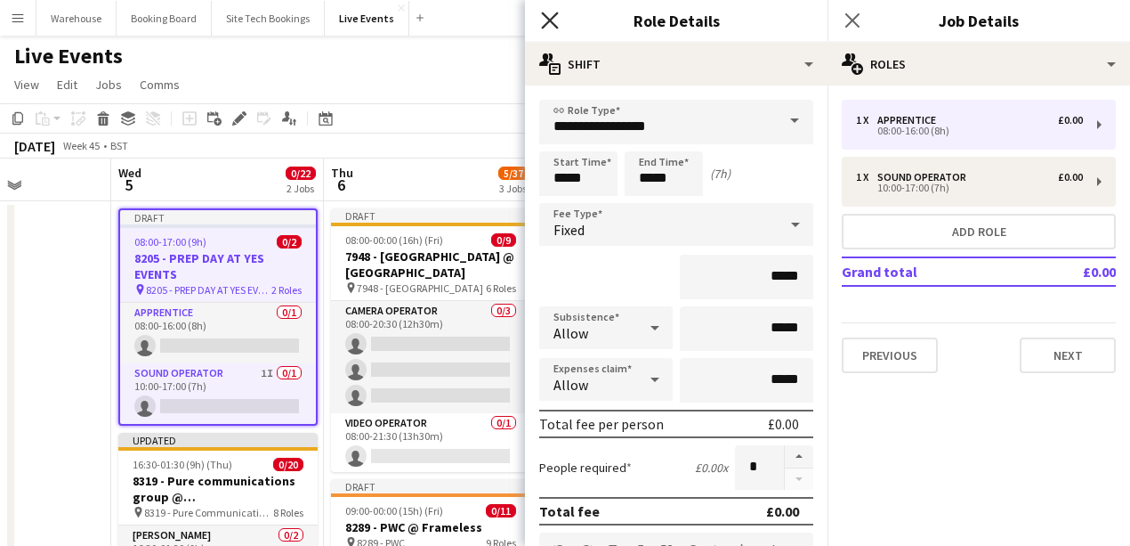
click at [554, 27] on icon "Close pop-in" at bounding box center [549, 20] width 17 height 17
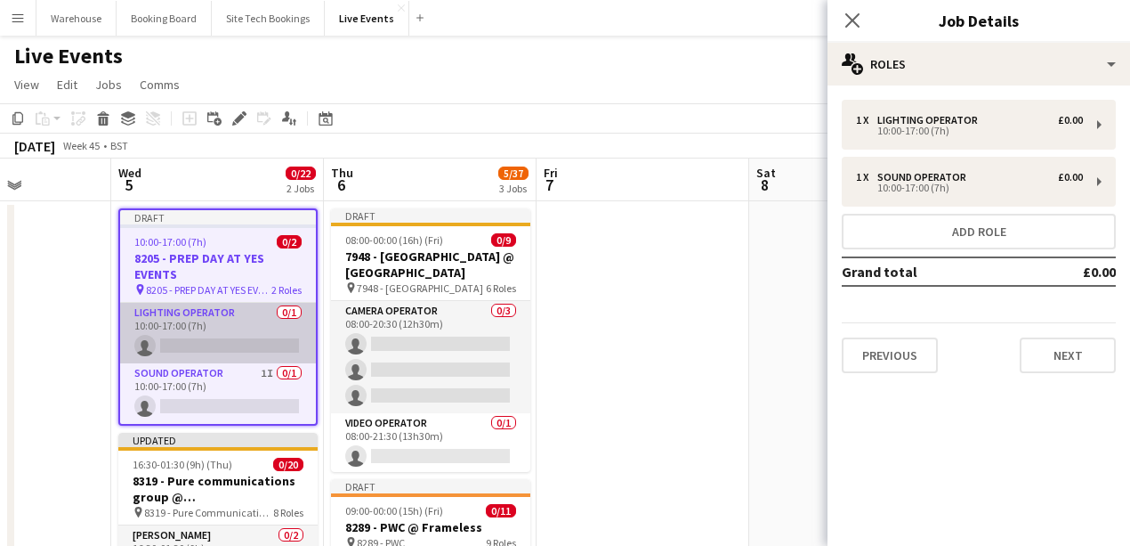
click at [222, 338] on app-card-role "Lighting Operator 0/1 10:00-17:00 (7h) single-neutral-actions" at bounding box center [218, 333] width 196 height 61
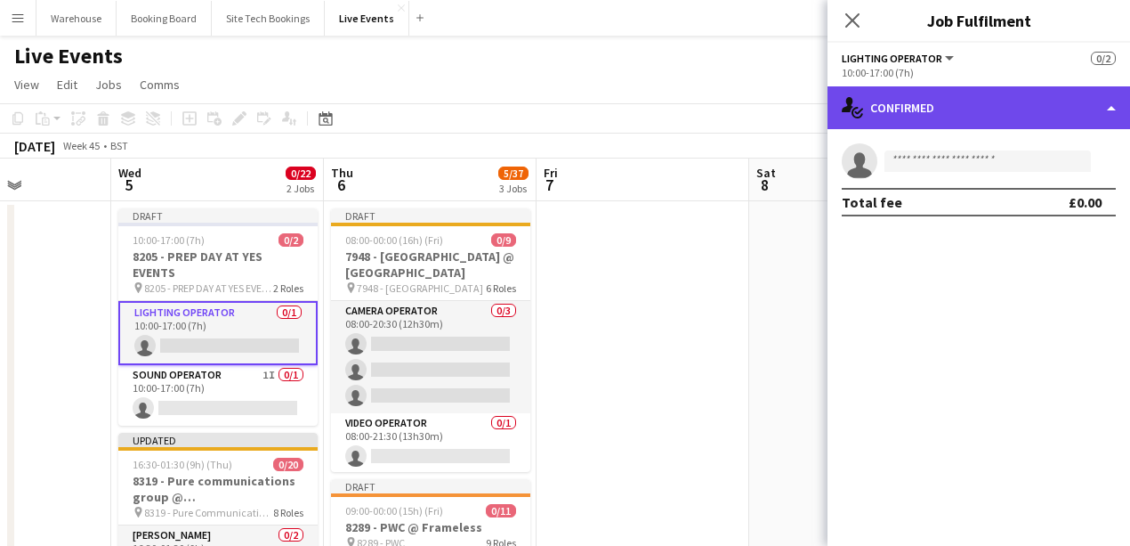
click at [920, 89] on div "single-neutral-actions-check-2 Confirmed" at bounding box center [979, 107] width 303 height 43
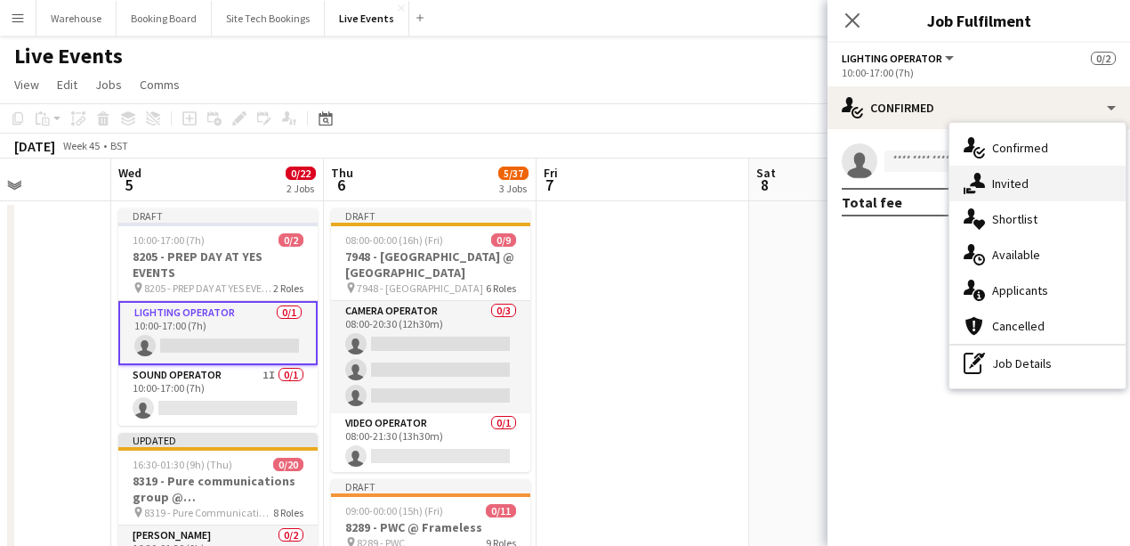
click at [997, 181] on span "Invited" at bounding box center [1010, 183] width 36 height 16
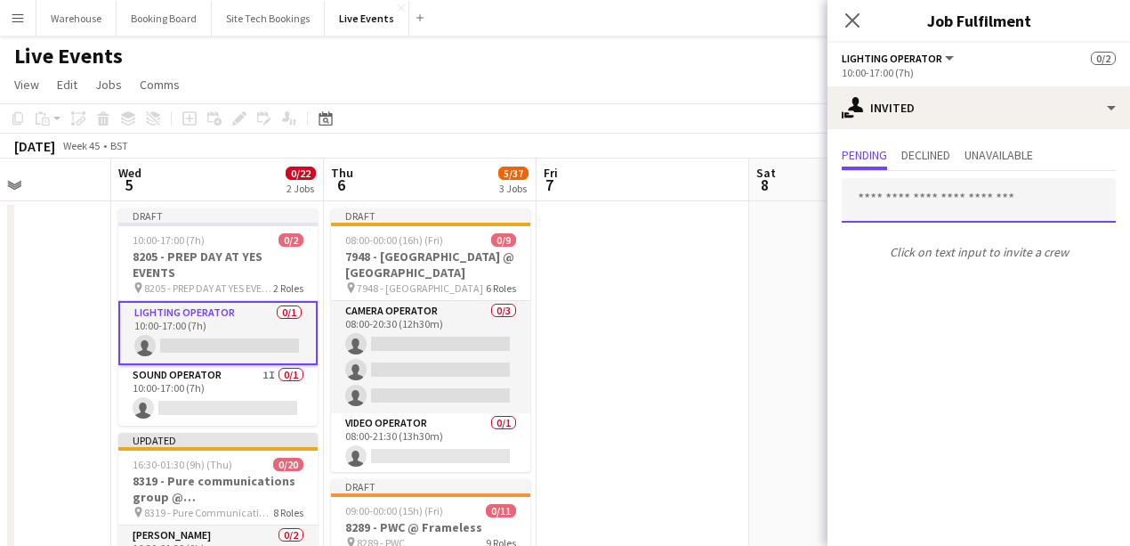
click at [926, 205] on input "text" at bounding box center [979, 200] width 274 height 44
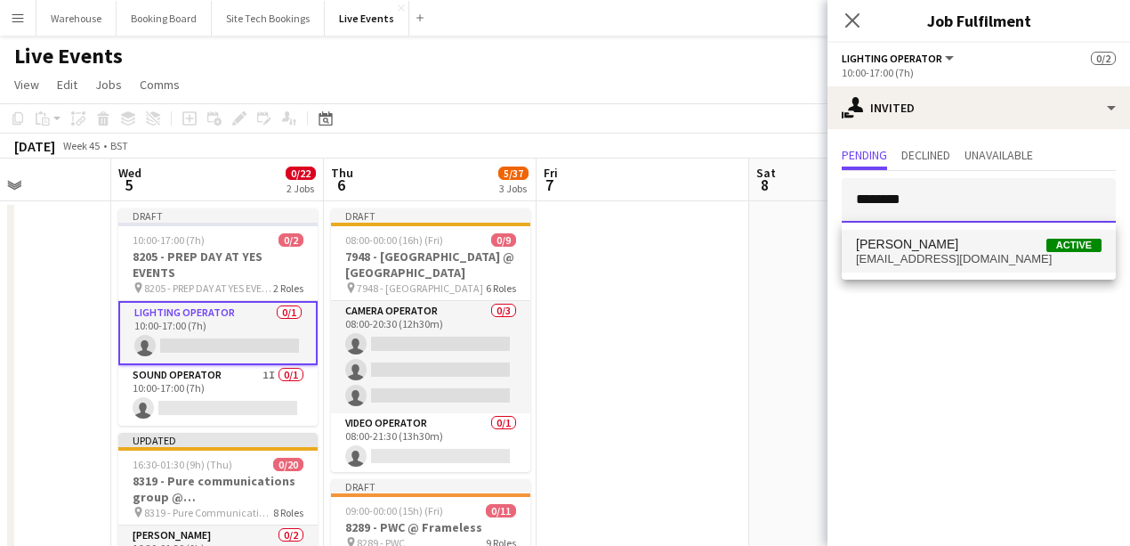
type input "********"
click at [924, 238] on span "[PERSON_NAME]" at bounding box center [907, 244] width 102 height 15
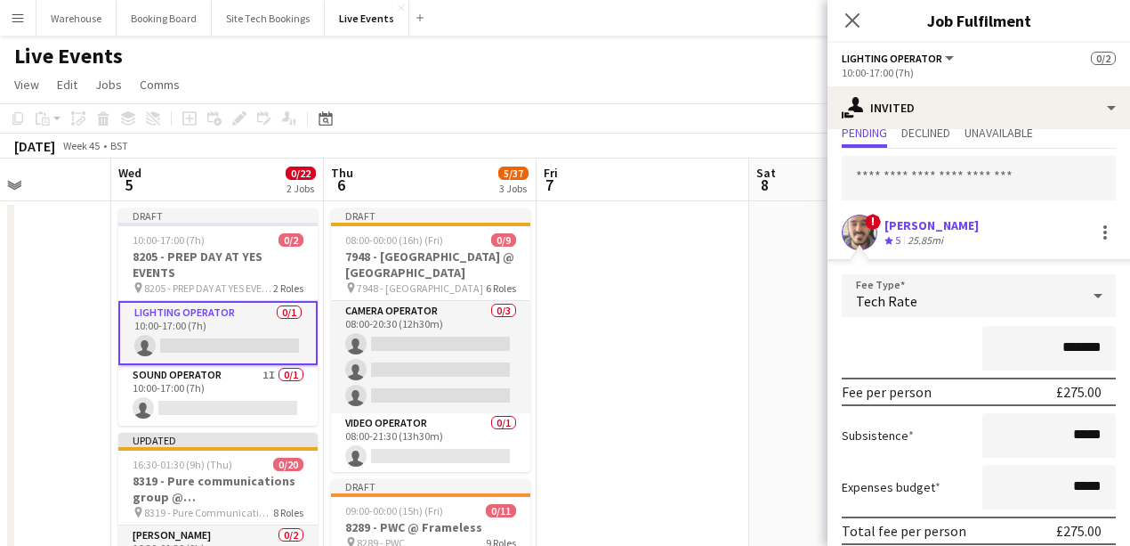
scroll to position [133, 0]
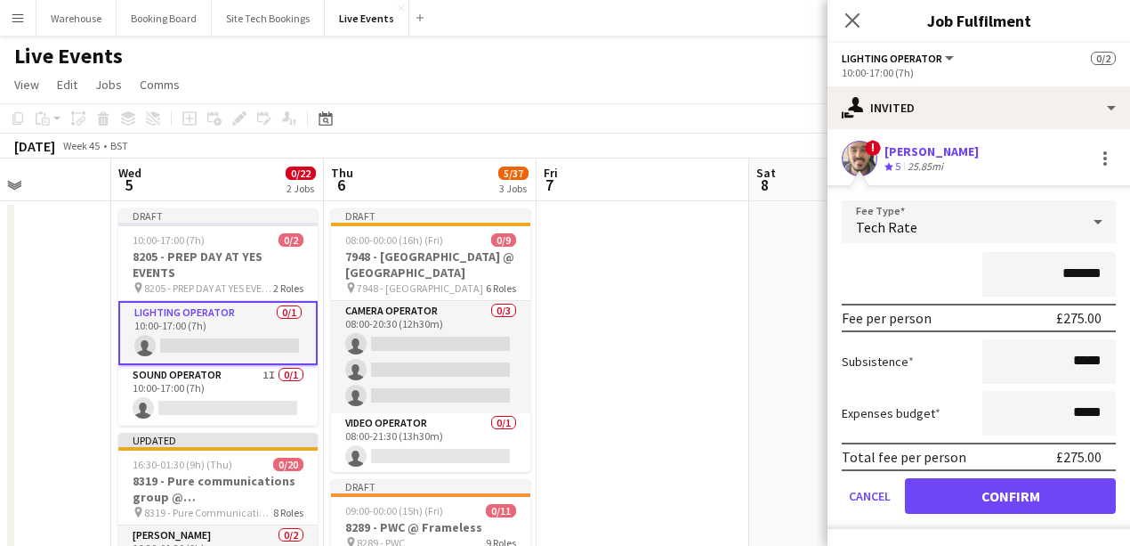
click at [920, 208] on div "Tech Rate" at bounding box center [961, 221] width 239 height 43
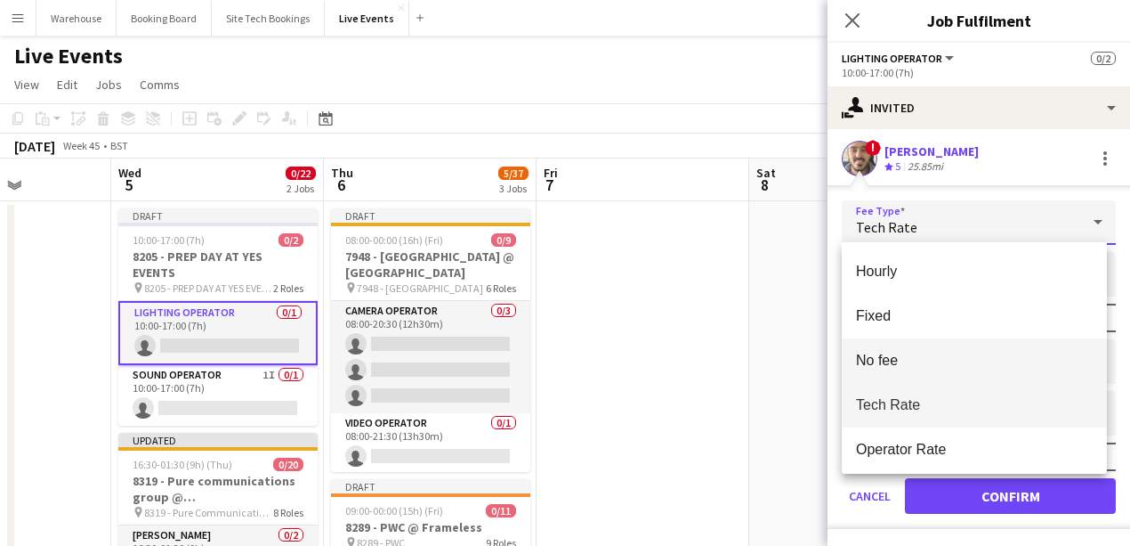
click at [881, 360] on span "No fee" at bounding box center [974, 360] width 237 height 17
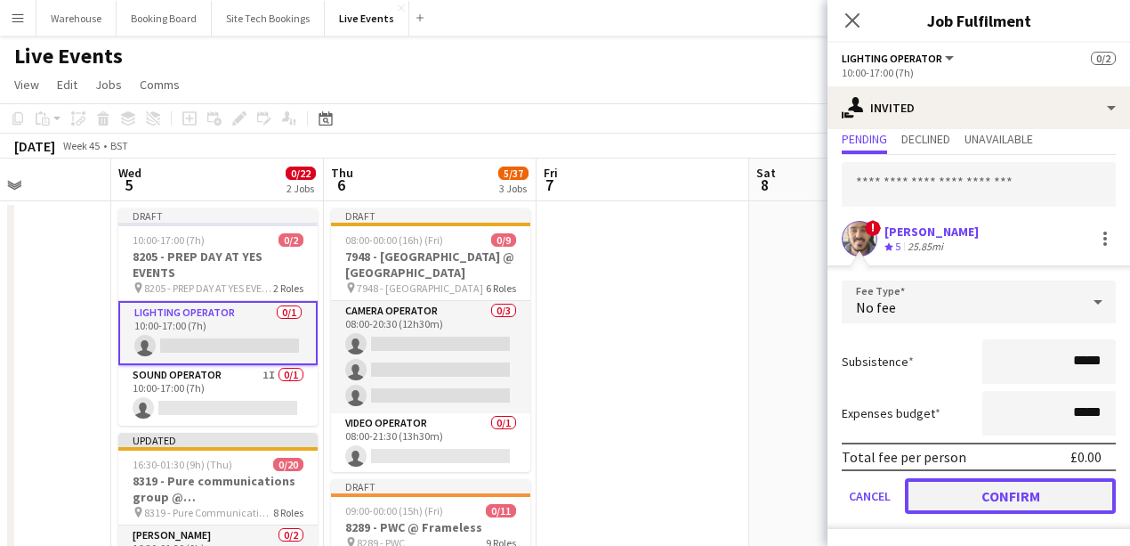
click at [965, 498] on button "Confirm" at bounding box center [1010, 496] width 211 height 36
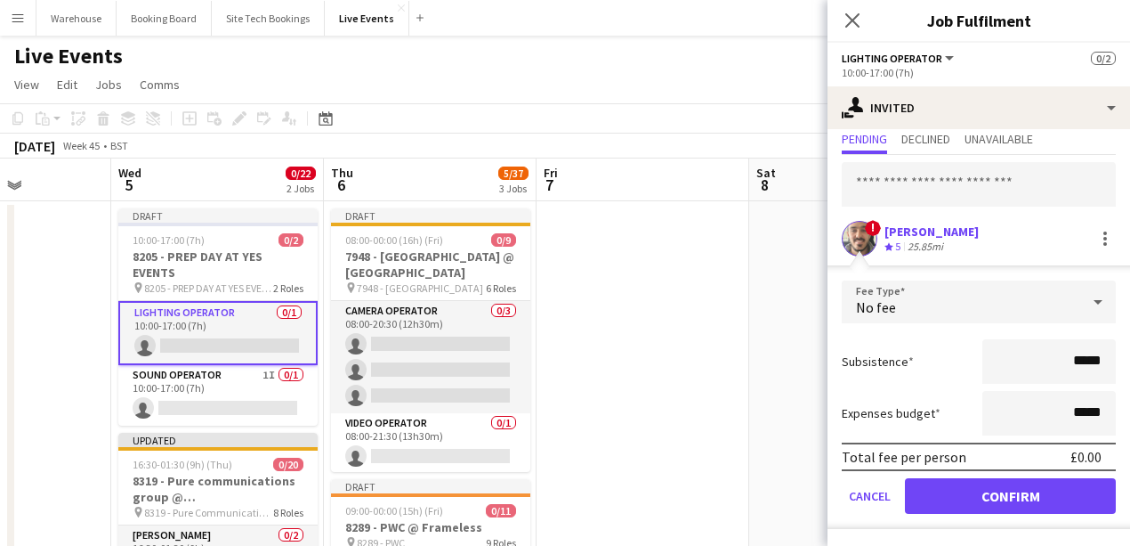
scroll to position [0, 0]
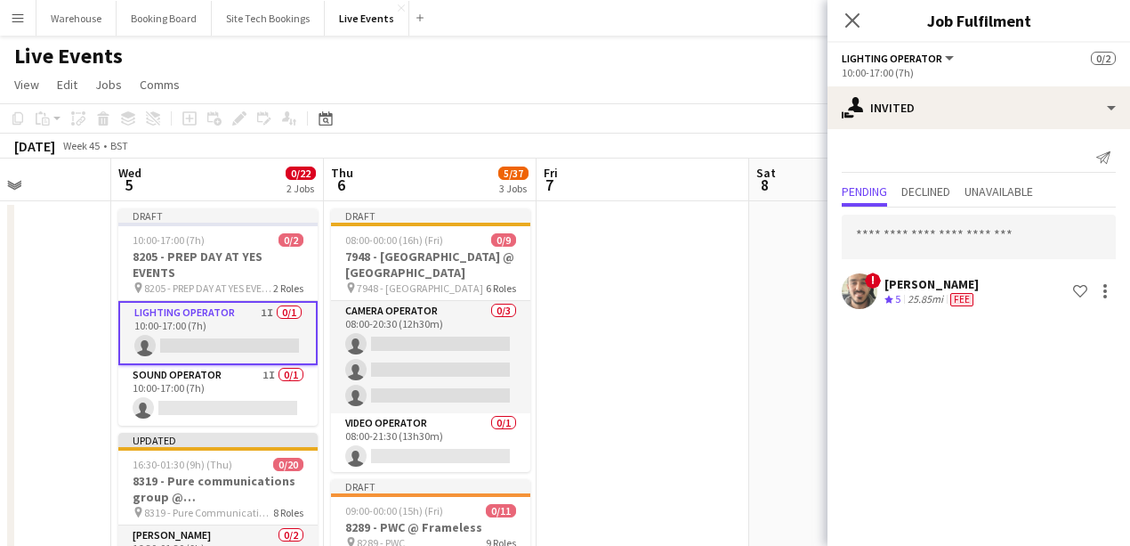
click at [844, 6] on div "Close pop-in" at bounding box center [853, 20] width 50 height 41
click at [853, 17] on icon "Close pop-in" at bounding box center [852, 20] width 17 height 17
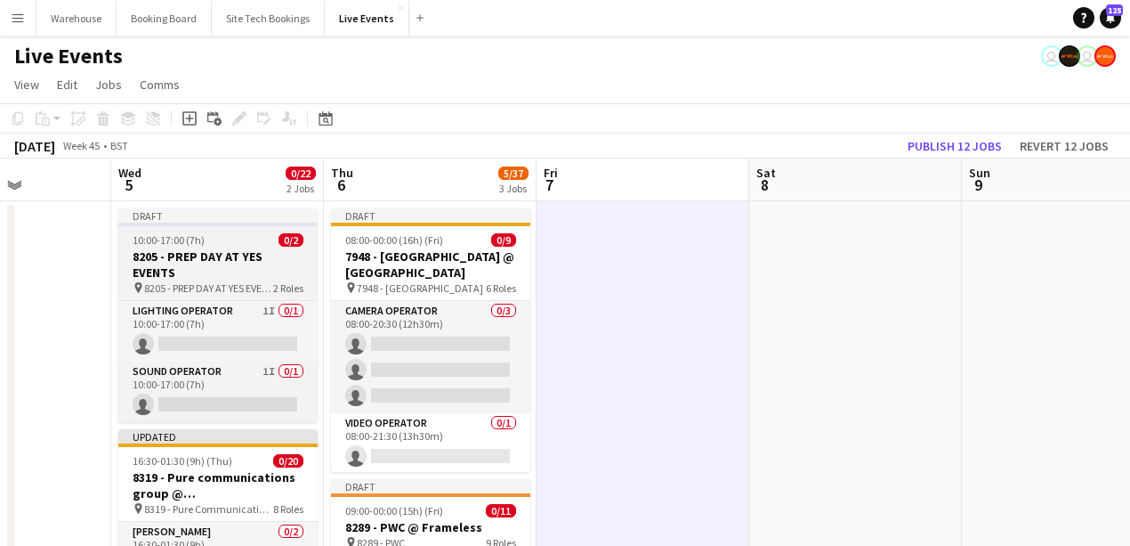
drag, startPoint x: 219, startPoint y: 260, endPoint x: 210, endPoint y: 265, distance: 10.4
click at [218, 260] on h3 "8205 - PREP DAY AT YES EVENTS" at bounding box center [217, 264] width 199 height 32
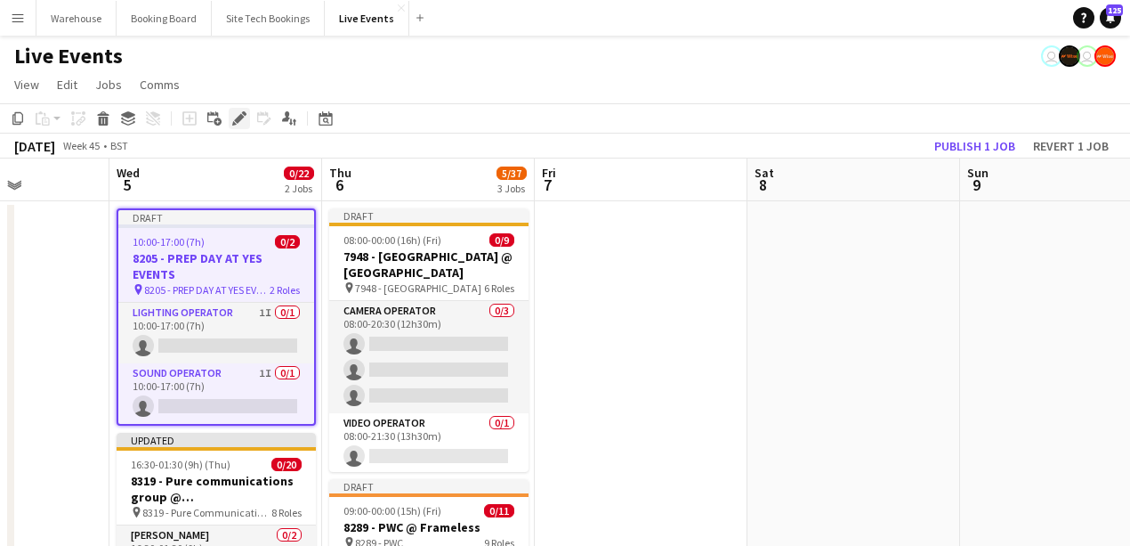
click at [241, 123] on icon "Edit" at bounding box center [239, 118] width 14 height 14
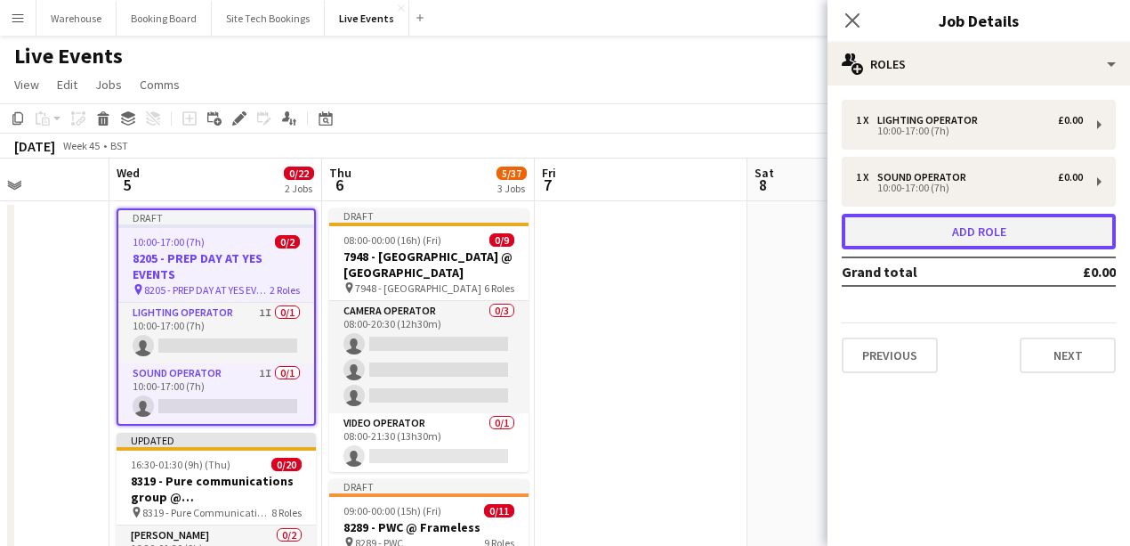
click at [933, 246] on button "Add role" at bounding box center [979, 232] width 274 height 36
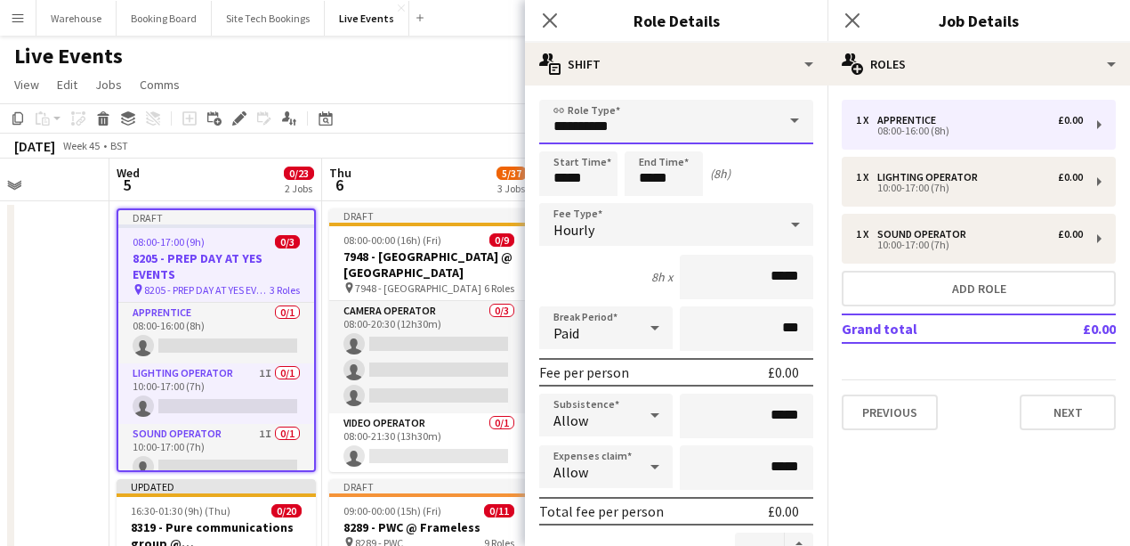
click at [687, 121] on input "**********" at bounding box center [676, 122] width 274 height 44
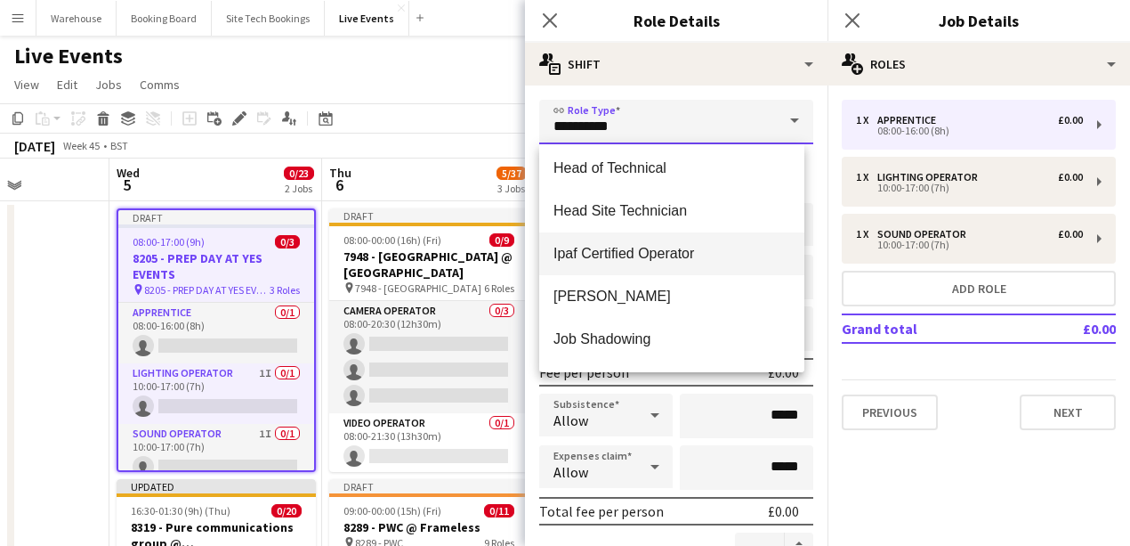
scroll to position [1424, 0]
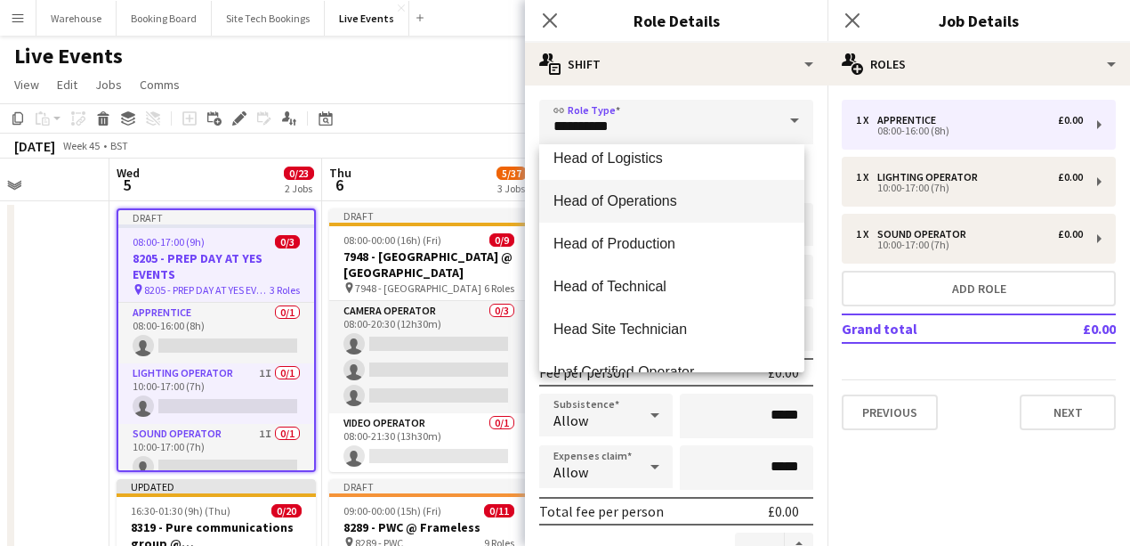
click at [650, 210] on mat-option "Head of Operations" at bounding box center [671, 201] width 265 height 43
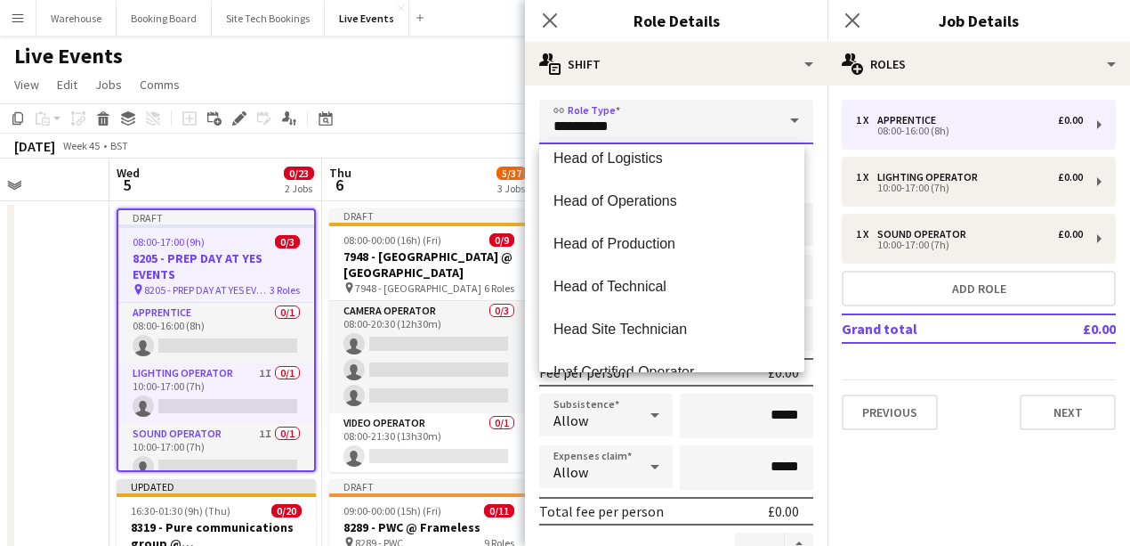
type input "**********"
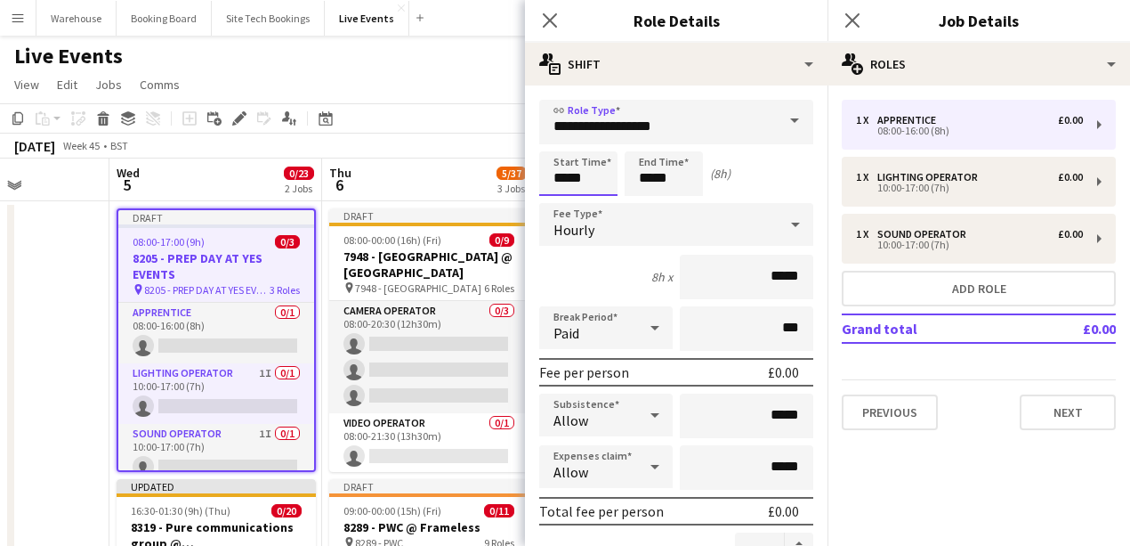
click at [552, 182] on input "*****" at bounding box center [578, 173] width 78 height 44
click at [554, 142] on div at bounding box center [561, 142] width 36 height 18
type input "*****"
click at [554, 142] on div at bounding box center [561, 142] width 36 height 18
click at [651, 180] on input "*****" at bounding box center [664, 173] width 78 height 44
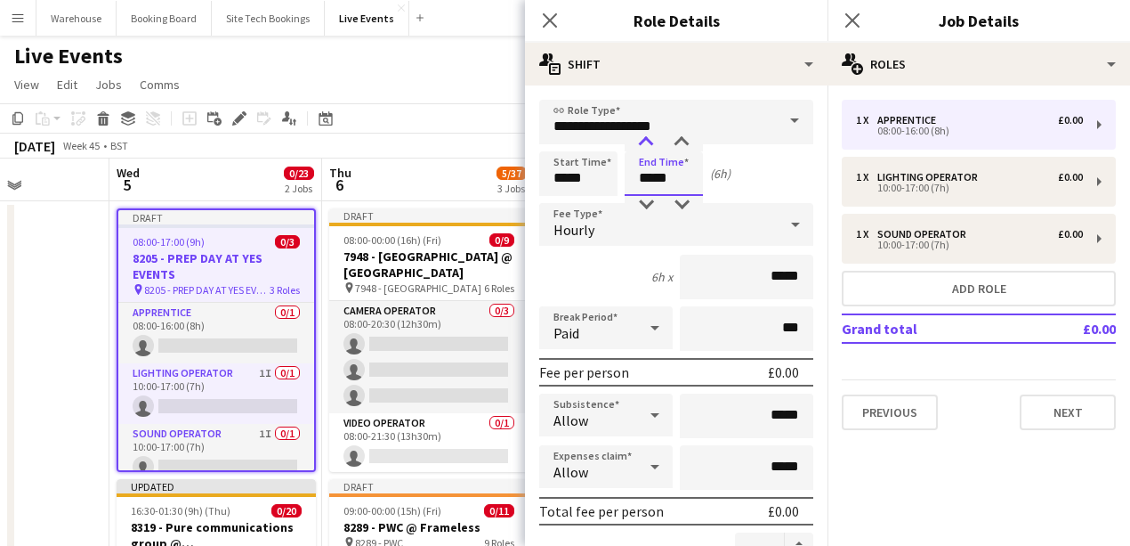
type input "*****"
click at [647, 148] on div at bounding box center [646, 142] width 36 height 18
click at [607, 220] on div "Hourly" at bounding box center [658, 224] width 239 height 43
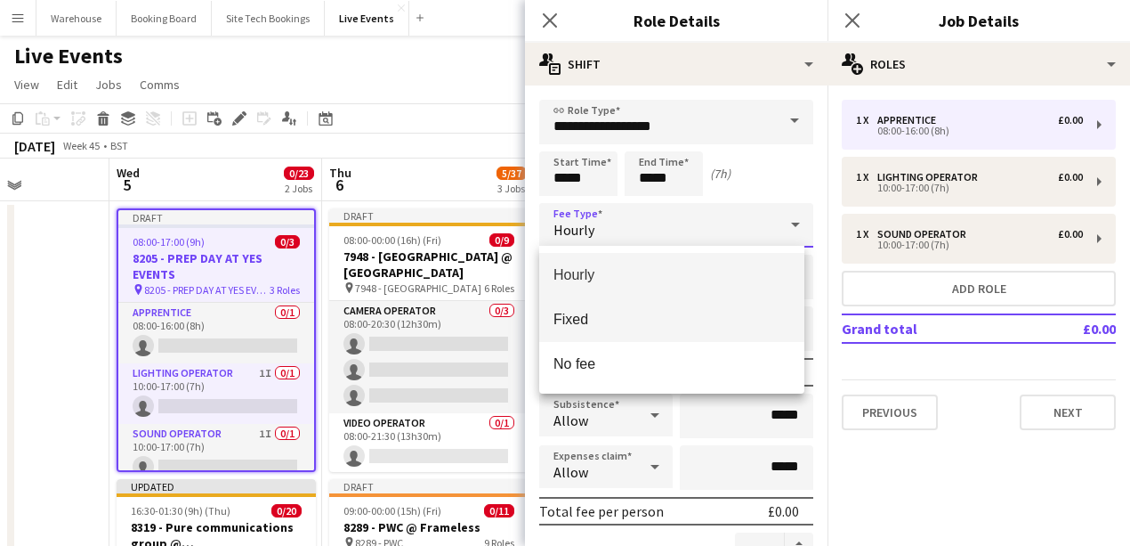
click at [593, 313] on span "Fixed" at bounding box center [672, 319] width 237 height 17
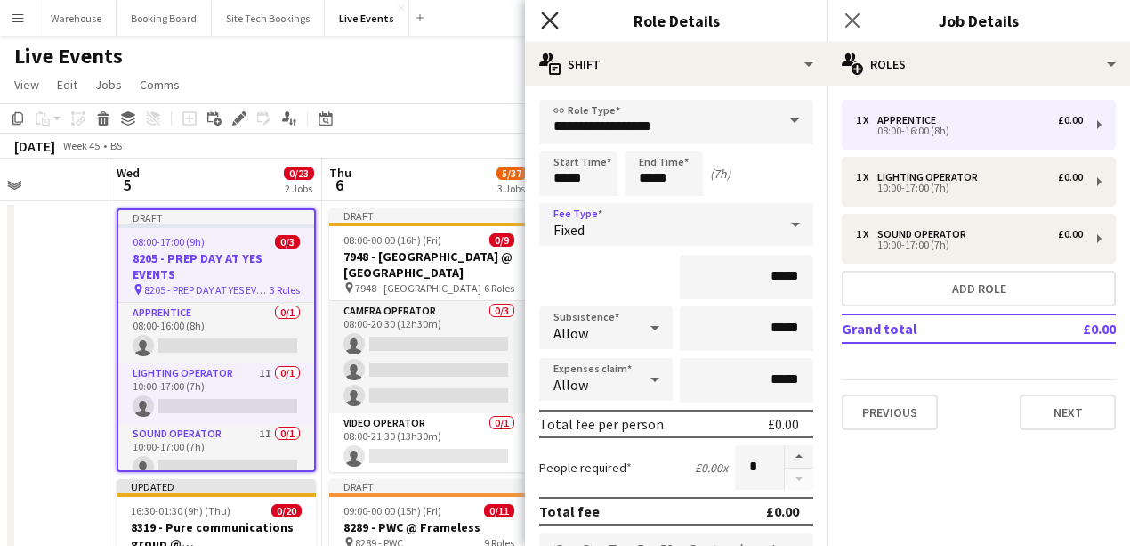
click at [550, 22] on icon at bounding box center [549, 20] width 17 height 17
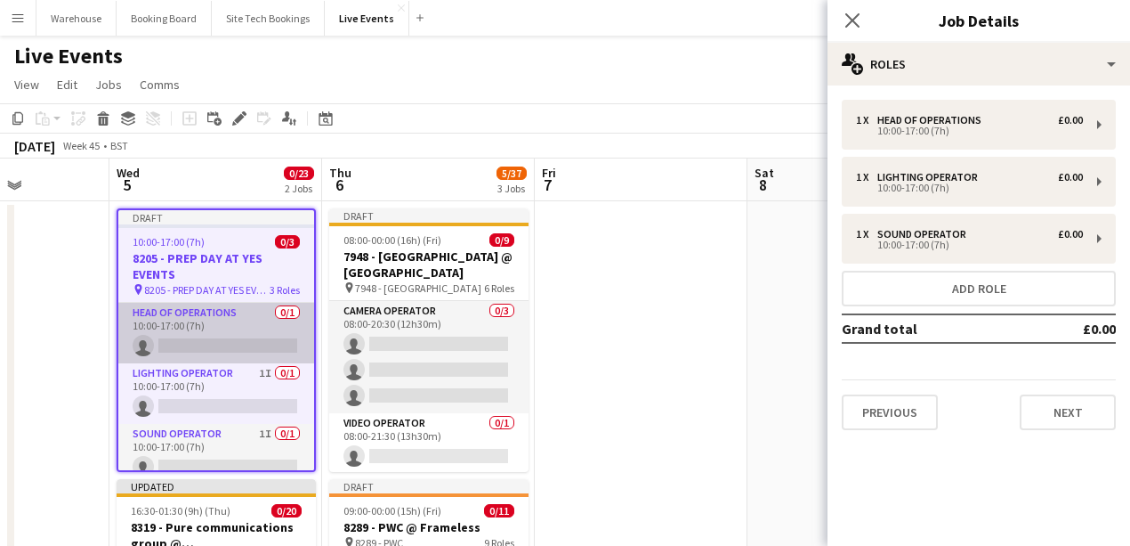
click at [240, 340] on app-card-role "Head of Operations 0/1 10:00-17:00 (7h) single-neutral-actions" at bounding box center [216, 333] width 196 height 61
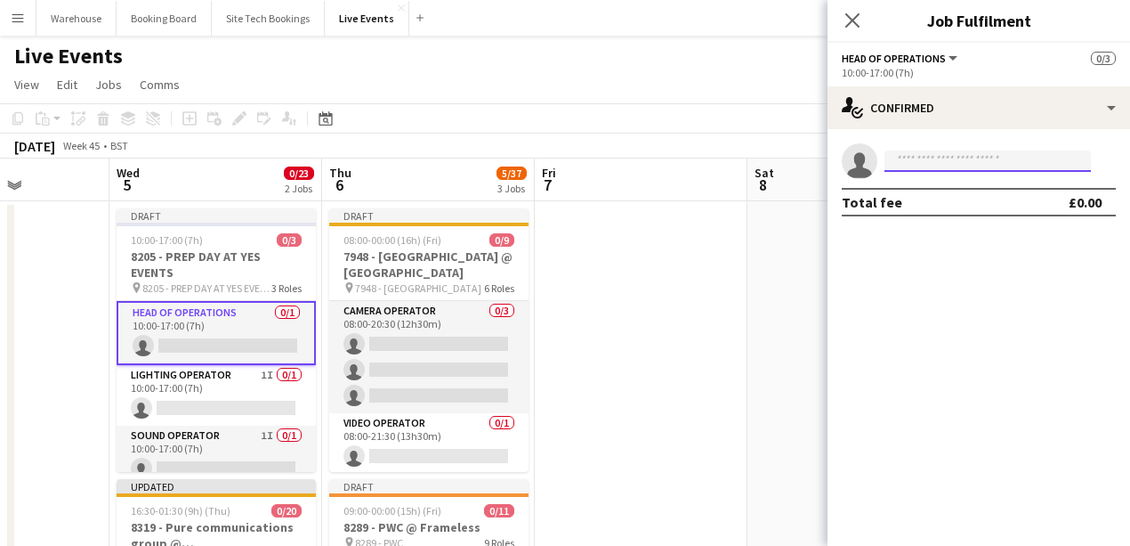
click at [934, 162] on input at bounding box center [988, 160] width 206 height 21
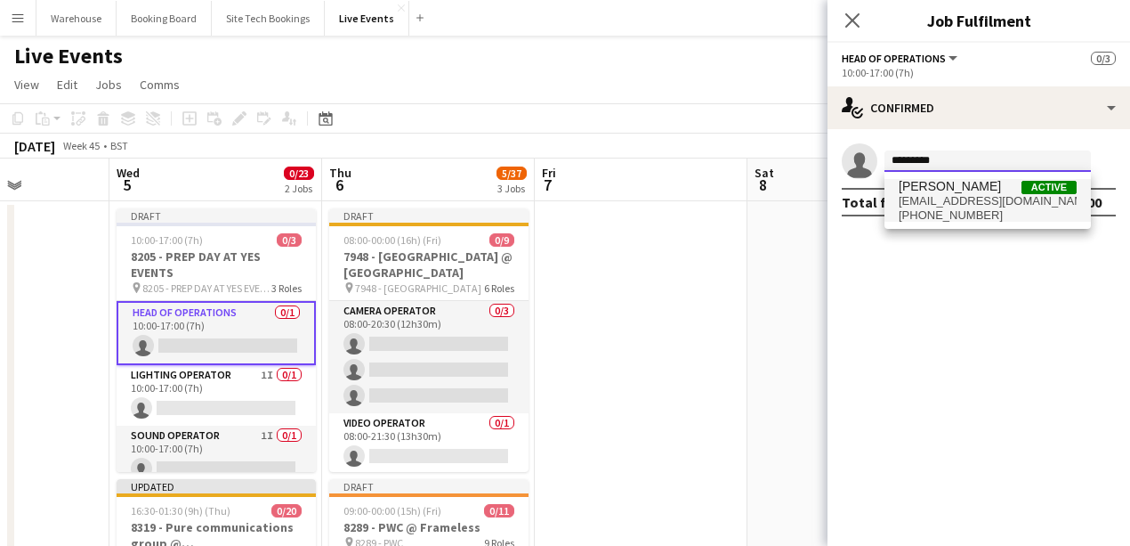
type input "*********"
click at [963, 221] on span "[PHONE_NUMBER]" at bounding box center [988, 215] width 178 height 14
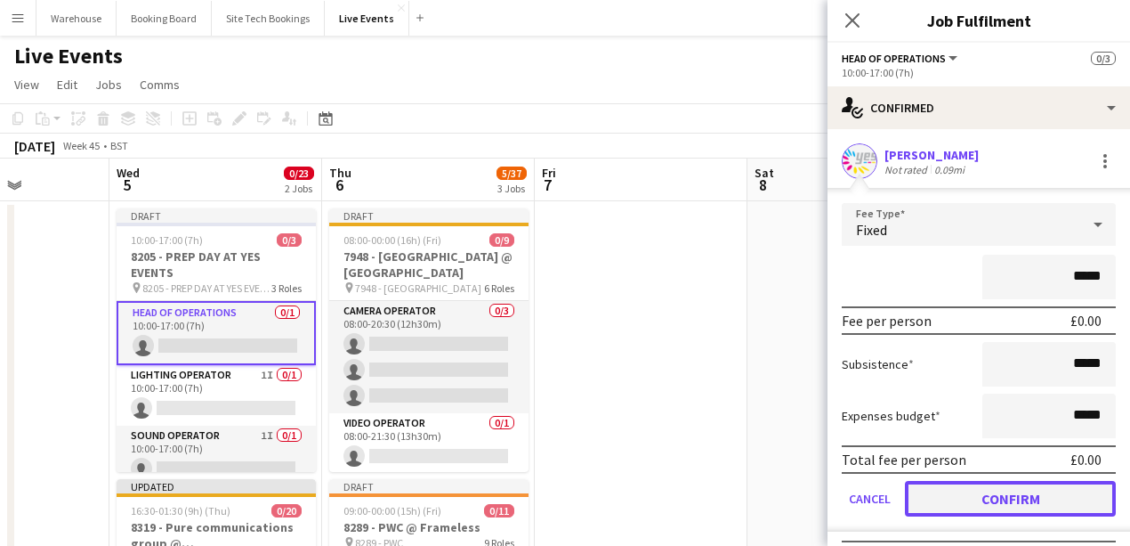
click at [988, 502] on button "Confirm" at bounding box center [1010, 499] width 211 height 36
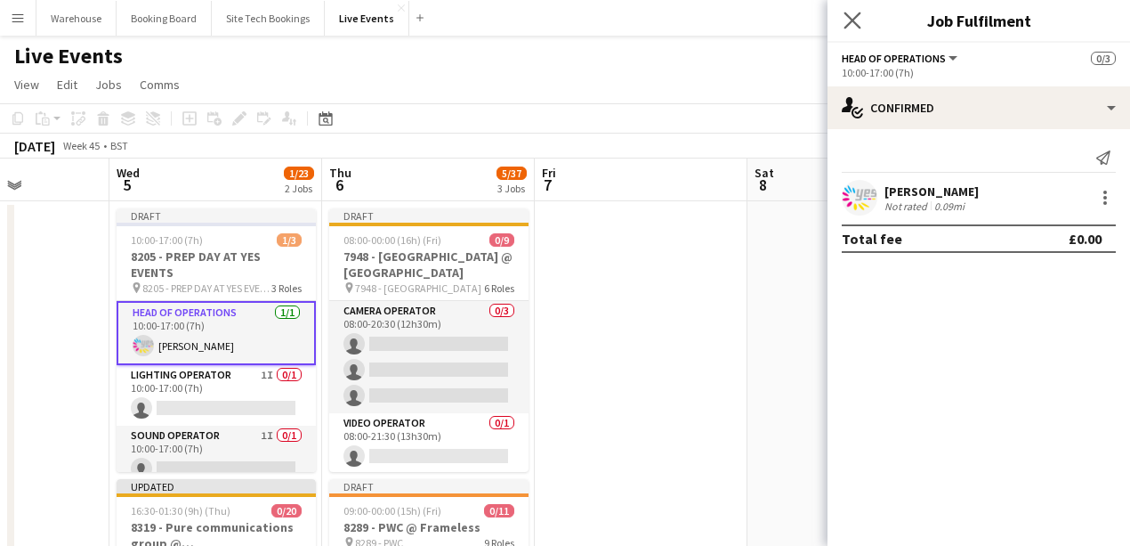
click at [862, 25] on app-icon "Close pop-in" at bounding box center [853, 21] width 26 height 26
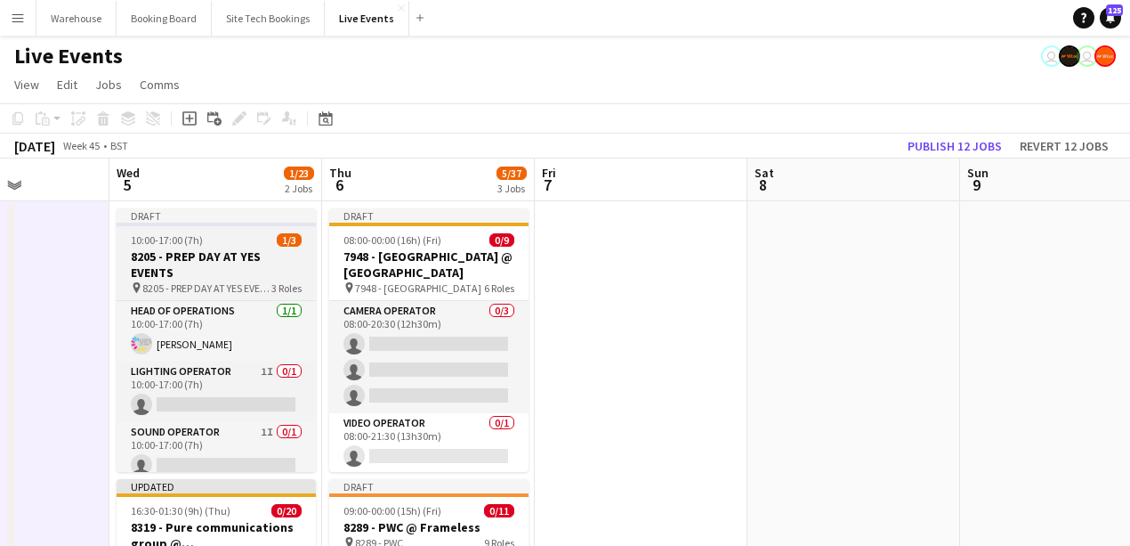
click at [211, 260] on h3 "8205 - PREP DAY AT YES EVENTS" at bounding box center [216, 264] width 199 height 32
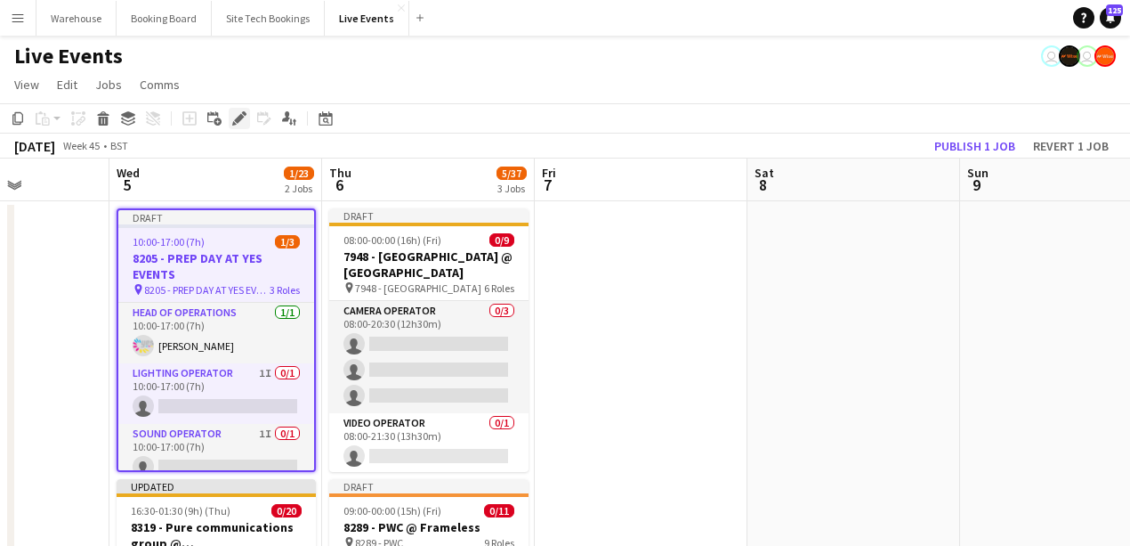
click at [247, 122] on div "Edit" at bounding box center [239, 118] width 21 height 21
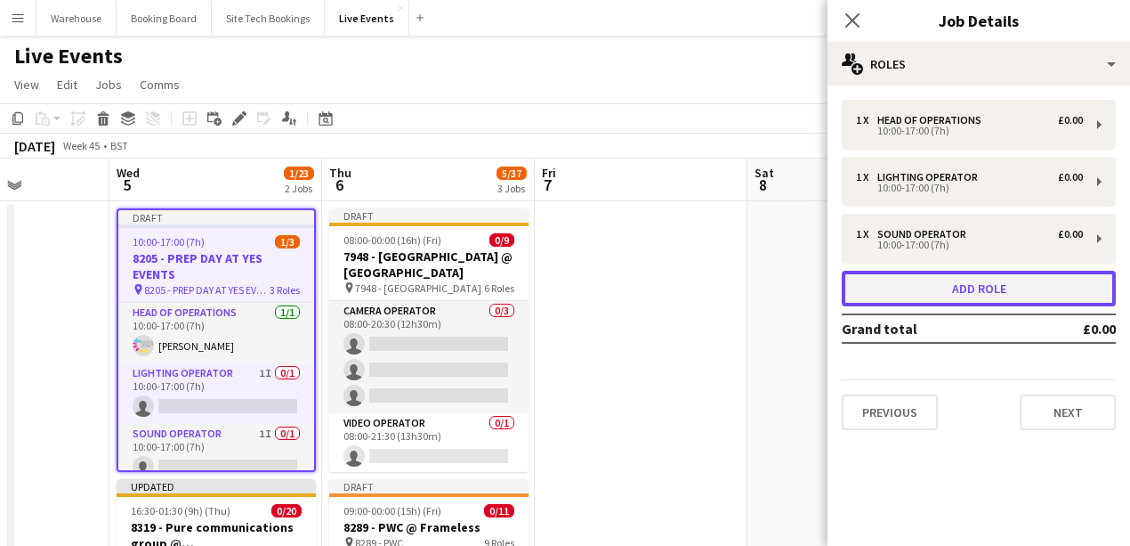
click at [952, 287] on button "Add role" at bounding box center [979, 289] width 274 height 36
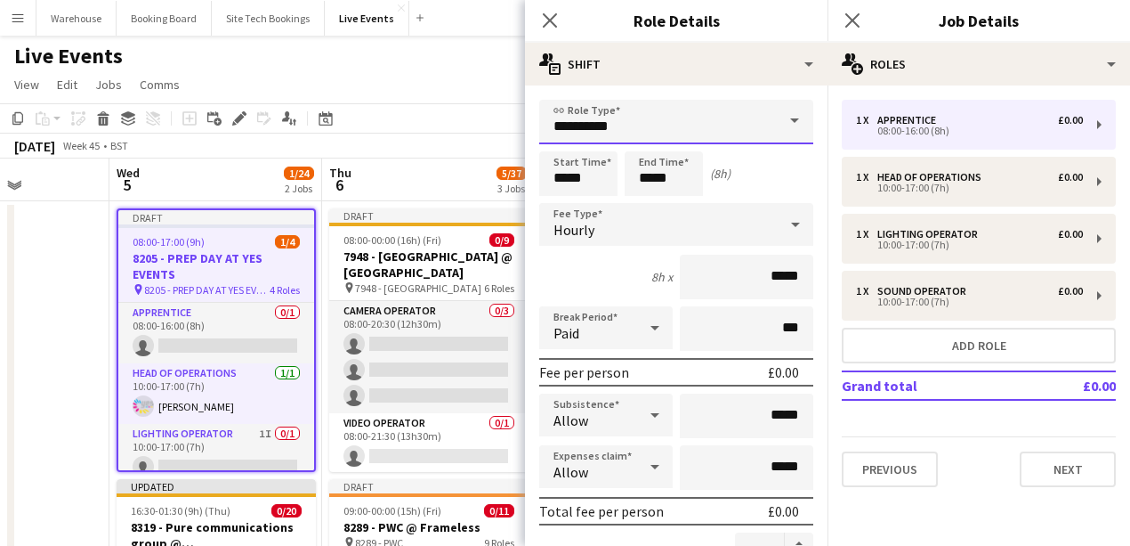
click at [625, 110] on input "**********" at bounding box center [676, 122] width 274 height 44
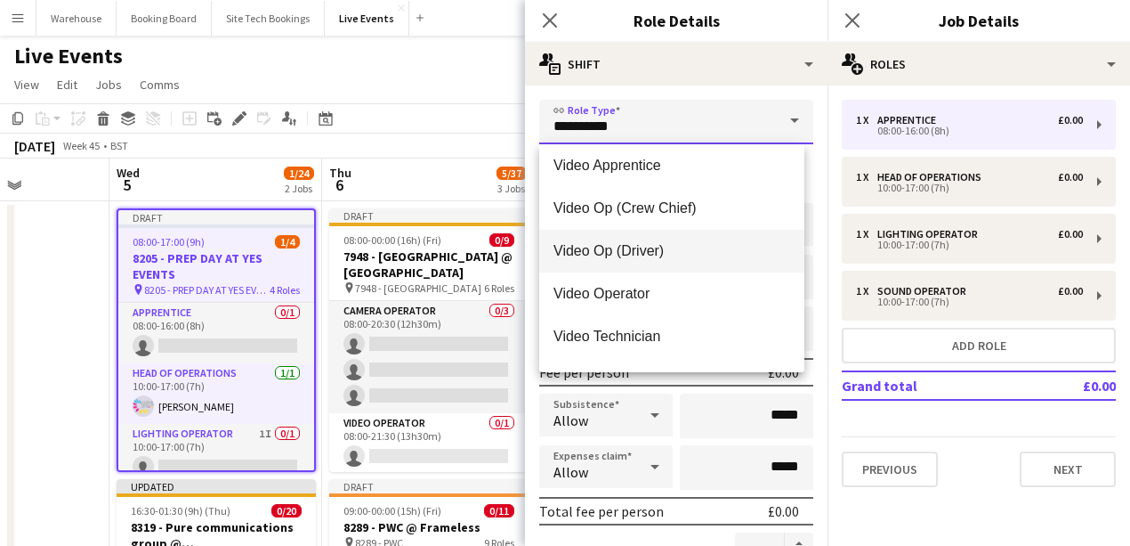
scroll to position [4094, 0]
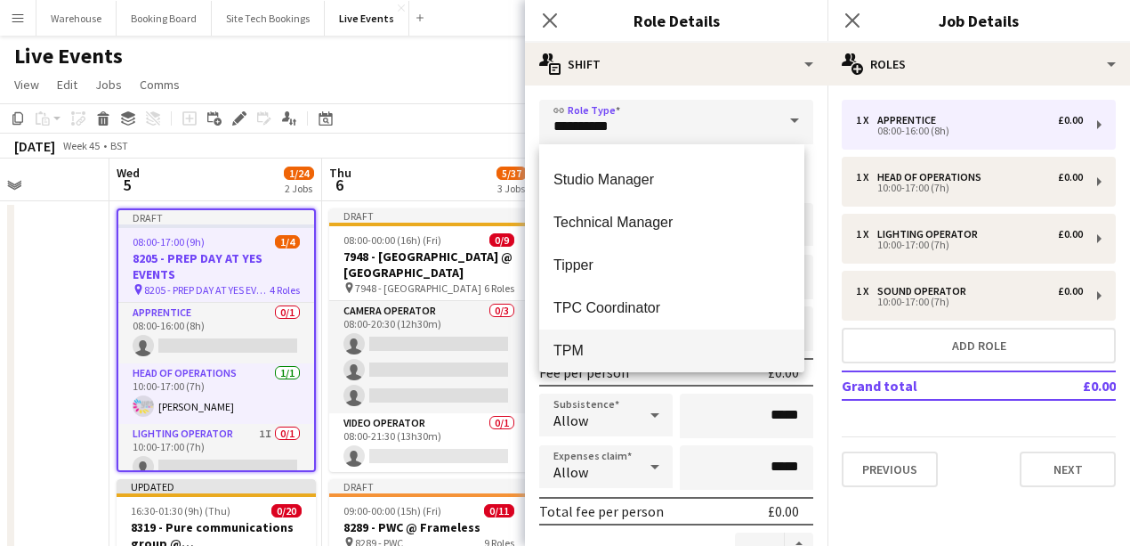
click at [580, 343] on span "TPM" at bounding box center [672, 350] width 237 height 17
type input "***"
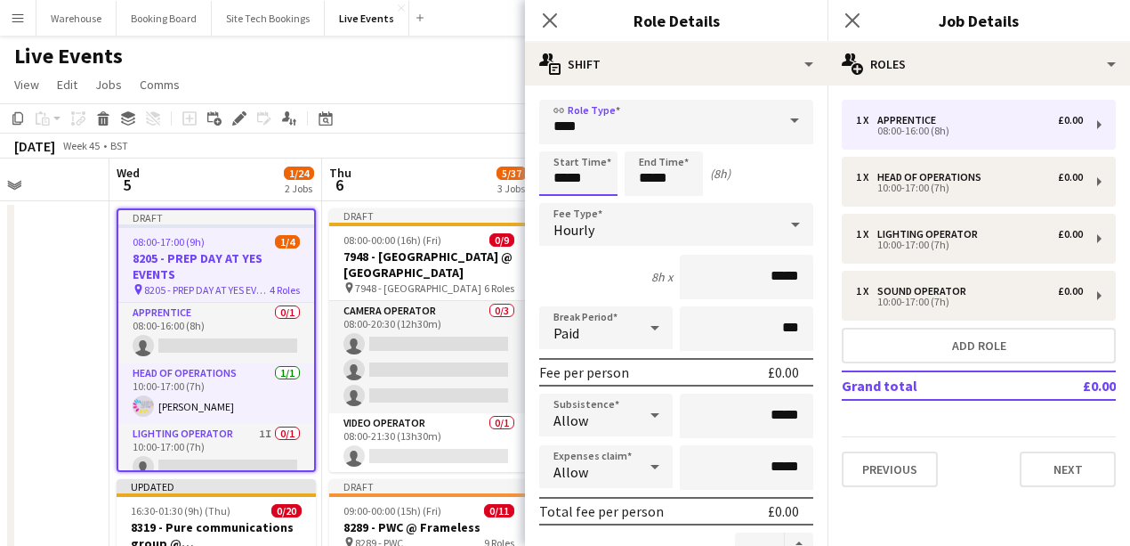
click at [574, 158] on input "*****" at bounding box center [578, 173] width 78 height 44
click at [561, 146] on div at bounding box center [561, 142] width 36 height 18
type input "*****"
click at [561, 146] on div at bounding box center [561, 142] width 36 height 18
click at [650, 180] on input "*****" at bounding box center [664, 173] width 78 height 44
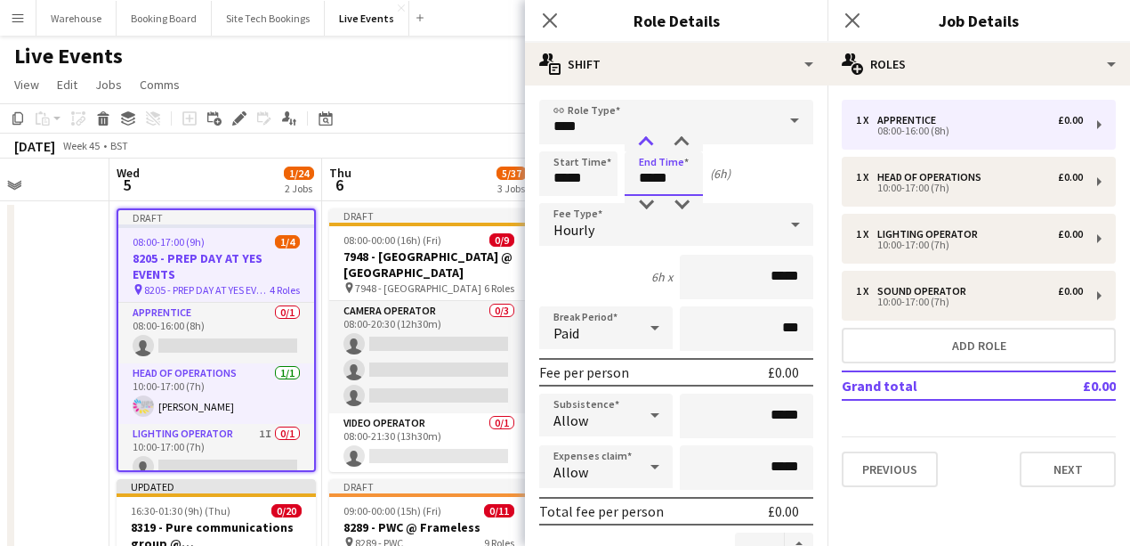
click at [648, 150] on div at bounding box center [646, 142] width 36 height 18
type input "*****"
click at [648, 199] on div at bounding box center [646, 205] width 36 height 18
click at [591, 228] on span "Hourly" at bounding box center [574, 230] width 41 height 18
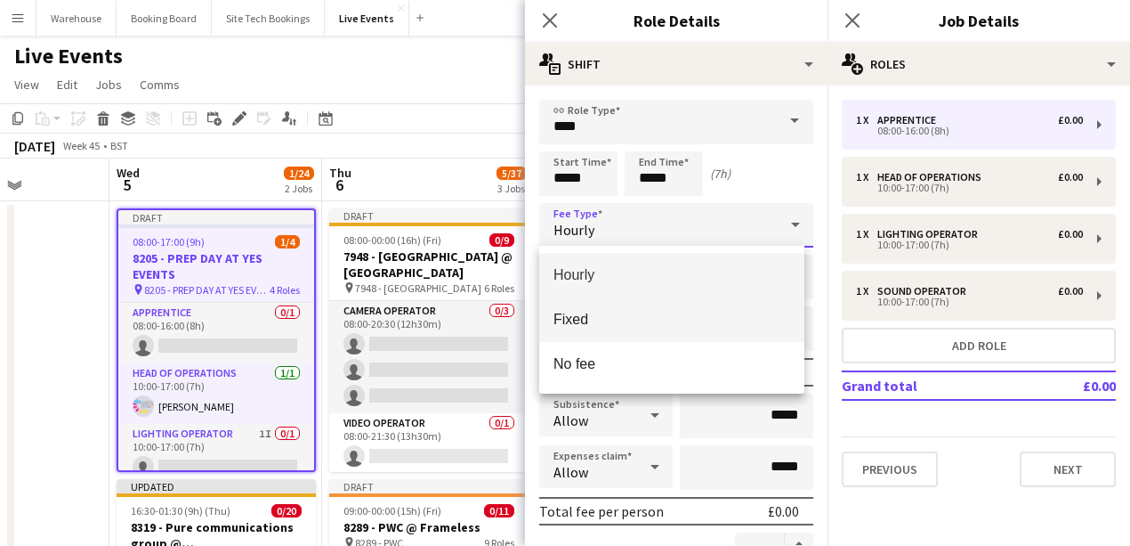
click at [578, 317] on span "Fixed" at bounding box center [672, 319] width 237 height 17
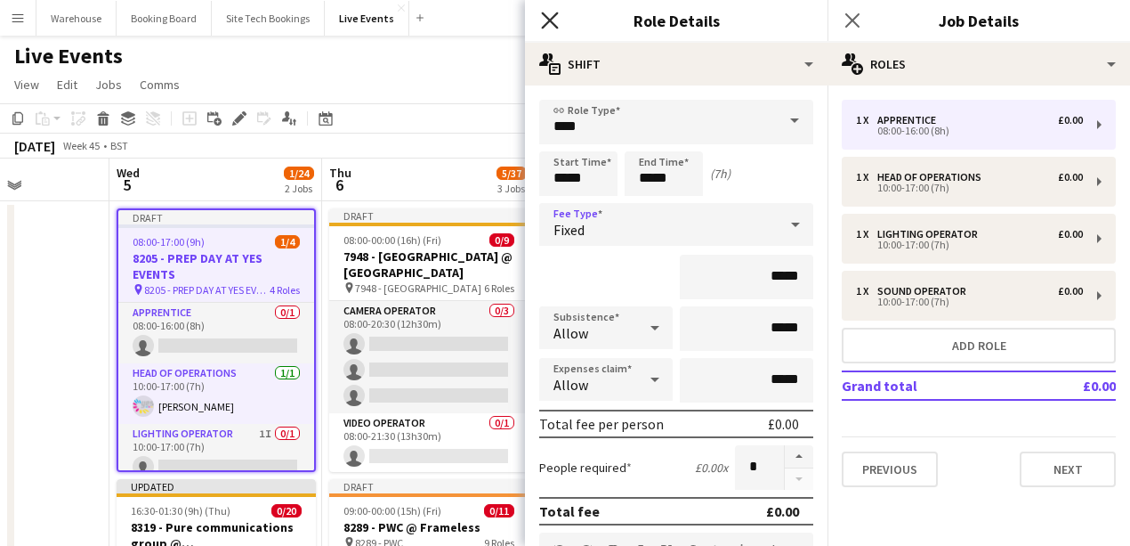
click at [548, 23] on icon at bounding box center [549, 20] width 17 height 17
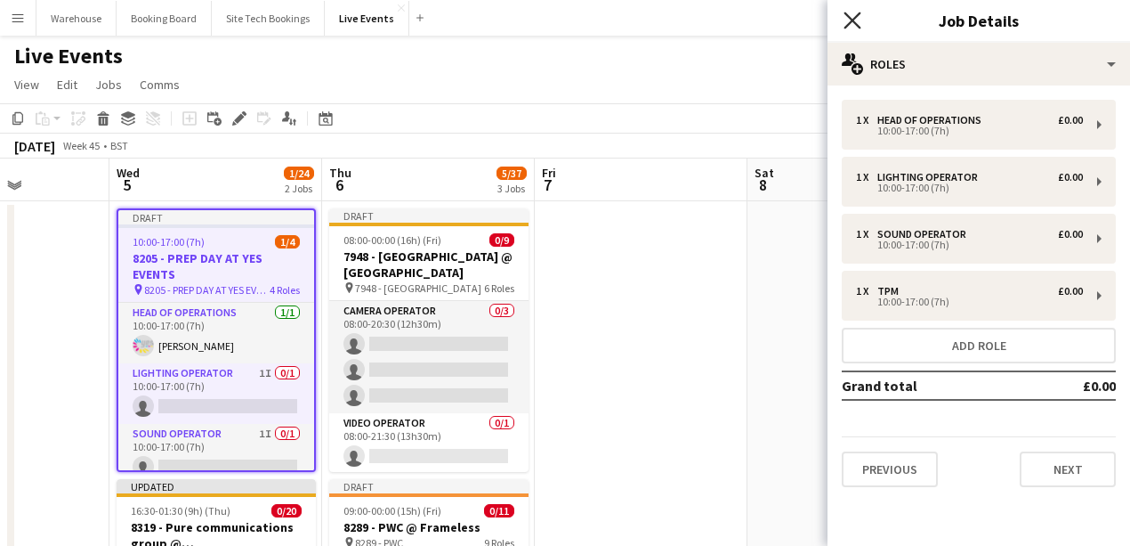
click at [853, 23] on icon "Close pop-in" at bounding box center [852, 20] width 17 height 17
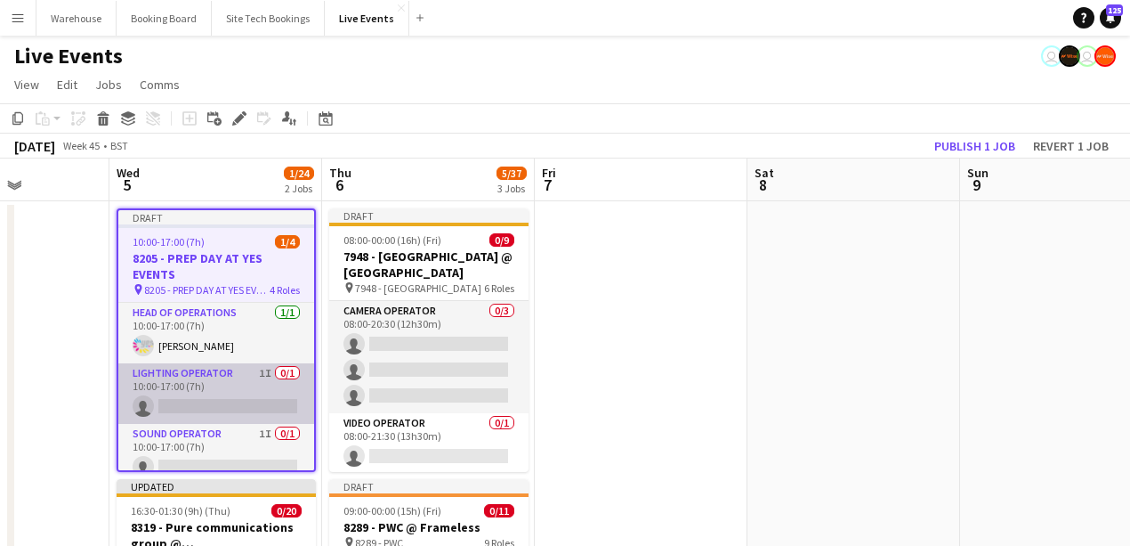
scroll to position [74, 0]
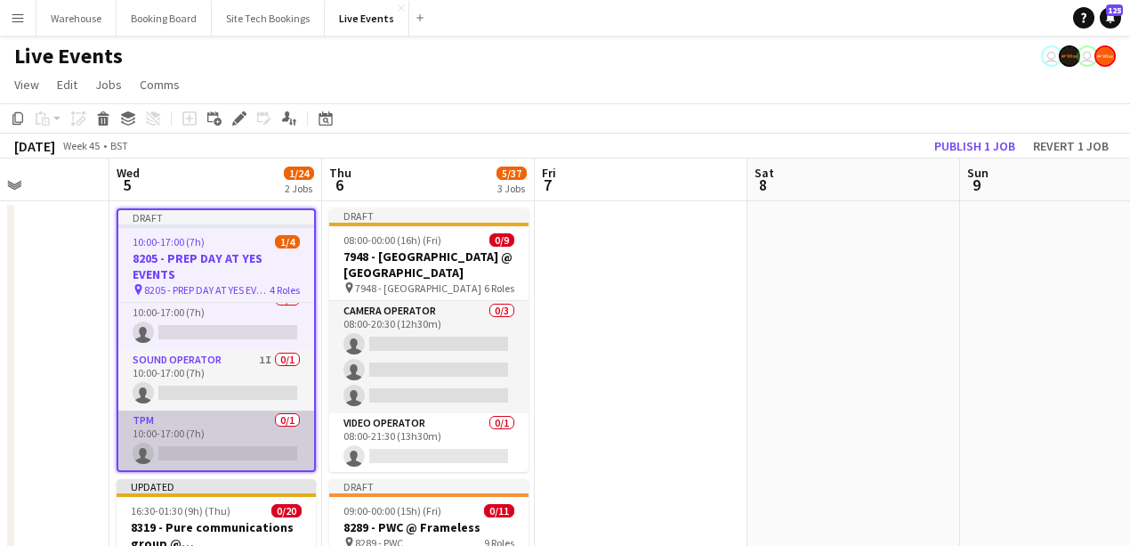
click at [216, 445] on app-card-role "TPM 0/1 10:00-17:00 (7h) single-neutral-actions" at bounding box center [216, 440] width 196 height 61
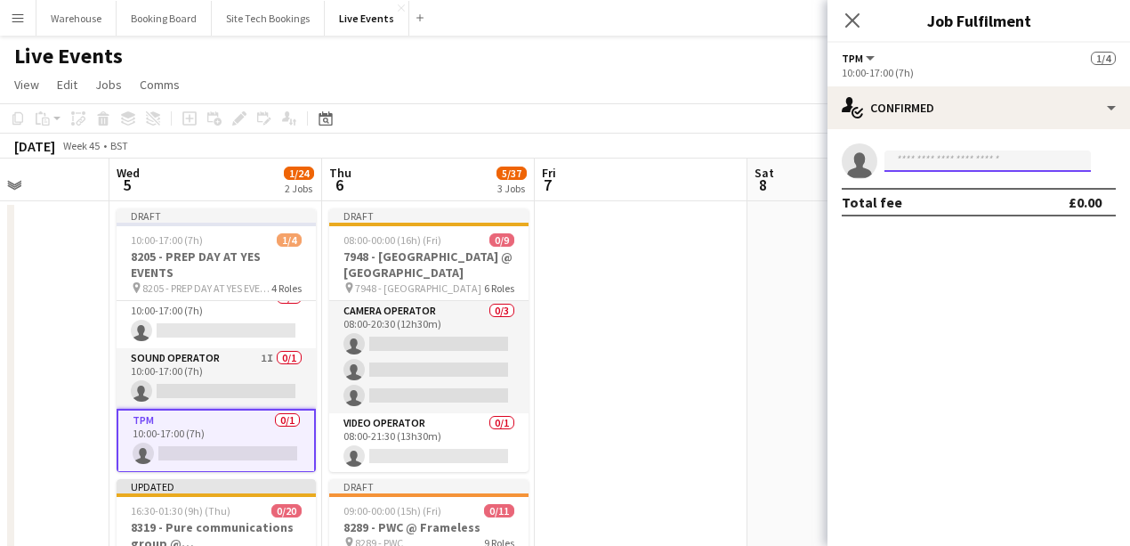
click at [943, 163] on input at bounding box center [988, 160] width 206 height 21
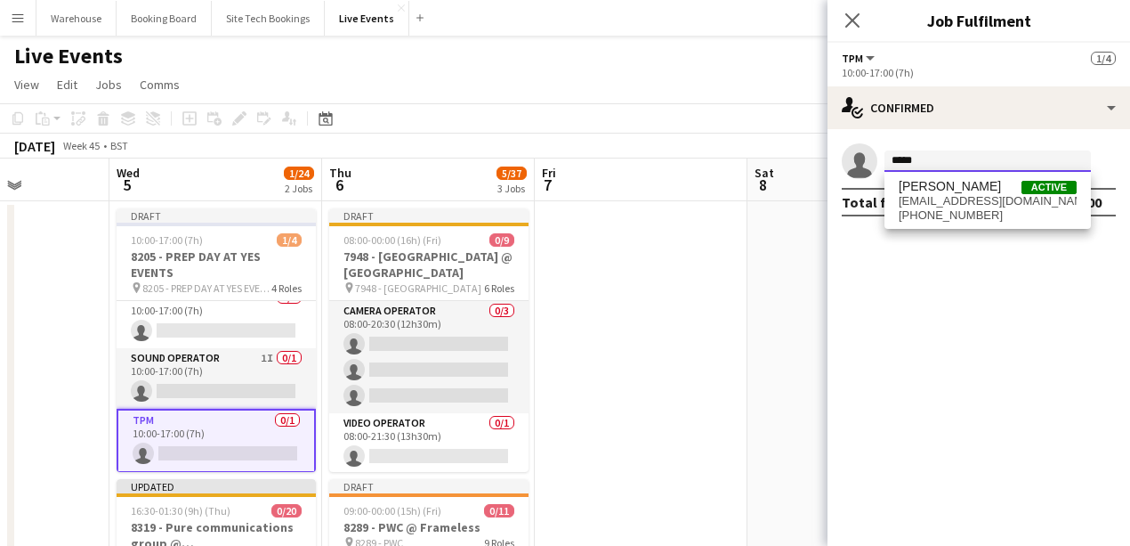
type input "*****"
click at [954, 214] on span "[PHONE_NUMBER]" at bounding box center [988, 215] width 178 height 14
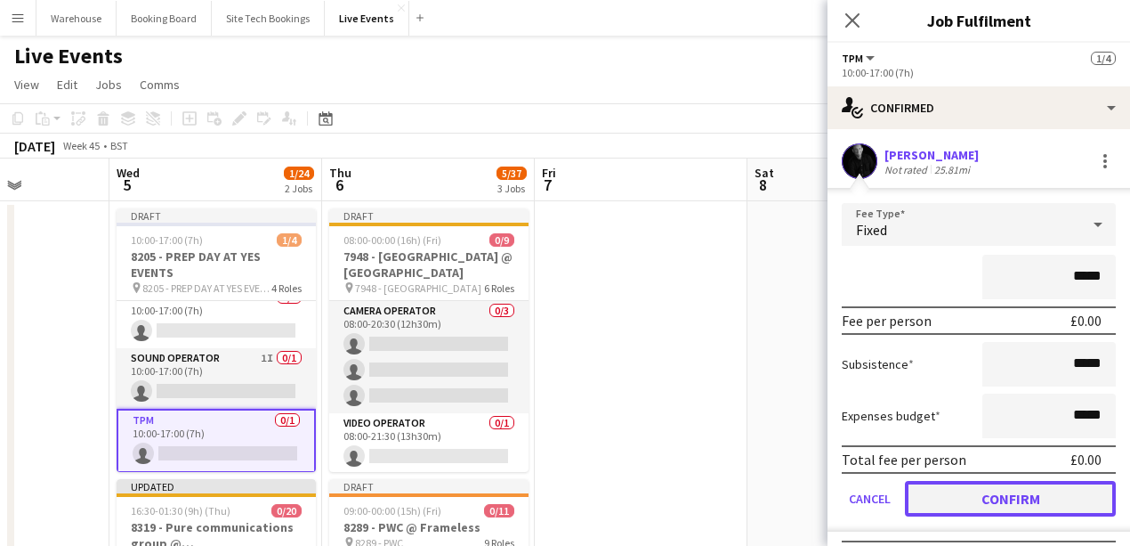
click at [967, 504] on button "Confirm" at bounding box center [1010, 499] width 211 height 36
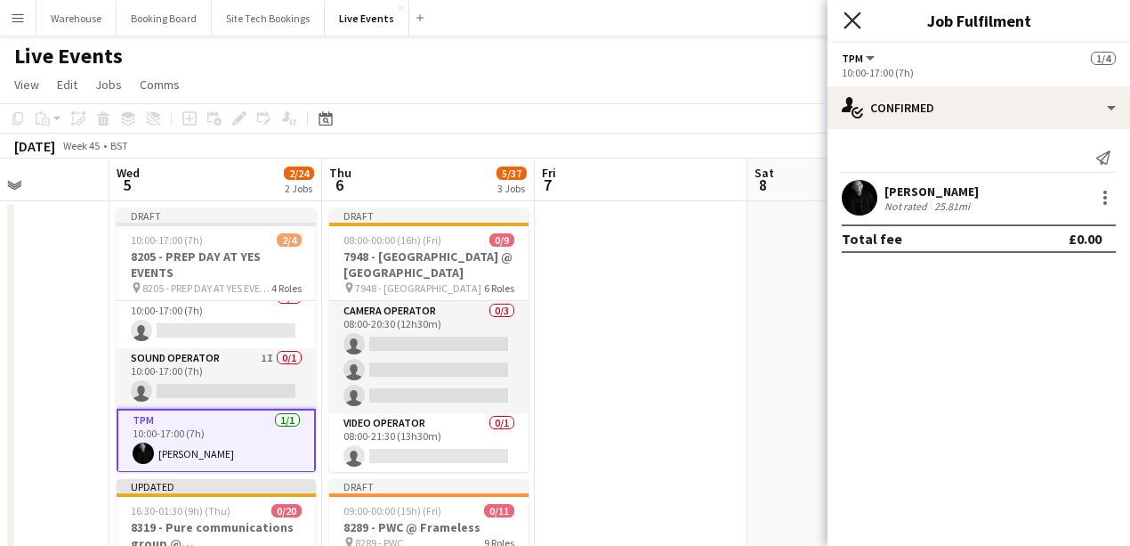
click at [853, 18] on icon "Close pop-in" at bounding box center [852, 20] width 17 height 17
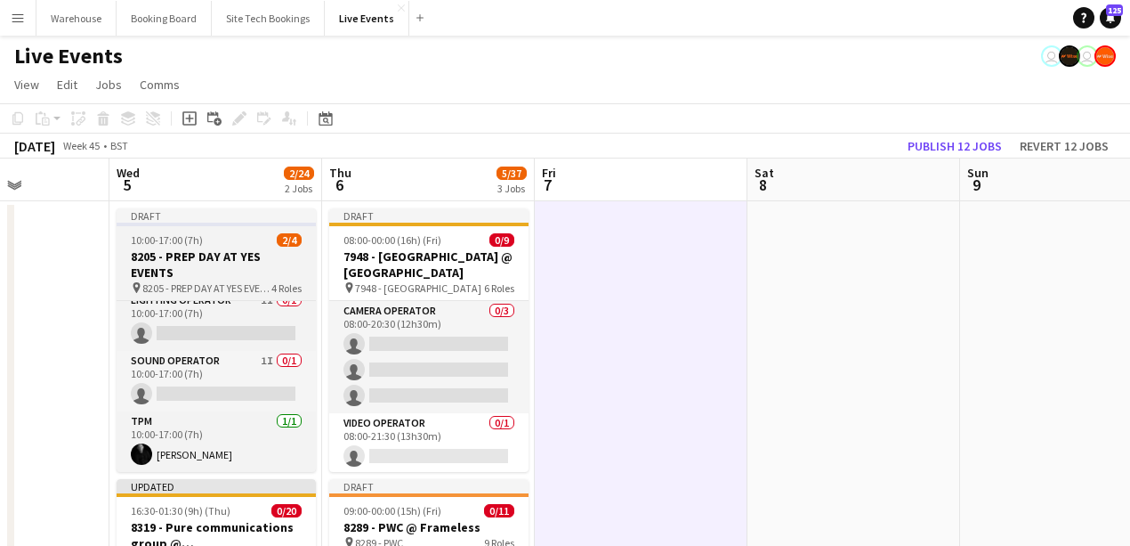
scroll to position [0, 530]
click at [212, 255] on h3 "8205 - PREP DAY AT YES EVENTS" at bounding box center [214, 264] width 199 height 32
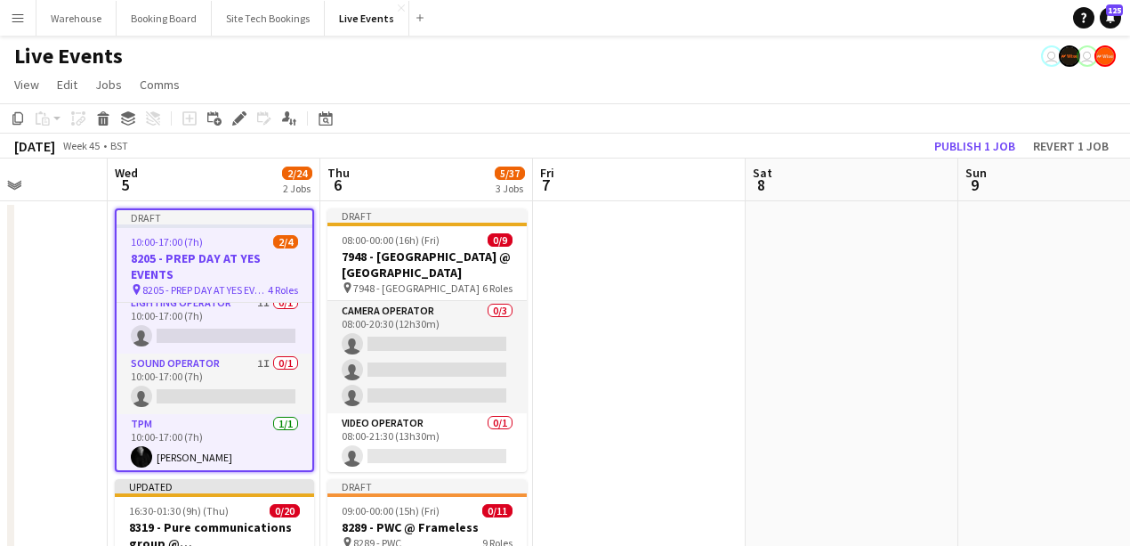
scroll to position [74, 0]
drag, startPoint x: 951, startPoint y: 150, endPoint x: 802, endPoint y: 180, distance: 152.4
click at [952, 150] on button "Publish 1 job" at bounding box center [974, 145] width 95 height 23
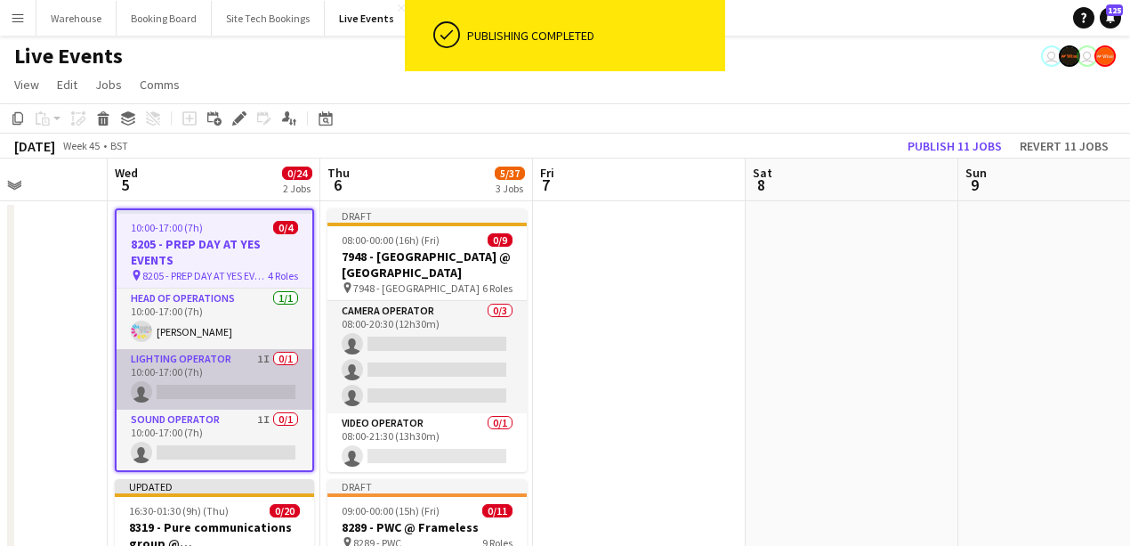
click at [234, 367] on app-card-role "Lighting Operator 1I 0/1 10:00-17:00 (7h) single-neutral-actions" at bounding box center [215, 379] width 196 height 61
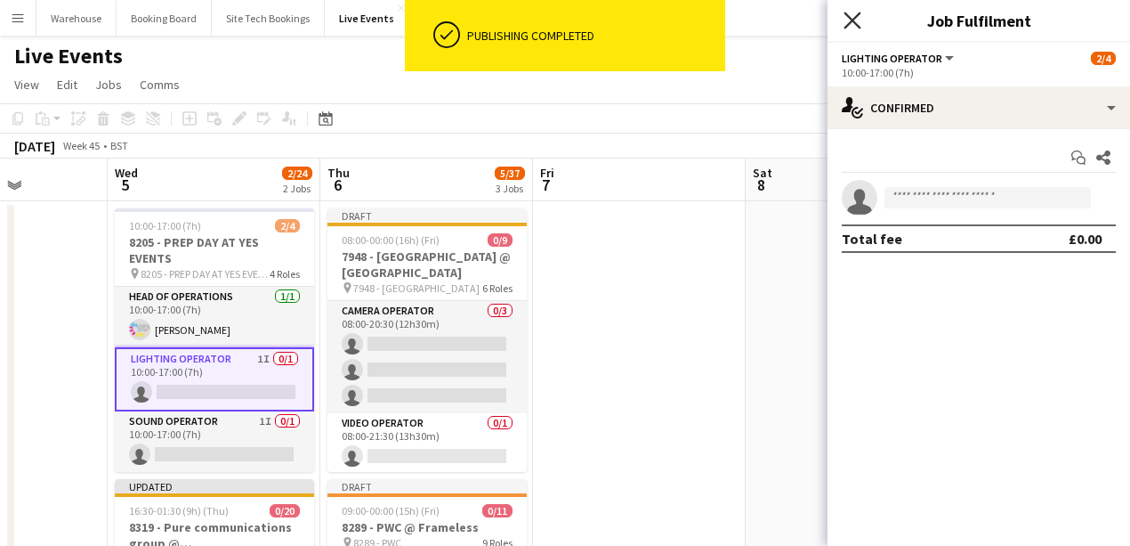
click at [856, 23] on icon at bounding box center [852, 20] width 17 height 17
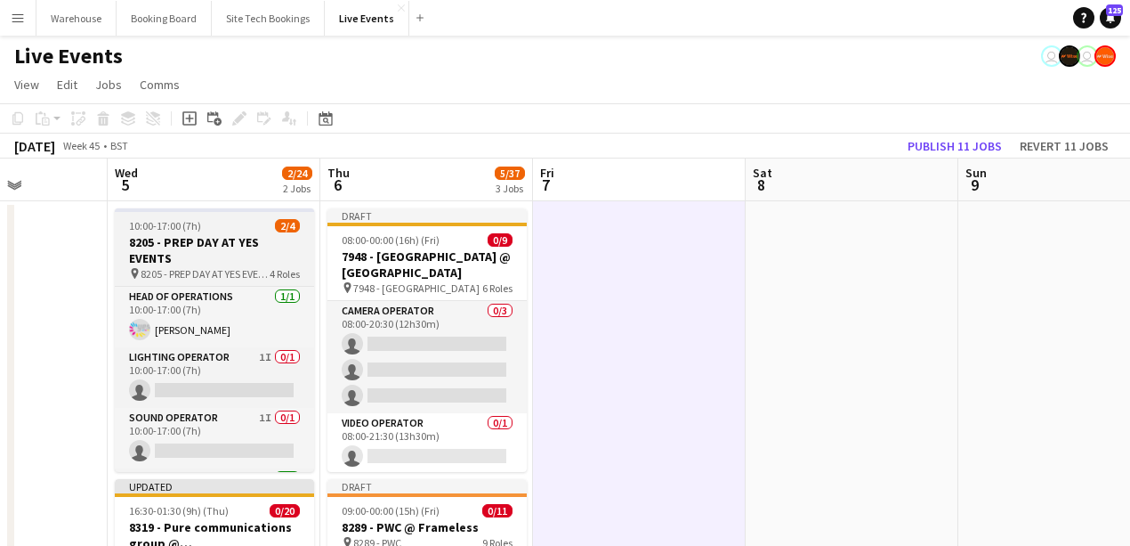
click at [192, 228] on span "10:00-17:00 (7h)" at bounding box center [165, 225] width 72 height 13
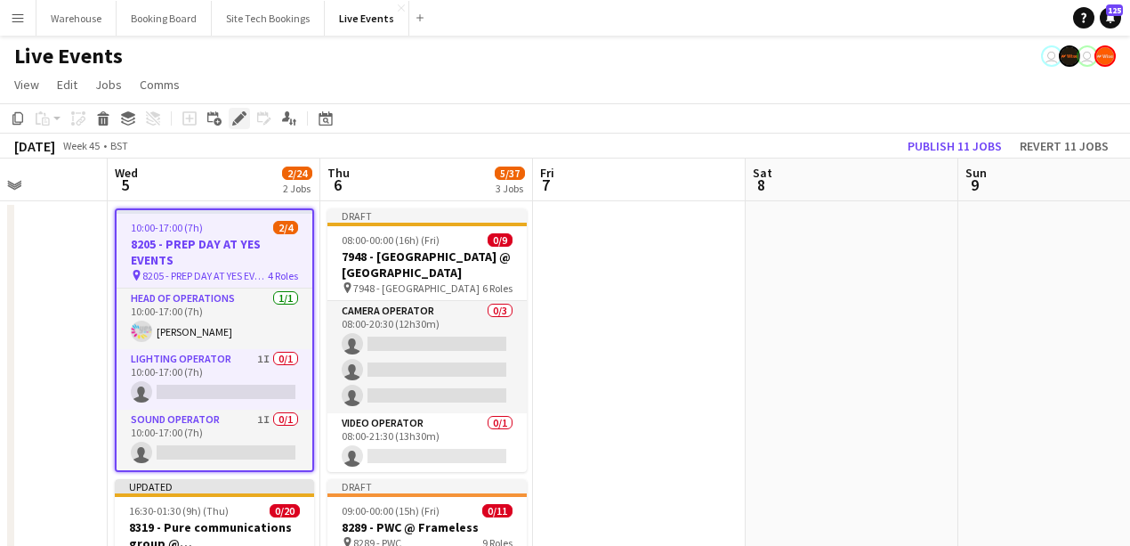
click at [237, 114] on icon "Edit" at bounding box center [239, 118] width 14 height 14
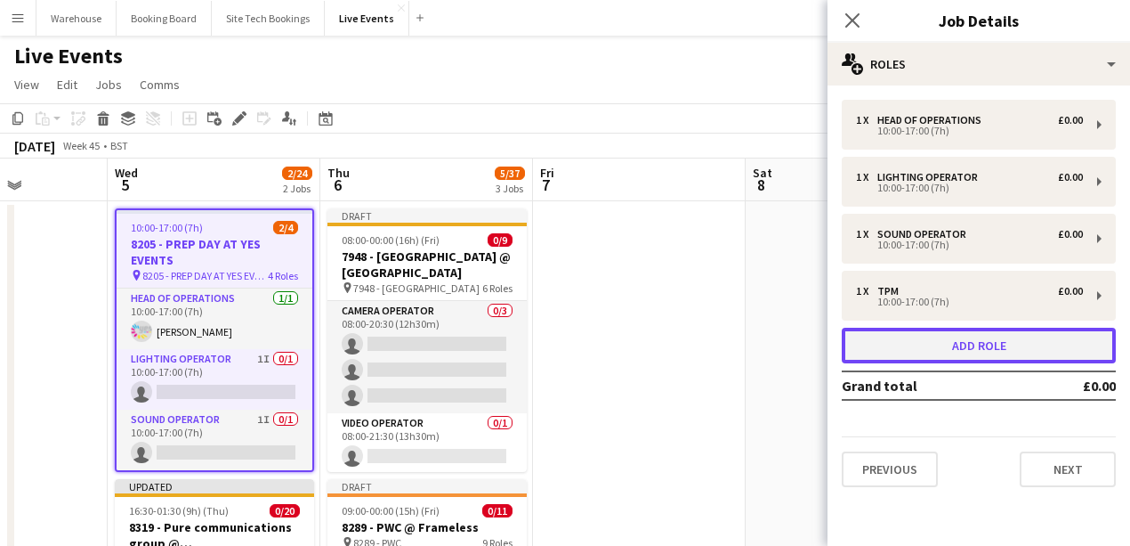
click at [951, 333] on button "Add role" at bounding box center [979, 346] width 274 height 36
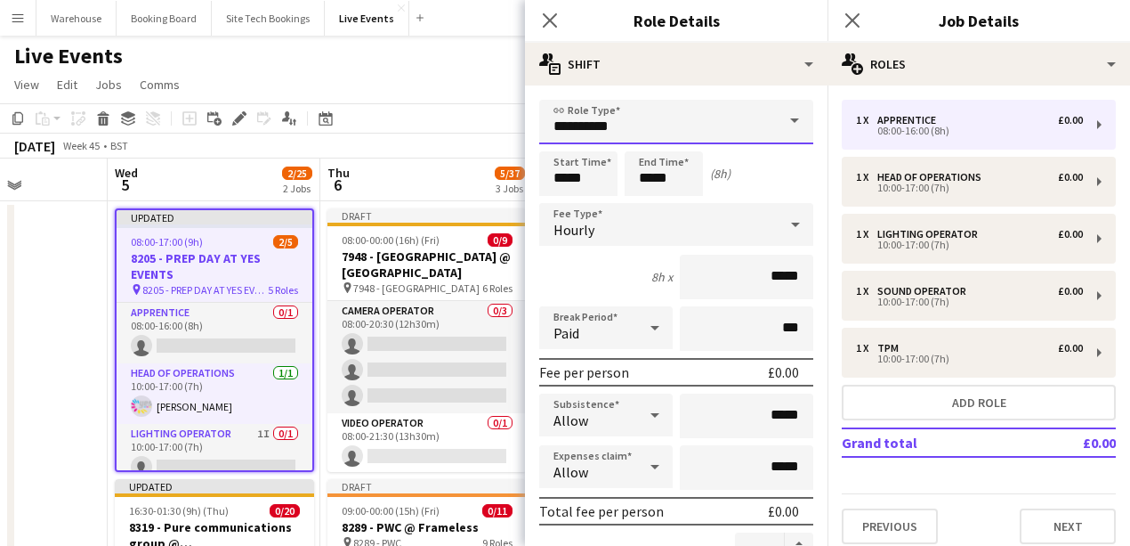
click at [628, 114] on input "**********" at bounding box center [676, 122] width 274 height 44
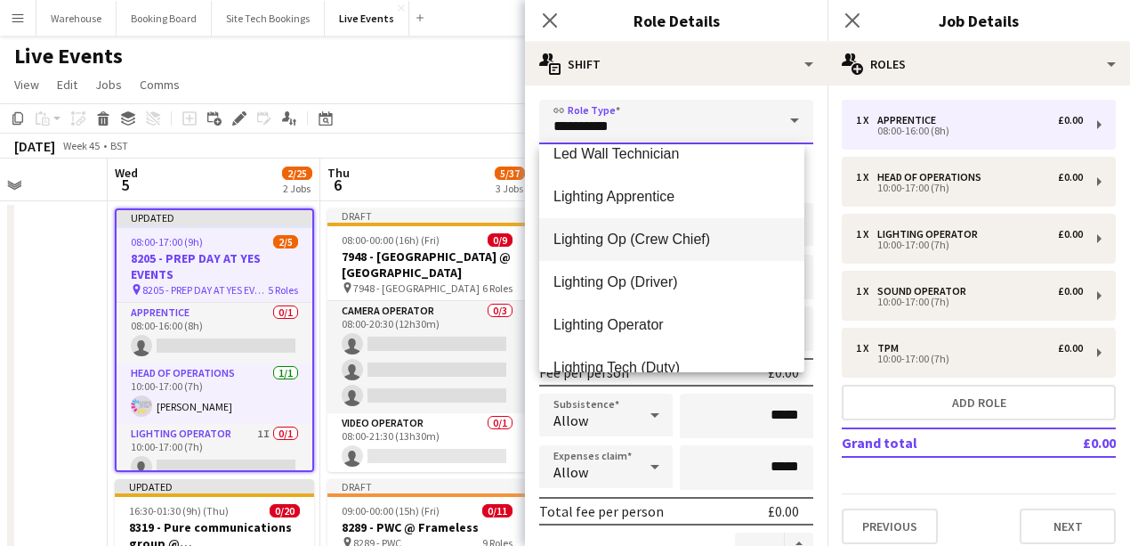
scroll to position [2017, 0]
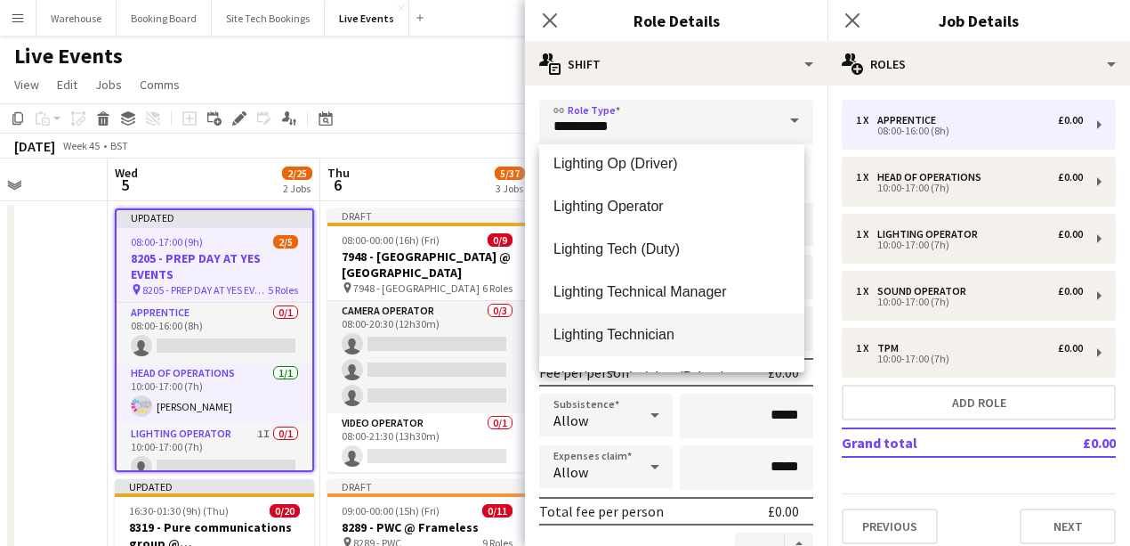
click at [646, 349] on mat-option "Lighting Technician" at bounding box center [671, 334] width 265 height 43
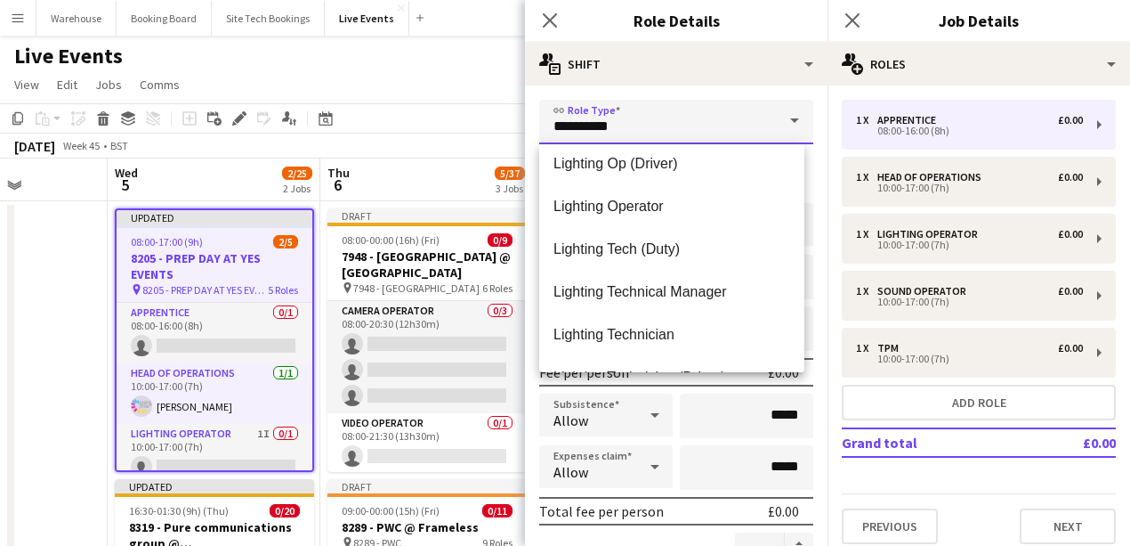
type input "**********"
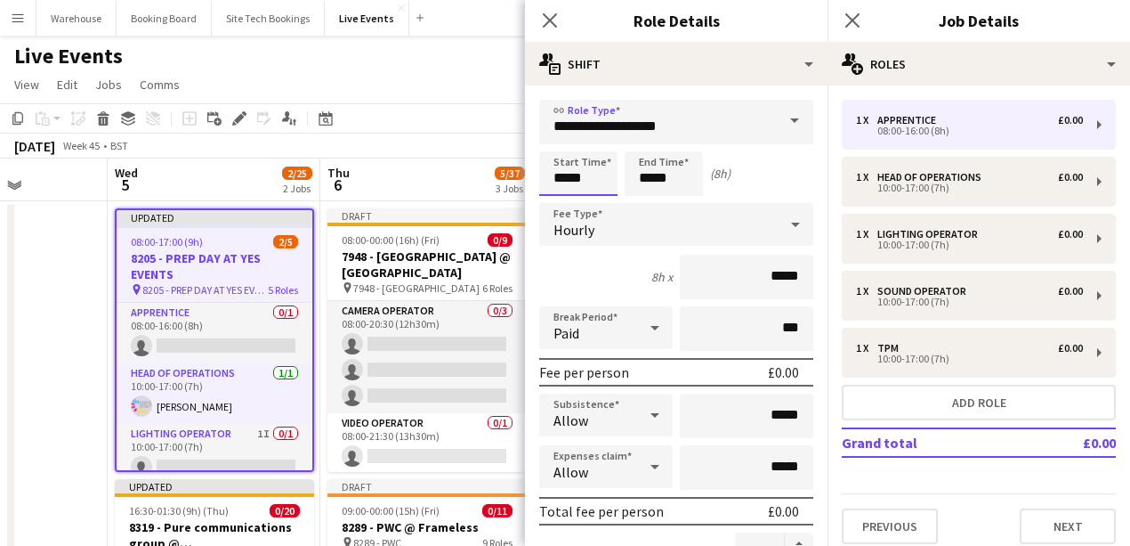
click at [571, 187] on input "*****" at bounding box center [578, 173] width 78 height 44
click at [567, 143] on div at bounding box center [561, 142] width 36 height 18
click at [557, 191] on input "*****" at bounding box center [578, 173] width 78 height 44
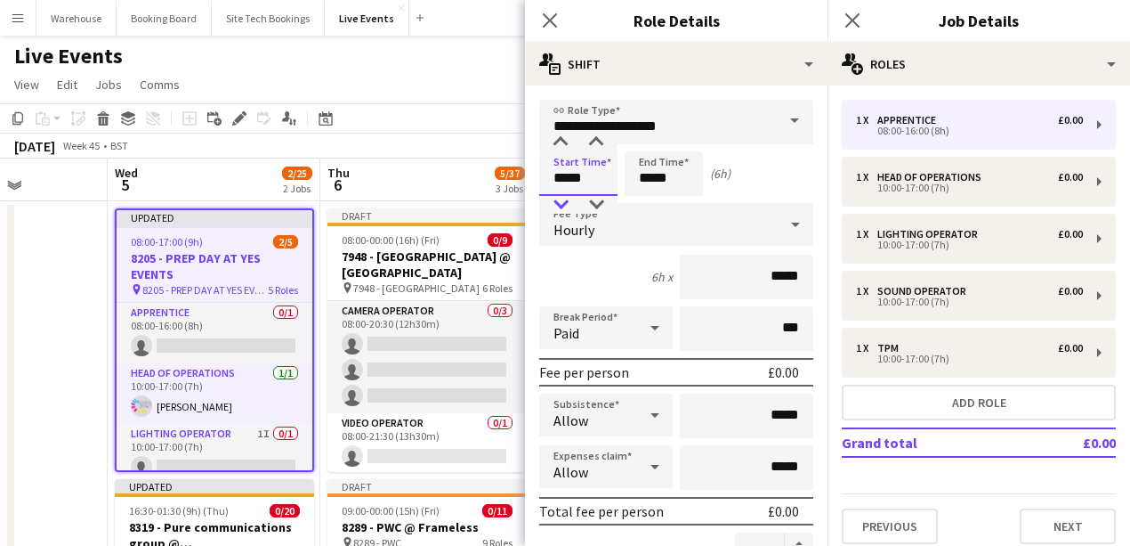
type input "*****"
click at [557, 203] on div at bounding box center [561, 205] width 36 height 18
click at [648, 169] on input "*****" at bounding box center [664, 173] width 78 height 44
type input "*****"
click at [646, 141] on div at bounding box center [646, 142] width 36 height 18
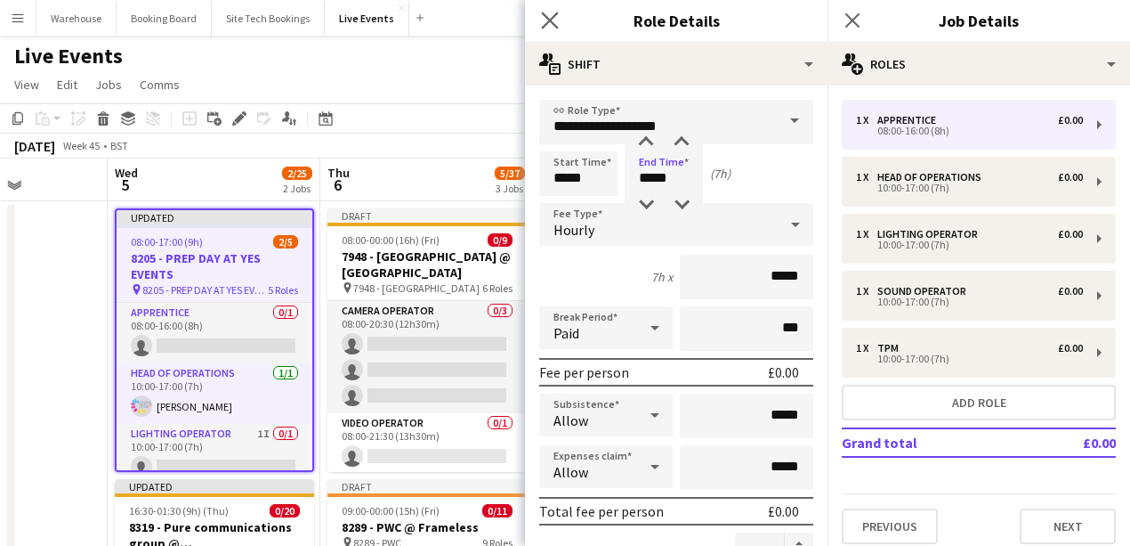
click at [562, 16] on app-icon "Close pop-in" at bounding box center [551, 21] width 26 height 26
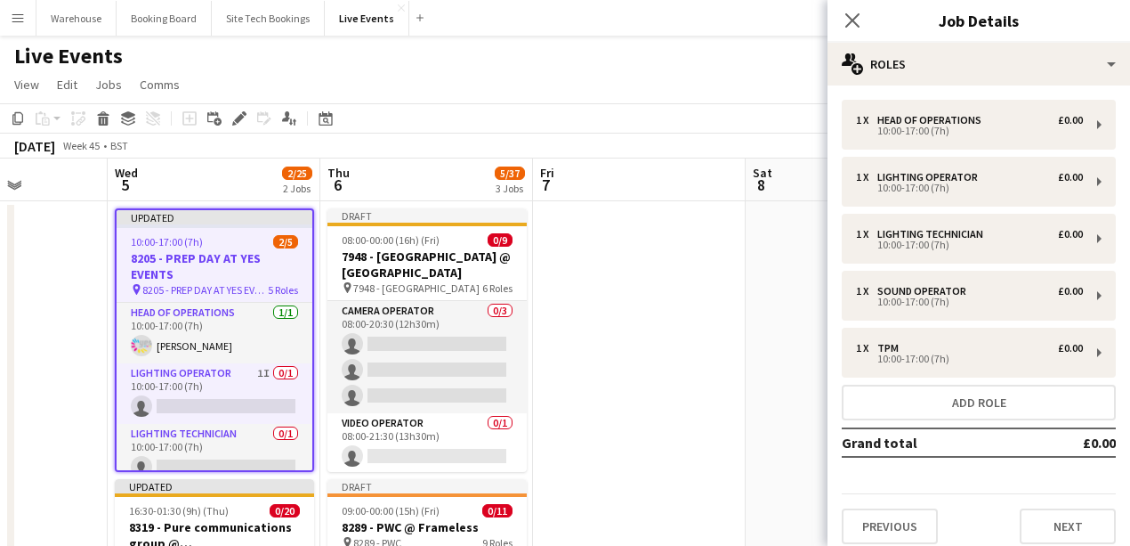
drag, startPoint x: 856, startPoint y: 22, endPoint x: 573, endPoint y: 167, distance: 318.0
click at [854, 23] on icon "Close pop-in" at bounding box center [852, 20] width 14 height 14
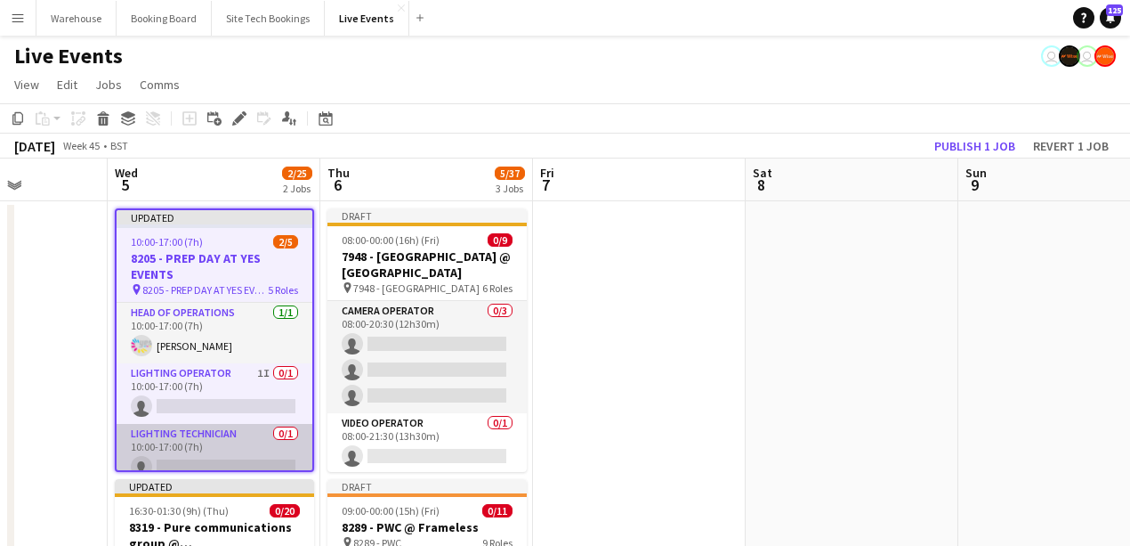
scroll to position [59, 0]
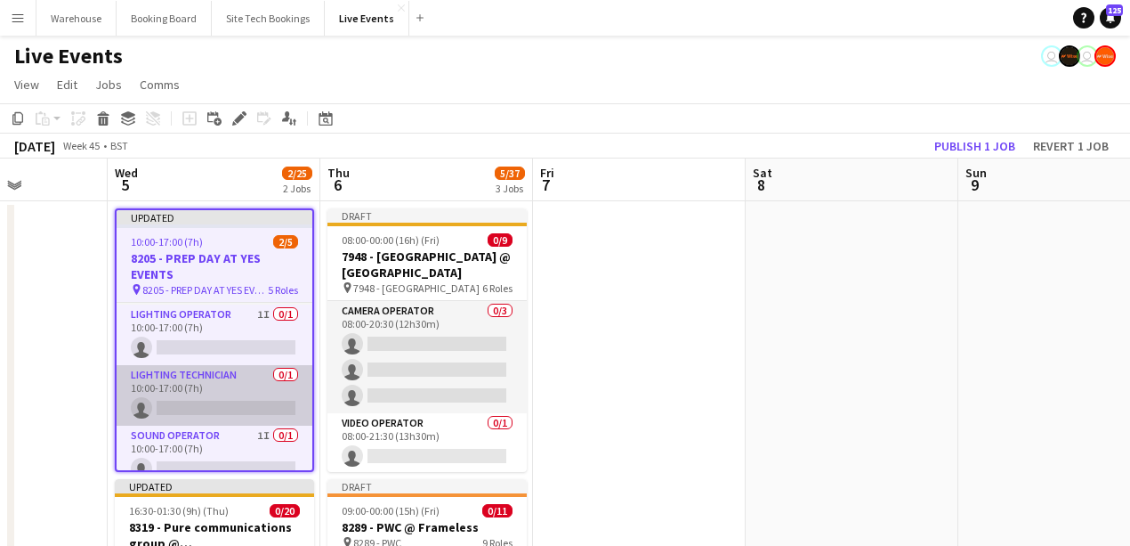
click at [213, 408] on app-card-role "Lighting Technician 0/1 10:00-17:00 (7h) single-neutral-actions" at bounding box center [215, 395] width 196 height 61
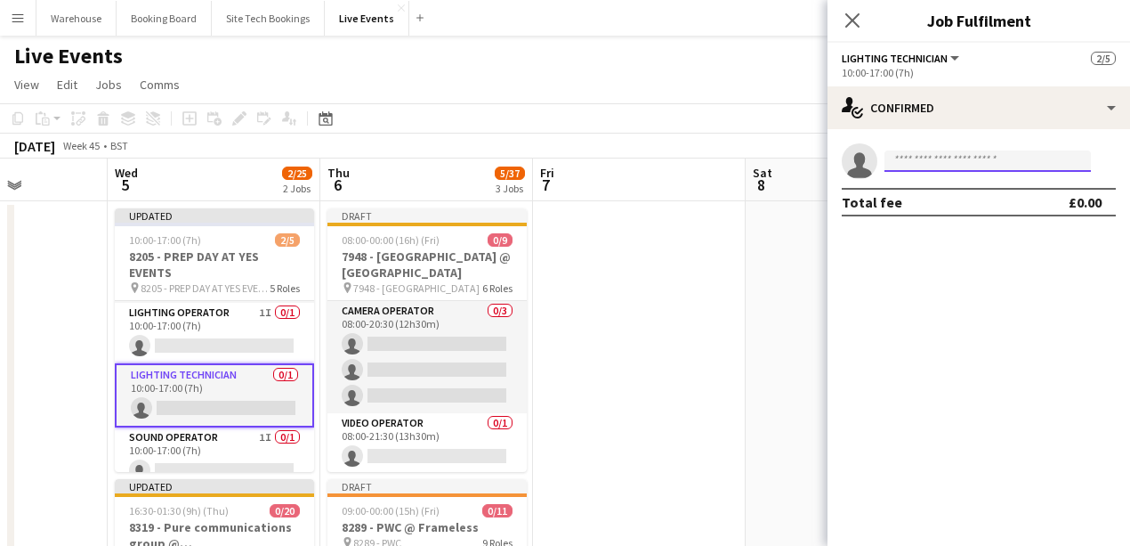
click at [952, 160] on input at bounding box center [988, 160] width 206 height 21
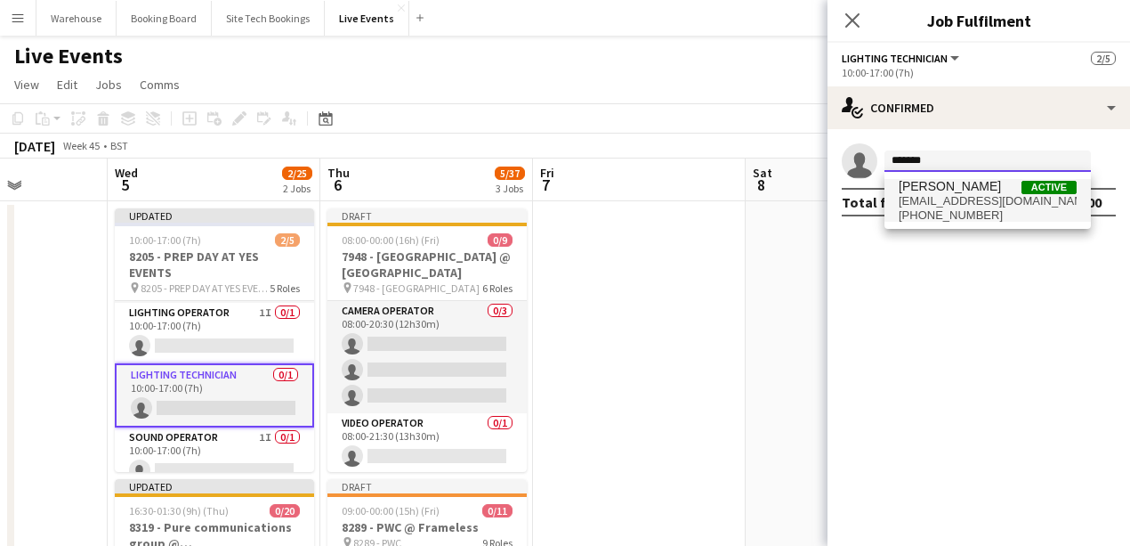
type input "*******"
click at [981, 198] on span "[EMAIL_ADDRESS][DOMAIN_NAME]" at bounding box center [988, 201] width 178 height 14
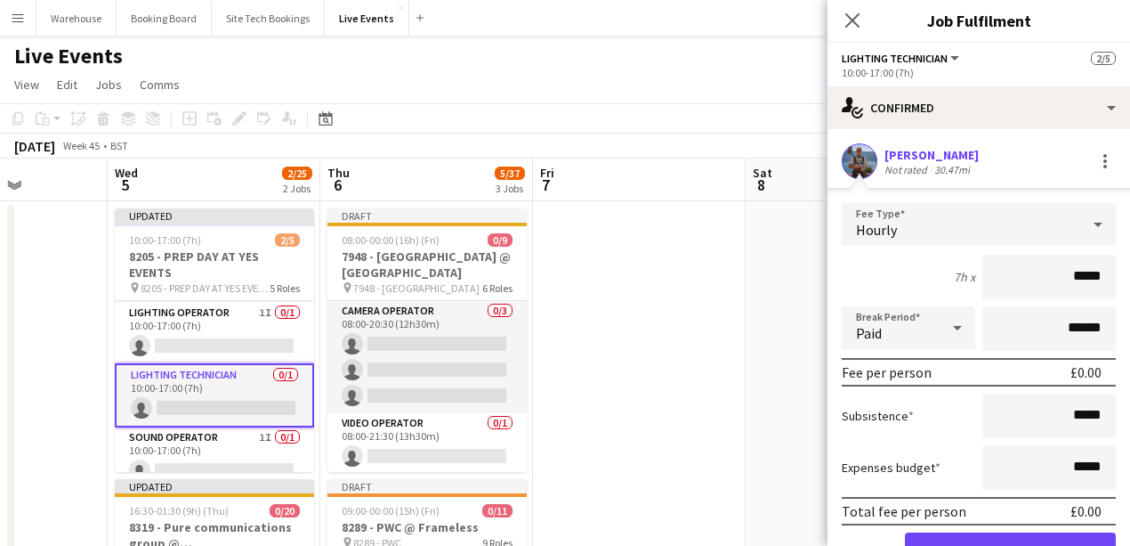
scroll to position [89, 0]
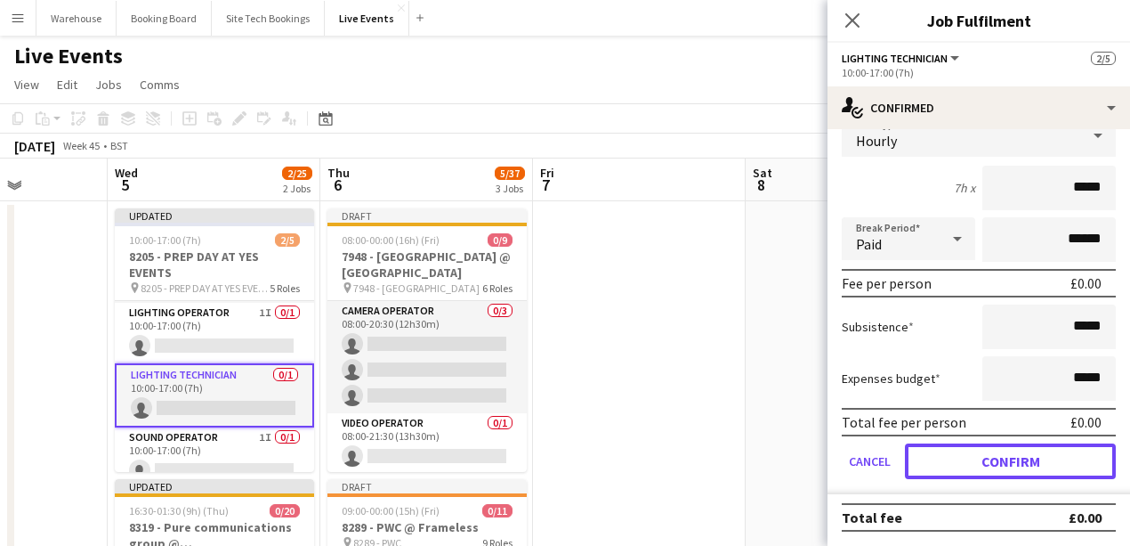
click at [1017, 468] on button "Confirm" at bounding box center [1010, 461] width 211 height 36
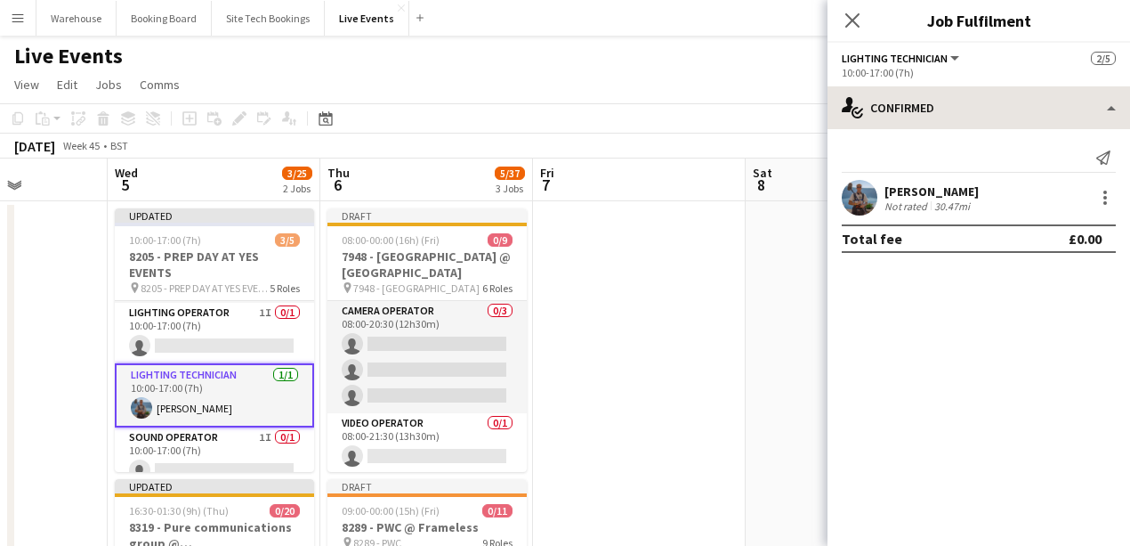
scroll to position [0, 0]
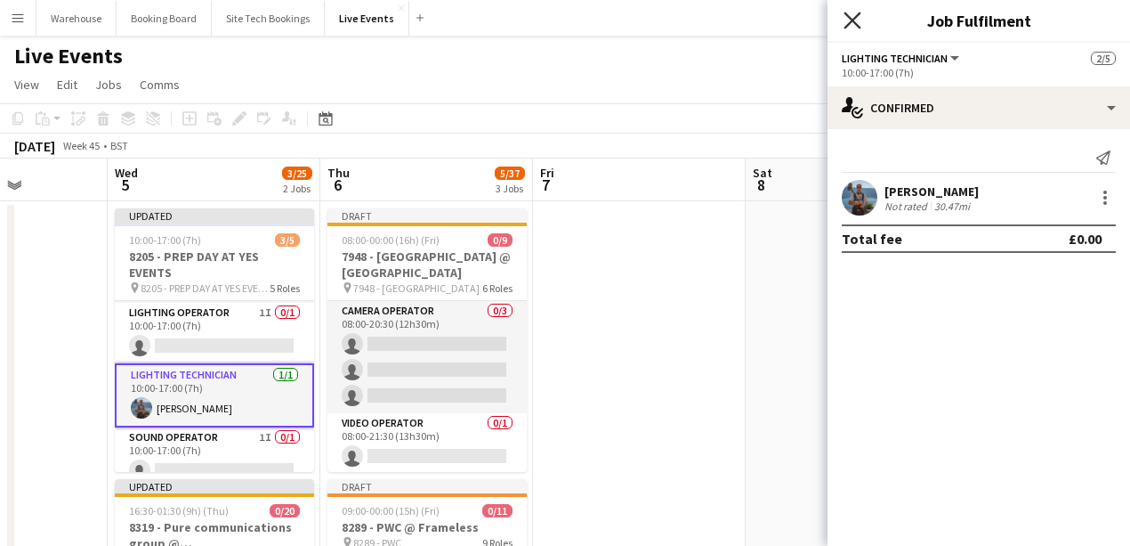
click at [849, 14] on icon "Close pop-in" at bounding box center [852, 20] width 17 height 17
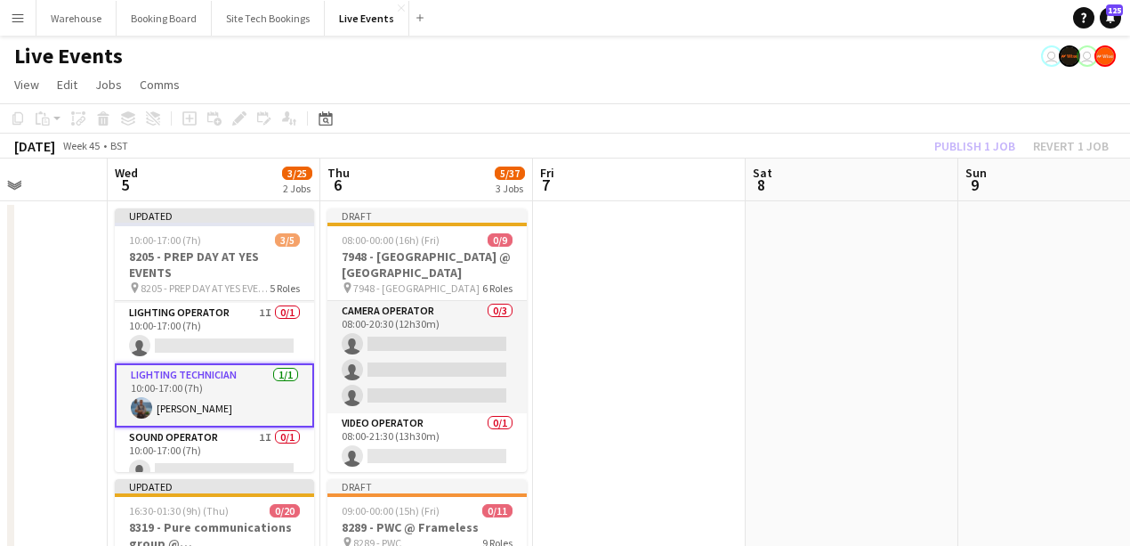
drag, startPoint x: 689, startPoint y: 386, endPoint x: 586, endPoint y: 360, distance: 106.6
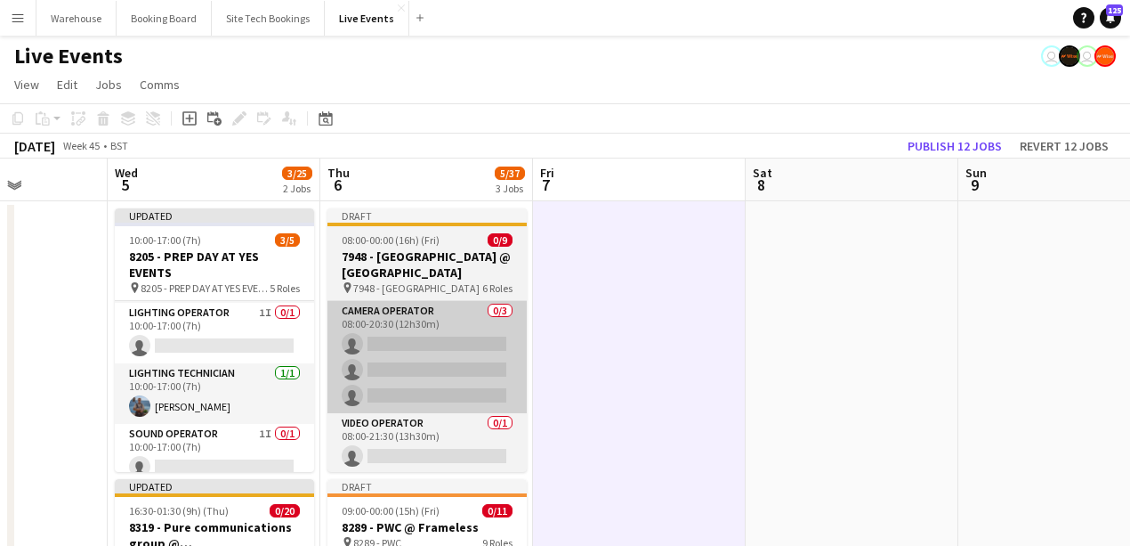
scroll to position [0, 531]
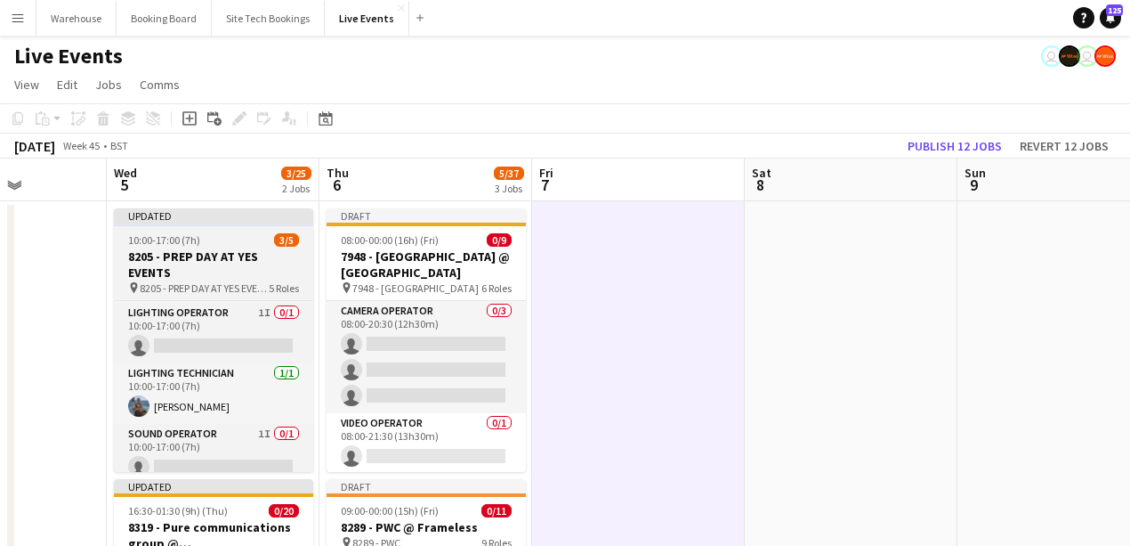
click at [216, 217] on div "Updated" at bounding box center [213, 215] width 199 height 14
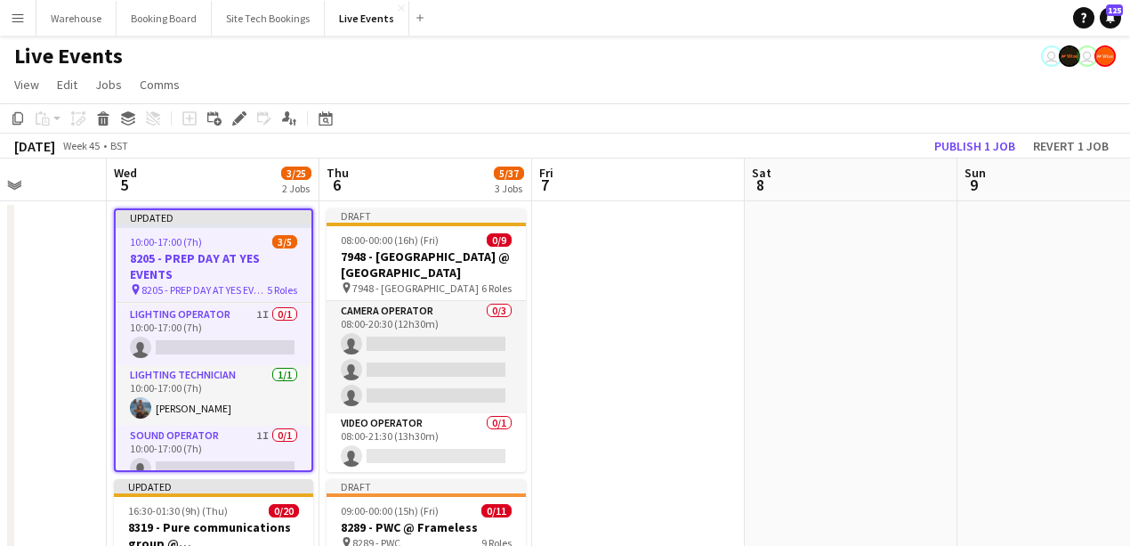
click at [217, 251] on h3 "8205 - PREP DAY AT YES EVENTS" at bounding box center [214, 266] width 196 height 32
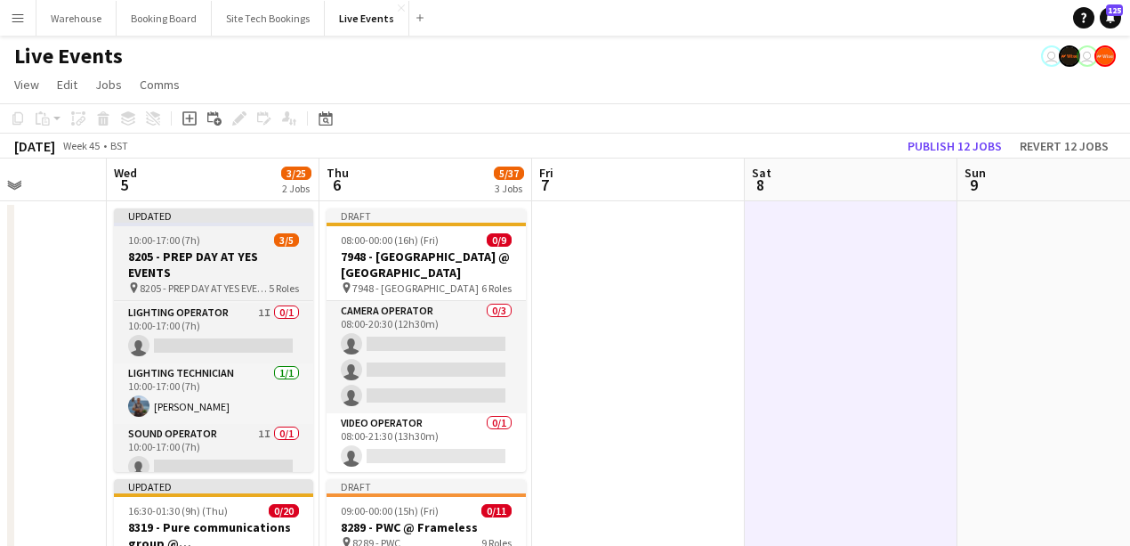
click at [199, 256] on h3 "8205 - PREP DAY AT YES EVENTS" at bounding box center [213, 264] width 199 height 32
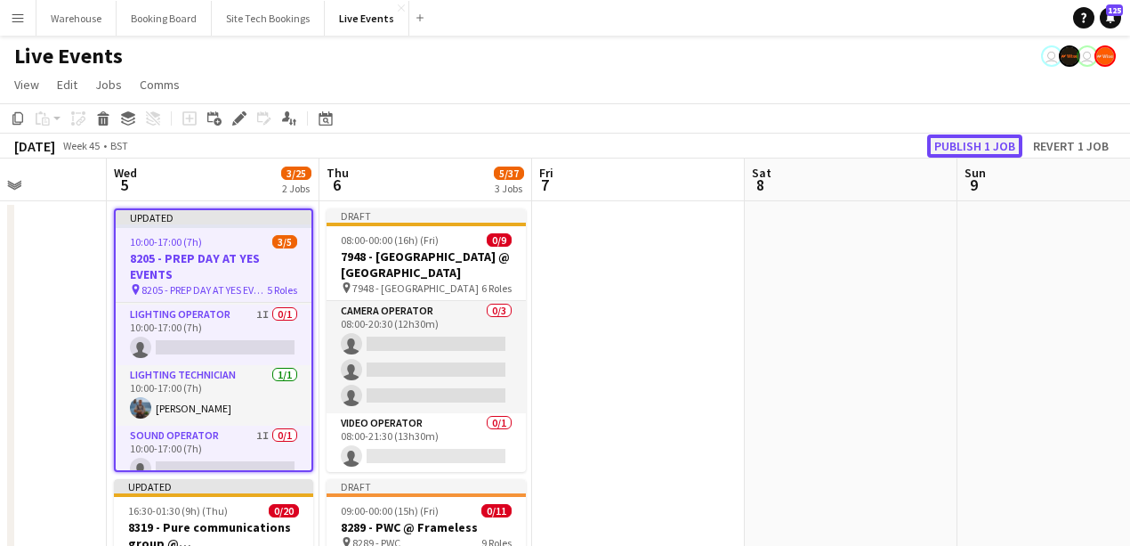
click at [968, 144] on button "Publish 1 job" at bounding box center [974, 145] width 95 height 23
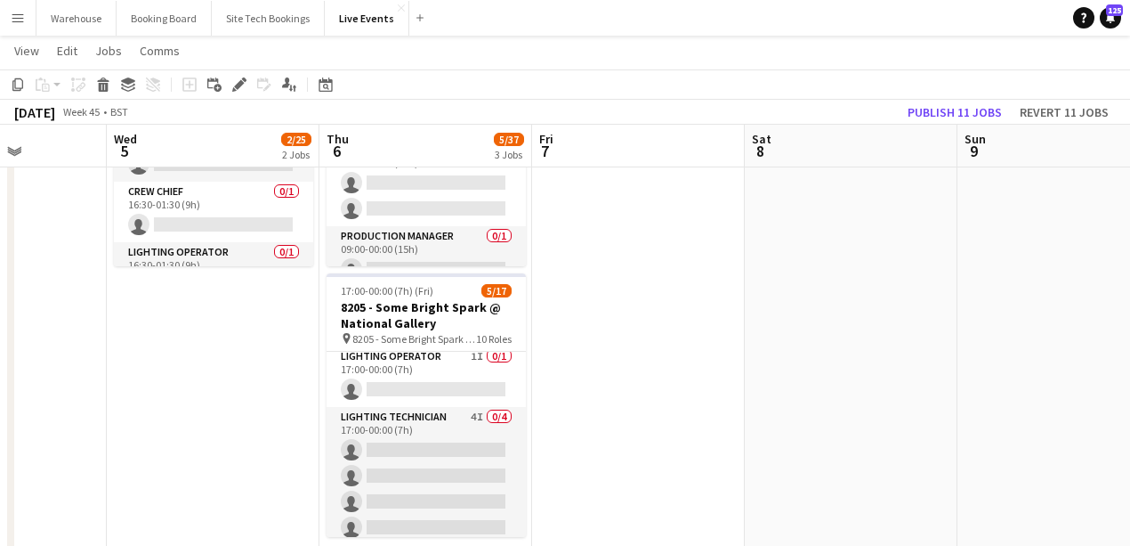
scroll to position [0, 0]
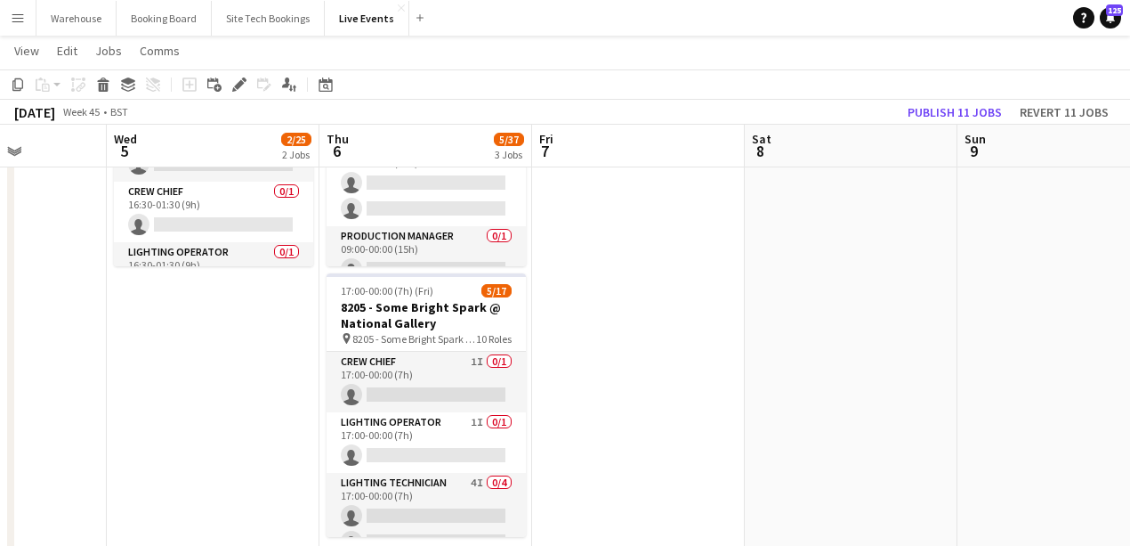
click at [627, 364] on app-date-cell at bounding box center [638, 442] width 213 height 1434
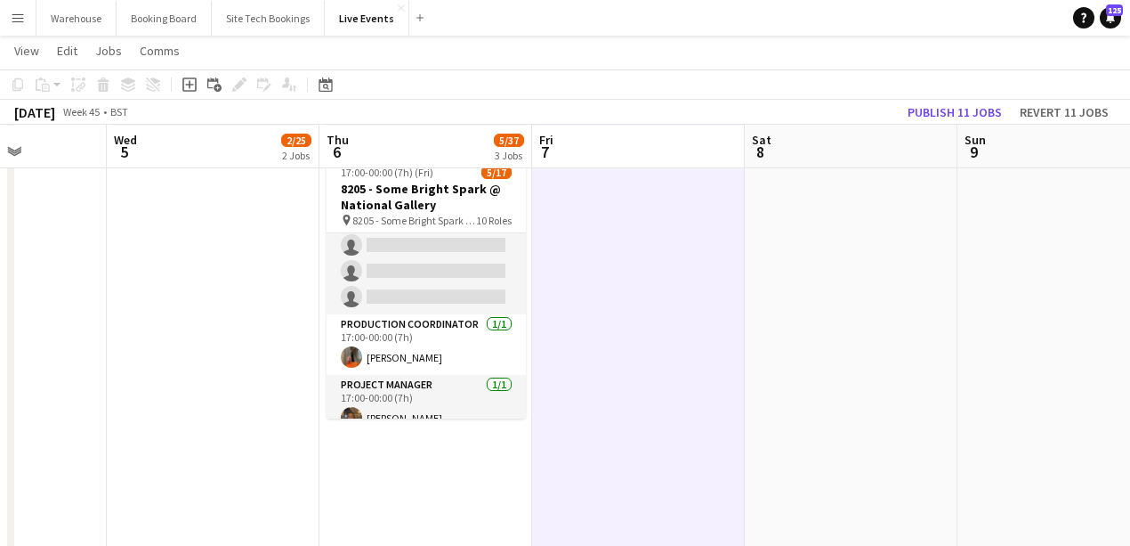
scroll to position [118, 0]
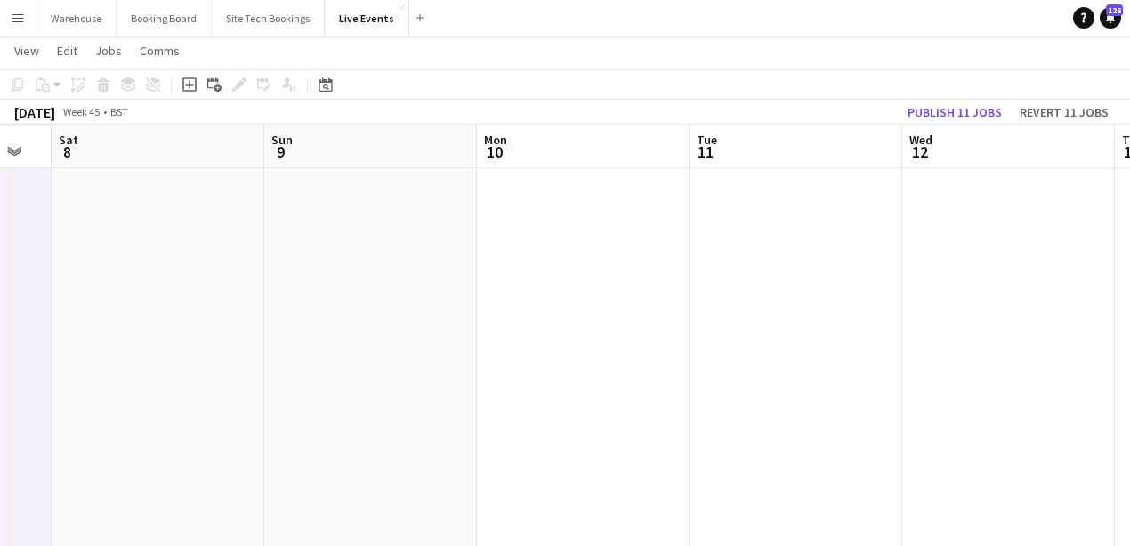
drag, startPoint x: 883, startPoint y: 298, endPoint x: 275, endPoint y: 253, distance: 609.6
click at [275, 253] on app-calendar-viewport "Tue 4 Wed 5 2/25 2 Jobs Thu 6 5/37 3 Jobs Fri 7 Sat 8 Sun 9 Mon 10 Tue 11 Wed 1…" at bounding box center [565, 259] width 1130 height 1564
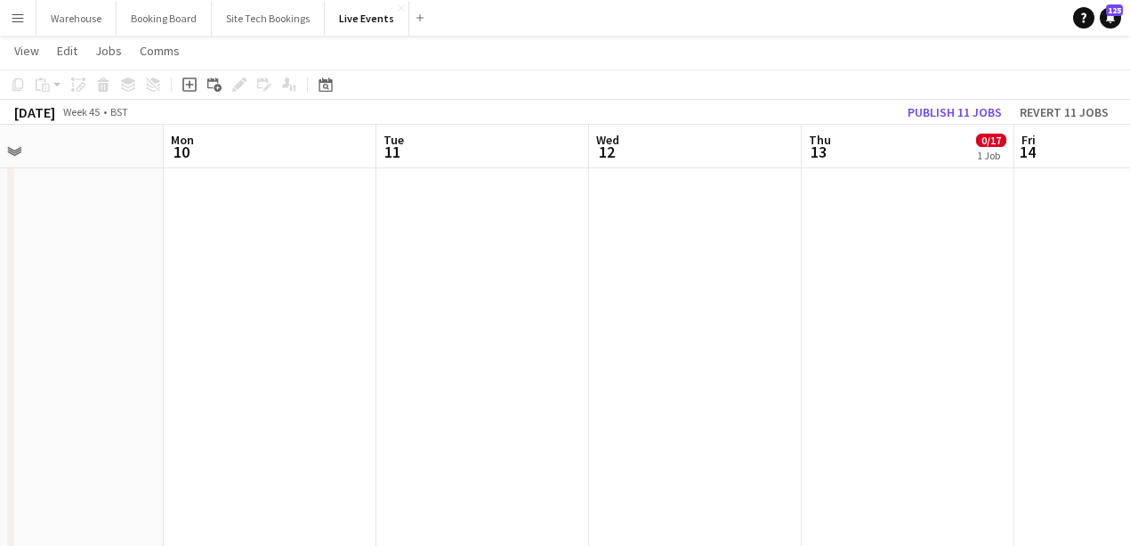
drag, startPoint x: 454, startPoint y: 279, endPoint x: 295, endPoint y: 255, distance: 161.2
click at [295, 255] on app-calendar-viewport "Thu 6 5/37 3 Jobs Fri 7 Sat 8 Sun 9 Mon 10 Tue 11 Wed 12 Thu 13 0/17 1 Job Fri …" at bounding box center [565, 259] width 1130 height 1564
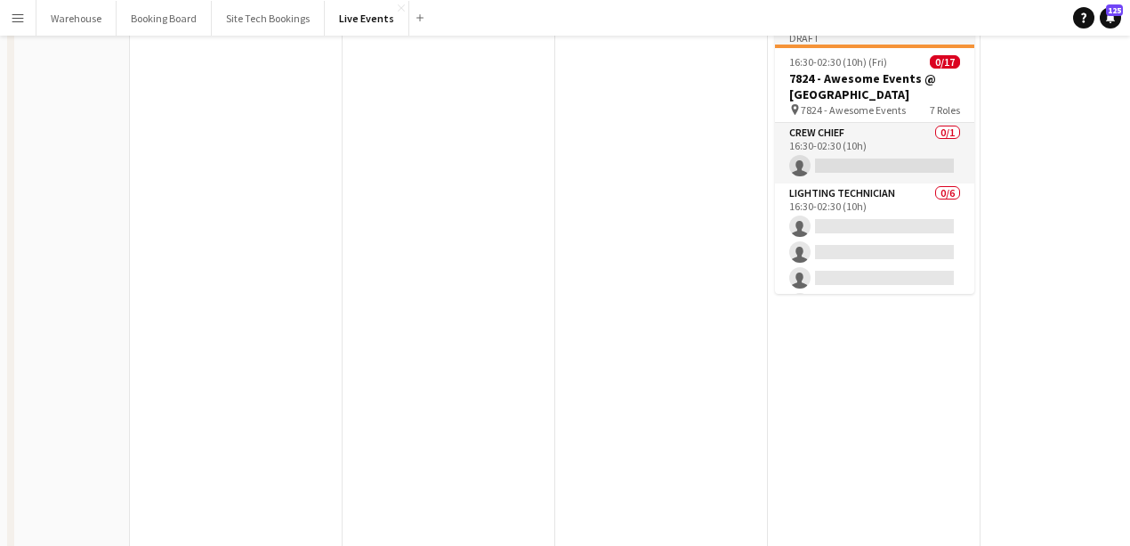
scroll to position [0, 0]
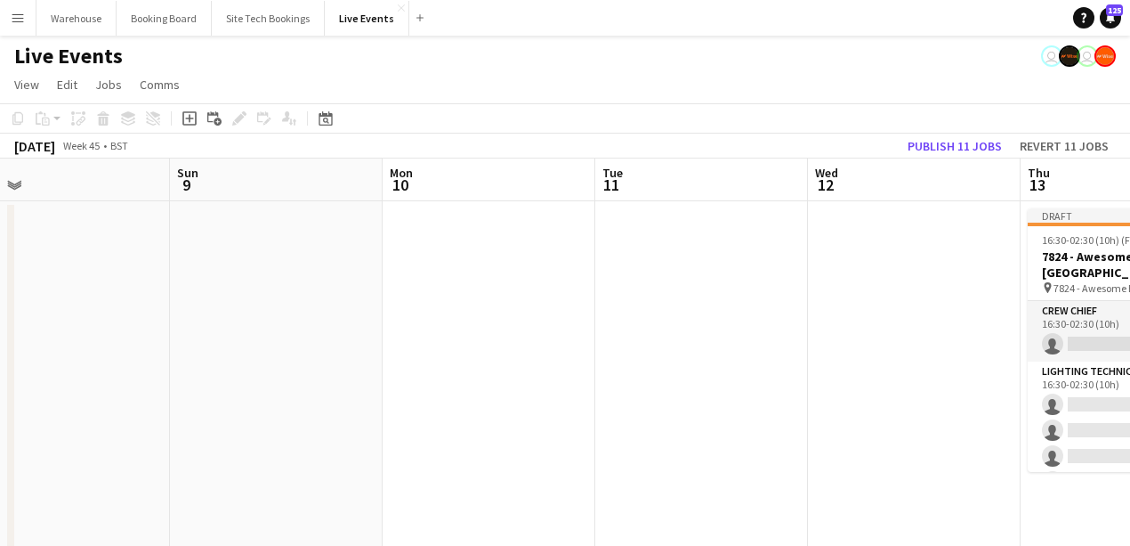
drag, startPoint x: 282, startPoint y: 333, endPoint x: 651, endPoint y: 354, distance: 370.0
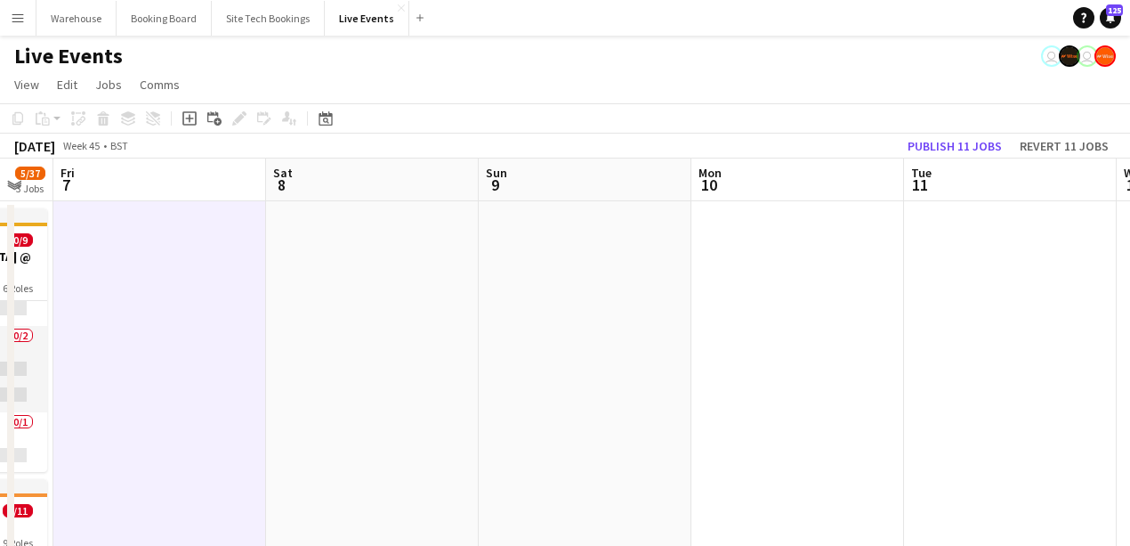
drag, startPoint x: 698, startPoint y: 369, endPoint x: 690, endPoint y: 359, distance: 13.3
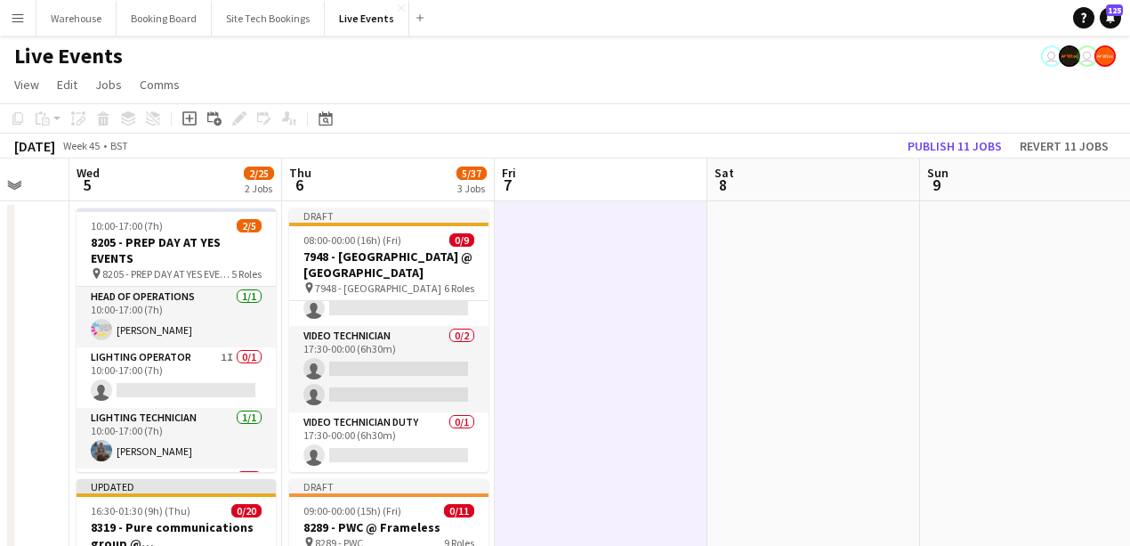
drag, startPoint x: 573, startPoint y: 351, endPoint x: 765, endPoint y: 338, distance: 191.8
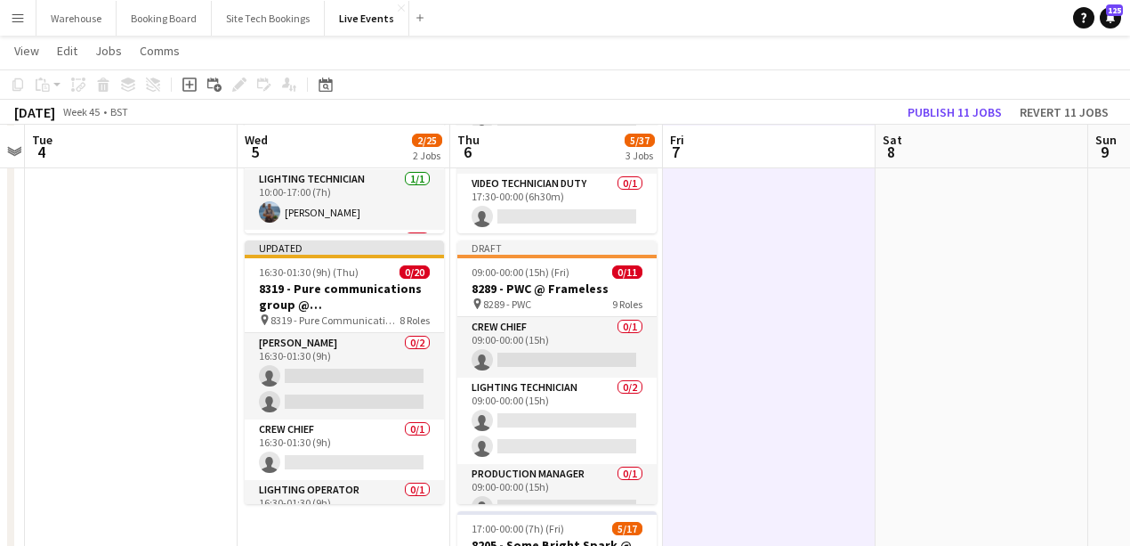
scroll to position [0, 393]
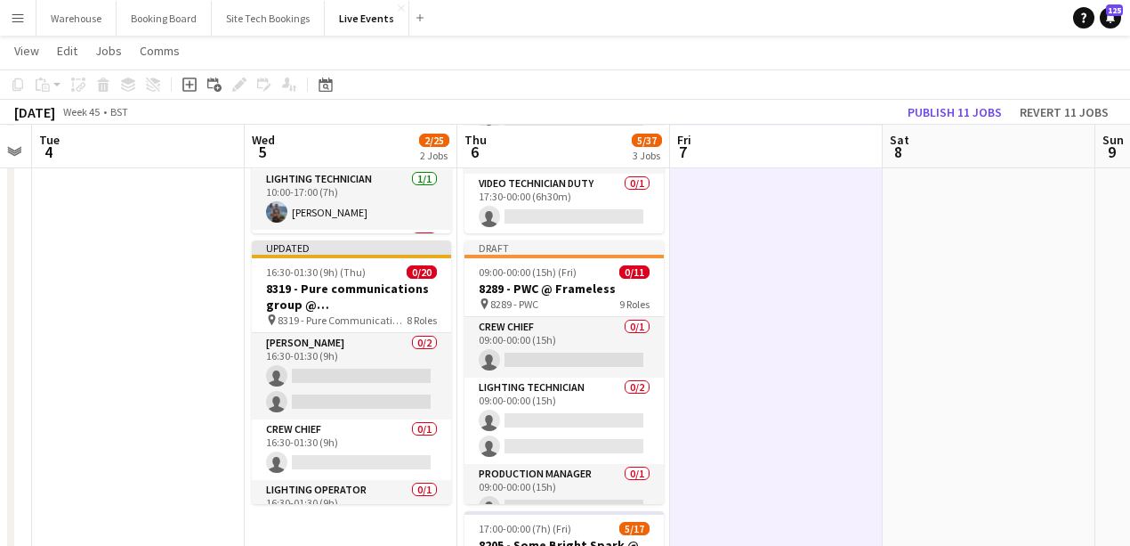
drag, startPoint x: 696, startPoint y: 377, endPoint x: 781, endPoint y: 335, distance: 95.5
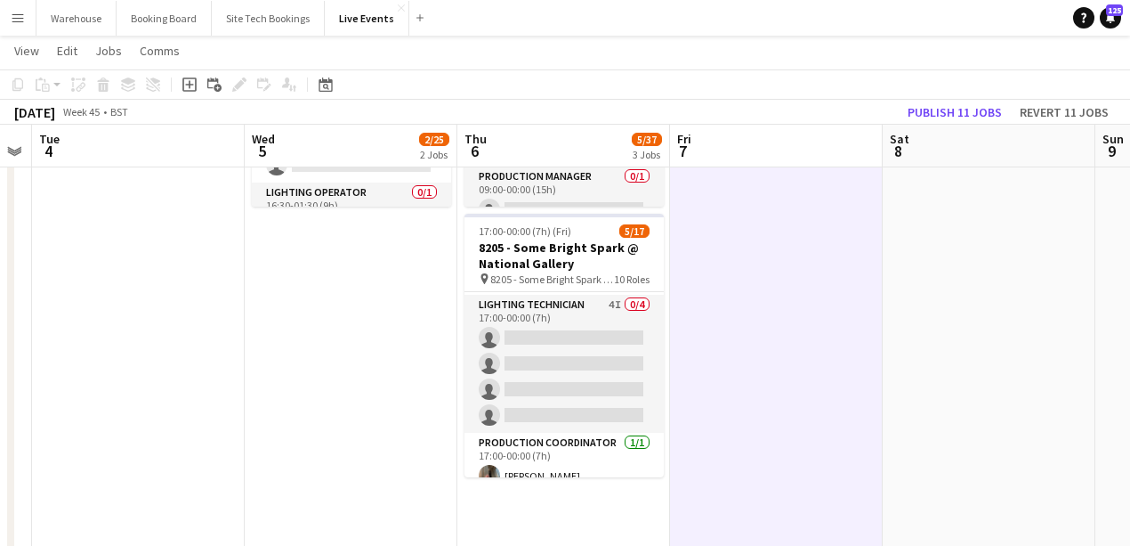
click at [314, 321] on app-date-cell "10:00-17:00 (7h) 2/5 8205 - PREP DAY AT YES EVENTS pin 8205 - PREP DAY AT YES E…" at bounding box center [351, 382] width 213 height 1434
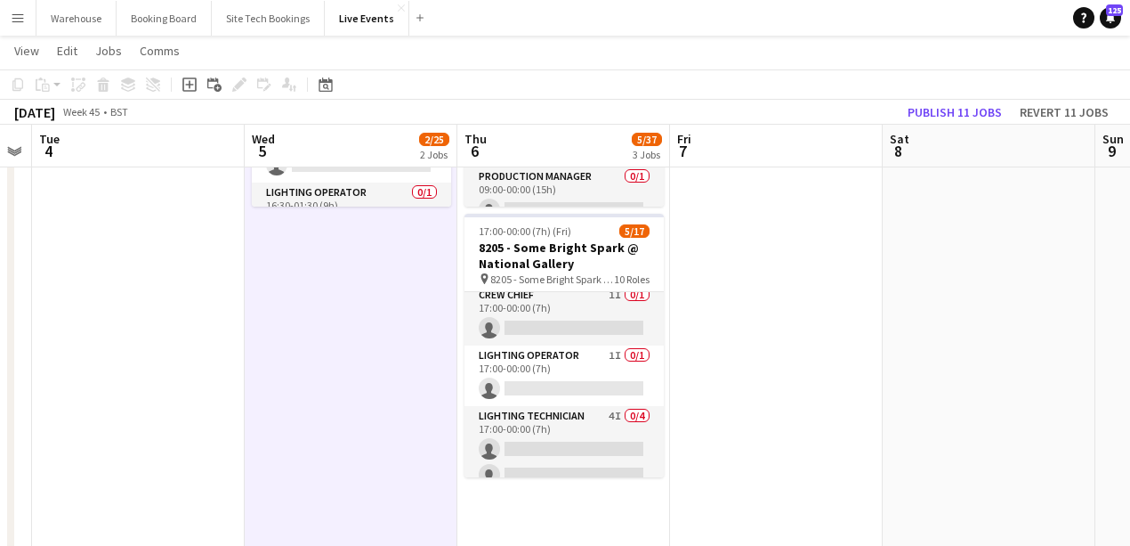
scroll to position [0, 0]
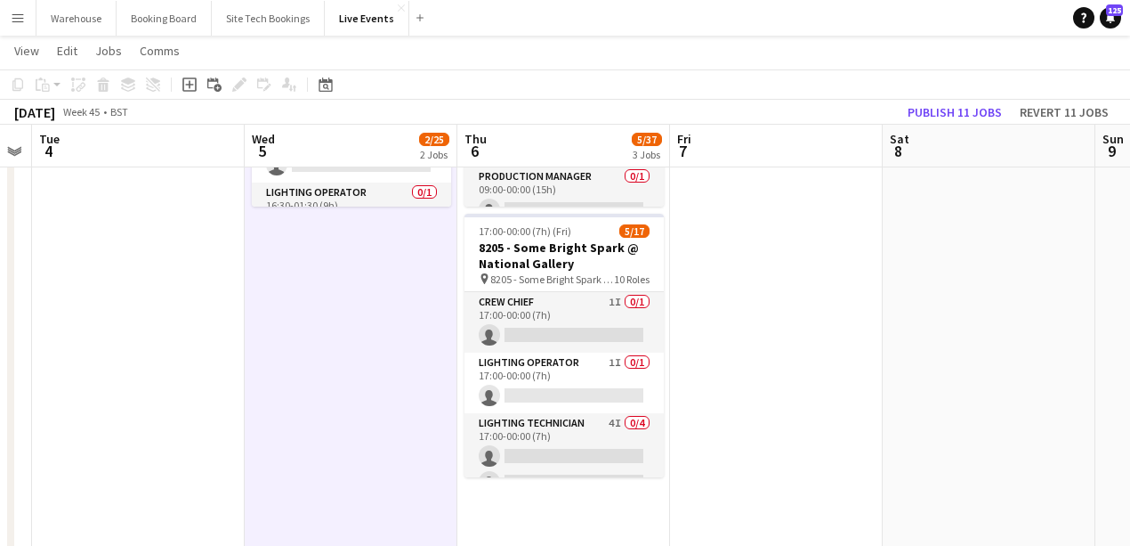
click at [152, 352] on app-date-cell at bounding box center [138, 382] width 213 height 1434
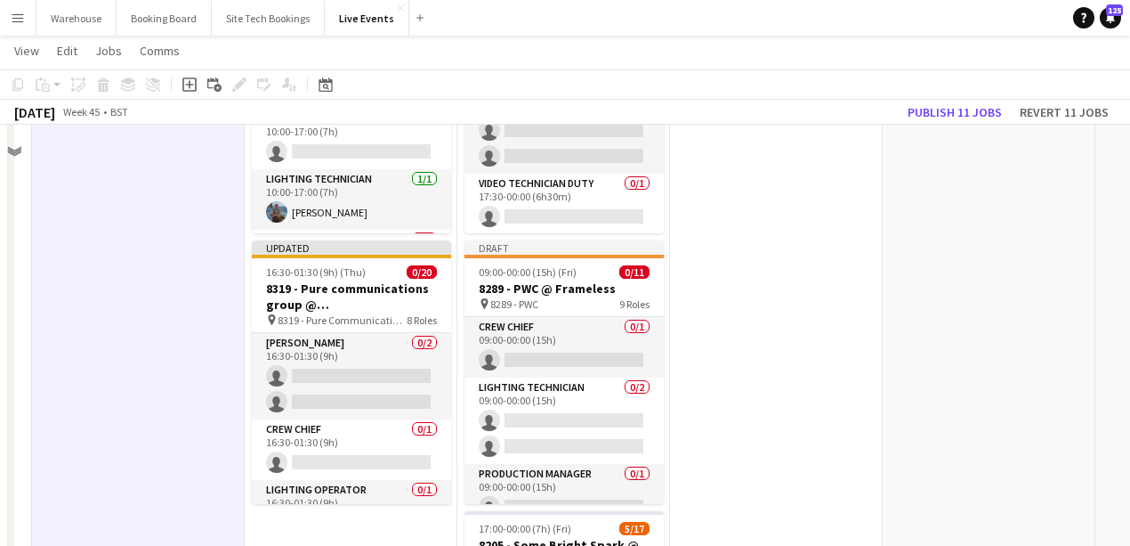
scroll to position [178, 0]
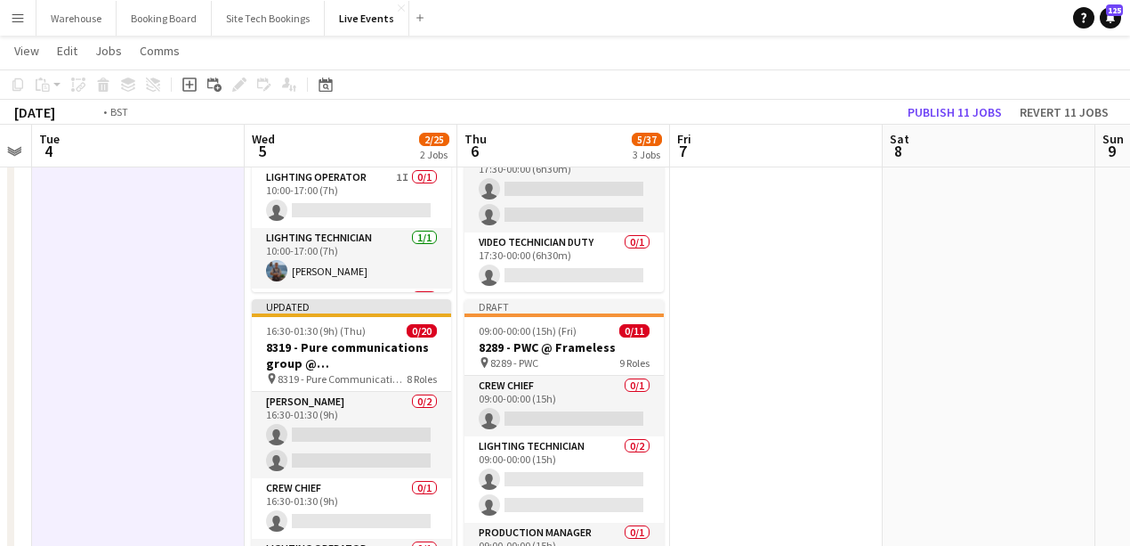
drag, startPoint x: 109, startPoint y: 349, endPoint x: 483, endPoint y: 310, distance: 376.7
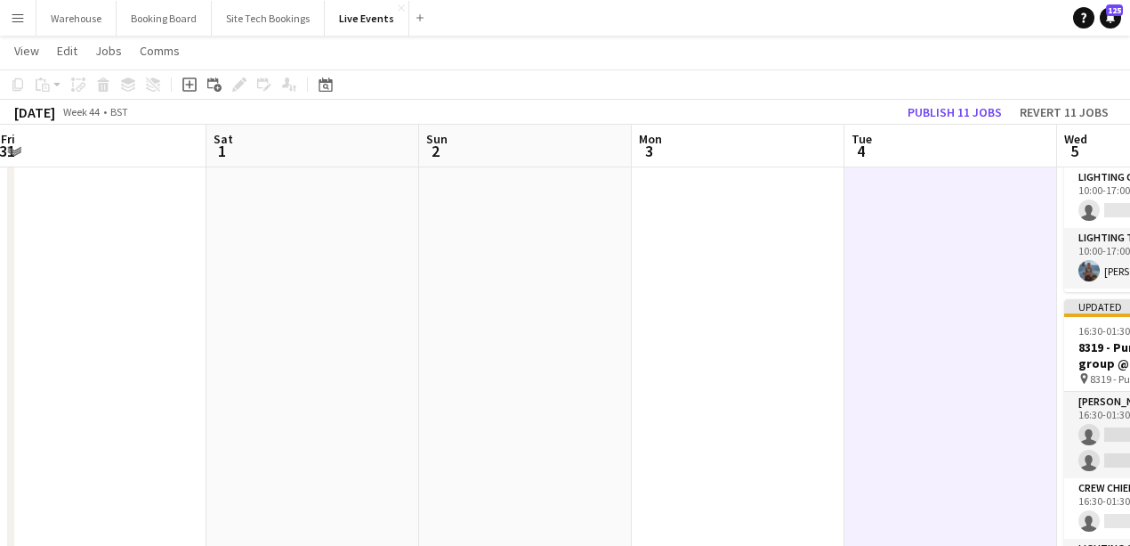
drag, startPoint x: 425, startPoint y: 375, endPoint x: 635, endPoint y: 386, distance: 210.4
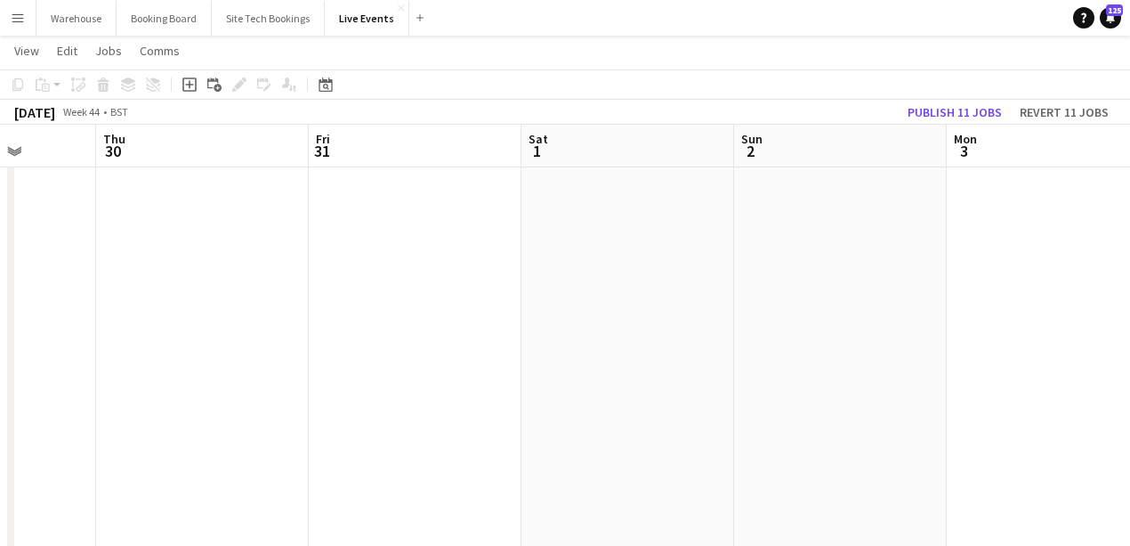
drag, startPoint x: 410, startPoint y: 395, endPoint x: 487, endPoint y: 397, distance: 76.6
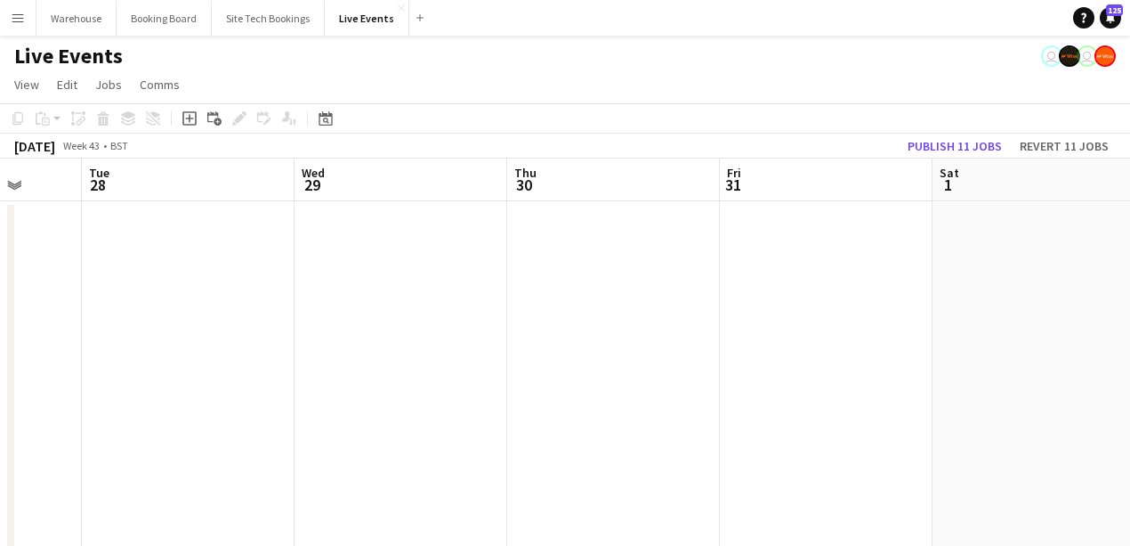
drag, startPoint x: 235, startPoint y: 341, endPoint x: 570, endPoint y: 376, distance: 336.5
click at [371, 22] on button "Live Events Close" at bounding box center [367, 18] width 85 height 35
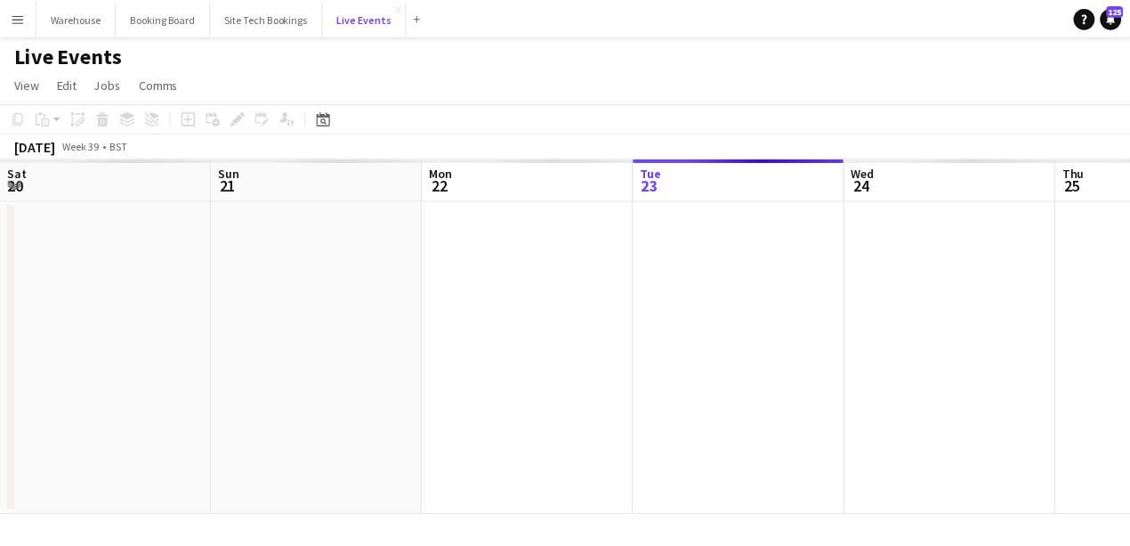
scroll to position [0, 425]
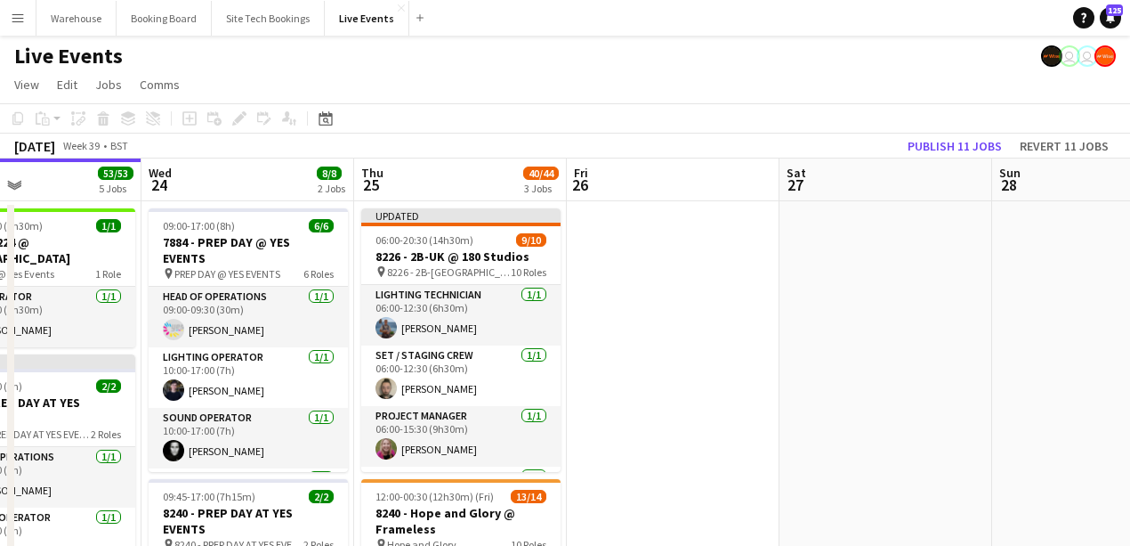
drag, startPoint x: 855, startPoint y: 344, endPoint x: 546, endPoint y: 390, distance: 313.2
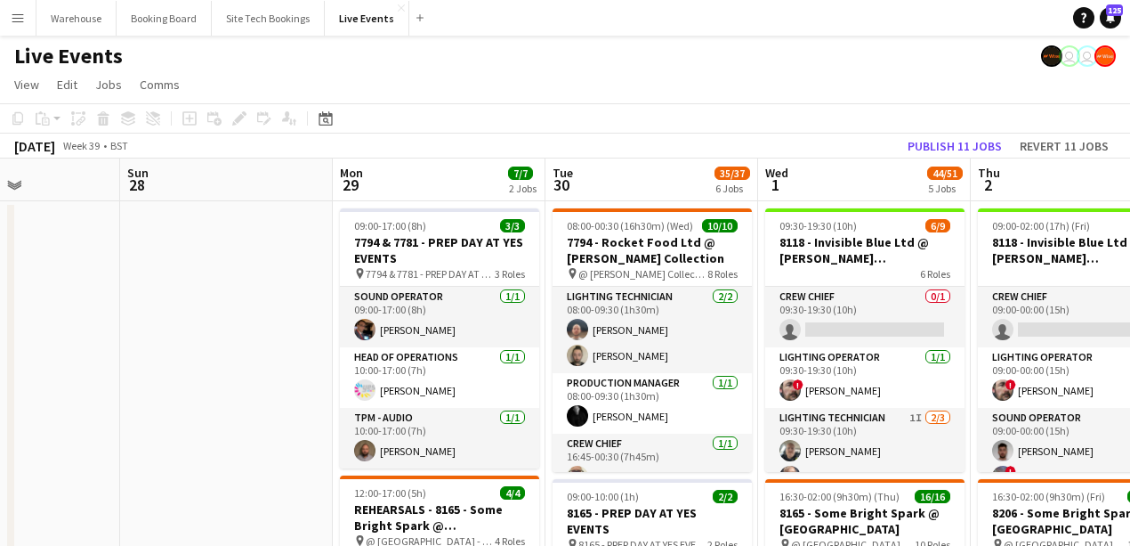
drag, startPoint x: 427, startPoint y: 371, endPoint x: 109, endPoint y: 330, distance: 321.2
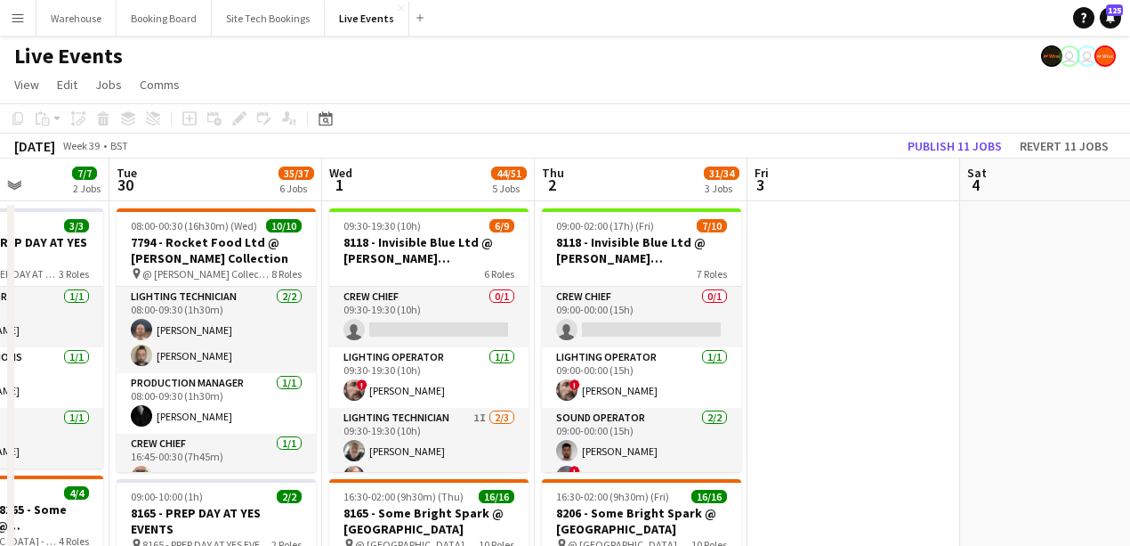
scroll to position [0, 501]
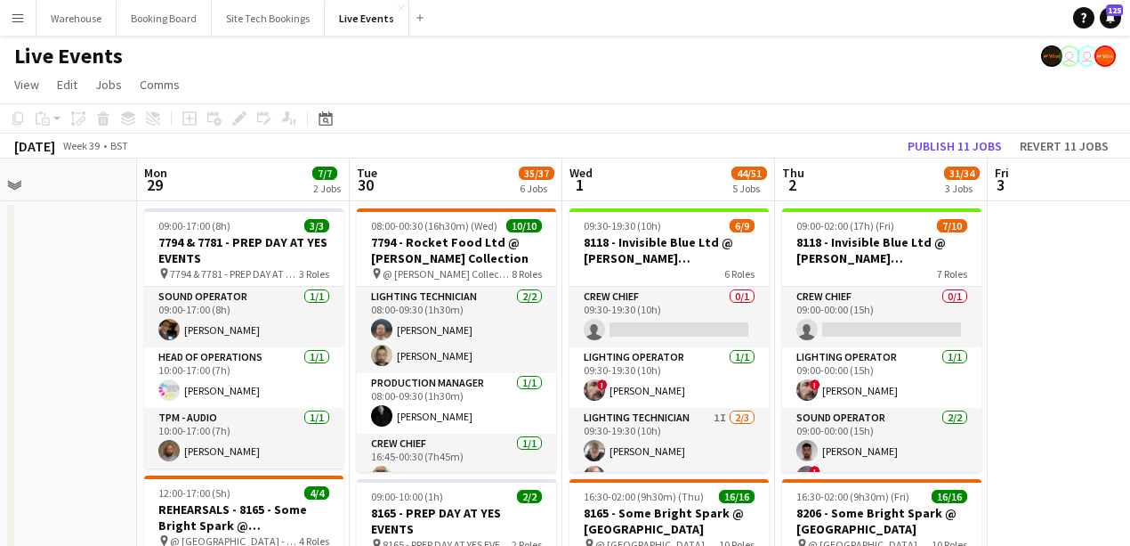
drag, startPoint x: 189, startPoint y: 303, endPoint x: -30, endPoint y: 284, distance: 219.7
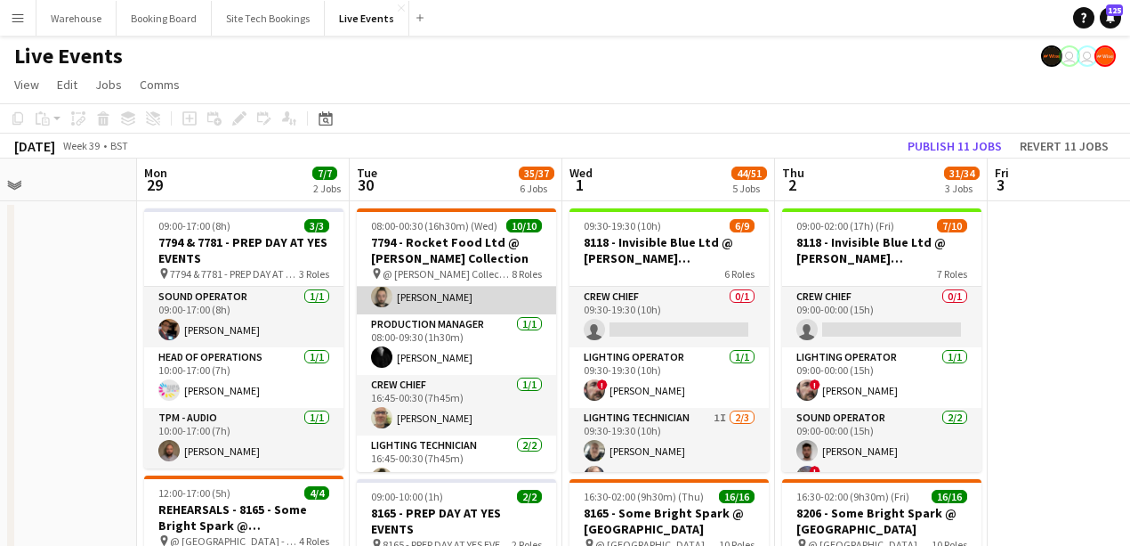
scroll to position [0, 0]
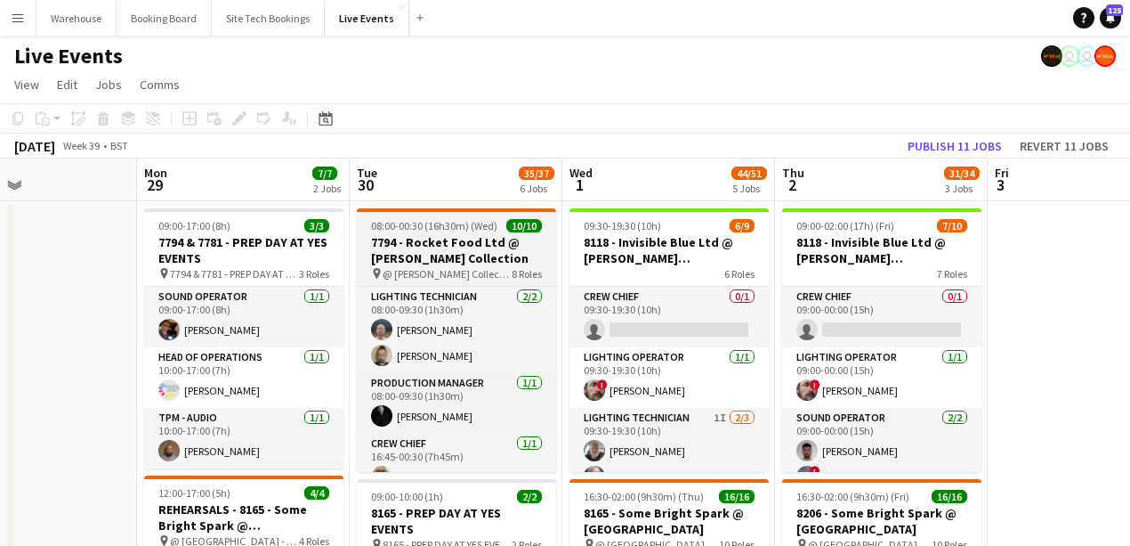
click at [427, 268] on span "@ [PERSON_NAME] Collection - 7794" at bounding box center [447, 273] width 129 height 13
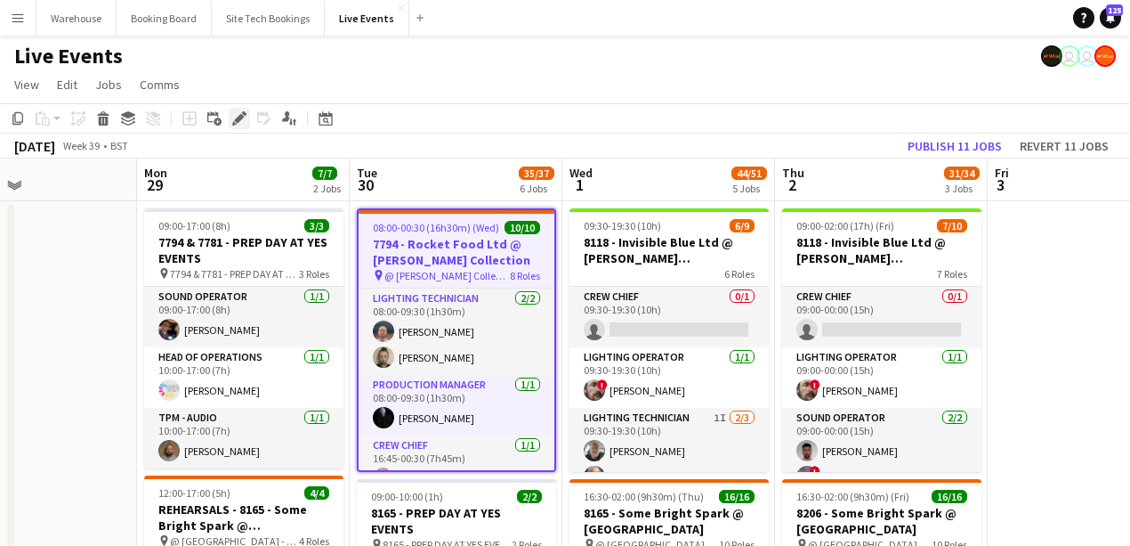
click at [237, 118] on icon at bounding box center [239, 119] width 10 height 10
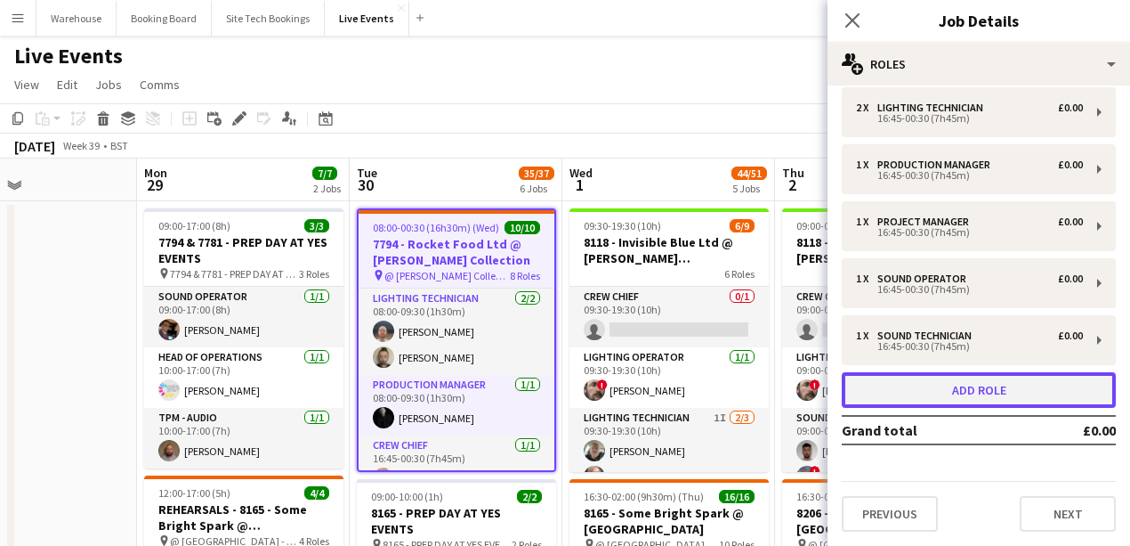
click at [970, 398] on button "Add role" at bounding box center [979, 390] width 274 height 36
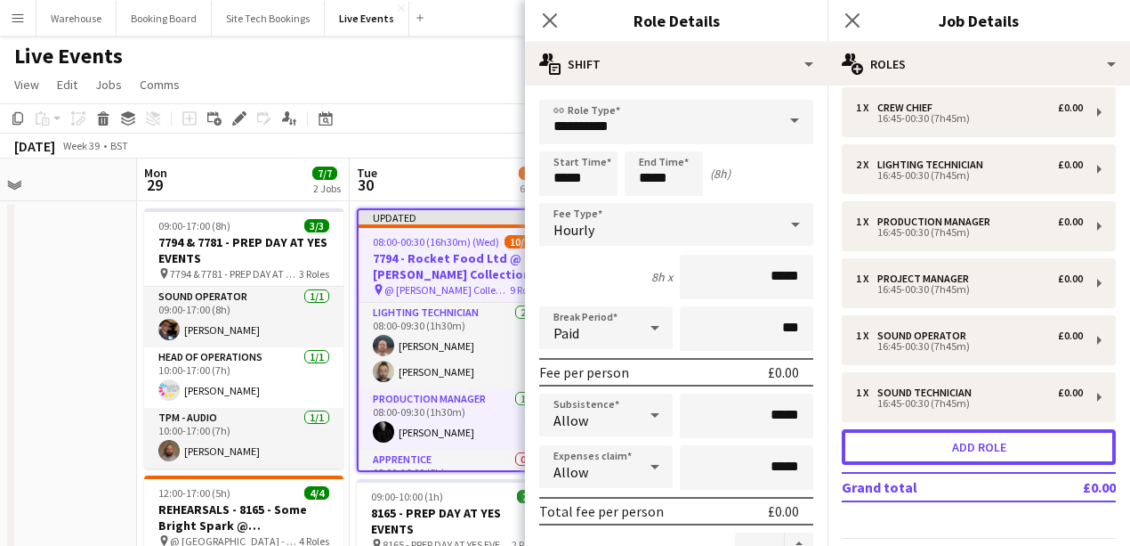
scroll to position [240, 0]
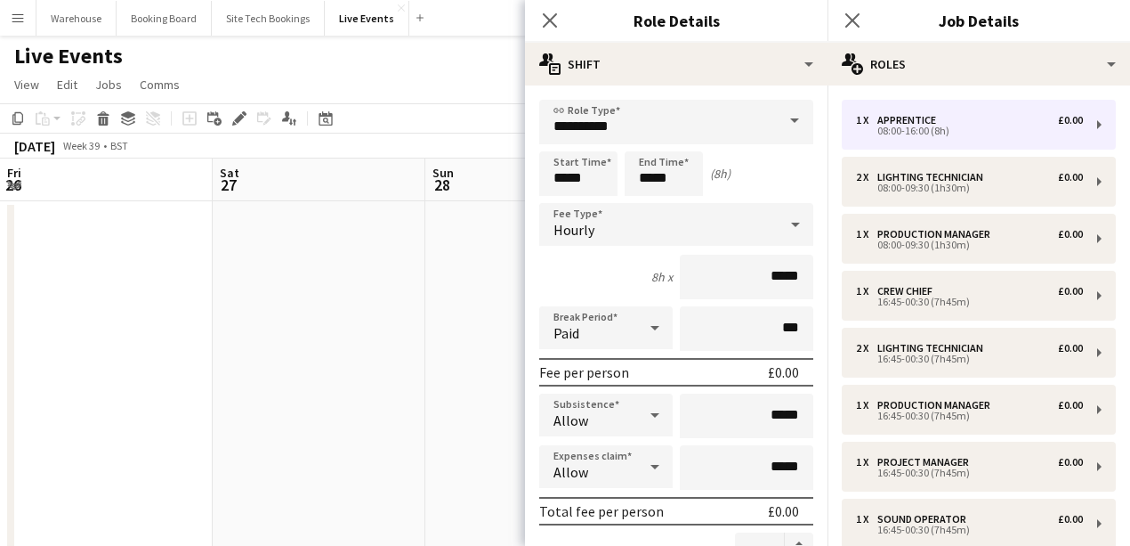
scroll to position [240, 0]
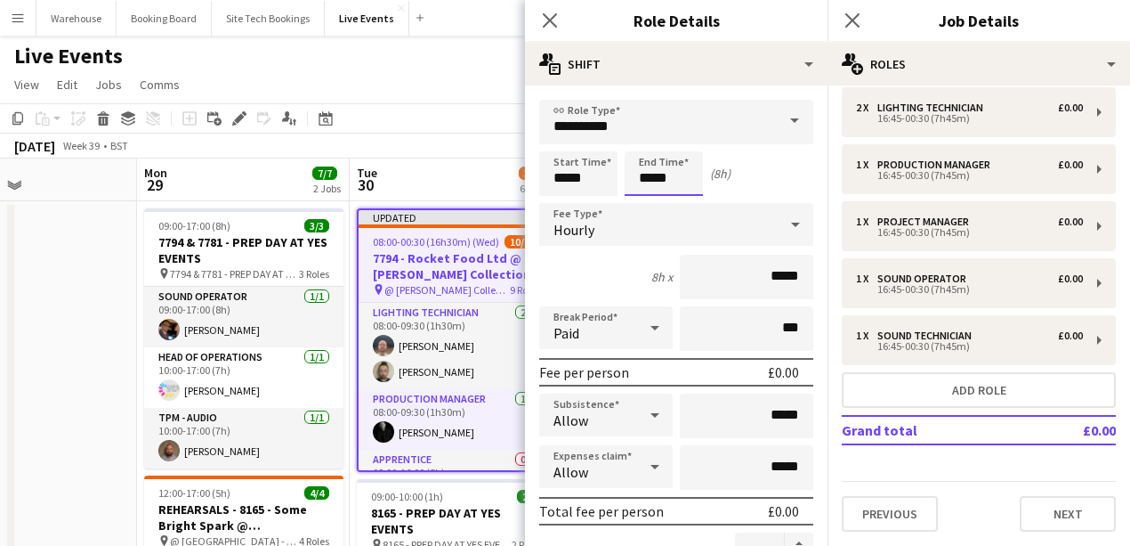
click at [644, 178] on input "*****" at bounding box center [664, 173] width 78 height 44
click at [648, 142] on div at bounding box center [646, 142] width 36 height 18
click at [647, 142] on div at bounding box center [646, 142] width 36 height 18
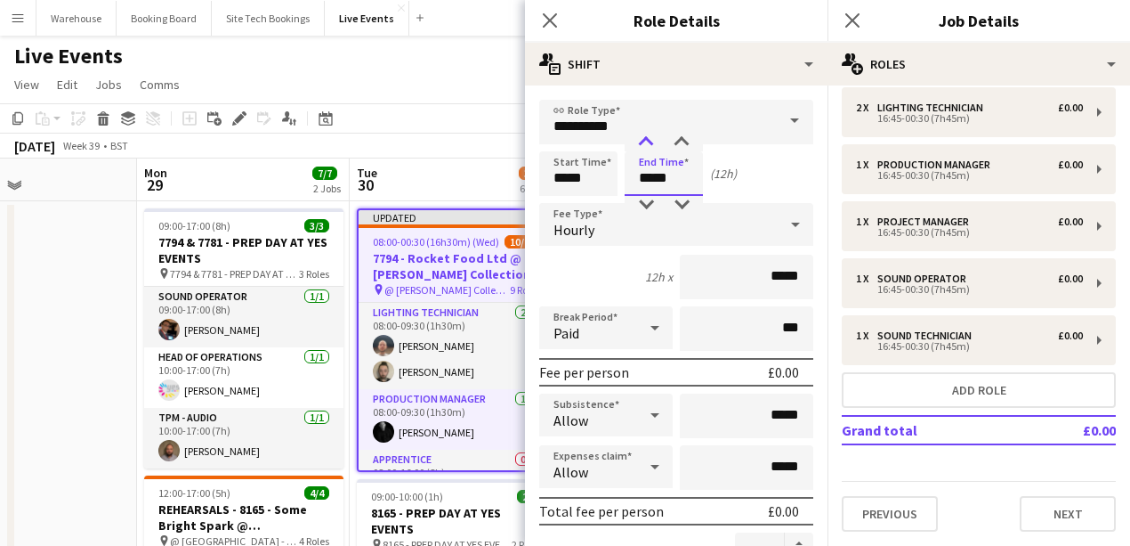
click at [647, 142] on div at bounding box center [646, 142] width 36 height 18
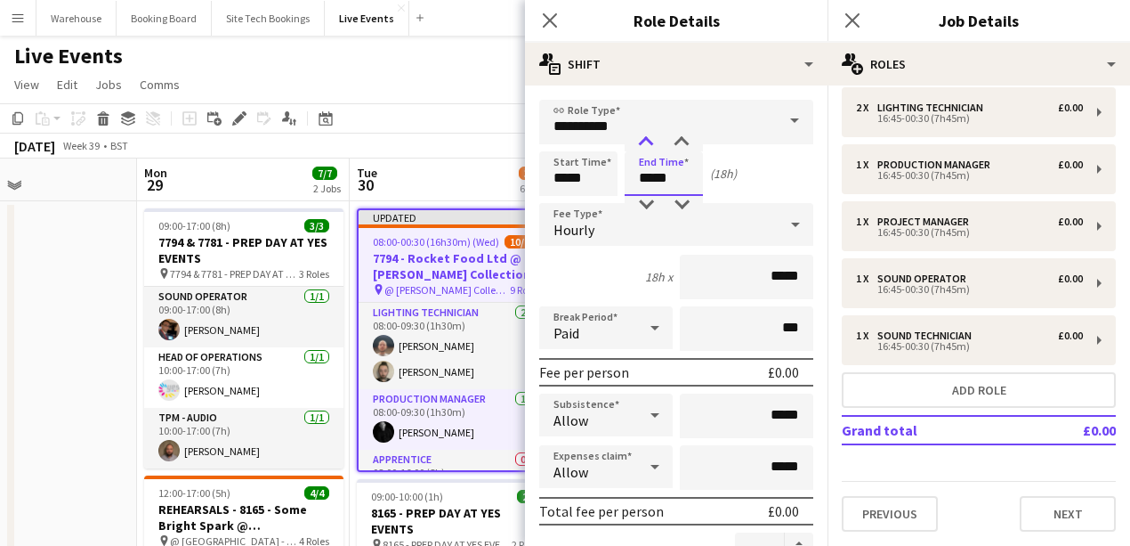
click at [647, 142] on div at bounding box center [646, 142] width 36 height 18
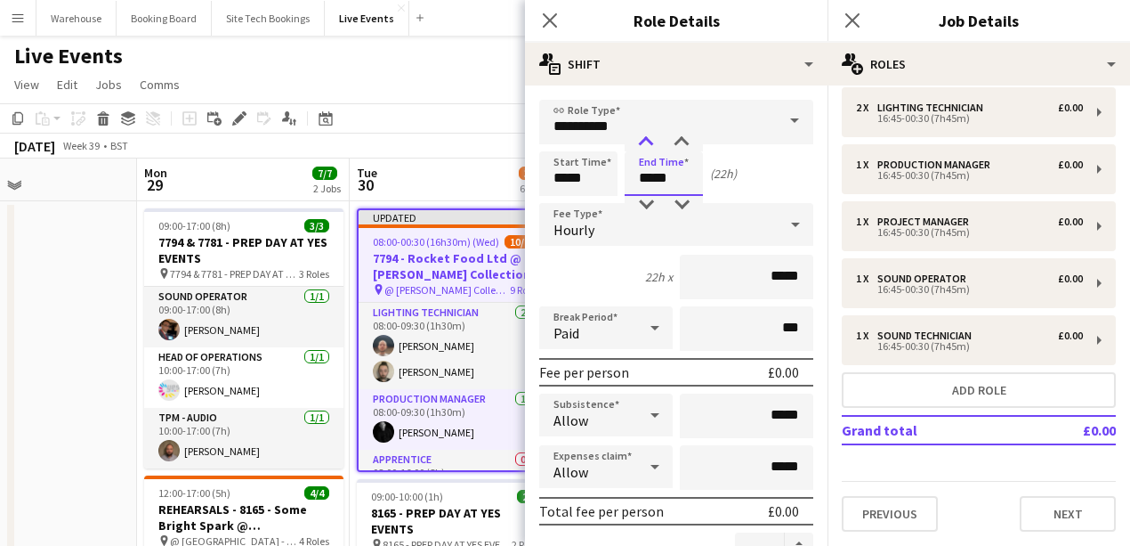
click at [647, 142] on div at bounding box center [646, 142] width 36 height 18
click at [645, 144] on div at bounding box center [646, 142] width 36 height 18
click at [682, 144] on div at bounding box center [682, 142] width 36 height 18
type input "*****"
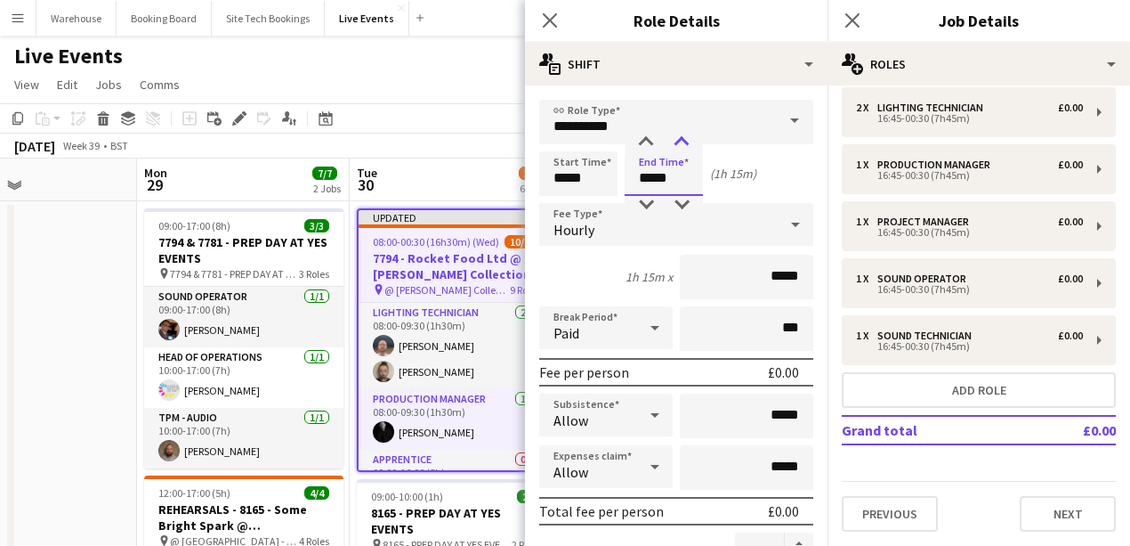
click at [682, 144] on div at bounding box center [682, 142] width 36 height 18
click at [603, 120] on input "**********" at bounding box center [676, 122] width 274 height 44
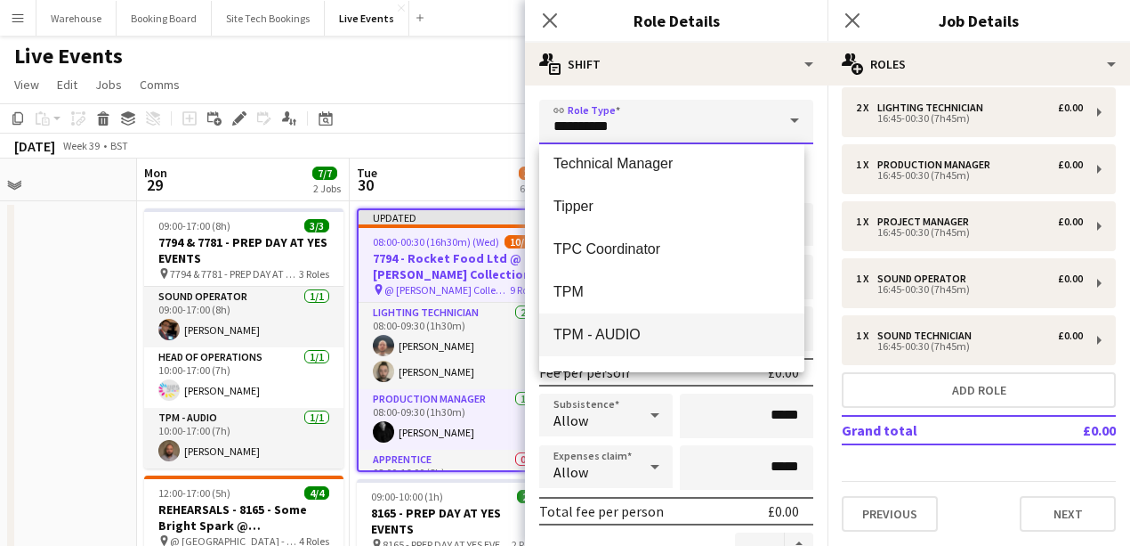
scroll to position [4212, 0]
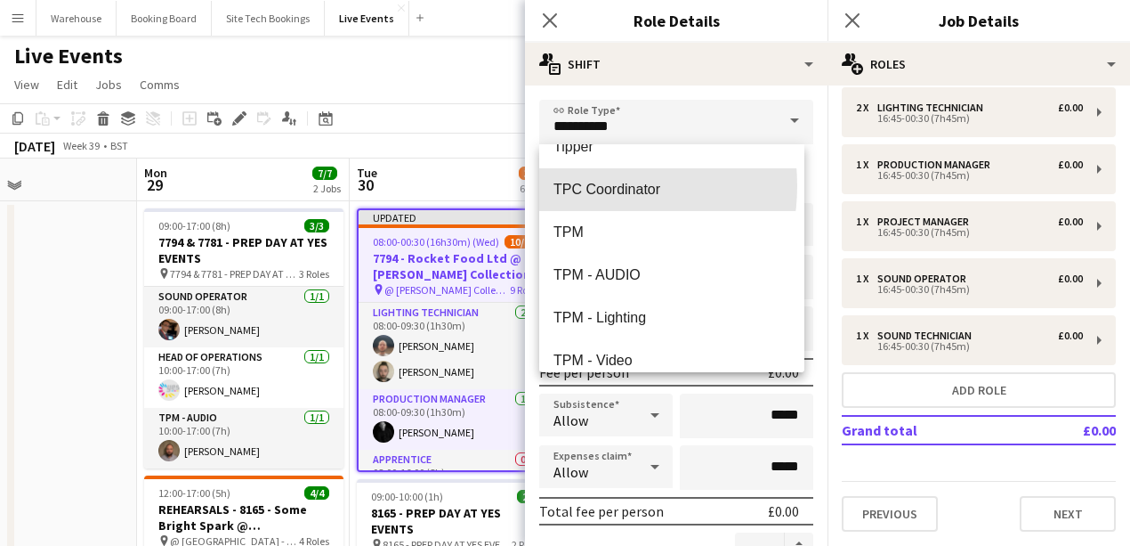
click at [579, 188] on span "TPC Coordinator" at bounding box center [672, 189] width 237 height 17
type input "**********"
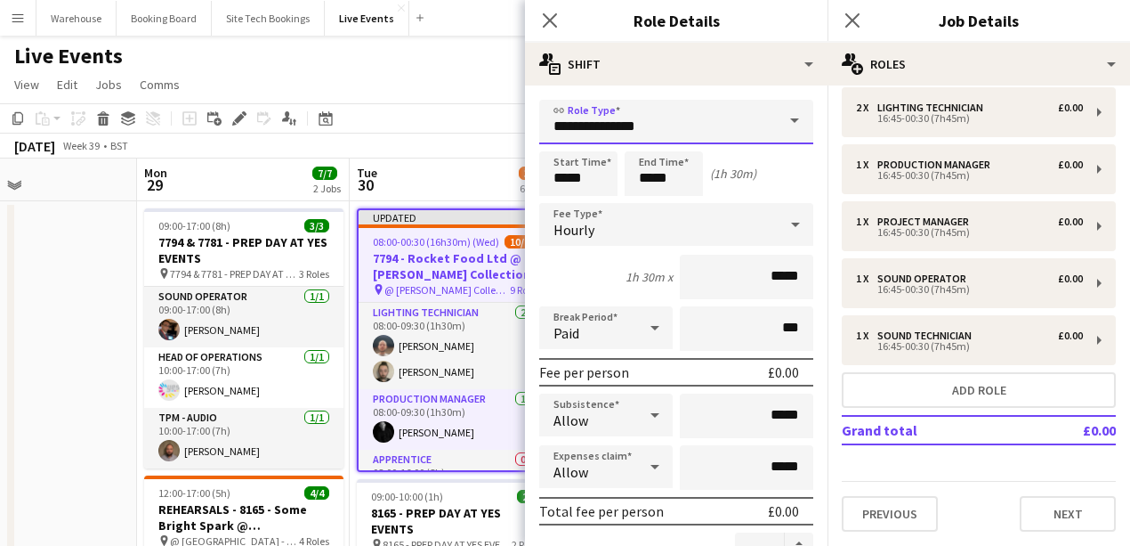
scroll to position [415, 0]
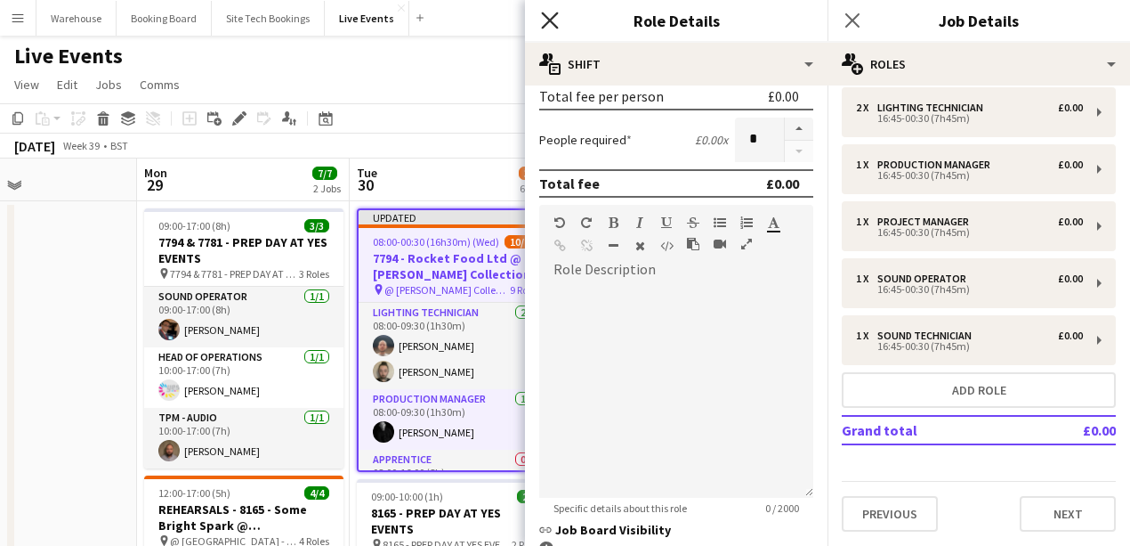
click at [550, 23] on icon "Close pop-in" at bounding box center [549, 20] width 17 height 17
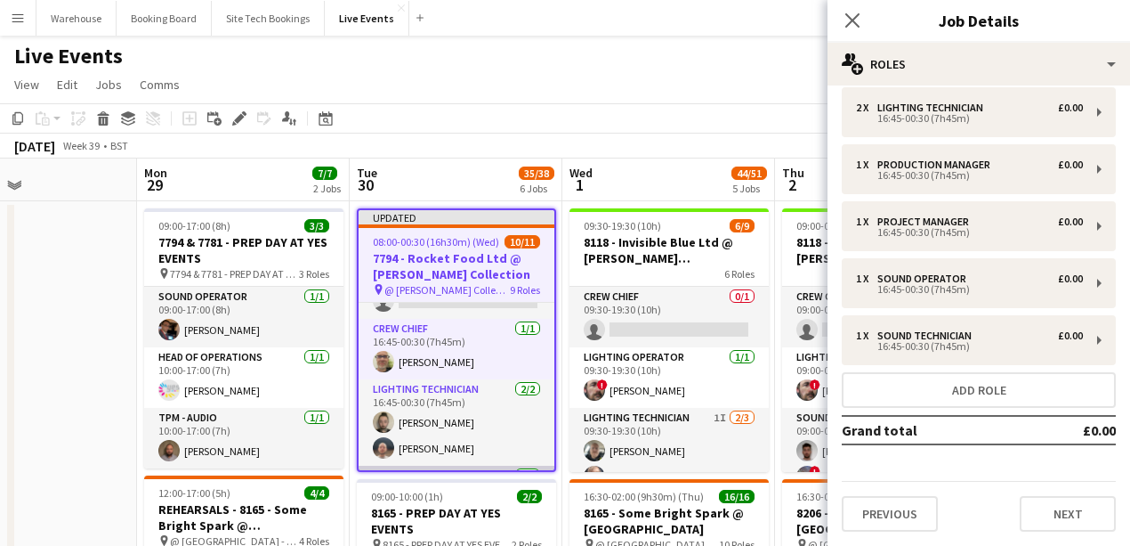
scroll to position [132, 0]
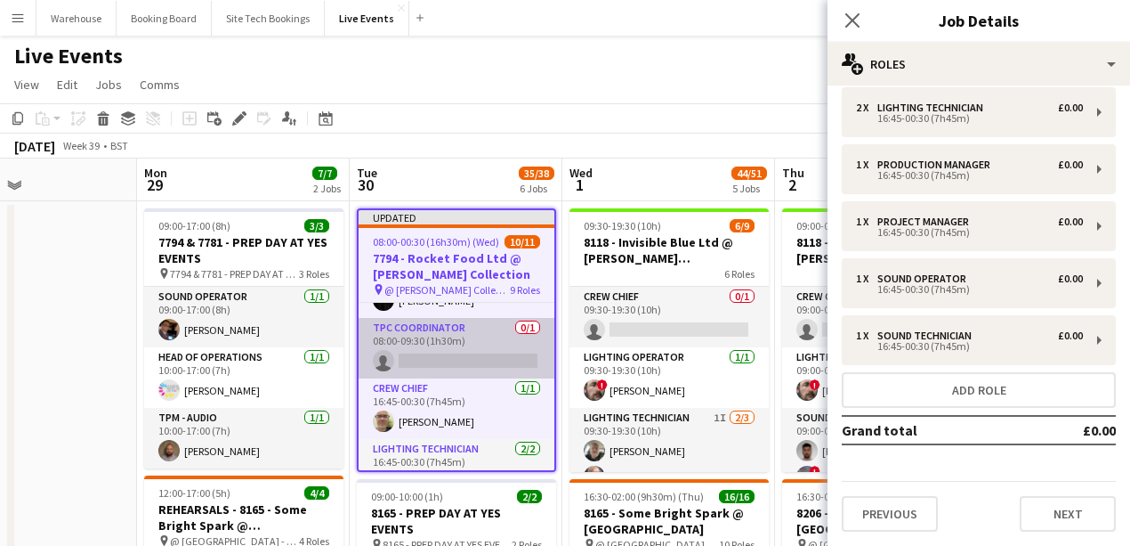
click at [459, 353] on app-card-role "TPC Coordinator 0/1 08:00-09:30 (1h30m) single-neutral-actions" at bounding box center [457, 348] width 196 height 61
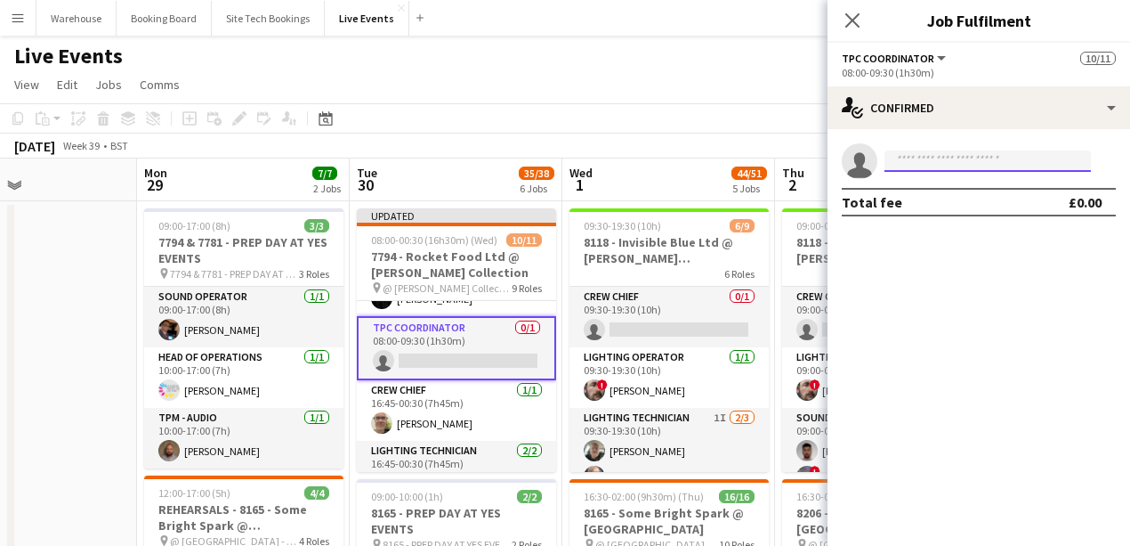
click at [926, 162] on input at bounding box center [988, 160] width 206 height 21
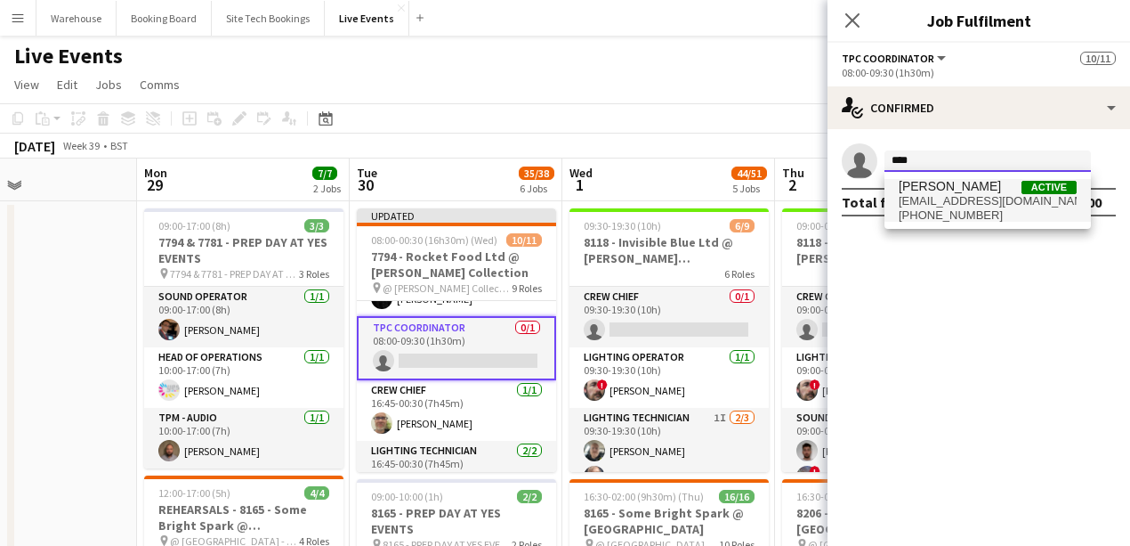
type input "****"
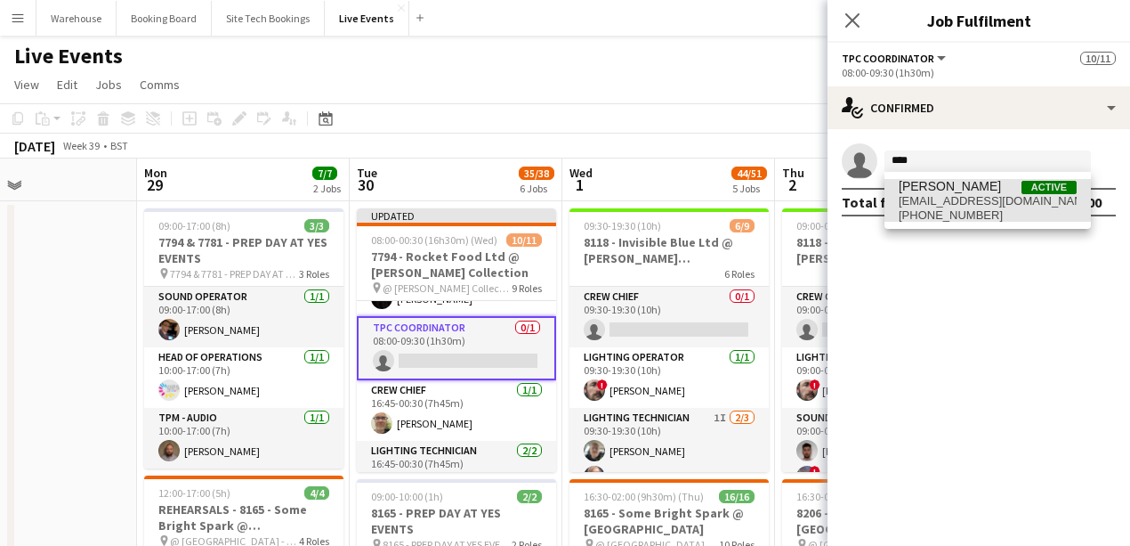
click at [975, 198] on span "[EMAIL_ADDRESS][DOMAIN_NAME]" at bounding box center [988, 201] width 178 height 14
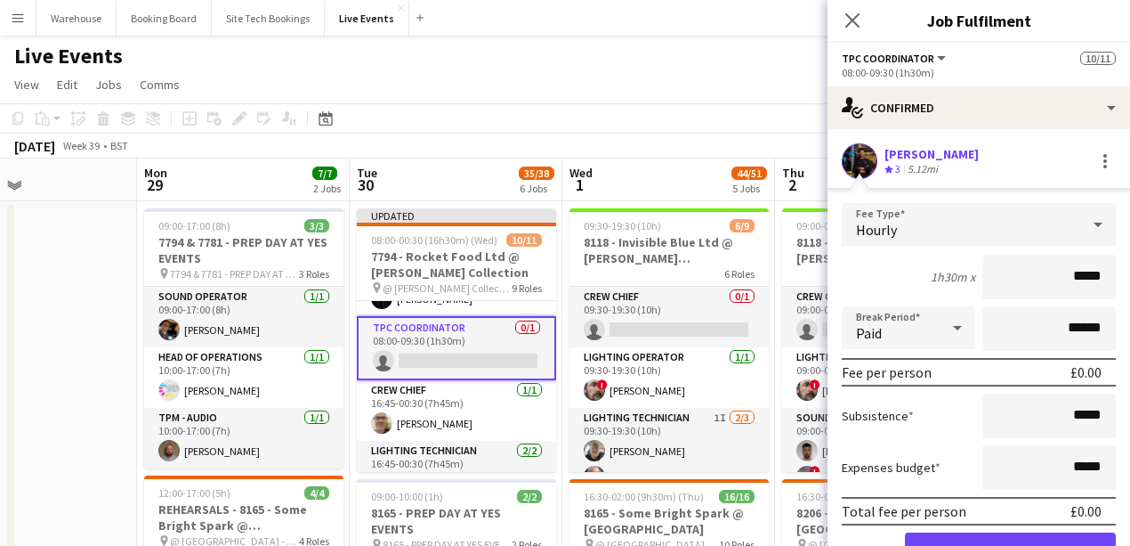
scroll to position [89, 0]
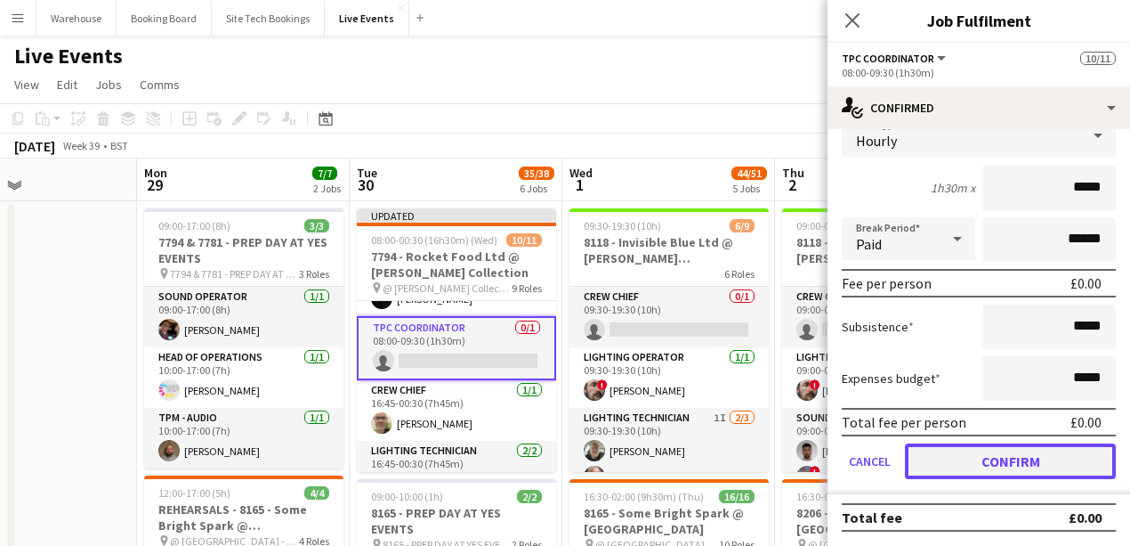
click at [1023, 461] on button "Confirm" at bounding box center [1010, 461] width 211 height 36
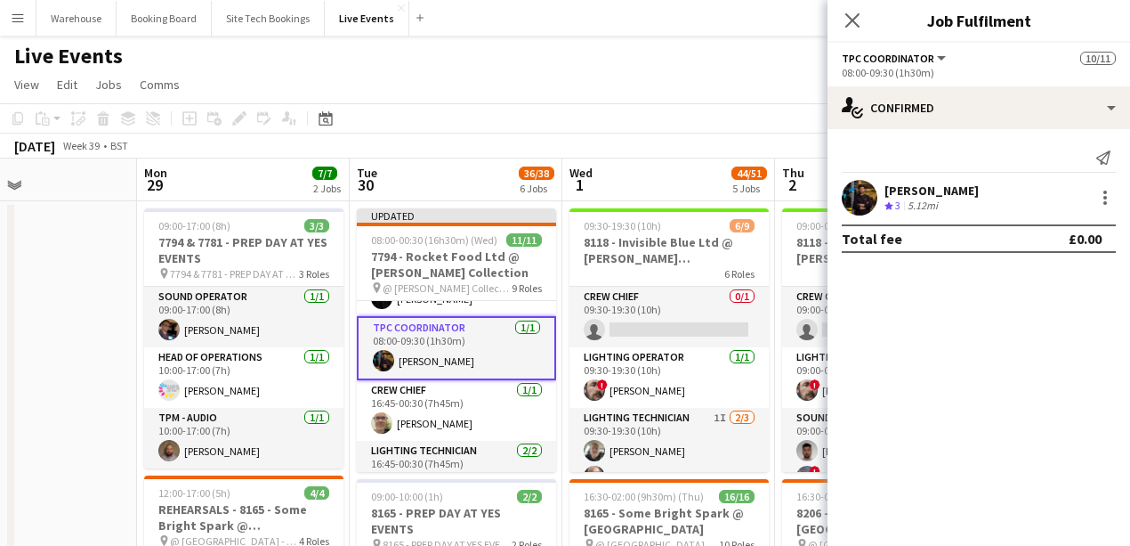
scroll to position [0, 0]
click at [847, 21] on icon "Close pop-in" at bounding box center [852, 20] width 17 height 17
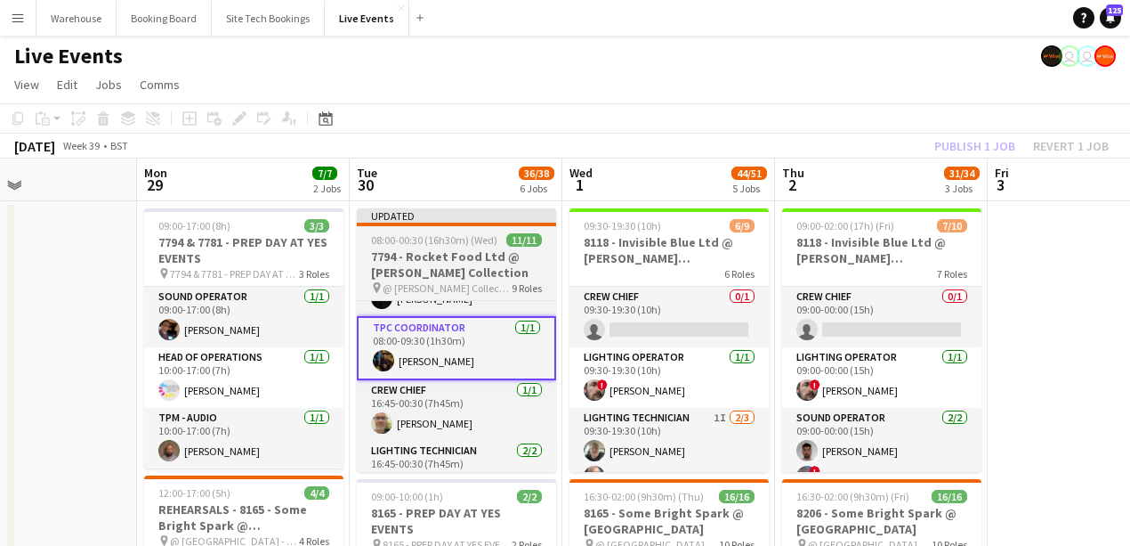
click at [410, 261] on h3 "7794 - Rocket Food Ltd @ [PERSON_NAME] Collection" at bounding box center [456, 264] width 199 height 32
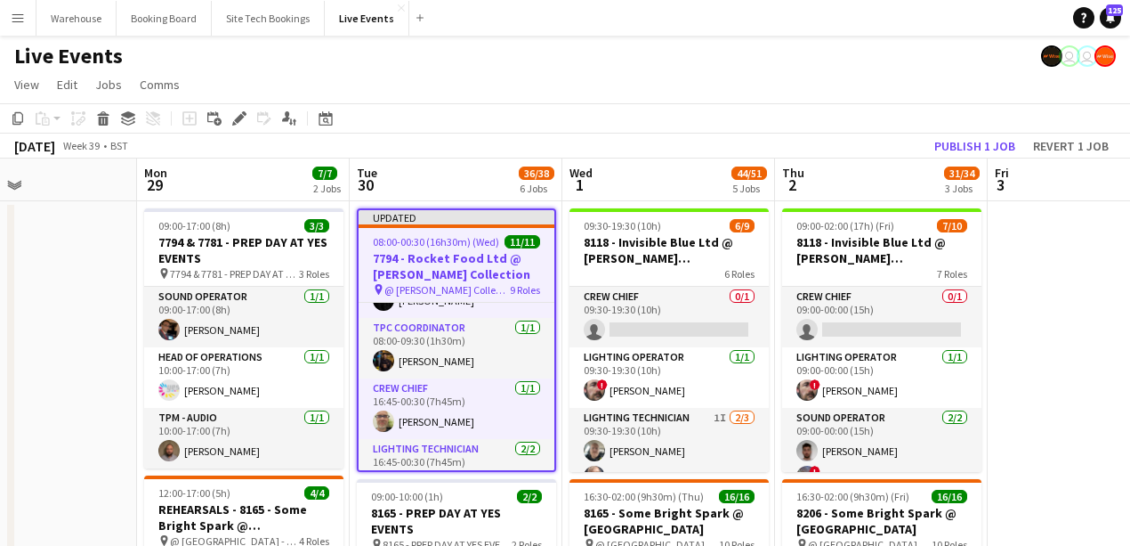
click at [232, 121] on icon "Edit" at bounding box center [239, 118] width 14 height 14
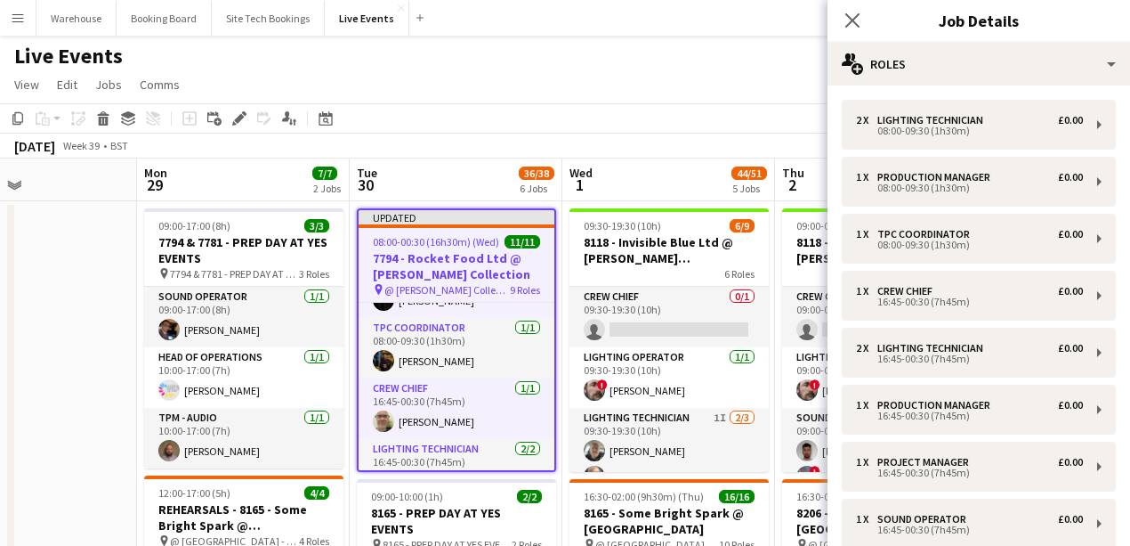
scroll to position [240, 0]
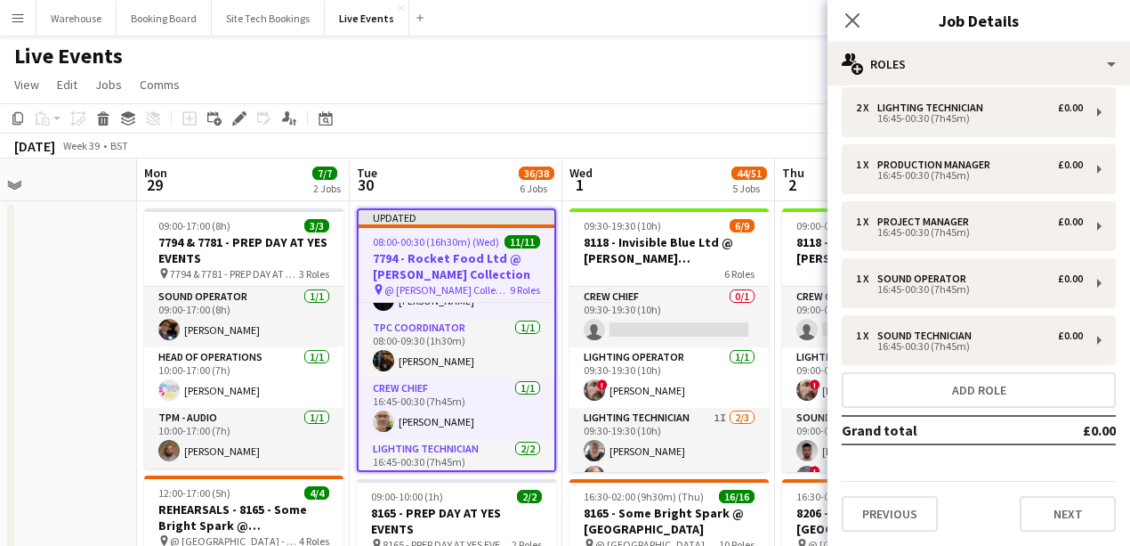
click at [978, 412] on div "2 x Lighting Technician £0.00 08:00-09:30 (1h30m) 1 x Production Manager £0.00 …" at bounding box center [979, 195] width 303 height 672
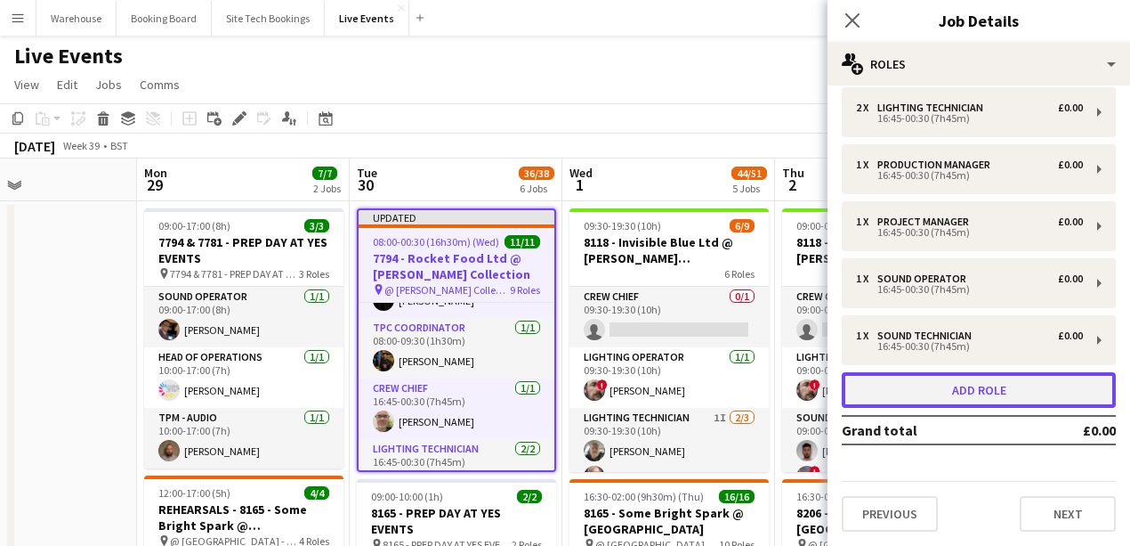
click at [971, 406] on button "Add role" at bounding box center [979, 390] width 274 height 36
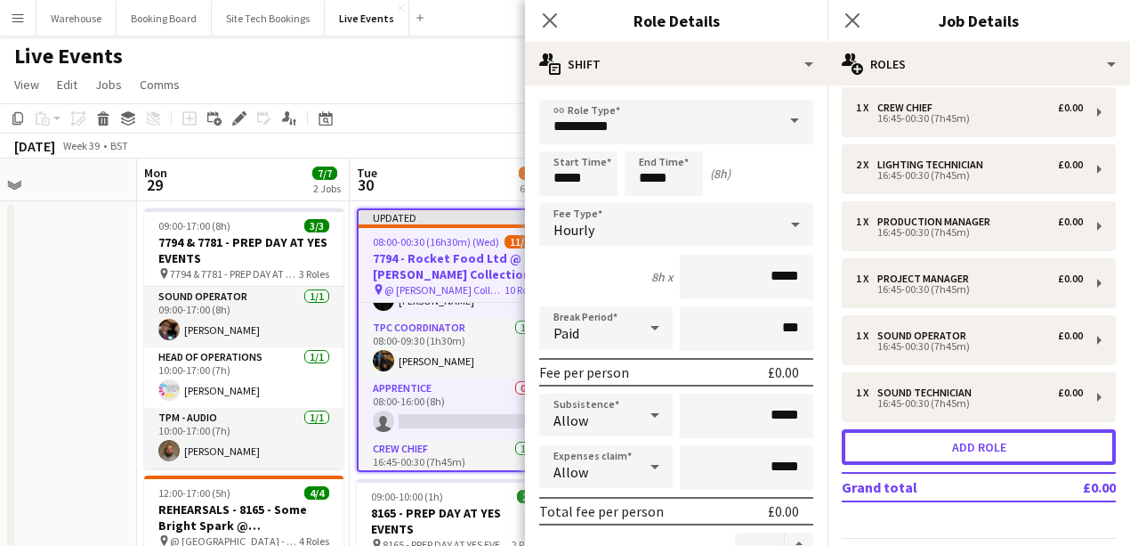
scroll to position [297, 0]
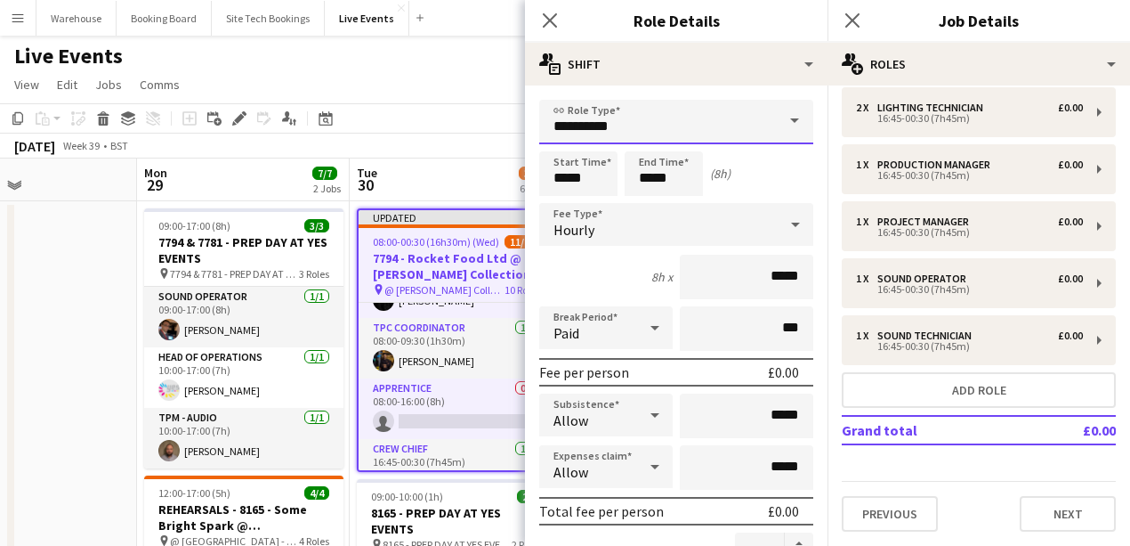
click at [606, 108] on input "**********" at bounding box center [676, 122] width 274 height 44
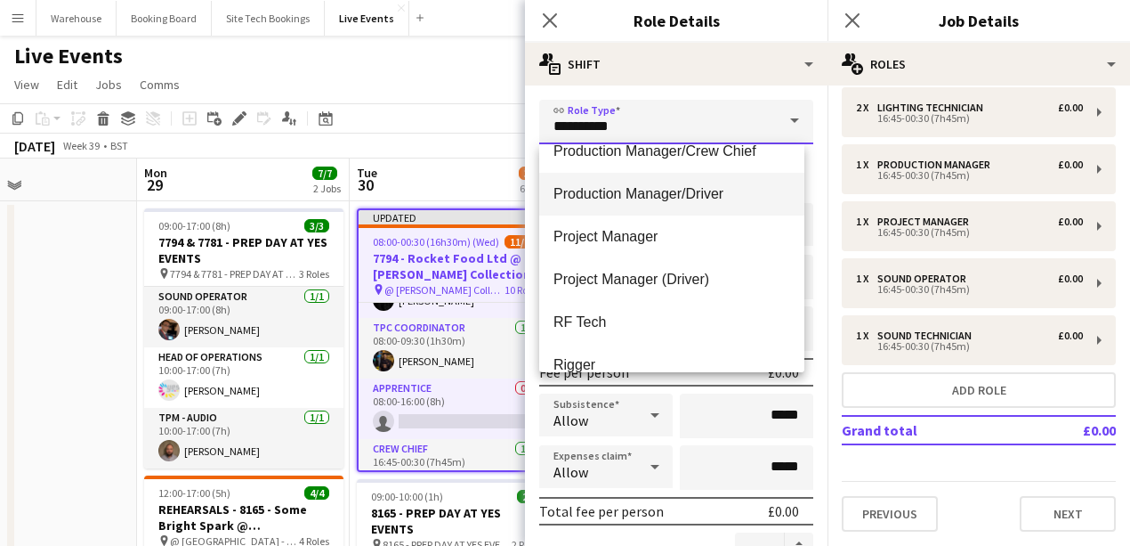
scroll to position [2432, 0]
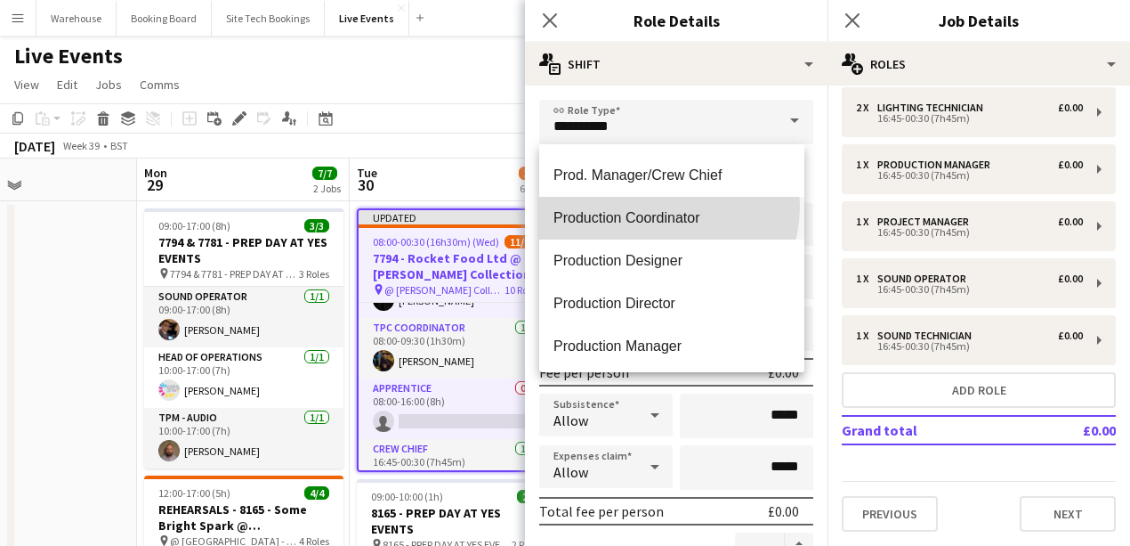
click at [667, 206] on mat-option "Production Coordinator" at bounding box center [671, 218] width 265 height 43
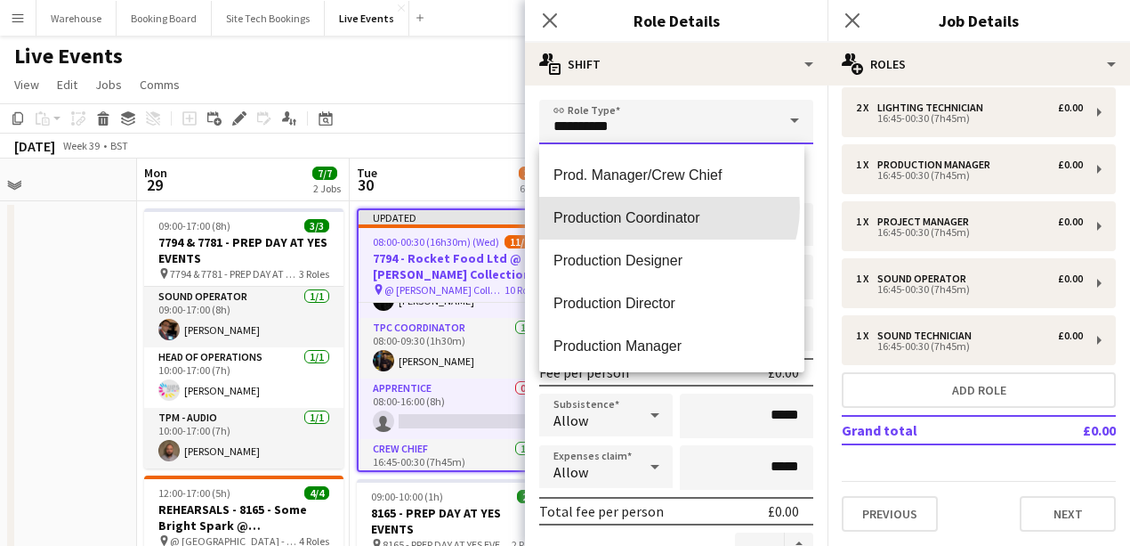
type input "**********"
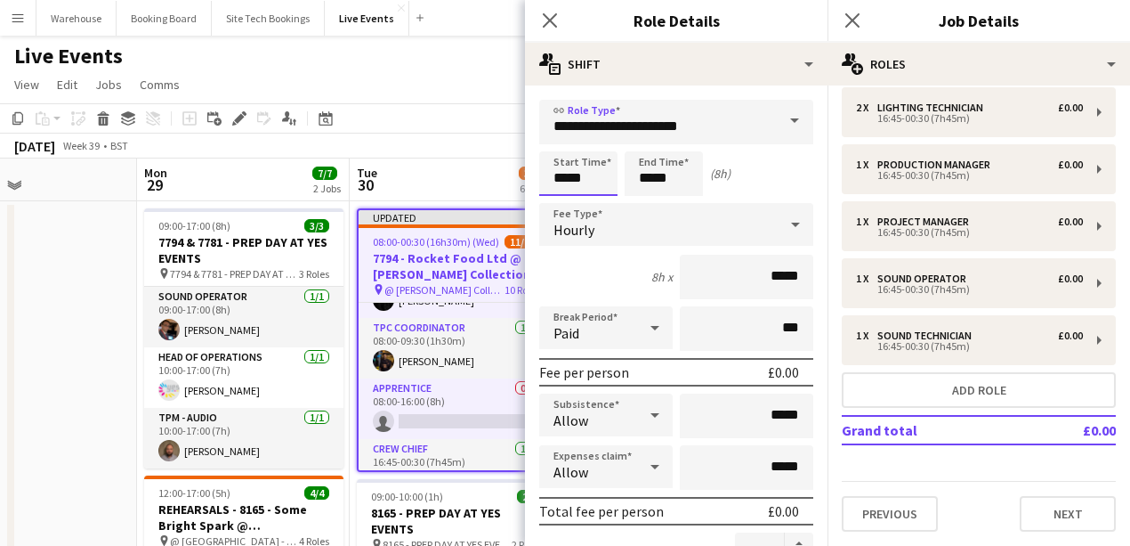
click at [597, 162] on input "*****" at bounding box center [578, 173] width 78 height 44
click at [676, 181] on input "*****" at bounding box center [664, 173] width 78 height 44
click at [645, 139] on div at bounding box center [646, 142] width 36 height 18
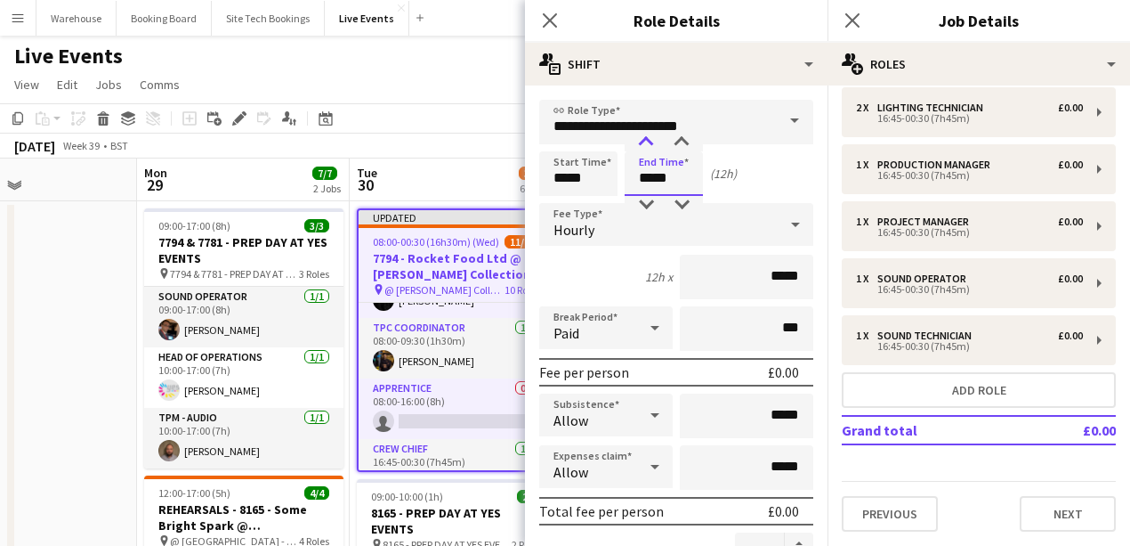
click at [645, 139] on div at bounding box center [646, 142] width 36 height 18
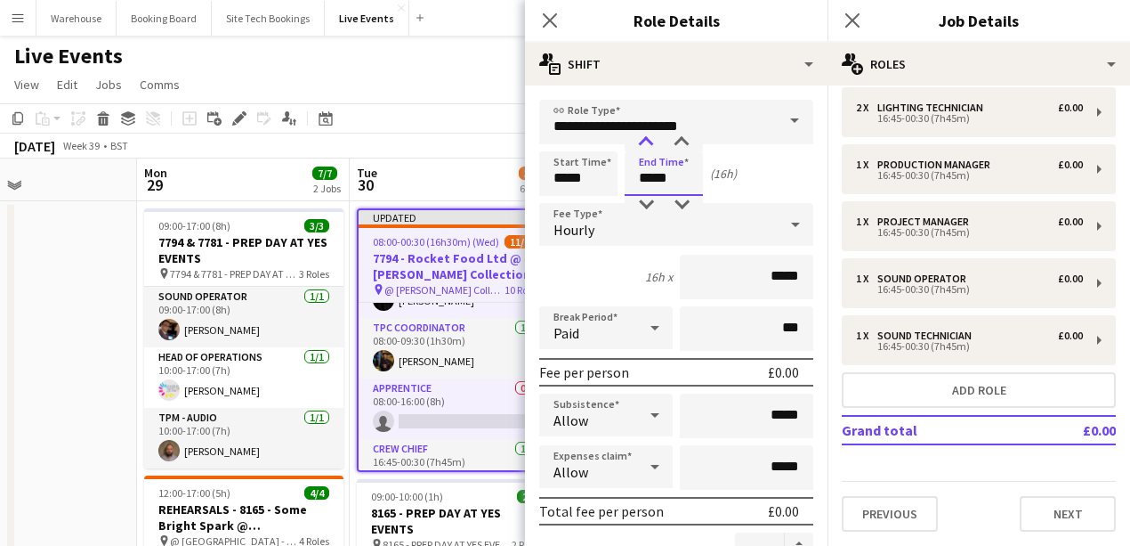
click at [645, 139] on div at bounding box center [646, 142] width 36 height 18
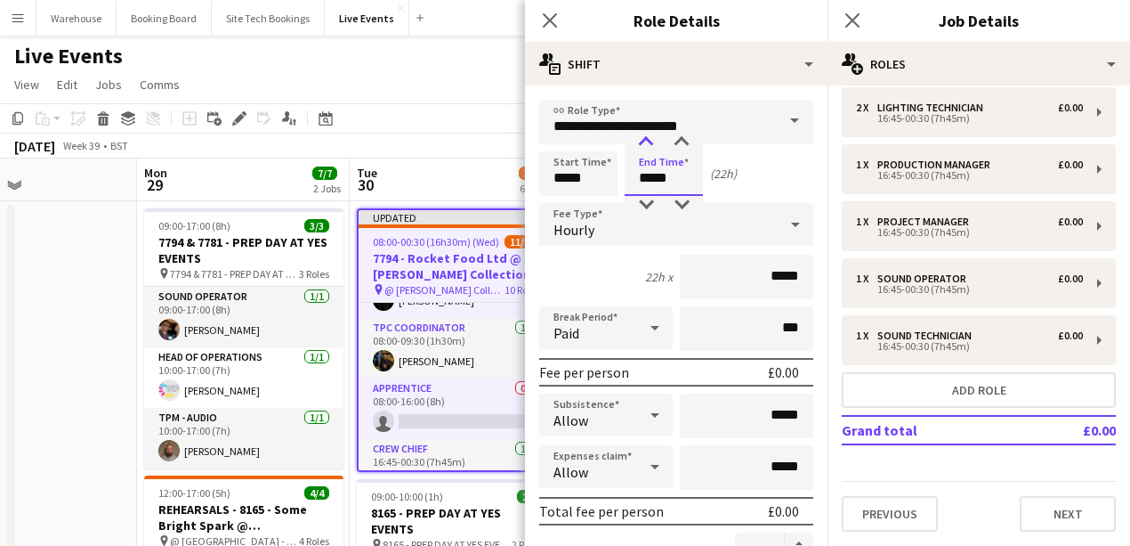
click at [645, 139] on div at bounding box center [646, 142] width 36 height 18
click at [682, 139] on div at bounding box center [682, 142] width 36 height 18
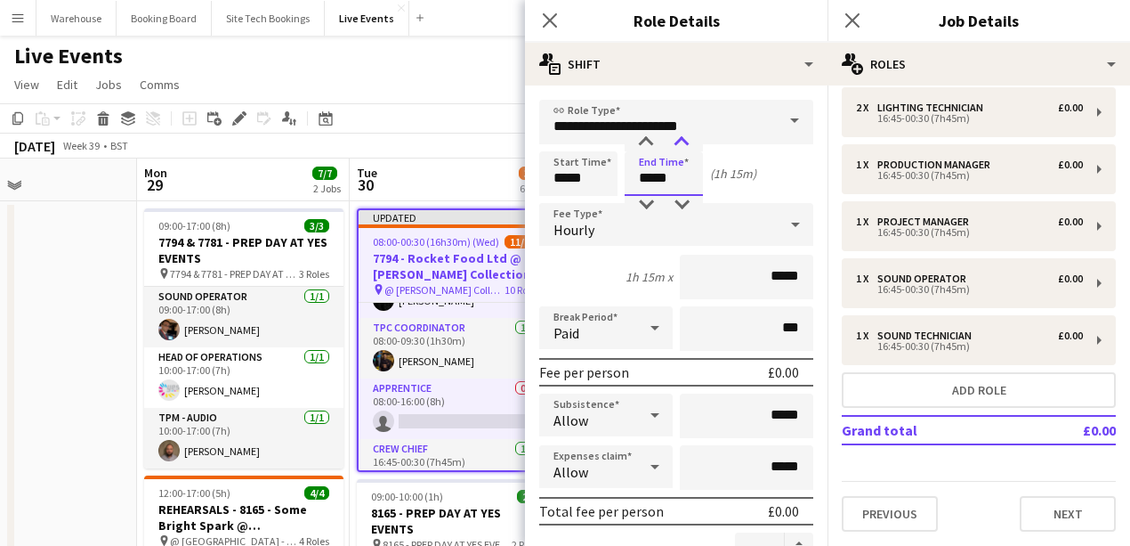
type input "*****"
click at [682, 139] on div at bounding box center [682, 142] width 36 height 18
click at [608, 228] on div "Hourly" at bounding box center [658, 224] width 239 height 43
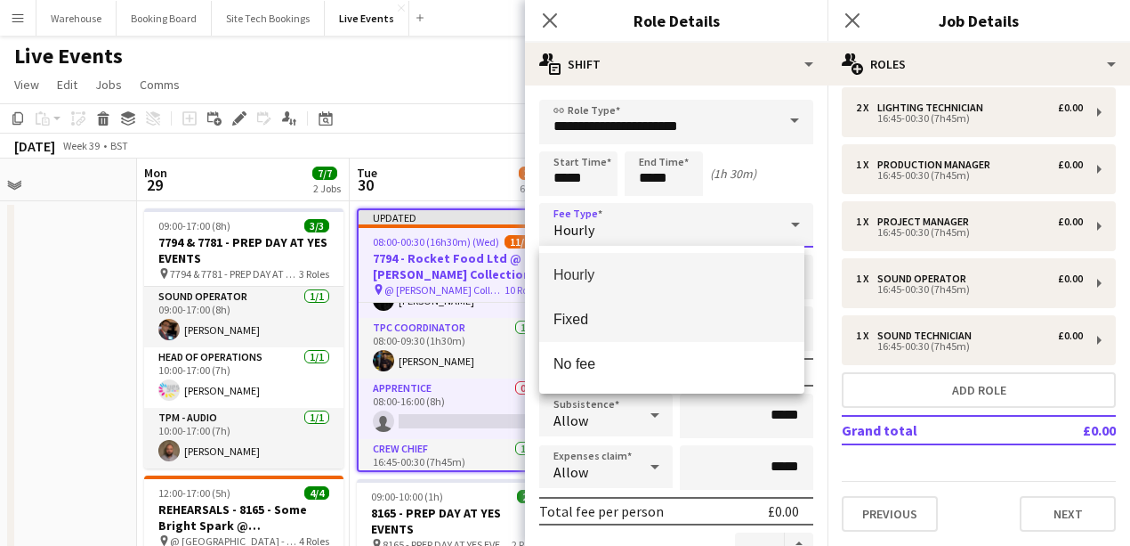
click at [608, 320] on span "Fixed" at bounding box center [672, 319] width 237 height 17
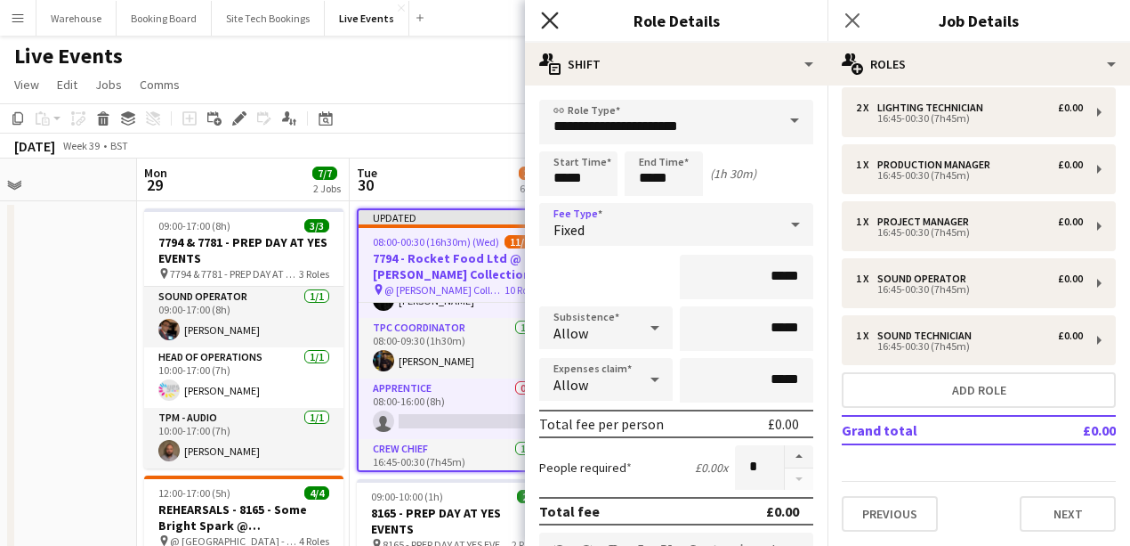
click at [555, 21] on icon "Close pop-in" at bounding box center [549, 20] width 17 height 17
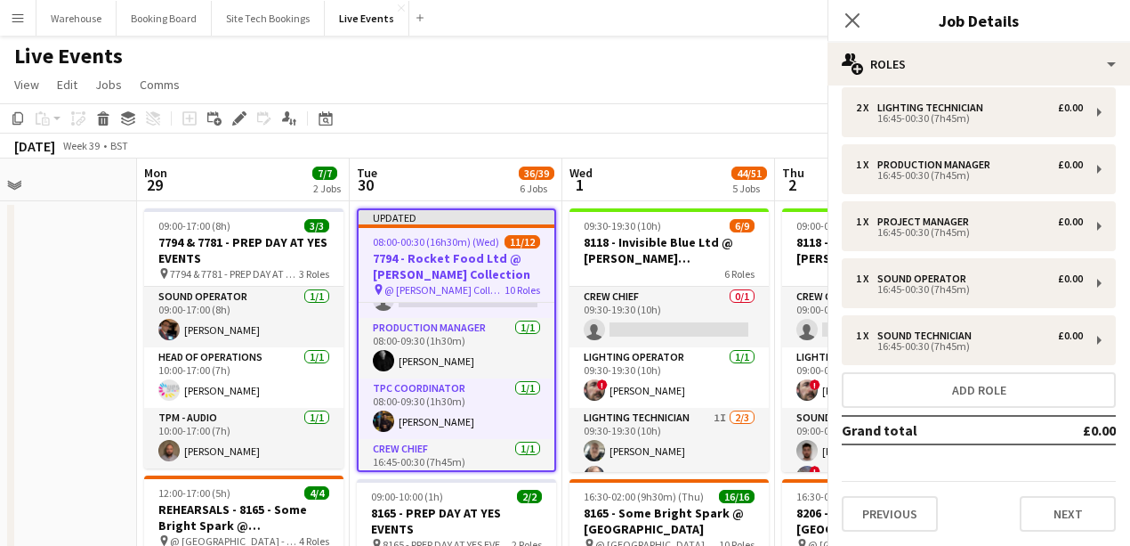
scroll to position [192, 0]
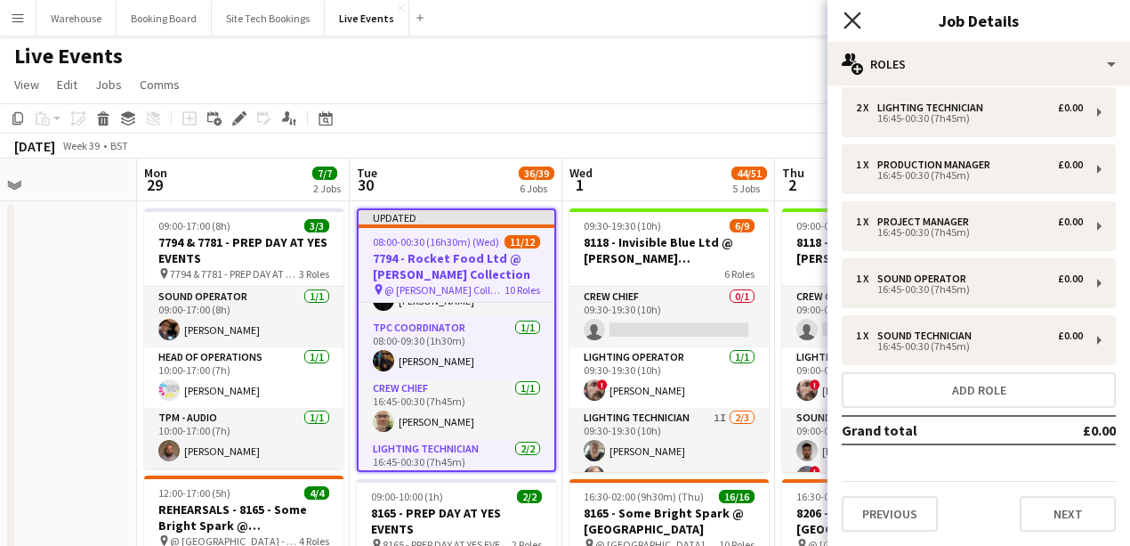
click at [852, 19] on icon "Close pop-in" at bounding box center [852, 20] width 17 height 17
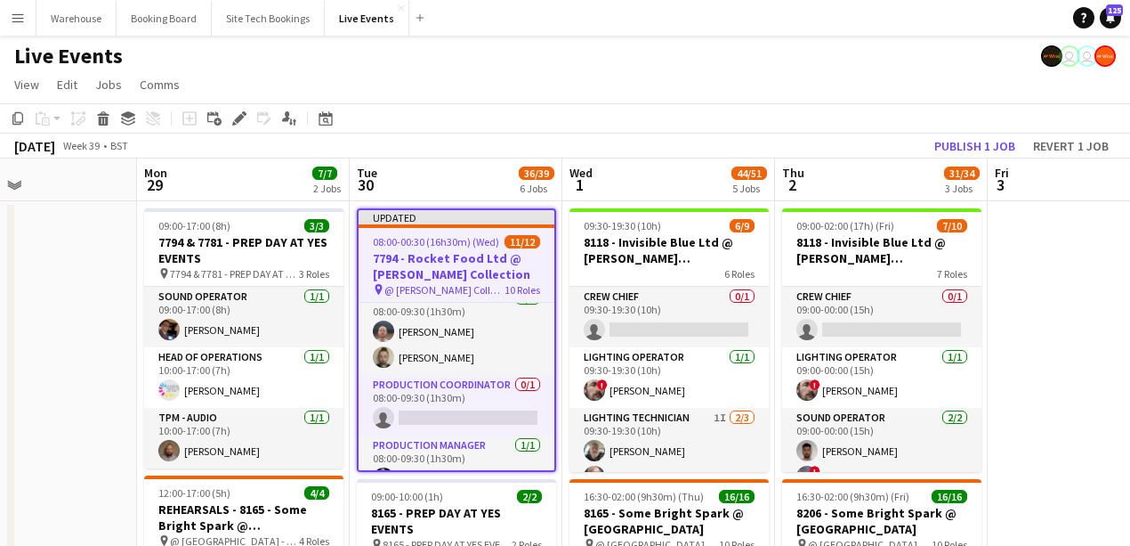
scroll to position [0, 0]
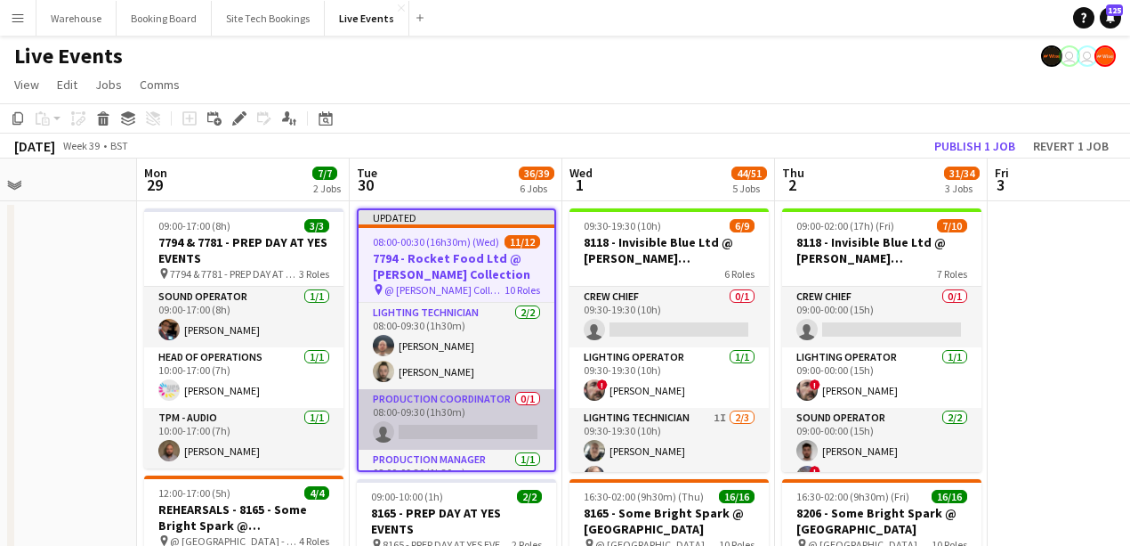
click at [464, 425] on app-card-role "Production Coordinator 0/1 08:00-09:30 (1h30m) single-neutral-actions" at bounding box center [457, 419] width 196 height 61
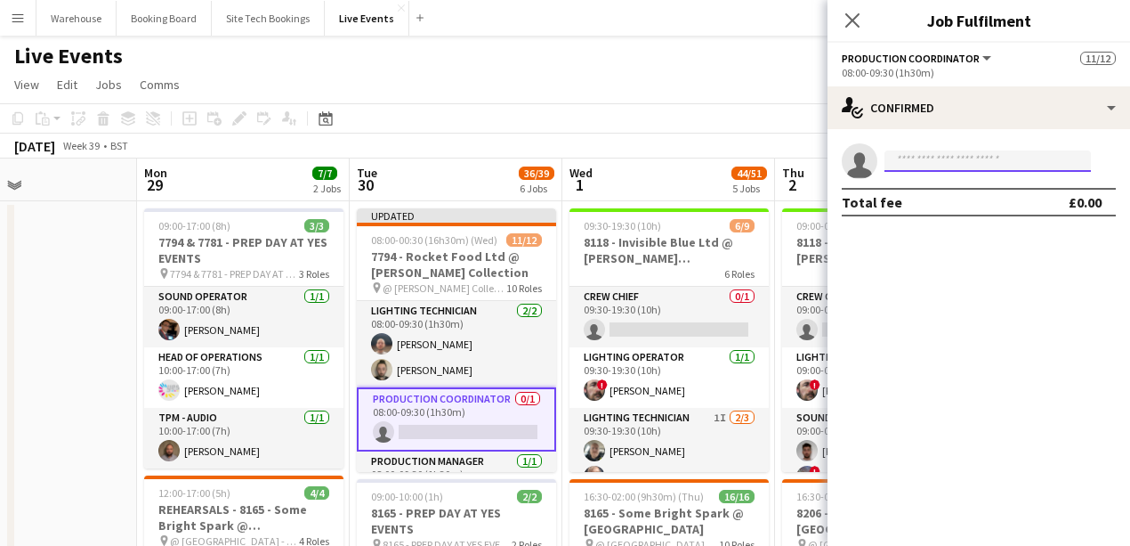
click at [973, 158] on input at bounding box center [988, 160] width 206 height 21
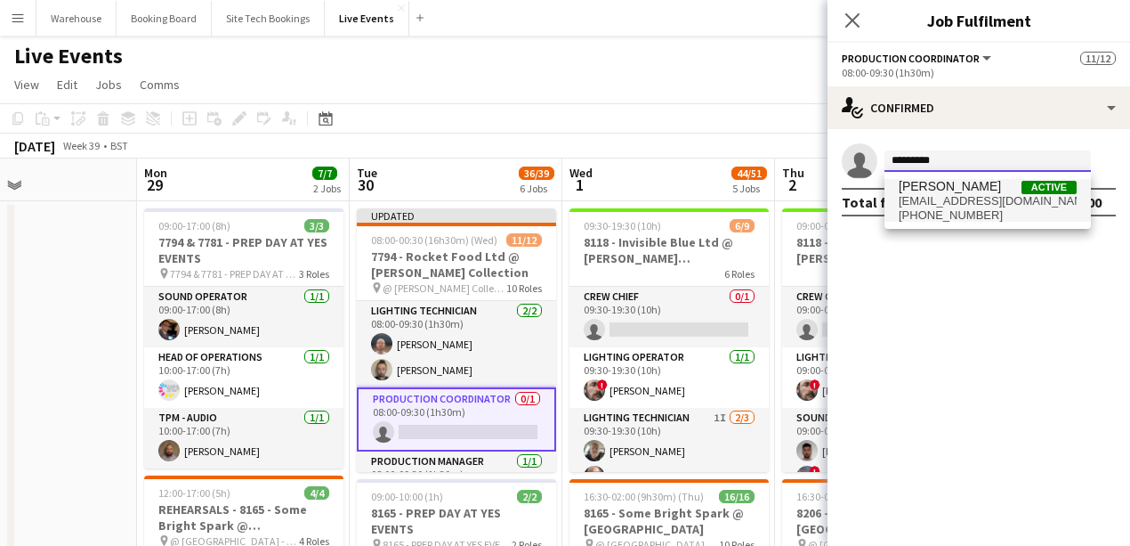
type input "*********"
click at [941, 195] on span "[EMAIL_ADDRESS][DOMAIN_NAME]" at bounding box center [988, 201] width 178 height 14
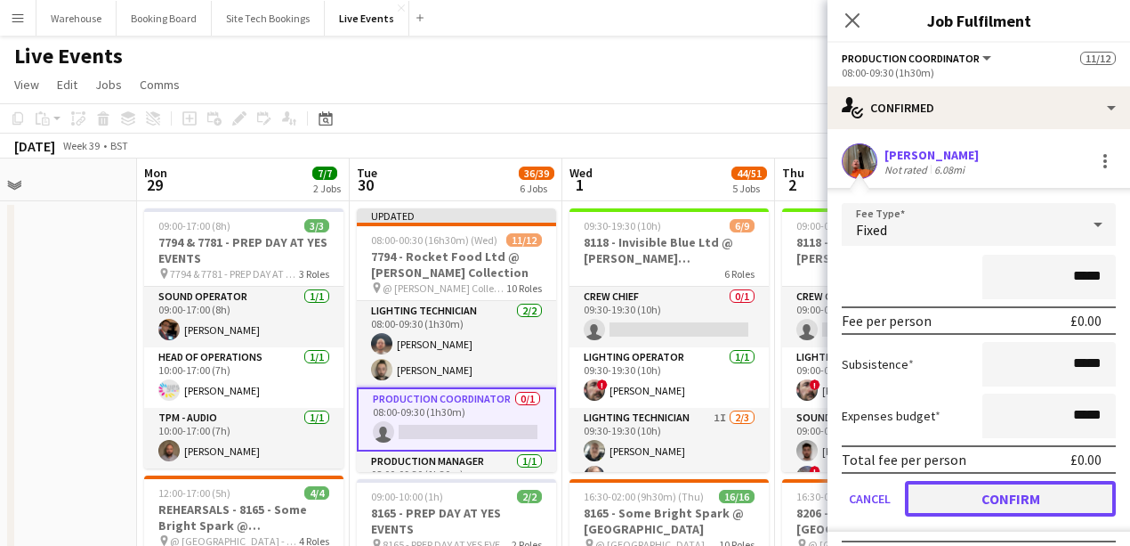
click at [1016, 503] on button "Confirm" at bounding box center [1010, 499] width 211 height 36
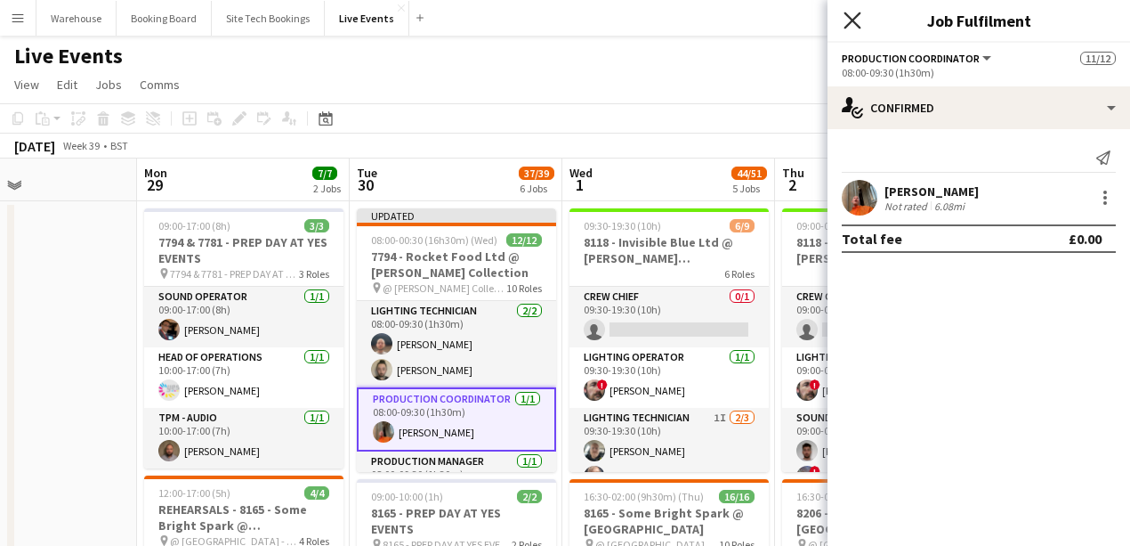
click at [857, 21] on icon "Close pop-in" at bounding box center [852, 20] width 17 height 17
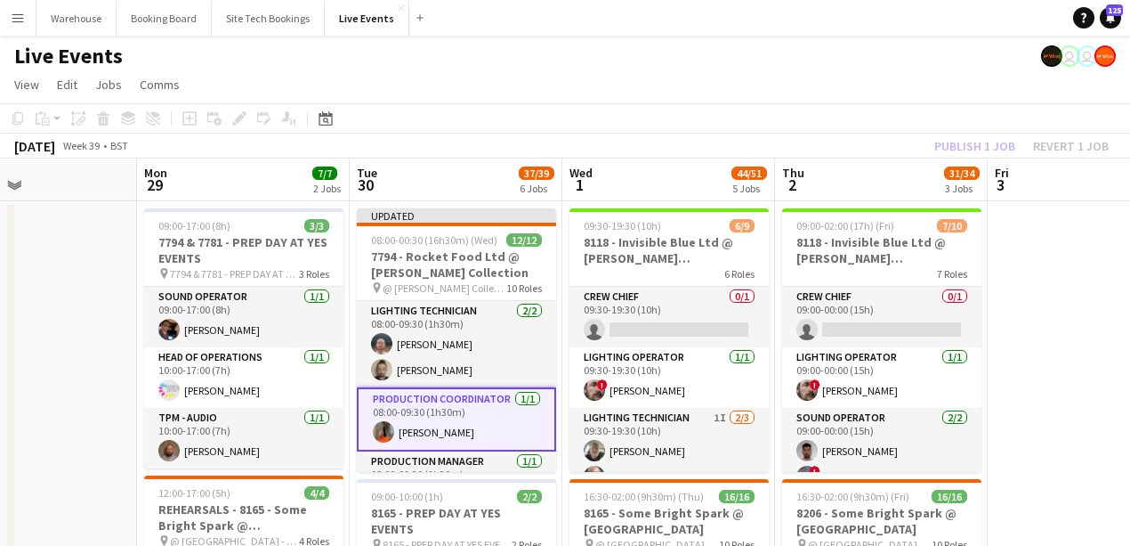
click at [461, 168] on app-board-header-date "Tue 30 37/39 6 Jobs" at bounding box center [456, 179] width 213 height 43
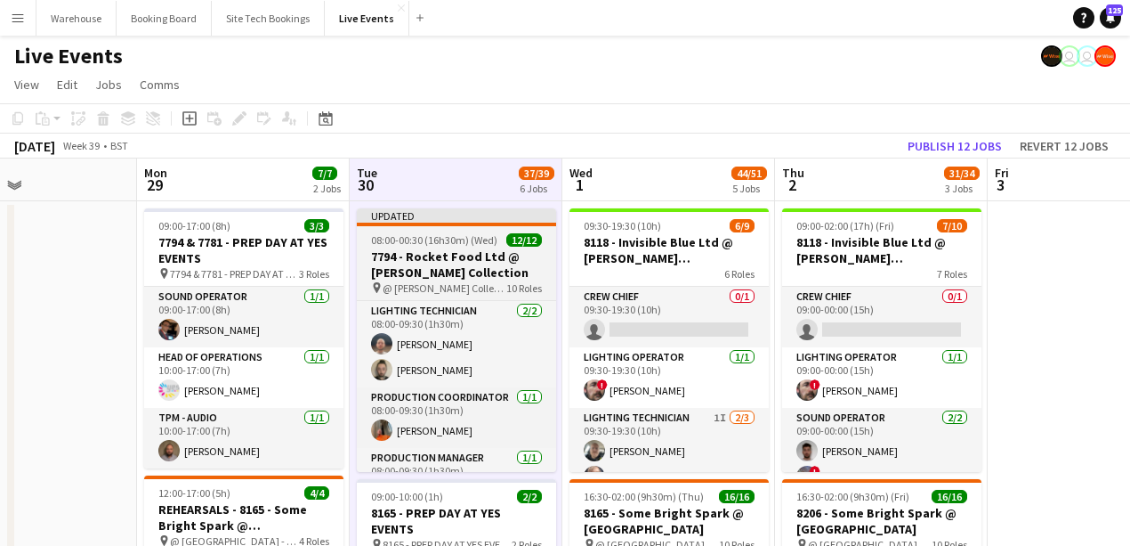
click at [442, 264] on h3 "7794 - Rocket Food Ltd @ [PERSON_NAME] Collection" at bounding box center [456, 264] width 199 height 32
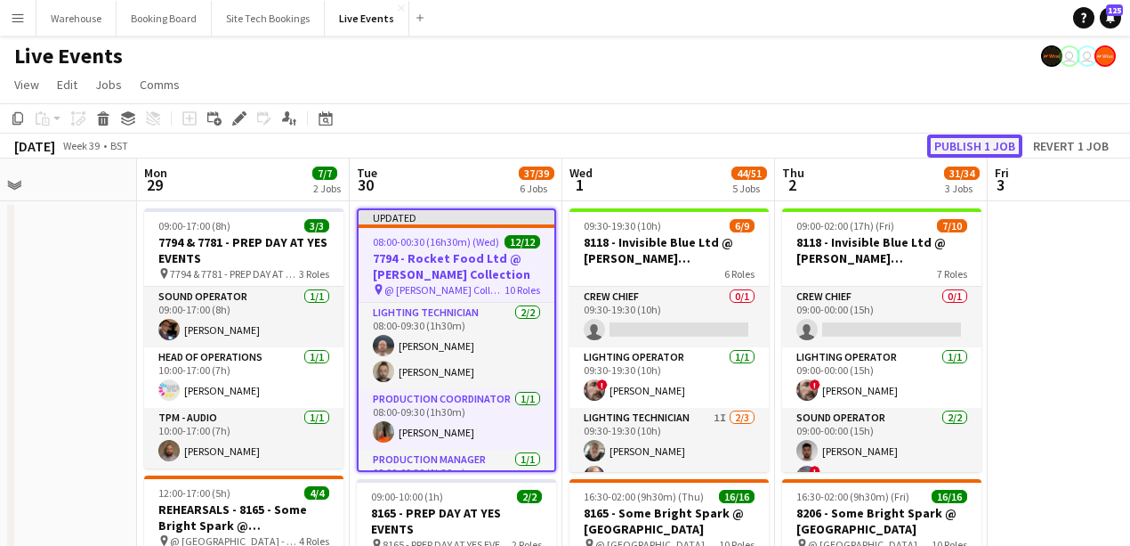
click at [975, 148] on button "Publish 1 job" at bounding box center [974, 145] width 95 height 23
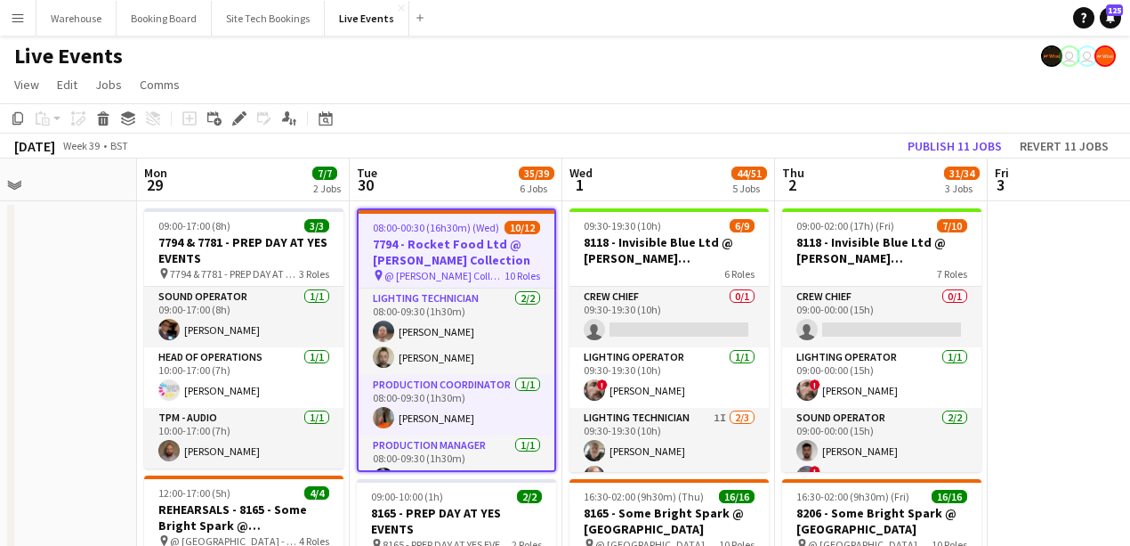
drag, startPoint x: 1044, startPoint y: 329, endPoint x: 1028, endPoint y: 328, distance: 16.0
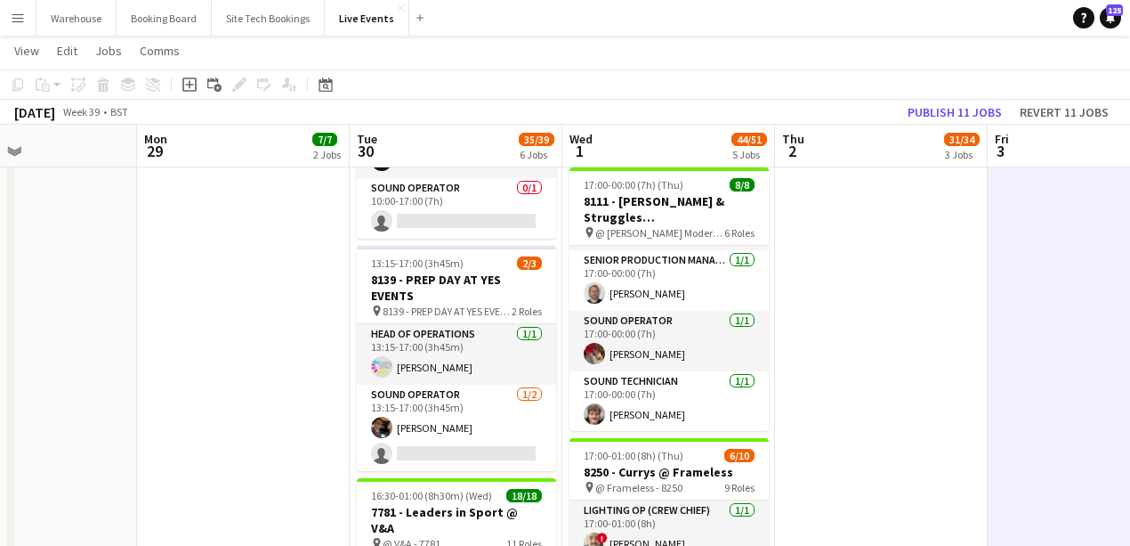
scroll to position [1088, 0]
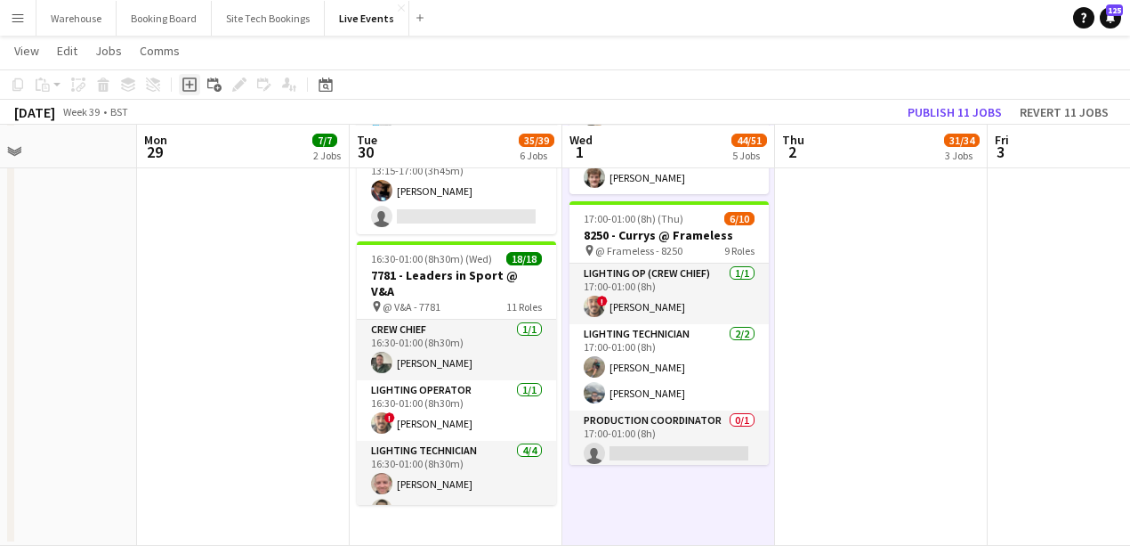
click at [194, 82] on icon "Add job" at bounding box center [189, 84] width 14 height 14
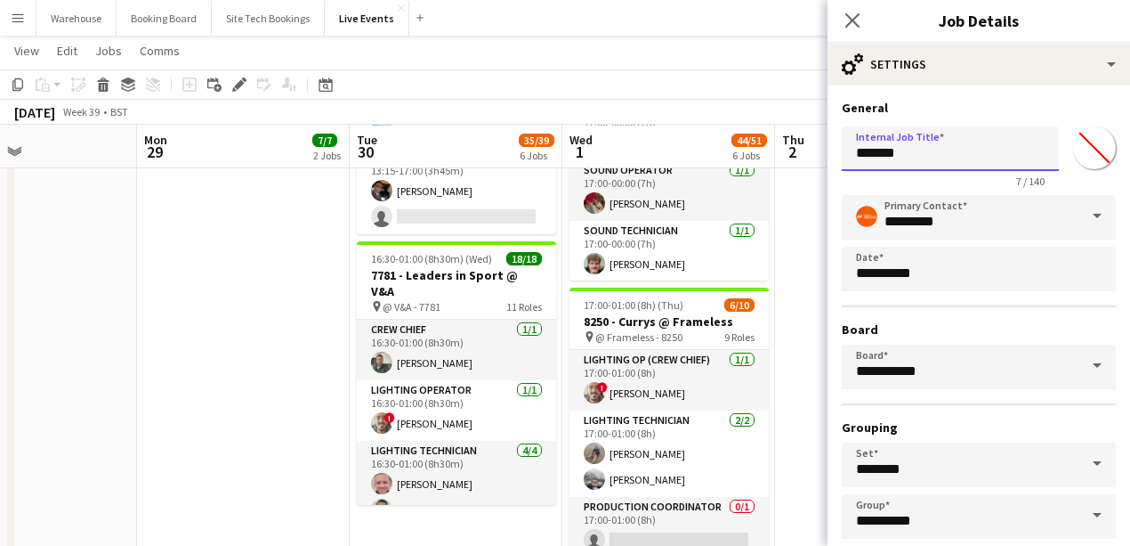
drag, startPoint x: 904, startPoint y: 148, endPoint x: 706, endPoint y: 138, distance: 198.7
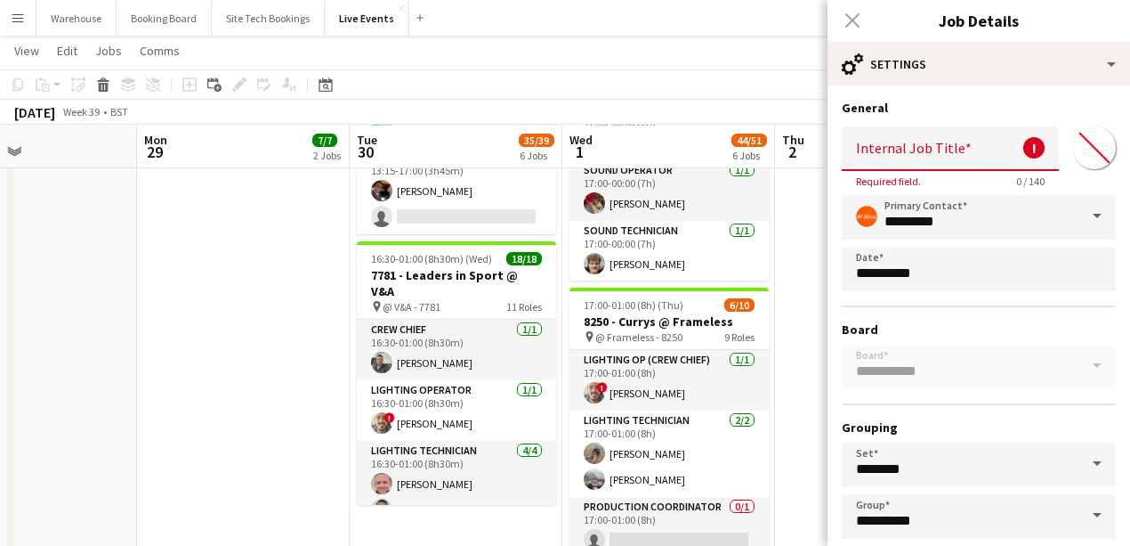
click at [912, 162] on input "Internal Job Title" at bounding box center [950, 148] width 217 height 44
click at [903, 146] on input "Internal Job Title" at bounding box center [950, 148] width 217 height 44
paste input "**********"
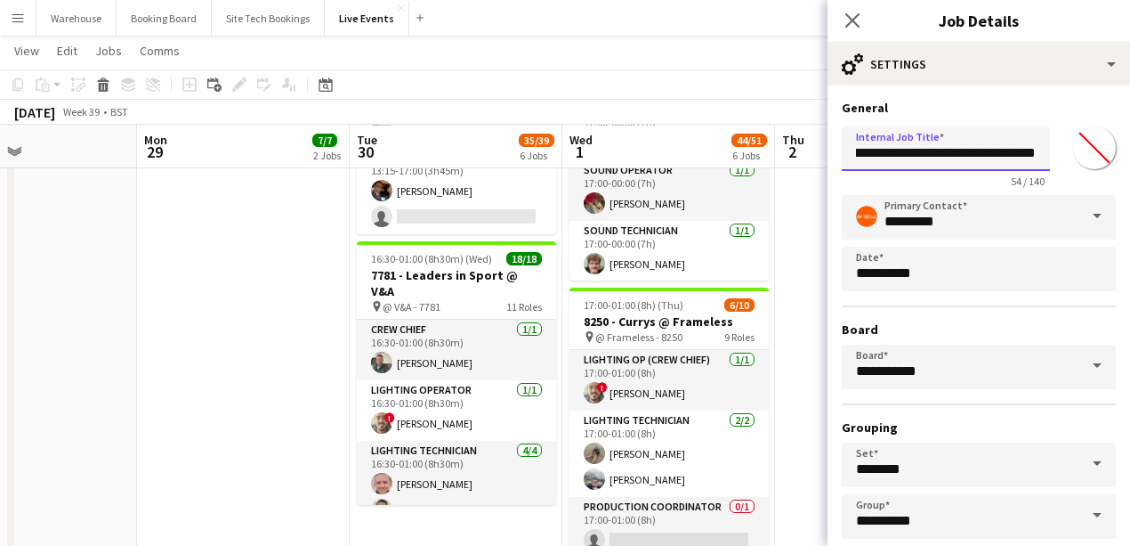
scroll to position [0, 158]
type input "**********"
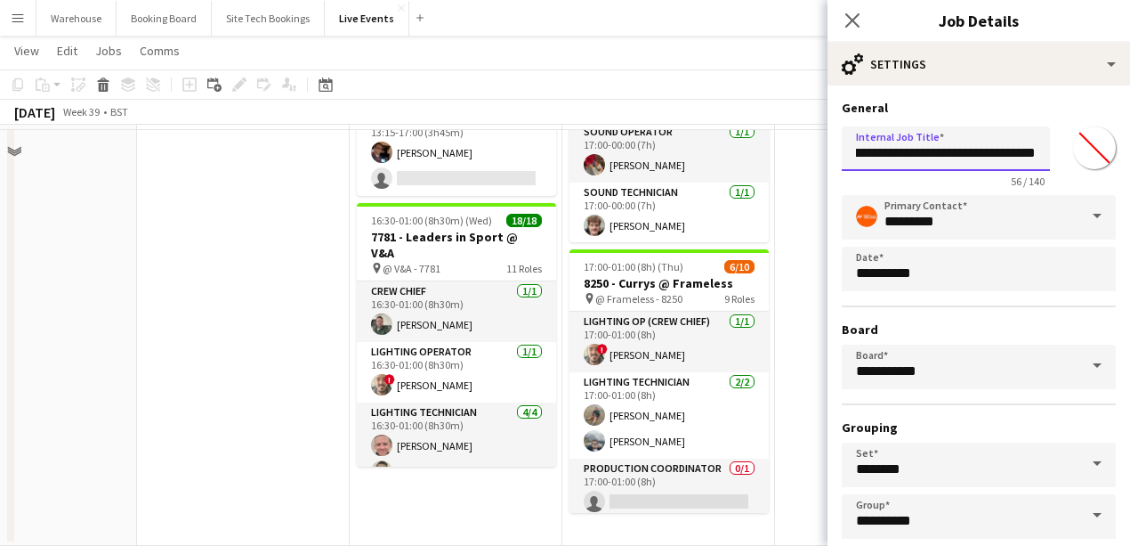
scroll to position [93, 0]
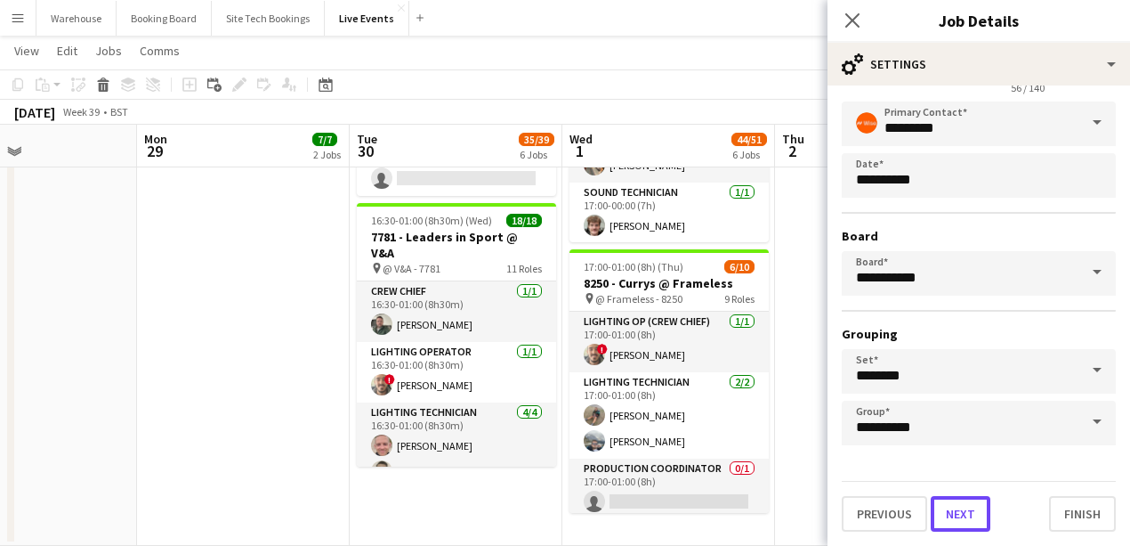
click at [975, 513] on button "Next" at bounding box center [961, 514] width 60 height 36
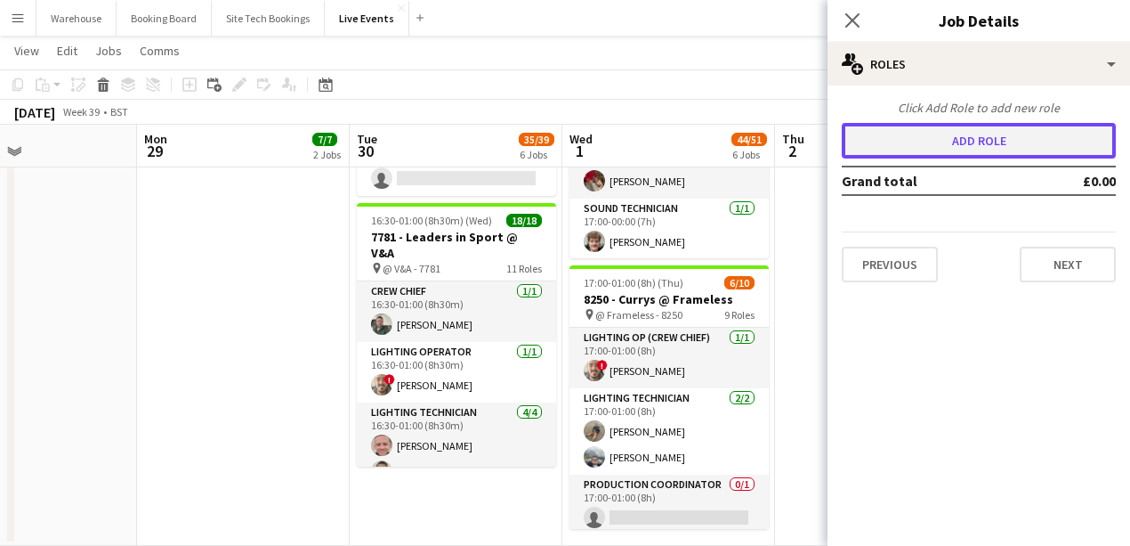
click at [982, 143] on button "Add role" at bounding box center [979, 141] width 274 height 36
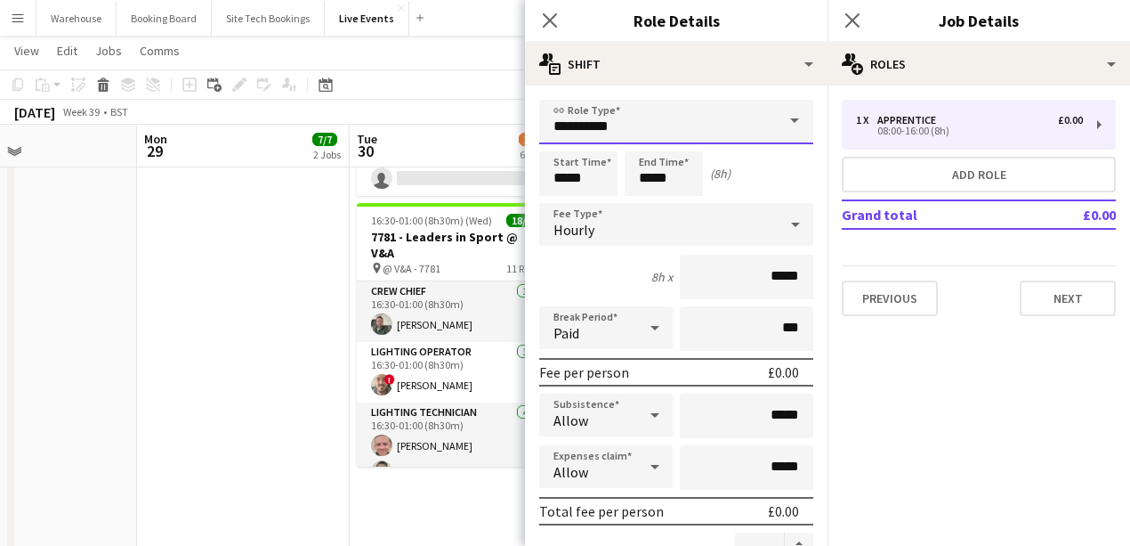
click at [657, 125] on input "**********" at bounding box center [676, 122] width 274 height 44
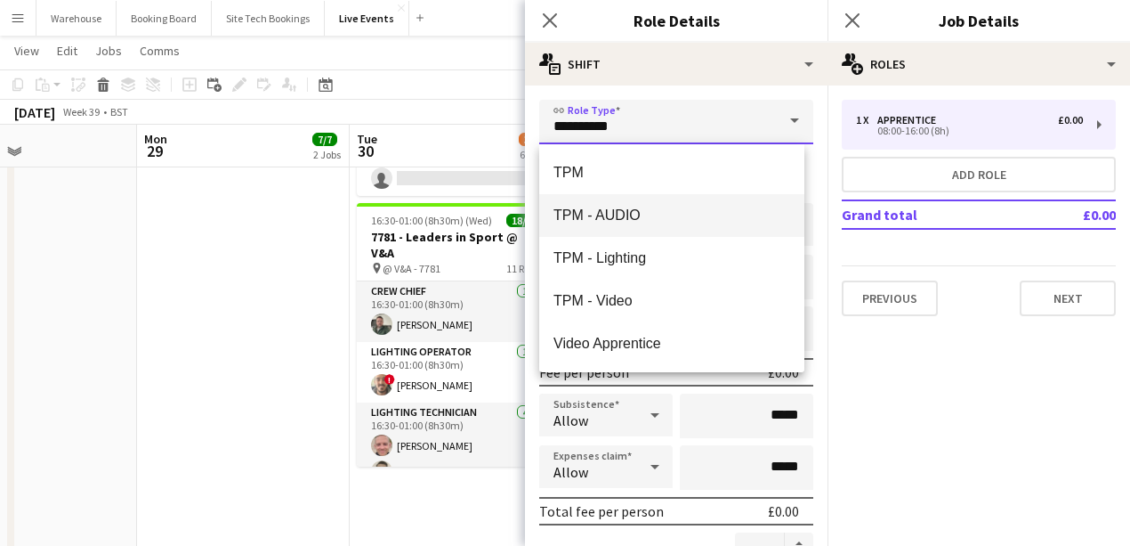
scroll to position [4153, 0]
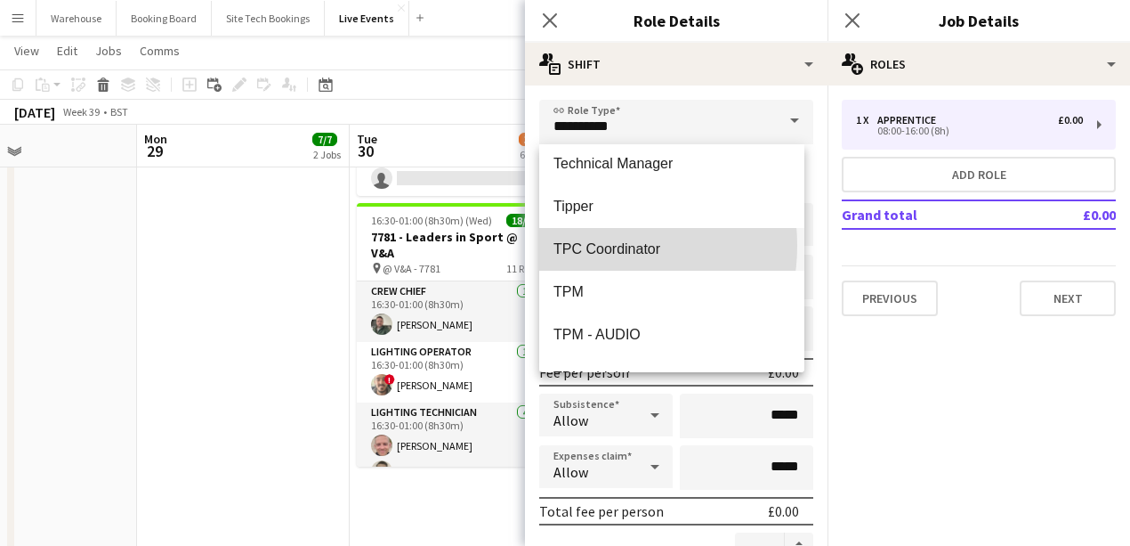
click at [579, 246] on span "TPC Coordinator" at bounding box center [672, 248] width 237 height 17
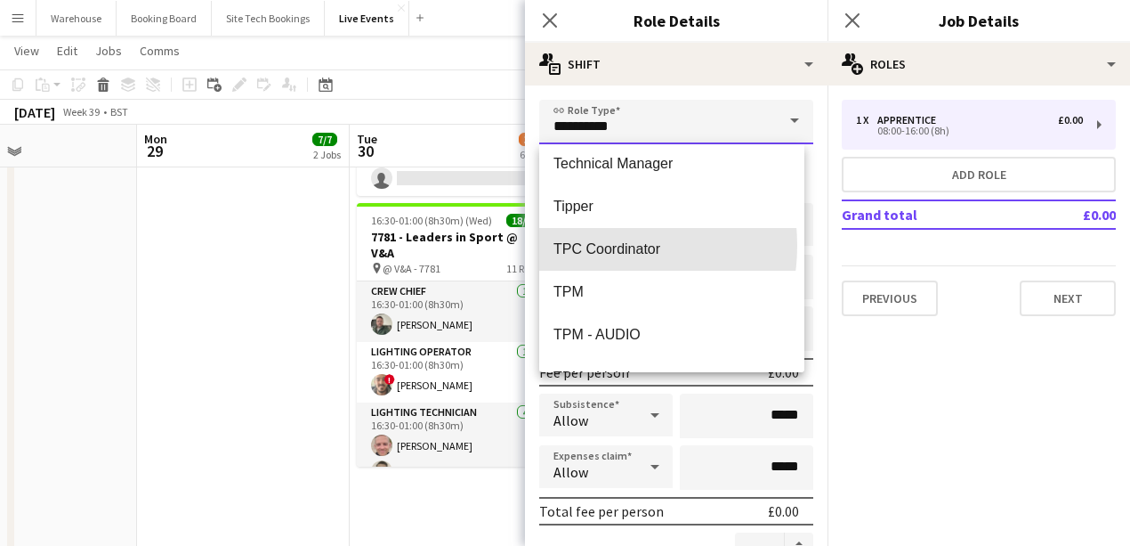
type input "**********"
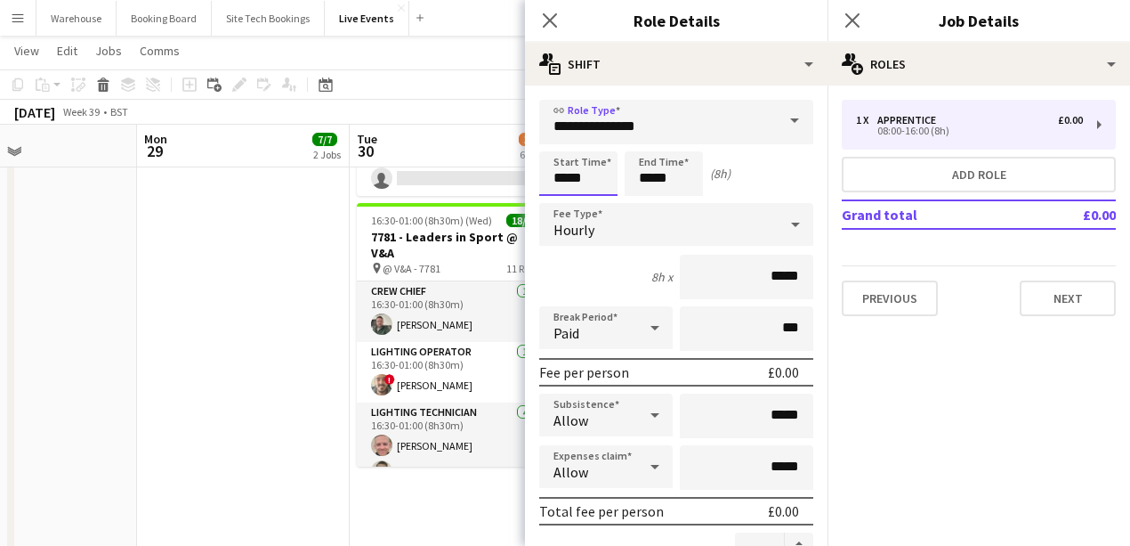
click at [587, 183] on input "*****" at bounding box center [578, 173] width 78 height 44
click at [692, 180] on input "*****" at bounding box center [664, 173] width 78 height 44
click at [643, 198] on div at bounding box center [646, 205] width 36 height 18
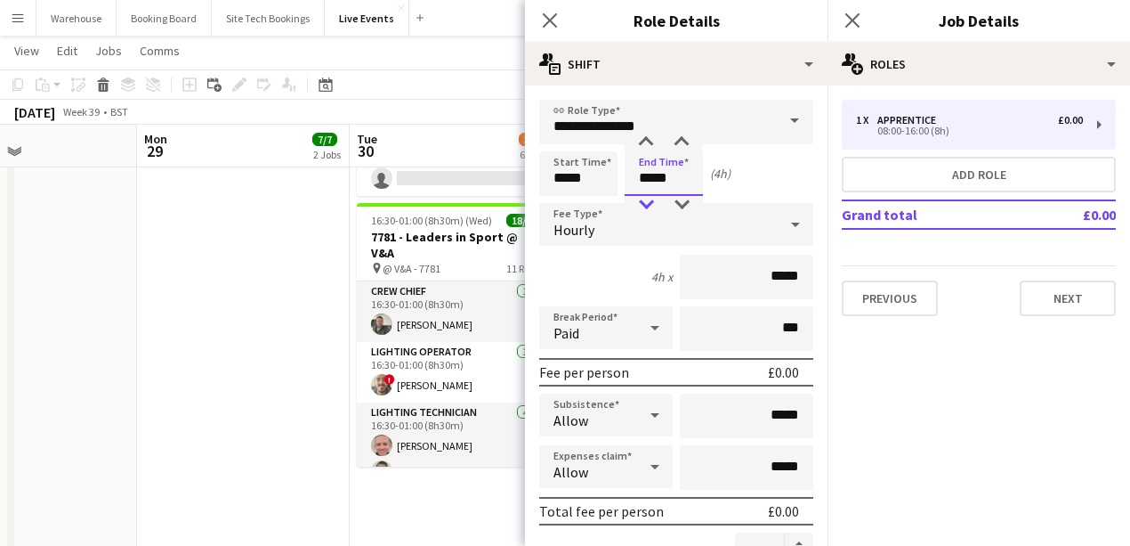
click at [643, 198] on div at bounding box center [646, 205] width 36 height 18
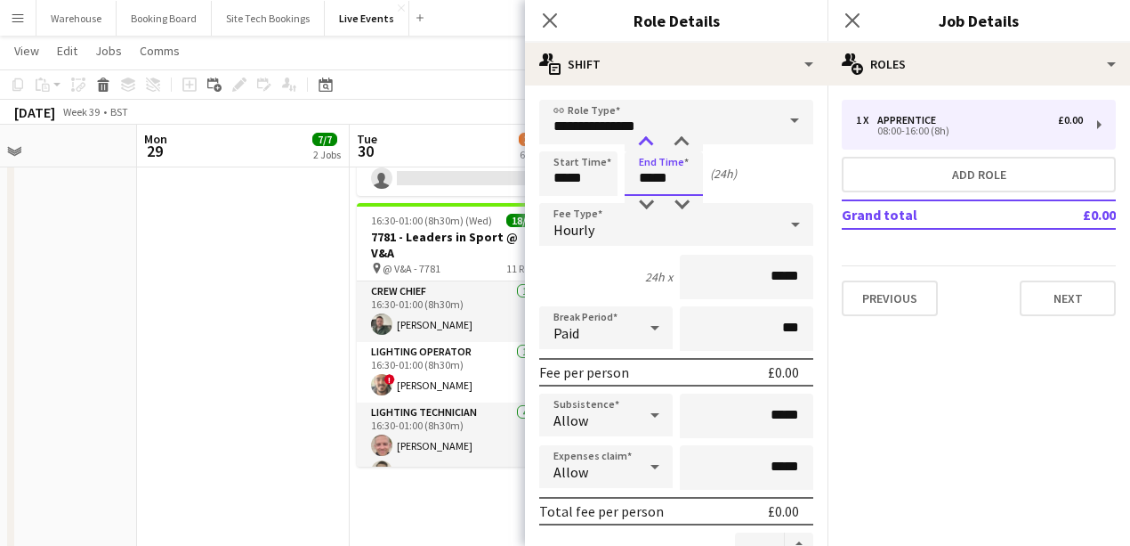
click at [644, 144] on div at bounding box center [646, 142] width 36 height 18
click at [605, 228] on div "Hourly" at bounding box center [658, 224] width 239 height 43
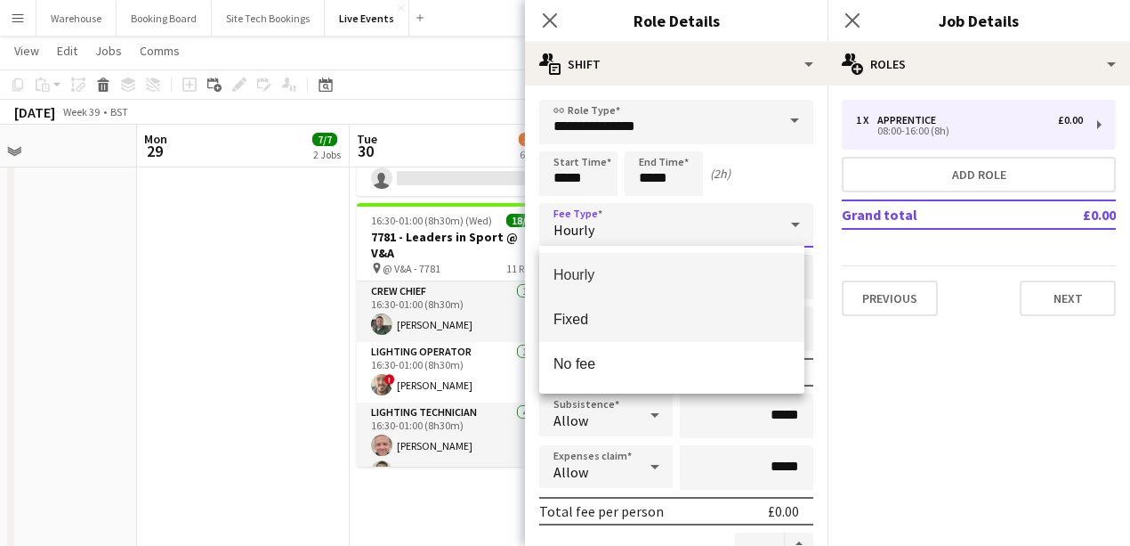
click at [598, 331] on mat-option "Fixed" at bounding box center [671, 319] width 265 height 44
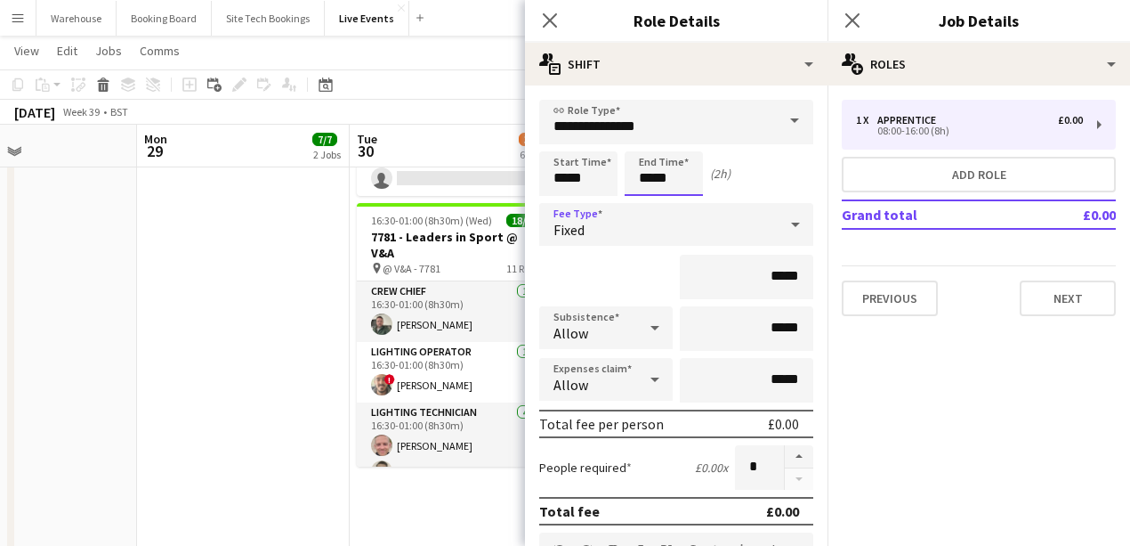
click at [648, 166] on input "*****" at bounding box center [664, 173] width 78 height 44
click at [653, 210] on div at bounding box center [646, 205] width 36 height 18
click at [692, 144] on div at bounding box center [682, 142] width 36 height 18
type input "*****"
click at [681, 142] on div at bounding box center [682, 142] width 36 height 18
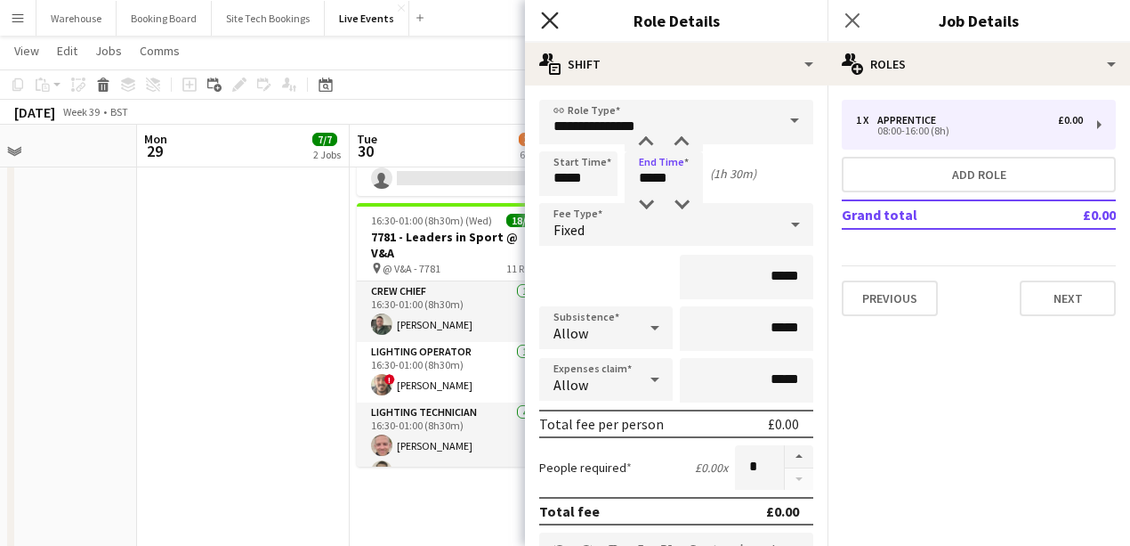
click at [546, 21] on icon "Close pop-in" at bounding box center [549, 20] width 17 height 17
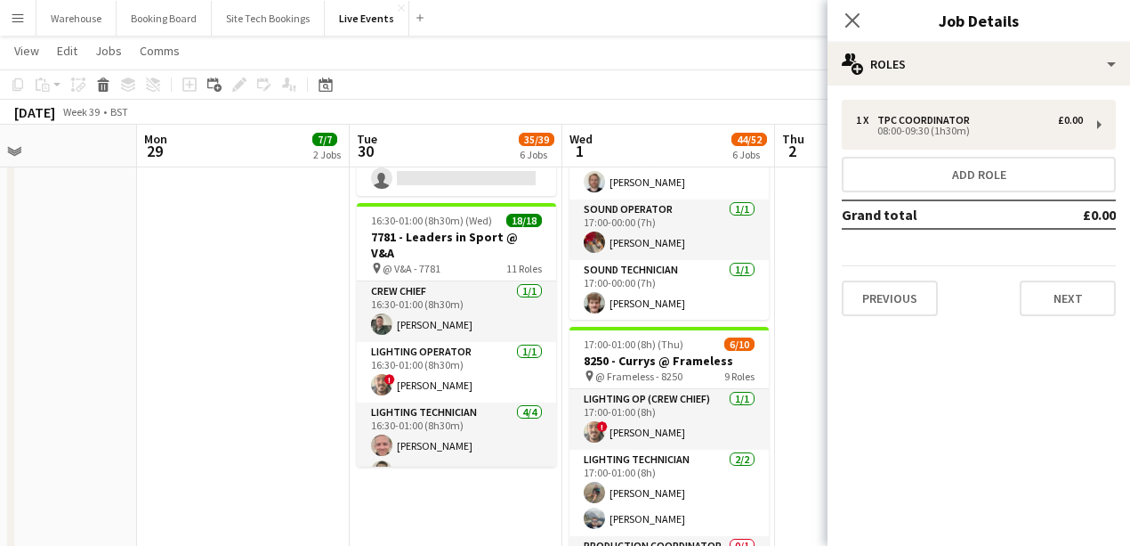
click at [1025, 277] on div "Previous Next" at bounding box center [979, 290] width 274 height 51
click at [1067, 297] on button "Next" at bounding box center [1068, 298] width 96 height 36
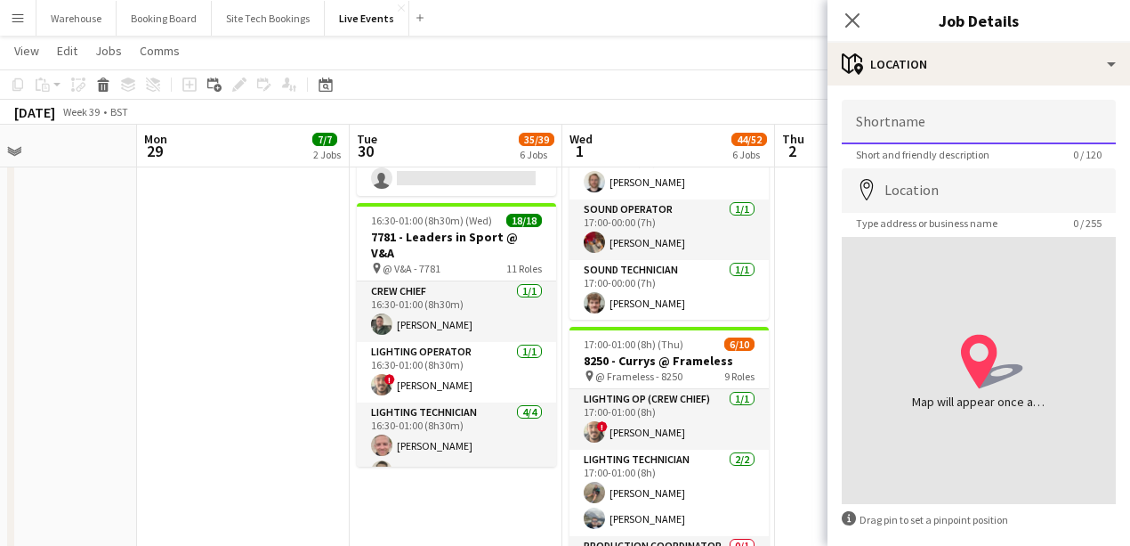
click at [875, 113] on input "Shortname" at bounding box center [979, 122] width 274 height 44
paste input "**********"
drag, startPoint x: 987, startPoint y: 125, endPoint x: 1138, endPoint y: 141, distance: 152.1
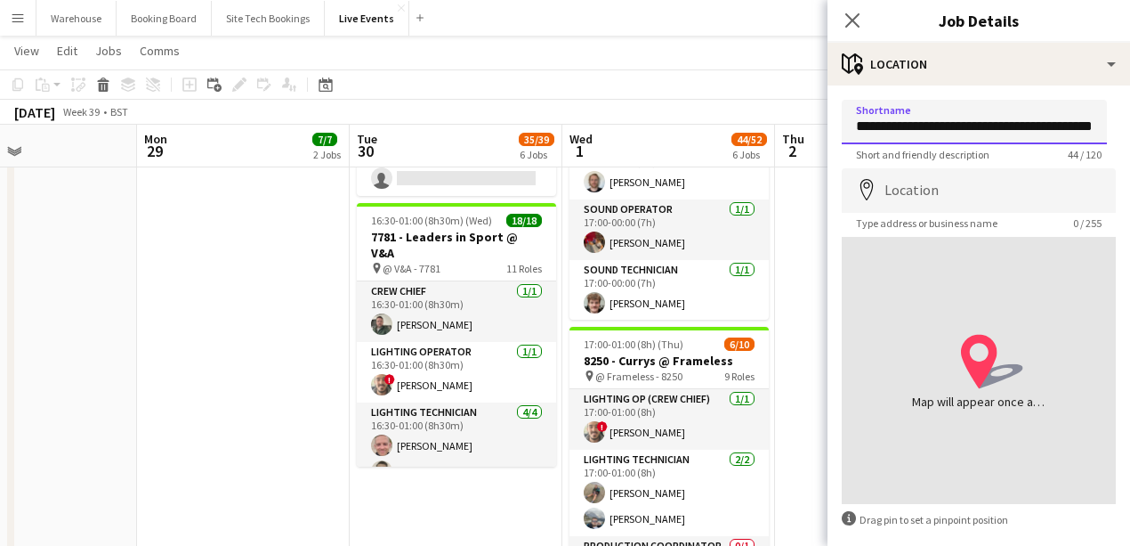
type input "**********"
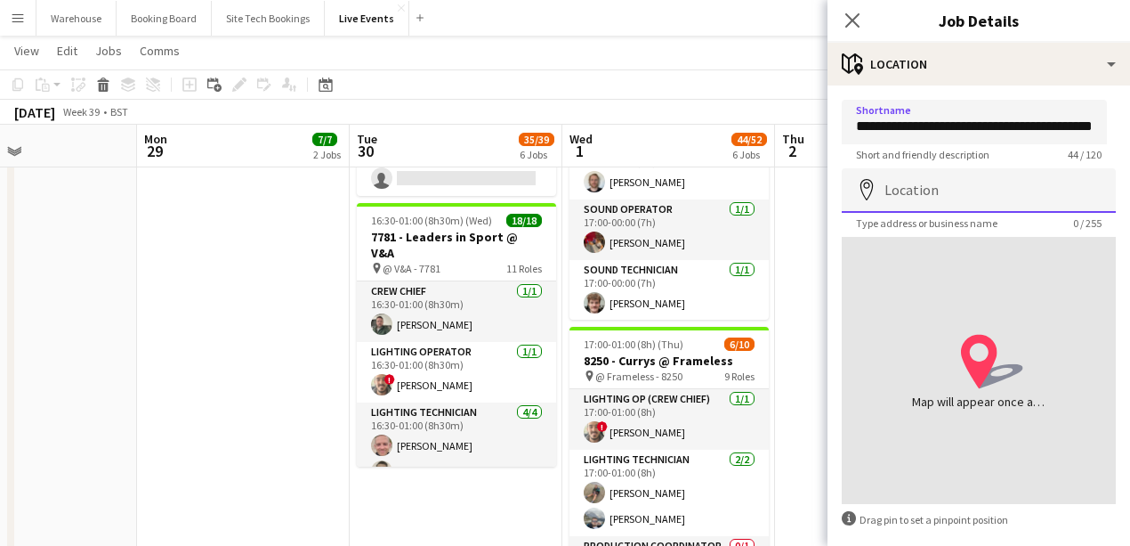
click at [896, 174] on input "Location" at bounding box center [979, 190] width 274 height 44
paste input "**********"
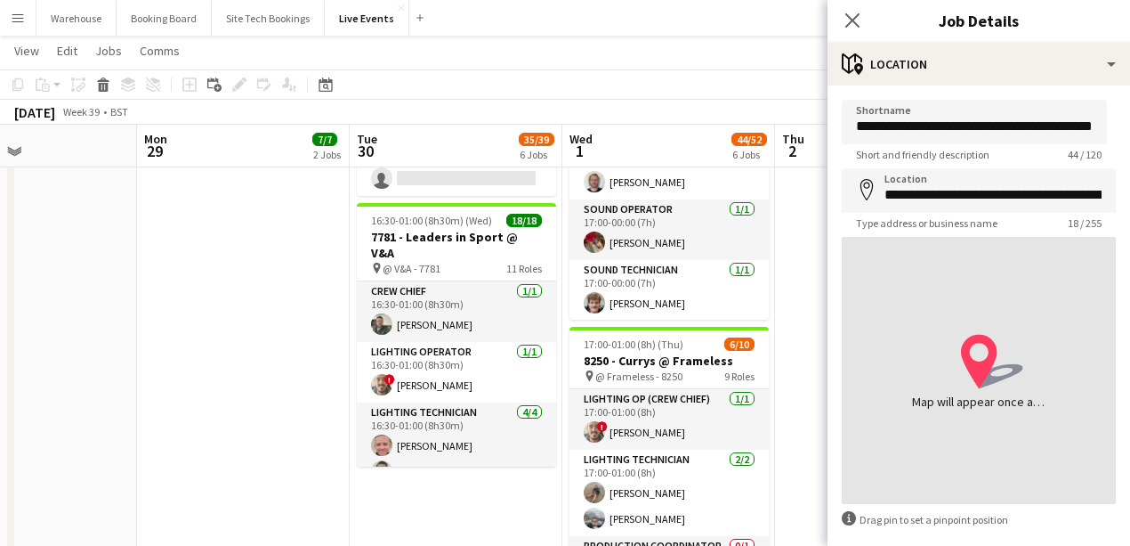
type input "**********"
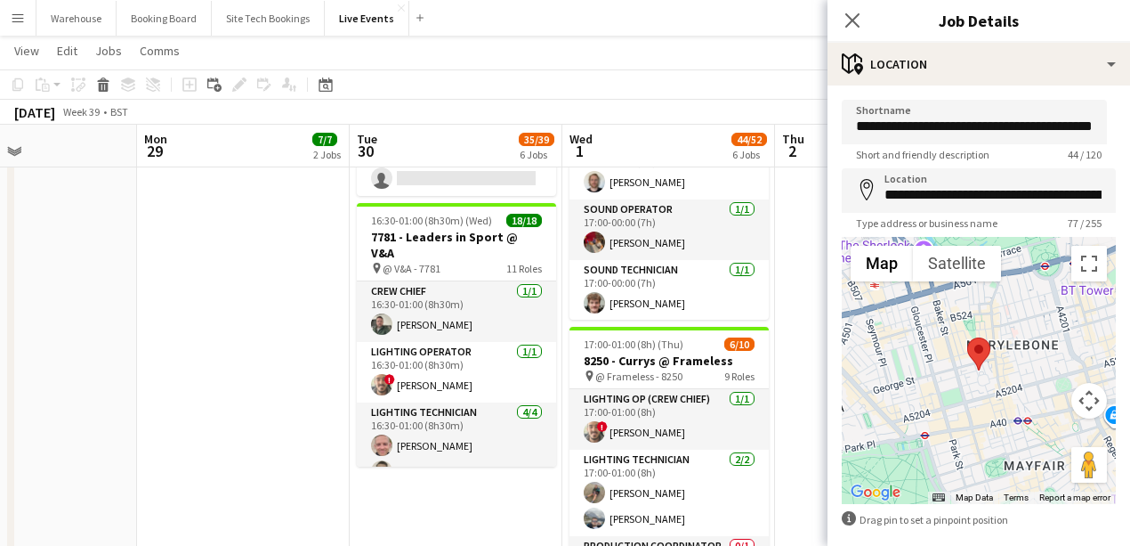
scroll to position [84, 0]
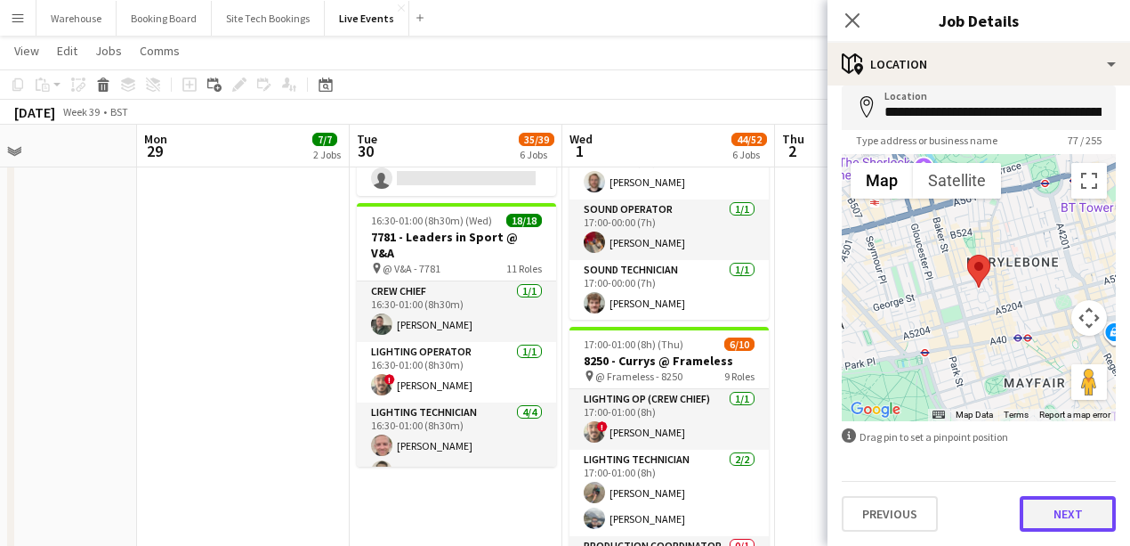
click at [1058, 506] on button "Next" at bounding box center [1068, 514] width 96 height 36
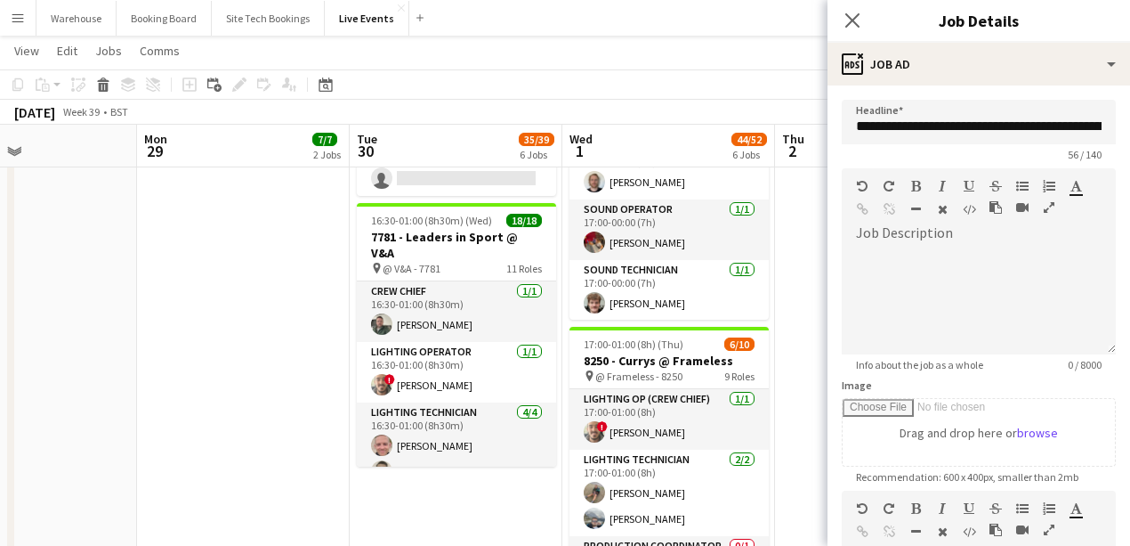
scroll to position [0, 0]
click at [845, 18] on icon "Close pop-in" at bounding box center [852, 20] width 17 height 17
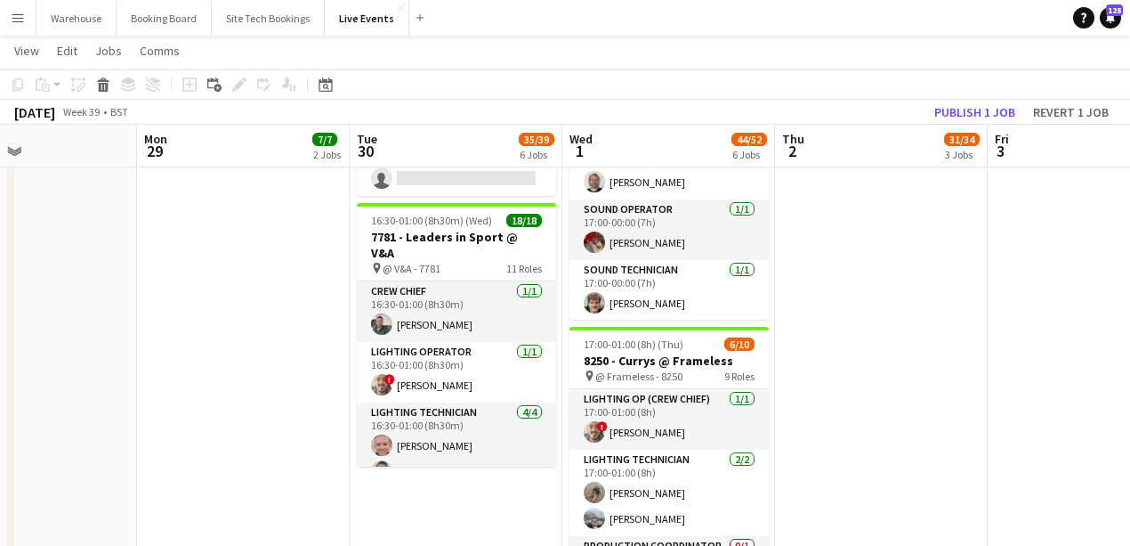
drag, startPoint x: 288, startPoint y: 414, endPoint x: 301, endPoint y: 414, distance: 12.5
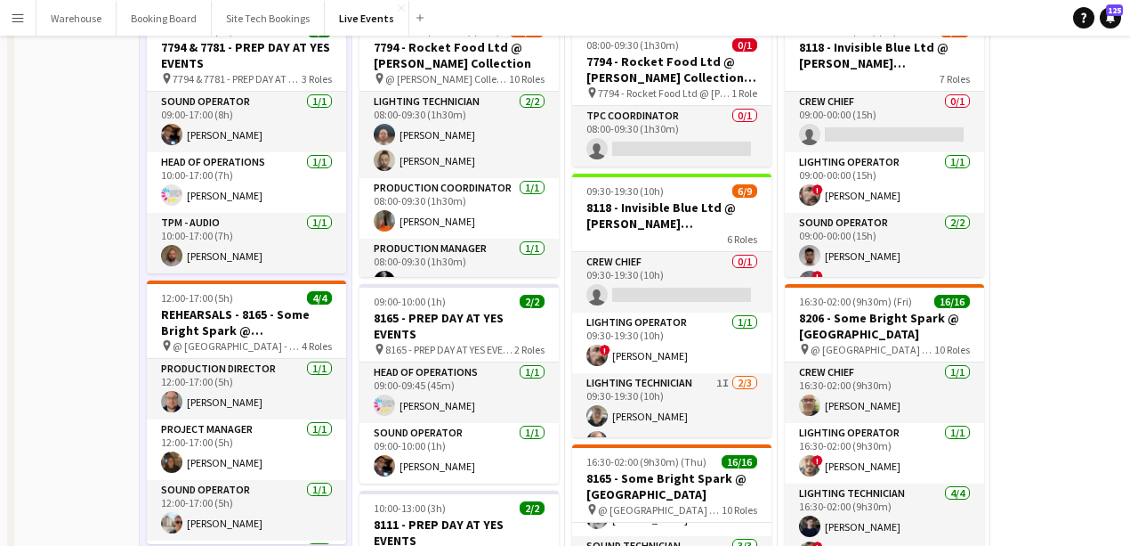
scroll to position [17, 0]
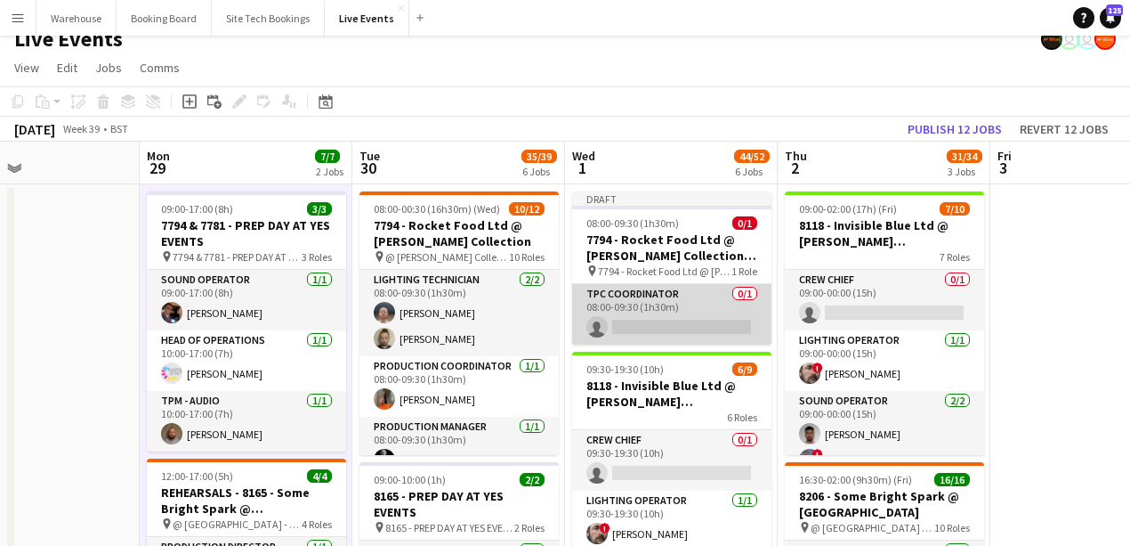
click at [675, 330] on app-card-role "TPC Coordinator 0/1 08:00-09:30 (1h30m) single-neutral-actions" at bounding box center [671, 314] width 199 height 61
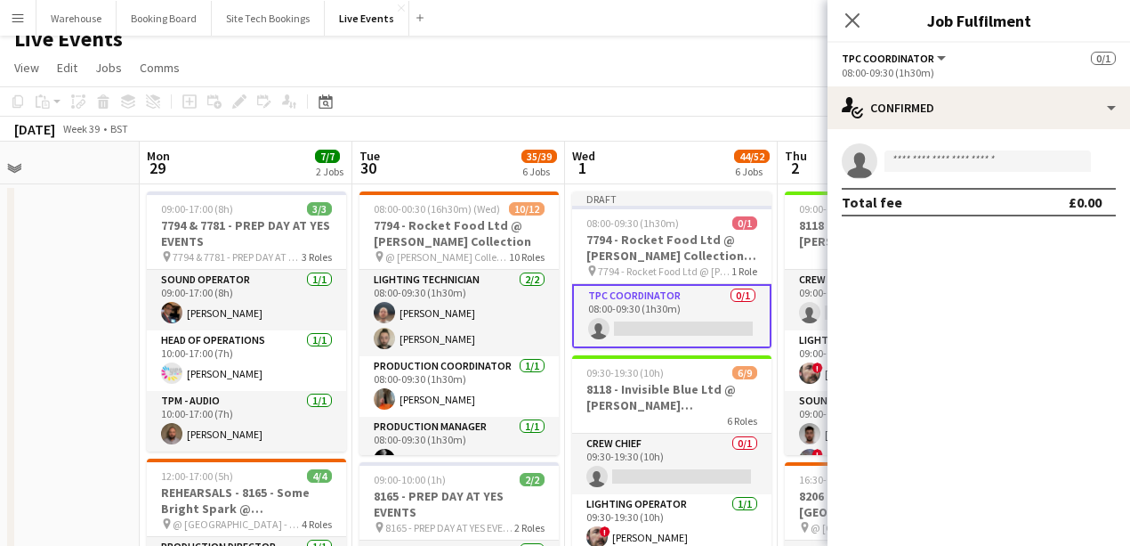
click at [942, 143] on app-invite-slot "single-neutral-actions" at bounding box center [979, 161] width 303 height 36
click at [964, 153] on input at bounding box center [988, 160] width 206 height 21
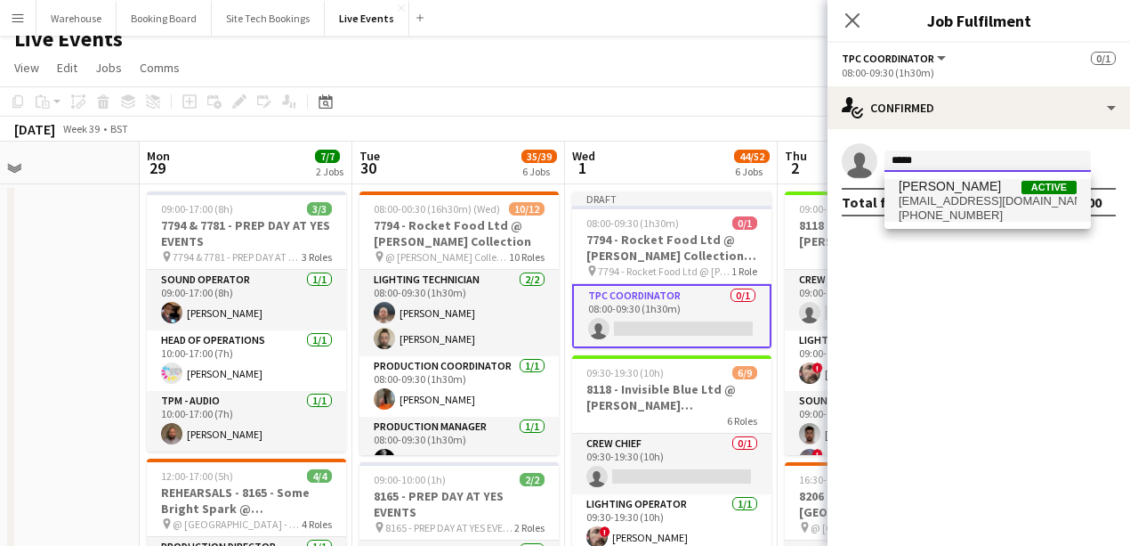
type input "*****"
click at [976, 192] on span "[PERSON_NAME]" at bounding box center [950, 186] width 102 height 15
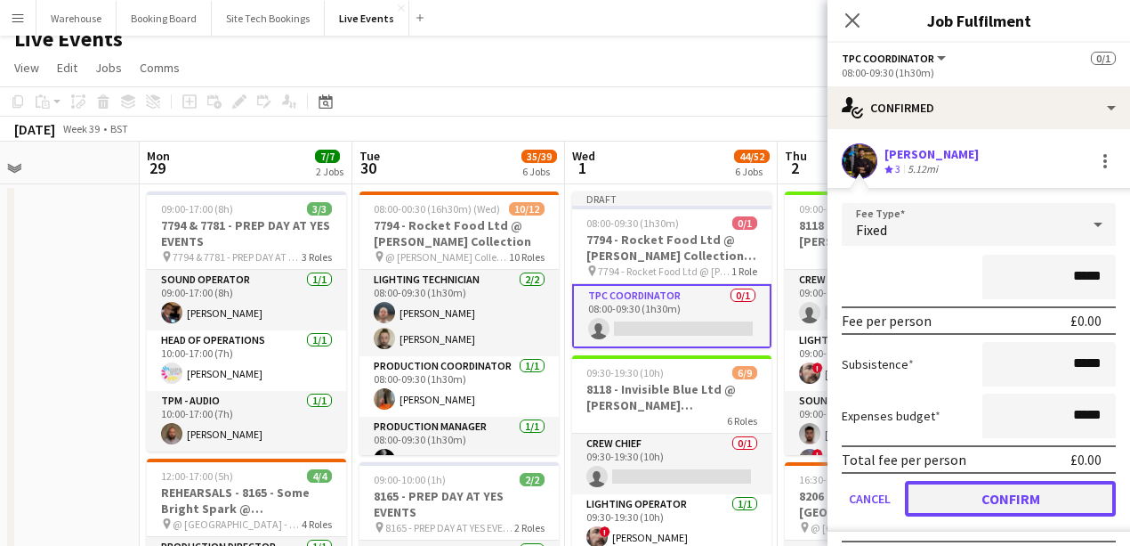
click at [1028, 500] on button "Confirm" at bounding box center [1010, 499] width 211 height 36
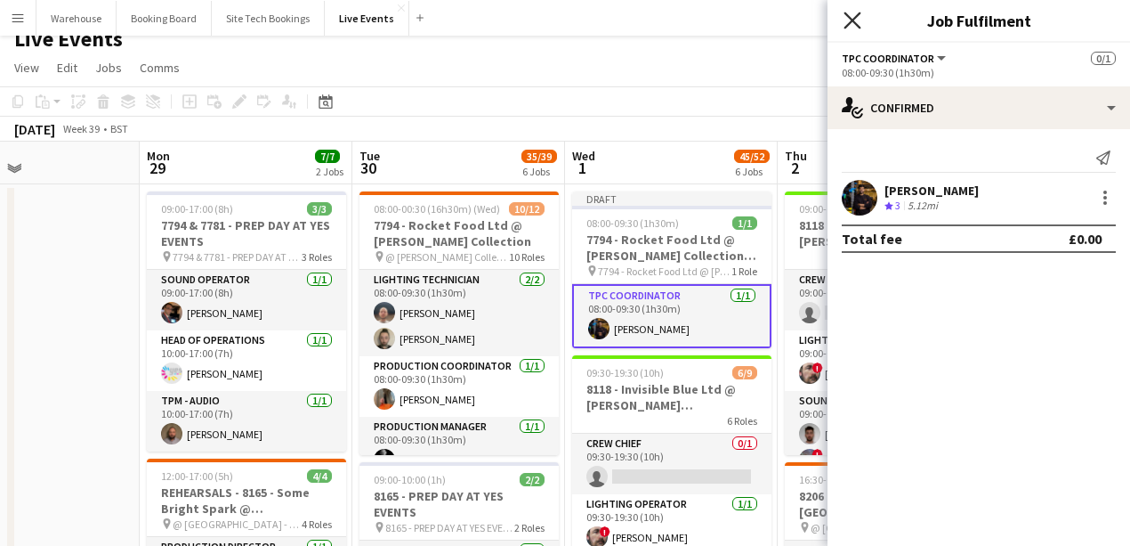
click at [846, 19] on icon "Close pop-in" at bounding box center [852, 20] width 17 height 17
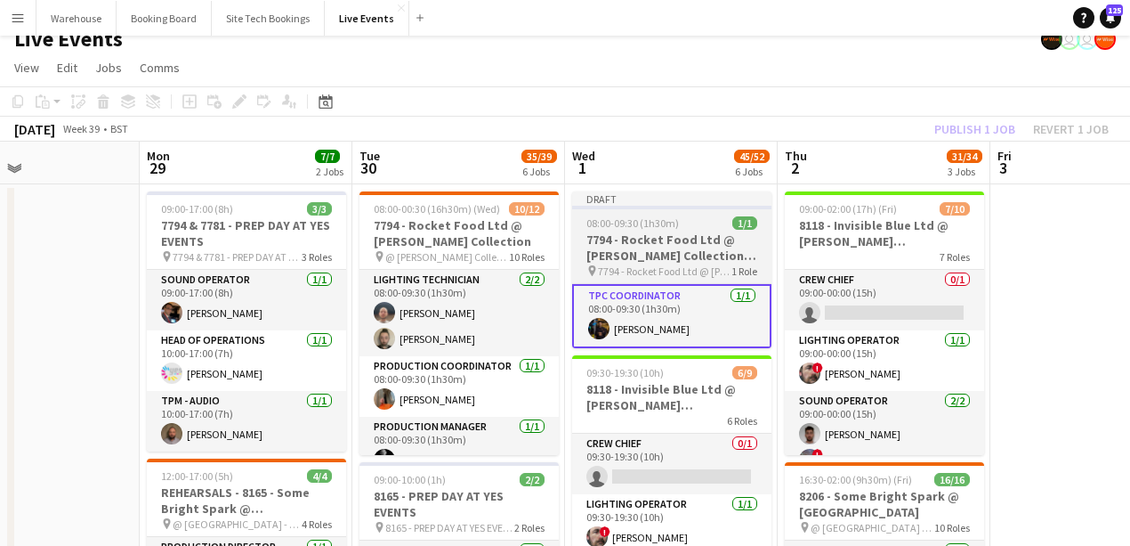
click at [635, 248] on h3 "7794 - Rocket Food Ltd @ [PERSON_NAME] Collection - LOAD OUT" at bounding box center [671, 247] width 199 height 32
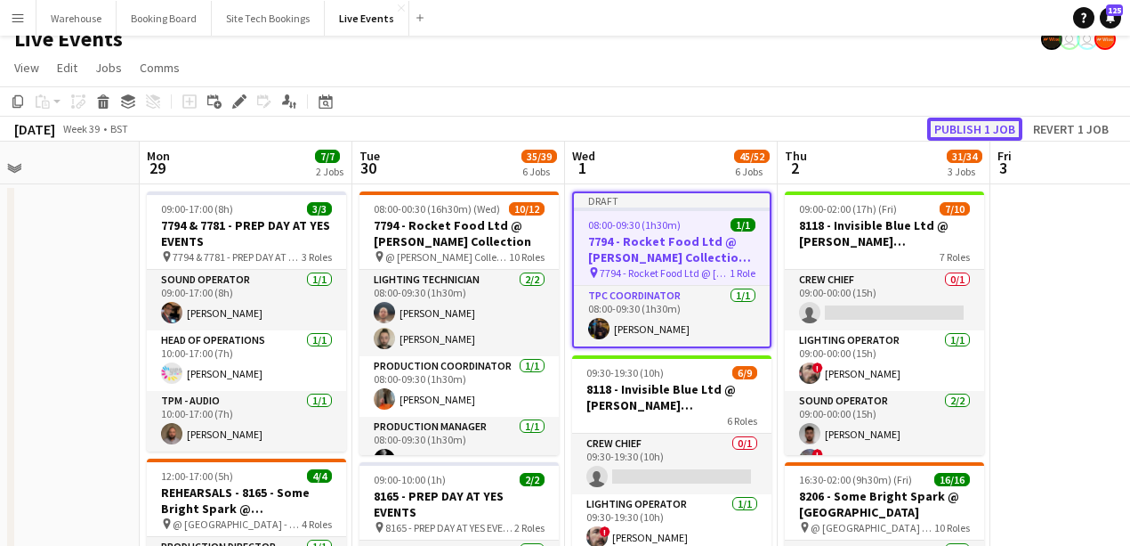
click at [962, 117] on button "Publish 1 job" at bounding box center [974, 128] width 95 height 23
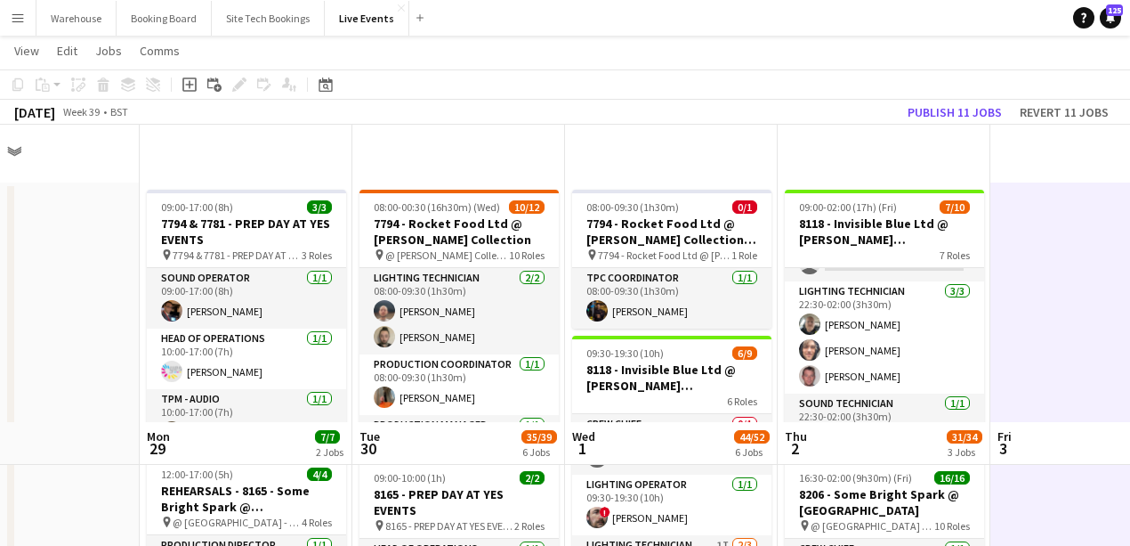
scroll to position [313, 0]
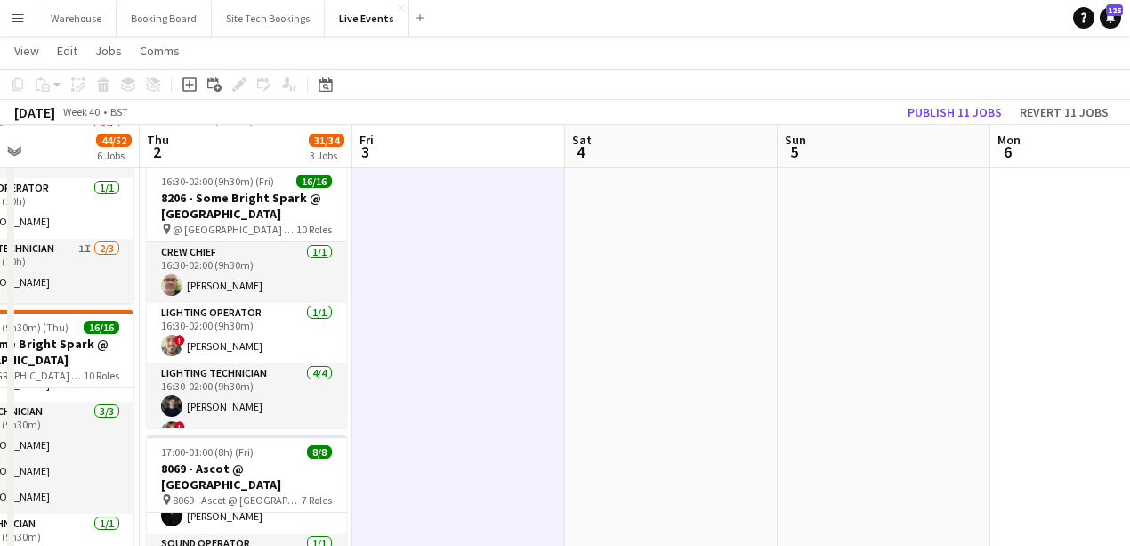
drag, startPoint x: 1068, startPoint y: 421, endPoint x: 633, endPoint y: 347, distance: 441.4
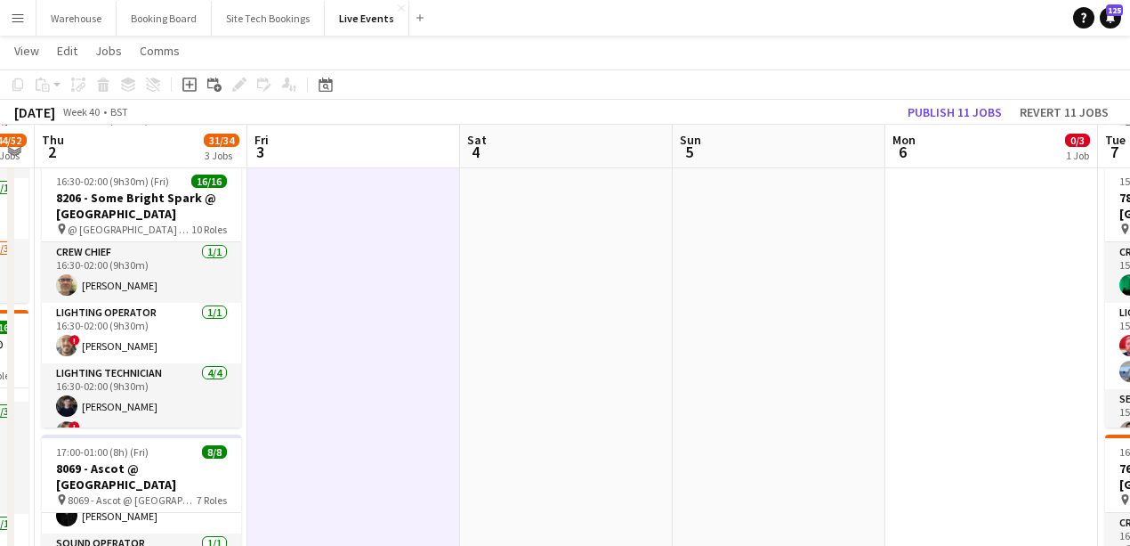
drag, startPoint x: 357, startPoint y: 331, endPoint x: 375, endPoint y: 335, distance: 18.2
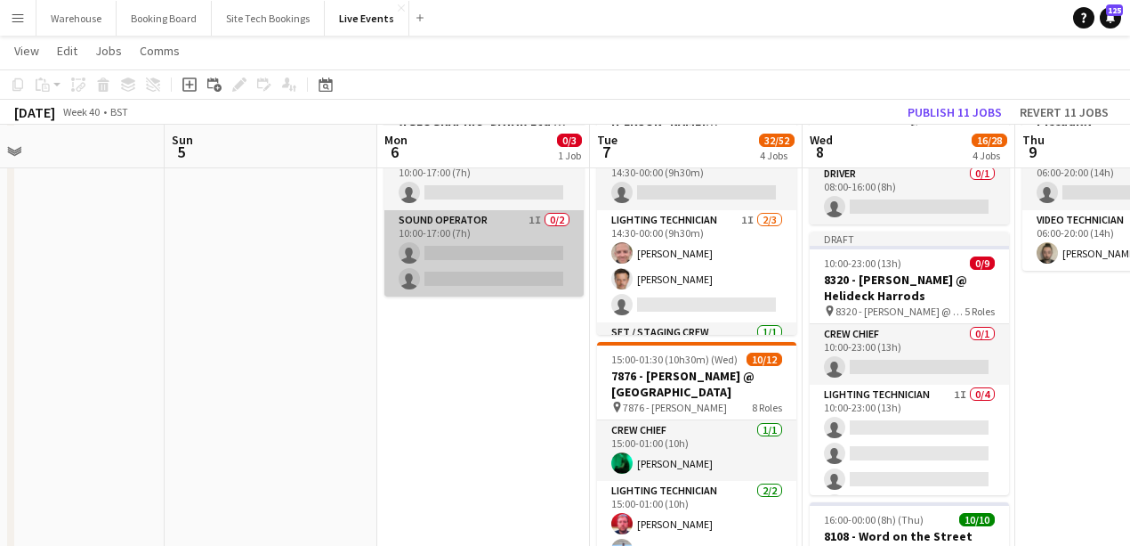
scroll to position [17, 0]
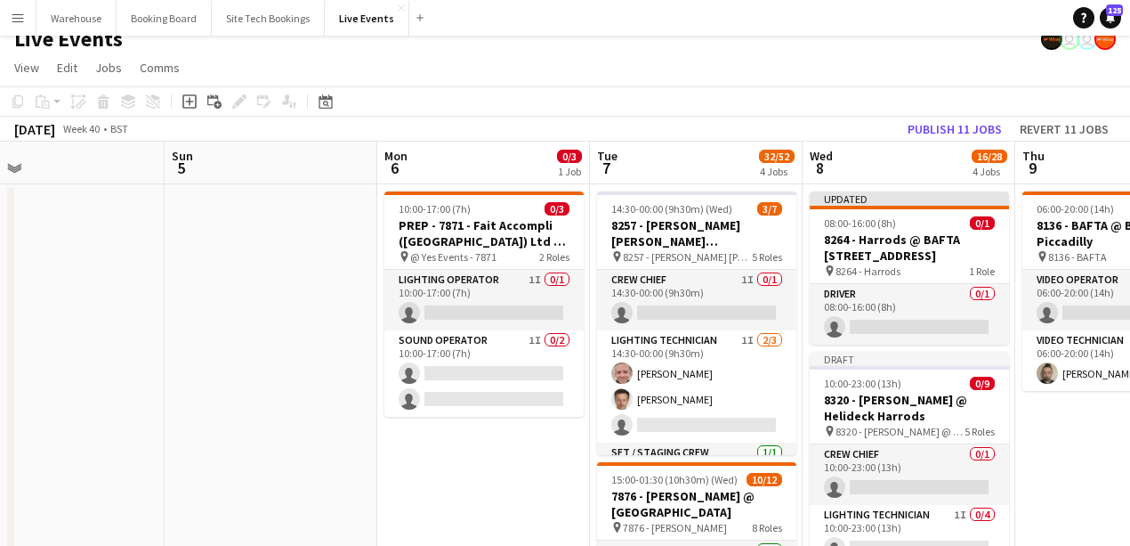
drag, startPoint x: 533, startPoint y: 462, endPoint x: 156, endPoint y: 384, distance: 385.2
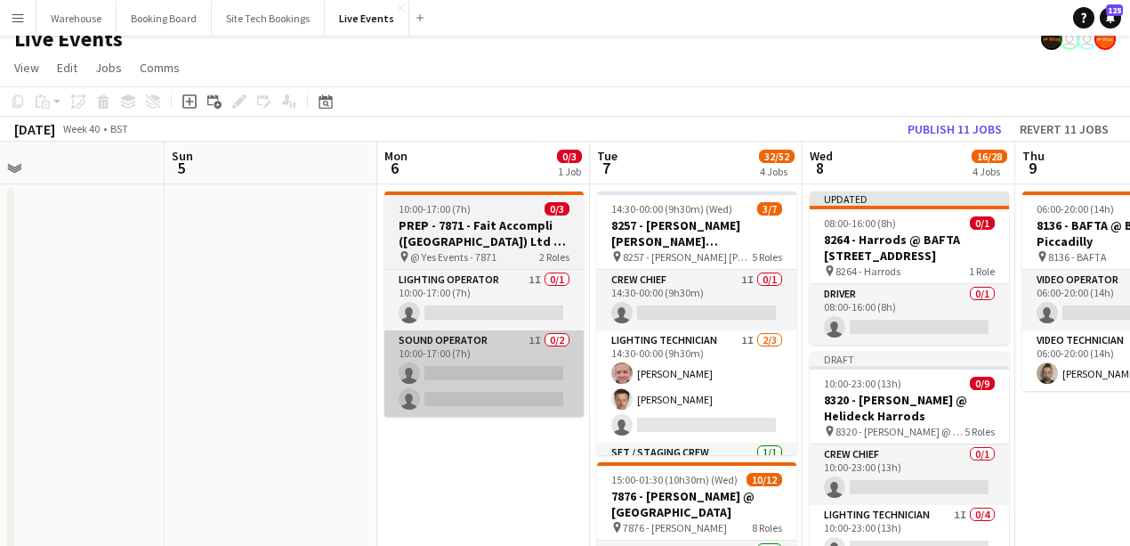
scroll to position [0, 844]
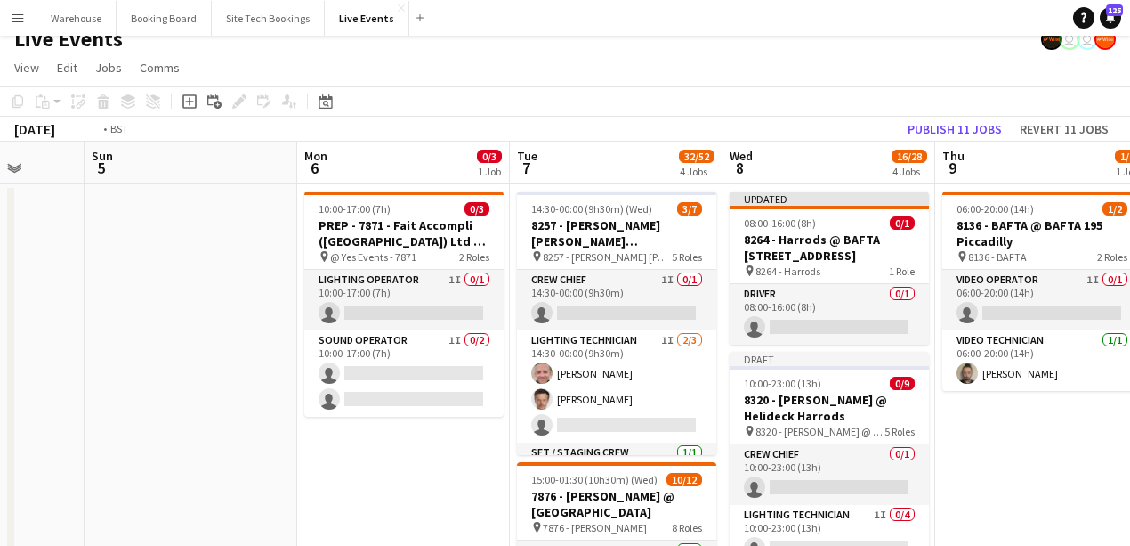
drag, startPoint x: 1043, startPoint y: 489, endPoint x: 446, endPoint y: 281, distance: 632.5
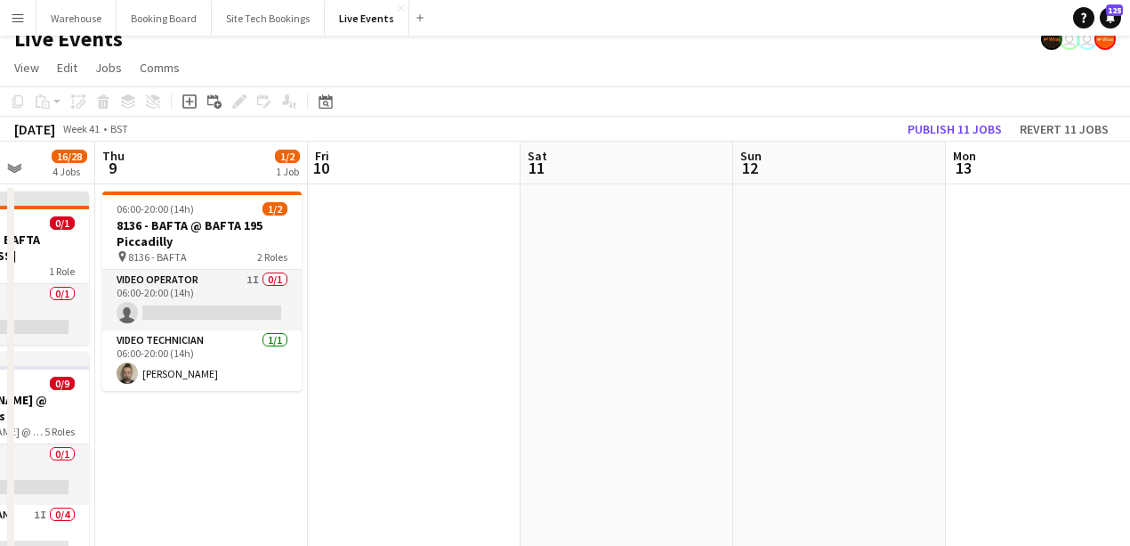
drag, startPoint x: 898, startPoint y: 376, endPoint x: 354, endPoint y: 250, distance: 558.1
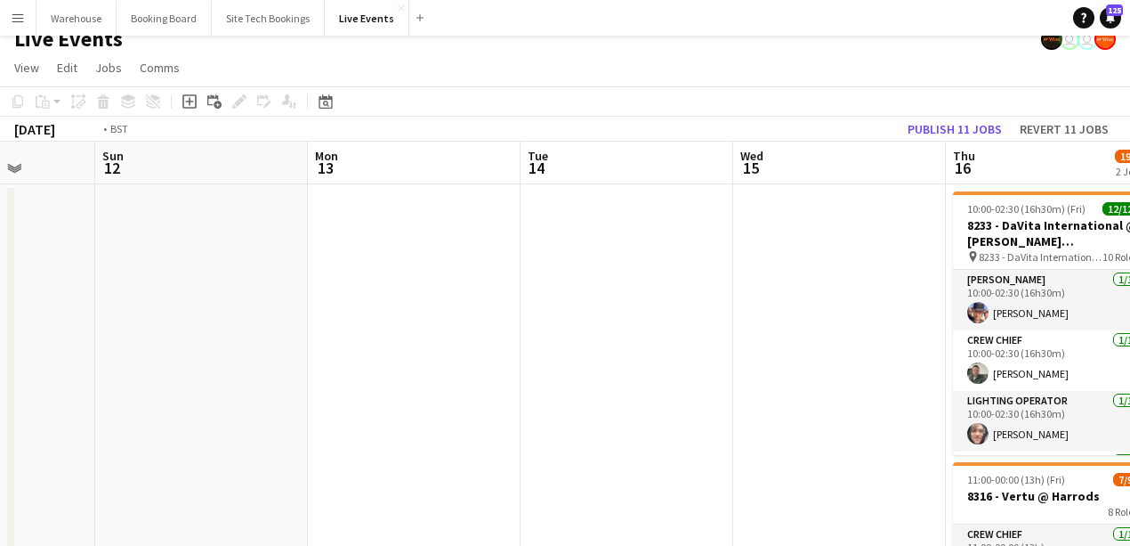
drag, startPoint x: 930, startPoint y: 377, endPoint x: 359, endPoint y: 246, distance: 586.4
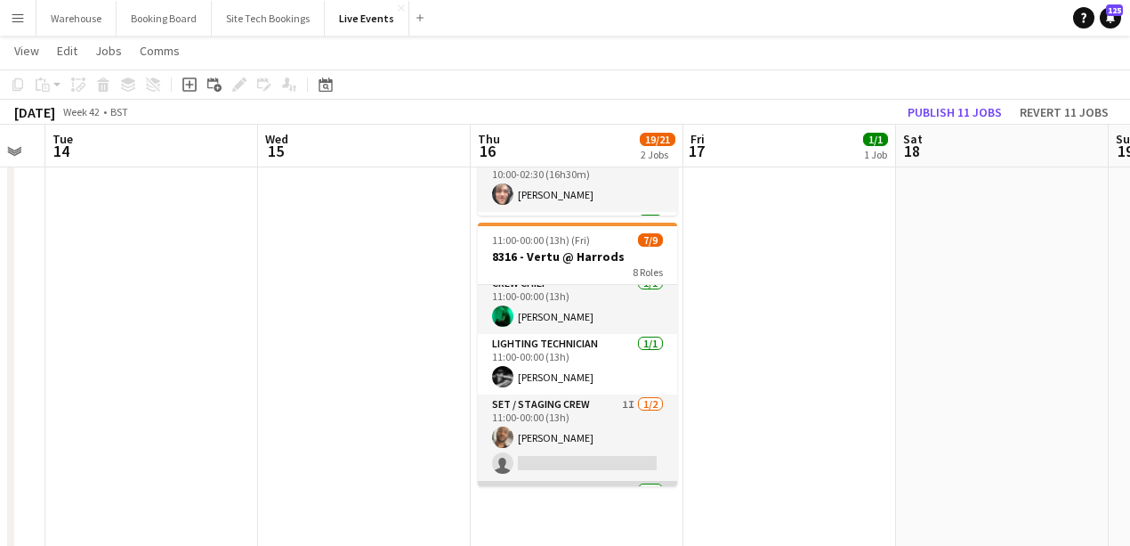
scroll to position [0, 0]
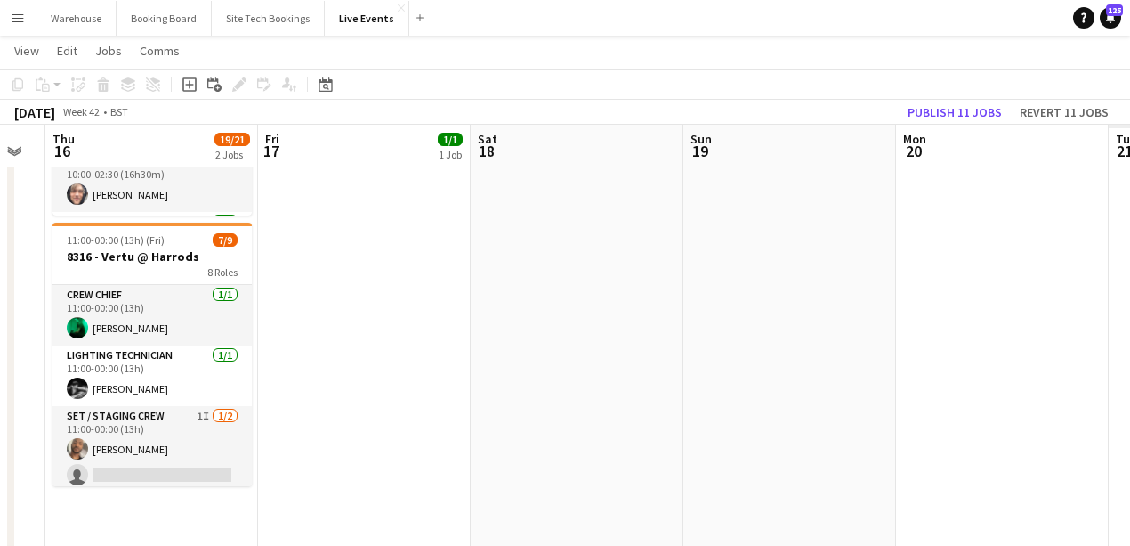
drag, startPoint x: 748, startPoint y: 348, endPoint x: 190, endPoint y: 345, distance: 558.0
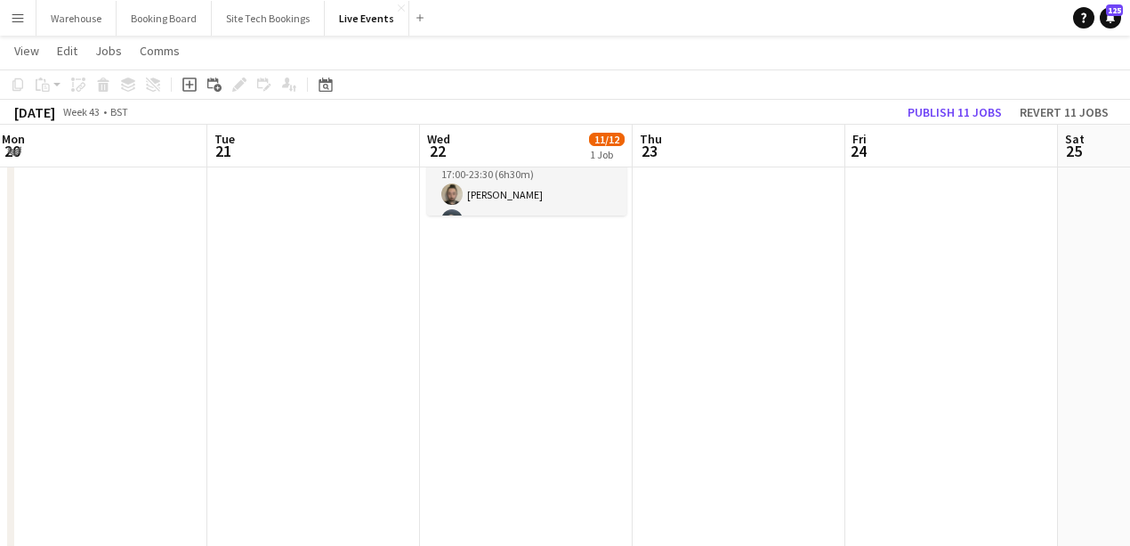
drag, startPoint x: 627, startPoint y: 379, endPoint x: -9, endPoint y: 249, distance: 648.6
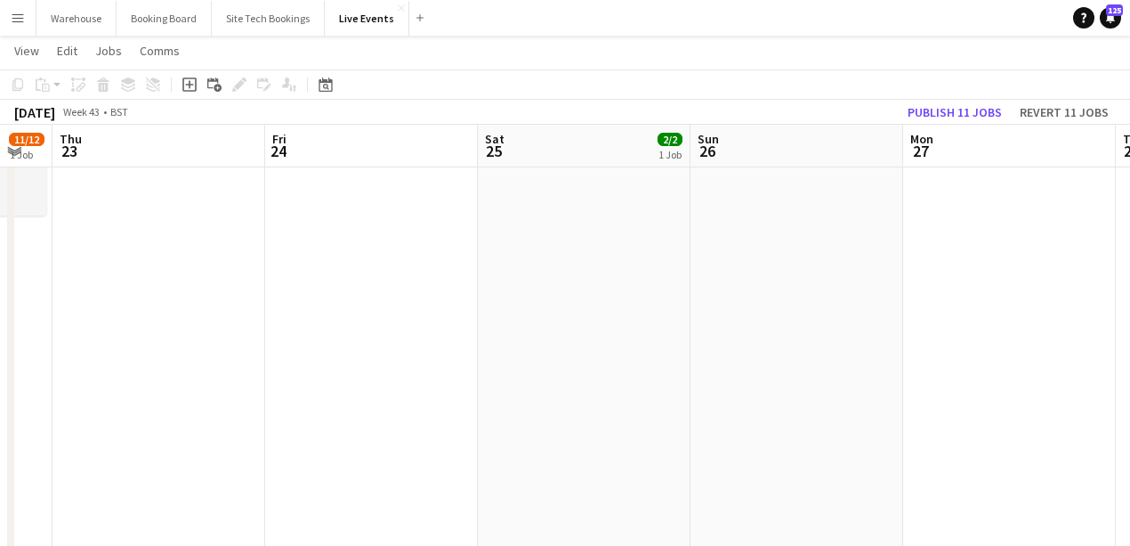
drag, startPoint x: 76, startPoint y: 299, endPoint x: 93, endPoint y: 312, distance: 21.5
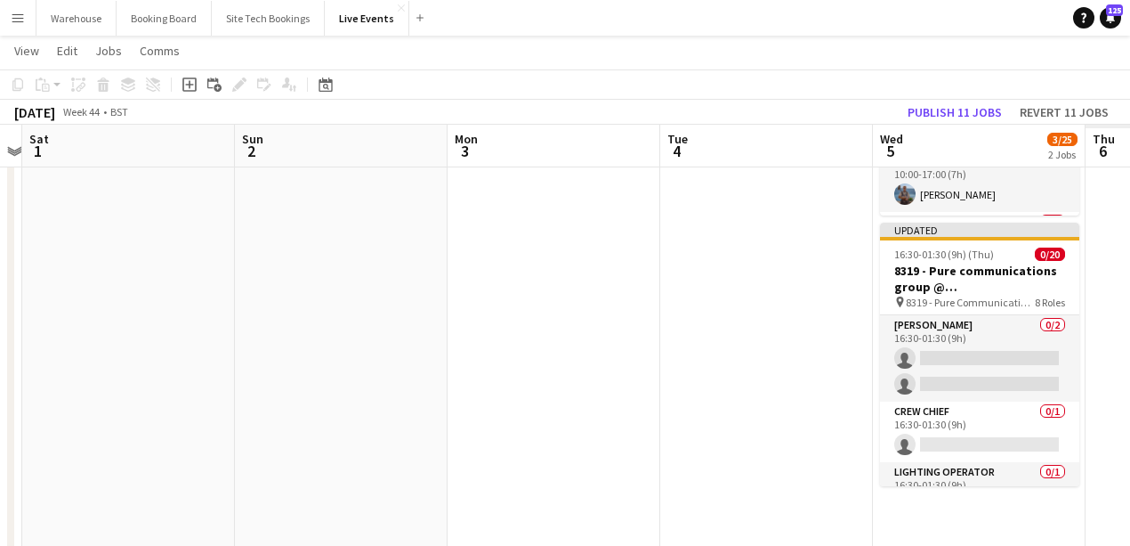
drag, startPoint x: 218, startPoint y: 290, endPoint x: 484, endPoint y: 331, distance: 269.2
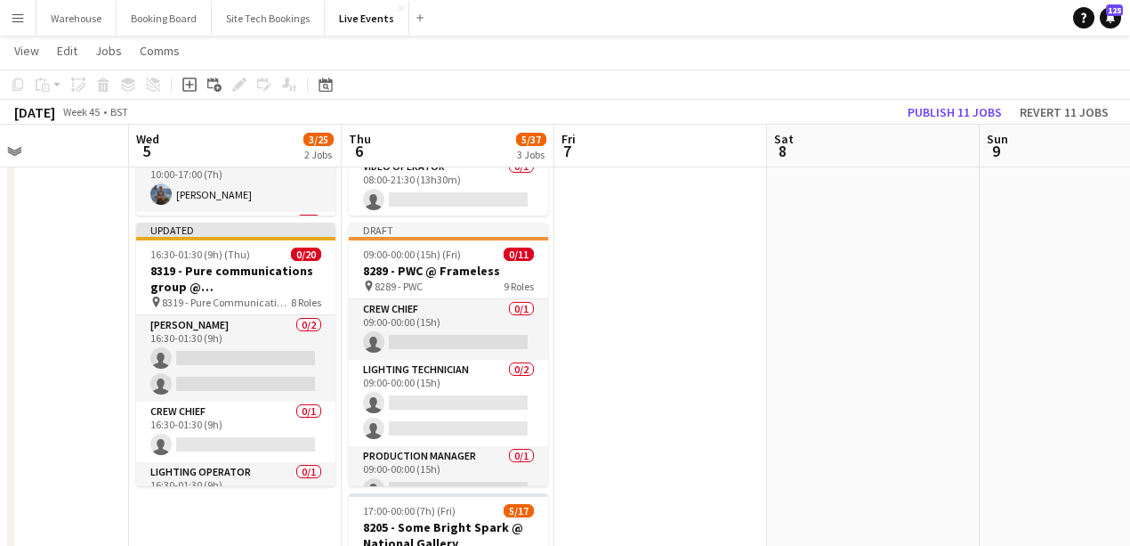
drag, startPoint x: 674, startPoint y: 376, endPoint x: 160, endPoint y: 295, distance: 519.7
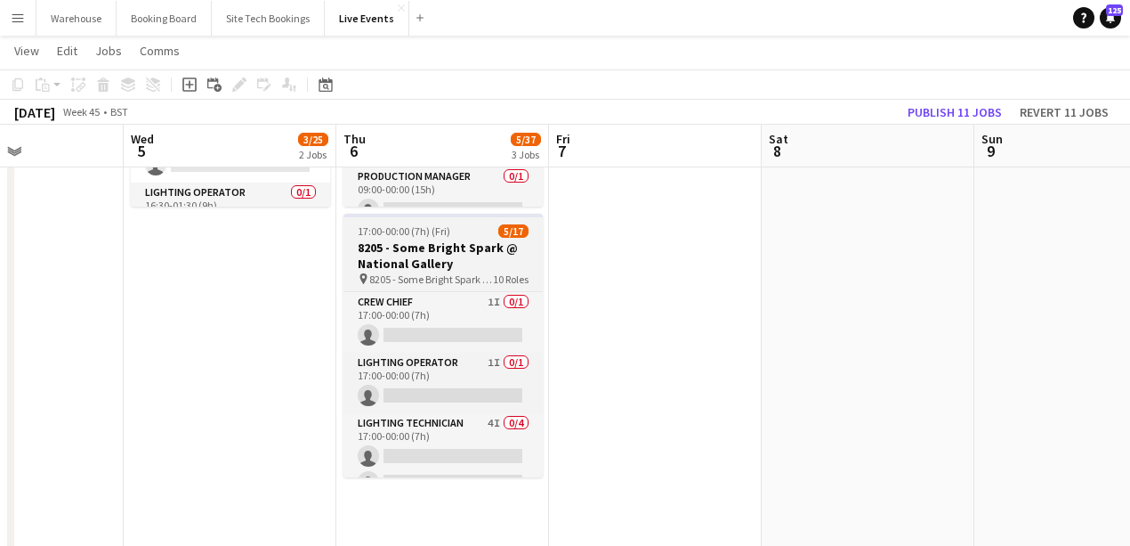
click at [376, 247] on h3 "8205 - Some Bright Spark @ National Gallery" at bounding box center [443, 255] width 199 height 32
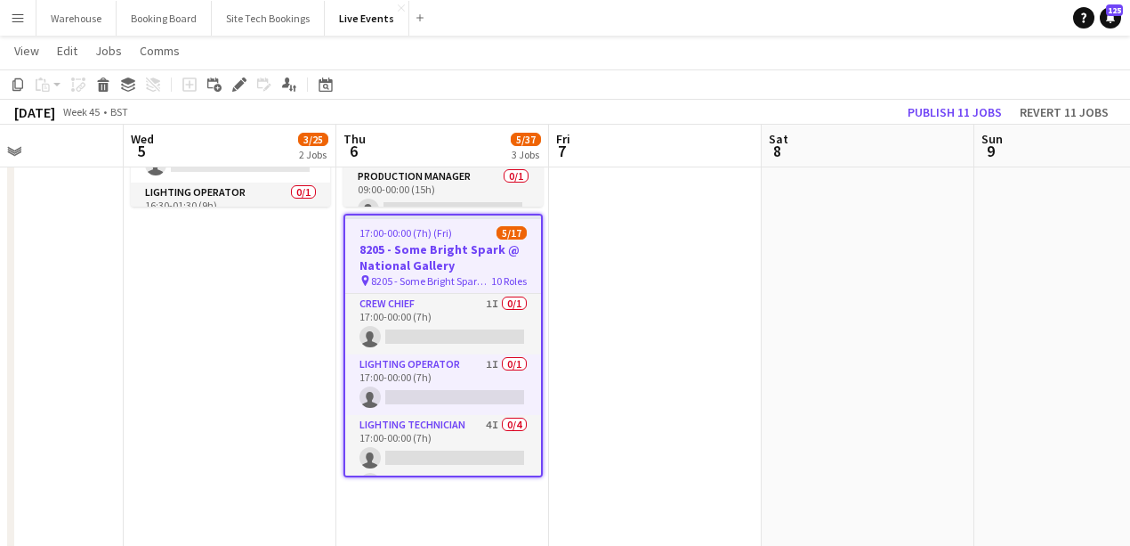
click at [659, 355] on app-date-cell at bounding box center [655, 433] width 213 height 1536
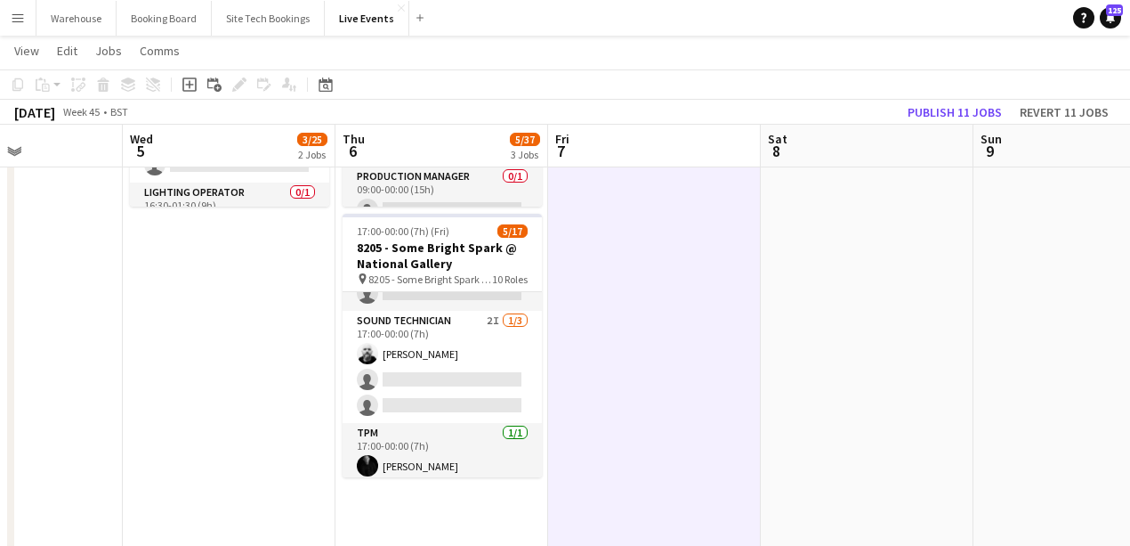
scroll to position [415, 0]
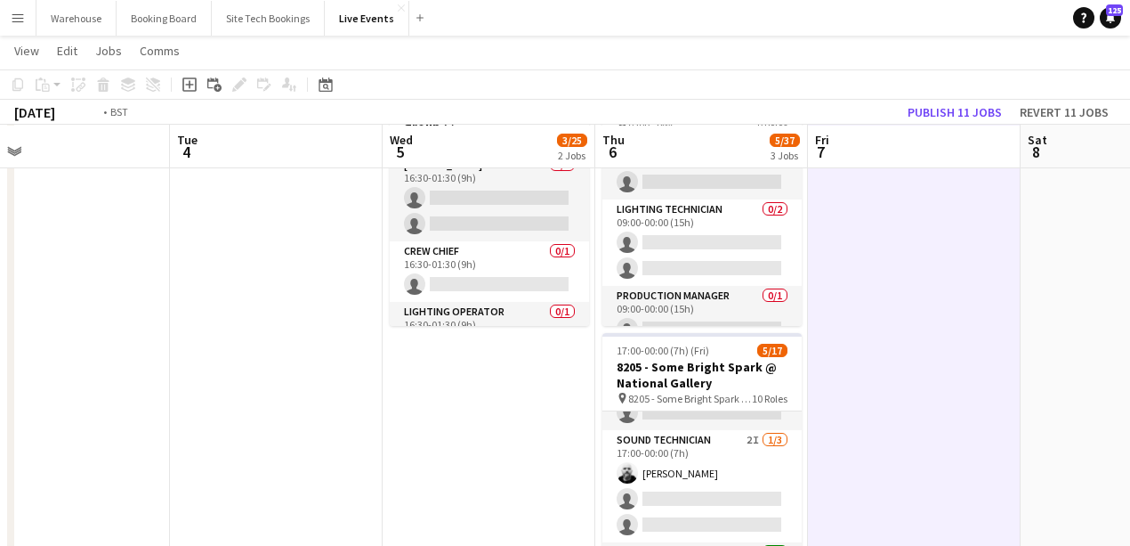
drag, startPoint x: 230, startPoint y: 425, endPoint x: 699, endPoint y: 432, distance: 469.1
click at [700, 433] on app-calendar-viewport "Sat 1 Sun 2 Mon 3 Tue 4 Wed 5 3/25 2 Jobs Thu 6 5/37 3 Jobs Fri 7 Sat 8 Sun 9 M…" at bounding box center [565, 488] width 1130 height 1666
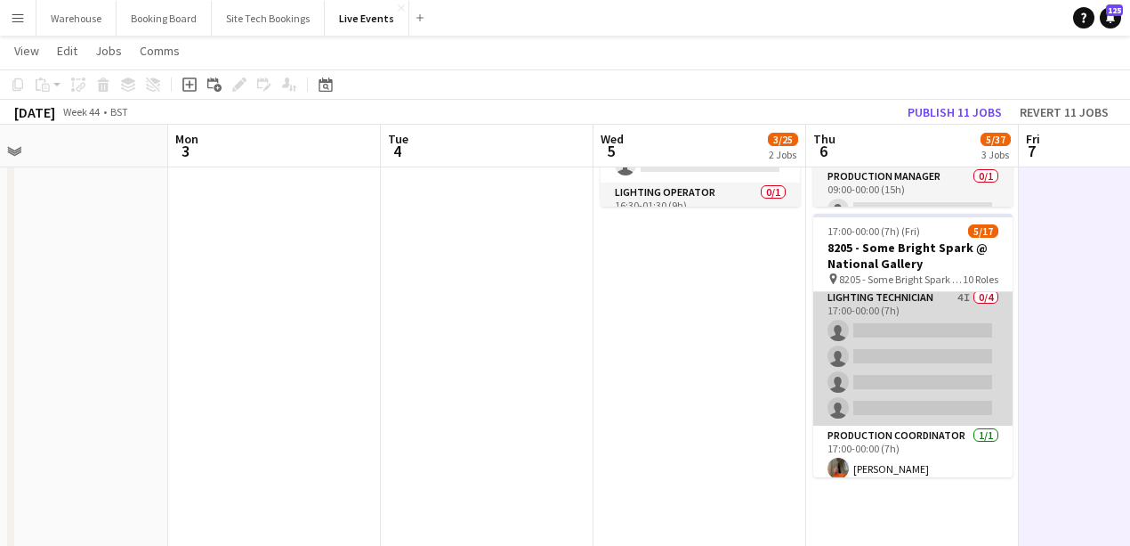
scroll to position [0, 0]
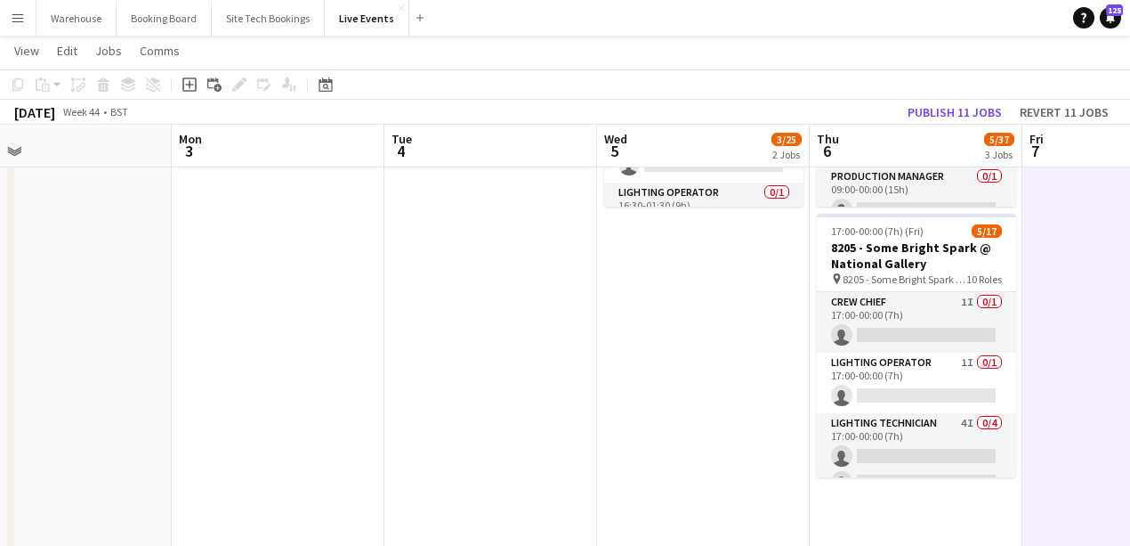
drag, startPoint x: 519, startPoint y: 347, endPoint x: 799, endPoint y: 363, distance: 280.8
click at [865, 363] on app-calendar-viewport "Fri 31 Sat 1 Sun 2 Mon 3 Tue 4 Wed 5 3/25 2 Jobs Thu 6 5/37 3 Jobs Fri 7 Sat 8 …" at bounding box center [565, 368] width 1130 height 1666
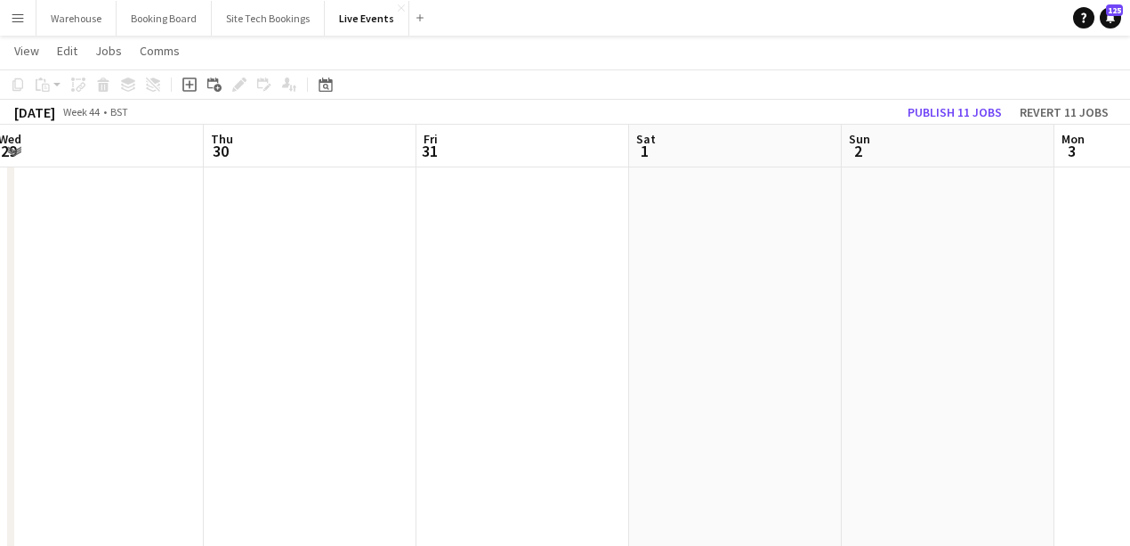
drag, startPoint x: 917, startPoint y: 360, endPoint x: 945, endPoint y: 358, distance: 28.5
click at [945, 358] on app-calendar-viewport "Mon 27 Tue 28 Wed 29 Thu 30 Fri 31 Sat 1 Sun 2 Mon 3 Tue 4 Wed 5 3/25 2 Jobs Th…" at bounding box center [565, 368] width 1130 height 1666
drag, startPoint x: 625, startPoint y: 352, endPoint x: 926, endPoint y: 352, distance: 300.8
click at [952, 354] on app-calendar-viewport "Mon 27 Tue 28 Wed 29 Thu 30 Fri 31 Sat 1 Sun 2 Mon 3 Tue 4 Wed 5 3/25 2 Jobs Th…" at bounding box center [565, 368] width 1130 height 1666
drag, startPoint x: 749, startPoint y: 347, endPoint x: 975, endPoint y: 351, distance: 226.1
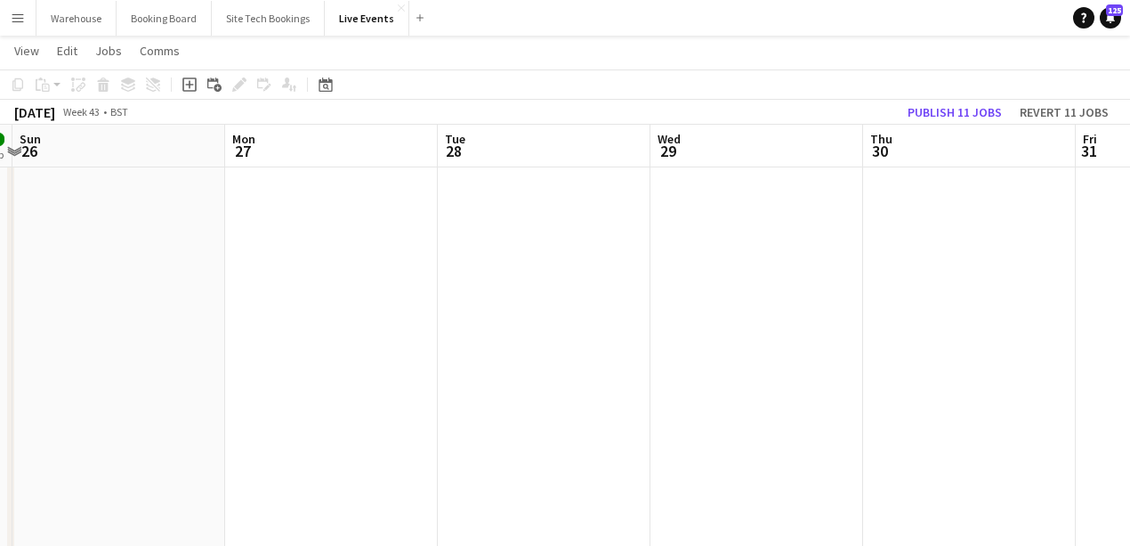
click at [981, 351] on app-calendar-viewport "Fri 24 Sat 25 2/2 1 Job Sun 26 Mon 27 Tue 28 Wed 29 Thu 30 Fri 31 Sat 1 Sun 2 M…" at bounding box center [565, 368] width 1130 height 1666
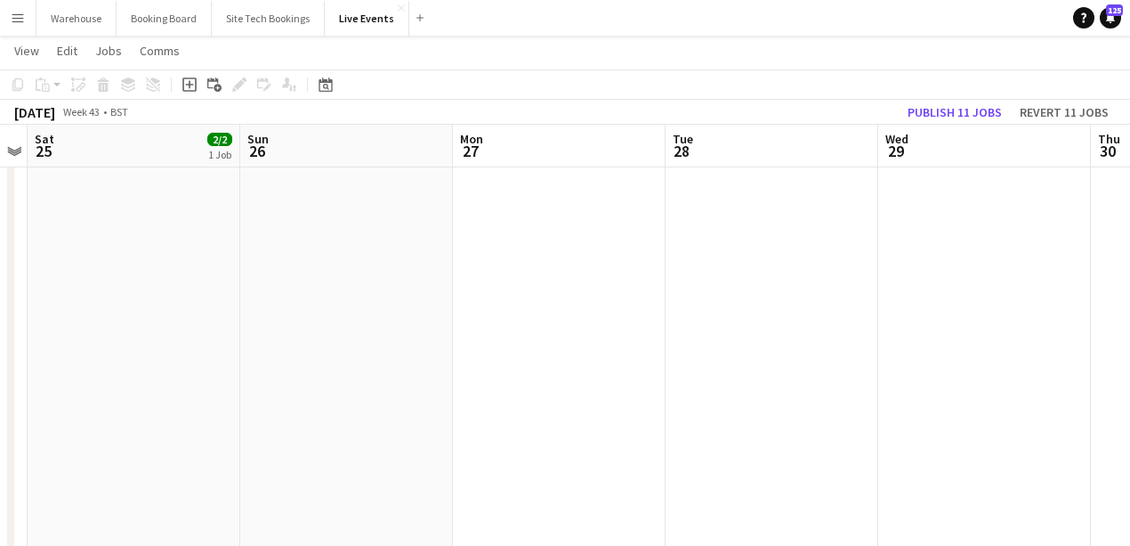
drag, startPoint x: 861, startPoint y: 374, endPoint x: 926, endPoint y: 378, distance: 66.0
click at [931, 376] on app-calendar-viewport "Thu 23 Fri 24 Sat 25 2/2 1 Job Sun 26 Mon 27 Tue 28 Wed 29 Thu 30 Fri 31 Sat 1 …" at bounding box center [565, 368] width 1130 height 1666
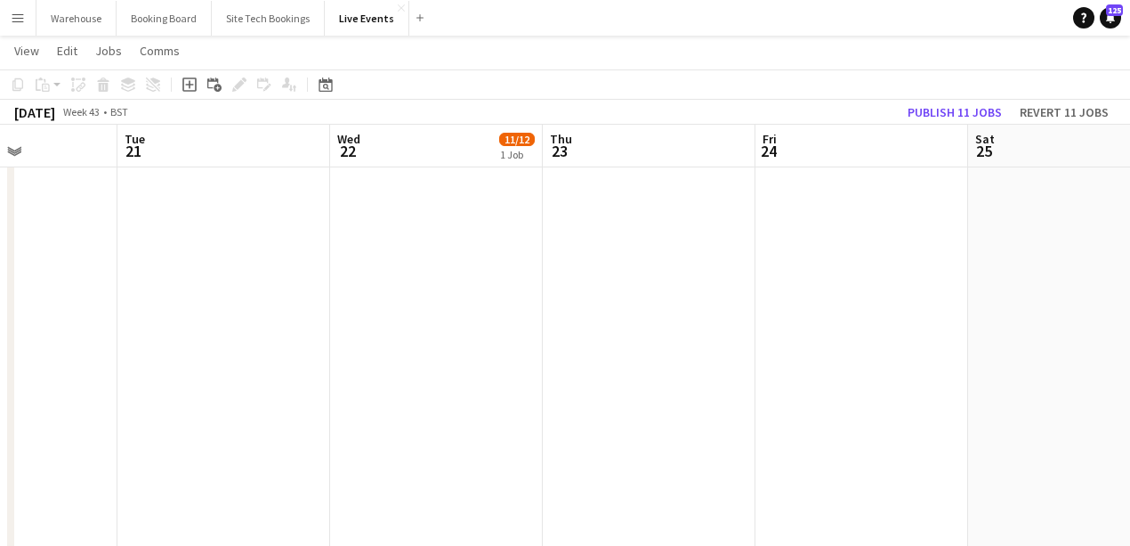
drag, startPoint x: 658, startPoint y: 377, endPoint x: 945, endPoint y: 384, distance: 287.6
click at [982, 384] on app-calendar-viewport "Sun 19 Mon 20 Tue 21 Wed 22 11/12 1 Job Thu 23 Fri 24 Sat 25 2/2 1 Job Sun 26 M…" at bounding box center [565, 368] width 1130 height 1666
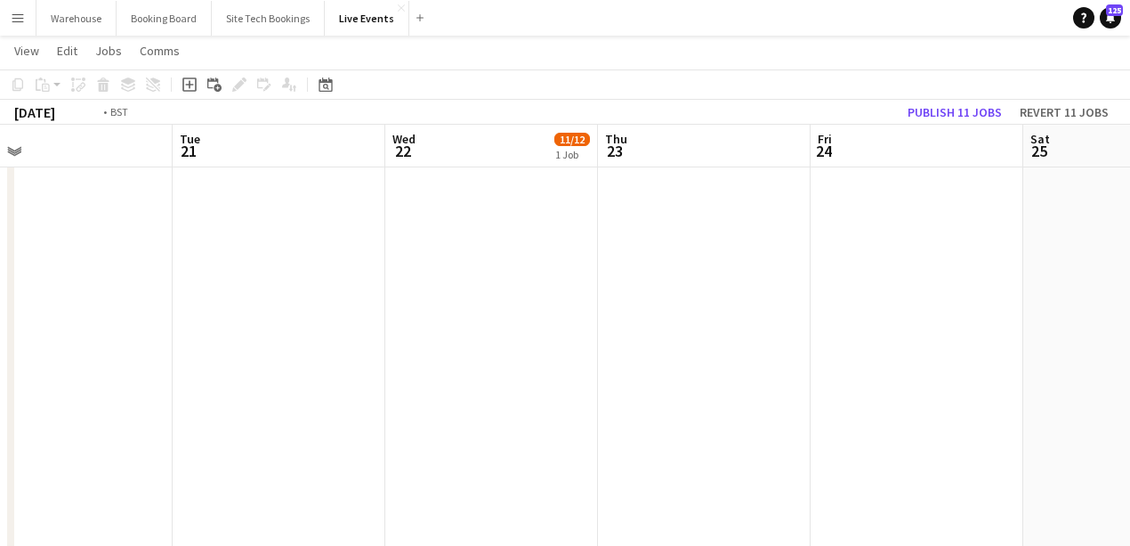
click at [961, 378] on app-calendar-viewport "Sat 18 Sun 19 Mon 20 Tue 21 Wed 22 11/12 1 Job Thu 23 Fri 24 Sat 25 2/2 1 Job S…" at bounding box center [565, 368] width 1130 height 1666
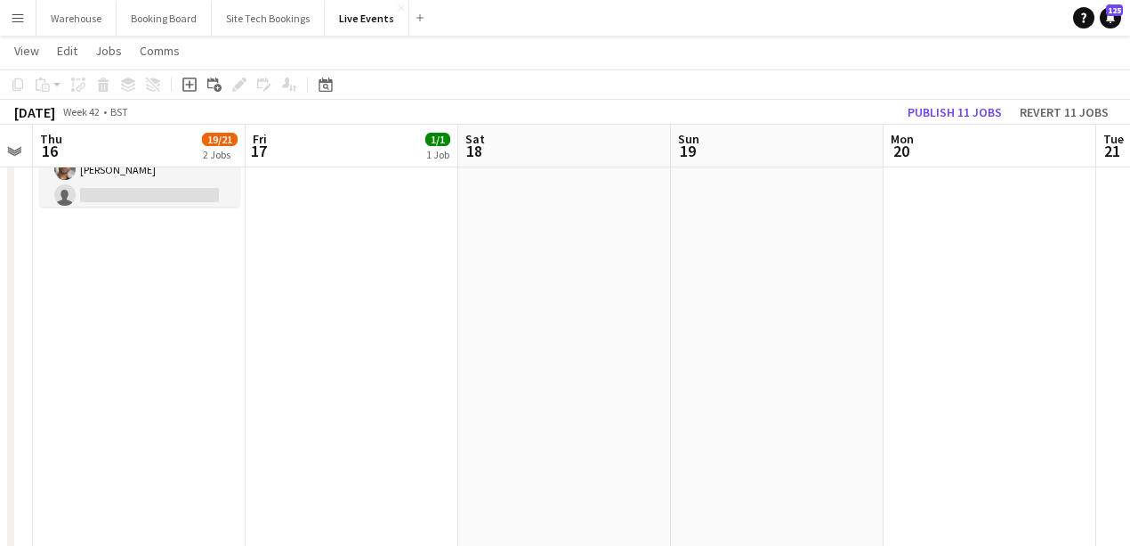
drag, startPoint x: 744, startPoint y: 374, endPoint x: 967, endPoint y: 381, distance: 223.5
click at [967, 381] on app-calendar-viewport "Tue 14 Wed 15 Thu 16 19/21 2 Jobs Fri 17 1/1 1 Job Sat 18 Sun 19 Mon 20 Tue 21 …" at bounding box center [565, 368] width 1130 height 1666
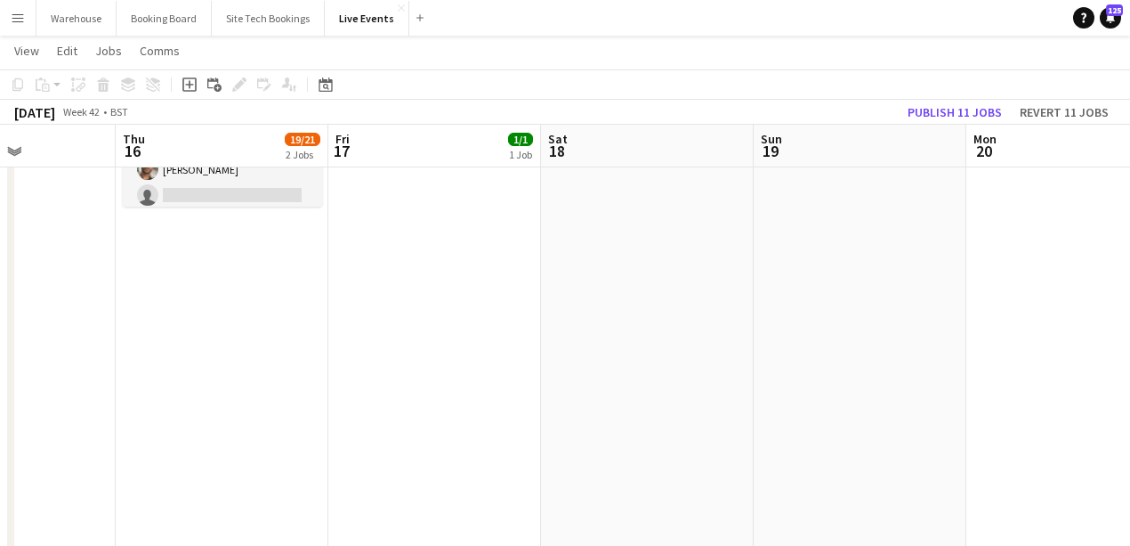
drag, startPoint x: 730, startPoint y: 385, endPoint x: 965, endPoint y: 399, distance: 235.3
click at [958, 397] on app-calendar-viewport "Mon 13 Tue 14 Wed 15 Thu 16 19/21 2 Jobs Fri 17 1/1 1 Job Sat 18 Sun 19 Mon 20 …" at bounding box center [565, 368] width 1130 height 1666
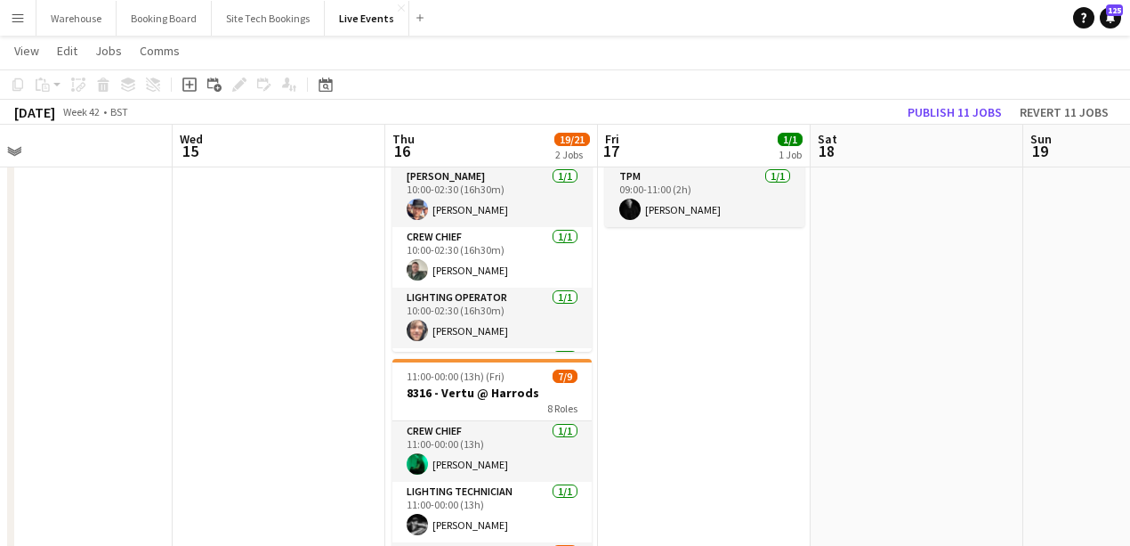
scroll to position [0, 726]
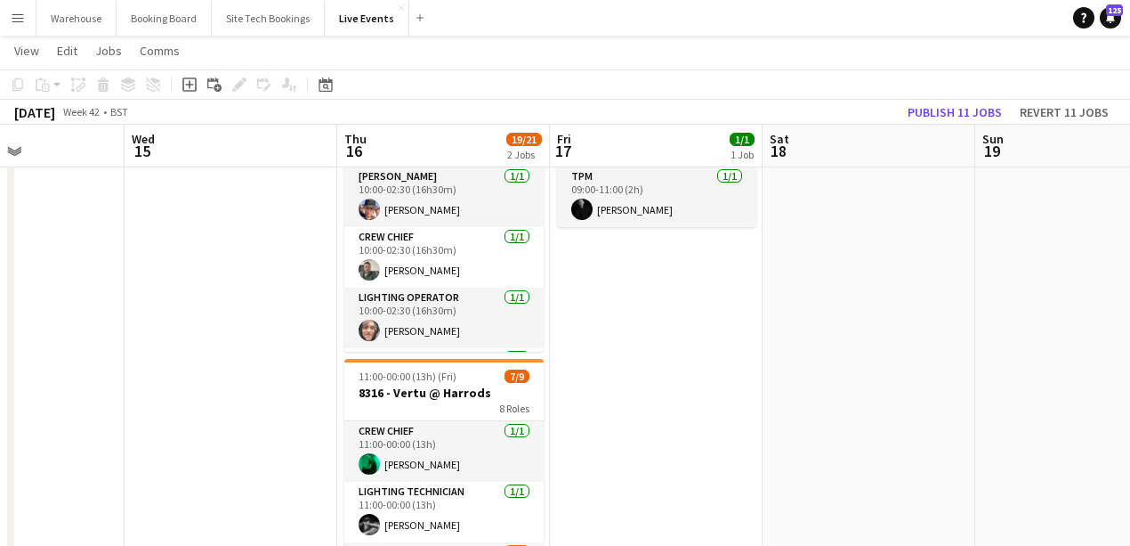
drag, startPoint x: 513, startPoint y: 352, endPoint x: 264, endPoint y: 304, distance: 252.9
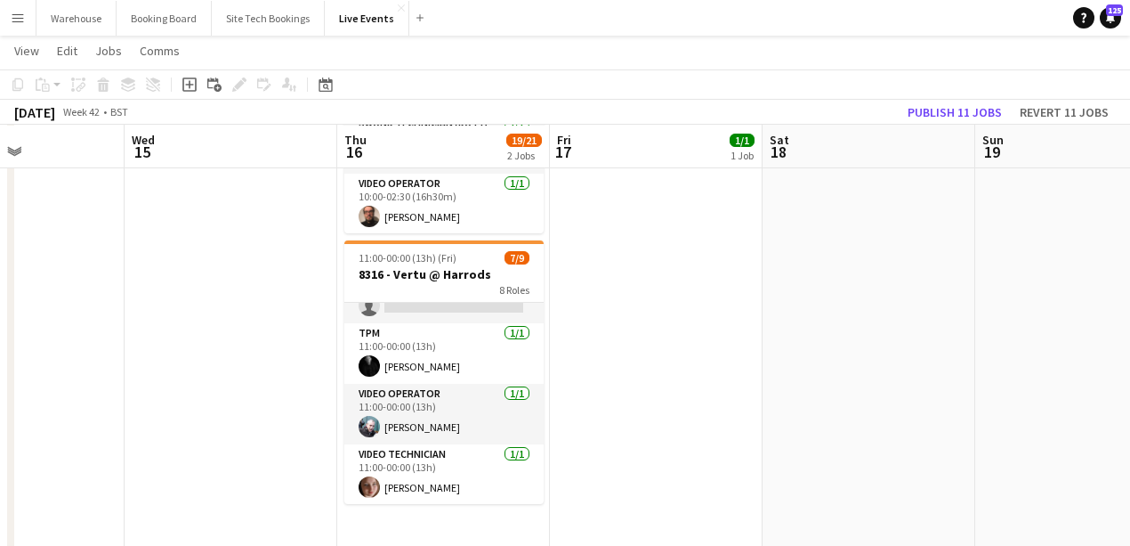
scroll to position [296, 0]
